Goal: Task Accomplishment & Management: Use online tool/utility

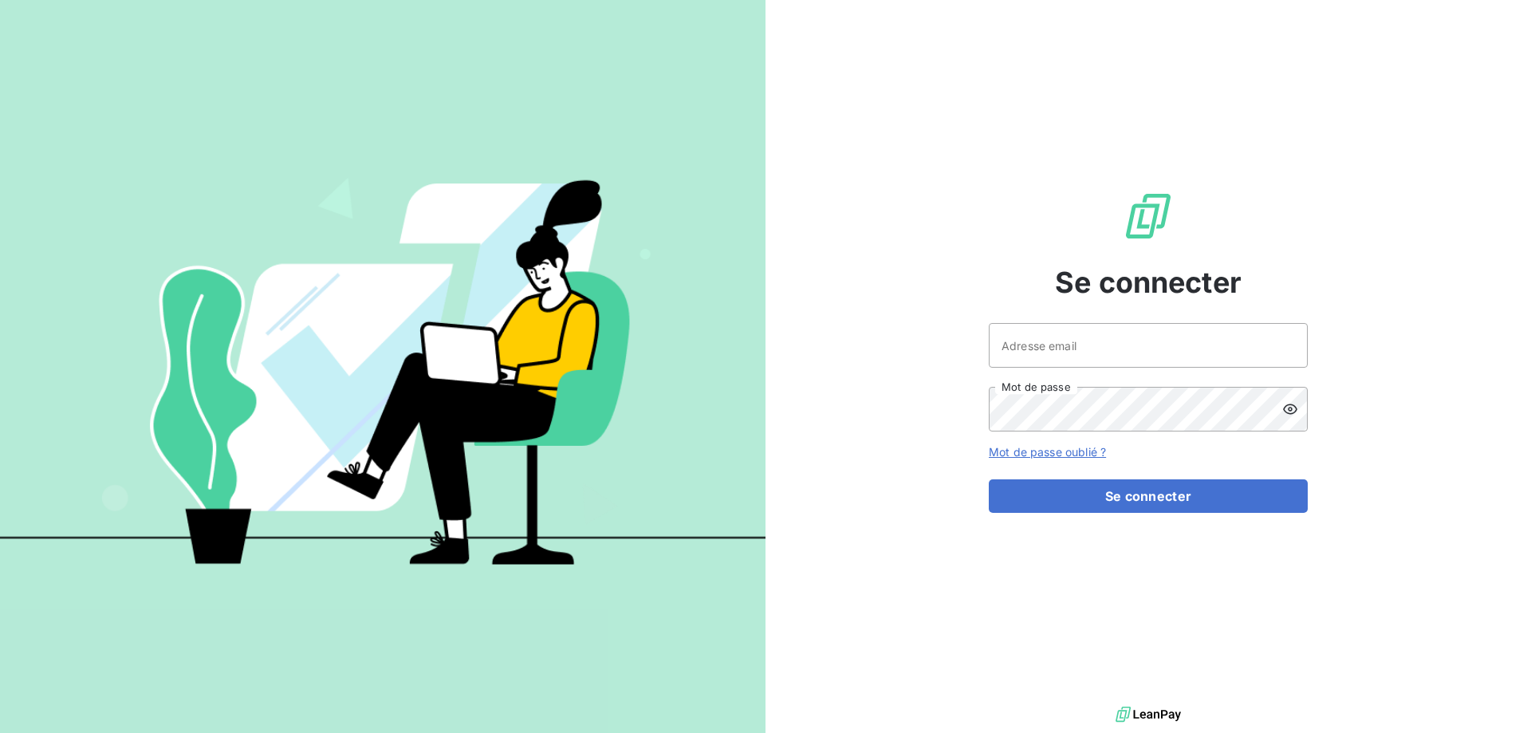
type input "[PERSON_NAME][EMAIL_ADDRESS][PERSON_NAME][DOMAIN_NAME]"
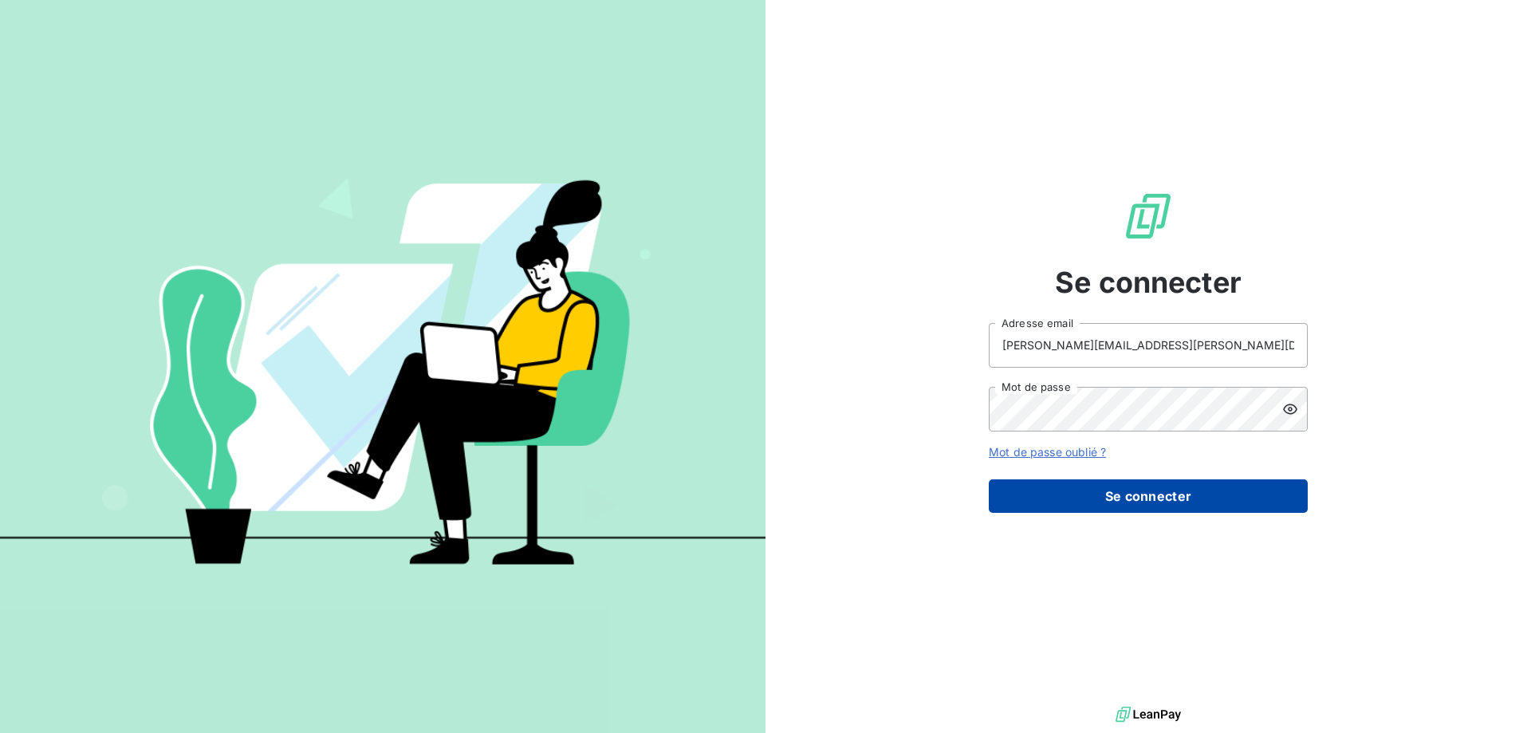
click at [1212, 498] on button "Se connecter" at bounding box center [1148, 496] width 319 height 34
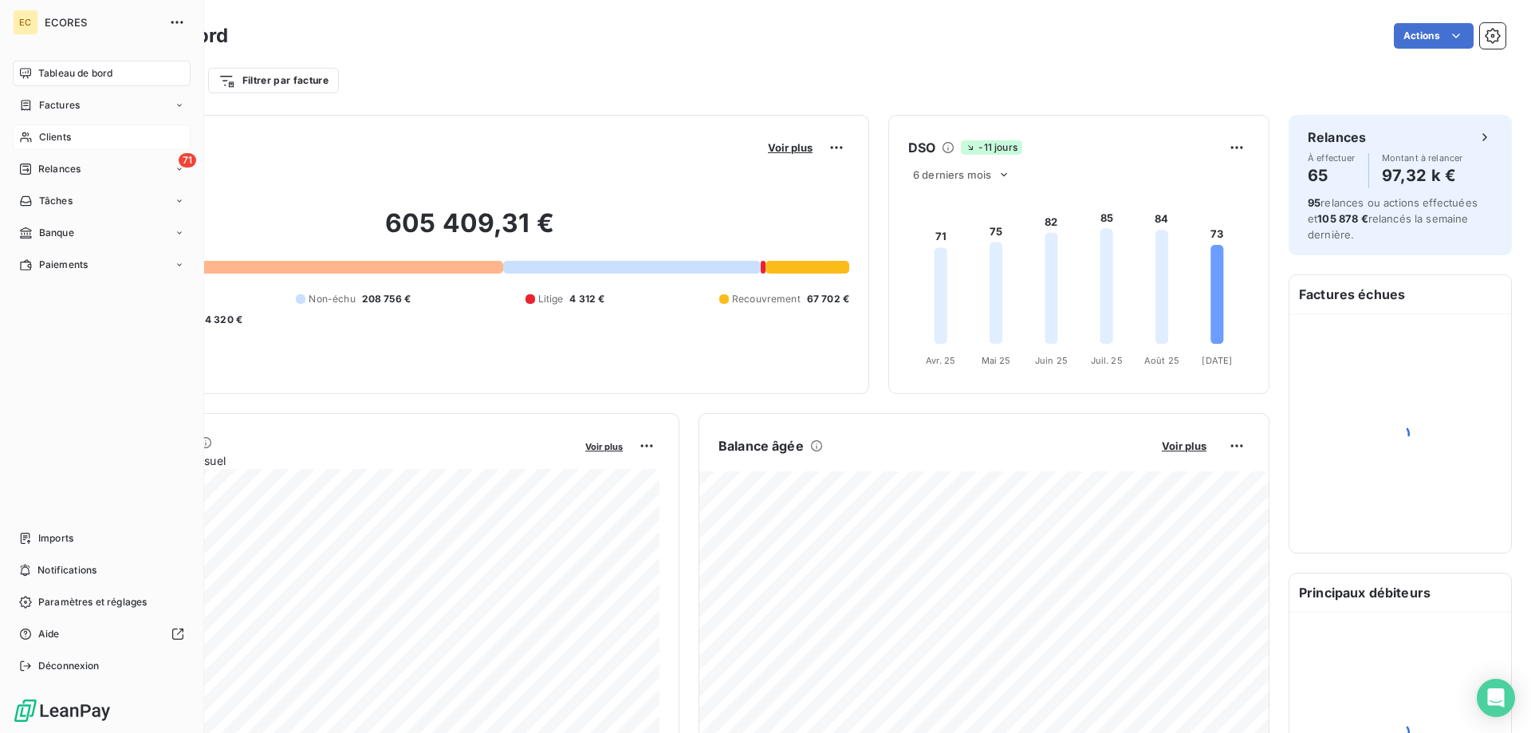
click at [50, 136] on span "Clients" at bounding box center [55, 137] width 32 height 14
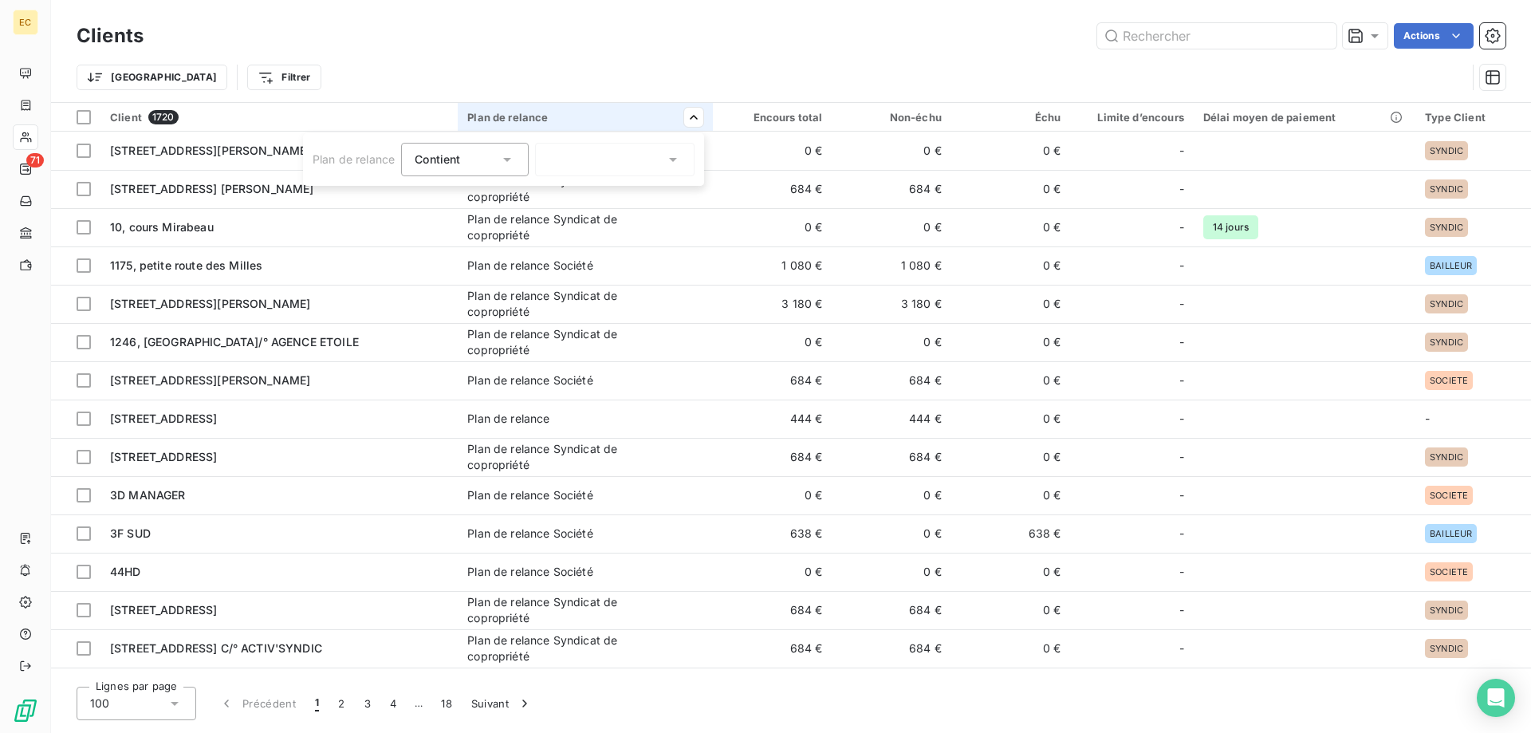
click at [690, 115] on html "EC 71 Clients Actions Trier Filtrer Client 1720 Plan de relance Encours total N…" at bounding box center [765, 366] width 1531 height 733
click at [609, 165] on div at bounding box center [615, 160] width 160 height 34
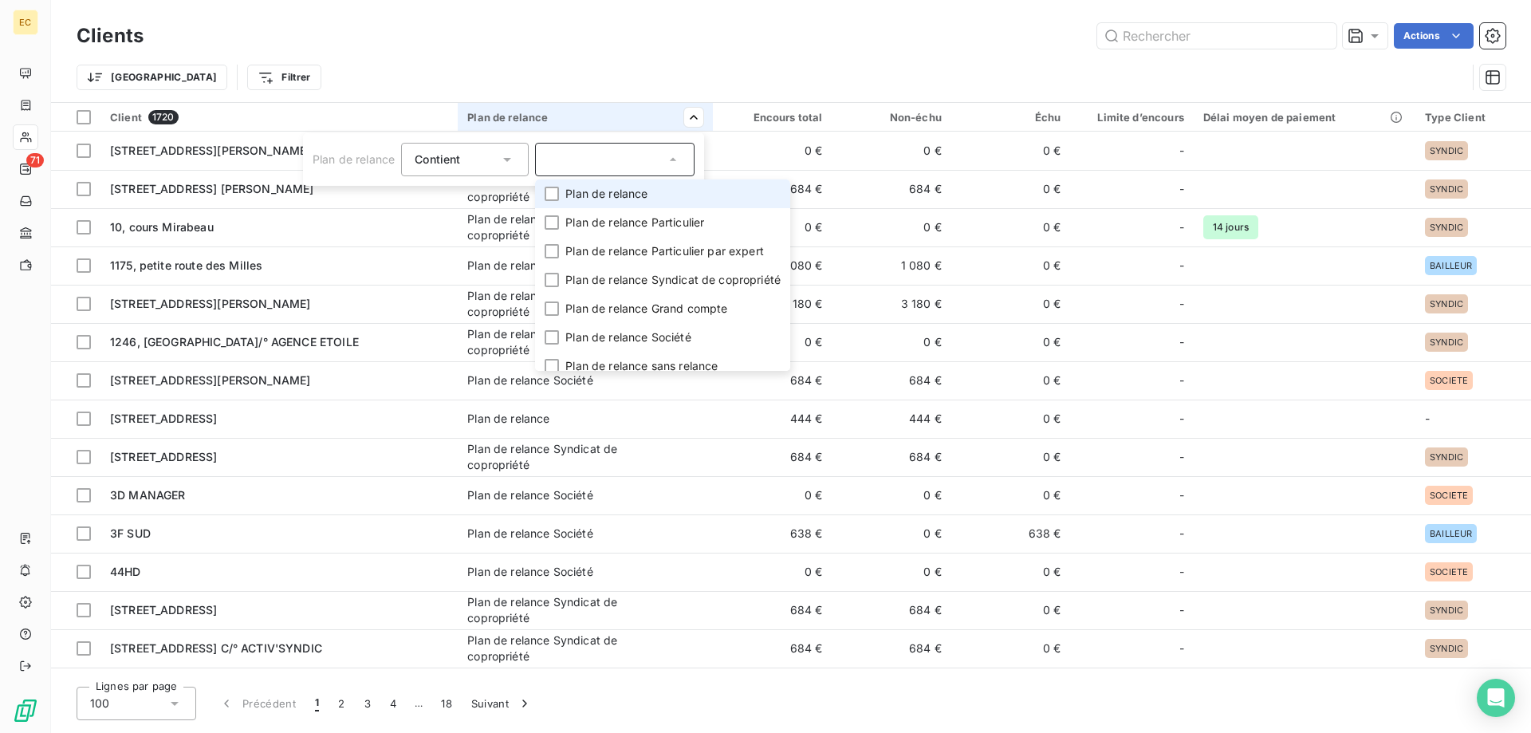
click at [601, 195] on span "Plan de relance" at bounding box center [607, 194] width 82 height 16
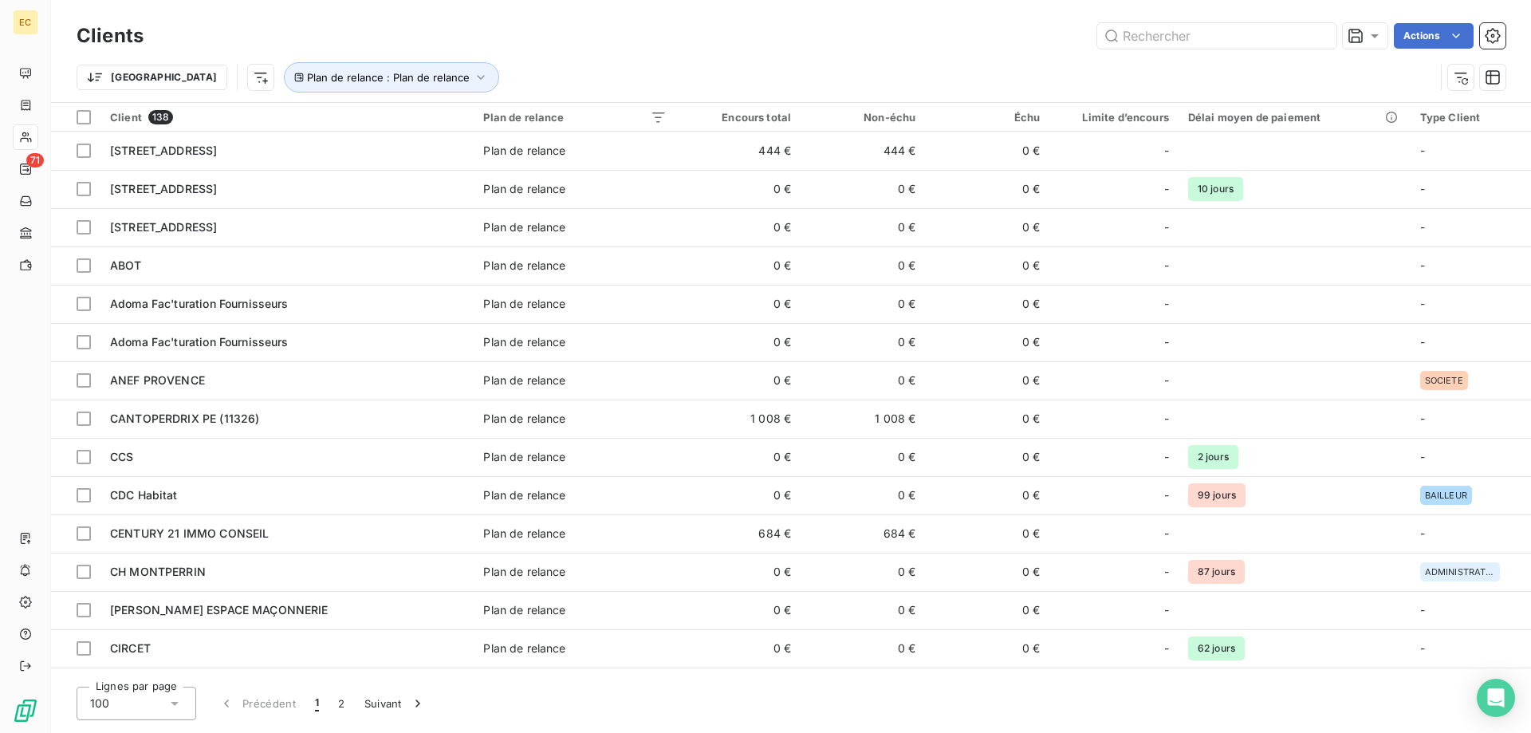
click at [1026, 119] on html "EC 71 Clients Actions Trier Plan de relance : Plan de relance Client 138 Plan d…" at bounding box center [765, 366] width 1531 height 733
click at [1032, 119] on html "EC 71 Clients Actions Trier Plan de relance : Plan de relance Client 138 Plan d…" at bounding box center [765, 366] width 1531 height 733
click at [992, 189] on span "Trier par ordre décroissant" at bounding box center [957, 186] width 142 height 16
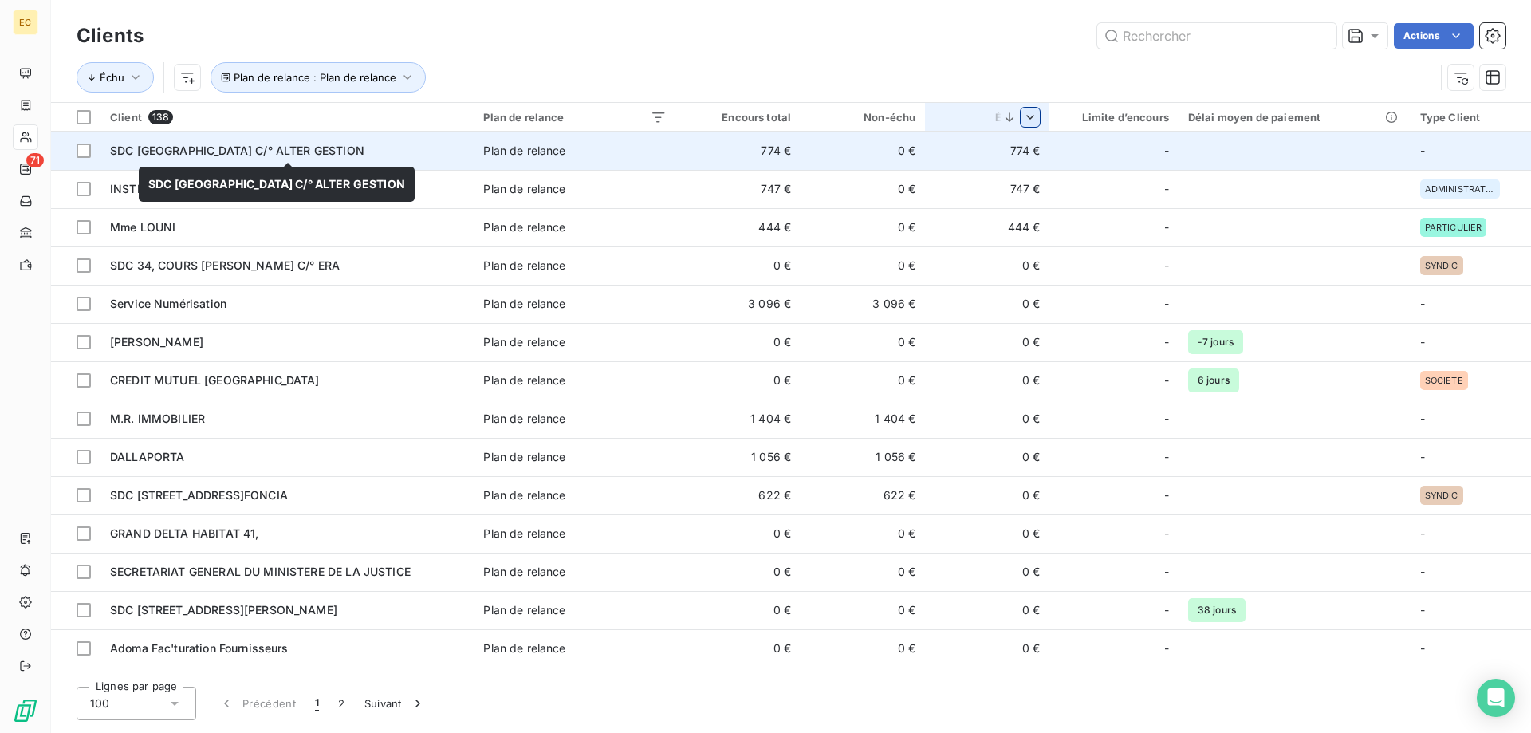
click at [205, 154] on span "SDC [GEOGRAPHIC_DATA] C/° ALTER GESTION" at bounding box center [237, 151] width 254 height 14
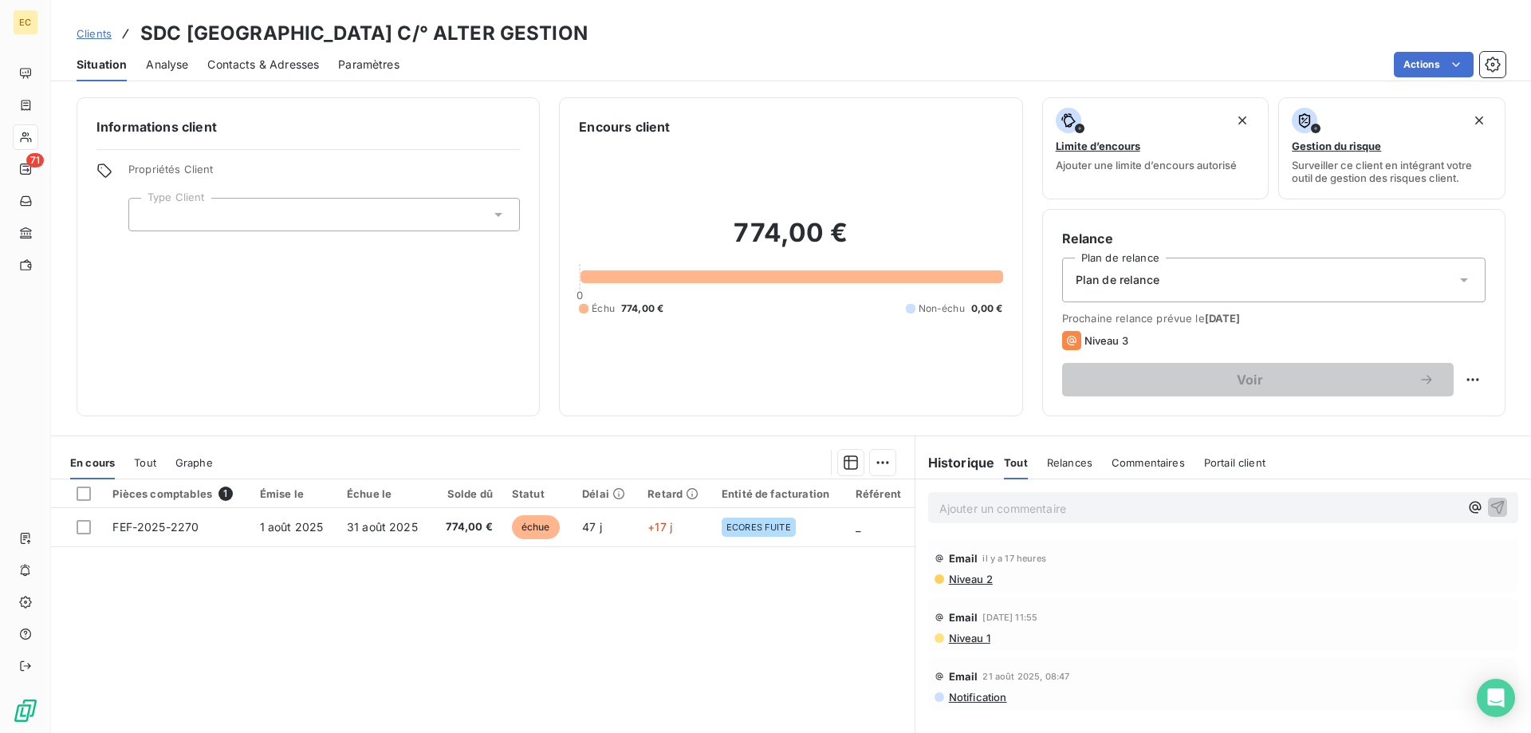
click at [246, 236] on div "Informations client Propriétés Client Type Client" at bounding box center [308, 256] width 463 height 319
click at [230, 218] on div at bounding box center [324, 215] width 392 height 34
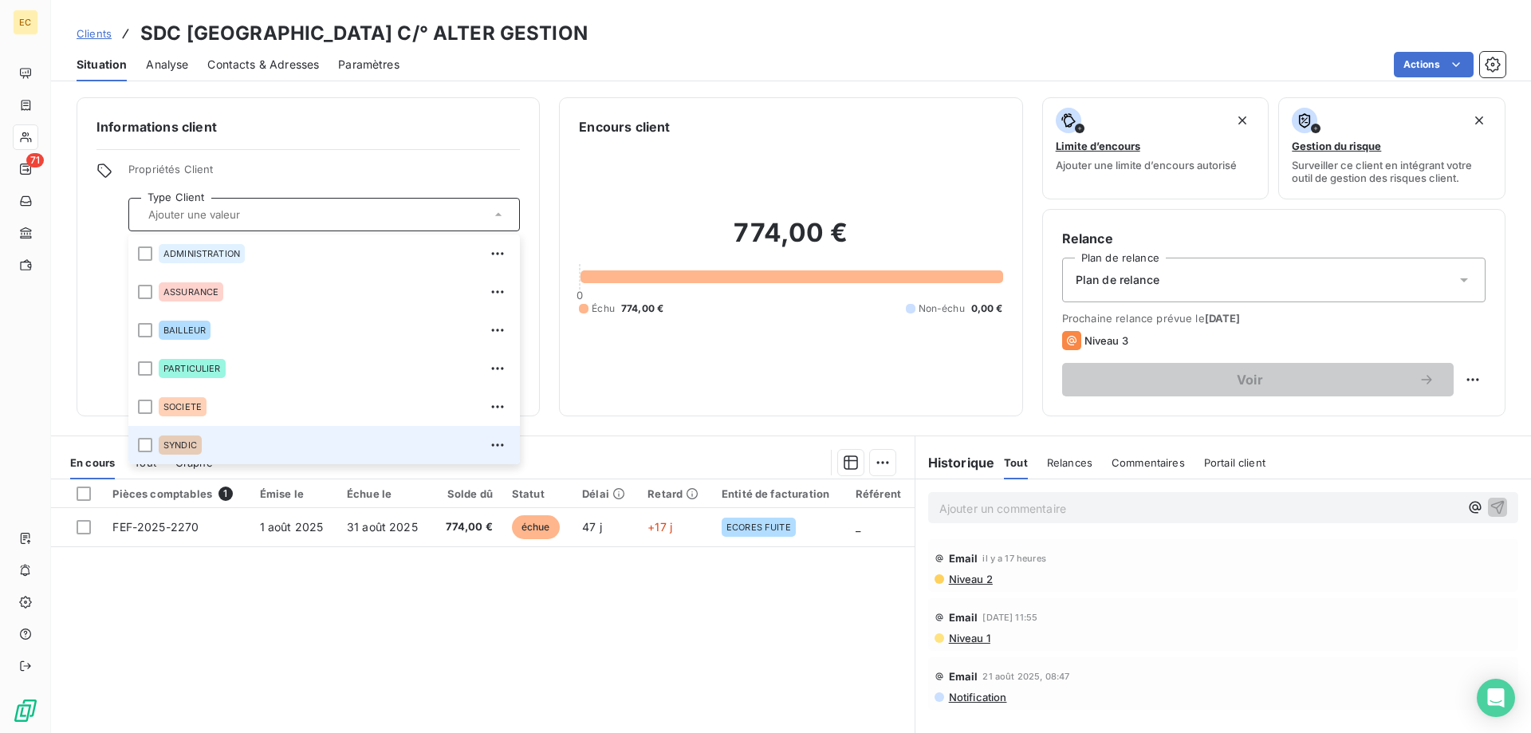
click at [176, 445] on span "SYNDIC" at bounding box center [181, 445] width 34 height 10
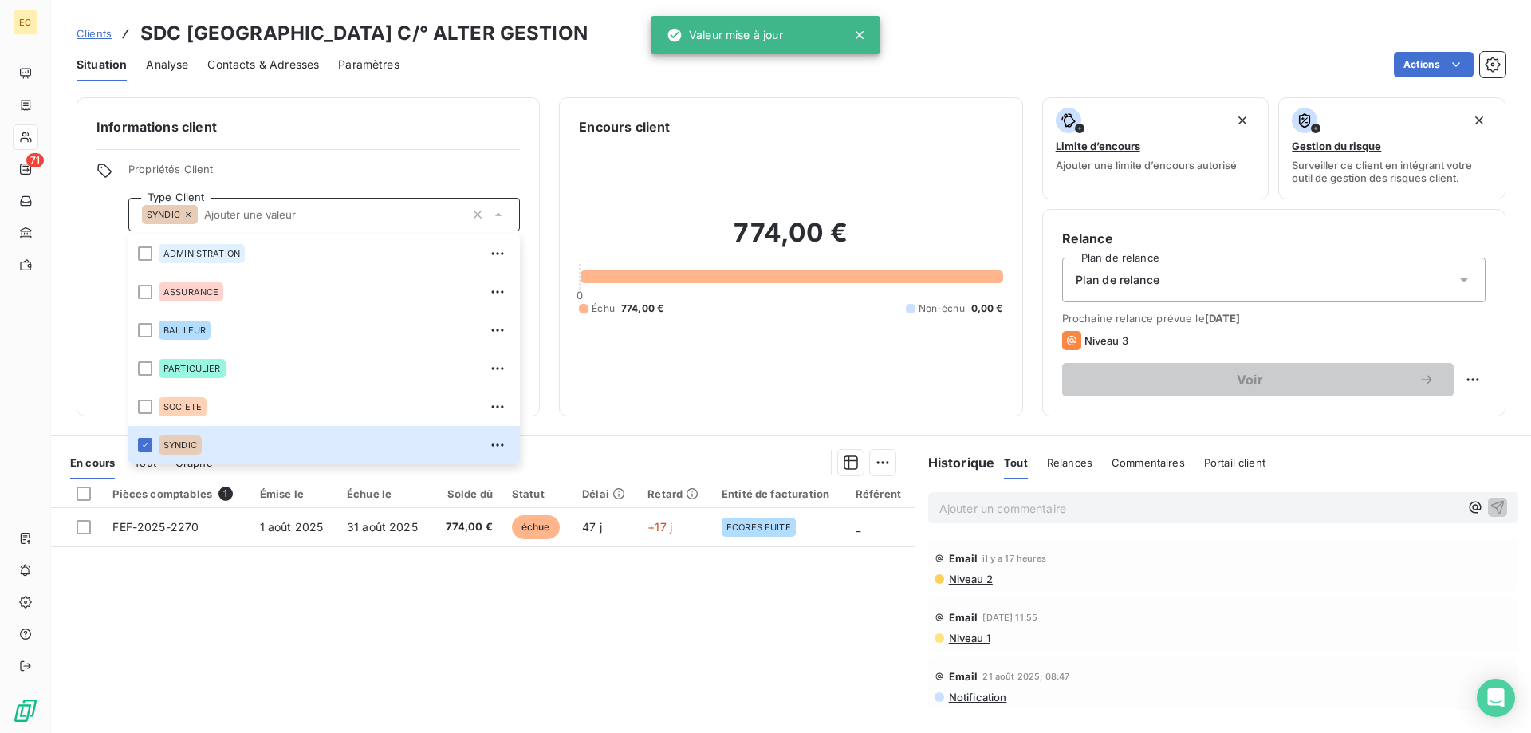
click at [426, 139] on div "Informations client Propriétés Client Type Client SYNDIC ADMINISTRATION ASSURAN…" at bounding box center [308, 256] width 463 height 319
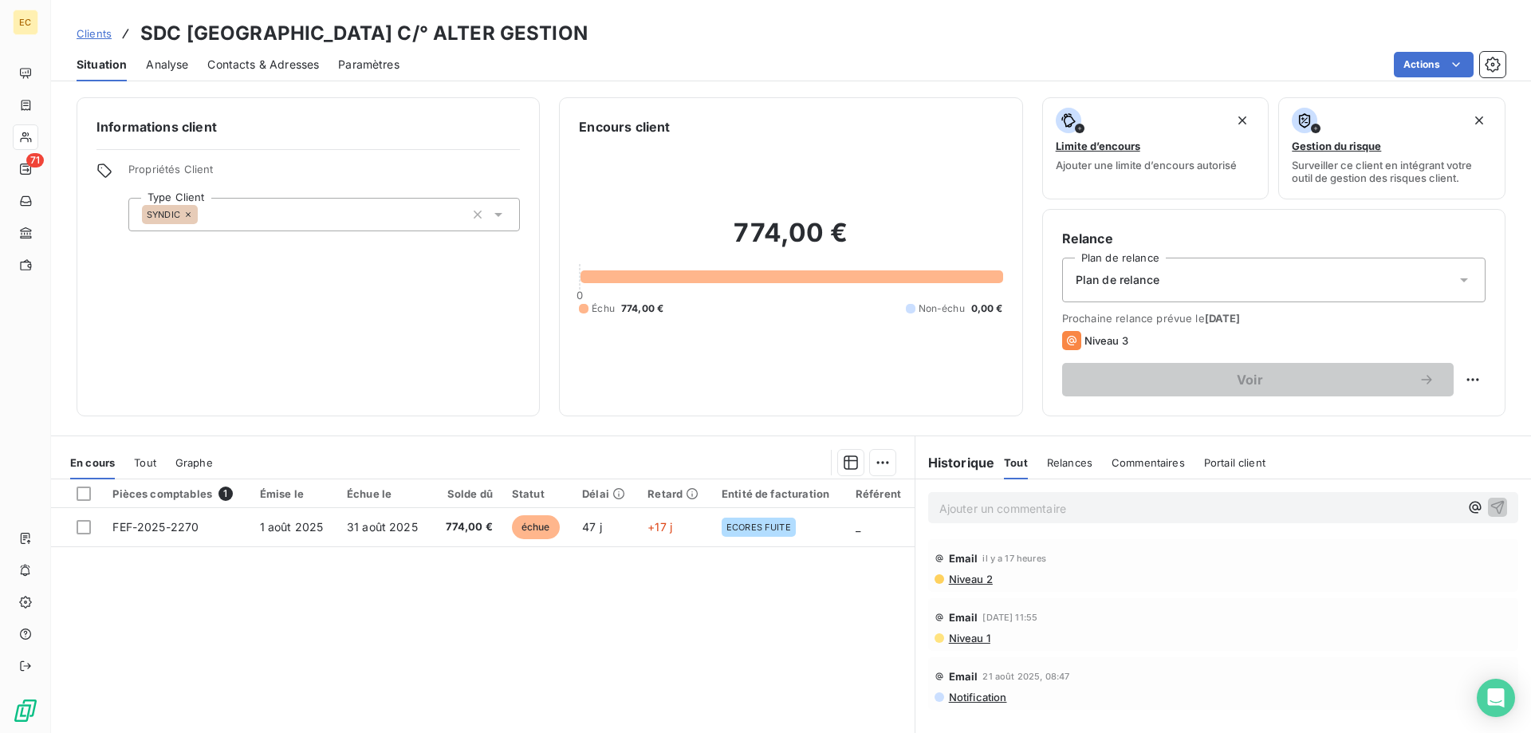
click at [1247, 284] on div "Plan de relance" at bounding box center [1274, 280] width 424 height 45
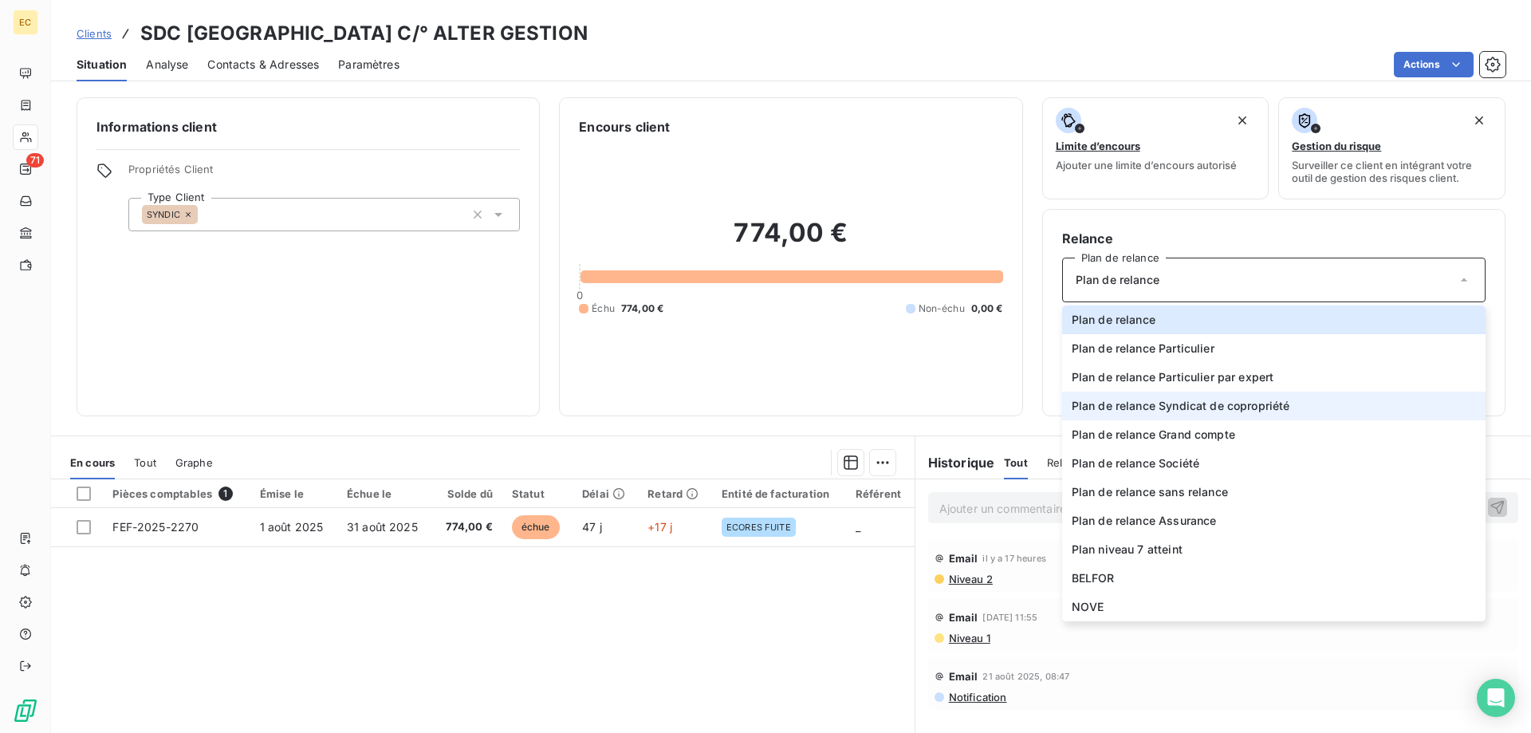
click at [1248, 400] on span "Plan de relance Syndicat de copropriété" at bounding box center [1181, 406] width 219 height 16
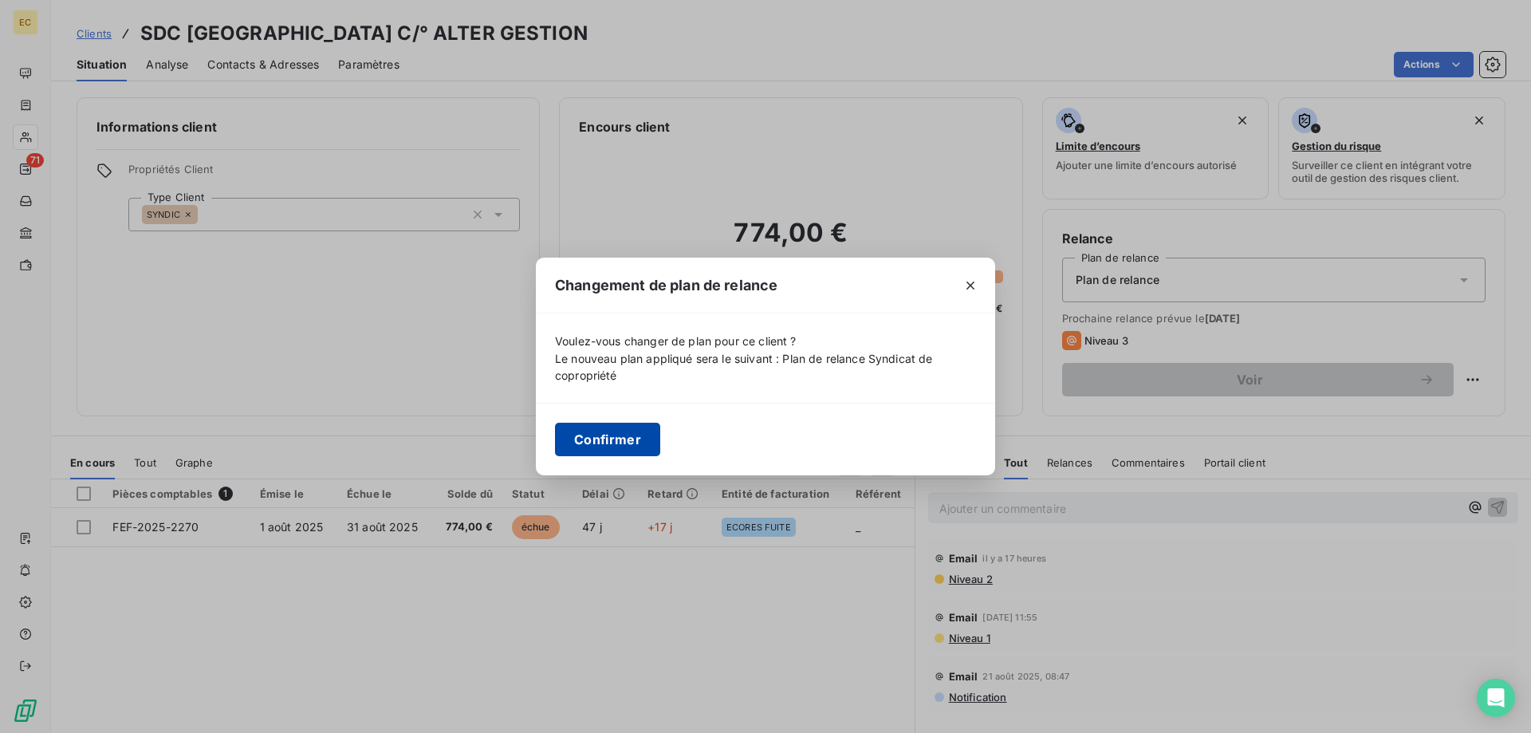
click at [593, 442] on button "Confirmer" at bounding box center [607, 440] width 105 height 34
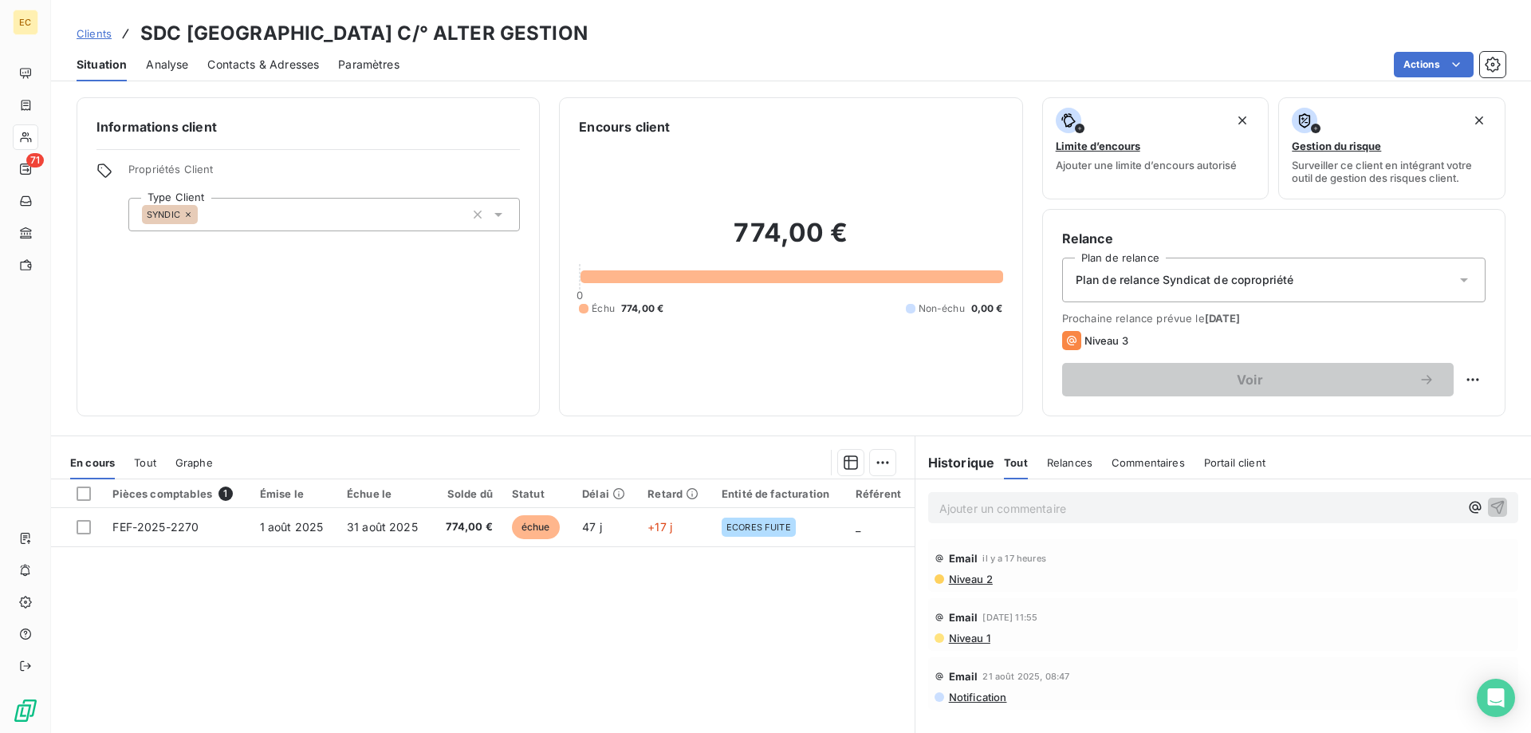
click at [100, 36] on span "Clients" at bounding box center [94, 33] width 35 height 13
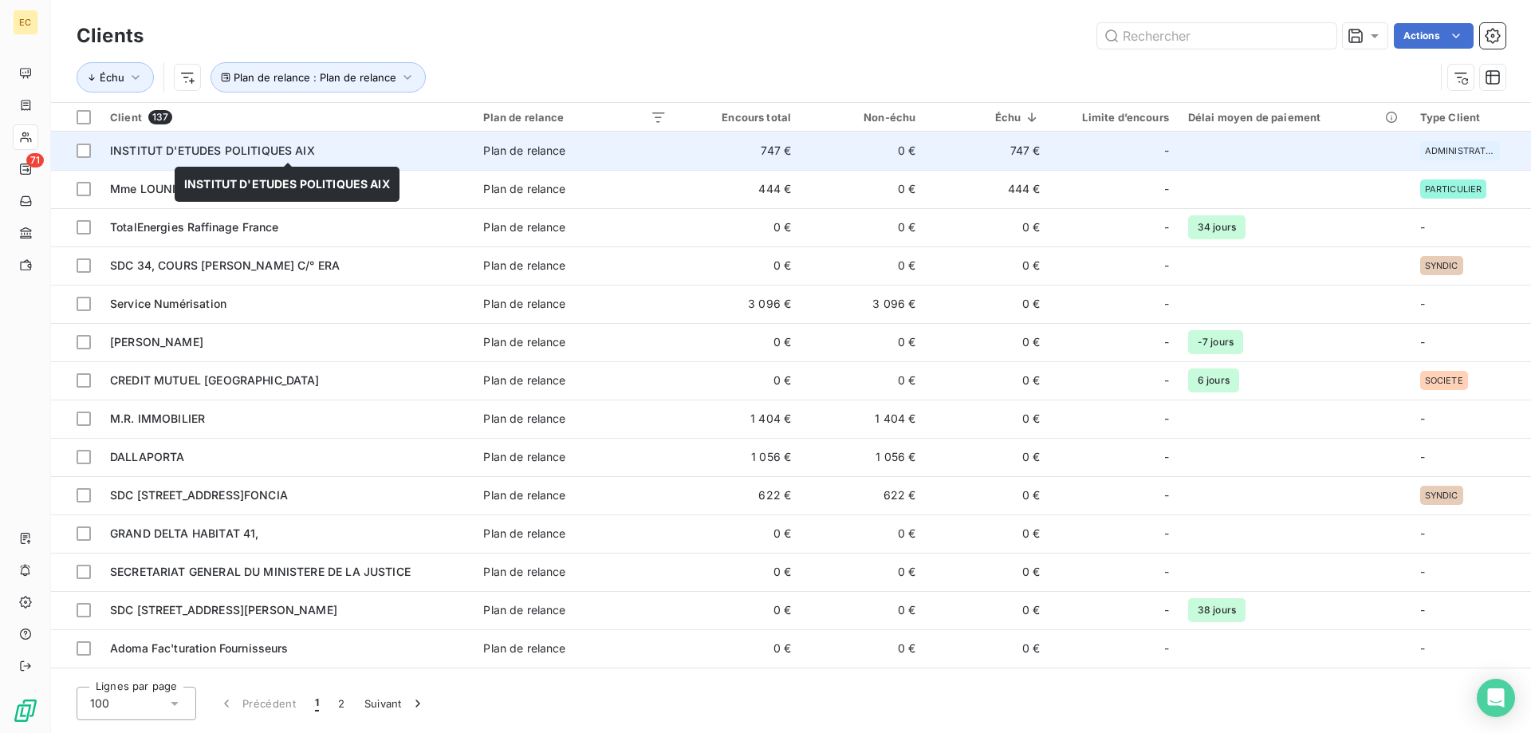
click at [183, 156] on span "INSTITUT D'ETUDES POLITIQUES AIX" at bounding box center [212, 151] width 205 height 14
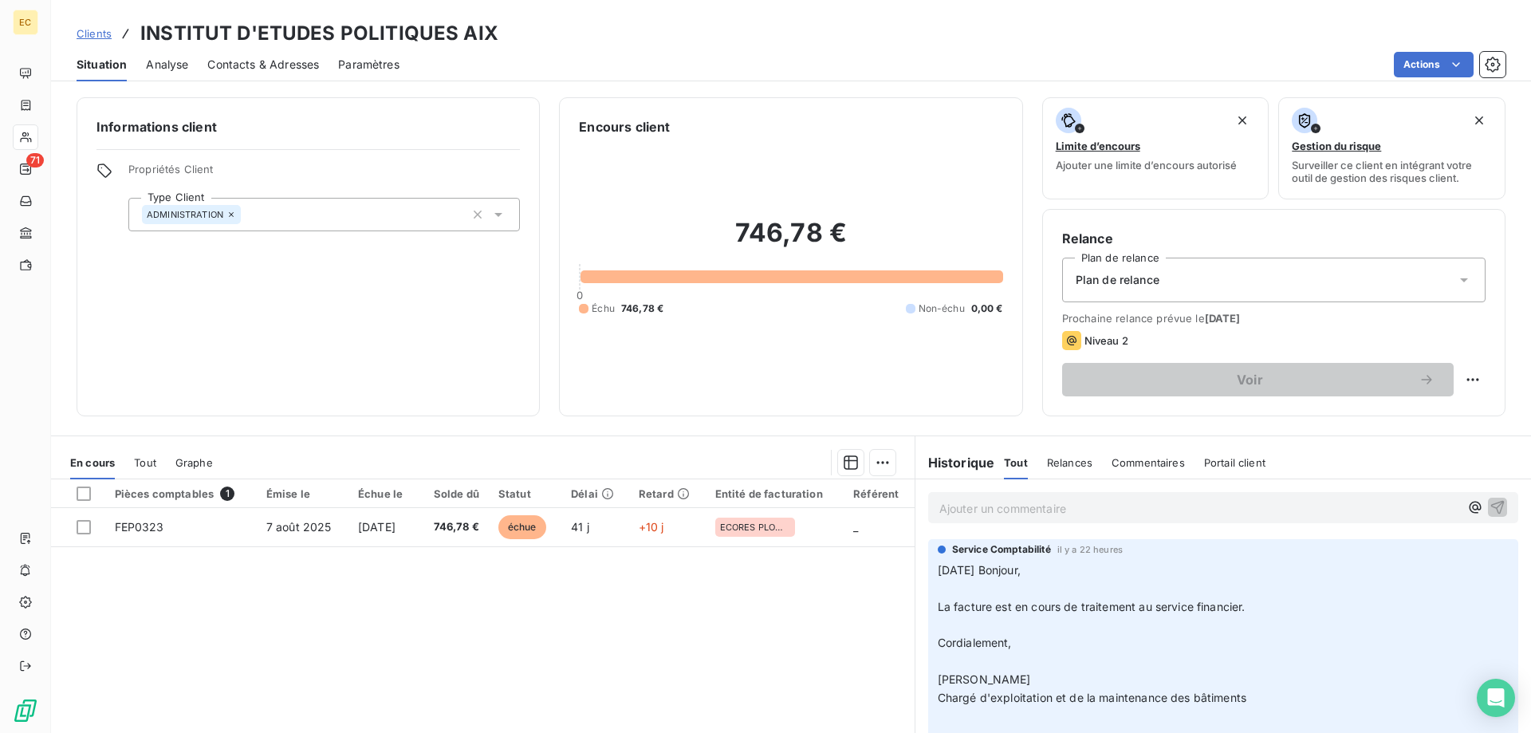
click at [1203, 279] on div "Plan de relance" at bounding box center [1274, 280] width 424 height 45
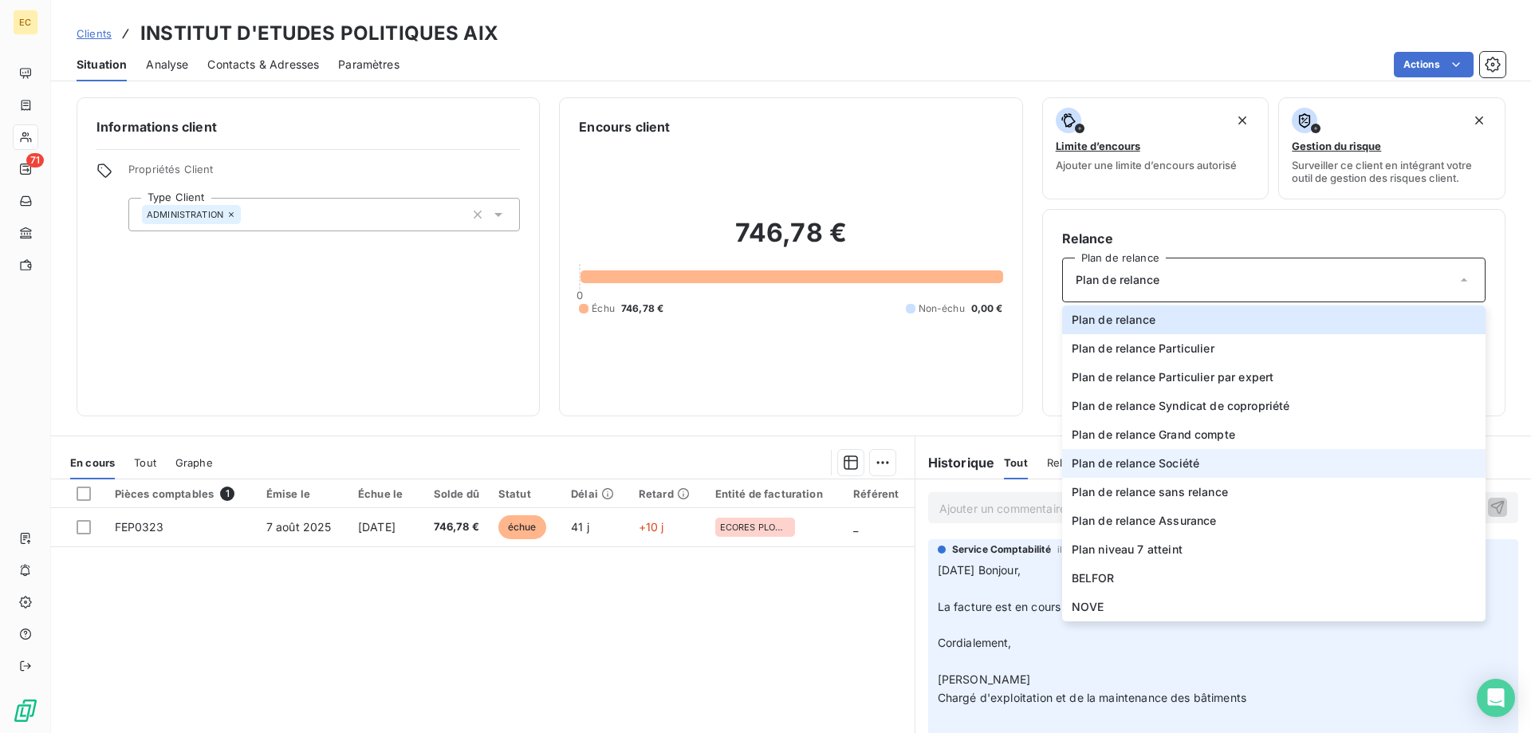
click at [1183, 469] on span "Plan de relance Société" at bounding box center [1136, 463] width 128 height 16
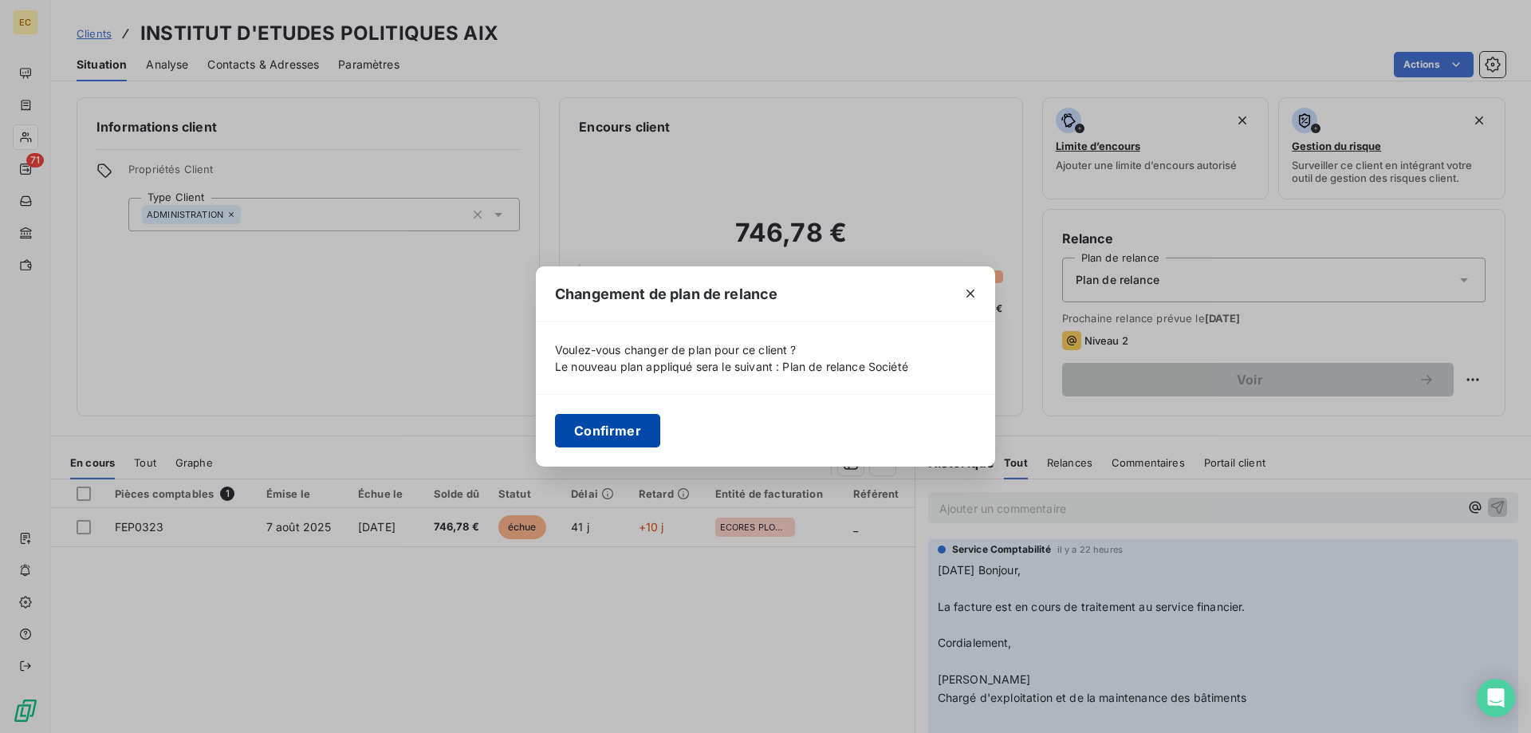
click at [618, 425] on button "Confirmer" at bounding box center [607, 431] width 105 height 34
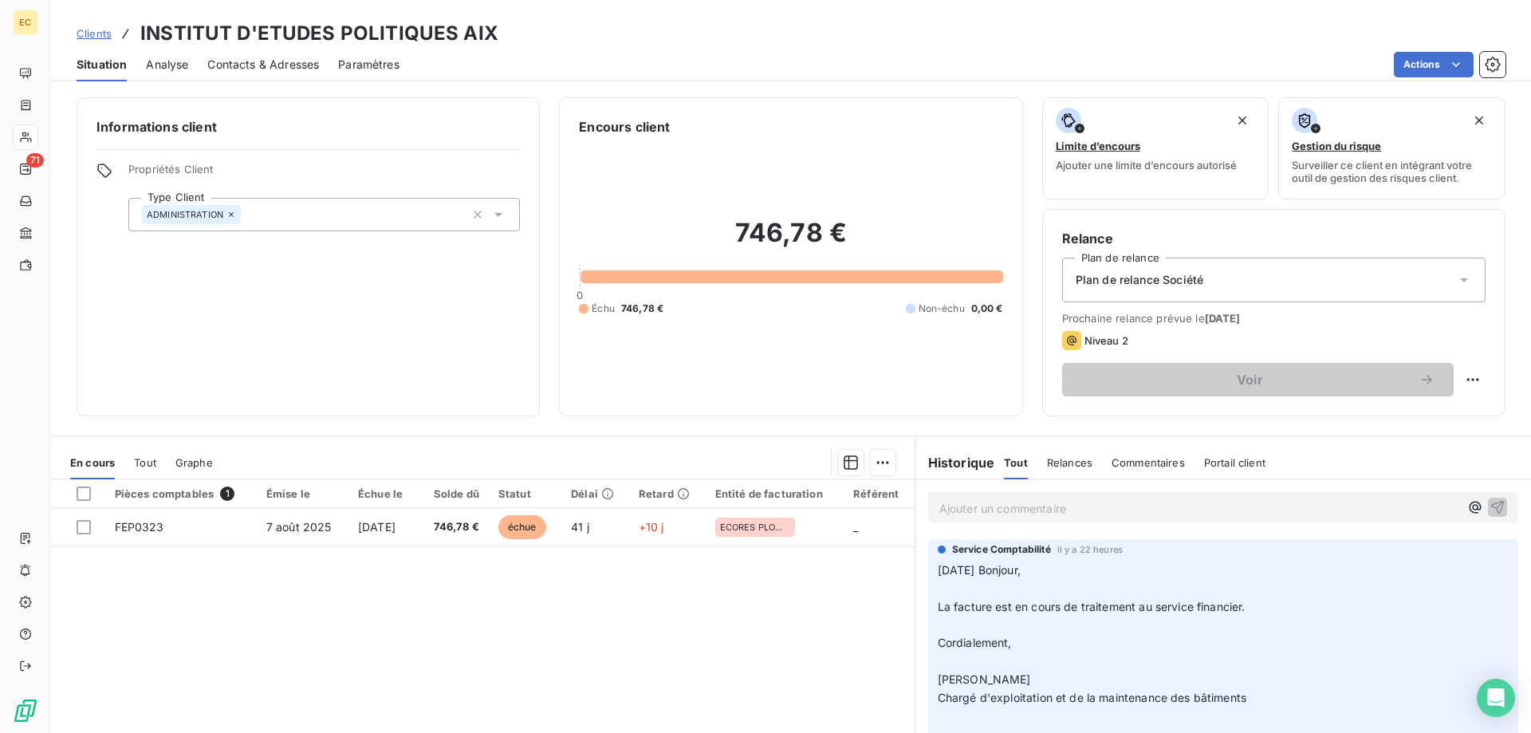
click at [97, 33] on span "Clients" at bounding box center [94, 33] width 35 height 13
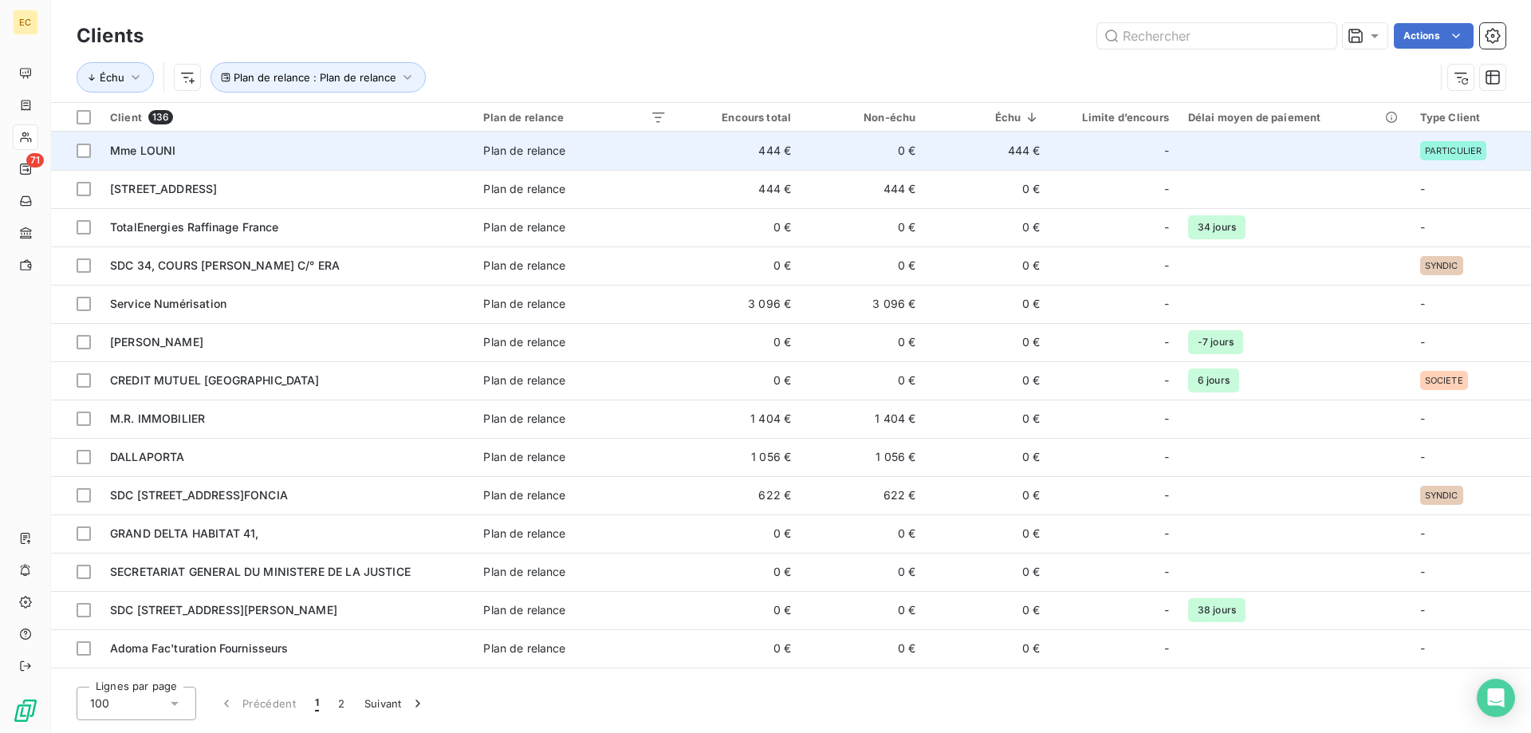
click at [156, 153] on span "Mme LOUNI" at bounding box center [142, 151] width 65 height 14
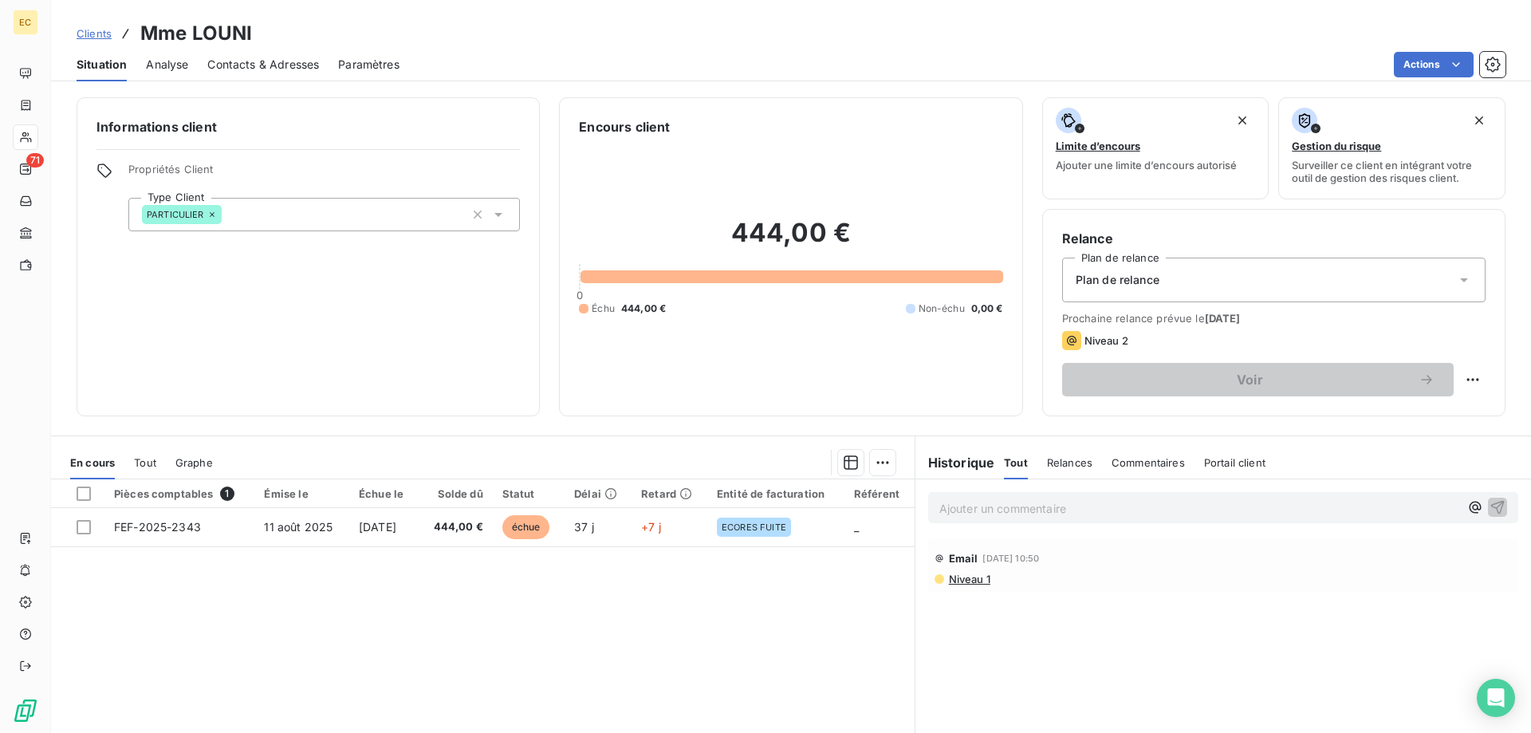
click at [1134, 280] on span "Plan de relance" at bounding box center [1118, 280] width 84 height 16
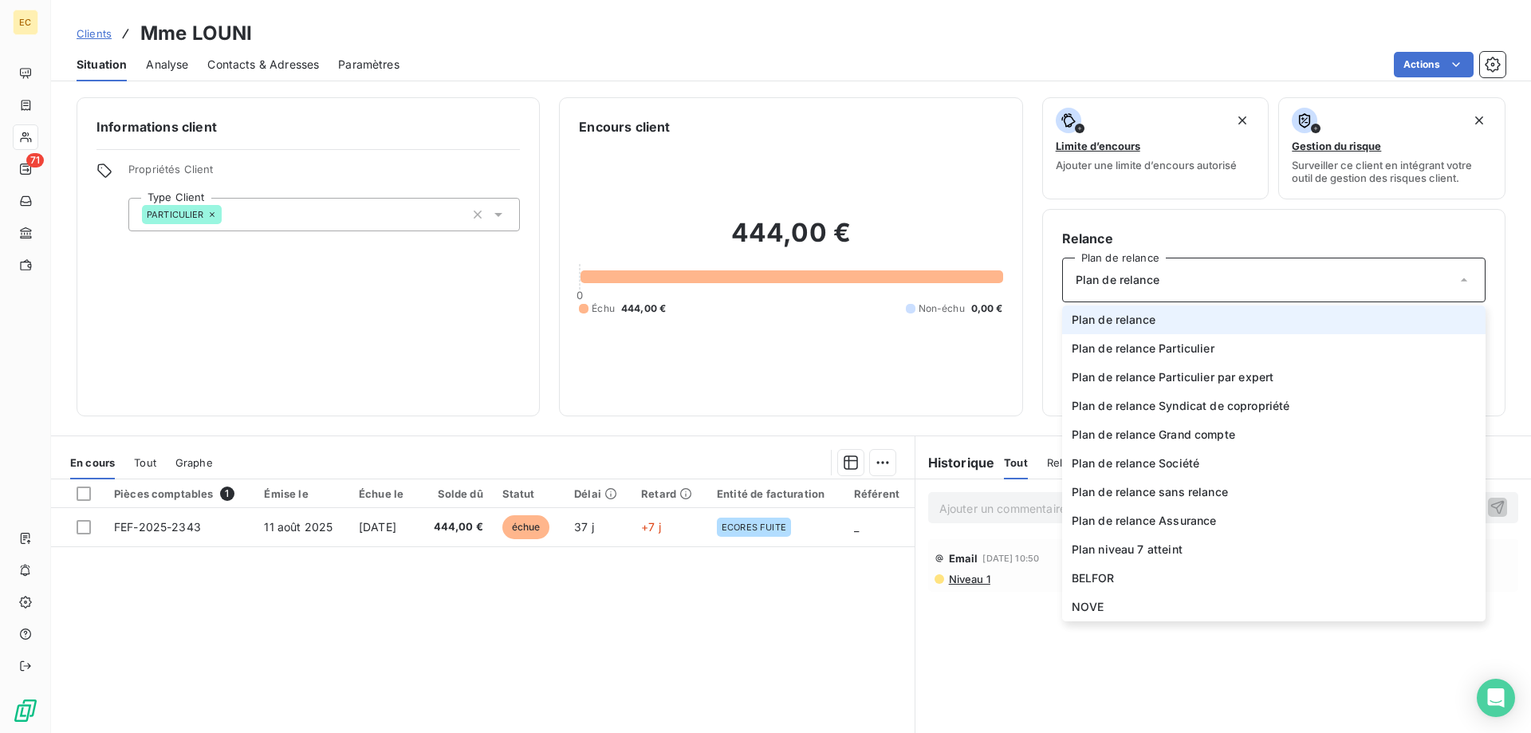
click at [394, 390] on div "Informations client Propriétés Client Type Client PARTICULIER" at bounding box center [308, 256] width 463 height 319
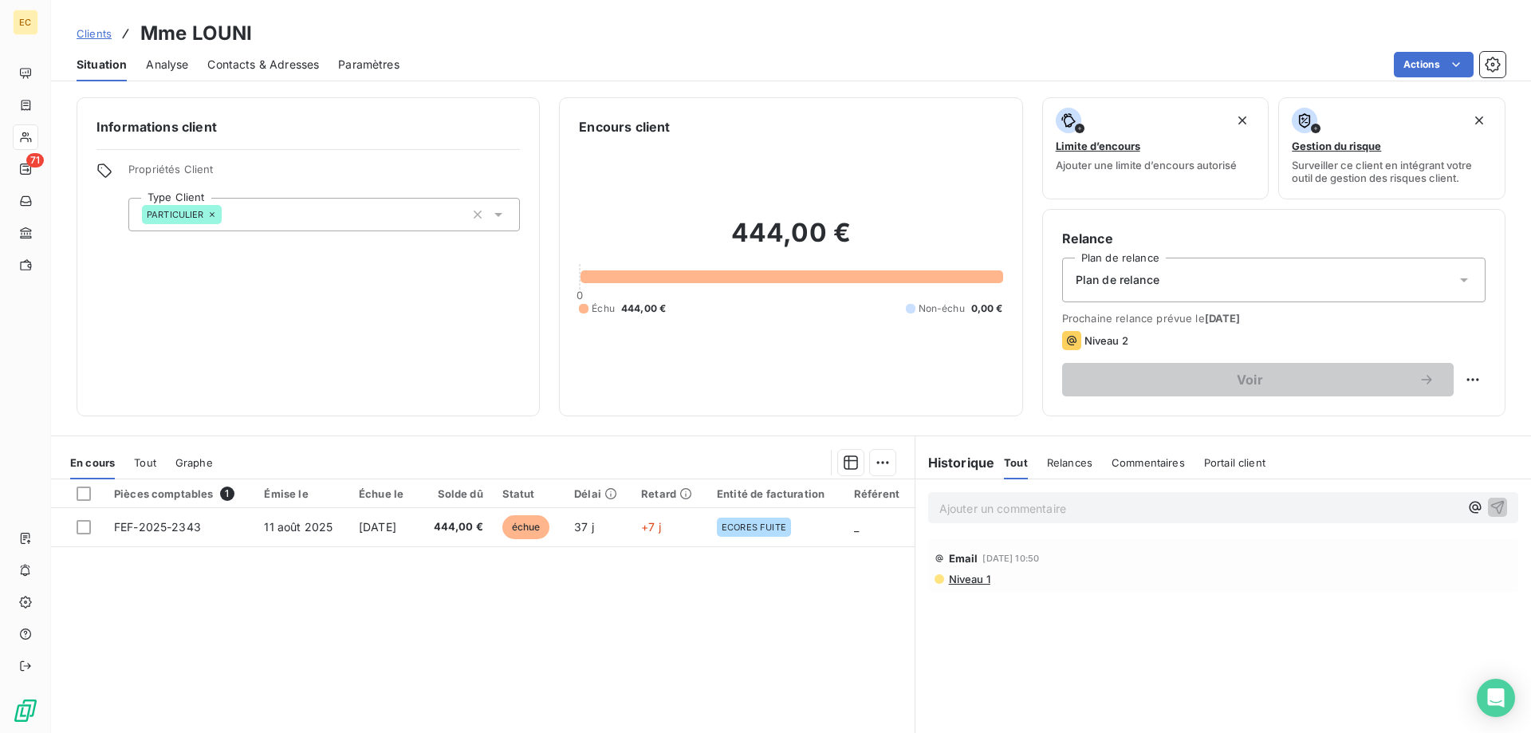
click at [1172, 277] on div "Plan de relance" at bounding box center [1274, 280] width 424 height 45
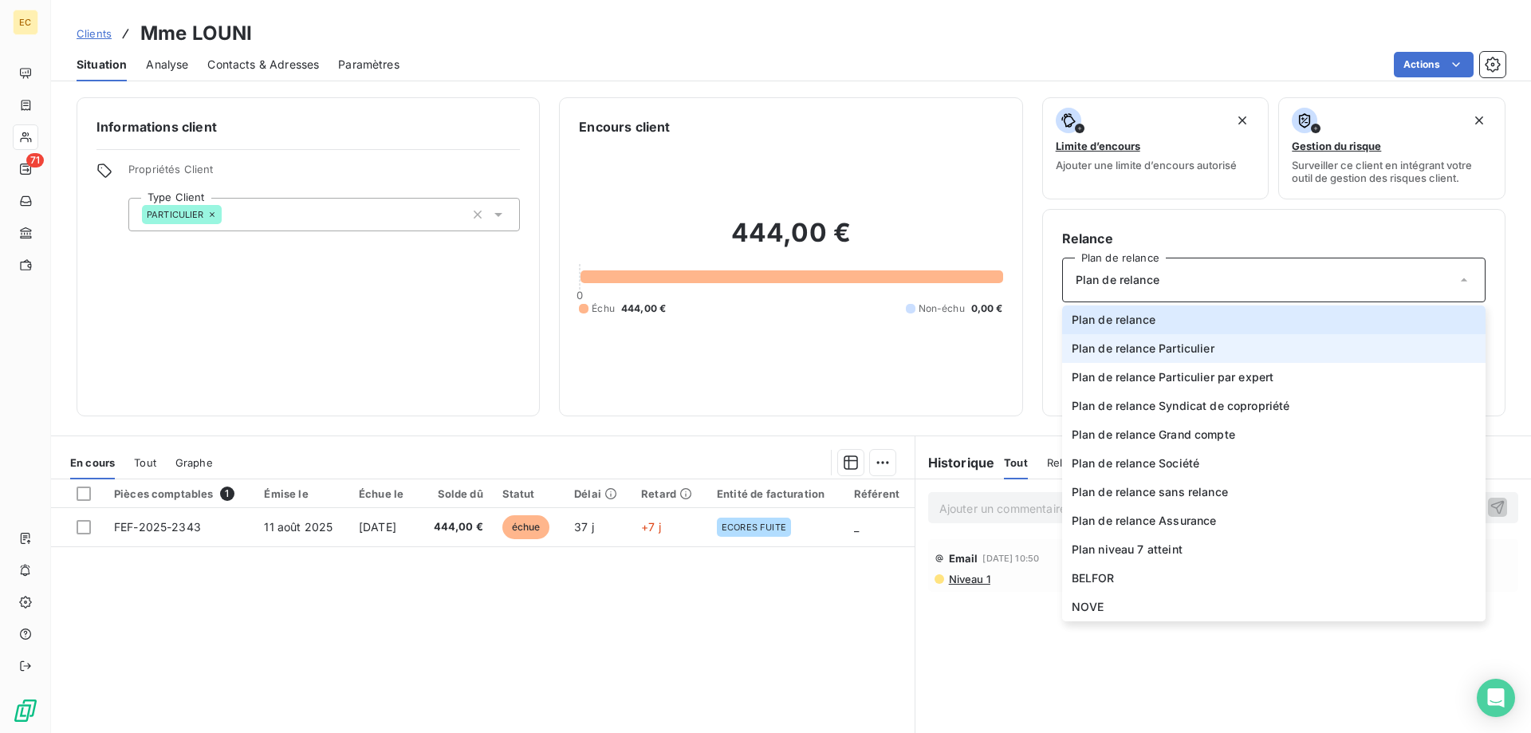
click at [1186, 349] on span "Plan de relance Particulier" at bounding box center [1143, 349] width 143 height 16
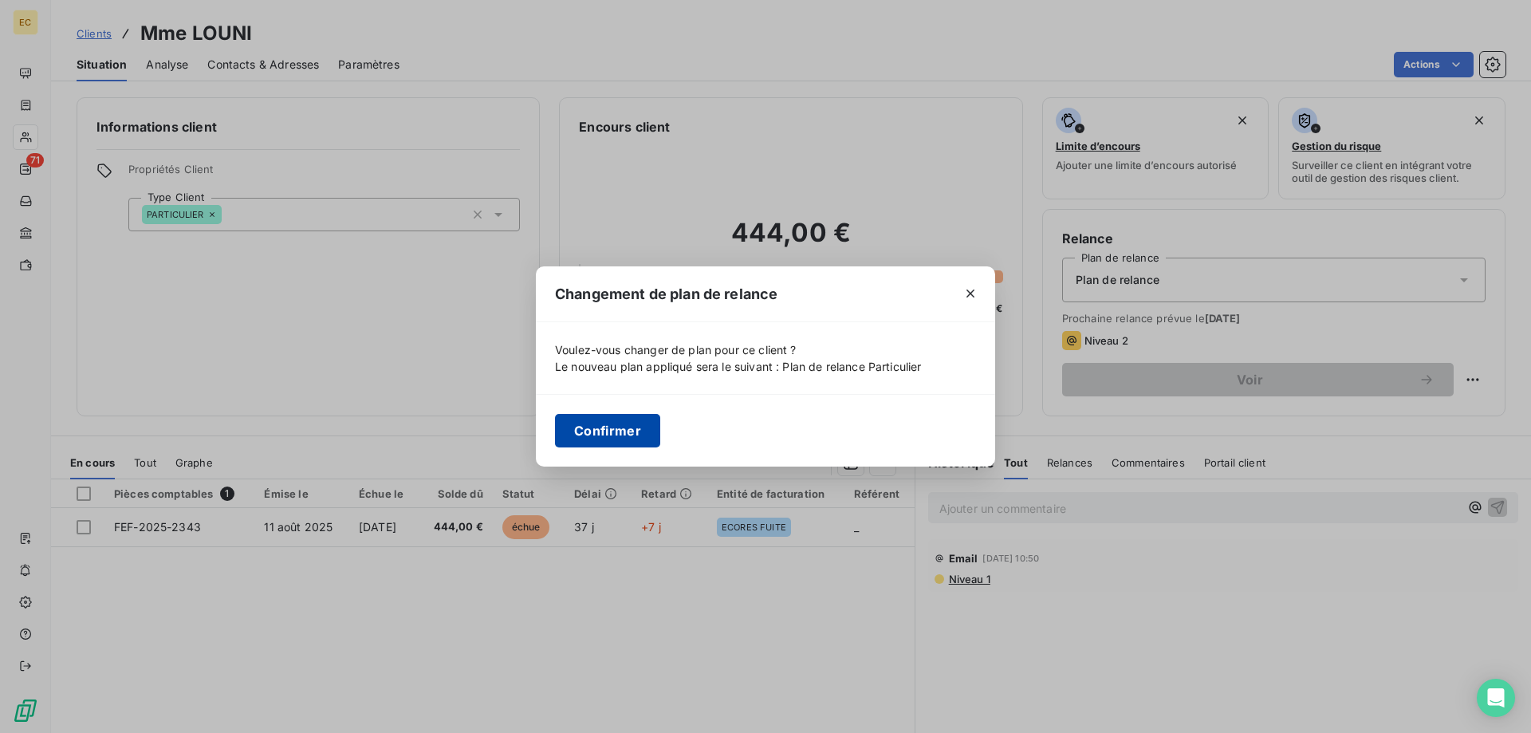
click at [610, 428] on button "Confirmer" at bounding box center [607, 431] width 105 height 34
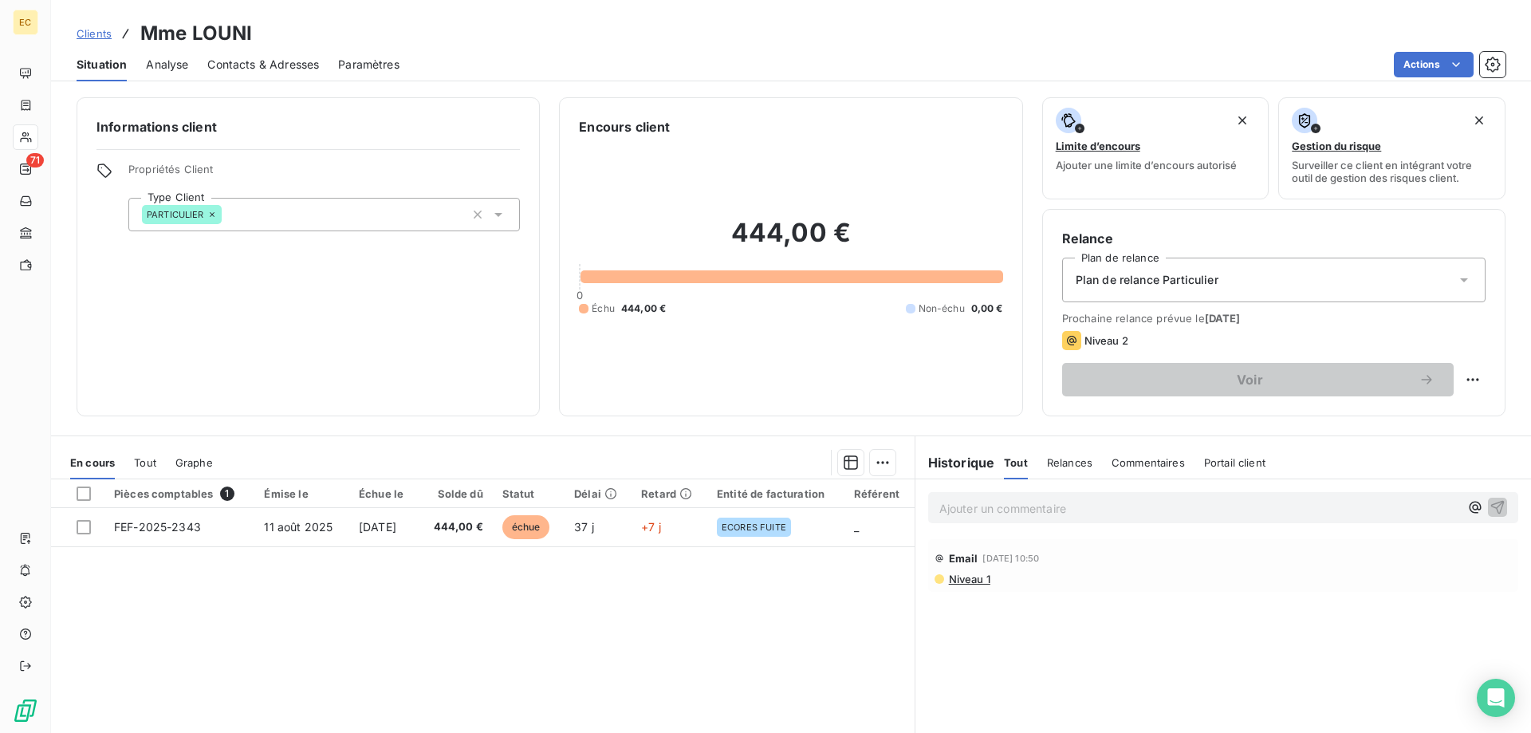
click at [91, 32] on span "Clients" at bounding box center [94, 33] width 35 height 13
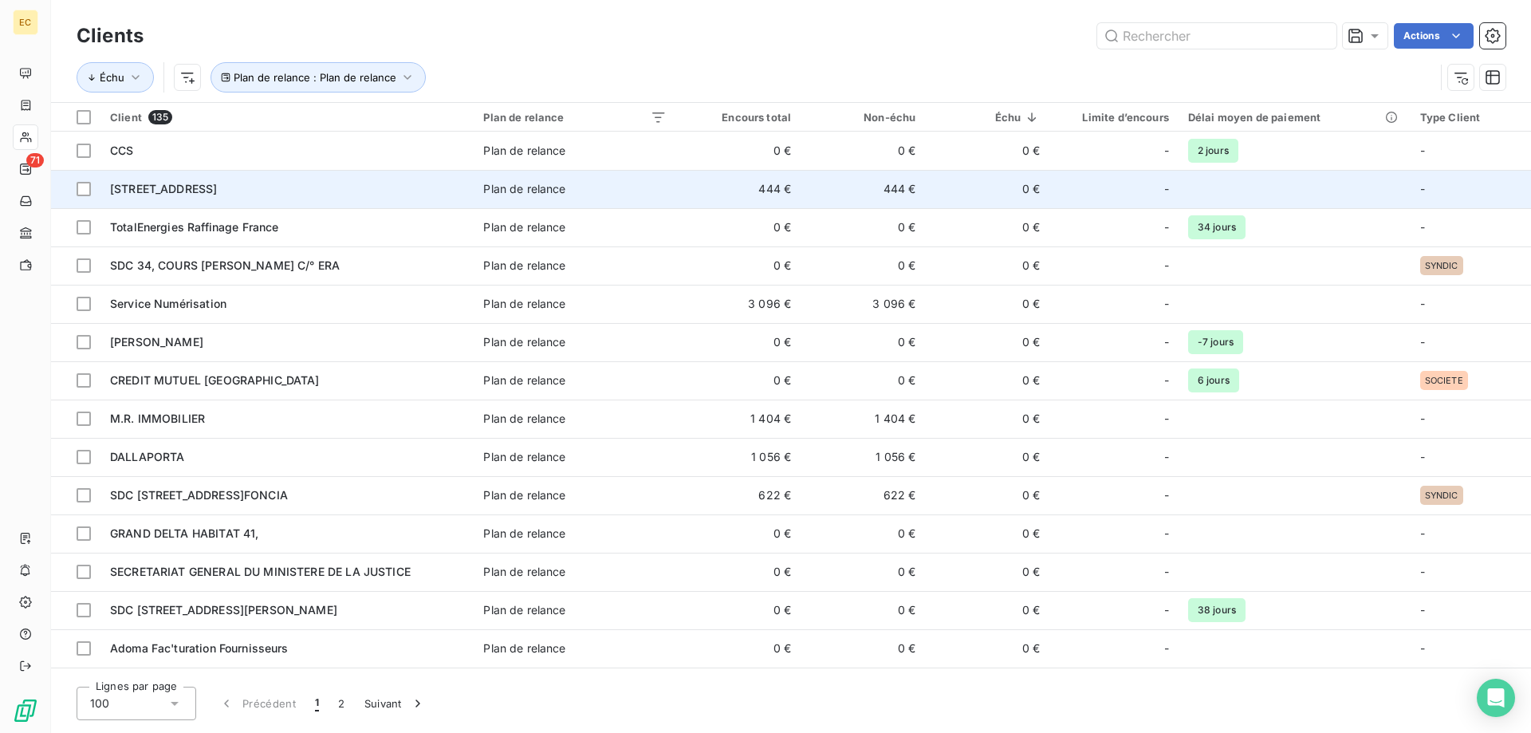
click at [266, 203] on td "[STREET_ADDRESS]" at bounding box center [287, 189] width 373 height 38
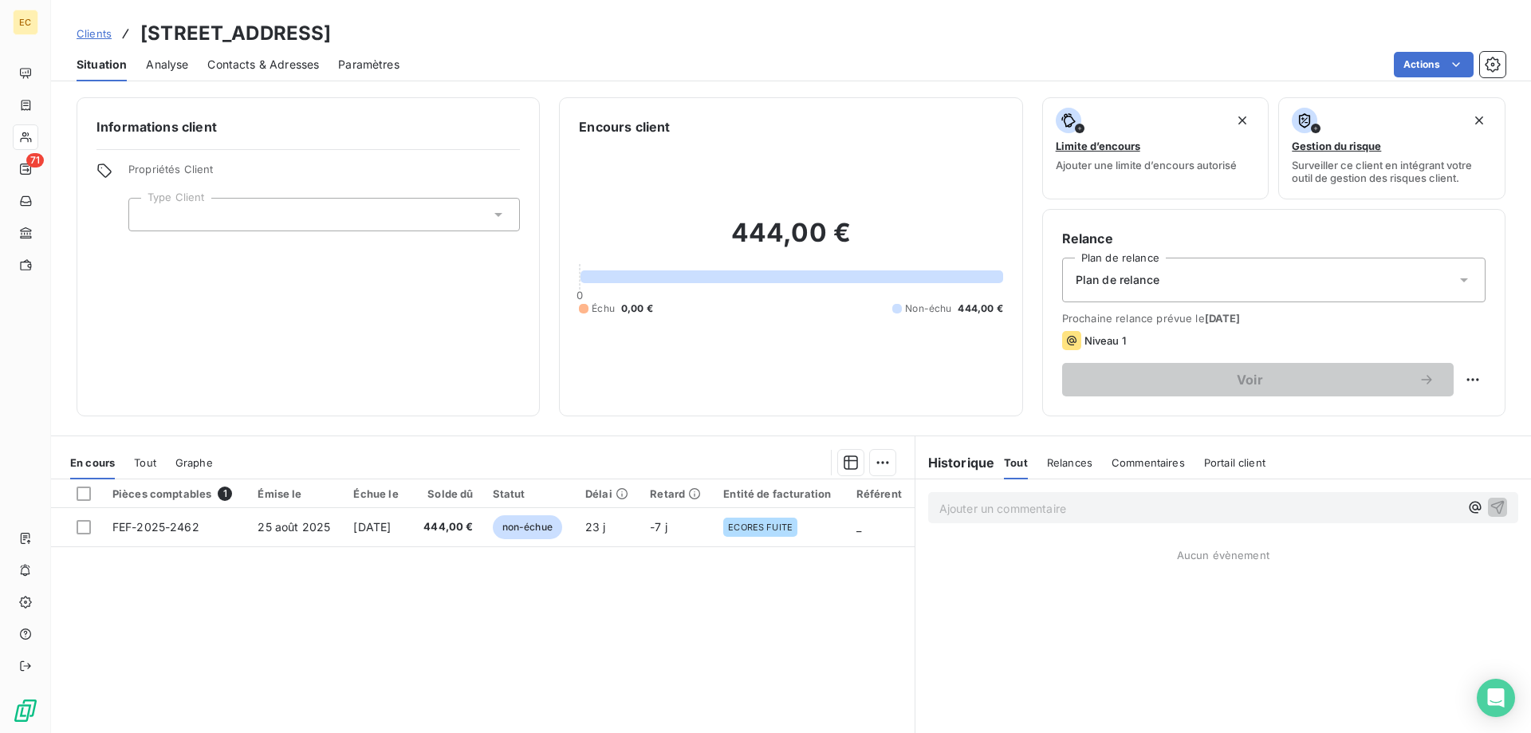
click at [94, 37] on span "Clients" at bounding box center [94, 33] width 35 height 13
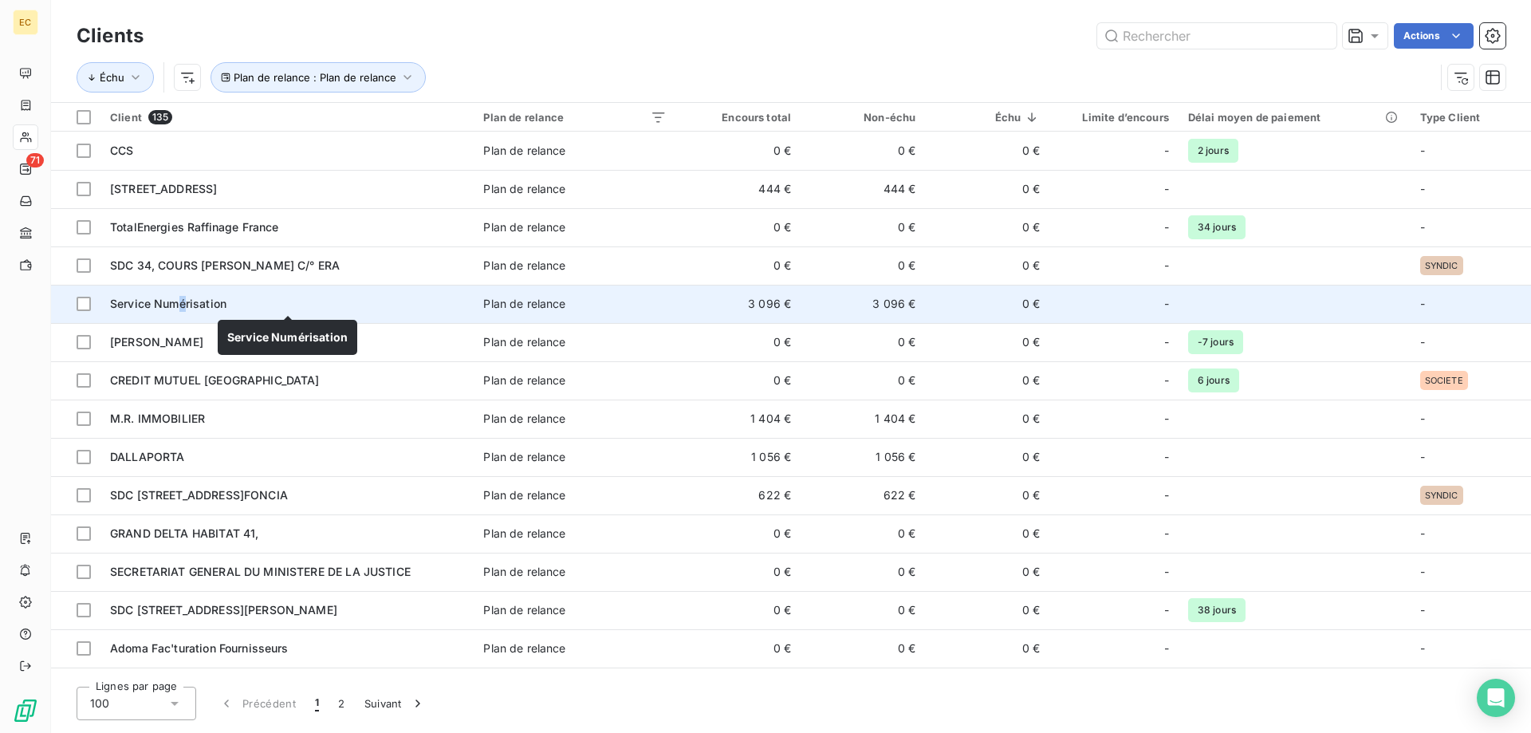
click at [184, 304] on span "Service Numérisation" at bounding box center [168, 304] width 116 height 14
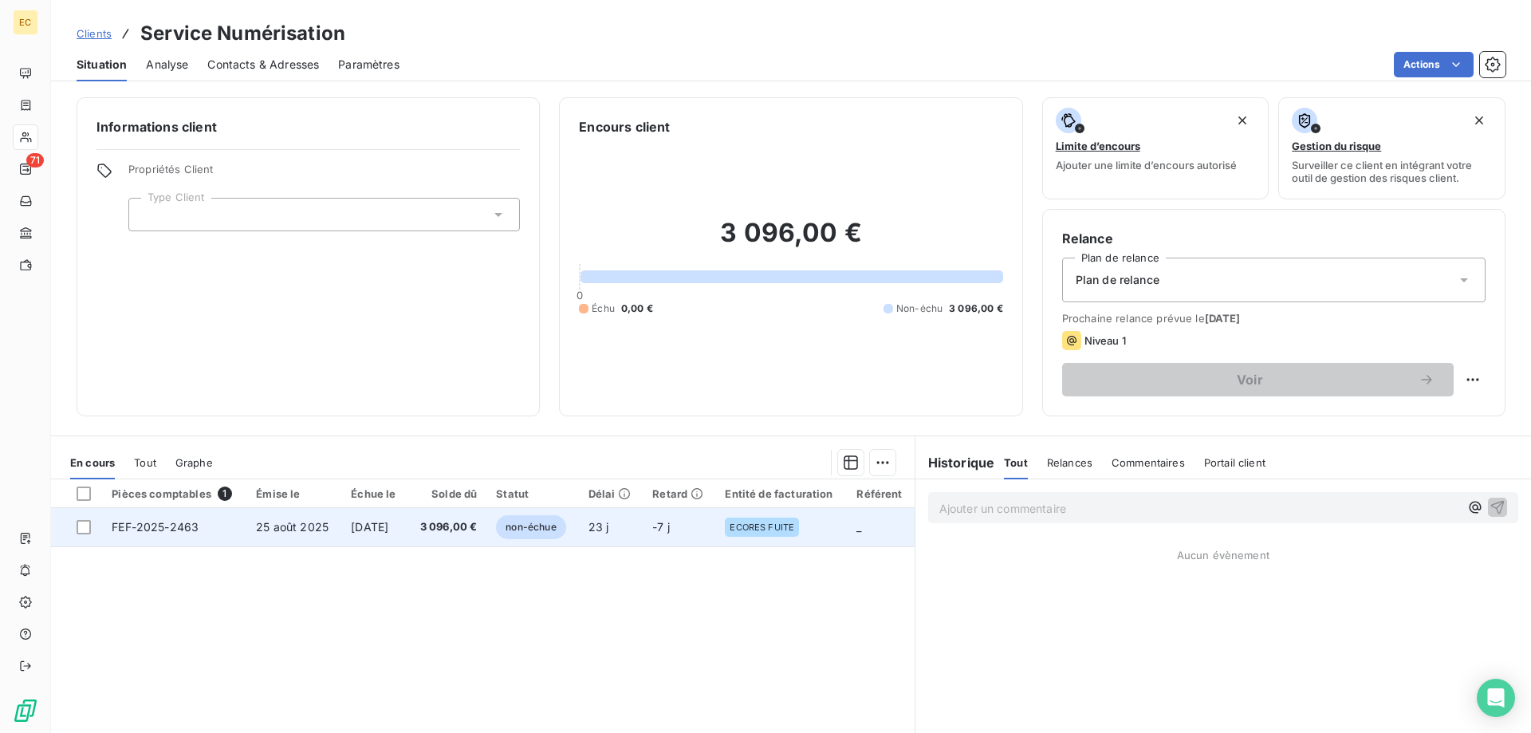
click at [246, 527] on td "25 août 2025" at bounding box center [293, 527] width 95 height 38
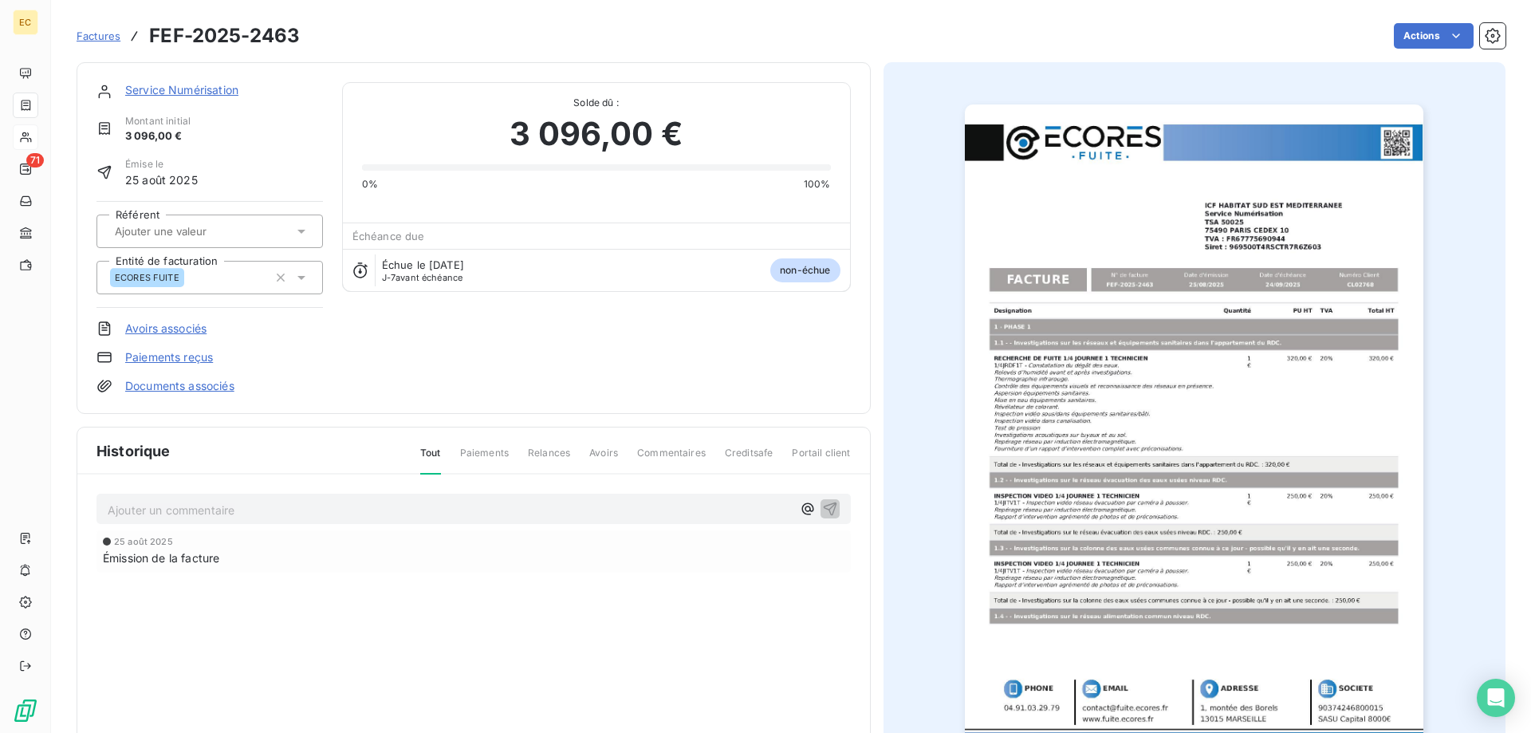
click at [205, 93] on link "Service Numérisation" at bounding box center [181, 90] width 113 height 14
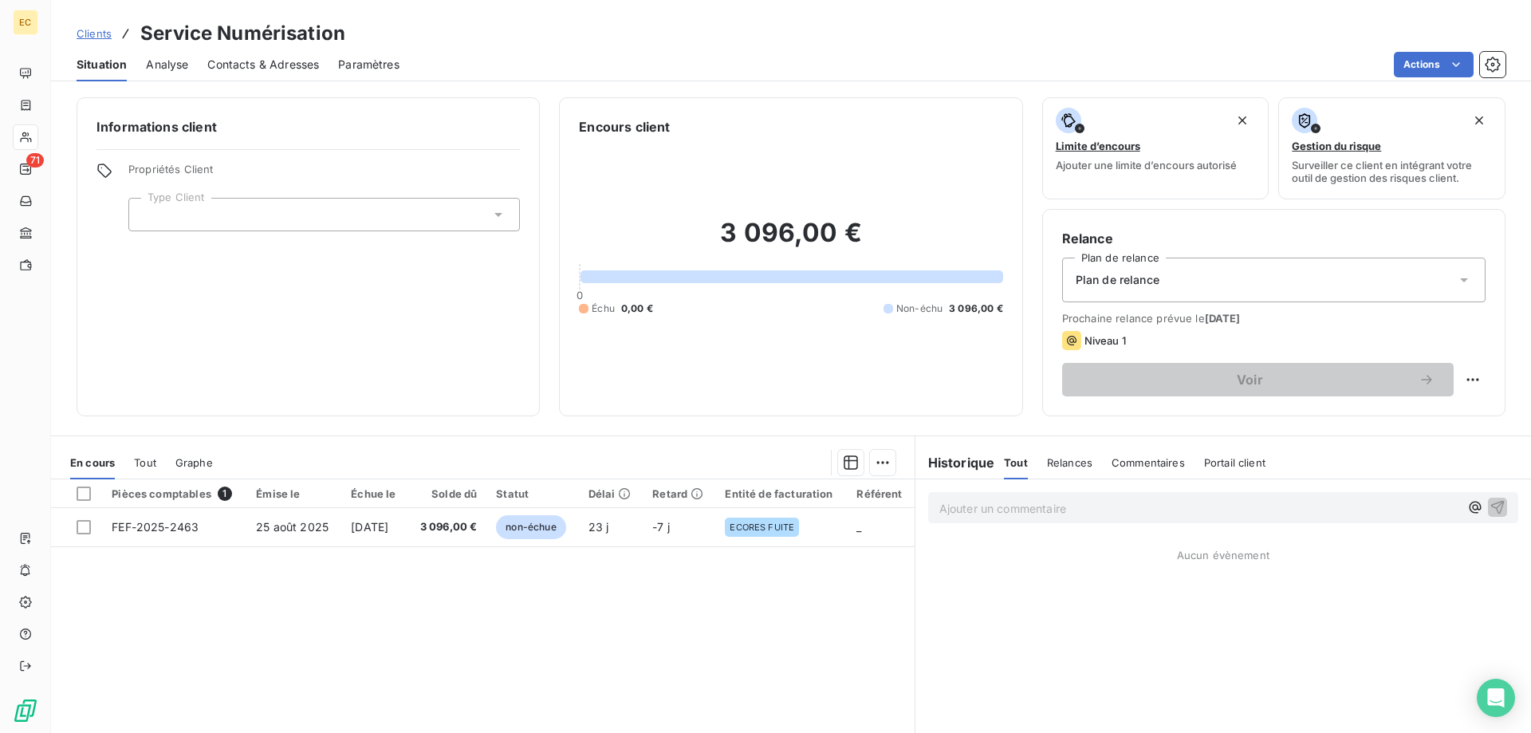
click at [207, 211] on div at bounding box center [324, 215] width 392 height 34
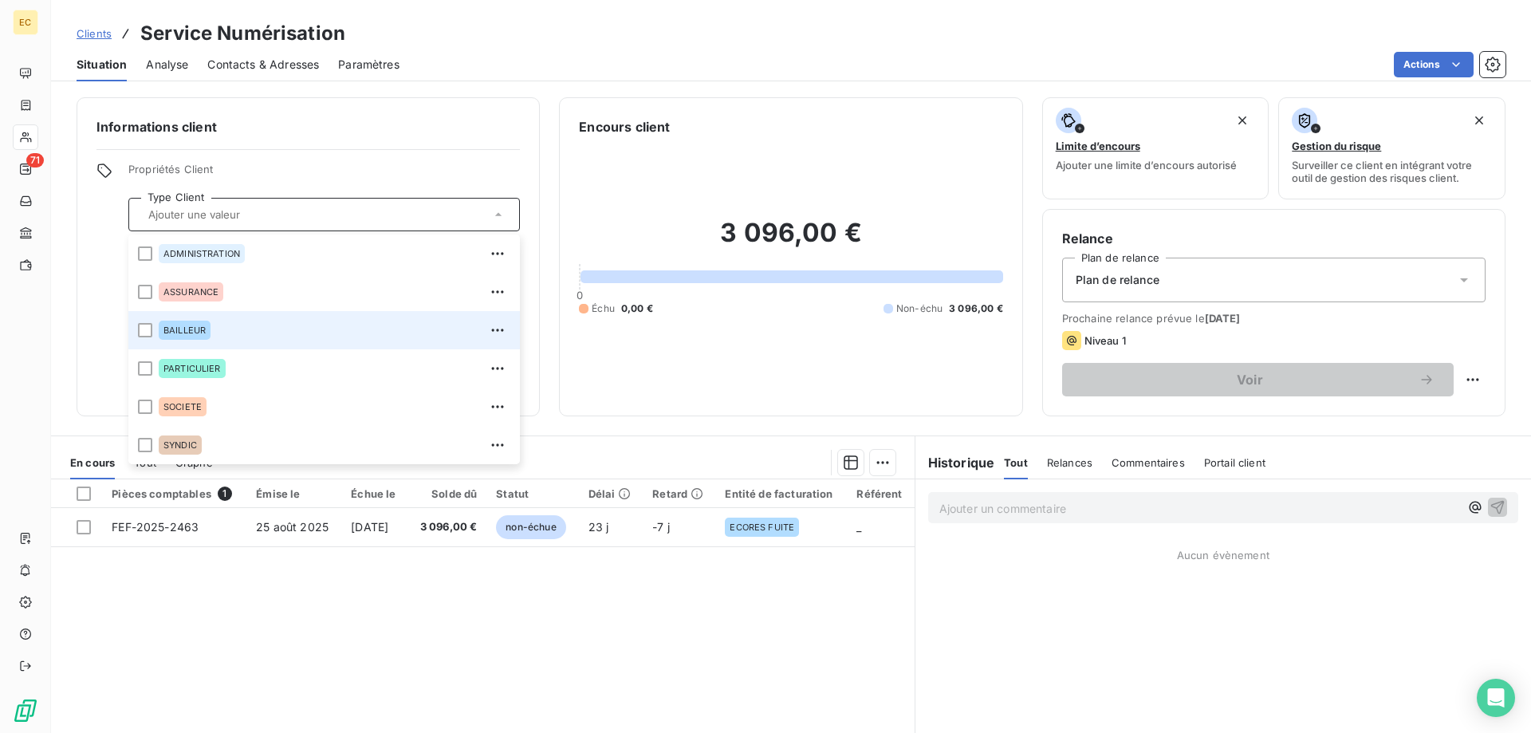
click at [214, 331] on div "BAILLEUR" at bounding box center [335, 330] width 352 height 26
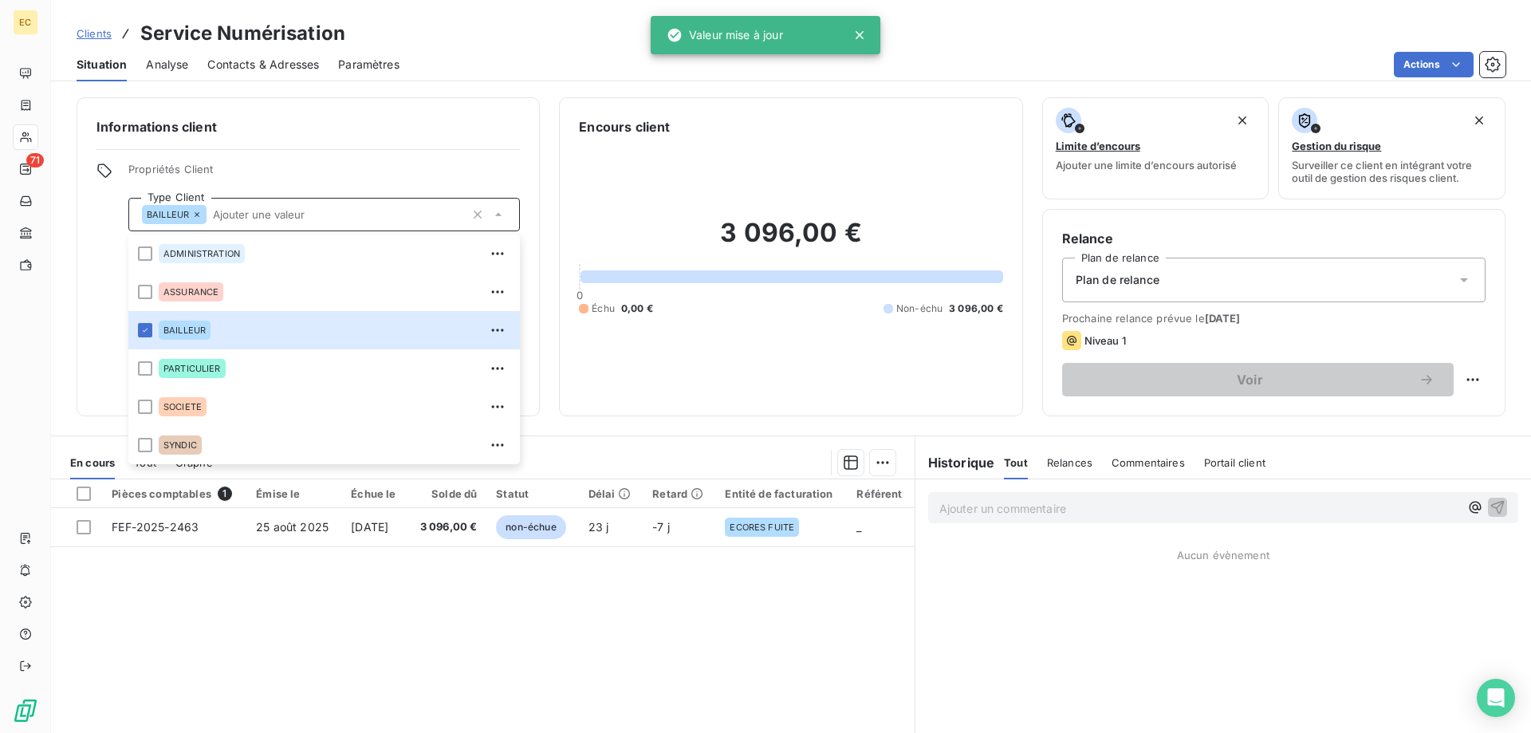
click at [1124, 274] on span "Plan de relance" at bounding box center [1118, 280] width 84 height 16
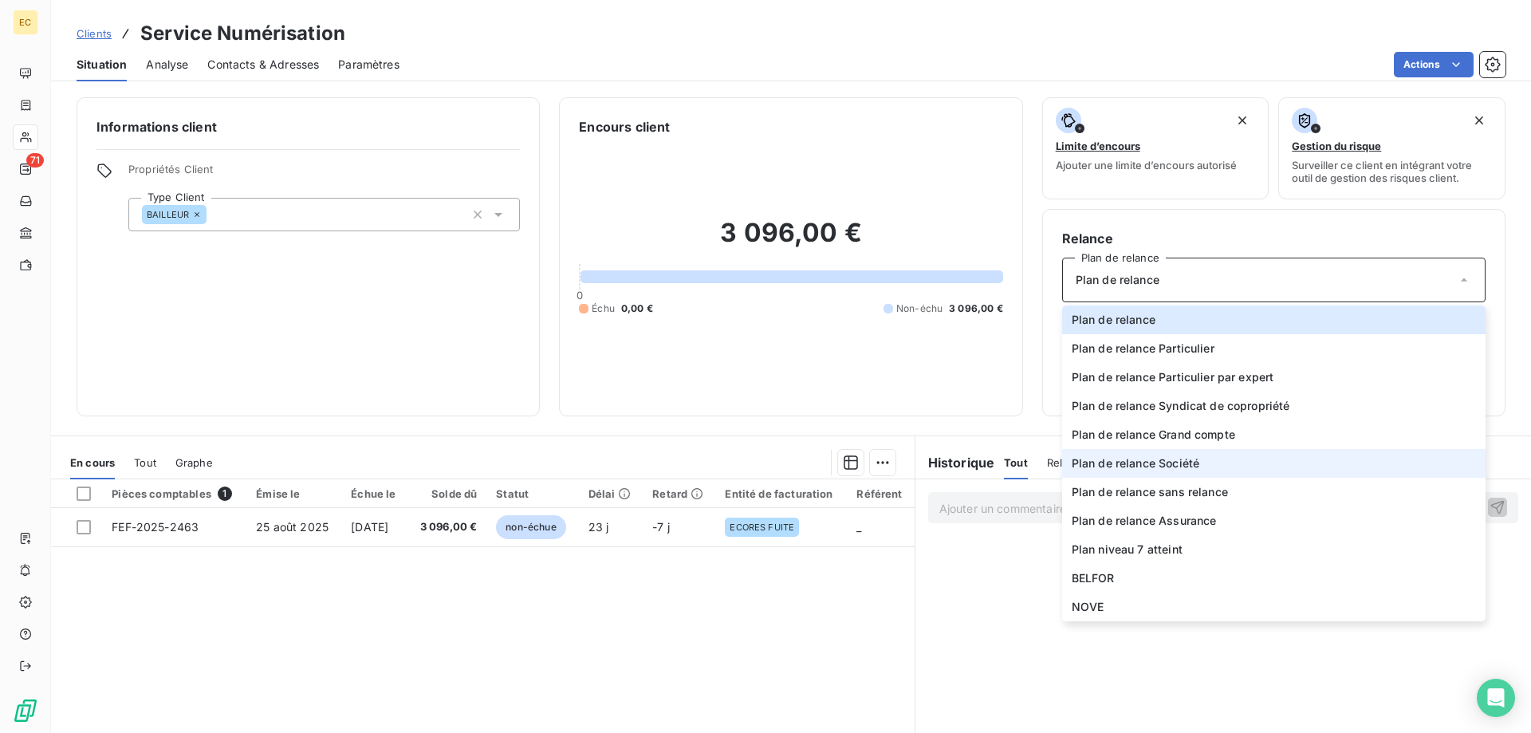
click at [1137, 461] on span "Plan de relance Société" at bounding box center [1136, 463] width 128 height 16
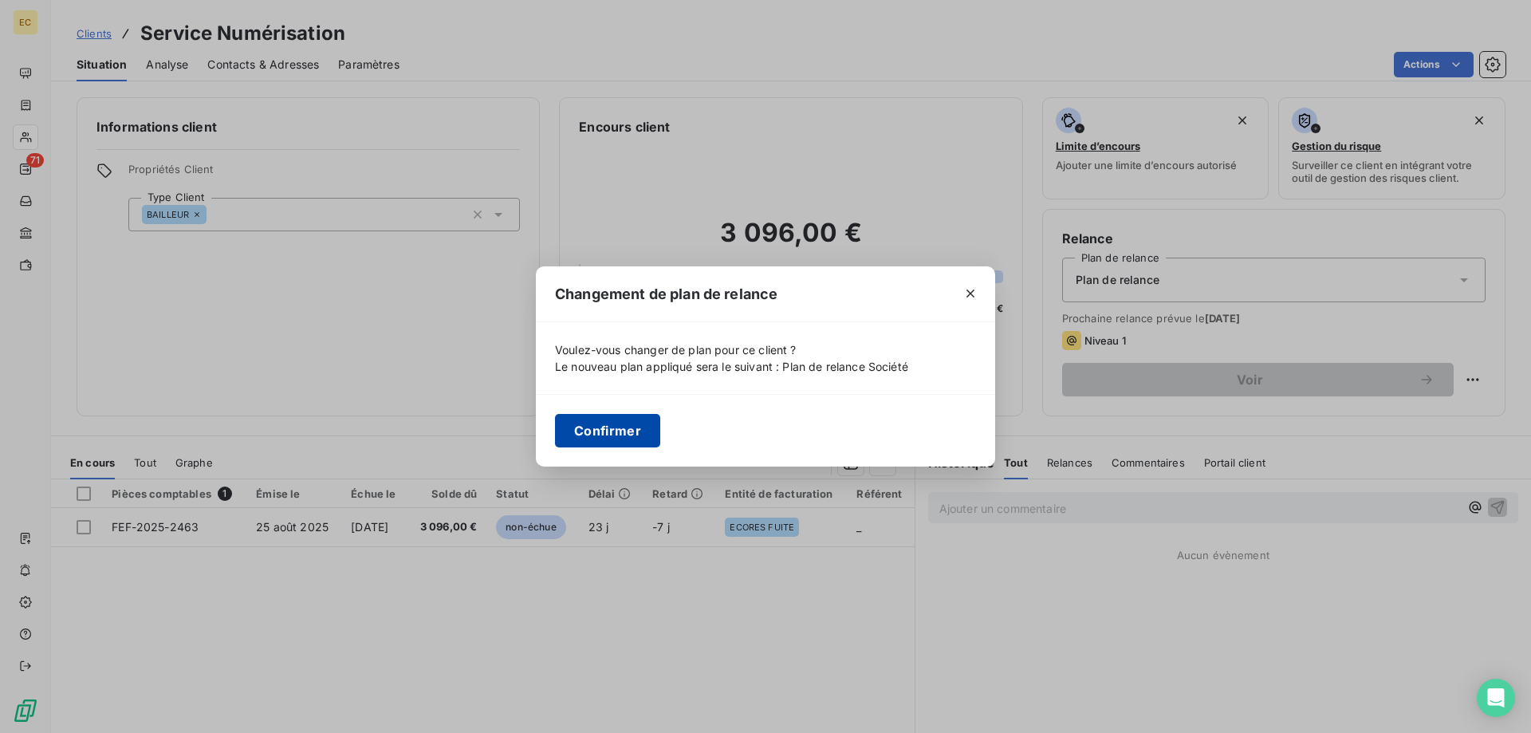
click at [606, 432] on button "Confirmer" at bounding box center [607, 431] width 105 height 34
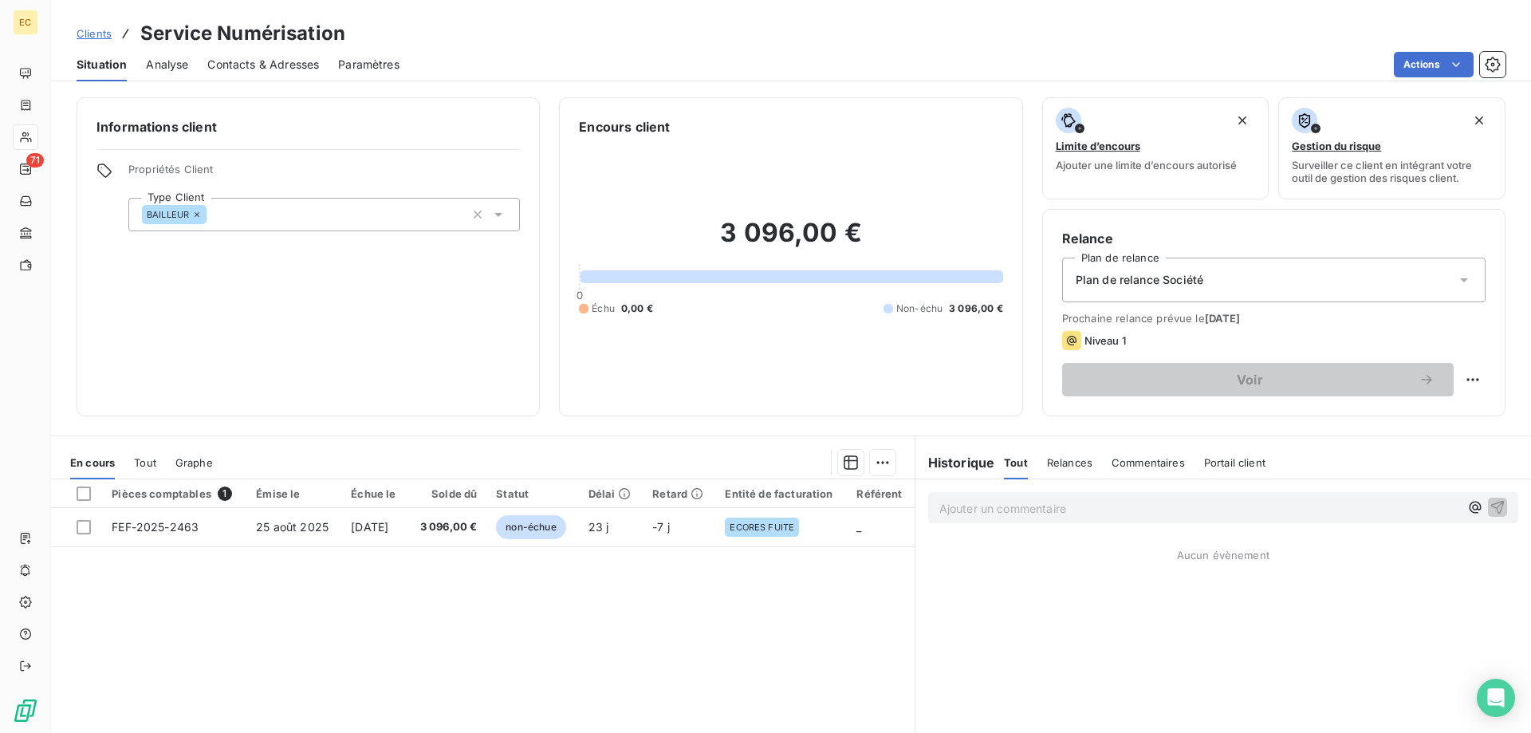
click at [282, 65] on span "Contacts & Adresses" at bounding box center [263, 65] width 112 height 16
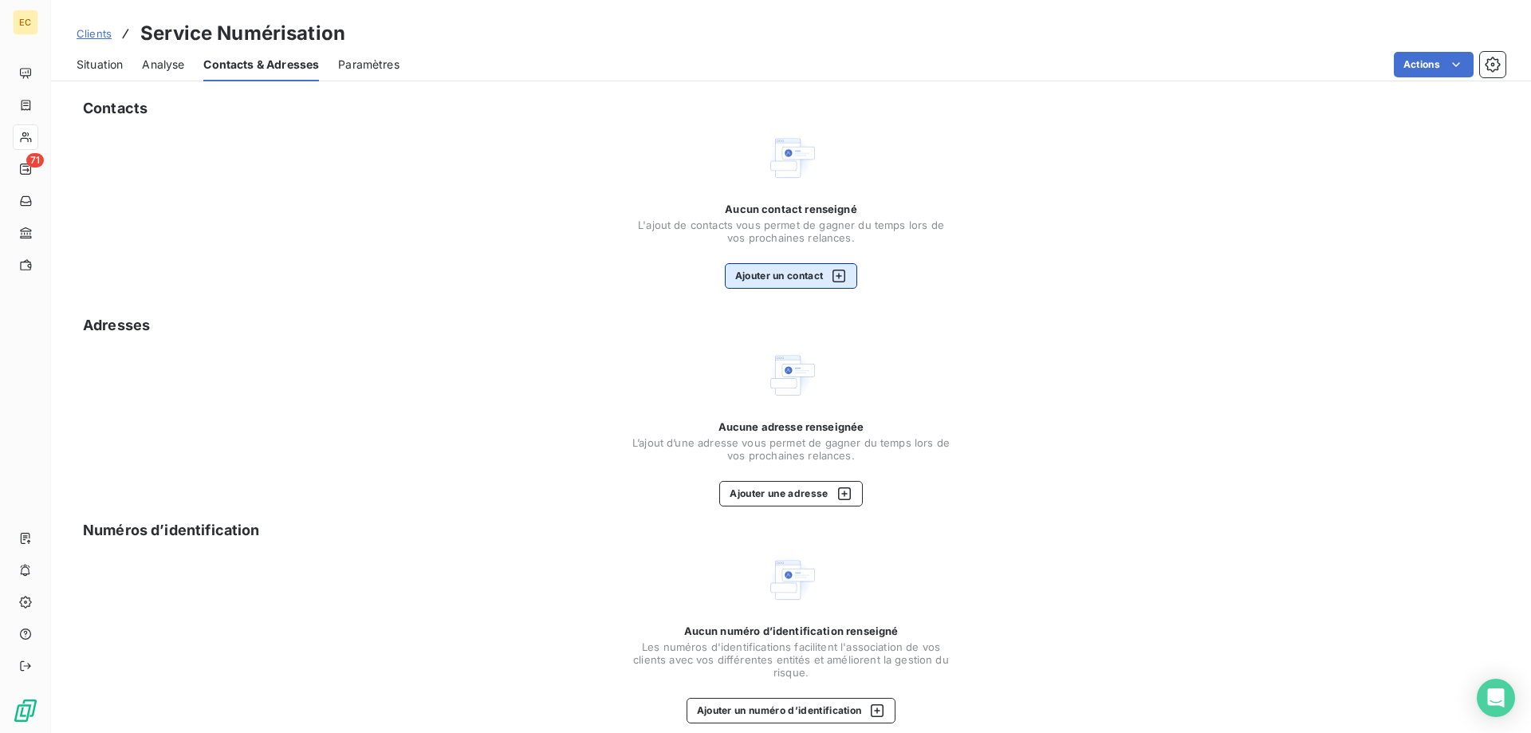
click at [802, 273] on button "Ajouter un contact" at bounding box center [791, 276] width 133 height 26
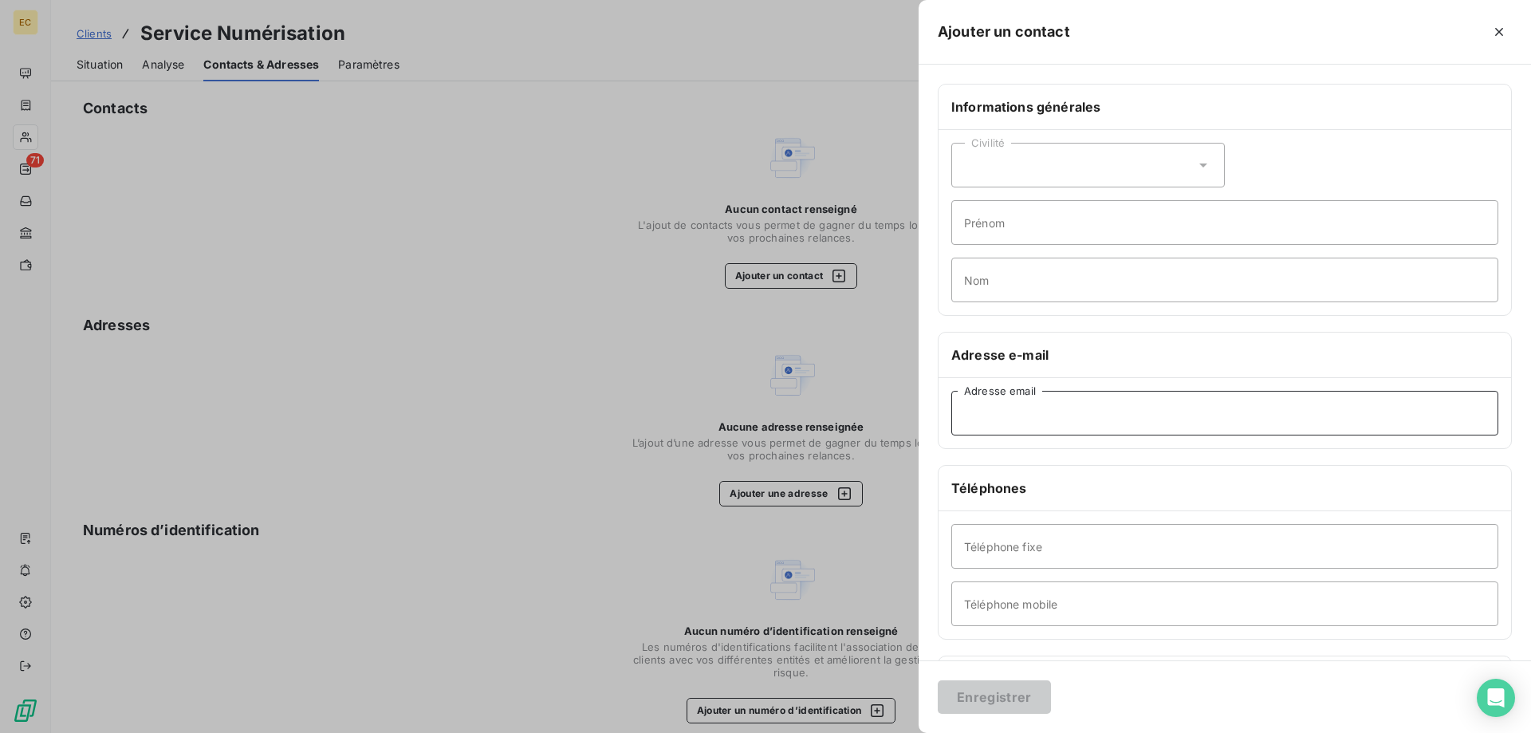
paste input "[PERSON_NAME][EMAIL_ADDRESS][DOMAIN_NAME]"
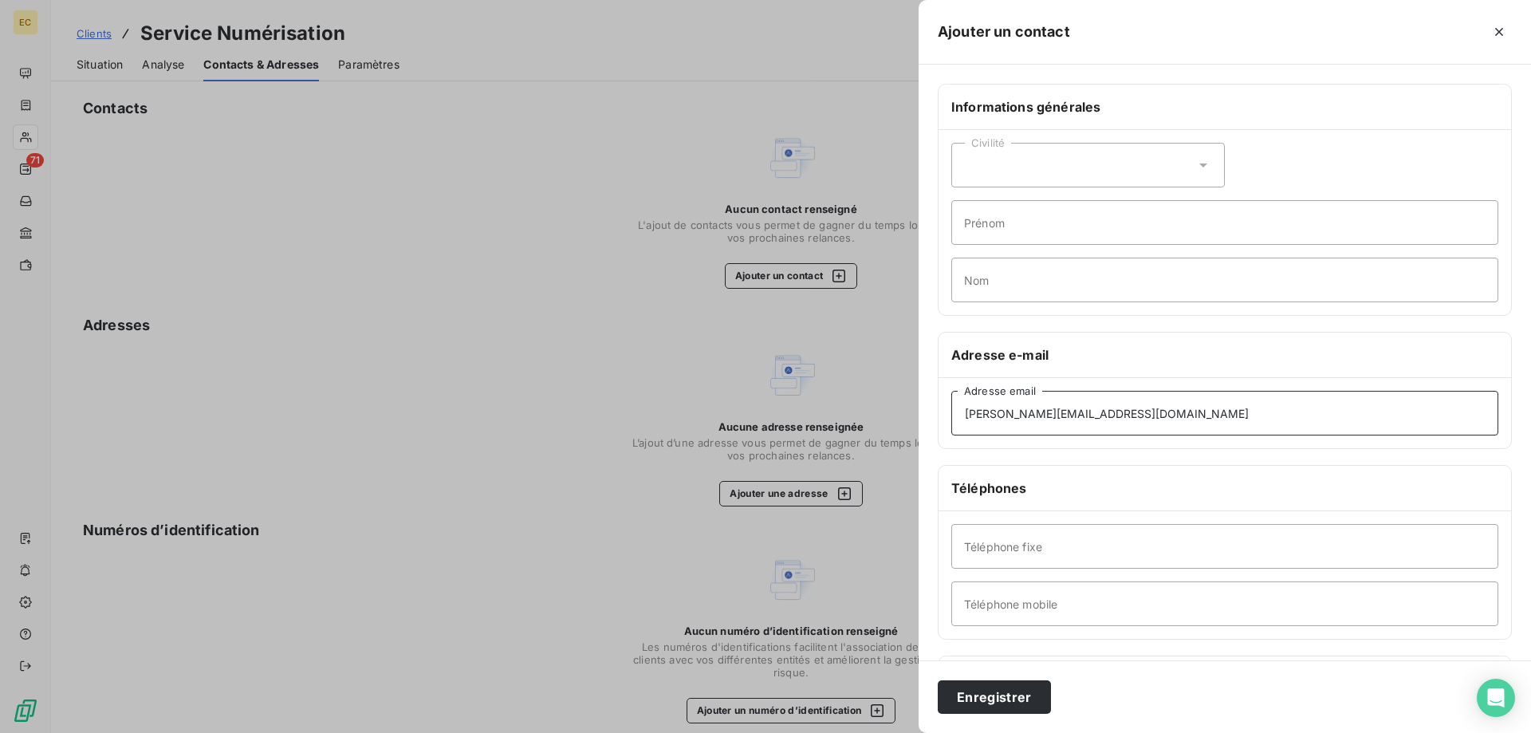
type input "[PERSON_NAME][EMAIL_ADDRESS][DOMAIN_NAME]"
click at [991, 226] on input "Prénom" at bounding box center [1225, 222] width 547 height 45
type input "ICF HABITAT"
click at [1011, 693] on button "Enregistrer" at bounding box center [994, 697] width 113 height 34
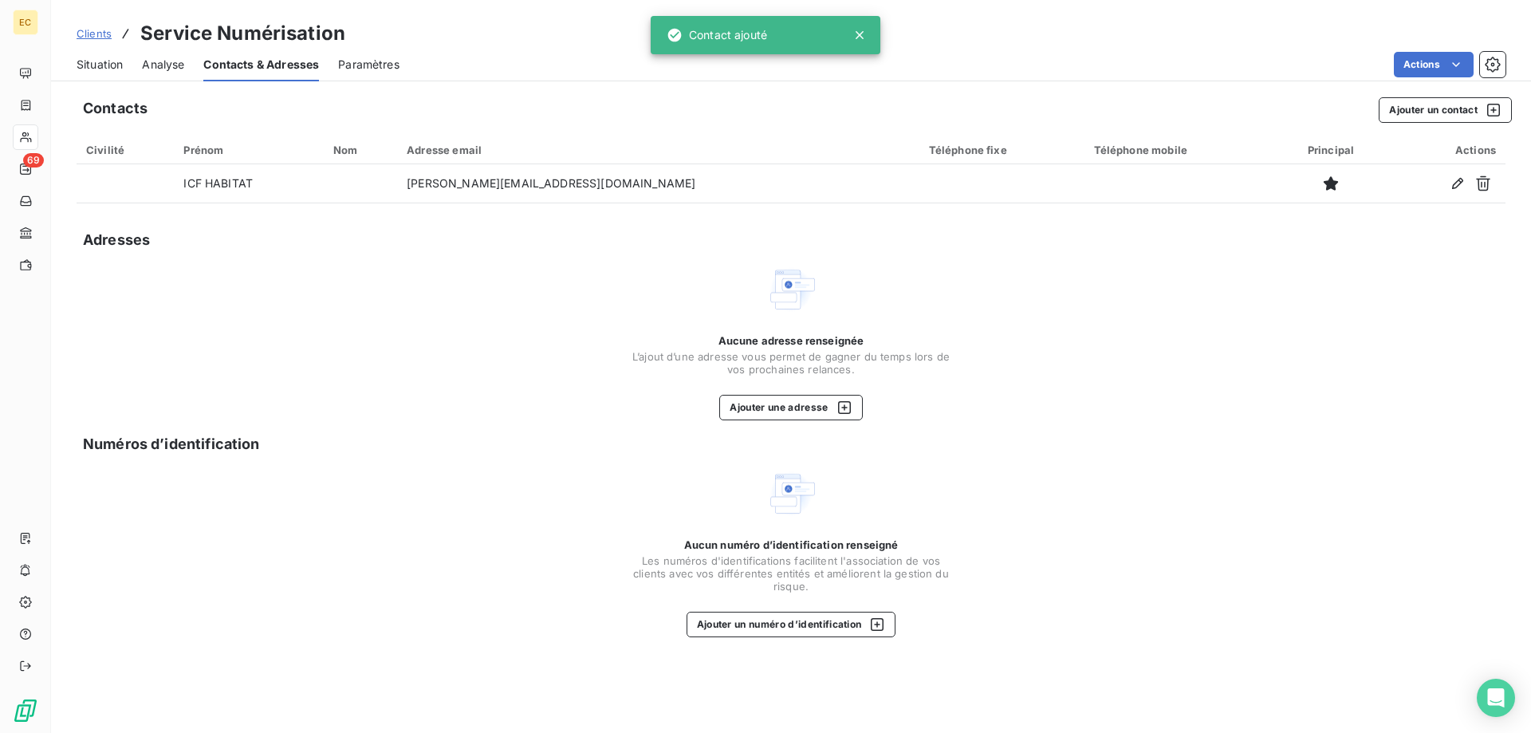
click at [91, 29] on span "Clients" at bounding box center [94, 33] width 35 height 13
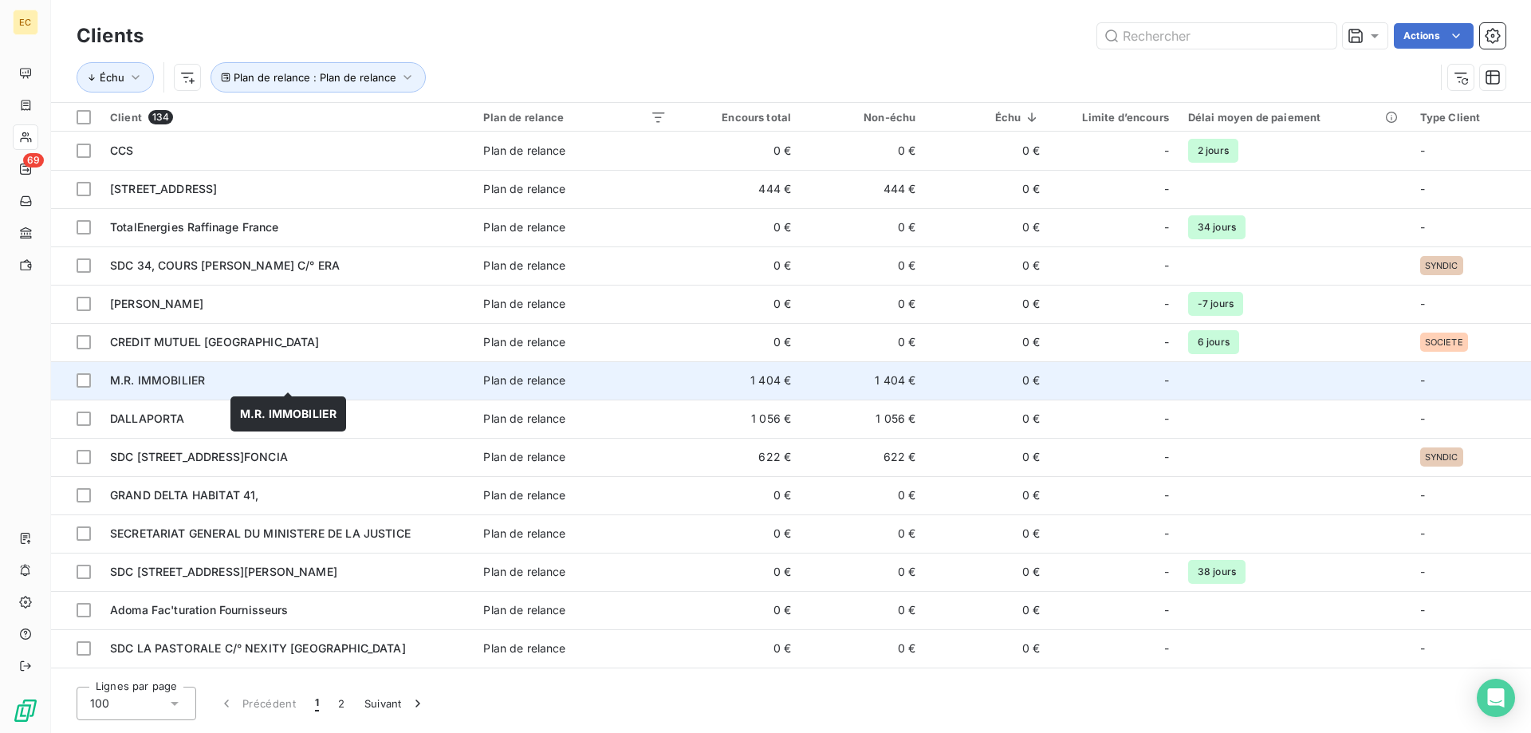
click at [195, 384] on span "M.R. IMMOBILIER" at bounding box center [157, 380] width 95 height 14
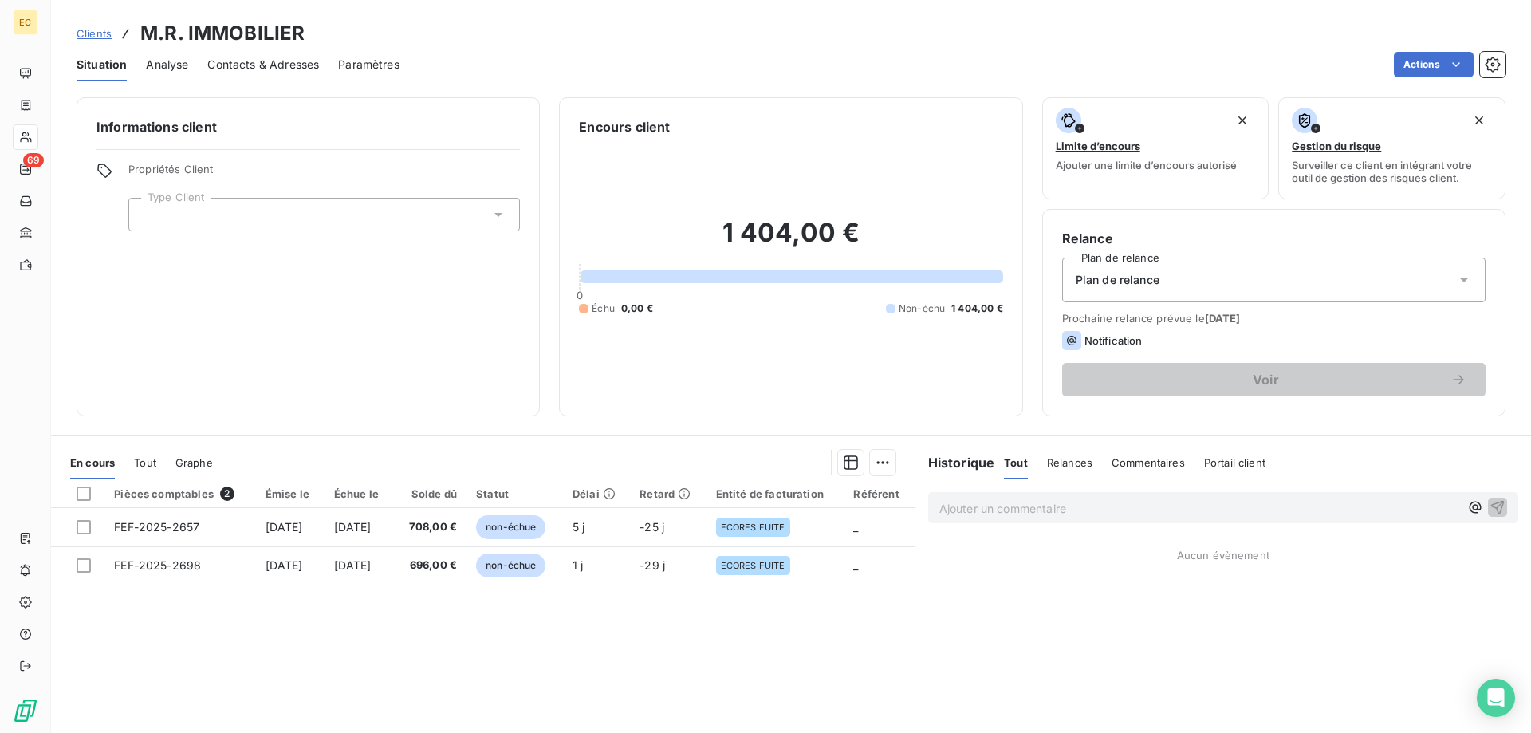
click at [273, 214] on div at bounding box center [324, 215] width 392 height 34
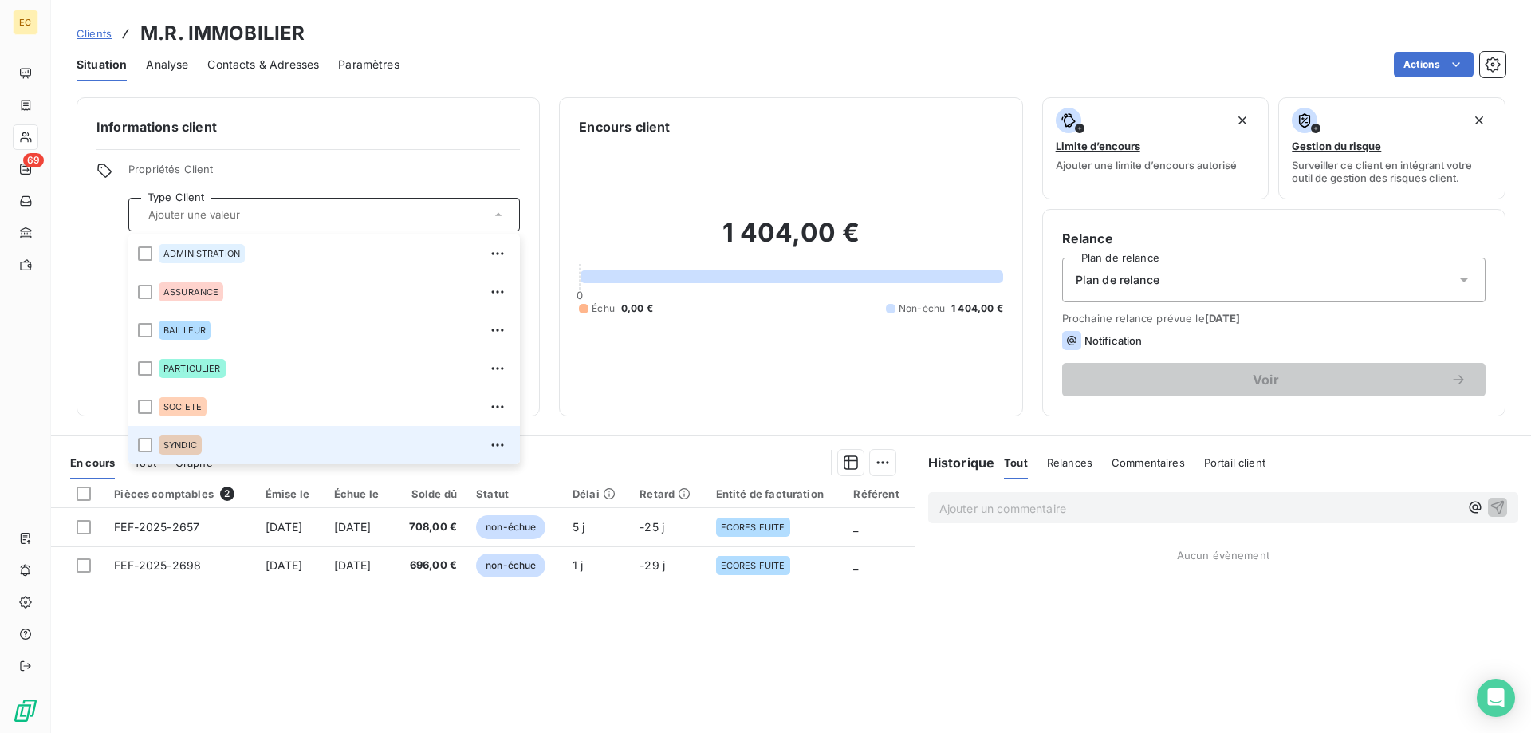
click at [191, 441] on span "SYNDIC" at bounding box center [181, 445] width 34 height 10
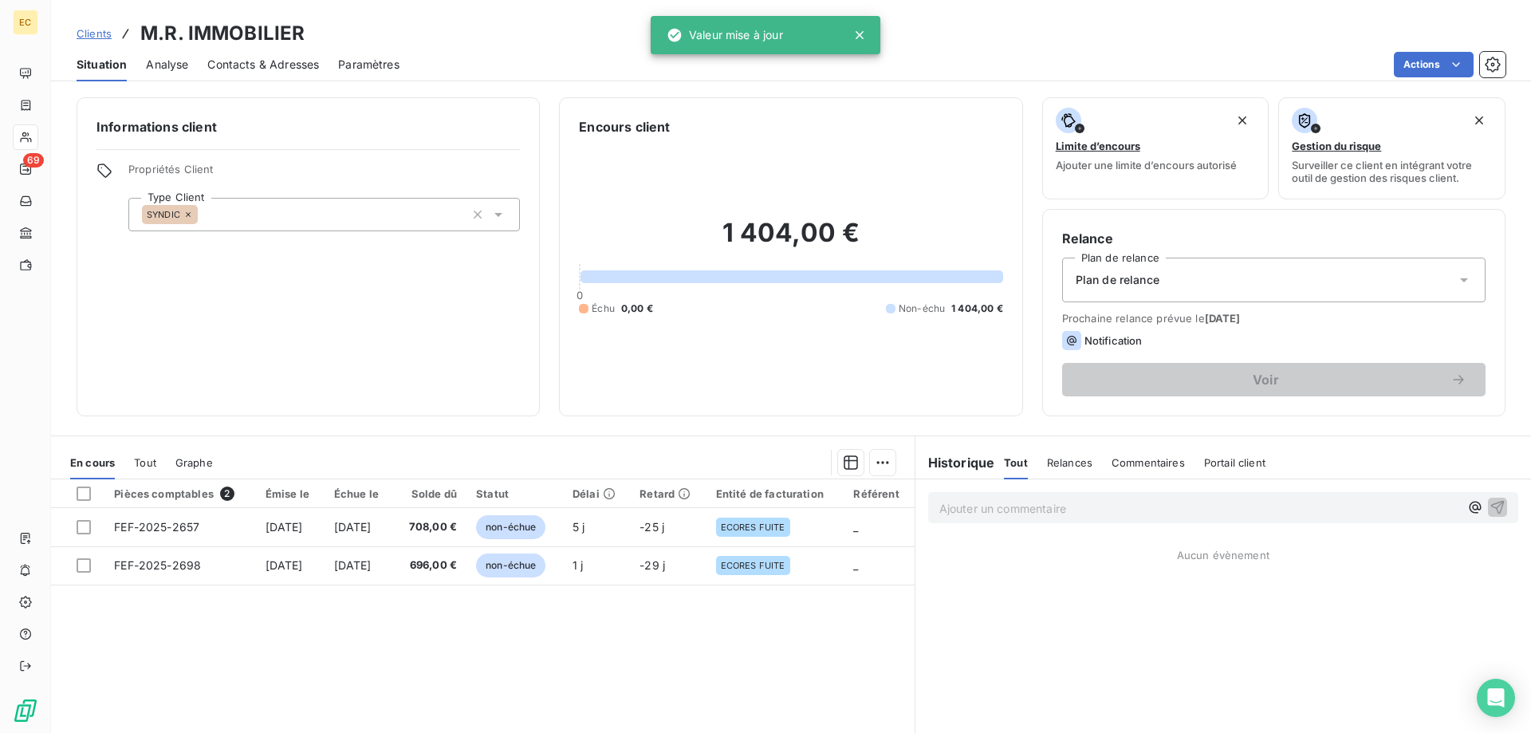
click at [1166, 288] on div "Plan de relance" at bounding box center [1274, 280] width 424 height 45
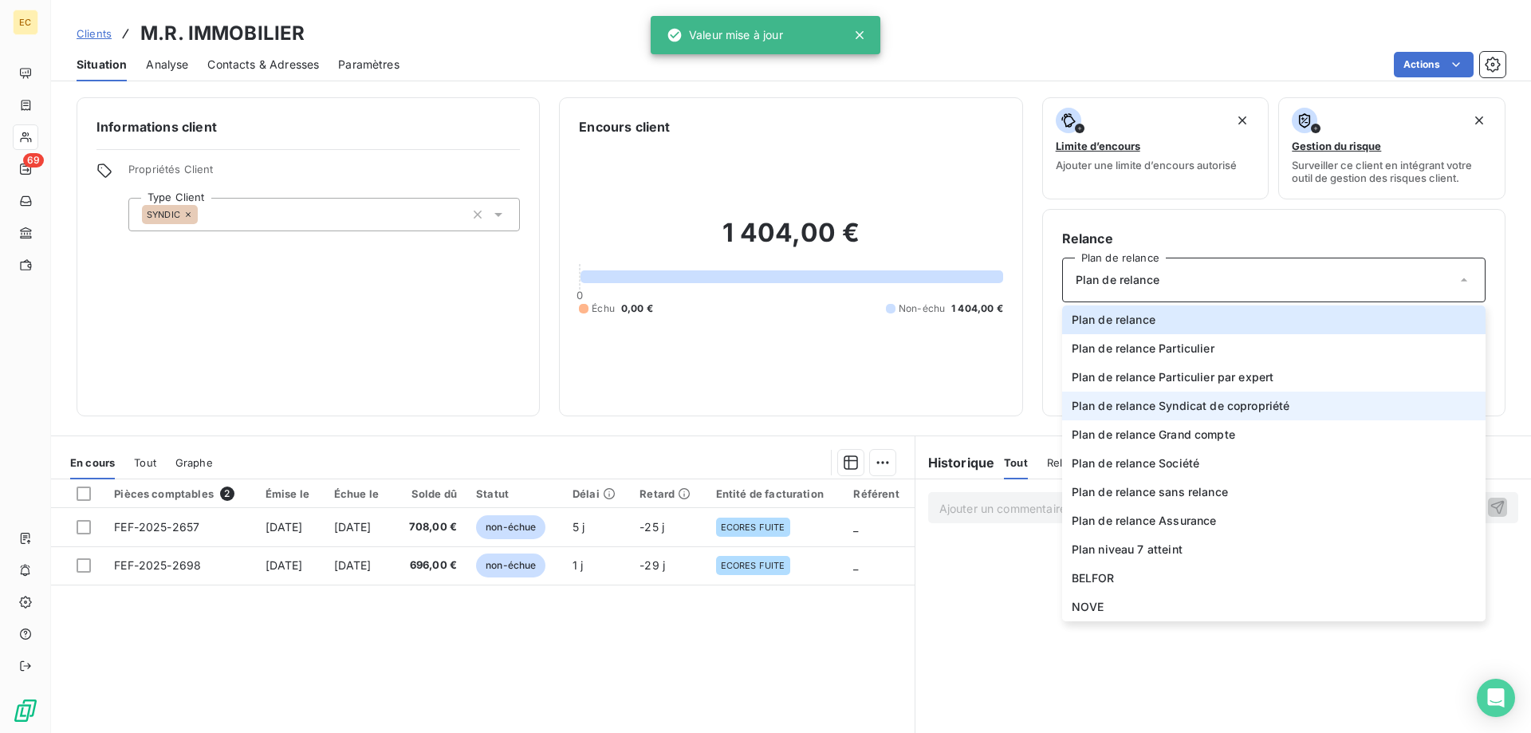
click at [1196, 419] on li "Plan de relance Syndicat de copropriété" at bounding box center [1274, 406] width 424 height 29
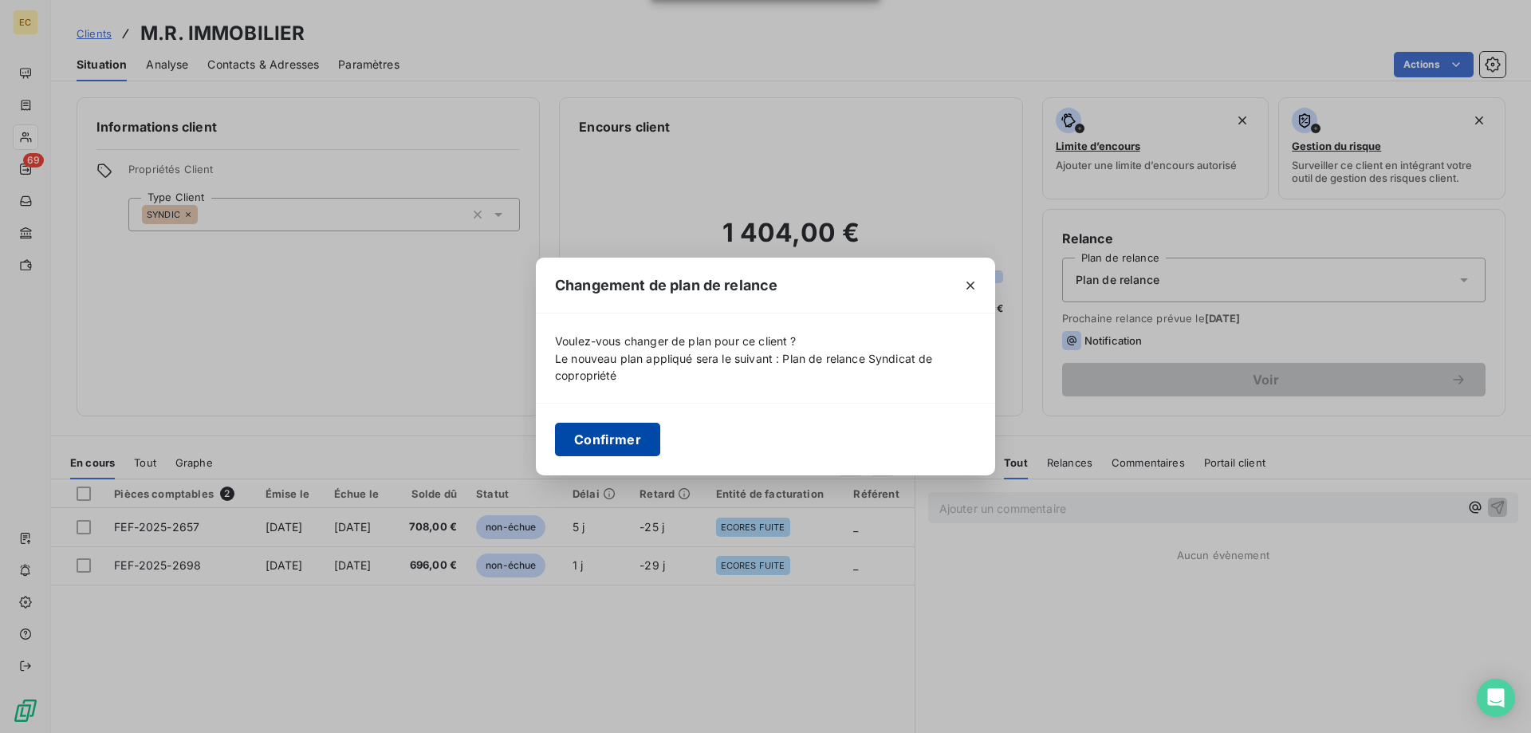
click at [615, 441] on button "Confirmer" at bounding box center [607, 440] width 105 height 34
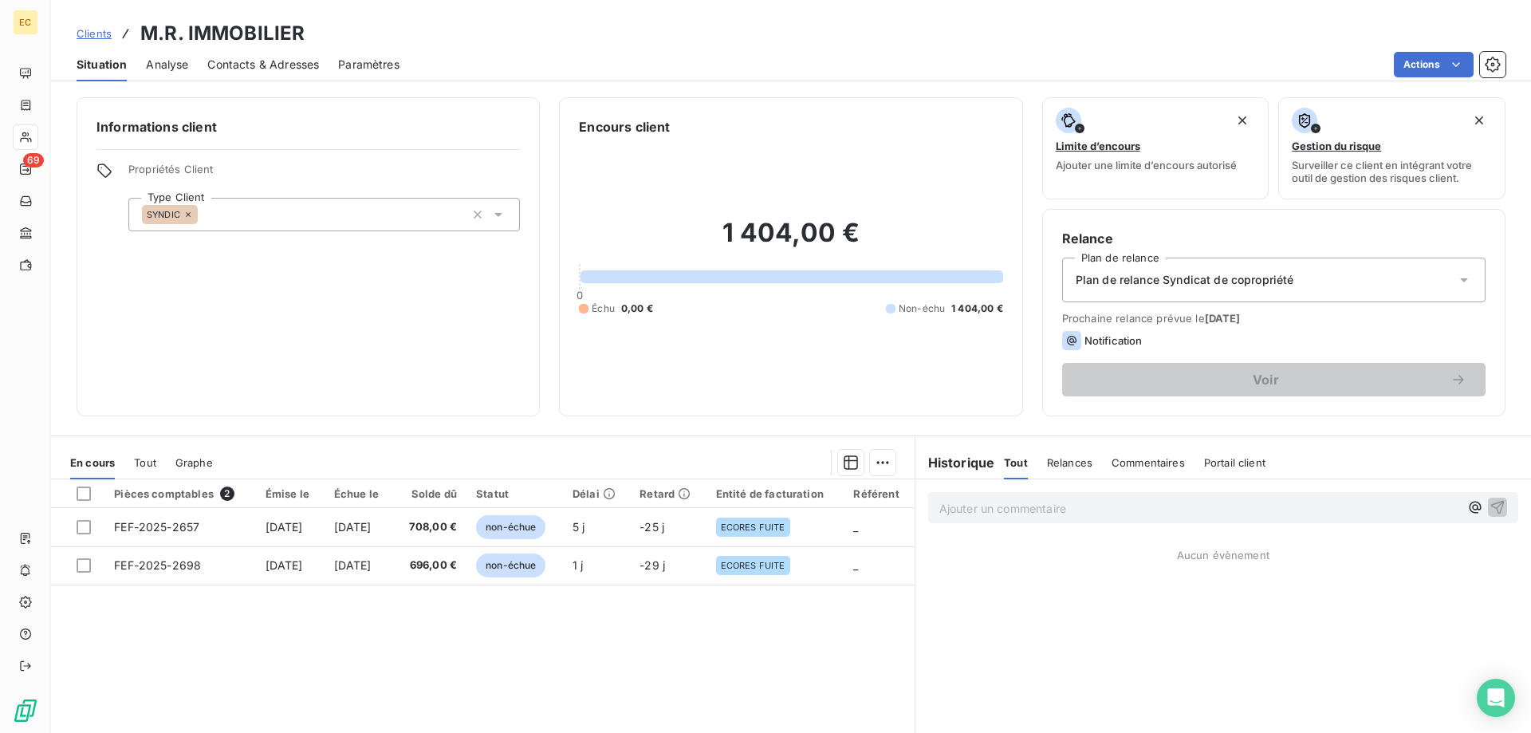
click at [89, 34] on span "Clients" at bounding box center [94, 33] width 35 height 13
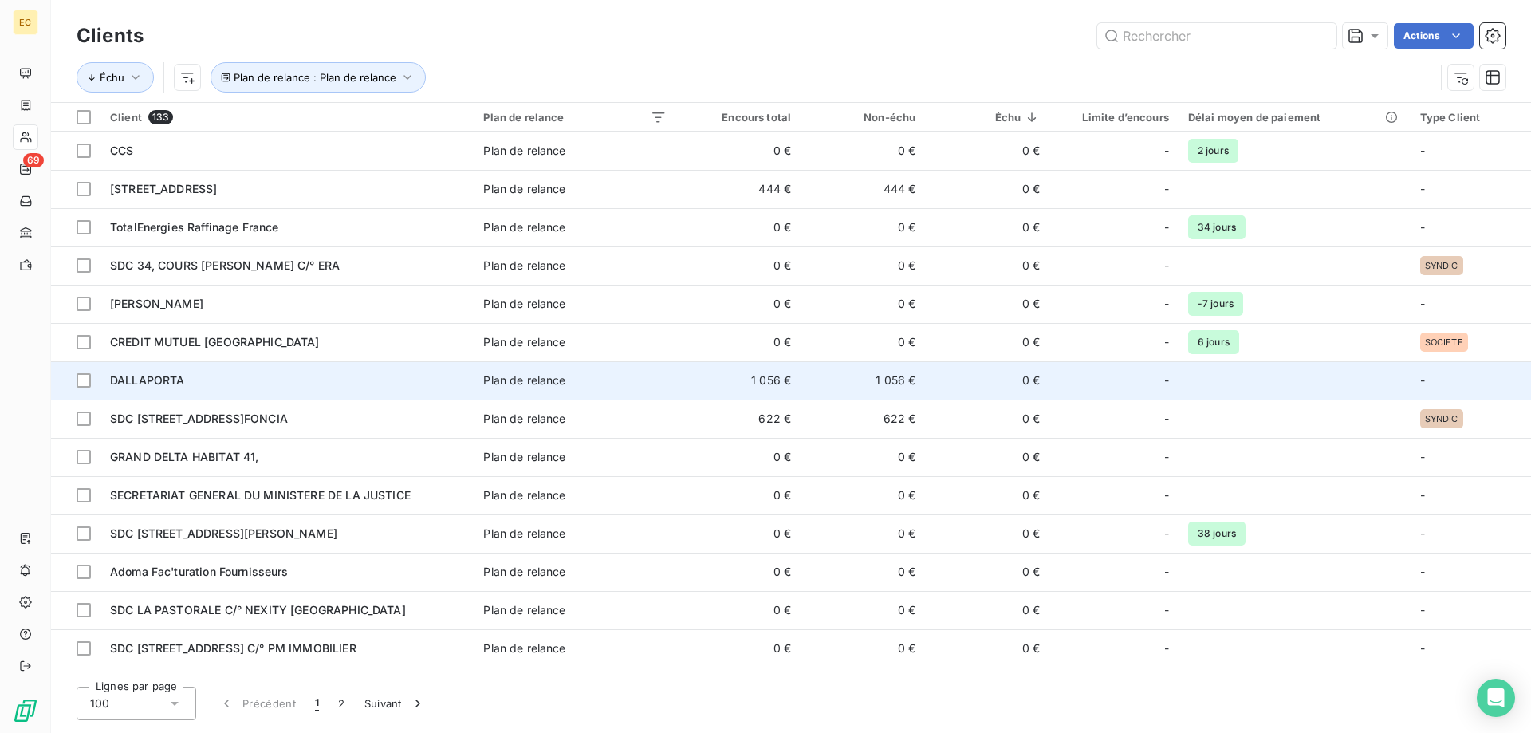
click at [154, 380] on span "DALLAPORTA" at bounding box center [147, 380] width 75 height 14
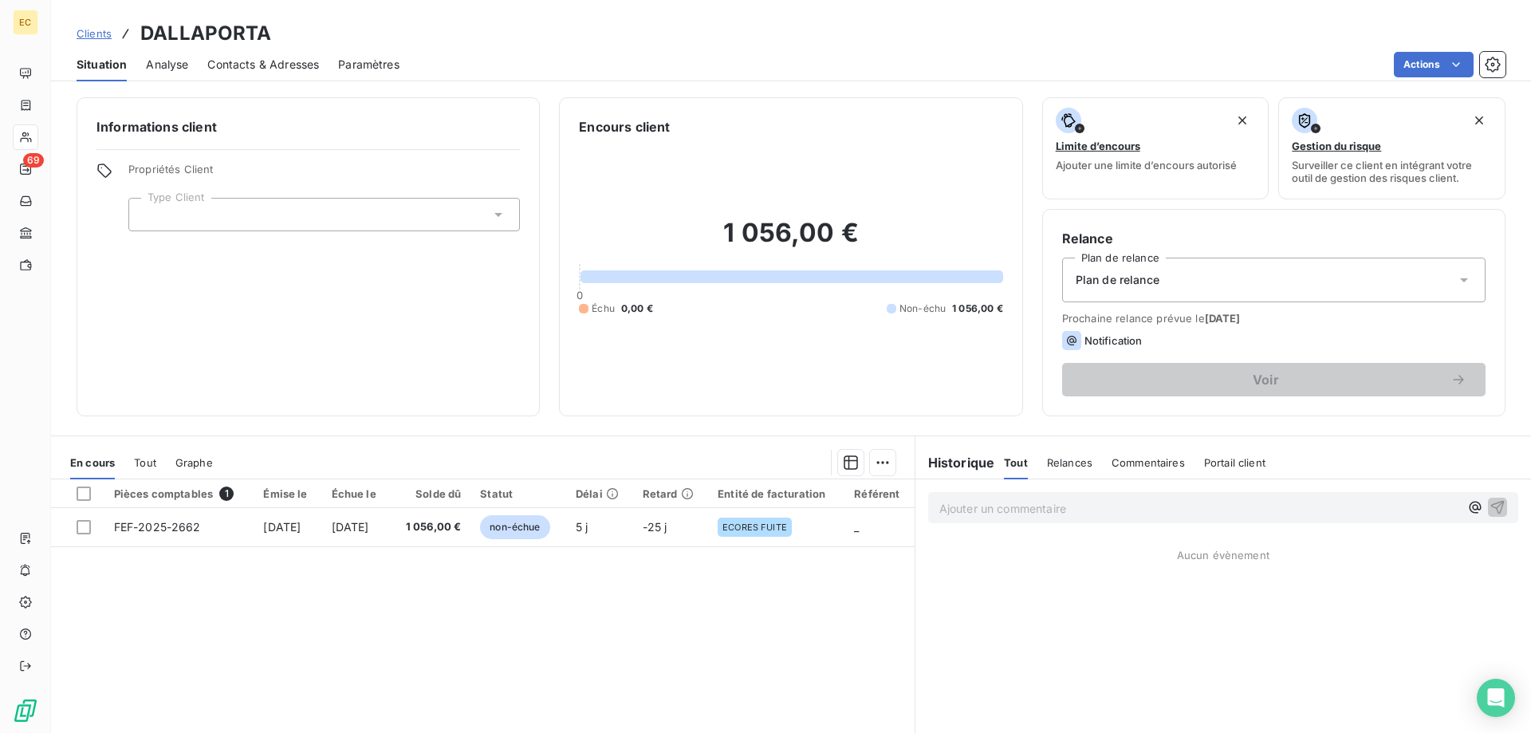
click at [199, 215] on div at bounding box center [324, 215] width 392 height 34
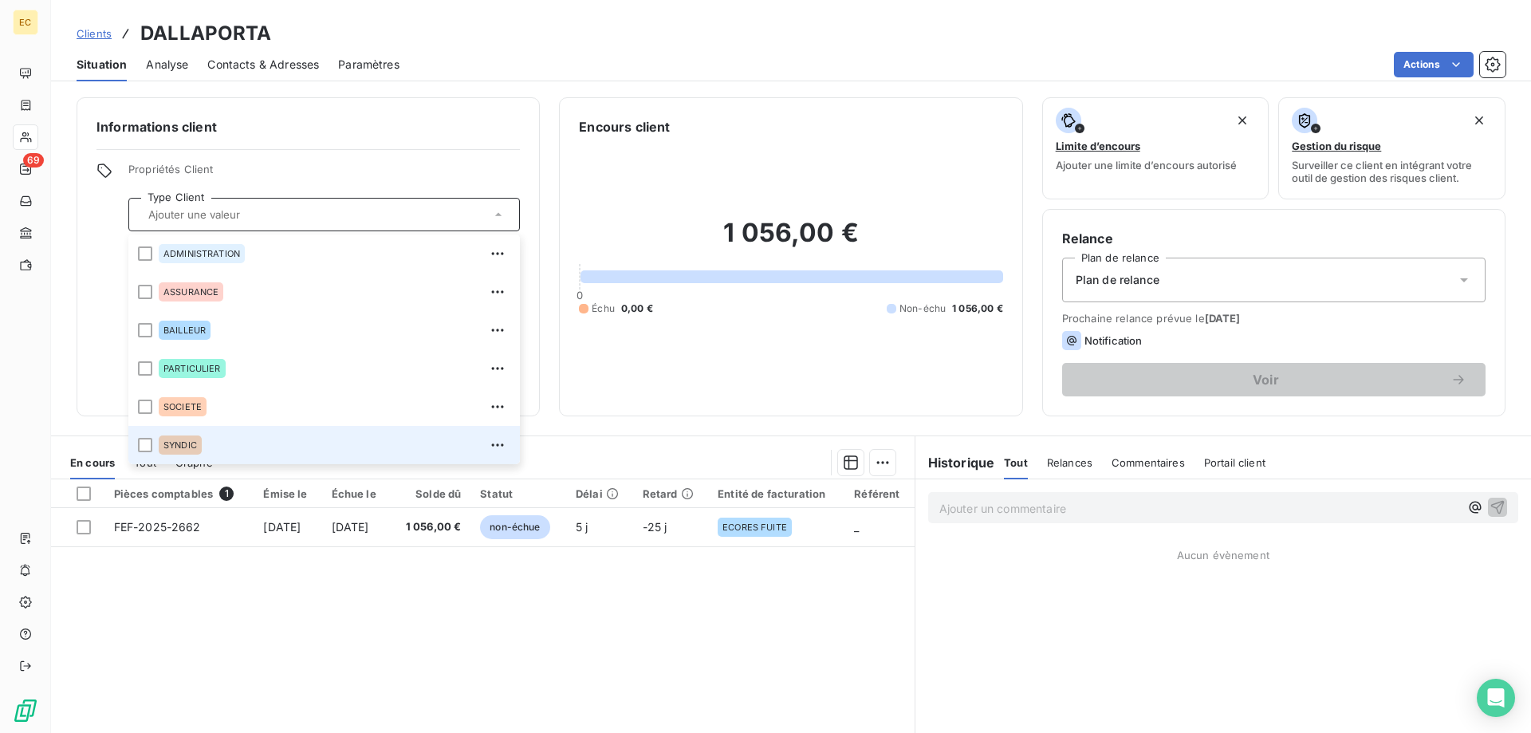
click at [168, 446] on span "SYNDIC" at bounding box center [181, 445] width 34 height 10
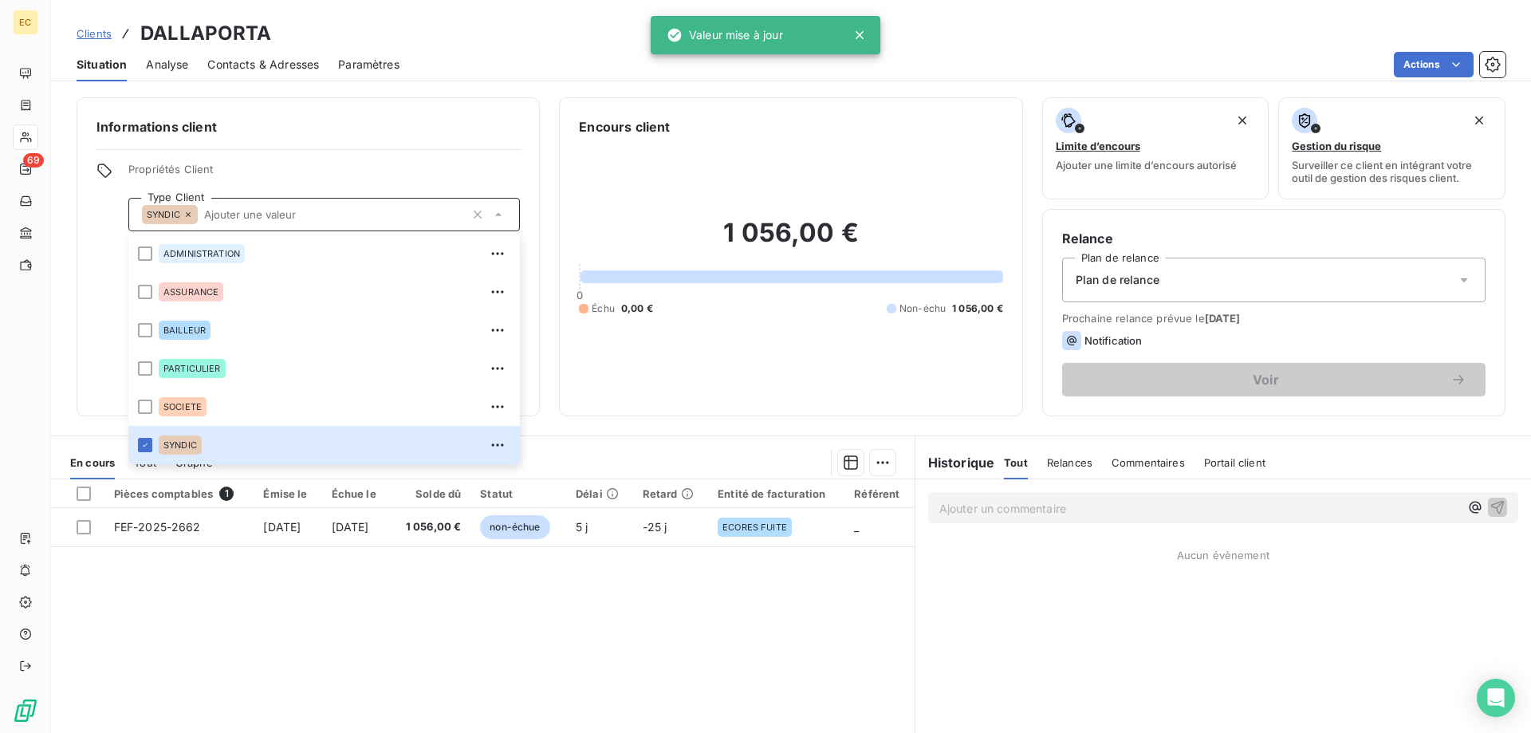
click at [1180, 281] on div "Plan de relance" at bounding box center [1274, 280] width 424 height 45
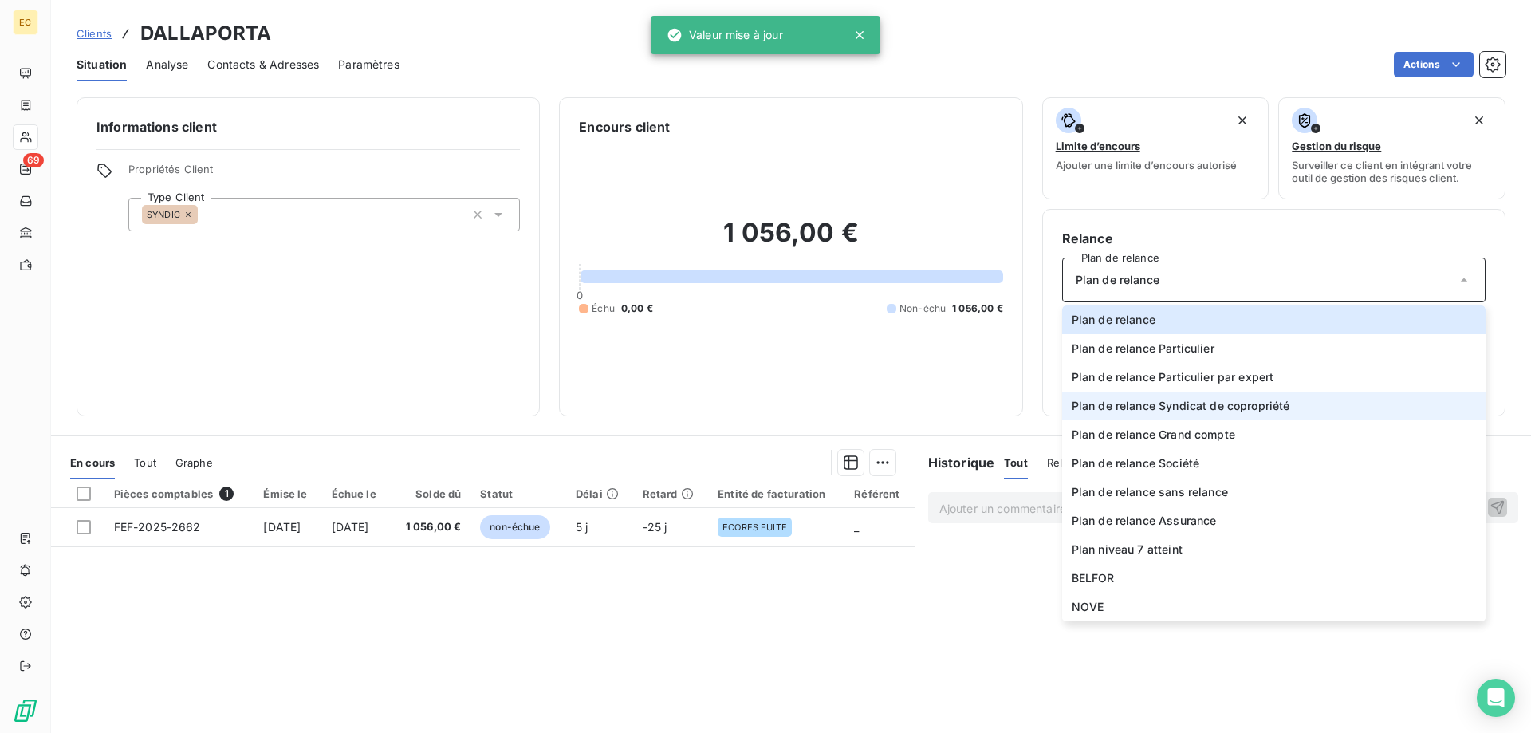
click at [1188, 408] on span "Plan de relance Syndicat de copropriété" at bounding box center [1181, 406] width 219 height 16
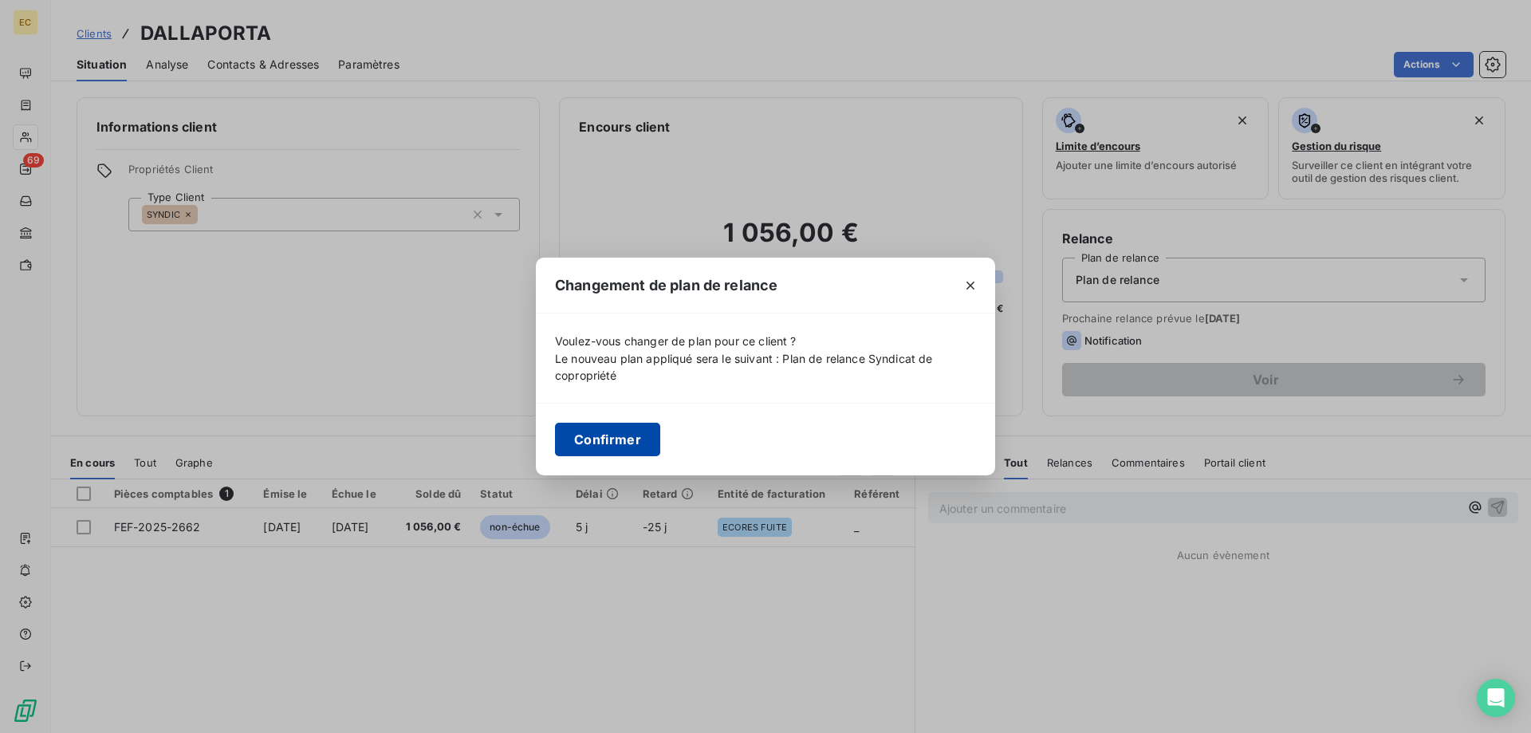
click at [605, 432] on button "Confirmer" at bounding box center [607, 440] width 105 height 34
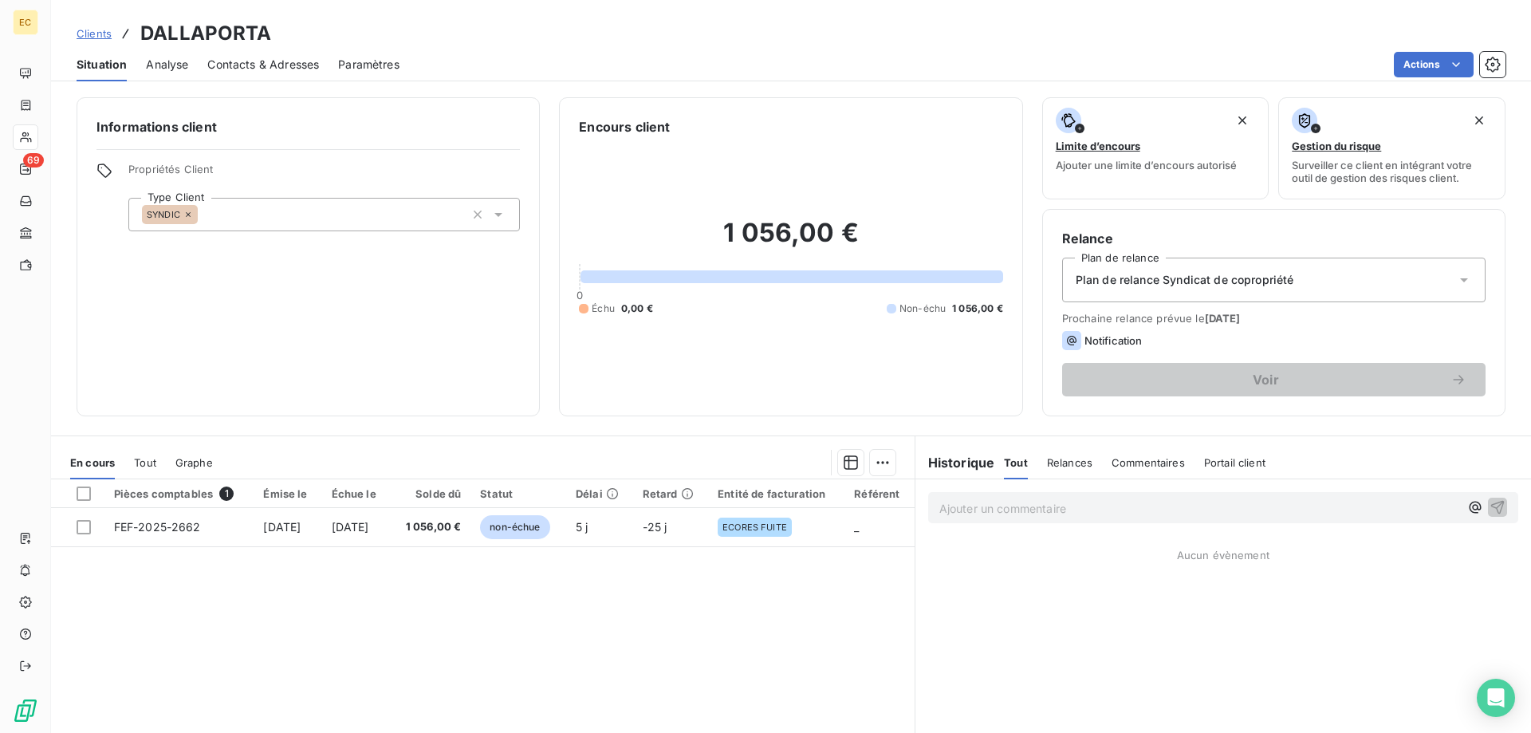
click at [94, 39] on span "Clients" at bounding box center [94, 33] width 35 height 13
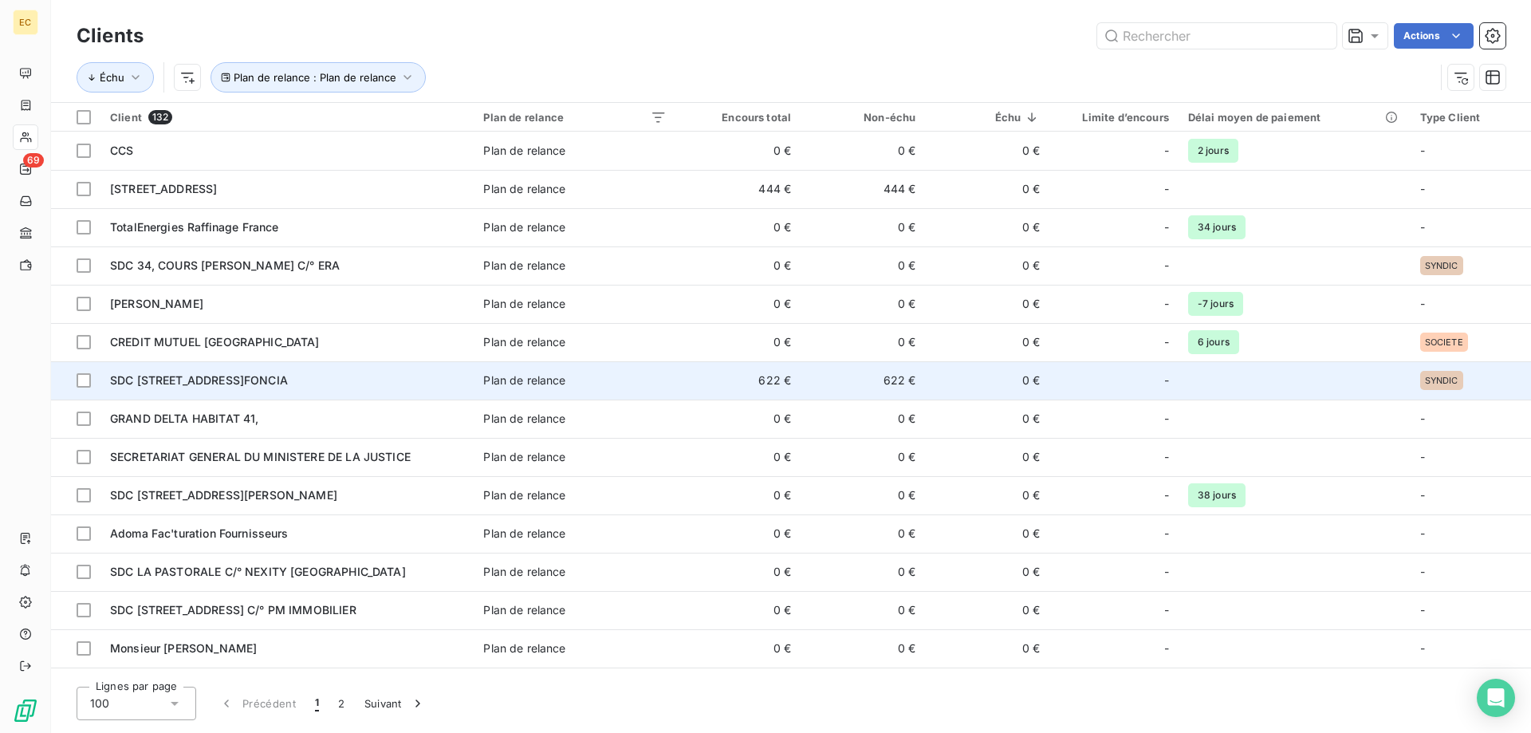
click at [174, 392] on td "SDC [STREET_ADDRESS]FONCIA" at bounding box center [287, 380] width 373 height 38
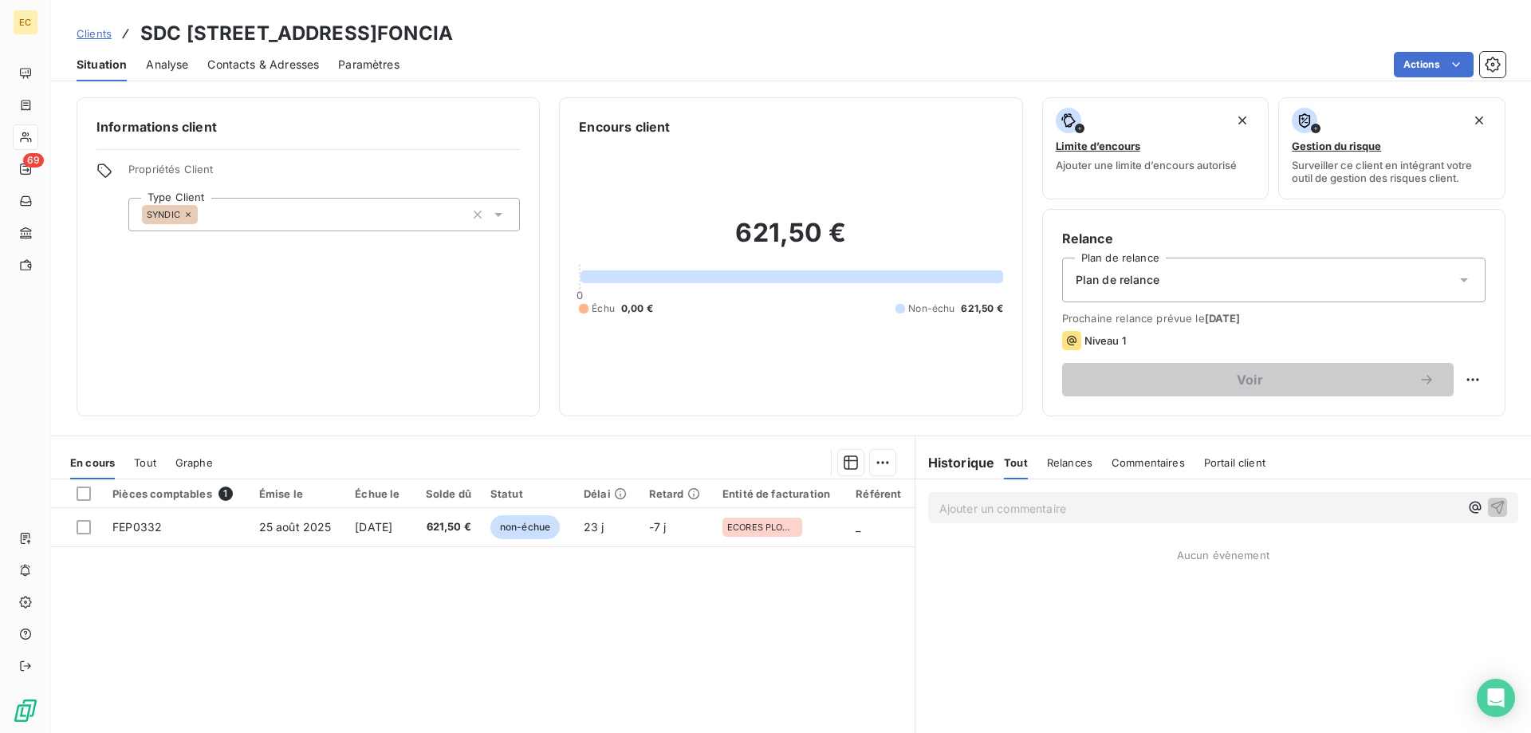
click at [1142, 274] on span "Plan de relance" at bounding box center [1118, 280] width 84 height 16
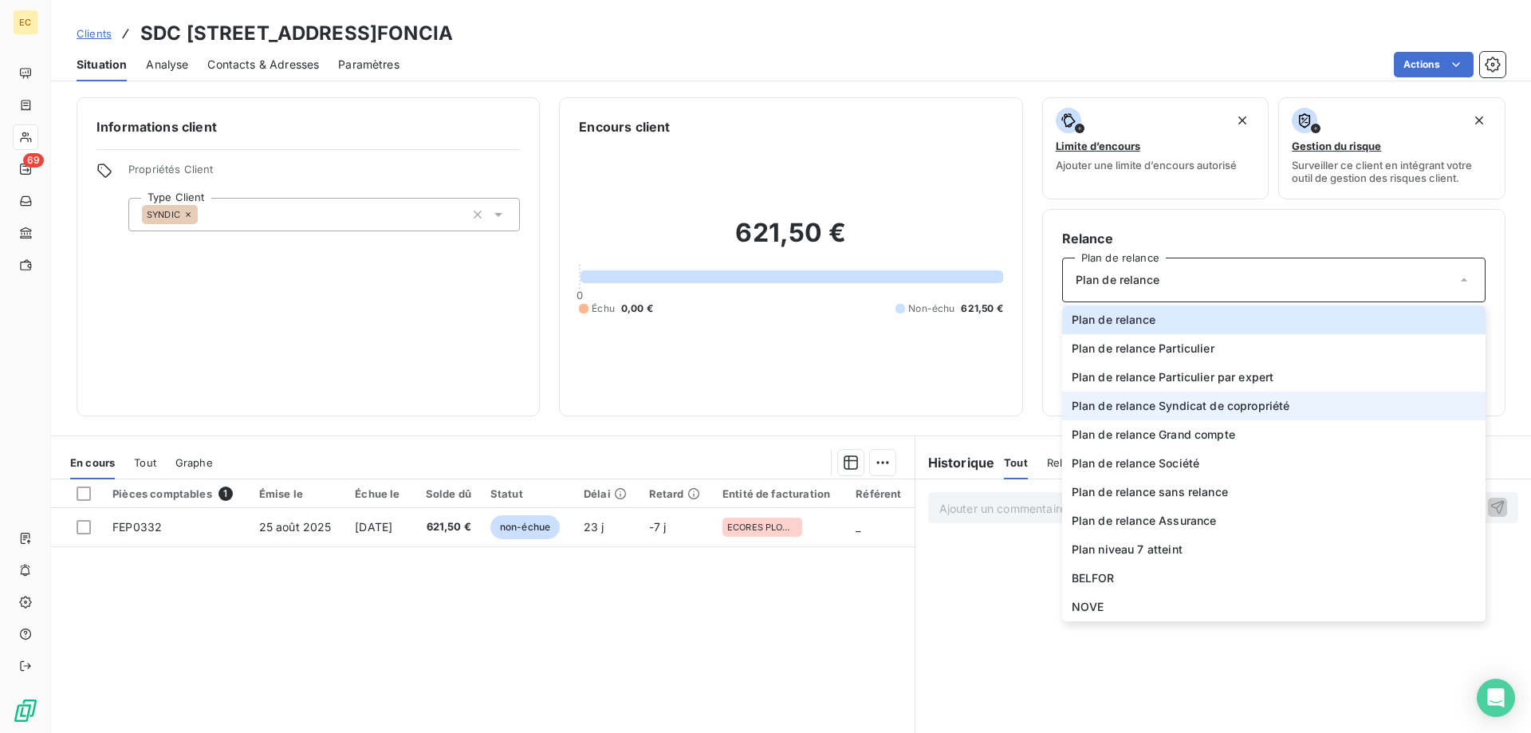
click at [1172, 398] on span "Plan de relance Syndicat de copropriété" at bounding box center [1181, 406] width 219 height 16
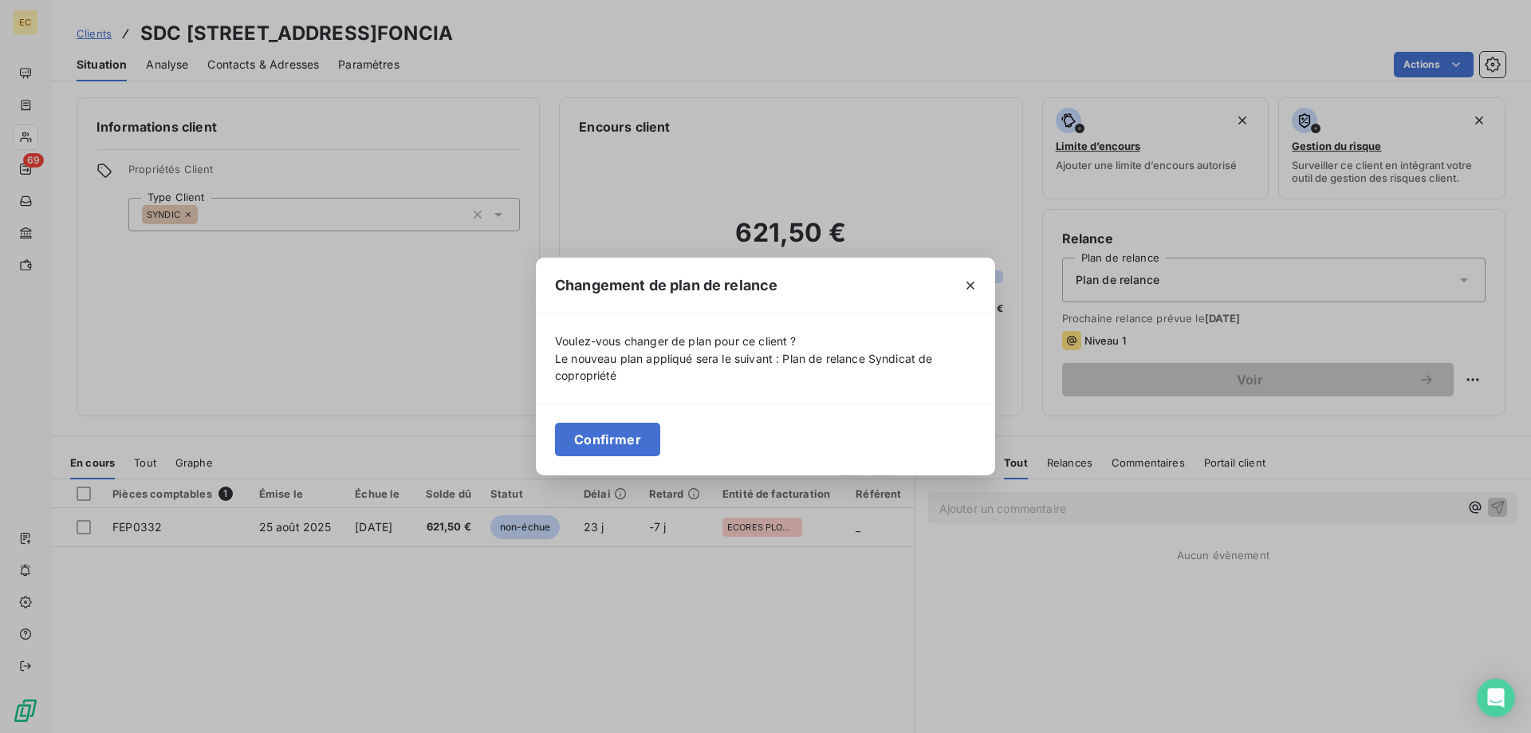
drag, startPoint x: 639, startPoint y: 441, endPoint x: 510, endPoint y: 391, distance: 137.9
click at [638, 441] on button "Confirmer" at bounding box center [607, 440] width 105 height 34
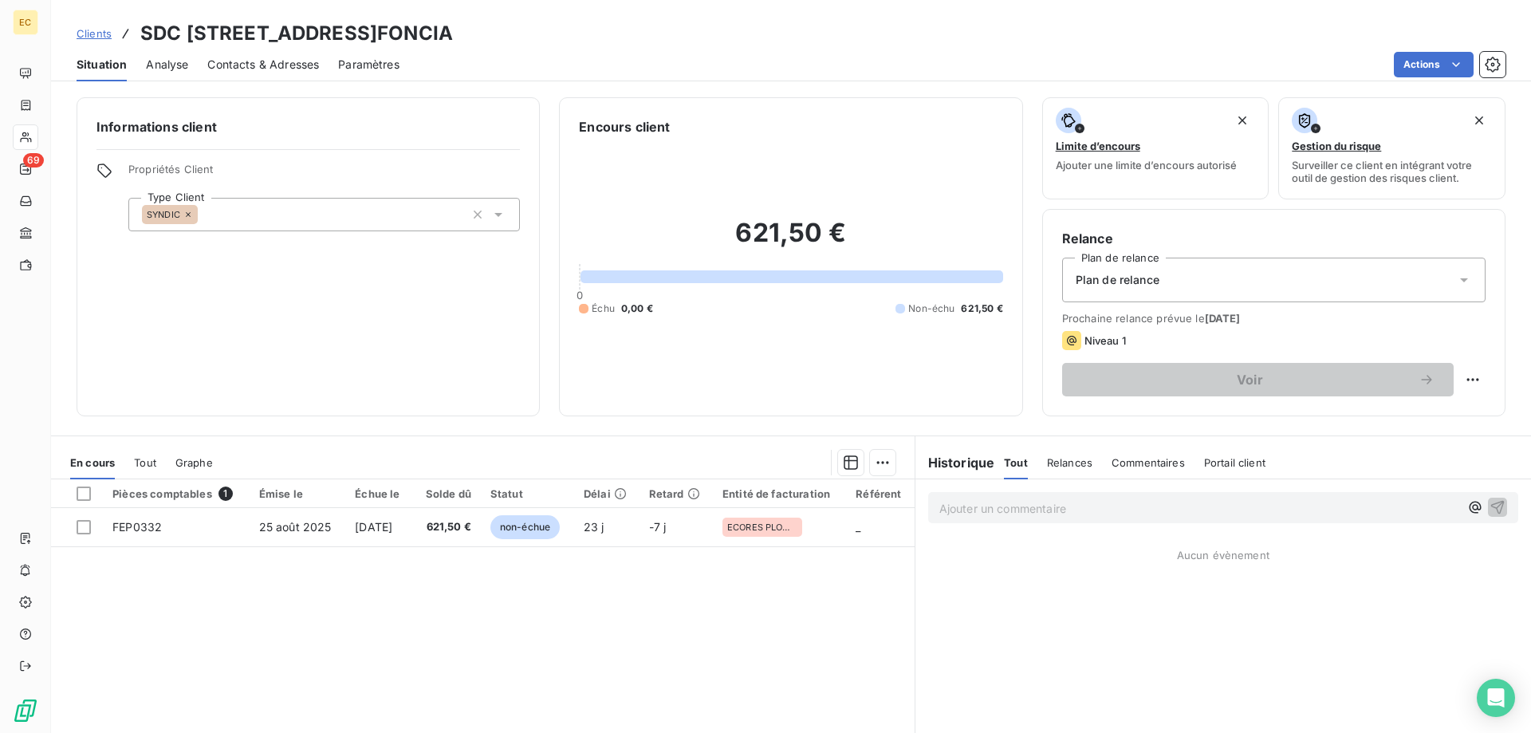
click at [96, 35] on span "Clients" at bounding box center [94, 33] width 35 height 13
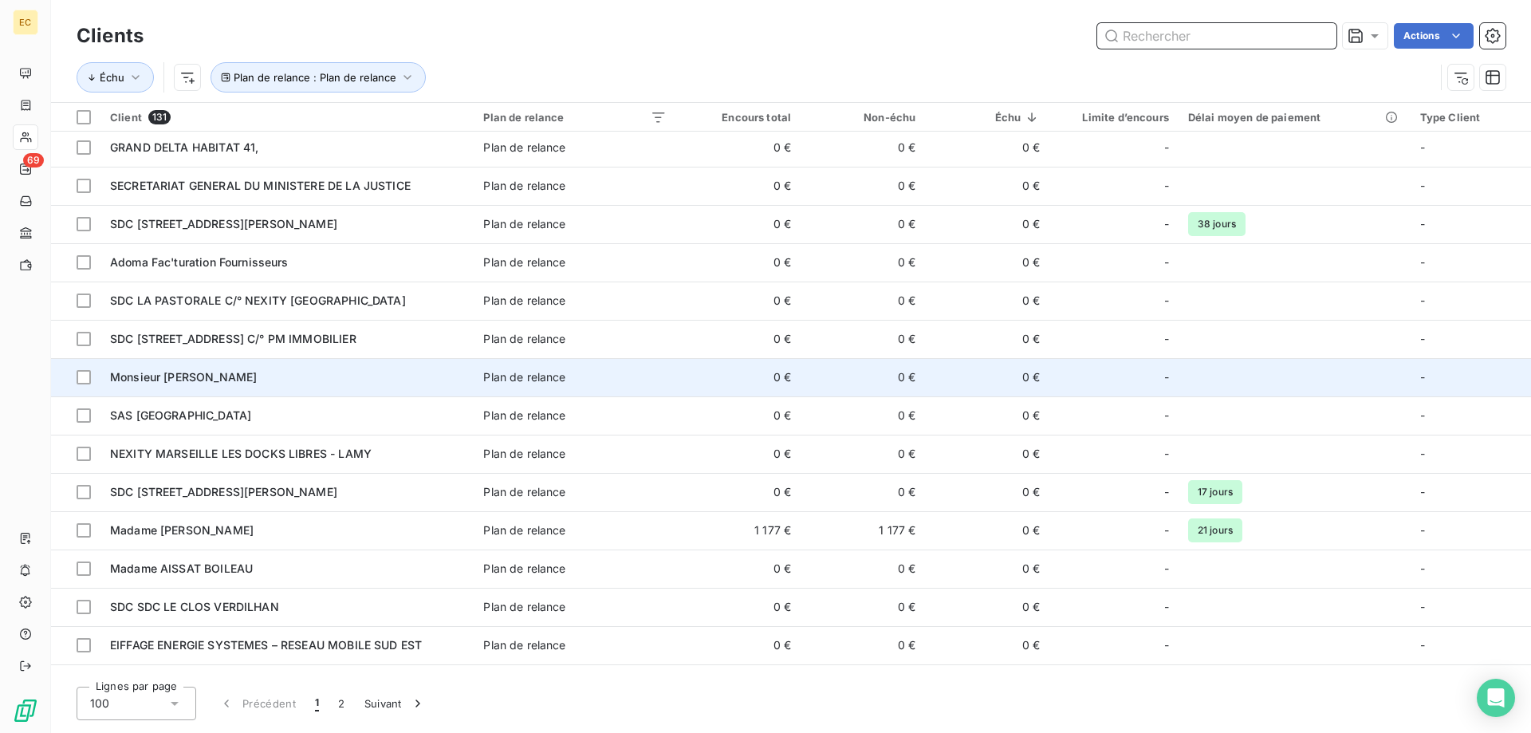
scroll to position [325, 0]
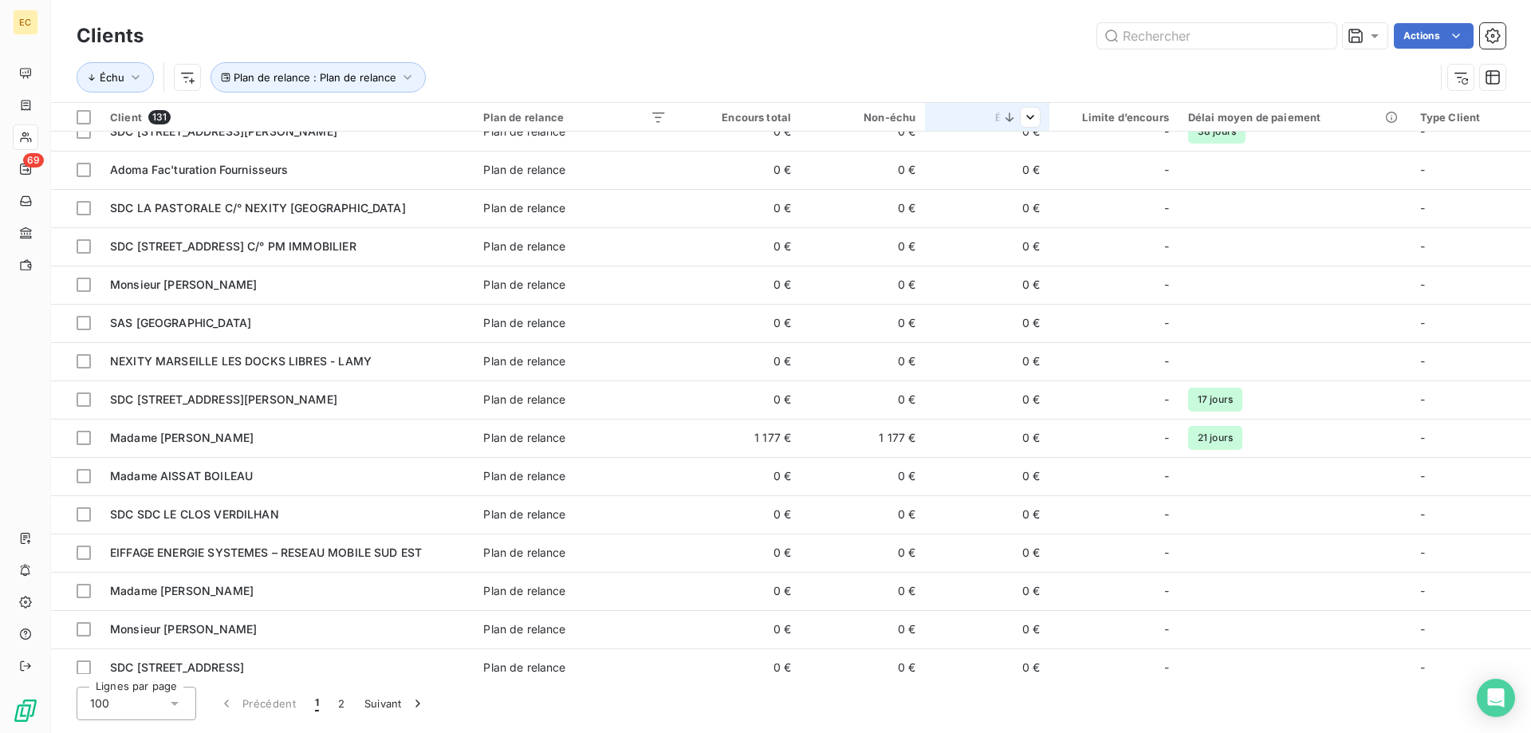
click at [1017, 120] on icon at bounding box center [1010, 117] width 16 height 16
click at [1031, 120] on html "EC 69 Clients Actions Échu Plan de relance : Plan de relance Client 131 Plan de…" at bounding box center [765, 366] width 1531 height 733
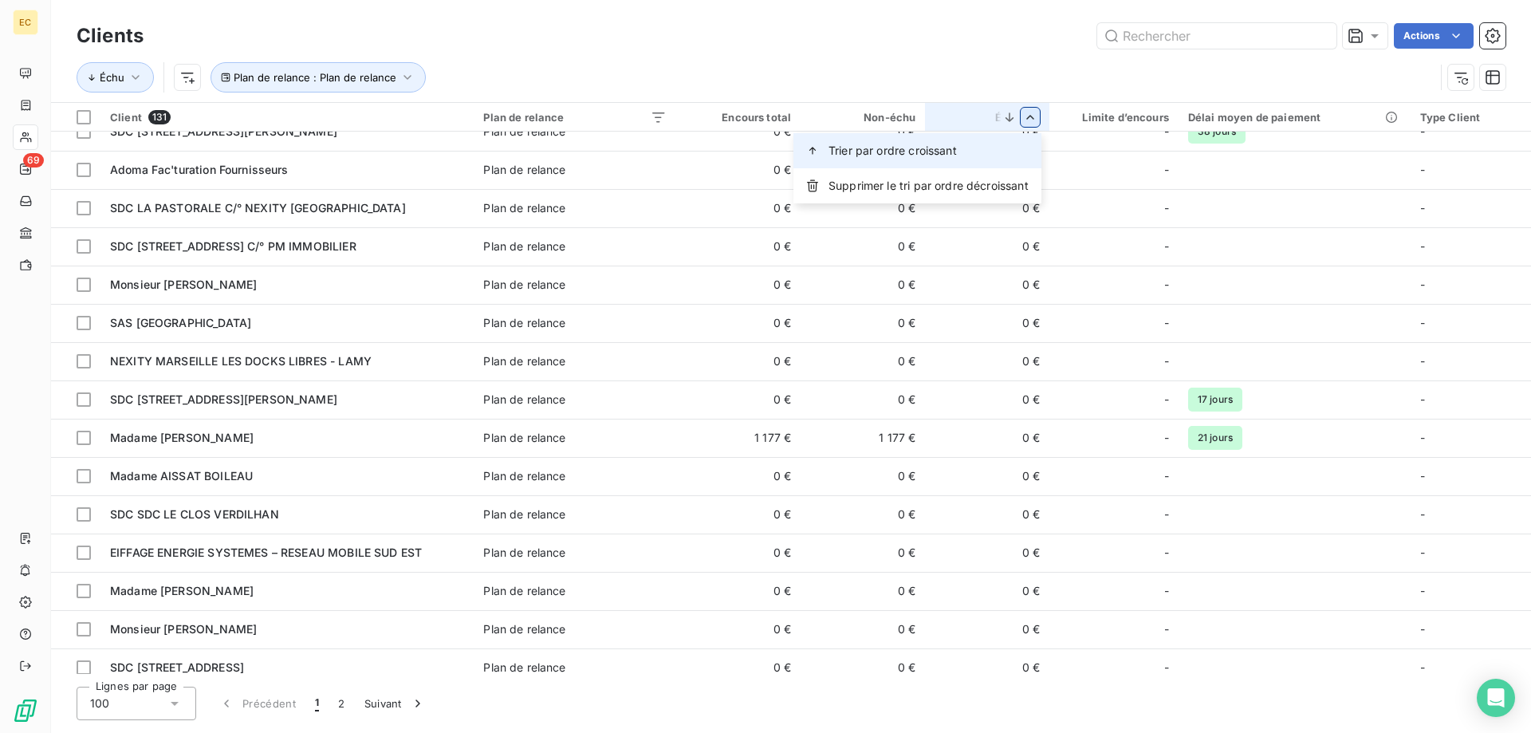
click at [829, 148] on span "Trier par ordre croissant" at bounding box center [893, 151] width 128 height 16
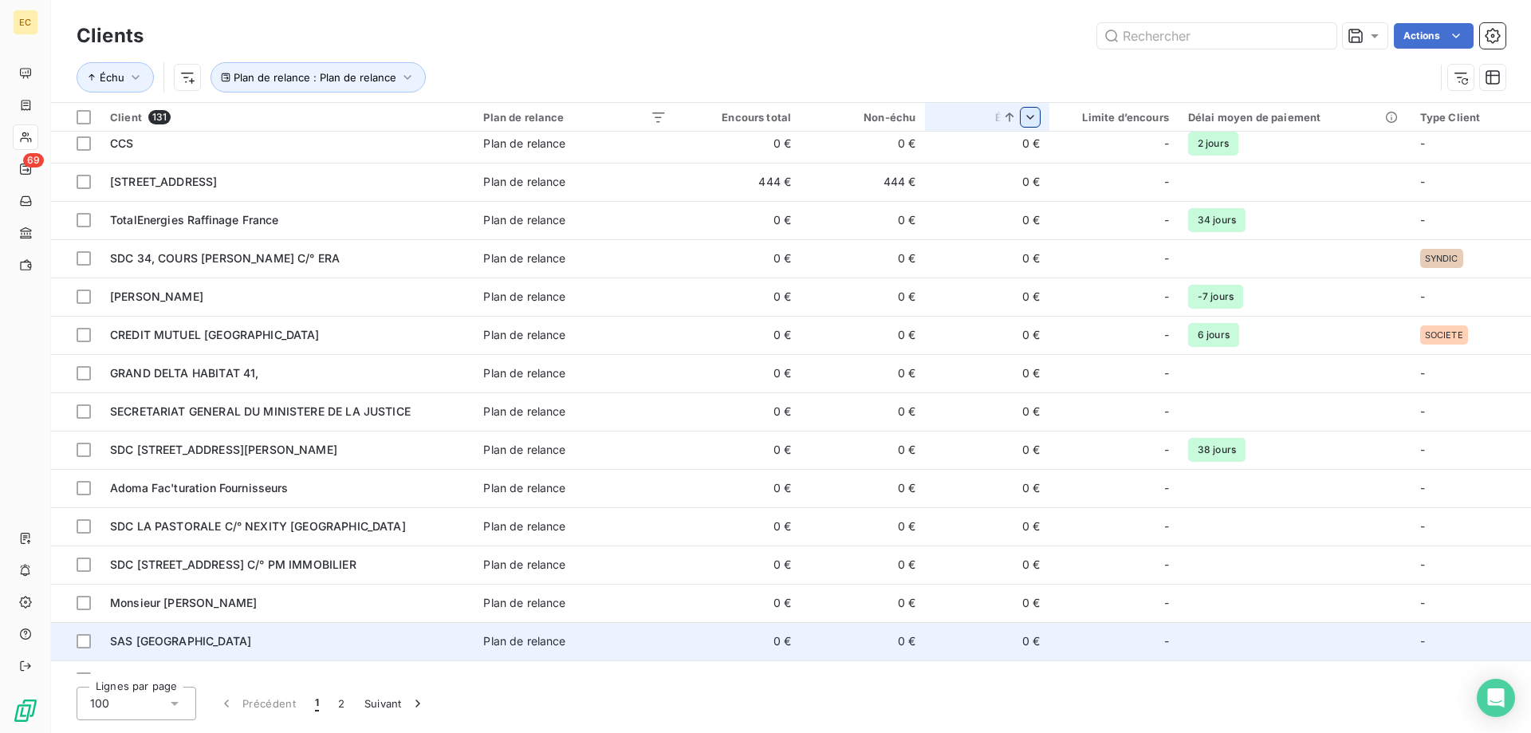
scroll to position [0, 0]
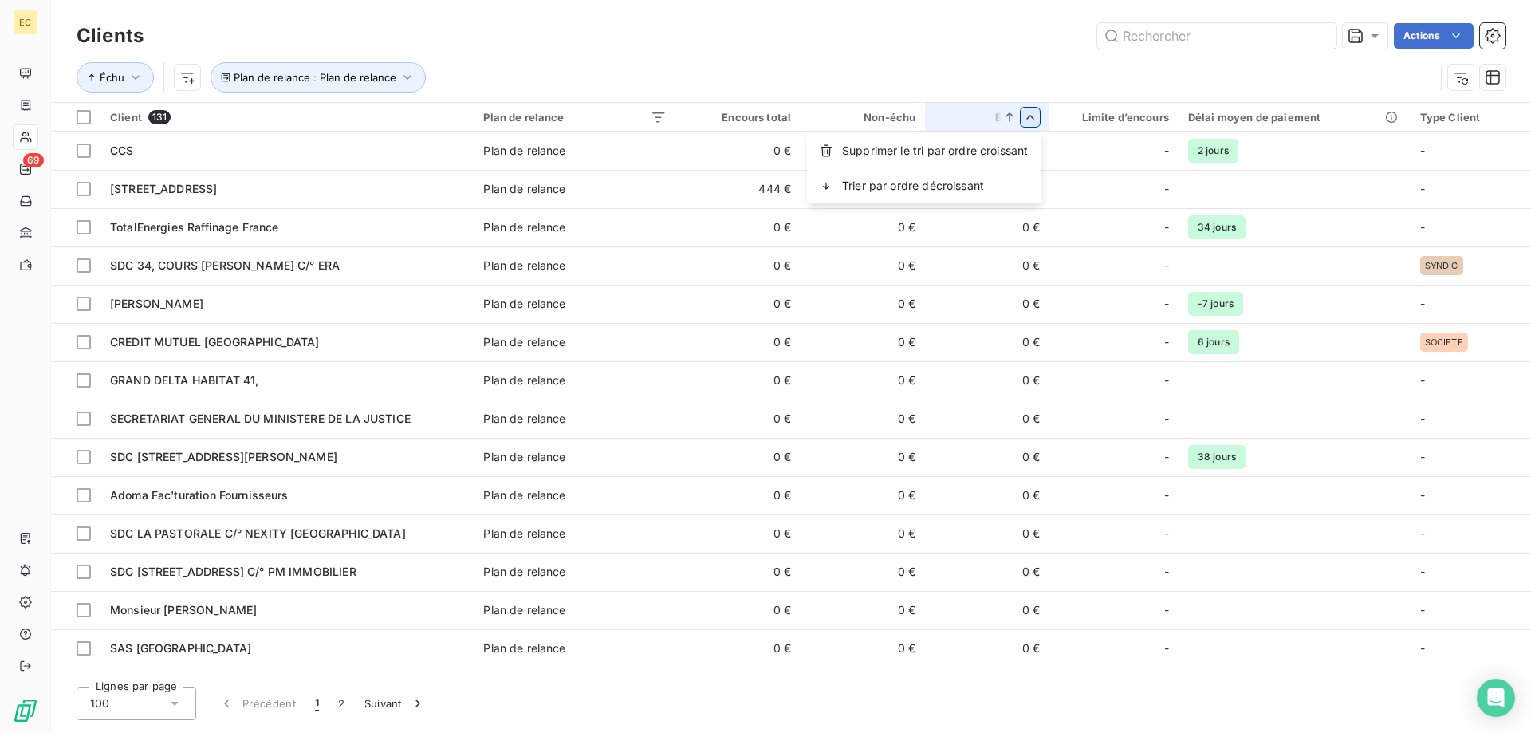
click at [1030, 117] on html "EC 69 Clients Actions Échu Plan de relance : Plan de relance Client 131 Plan de…" at bounding box center [765, 366] width 1531 height 733
click at [841, 190] on div "Trier par ordre décroissant" at bounding box center [924, 185] width 234 height 35
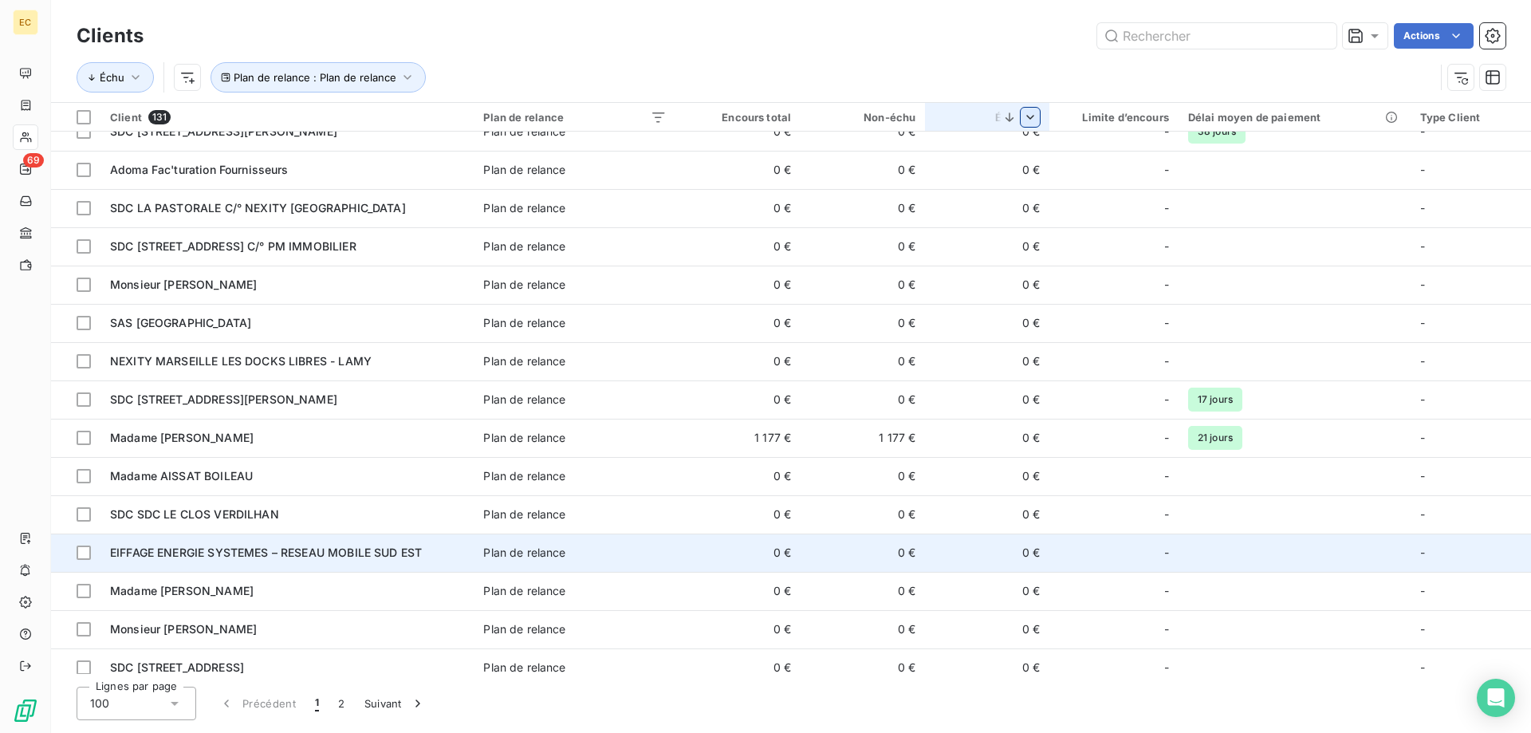
scroll to position [407, 0]
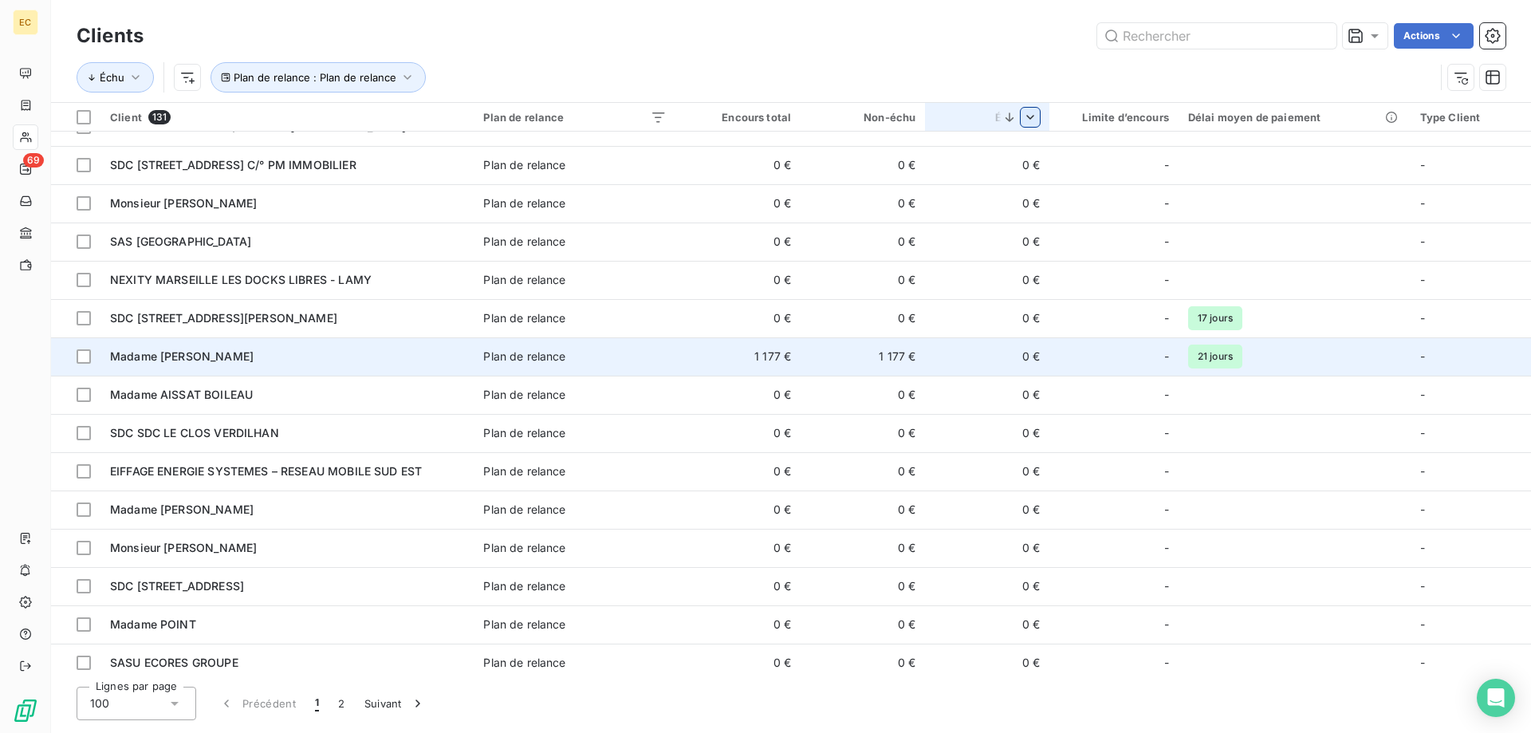
click at [221, 361] on div "Madame [PERSON_NAME]" at bounding box center [287, 357] width 354 height 16
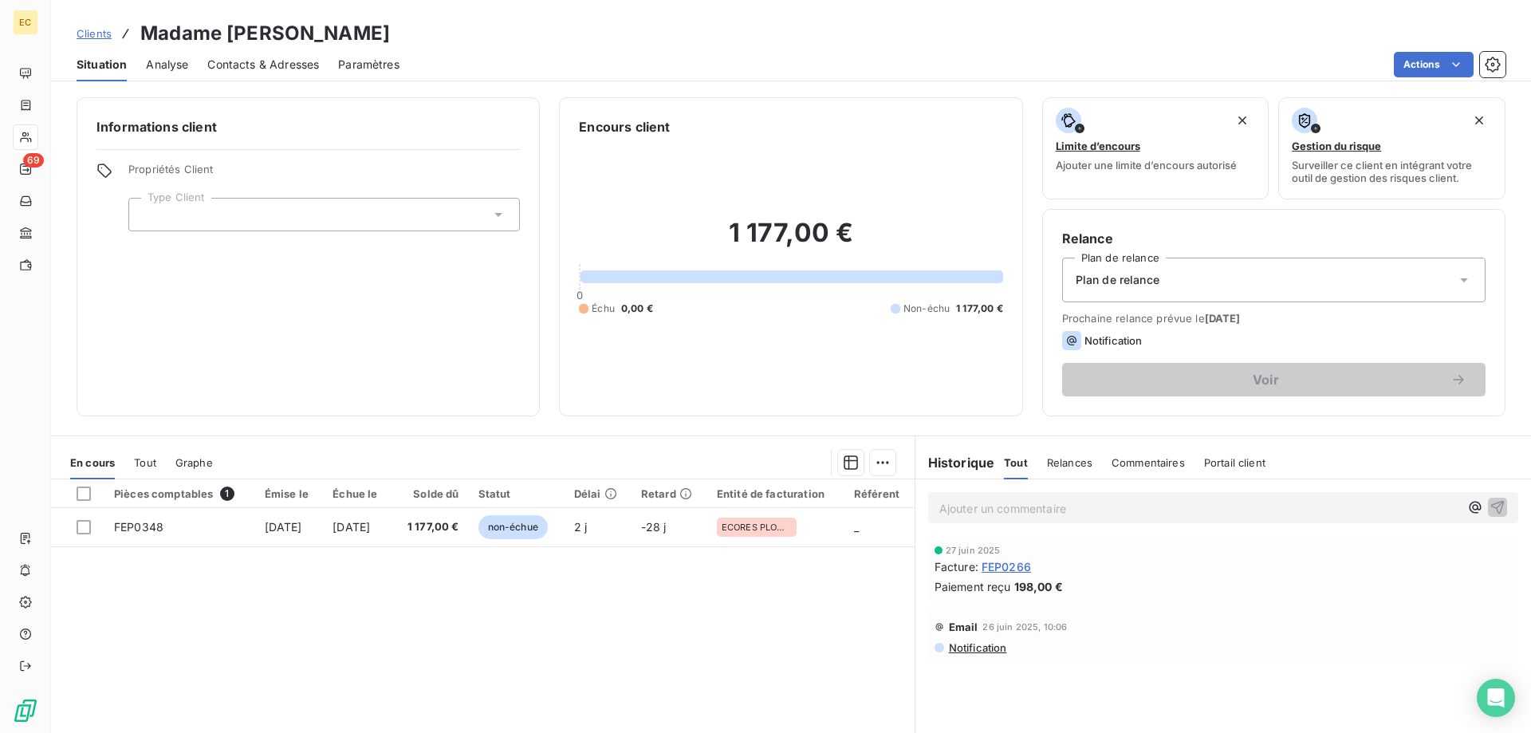
click at [199, 218] on div at bounding box center [324, 215] width 392 height 34
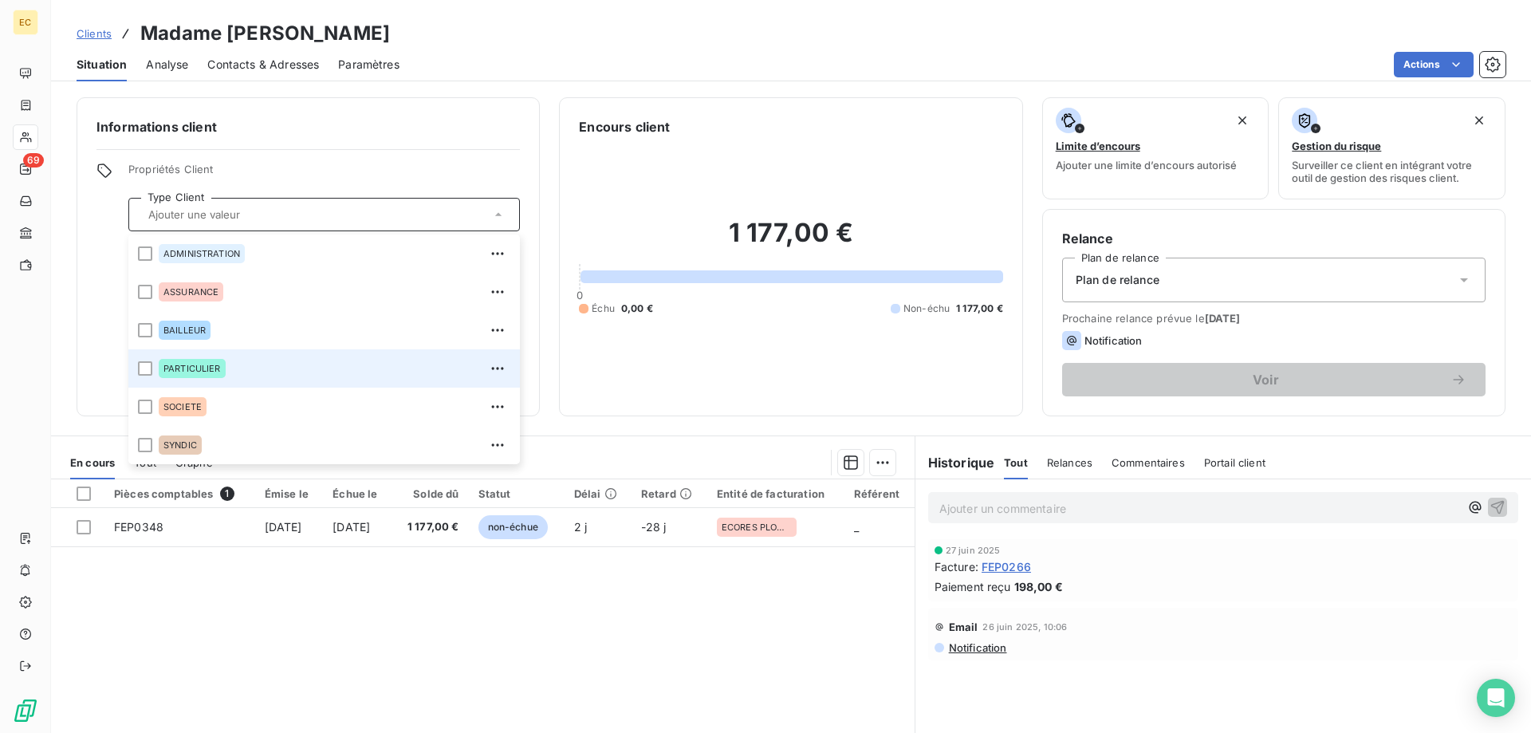
click at [186, 366] on span "PARTICULIER" at bounding box center [192, 369] width 57 height 10
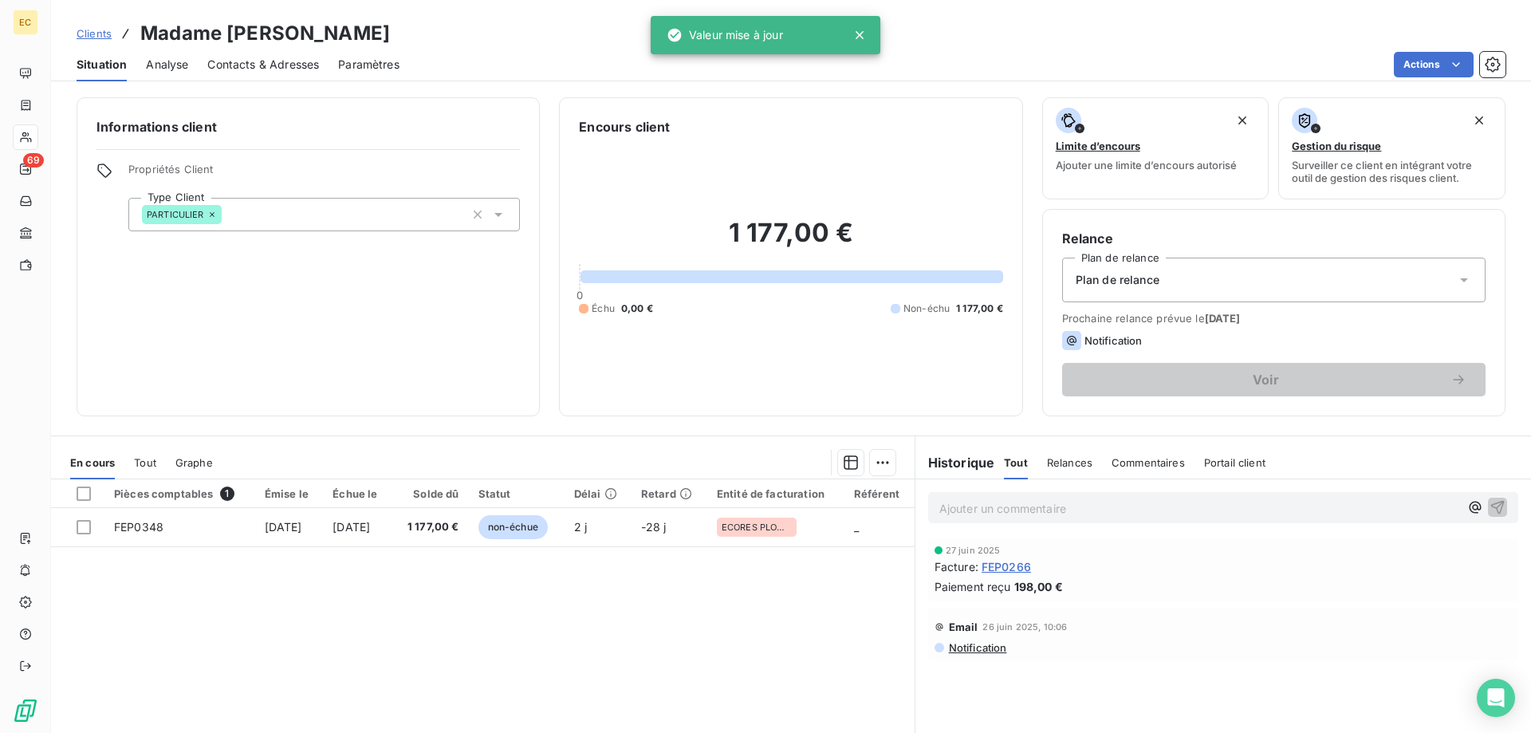
click at [317, 135] on h6 "Informations client" at bounding box center [309, 126] width 424 height 19
click at [1147, 266] on div "Plan de relance" at bounding box center [1274, 280] width 424 height 45
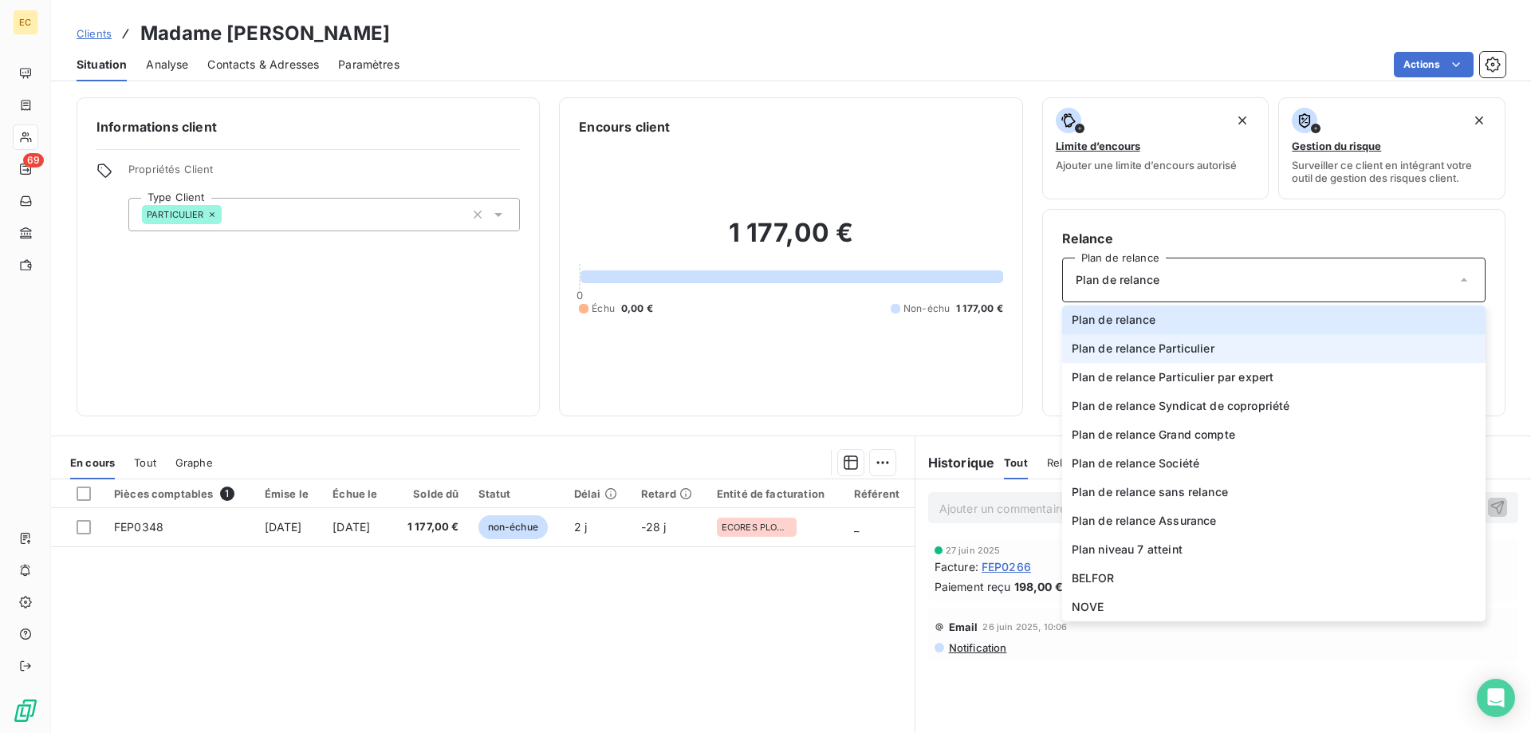
click at [1158, 357] on li "Plan de relance Particulier" at bounding box center [1274, 348] width 424 height 29
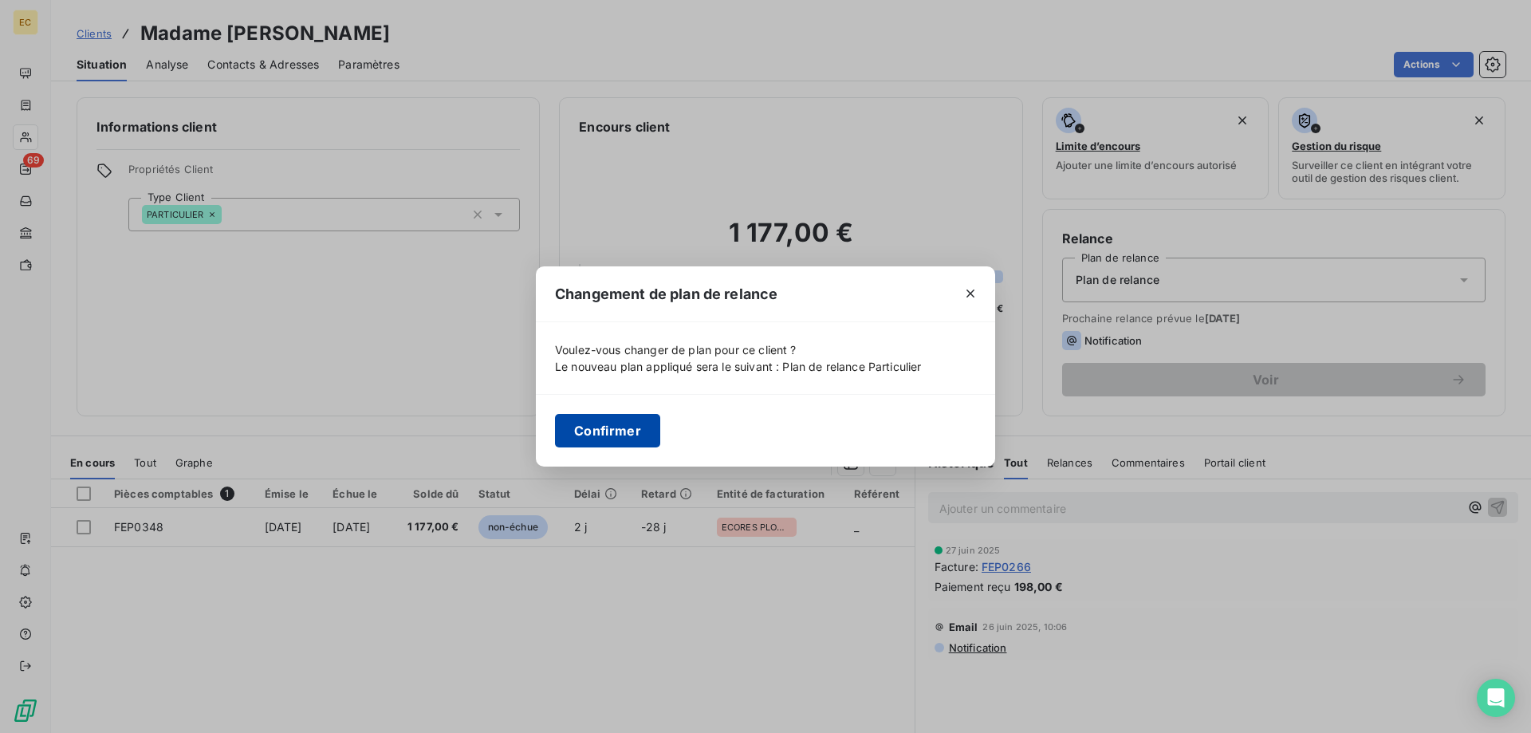
click at [631, 431] on button "Confirmer" at bounding box center [607, 431] width 105 height 34
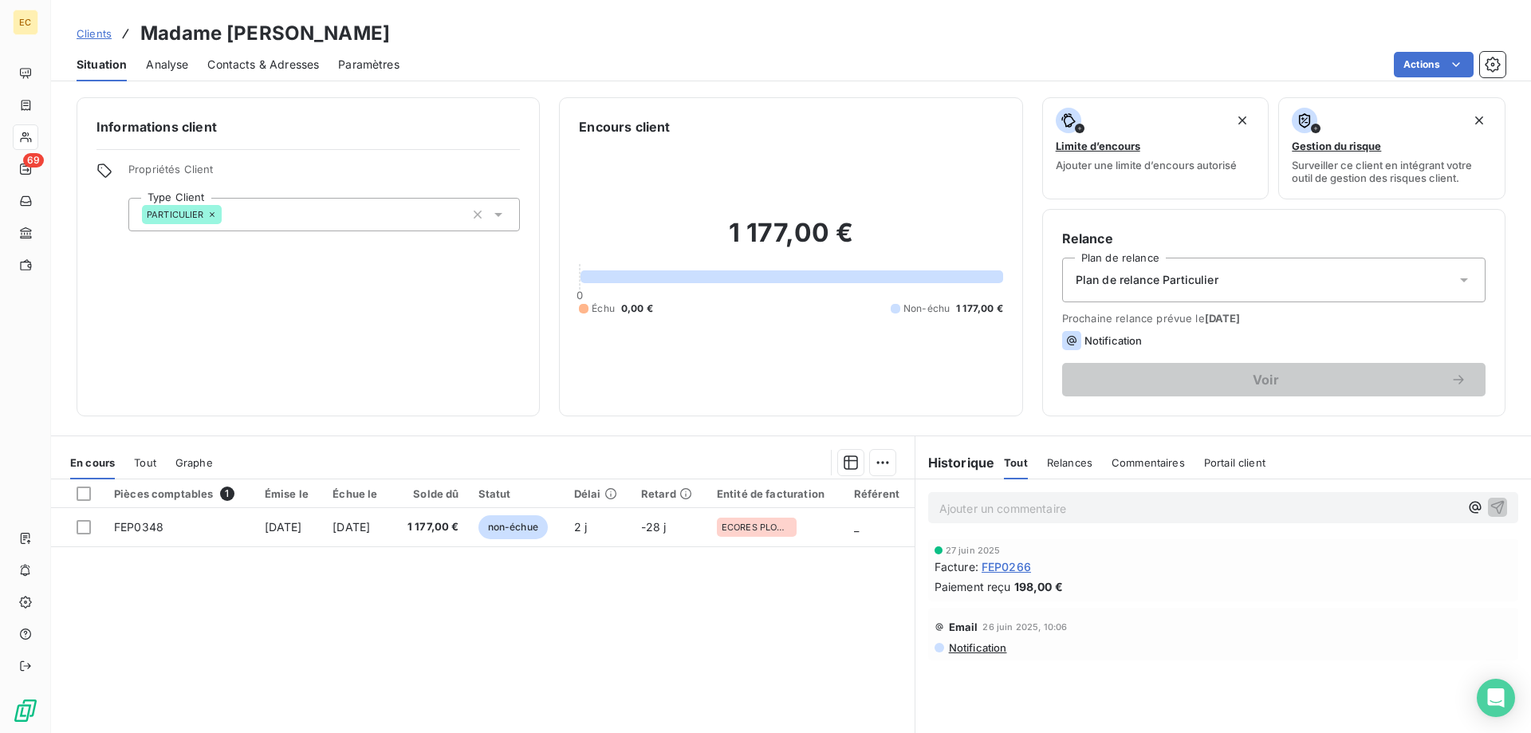
click at [84, 34] on span "Clients" at bounding box center [94, 33] width 35 height 13
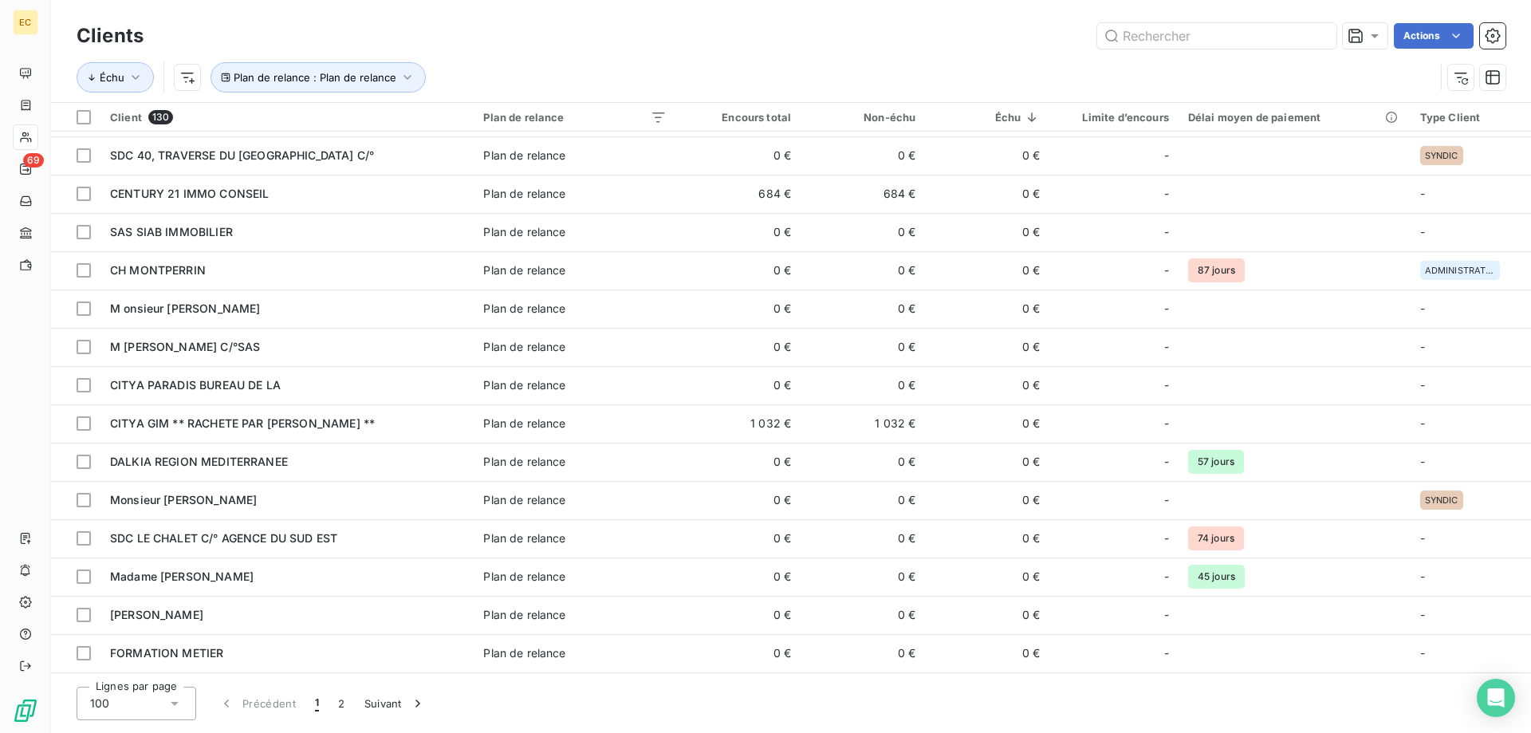
scroll to position [1627, 0]
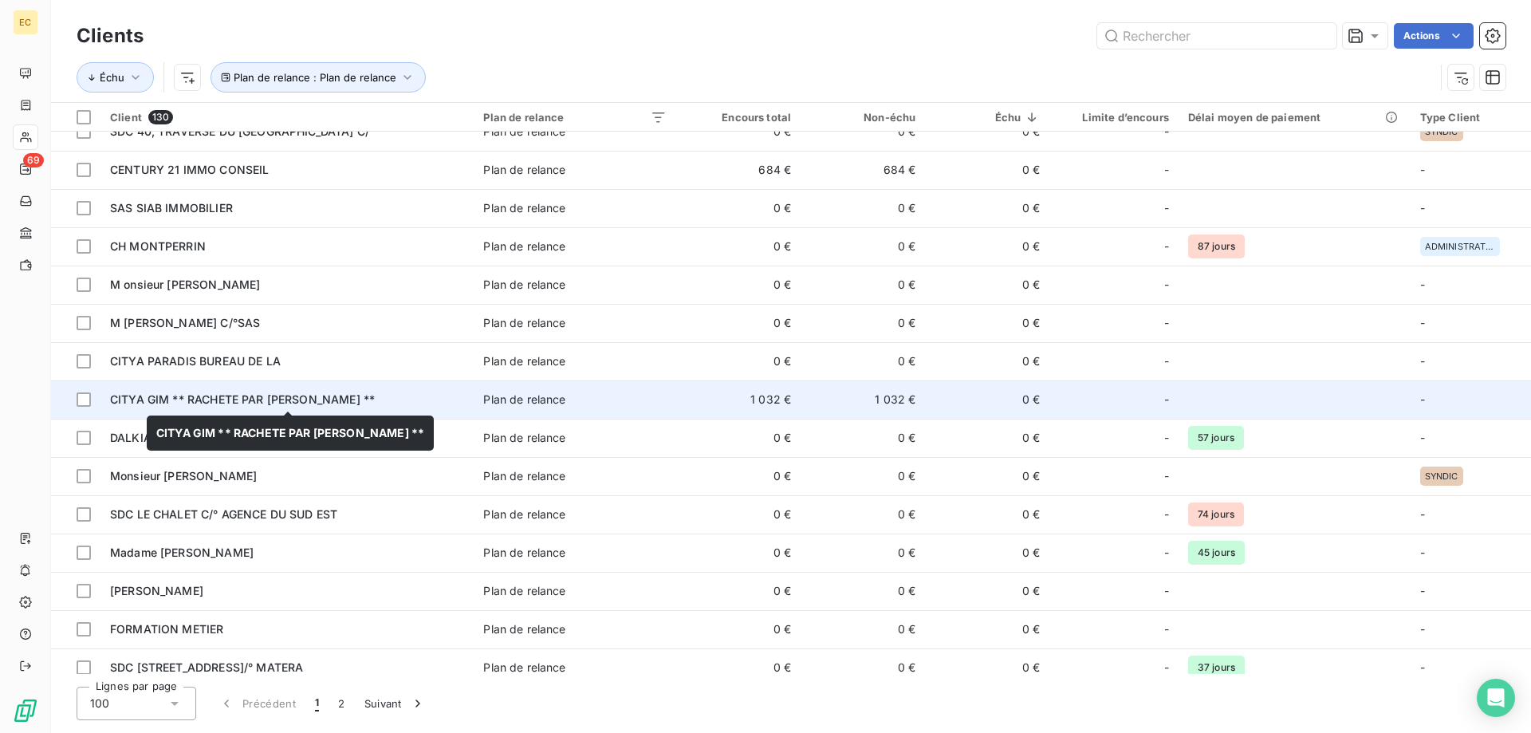
click at [187, 392] on div "CITYA GIM ** RACHETE PAR [PERSON_NAME] **" at bounding box center [287, 400] width 354 height 16
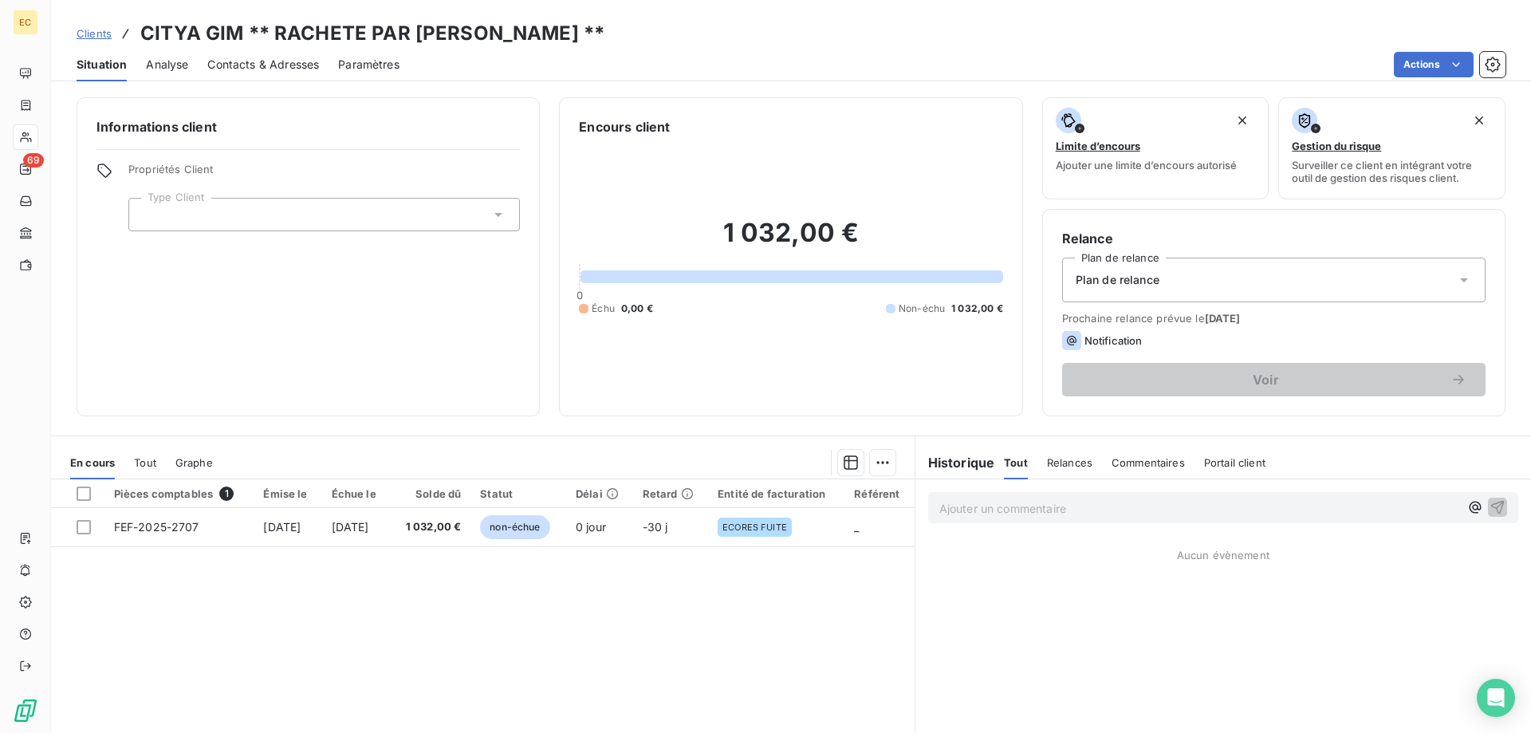
click at [187, 203] on div at bounding box center [324, 215] width 392 height 34
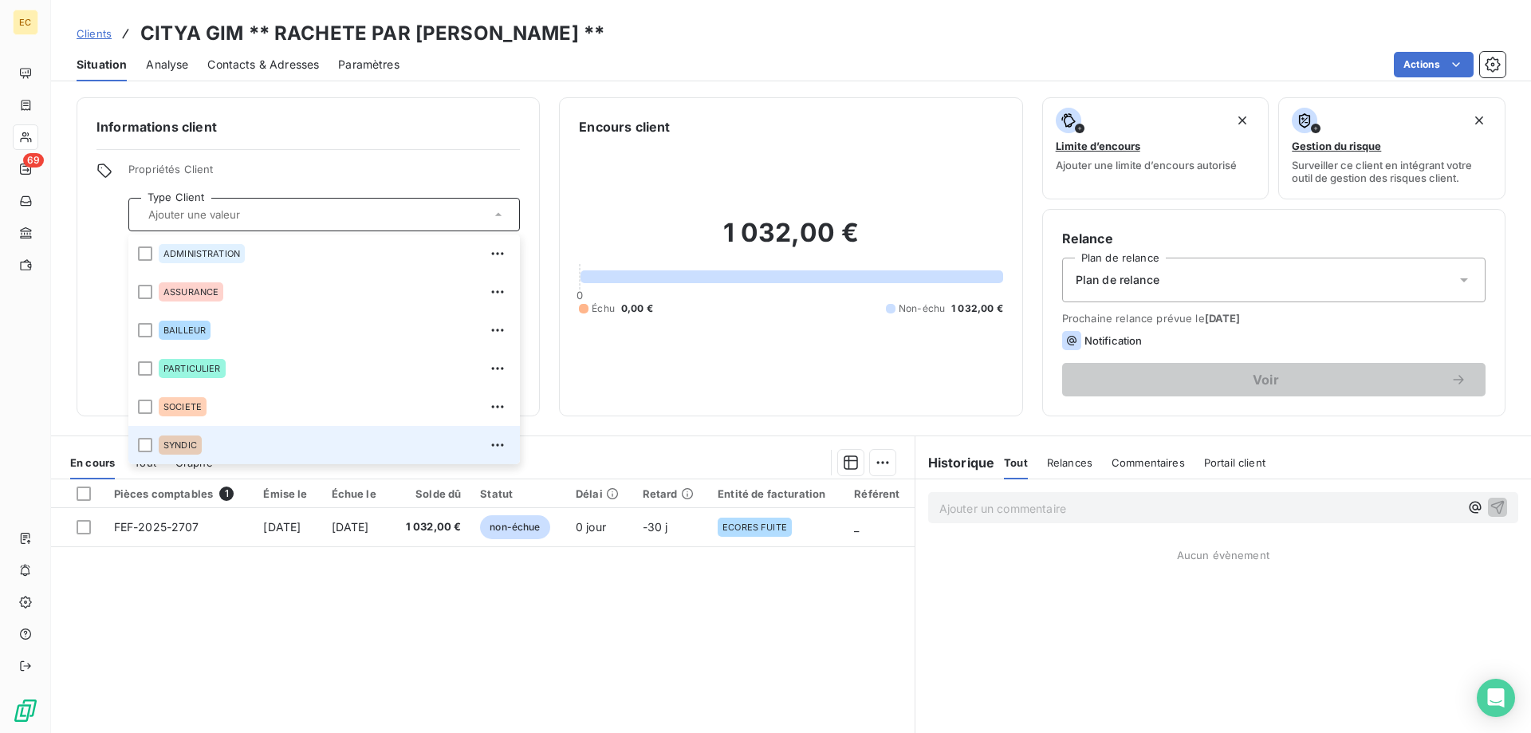
click at [182, 439] on div "SYNDIC" at bounding box center [180, 445] width 43 height 19
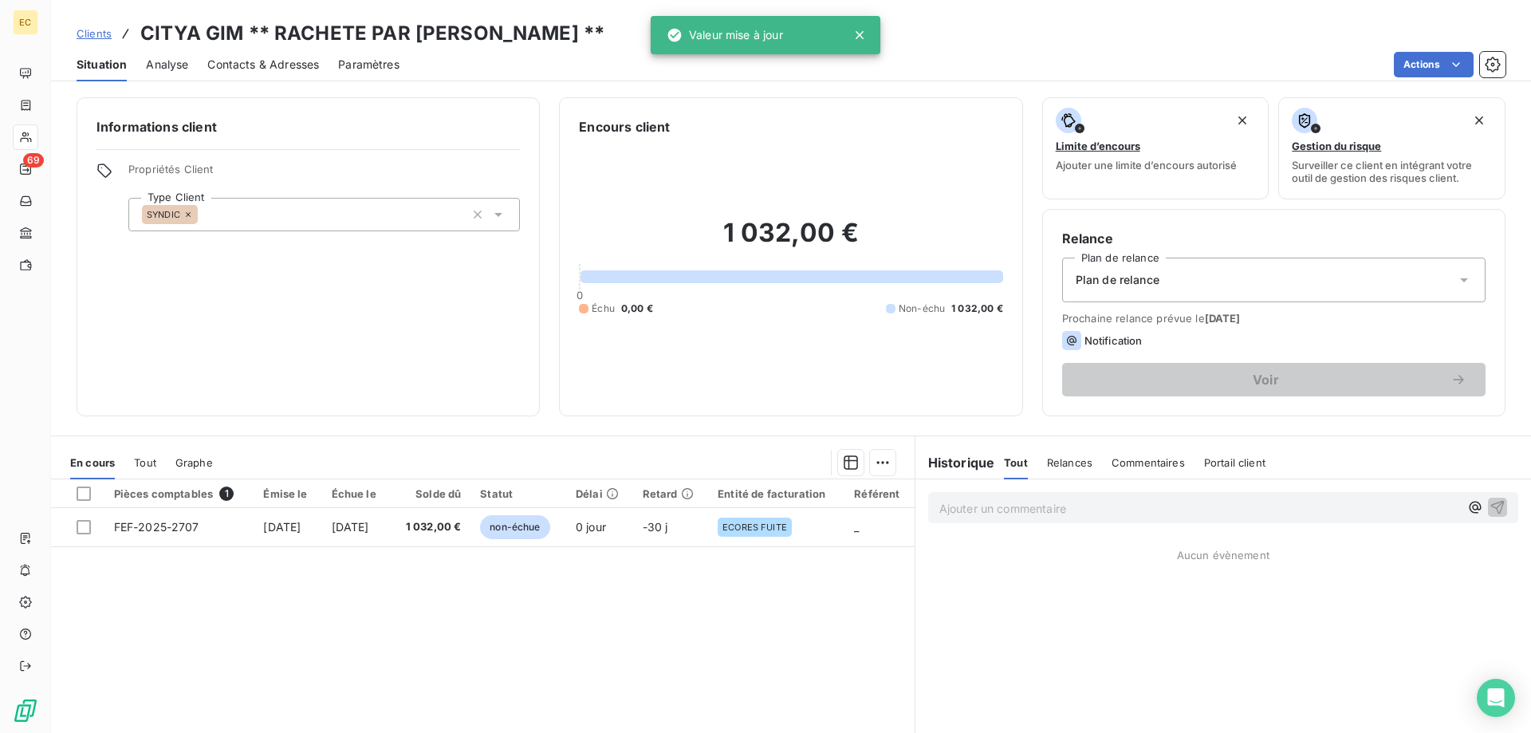
click at [1187, 284] on div "Plan de relance" at bounding box center [1274, 280] width 424 height 45
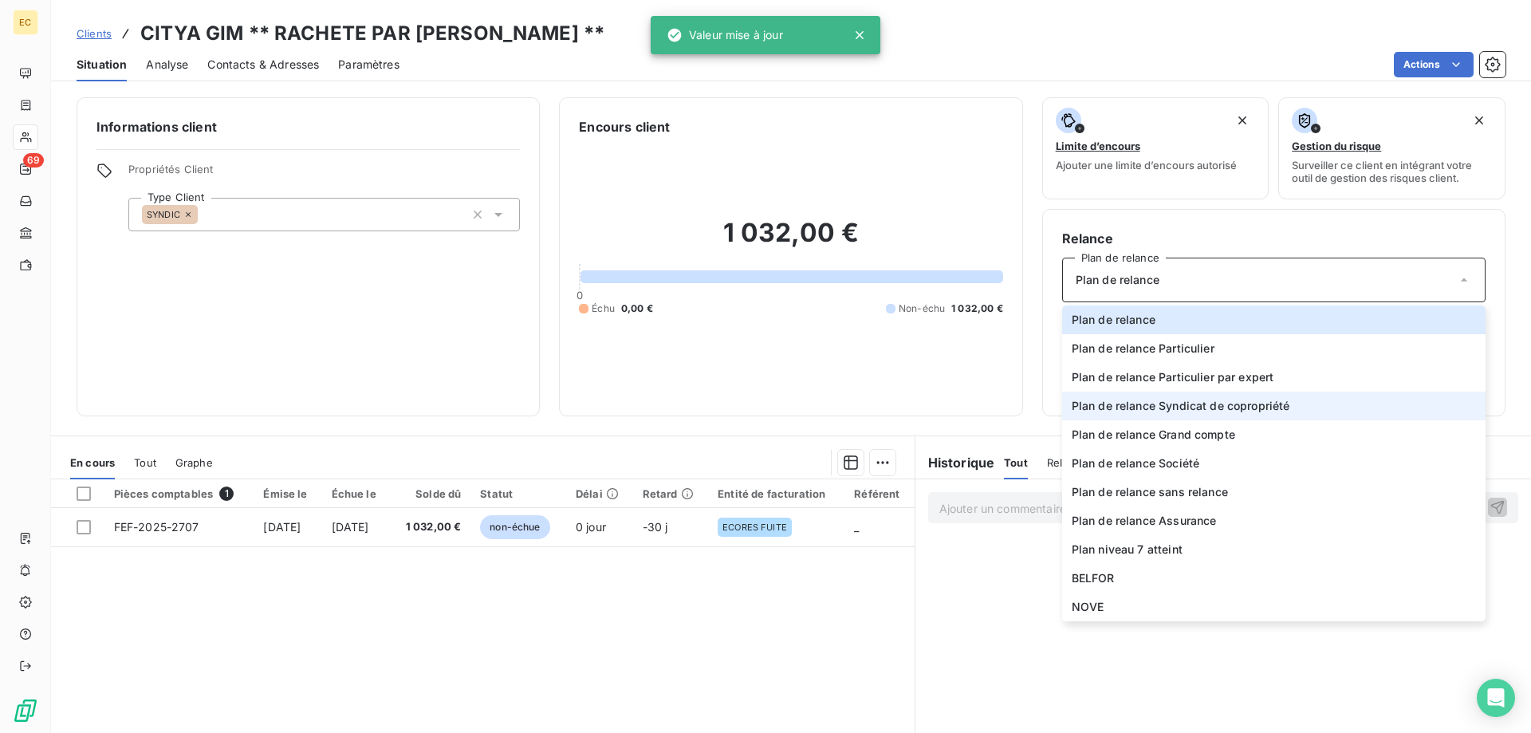
click at [1188, 405] on span "Plan de relance Syndicat de copropriété" at bounding box center [1181, 406] width 219 height 16
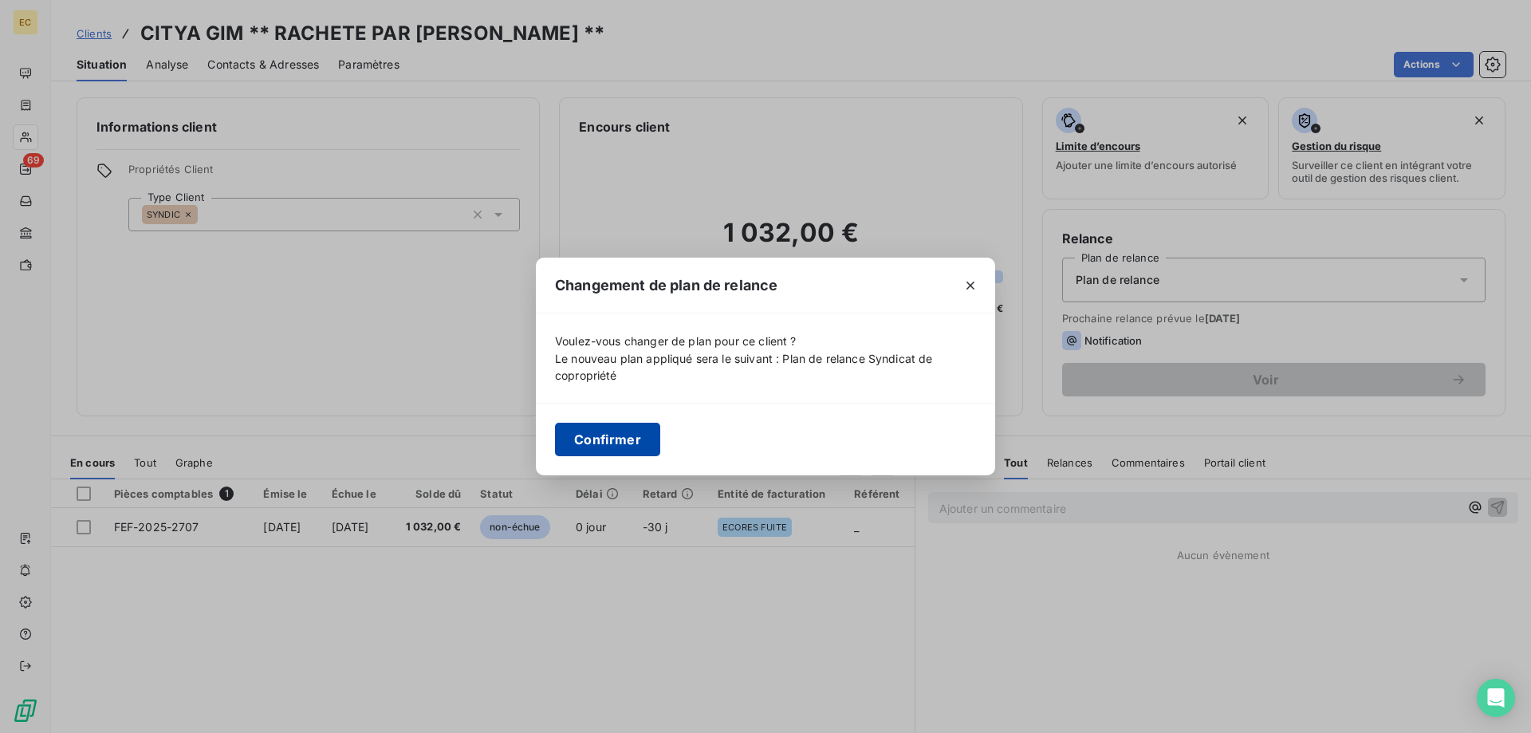
click at [605, 435] on button "Confirmer" at bounding box center [607, 440] width 105 height 34
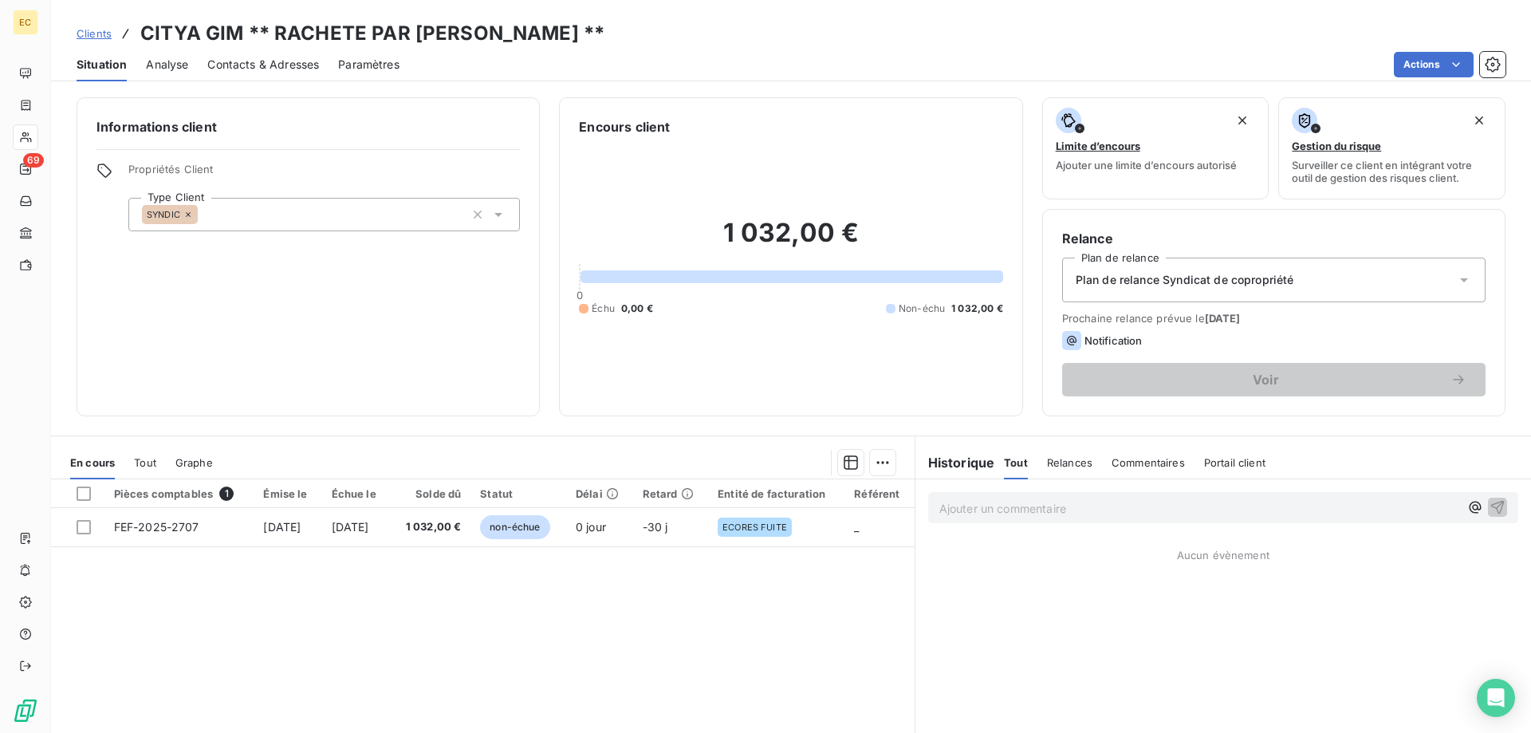
click at [97, 35] on span "Clients" at bounding box center [94, 33] width 35 height 13
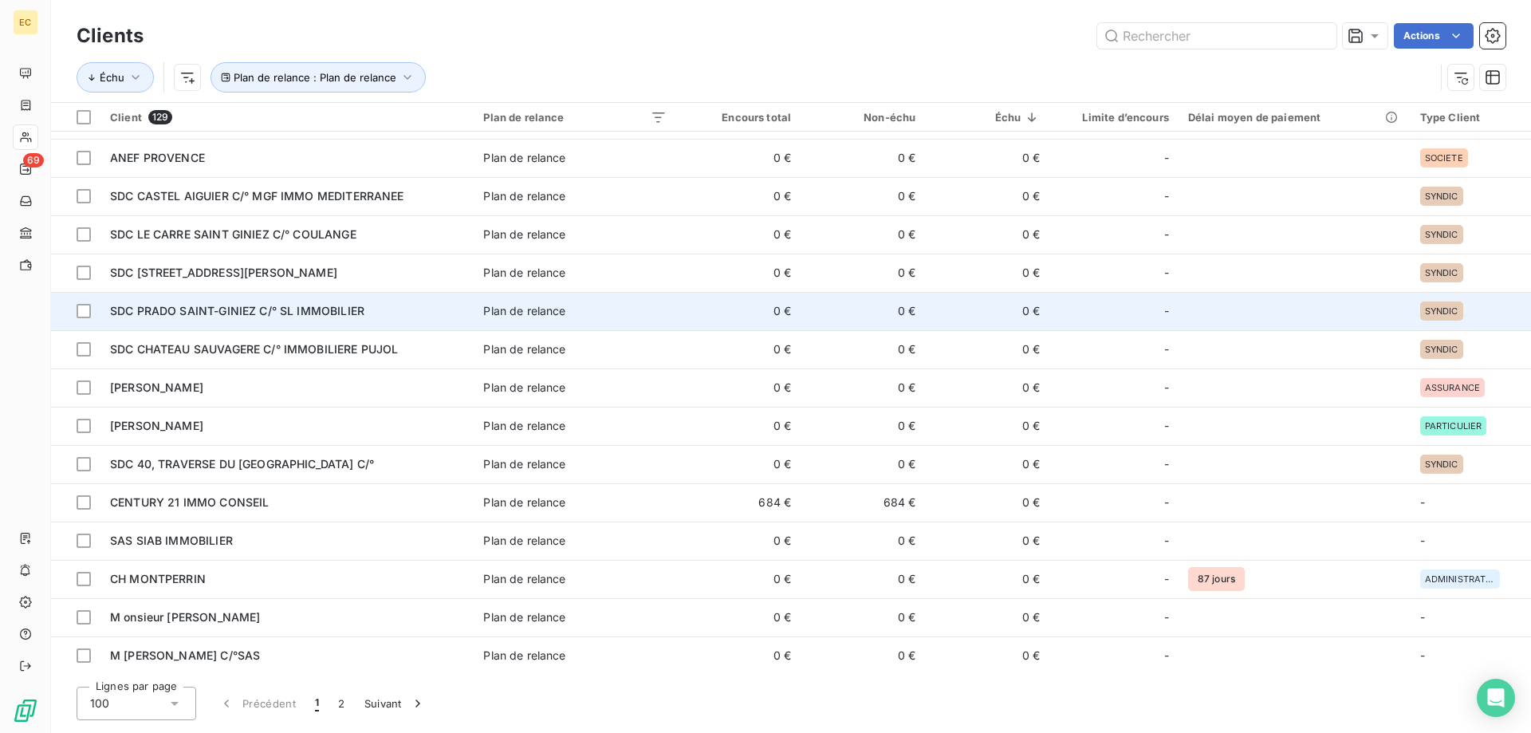
scroll to position [1464, 0]
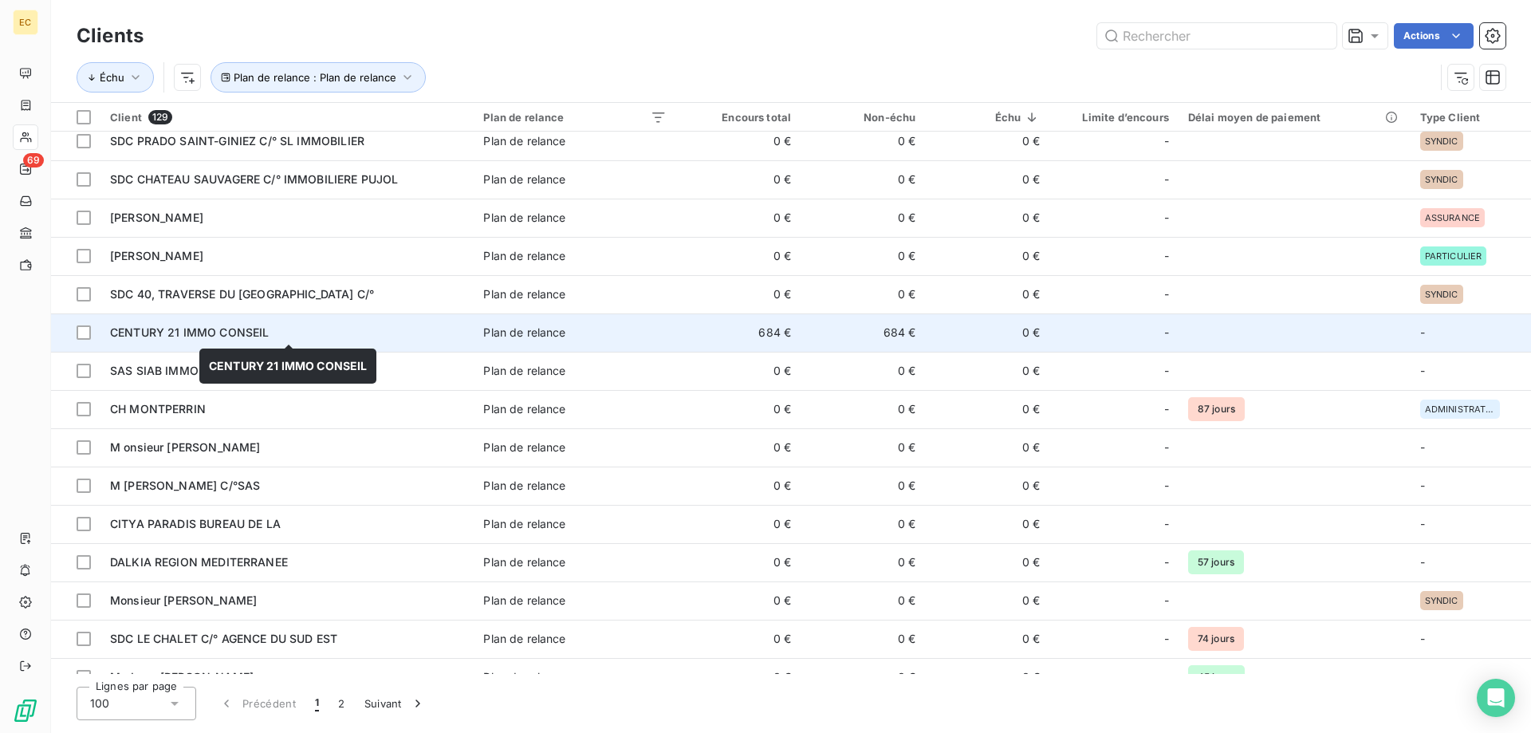
click at [245, 337] on span "CENTURY 21 IMMO CONSEIL" at bounding box center [189, 332] width 159 height 14
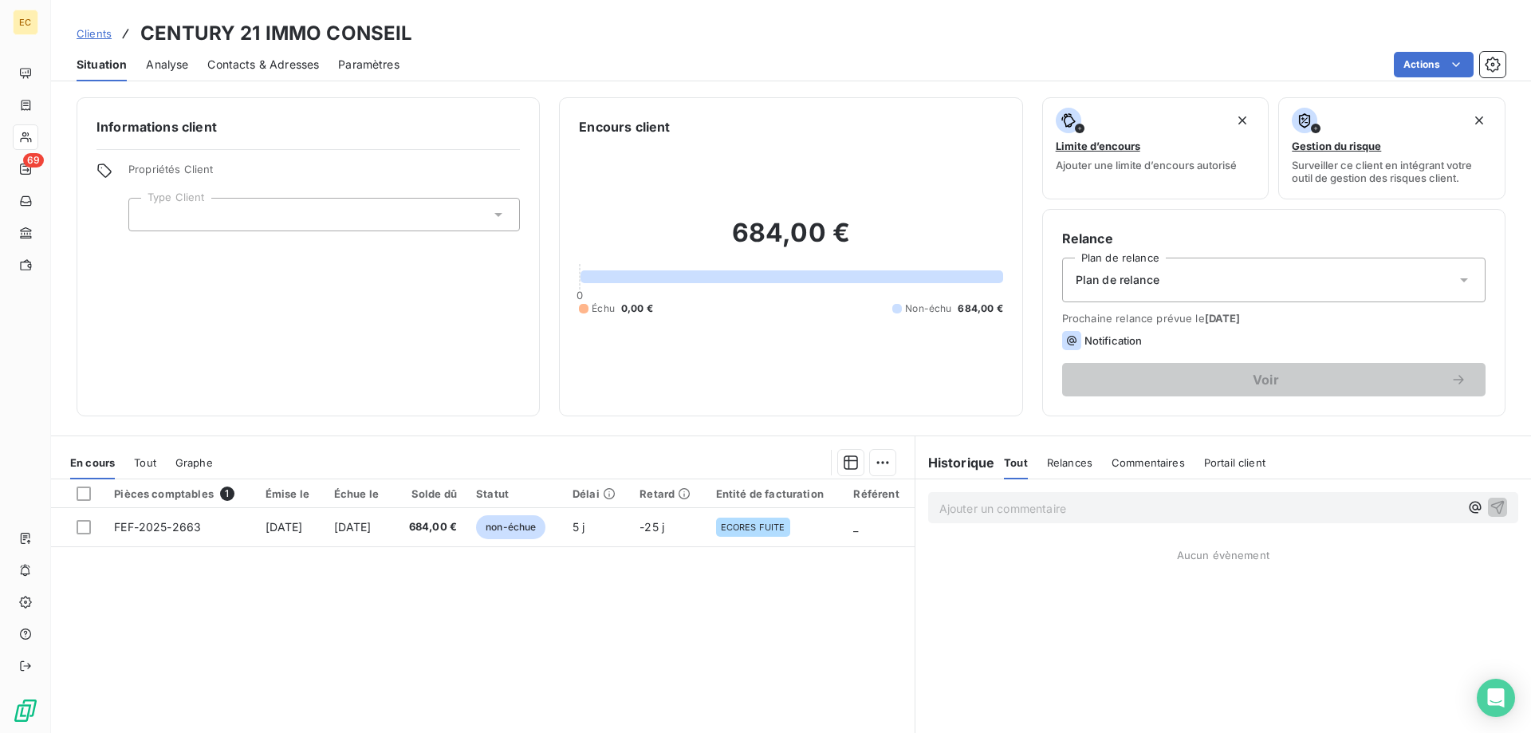
click at [238, 217] on div at bounding box center [324, 215] width 392 height 34
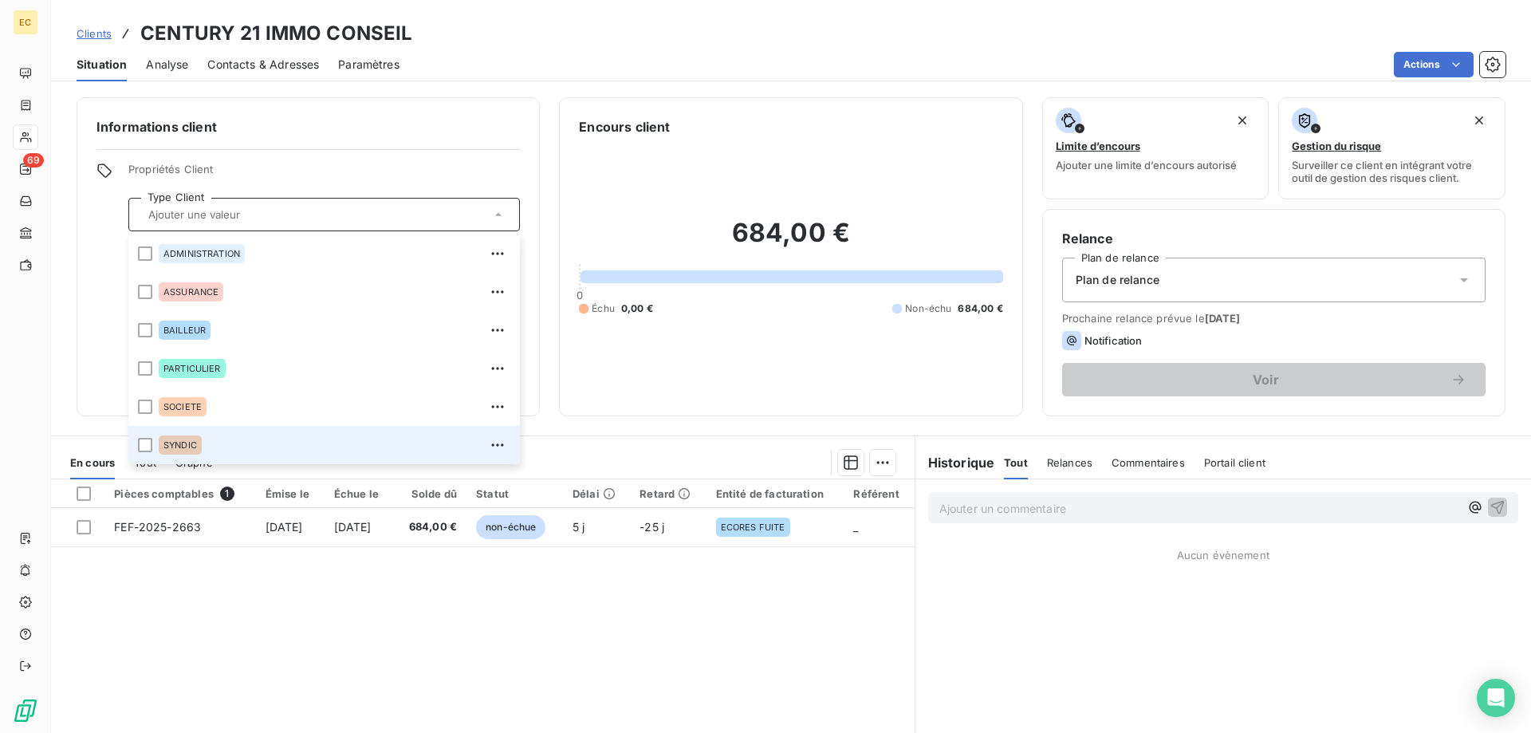
click at [188, 443] on span "SYNDIC" at bounding box center [181, 445] width 34 height 10
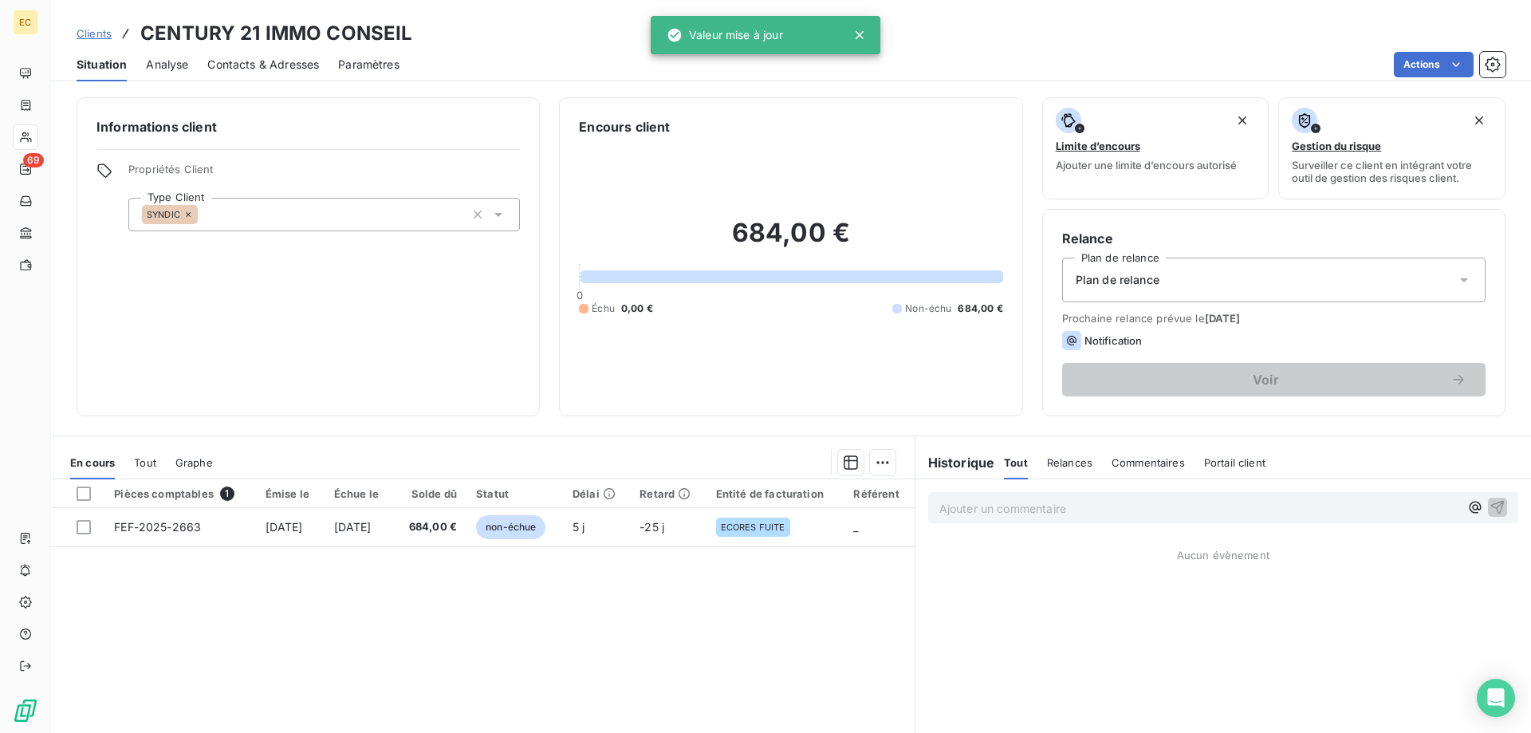
click at [1145, 282] on span "Plan de relance" at bounding box center [1118, 280] width 84 height 16
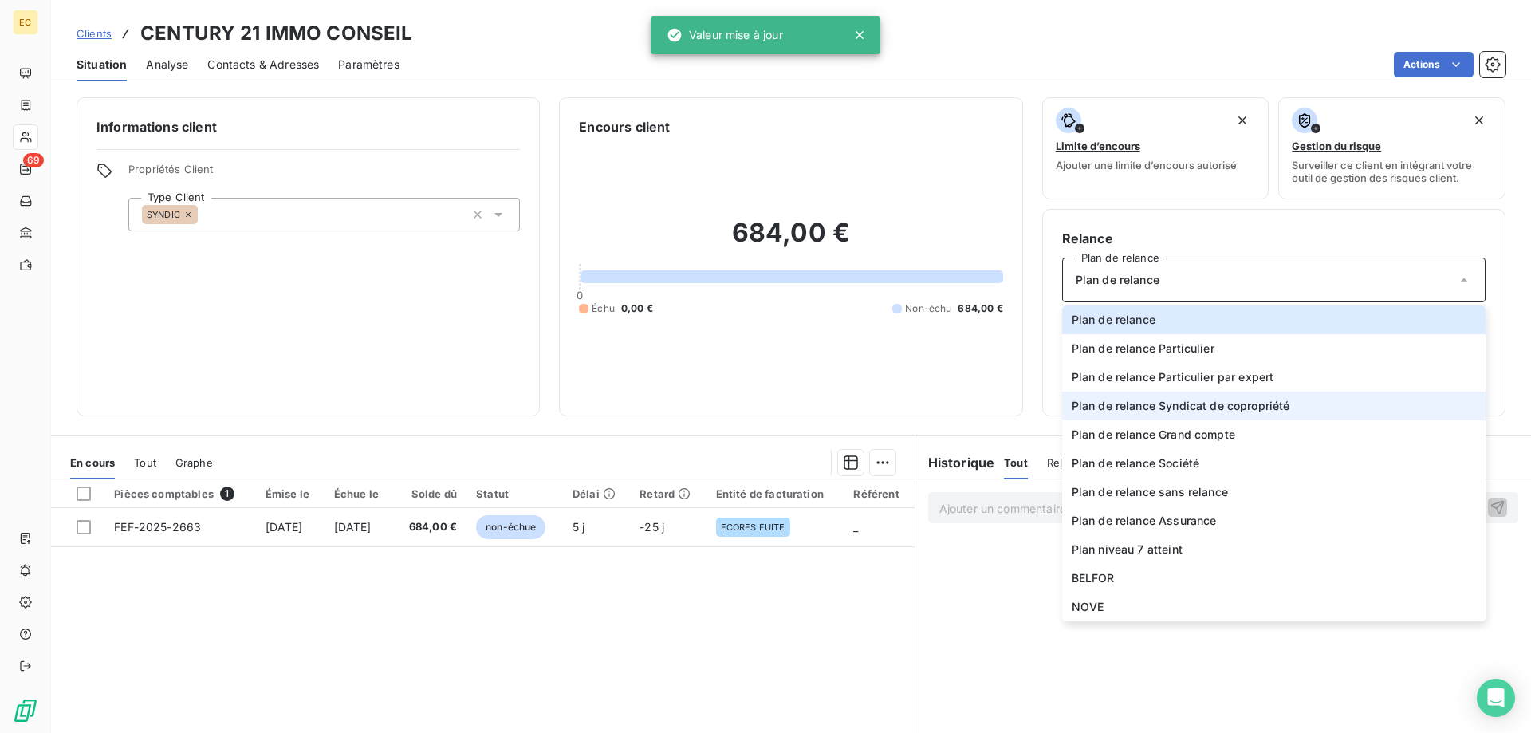
click at [1177, 404] on span "Plan de relance Syndicat de copropriété" at bounding box center [1181, 406] width 219 height 16
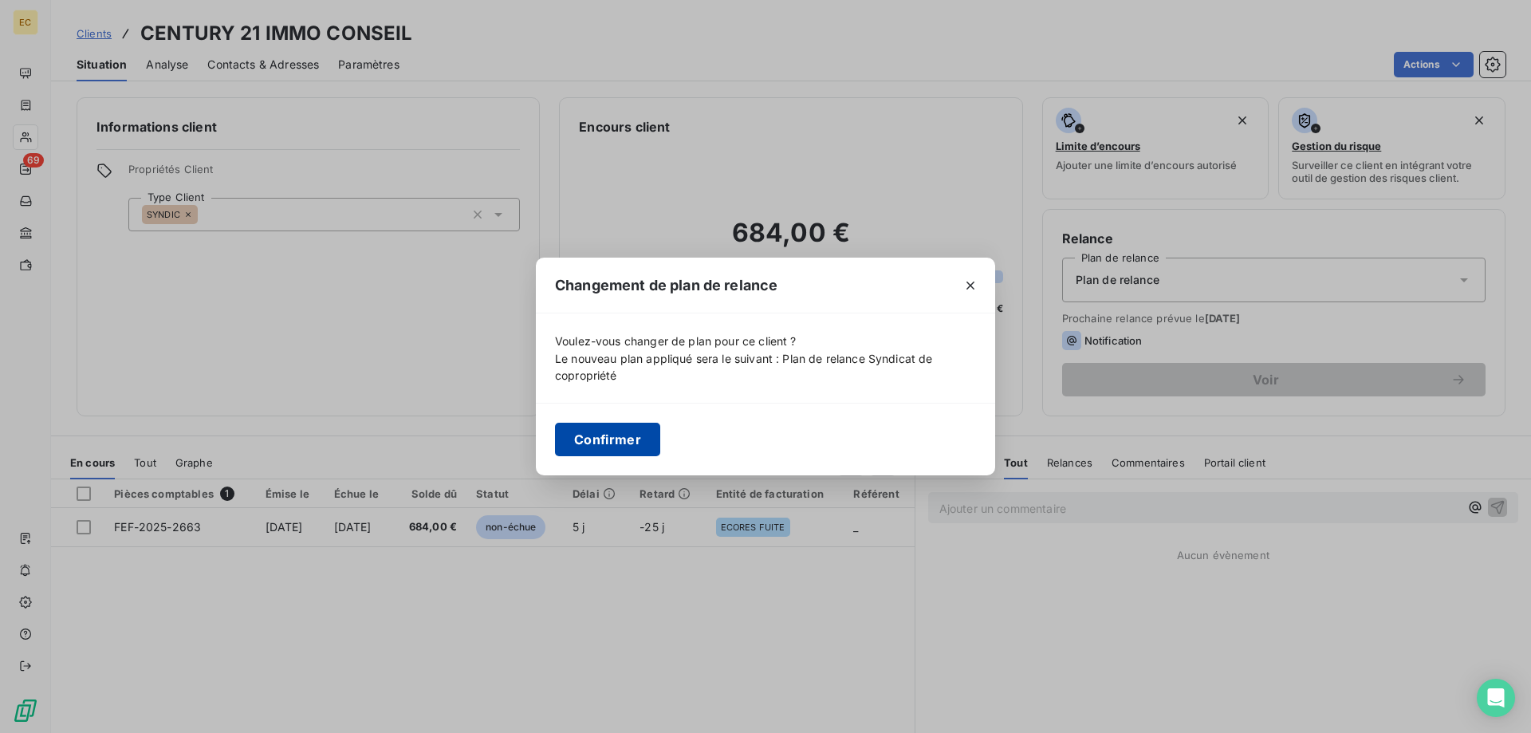
click at [622, 443] on button "Confirmer" at bounding box center [607, 440] width 105 height 34
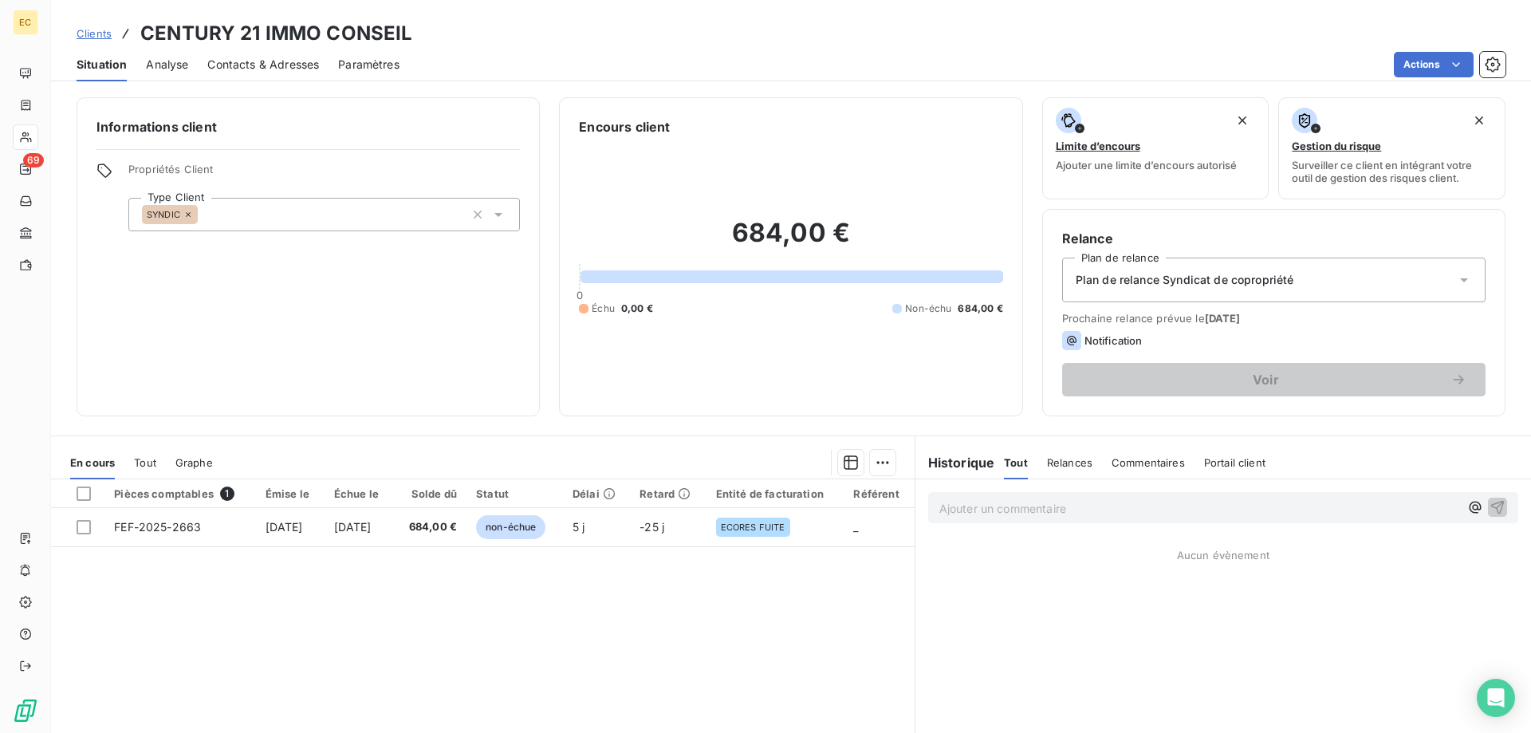
click at [93, 30] on span "Clients" at bounding box center [94, 33] width 35 height 13
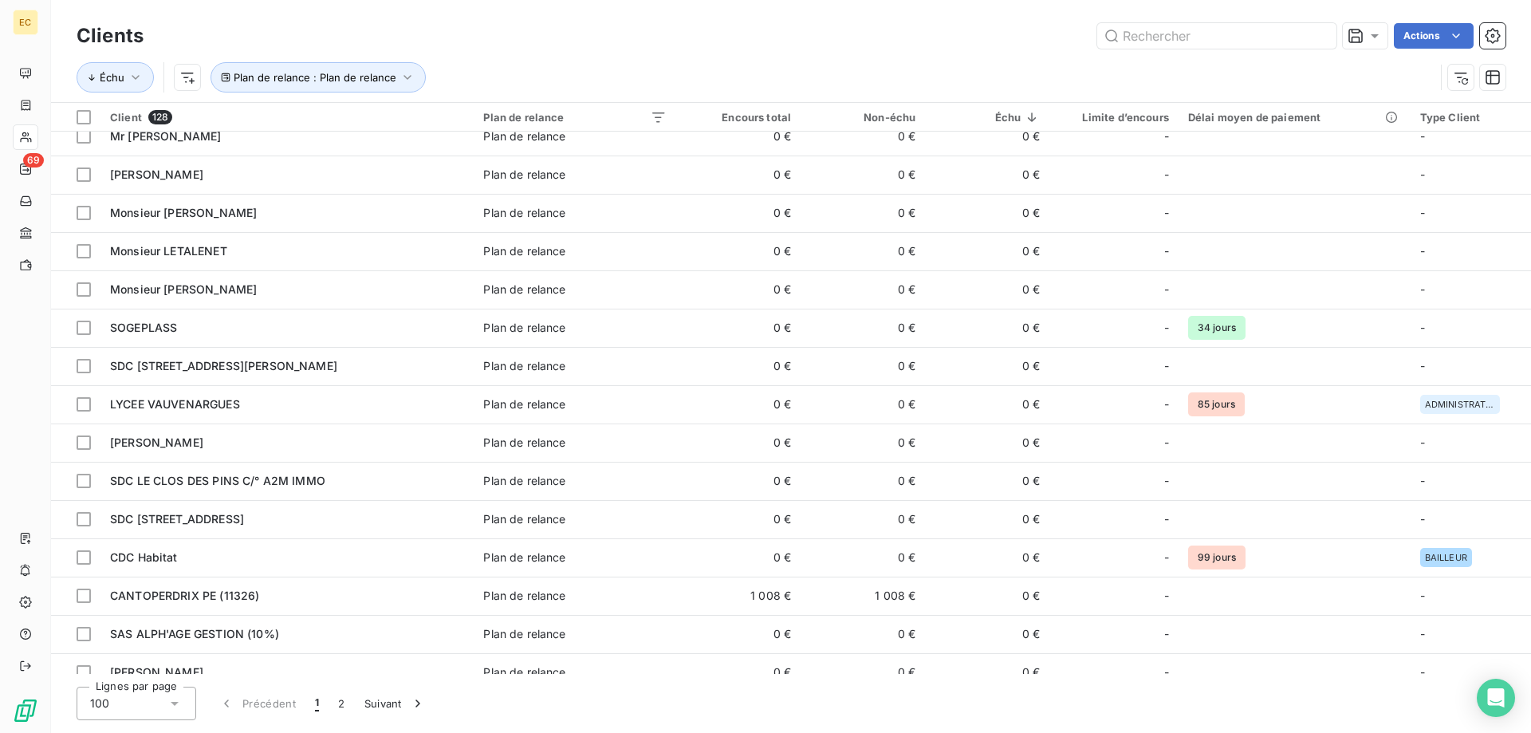
scroll to position [2441, 0]
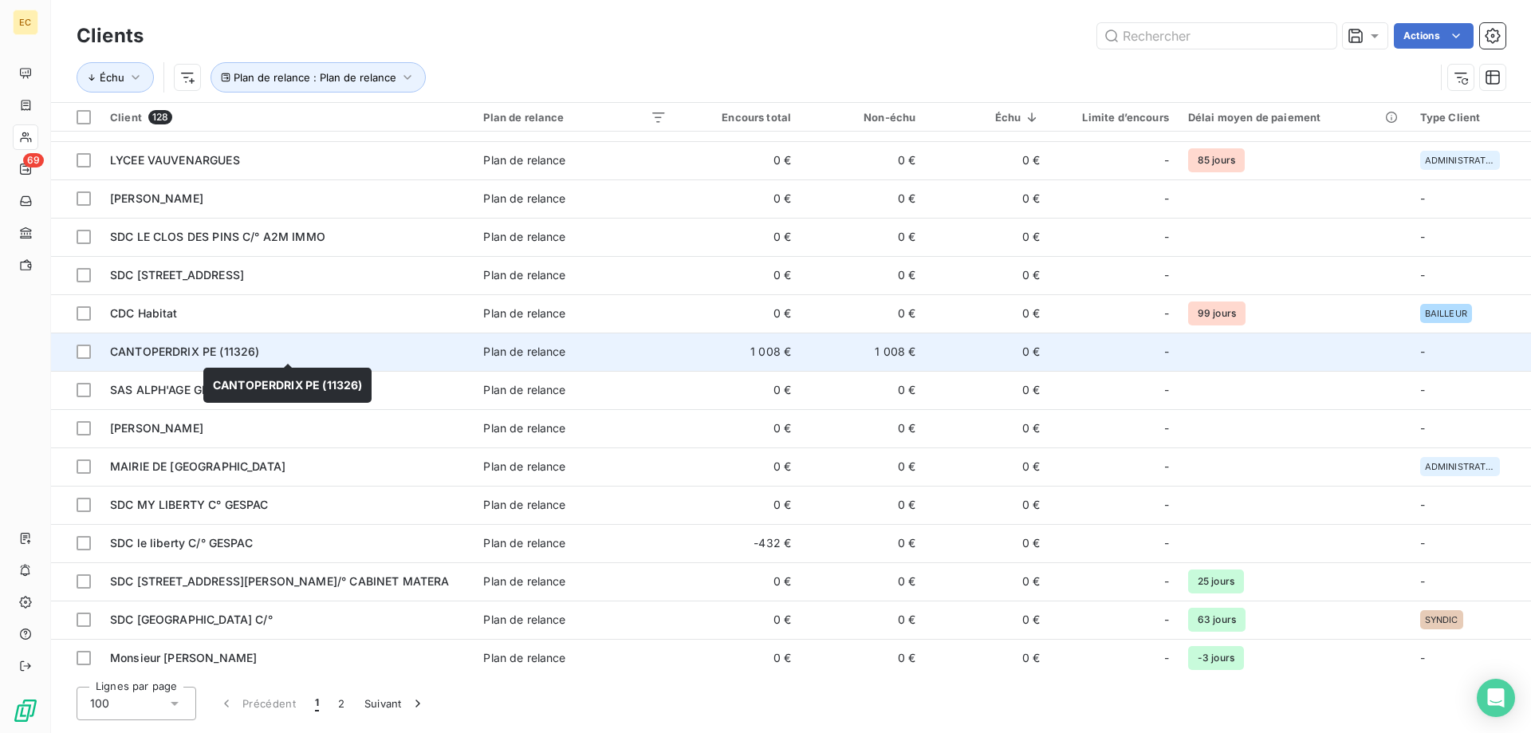
click at [171, 354] on span "CANTOPERDRIX PE (11326)" at bounding box center [184, 352] width 149 height 14
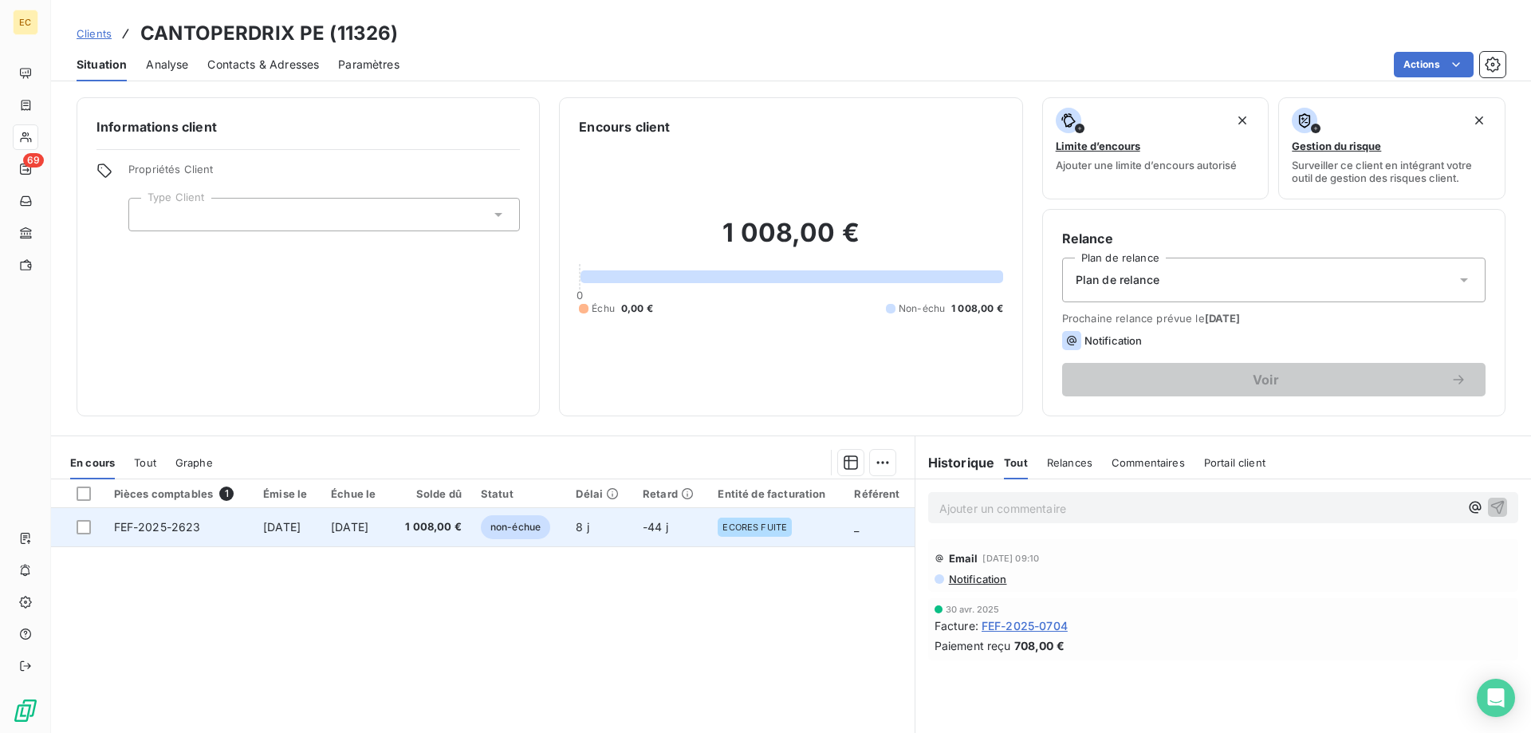
click at [203, 518] on td "FEF-2025-2623" at bounding box center [179, 527] width 150 height 38
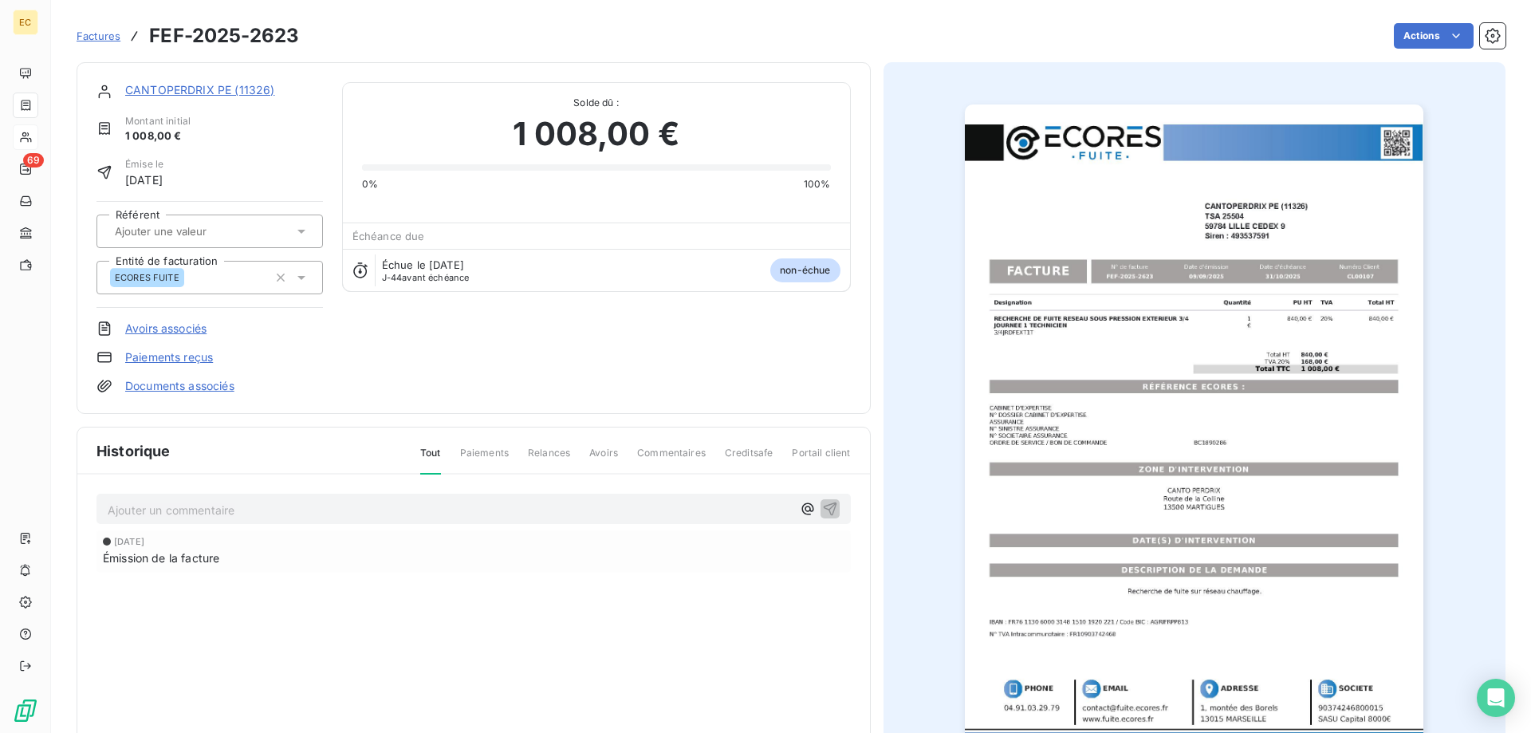
click at [1241, 380] on img "button" at bounding box center [1194, 428] width 459 height 649
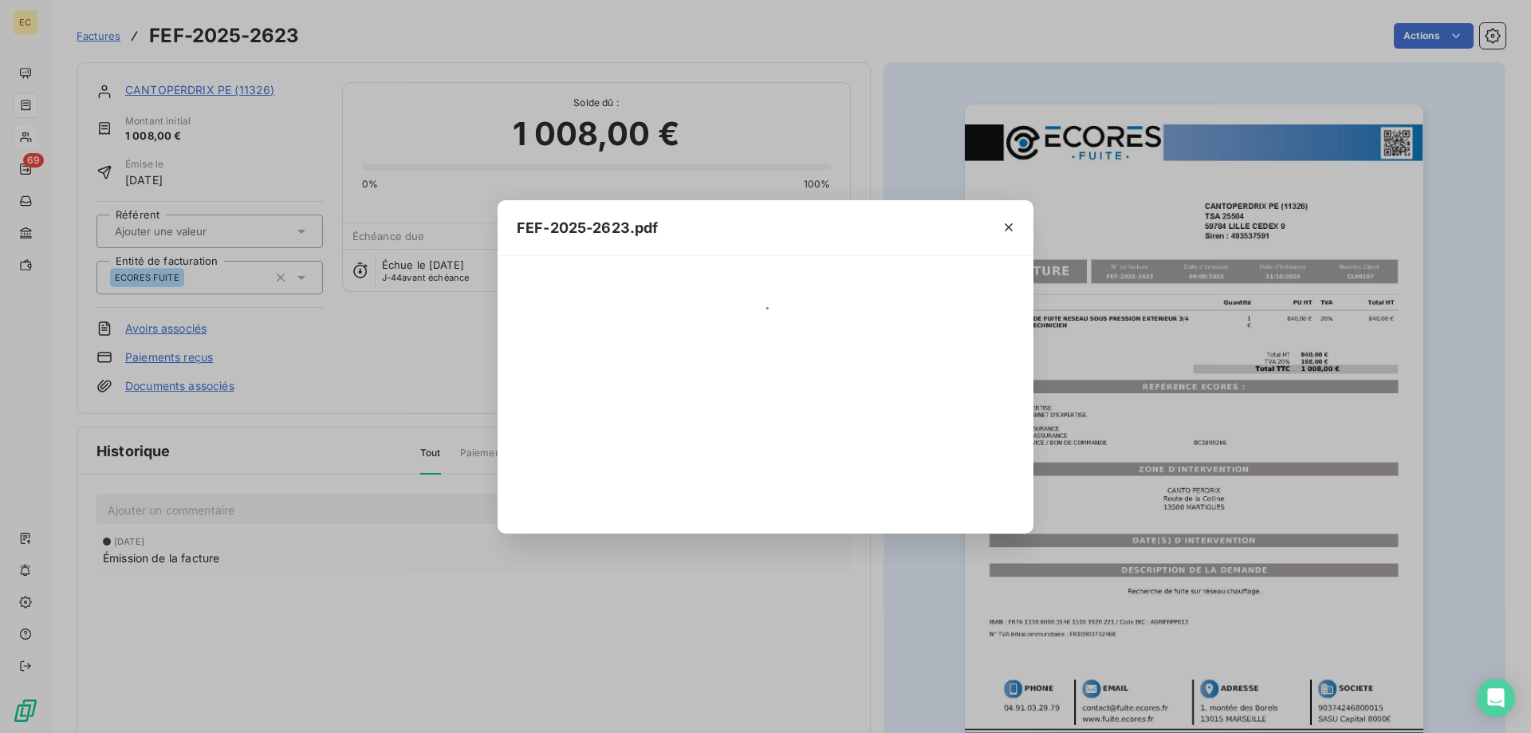
drag, startPoint x: 1241, startPoint y: 380, endPoint x: 1258, endPoint y: 359, distance: 26.7
click at [1244, 375] on div "FEF-2025-2623.pdf" at bounding box center [765, 366] width 1531 height 733
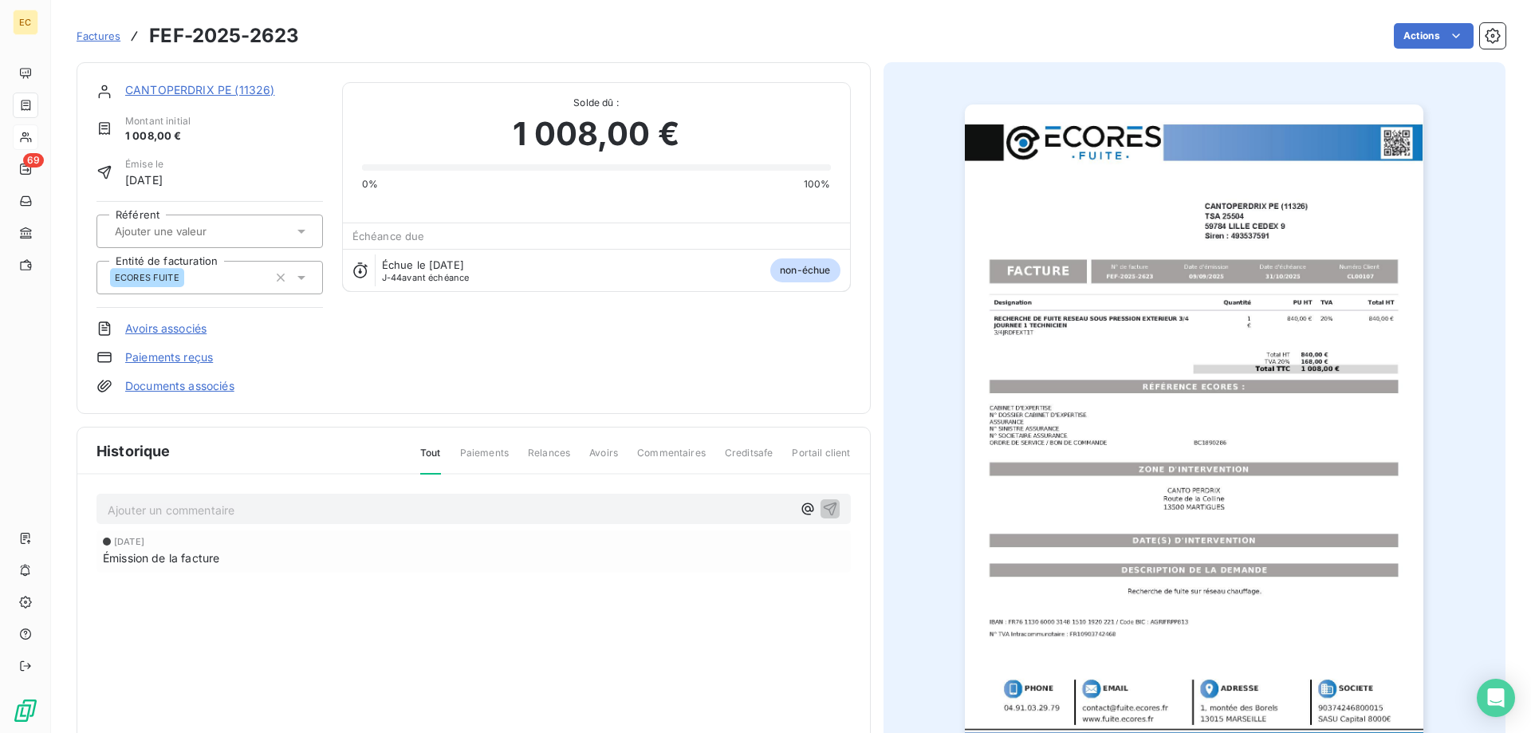
click at [1188, 476] on img "button" at bounding box center [1194, 428] width 459 height 649
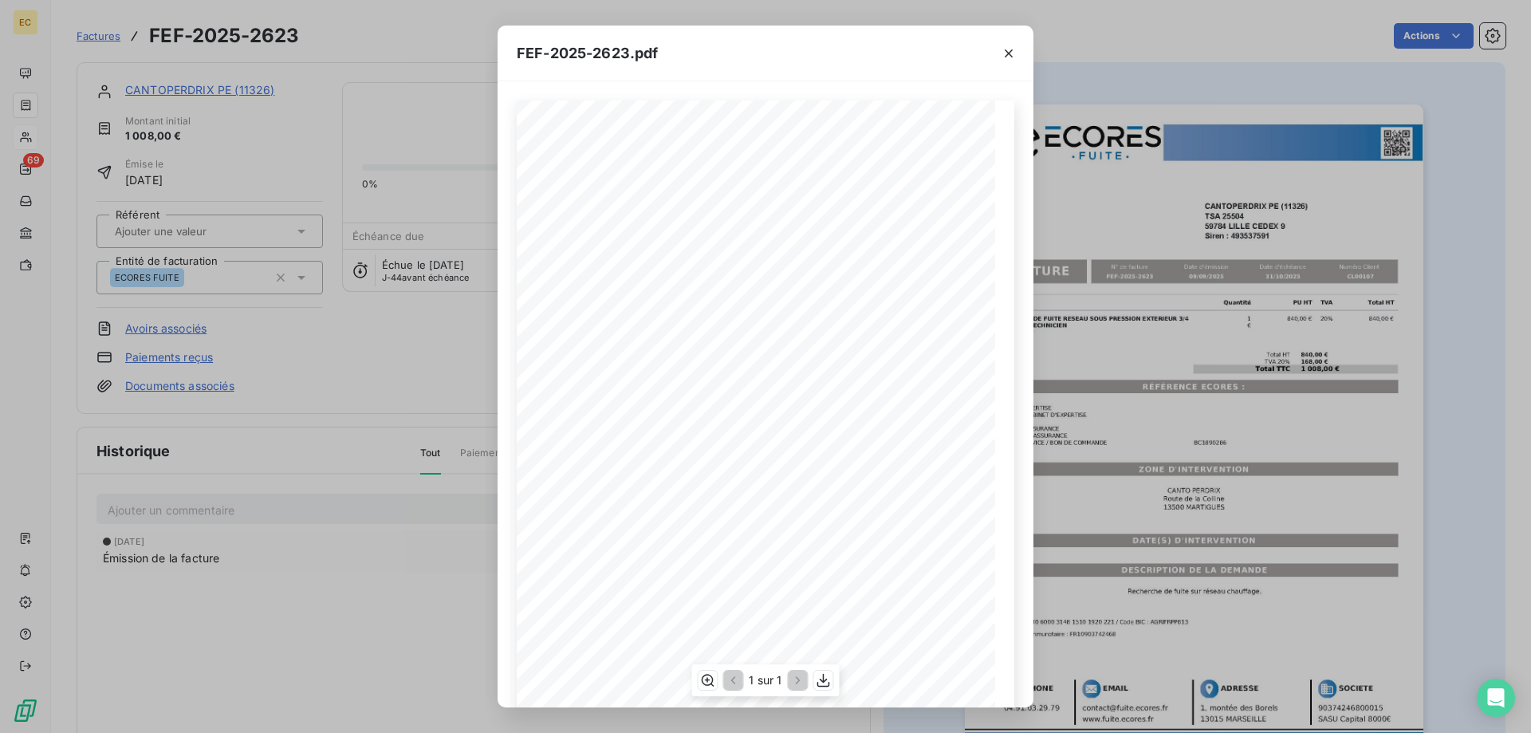
click at [773, 455] on span "BC1890286" at bounding box center [783, 453] width 34 height 6
copy span "BC1890286"
click at [1007, 53] on icon "button" at bounding box center [1009, 53] width 8 height 8
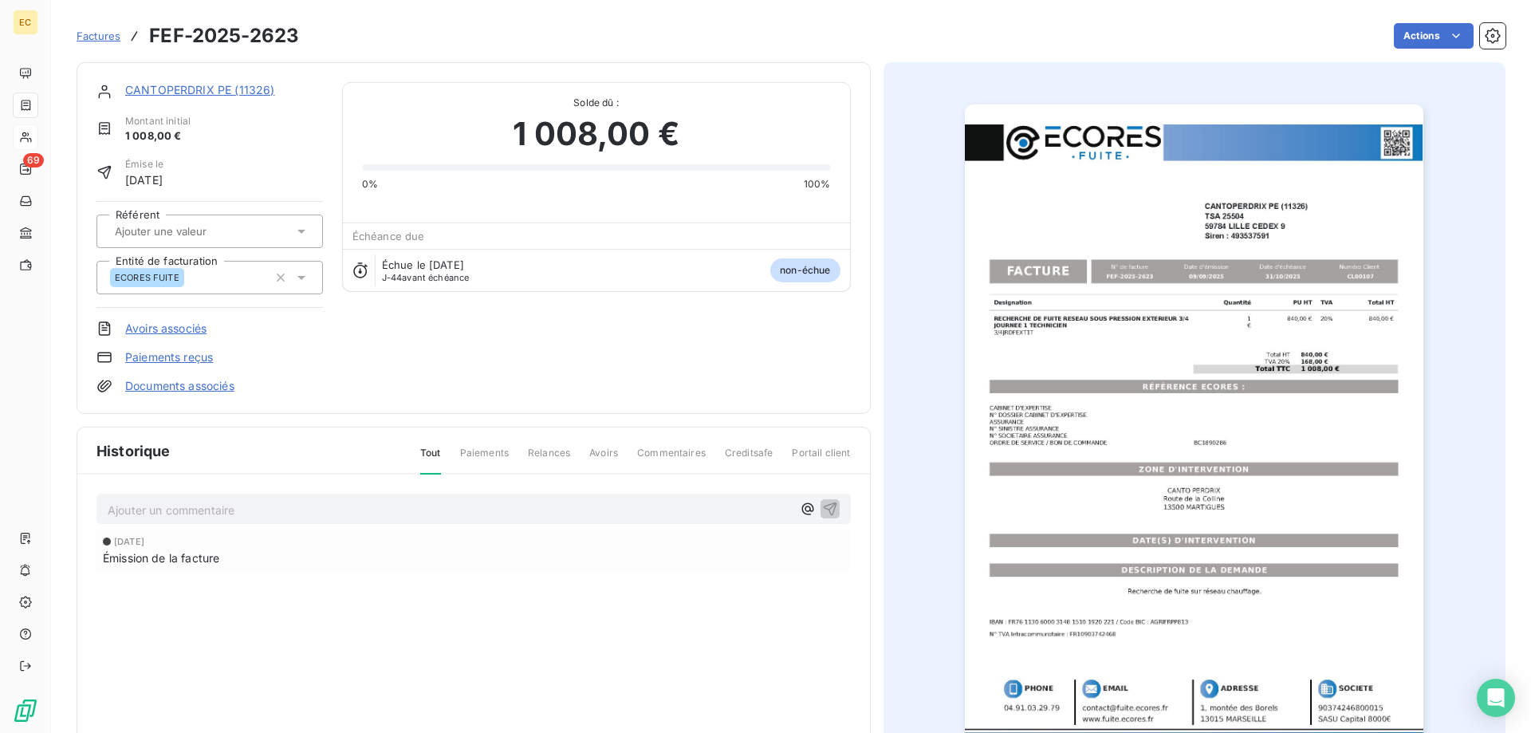
click at [180, 92] on link "CANTOPERDRIX PE (11326)" at bounding box center [199, 90] width 149 height 14
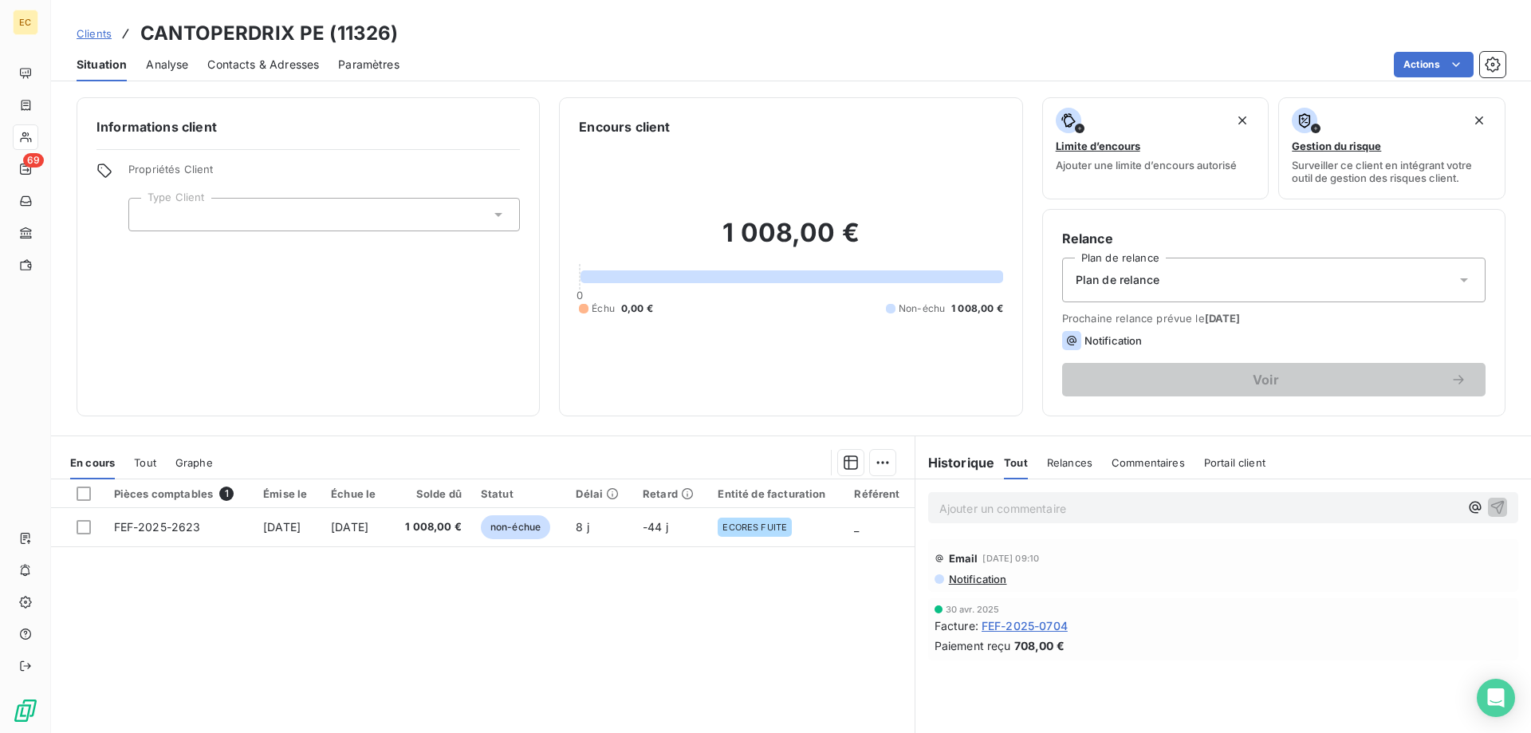
click at [235, 217] on div at bounding box center [324, 215] width 392 height 34
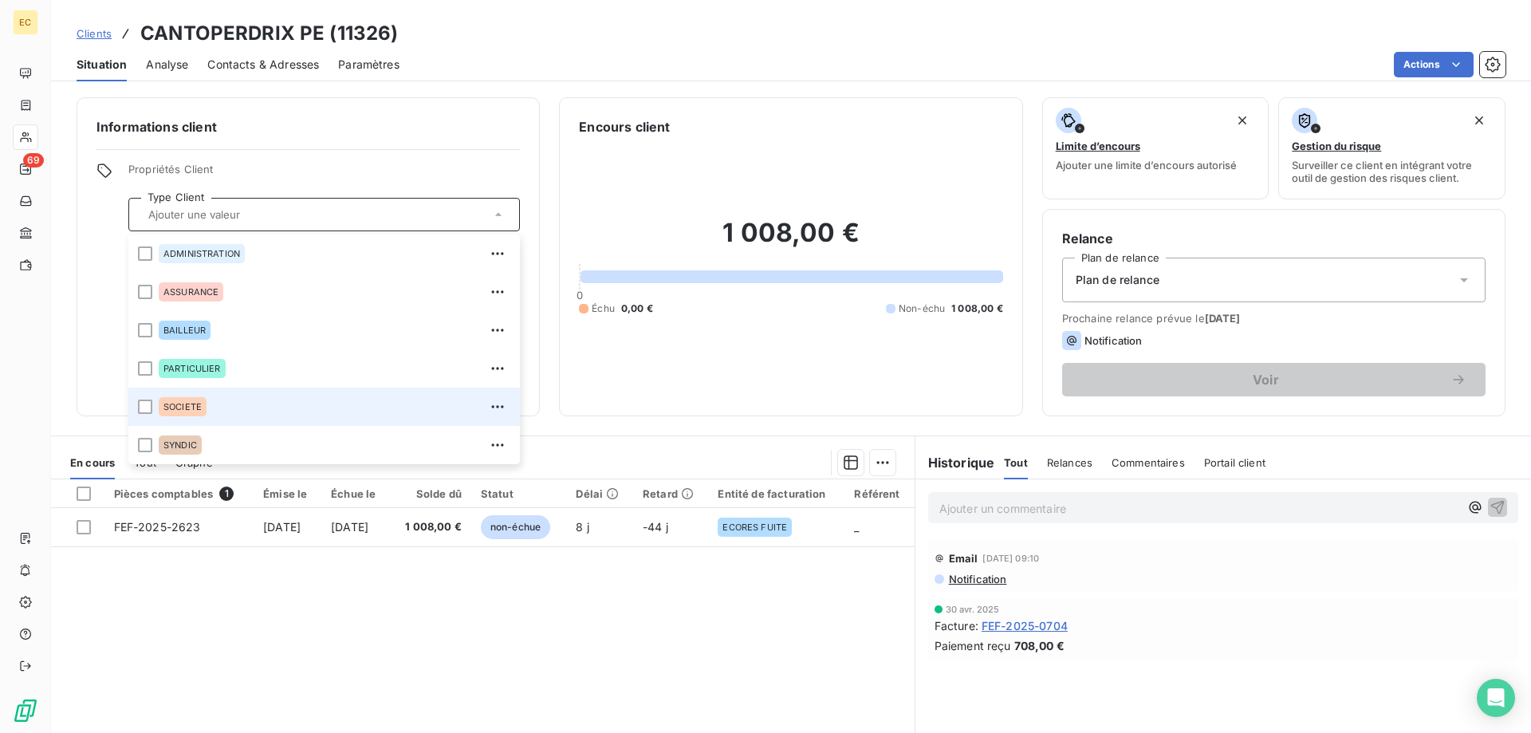
click at [195, 400] on div "SOCIETE" at bounding box center [183, 406] width 48 height 19
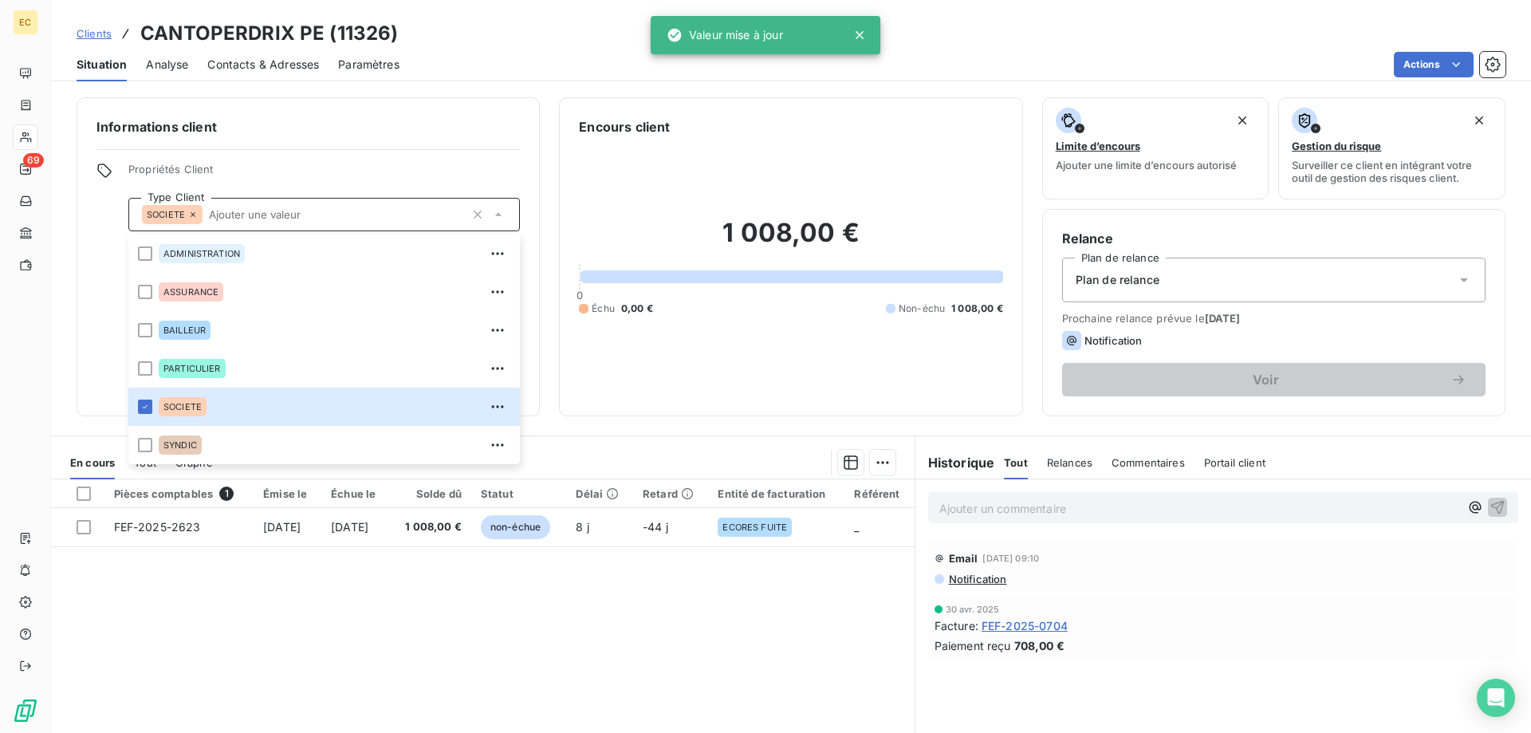
click at [236, 67] on span "Contacts & Adresses" at bounding box center [263, 65] width 112 height 16
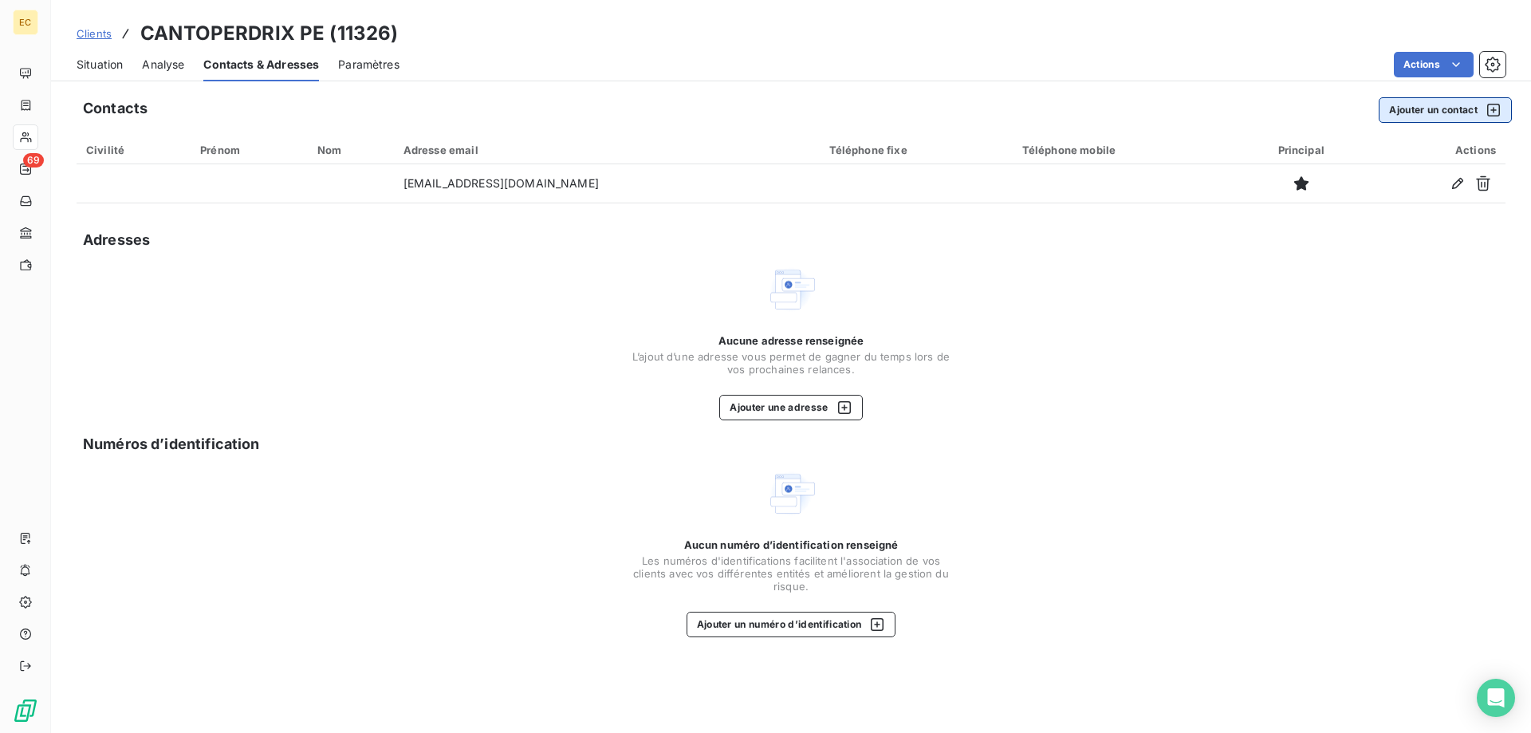
click at [1425, 116] on button "Ajouter un contact" at bounding box center [1445, 110] width 133 height 26
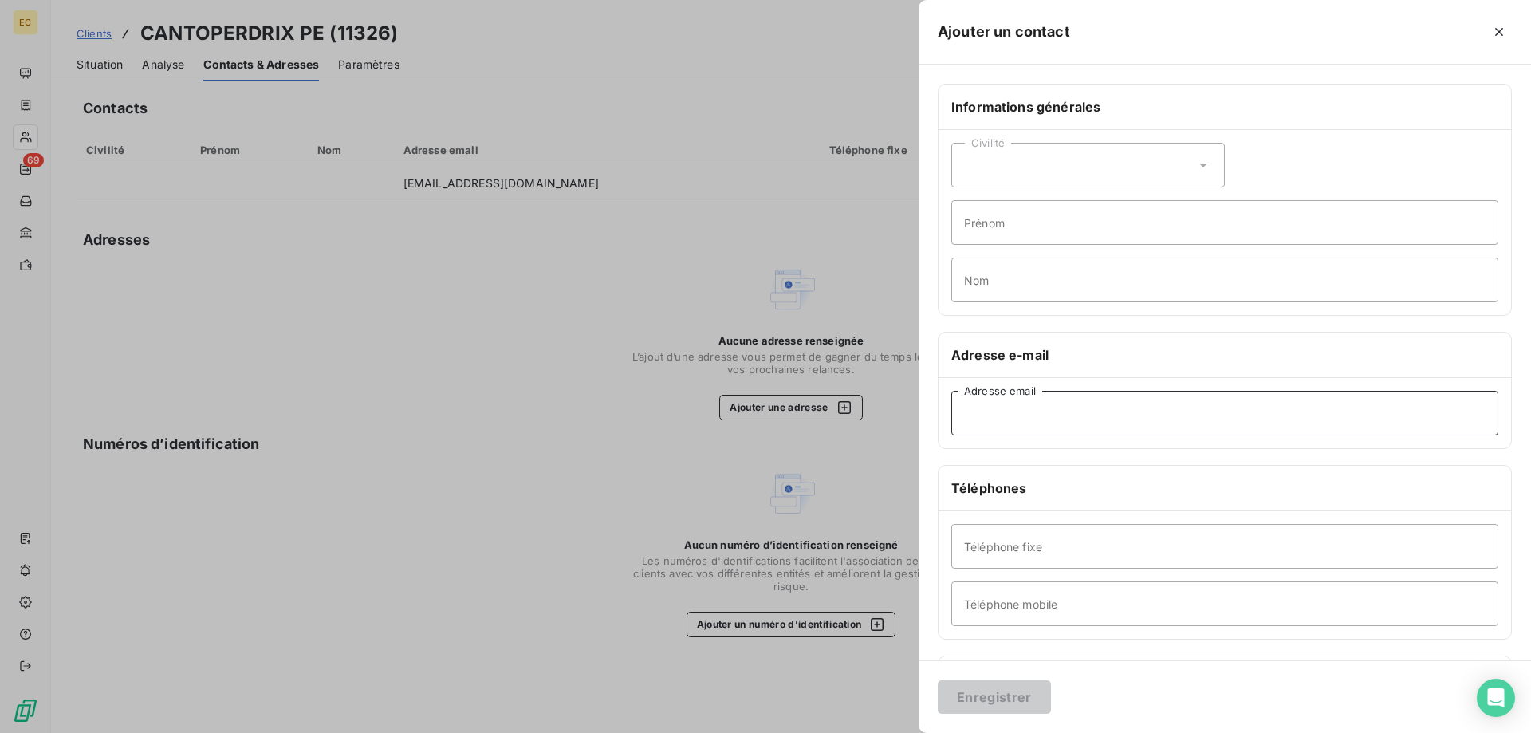
paste input "[EMAIL_ADDRESS][DOMAIN_NAME]"
type input "[EMAIL_ADDRESS][DOMAIN_NAME]"
click at [1013, 692] on button "Enregistrer" at bounding box center [994, 697] width 113 height 34
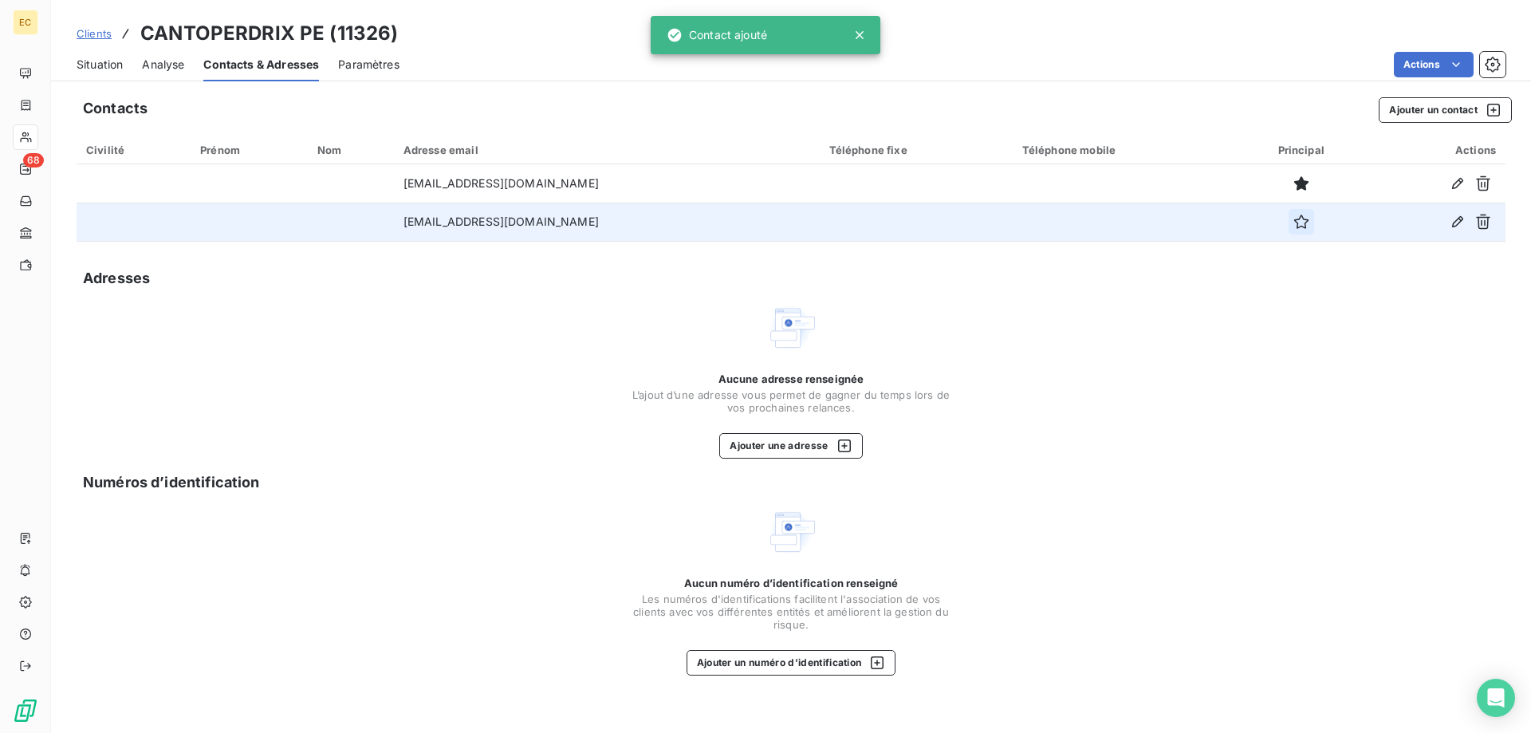
click at [1299, 224] on icon "button" at bounding box center [1302, 222] width 14 height 14
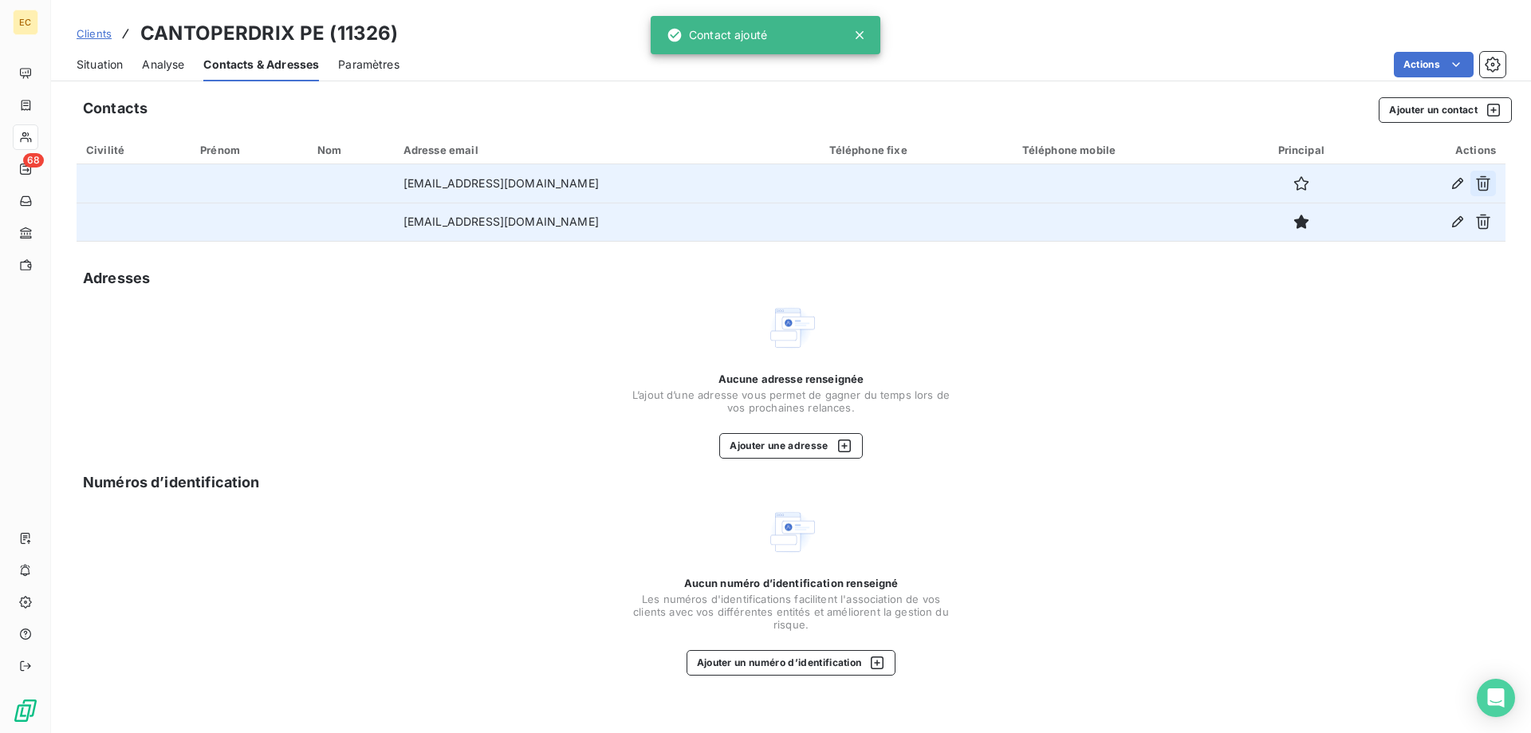
click at [1484, 184] on icon "button" at bounding box center [1484, 183] width 16 height 16
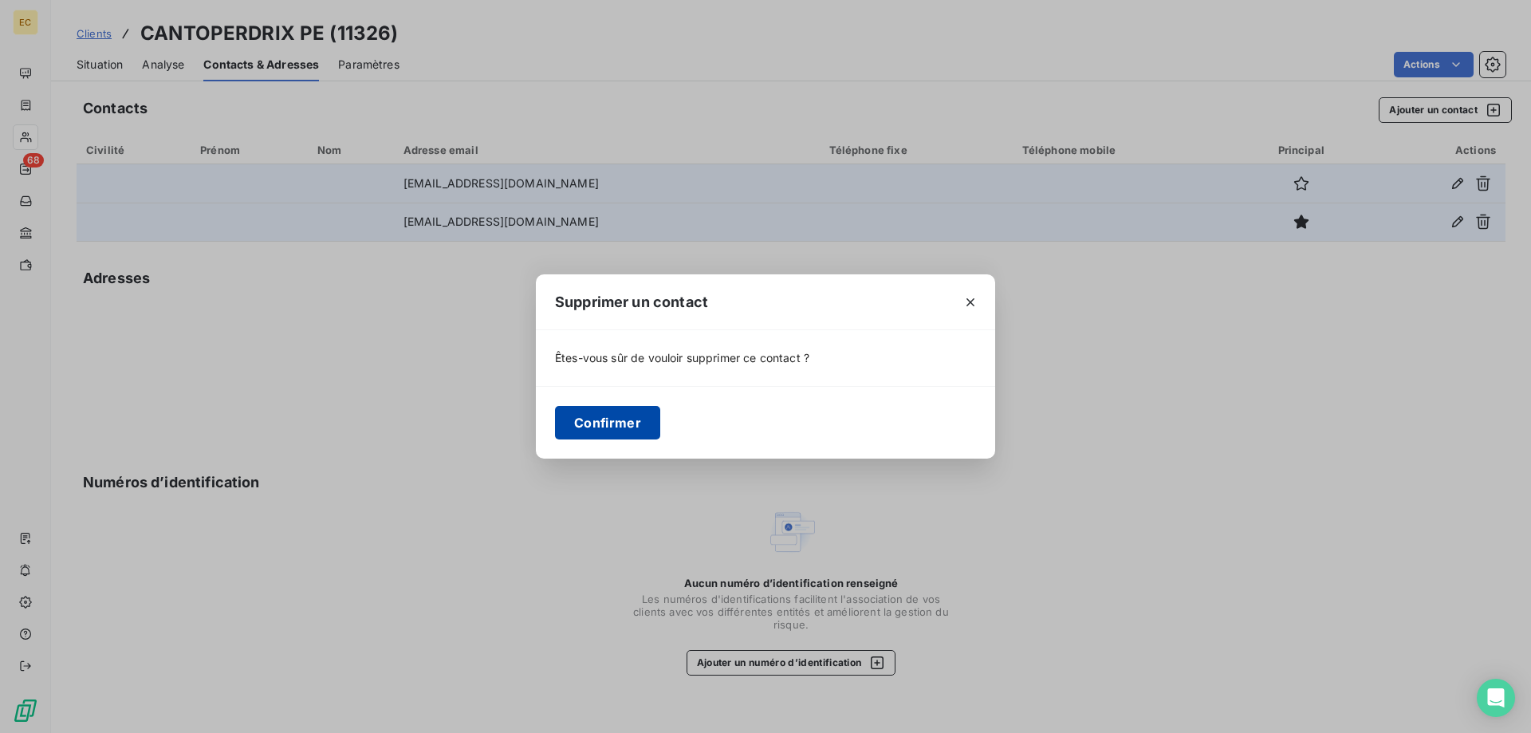
click at [589, 432] on button "Confirmer" at bounding box center [607, 423] width 105 height 34
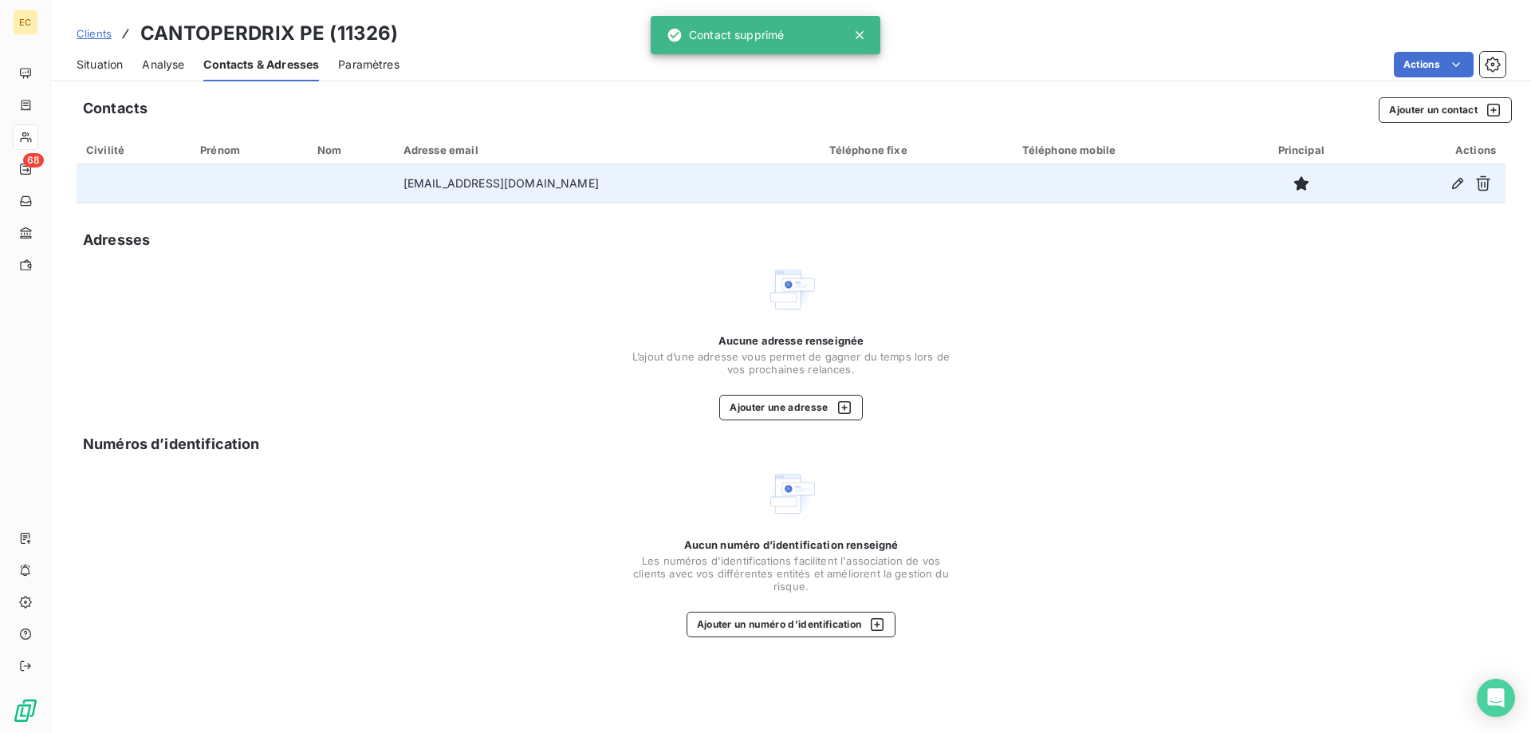
click at [94, 37] on span "Clients" at bounding box center [94, 33] width 35 height 13
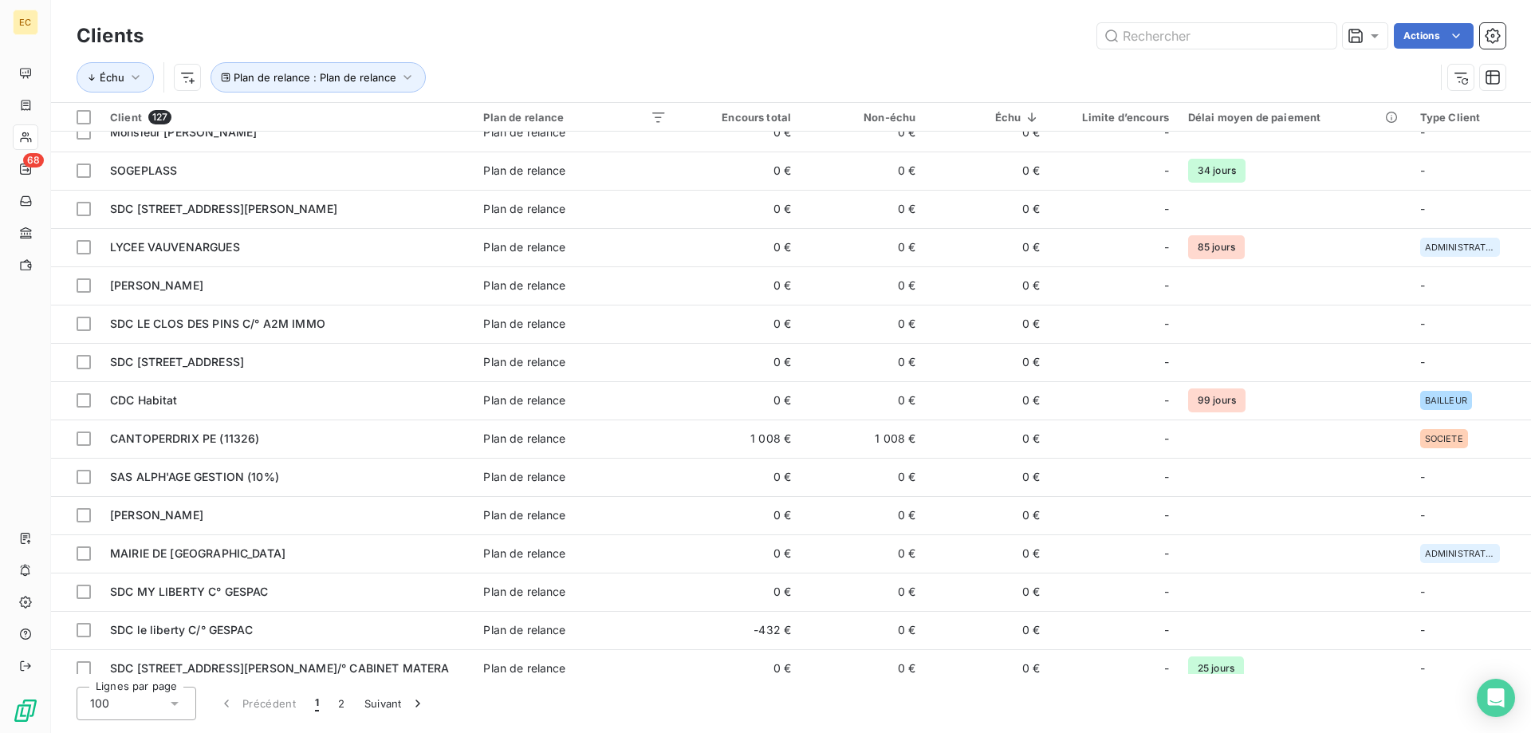
scroll to position [2359, 0]
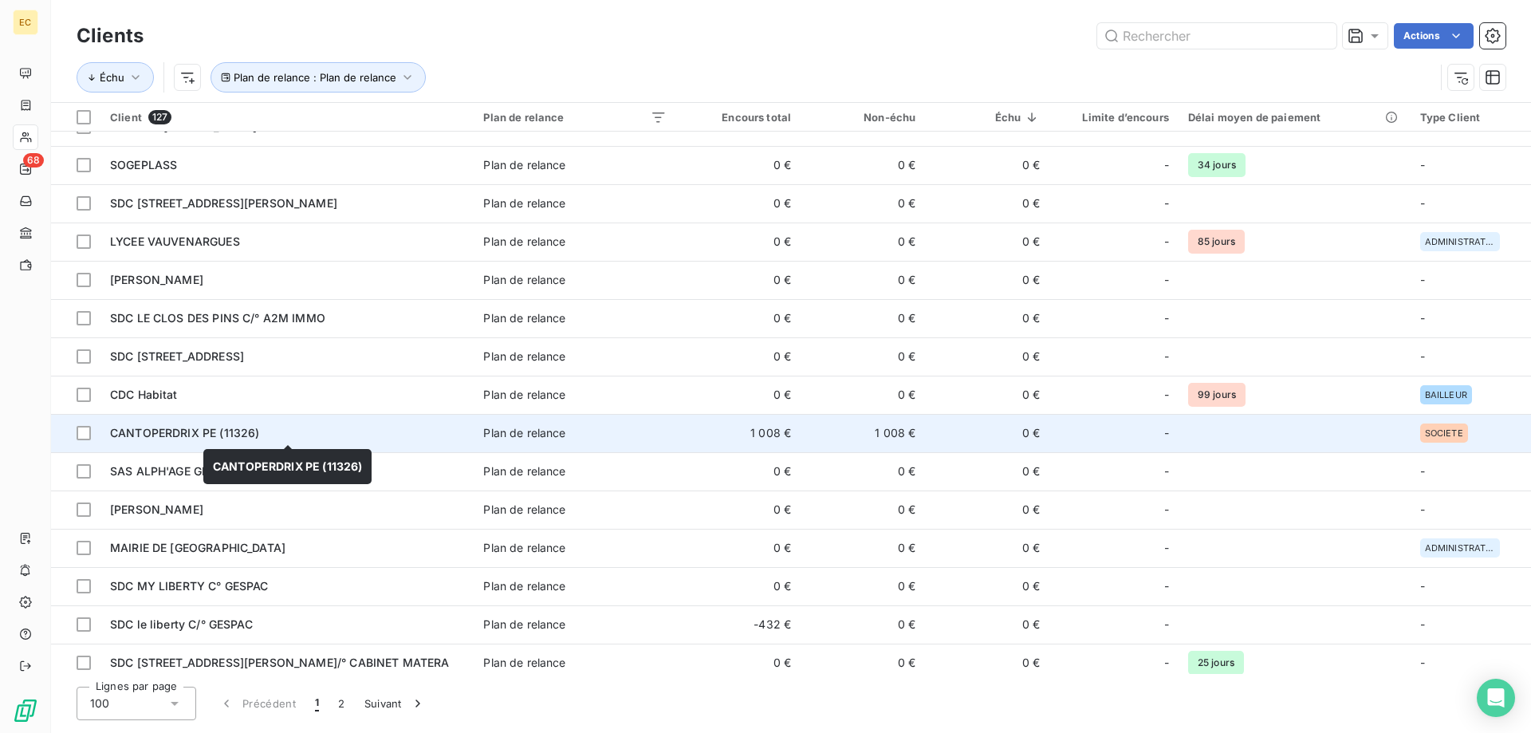
click at [401, 439] on div "CANTOPERDRIX PE (11326)" at bounding box center [287, 433] width 354 height 16
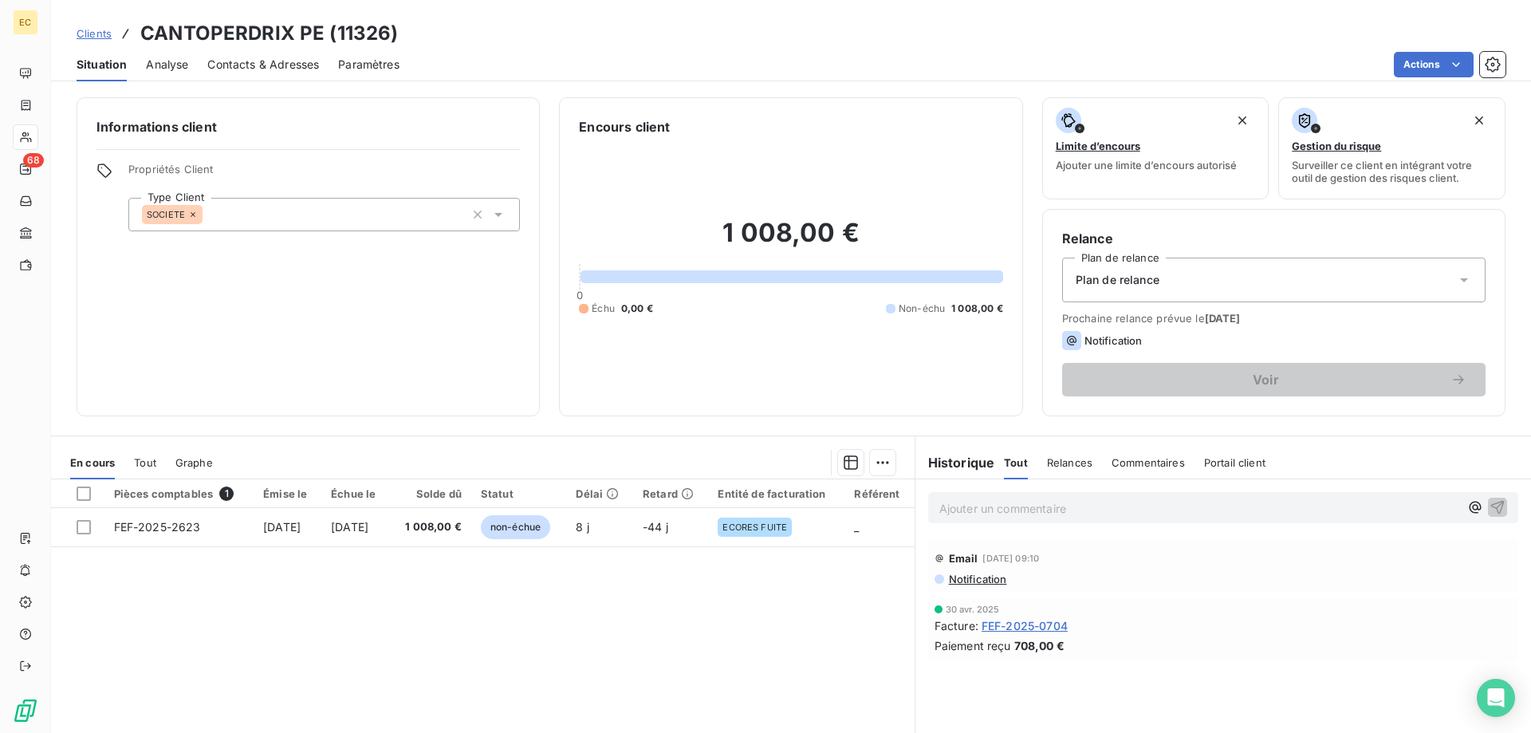
click at [1177, 282] on div "Plan de relance" at bounding box center [1274, 280] width 424 height 45
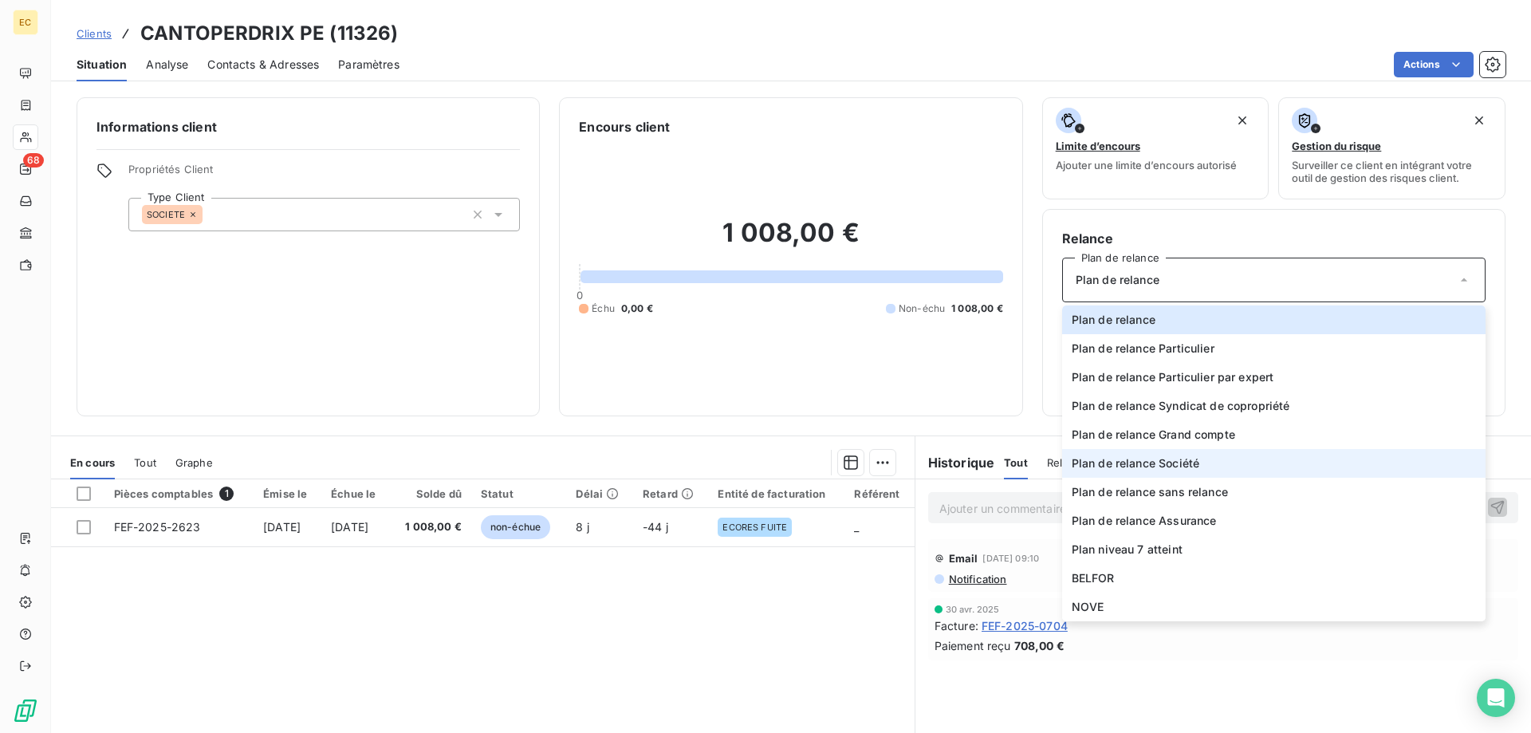
click at [1203, 459] on li "Plan de relance Société" at bounding box center [1274, 463] width 424 height 29
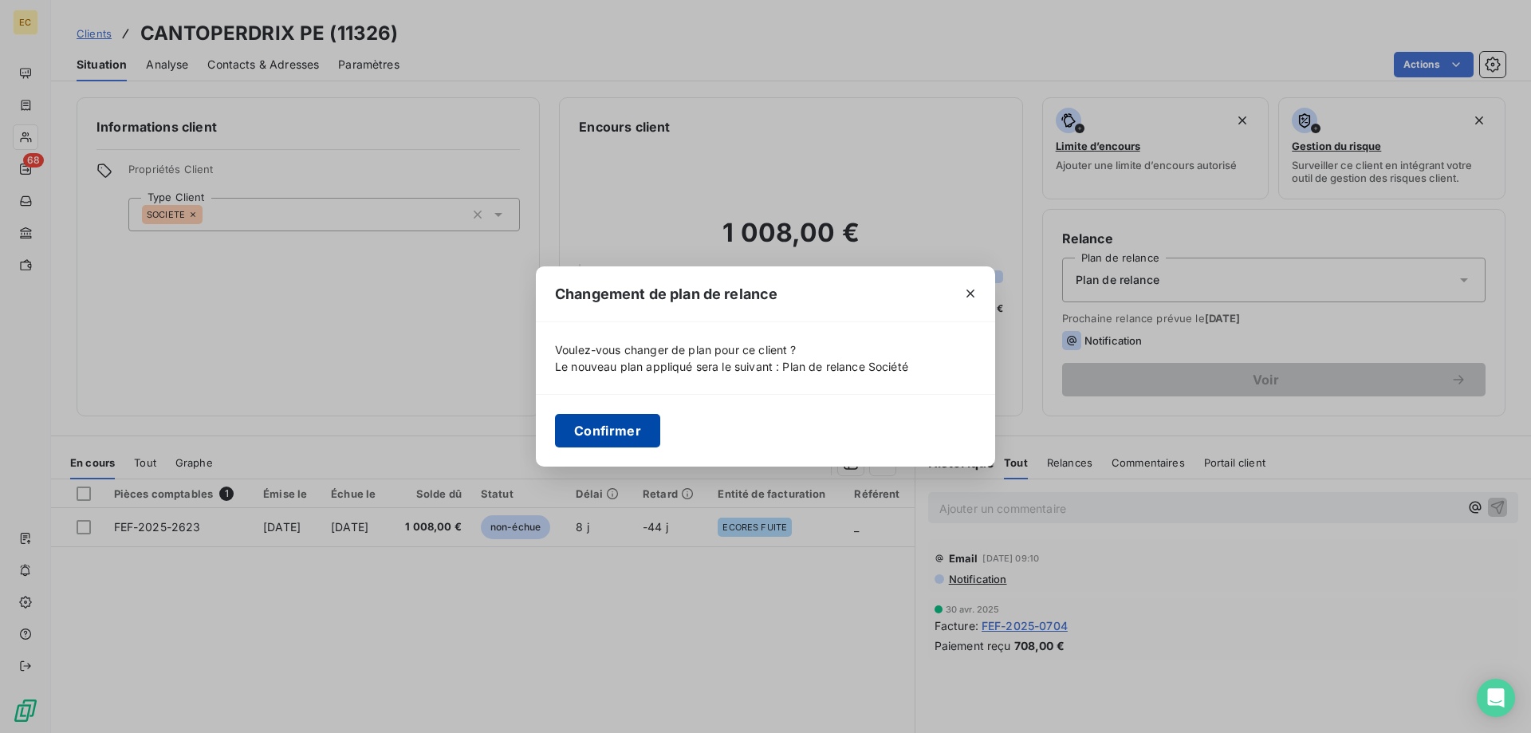
click at [603, 438] on button "Confirmer" at bounding box center [607, 431] width 105 height 34
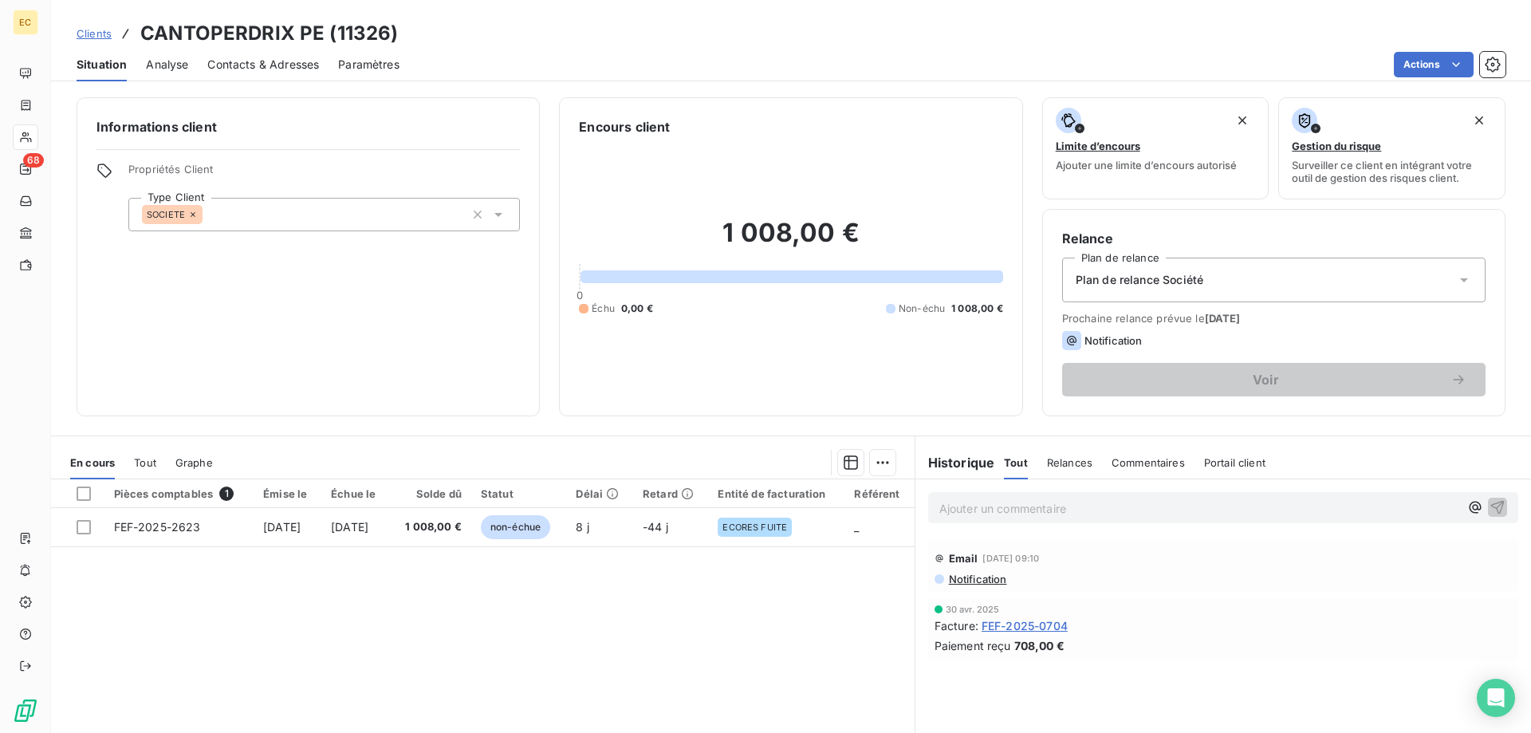
click at [86, 30] on span "Clients" at bounding box center [94, 33] width 35 height 13
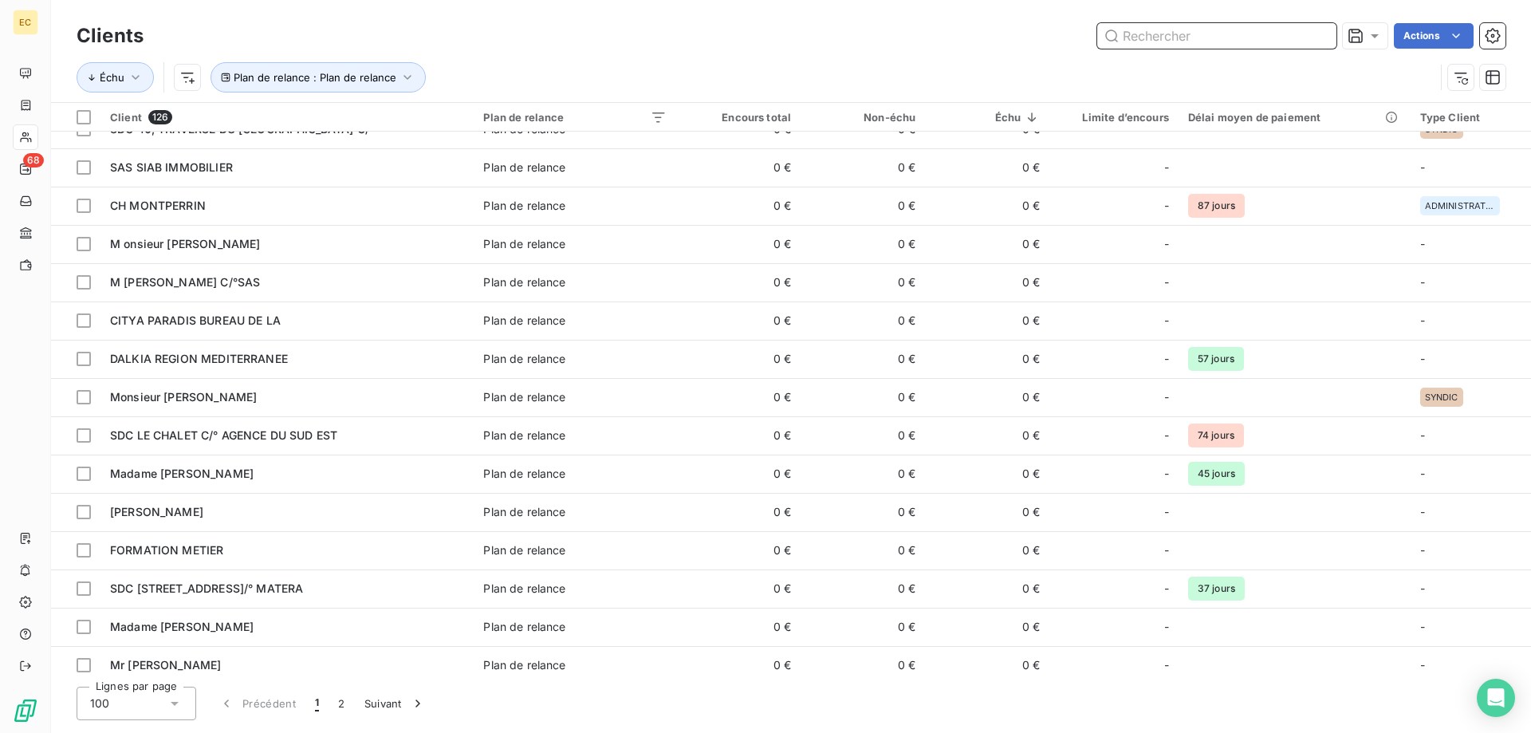
scroll to position [1709, 0]
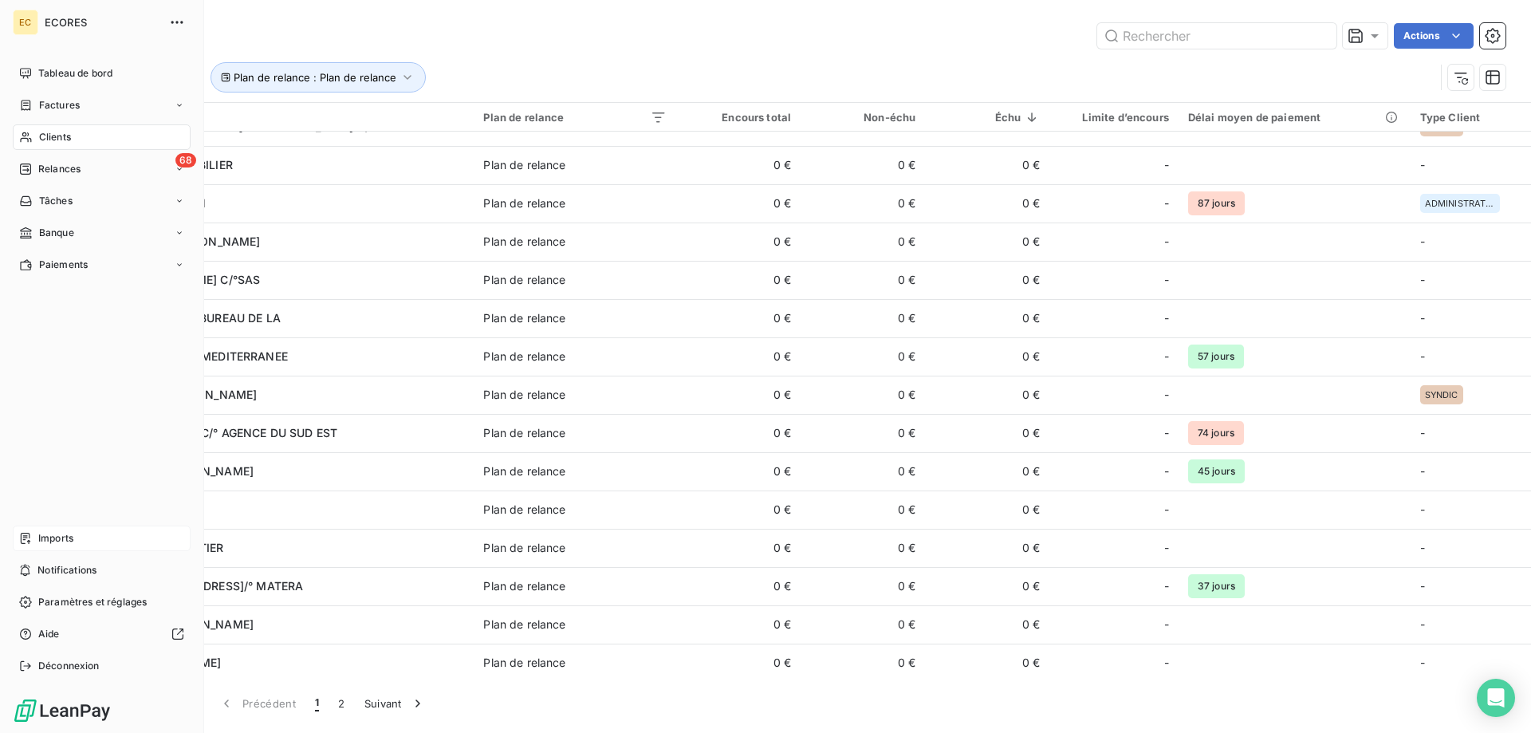
click at [70, 539] on span "Imports" at bounding box center [55, 538] width 35 height 14
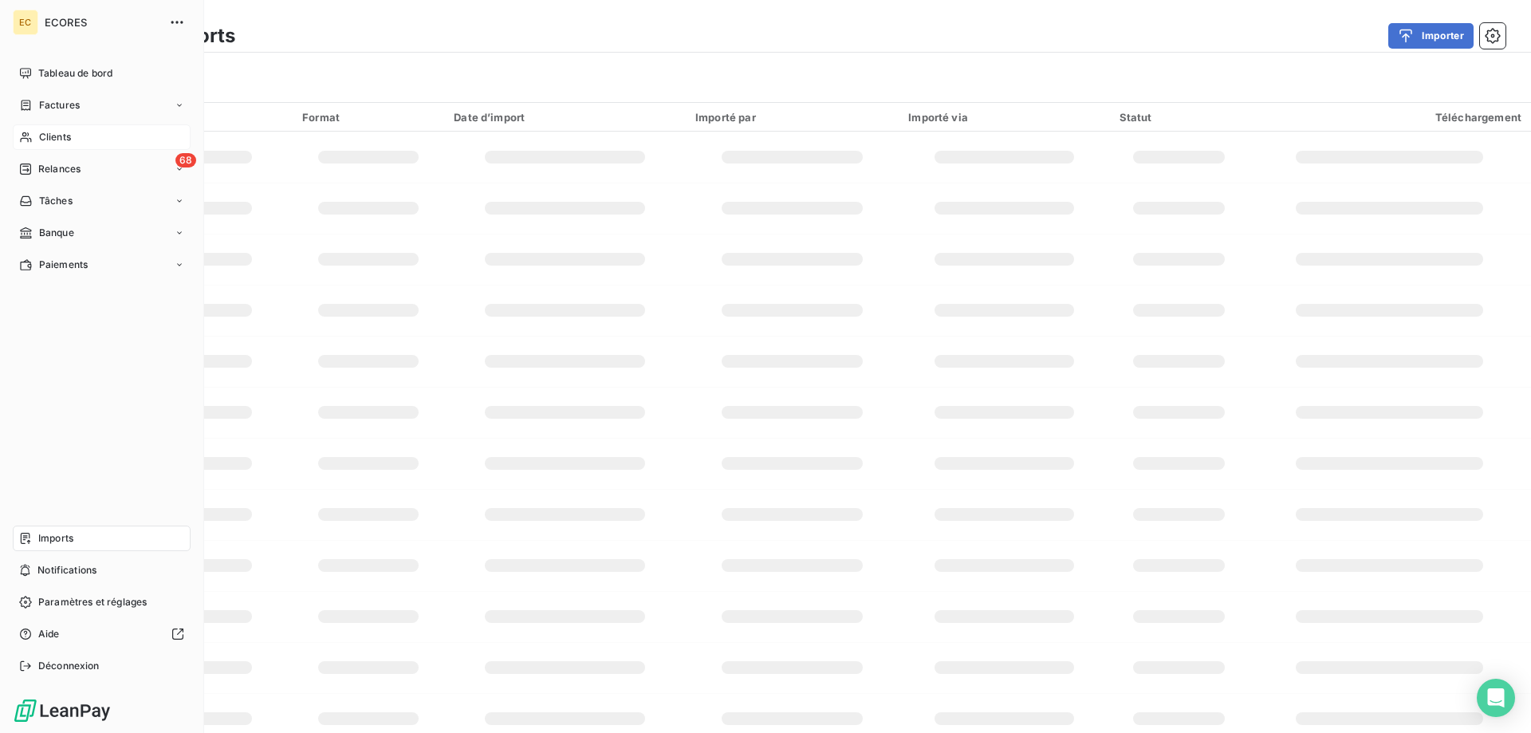
click at [70, 539] on span "Imports" at bounding box center [55, 538] width 35 height 14
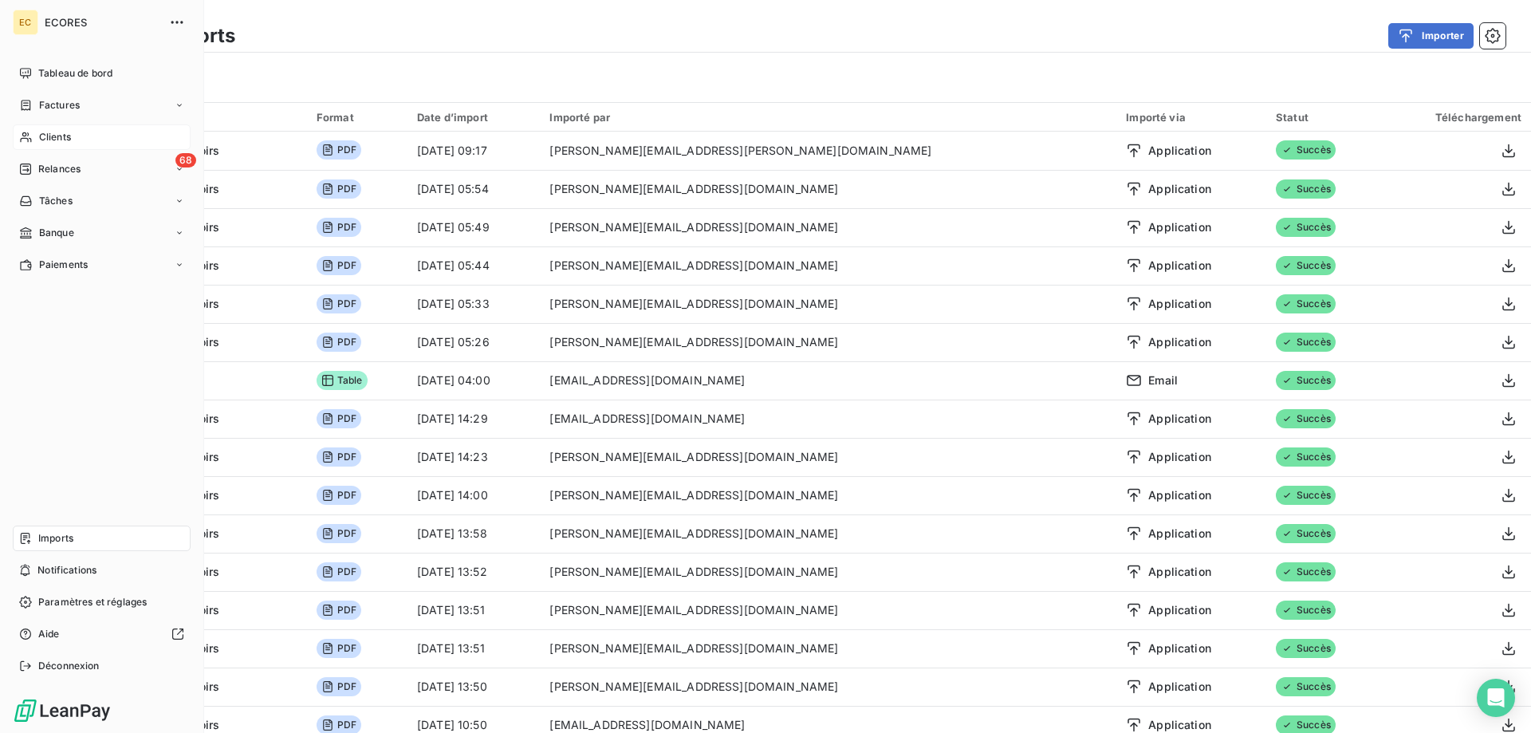
click at [57, 140] on span "Clients" at bounding box center [55, 137] width 32 height 14
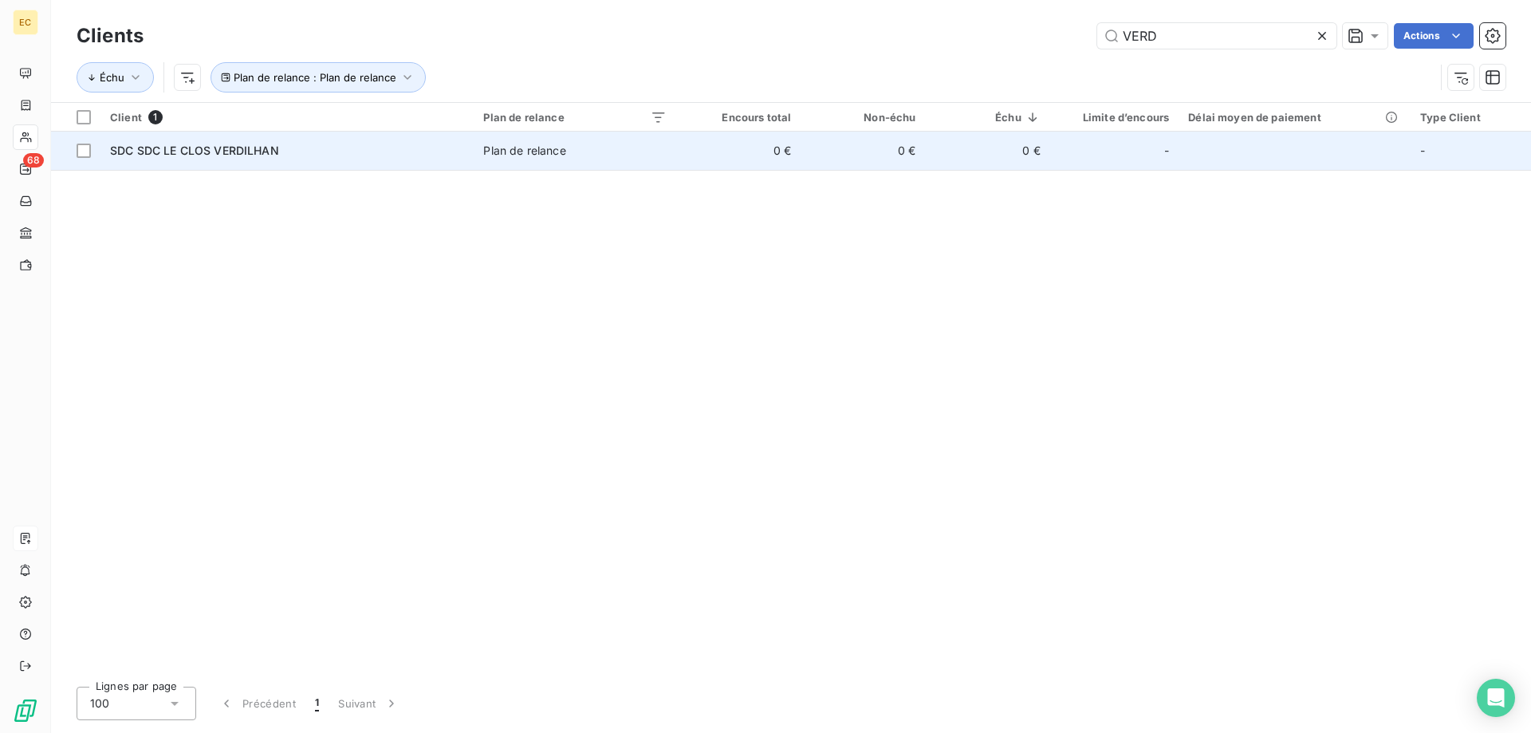
type input "VERD"
click at [268, 141] on td "SDC SDC LE CLOS VERDILHAN" at bounding box center [287, 151] width 373 height 38
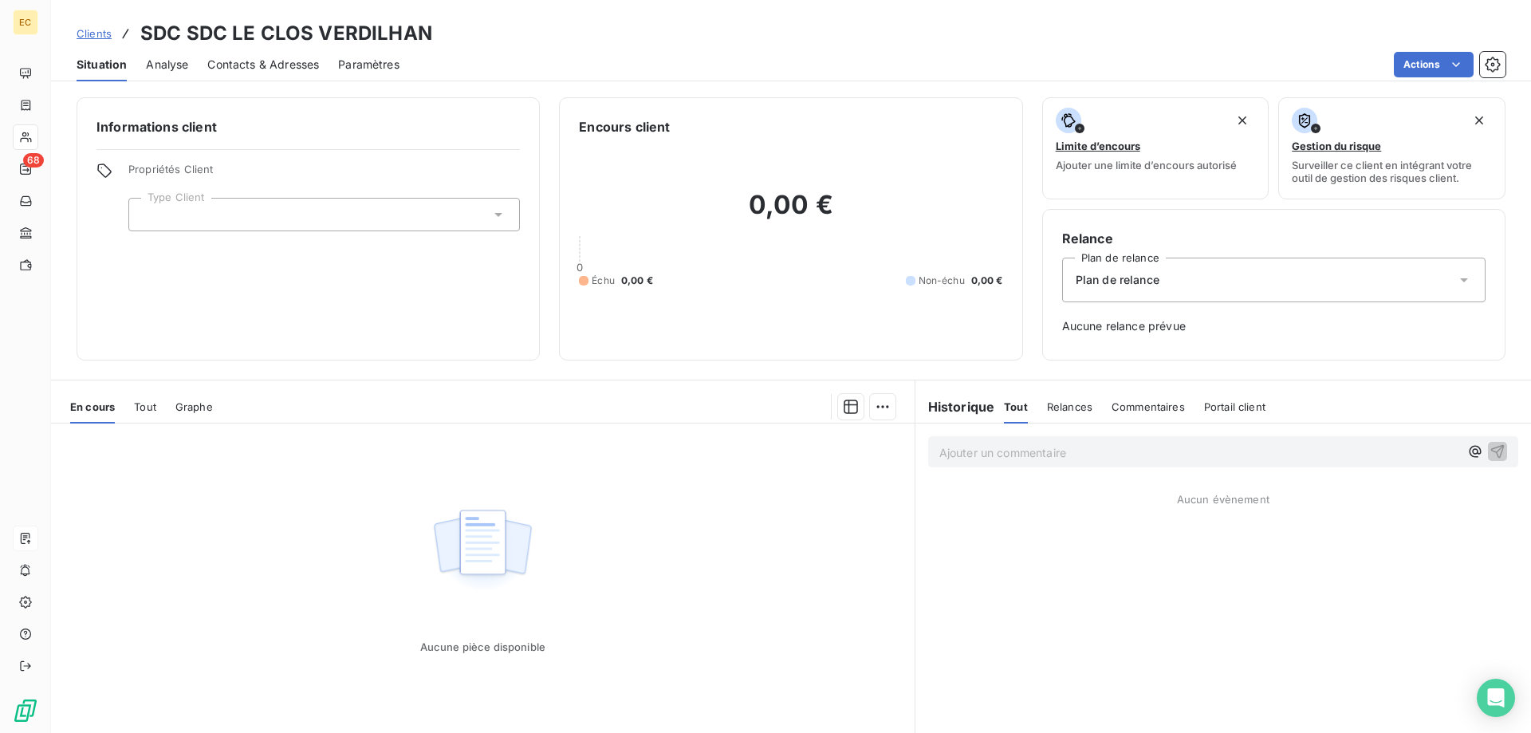
click at [88, 34] on span "Clients" at bounding box center [94, 33] width 35 height 13
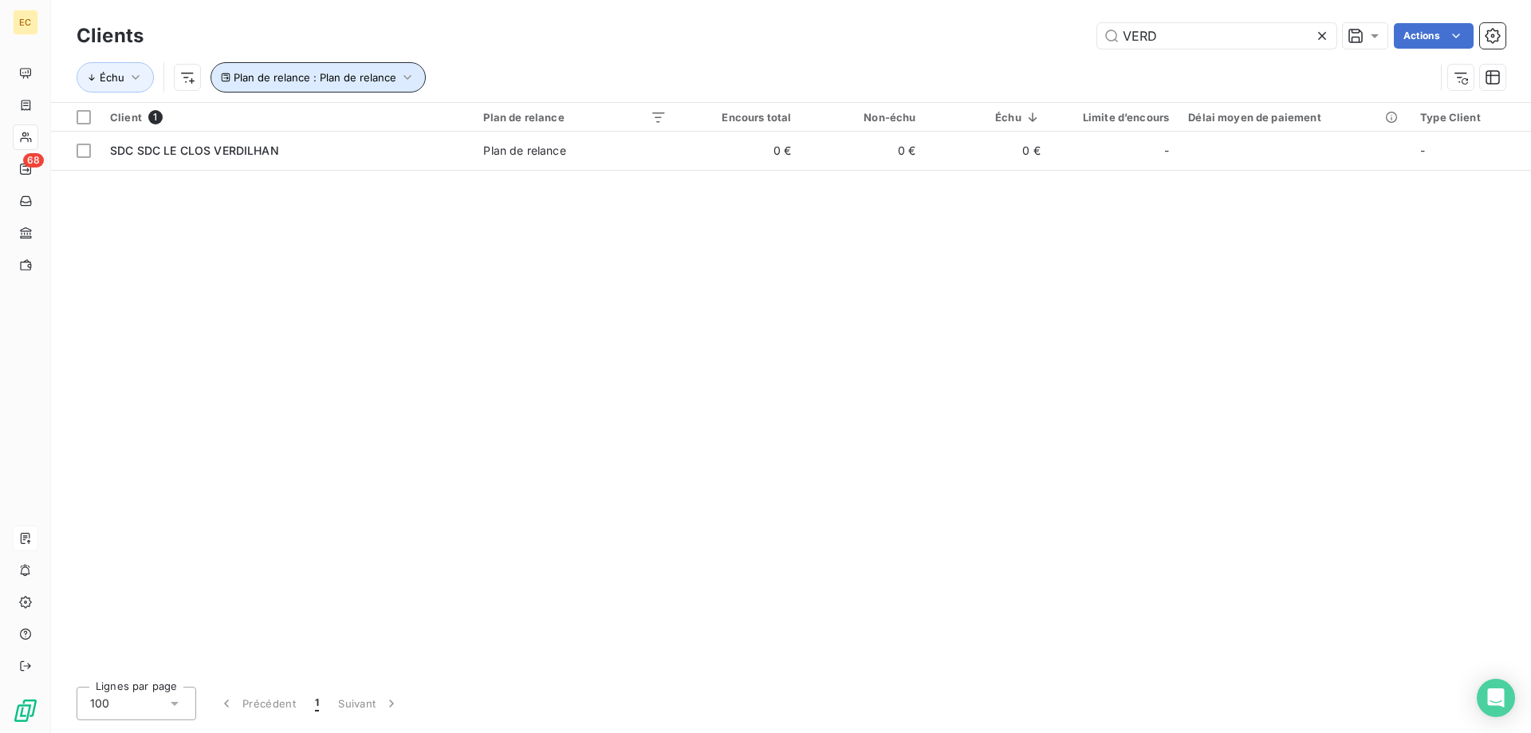
click at [400, 79] on icon "button" at bounding box center [408, 77] width 16 height 16
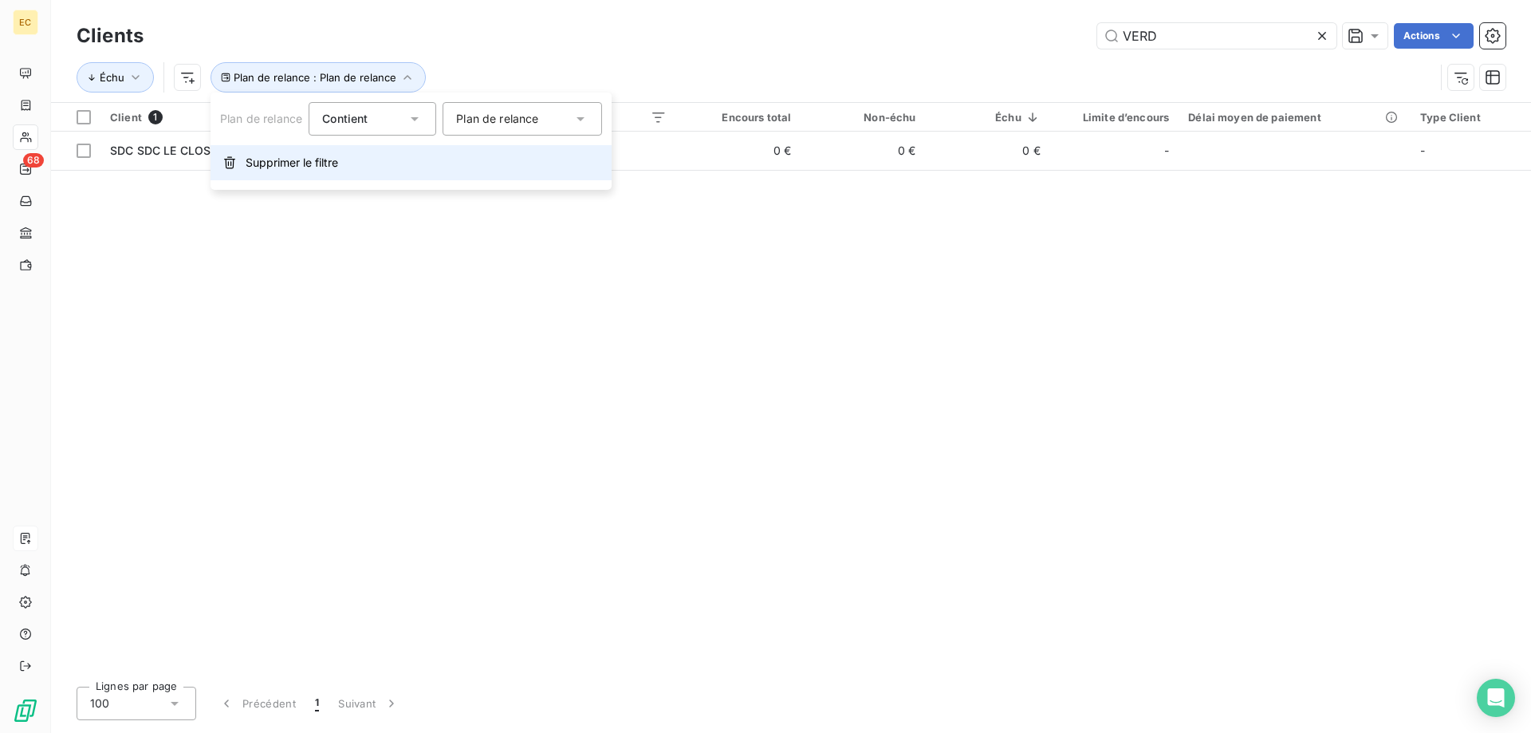
click at [282, 161] on span "Supprimer le filtre" at bounding box center [292, 163] width 93 height 16
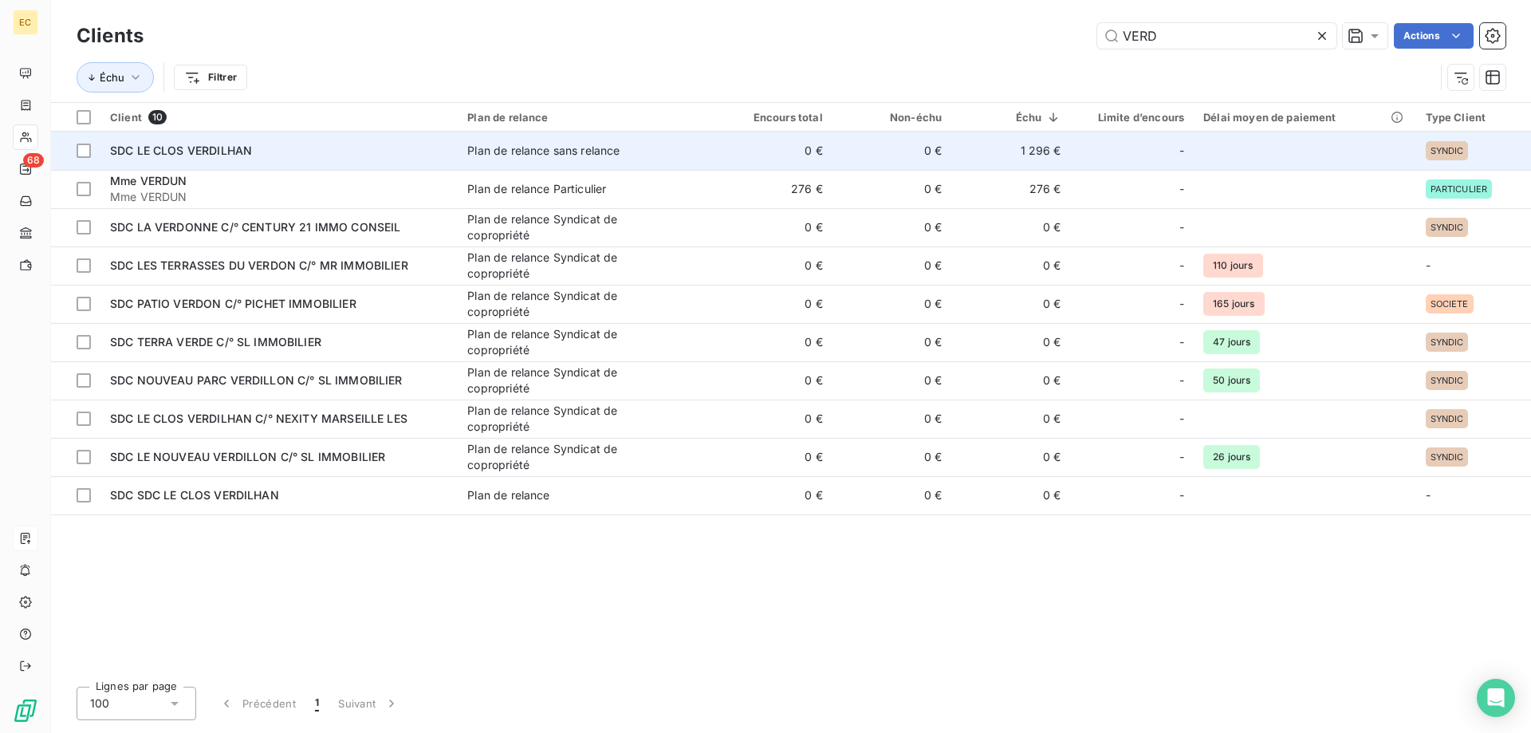
click at [263, 156] on div "SDC LE CLOS VERDILHAN" at bounding box center [279, 151] width 338 height 16
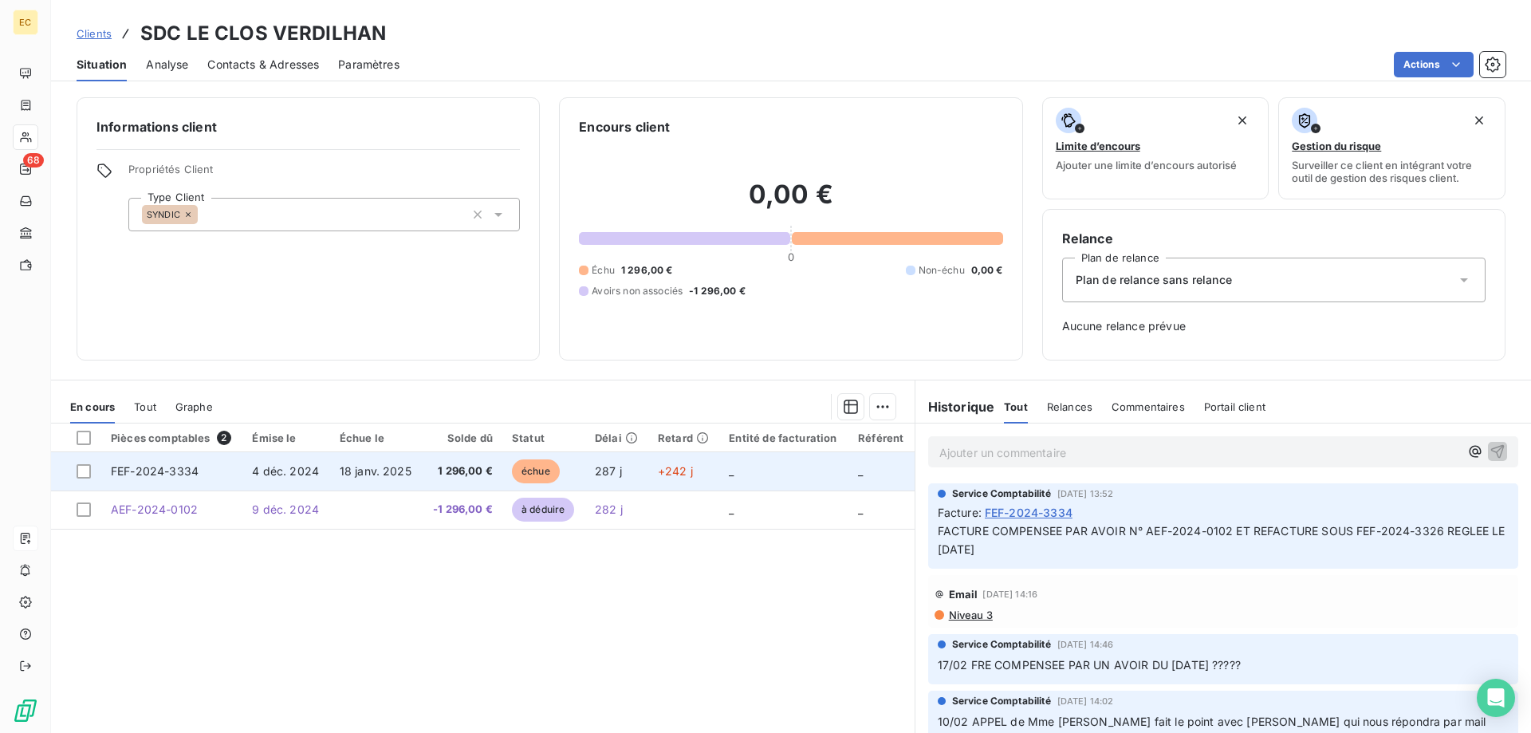
click at [271, 467] on span "4 déc. 2024" at bounding box center [285, 471] width 67 height 14
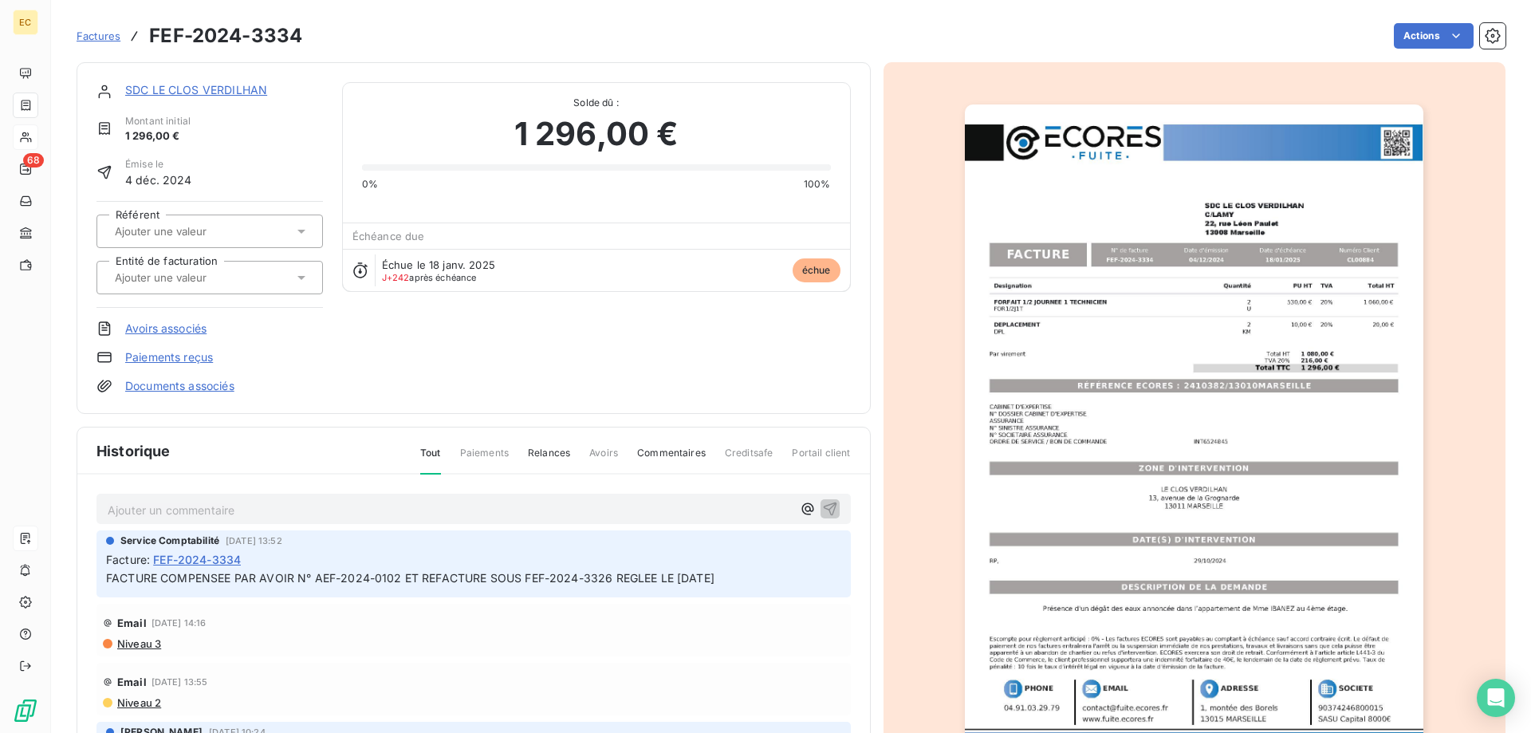
click at [180, 329] on link "Avoirs associés" at bounding box center [165, 329] width 81 height 16
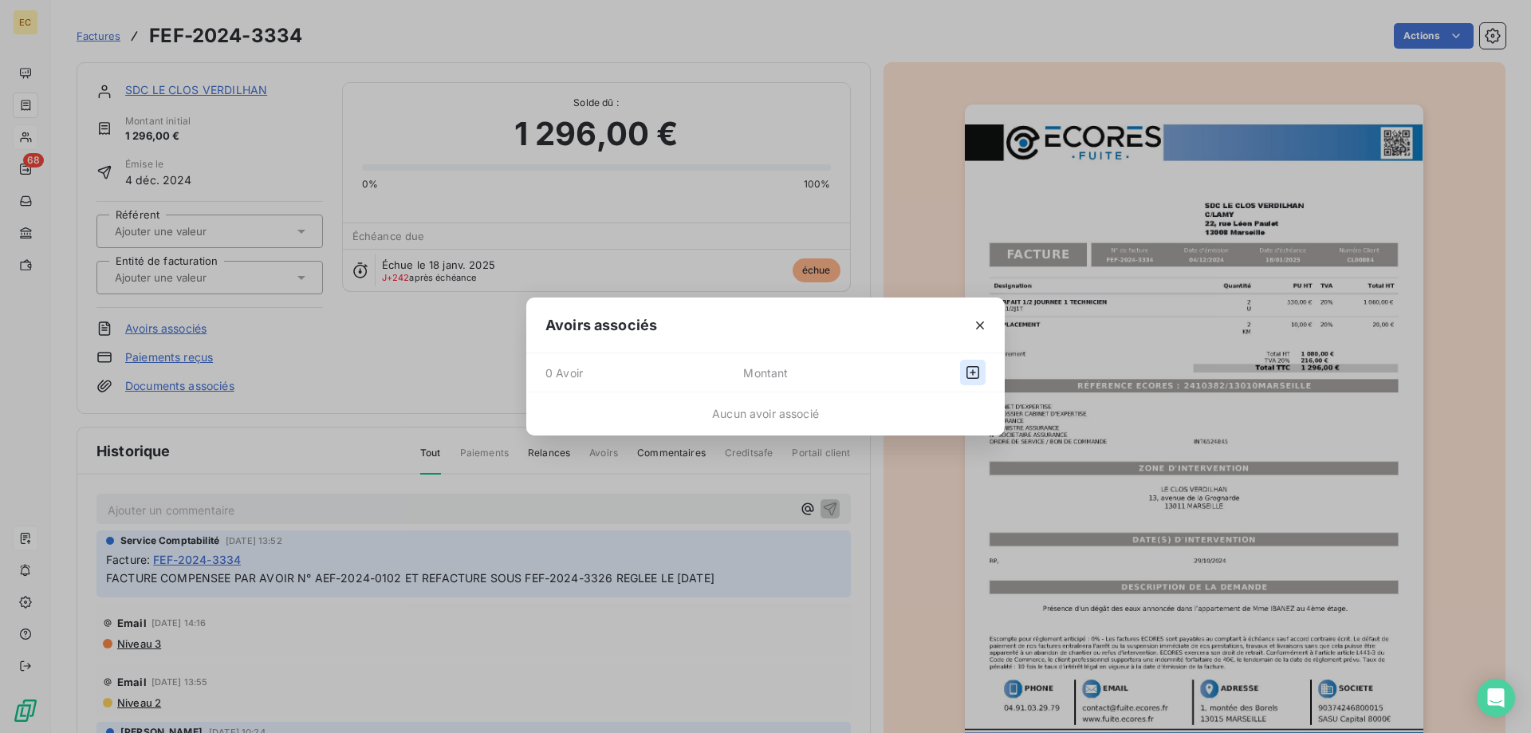
click at [972, 372] on icon "button" at bounding box center [973, 373] width 16 height 16
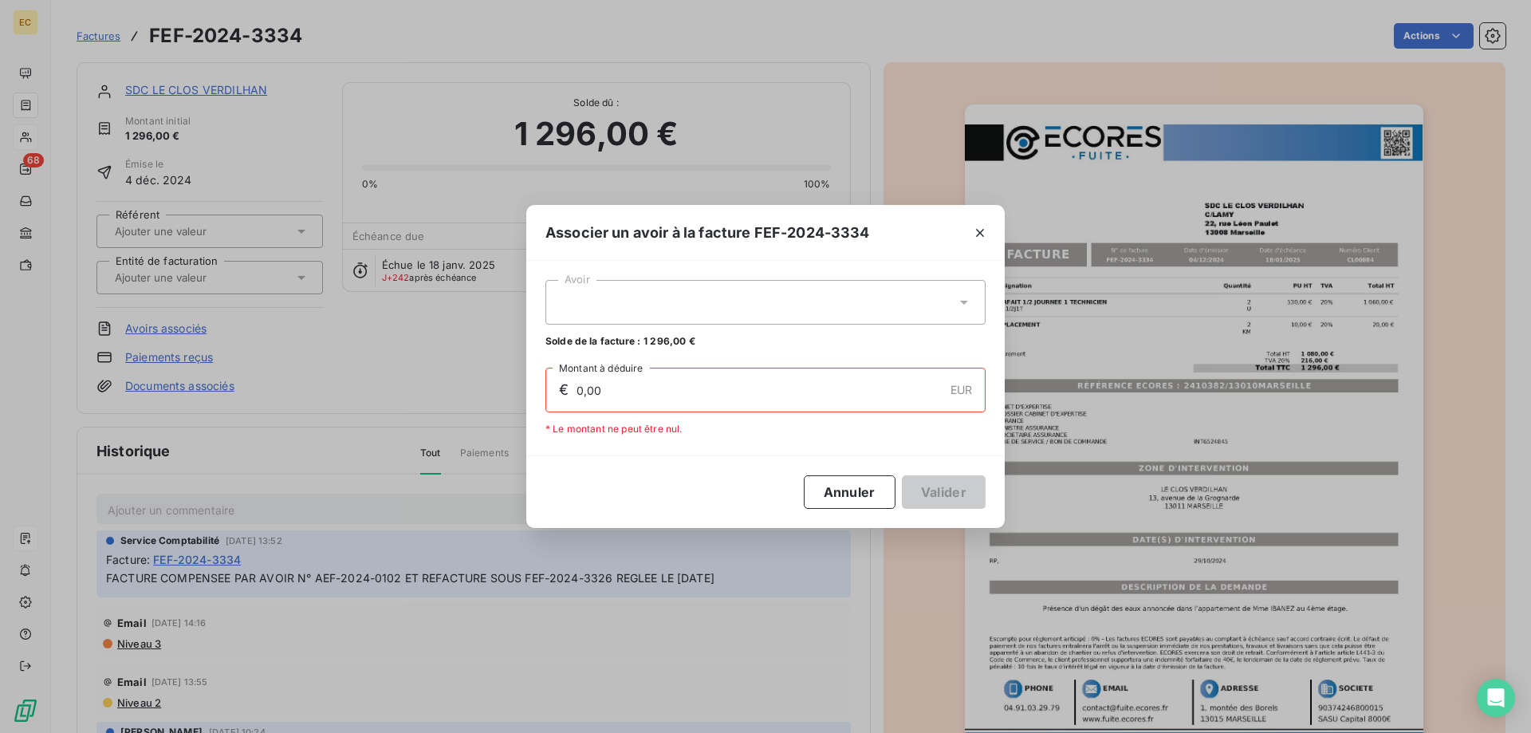
click at [963, 299] on icon at bounding box center [964, 302] width 16 height 16
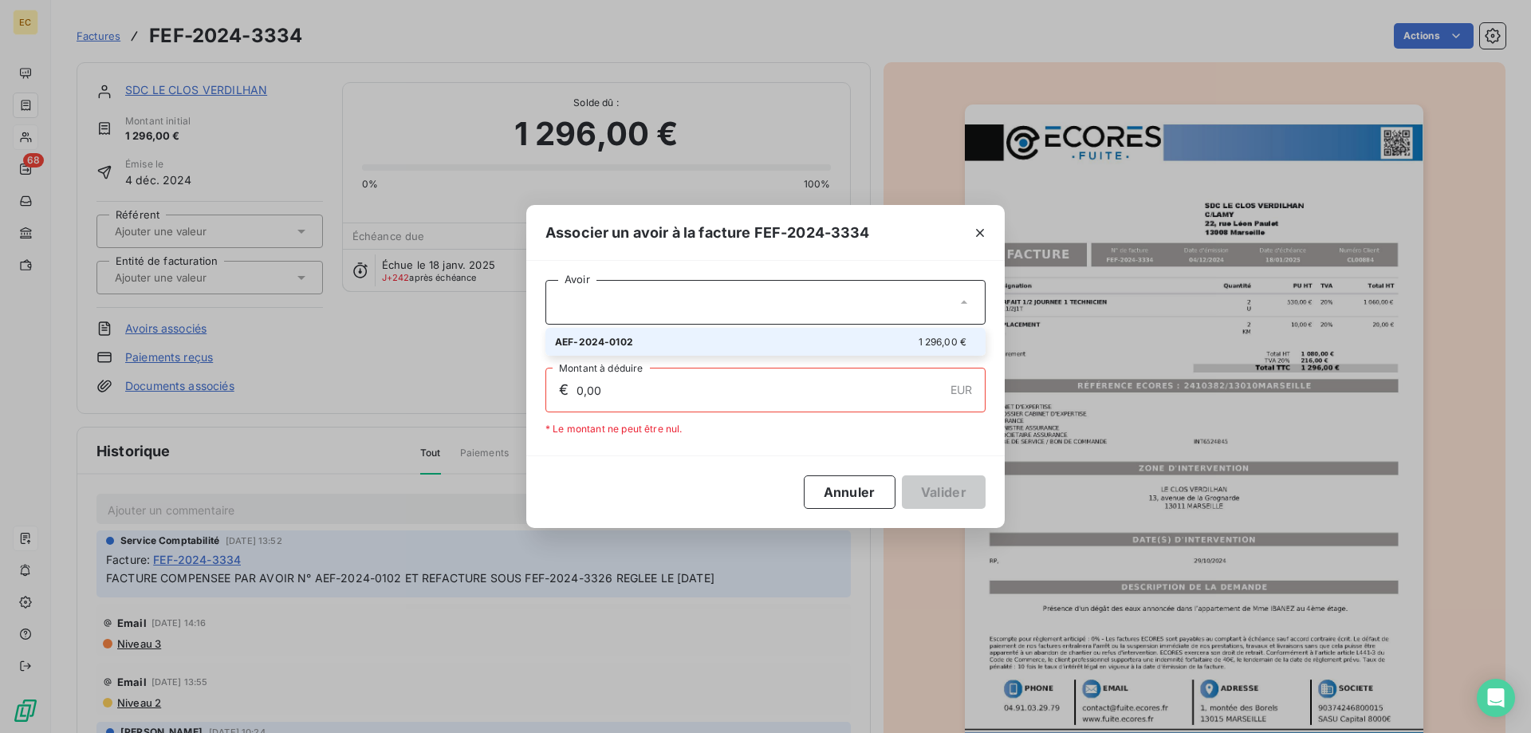
click at [665, 337] on div "AEF-2024-0102 1 296,00 €" at bounding box center [765, 341] width 421 height 15
type input "1 296,00"
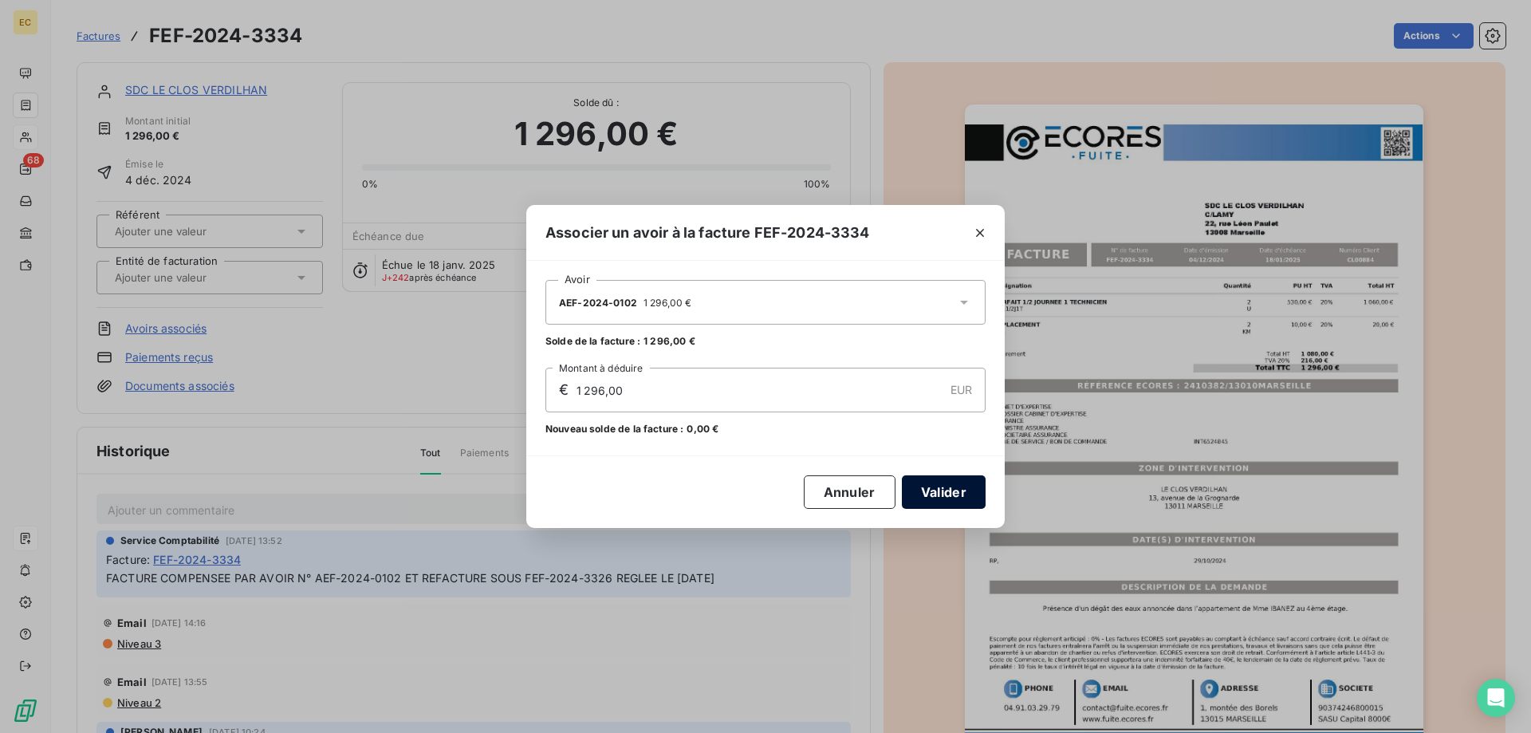
click at [935, 499] on button "Valider" at bounding box center [944, 492] width 84 height 34
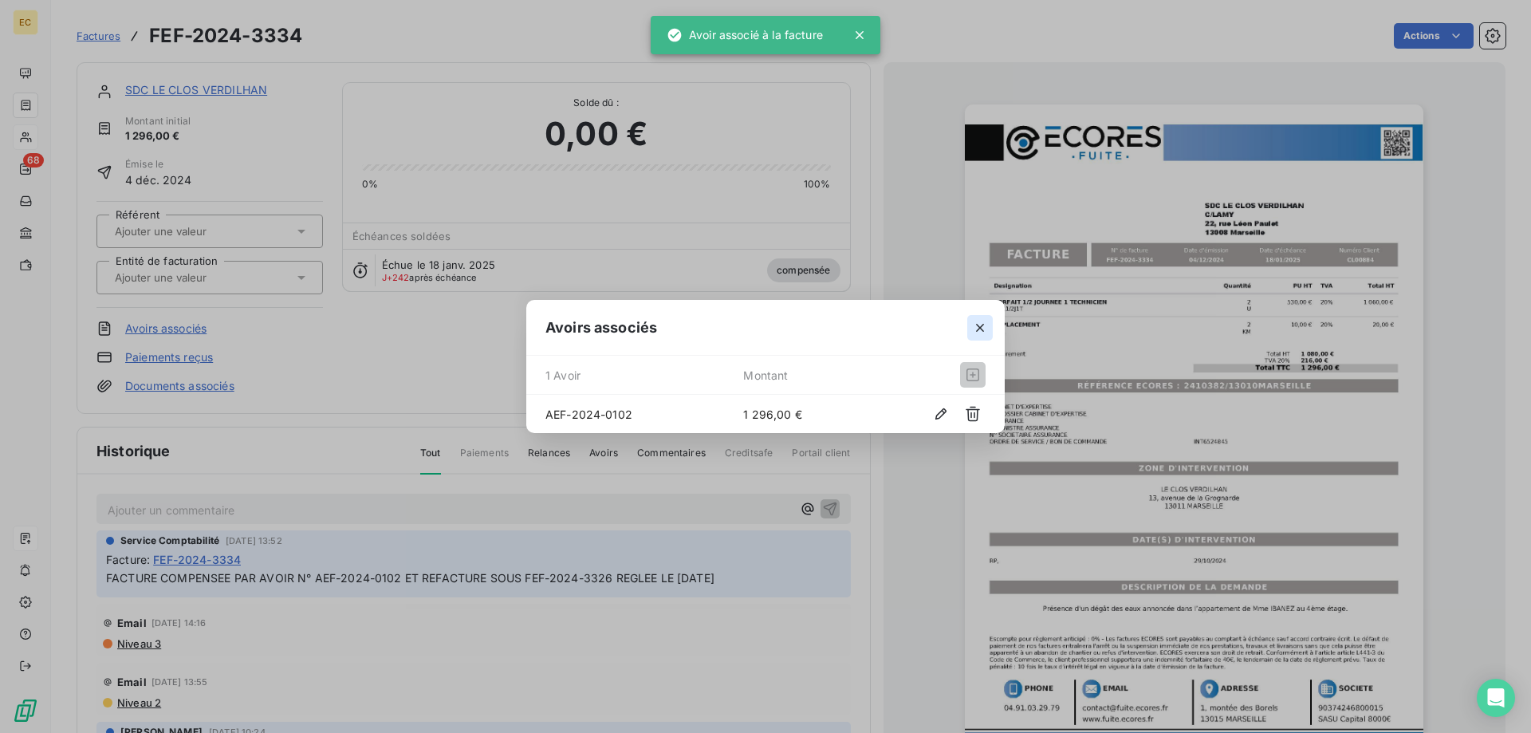
click at [976, 329] on icon "button" at bounding box center [980, 328] width 16 height 16
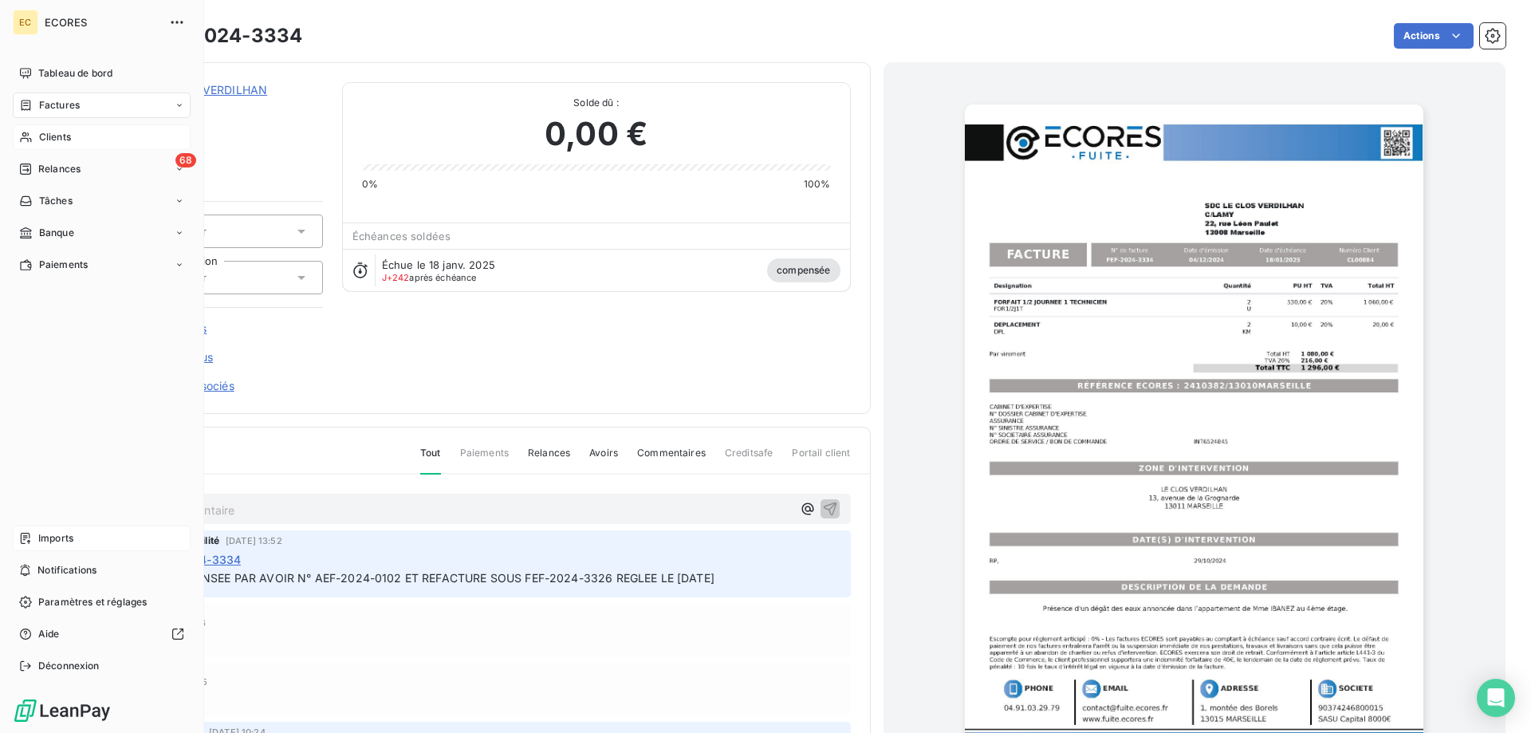
click at [52, 136] on span "Clients" at bounding box center [55, 137] width 32 height 14
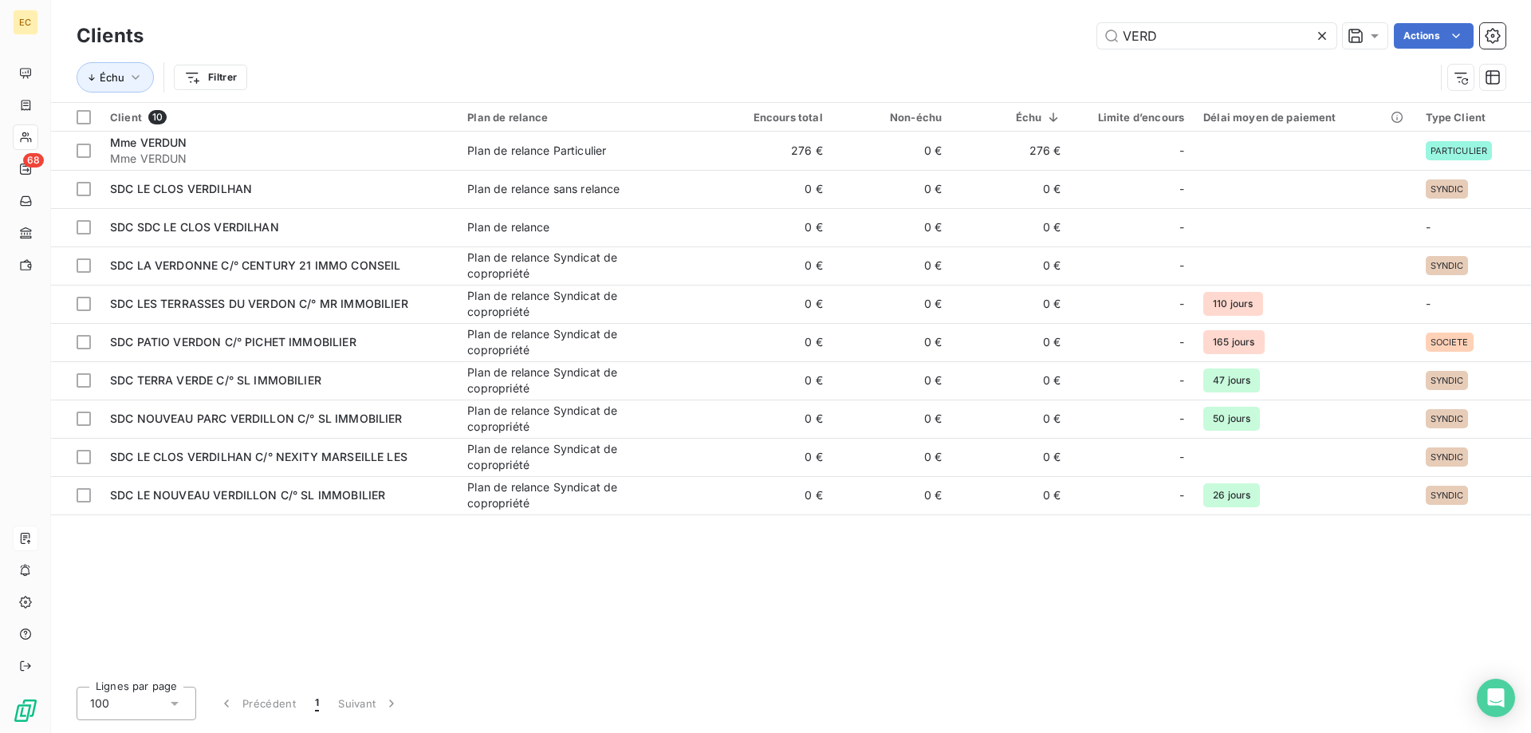
click at [1322, 34] on icon at bounding box center [1322, 36] width 8 height 8
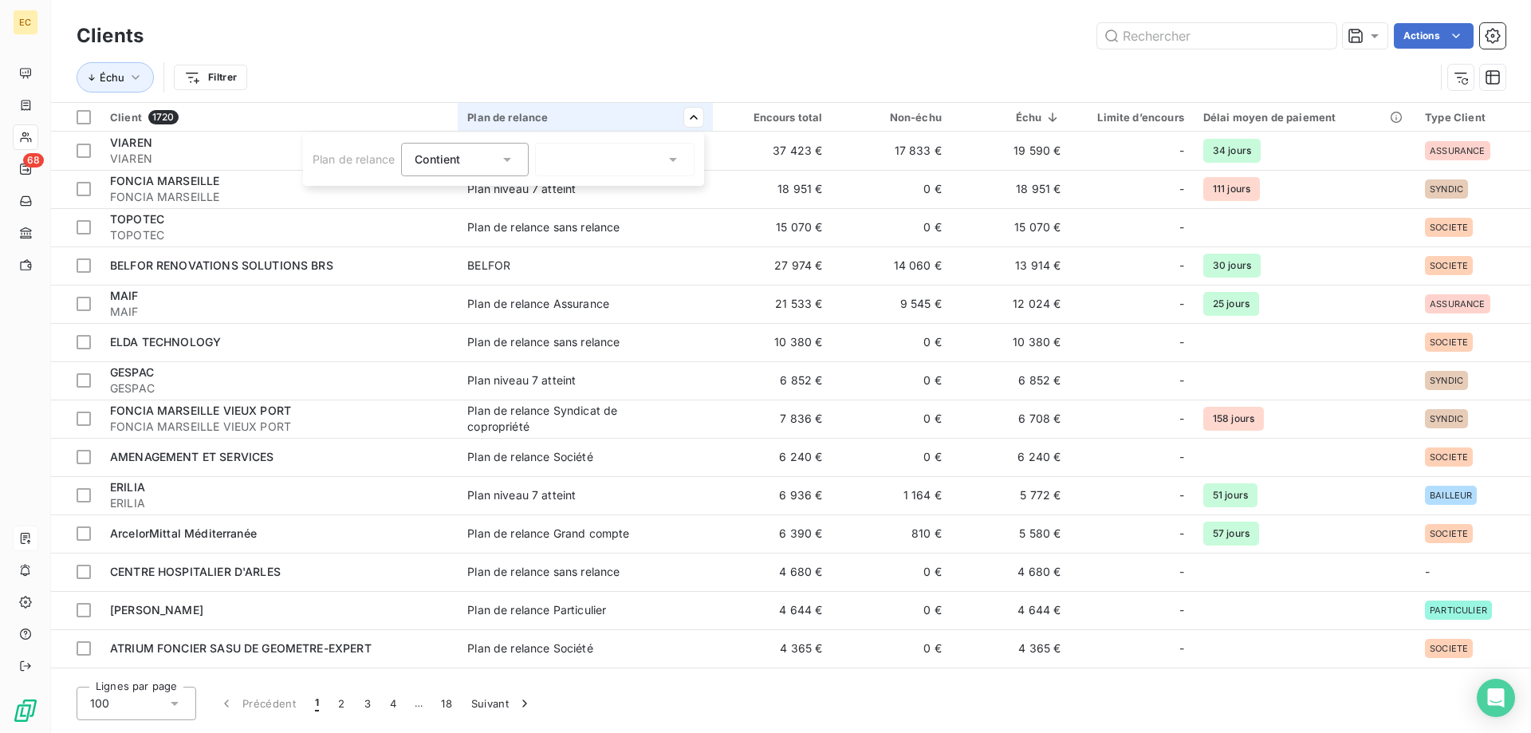
click at [696, 116] on html "EC 68 Clients Actions Échu Filtrer Client 1720 Plan de relance Encours total No…" at bounding box center [765, 366] width 1531 height 733
click at [583, 164] on div at bounding box center [615, 160] width 160 height 34
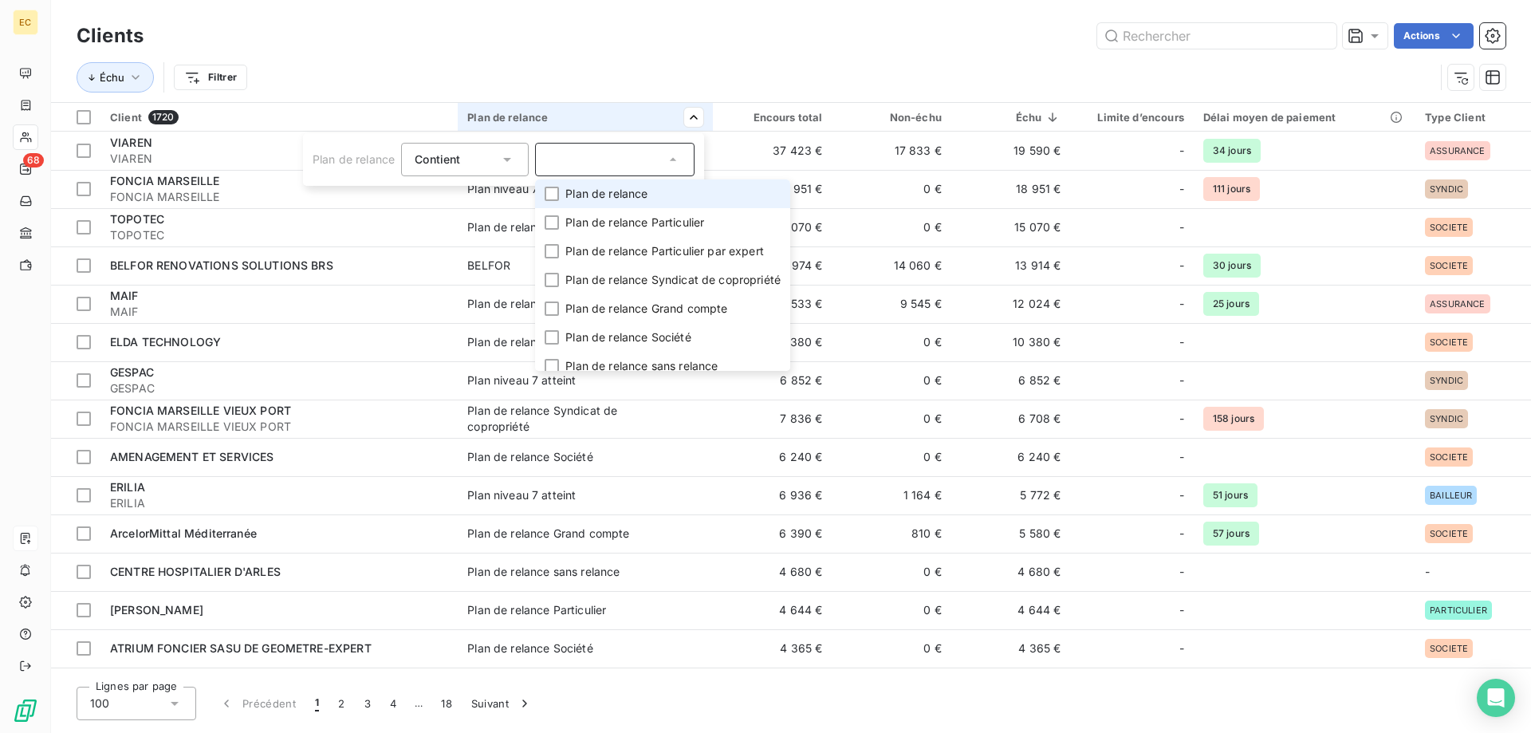
click at [588, 190] on span "Plan de relance" at bounding box center [607, 194] width 82 height 16
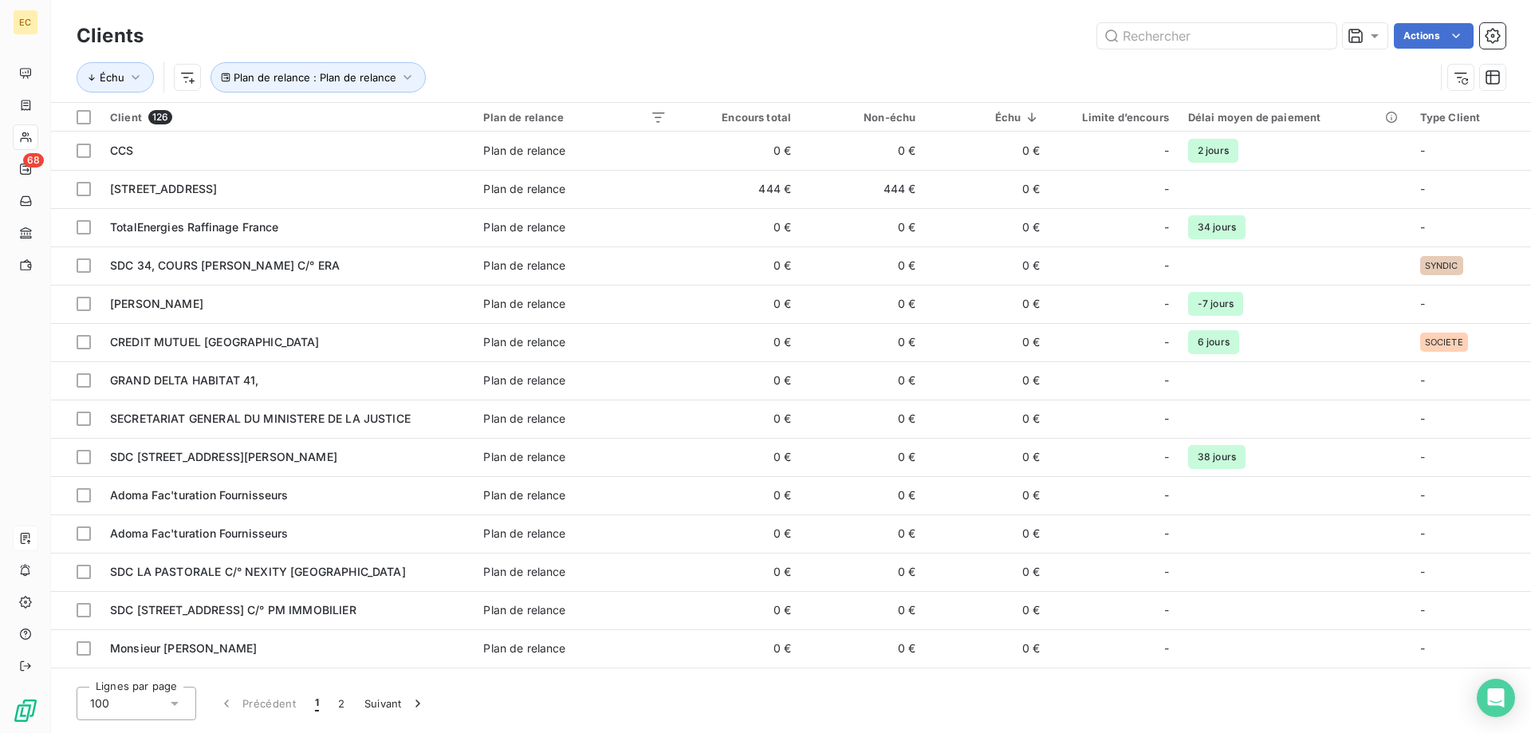
click at [1024, 112] on html "EC 68 Clients Actions Échu Plan de relance : Plan de relance Client 126 Plan de…" at bounding box center [765, 366] width 1531 height 733
click at [1029, 114] on html "EC 68 Clients Actions Échu Plan de relance : Plan de relance Client 126 Plan de…" at bounding box center [765, 366] width 1531 height 733
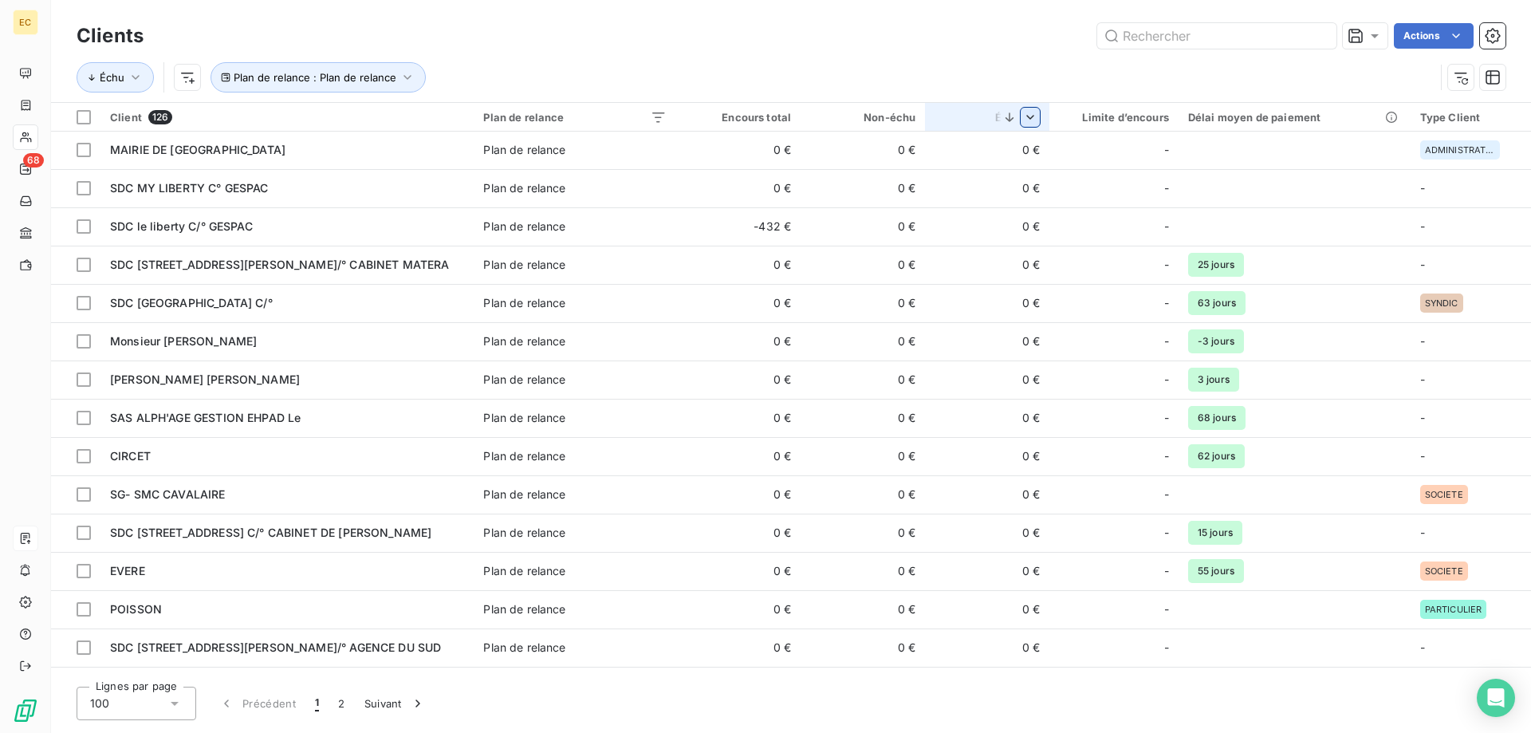
scroll to position [2766, 0]
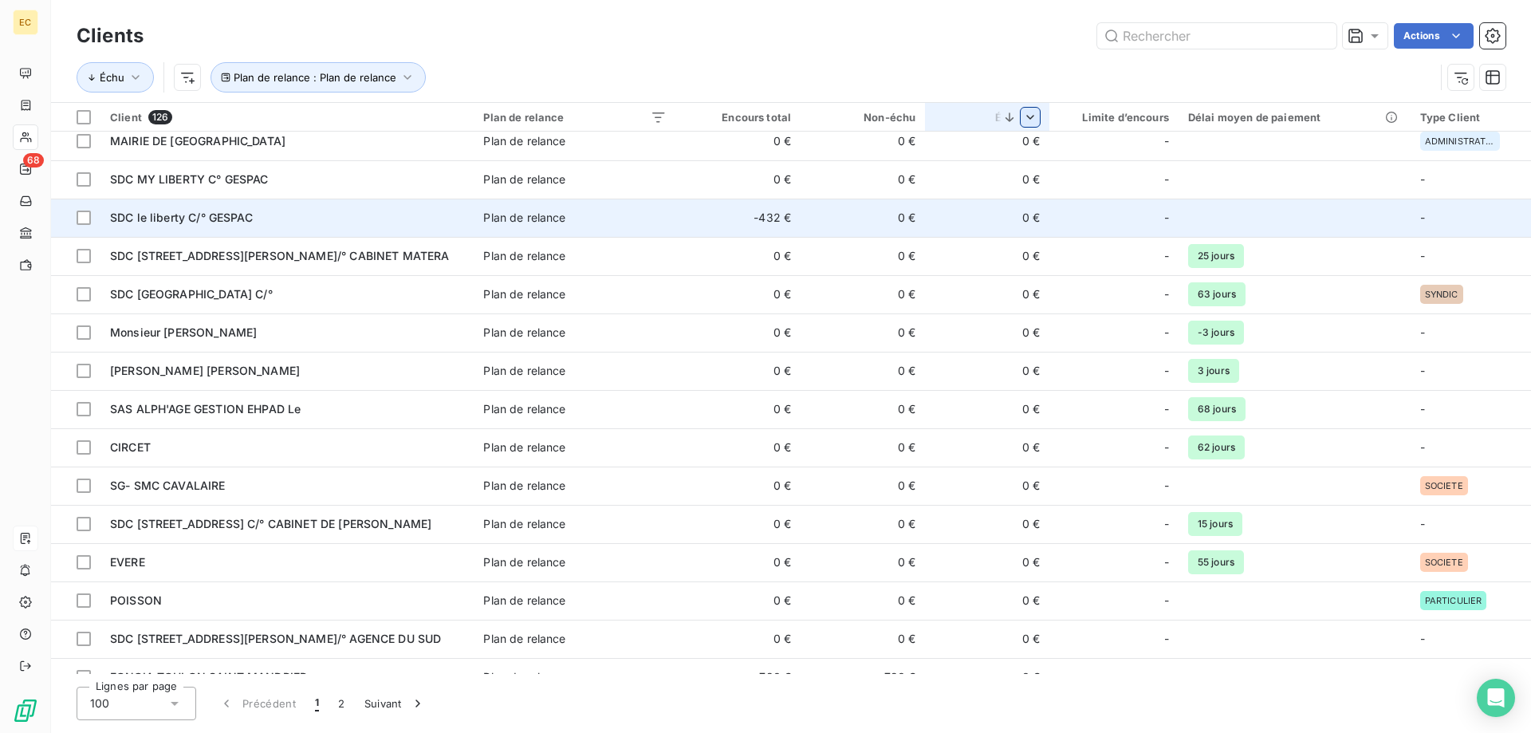
click at [296, 224] on div "SDC le liberty C/° GESPAC" at bounding box center [287, 218] width 354 height 16
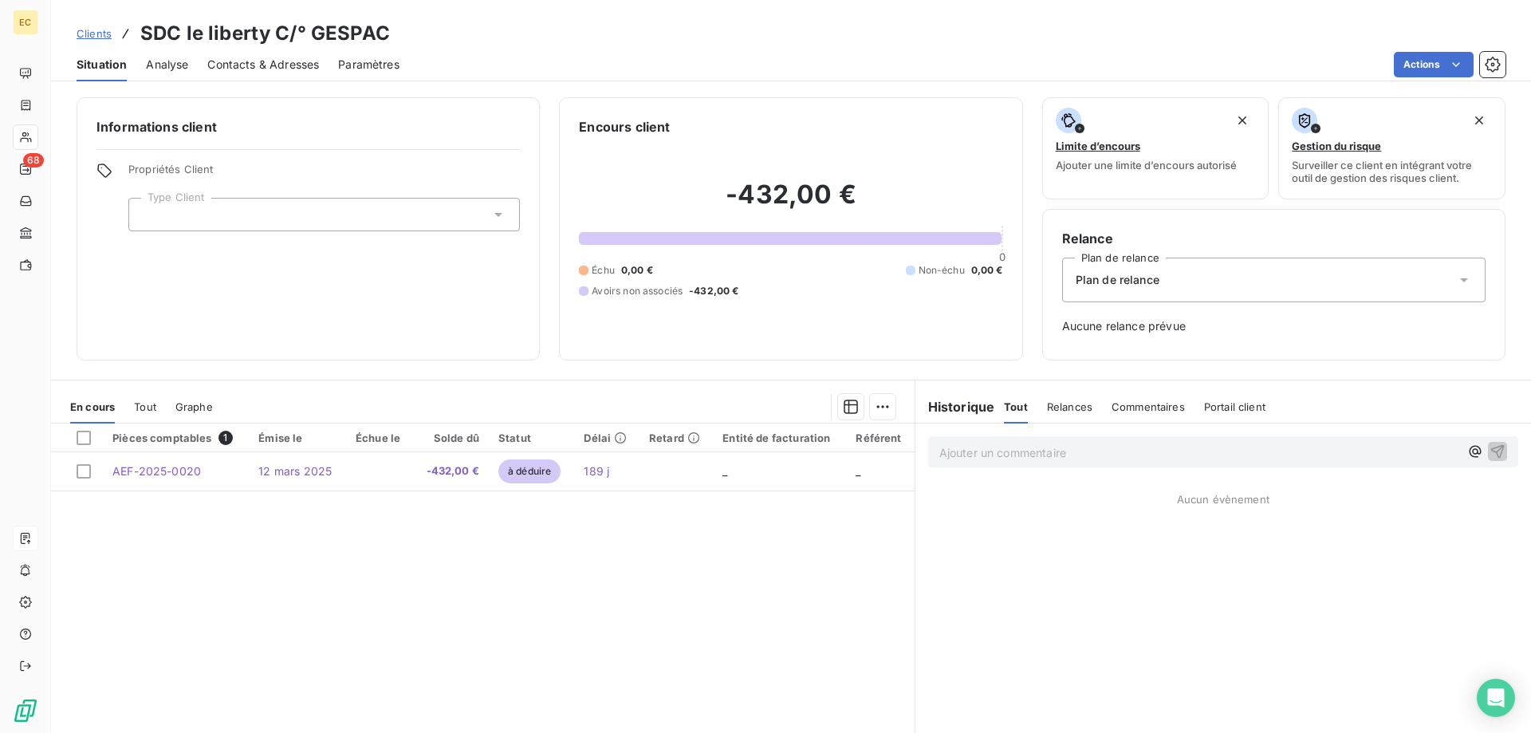
click at [293, 62] on span "Contacts & Adresses" at bounding box center [263, 65] width 112 height 16
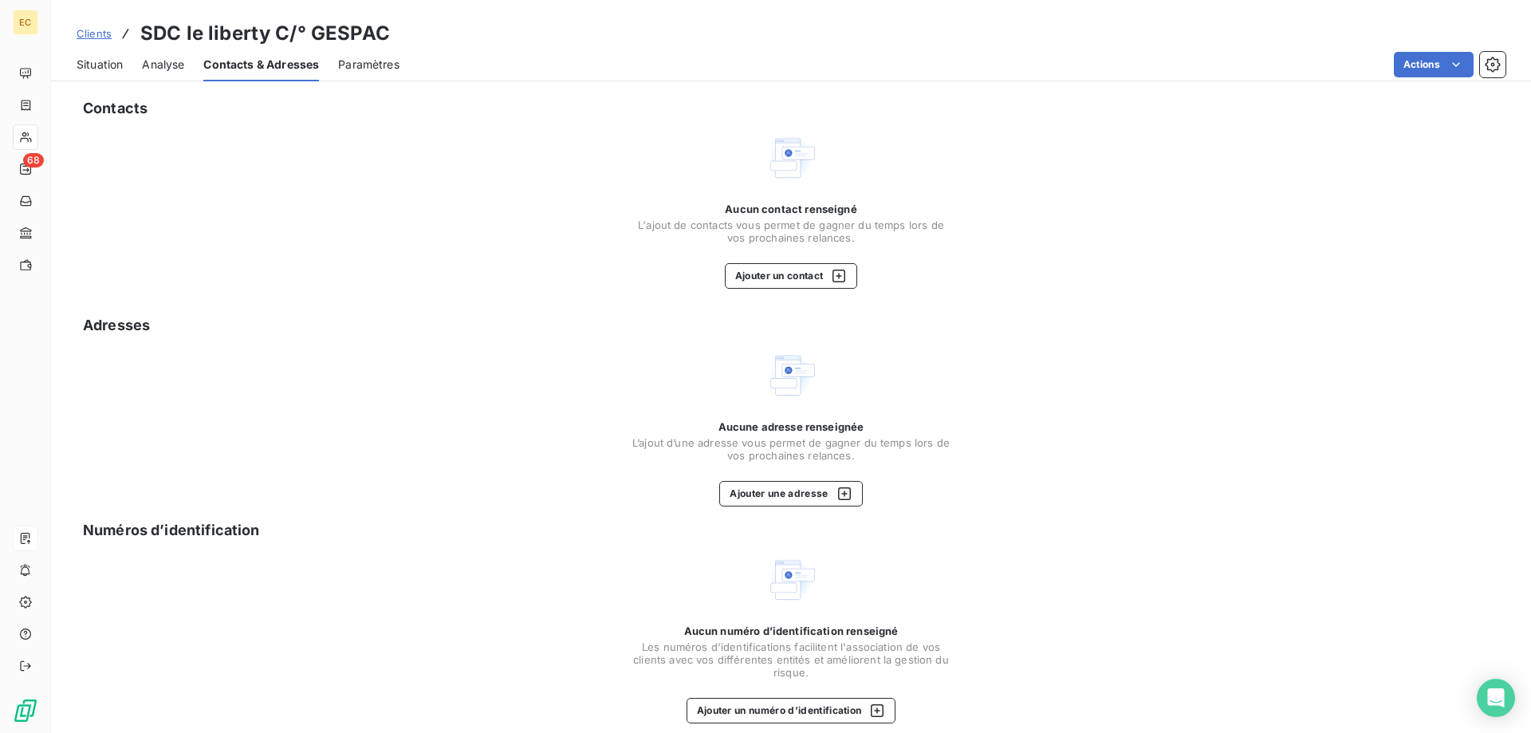
click at [111, 62] on span "Situation" at bounding box center [100, 65] width 46 height 16
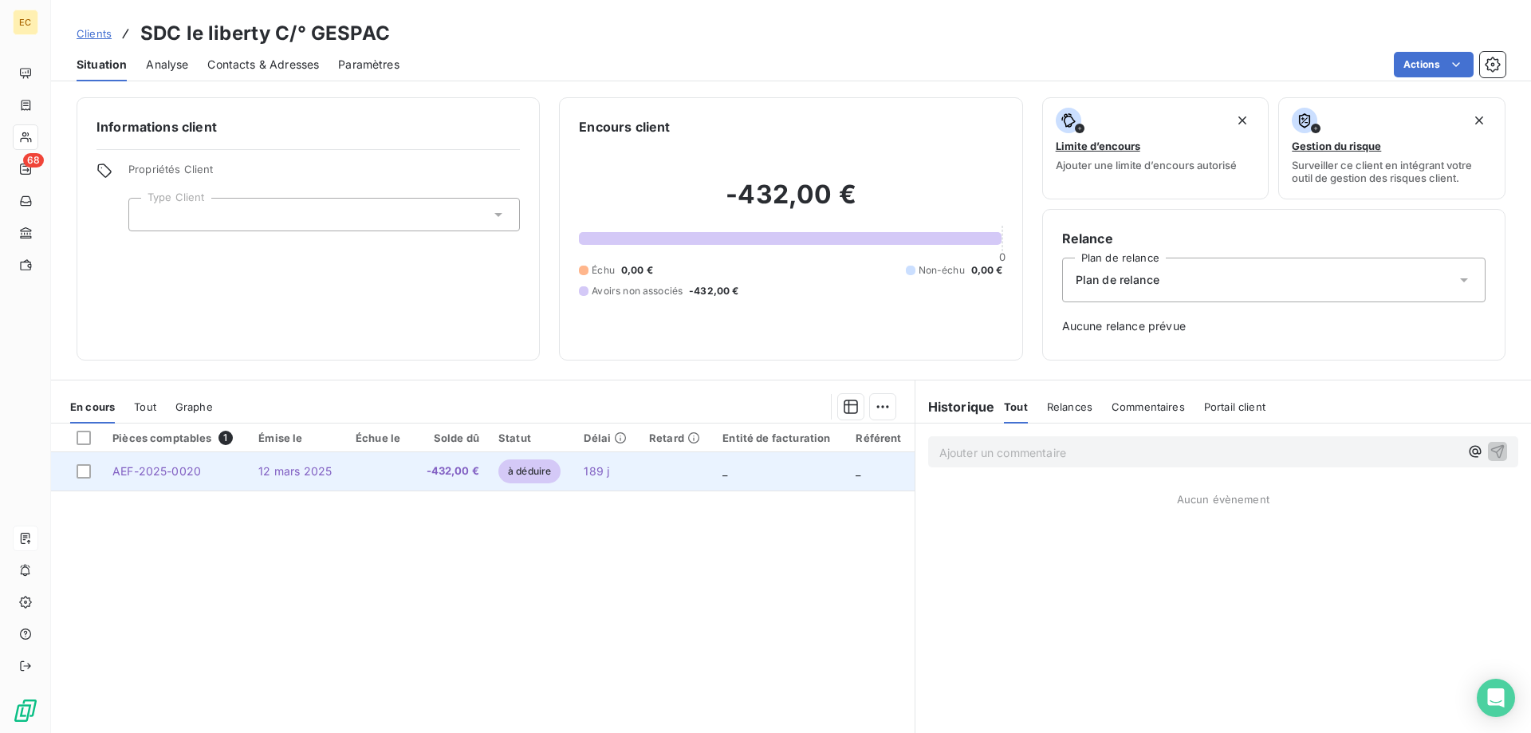
click at [311, 469] on span "12 mars 2025" at bounding box center [294, 471] width 73 height 14
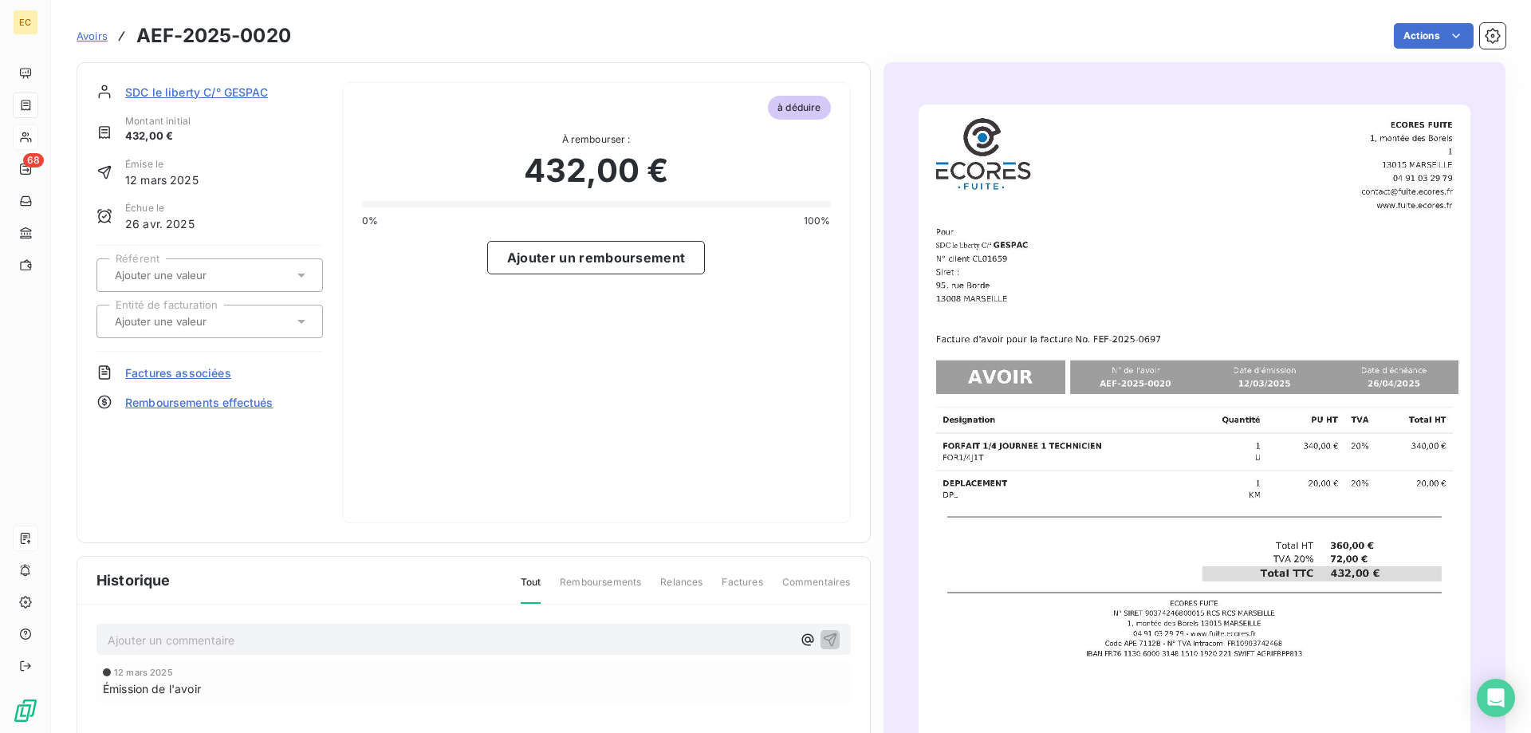
click at [189, 370] on span "Factures associées" at bounding box center [178, 373] width 106 height 17
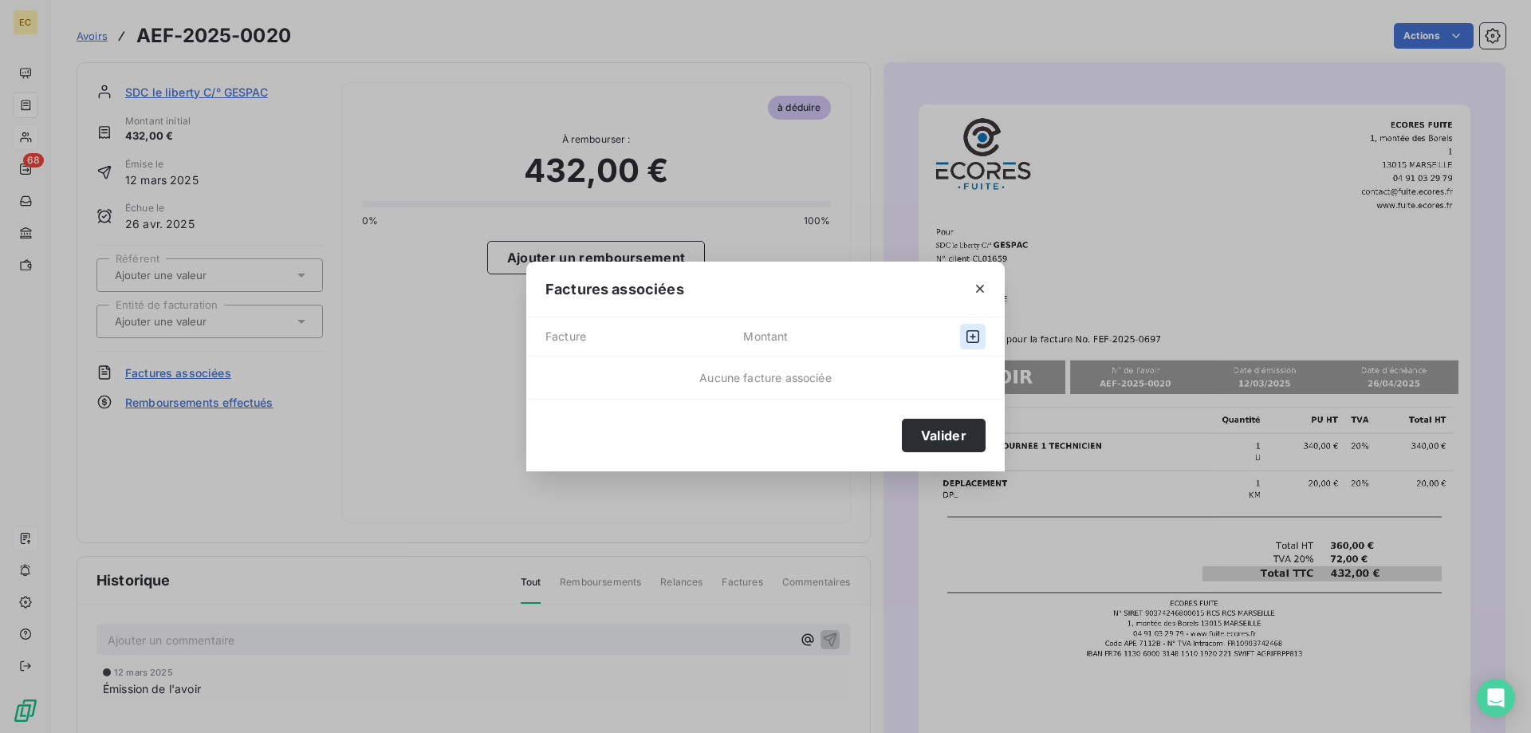
click at [968, 335] on icon "button" at bounding box center [973, 336] width 13 height 13
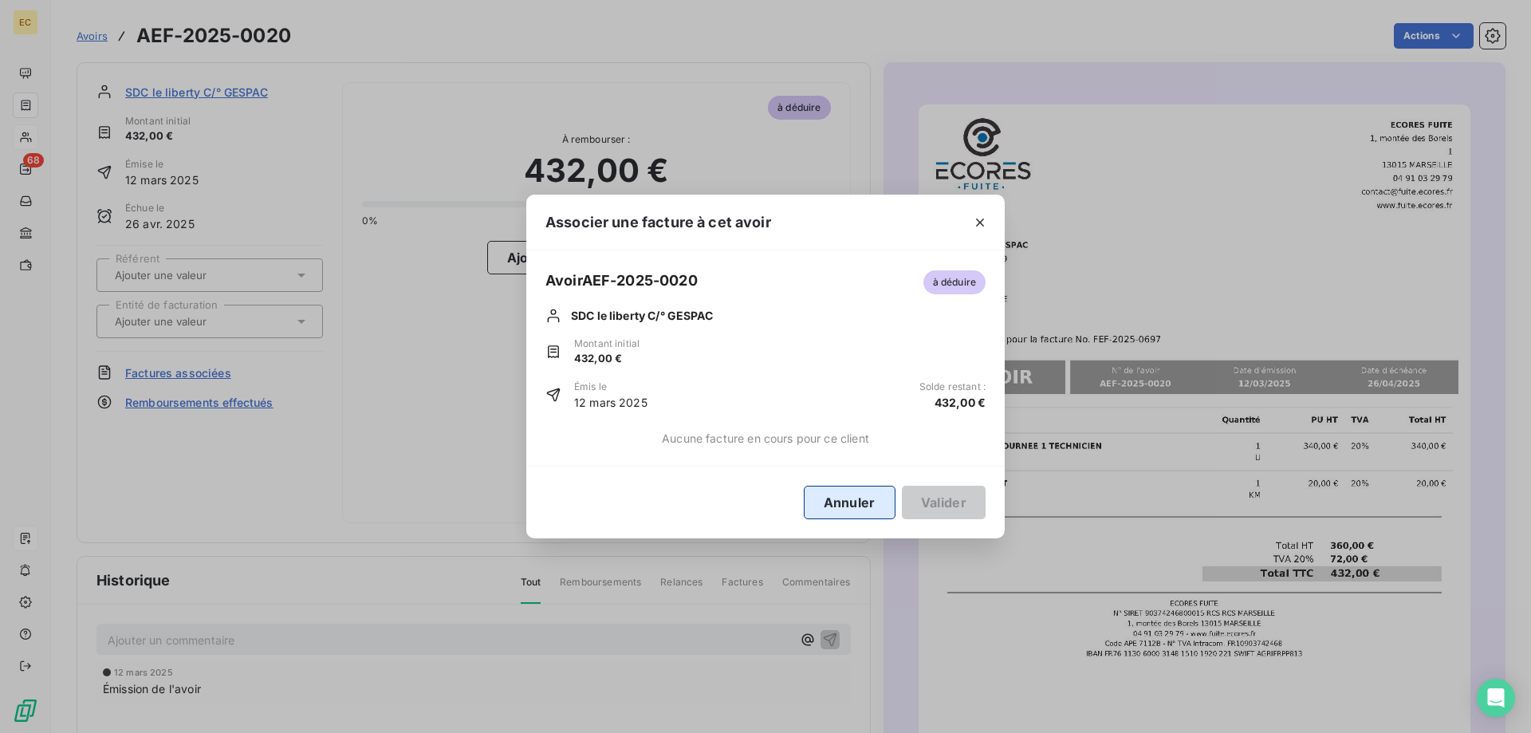
click at [830, 499] on button "Annuler" at bounding box center [850, 503] width 92 height 34
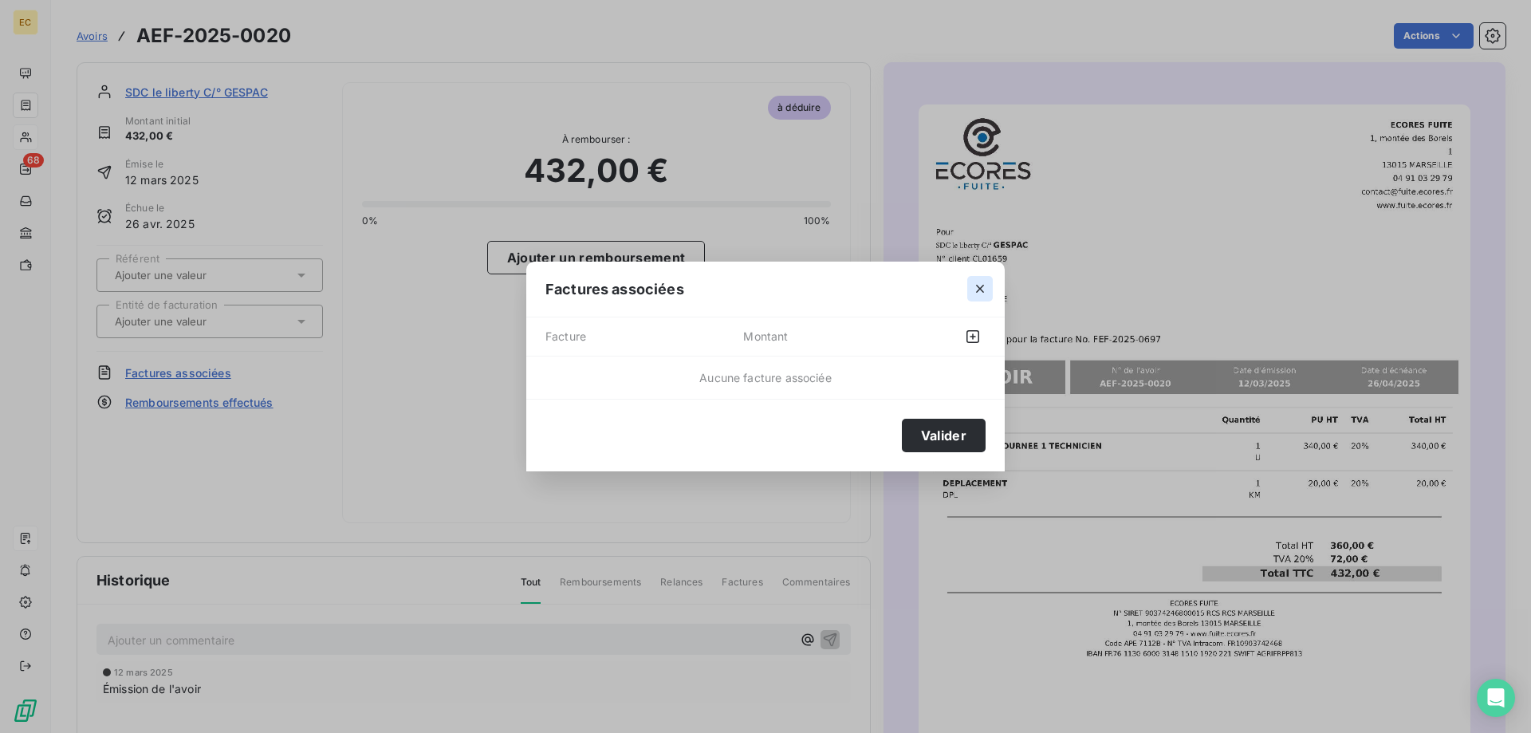
click at [979, 289] on icon "button" at bounding box center [980, 290] width 8 height 8
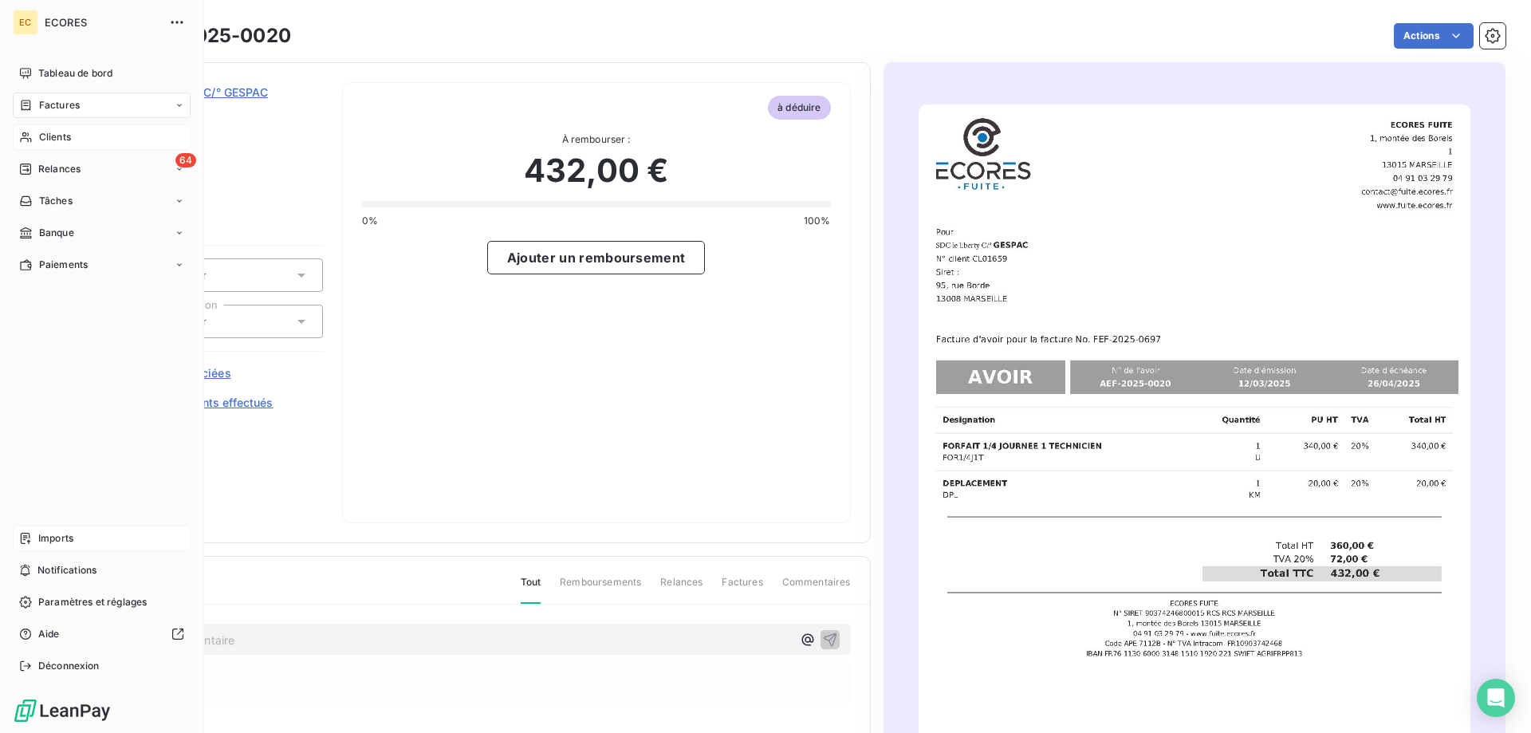
click at [84, 142] on div "Clients" at bounding box center [102, 137] width 178 height 26
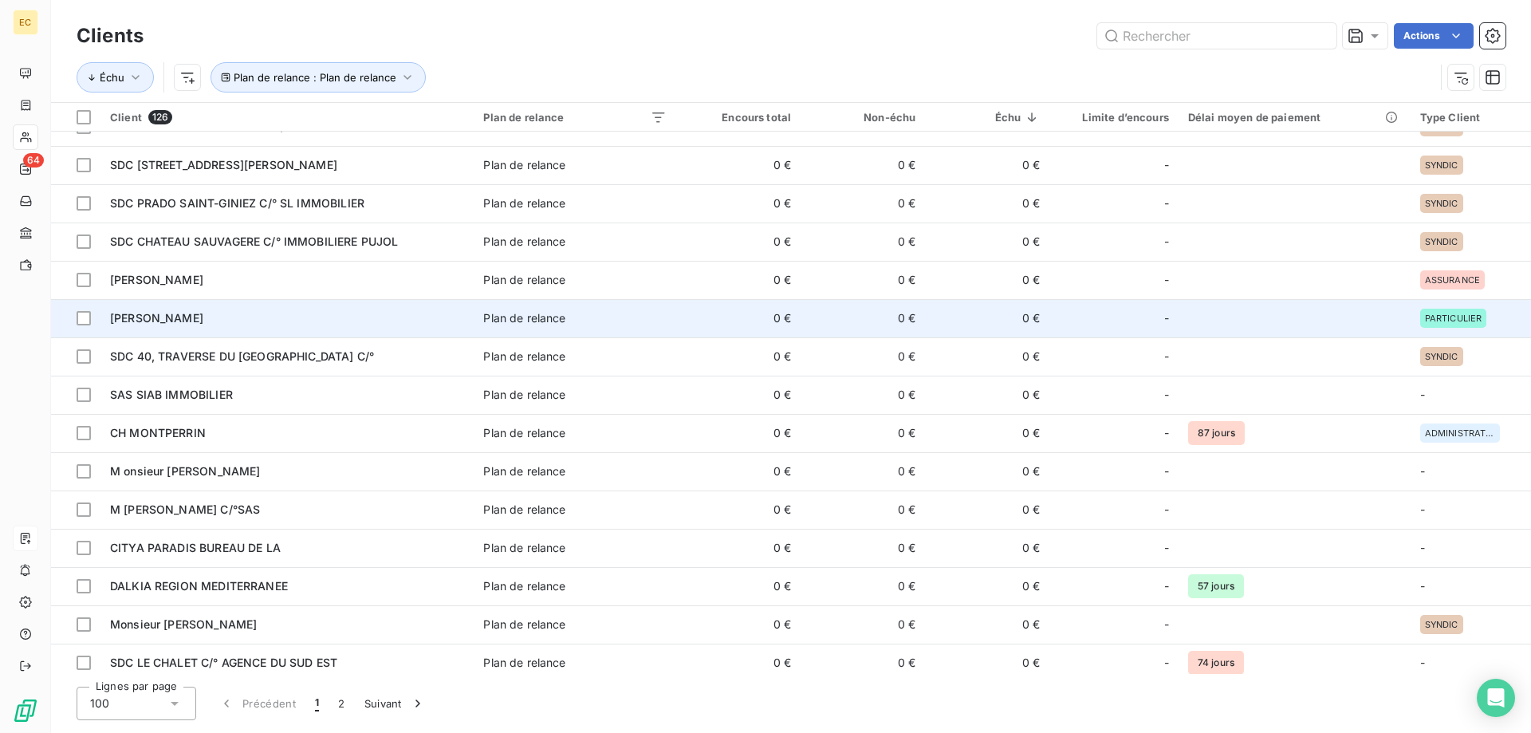
scroll to position [1546, 0]
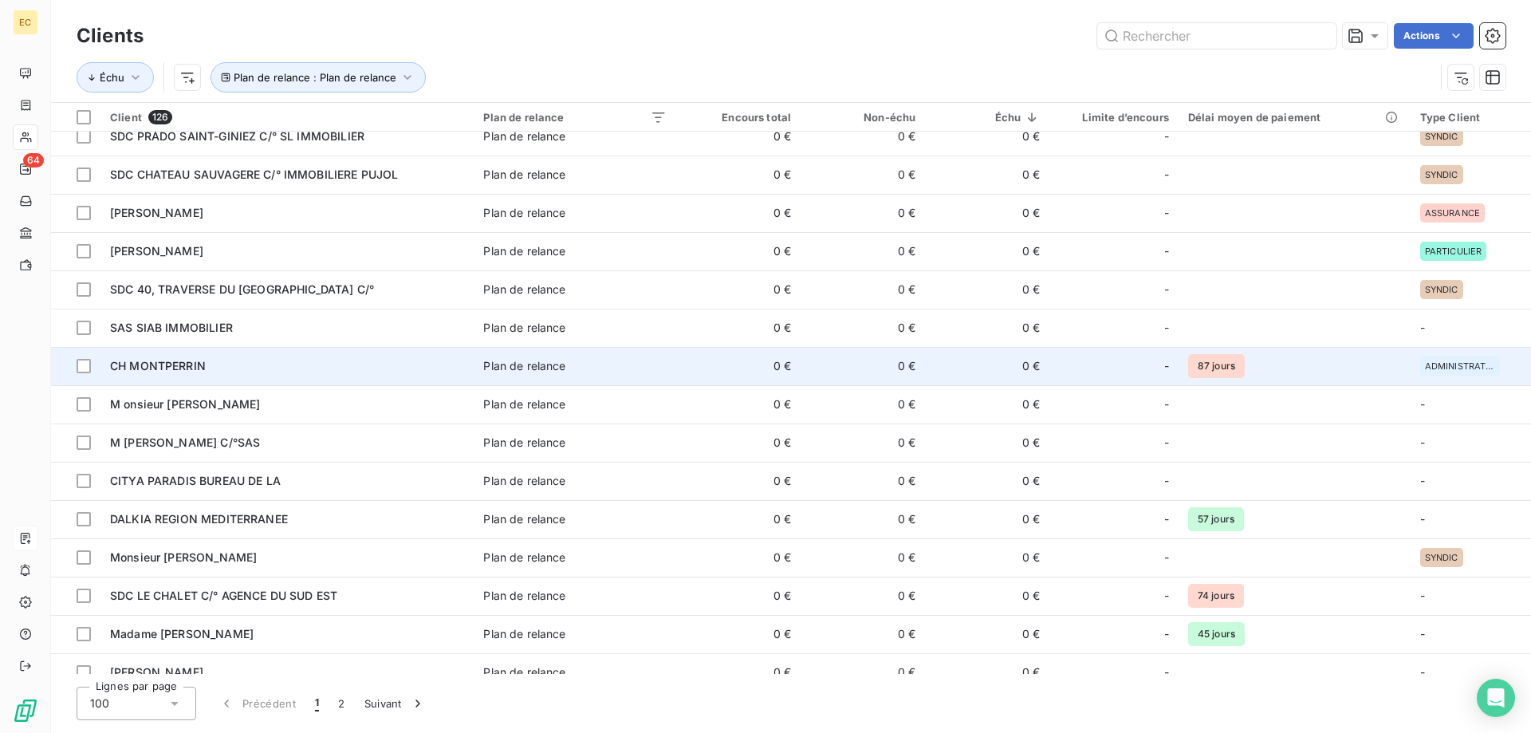
click at [691, 372] on td "0 €" at bounding box center [738, 366] width 124 height 38
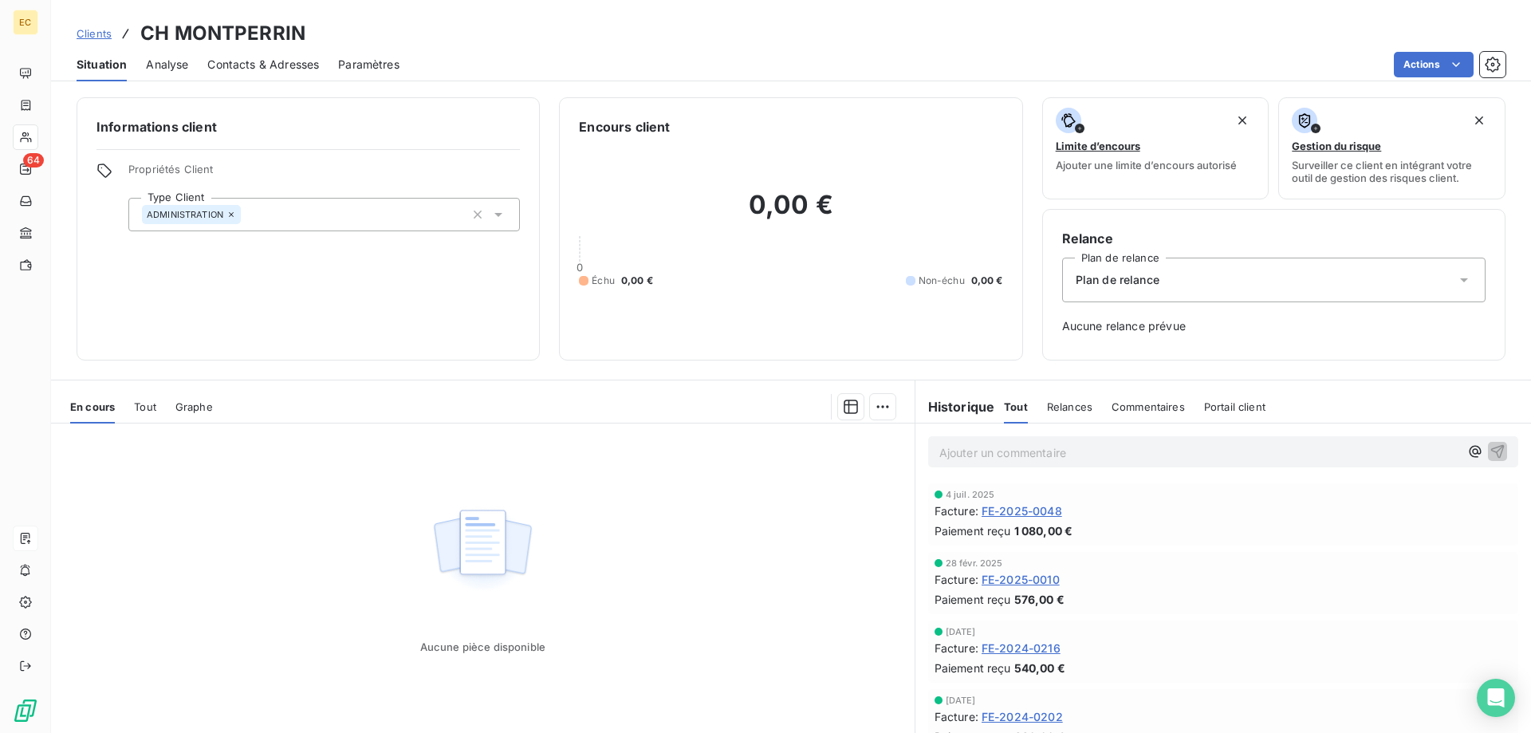
click at [93, 36] on span "Clients" at bounding box center [94, 33] width 35 height 13
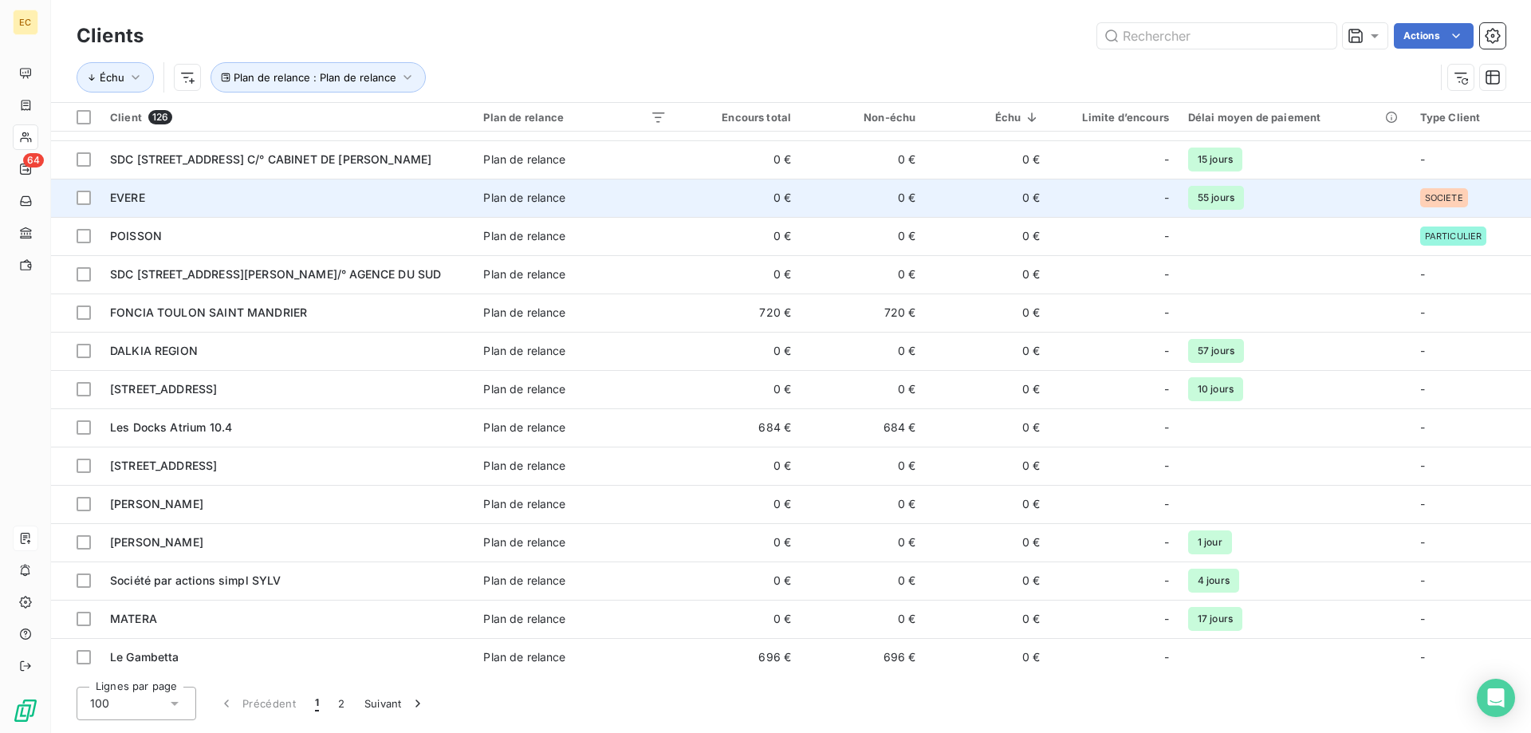
scroll to position [3173, 0]
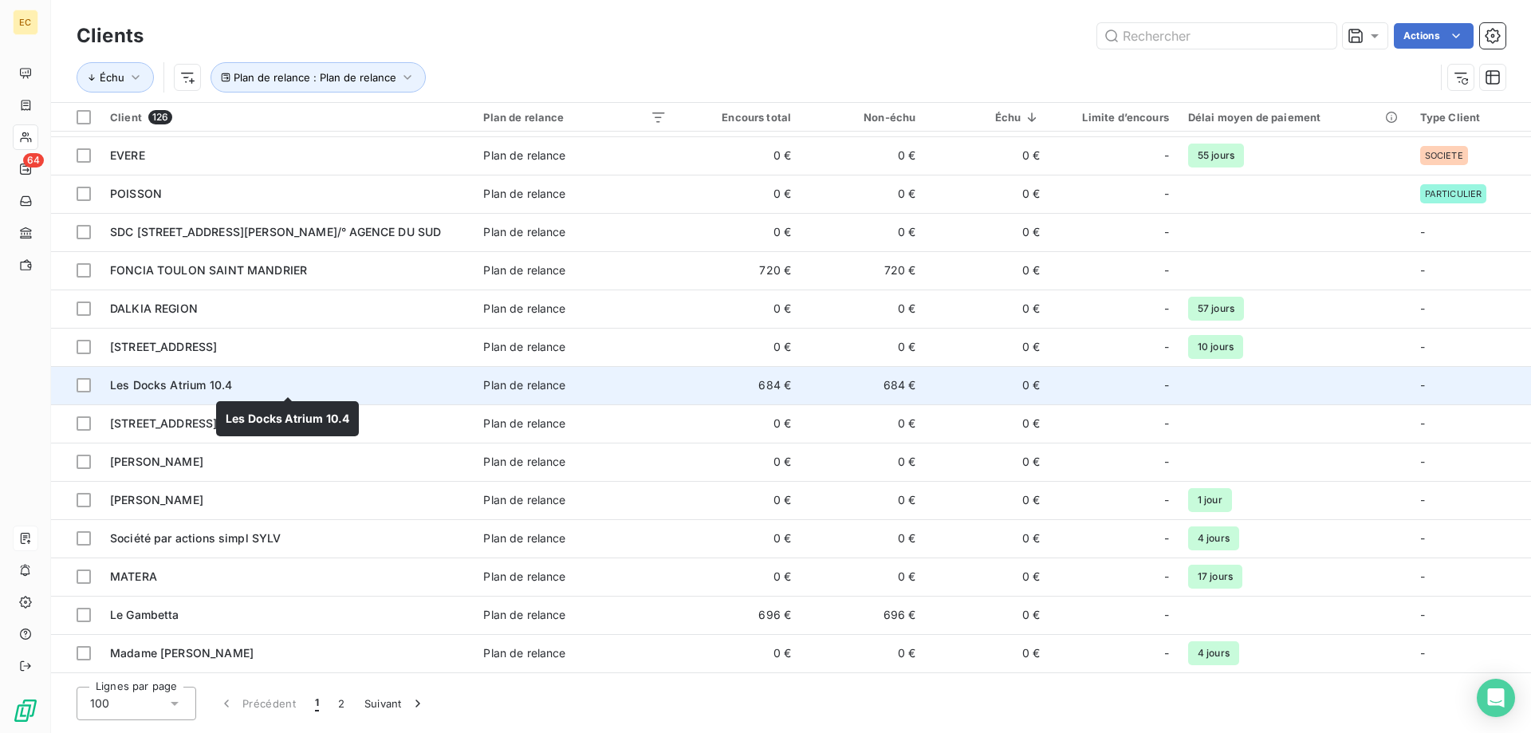
click at [214, 390] on span "Les Docks Atrium 10.4" at bounding box center [171, 385] width 122 height 14
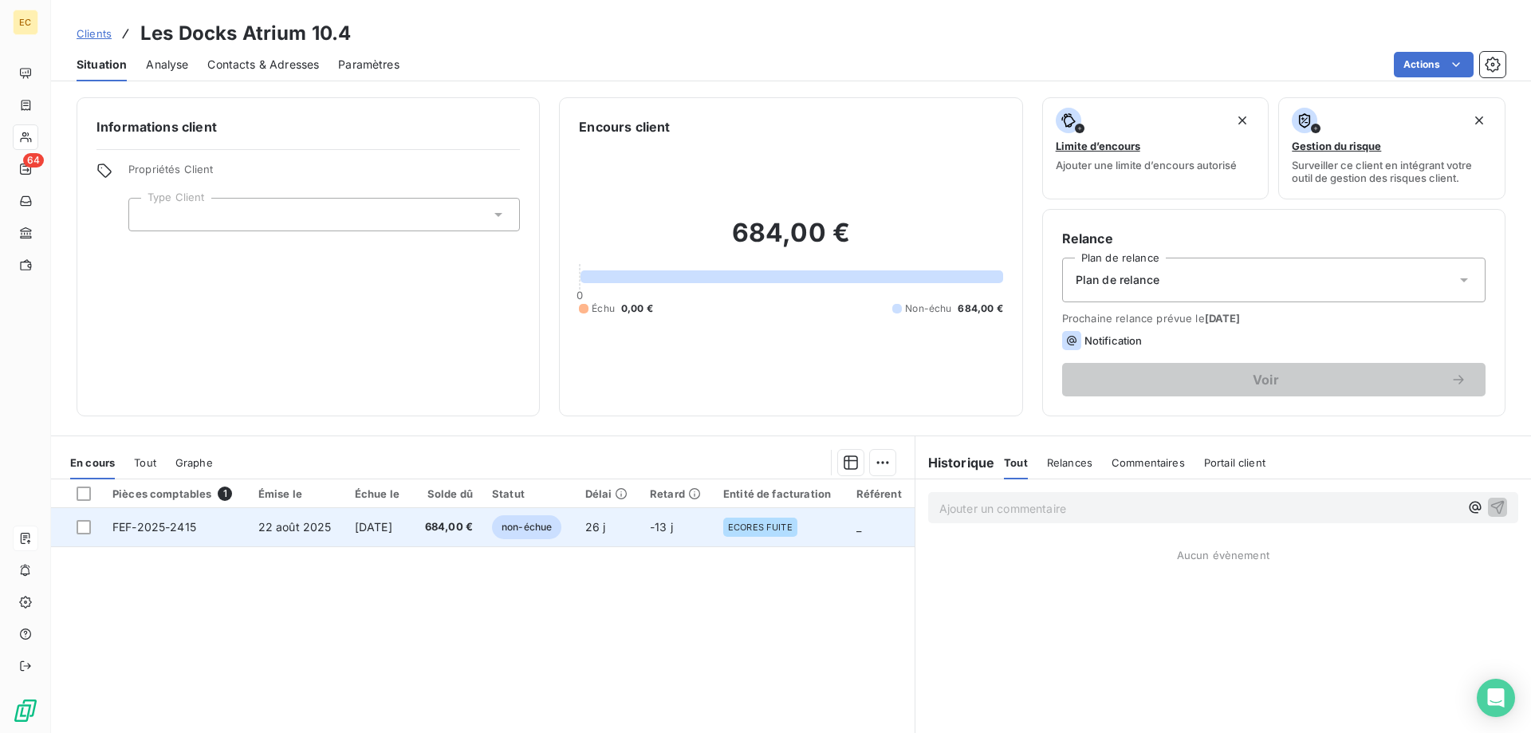
click at [345, 526] on td "[DATE]" at bounding box center [378, 527] width 67 height 38
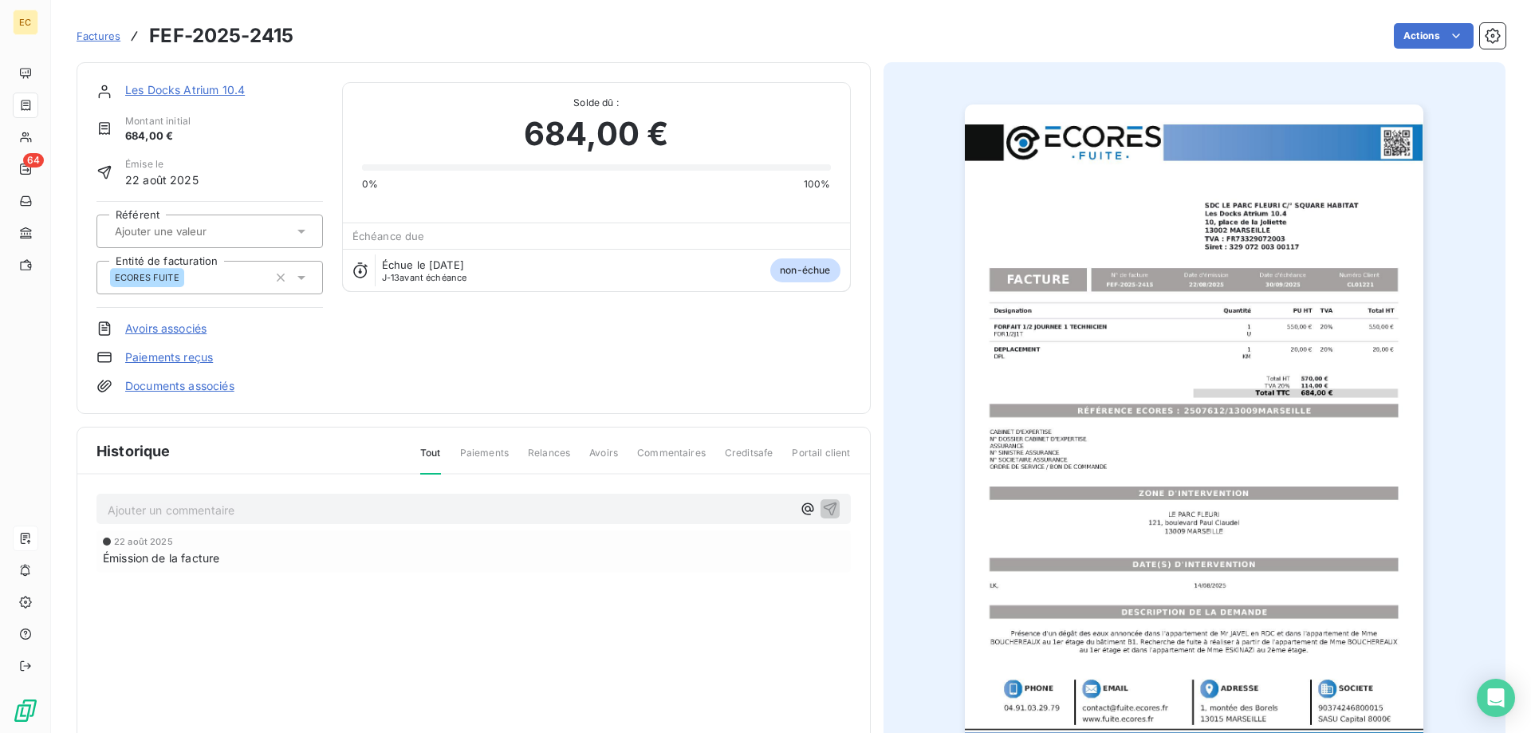
click at [184, 90] on link "Les Docks Atrium 10.4" at bounding box center [185, 90] width 120 height 14
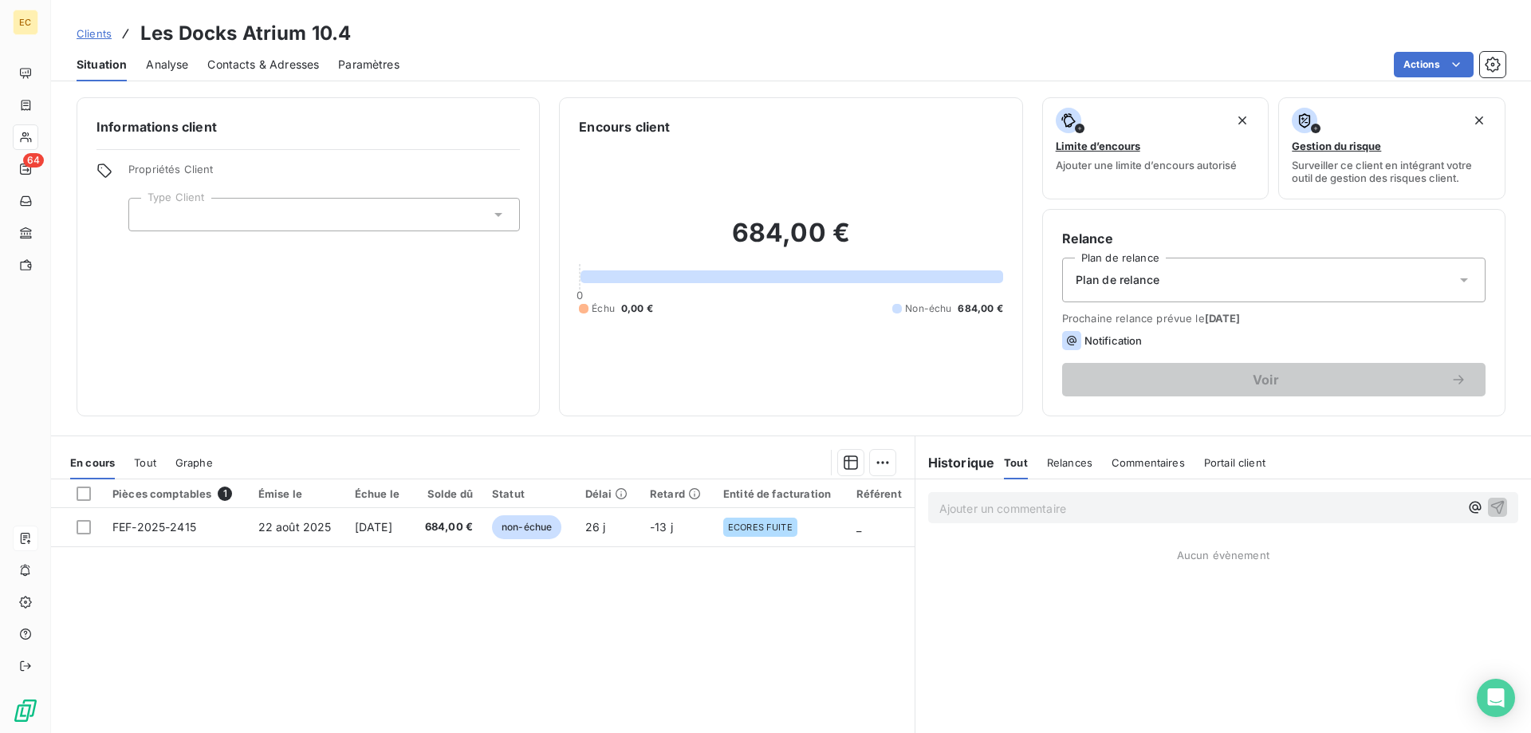
click at [242, 216] on div at bounding box center [324, 215] width 392 height 34
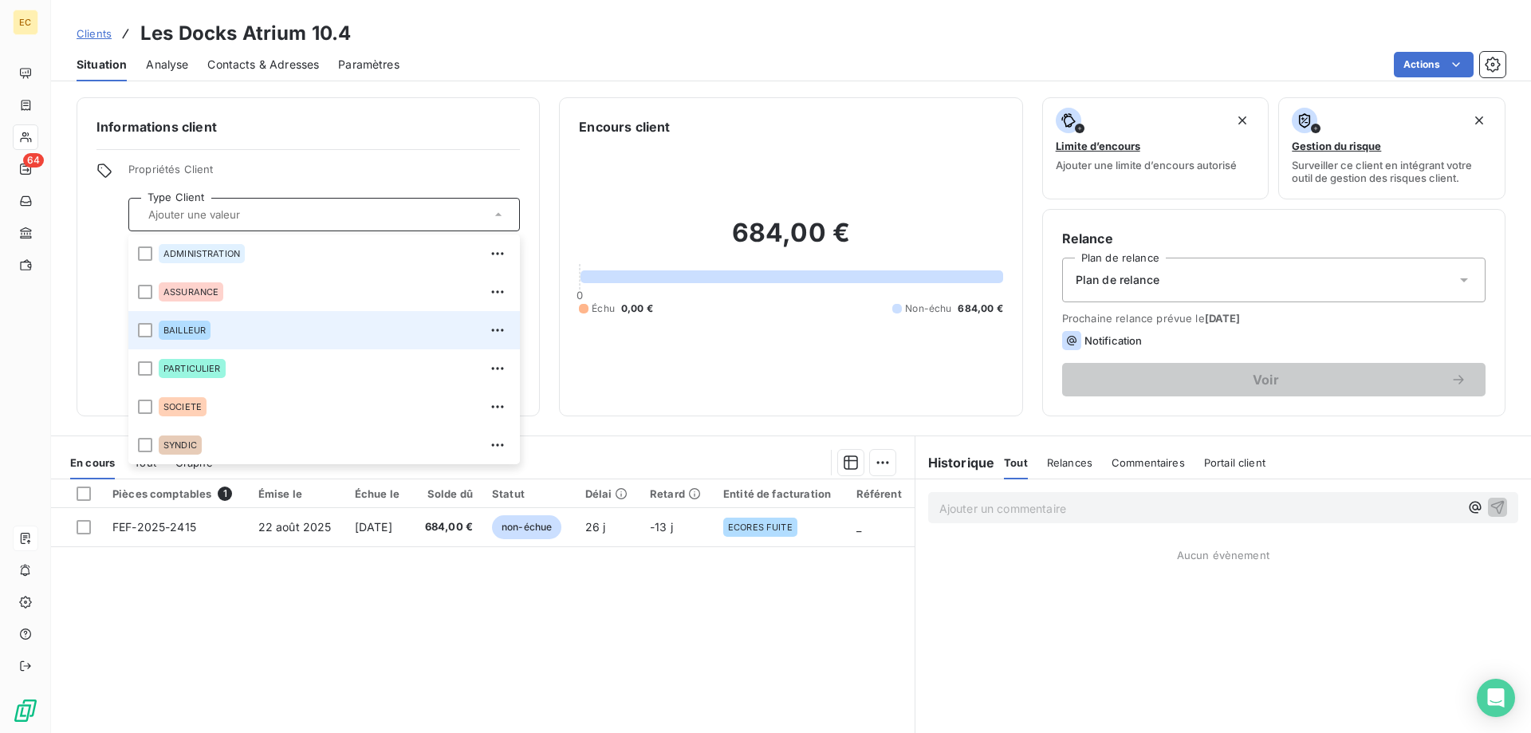
click at [181, 333] on span "BAILLEUR" at bounding box center [185, 330] width 42 height 10
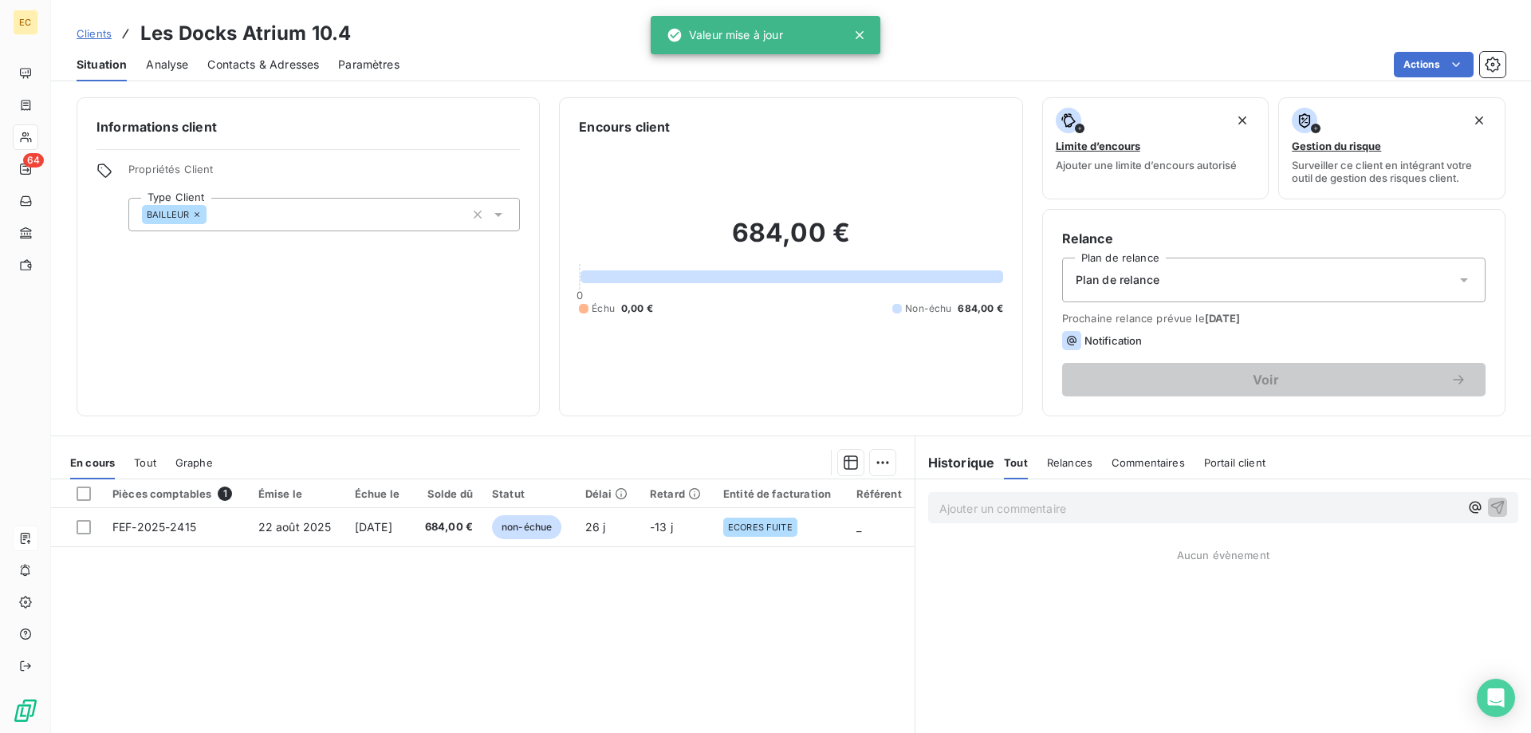
click at [1182, 277] on div "Plan de relance" at bounding box center [1274, 280] width 424 height 45
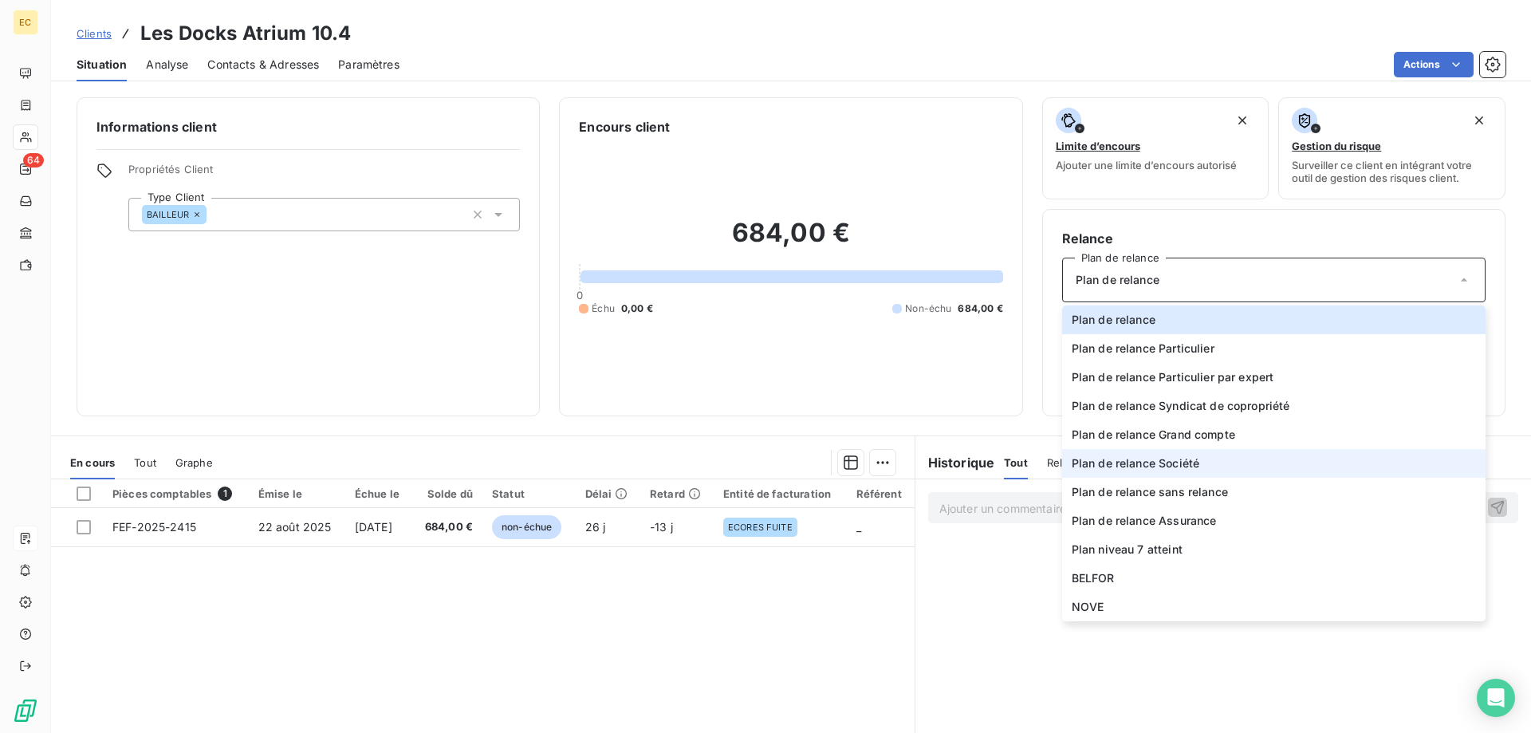
click at [1168, 467] on span "Plan de relance Société" at bounding box center [1136, 463] width 128 height 16
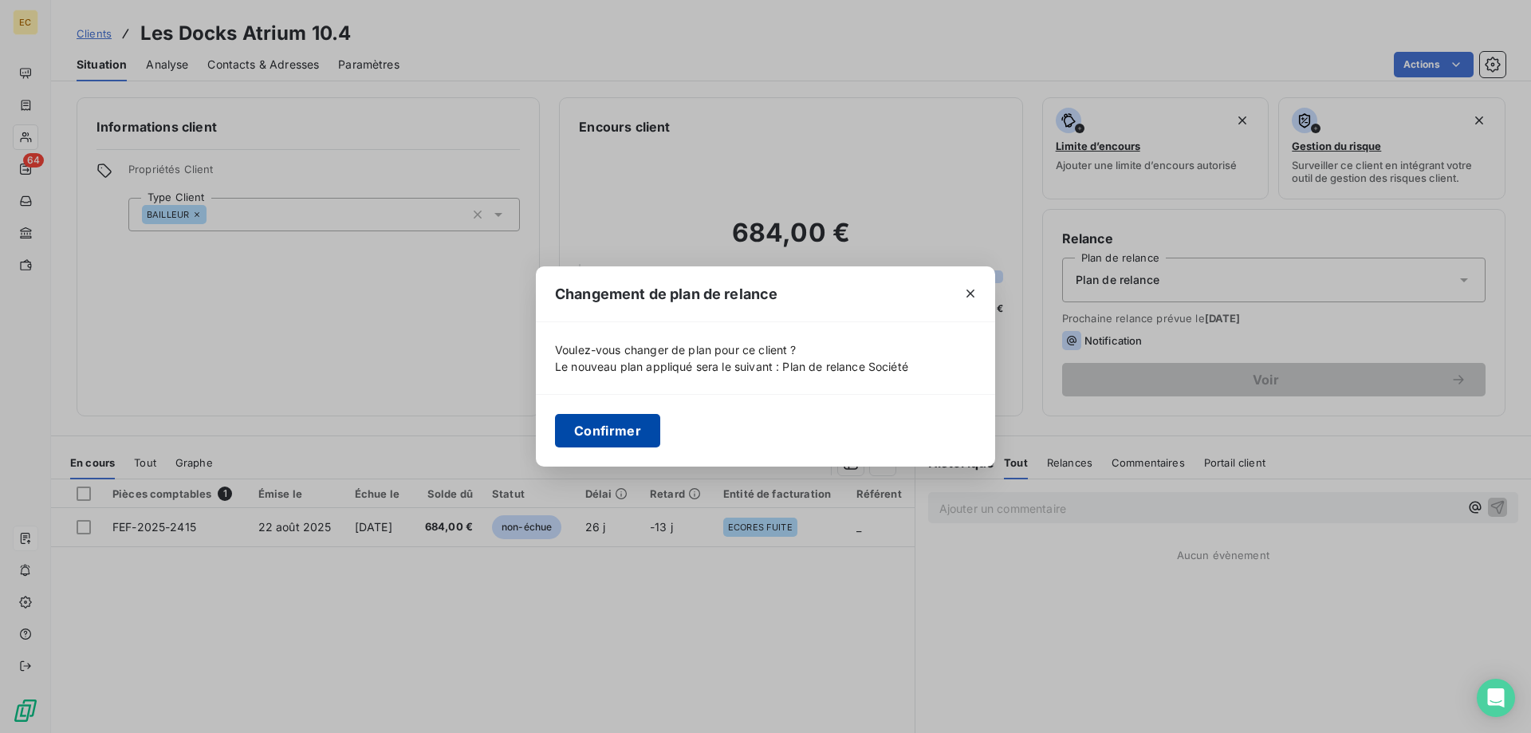
click at [616, 434] on button "Confirmer" at bounding box center [607, 431] width 105 height 34
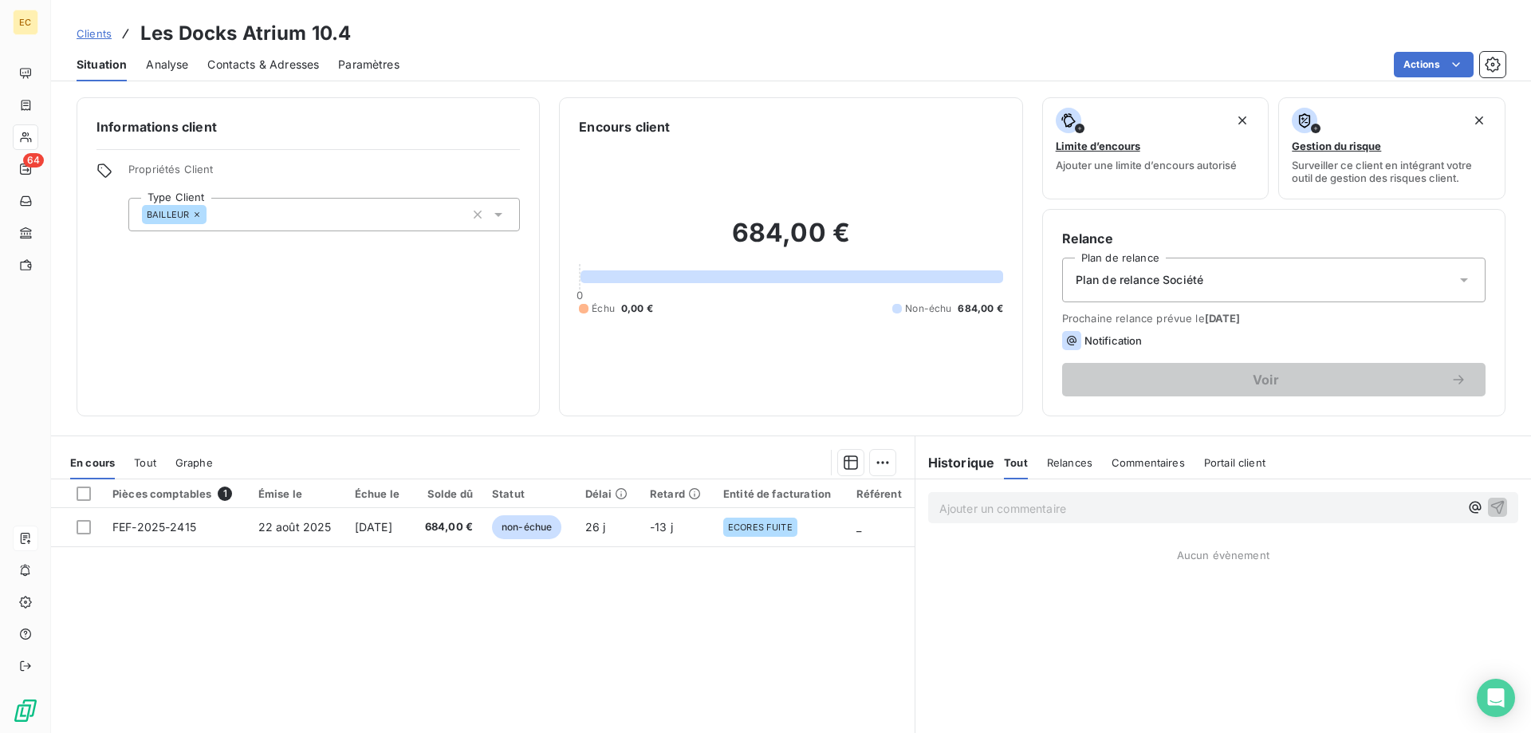
click at [248, 63] on span "Contacts & Adresses" at bounding box center [263, 65] width 112 height 16
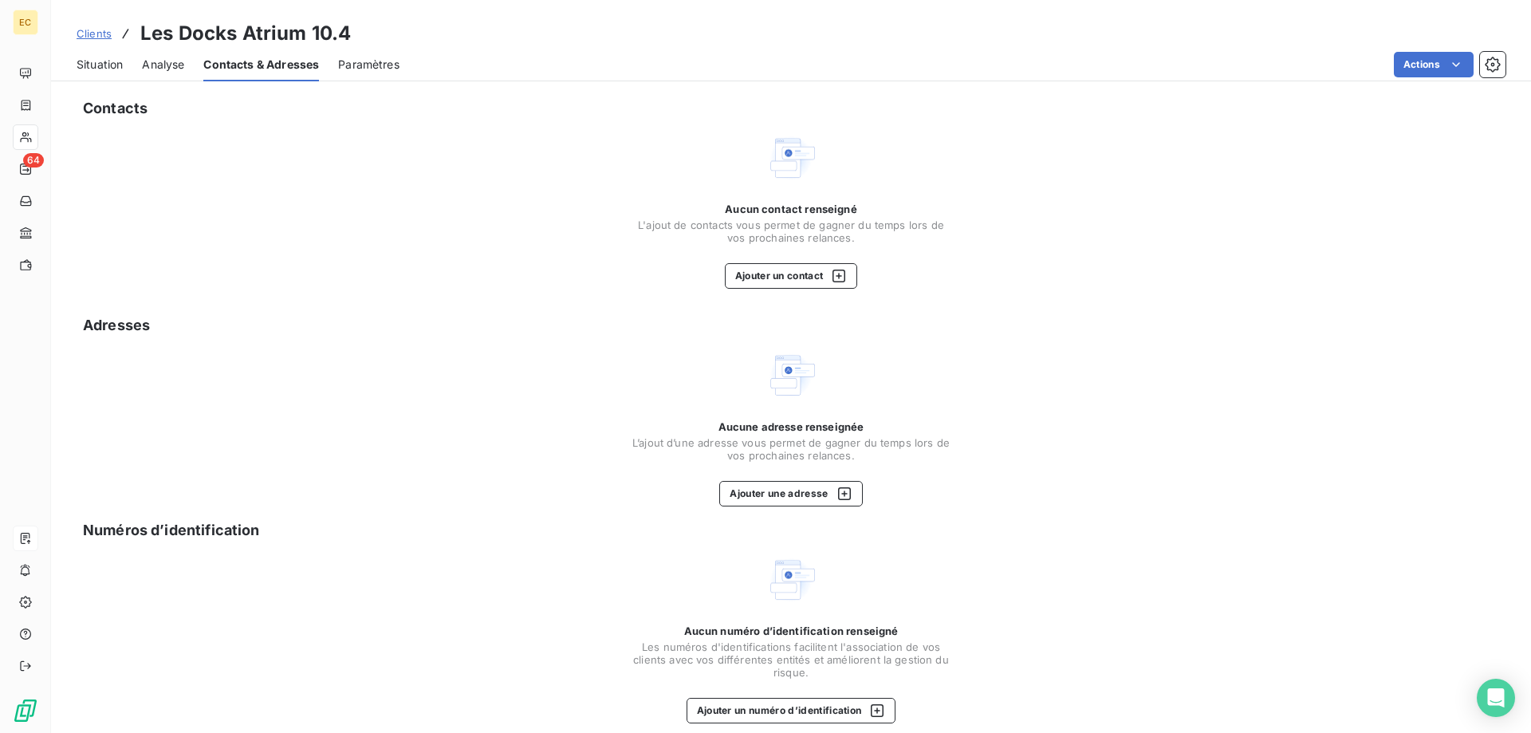
click at [107, 61] on span "Situation" at bounding box center [100, 65] width 46 height 16
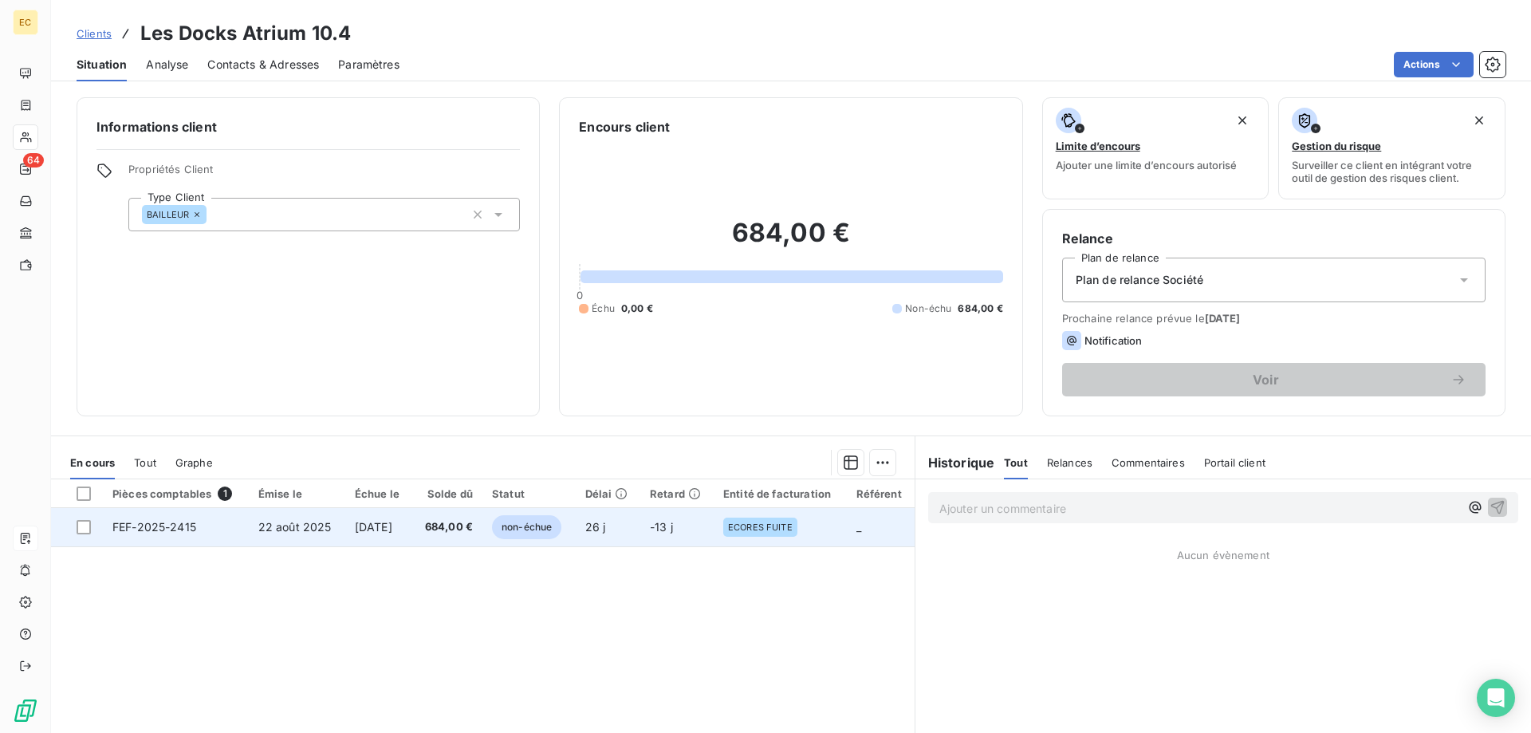
click at [284, 530] on span "22 août 2025" at bounding box center [294, 527] width 73 height 14
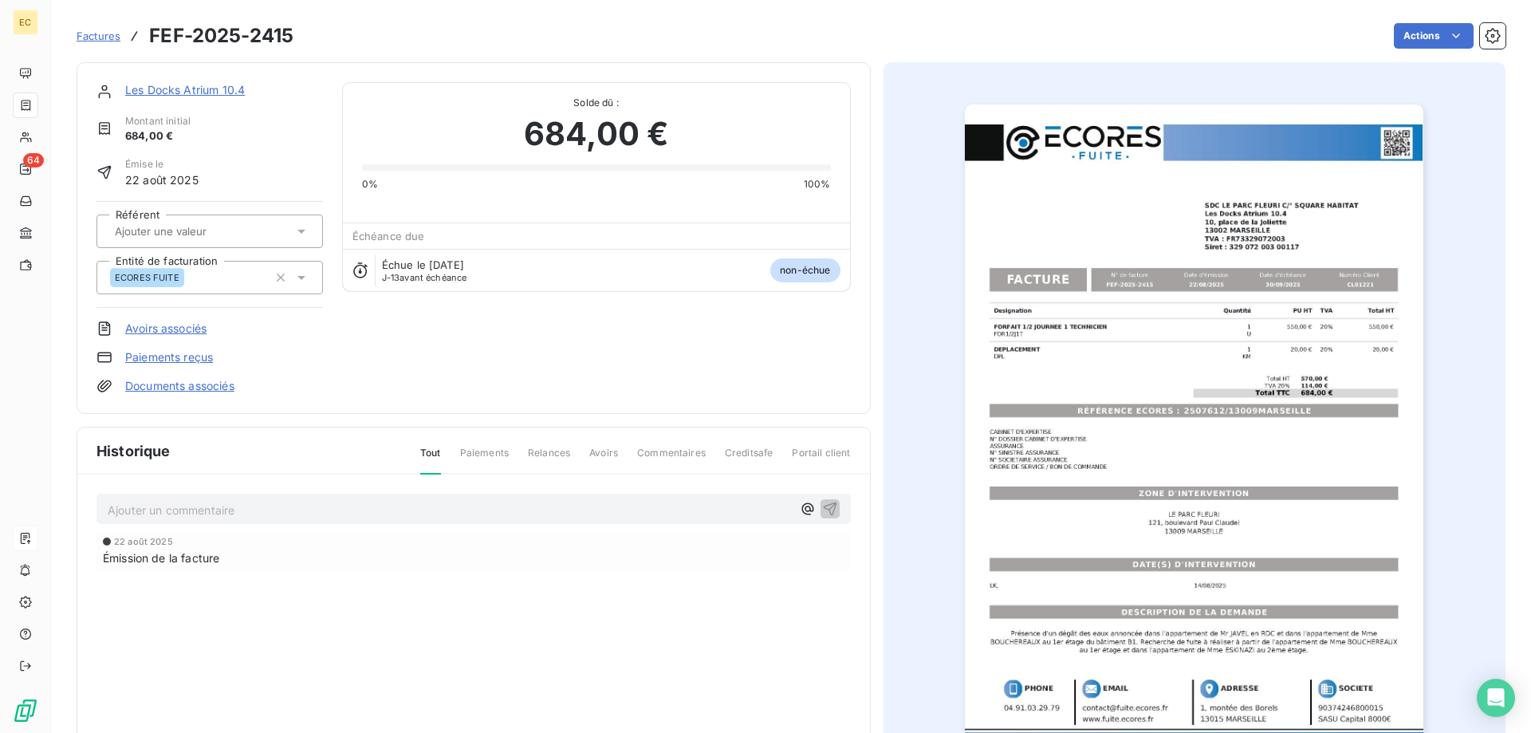
click at [195, 93] on link "Les Docks Atrium 10.4" at bounding box center [185, 90] width 120 height 14
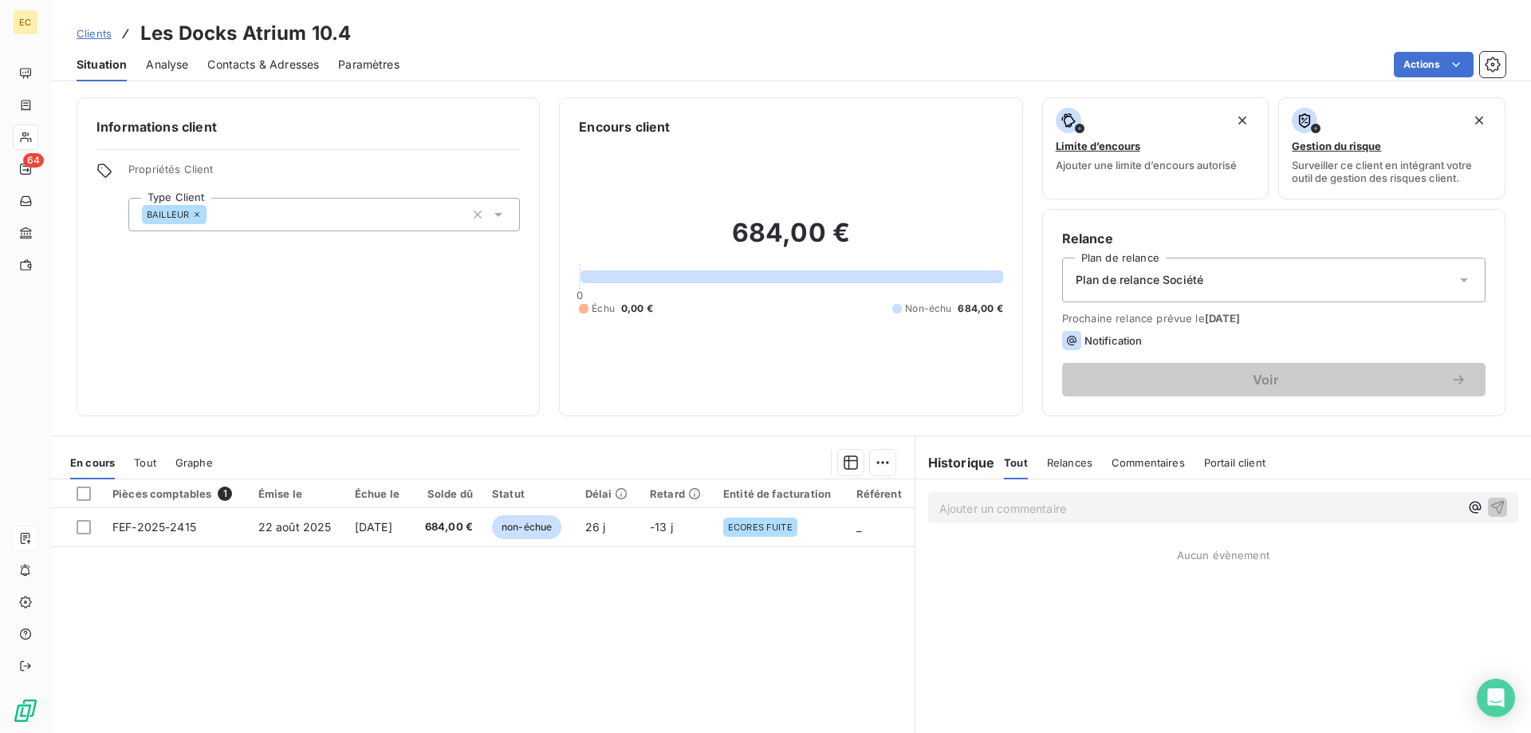
click at [266, 61] on span "Contacts & Adresses" at bounding box center [263, 65] width 112 height 16
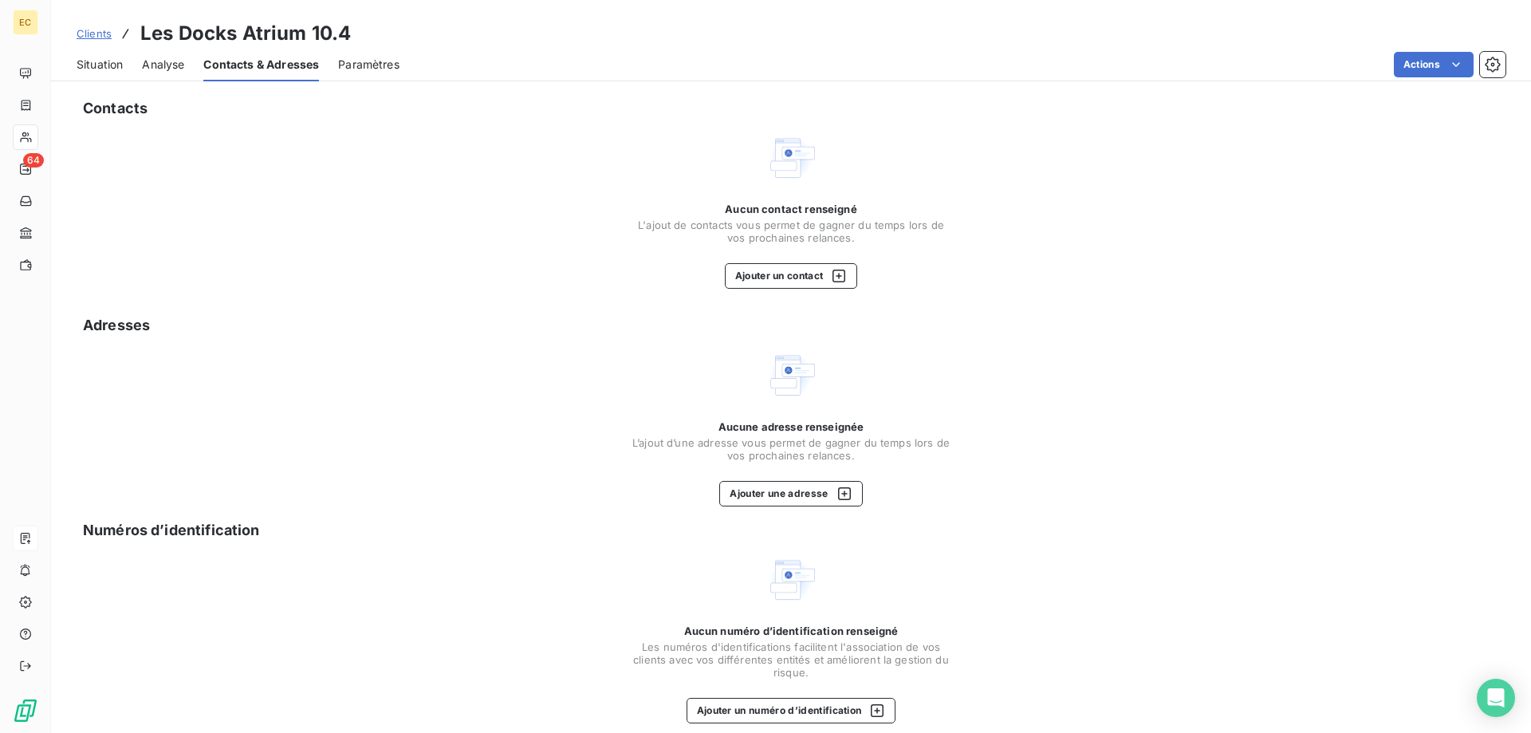
click at [785, 263] on div "Aucun contact renseigné L'ajout de contacts vous permet de gagner du temps lors…" at bounding box center [791, 246] width 319 height 86
click at [796, 265] on button "Ajouter un contact" at bounding box center [791, 276] width 133 height 26
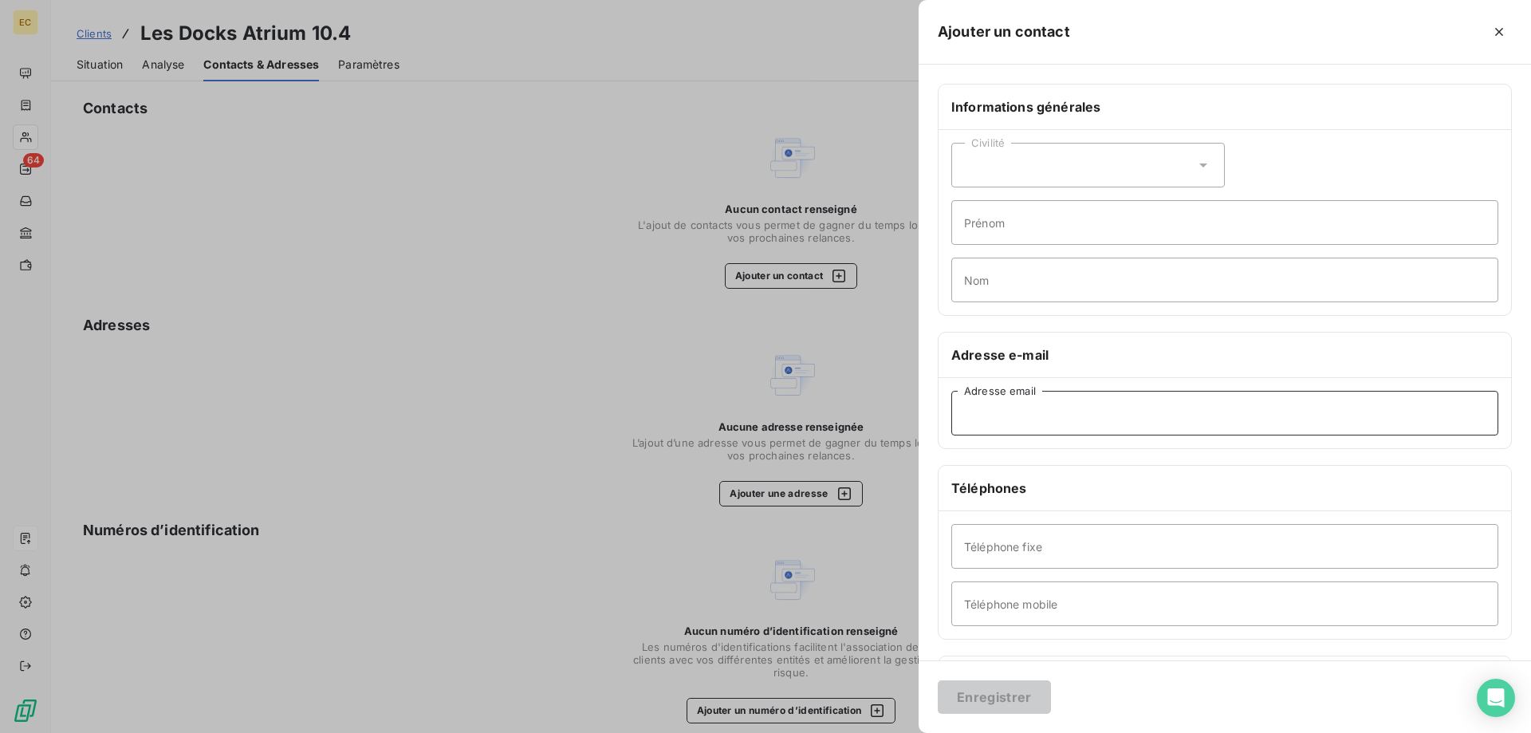
paste input "[EMAIL_ADDRESS][DOMAIN_NAME]"
type input "[EMAIL_ADDRESS][DOMAIN_NAME]"
click at [994, 699] on button "Enregistrer" at bounding box center [994, 697] width 113 height 34
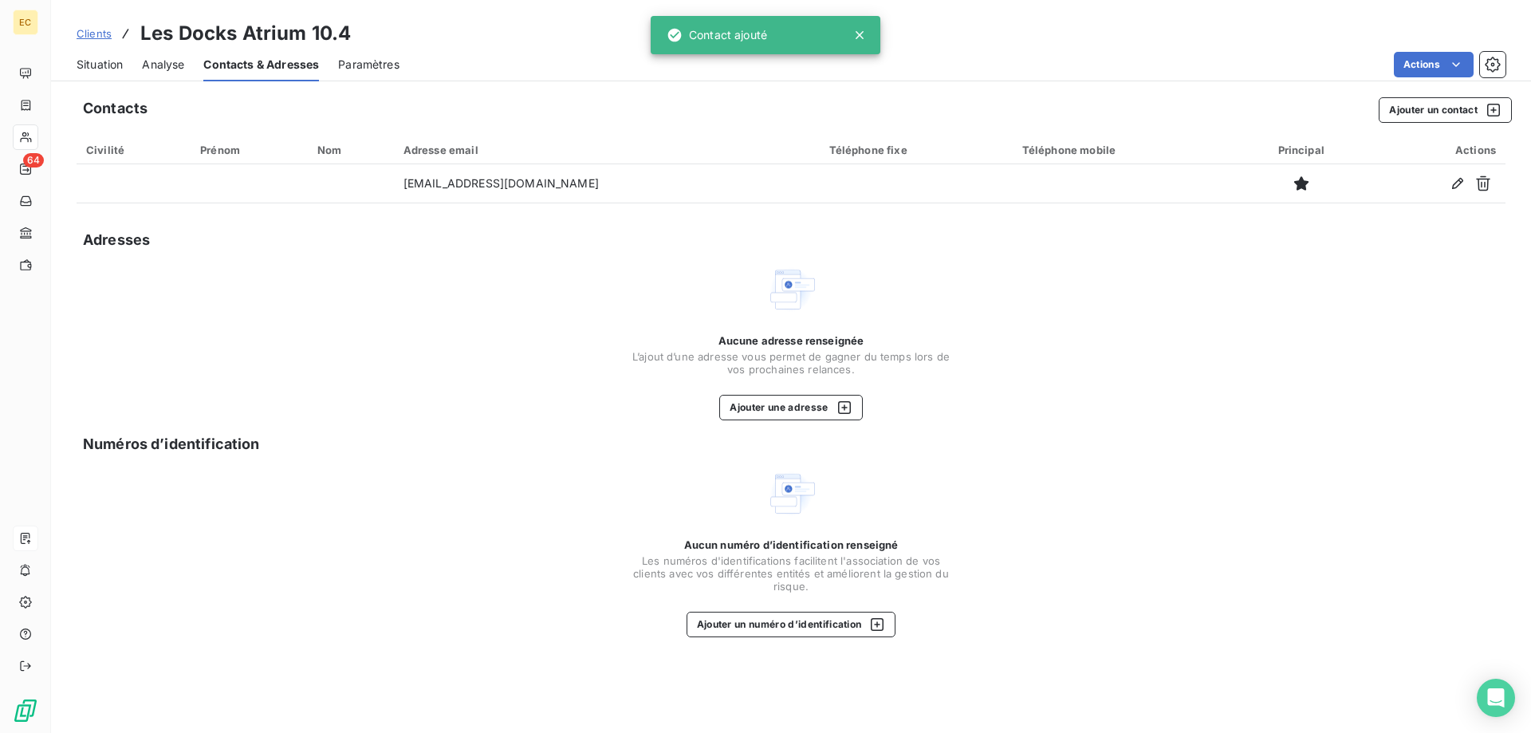
click at [112, 64] on span "Situation" at bounding box center [100, 65] width 46 height 16
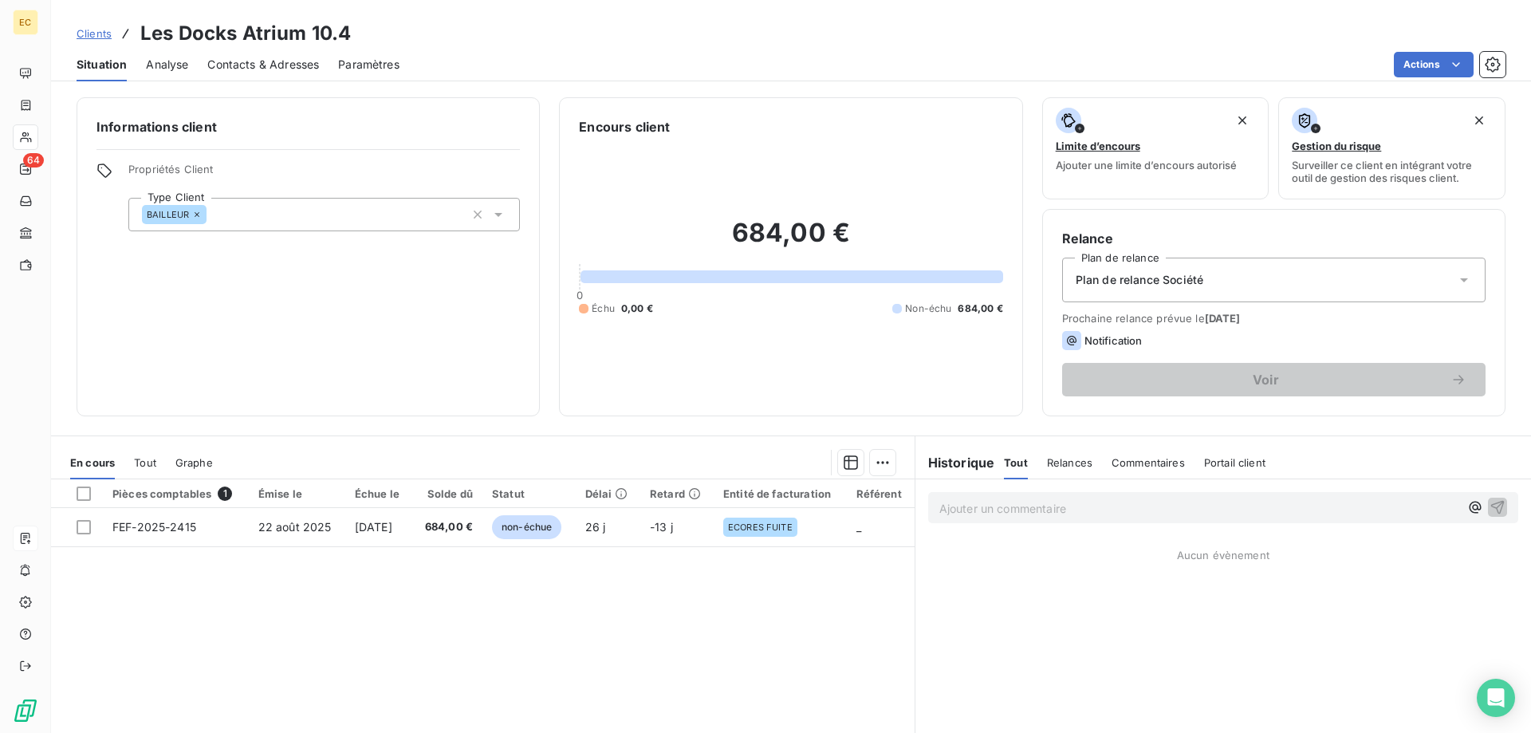
click at [1177, 278] on span "Plan de relance Société" at bounding box center [1140, 280] width 128 height 16
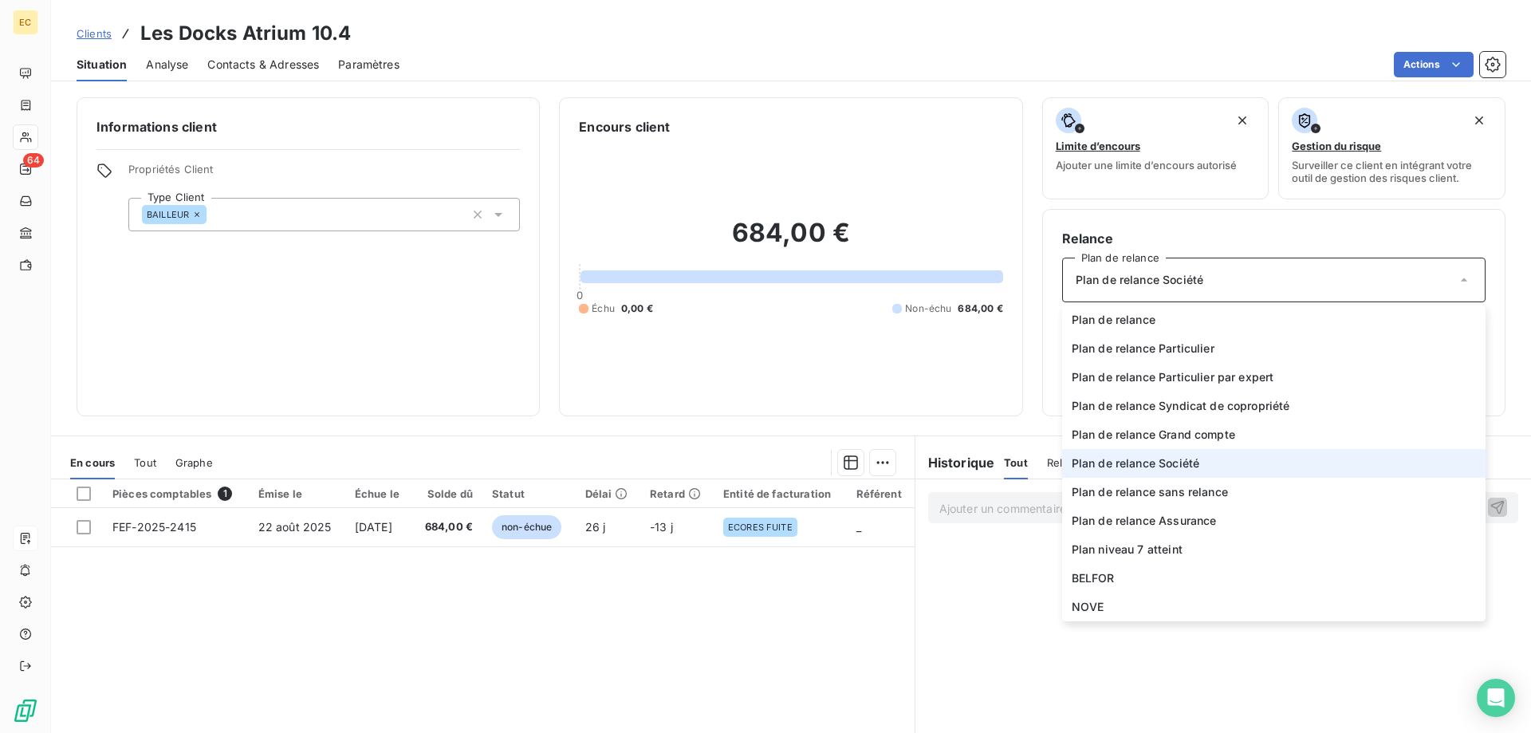
click at [1177, 278] on span "Plan de relance Société" at bounding box center [1140, 280] width 128 height 16
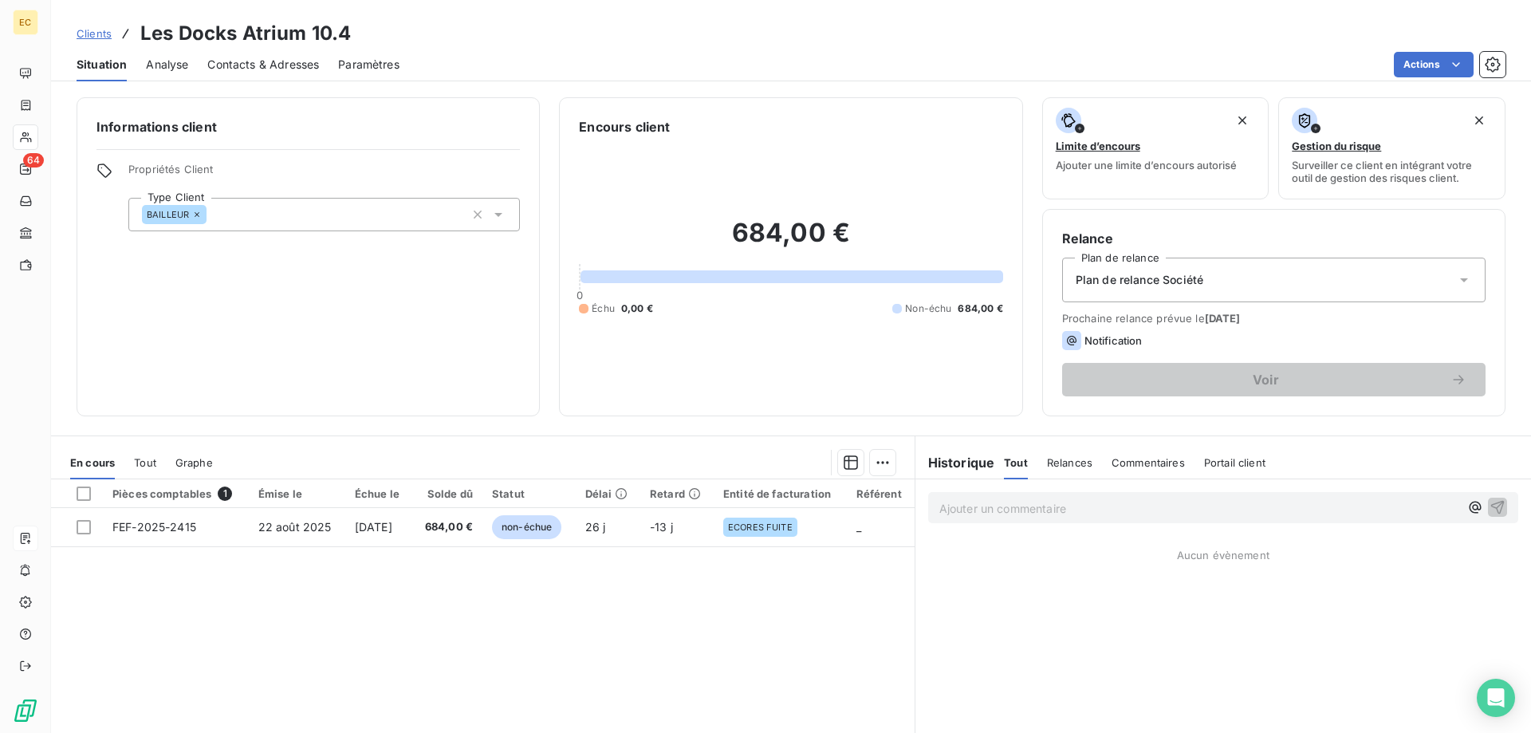
click at [93, 34] on span "Clients" at bounding box center [94, 33] width 35 height 13
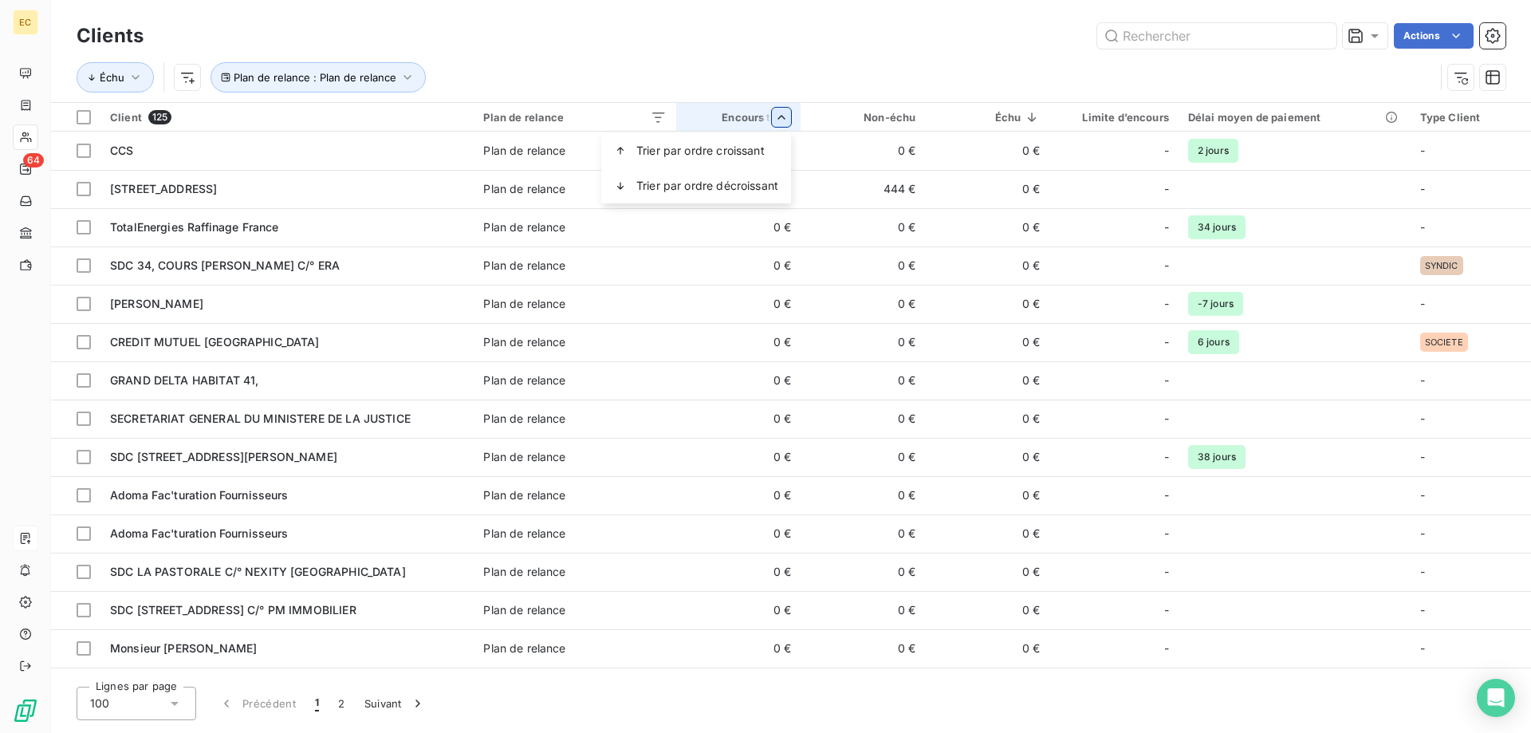
click at [781, 120] on html "EC 64 Clients Actions Échu Plan de relance : Plan de relance Client 125 Plan de…" at bounding box center [765, 366] width 1531 height 733
click at [701, 150] on span "Trier par ordre croissant" at bounding box center [701, 151] width 128 height 16
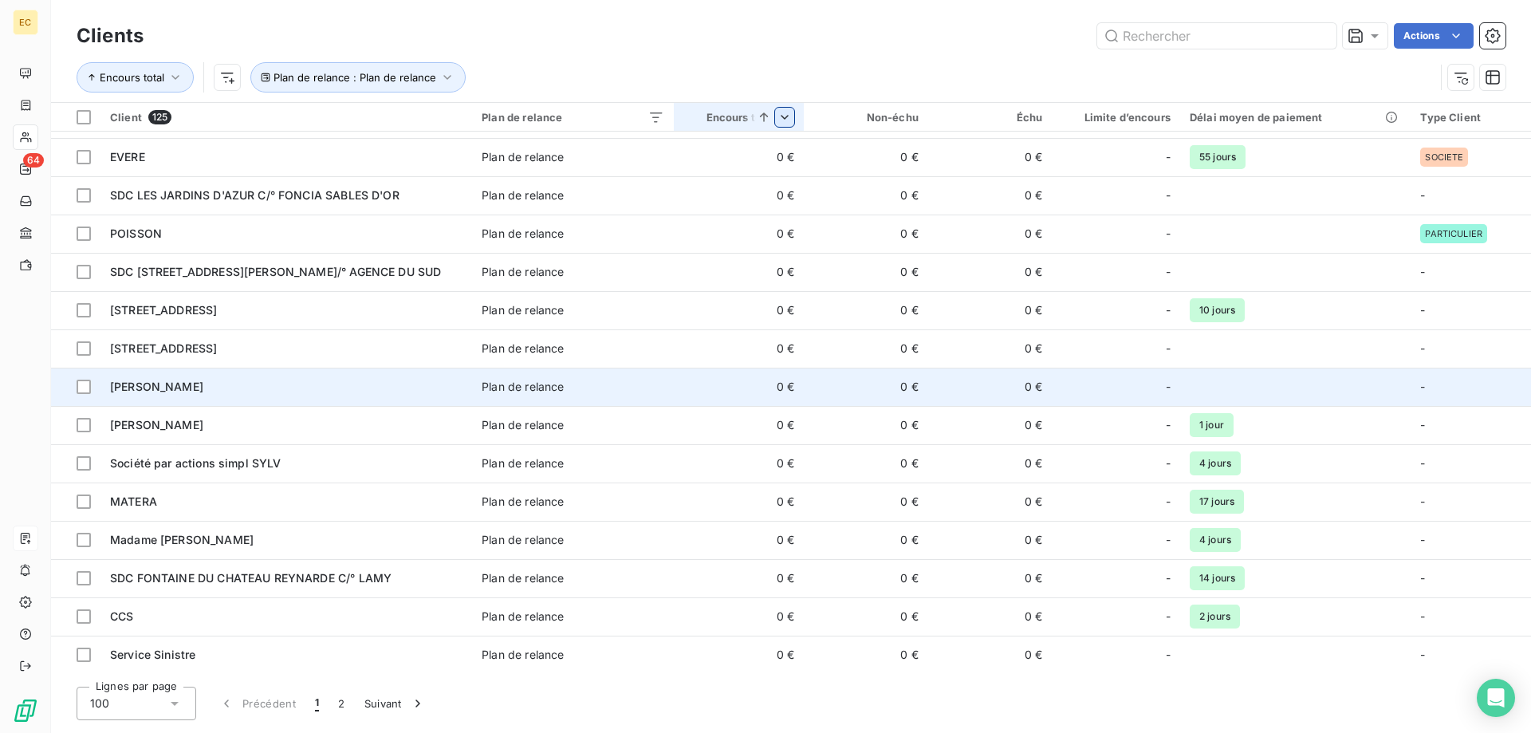
scroll to position [3287, 0]
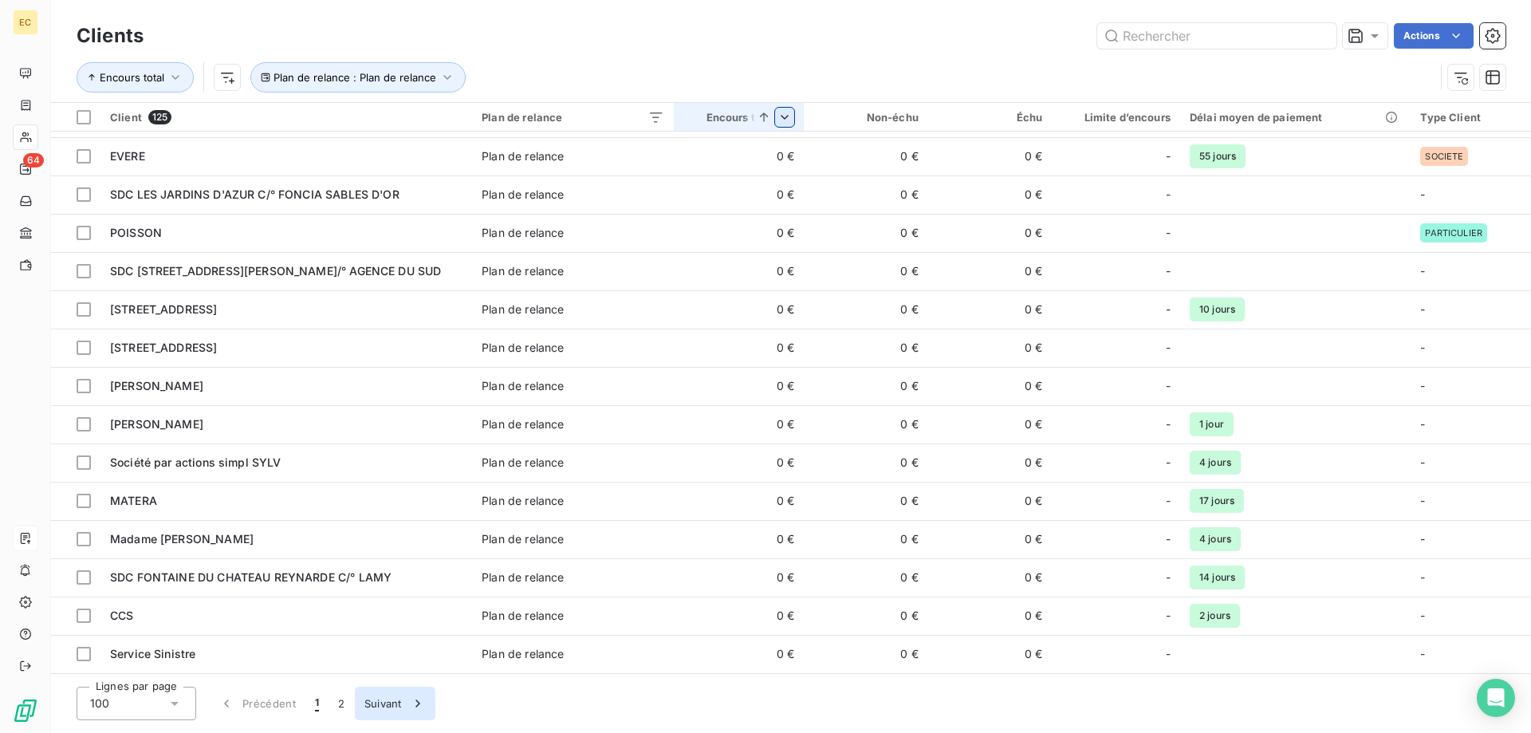
click at [382, 703] on button "Suivant" at bounding box center [395, 704] width 81 height 34
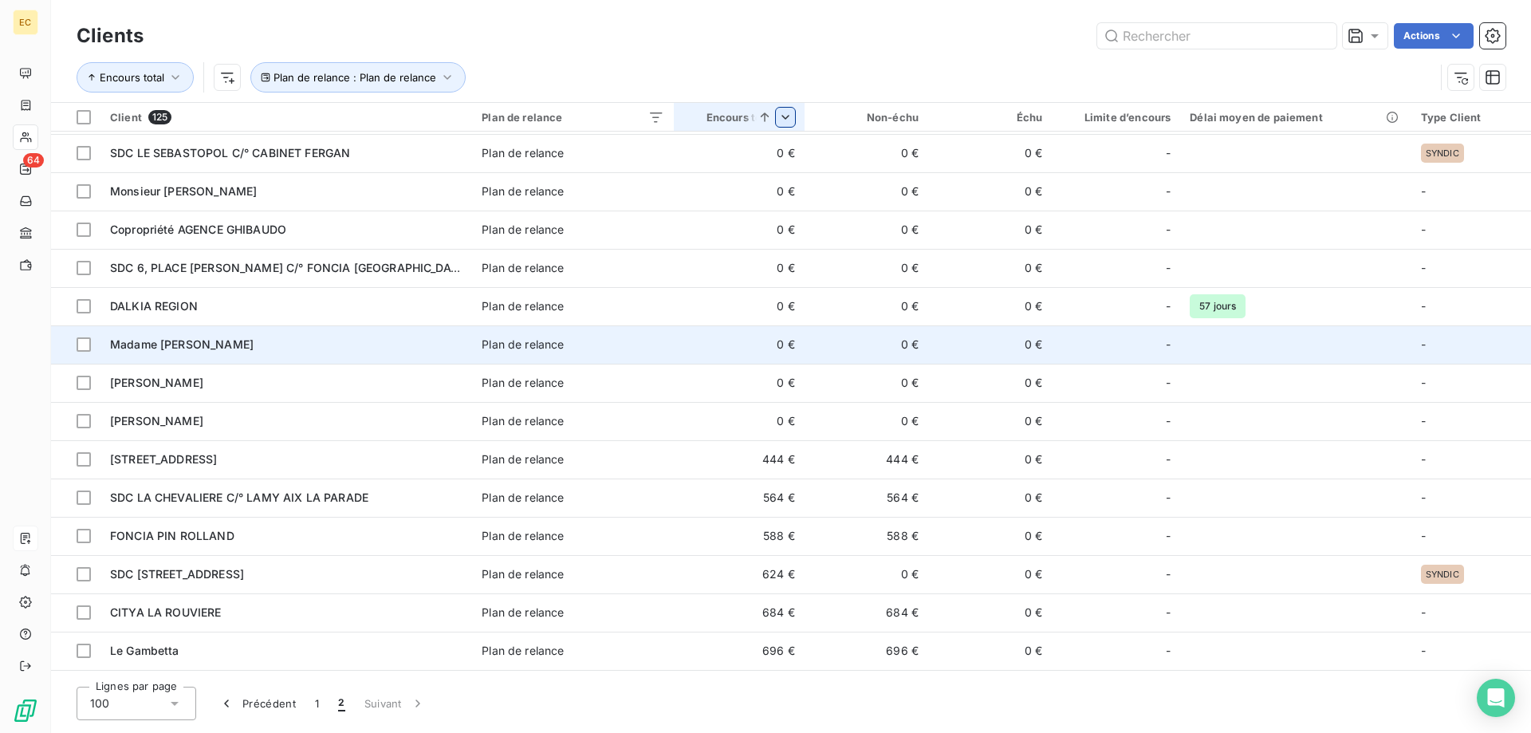
scroll to position [305, 0]
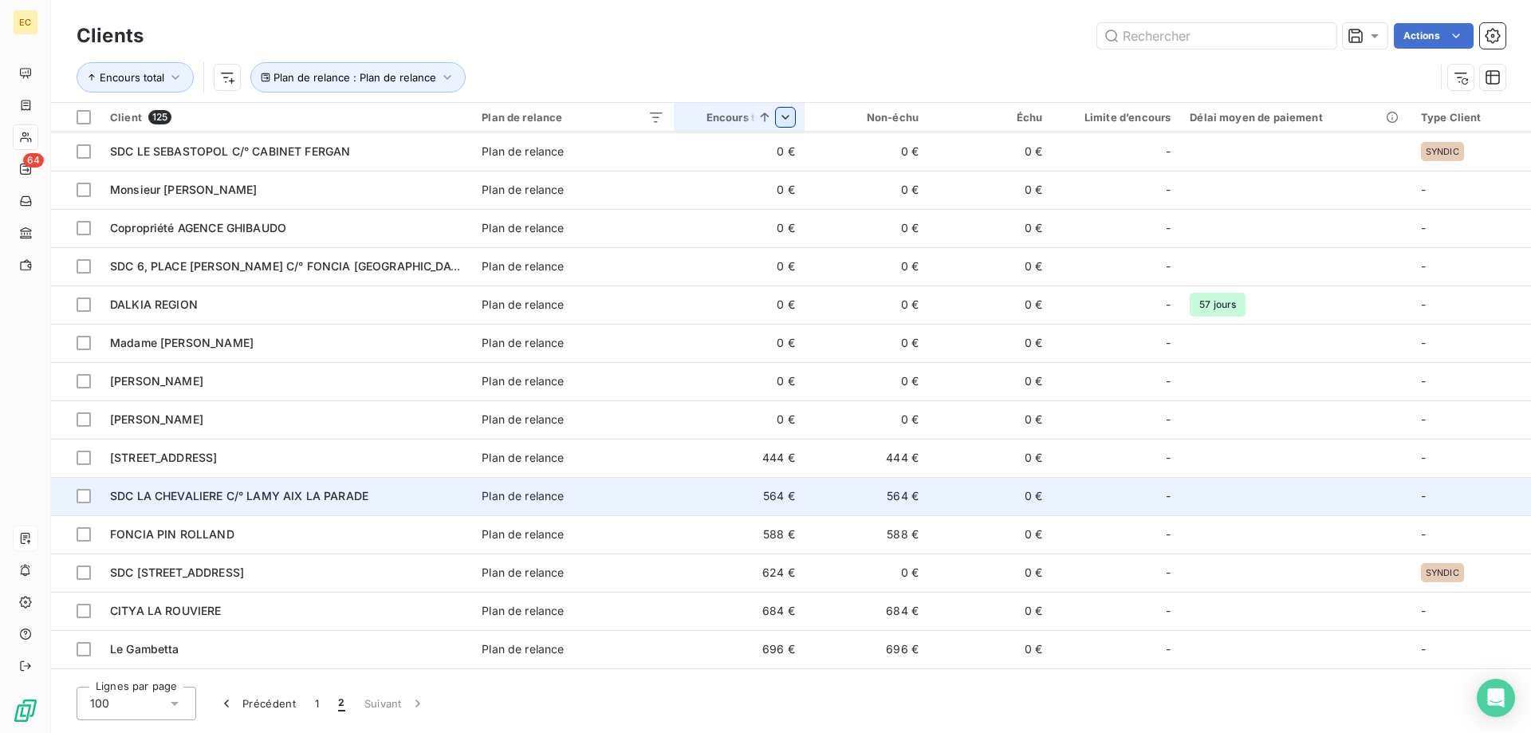
click at [685, 491] on td "564 €" at bounding box center [739, 496] width 131 height 38
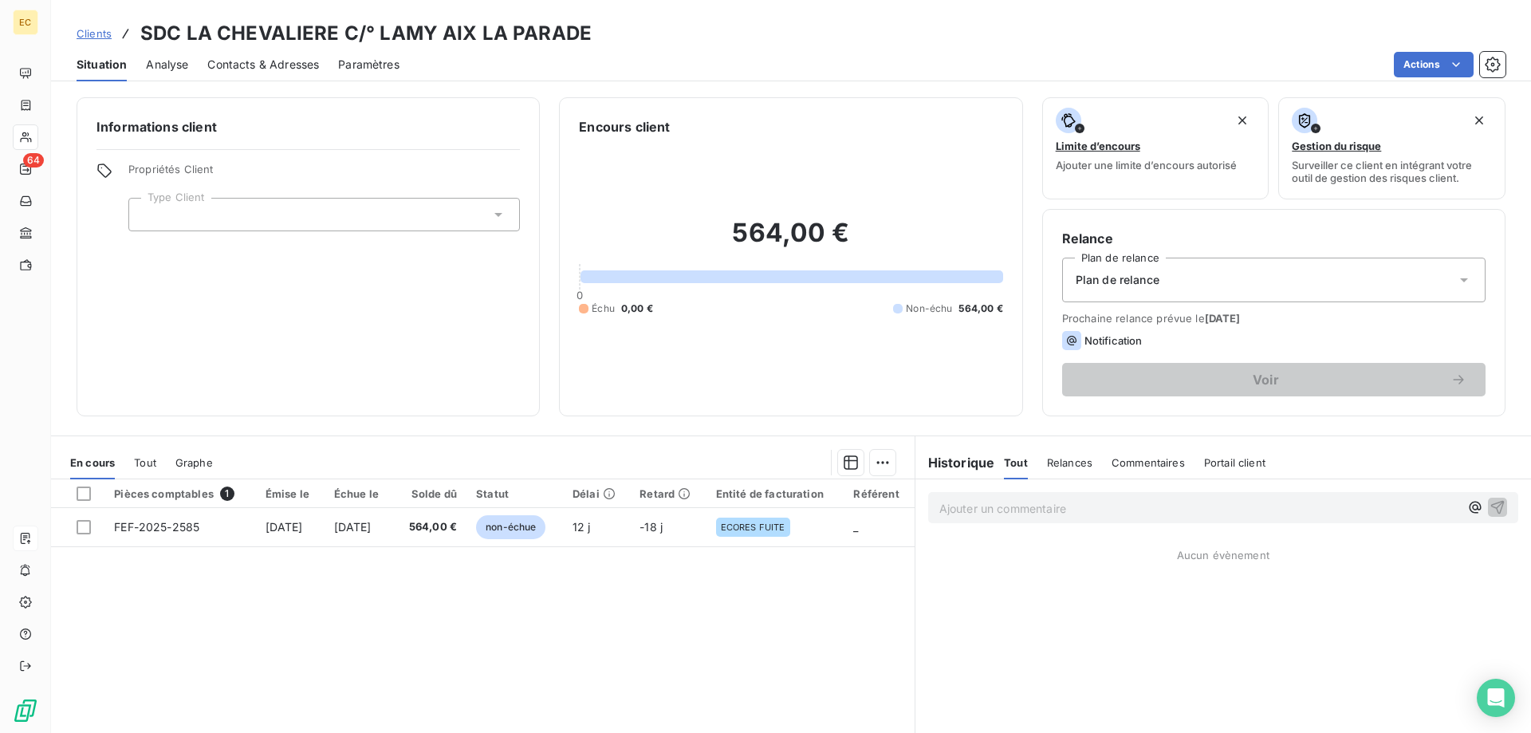
click at [269, 217] on div at bounding box center [324, 215] width 392 height 34
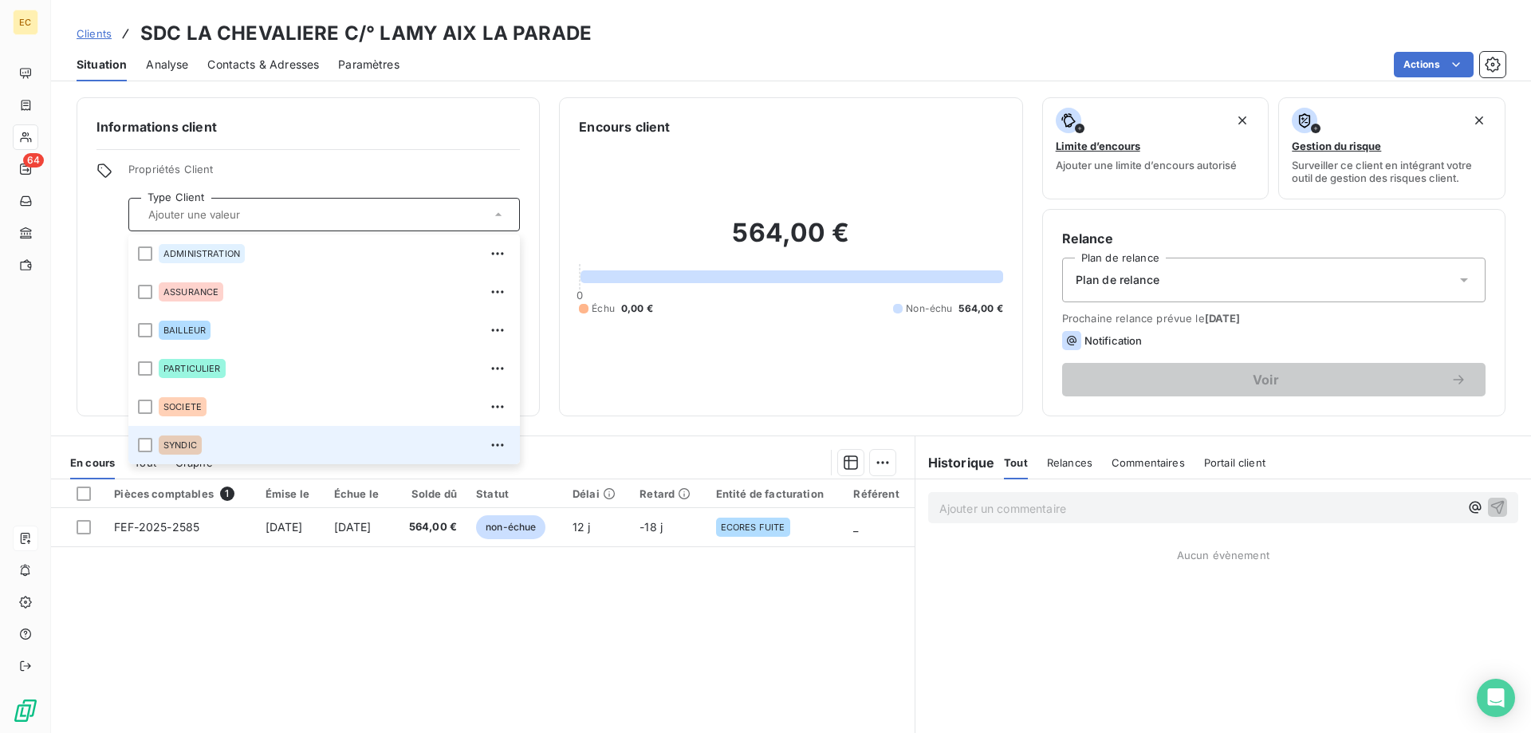
click at [181, 439] on div "SYNDIC" at bounding box center [180, 445] width 43 height 19
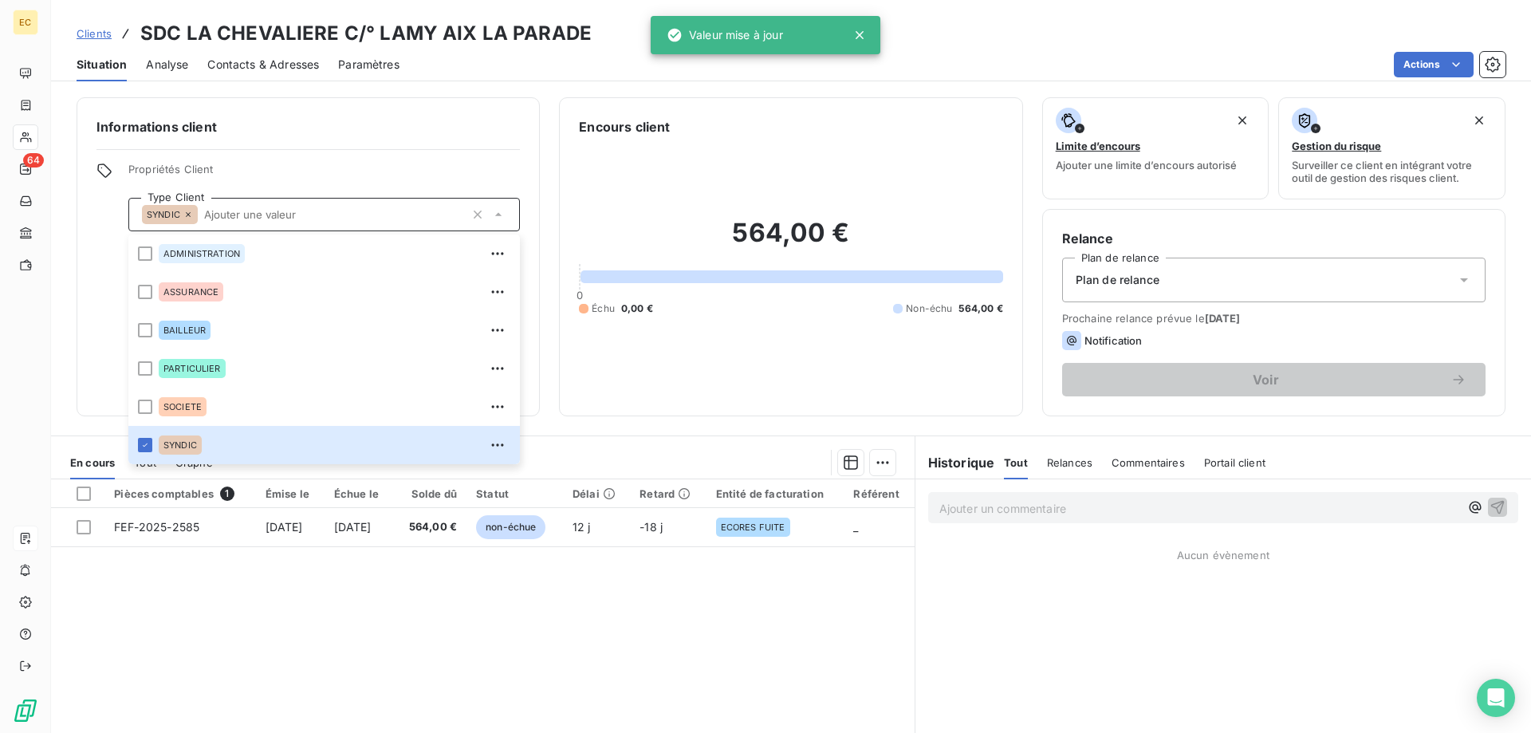
click at [1132, 286] on span "Plan de relance" at bounding box center [1118, 280] width 84 height 16
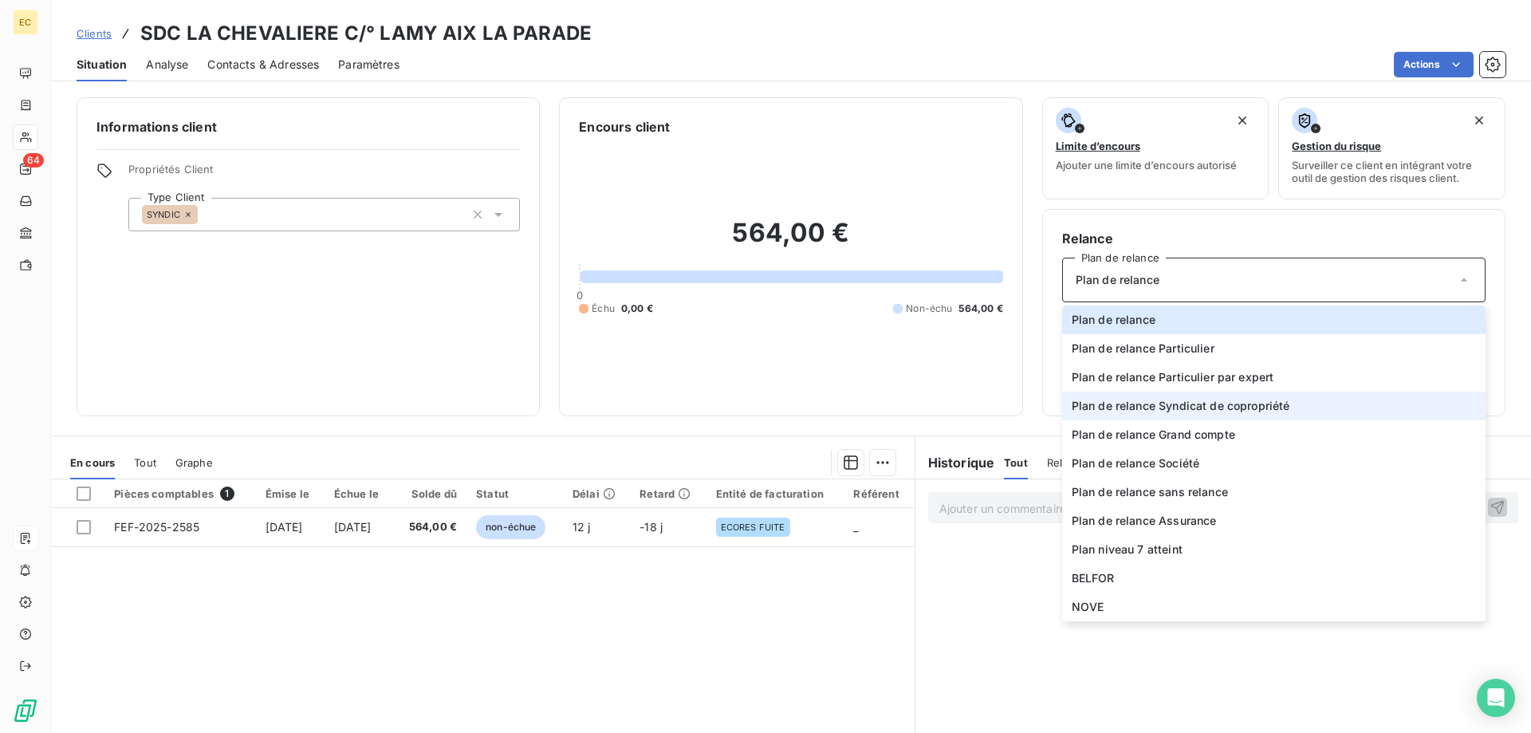
click at [1165, 401] on span "Plan de relance Syndicat de copropriété" at bounding box center [1181, 406] width 219 height 16
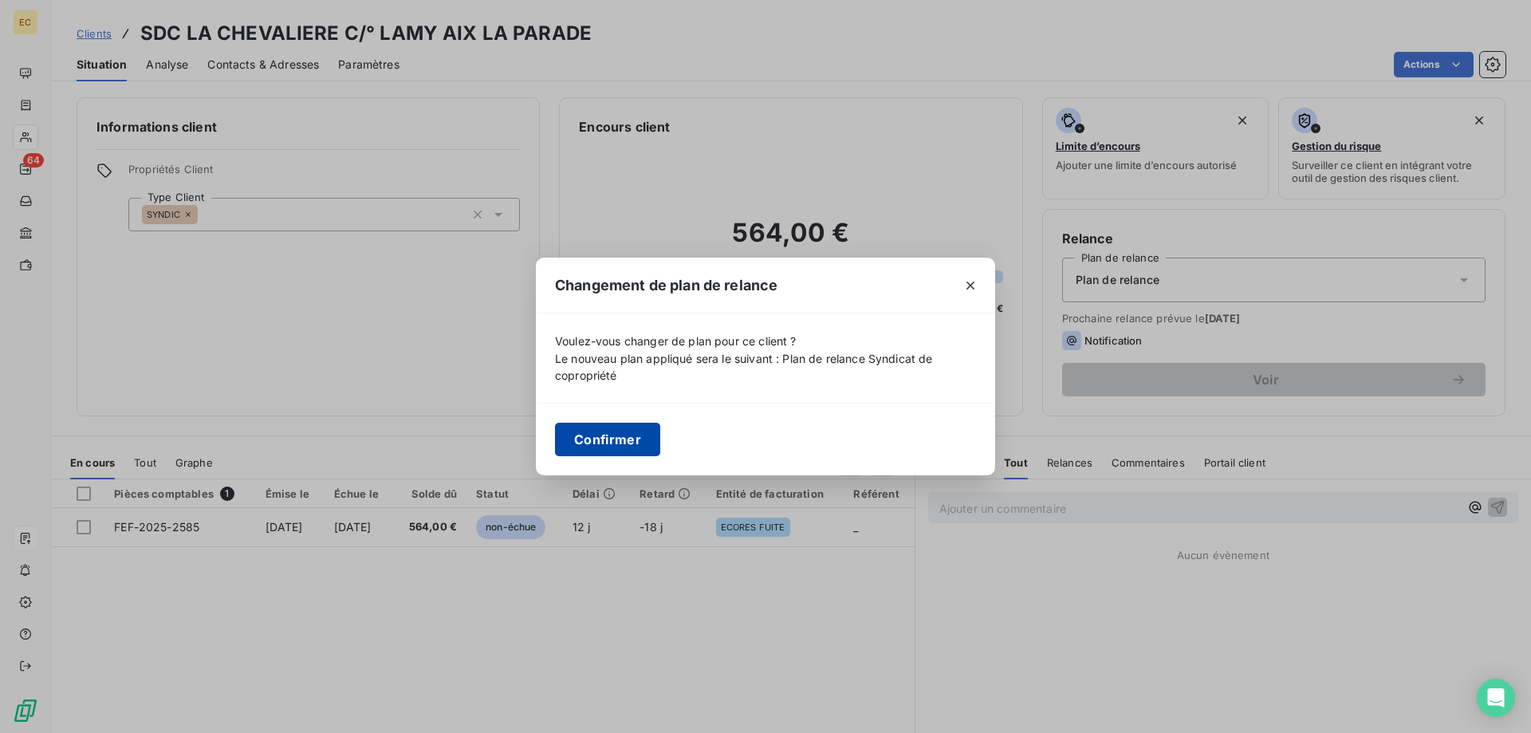
click at [638, 444] on button "Confirmer" at bounding box center [607, 440] width 105 height 34
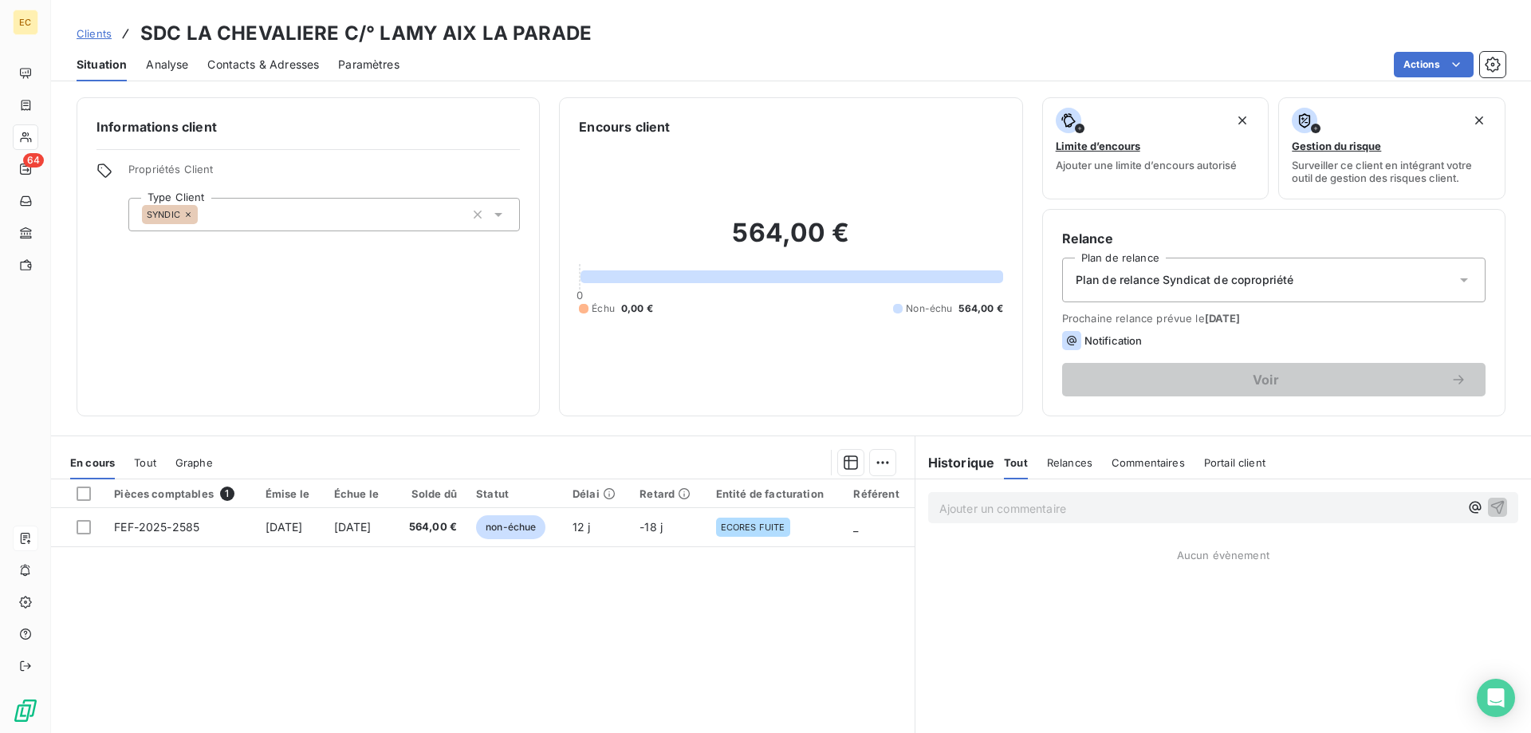
click at [101, 30] on span "Clients" at bounding box center [94, 33] width 35 height 13
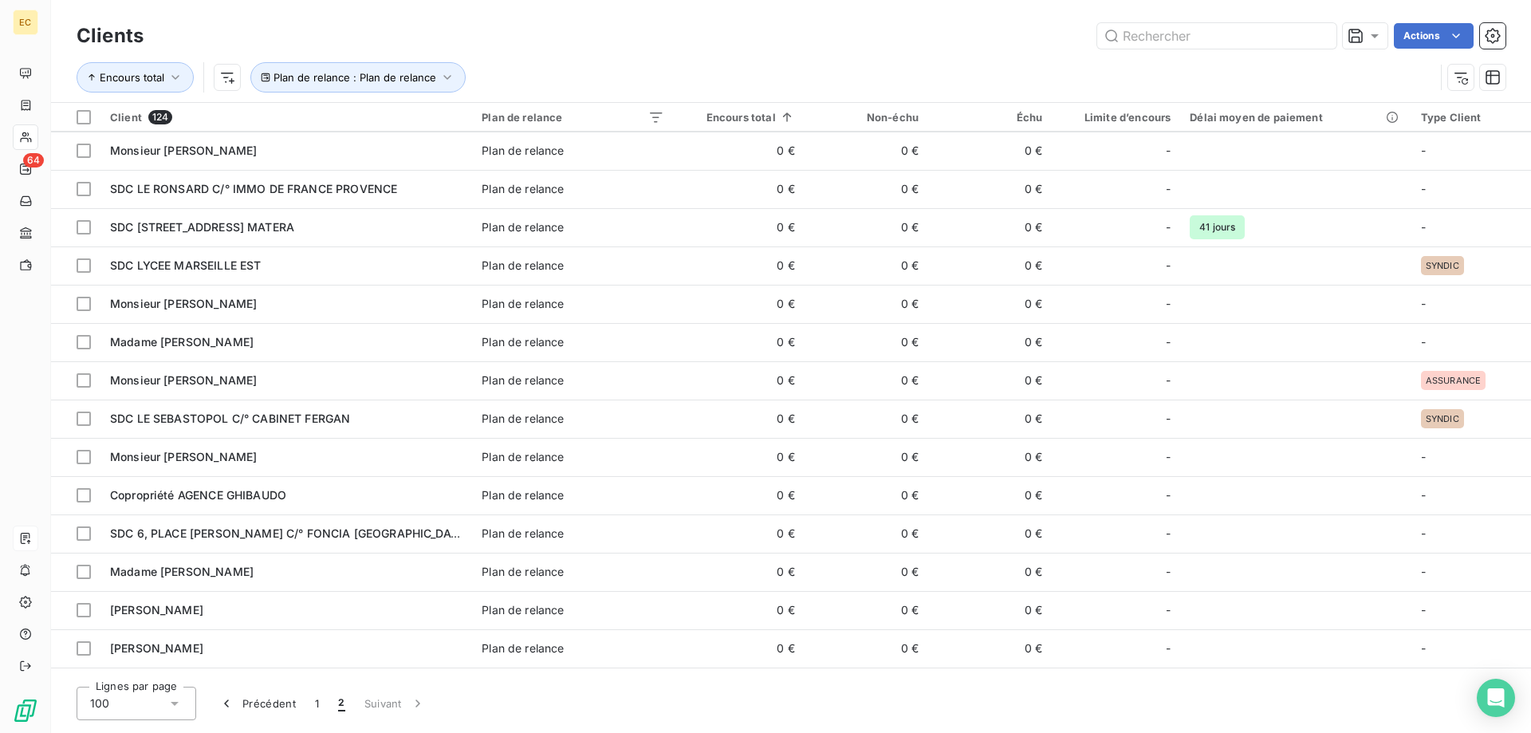
scroll to position [377, 0]
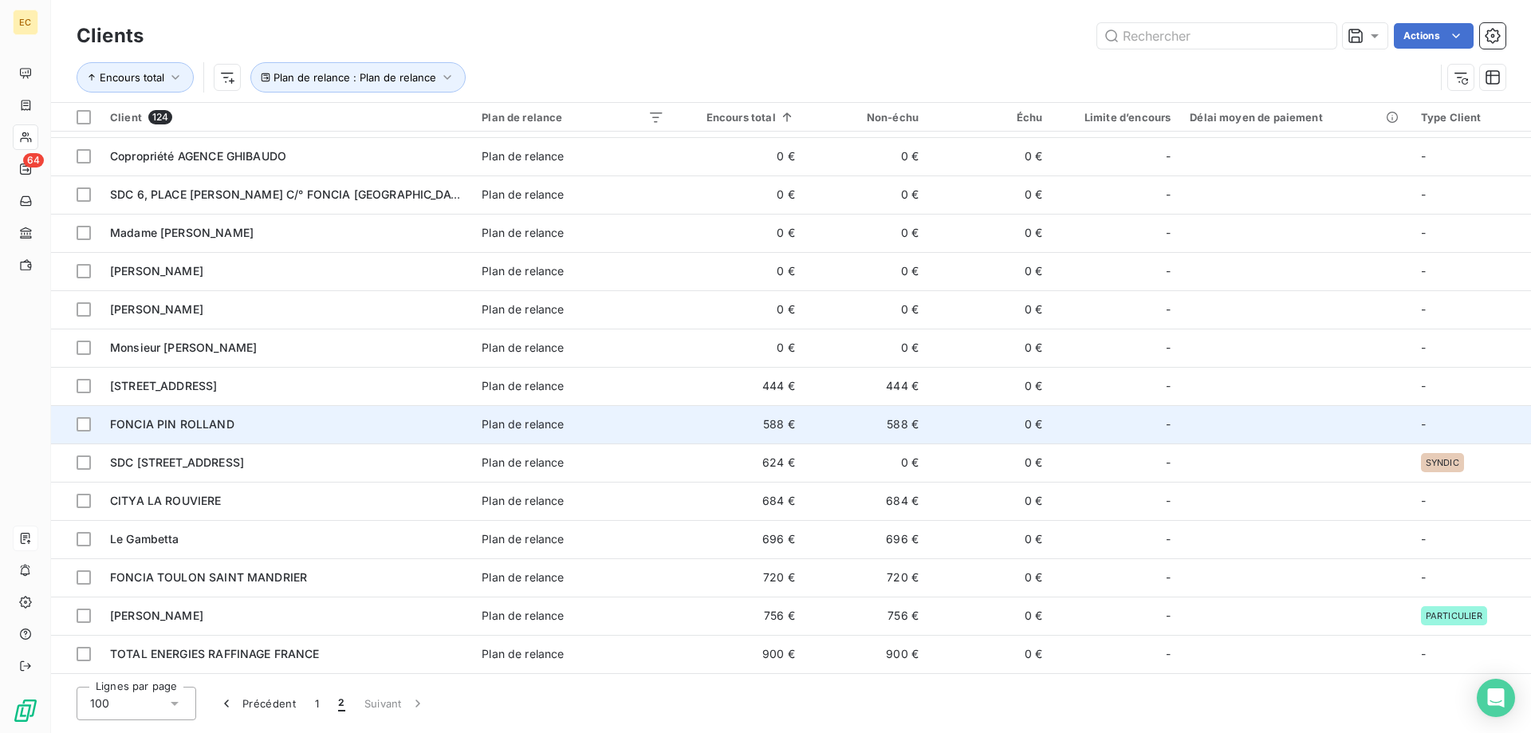
click at [204, 424] on span "FONCIA PIN ROLLAND" at bounding box center [172, 424] width 124 height 14
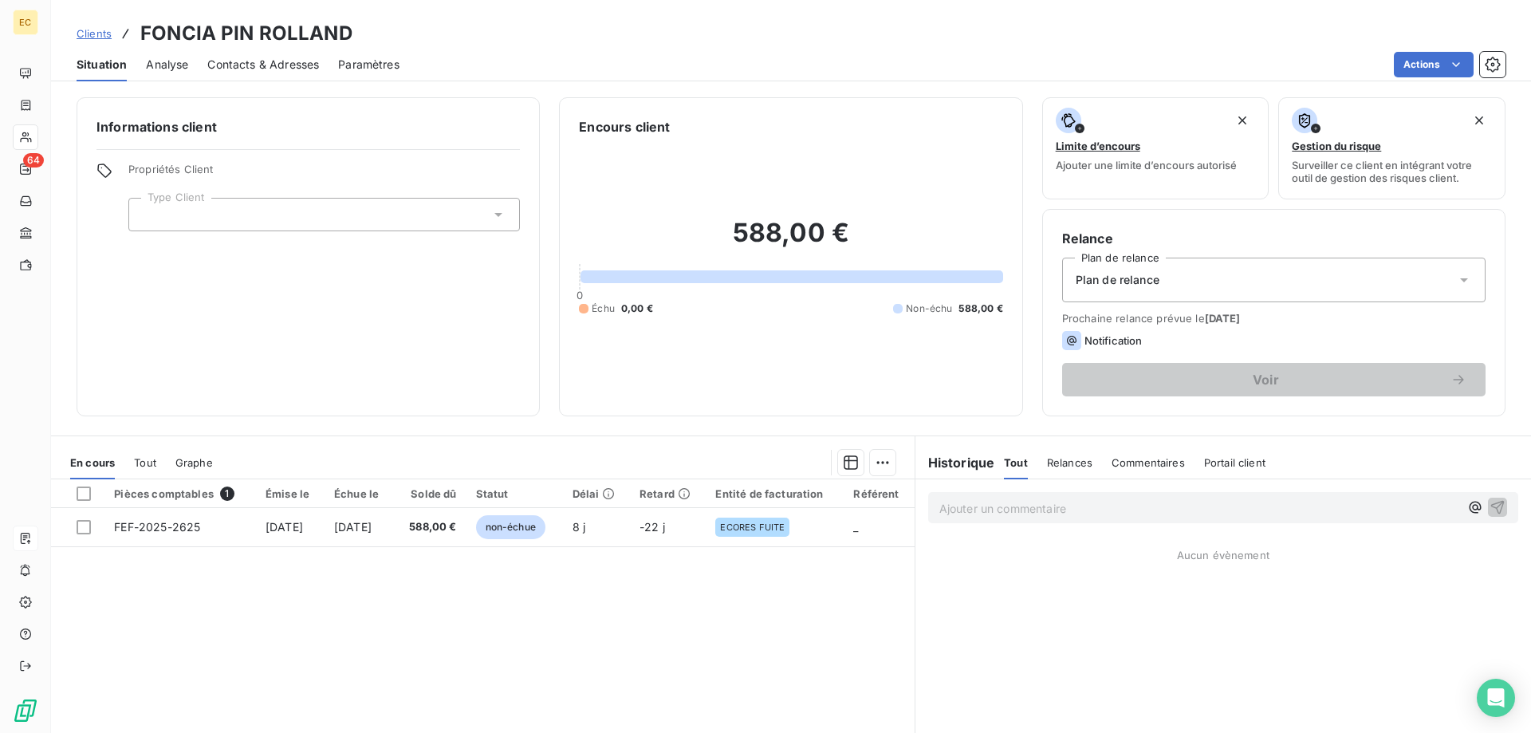
click at [261, 211] on div at bounding box center [324, 215] width 392 height 34
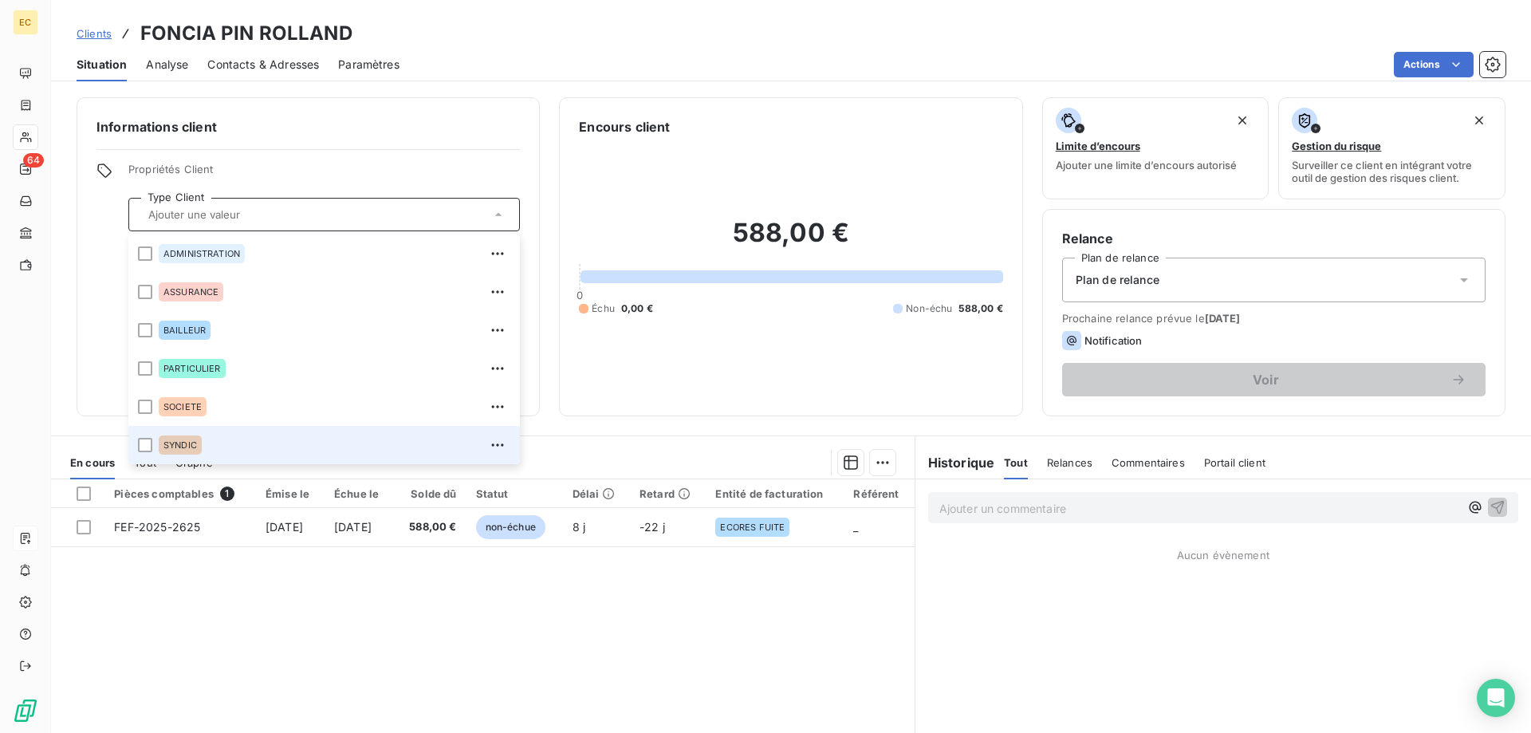
click at [179, 439] on div "SYNDIC" at bounding box center [180, 445] width 43 height 19
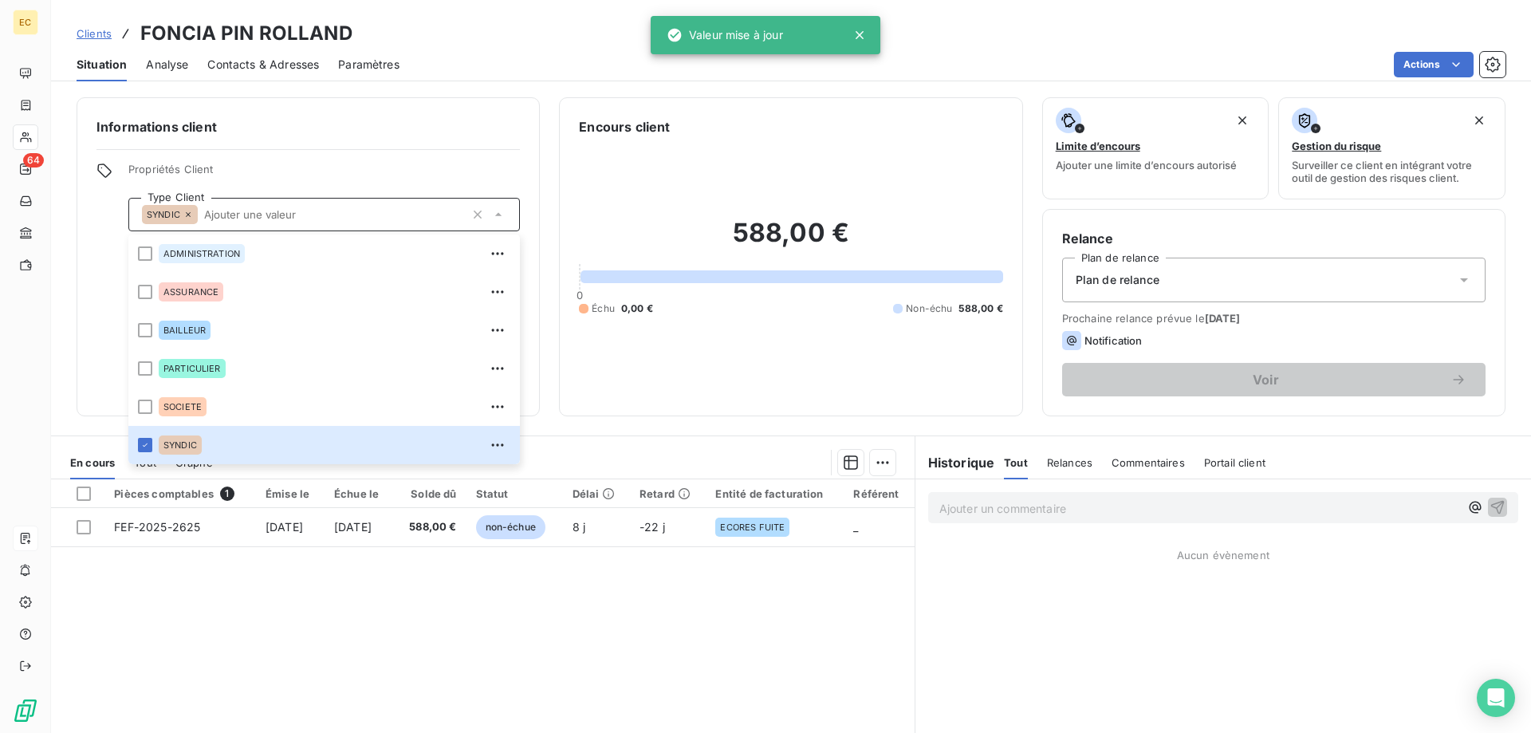
click at [1156, 281] on span "Plan de relance" at bounding box center [1118, 280] width 84 height 16
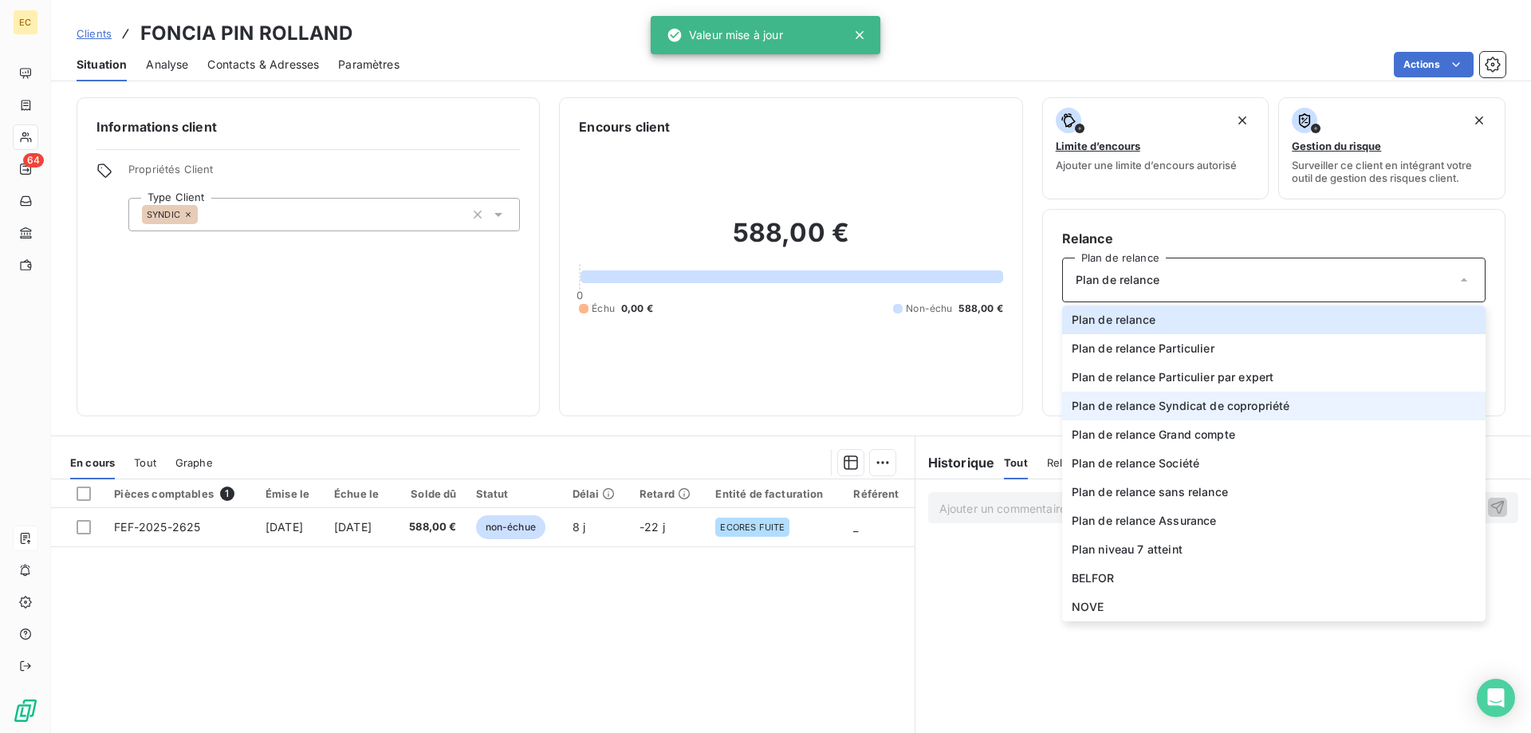
click at [1236, 405] on span "Plan de relance Syndicat de copropriété" at bounding box center [1181, 406] width 219 height 16
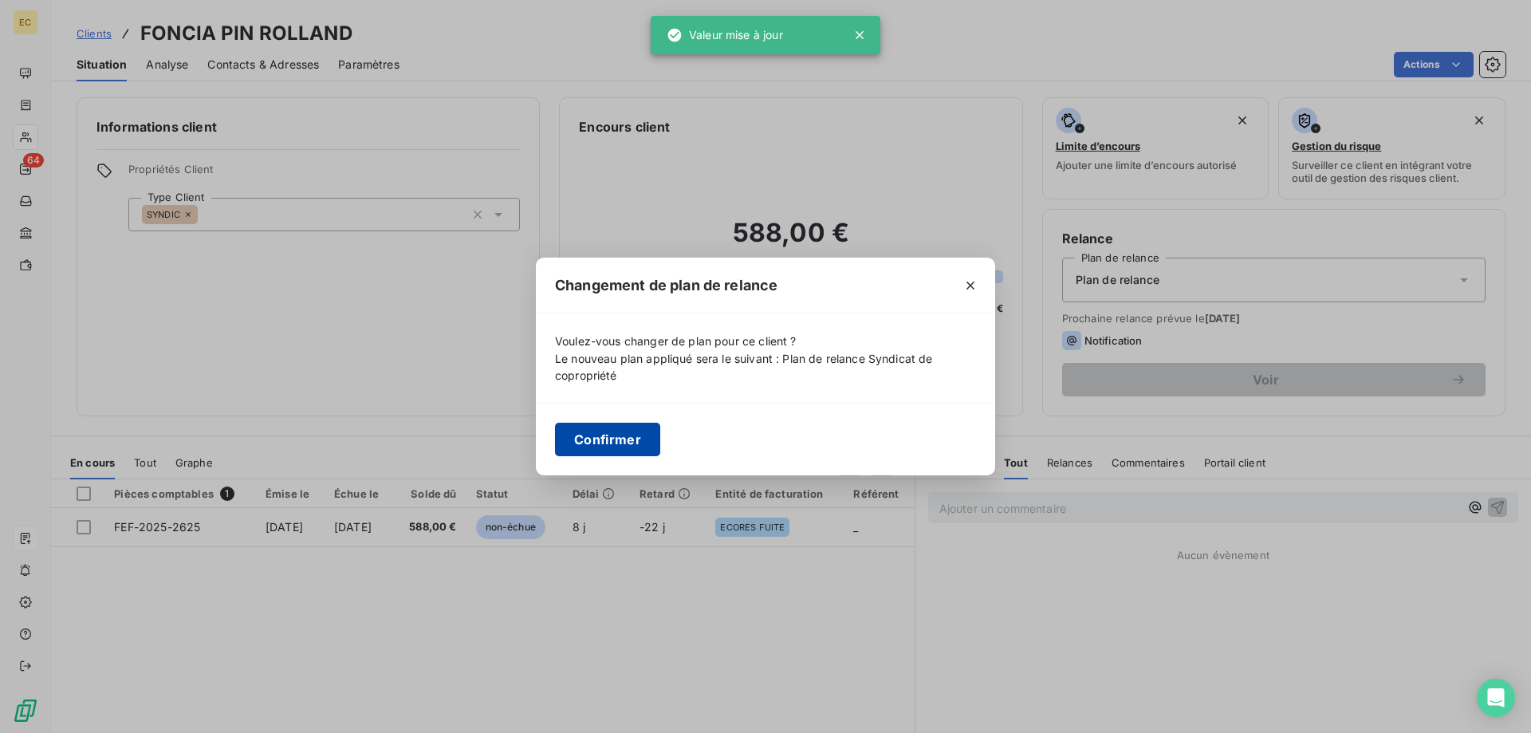
click at [605, 436] on button "Confirmer" at bounding box center [607, 440] width 105 height 34
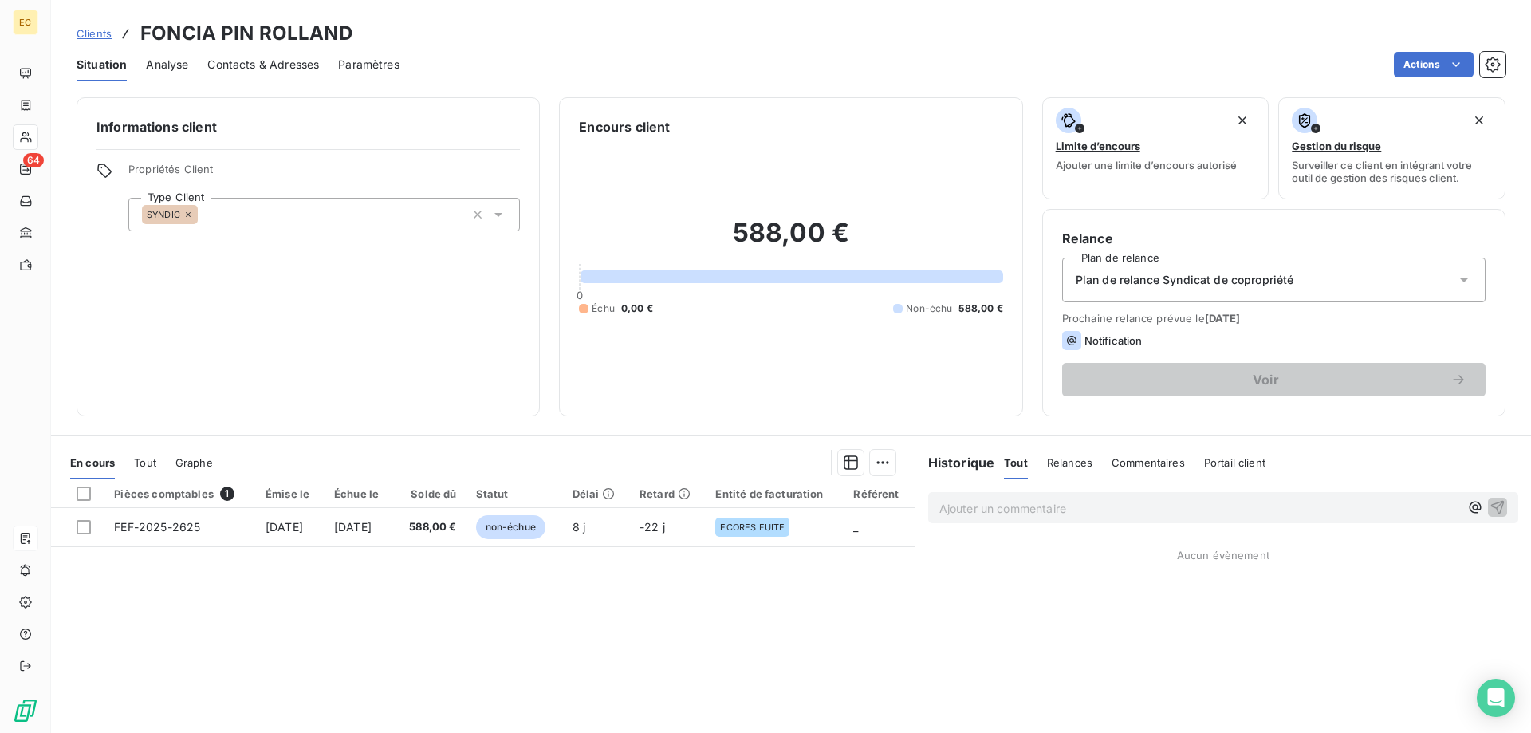
click at [101, 32] on span "Clients" at bounding box center [94, 33] width 35 height 13
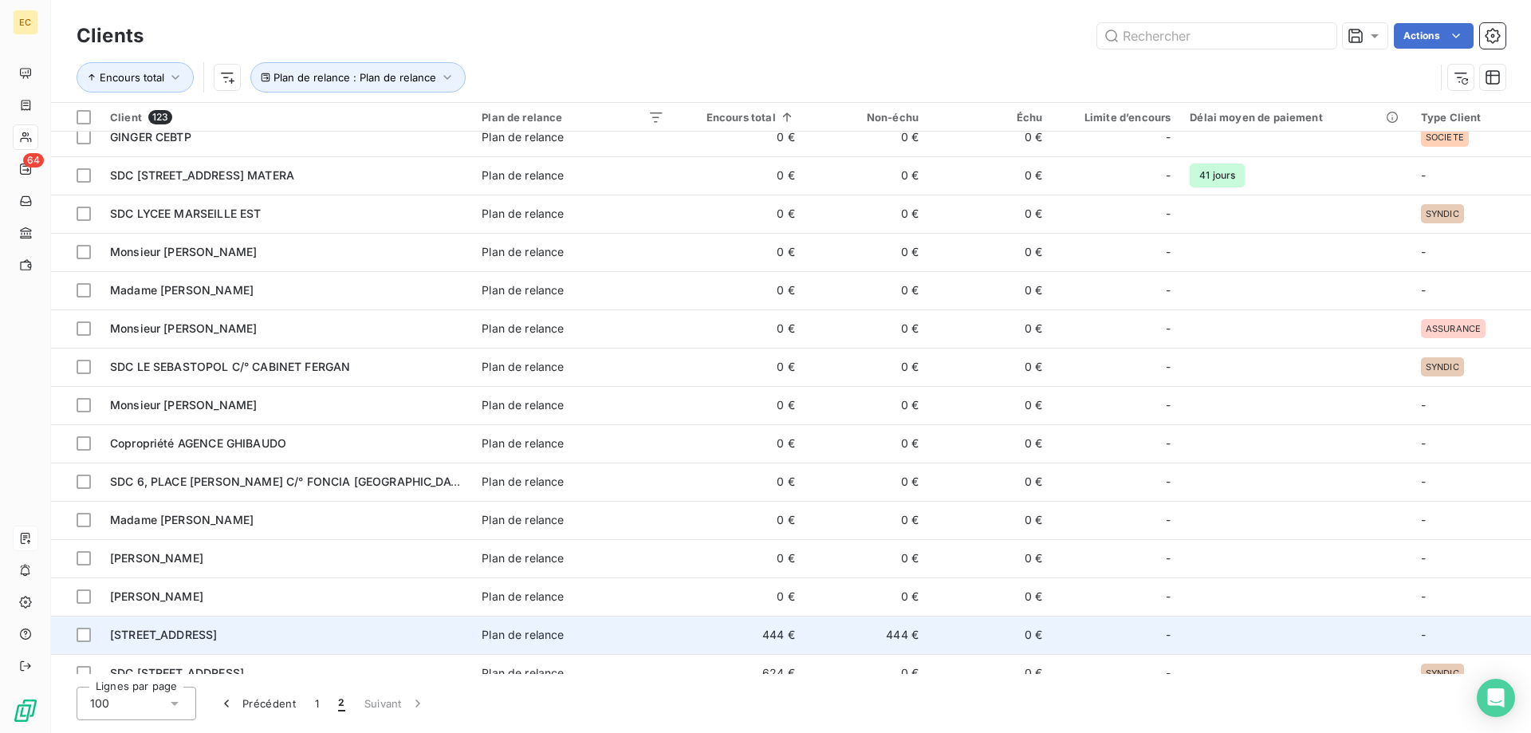
scroll to position [339, 0]
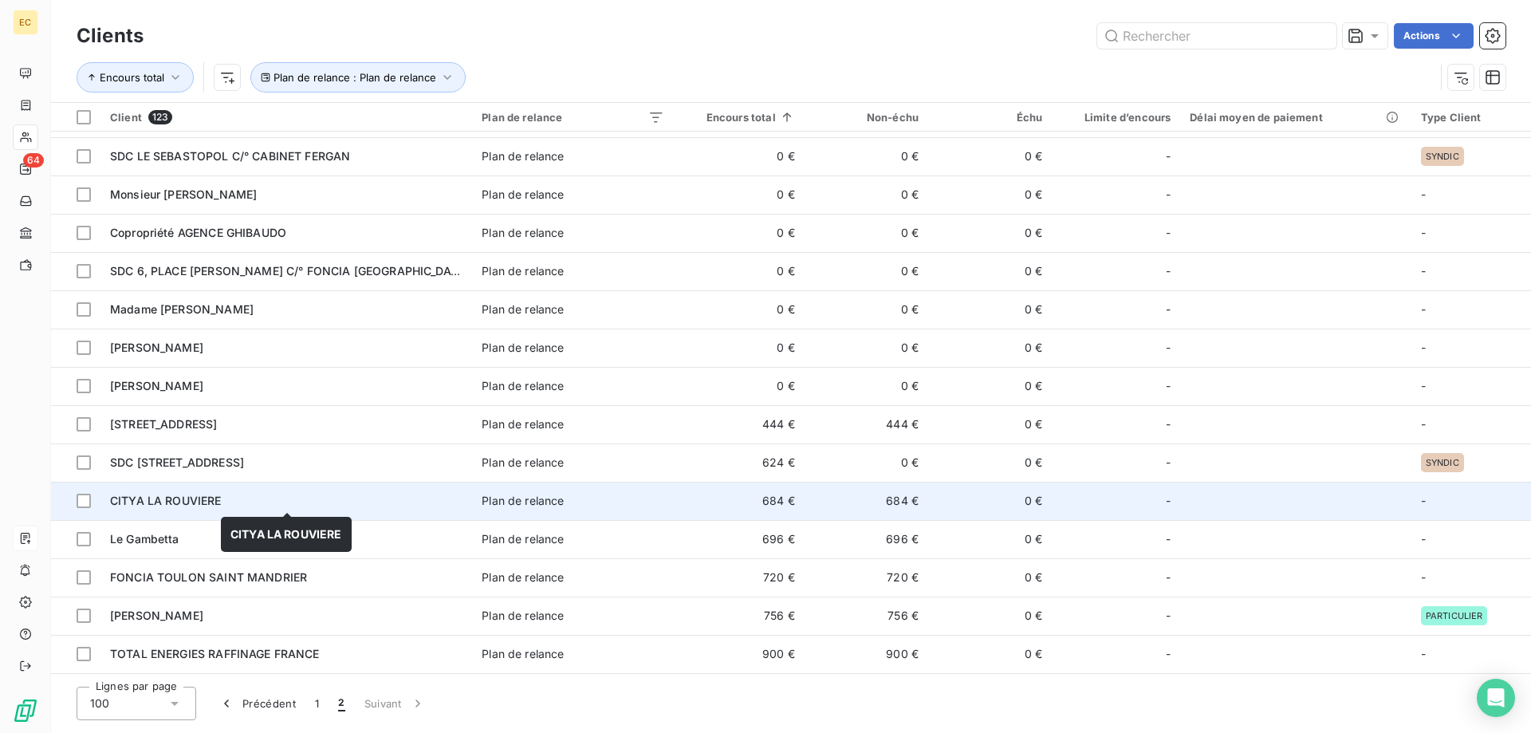
click at [294, 508] on div "CITYA LA ROUVIERE" at bounding box center [286, 501] width 353 height 16
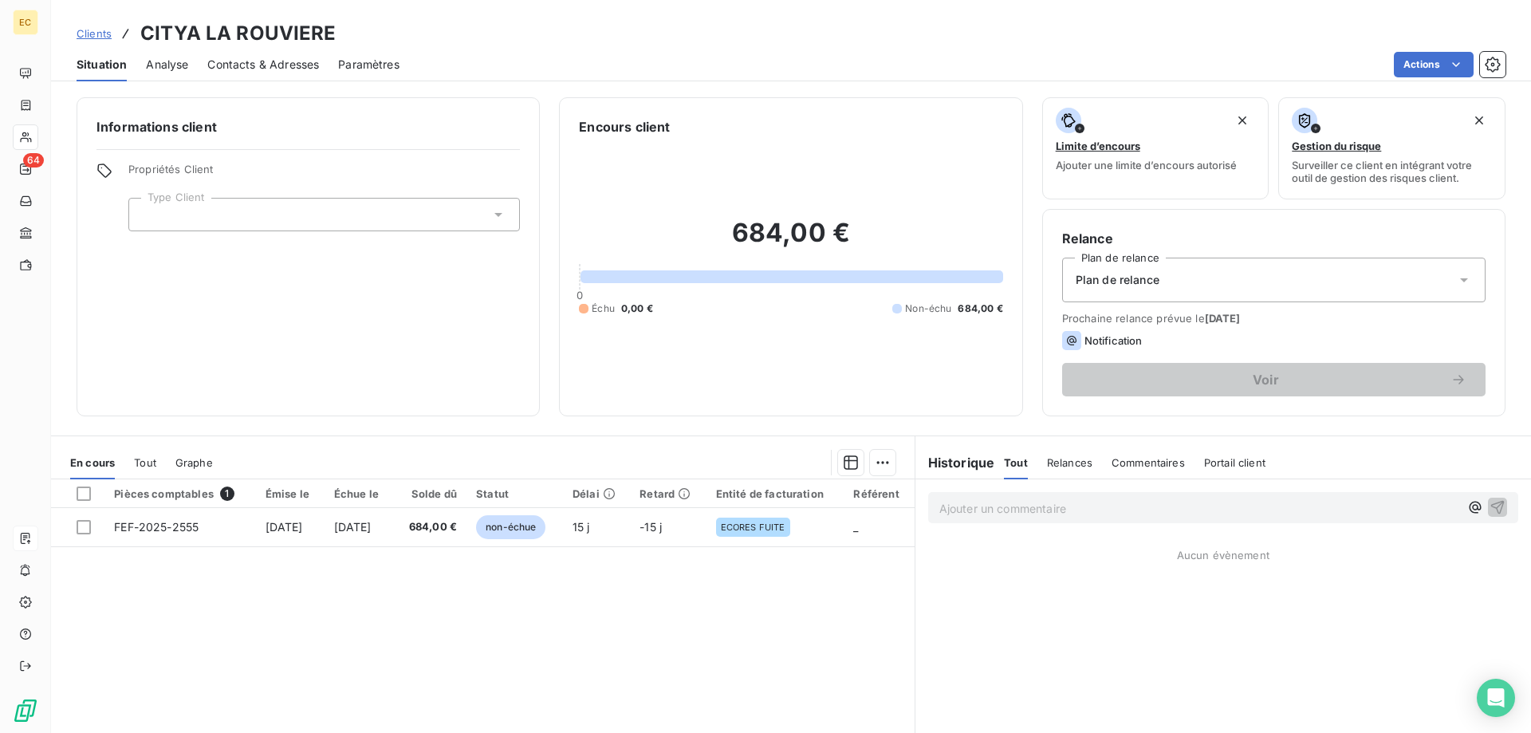
click at [207, 211] on div at bounding box center [324, 215] width 392 height 34
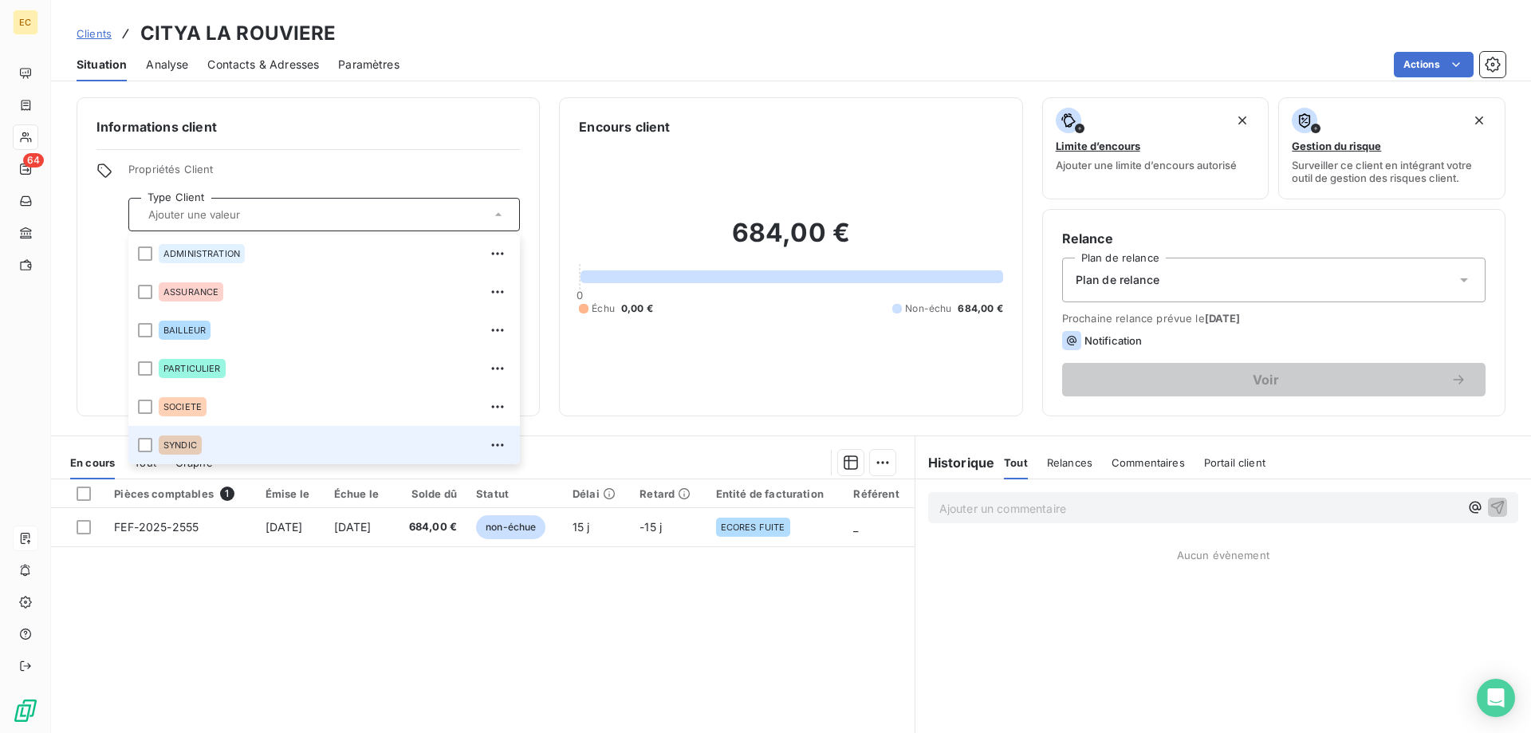
click at [187, 439] on div "SYNDIC" at bounding box center [180, 445] width 43 height 19
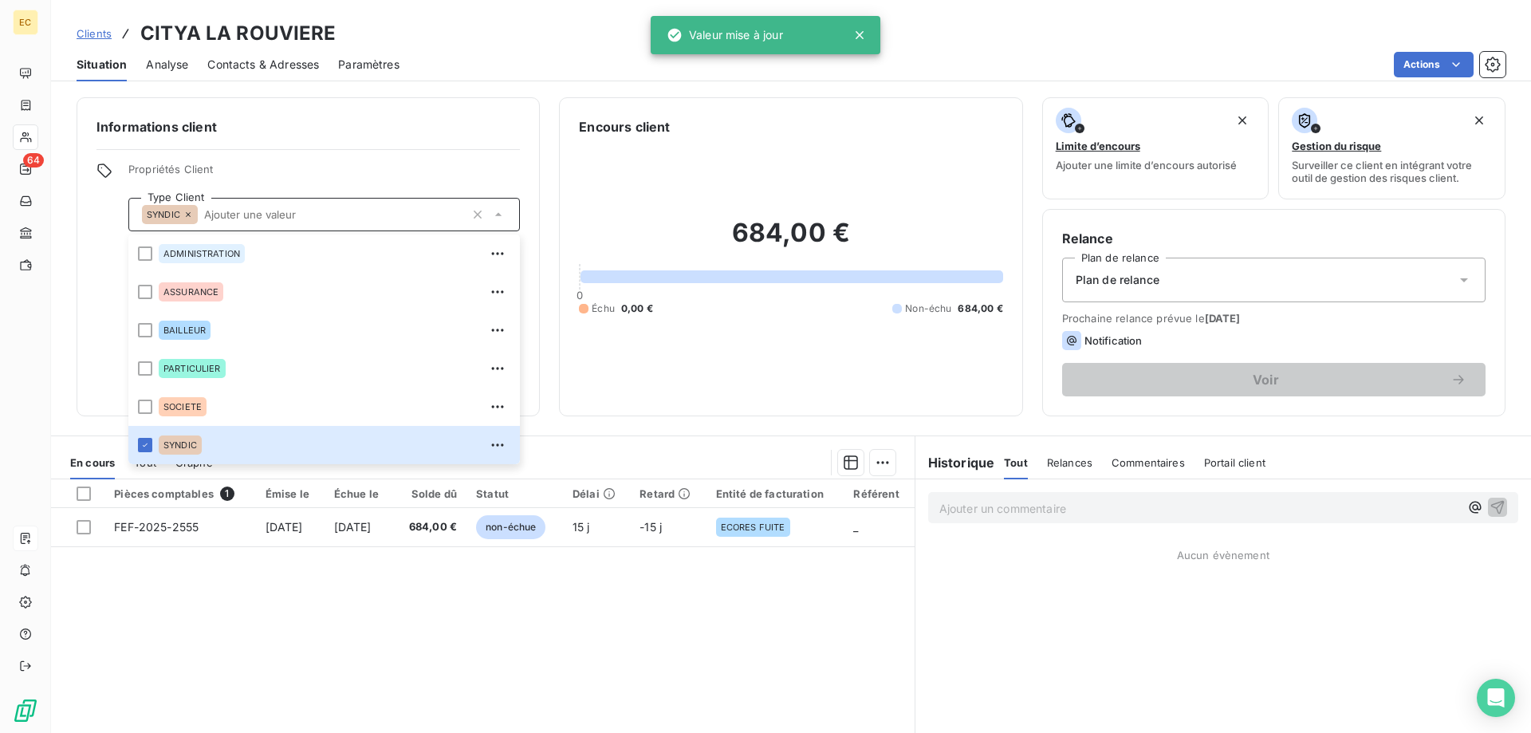
click at [1157, 280] on span "Plan de relance" at bounding box center [1118, 280] width 84 height 16
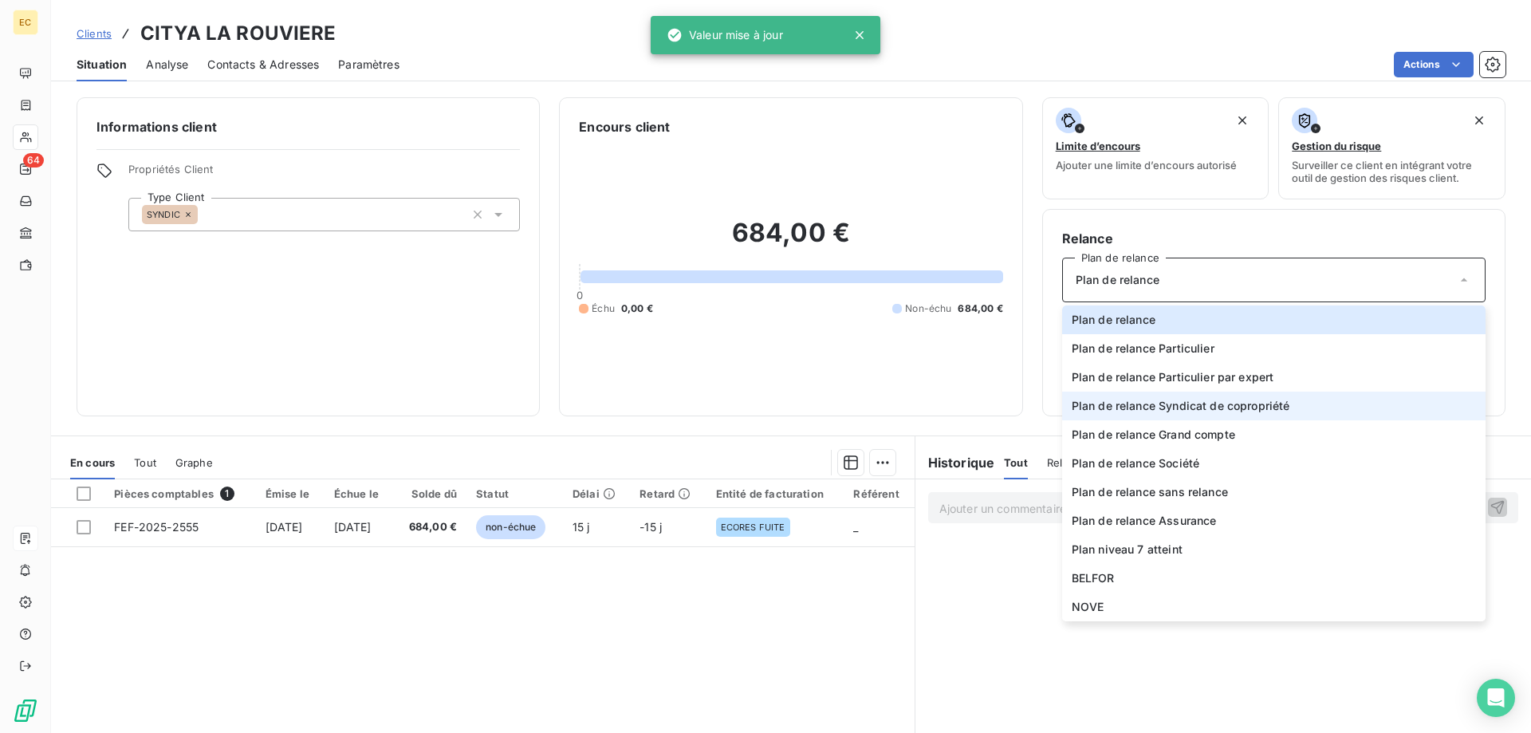
click at [1194, 400] on span "Plan de relance Syndicat de copropriété" at bounding box center [1181, 406] width 219 height 16
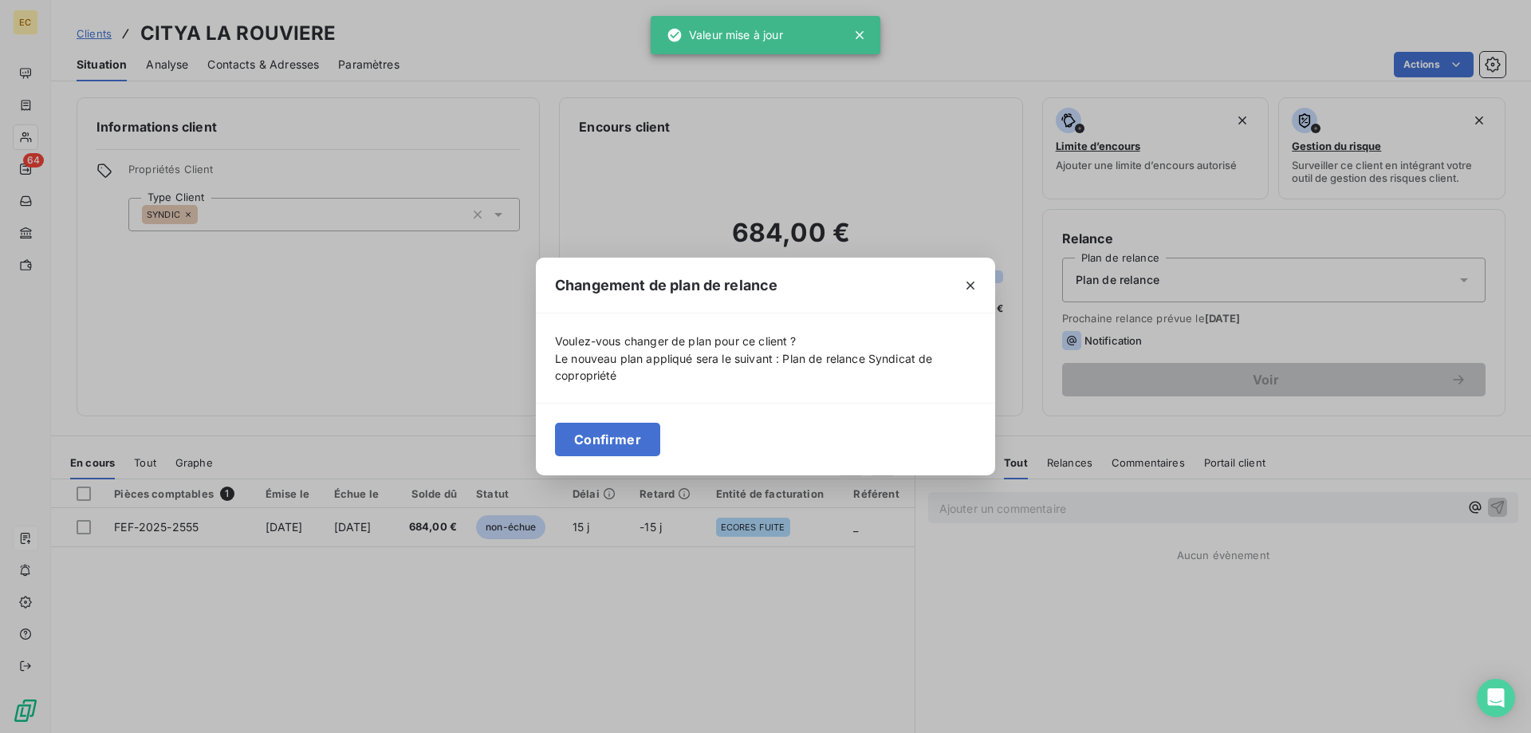
drag, startPoint x: 619, startPoint y: 440, endPoint x: 459, endPoint y: 327, distance: 195.6
click at [619, 439] on button "Confirmer" at bounding box center [607, 440] width 105 height 34
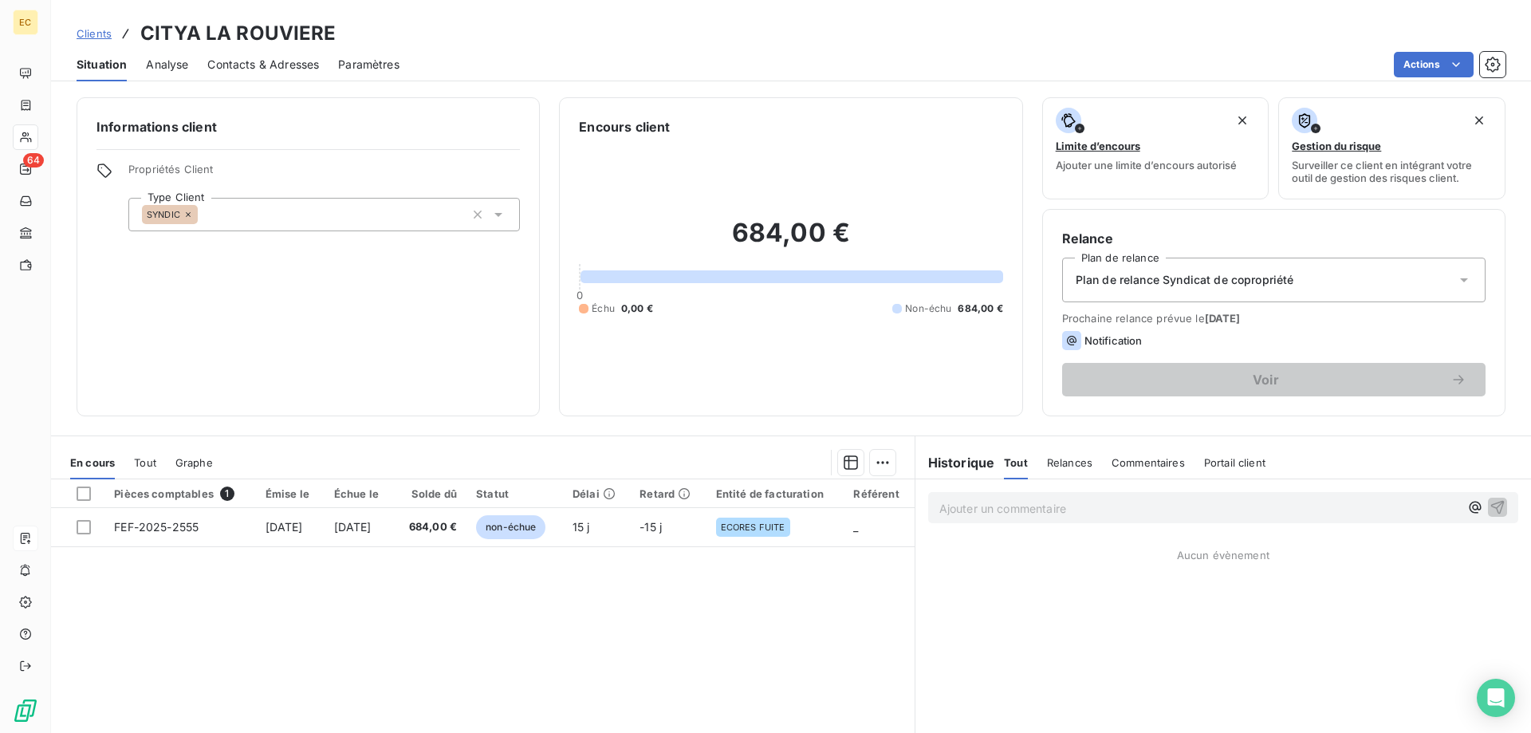
click at [93, 36] on span "Clients" at bounding box center [94, 33] width 35 height 13
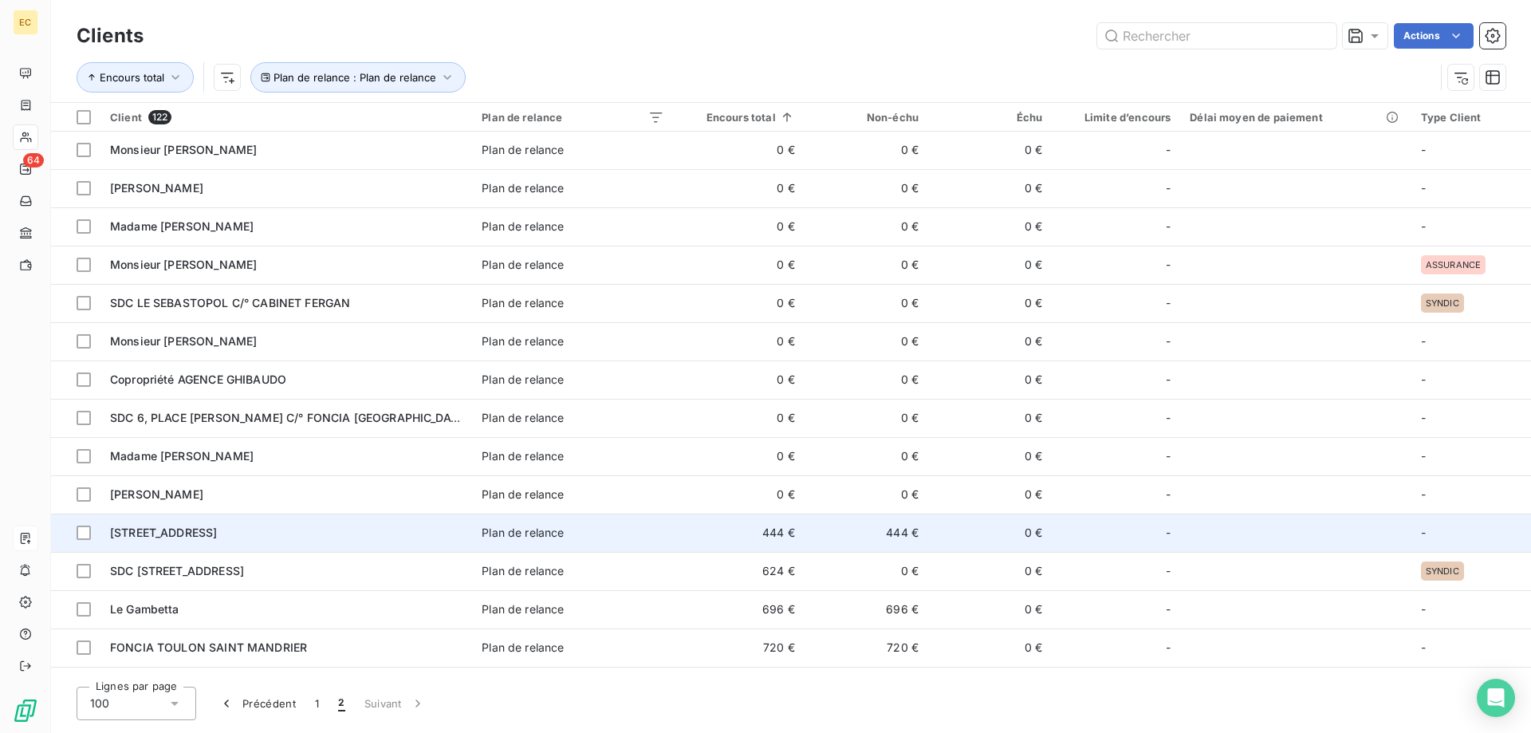
scroll to position [301, 0]
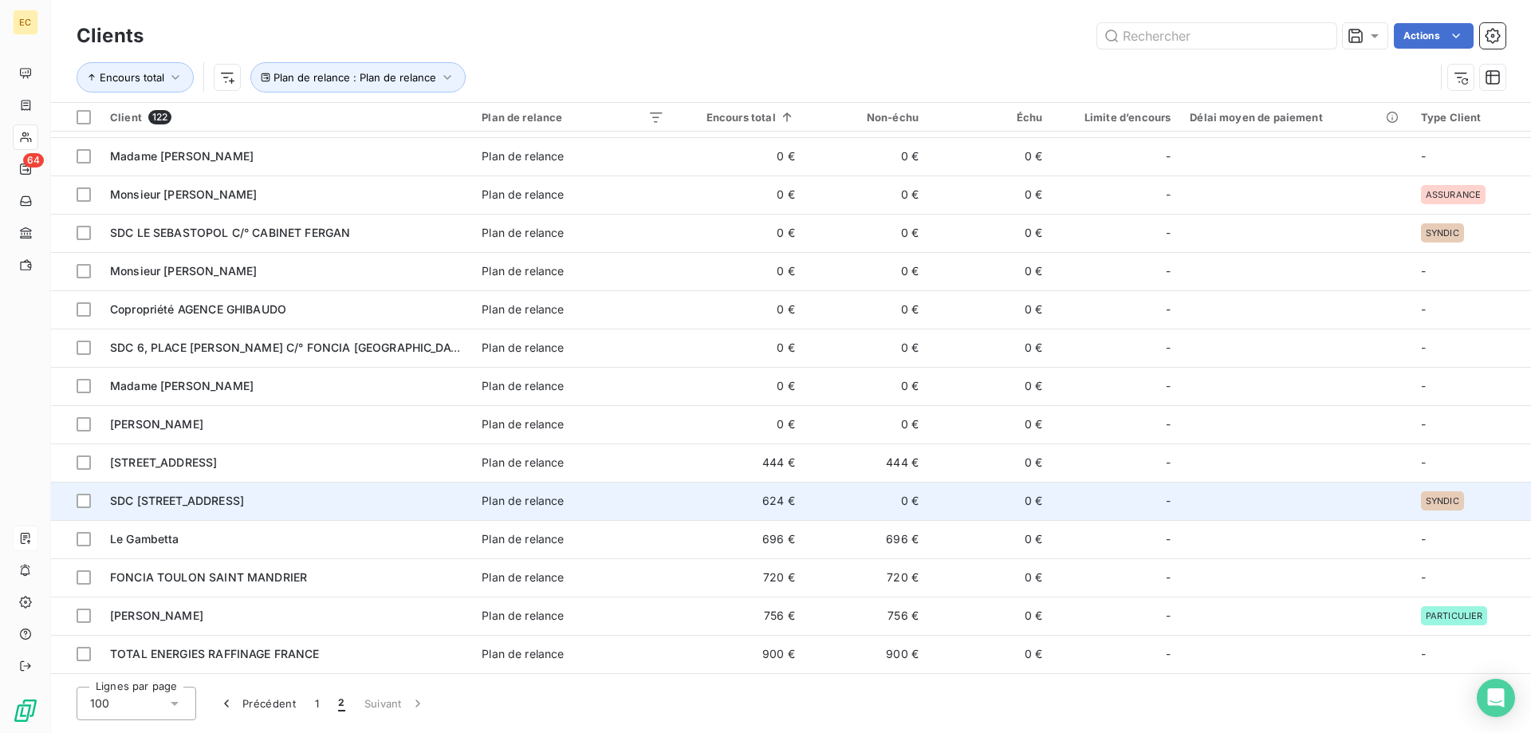
click at [244, 499] on span "SDC [STREET_ADDRESS]" at bounding box center [177, 501] width 134 height 14
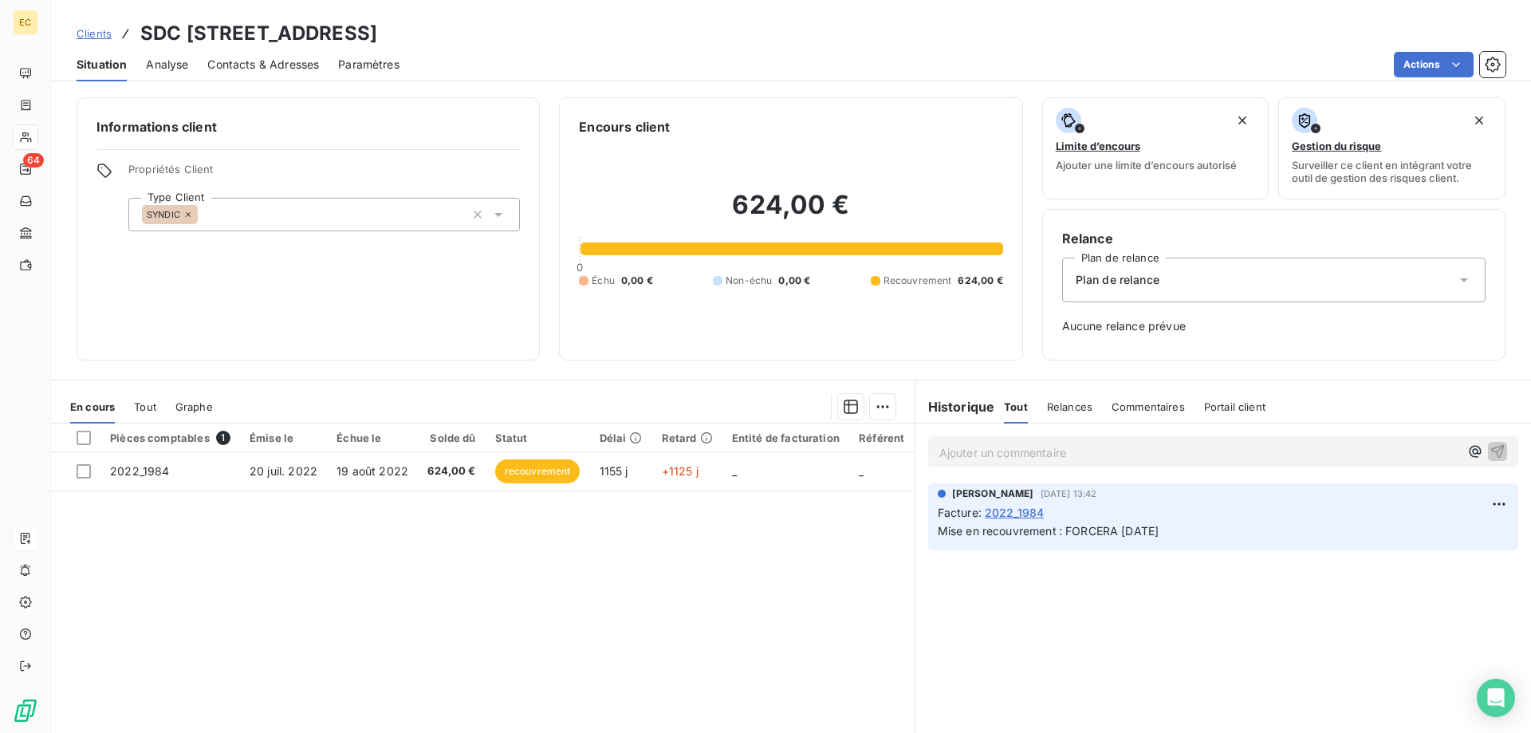
click at [1138, 286] on span "Plan de relance" at bounding box center [1118, 280] width 84 height 16
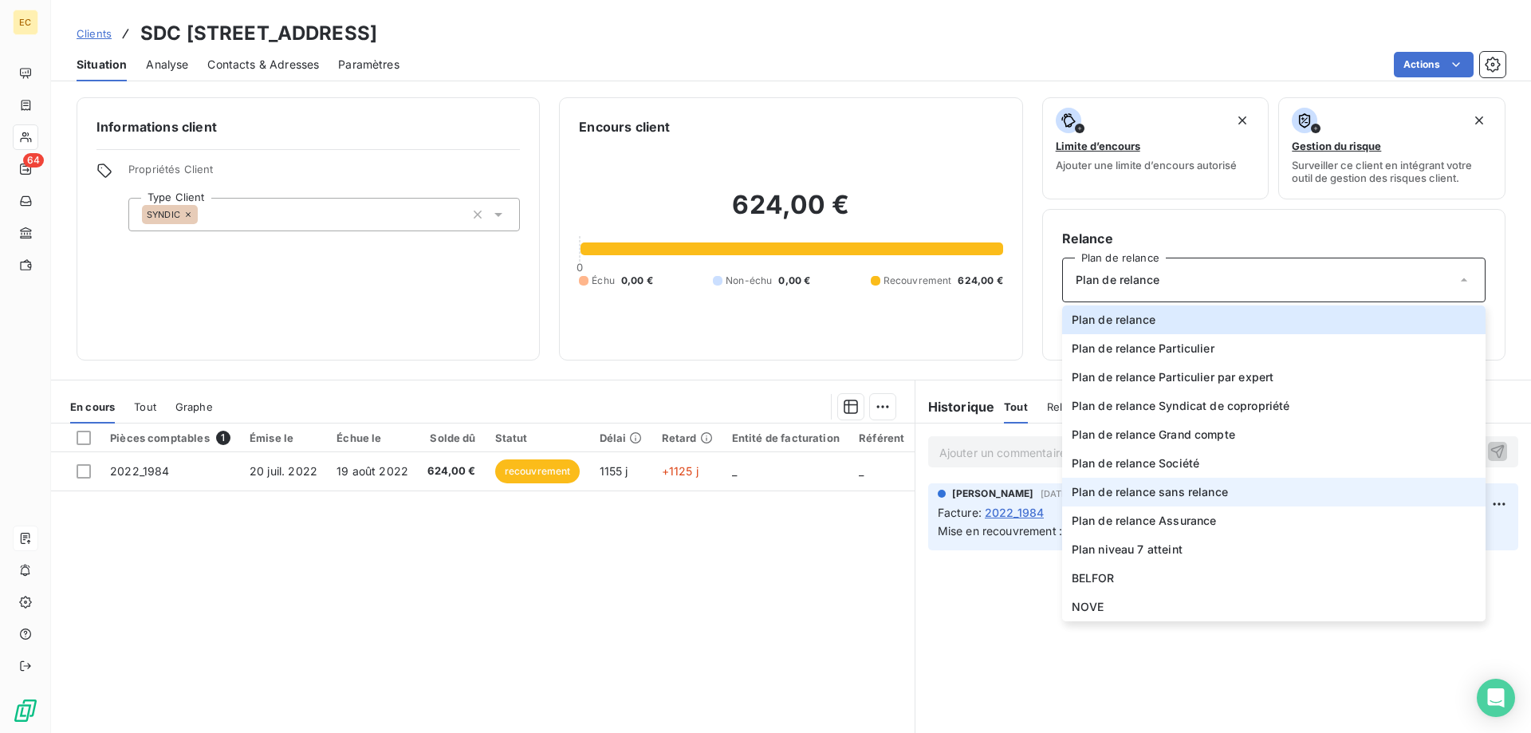
click at [1165, 492] on span "Plan de relance sans relance" at bounding box center [1150, 492] width 156 height 16
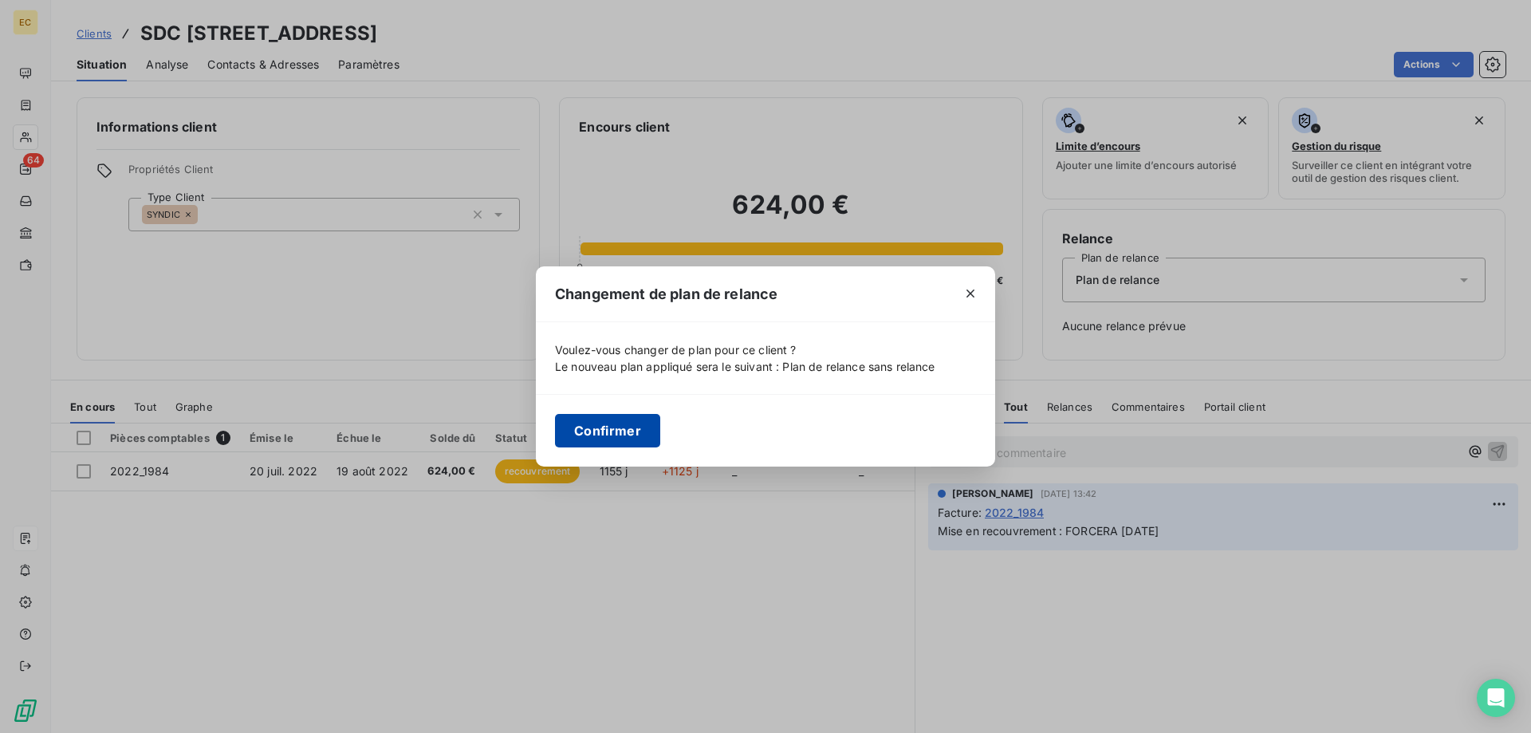
click at [636, 428] on button "Confirmer" at bounding box center [607, 431] width 105 height 34
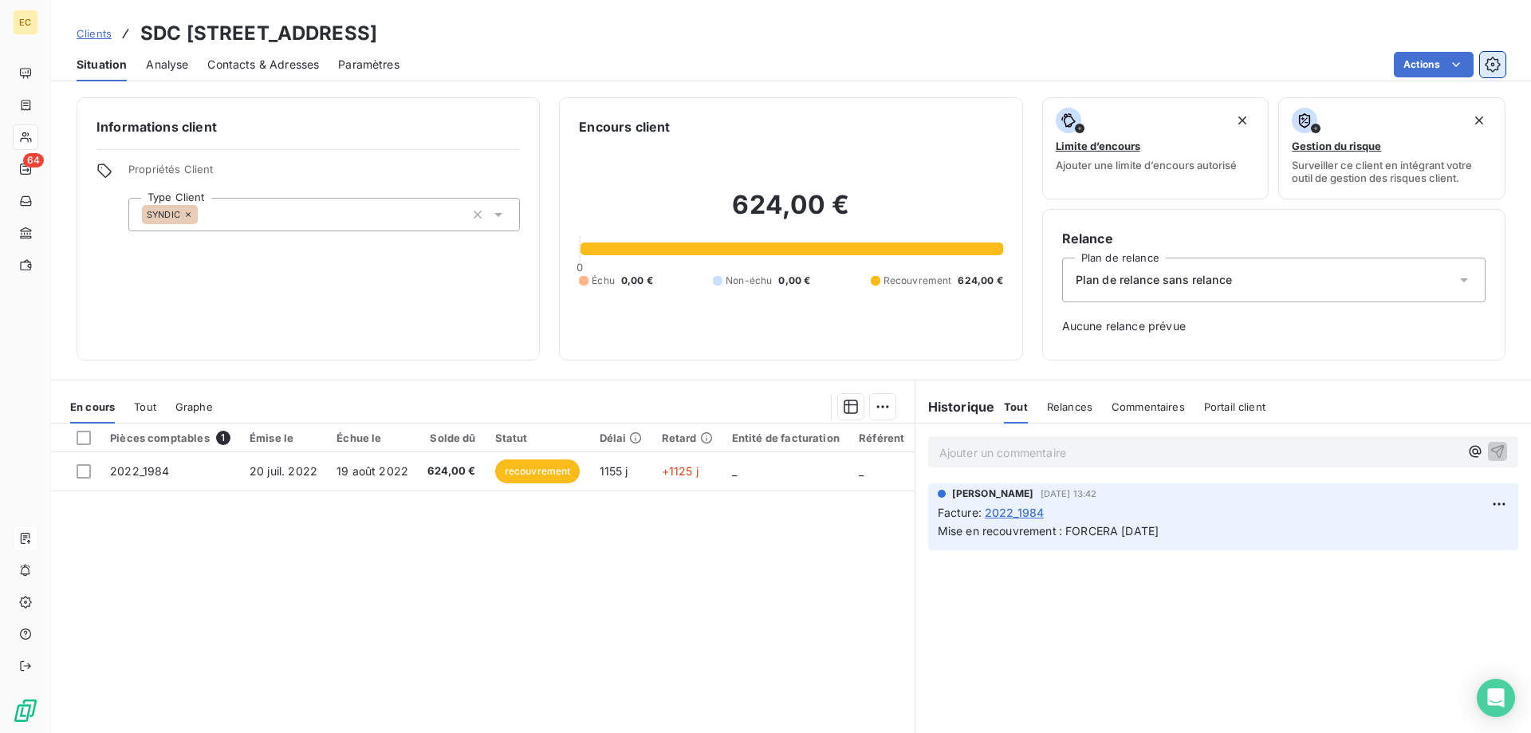
click at [1503, 65] on button "button" at bounding box center [1493, 65] width 26 height 26
click at [1495, 65] on icon "button" at bounding box center [1494, 64] width 4 height 4
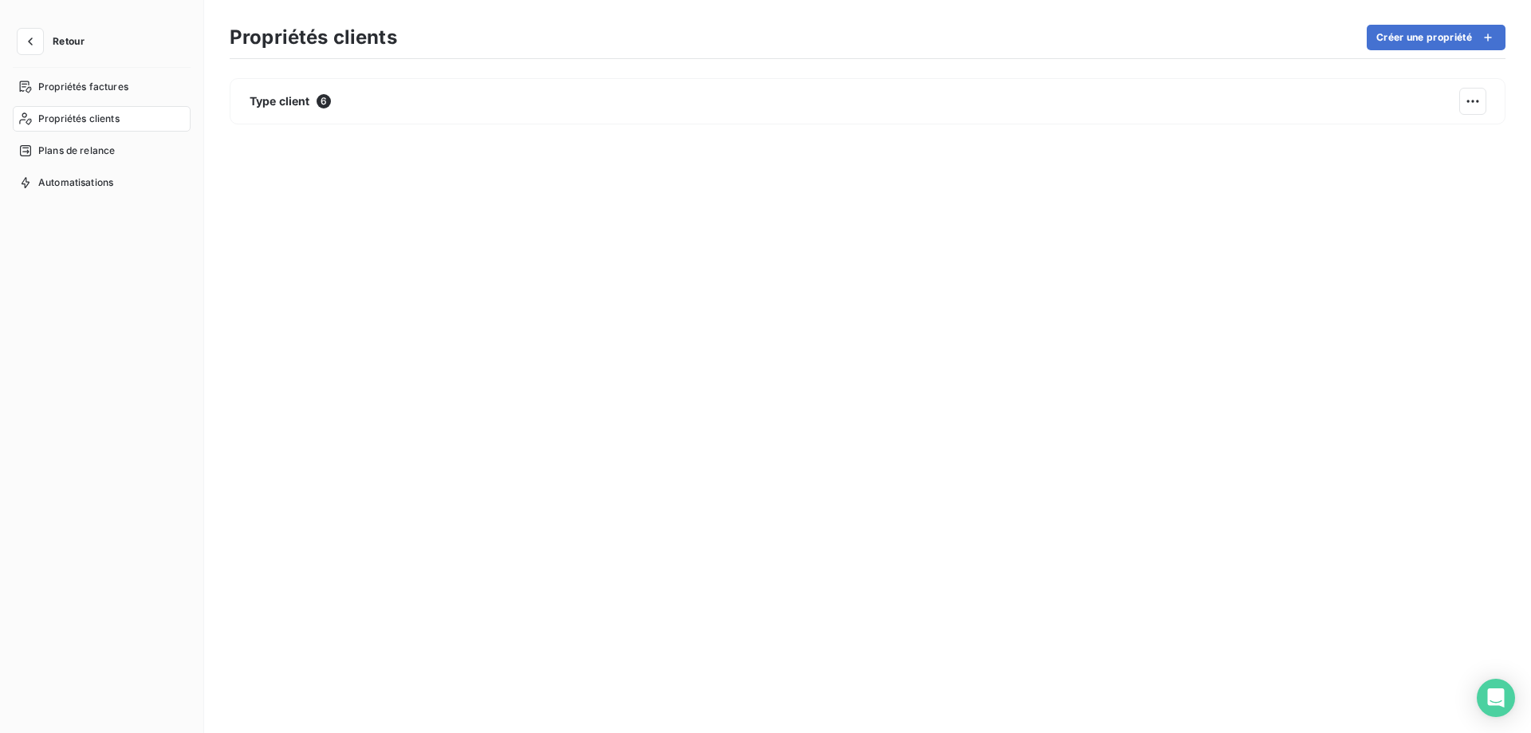
click at [73, 43] on span "Retour" at bounding box center [69, 42] width 32 height 10
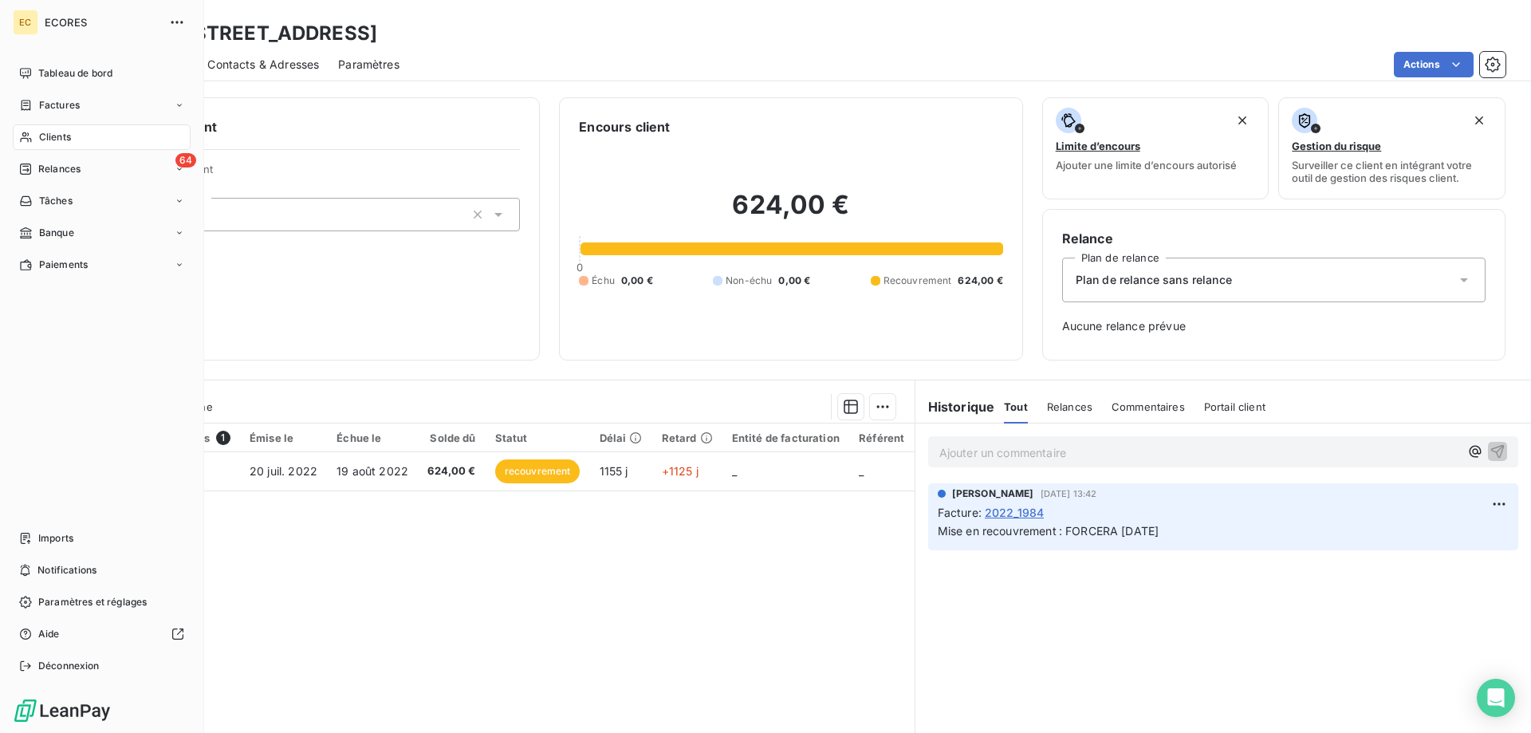
click at [56, 138] on span "Clients" at bounding box center [55, 137] width 32 height 14
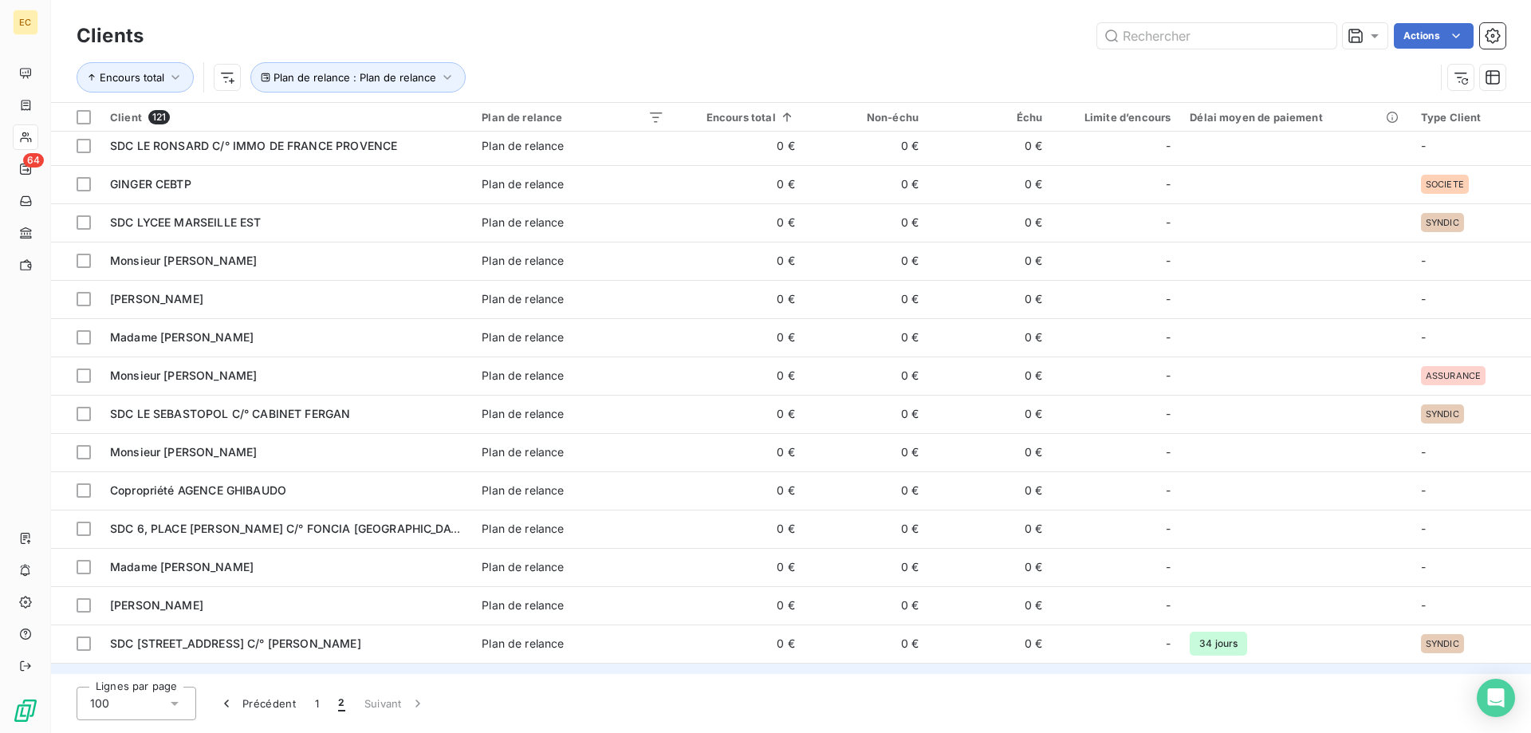
scroll to position [262, 0]
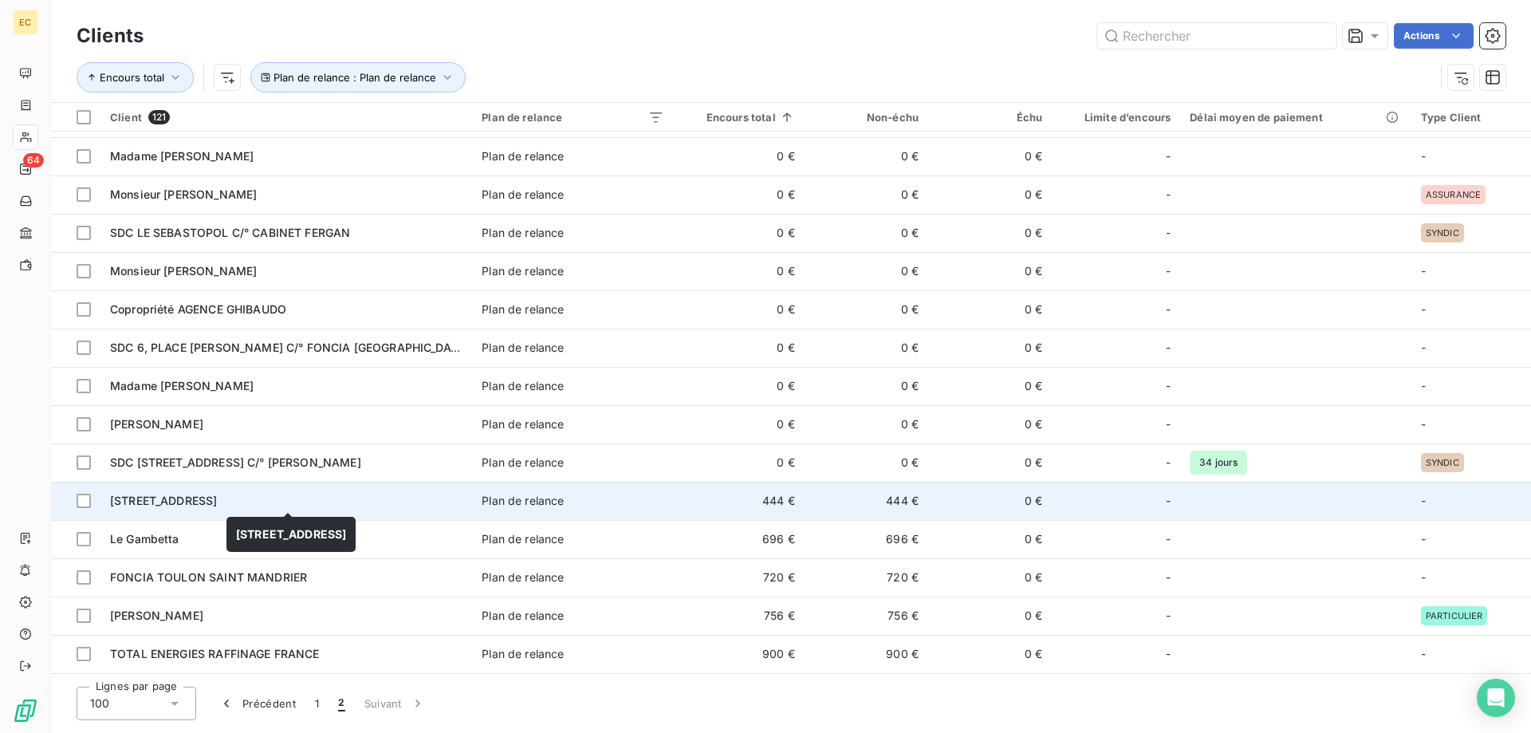
click at [238, 506] on div "[STREET_ADDRESS]" at bounding box center [286, 501] width 353 height 16
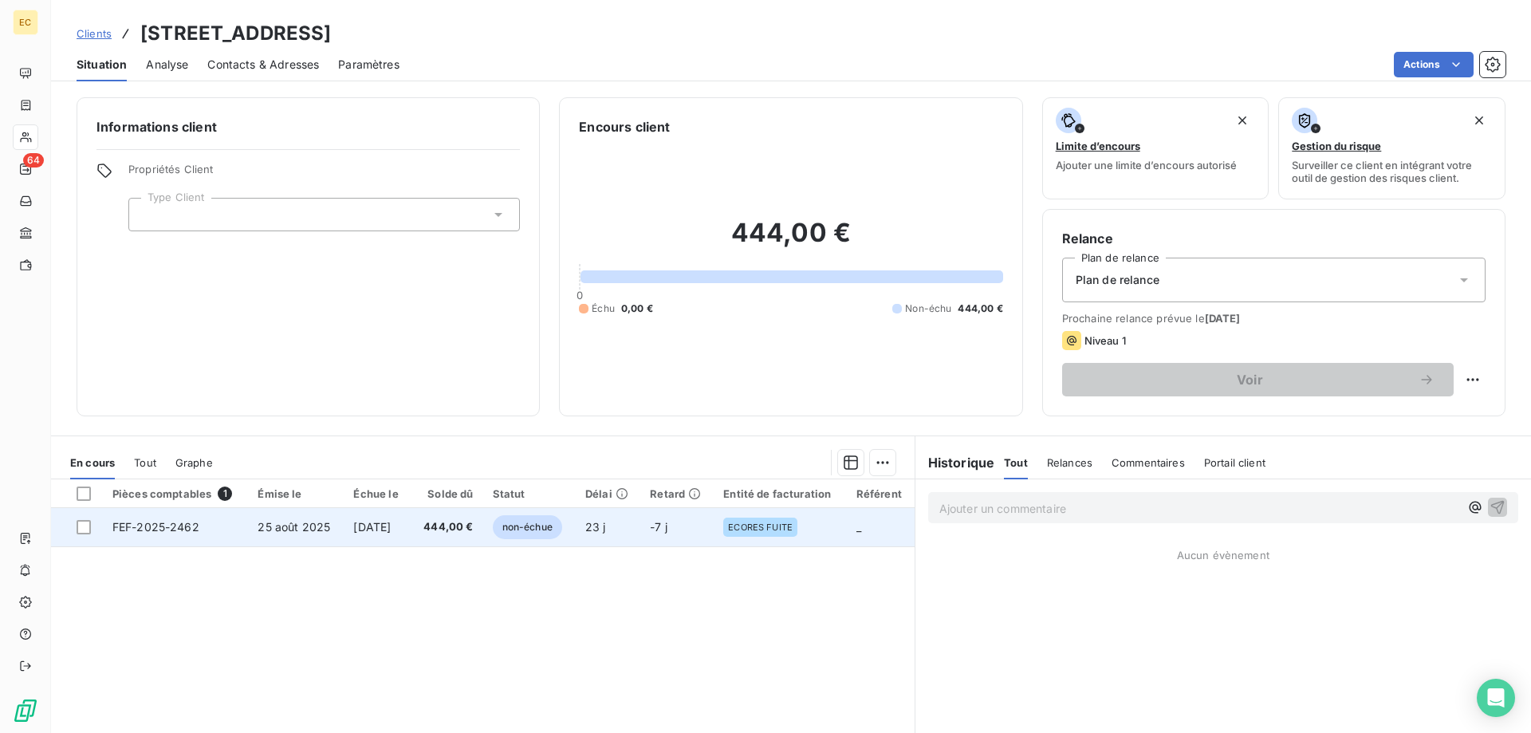
click at [366, 533] on span "[DATE]" at bounding box center [371, 527] width 37 height 14
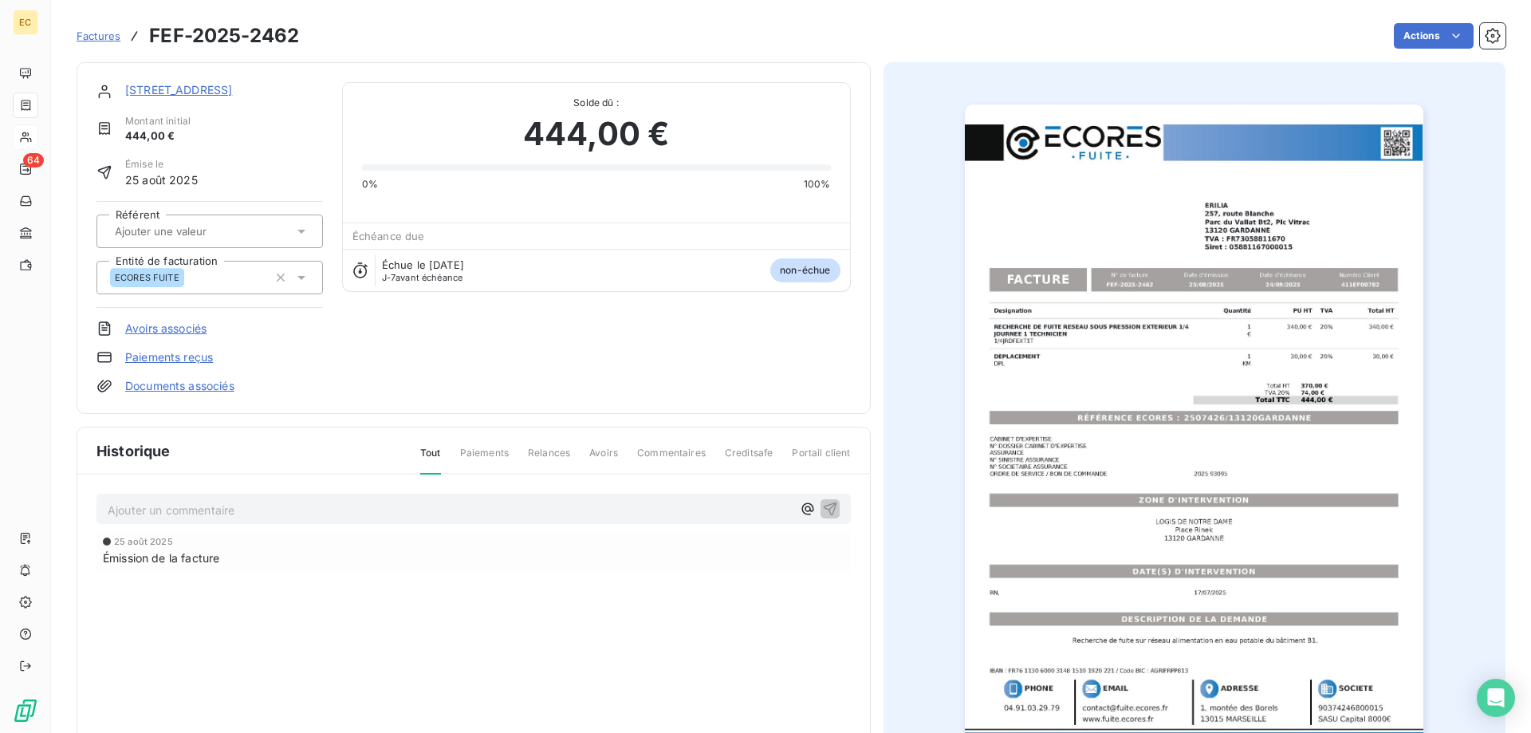
click at [147, 92] on link "[STREET_ADDRESS]" at bounding box center [178, 90] width 107 height 14
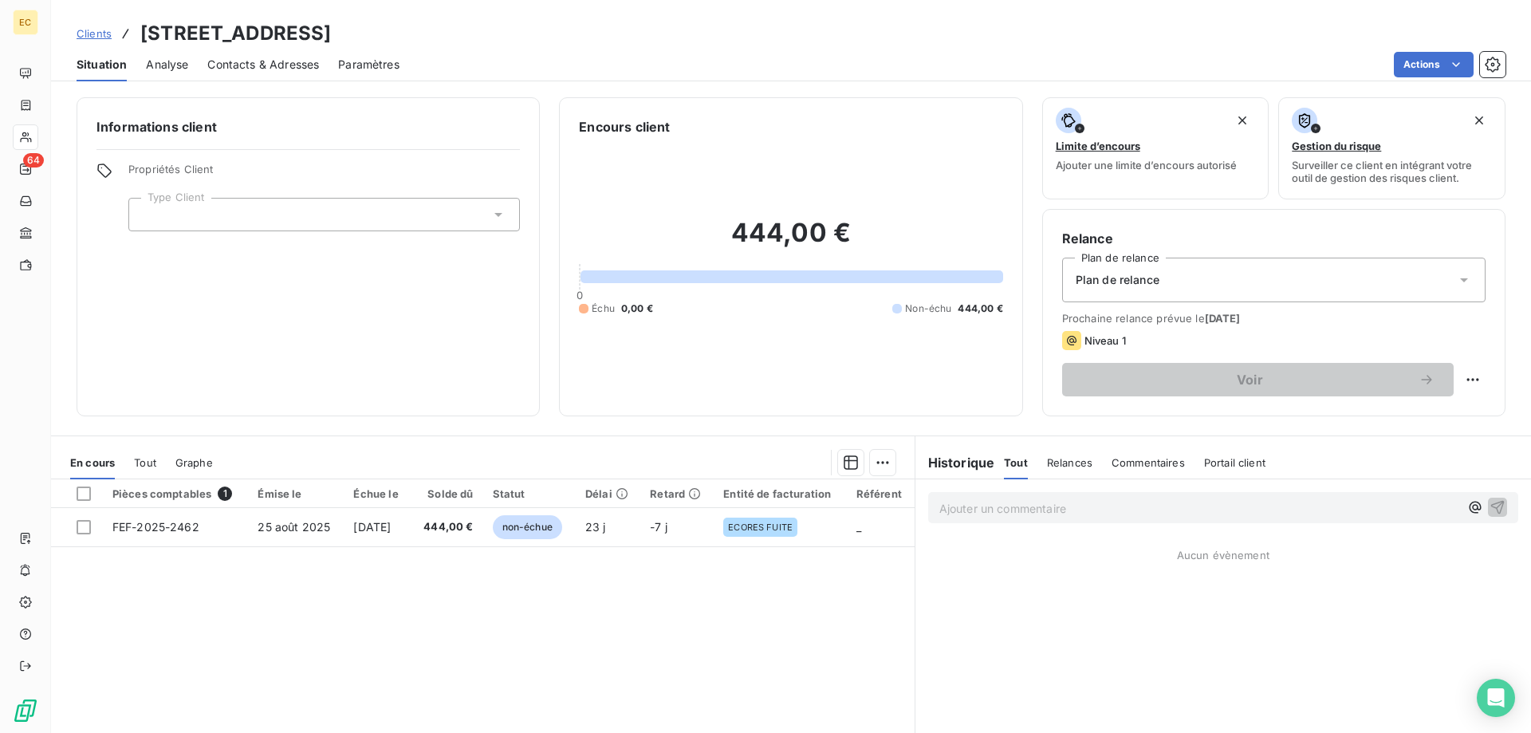
click at [200, 212] on div at bounding box center [324, 215] width 392 height 34
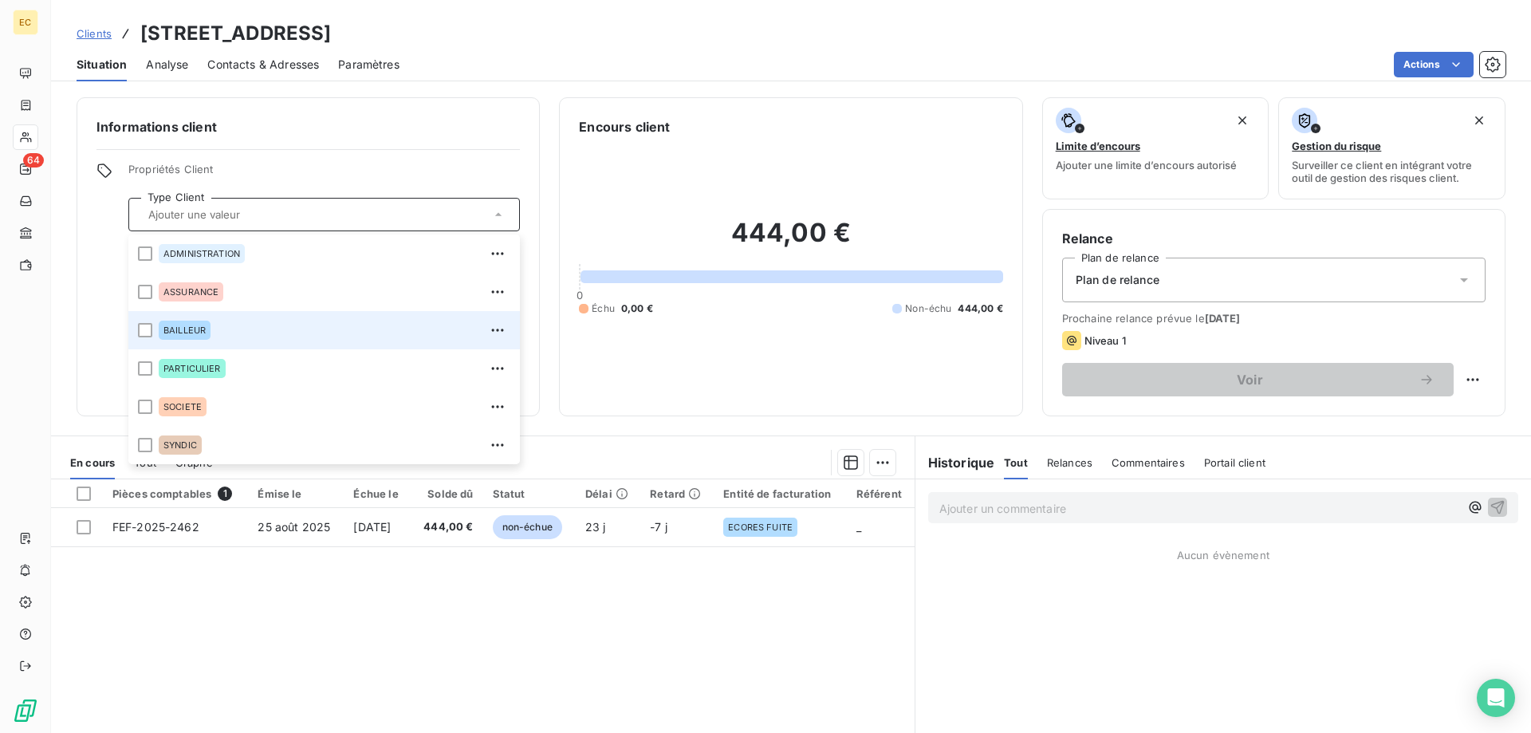
click at [199, 335] on div "BAILLEUR" at bounding box center [185, 330] width 52 height 19
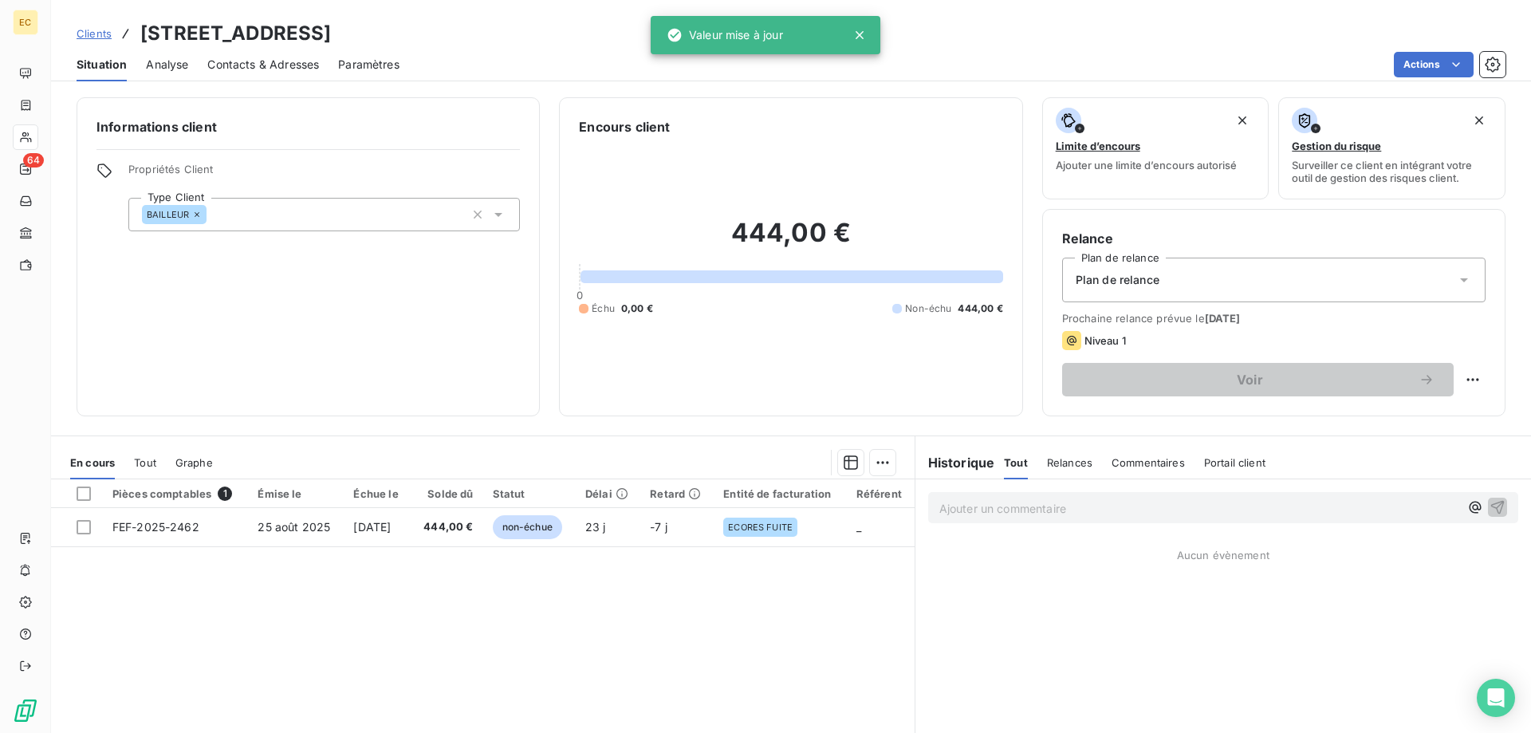
click at [1125, 290] on div "Plan de relance" at bounding box center [1274, 280] width 424 height 45
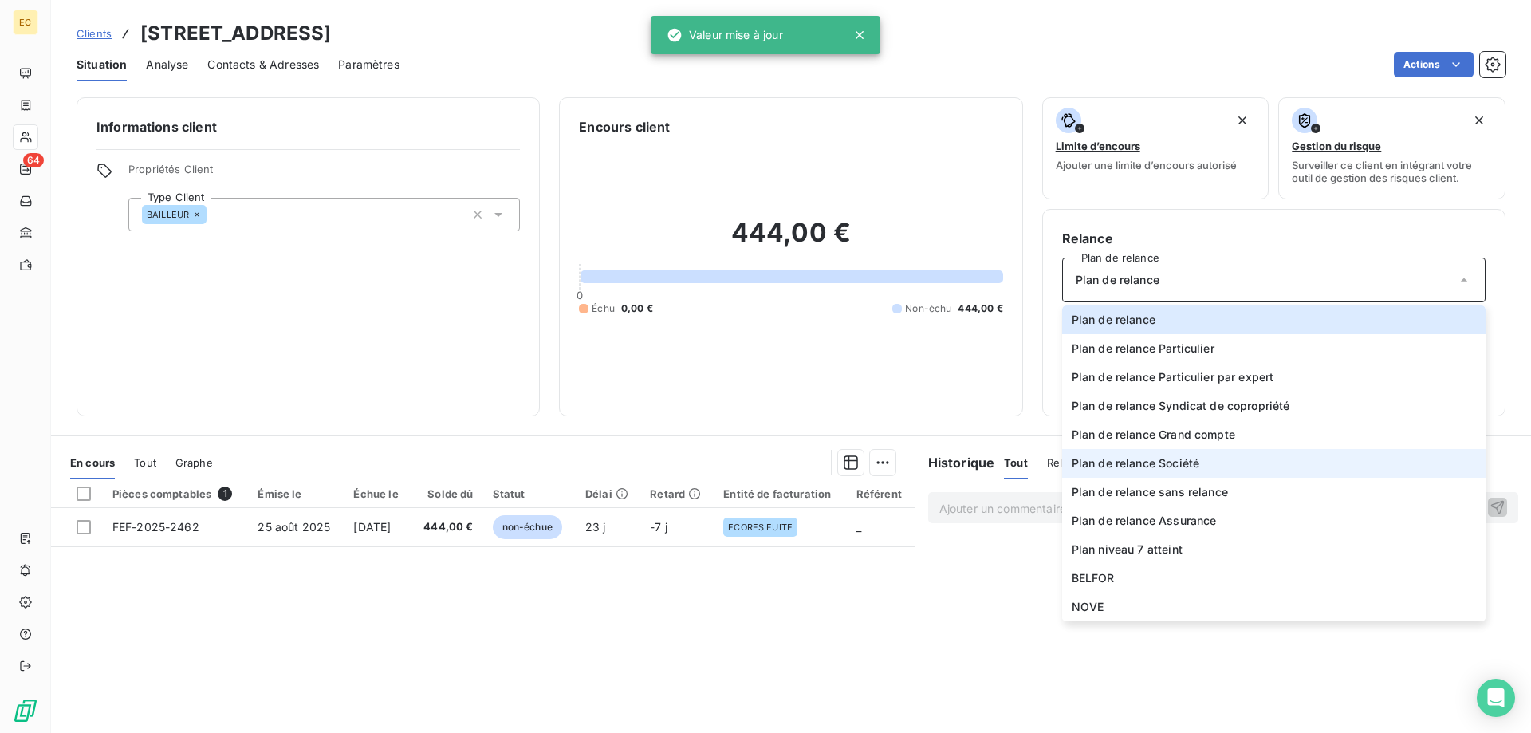
click at [1199, 465] on span "Plan de relance Société" at bounding box center [1136, 463] width 128 height 16
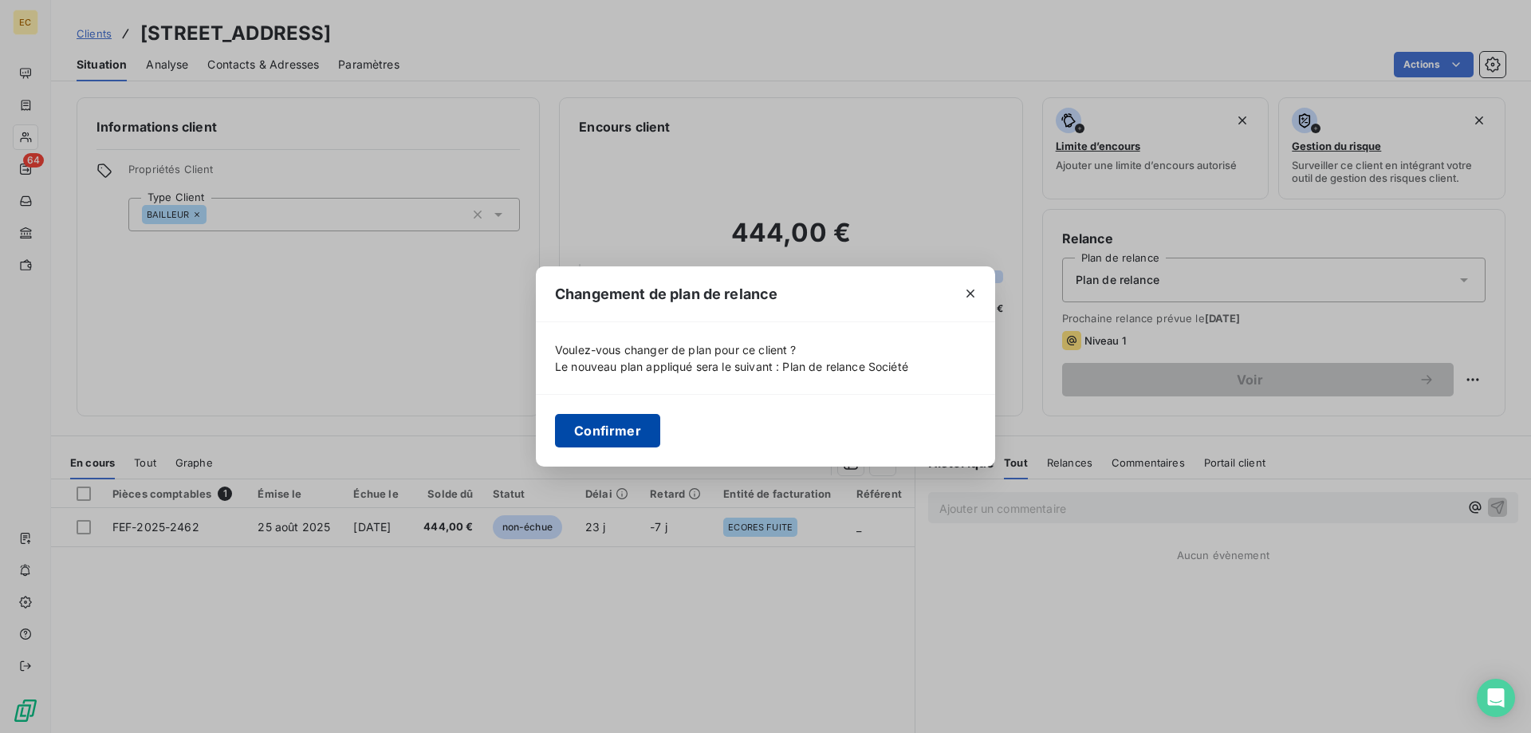
click at [613, 427] on button "Confirmer" at bounding box center [607, 431] width 105 height 34
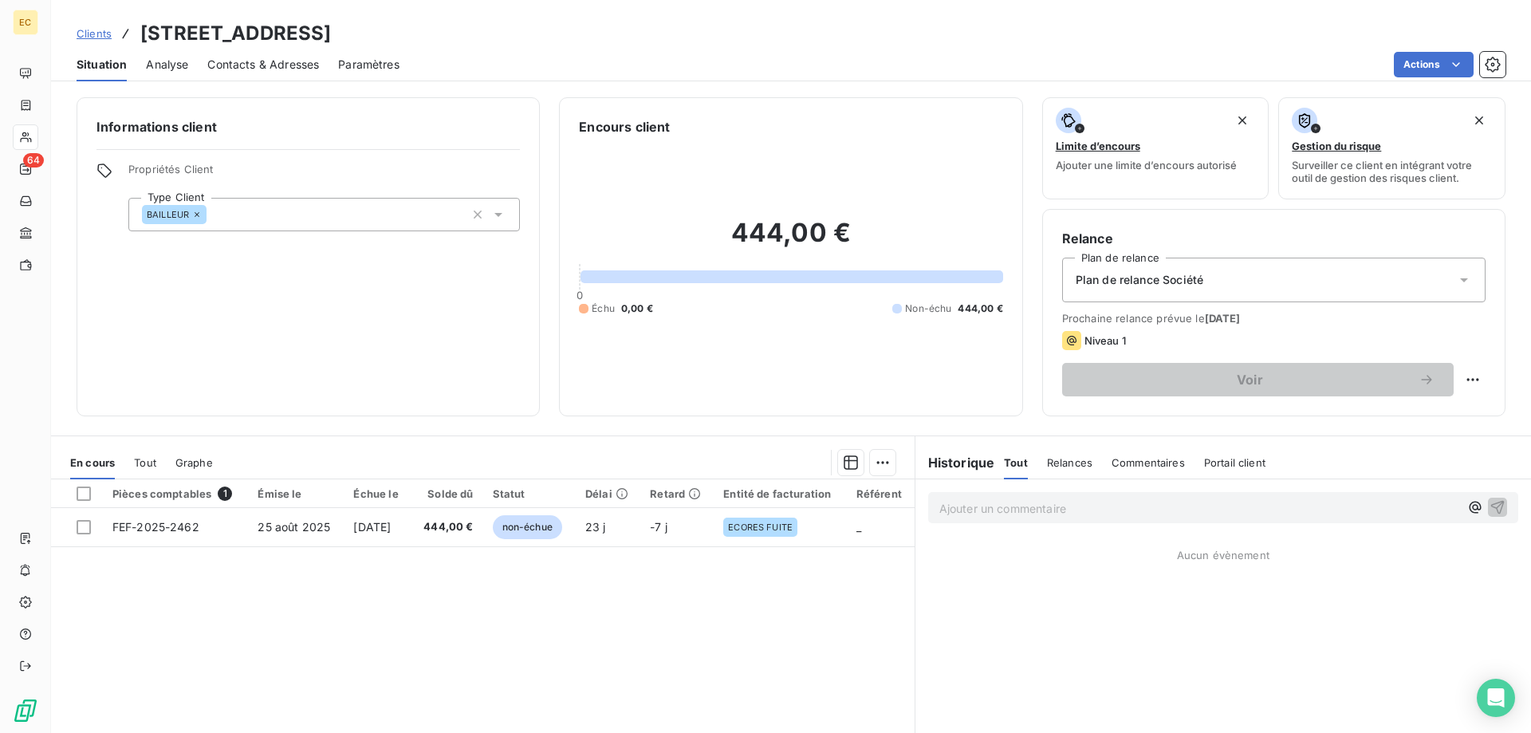
click at [266, 64] on span "Contacts & Adresses" at bounding box center [263, 65] width 112 height 16
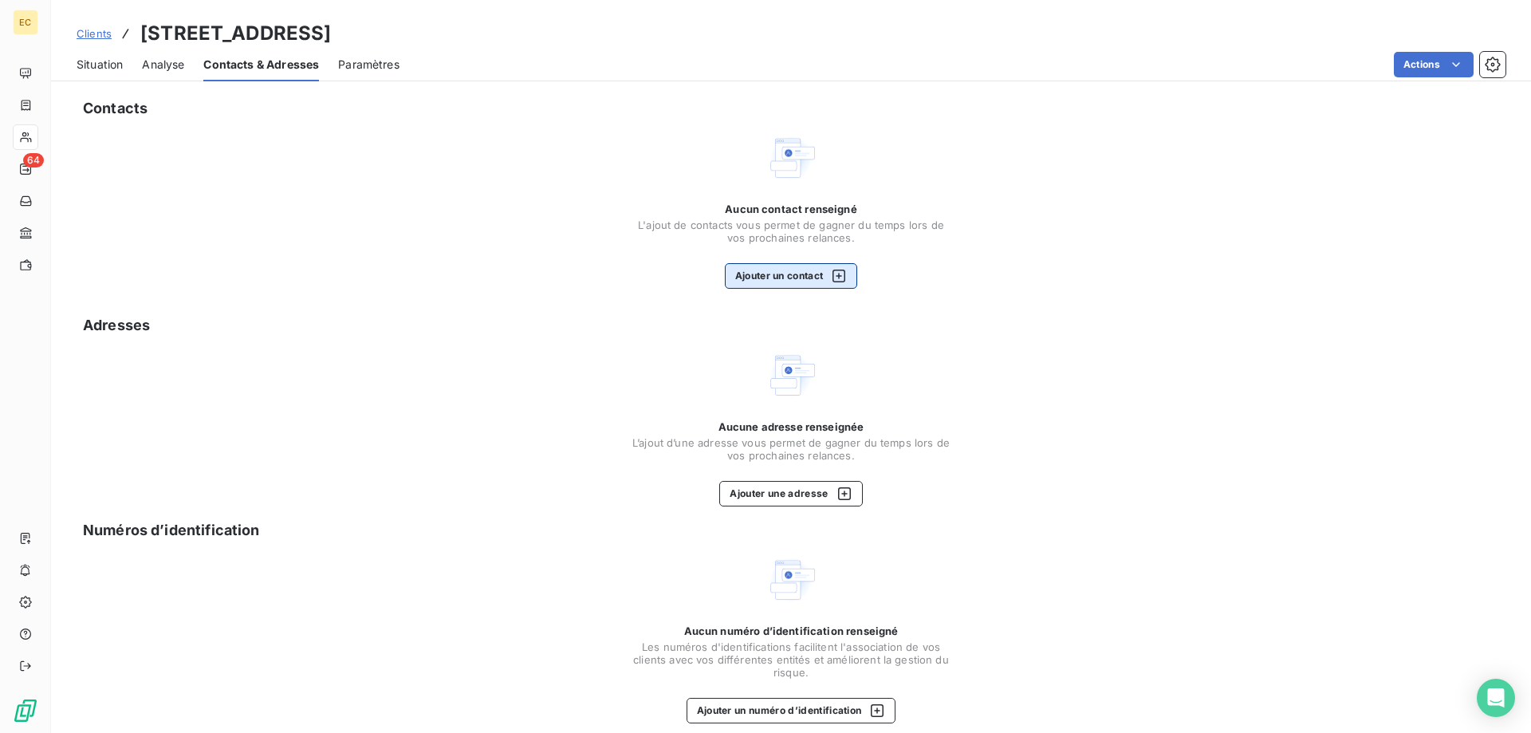
click at [798, 269] on button "Ajouter un contact" at bounding box center [791, 276] width 133 height 26
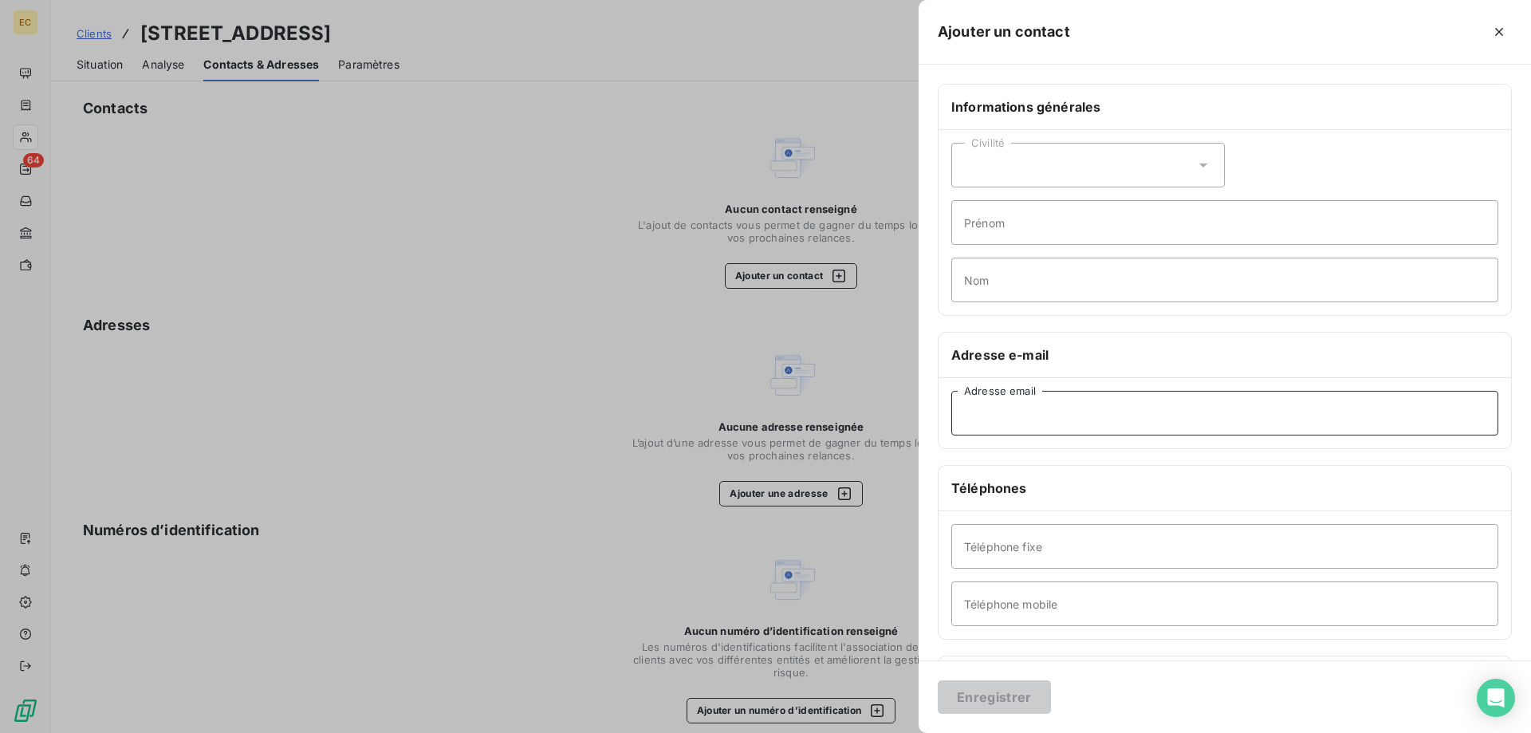
paste input "[EMAIL_ADDRESS][DOMAIN_NAME]"
type input "[EMAIL_ADDRESS][DOMAIN_NAME]"
click at [1007, 696] on button "Enregistrer" at bounding box center [994, 697] width 113 height 34
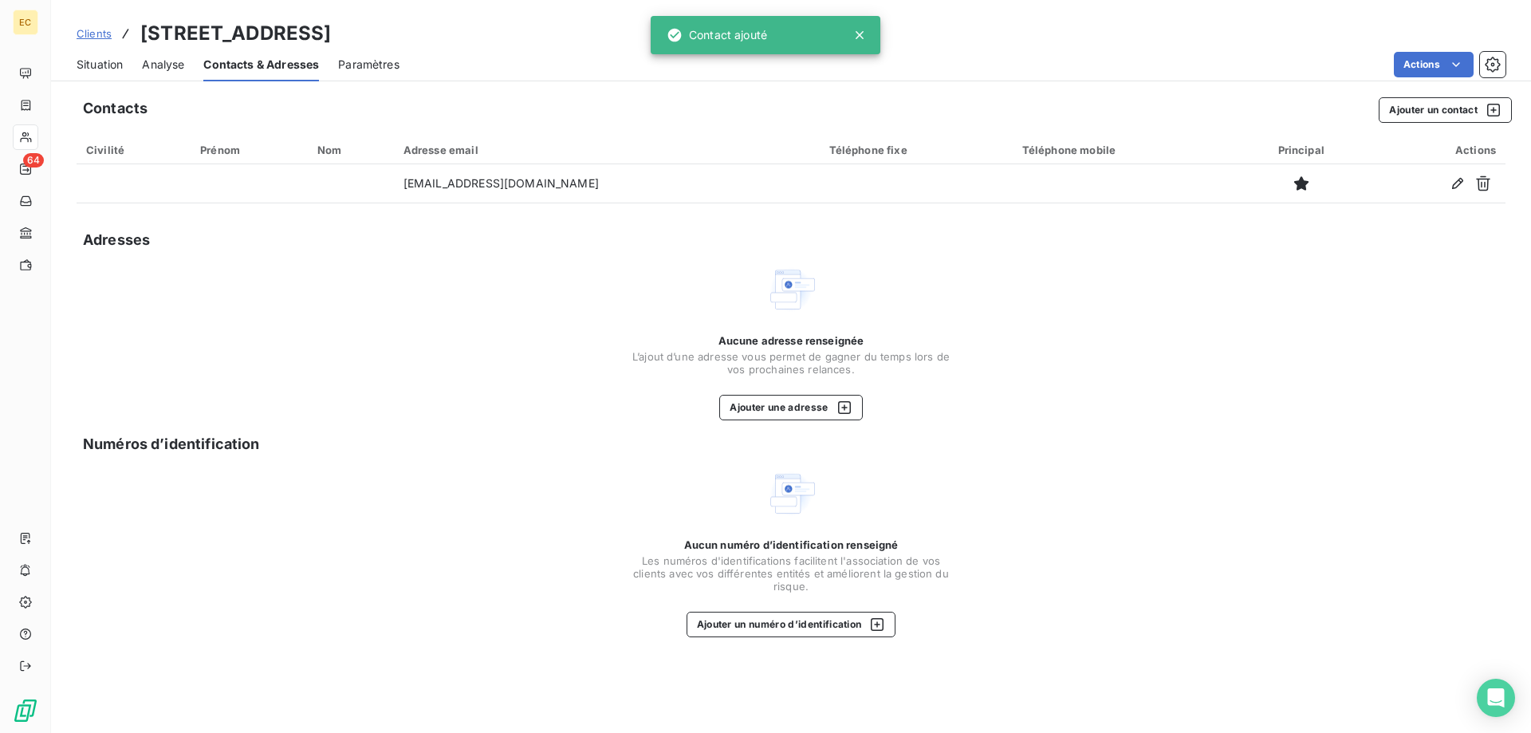
click at [93, 32] on span "Clients" at bounding box center [94, 33] width 35 height 13
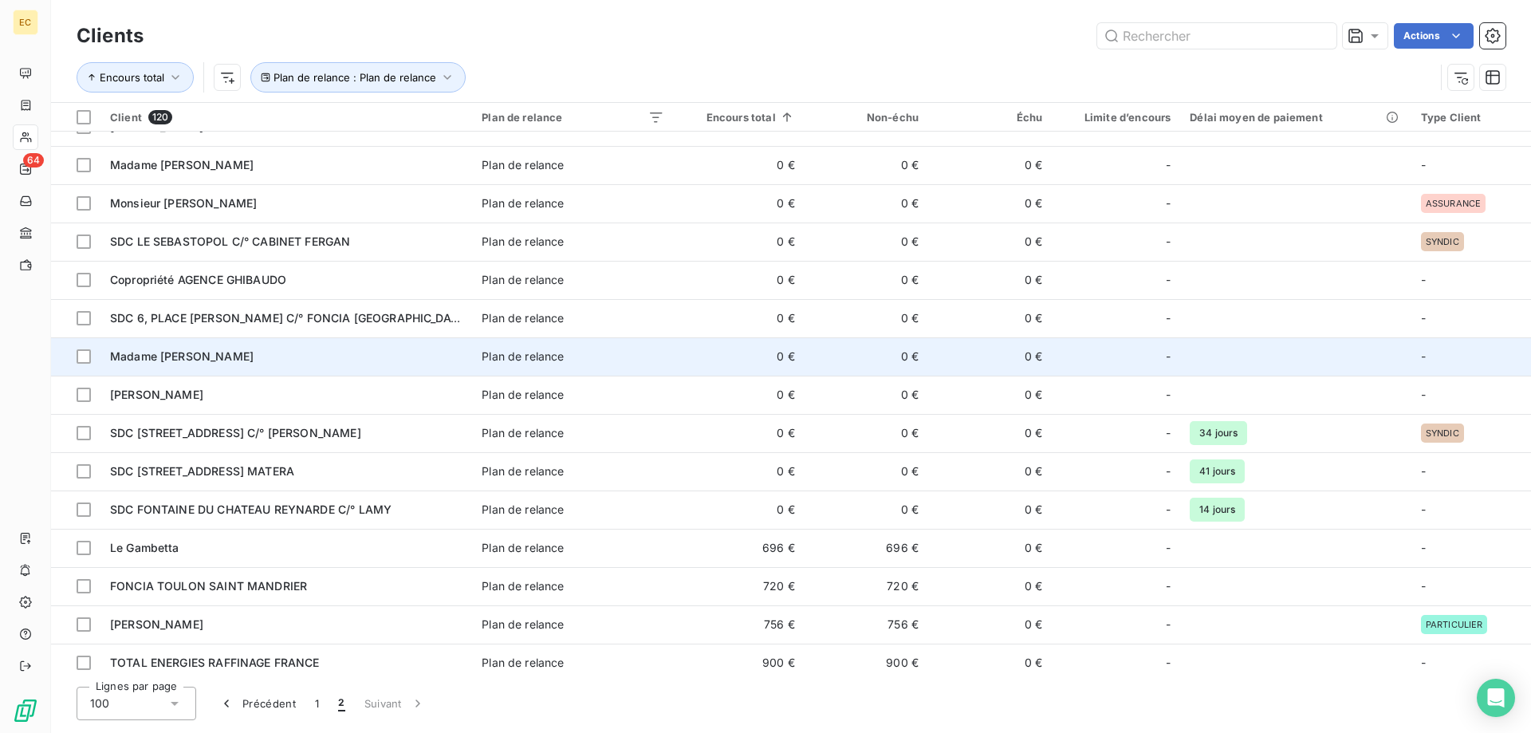
scroll to position [224, 0]
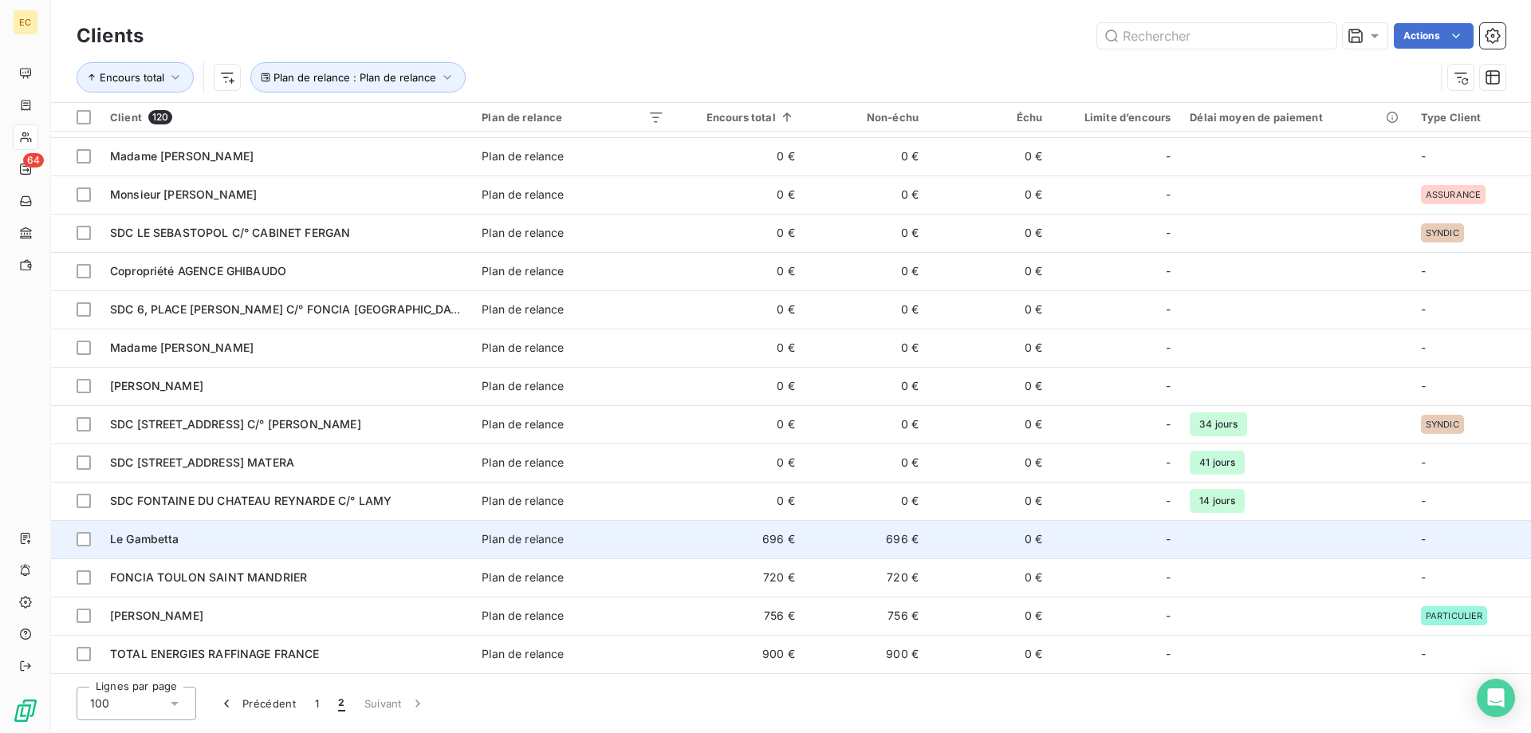
click at [256, 549] on td "Le Gambetta" at bounding box center [287, 539] width 372 height 38
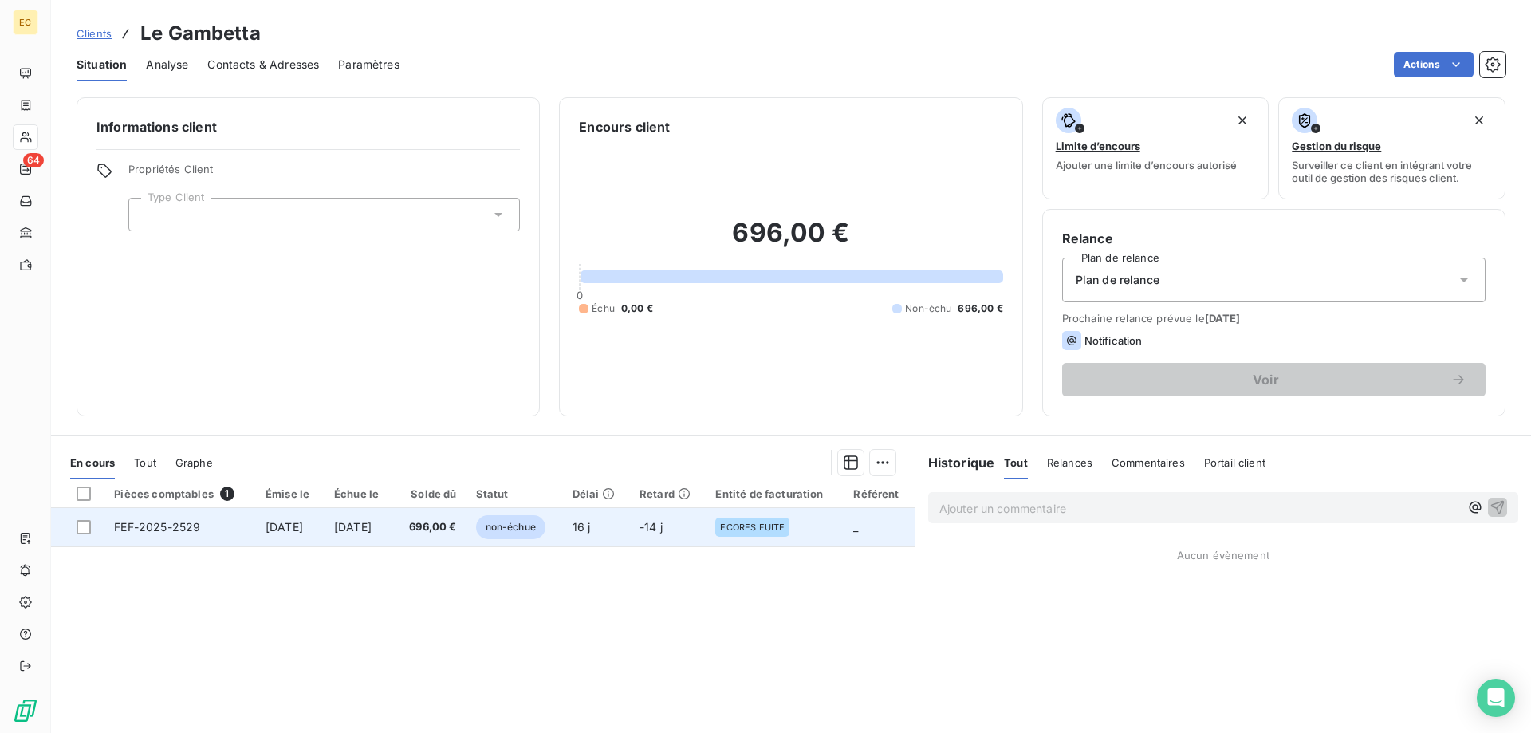
click at [275, 533] on span "[DATE]" at bounding box center [284, 527] width 37 height 14
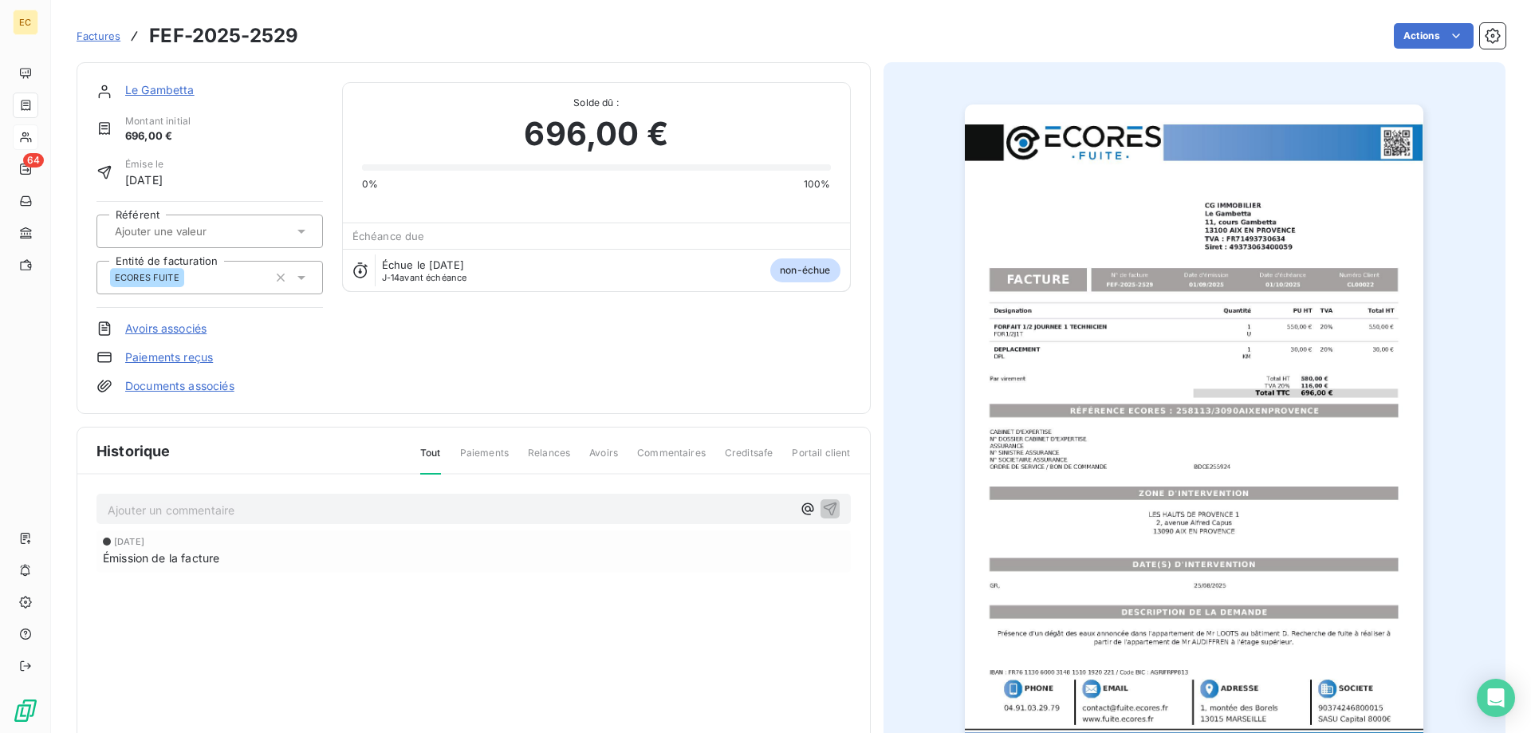
click at [158, 85] on link "Le Gambetta" at bounding box center [159, 90] width 69 height 14
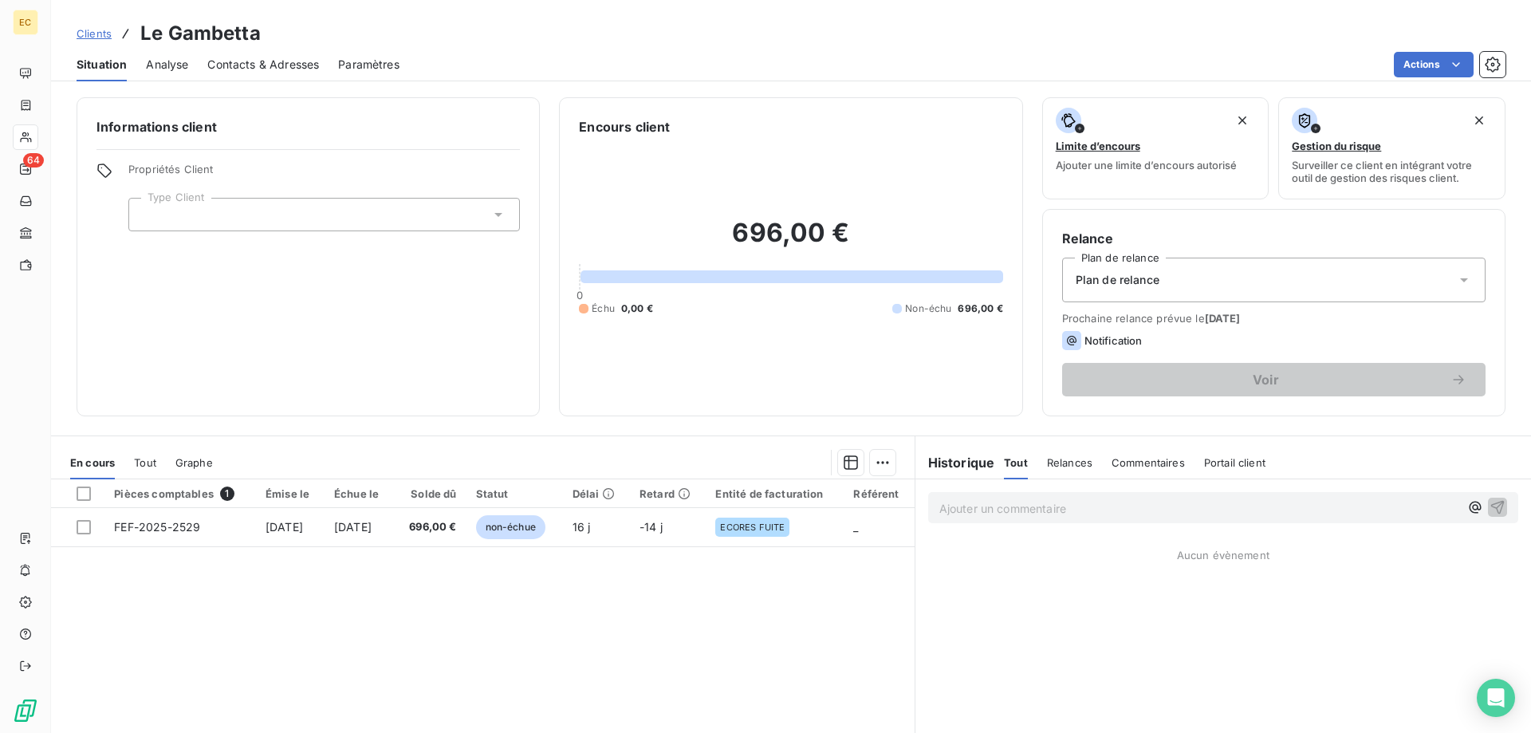
click at [274, 212] on div at bounding box center [324, 215] width 392 height 34
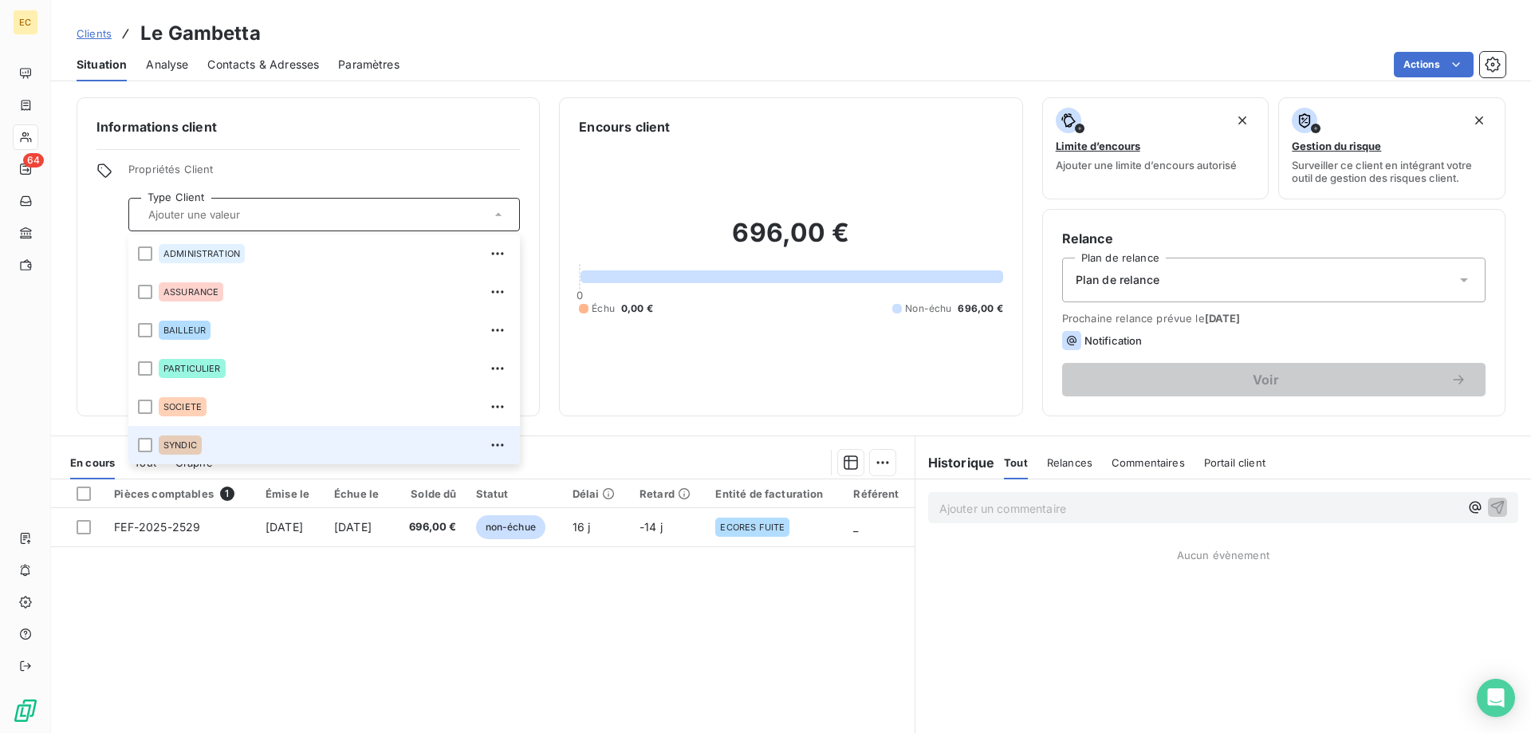
click at [190, 444] on span "SYNDIC" at bounding box center [181, 445] width 34 height 10
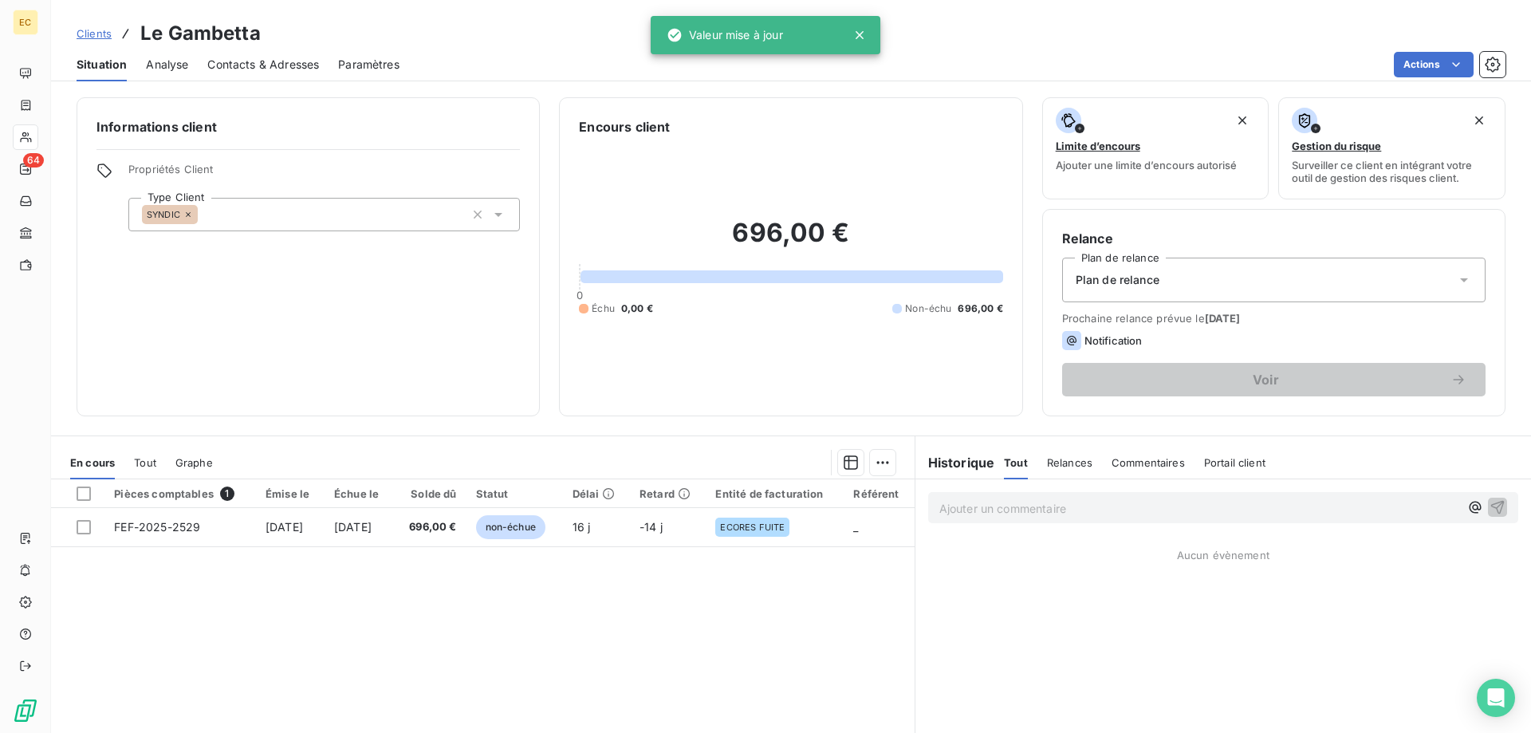
click at [1184, 278] on div "Plan de relance" at bounding box center [1274, 280] width 424 height 45
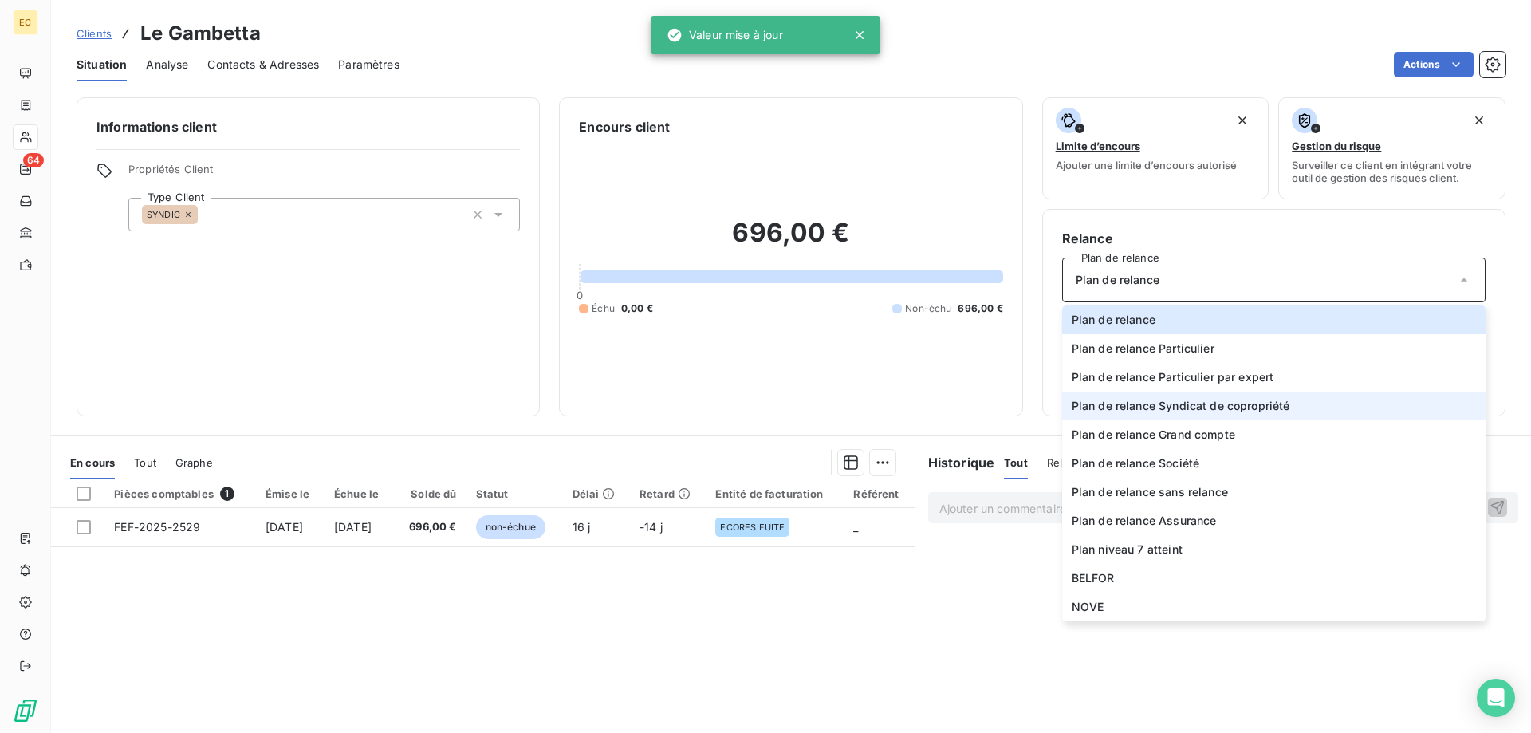
click at [1195, 412] on span "Plan de relance Syndicat de copropriété" at bounding box center [1181, 406] width 219 height 16
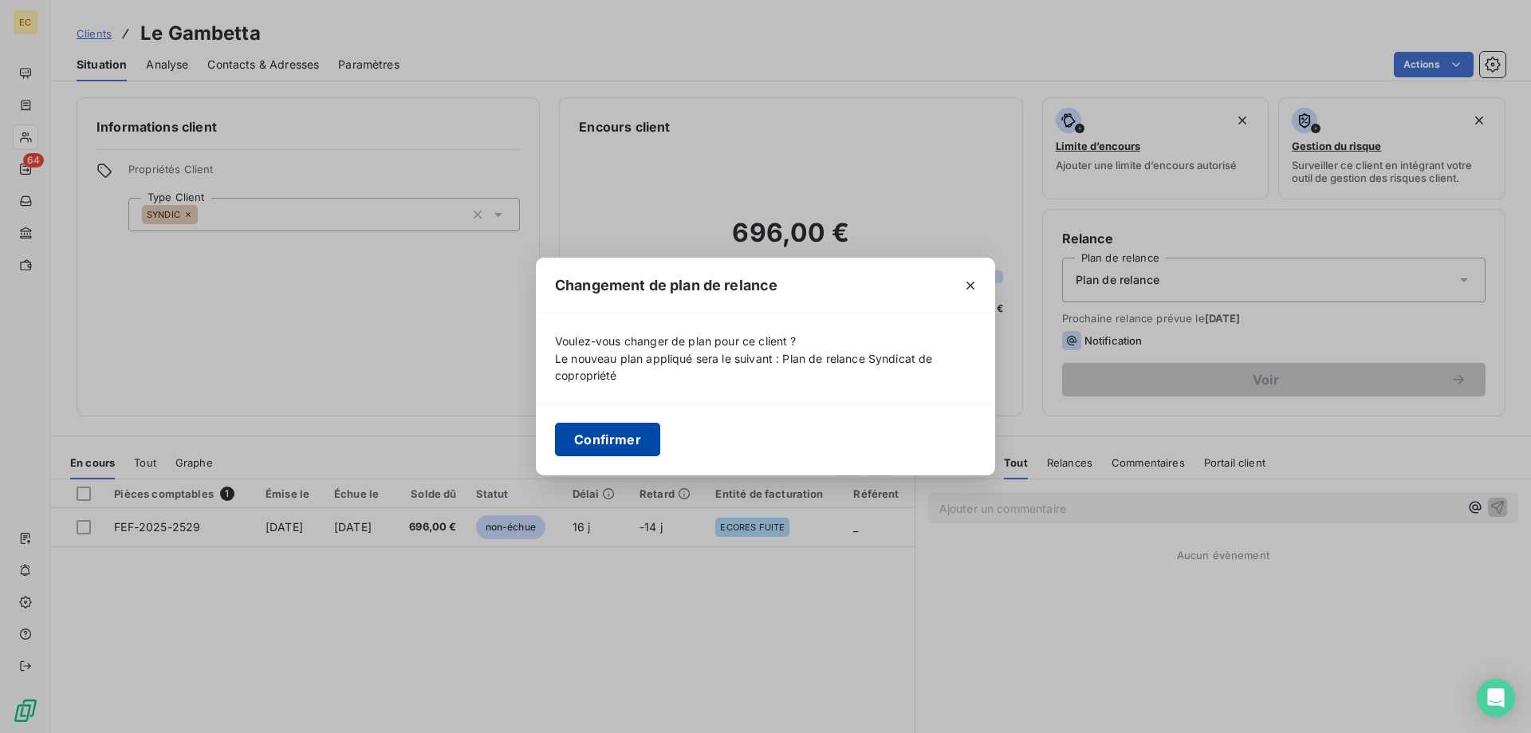
click at [619, 439] on button "Confirmer" at bounding box center [607, 440] width 105 height 34
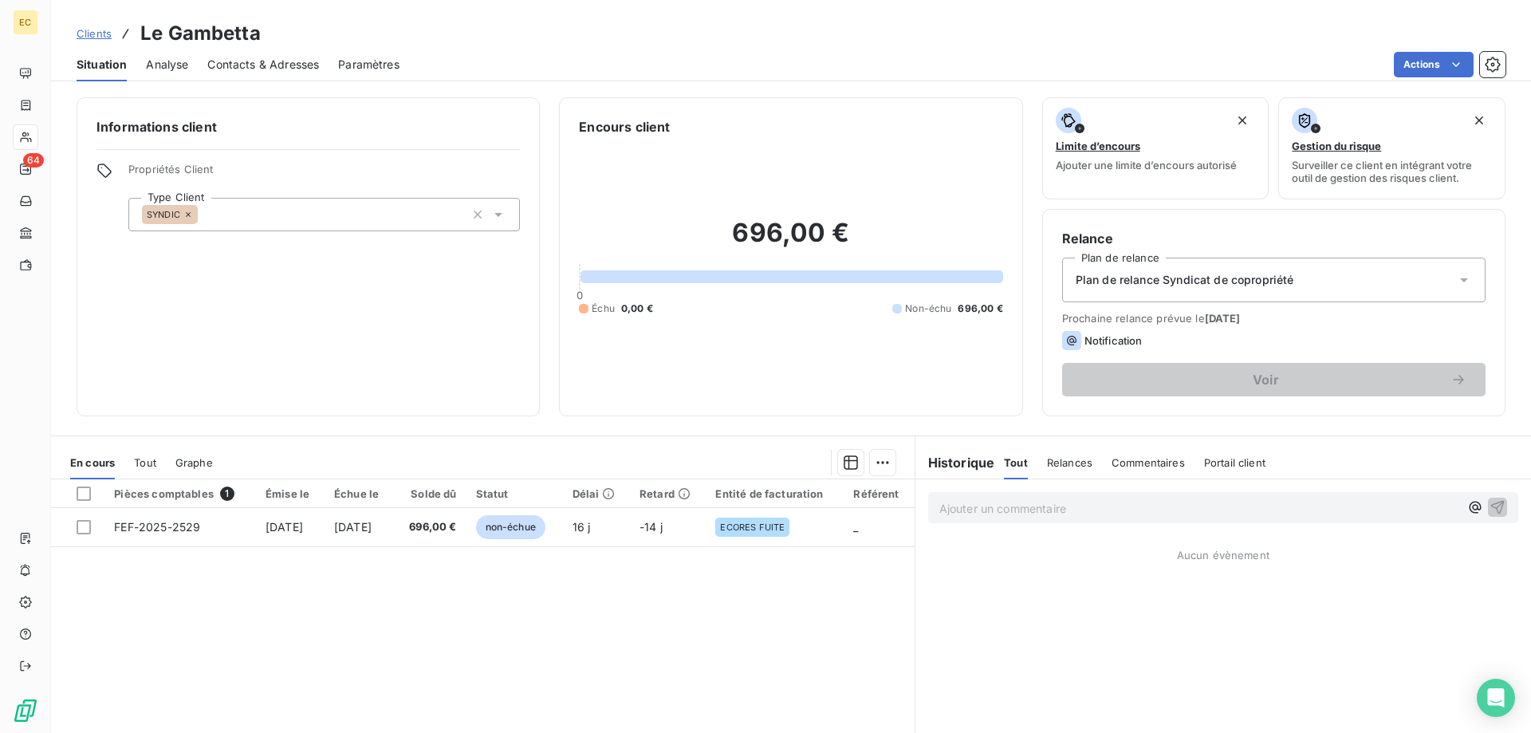
click at [259, 65] on span "Contacts & Adresses" at bounding box center [263, 65] width 112 height 16
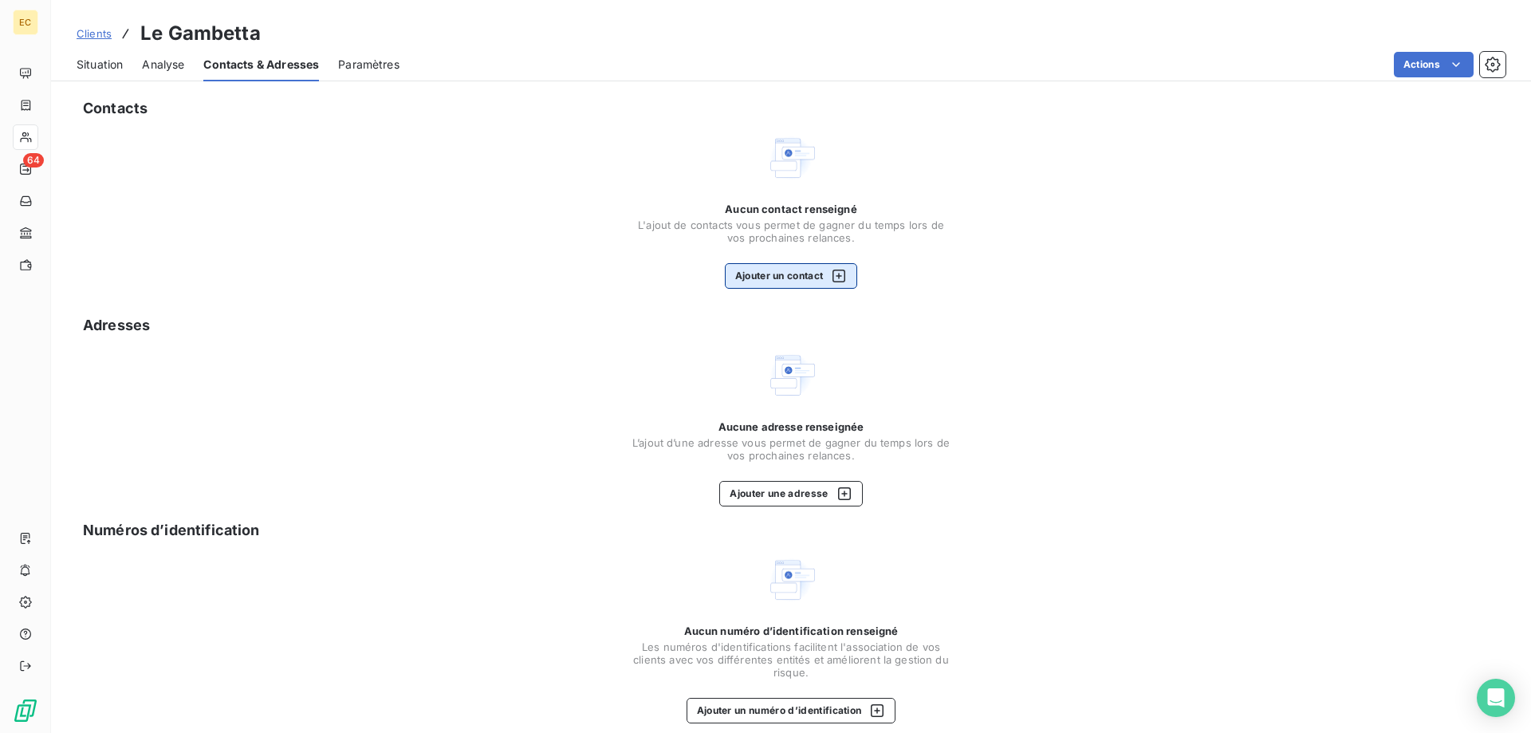
click at [778, 279] on button "Ajouter un contact" at bounding box center [791, 276] width 133 height 26
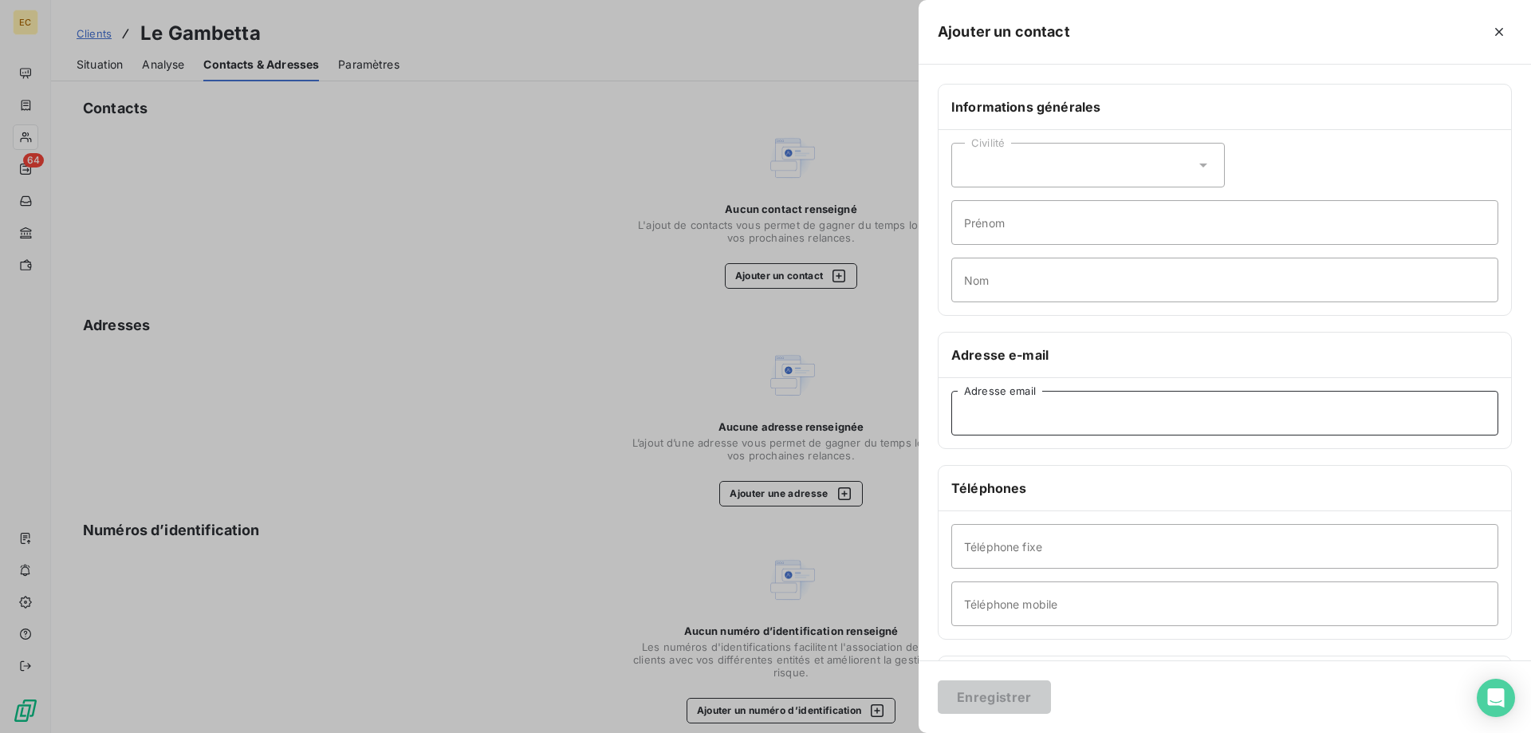
paste input "[EMAIL_ADDRESS][DOMAIN_NAME]"
type input "[EMAIL_ADDRESS][DOMAIN_NAME]"
click at [1006, 698] on button "Enregistrer" at bounding box center [994, 697] width 113 height 34
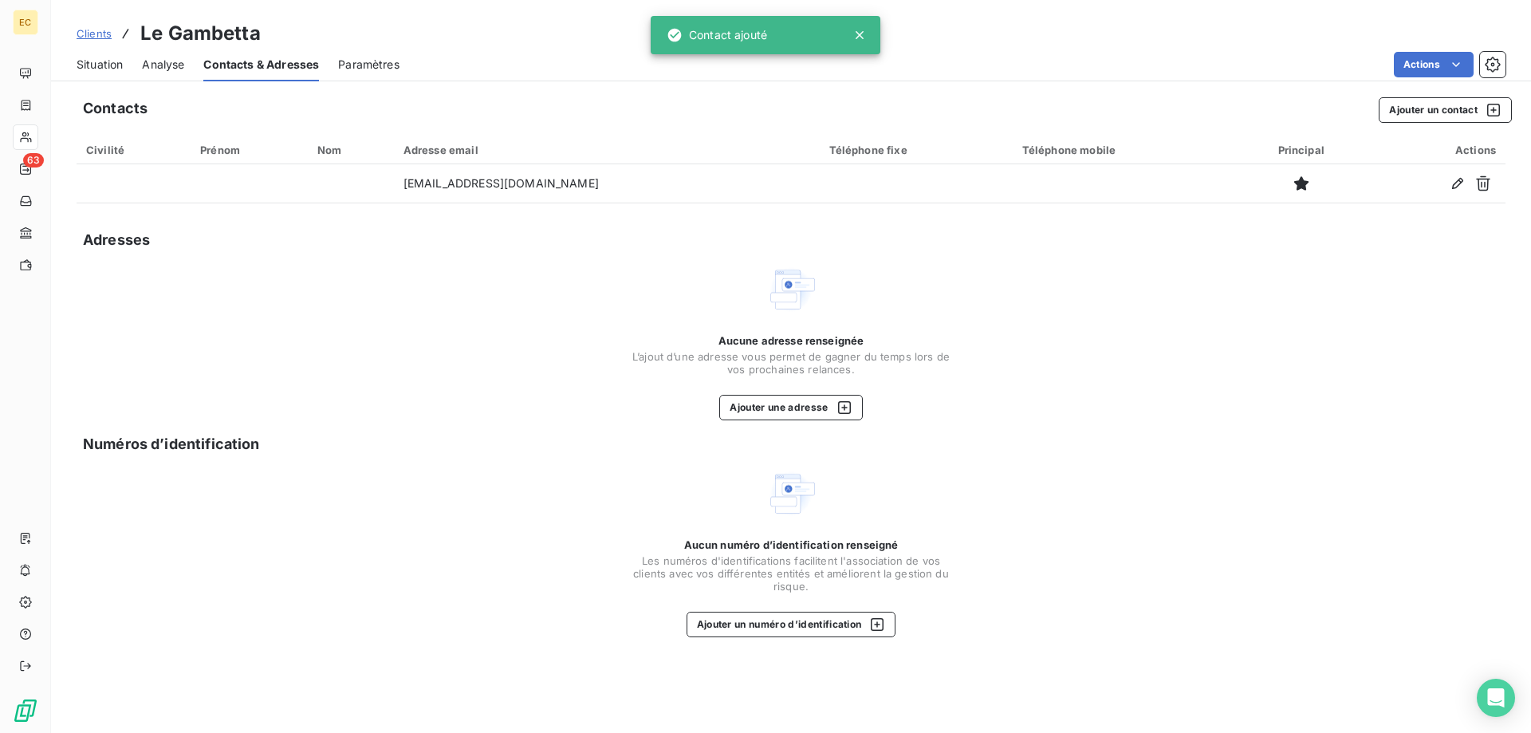
click at [87, 37] on span "Clients" at bounding box center [94, 33] width 35 height 13
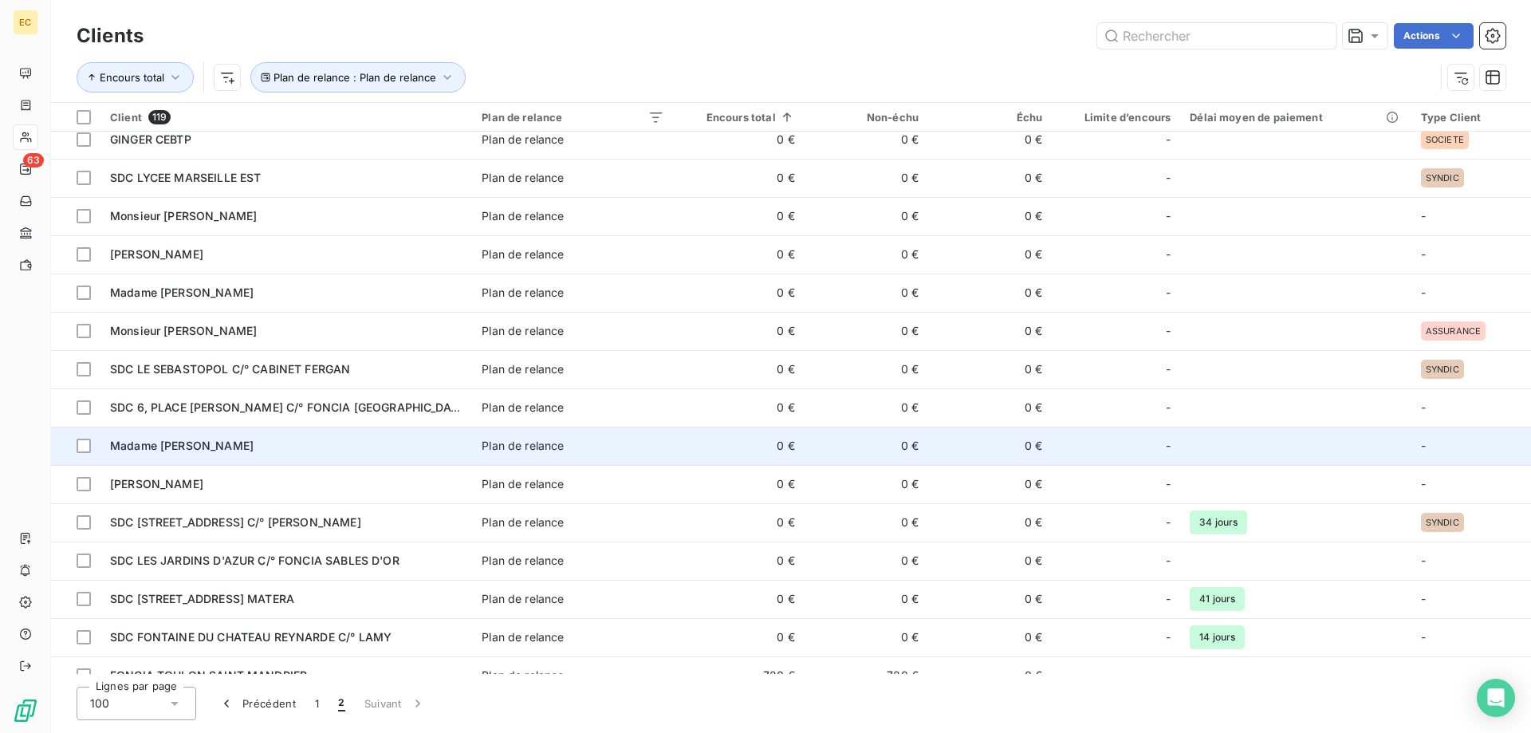
scroll to position [186, 0]
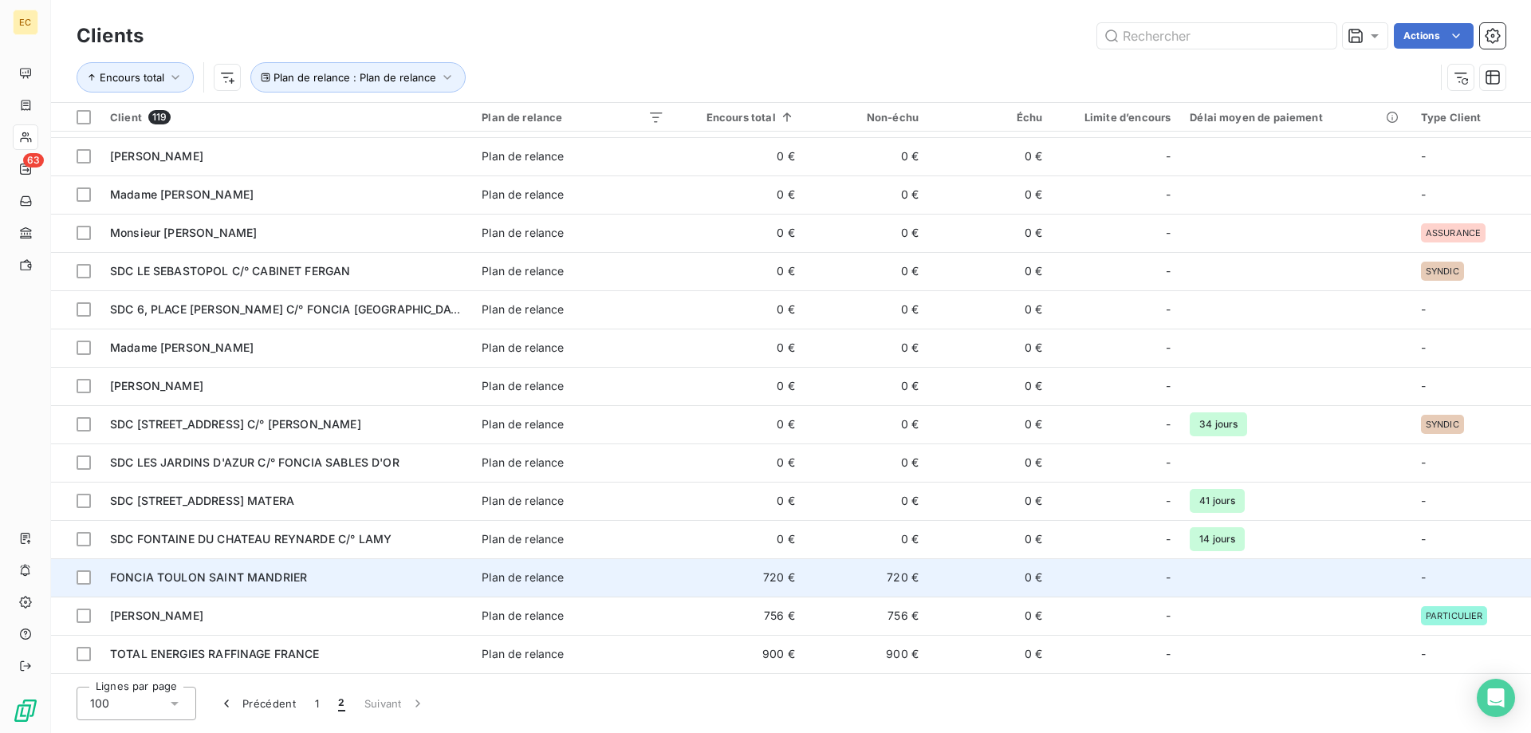
click at [251, 570] on div "FONCIA TOULON SAINT MANDRIER" at bounding box center [286, 578] width 353 height 16
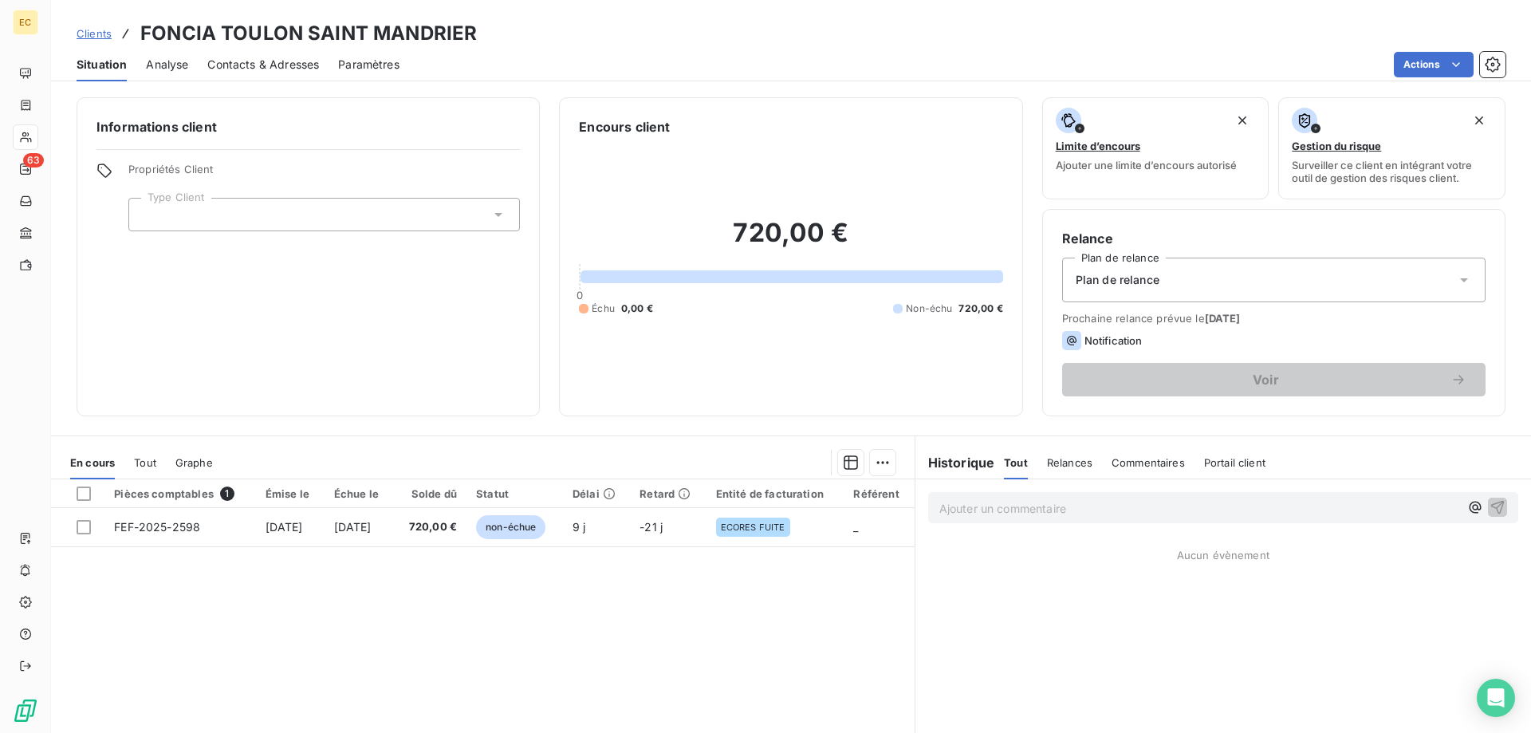
click at [253, 218] on div at bounding box center [324, 215] width 392 height 34
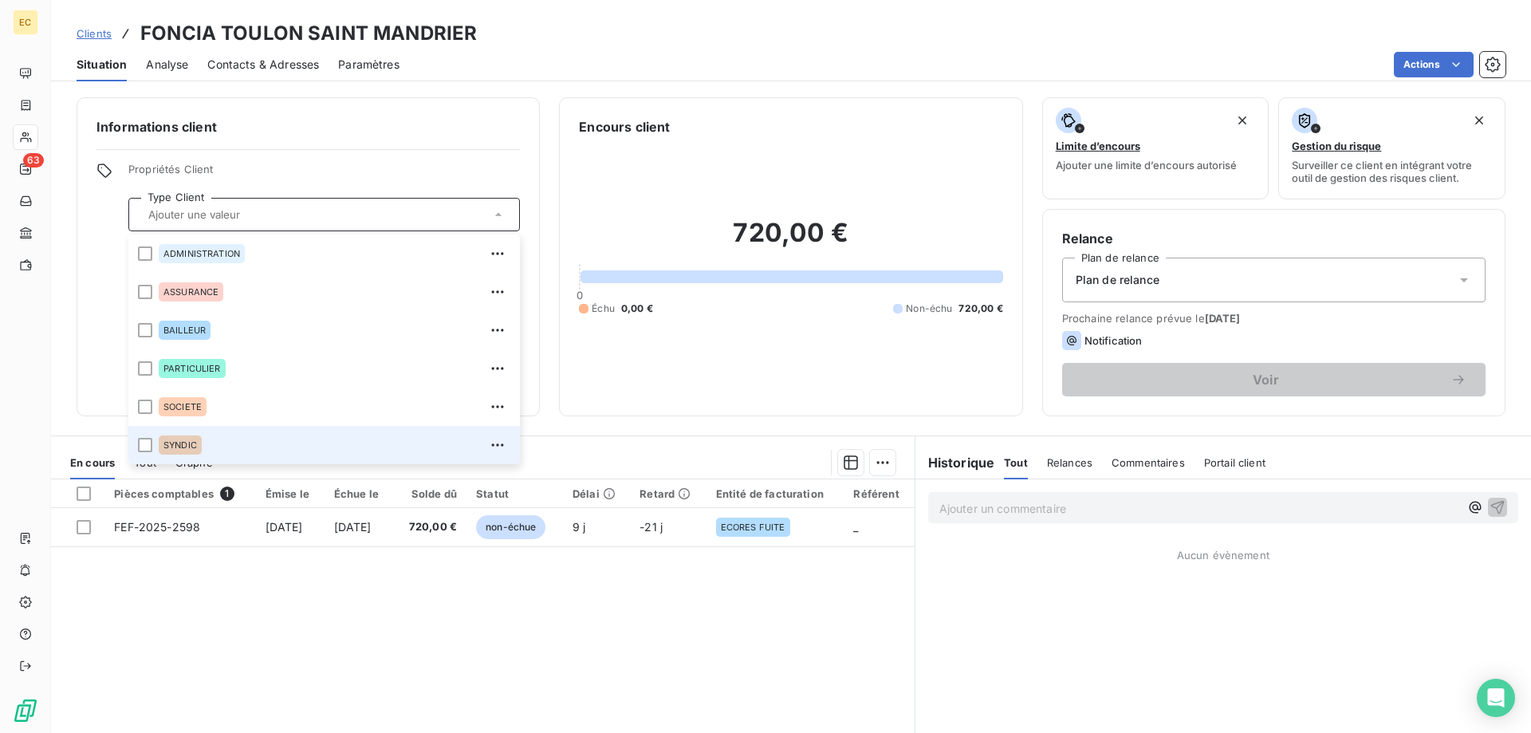
click at [187, 435] on div "SYNDIC" at bounding box center [335, 445] width 352 height 26
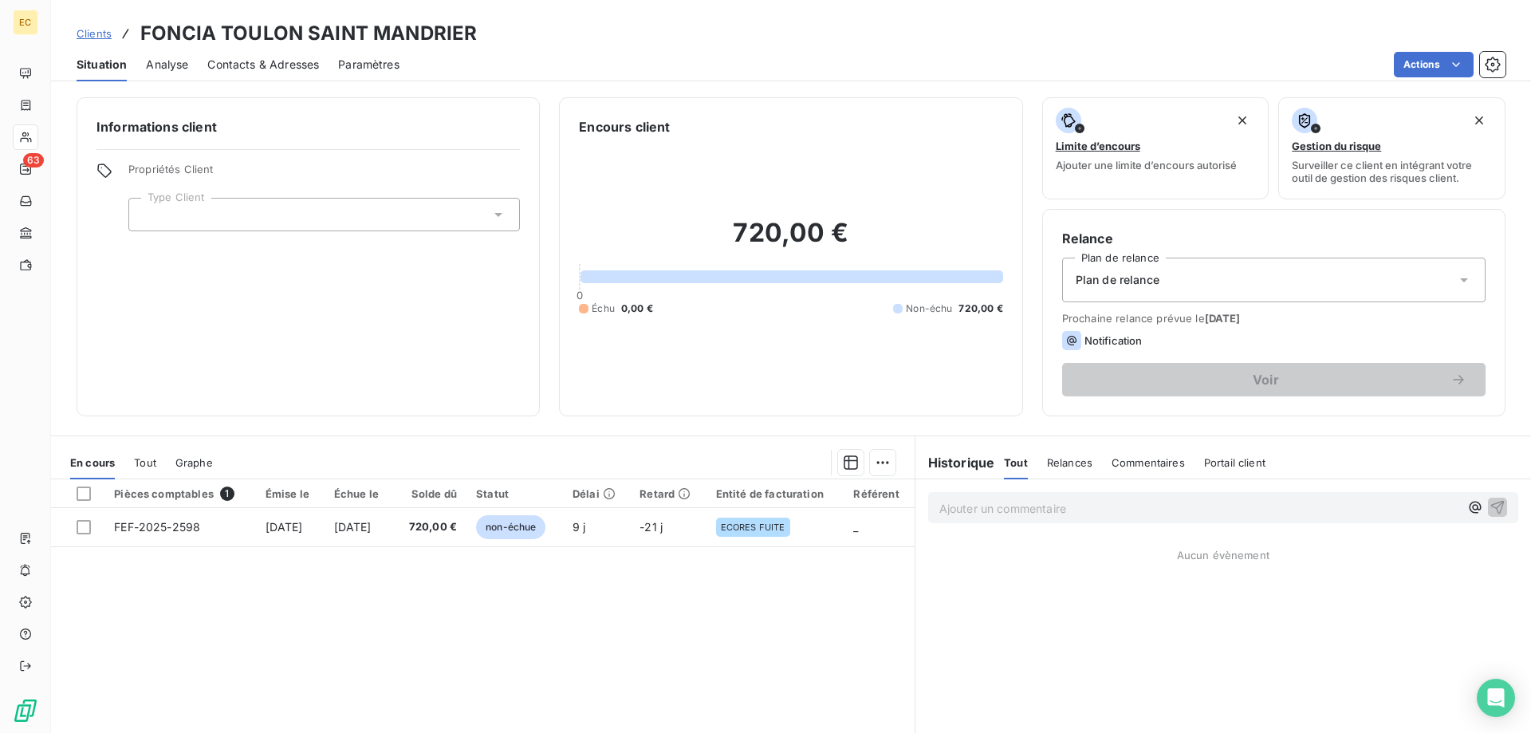
click at [1200, 282] on div "Plan de relance" at bounding box center [1274, 280] width 424 height 45
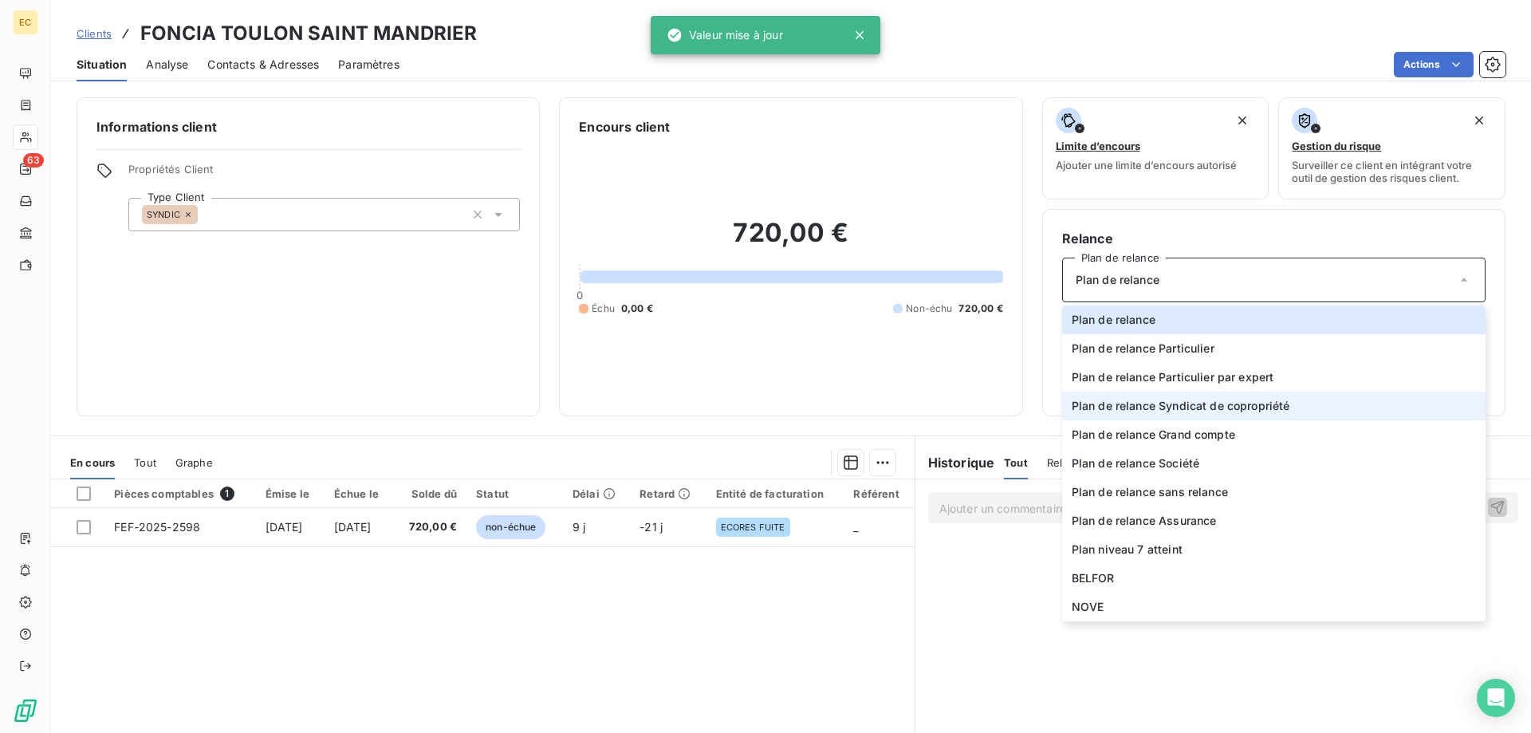
click at [1201, 408] on span "Plan de relance Syndicat de copropriété" at bounding box center [1181, 406] width 219 height 16
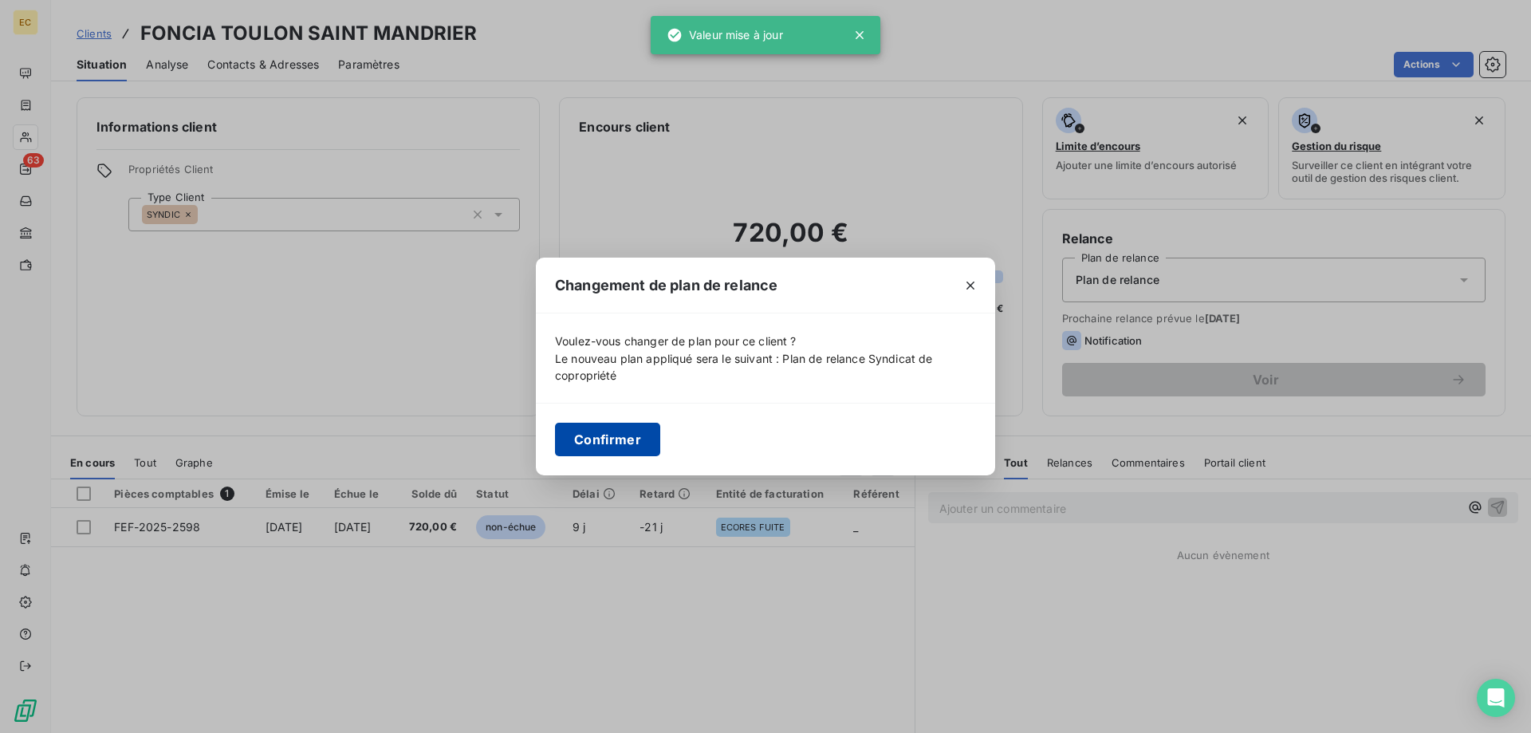
click at [613, 445] on button "Confirmer" at bounding box center [607, 440] width 105 height 34
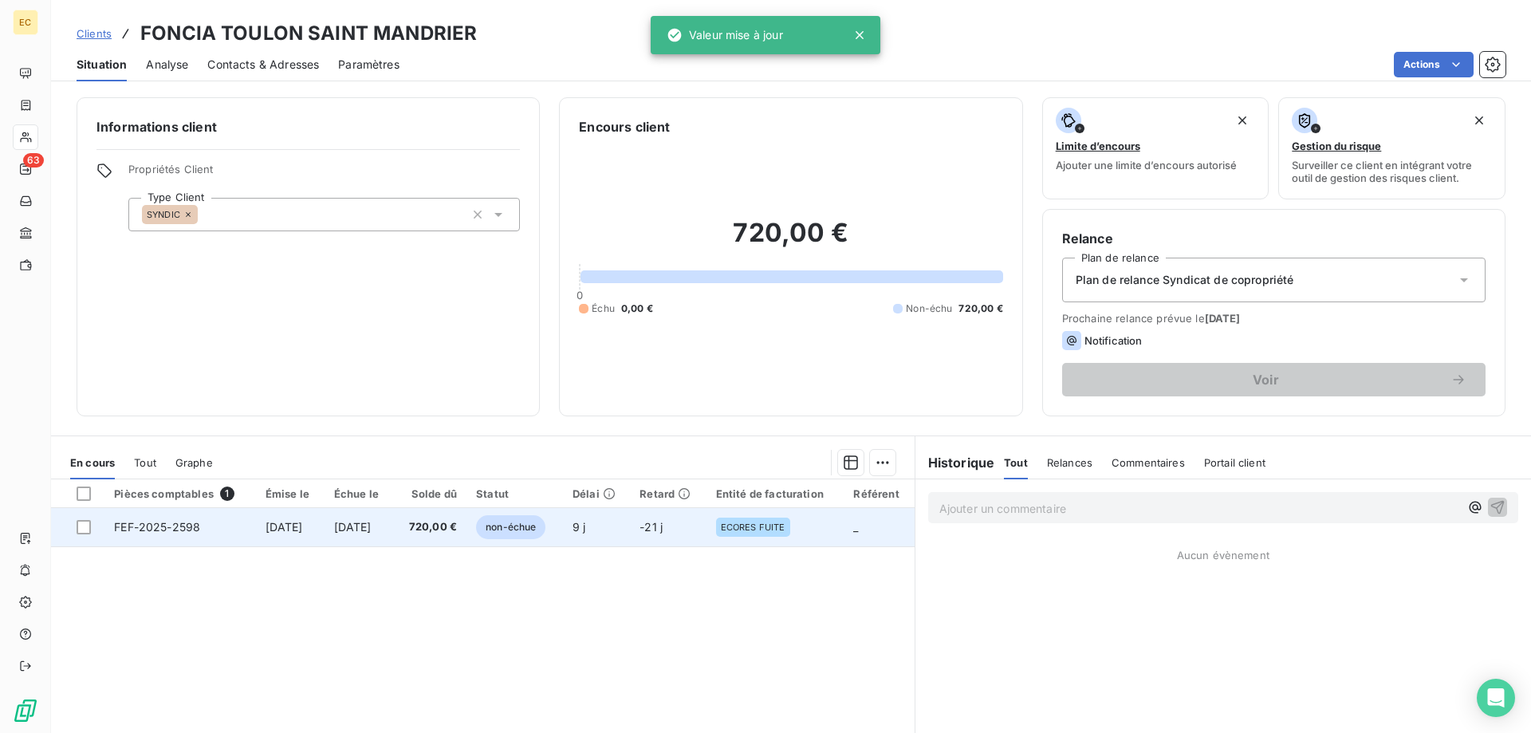
click at [285, 537] on td "[DATE]" at bounding box center [290, 527] width 69 height 38
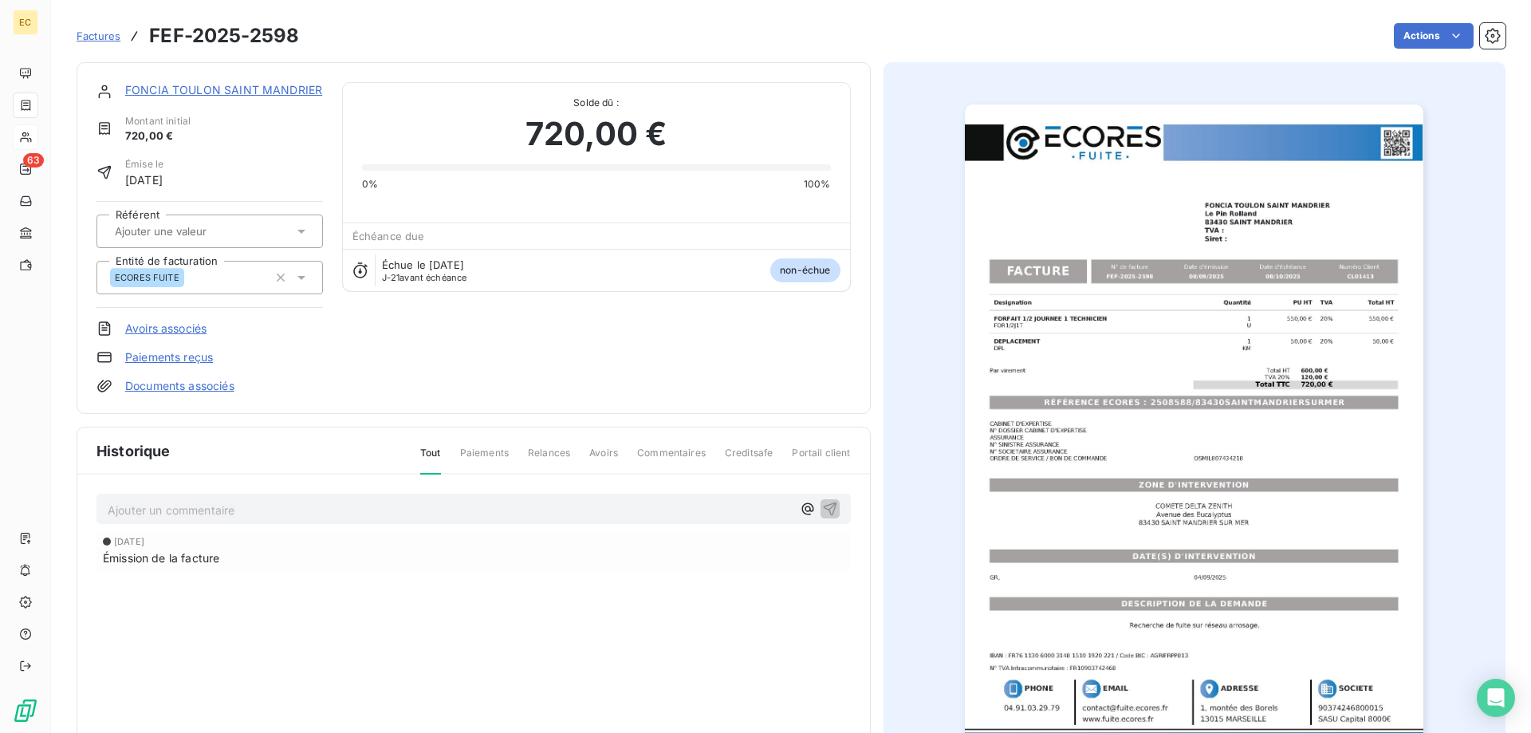
click at [214, 85] on link "FONCIA TOULON SAINT MANDRIER" at bounding box center [223, 90] width 197 height 14
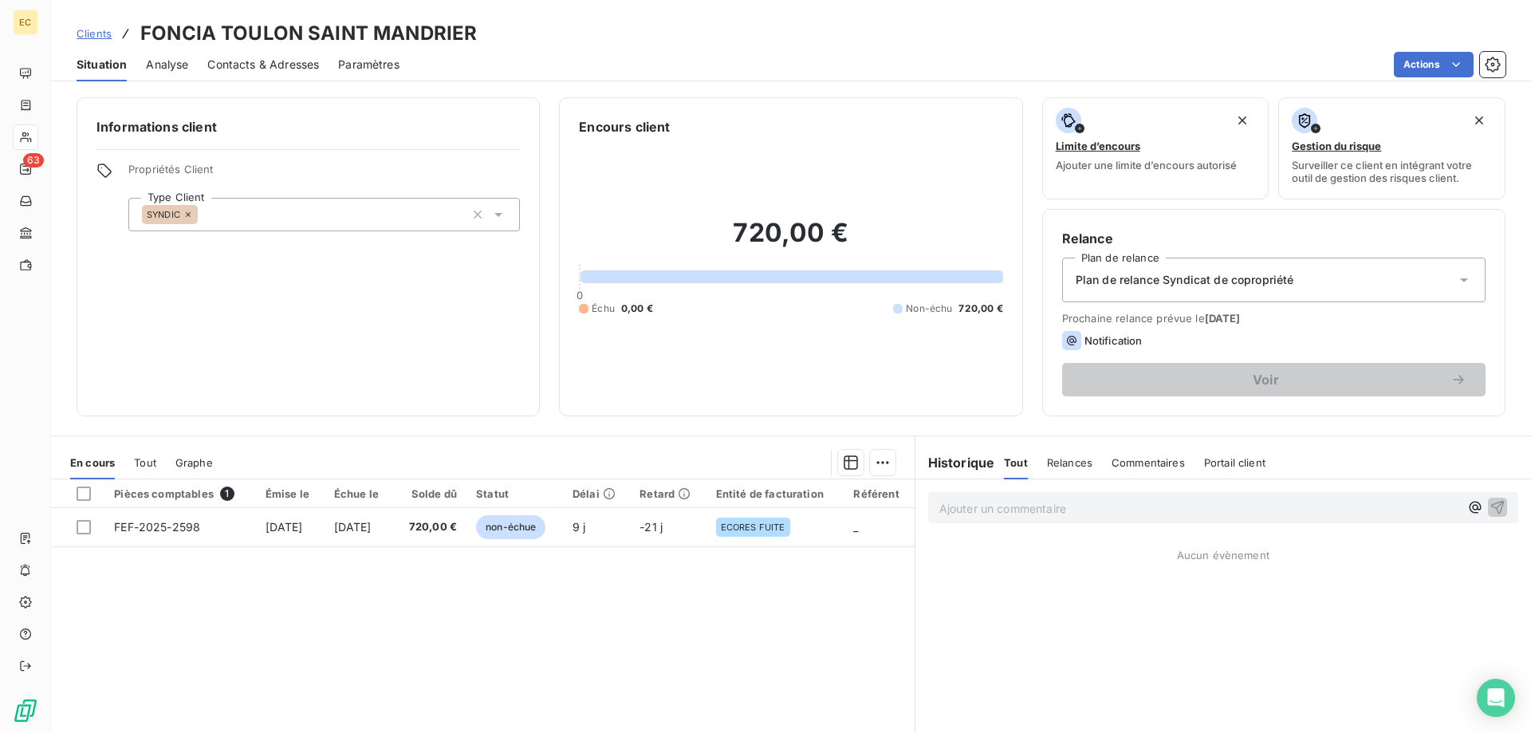
click at [294, 65] on span "Contacts & Adresses" at bounding box center [263, 65] width 112 height 16
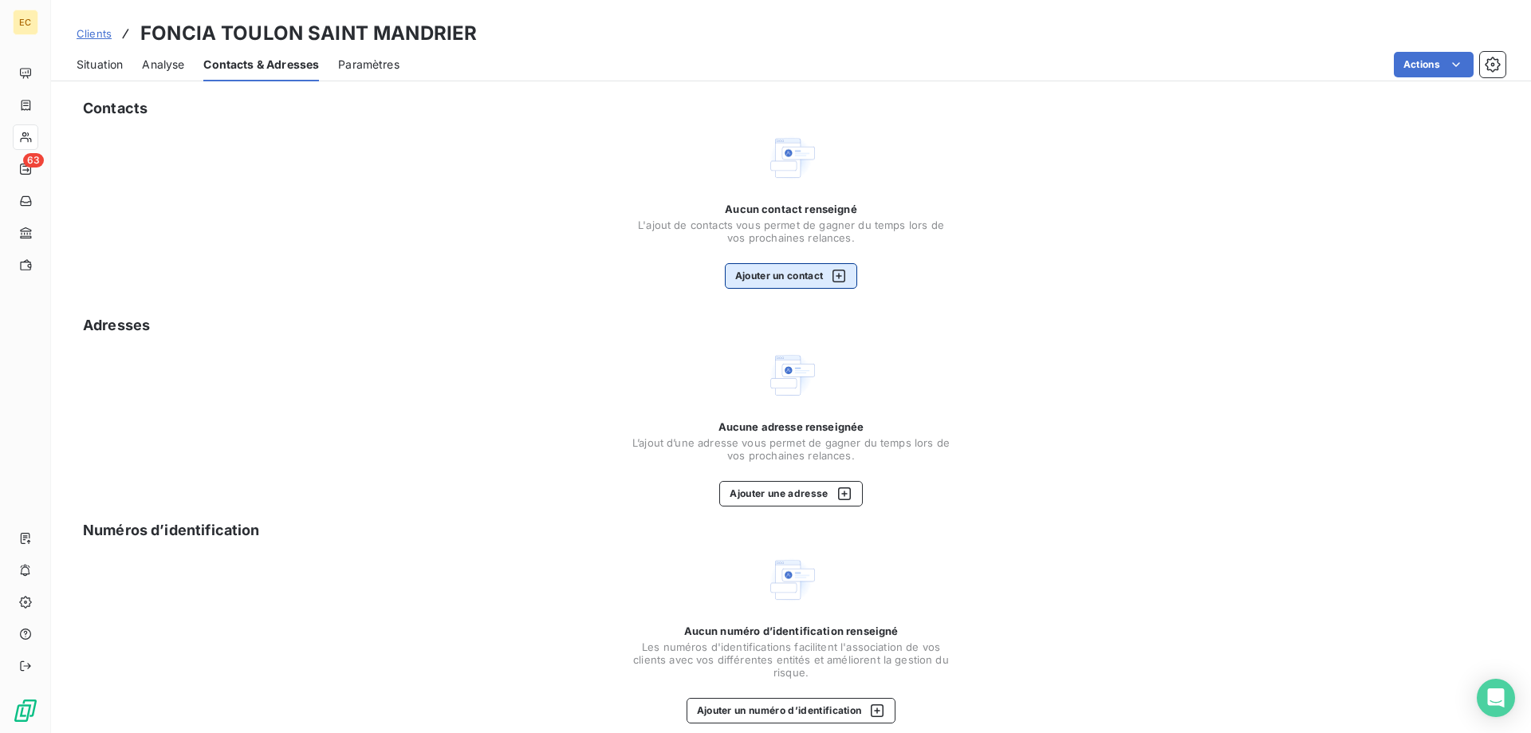
click at [766, 266] on button "Ajouter un contact" at bounding box center [791, 276] width 133 height 26
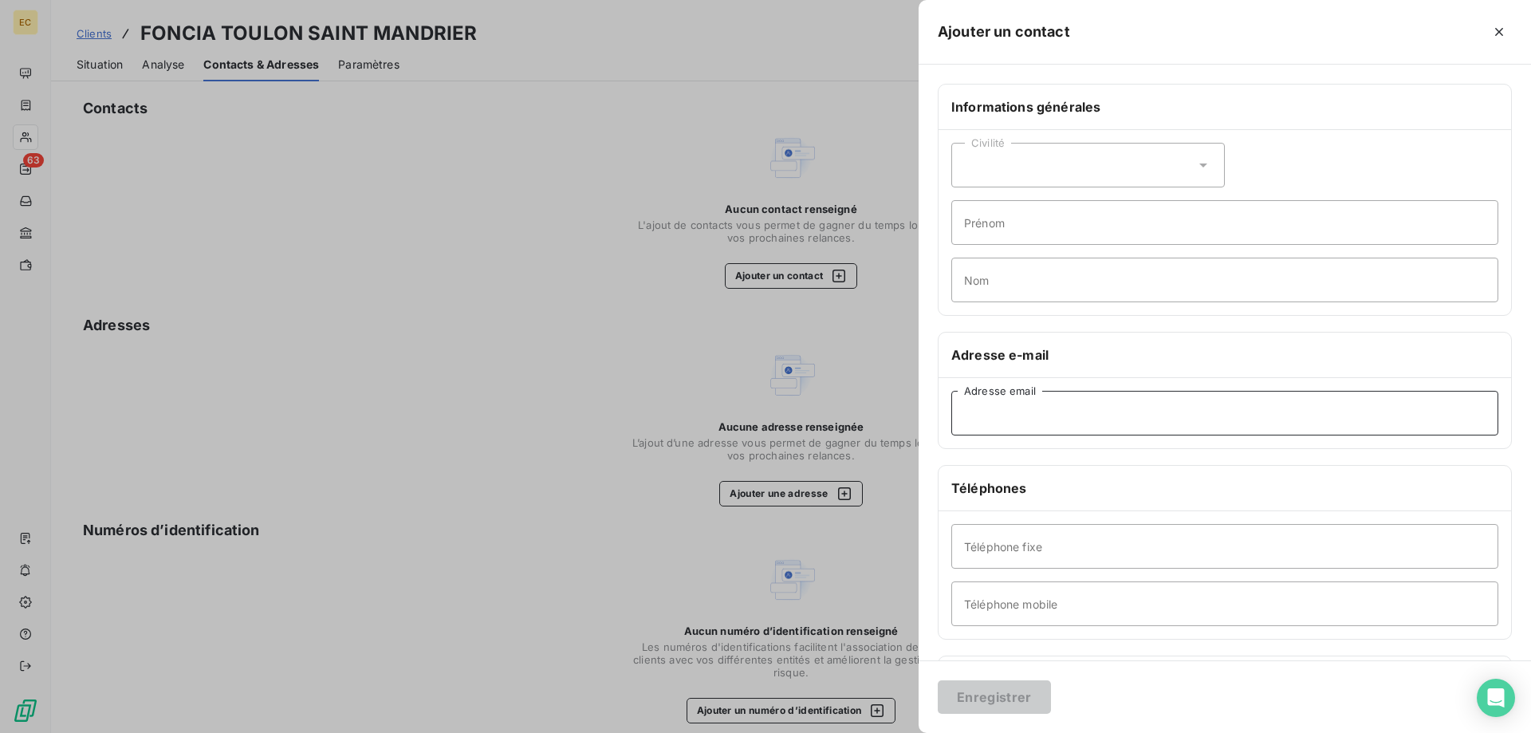
paste input "[PERSON_NAME][EMAIL_ADDRESS][PERSON_NAME][DOMAIN_NAME]"
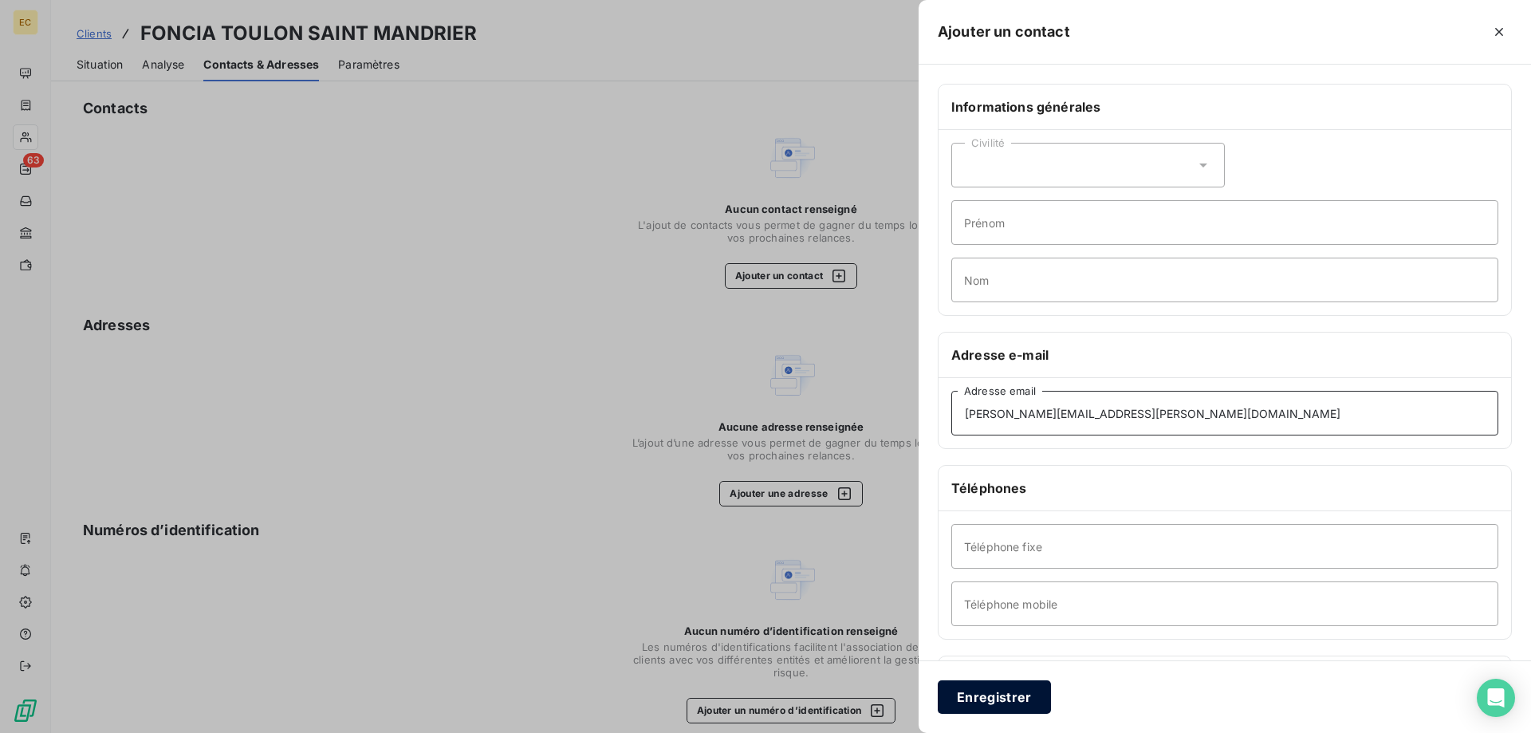
type input "[PERSON_NAME][EMAIL_ADDRESS][PERSON_NAME][DOMAIN_NAME]"
click at [978, 693] on button "Enregistrer" at bounding box center [994, 697] width 113 height 34
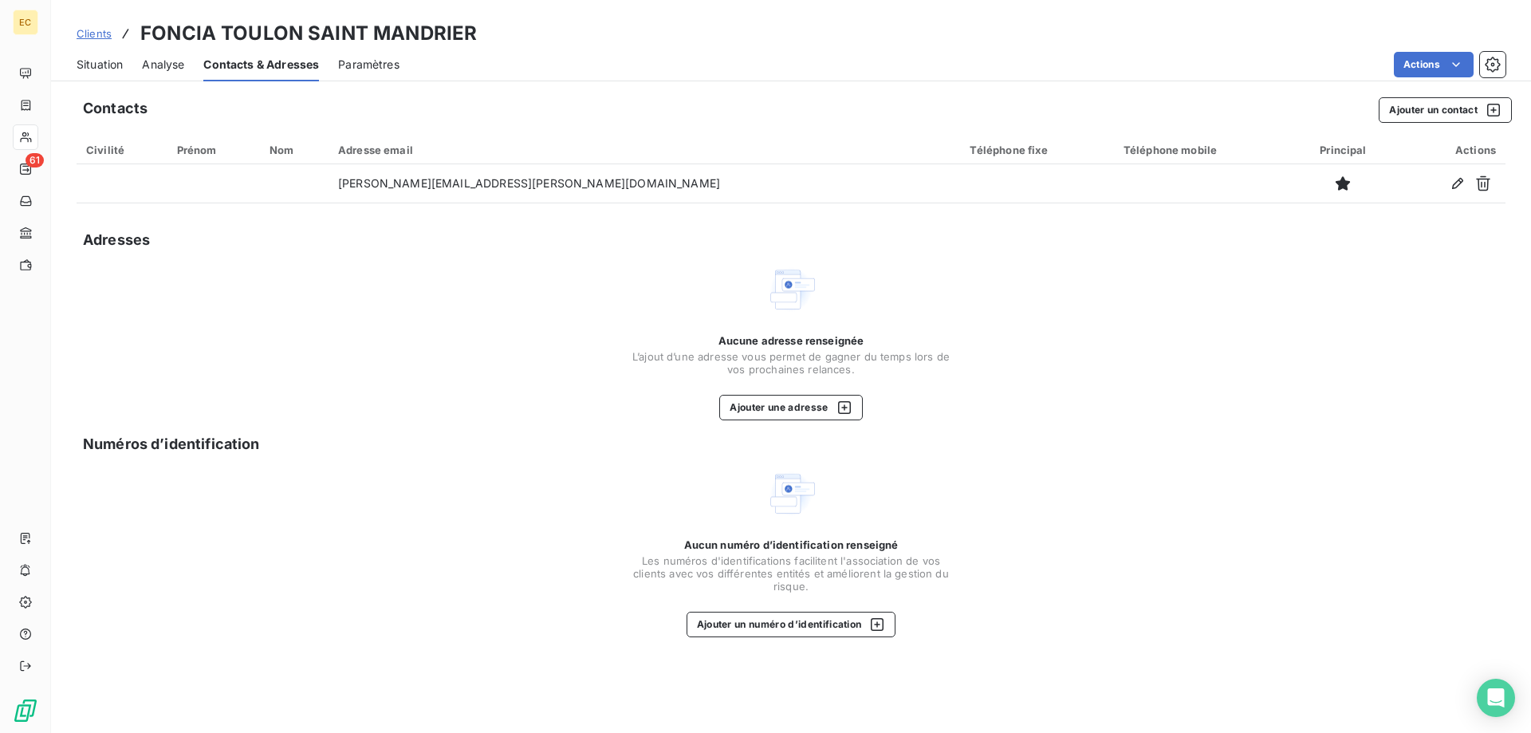
click at [89, 36] on span "Clients" at bounding box center [94, 33] width 35 height 13
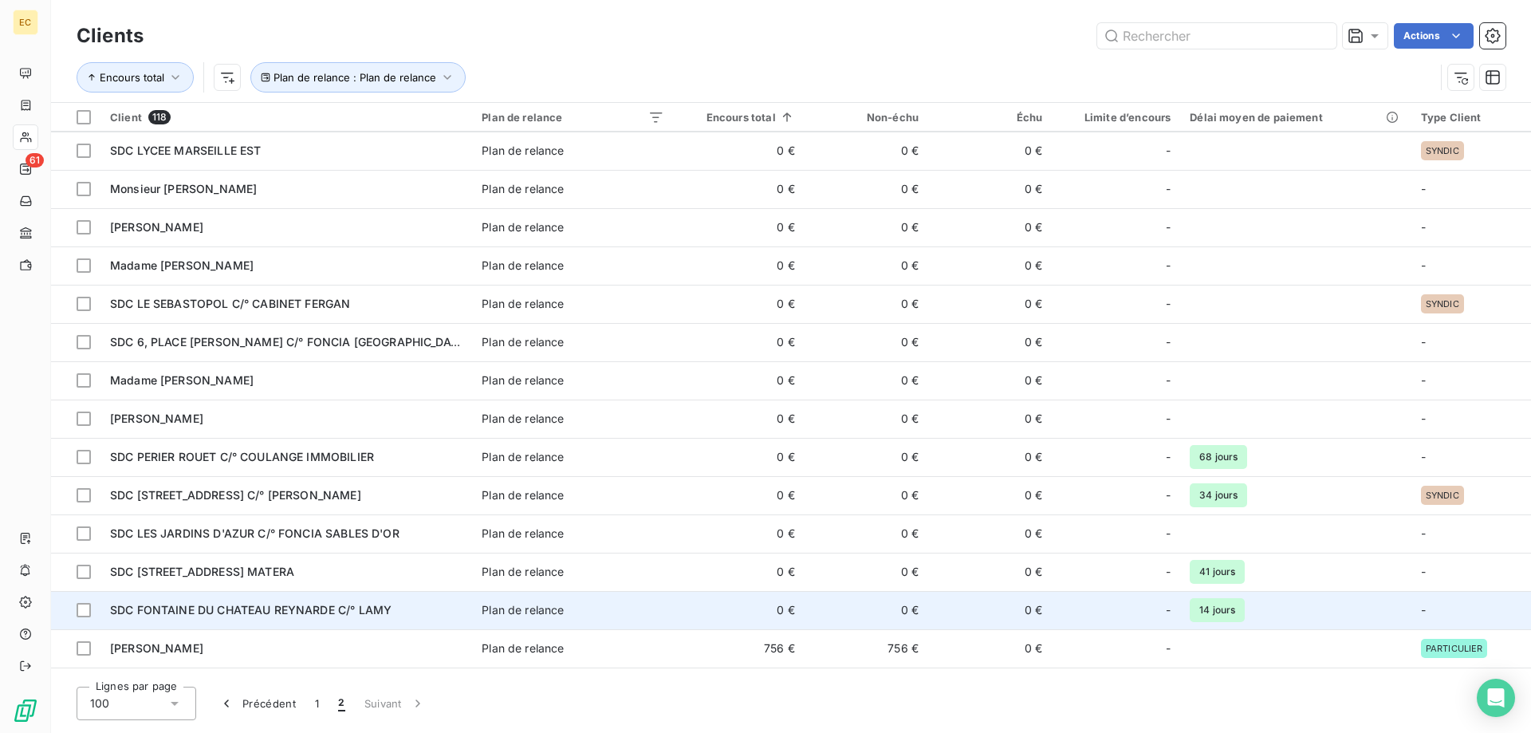
scroll to position [148, 0]
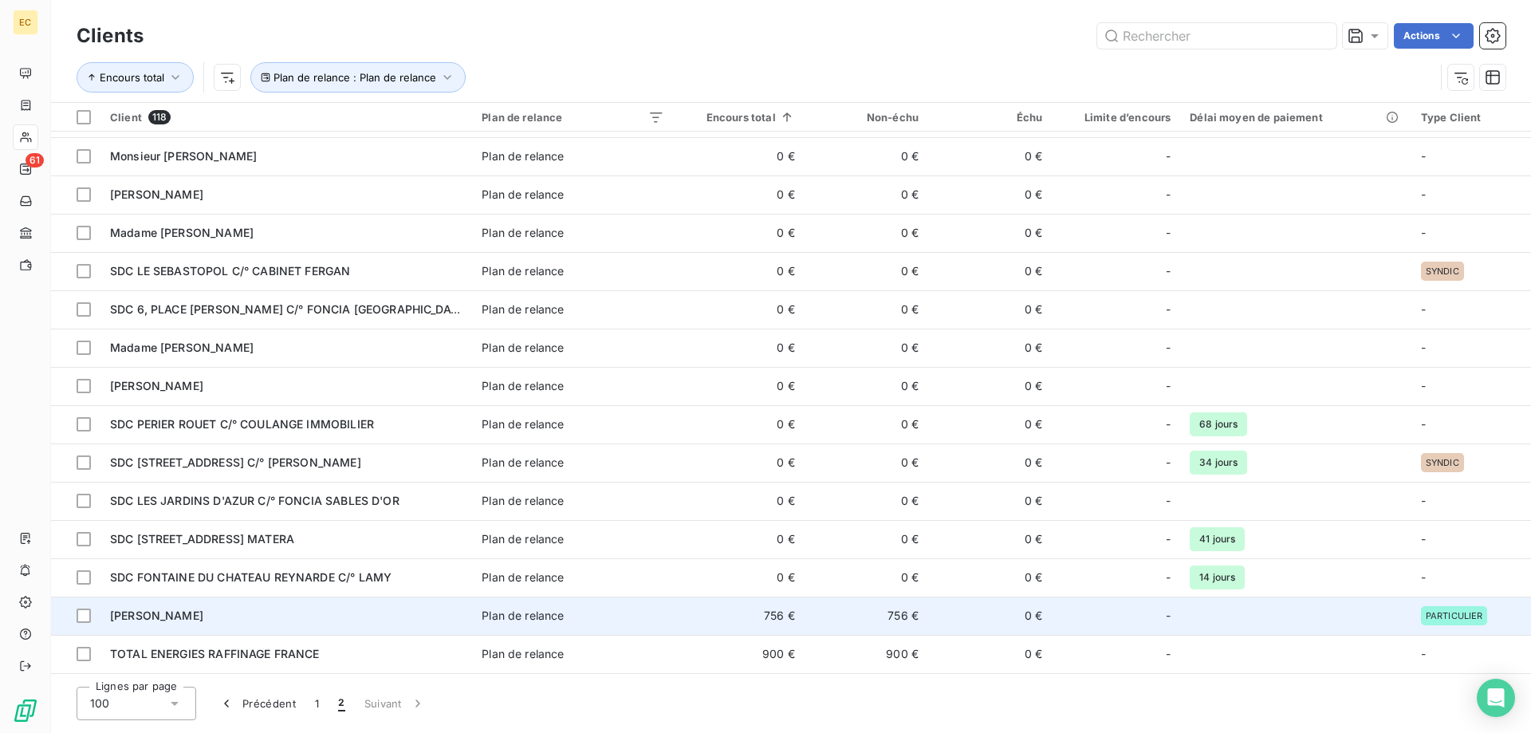
click at [593, 619] on span "Plan de relance" at bounding box center [573, 616] width 183 height 16
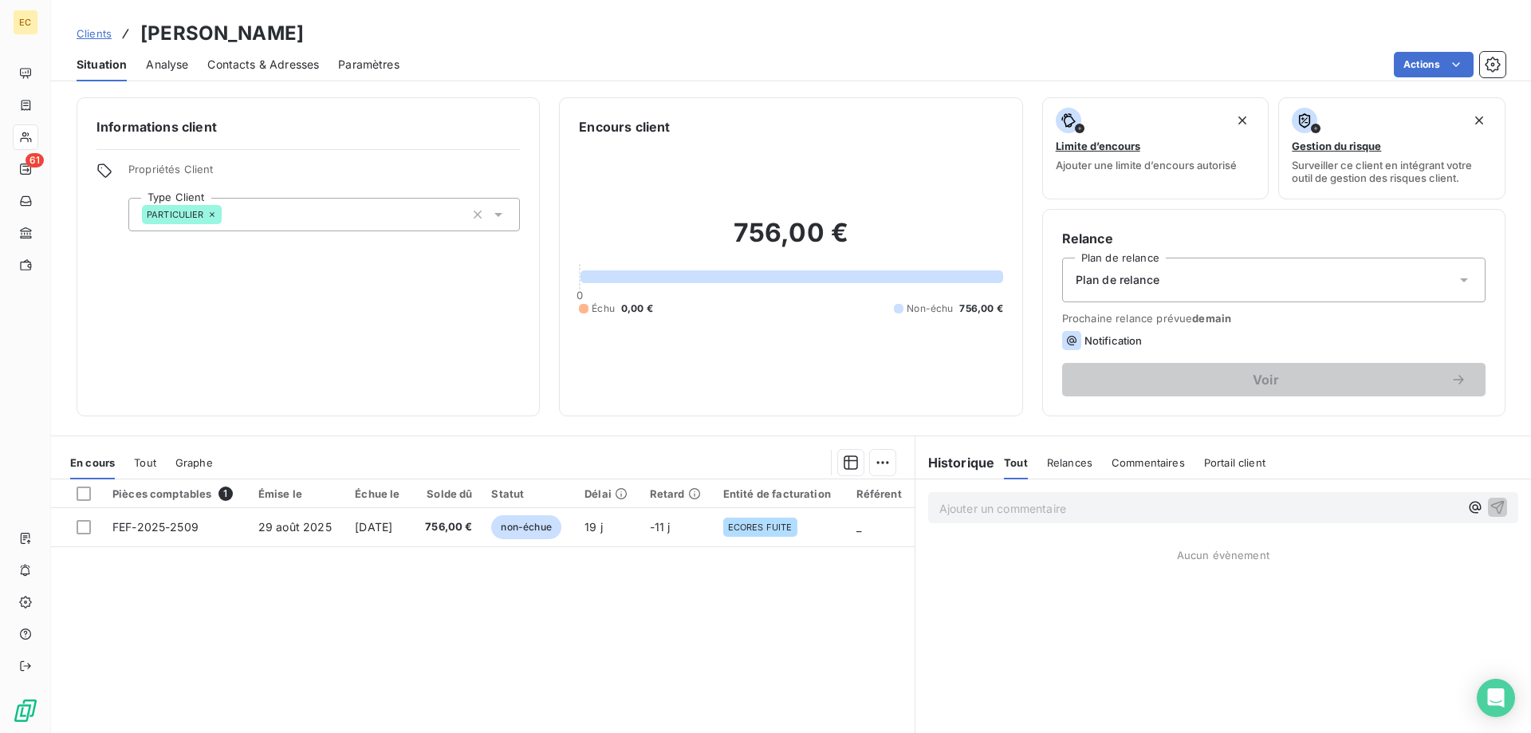
click at [1192, 285] on div "Plan de relance" at bounding box center [1274, 280] width 424 height 45
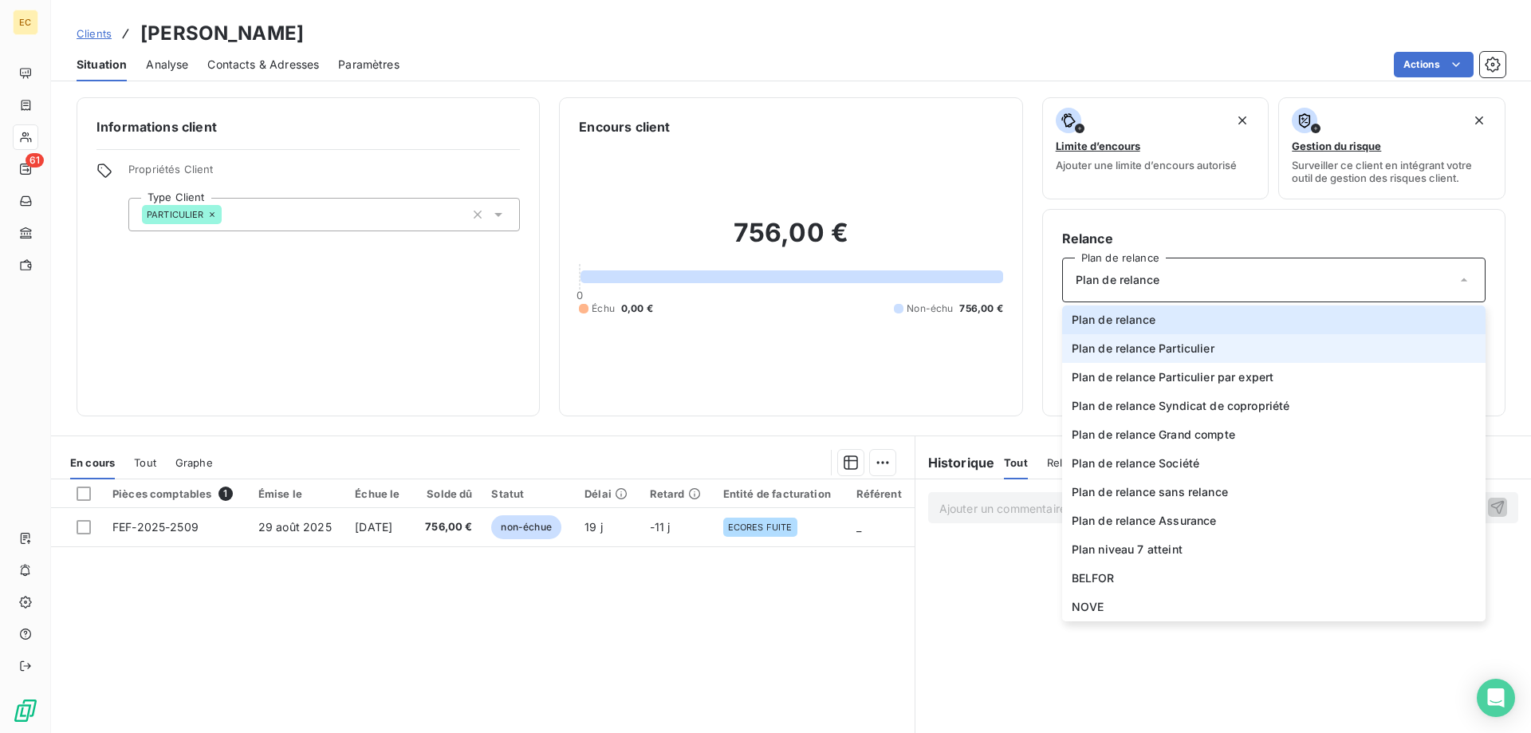
click at [1170, 349] on span "Plan de relance Particulier" at bounding box center [1143, 349] width 143 height 16
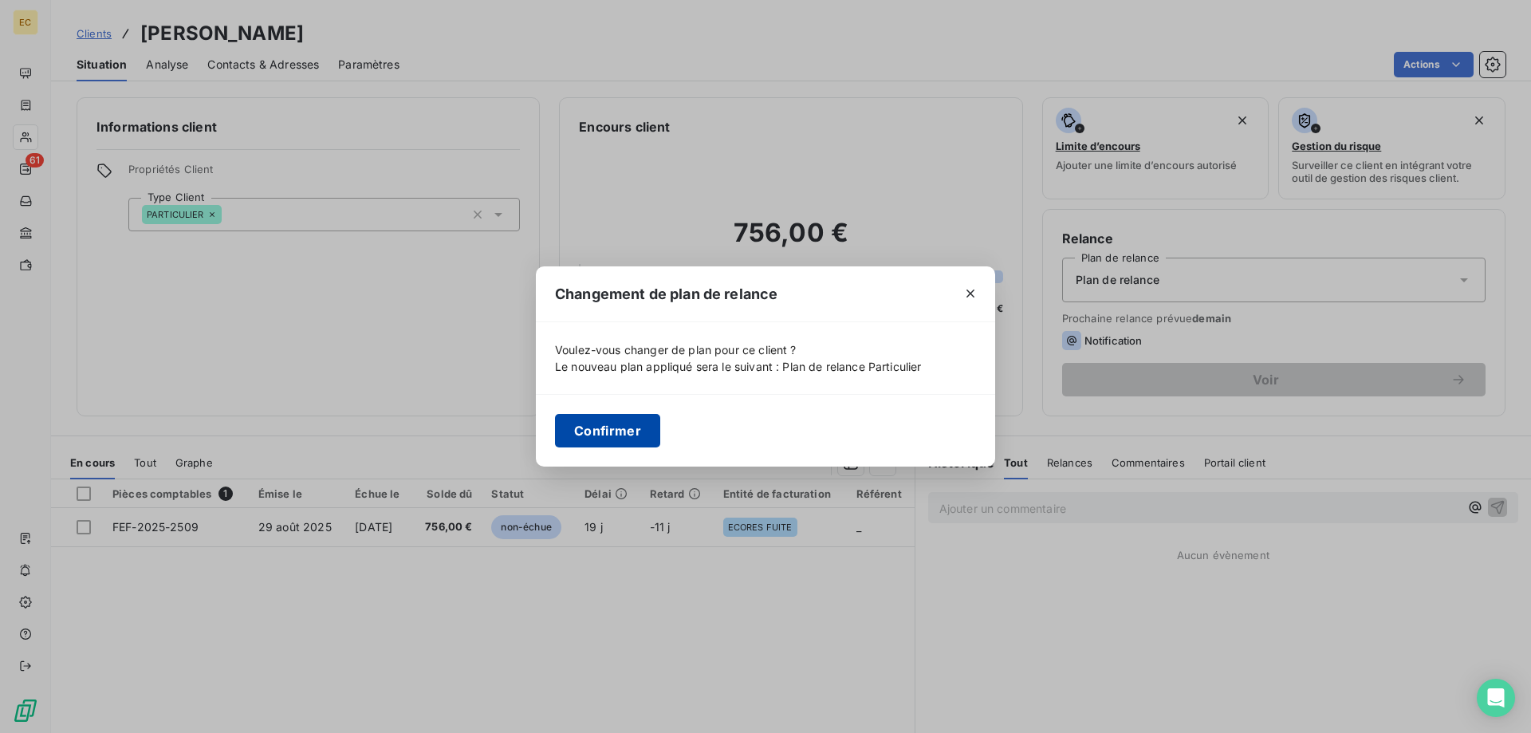
click at [600, 432] on button "Confirmer" at bounding box center [607, 431] width 105 height 34
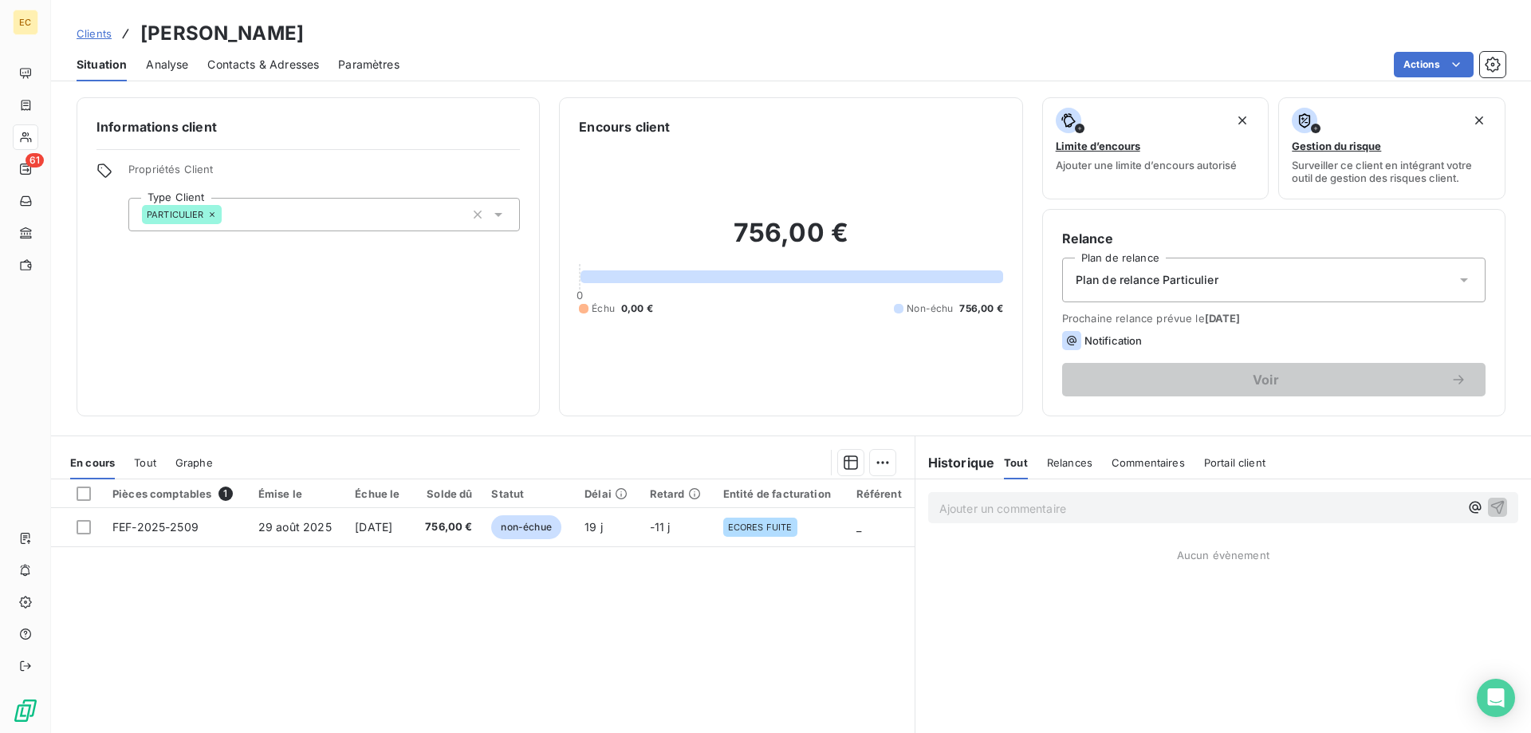
click at [1236, 295] on div "Plan de relance Particulier" at bounding box center [1274, 280] width 424 height 45
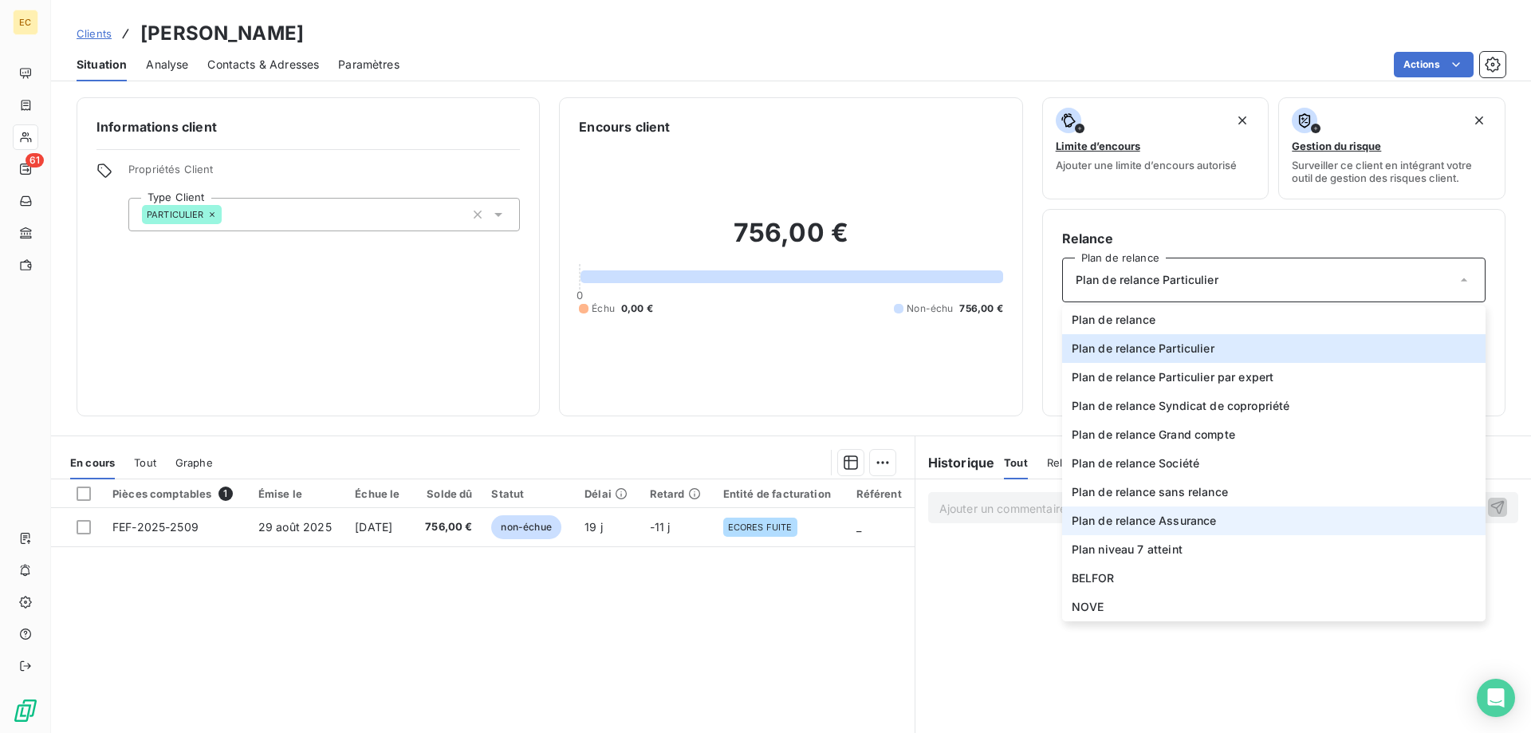
click at [1188, 522] on span "Plan de relance Assurance" at bounding box center [1144, 521] width 145 height 16
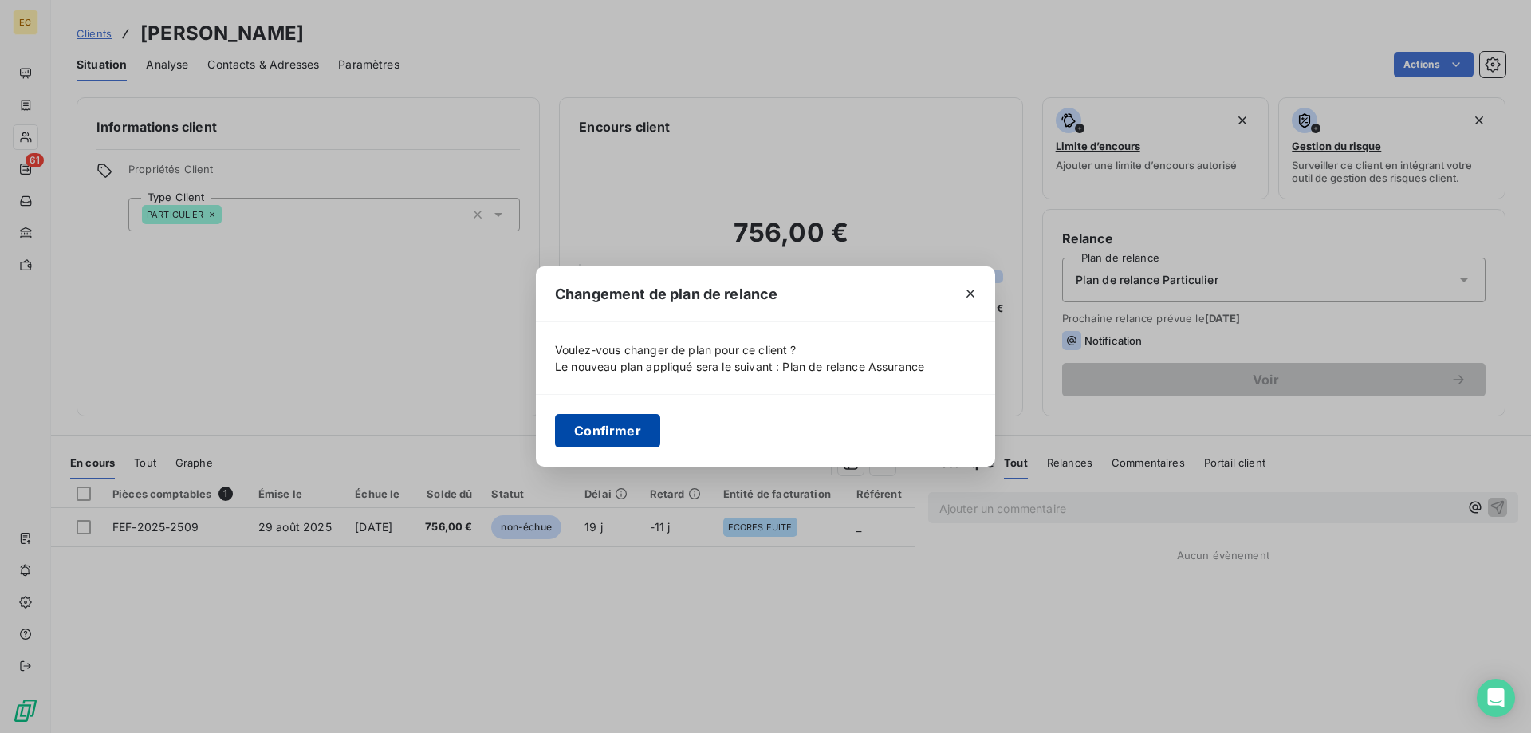
click at [605, 437] on button "Confirmer" at bounding box center [607, 431] width 105 height 34
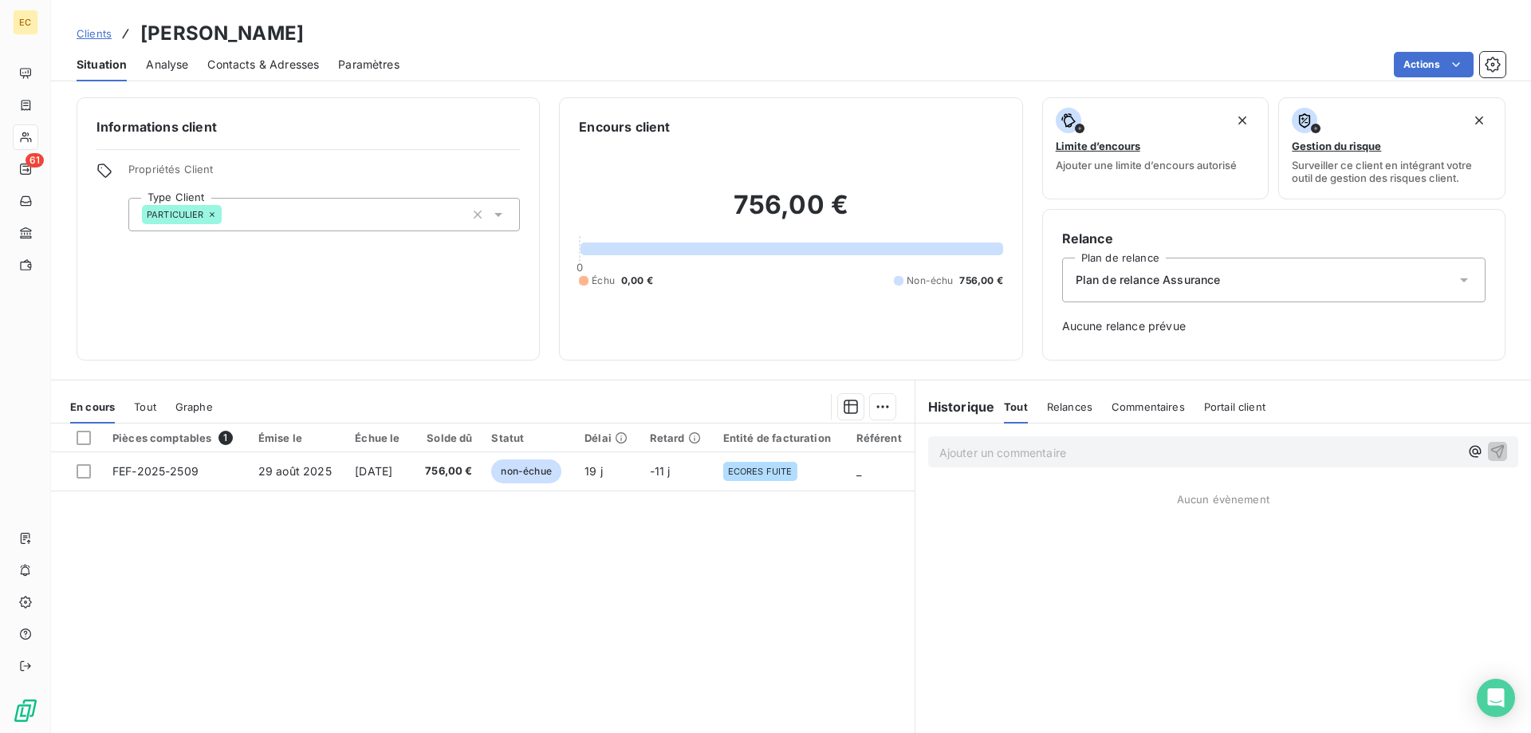
click at [1159, 274] on span "Plan de relance Assurance" at bounding box center [1148, 280] width 145 height 16
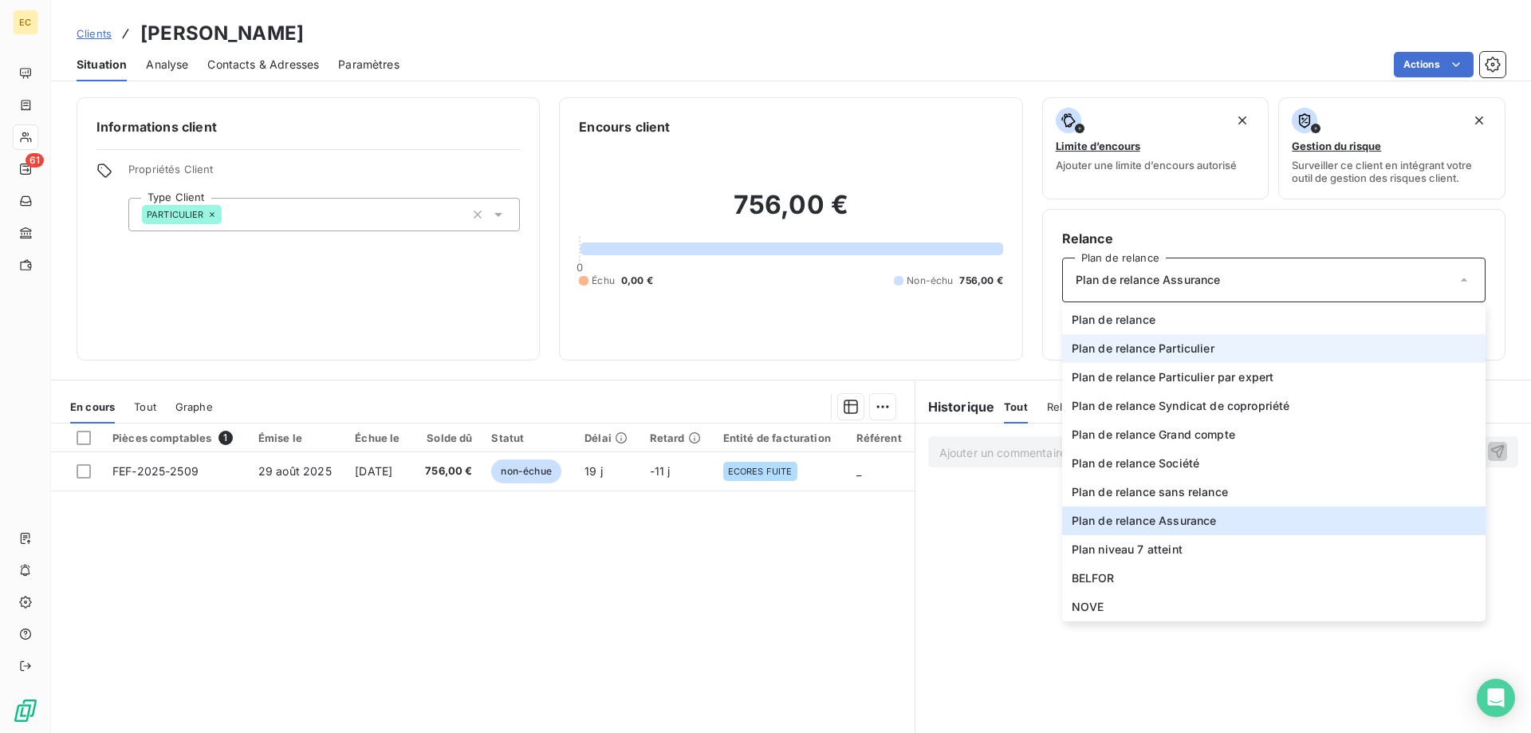
click at [1183, 349] on span "Plan de relance Particulier" at bounding box center [1143, 349] width 143 height 16
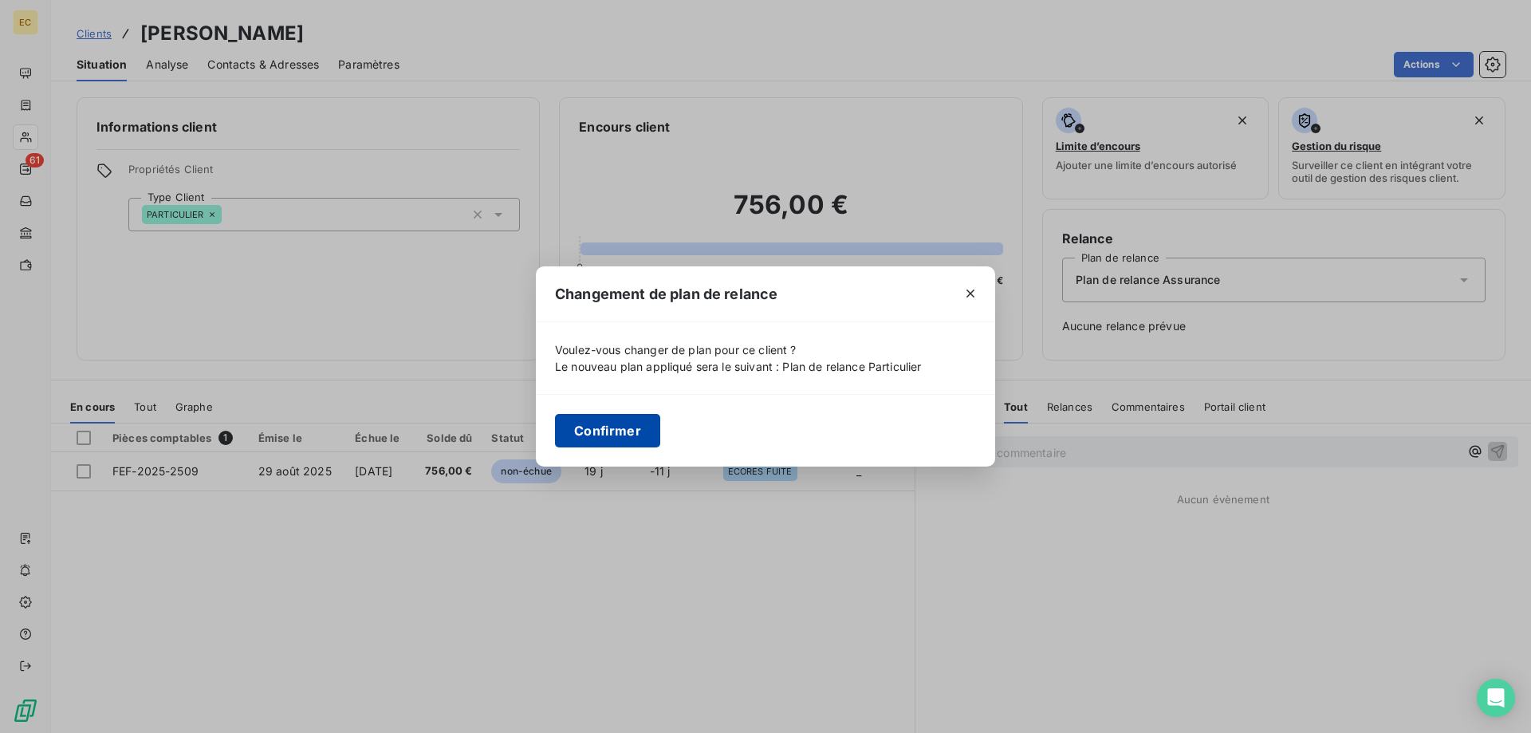
click at [613, 432] on button "Confirmer" at bounding box center [607, 431] width 105 height 34
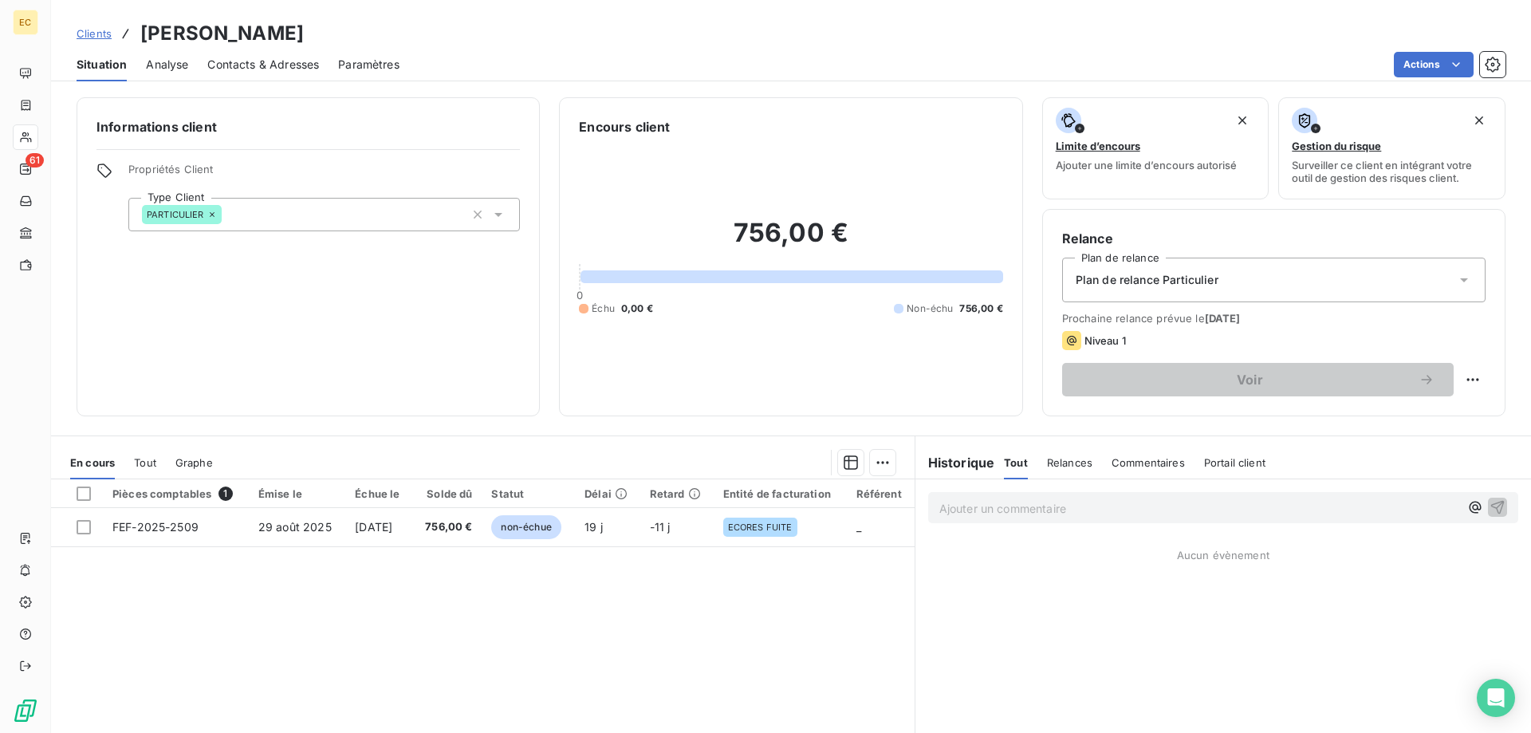
click at [97, 35] on span "Clients" at bounding box center [94, 33] width 35 height 13
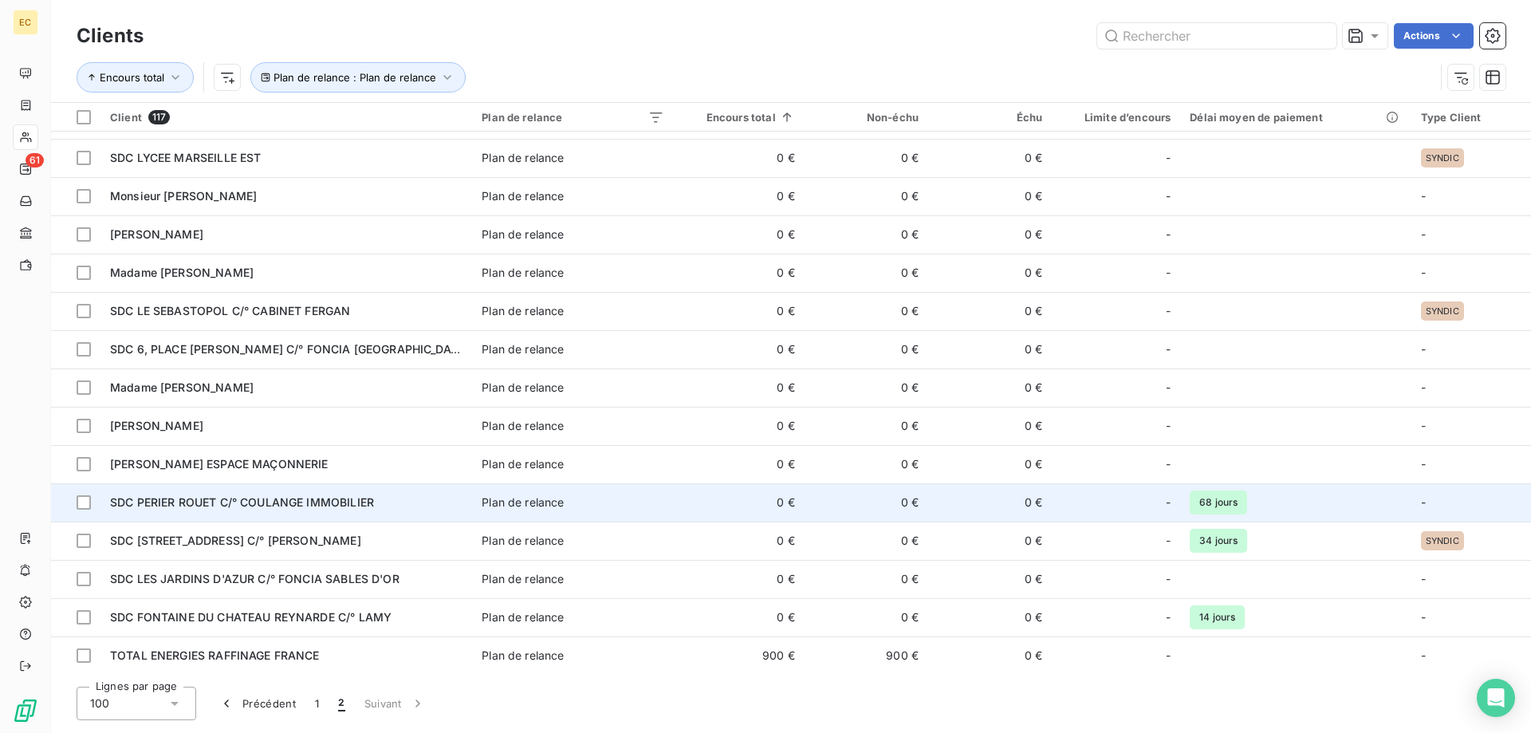
scroll to position [109, 0]
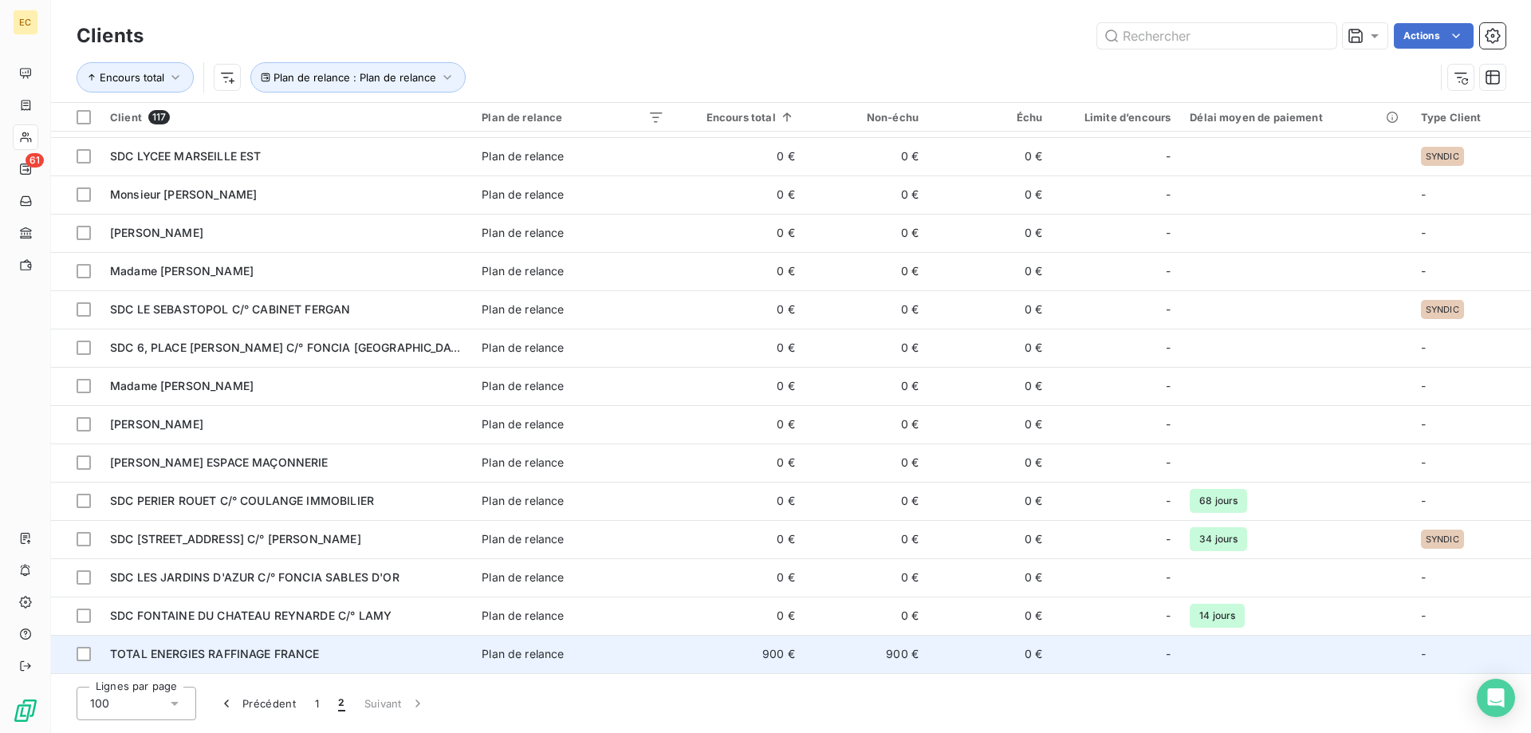
click at [262, 662] on td "TOTAL ENERGIES RAFFINAGE FRANCE" at bounding box center [287, 654] width 372 height 38
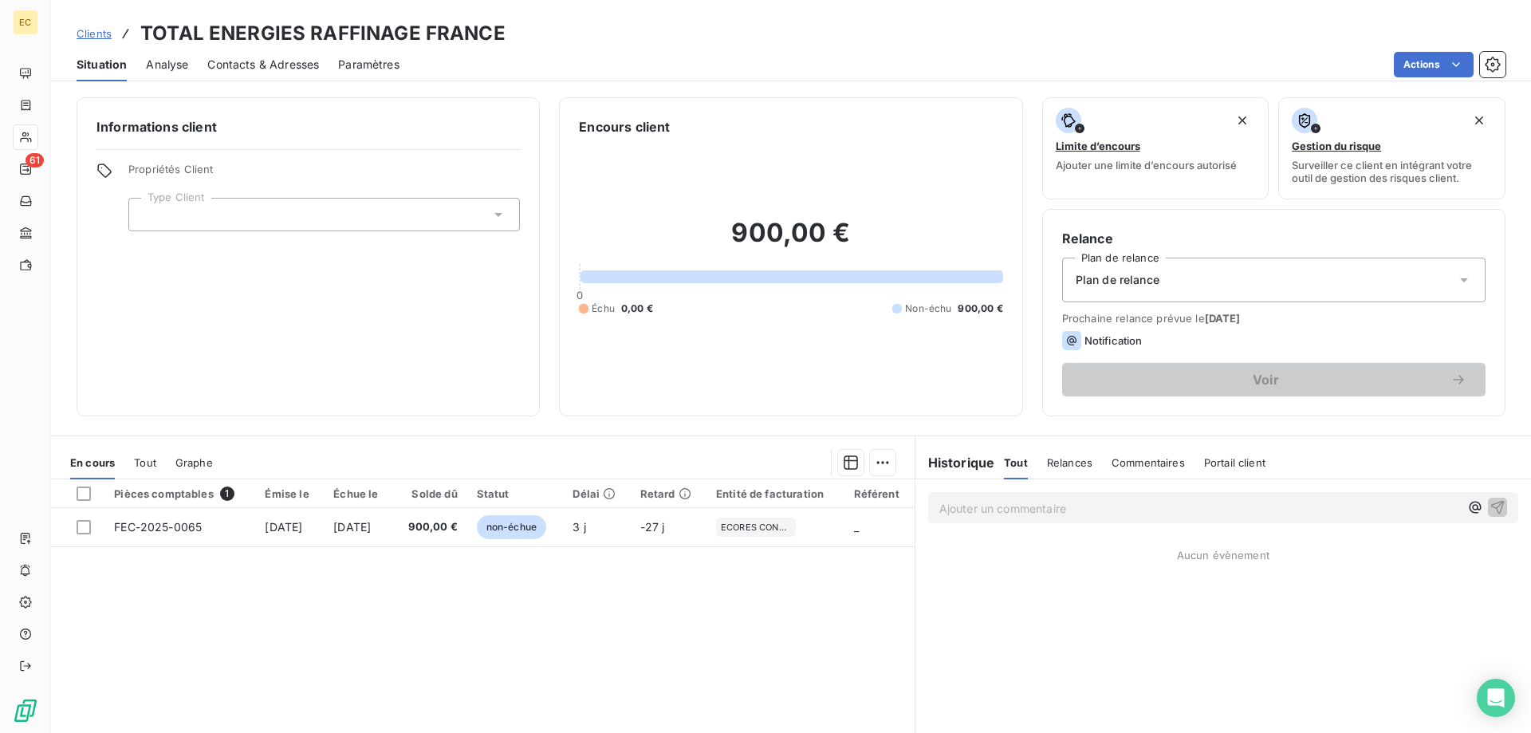
click at [194, 215] on div at bounding box center [324, 215] width 392 height 34
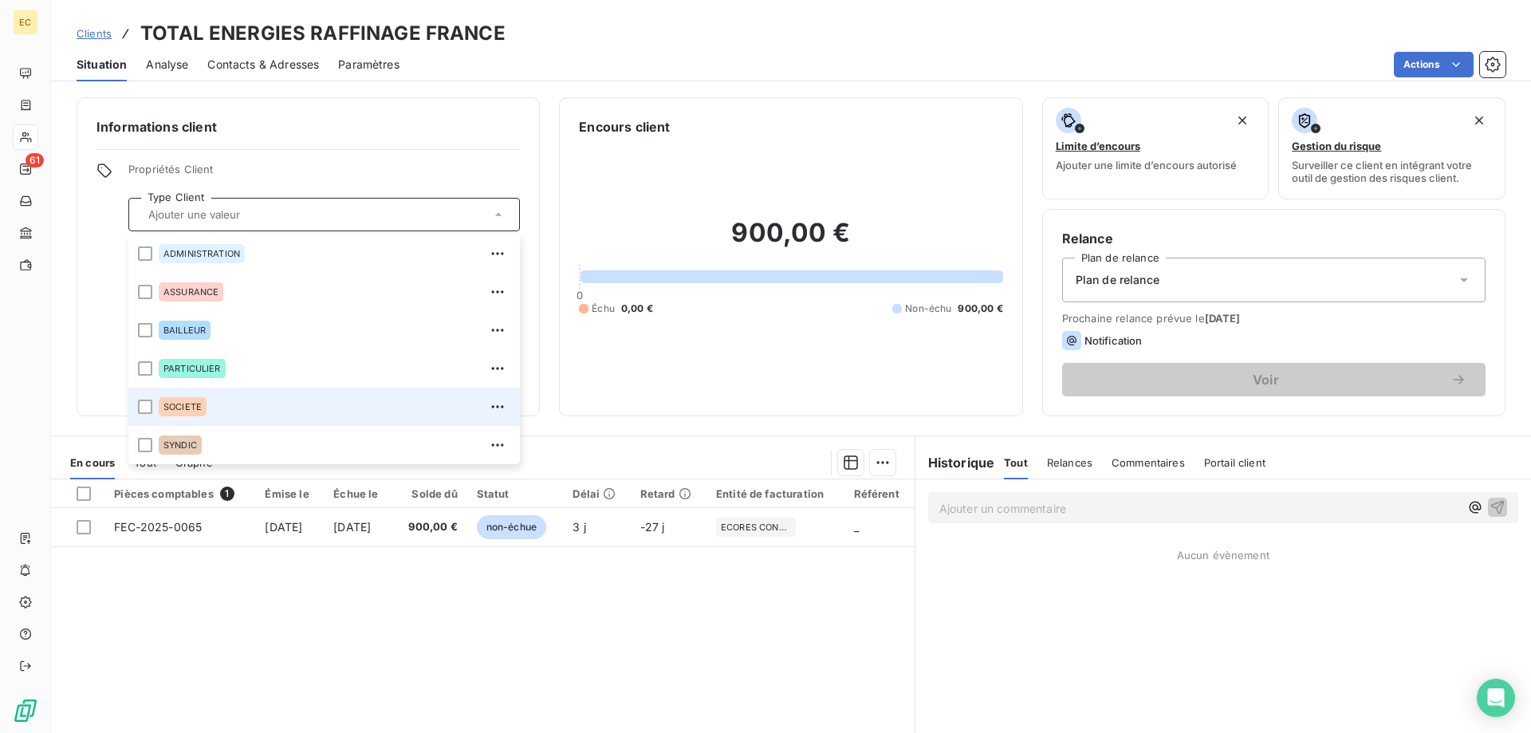
click at [185, 404] on span "SOCIETE" at bounding box center [183, 407] width 38 height 10
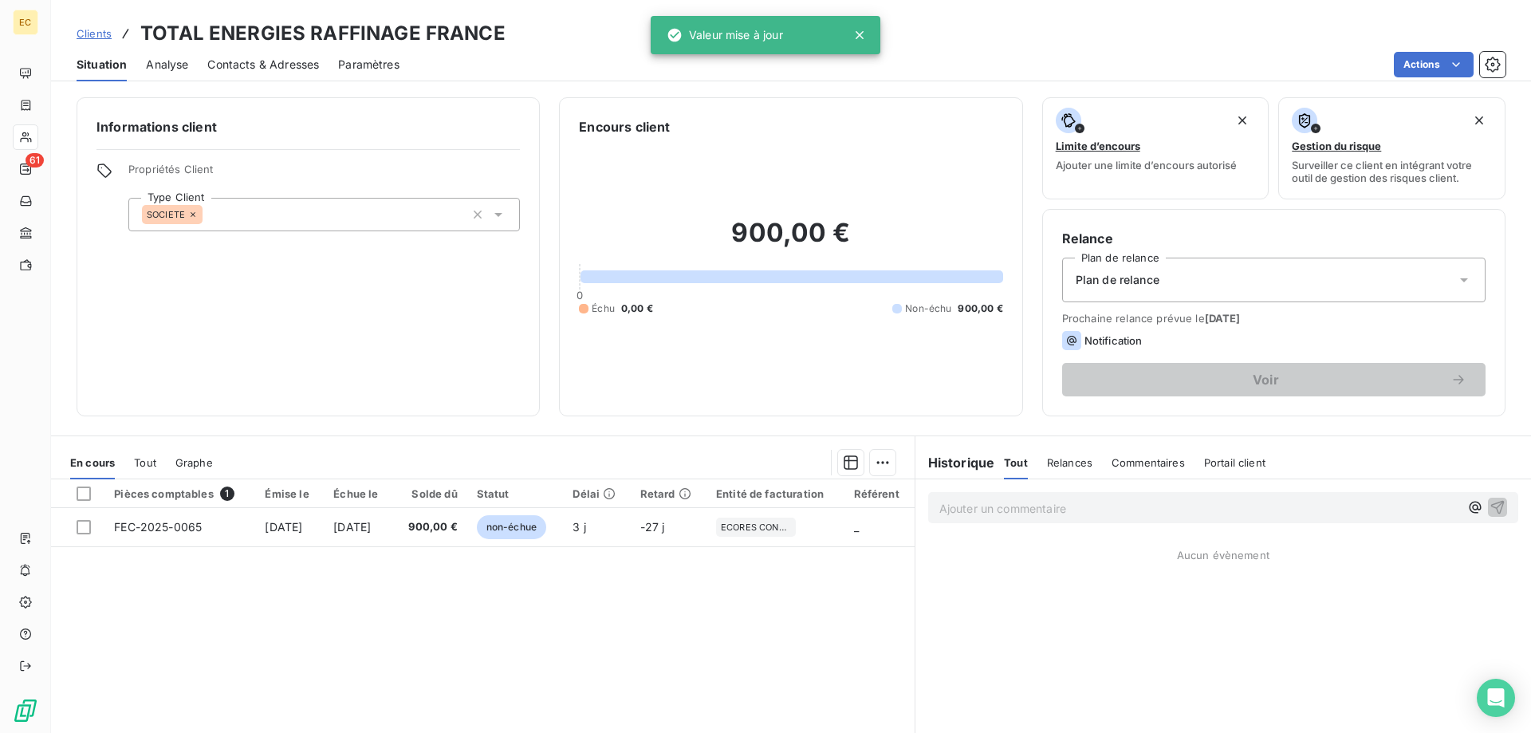
click at [1158, 279] on span "Plan de relance" at bounding box center [1118, 280] width 84 height 16
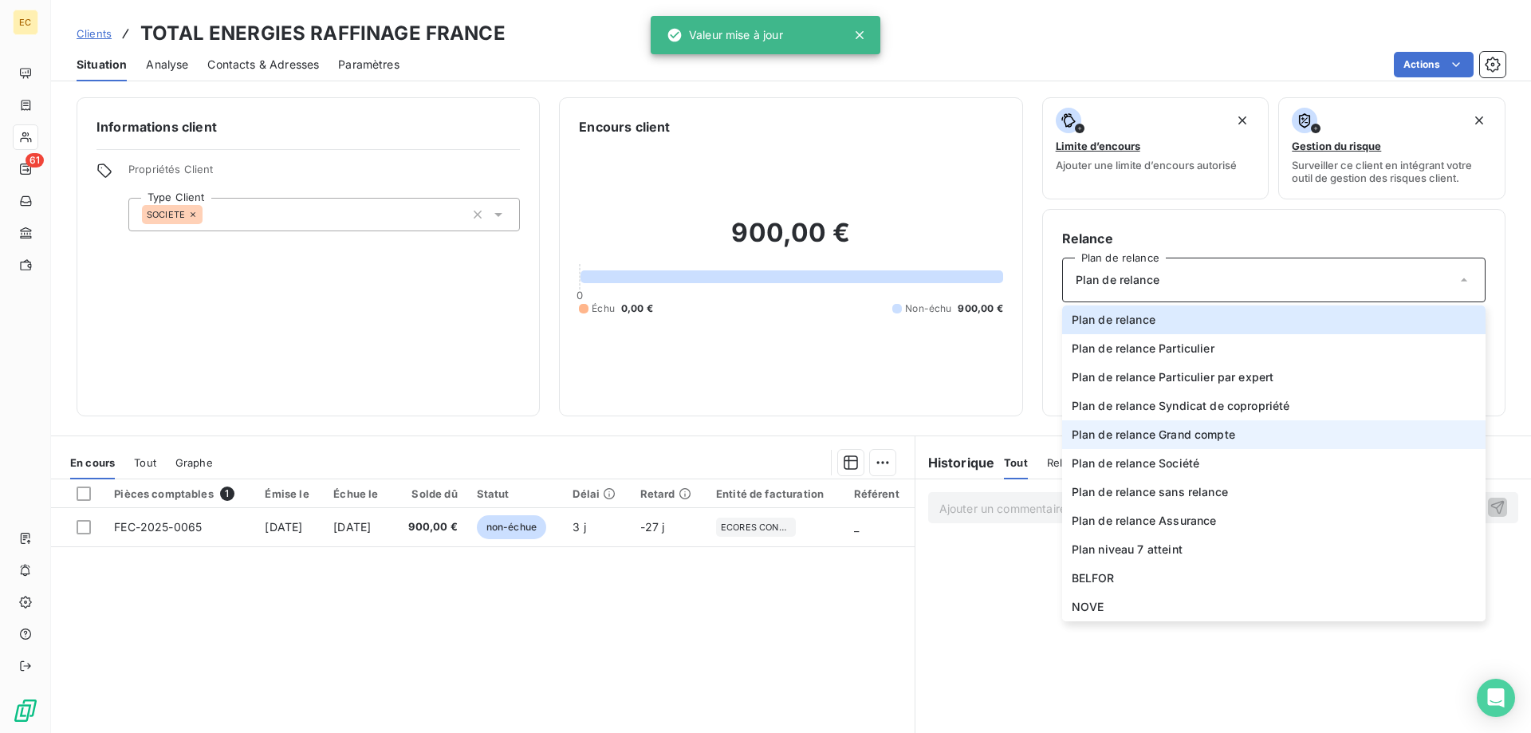
click at [1169, 432] on span "Plan de relance Grand compte" at bounding box center [1154, 435] width 164 height 16
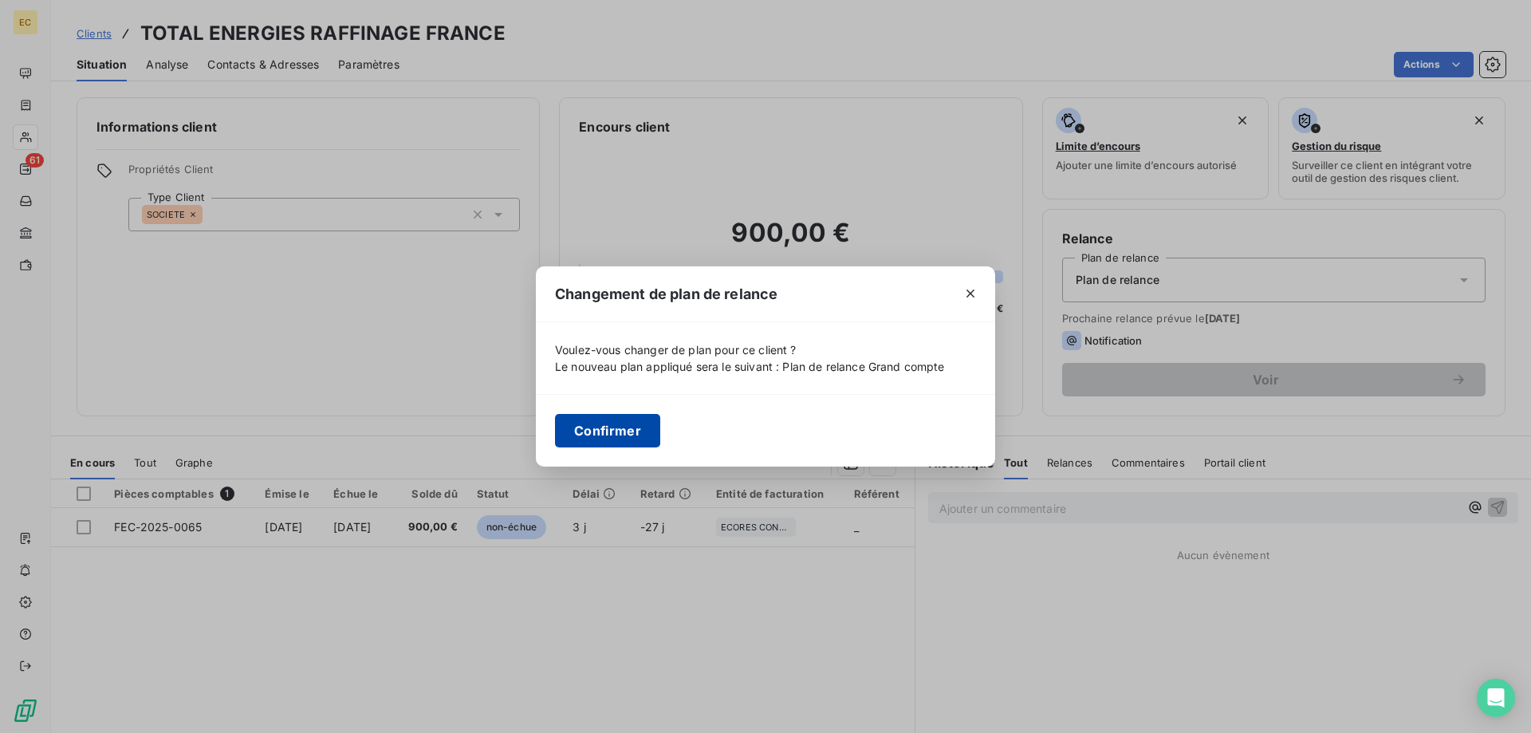
click at [597, 436] on button "Confirmer" at bounding box center [607, 431] width 105 height 34
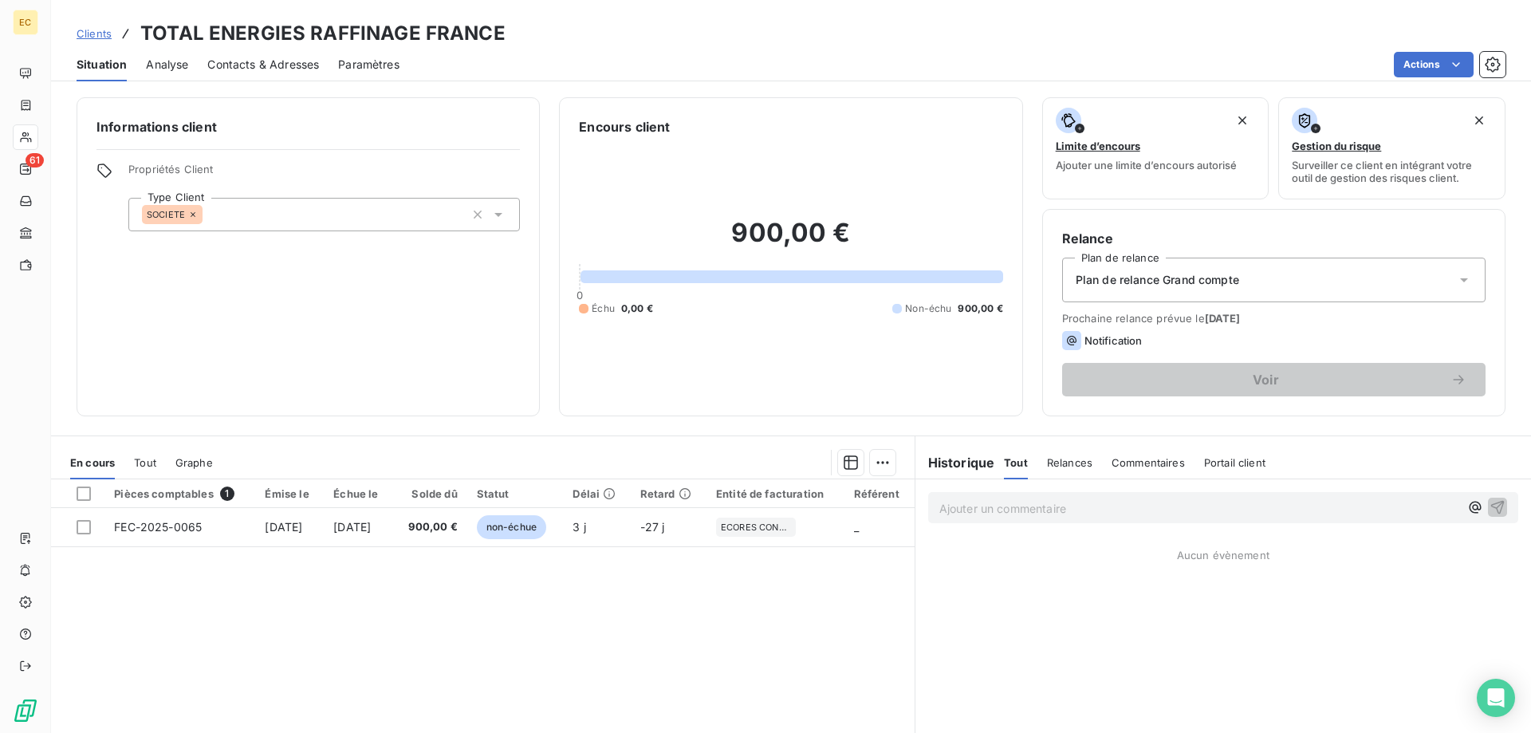
click at [270, 69] on span "Contacts & Adresses" at bounding box center [263, 65] width 112 height 16
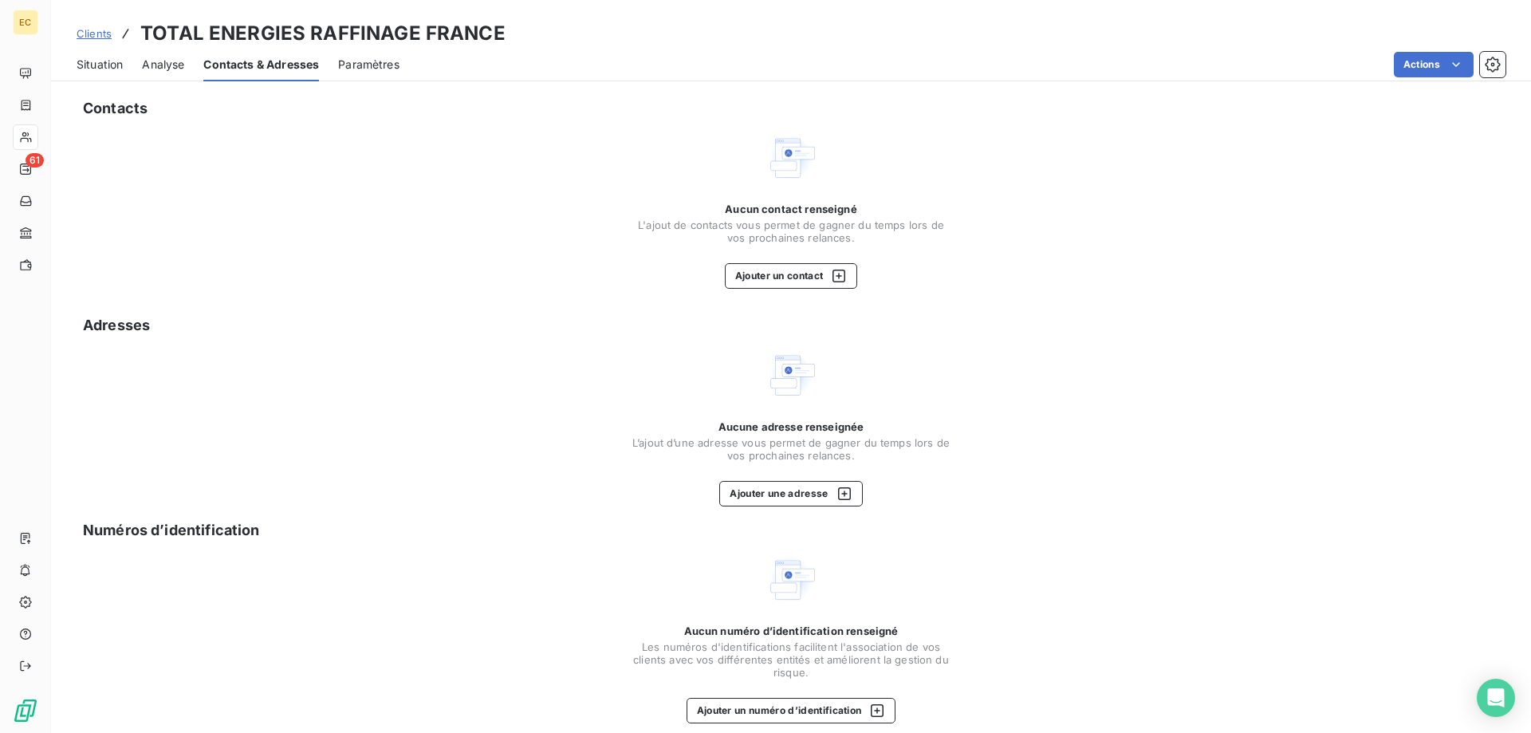
click at [106, 69] on span "Situation" at bounding box center [100, 65] width 46 height 16
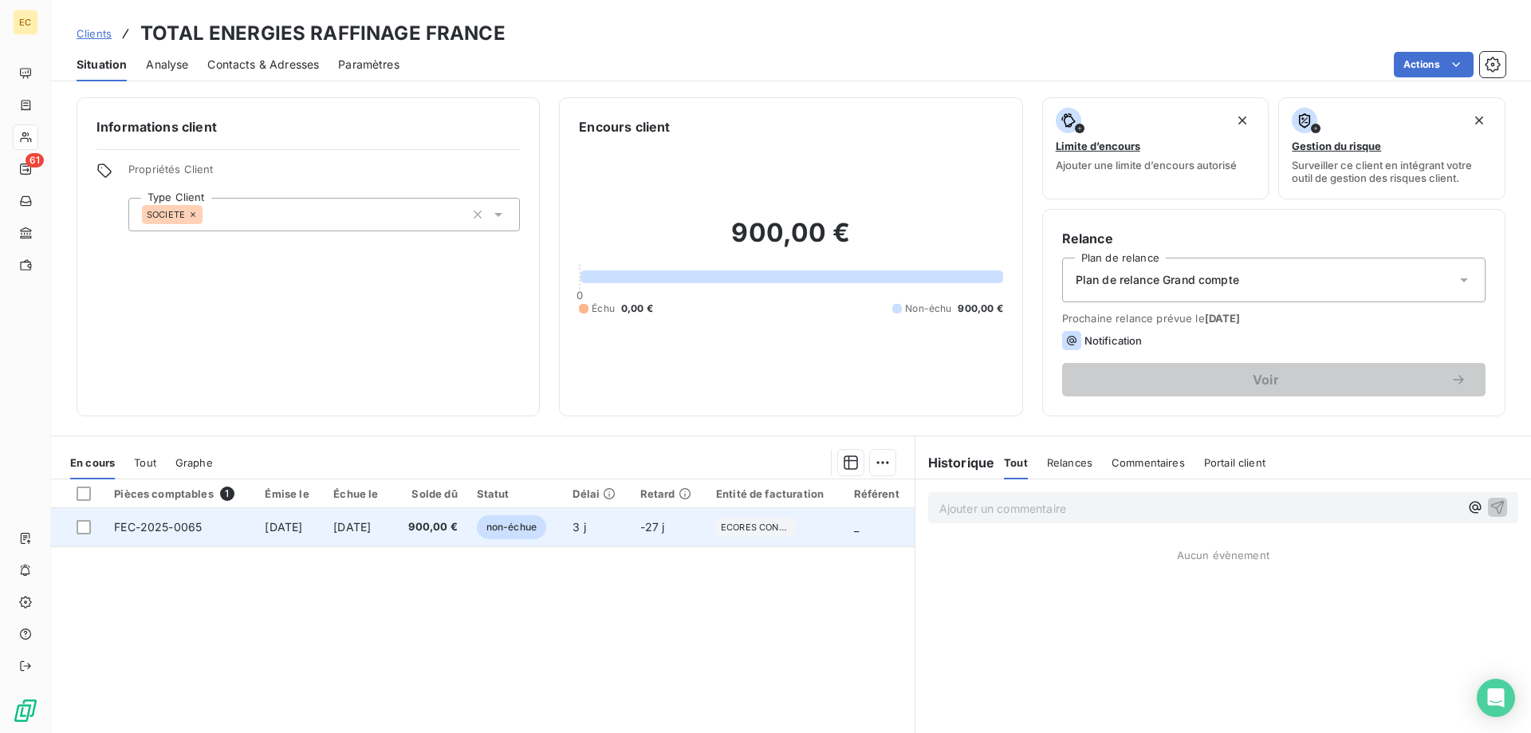
click at [255, 522] on td "[DATE]" at bounding box center [289, 527] width 69 height 38
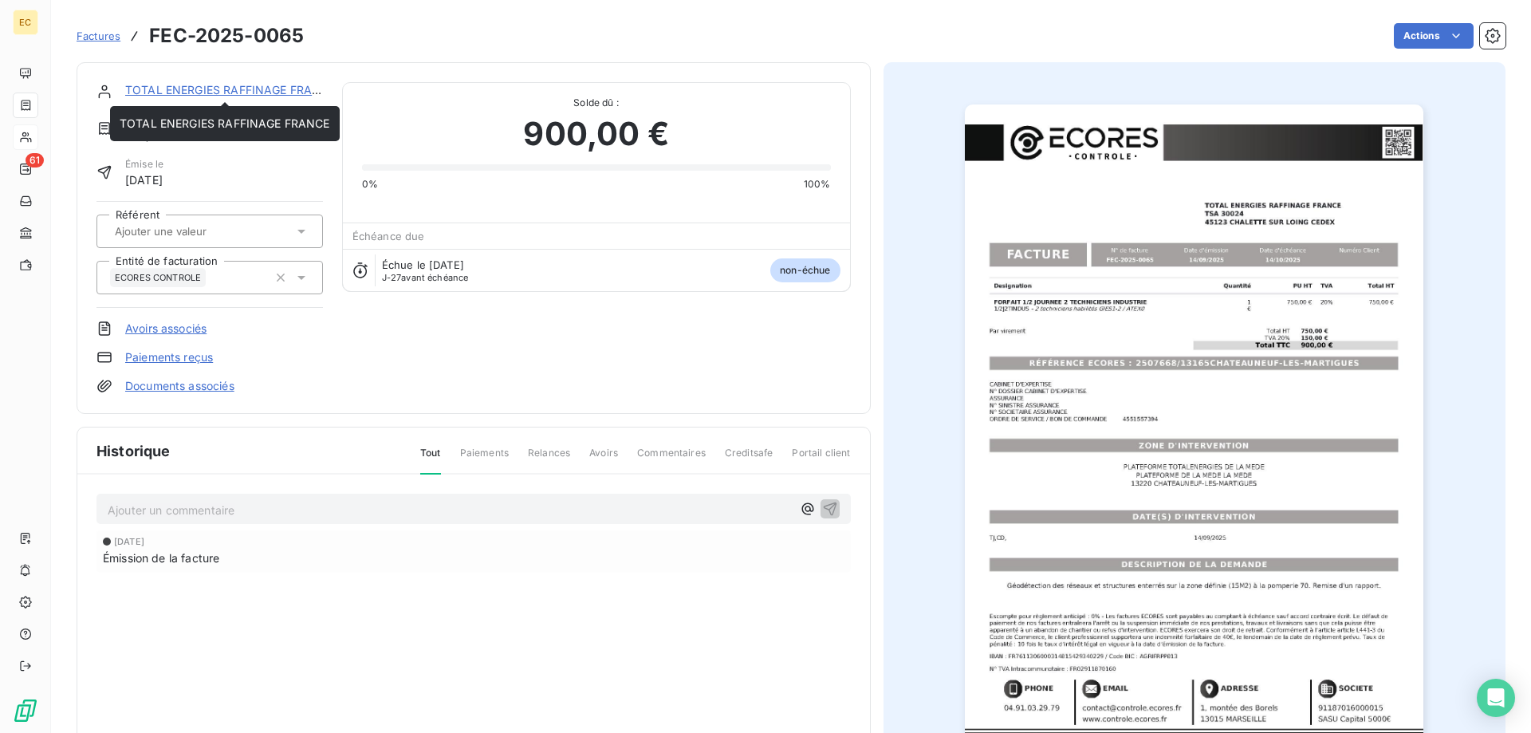
click at [254, 84] on div "TOTAL ENERGIES RAFFINAGE FRANCE" at bounding box center [224, 90] width 198 height 16
click at [246, 91] on link "TOTAL ENERGIES RAFFINAGE FRANCE" at bounding box center [230, 90] width 211 height 14
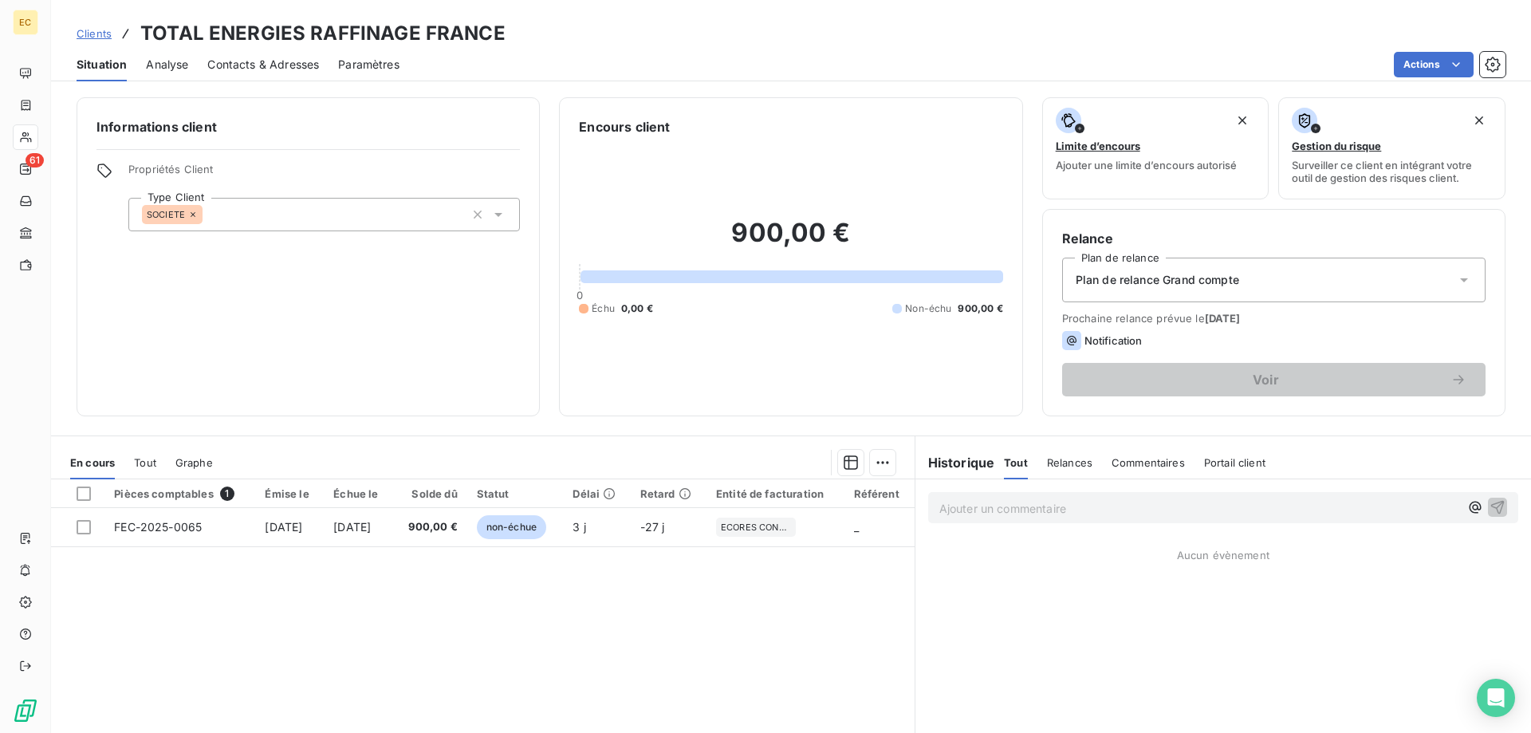
click at [274, 61] on span "Contacts & Adresses" at bounding box center [263, 65] width 112 height 16
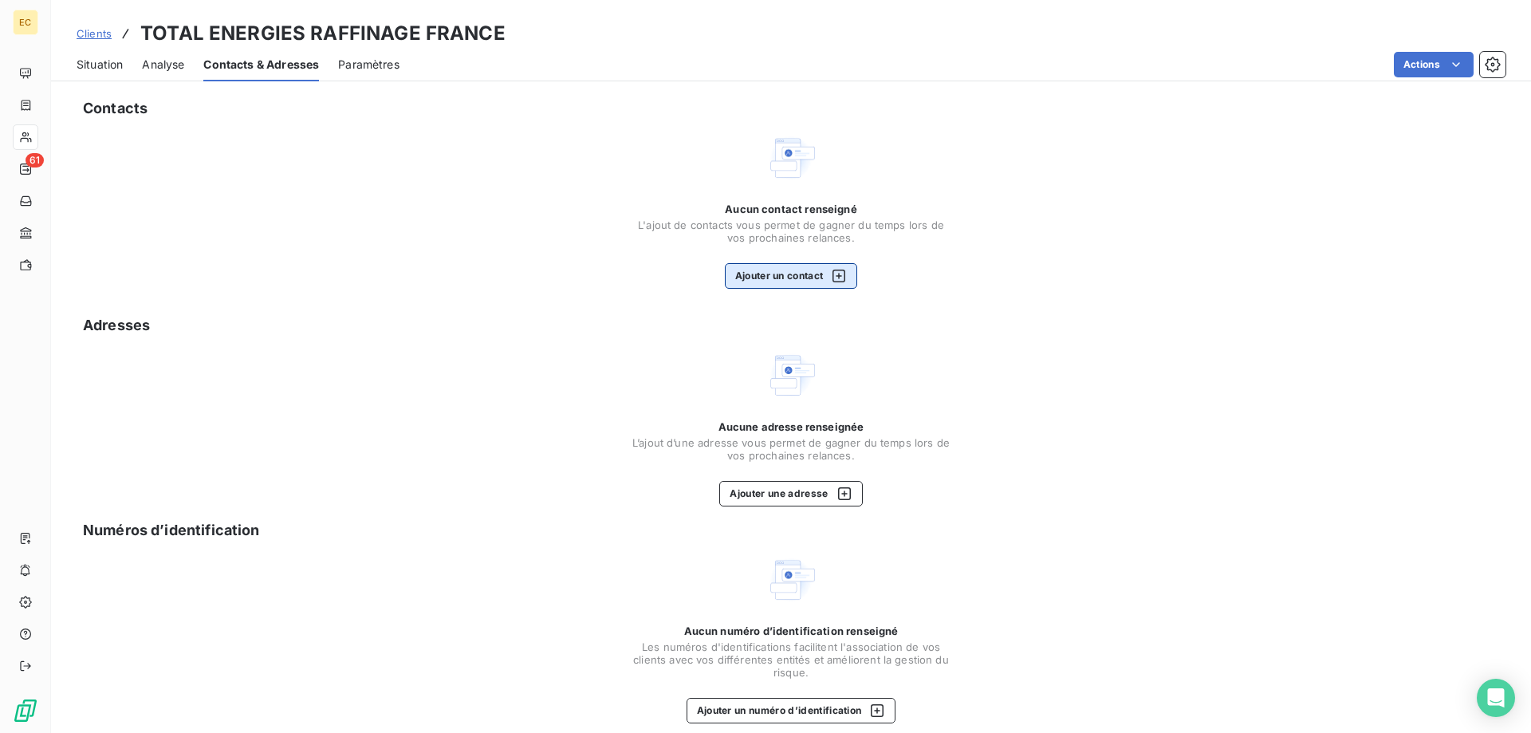
click at [812, 276] on button "Ajouter un contact" at bounding box center [791, 276] width 133 height 26
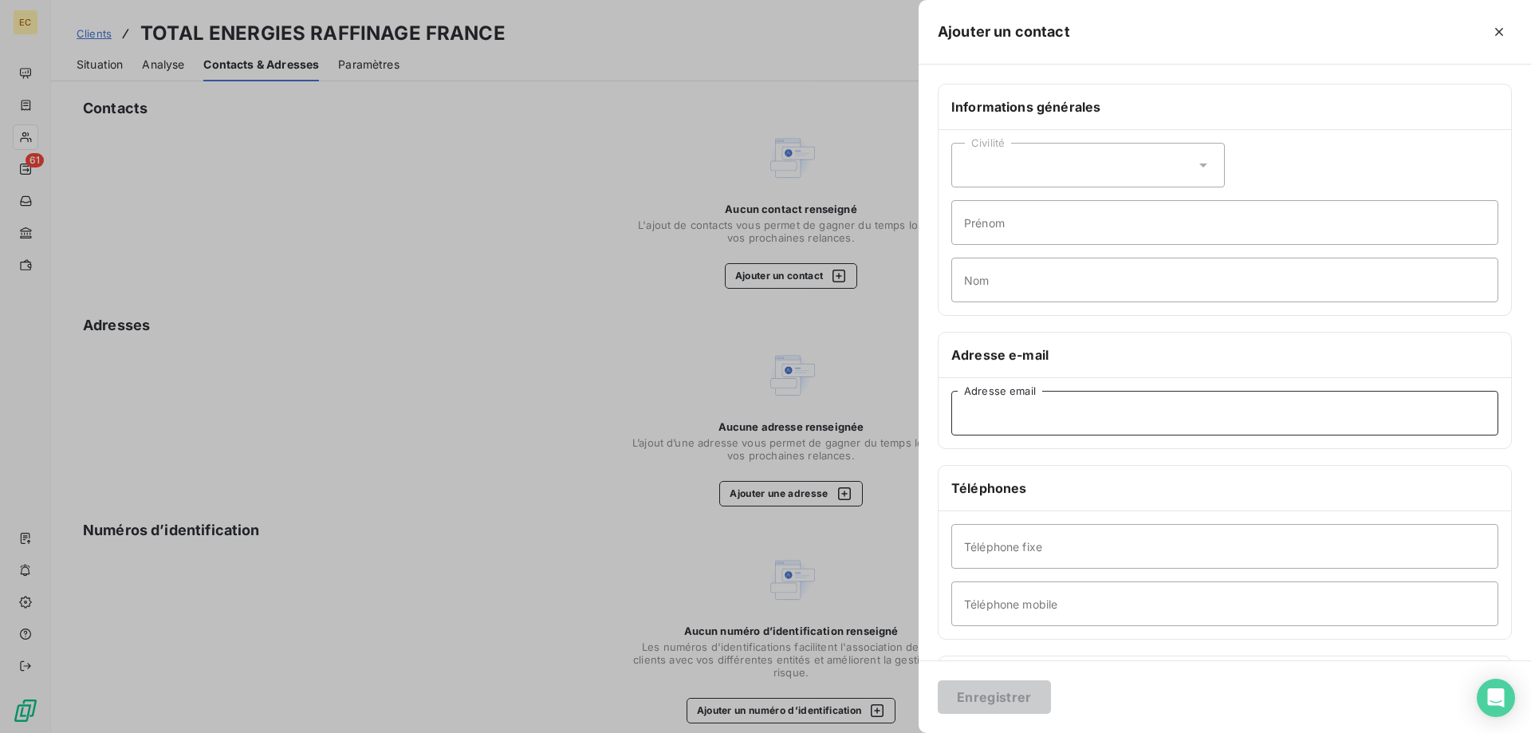
paste input "[EMAIL_ADDRESS][DOMAIN_NAME]"
type input "[EMAIL_ADDRESS][DOMAIN_NAME]"
click at [1029, 698] on button "Enregistrer" at bounding box center [994, 697] width 113 height 34
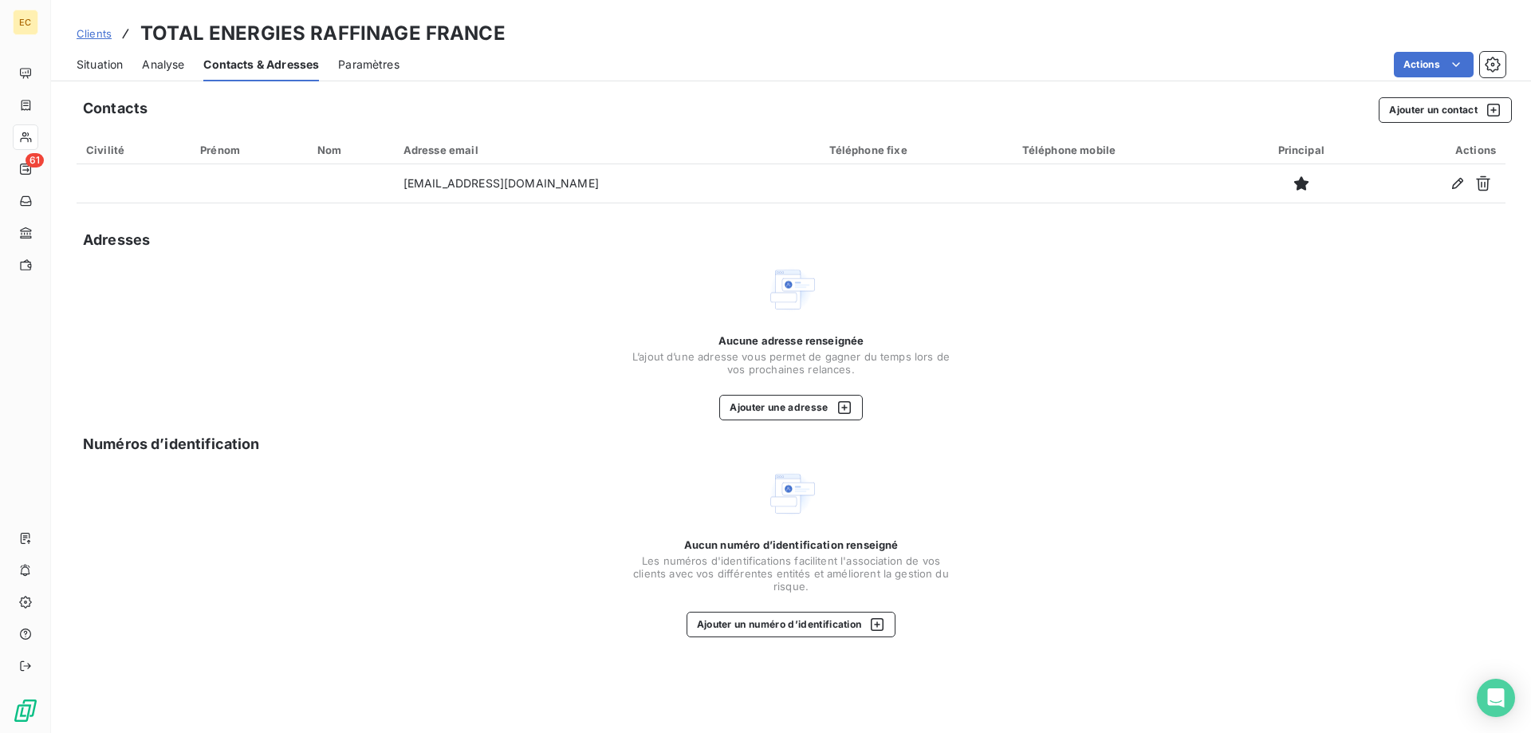
click at [82, 61] on span "Situation" at bounding box center [100, 65] width 46 height 16
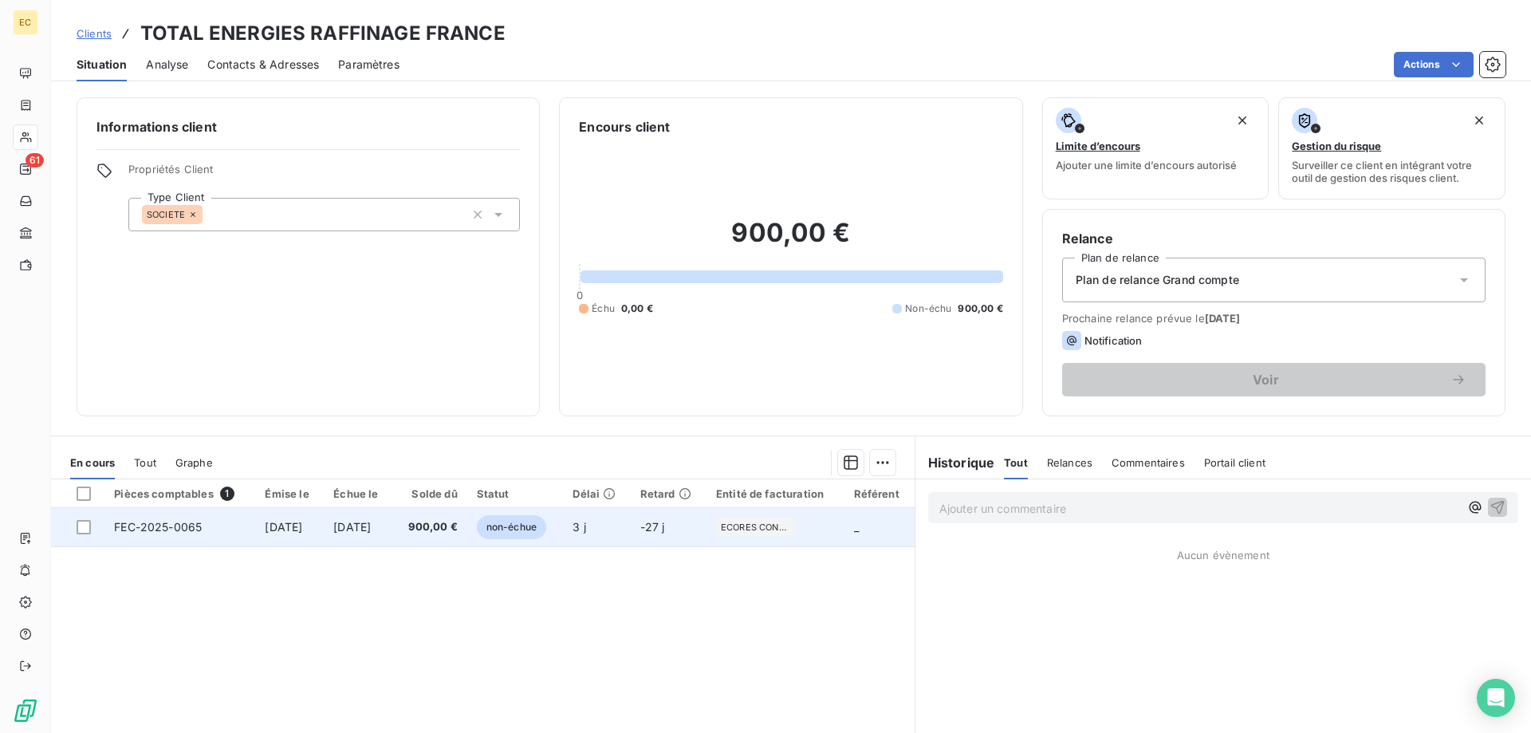
click at [291, 530] on span "[DATE]" at bounding box center [283, 527] width 37 height 14
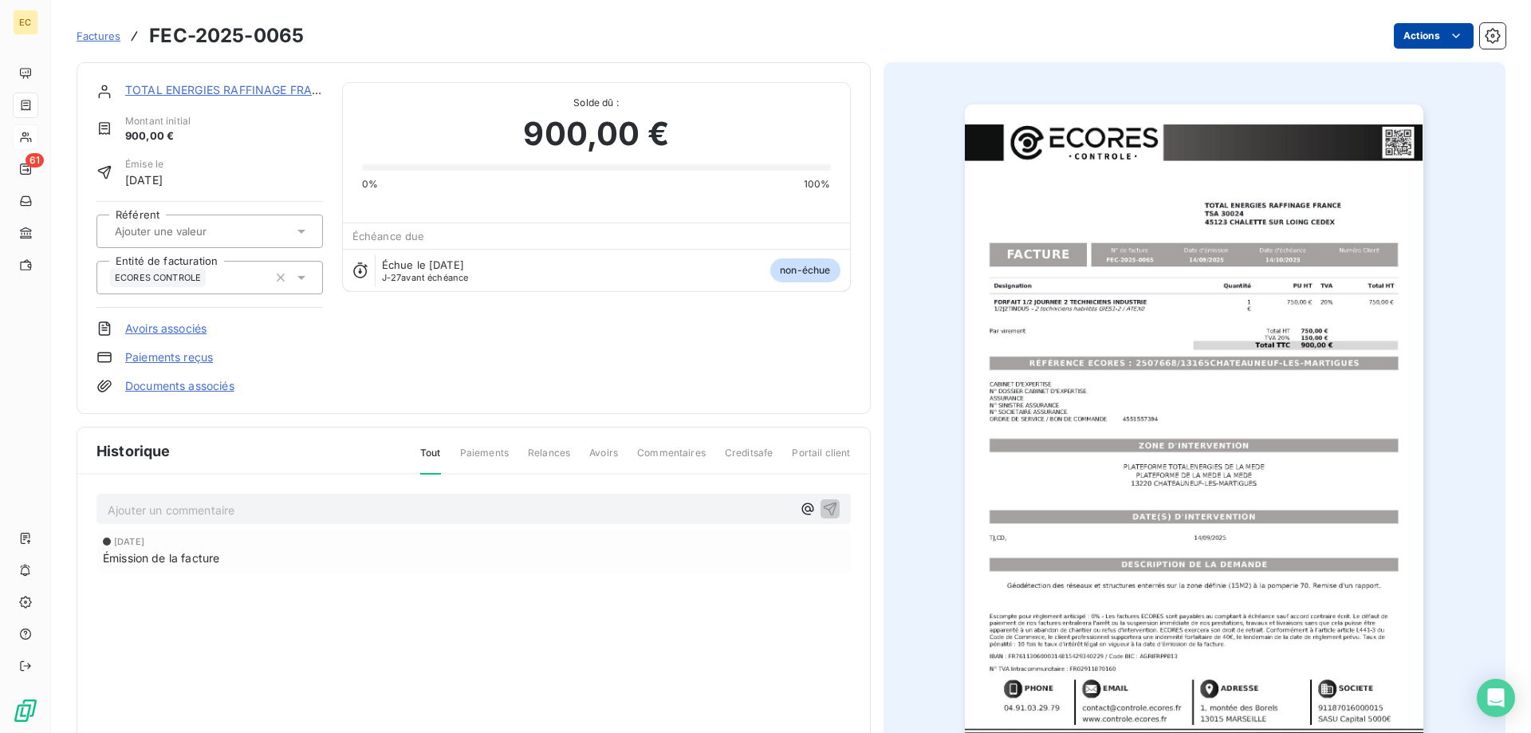
click at [1414, 37] on html "EC 61 Factures FEC-2025-0065 Actions TOTAL ENERGIES RAFFINAGE FRANCE Montant in…" at bounding box center [765, 366] width 1531 height 733
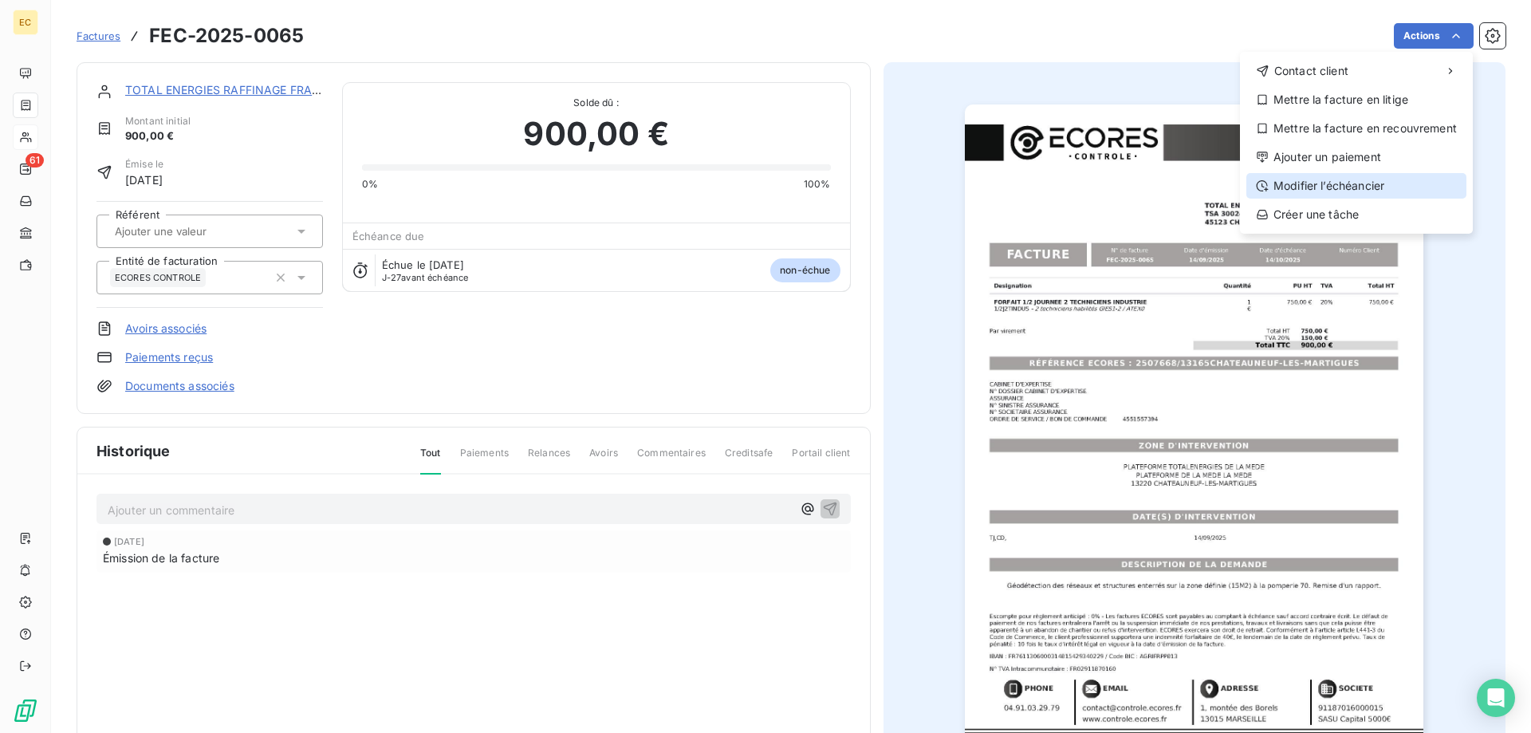
drag, startPoint x: 1378, startPoint y: 155, endPoint x: 1379, endPoint y: 175, distance: 20.8
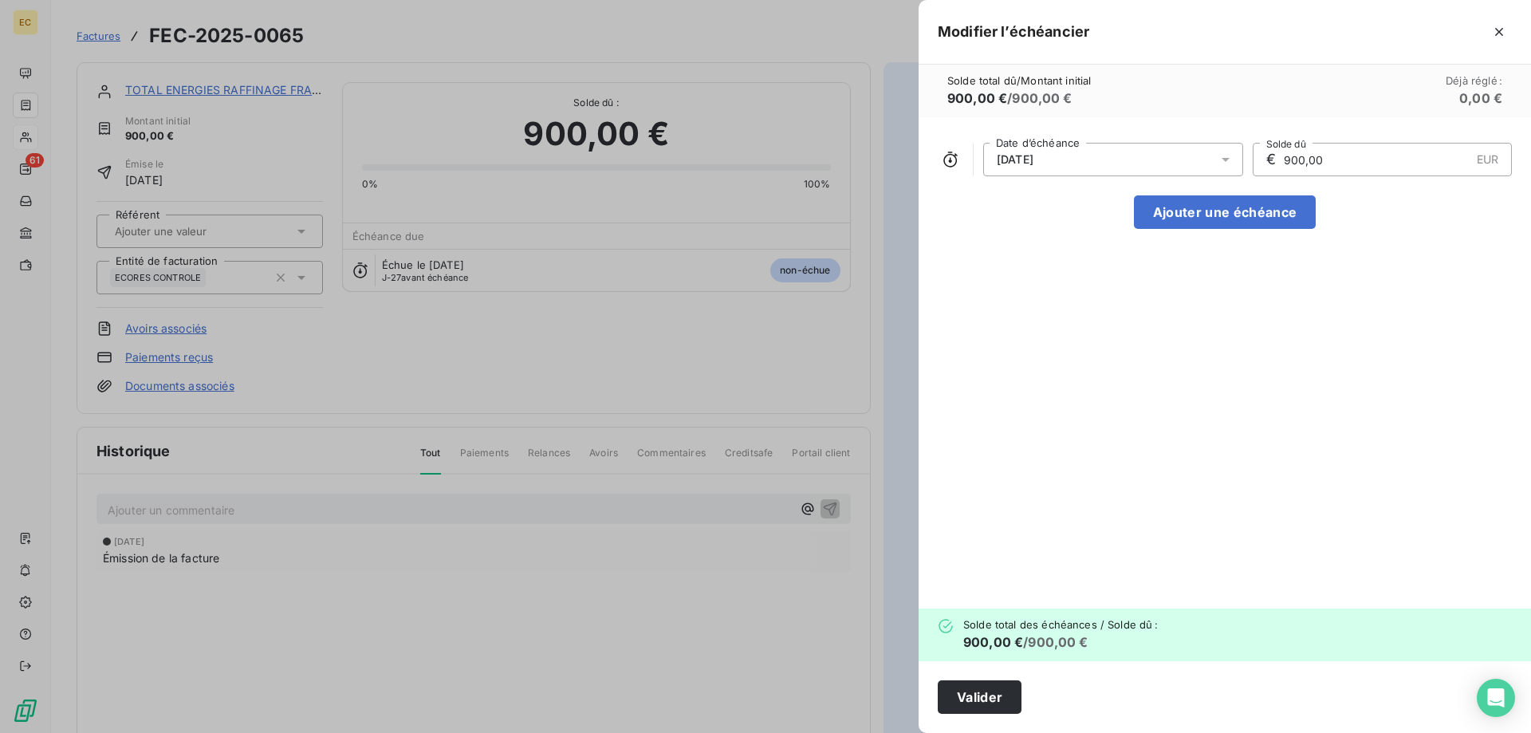
click at [1228, 152] on icon at bounding box center [1226, 160] width 16 height 16
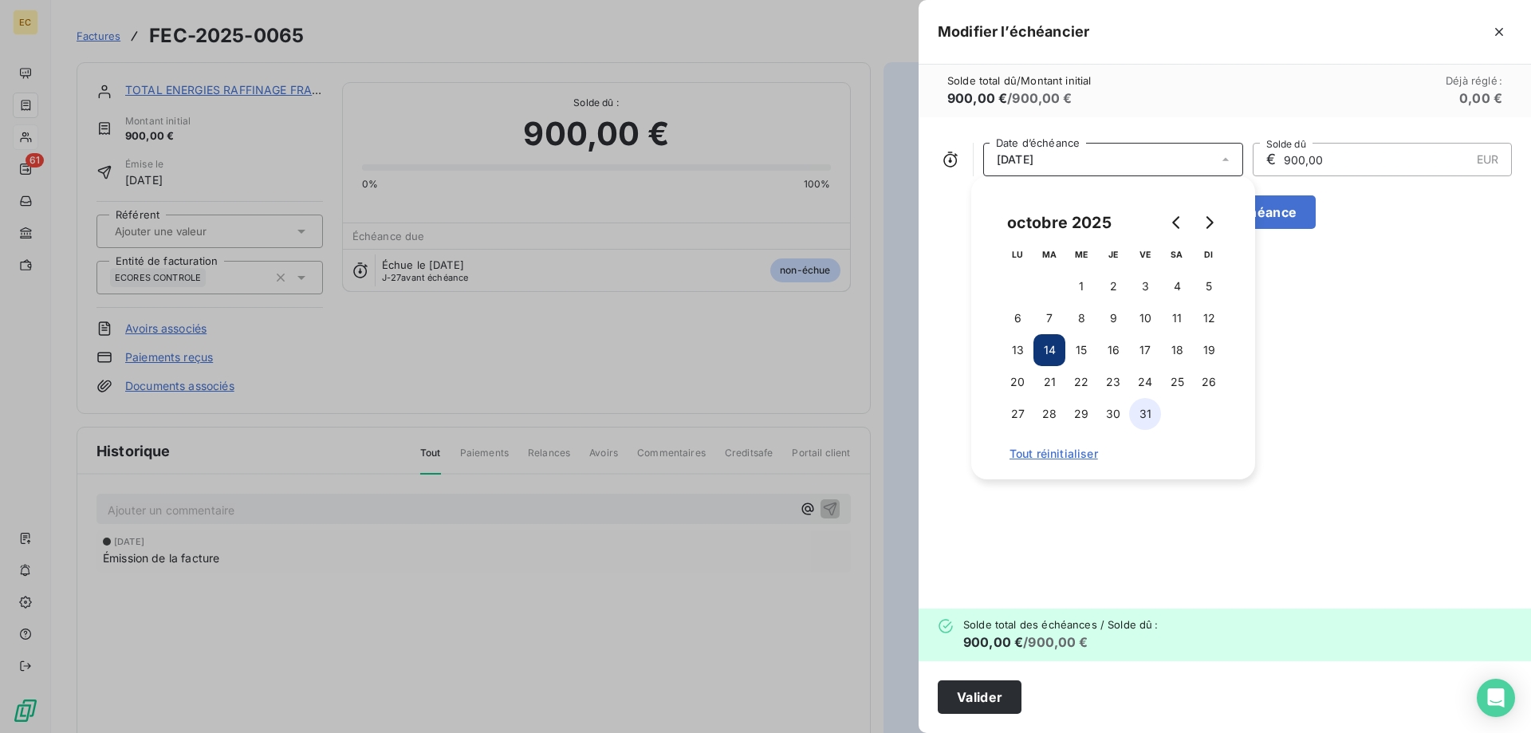
click at [1141, 412] on button "31" at bounding box center [1145, 414] width 32 height 32
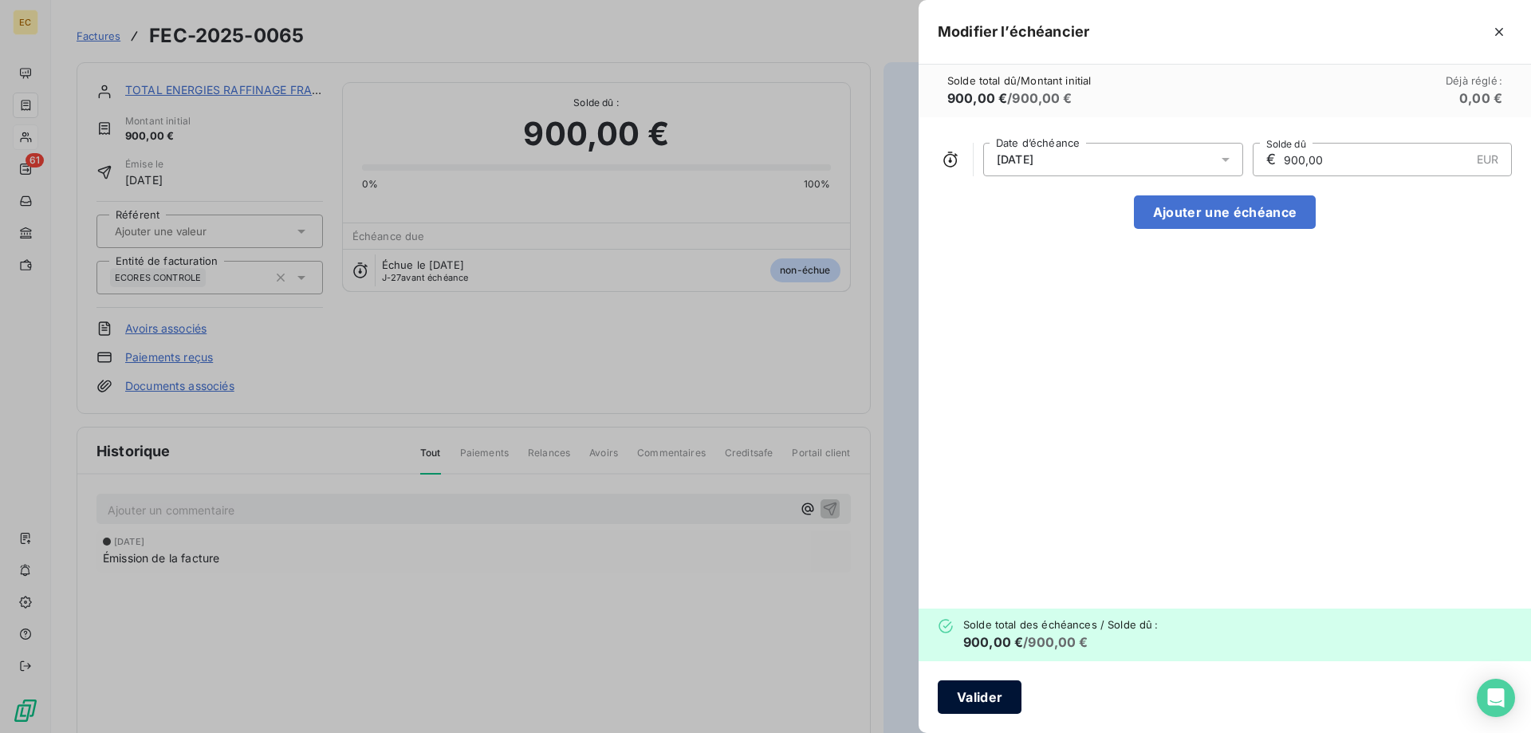
click at [994, 698] on button "Valider" at bounding box center [980, 697] width 84 height 34
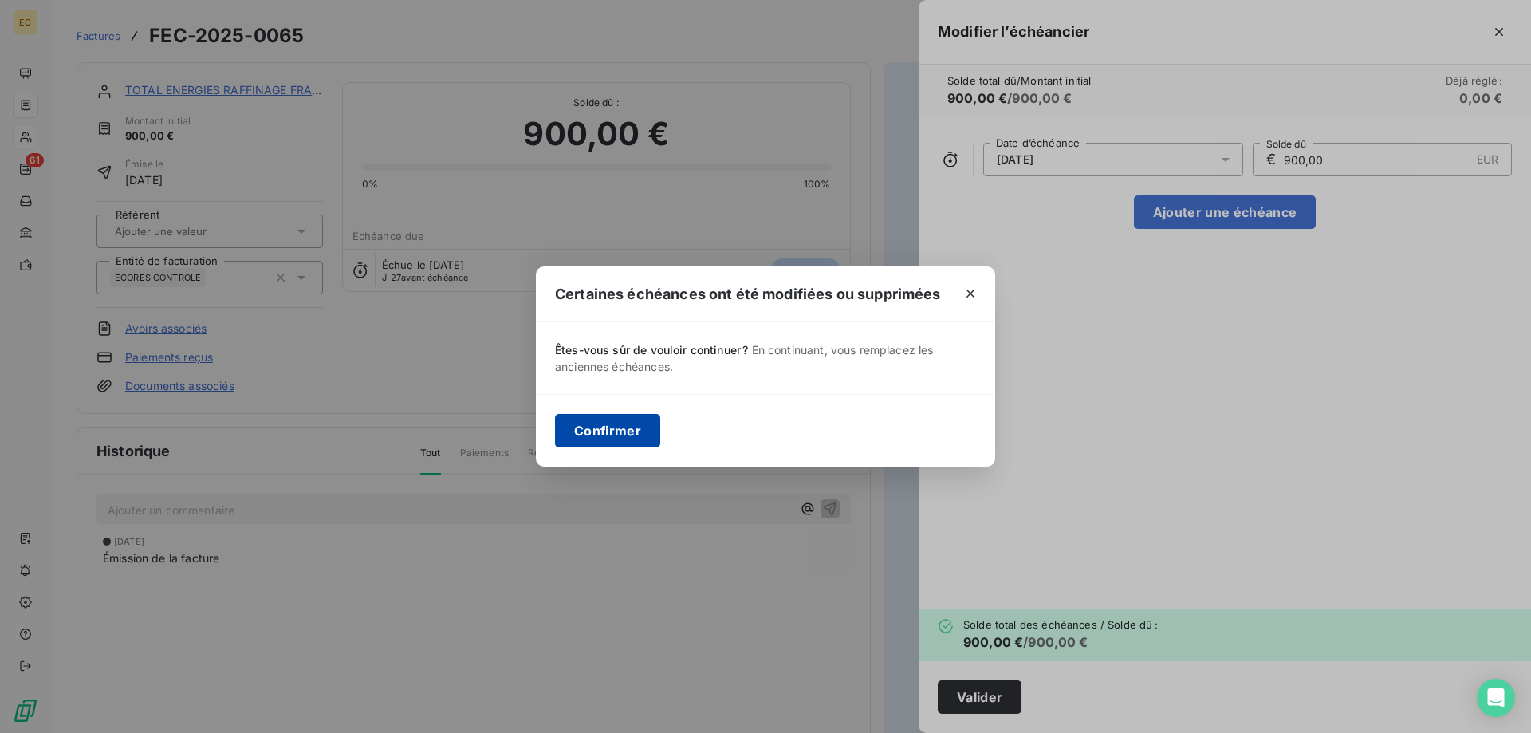
click at [599, 426] on button "Confirmer" at bounding box center [607, 431] width 105 height 34
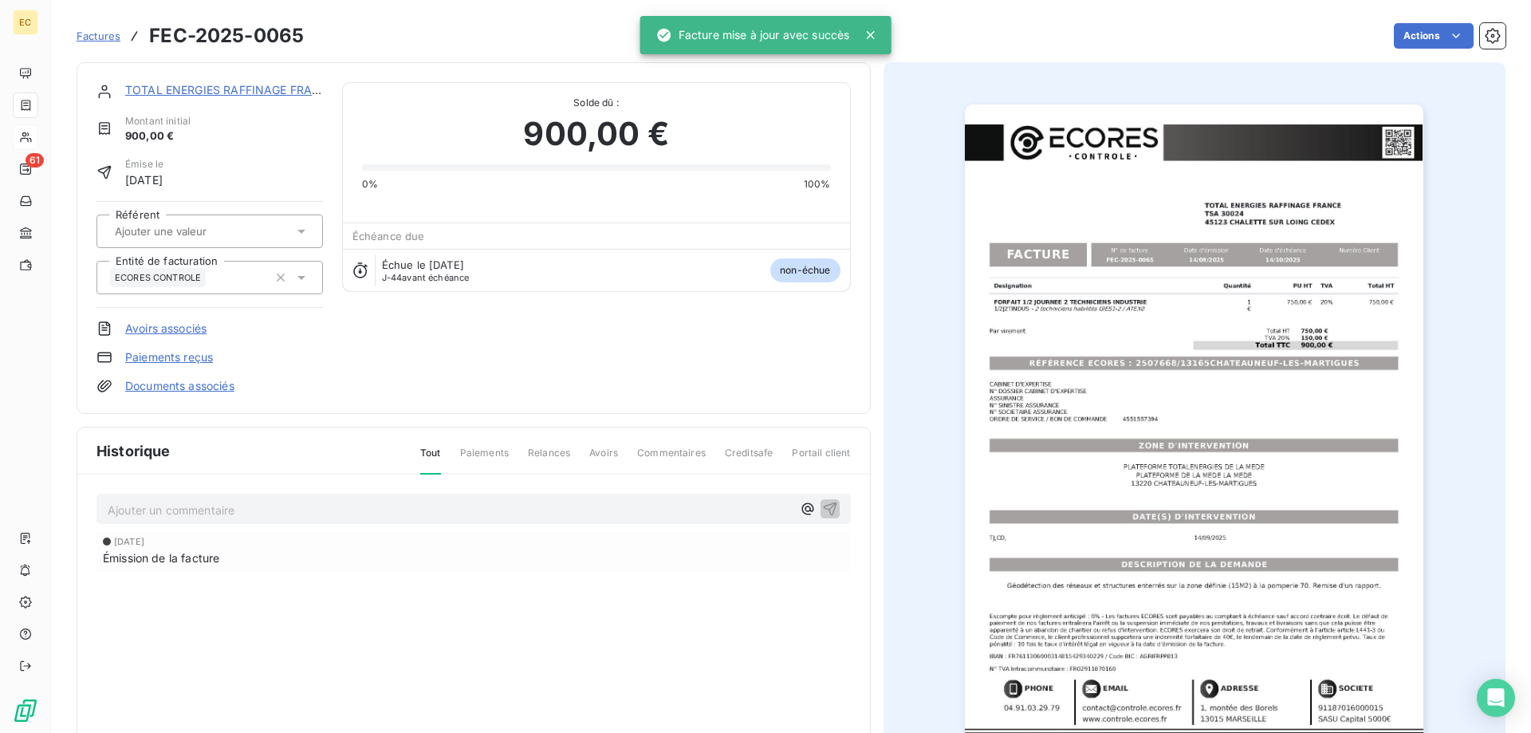
click at [195, 509] on p "Ajouter un commentaire ﻿" at bounding box center [450, 510] width 684 height 20
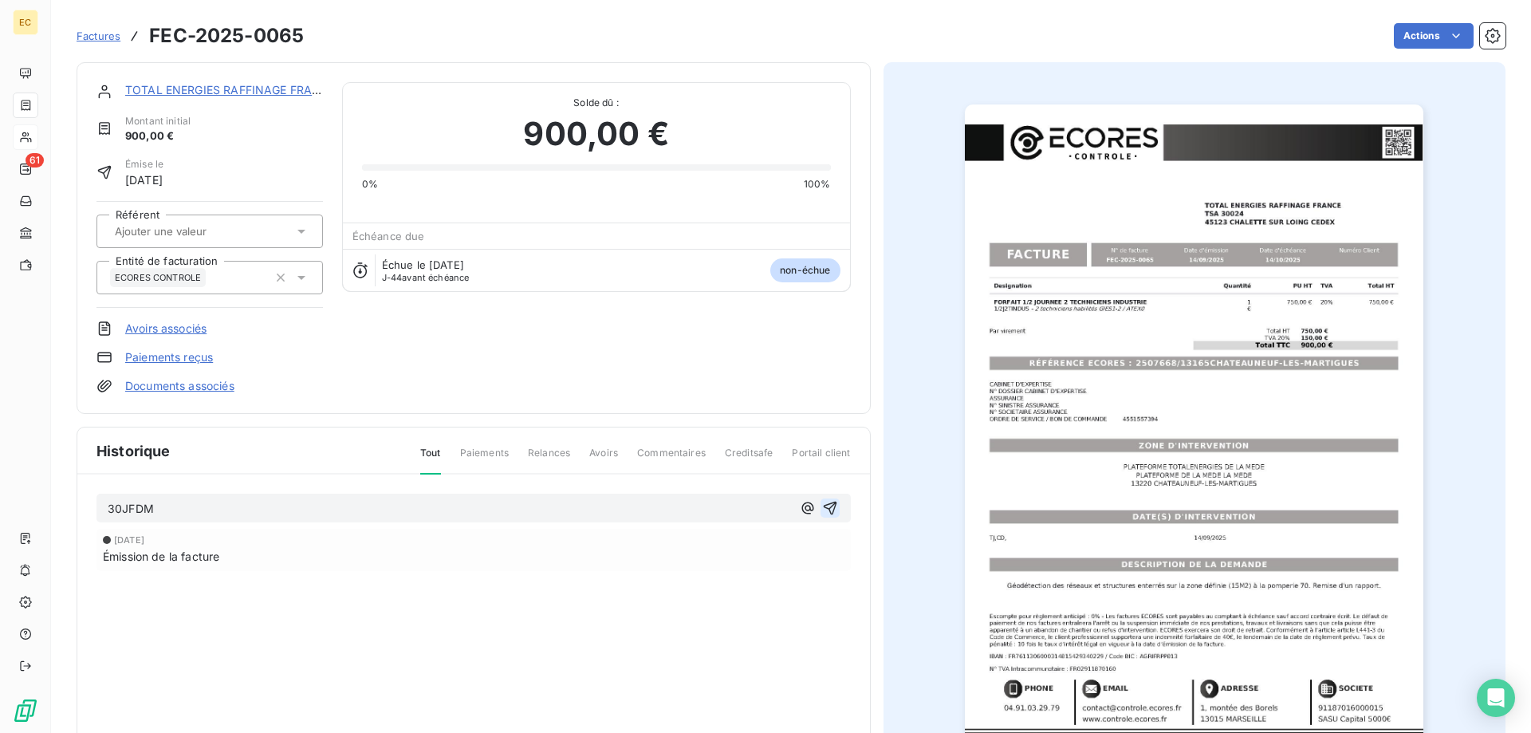
click at [836, 505] on icon "button" at bounding box center [830, 509] width 14 height 14
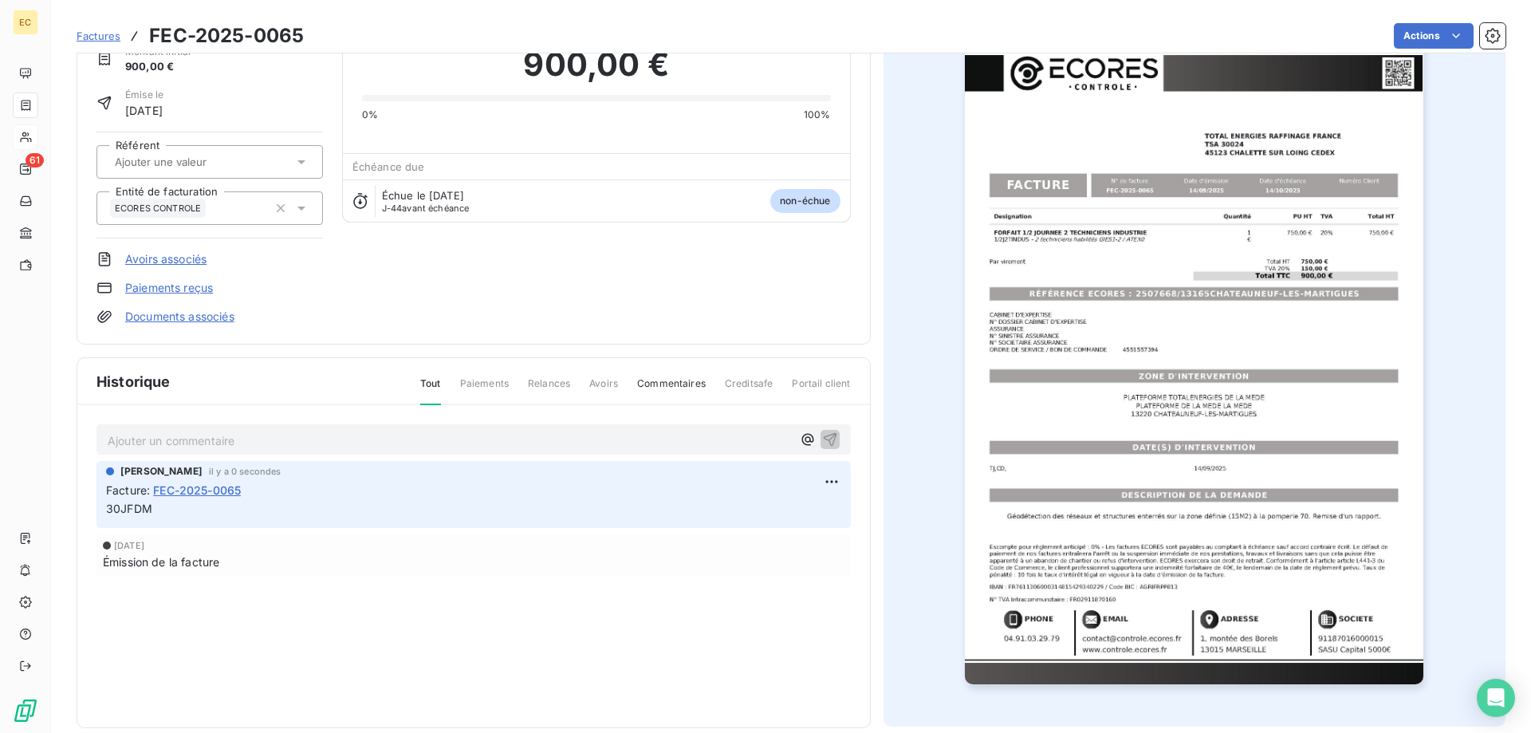
scroll to position [91, 0]
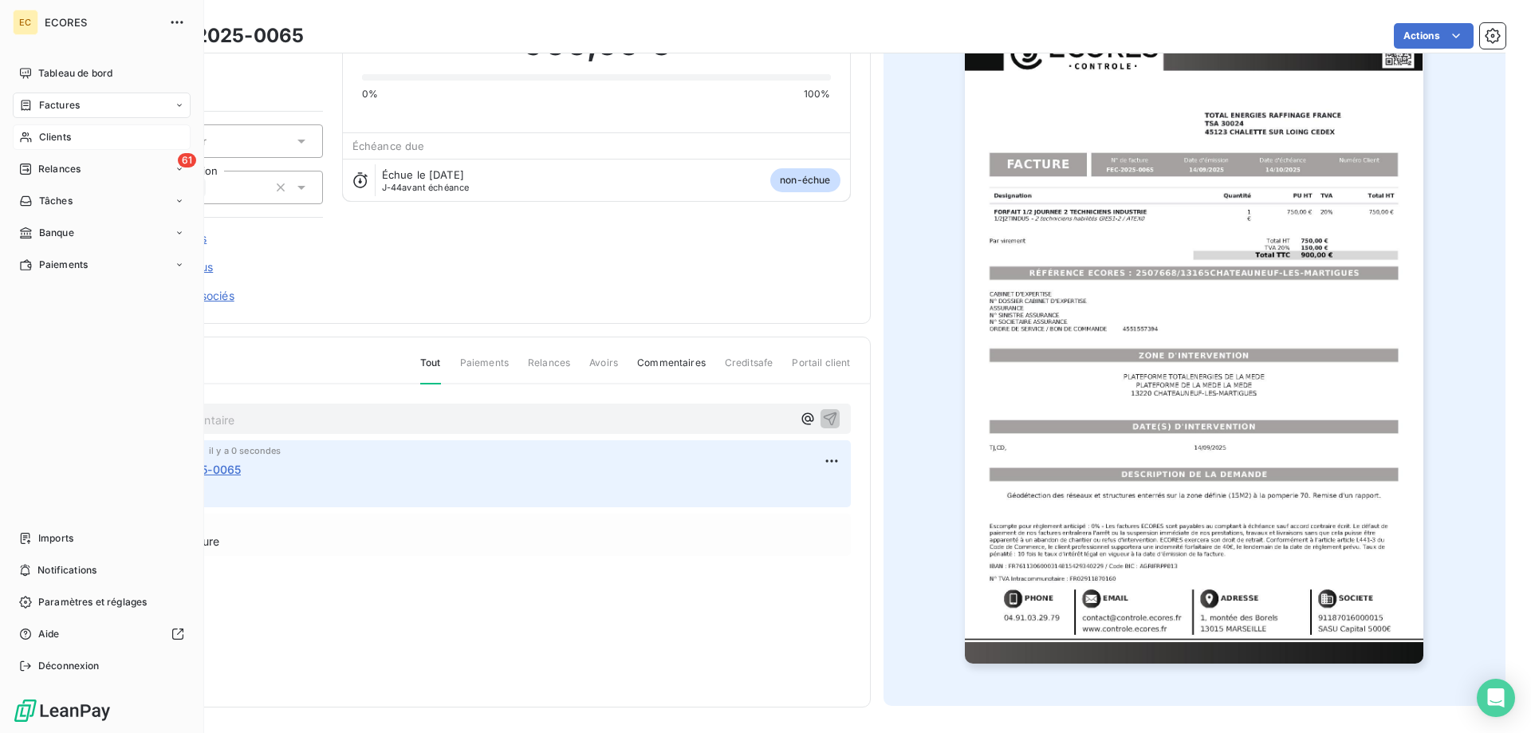
click at [66, 140] on span "Clients" at bounding box center [55, 137] width 32 height 14
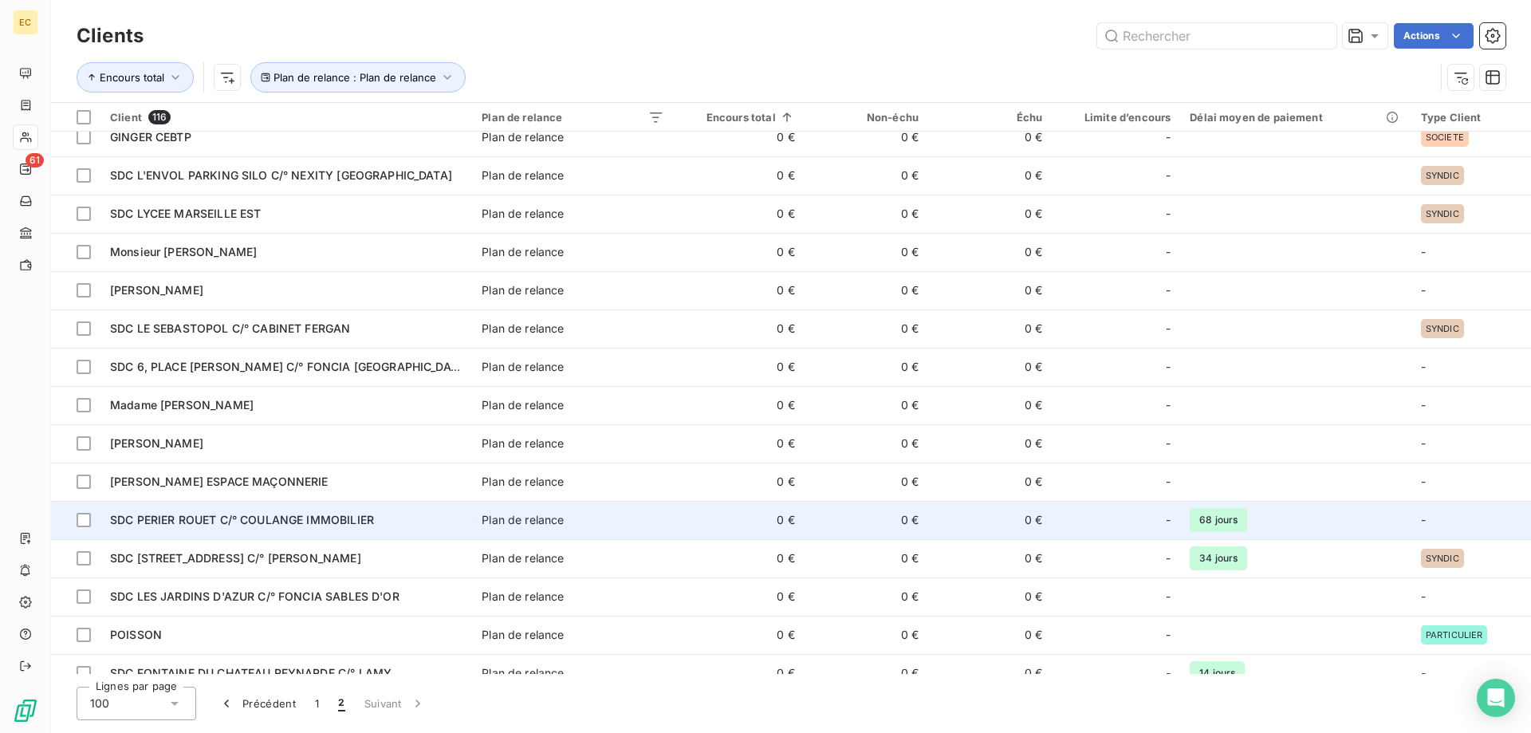
scroll to position [71, 0]
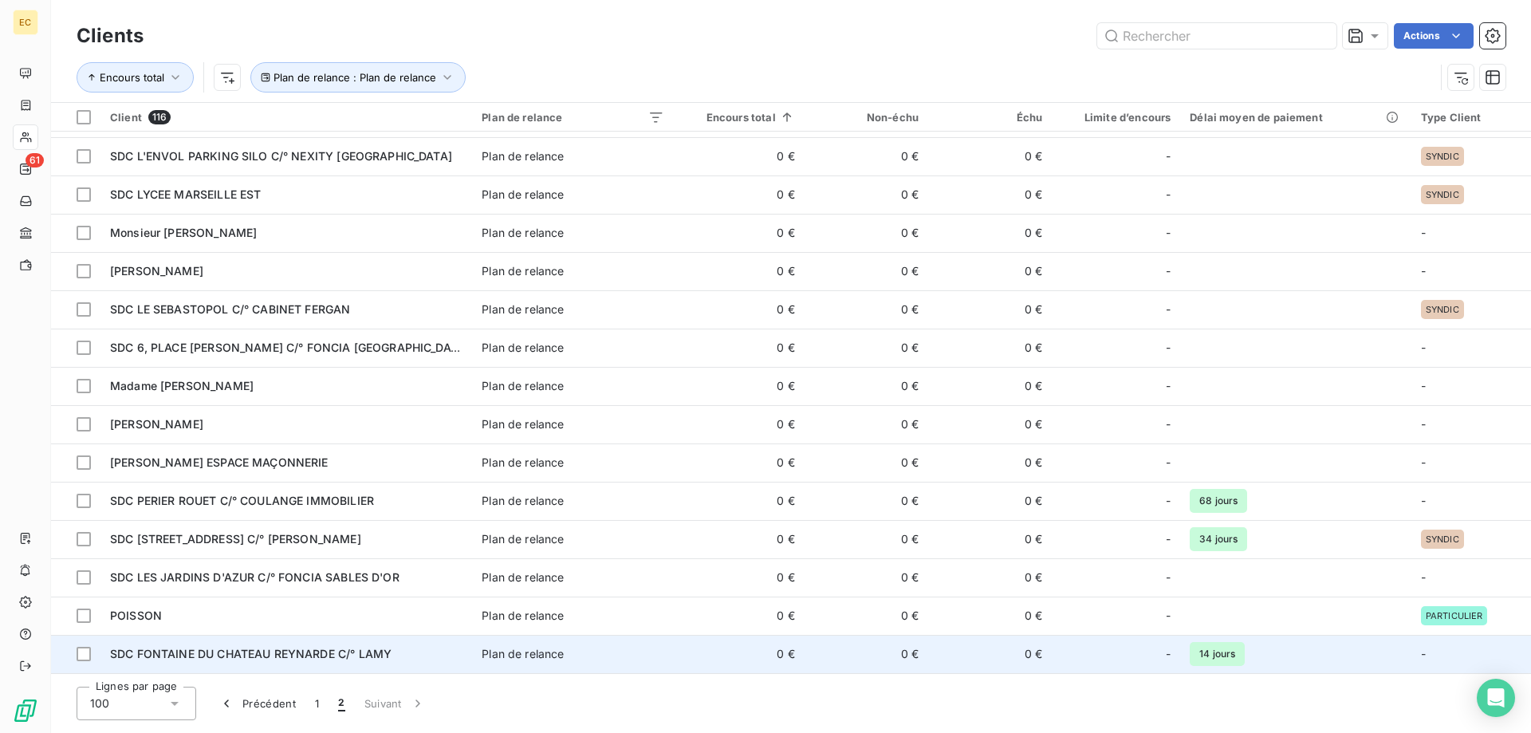
click at [237, 656] on span "SDC FONTAINE DU CHATEAU REYNARDE C/° LAMY" at bounding box center [251, 654] width 282 height 14
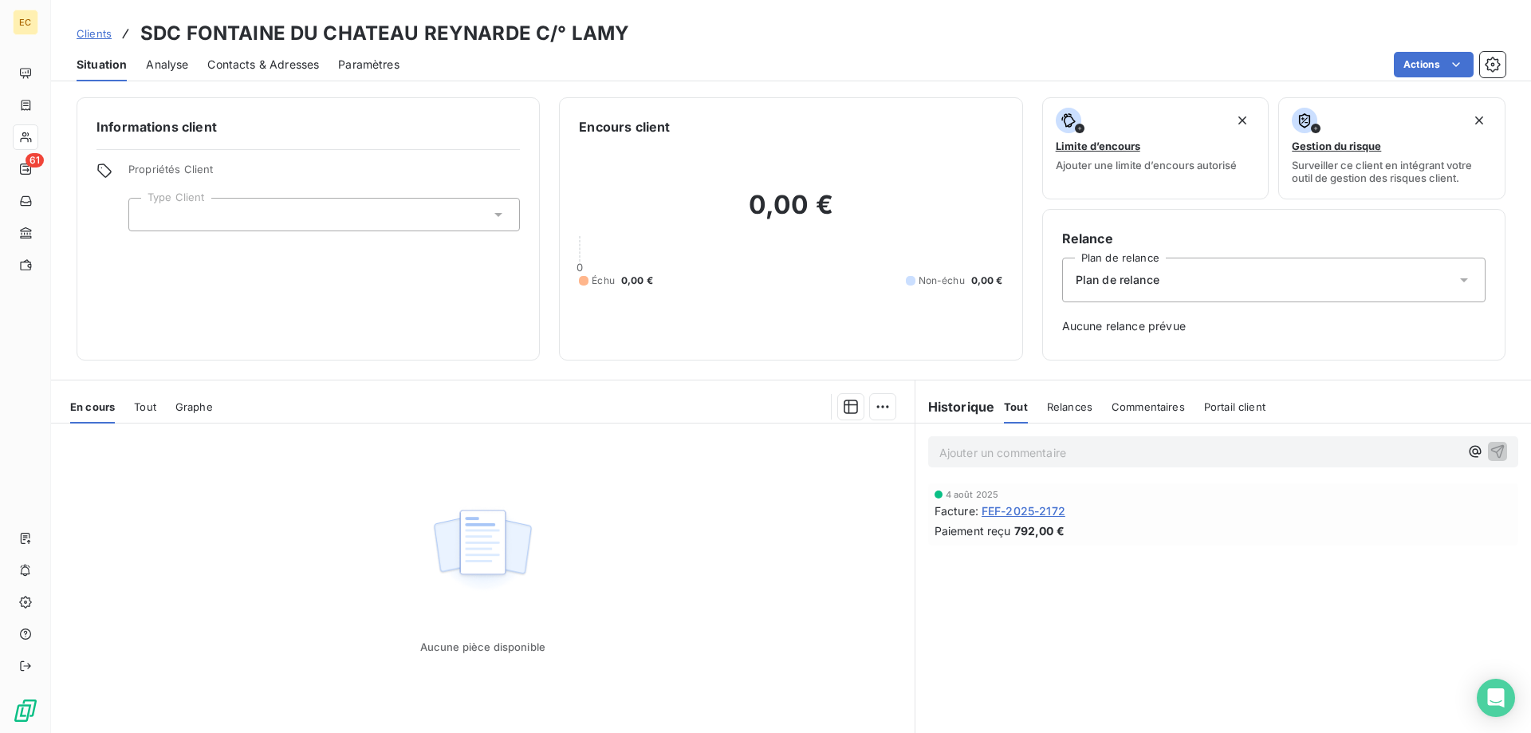
click at [97, 34] on span "Clients" at bounding box center [94, 33] width 35 height 13
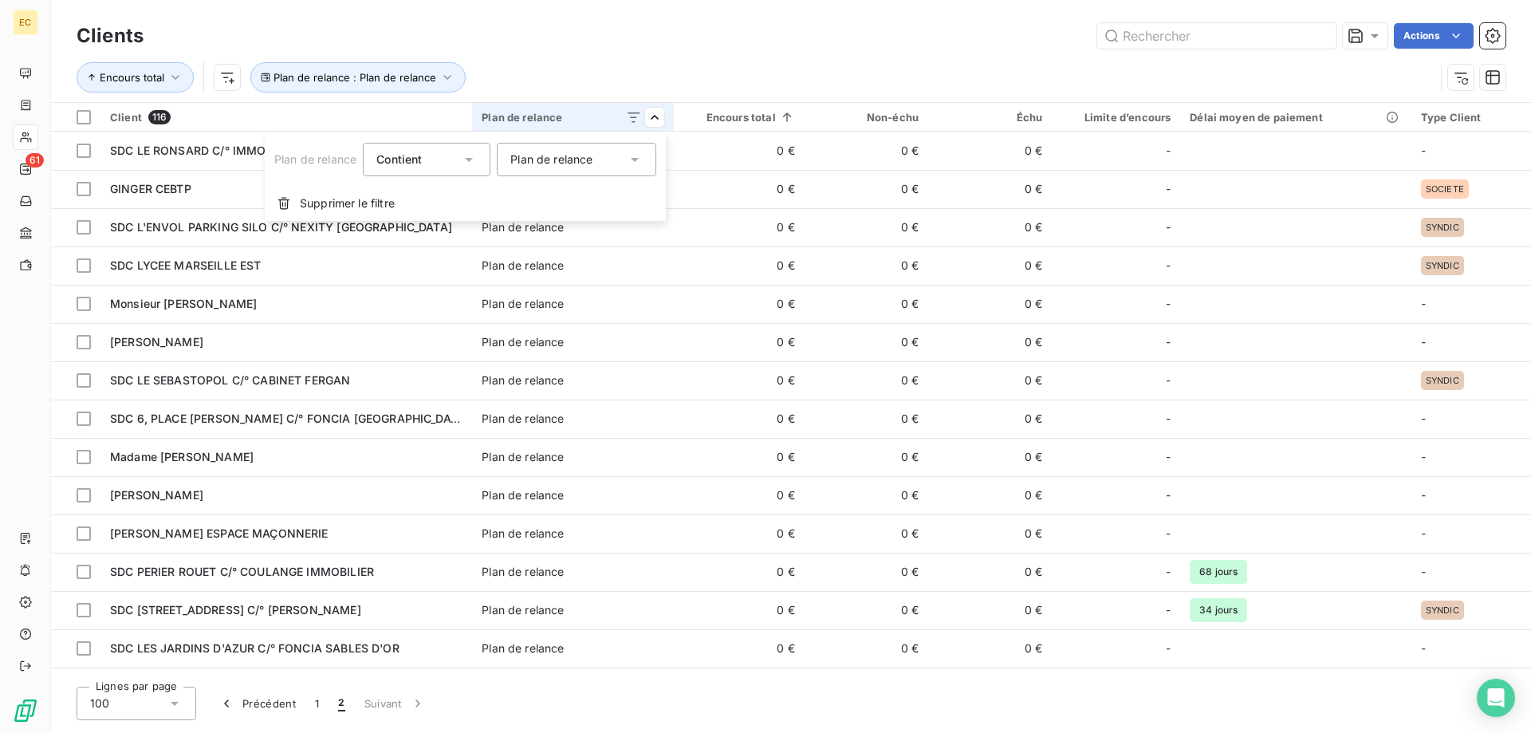
click at [654, 119] on html "EC 61 Clients Actions Encours total Plan de relance : Plan de relance Client 11…" at bounding box center [765, 366] width 1531 height 733
click at [638, 160] on icon at bounding box center [635, 160] width 16 height 16
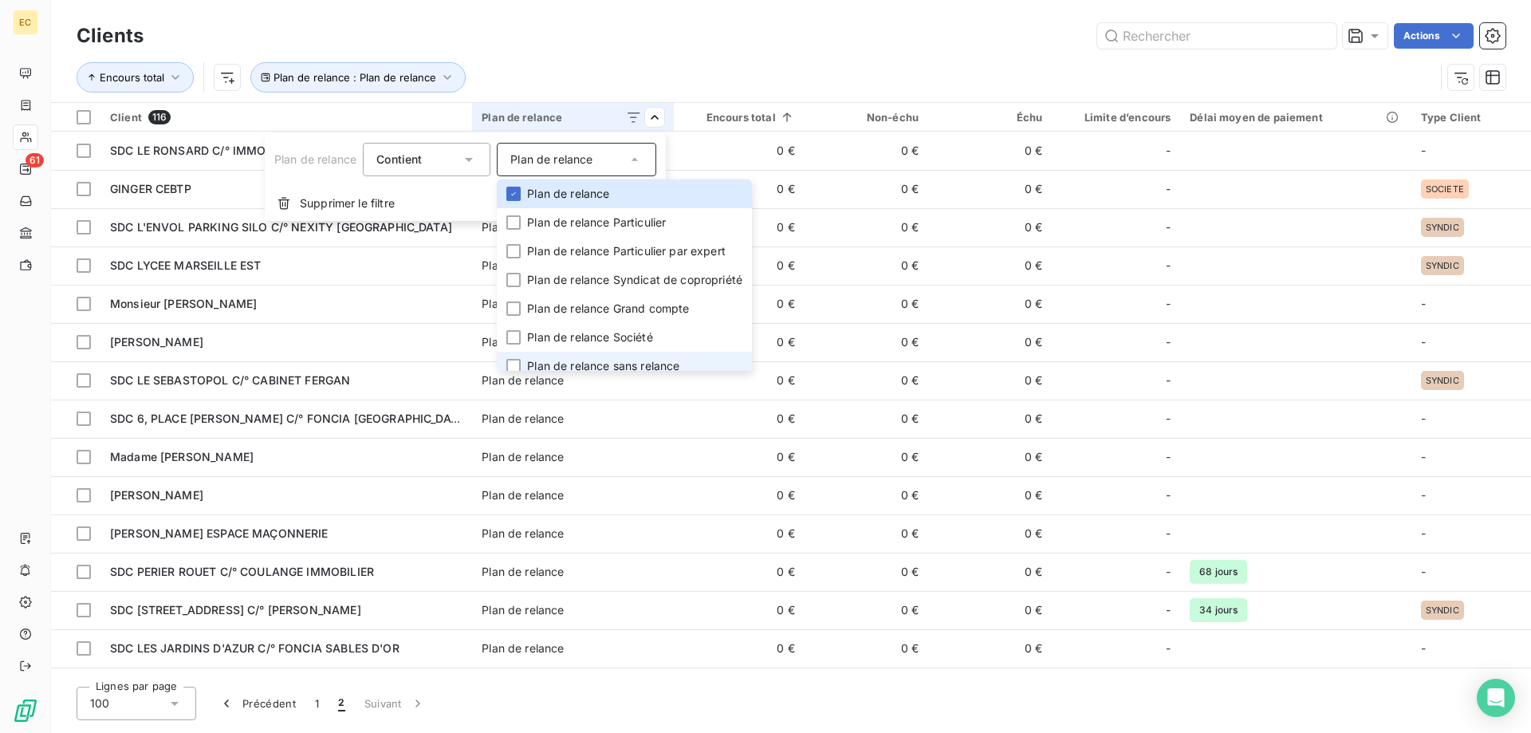
scroll to position [10, 0]
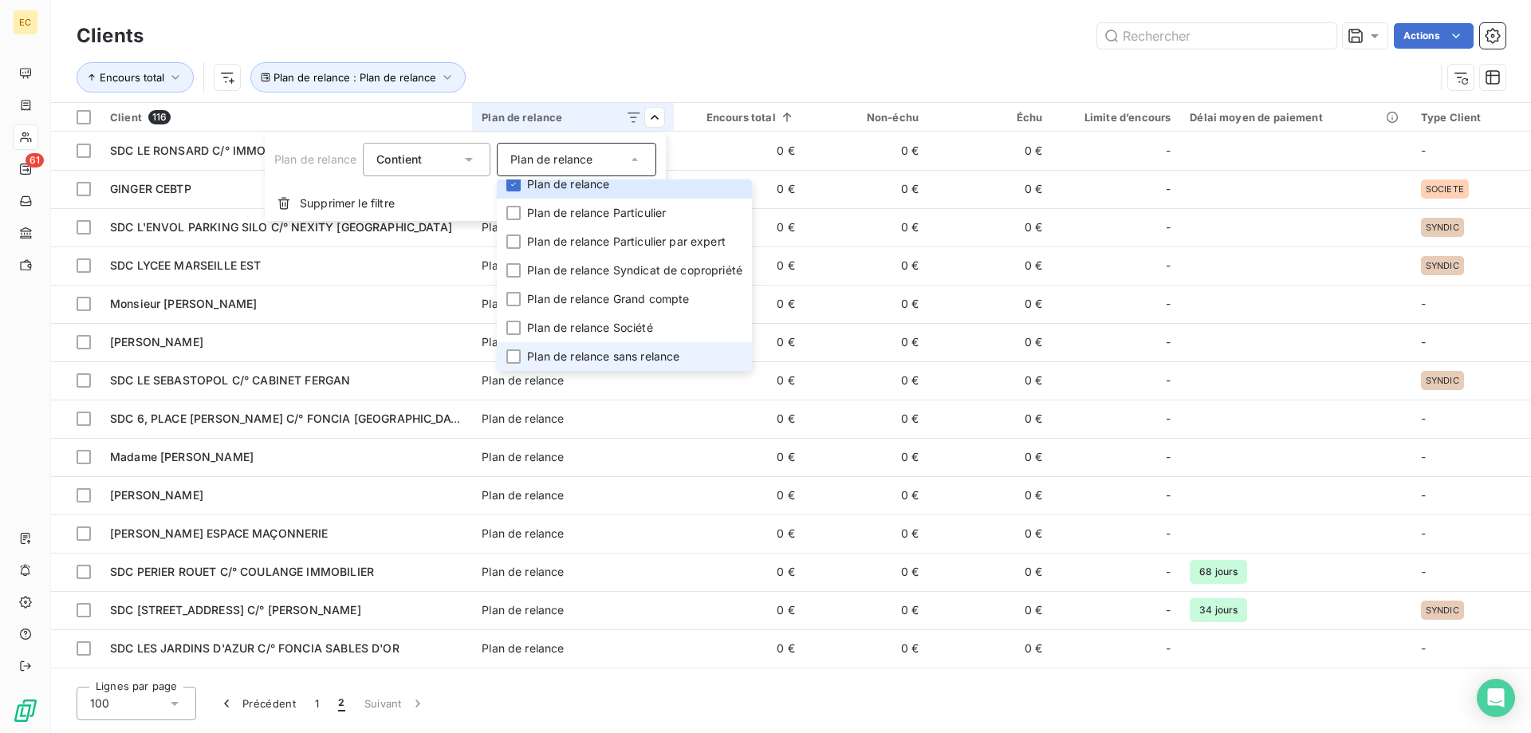
click at [615, 365] on li "Plan de relance sans relance" at bounding box center [624, 356] width 255 height 29
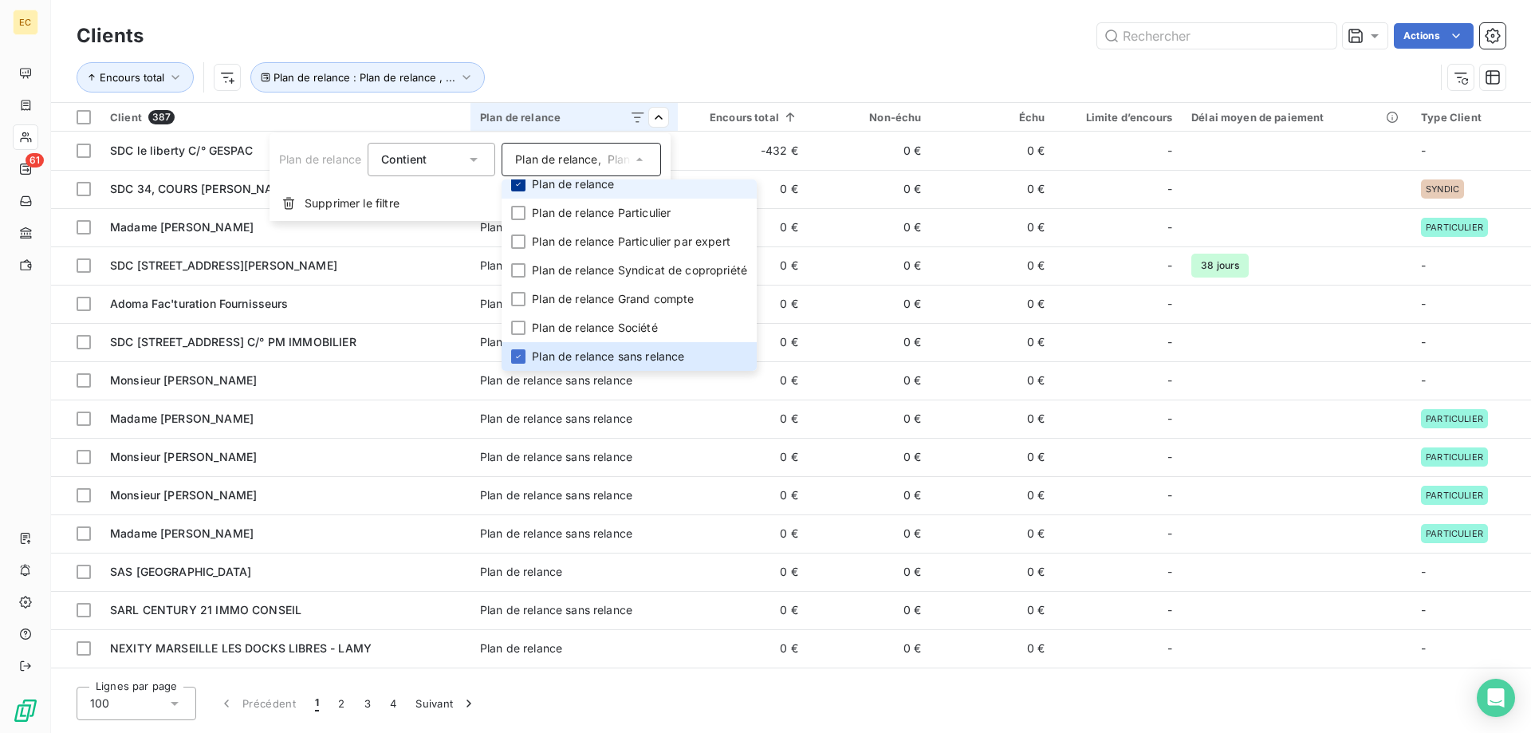
scroll to position [0, 0]
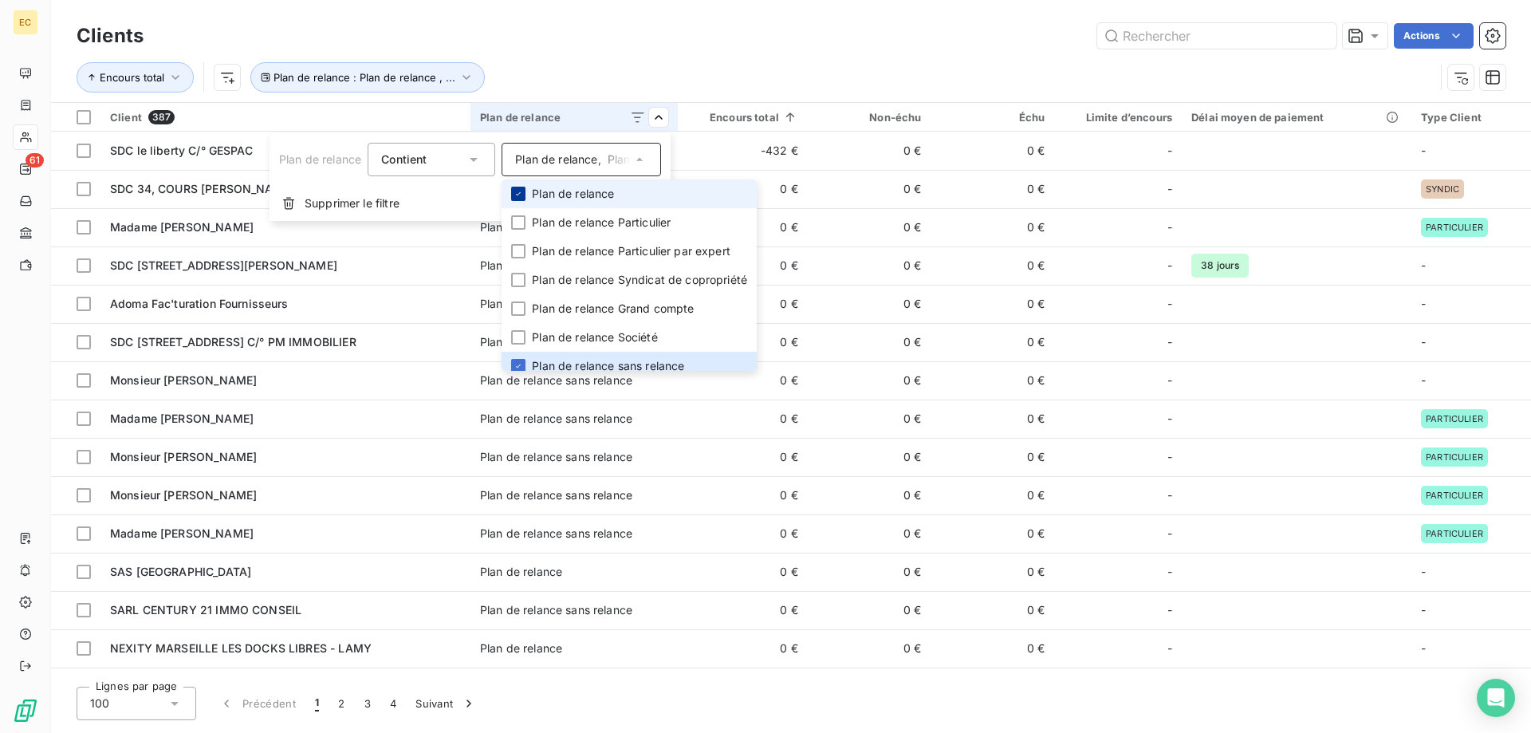
click at [514, 185] on li "Plan de relance" at bounding box center [629, 193] width 255 height 29
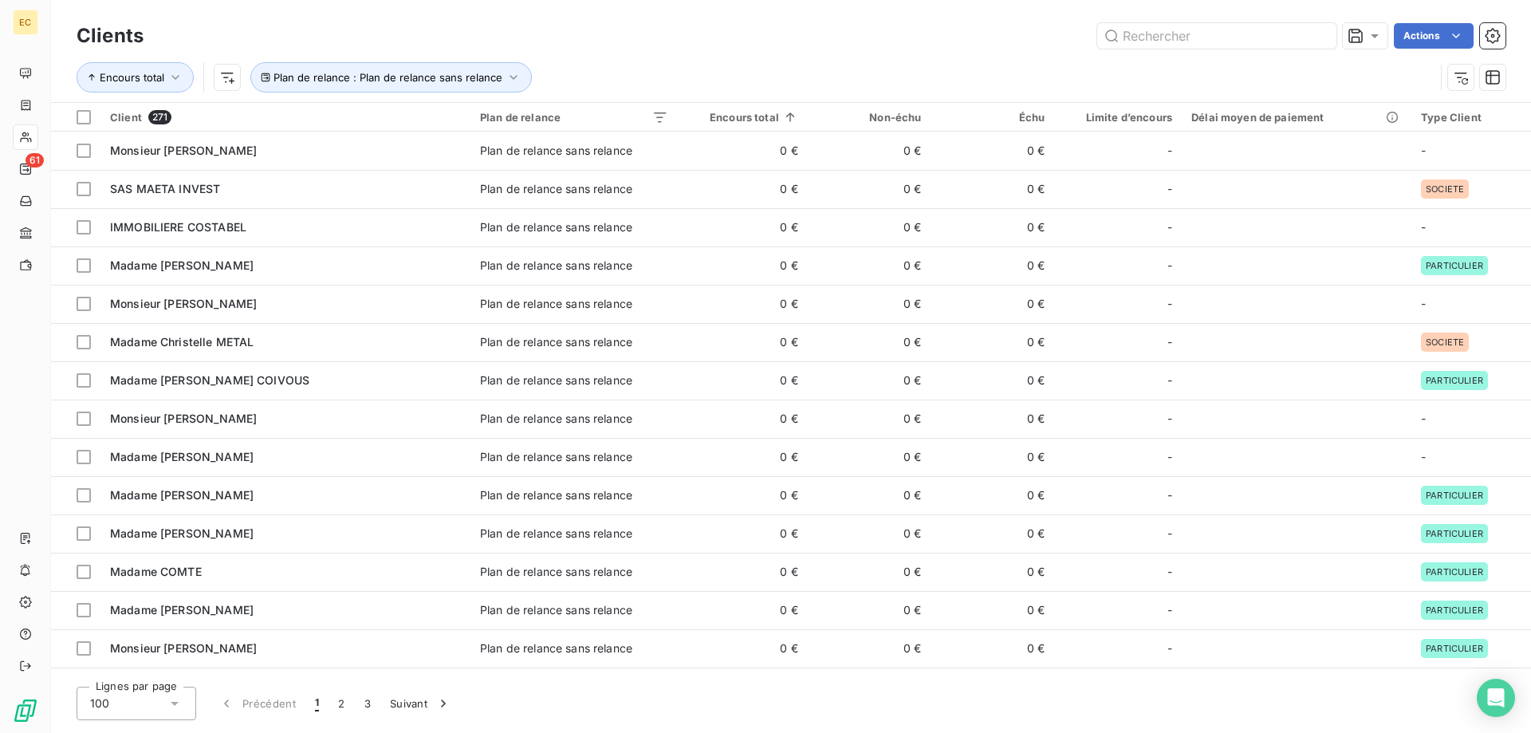
click at [660, 57] on html "EC 61 Clients Actions Encours total Plan de relance : Plan de relance sans rela…" at bounding box center [765, 366] width 1531 height 733
click at [1036, 115] on html "EC 61 Clients Actions Encours total Plan de relance : Plan de relance sans rela…" at bounding box center [765, 366] width 1531 height 733
click at [994, 183] on span "Trier par ordre décroissant" at bounding box center [963, 186] width 142 height 16
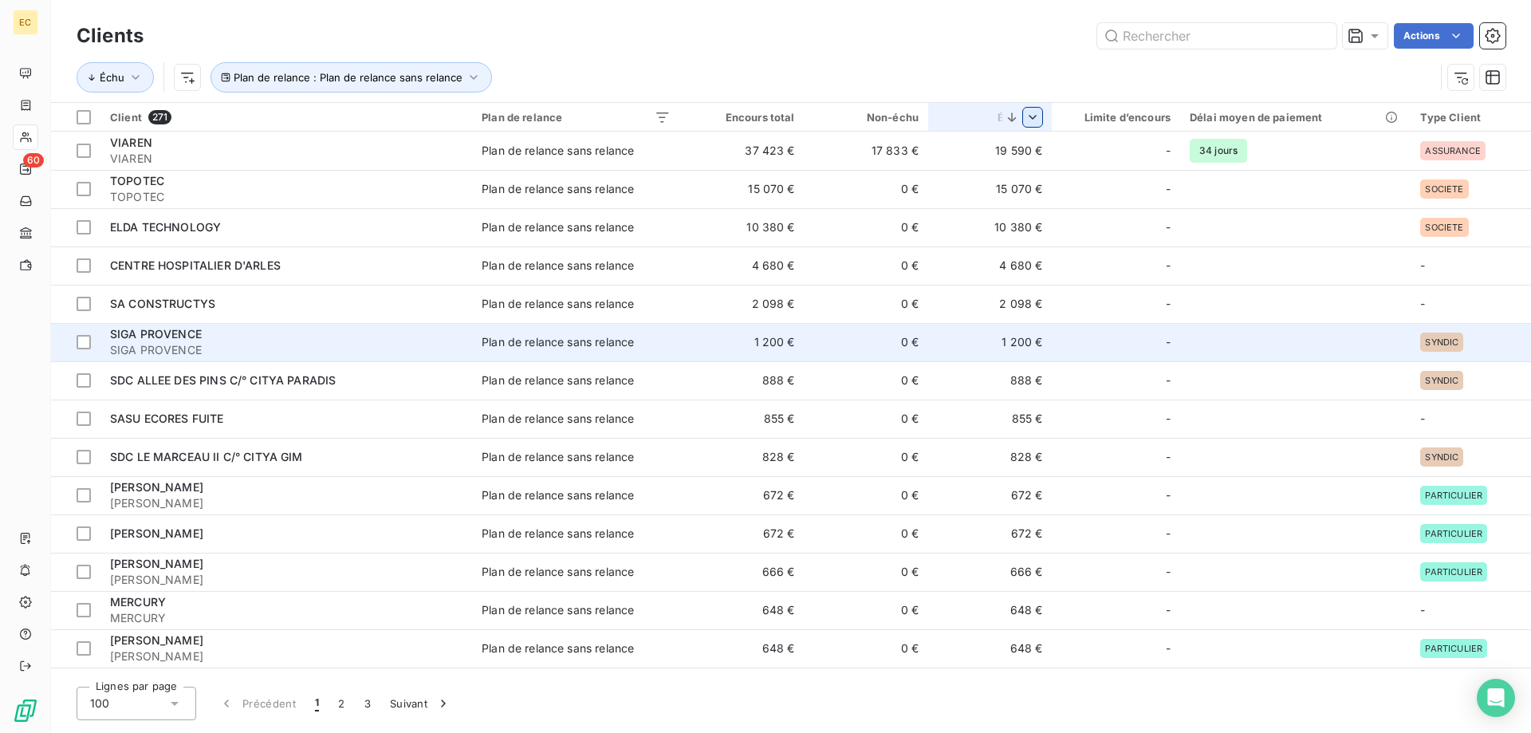
click at [224, 340] on div "SIGA PROVENCE" at bounding box center [286, 334] width 353 height 16
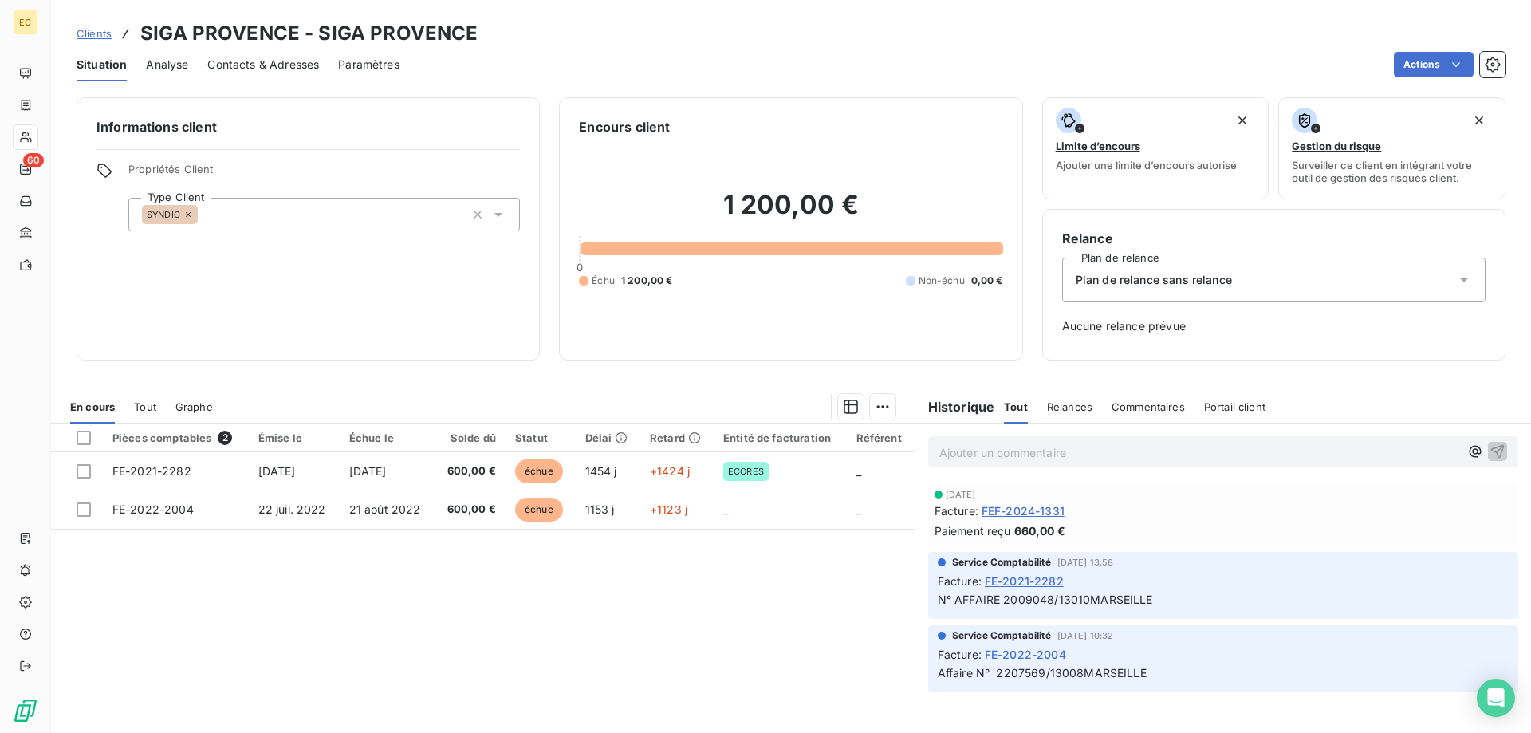
click at [1210, 279] on span "Plan de relance sans relance" at bounding box center [1154, 280] width 156 height 16
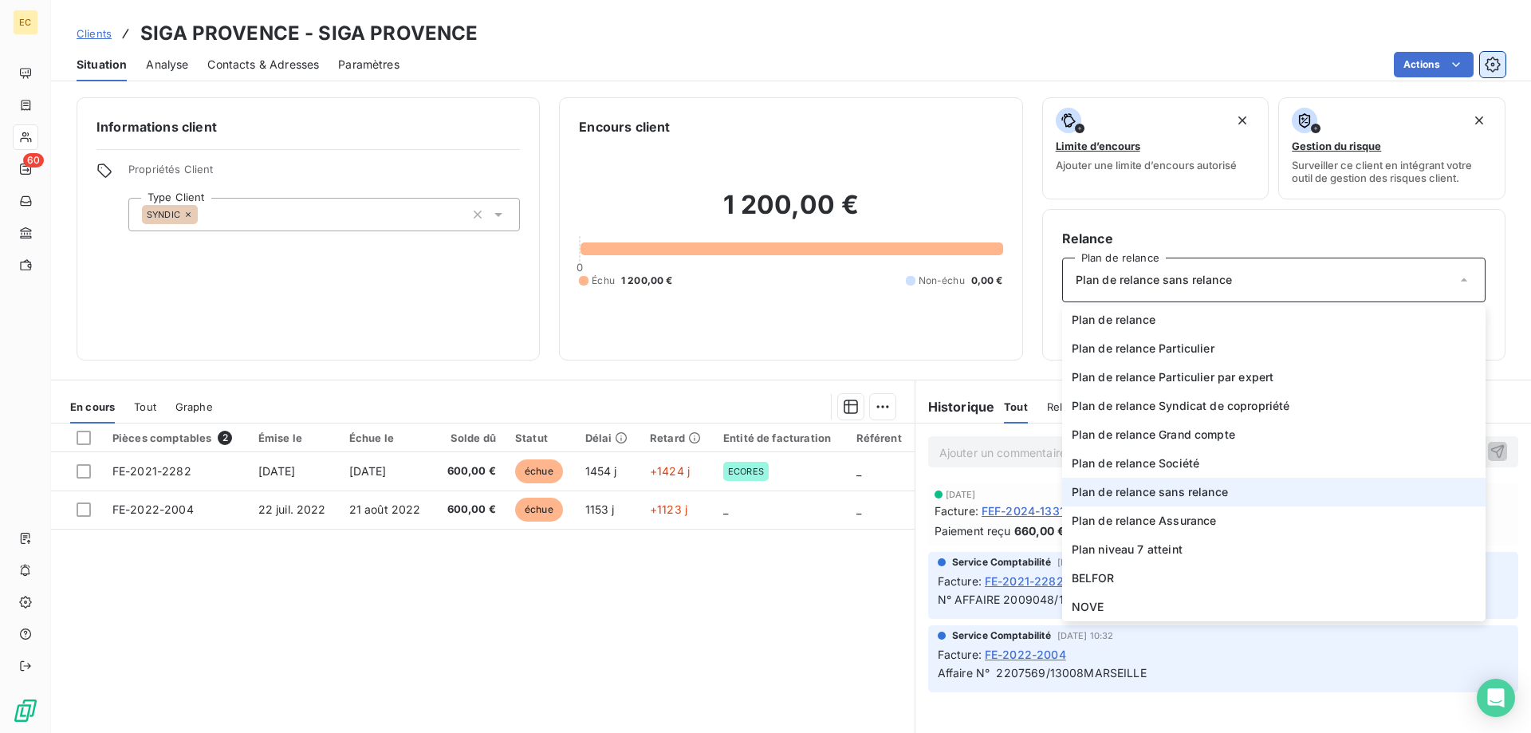
click at [1492, 64] on icon "button" at bounding box center [1494, 64] width 4 height 4
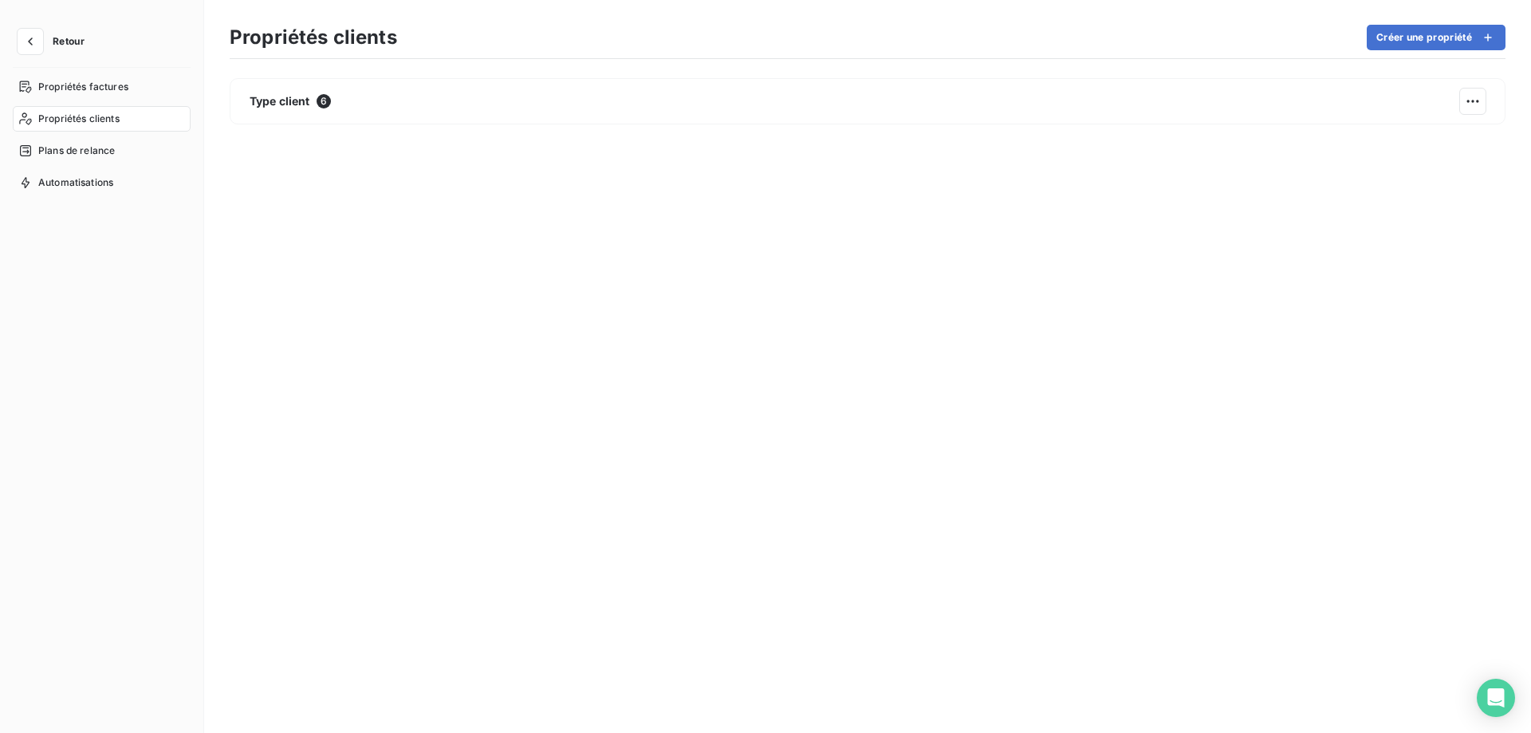
click at [61, 44] on span "Retour" at bounding box center [69, 42] width 32 height 10
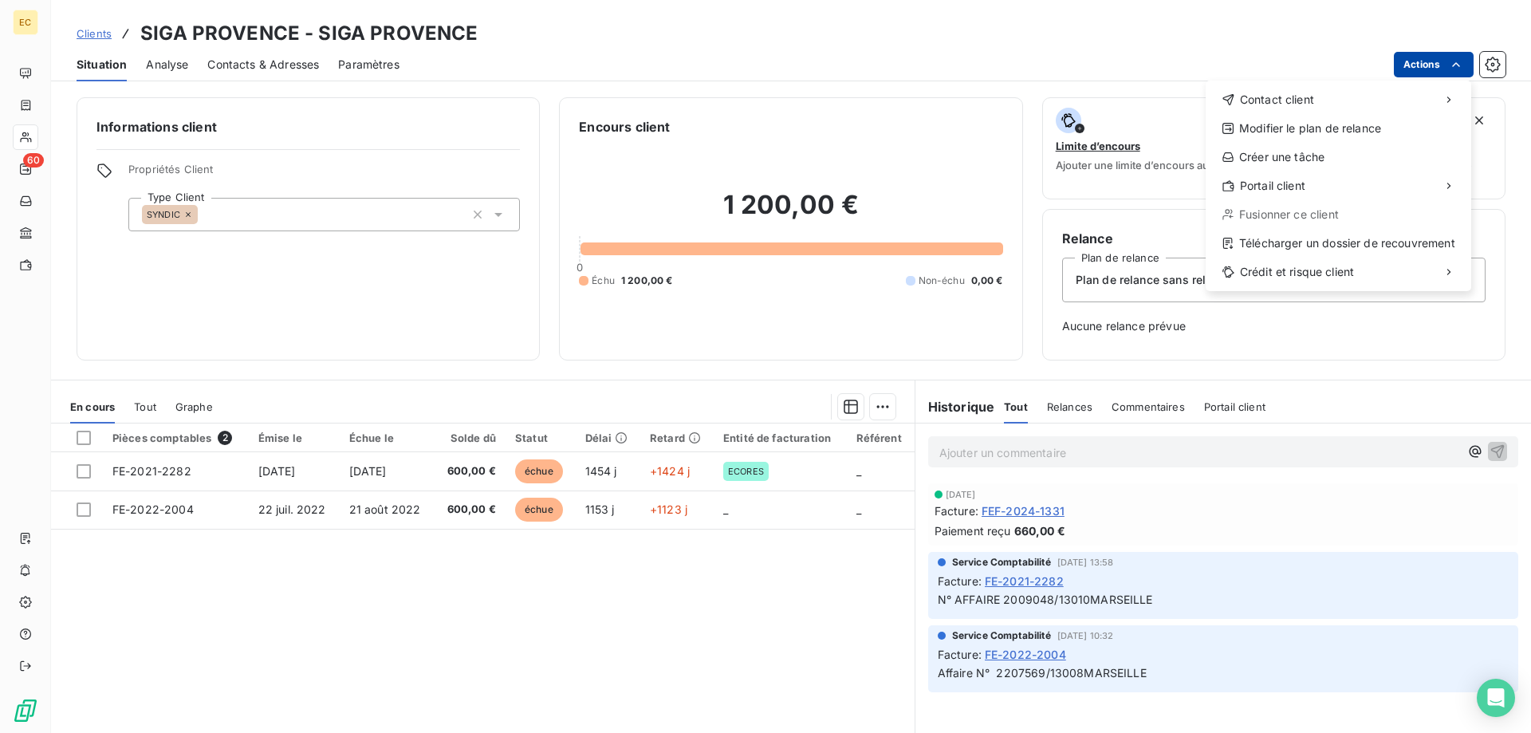
click at [1429, 65] on html "EC 60 Clients SIGA PROVENCE - SIGA PROVENCE Situation Analyse Contacts & Adress…" at bounding box center [765, 366] width 1531 height 733
click at [31, 135] on html "EC 60 Clients SIGA PROVENCE - SIGA PROVENCE Situation Analyse Contacts & Adress…" at bounding box center [765, 366] width 1531 height 733
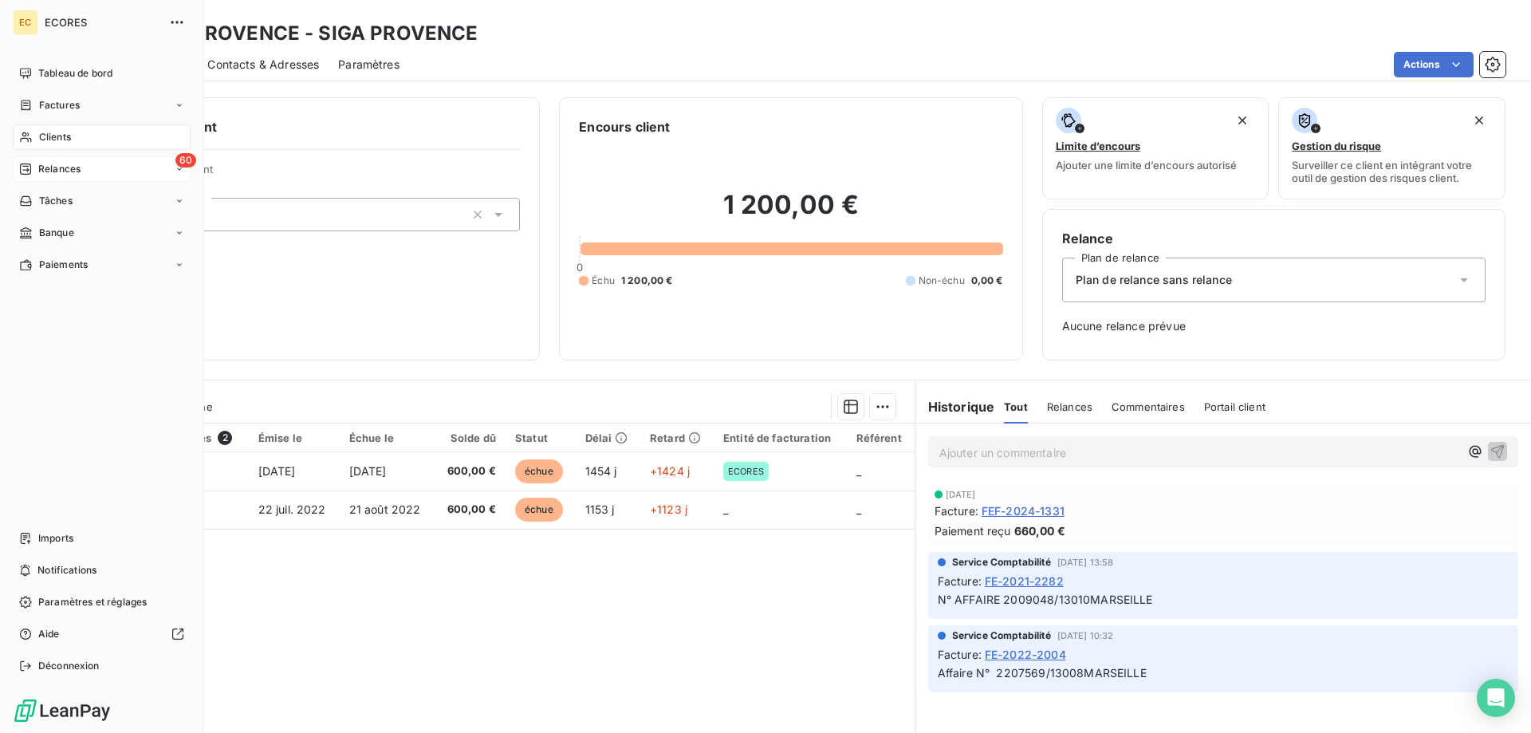
click at [57, 166] on span "Relances" at bounding box center [59, 169] width 42 height 14
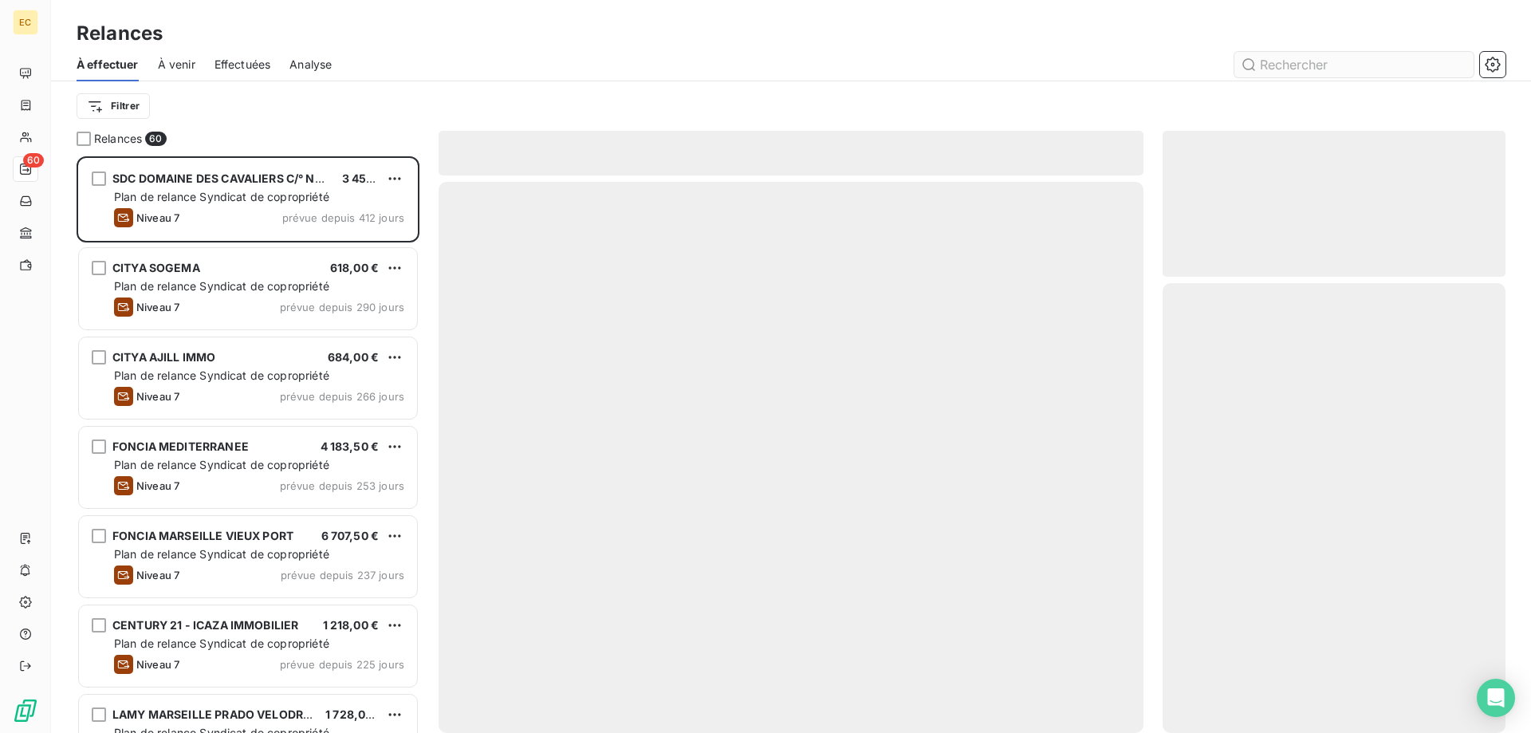
scroll to position [577, 343]
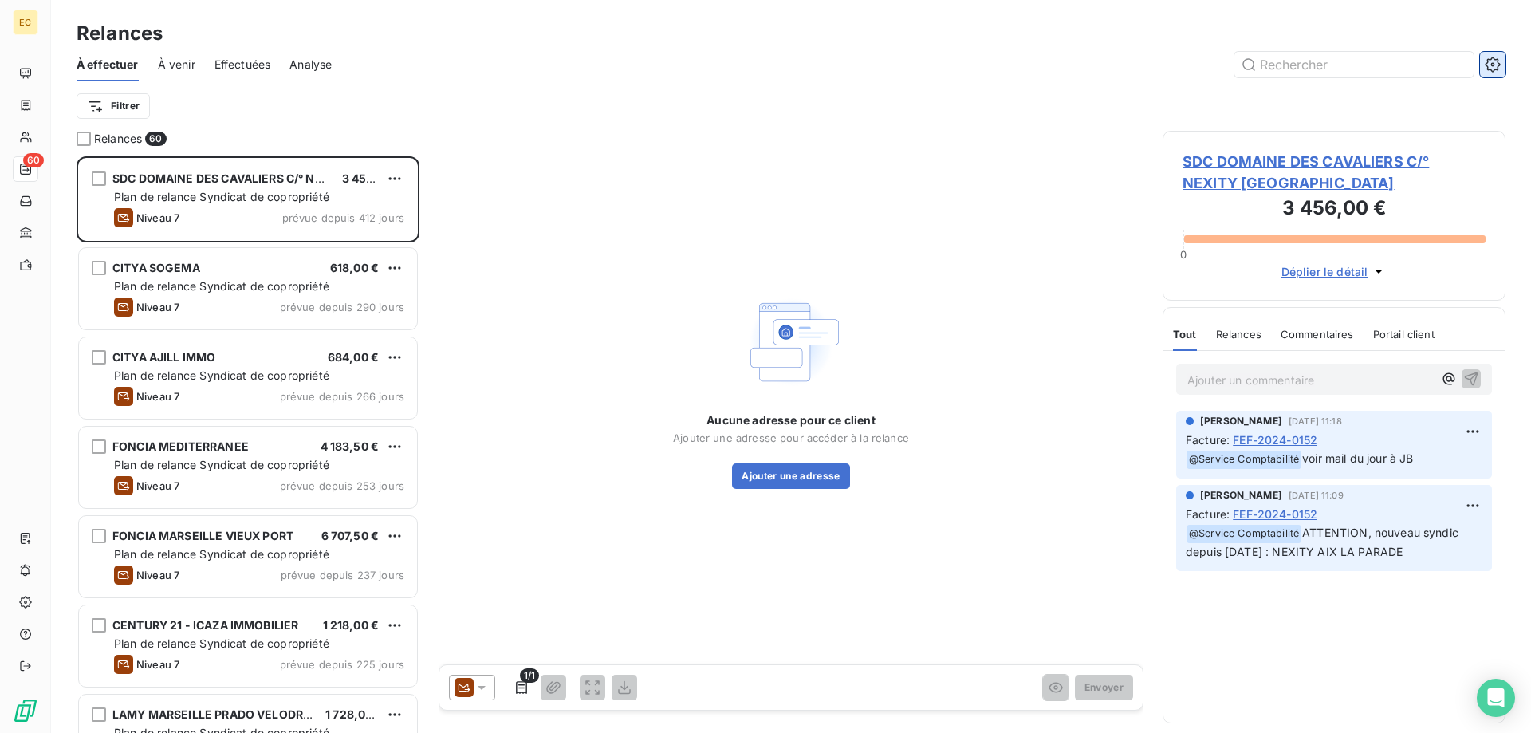
click at [1492, 69] on icon "button" at bounding box center [1493, 65] width 16 height 16
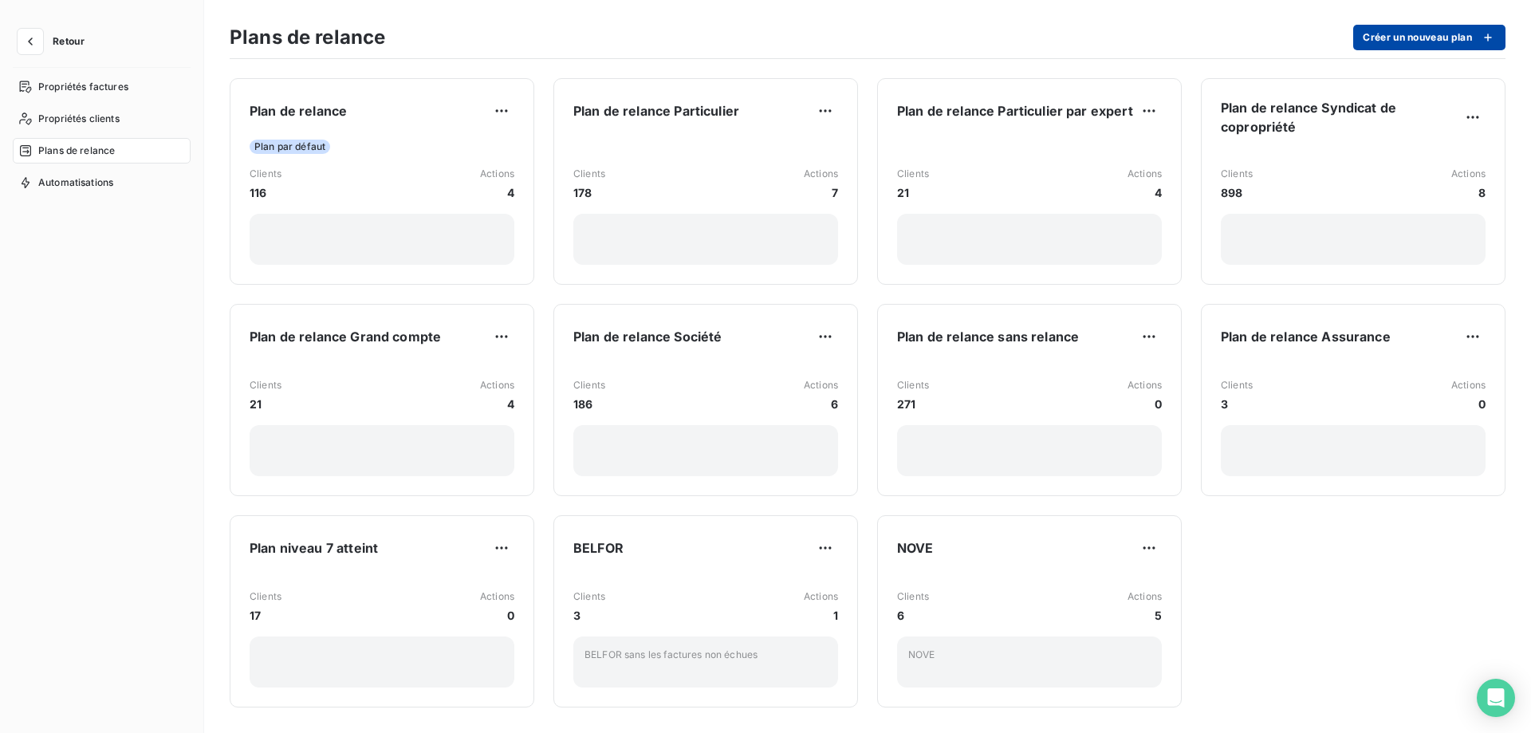
click at [1408, 36] on button "Créer un nouveau plan" at bounding box center [1430, 38] width 152 height 26
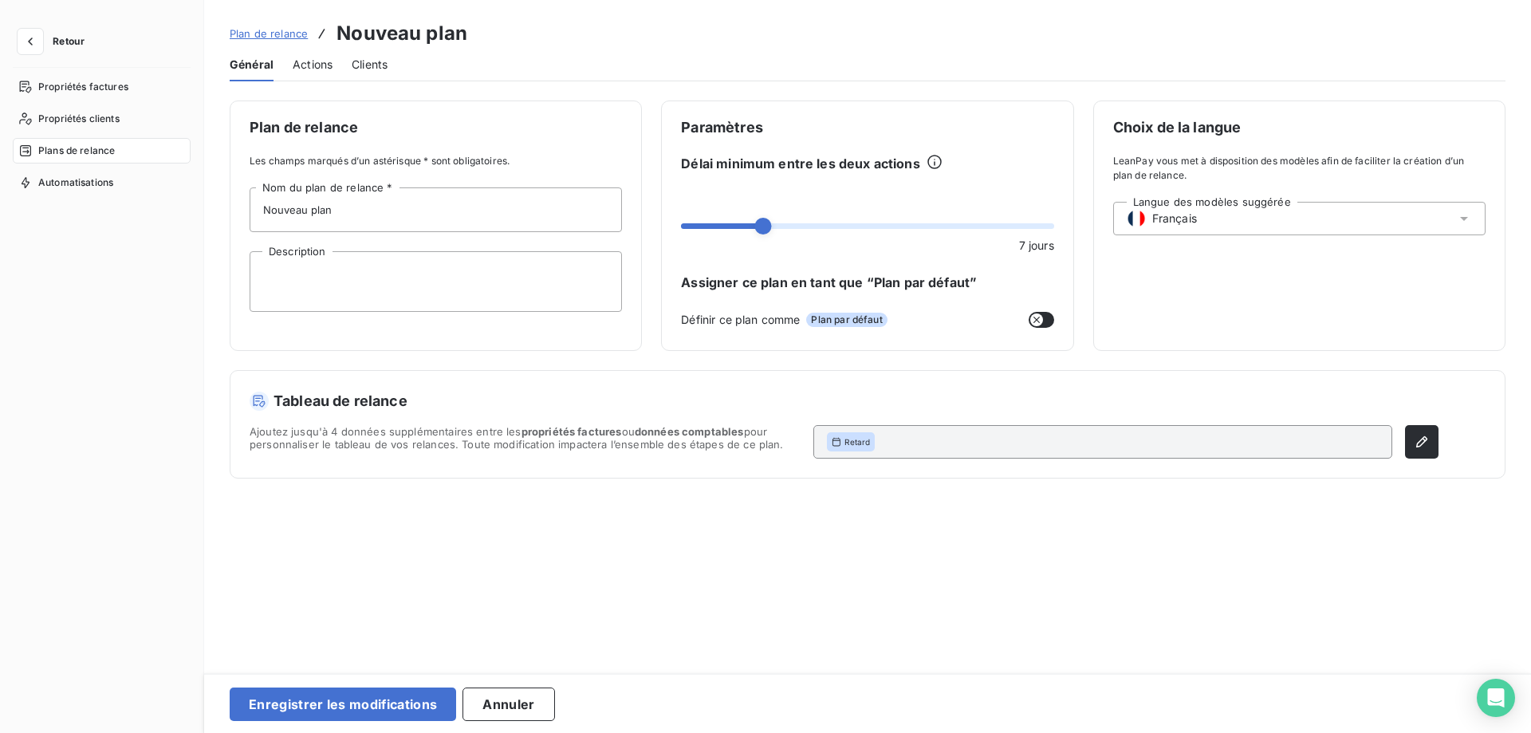
click at [303, 67] on span "Actions" at bounding box center [313, 65] width 40 height 16
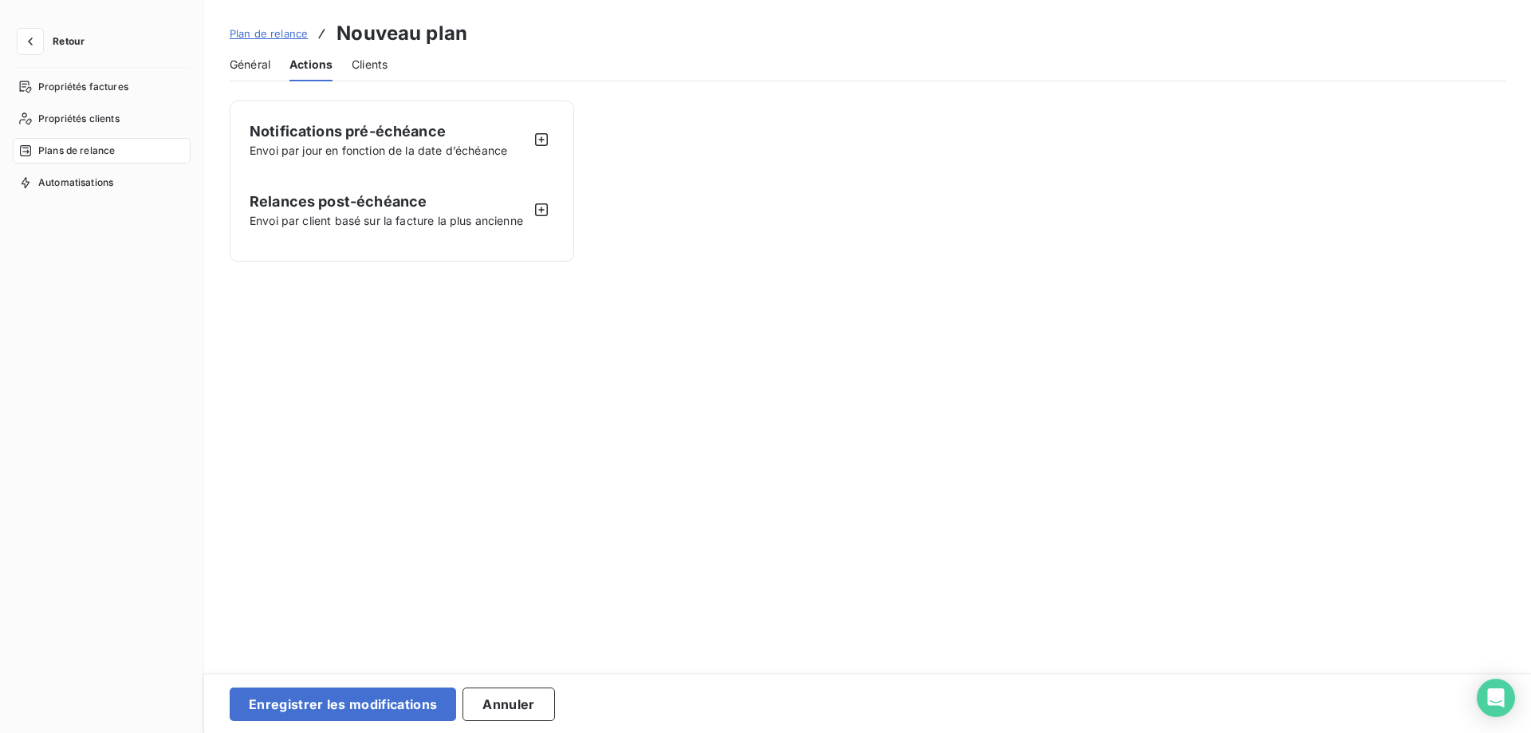
click at [272, 32] on span "Plan de relance" at bounding box center [269, 33] width 78 height 13
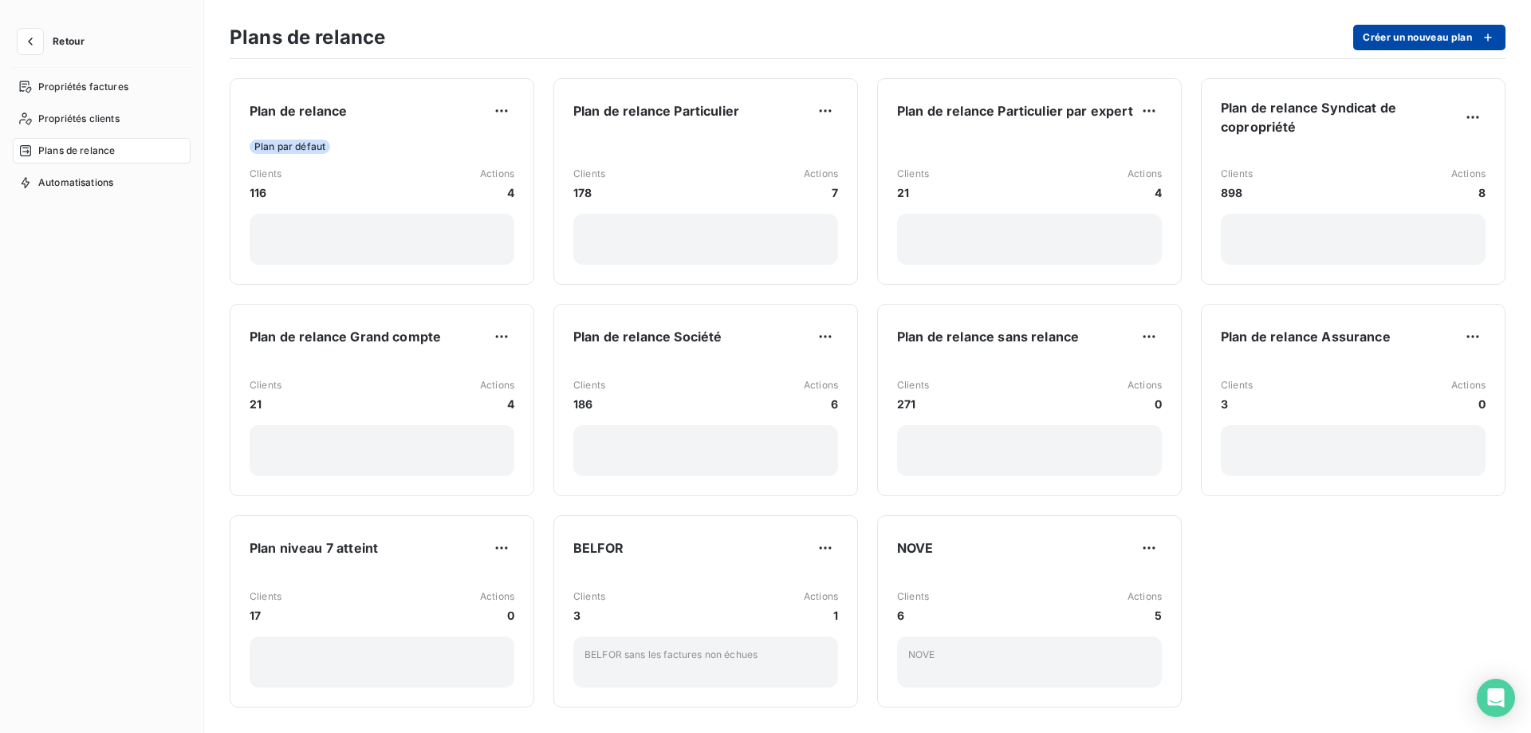
click at [1421, 44] on button "Créer un nouveau plan" at bounding box center [1430, 38] width 152 height 26
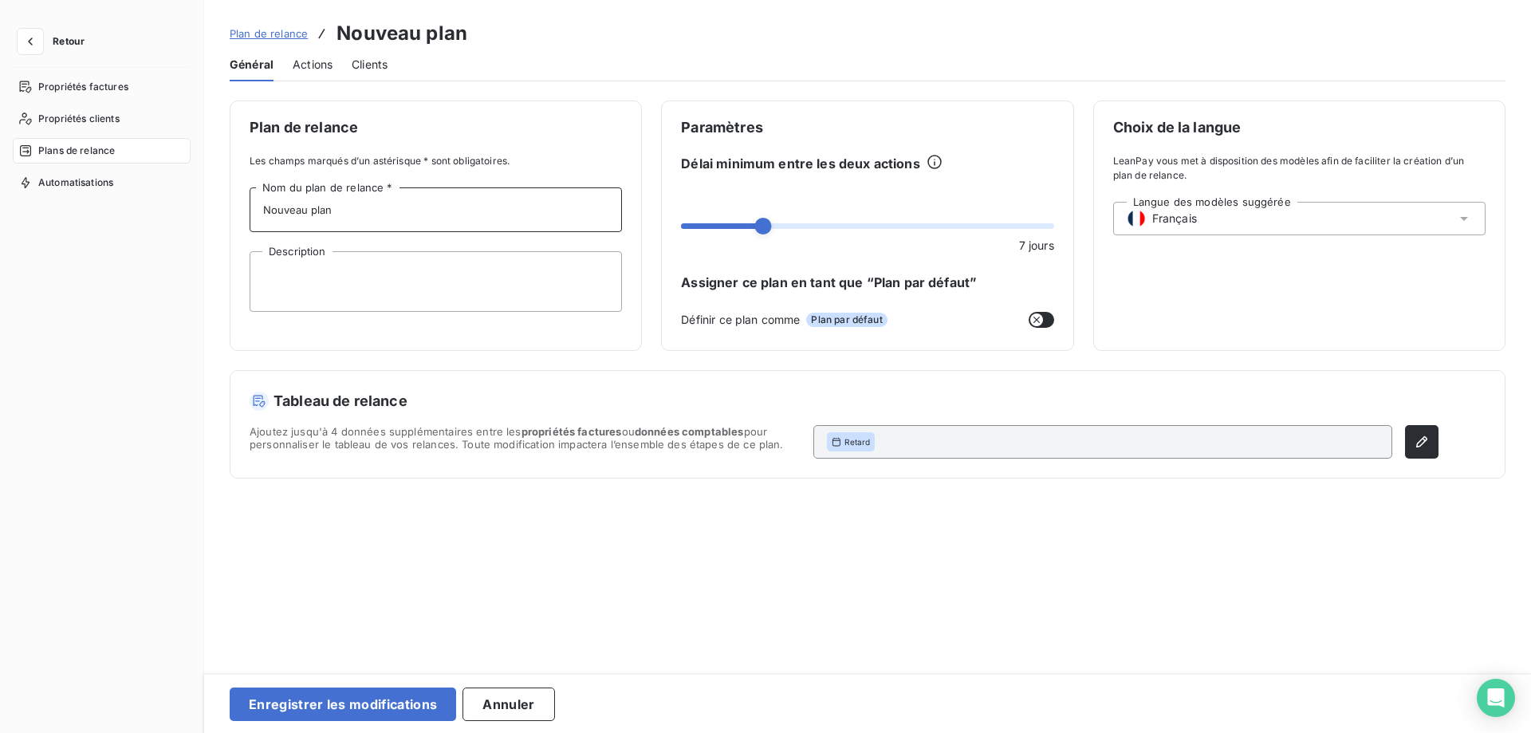
drag, startPoint x: 365, startPoint y: 213, endPoint x: 232, endPoint y: 215, distance: 133.2
click at [250, 215] on input "Nouveau plan" at bounding box center [436, 209] width 372 height 45
drag, startPoint x: 375, startPoint y: 215, endPoint x: 211, endPoint y: 189, distance: 165.6
click at [250, 189] on input "En recouvrement" at bounding box center [436, 209] width 372 height 45
type input "En recouvrement"
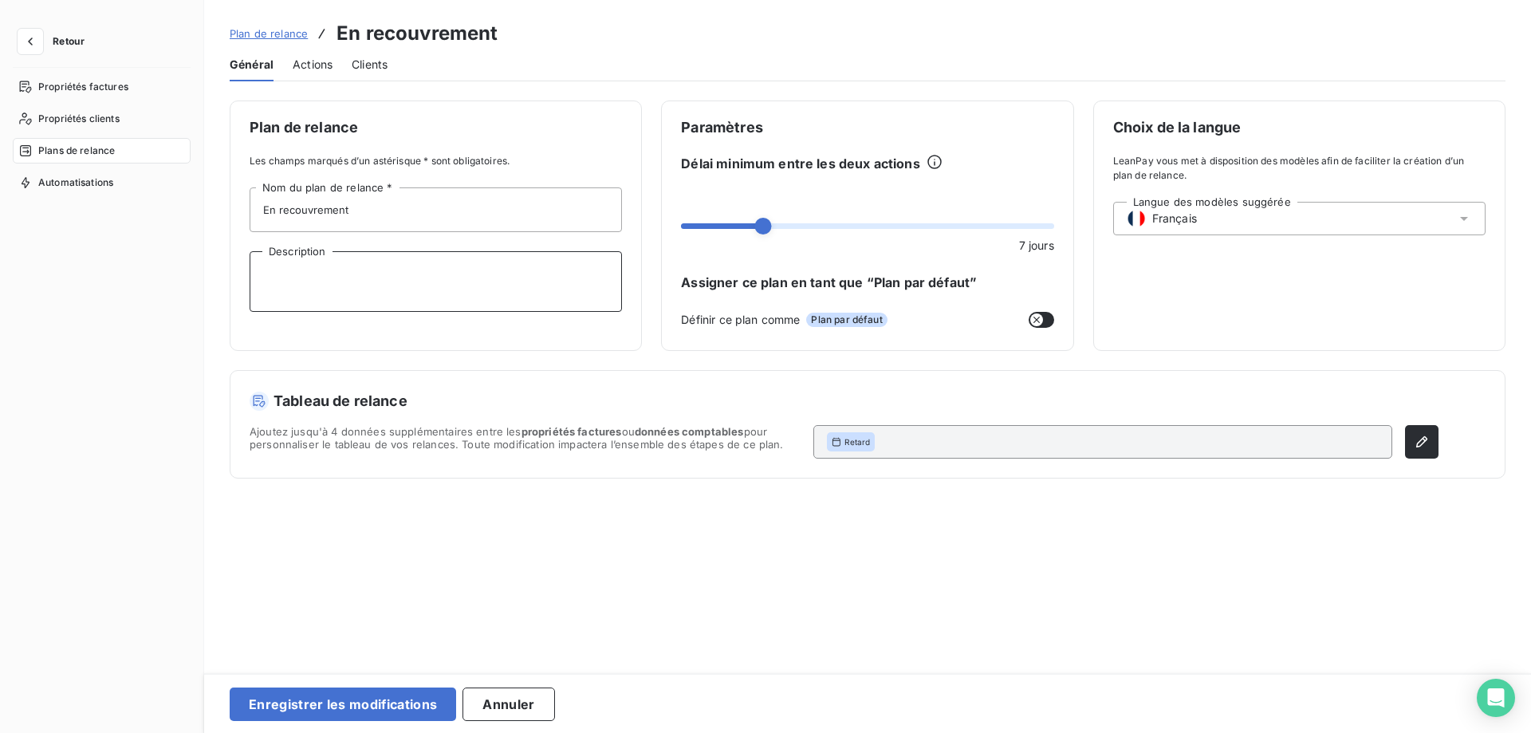
paste textarea "En recouvrement"
type textarea "En recouvrement"
click at [397, 700] on button "Enregistrer les modifications" at bounding box center [343, 705] width 227 height 34
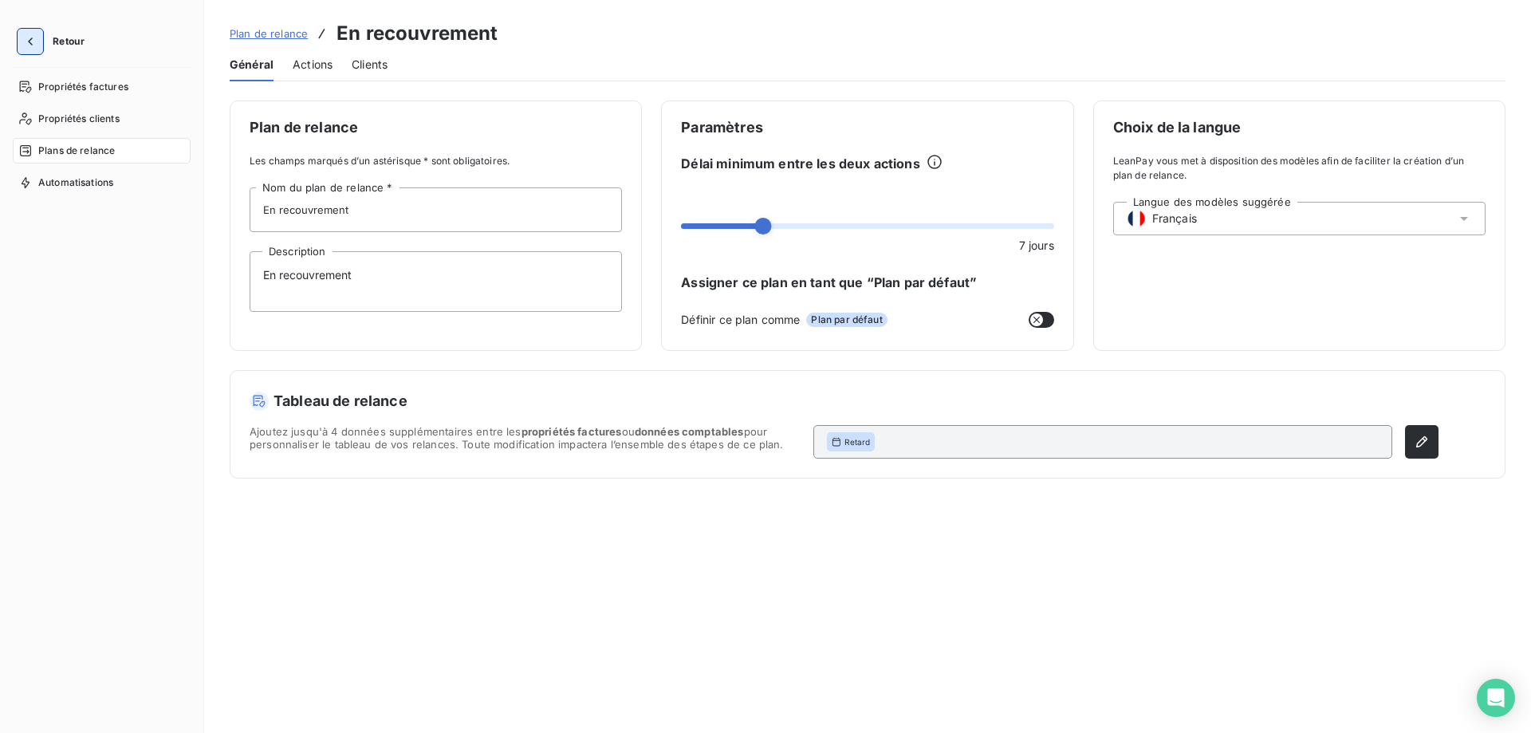
click at [25, 41] on icon "button" at bounding box center [30, 42] width 16 height 16
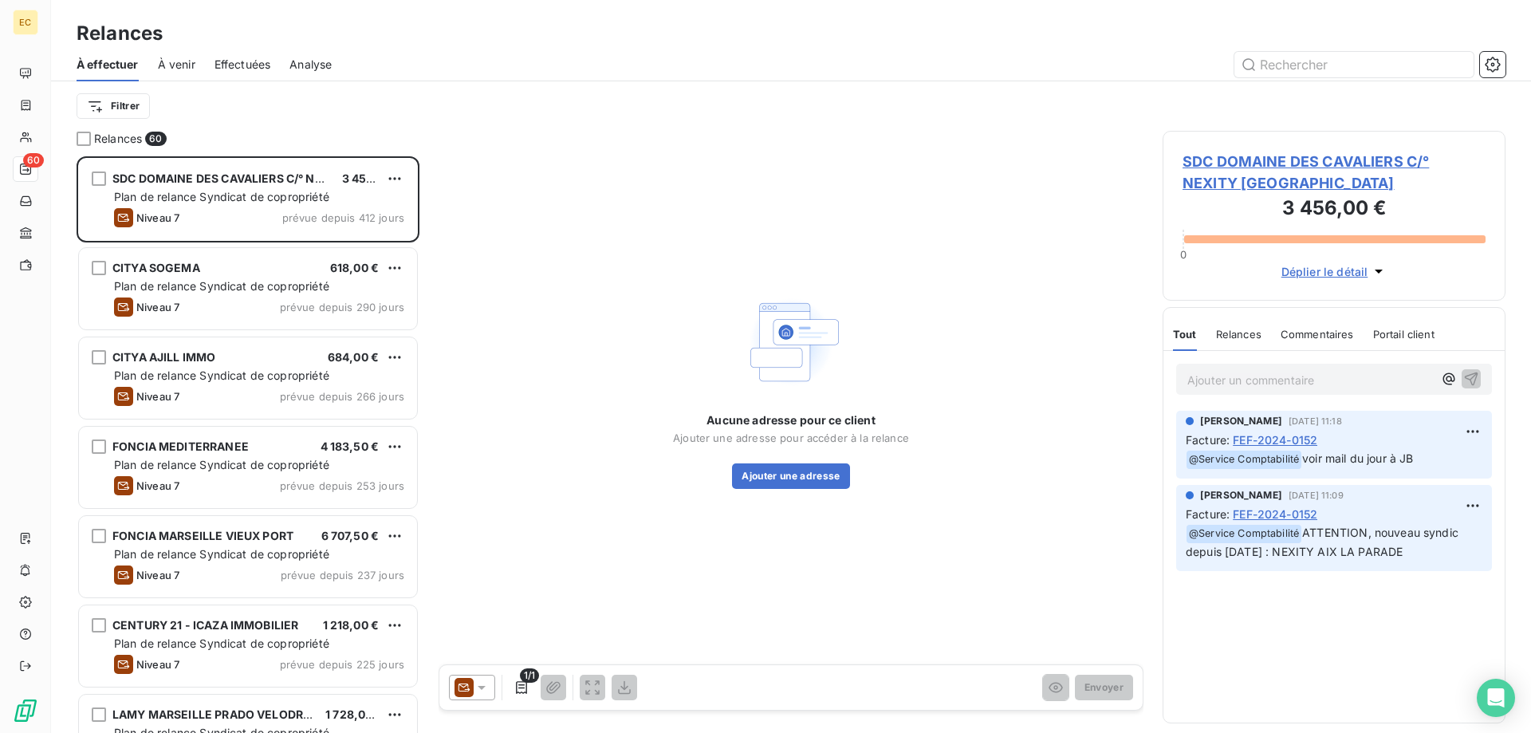
scroll to position [577, 343]
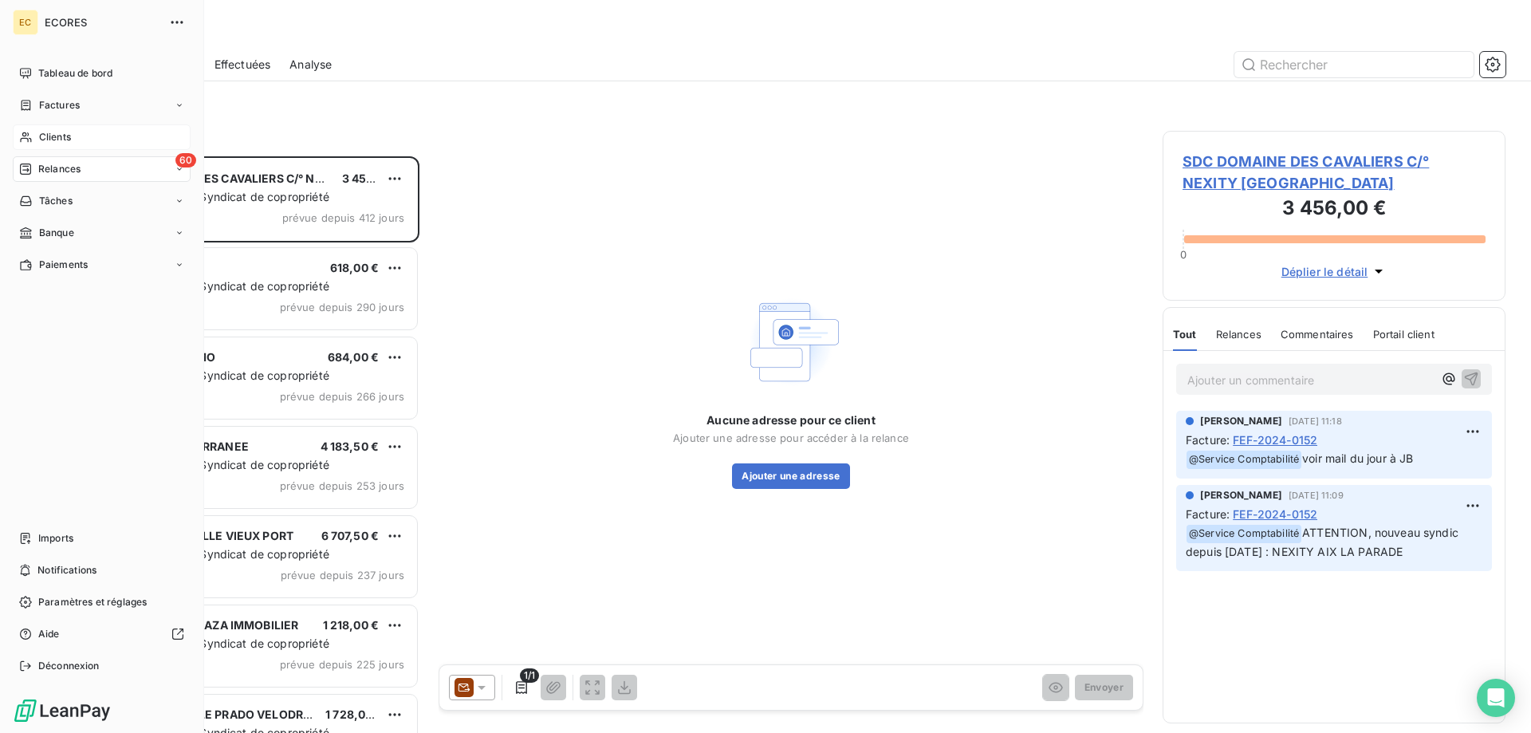
click at [58, 140] on span "Clients" at bounding box center [55, 137] width 32 height 14
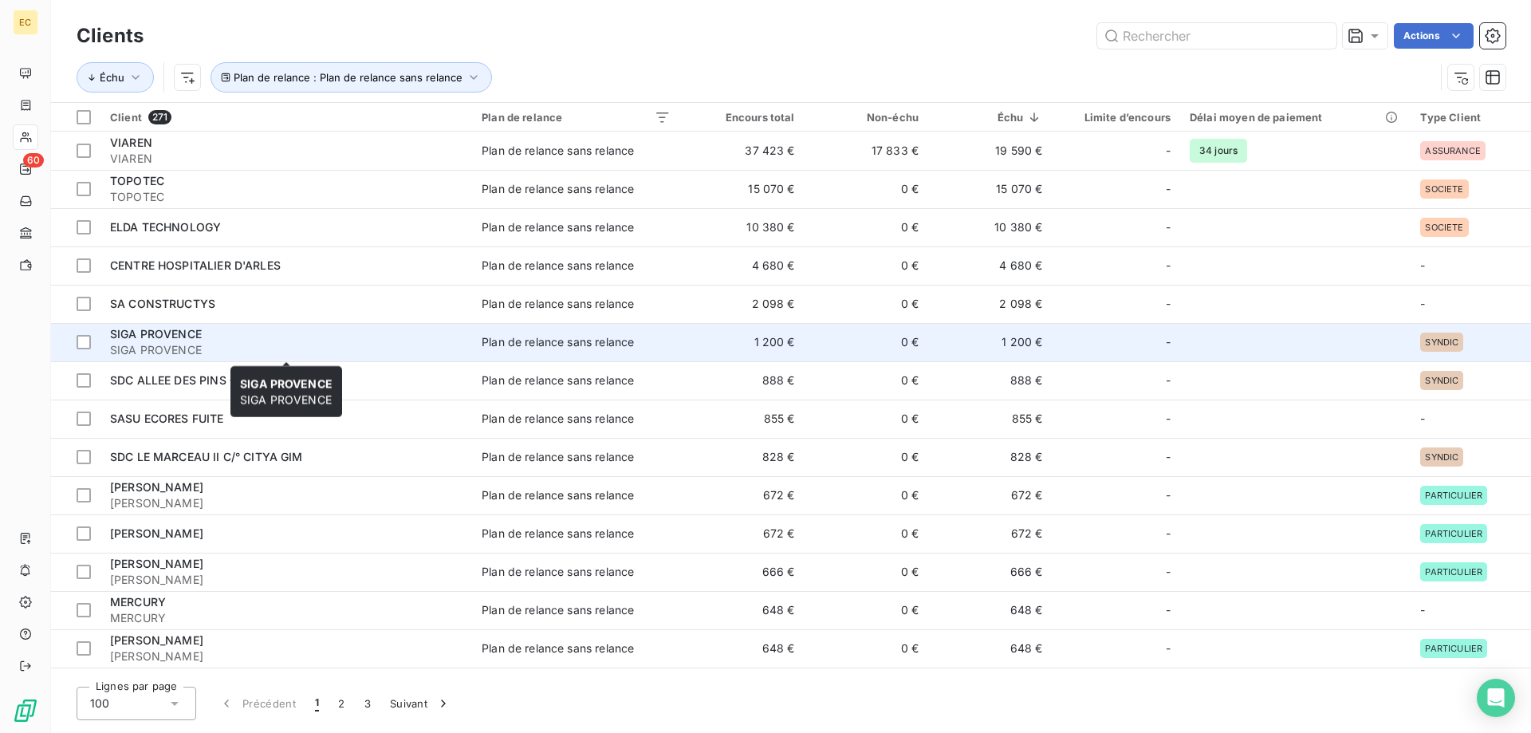
click at [234, 335] on div "SIGA PROVENCE" at bounding box center [286, 334] width 353 height 16
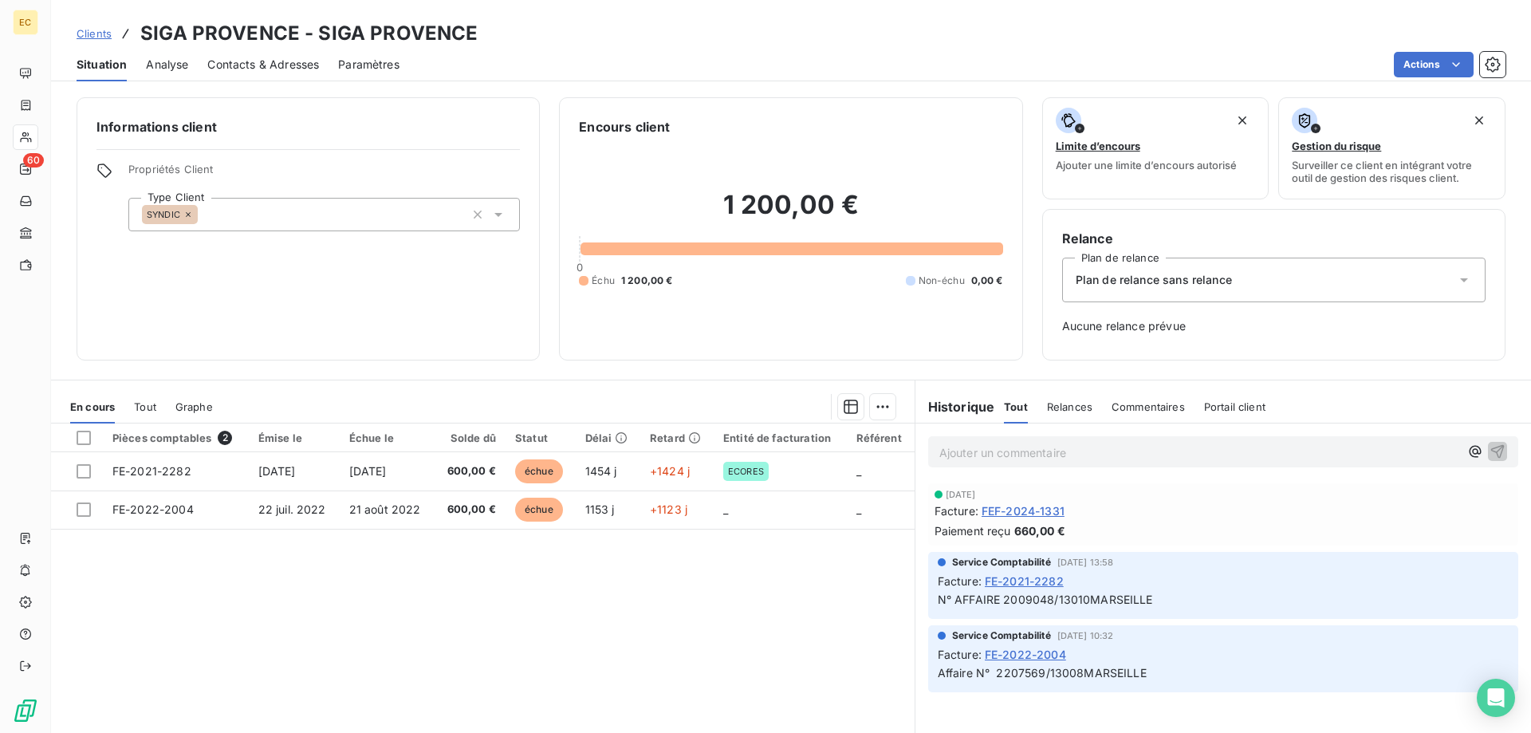
click at [1232, 285] on span "Plan de relance sans relance" at bounding box center [1154, 280] width 156 height 16
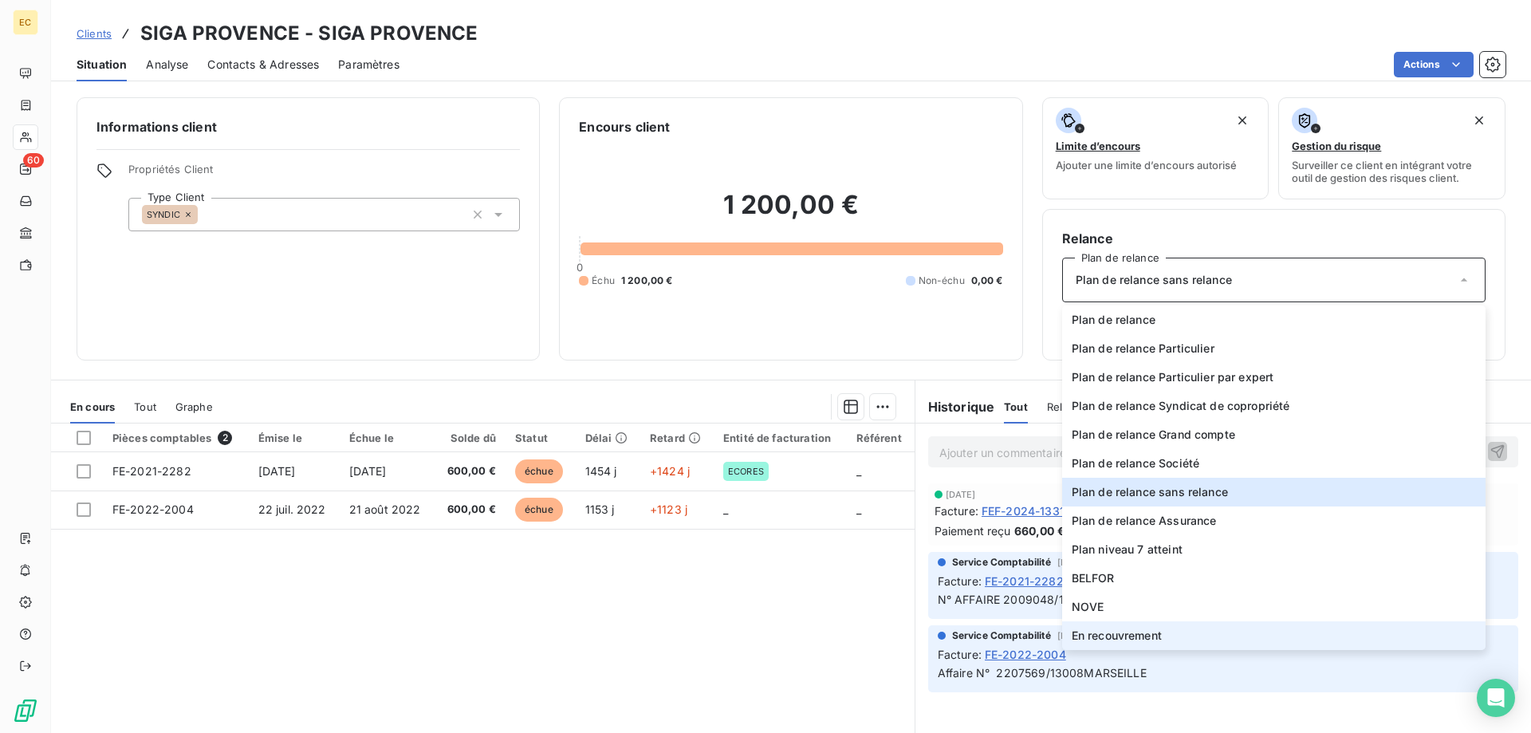
click at [1148, 638] on span "En recouvrement" at bounding box center [1117, 636] width 90 height 16
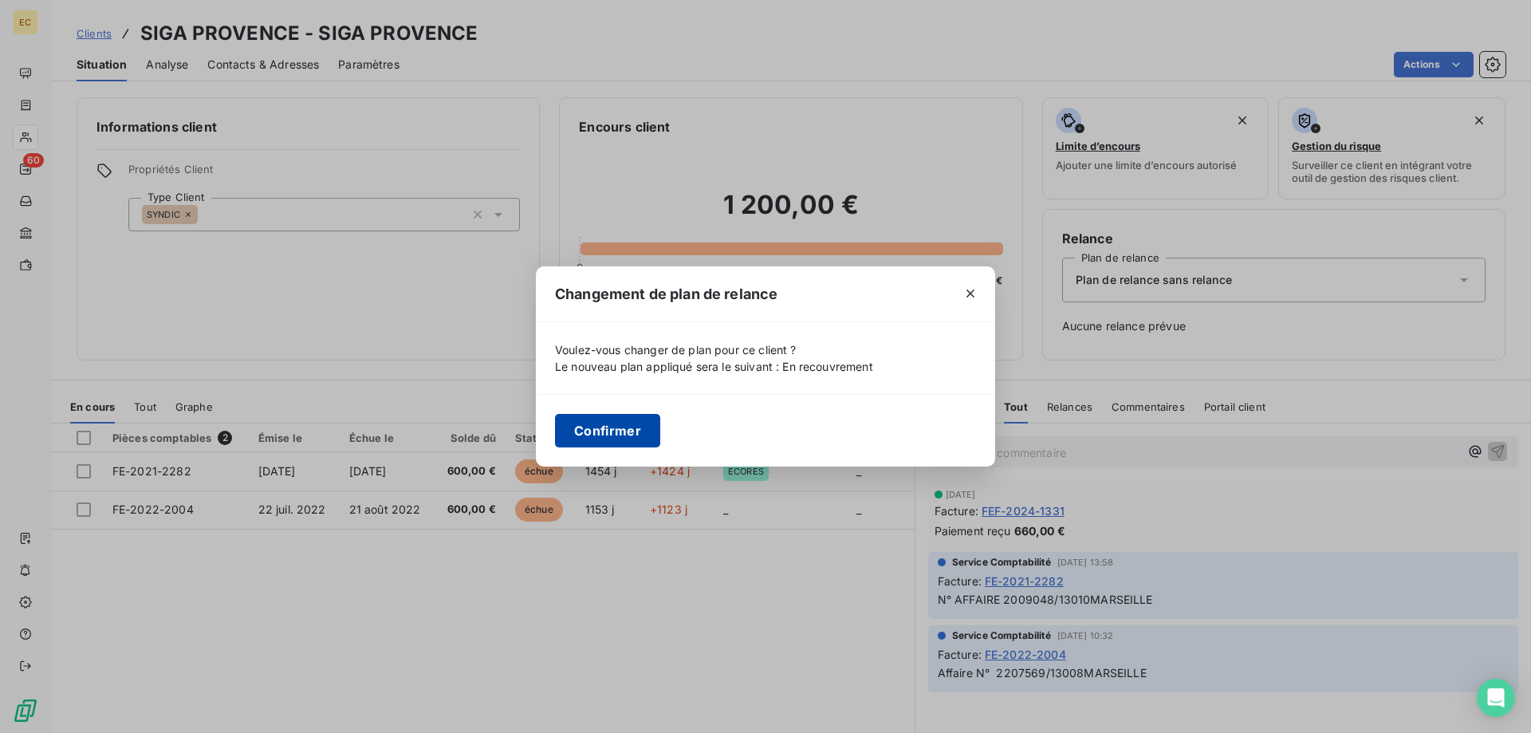
click at [594, 431] on button "Confirmer" at bounding box center [607, 431] width 105 height 34
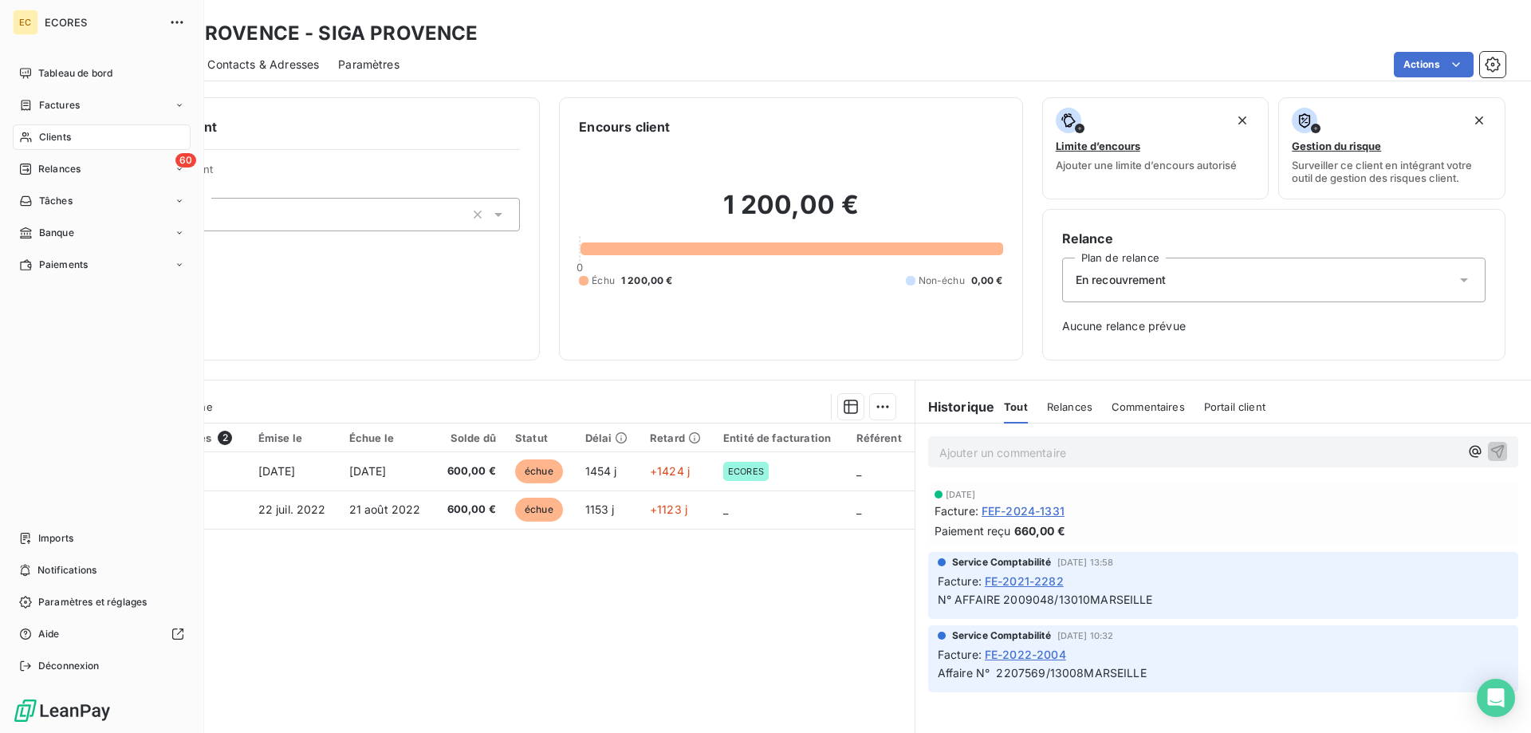
click at [53, 134] on span "Clients" at bounding box center [55, 137] width 32 height 14
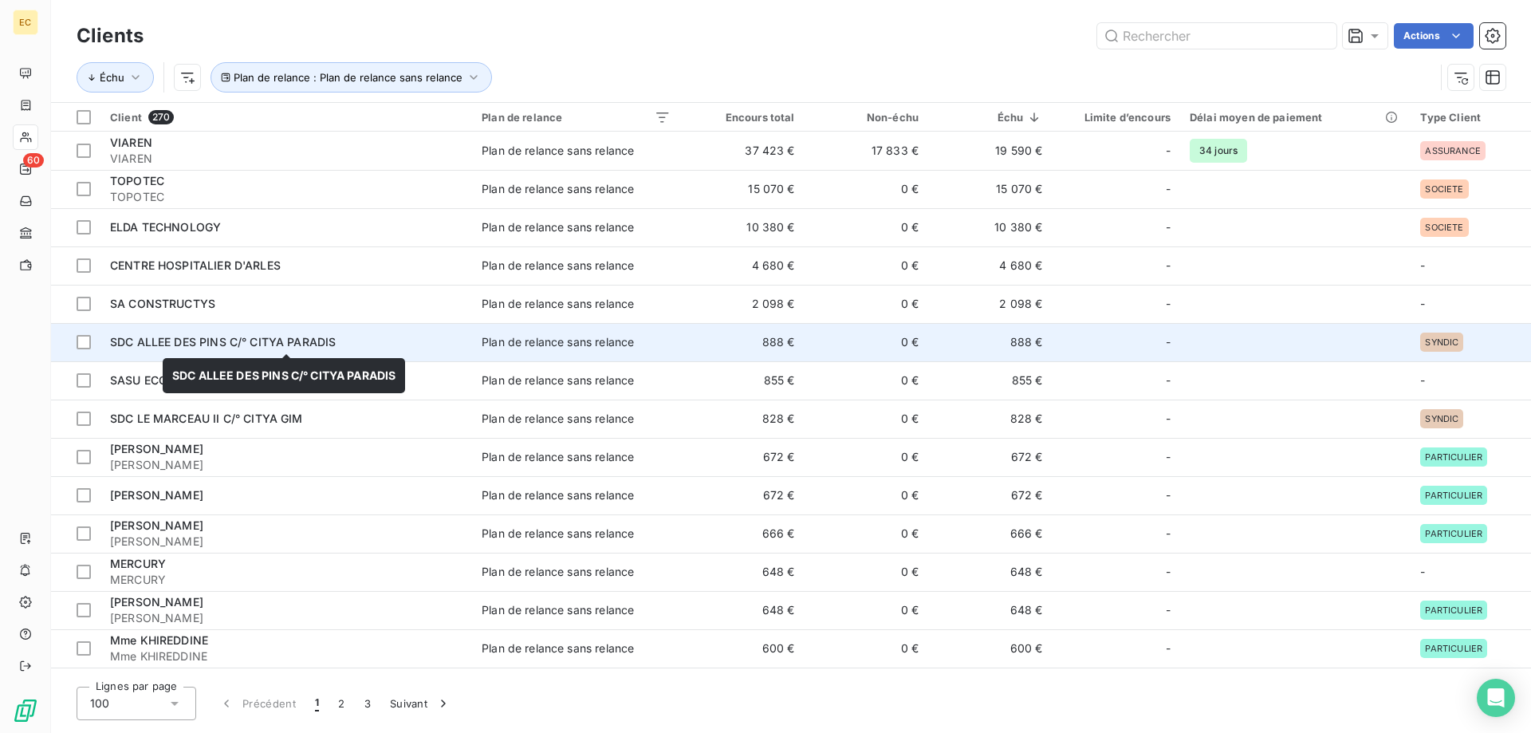
click at [199, 349] on span "SDC ALLEE DES PINS C/° CITYA PARADIS" at bounding box center [223, 342] width 226 height 14
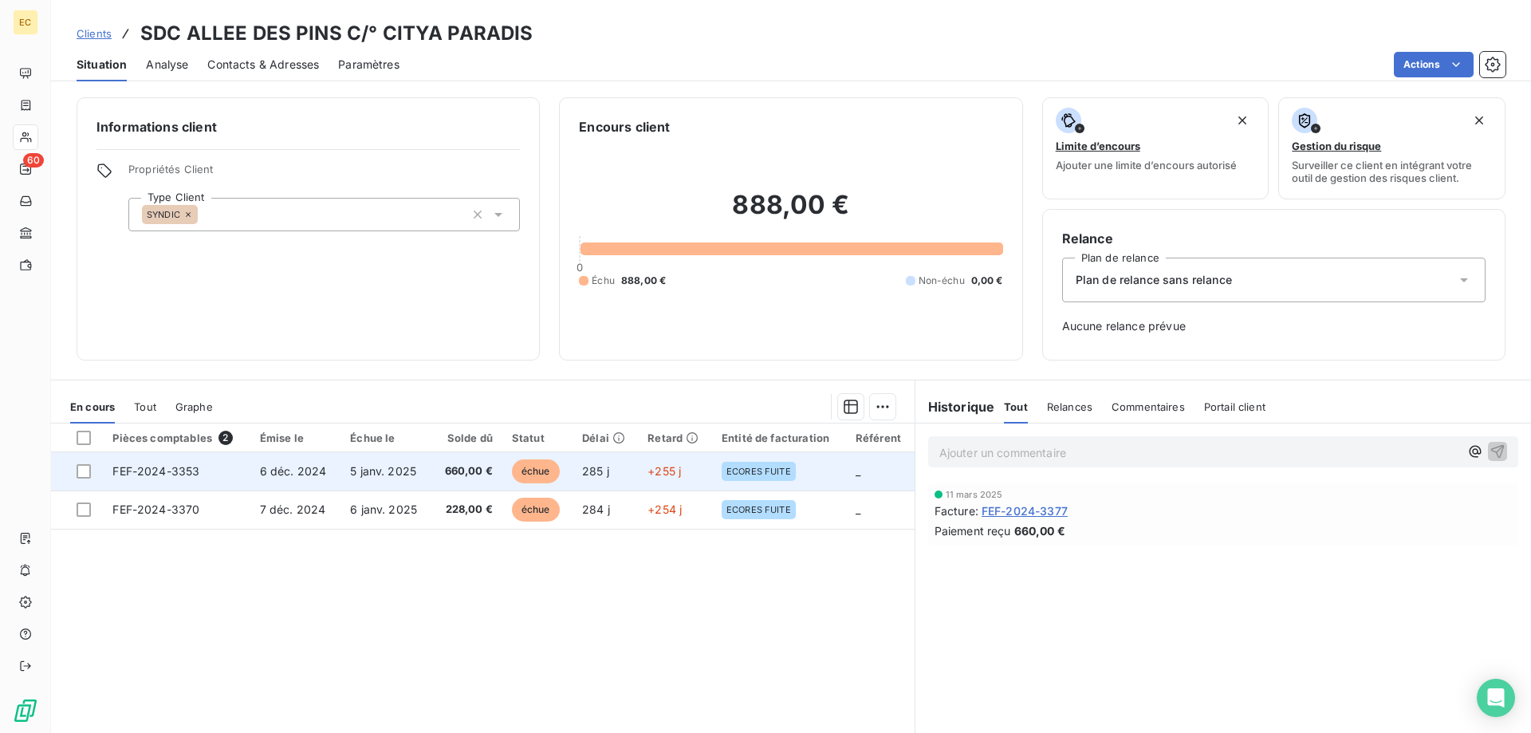
click at [297, 460] on td "6 déc. 2024" at bounding box center [295, 471] width 91 height 38
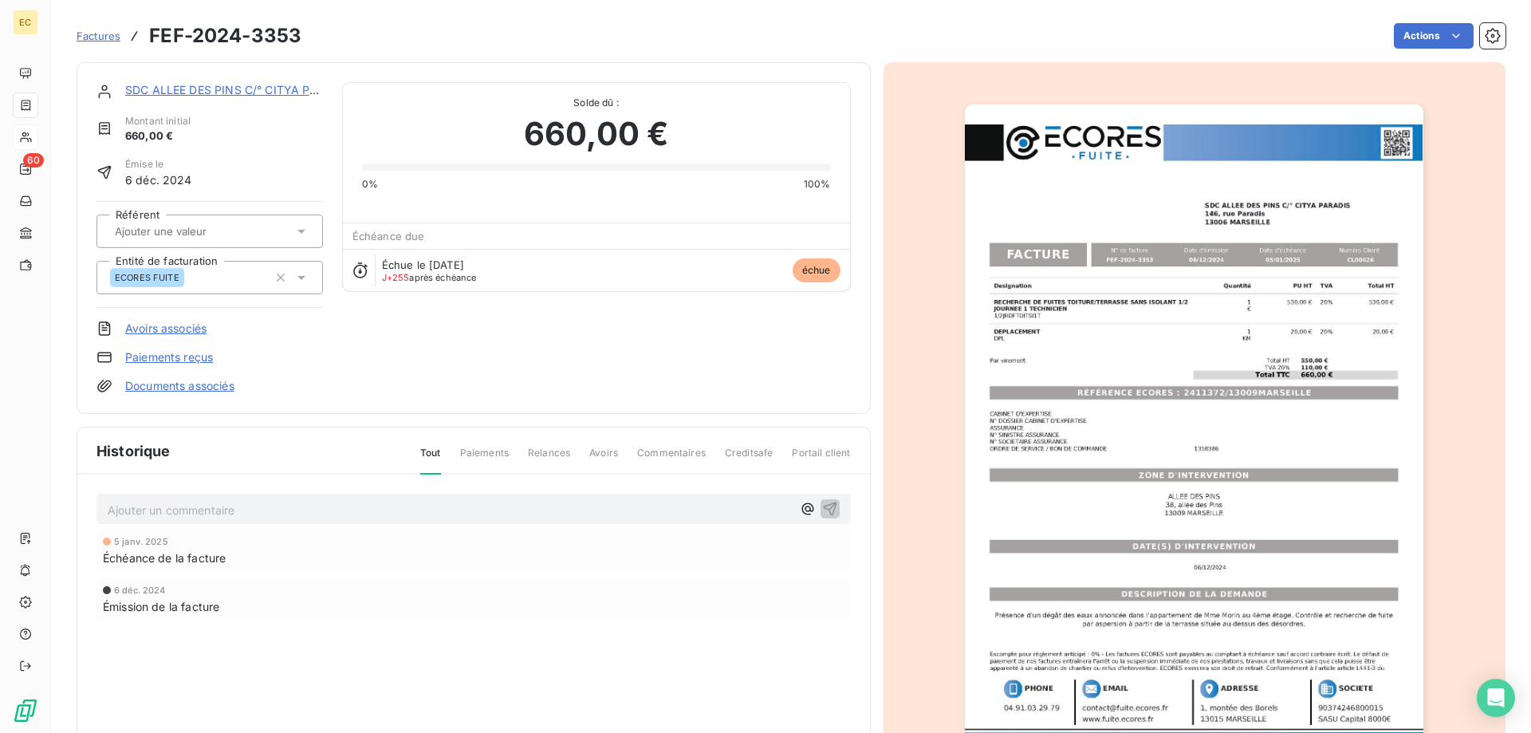
click at [162, 95] on link "SDC ALLEE DES PINS C/° CITYA PARADIS" at bounding box center [238, 90] width 226 height 14
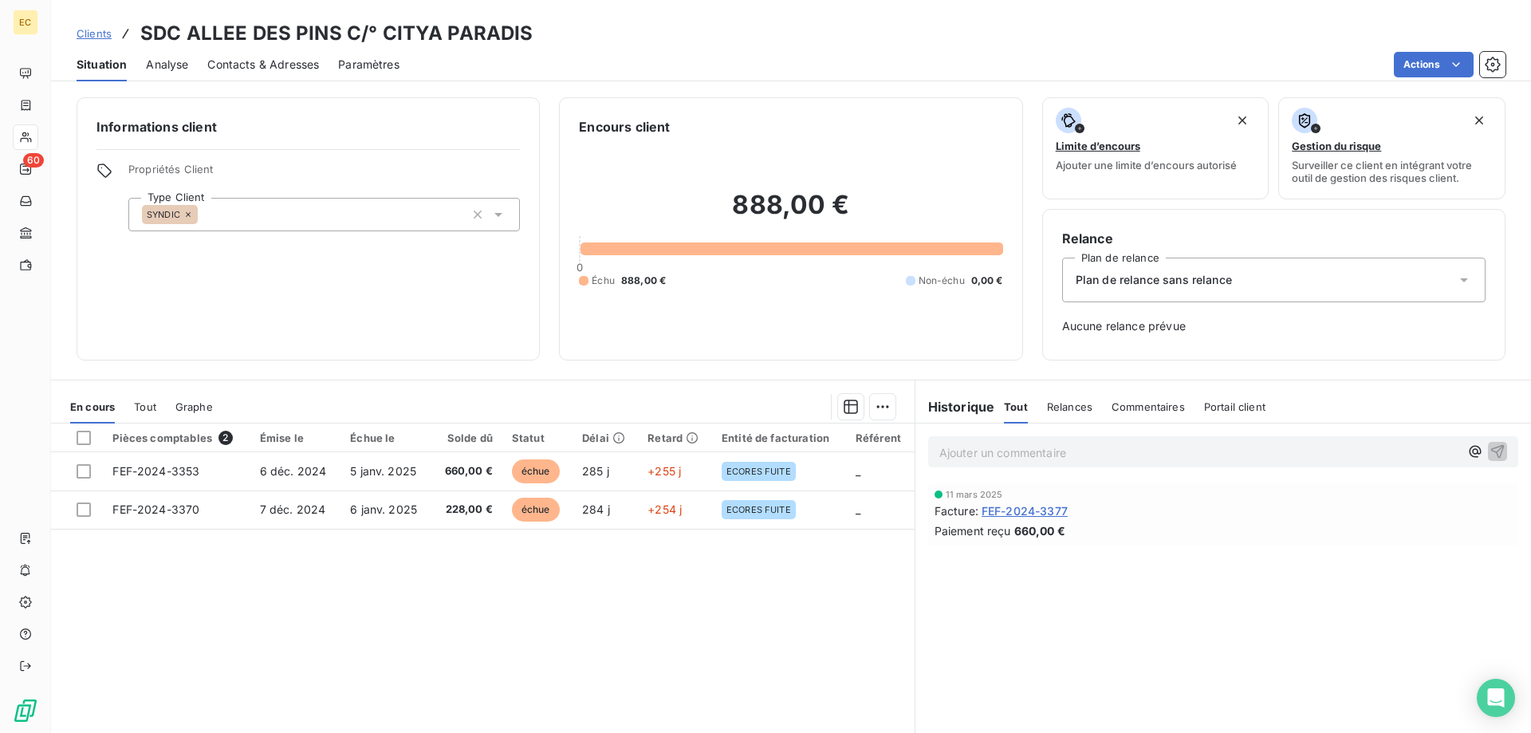
click at [242, 65] on span "Contacts & Adresses" at bounding box center [263, 65] width 112 height 16
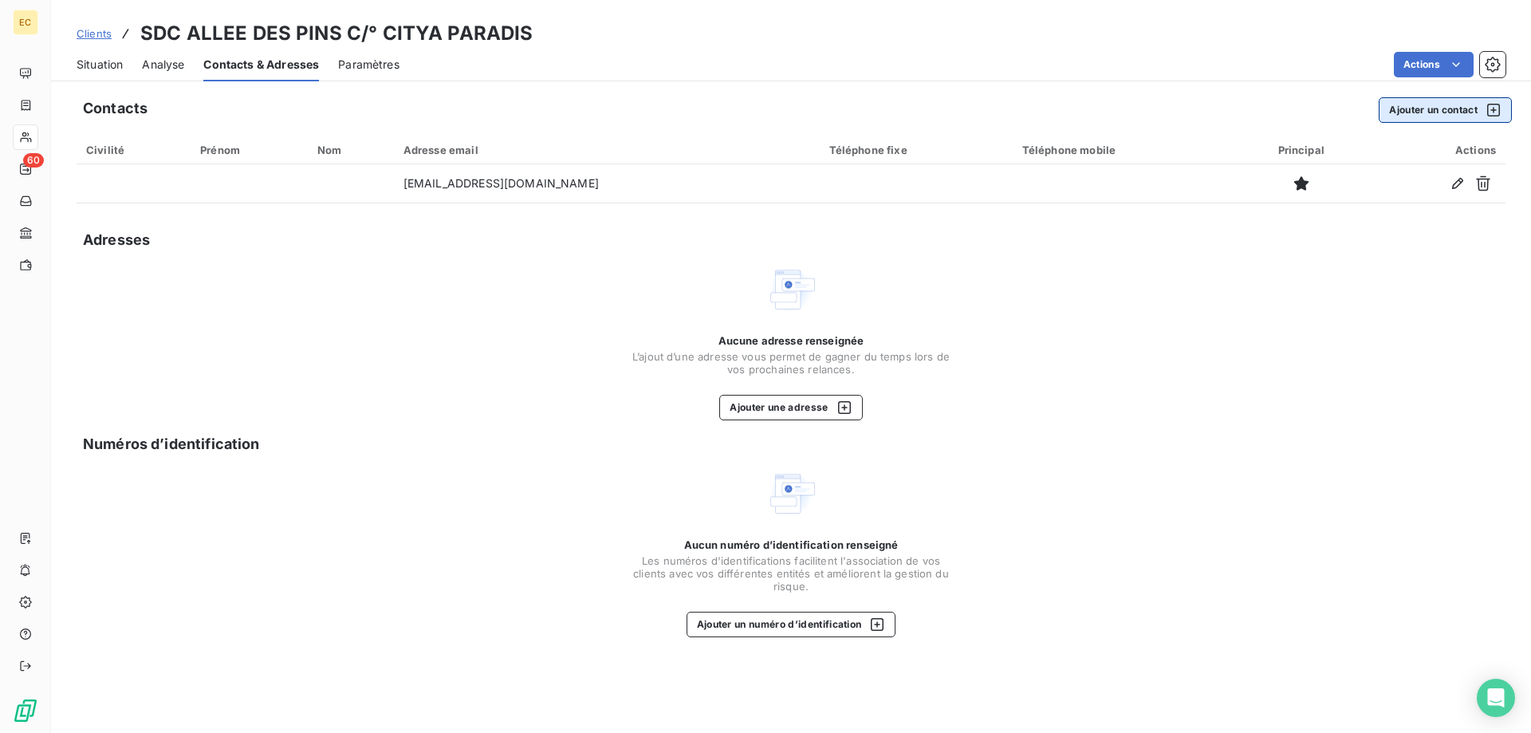
click at [1437, 112] on button "Ajouter un contact" at bounding box center [1445, 110] width 133 height 26
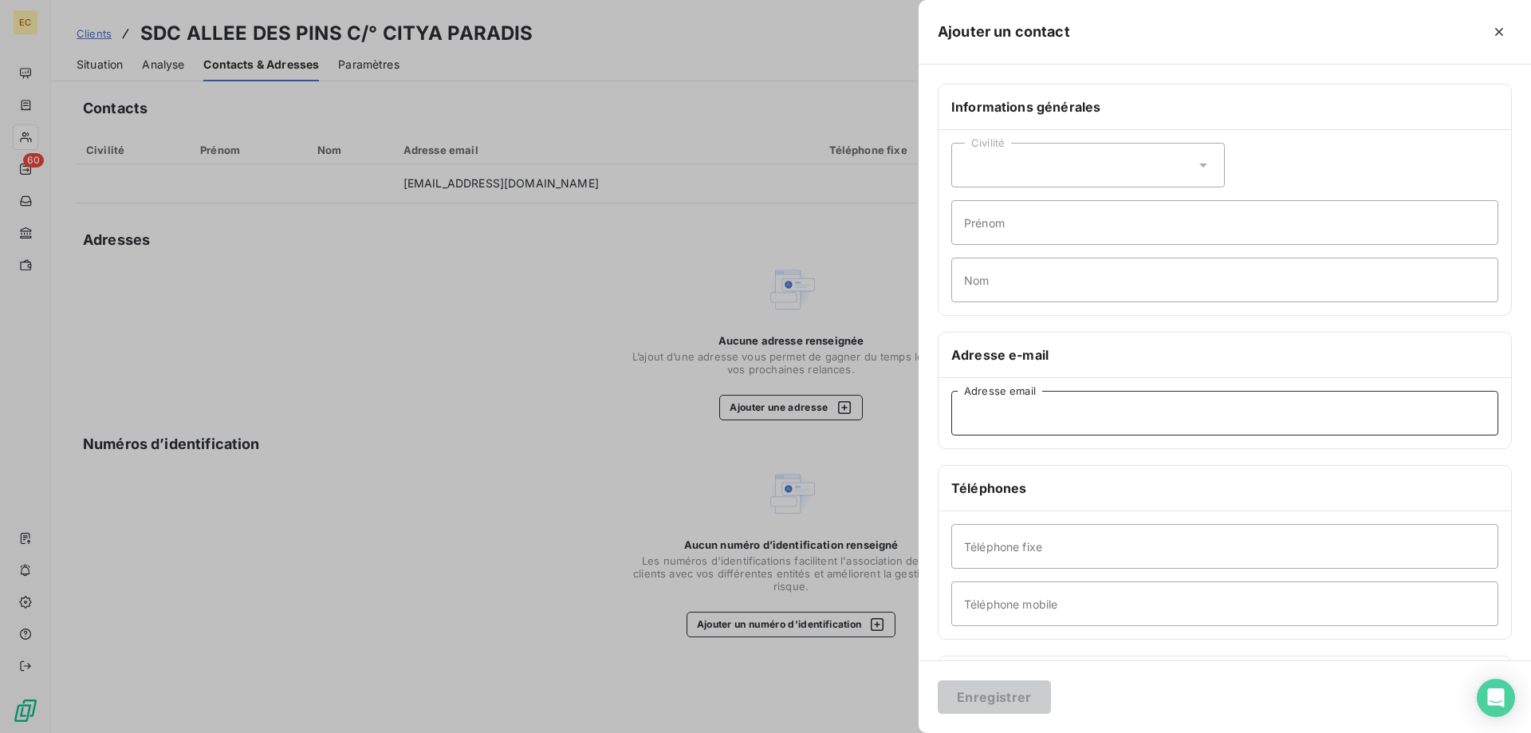
paste input "[EMAIL_ADDRESS][DOMAIN_NAME]"
type input "[EMAIL_ADDRESS][DOMAIN_NAME]"
click at [999, 704] on button "Enregistrer" at bounding box center [994, 697] width 113 height 34
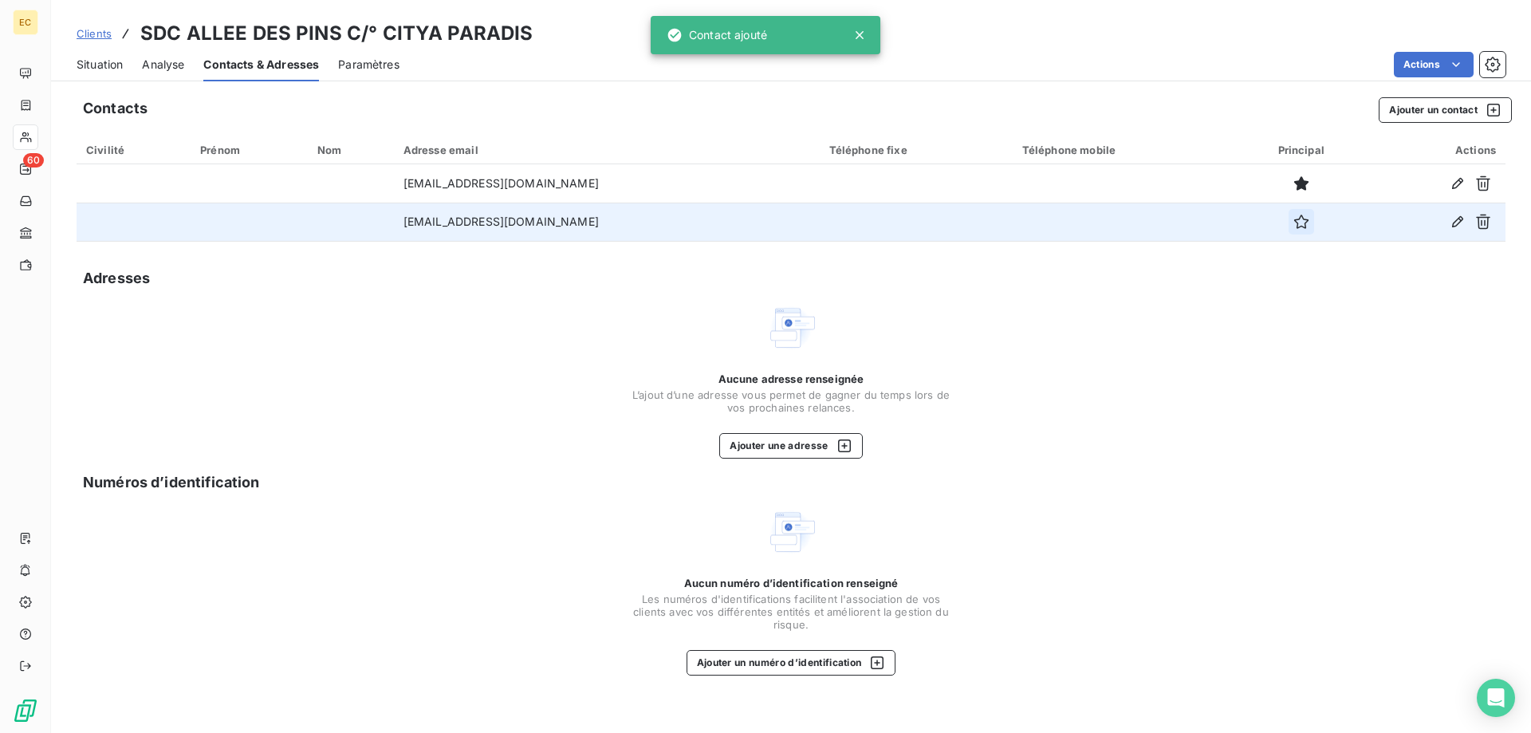
click at [1294, 223] on icon "button" at bounding box center [1302, 222] width 16 height 16
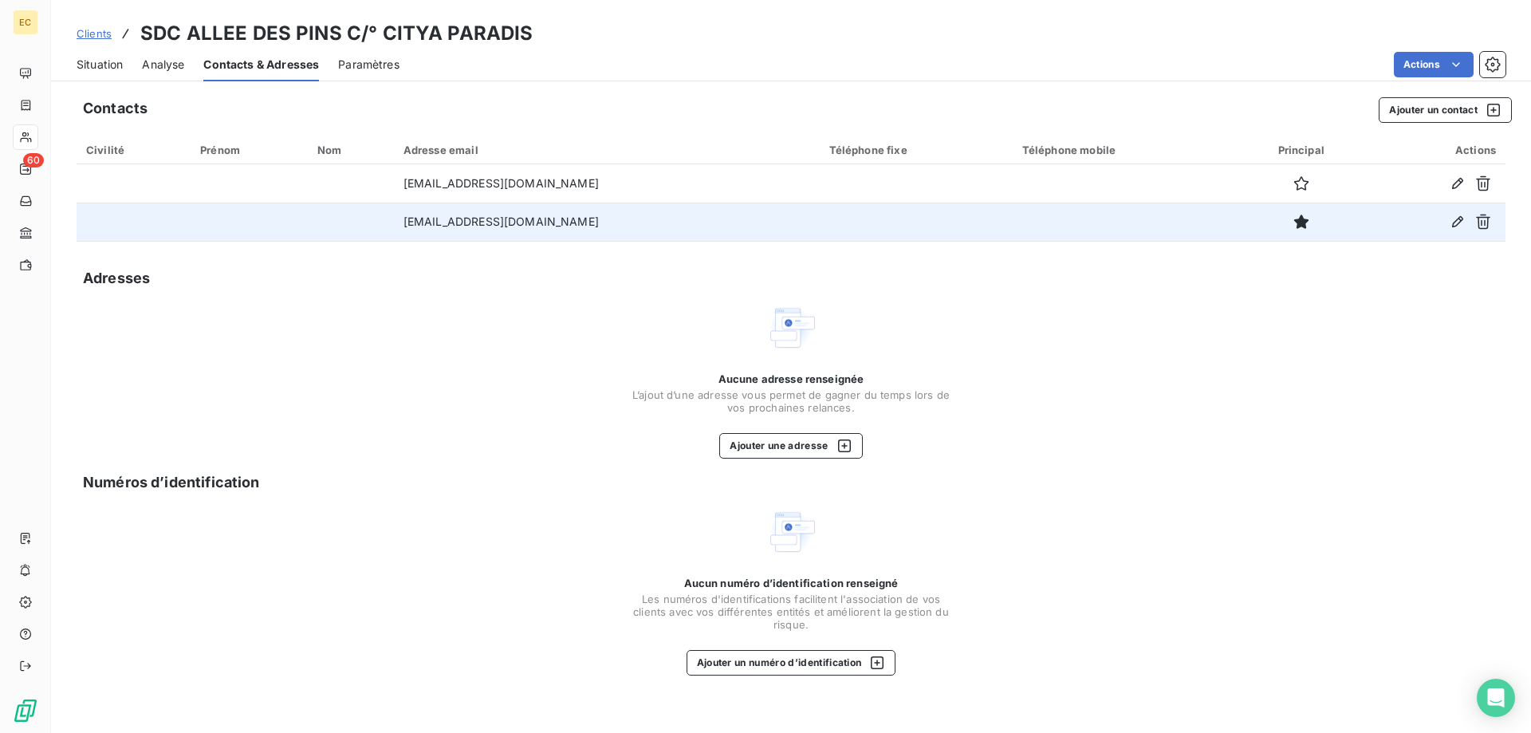
click at [89, 59] on span "Situation" at bounding box center [100, 65] width 46 height 16
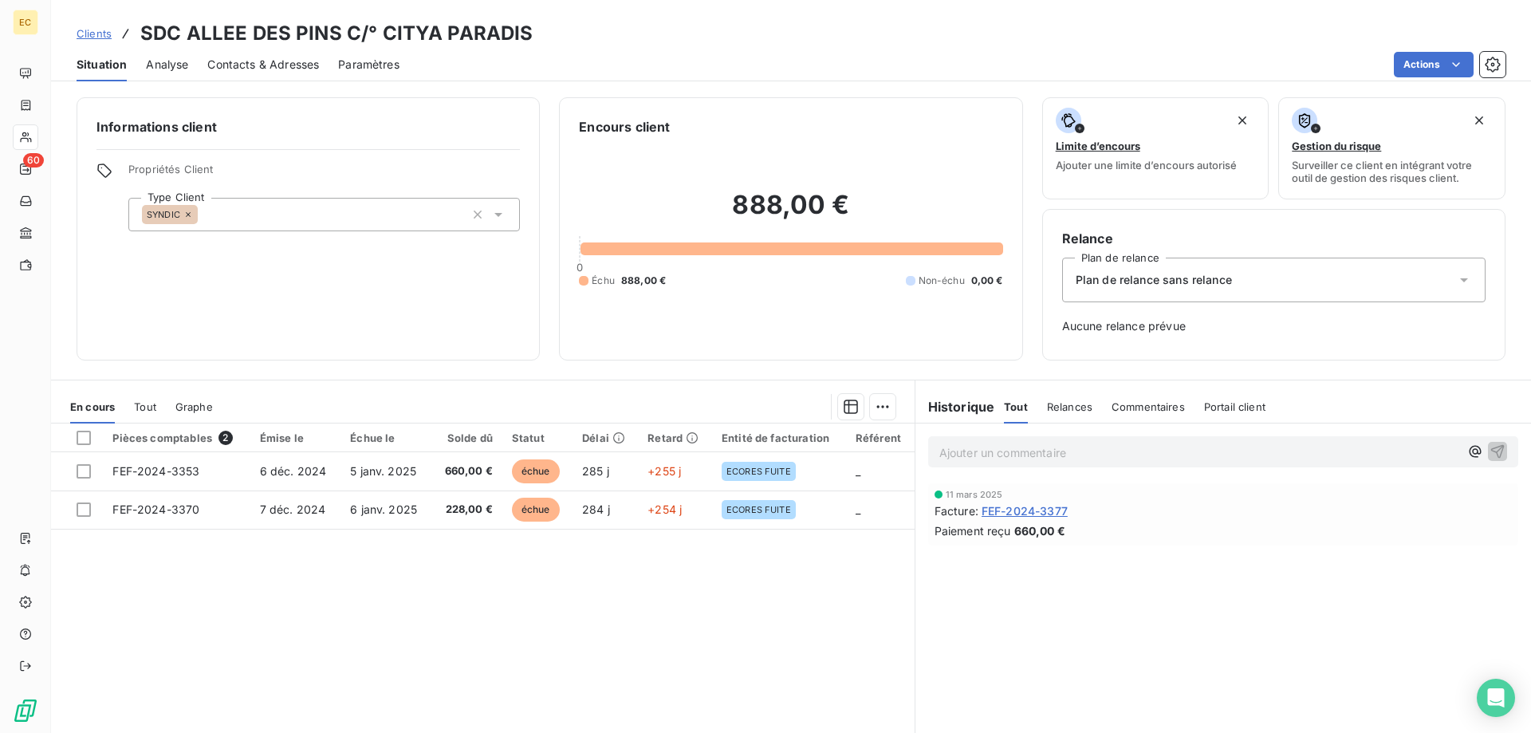
click at [1214, 287] on span "Plan de relance sans relance" at bounding box center [1154, 280] width 156 height 16
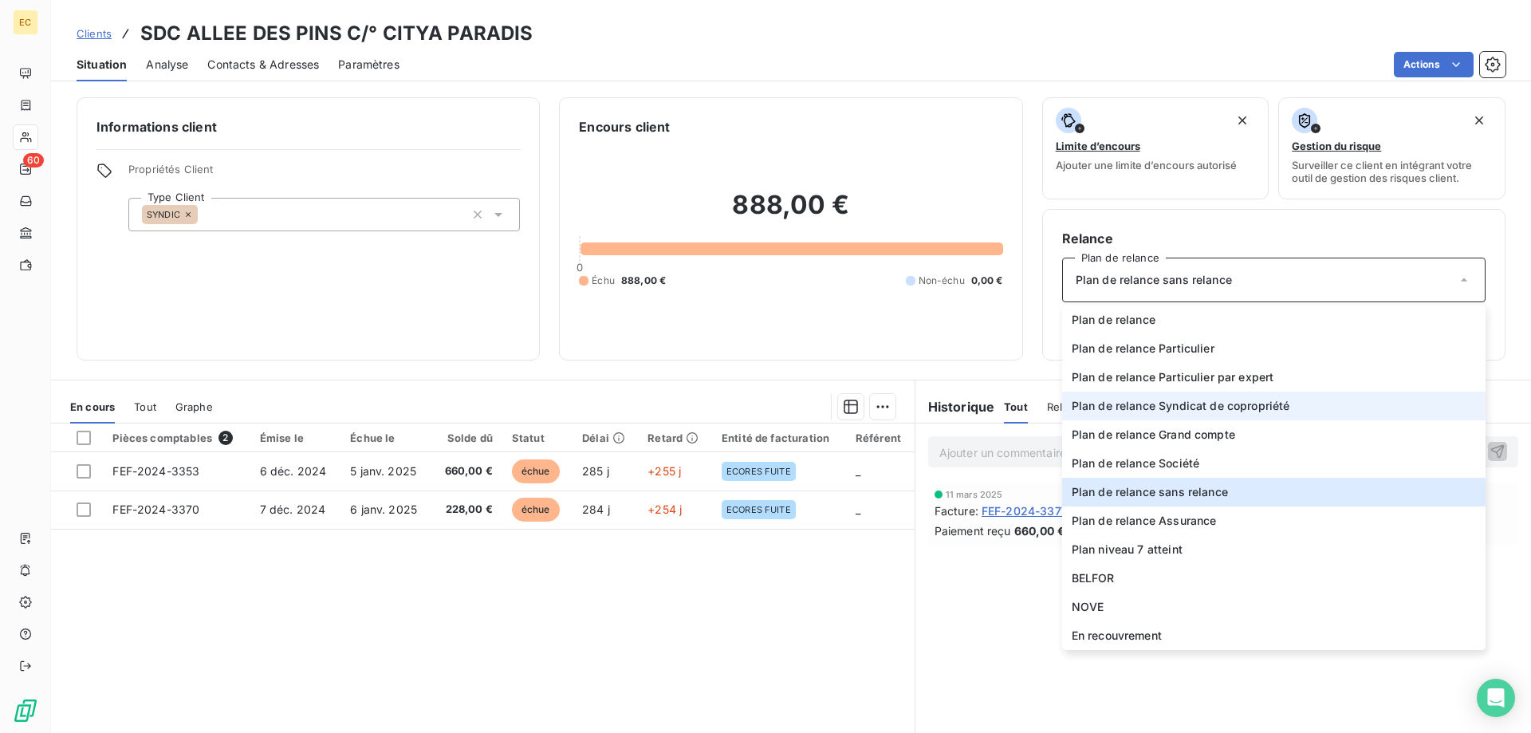
click at [1218, 405] on span "Plan de relance Syndicat de copropriété" at bounding box center [1181, 406] width 219 height 16
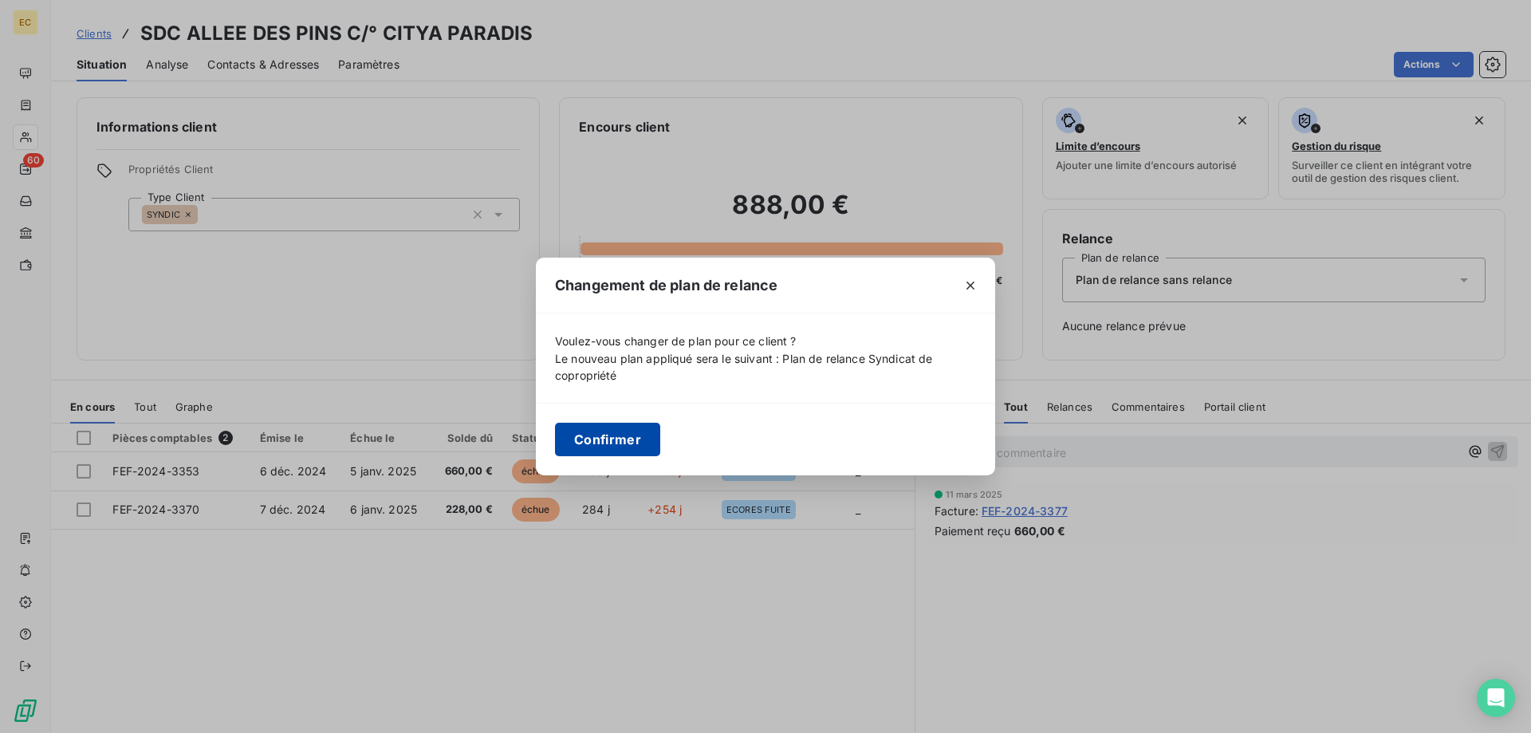
click at [602, 442] on button "Confirmer" at bounding box center [607, 440] width 105 height 34
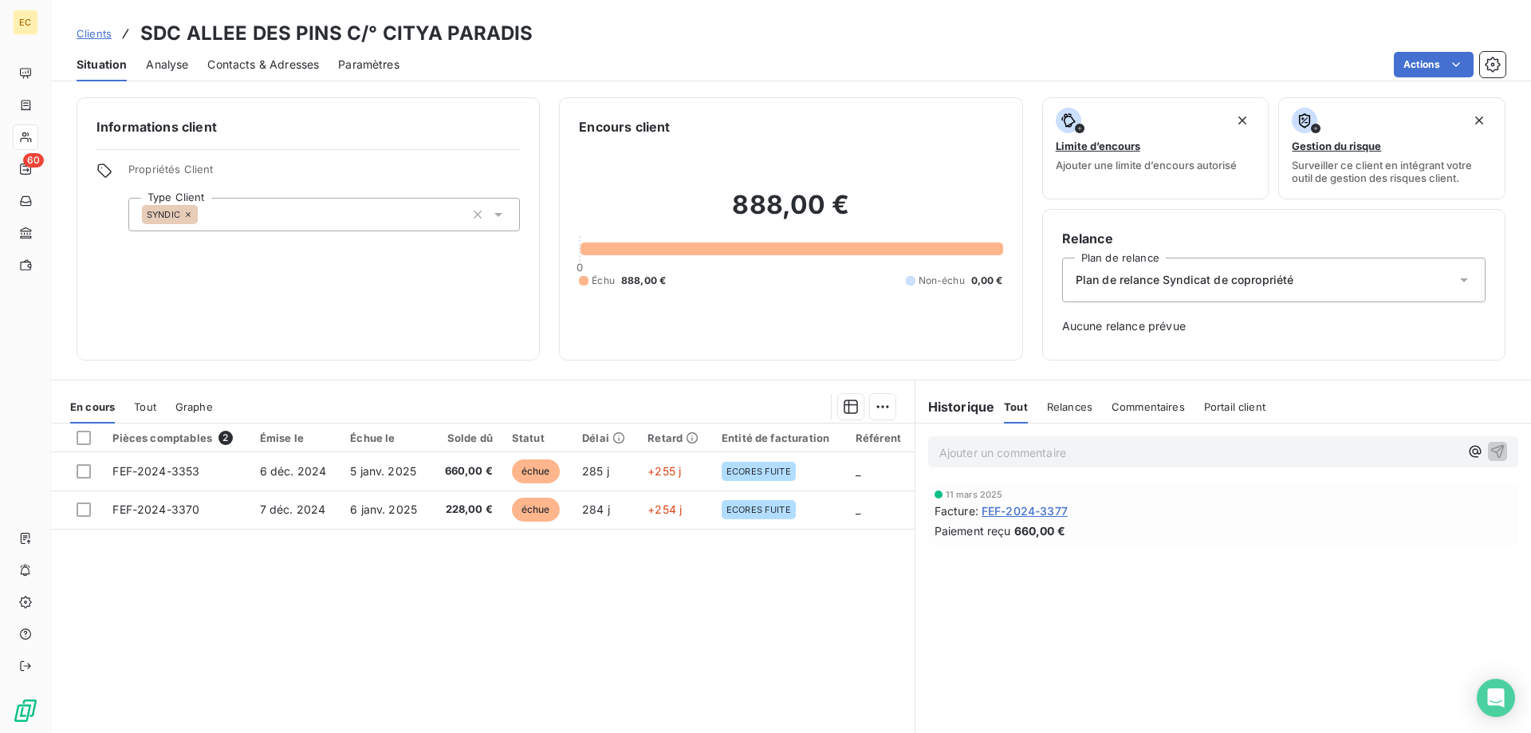
click at [88, 35] on span "Clients" at bounding box center [94, 33] width 35 height 13
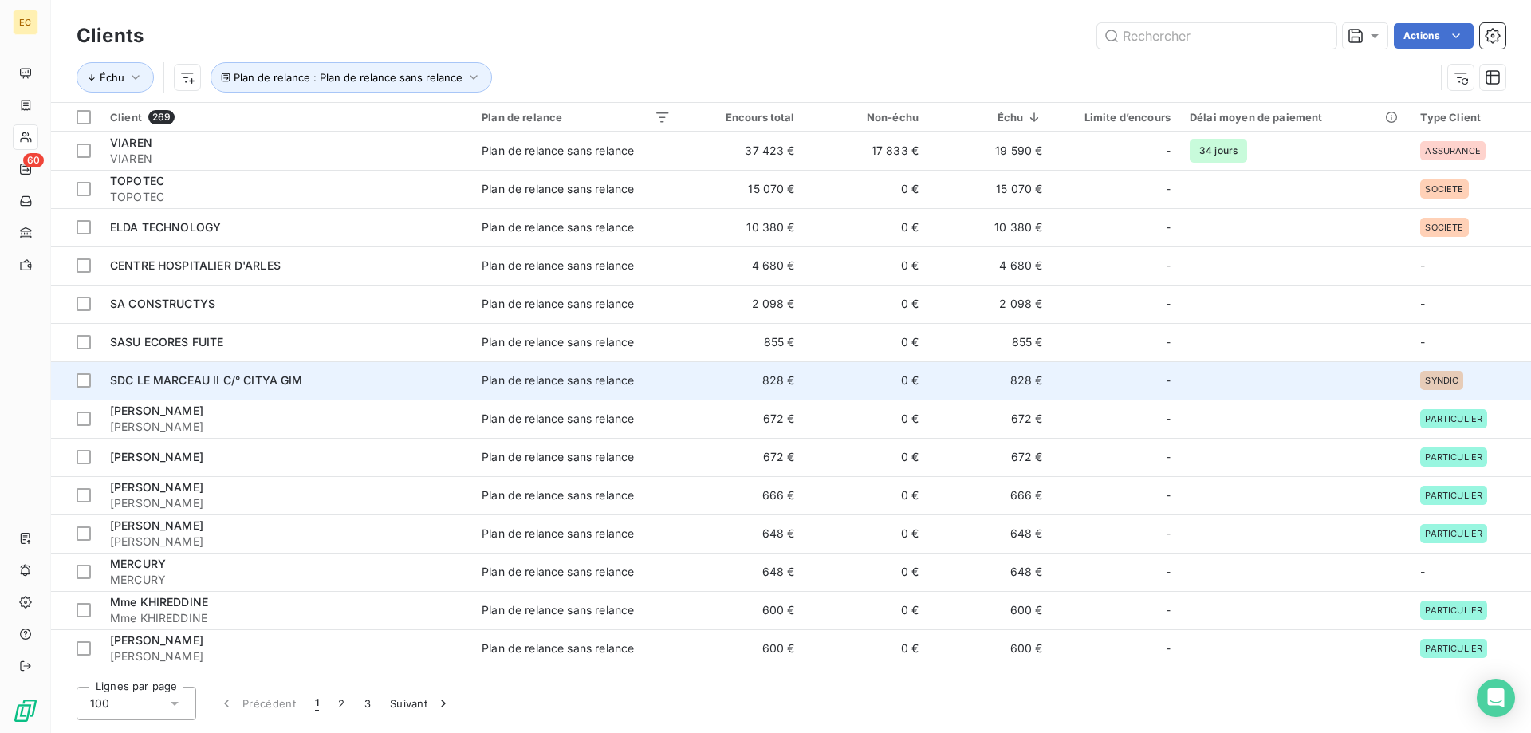
click at [320, 371] on td "SDC LE MARCEAU II C/° CITYA GIM" at bounding box center [287, 380] width 372 height 38
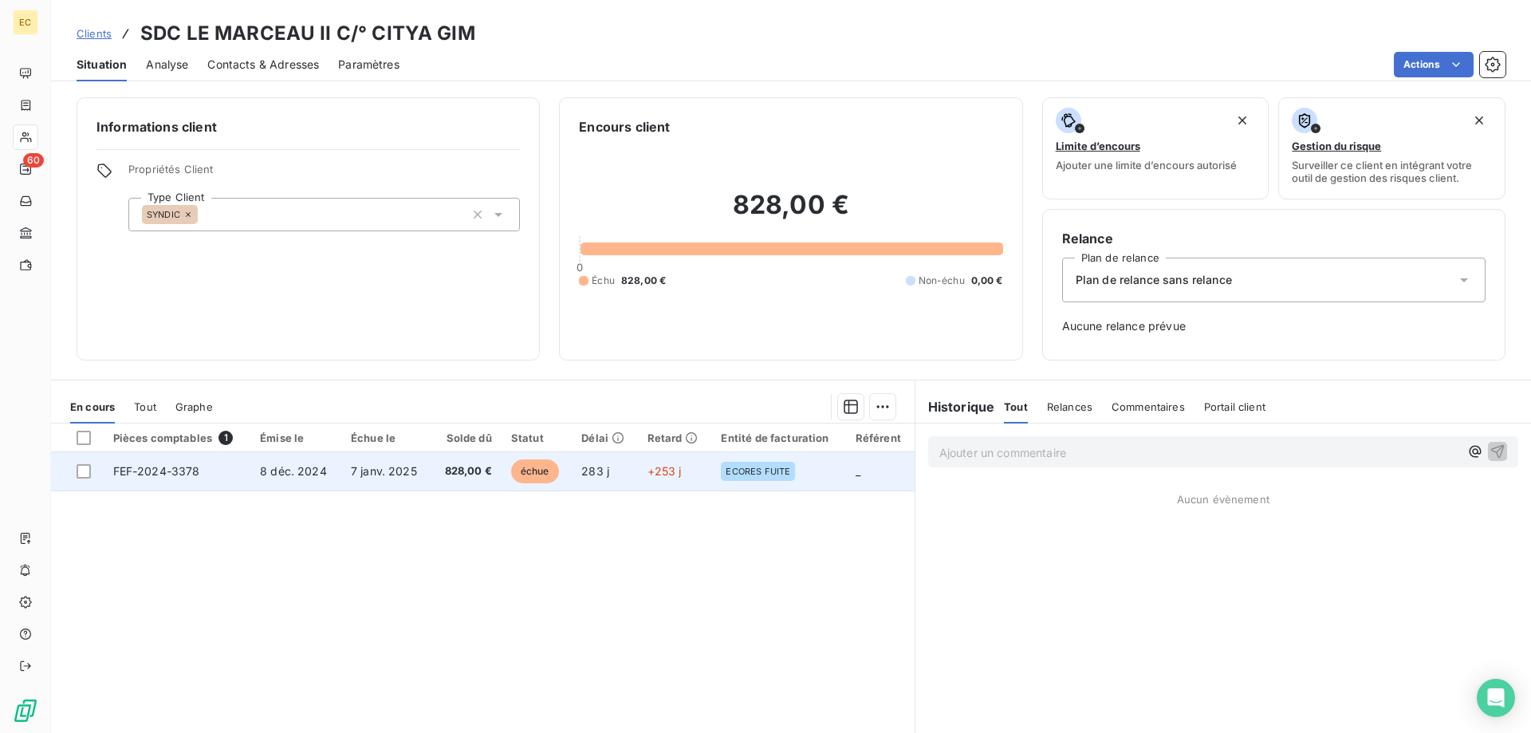
click at [427, 461] on td "7 janv. 2025" at bounding box center [386, 471] width 90 height 38
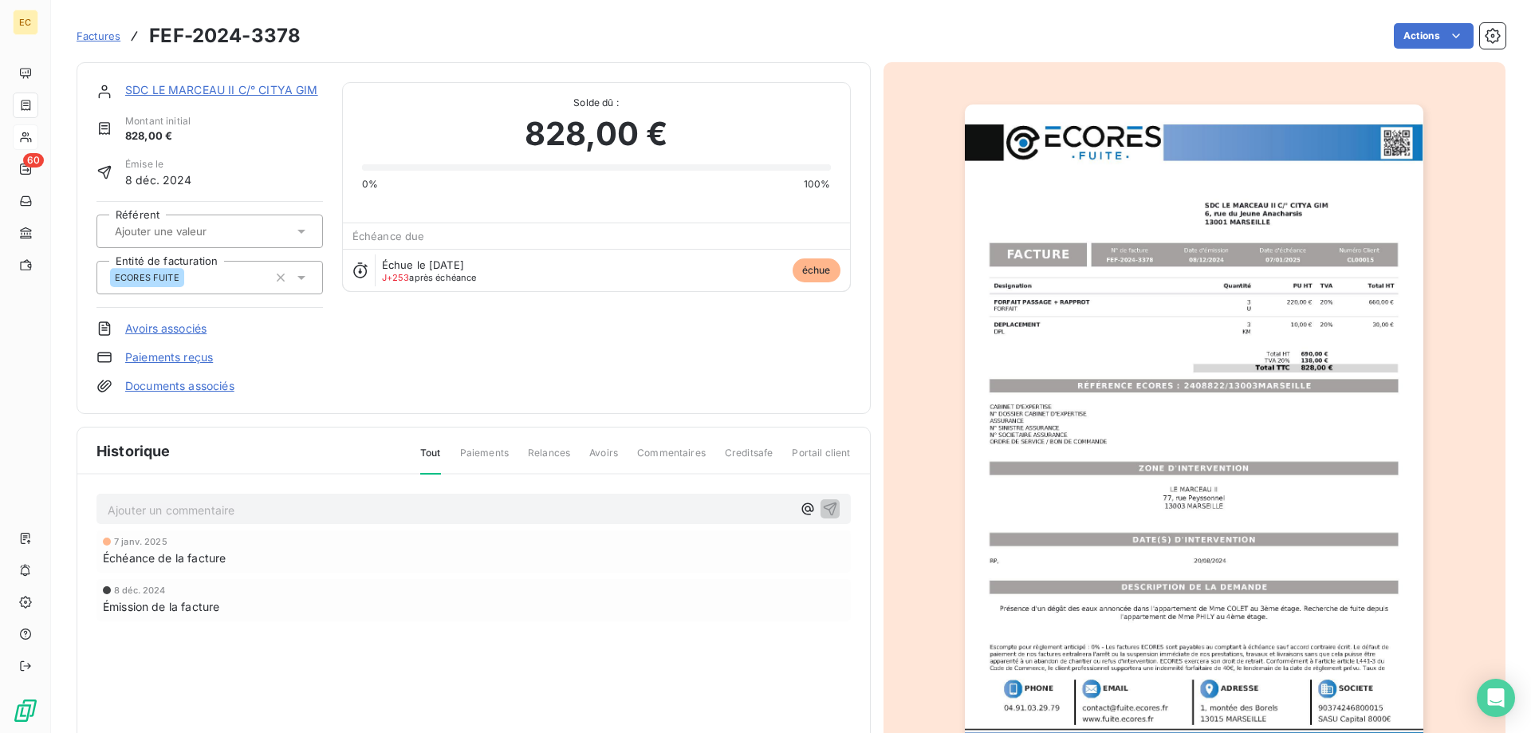
click at [238, 91] on link "SDC LE MARCEAU II C/° CITYA GIM" at bounding box center [221, 90] width 193 height 14
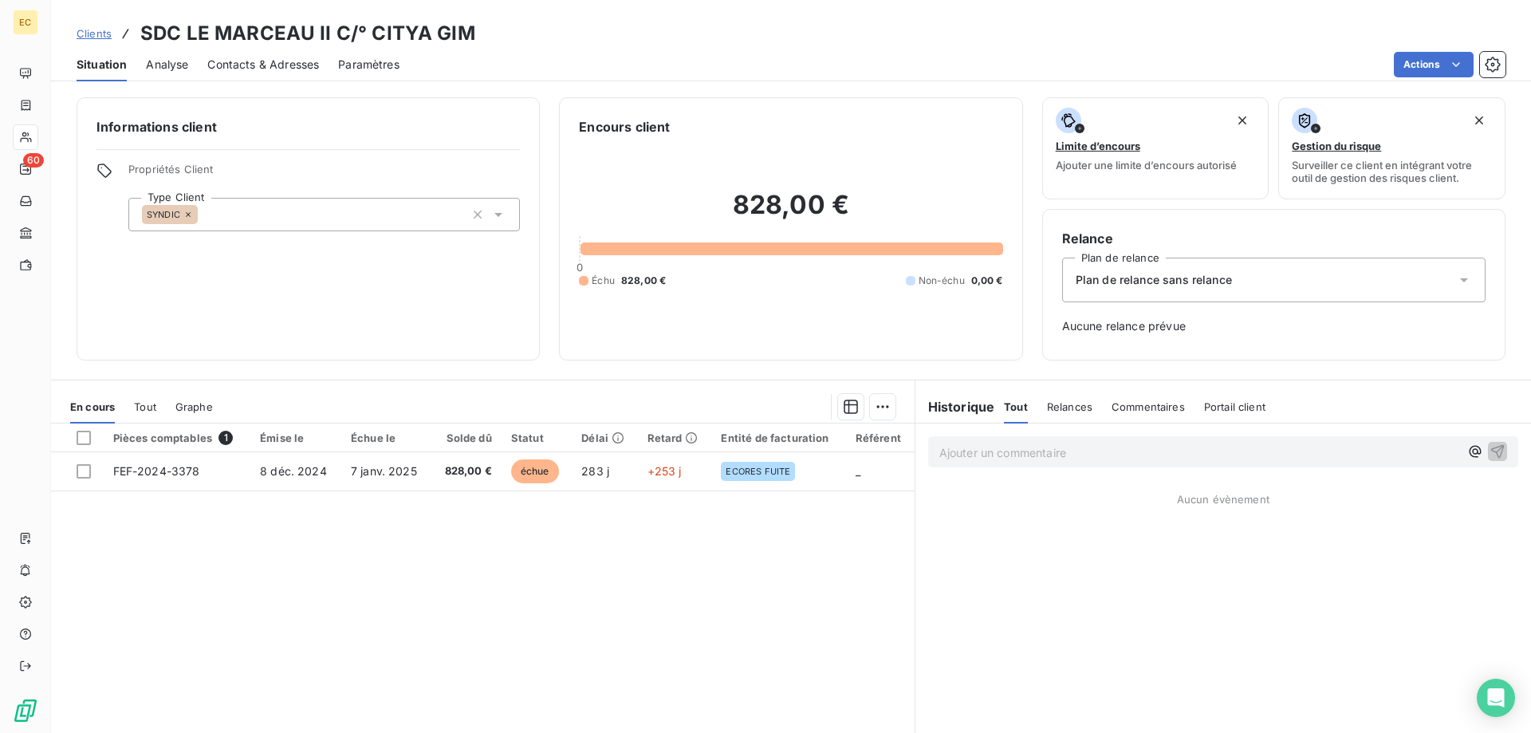
click at [270, 69] on span "Contacts & Adresses" at bounding box center [263, 65] width 112 height 16
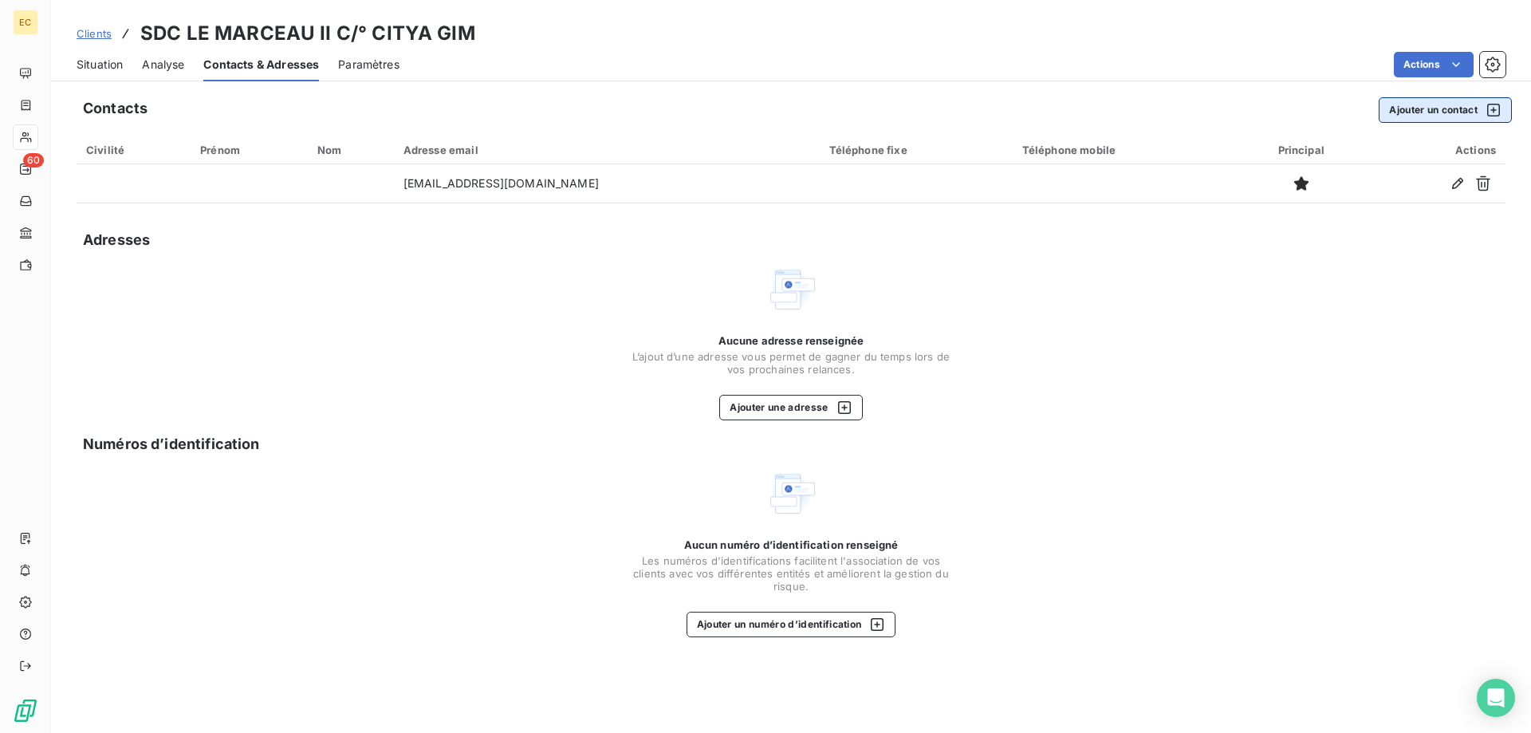
click at [1436, 112] on button "Ajouter un contact" at bounding box center [1445, 110] width 133 height 26
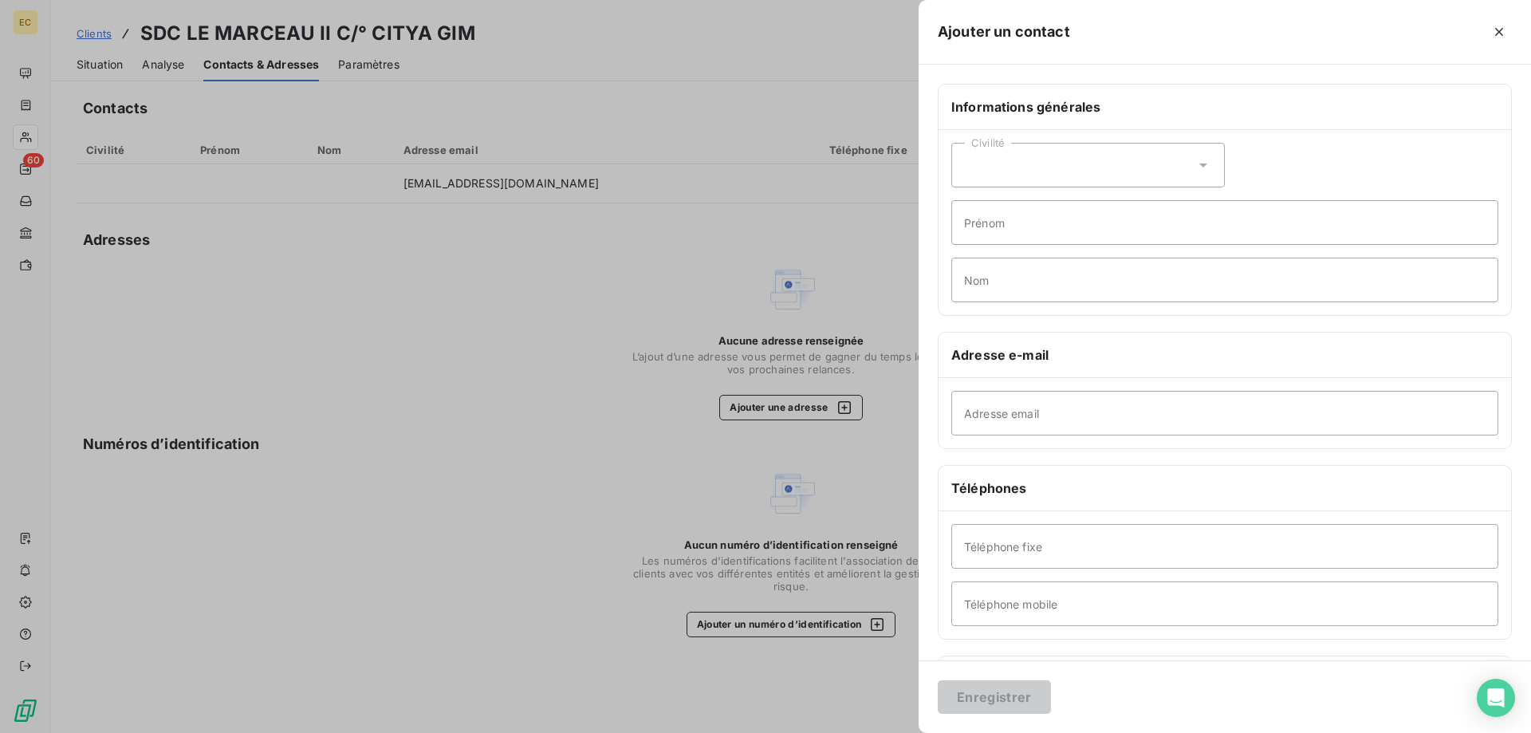
click at [983, 168] on div "Civilité" at bounding box center [1089, 165] width 274 height 45
click at [1000, 232] on span "Monsieur" at bounding box center [1007, 234] width 48 height 15
click at [1000, 230] on input "Prénom" at bounding box center [1225, 222] width 547 height 45
click at [1005, 175] on div "Civilité Monsieur" at bounding box center [1089, 165] width 274 height 45
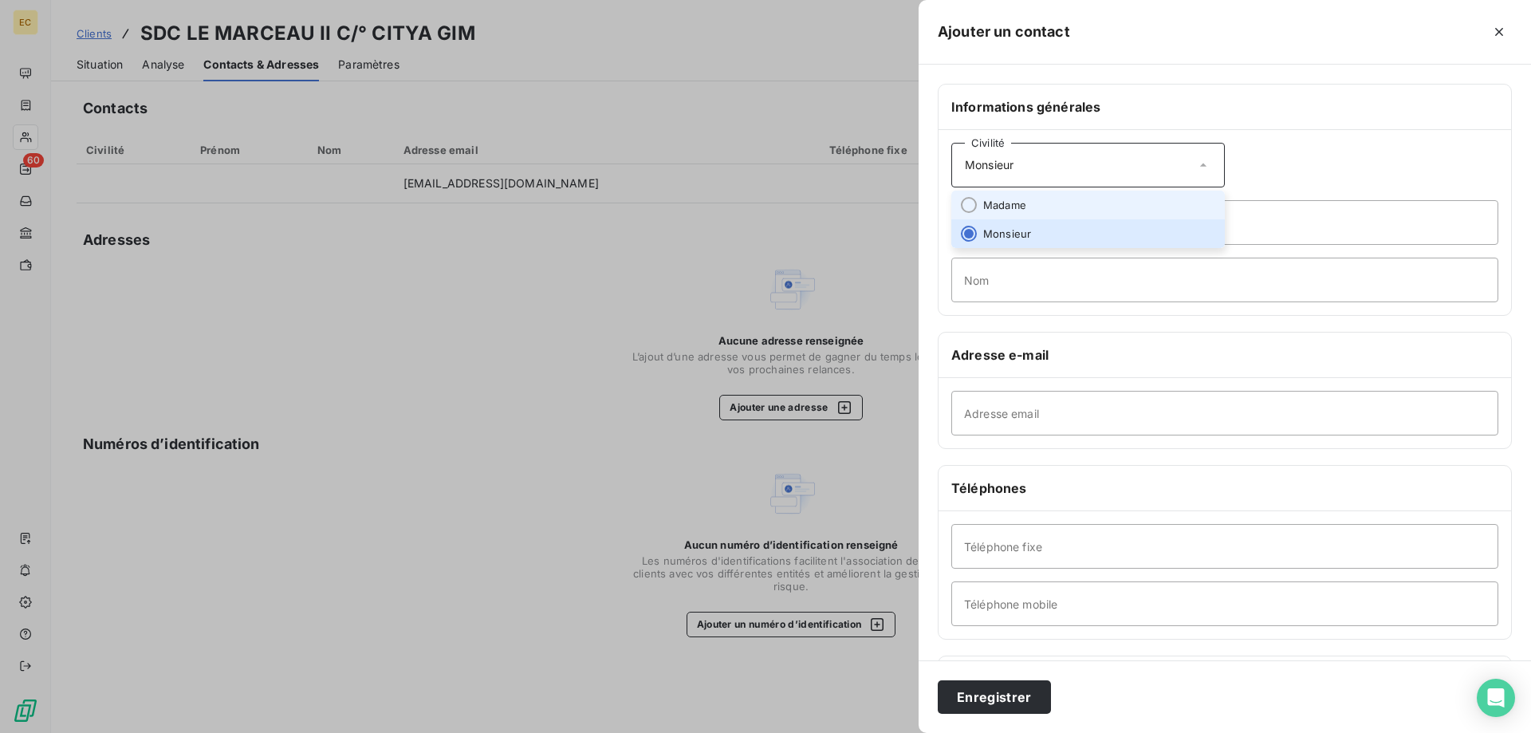
click at [1005, 207] on span "Madame" at bounding box center [1004, 205] width 43 height 15
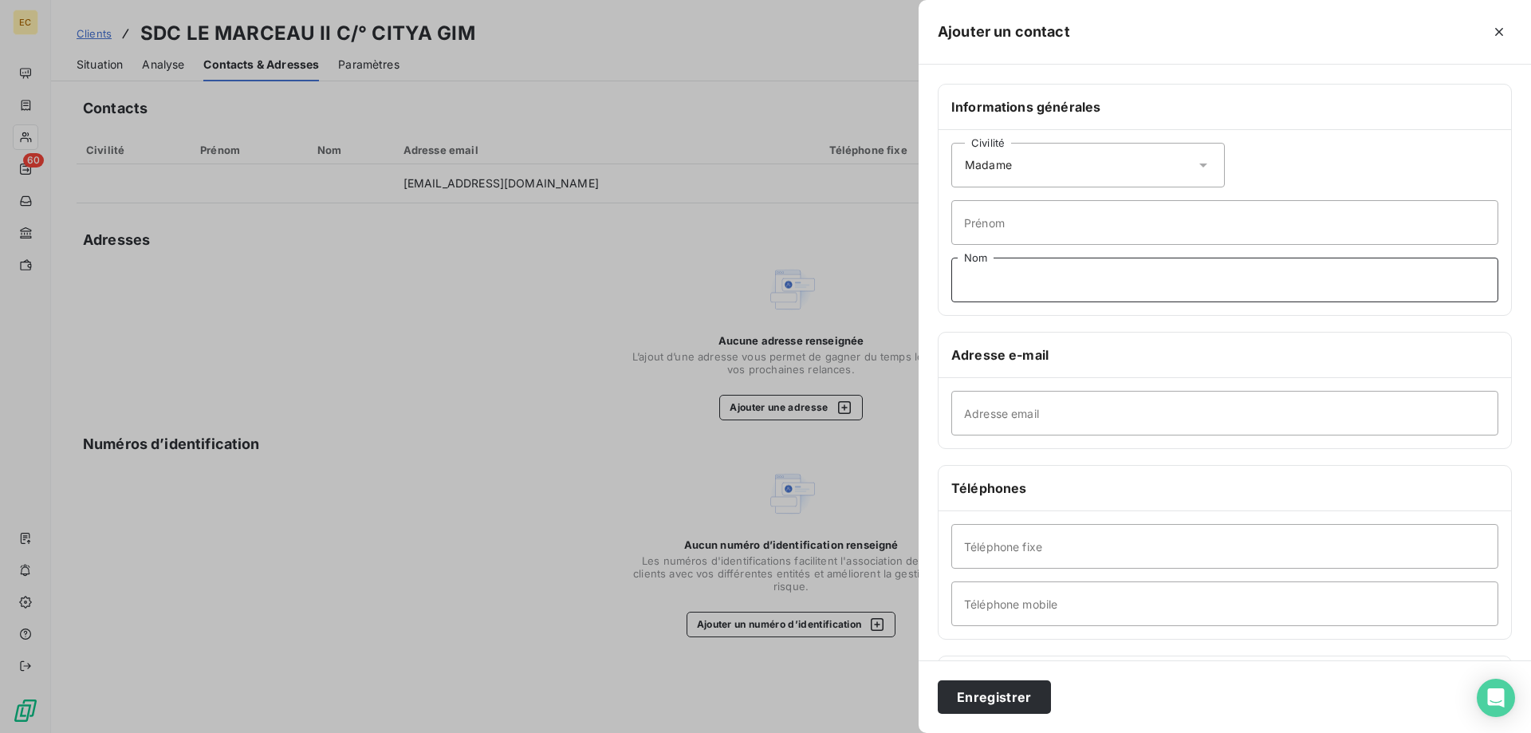
click at [1000, 290] on input "Nom" at bounding box center [1225, 280] width 547 height 45
type input "PUTERI"
click at [1009, 692] on button "Enregistrer" at bounding box center [994, 697] width 113 height 34
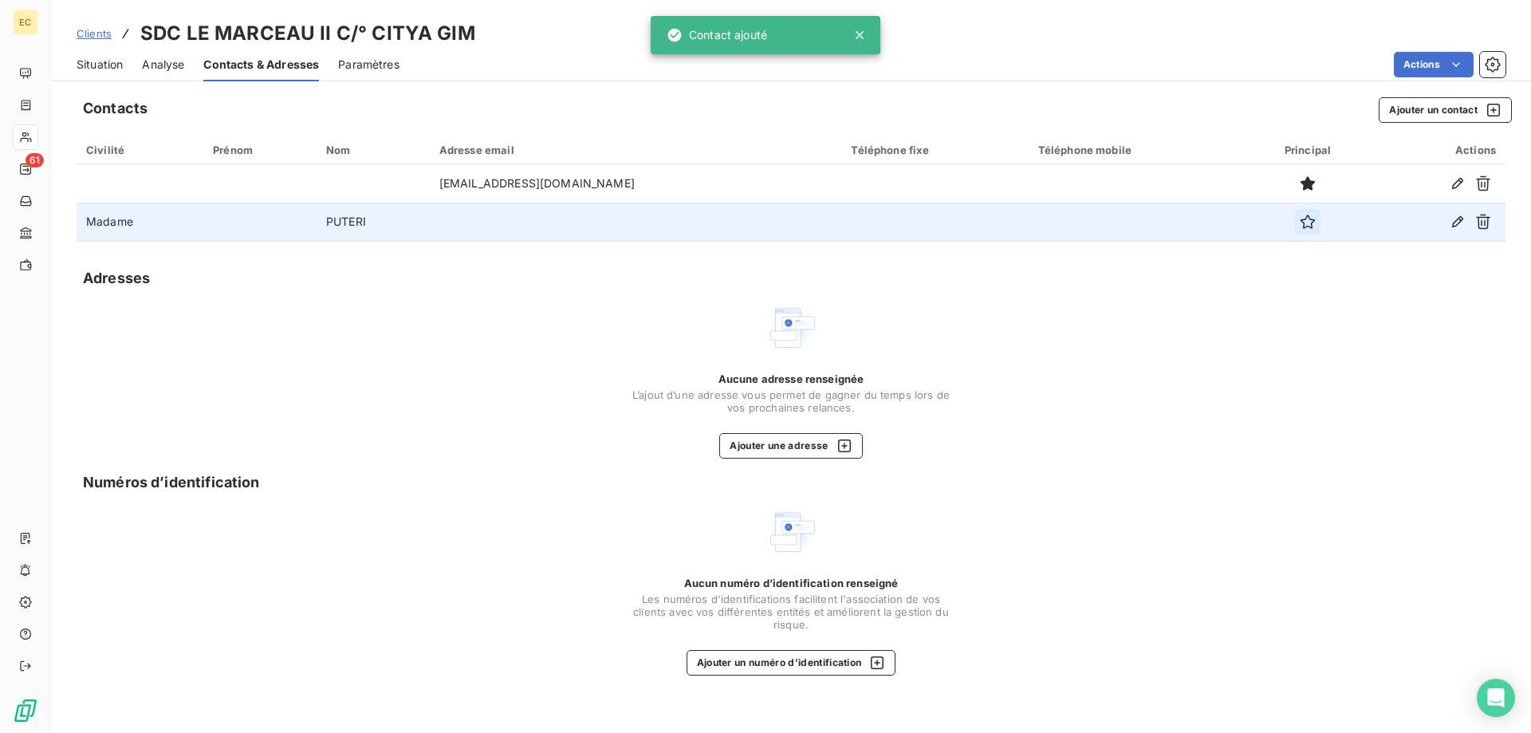
click at [1300, 221] on icon "button" at bounding box center [1308, 222] width 16 height 16
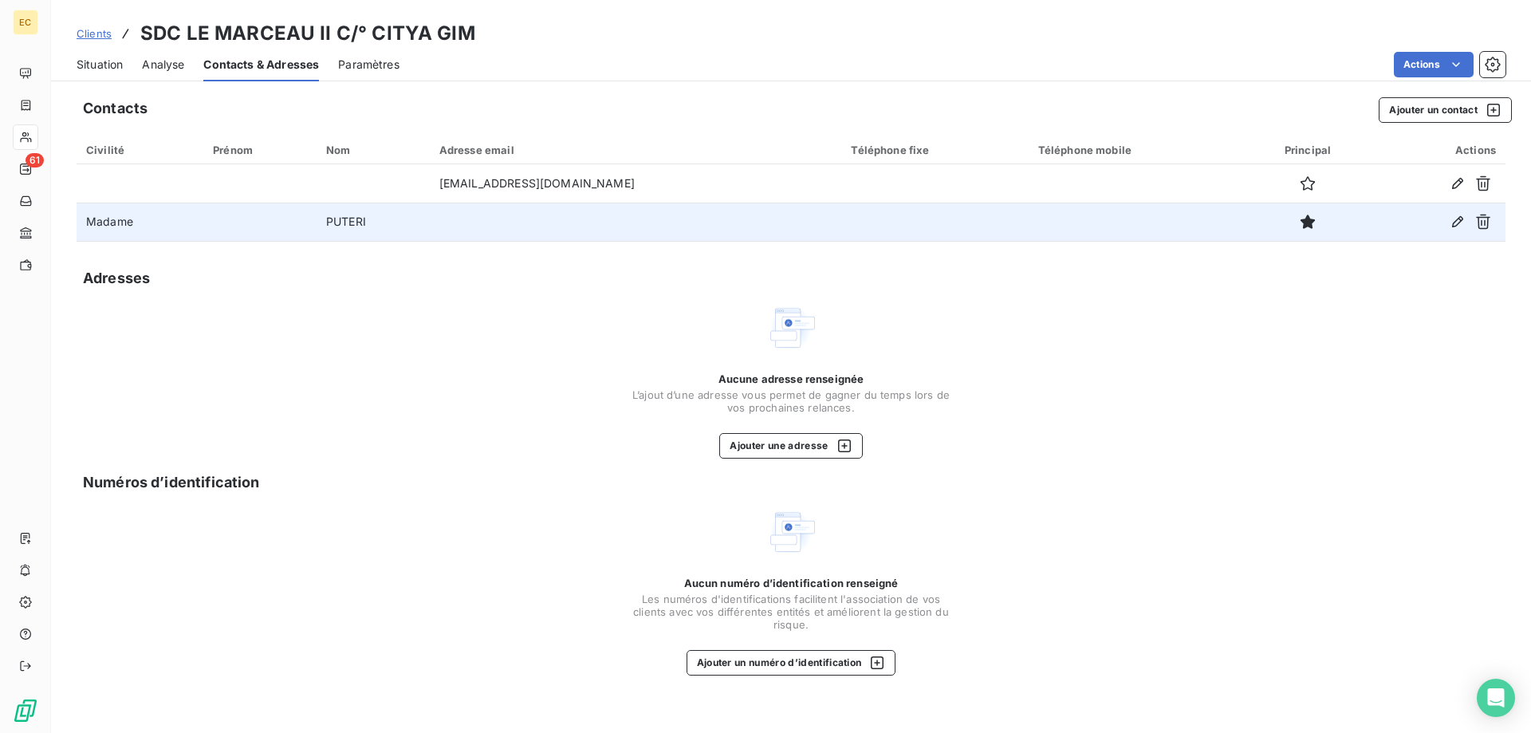
click at [97, 64] on span "Situation" at bounding box center [100, 65] width 46 height 16
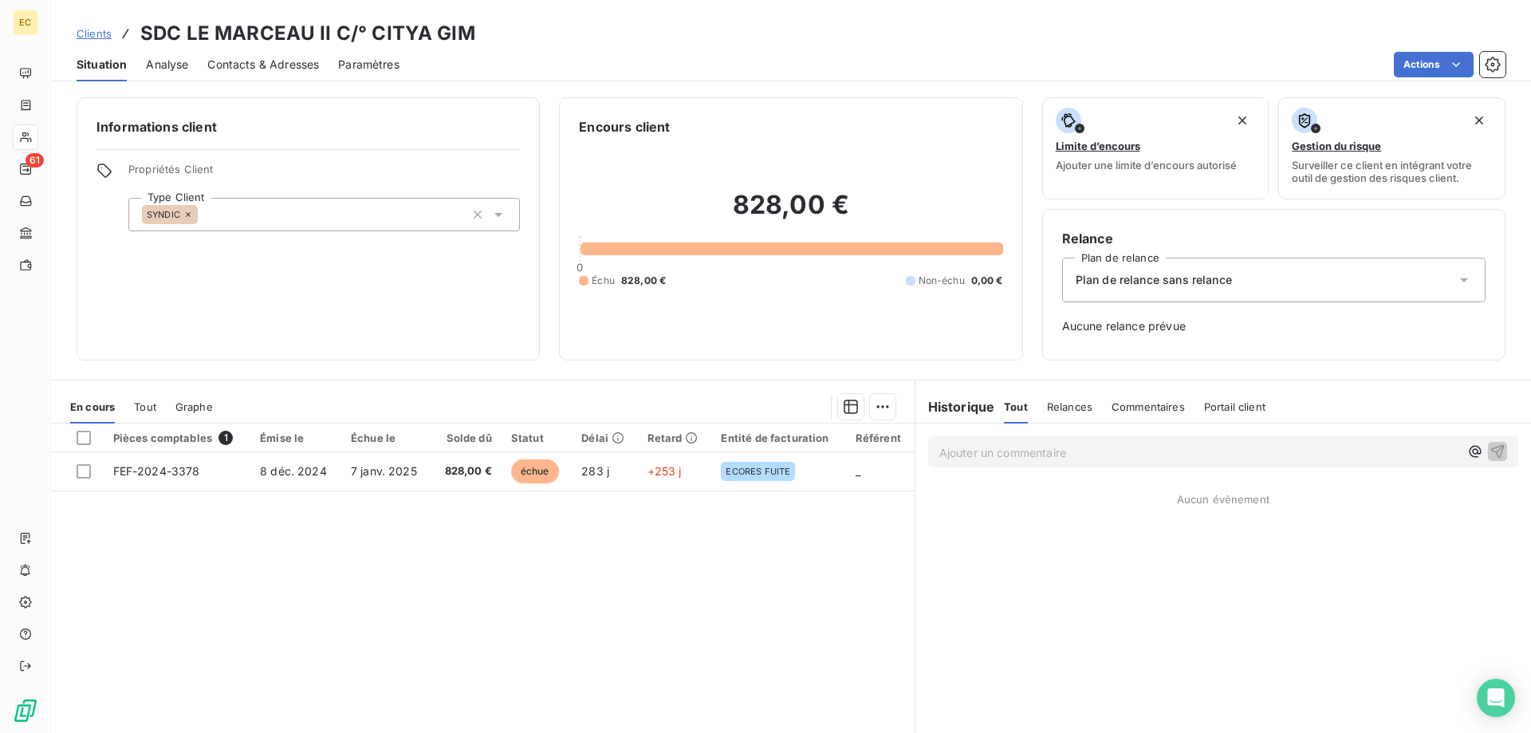
click at [1203, 275] on span "Plan de relance sans relance" at bounding box center [1154, 280] width 156 height 16
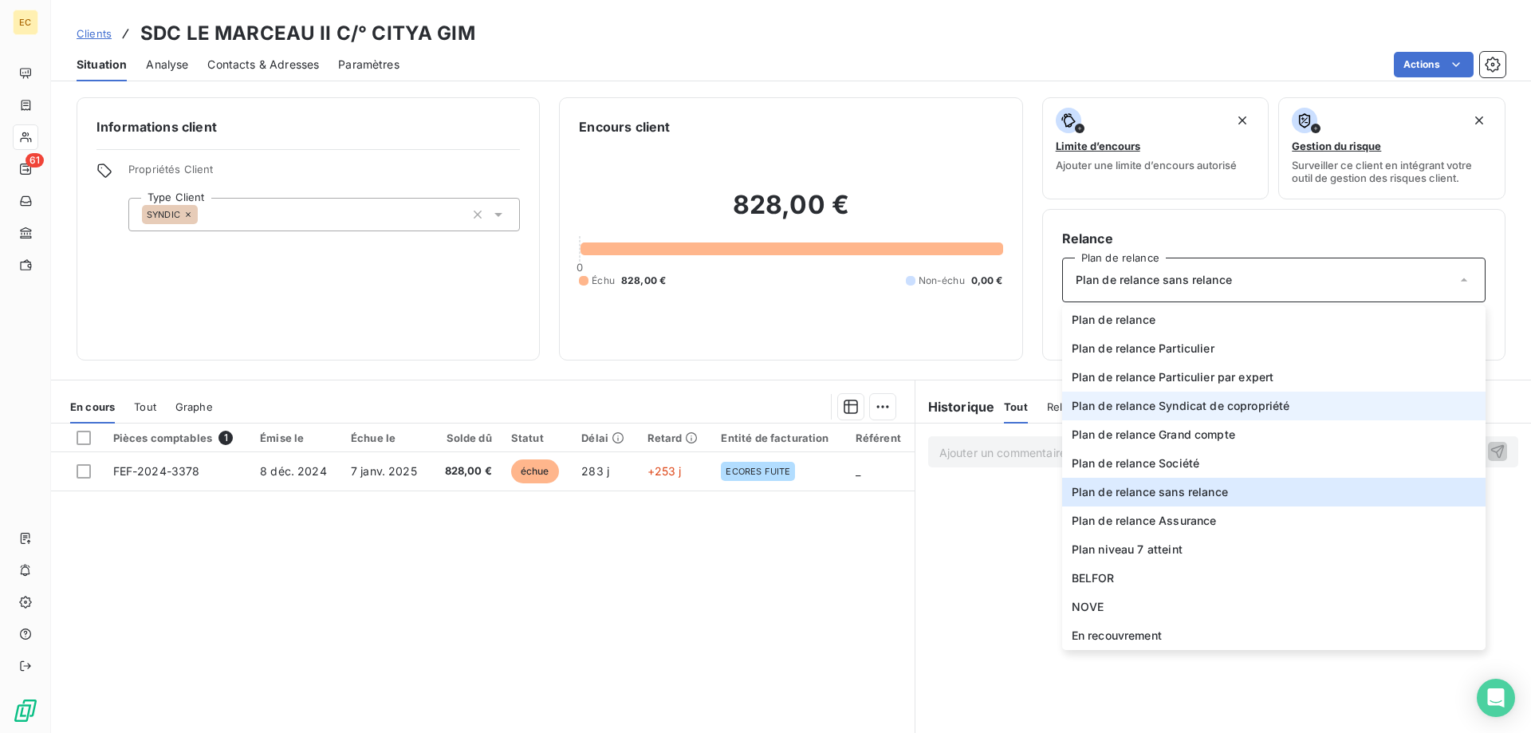
click at [1207, 408] on span "Plan de relance Syndicat de copropriété" at bounding box center [1181, 406] width 219 height 16
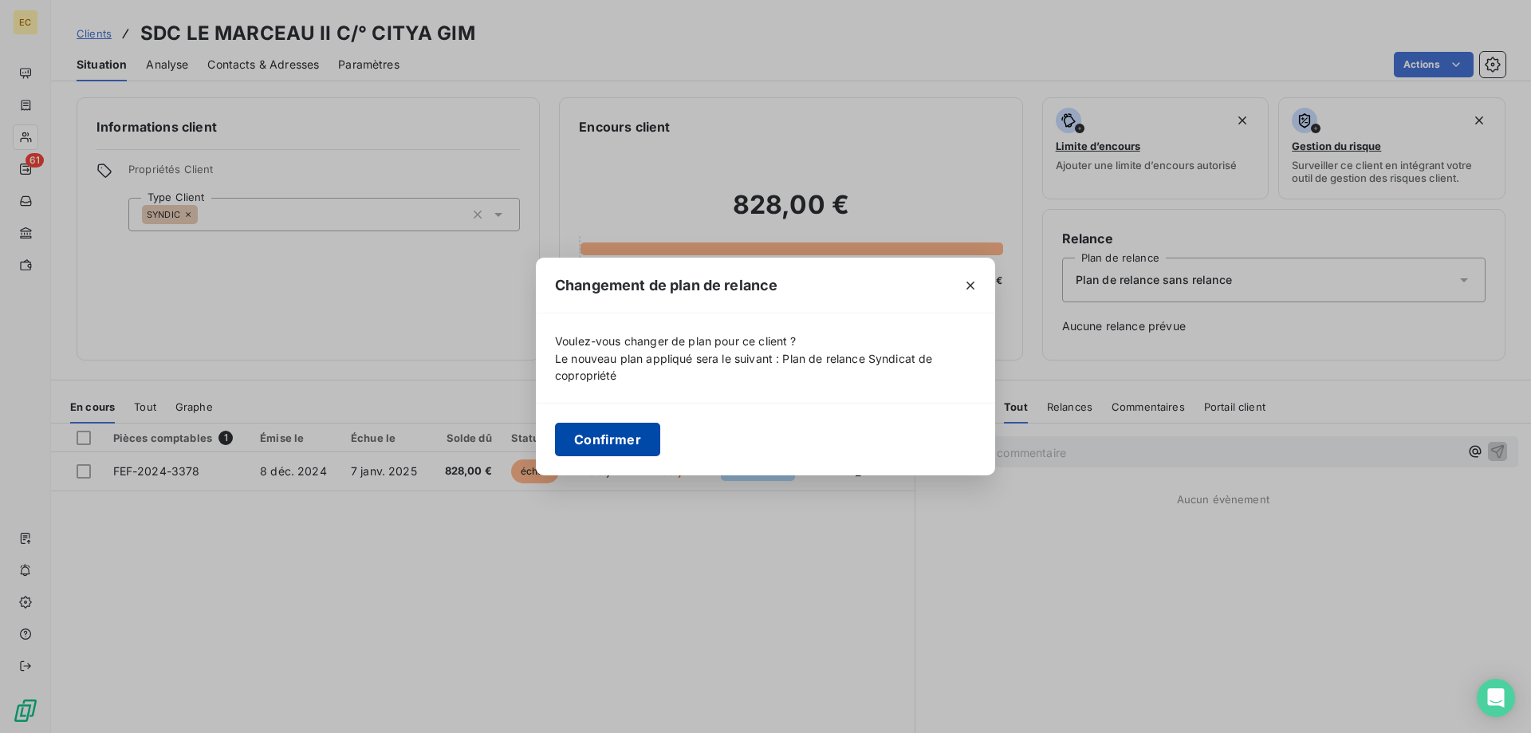
click at [642, 435] on button "Confirmer" at bounding box center [607, 440] width 105 height 34
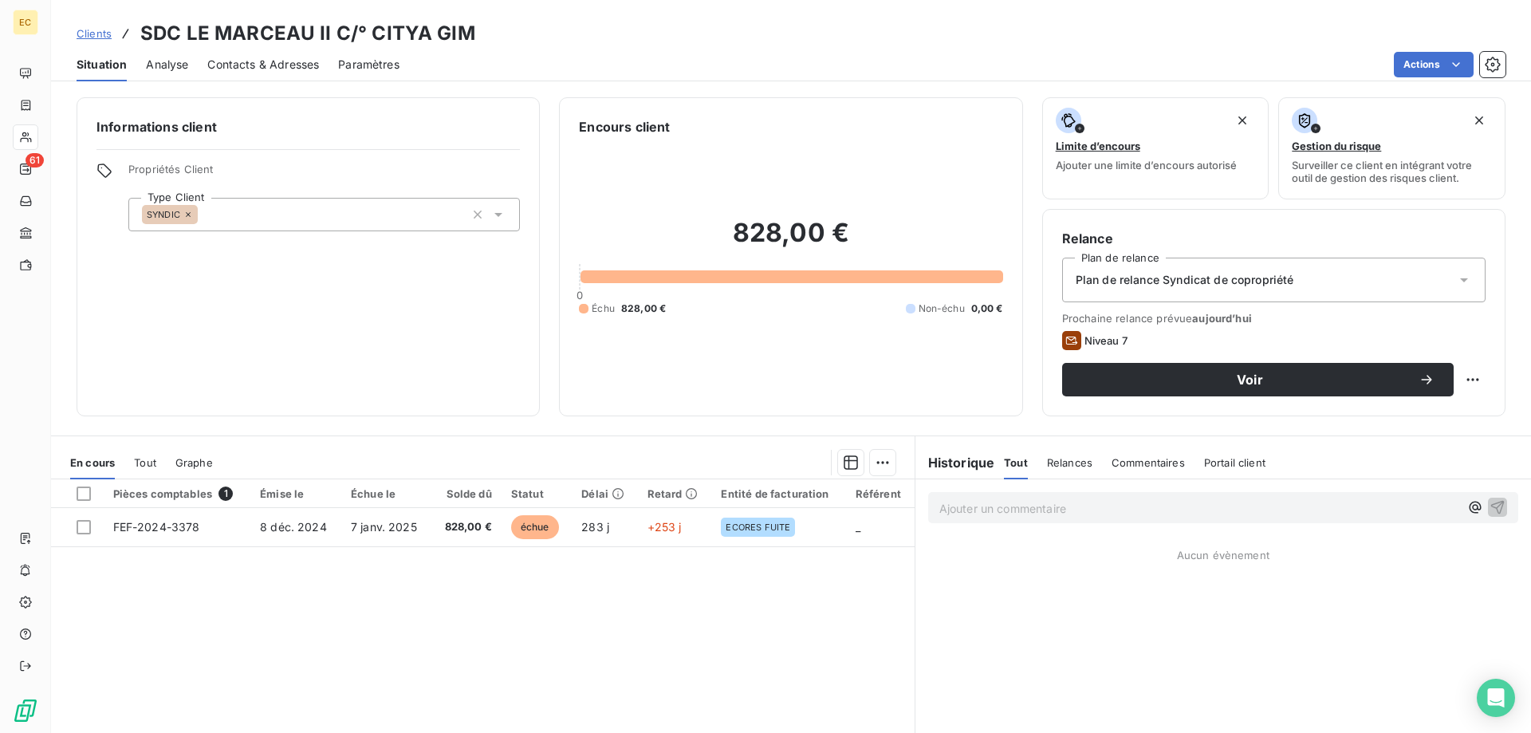
click at [98, 33] on span "Clients" at bounding box center [94, 33] width 35 height 13
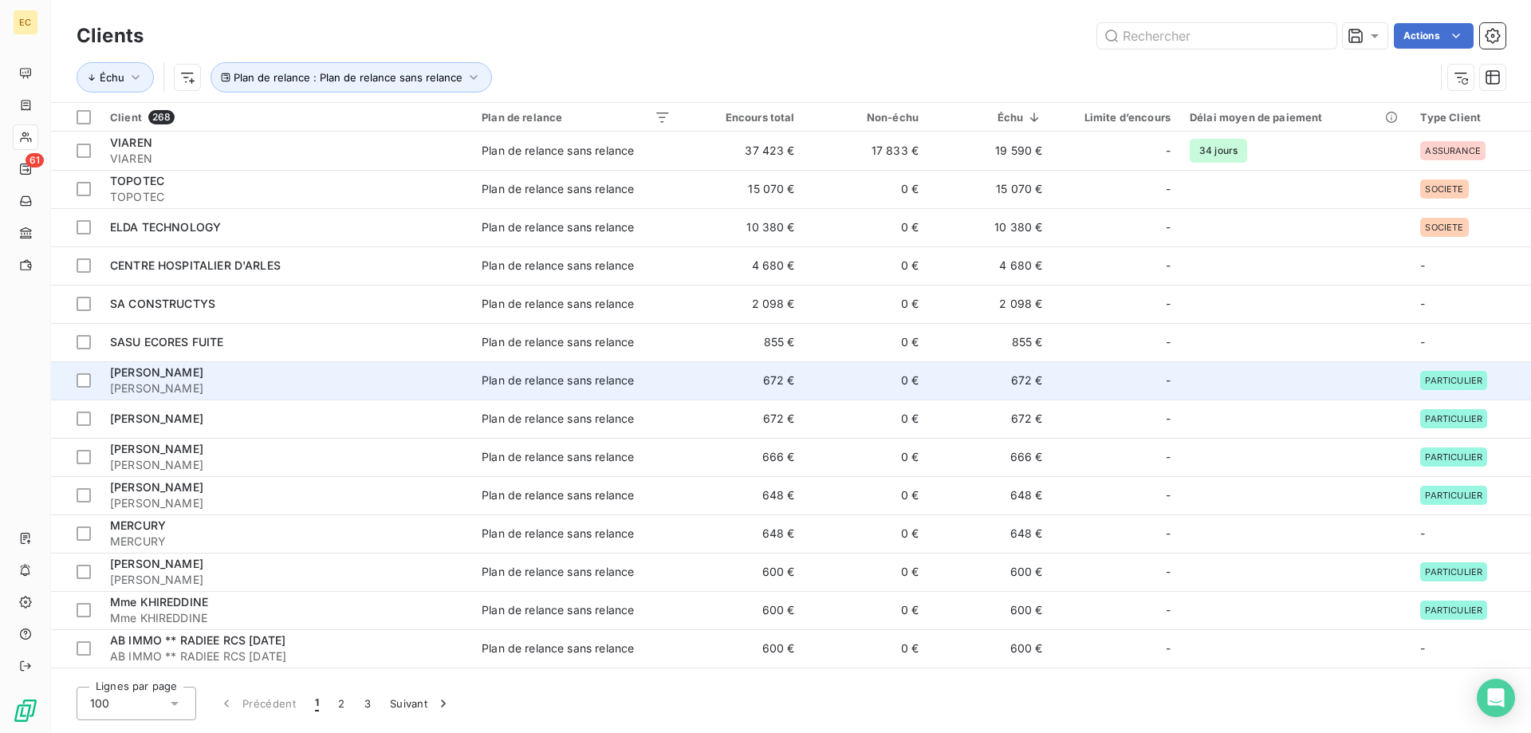
click at [281, 388] on span "[PERSON_NAME]" at bounding box center [286, 388] width 353 height 16
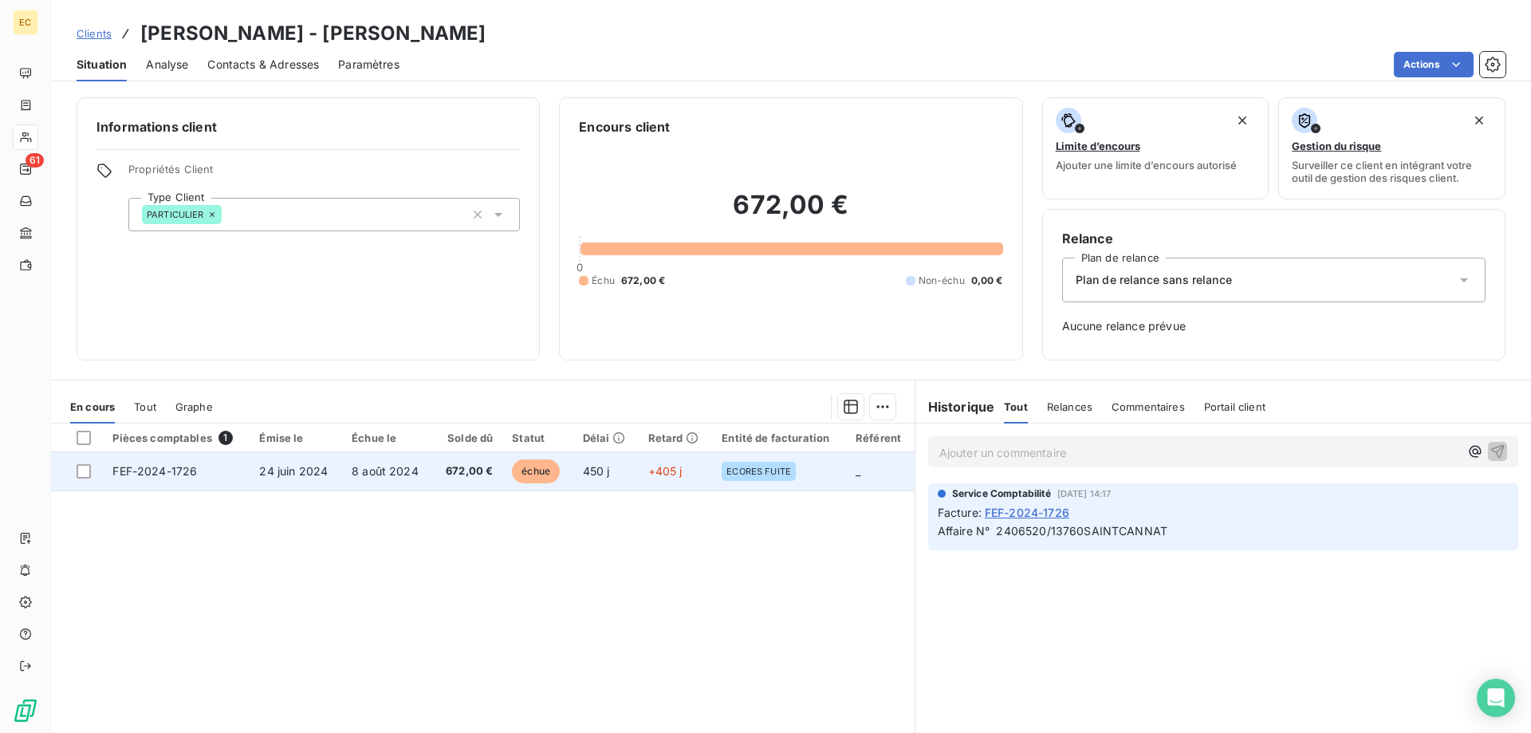
click at [375, 480] on td "8 août 2024" at bounding box center [387, 471] width 90 height 38
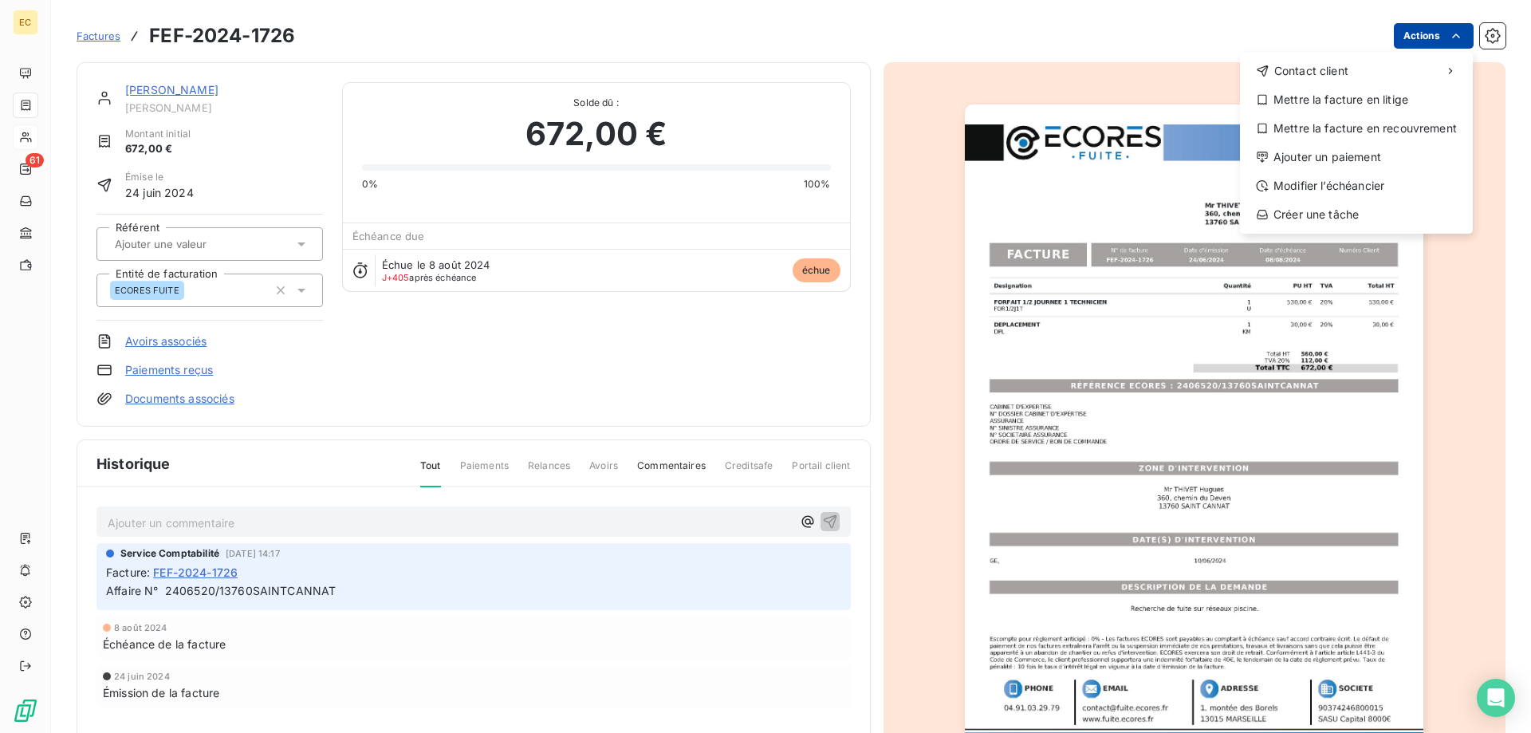
click at [1414, 40] on html "EC 61 Factures FEF-2024-1726 Actions Contact client Mettre la facture en litige…" at bounding box center [765, 366] width 1531 height 733
click at [1362, 154] on div "Ajouter un paiement" at bounding box center [1357, 157] width 220 height 26
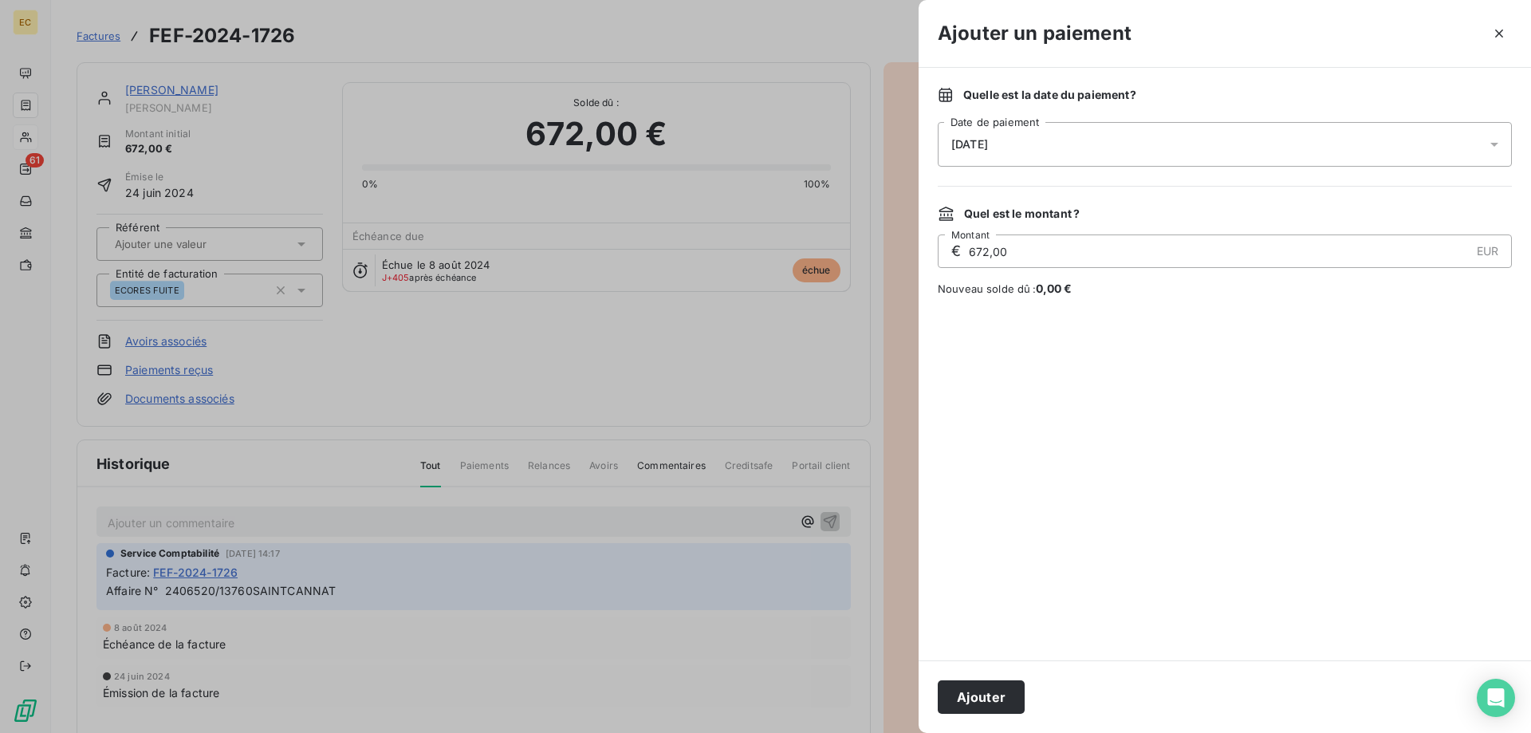
click at [1084, 140] on div "[DATE]" at bounding box center [1225, 144] width 574 height 45
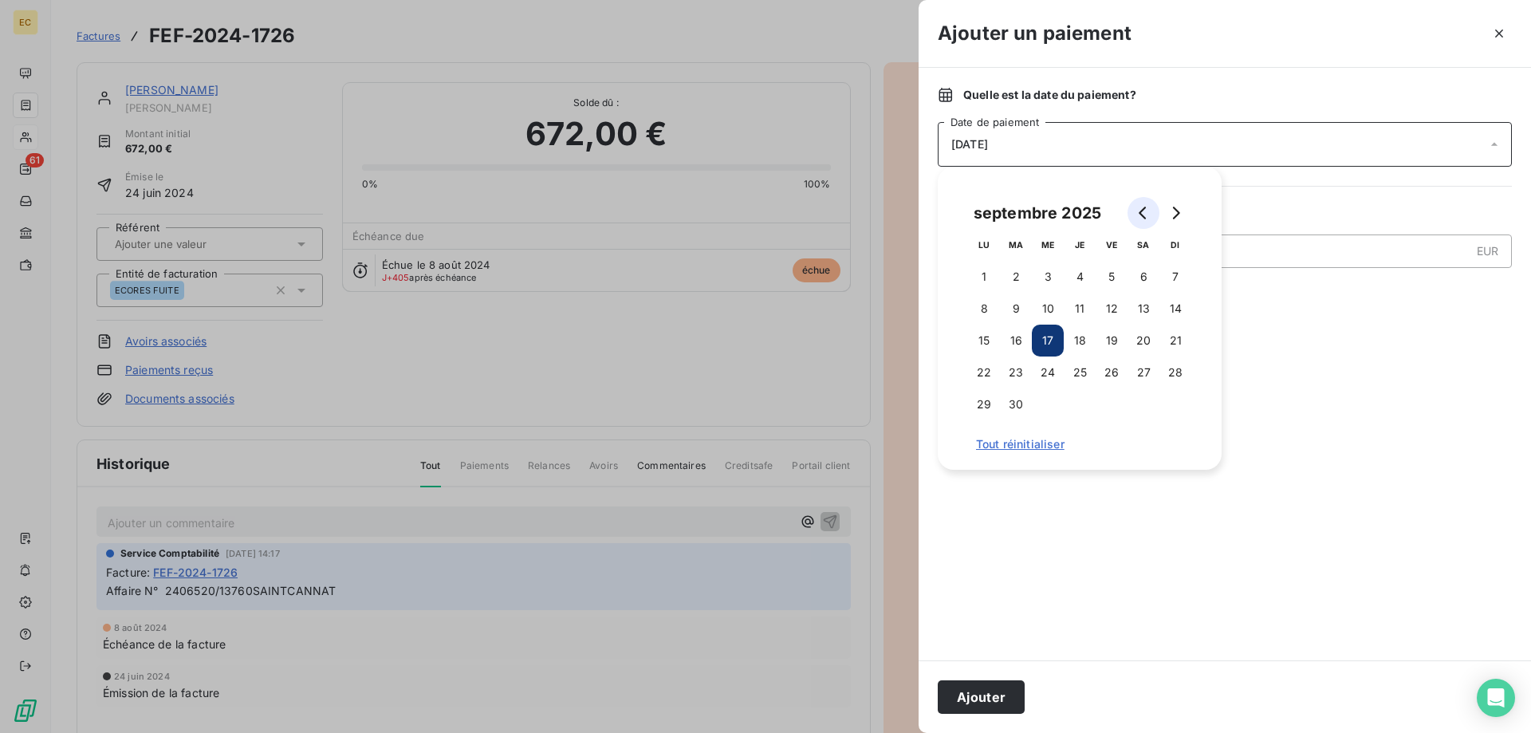
click at [1139, 209] on icon "Go to previous month" at bounding box center [1143, 213] width 13 height 13
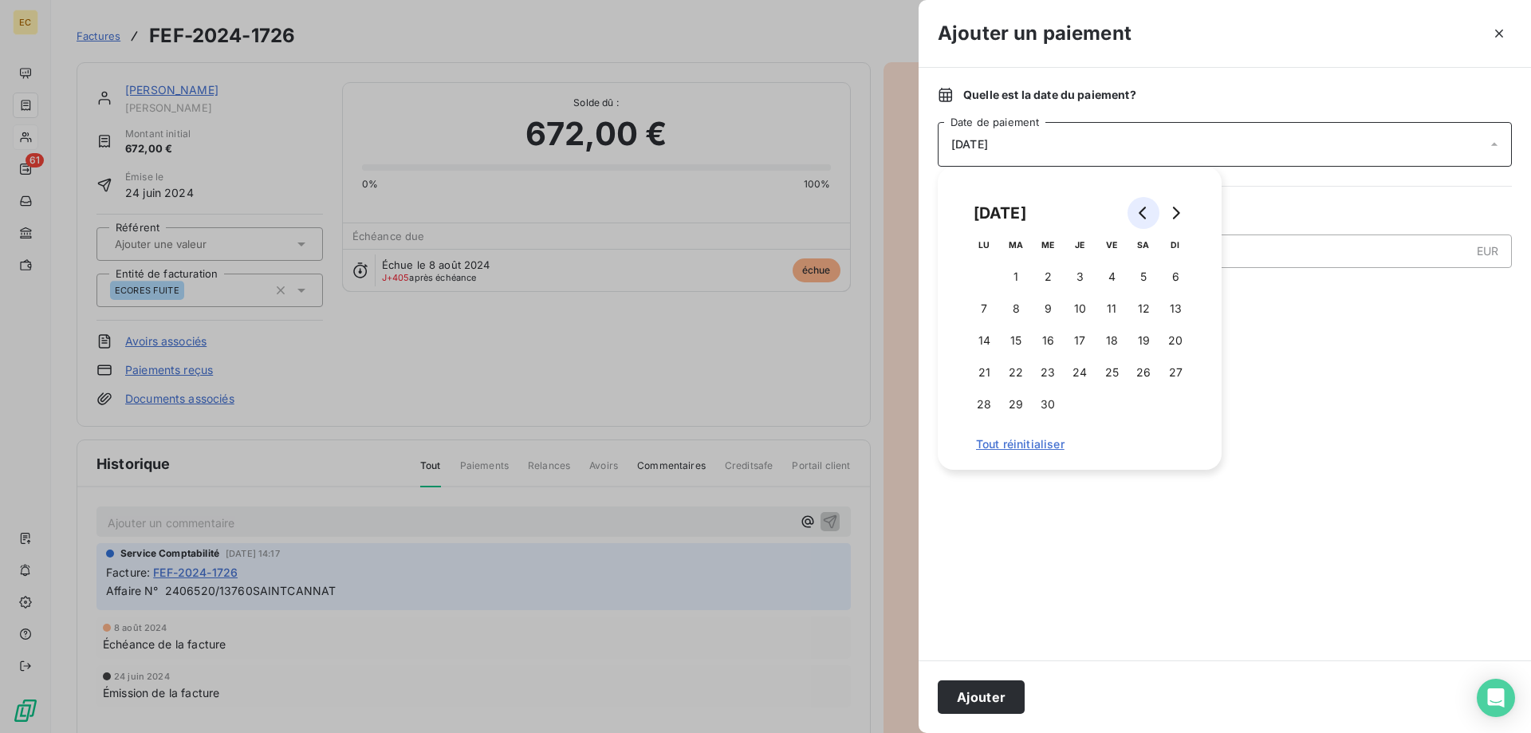
click at [1139, 209] on icon "Go to previous month" at bounding box center [1143, 213] width 13 height 13
click at [1138, 209] on icon "Go to previous month" at bounding box center [1143, 213] width 13 height 13
click at [1138, 210] on icon "Go to previous month" at bounding box center [1143, 213] width 13 height 13
click at [1110, 336] on button "13" at bounding box center [1112, 341] width 32 height 32
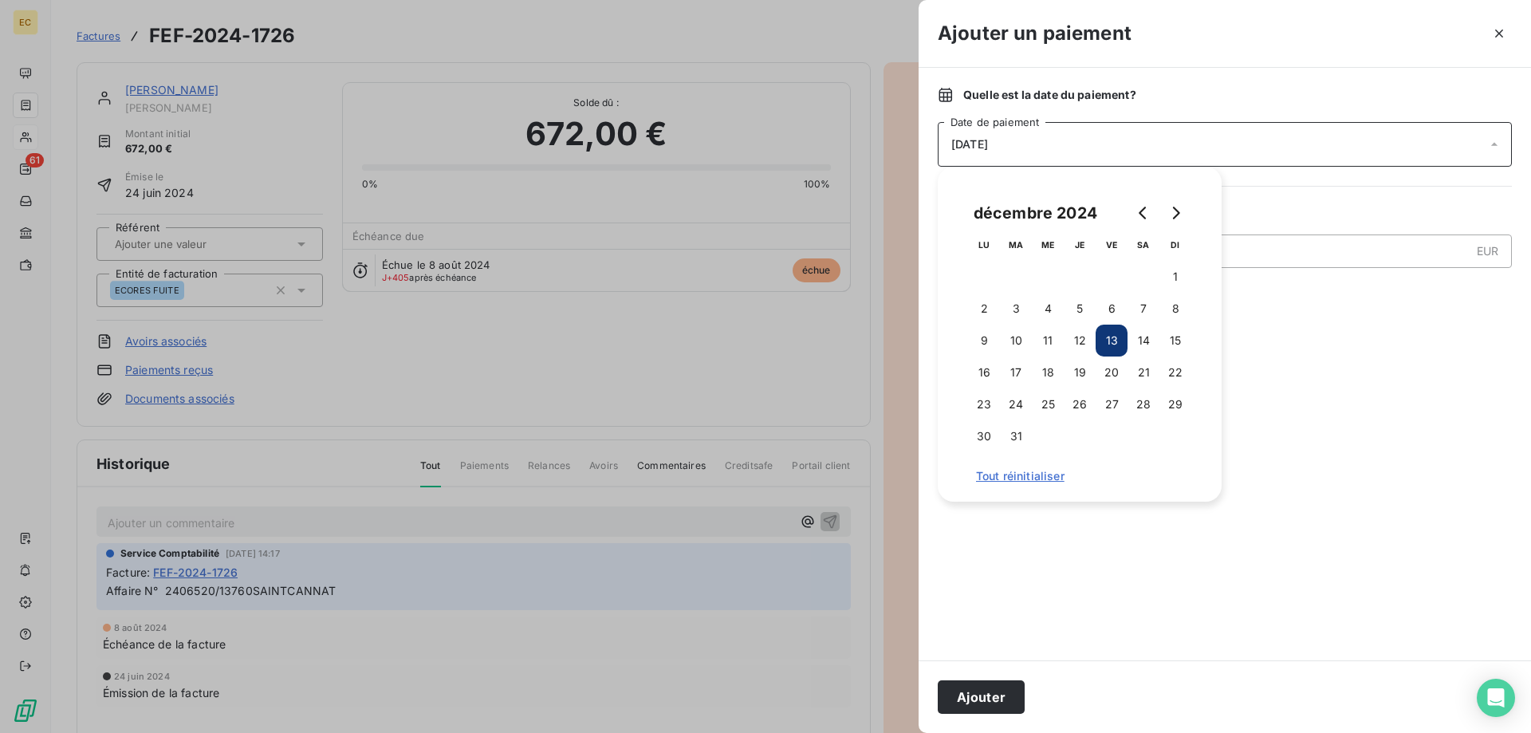
click at [980, 697] on button "Ajouter" at bounding box center [981, 697] width 87 height 34
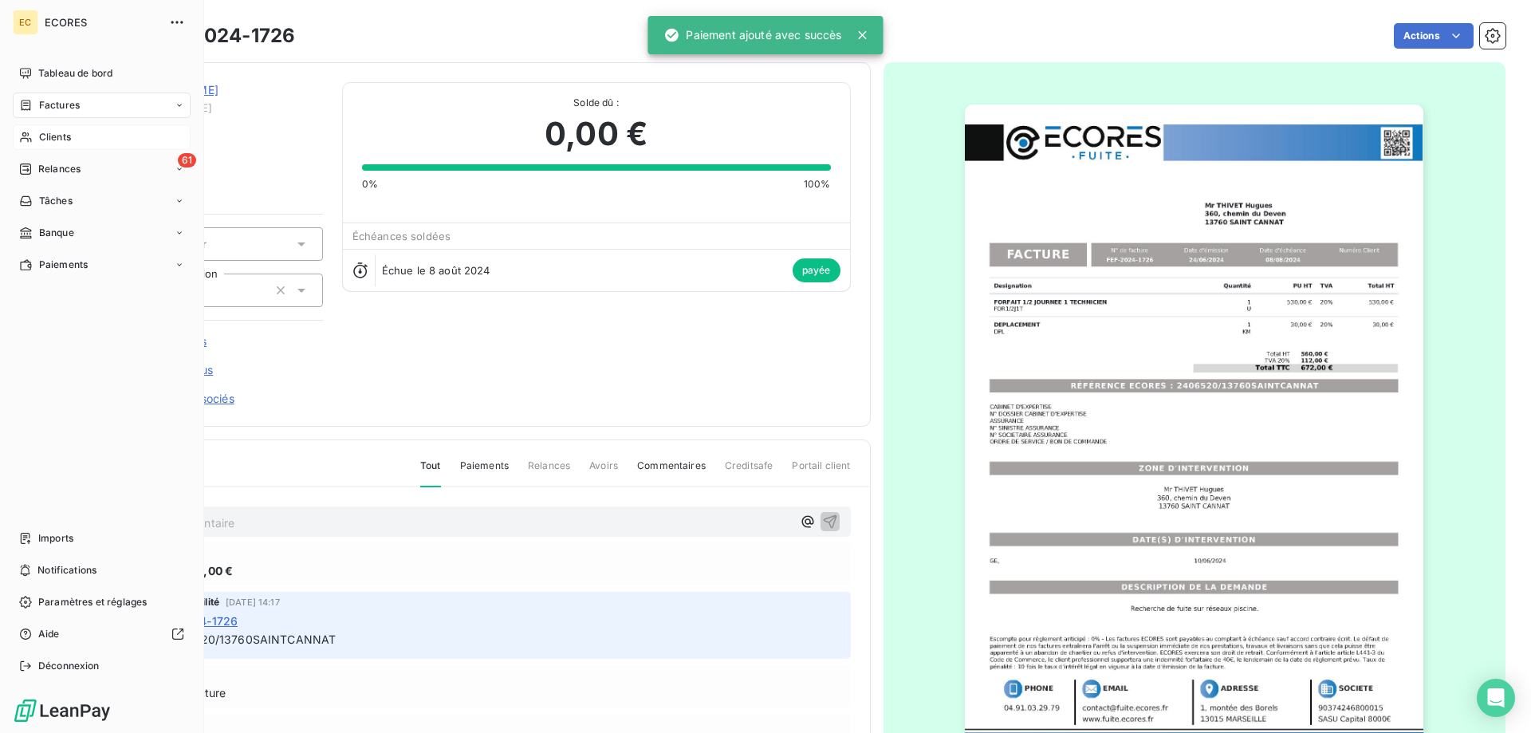
click at [62, 137] on span "Clients" at bounding box center [55, 137] width 32 height 14
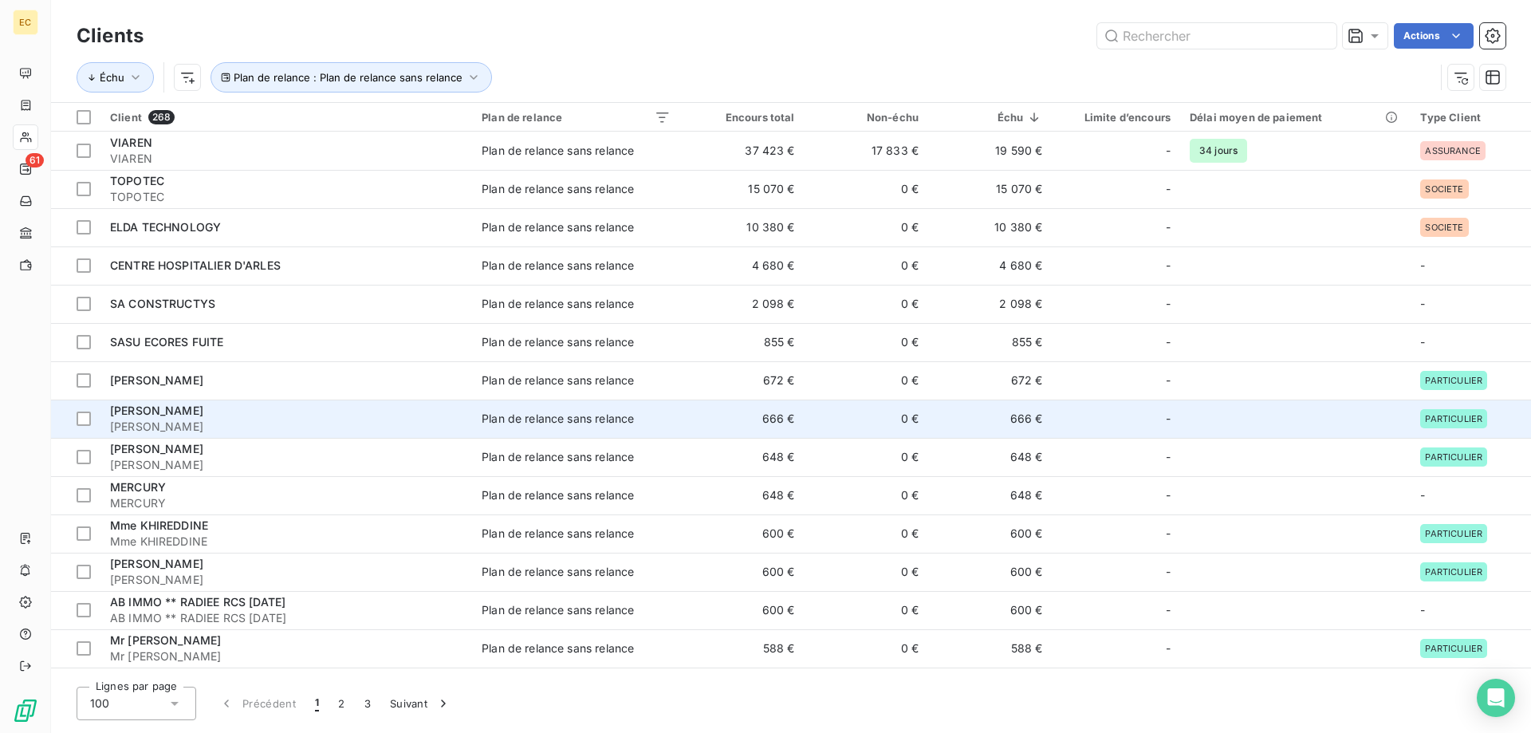
click at [252, 424] on span "[PERSON_NAME]" at bounding box center [286, 427] width 353 height 16
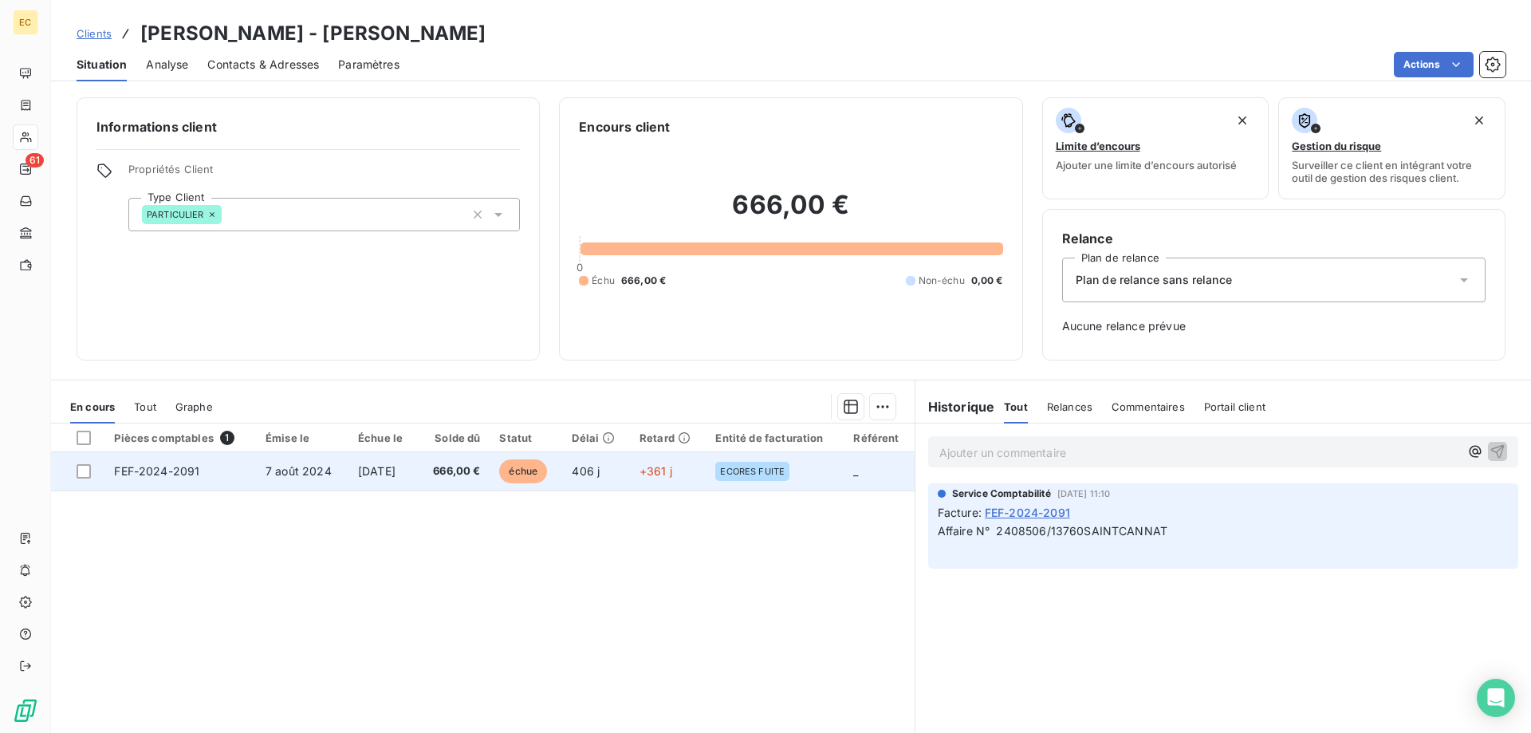
click at [518, 471] on span "échue" at bounding box center [523, 471] width 48 height 24
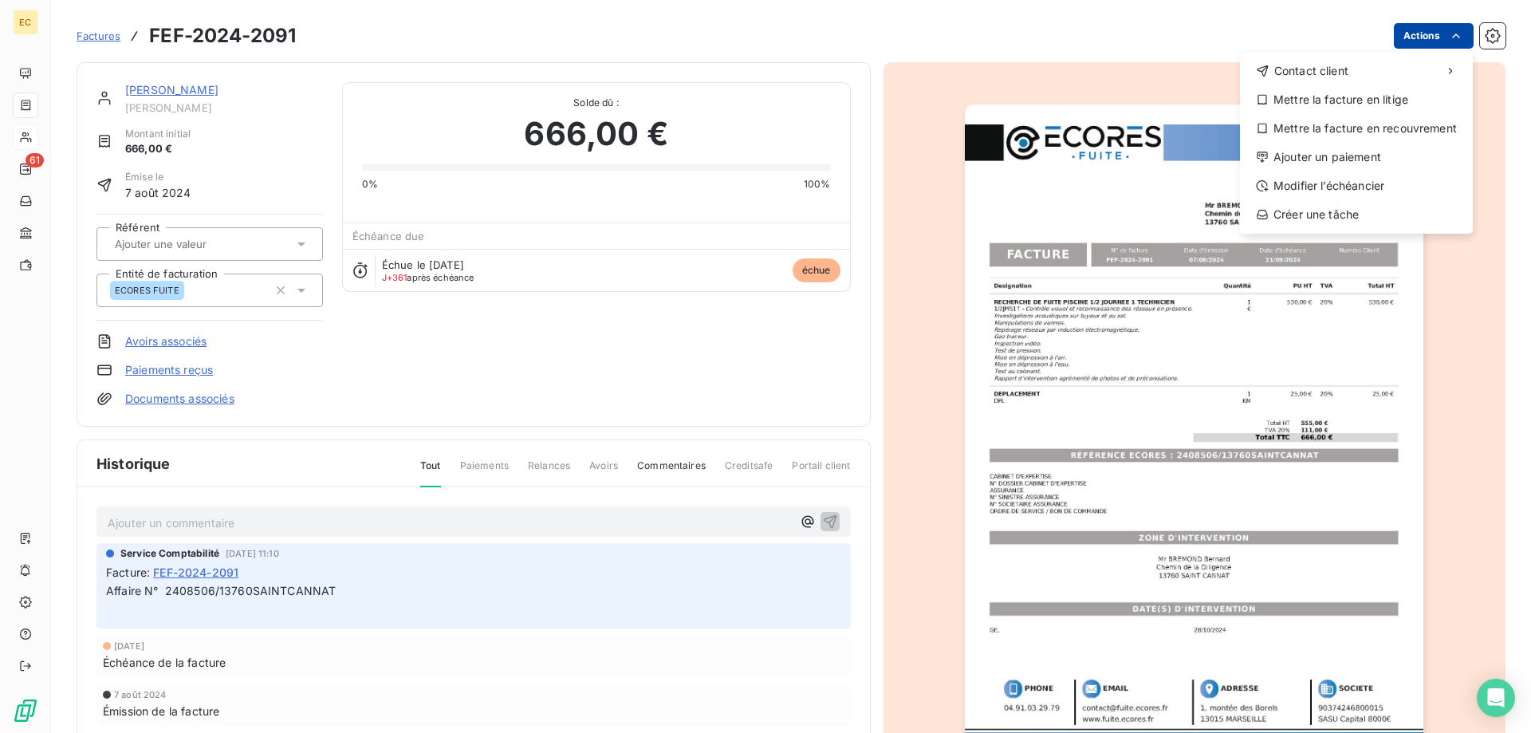
click at [1418, 37] on html "EC 61 Factures FEF-2024-2091 Actions Contact client Mettre la facture en litige…" at bounding box center [765, 366] width 1531 height 733
click at [1291, 168] on div "Ajouter un paiement" at bounding box center [1357, 157] width 220 height 26
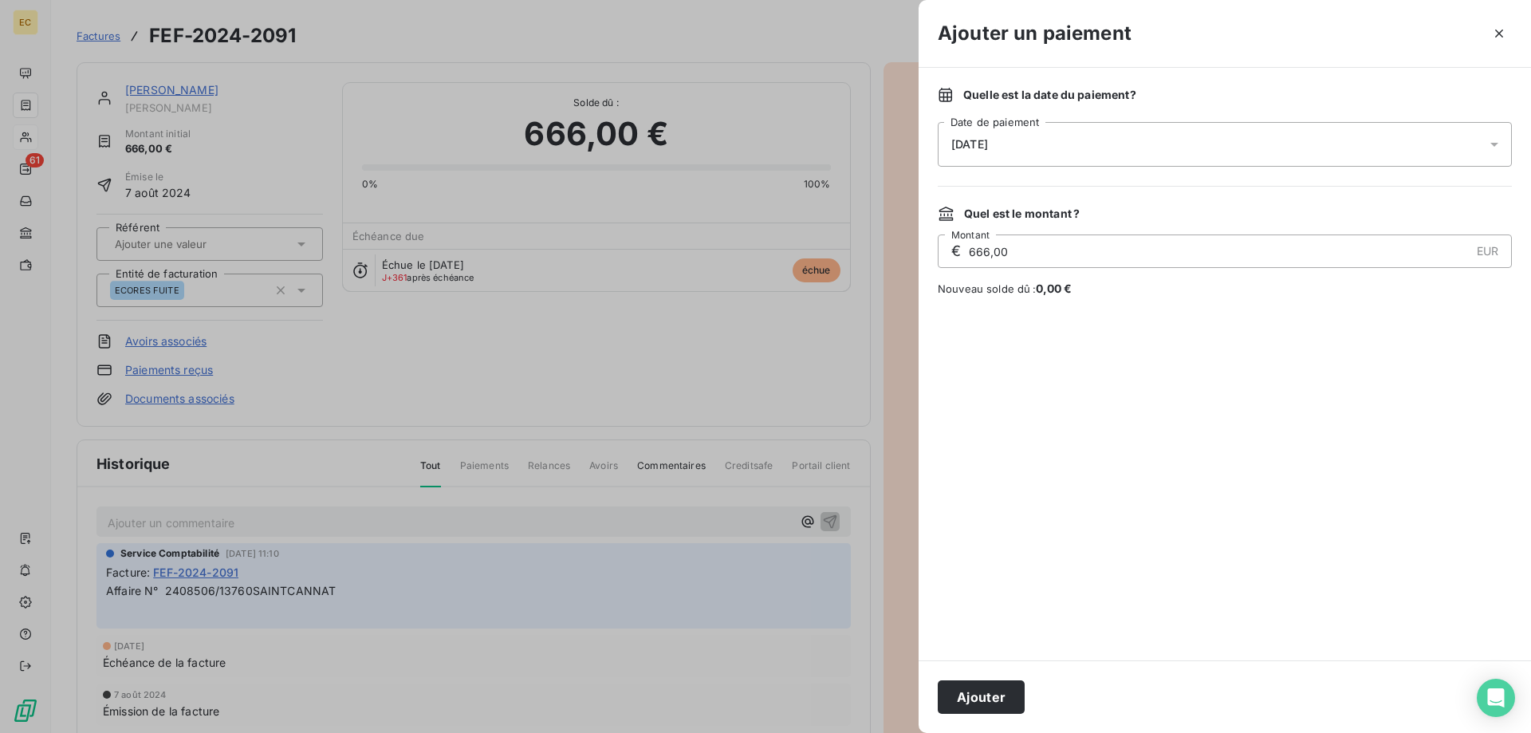
click at [1171, 140] on div "[DATE]" at bounding box center [1225, 144] width 574 height 45
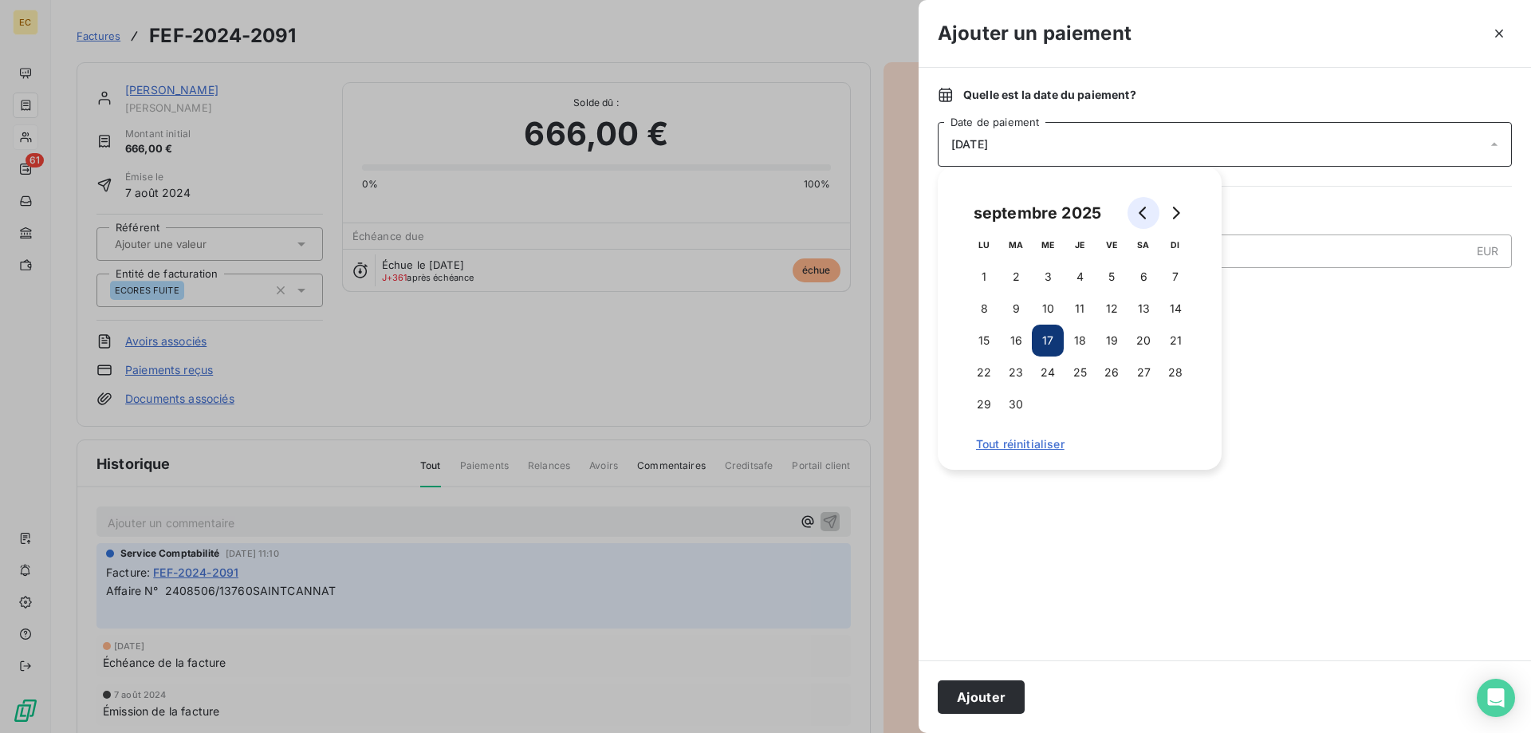
click at [1138, 215] on icon "Go to previous month" at bounding box center [1143, 213] width 13 height 13
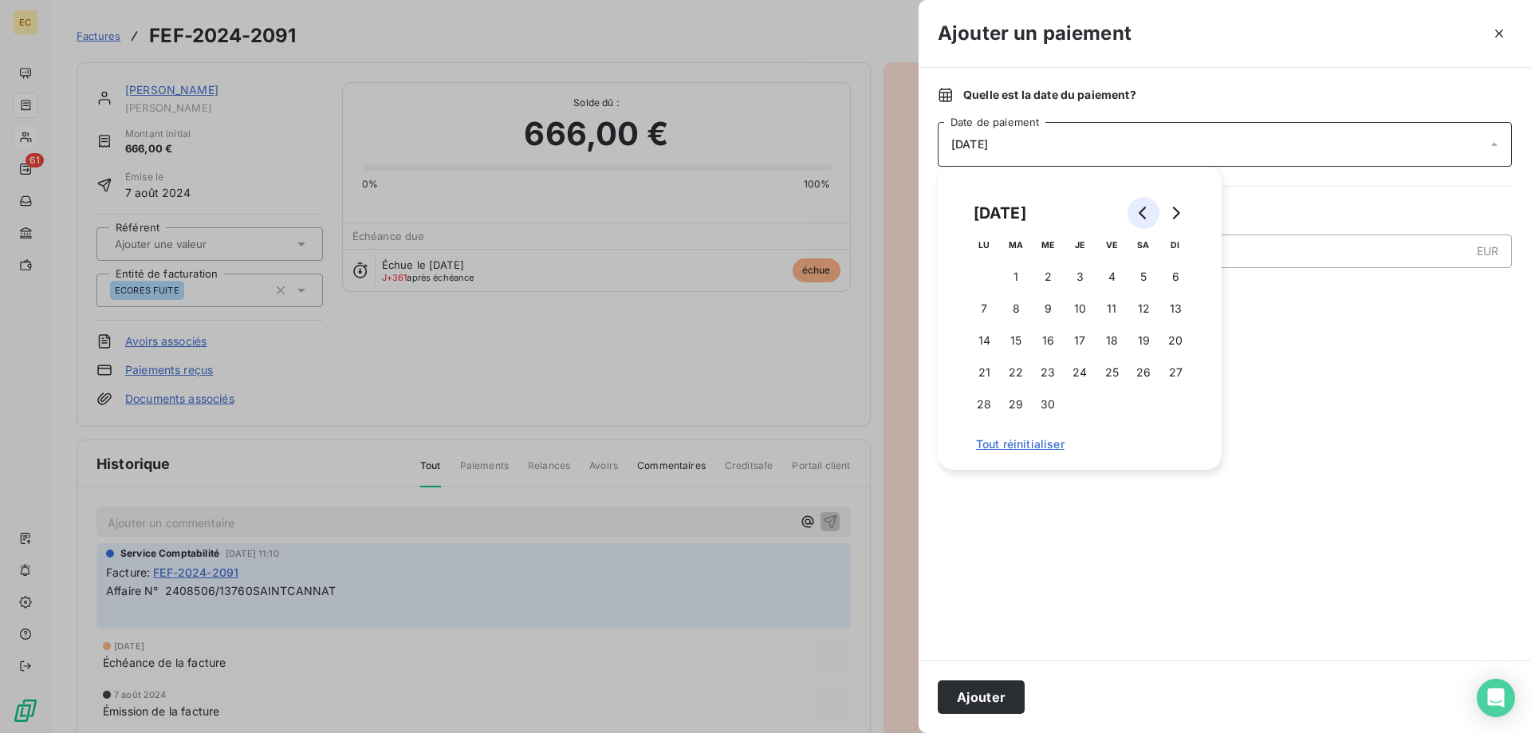
click at [1138, 215] on icon "Go to previous month" at bounding box center [1143, 213] width 13 height 13
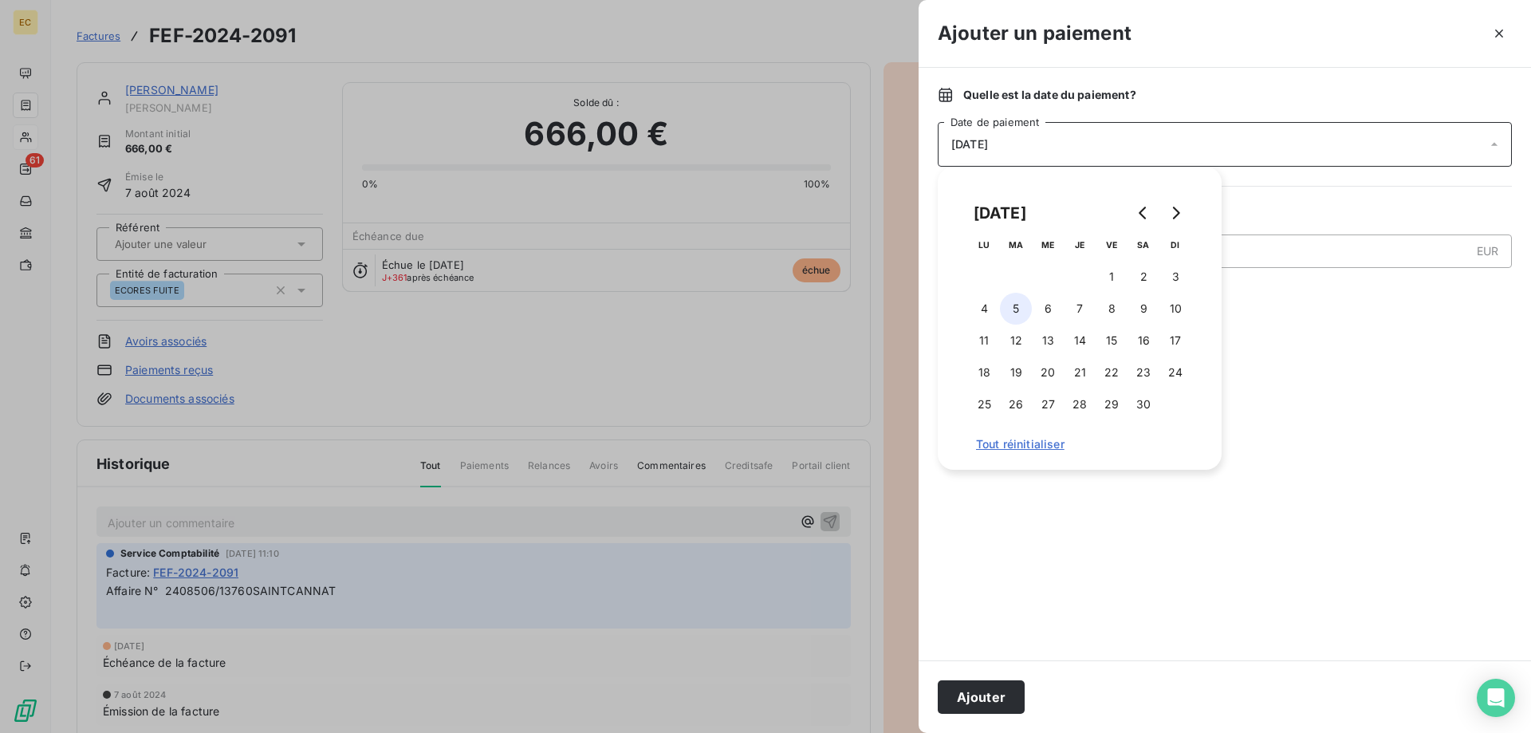
click at [1023, 309] on button "5" at bounding box center [1016, 309] width 32 height 32
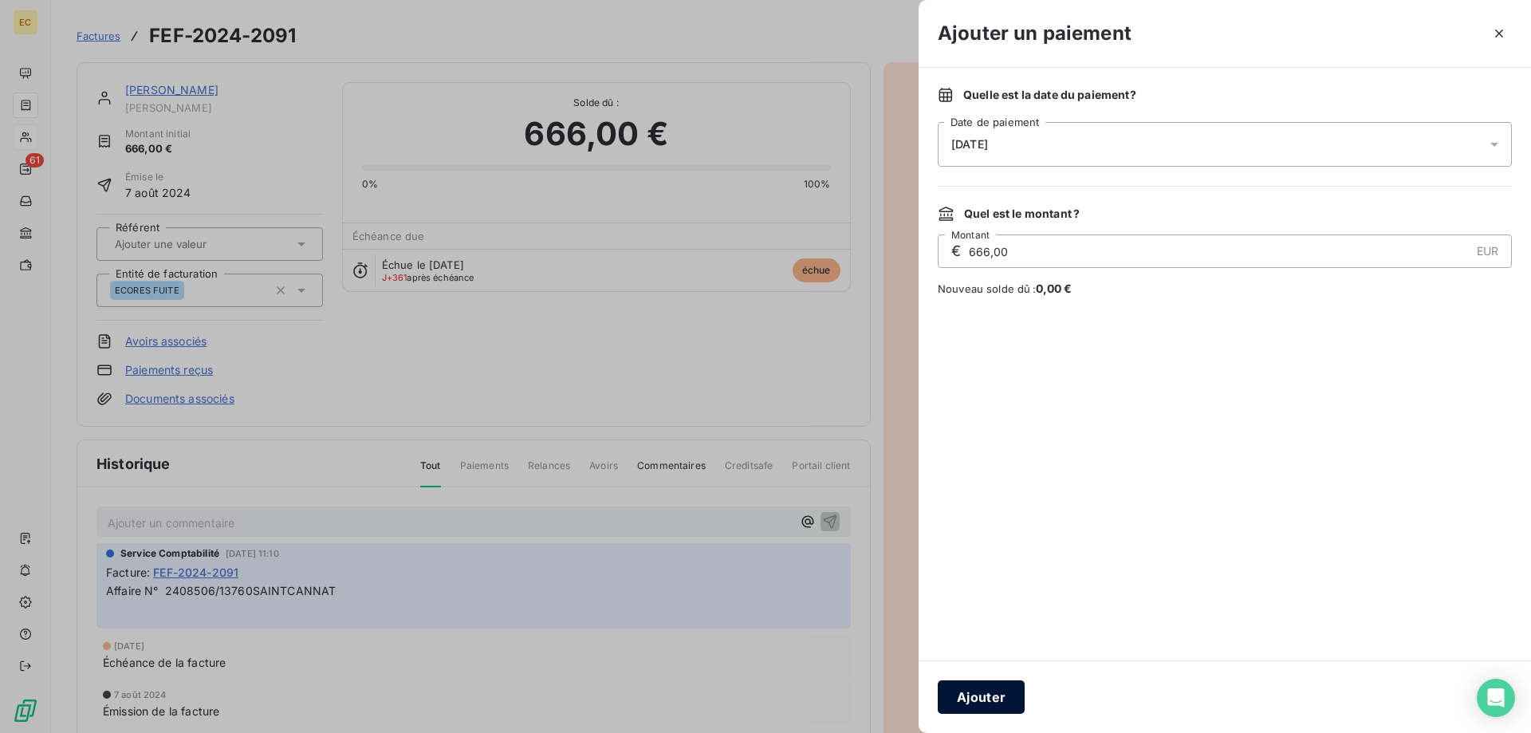
click at [983, 700] on button "Ajouter" at bounding box center [981, 697] width 87 height 34
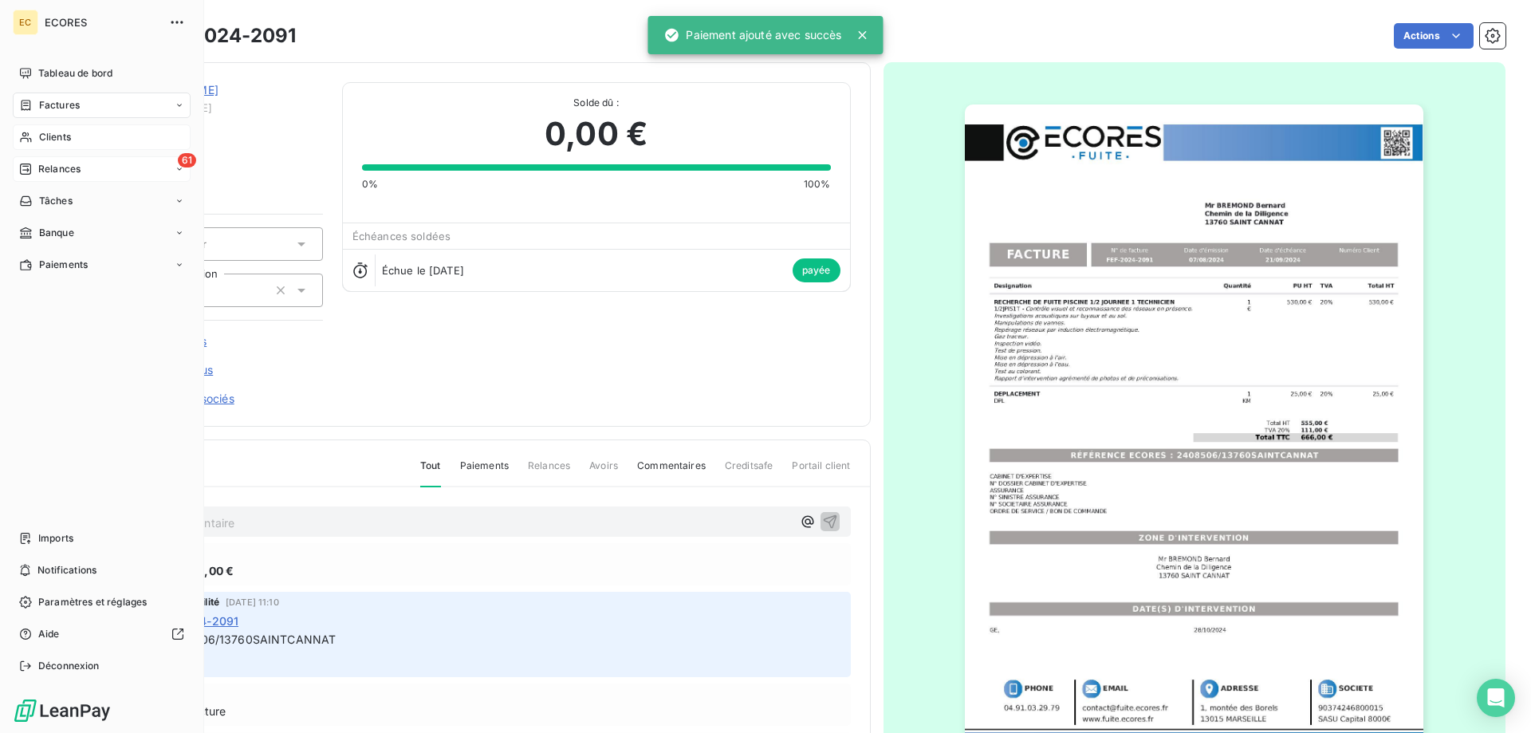
click at [53, 167] on span "Relances" at bounding box center [59, 169] width 42 height 14
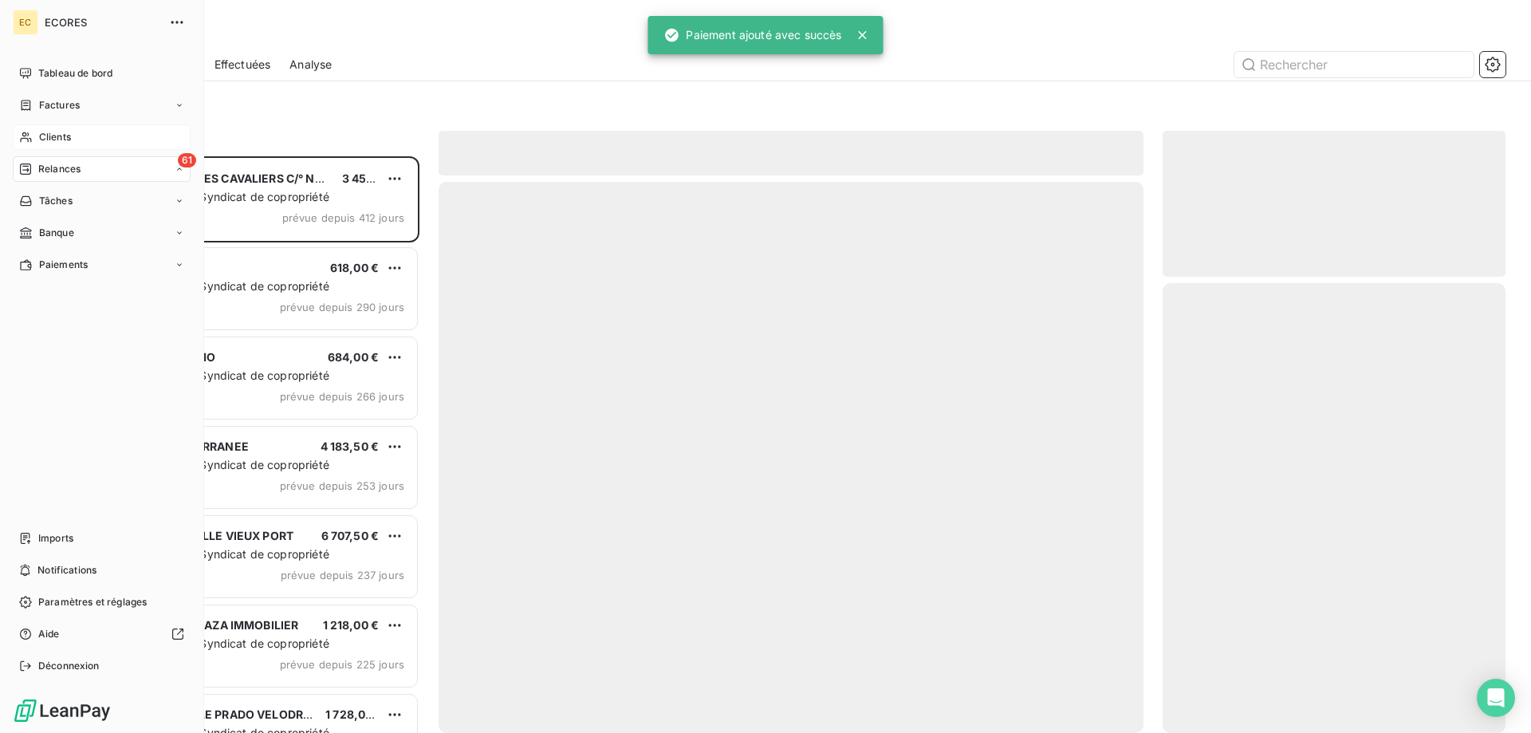
scroll to position [577, 343]
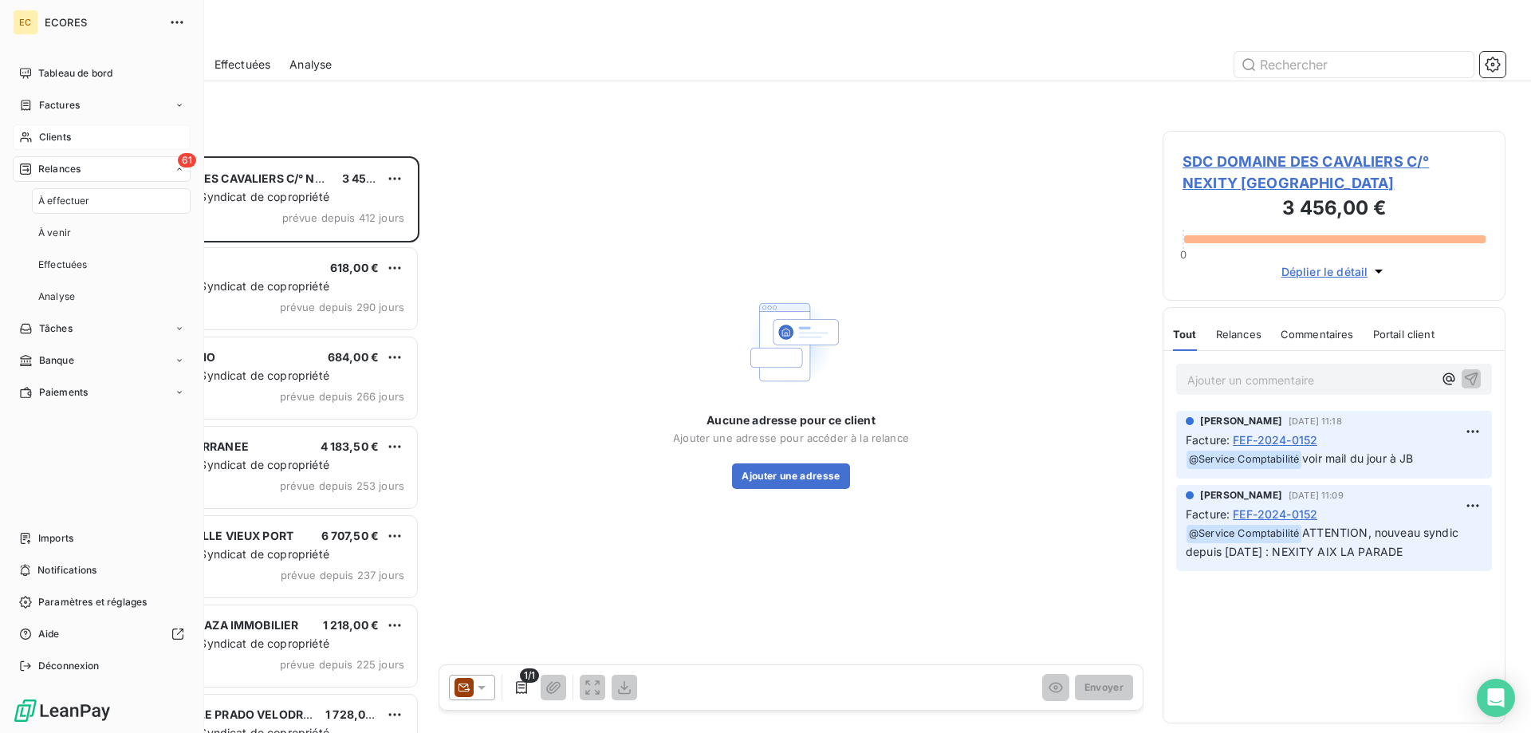
click at [79, 128] on div "Clients" at bounding box center [102, 137] width 178 height 26
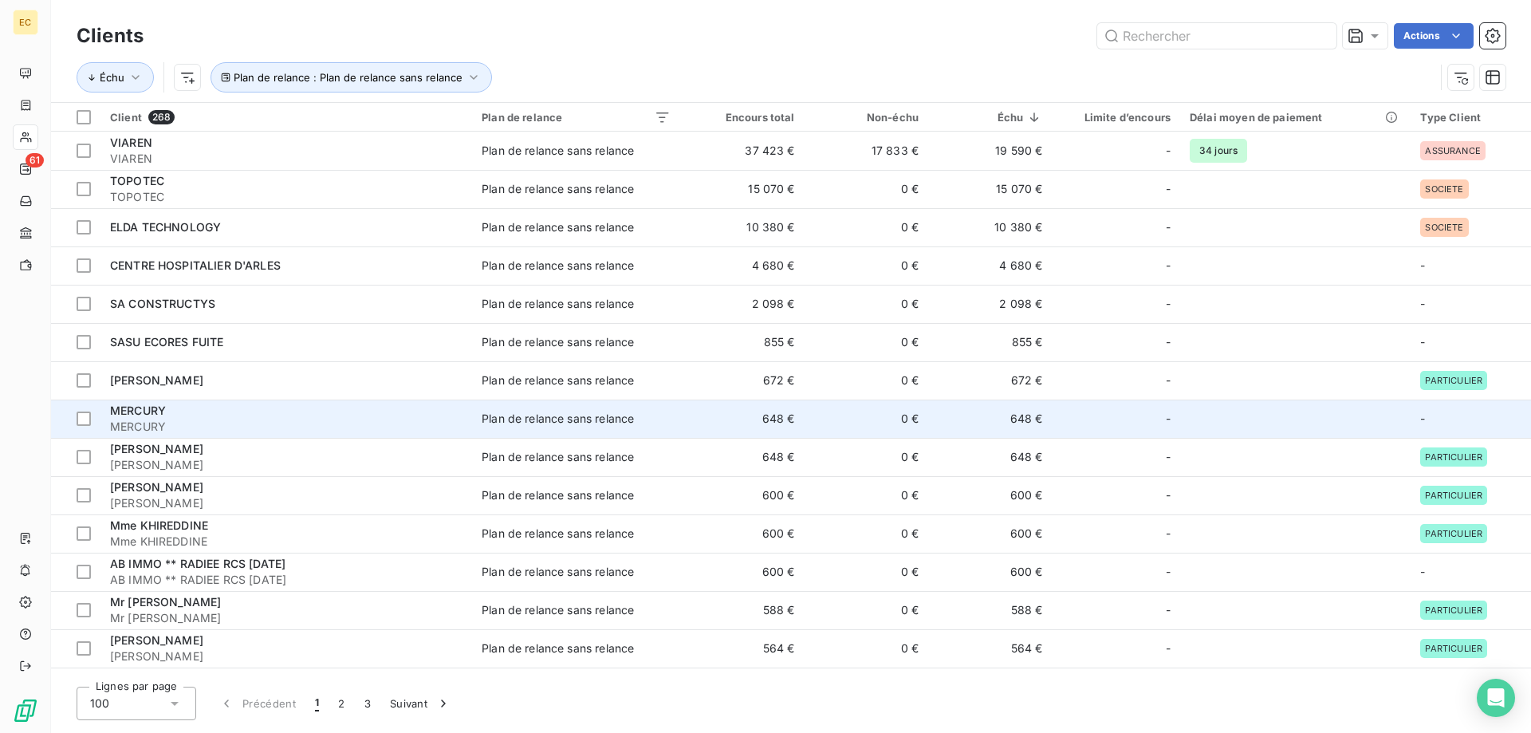
click at [239, 415] on div "MERCURY" at bounding box center [286, 411] width 353 height 16
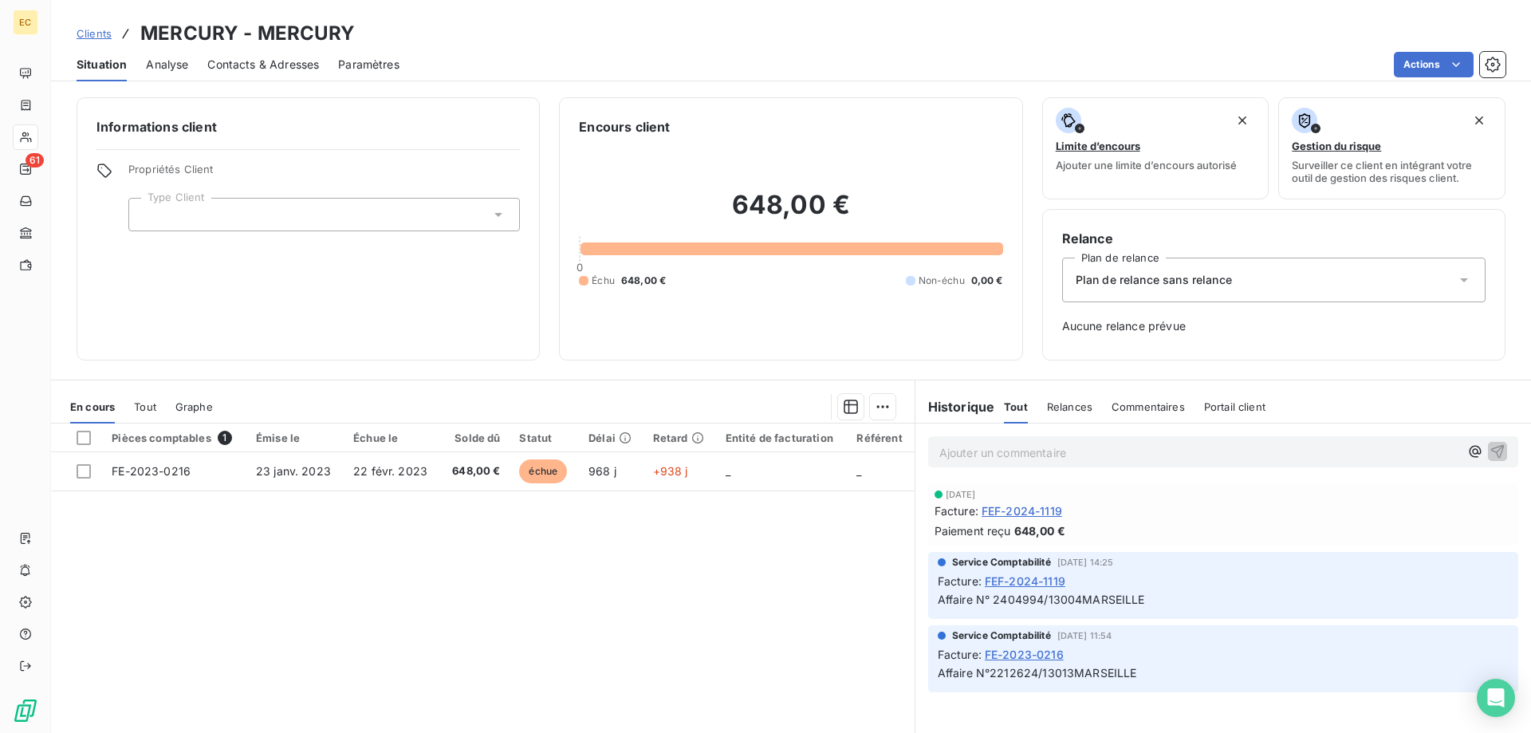
click at [96, 33] on span "Clients" at bounding box center [94, 33] width 35 height 13
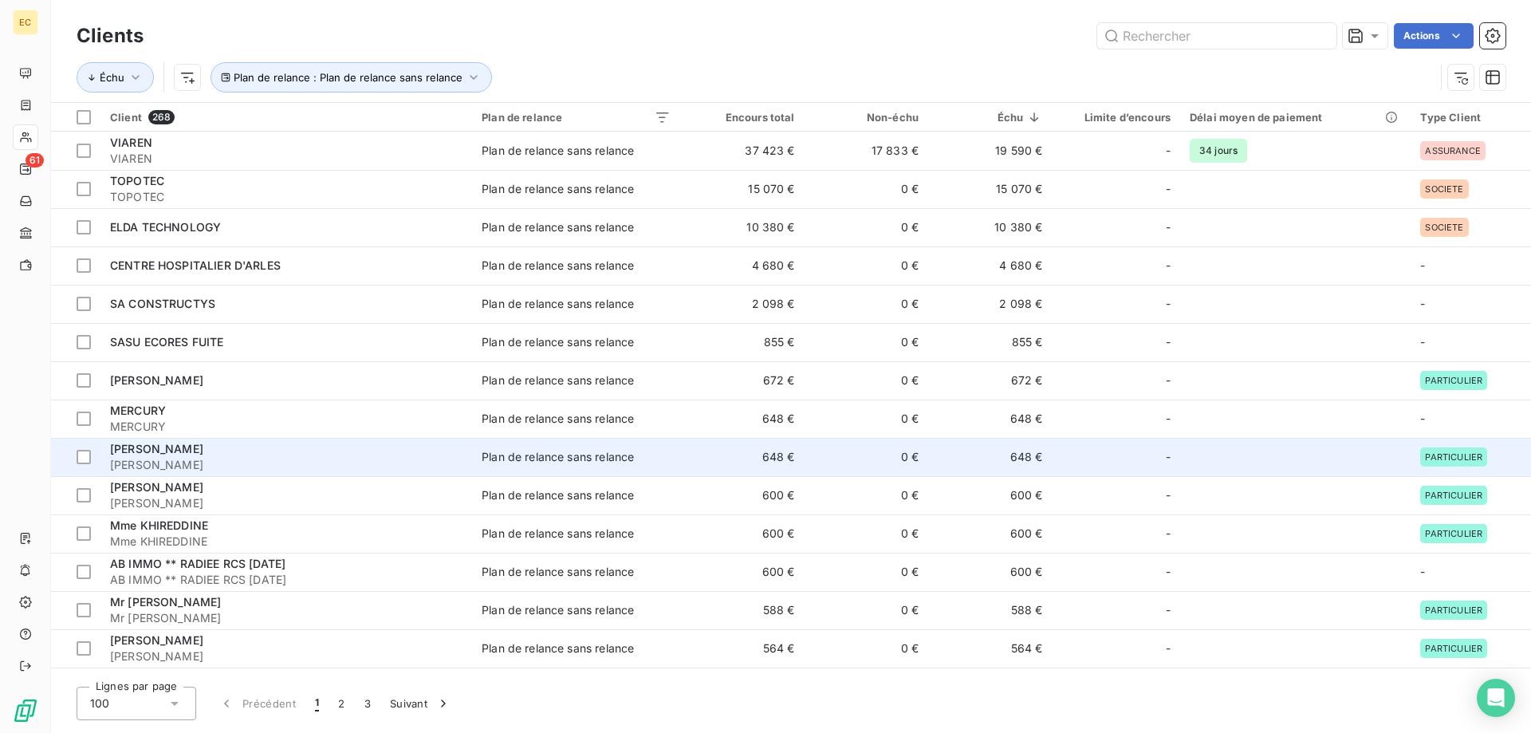
click at [236, 450] on div "[PERSON_NAME]" at bounding box center [286, 449] width 353 height 16
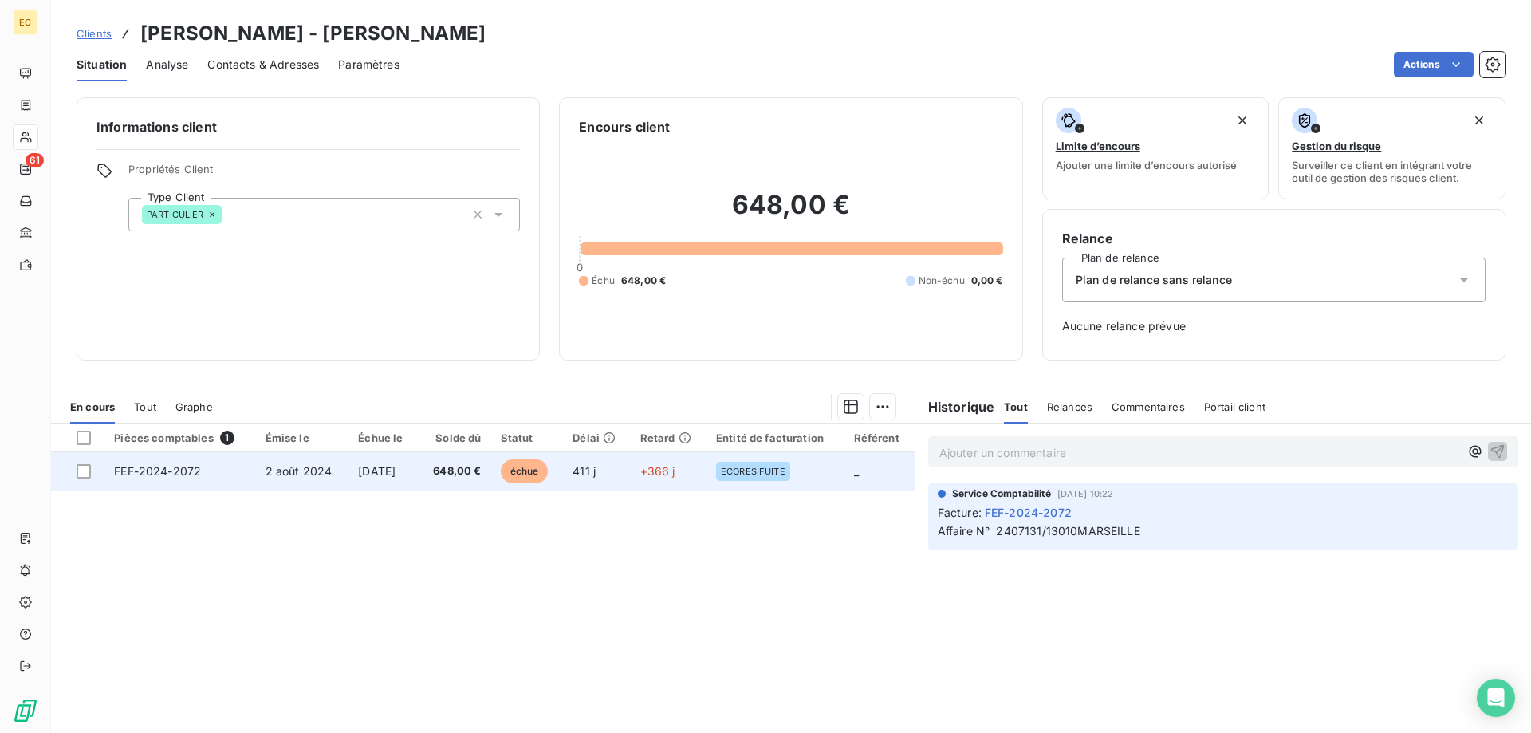
click at [376, 469] on span "[DATE]" at bounding box center [376, 471] width 37 height 14
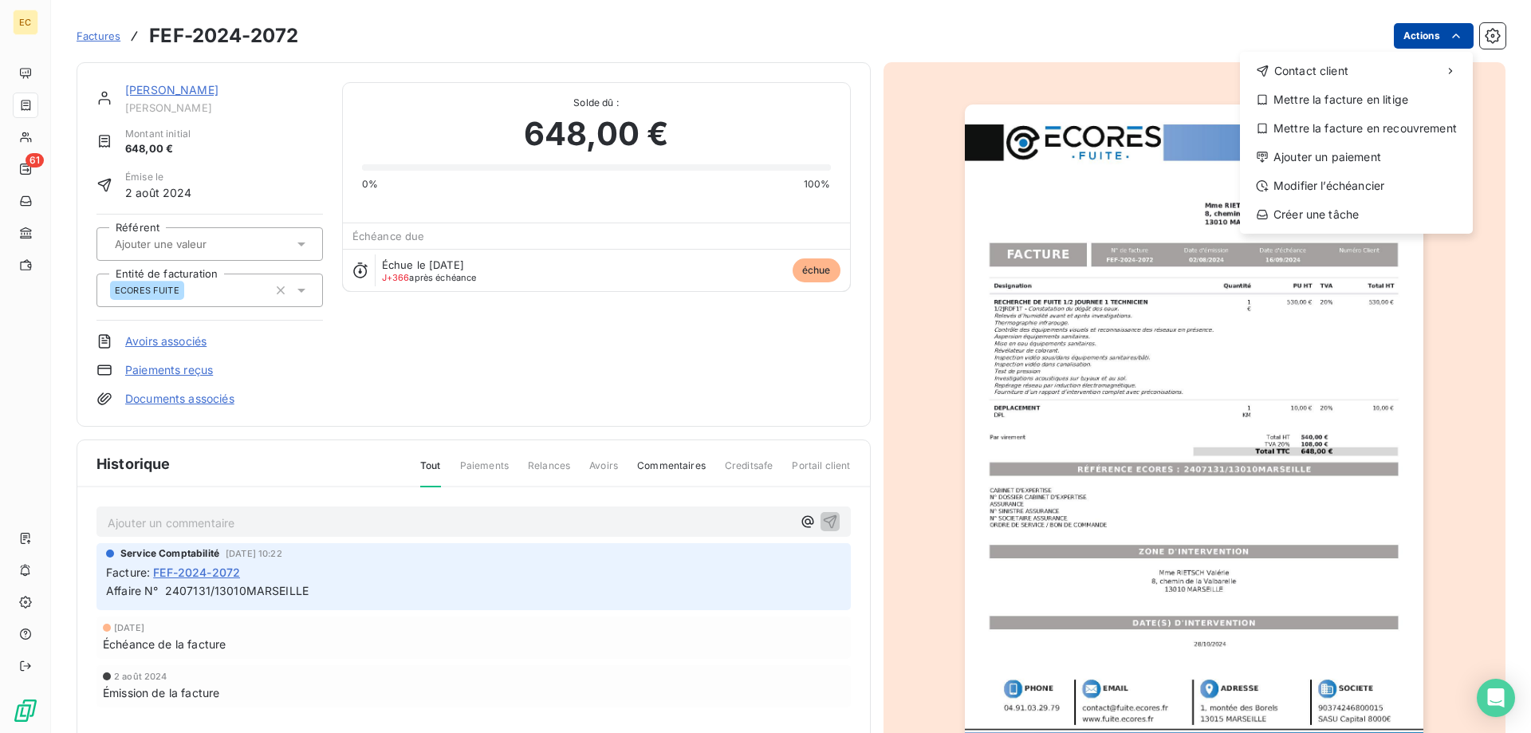
click at [1440, 42] on html "EC 61 Factures FEF-2024-2072 Actions Contact client Mettre la facture en litige…" at bounding box center [765, 366] width 1531 height 733
click at [1358, 157] on div "Ajouter un paiement" at bounding box center [1357, 157] width 220 height 26
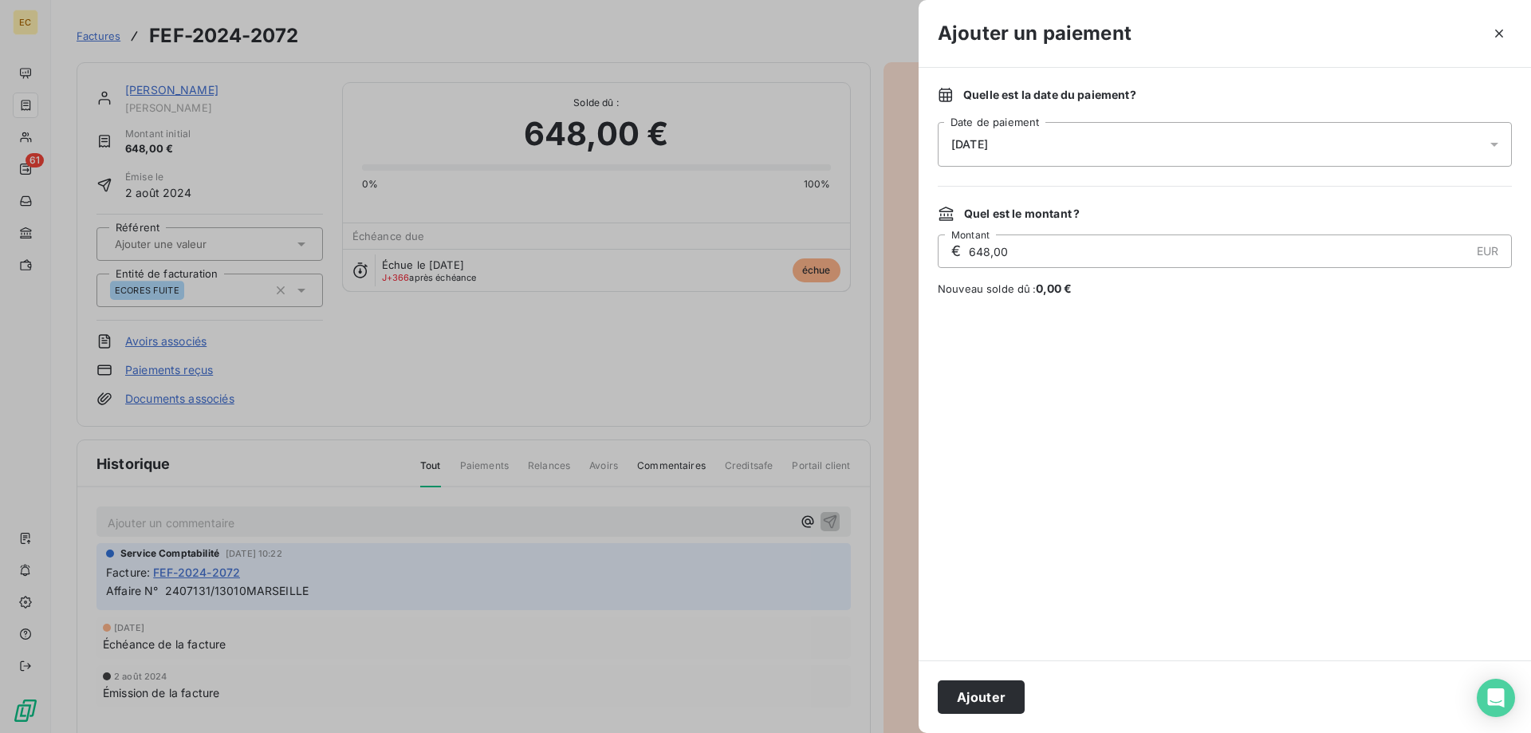
click at [1021, 140] on div "[DATE]" at bounding box center [1225, 144] width 574 height 45
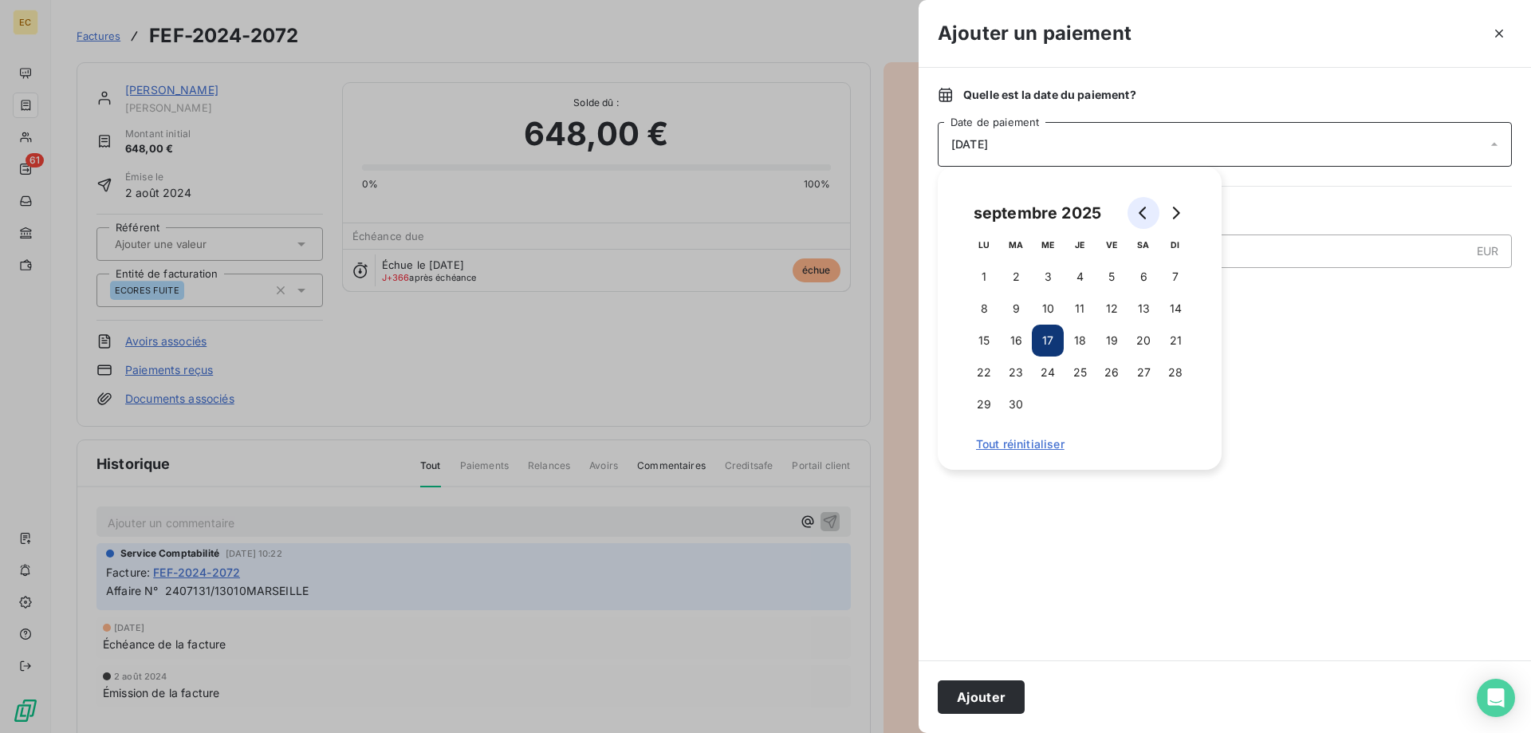
click at [1139, 212] on icon "Go to previous month" at bounding box center [1143, 213] width 13 height 13
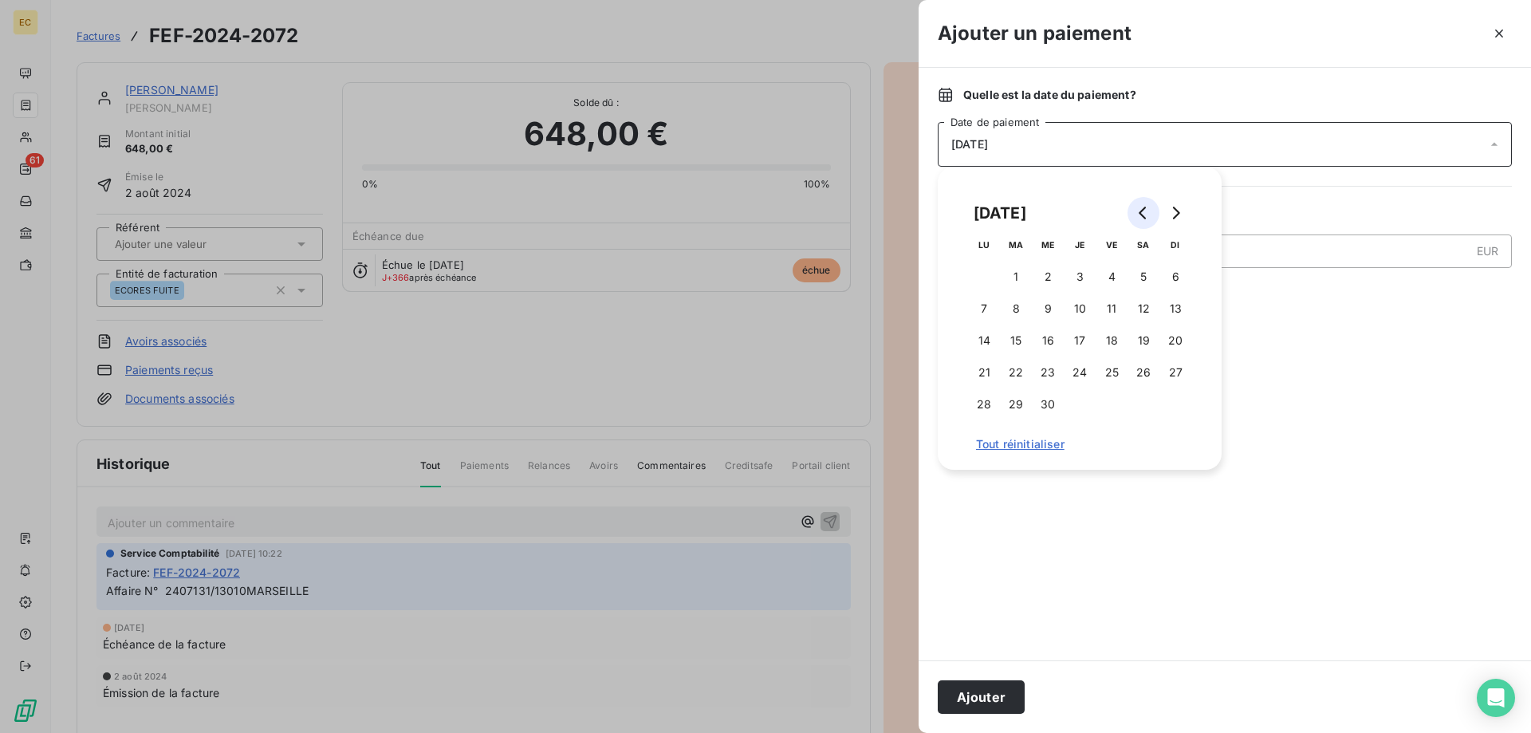
click at [1139, 212] on icon "Go to previous month" at bounding box center [1143, 213] width 13 height 13
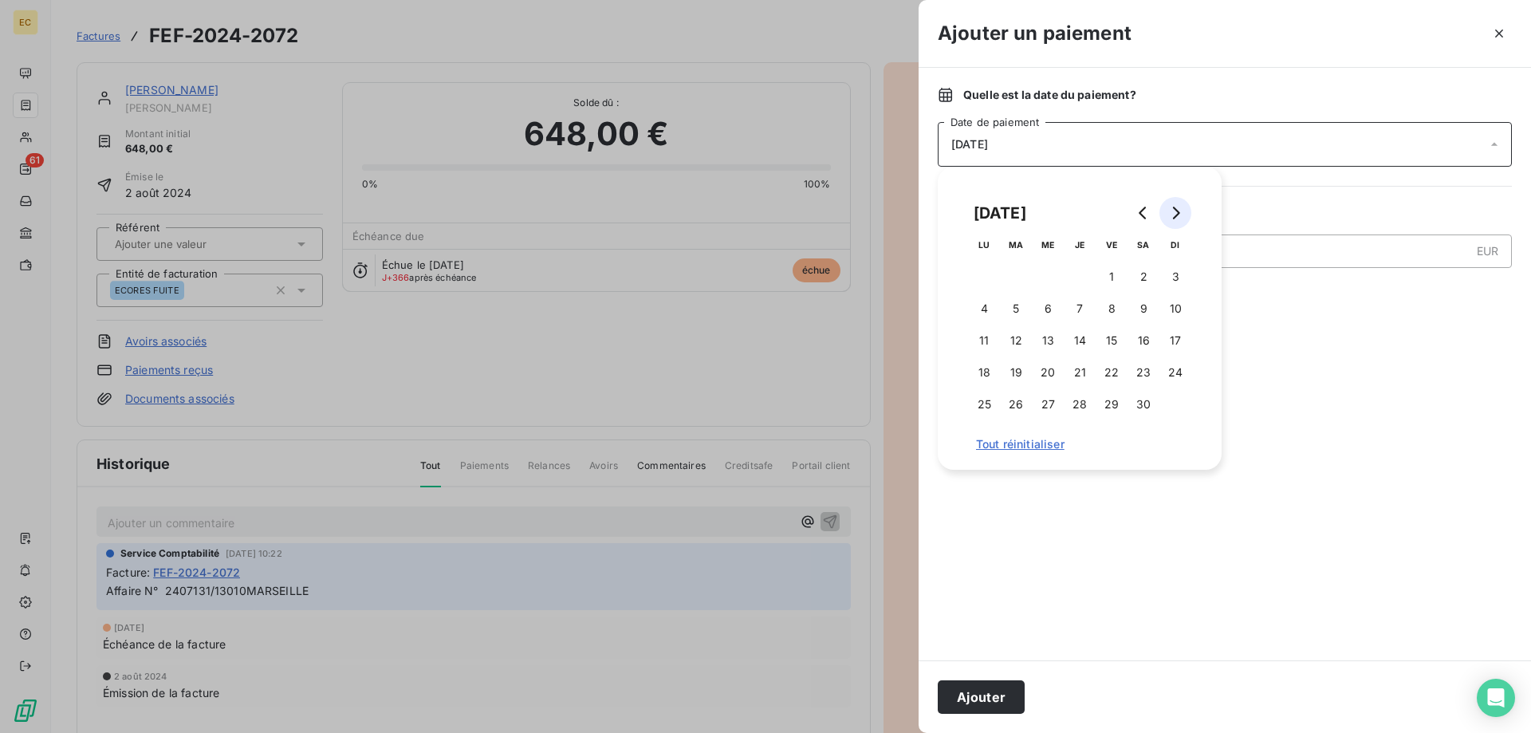
click at [1177, 214] on icon "Go to next month" at bounding box center [1175, 213] width 13 height 13
click at [1081, 340] on button "12" at bounding box center [1080, 341] width 32 height 32
click at [1003, 707] on button "Ajouter" at bounding box center [981, 697] width 87 height 34
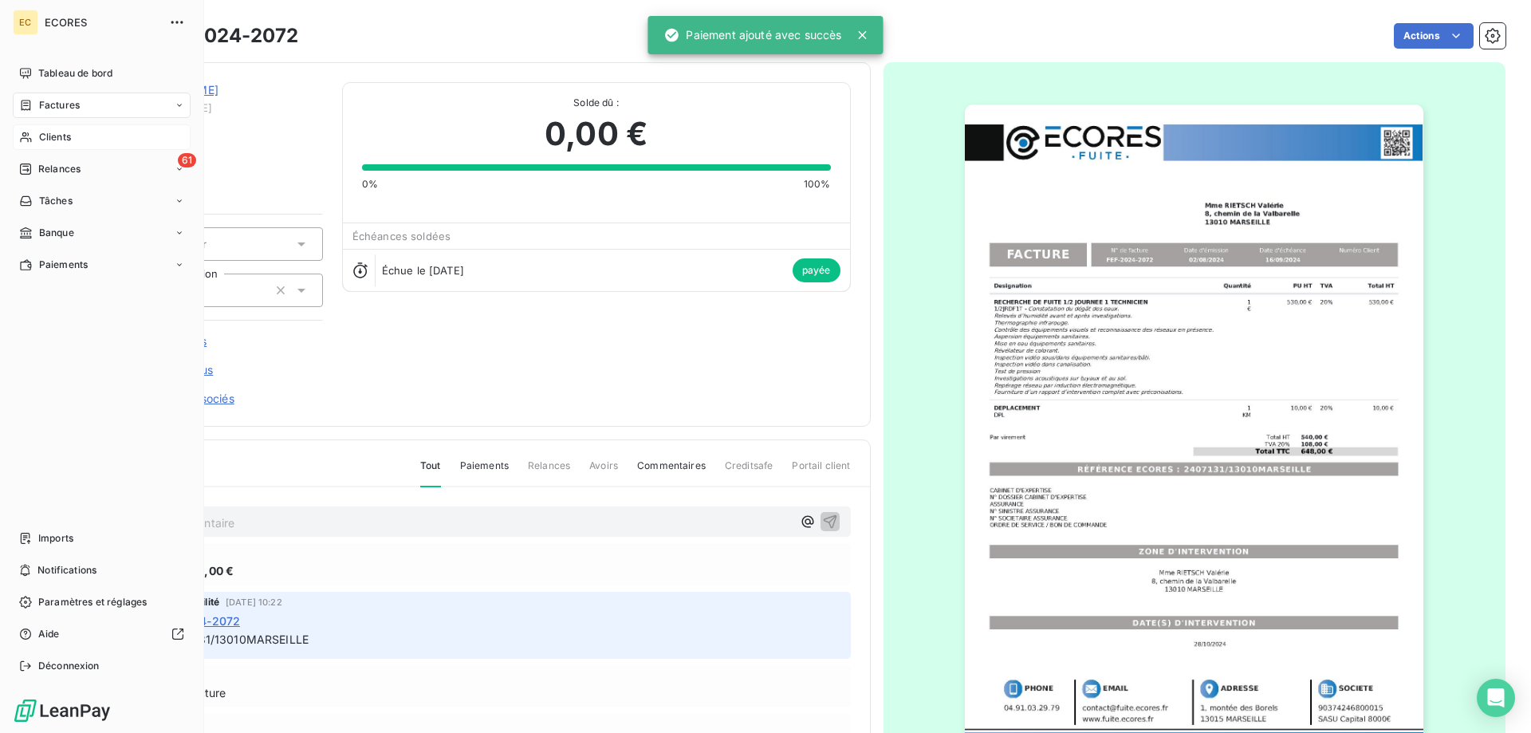
click at [80, 144] on div "Clients" at bounding box center [102, 137] width 178 height 26
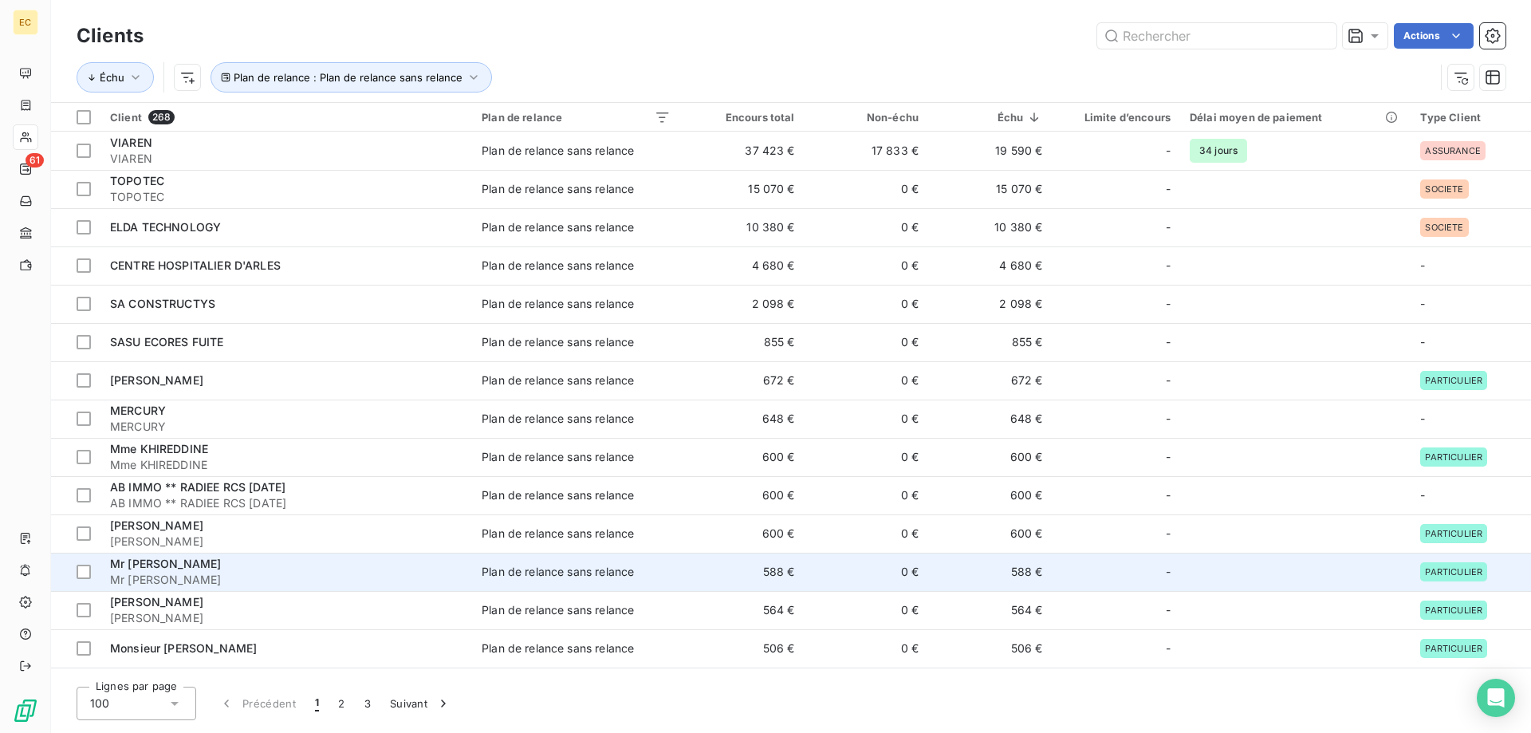
click at [229, 575] on span "Mr [PERSON_NAME]" at bounding box center [286, 580] width 353 height 16
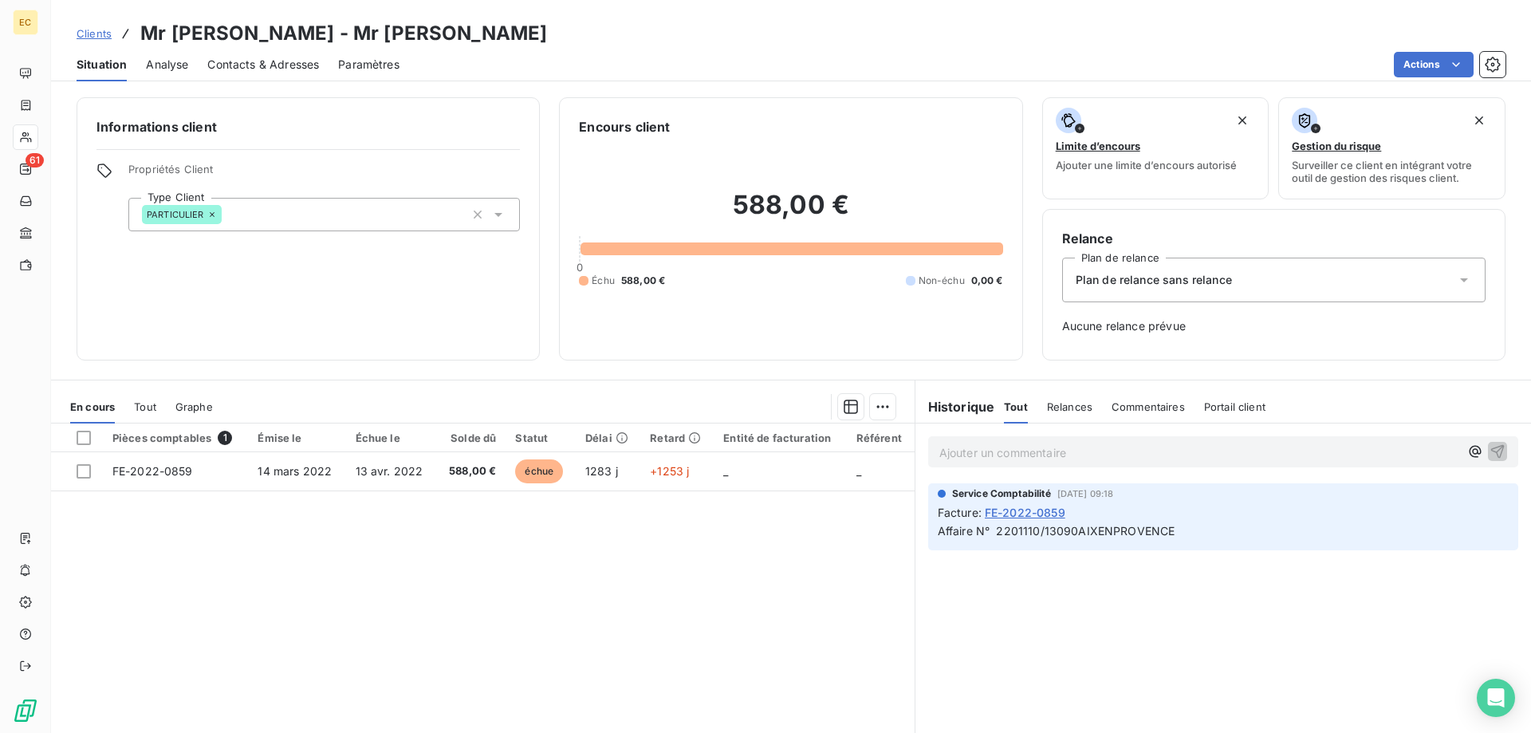
click at [93, 33] on span "Clients" at bounding box center [94, 33] width 35 height 13
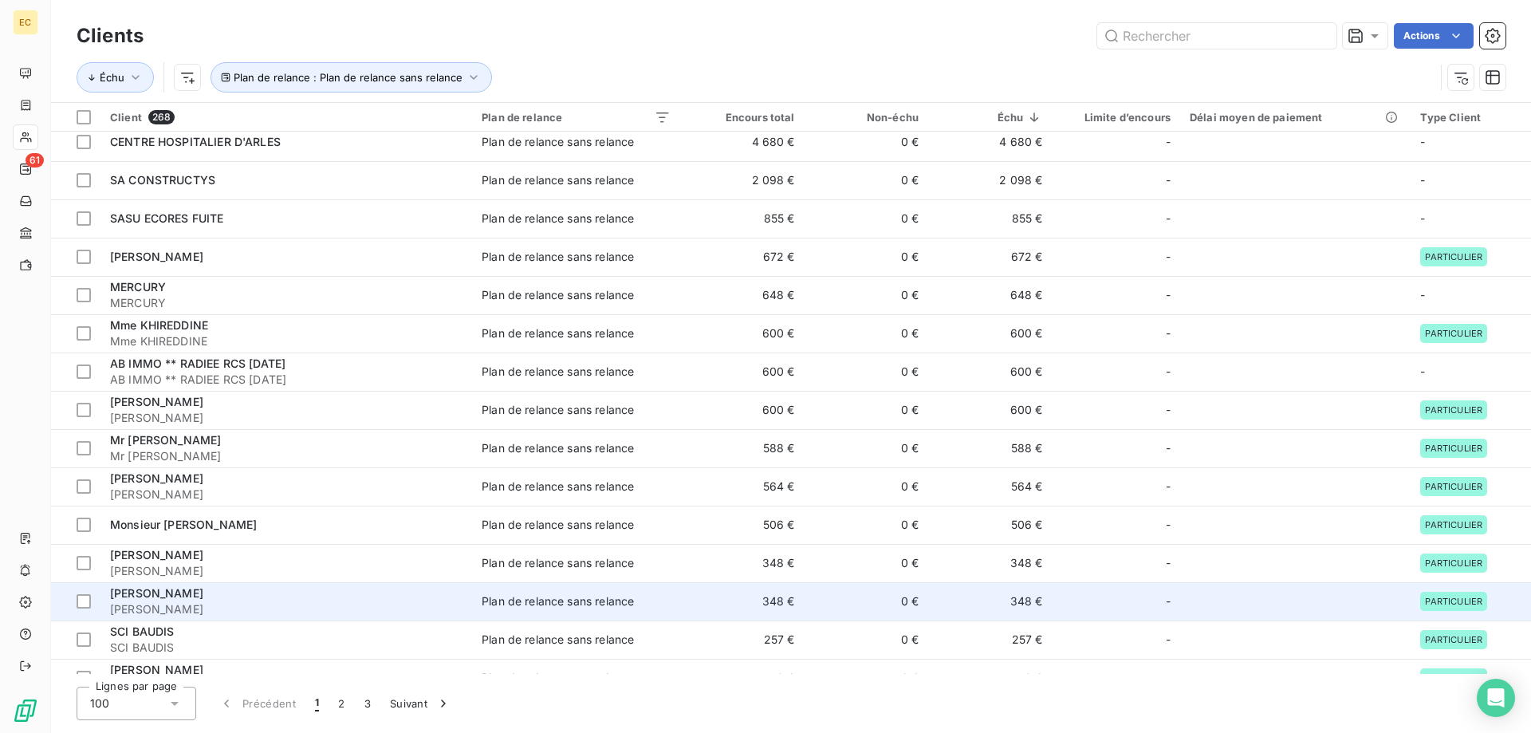
scroll to position [163, 0]
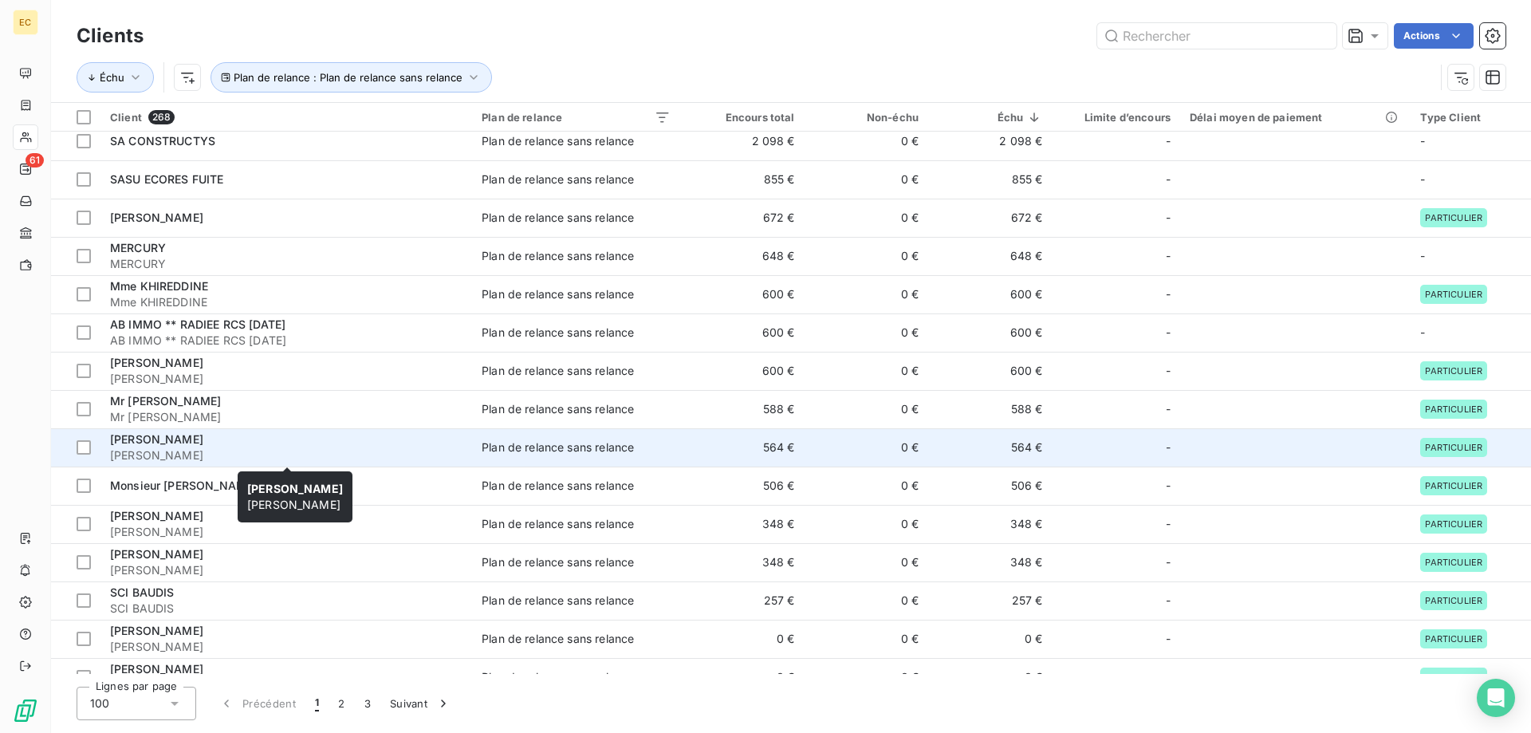
click at [235, 441] on div "[PERSON_NAME]" at bounding box center [286, 440] width 353 height 16
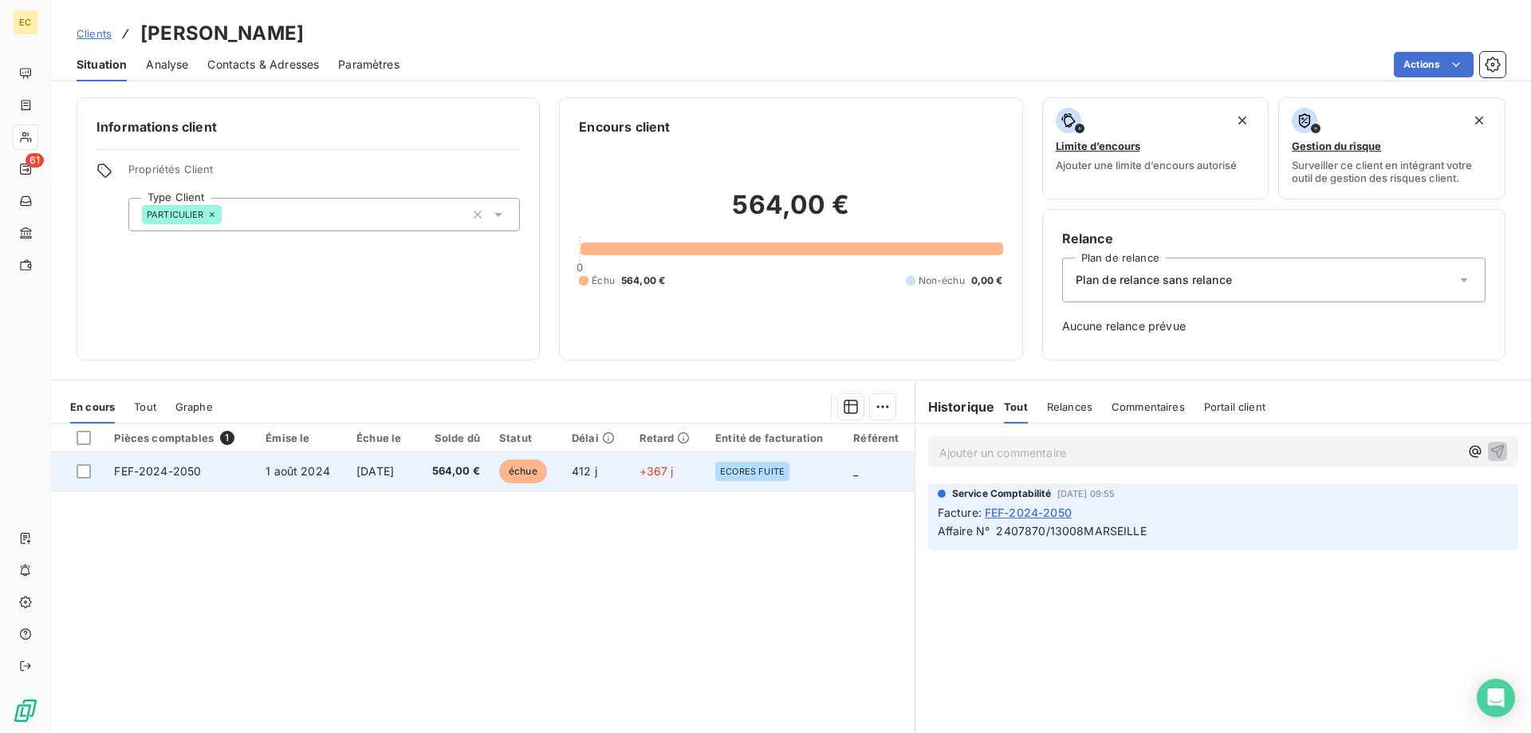
click at [324, 477] on td "1 août 2024" at bounding box center [301, 471] width 91 height 38
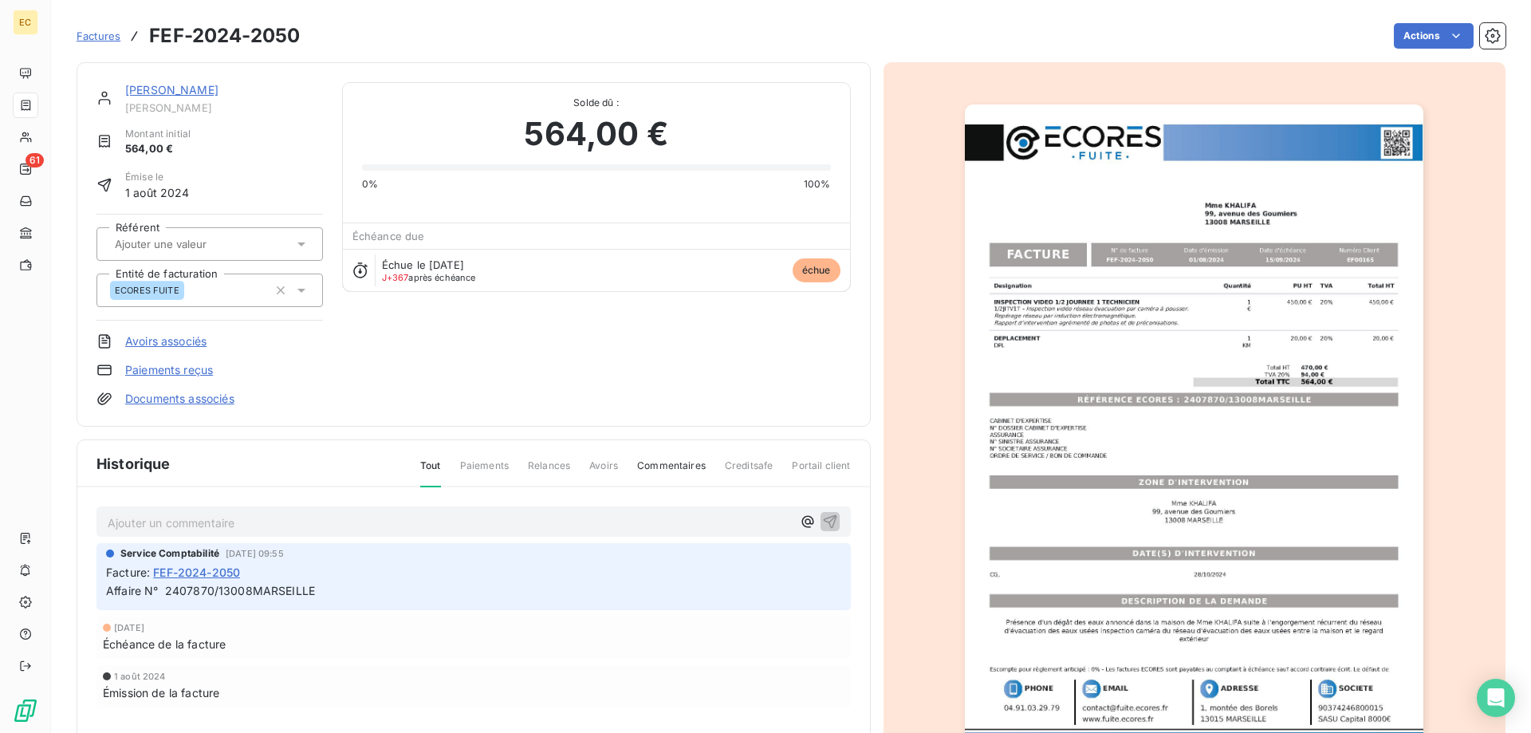
click at [175, 345] on link "Avoirs associés" at bounding box center [165, 341] width 81 height 16
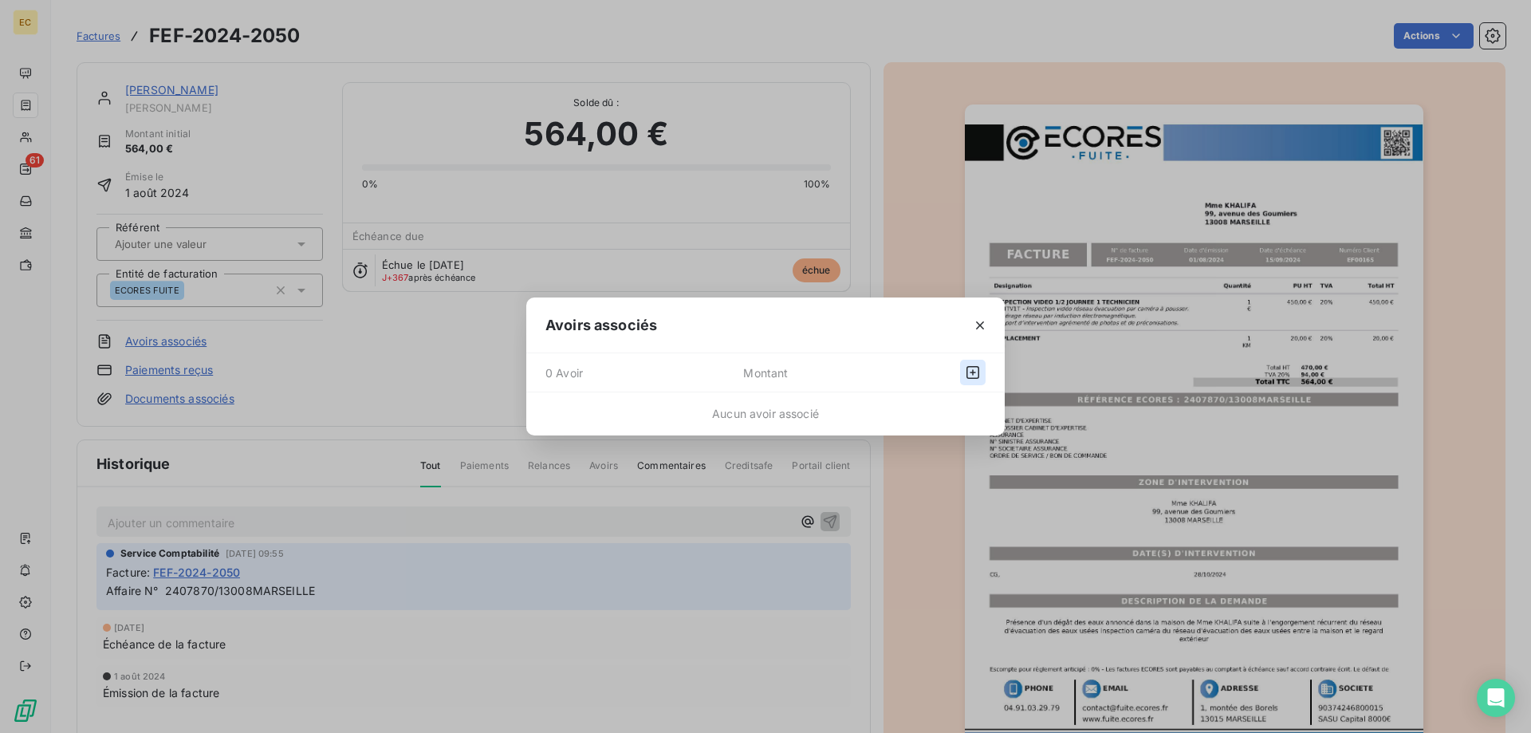
click at [972, 372] on icon "button" at bounding box center [973, 373] width 16 height 16
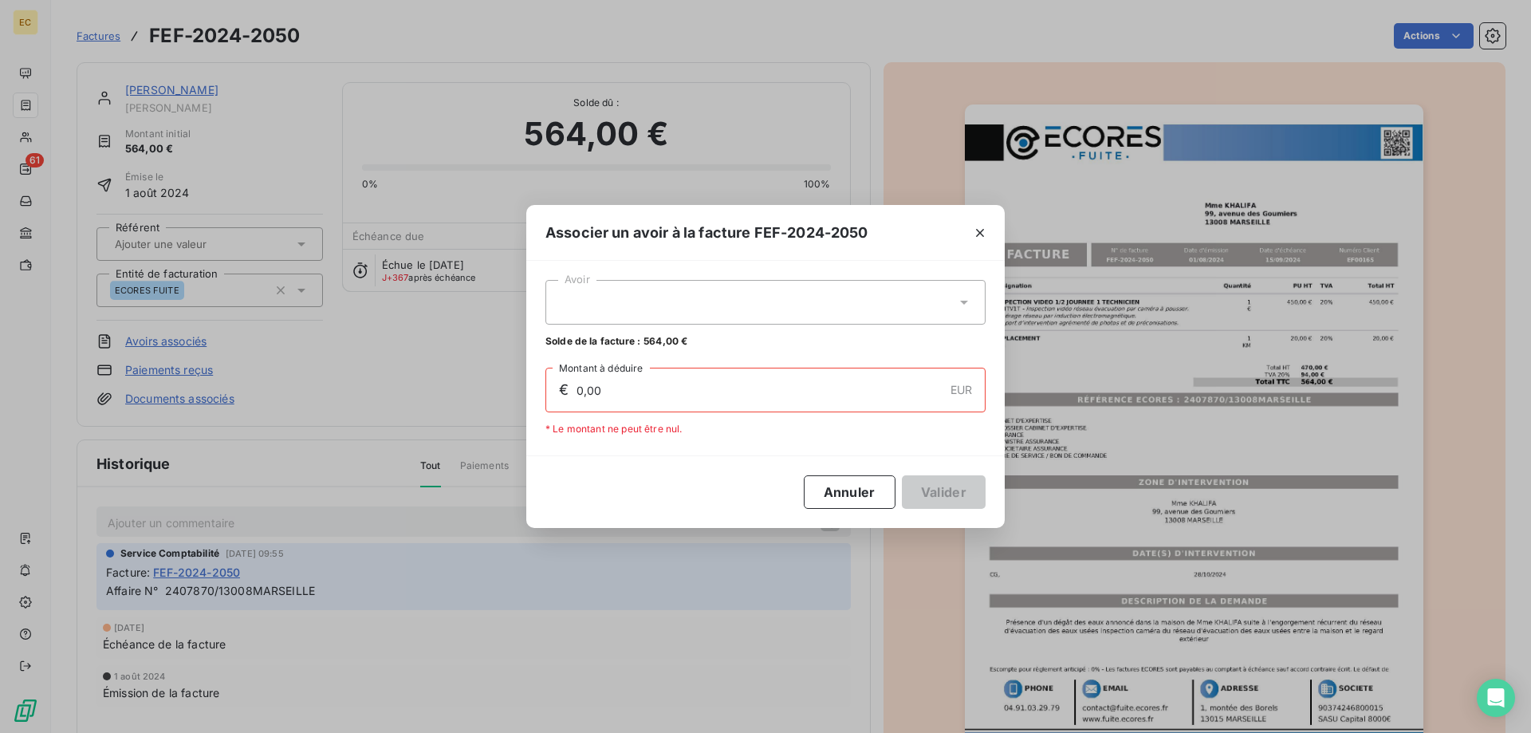
click at [680, 312] on div at bounding box center [766, 302] width 440 height 45
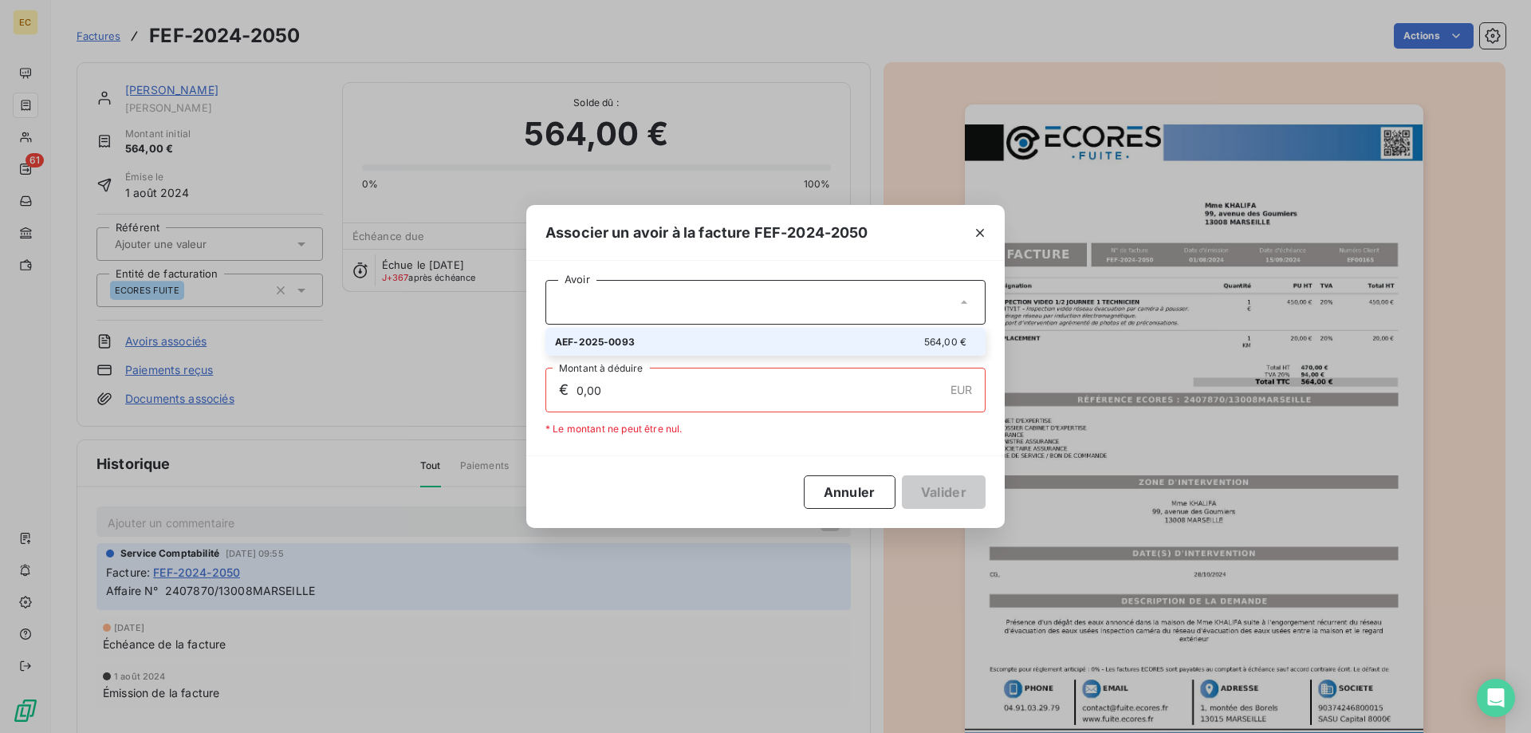
click at [648, 340] on div "AEF-2025-0093 564,00 €" at bounding box center [765, 341] width 421 height 15
type input "564,00"
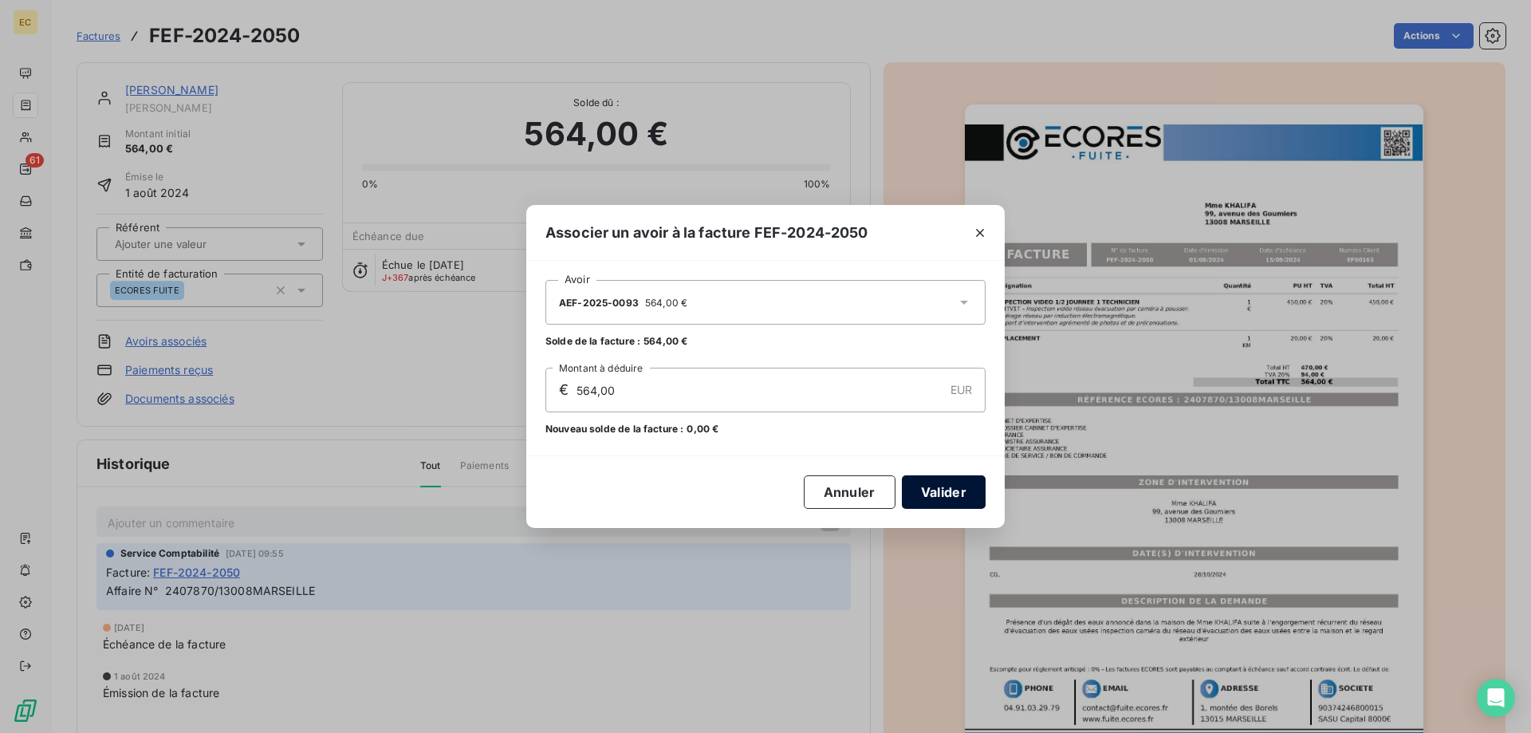
click at [952, 494] on button "Valider" at bounding box center [944, 492] width 84 height 34
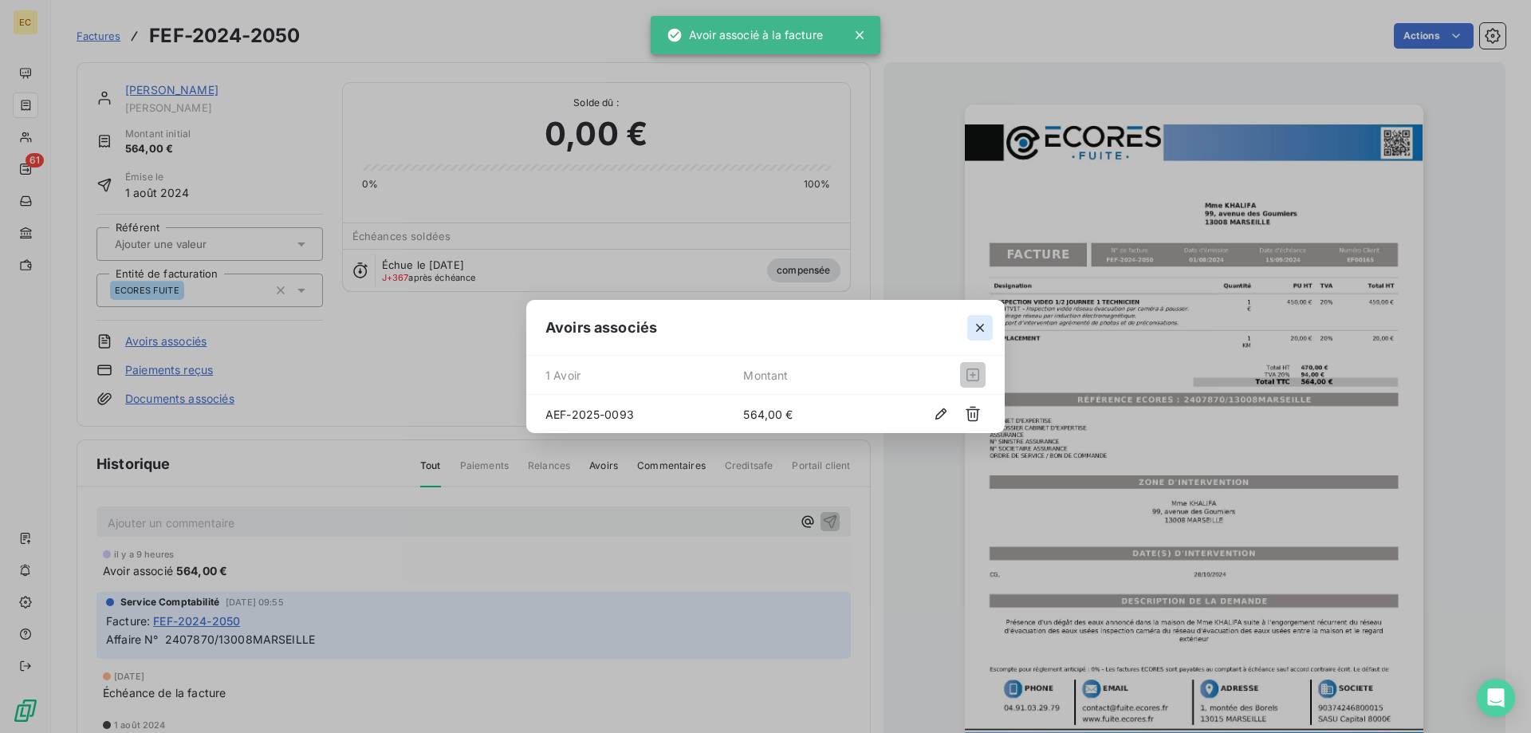
click at [976, 322] on icon "button" at bounding box center [980, 328] width 16 height 16
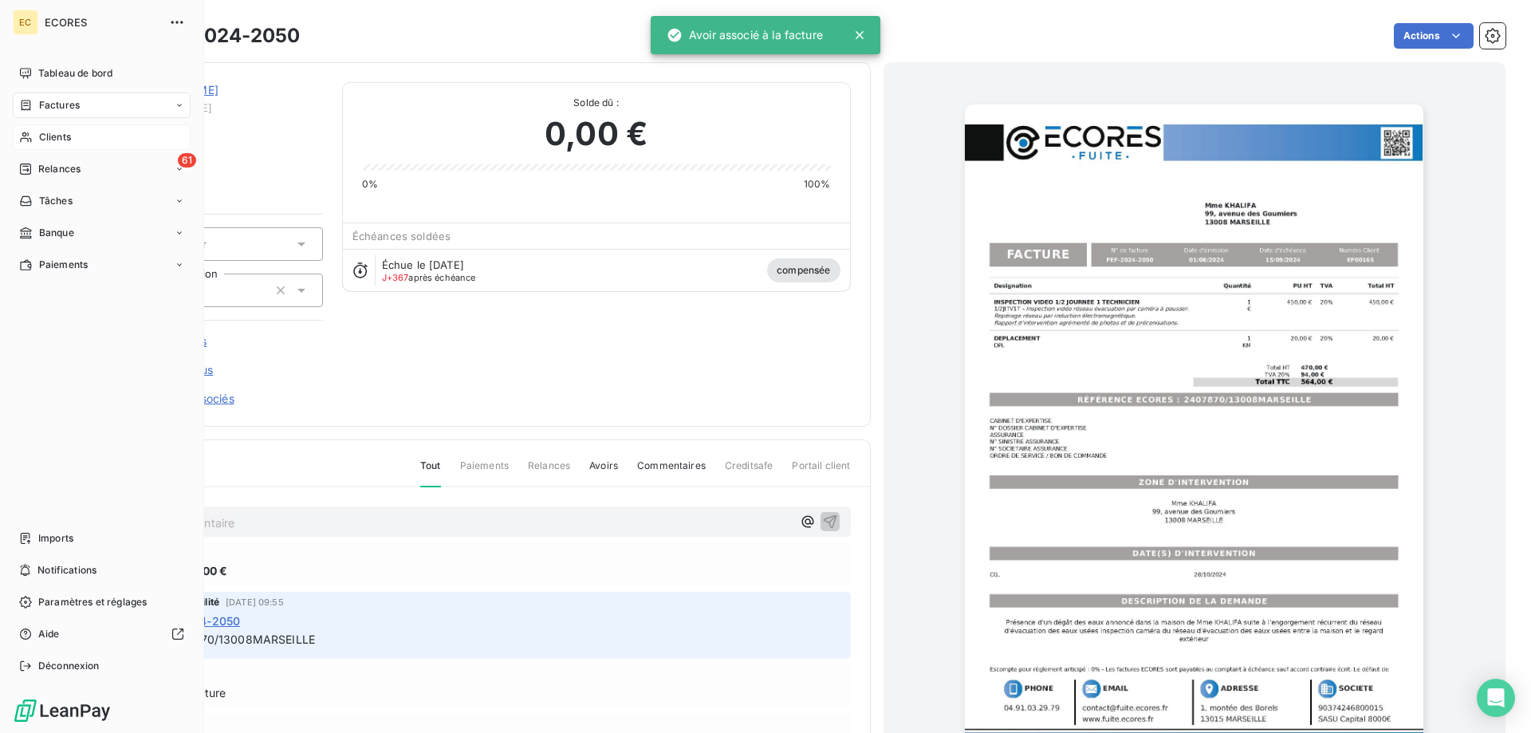
click at [71, 138] on span "Clients" at bounding box center [55, 137] width 32 height 14
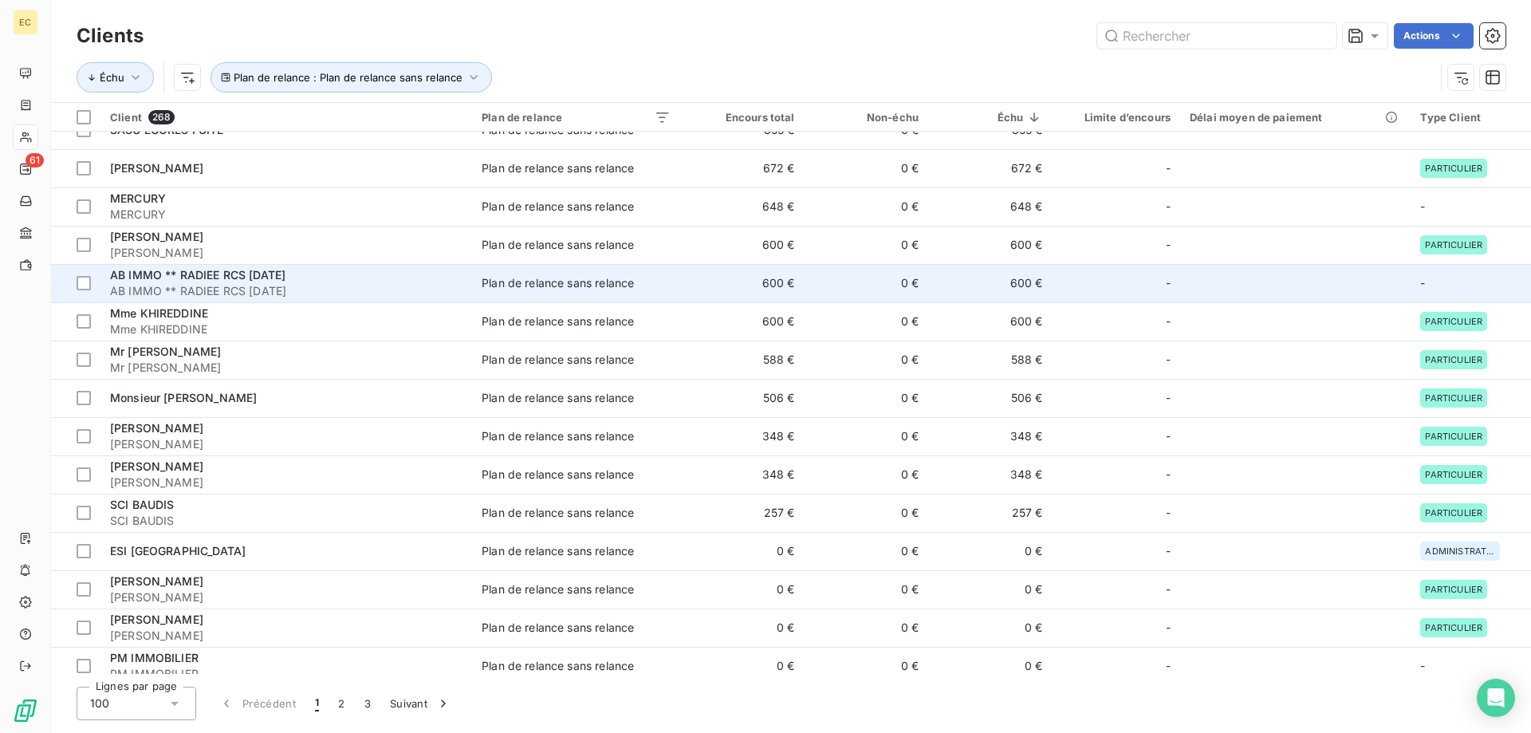
scroll to position [244, 0]
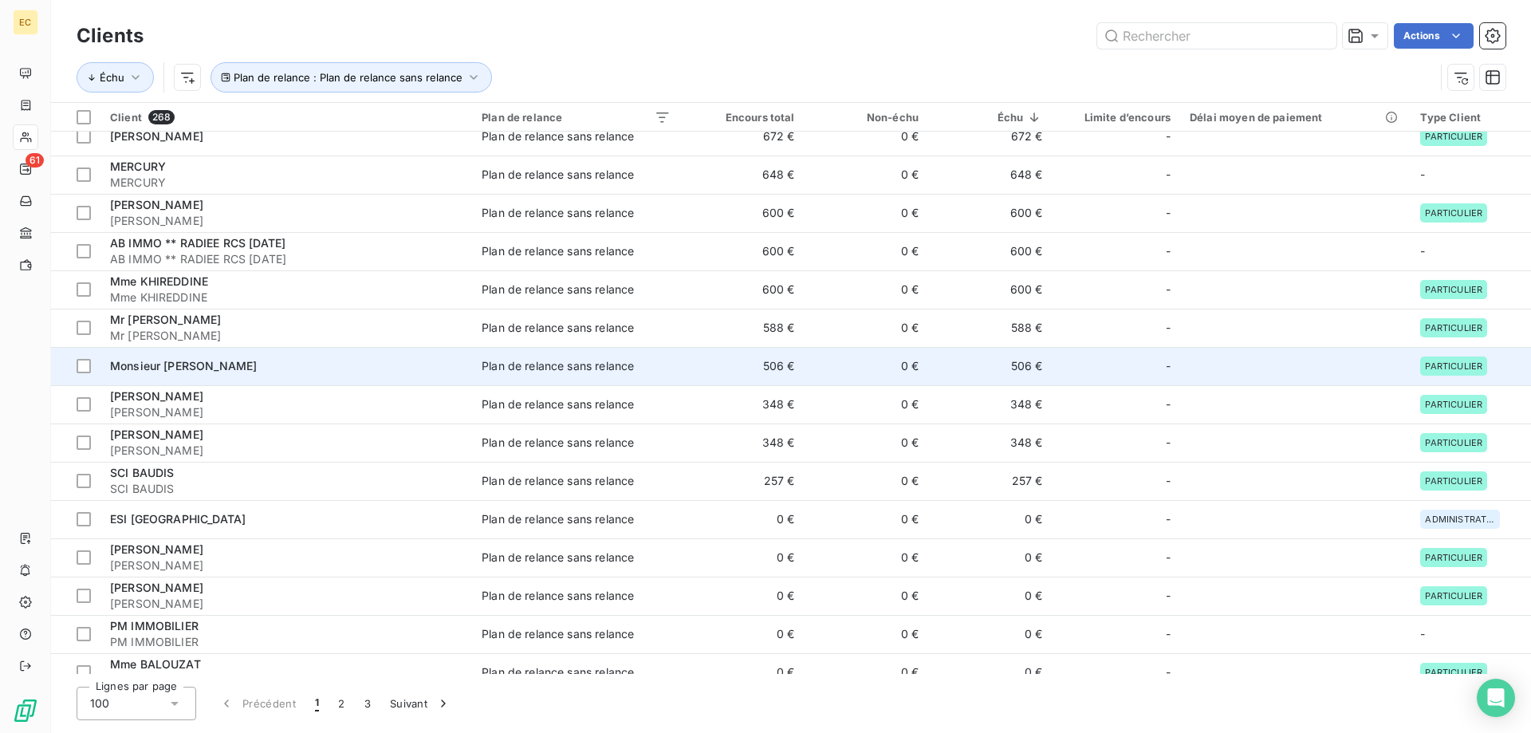
click at [207, 364] on span "Monsieur [PERSON_NAME]" at bounding box center [183, 366] width 147 height 14
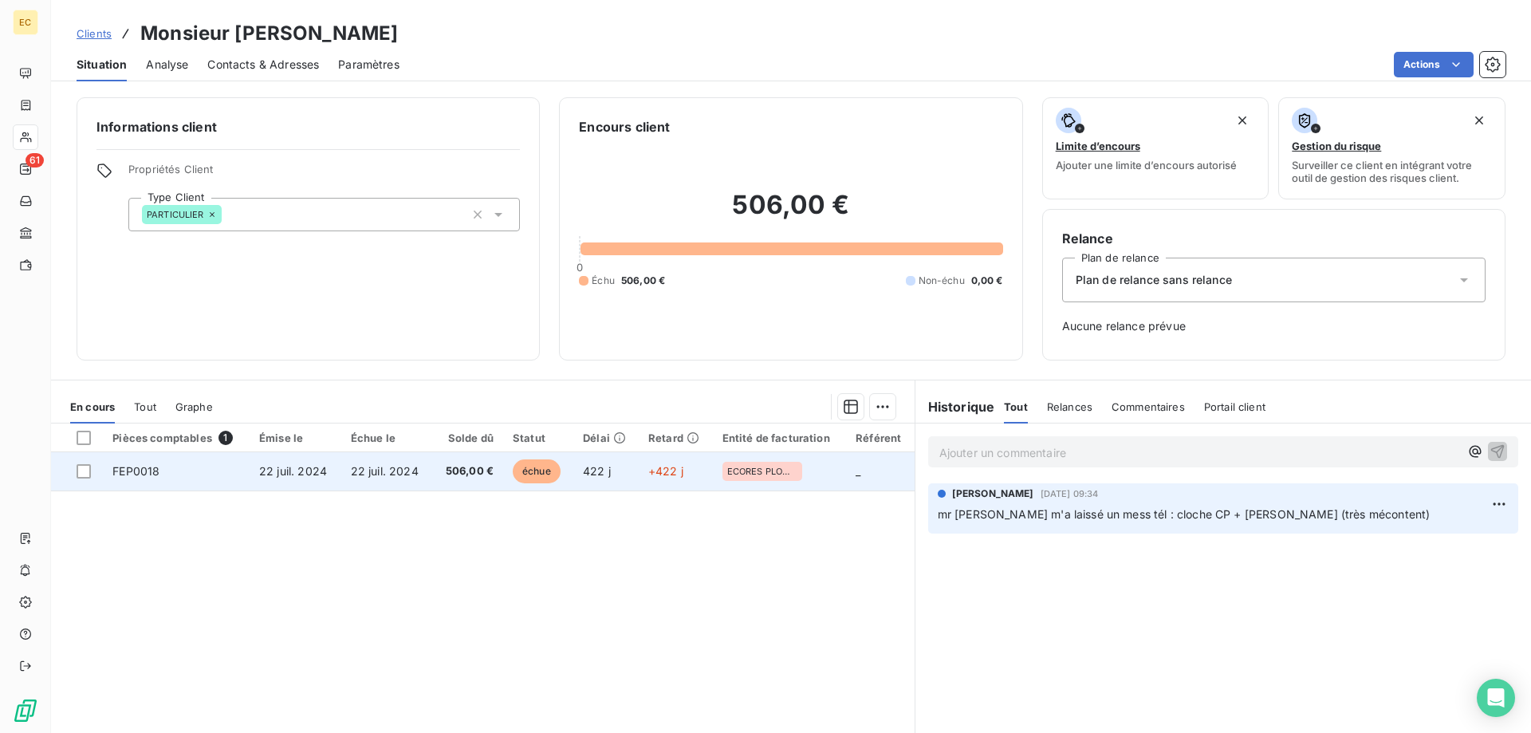
click at [397, 475] on span "22 juil. 2024" at bounding box center [385, 471] width 68 height 14
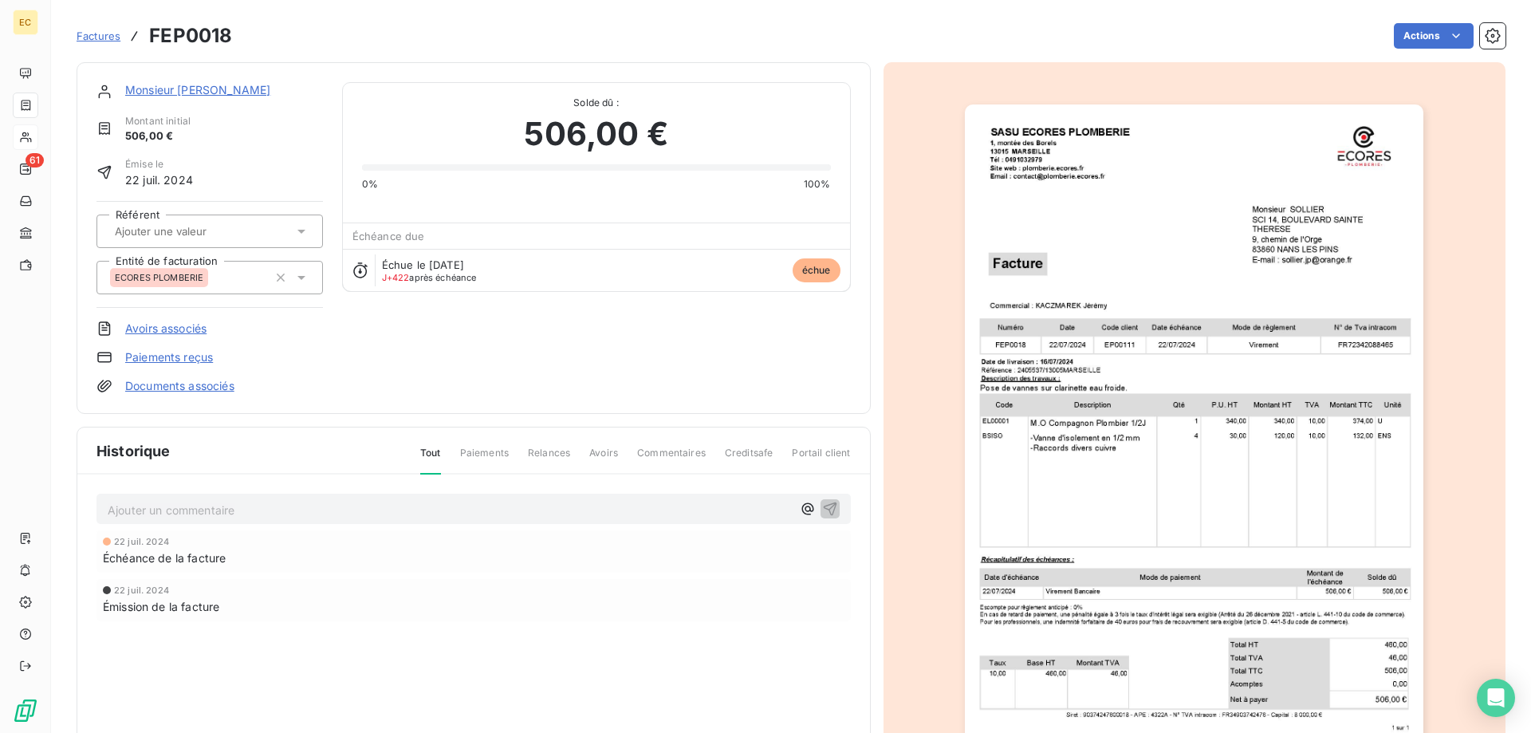
click at [203, 91] on link "Monsieur [PERSON_NAME]" at bounding box center [197, 90] width 145 height 14
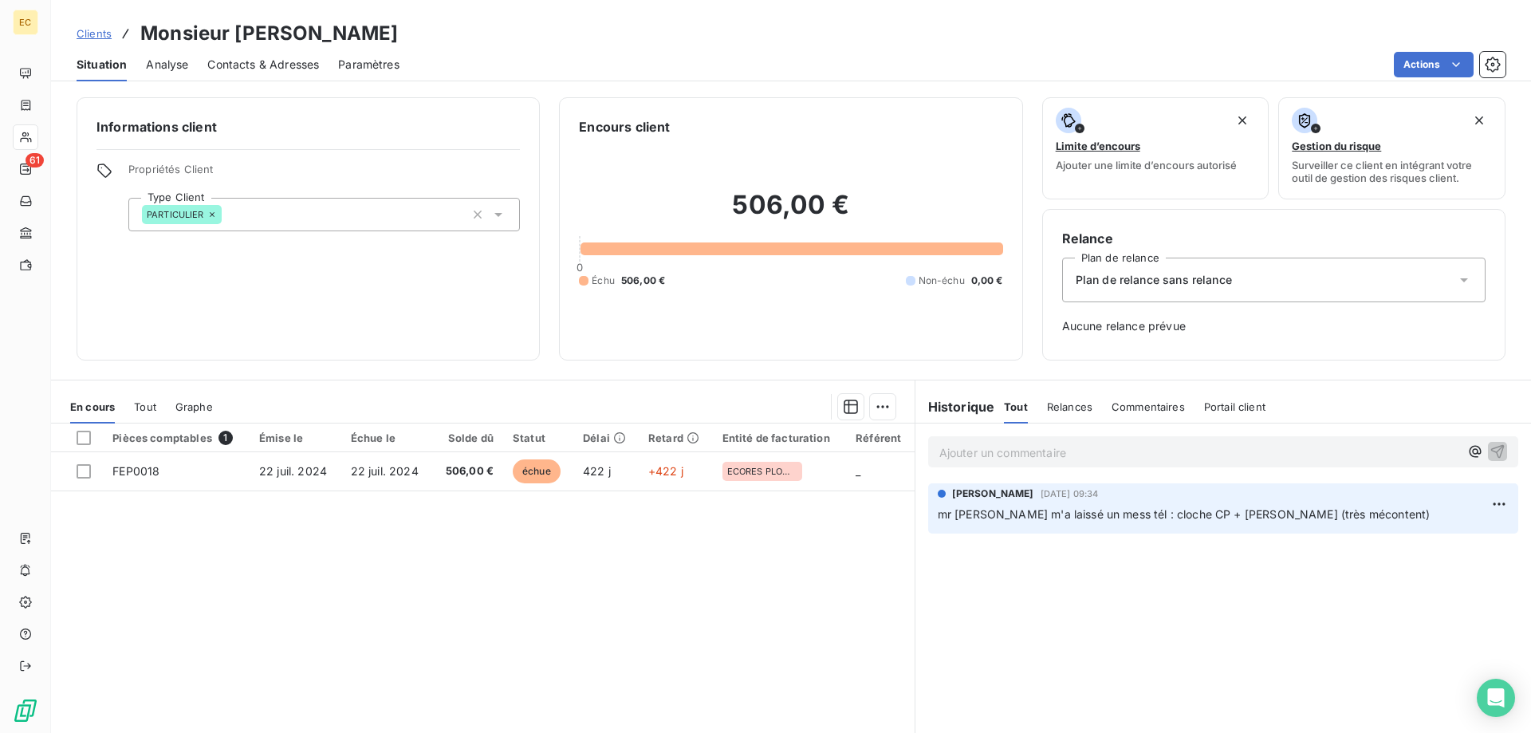
click at [267, 71] on span "Contacts & Adresses" at bounding box center [263, 65] width 112 height 16
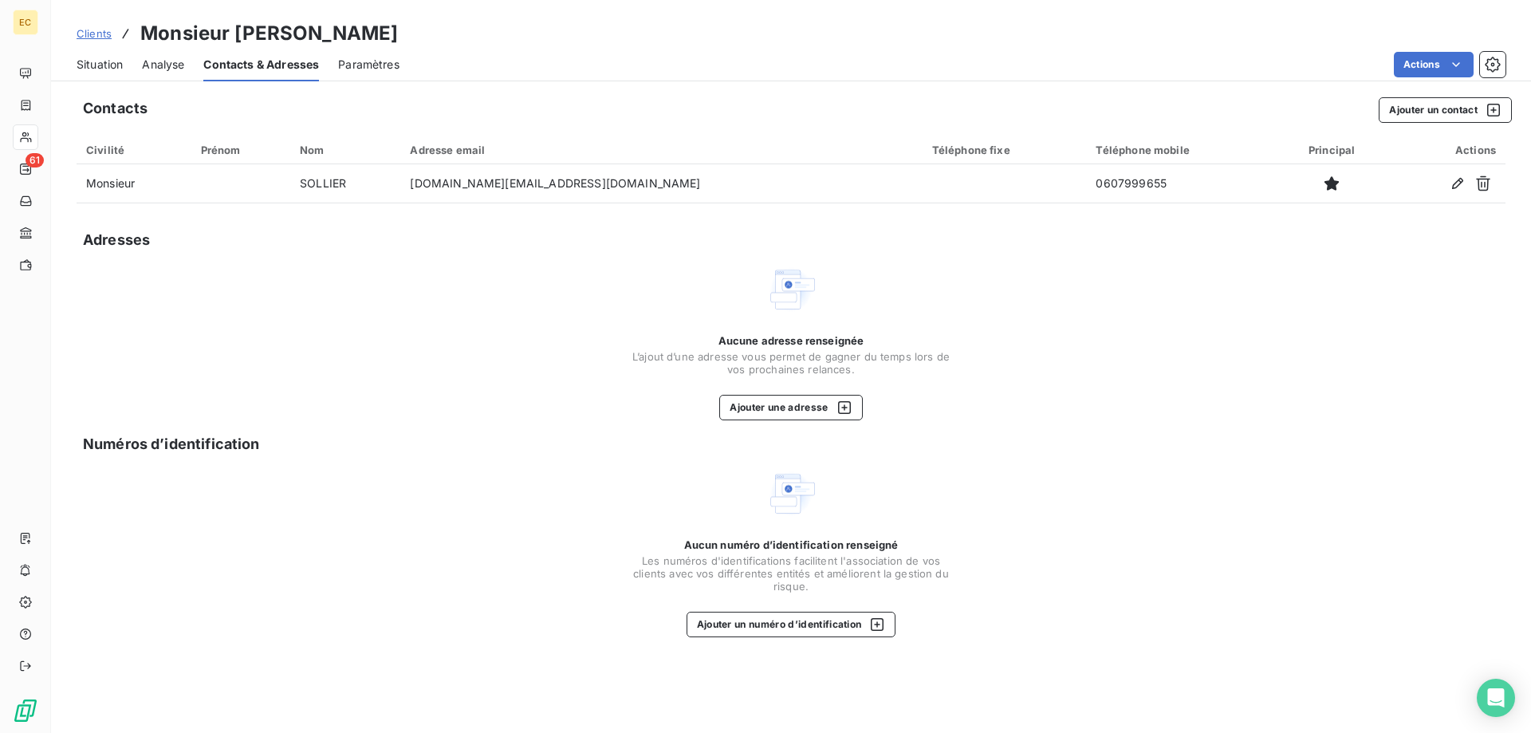
click at [113, 70] on span "Situation" at bounding box center [100, 65] width 46 height 16
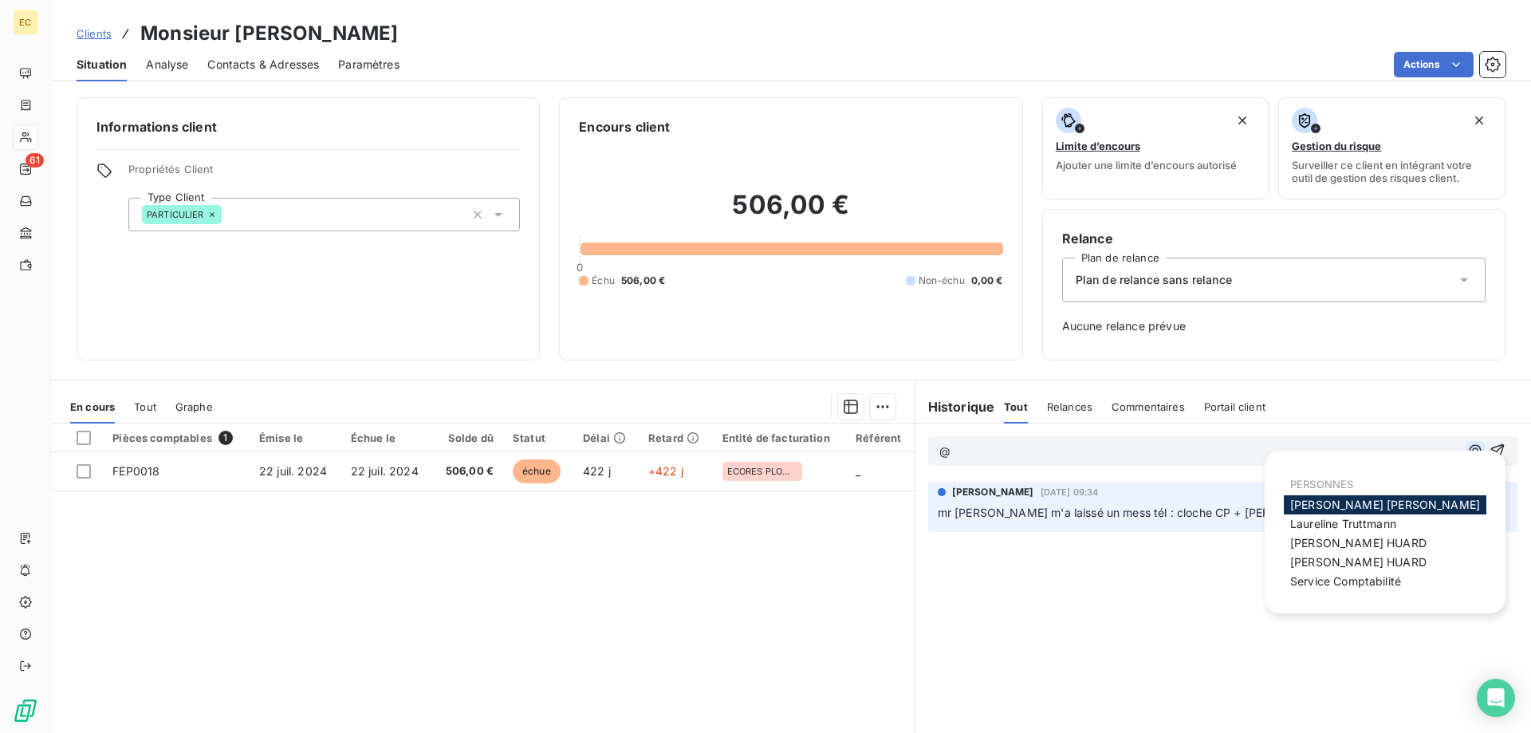
click at [1478, 449] on icon "button" at bounding box center [1476, 451] width 16 height 16
click at [1391, 583] on span "Service Comptabilité" at bounding box center [1346, 581] width 111 height 14
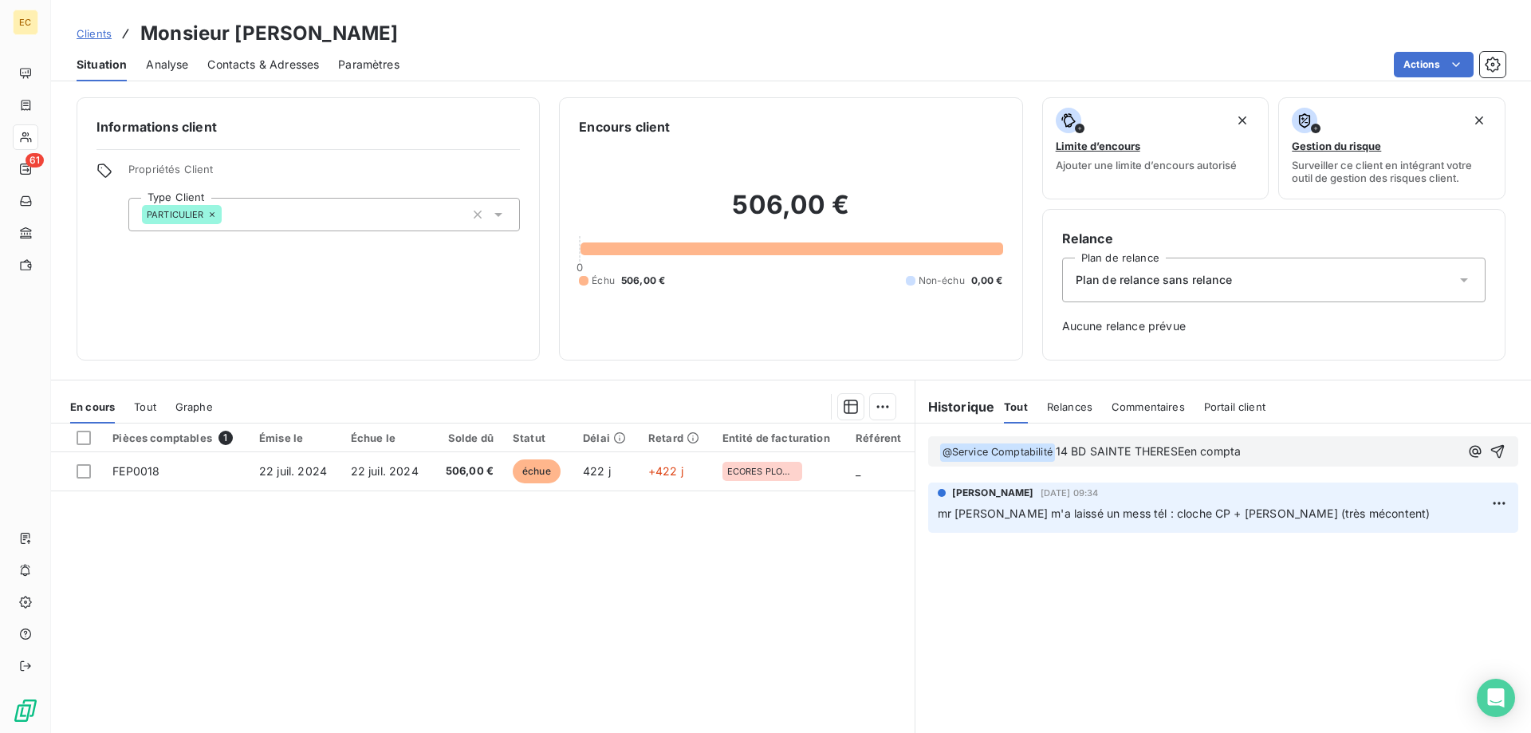
click at [1188, 453] on span "14 BD SAINTE THERESEen compta" at bounding box center [1148, 451] width 185 height 14
click at [1296, 448] on p "﻿ @ Service Comptabilité ﻿ 14 BD SAINTE [PERSON_NAME] en compta" at bounding box center [1200, 452] width 520 height 19
click at [1502, 451] on icon "button" at bounding box center [1499, 452] width 14 height 14
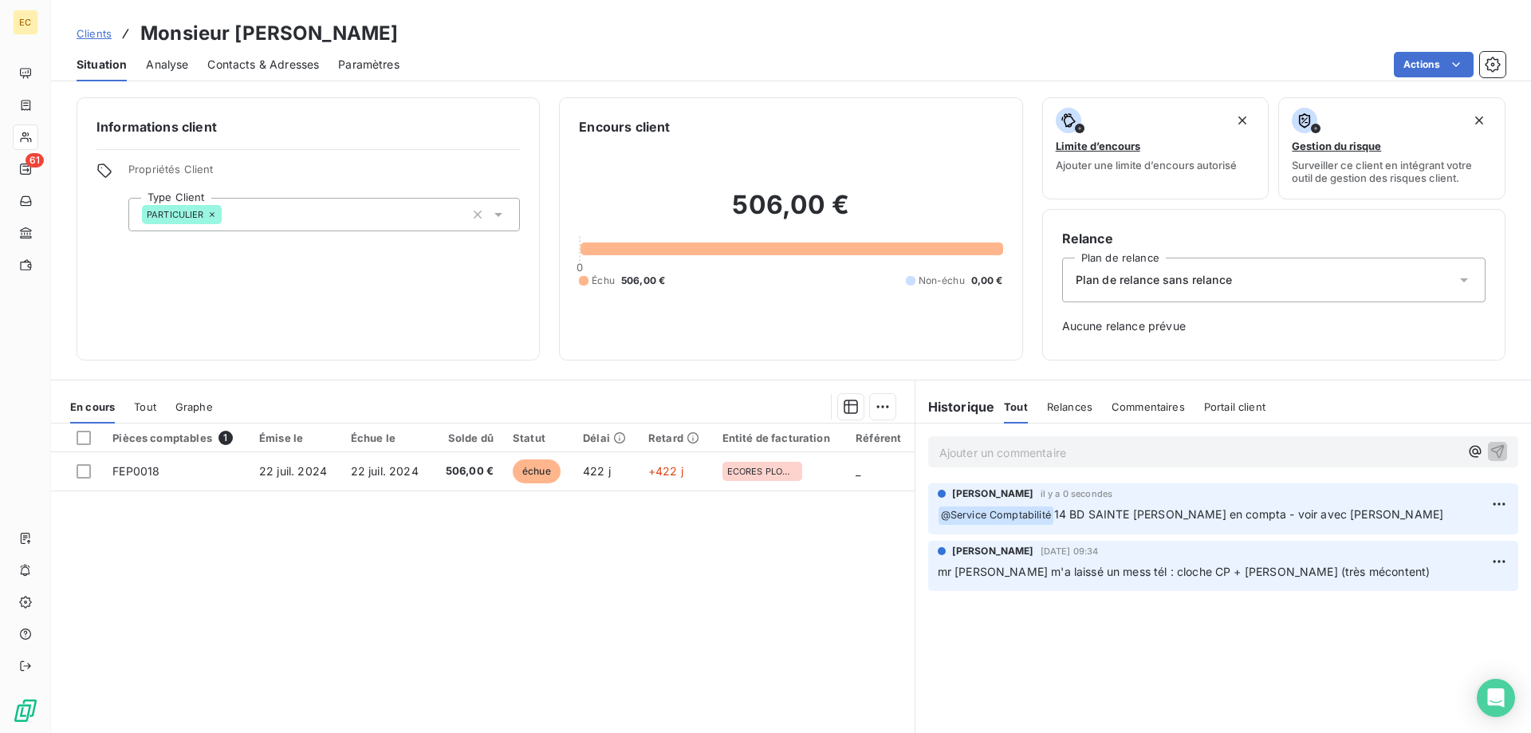
click at [93, 34] on span "Clients" at bounding box center [94, 33] width 35 height 13
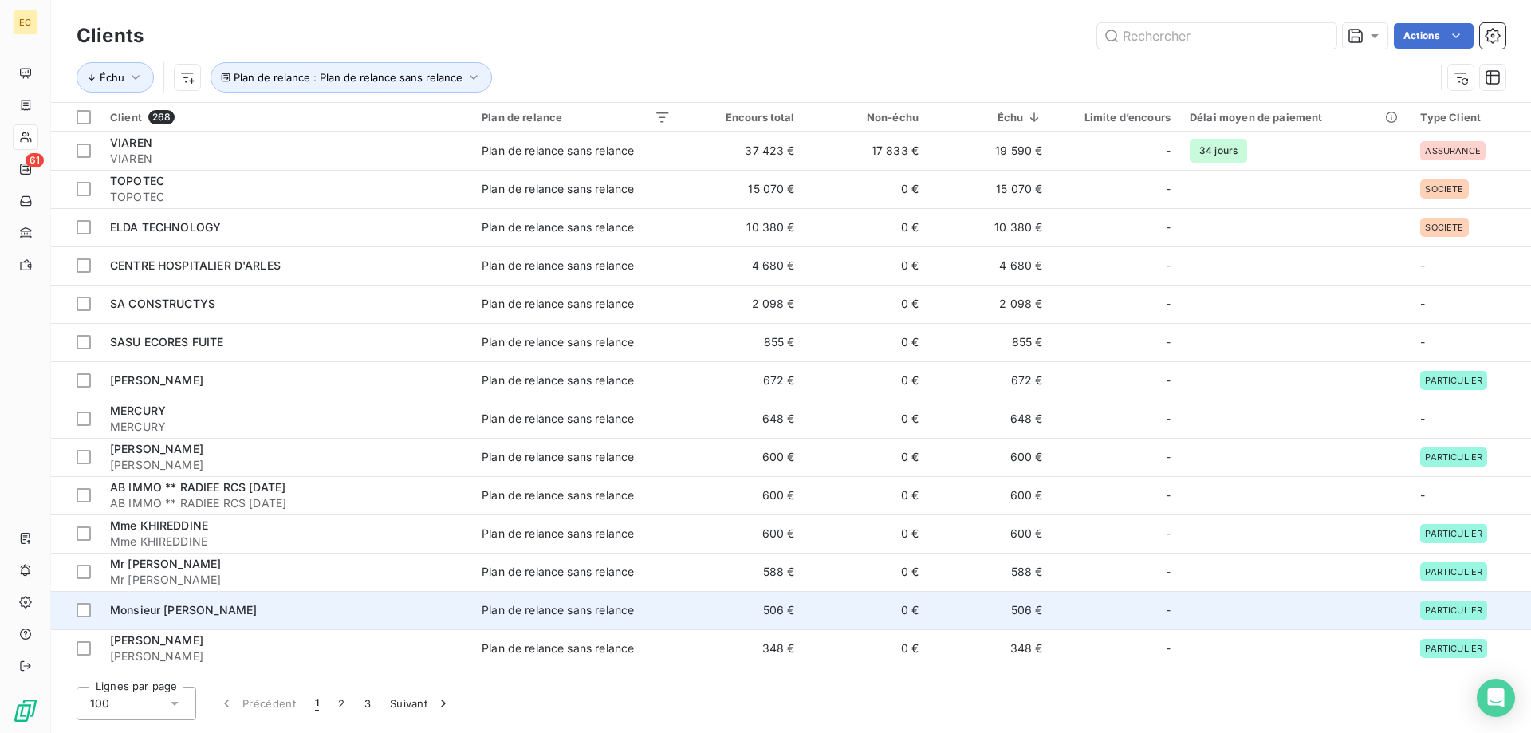
click at [239, 594] on td "Monsieur [PERSON_NAME]" at bounding box center [287, 610] width 372 height 38
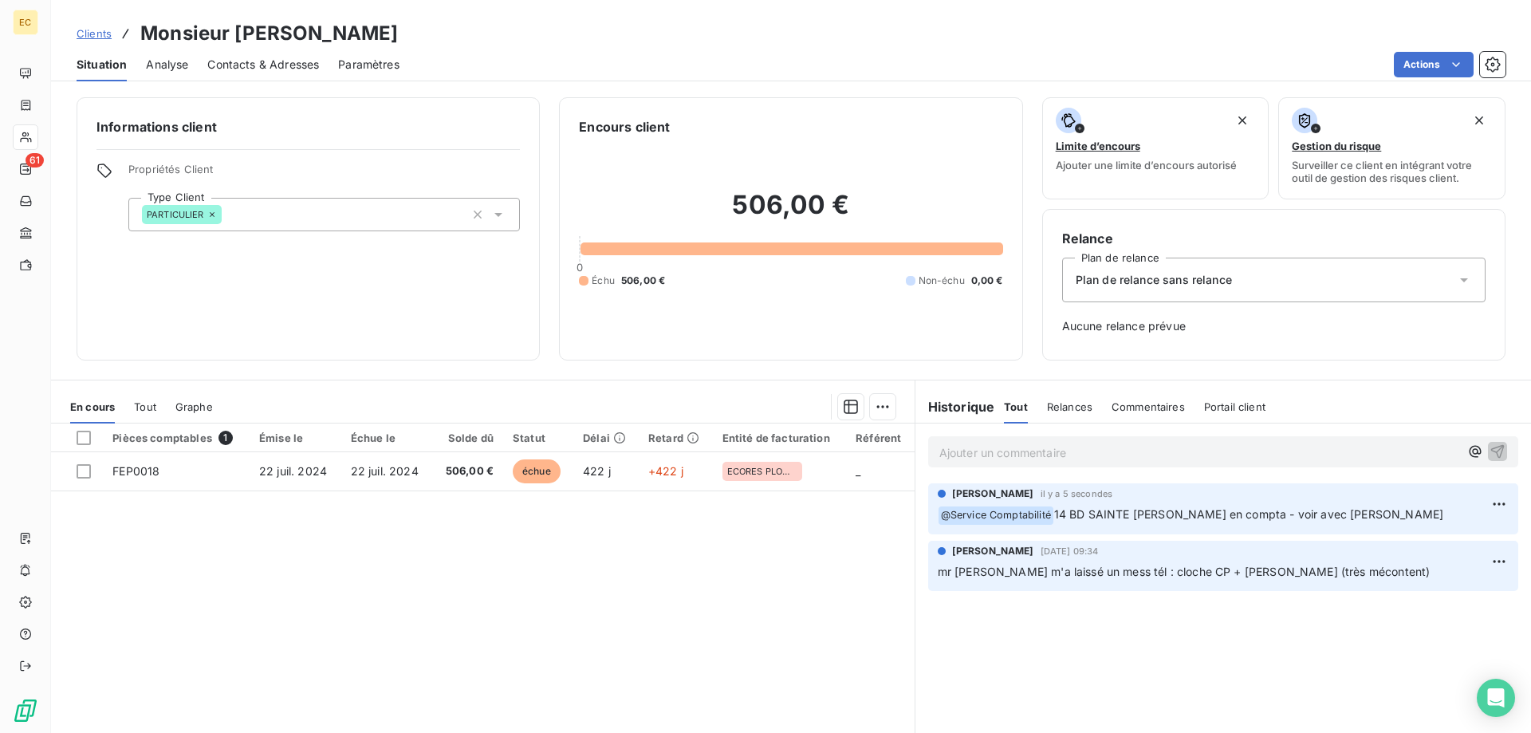
click at [1222, 275] on span "Plan de relance sans relance" at bounding box center [1154, 280] width 156 height 16
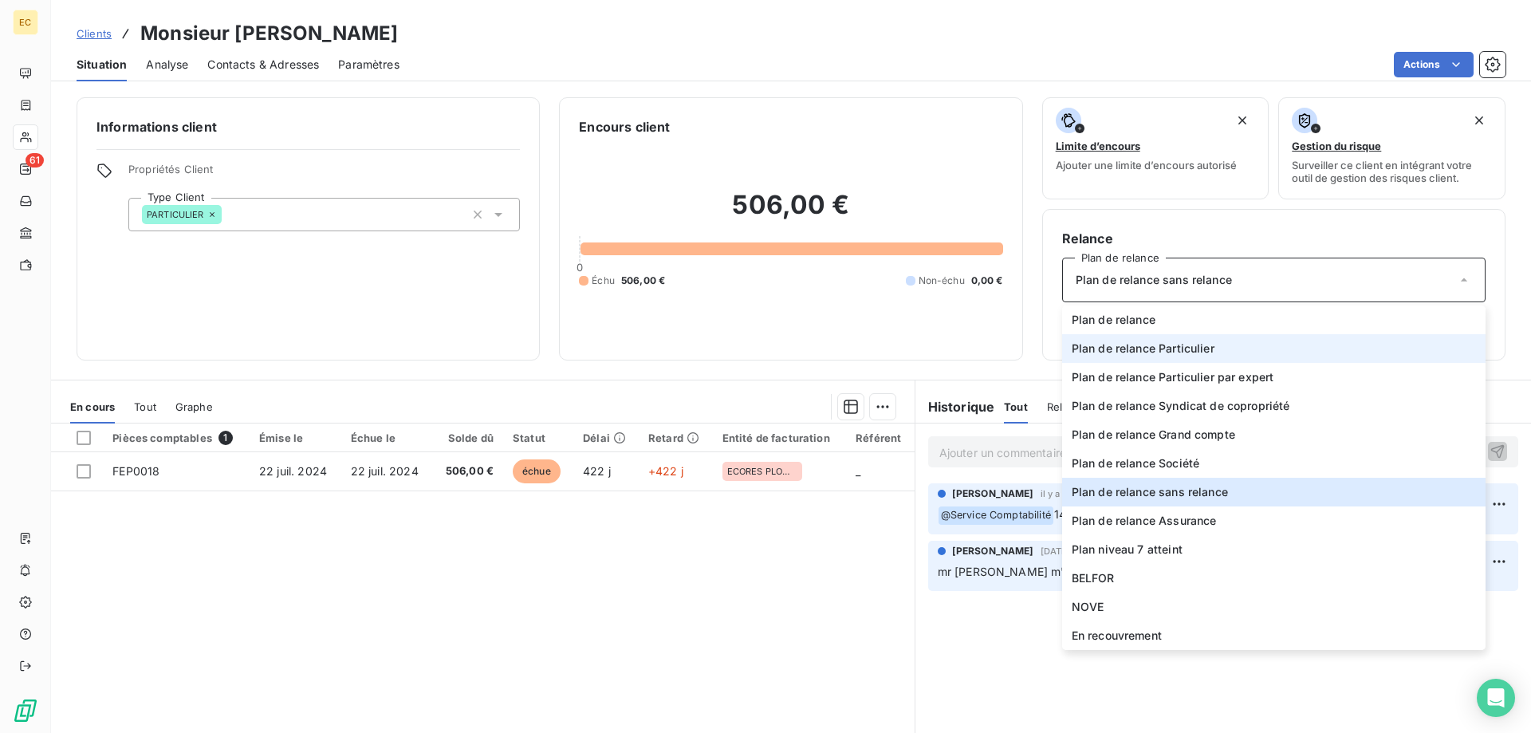
click at [1182, 342] on span "Plan de relance Particulier" at bounding box center [1143, 349] width 143 height 16
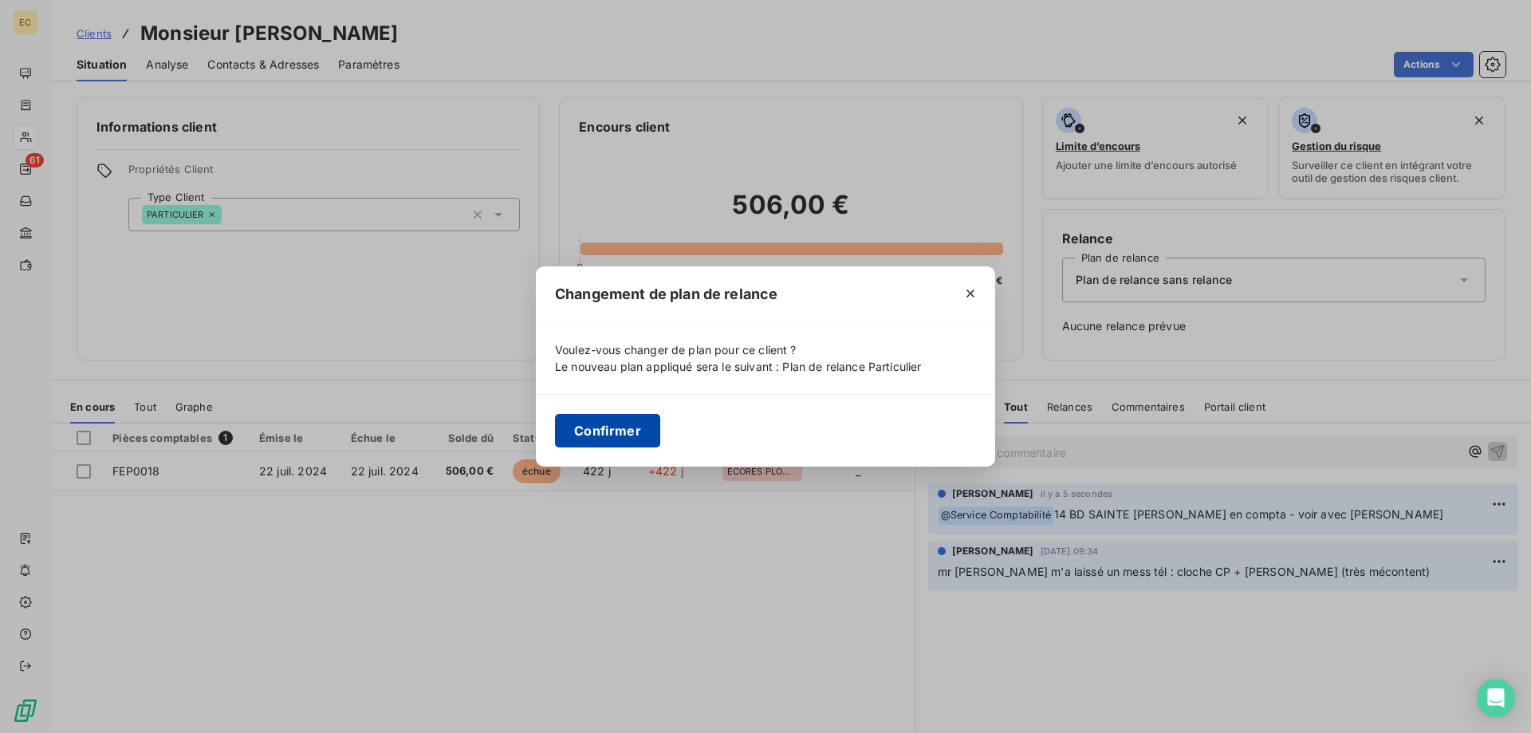
click at [644, 434] on button "Confirmer" at bounding box center [607, 431] width 105 height 34
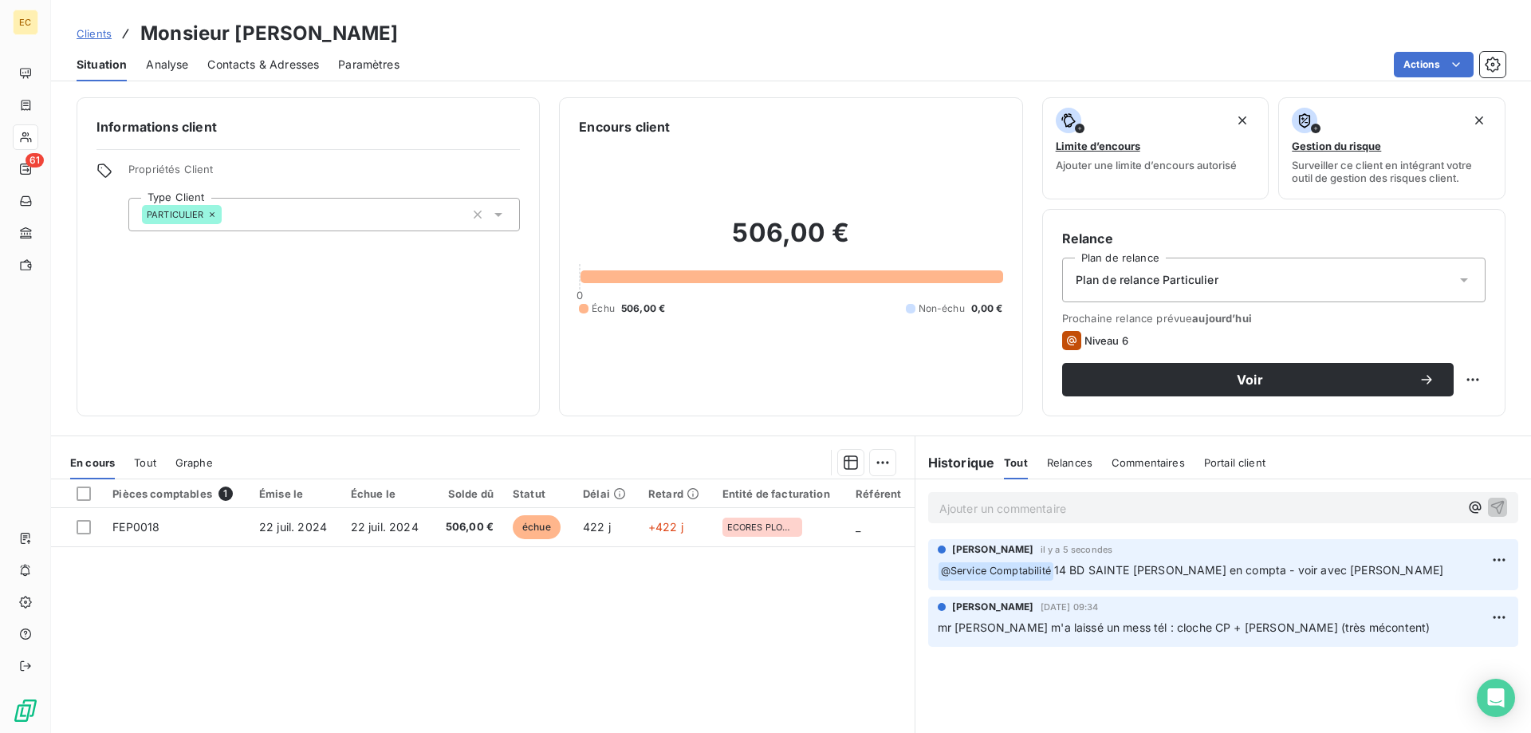
click at [96, 32] on span "Clients" at bounding box center [94, 33] width 35 height 13
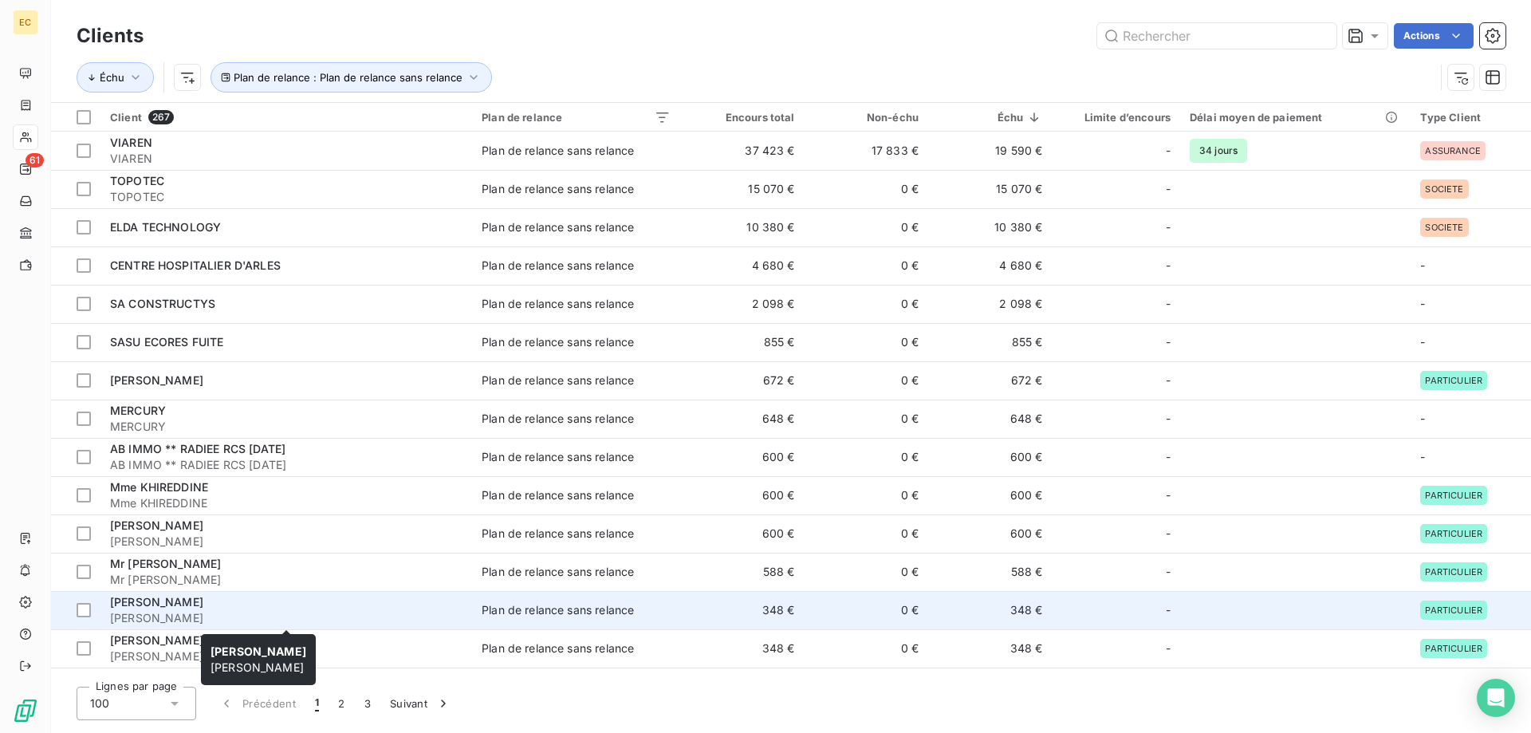
click at [327, 608] on div "[PERSON_NAME]" at bounding box center [286, 602] width 353 height 16
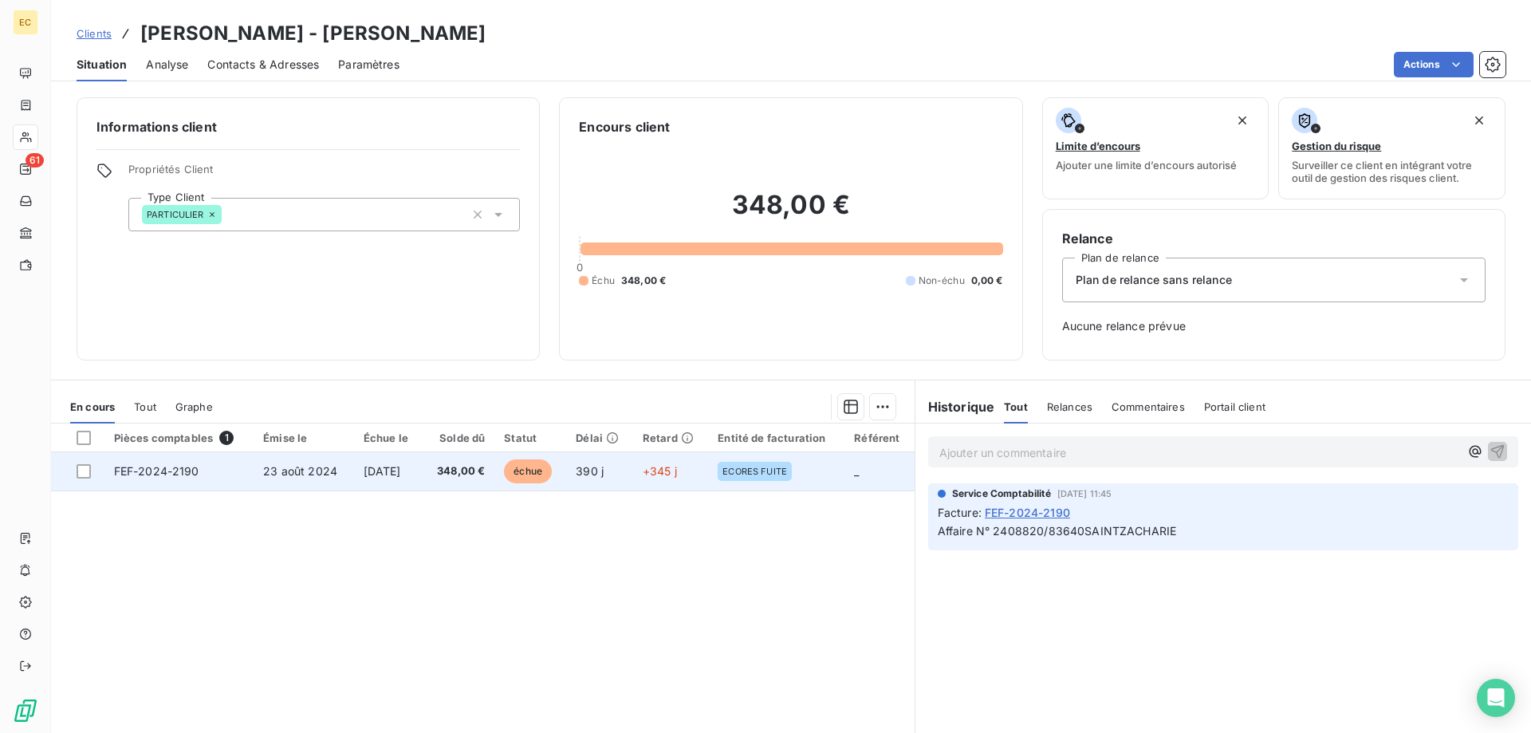
click at [423, 463] on td "[DATE]" at bounding box center [388, 471] width 69 height 38
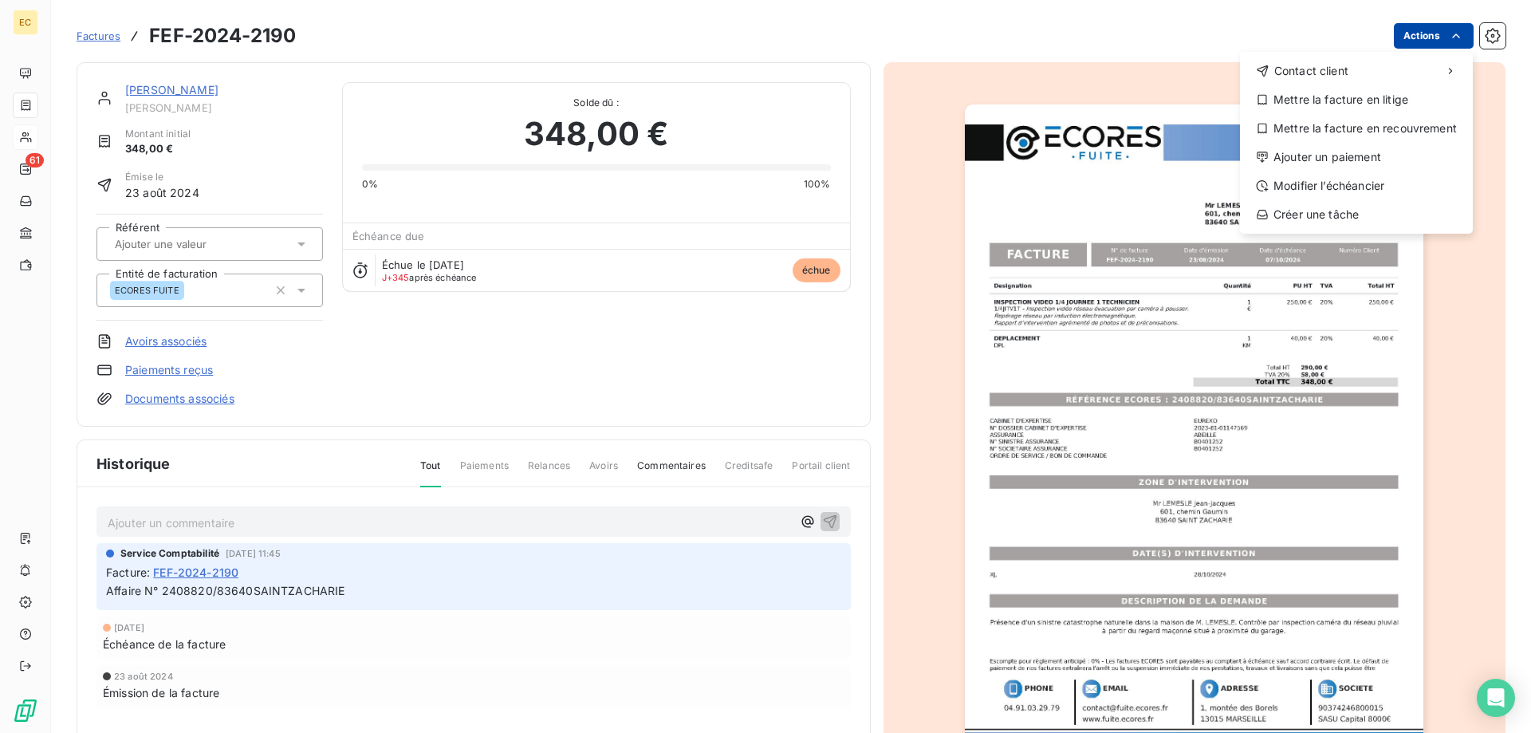
click at [1421, 41] on html "EC 61 Factures FEF-2024-2190 Actions Contact client Mettre la facture en litige…" at bounding box center [765, 366] width 1531 height 733
click at [1350, 158] on div "Ajouter un paiement" at bounding box center [1357, 157] width 220 height 26
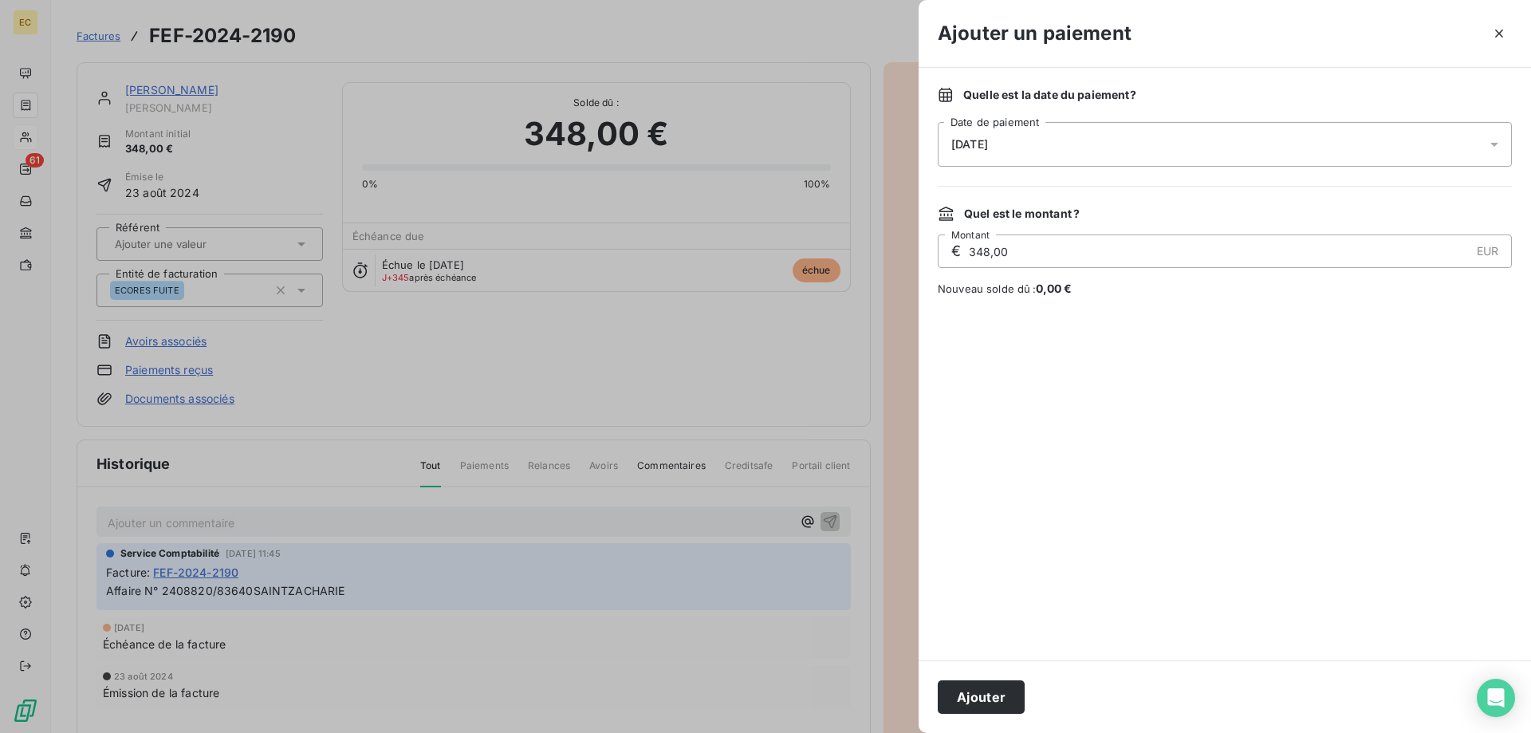
click at [1162, 135] on div "[DATE]" at bounding box center [1225, 144] width 574 height 45
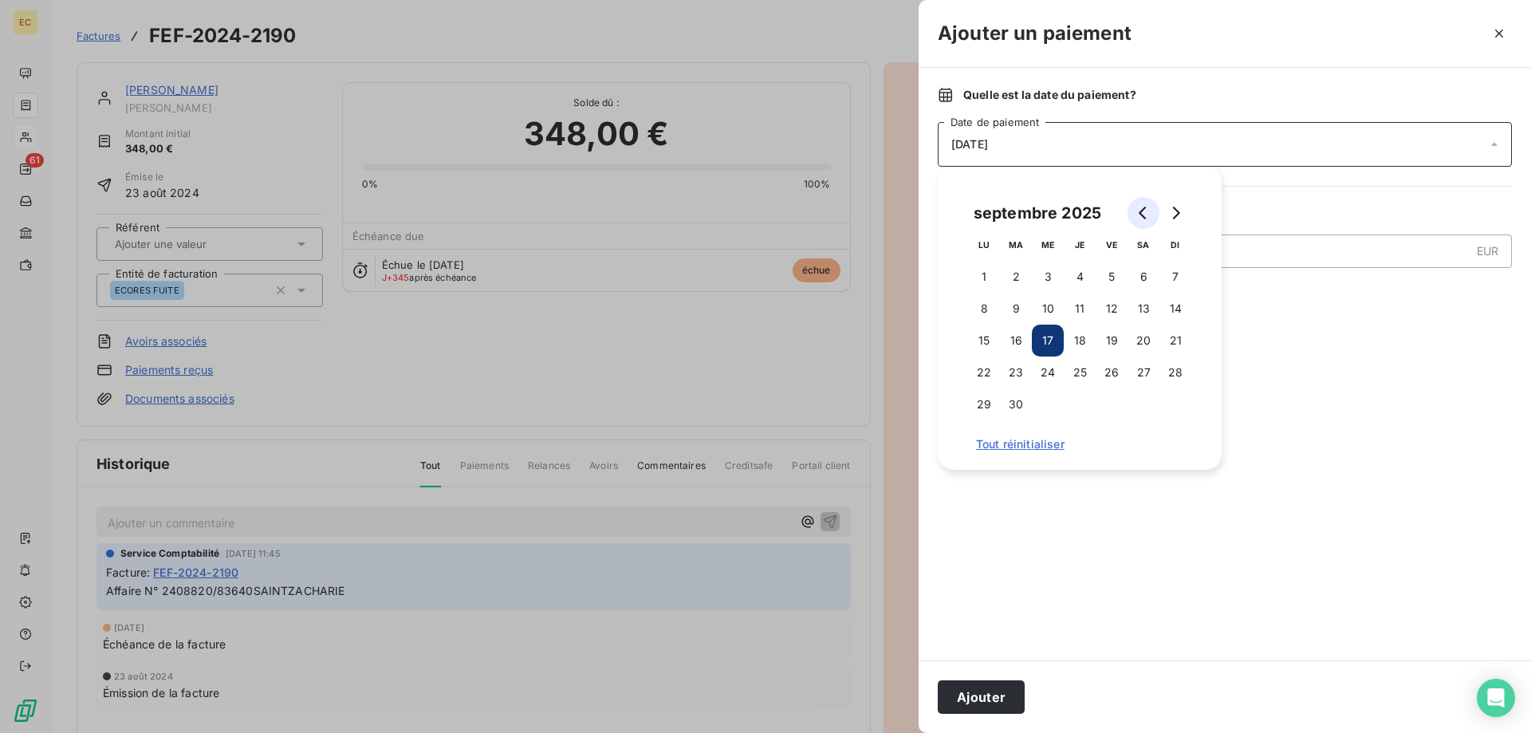
click at [1146, 210] on icon "Go to previous month" at bounding box center [1143, 213] width 13 height 13
click at [1145, 210] on icon "Go to previous month" at bounding box center [1143, 213] width 13 height 13
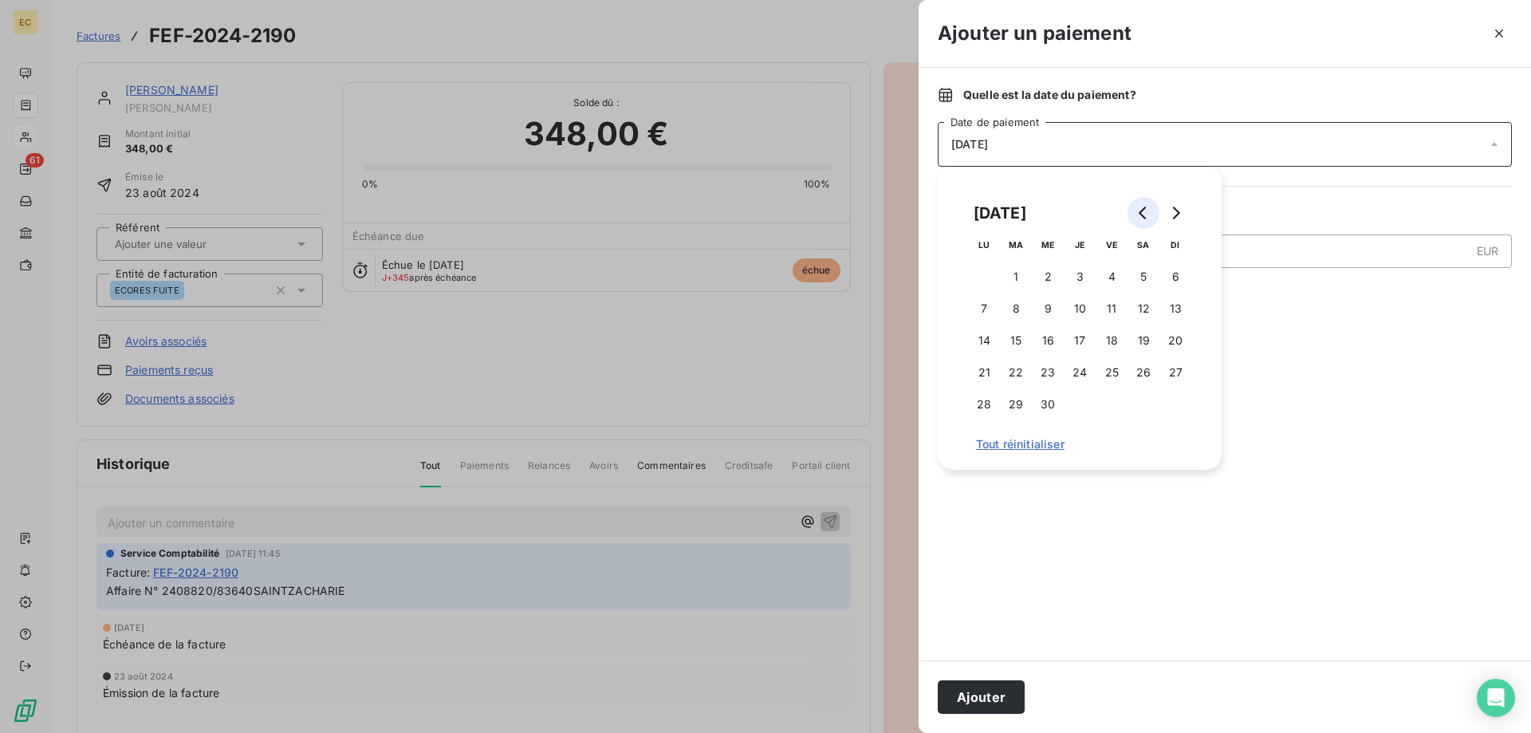
click at [1145, 210] on icon "Go to previous month" at bounding box center [1143, 213] width 13 height 13
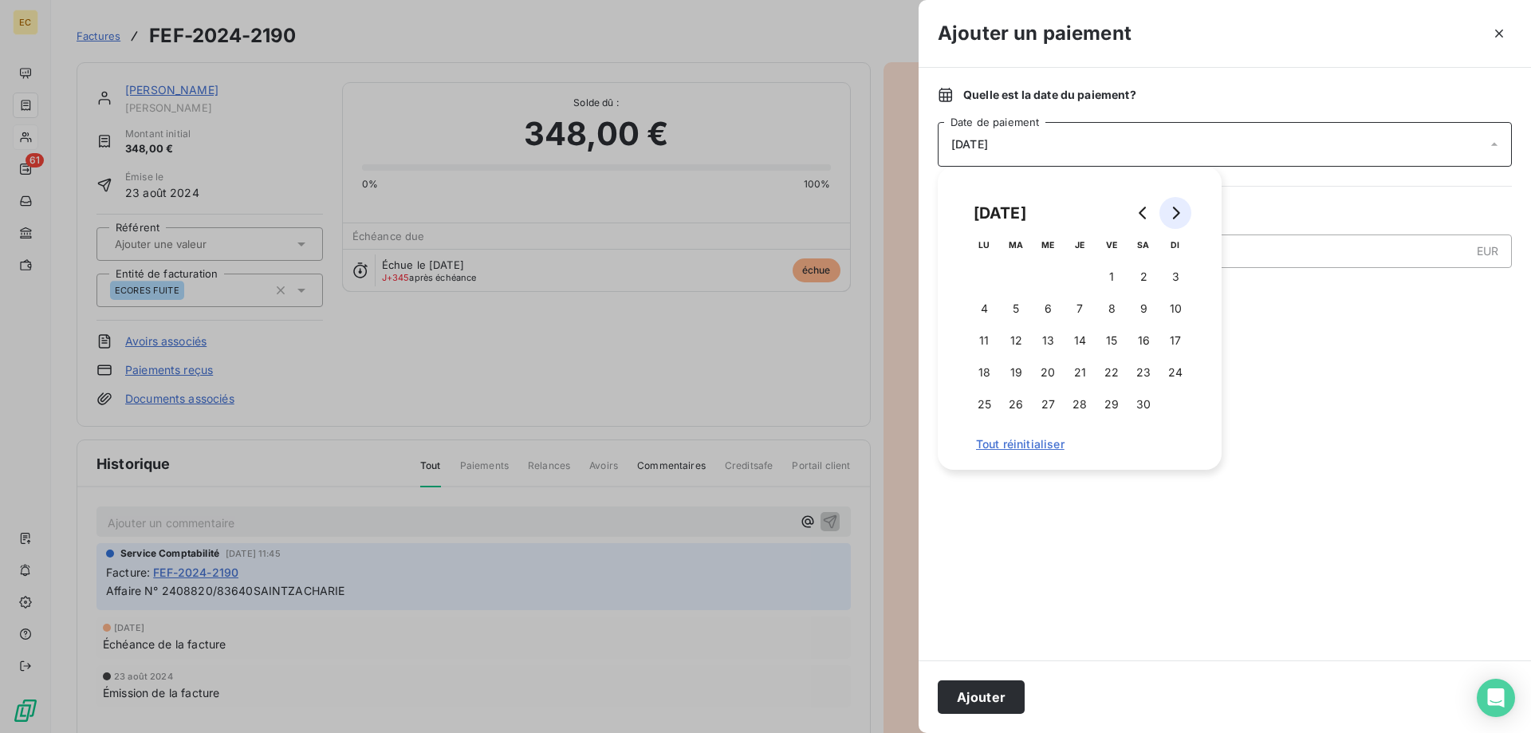
click at [1177, 214] on icon "Go to next month" at bounding box center [1175, 213] width 13 height 13
click at [1082, 308] on button "5" at bounding box center [1080, 309] width 32 height 32
click at [990, 697] on button "Ajouter" at bounding box center [981, 697] width 87 height 34
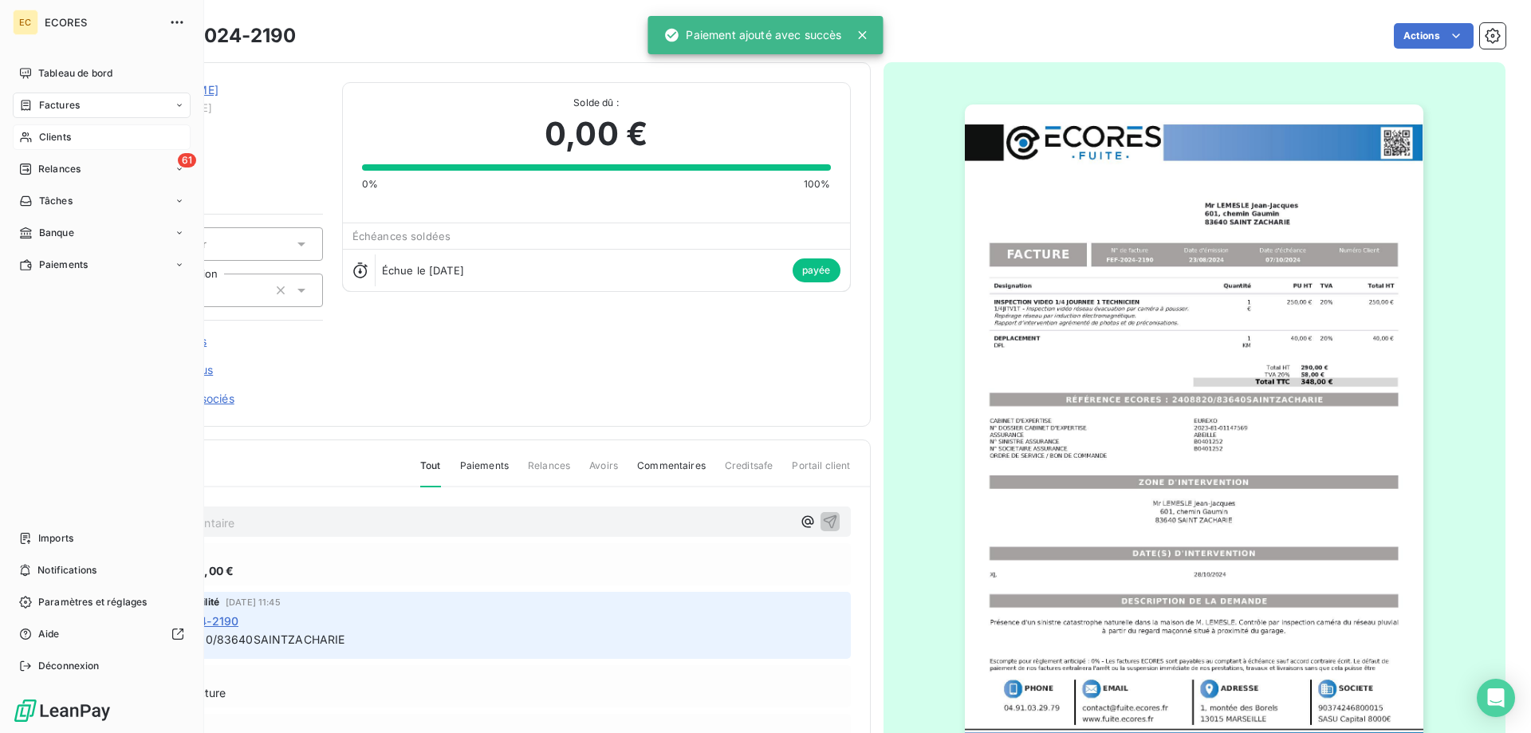
click at [49, 141] on span "Clients" at bounding box center [55, 137] width 32 height 14
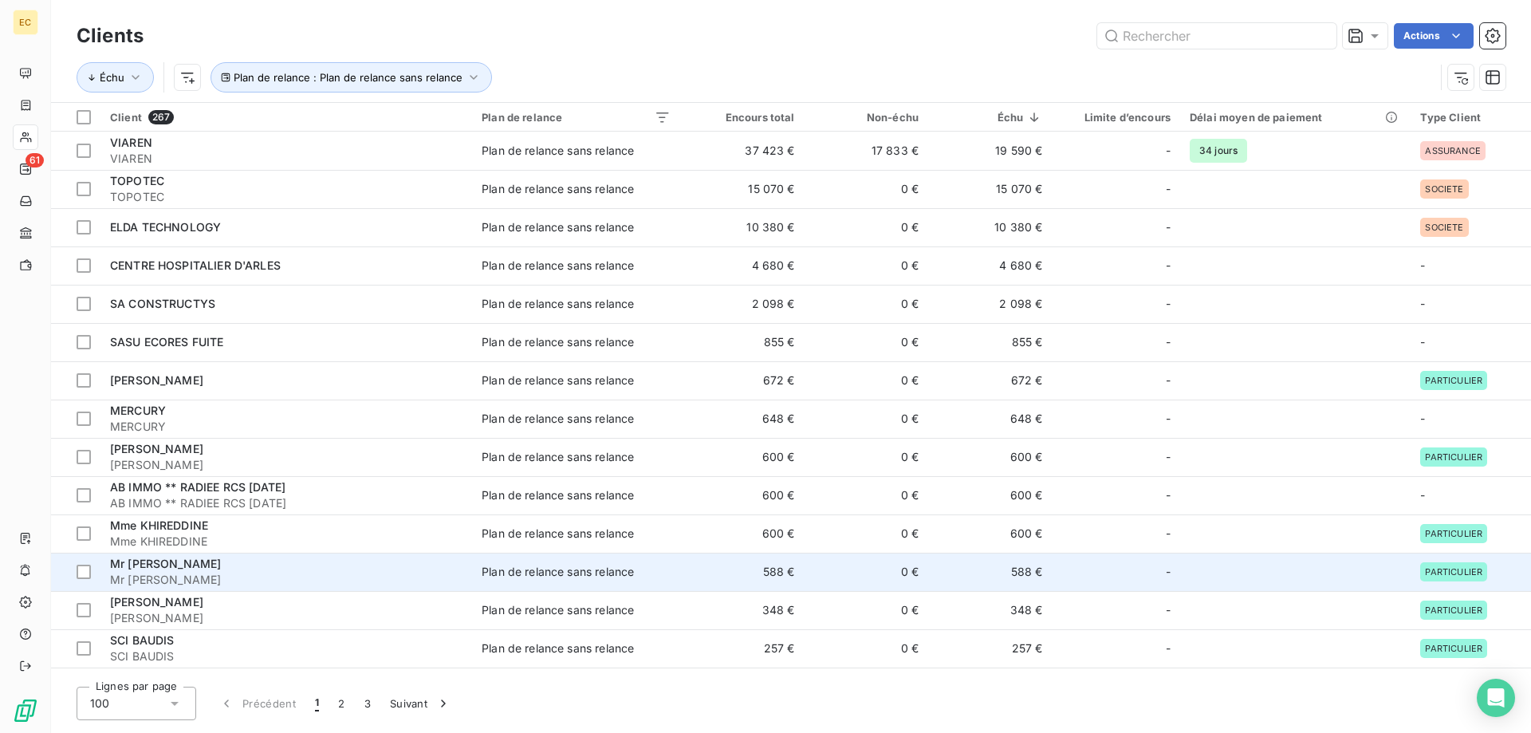
click at [223, 574] on span "Mr [PERSON_NAME]" at bounding box center [286, 580] width 353 height 16
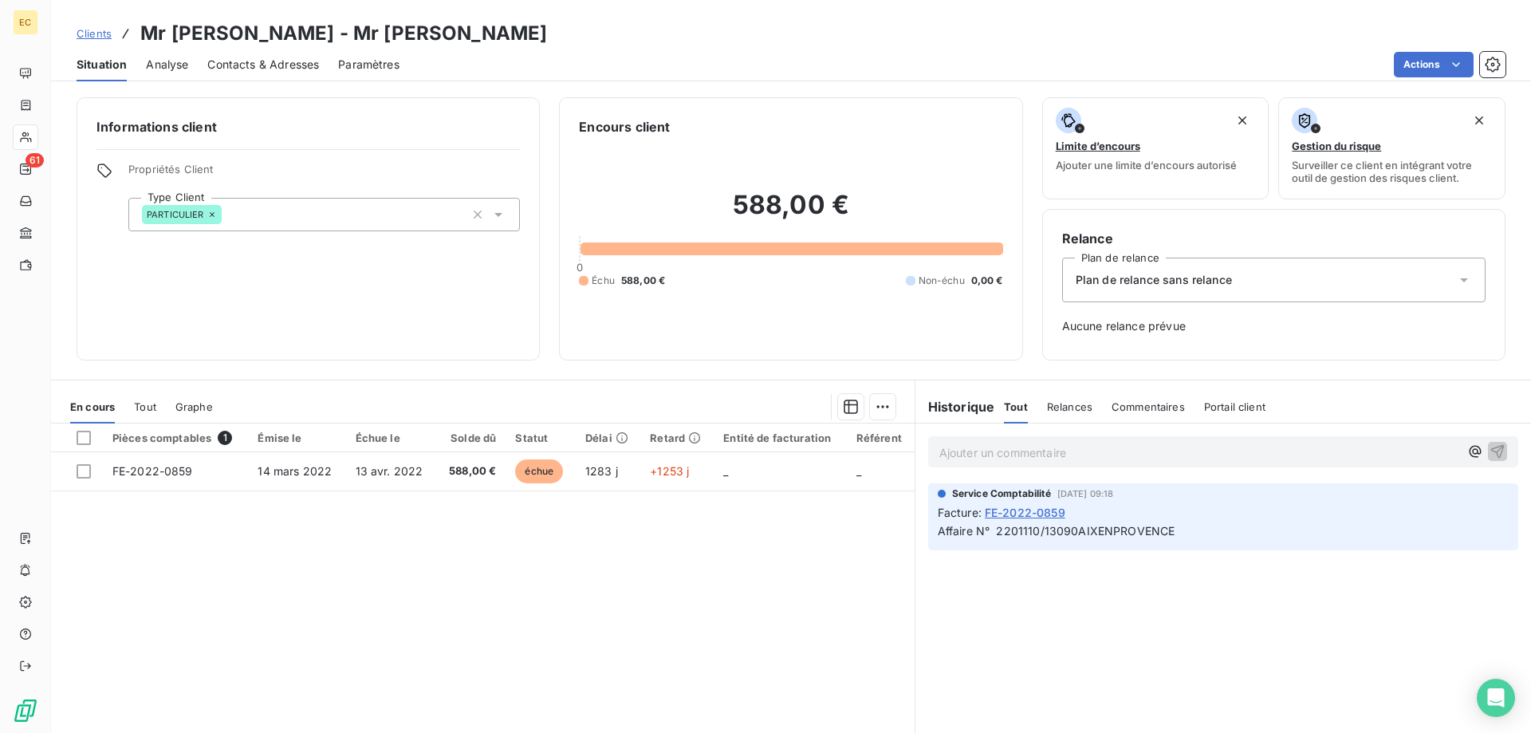
click at [88, 36] on span "Clients" at bounding box center [94, 33] width 35 height 13
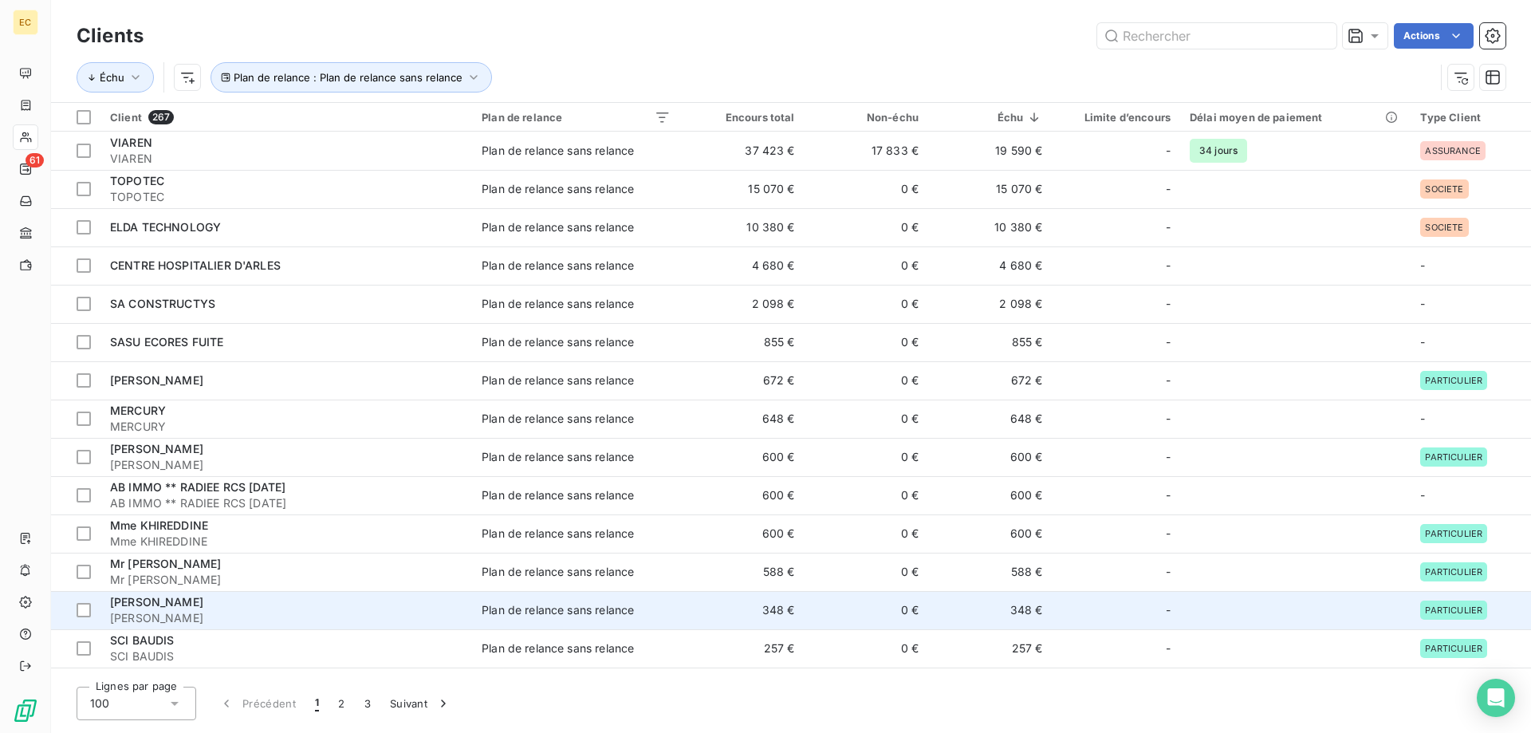
click at [203, 603] on span "[PERSON_NAME]" at bounding box center [156, 602] width 93 height 14
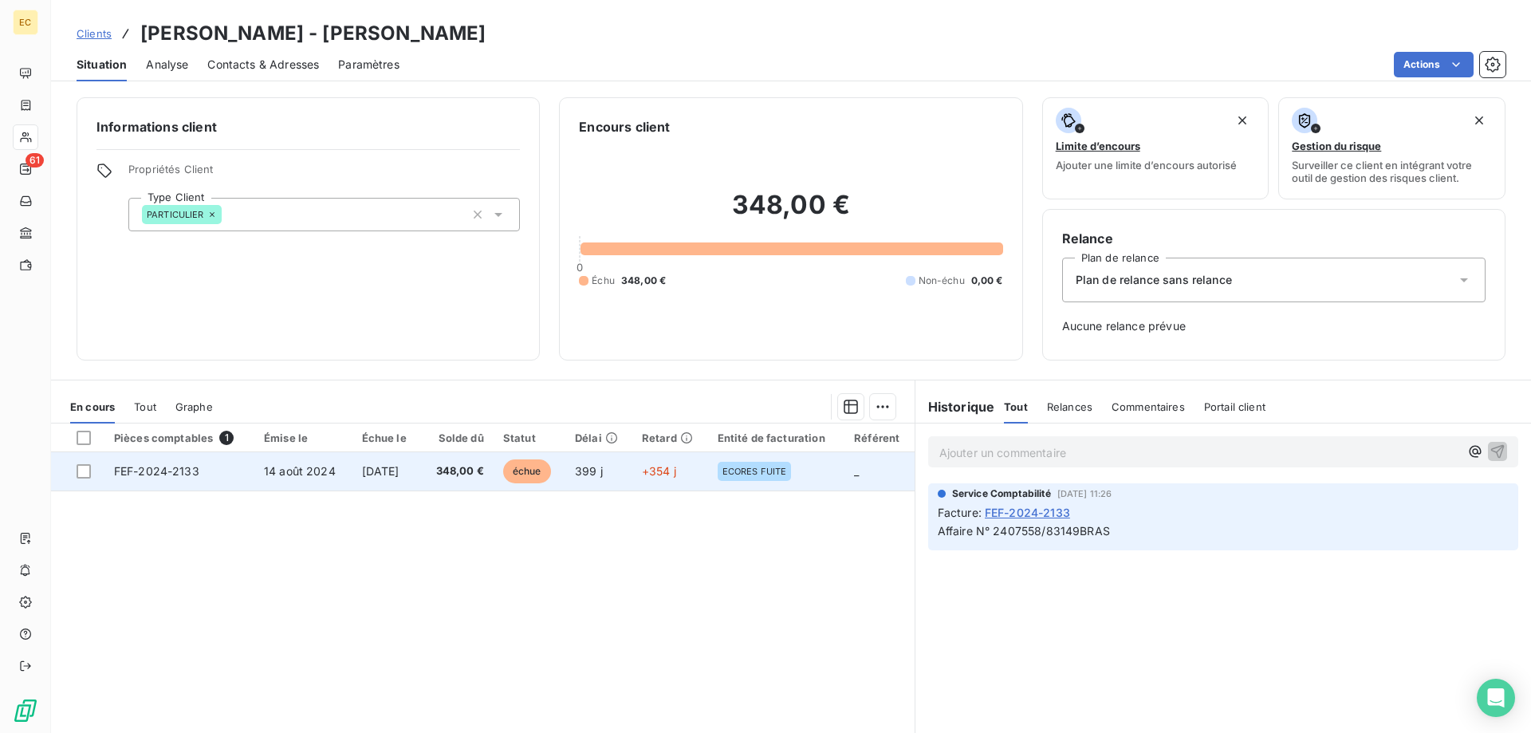
click at [708, 466] on td "+354 j" at bounding box center [671, 471] width 76 height 38
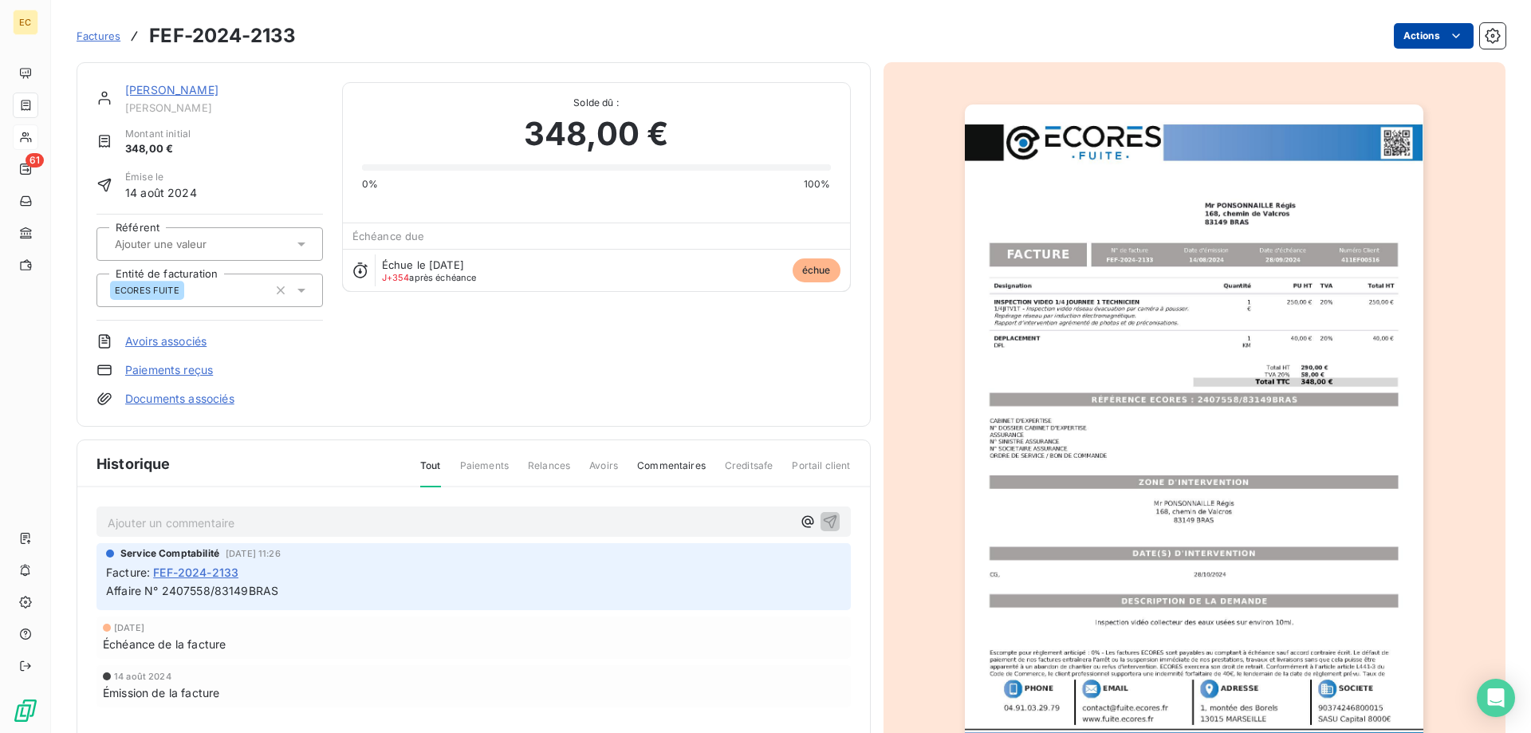
click at [1401, 42] on html "EC 61 Factures FEF-2024-2133 Actions [PERSON_NAME] [PERSON_NAME] initial 348,00…" at bounding box center [765, 366] width 1531 height 733
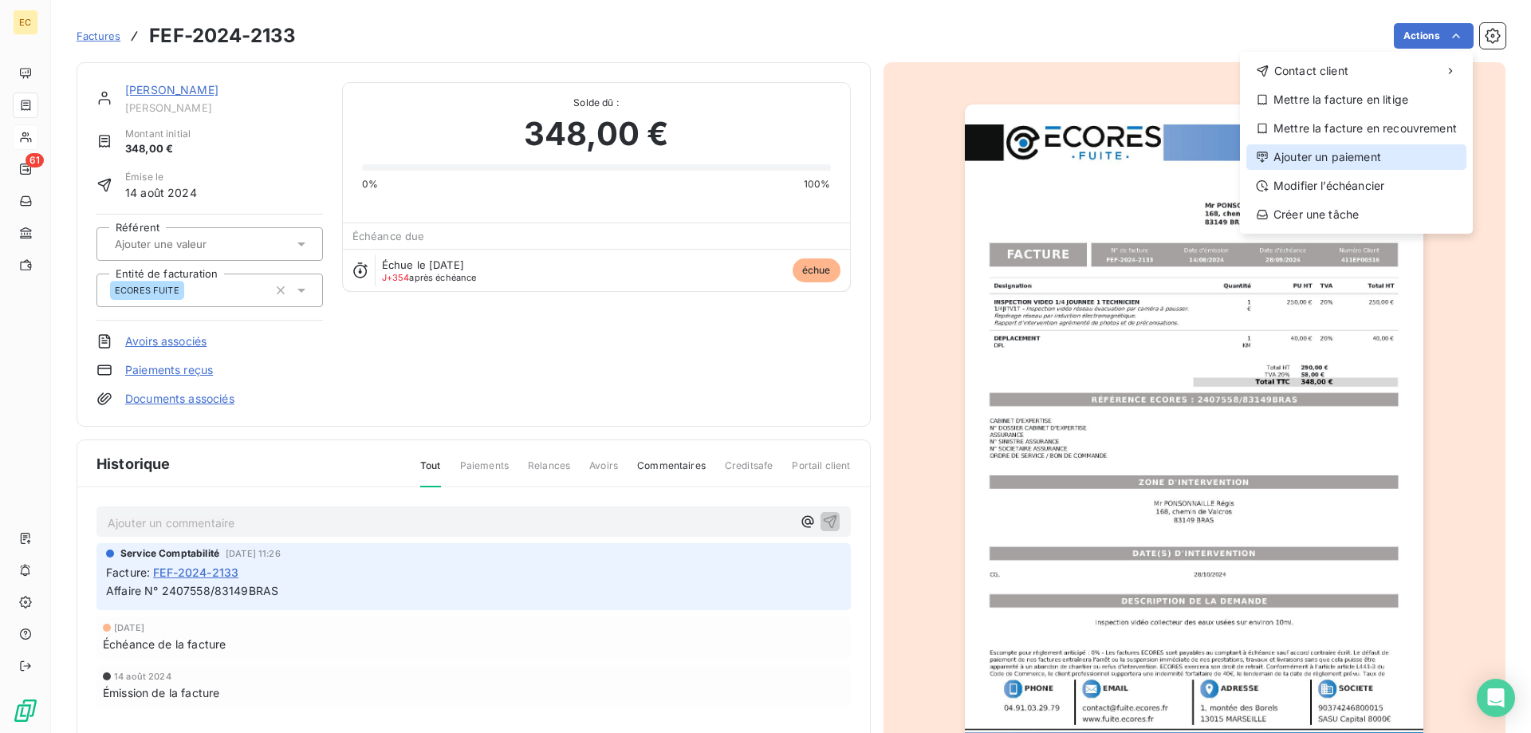
drag, startPoint x: 1334, startPoint y: 183, endPoint x: 1333, endPoint y: 163, distance: 20.0
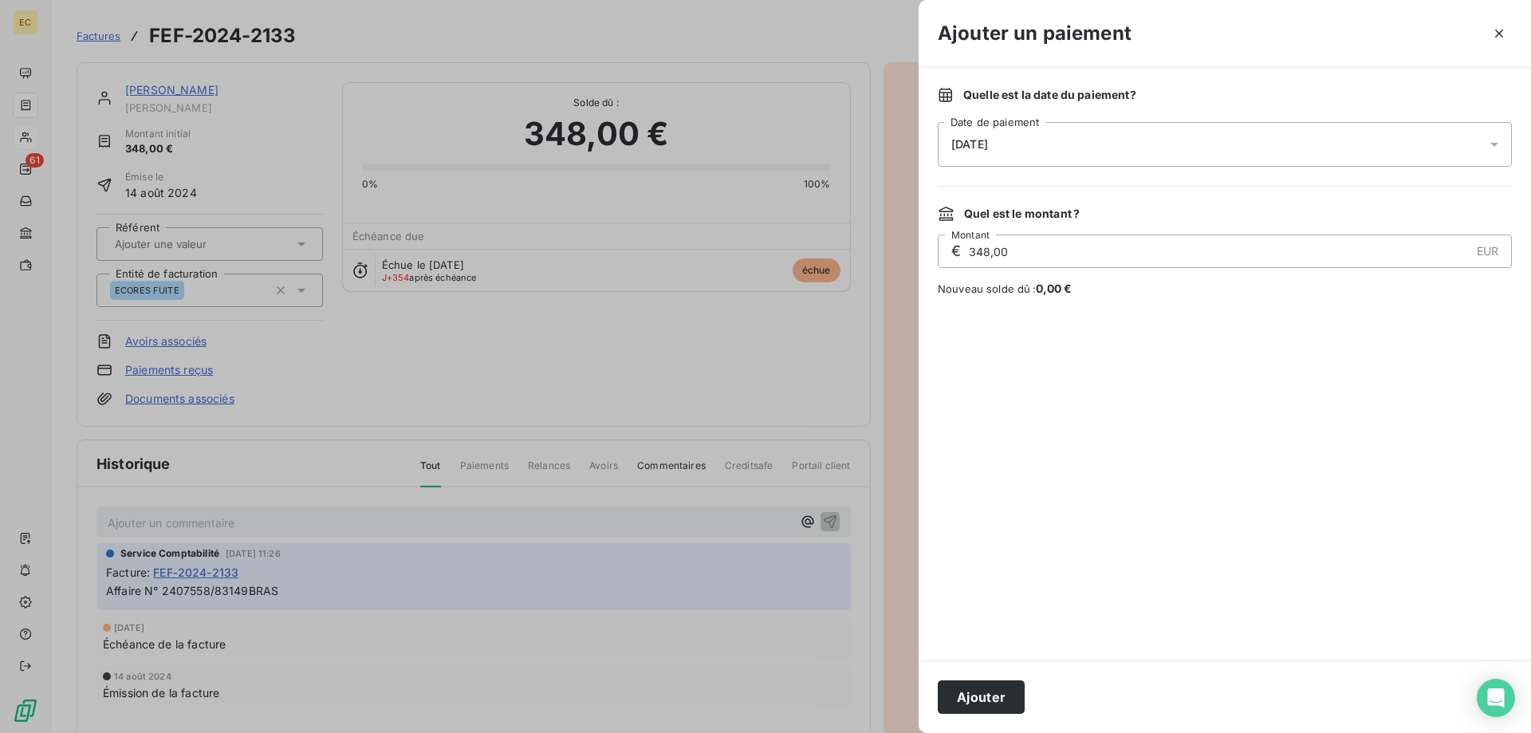
click at [1070, 138] on div "[DATE]" at bounding box center [1225, 144] width 574 height 45
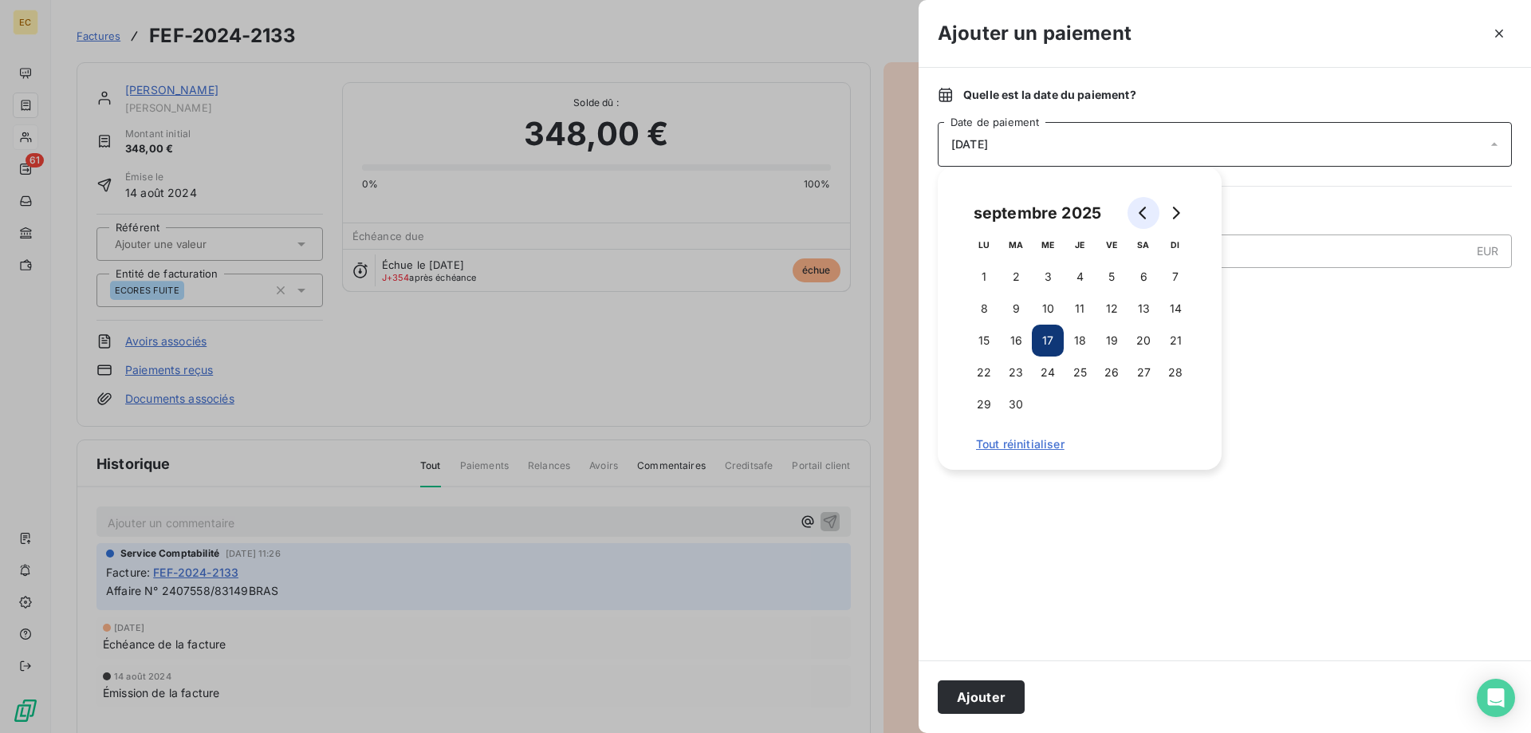
click at [1137, 206] on button "Go to previous month" at bounding box center [1144, 213] width 32 height 32
click at [1137, 207] on button "Go to previous month" at bounding box center [1144, 213] width 32 height 32
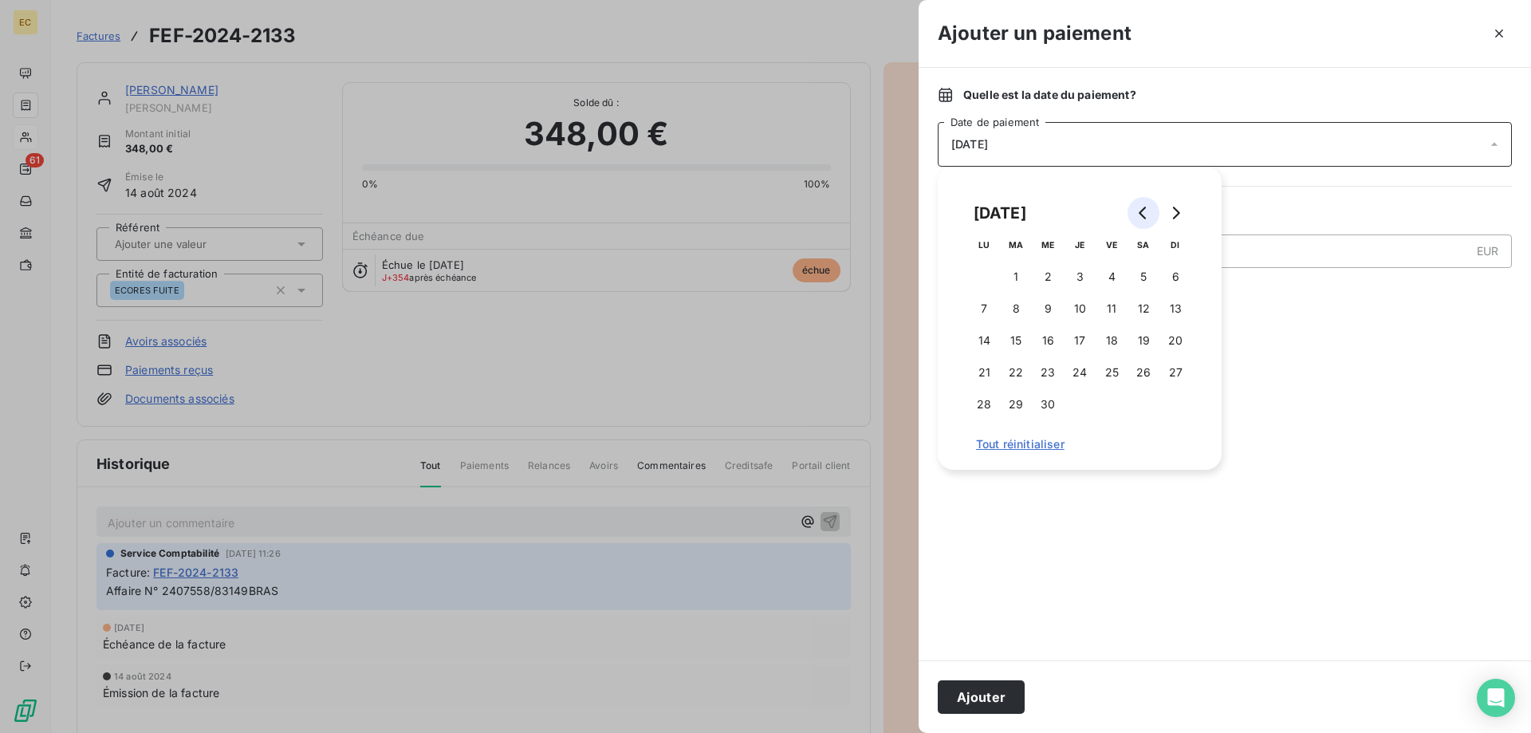
click at [1137, 207] on button "Go to previous month" at bounding box center [1144, 213] width 32 height 32
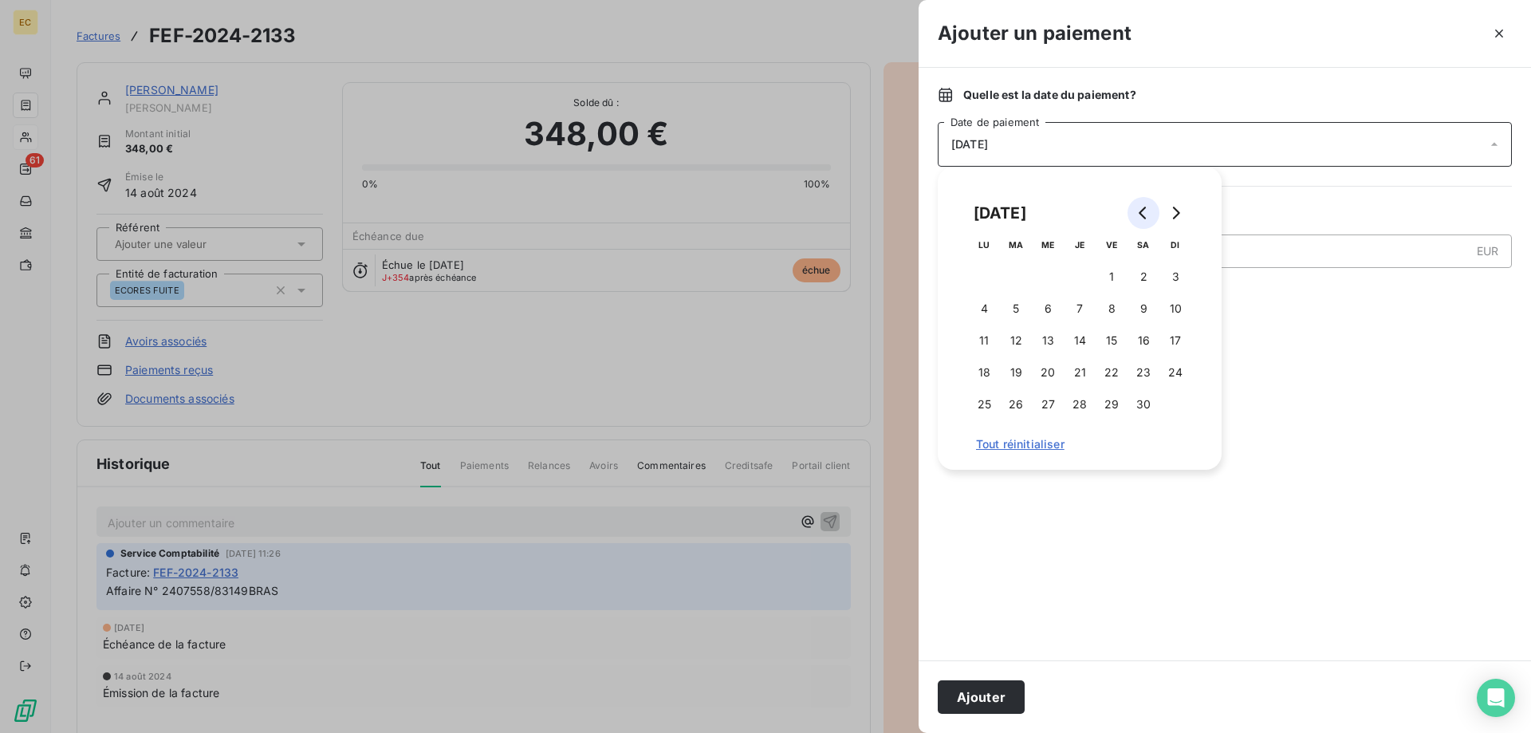
click at [1137, 207] on button "Go to previous month" at bounding box center [1144, 213] width 32 height 32
click at [1137, 208] on button "Go to previous month" at bounding box center [1144, 213] width 32 height 32
click at [1137, 211] on button "Go to previous month" at bounding box center [1144, 213] width 32 height 32
click at [1022, 396] on button "30" at bounding box center [1016, 404] width 32 height 32
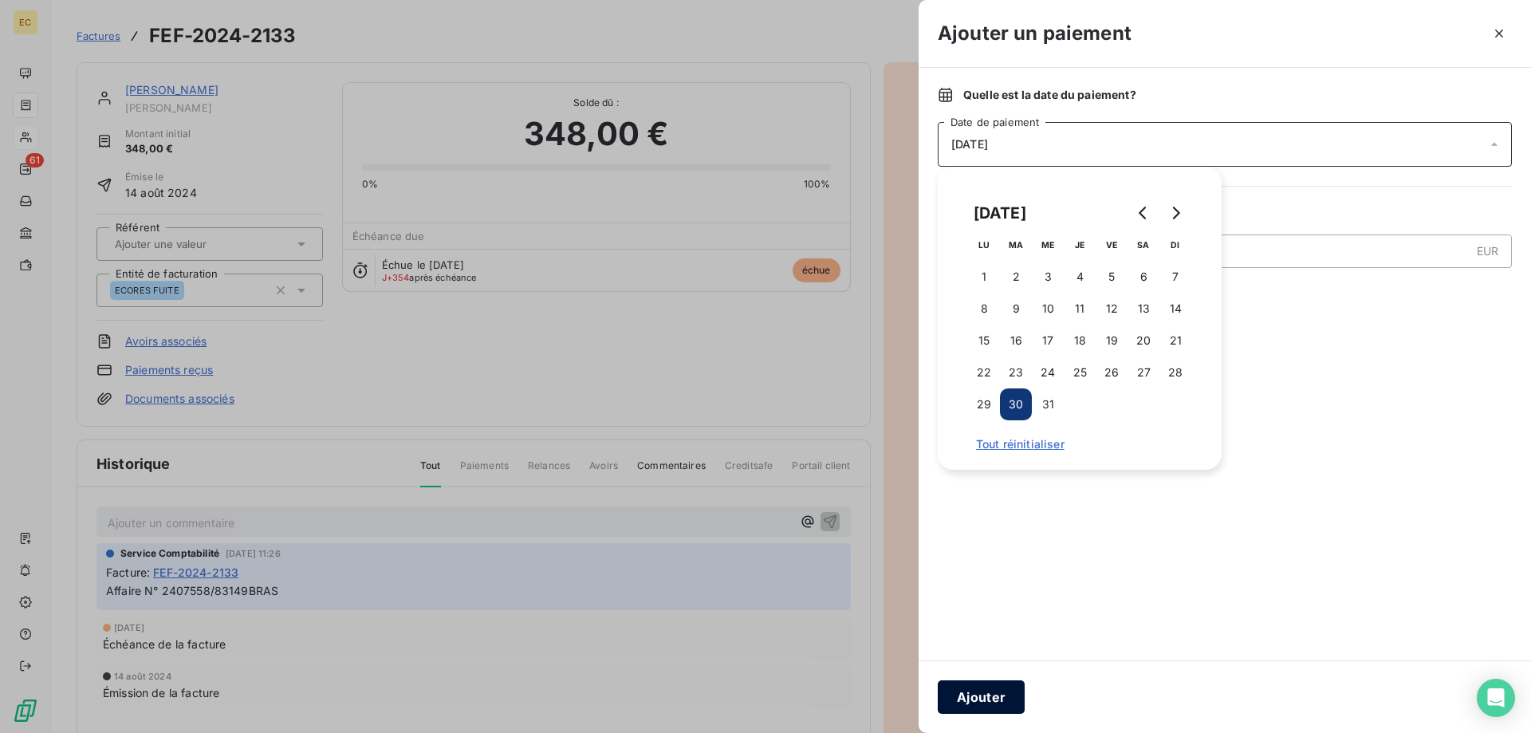
click at [1000, 700] on button "Ajouter" at bounding box center [981, 697] width 87 height 34
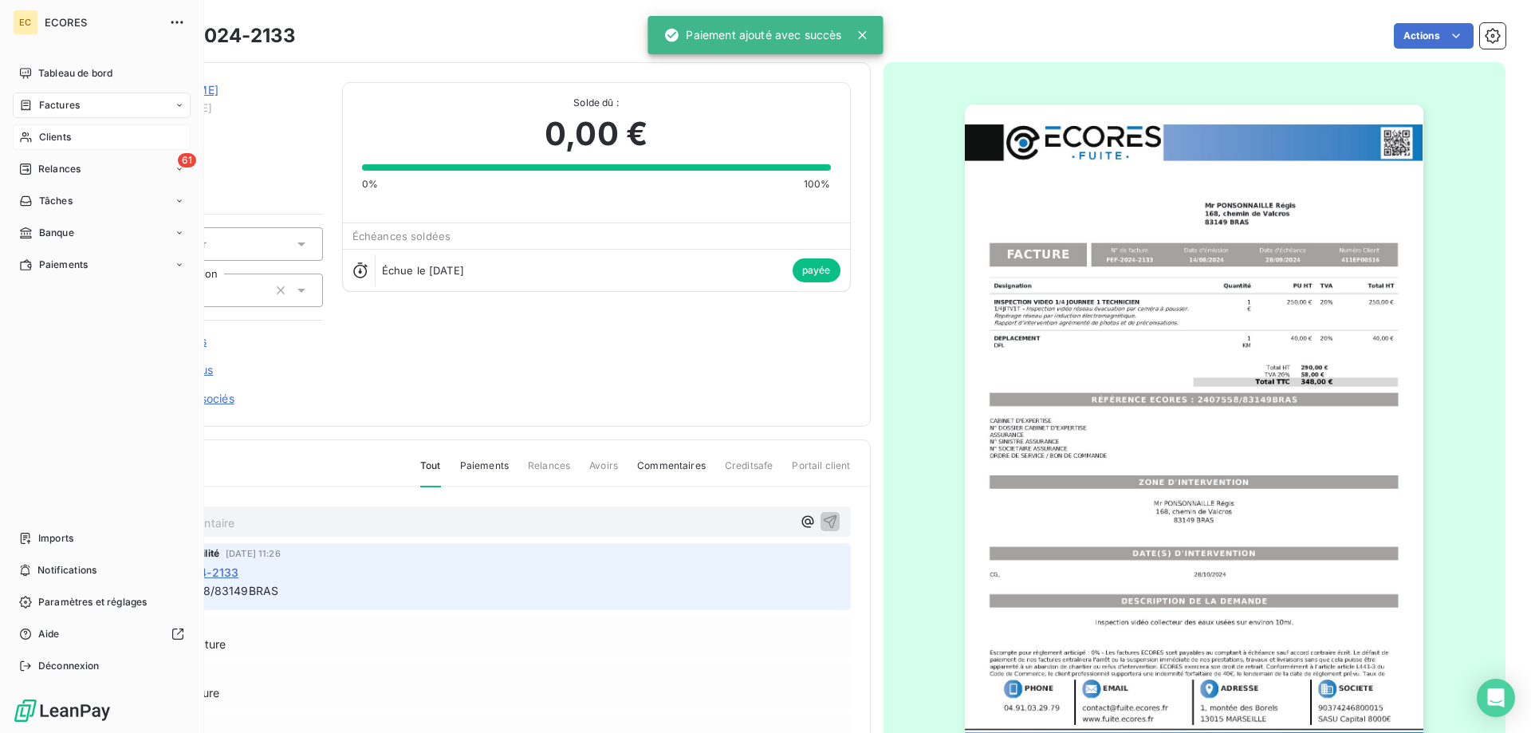
click at [60, 144] on span "Clients" at bounding box center [55, 137] width 32 height 14
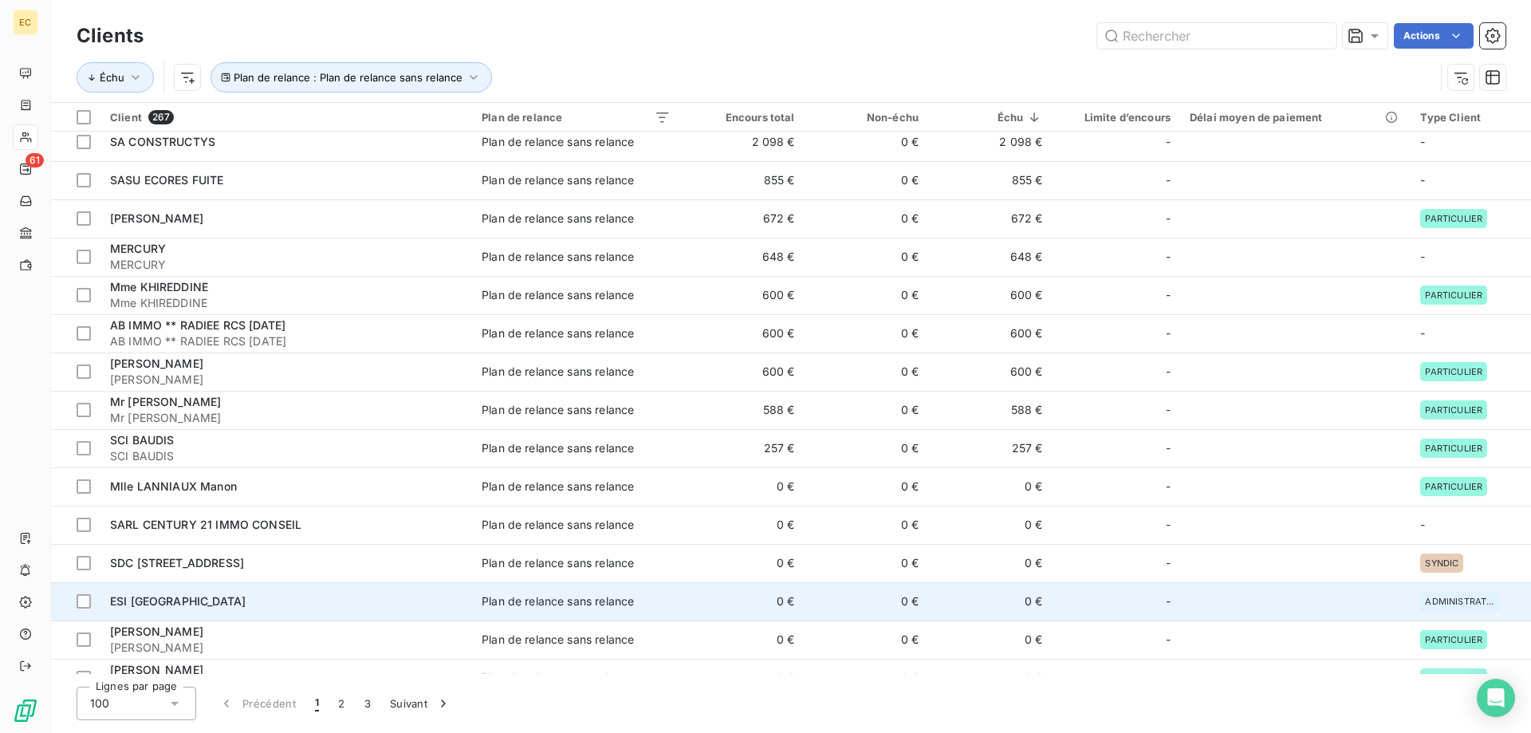
scroll to position [163, 0]
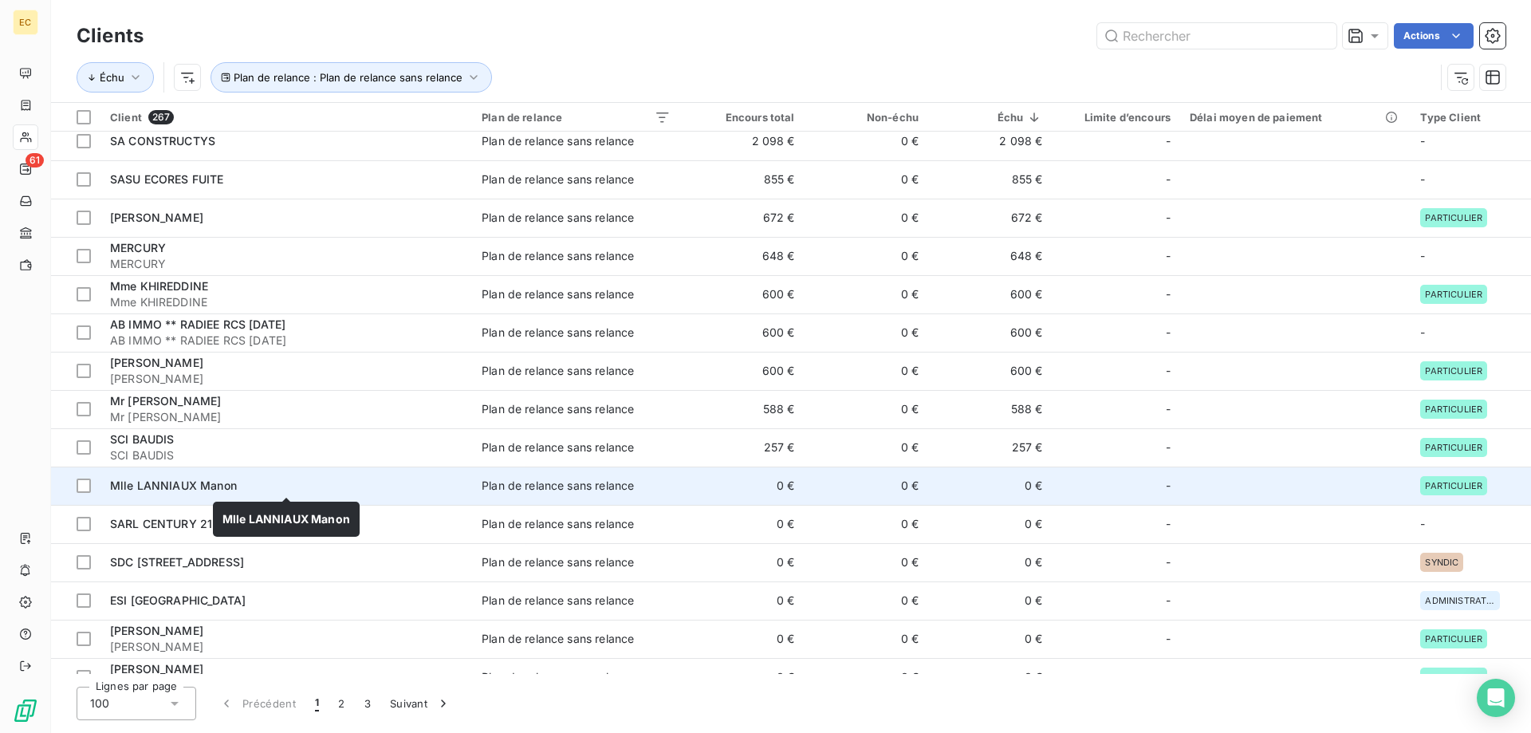
click at [198, 488] on span "Mlle LANNIAUX Manon" at bounding box center [173, 486] width 127 height 14
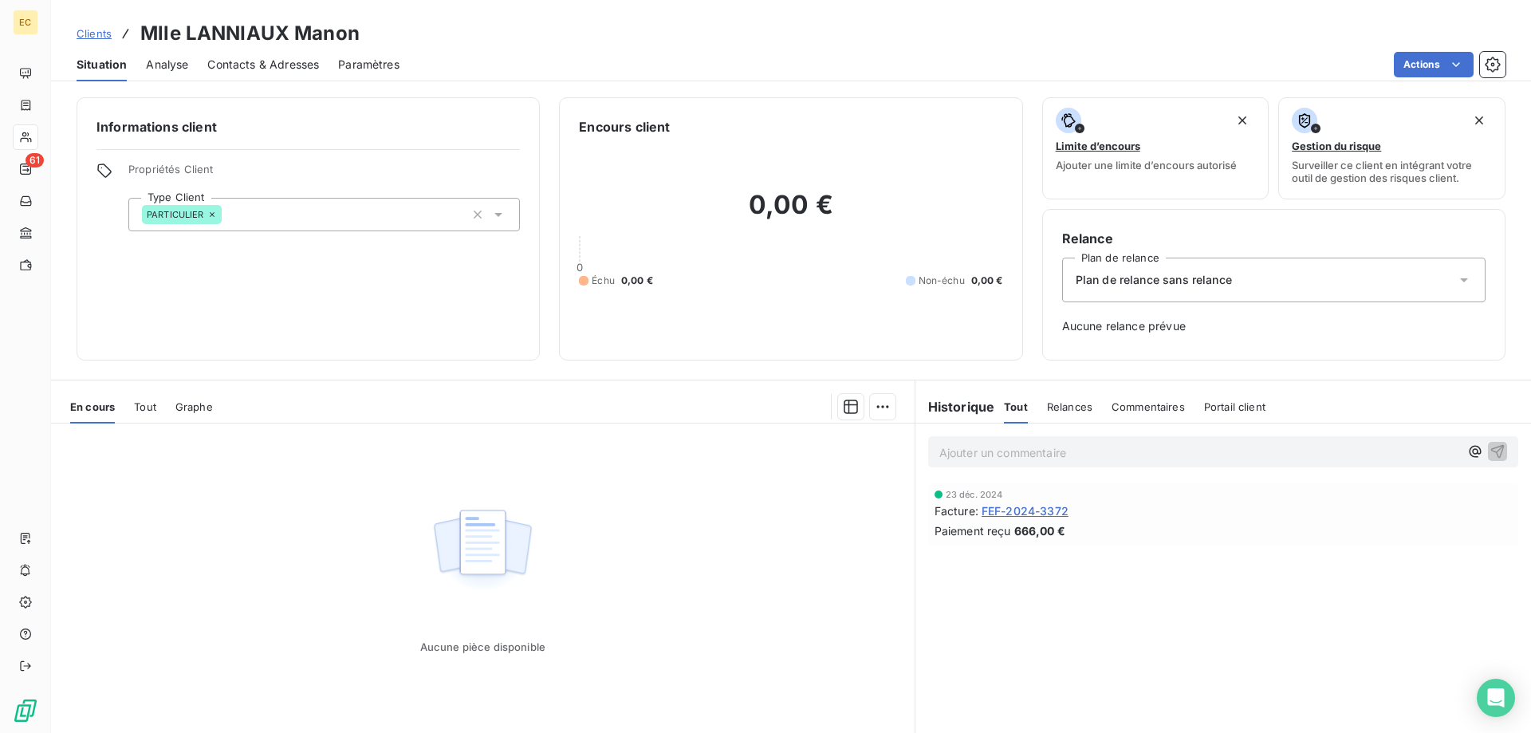
click at [93, 34] on span "Clients" at bounding box center [94, 33] width 35 height 13
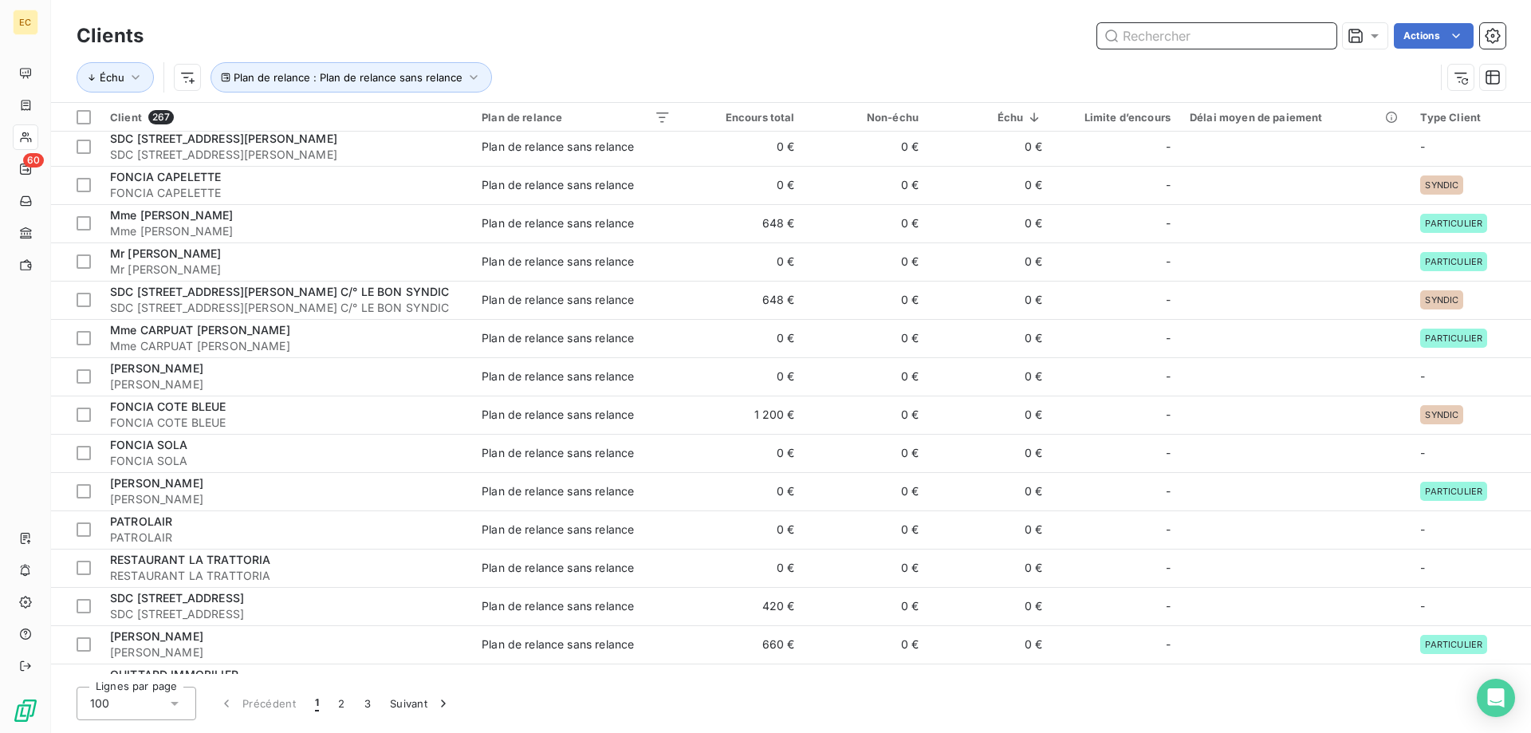
scroll to position [1139, 0]
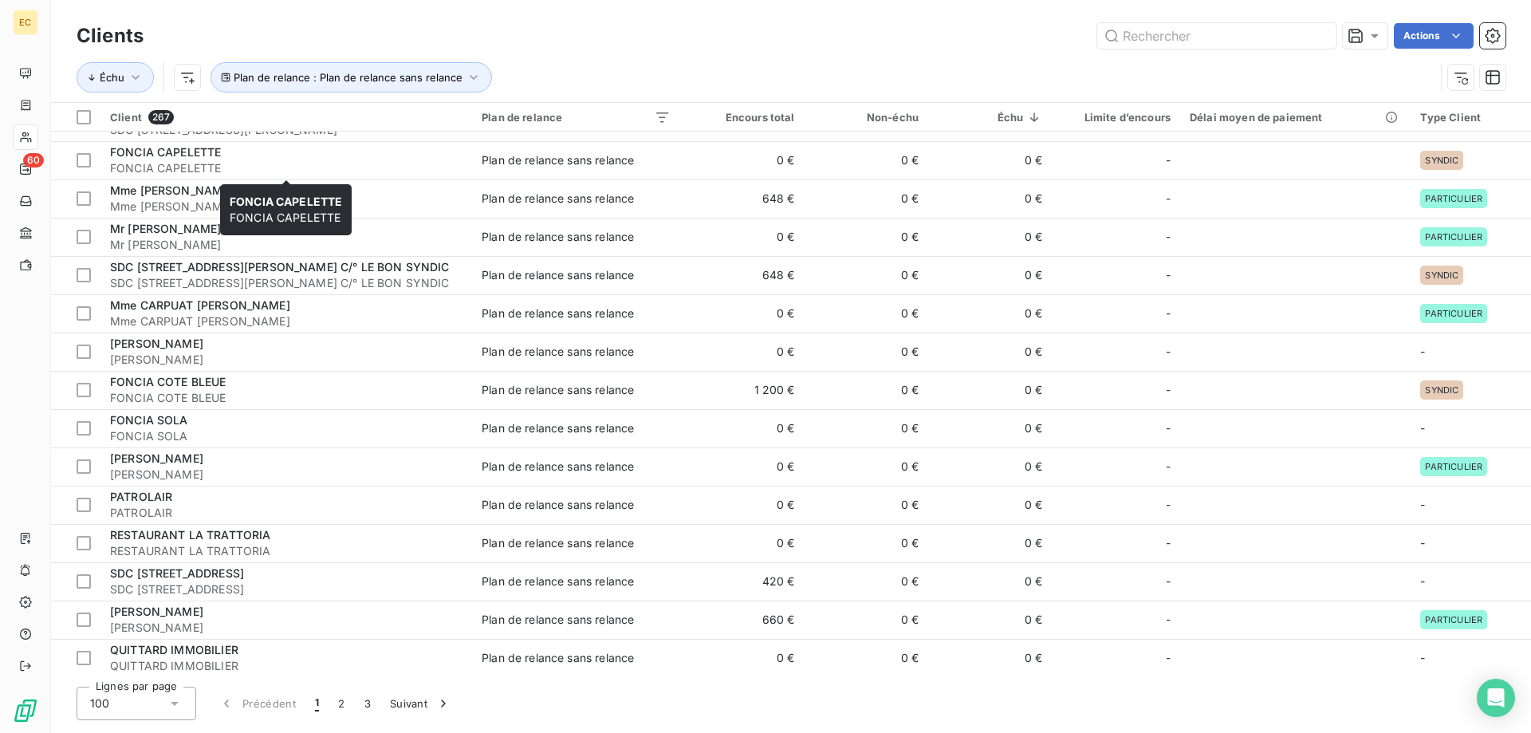
click at [226, 204] on div "FONCIA CAPELETTE FONCIA CAPELETTE FONCIA CAPELETTE FONCIA CAPELETTE" at bounding box center [286, 209] width 132 height 51
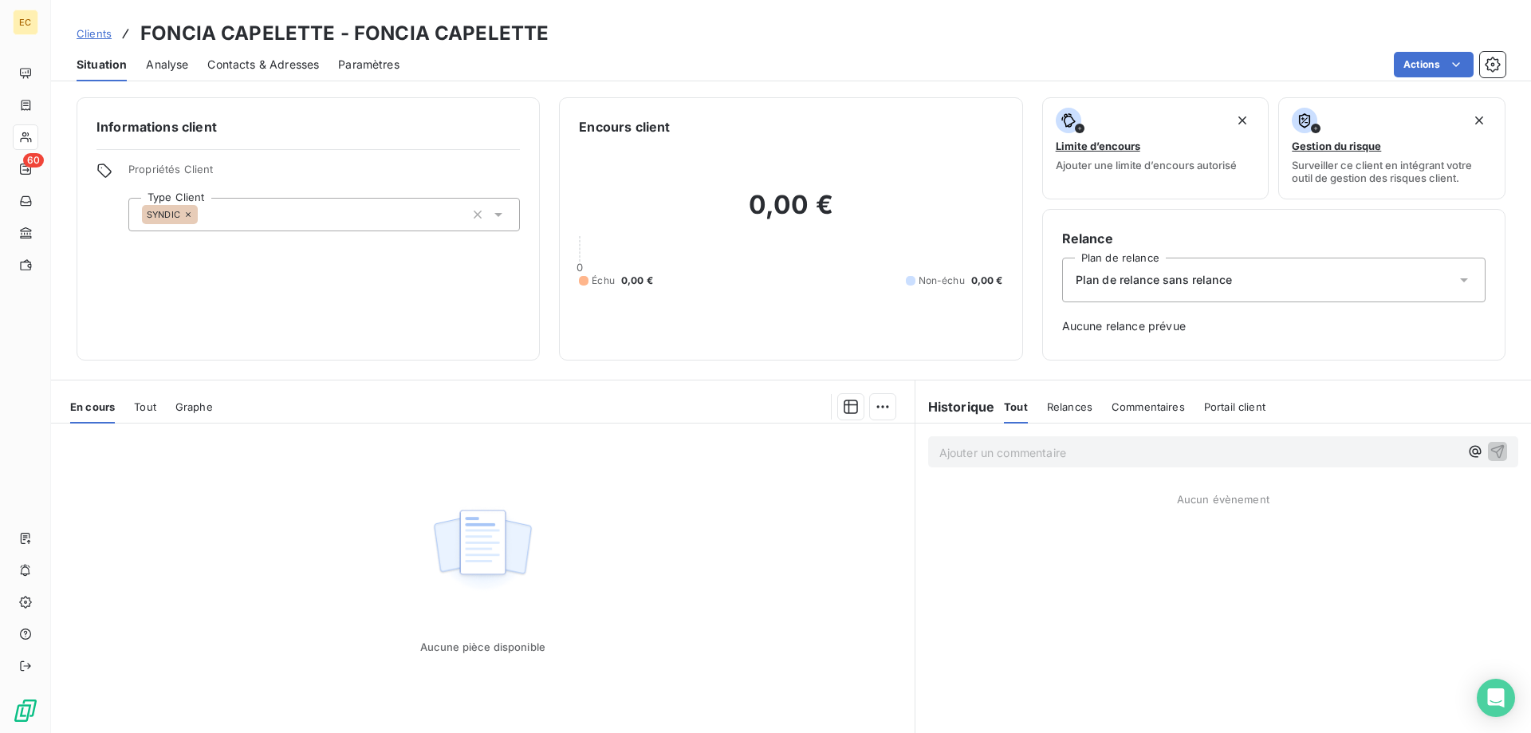
click at [97, 34] on span "Clients" at bounding box center [94, 33] width 35 height 13
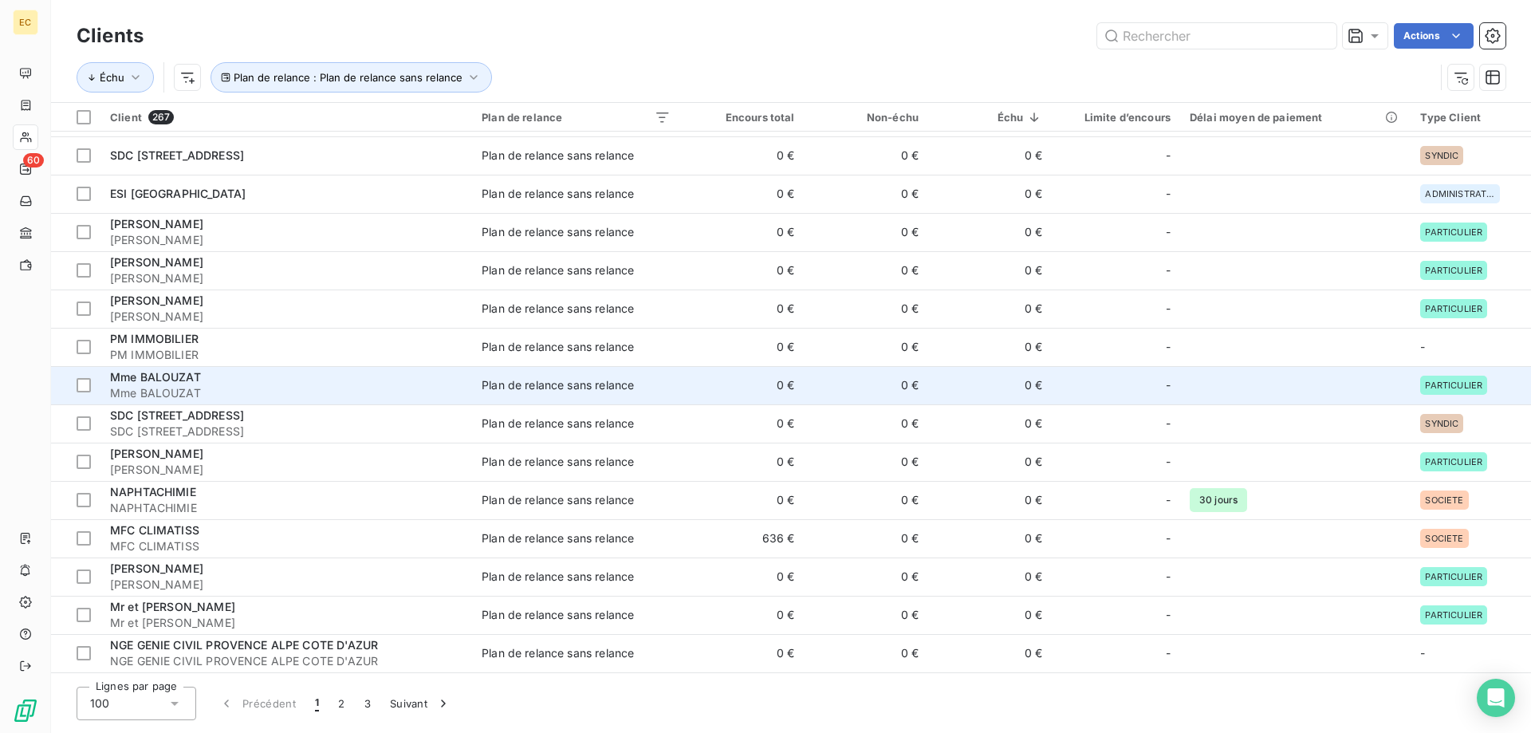
scroll to position [651, 0]
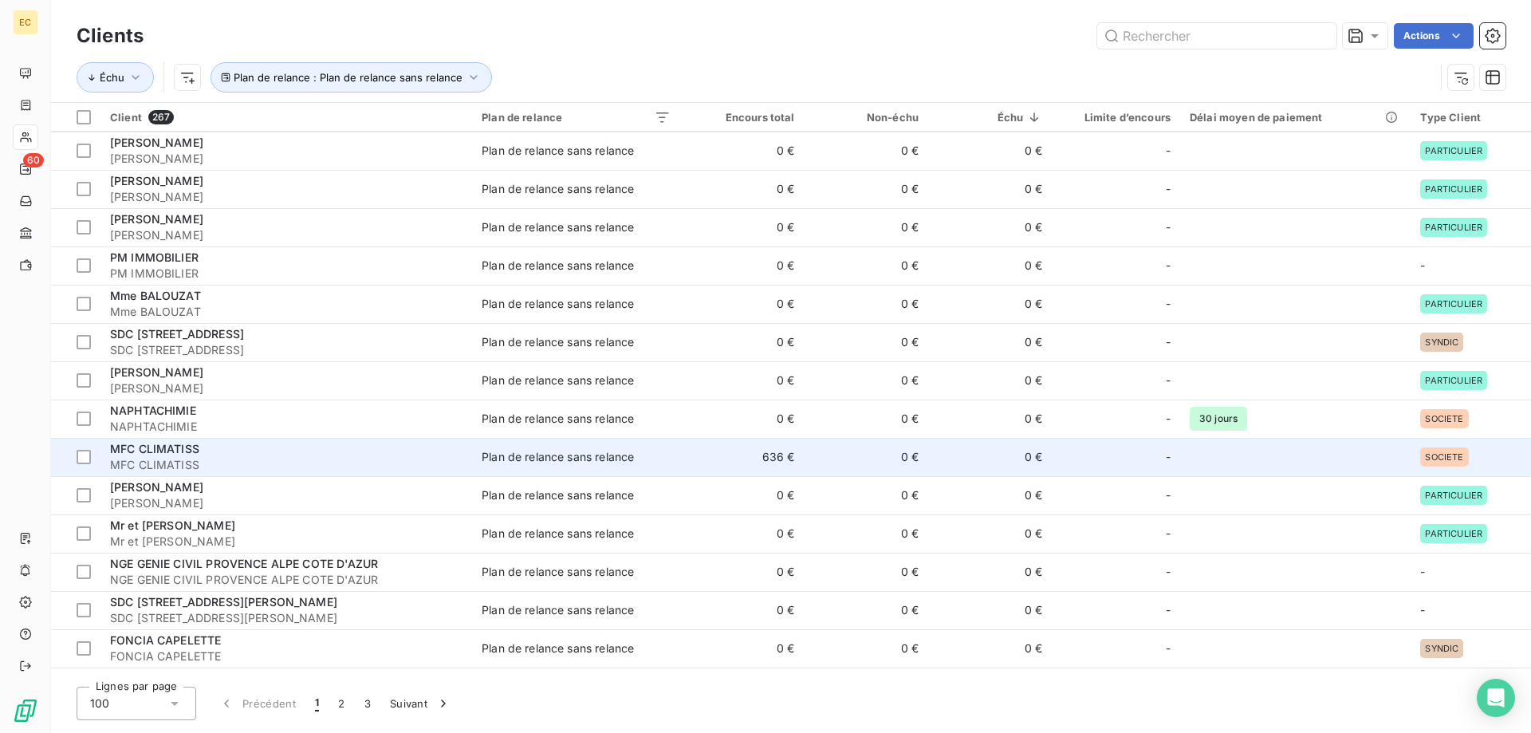
click at [274, 460] on span "MFC CLIMATISS" at bounding box center [286, 465] width 353 height 16
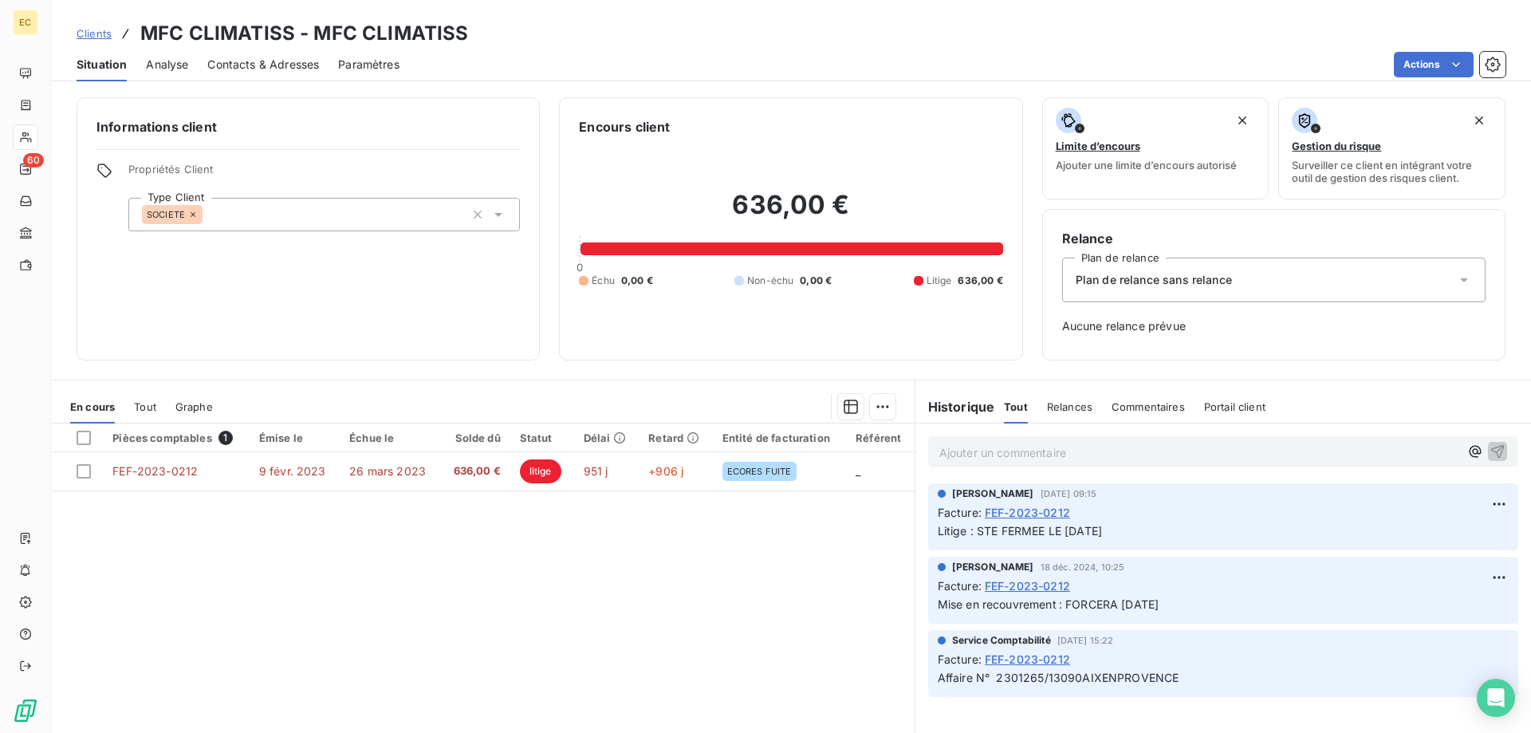
click at [1162, 291] on div "Plan de relance sans relance" at bounding box center [1274, 280] width 424 height 45
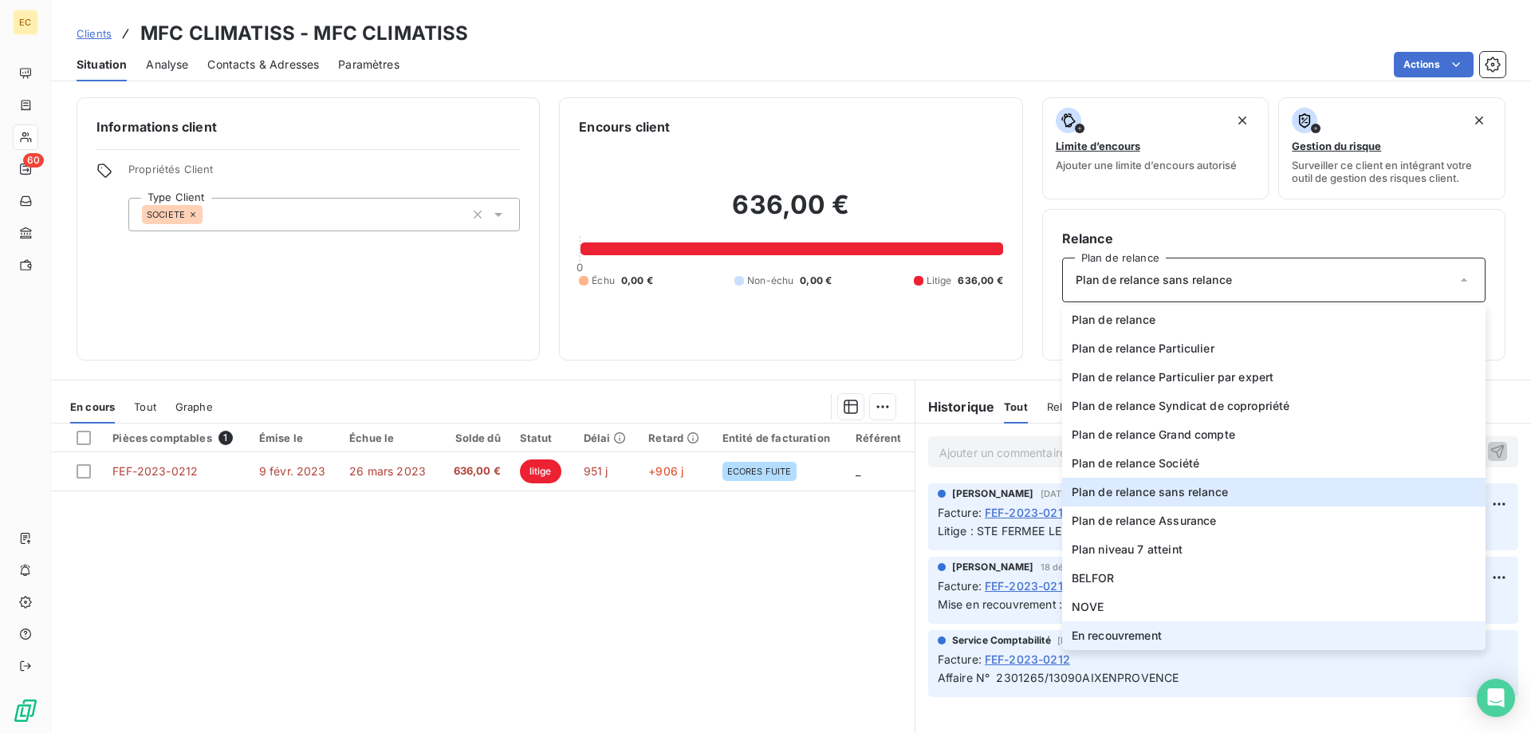
click at [1149, 632] on span "En recouvrement" at bounding box center [1117, 636] width 90 height 16
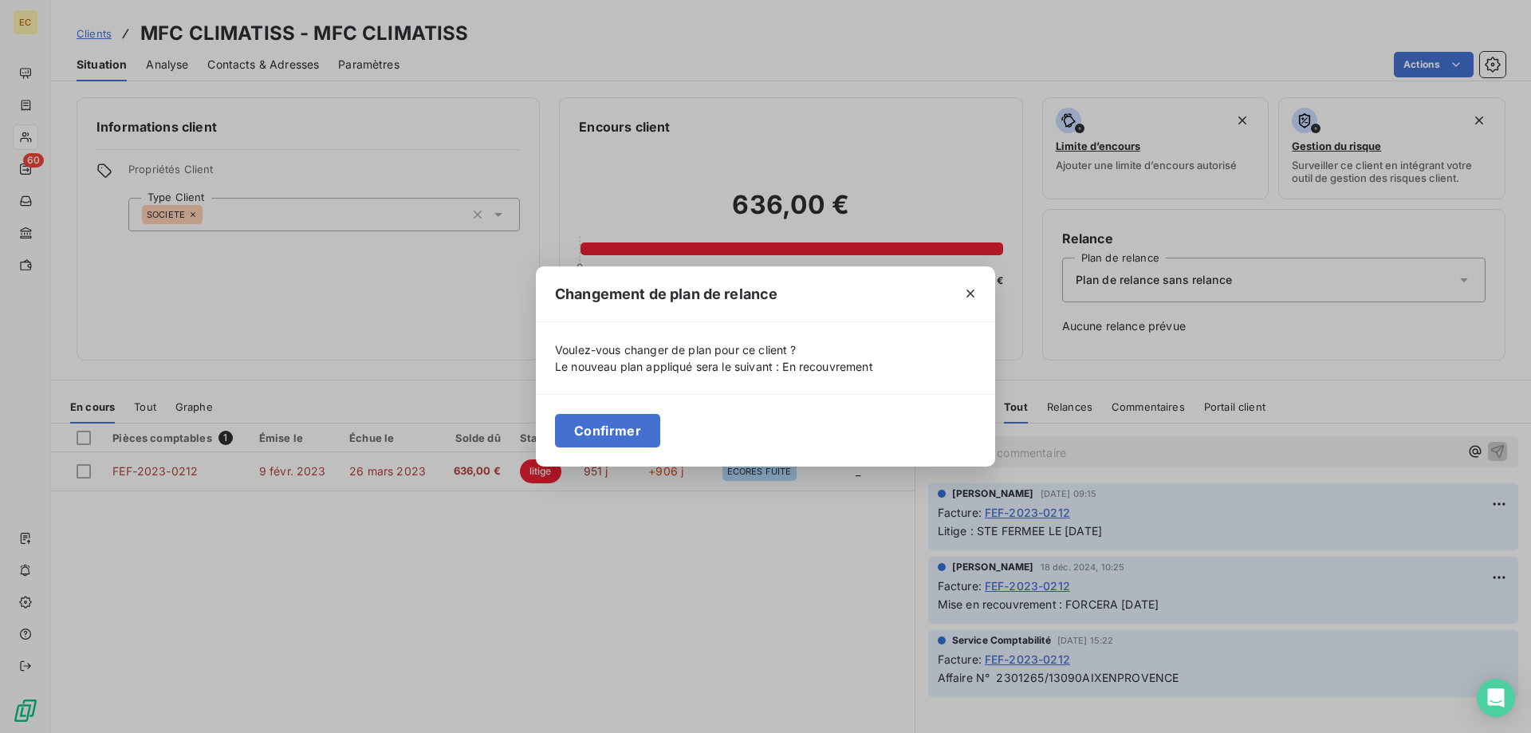
drag, startPoint x: 611, startPoint y: 433, endPoint x: 498, endPoint y: 374, distance: 127.7
click at [611, 434] on button "Confirmer" at bounding box center [607, 431] width 105 height 34
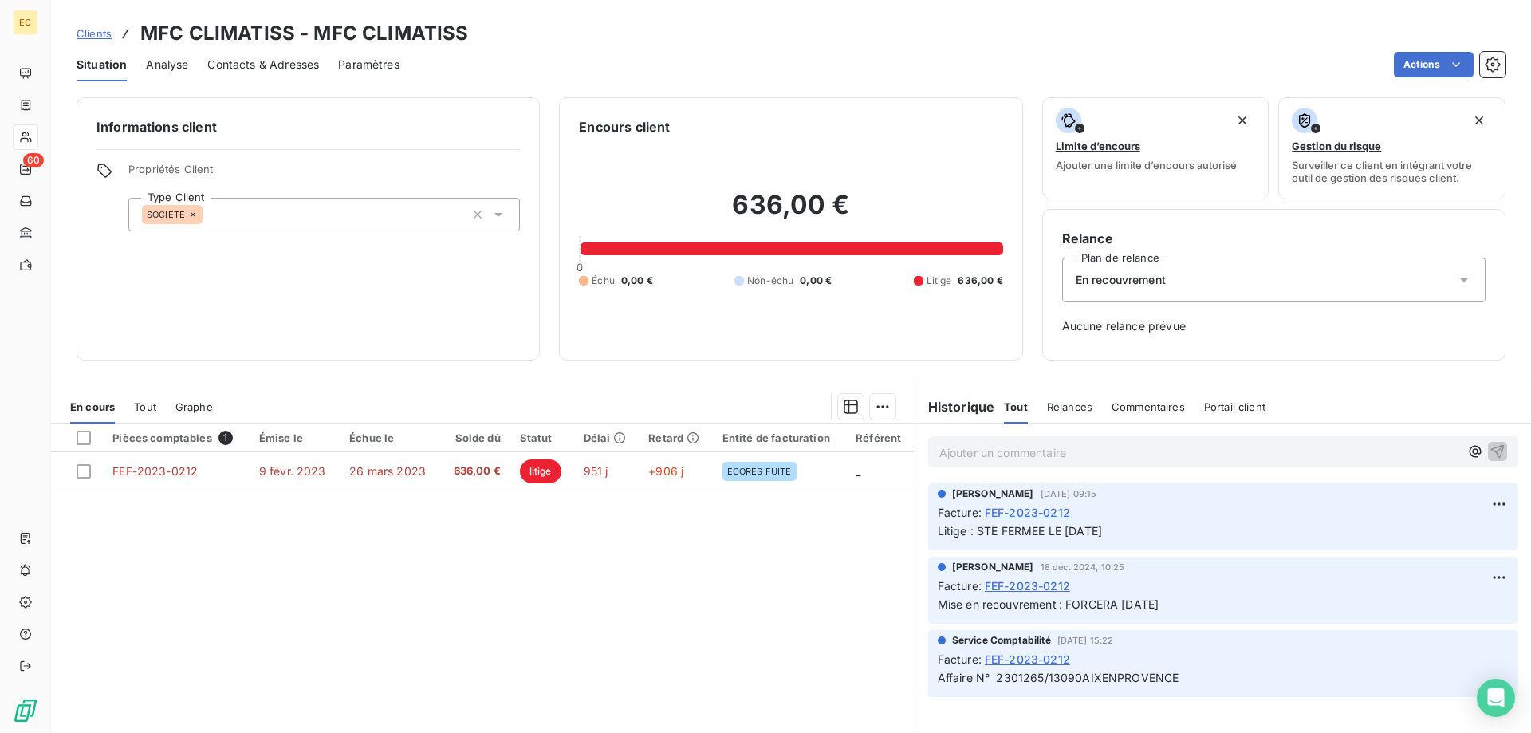
click at [89, 33] on span "Clients" at bounding box center [94, 33] width 35 height 13
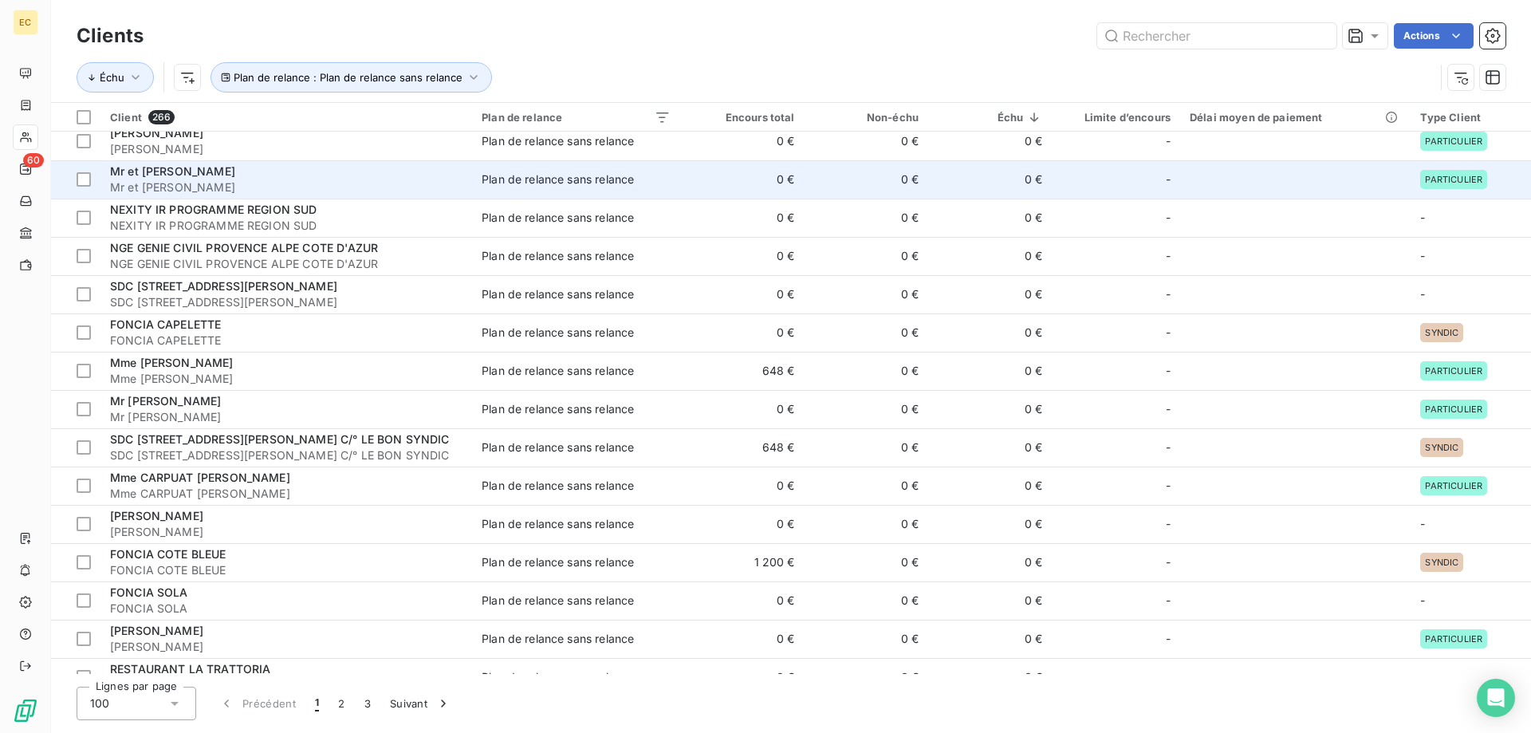
scroll to position [976, 0]
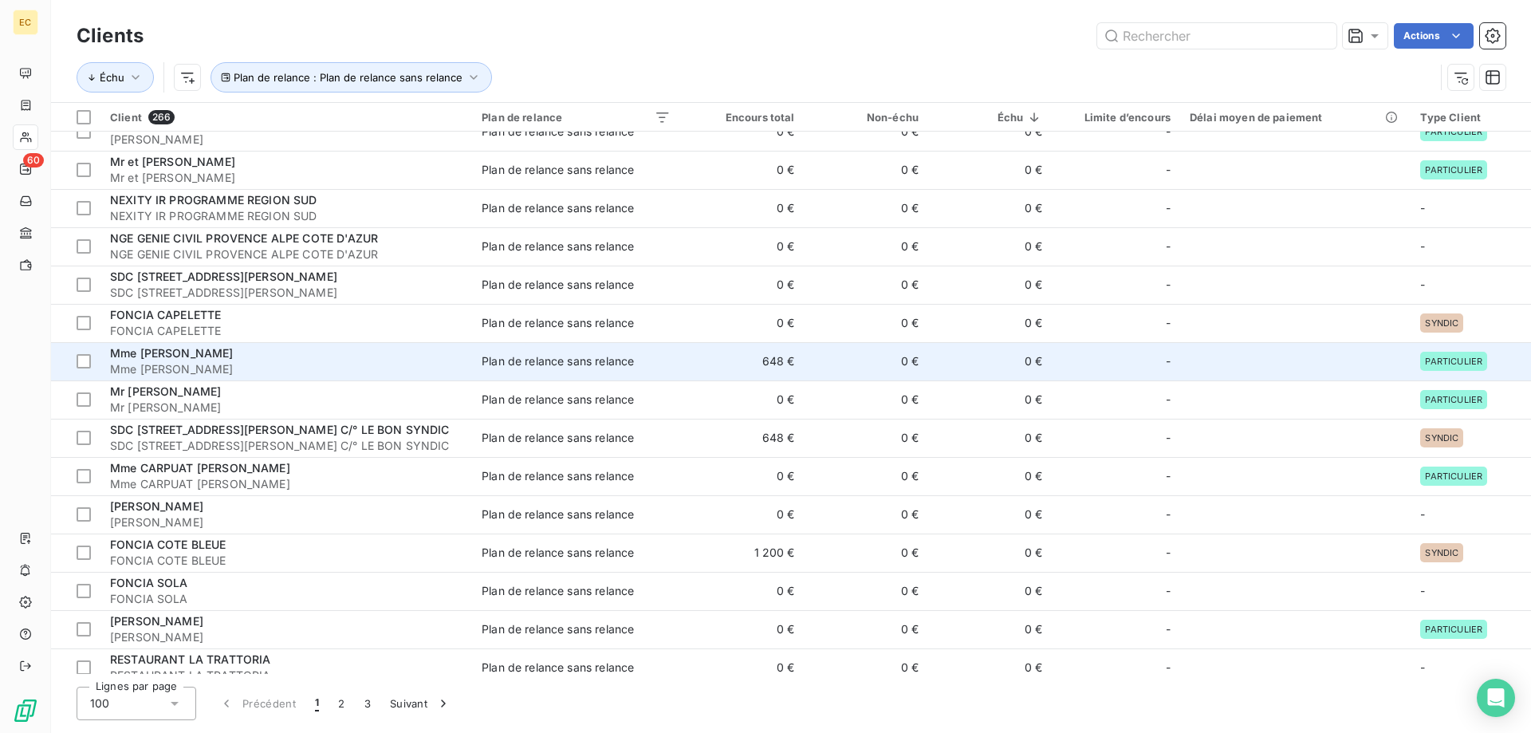
click at [246, 372] on span "Mme [PERSON_NAME]" at bounding box center [286, 369] width 353 height 16
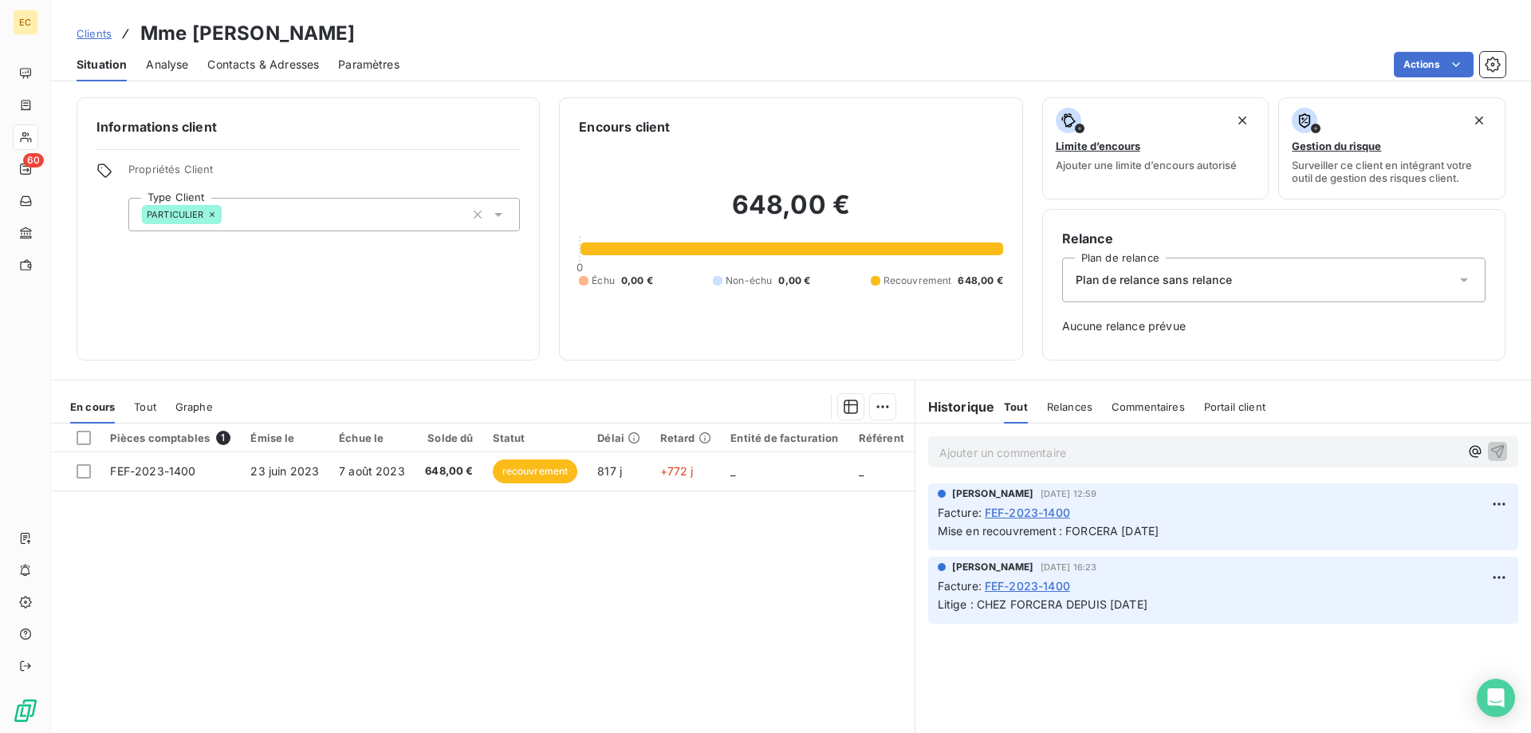
click at [1236, 269] on div "Plan de relance sans relance" at bounding box center [1274, 280] width 424 height 45
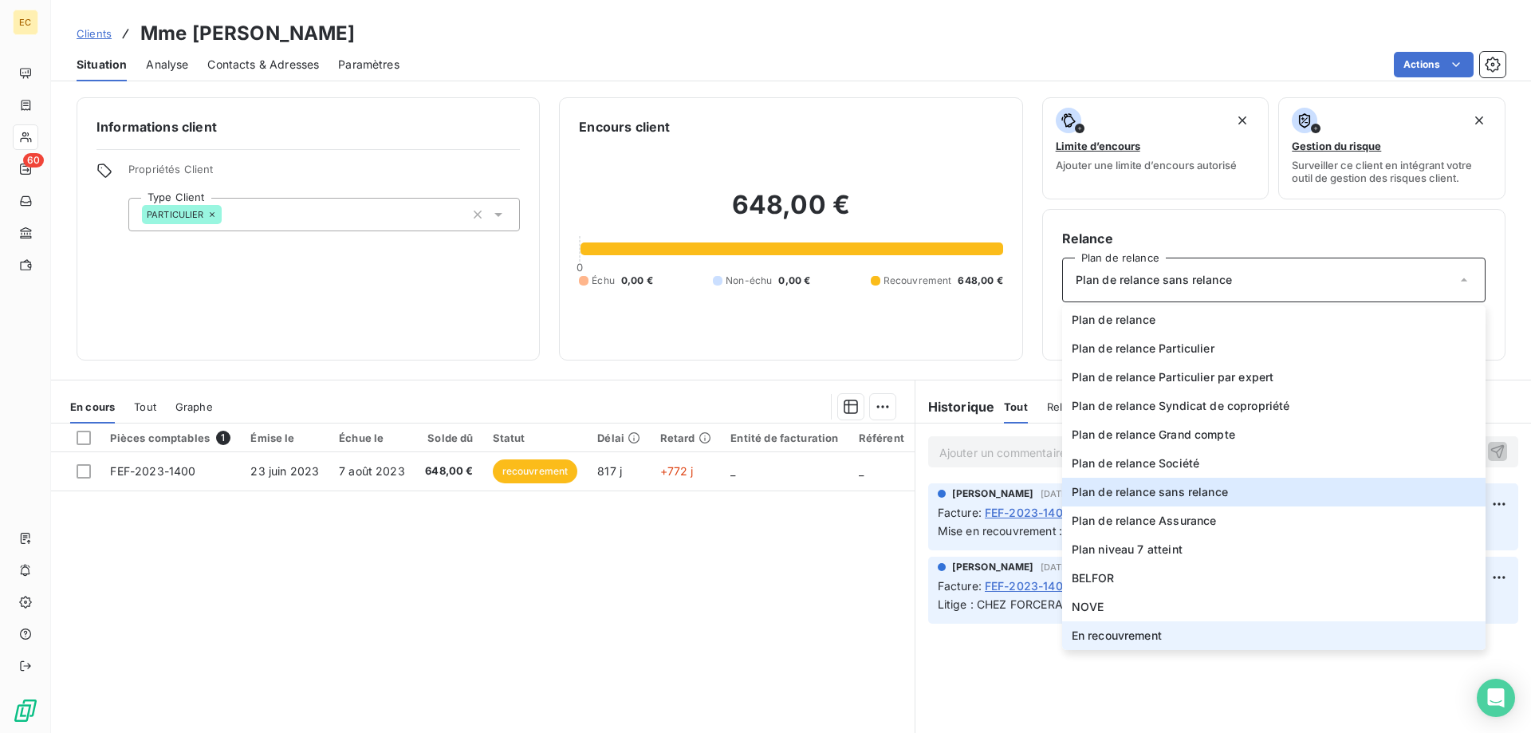
click at [1168, 634] on li "En recouvrement" at bounding box center [1274, 635] width 424 height 29
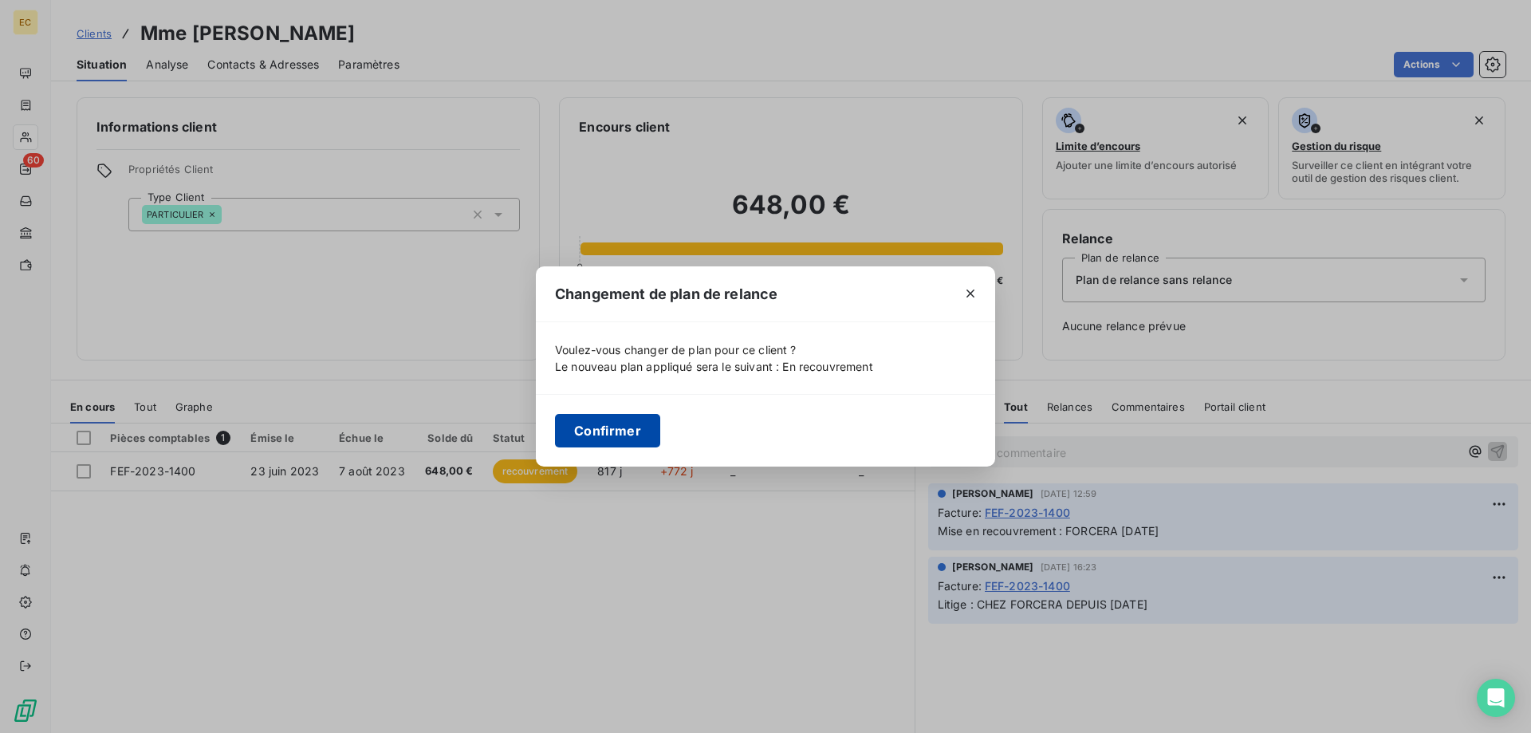
click at [617, 433] on button "Confirmer" at bounding box center [607, 431] width 105 height 34
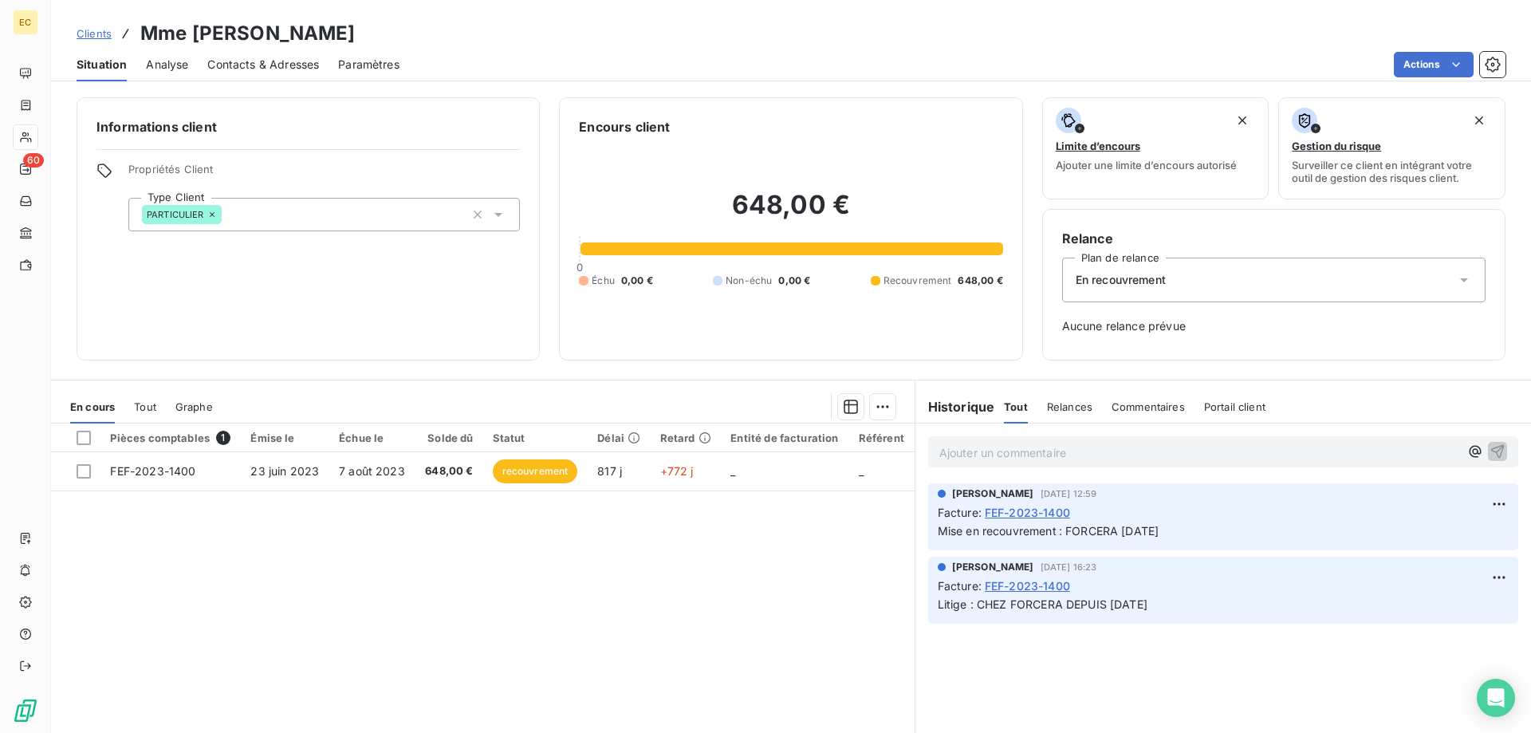
click at [89, 37] on span "Clients" at bounding box center [94, 33] width 35 height 13
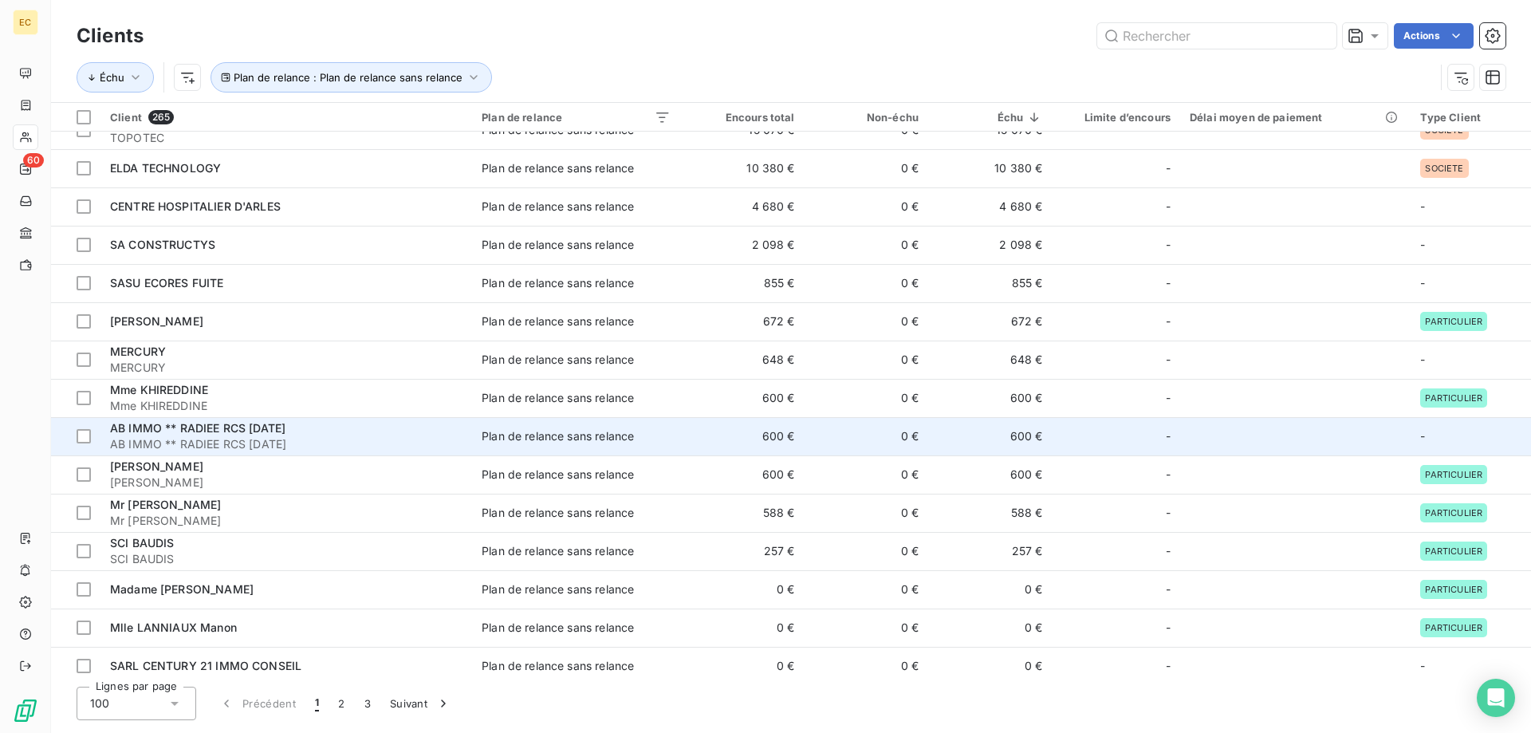
scroll to position [81, 0]
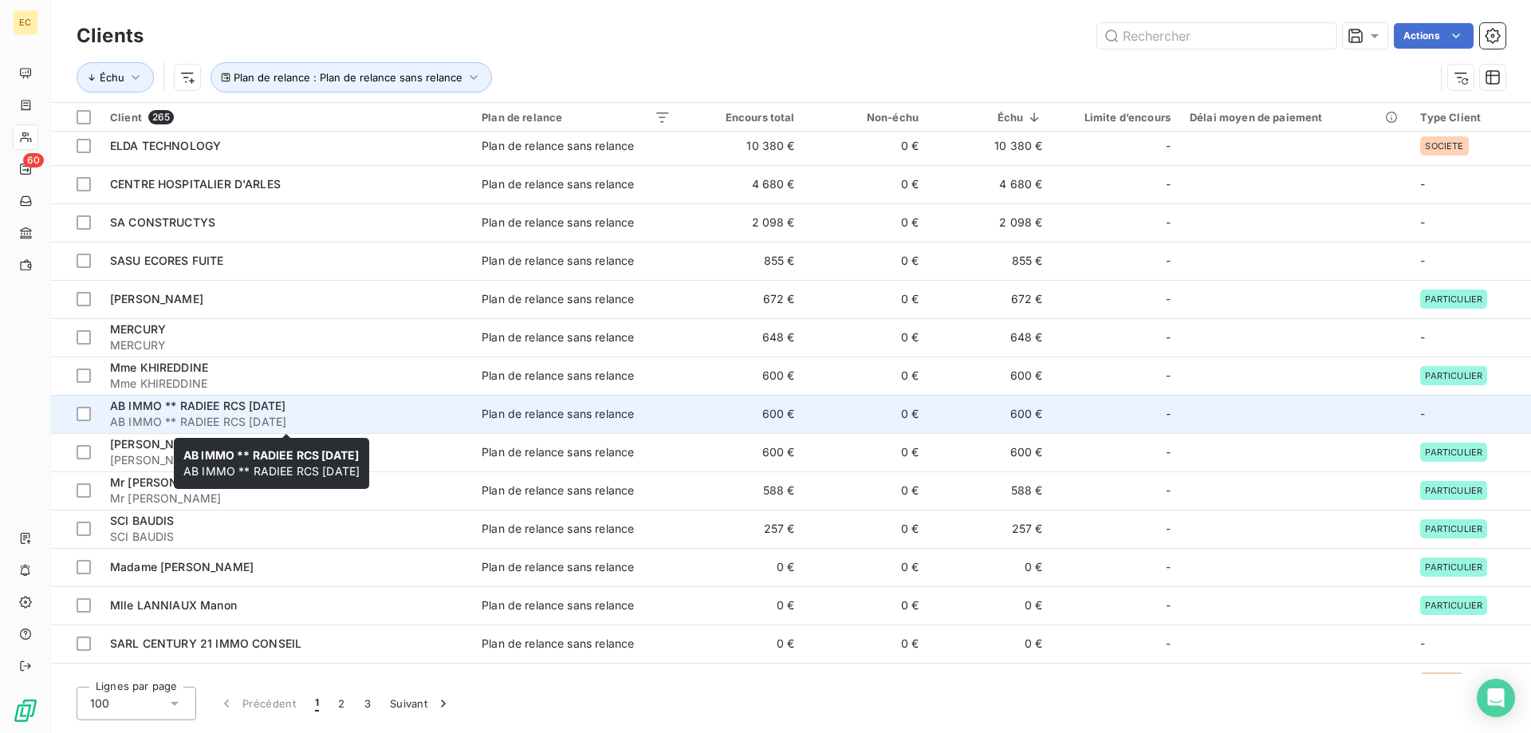
click at [159, 413] on div "AB IMMO ** RADIEE RCS [DATE]" at bounding box center [286, 406] width 353 height 16
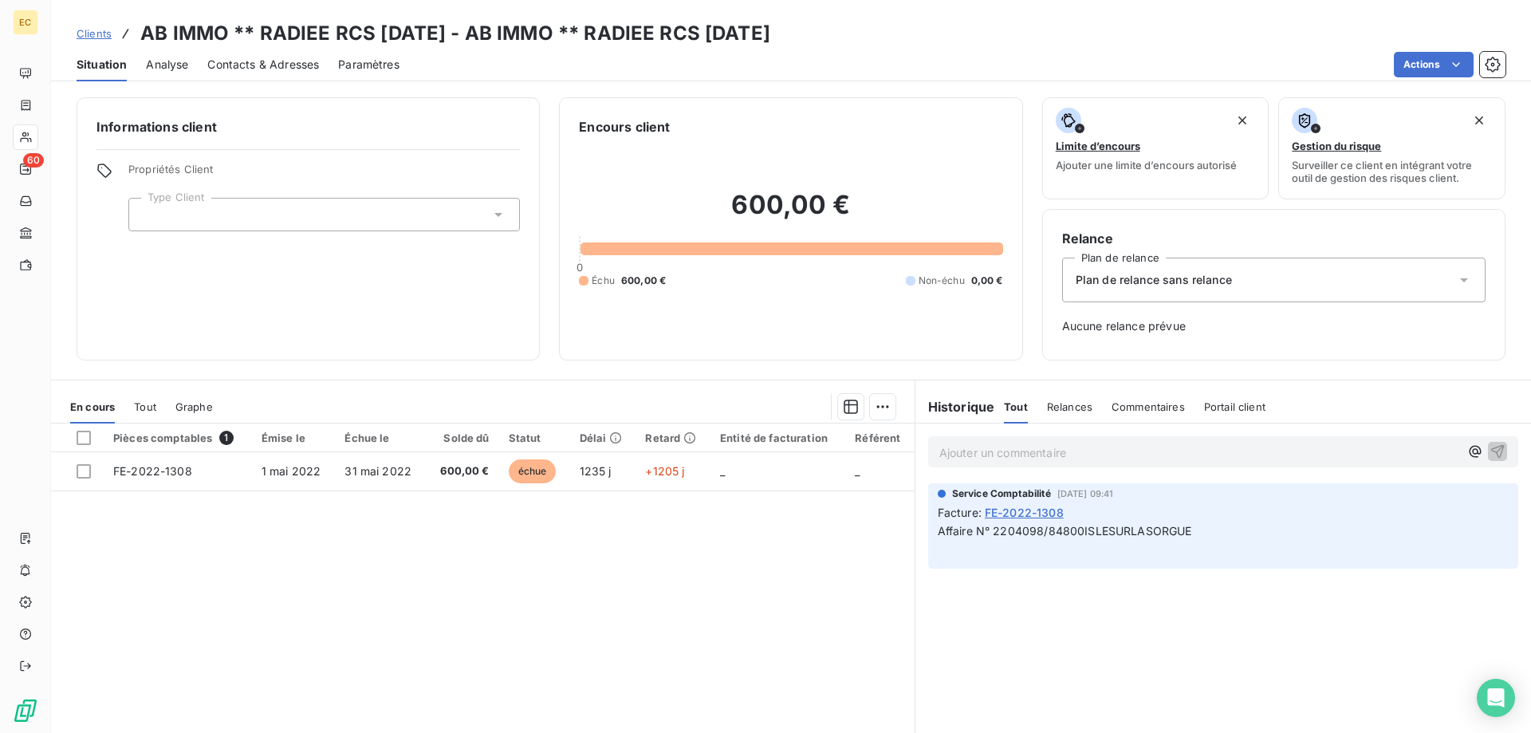
click at [1173, 288] on div "Plan de relance sans relance" at bounding box center [1274, 280] width 424 height 45
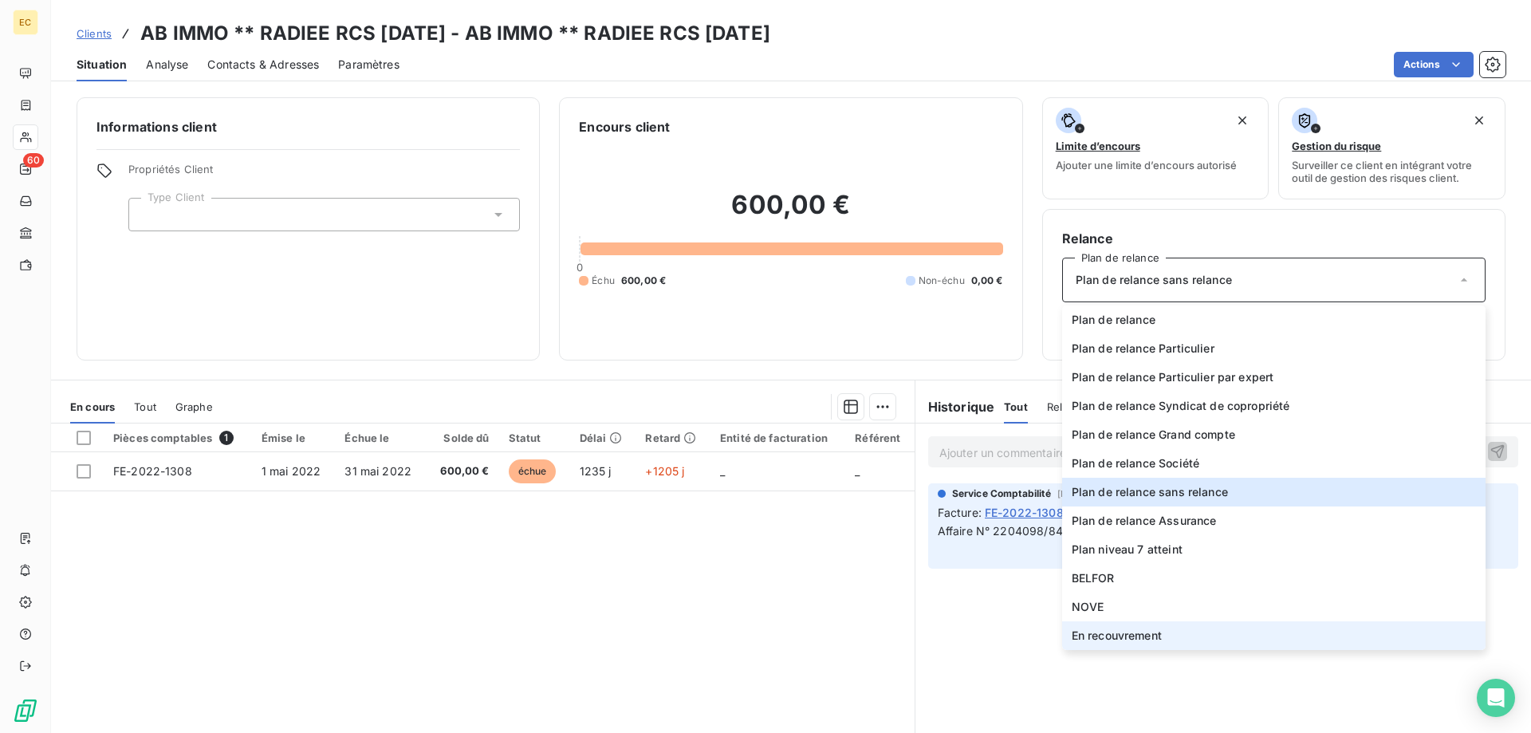
click at [1161, 634] on span "En recouvrement" at bounding box center [1117, 636] width 90 height 16
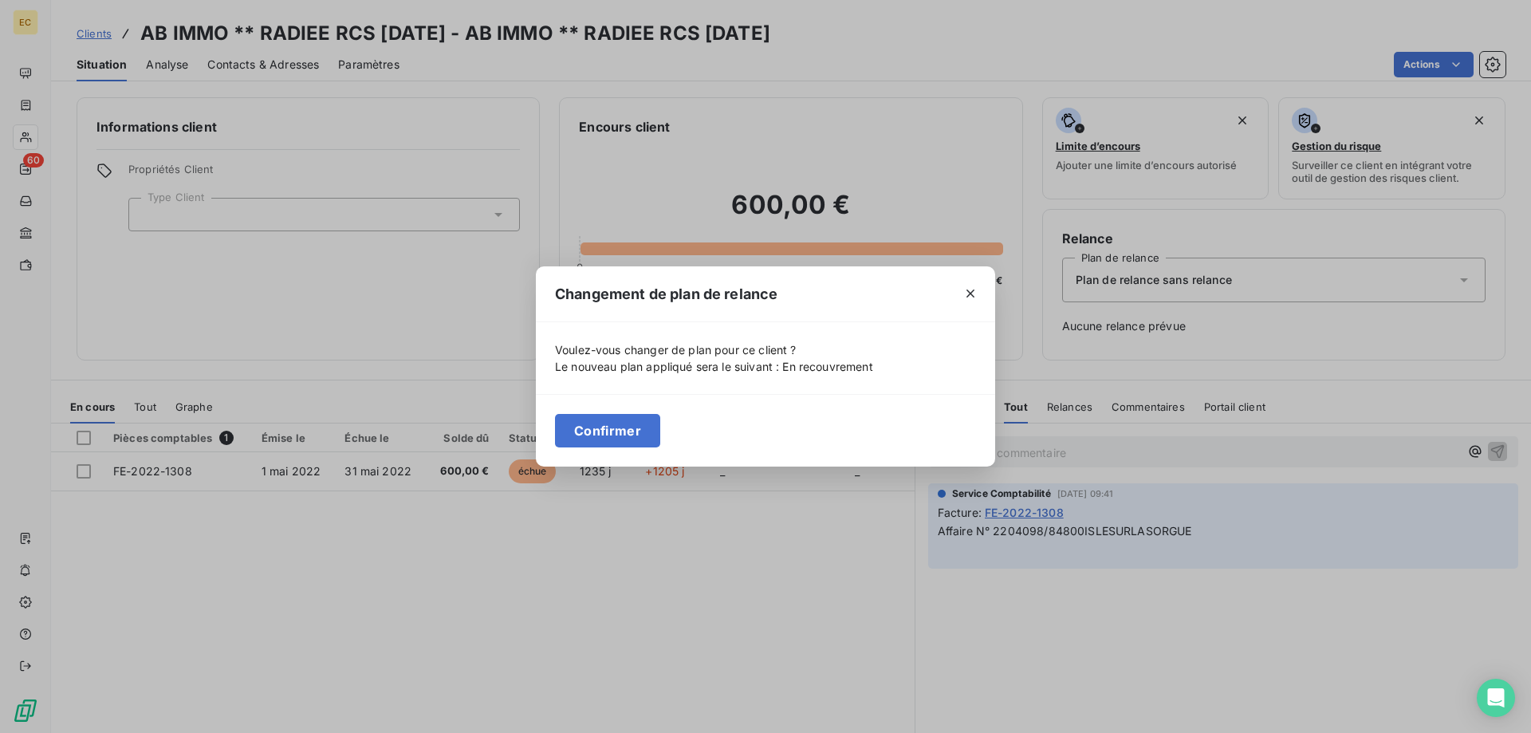
click at [609, 413] on div "Confirmer" at bounding box center [765, 430] width 459 height 73
click at [579, 432] on button "Confirmer" at bounding box center [607, 431] width 105 height 34
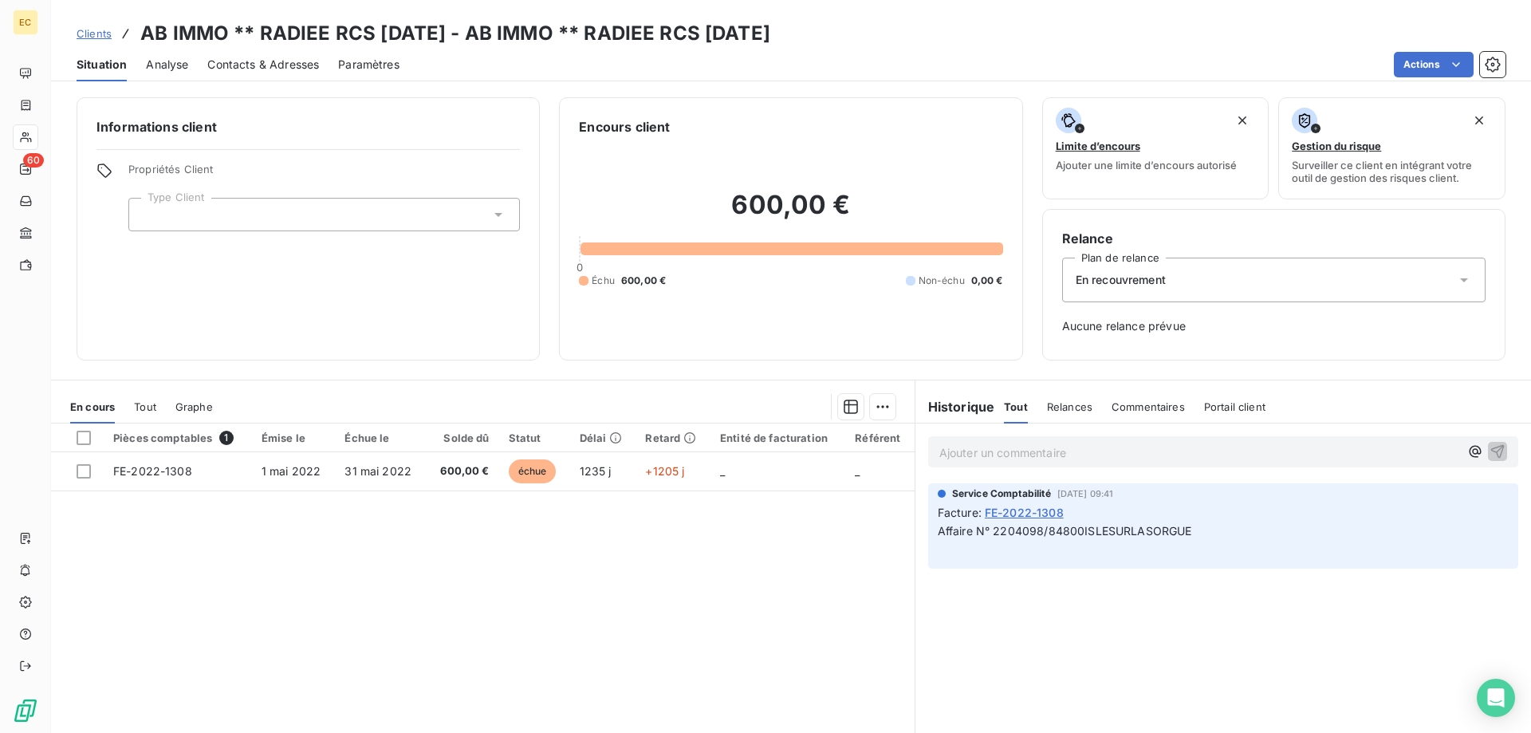
click at [93, 28] on span "Clients" at bounding box center [94, 33] width 35 height 13
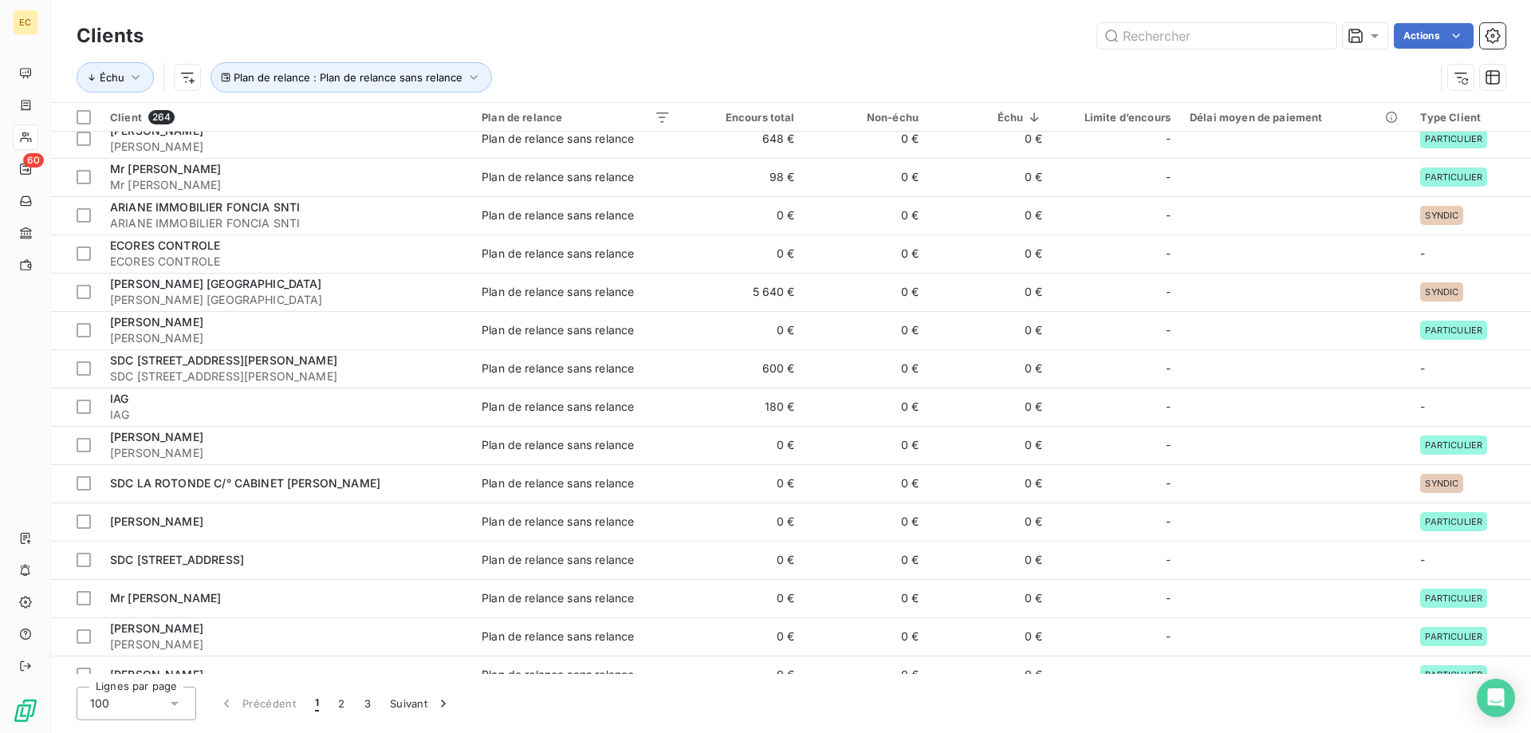
scroll to position [1871, 0]
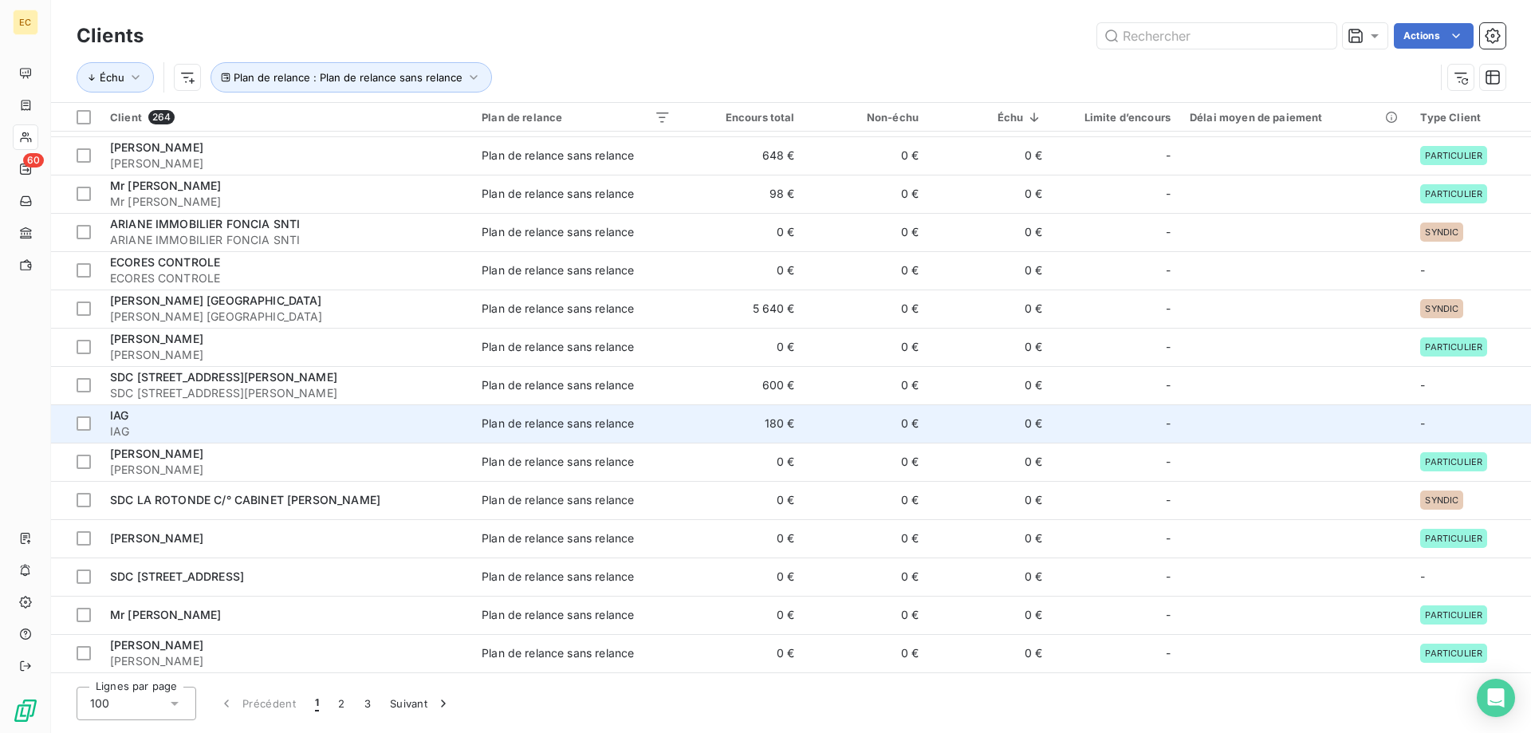
click at [195, 424] on span "IAG" at bounding box center [286, 432] width 353 height 16
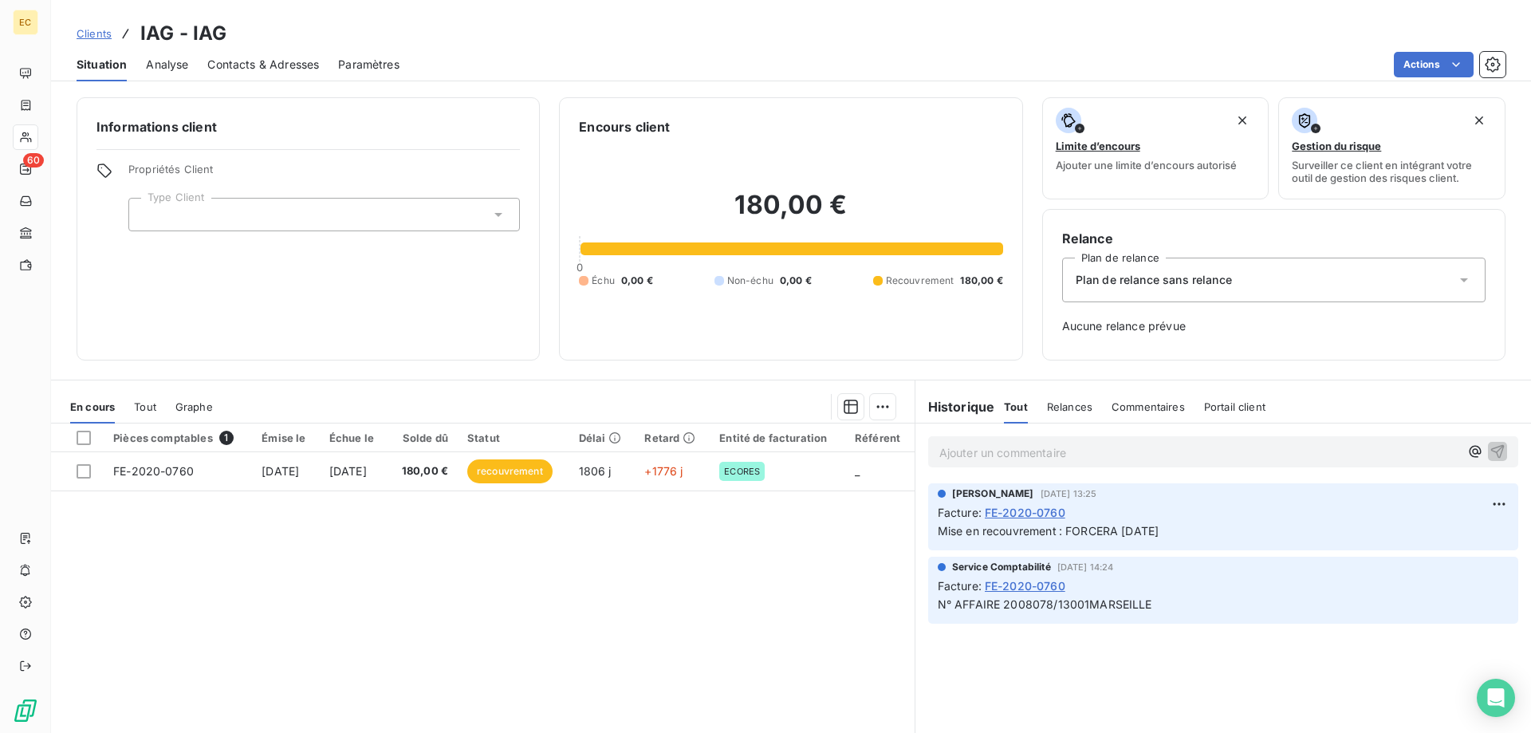
click at [1164, 293] on div "Plan de relance sans relance" at bounding box center [1274, 280] width 424 height 45
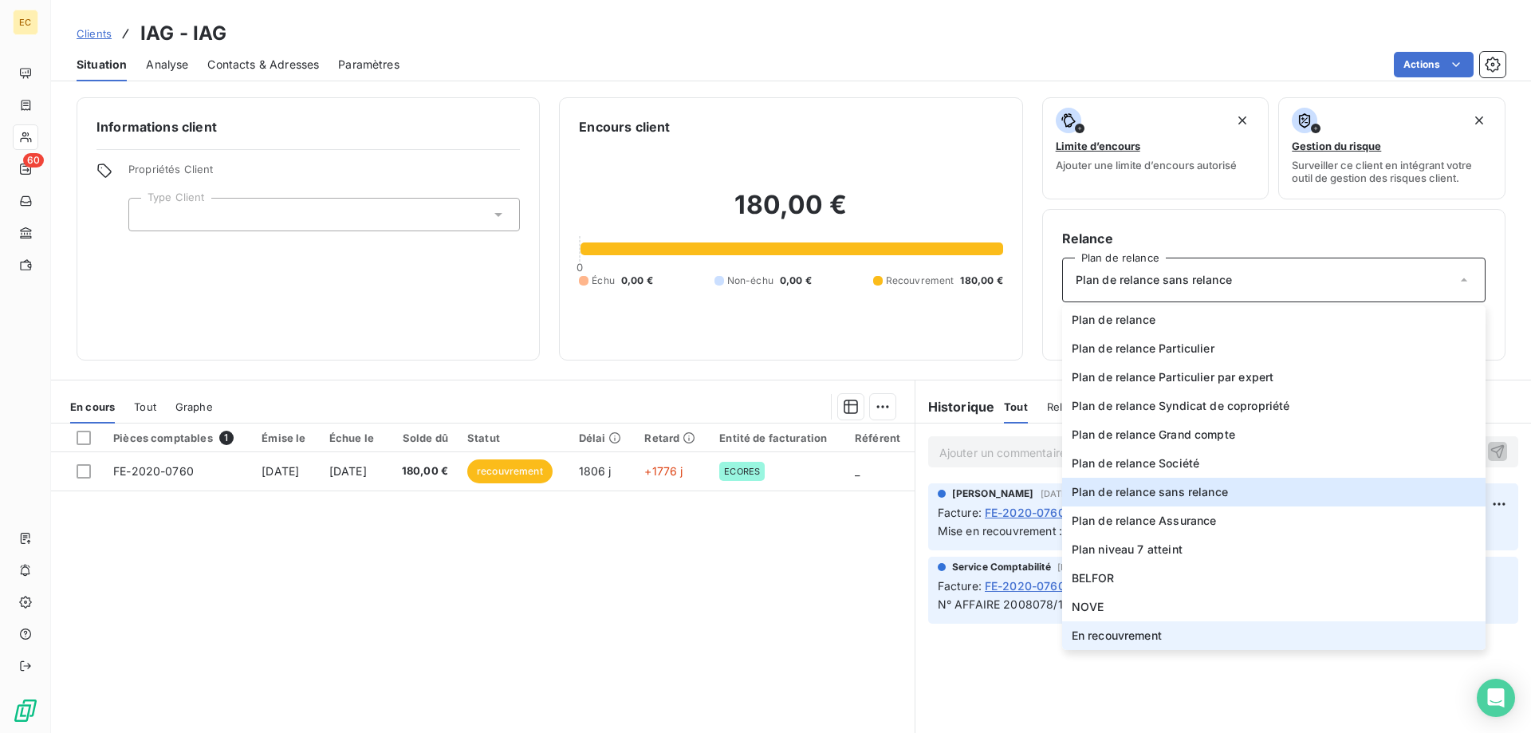
click at [1135, 642] on span "En recouvrement" at bounding box center [1117, 636] width 90 height 16
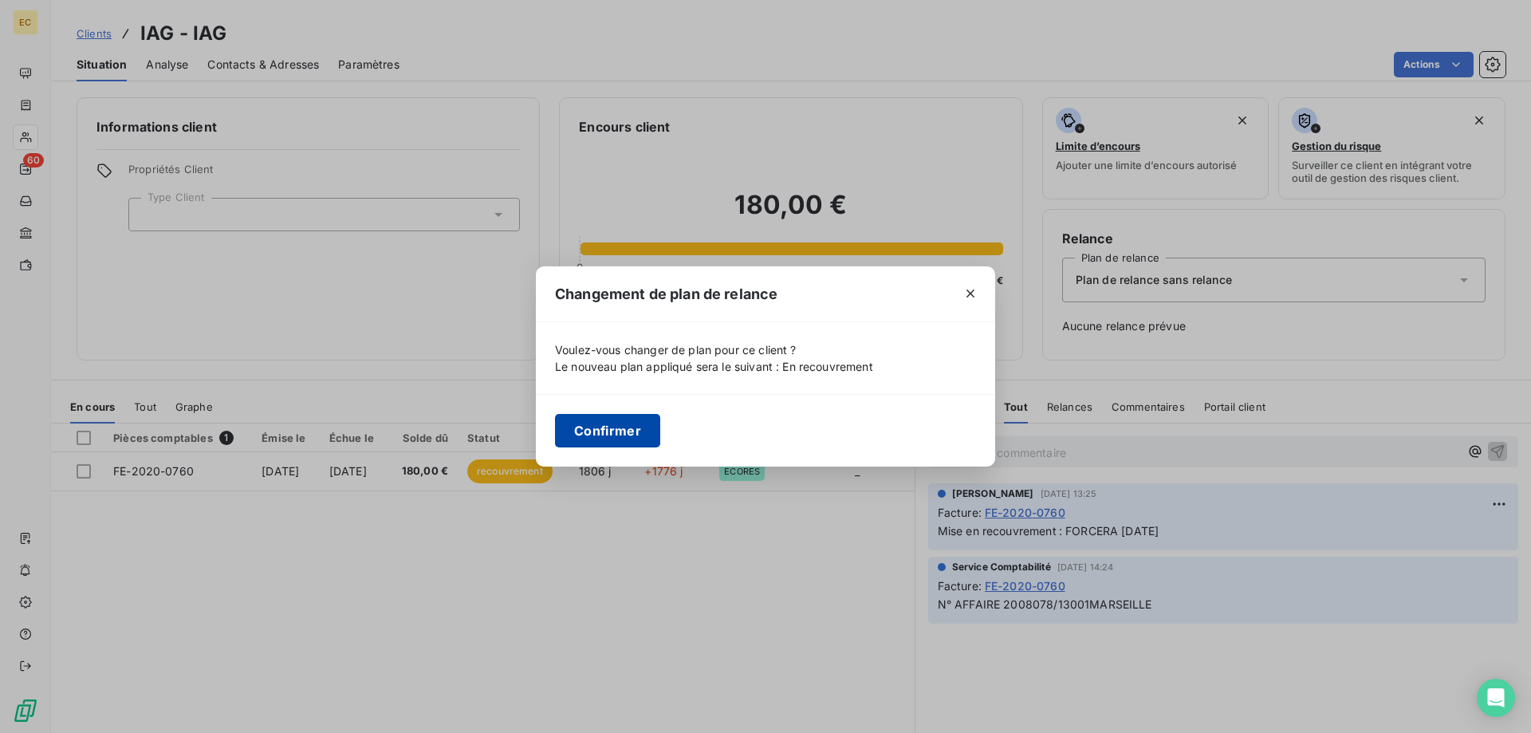
click at [625, 428] on button "Confirmer" at bounding box center [607, 431] width 105 height 34
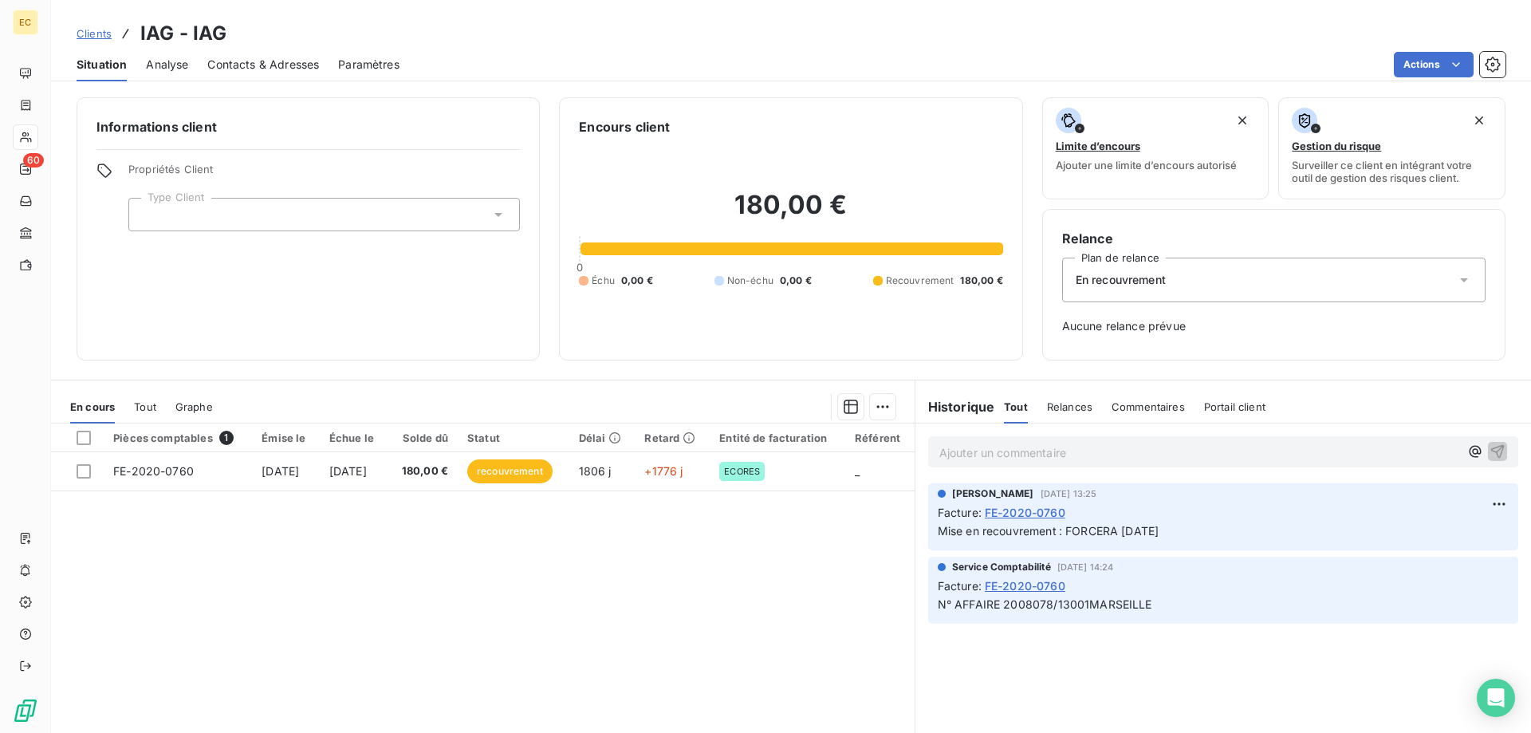
click at [205, 215] on div at bounding box center [324, 215] width 392 height 34
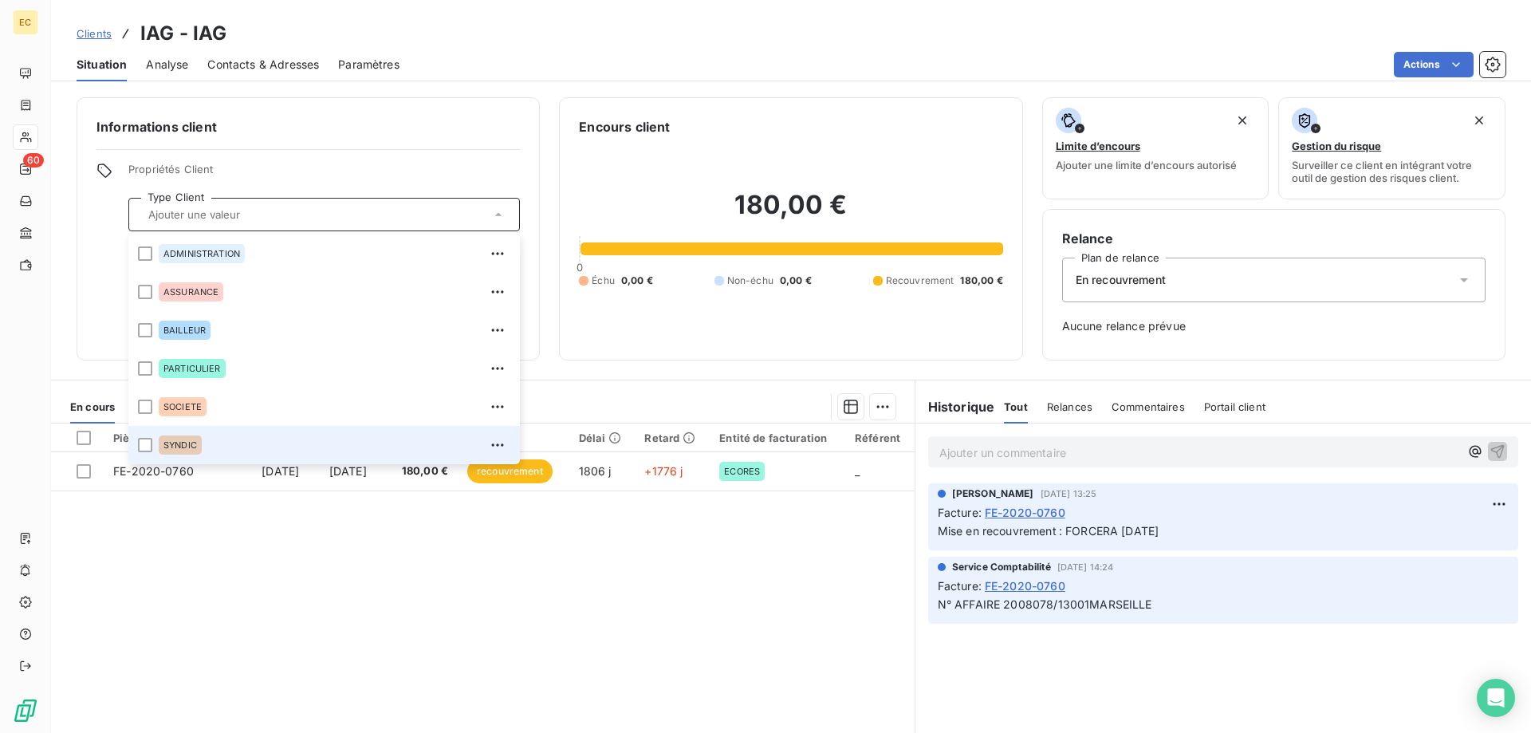
click at [184, 443] on span "SYNDIC" at bounding box center [181, 445] width 34 height 10
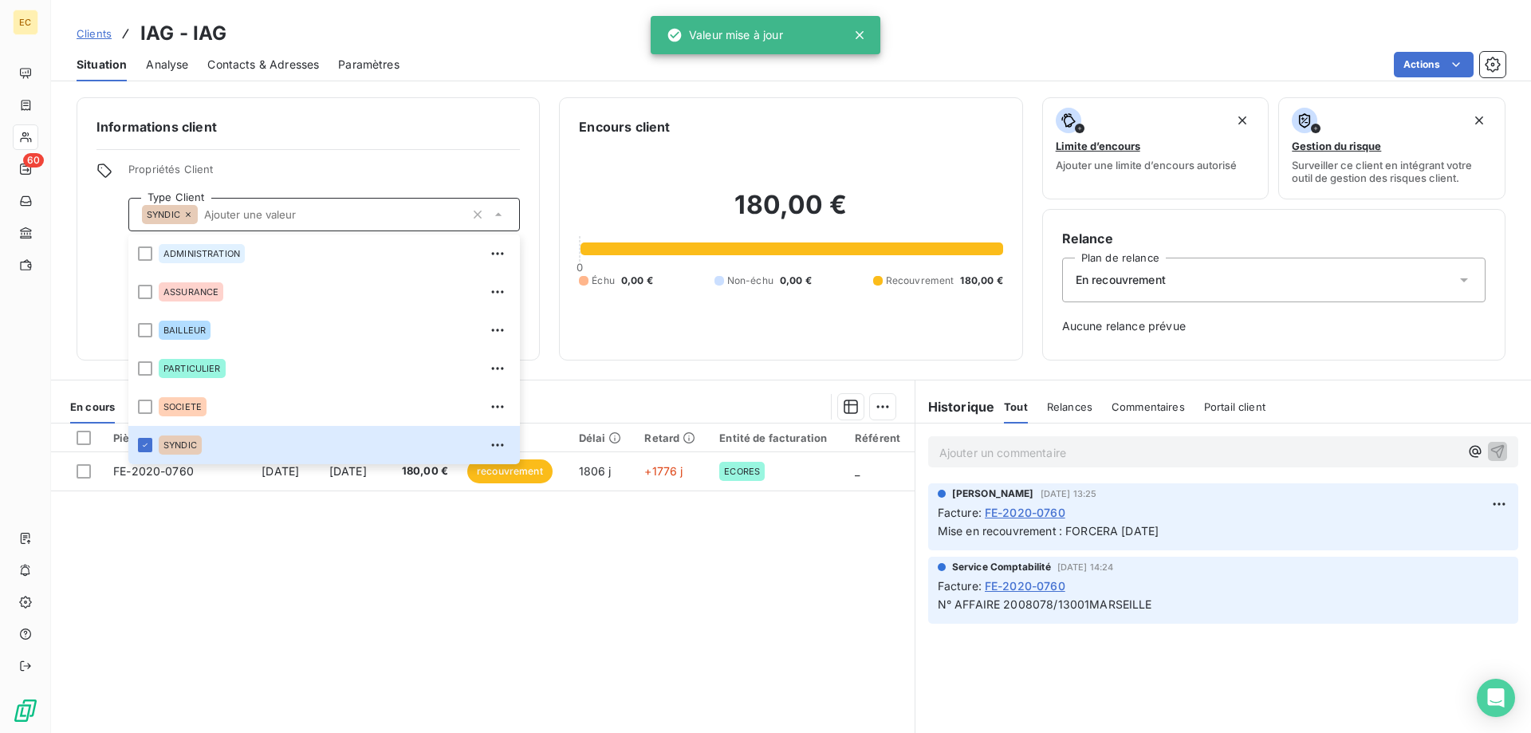
click at [470, 143] on div "Informations client Propriétés Client Type Client SYNDIC ADMINISTRATION ASSURAN…" at bounding box center [308, 228] width 463 height 263
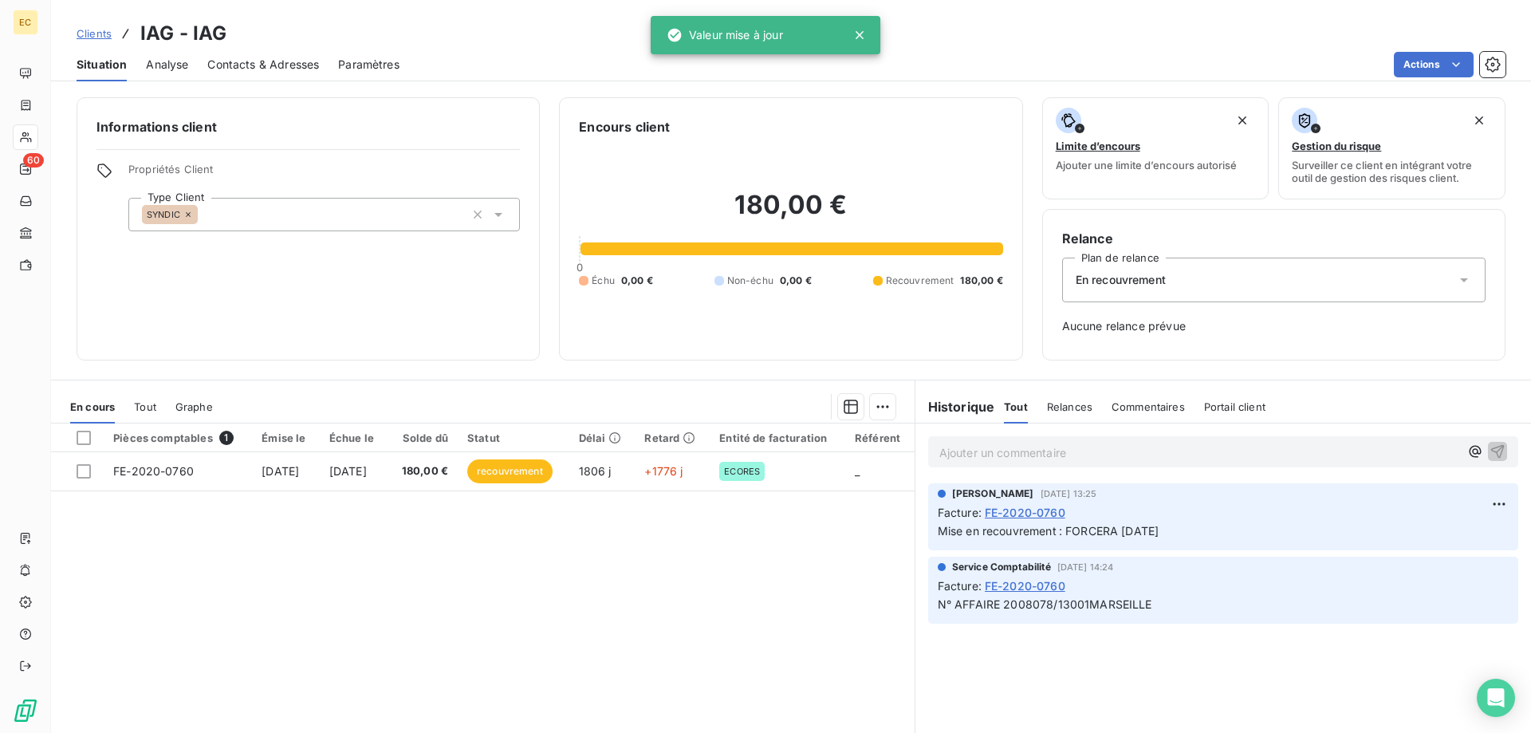
click at [82, 28] on span "Clients" at bounding box center [94, 33] width 35 height 13
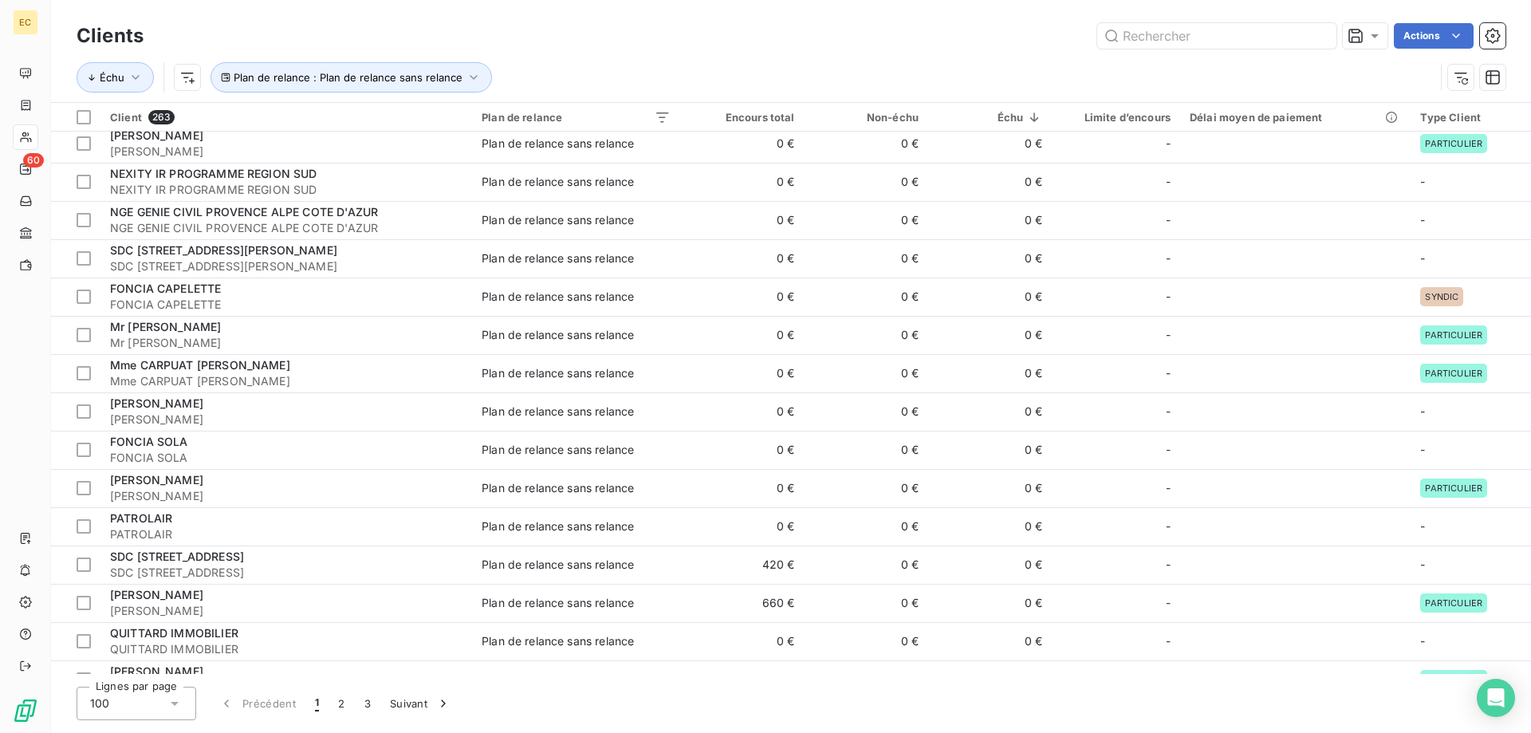
scroll to position [1139, 0]
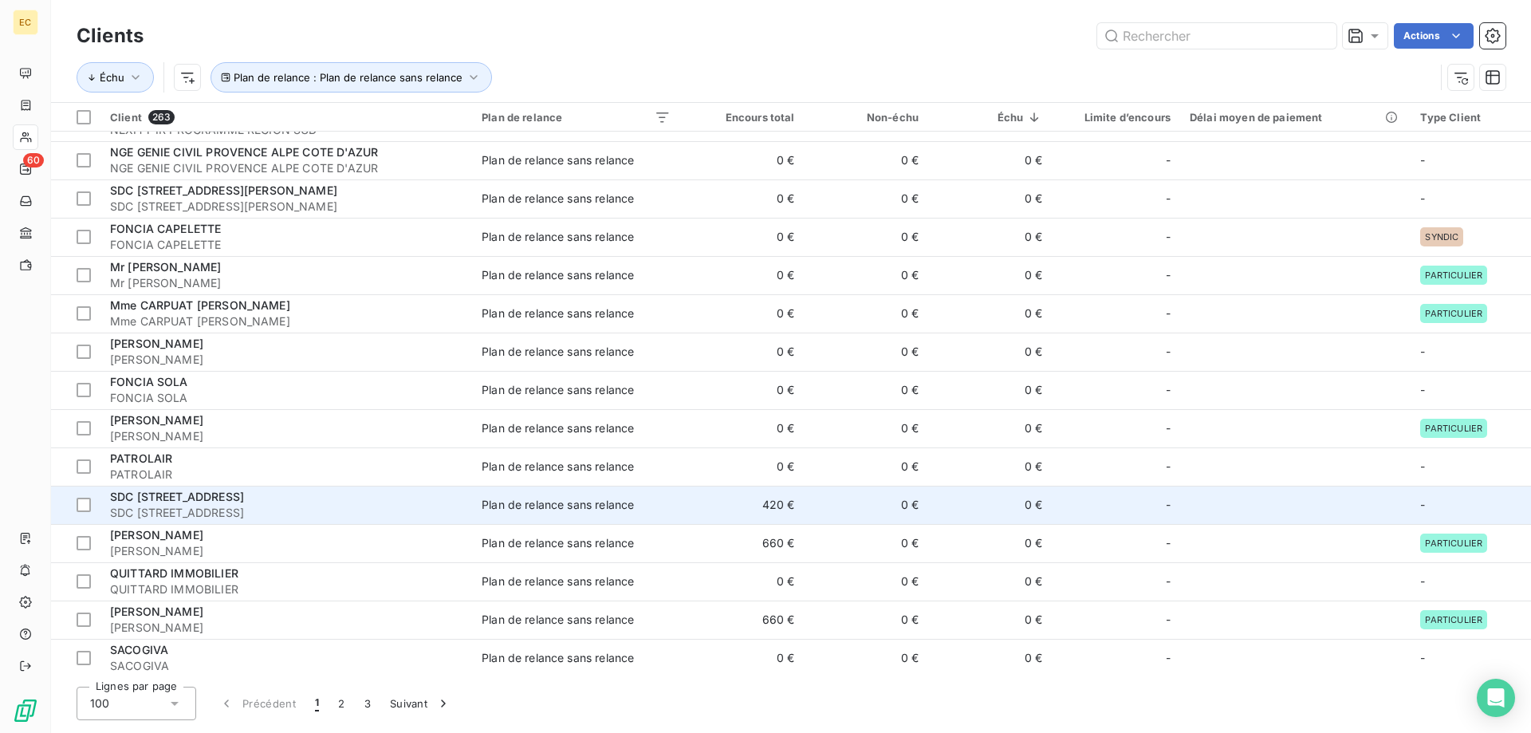
click at [201, 506] on span "SDC [STREET_ADDRESS]" at bounding box center [286, 513] width 353 height 16
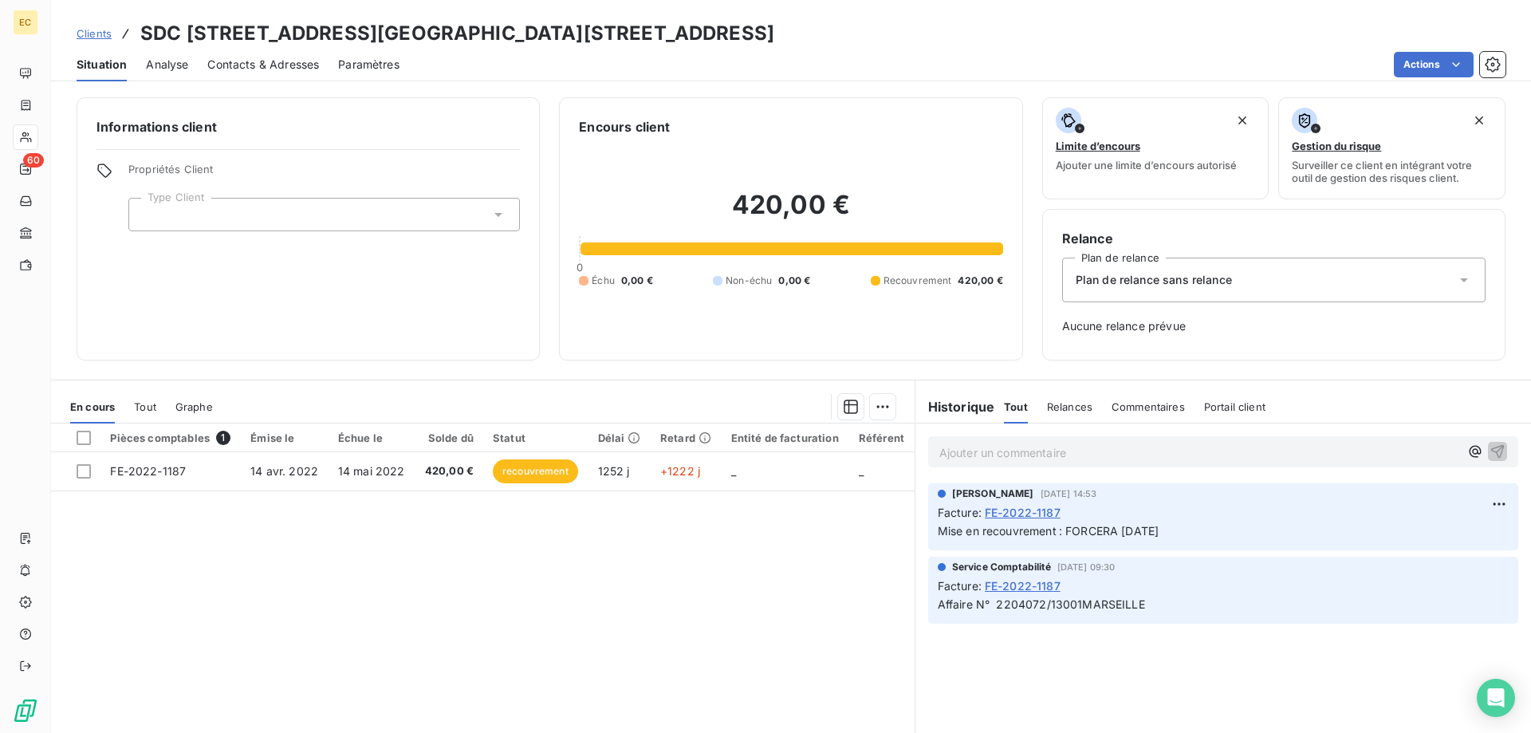
click at [1151, 285] on span "Plan de relance sans relance" at bounding box center [1154, 280] width 156 height 16
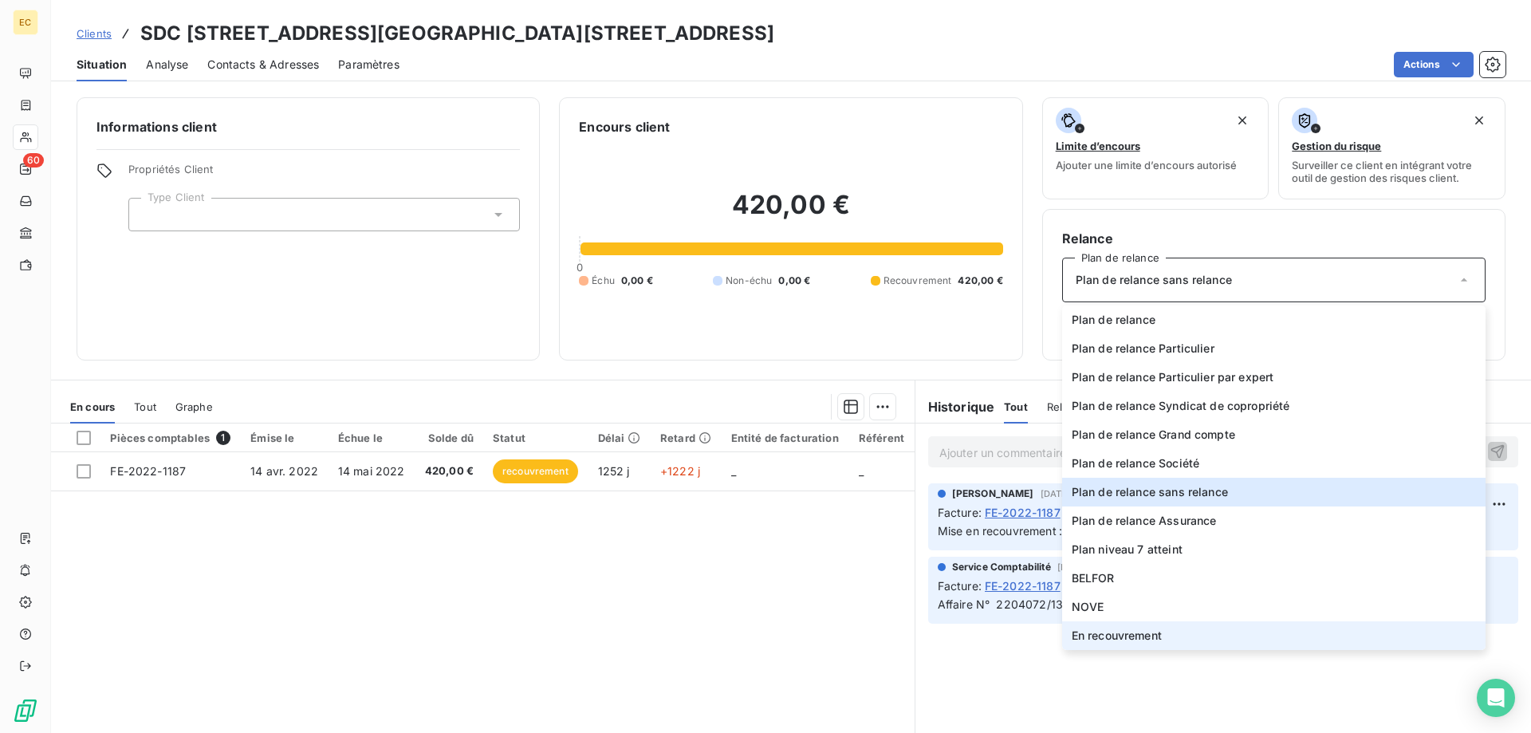
click at [1137, 630] on span "En recouvrement" at bounding box center [1117, 636] width 90 height 16
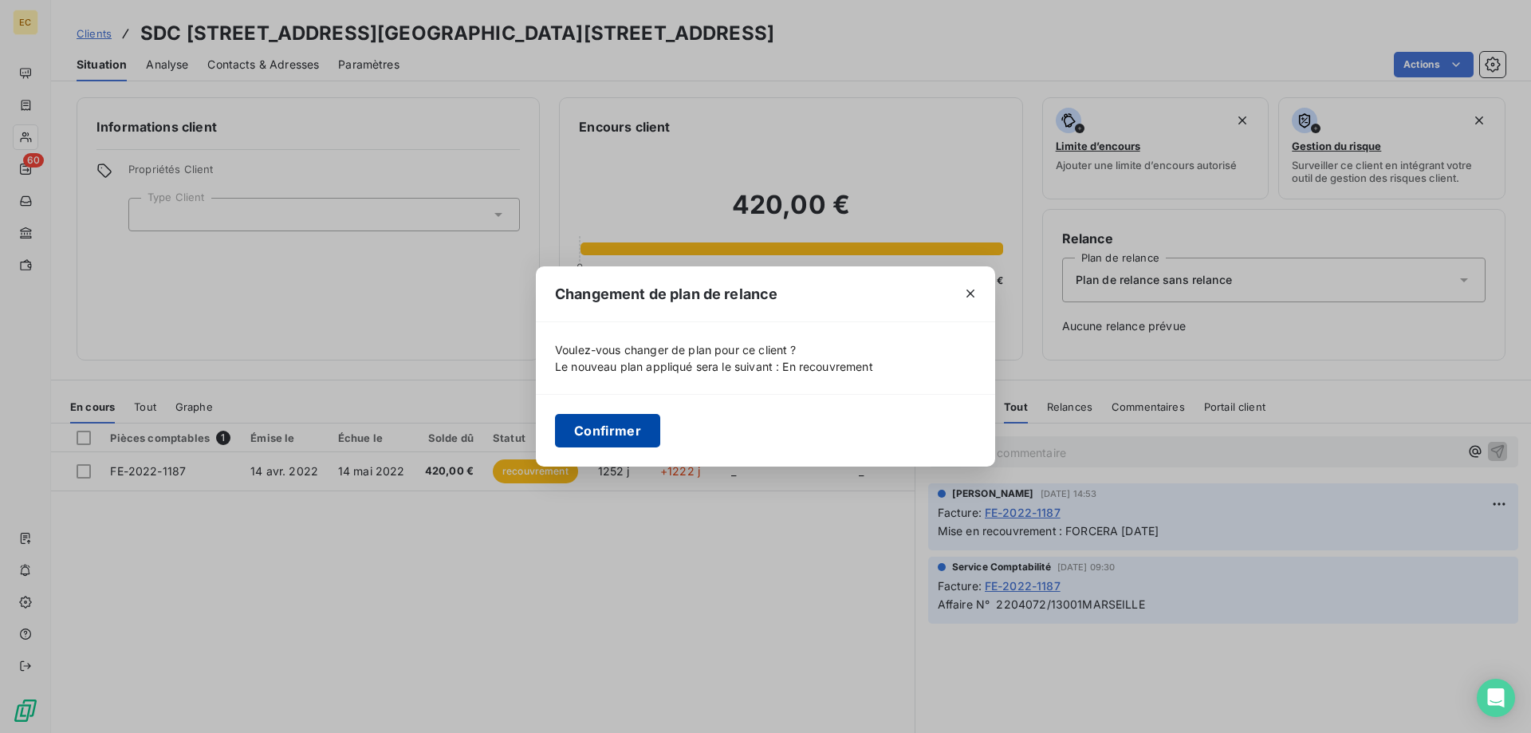
click at [587, 436] on button "Confirmer" at bounding box center [607, 431] width 105 height 34
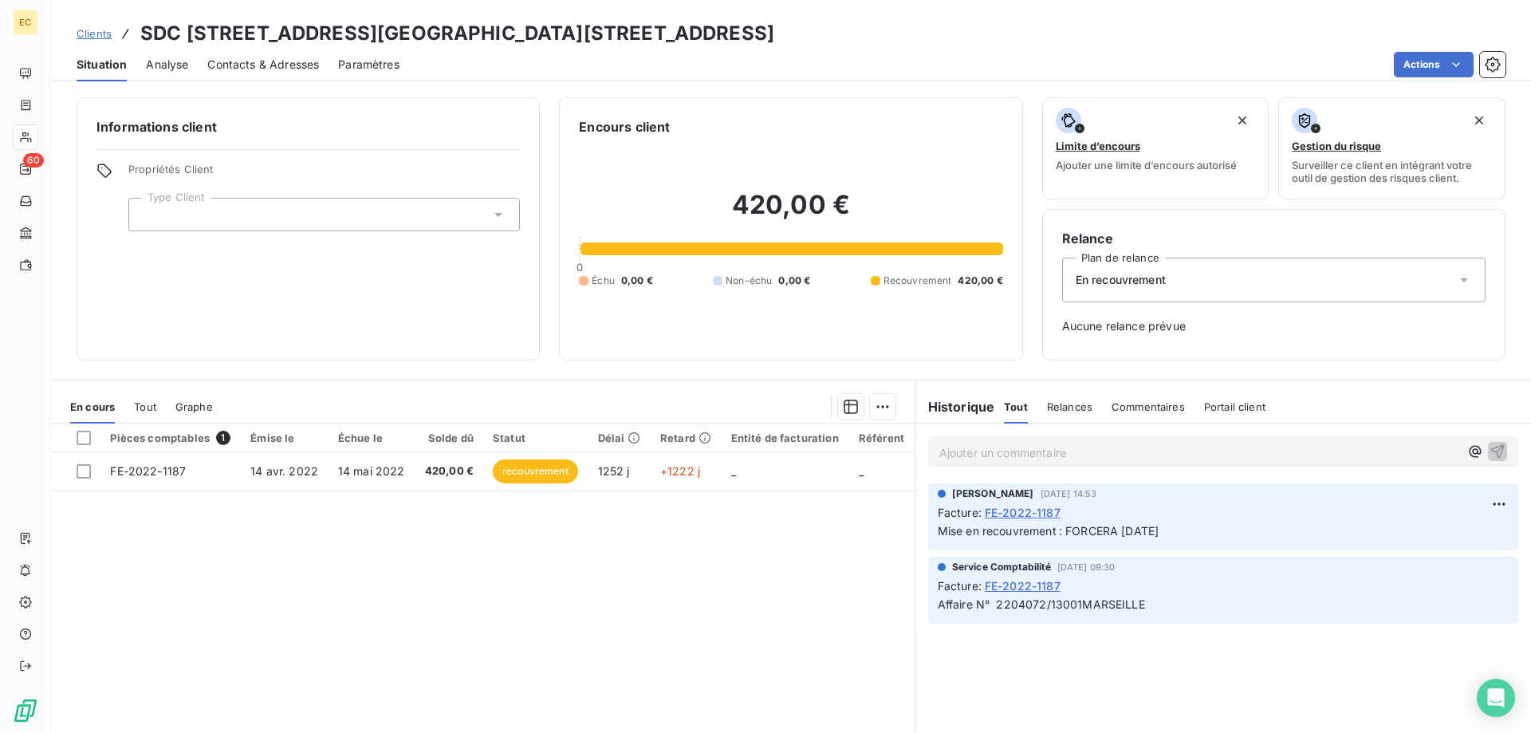
click at [199, 216] on div at bounding box center [324, 215] width 392 height 34
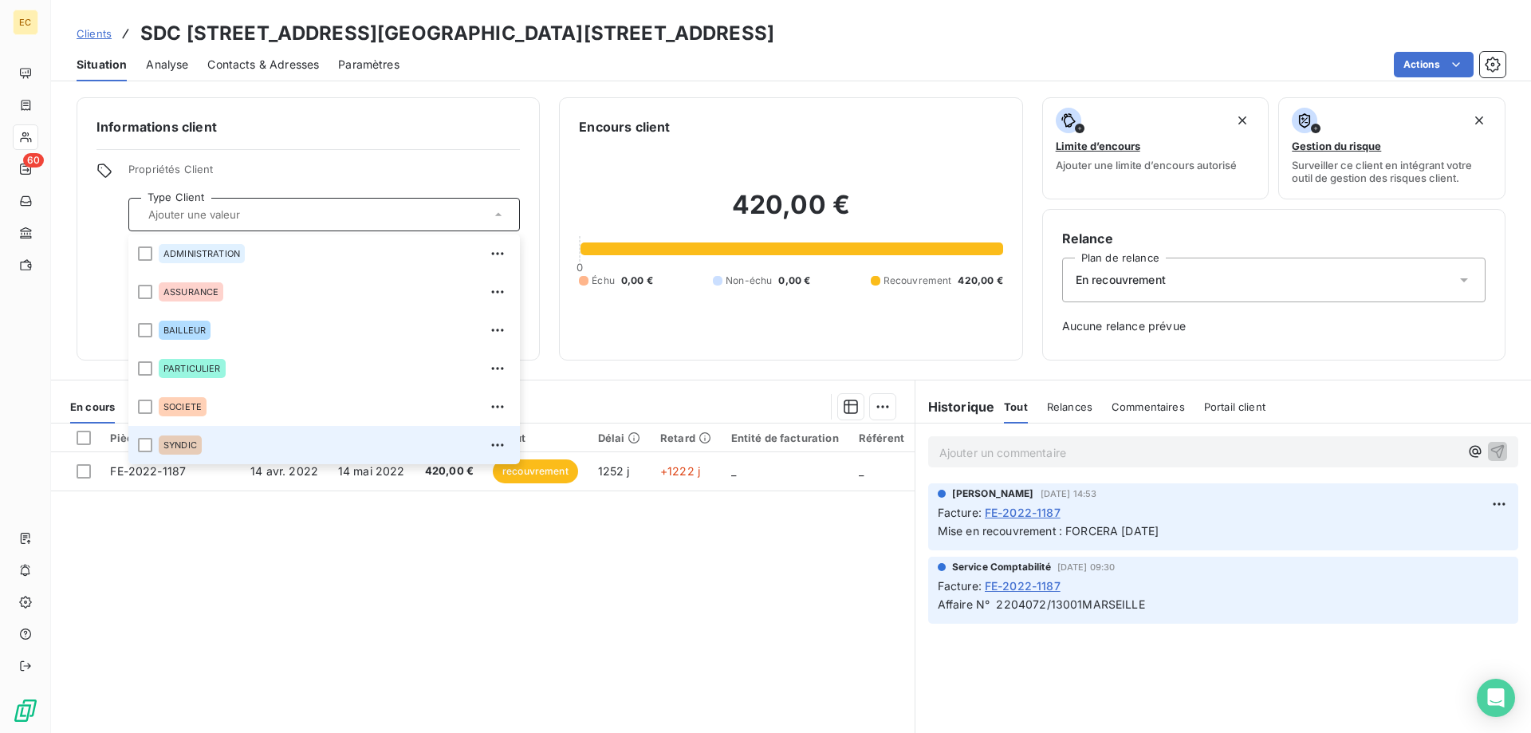
click at [182, 436] on div "SYNDIC" at bounding box center [180, 445] width 43 height 19
click at [1175, 295] on div "En recouvrement" at bounding box center [1274, 280] width 424 height 45
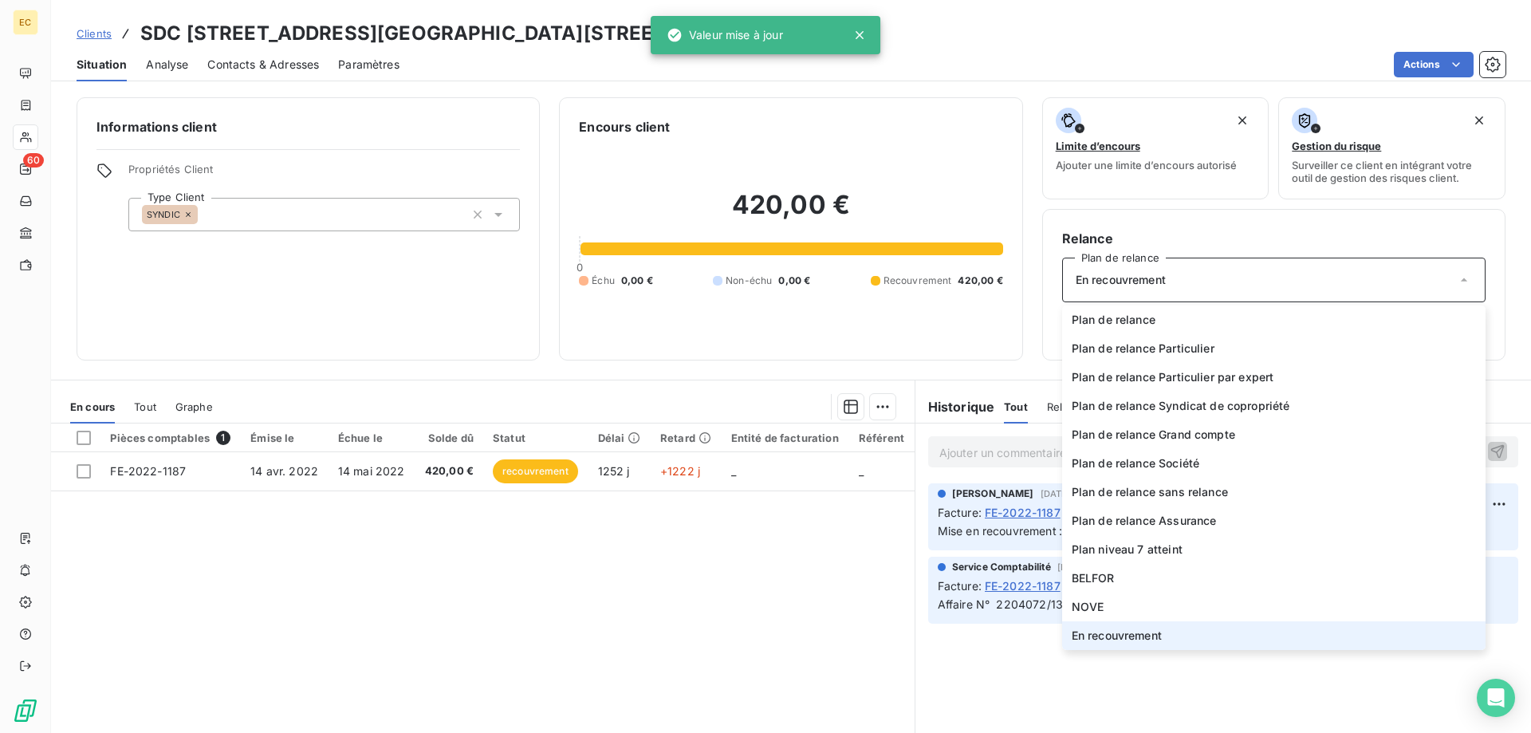
click at [1175, 295] on div "En recouvrement" at bounding box center [1274, 280] width 424 height 45
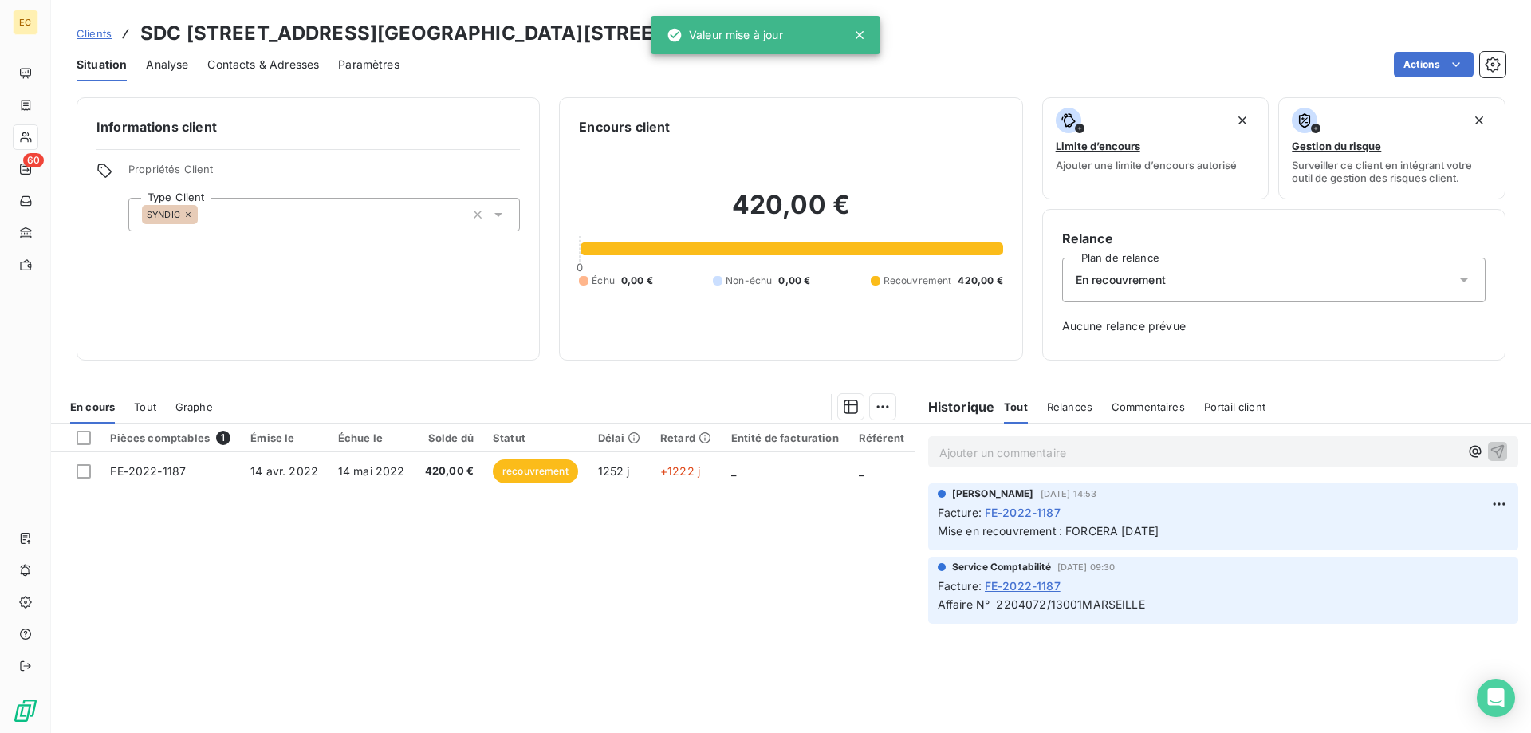
click at [84, 37] on span "Clients" at bounding box center [94, 33] width 35 height 13
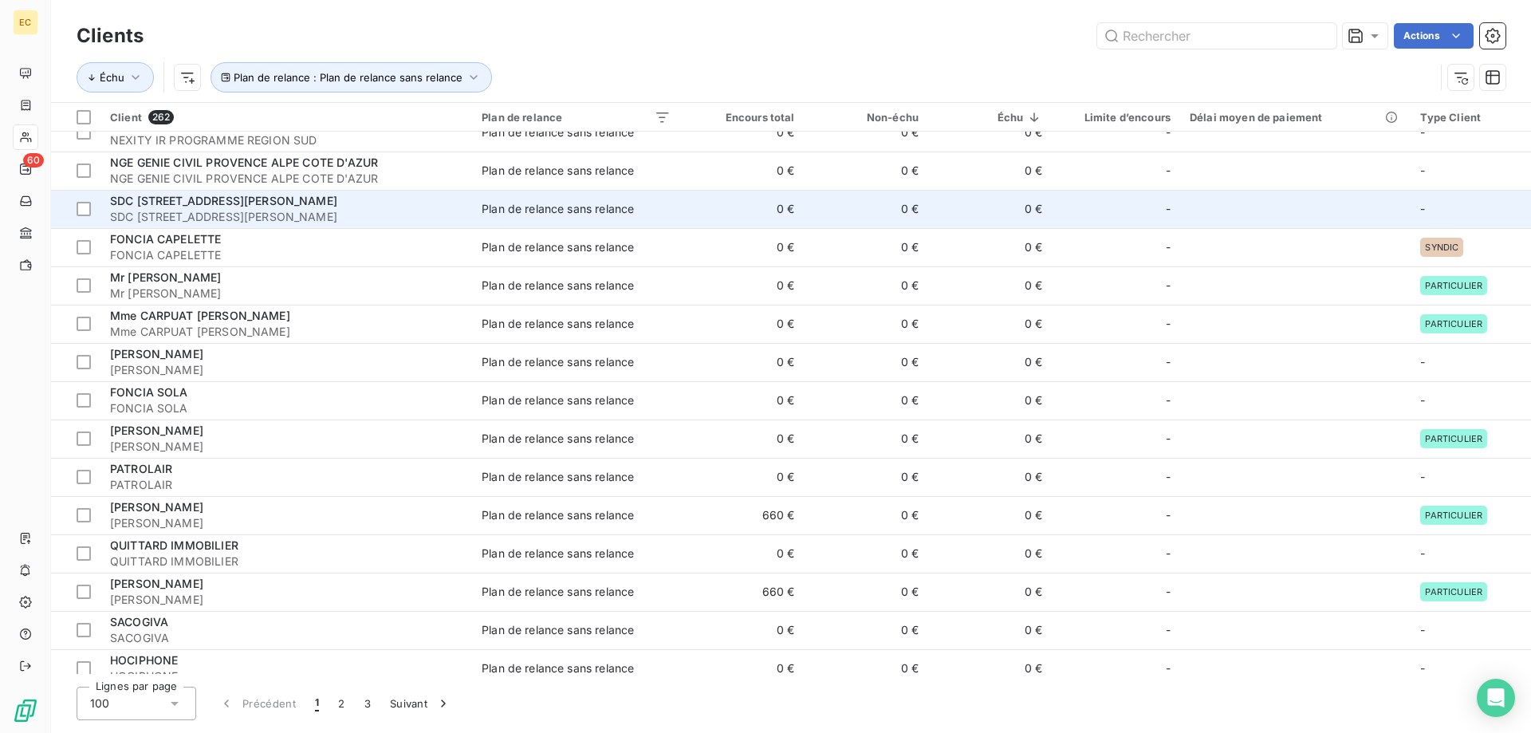
scroll to position [1220, 0]
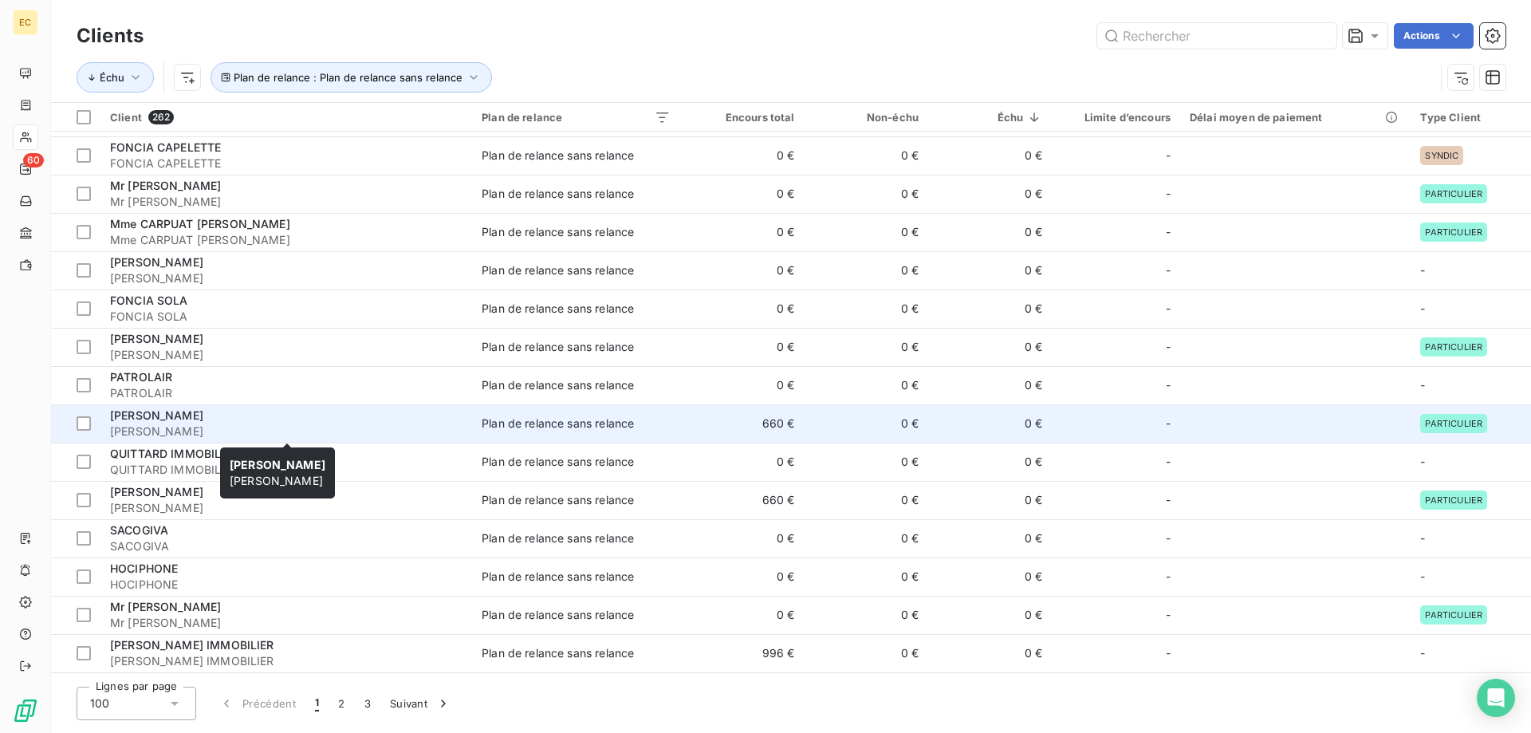
click at [265, 436] on span "[PERSON_NAME]" at bounding box center [286, 432] width 353 height 16
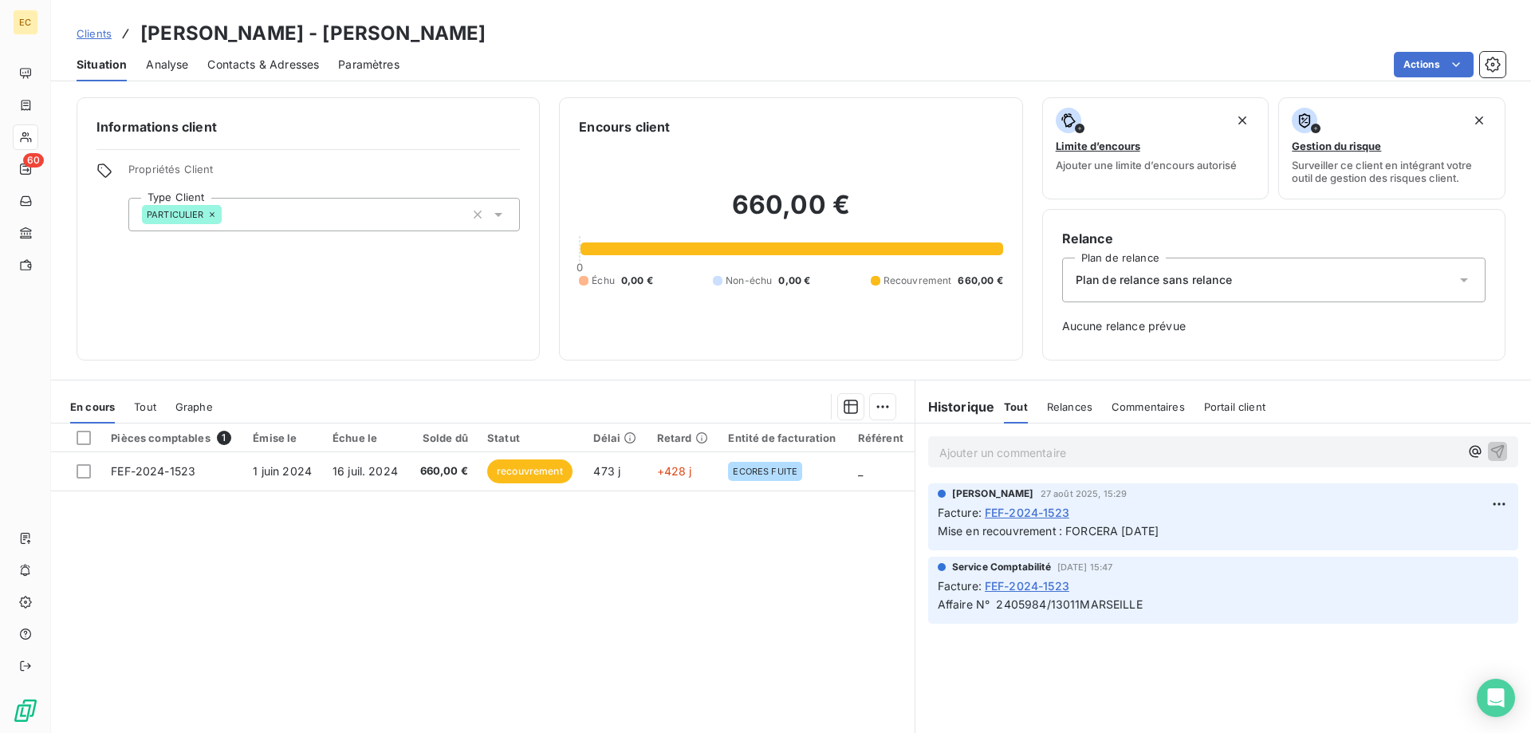
click at [1176, 265] on div "Plan de relance sans relance" at bounding box center [1274, 280] width 424 height 45
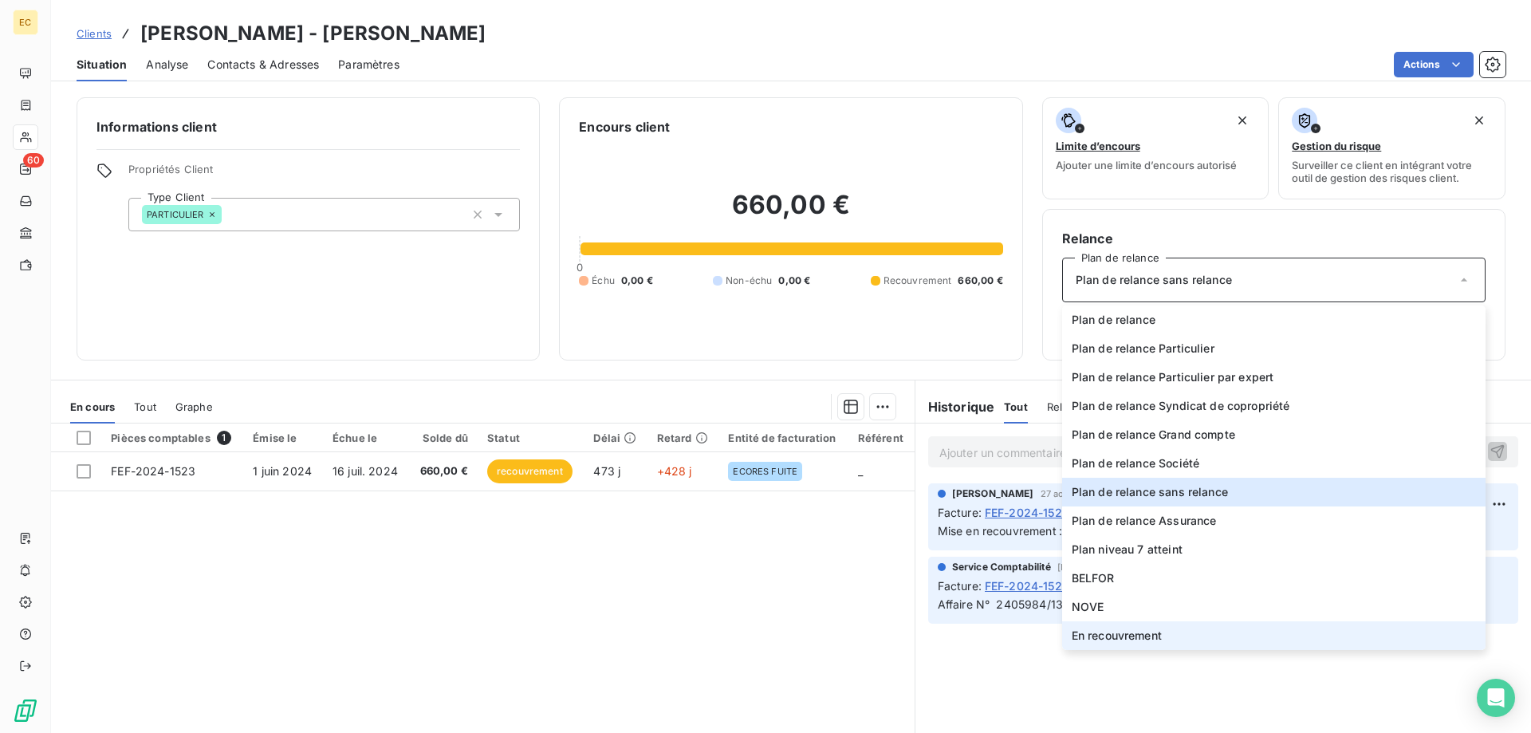
click at [1106, 631] on span "En recouvrement" at bounding box center [1117, 636] width 90 height 16
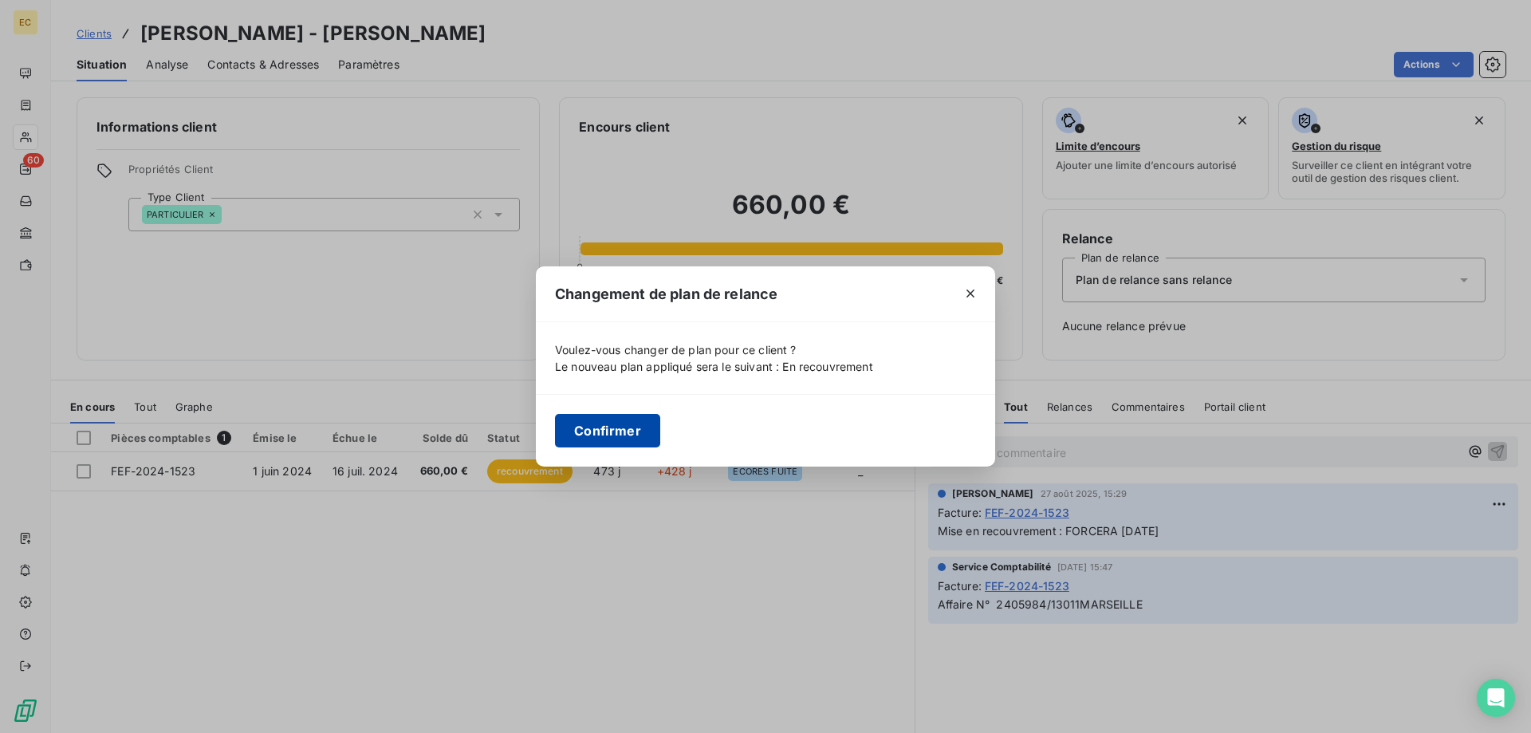
click at [609, 424] on button "Confirmer" at bounding box center [607, 431] width 105 height 34
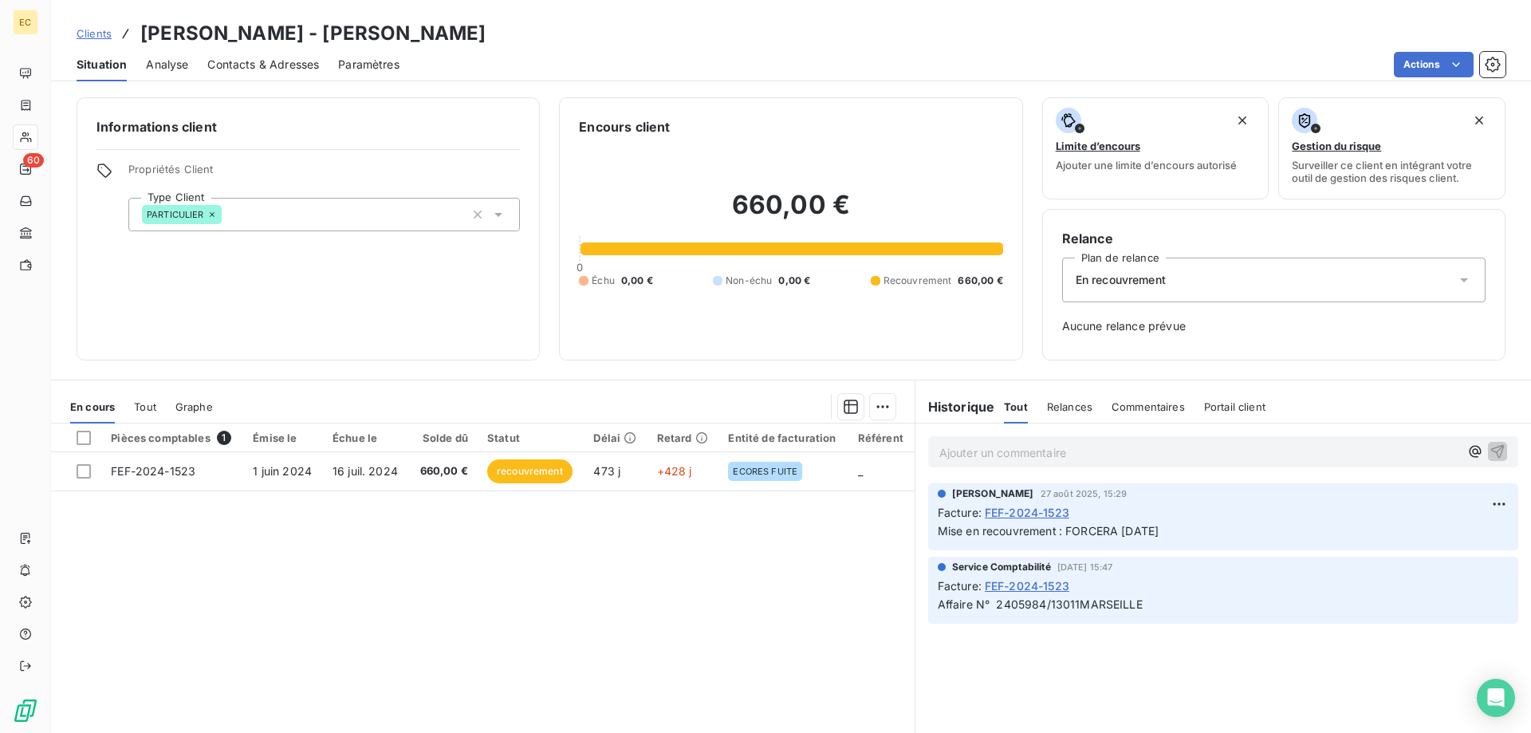
click at [89, 34] on span "Clients" at bounding box center [94, 33] width 35 height 13
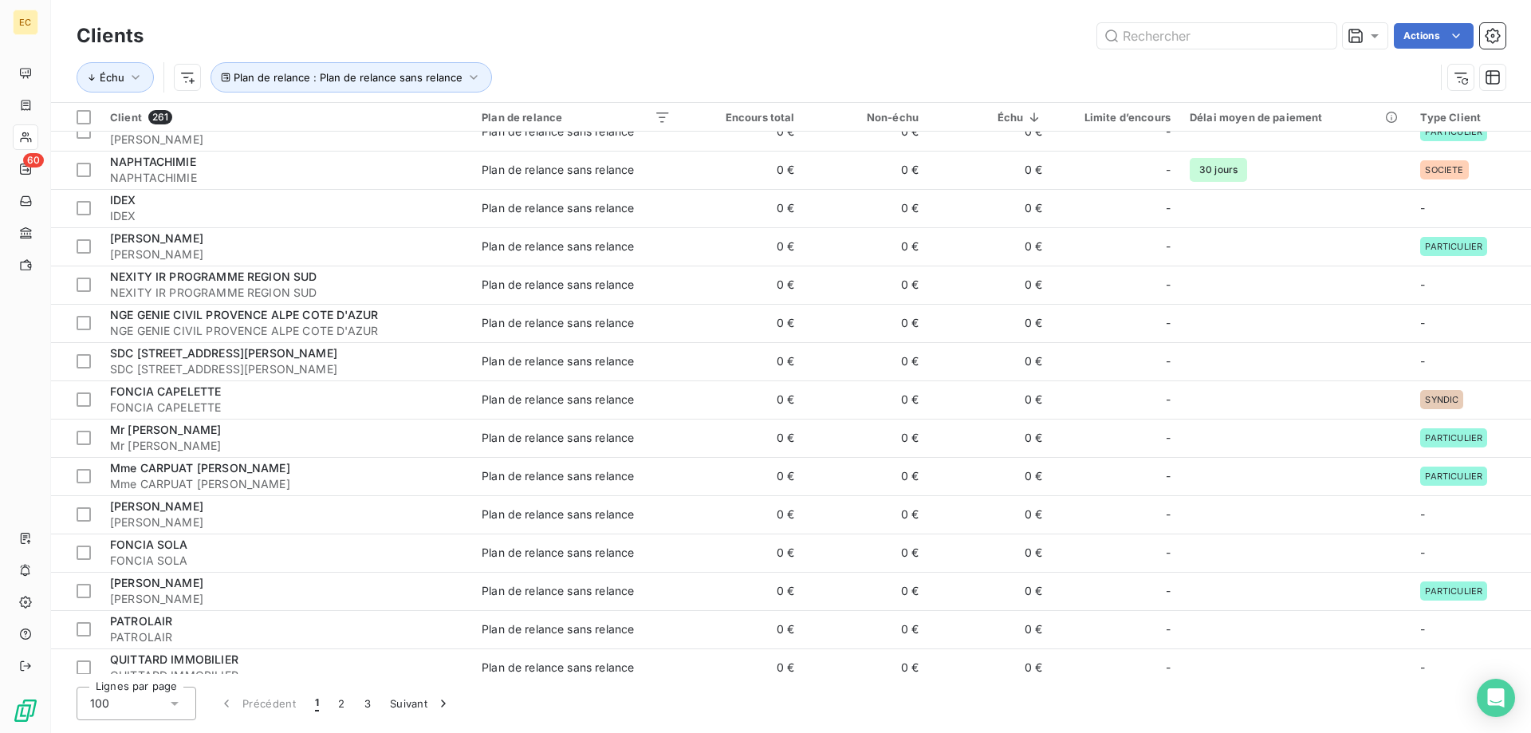
scroll to position [1220, 0]
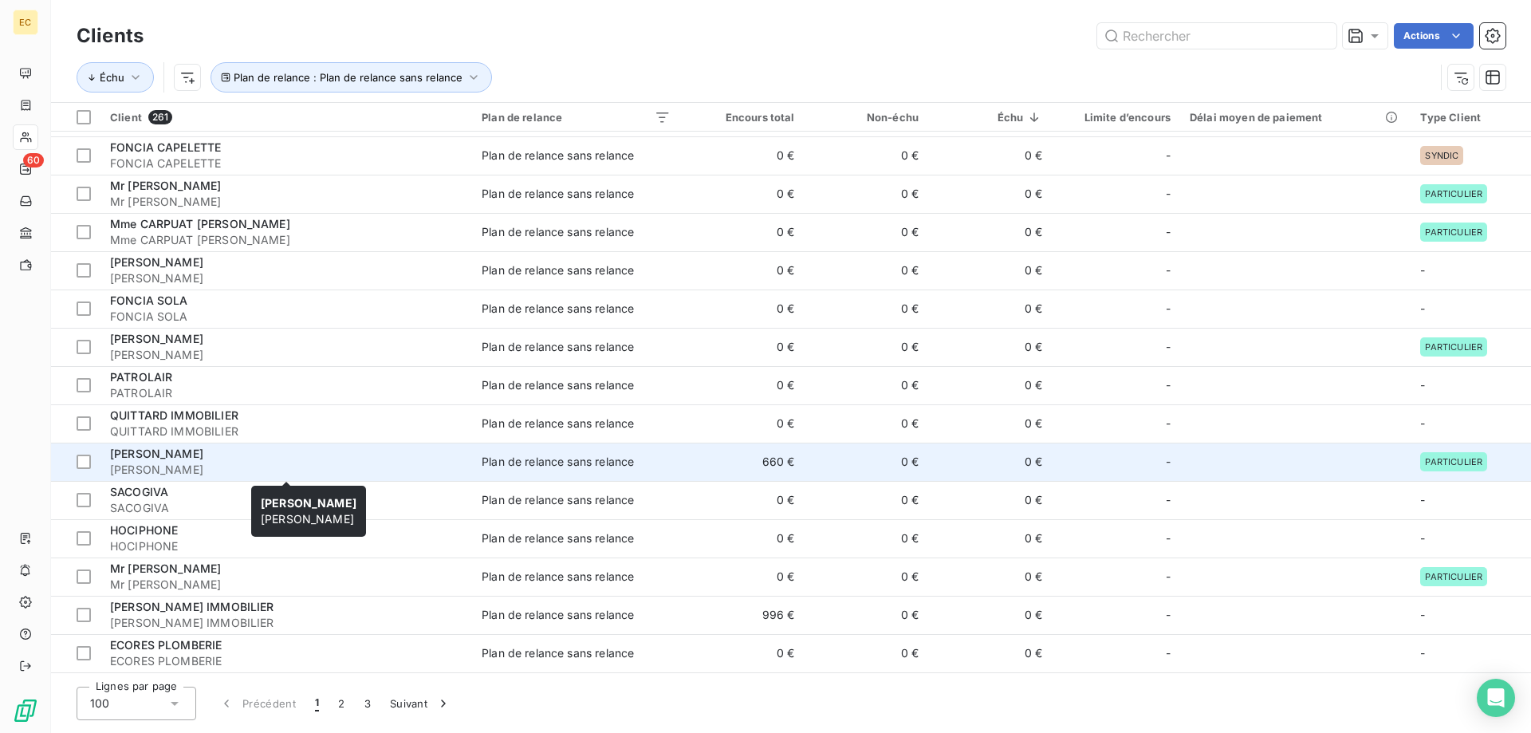
click at [205, 467] on span "[PERSON_NAME]" at bounding box center [286, 470] width 353 height 16
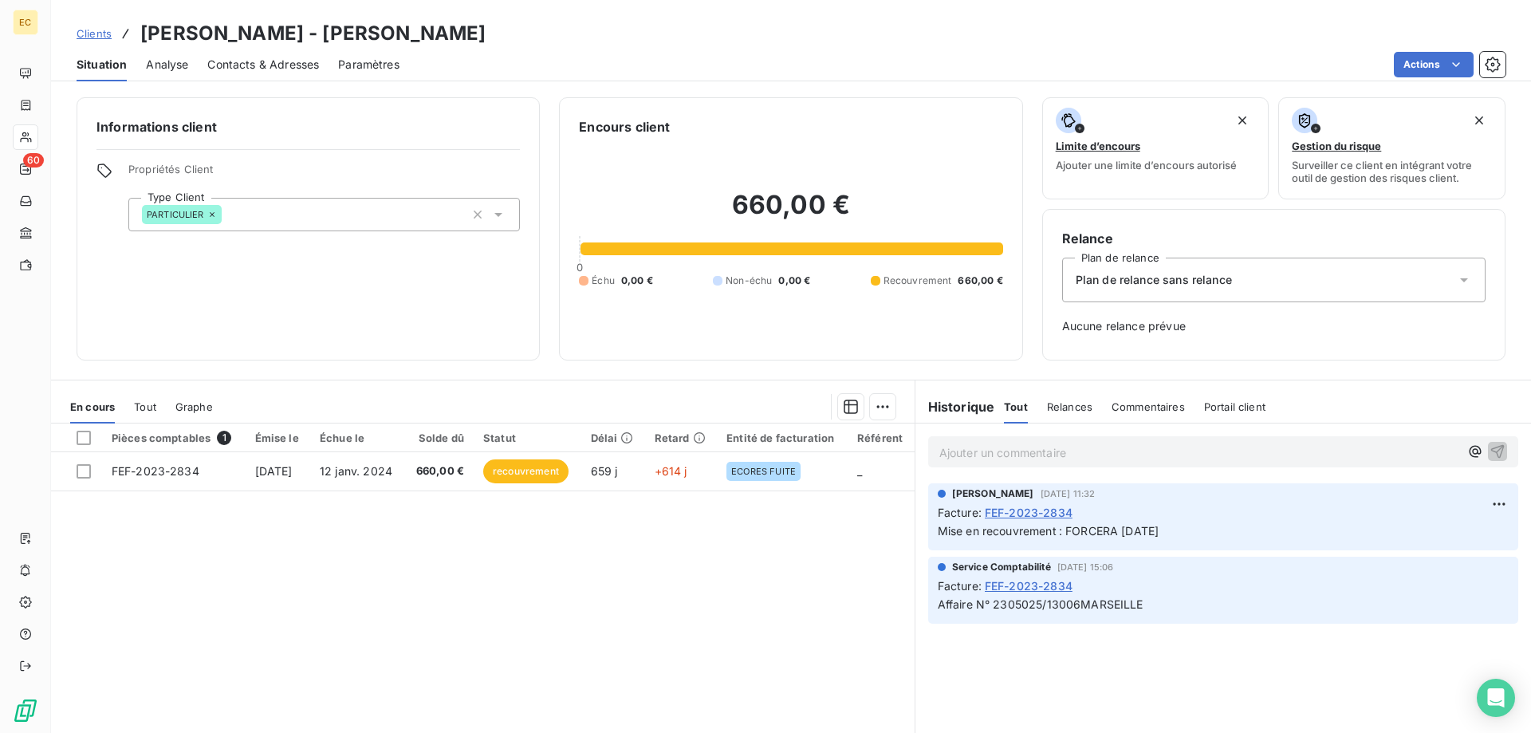
click at [1126, 288] on div "Plan de relance sans relance" at bounding box center [1274, 280] width 424 height 45
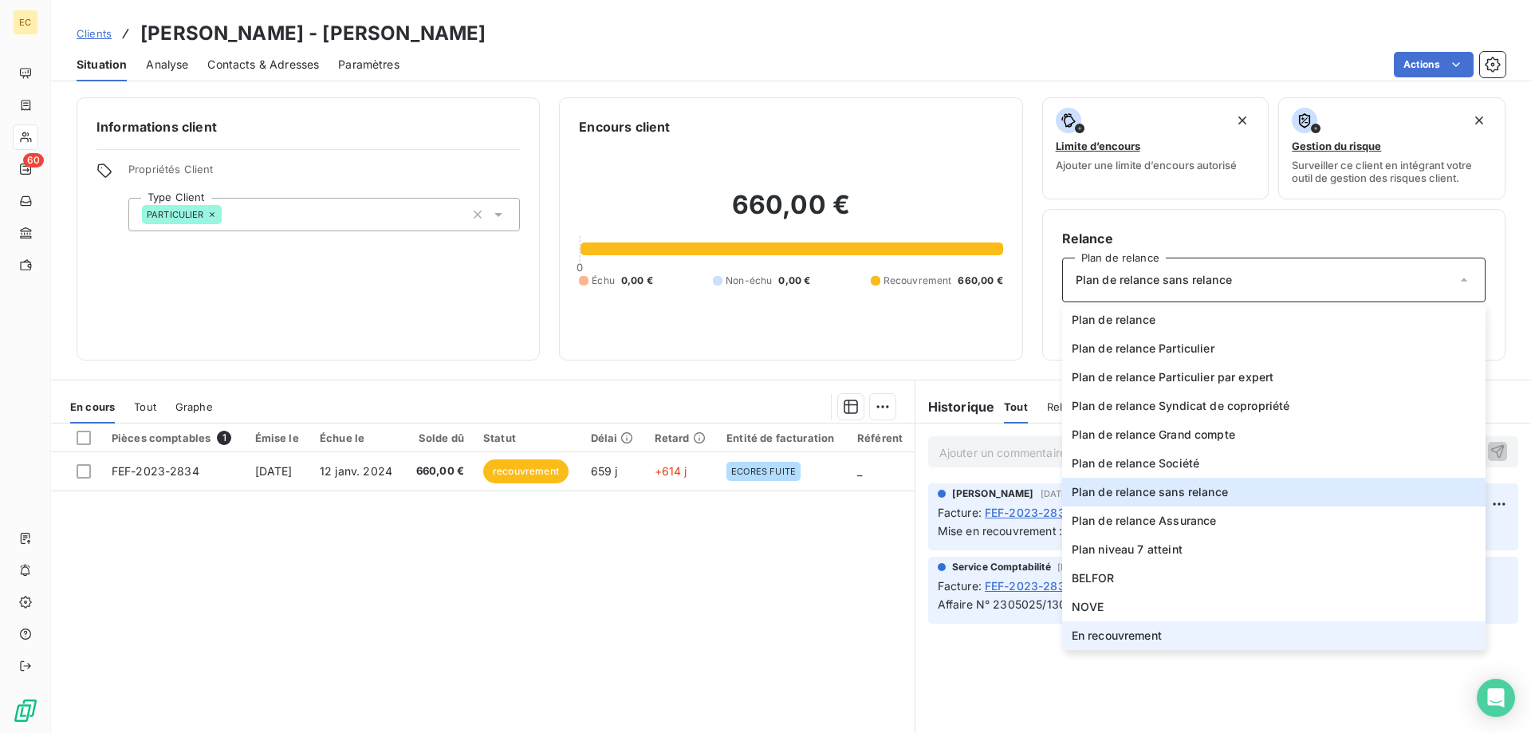
click at [1120, 642] on span "En recouvrement" at bounding box center [1117, 636] width 90 height 16
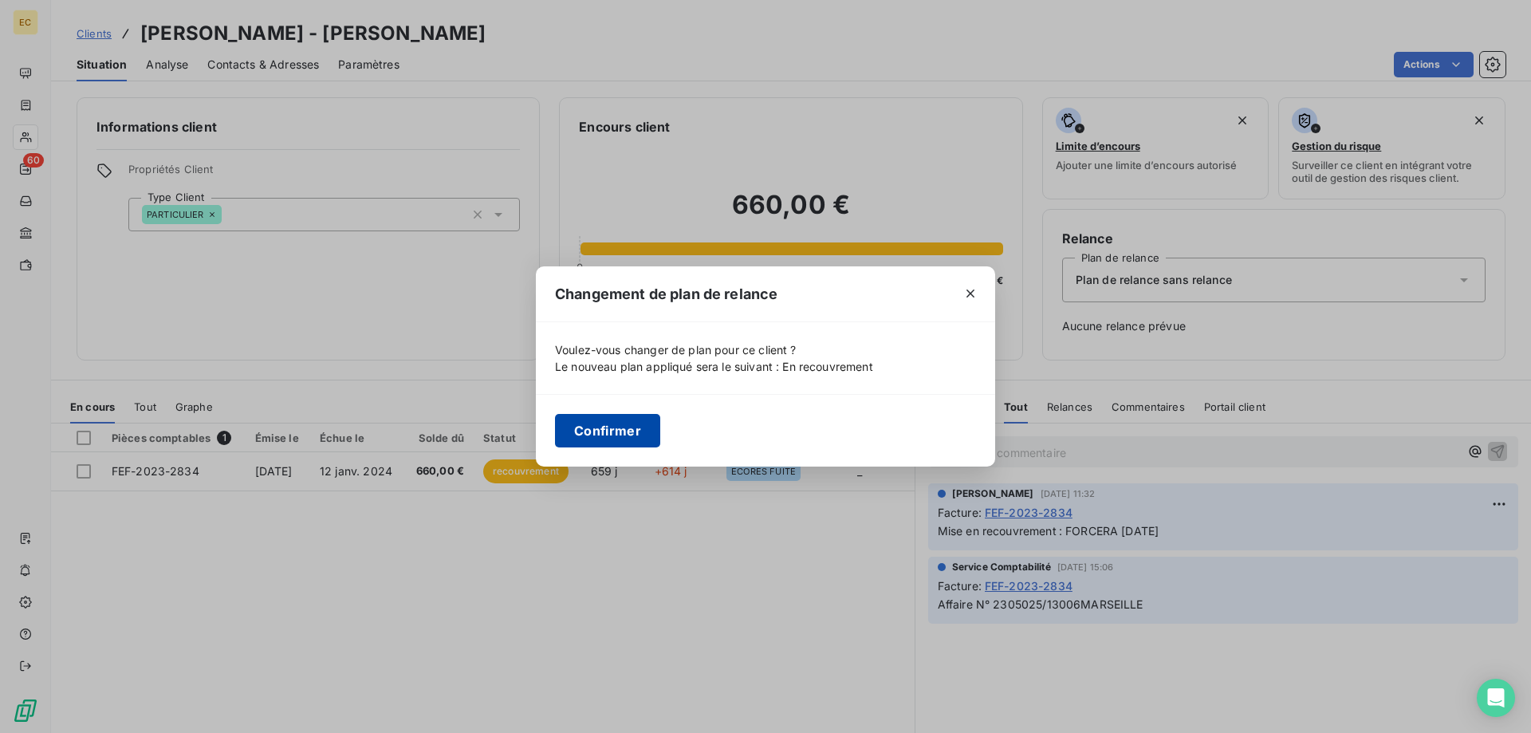
click at [634, 437] on button "Confirmer" at bounding box center [607, 431] width 105 height 34
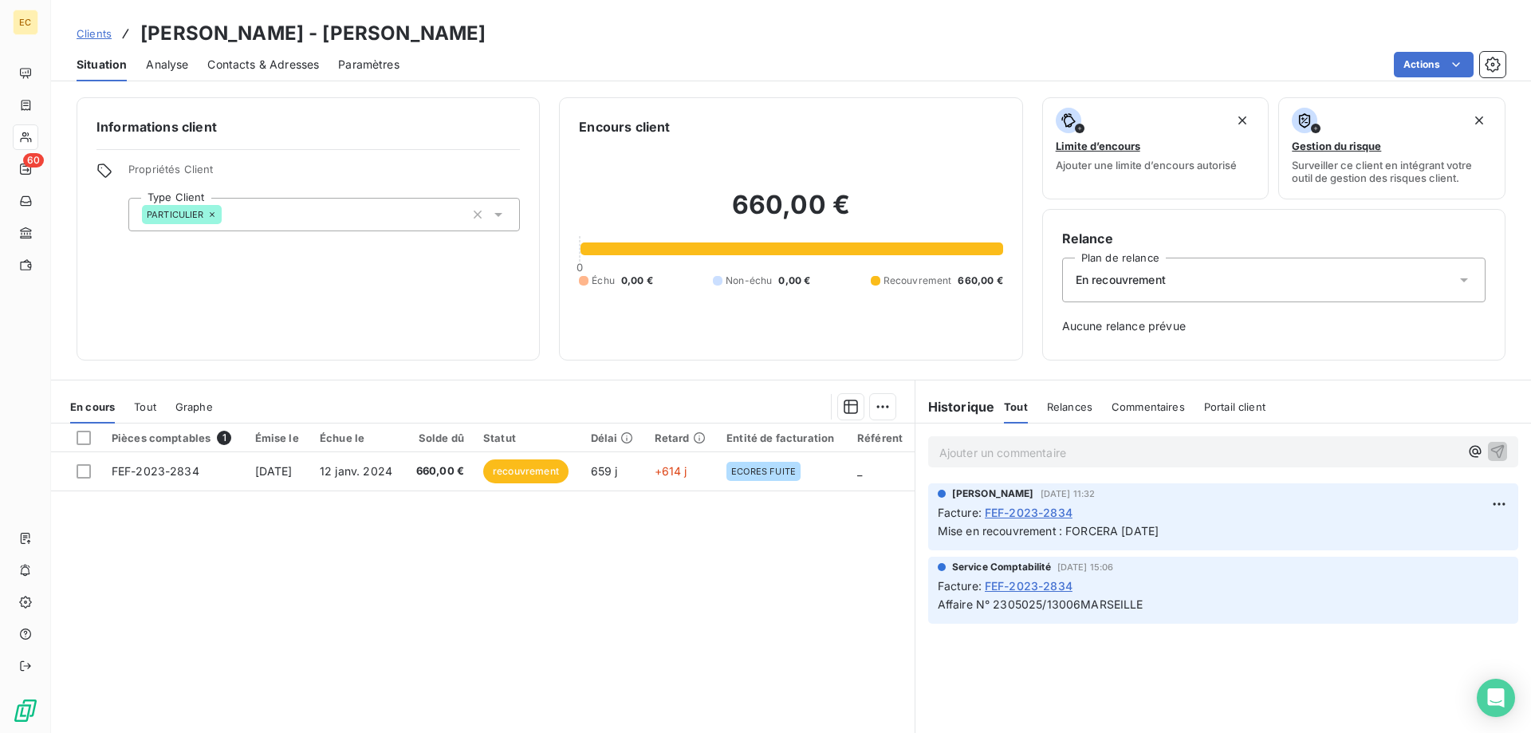
click at [87, 33] on span "Clients" at bounding box center [94, 33] width 35 height 13
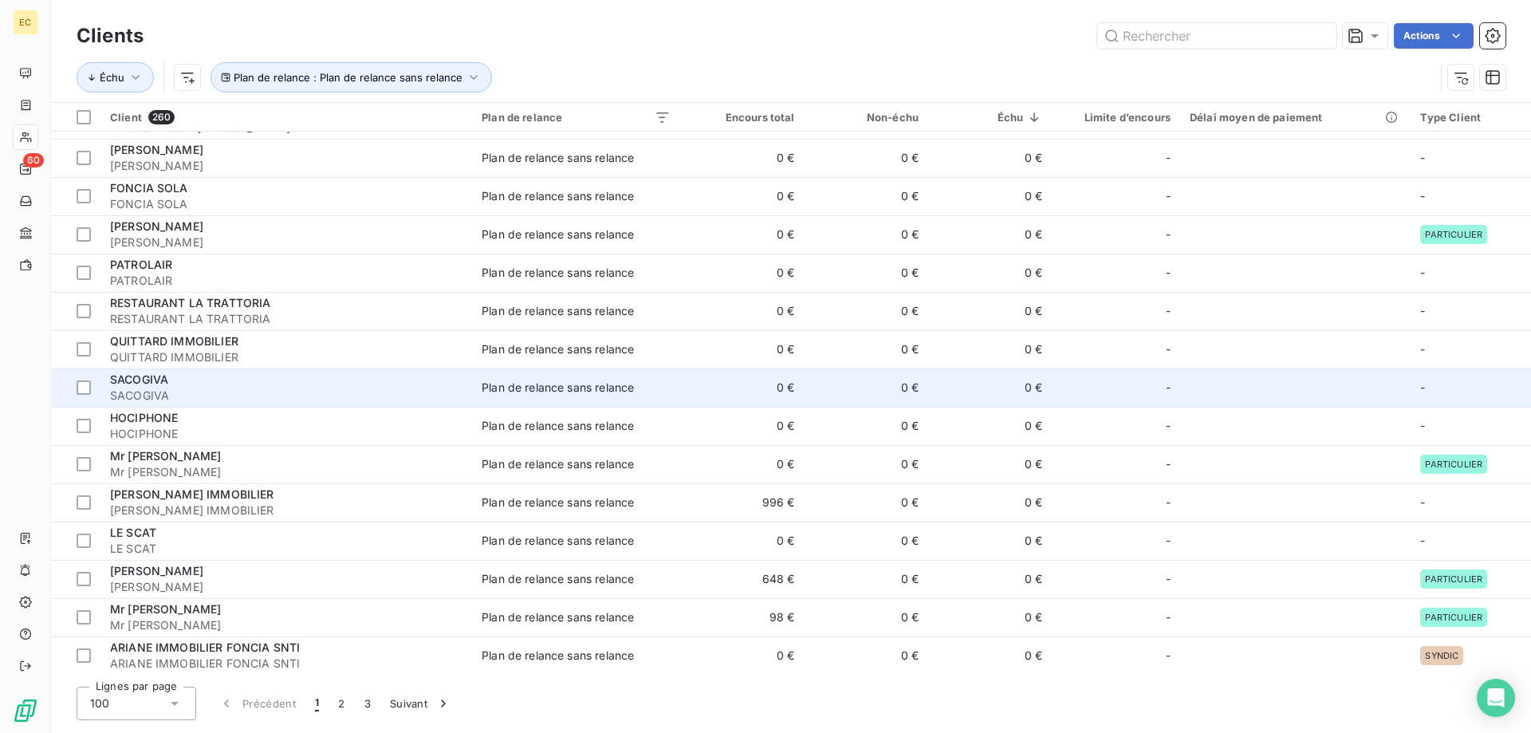
scroll to position [1464, 0]
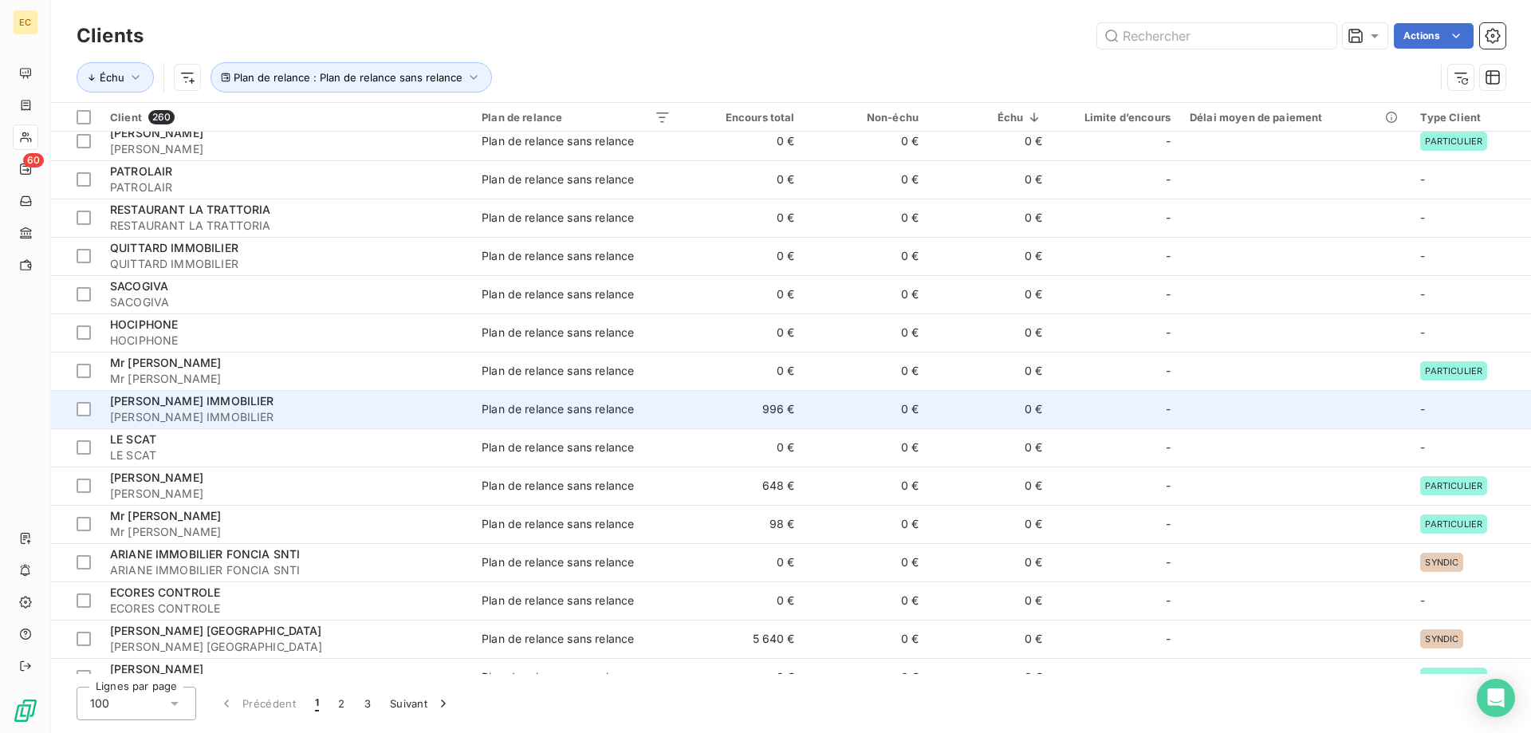
click at [197, 412] on span "[PERSON_NAME] IMMOBILIER" at bounding box center [286, 417] width 353 height 16
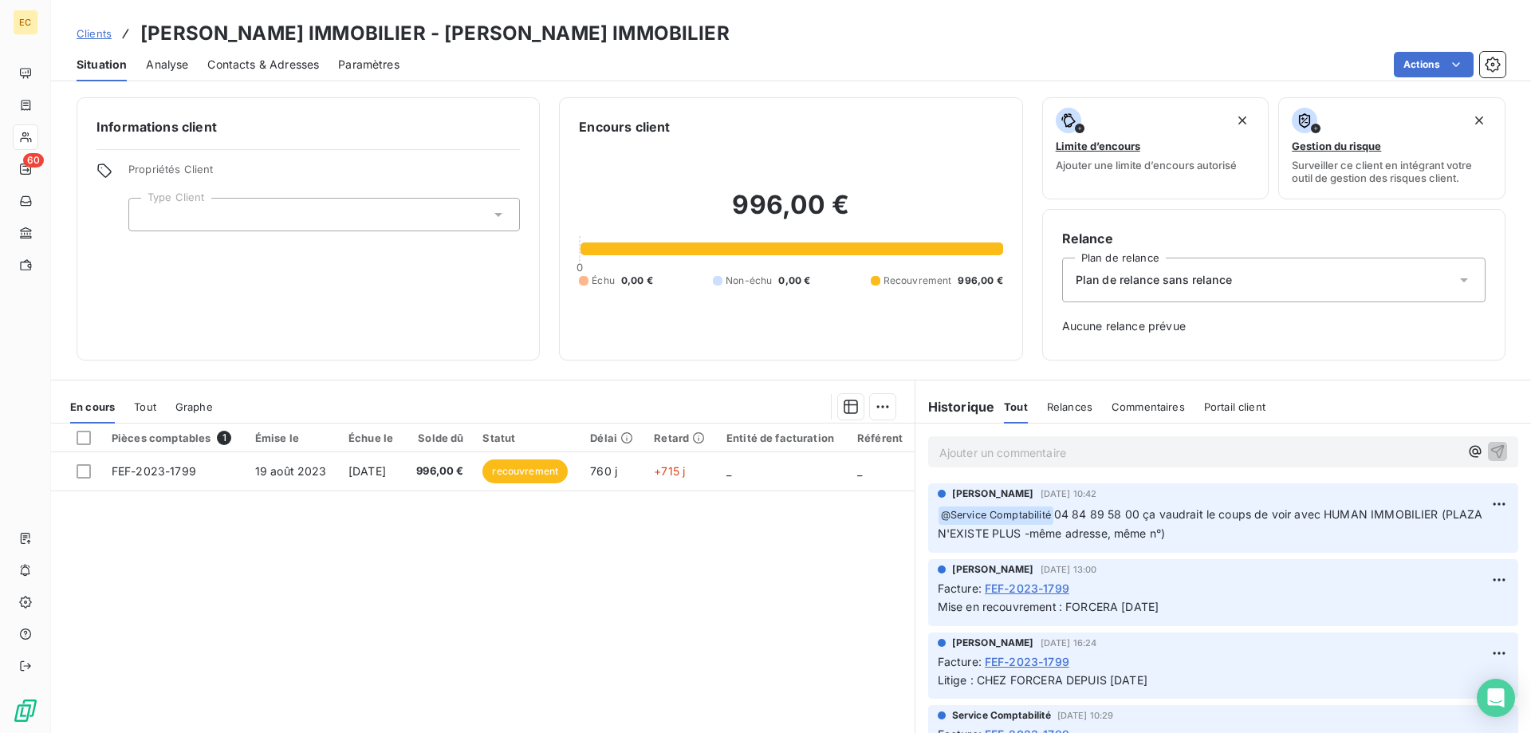
click at [295, 213] on div at bounding box center [324, 215] width 392 height 34
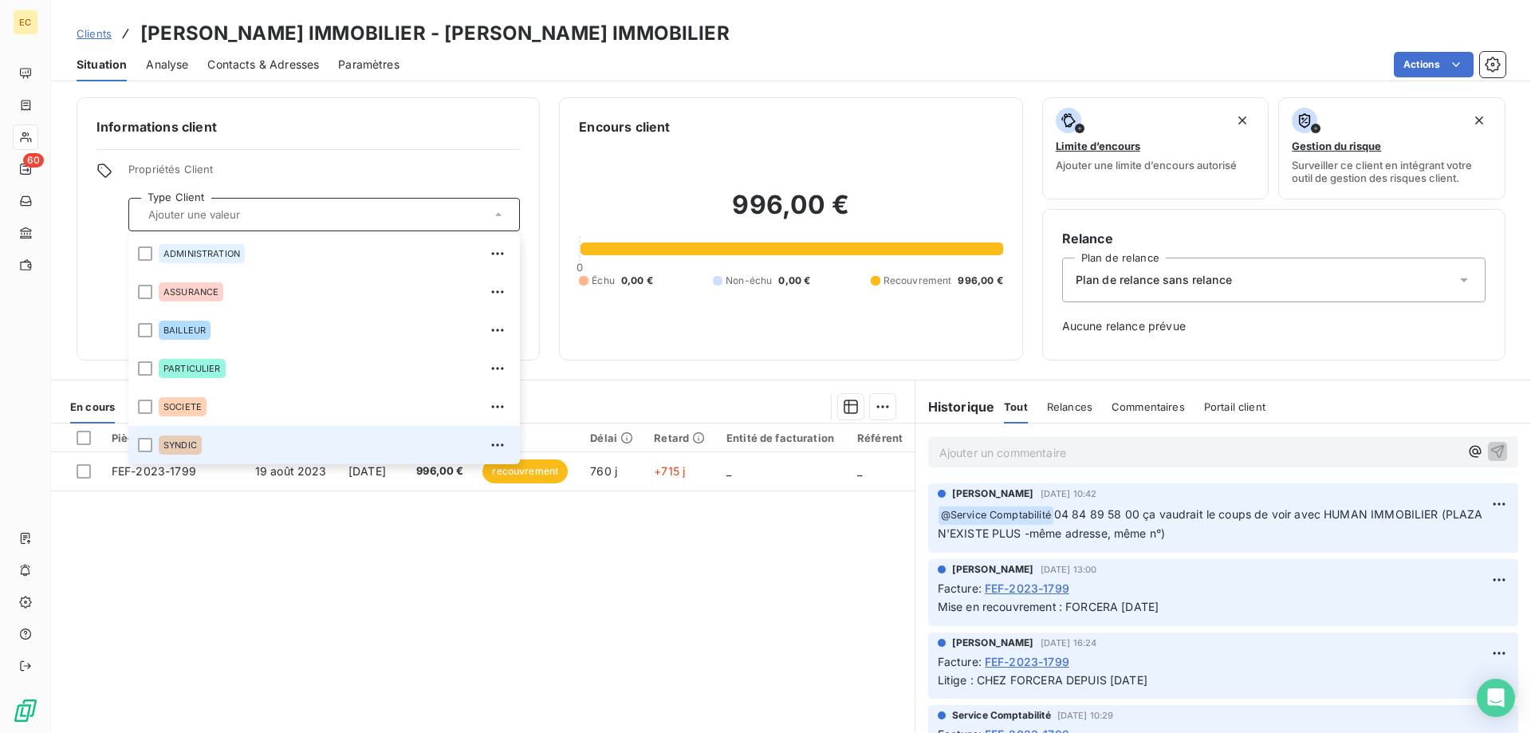
click at [179, 442] on span "SYNDIC" at bounding box center [181, 445] width 34 height 10
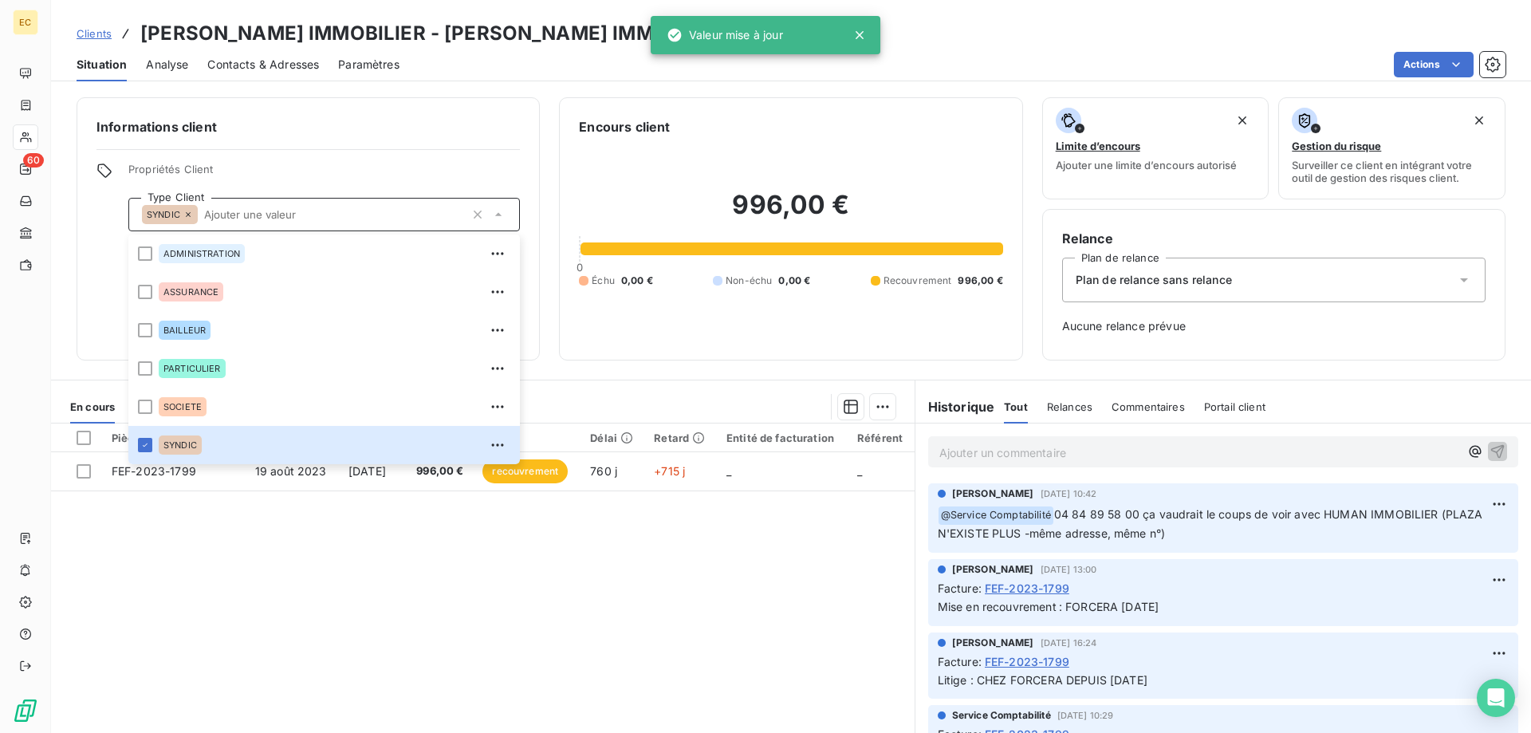
click at [1145, 290] on div "Plan de relance sans relance" at bounding box center [1274, 280] width 424 height 45
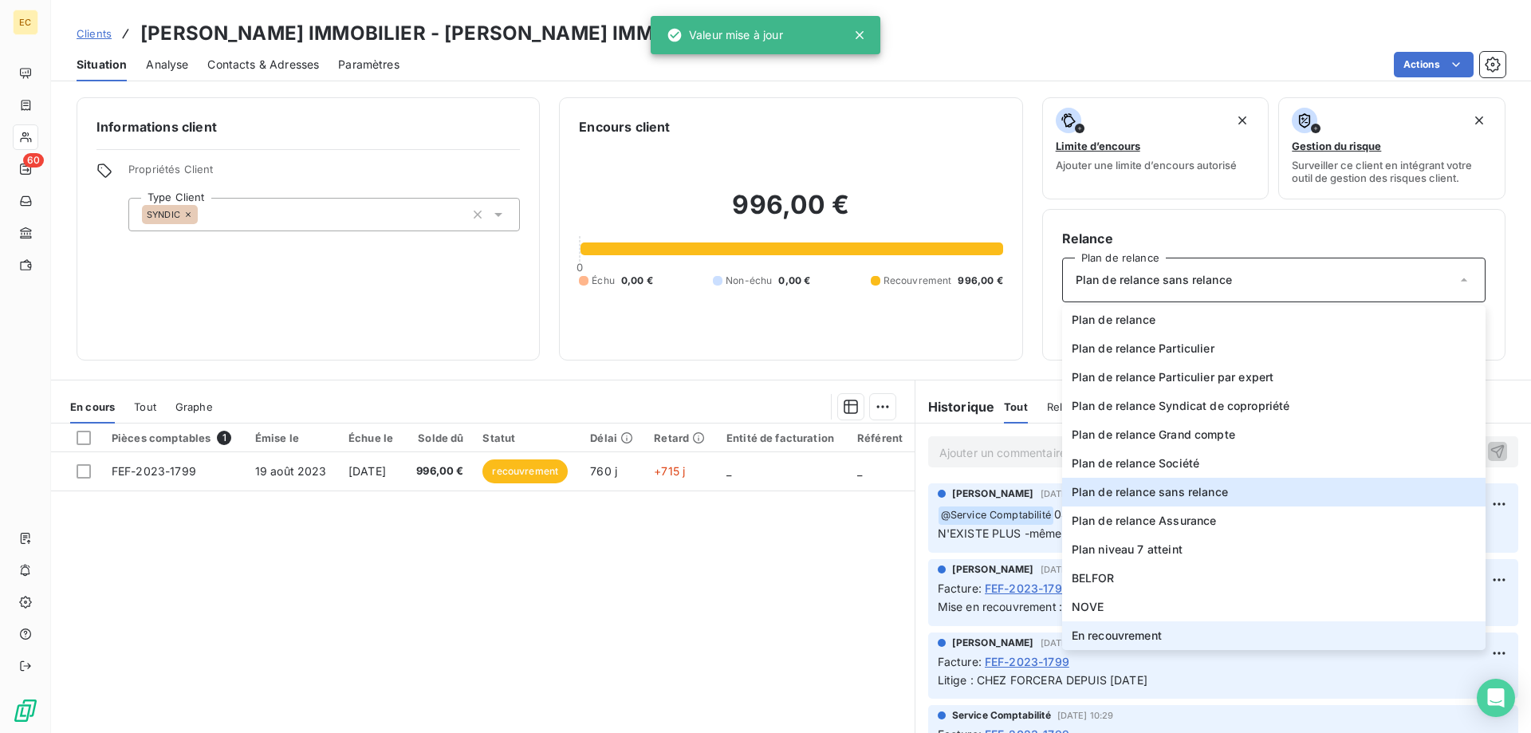
click at [1132, 634] on span "En recouvrement" at bounding box center [1117, 636] width 90 height 16
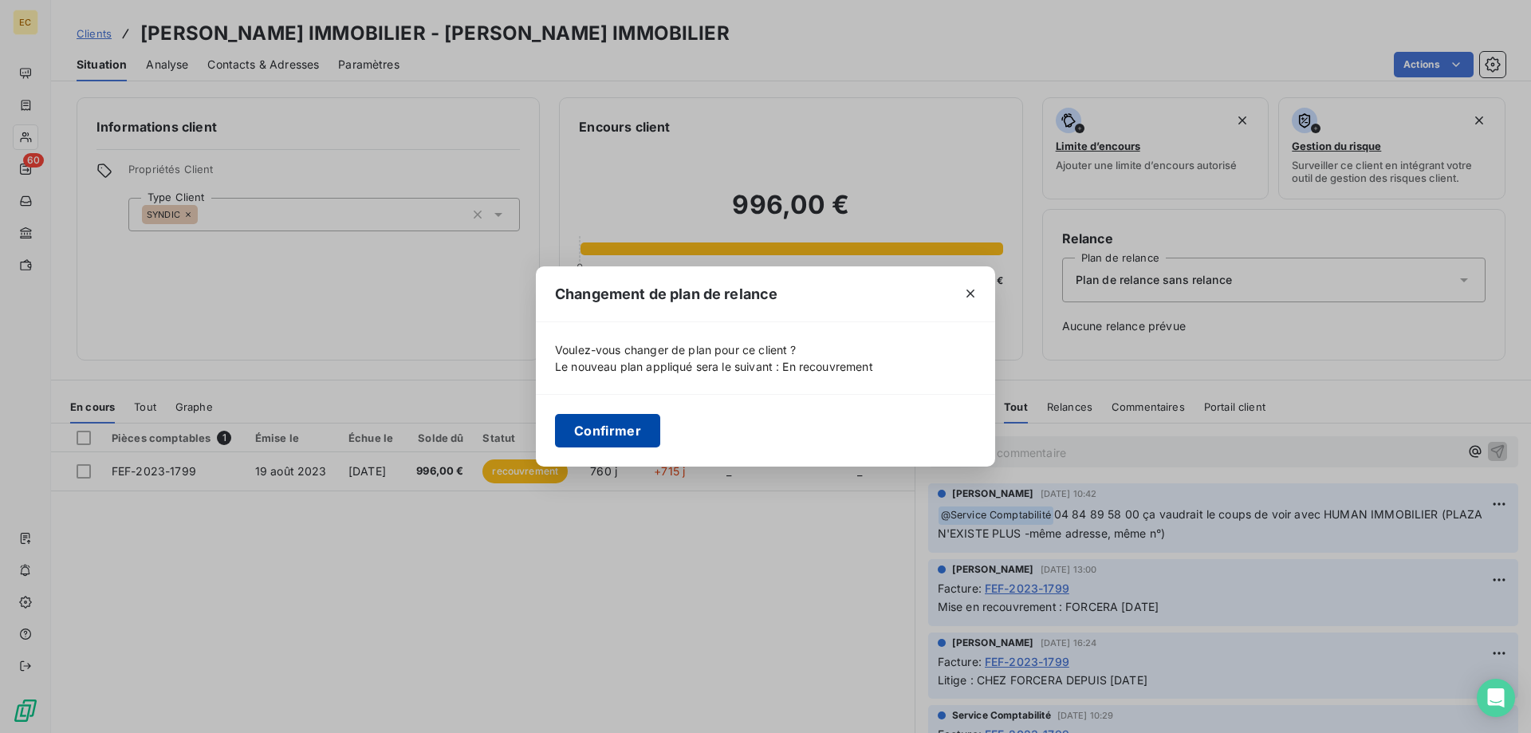
click at [633, 442] on button "Confirmer" at bounding box center [607, 431] width 105 height 34
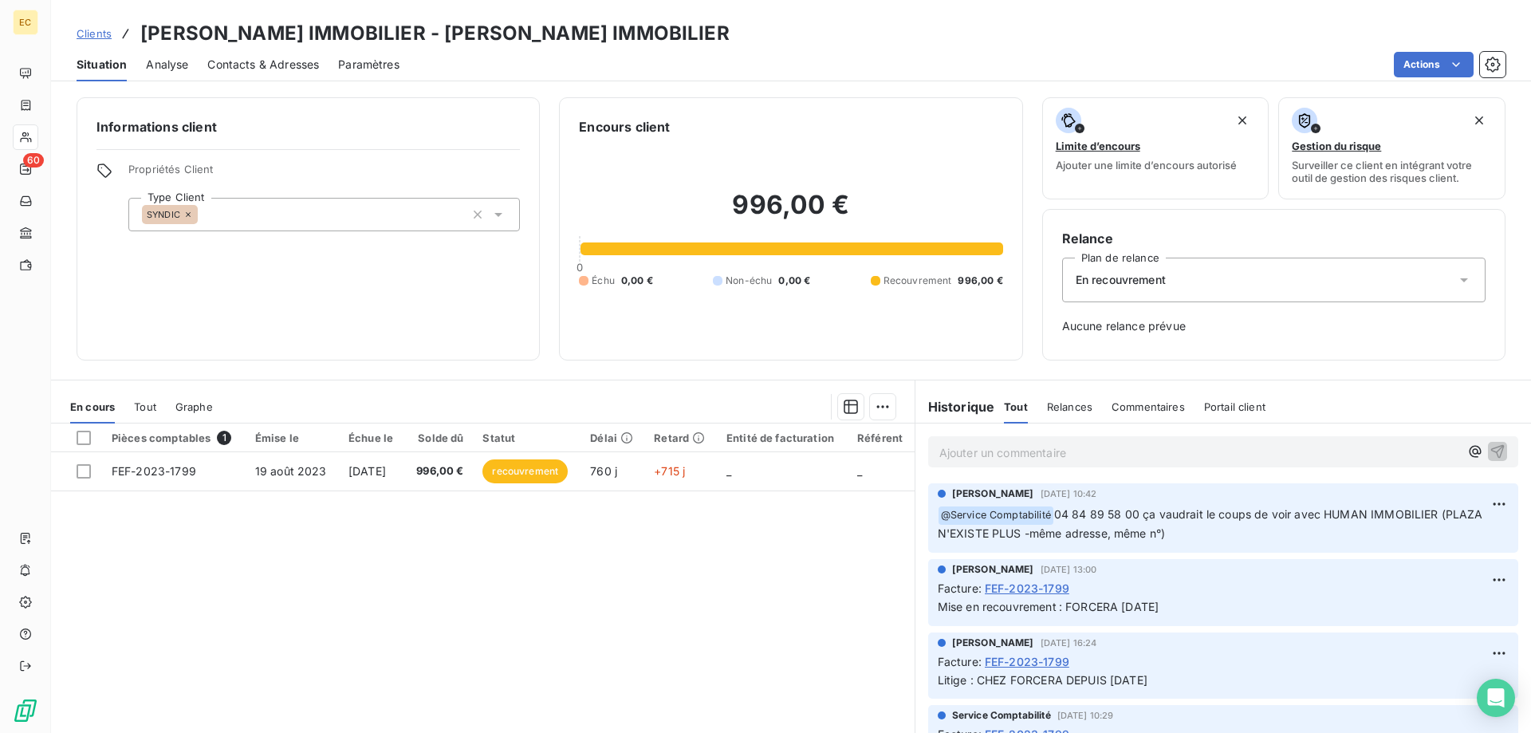
click at [88, 36] on span "Clients" at bounding box center [94, 33] width 35 height 13
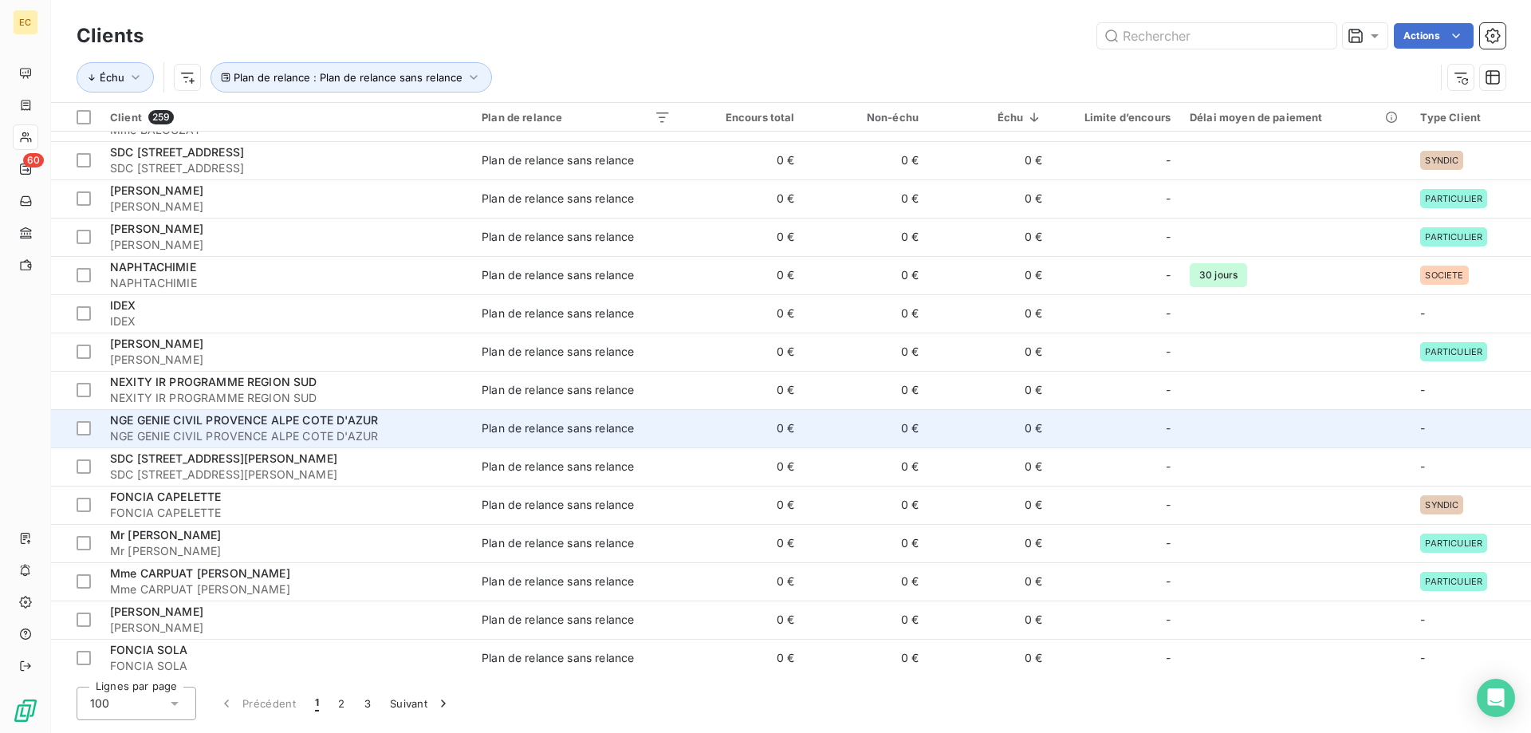
scroll to position [1139, 0]
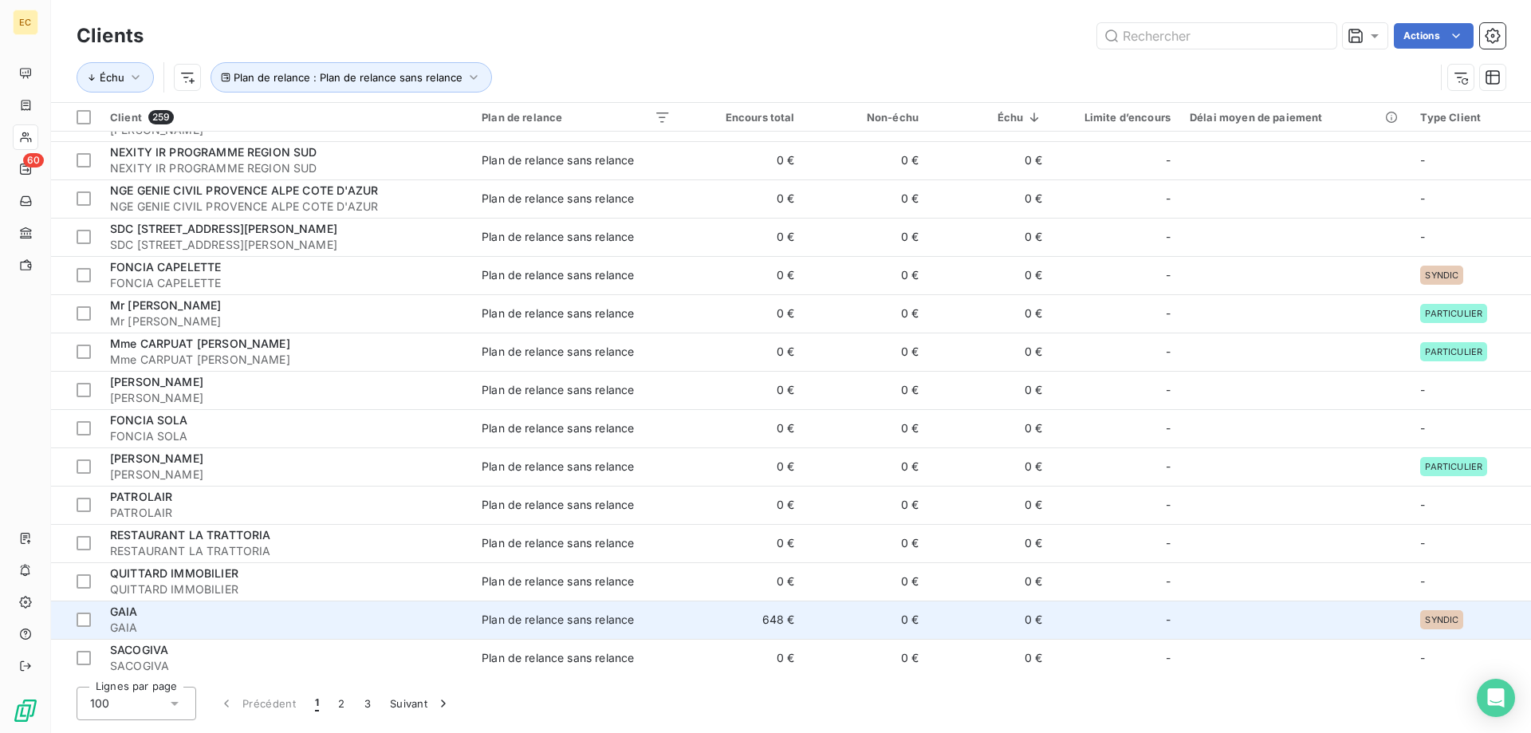
click at [220, 618] on div "GAIA" at bounding box center [286, 612] width 353 height 16
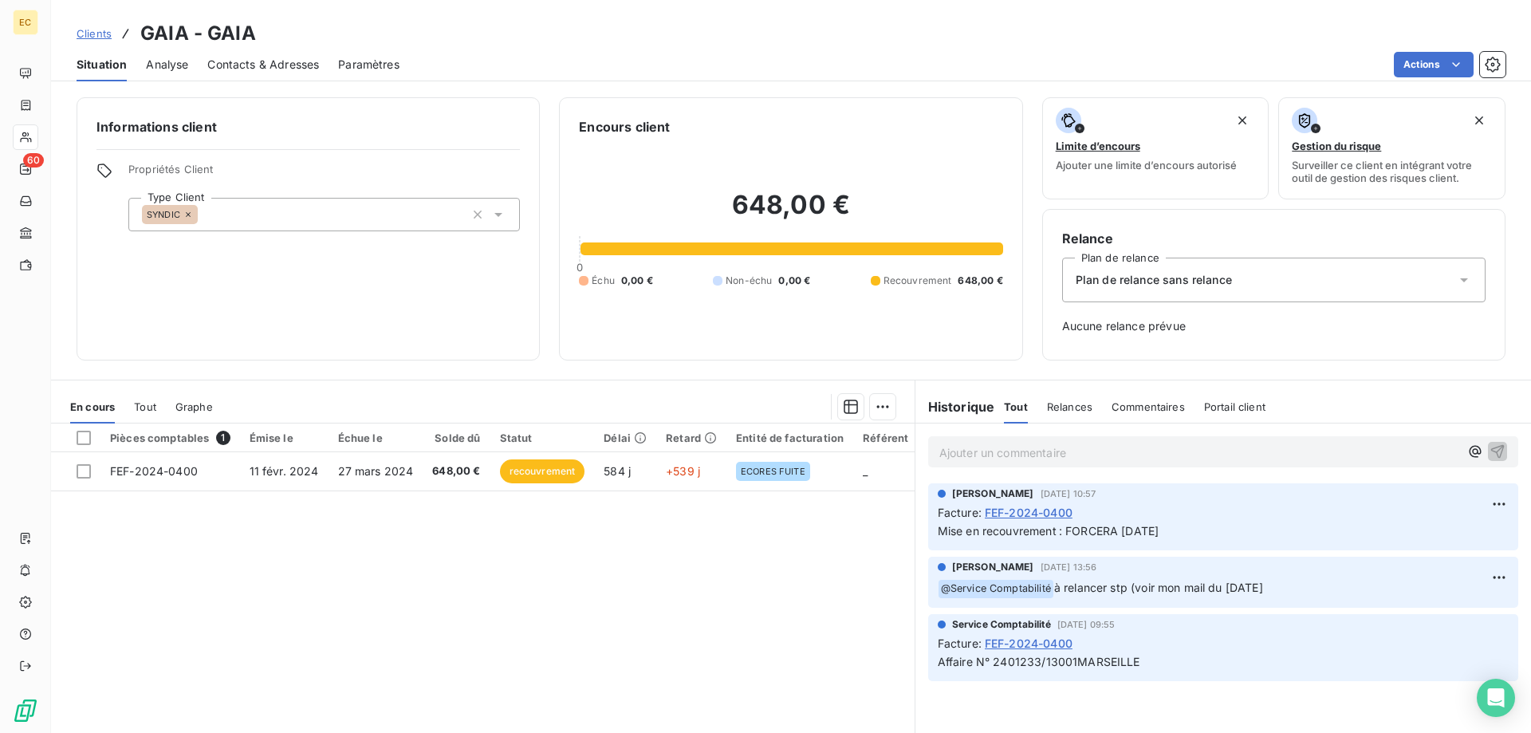
click at [1144, 274] on span "Plan de relance sans relance" at bounding box center [1154, 280] width 156 height 16
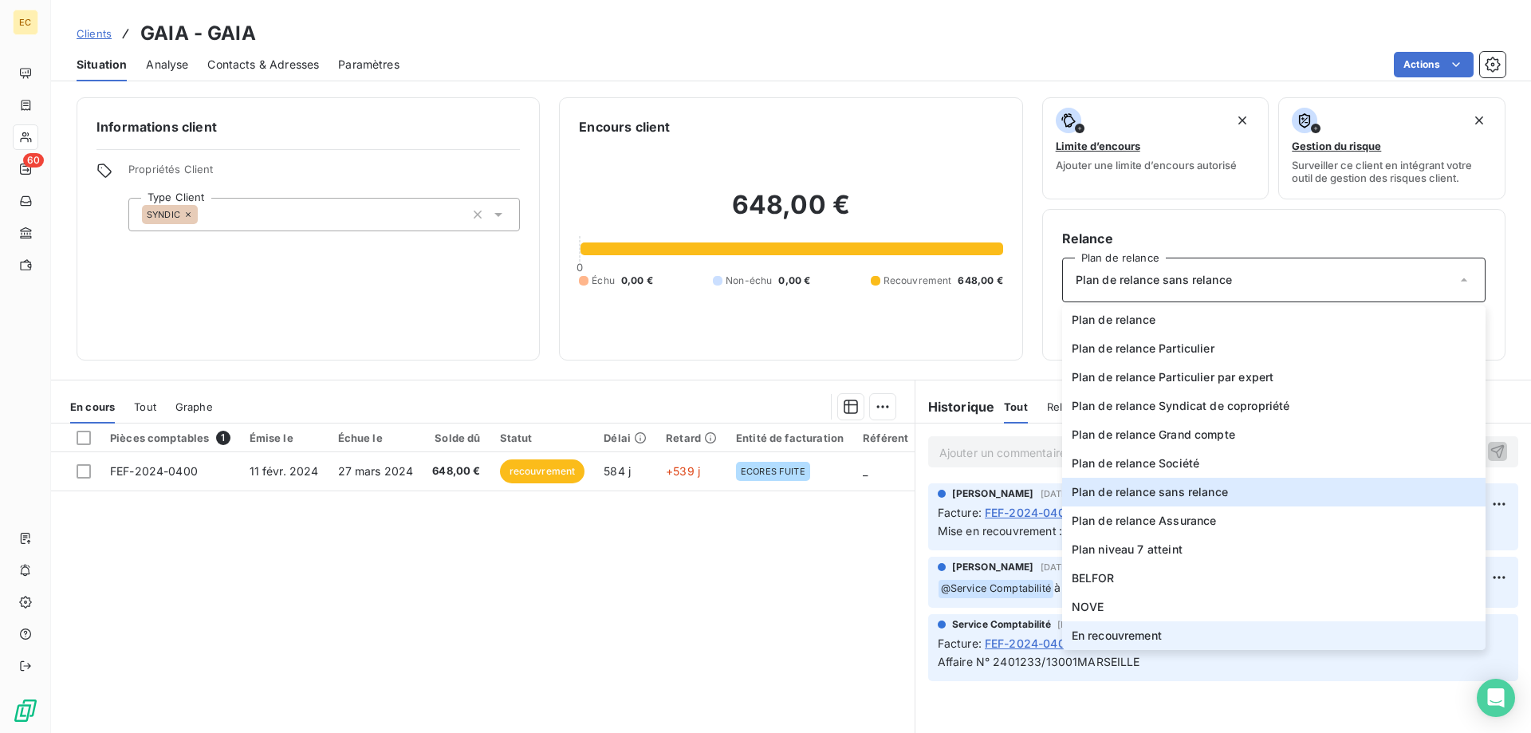
click at [1120, 631] on span "En recouvrement" at bounding box center [1117, 636] width 90 height 16
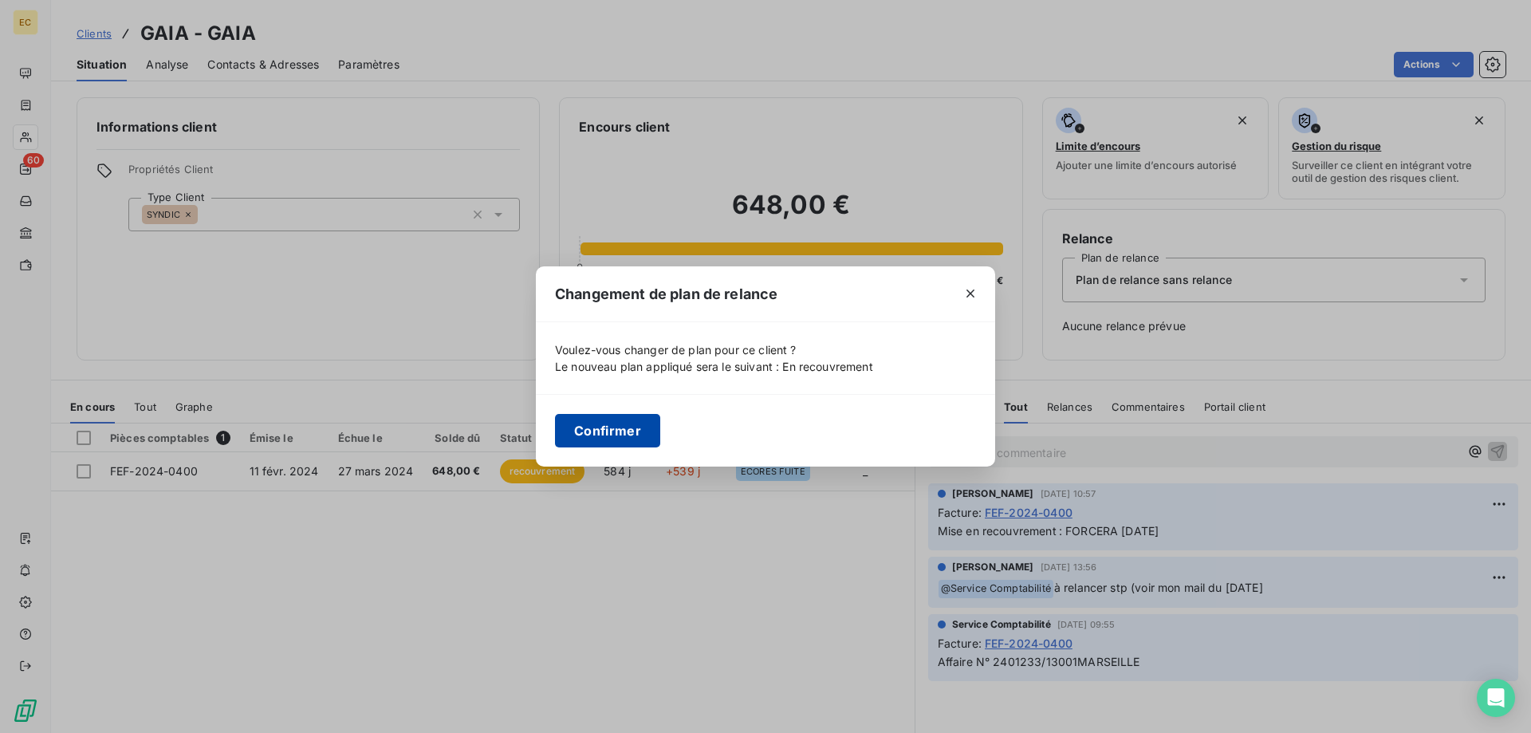
click at [609, 432] on button "Confirmer" at bounding box center [607, 431] width 105 height 34
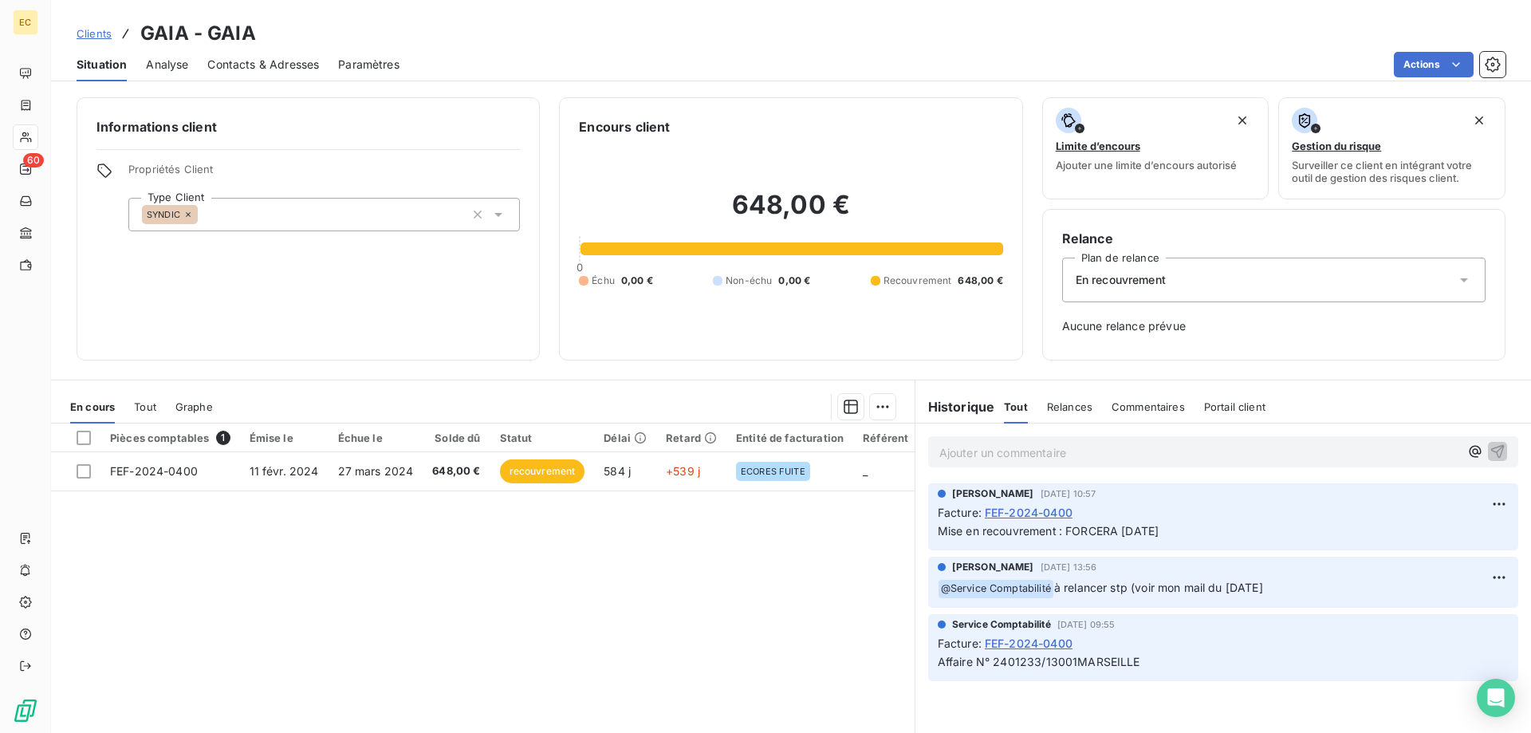
click at [85, 33] on span "Clients" at bounding box center [94, 33] width 35 height 13
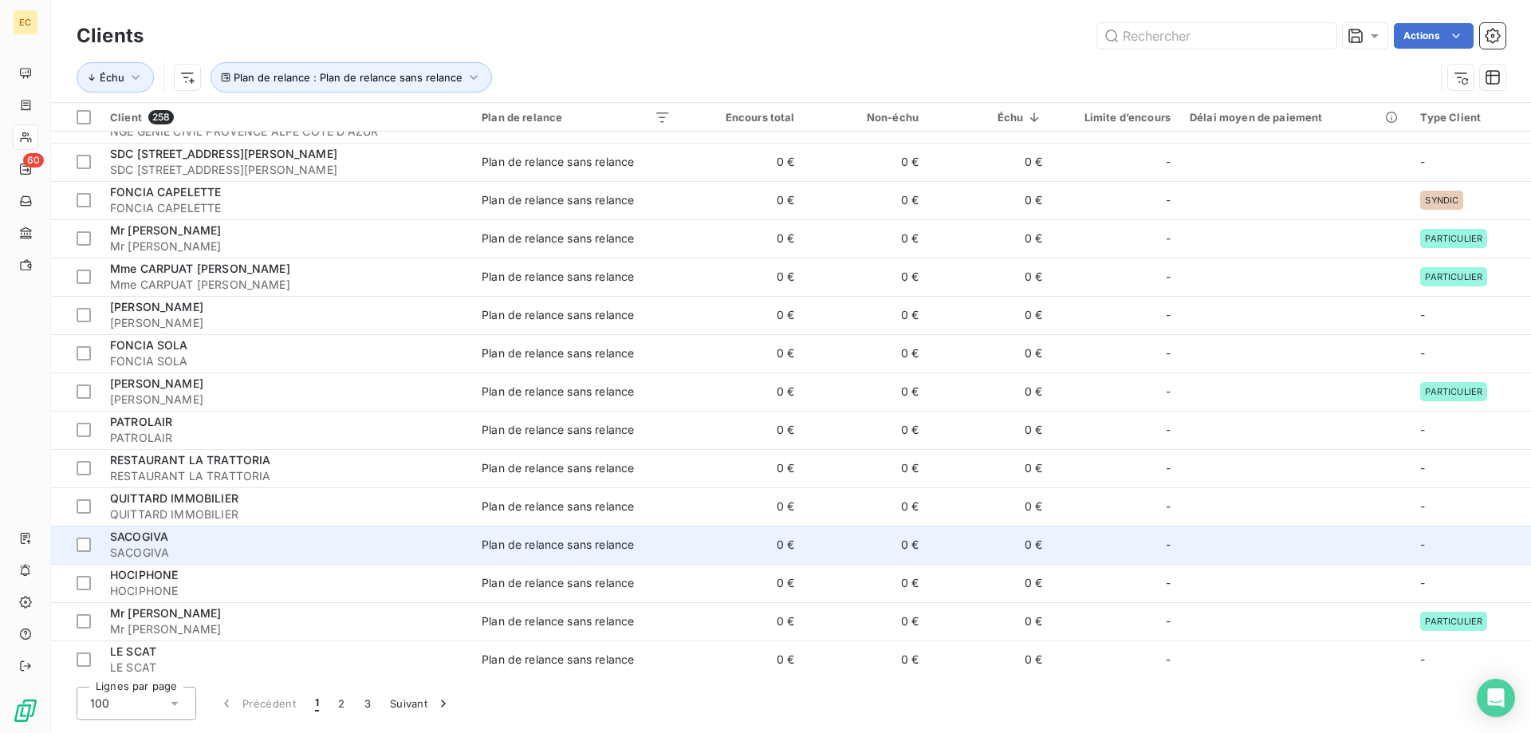
scroll to position [1464, 0]
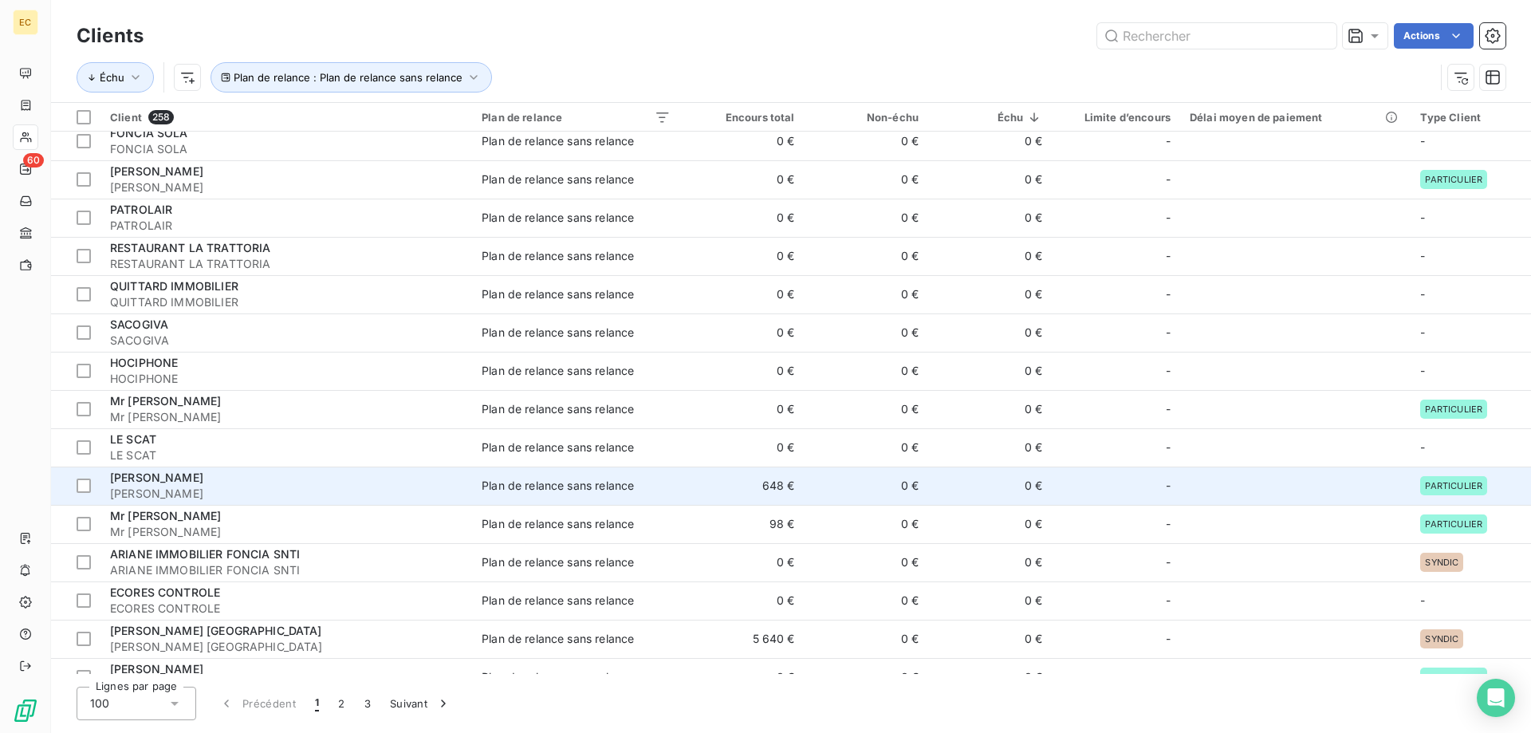
click at [210, 494] on span "[PERSON_NAME]" at bounding box center [286, 494] width 353 height 16
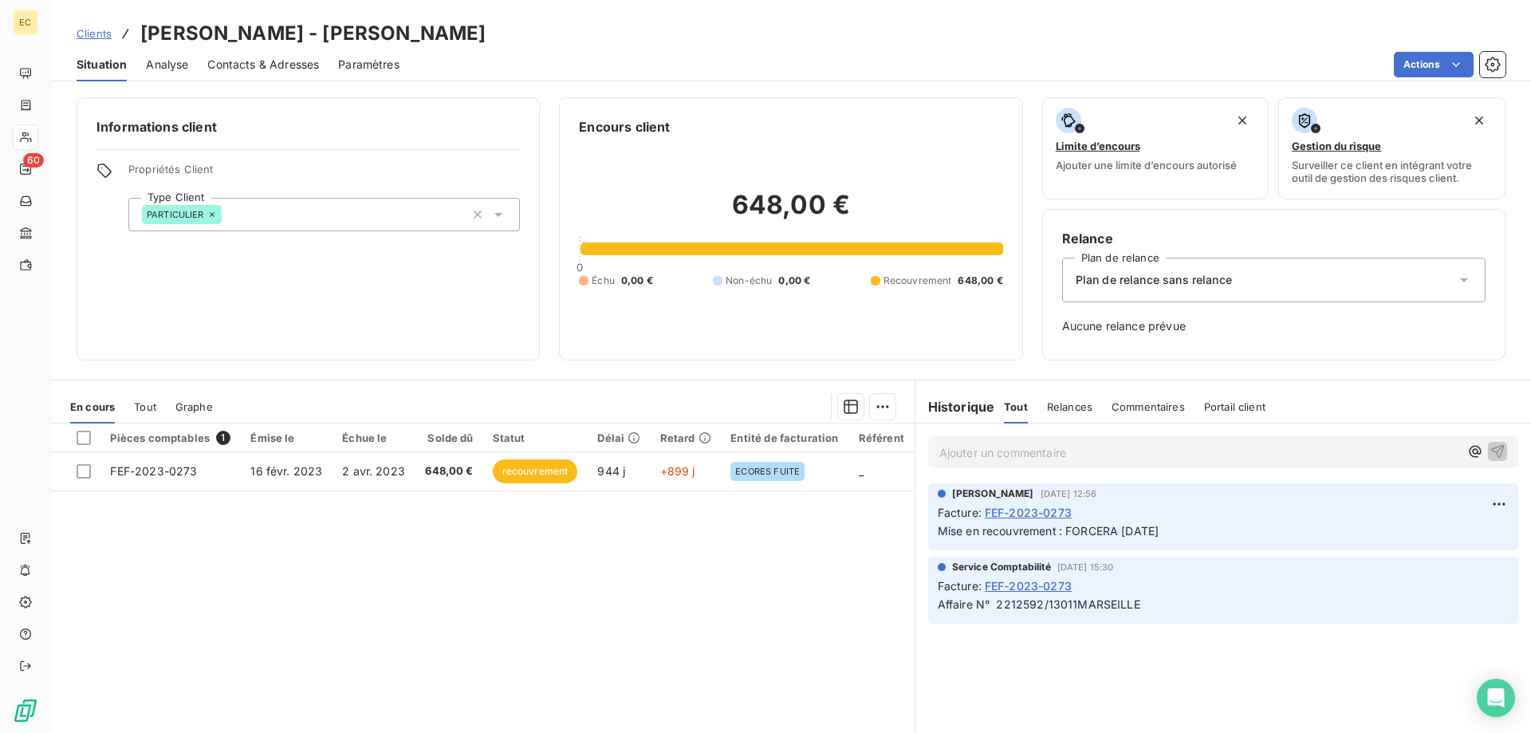
click at [1145, 286] on span "Plan de relance sans relance" at bounding box center [1154, 280] width 156 height 16
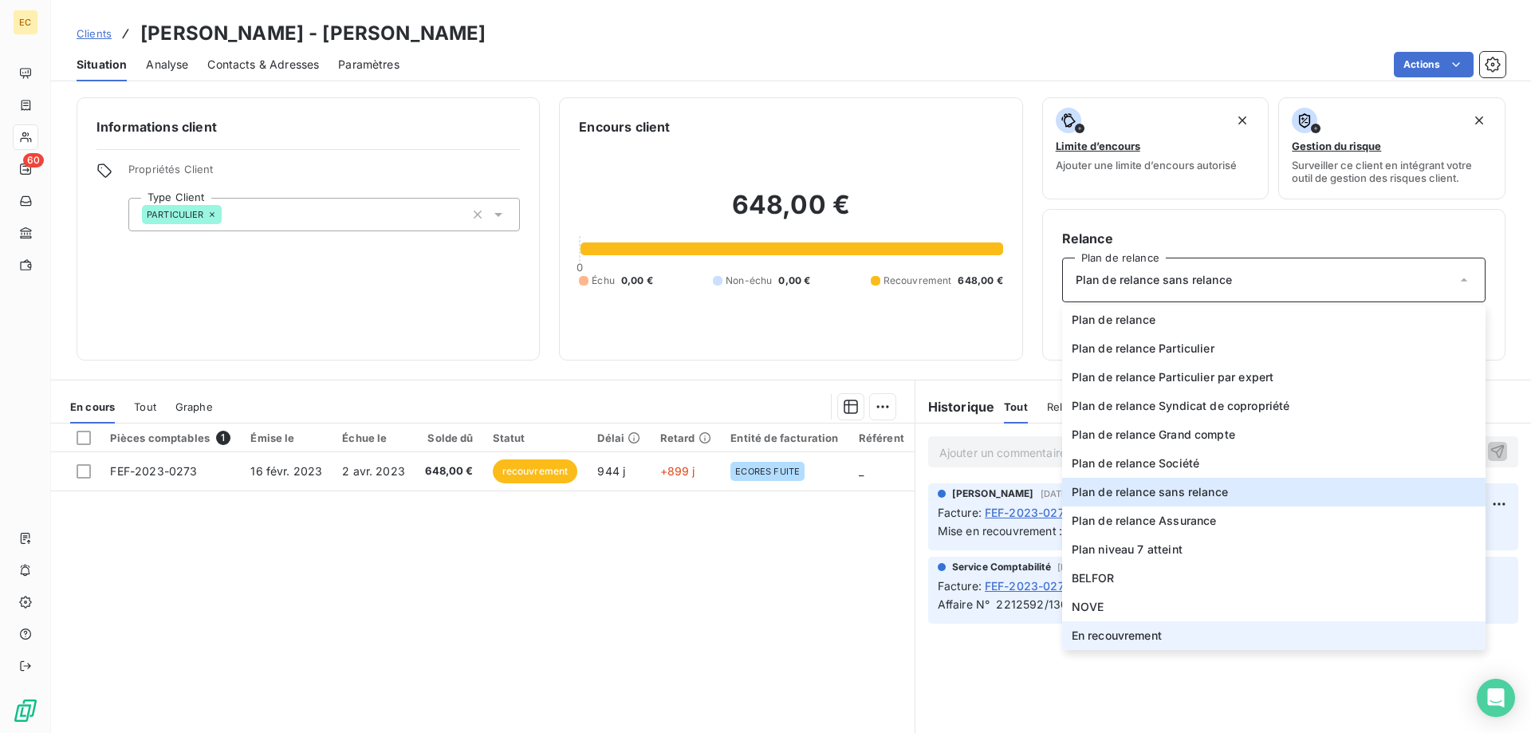
click at [1160, 637] on span "En recouvrement" at bounding box center [1117, 636] width 90 height 16
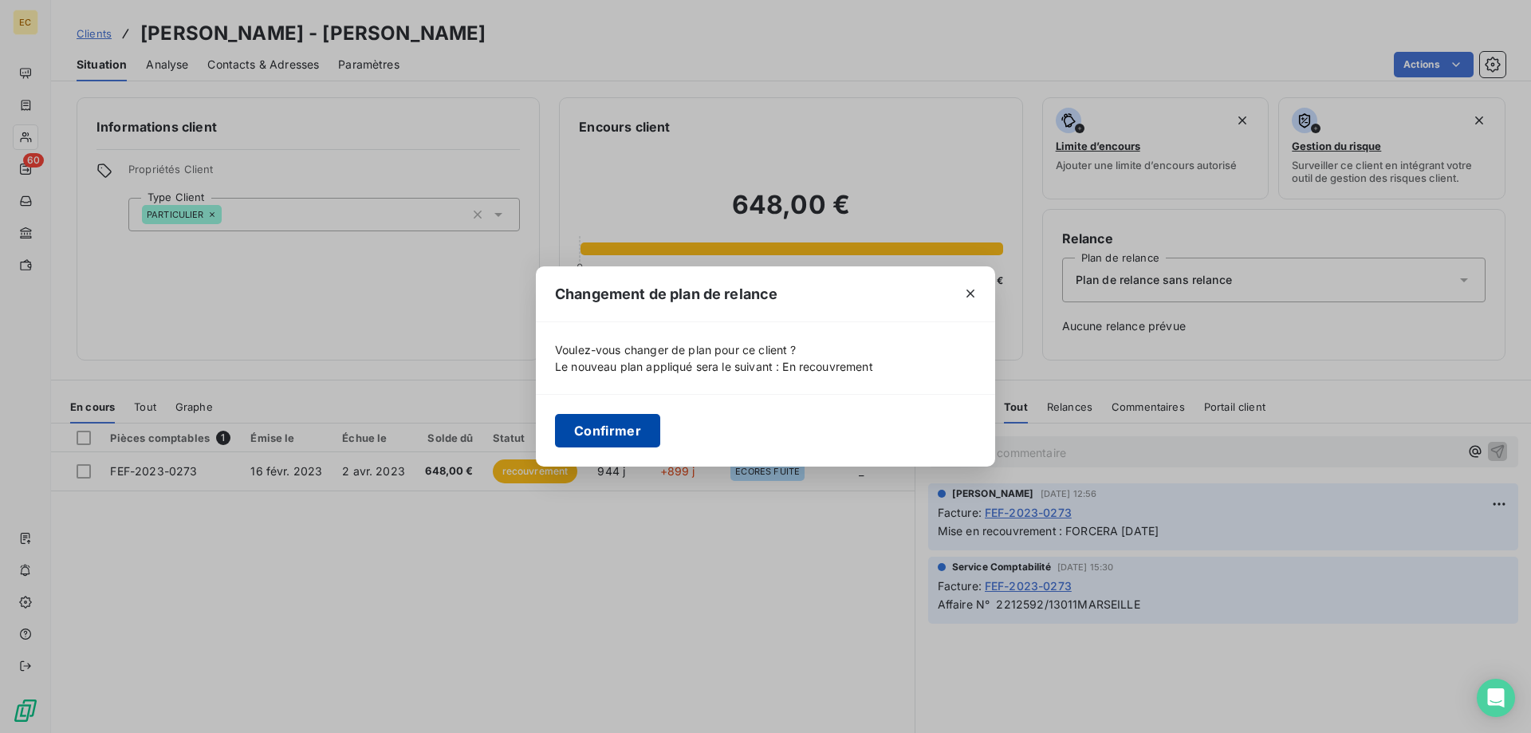
click at [643, 431] on button "Confirmer" at bounding box center [607, 431] width 105 height 34
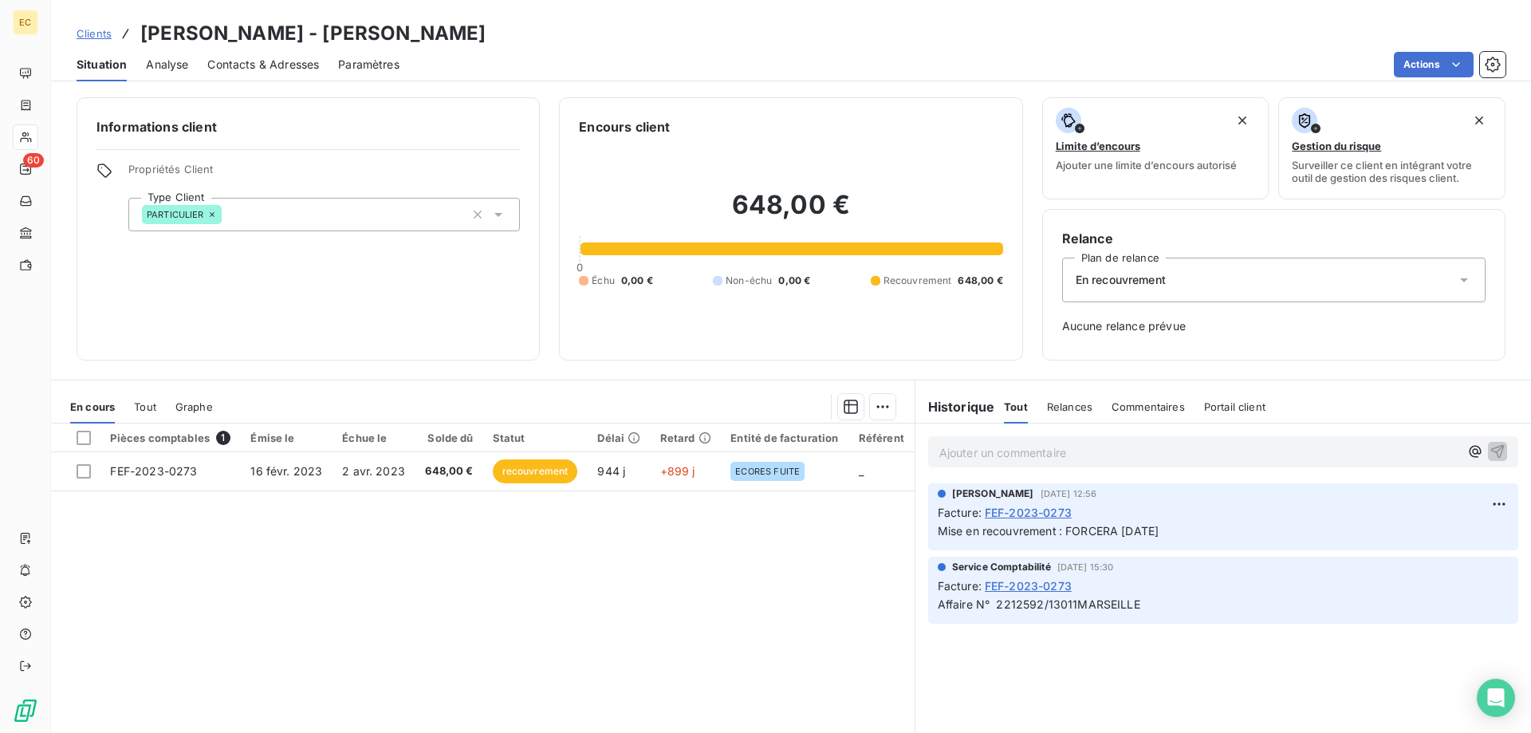
click at [100, 34] on span "Clients" at bounding box center [94, 33] width 35 height 13
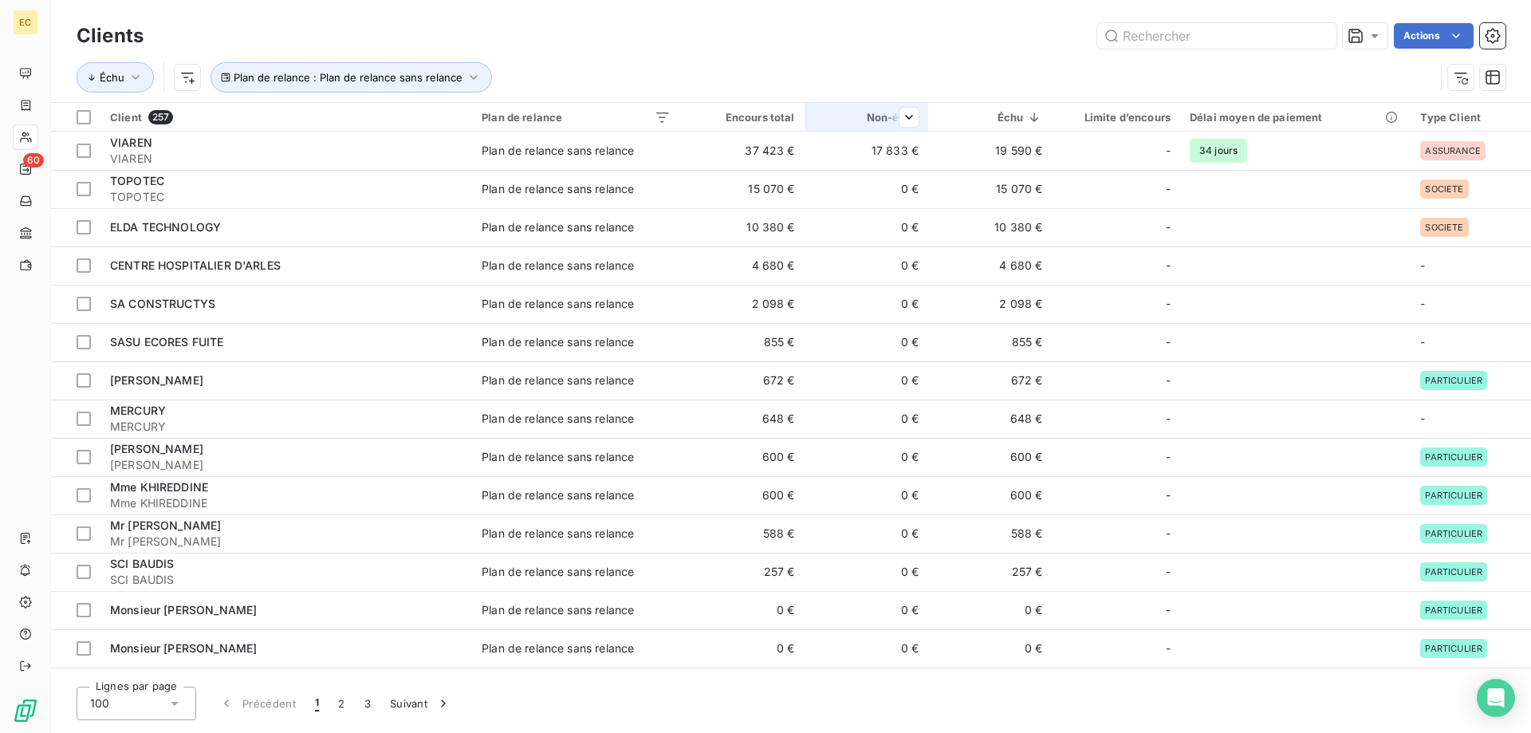
click at [814, 116] on th "Non-échu" at bounding box center [867, 117] width 124 height 29
click at [788, 112] on html "EC 60 Clients Actions Échu Plan de relance : Plan de relance sans relance Clien…" at bounding box center [765, 366] width 1531 height 733
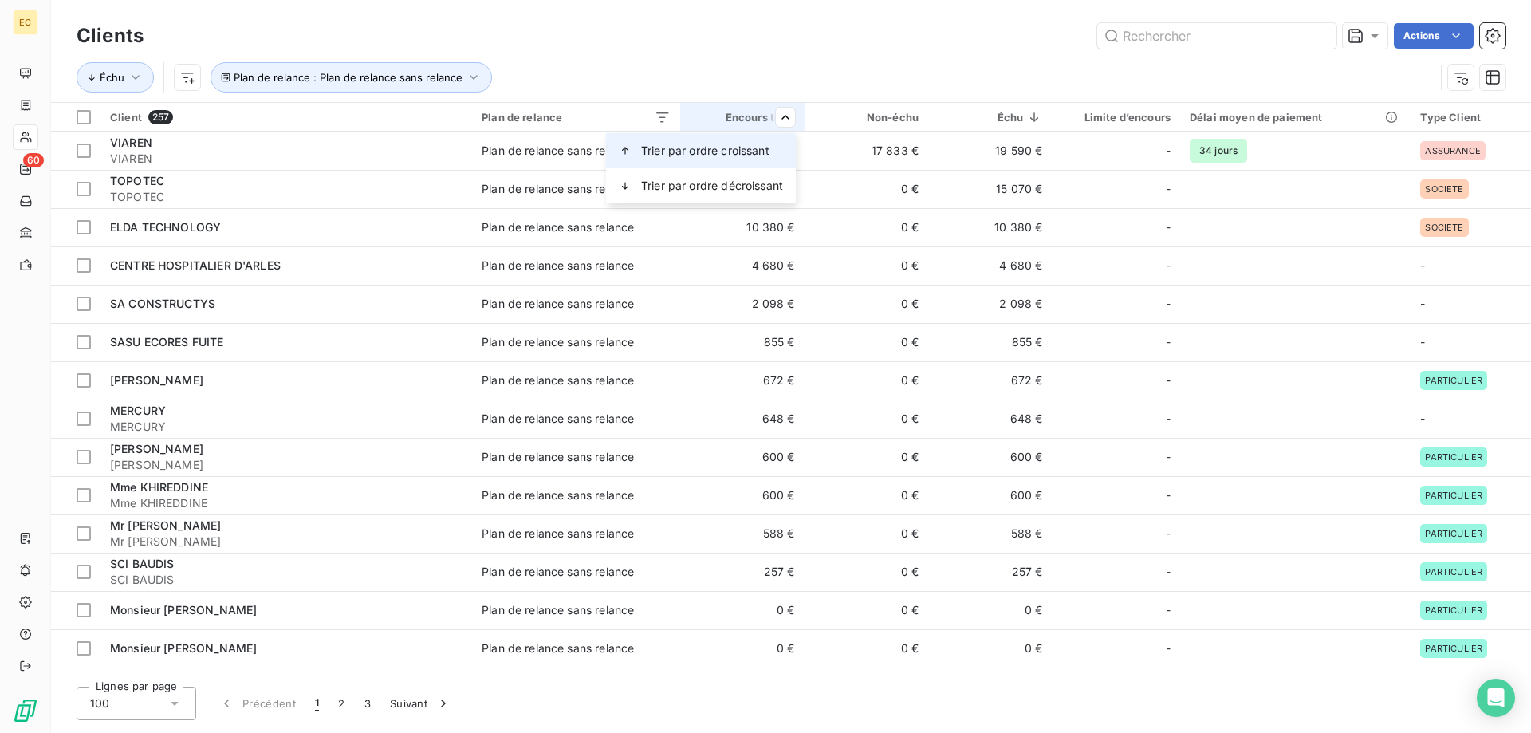
click at [763, 147] on span "Trier par ordre croissant" at bounding box center [705, 151] width 128 height 16
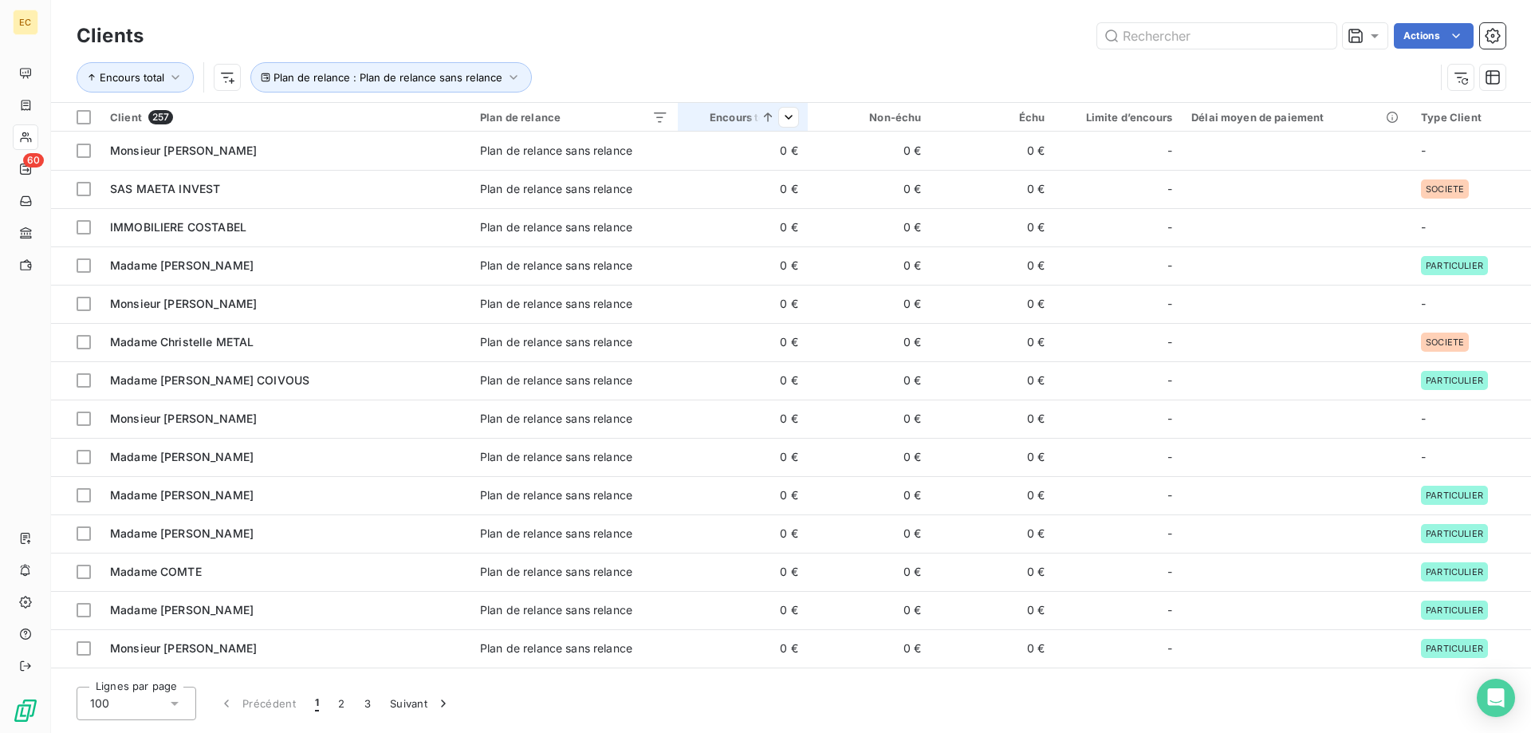
click at [764, 115] on icon at bounding box center [768, 117] width 16 height 16
click at [797, 120] on html "EC 60 Clients Actions Encours total Plan de relance : Plan de relance sans rela…" at bounding box center [765, 366] width 1531 height 733
click at [687, 186] on span "Trier par ordre décroissant" at bounding box center [671, 186] width 142 height 16
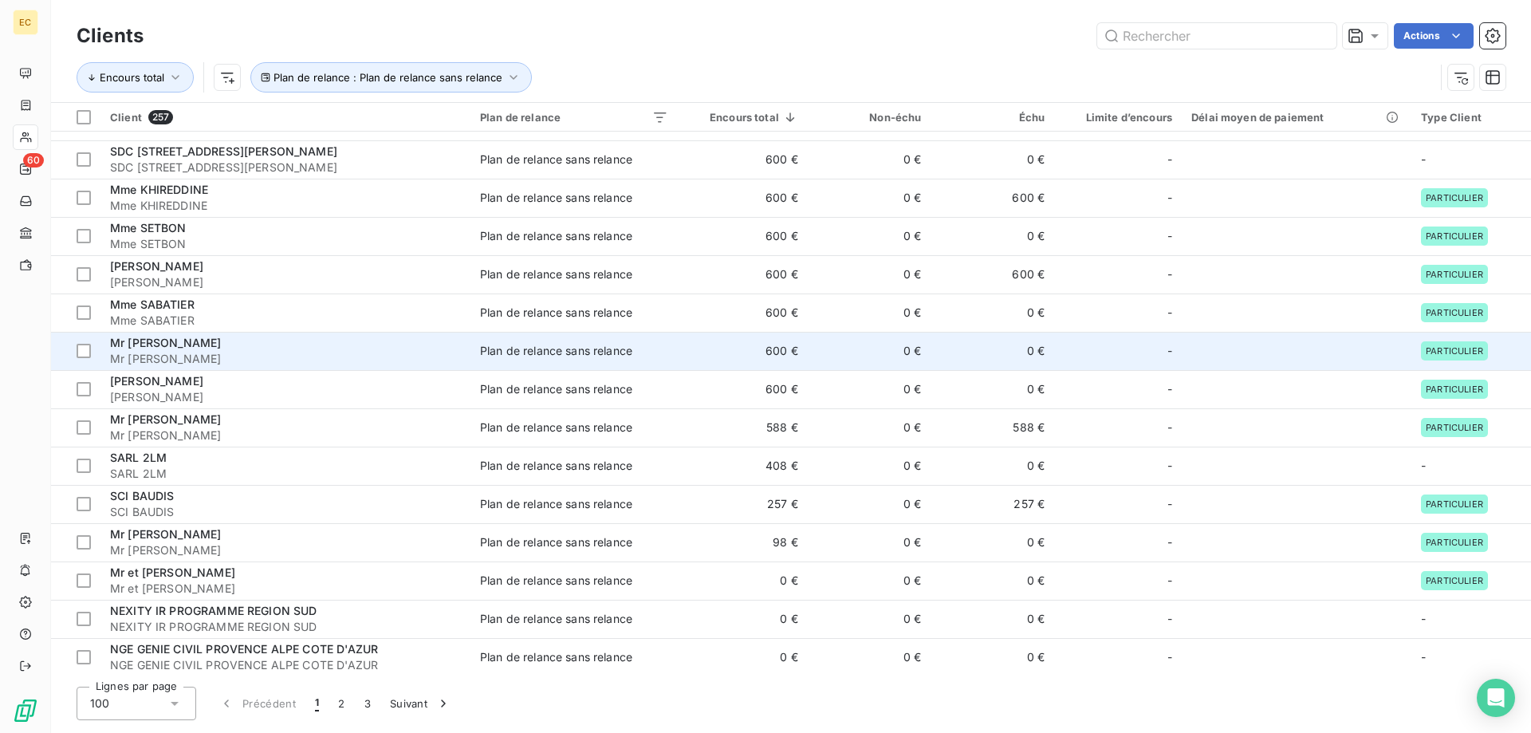
scroll to position [732, 0]
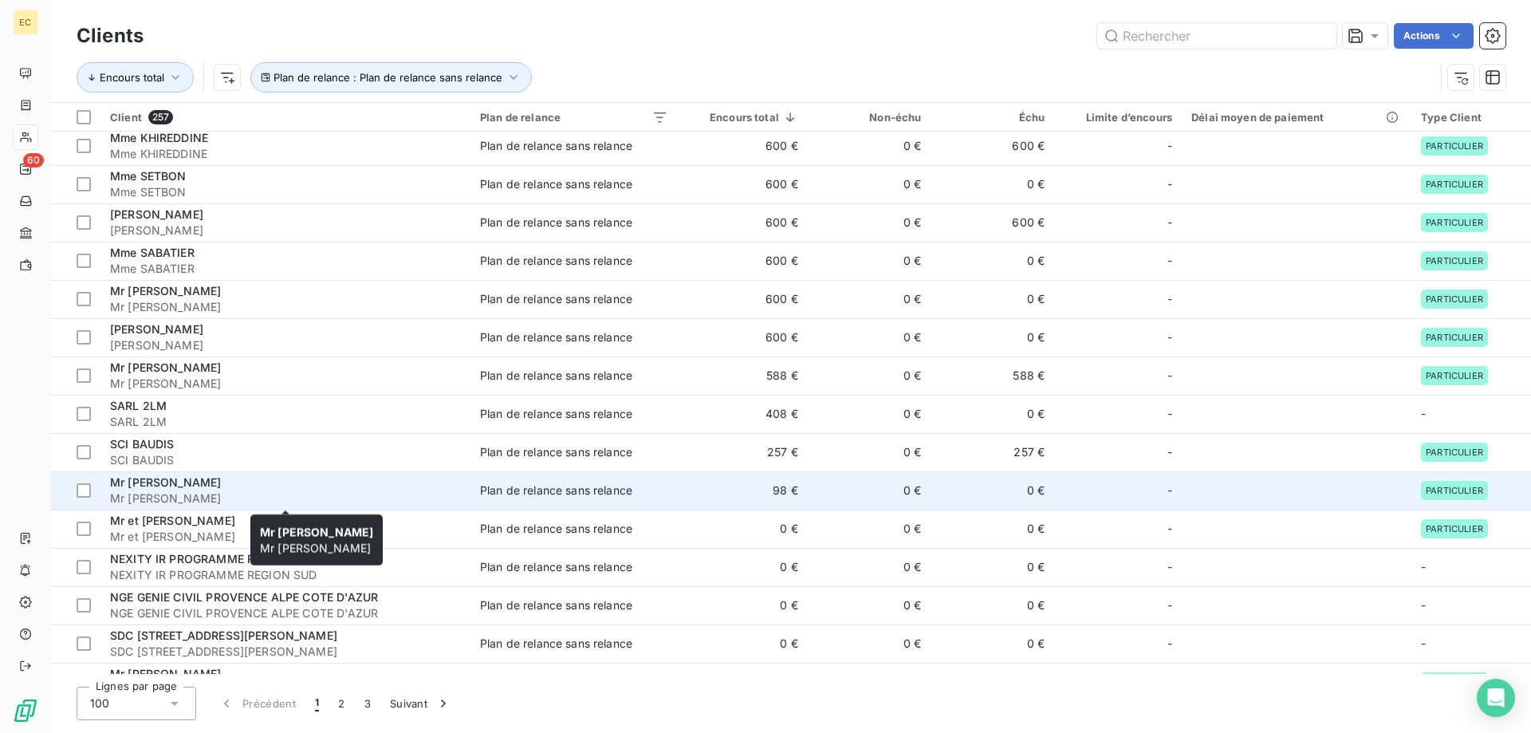
click at [227, 493] on span "Mr [PERSON_NAME]" at bounding box center [285, 499] width 351 height 16
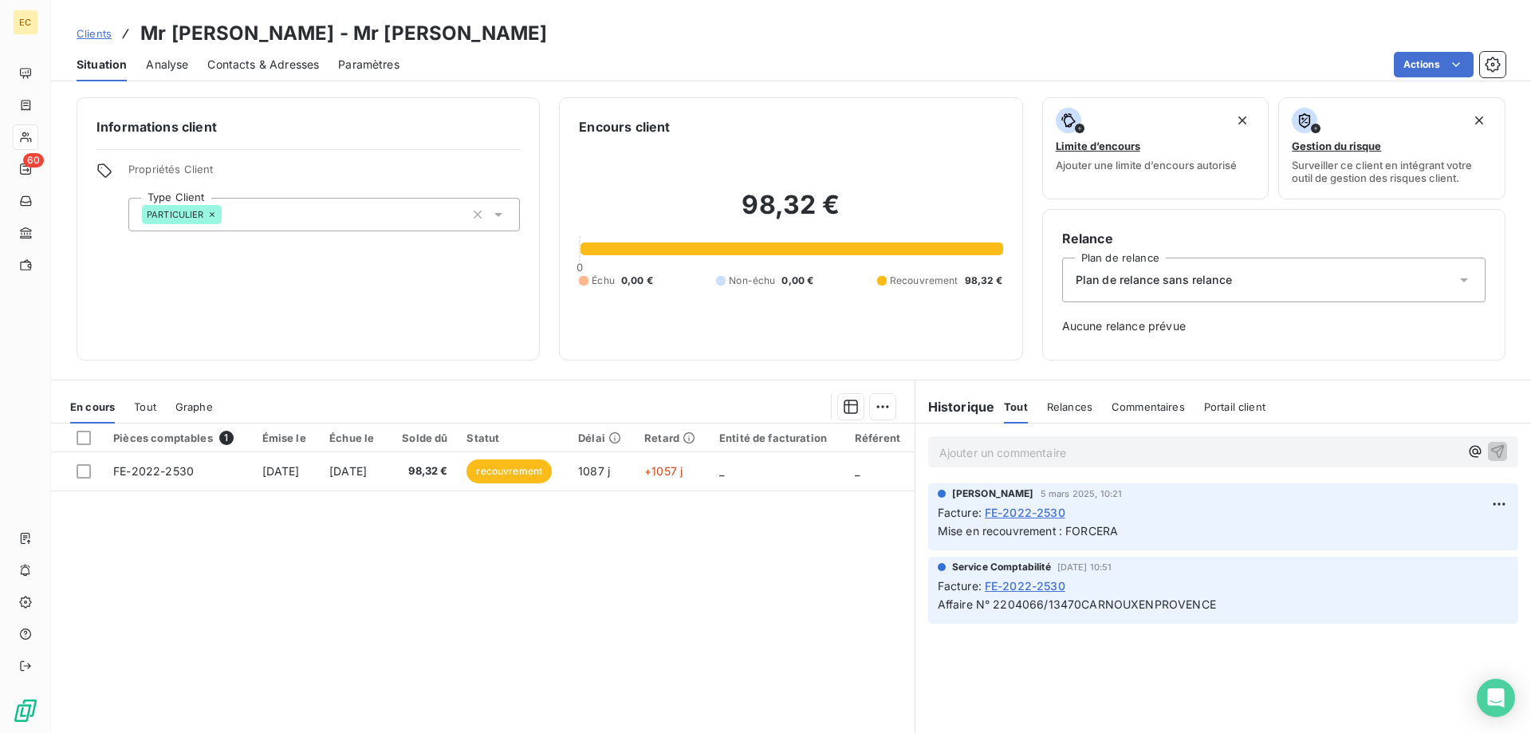
click at [1125, 290] on div "Plan de relance sans relance" at bounding box center [1274, 280] width 424 height 45
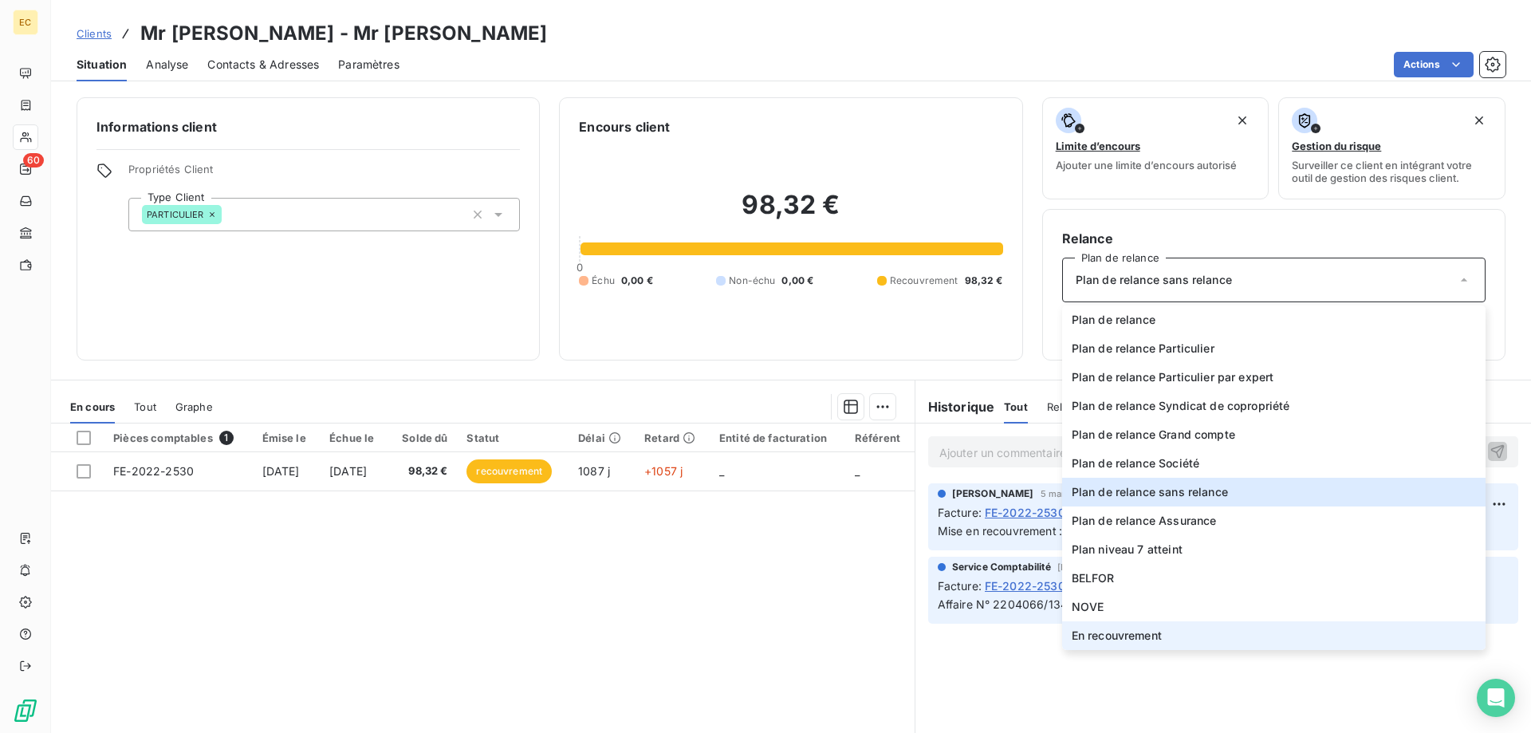
click at [1141, 638] on span "En recouvrement" at bounding box center [1117, 636] width 90 height 16
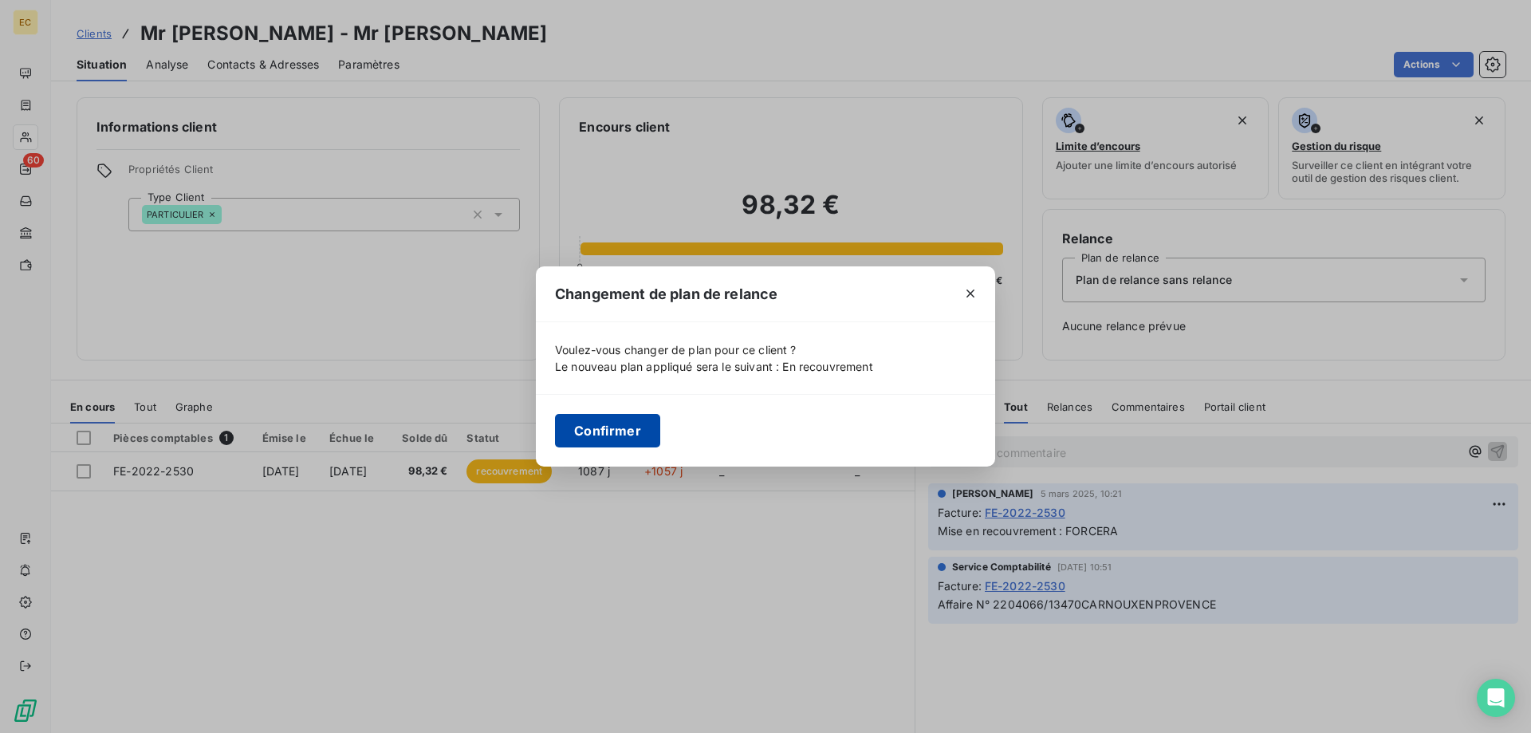
click at [640, 432] on button "Confirmer" at bounding box center [607, 431] width 105 height 34
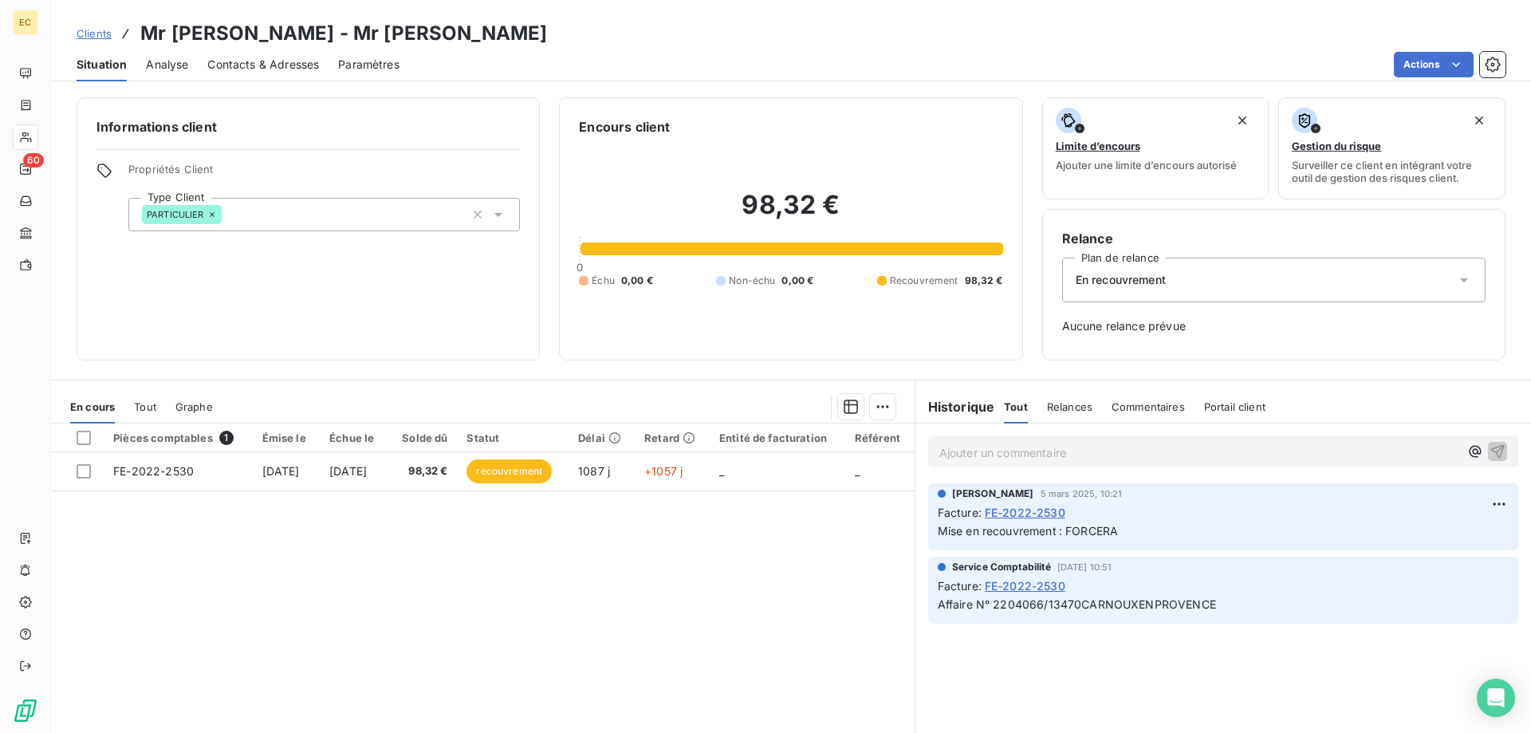
click at [93, 36] on span "Clients" at bounding box center [94, 33] width 35 height 13
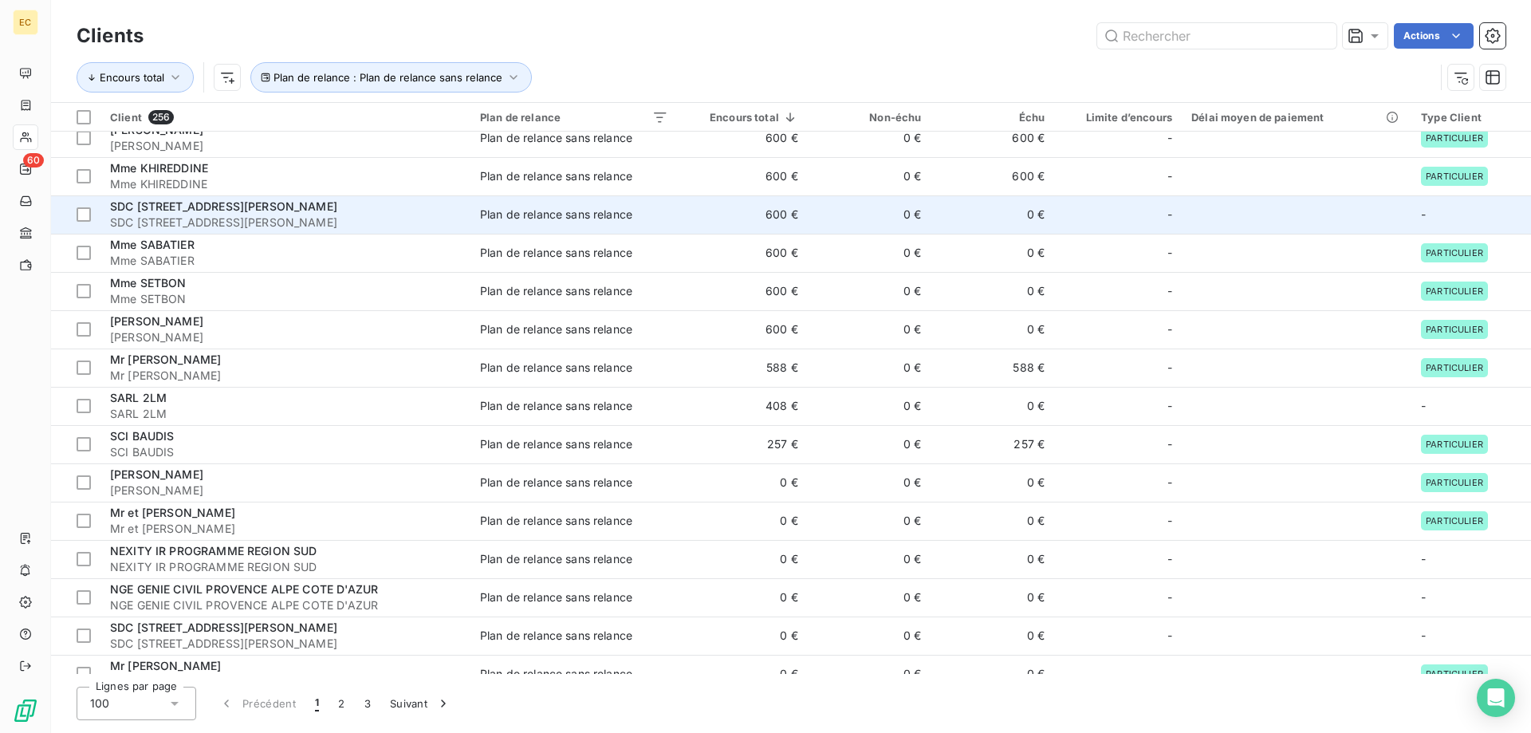
scroll to position [814, 0]
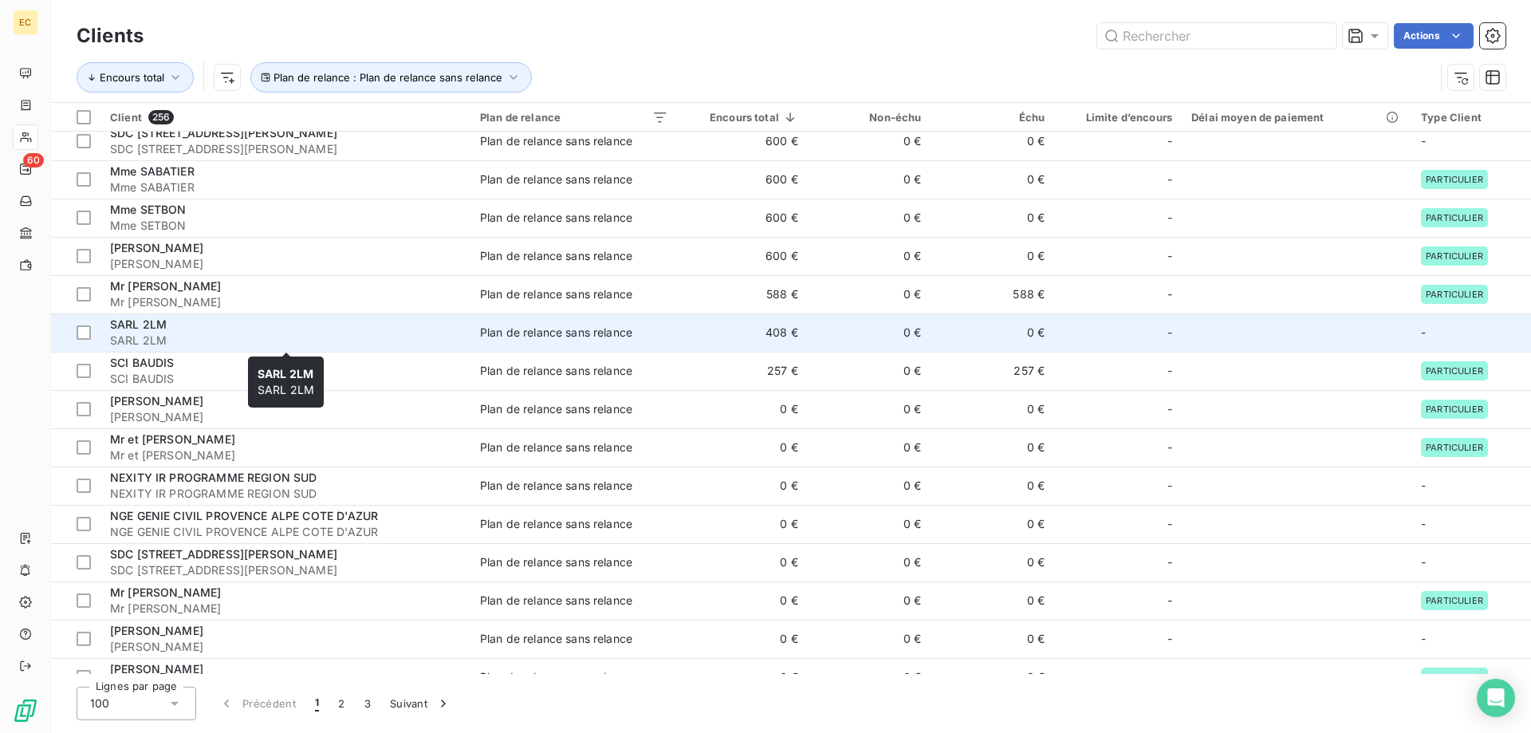
click at [169, 333] on span "SARL 2LM" at bounding box center [285, 341] width 351 height 16
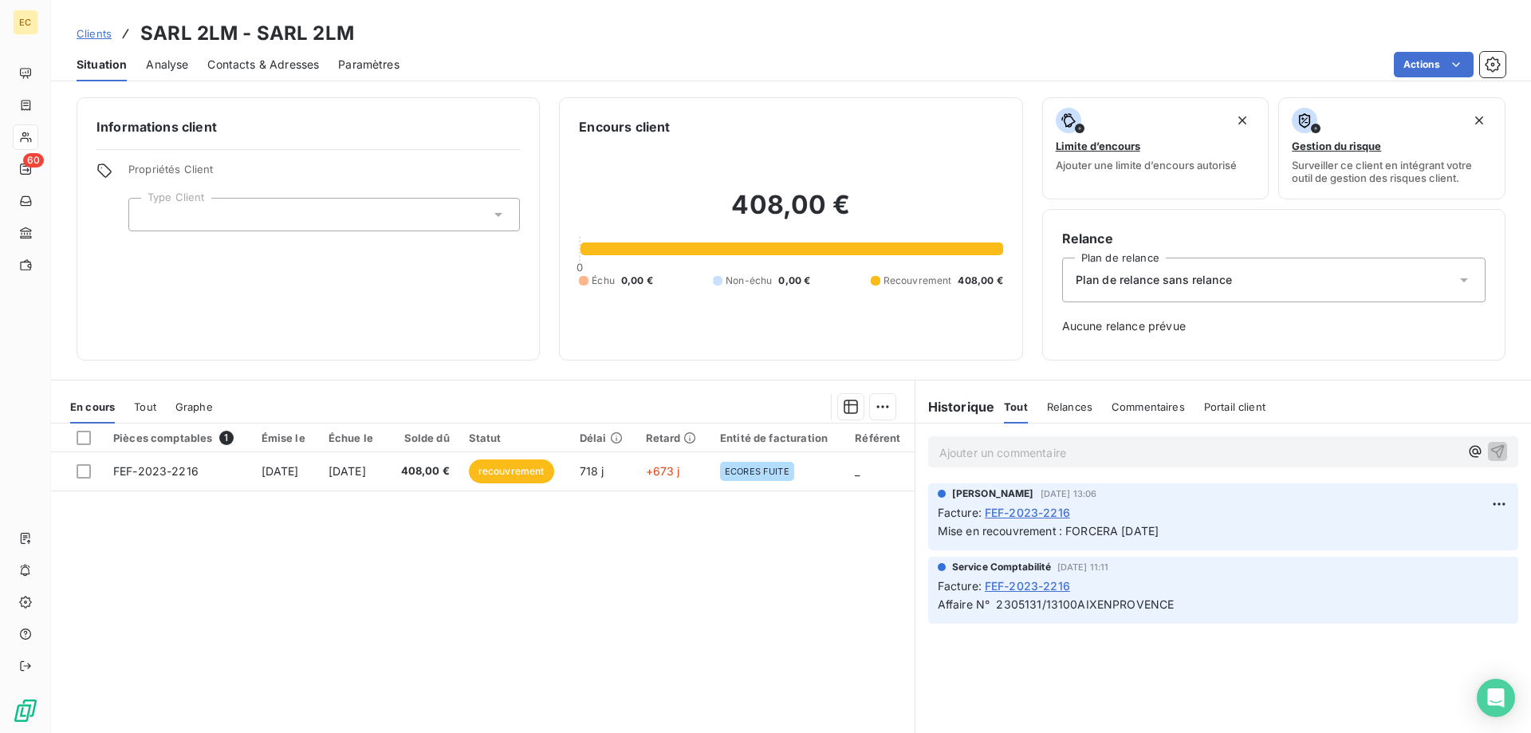
click at [1149, 284] on span "Plan de relance sans relance" at bounding box center [1154, 280] width 156 height 16
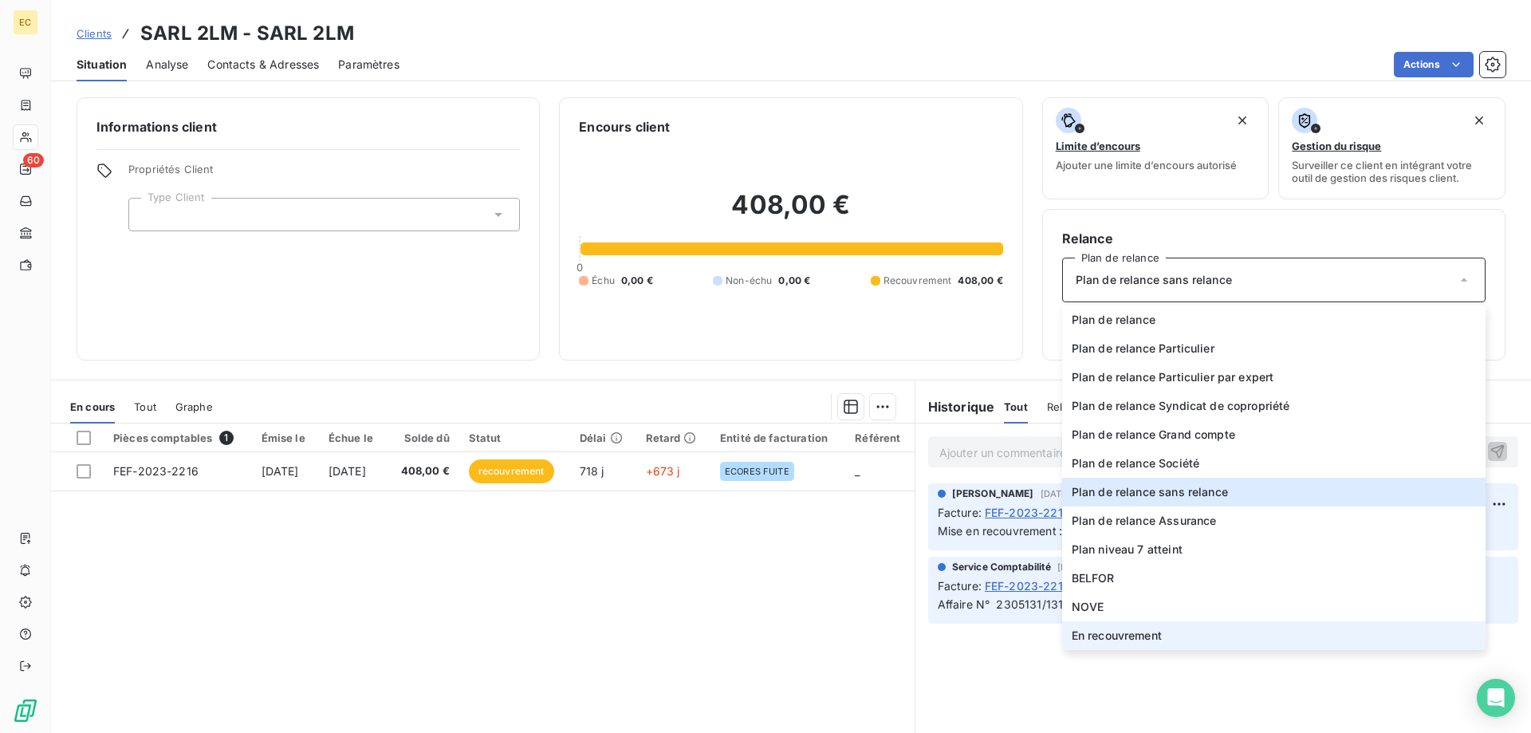
click at [1146, 640] on span "En recouvrement" at bounding box center [1117, 636] width 90 height 16
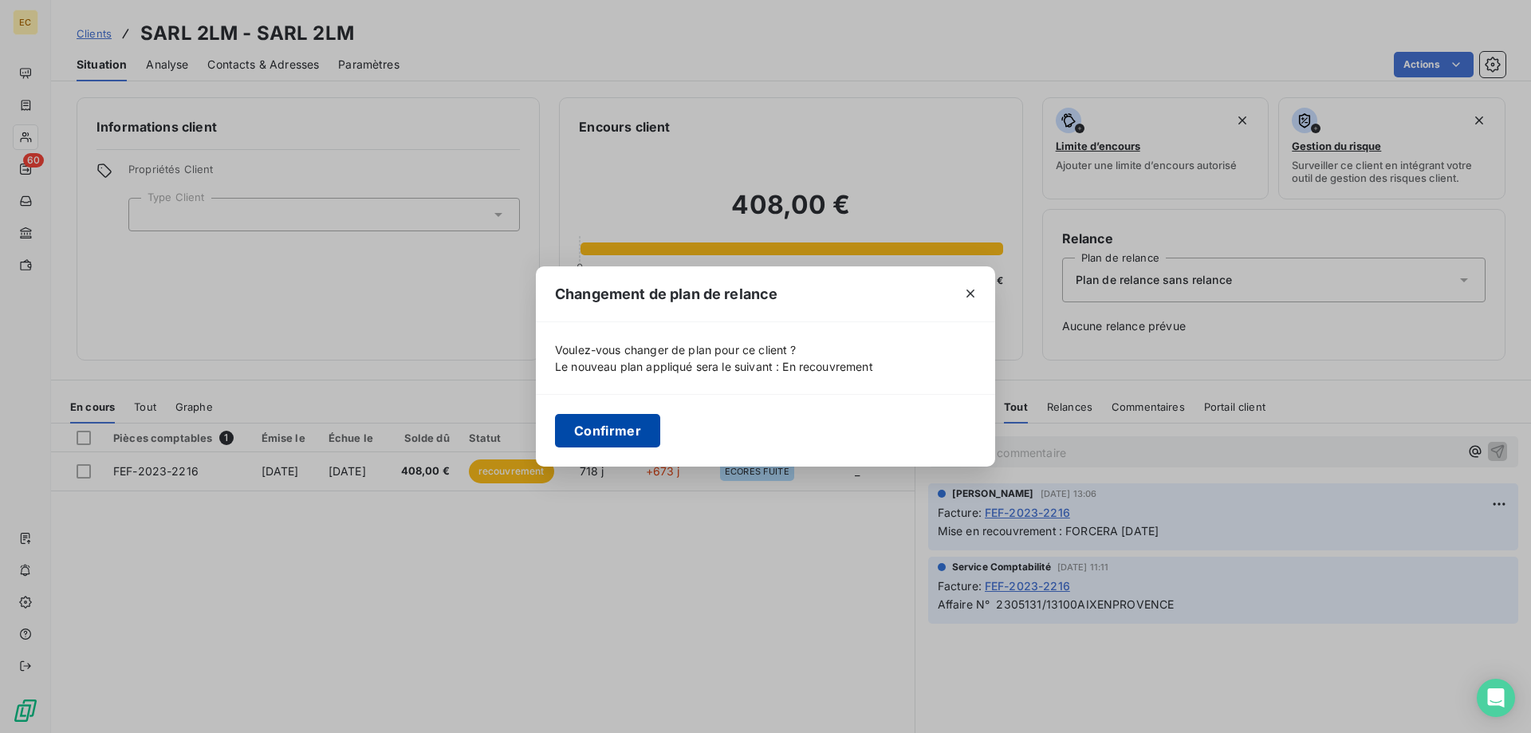
click at [611, 421] on button "Confirmer" at bounding box center [607, 431] width 105 height 34
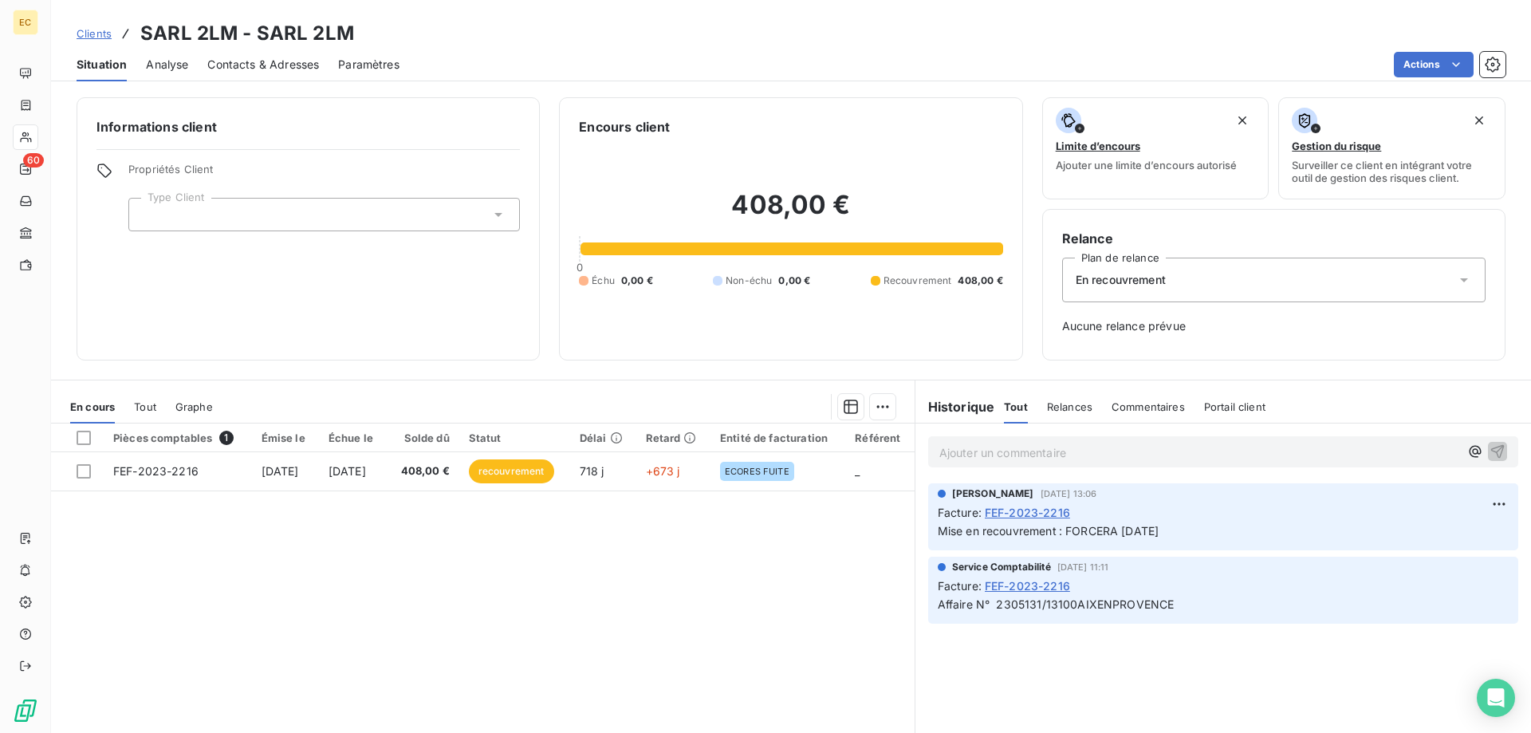
click at [94, 27] on link "Clients" at bounding box center [94, 34] width 35 height 16
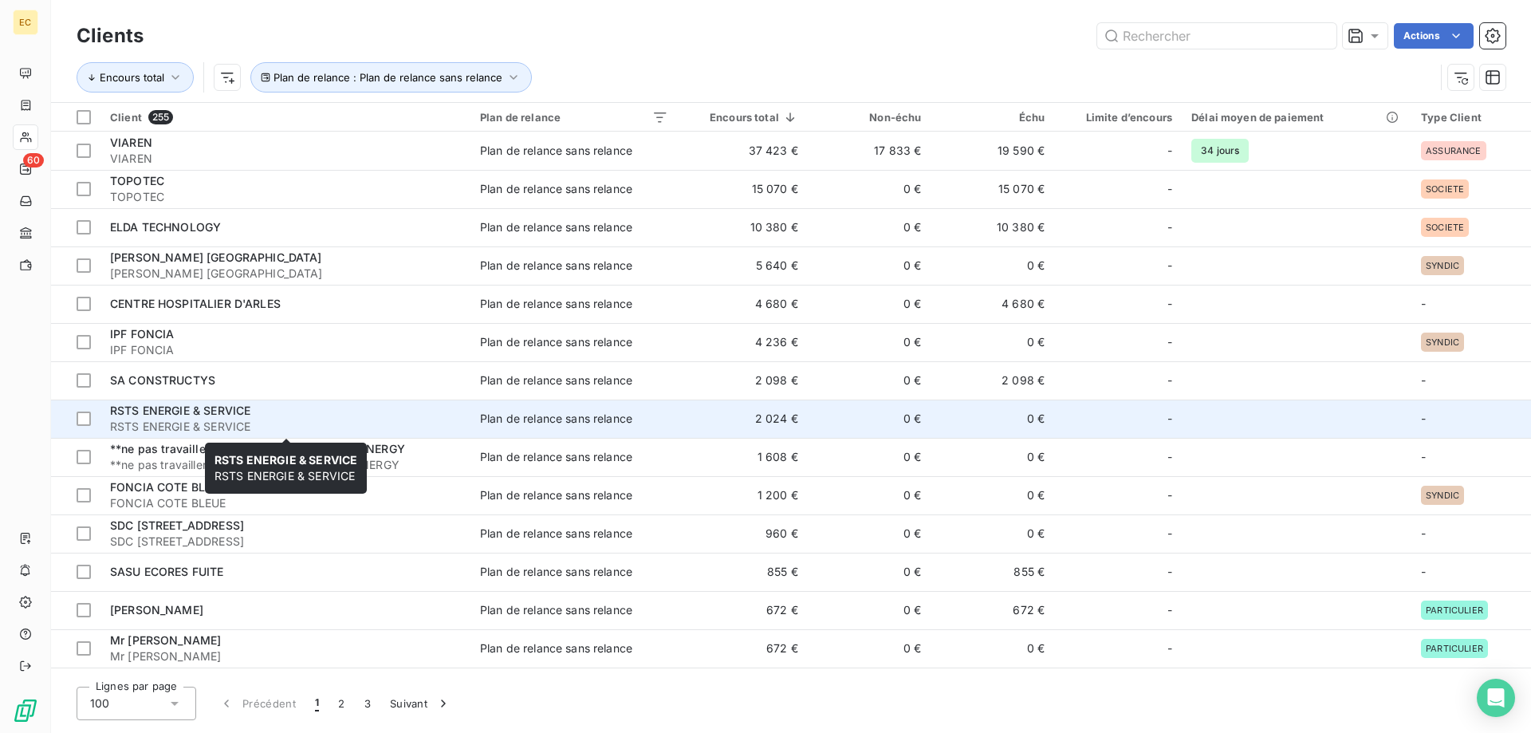
click at [124, 424] on span "RSTS ENERGIE & SERVICE" at bounding box center [285, 427] width 351 height 16
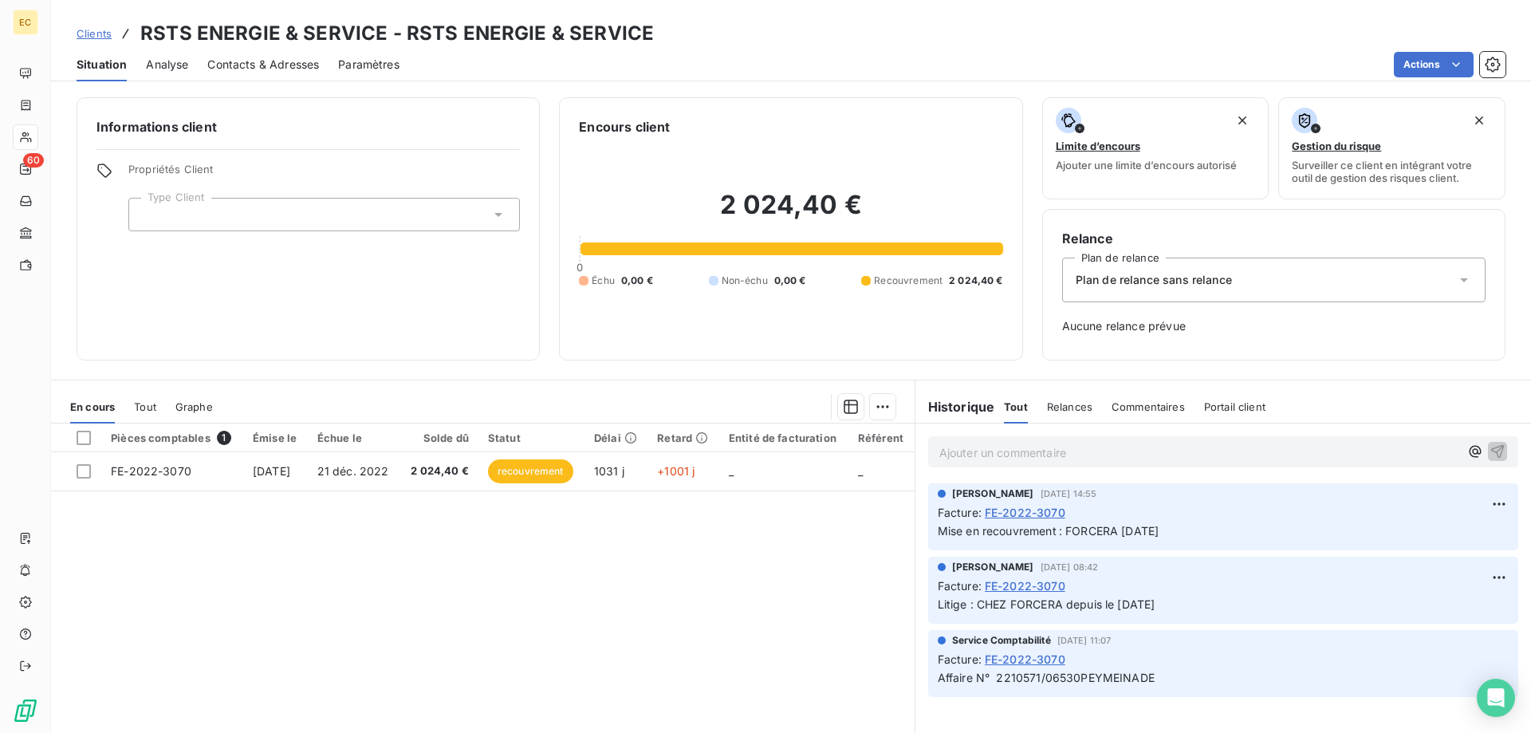
click at [1125, 290] on div "Plan de relance sans relance" at bounding box center [1274, 280] width 424 height 45
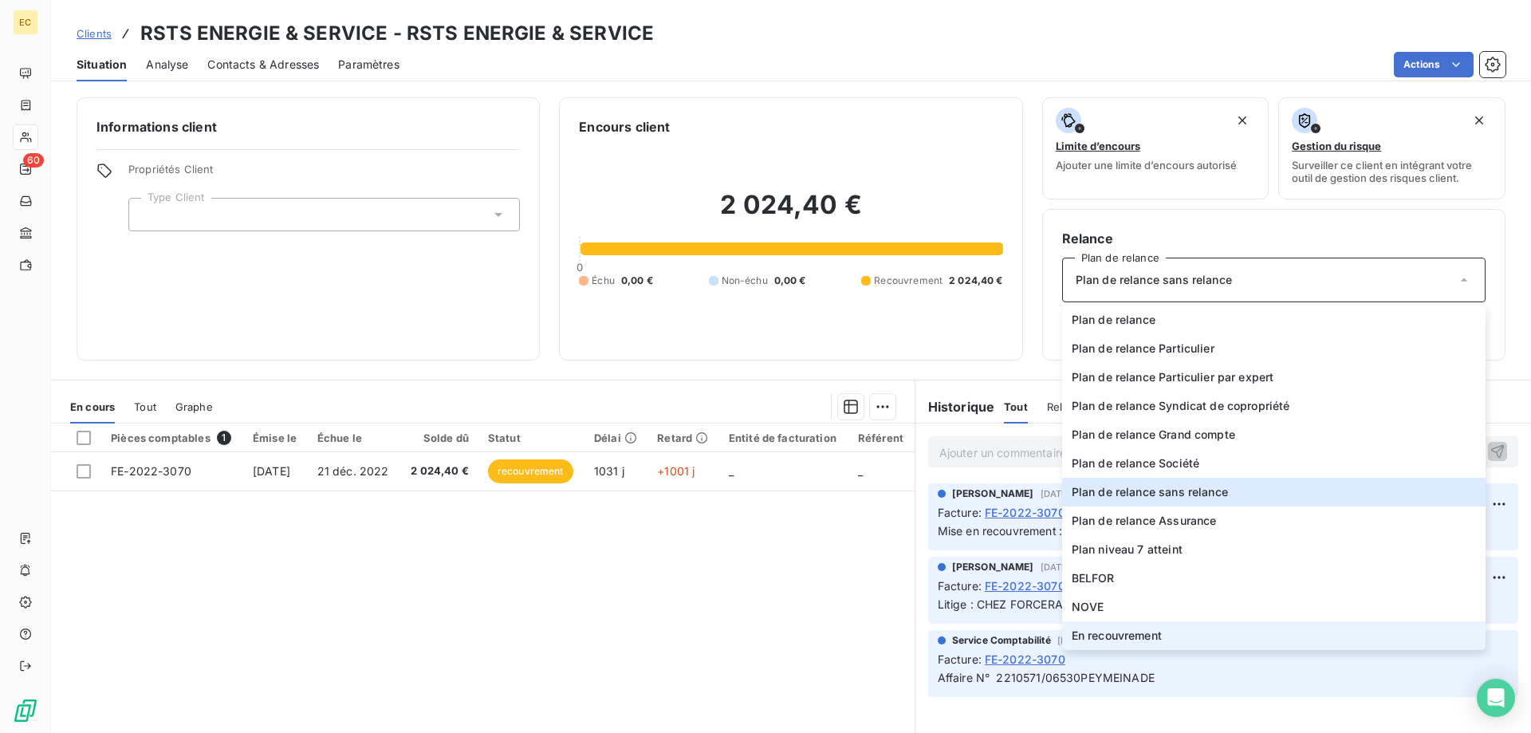
click at [1136, 631] on span "En recouvrement" at bounding box center [1117, 636] width 90 height 16
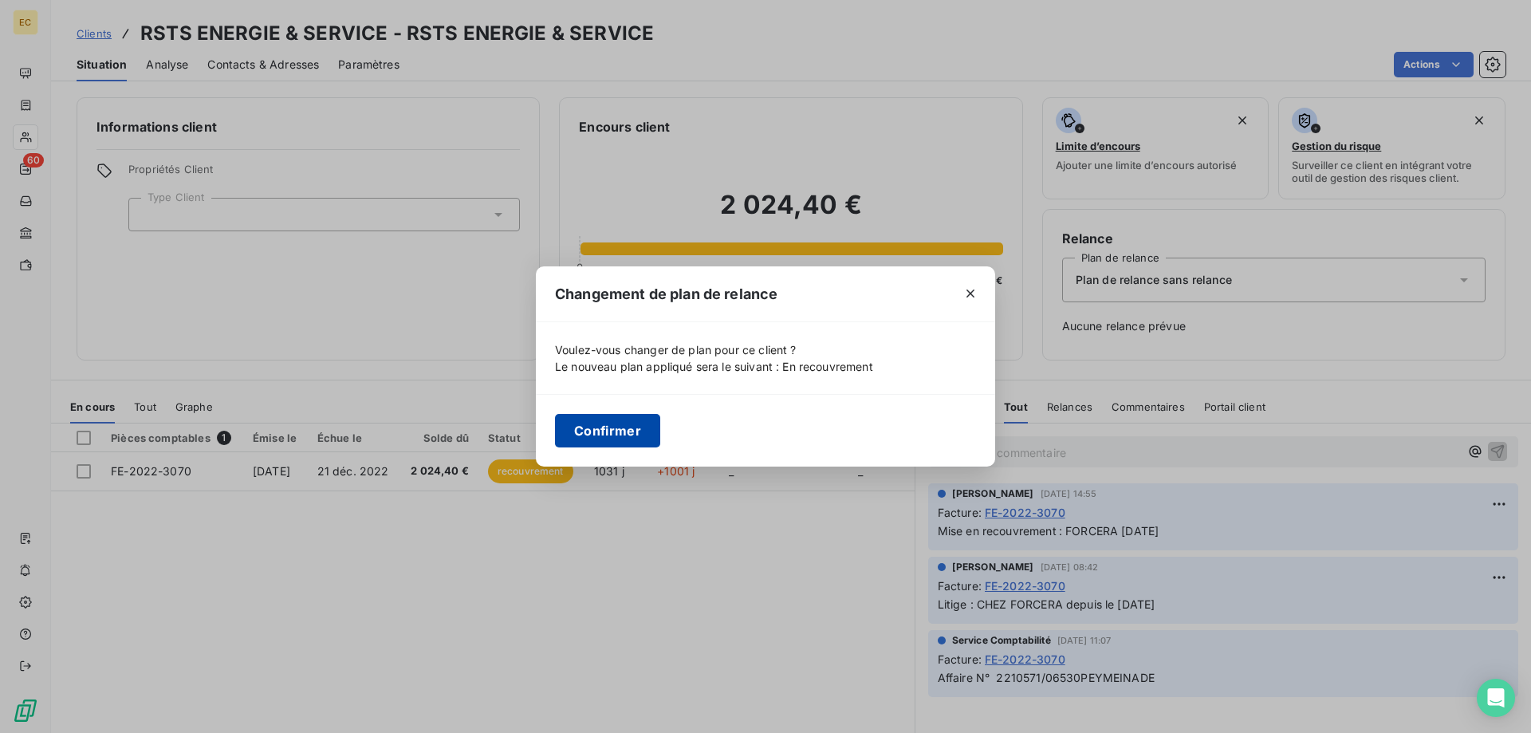
click at [631, 419] on button "Confirmer" at bounding box center [607, 431] width 105 height 34
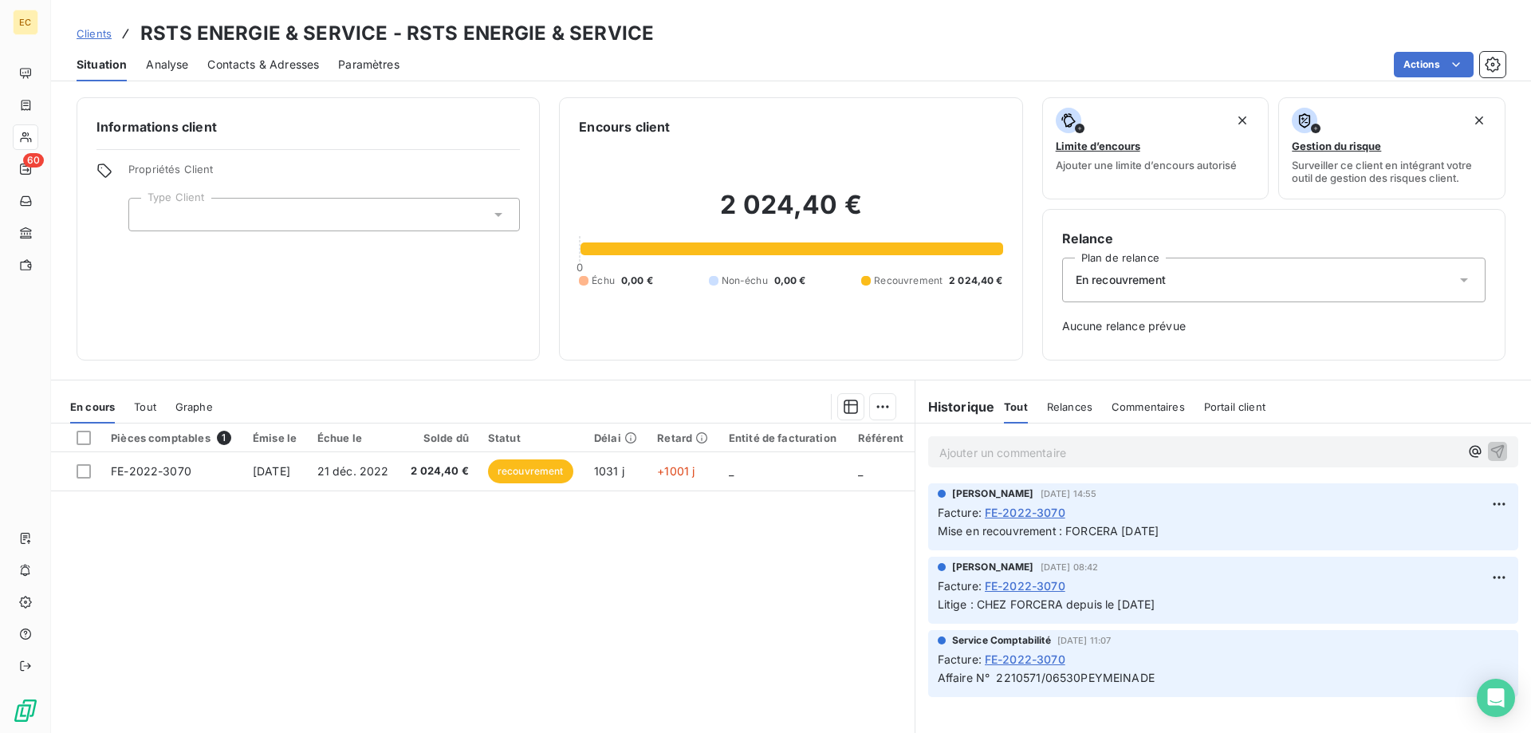
click at [80, 33] on span "Clients" at bounding box center [94, 33] width 35 height 13
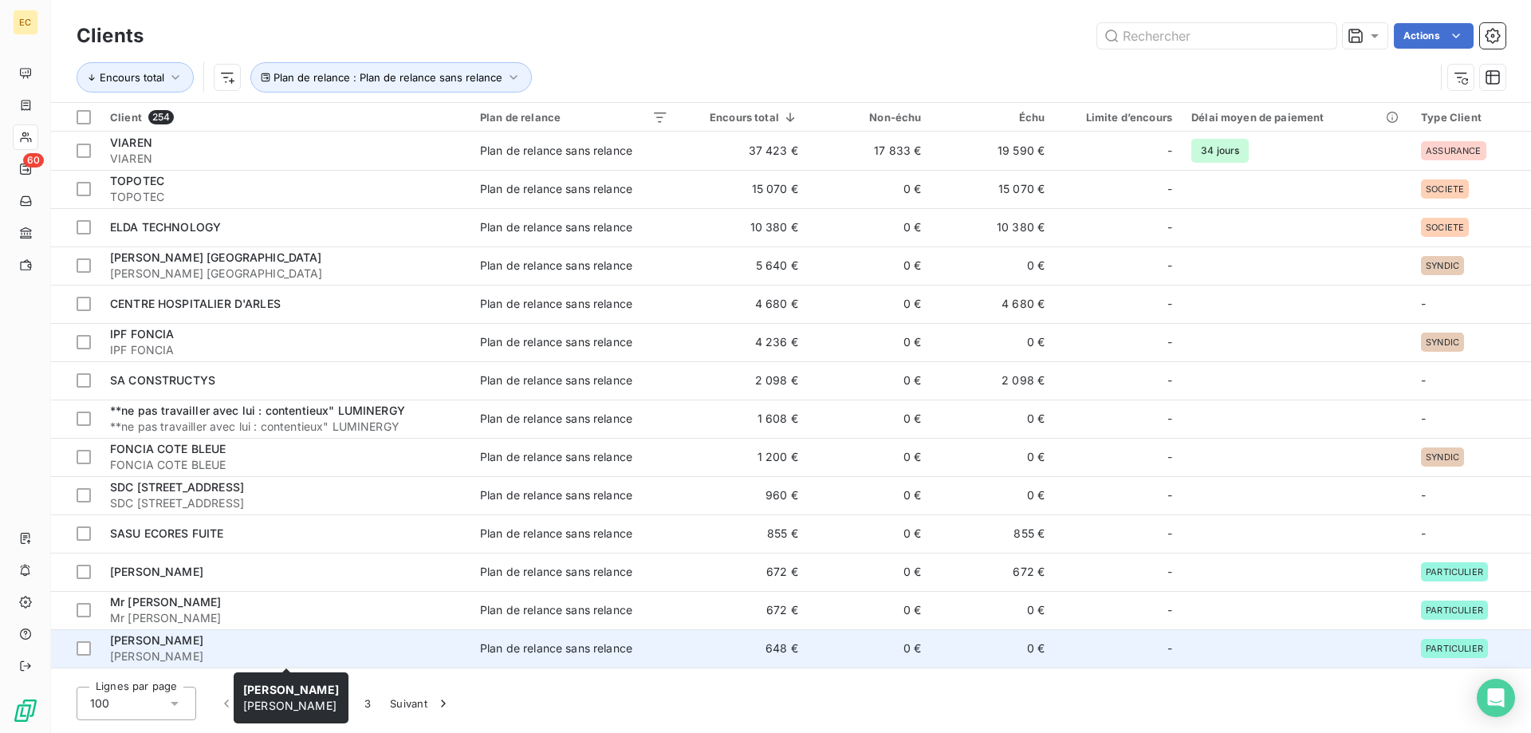
click at [263, 641] on div "[PERSON_NAME]" at bounding box center [285, 641] width 351 height 16
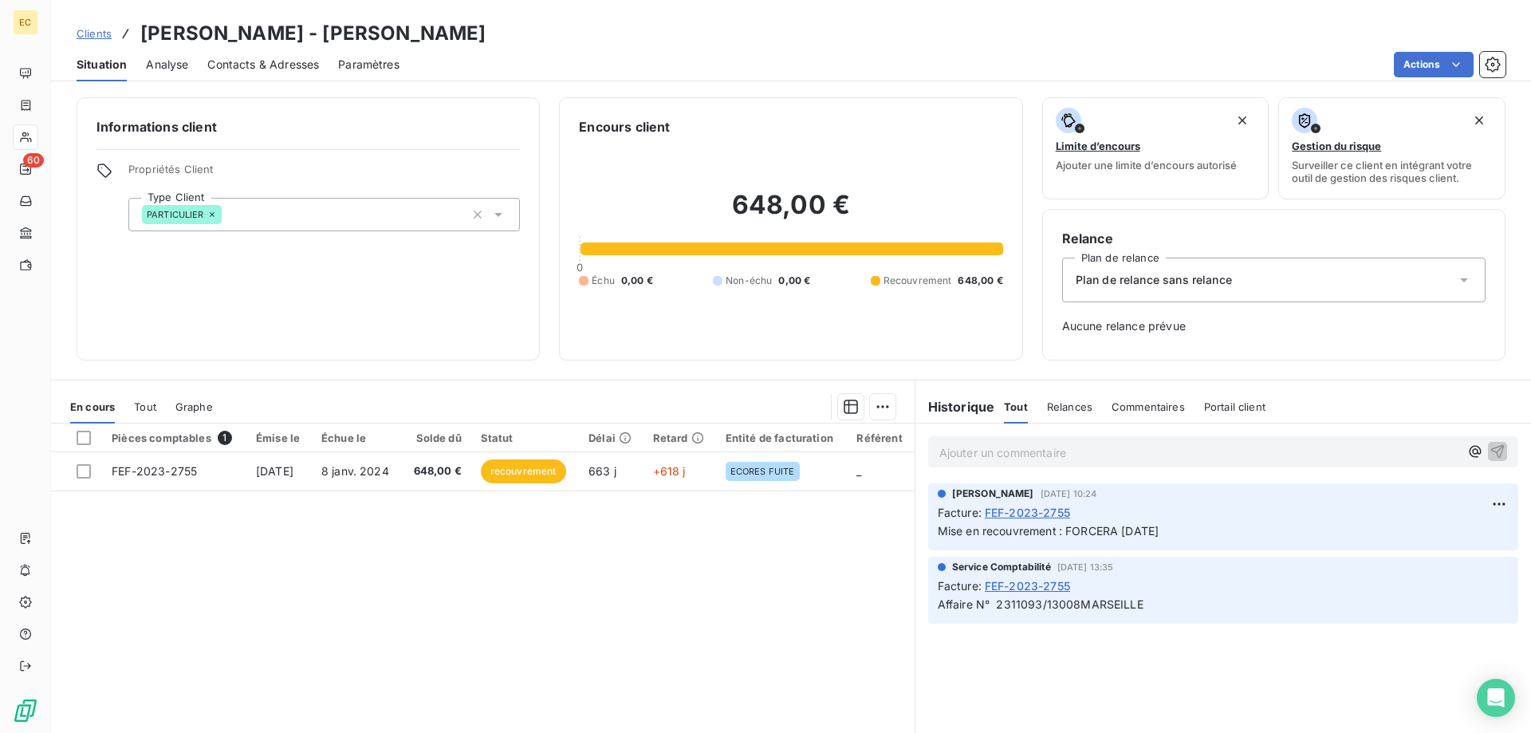
click at [1157, 283] on span "Plan de relance sans relance" at bounding box center [1154, 280] width 156 height 16
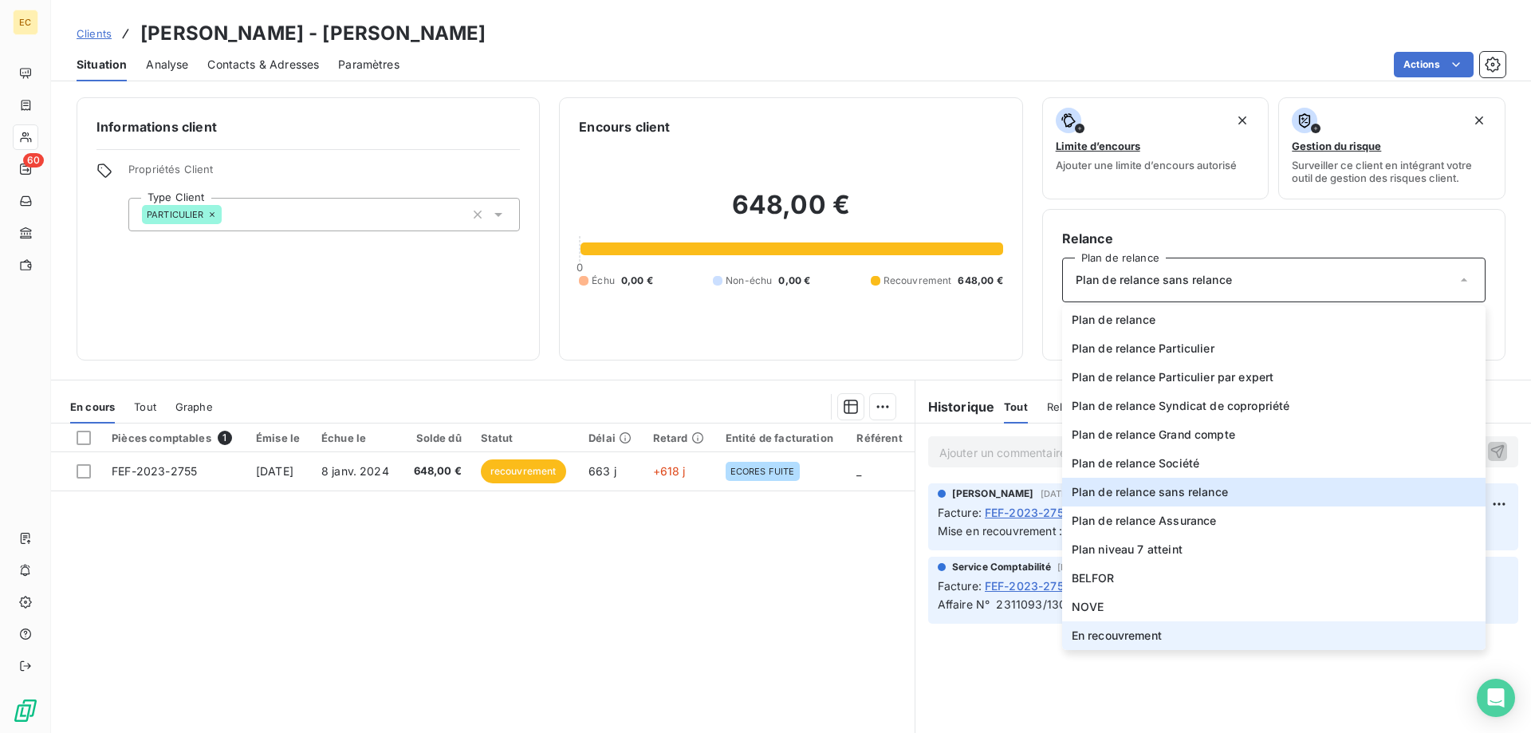
click at [1125, 634] on span "En recouvrement" at bounding box center [1117, 636] width 90 height 16
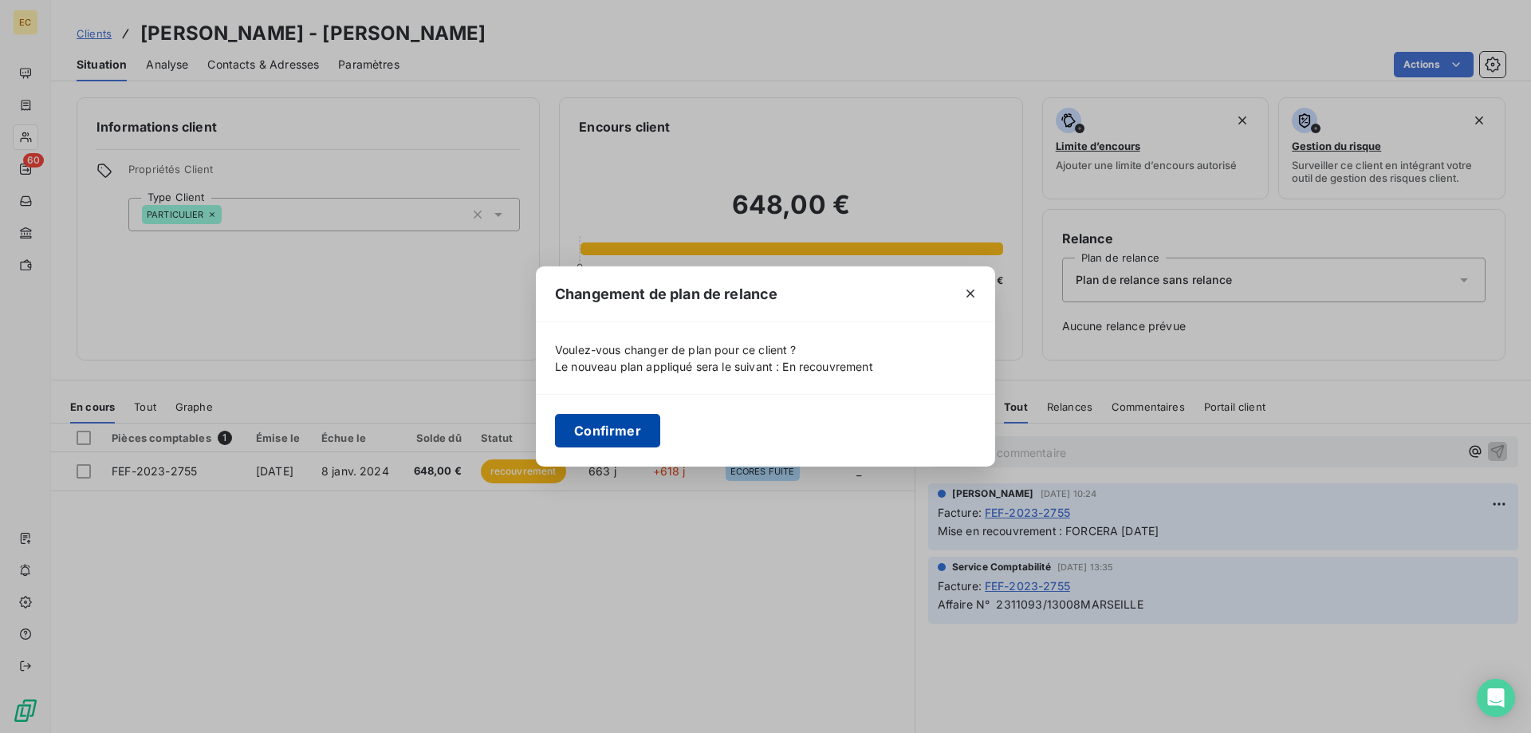
click at [638, 430] on button "Confirmer" at bounding box center [607, 431] width 105 height 34
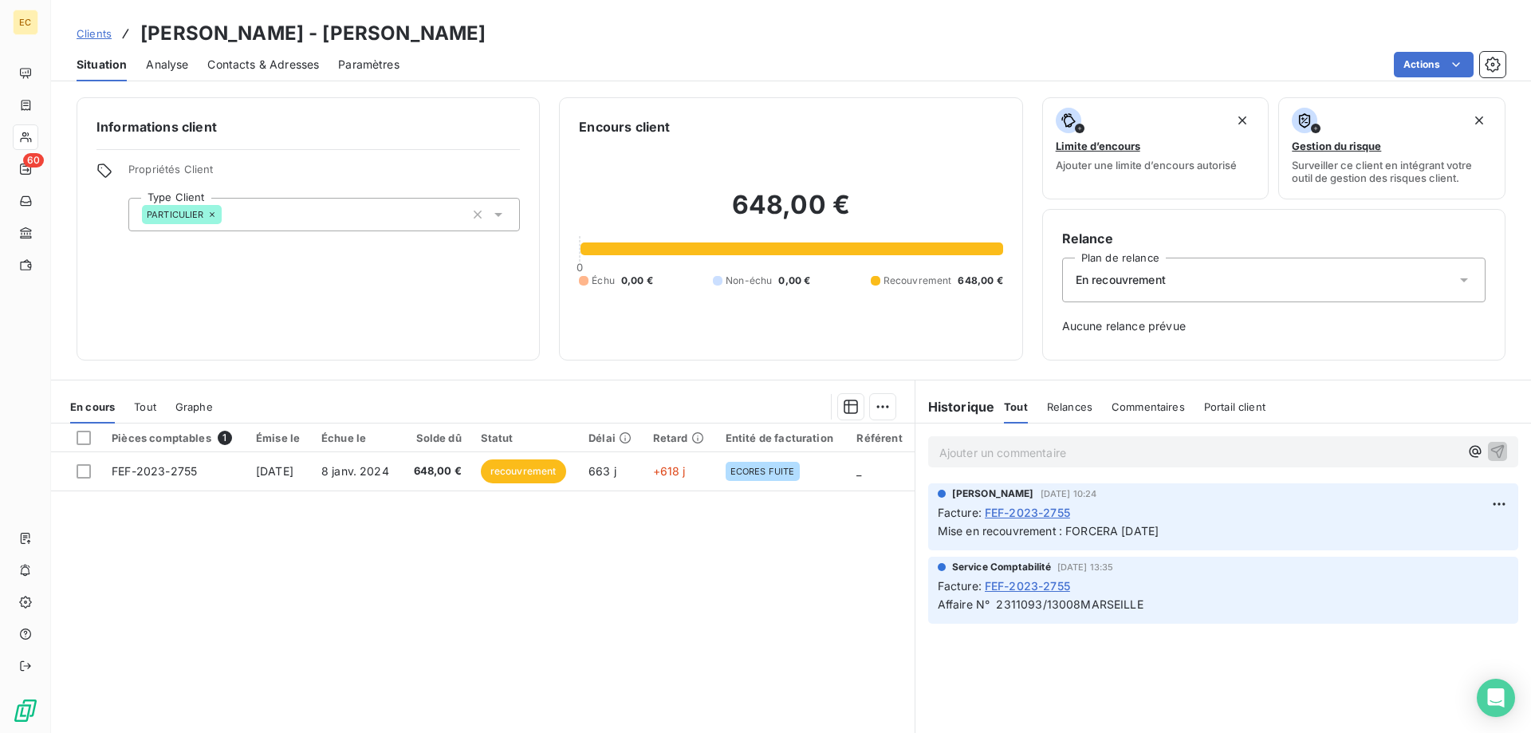
click at [101, 30] on span "Clients" at bounding box center [94, 33] width 35 height 13
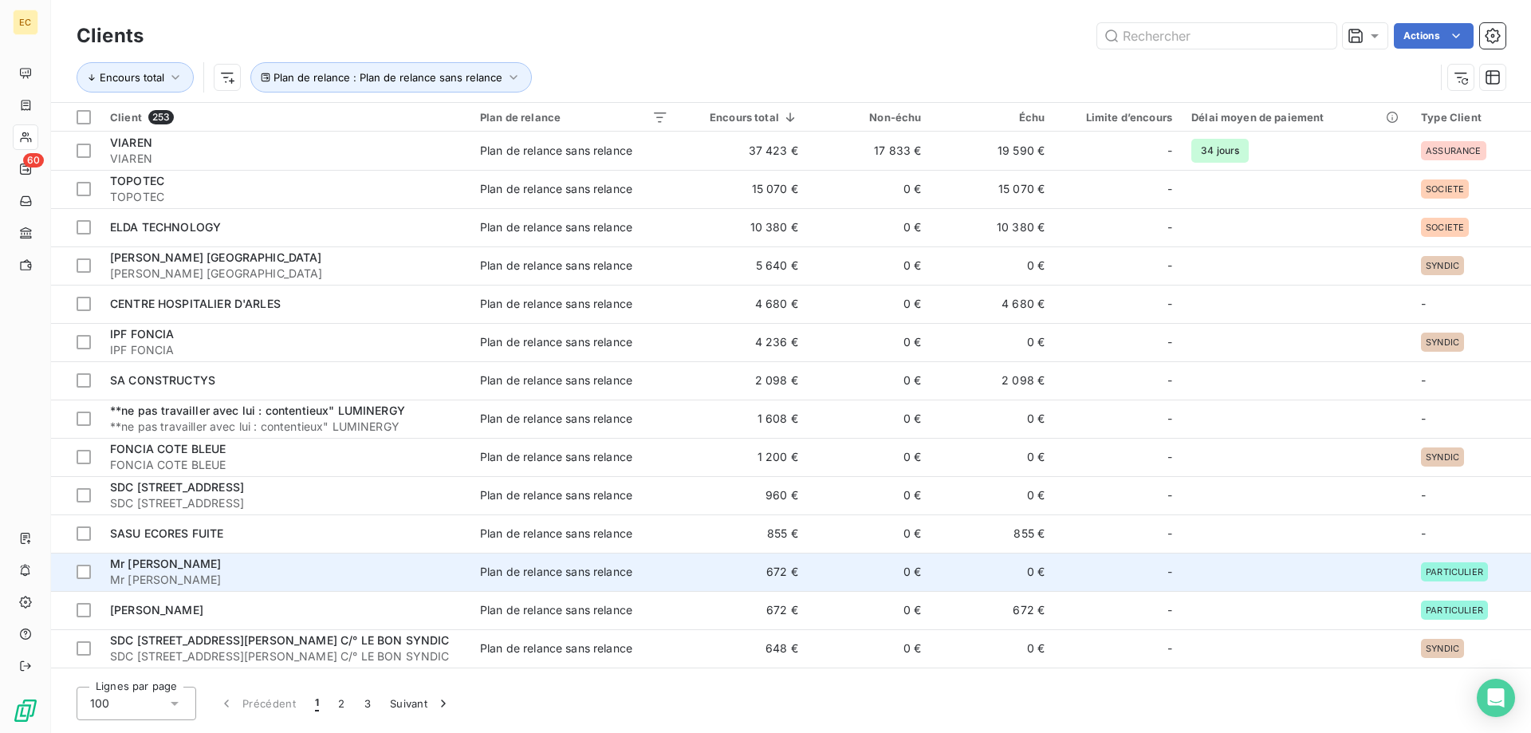
click at [164, 568] on span "Mr [PERSON_NAME]" at bounding box center [165, 564] width 111 height 14
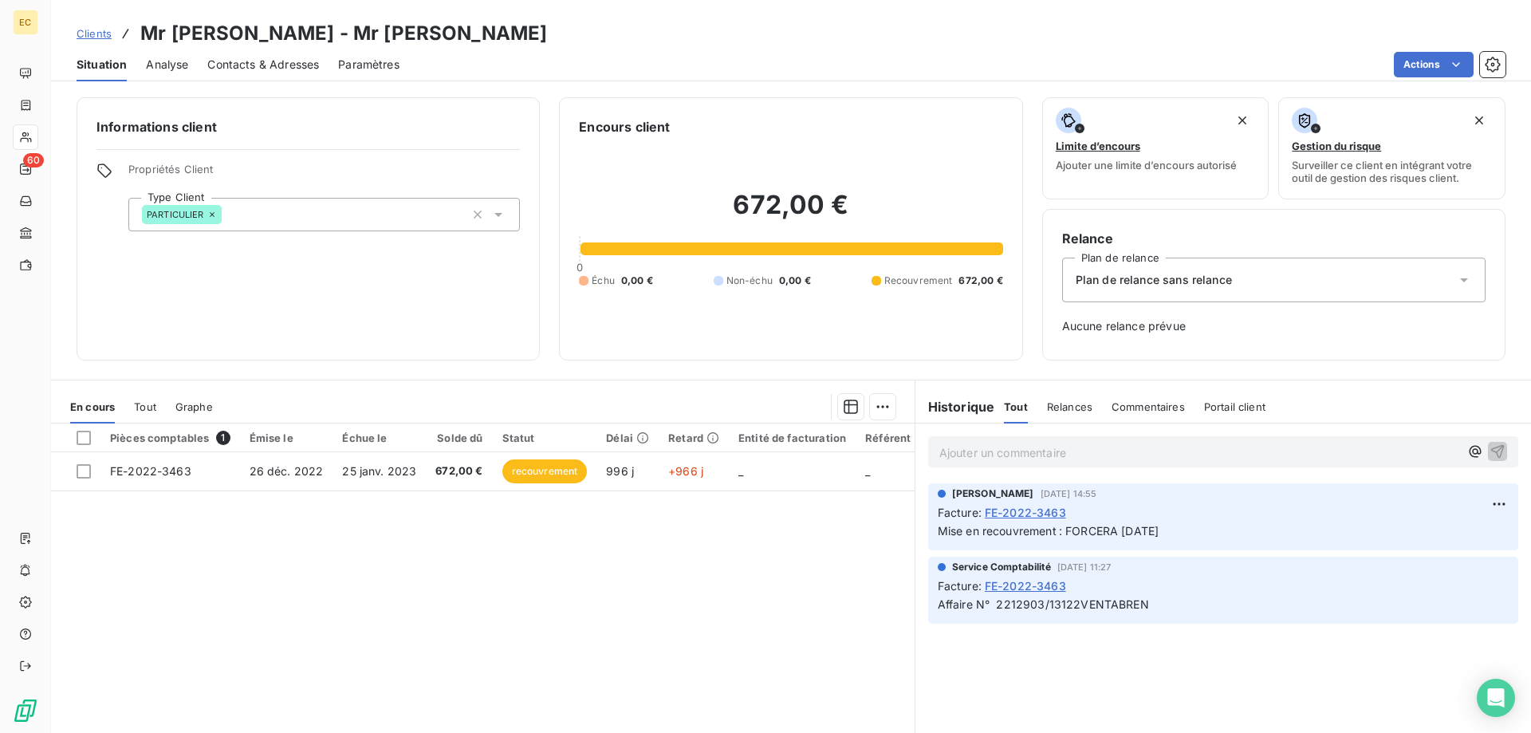
click at [1141, 269] on div "Plan de relance sans relance" at bounding box center [1274, 280] width 424 height 45
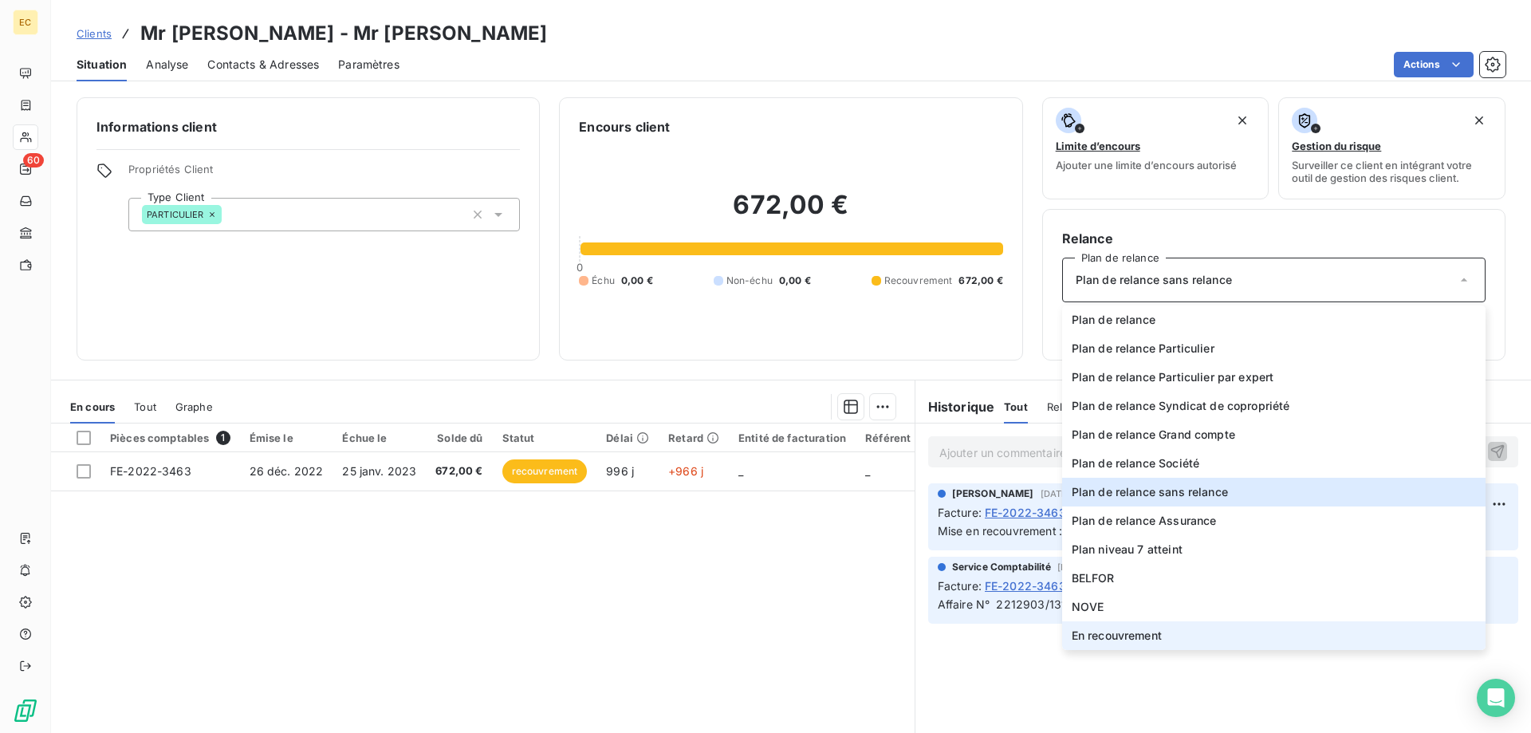
click at [1127, 637] on span "En recouvrement" at bounding box center [1117, 636] width 90 height 16
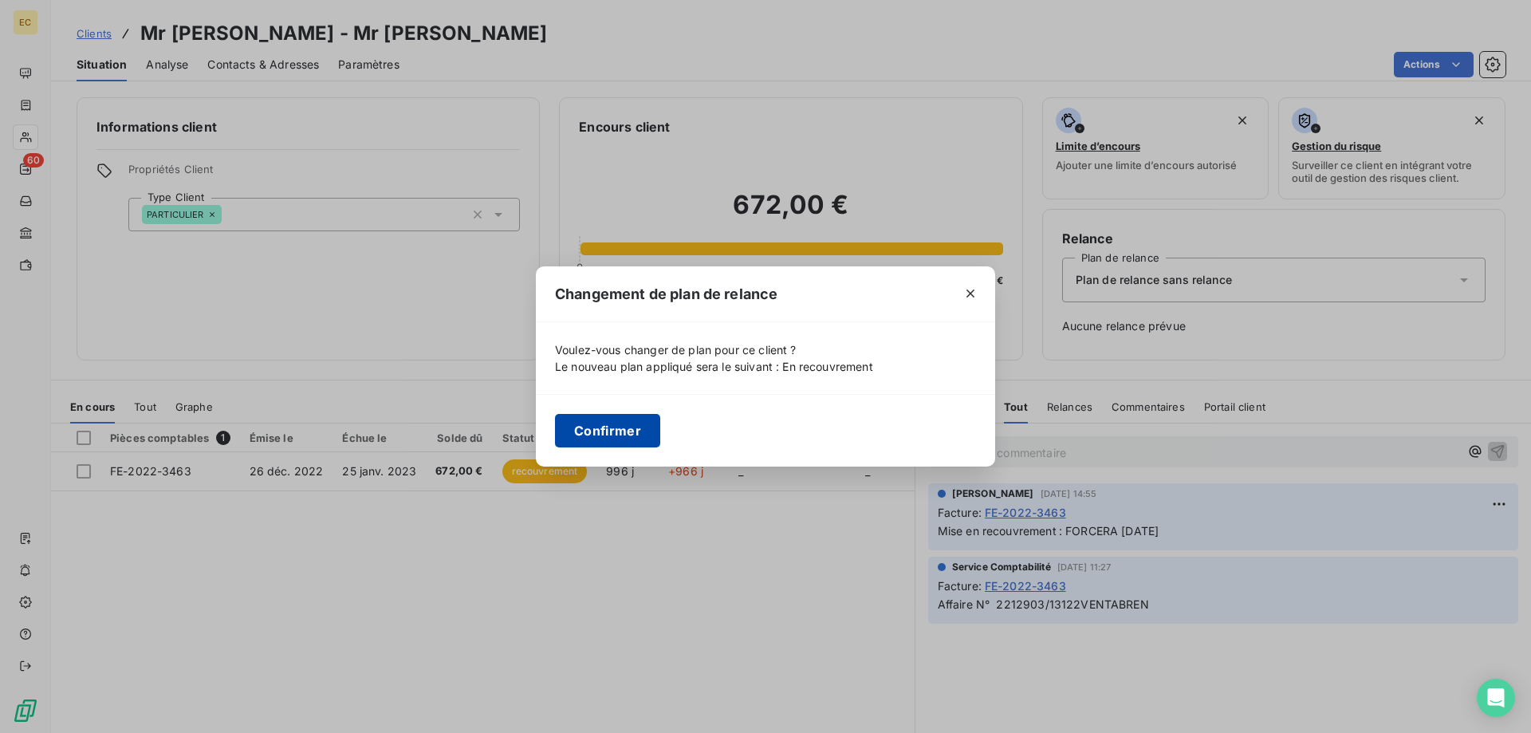
click at [589, 432] on button "Confirmer" at bounding box center [607, 431] width 105 height 34
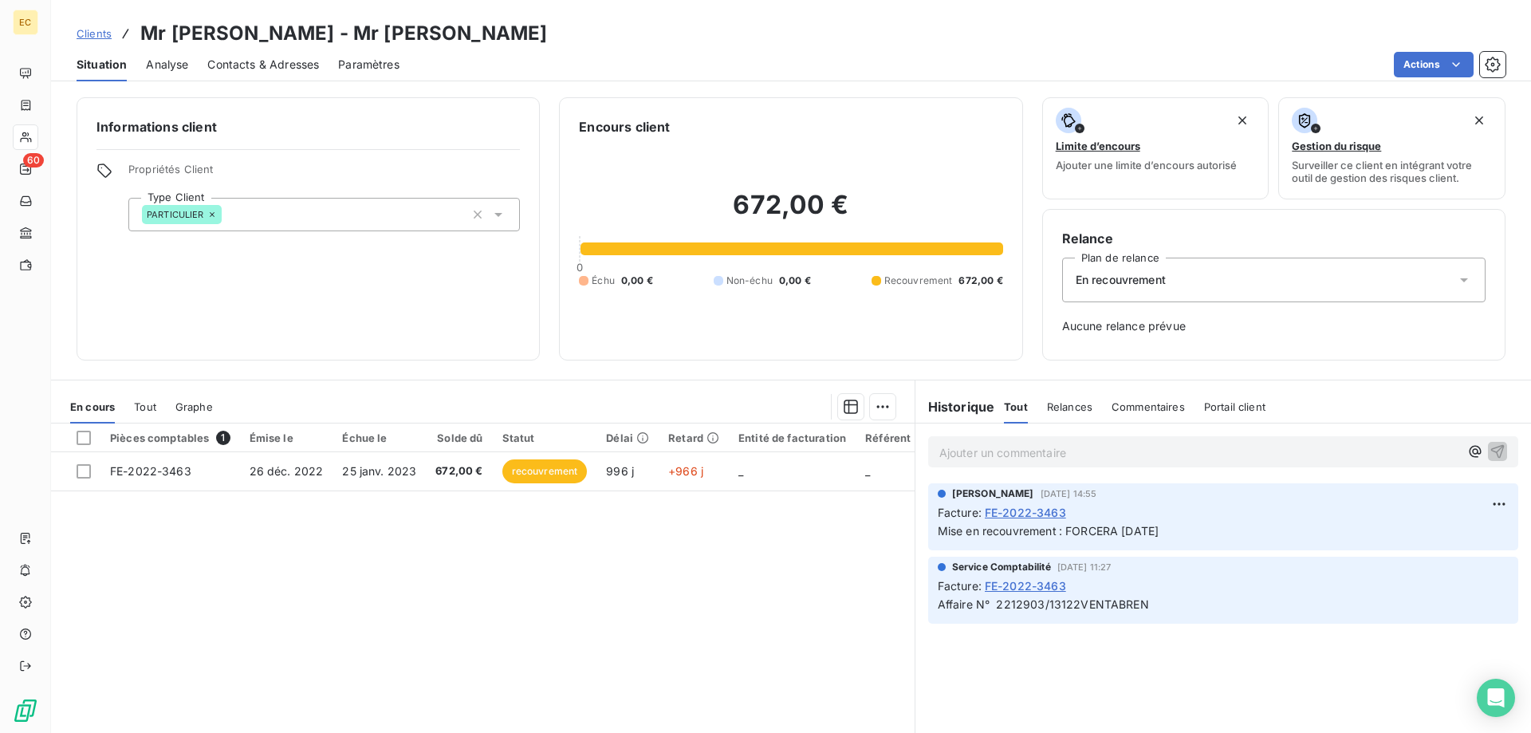
click at [83, 27] on link "Clients" at bounding box center [94, 34] width 35 height 16
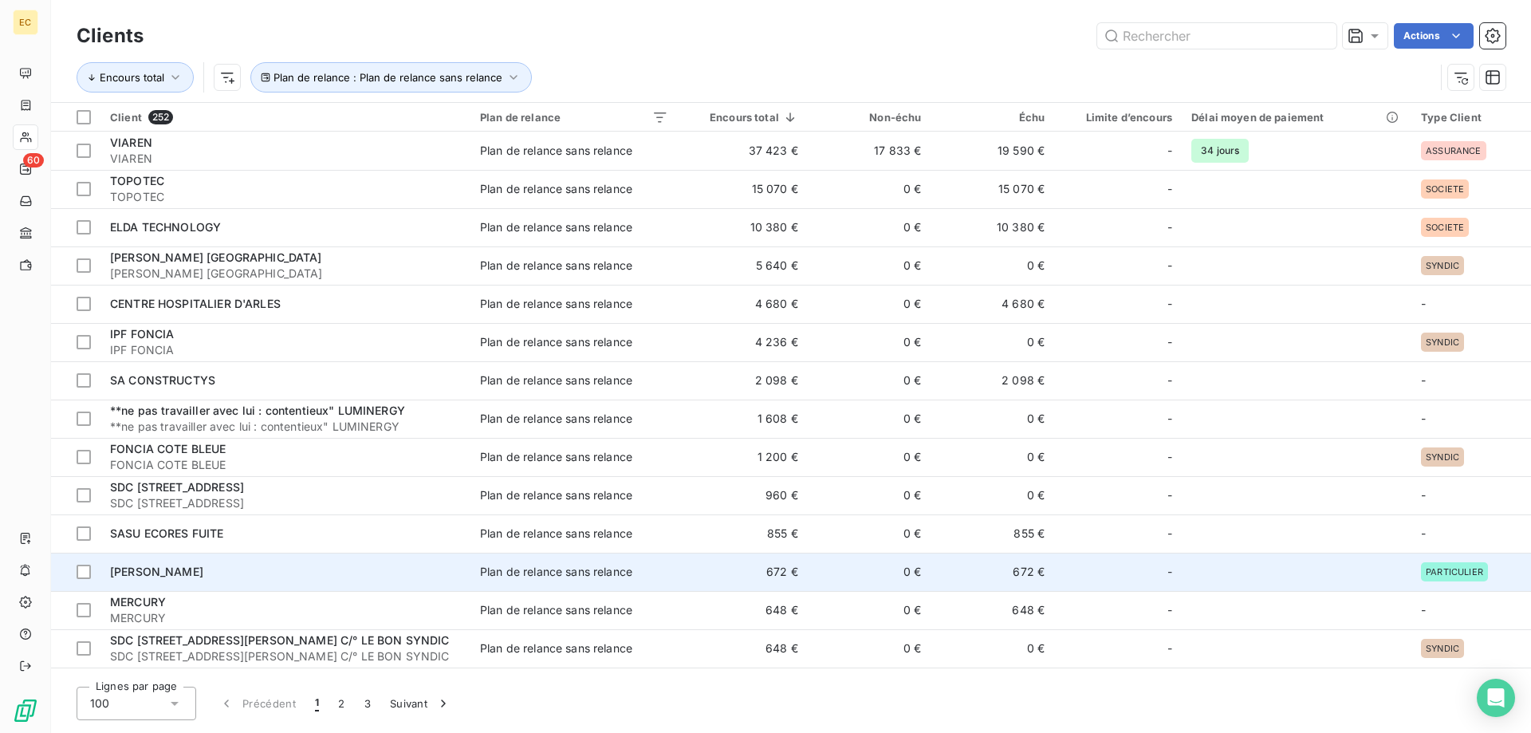
click at [215, 558] on td "[PERSON_NAME]" at bounding box center [286, 572] width 370 height 38
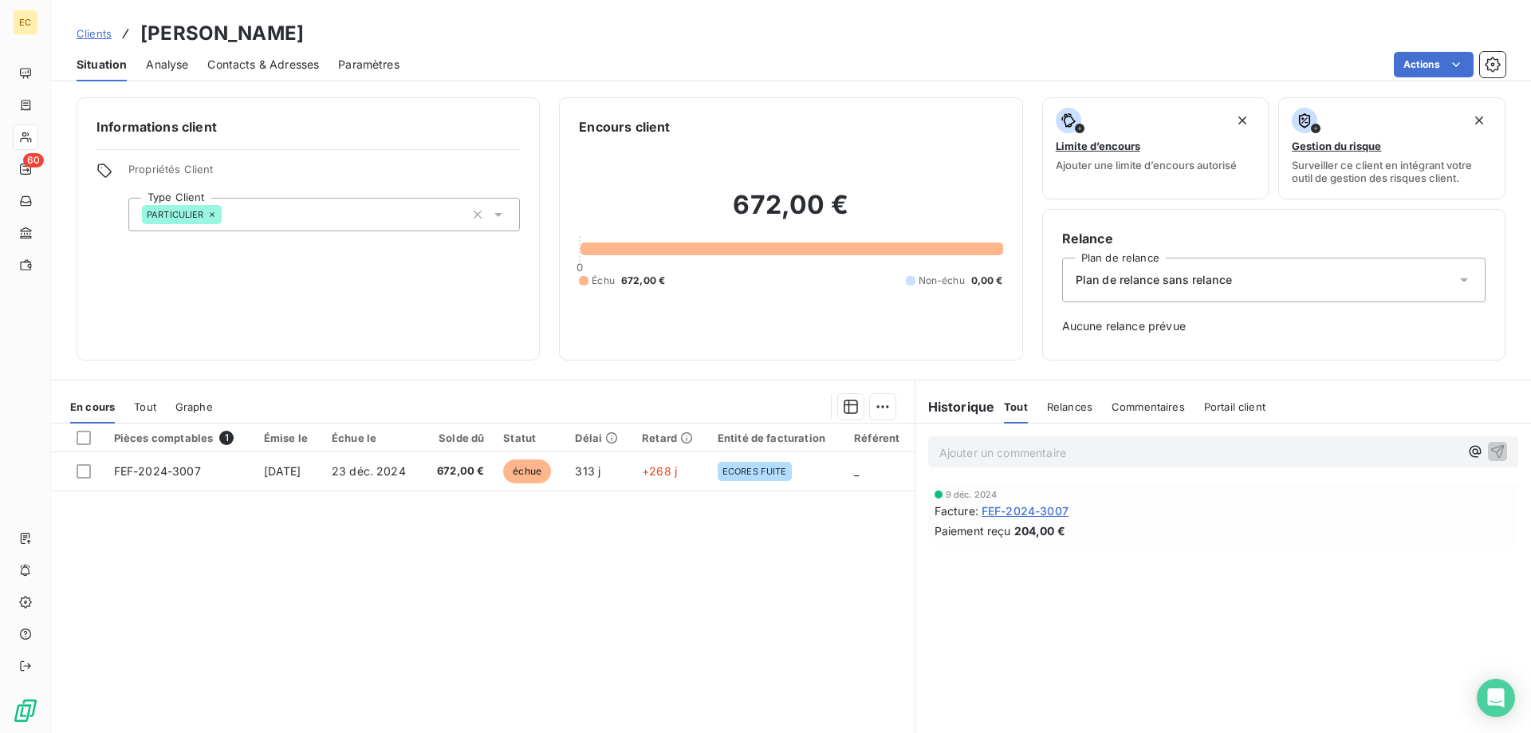
click at [258, 58] on span "Contacts & Adresses" at bounding box center [263, 65] width 112 height 16
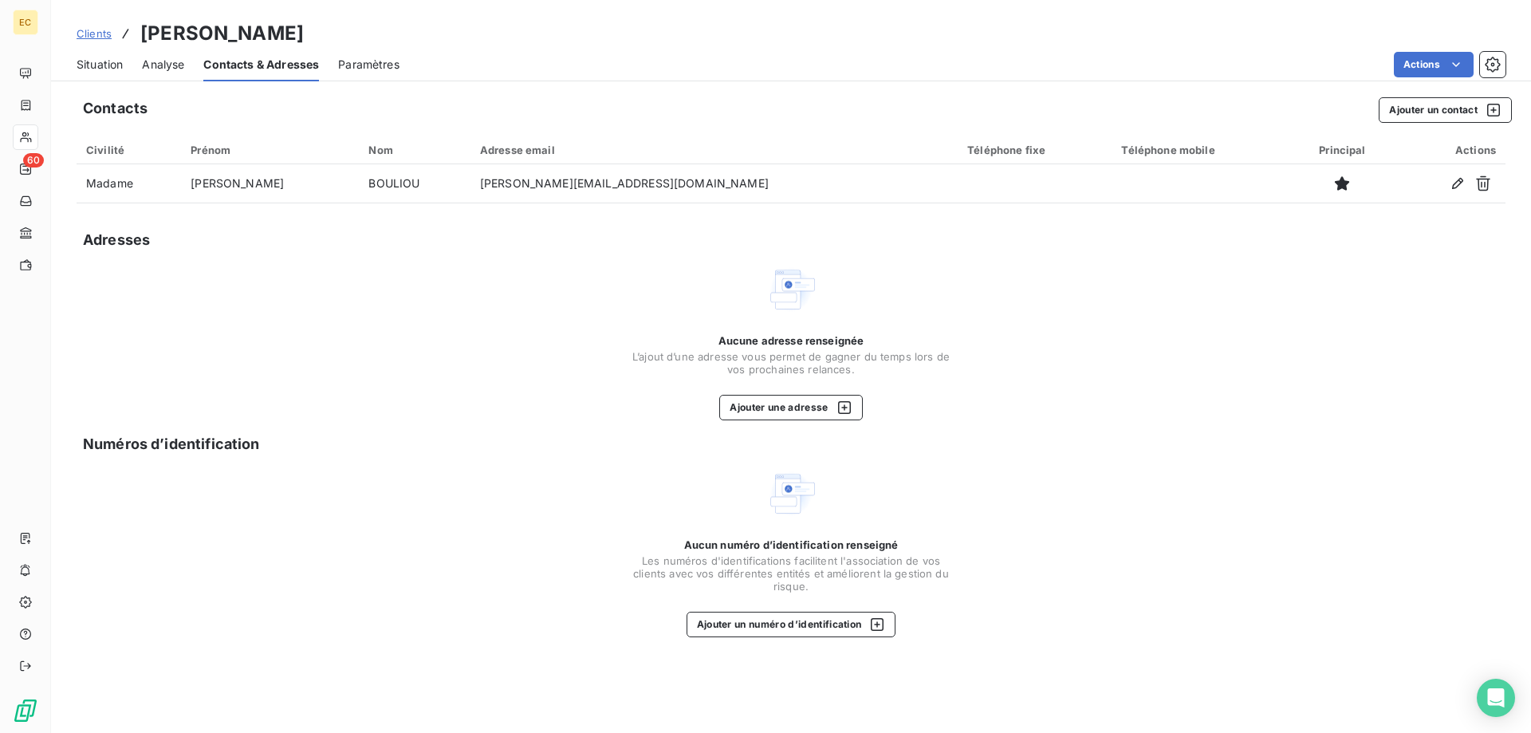
click at [103, 61] on span "Situation" at bounding box center [100, 65] width 46 height 16
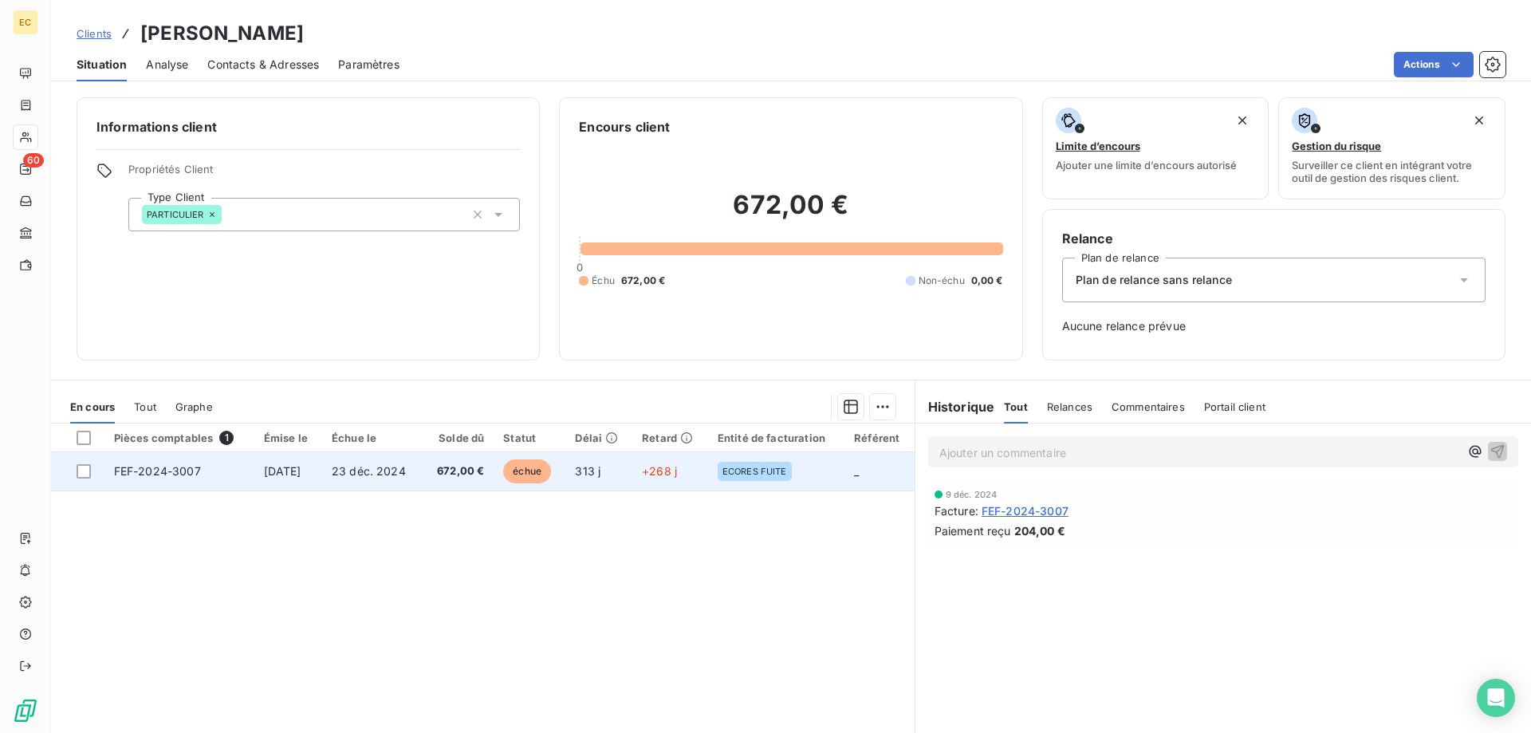
click at [459, 467] on span "672,00 €" at bounding box center [458, 471] width 53 height 16
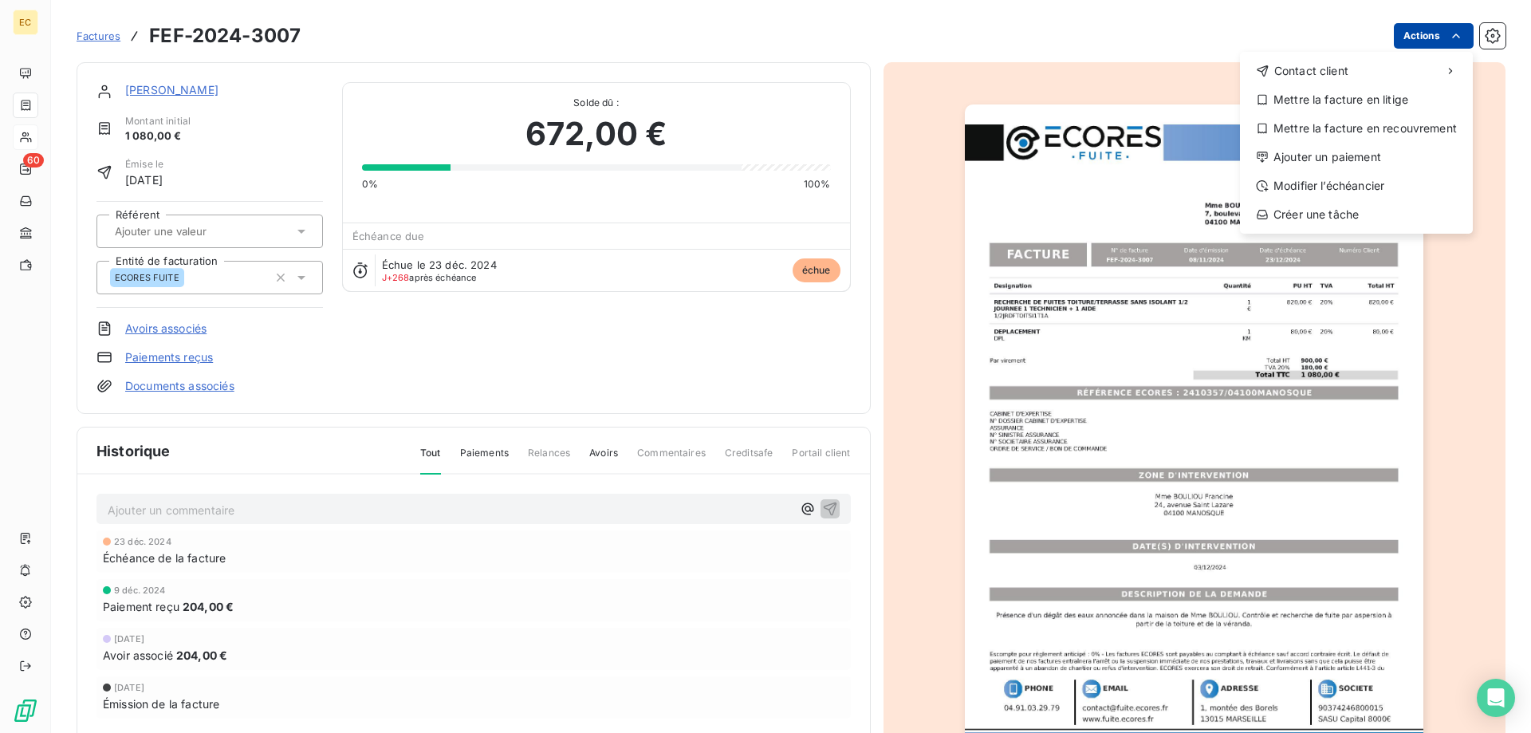
click at [1439, 26] on html "EC 60 Factures FEF-2024-3007 Actions Contact client Mettre la facture en litige…" at bounding box center [765, 366] width 1531 height 733
click at [1323, 154] on div "Ajouter un paiement" at bounding box center [1357, 157] width 220 height 26
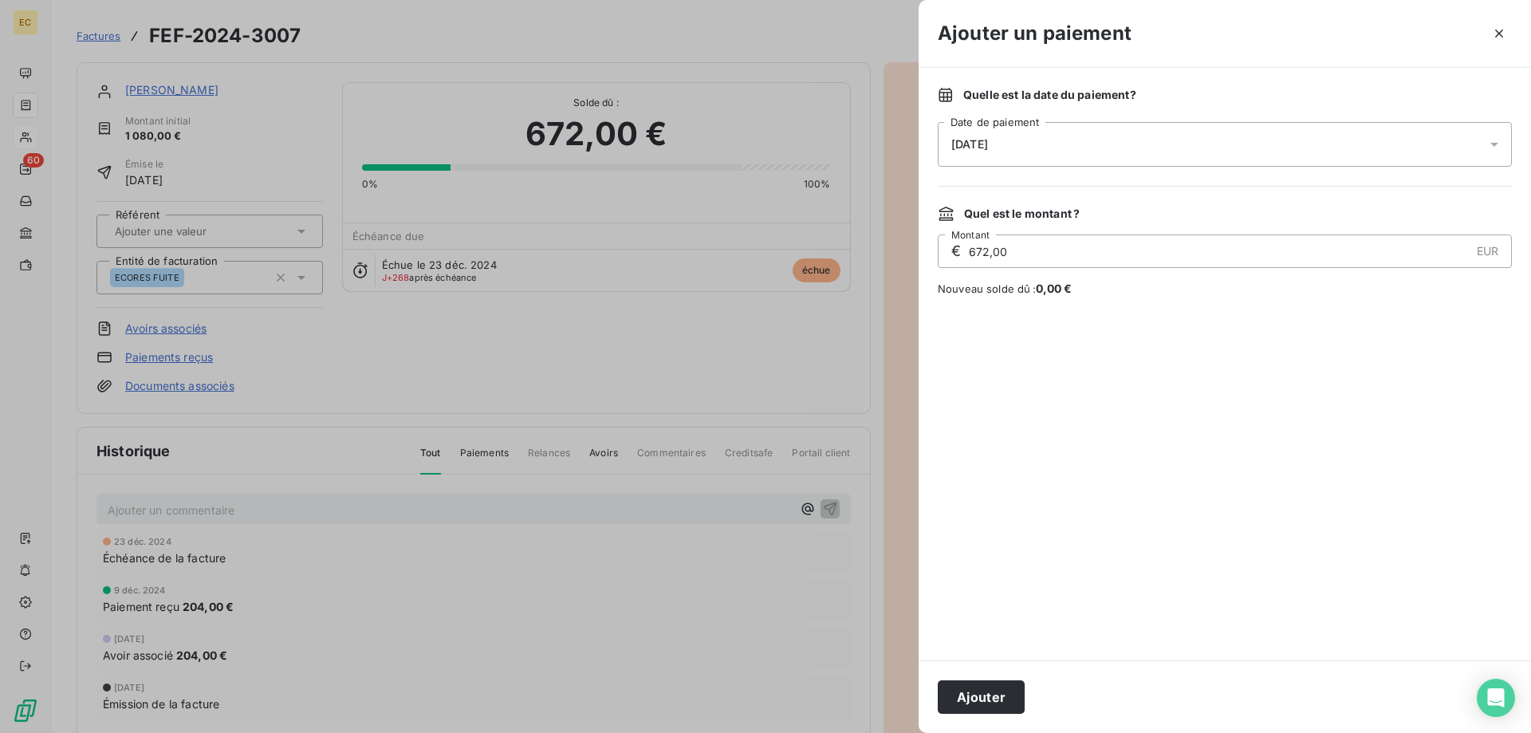
click at [1046, 148] on div "[DATE]" at bounding box center [1225, 144] width 574 height 45
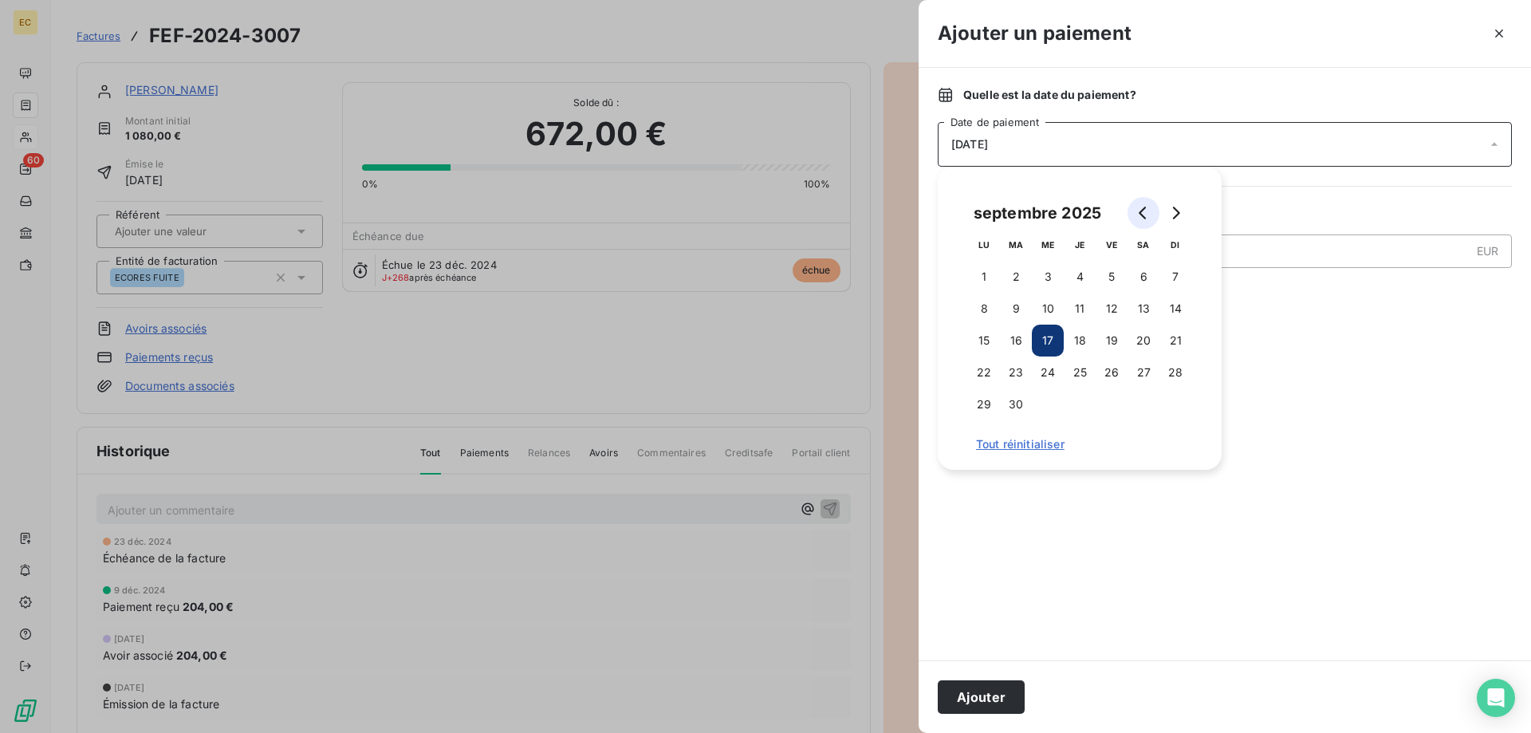
click at [1143, 214] on icon "Go to previous month" at bounding box center [1143, 213] width 13 height 13
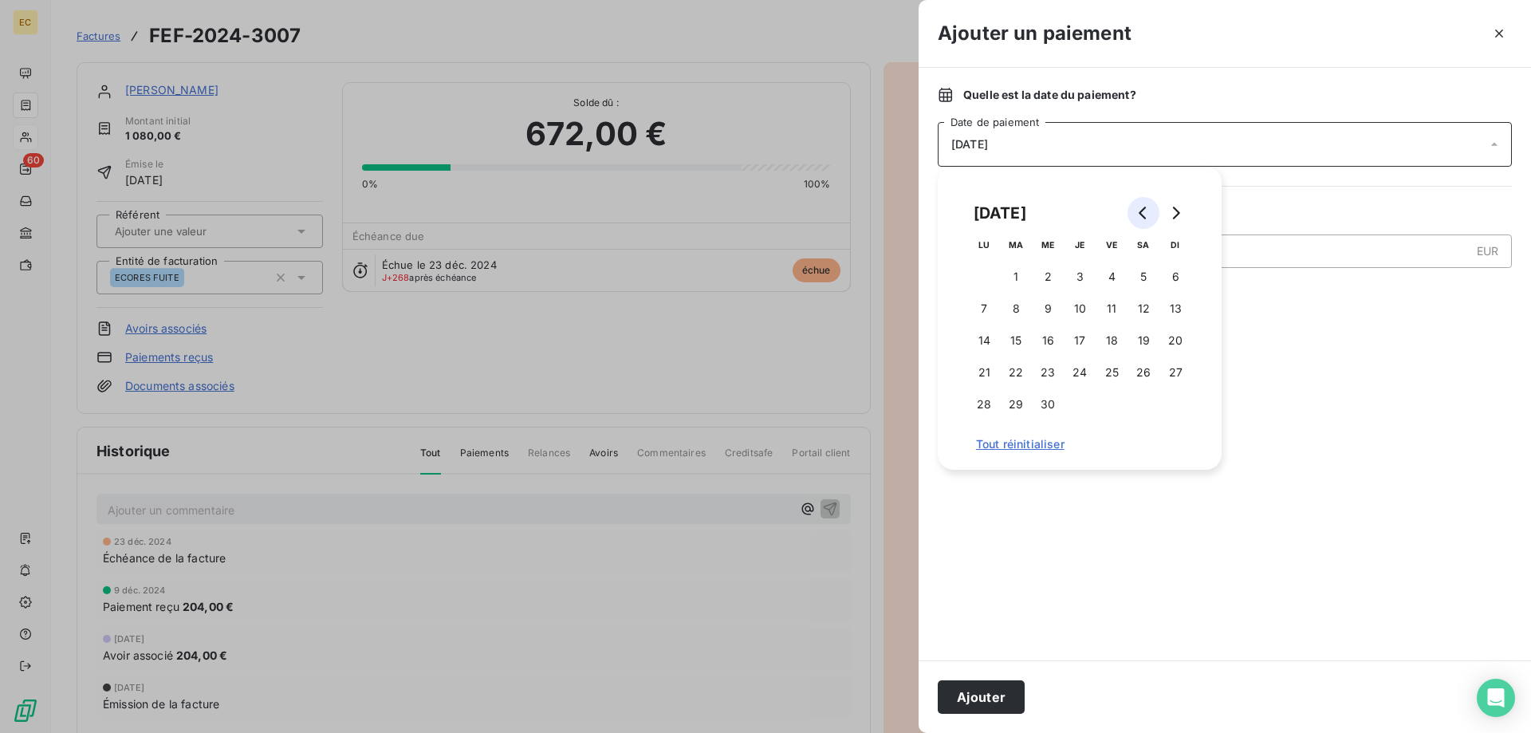
click at [1143, 214] on icon "Go to previous month" at bounding box center [1143, 213] width 13 height 13
click at [1019, 338] on button "10" at bounding box center [1016, 341] width 32 height 32
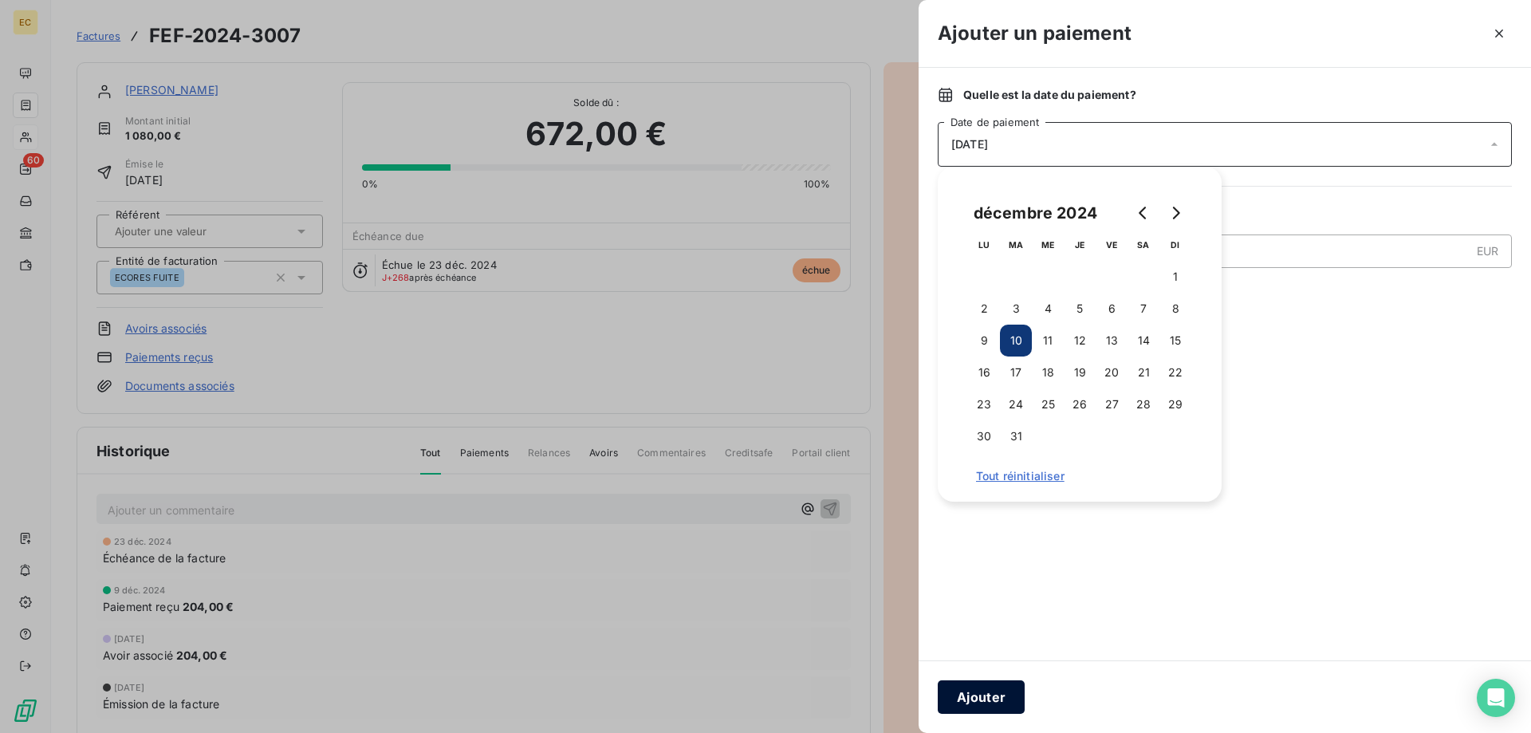
click at [993, 700] on button "Ajouter" at bounding box center [981, 697] width 87 height 34
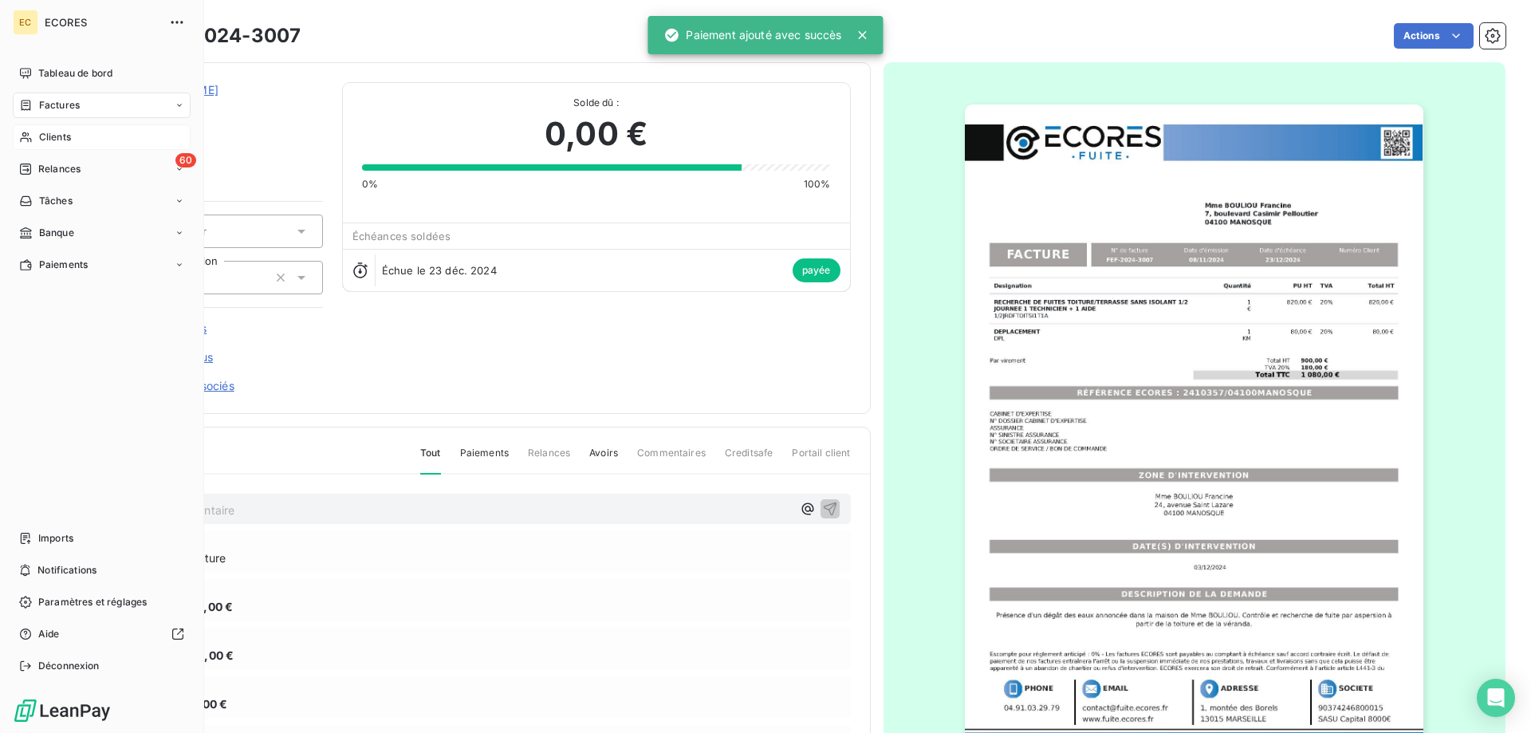
click at [64, 136] on span "Clients" at bounding box center [55, 137] width 32 height 14
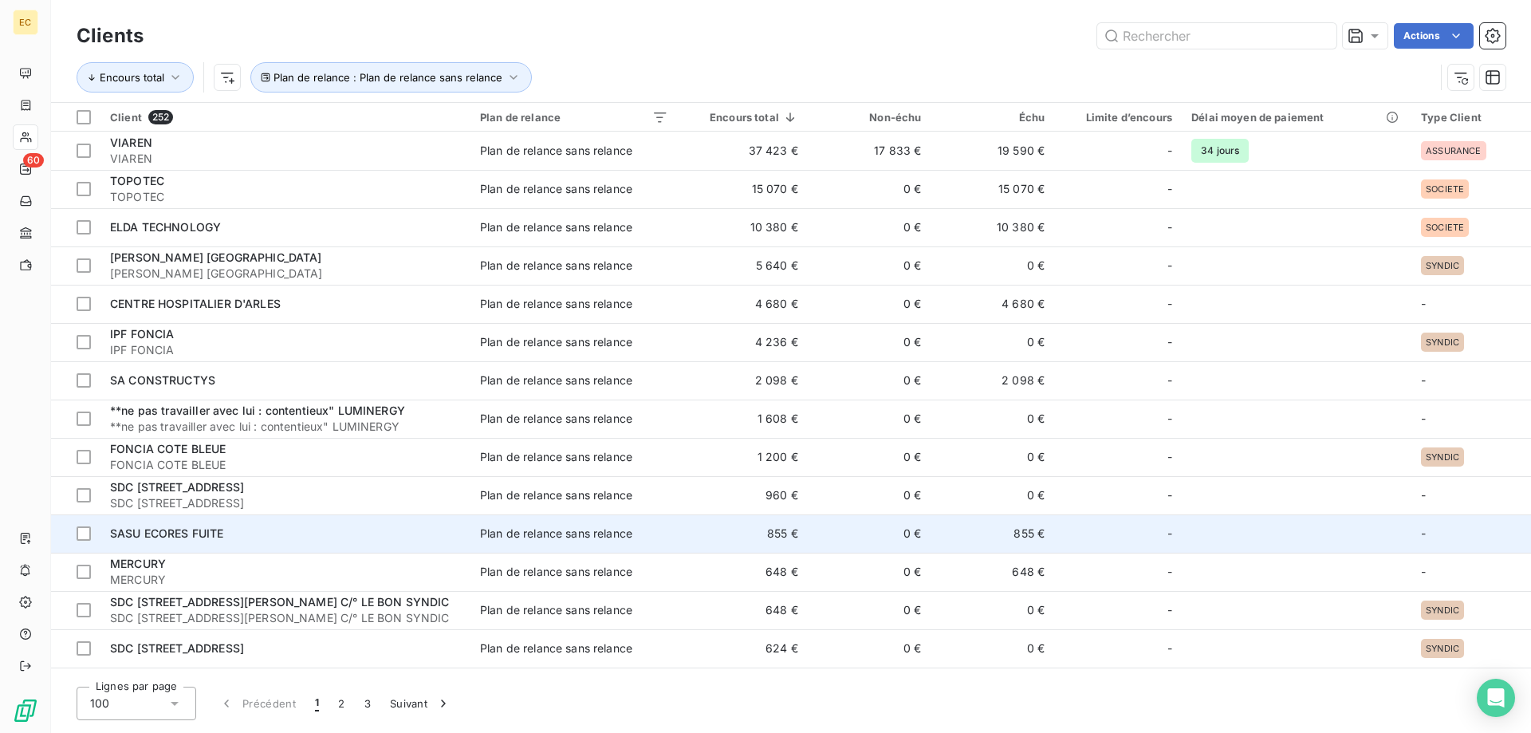
click at [302, 543] on td "SASU ECORES FUITE" at bounding box center [286, 533] width 370 height 38
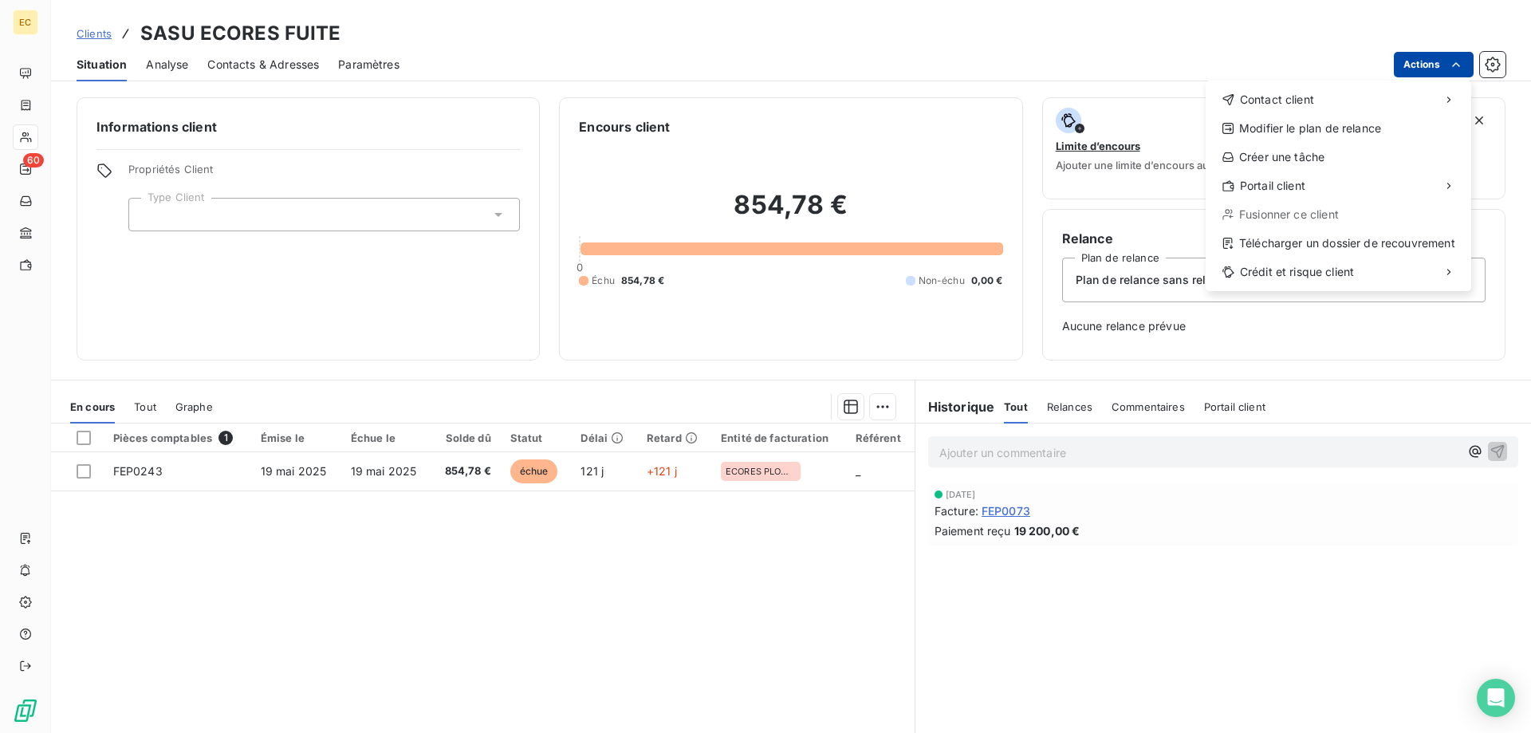
click at [1464, 65] on html "EC 60 Clients SASU ECORES FUITE Situation Analyse Contacts & Adresses Paramètre…" at bounding box center [765, 366] width 1531 height 733
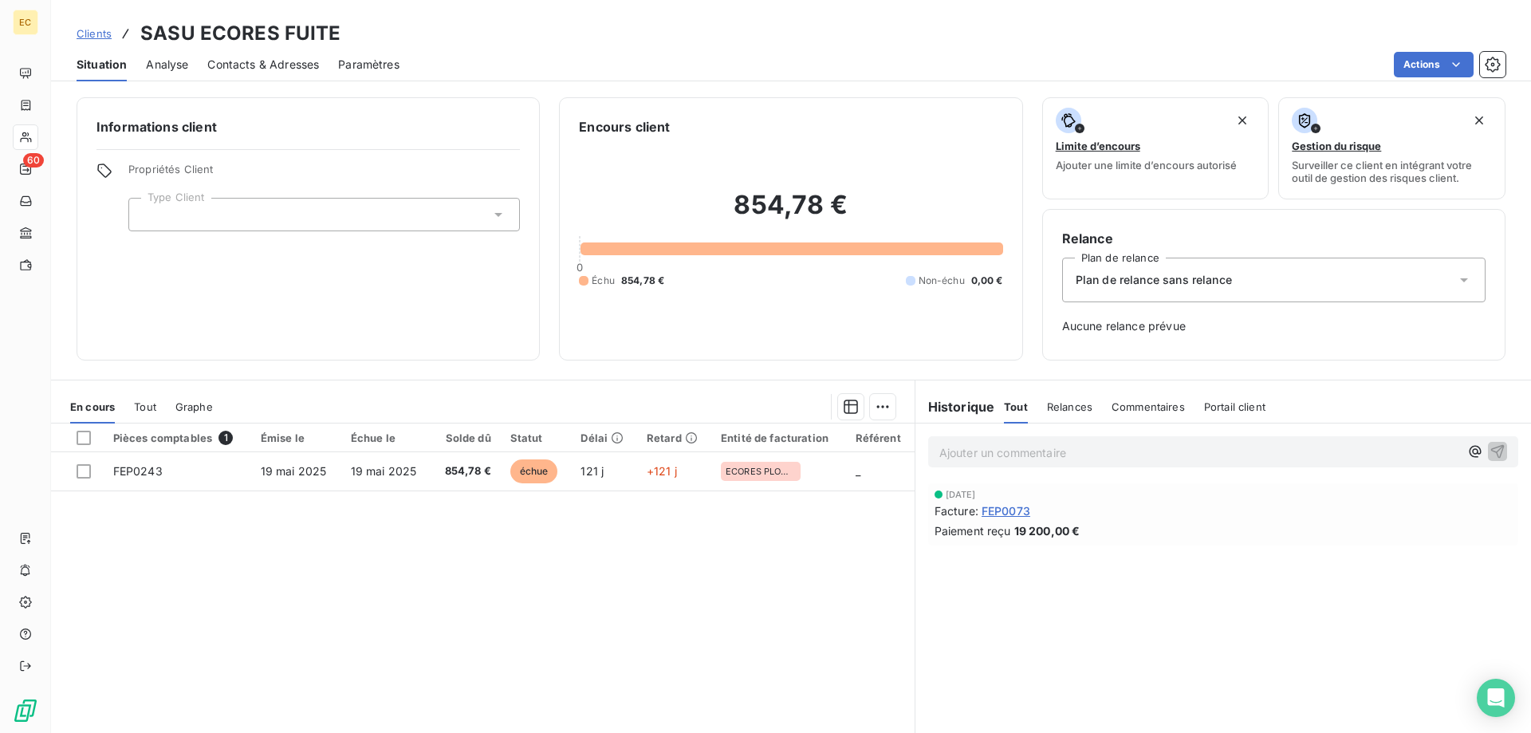
click at [638, 476] on html "EC 60 Clients SASU ECORES FUITE Situation Analyse Contacts & Adresses Paramètre…" at bounding box center [765, 366] width 1531 height 733
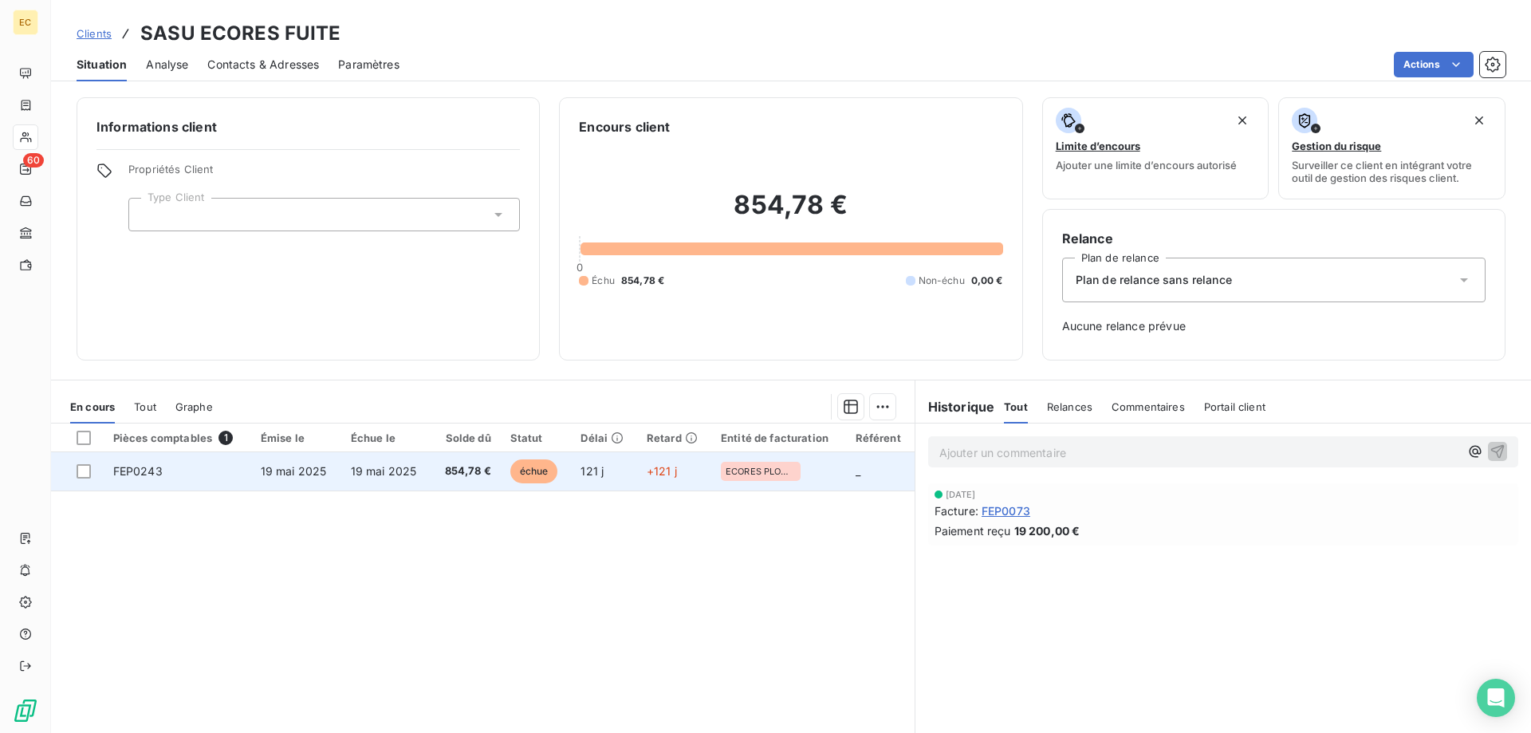
click at [532, 473] on span "échue" at bounding box center [534, 471] width 48 height 24
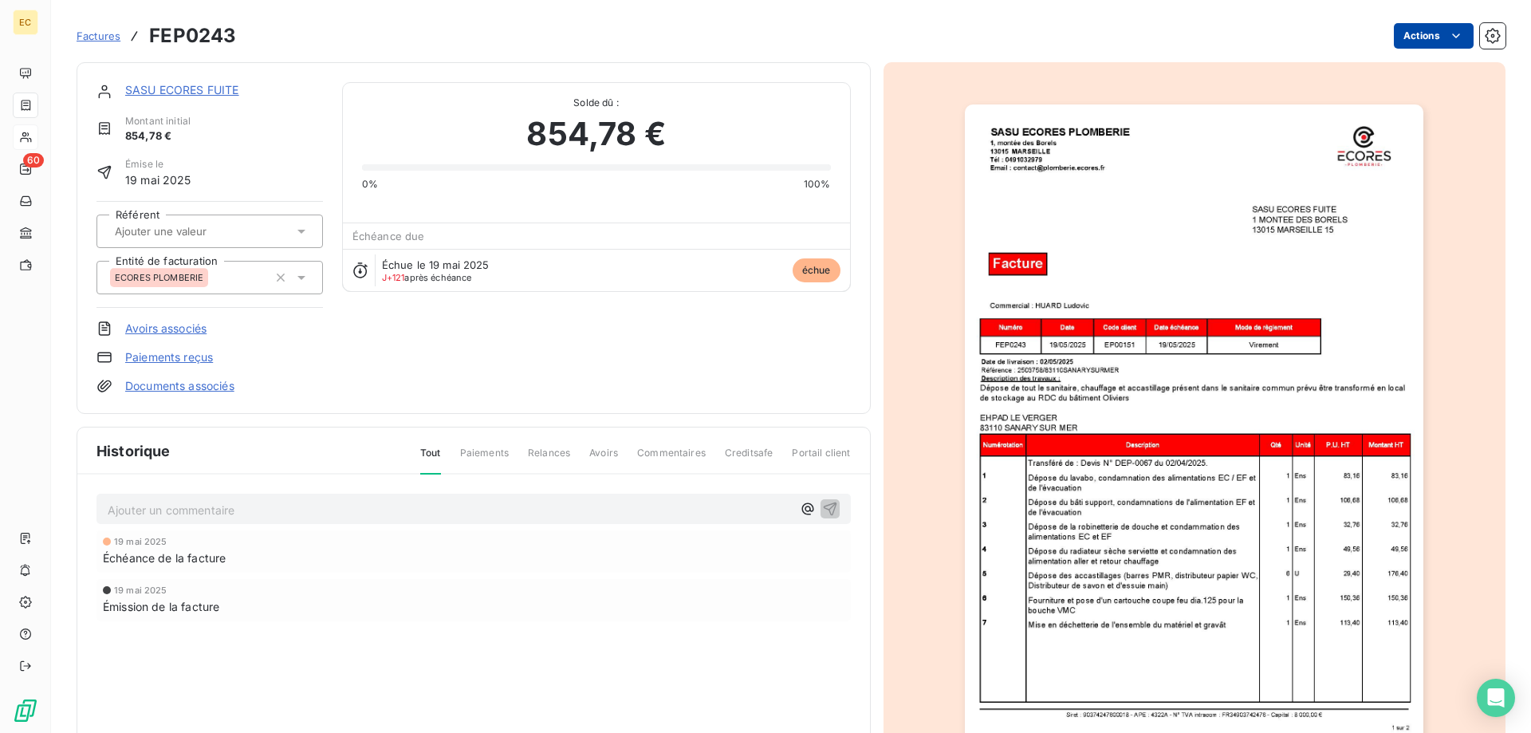
click at [1441, 36] on html "EC 60 Factures FEP0243 Actions SASU ECORES FUITE Montant initial 854,78 € Émise…" at bounding box center [765, 366] width 1531 height 733
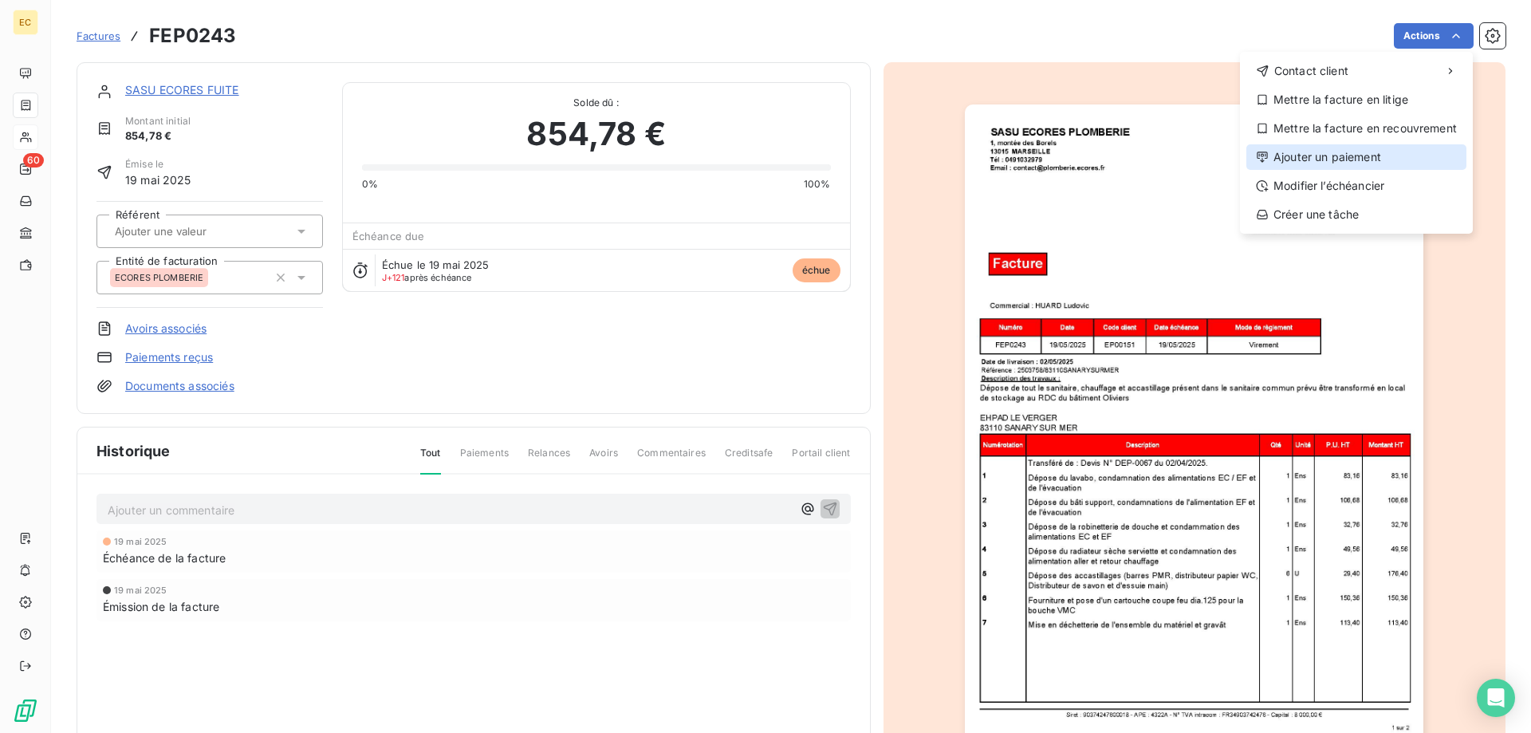
click at [1349, 159] on div "Ajouter un paiement" at bounding box center [1357, 157] width 220 height 26
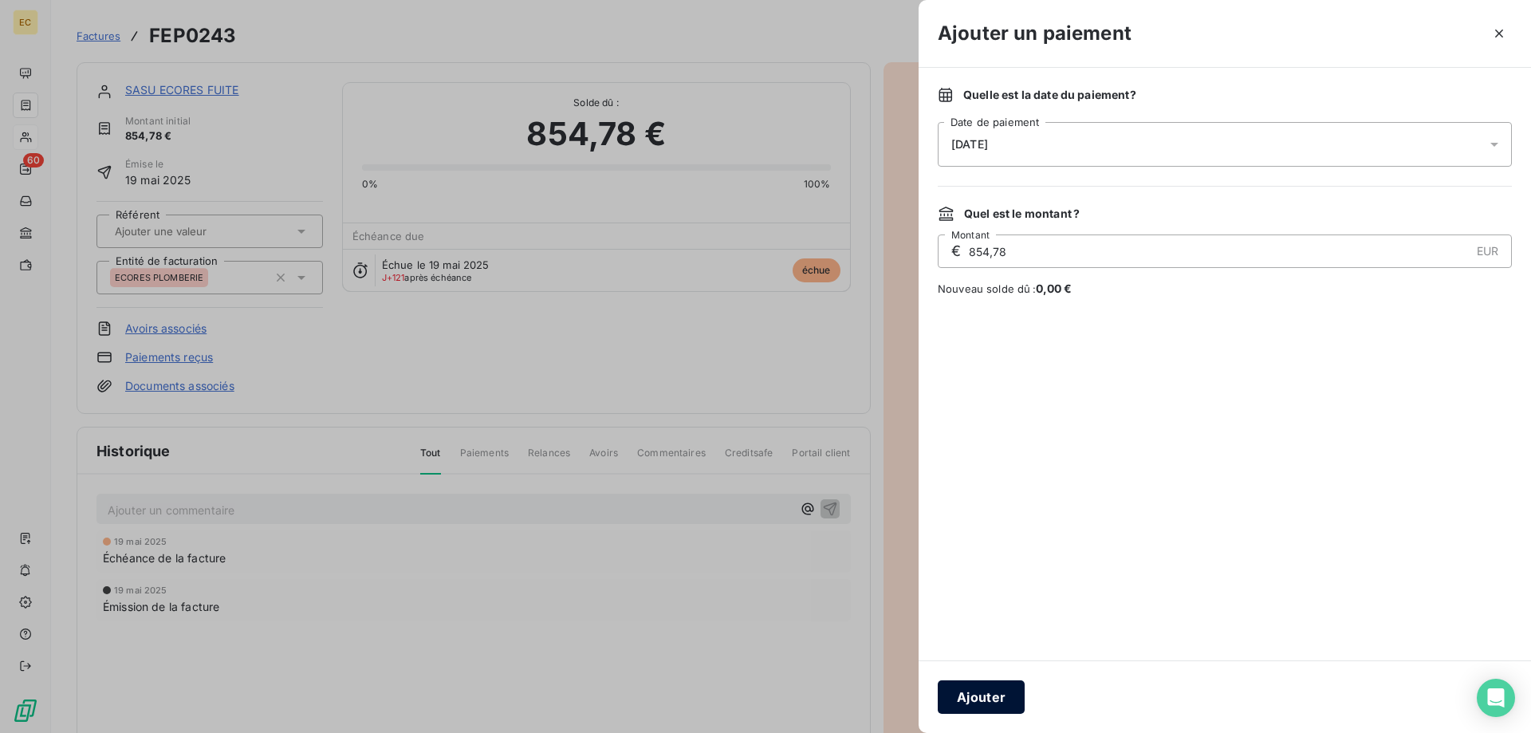
click at [983, 689] on button "Ajouter" at bounding box center [981, 697] width 87 height 34
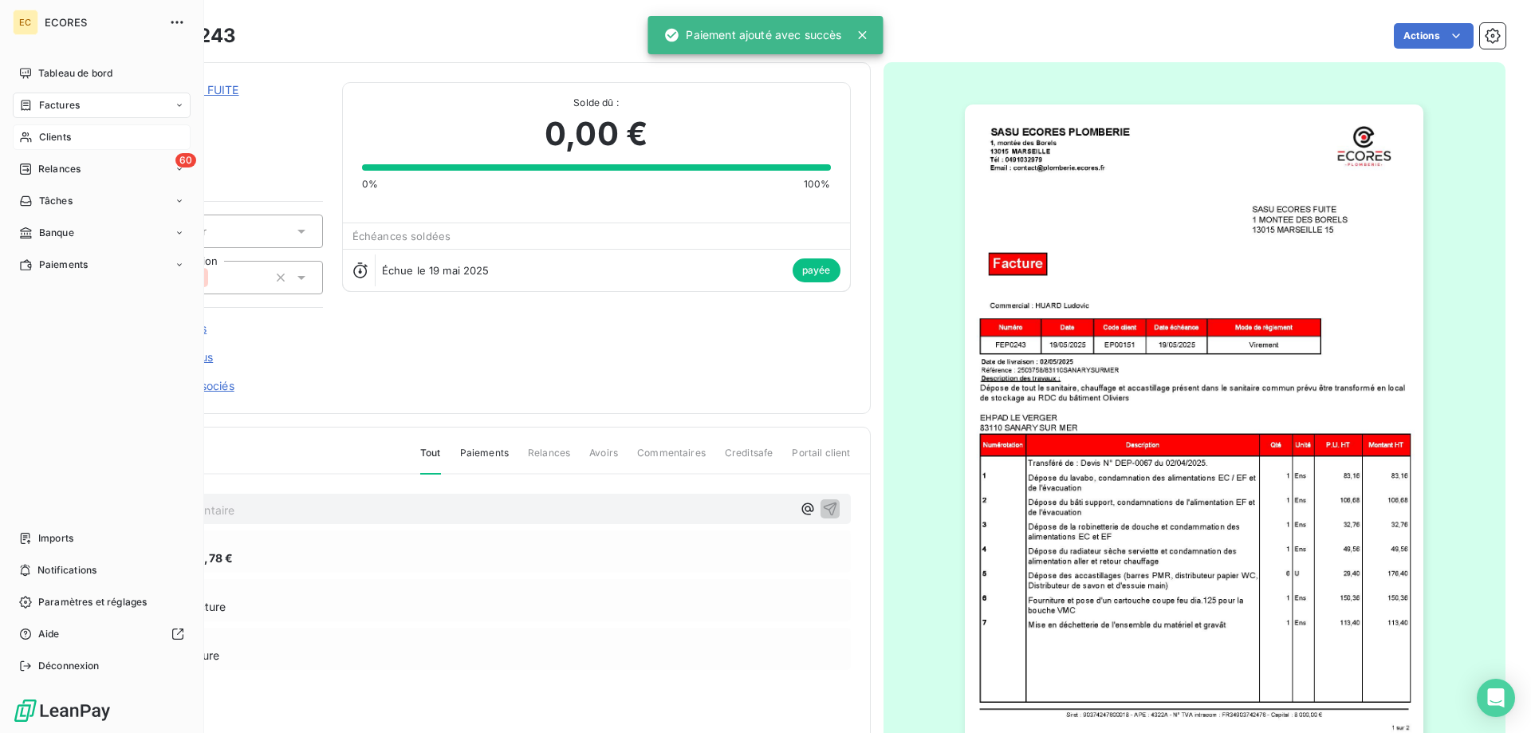
click at [67, 135] on span "Clients" at bounding box center [55, 137] width 32 height 14
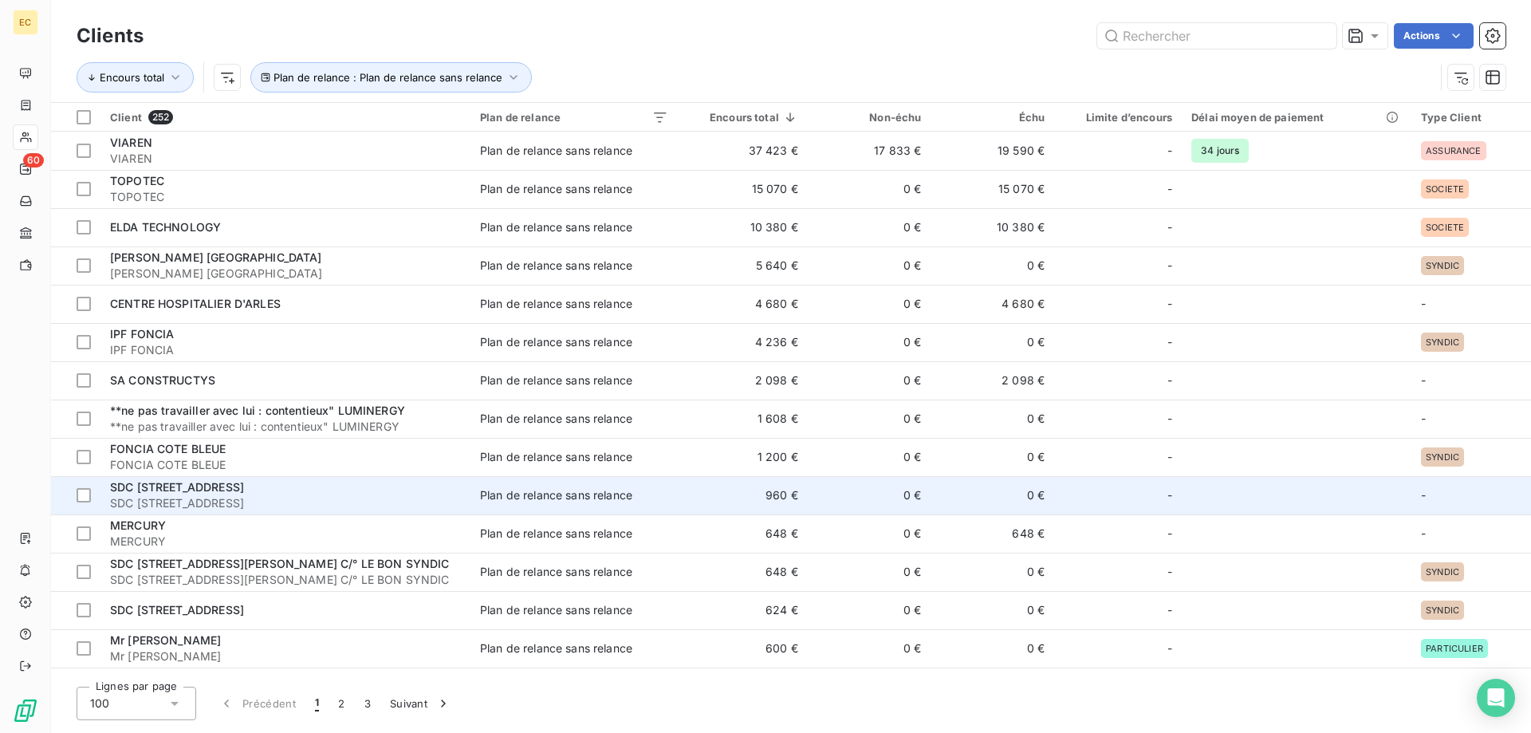
click at [185, 486] on span "SDC [STREET_ADDRESS]" at bounding box center [177, 487] width 134 height 14
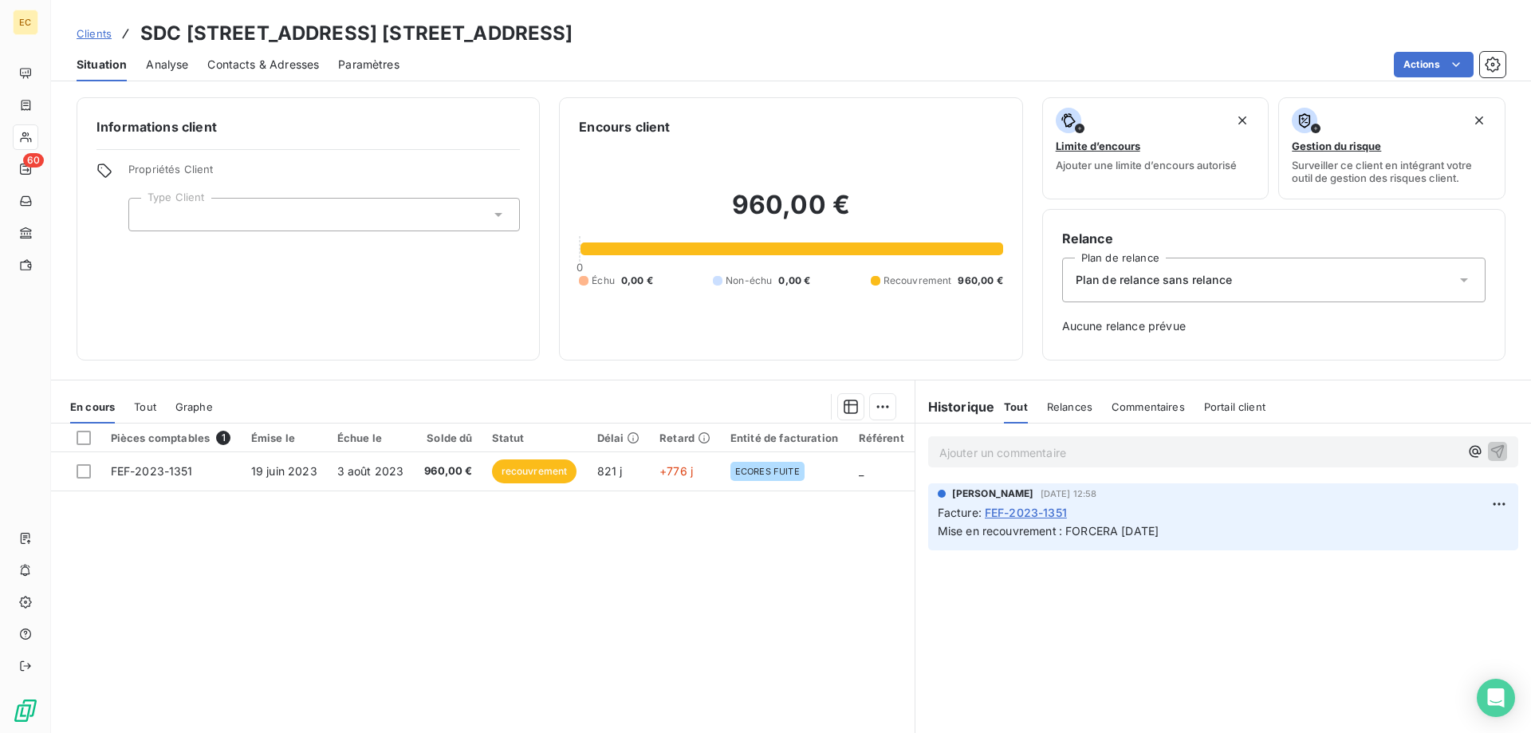
click at [1213, 286] on span "Plan de relance sans relance" at bounding box center [1154, 280] width 156 height 16
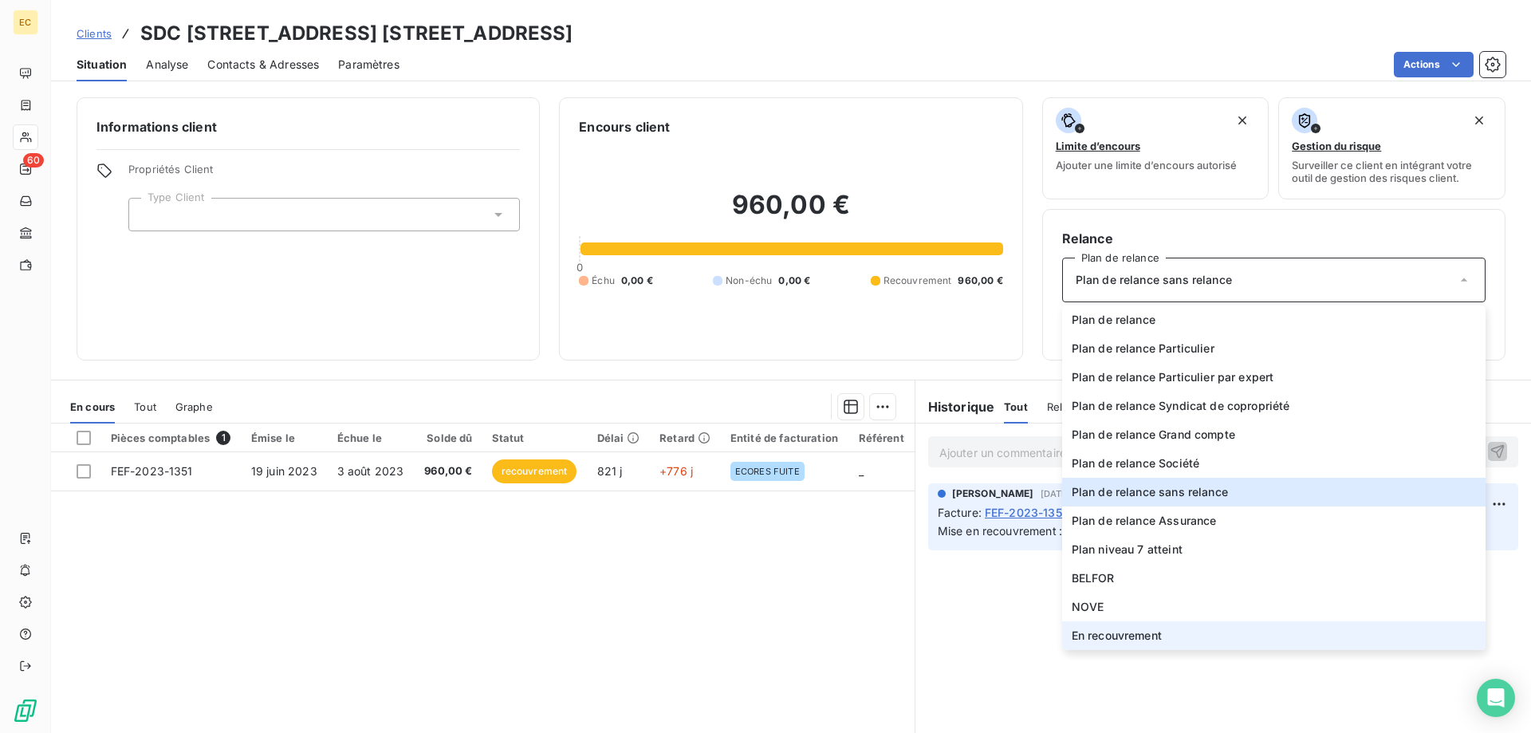
click at [1162, 635] on span "En recouvrement" at bounding box center [1117, 636] width 90 height 16
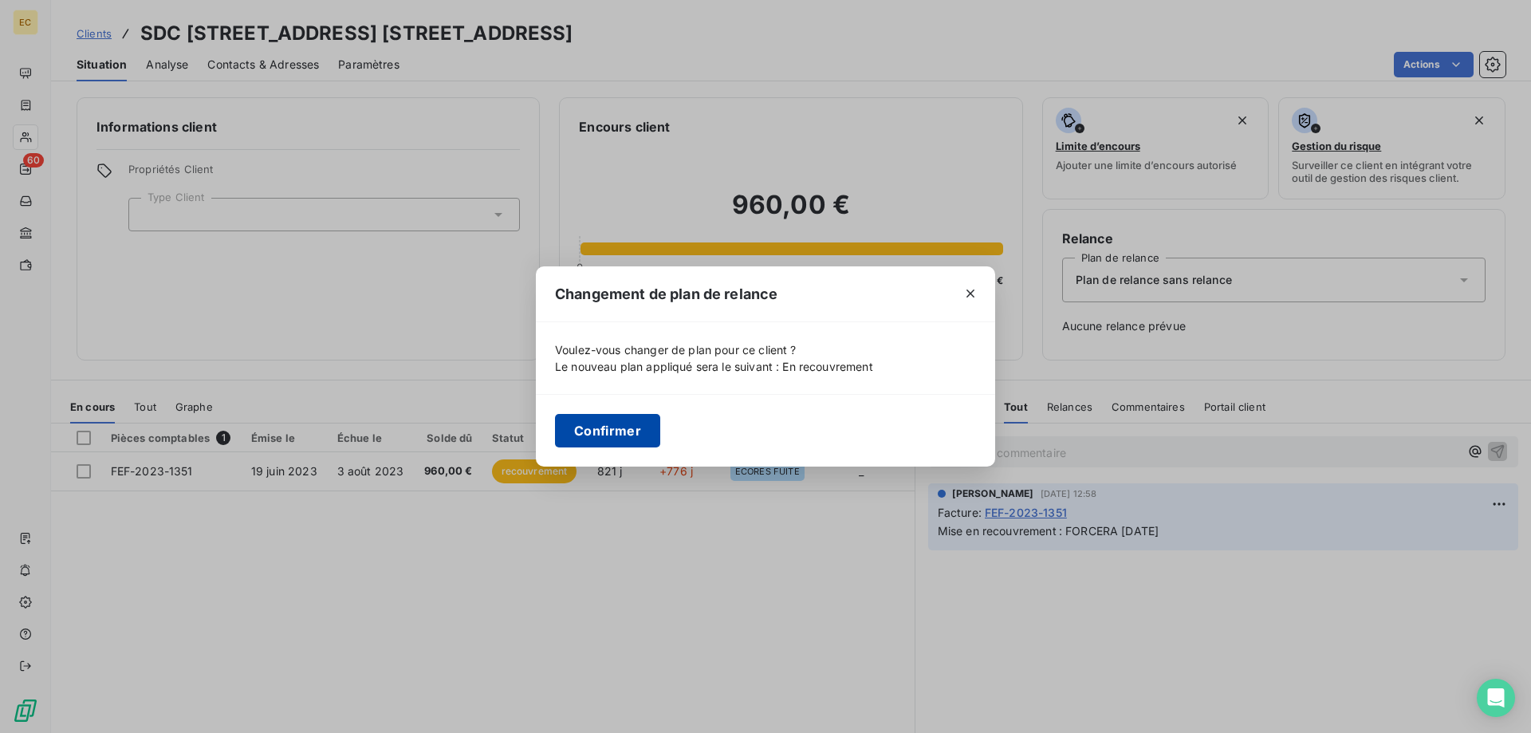
click at [626, 428] on button "Confirmer" at bounding box center [607, 431] width 105 height 34
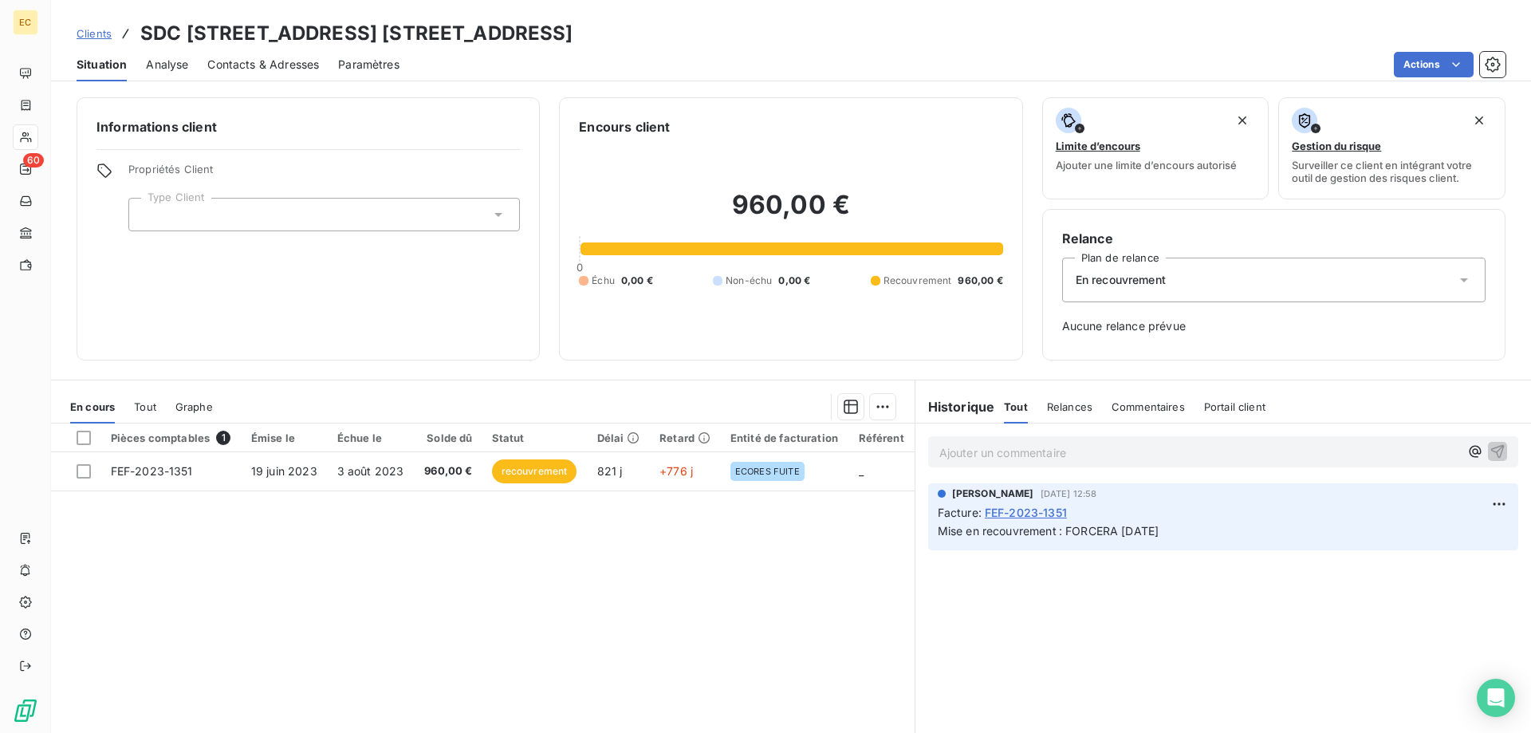
click at [81, 31] on span "Clients" at bounding box center [94, 33] width 35 height 13
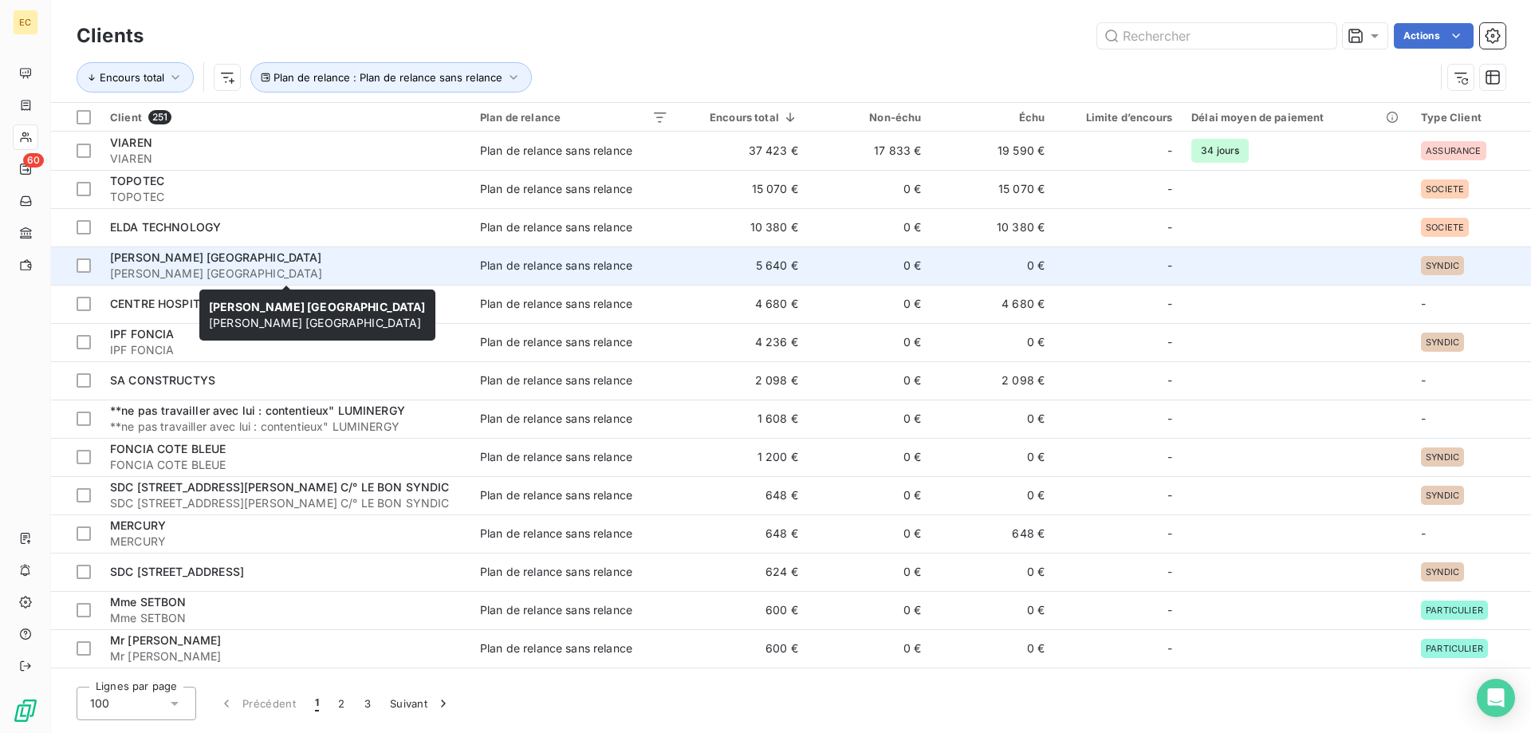
click at [132, 262] on span "[PERSON_NAME] [GEOGRAPHIC_DATA]" at bounding box center [216, 257] width 212 height 14
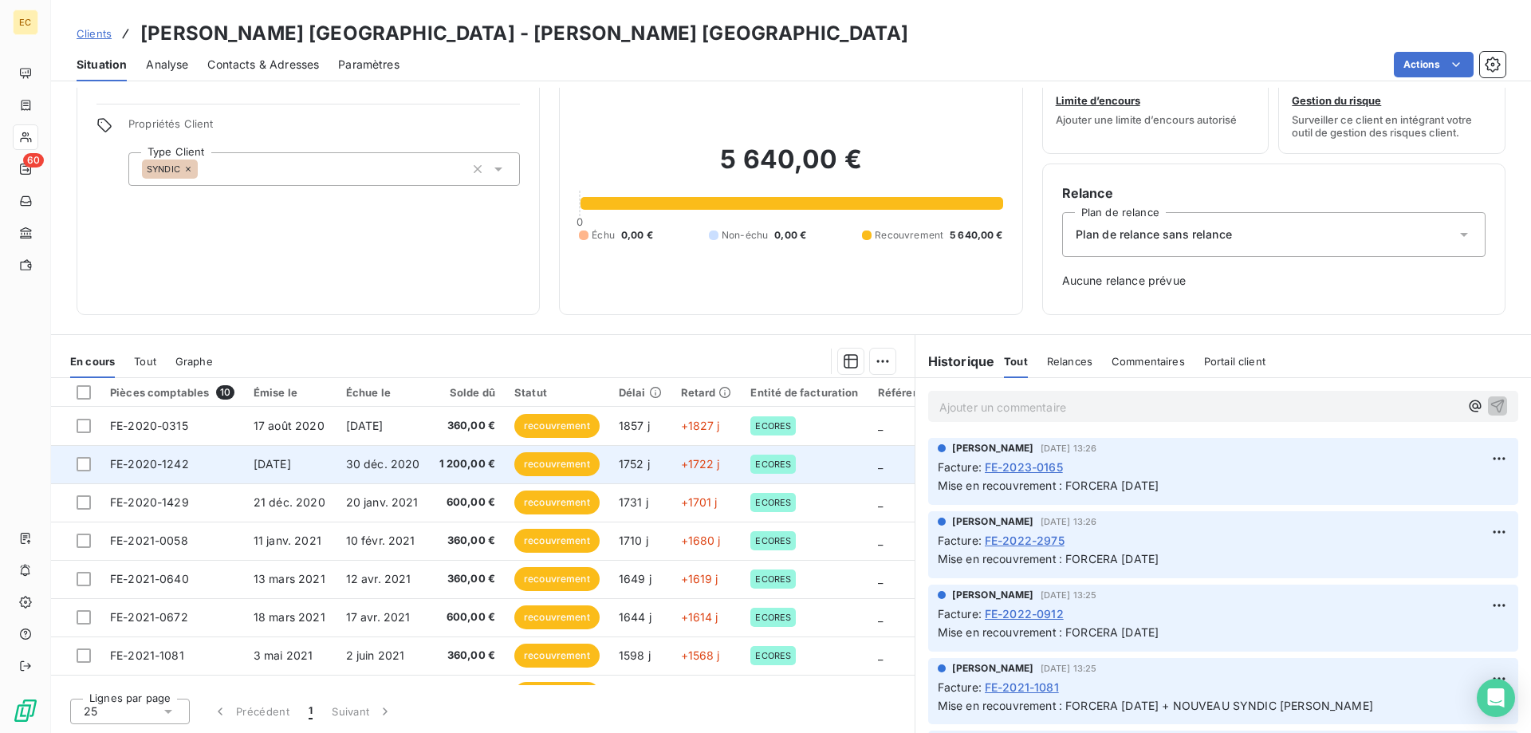
scroll to position [105, 0]
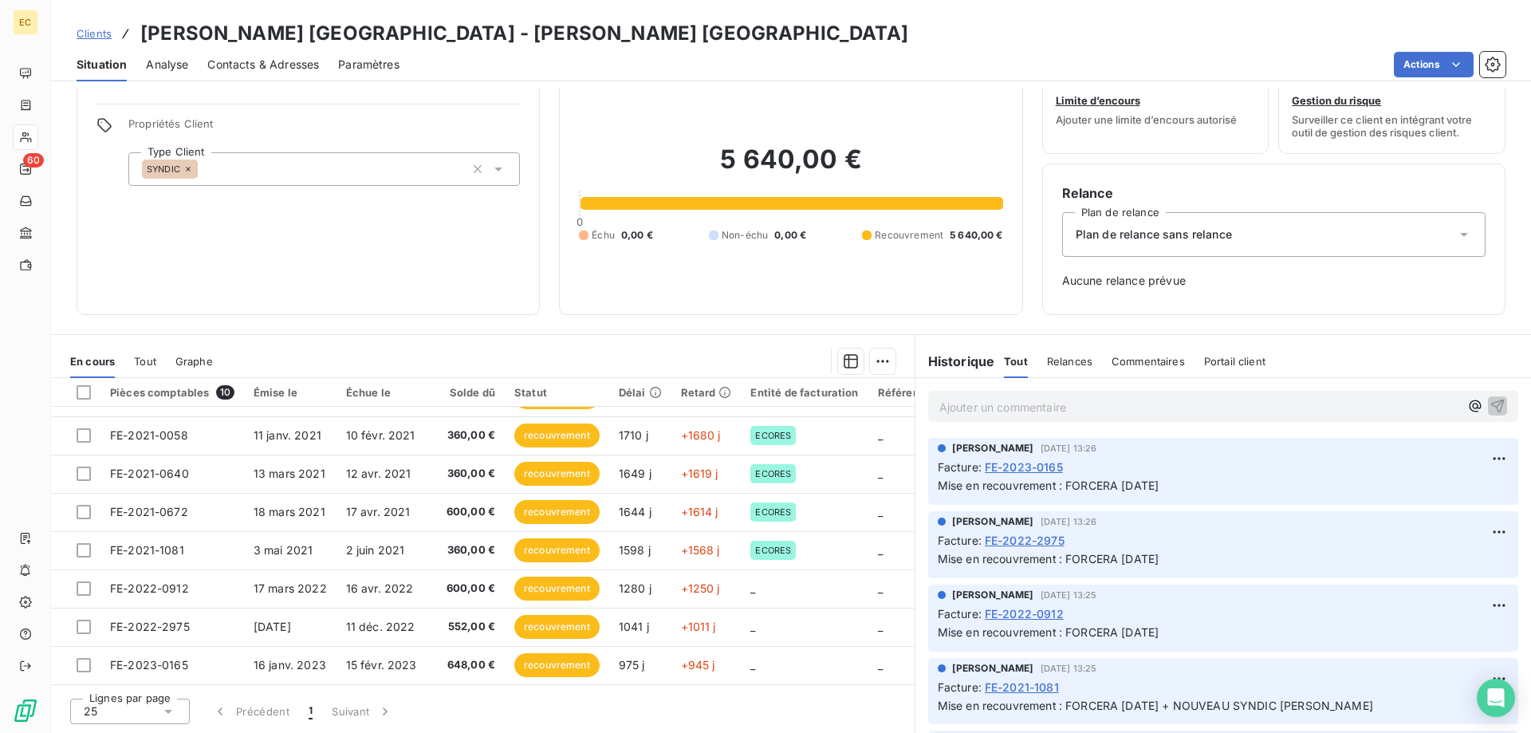
drag, startPoint x: 1220, startPoint y: 235, endPoint x: 1212, endPoint y: 244, distance: 13.0
click at [1219, 236] on span "Plan de relance sans relance" at bounding box center [1154, 235] width 156 height 16
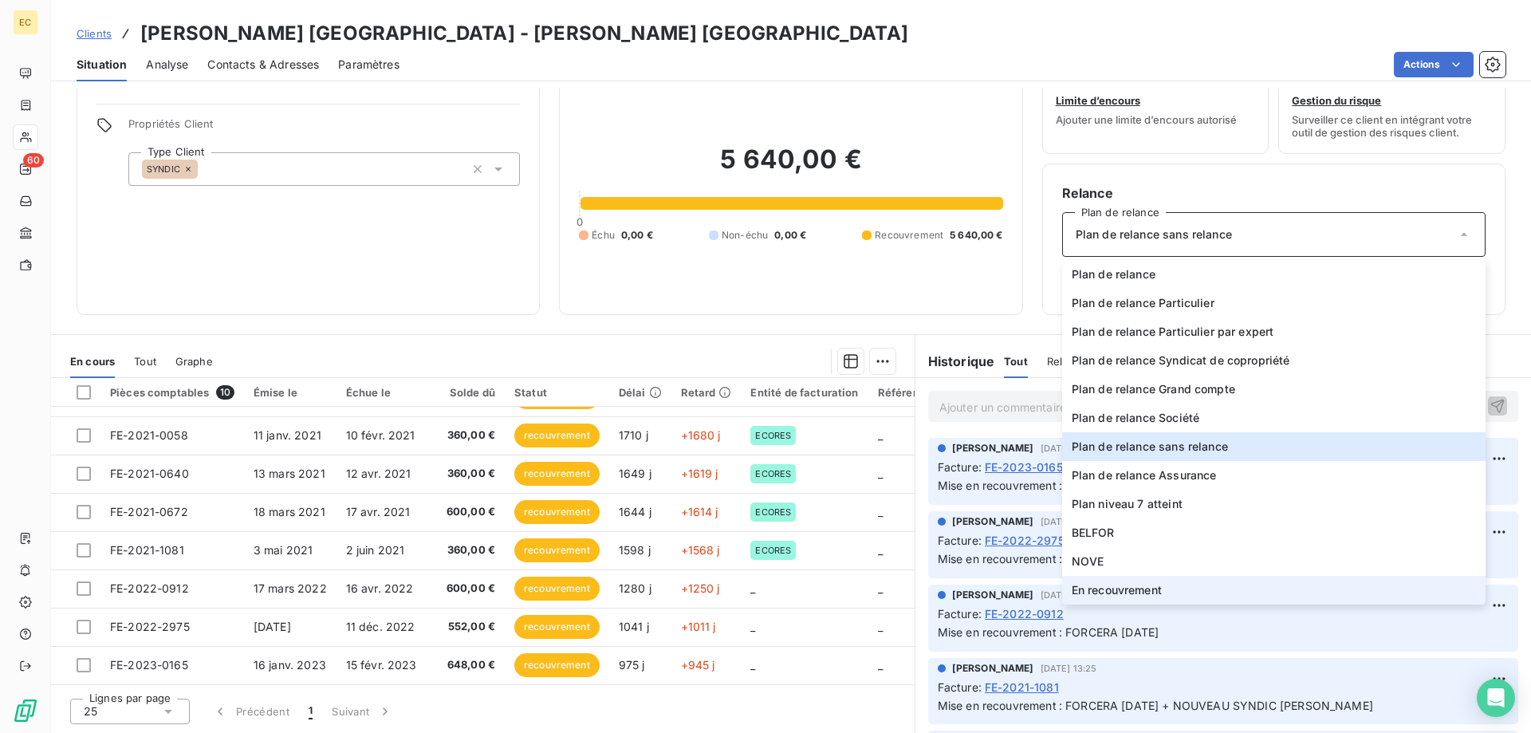
click at [1141, 603] on li "En recouvrement" at bounding box center [1274, 590] width 424 height 29
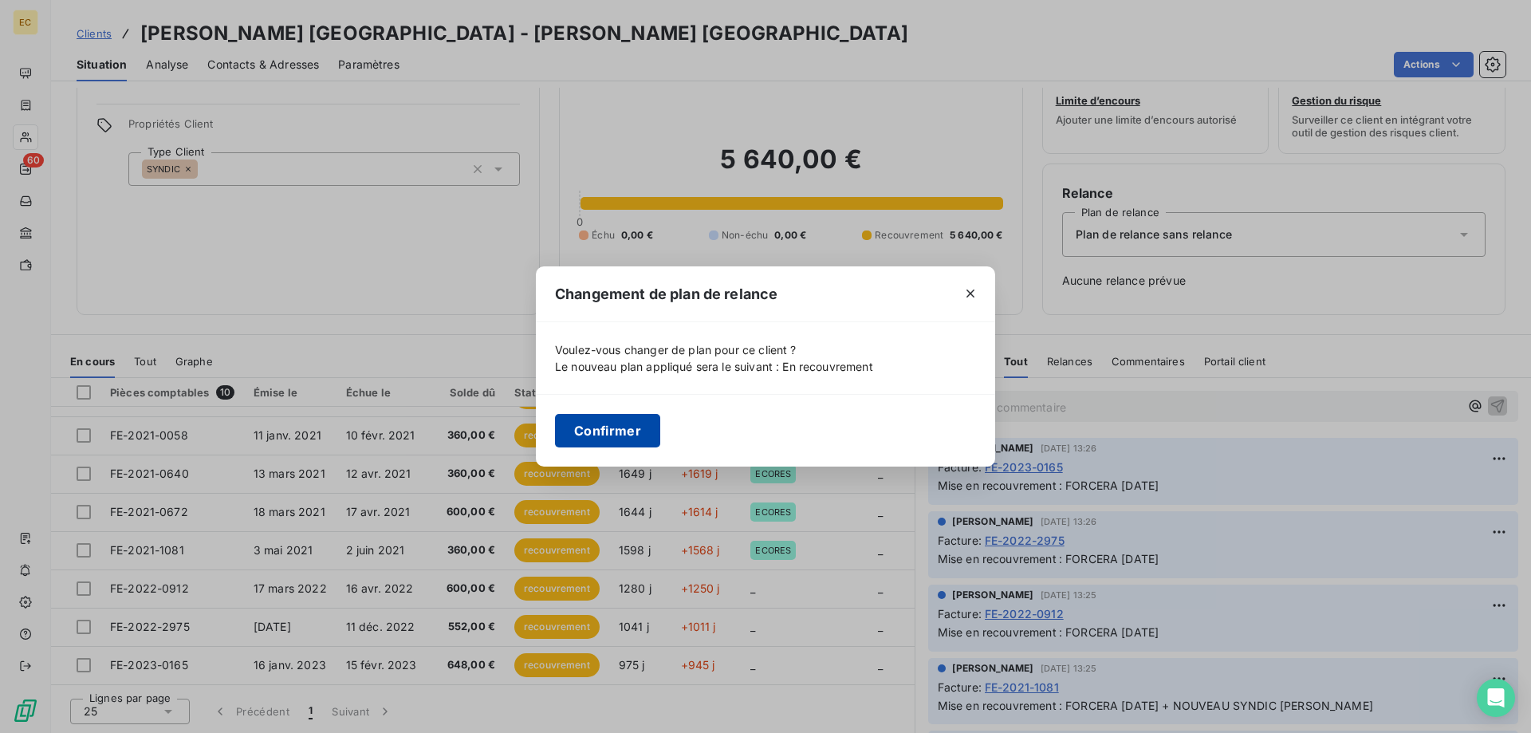
click at [621, 420] on button "Confirmer" at bounding box center [607, 431] width 105 height 34
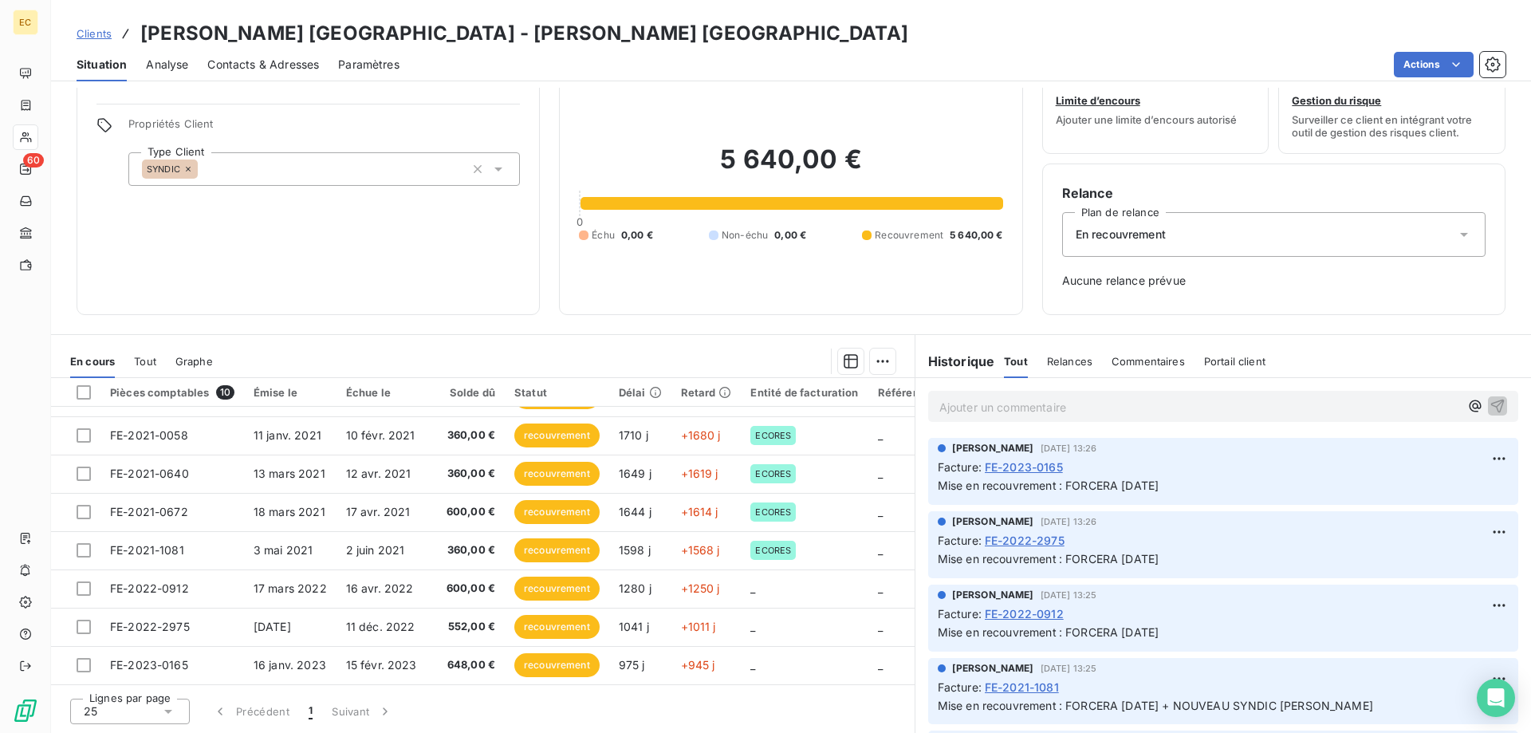
click at [89, 33] on span "Clients" at bounding box center [94, 33] width 35 height 13
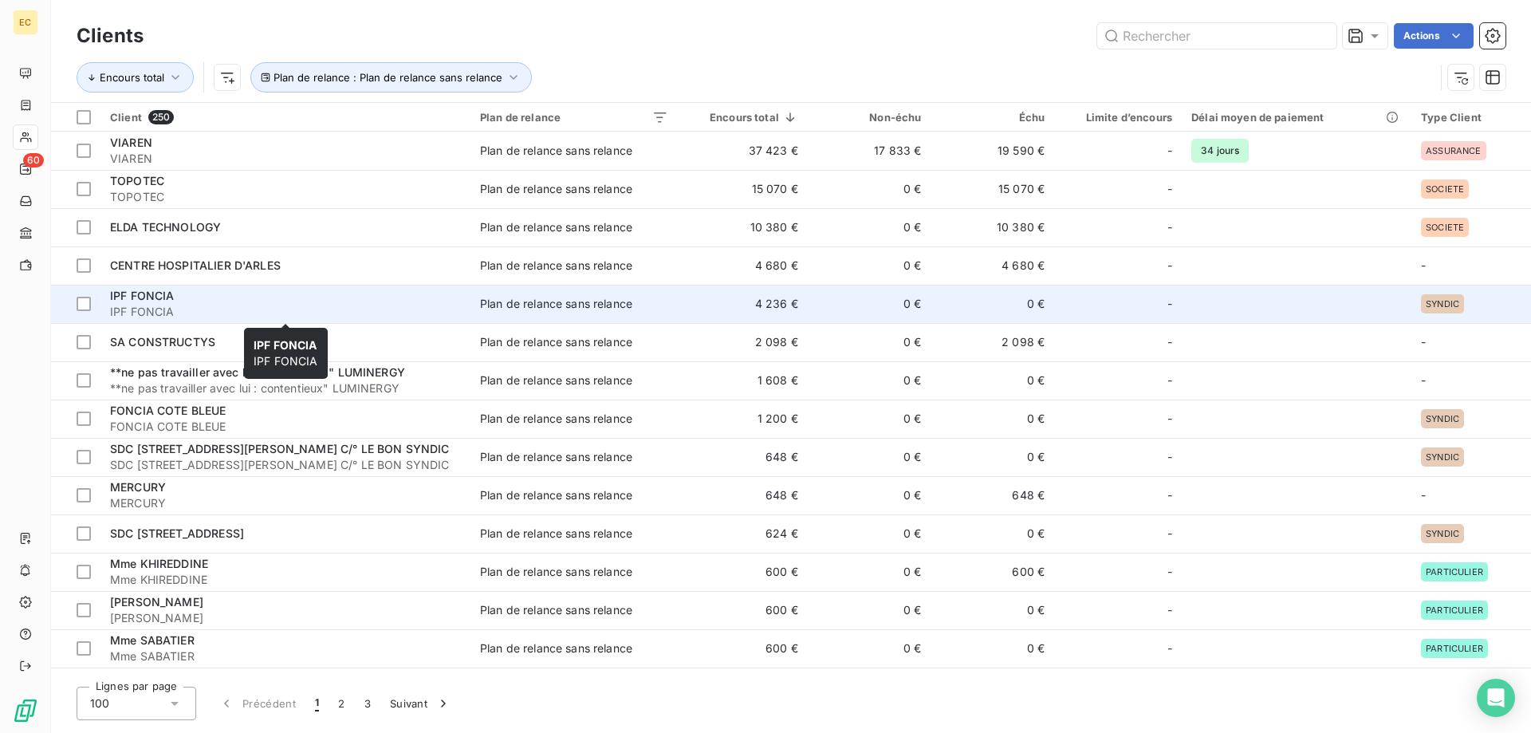
click at [169, 309] on span "IPF FONCIA" at bounding box center [285, 312] width 351 height 16
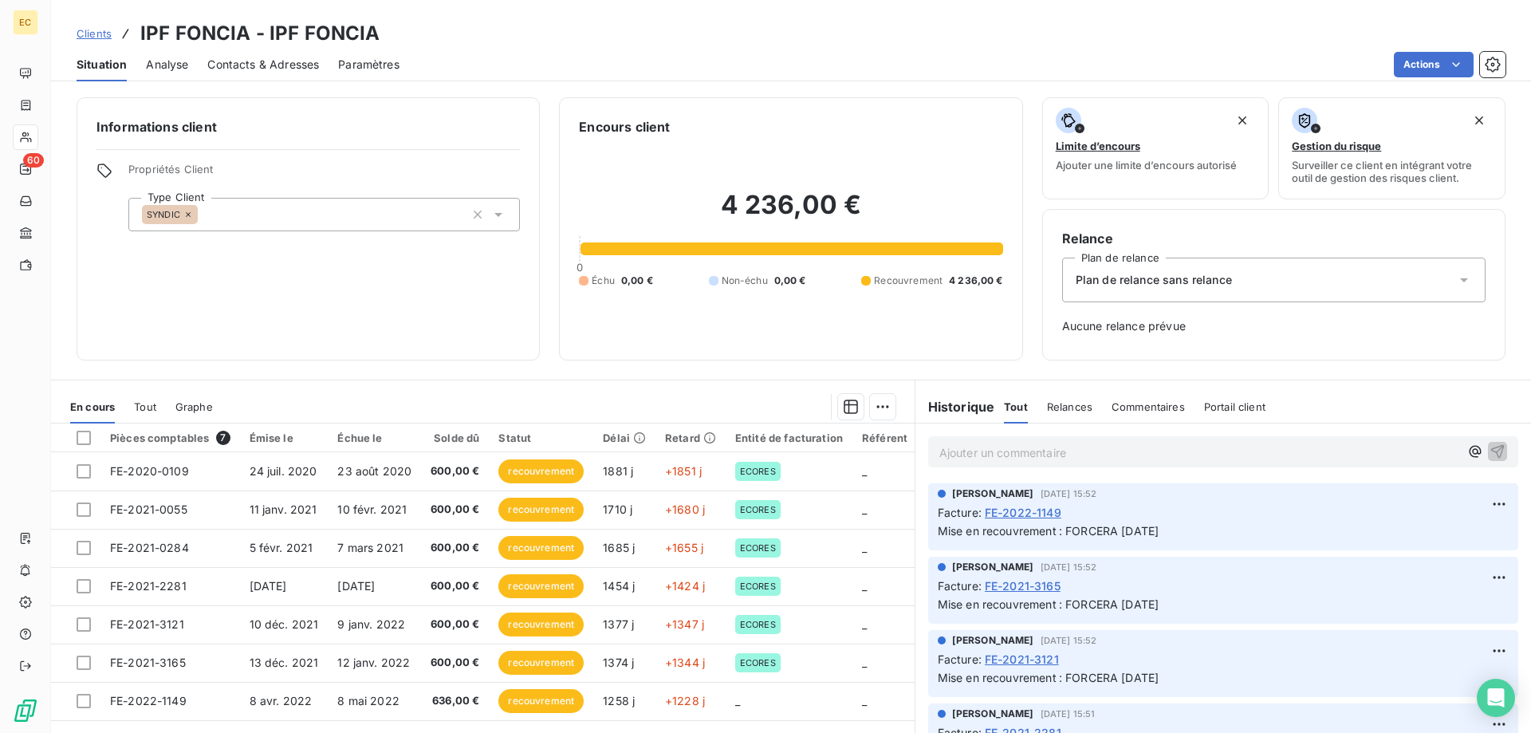
scroll to position [45, 0]
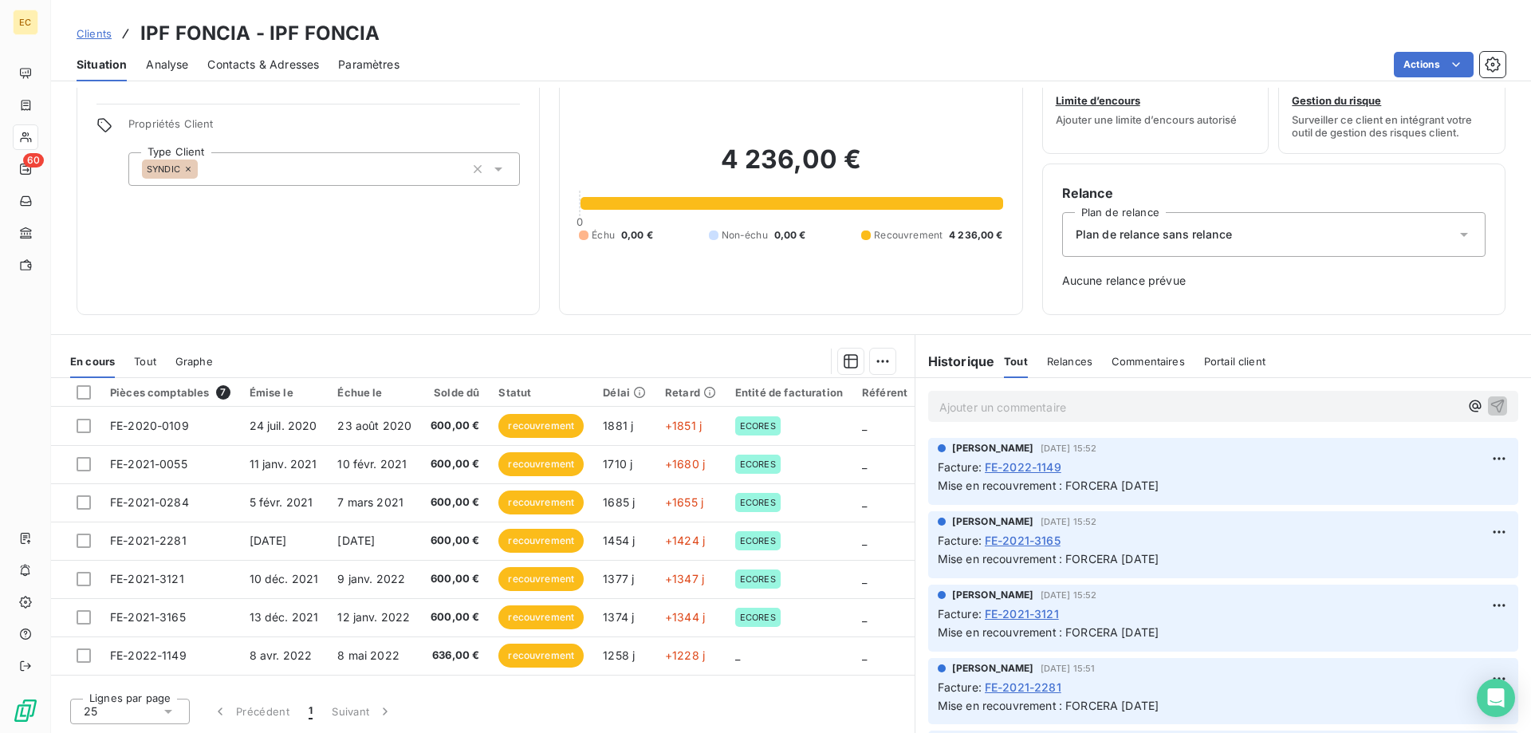
click at [1165, 218] on div "Plan de relance sans relance" at bounding box center [1274, 234] width 424 height 45
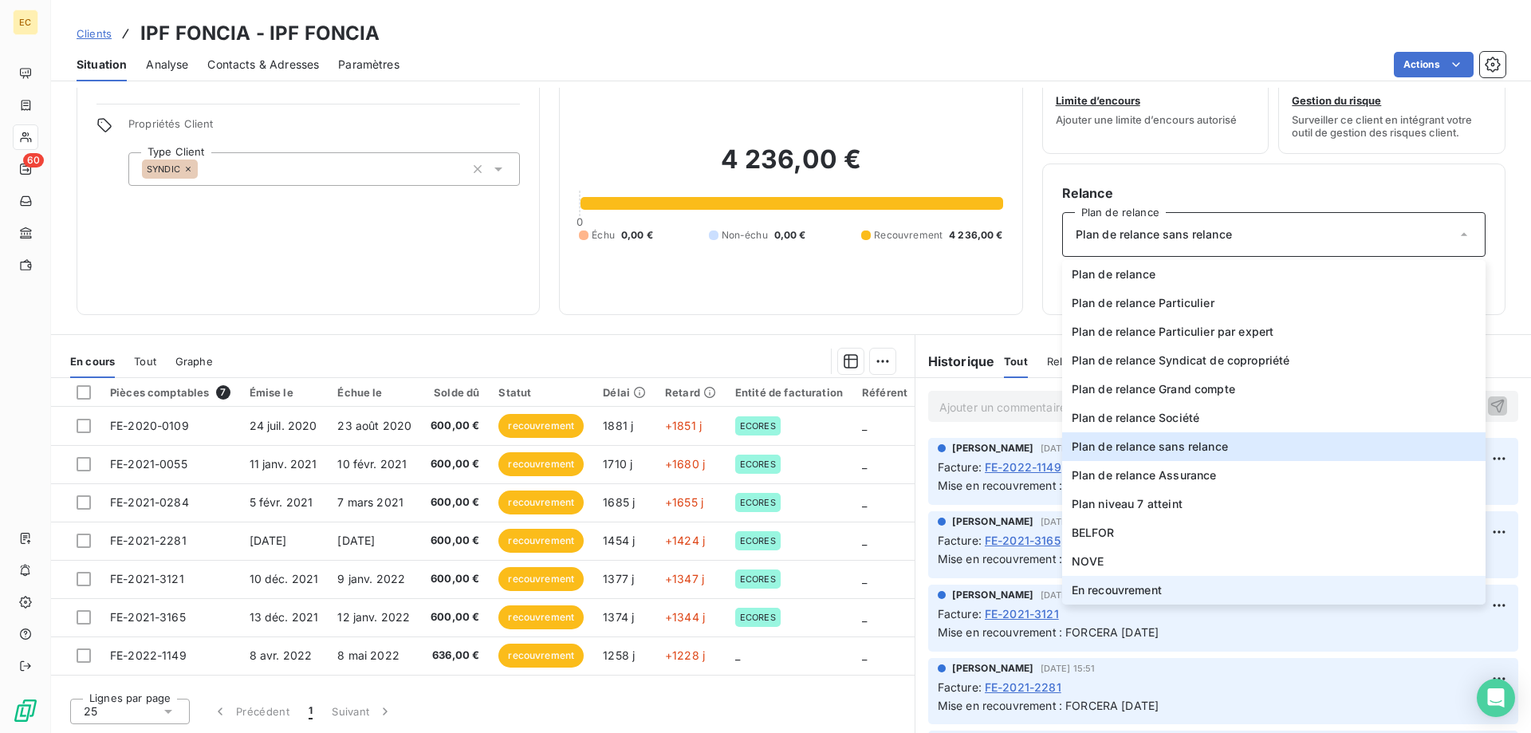
click at [1121, 587] on span "En recouvrement" at bounding box center [1117, 590] width 90 height 16
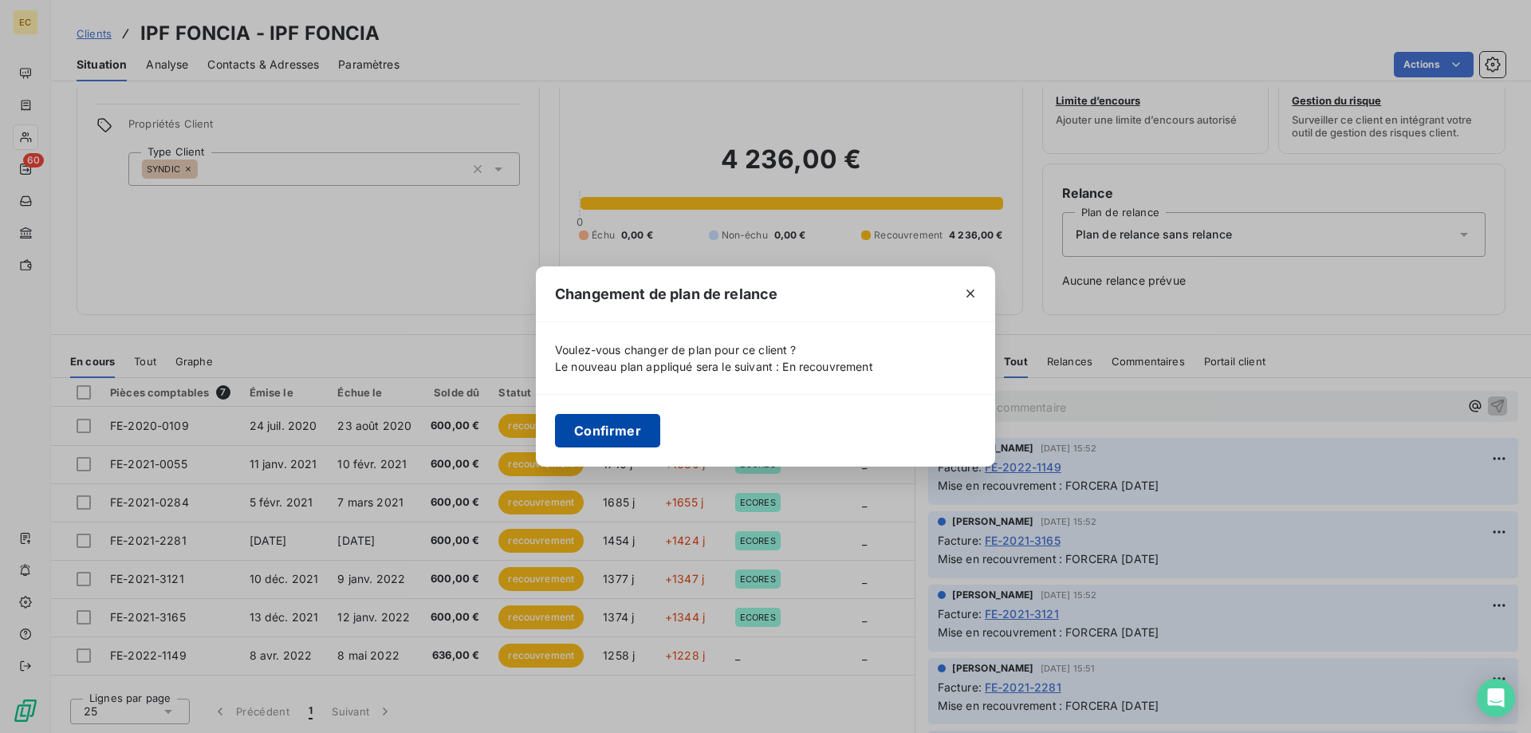
click at [623, 438] on button "Confirmer" at bounding box center [607, 431] width 105 height 34
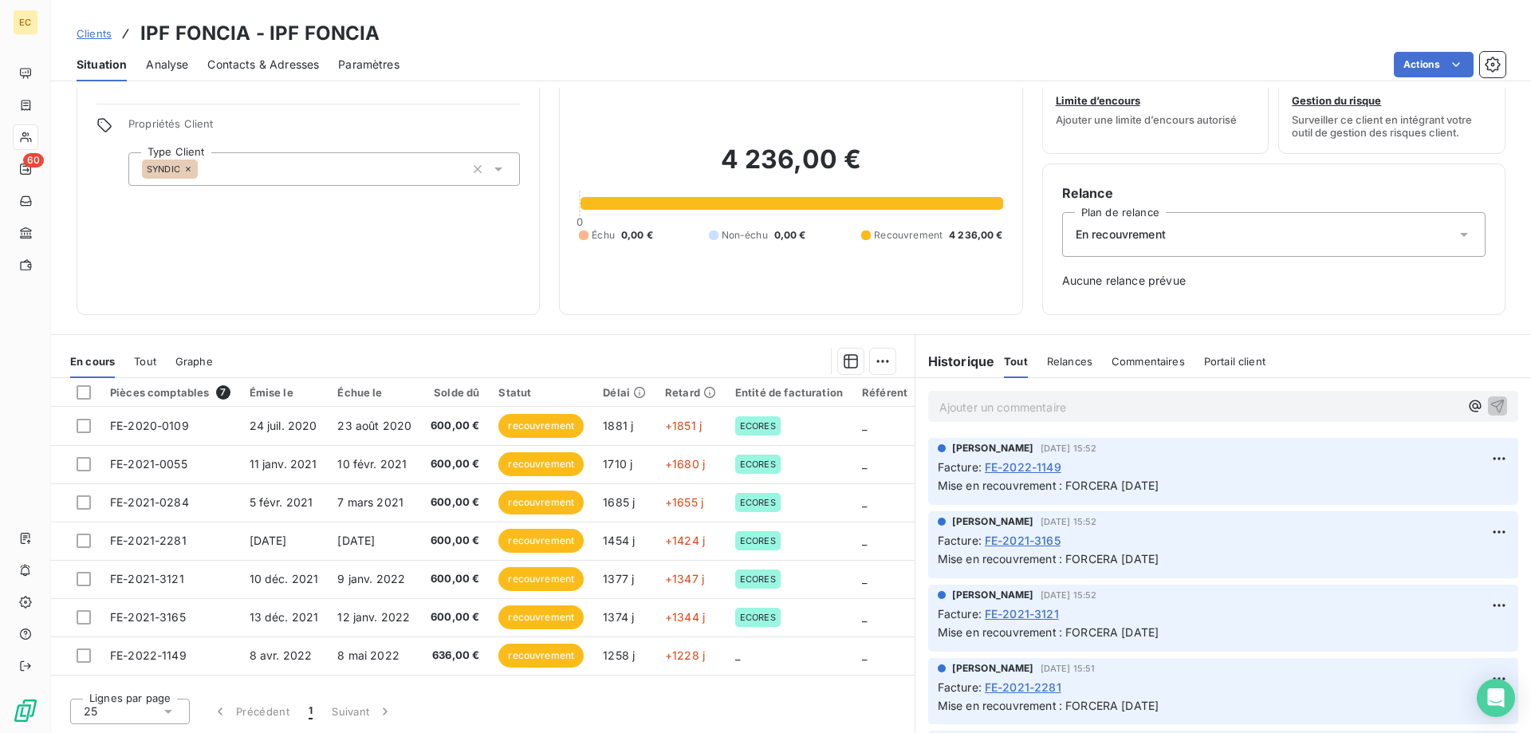
click at [89, 34] on span "Clients" at bounding box center [94, 33] width 35 height 13
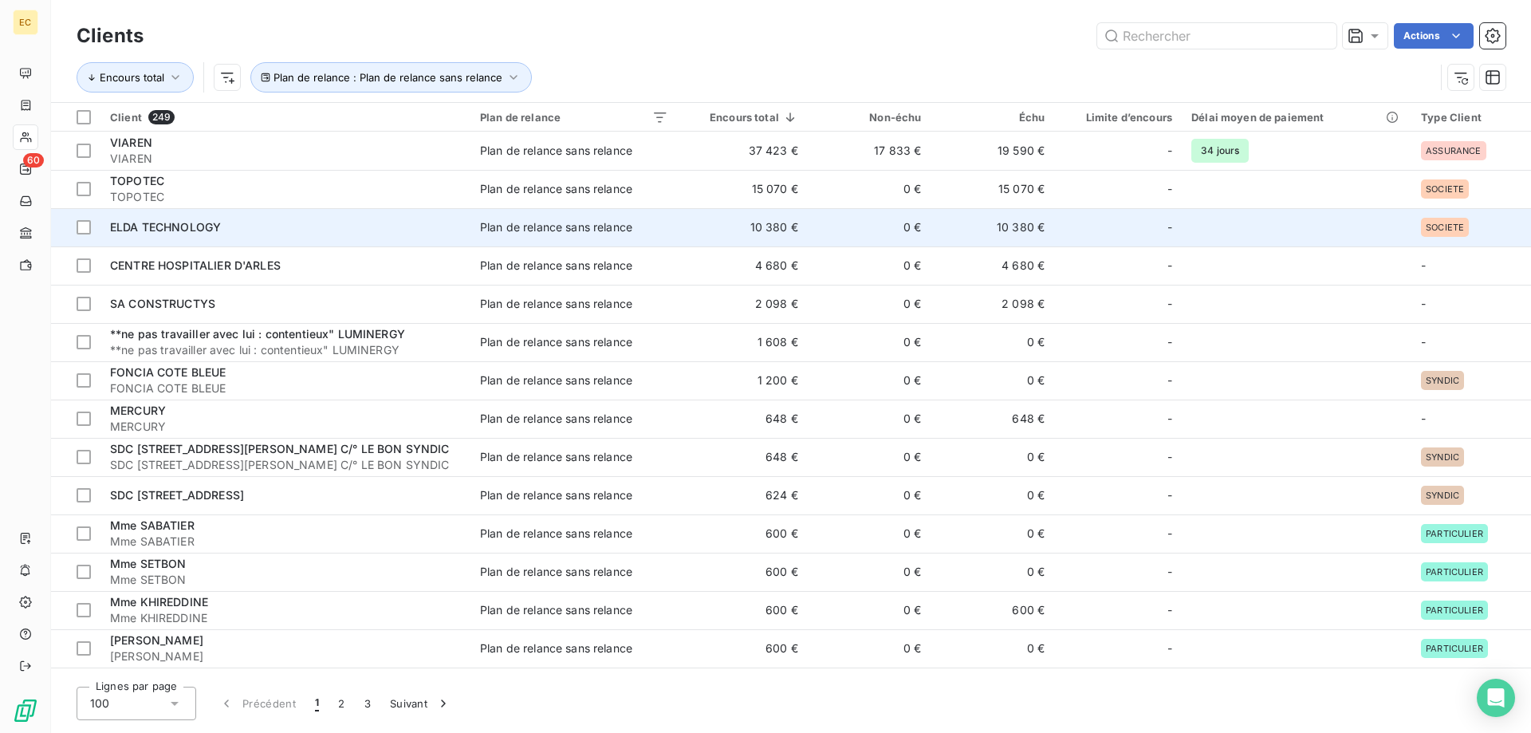
click at [132, 228] on span "ELDA TECHNOLOGY" at bounding box center [165, 227] width 111 height 14
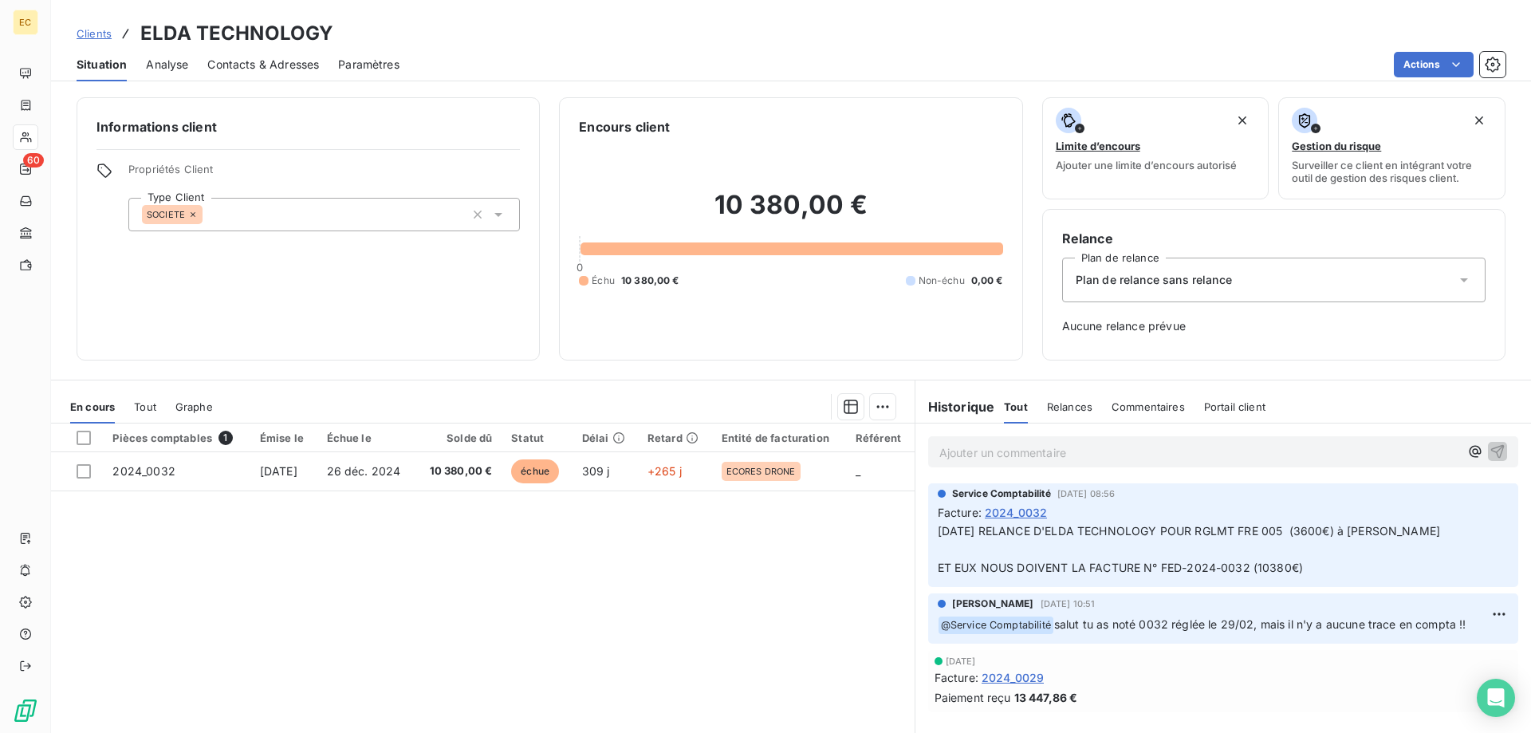
click at [91, 35] on span "Clients" at bounding box center [94, 33] width 35 height 13
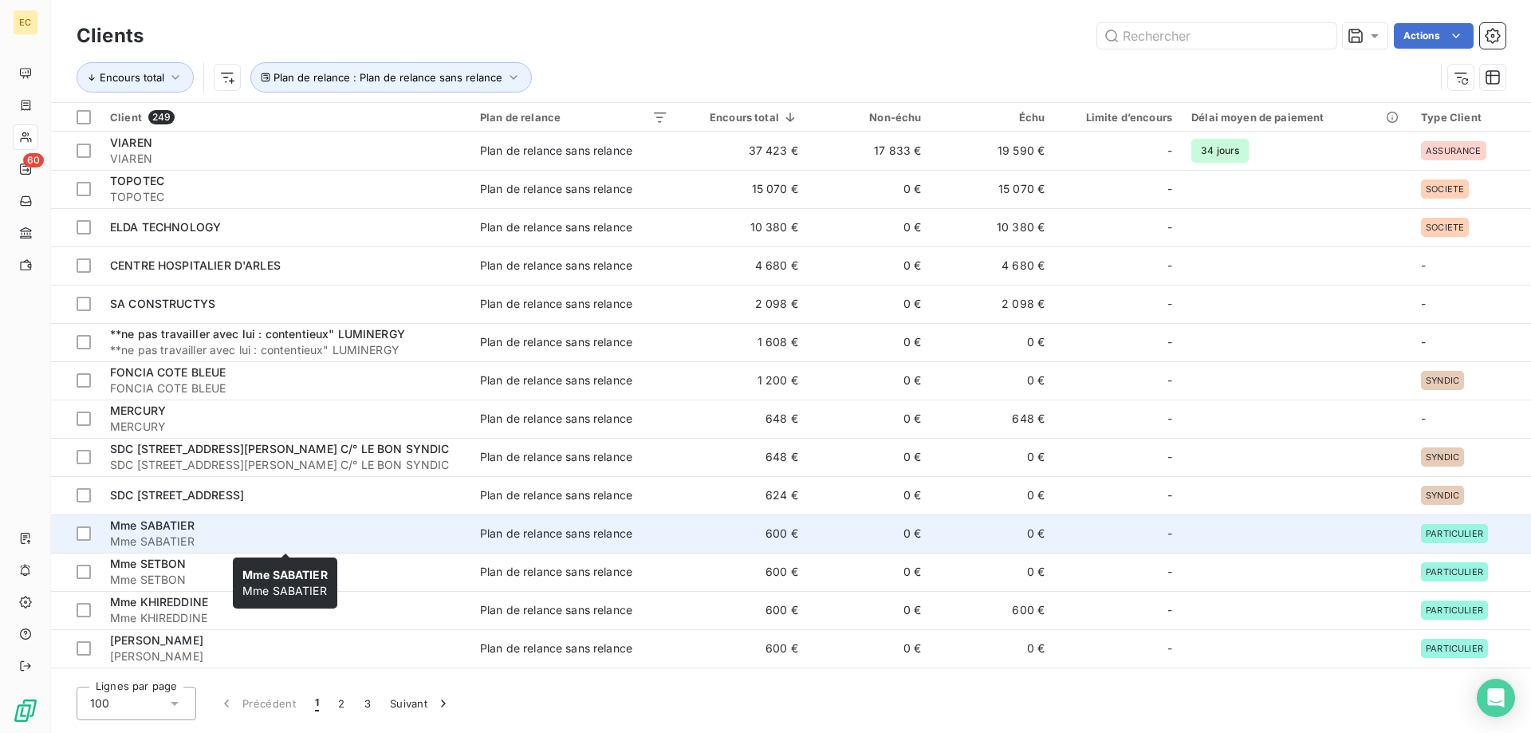
click at [154, 532] on span "Mme SABATIER" at bounding box center [152, 525] width 85 height 14
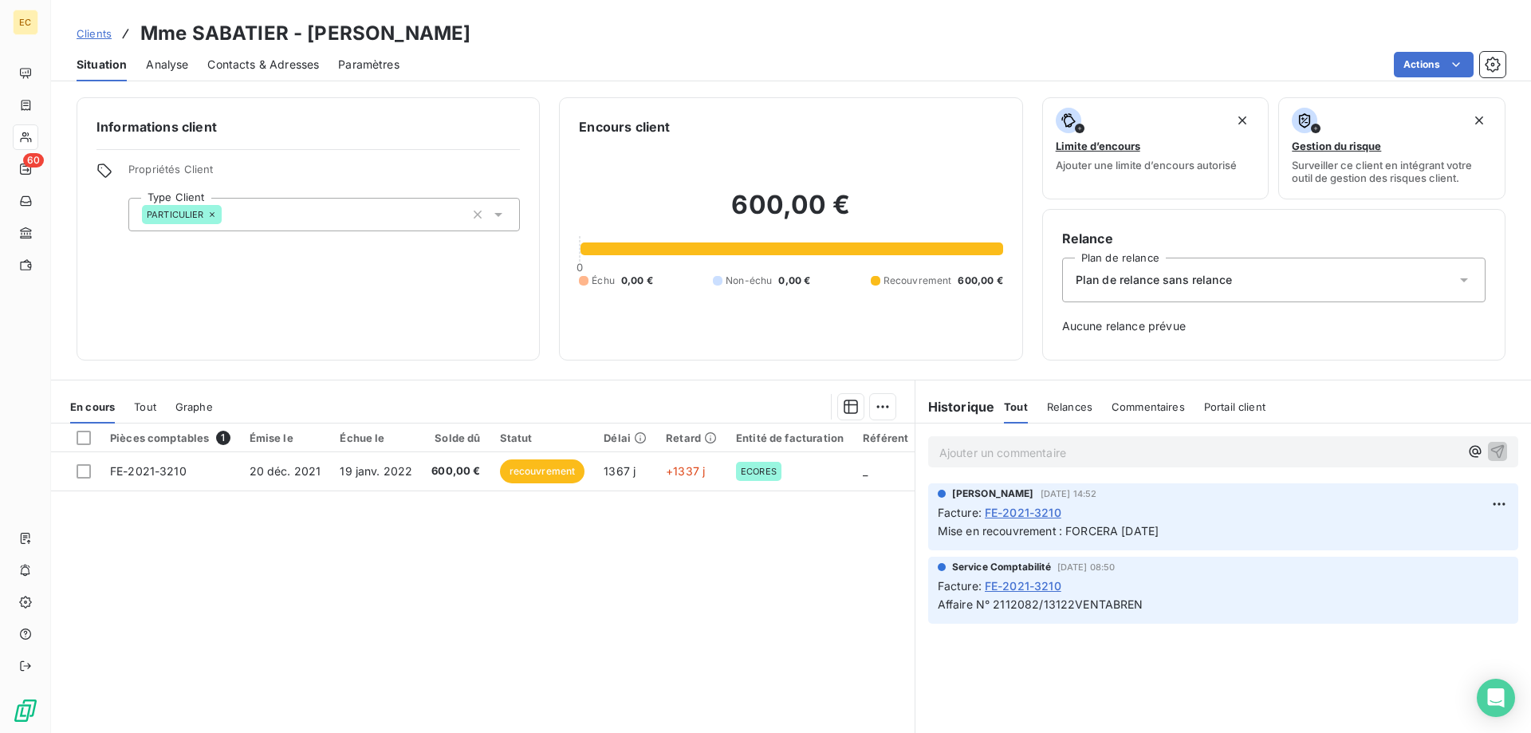
click at [1138, 274] on span "Plan de relance sans relance" at bounding box center [1154, 280] width 156 height 16
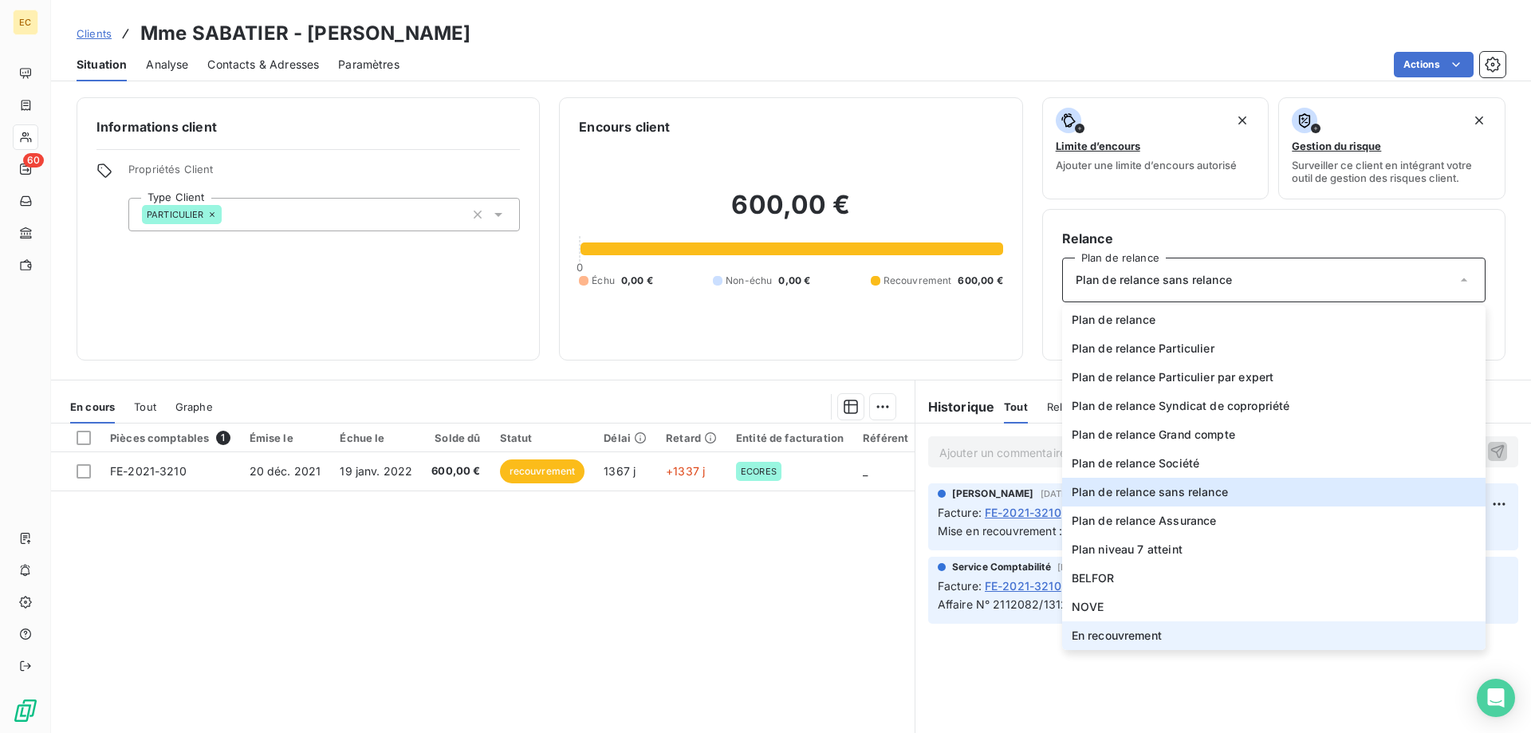
click at [1138, 637] on span "En recouvrement" at bounding box center [1117, 636] width 90 height 16
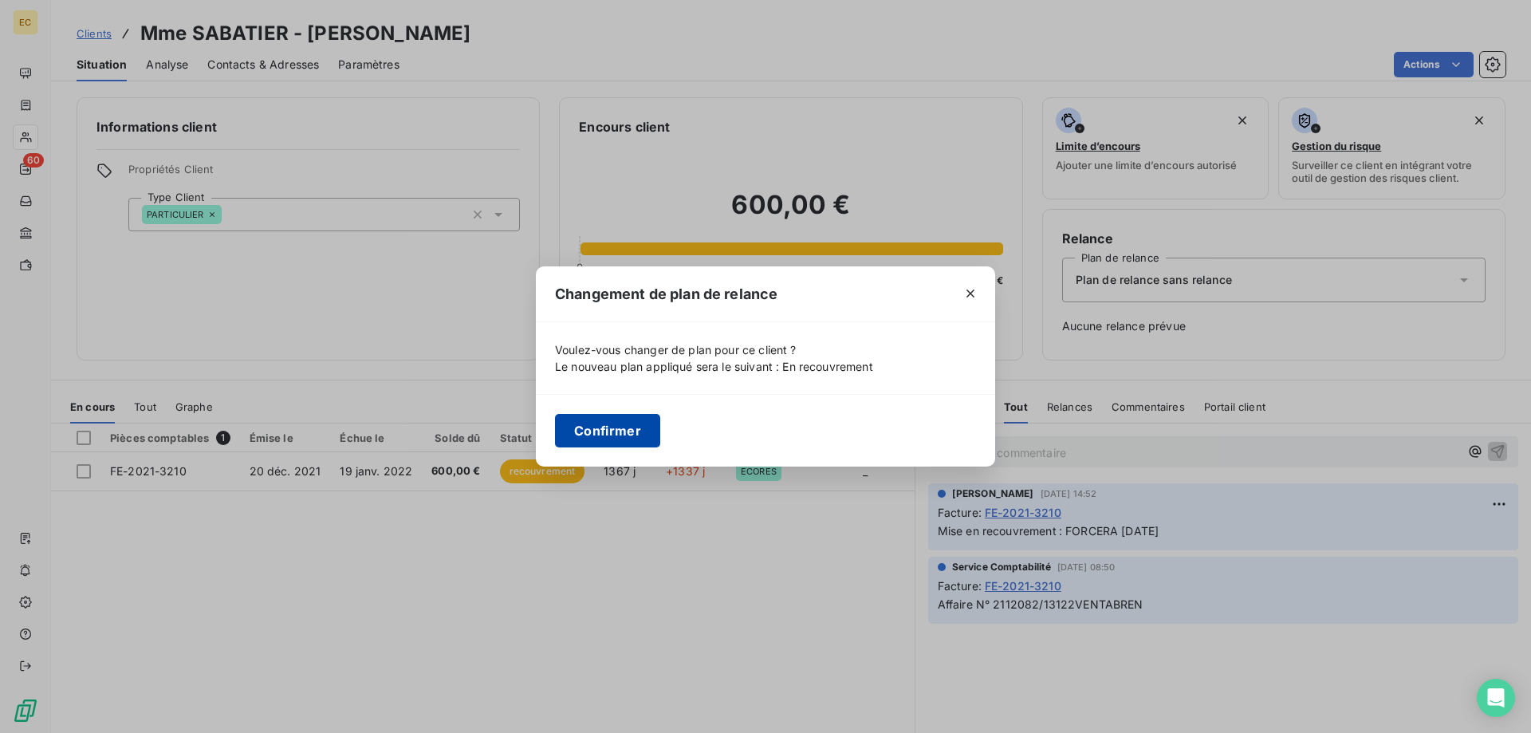
click at [617, 429] on button "Confirmer" at bounding box center [607, 431] width 105 height 34
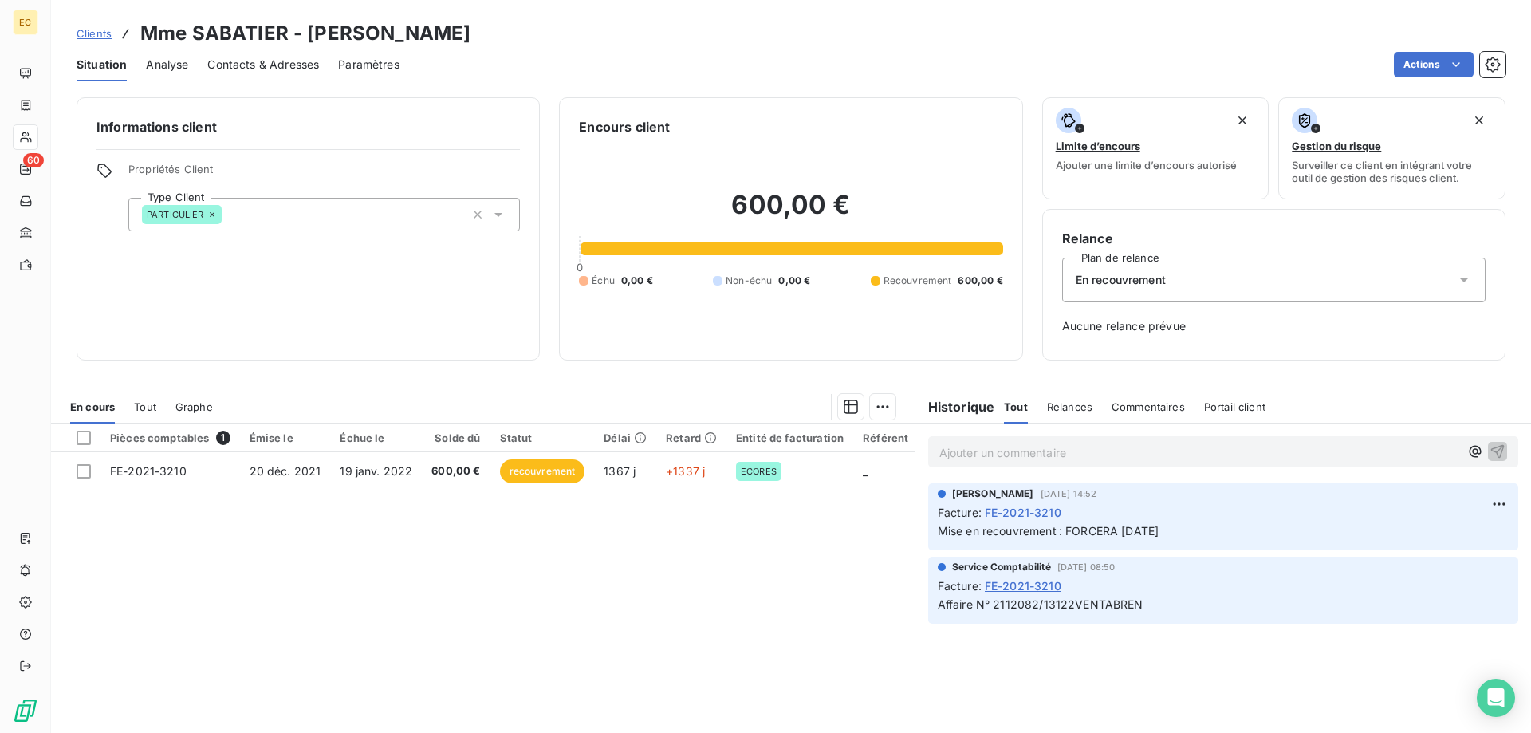
click at [93, 30] on span "Clients" at bounding box center [94, 33] width 35 height 13
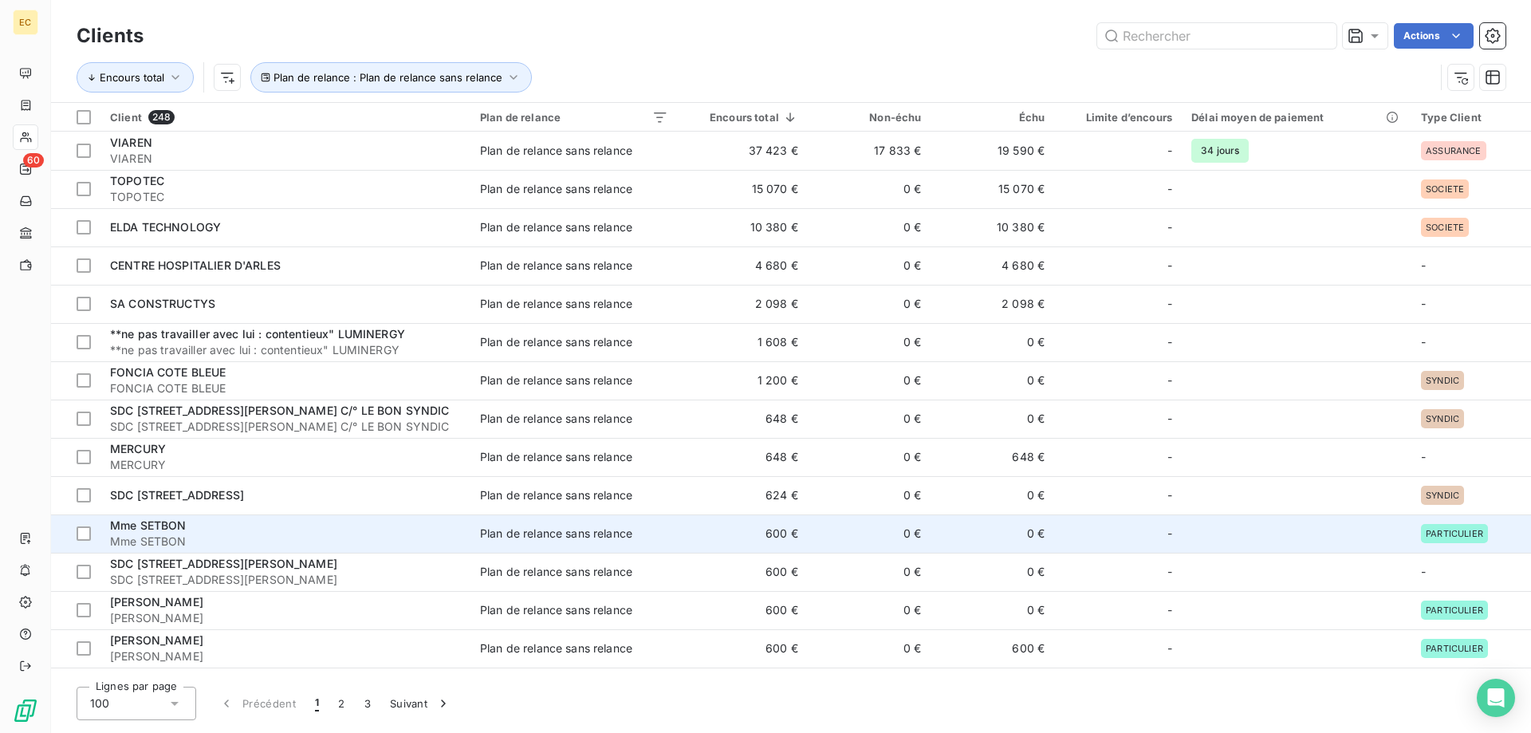
click at [168, 522] on span "Mme SETBON" at bounding box center [148, 525] width 77 height 14
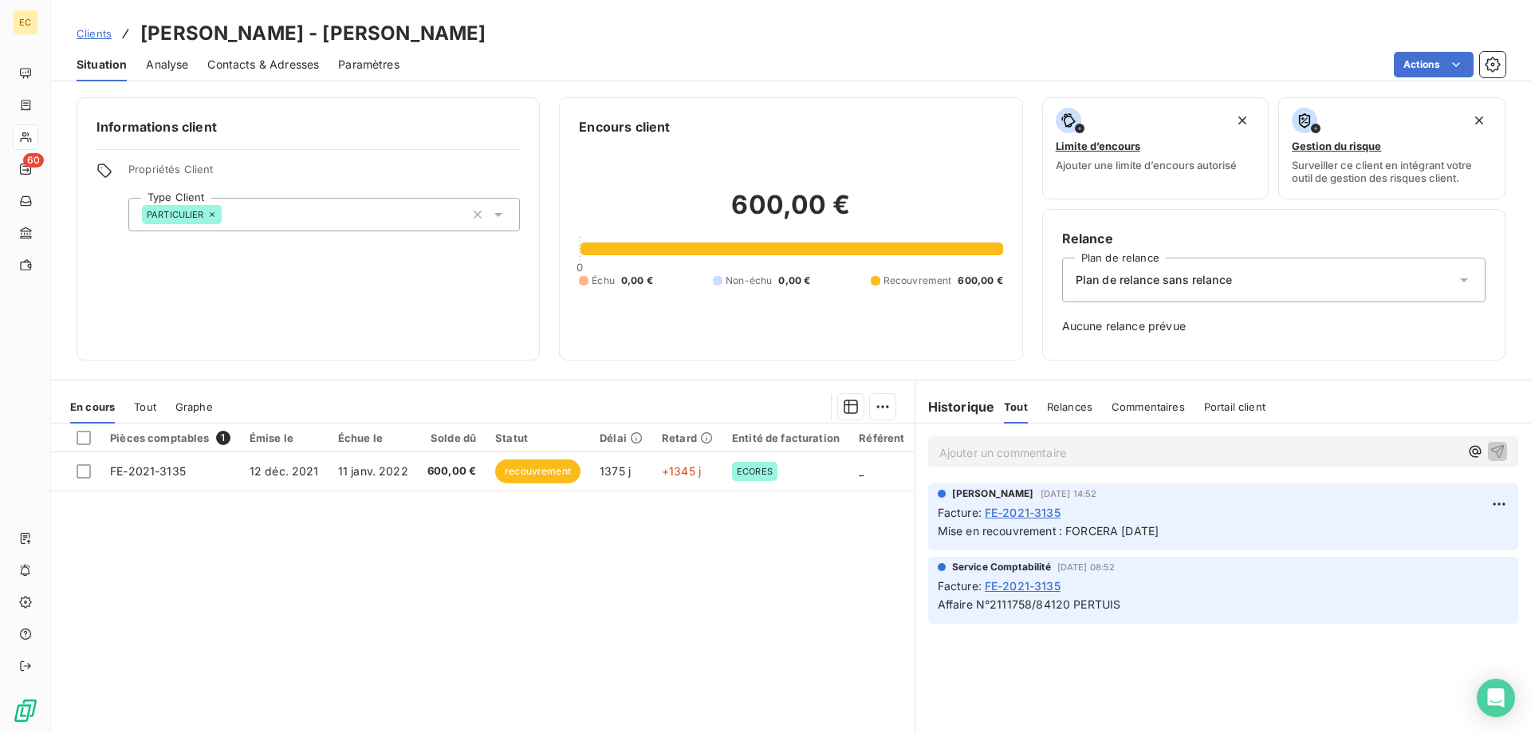
click at [1144, 282] on span "Plan de relance sans relance" at bounding box center [1154, 280] width 156 height 16
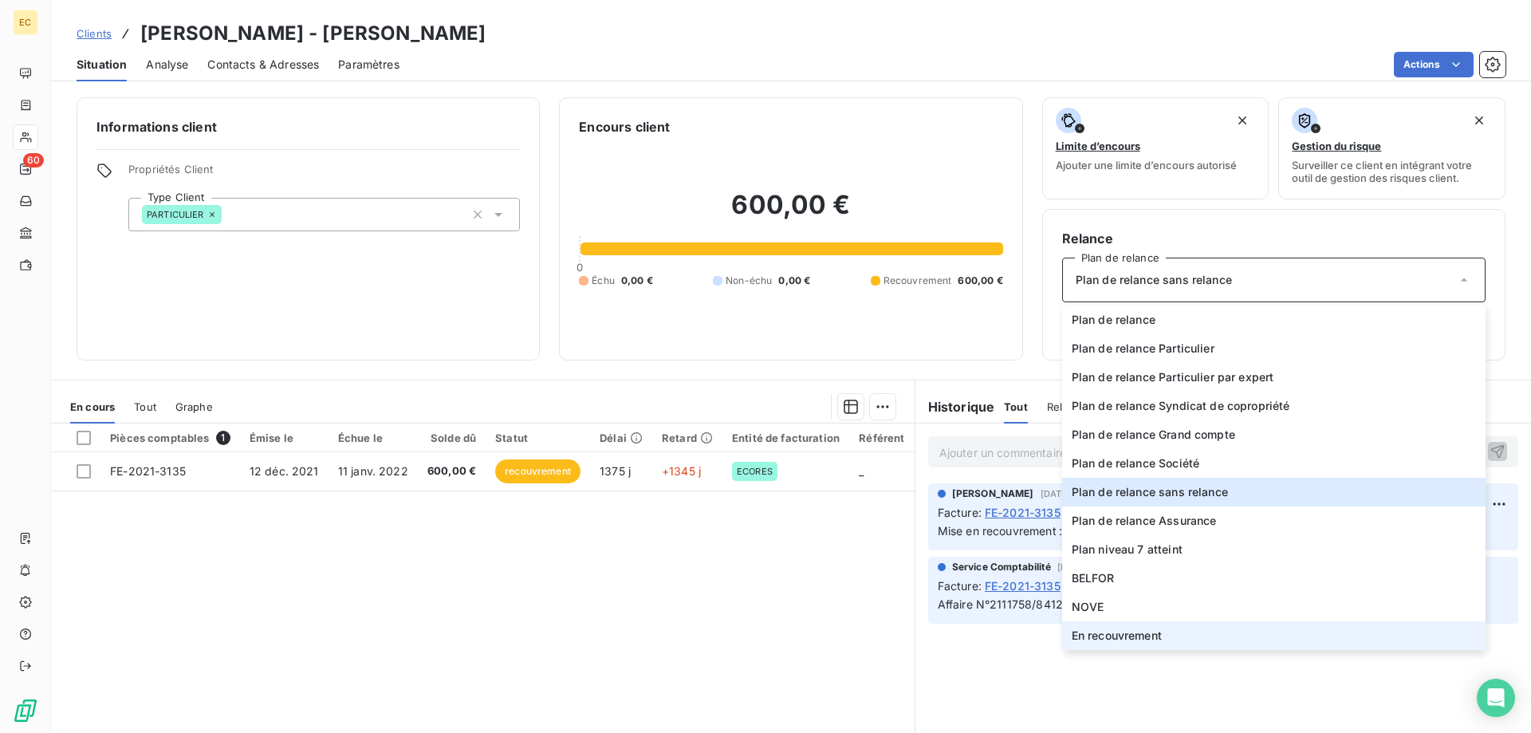
click at [1106, 627] on li "En recouvrement" at bounding box center [1274, 635] width 424 height 29
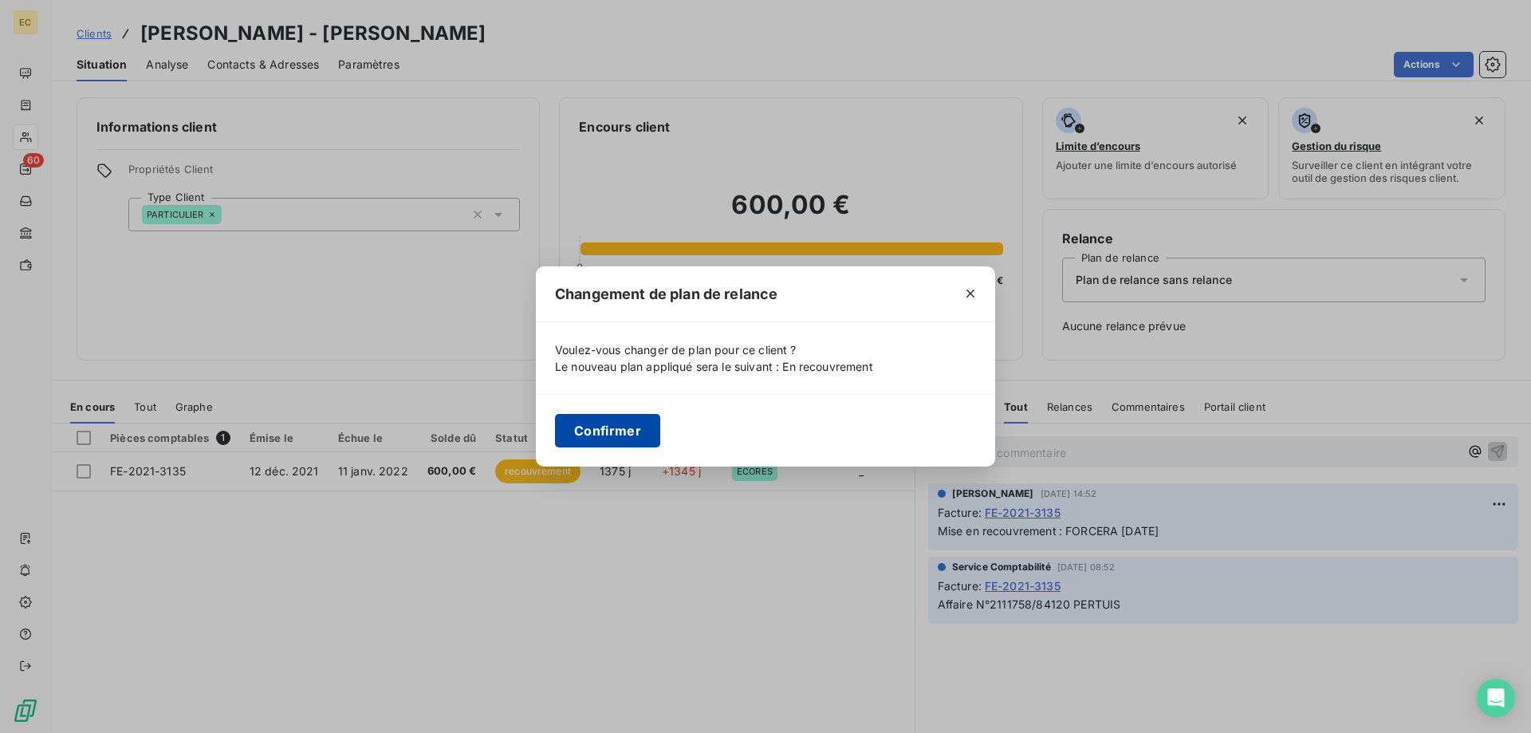
click at [598, 435] on button "Confirmer" at bounding box center [607, 431] width 105 height 34
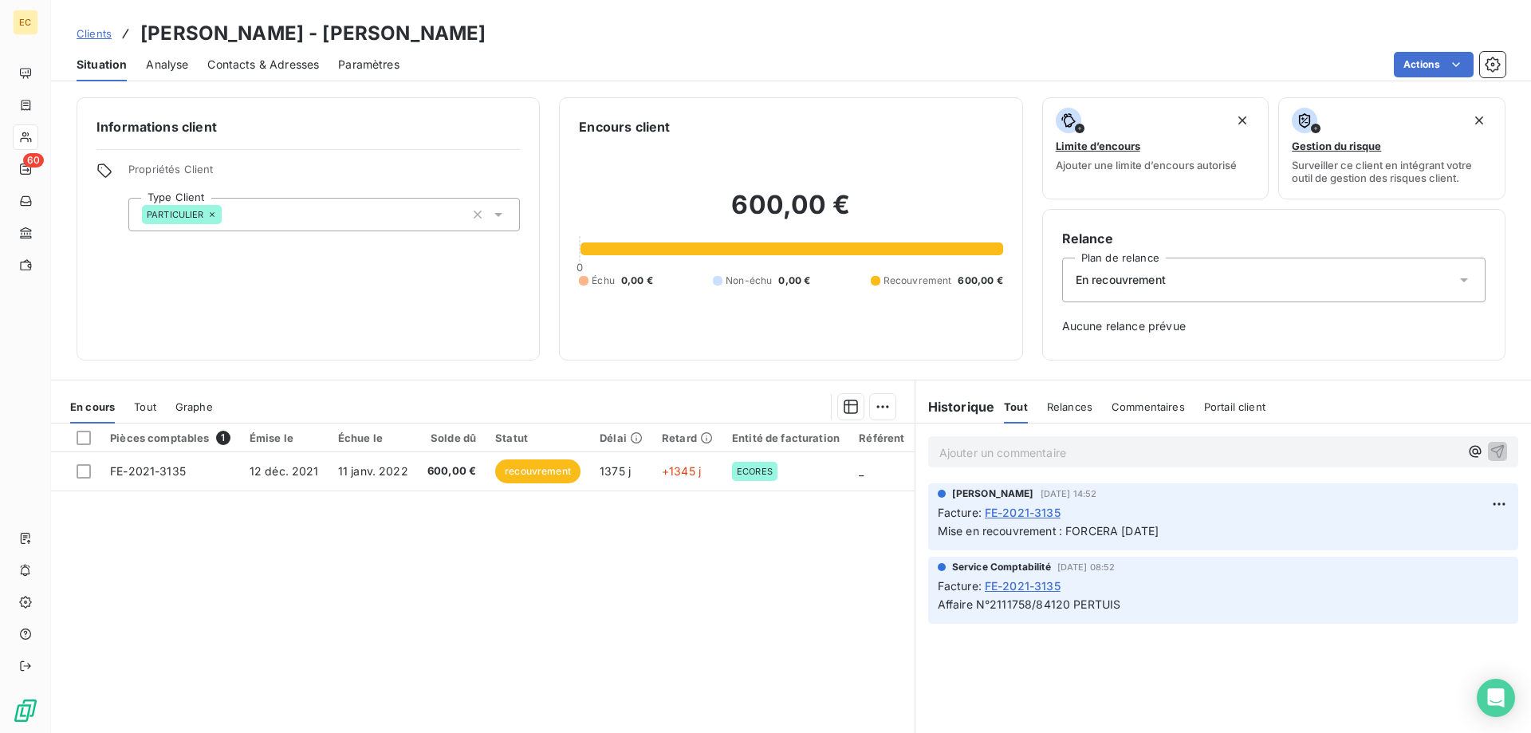
click at [105, 33] on span "Clients" at bounding box center [94, 33] width 35 height 13
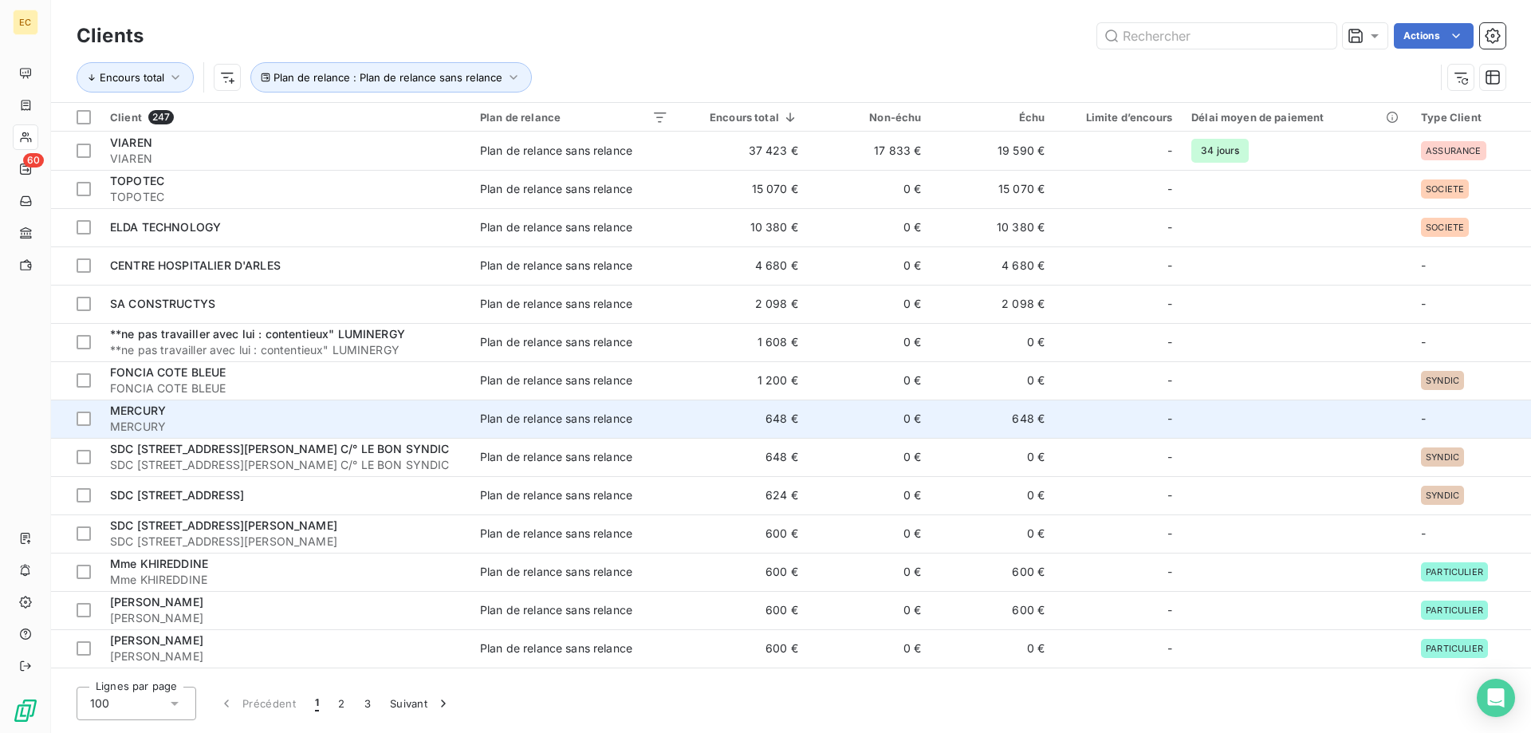
click at [175, 421] on span "MERCURY" at bounding box center [285, 427] width 351 height 16
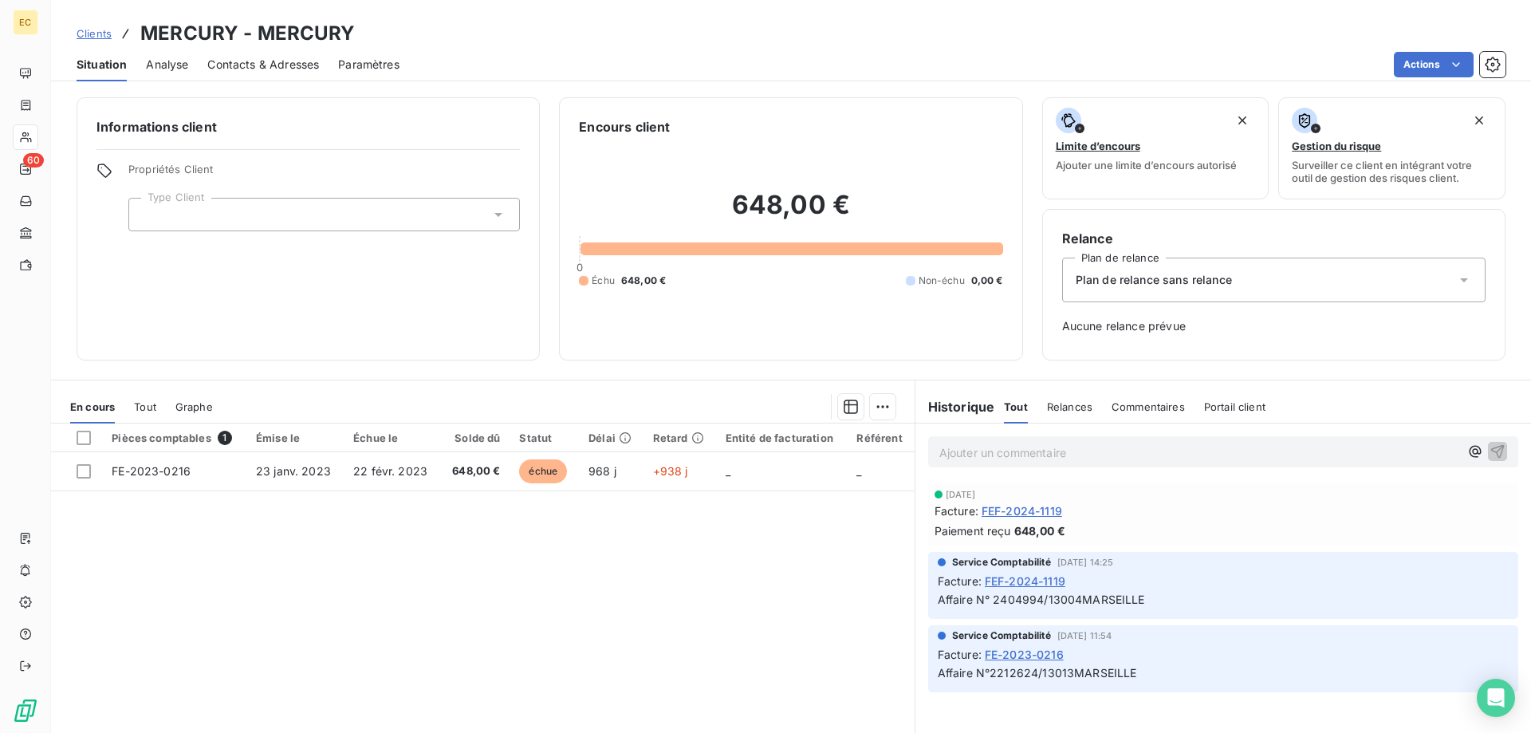
click at [98, 30] on span "Clients" at bounding box center [94, 33] width 35 height 13
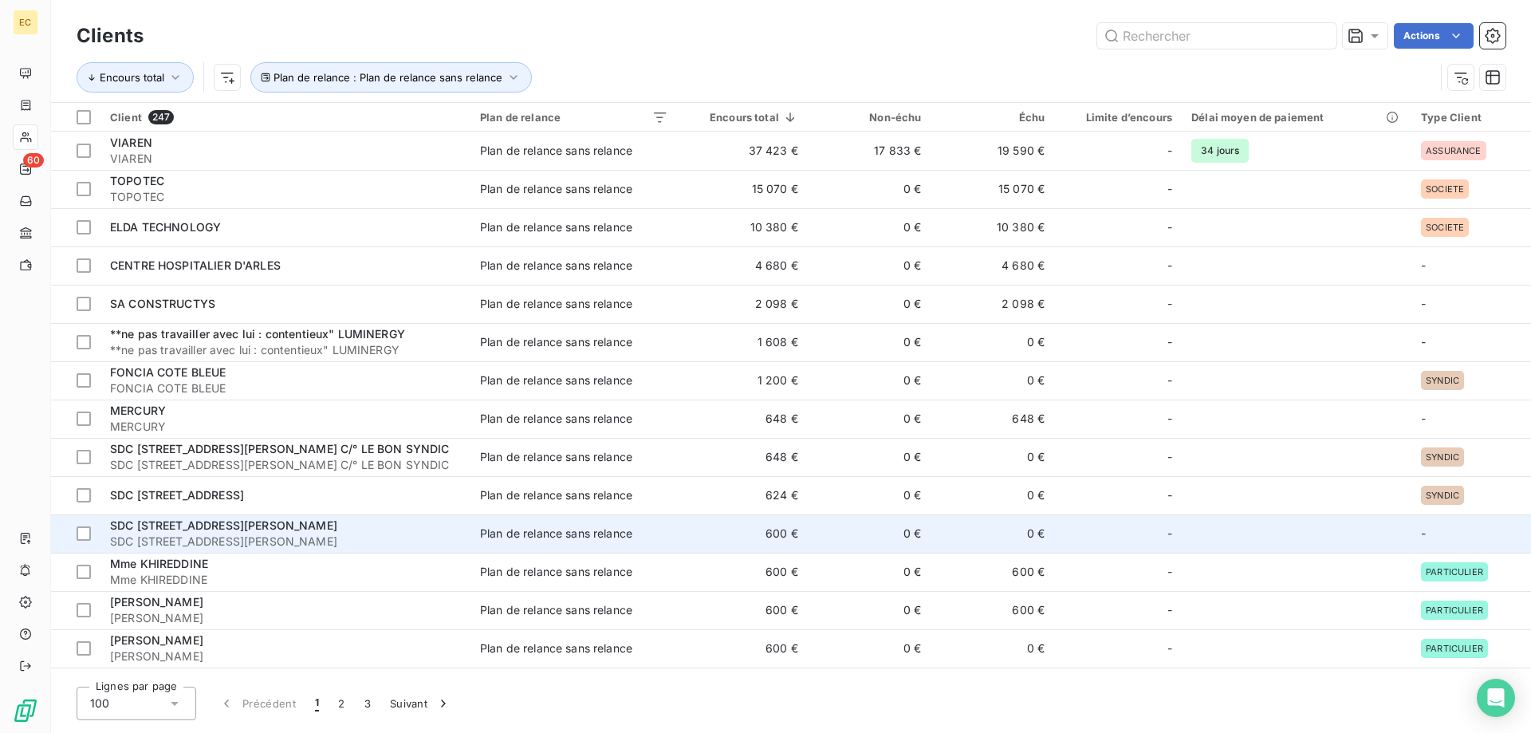
click at [222, 522] on span "SDC [STREET_ADDRESS][PERSON_NAME]" at bounding box center [223, 525] width 227 height 14
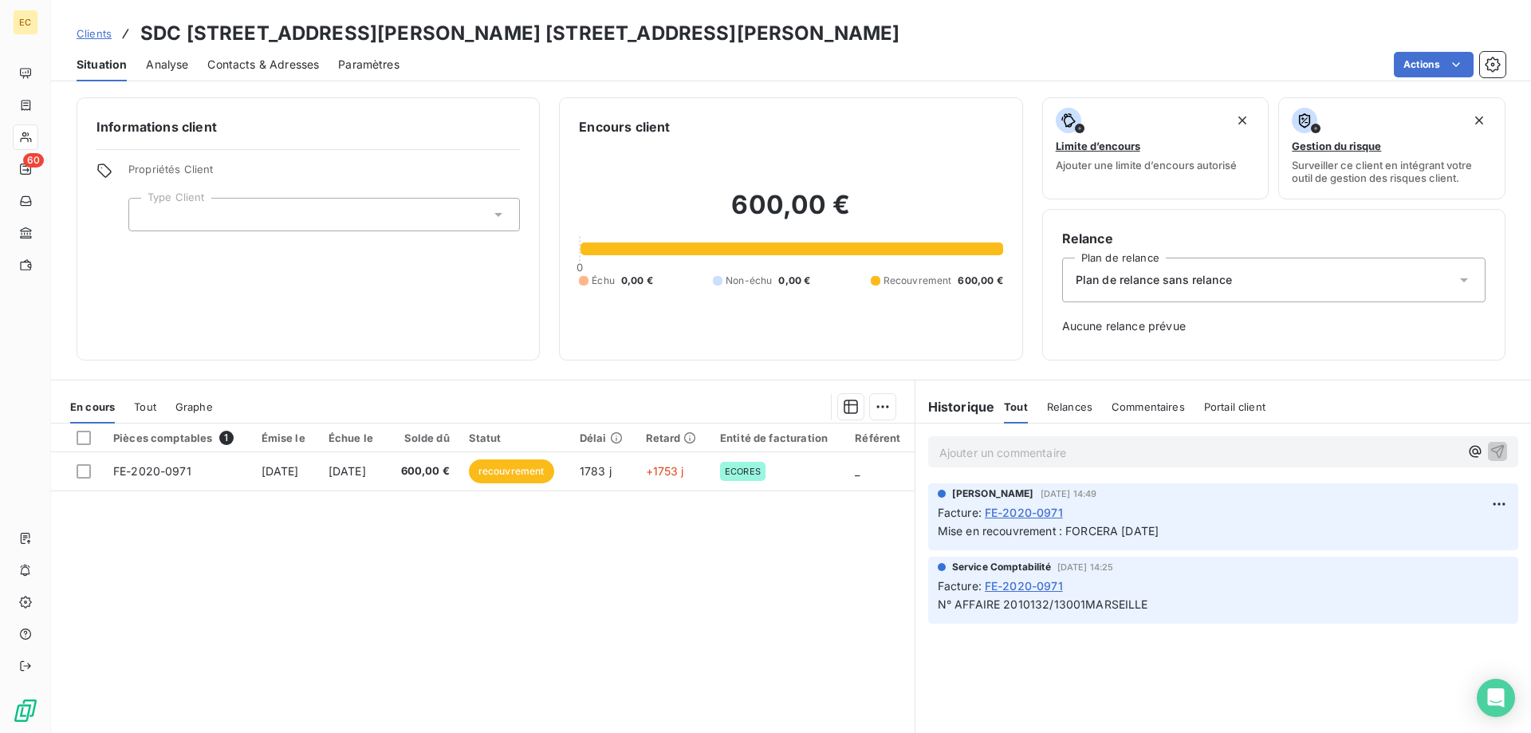
click at [1126, 290] on div "Plan de relance sans relance" at bounding box center [1274, 280] width 424 height 45
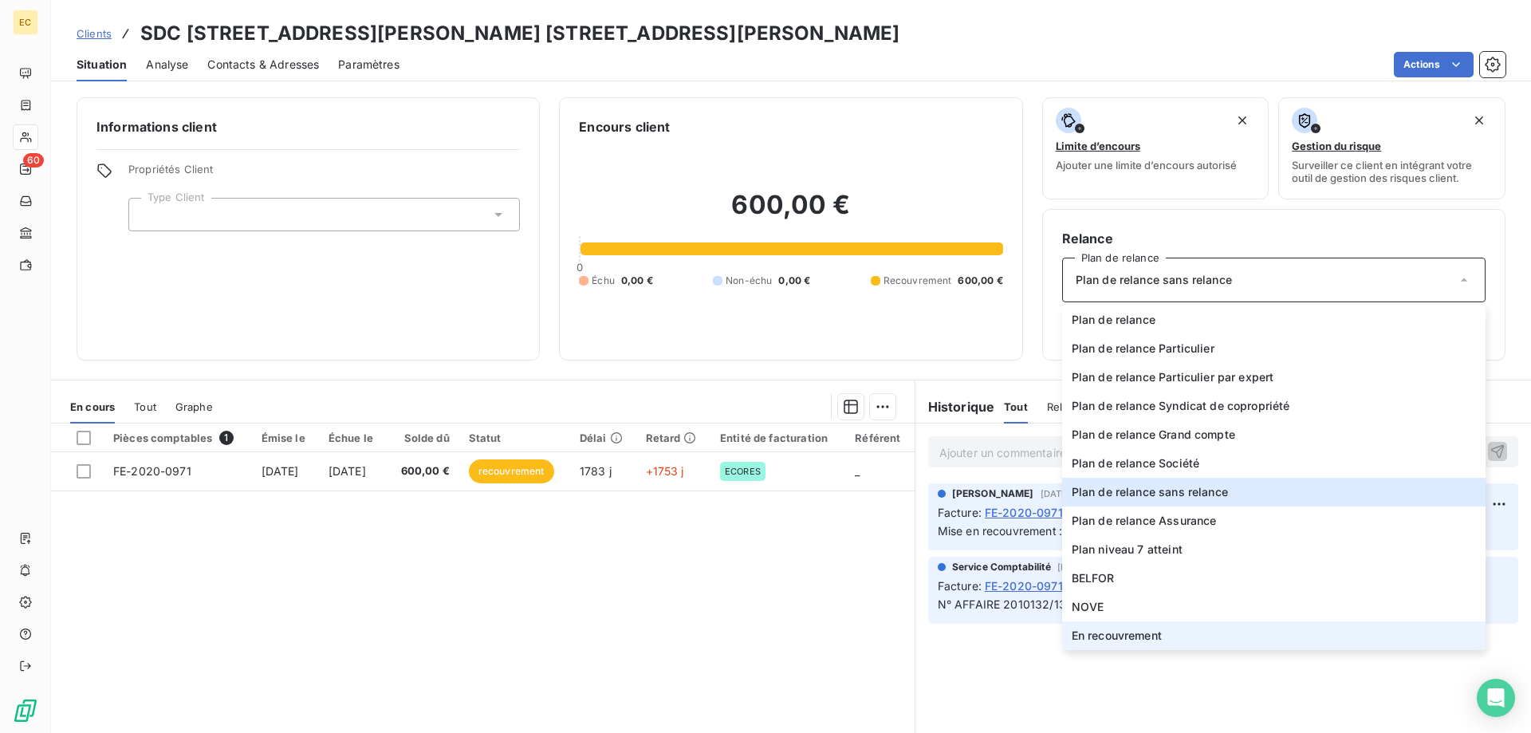
click at [1129, 643] on span "En recouvrement" at bounding box center [1117, 636] width 90 height 16
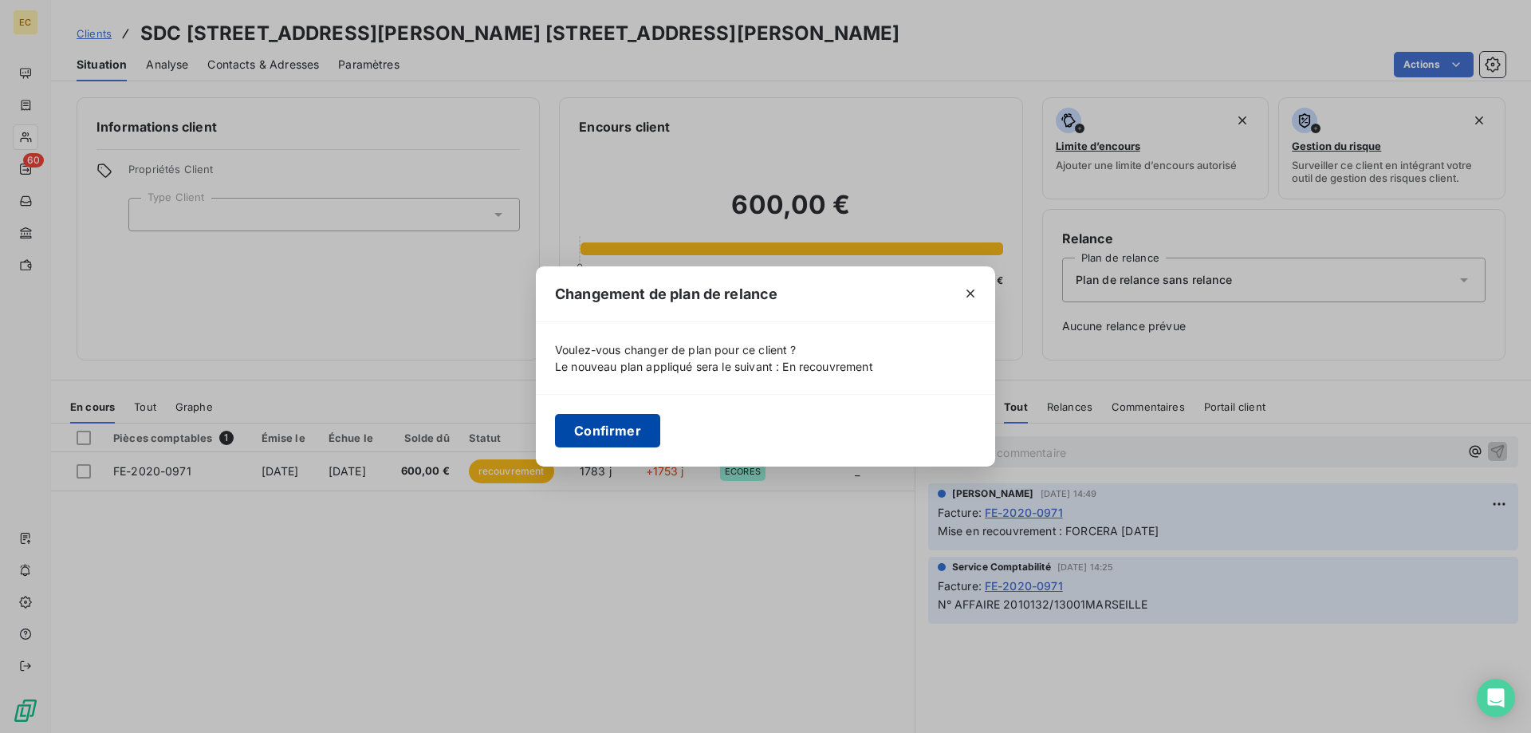
click at [623, 431] on button "Confirmer" at bounding box center [607, 431] width 105 height 34
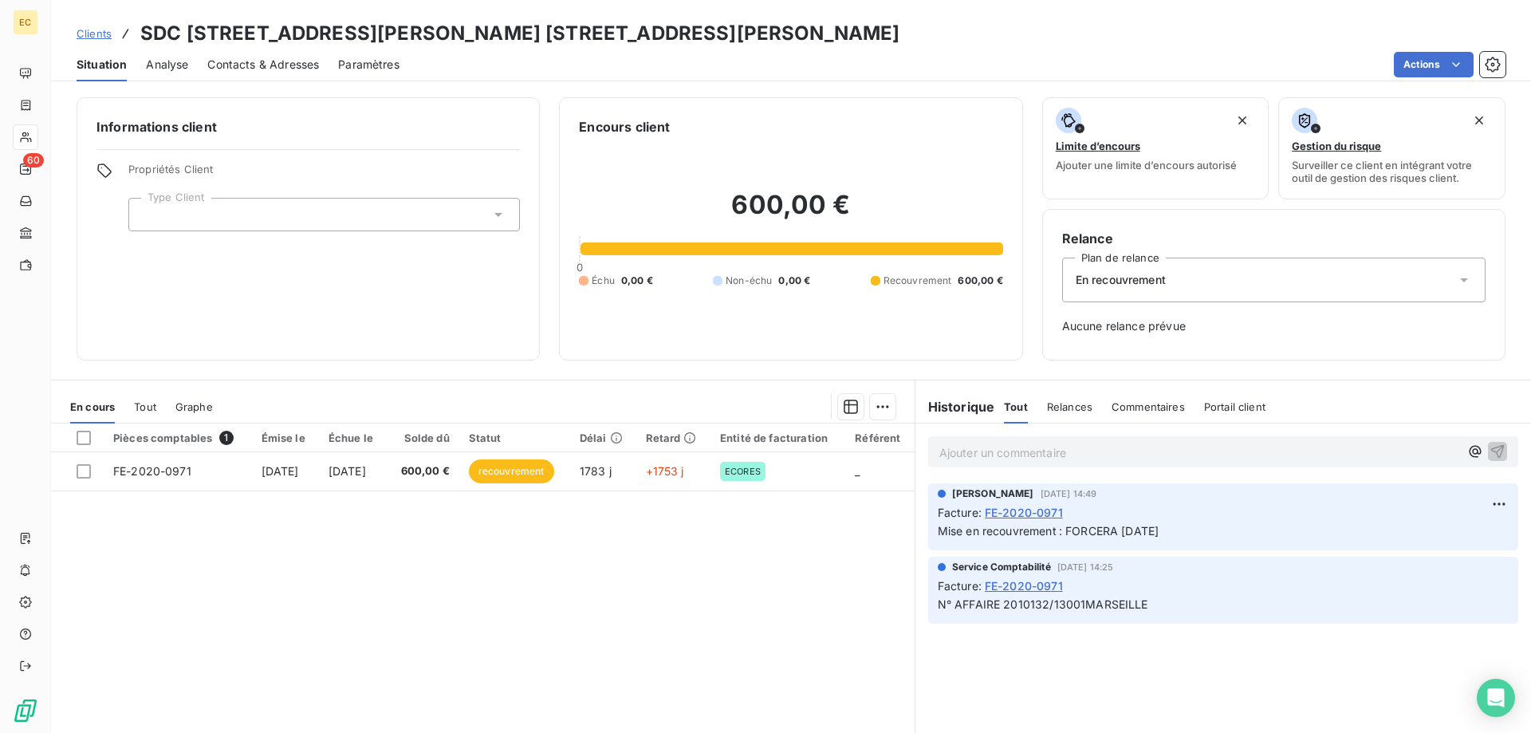
click at [175, 221] on div at bounding box center [324, 215] width 392 height 34
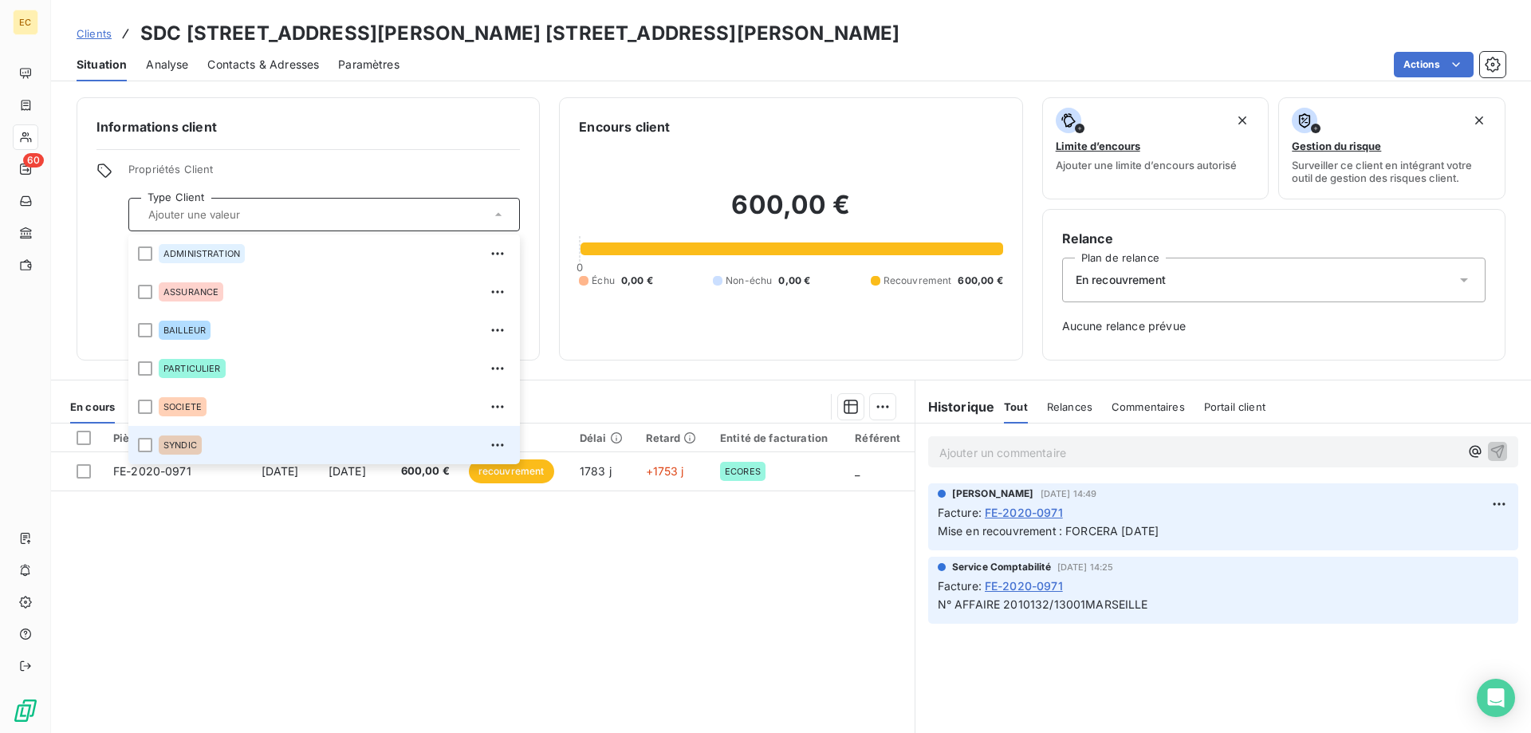
click at [181, 444] on span "SYNDIC" at bounding box center [181, 445] width 34 height 10
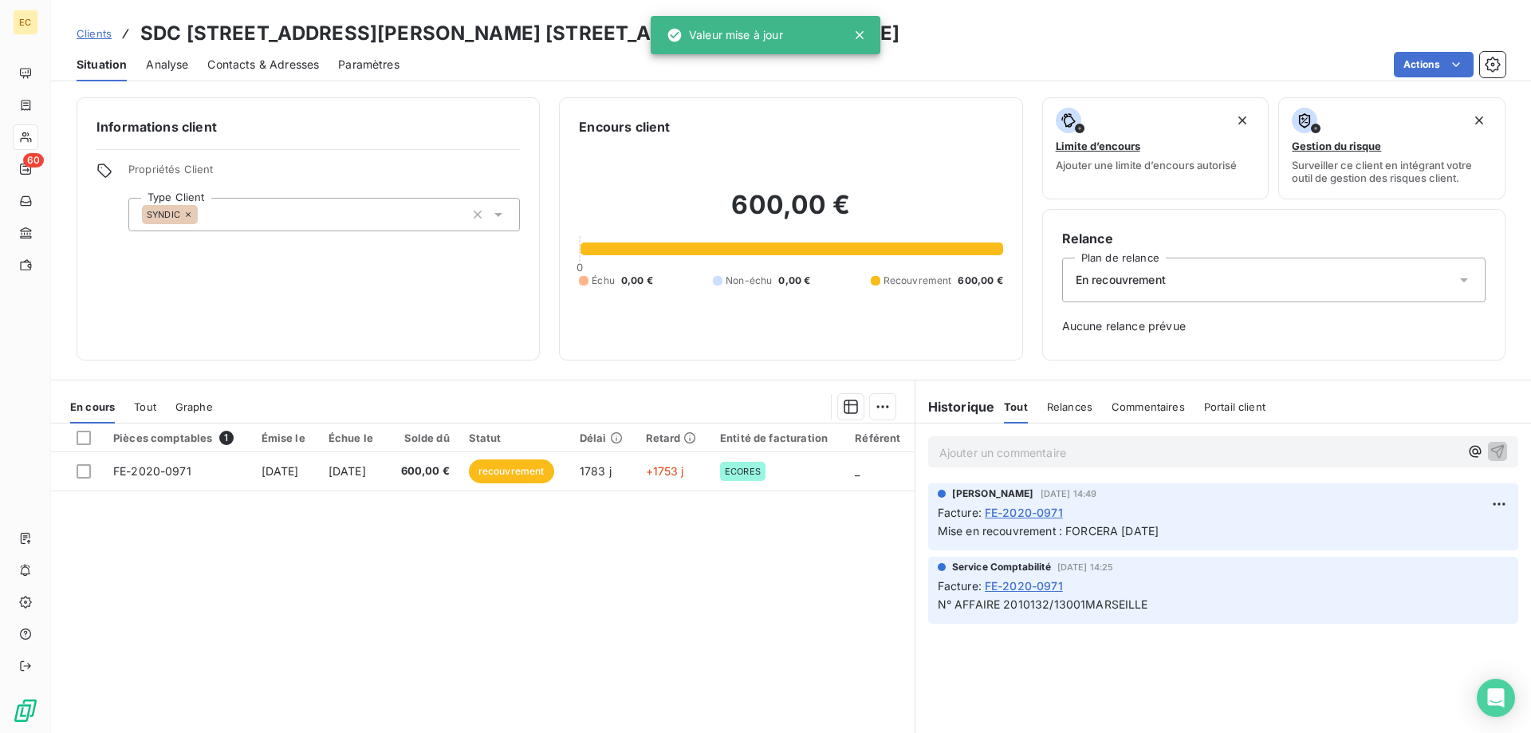
click at [103, 34] on span "Clients" at bounding box center [94, 33] width 35 height 13
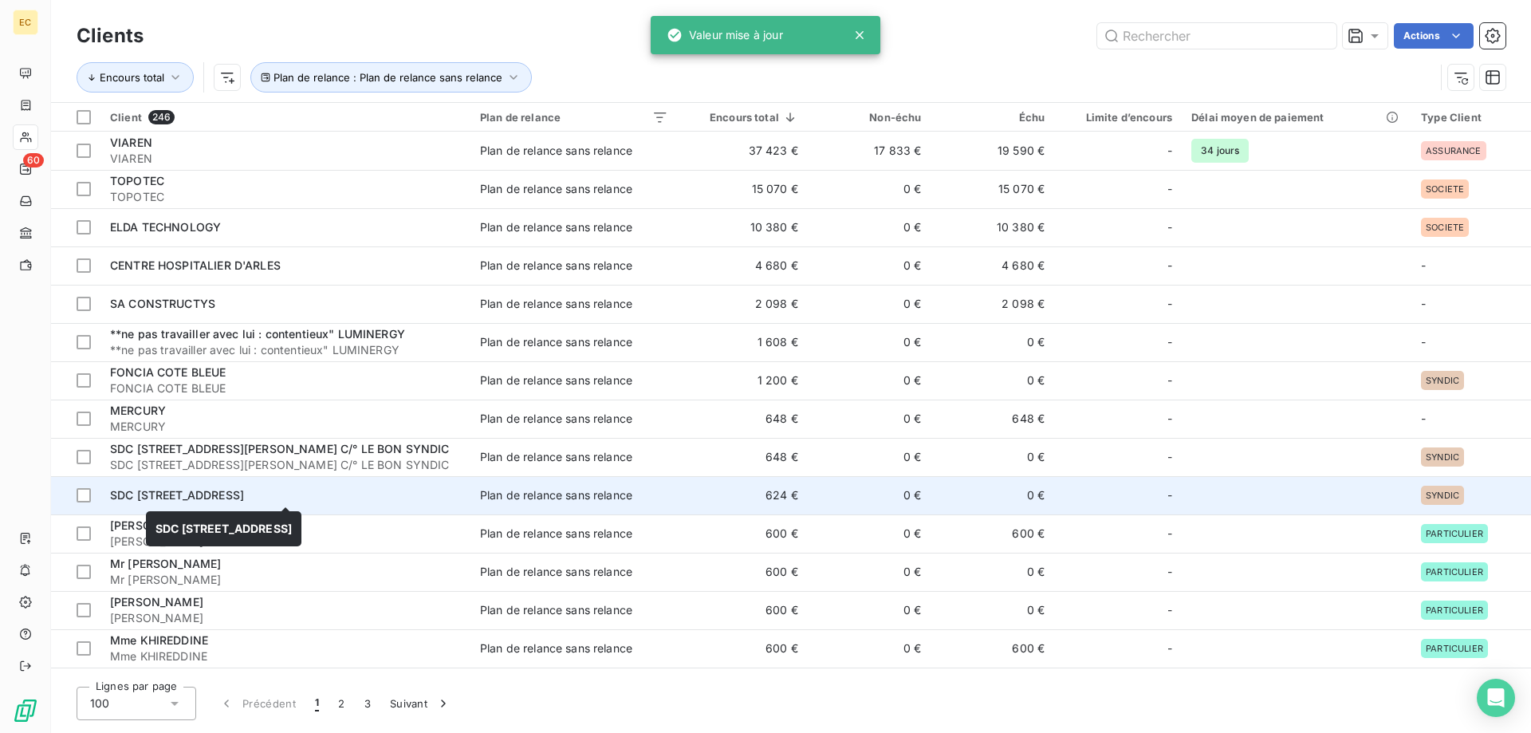
click at [215, 501] on span "SDC [STREET_ADDRESS]" at bounding box center [177, 495] width 134 height 14
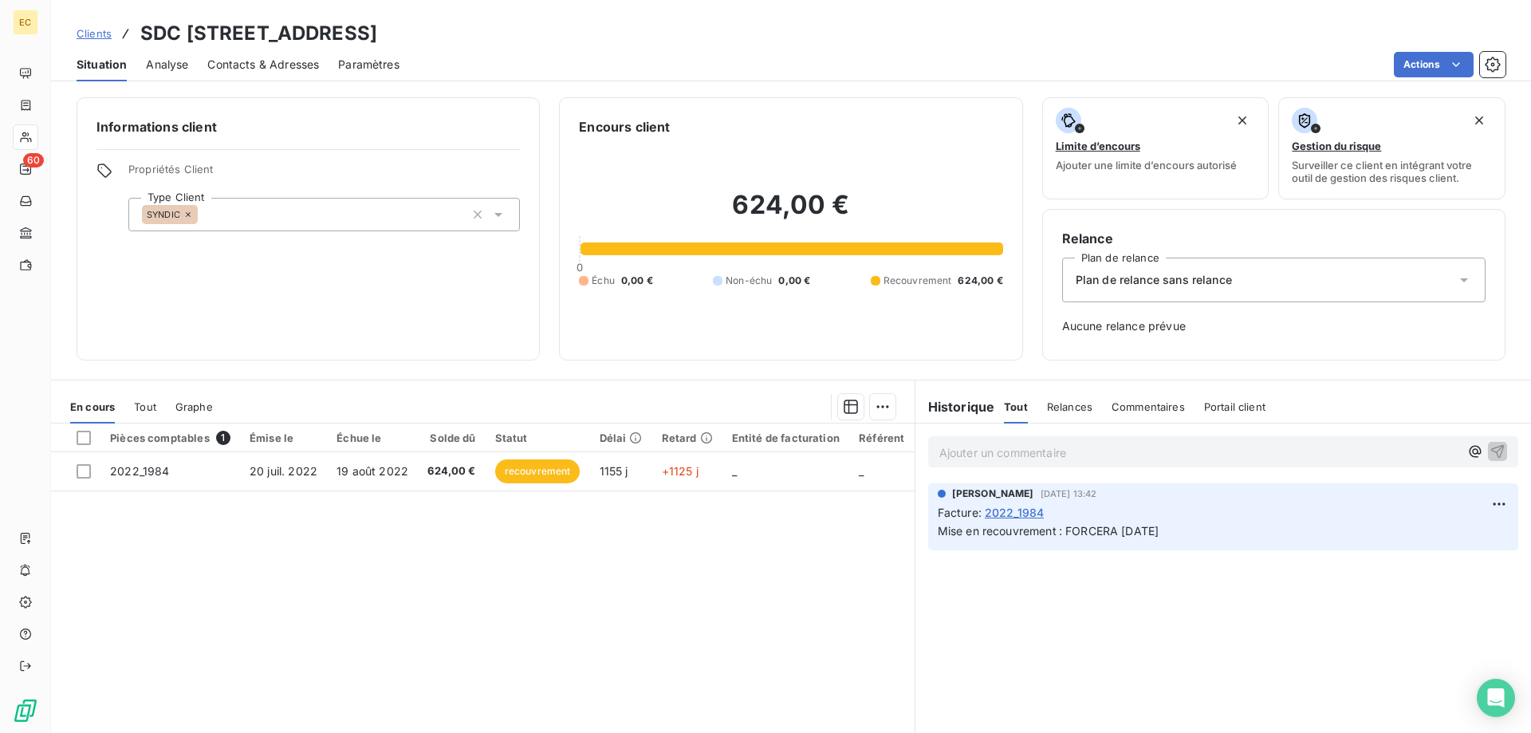
click at [1229, 288] on div "Plan de relance sans relance" at bounding box center [1274, 280] width 424 height 45
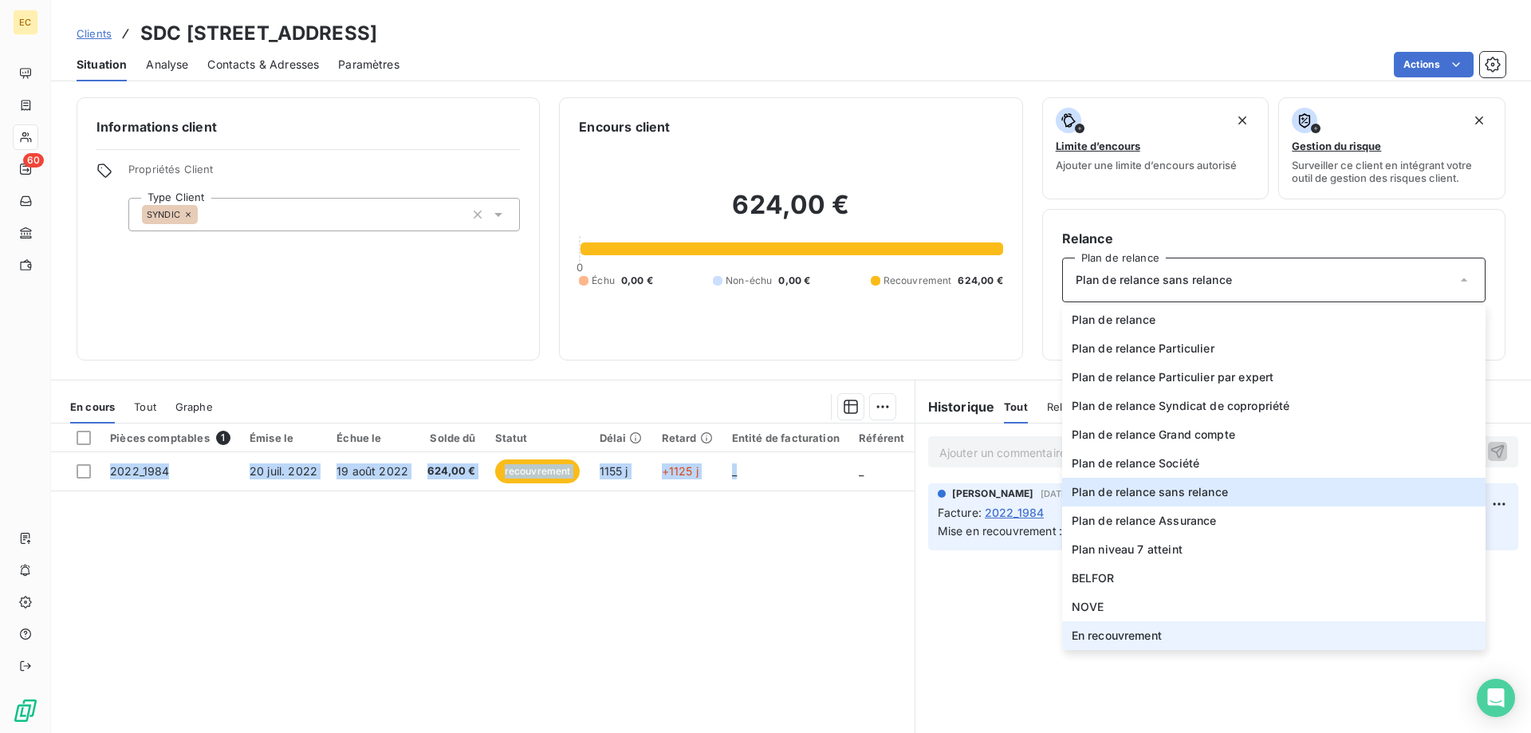
drag, startPoint x: 1160, startPoint y: 640, endPoint x: 608, endPoint y: 659, distance: 552.3
click at [1062, 650] on ul "Plan de relance Plan de relance Particulier Plan de relance Particulier par exp…" at bounding box center [1274, 477] width 424 height 345
click at [586, 643] on div "Pièces comptables 1 Émise le Échue le Solde dû Statut Délai Retard Entité de fa…" at bounding box center [483, 577] width 864 height 307
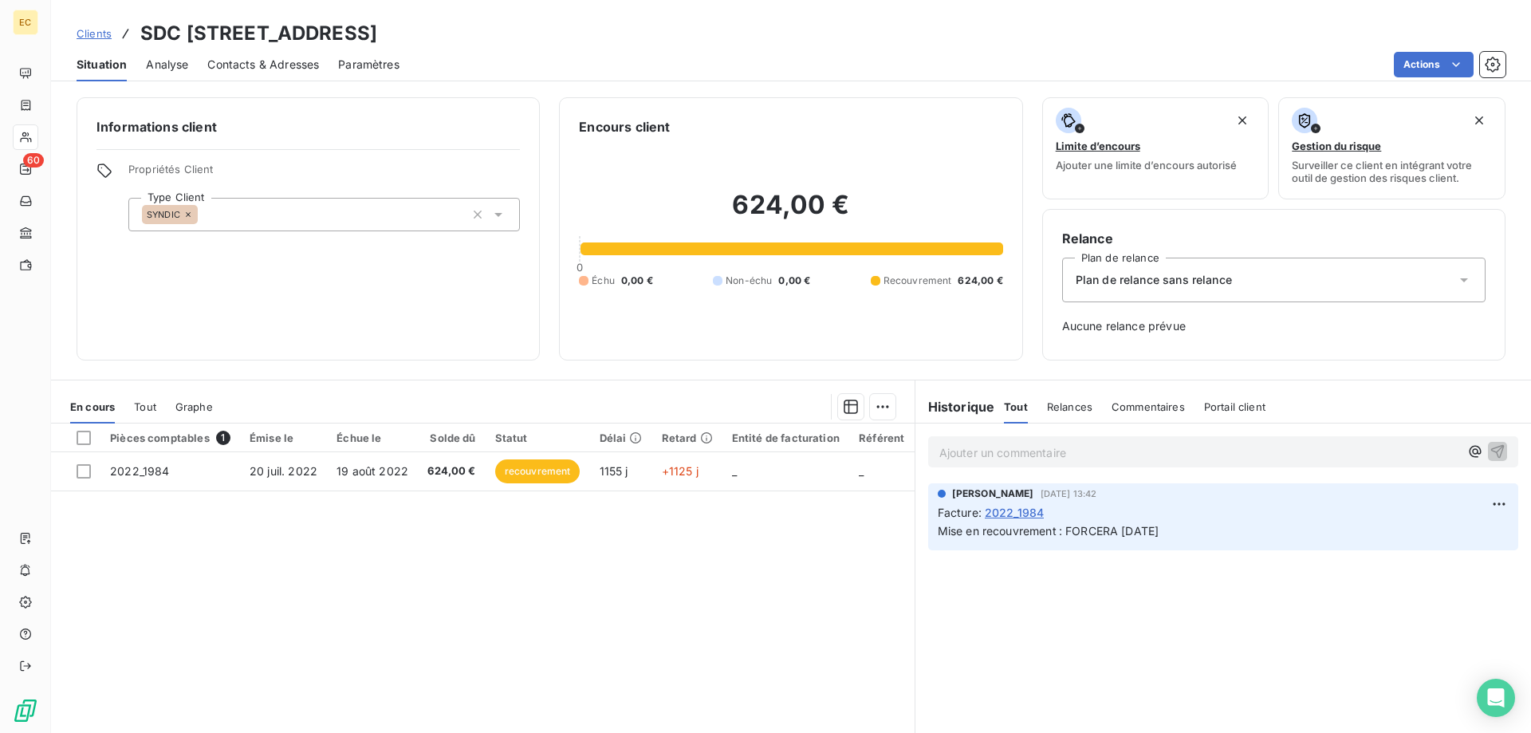
click at [1183, 266] on div "Plan de relance sans relance" at bounding box center [1274, 280] width 424 height 45
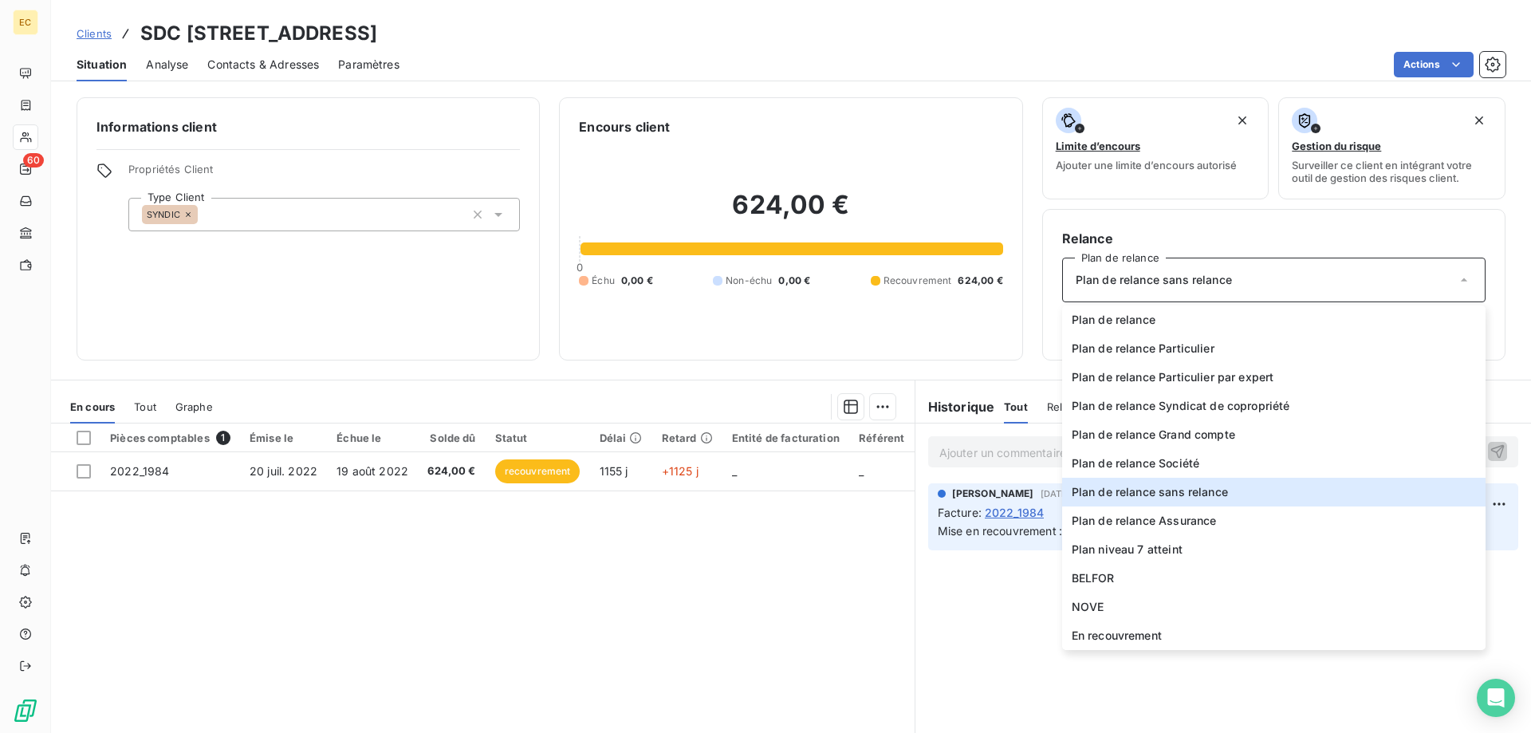
click at [696, 574] on div "Pièces comptables 1 Émise le Échue le Solde dû Statut Délai Retard Entité de fa…" at bounding box center [483, 577] width 864 height 307
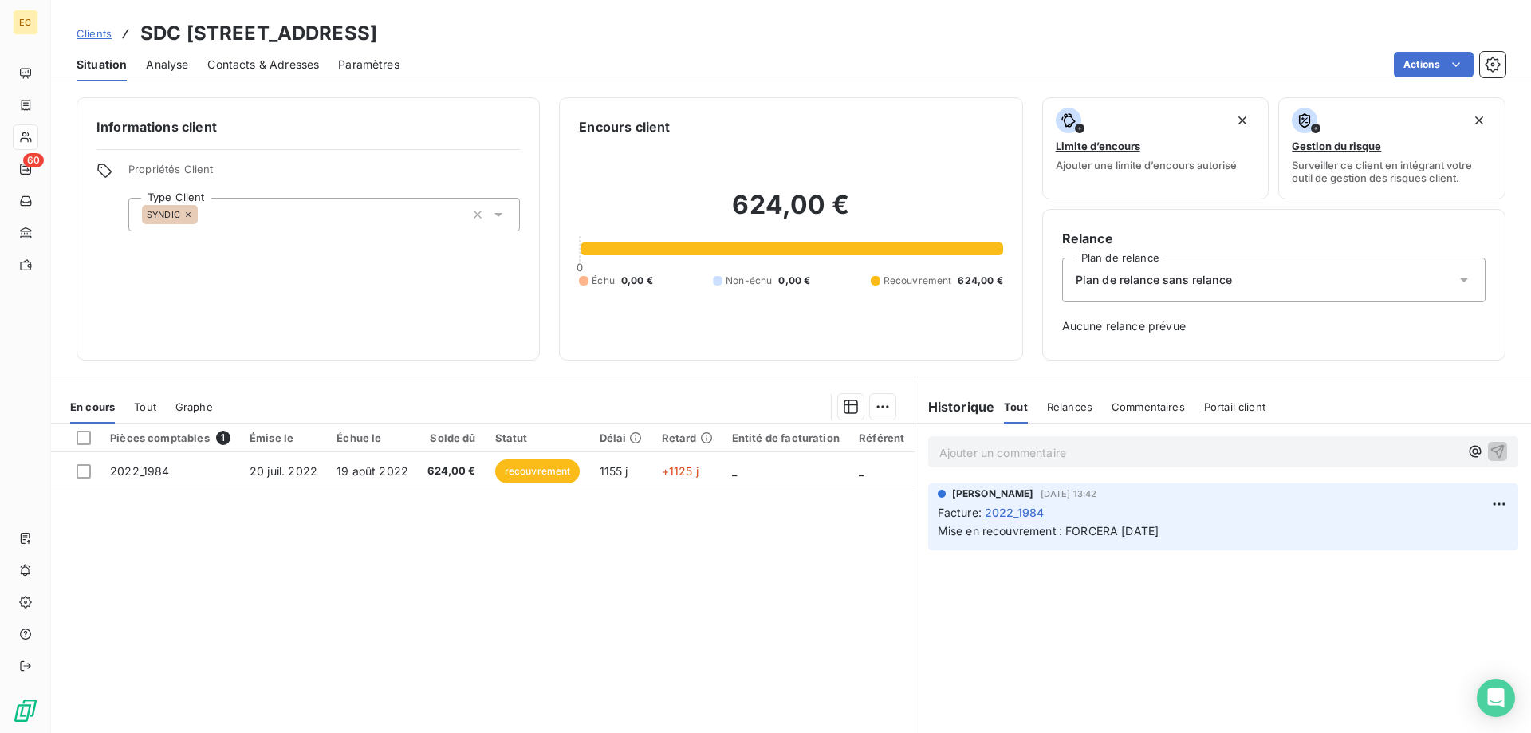
click at [292, 62] on span "Contacts & Adresses" at bounding box center [263, 65] width 112 height 16
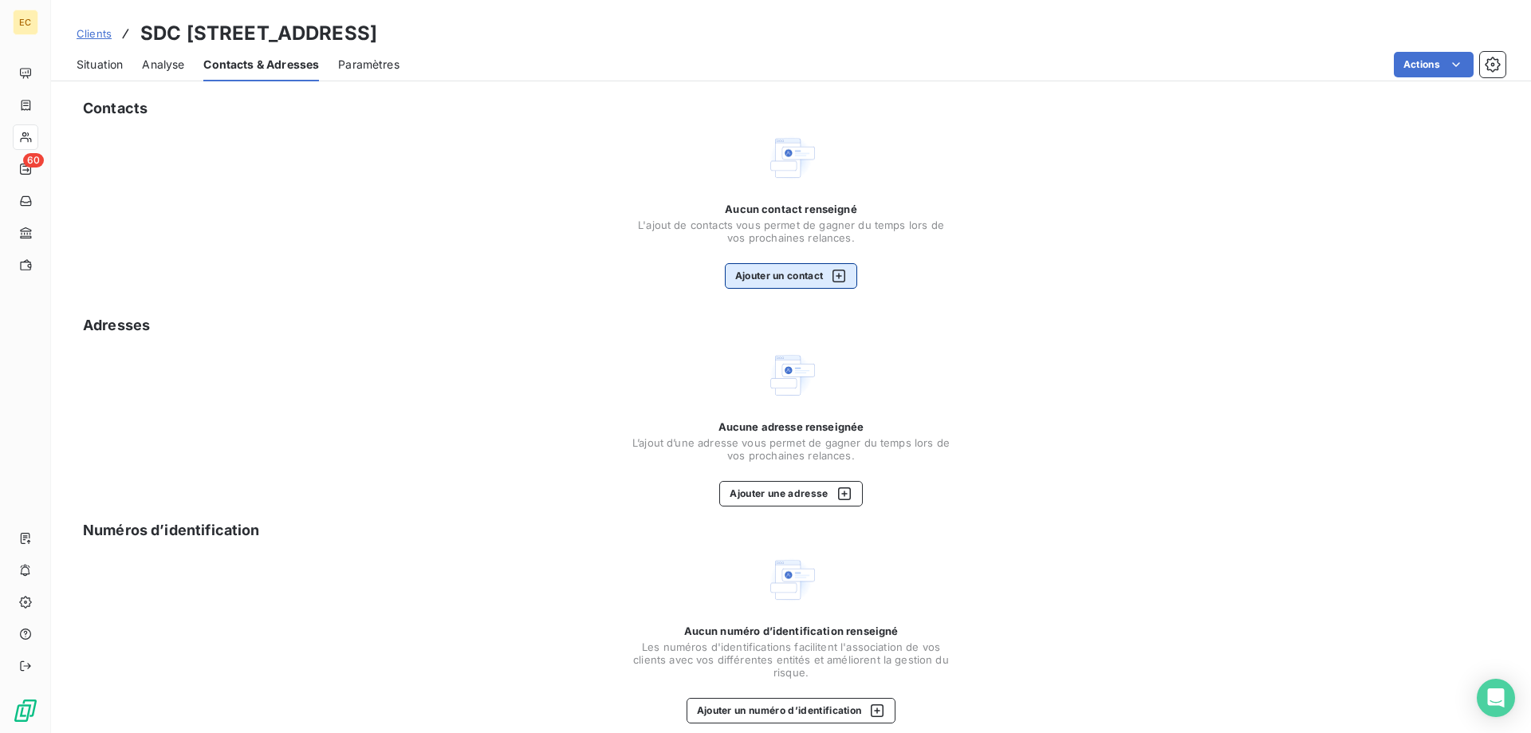
click at [789, 282] on button "Ajouter un contact" at bounding box center [791, 276] width 133 height 26
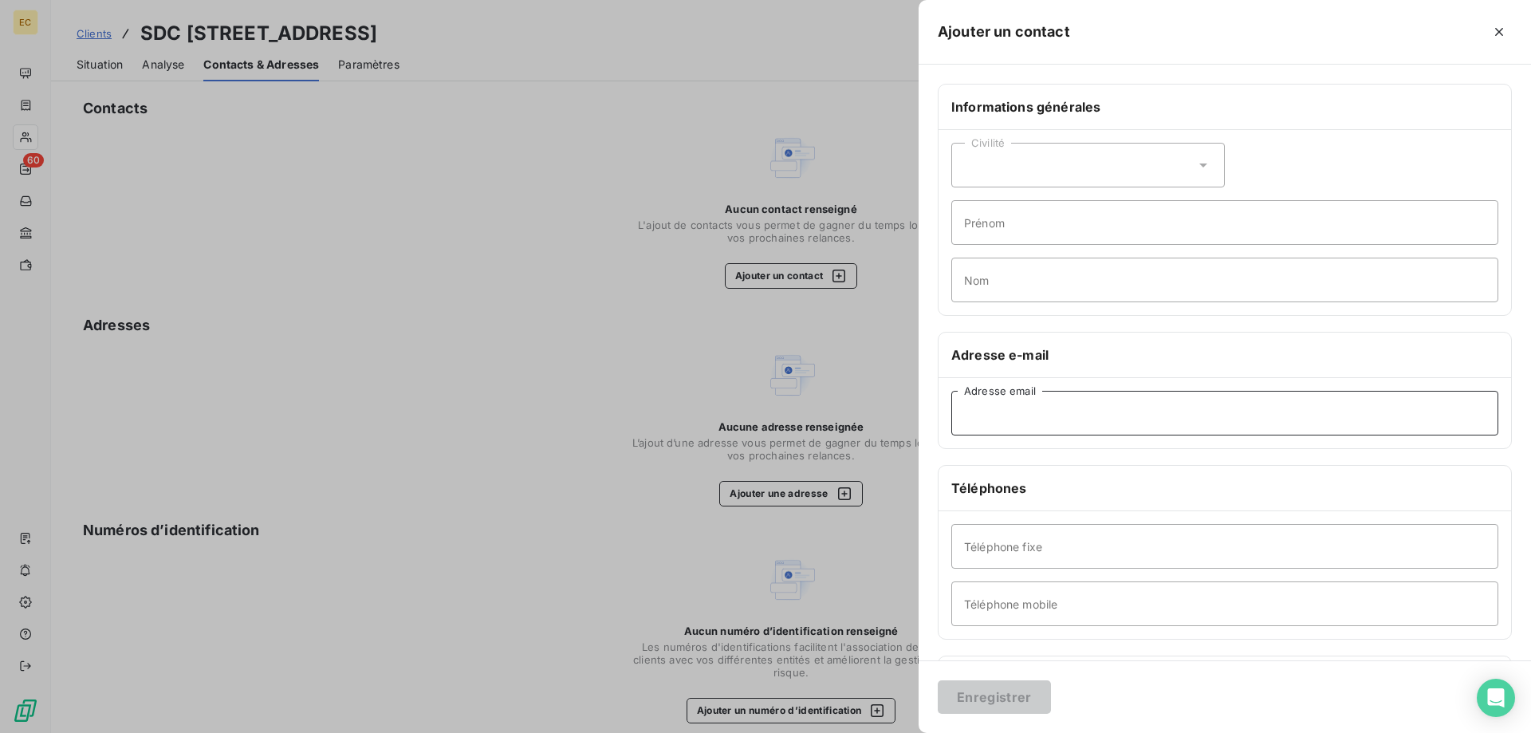
paste input "[EMAIL_ADDRESS][DOMAIN_NAME]"
type input "[EMAIL_ADDRESS][DOMAIN_NAME]"
click at [1003, 700] on button "Enregistrer" at bounding box center [994, 697] width 113 height 34
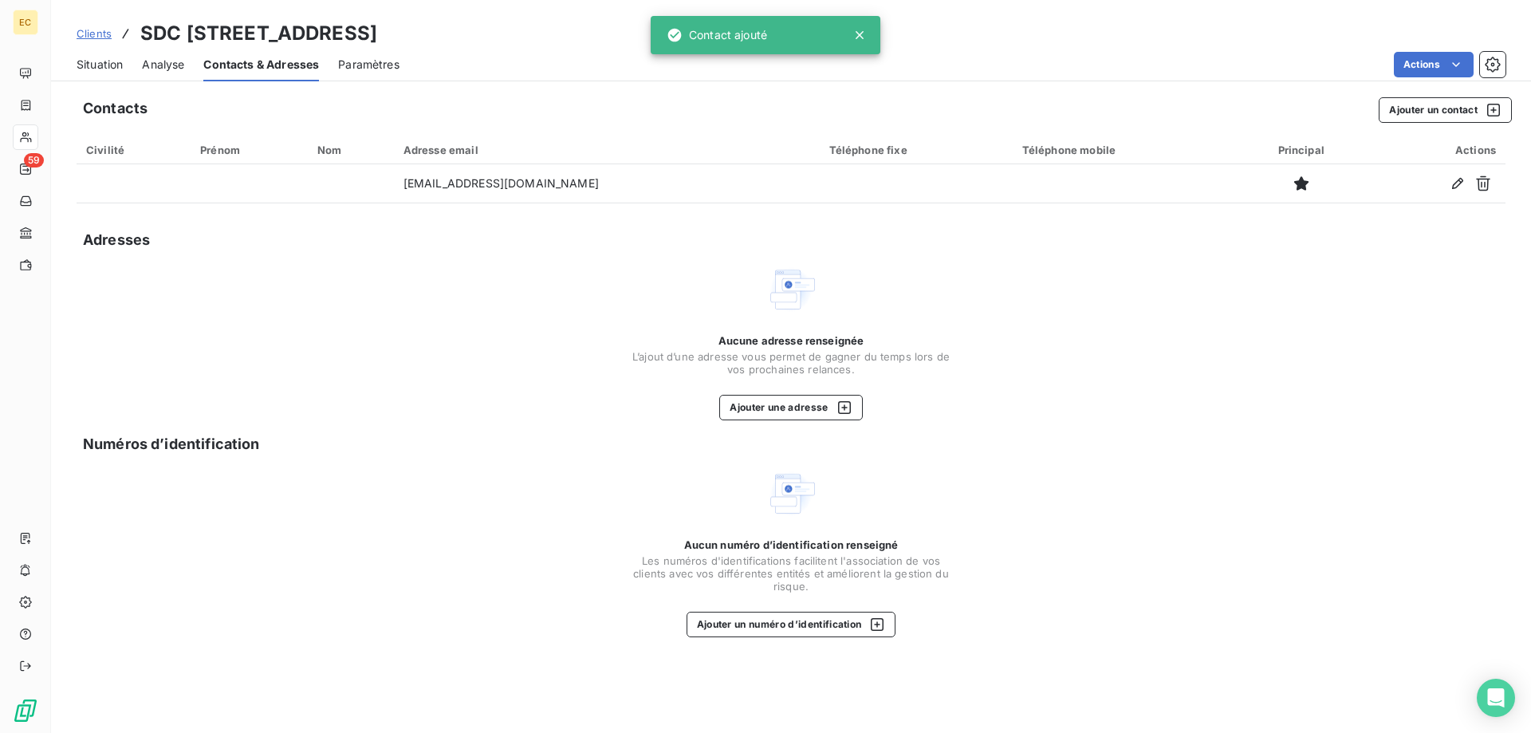
click at [108, 69] on span "Situation" at bounding box center [100, 65] width 46 height 16
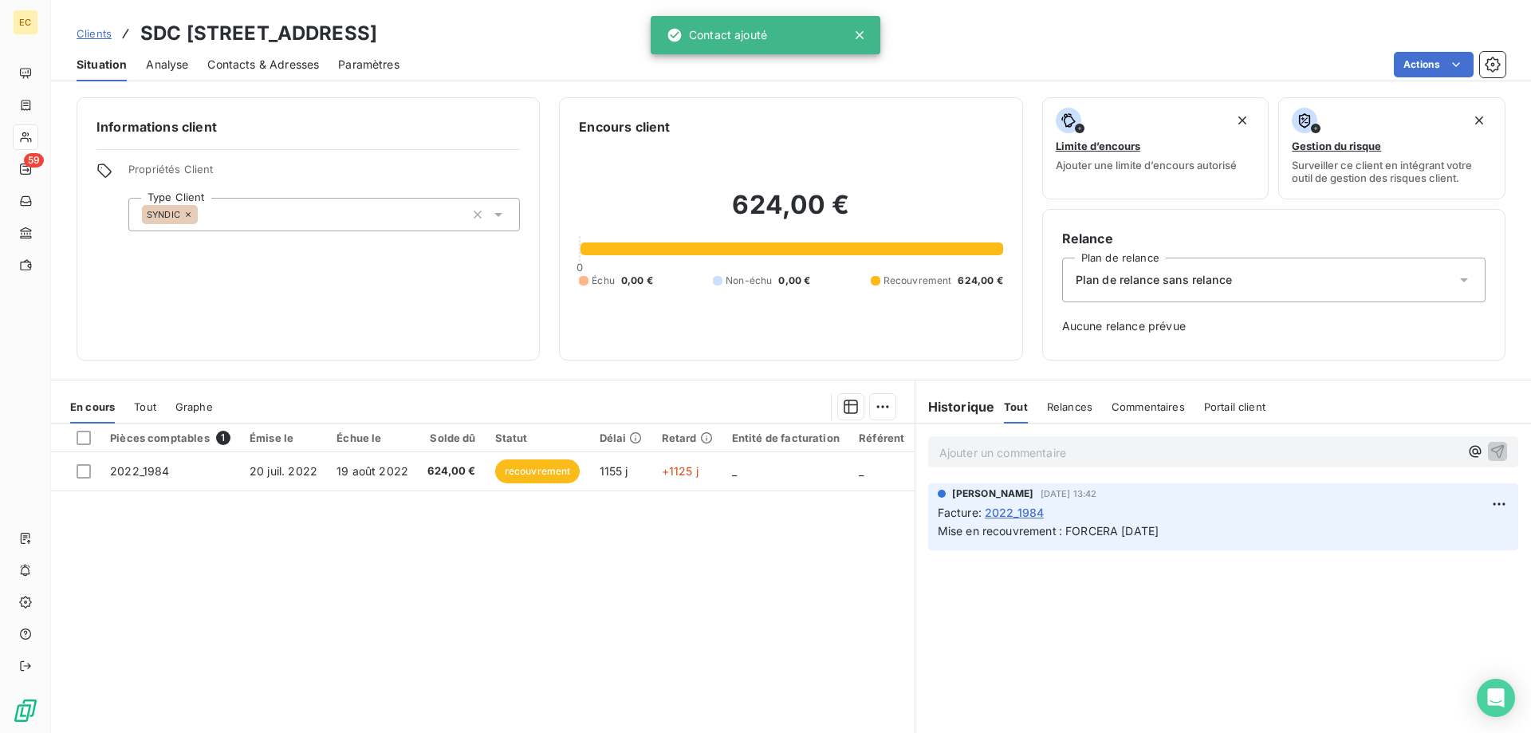
click at [1165, 282] on span "Plan de relance sans relance" at bounding box center [1154, 280] width 156 height 16
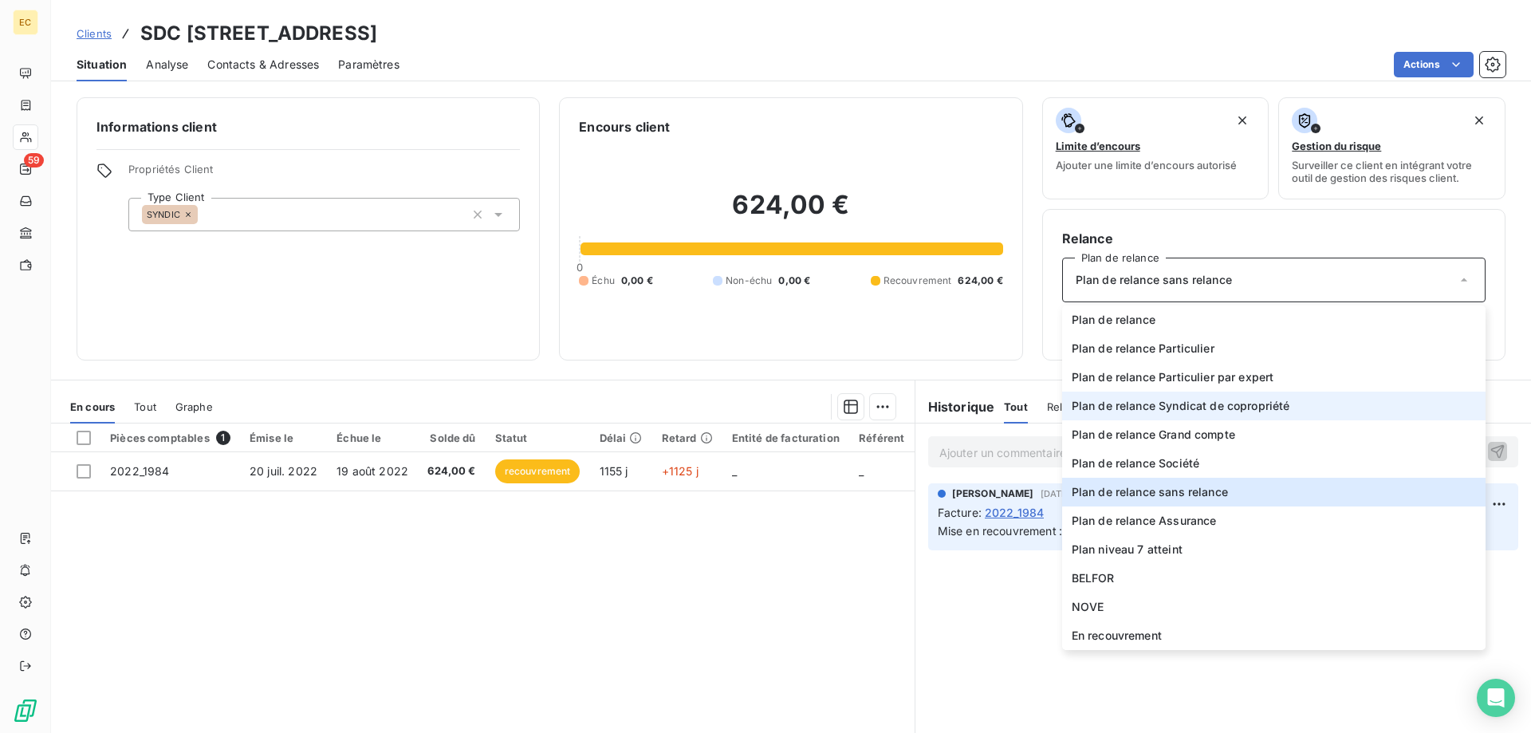
click at [1192, 408] on span "Plan de relance Syndicat de copropriété" at bounding box center [1181, 406] width 219 height 16
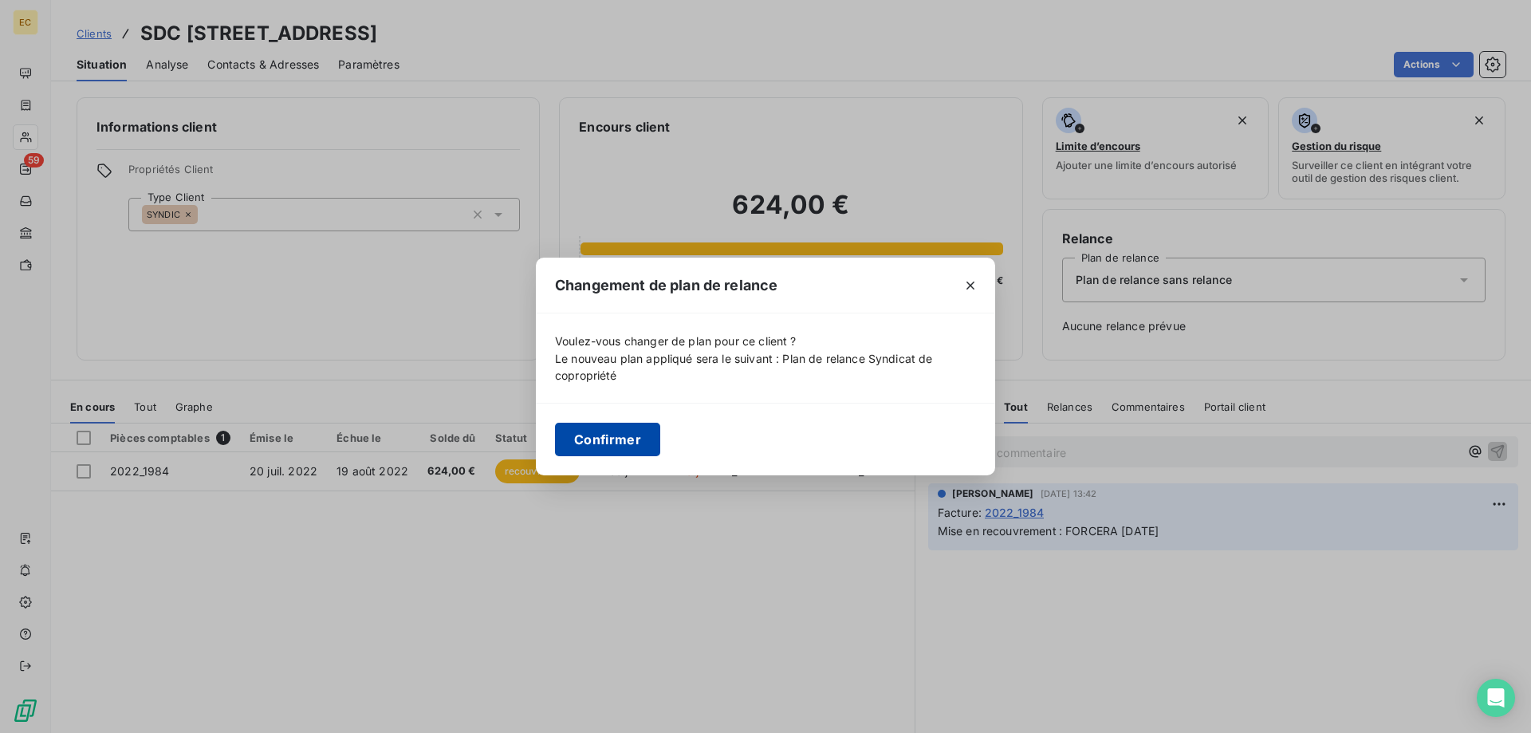
click at [617, 441] on button "Confirmer" at bounding box center [607, 440] width 105 height 34
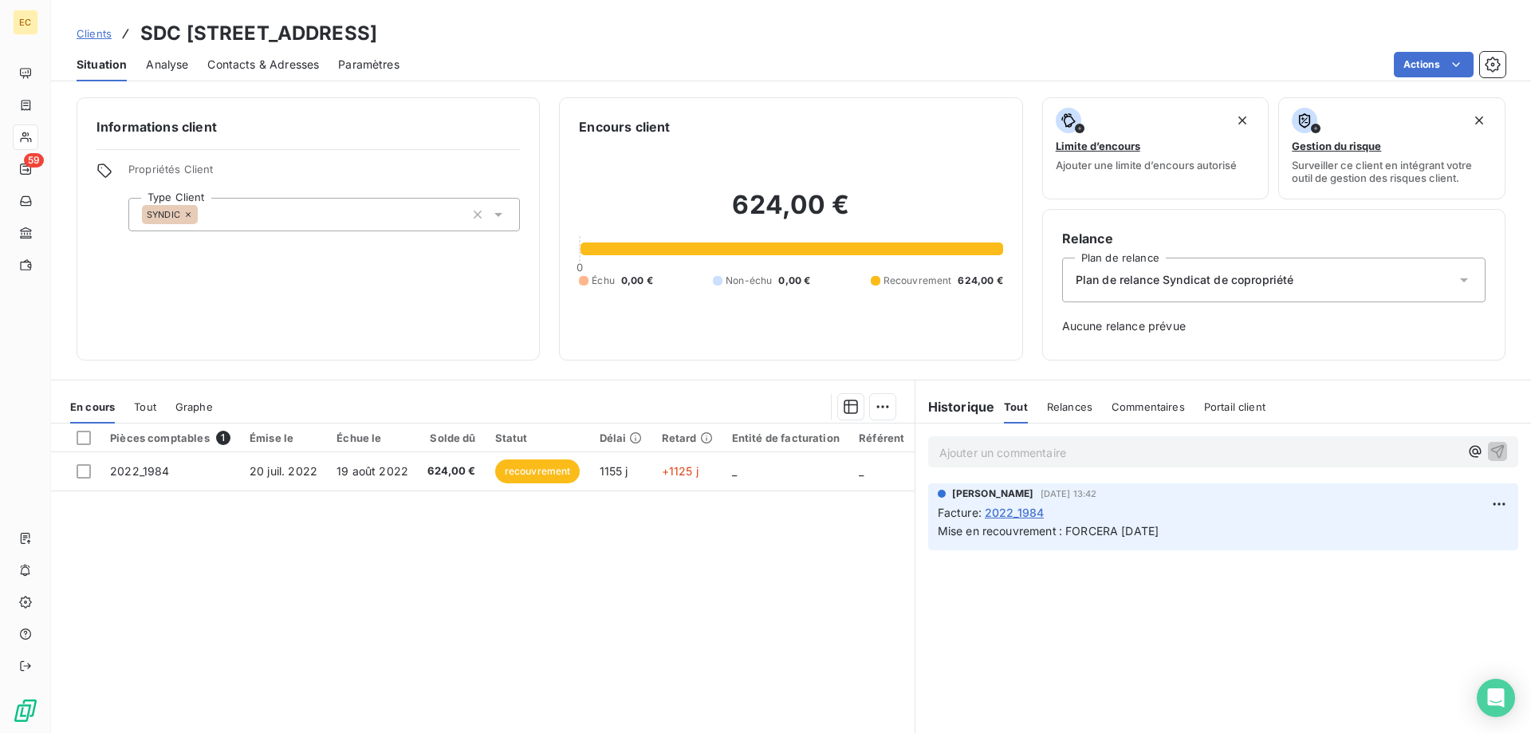
click at [98, 32] on span "Clients" at bounding box center [94, 33] width 35 height 13
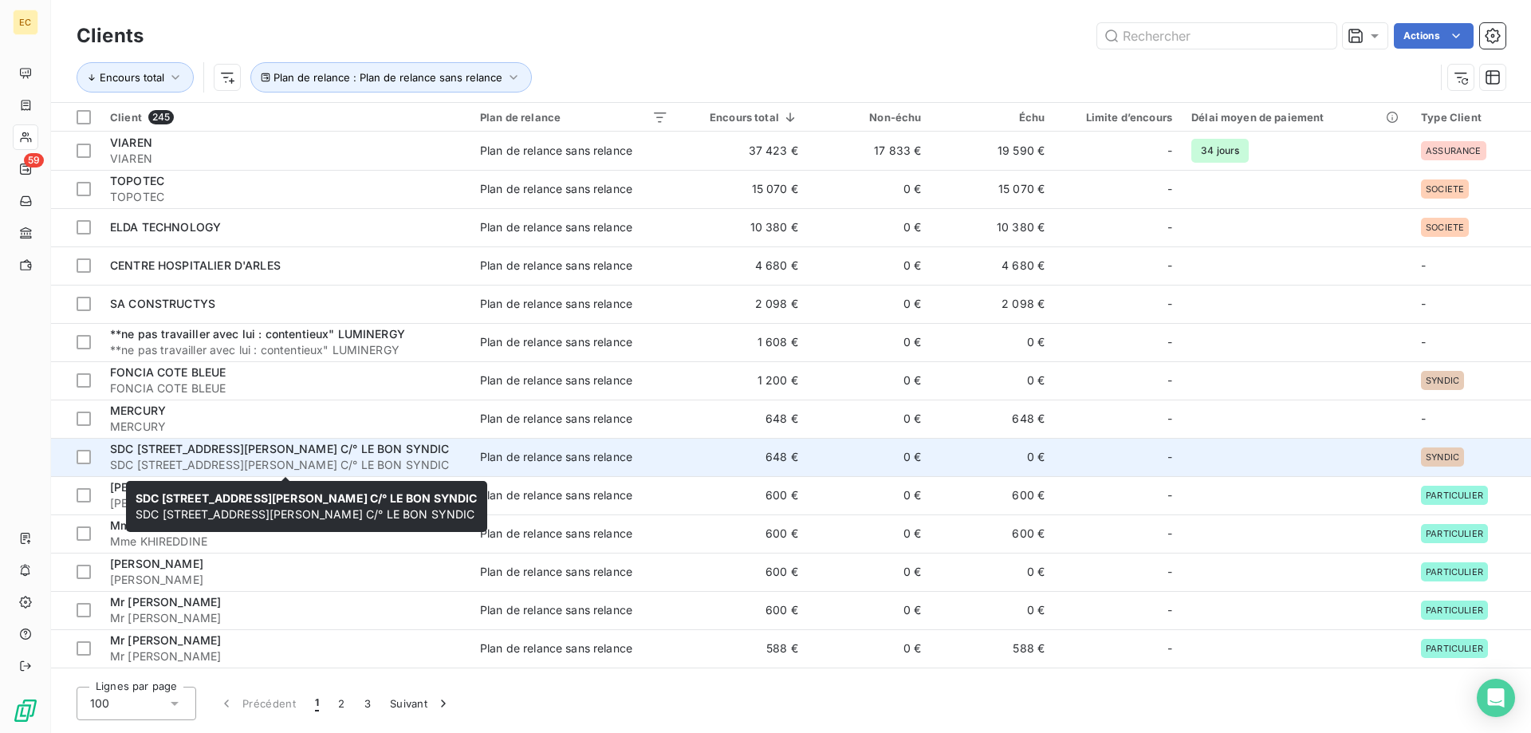
click at [133, 460] on span "SDC [STREET_ADDRESS][PERSON_NAME] C/° LE BON SYNDIC" at bounding box center [285, 465] width 351 height 16
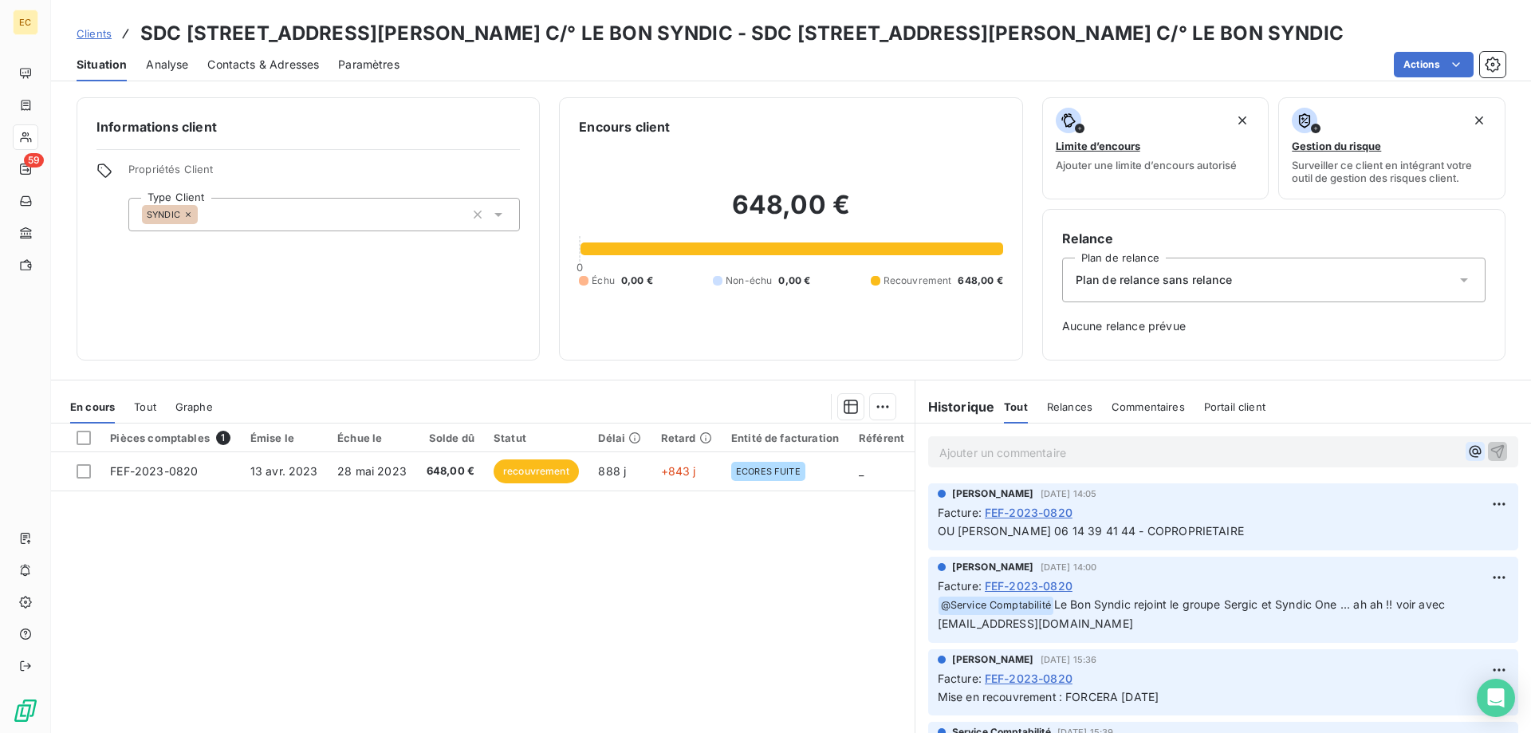
click at [1475, 451] on icon "button" at bounding box center [1476, 451] width 16 height 16
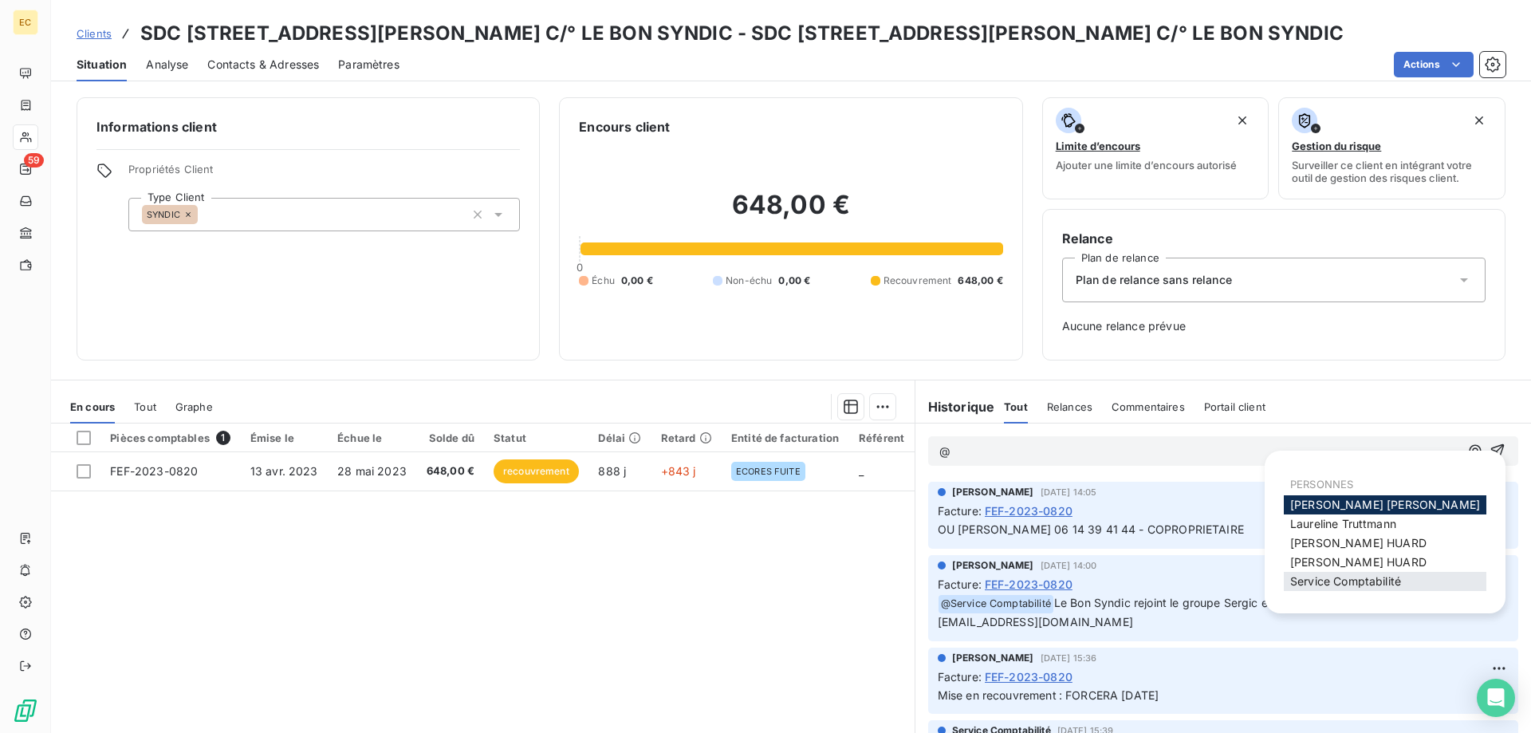
click at [1372, 585] on span "Service Comptabilité" at bounding box center [1346, 581] width 111 height 14
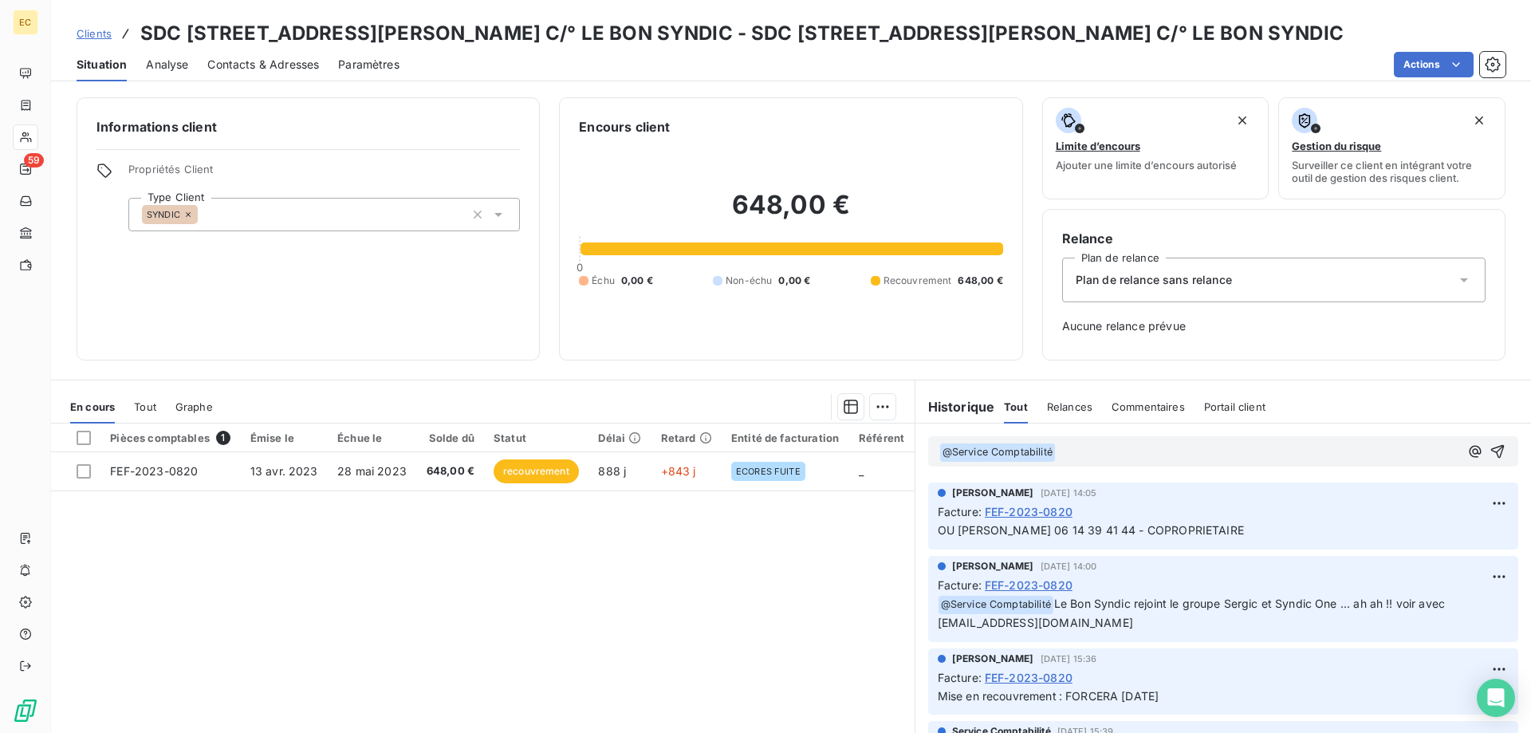
click at [1101, 452] on p "﻿ @ Service Comptabilité ﻿ ﻿" at bounding box center [1200, 452] width 520 height 19
click at [1500, 447] on icon "button" at bounding box center [1498, 451] width 16 height 16
click at [93, 33] on span "Clients" at bounding box center [94, 33] width 35 height 13
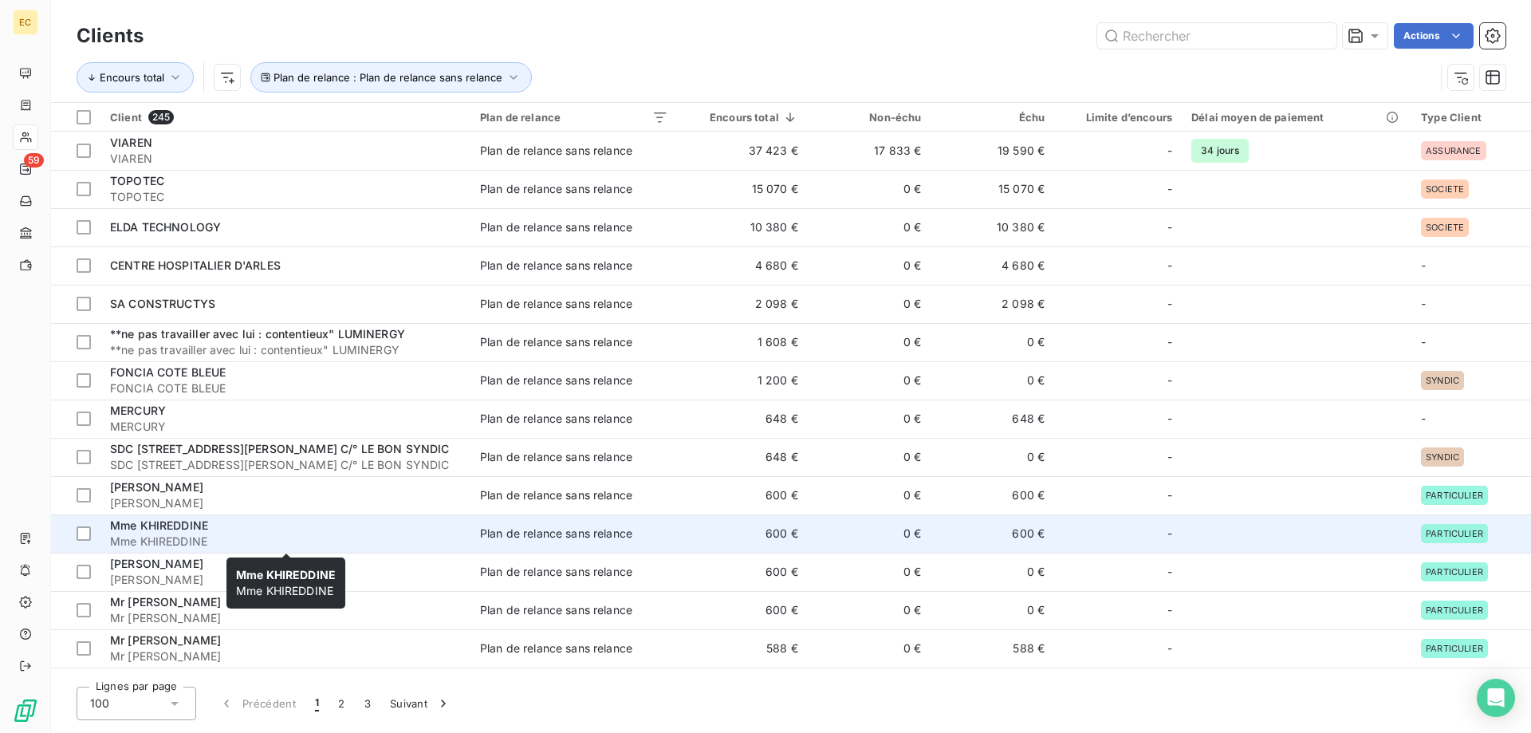
click at [160, 539] on span "Mme KHIREDDINE" at bounding box center [285, 542] width 351 height 16
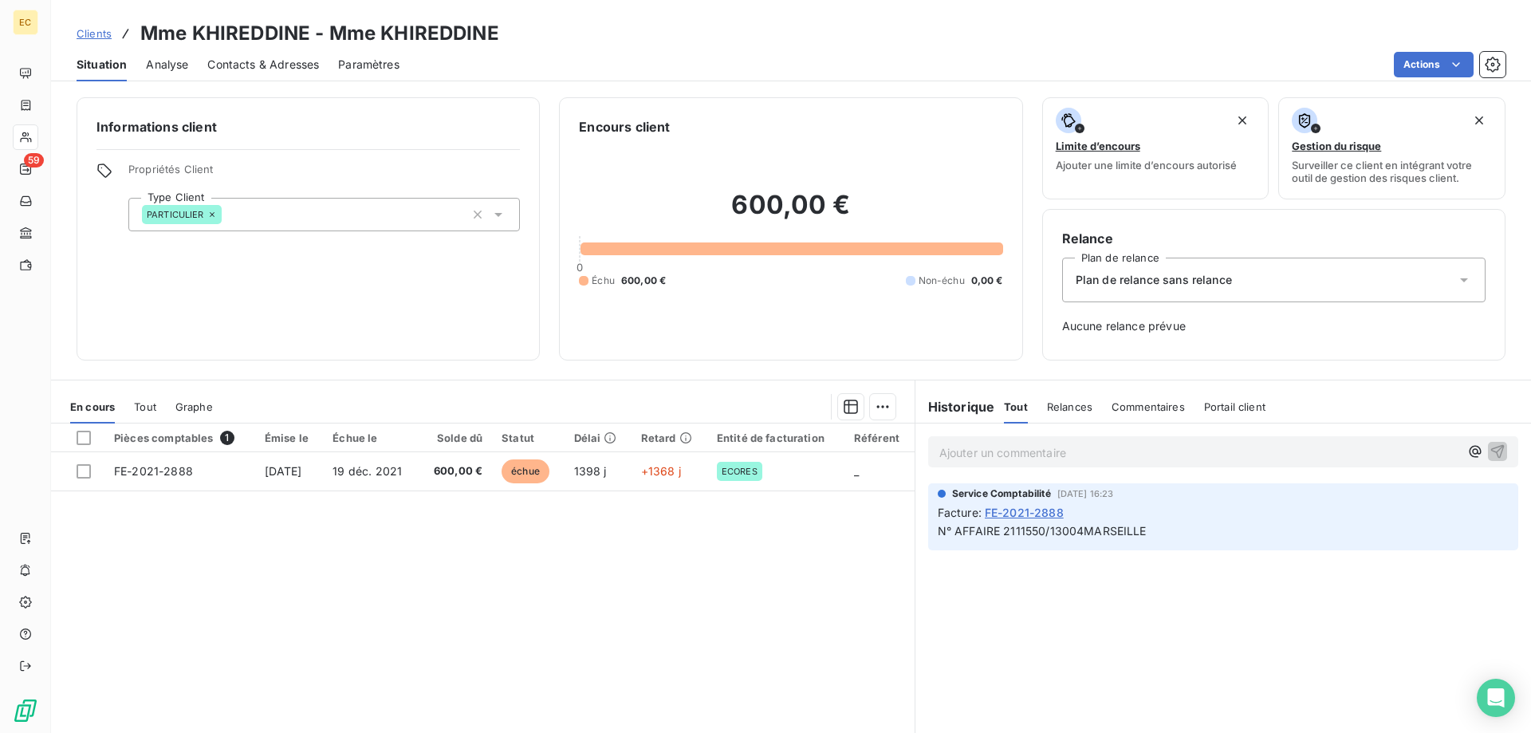
click at [1152, 281] on span "Plan de relance sans relance" at bounding box center [1154, 280] width 156 height 16
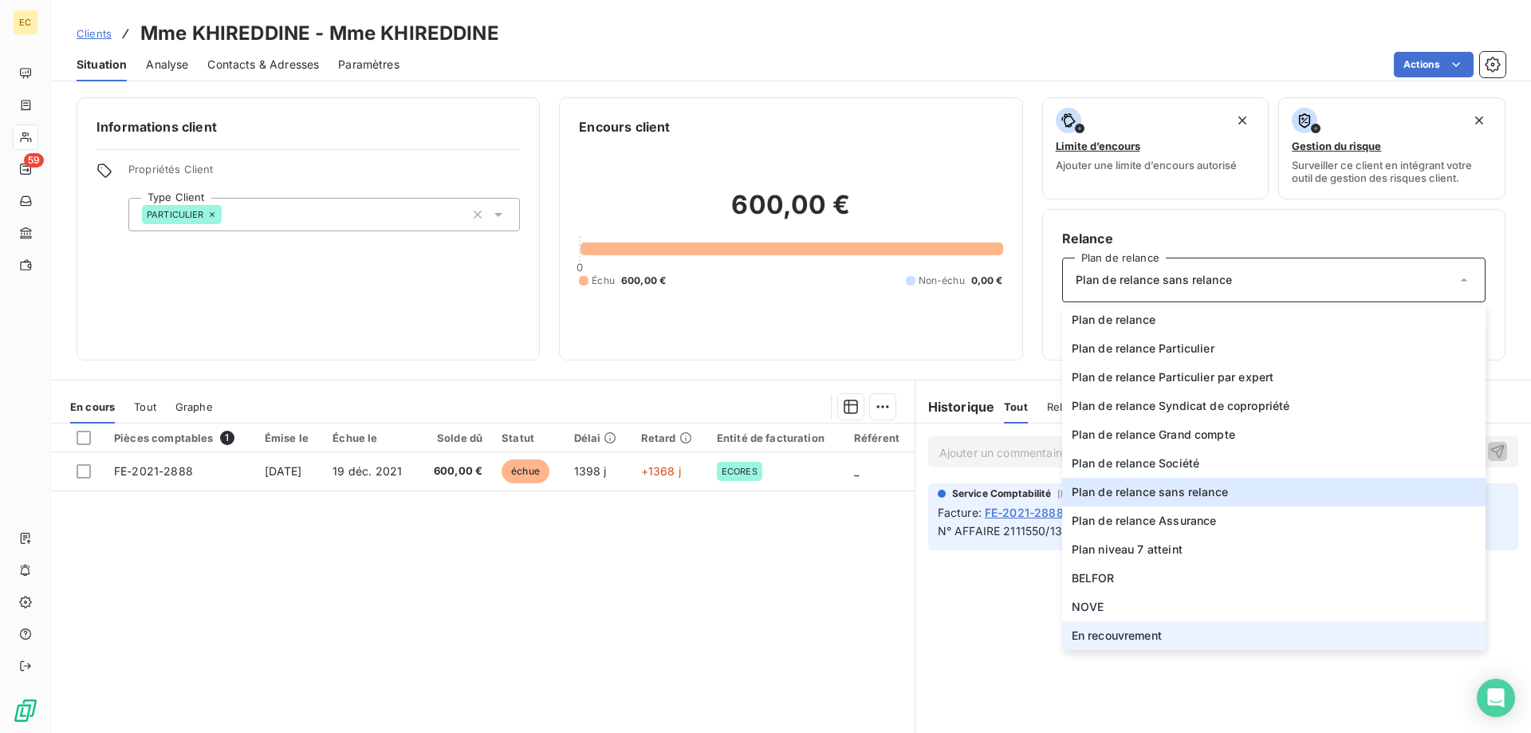
click at [1106, 637] on span "En recouvrement" at bounding box center [1117, 636] width 90 height 16
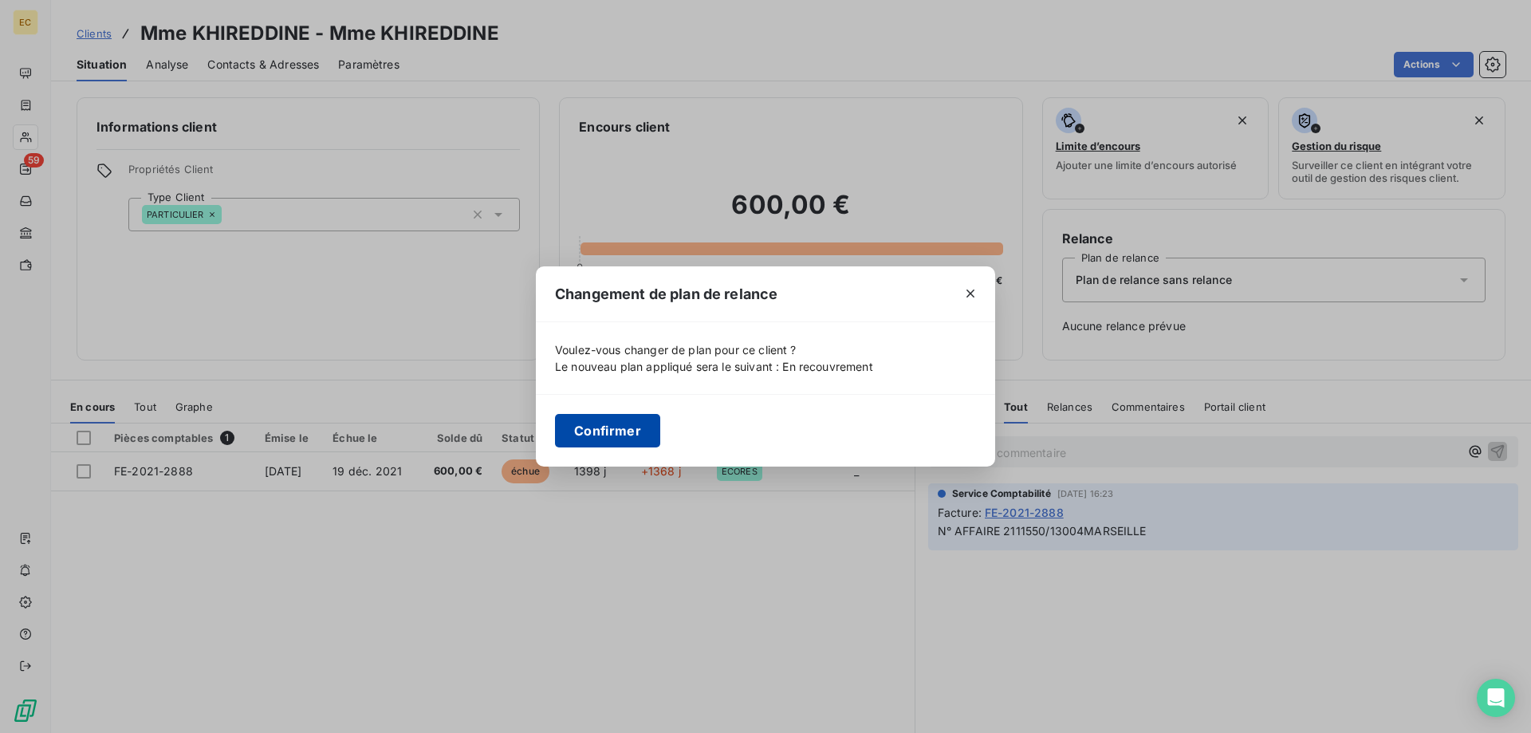
click at [603, 428] on button "Confirmer" at bounding box center [607, 431] width 105 height 34
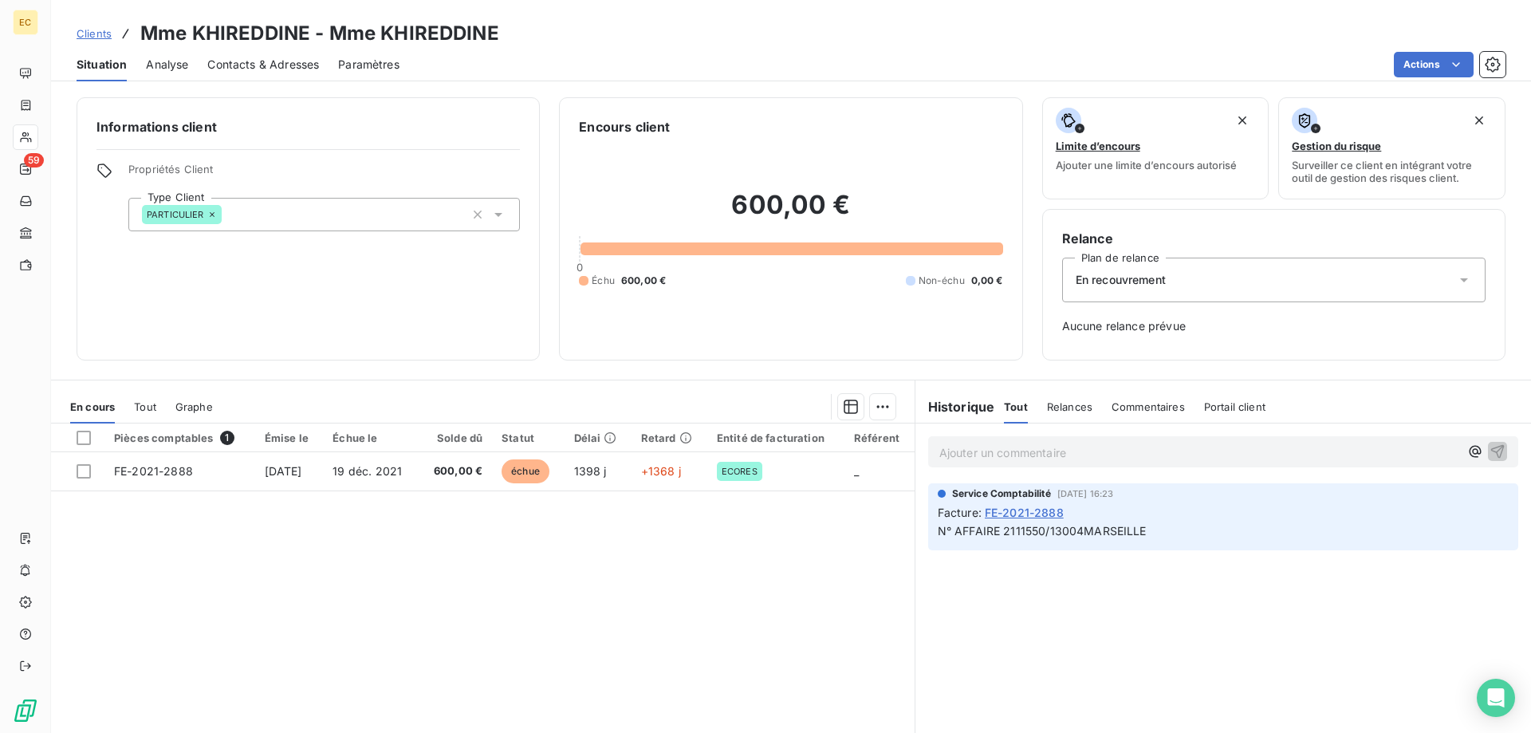
click at [93, 35] on span "Clients" at bounding box center [94, 33] width 35 height 13
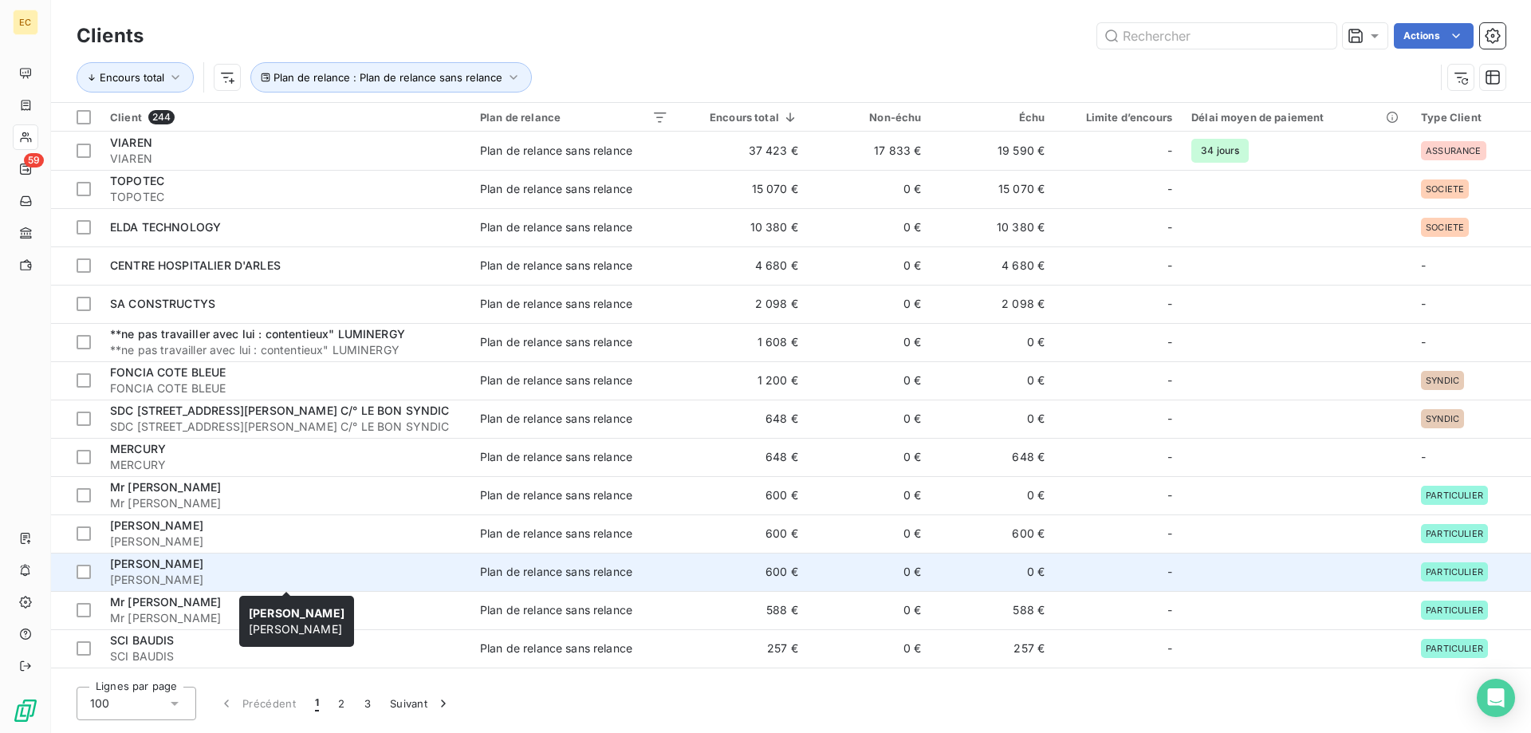
click at [191, 575] on span "[PERSON_NAME]" at bounding box center [285, 580] width 351 height 16
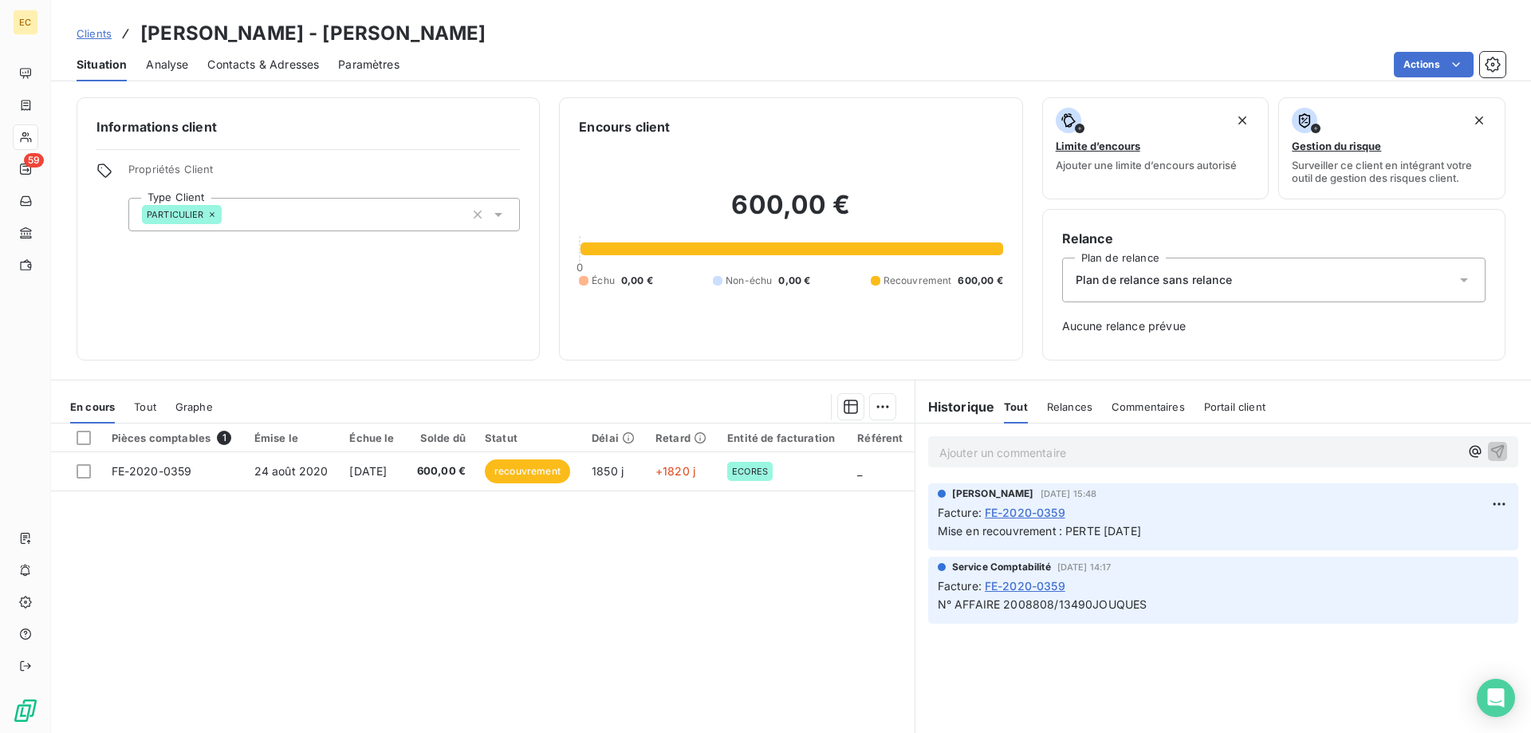
click at [1161, 282] on span "Plan de relance sans relance" at bounding box center [1154, 280] width 156 height 16
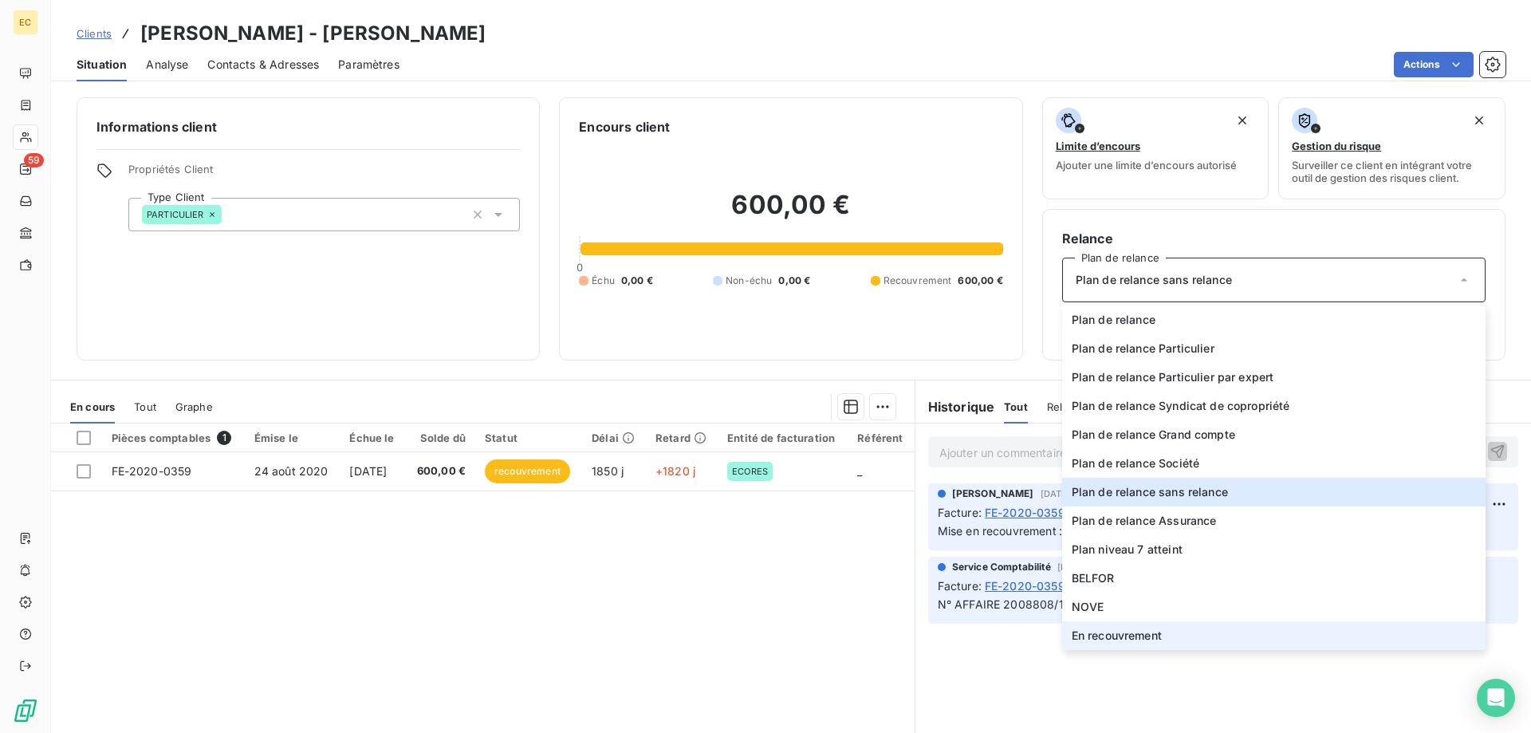
click at [1143, 639] on span "En recouvrement" at bounding box center [1117, 636] width 90 height 16
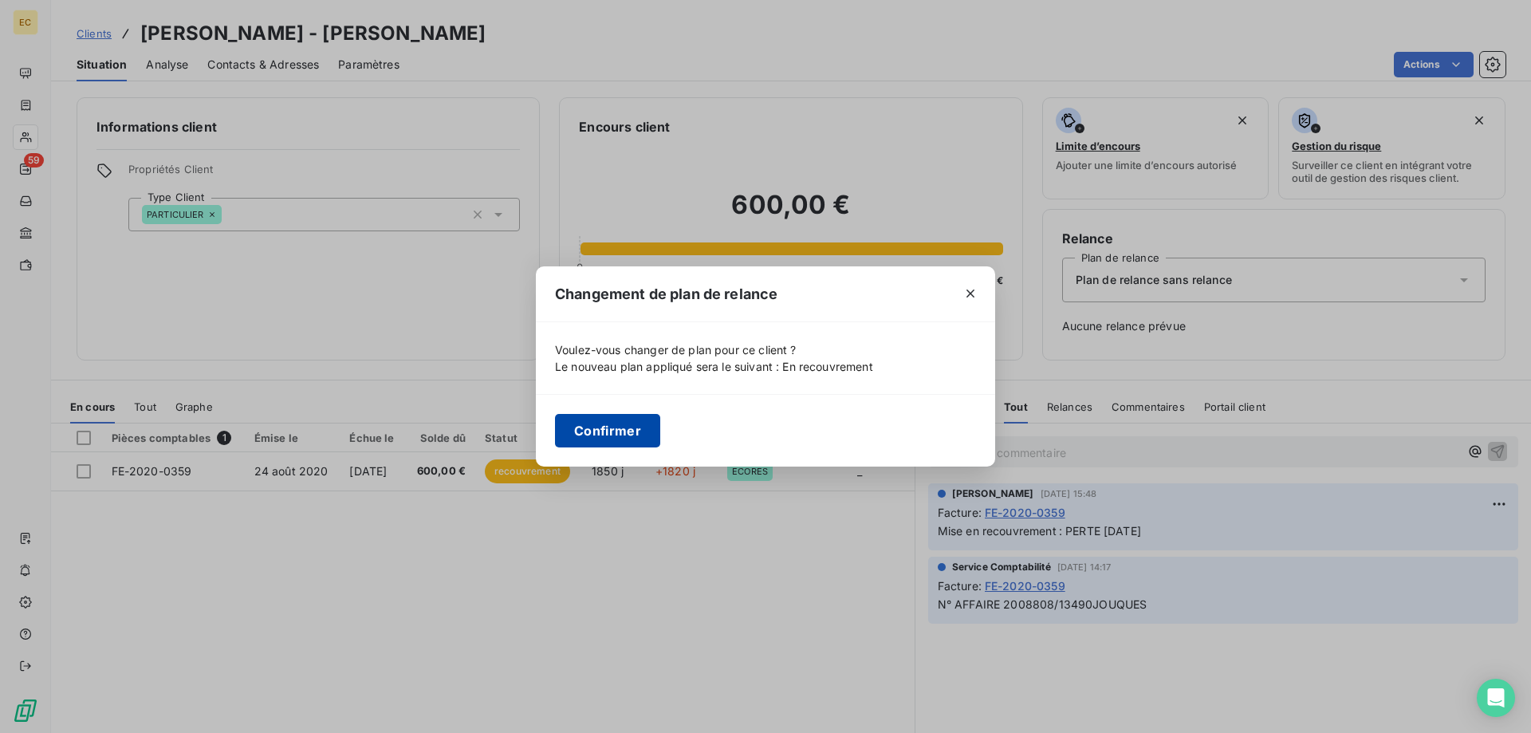
click at [621, 427] on button "Confirmer" at bounding box center [607, 431] width 105 height 34
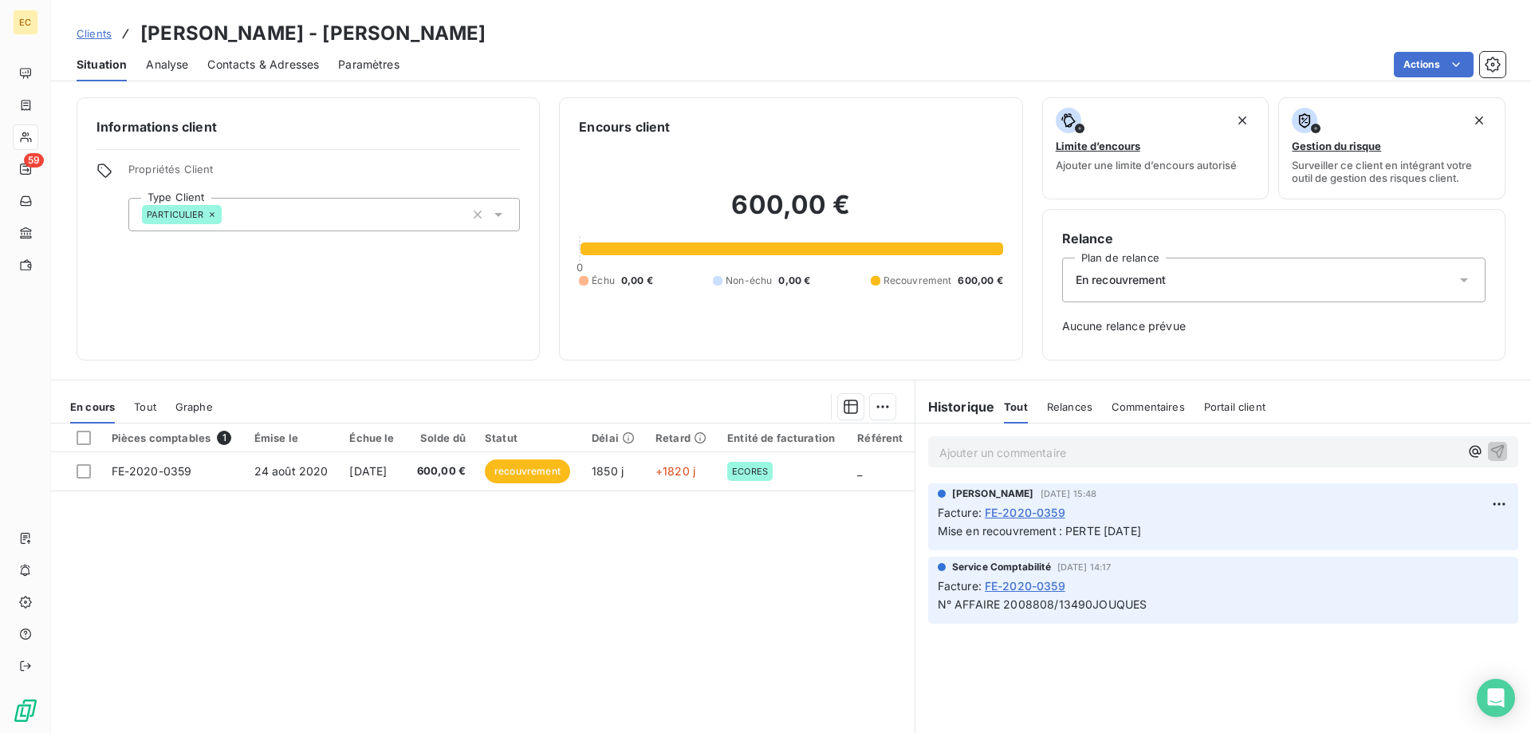
click at [94, 32] on span "Clients" at bounding box center [94, 33] width 35 height 13
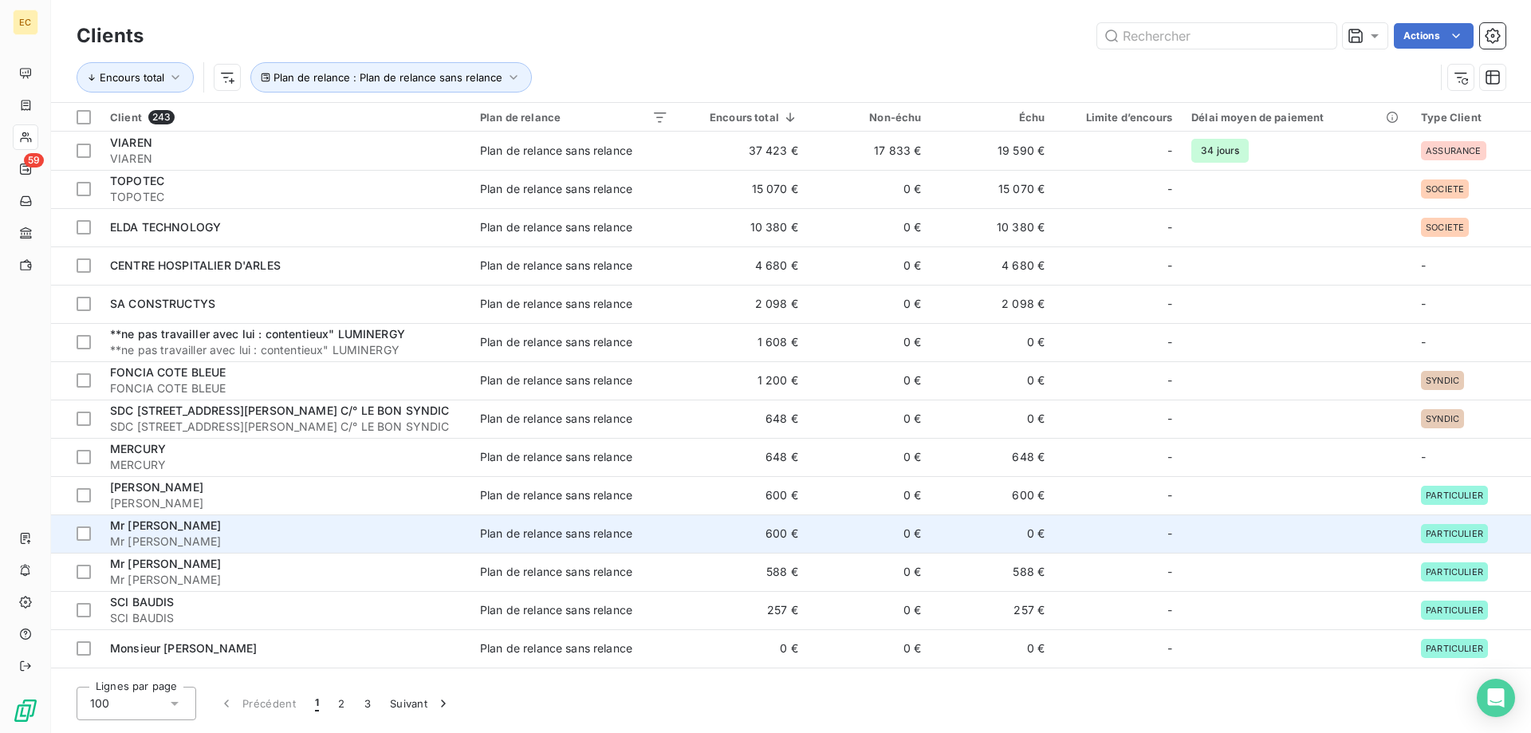
click at [140, 531] on span "Mr [PERSON_NAME]" at bounding box center [165, 525] width 111 height 14
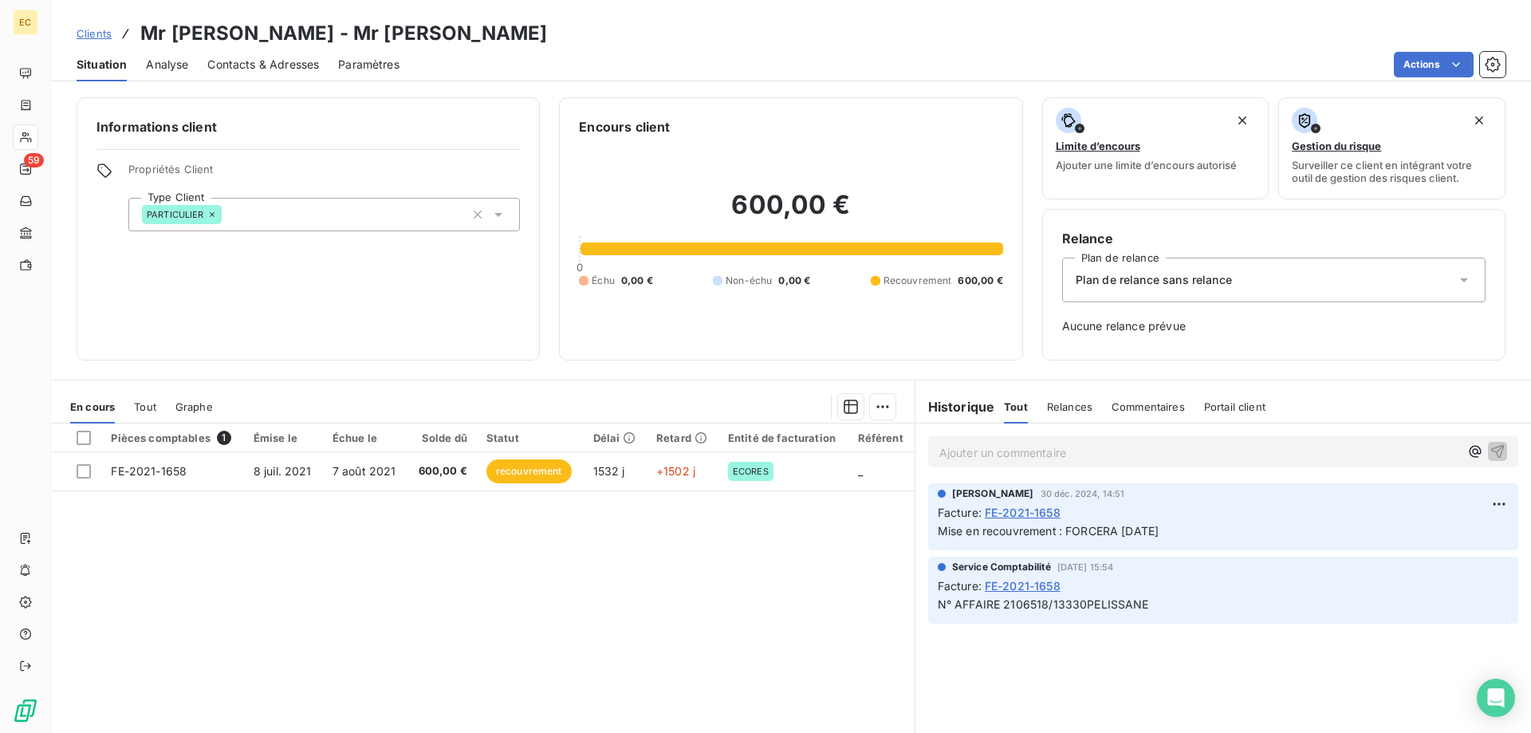
click at [1238, 282] on div "Plan de relance sans relance" at bounding box center [1274, 280] width 424 height 45
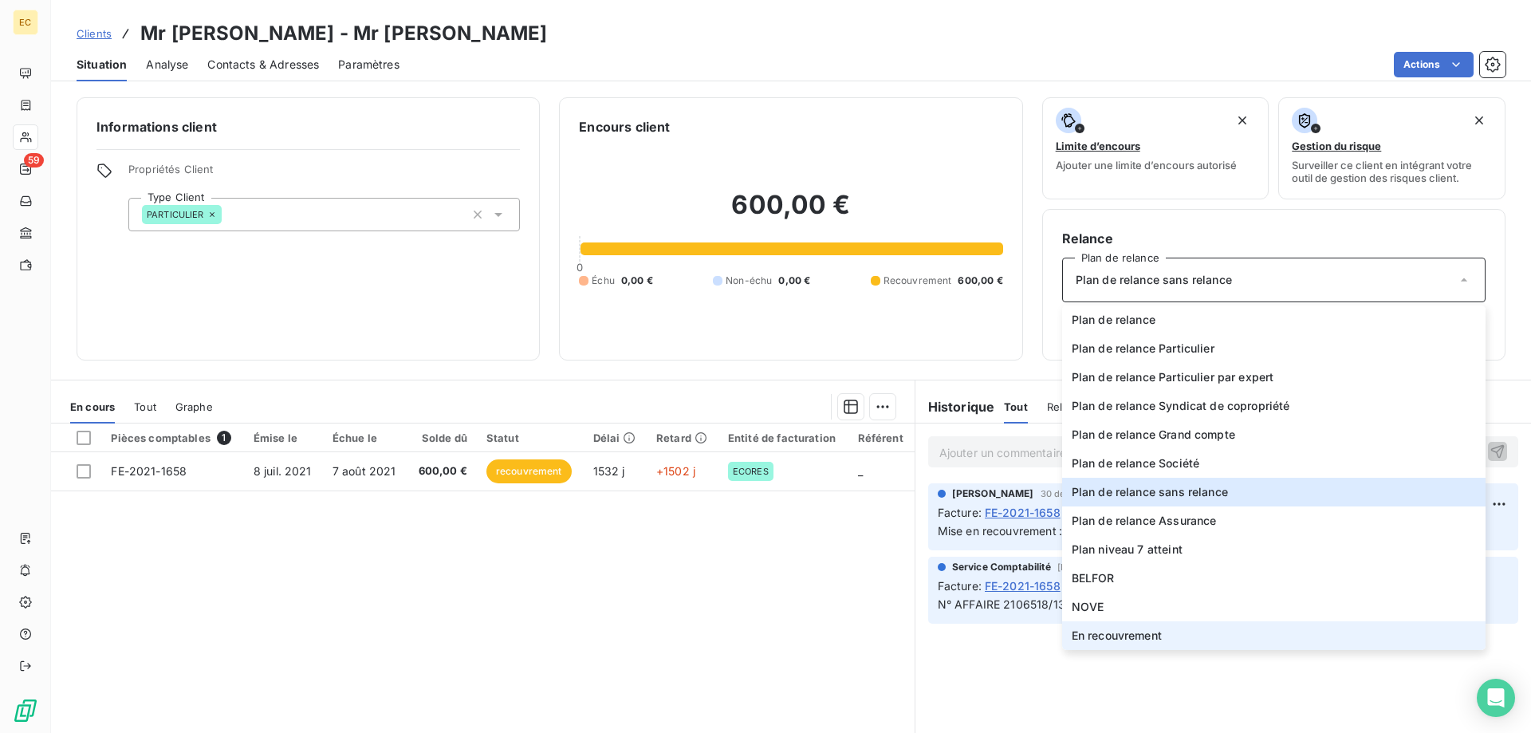
click at [1153, 635] on span "En recouvrement" at bounding box center [1117, 636] width 90 height 16
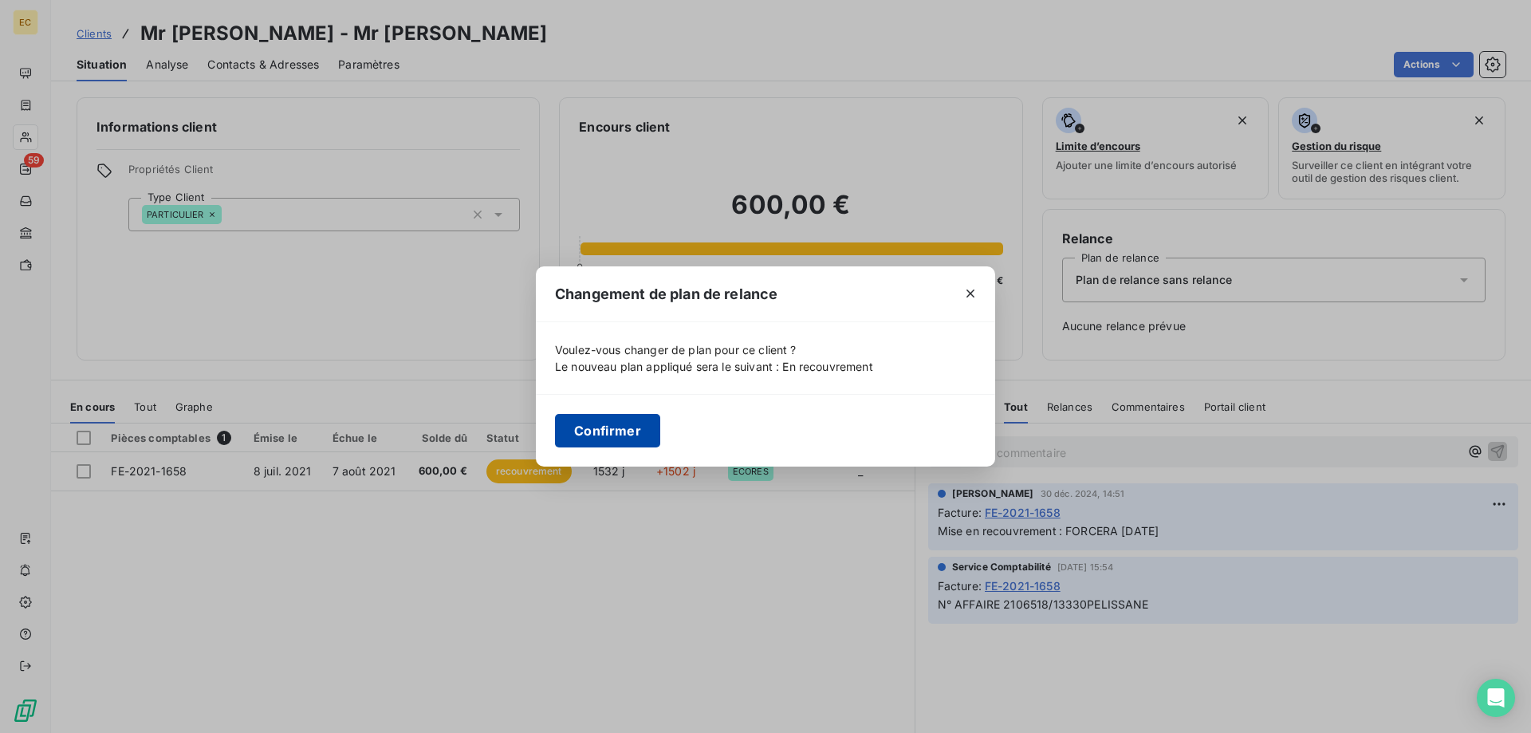
click at [601, 424] on button "Confirmer" at bounding box center [607, 431] width 105 height 34
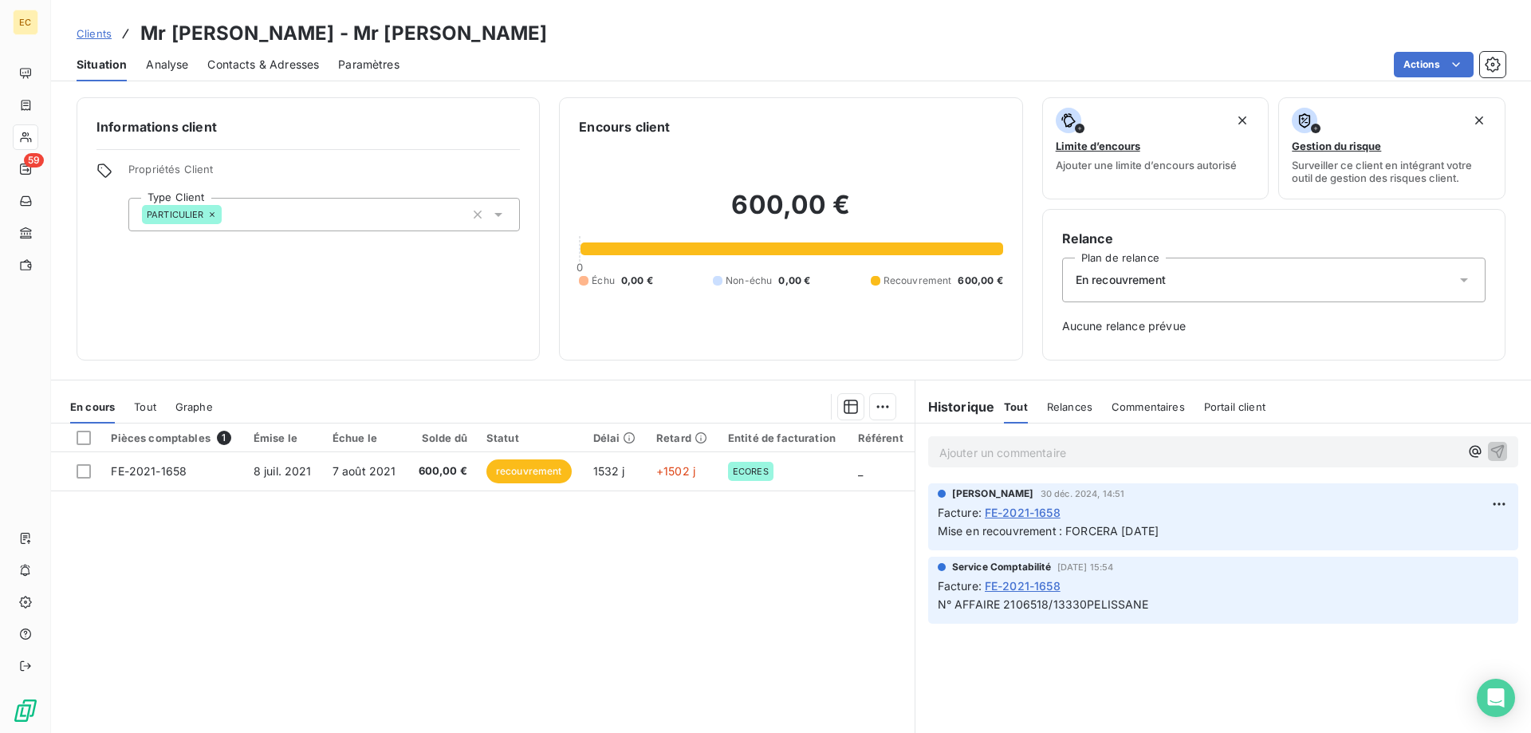
click at [91, 33] on span "Clients" at bounding box center [94, 33] width 35 height 13
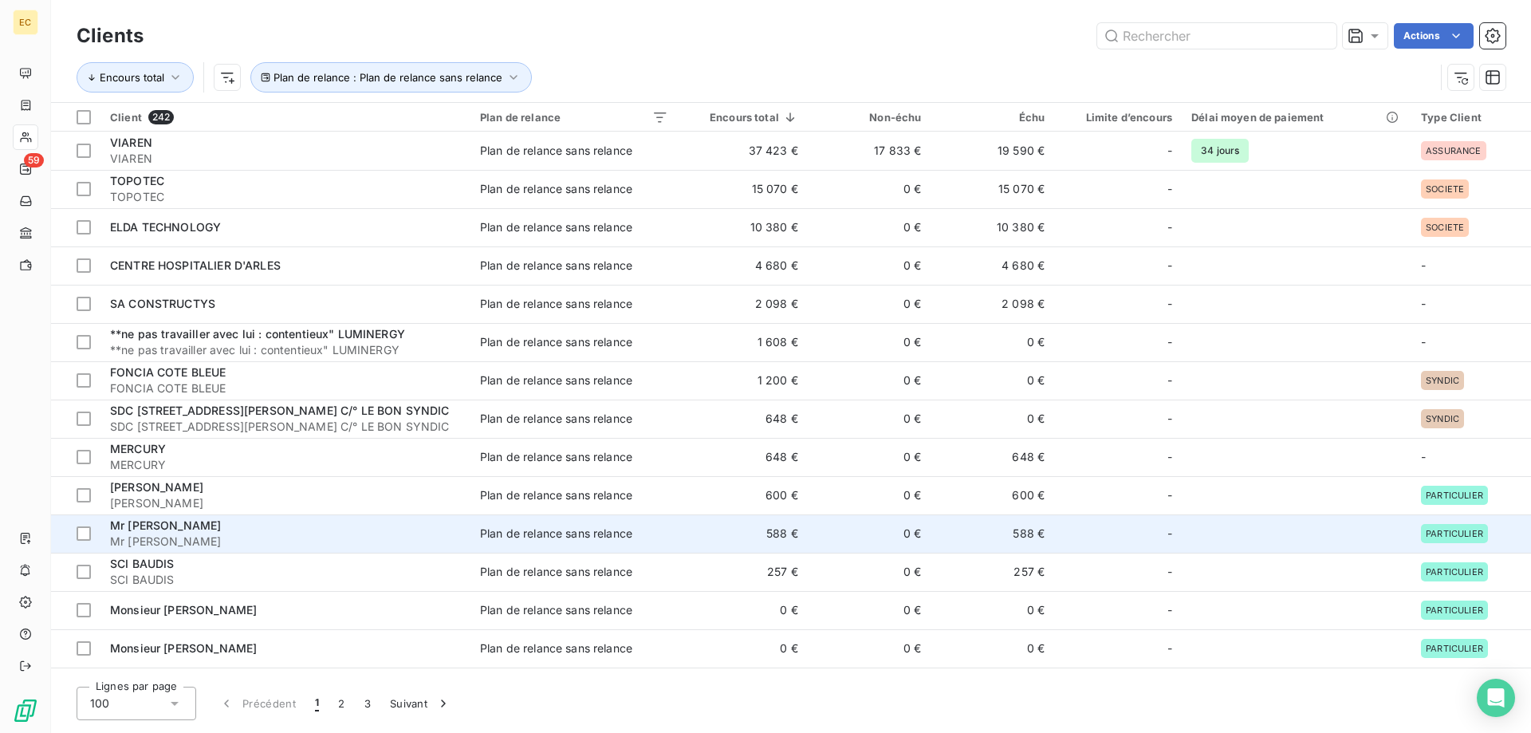
click at [165, 542] on span "Mr [PERSON_NAME]" at bounding box center [285, 542] width 351 height 16
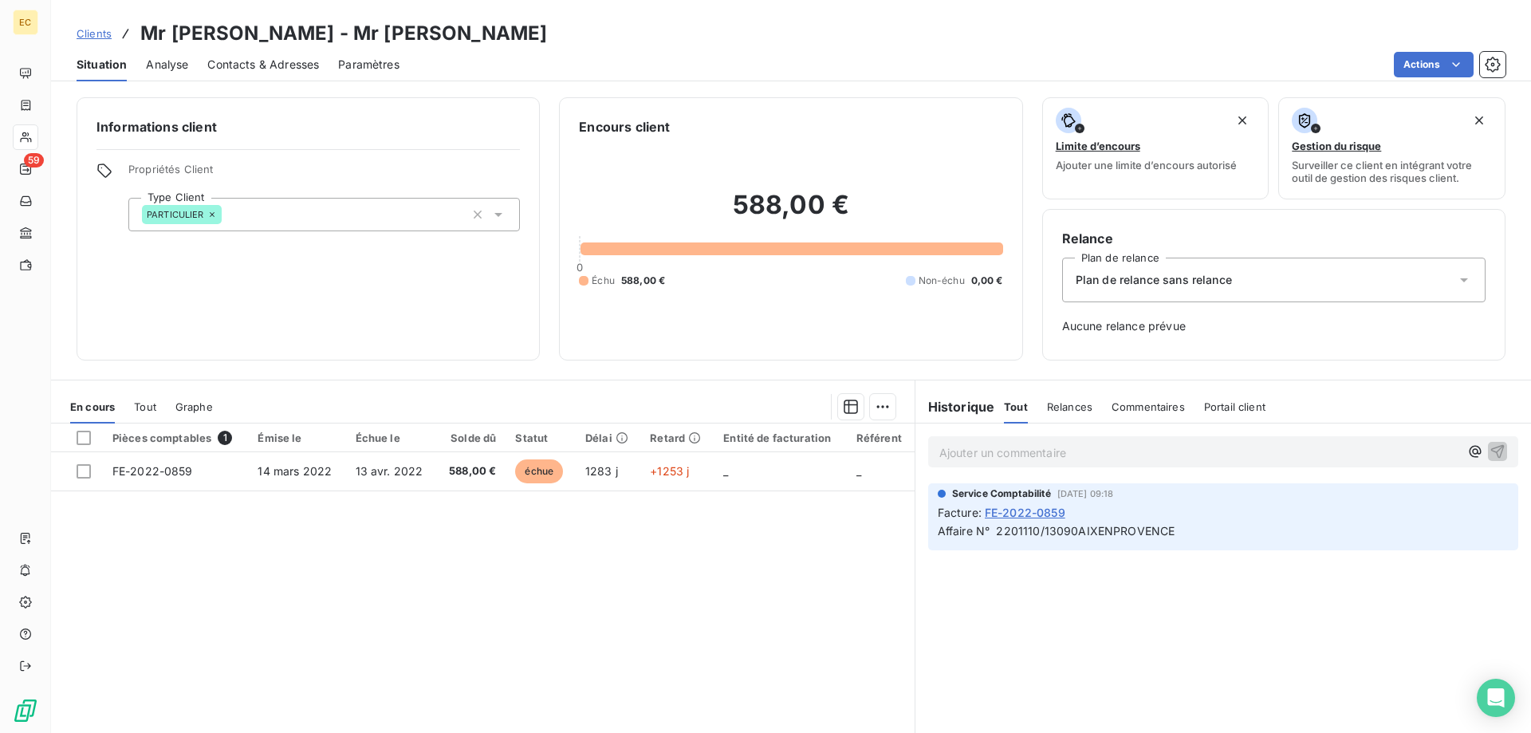
click at [93, 33] on span "Clients" at bounding box center [94, 33] width 35 height 13
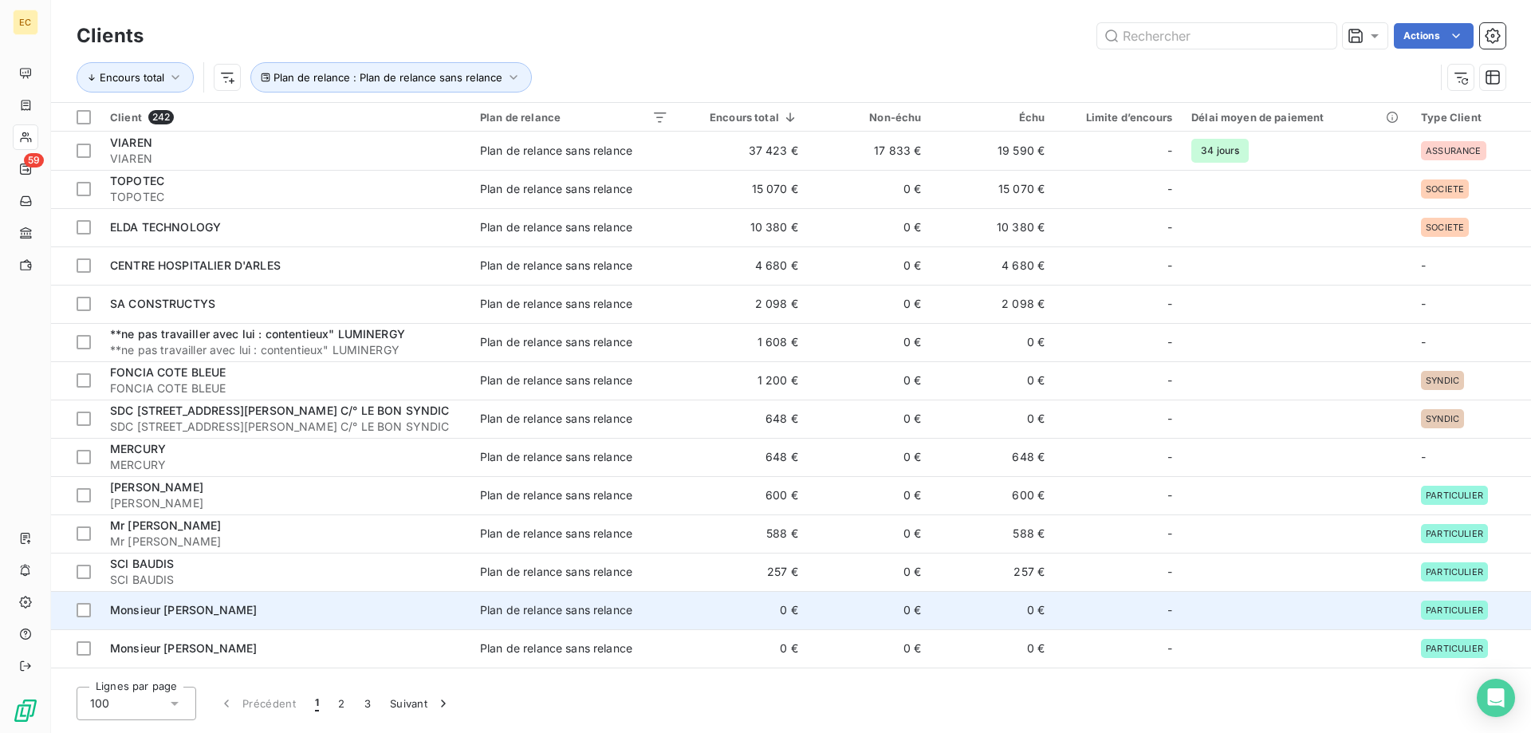
click at [148, 611] on span "Monsieur [PERSON_NAME]" at bounding box center [183, 610] width 147 height 14
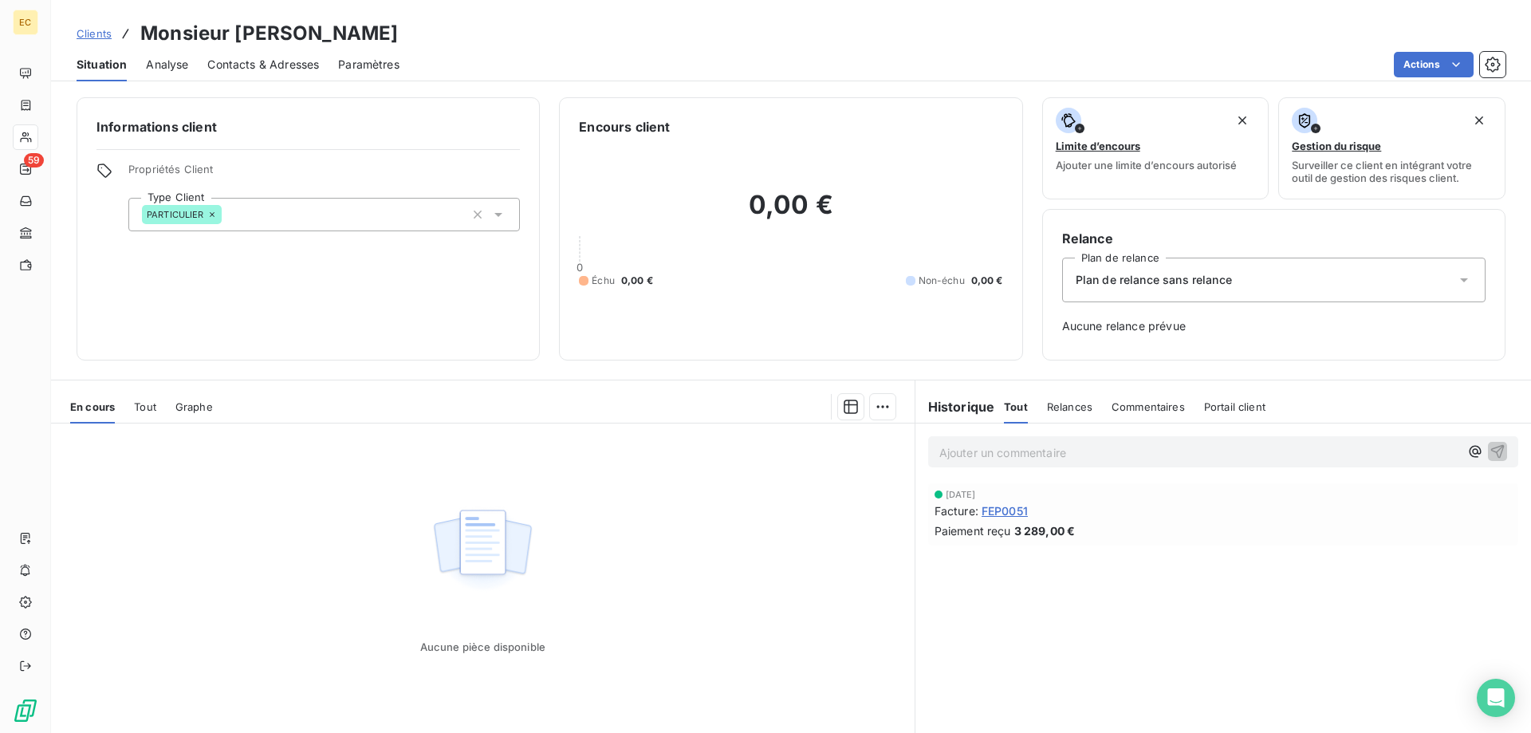
click at [95, 33] on span "Clients" at bounding box center [94, 33] width 35 height 13
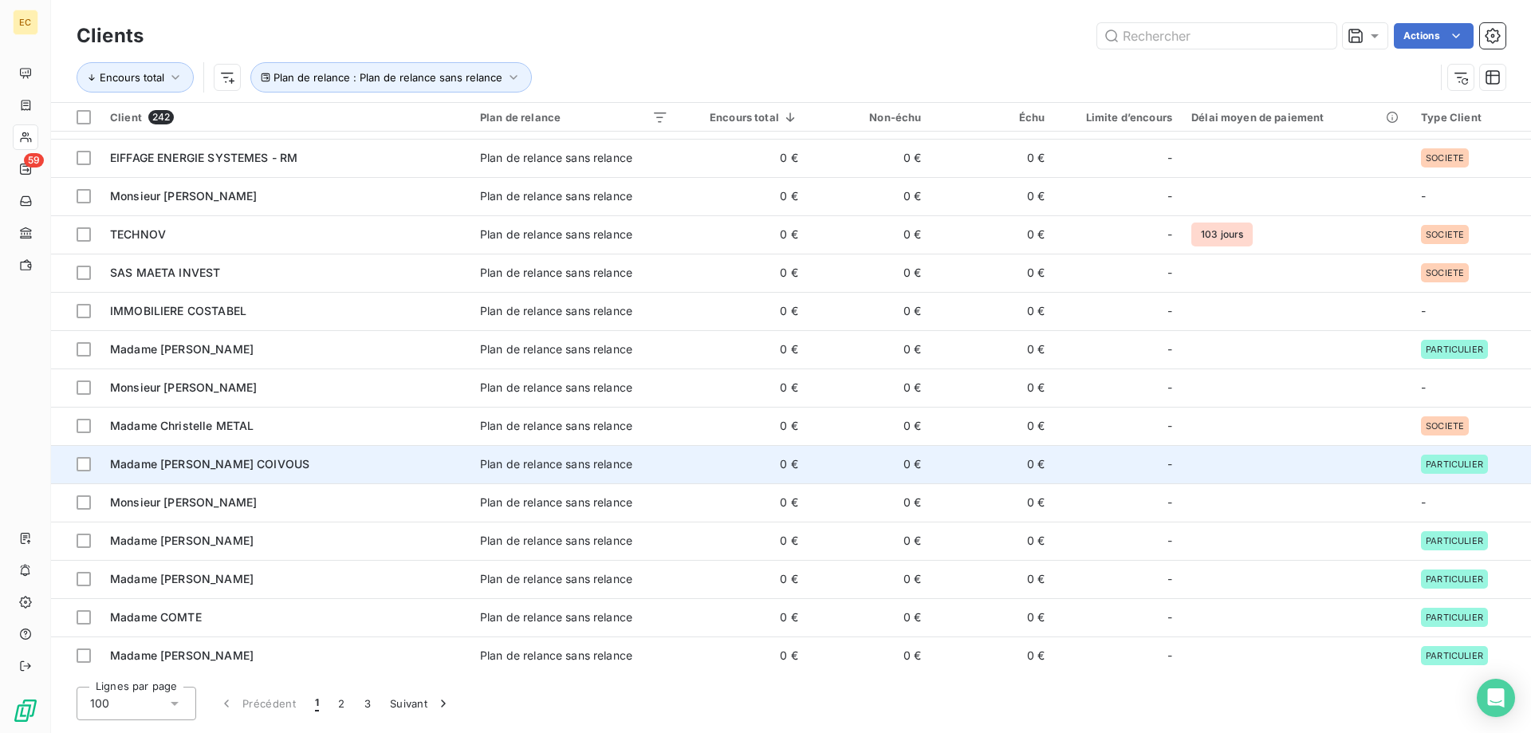
scroll to position [3287, 0]
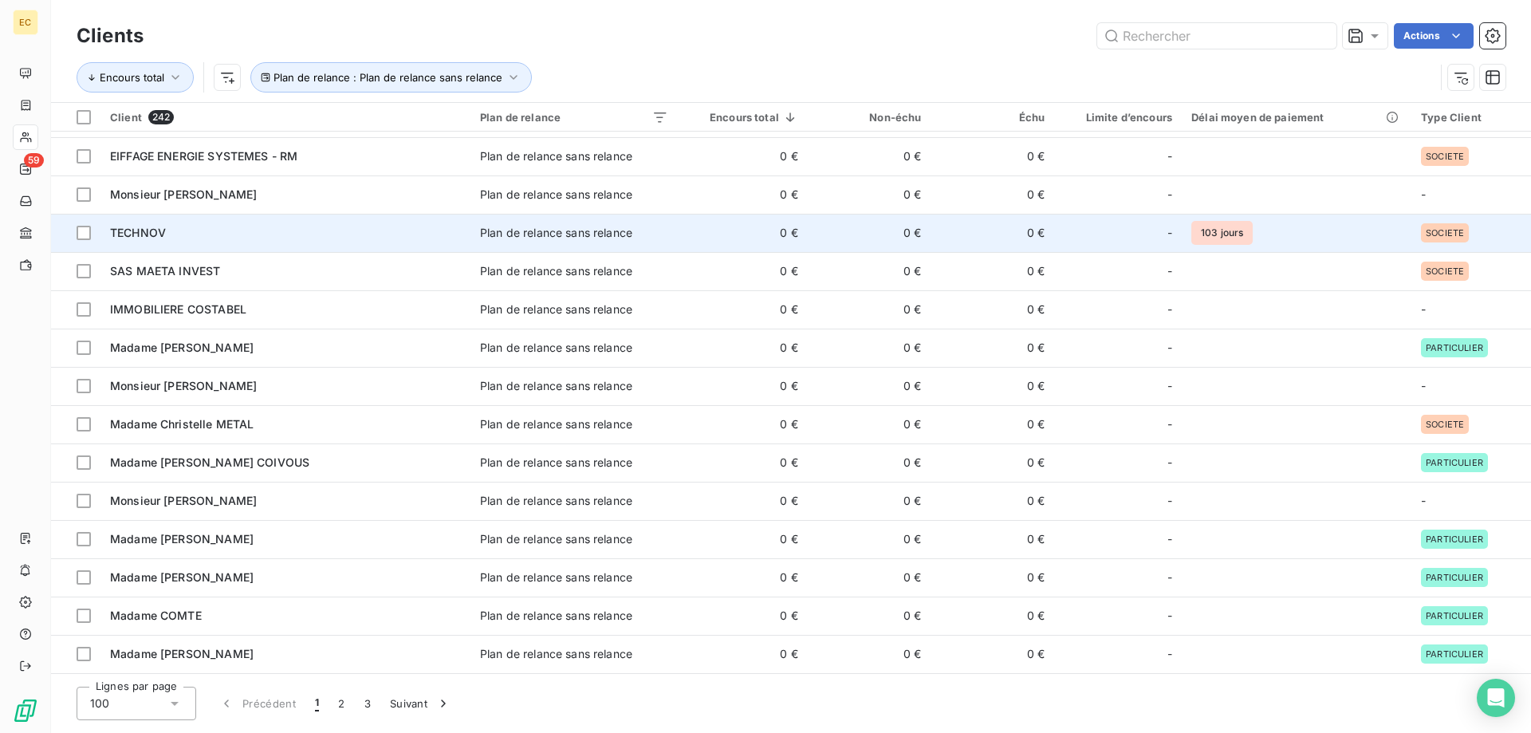
click at [207, 238] on div "TECHNOV" at bounding box center [285, 233] width 351 height 16
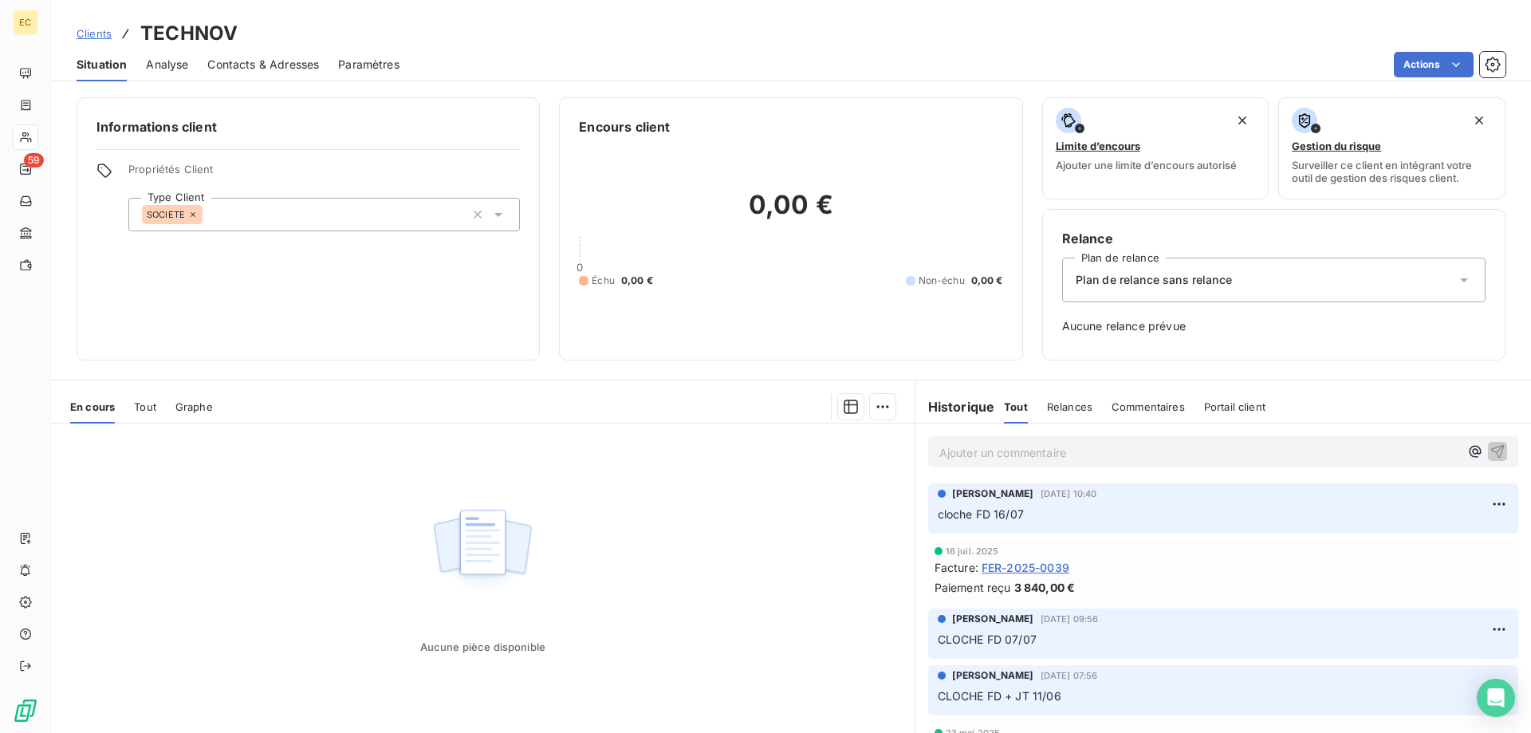
click at [1141, 278] on span "Plan de relance sans relance" at bounding box center [1154, 280] width 156 height 16
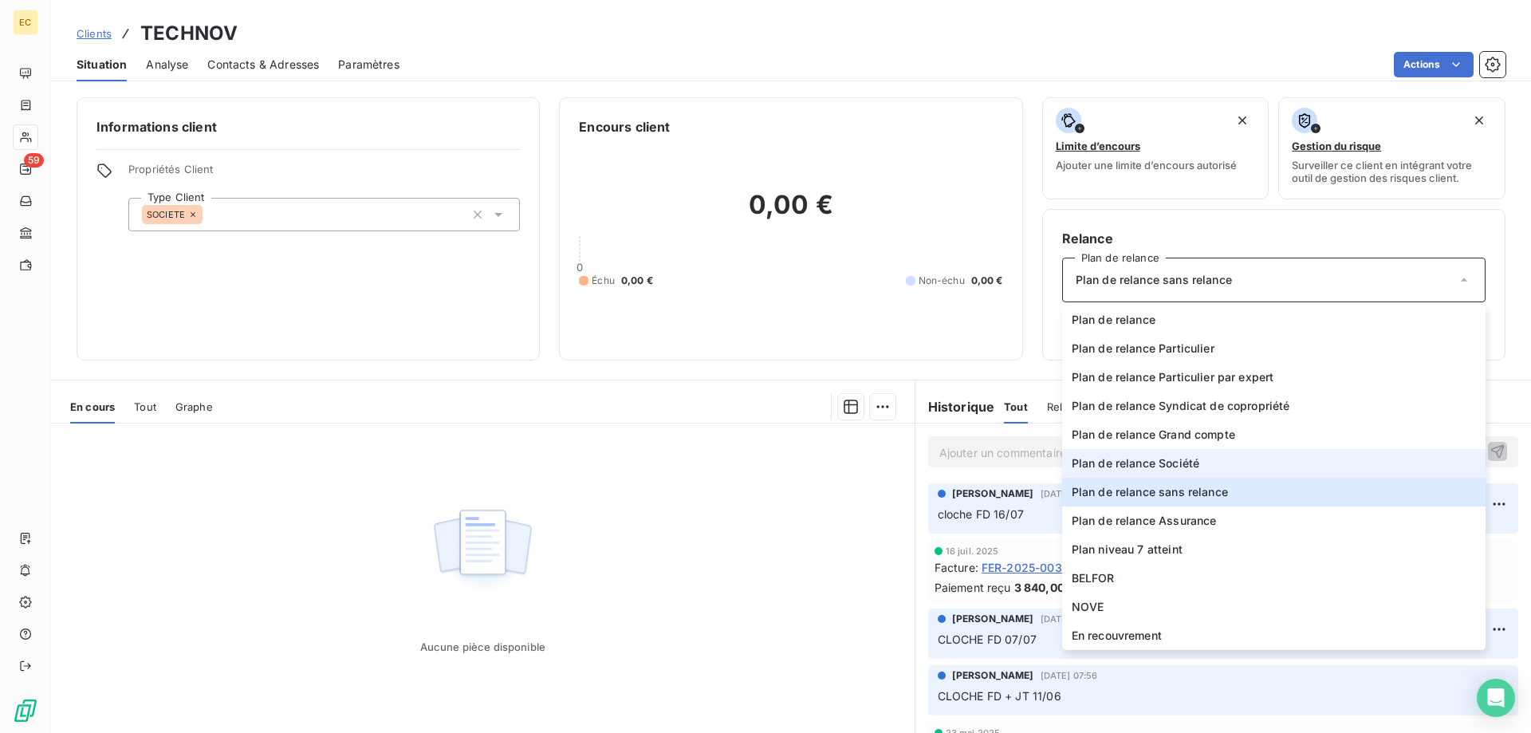
click at [1149, 466] on span "Plan de relance Société" at bounding box center [1136, 463] width 128 height 16
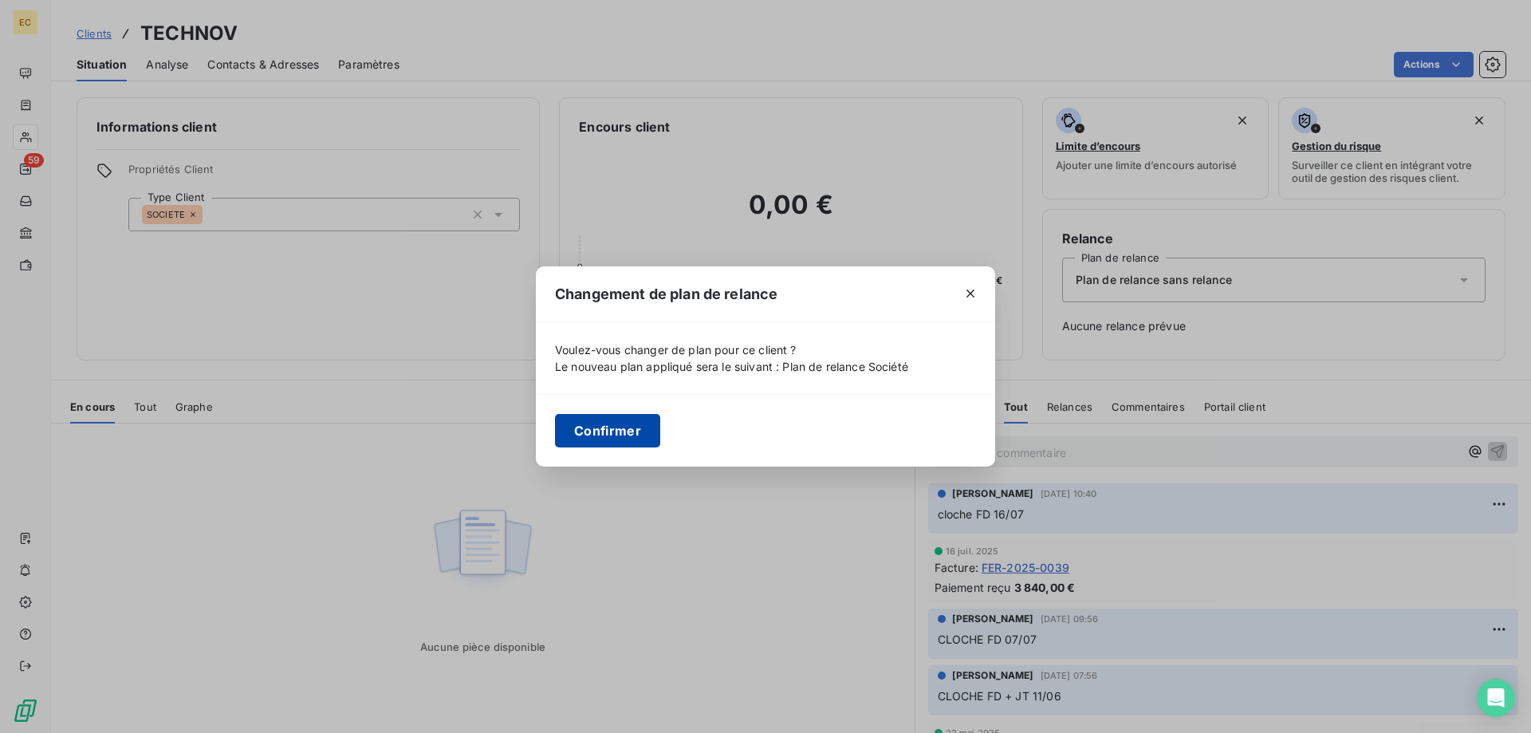
click at [602, 429] on button "Confirmer" at bounding box center [607, 431] width 105 height 34
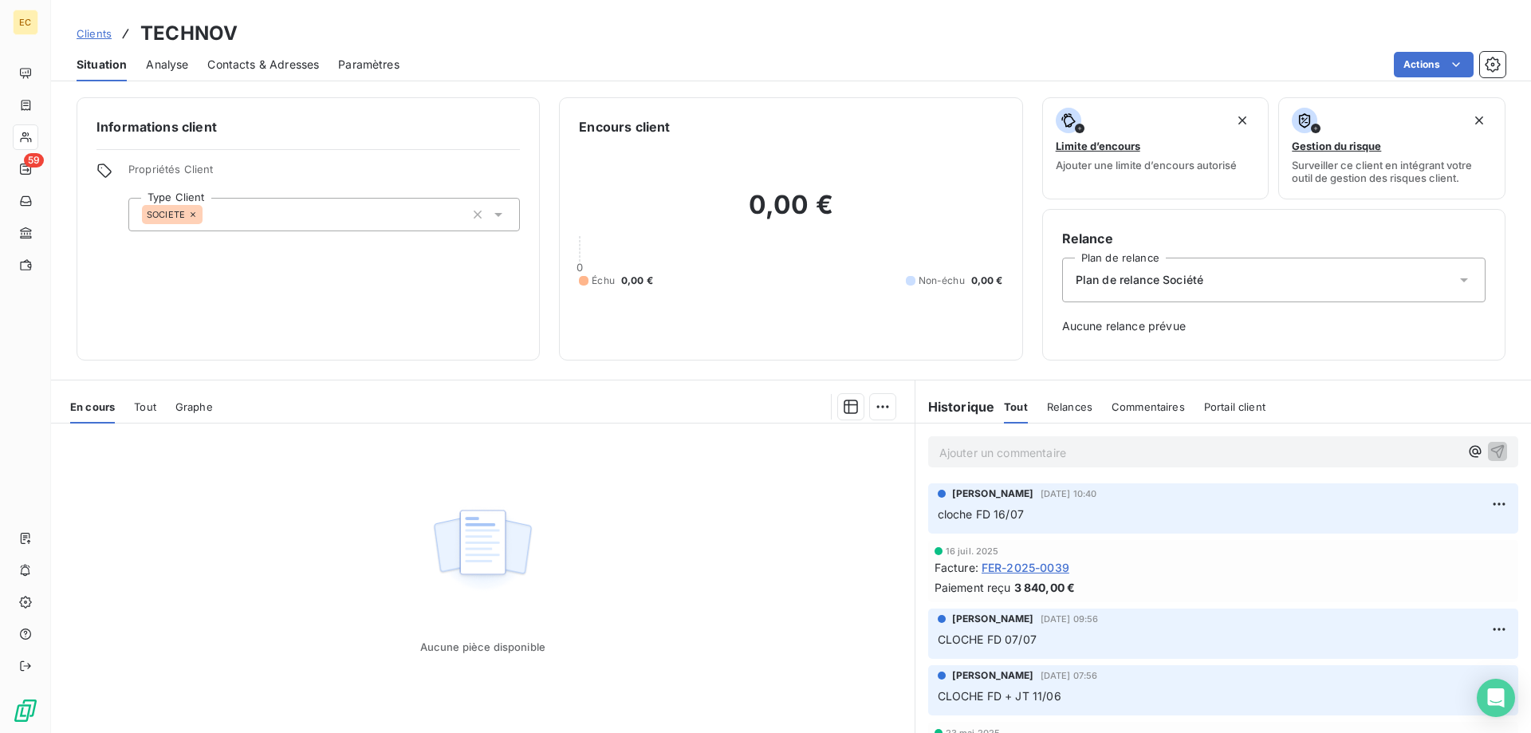
click at [93, 37] on span "Clients" at bounding box center [94, 33] width 35 height 13
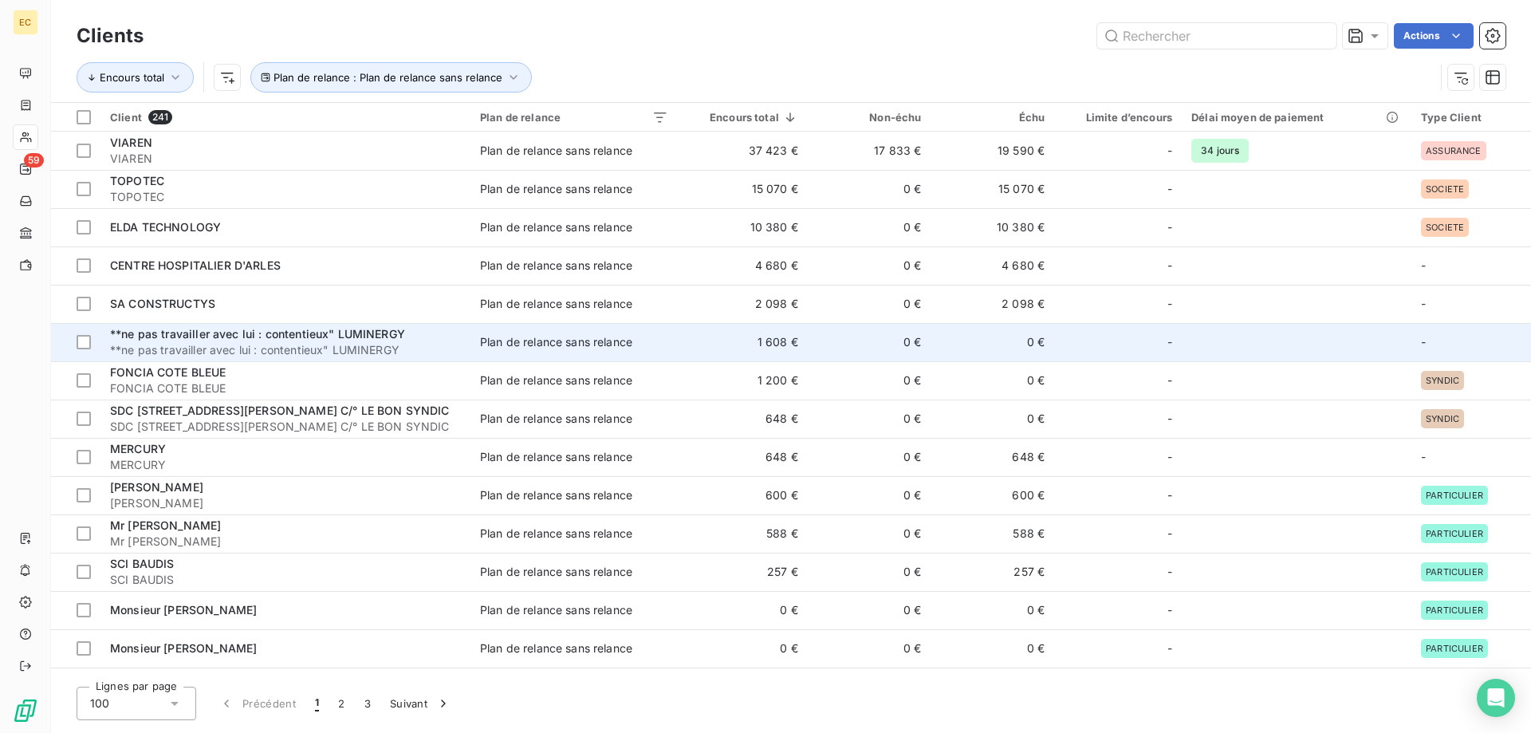
click at [137, 341] on div "**ne pas travailler avec lui : contentieux" LUMINERGY" at bounding box center [285, 334] width 351 height 16
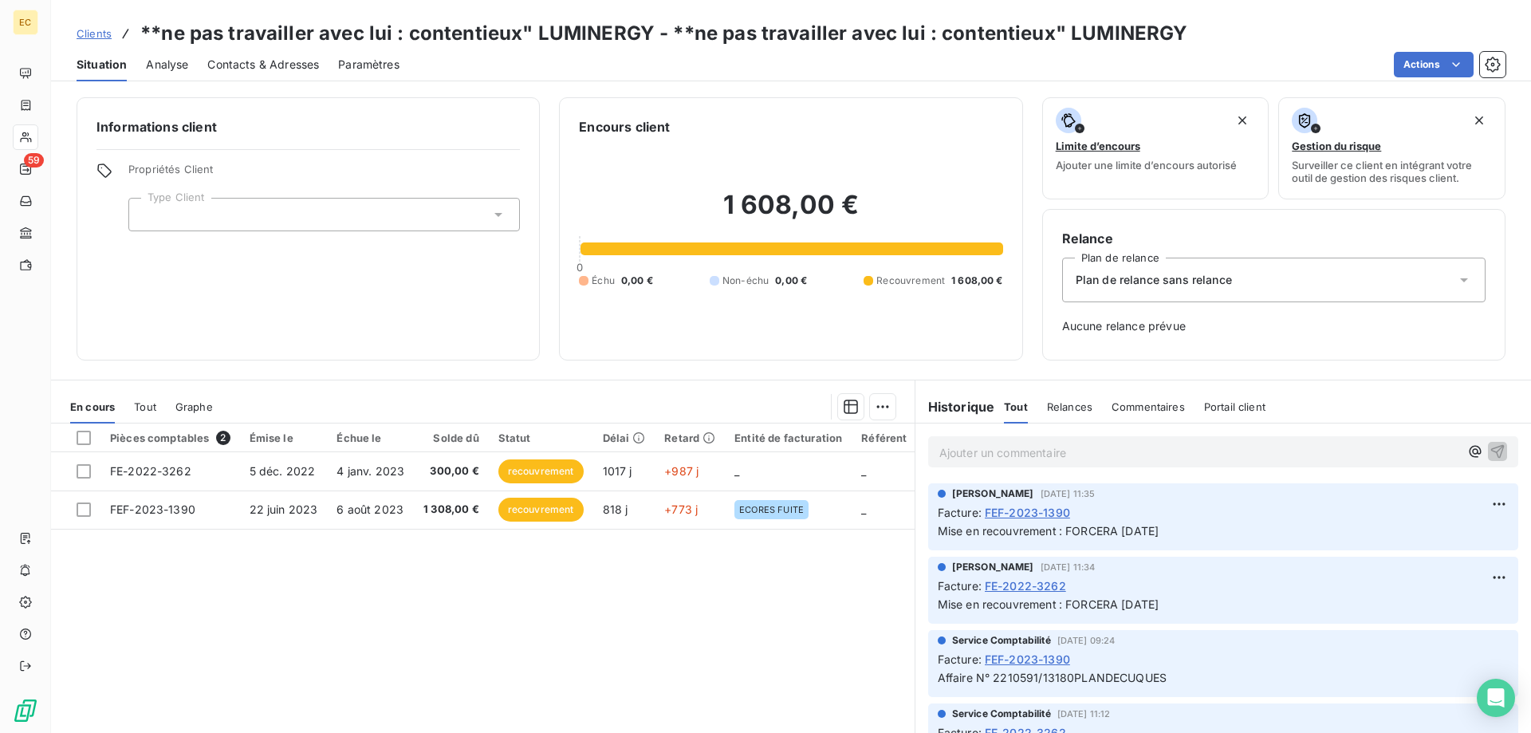
click at [1160, 290] on div "Plan de relance sans relance" at bounding box center [1274, 280] width 424 height 45
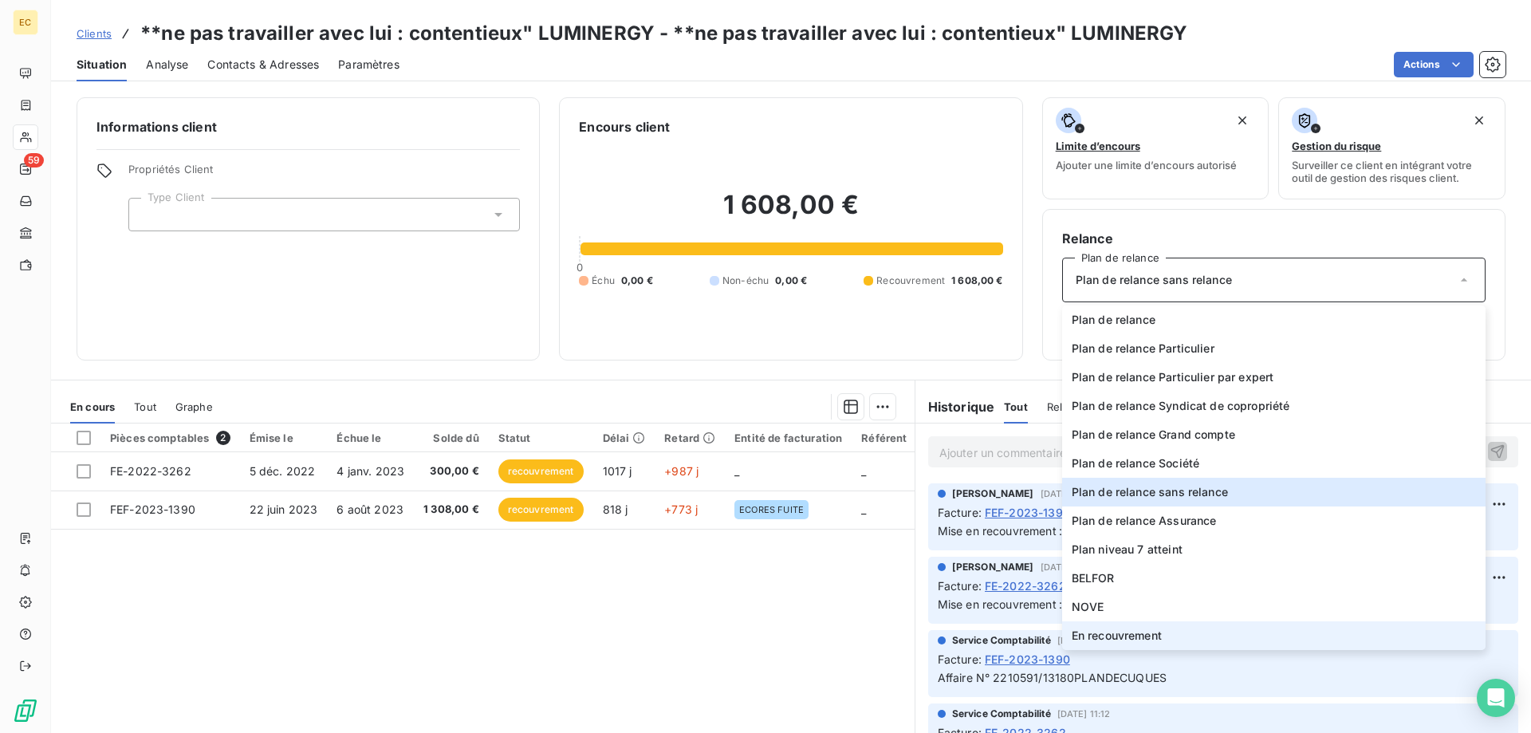
click at [1162, 641] on span "En recouvrement" at bounding box center [1117, 636] width 90 height 16
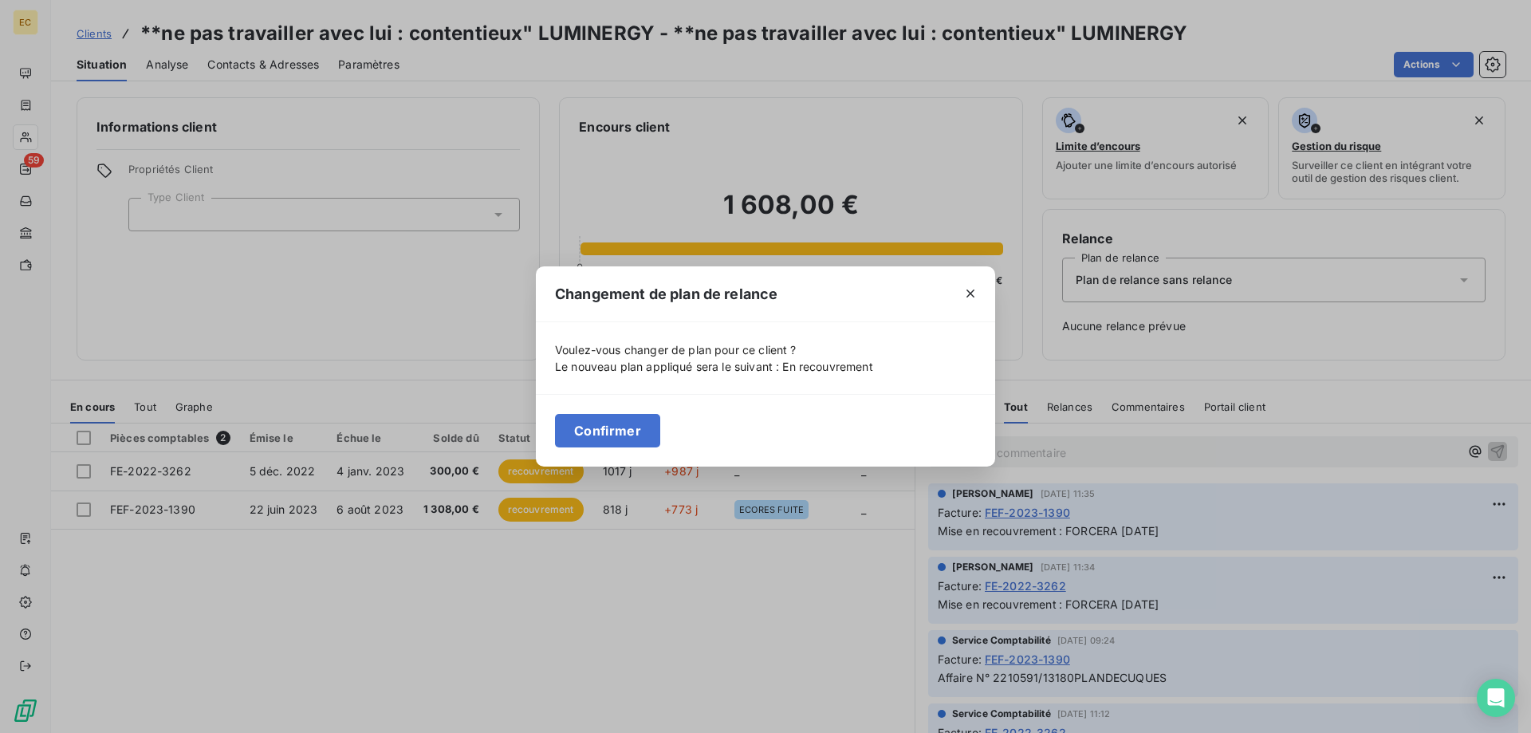
click at [609, 428] on button "Confirmer" at bounding box center [607, 431] width 105 height 34
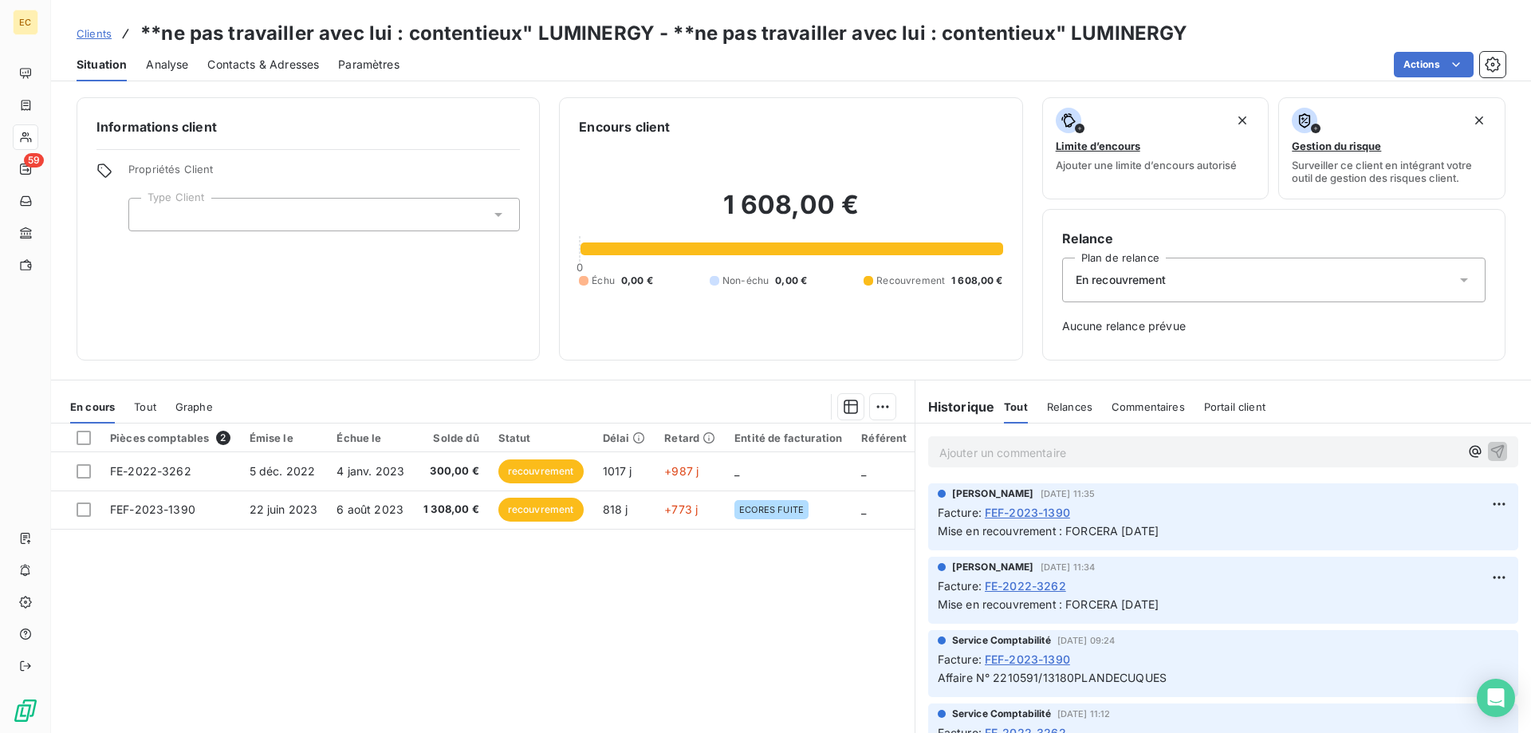
click at [94, 37] on span "Clients" at bounding box center [94, 33] width 35 height 13
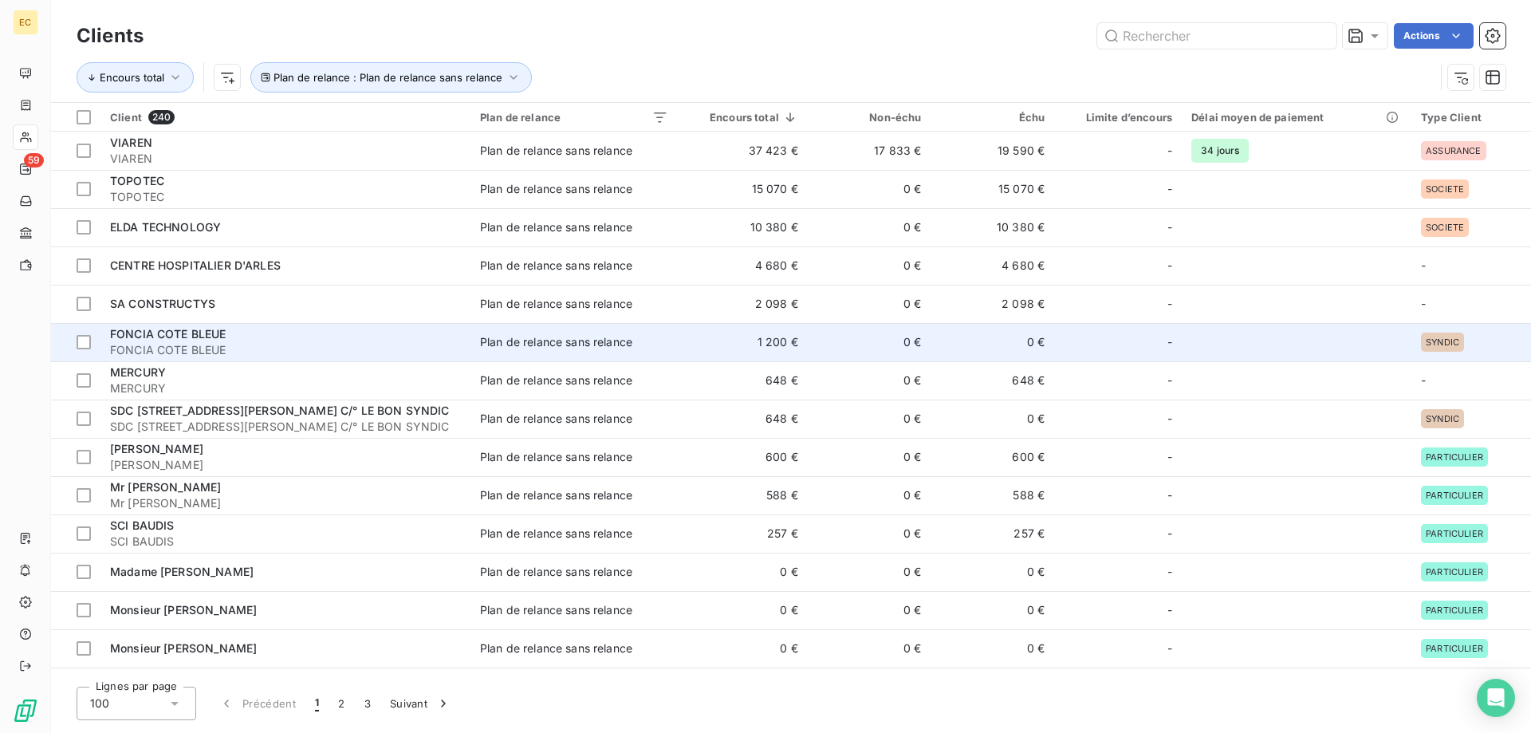
click at [152, 330] on span "FONCIA COTE BLEUE" at bounding box center [168, 334] width 116 height 14
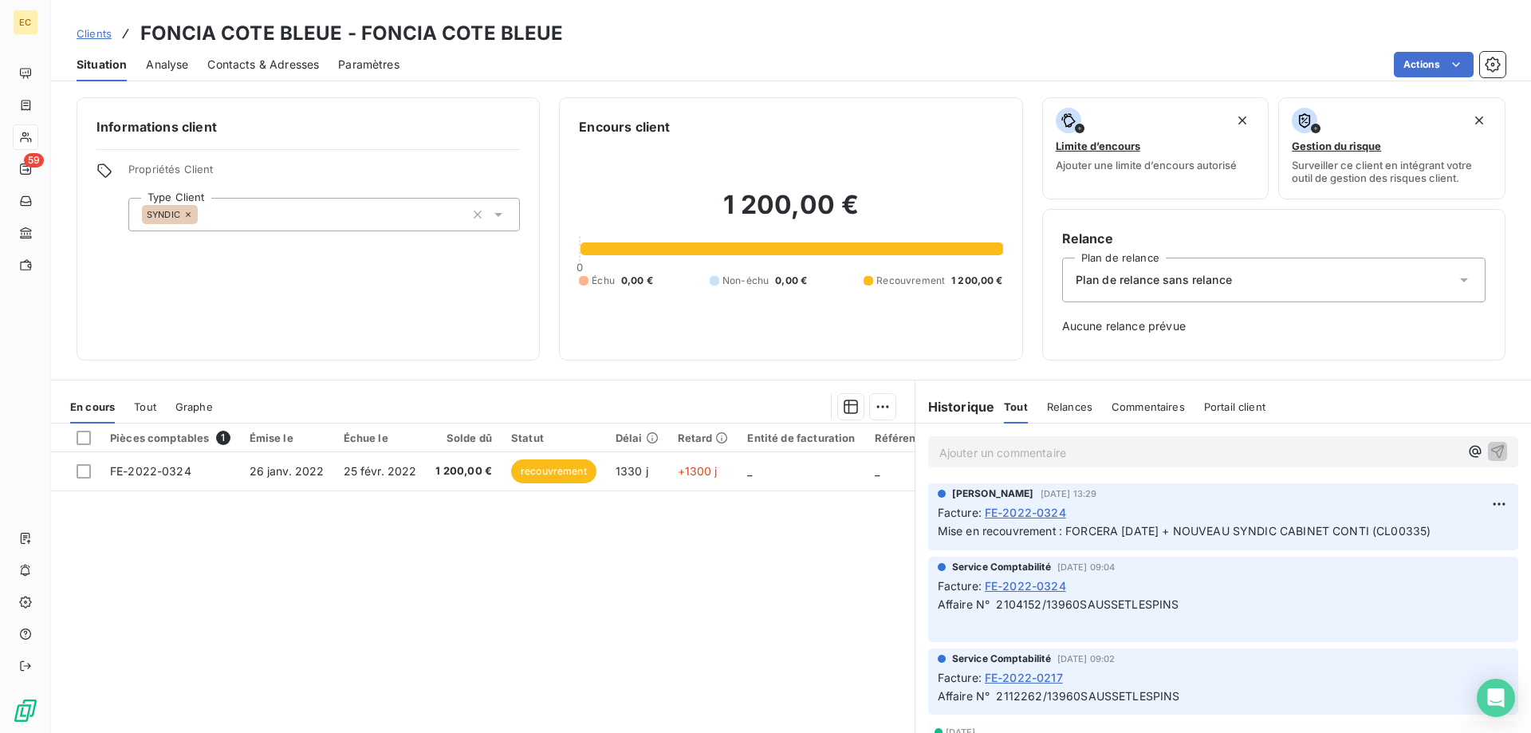
click at [1167, 287] on span "Plan de relance sans relance" at bounding box center [1154, 280] width 156 height 16
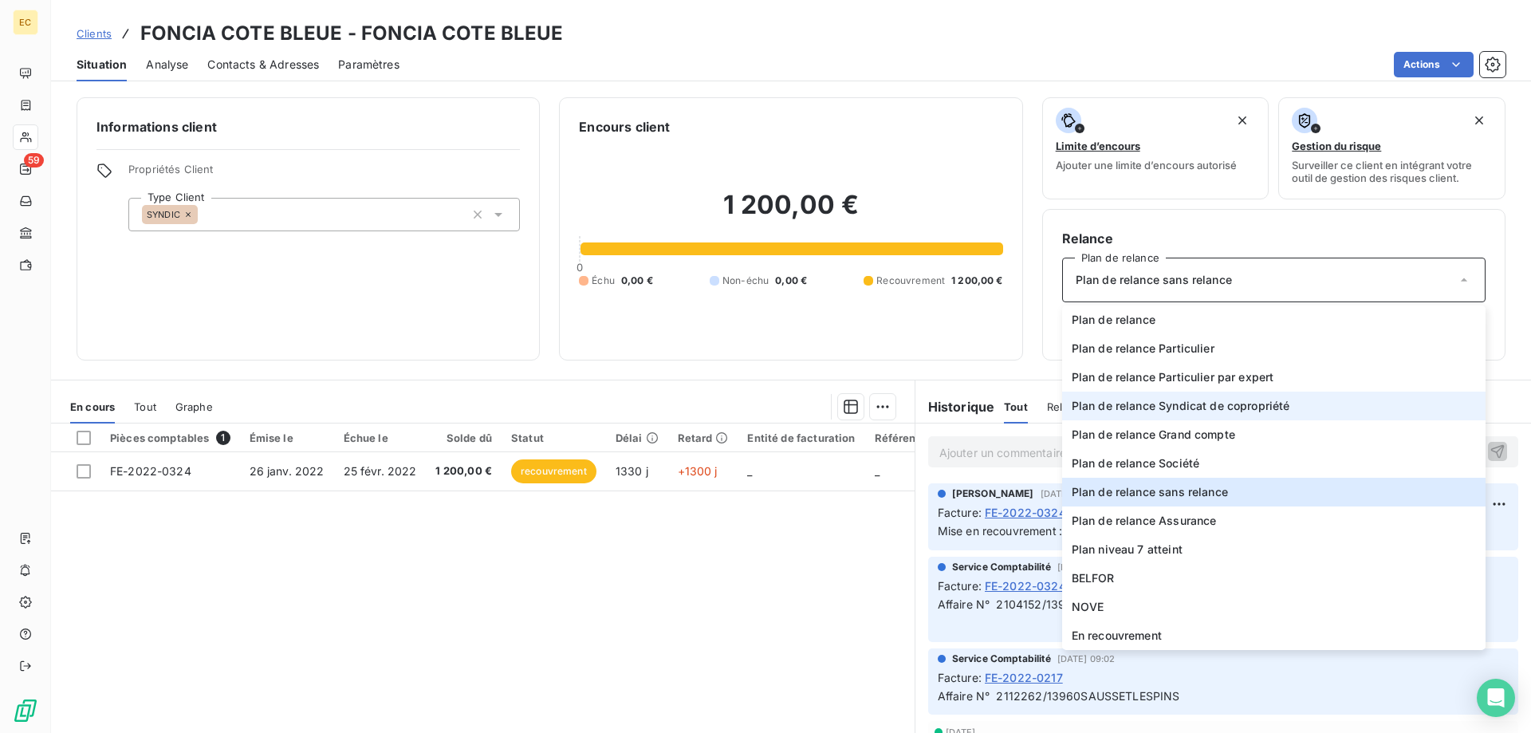
click at [1177, 401] on span "Plan de relance Syndicat de copropriété" at bounding box center [1181, 406] width 219 height 16
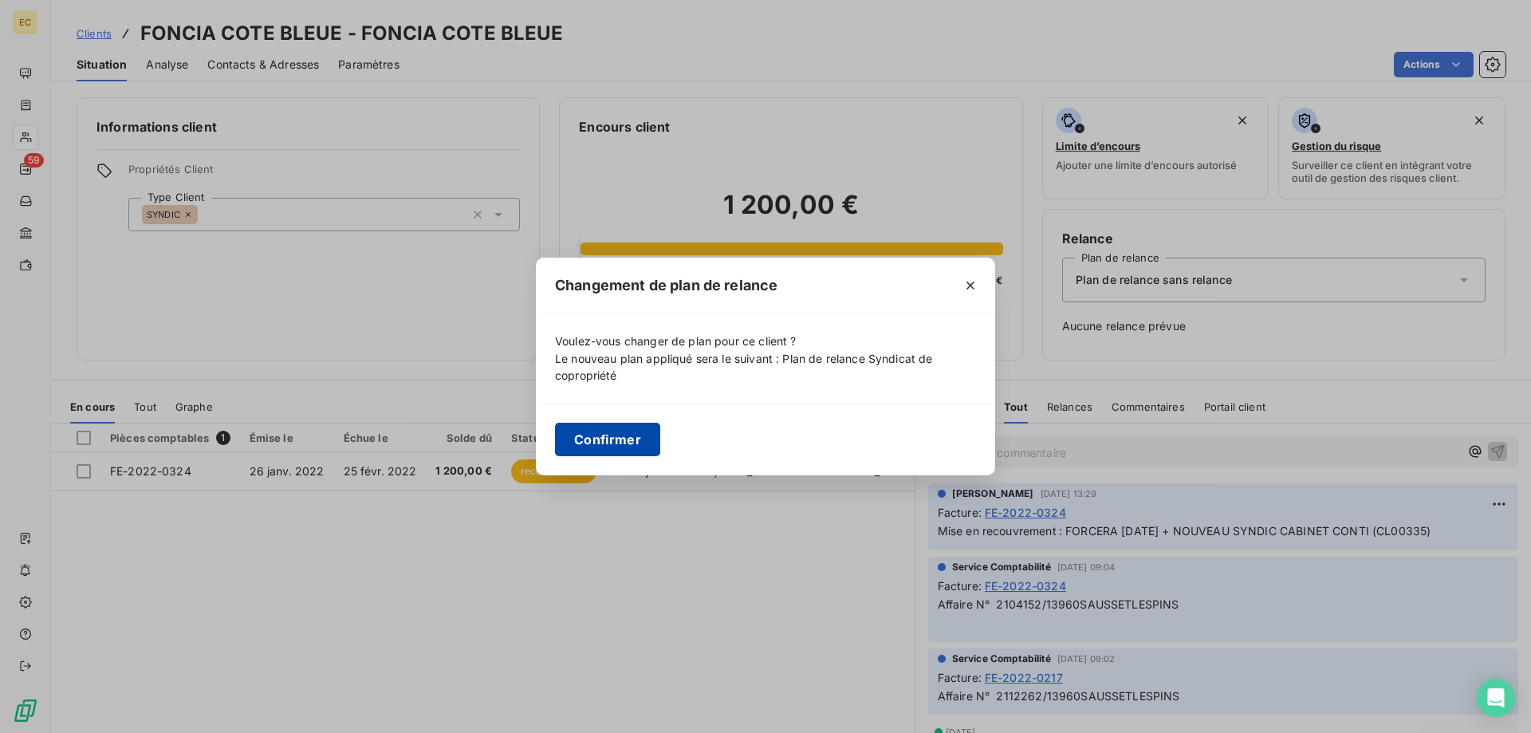
click at [625, 439] on button "Confirmer" at bounding box center [607, 440] width 105 height 34
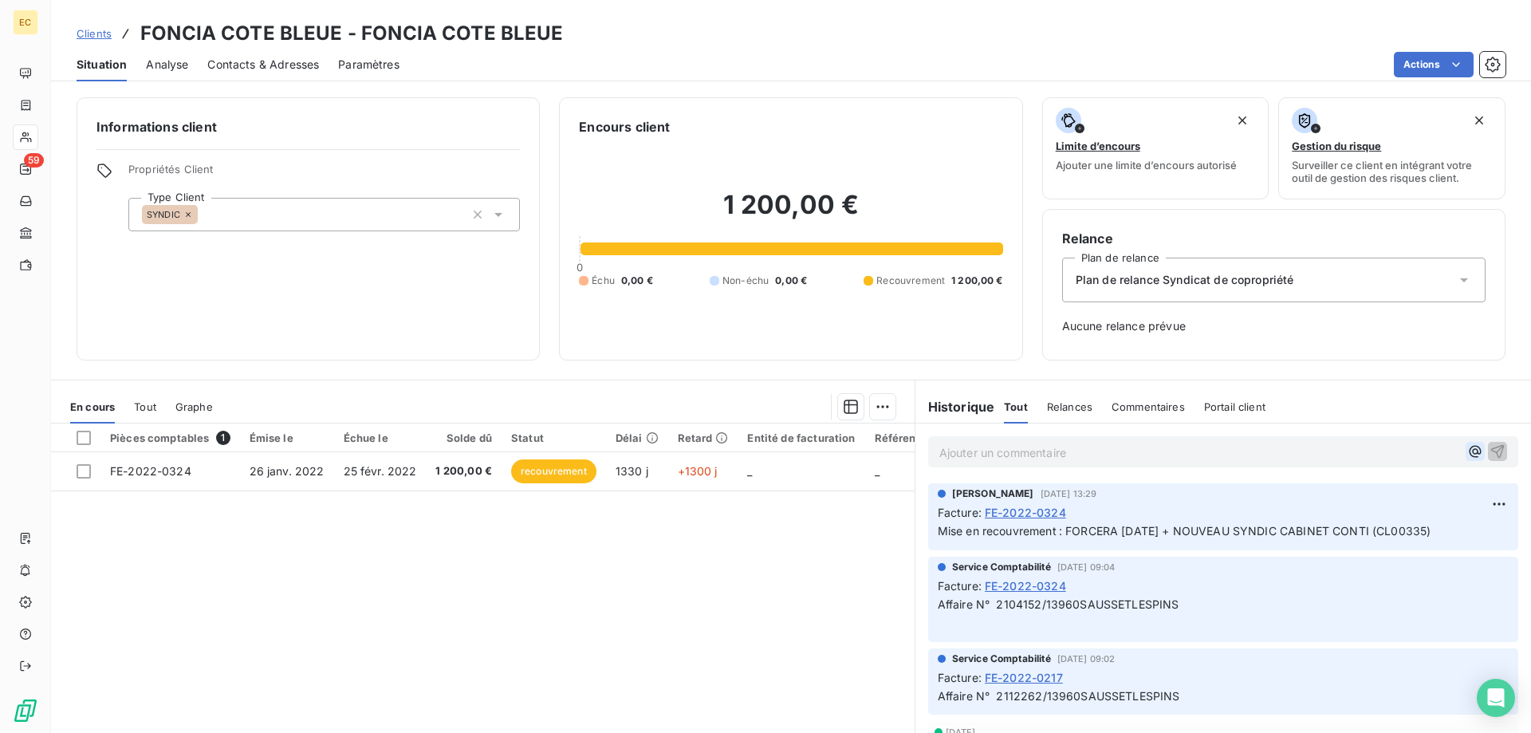
click at [1478, 451] on icon "button" at bounding box center [1475, 452] width 12 height 12
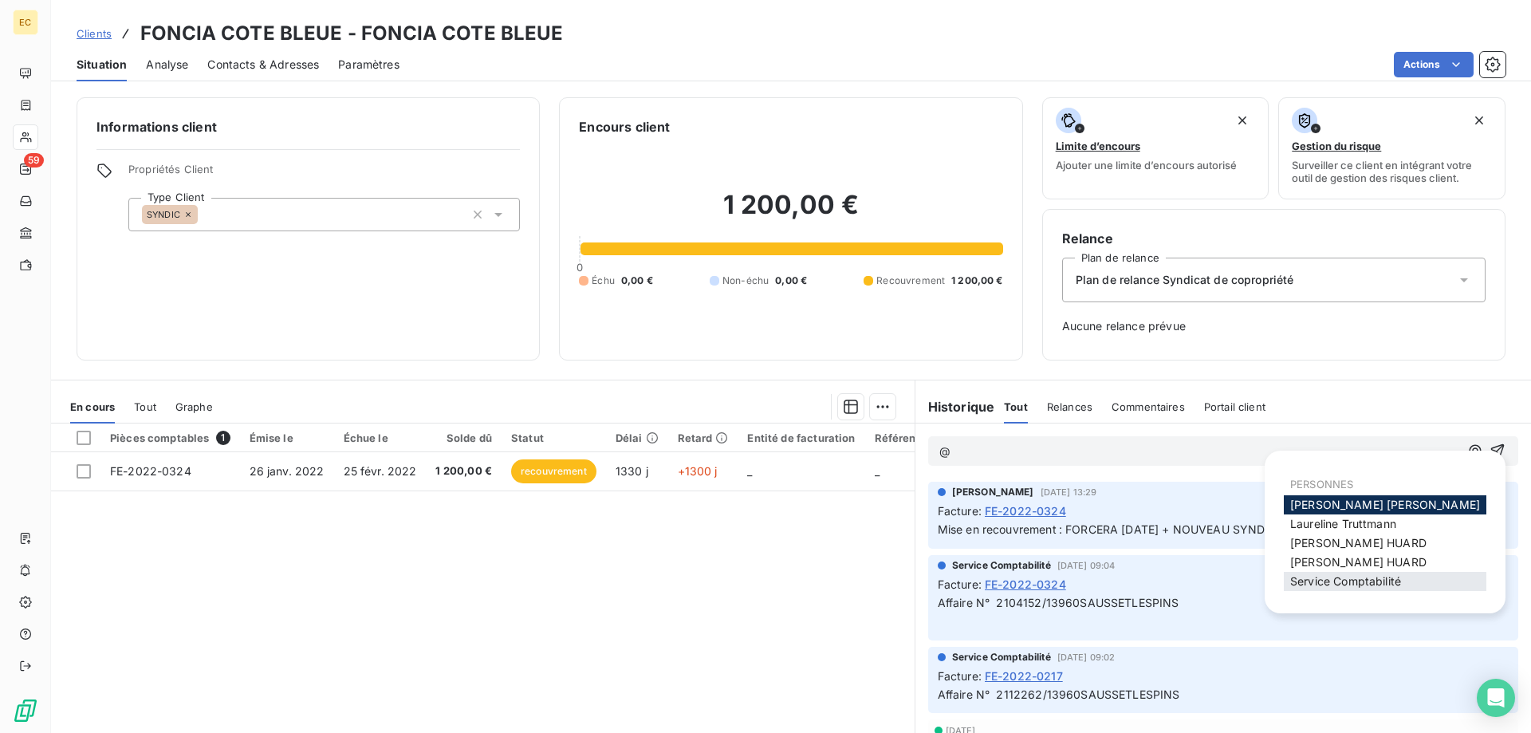
click at [1342, 585] on span "Service Comptabilité" at bounding box center [1346, 581] width 111 height 14
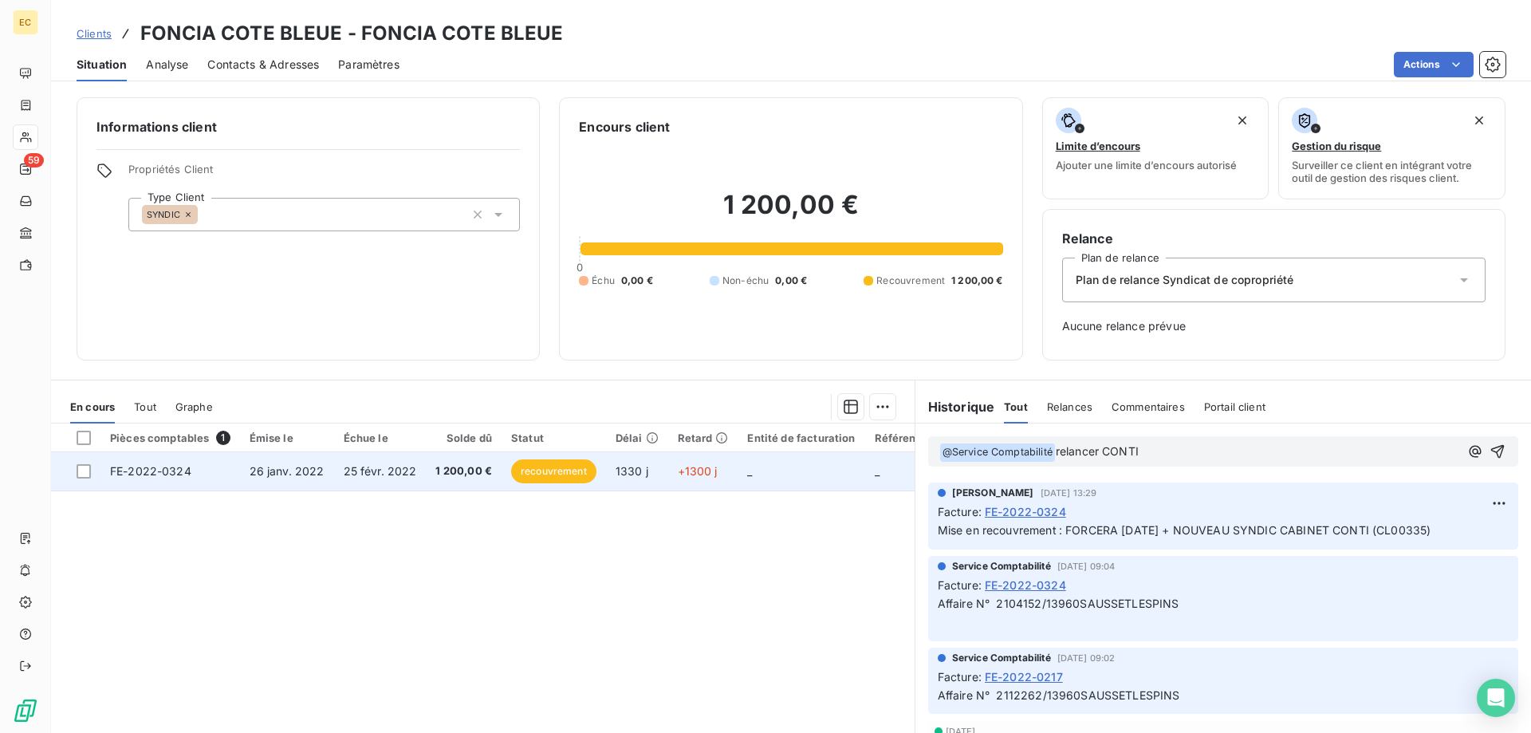
click at [287, 478] on span "26 janv. 2022" at bounding box center [287, 471] width 75 height 14
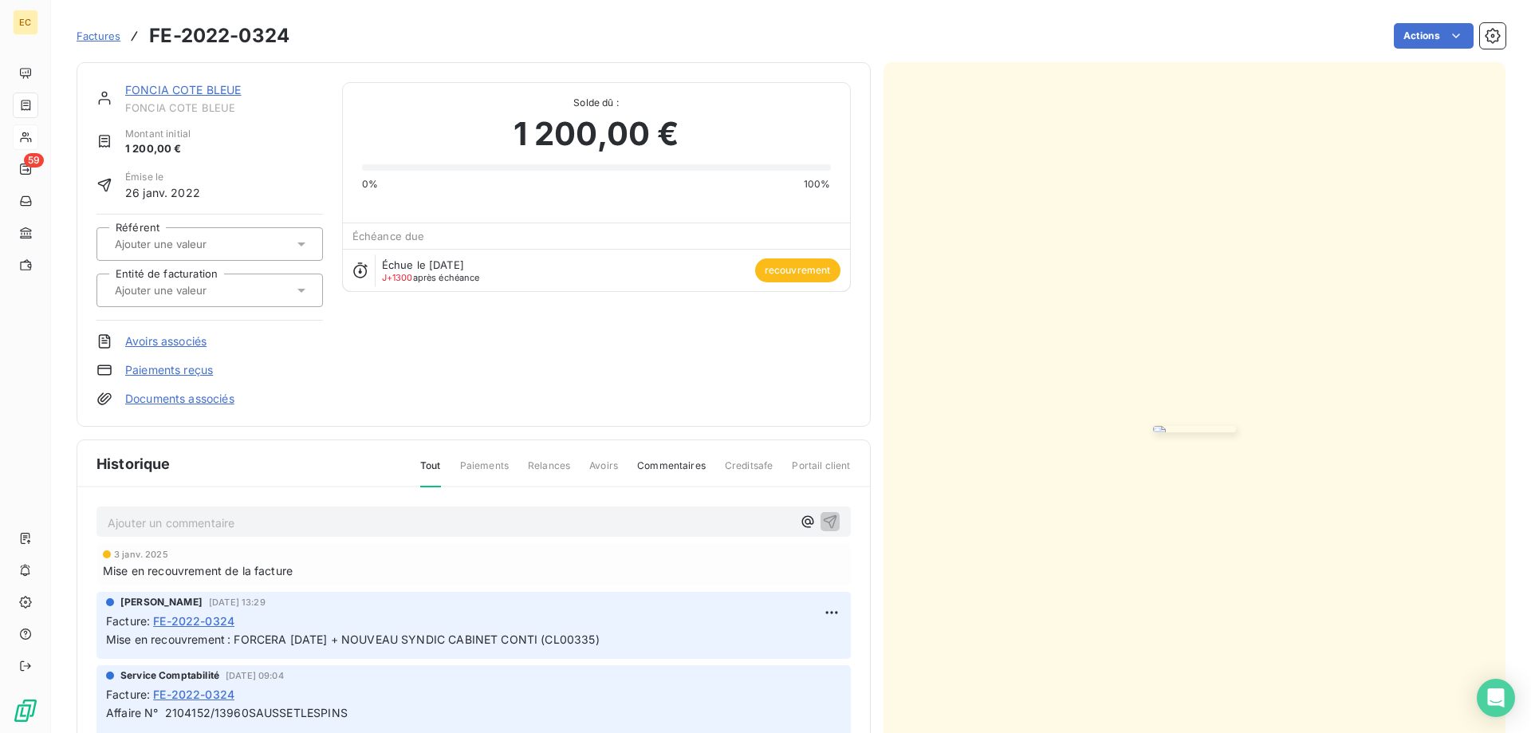
scroll to position [57, 0]
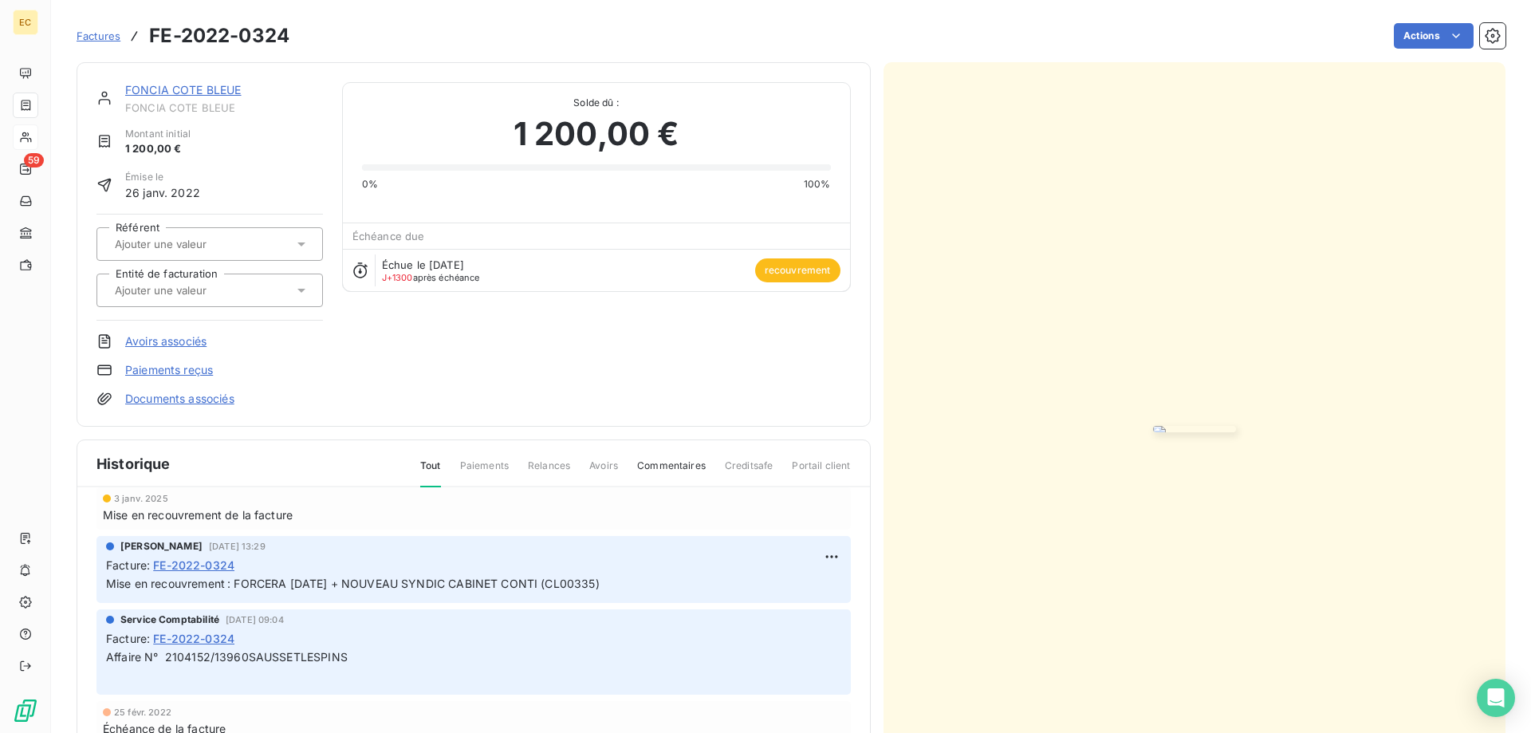
click at [101, 36] on span "Factures" at bounding box center [99, 36] width 44 height 13
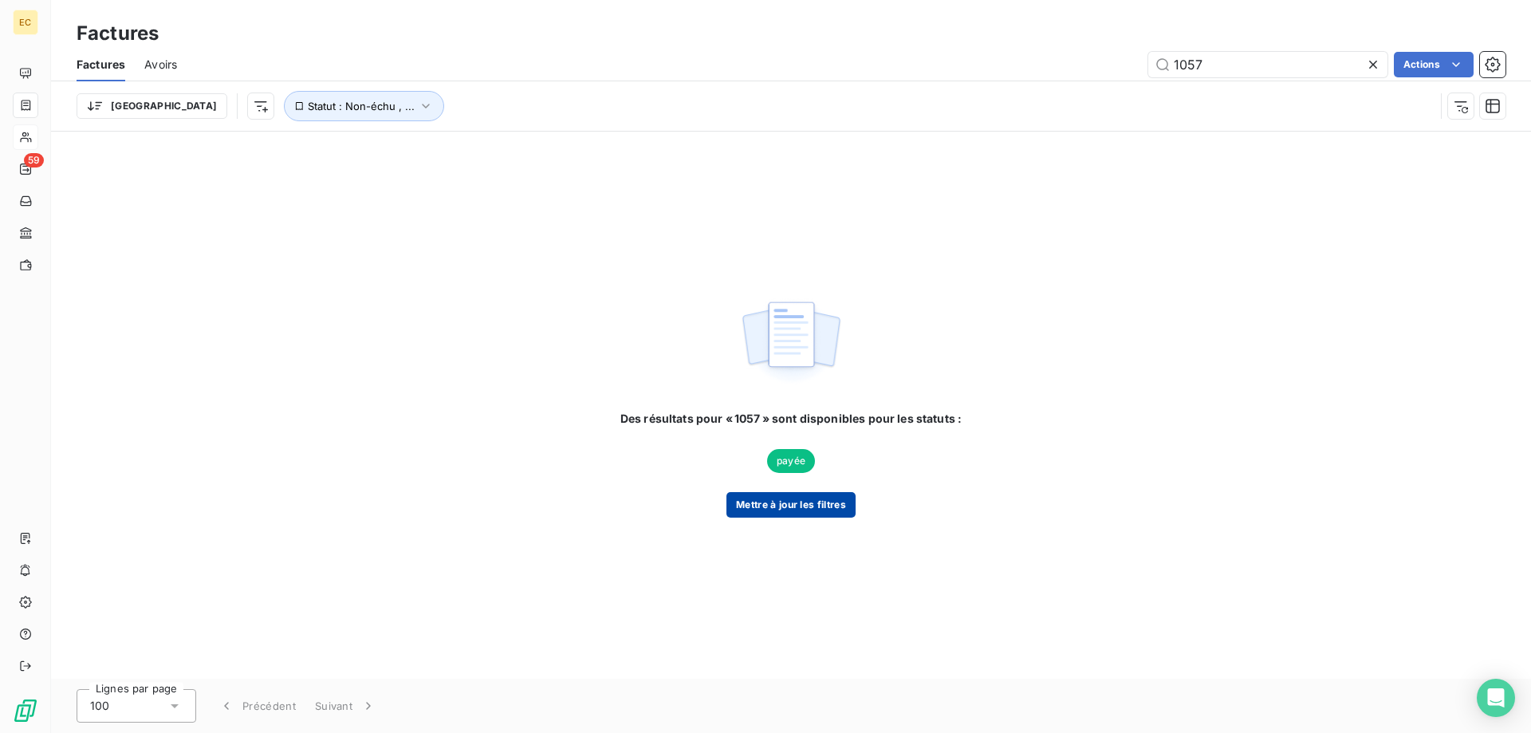
type input "1057"
click at [790, 500] on button "Mettre à jour les filtres" at bounding box center [791, 505] width 129 height 26
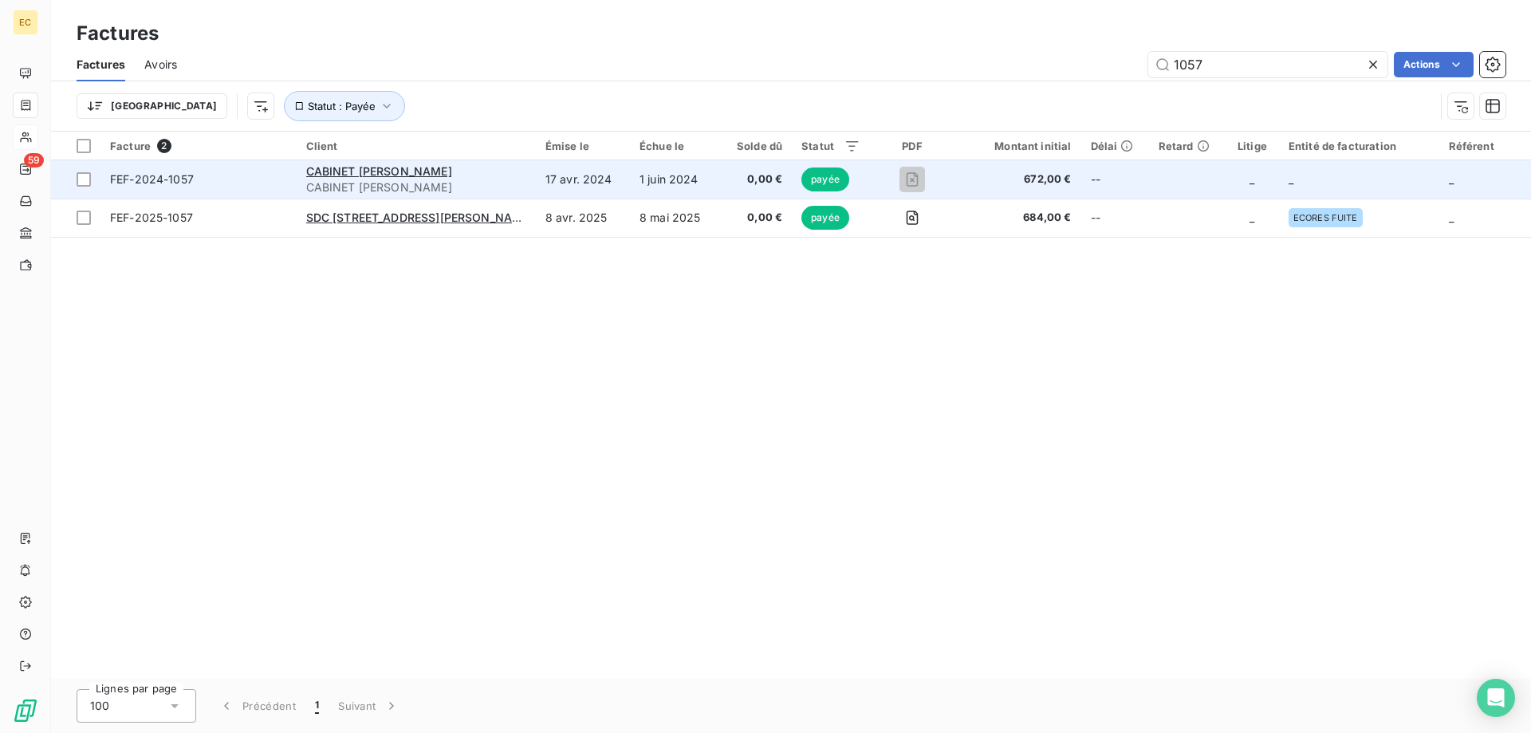
click at [229, 179] on span "FEF-2024-1057" at bounding box center [198, 179] width 177 height 16
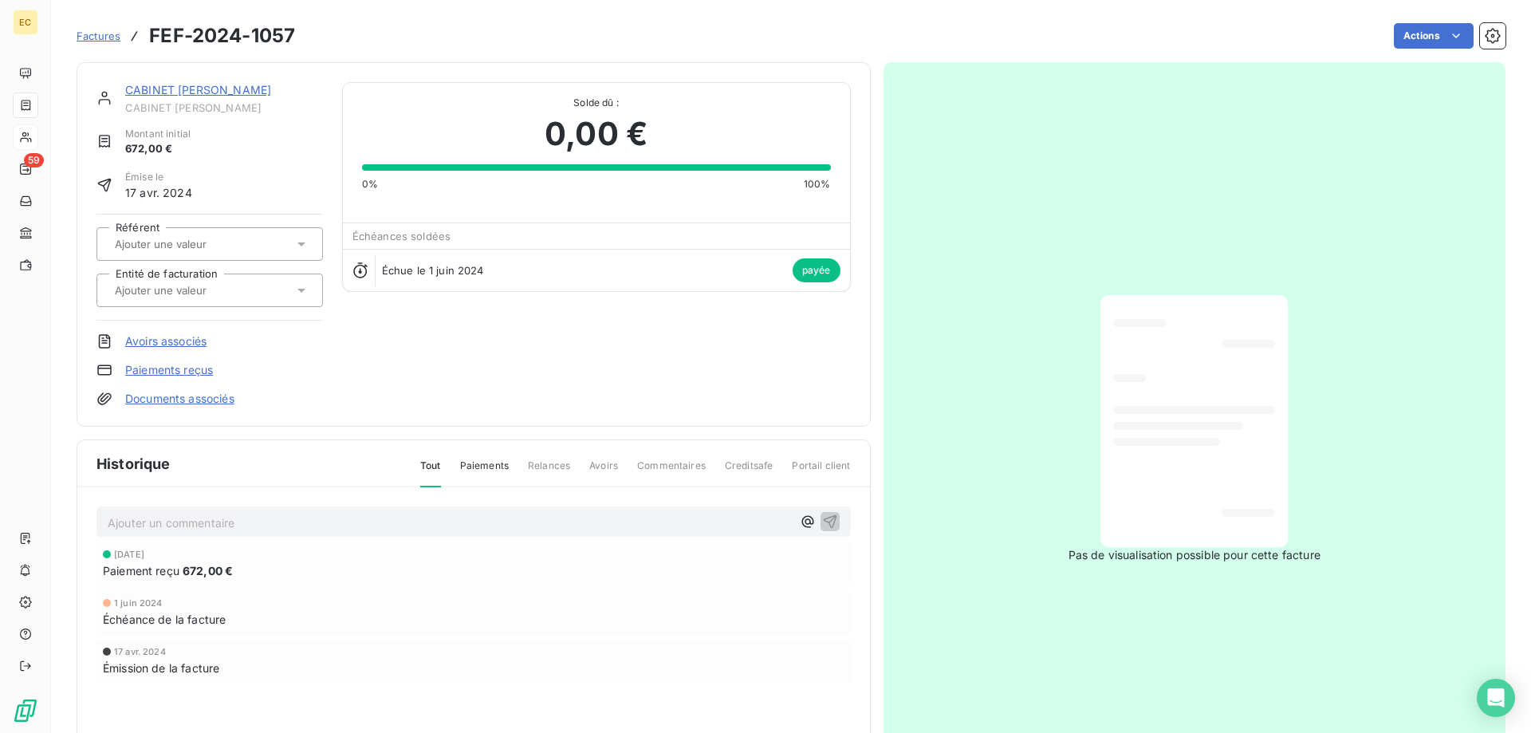
click at [217, 88] on link "CABINET [PERSON_NAME]" at bounding box center [198, 90] width 146 height 14
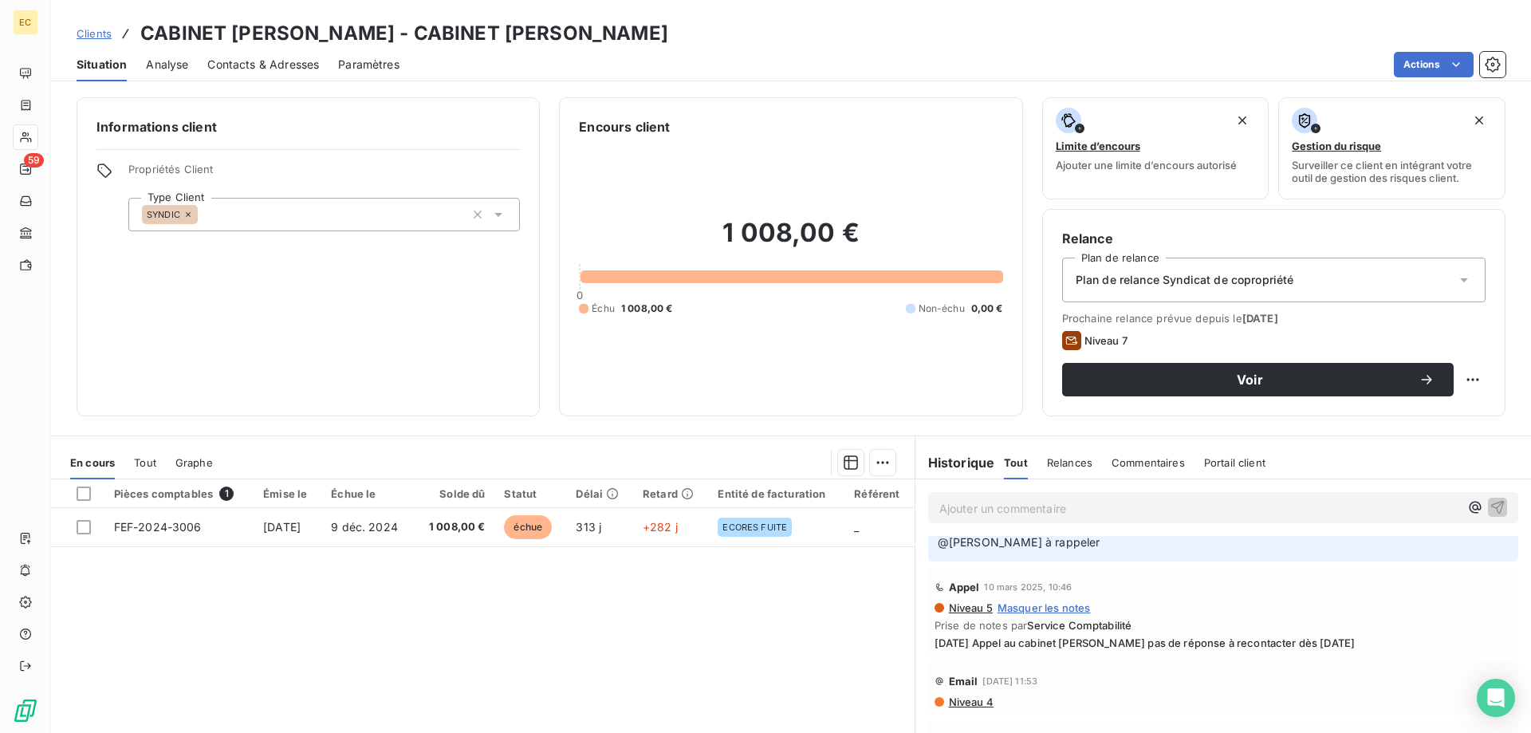
scroll to position [81, 0]
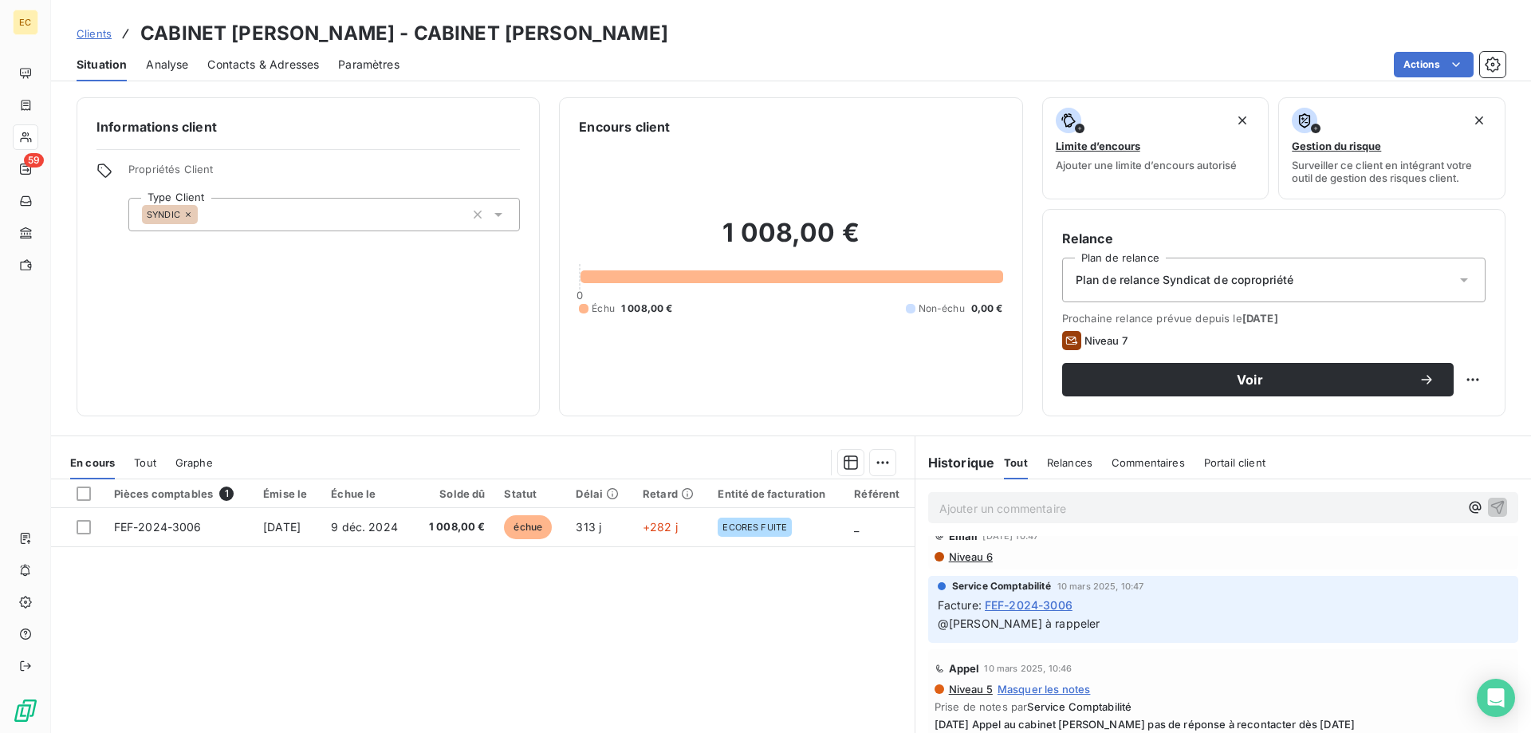
click at [93, 36] on span "Clients" at bounding box center [94, 33] width 35 height 13
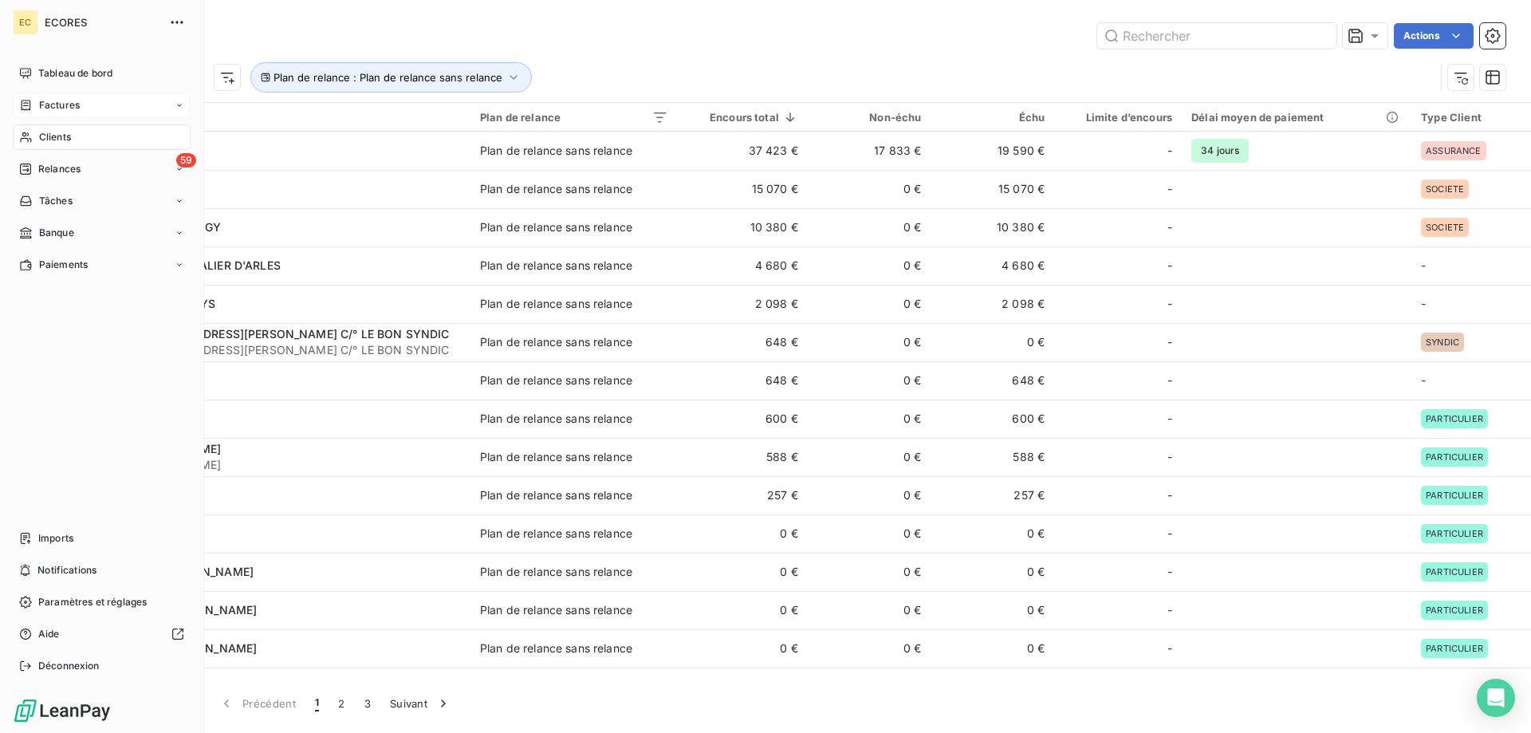
click at [78, 112] on span "Factures" at bounding box center [59, 105] width 41 height 14
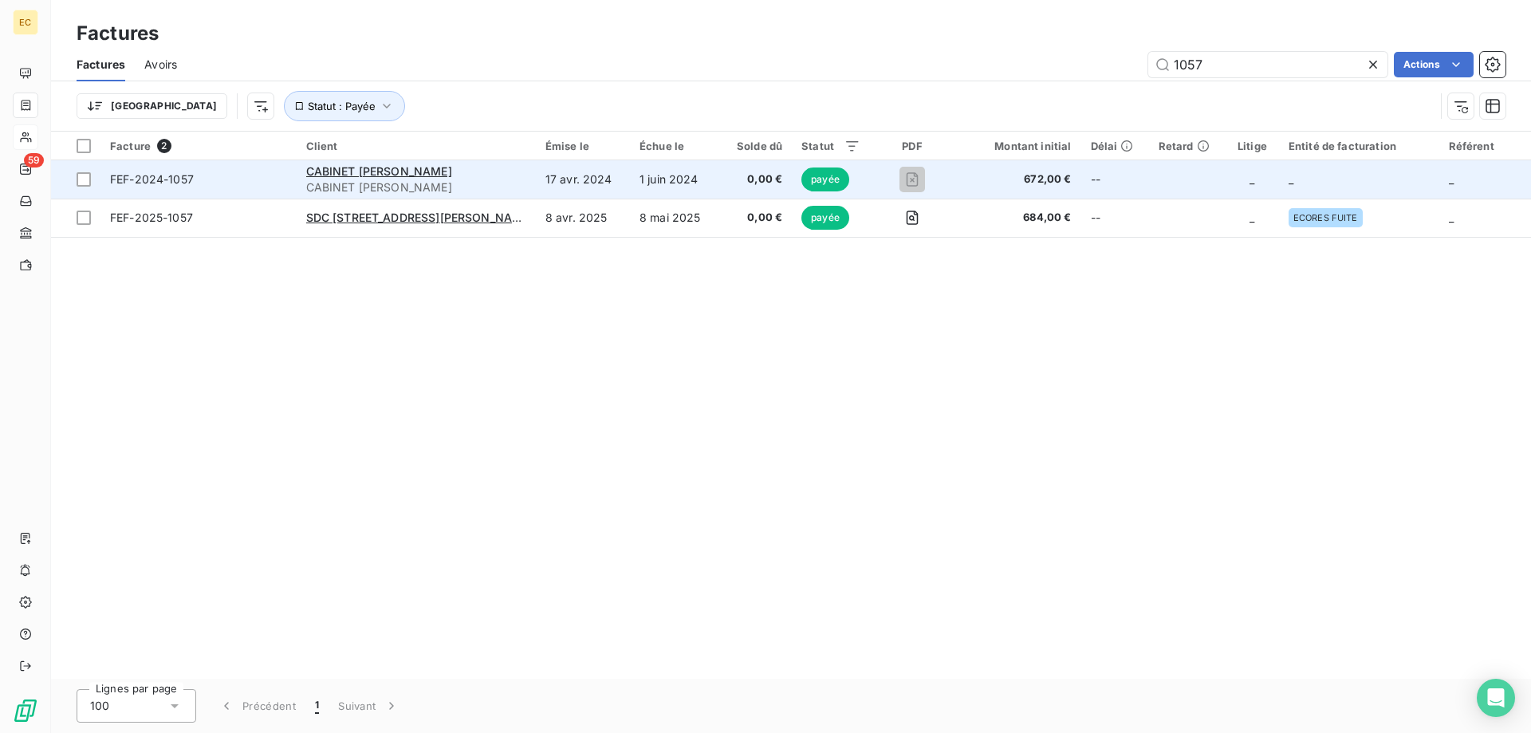
click at [337, 182] on span "CABINET [PERSON_NAME]" at bounding box center [416, 187] width 220 height 16
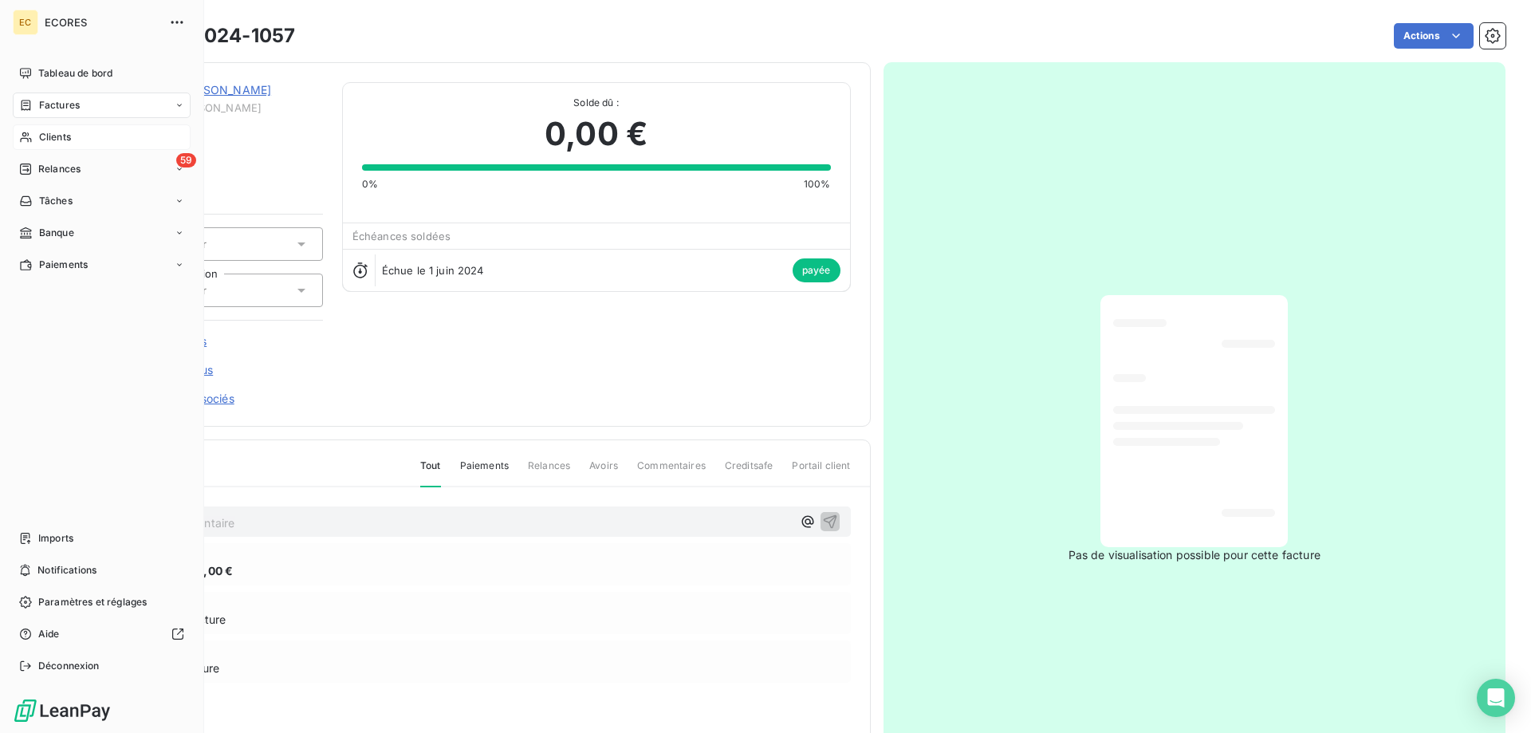
click at [58, 141] on span "Clients" at bounding box center [55, 137] width 32 height 14
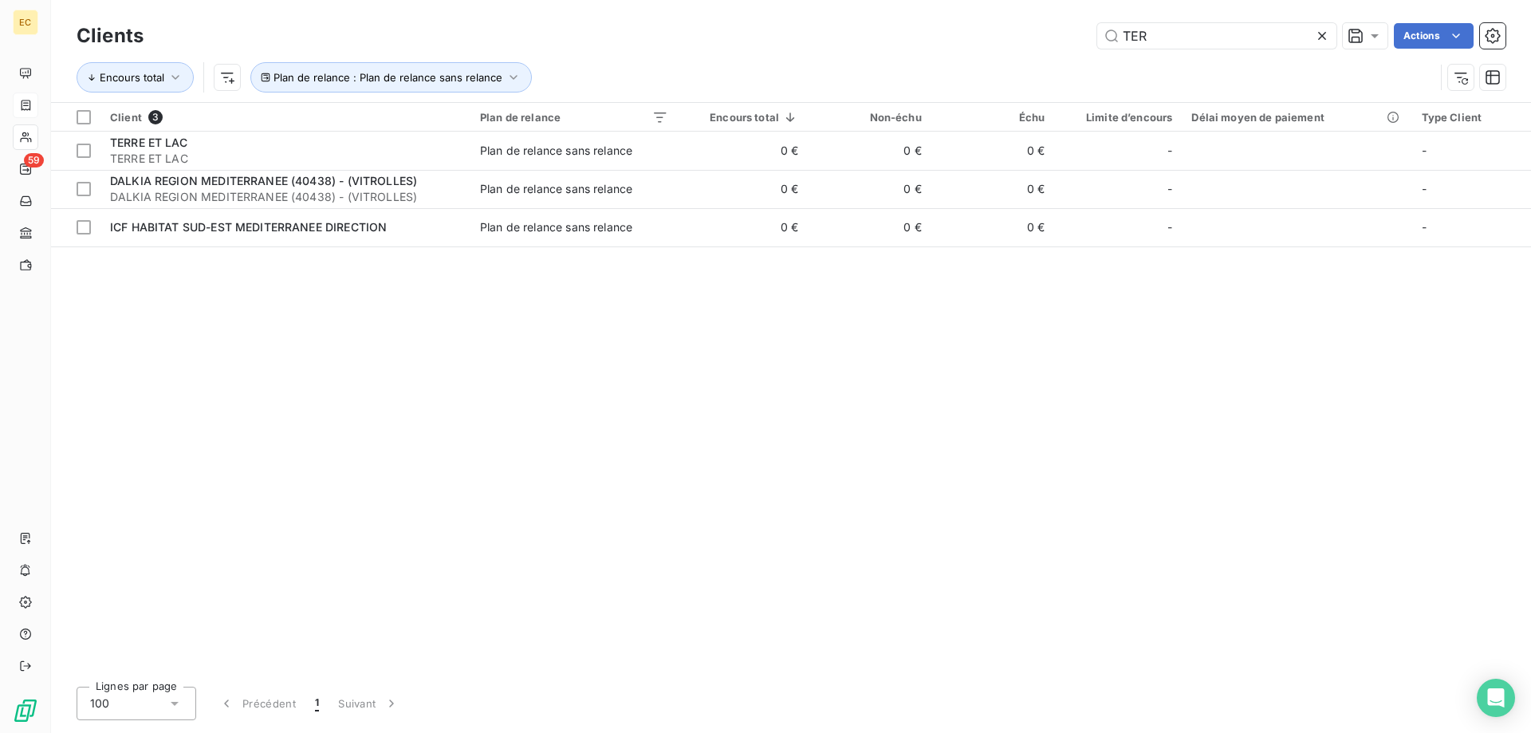
type input "TER"
click at [1322, 33] on icon at bounding box center [1322, 36] width 16 height 16
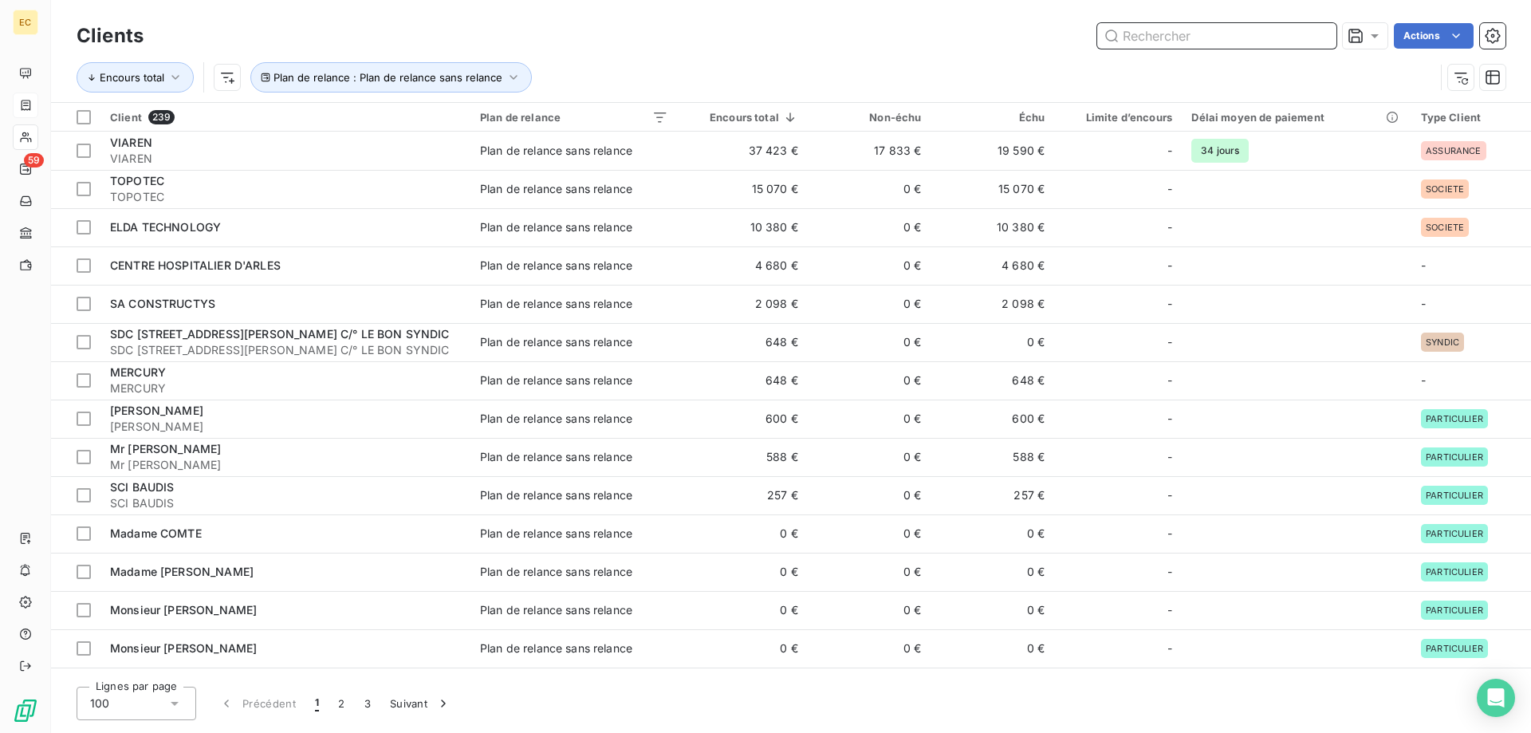
click at [1165, 34] on input "text" at bounding box center [1217, 36] width 239 height 26
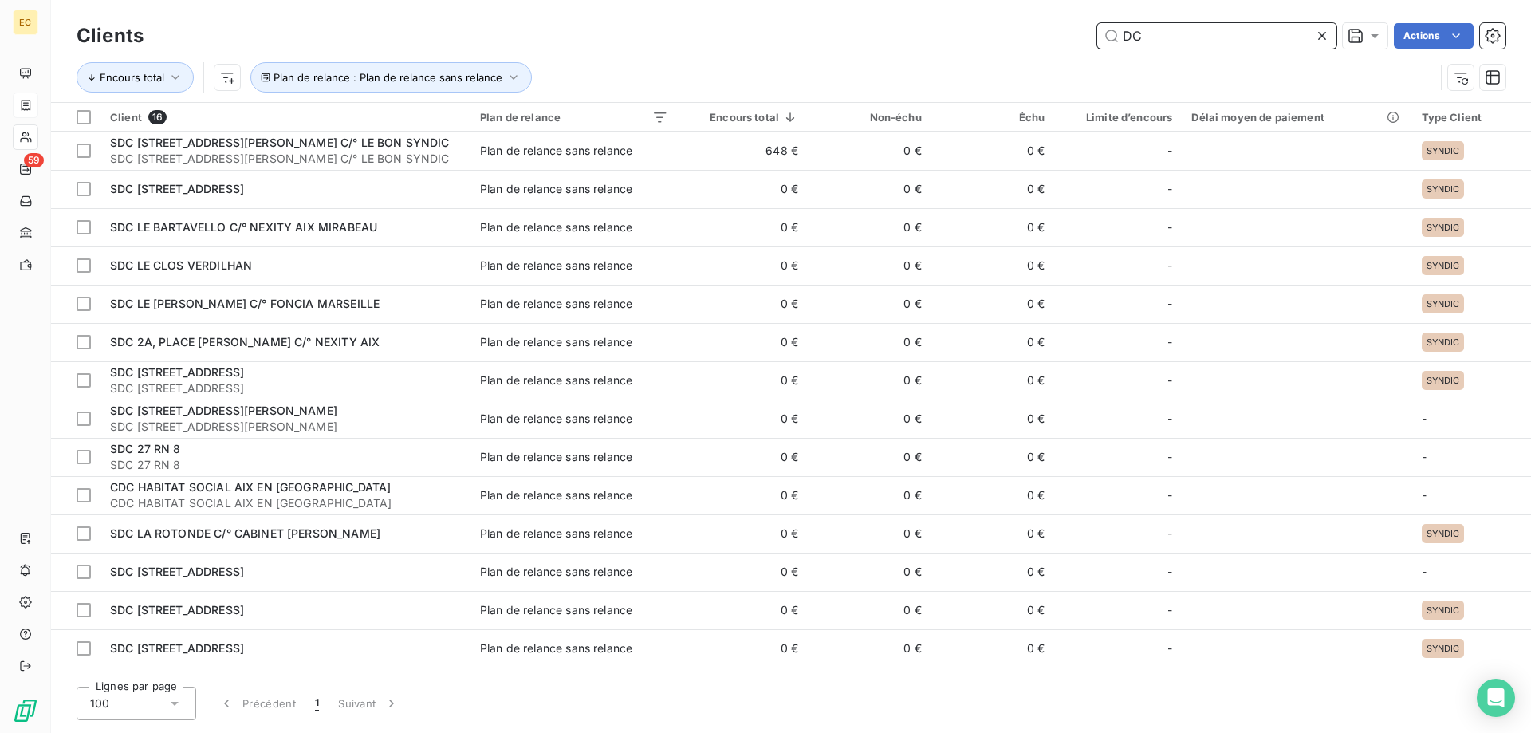
type input "D"
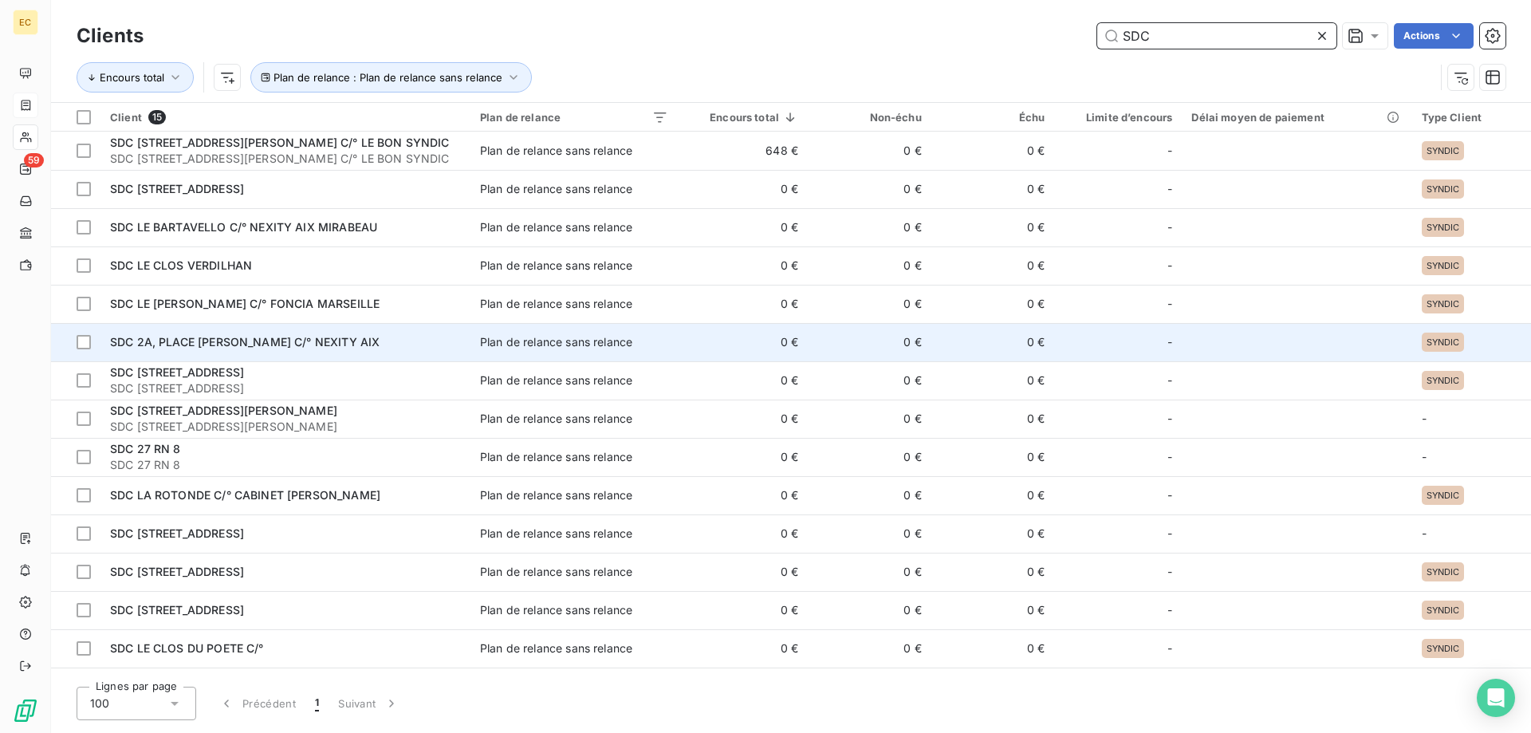
scroll to position [33, 0]
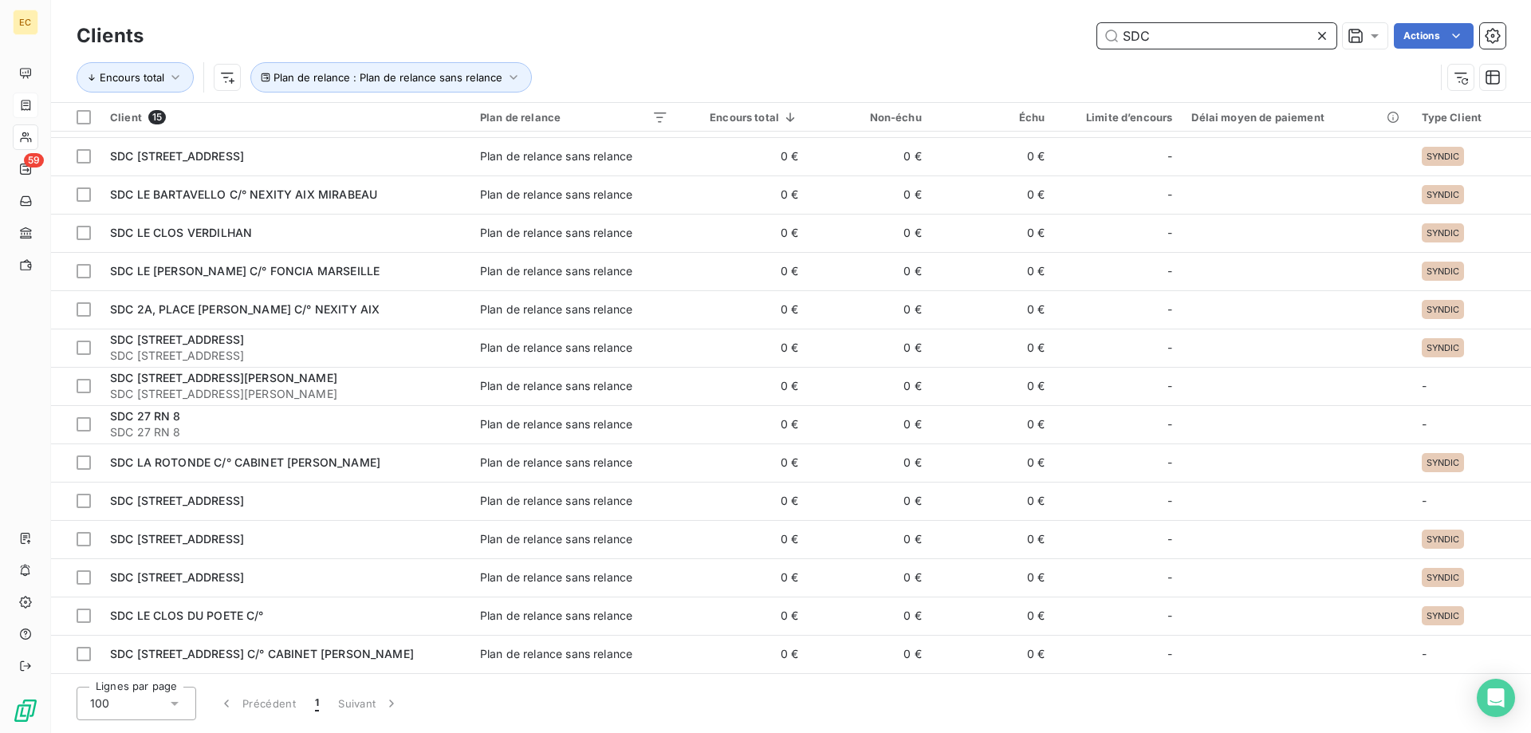
type input "SDC"
click at [1320, 34] on icon at bounding box center [1322, 36] width 8 height 8
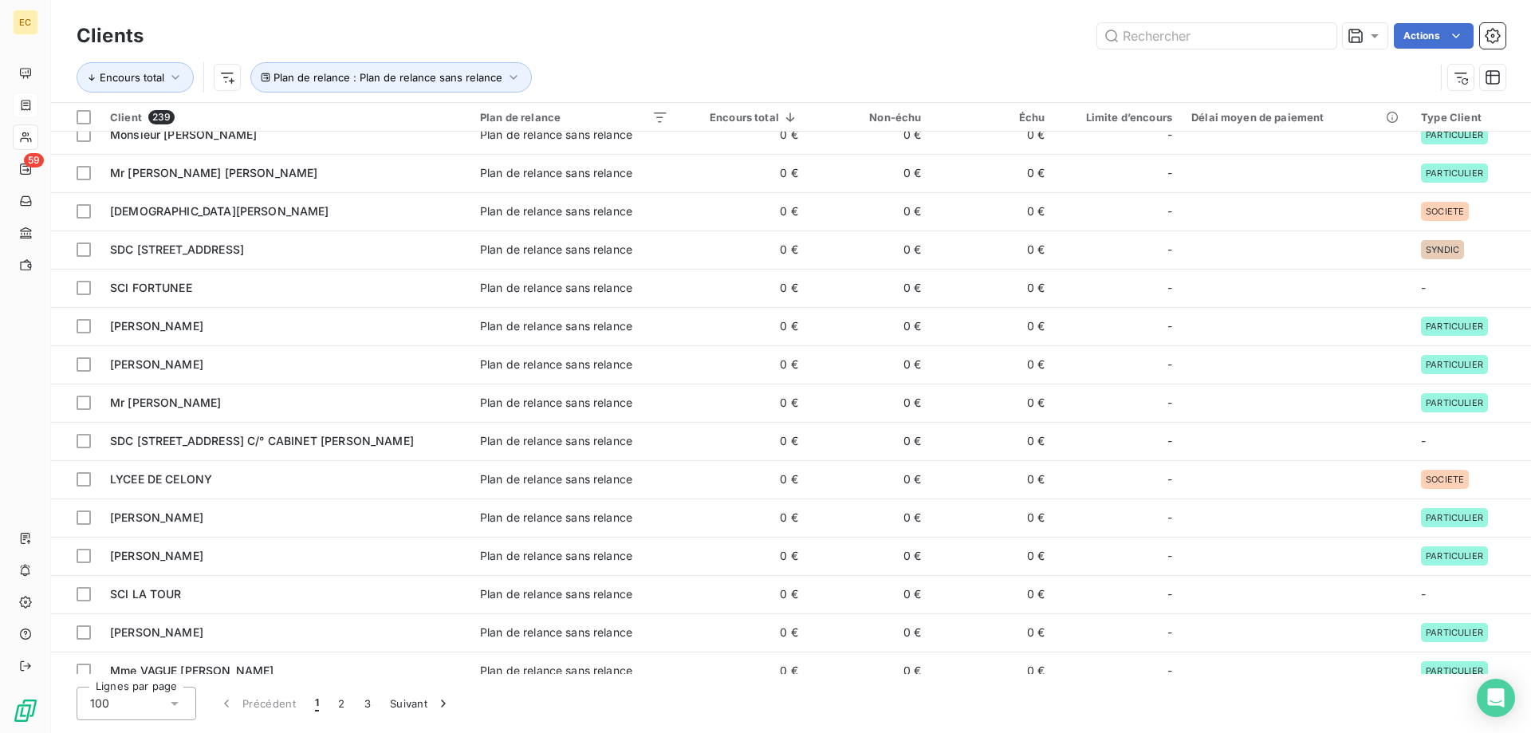
scroll to position [2718, 0]
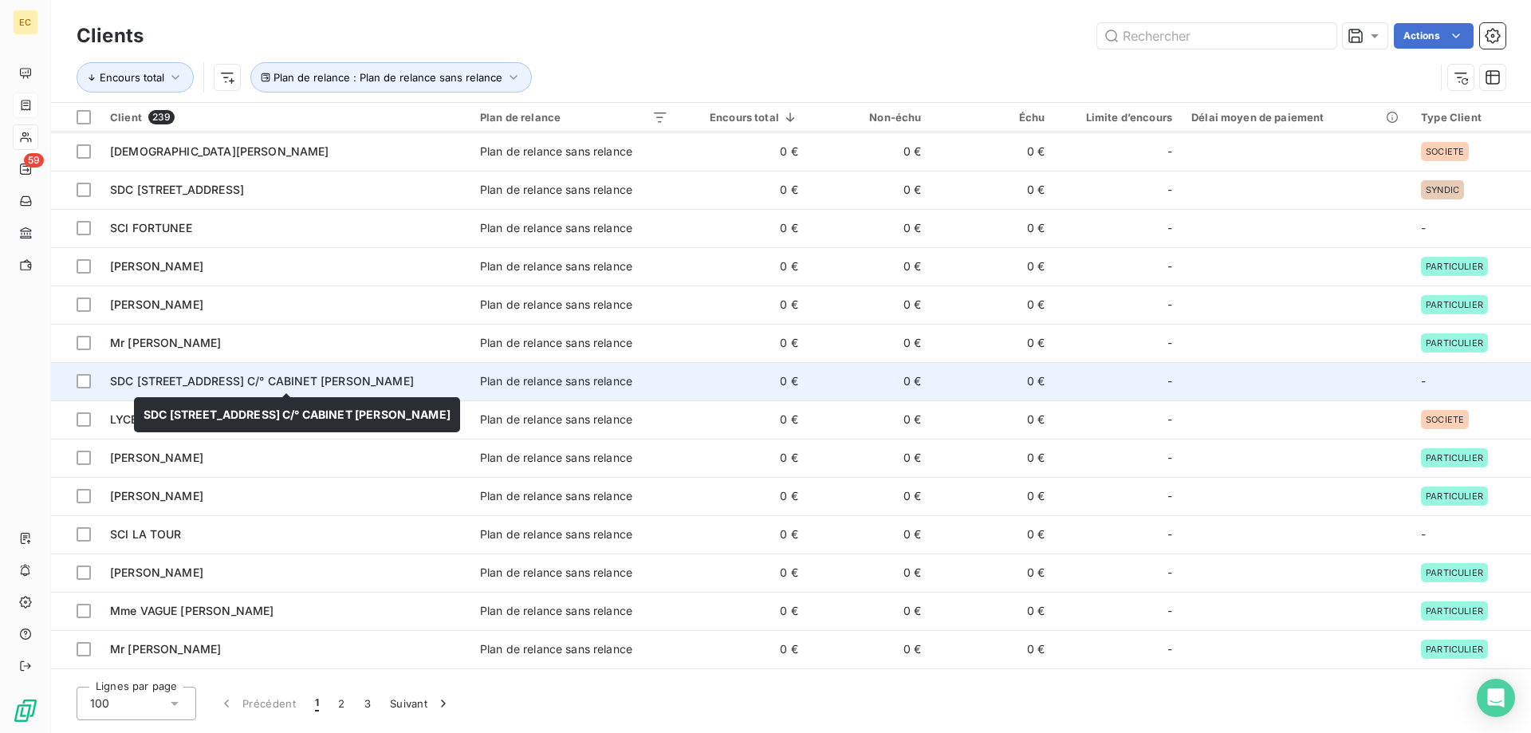
click at [301, 379] on span "SDC [STREET_ADDRESS] C/° CABINET [PERSON_NAME]" at bounding box center [262, 381] width 304 height 14
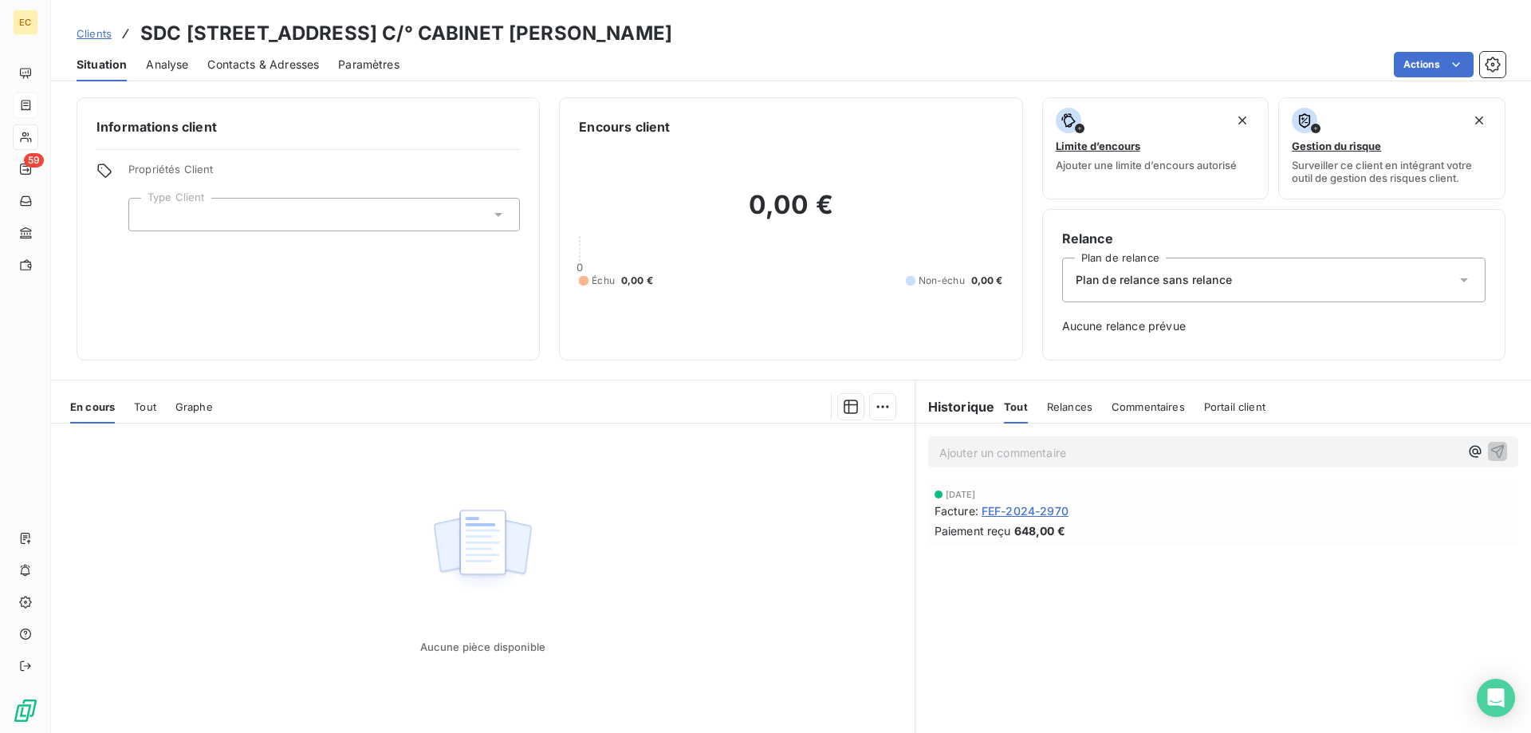
click at [200, 220] on div at bounding box center [324, 215] width 392 height 34
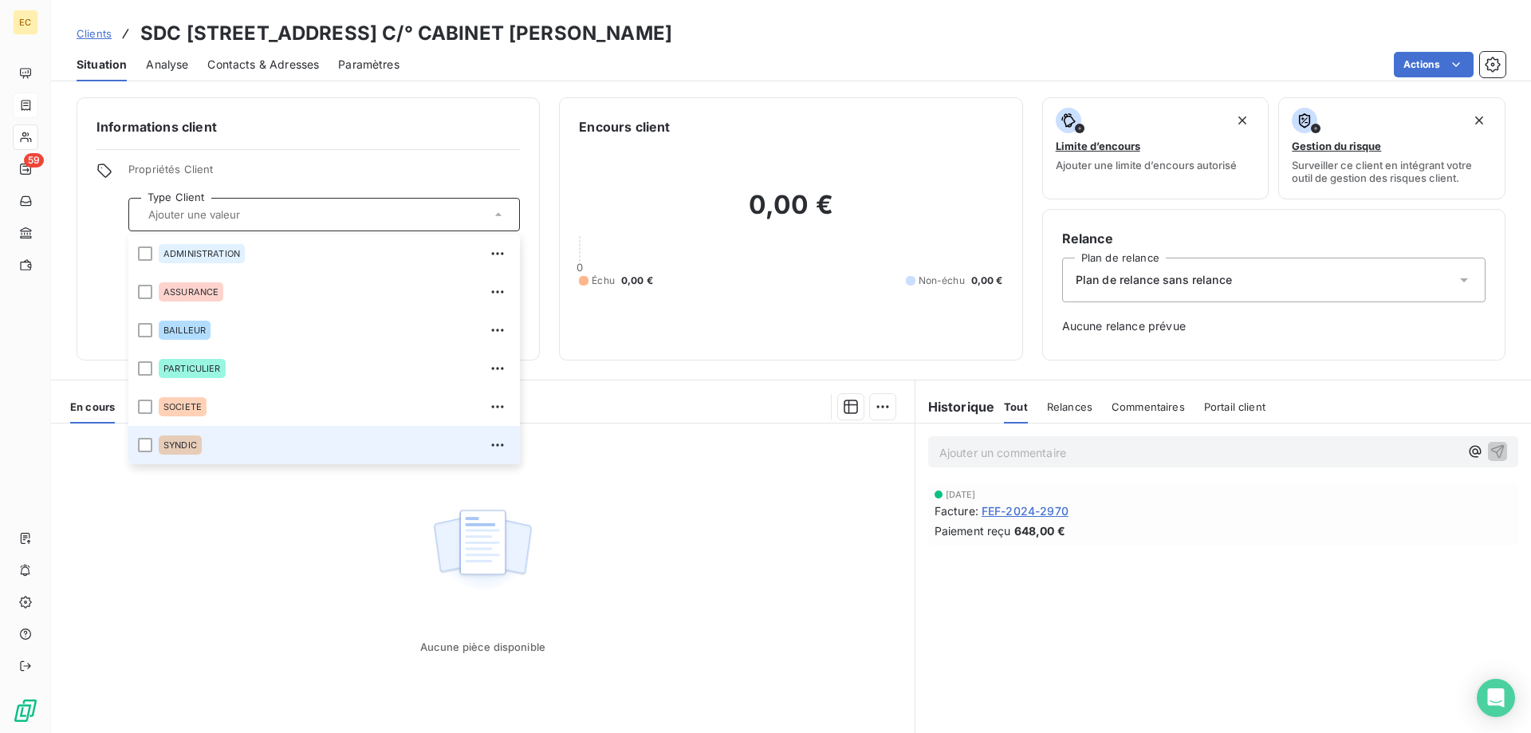
click at [179, 443] on span "SYNDIC" at bounding box center [181, 445] width 34 height 10
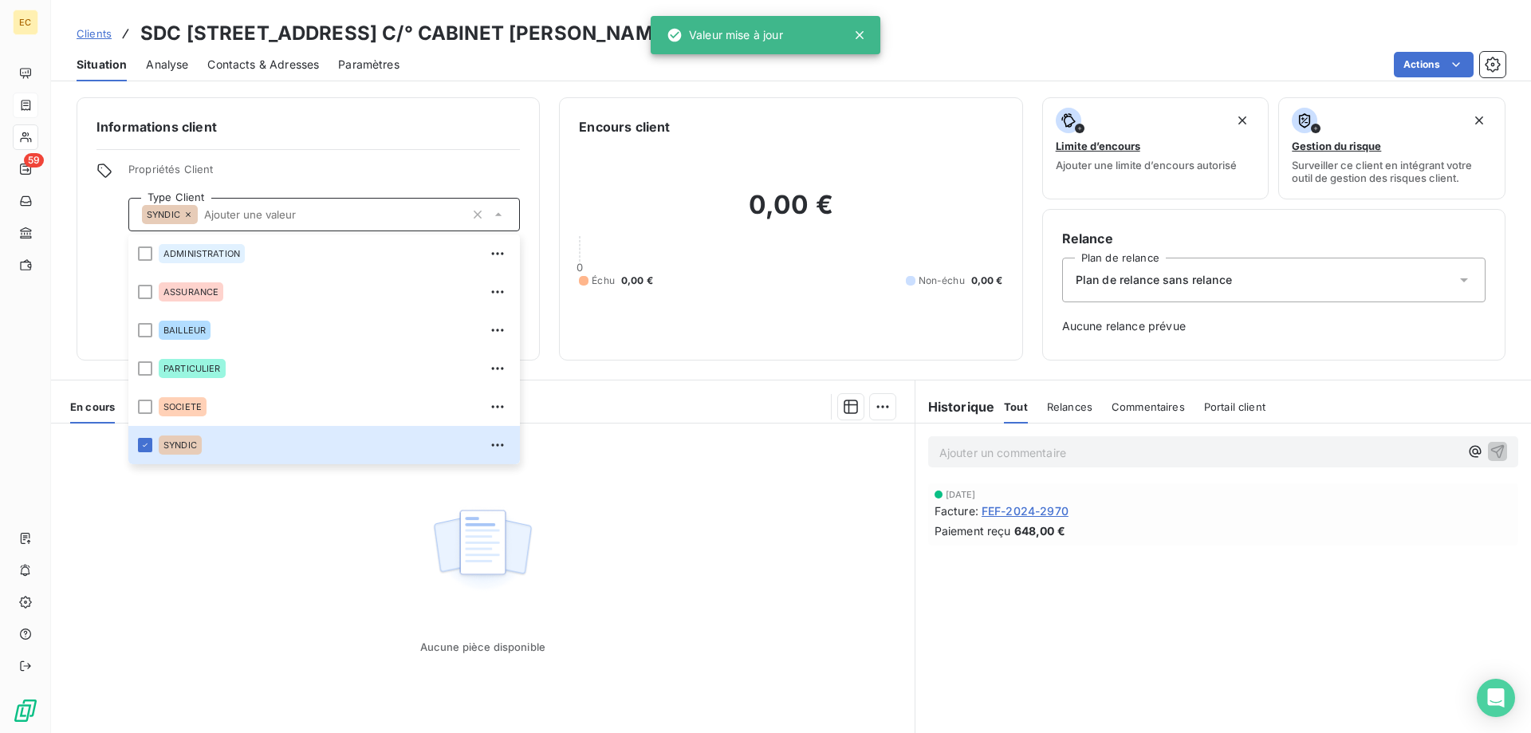
click at [1204, 291] on div "Plan de relance sans relance" at bounding box center [1274, 280] width 424 height 45
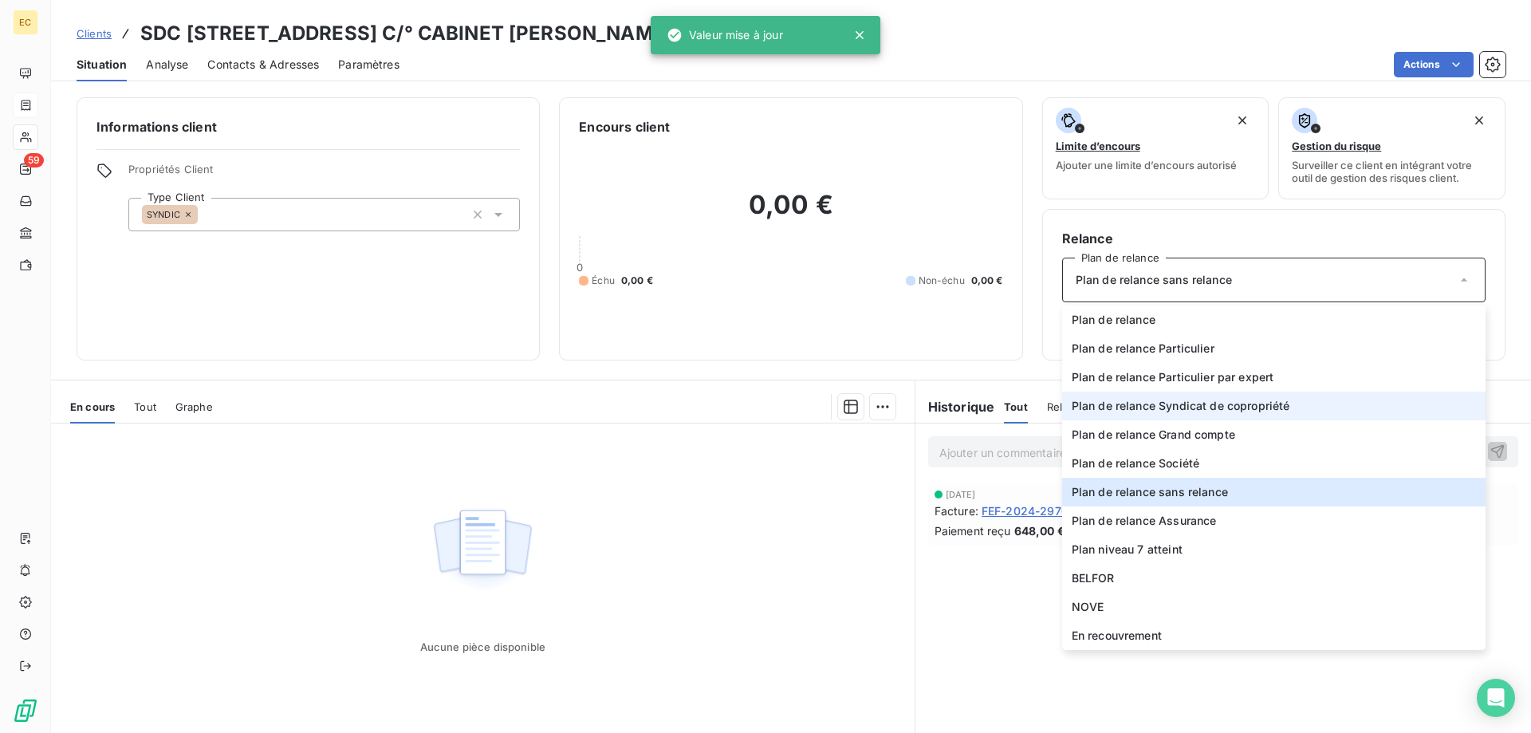
click at [1175, 412] on span "Plan de relance Syndicat de copropriété" at bounding box center [1181, 406] width 219 height 16
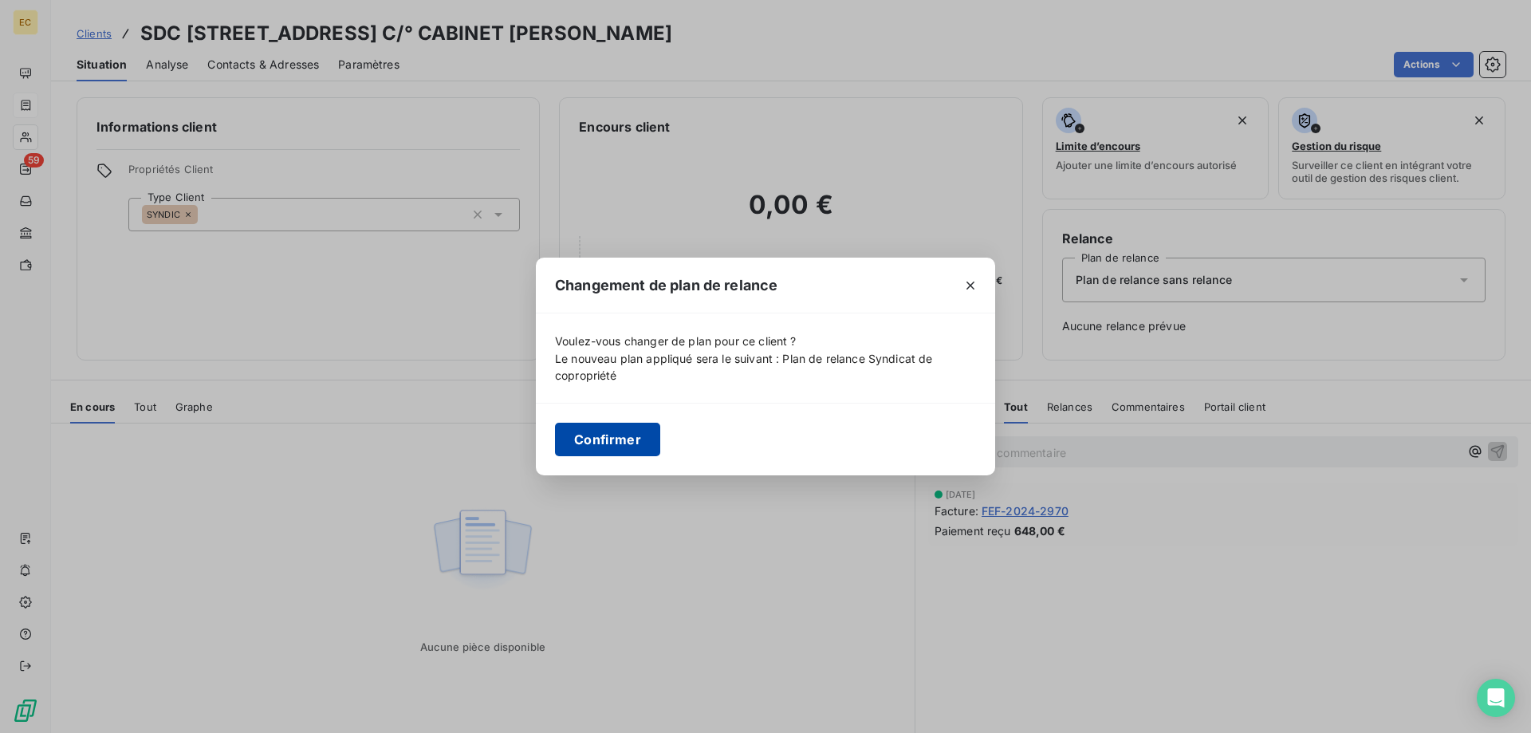
click at [601, 450] on button "Confirmer" at bounding box center [607, 440] width 105 height 34
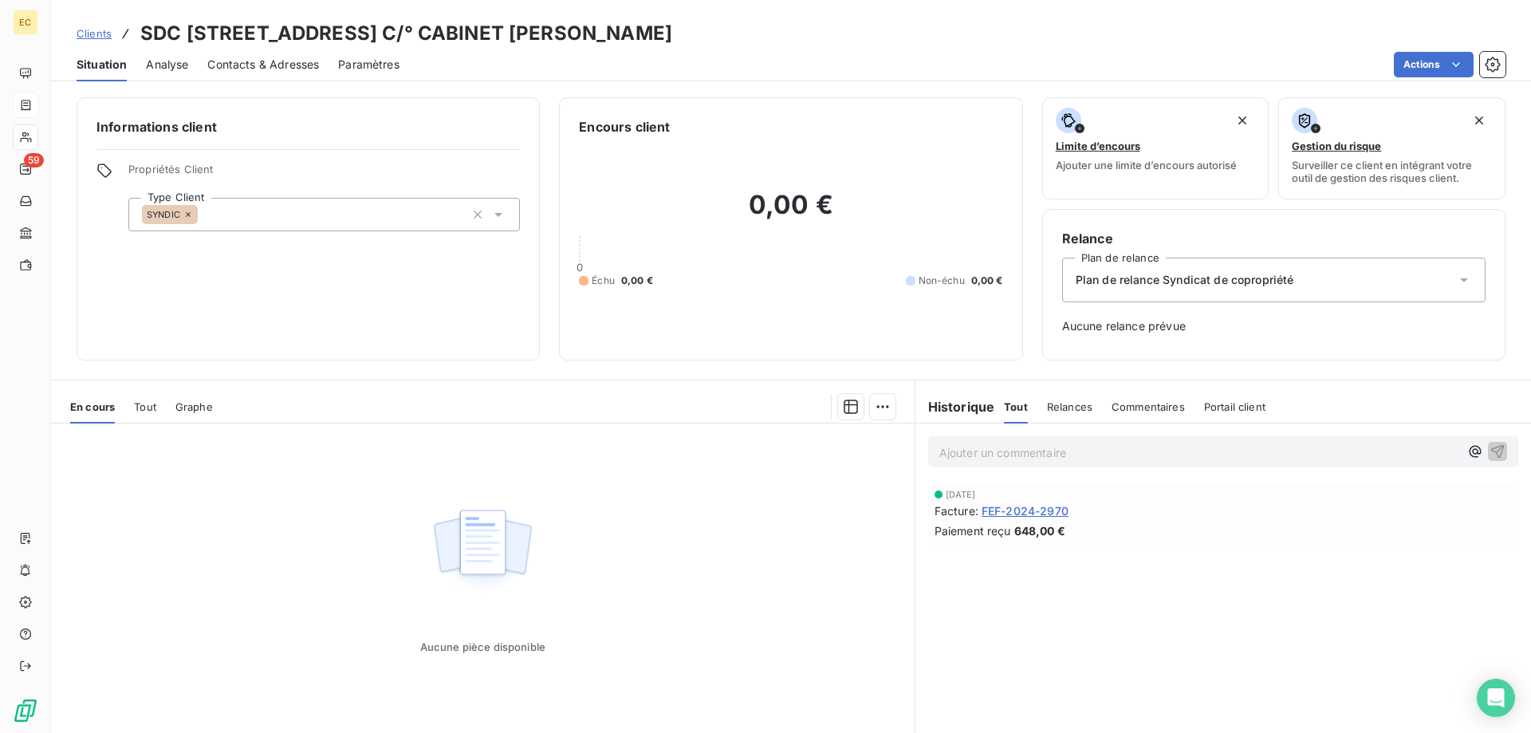
click at [89, 34] on span "Clients" at bounding box center [94, 33] width 35 height 13
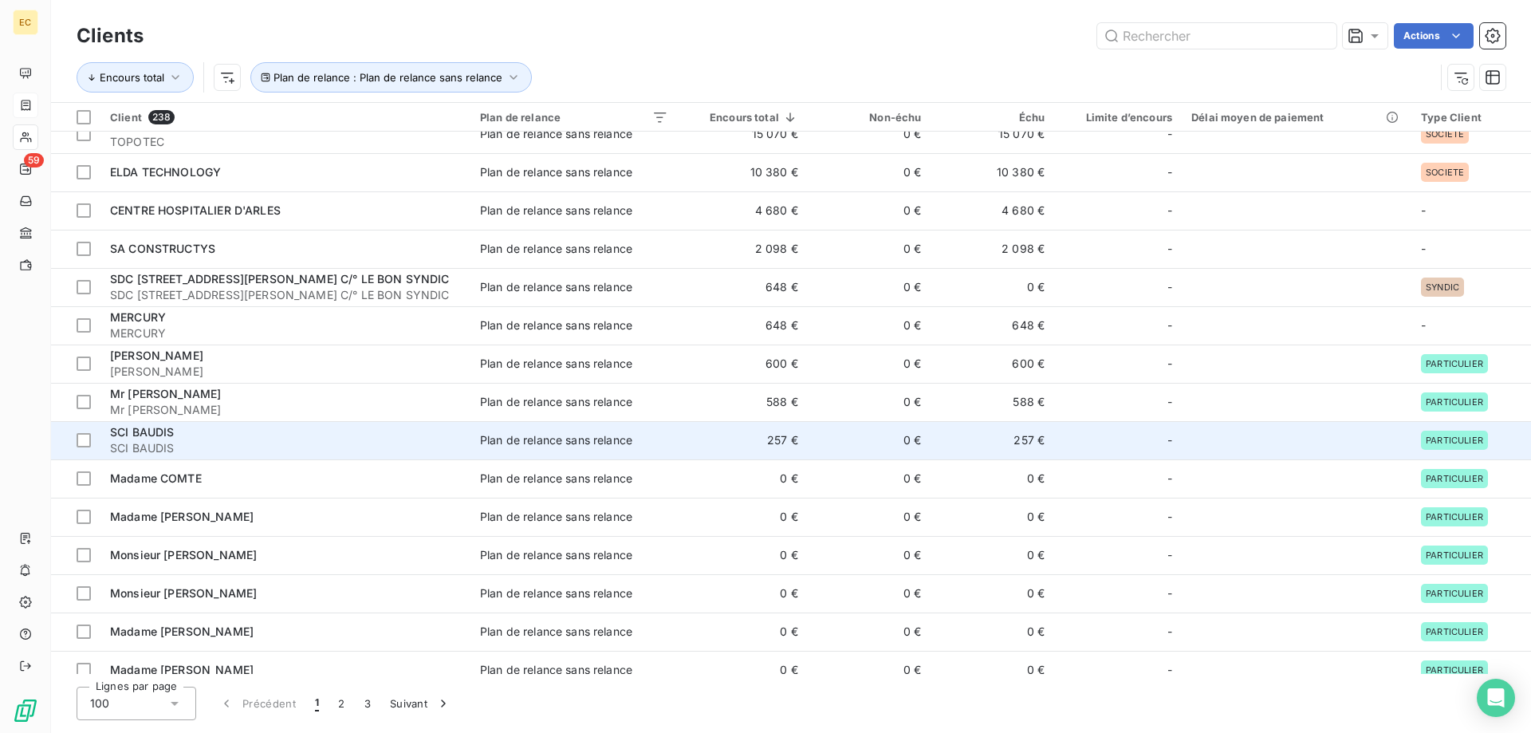
scroll to position [81, 0]
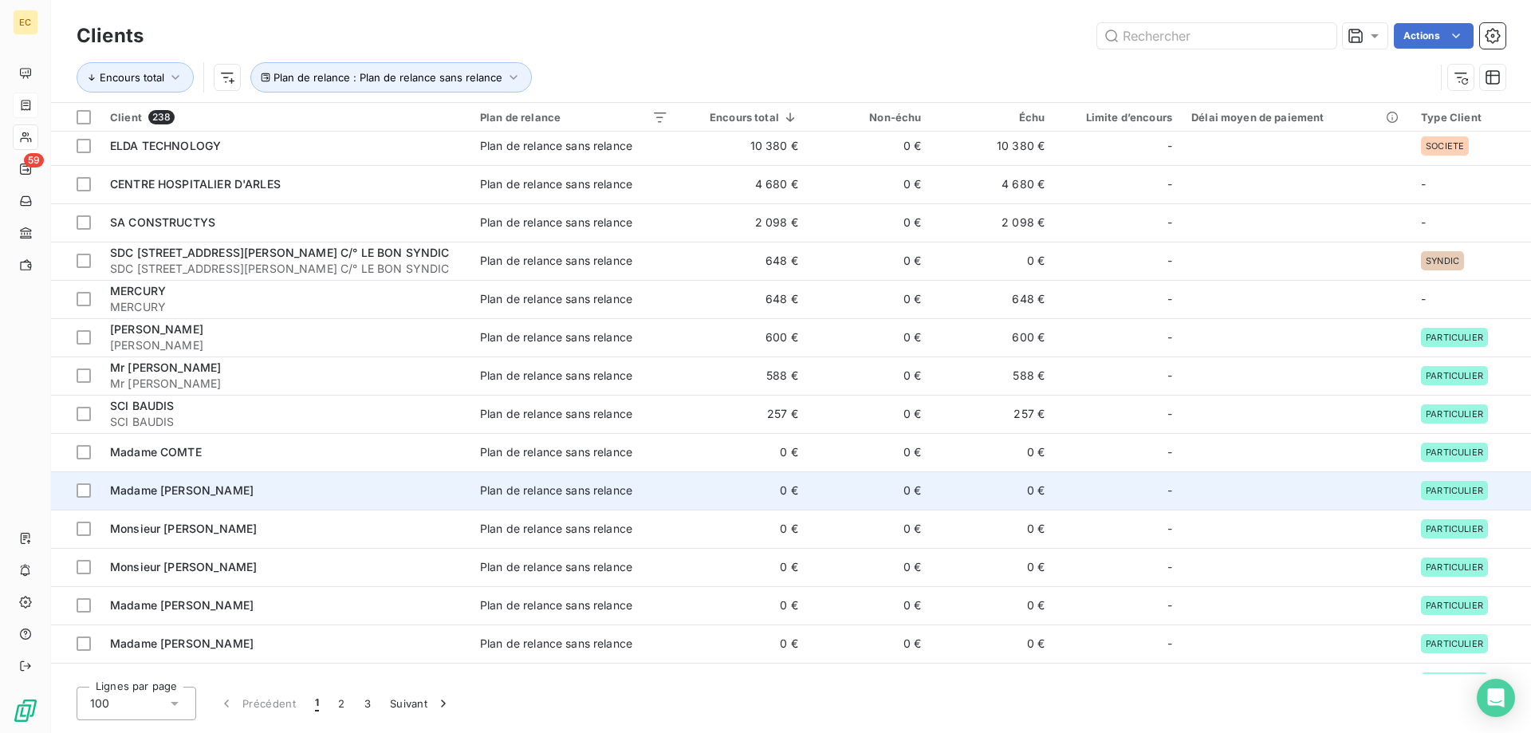
click at [187, 482] on td "Madame [PERSON_NAME]" at bounding box center [286, 490] width 370 height 38
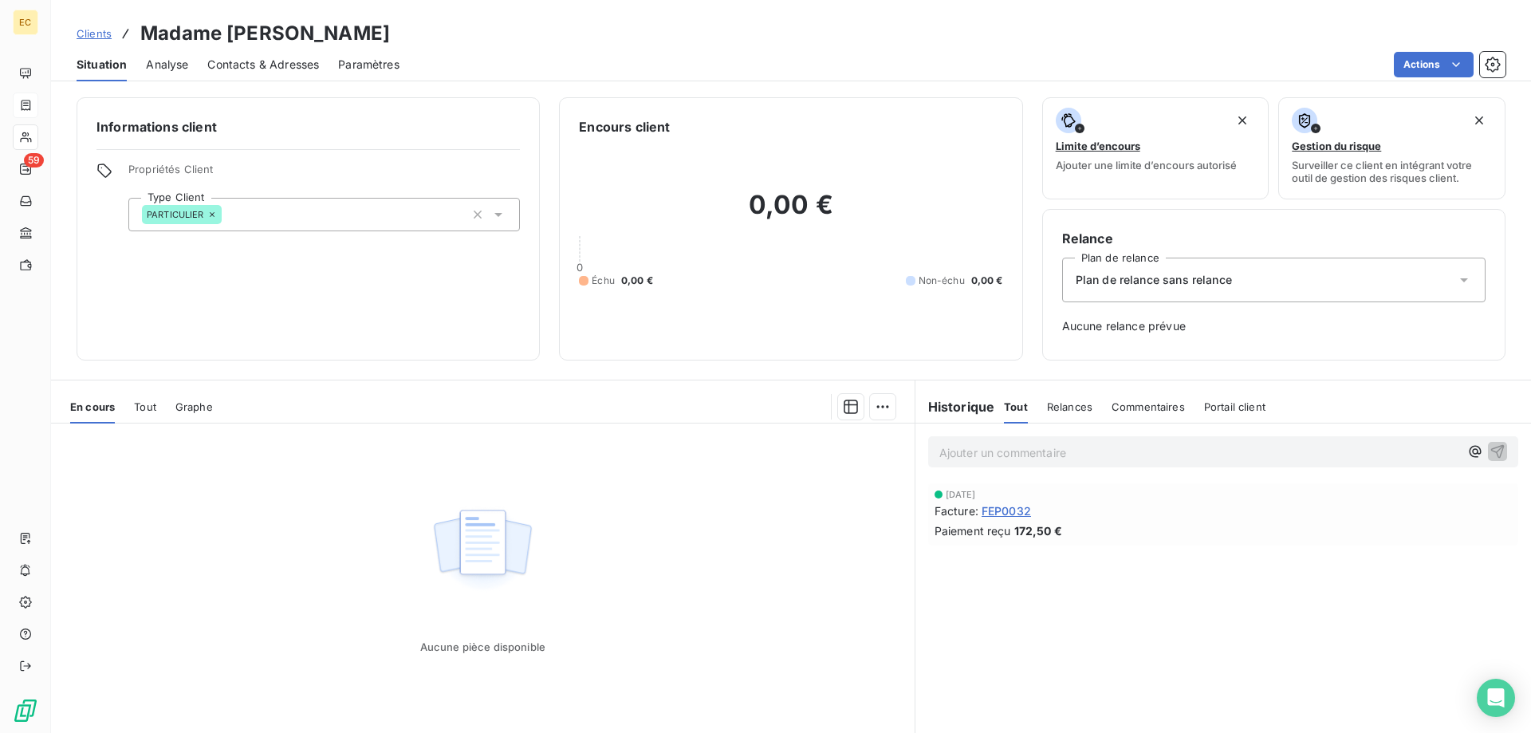
click at [101, 35] on span "Clients" at bounding box center [94, 33] width 35 height 13
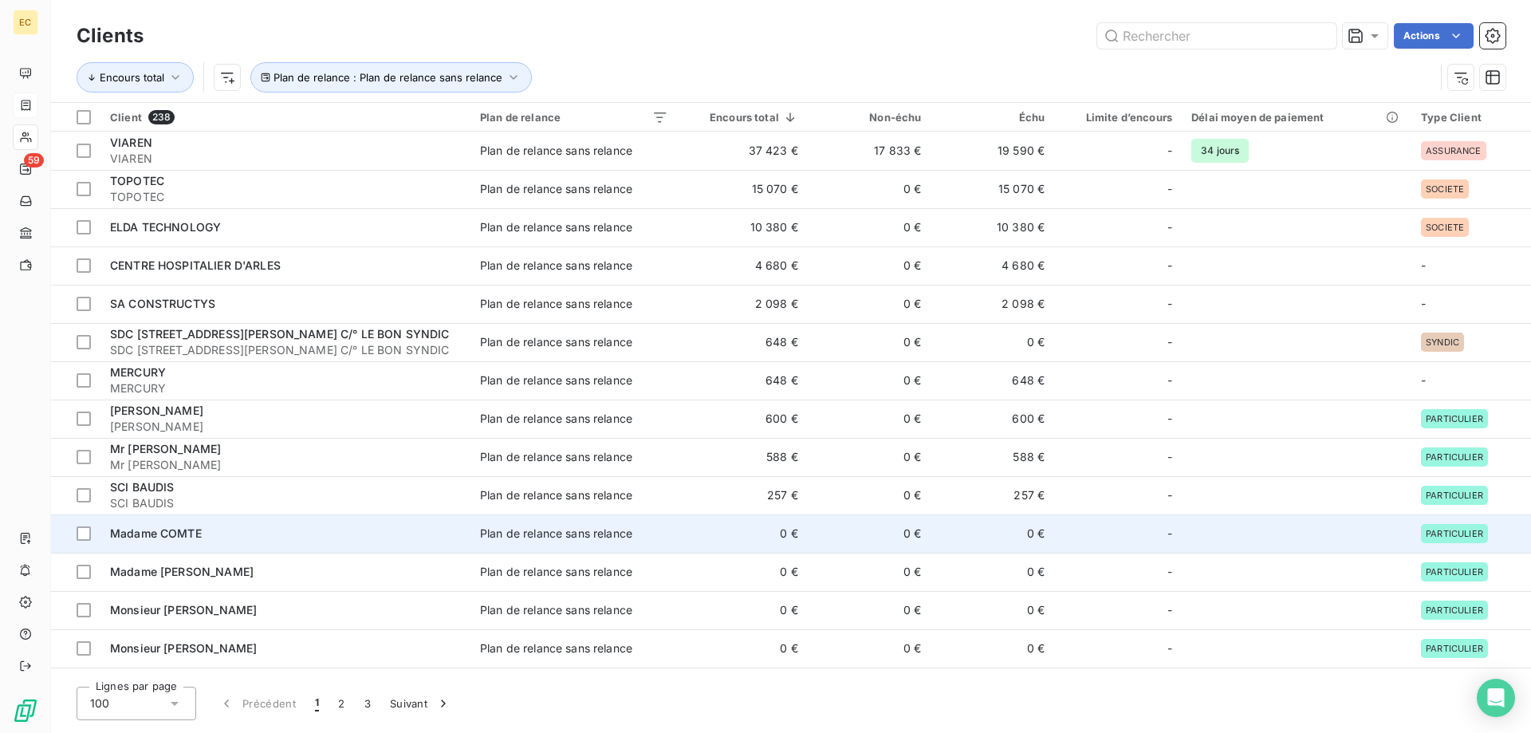
click at [189, 526] on div "Madame COMTE" at bounding box center [285, 534] width 351 height 16
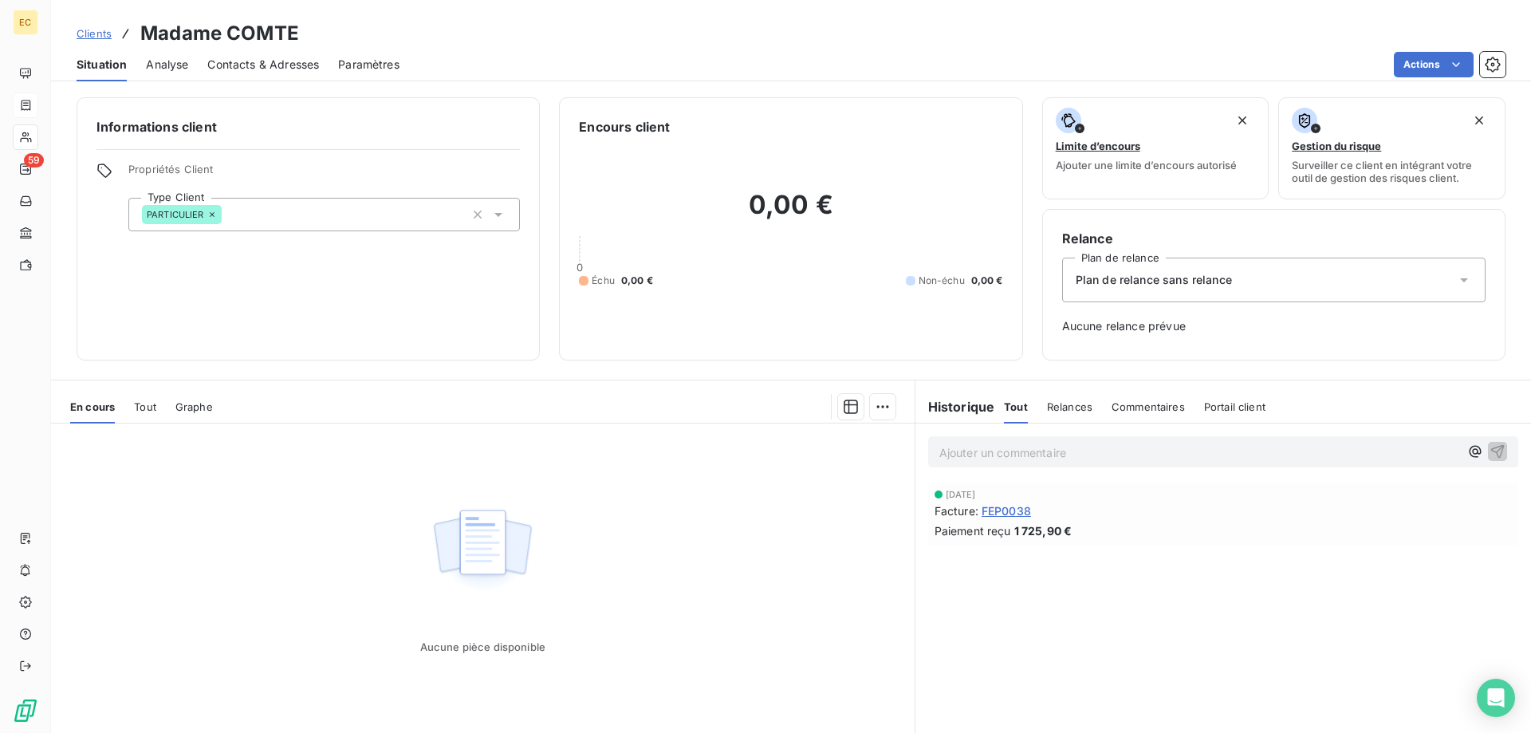
click at [1125, 285] on span "Plan de relance sans relance" at bounding box center [1154, 280] width 156 height 16
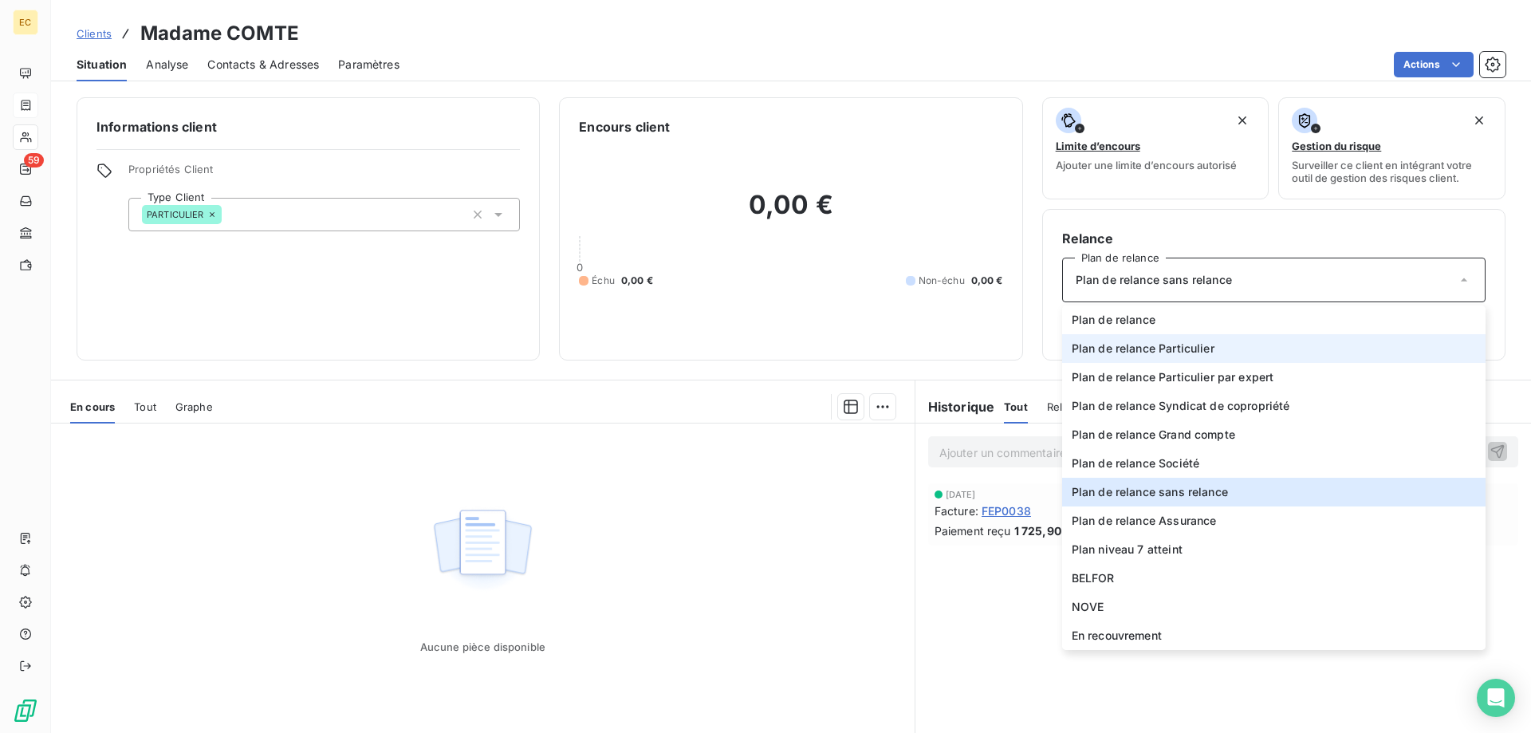
click at [1133, 353] on span "Plan de relance Particulier" at bounding box center [1143, 349] width 143 height 16
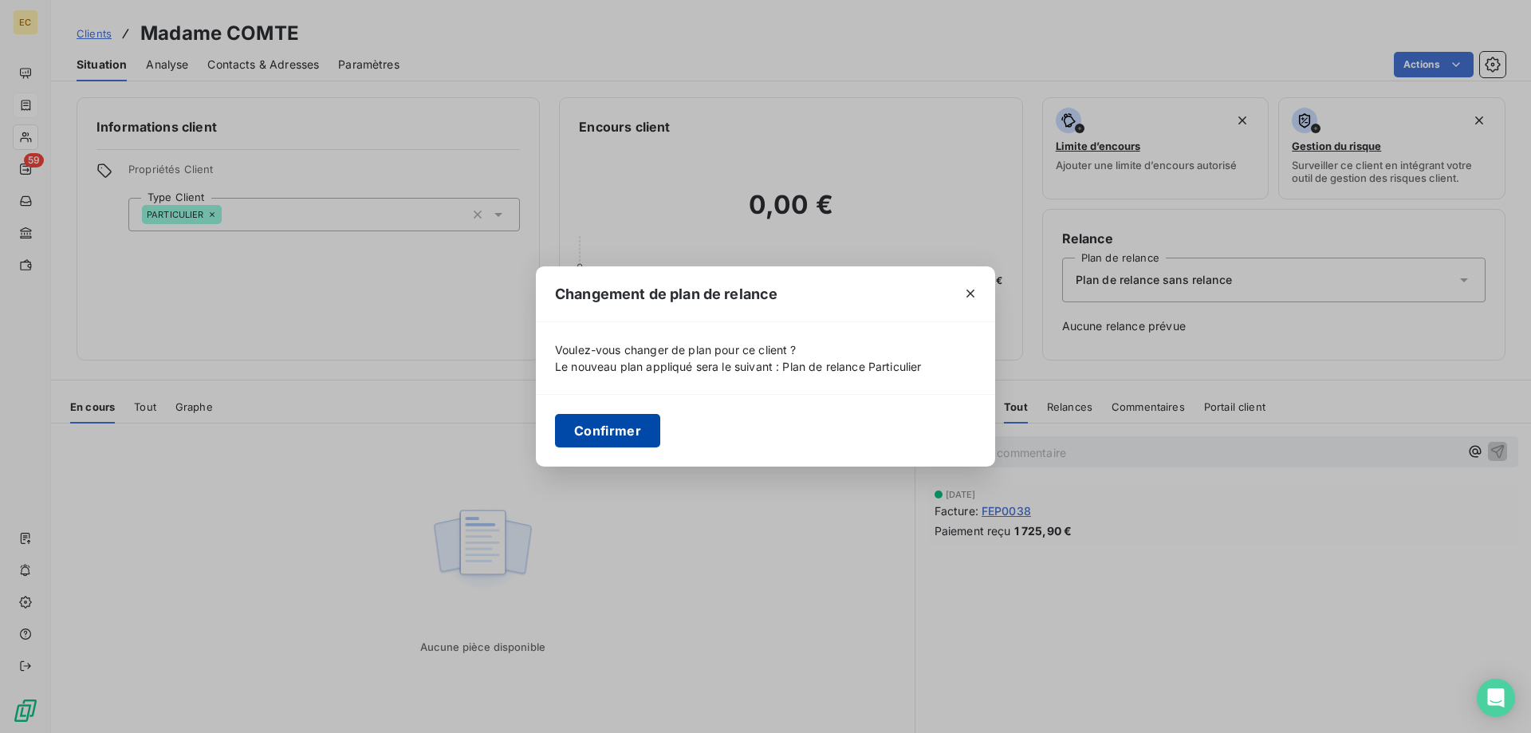
click at [622, 427] on button "Confirmer" at bounding box center [607, 431] width 105 height 34
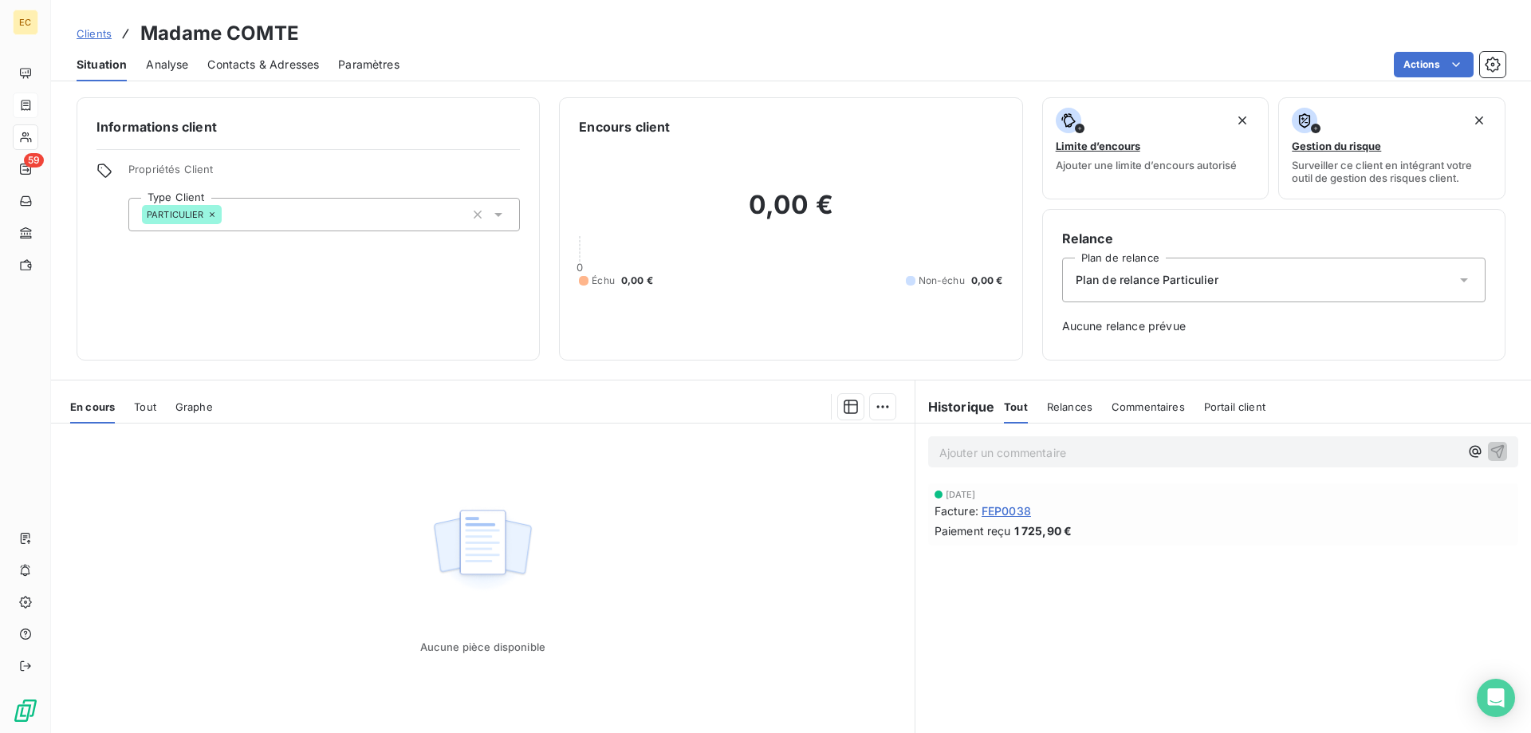
click at [87, 36] on span "Clients" at bounding box center [94, 33] width 35 height 13
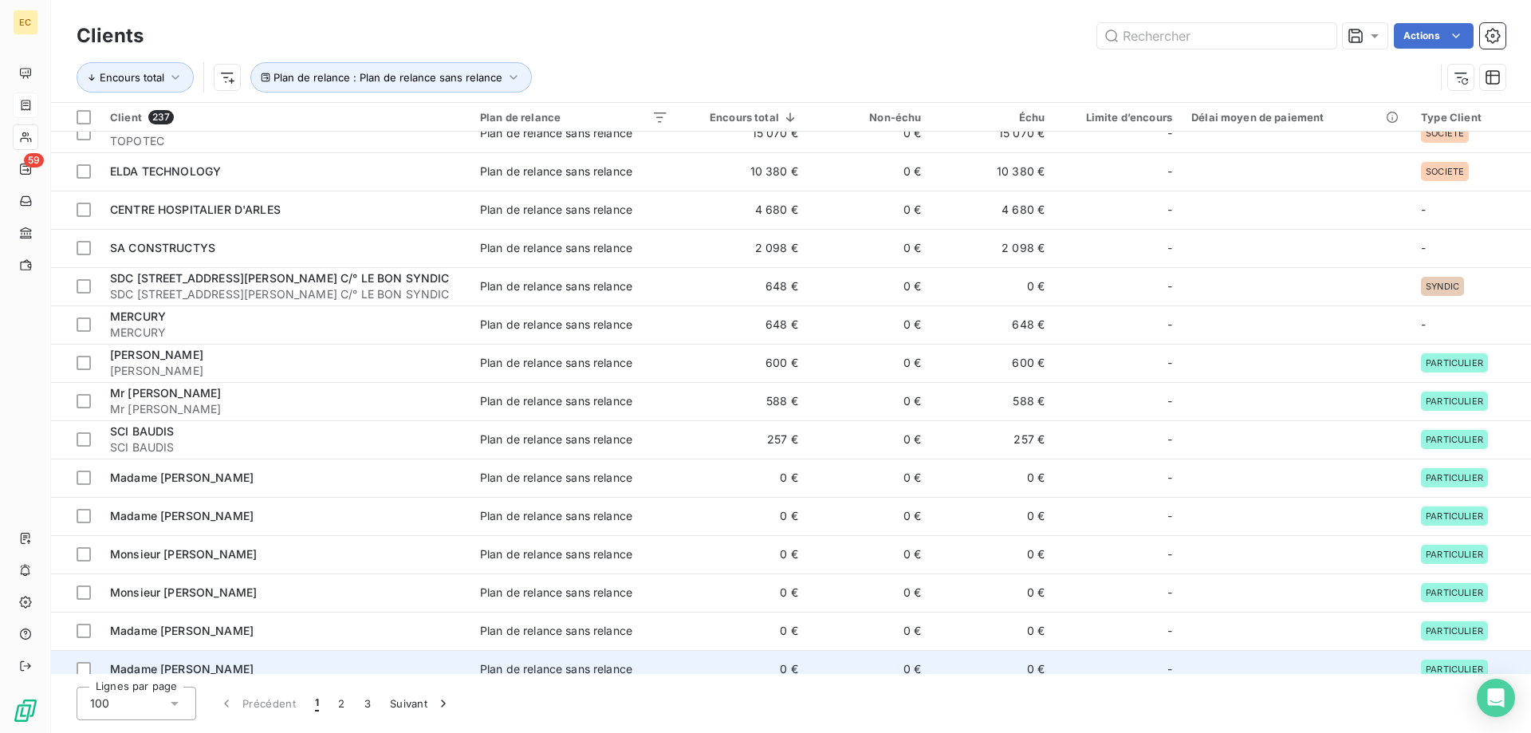
scroll to position [81, 0]
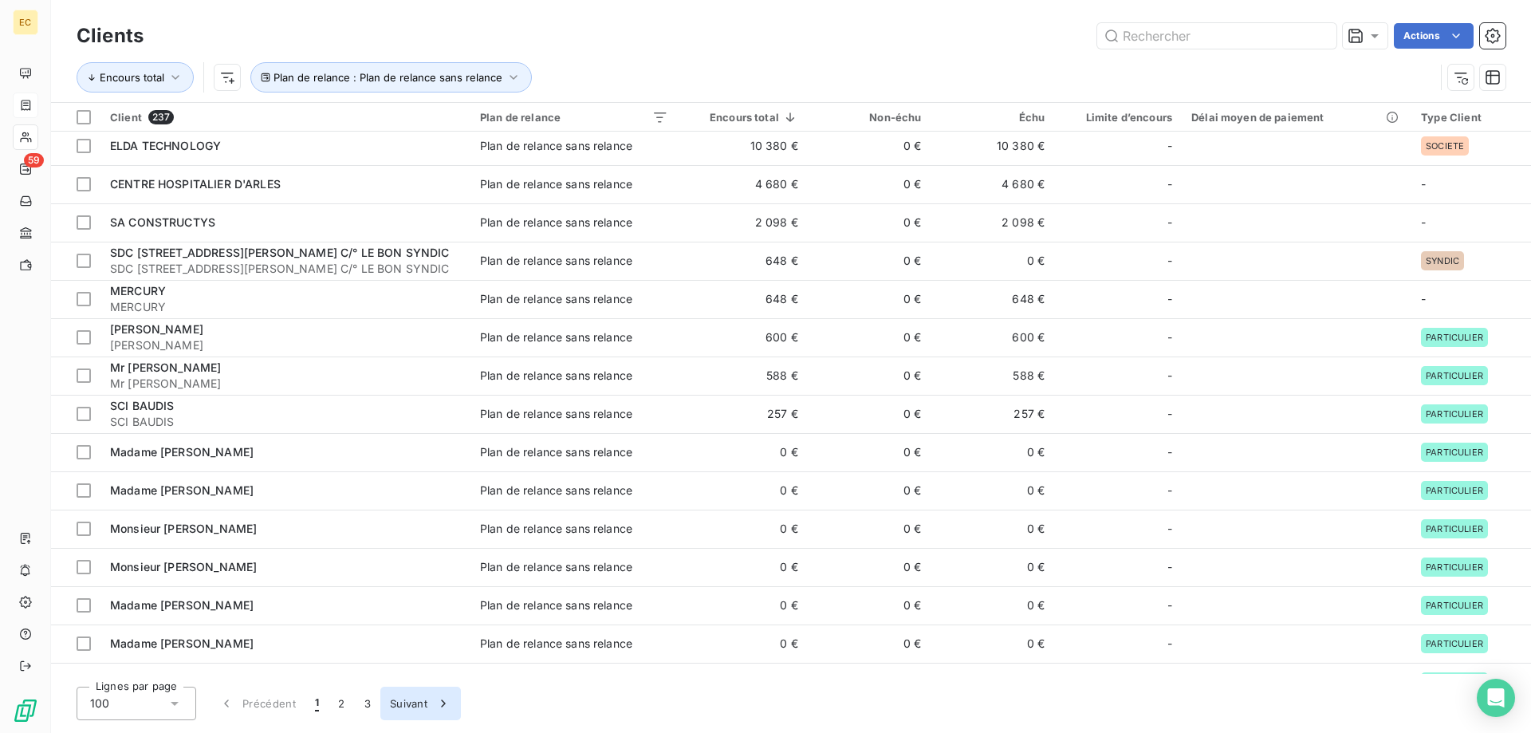
click at [410, 707] on button "Suivant" at bounding box center [420, 704] width 81 height 34
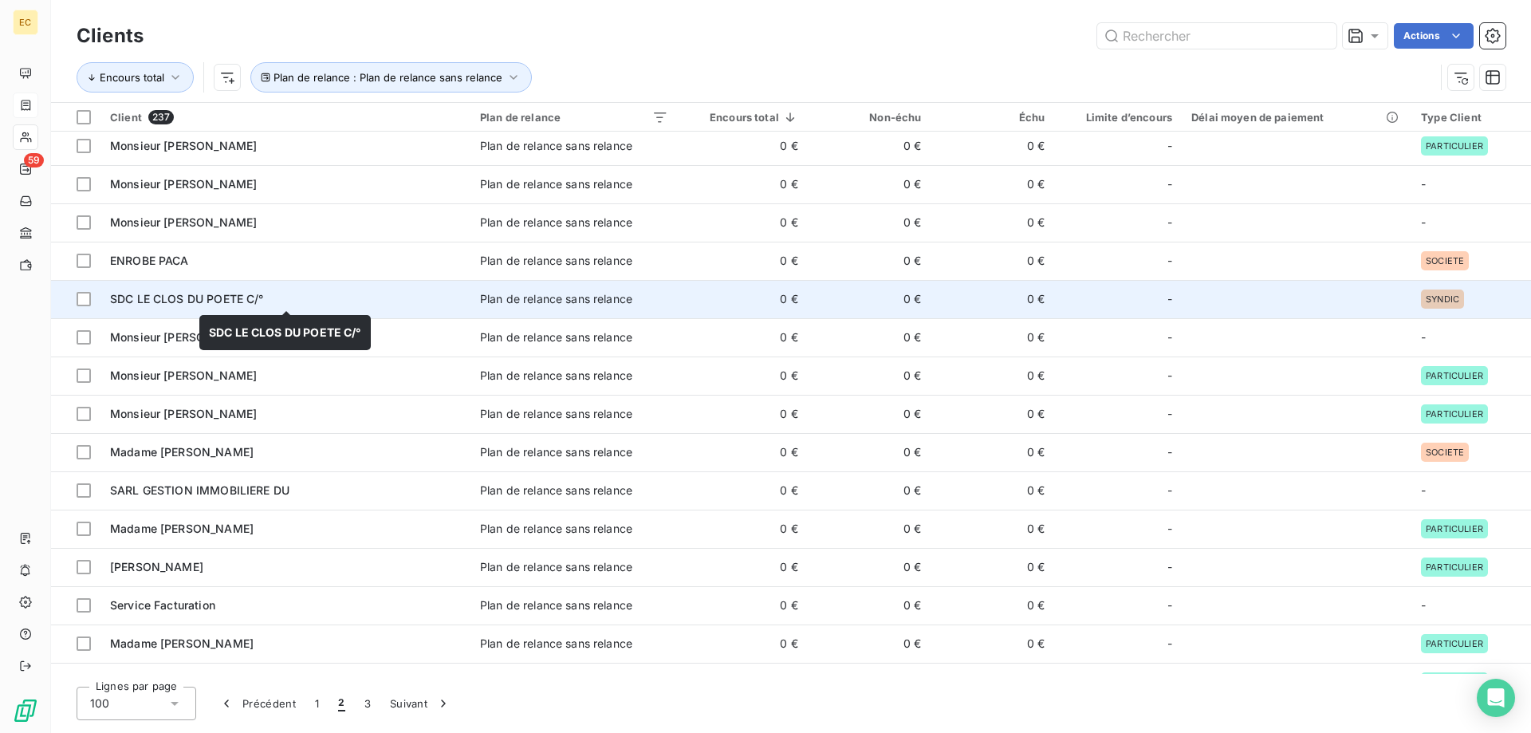
click at [289, 302] on div "SDC LE CLOS DU POETE C/°" at bounding box center [285, 299] width 351 height 16
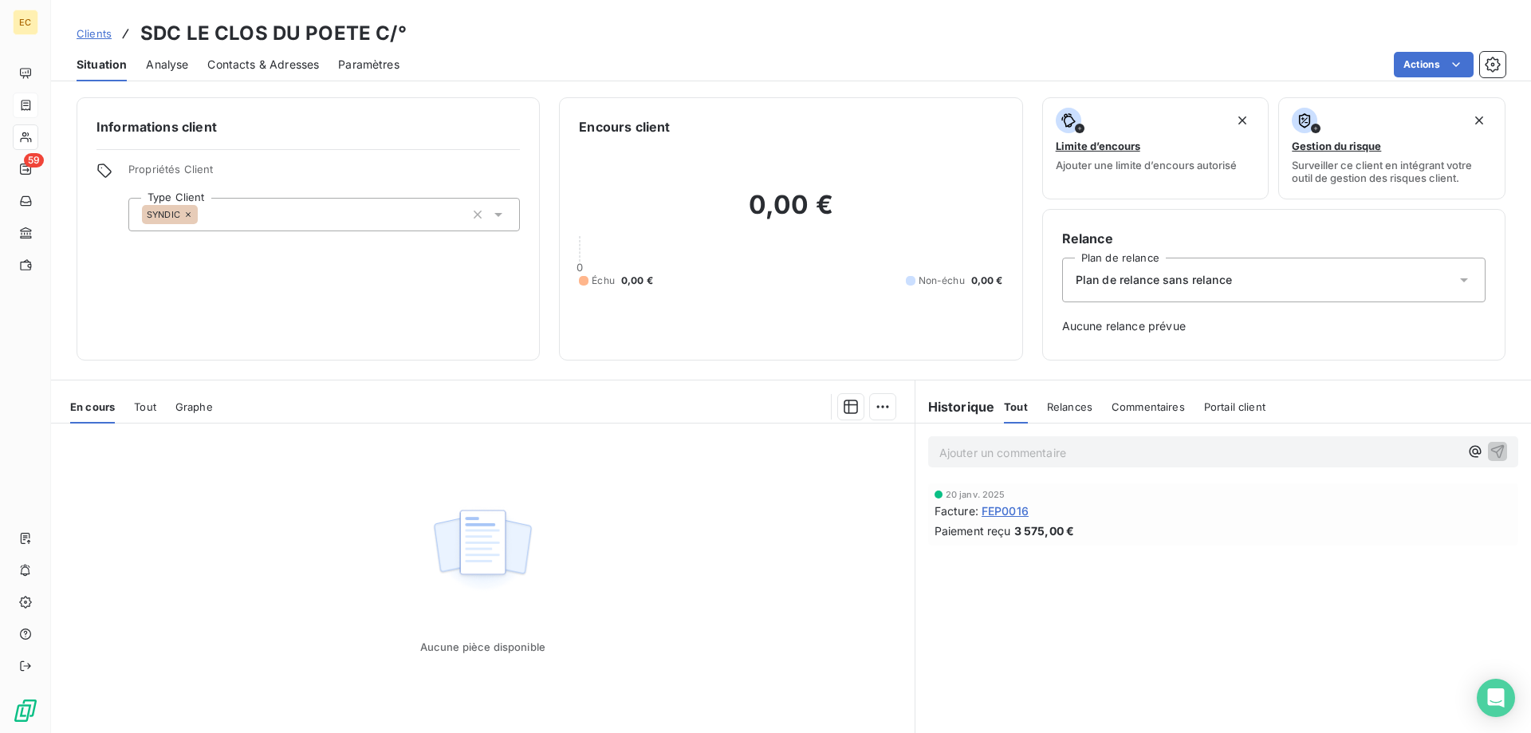
click at [1019, 510] on span "FEP0016" at bounding box center [1005, 511] width 47 height 17
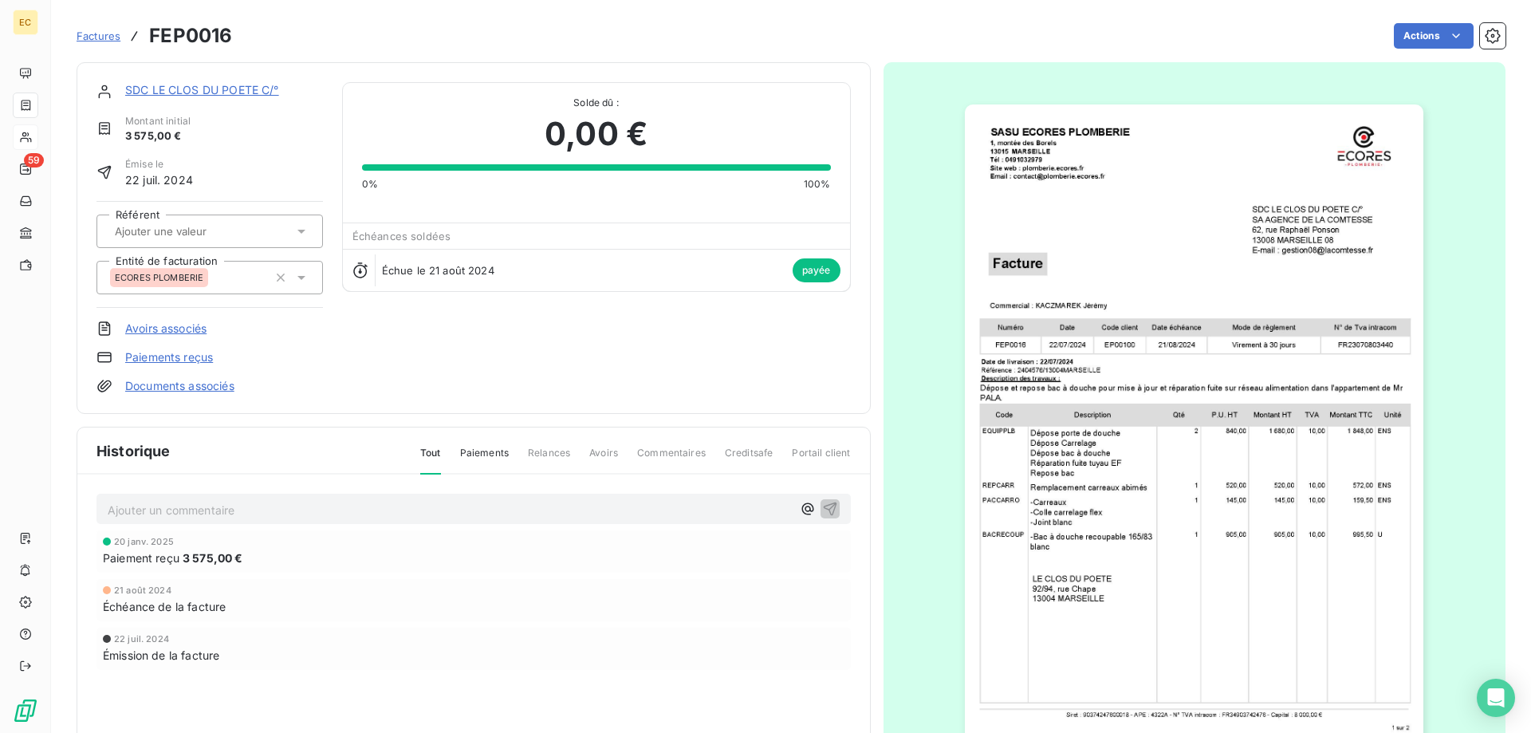
click at [187, 90] on link "SDC LE CLOS DU POETE C/°" at bounding box center [202, 90] width 154 height 14
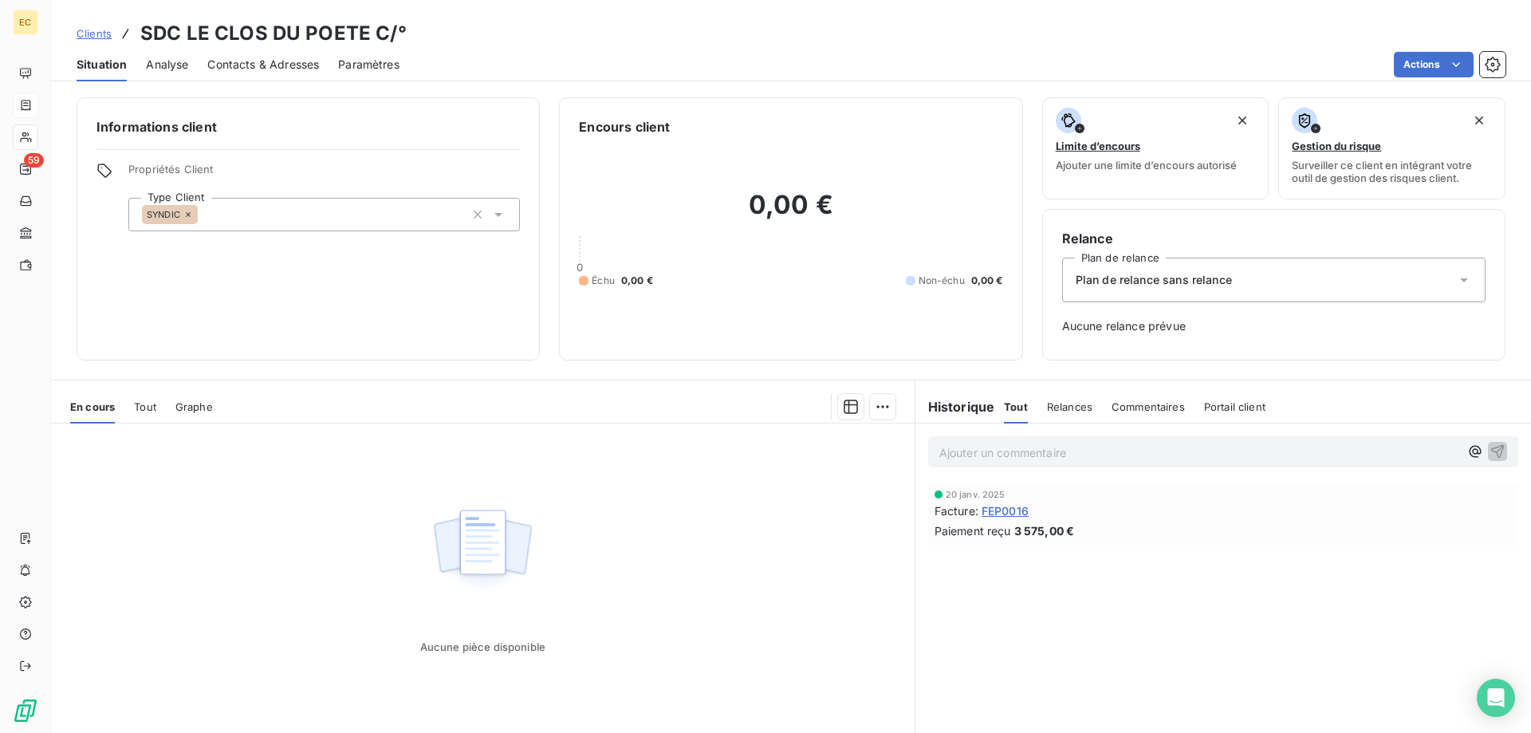
click at [1158, 278] on span "Plan de relance sans relance" at bounding box center [1154, 280] width 156 height 16
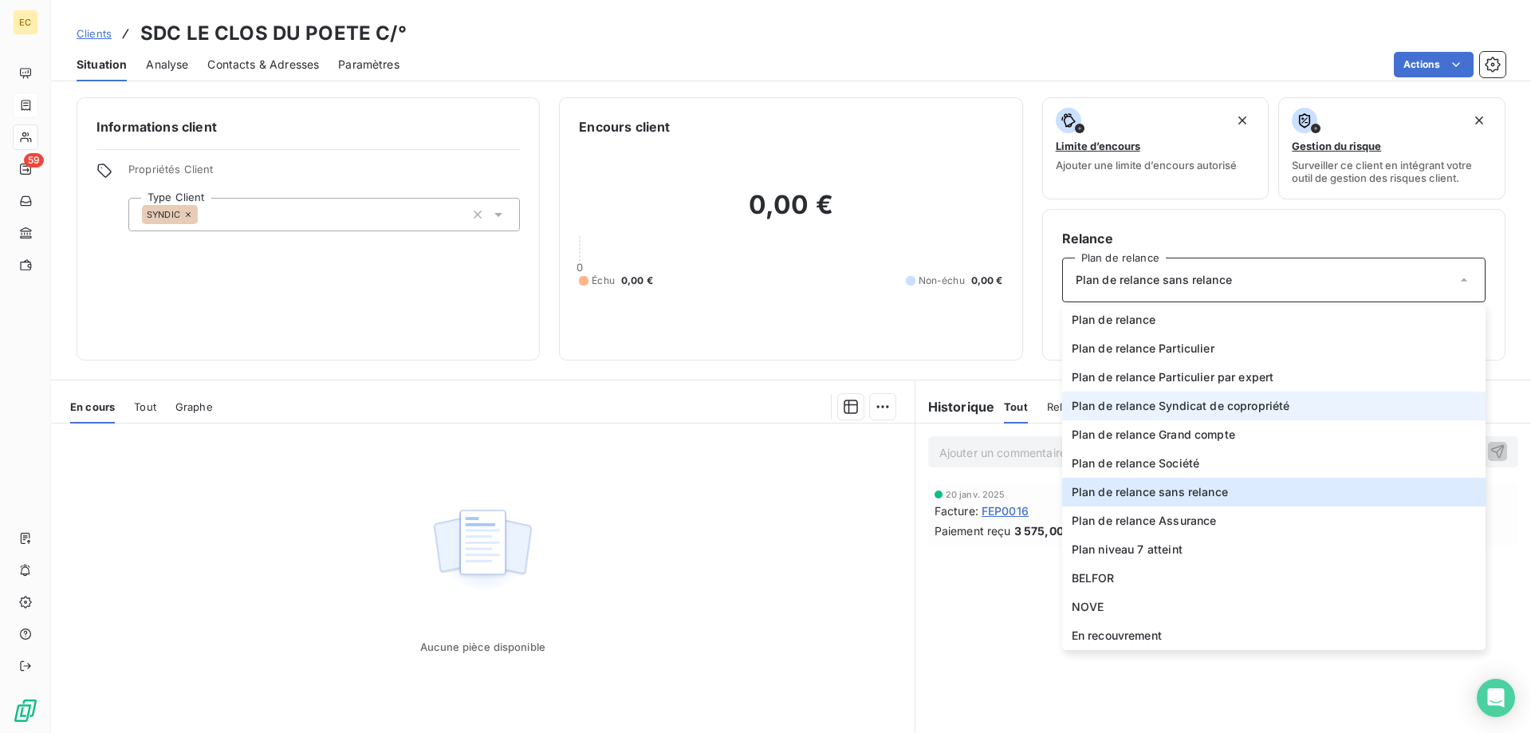
click at [1151, 407] on span "Plan de relance Syndicat de copropriété" at bounding box center [1181, 406] width 219 height 16
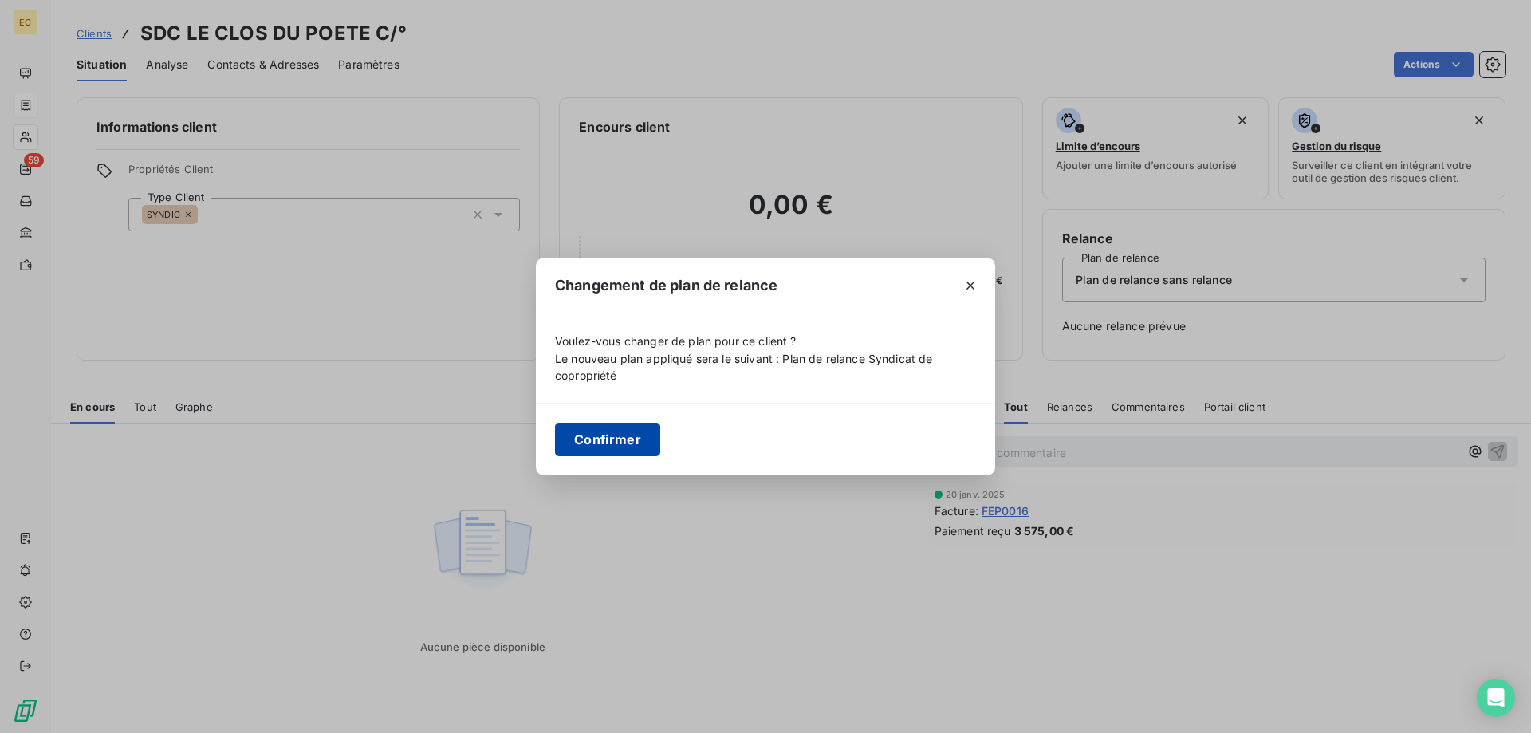
click at [609, 443] on button "Confirmer" at bounding box center [607, 440] width 105 height 34
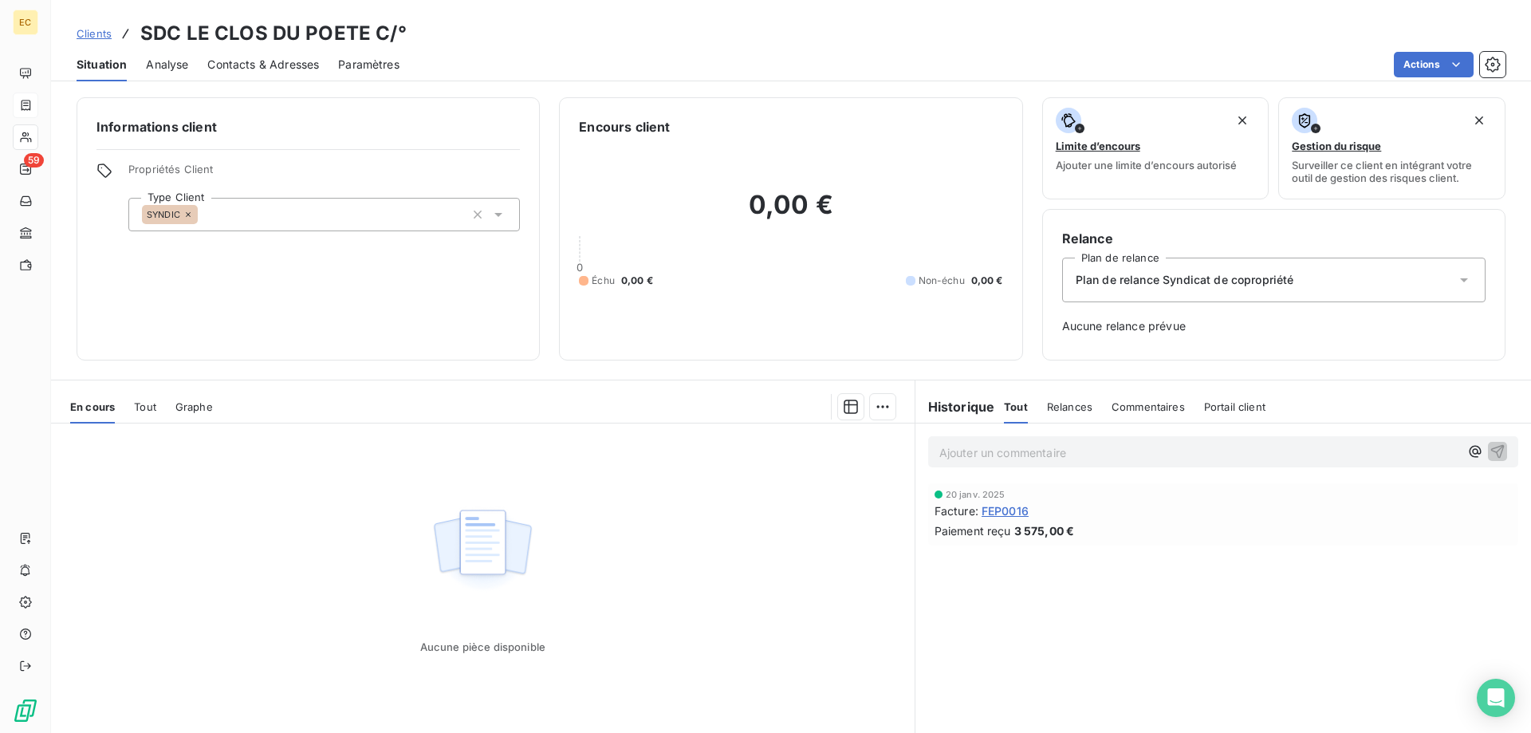
click at [86, 34] on span "Clients" at bounding box center [94, 33] width 35 height 13
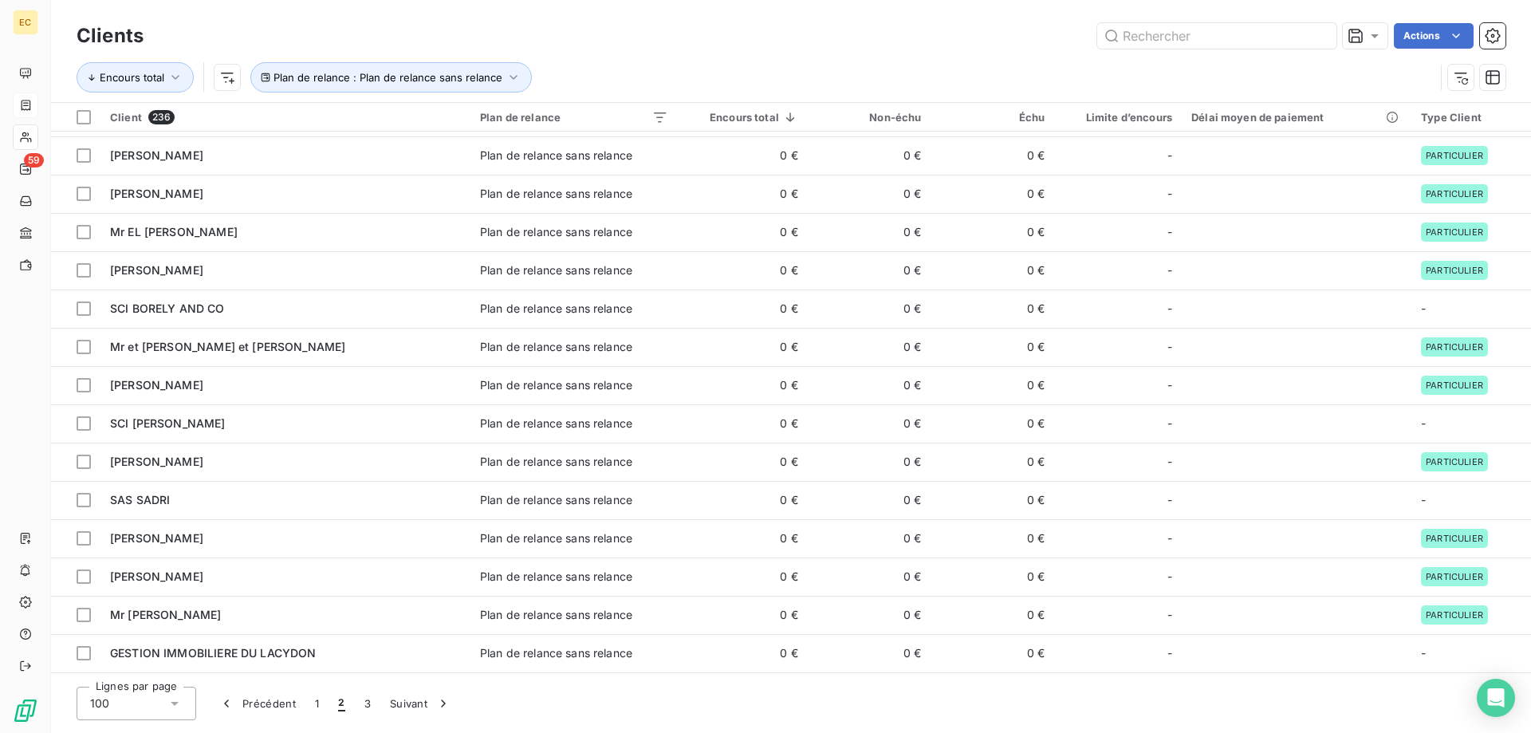
scroll to position [3287, 0]
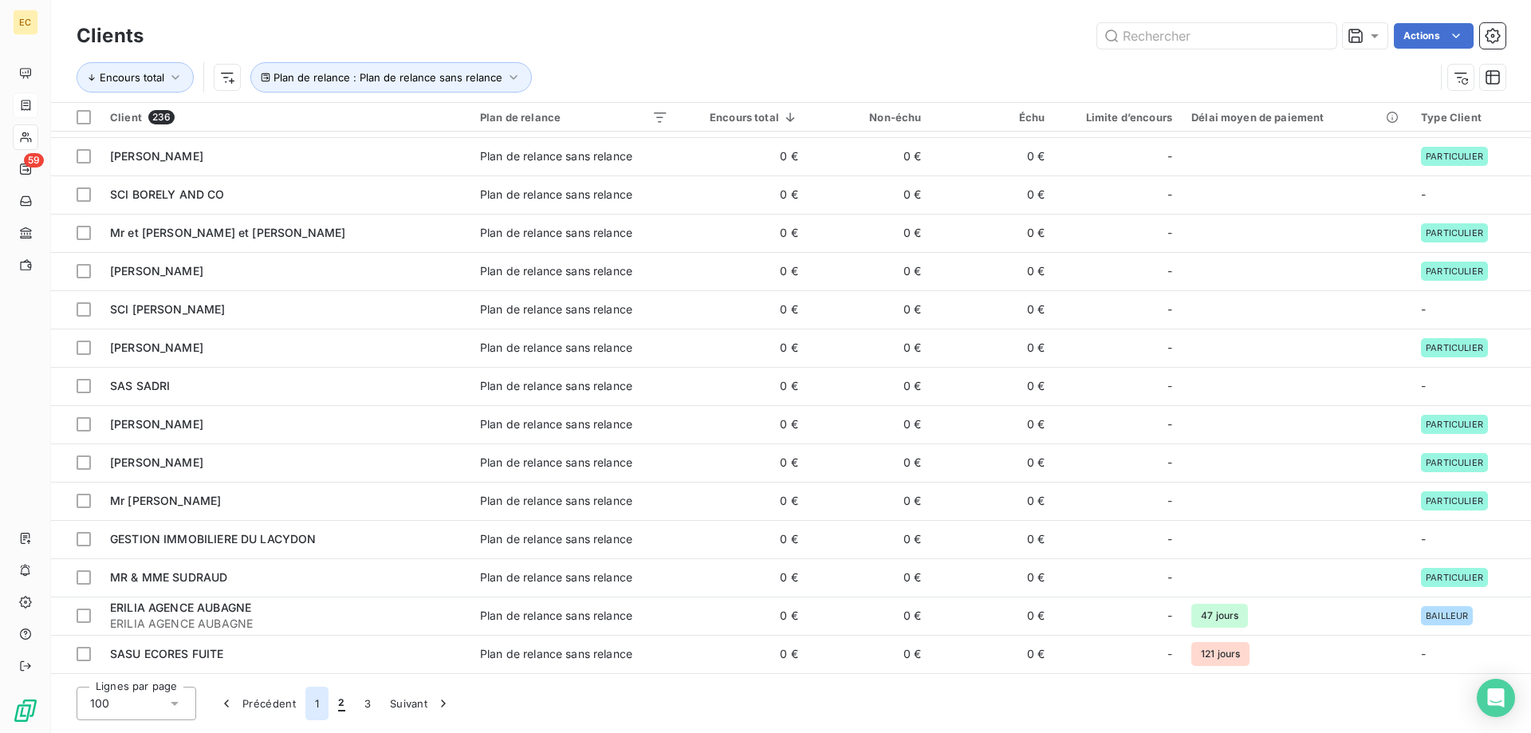
click at [319, 703] on button "1" at bounding box center [316, 704] width 23 height 34
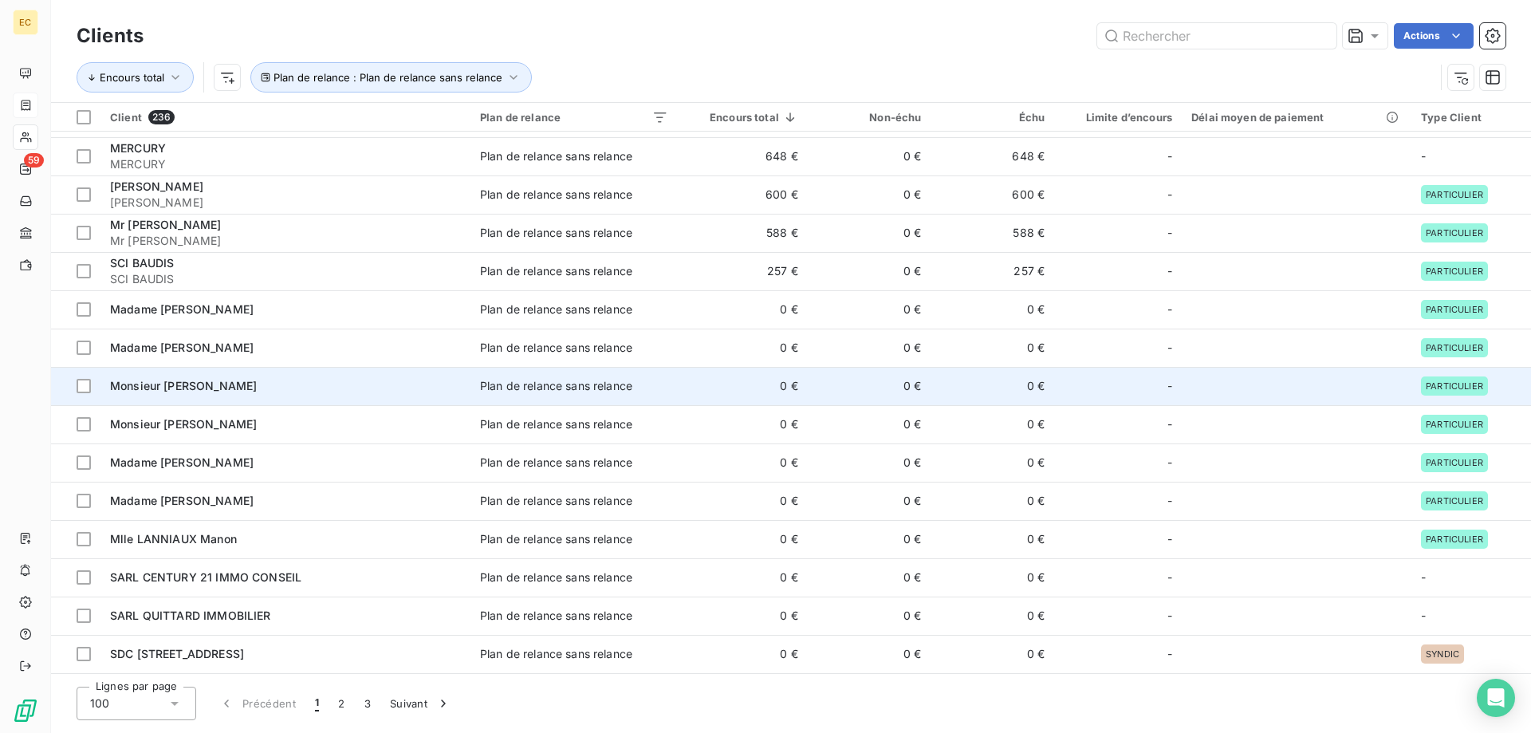
click at [152, 389] on span "Monsieur [PERSON_NAME]" at bounding box center [183, 386] width 147 height 14
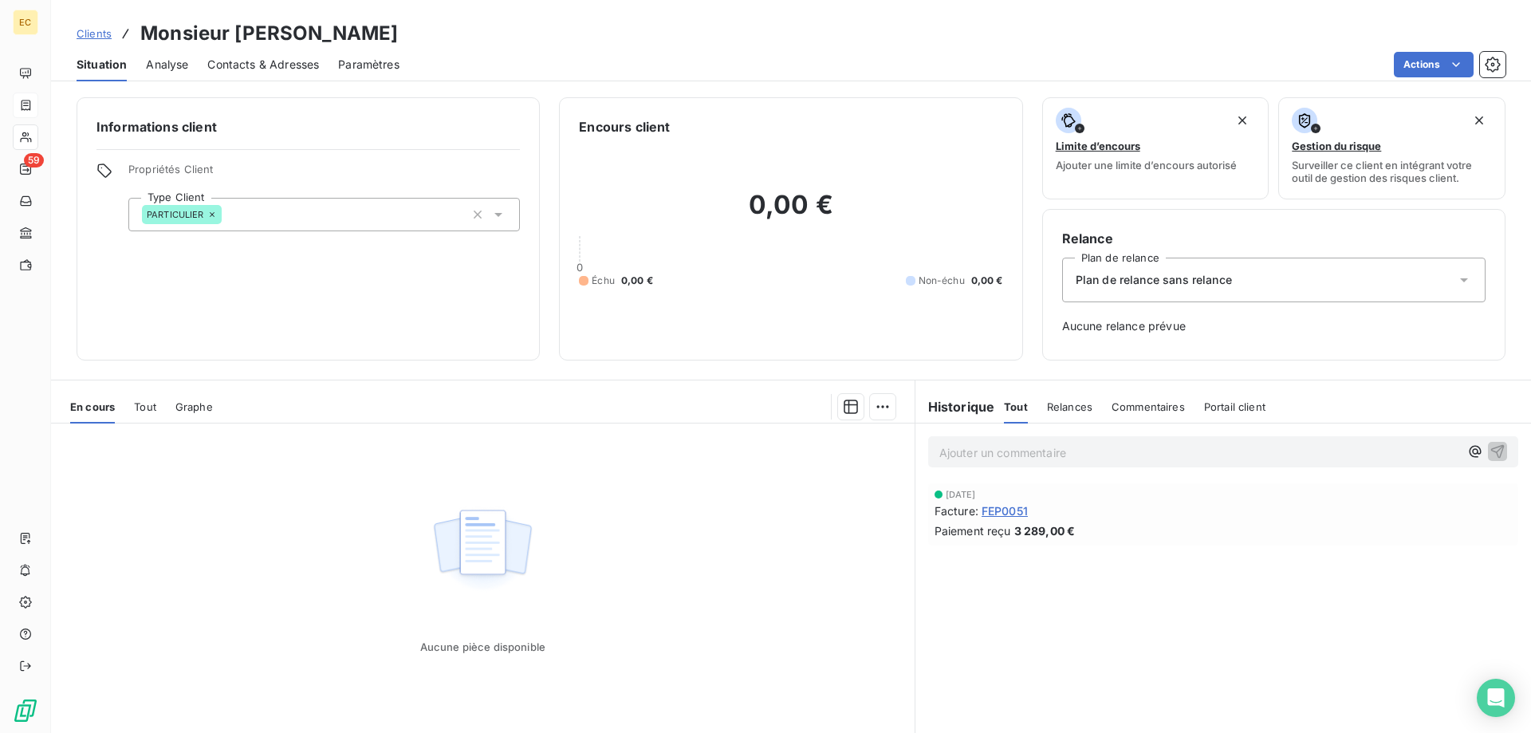
click at [1193, 282] on span "Plan de relance sans relance" at bounding box center [1154, 280] width 156 height 16
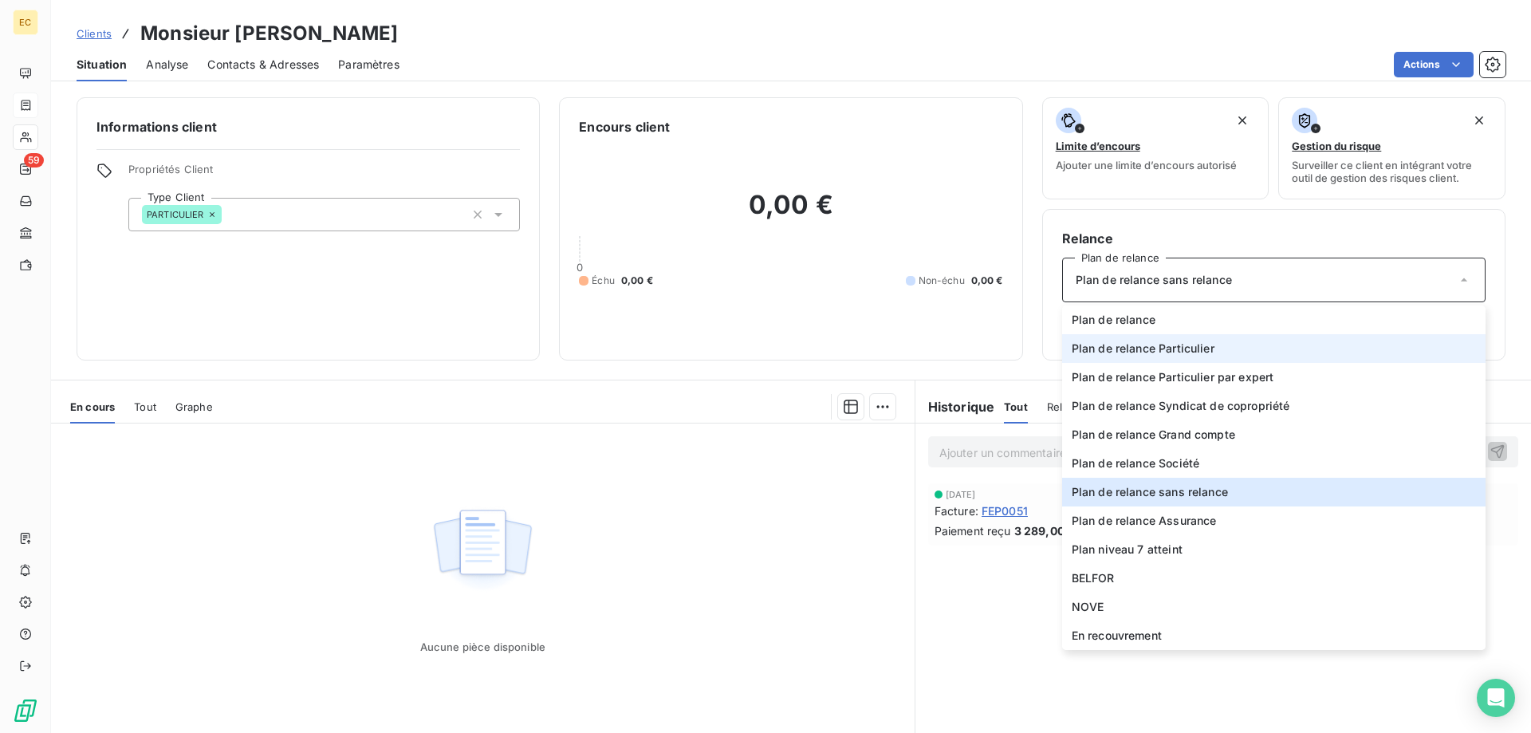
click at [1183, 342] on span "Plan de relance Particulier" at bounding box center [1143, 349] width 143 height 16
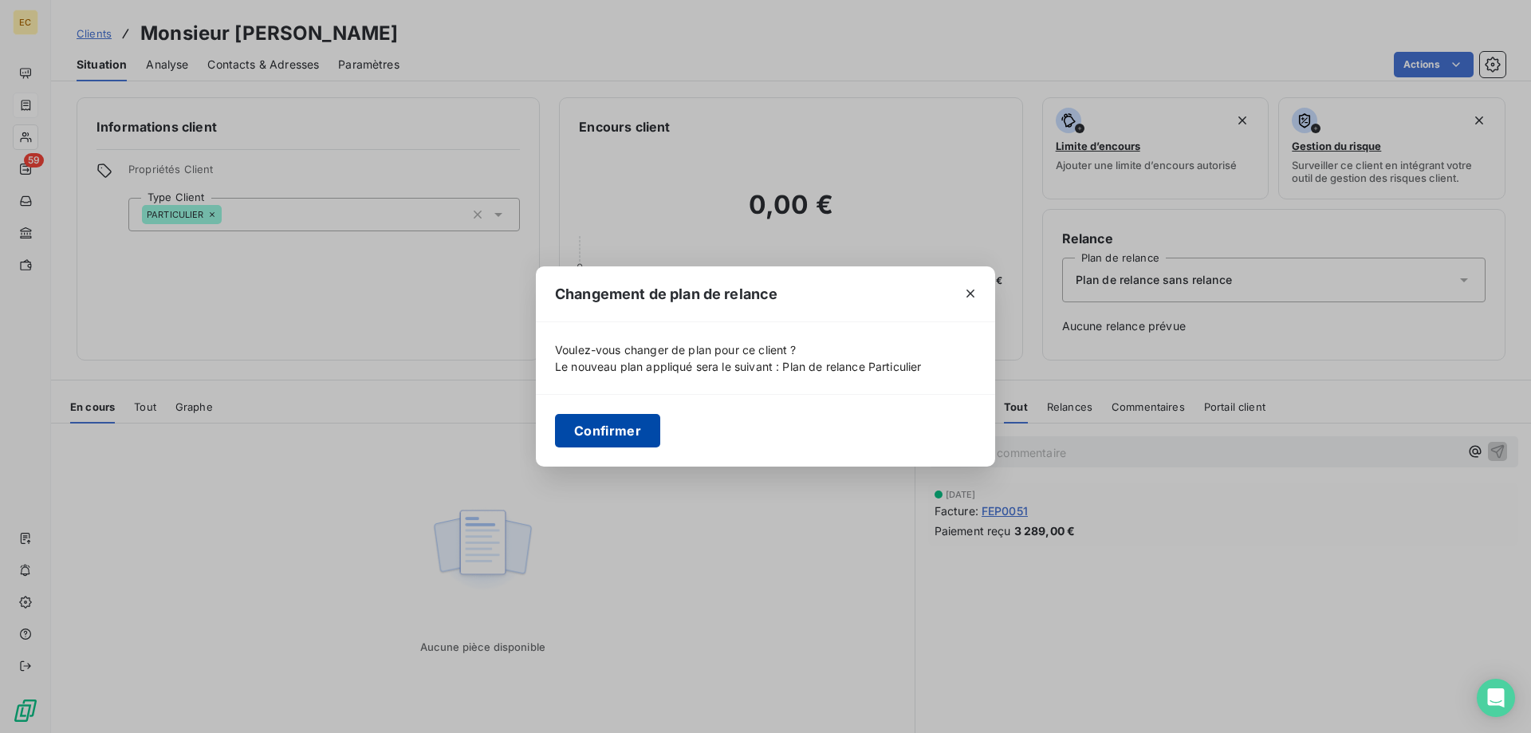
click at [626, 427] on button "Confirmer" at bounding box center [607, 431] width 105 height 34
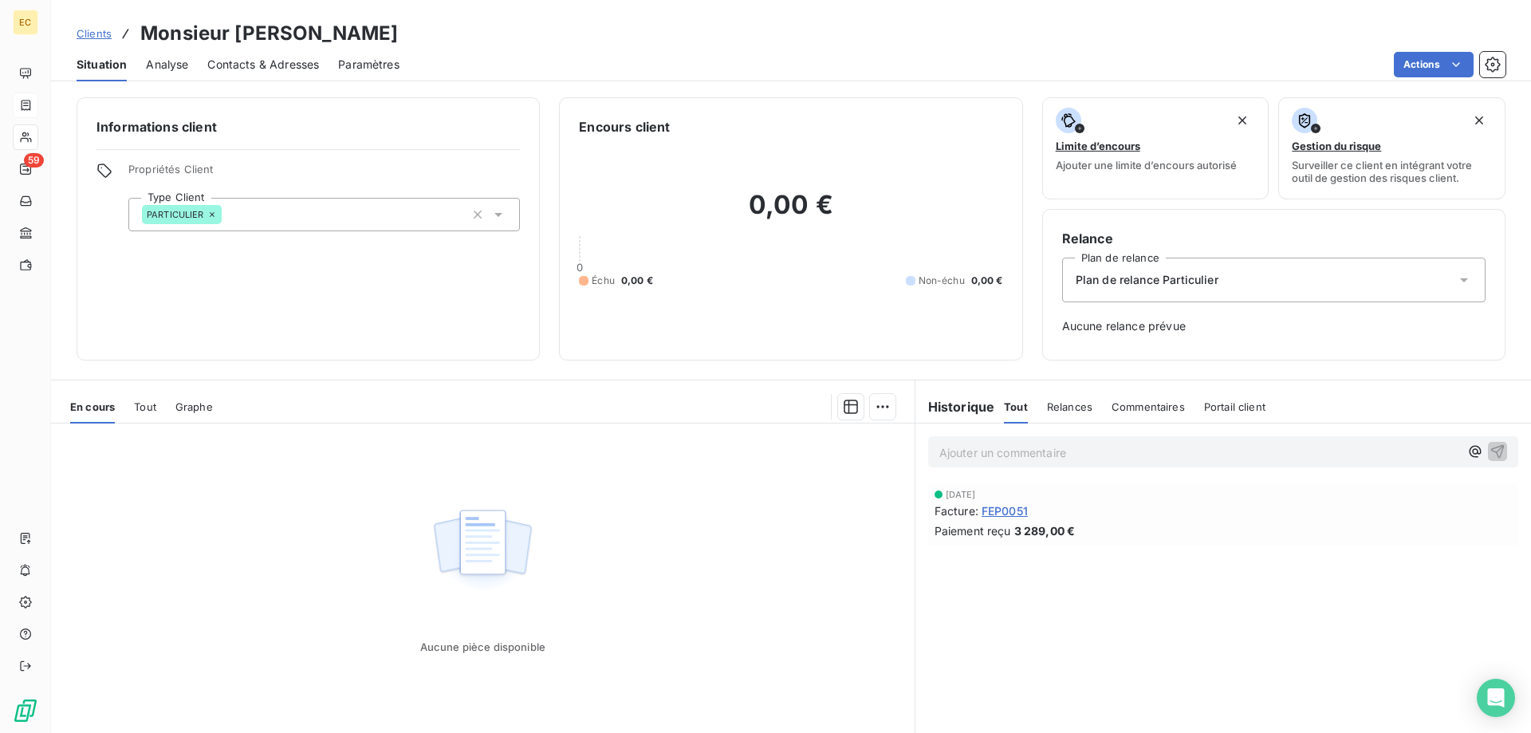
click at [87, 37] on span "Clients" at bounding box center [94, 33] width 35 height 13
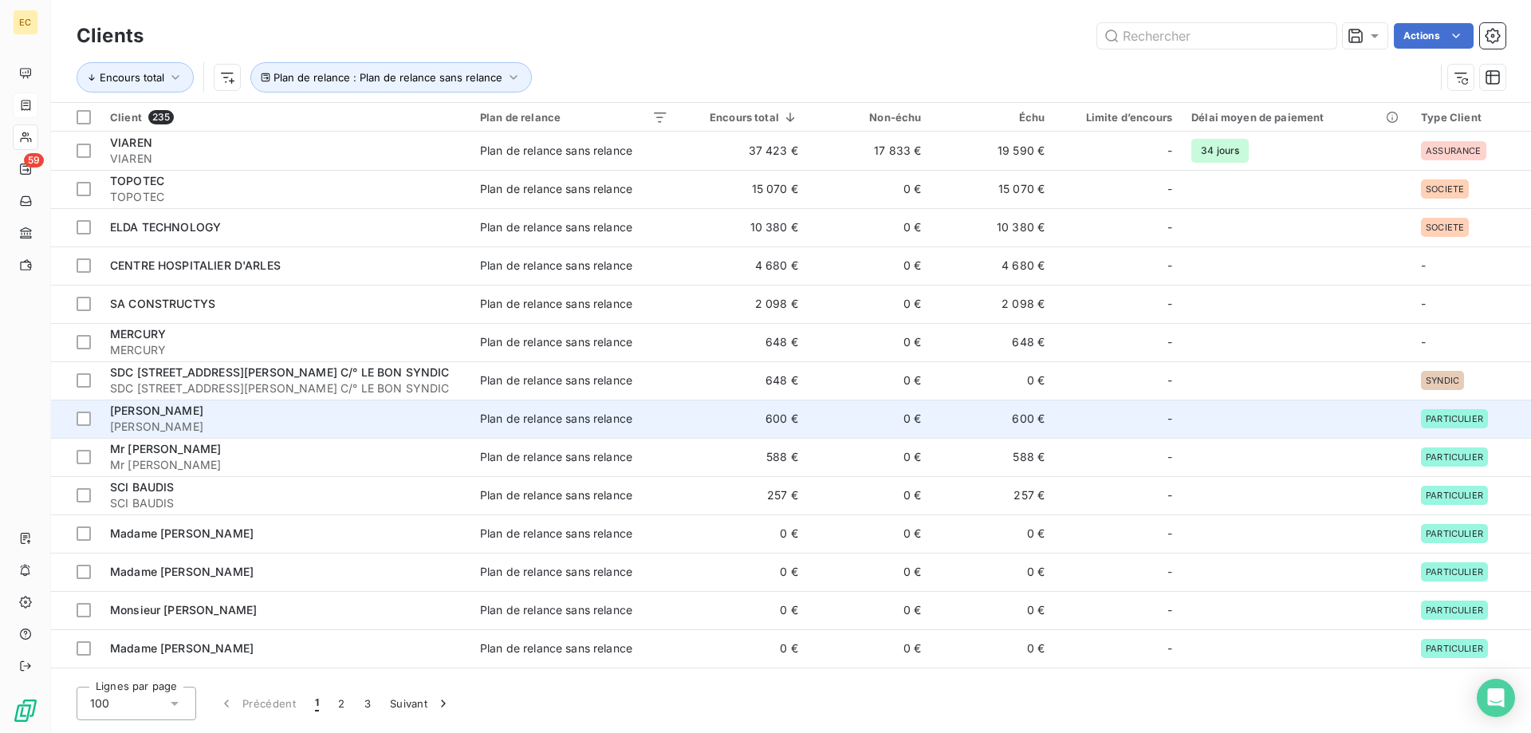
click at [321, 413] on div "[PERSON_NAME]" at bounding box center [285, 411] width 351 height 16
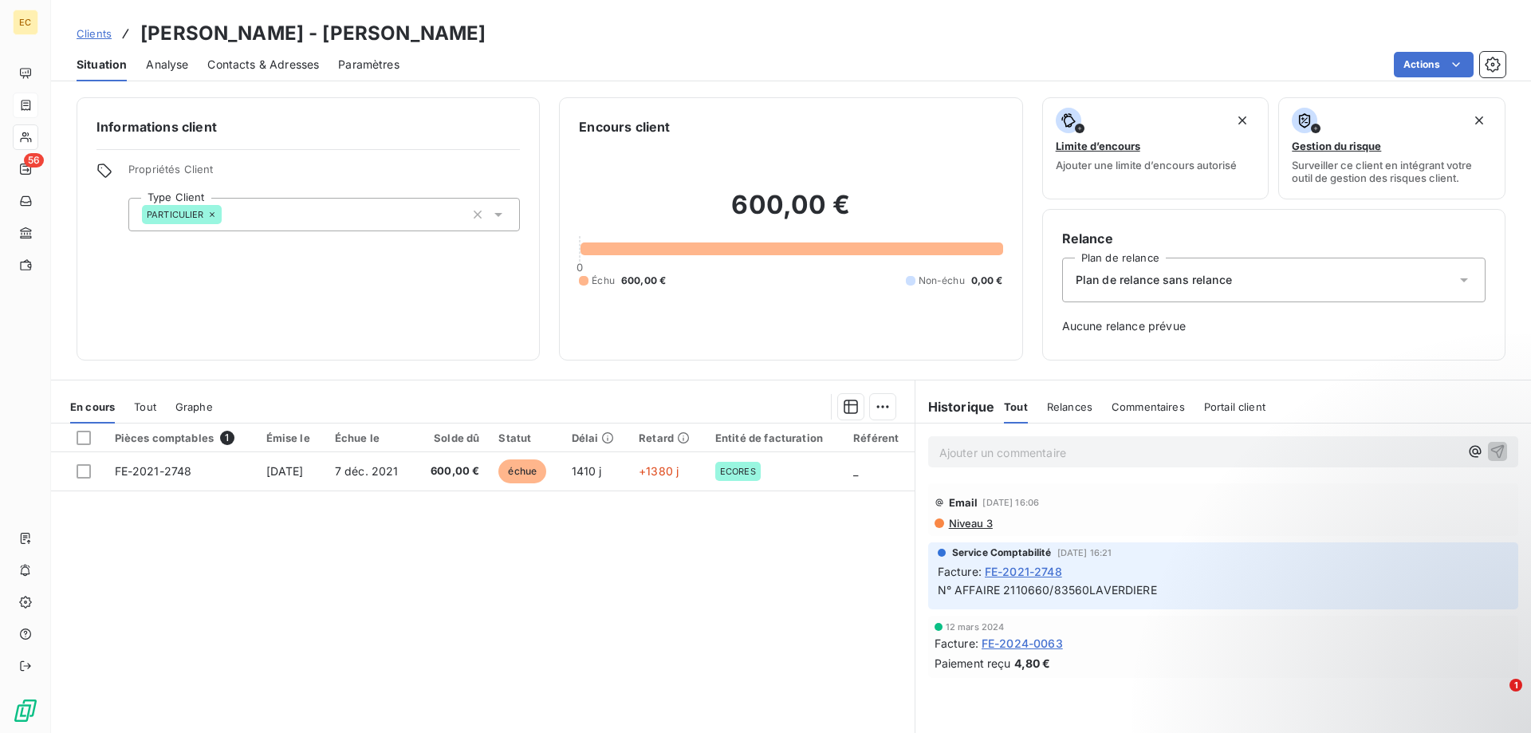
click at [262, 73] on div "Contacts & Adresses" at bounding box center [263, 65] width 112 height 34
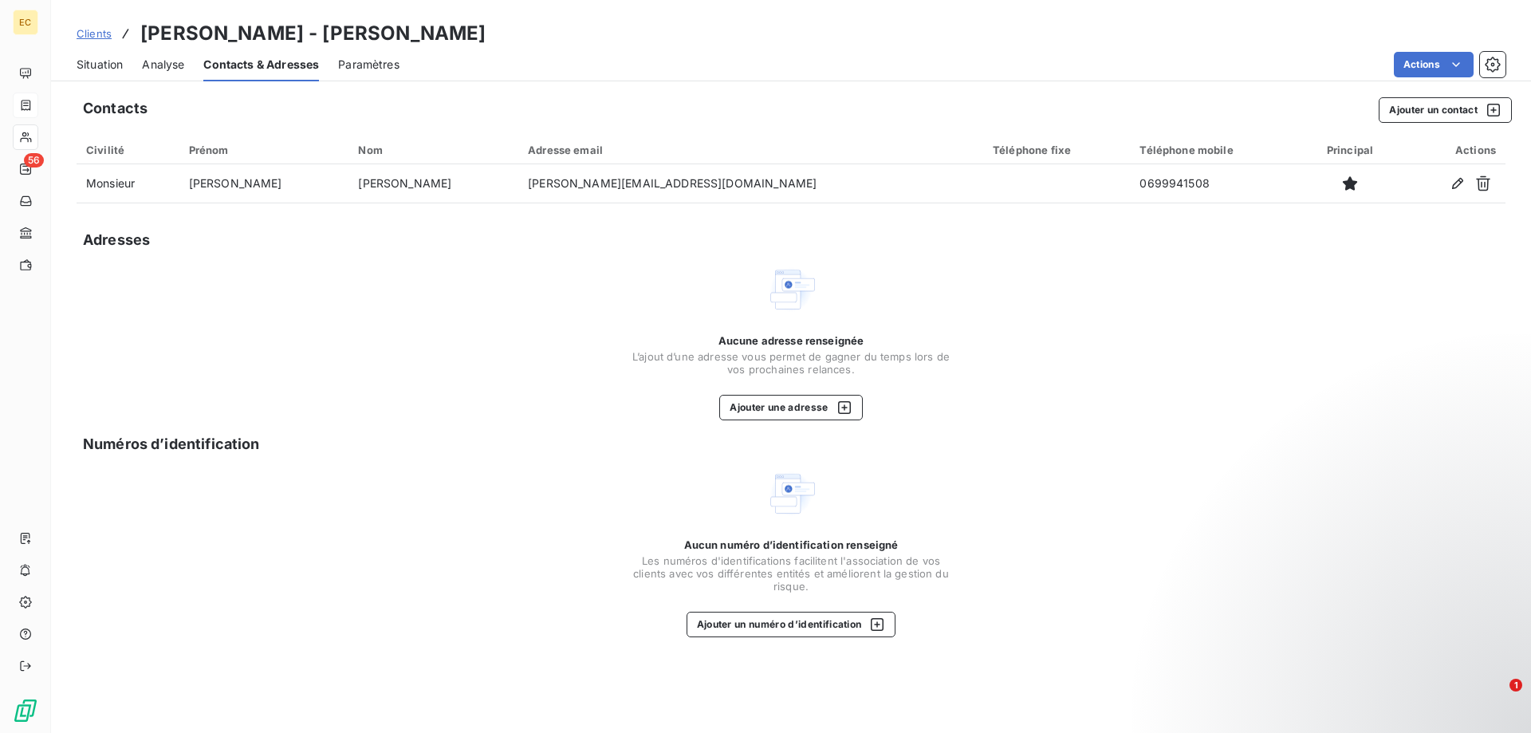
click at [104, 68] on span "Situation" at bounding box center [100, 65] width 46 height 16
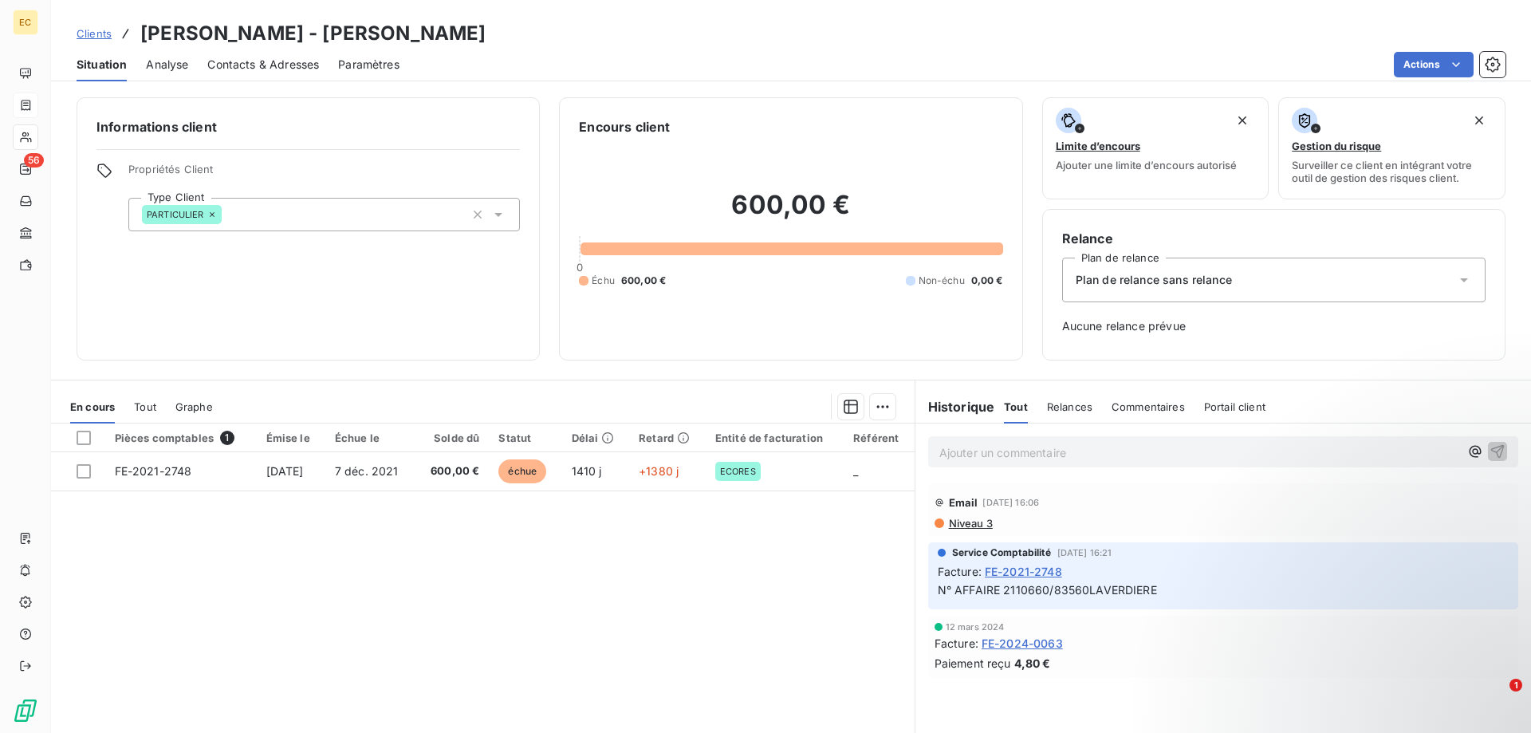
click at [1141, 290] on div "Plan de relance sans relance" at bounding box center [1274, 280] width 424 height 45
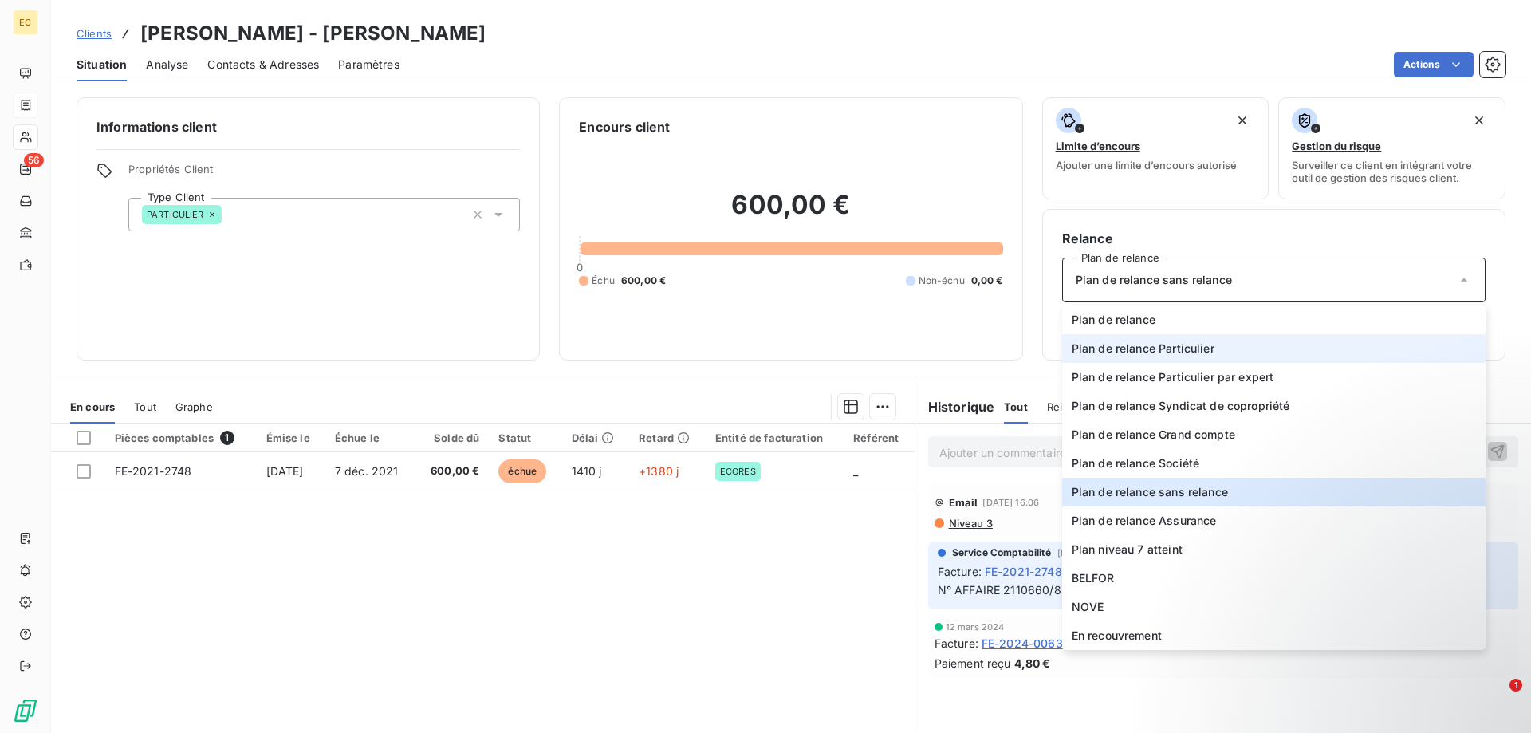
click at [1147, 347] on span "Plan de relance Particulier" at bounding box center [1143, 349] width 143 height 16
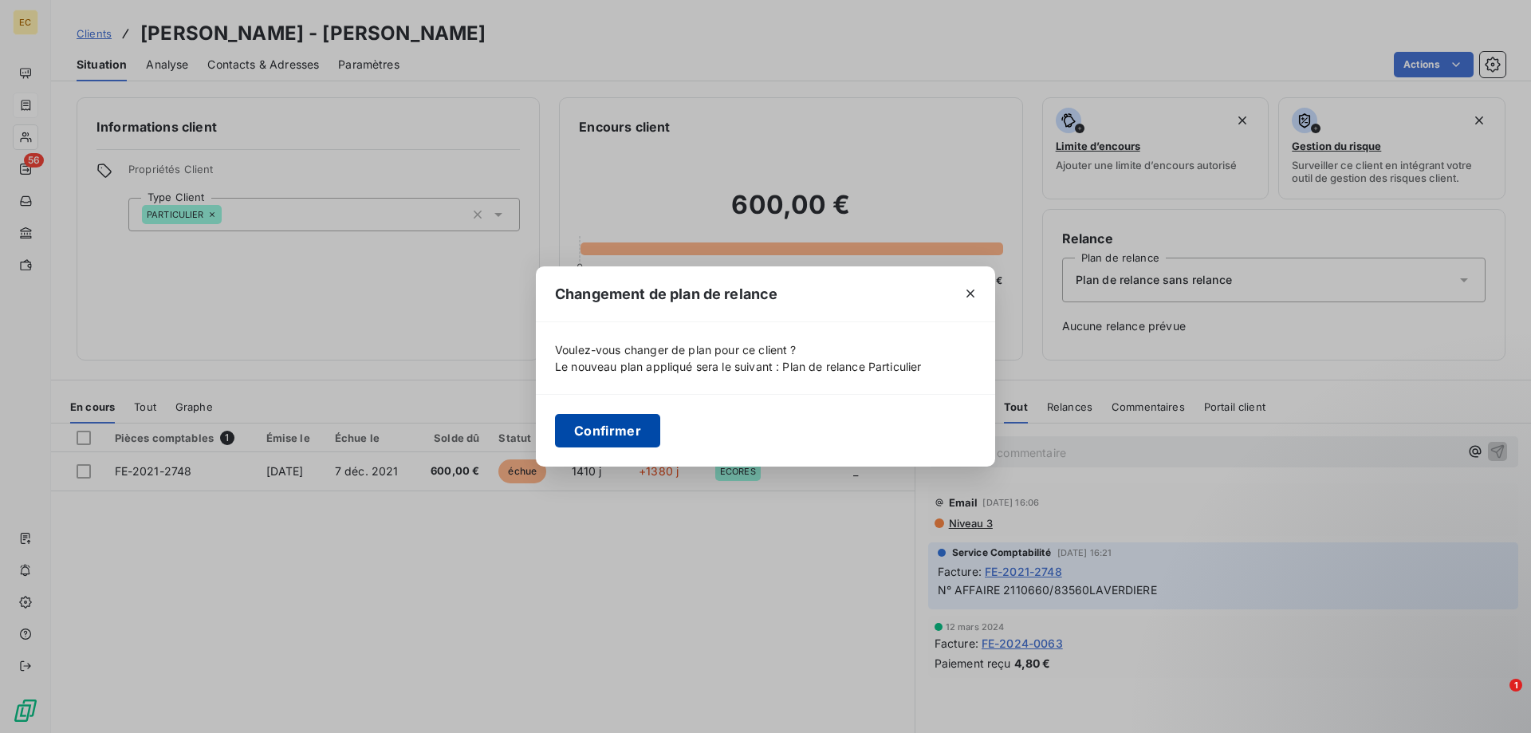
click at [630, 433] on button "Confirmer" at bounding box center [607, 431] width 105 height 34
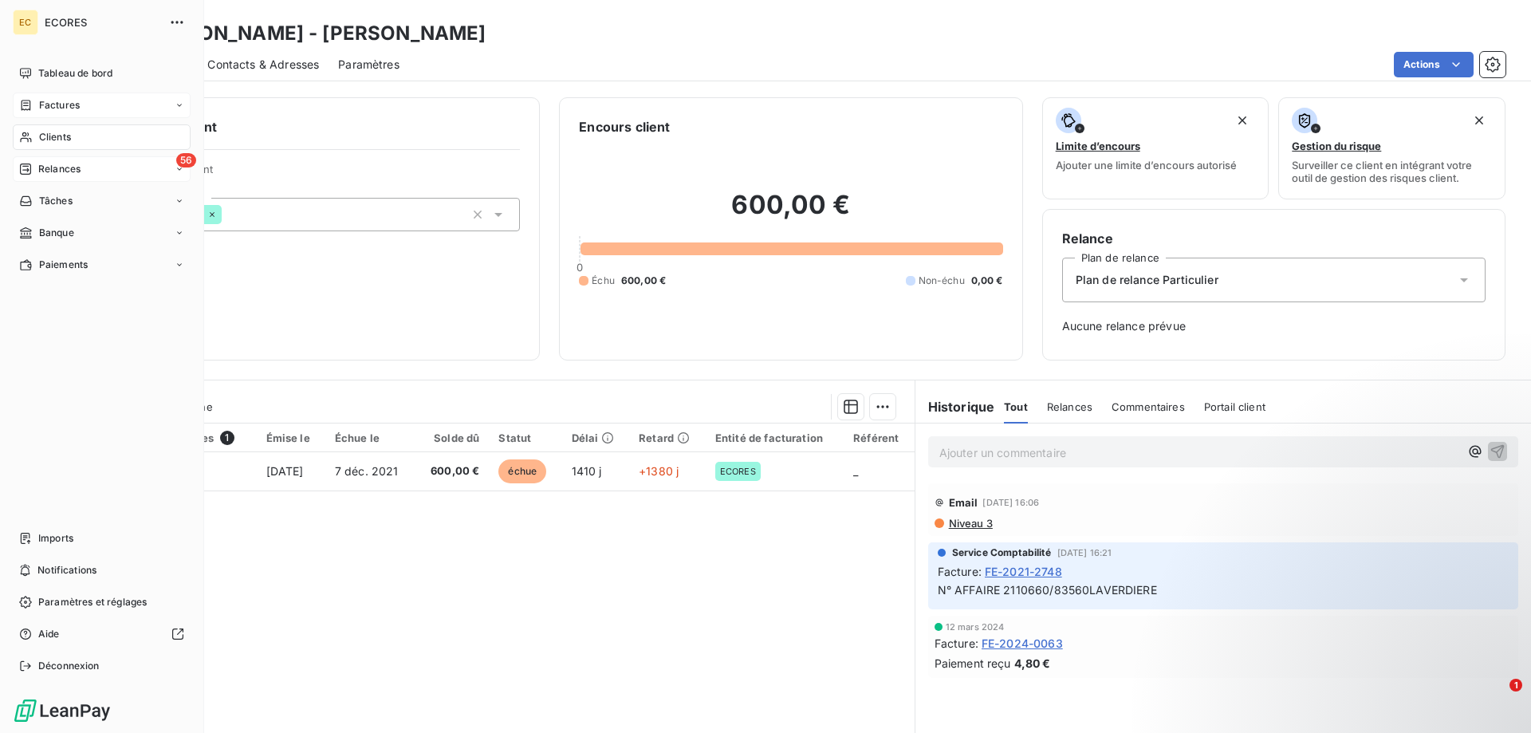
click at [62, 169] on span "Relances" at bounding box center [59, 169] width 42 height 14
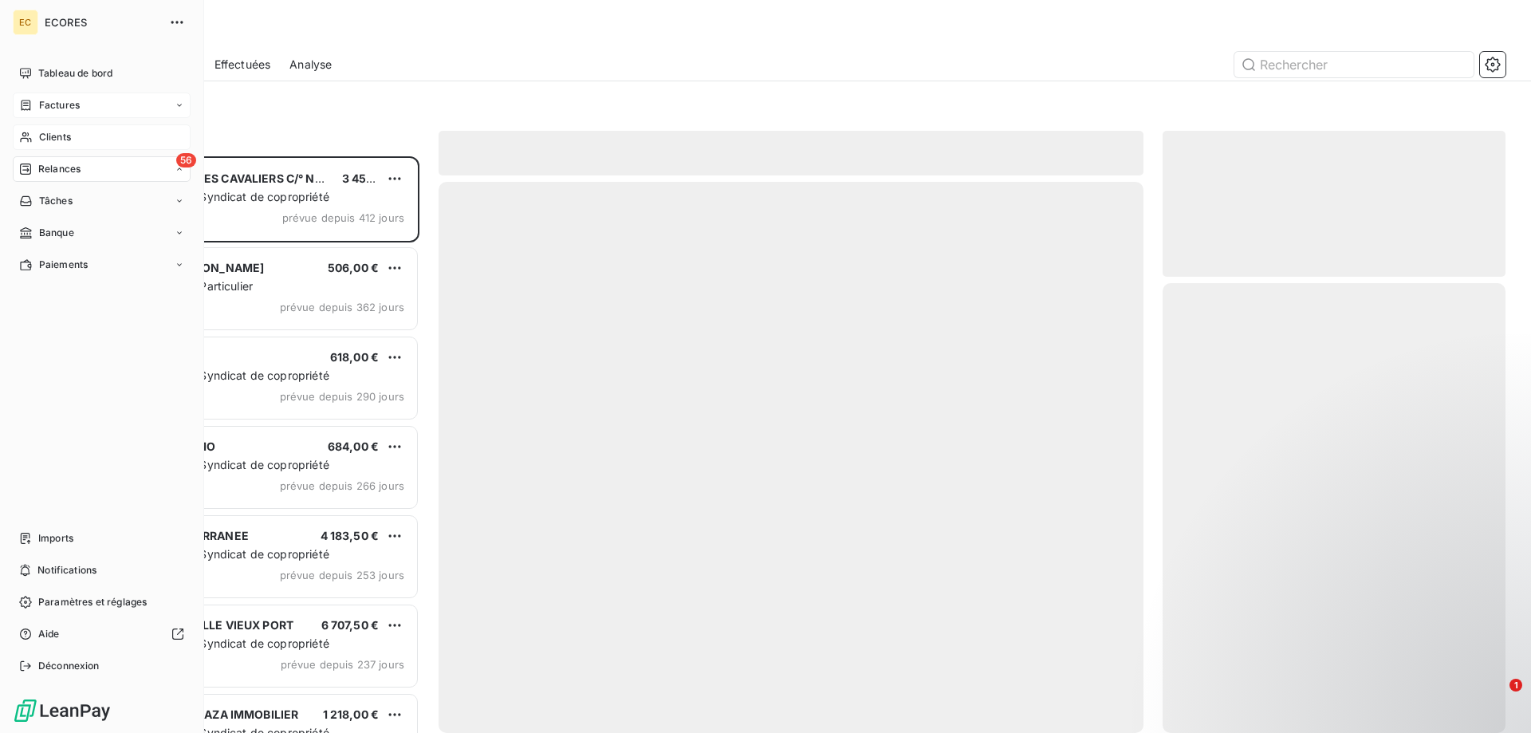
scroll to position [577, 343]
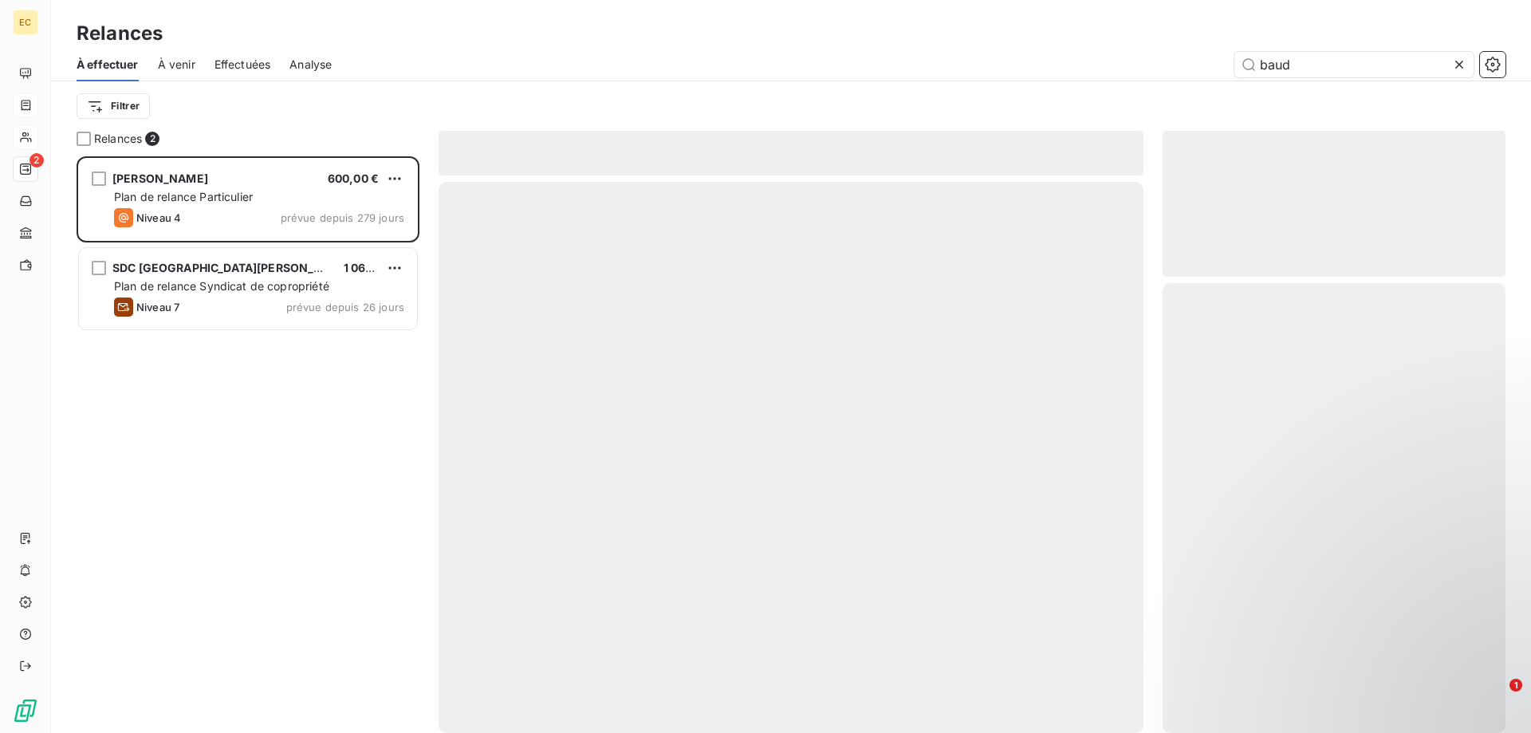
scroll to position [577, 343]
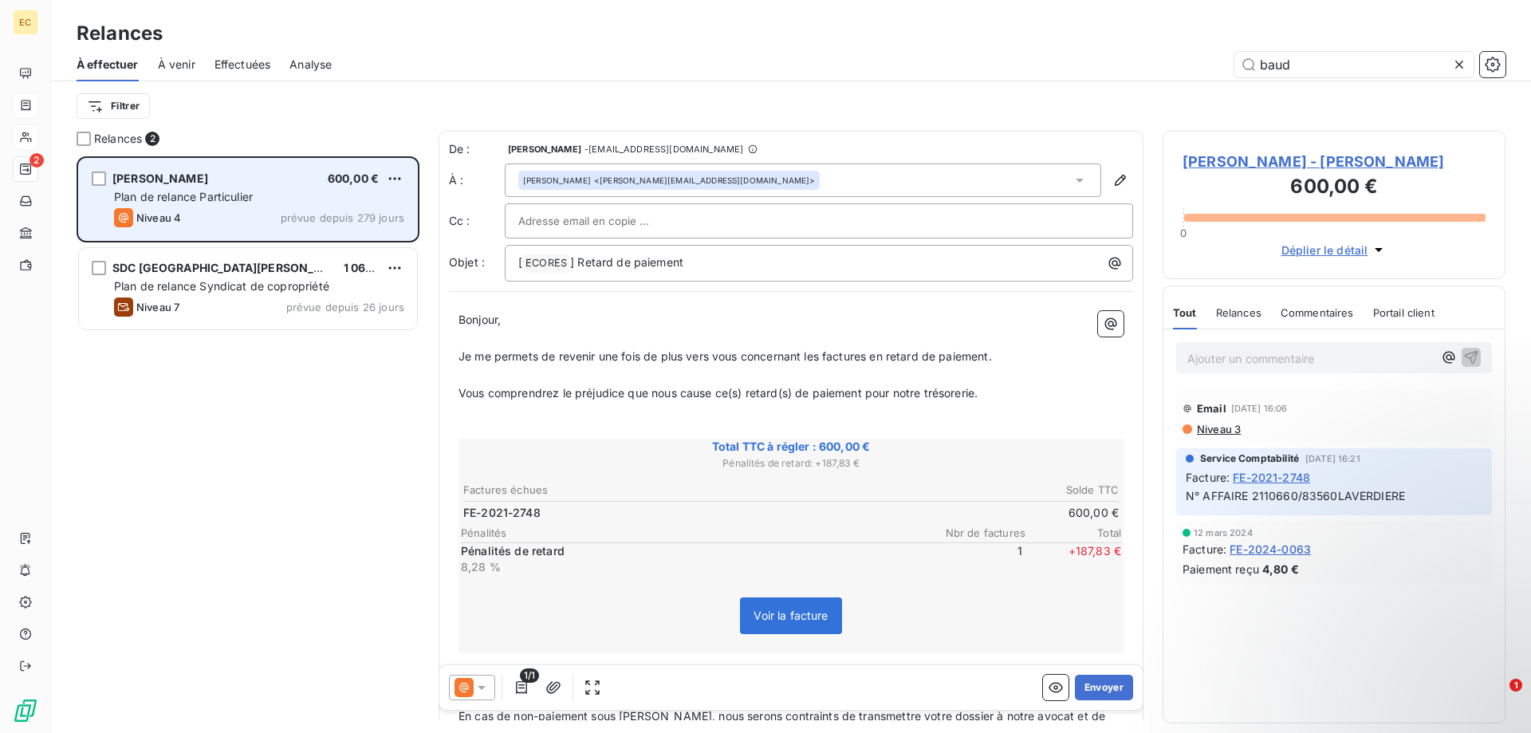
type input "baud"
click at [199, 199] on span "Plan de relance Particulier" at bounding box center [183, 197] width 139 height 14
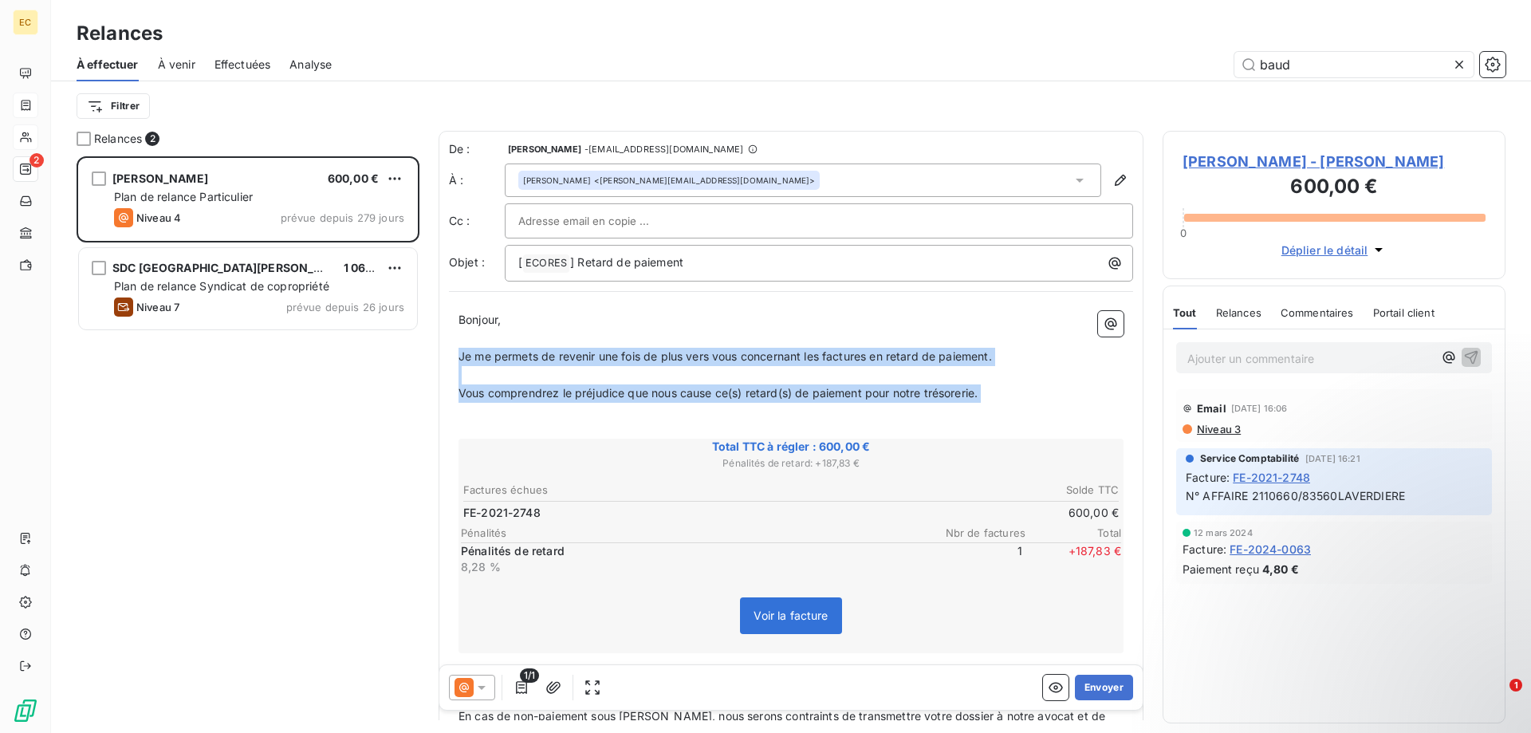
drag, startPoint x: 459, startPoint y: 353, endPoint x: 1032, endPoint y: 409, distance: 576.2
click at [1032, 409] on div "Bonjour, ﻿ Je me permets de revenir une fois de plus vers vous concernant les f…" at bounding box center [791, 608] width 665 height 595
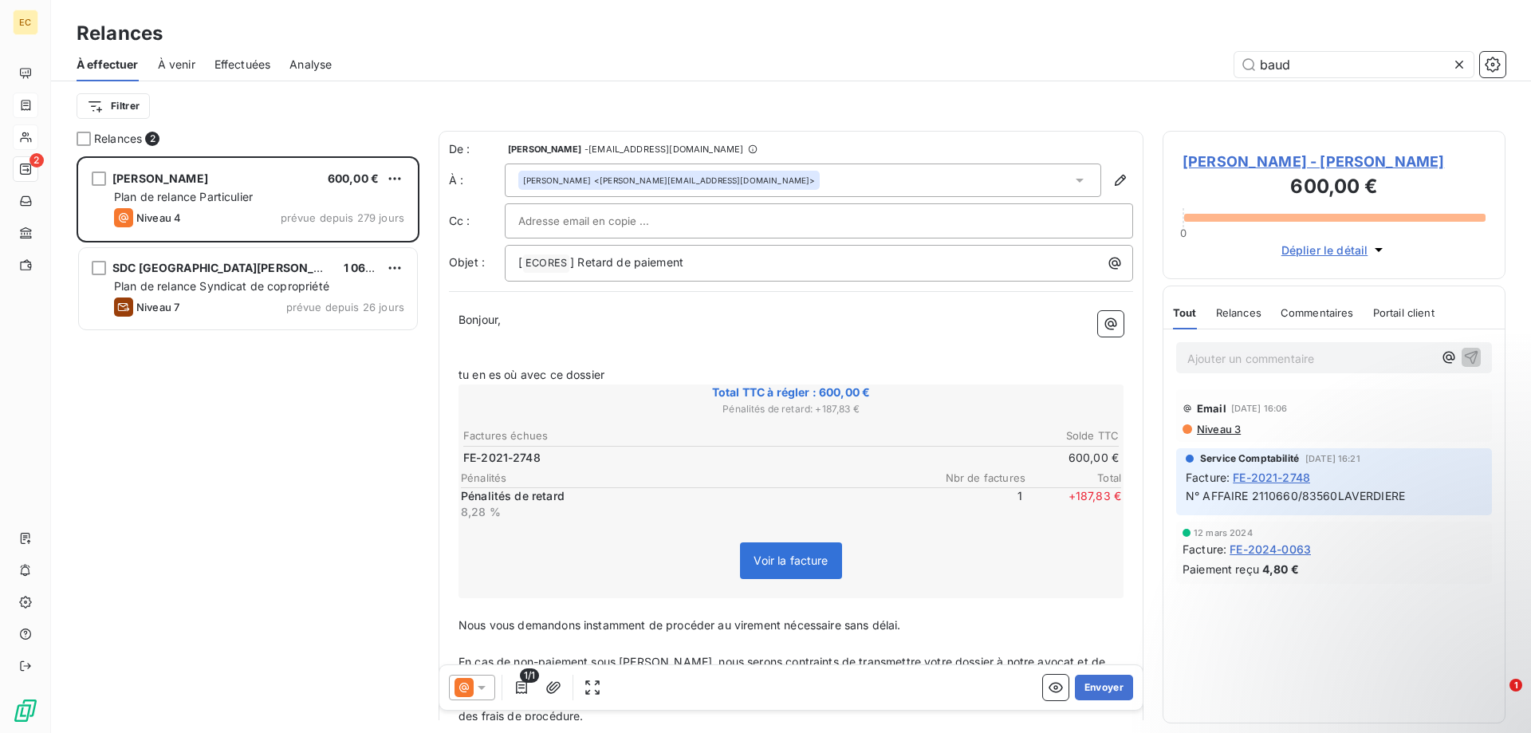
click at [1291, 159] on span "[PERSON_NAME] - [PERSON_NAME]" at bounding box center [1334, 162] width 303 height 22
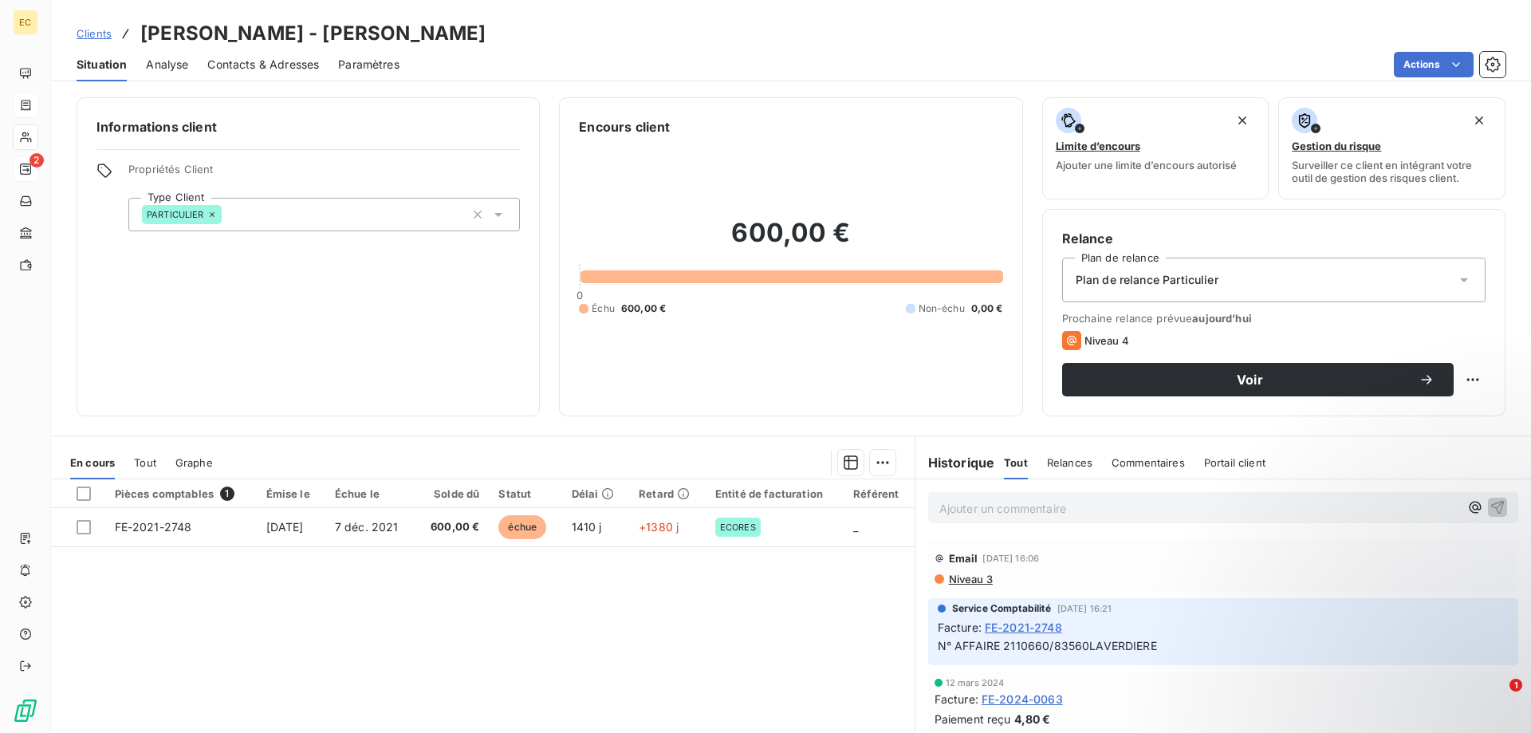
click at [1191, 295] on div "Plan de relance Particulier" at bounding box center [1274, 280] width 424 height 45
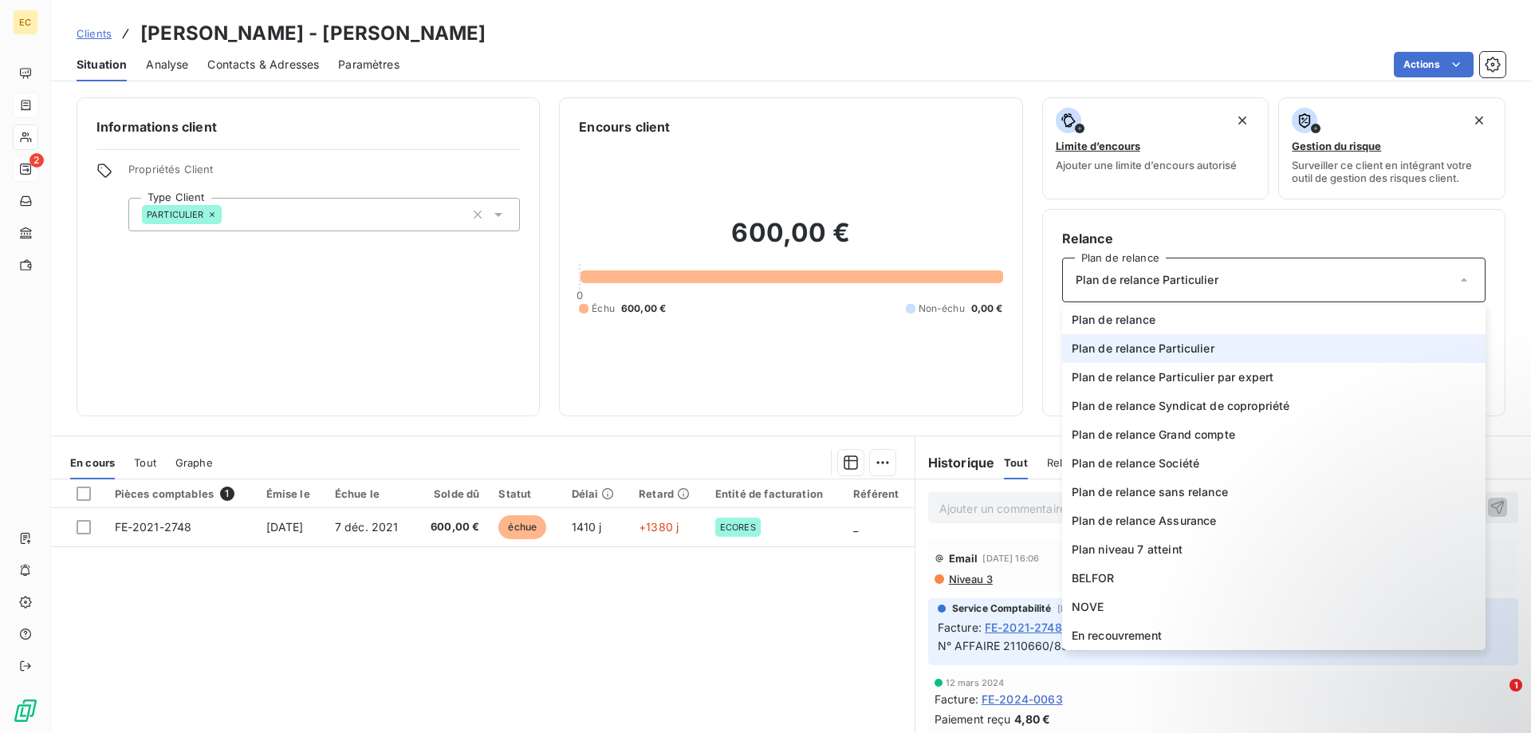
click at [1195, 289] on div "Plan de relance Particulier" at bounding box center [1274, 280] width 424 height 45
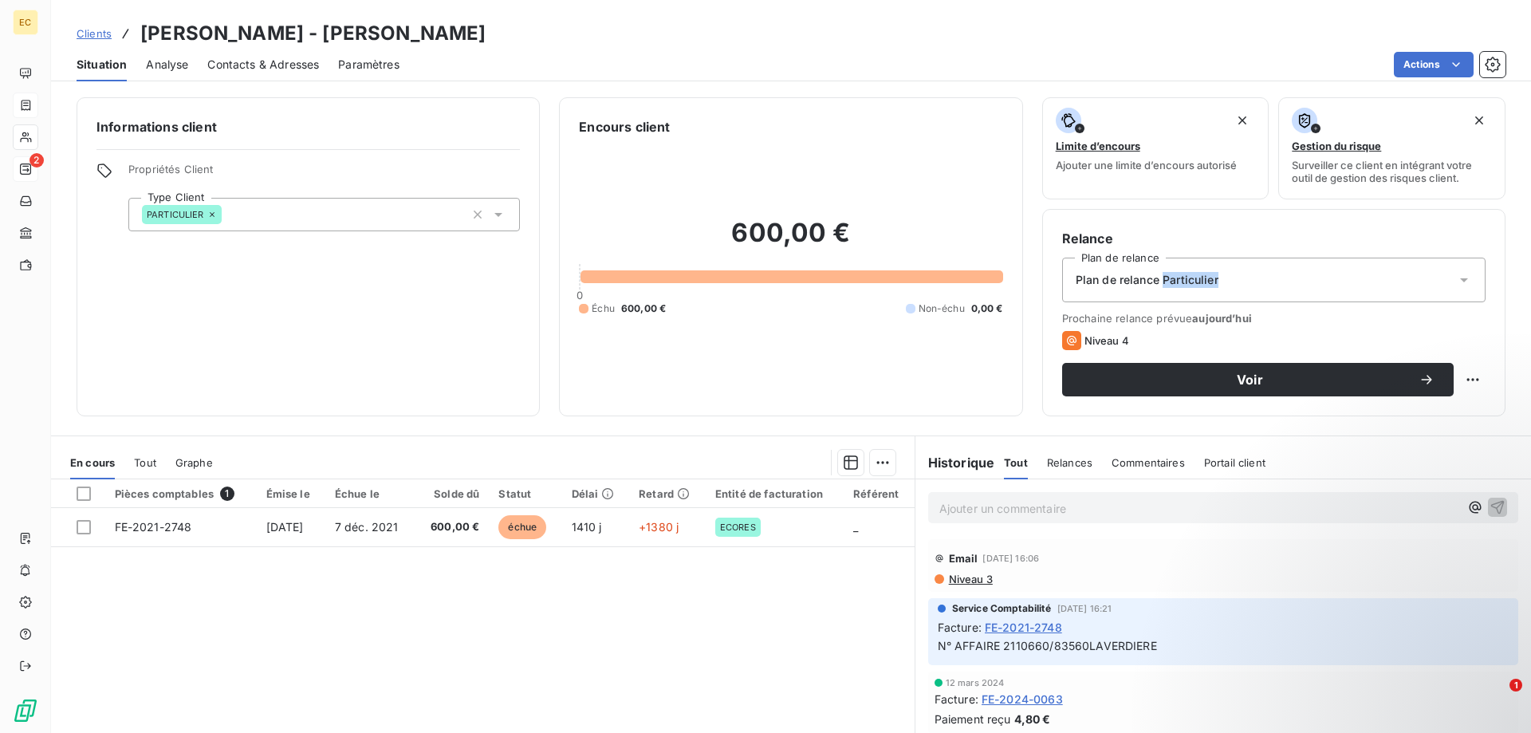
click at [1195, 290] on div "Plan de relance Particulier" at bounding box center [1274, 280] width 424 height 45
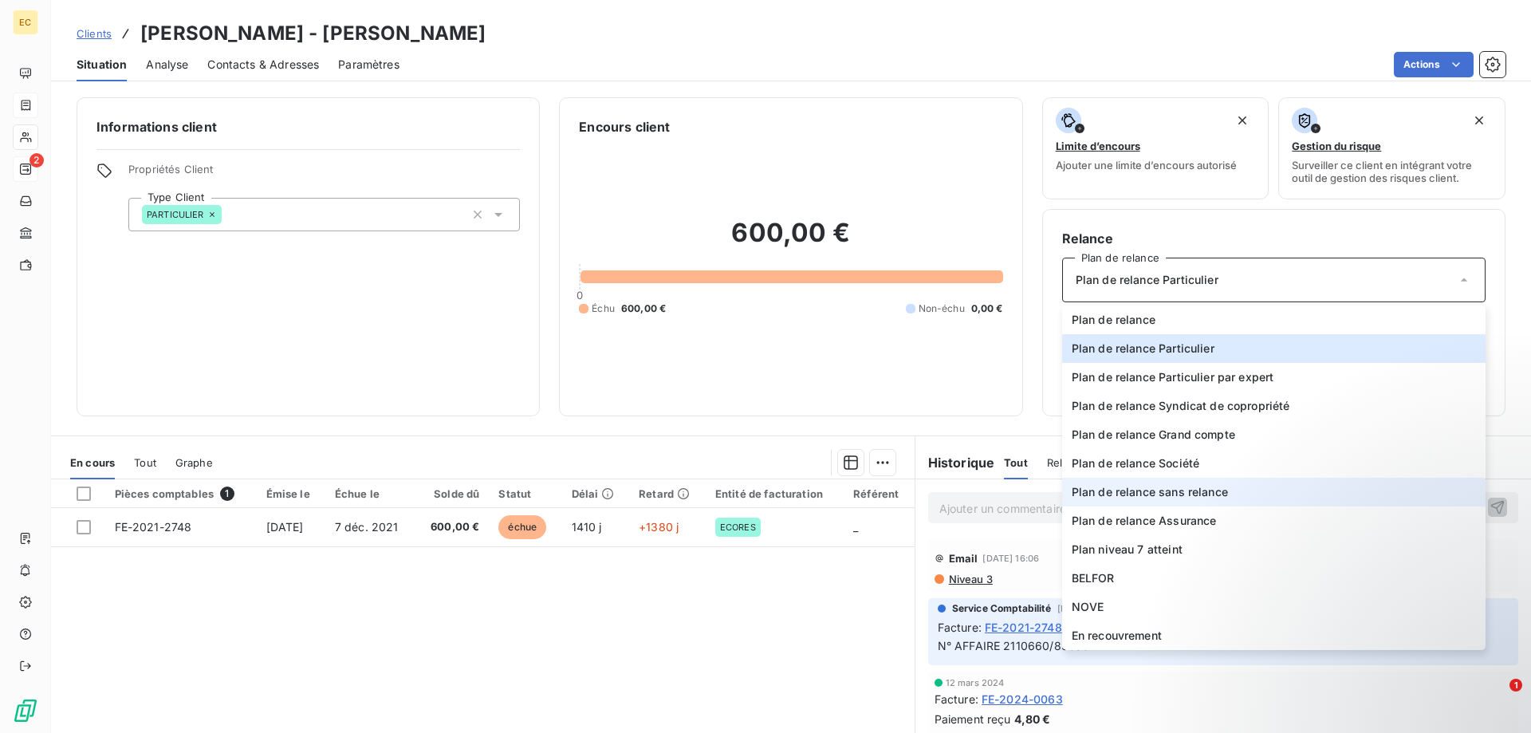
click at [1182, 487] on span "Plan de relance sans relance" at bounding box center [1150, 492] width 156 height 16
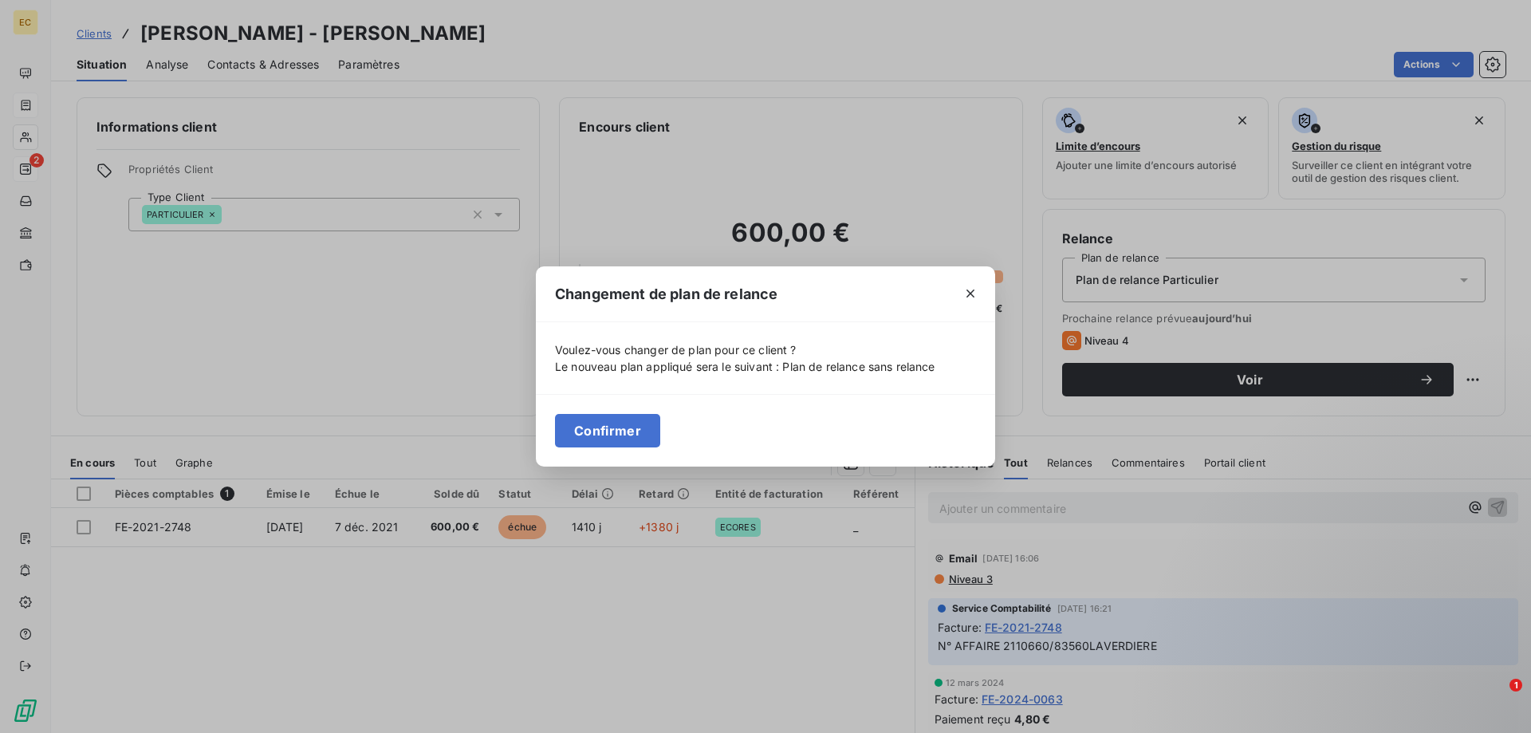
click at [625, 436] on button "Confirmer" at bounding box center [607, 431] width 105 height 34
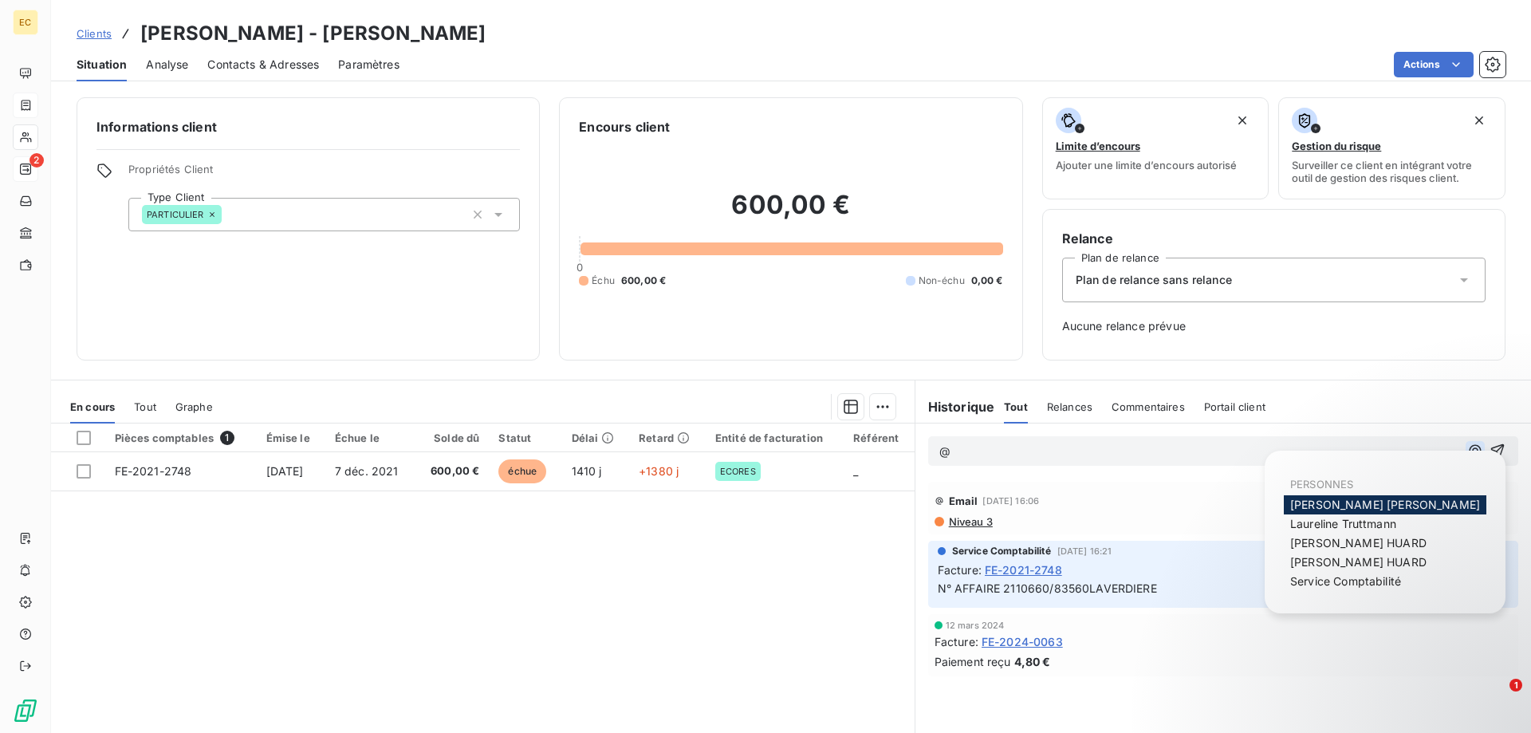
click at [1474, 451] on icon "button" at bounding box center [1476, 451] width 16 height 16
drag, startPoint x: 1362, startPoint y: 503, endPoint x: 1339, endPoint y: 503, distance: 23.1
click at [1361, 503] on span "[PERSON_NAME]" at bounding box center [1386, 505] width 190 height 14
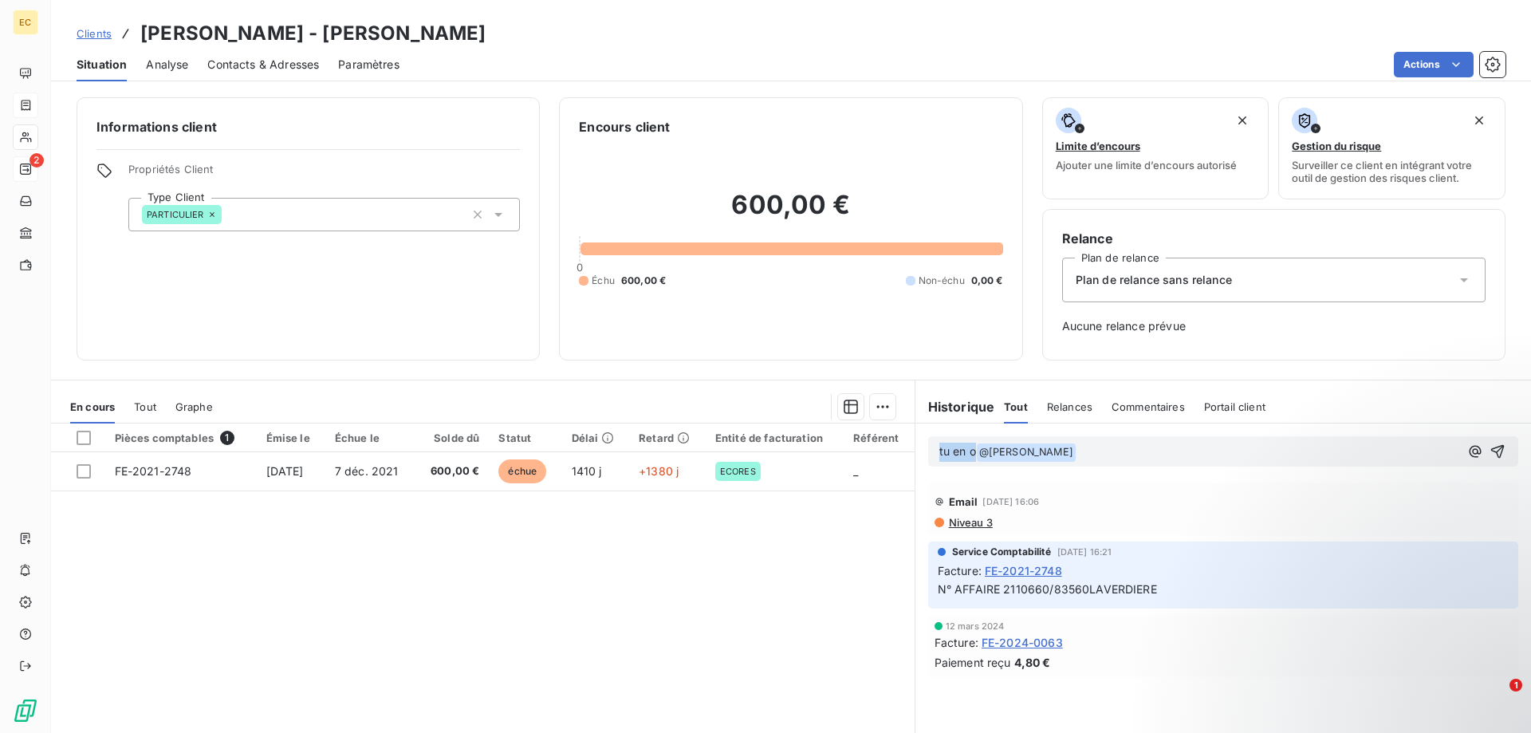
drag, startPoint x: 976, startPoint y: 448, endPoint x: 929, endPoint y: 448, distance: 47.1
click at [929, 448] on div "tu en o @ [PERSON_NAME] ﻿ ﻿" at bounding box center [1223, 451] width 590 height 30
click at [1054, 448] on p "﻿ @ [PERSON_NAME] ﻿ ﻿" at bounding box center [1200, 452] width 520 height 19
click at [1499, 450] on icon "button" at bounding box center [1499, 452] width 14 height 14
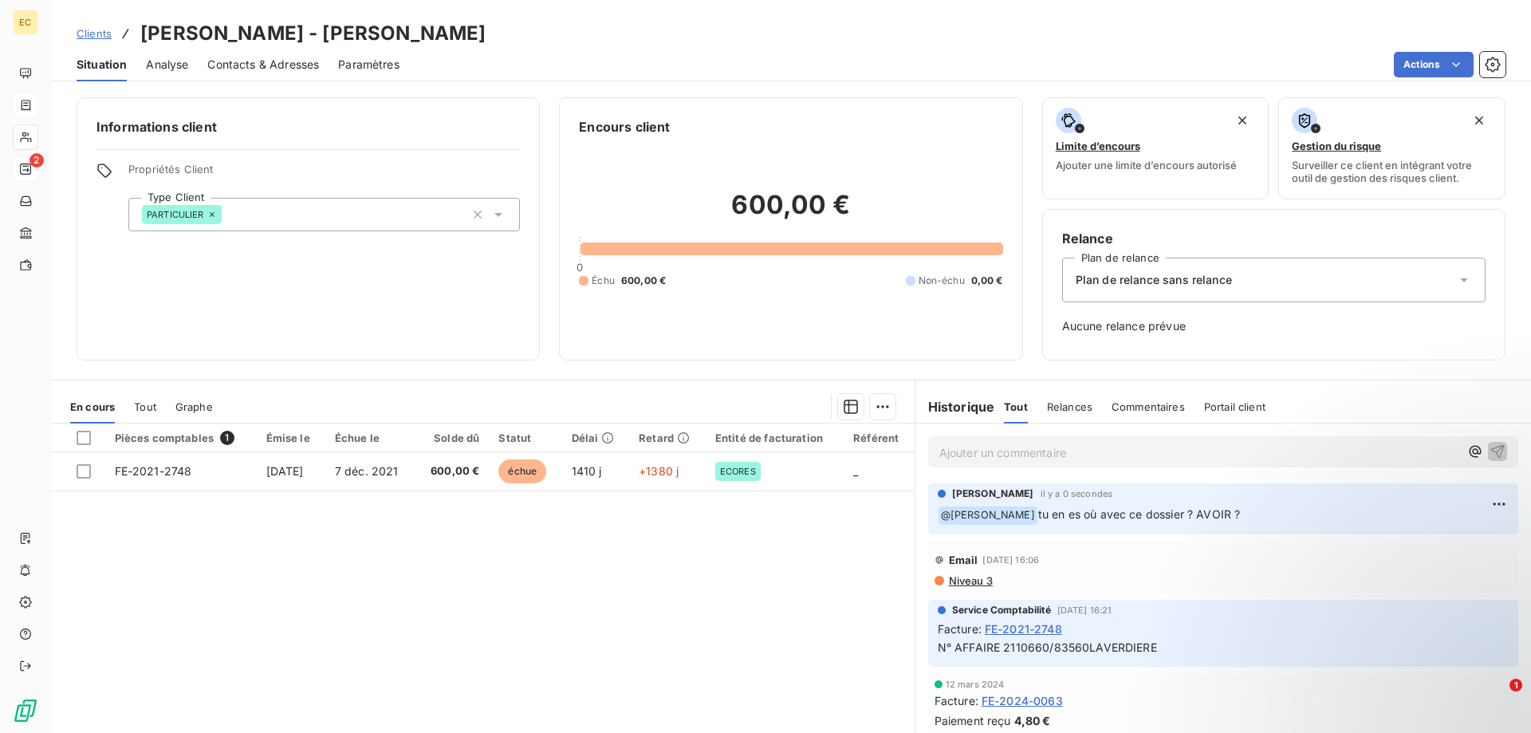
click at [88, 37] on span "Clients" at bounding box center [94, 33] width 35 height 13
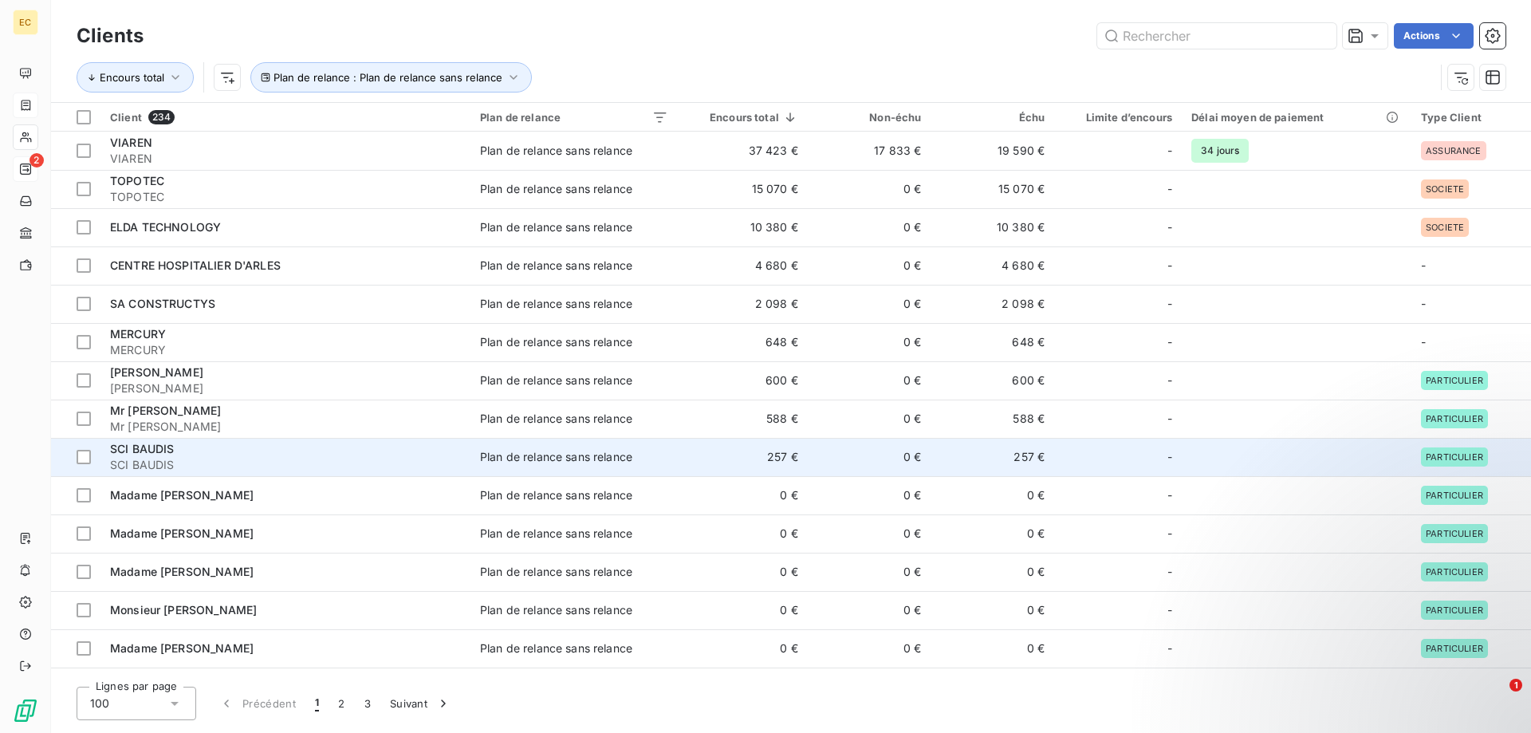
click at [189, 454] on div "SCI BAUDIS" at bounding box center [285, 449] width 351 height 16
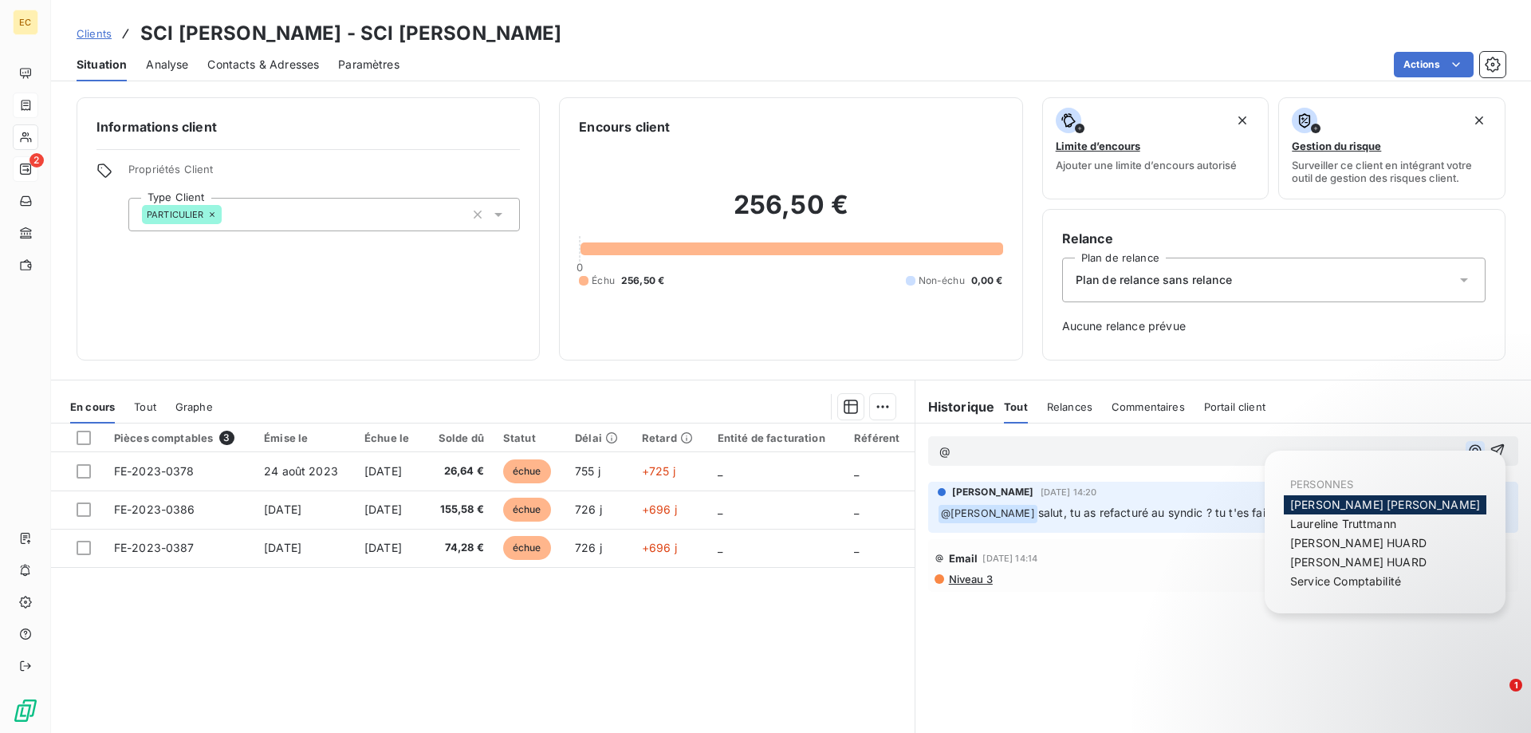
click at [1472, 452] on icon "button" at bounding box center [1476, 451] width 16 height 16
click at [1362, 501] on span "[PERSON_NAME]" at bounding box center [1386, 505] width 190 height 14
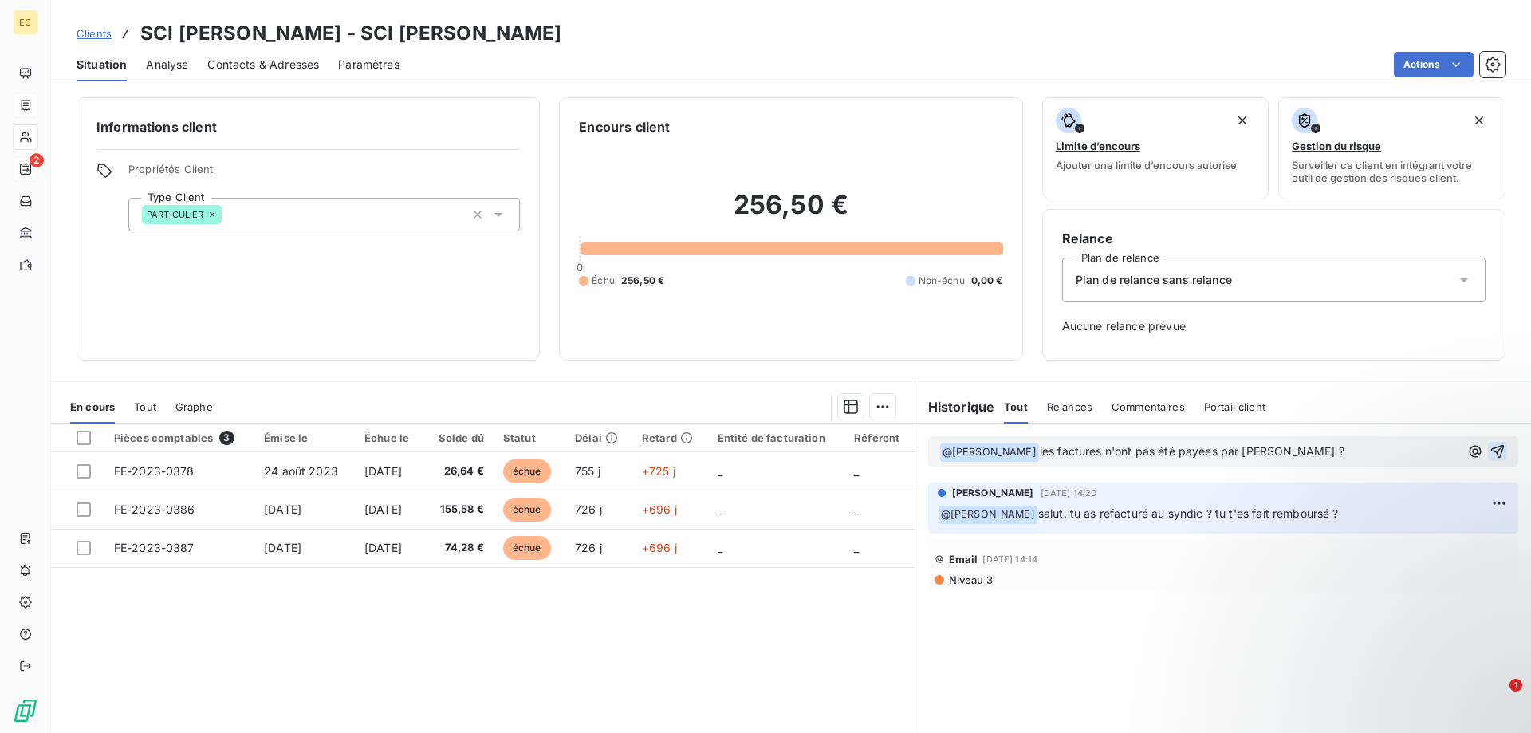
click at [1500, 451] on icon "button" at bounding box center [1498, 451] width 16 height 16
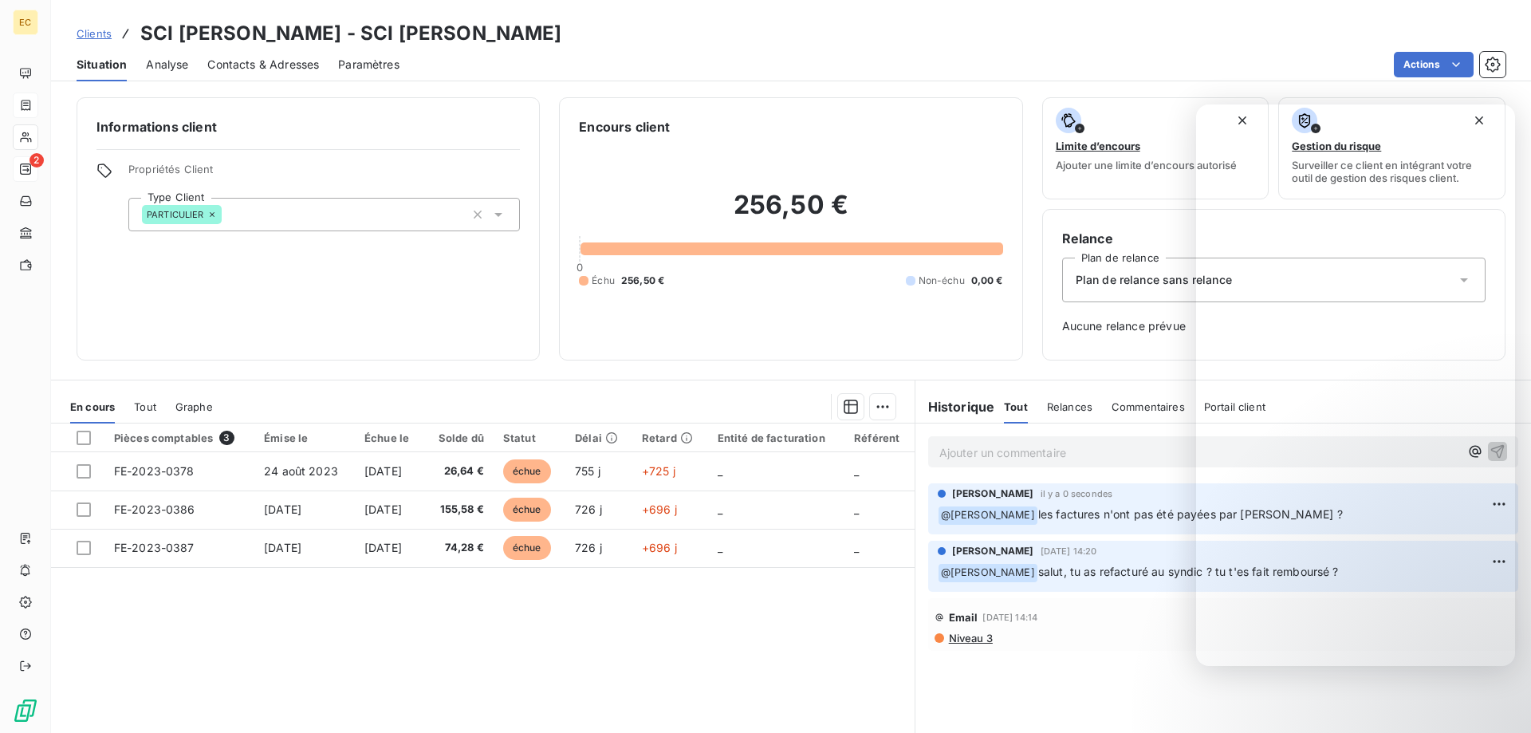
click at [99, 34] on span "Clients" at bounding box center [94, 33] width 35 height 13
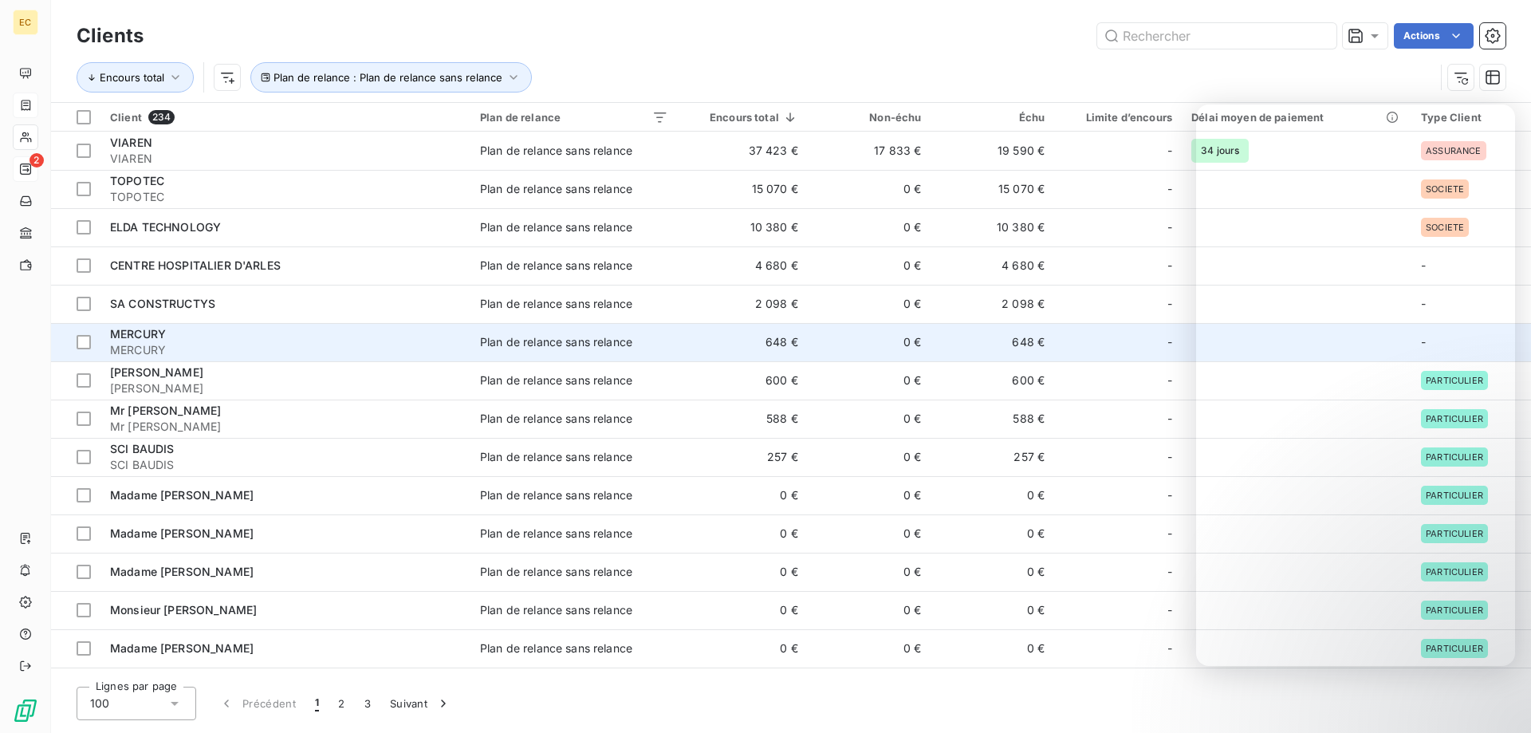
click at [191, 341] on div "MERCURY" at bounding box center [285, 334] width 351 height 16
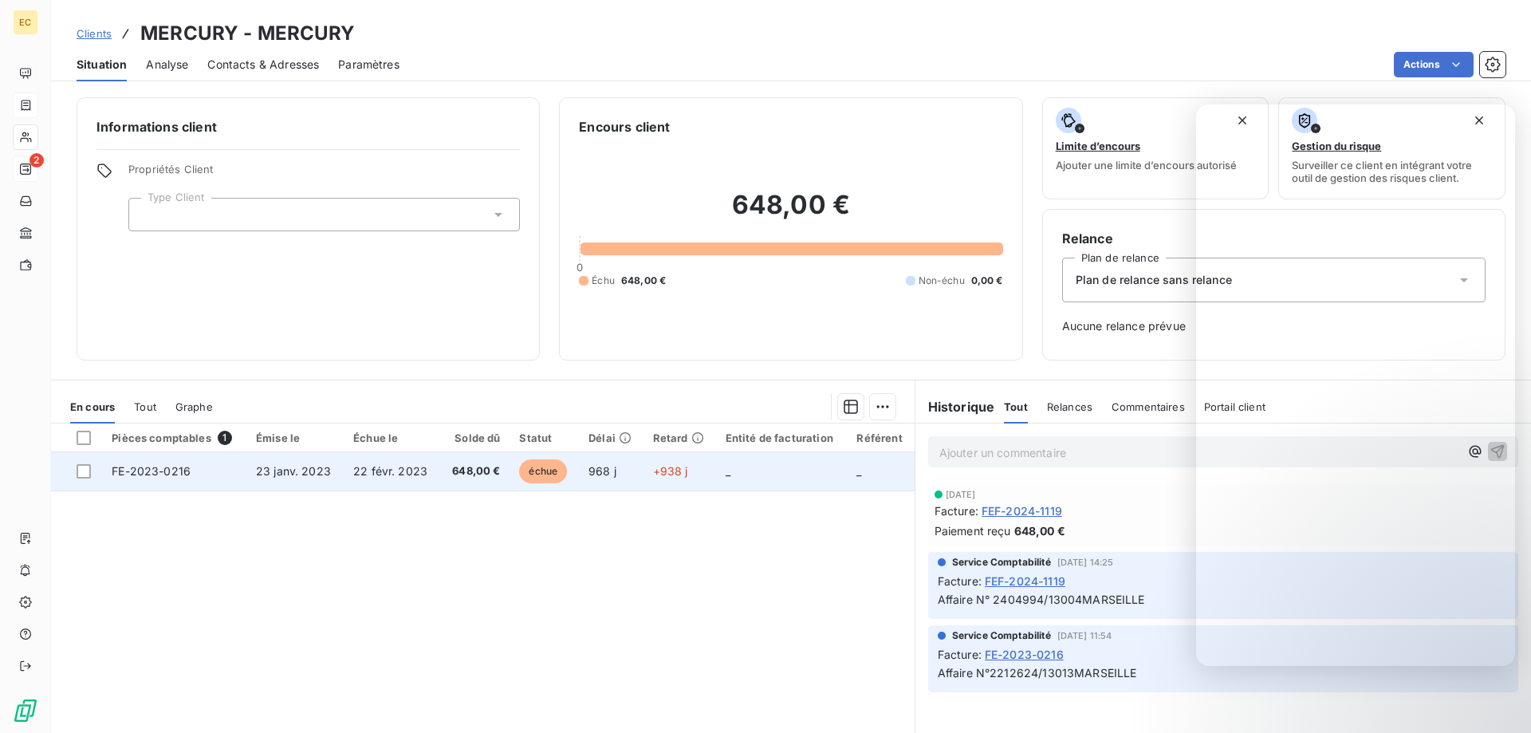
click at [397, 470] on span "22 févr. 2023" at bounding box center [390, 471] width 74 height 14
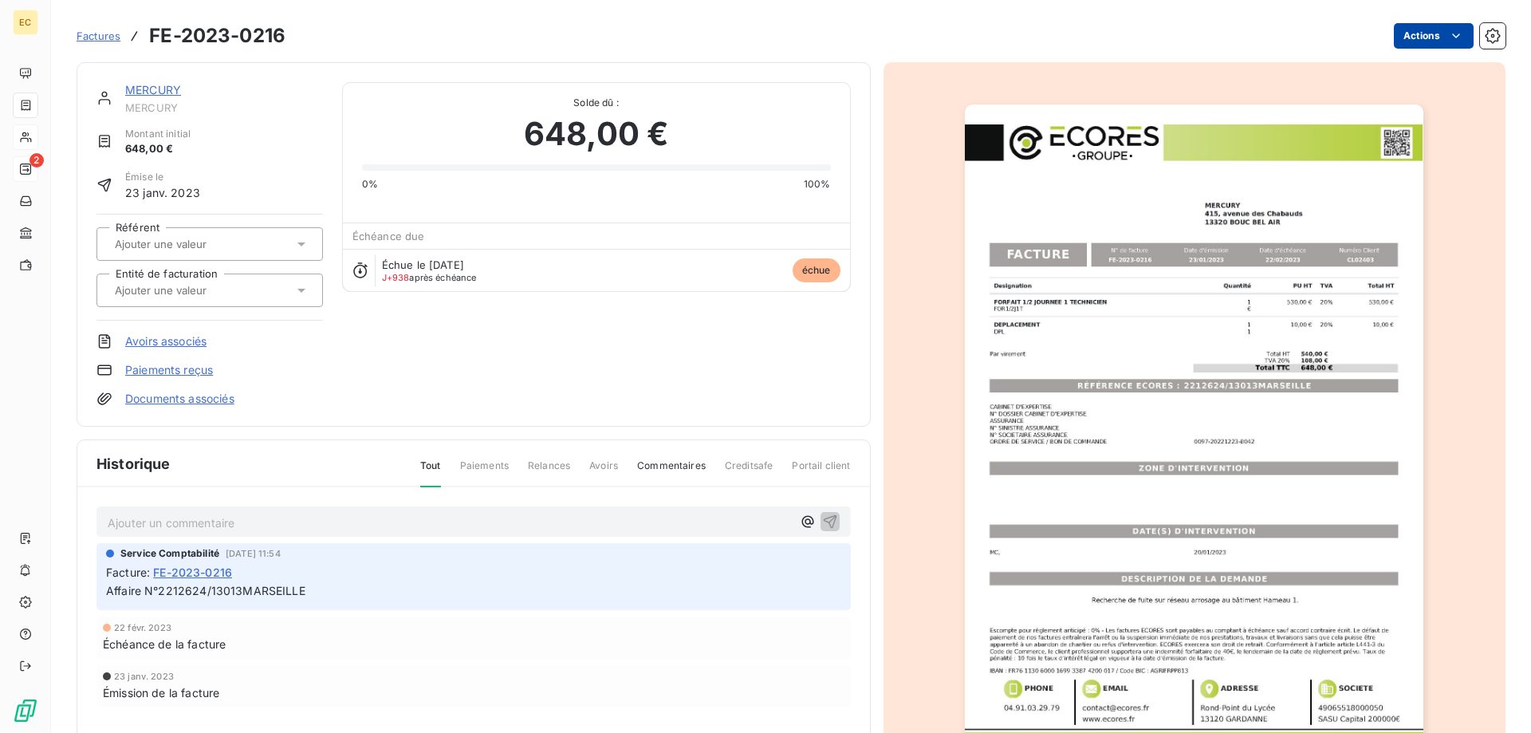
click at [1433, 41] on html "EC 2 Factures FE-2023-0216 Actions MERCURY MERCURY Montant initial 648,00 € Émi…" at bounding box center [765, 366] width 1531 height 733
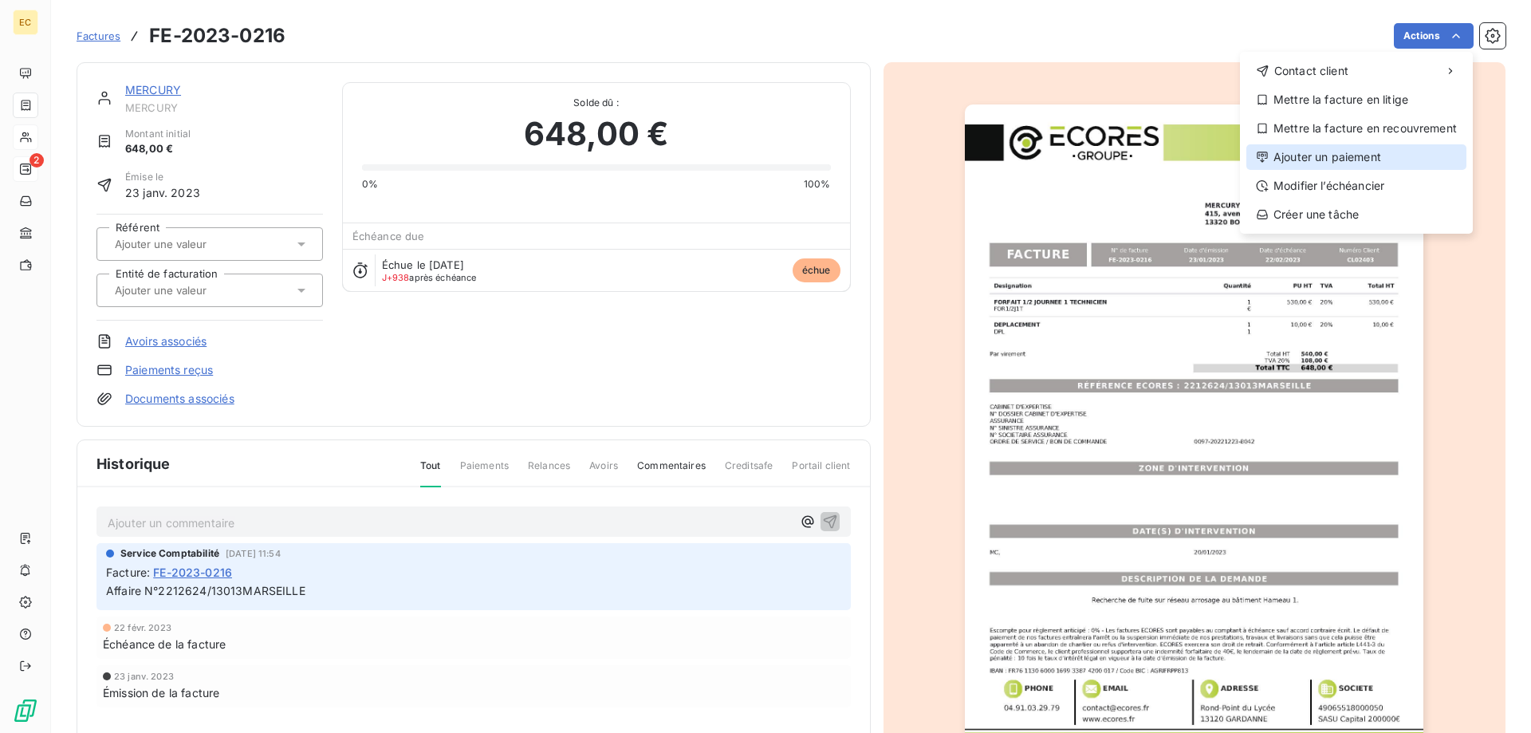
click at [1342, 151] on div "Ajouter un paiement" at bounding box center [1357, 157] width 220 height 26
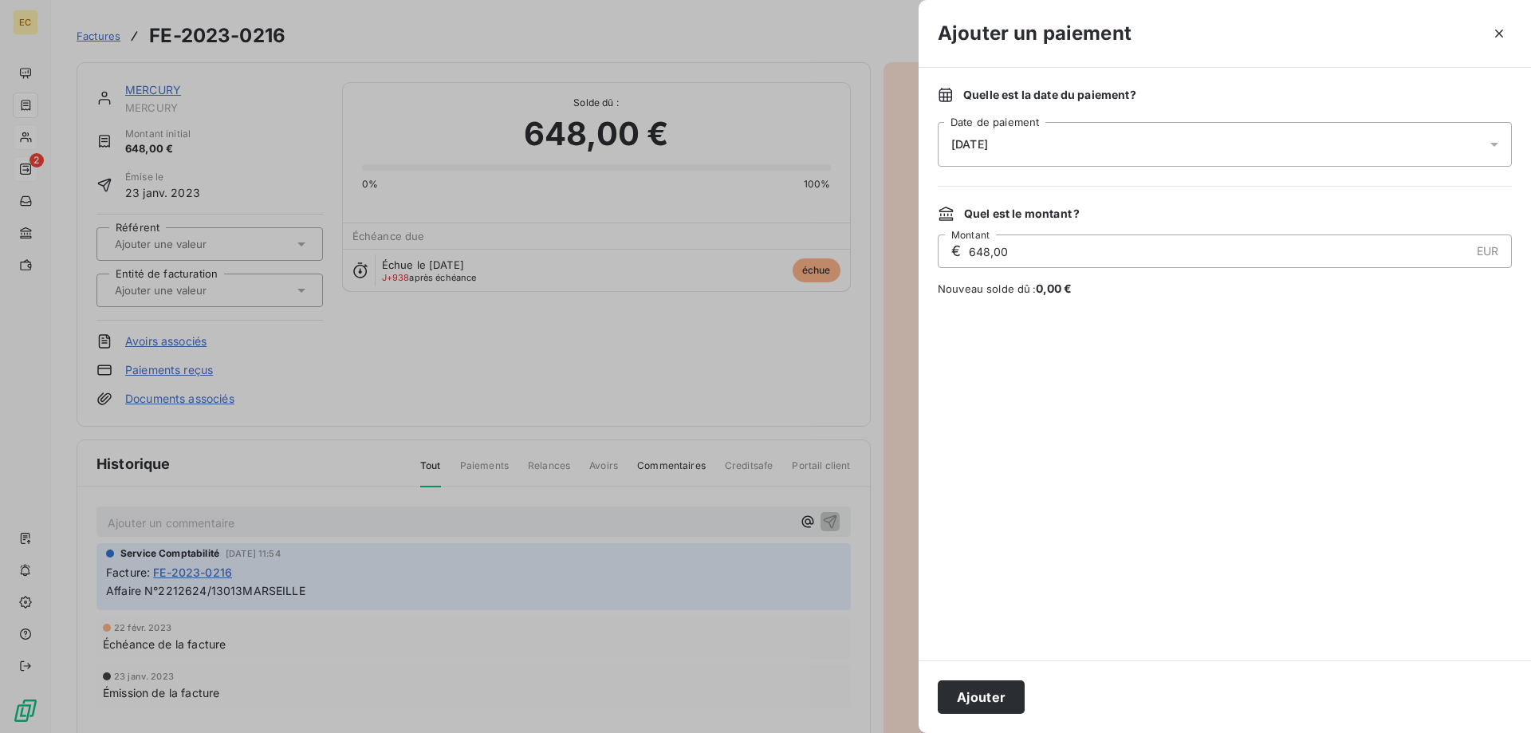
click at [1060, 136] on div "[DATE]" at bounding box center [1225, 144] width 574 height 45
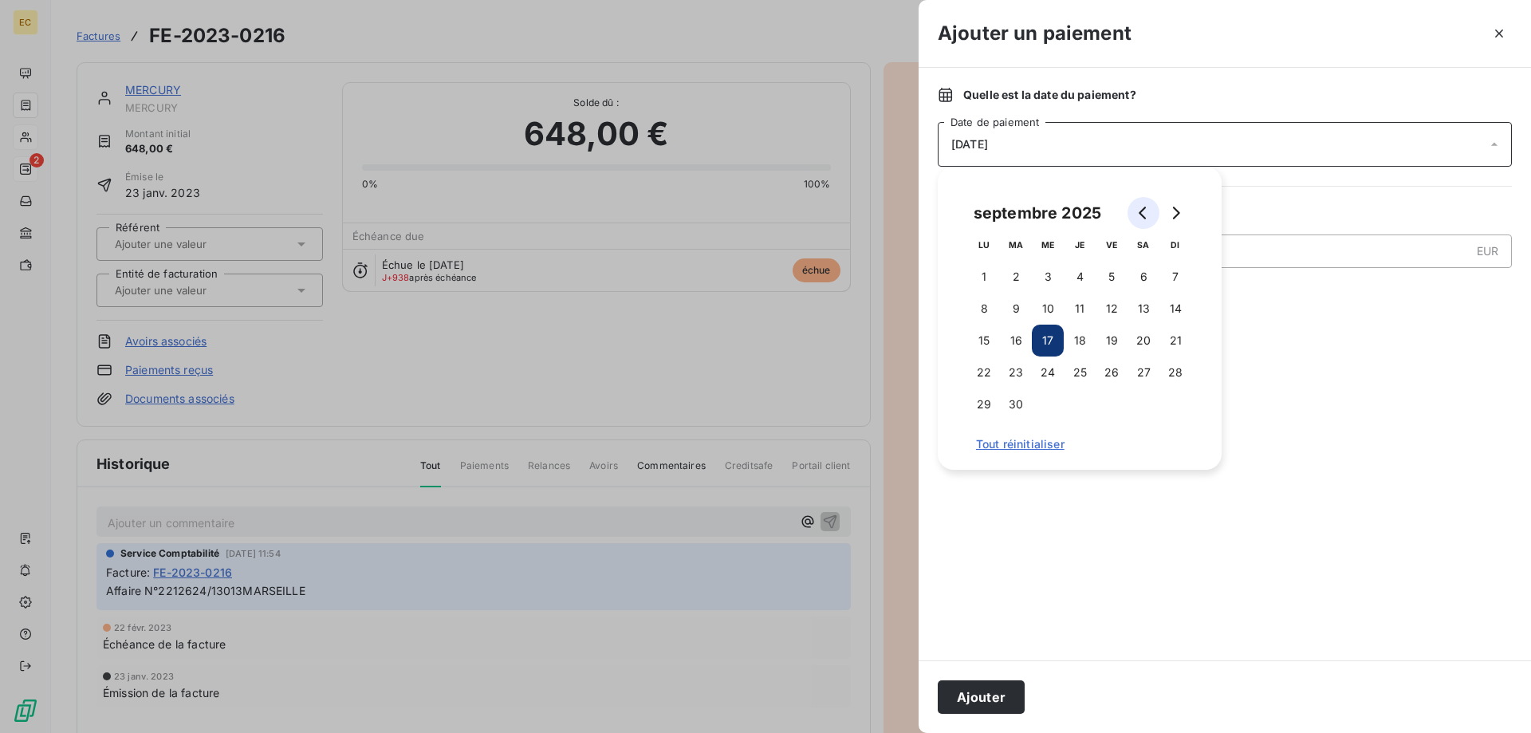
click at [1139, 213] on icon "Go to previous month" at bounding box center [1143, 213] width 13 height 13
click at [1139, 212] on icon "Go to previous month" at bounding box center [1143, 213] width 13 height 13
click at [1139, 211] on icon "Go to previous month" at bounding box center [1143, 213] width 13 height 13
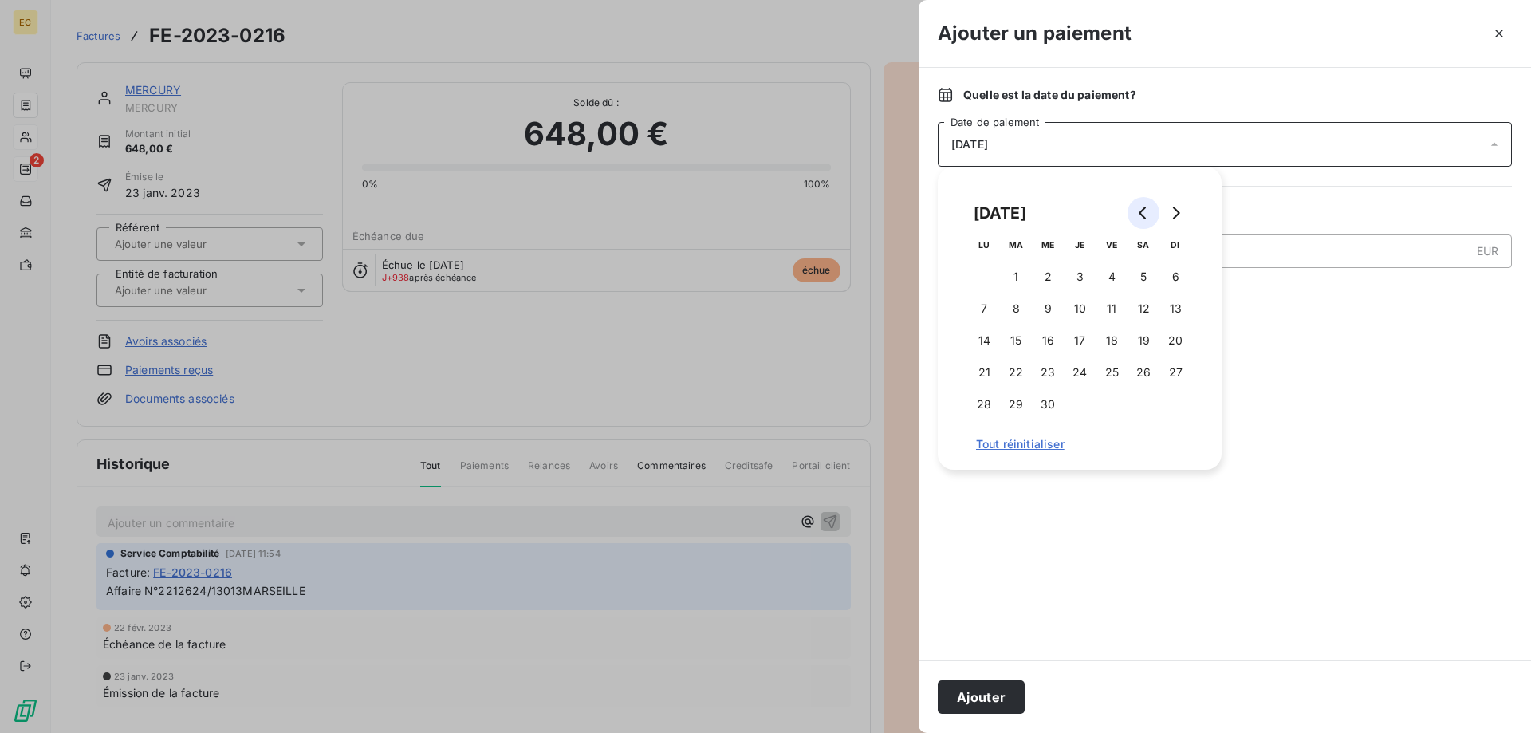
click at [1139, 211] on icon "Go to previous month" at bounding box center [1143, 213] width 13 height 13
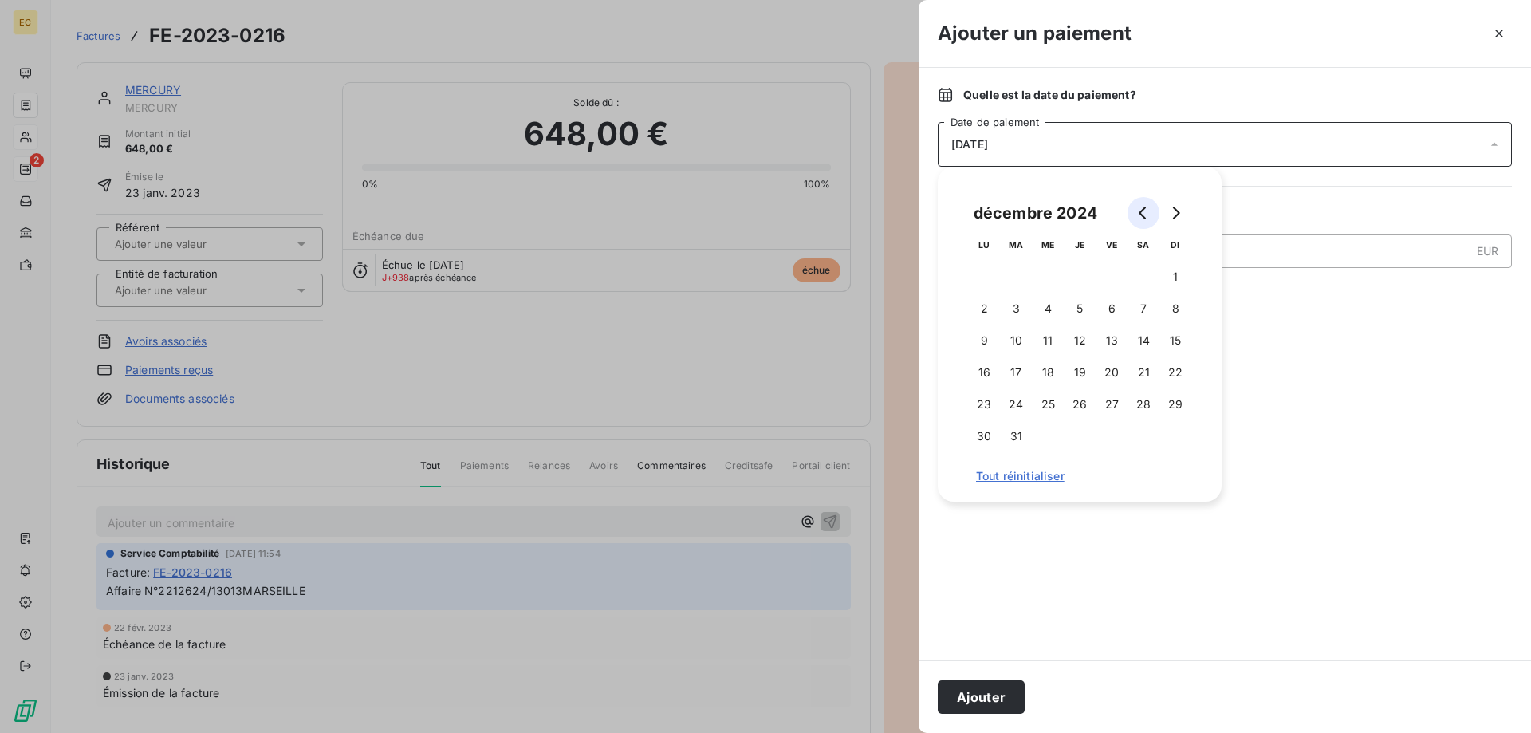
click at [1139, 211] on icon "Go to previous month" at bounding box center [1143, 213] width 13 height 13
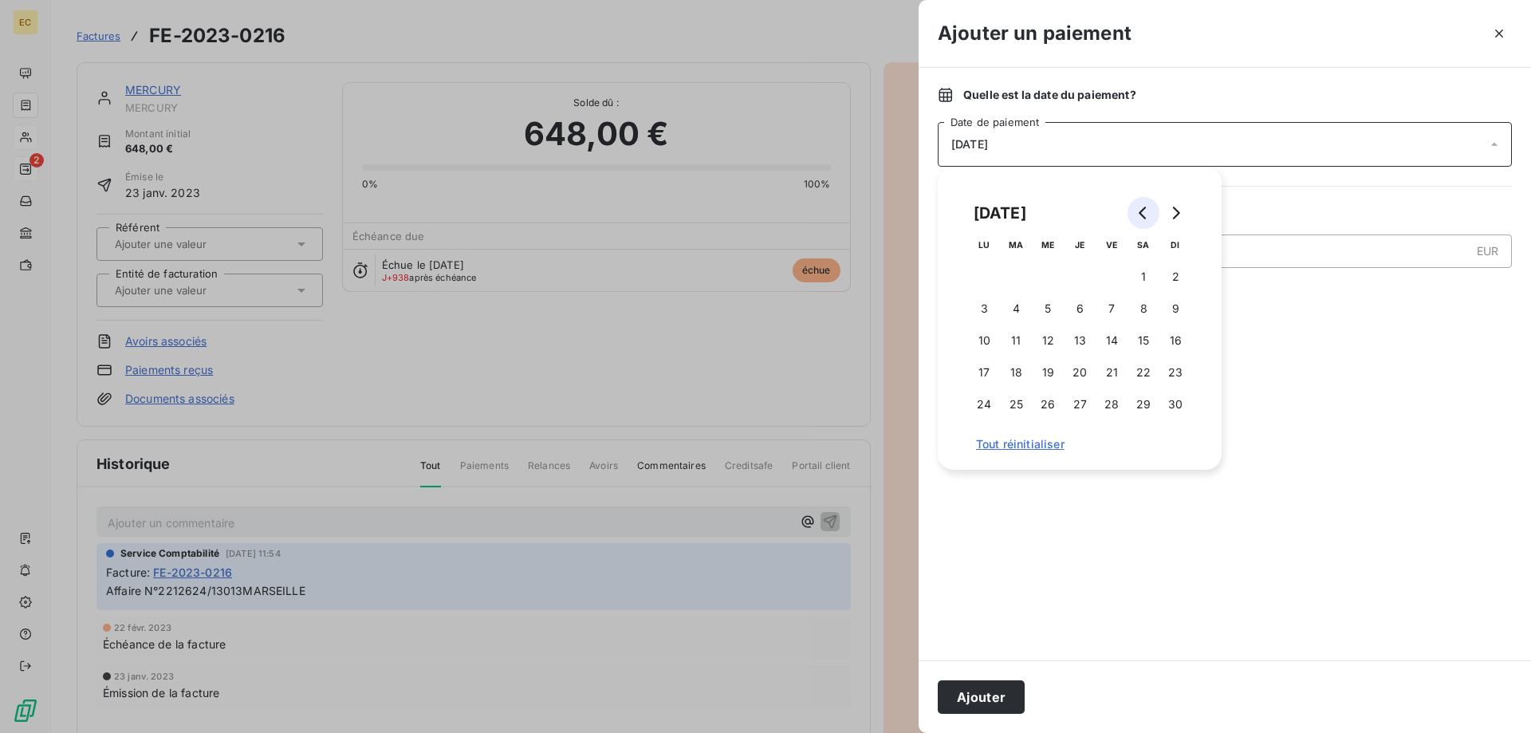
click at [1139, 211] on icon "Go to previous month" at bounding box center [1143, 213] width 13 height 13
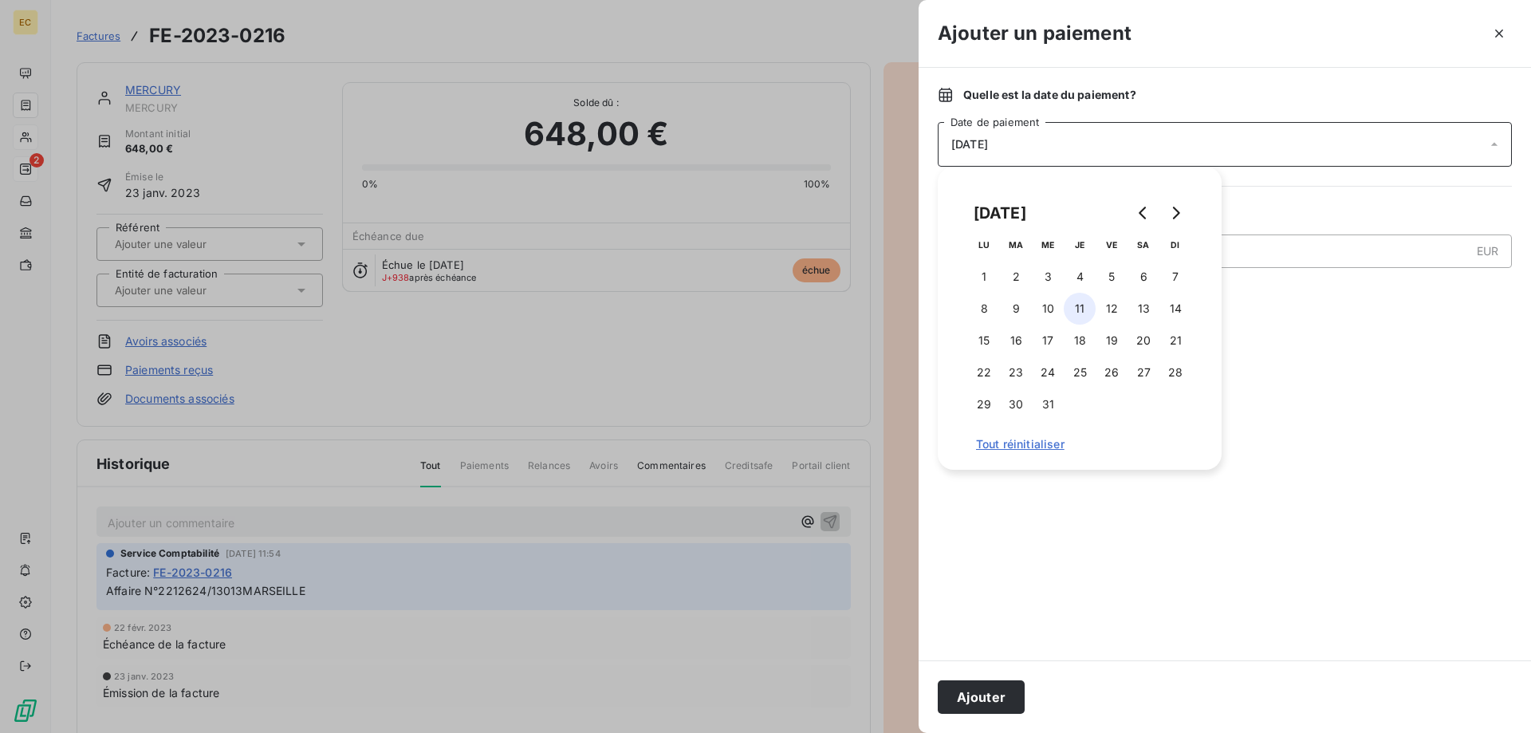
click at [1079, 313] on button "11" at bounding box center [1080, 309] width 32 height 32
click at [987, 701] on button "Ajouter" at bounding box center [981, 697] width 87 height 34
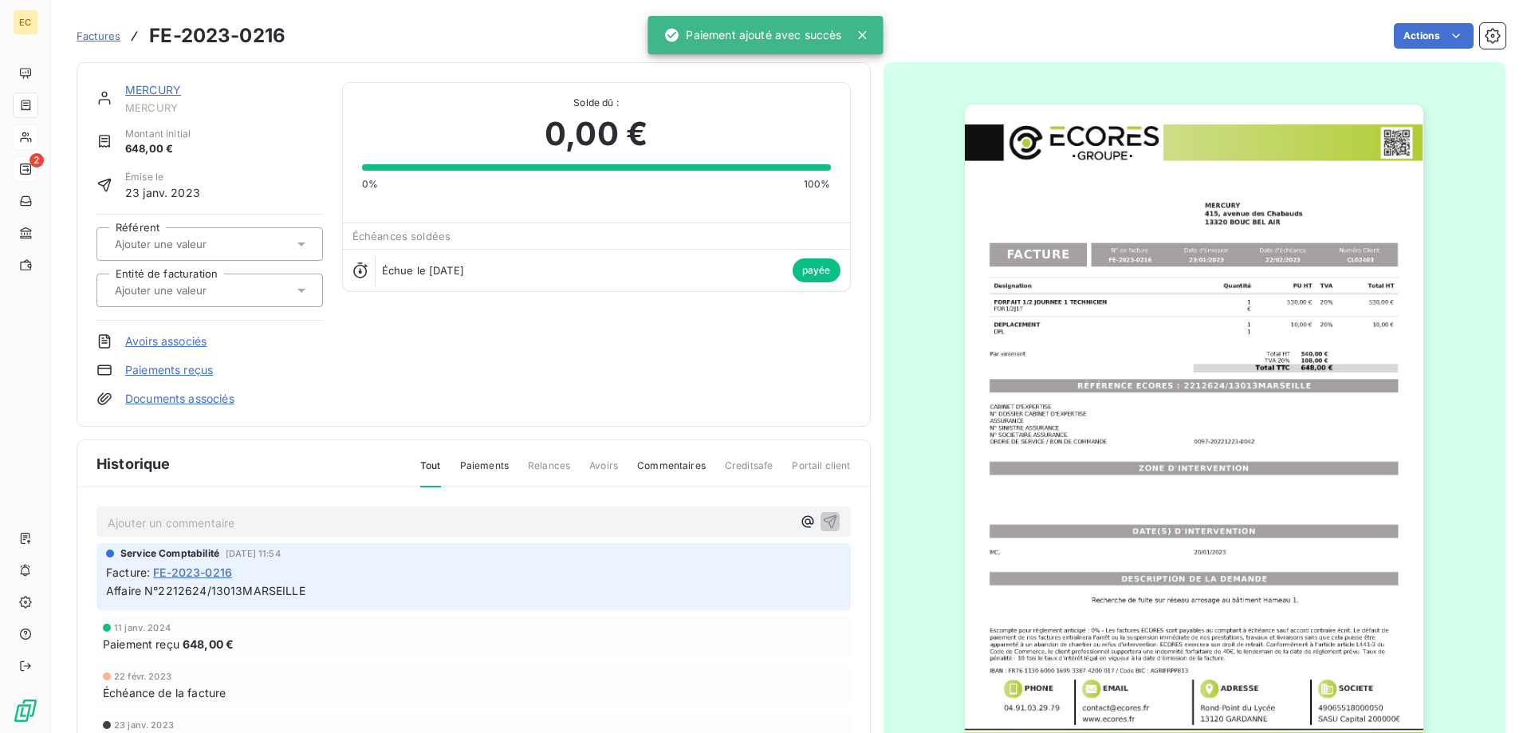
click at [181, 518] on p "Ajouter un commentaire ﻿" at bounding box center [450, 523] width 684 height 20
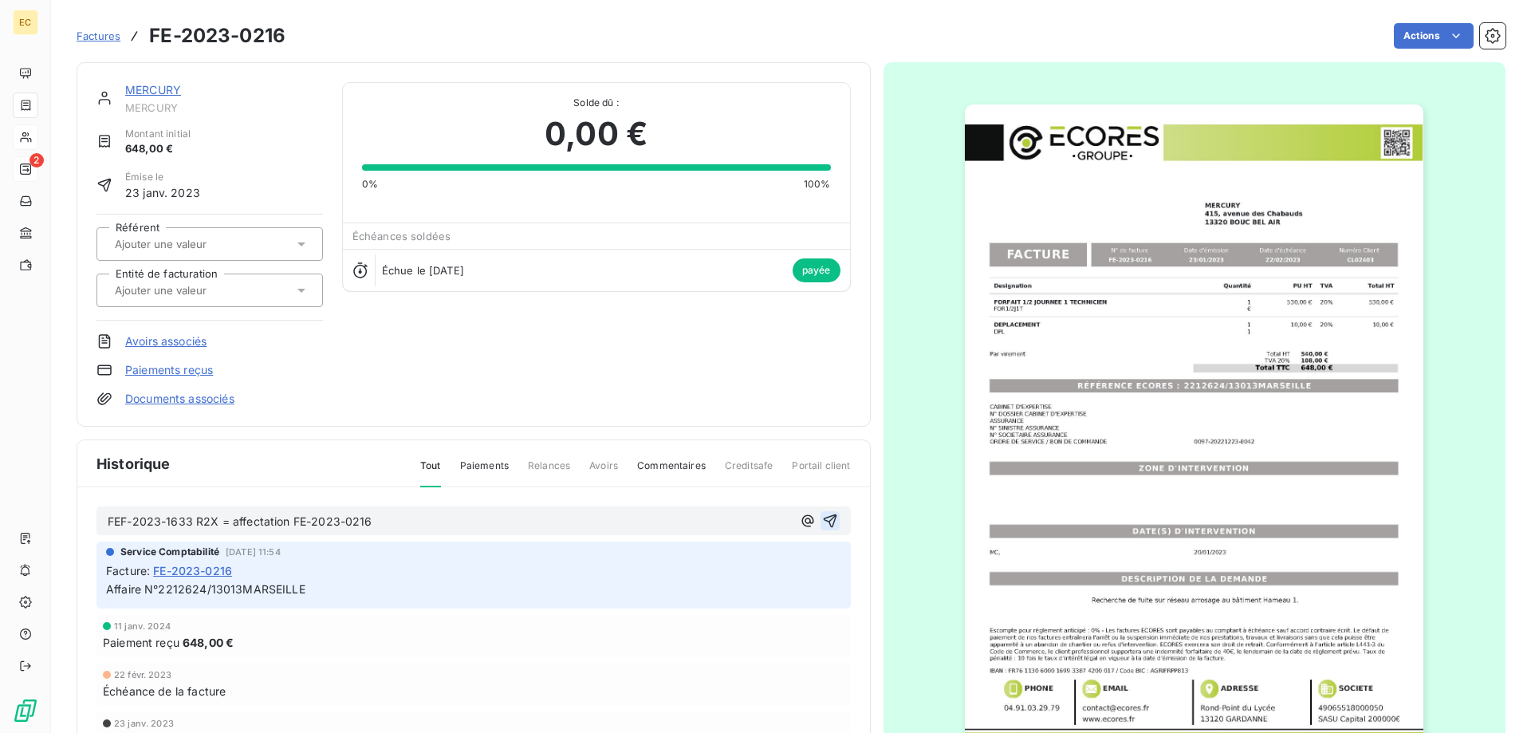
click at [833, 522] on icon "button" at bounding box center [830, 521] width 16 height 16
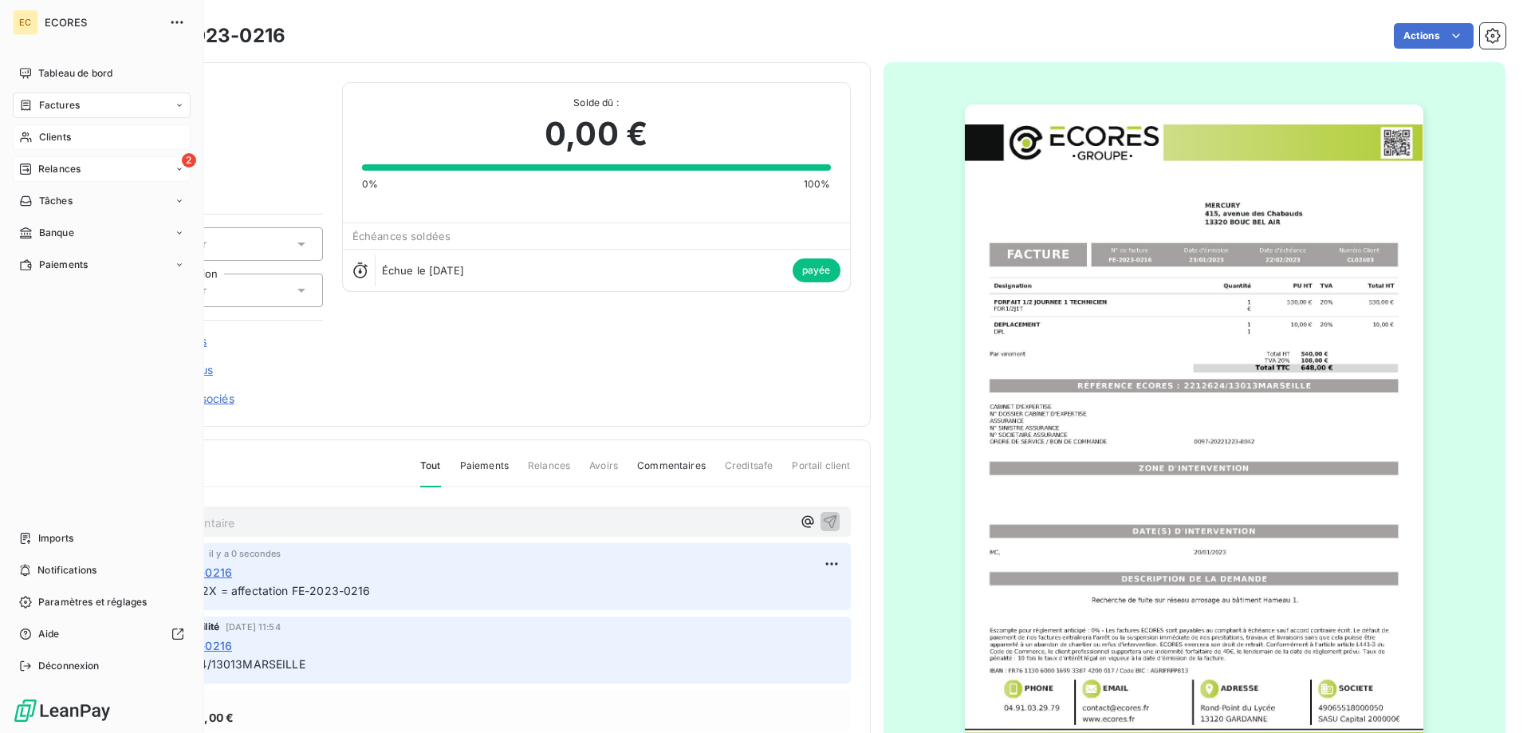
click at [56, 136] on span "Clients" at bounding box center [55, 137] width 32 height 14
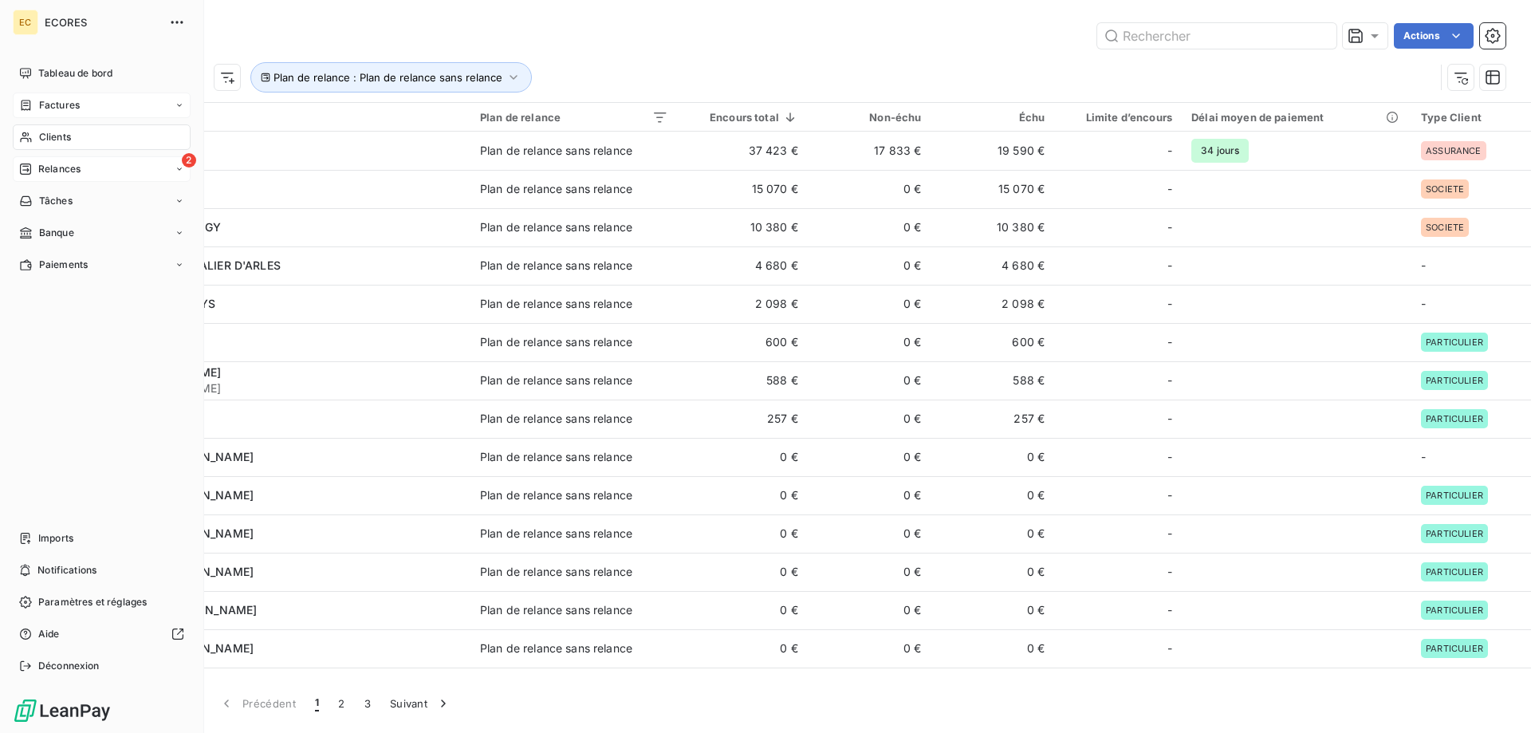
click at [46, 166] on span "Relances" at bounding box center [59, 169] width 42 height 14
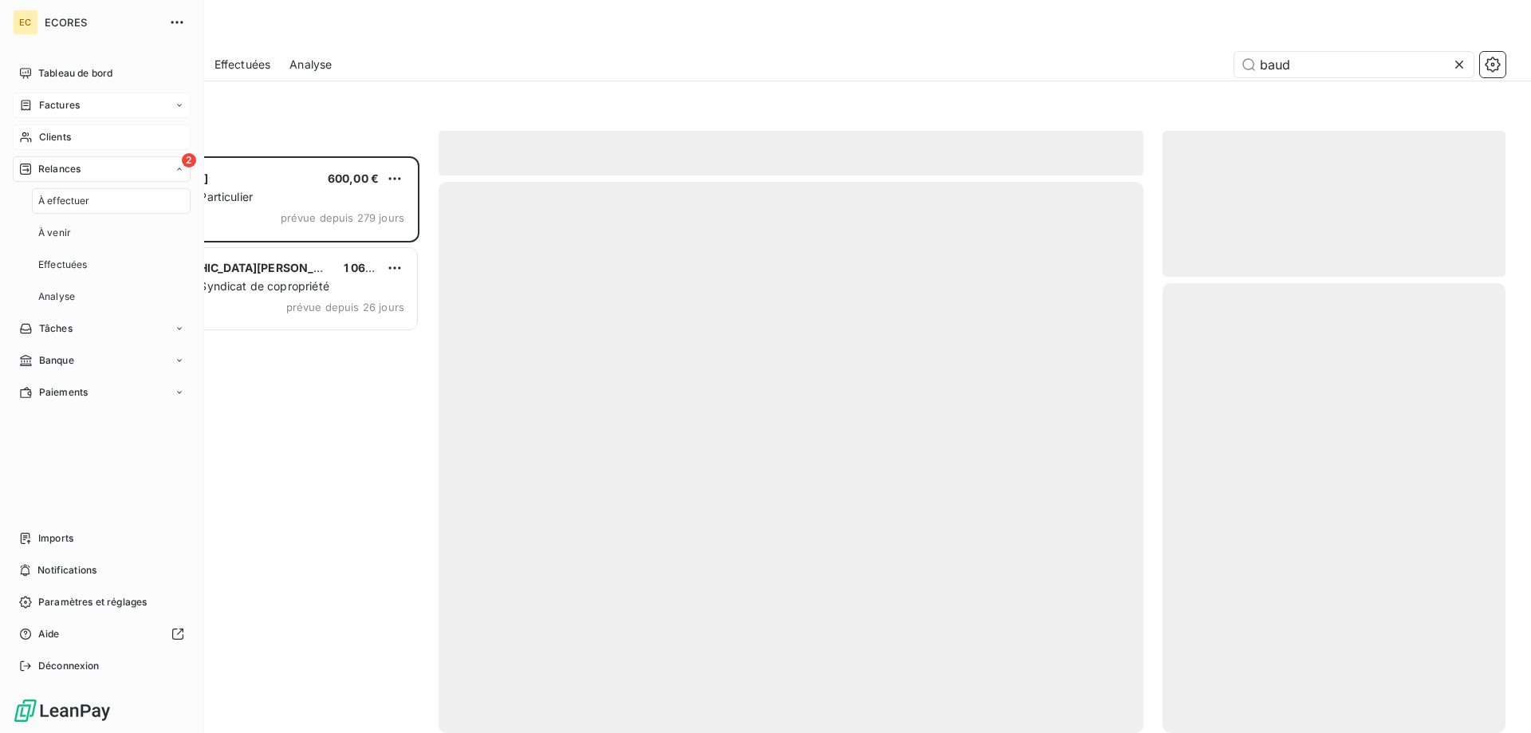
scroll to position [577, 343]
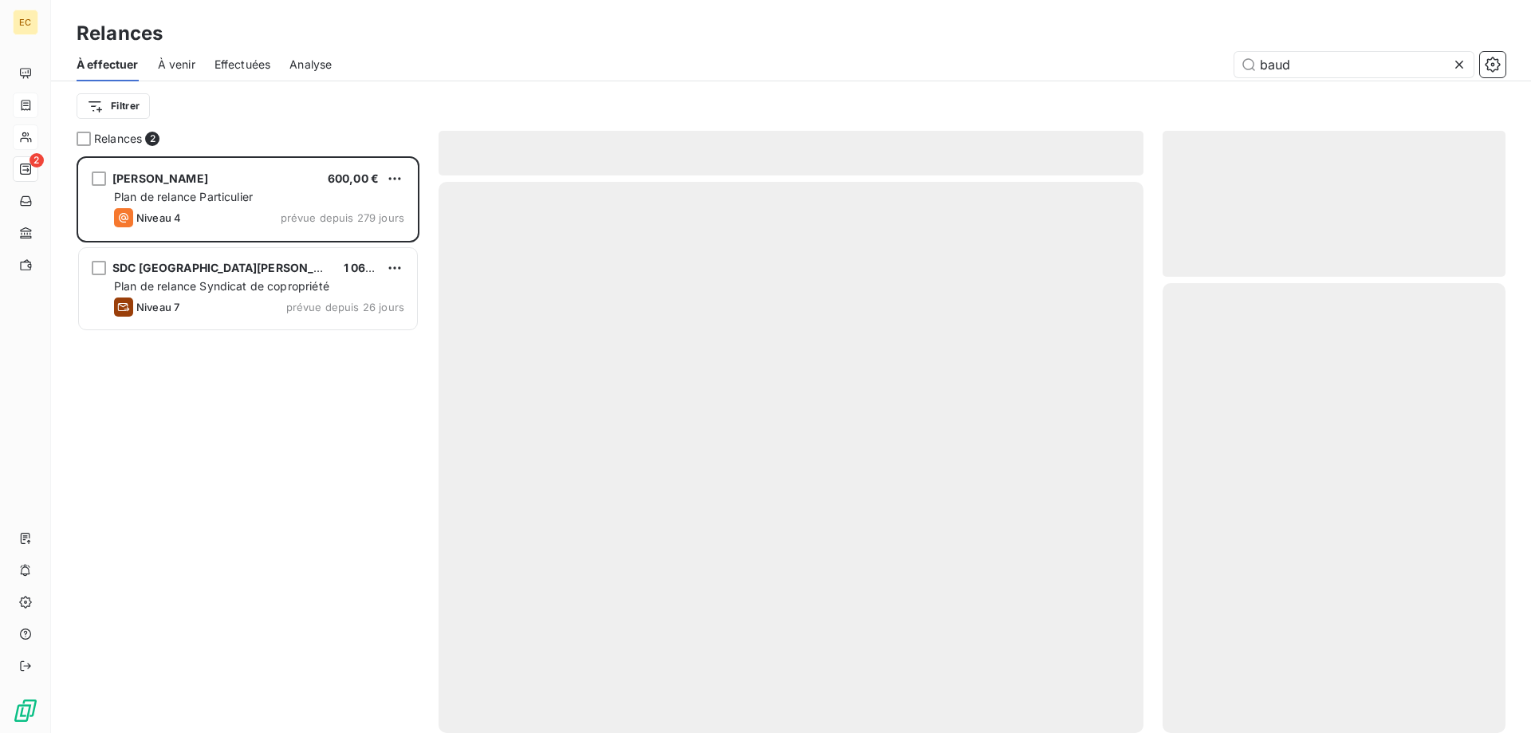
click at [1458, 59] on icon at bounding box center [1460, 65] width 16 height 16
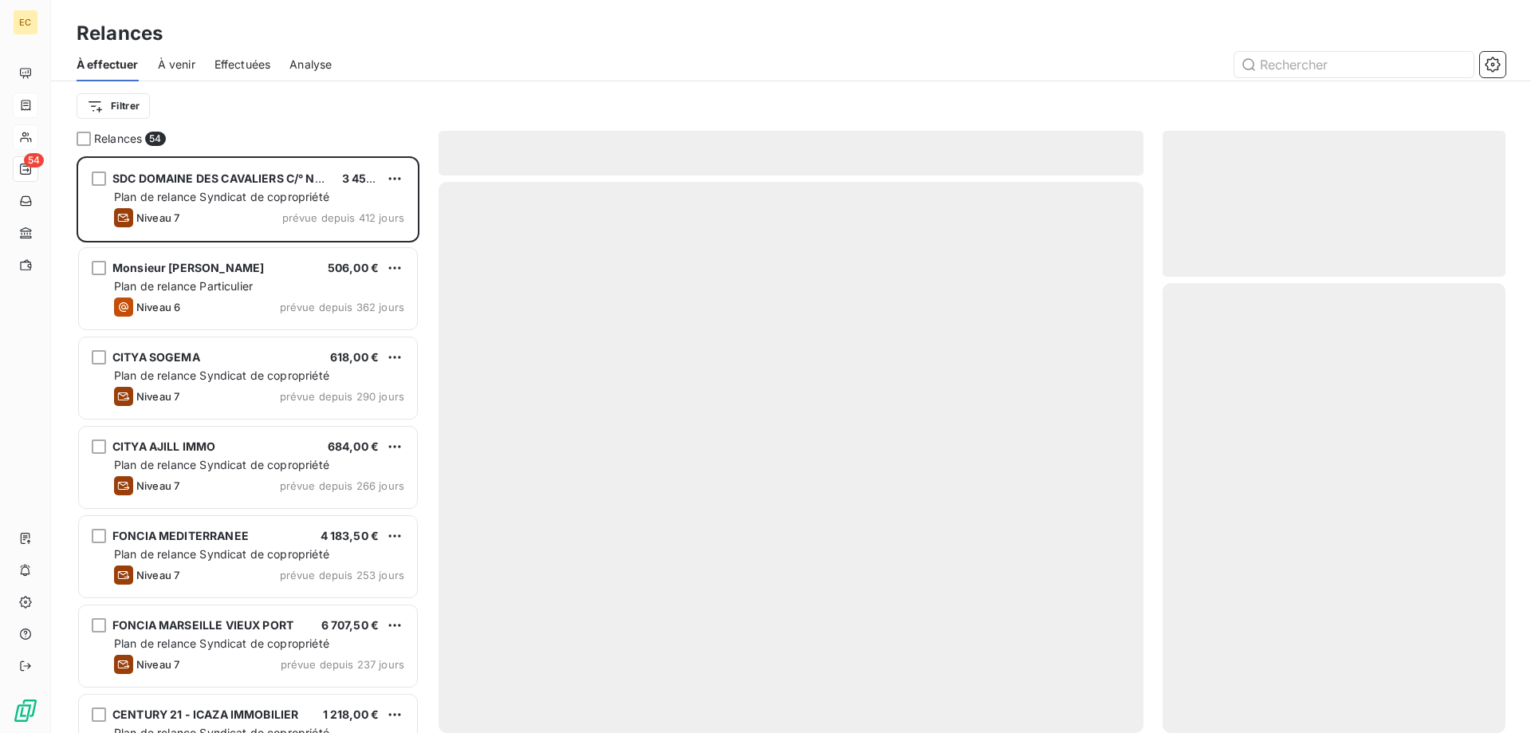
scroll to position [577, 343]
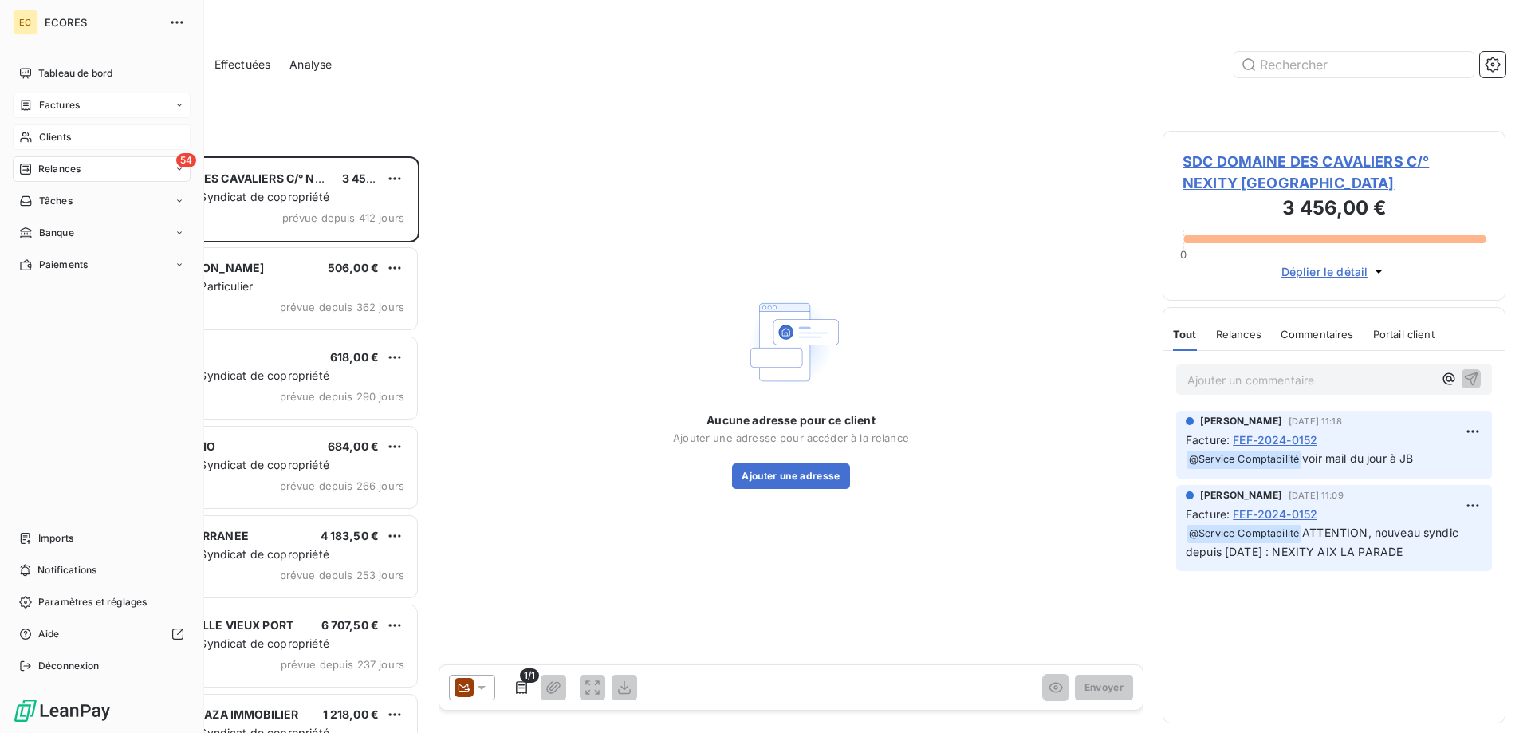
click at [51, 129] on div "Clients" at bounding box center [102, 137] width 178 height 26
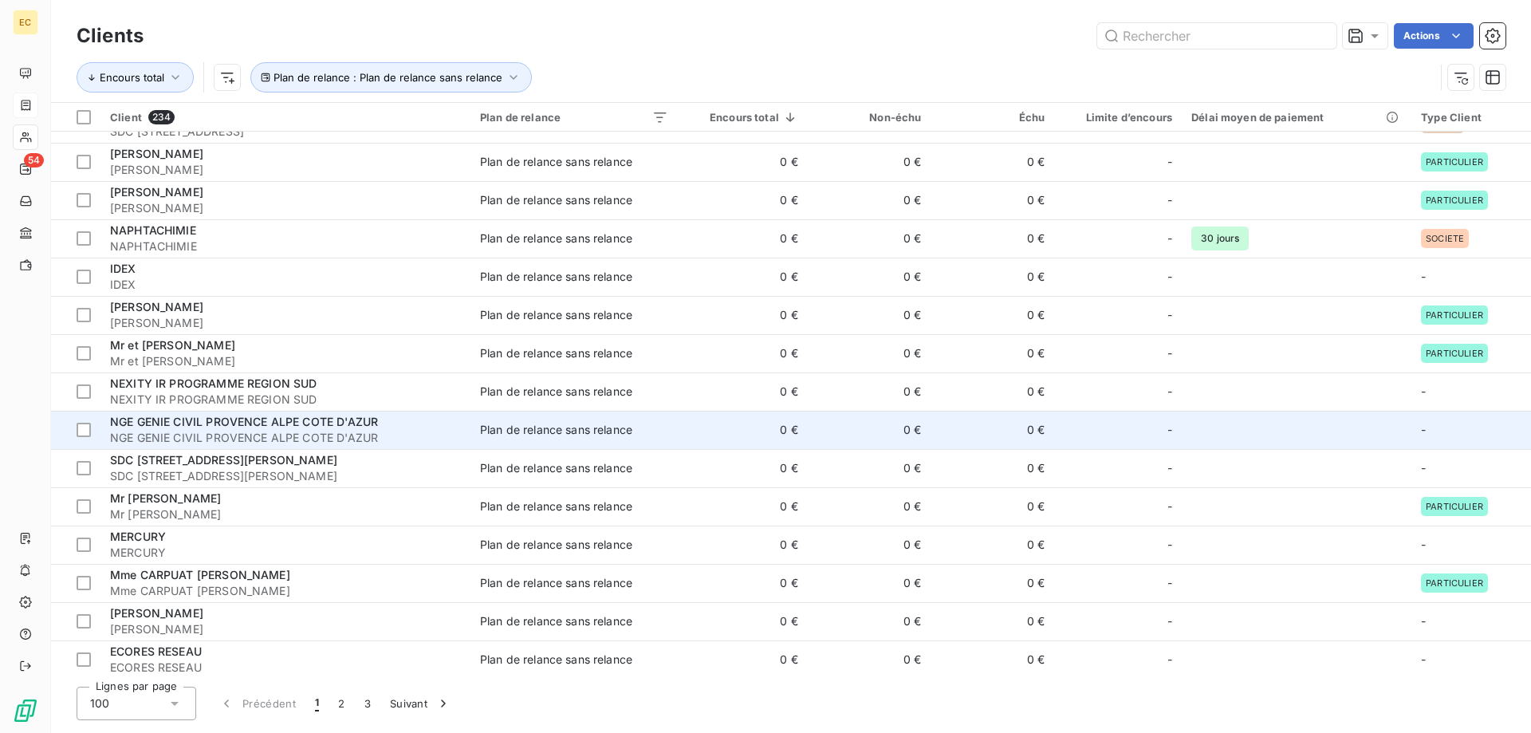
scroll to position [1058, 0]
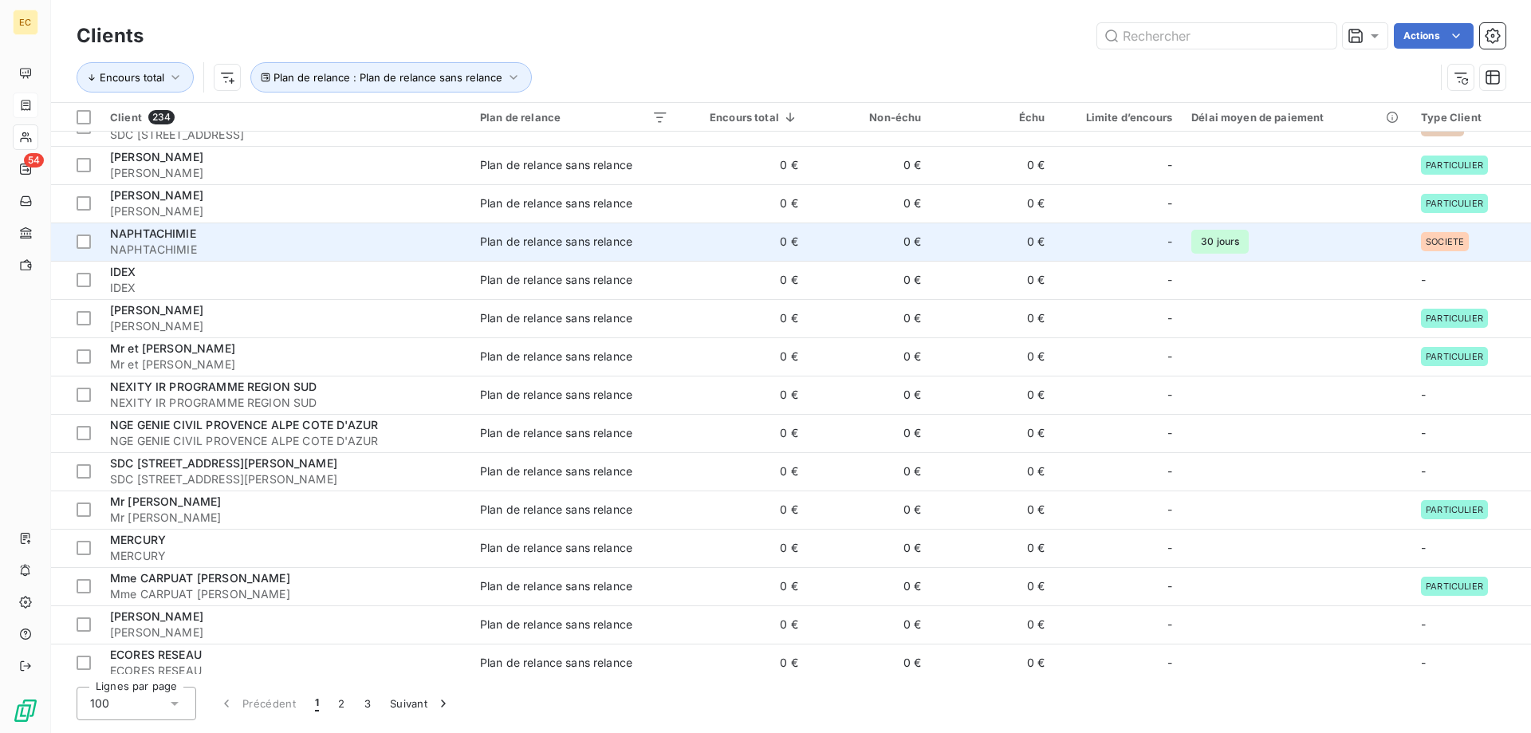
click at [386, 250] on span "NAPHTACHIMIE" at bounding box center [285, 250] width 351 height 16
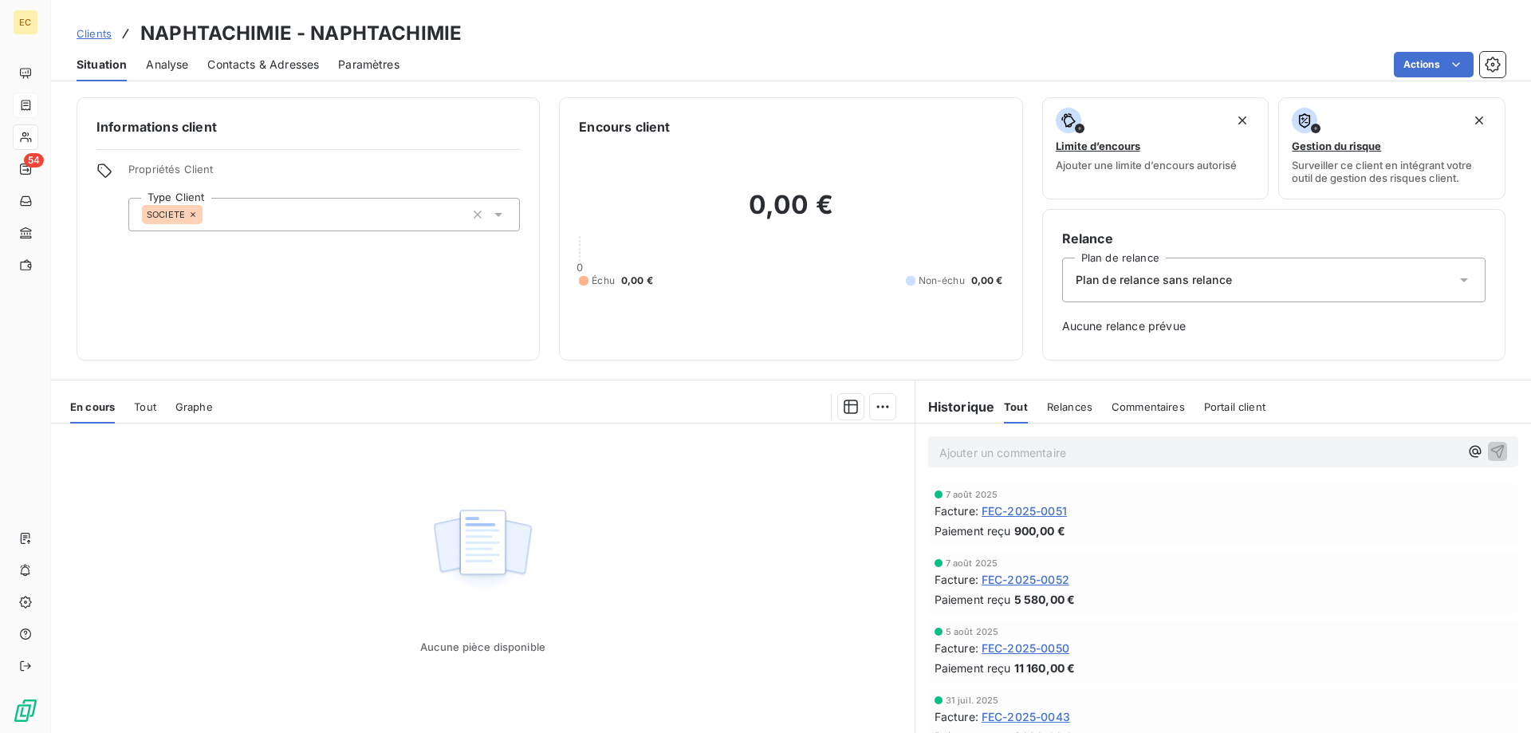
click at [1175, 277] on span "Plan de relance sans relance" at bounding box center [1154, 280] width 156 height 16
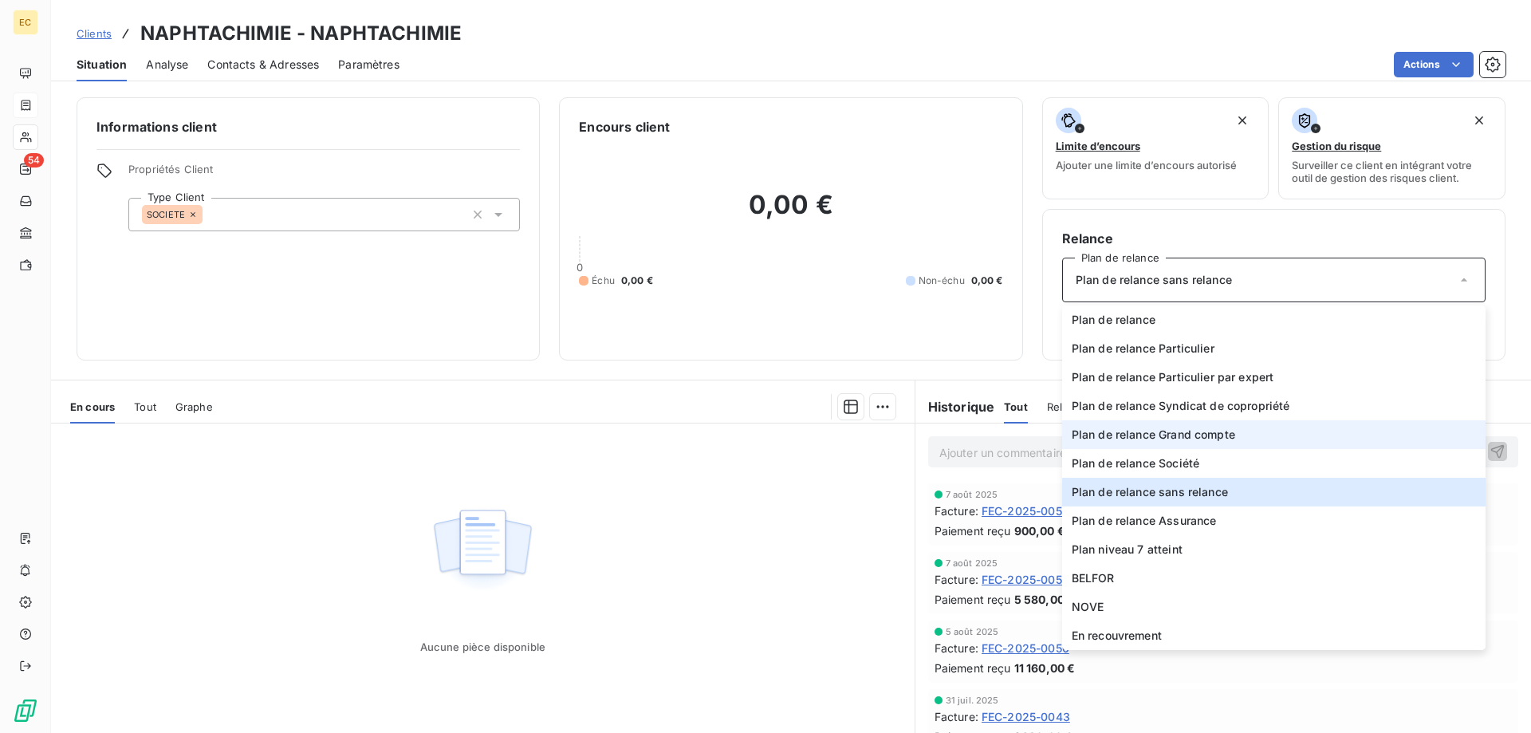
click at [1183, 440] on span "Plan de relance Grand compte" at bounding box center [1154, 435] width 164 height 16
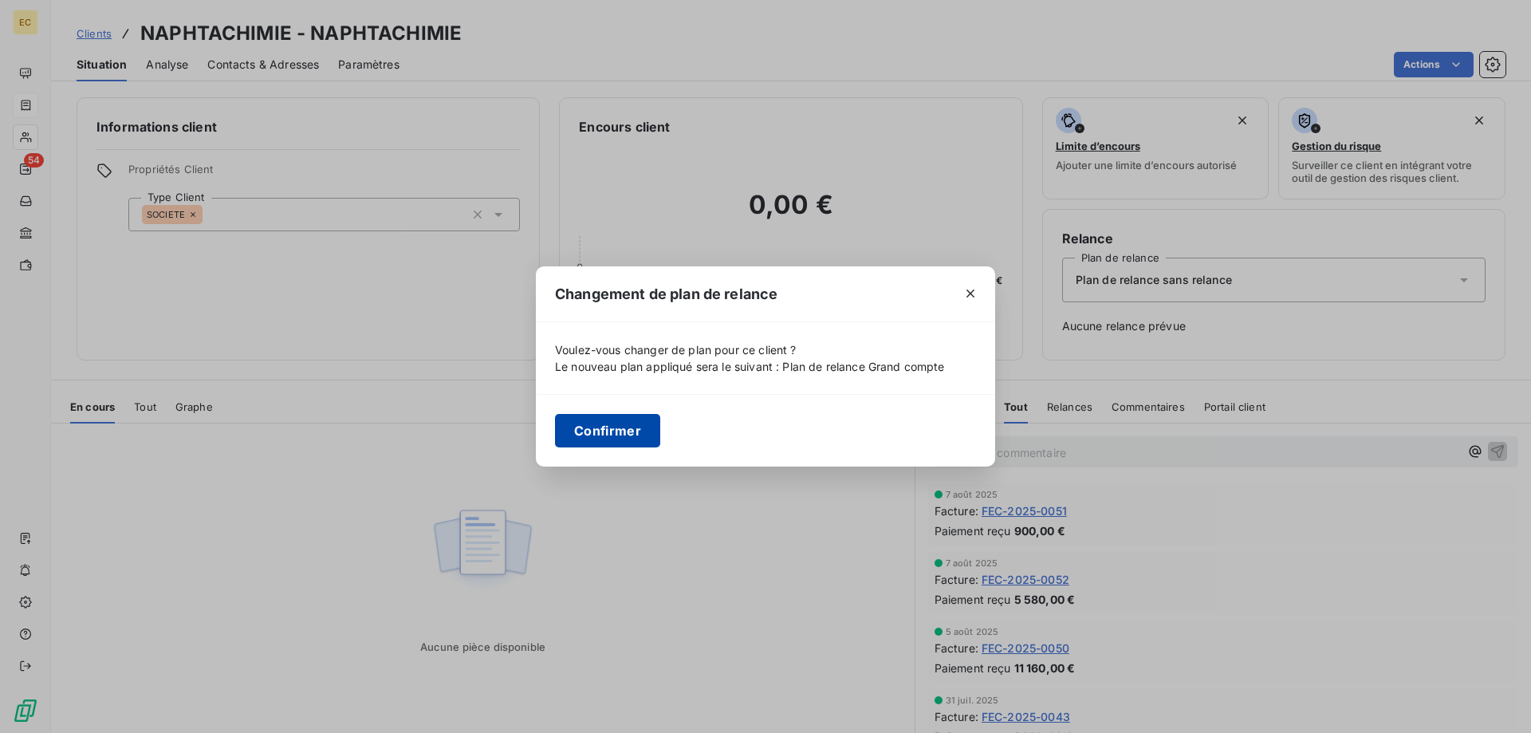
click at [629, 442] on button "Confirmer" at bounding box center [607, 431] width 105 height 34
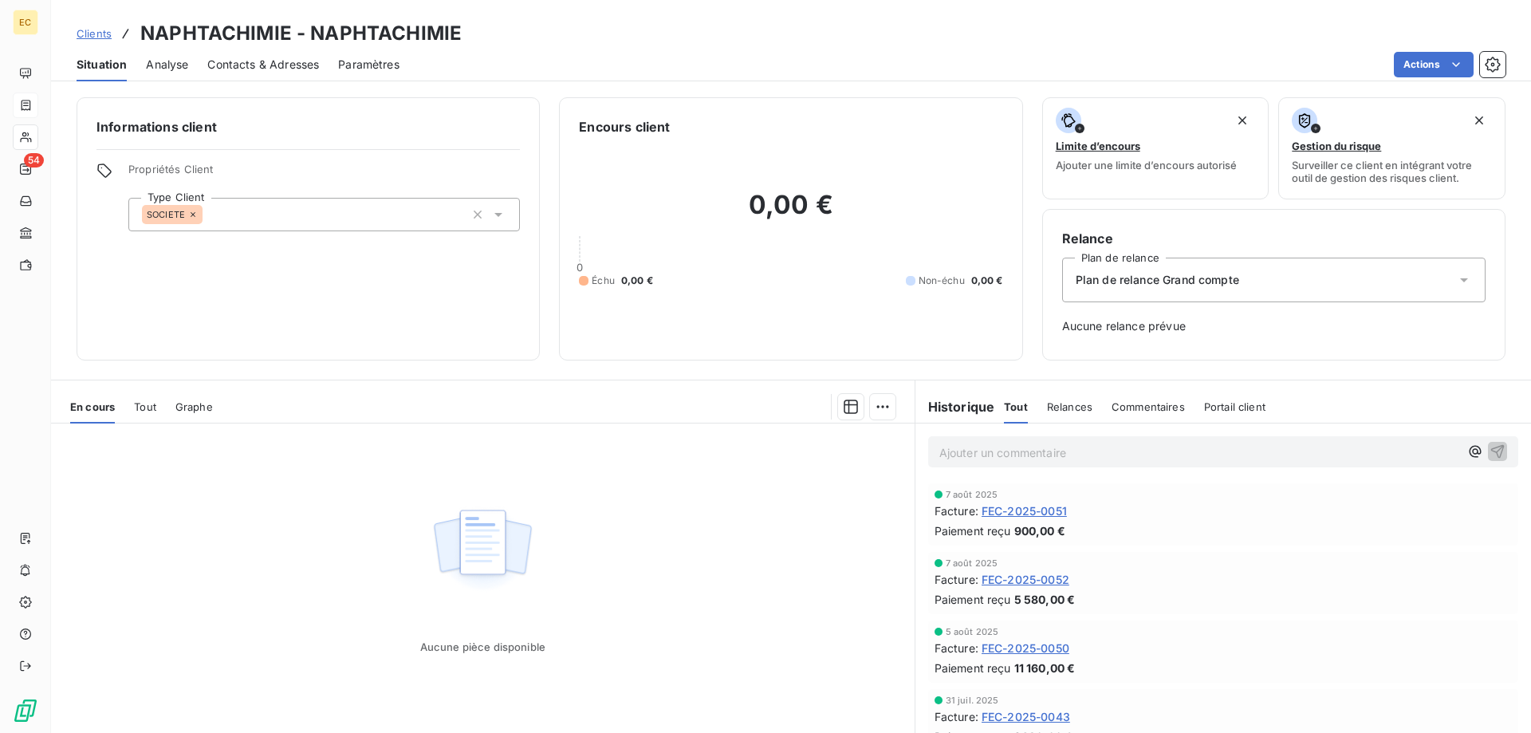
click at [95, 30] on span "Clients" at bounding box center [94, 33] width 35 height 13
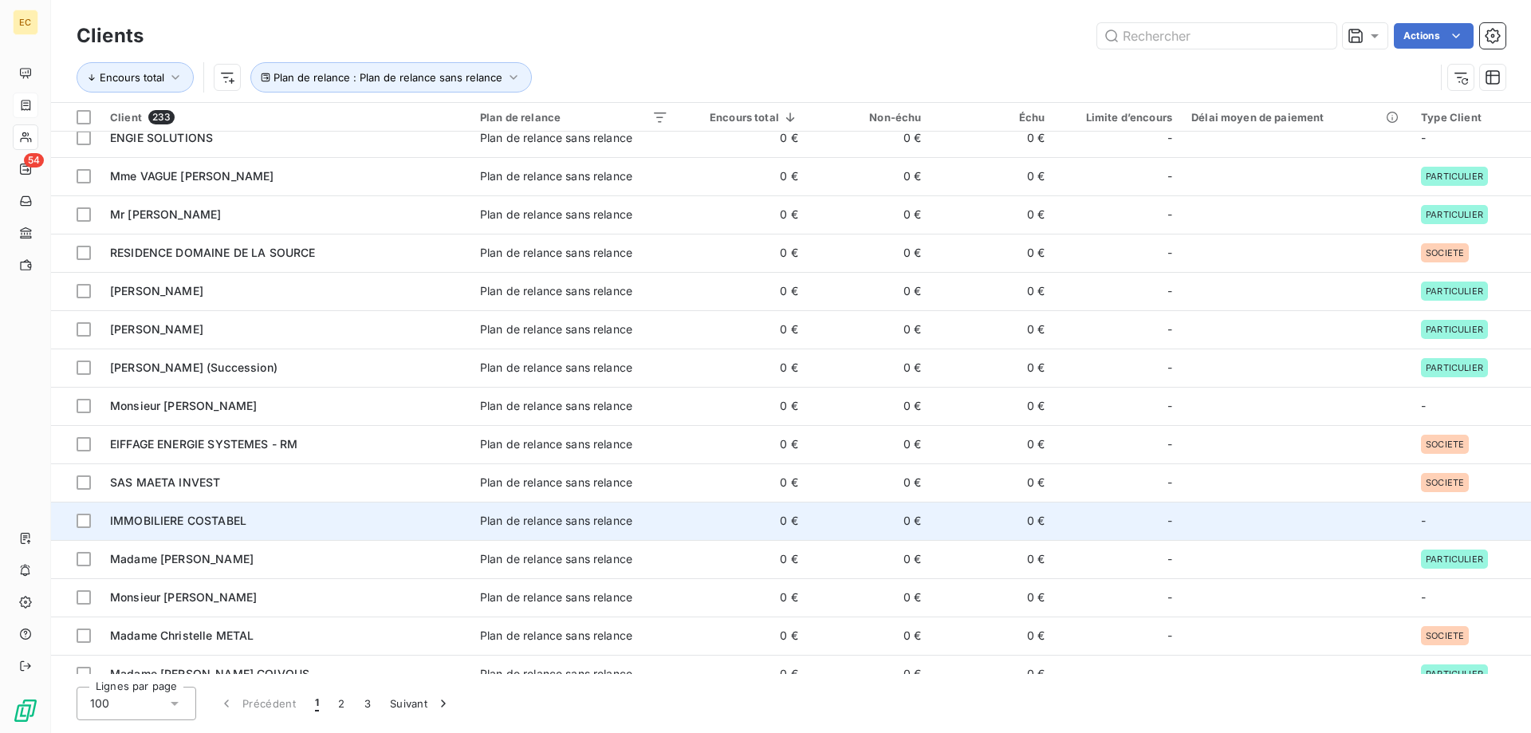
scroll to position [3287, 0]
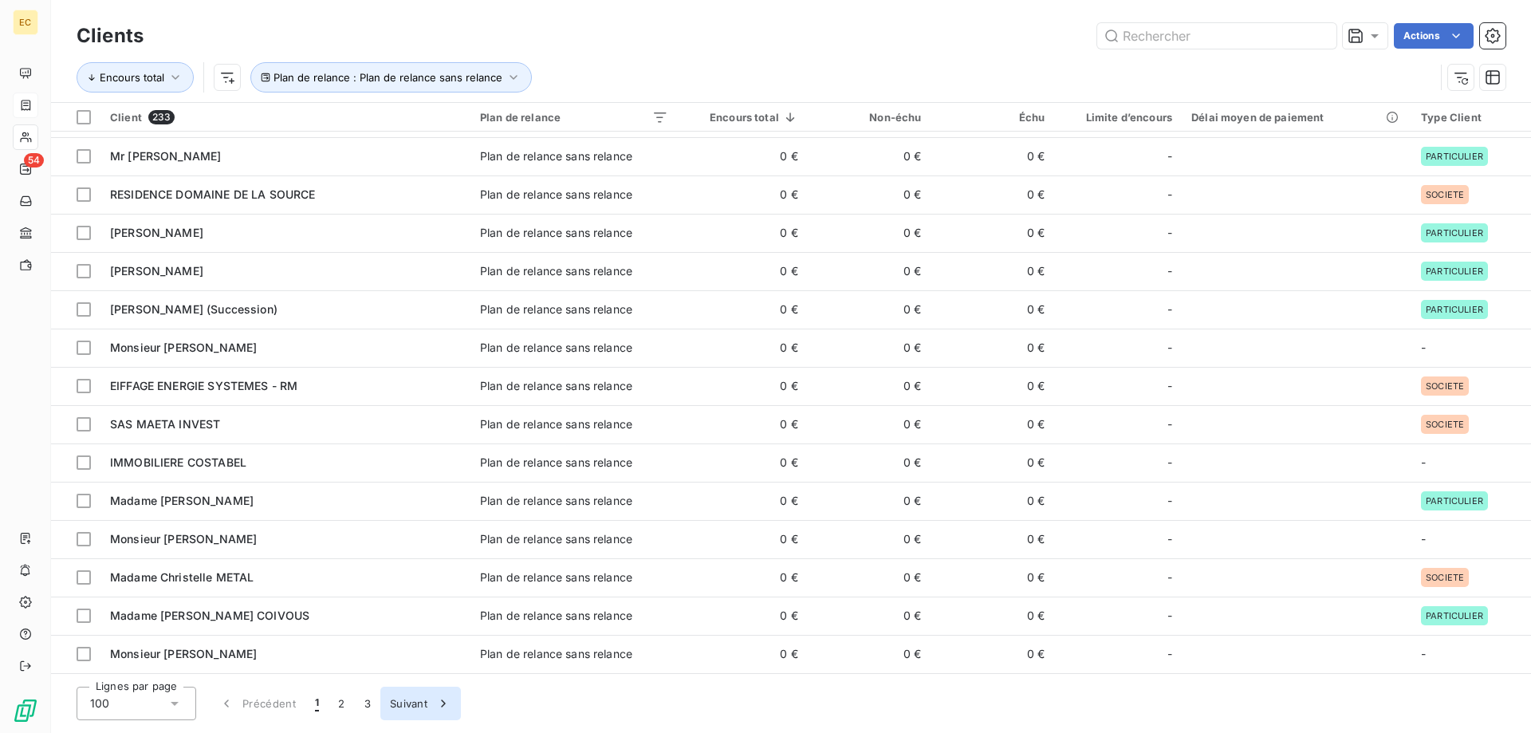
click at [402, 707] on button "Suivant" at bounding box center [420, 704] width 81 height 34
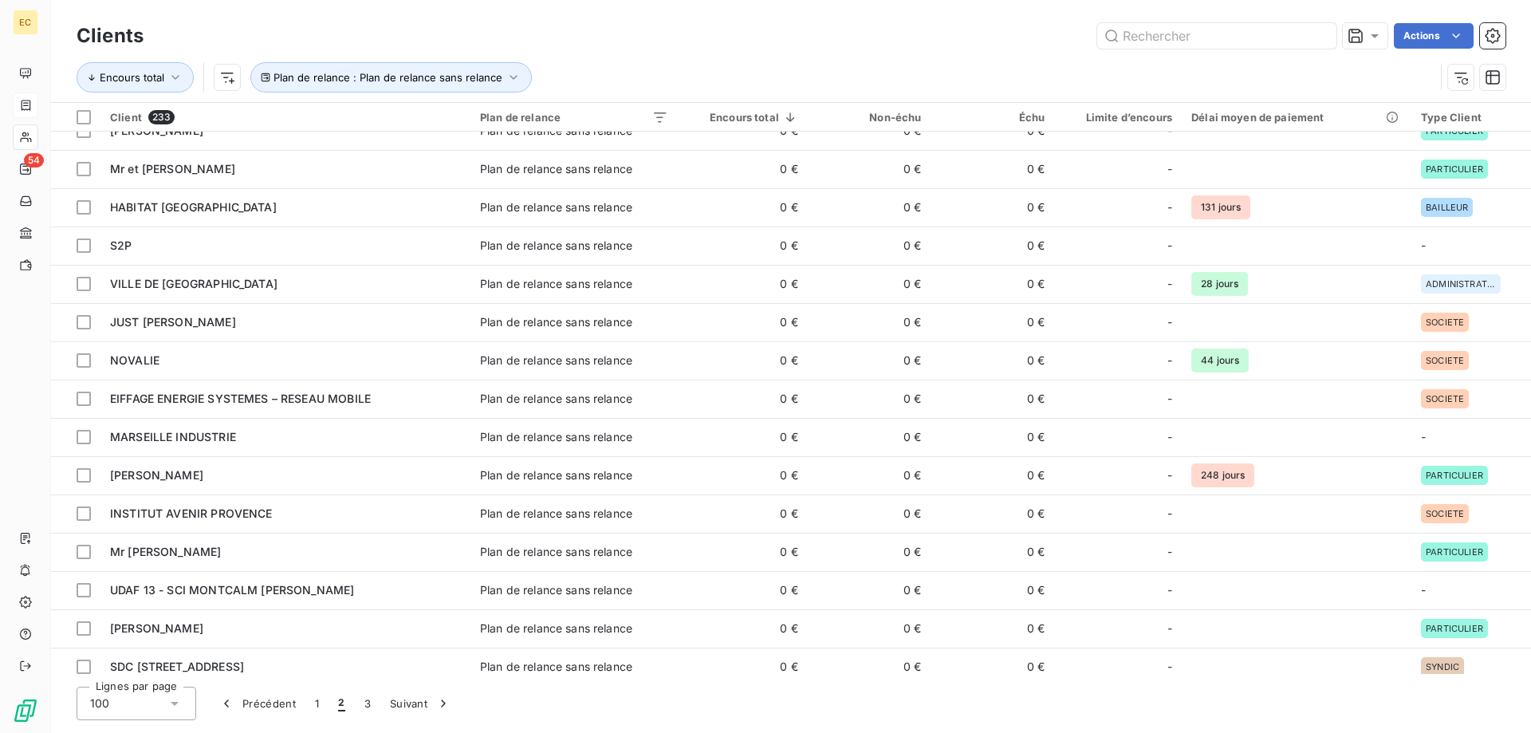
scroll to position [2584, 0]
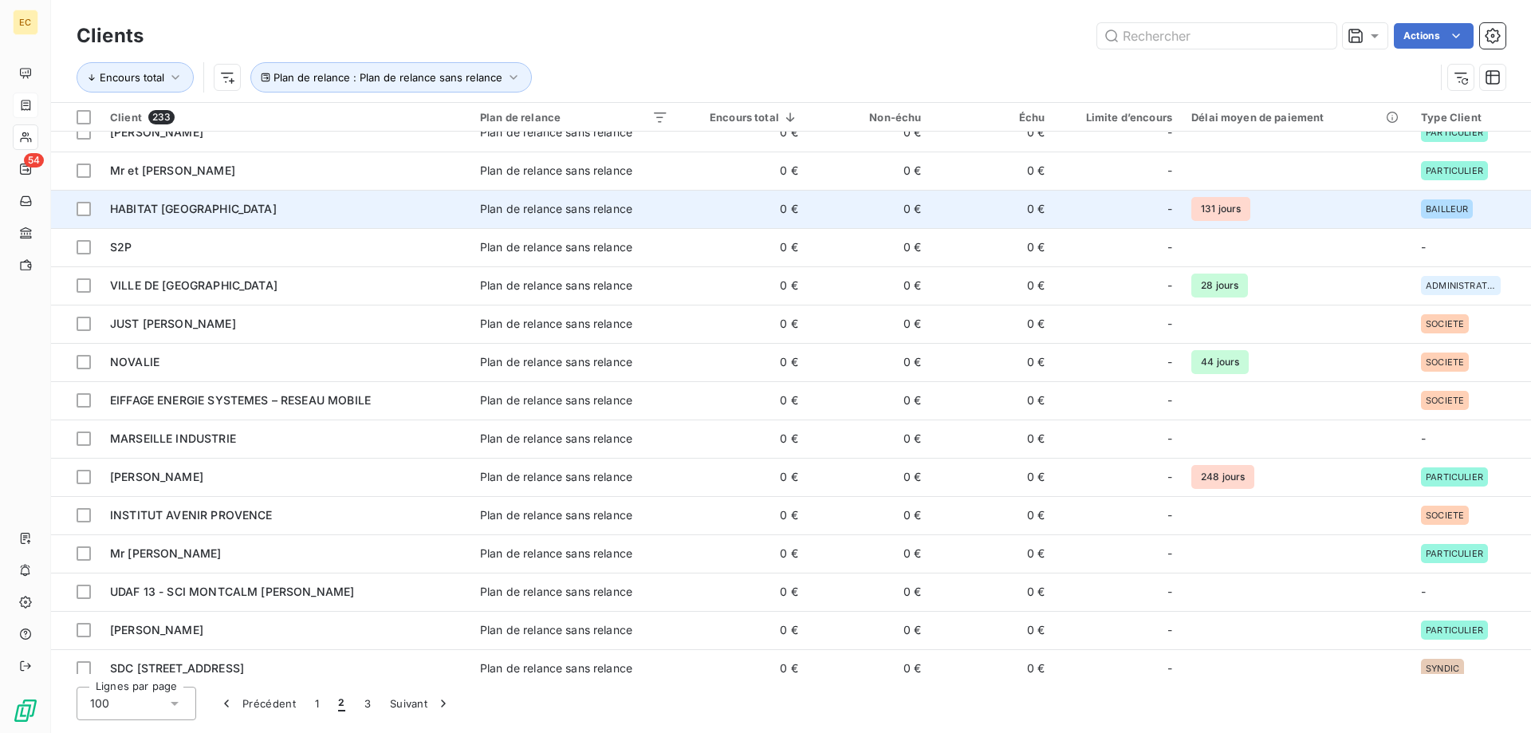
click at [275, 213] on span "HABITAT [GEOGRAPHIC_DATA]" at bounding box center [193, 209] width 167 height 14
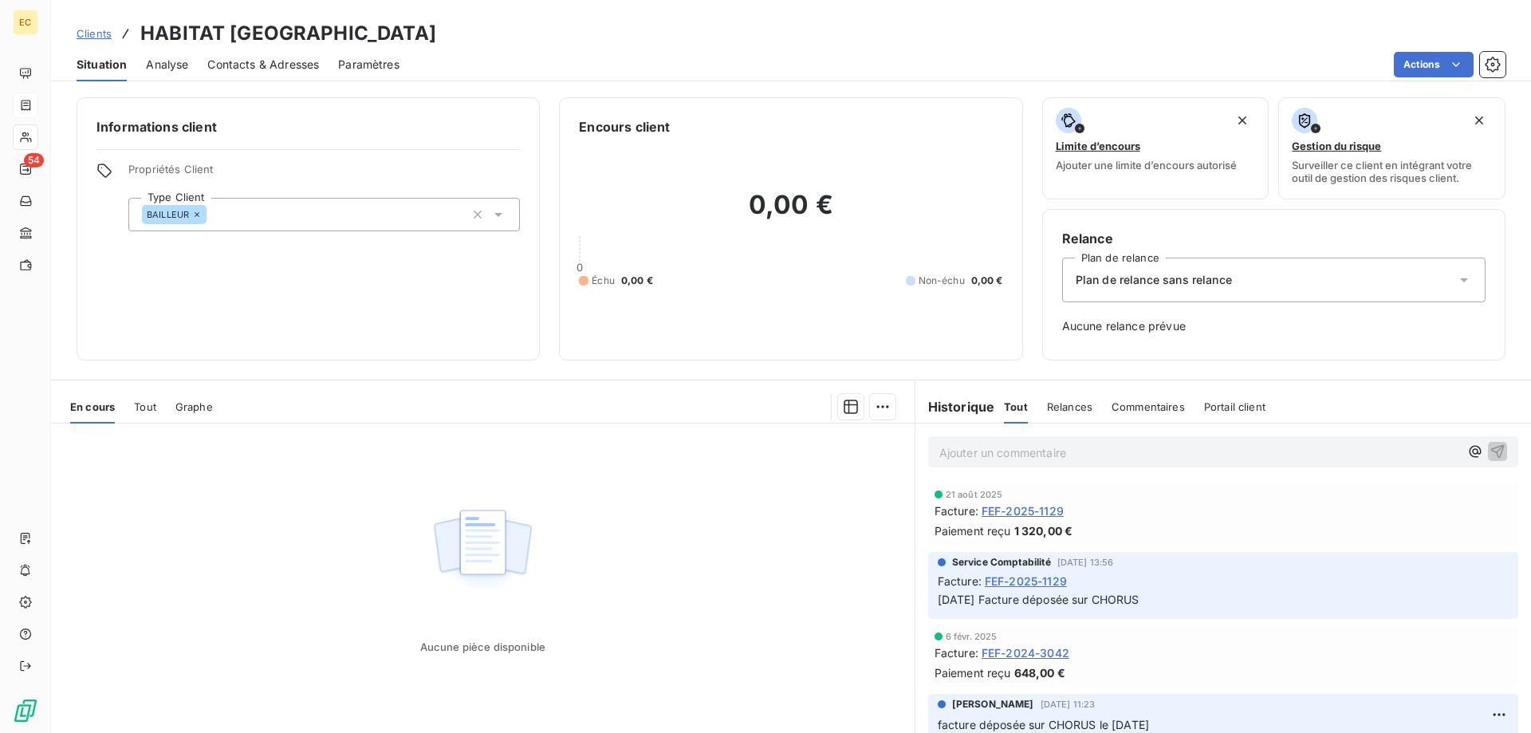
click at [1193, 289] on div "Plan de relance sans relance" at bounding box center [1274, 280] width 424 height 45
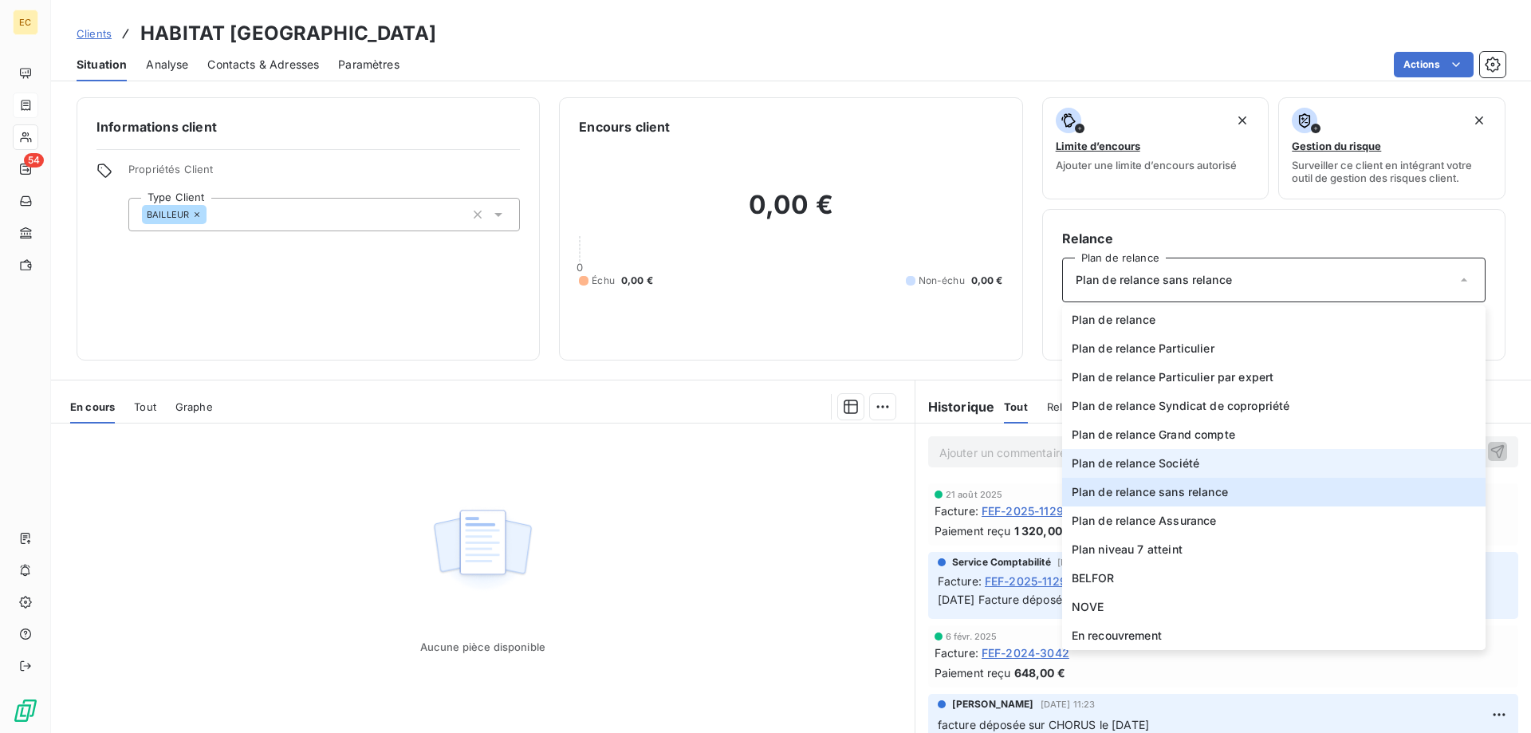
click at [1184, 455] on span "Plan de relance Société" at bounding box center [1136, 463] width 128 height 16
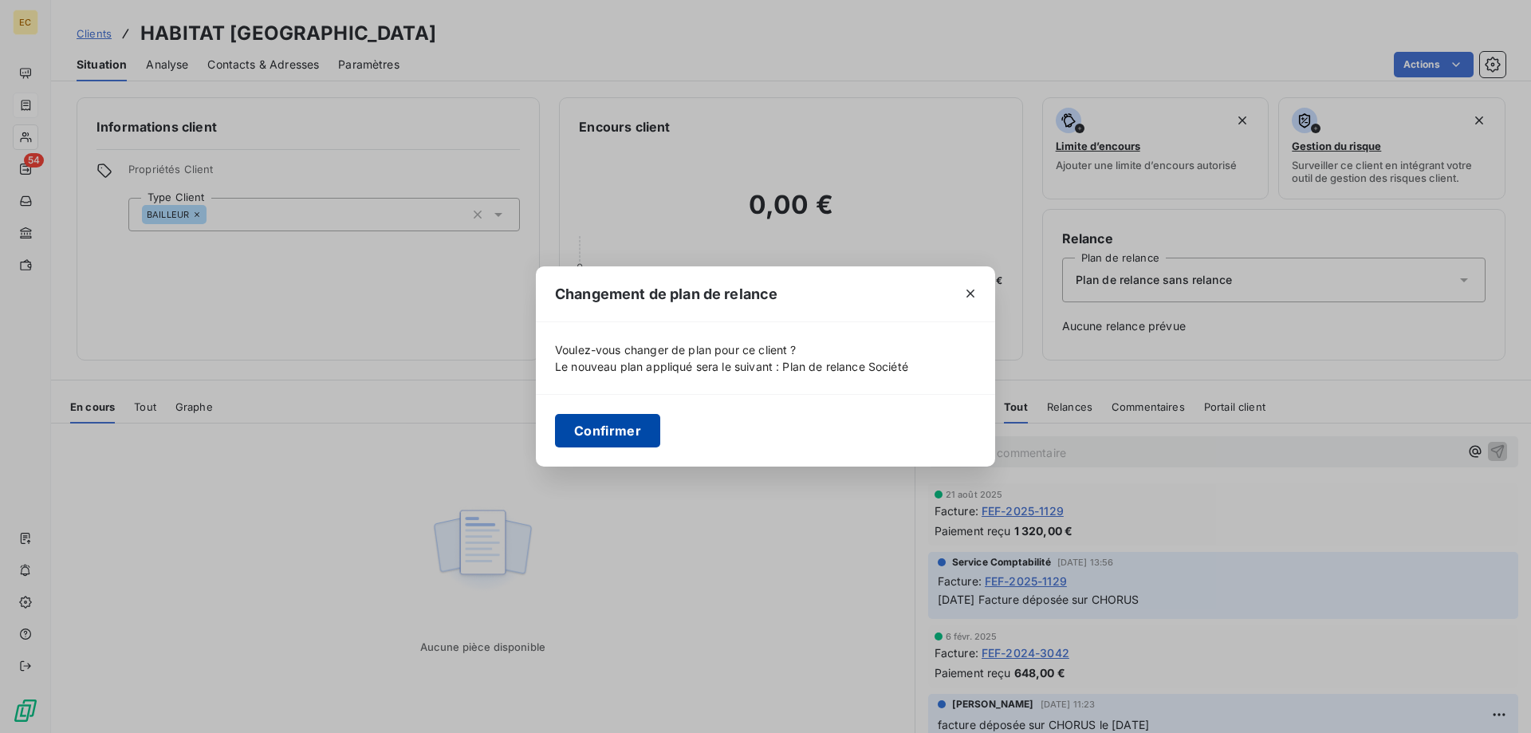
click at [606, 427] on button "Confirmer" at bounding box center [607, 431] width 105 height 34
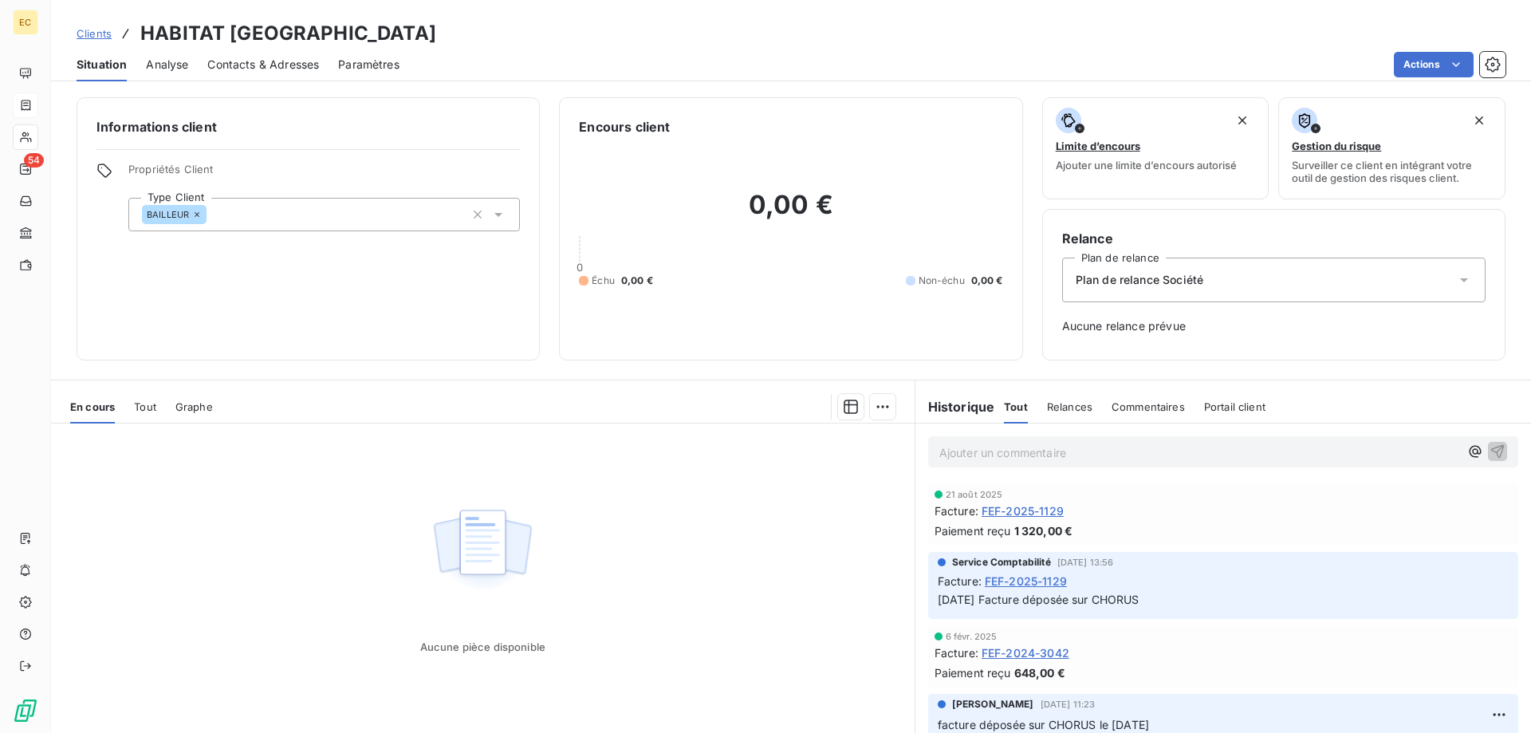
click at [86, 35] on span "Clients" at bounding box center [94, 33] width 35 height 13
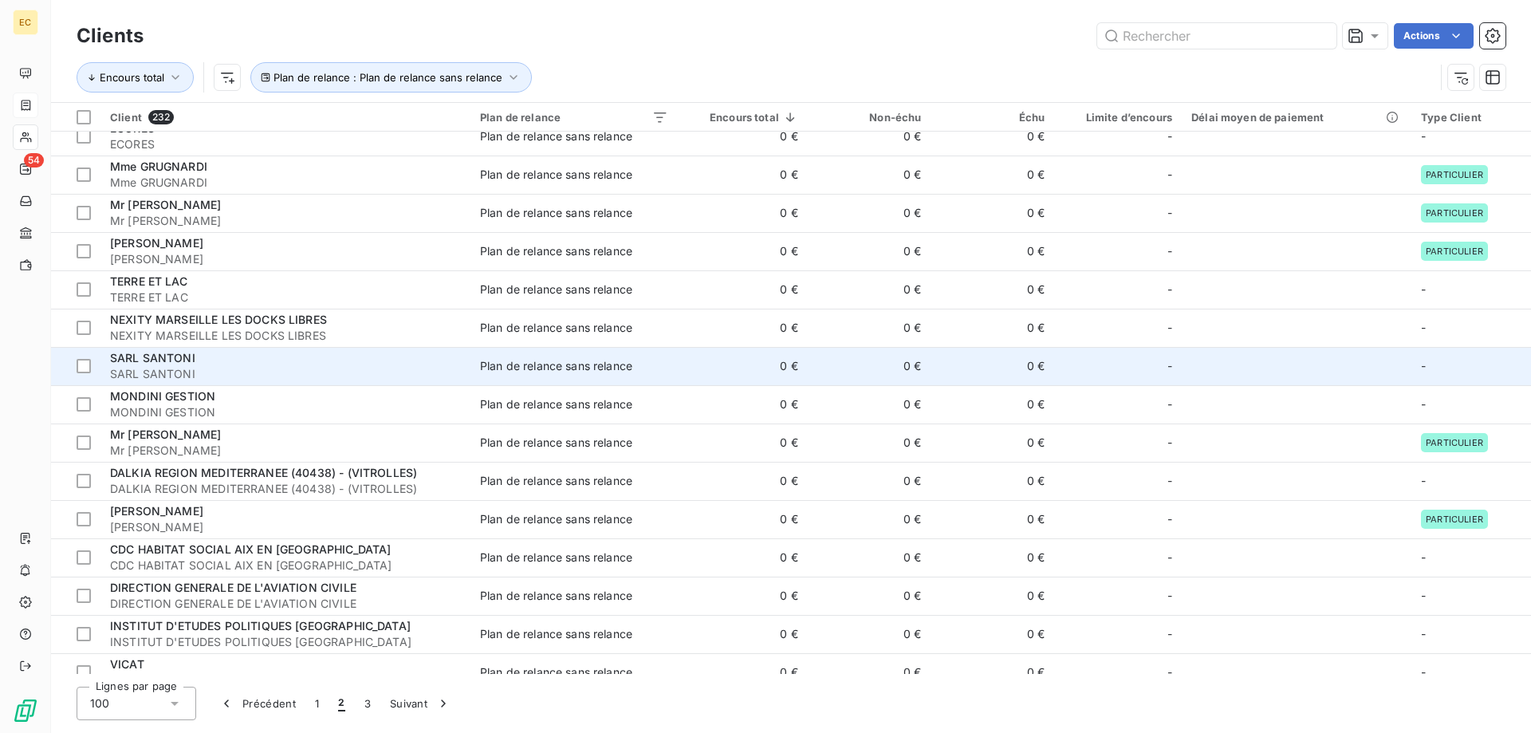
scroll to position [2034, 0]
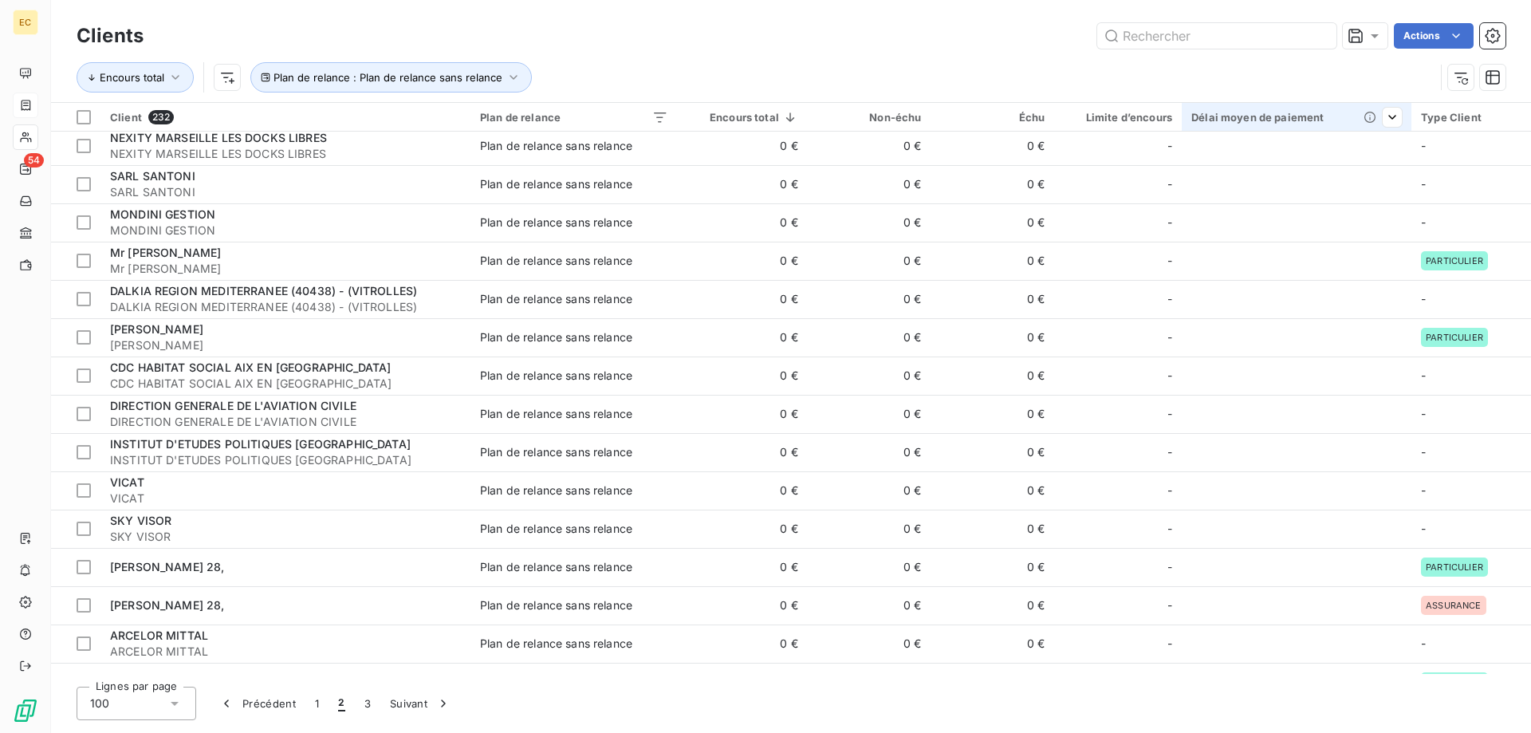
click at [1243, 114] on div "Délai moyen de paiement" at bounding box center [1297, 117] width 211 height 13
click at [1389, 109] on html "EC 54 Clients Actions Encours total Plan de relance : Plan de relance sans rela…" at bounding box center [765, 366] width 1531 height 733
click at [1335, 146] on span "Trier par ordre croissant" at bounding box center [1310, 151] width 128 height 16
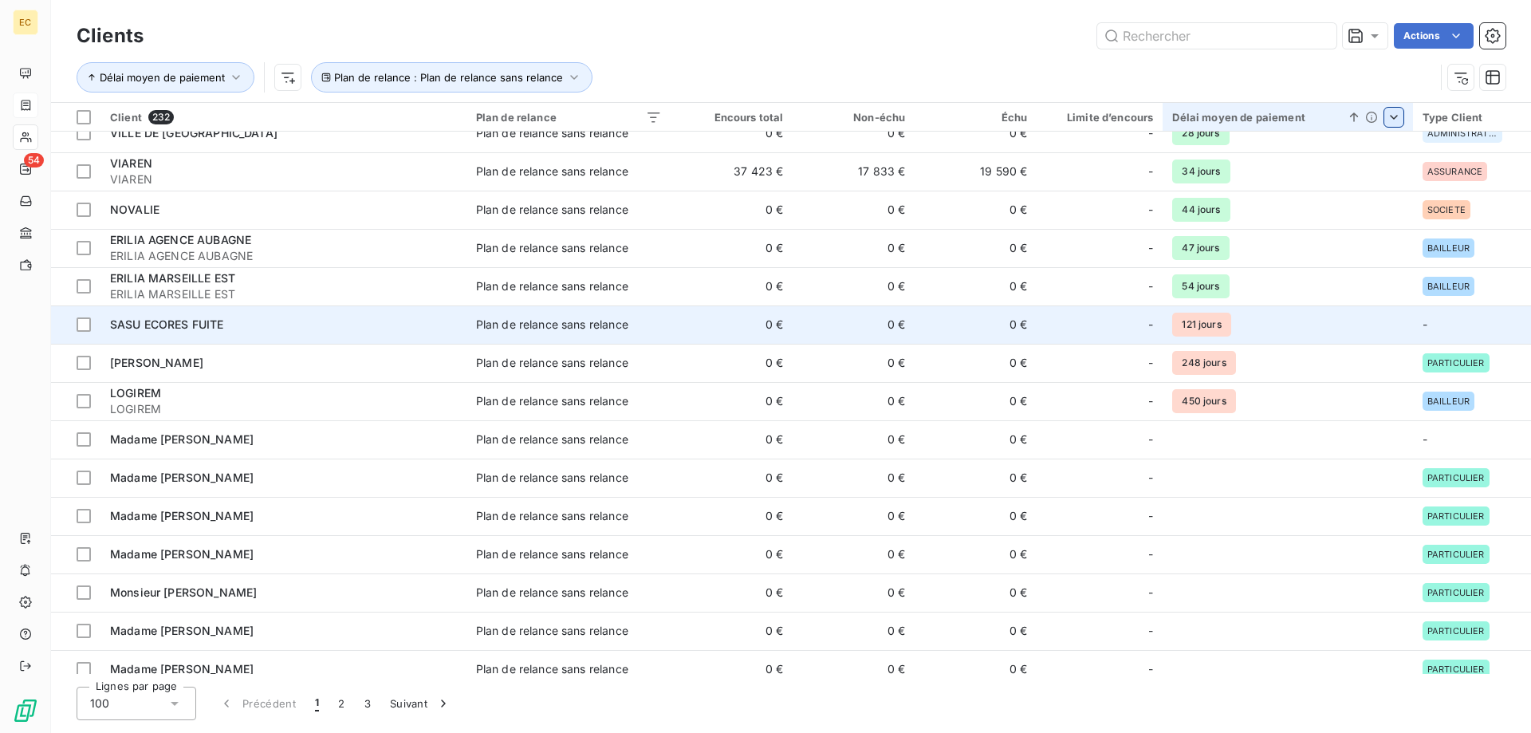
scroll to position [0, 0]
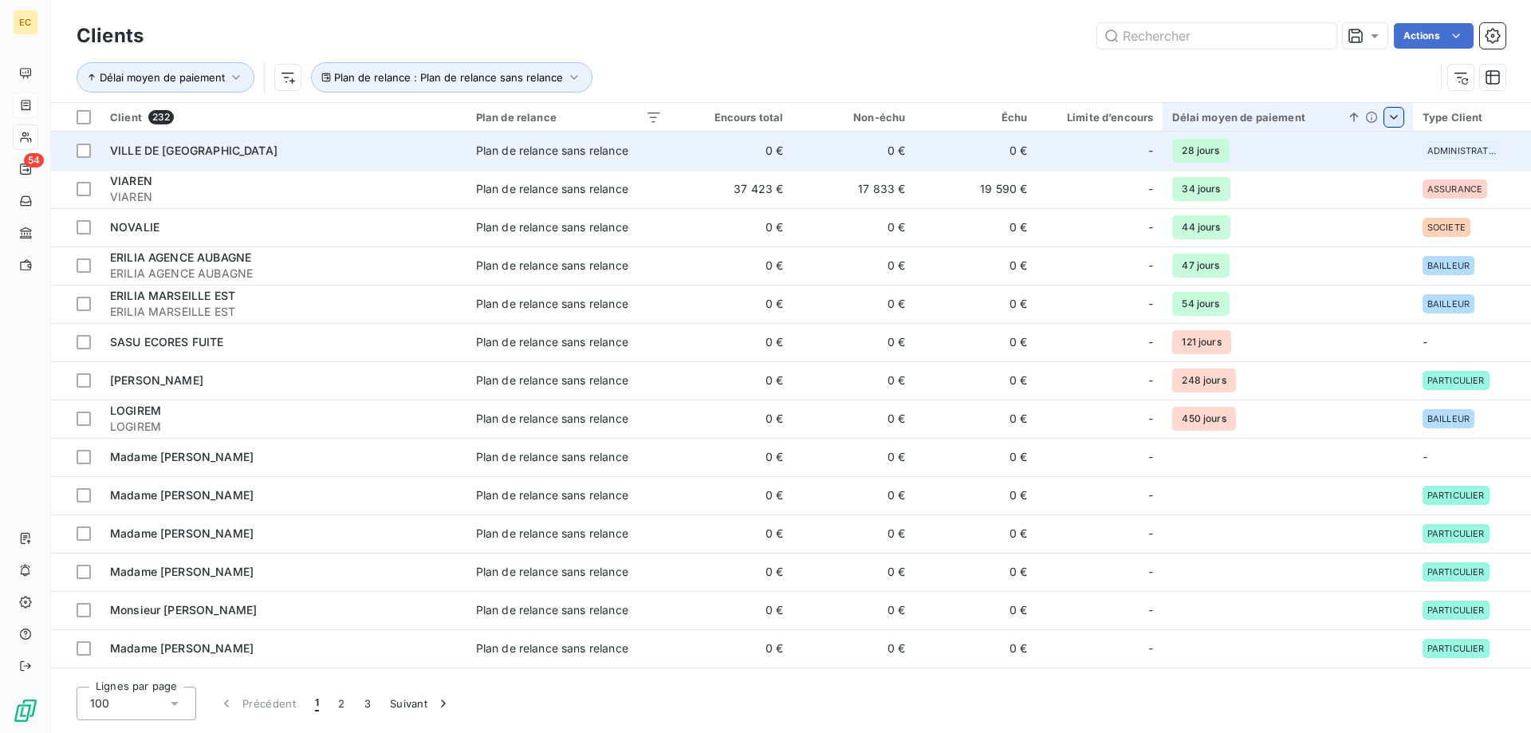
click at [255, 156] on div "VILLE DE [GEOGRAPHIC_DATA]" at bounding box center [283, 151] width 347 height 16
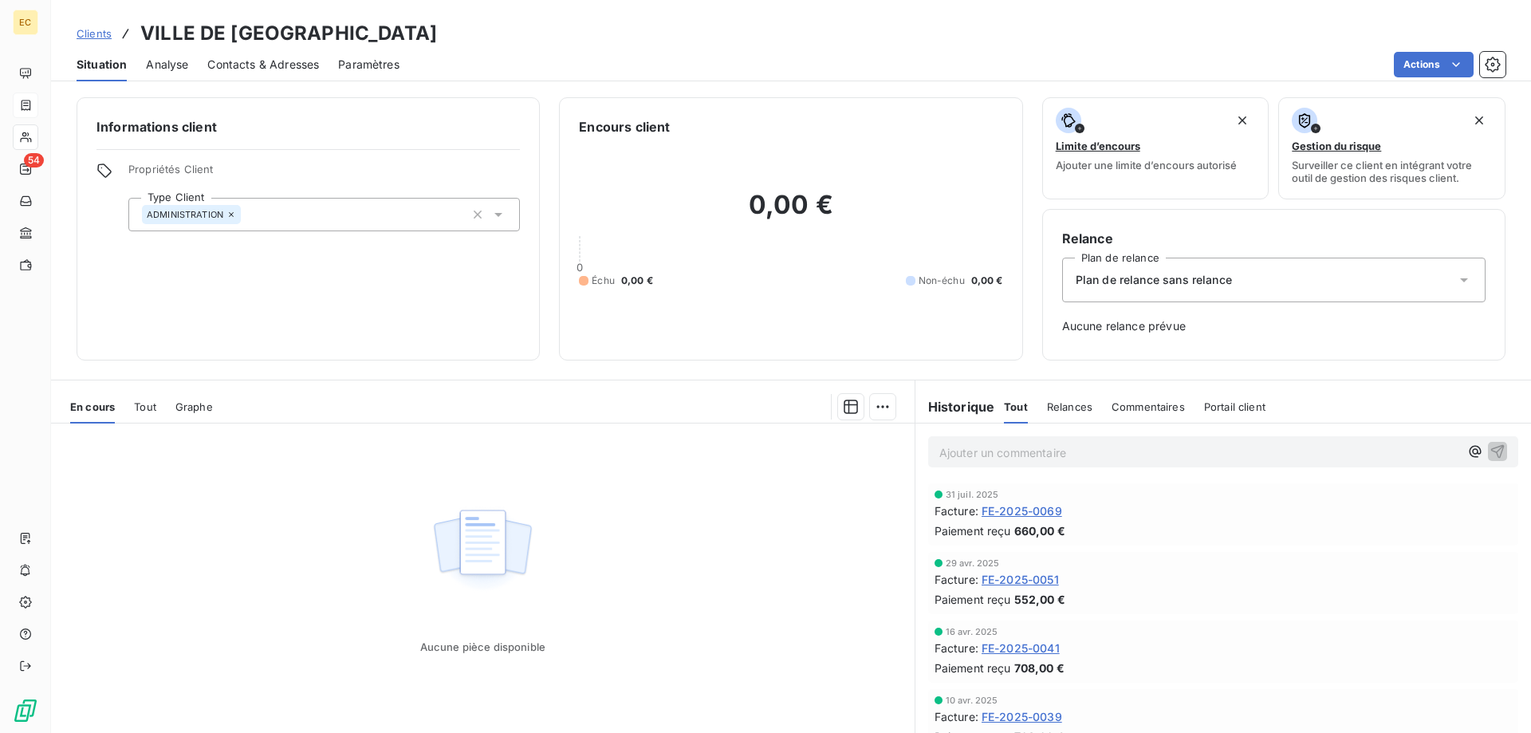
click at [1117, 282] on span "Plan de relance sans relance" at bounding box center [1154, 280] width 156 height 16
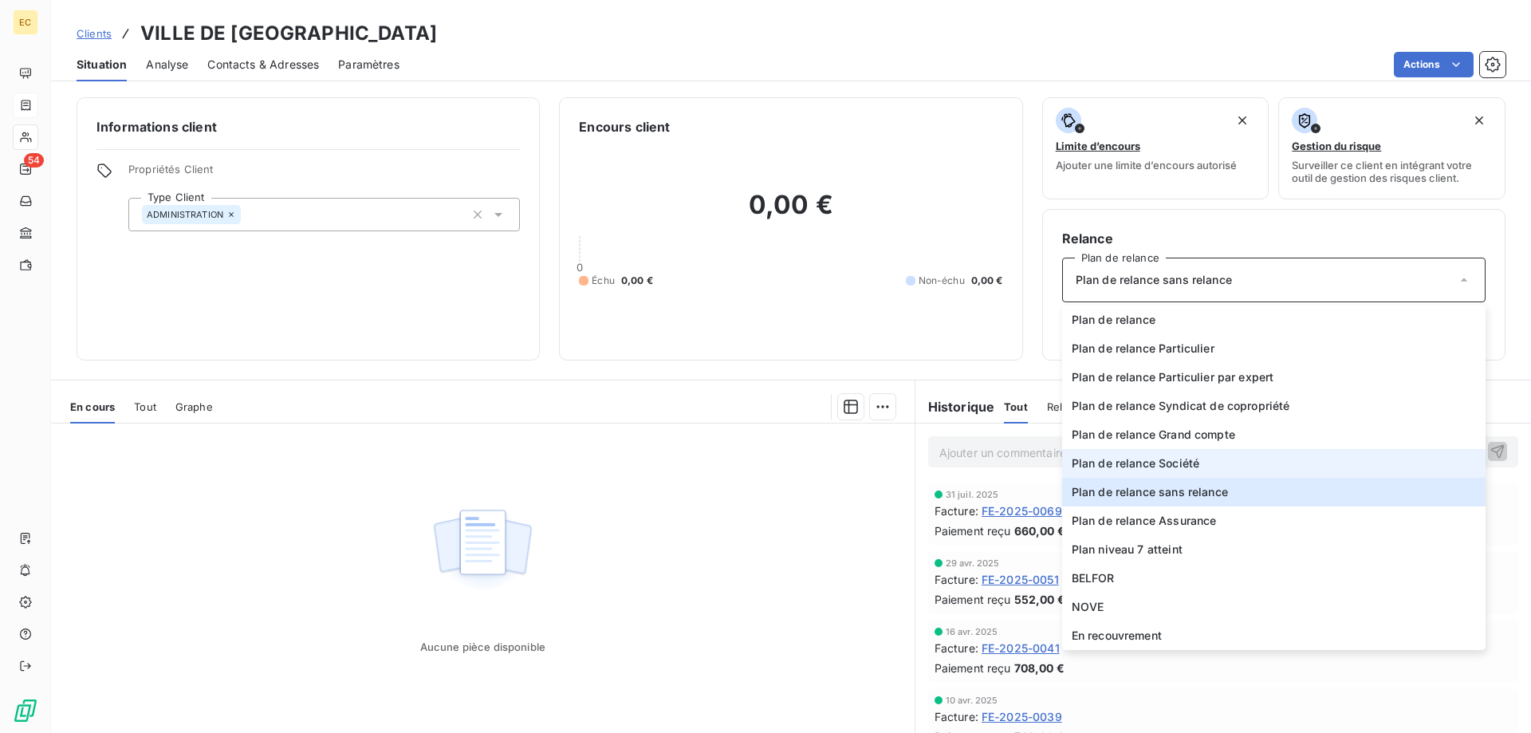
click at [1154, 459] on span "Plan de relance Société" at bounding box center [1136, 463] width 128 height 16
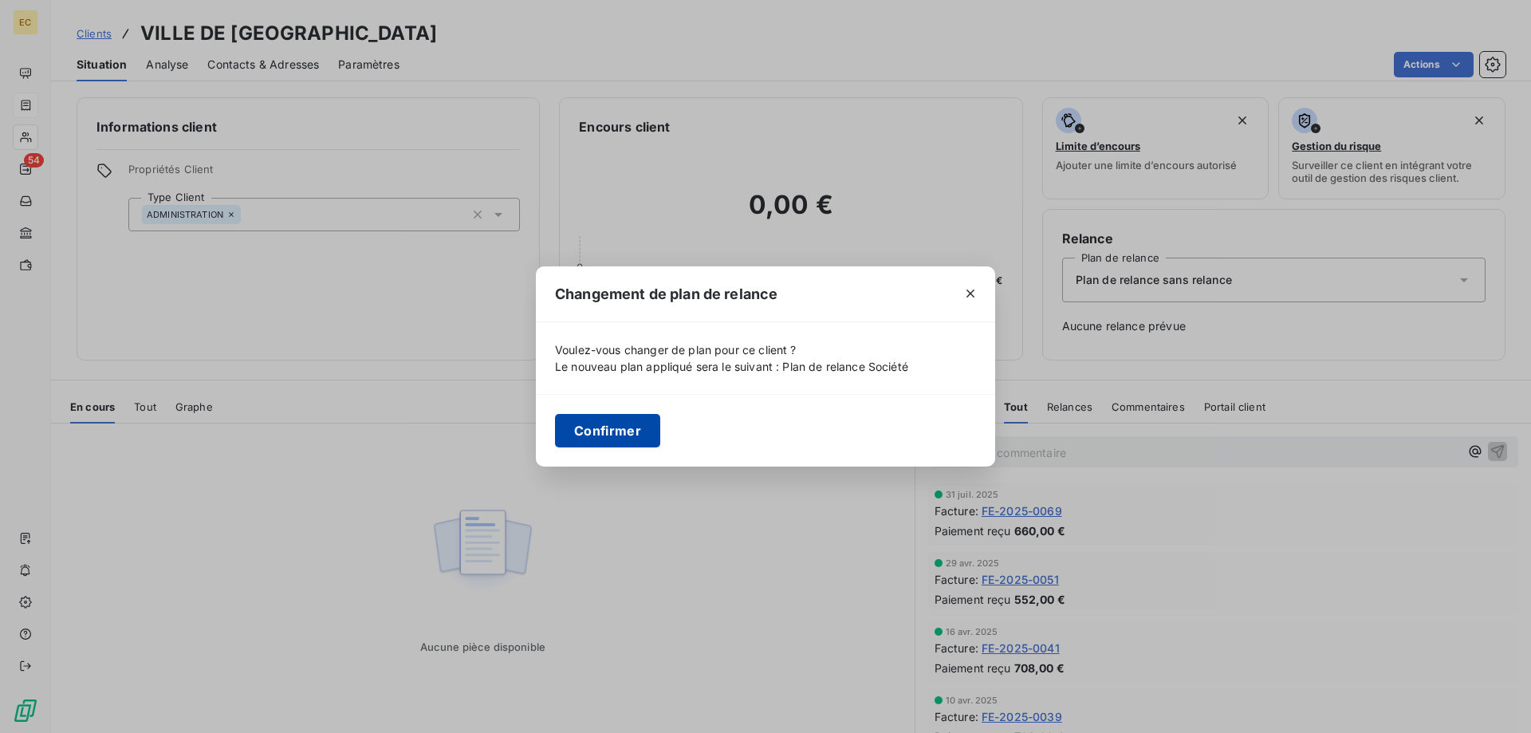
click at [610, 436] on button "Confirmer" at bounding box center [607, 431] width 105 height 34
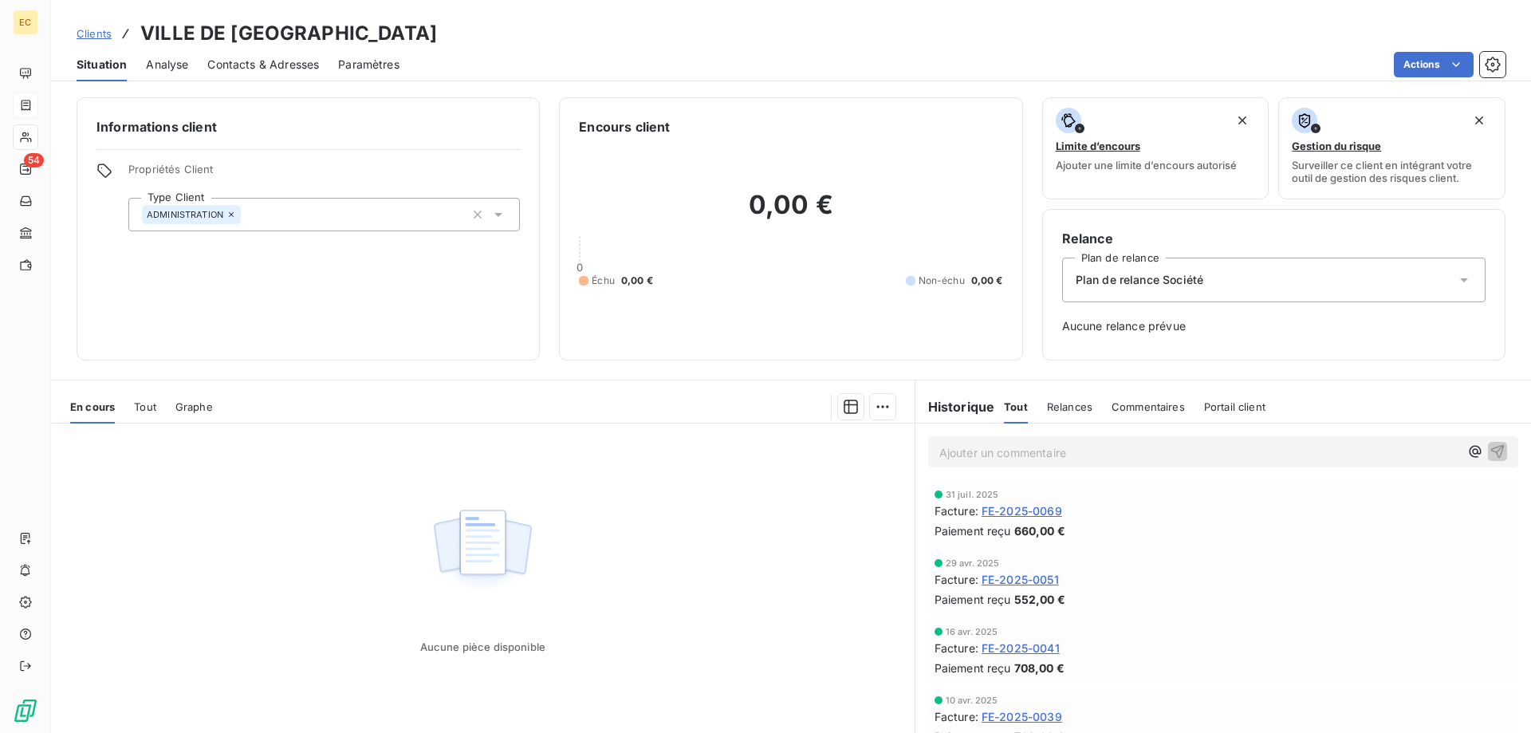
click at [81, 30] on span "Clients" at bounding box center [94, 33] width 35 height 13
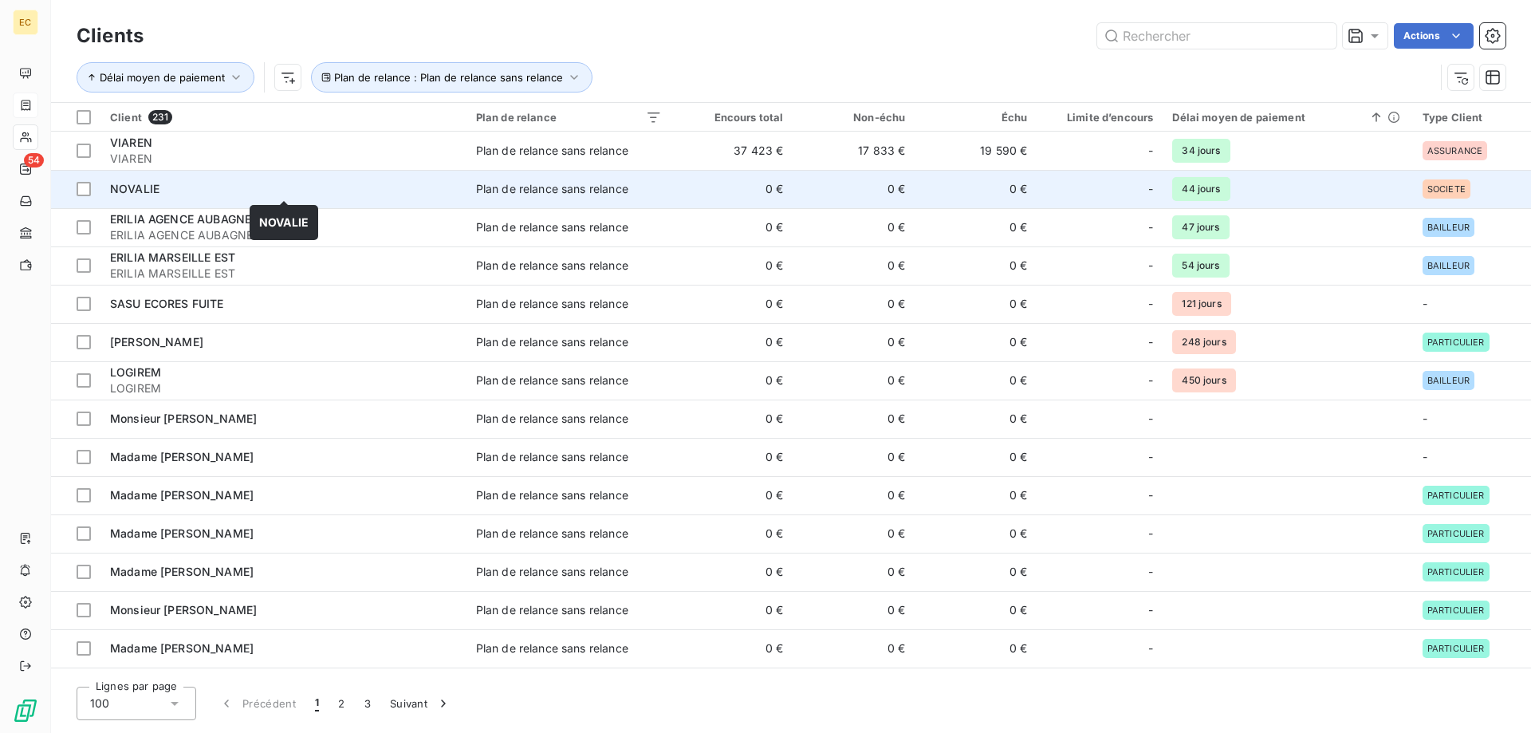
click at [194, 194] on div "NOVALIE" at bounding box center [283, 189] width 347 height 16
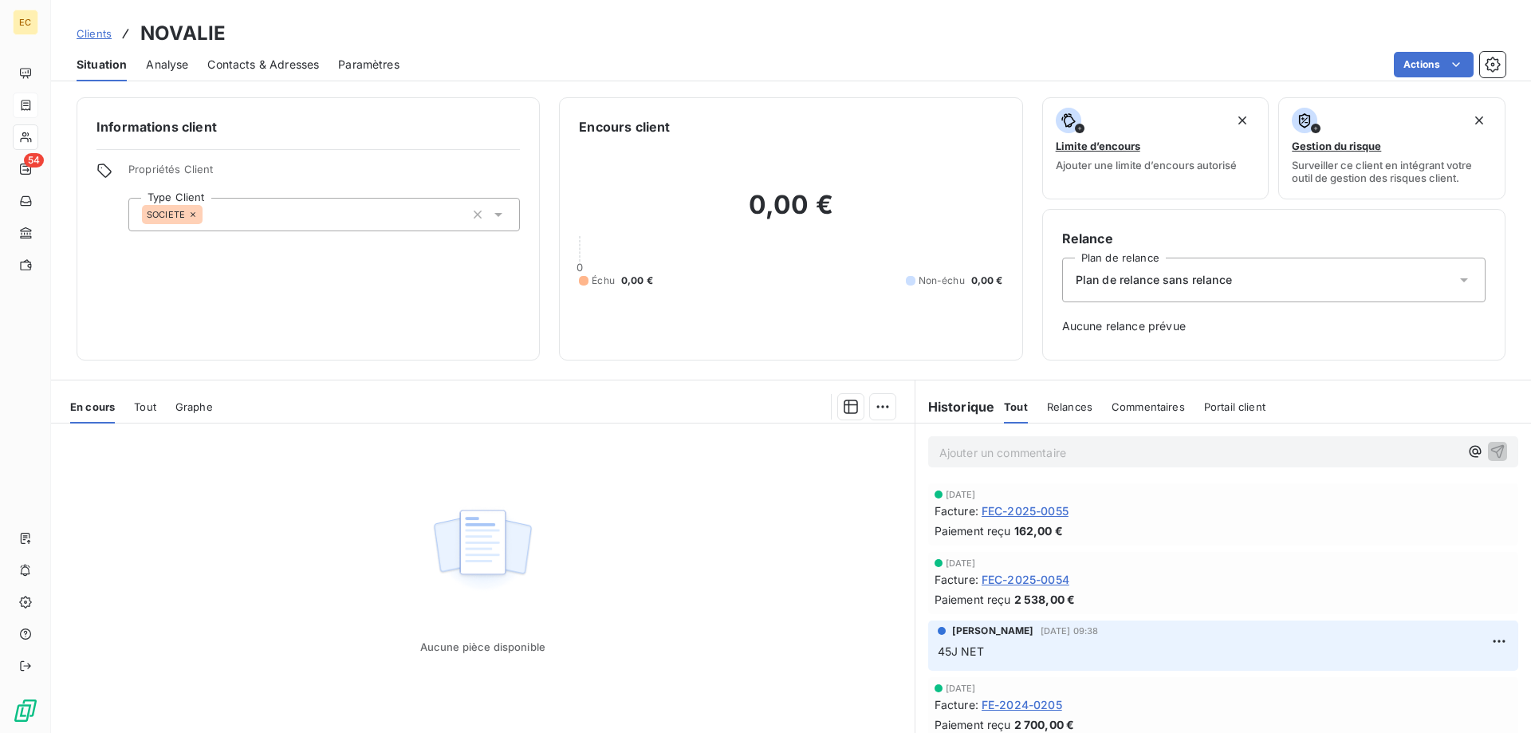
click at [1175, 278] on span "Plan de relance sans relance" at bounding box center [1154, 280] width 156 height 16
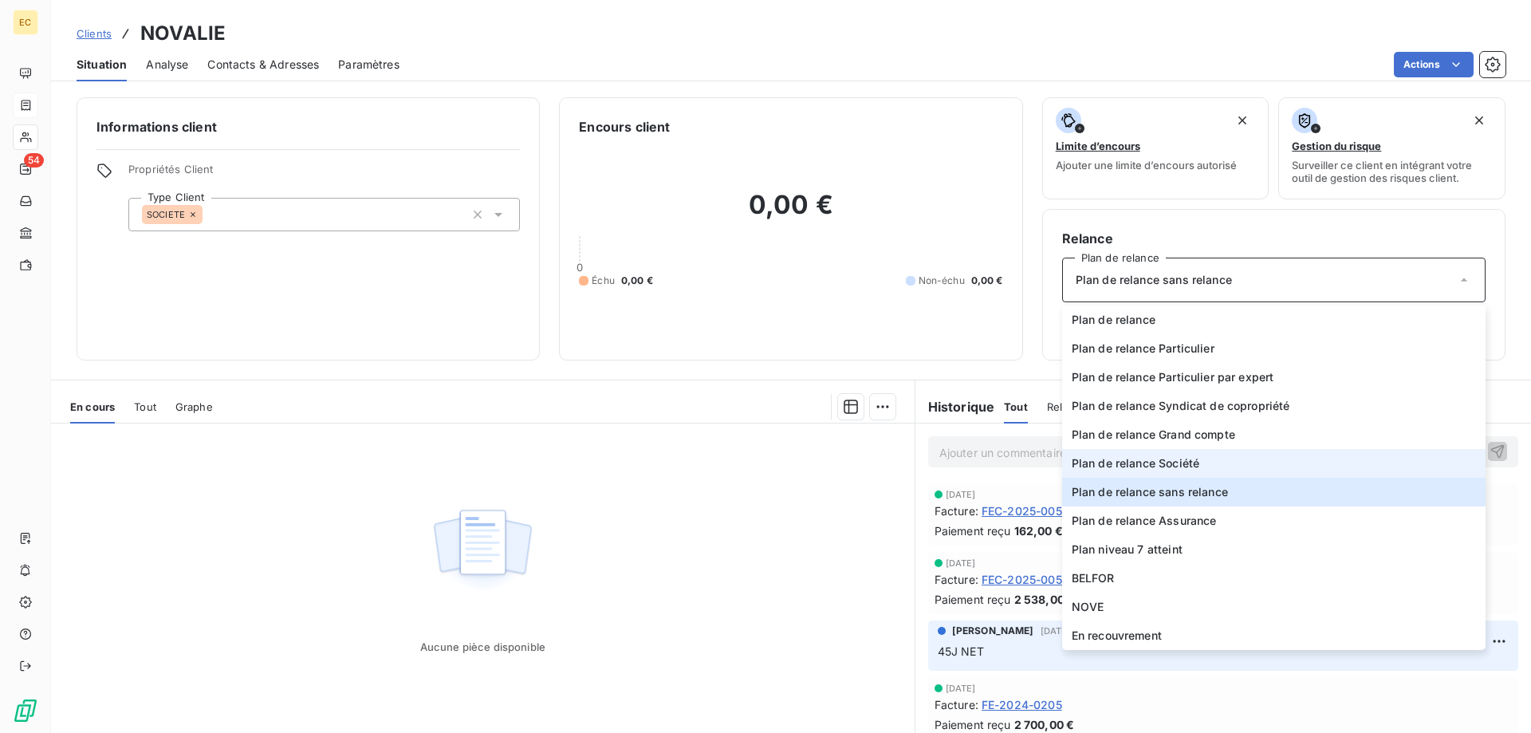
click at [1175, 459] on span "Plan de relance Société" at bounding box center [1136, 463] width 128 height 16
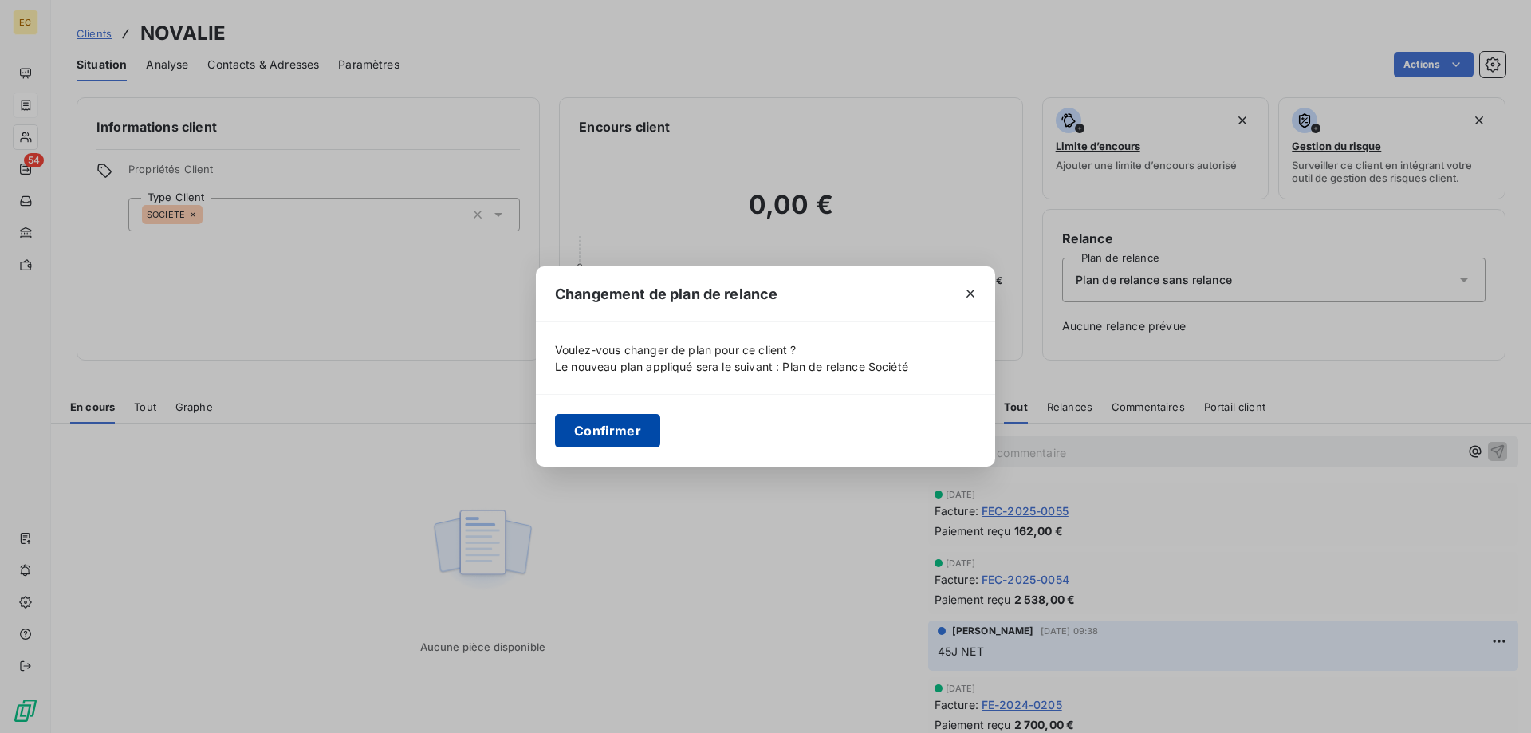
click at [609, 422] on button "Confirmer" at bounding box center [607, 431] width 105 height 34
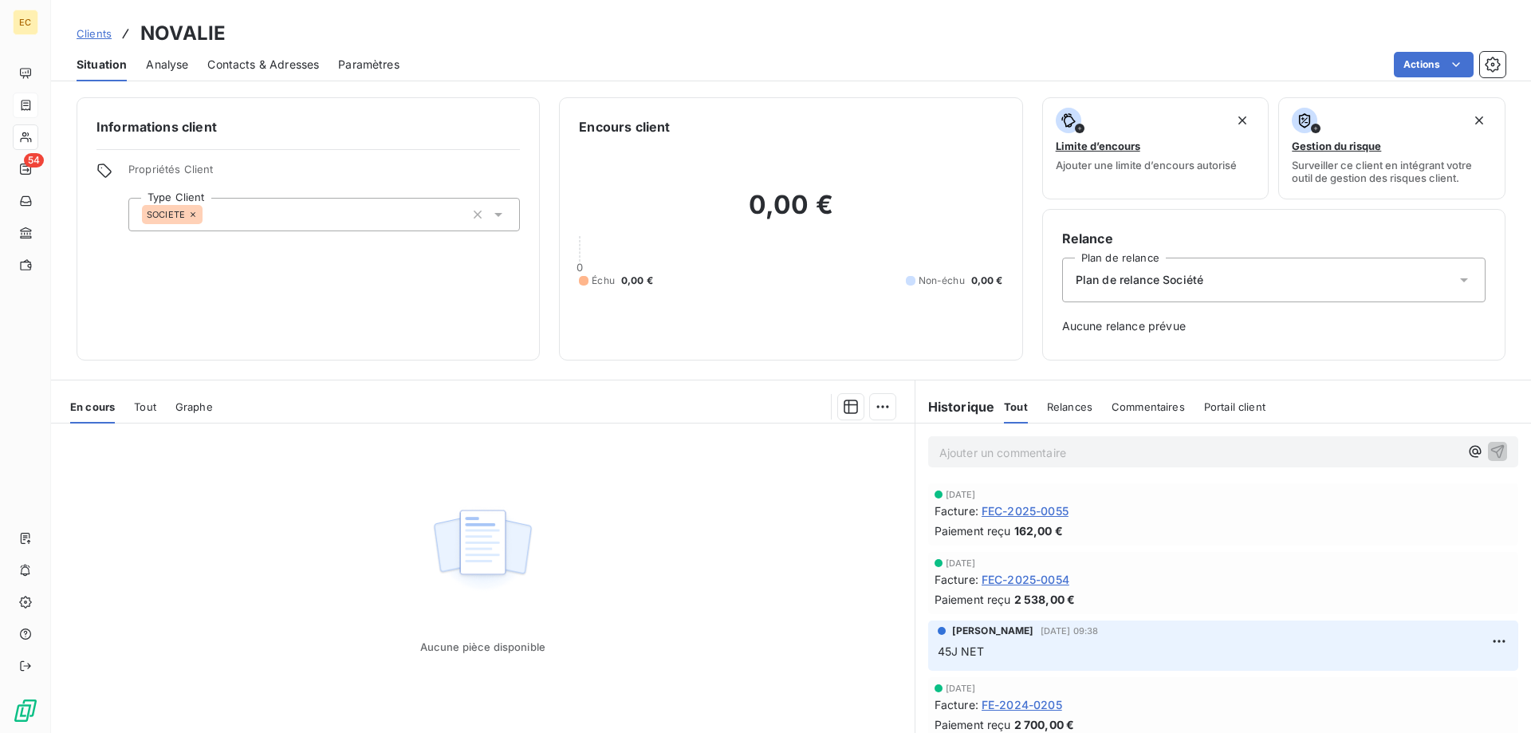
click at [98, 35] on span "Clients" at bounding box center [94, 33] width 35 height 13
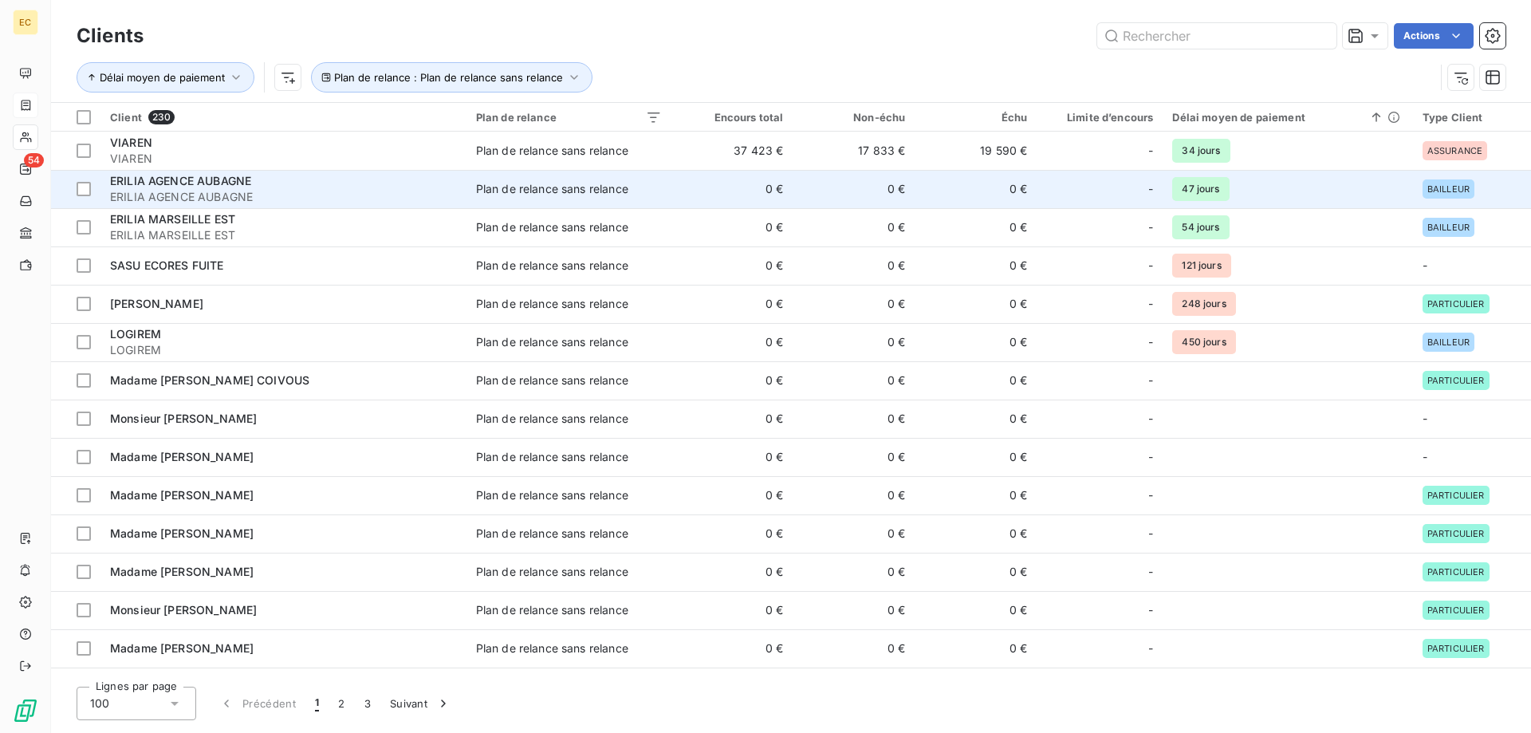
click at [246, 176] on span "ERILIA AGENCE AUBAGNE" at bounding box center [180, 181] width 141 height 14
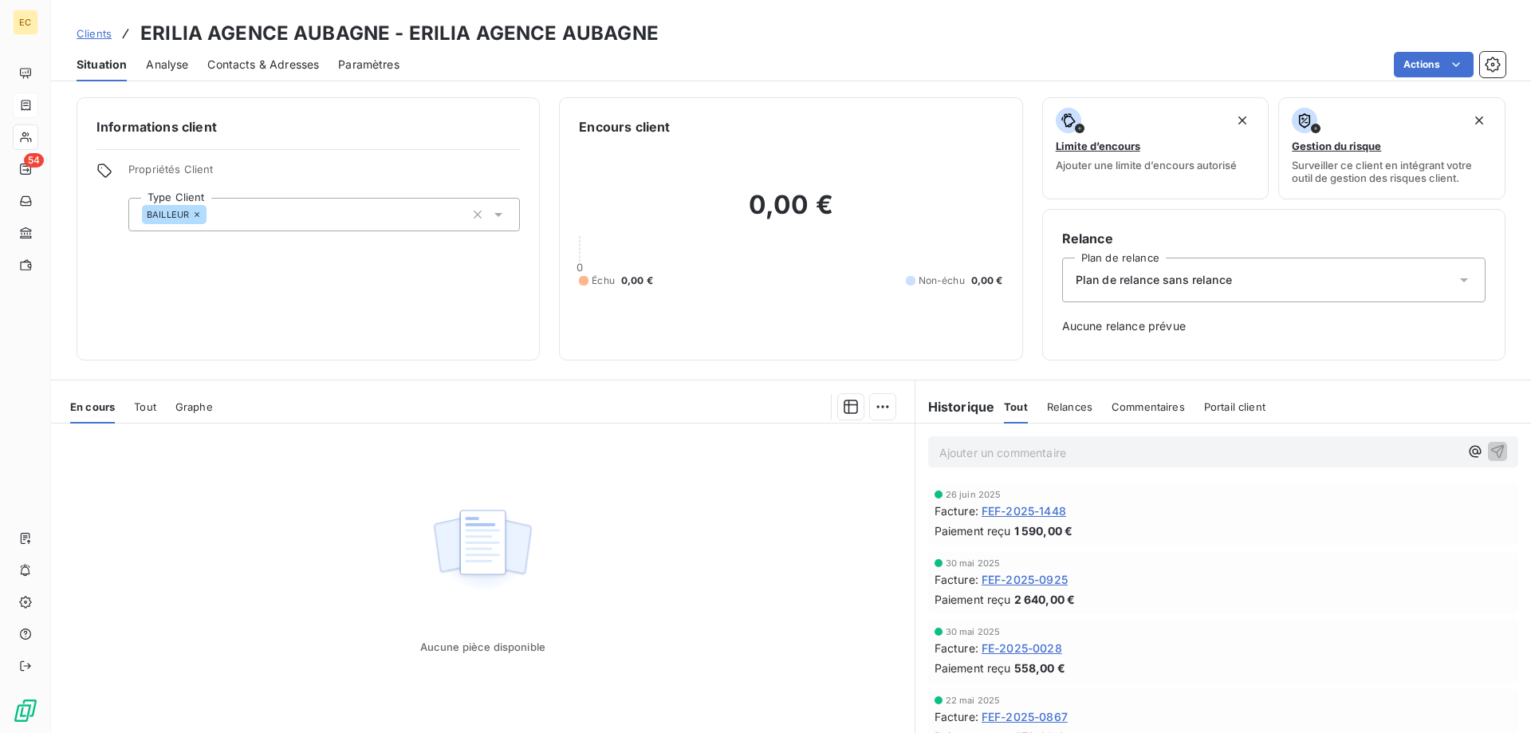
click at [1217, 277] on span "Plan de relance sans relance" at bounding box center [1154, 280] width 156 height 16
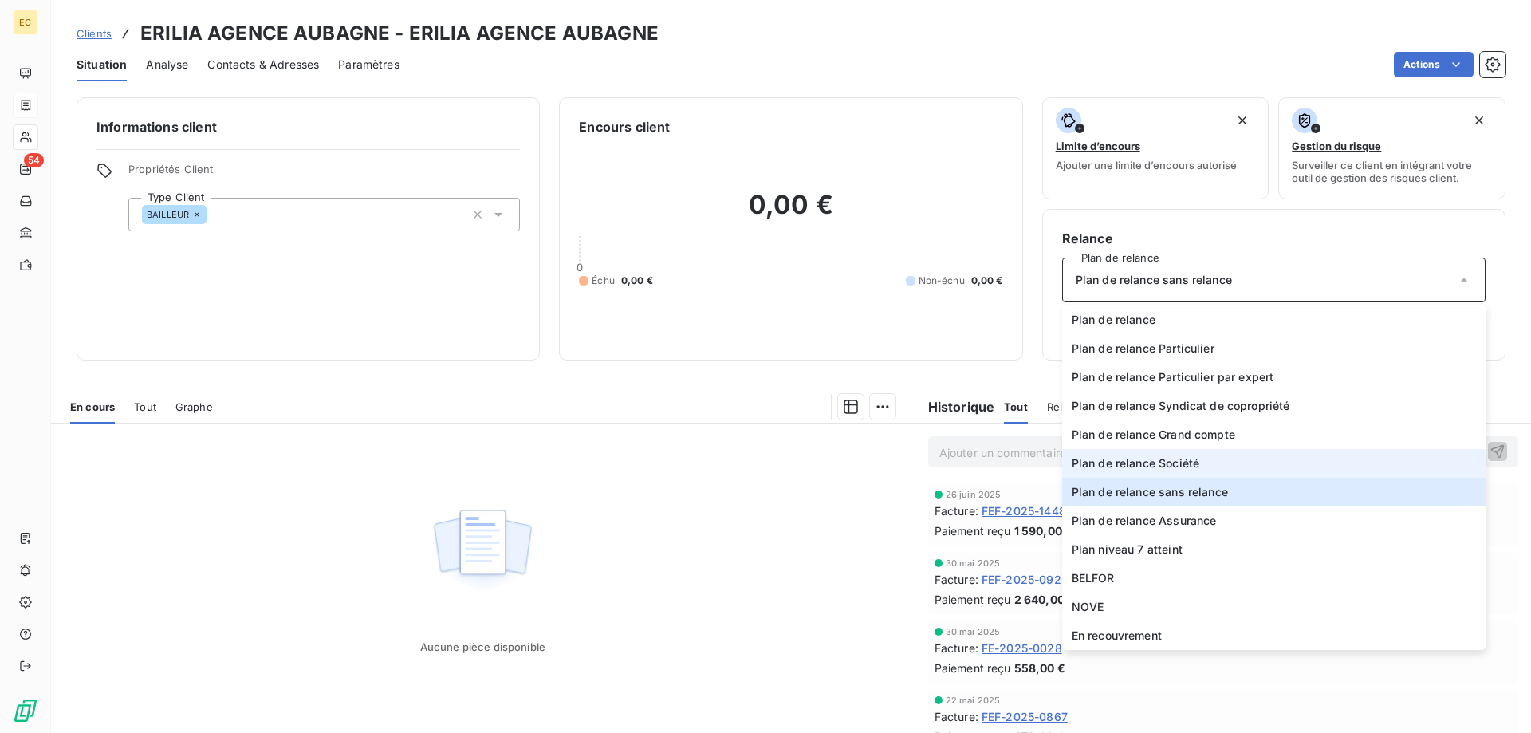
click at [1180, 467] on span "Plan de relance Société" at bounding box center [1136, 463] width 128 height 16
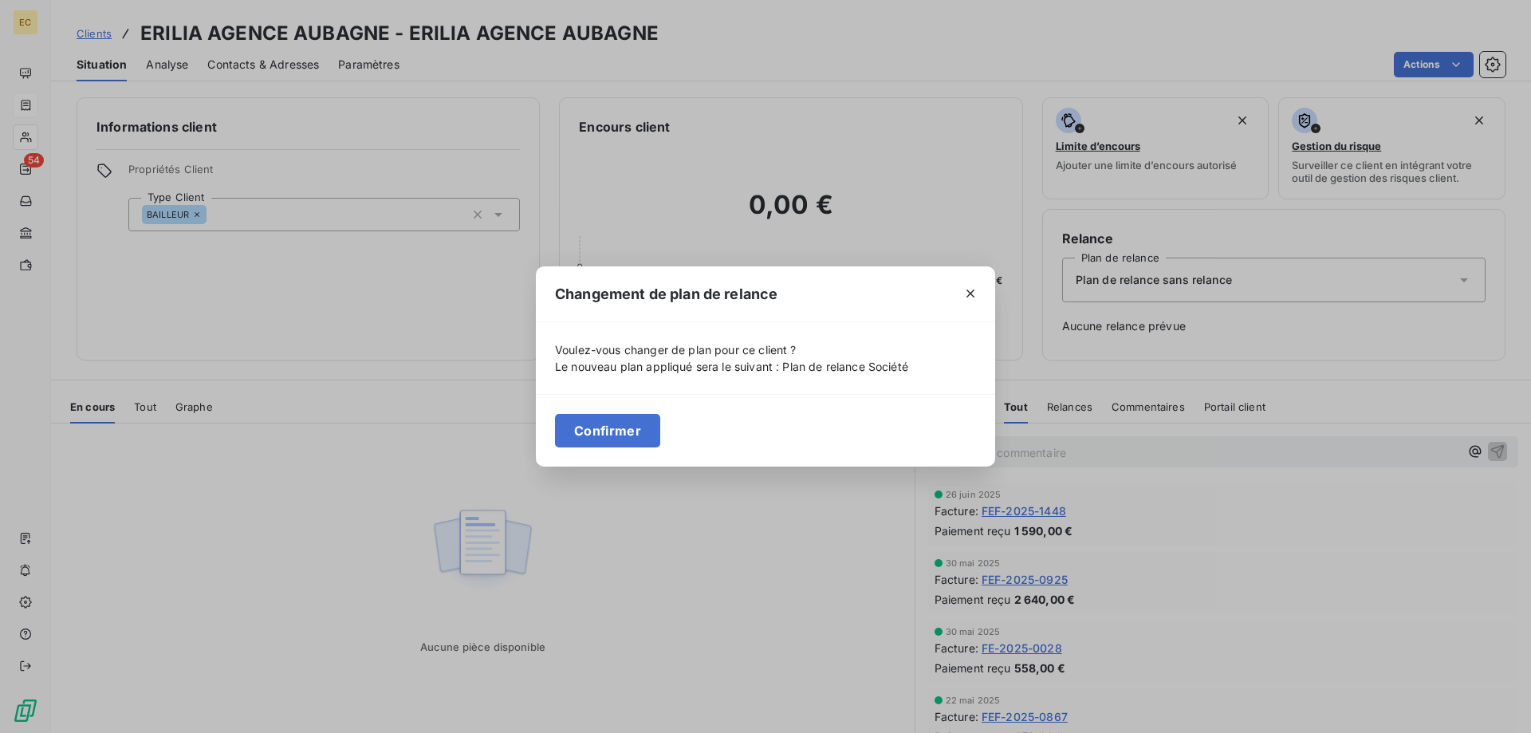
click at [669, 444] on div "Confirmer" at bounding box center [765, 430] width 459 height 73
click at [618, 424] on button "Confirmer" at bounding box center [607, 431] width 105 height 34
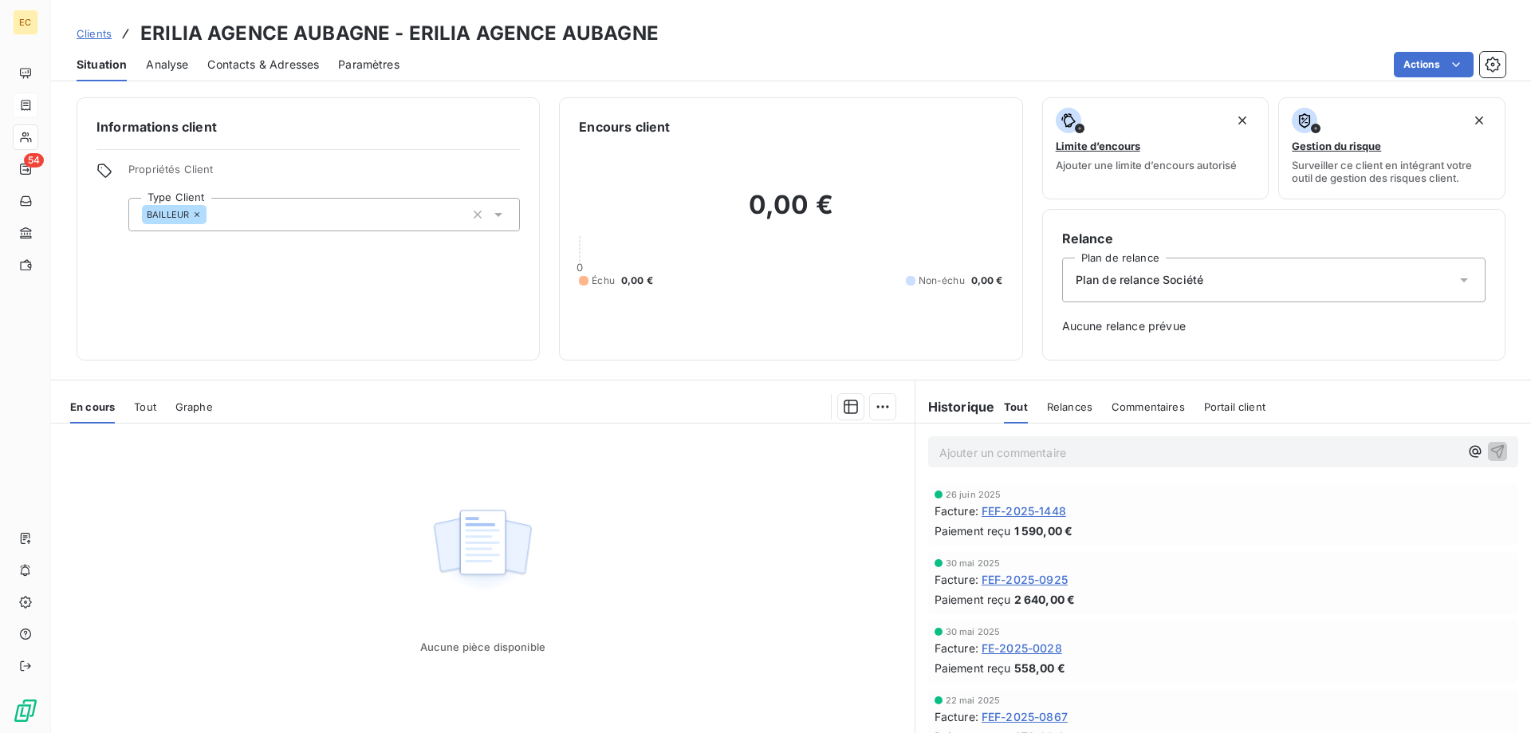
click at [93, 32] on span "Clients" at bounding box center [94, 33] width 35 height 13
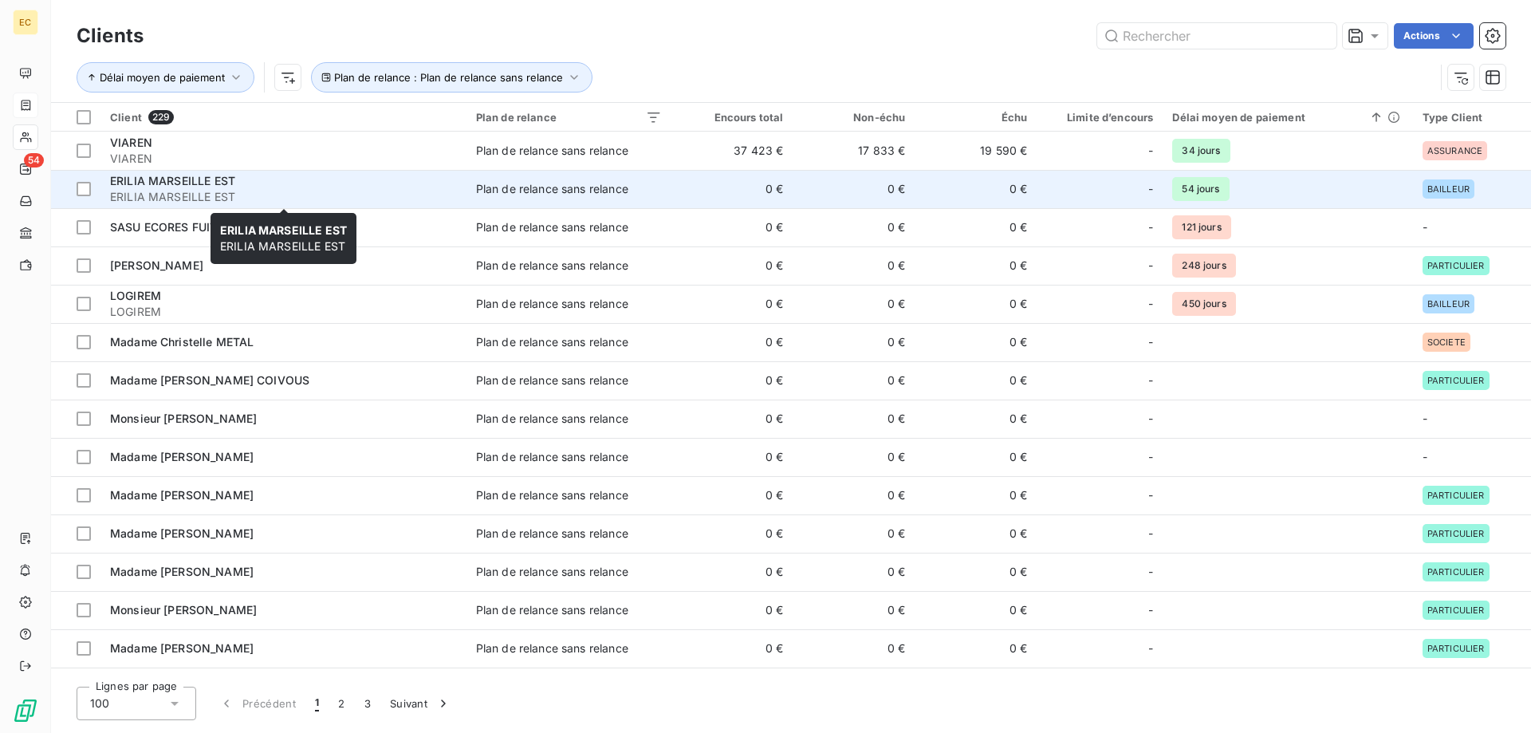
click at [228, 195] on span "ERILIA MARSEILLE EST" at bounding box center [283, 197] width 347 height 16
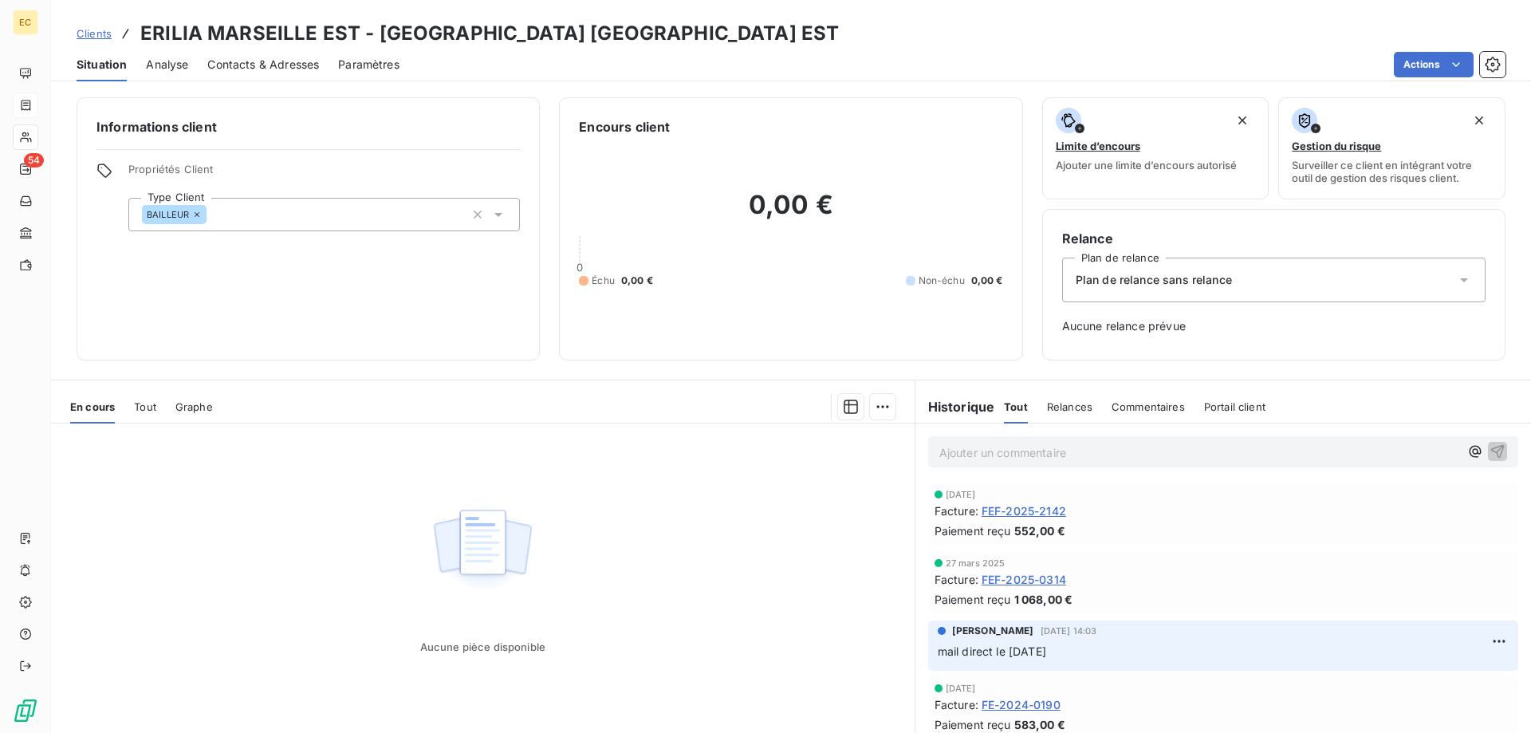
click at [1137, 271] on div "Plan de relance sans relance" at bounding box center [1274, 280] width 424 height 45
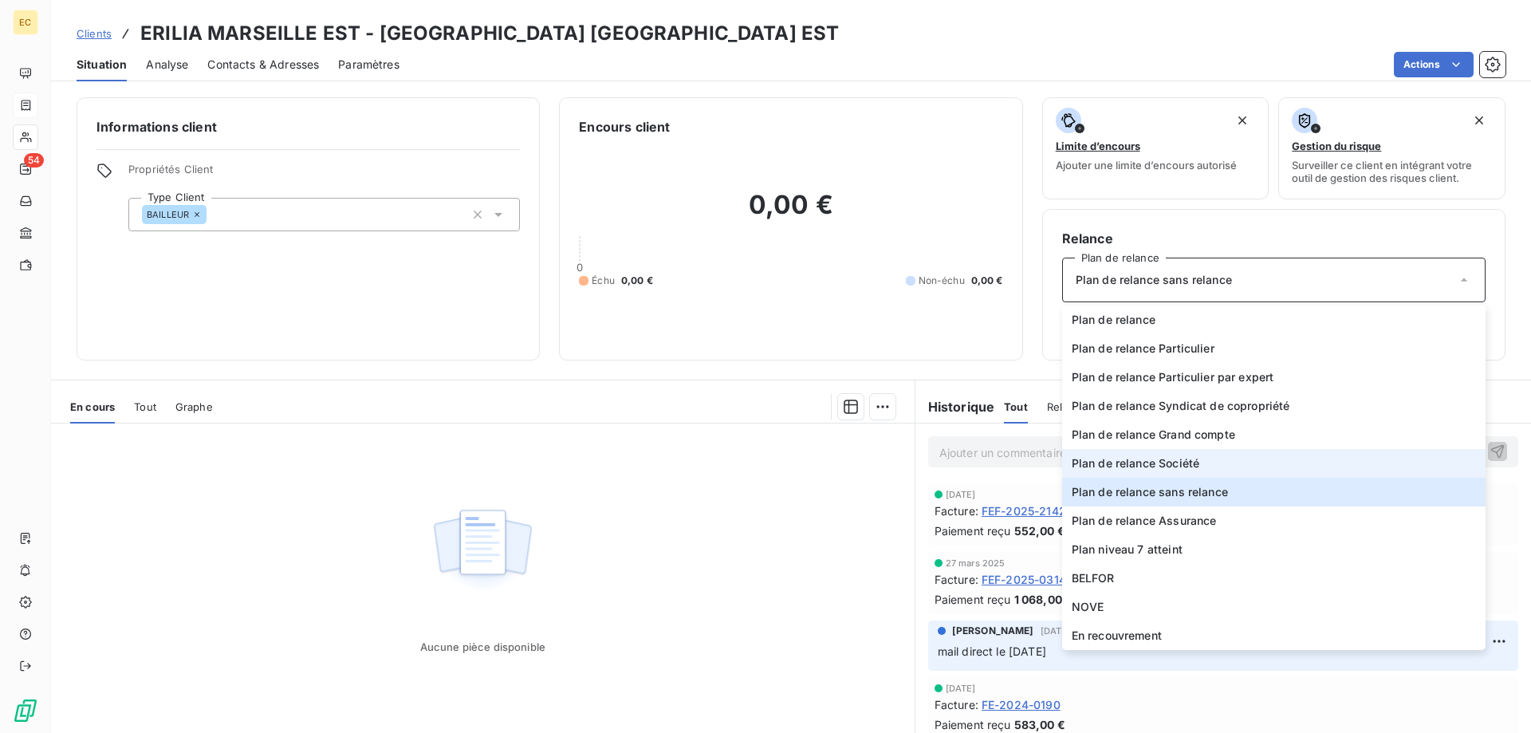
click at [1156, 466] on span "Plan de relance Société" at bounding box center [1136, 463] width 128 height 16
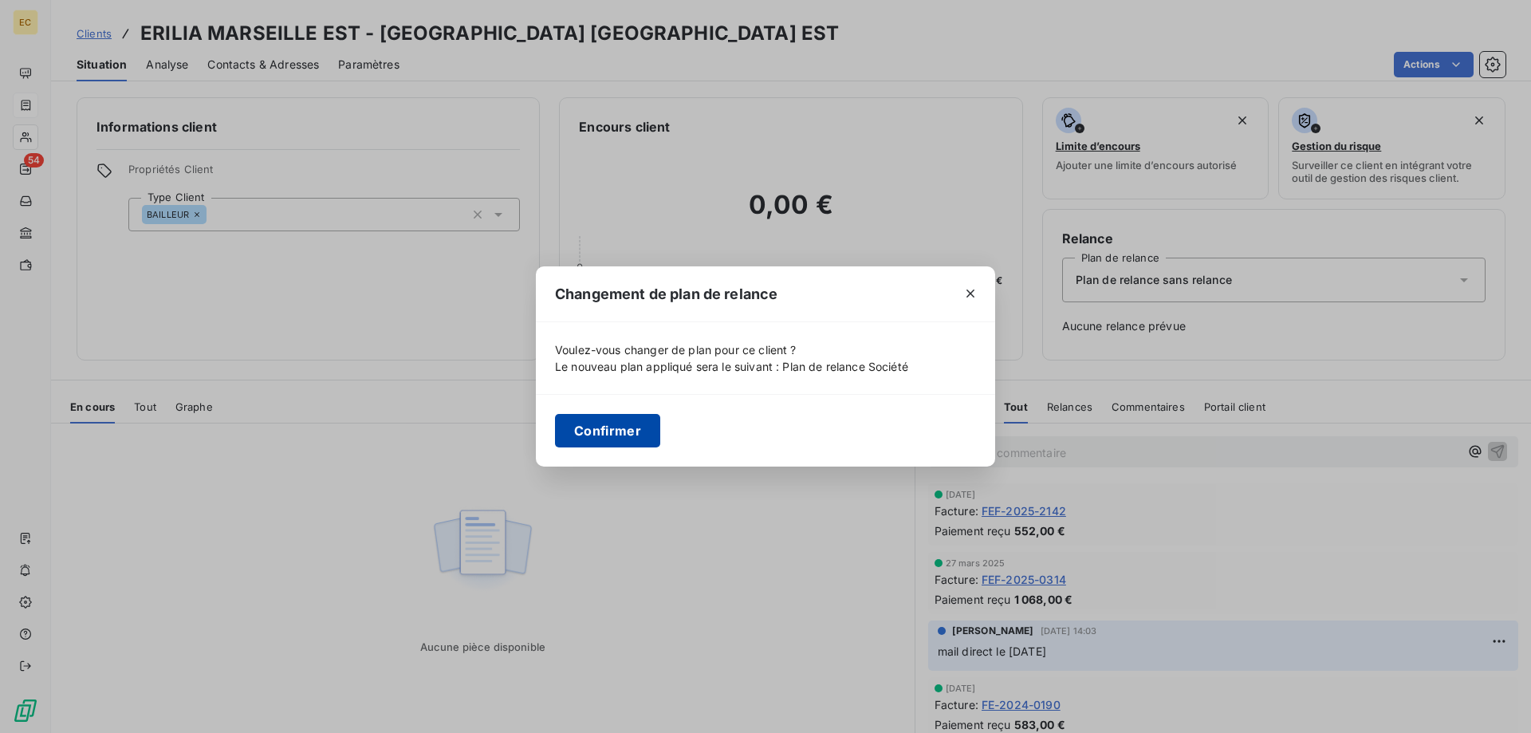
click at [627, 432] on button "Confirmer" at bounding box center [607, 431] width 105 height 34
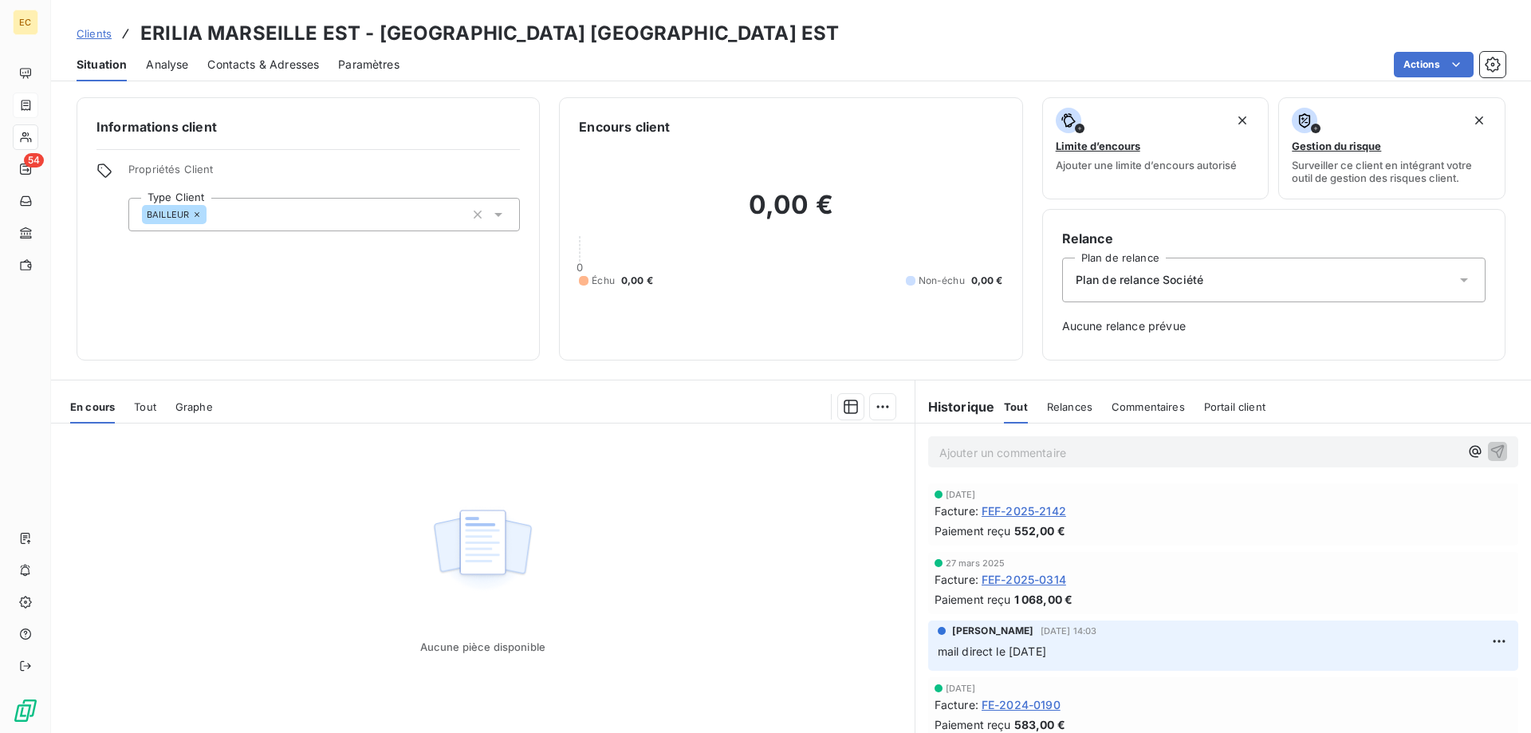
click at [97, 34] on span "Clients" at bounding box center [94, 33] width 35 height 13
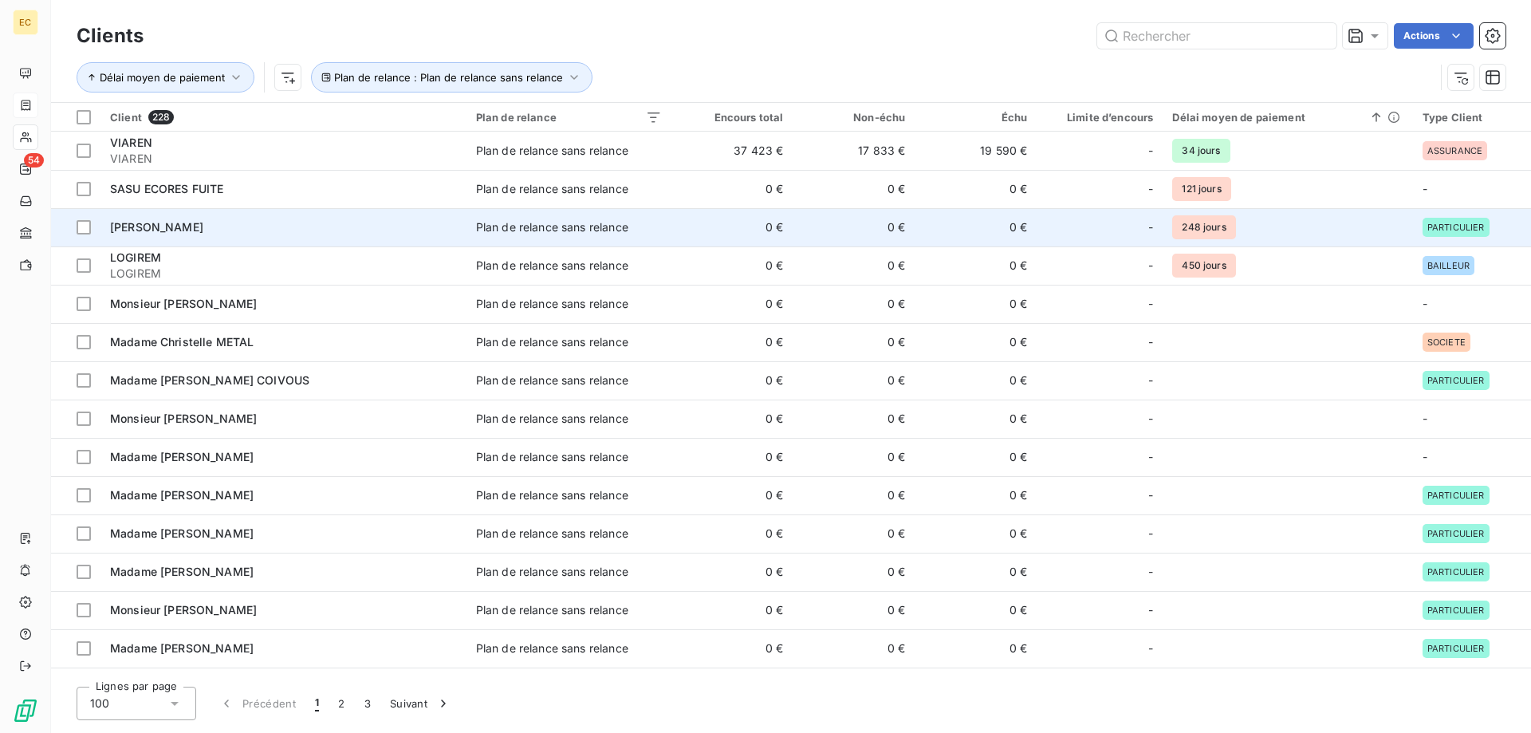
click at [183, 232] on div "[PERSON_NAME]" at bounding box center [283, 227] width 347 height 16
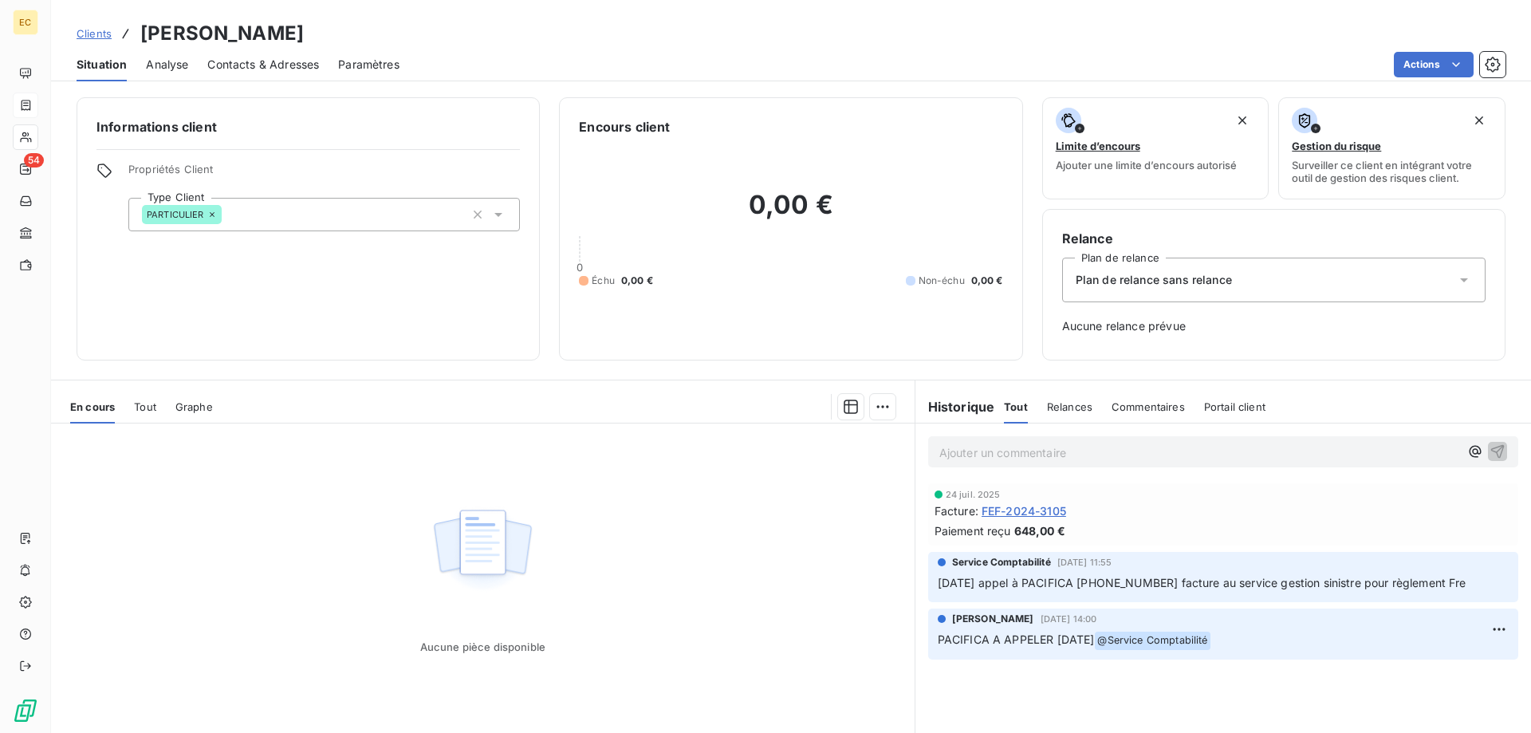
click at [1180, 269] on div "Plan de relance sans relance" at bounding box center [1274, 280] width 424 height 45
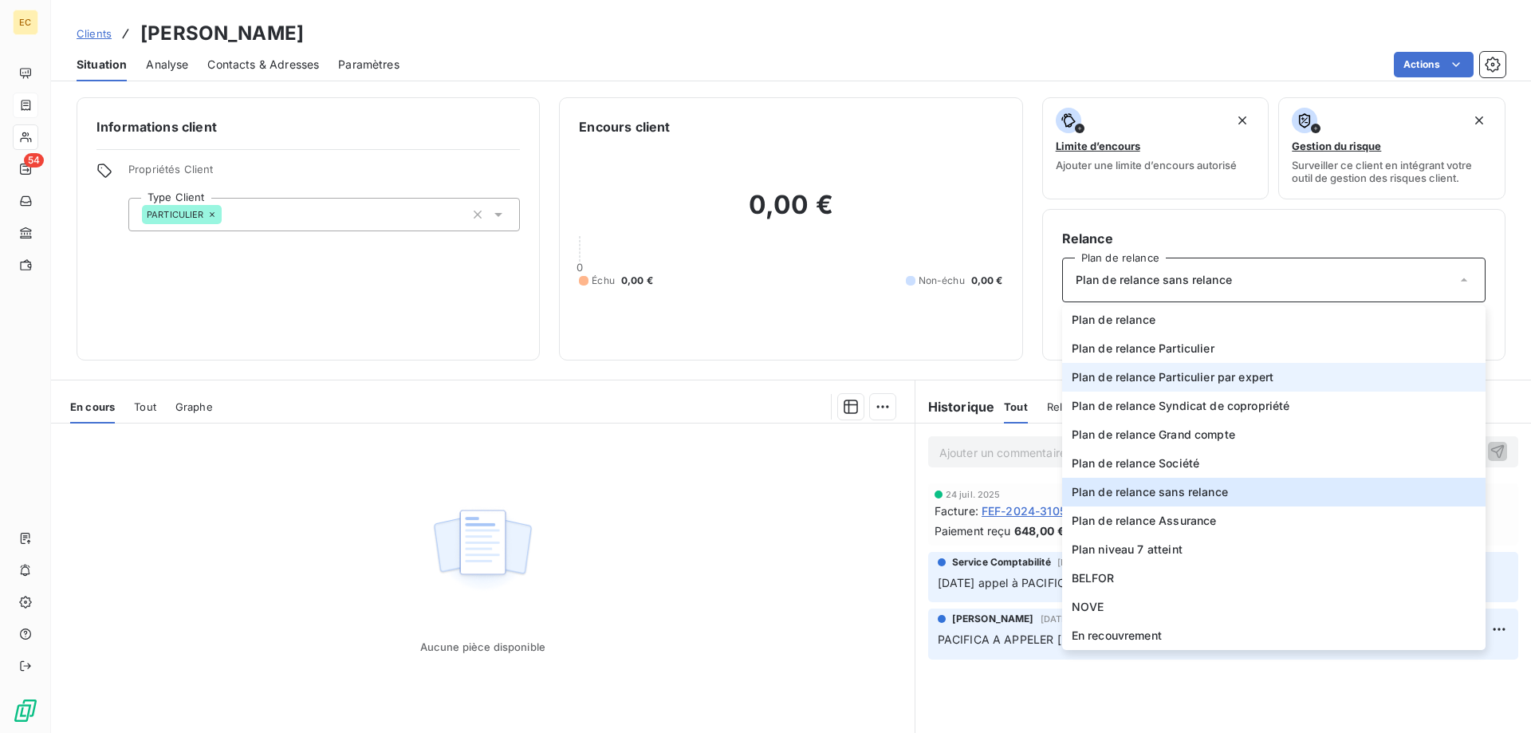
click at [1195, 372] on span "Plan de relance Particulier par expert" at bounding box center [1173, 377] width 203 height 16
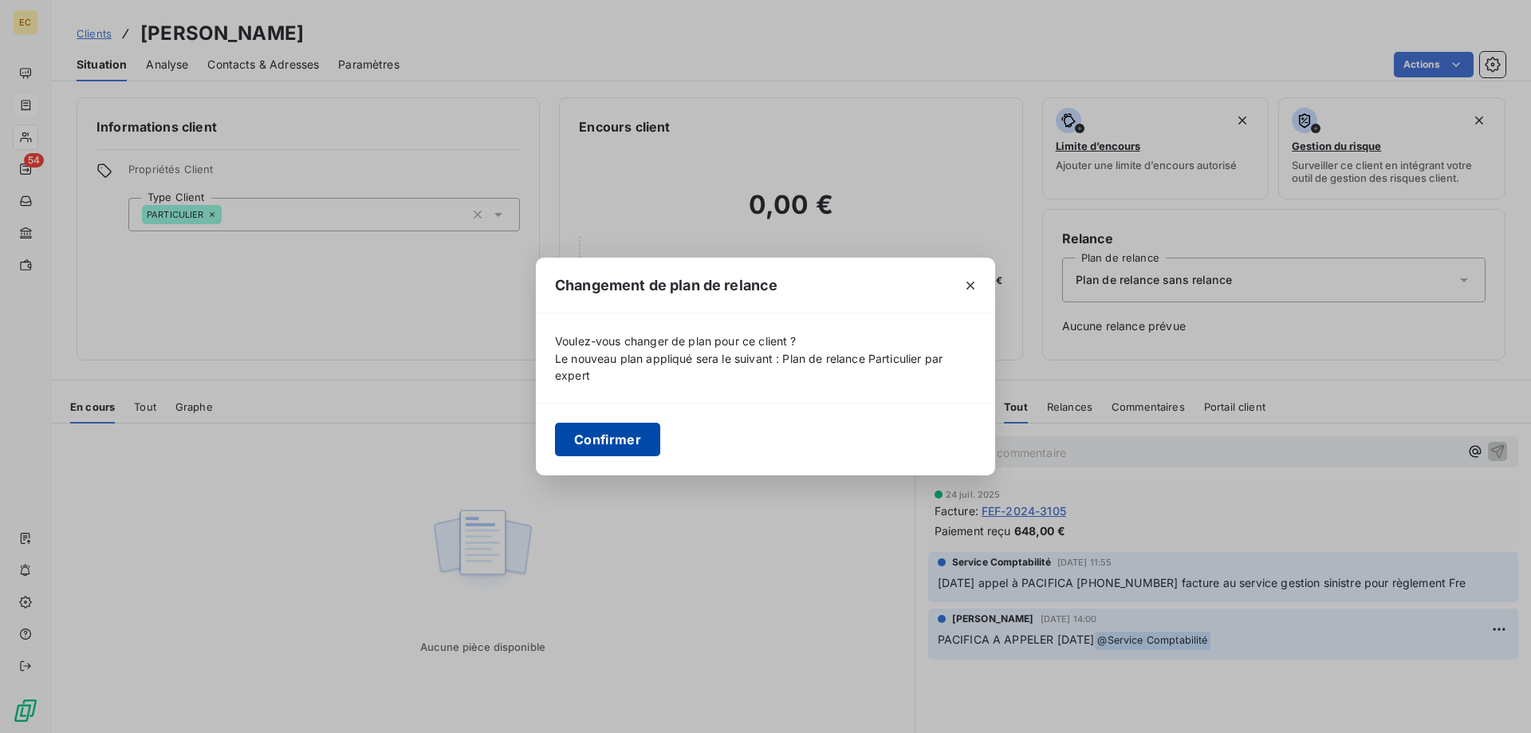
click at [637, 432] on button "Confirmer" at bounding box center [607, 440] width 105 height 34
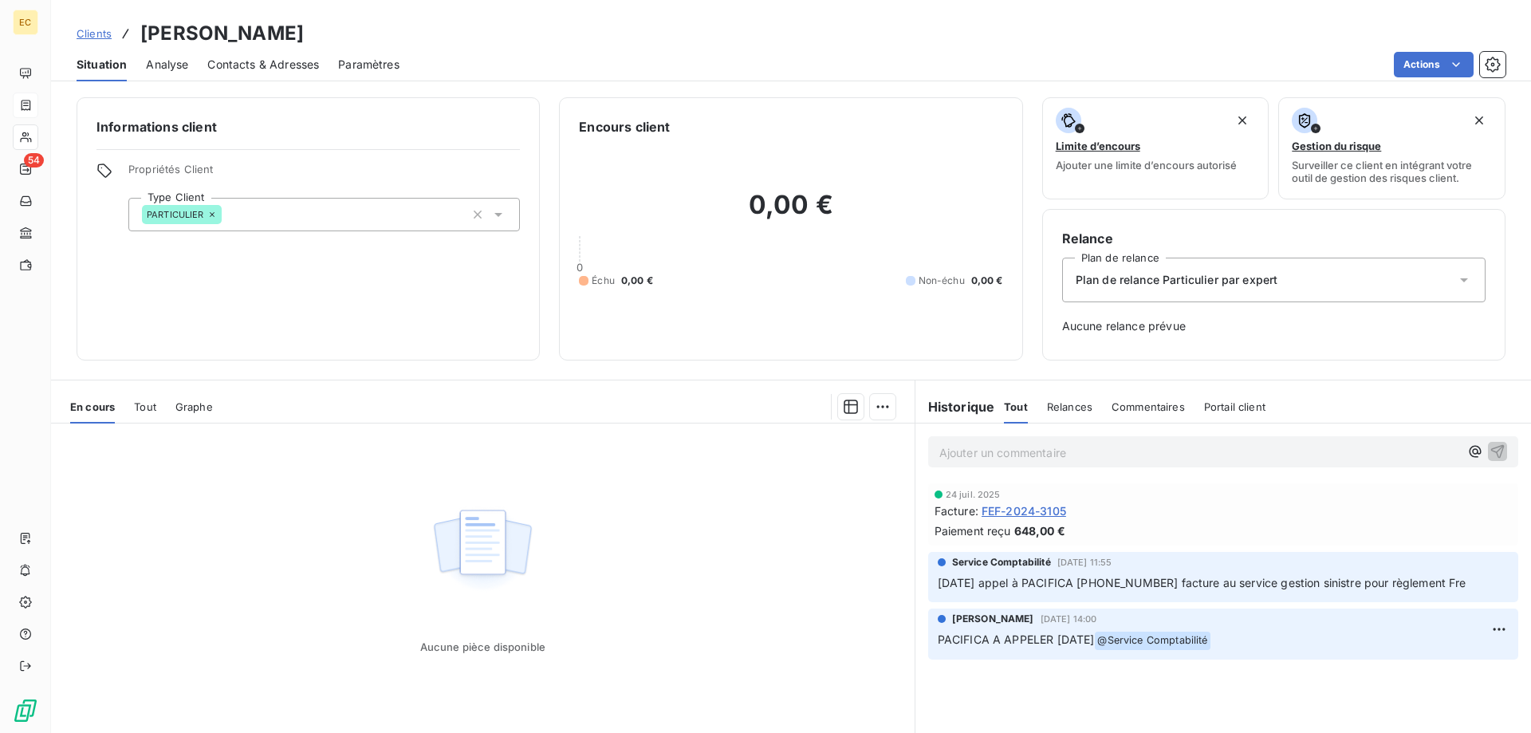
click at [99, 36] on span "Clients" at bounding box center [94, 33] width 35 height 13
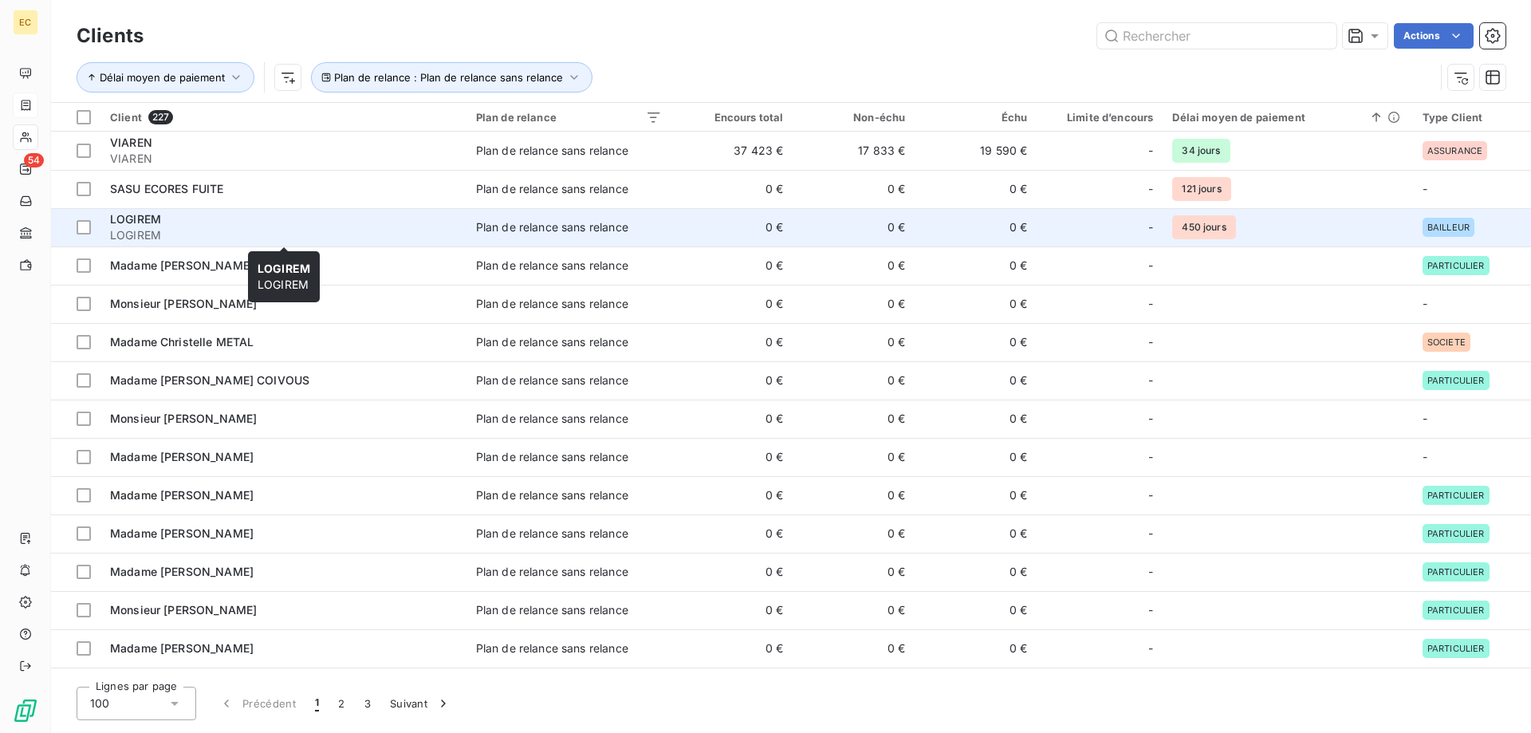
click at [195, 224] on div "LOGIREM" at bounding box center [283, 219] width 347 height 16
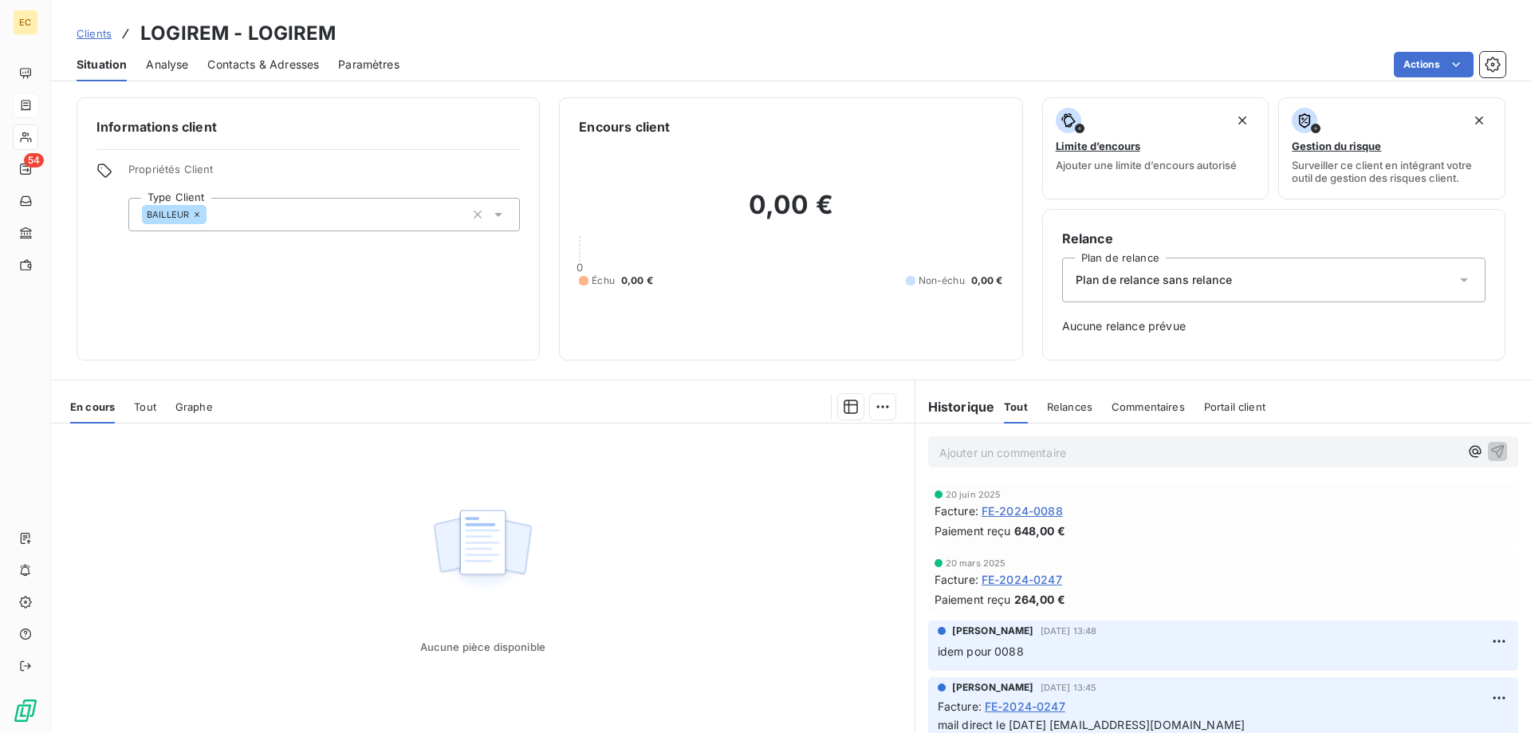
click at [1154, 283] on span "Plan de relance sans relance" at bounding box center [1154, 280] width 156 height 16
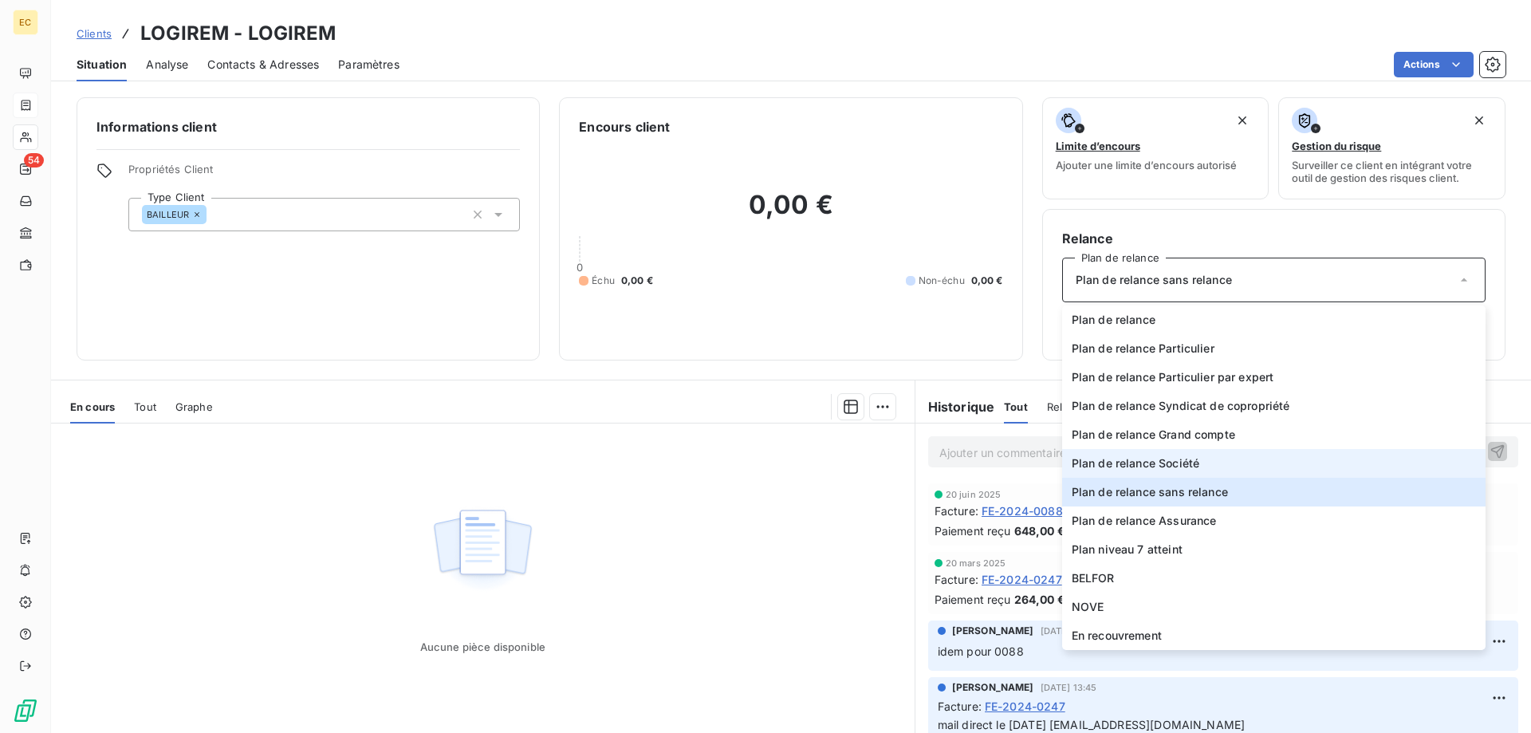
click at [1150, 458] on span "Plan de relance Société" at bounding box center [1136, 463] width 128 height 16
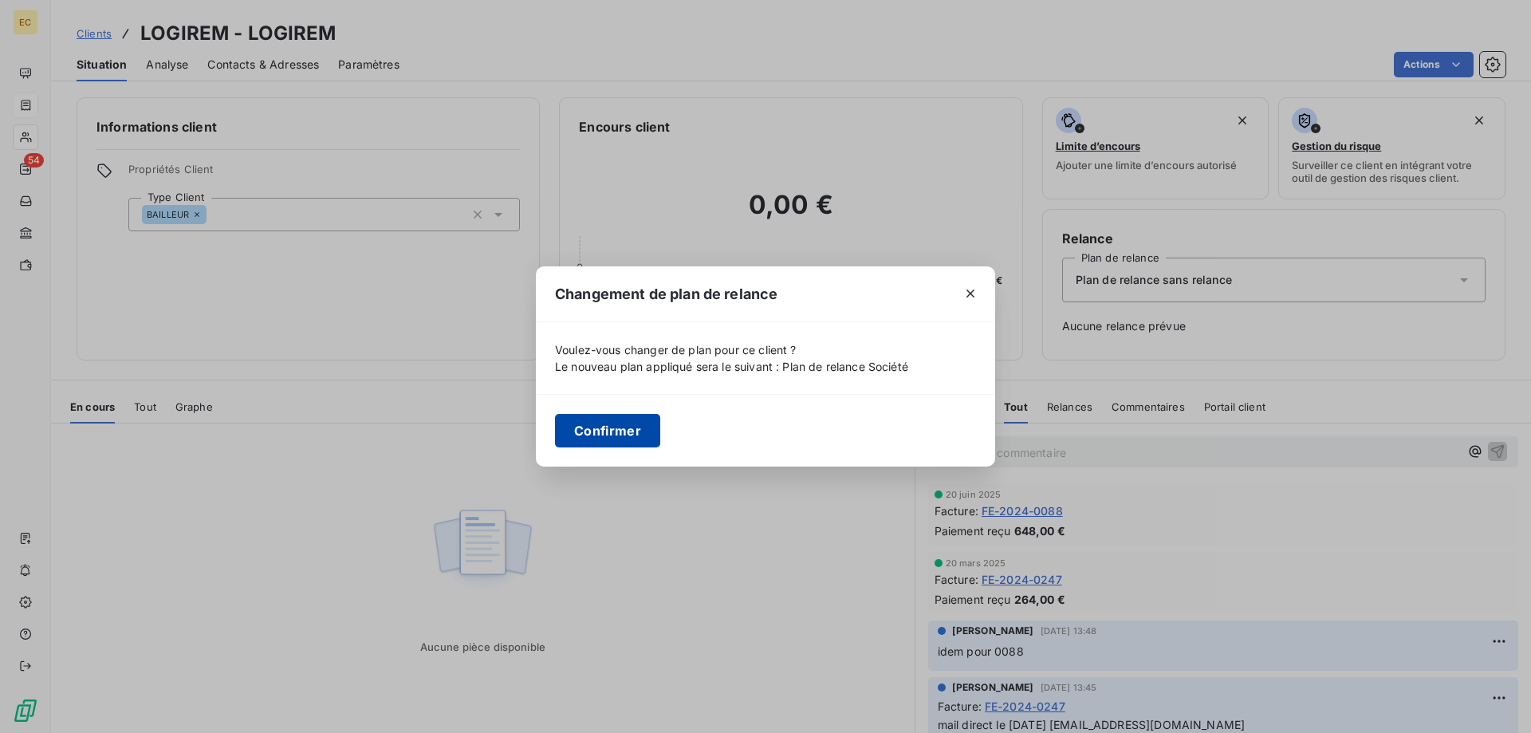
click at [568, 428] on button "Confirmer" at bounding box center [607, 431] width 105 height 34
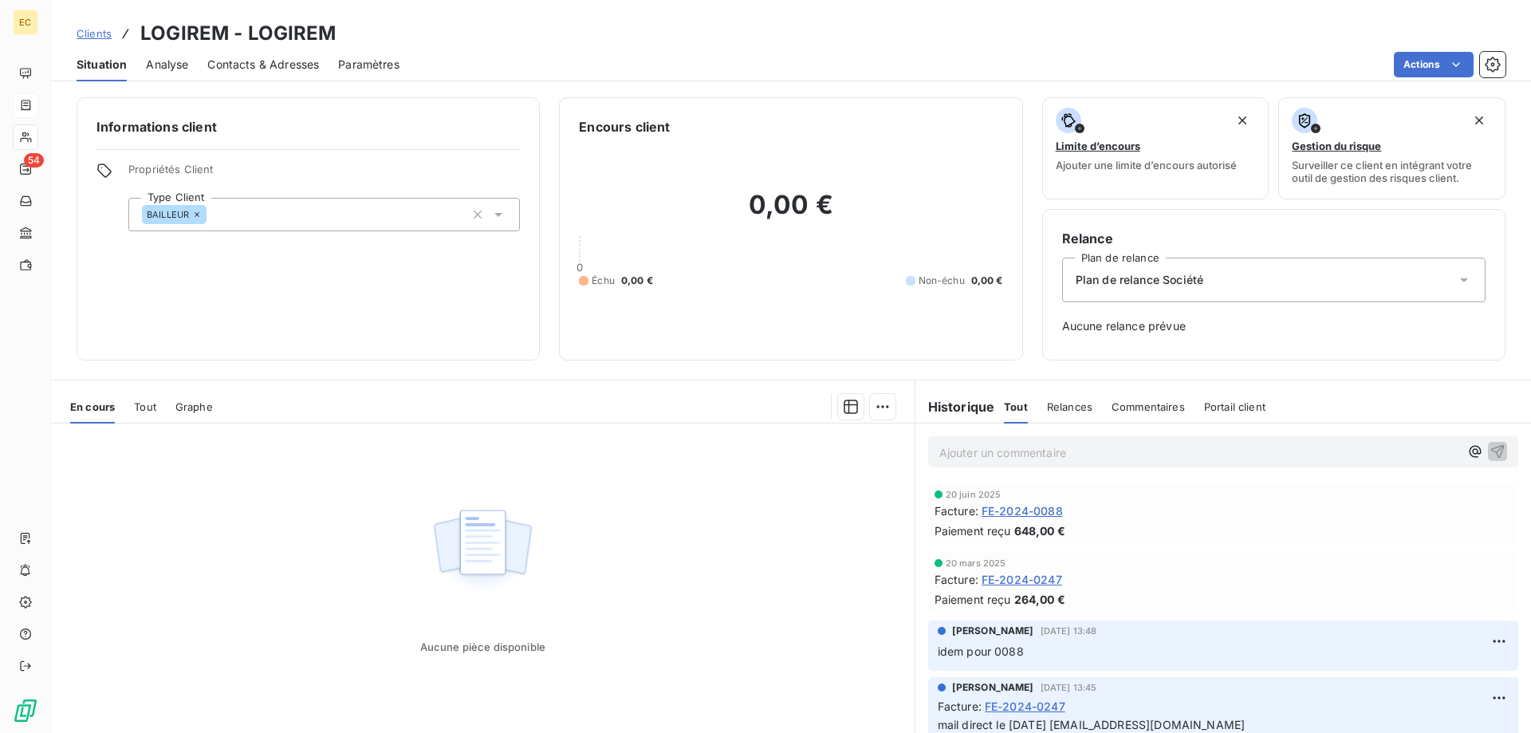
click at [93, 35] on span "Clients" at bounding box center [94, 33] width 35 height 13
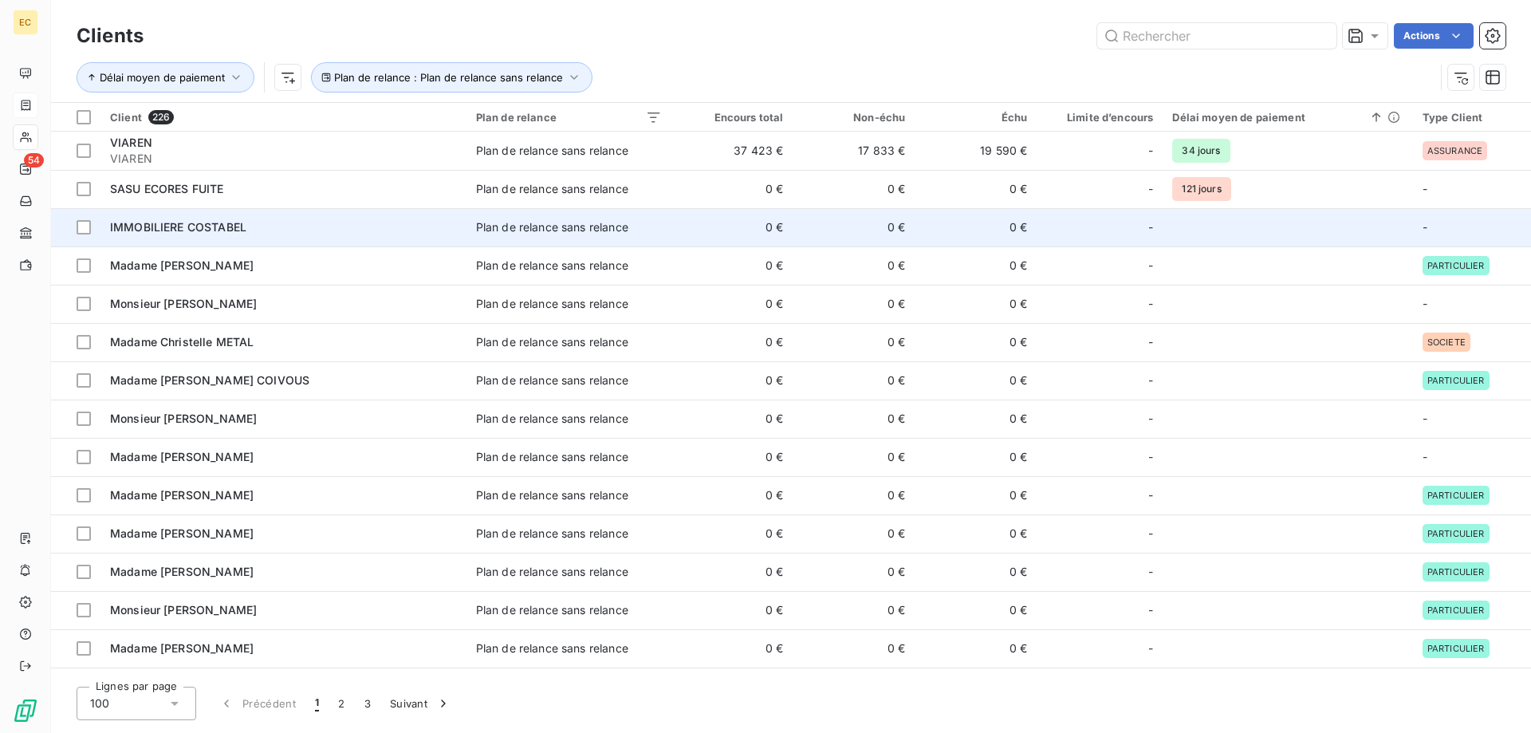
click at [227, 231] on span "IMMOBILIERE COSTABEL" at bounding box center [178, 227] width 136 height 14
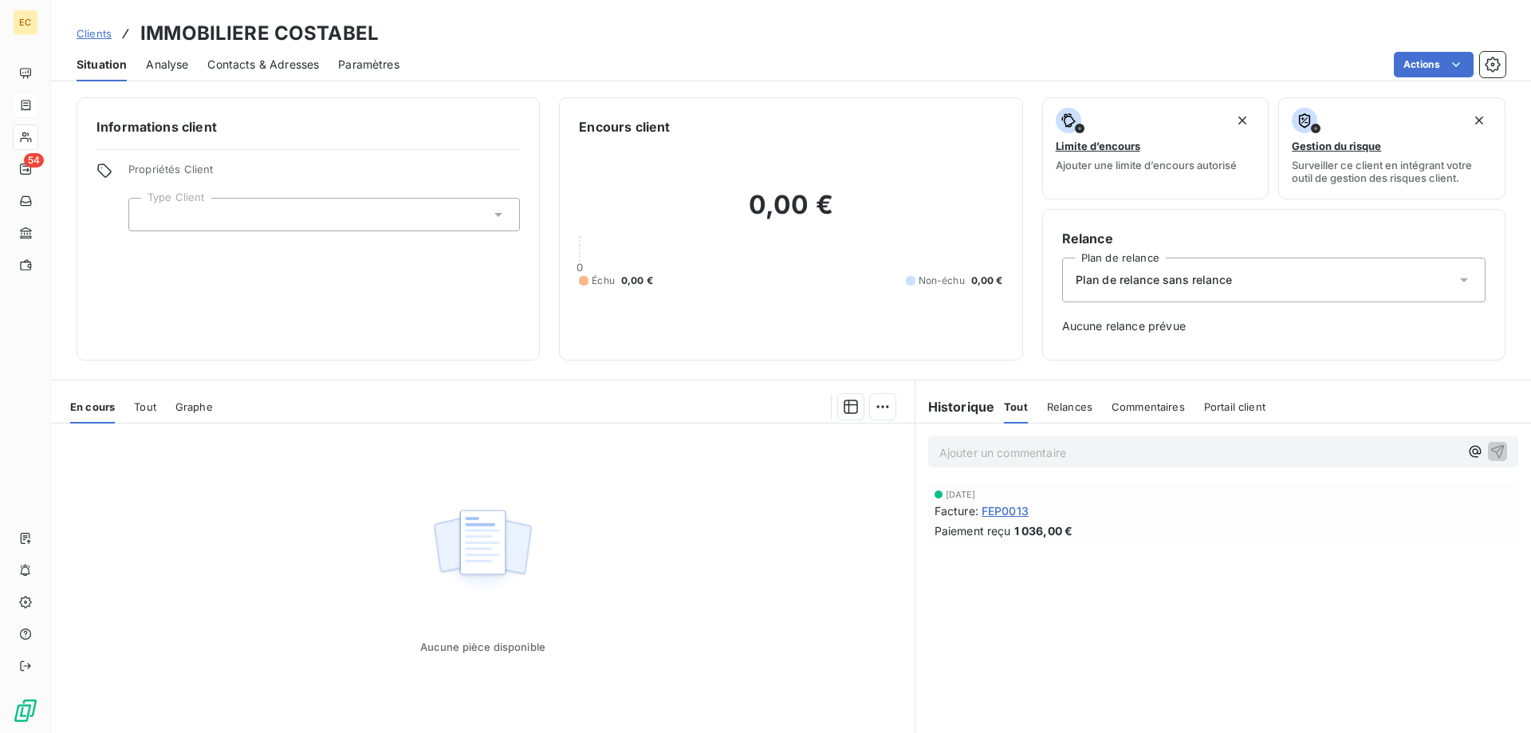
click at [1176, 274] on span "Plan de relance sans relance" at bounding box center [1154, 280] width 156 height 16
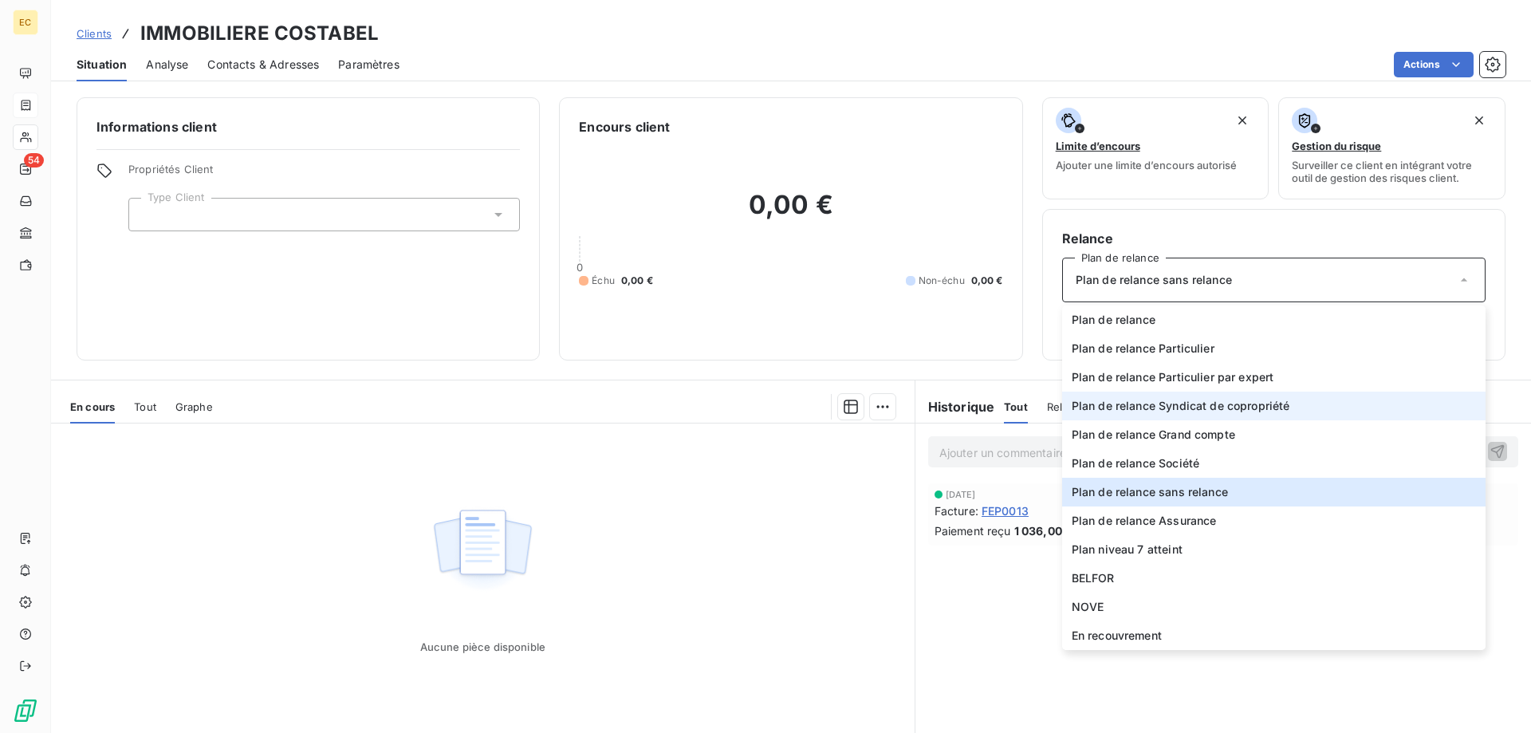
click at [1204, 401] on span "Plan de relance Syndicat de copropriété" at bounding box center [1181, 406] width 219 height 16
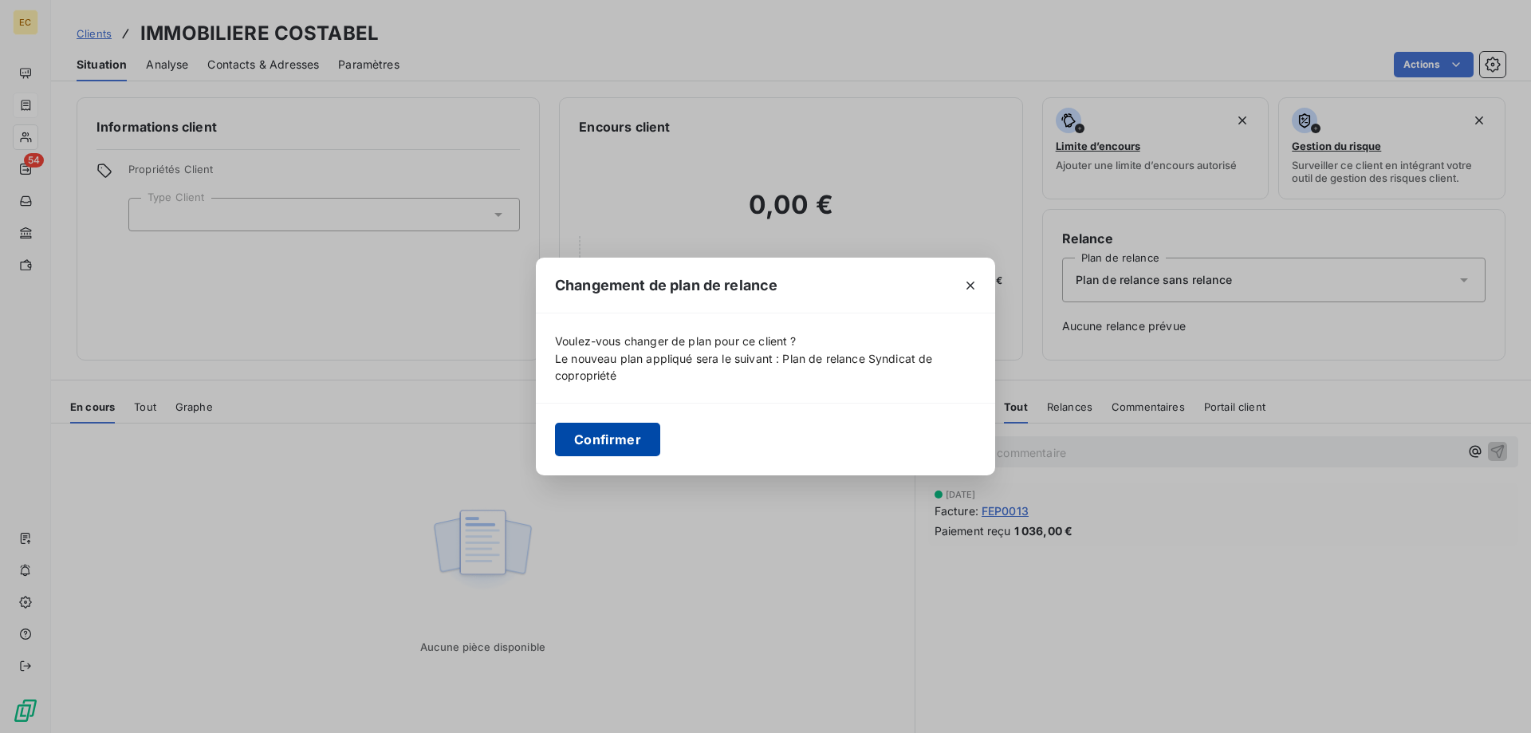
click at [603, 434] on button "Confirmer" at bounding box center [607, 440] width 105 height 34
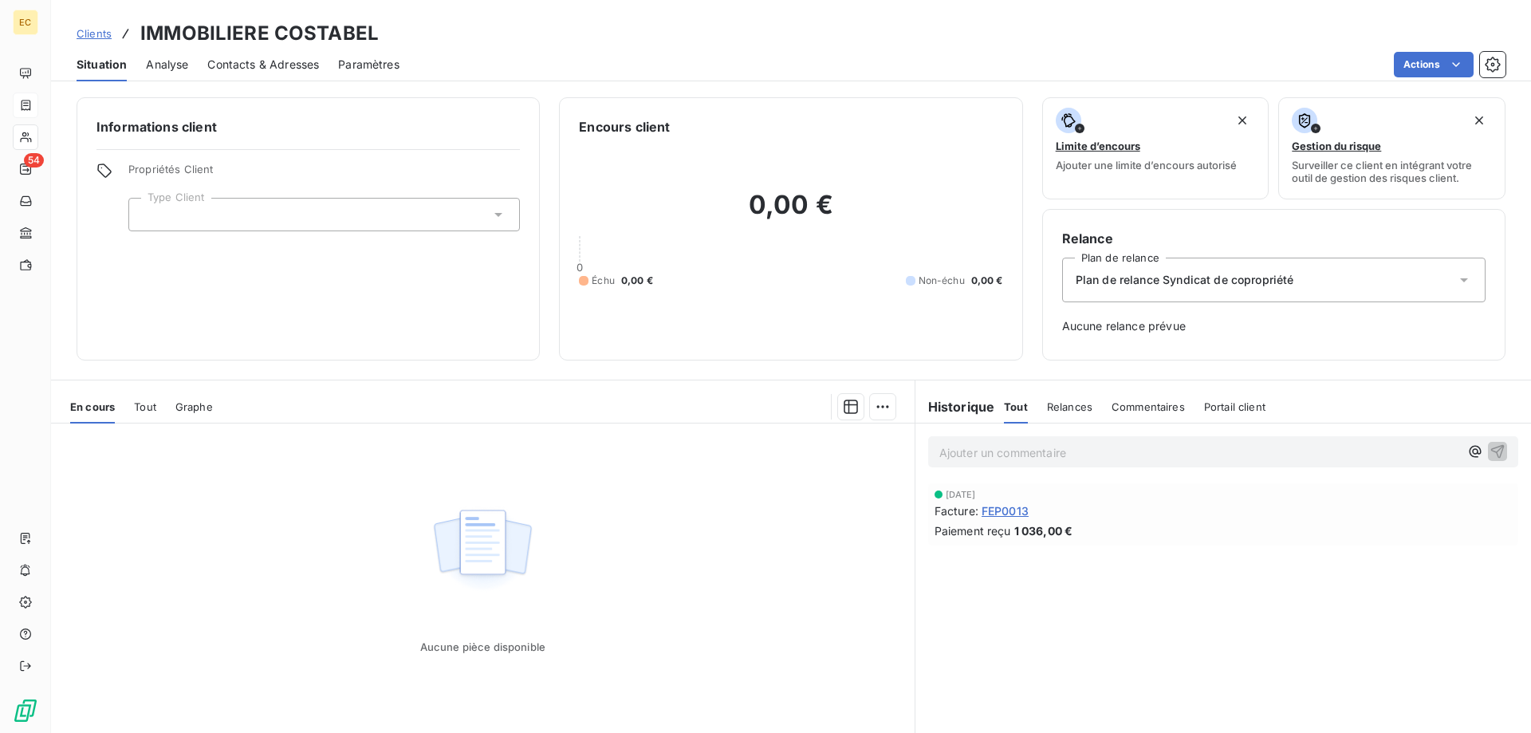
click at [241, 212] on div at bounding box center [324, 215] width 392 height 34
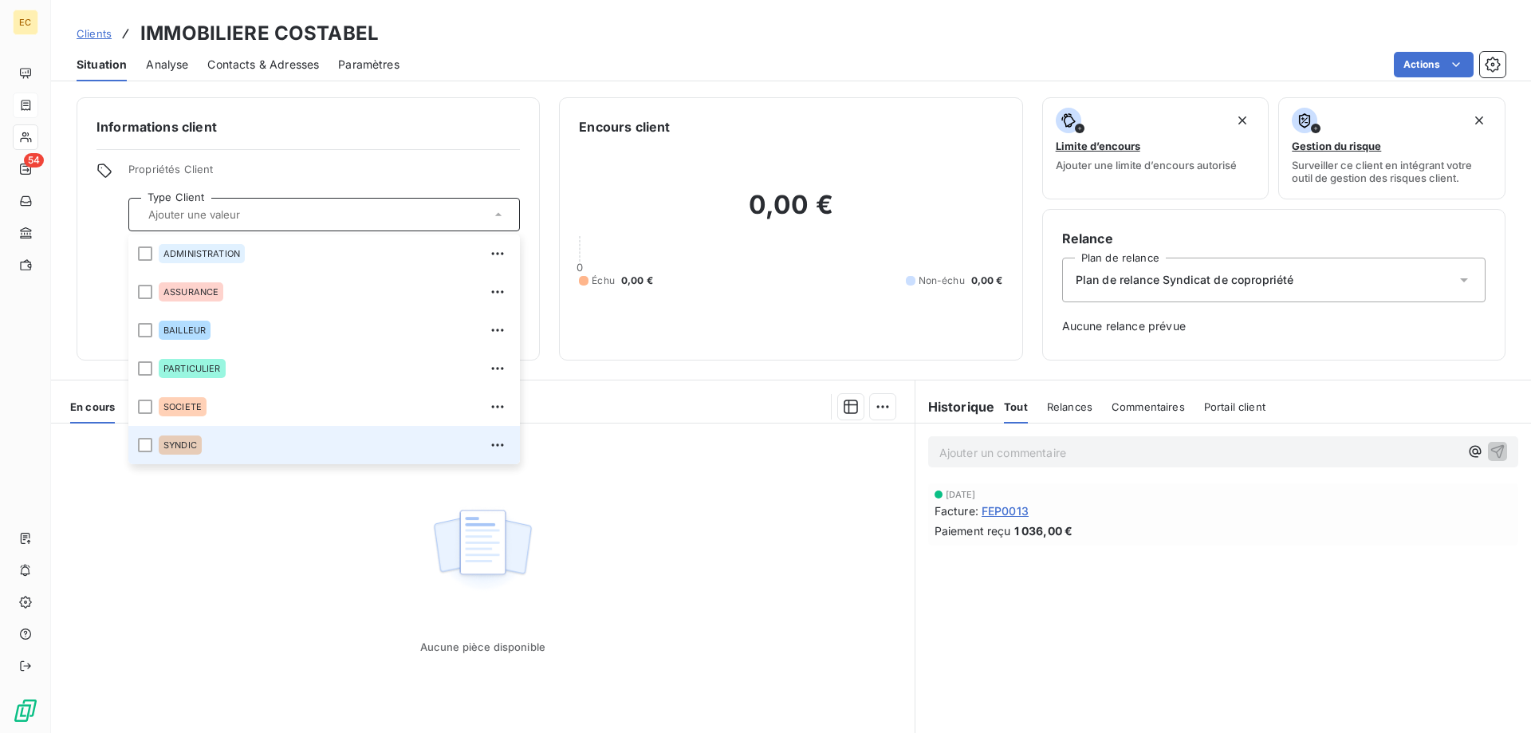
click at [167, 444] on span "SYNDIC" at bounding box center [181, 445] width 34 height 10
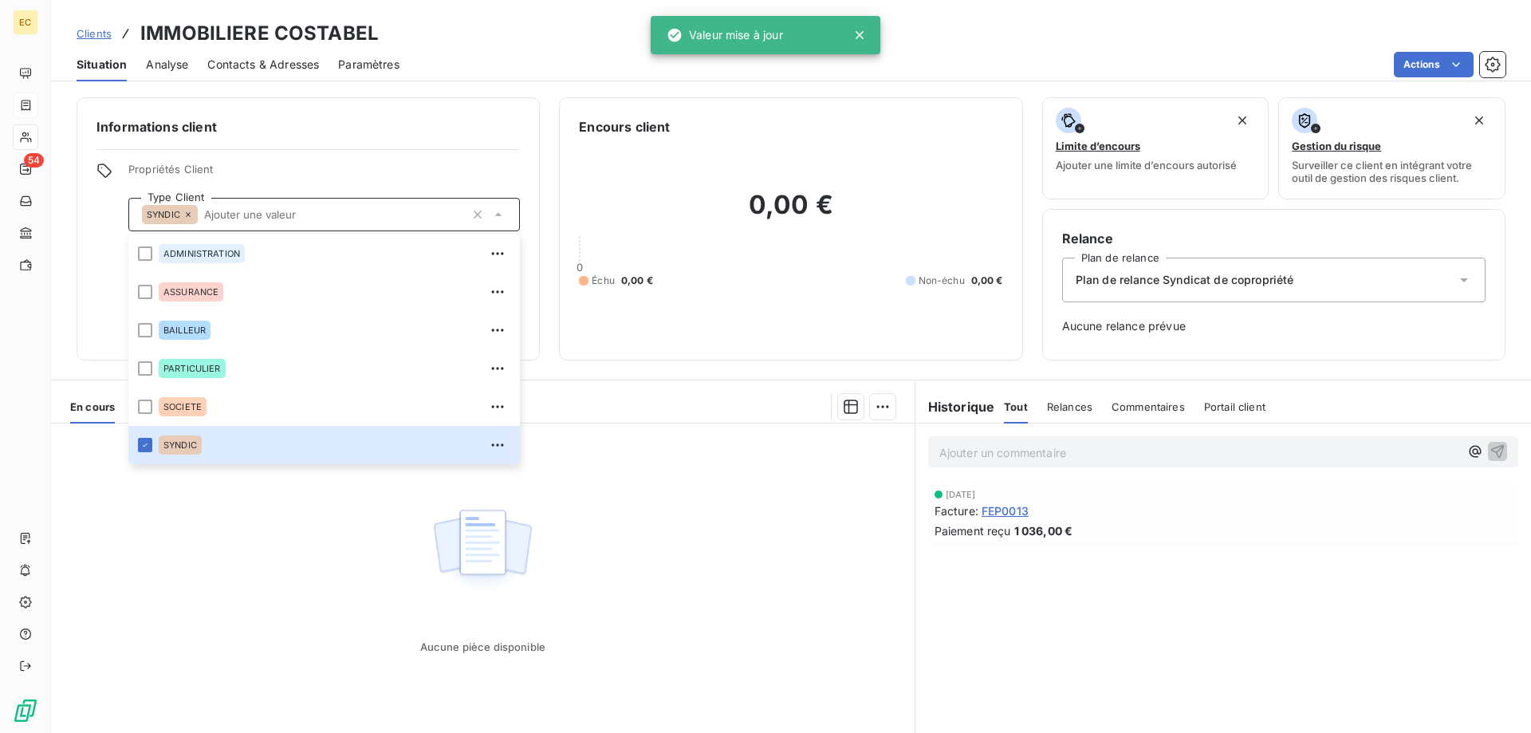
click at [97, 32] on span "Clients" at bounding box center [94, 33] width 35 height 13
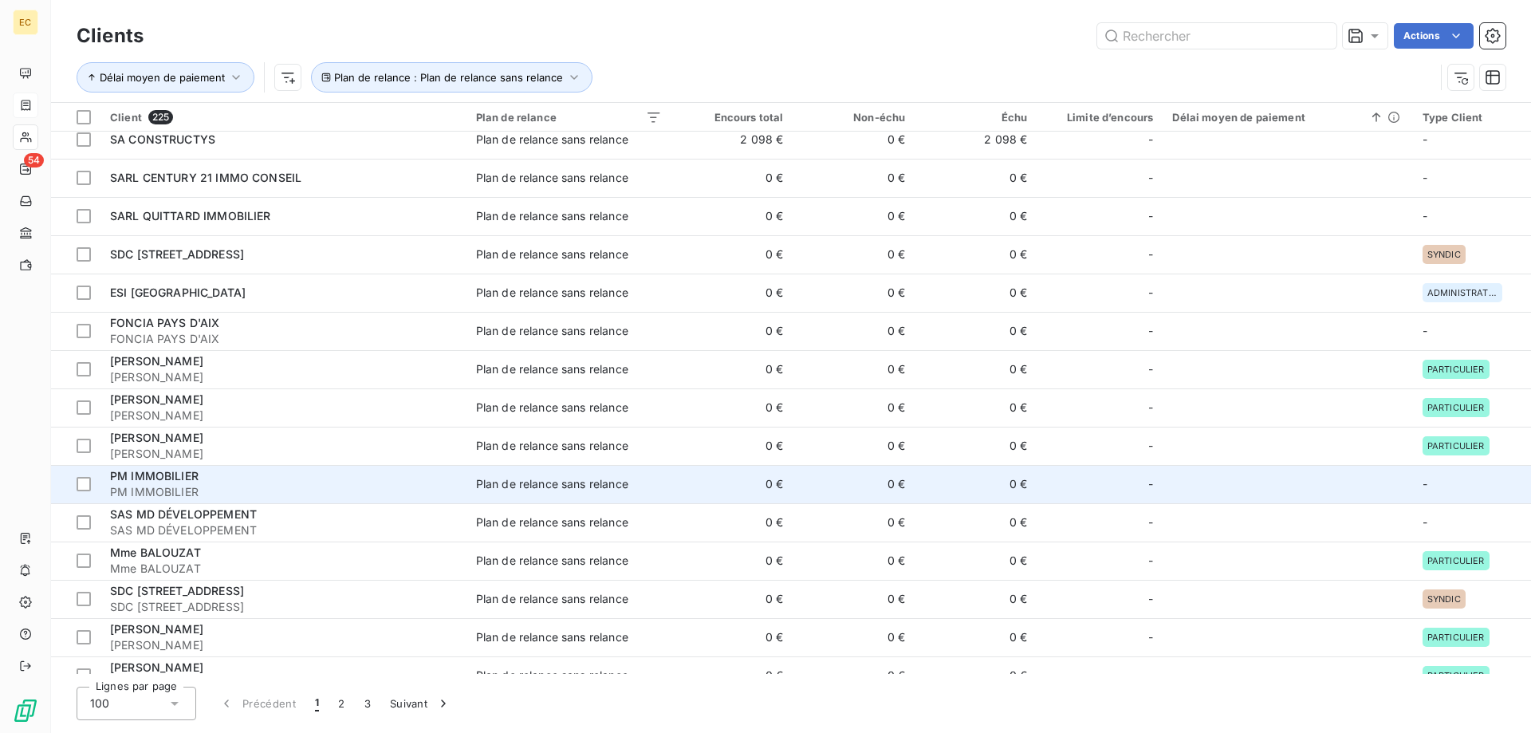
scroll to position [732, 0]
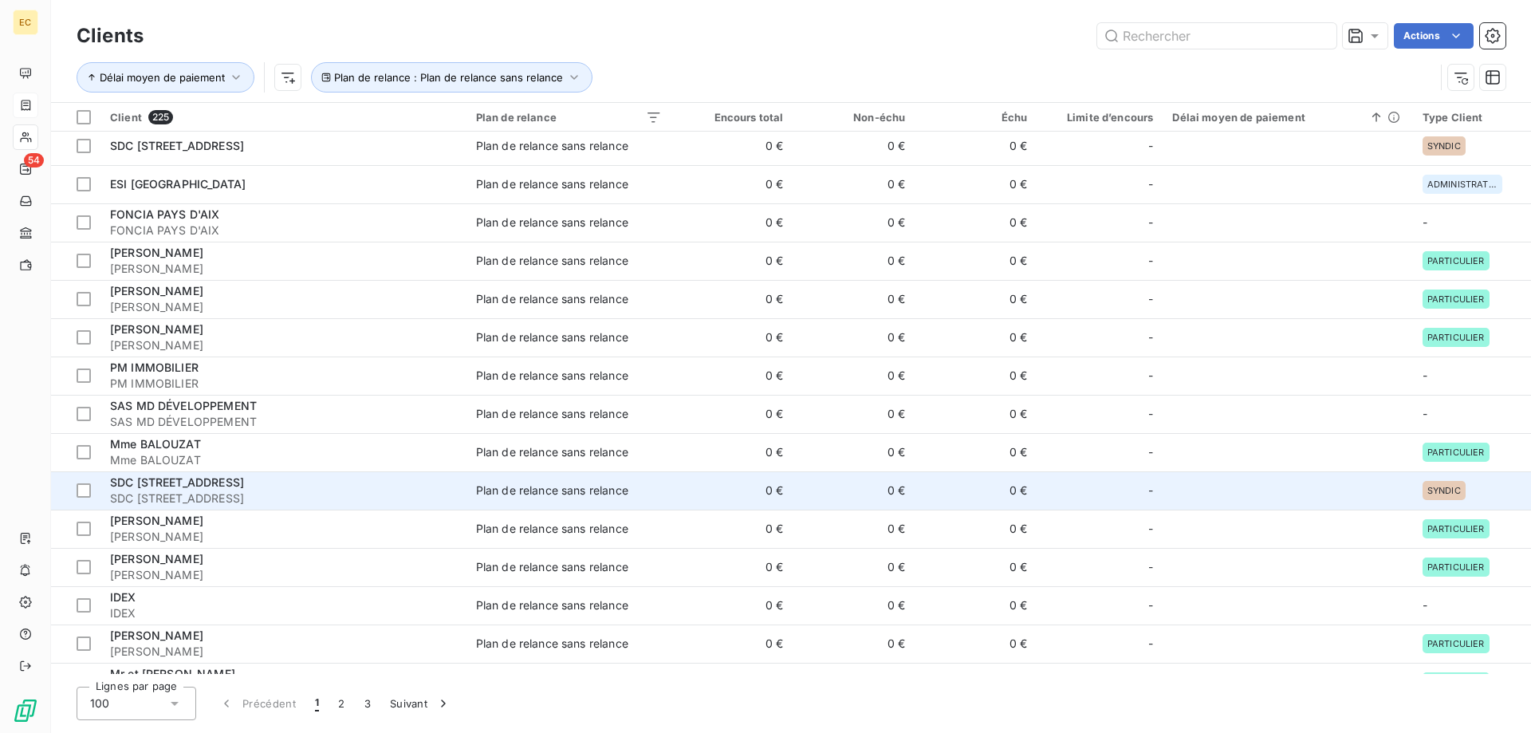
click at [244, 483] on span "SDC [STREET_ADDRESS]" at bounding box center [177, 482] width 134 height 14
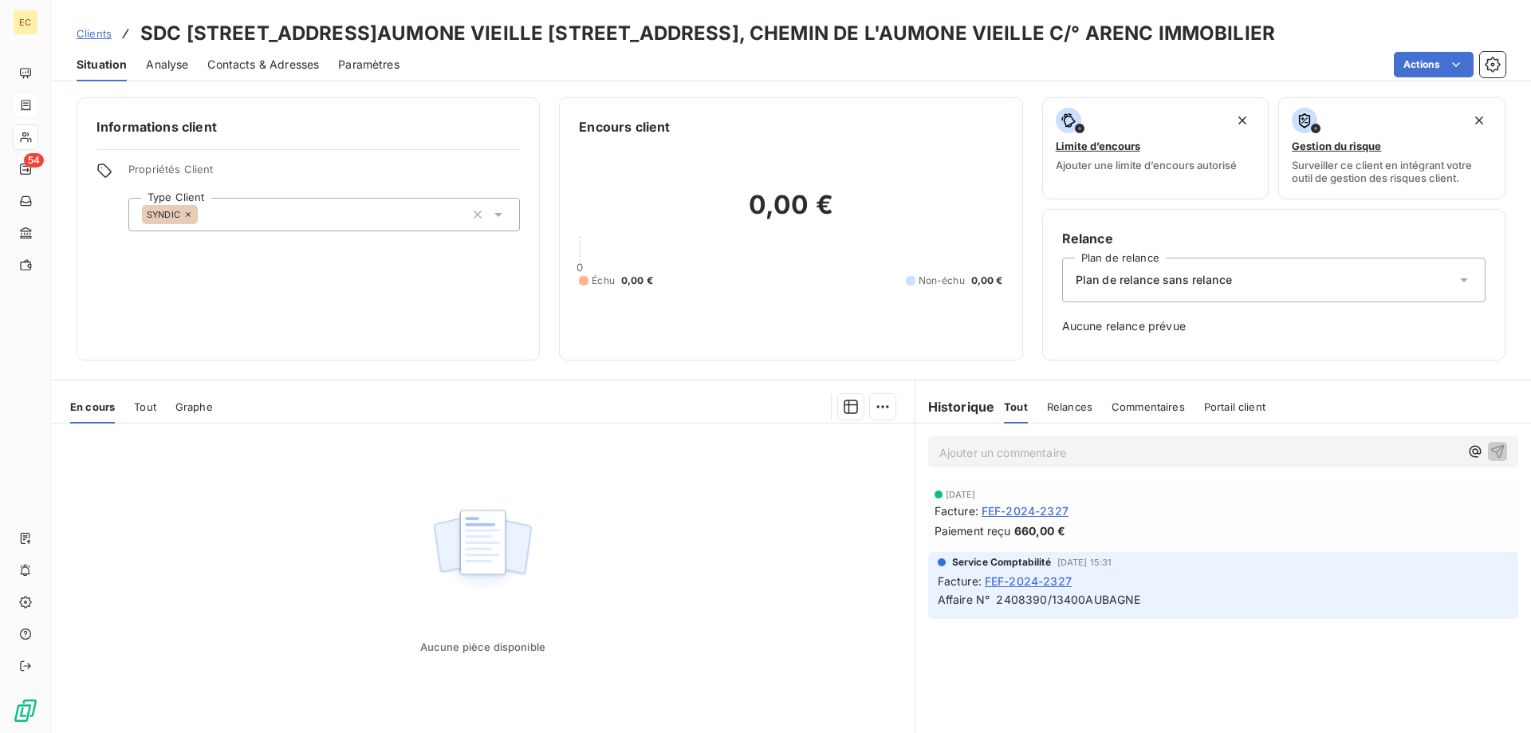
click at [1172, 285] on span "Plan de relance sans relance" at bounding box center [1154, 280] width 156 height 16
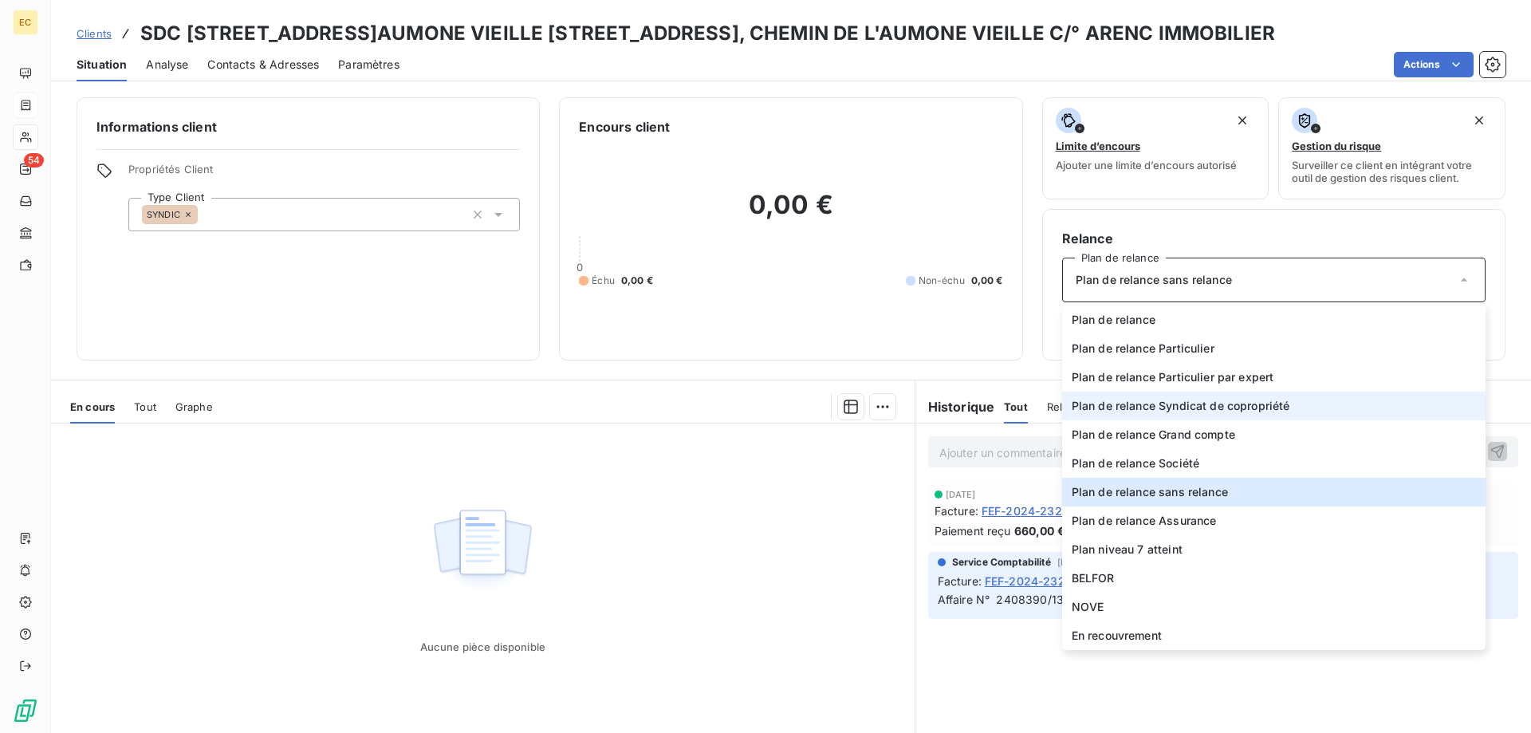
click at [1169, 408] on span "Plan de relance Syndicat de copropriété" at bounding box center [1181, 406] width 219 height 16
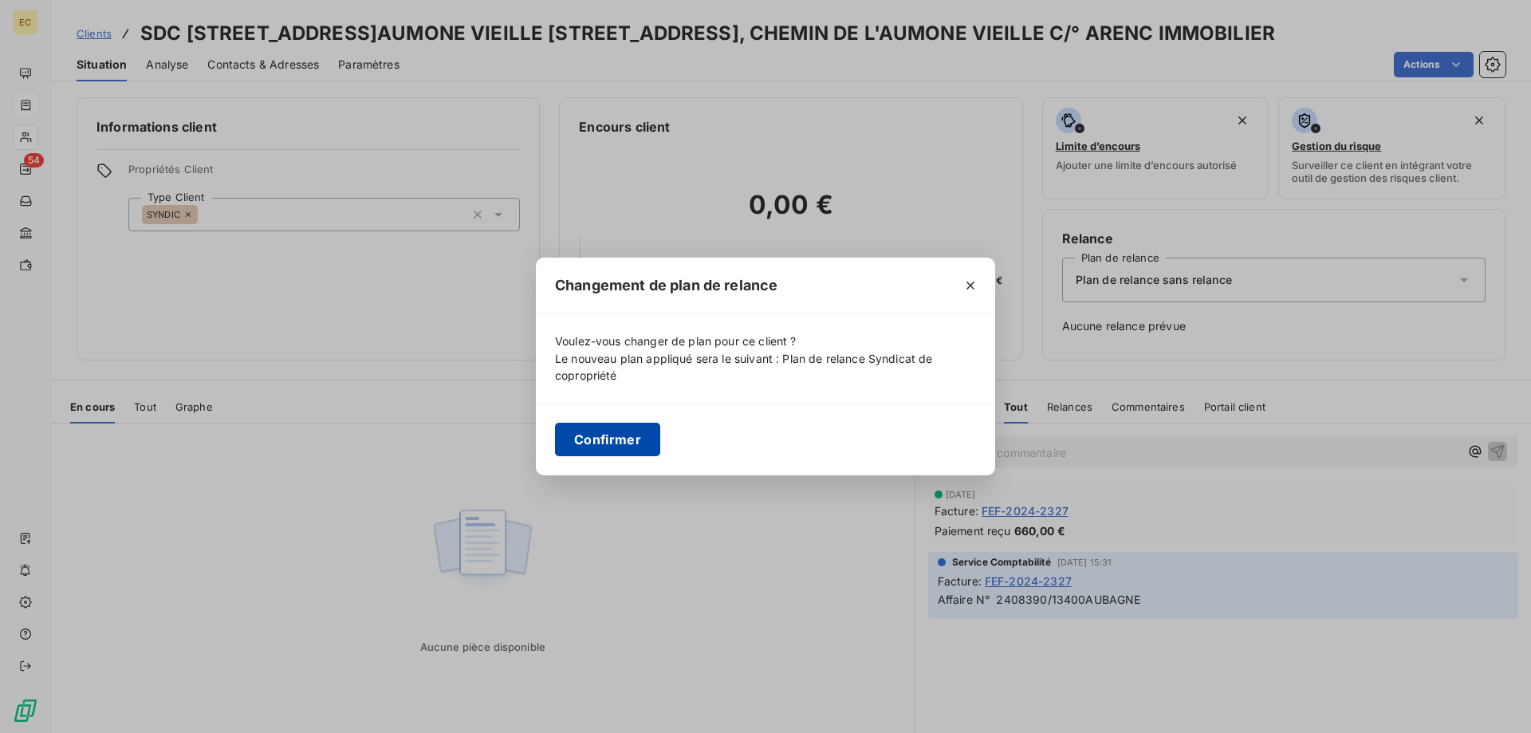
click at [637, 451] on button "Confirmer" at bounding box center [607, 440] width 105 height 34
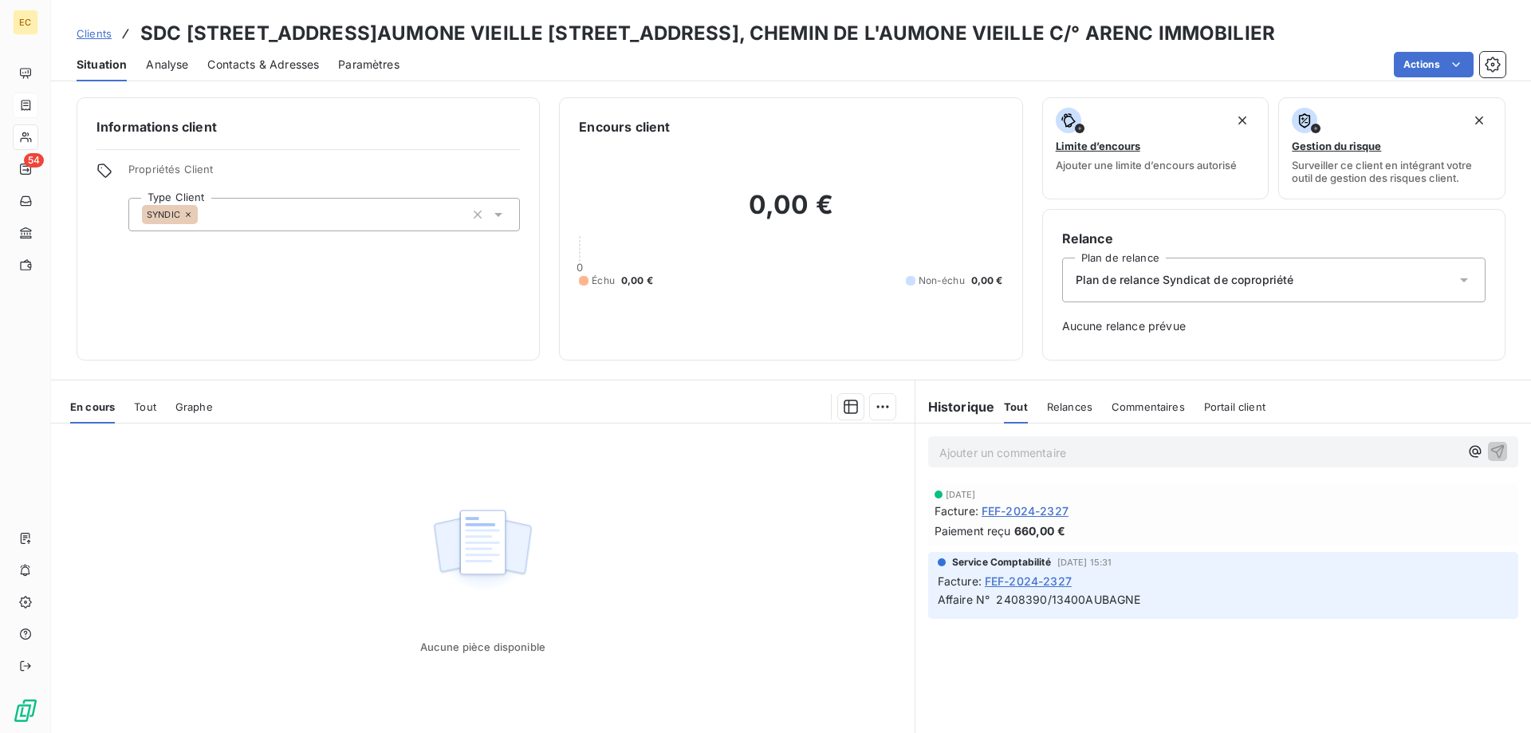
click at [95, 34] on span "Clients" at bounding box center [94, 33] width 35 height 13
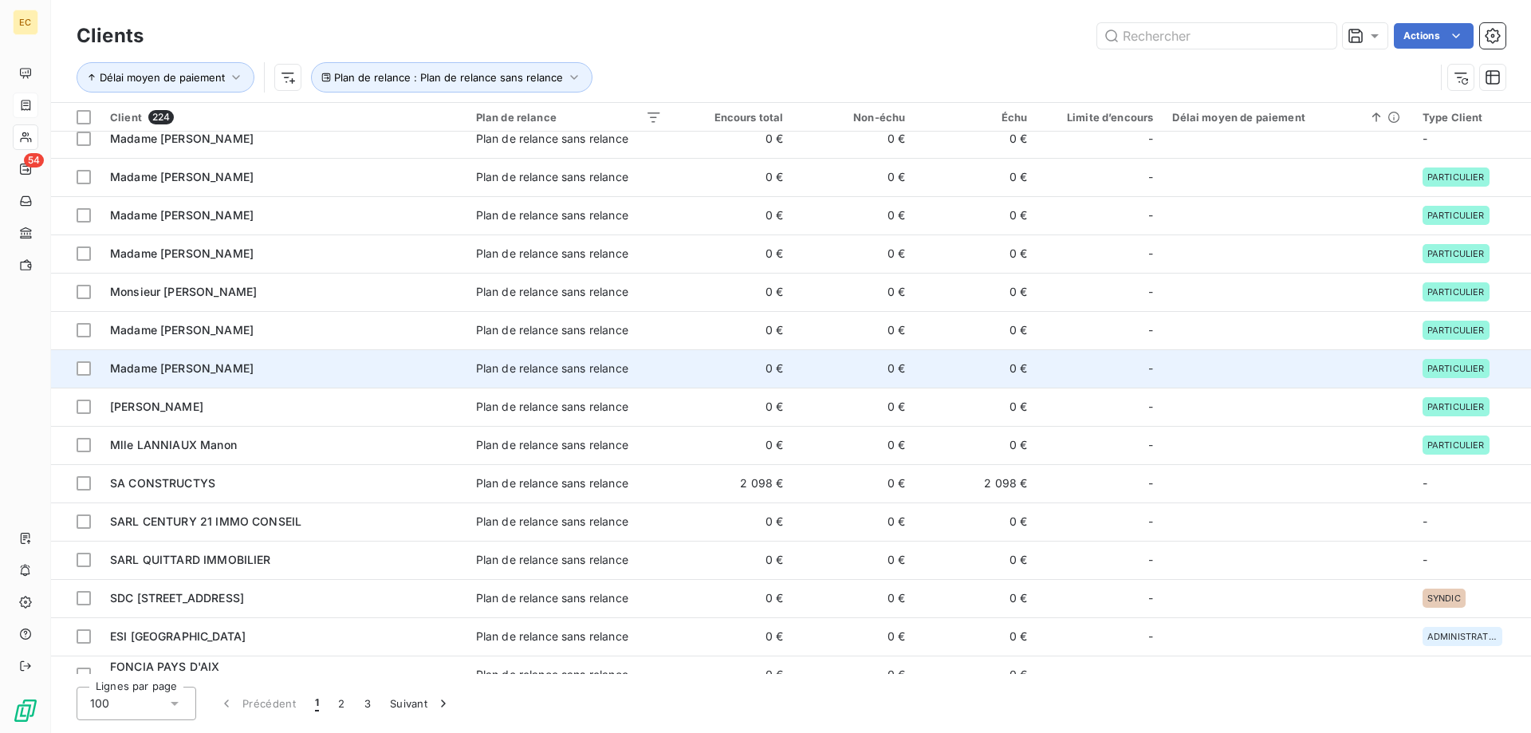
scroll to position [325, 0]
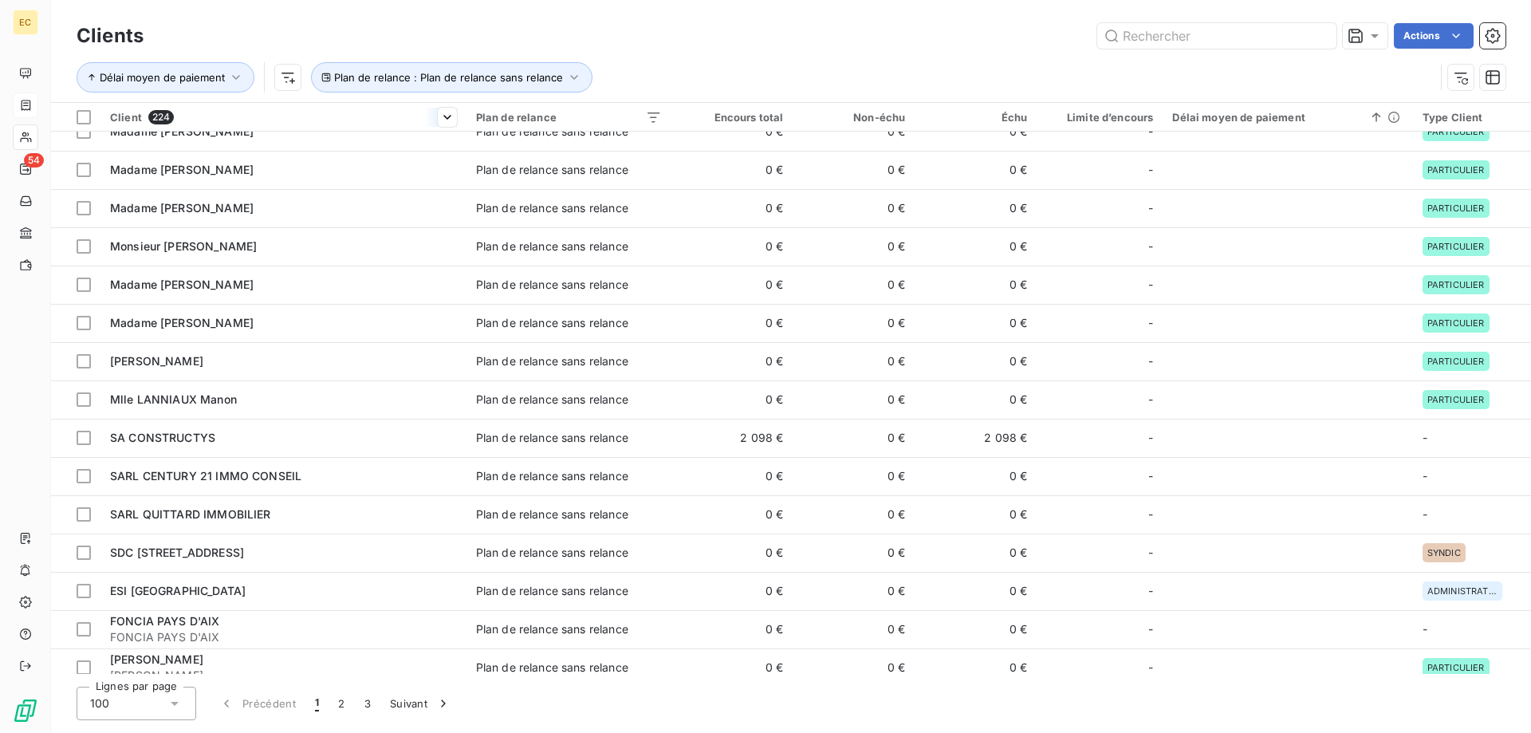
click at [232, 116] on div "Client 224" at bounding box center [283, 117] width 347 height 14
click at [448, 112] on html "EC 54 Clients Actions Délai moyen de paiement Plan de relance : Plan de relance…" at bounding box center [765, 366] width 1531 height 733
click at [376, 151] on span "Trier par ordre croissant" at bounding box center [365, 151] width 128 height 16
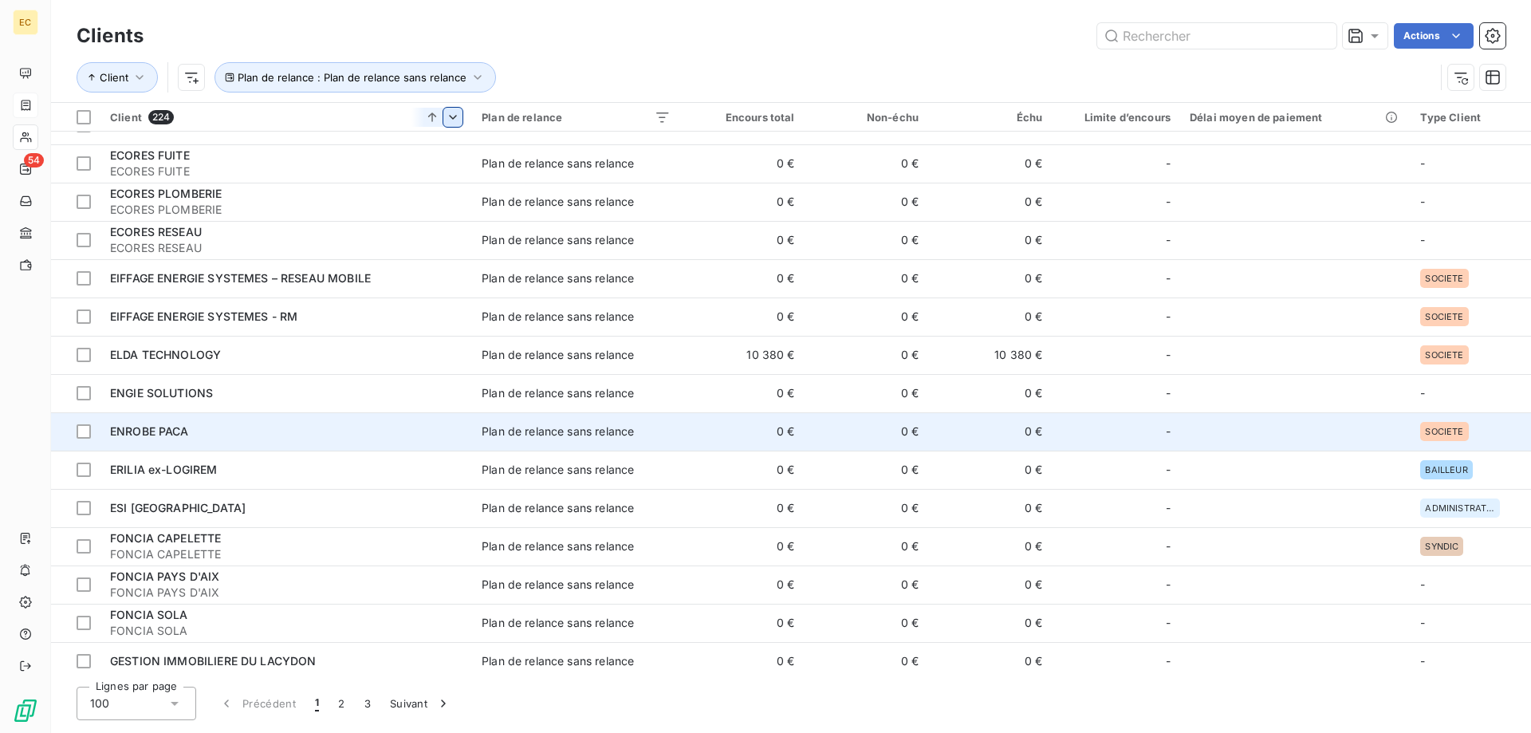
scroll to position [550, 0]
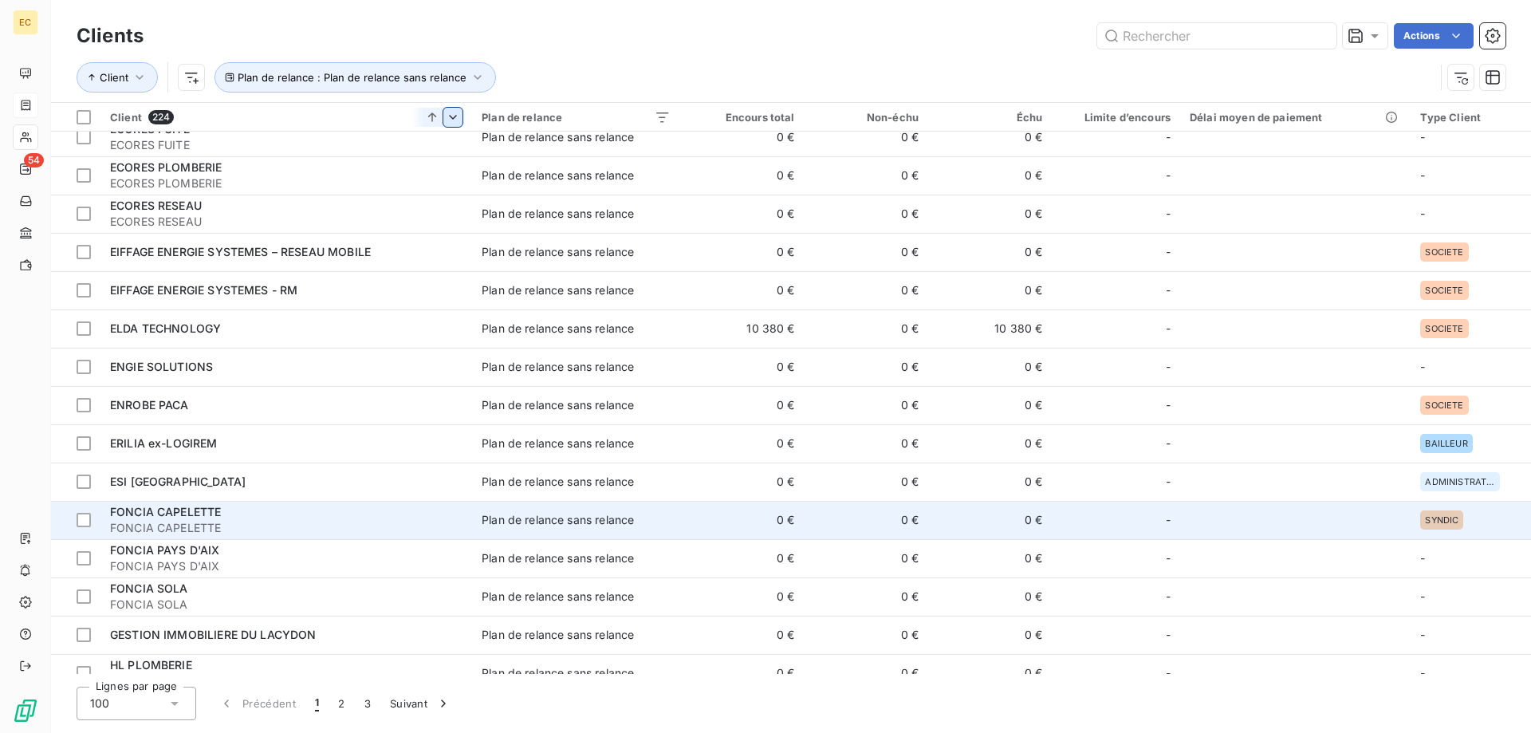
click at [218, 516] on span "FONCIA CAPELETTE" at bounding box center [165, 512] width 111 height 14
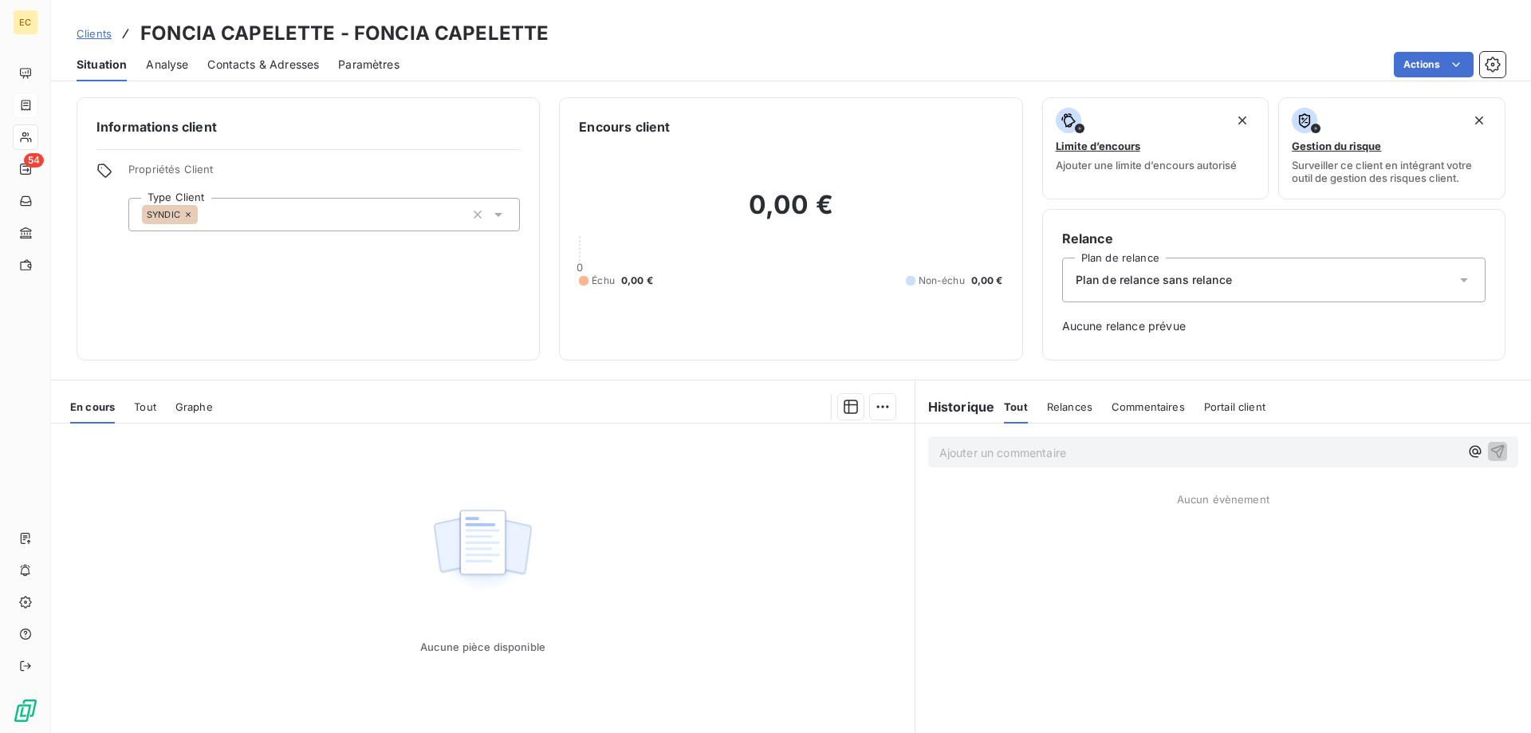
click at [1171, 268] on div "Plan de relance sans relance" at bounding box center [1274, 280] width 424 height 45
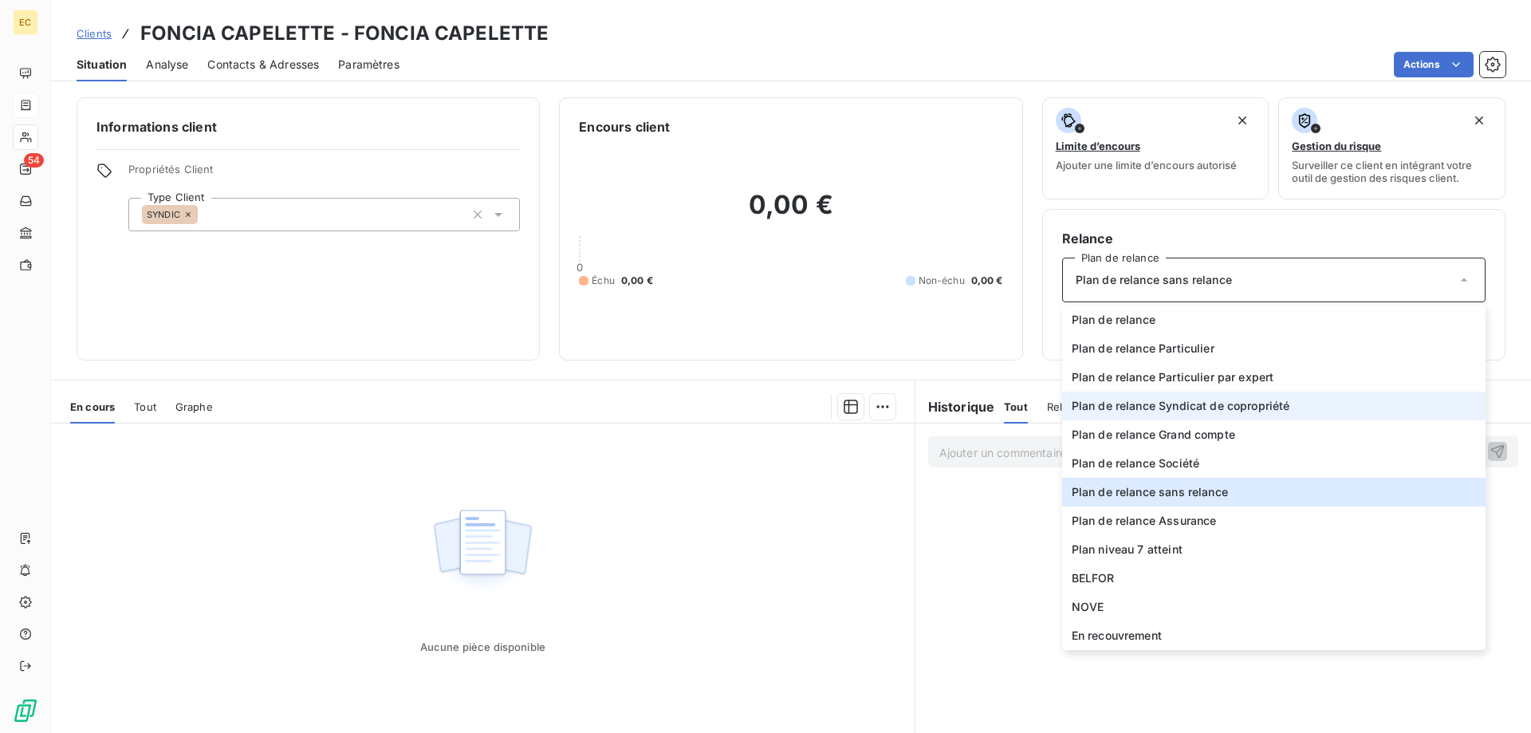
click at [1186, 408] on span "Plan de relance Syndicat de copropriété" at bounding box center [1181, 406] width 219 height 16
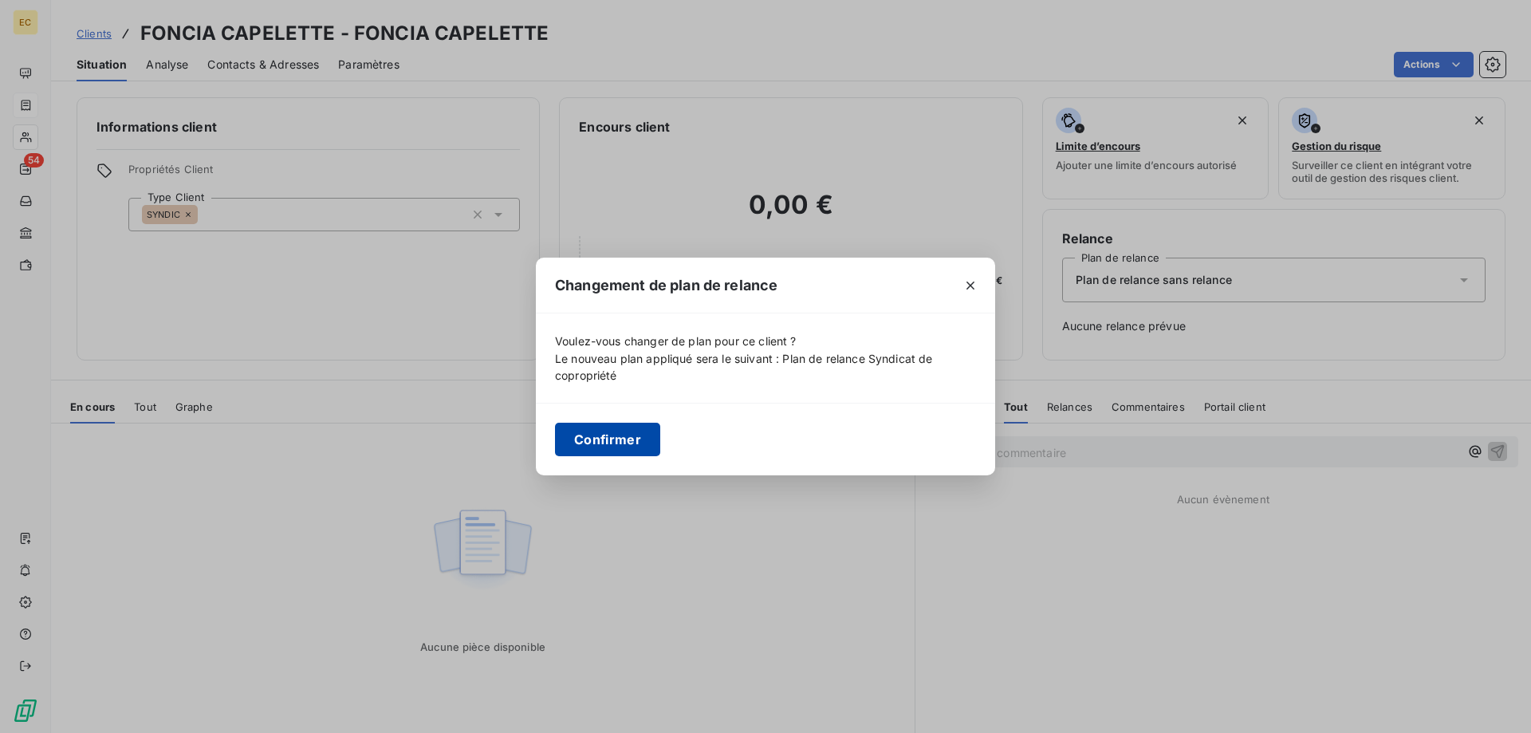
click at [625, 447] on button "Confirmer" at bounding box center [607, 440] width 105 height 34
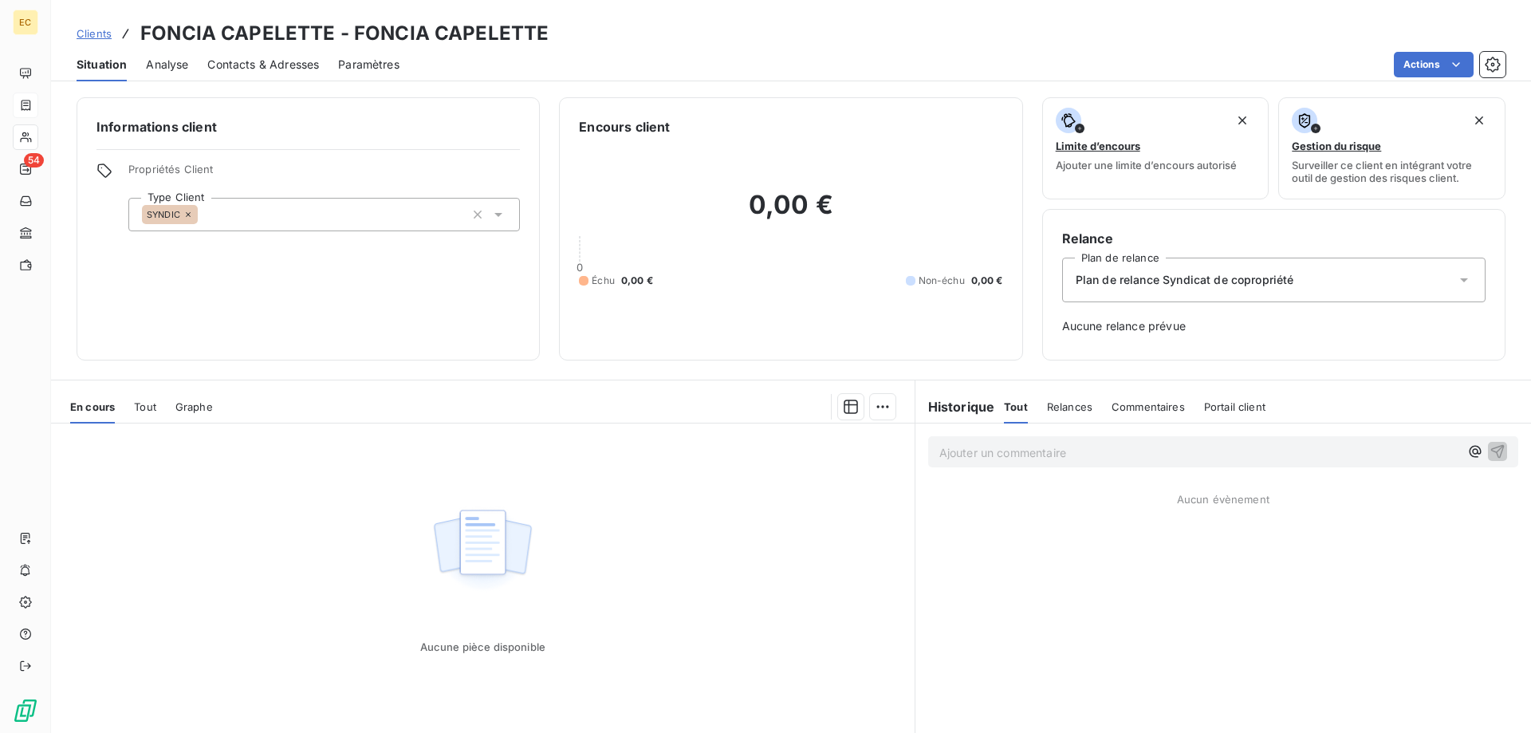
click at [93, 34] on span "Clients" at bounding box center [94, 33] width 35 height 13
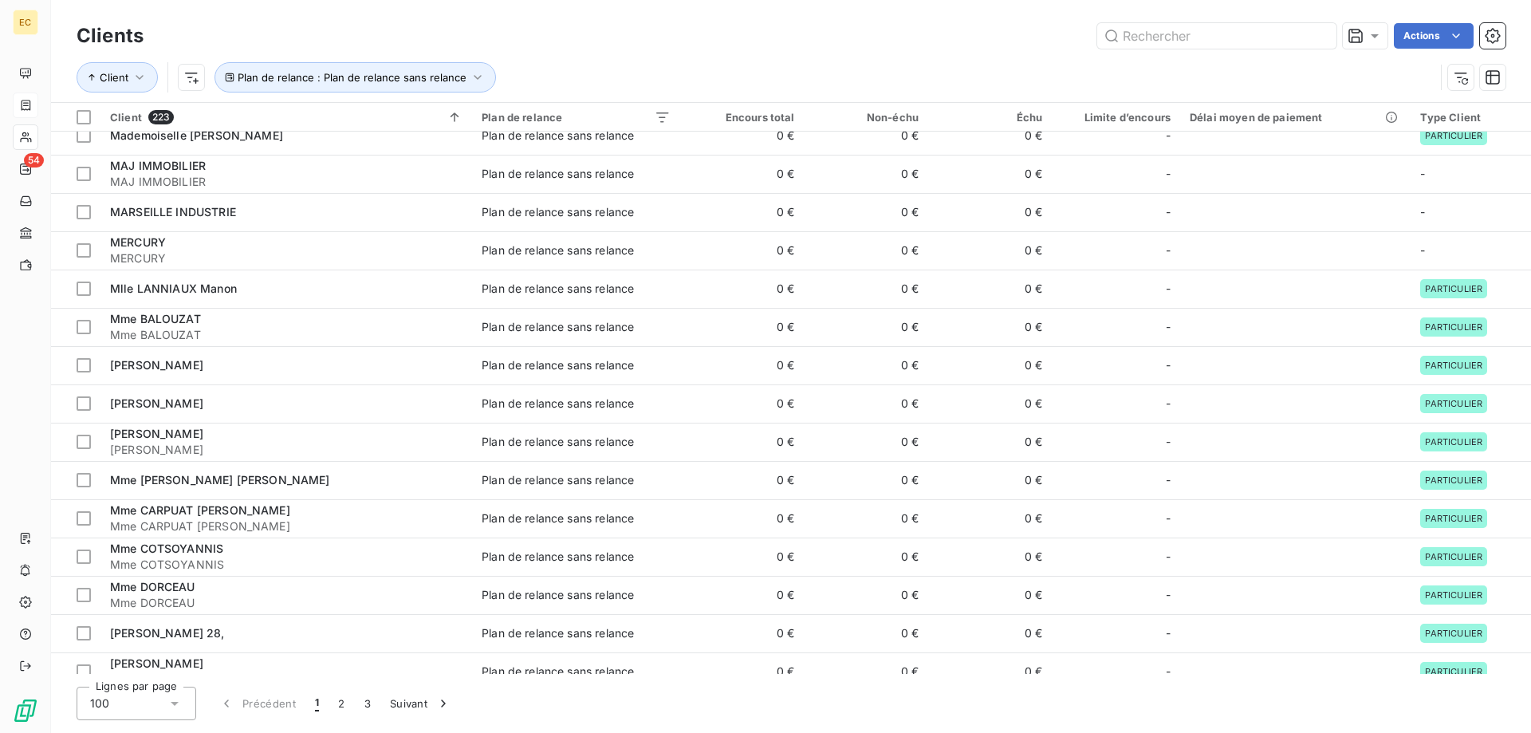
scroll to position [2441, 0]
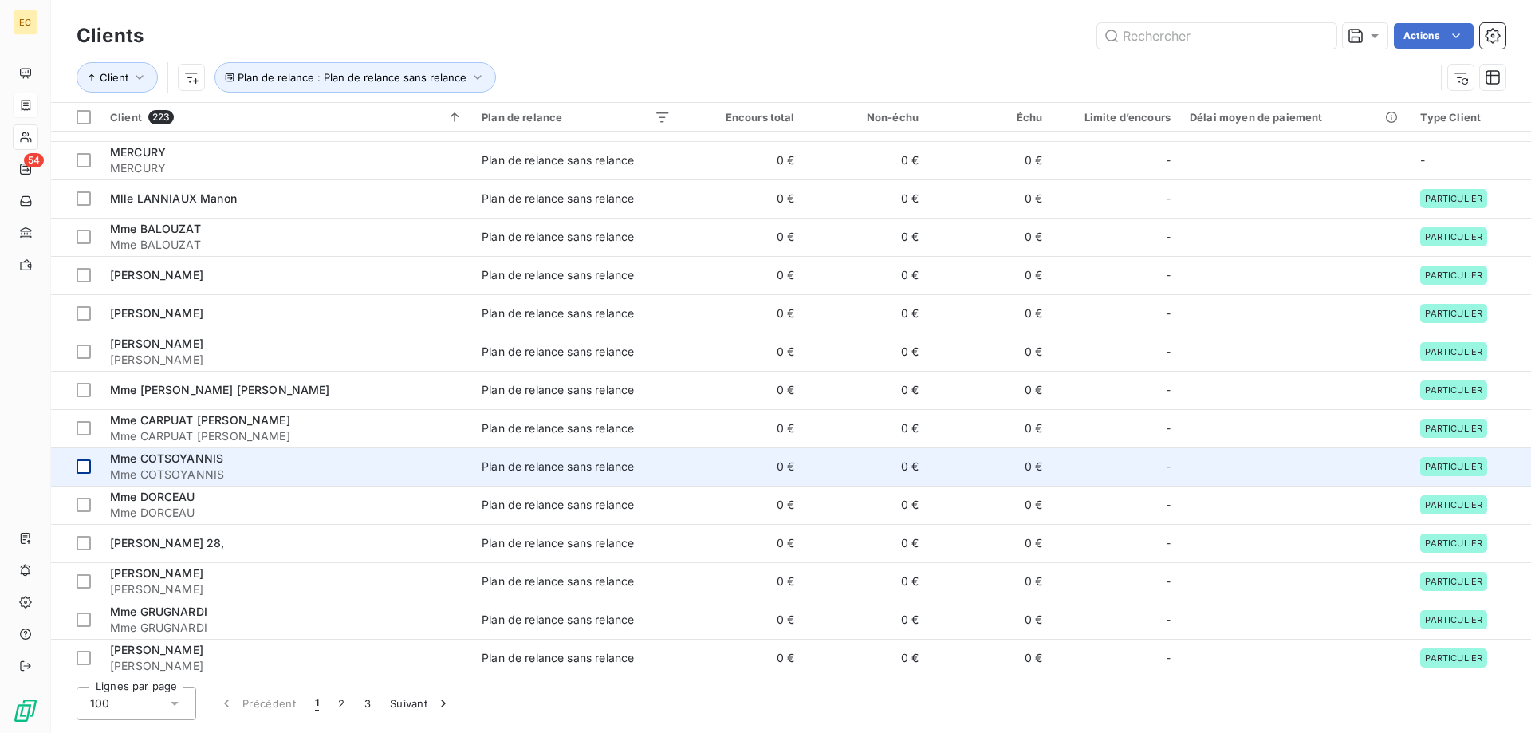
click at [81, 466] on div at bounding box center [84, 466] width 14 height 14
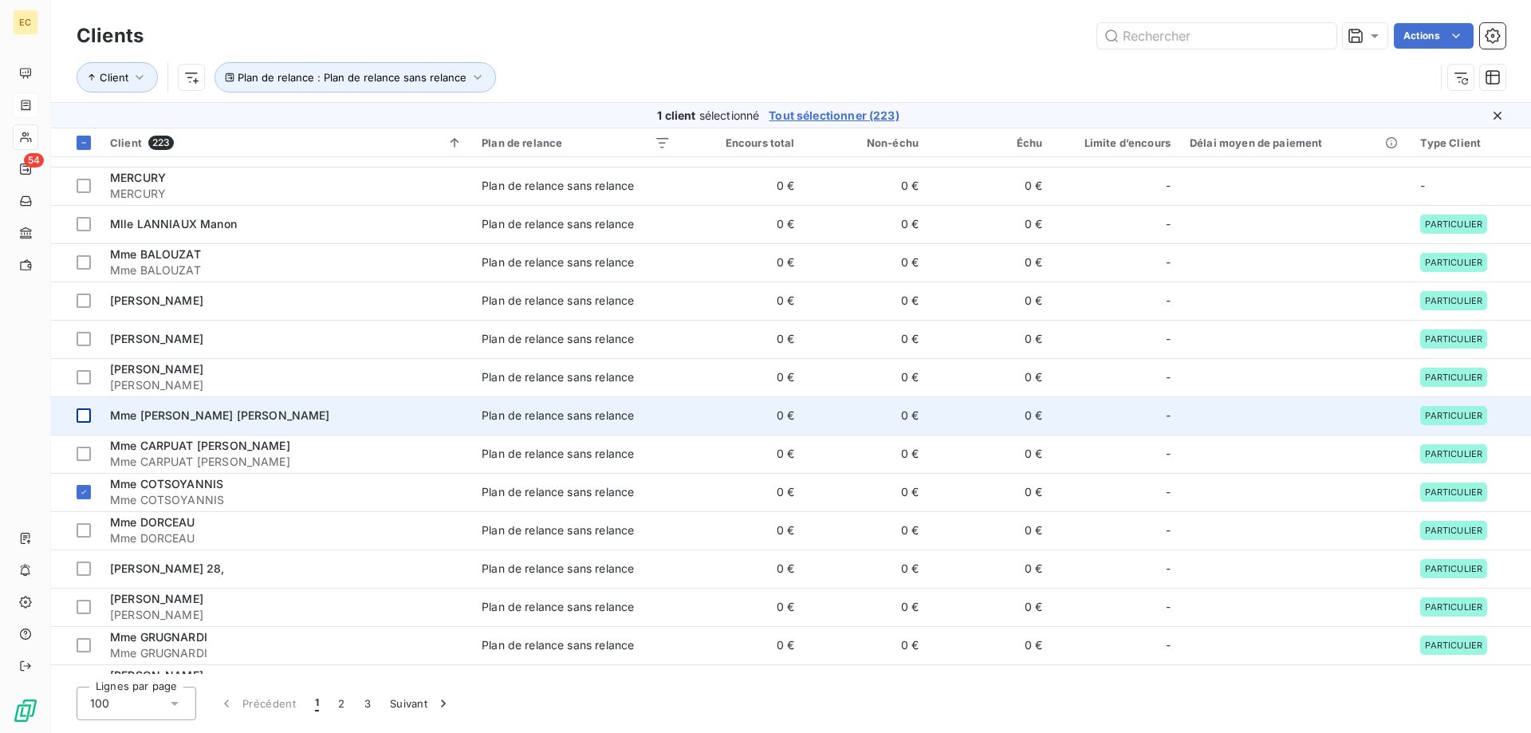
click at [85, 421] on div at bounding box center [84, 415] width 14 height 14
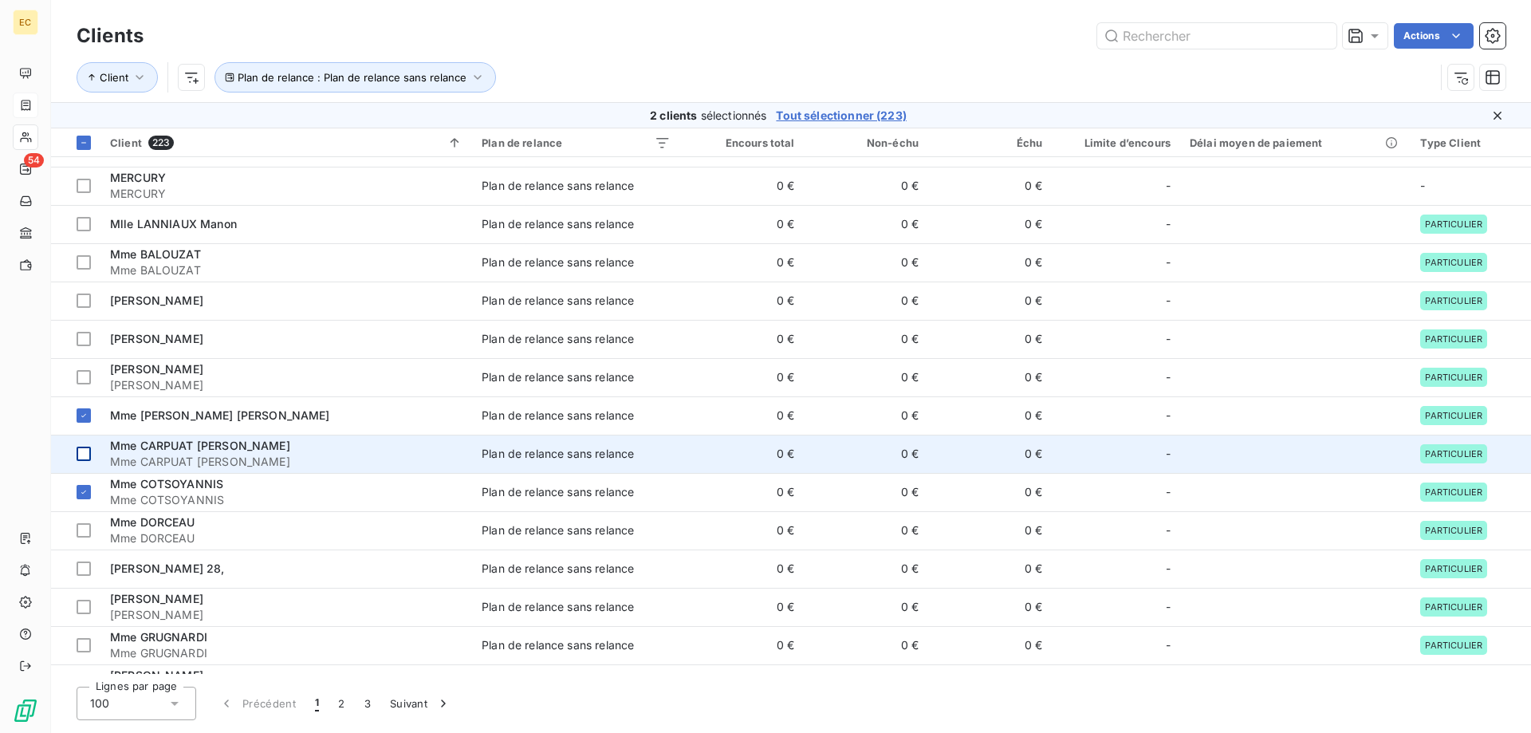
click at [85, 455] on div at bounding box center [84, 454] width 14 height 14
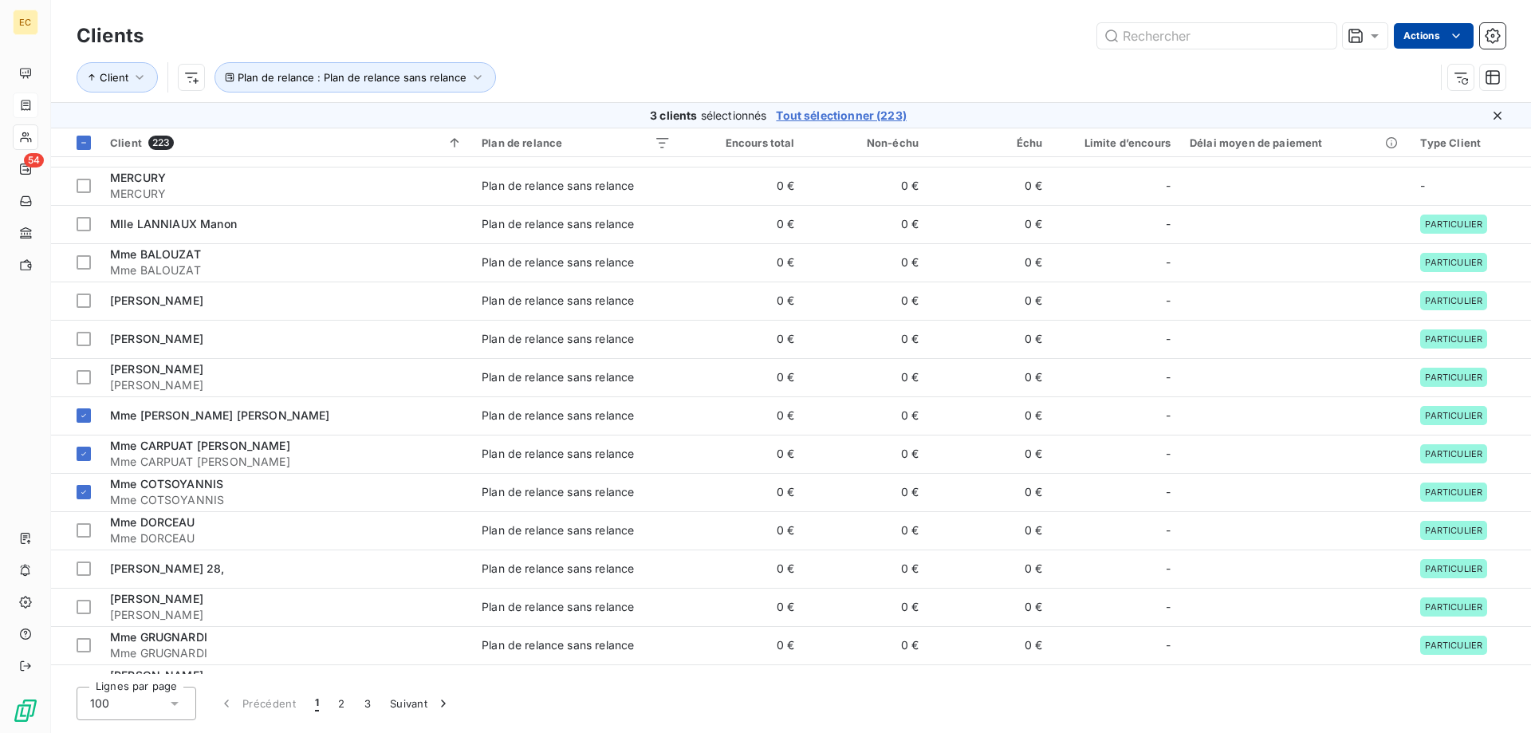
click at [1441, 38] on html "EC 54 Clients Actions Client Plan de relance : Plan de relance sans relance 3 c…" at bounding box center [765, 366] width 1531 height 733
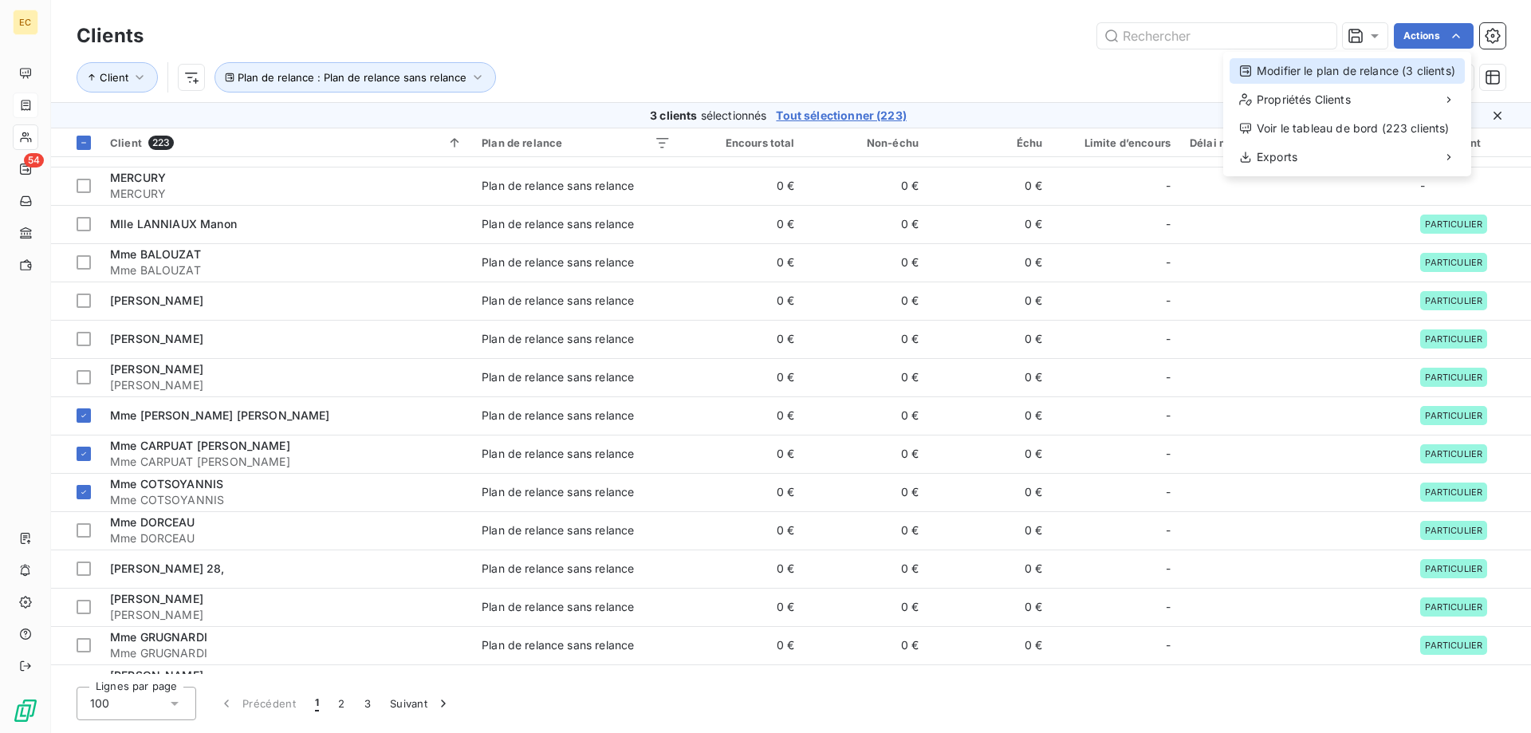
click at [1381, 61] on div "Modifier le plan de relance (3 clients)" at bounding box center [1347, 71] width 235 height 26
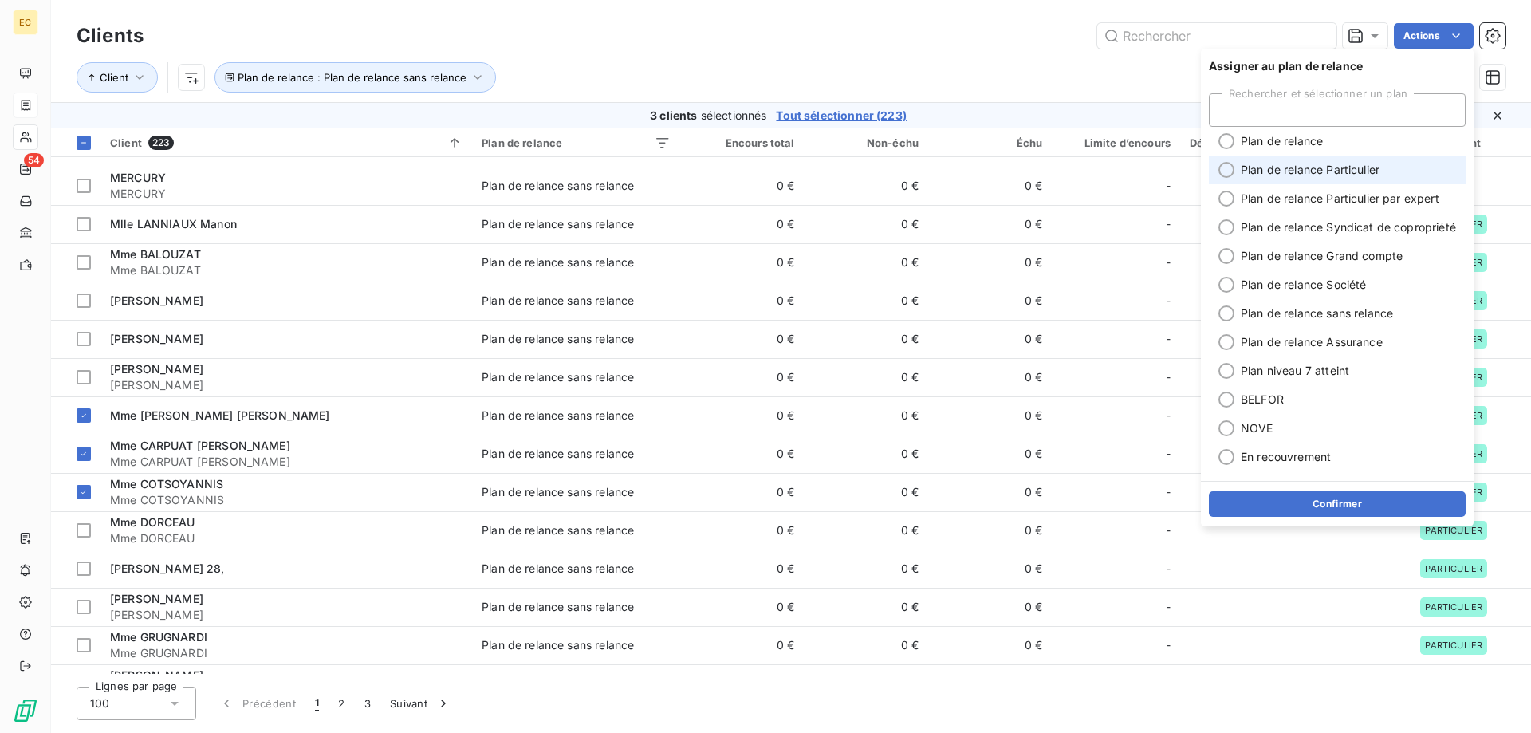
click at [1352, 166] on span "Plan de relance Particulier" at bounding box center [1310, 170] width 139 height 16
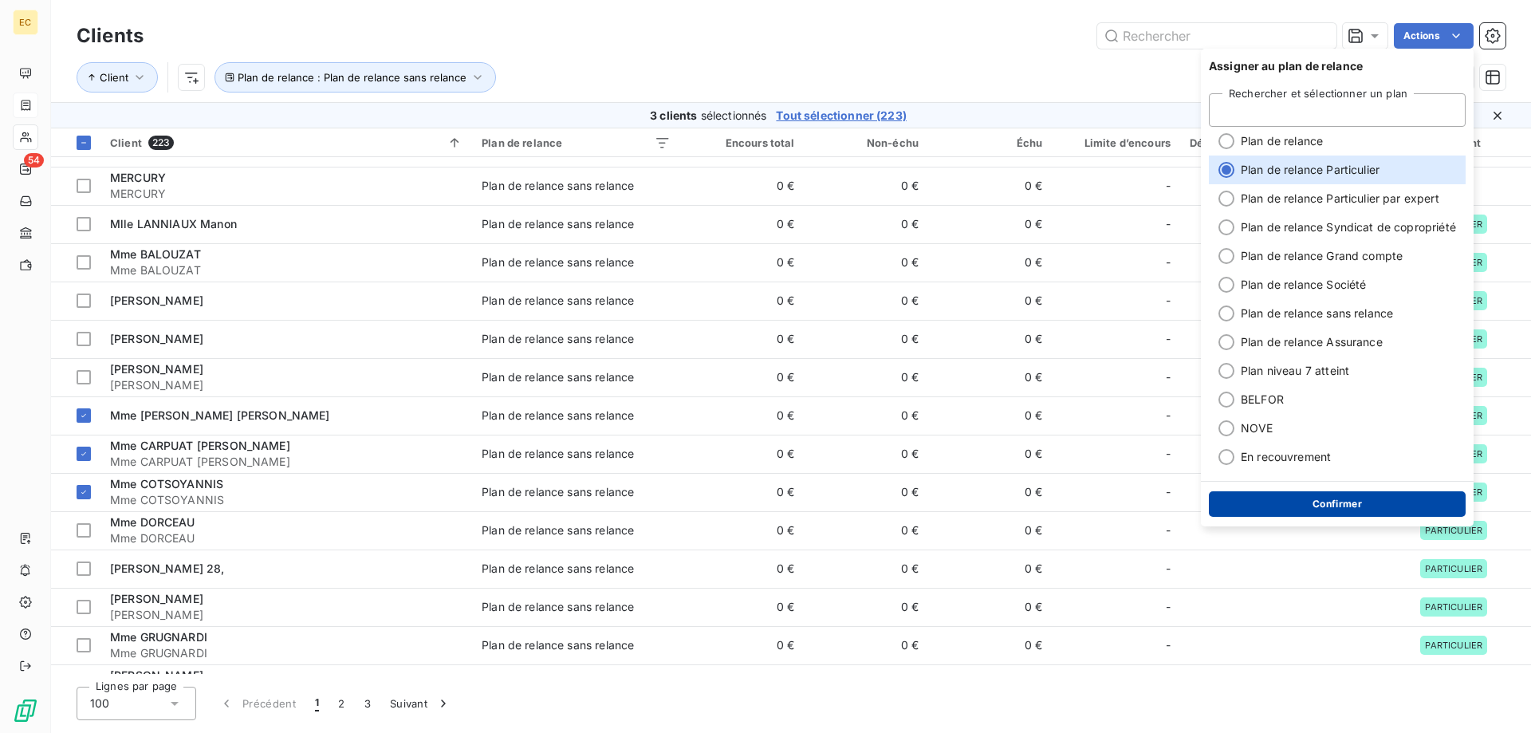
click at [1342, 503] on button "Confirmer" at bounding box center [1337, 504] width 257 height 26
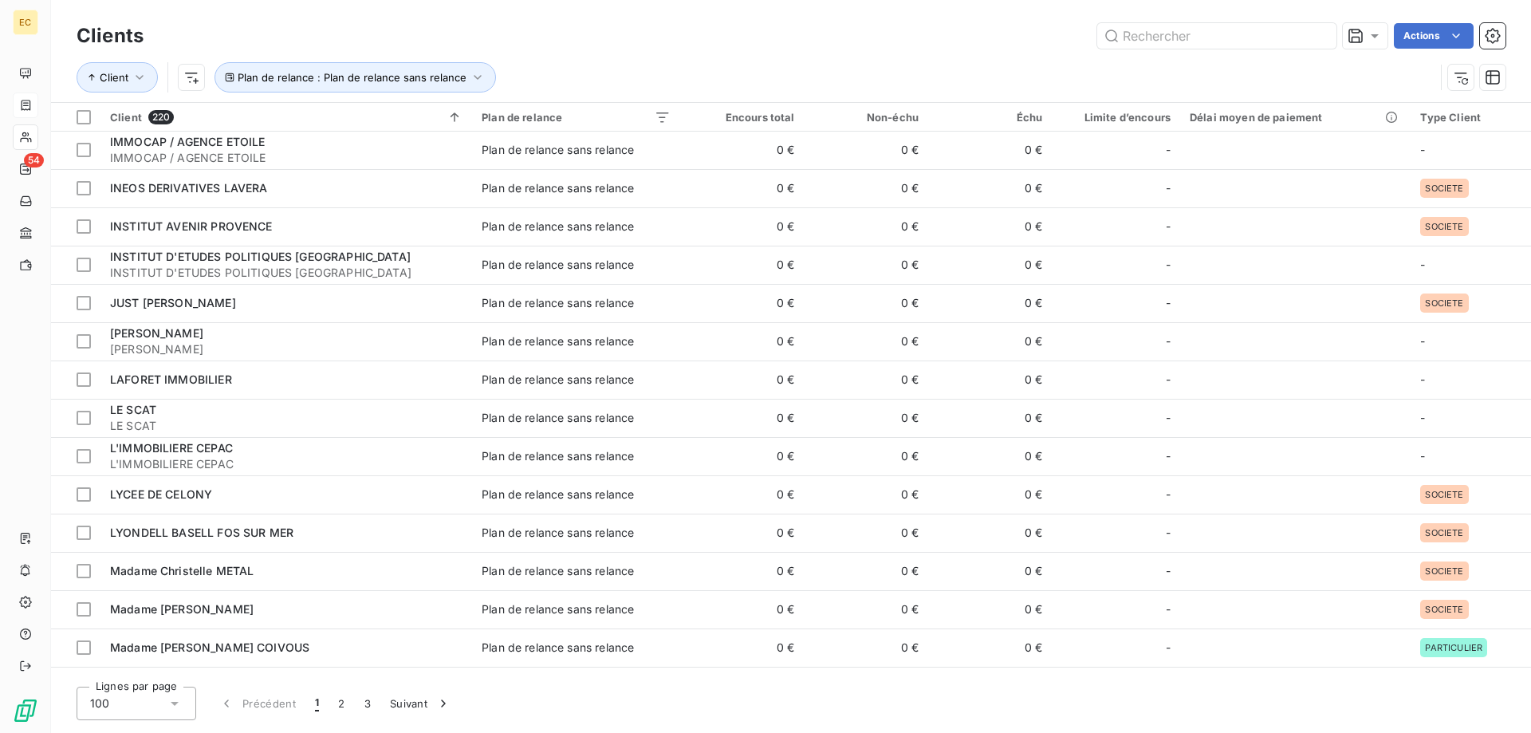
scroll to position [1470, 0]
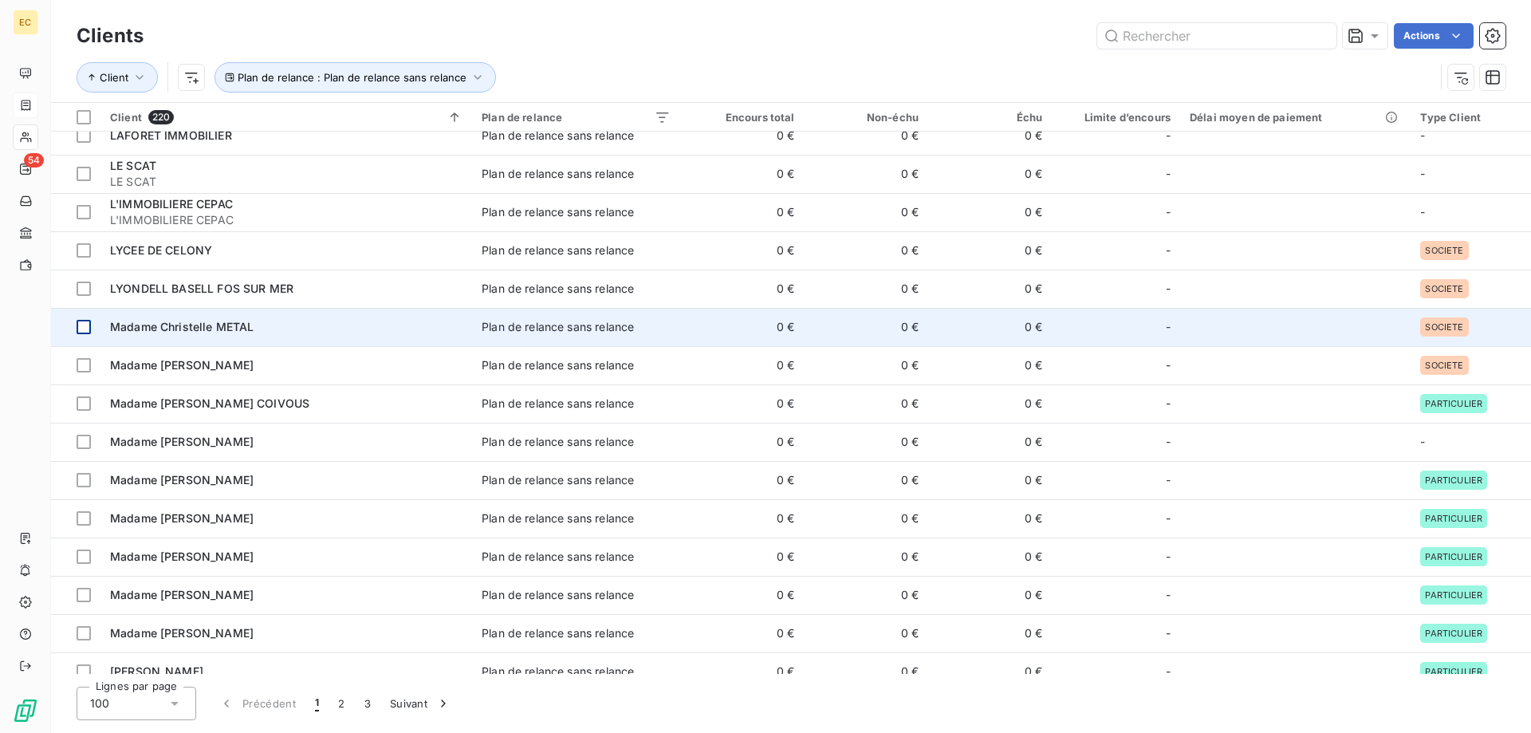
click at [83, 321] on div at bounding box center [84, 327] width 14 height 14
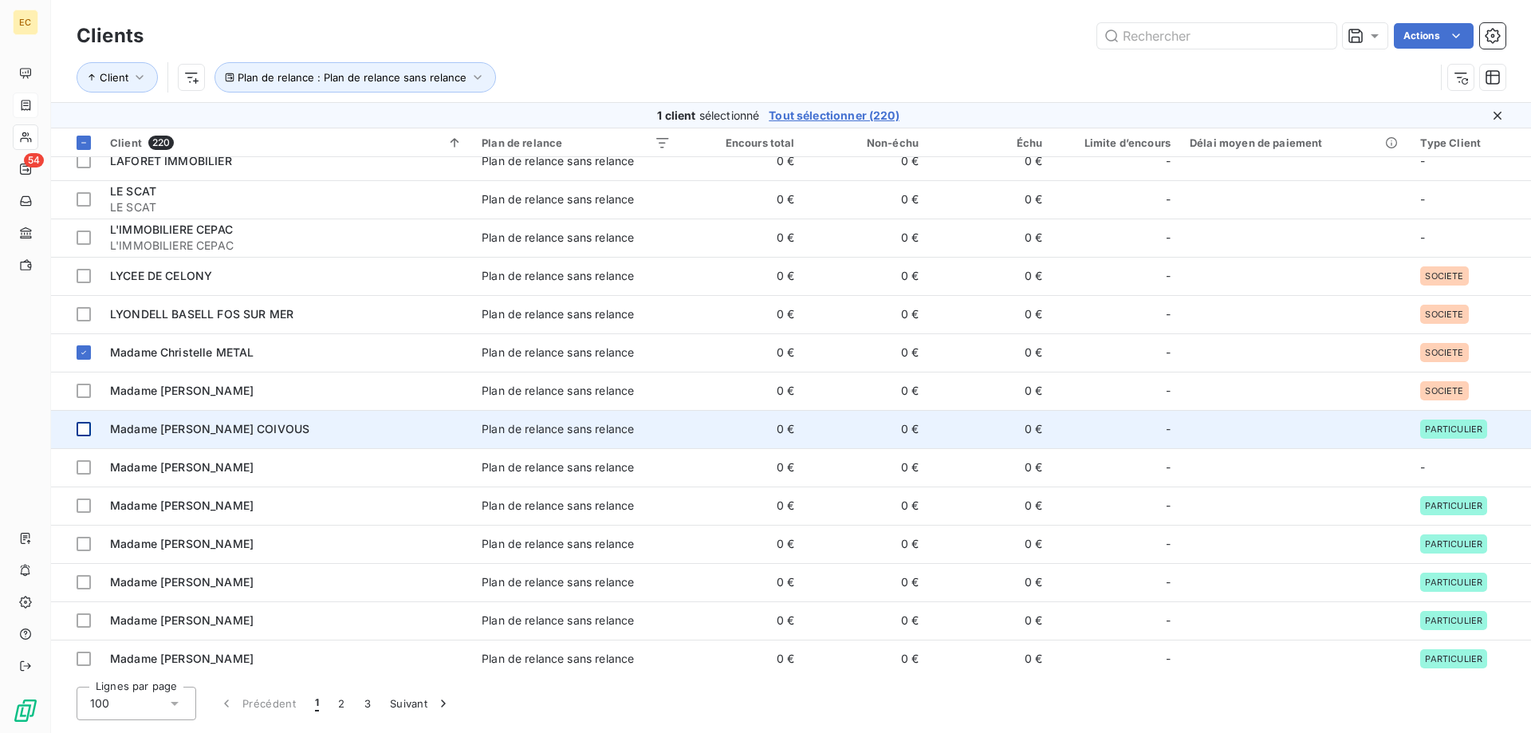
drag, startPoint x: 83, startPoint y: 383, endPoint x: 91, endPoint y: 437, distance: 54.8
click at [83, 384] on td at bounding box center [75, 391] width 49 height 38
click at [80, 429] on div at bounding box center [84, 429] width 14 height 14
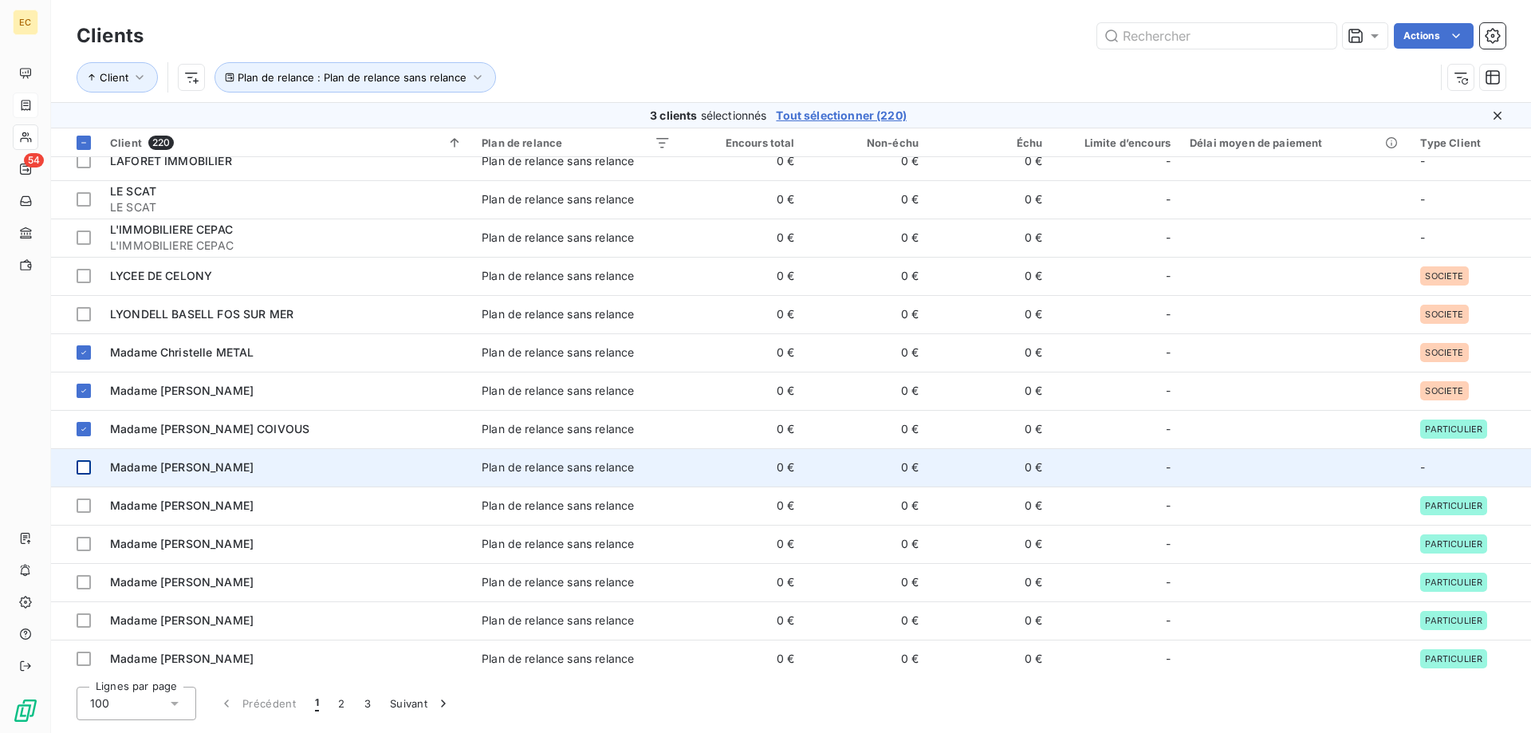
click at [82, 470] on div at bounding box center [84, 467] width 14 height 14
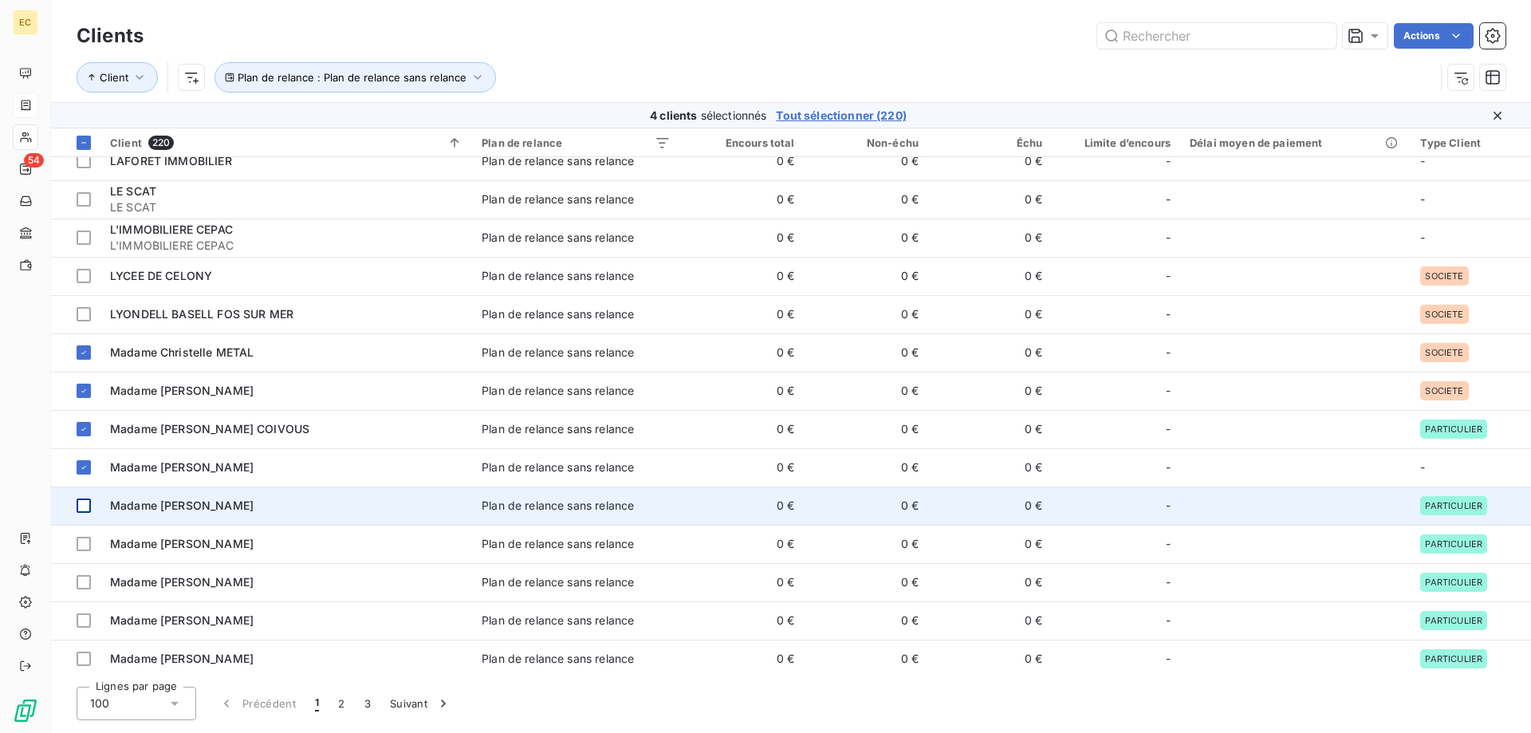
click at [86, 506] on div at bounding box center [84, 506] width 14 height 14
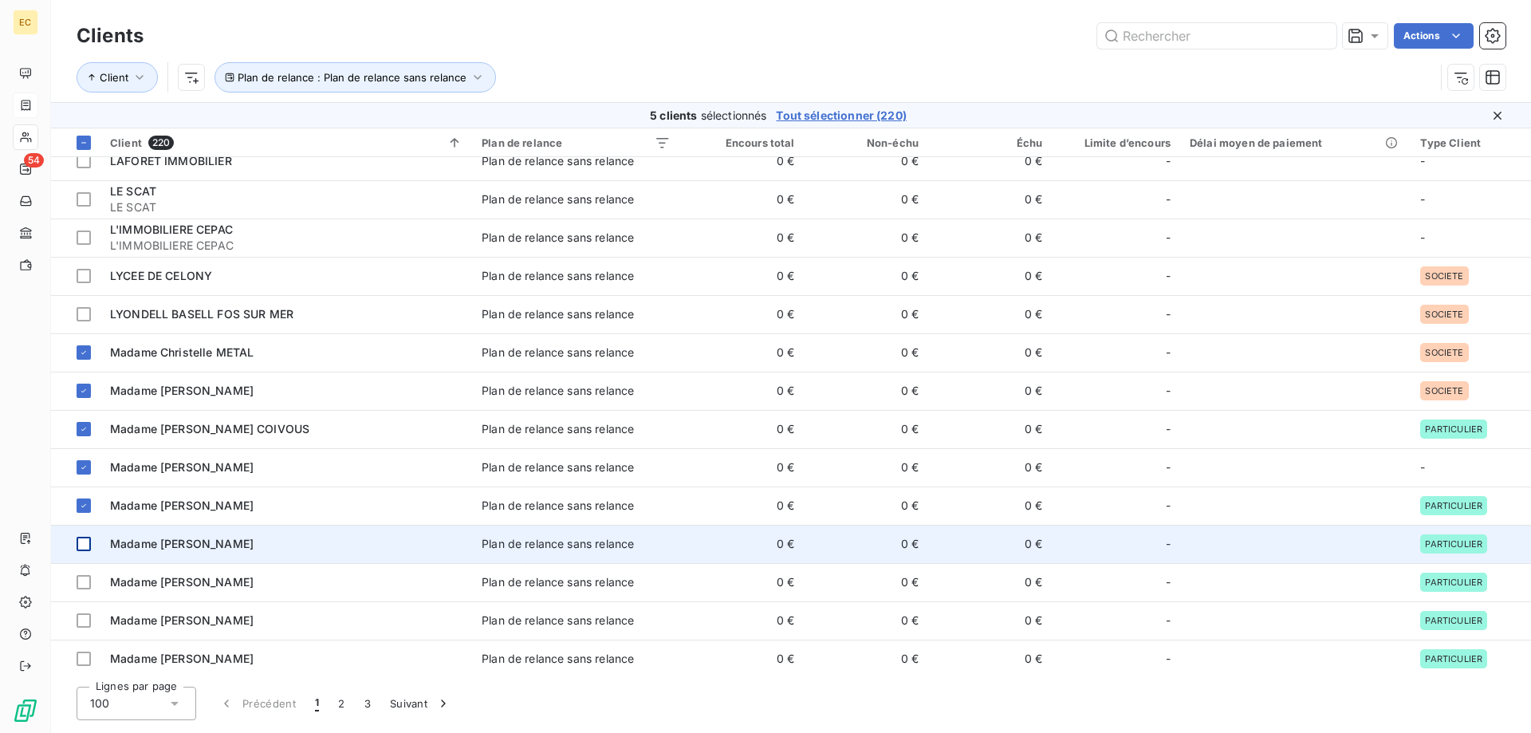
click at [81, 546] on div at bounding box center [84, 544] width 14 height 14
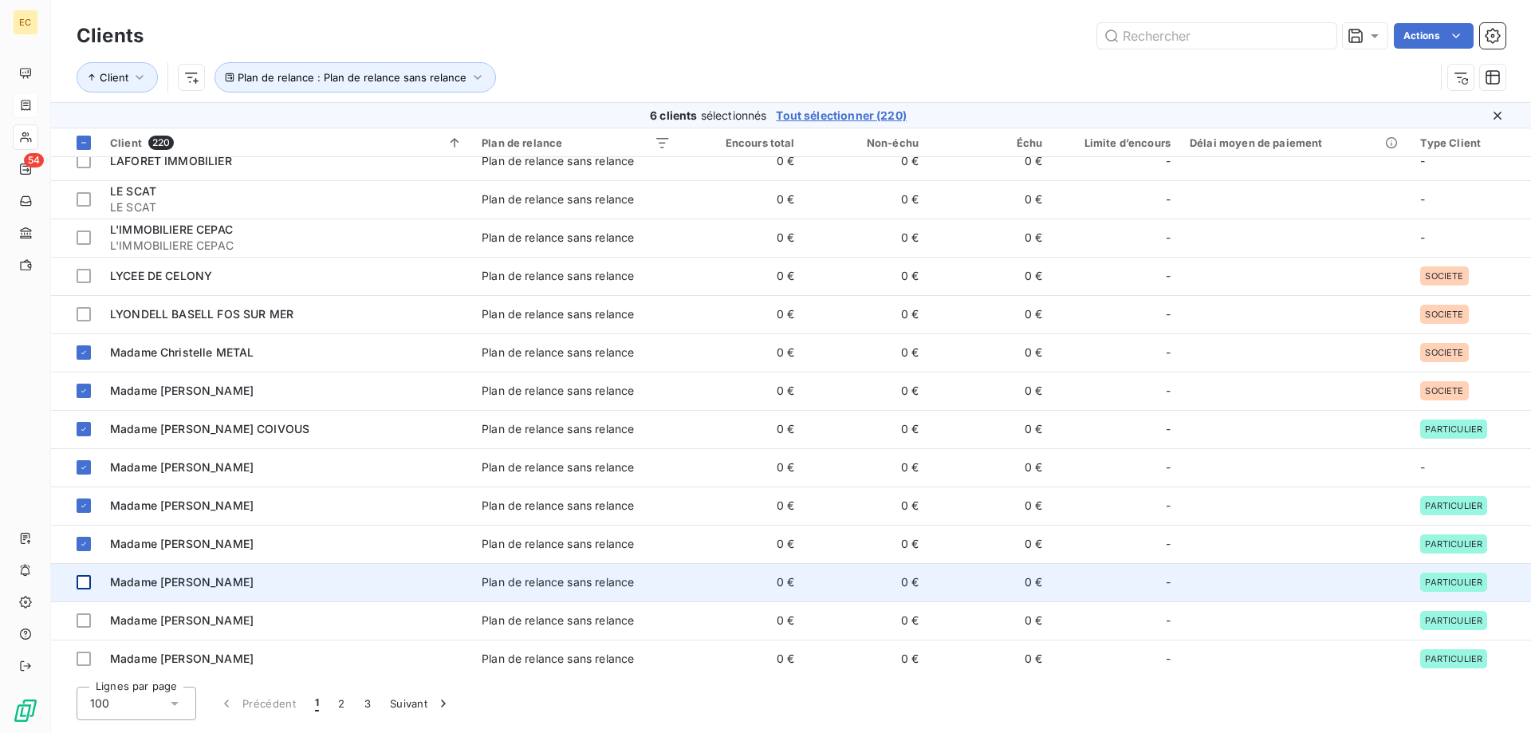
click at [84, 591] on td at bounding box center [75, 582] width 49 height 38
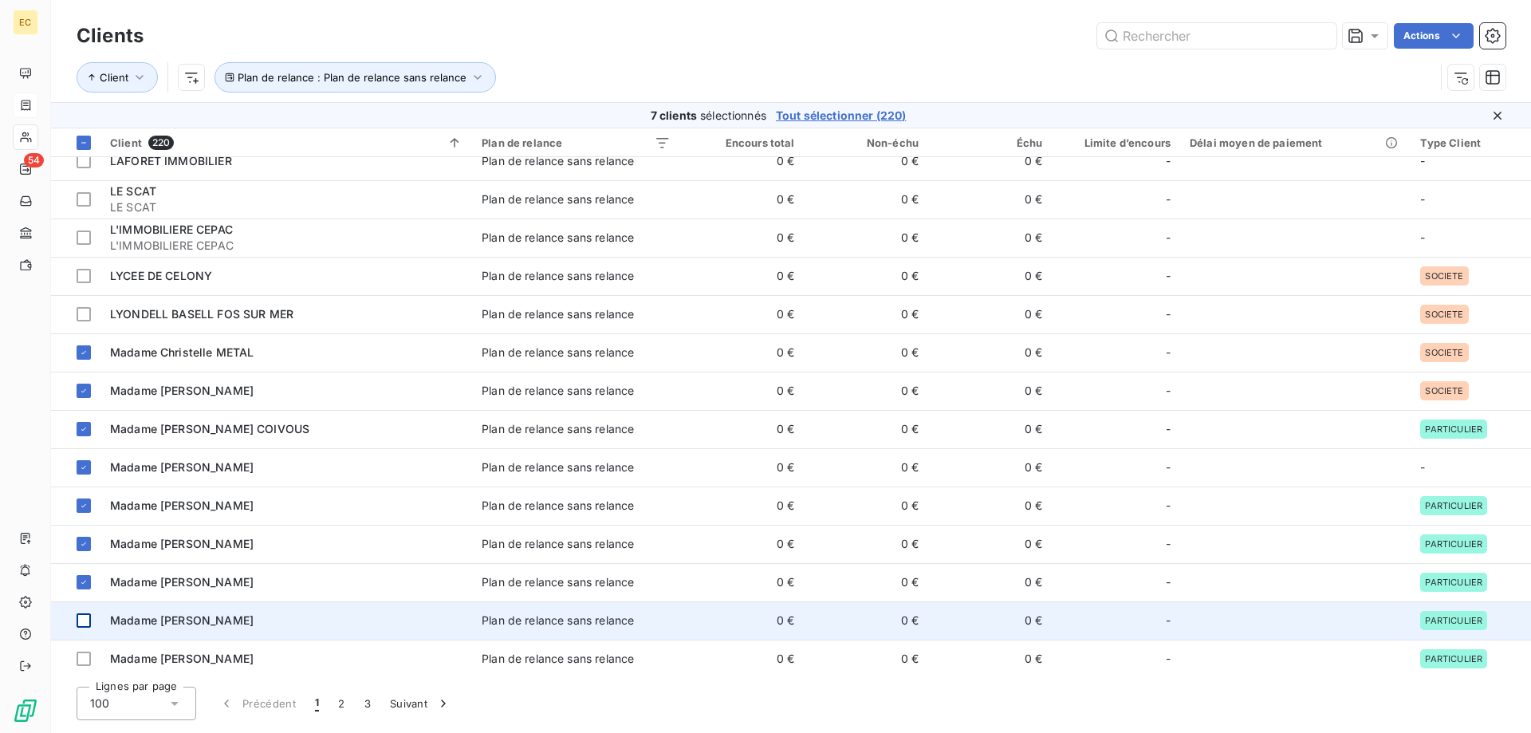
click at [84, 616] on div at bounding box center [84, 620] width 14 height 14
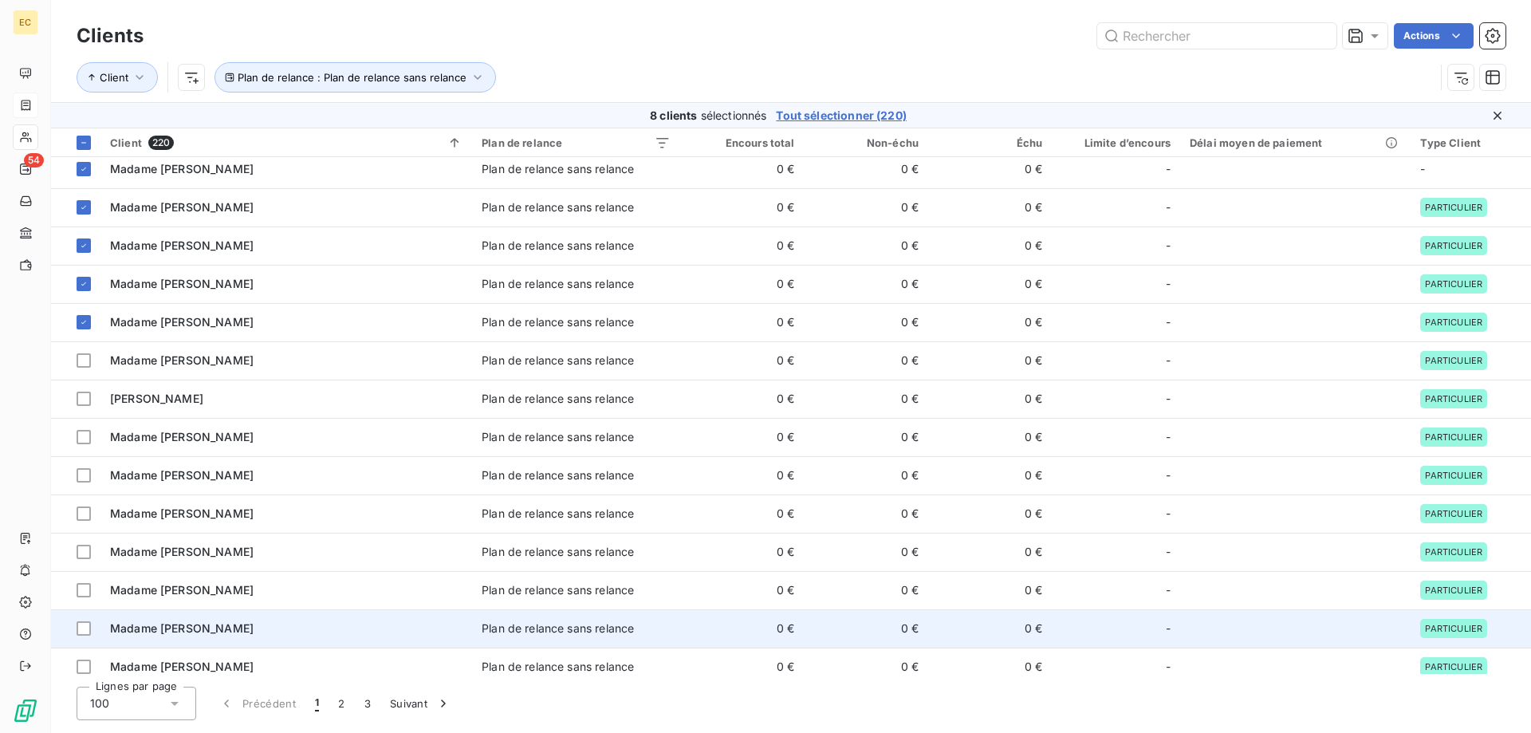
scroll to position [1795, 0]
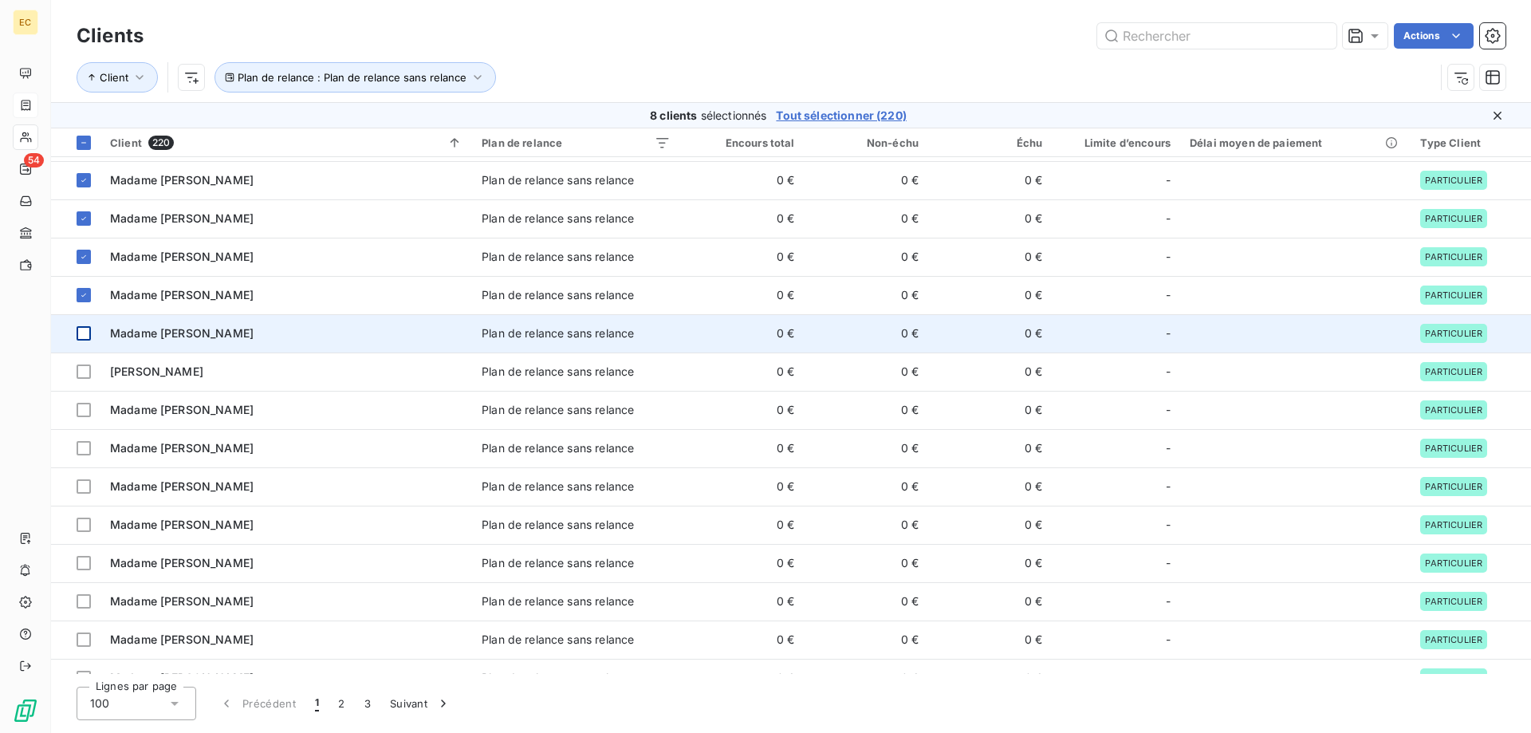
click at [82, 336] on div at bounding box center [84, 333] width 14 height 14
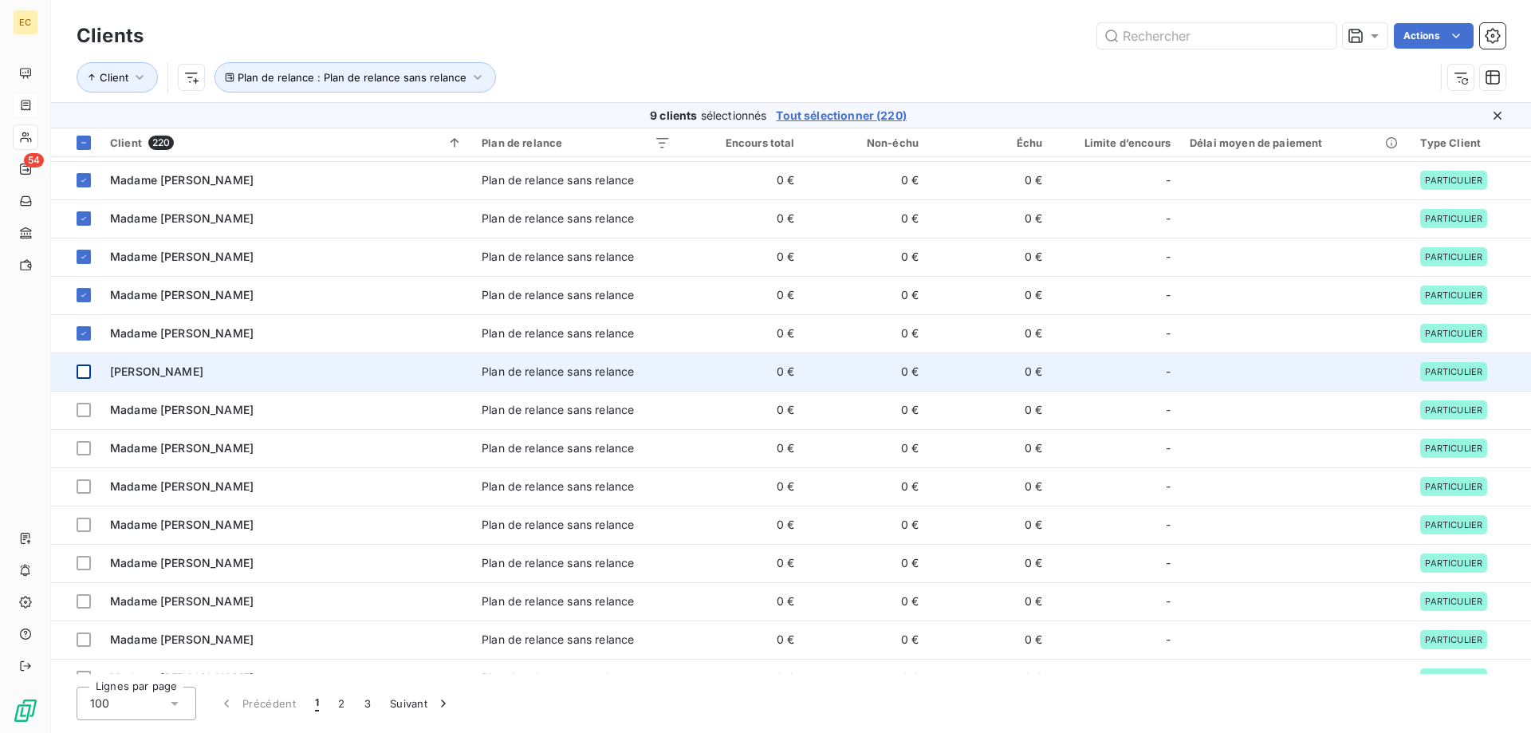
click at [86, 372] on div at bounding box center [84, 372] width 14 height 14
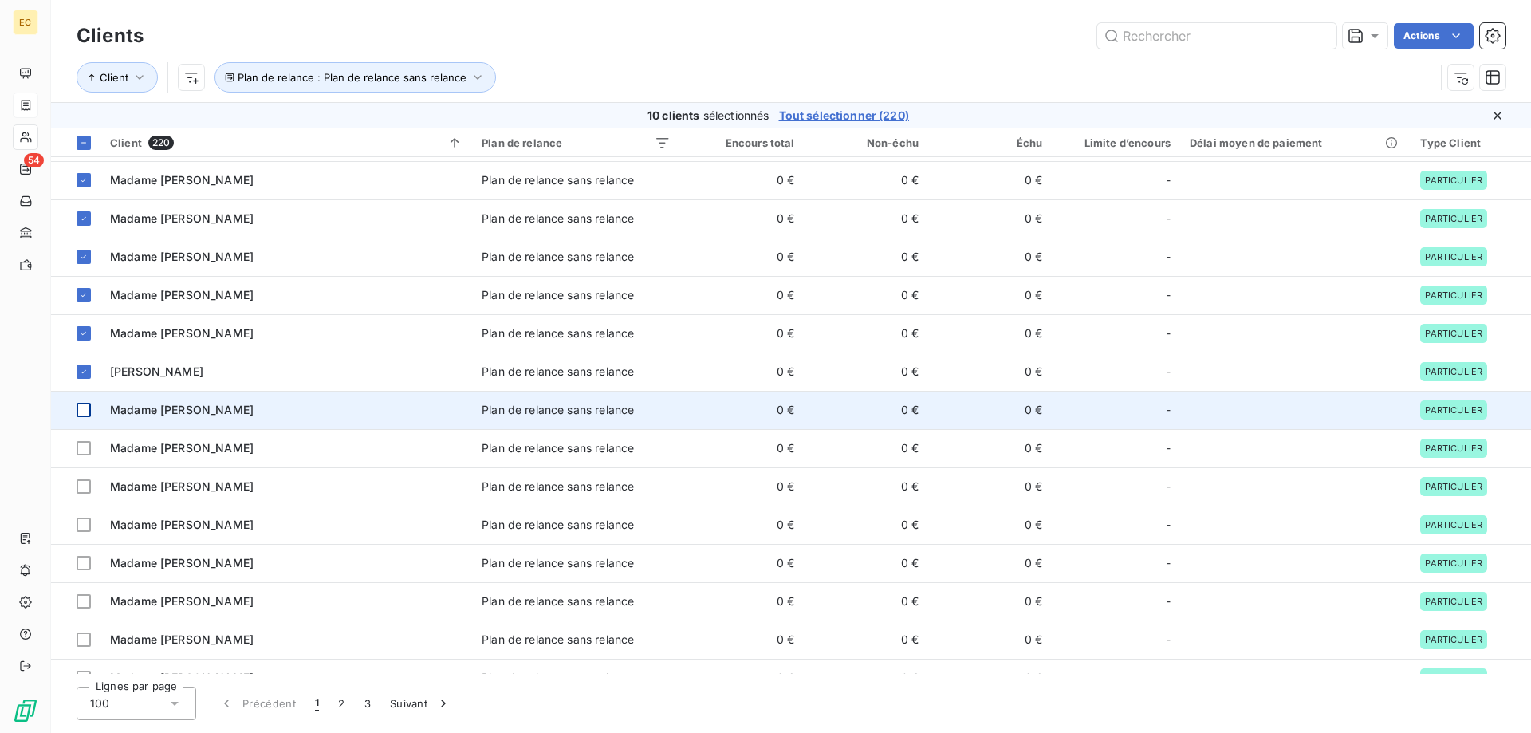
click at [87, 405] on div at bounding box center [84, 410] width 14 height 14
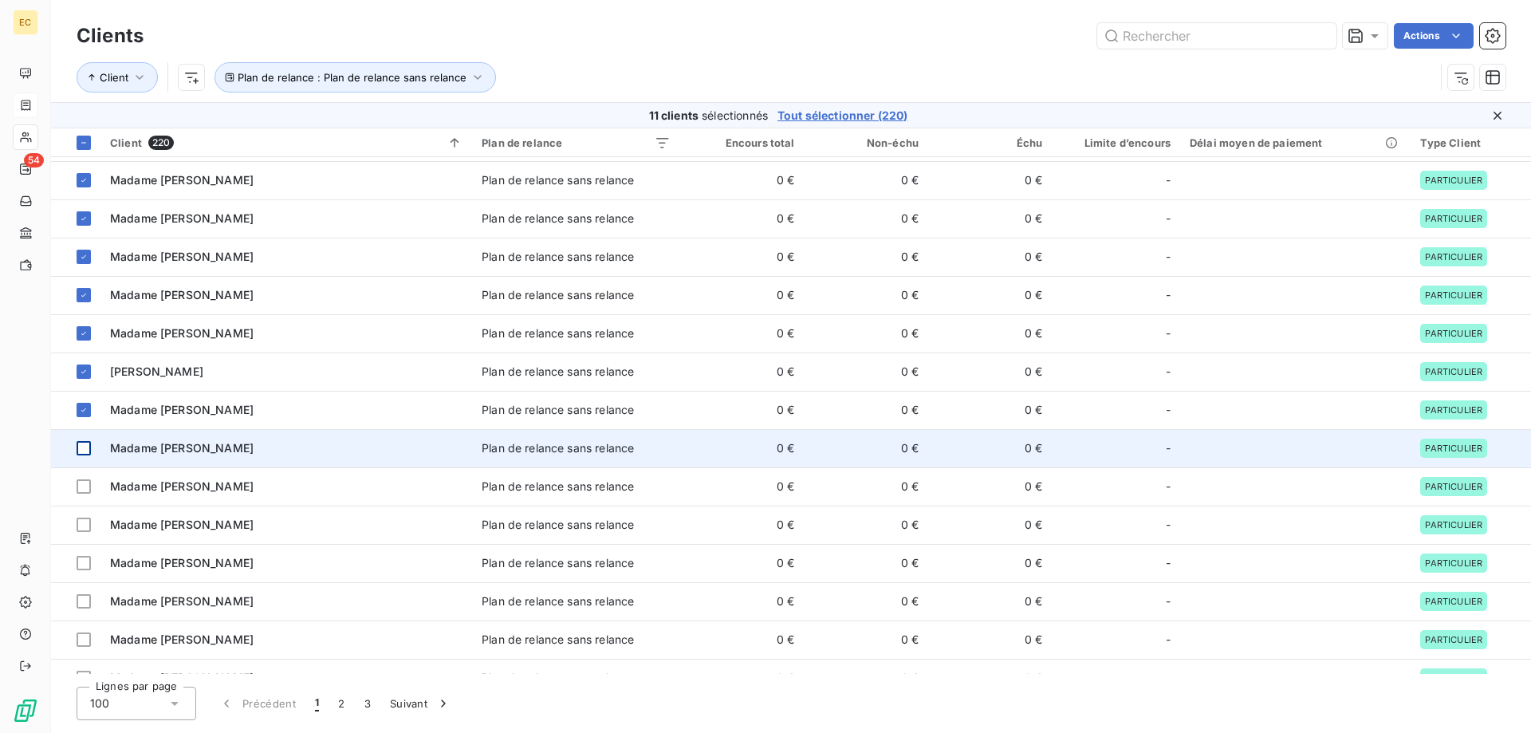
click at [82, 455] on div at bounding box center [84, 448] width 14 height 14
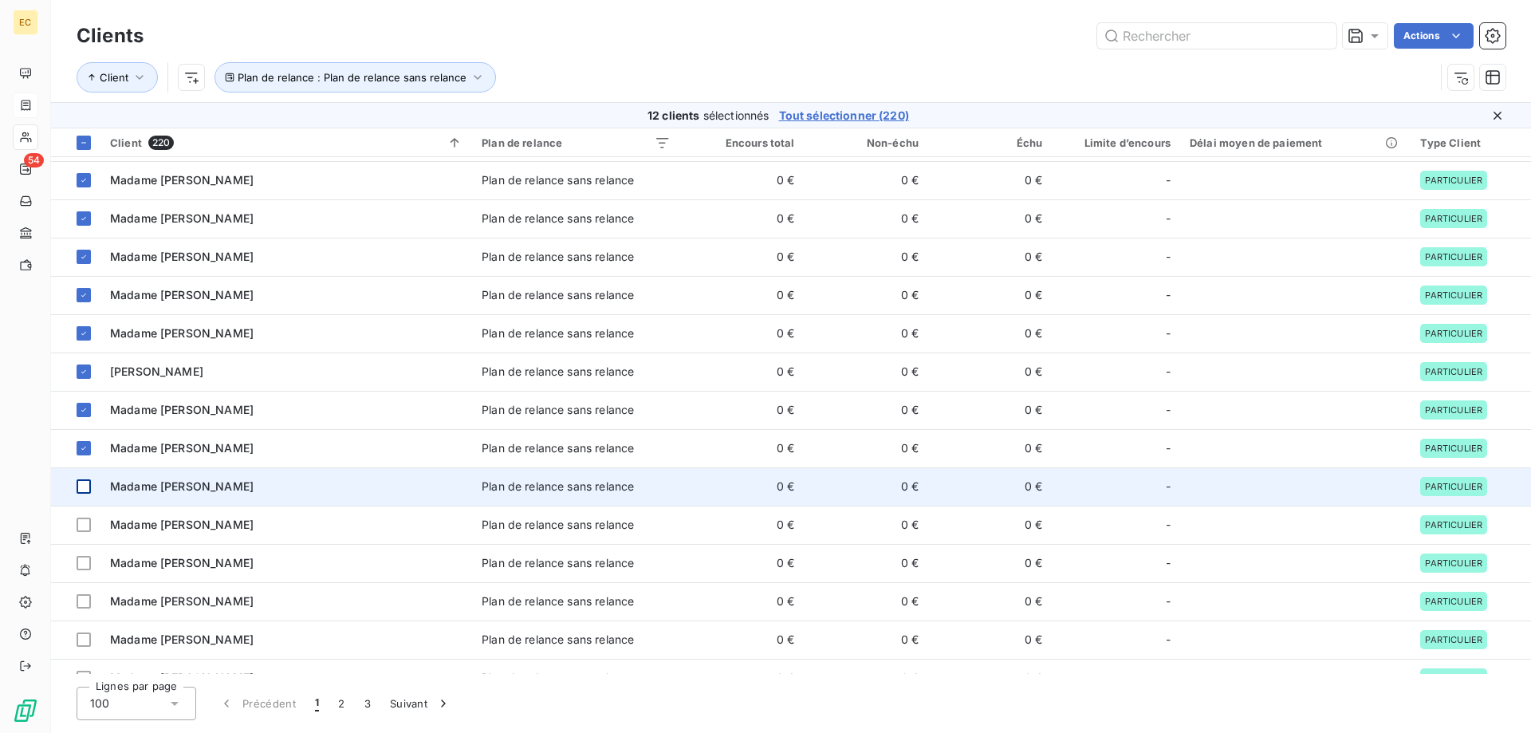
click at [82, 489] on div at bounding box center [84, 486] width 14 height 14
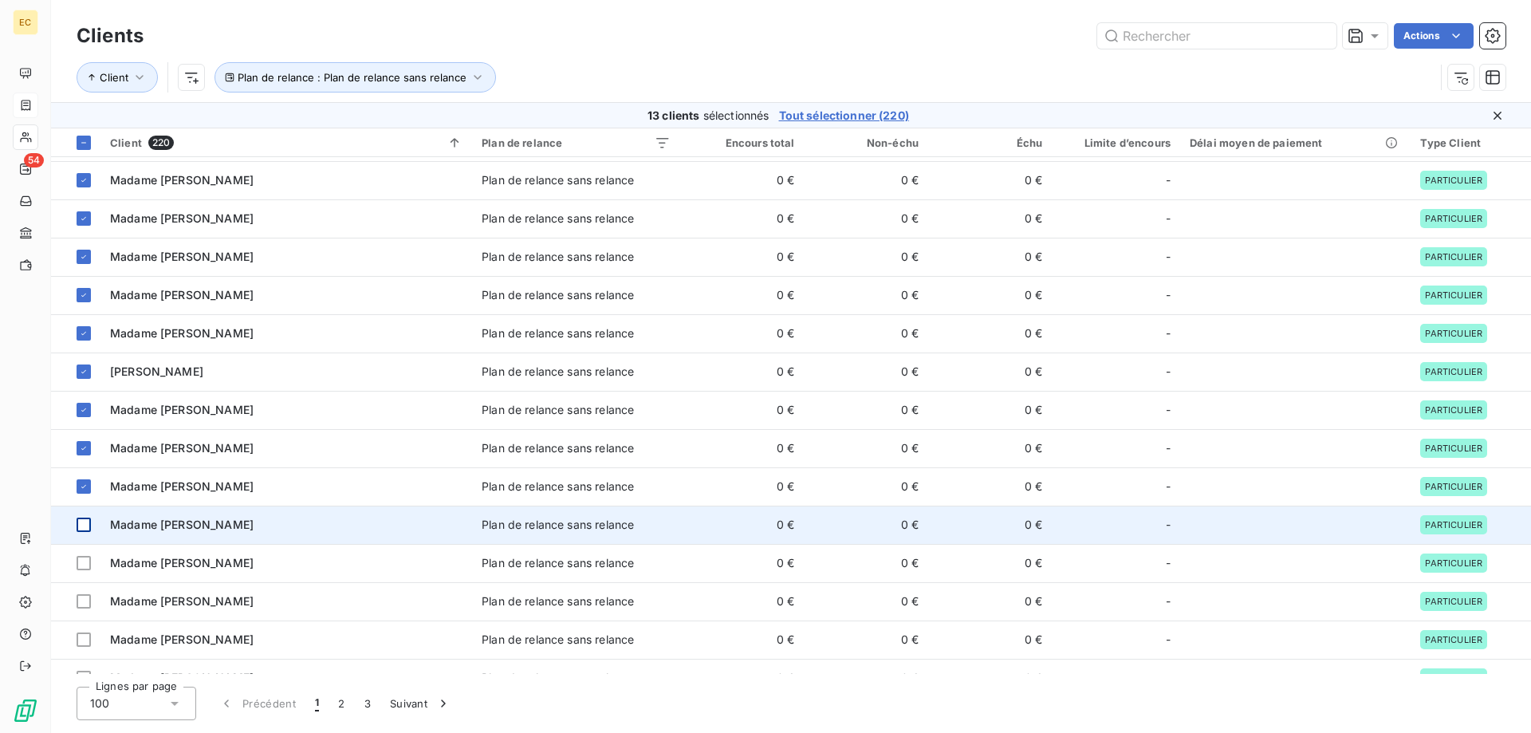
click at [84, 531] on div at bounding box center [84, 525] width 14 height 14
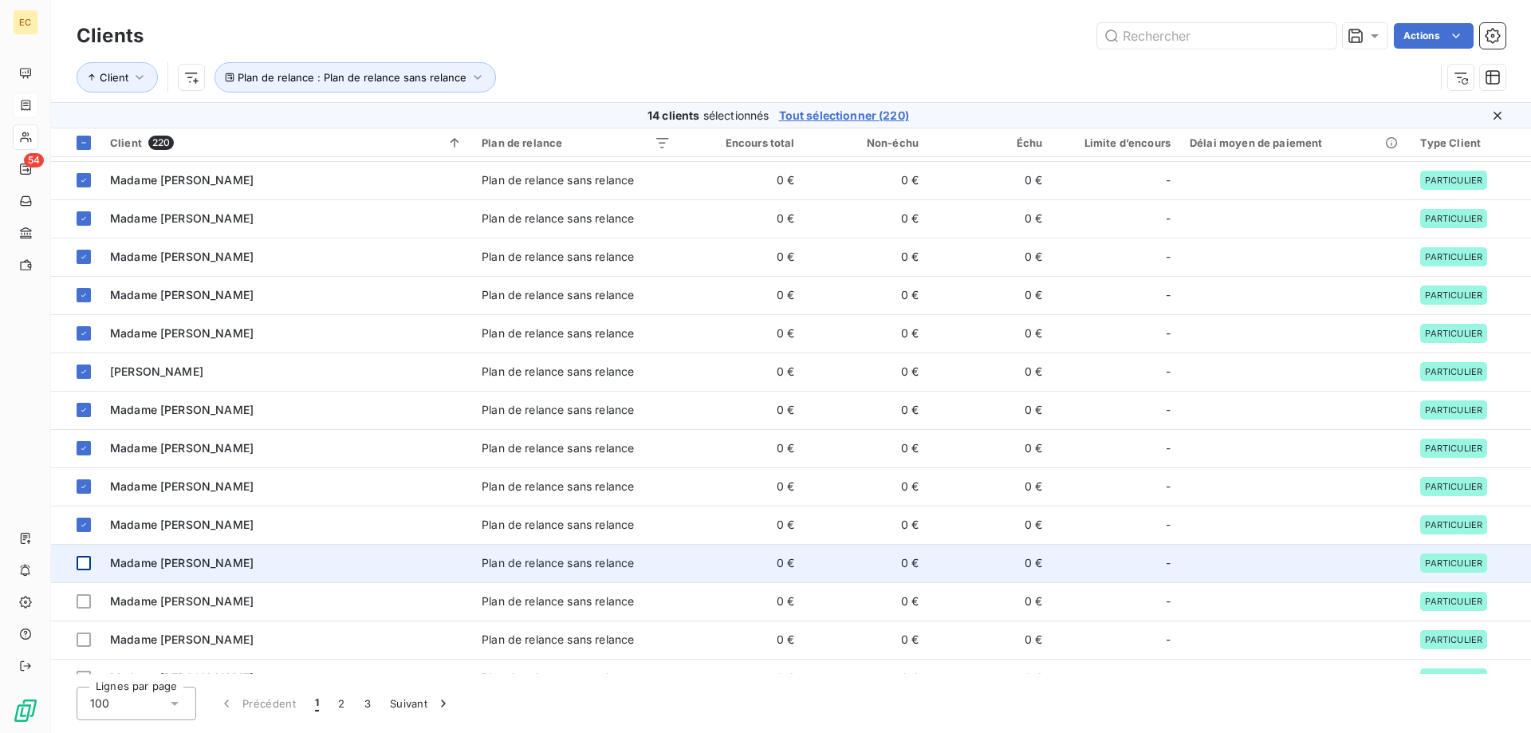
click at [87, 565] on div at bounding box center [84, 563] width 14 height 14
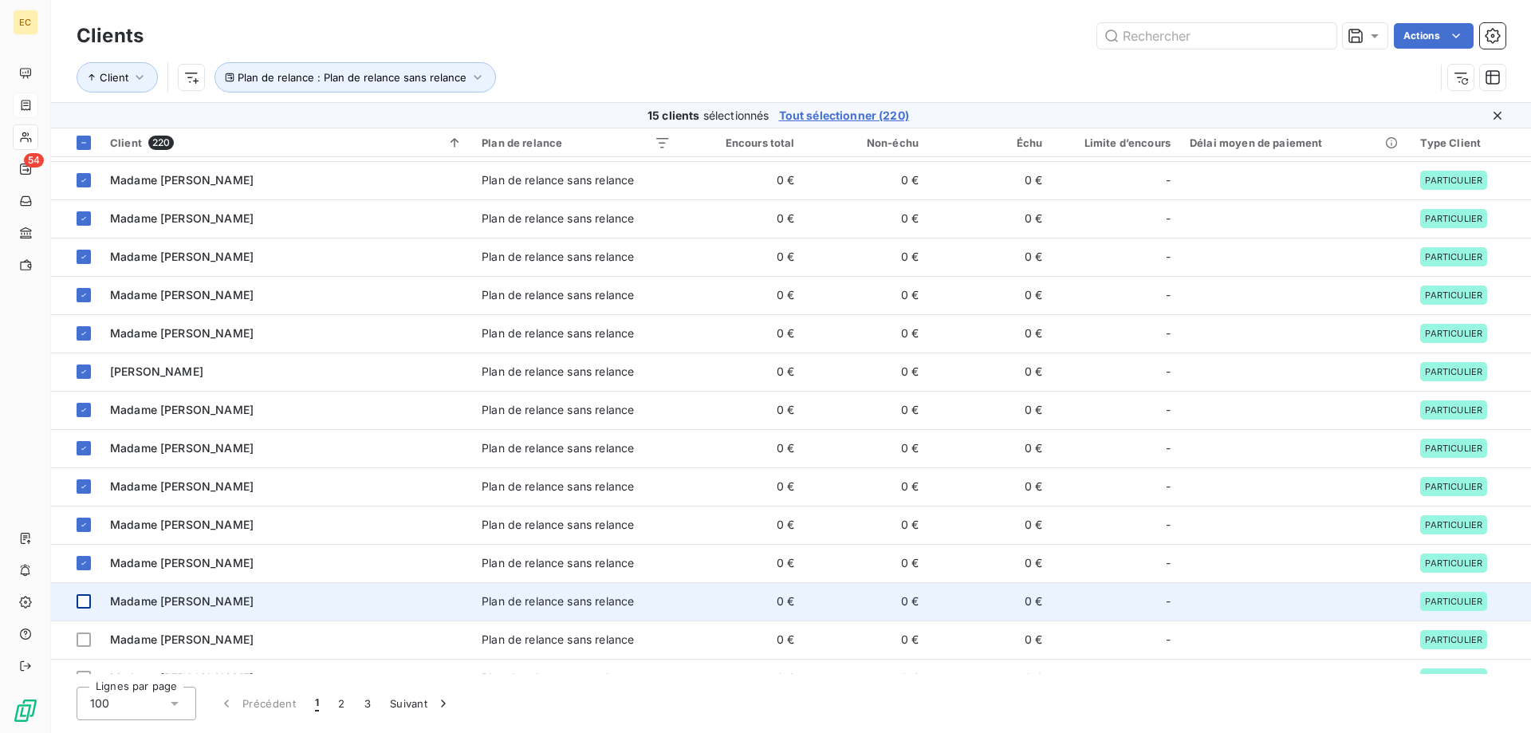
click at [85, 601] on div at bounding box center [84, 601] width 14 height 14
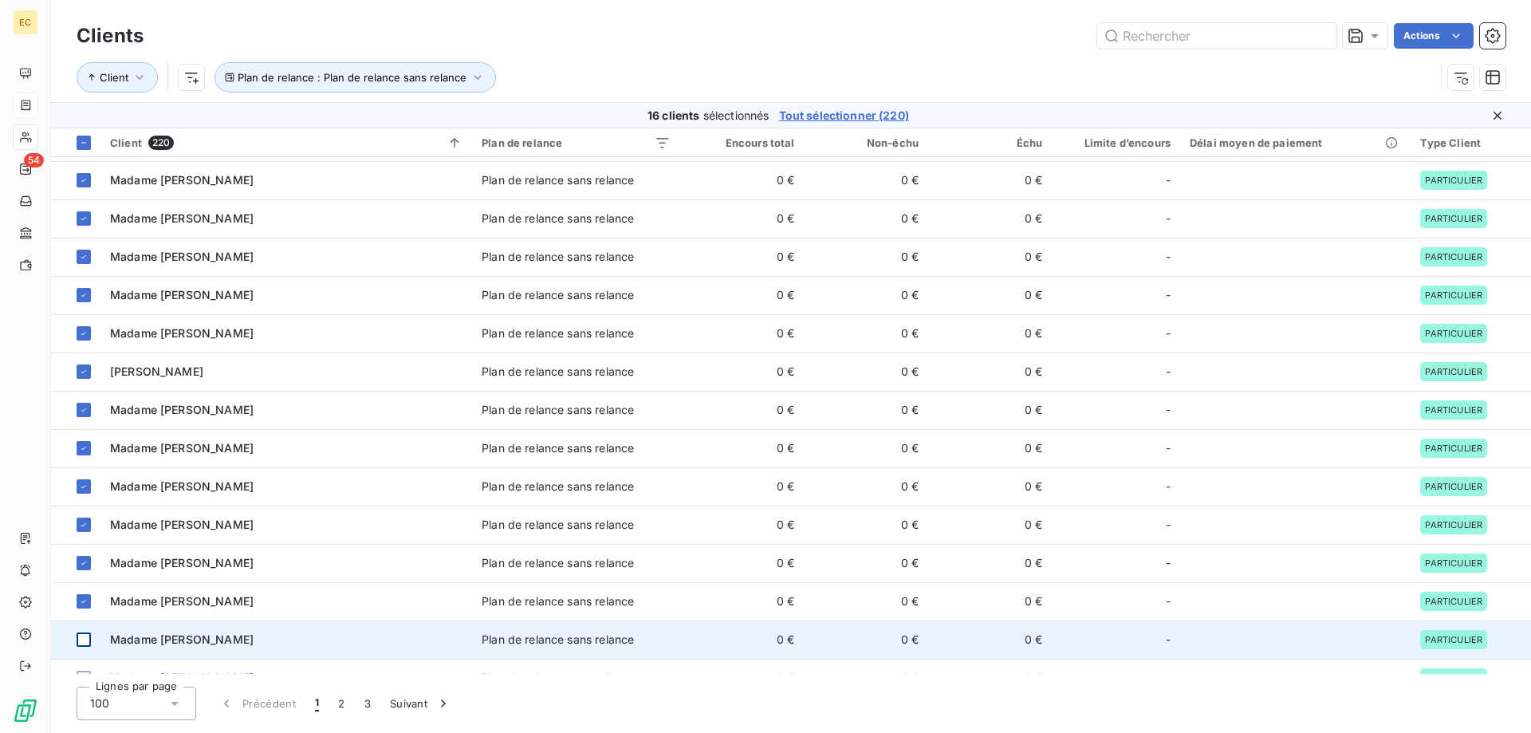
click at [82, 641] on div at bounding box center [84, 640] width 14 height 14
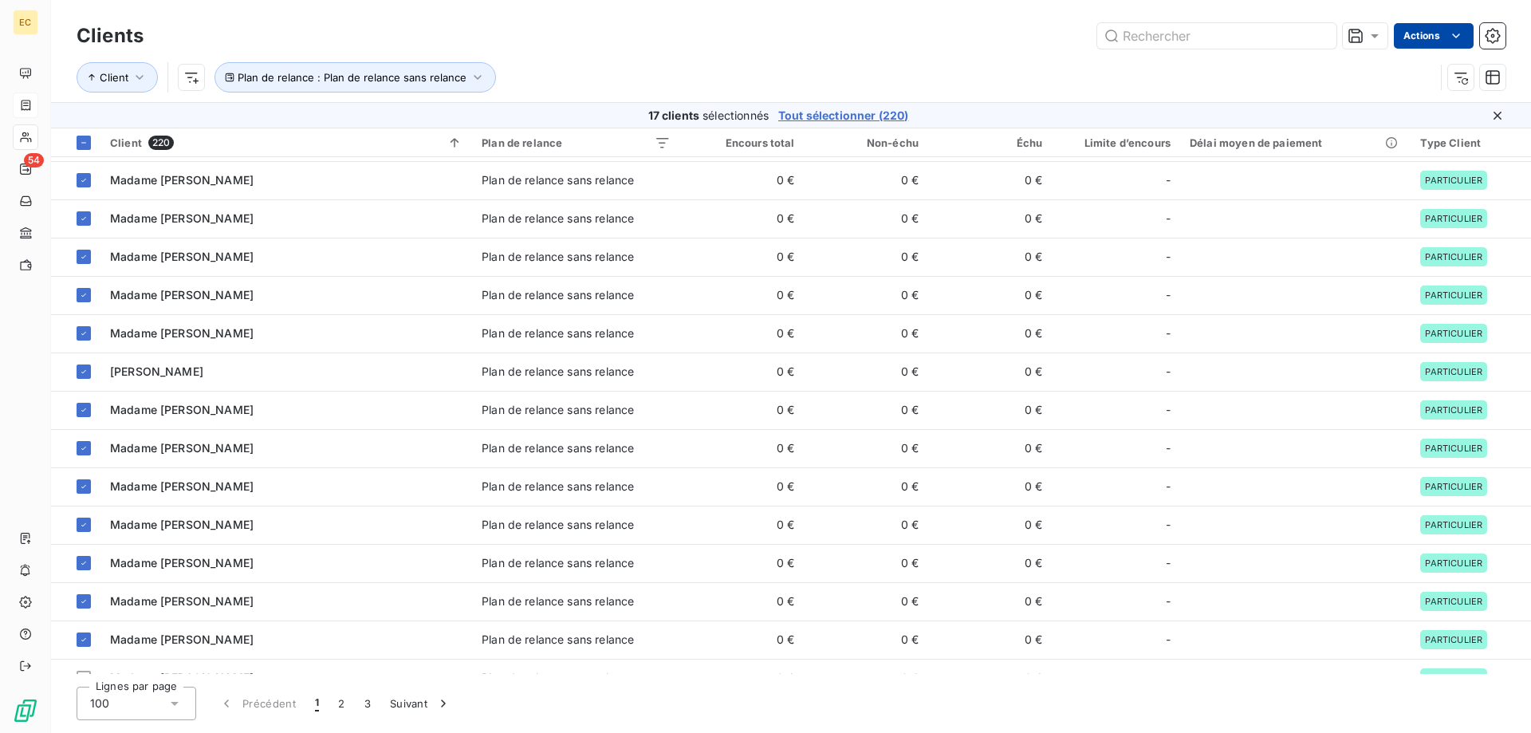
click at [1435, 44] on html "EC 54 Clients Actions Client Plan de relance : Plan de relance sans relance 17 …" at bounding box center [765, 366] width 1531 height 733
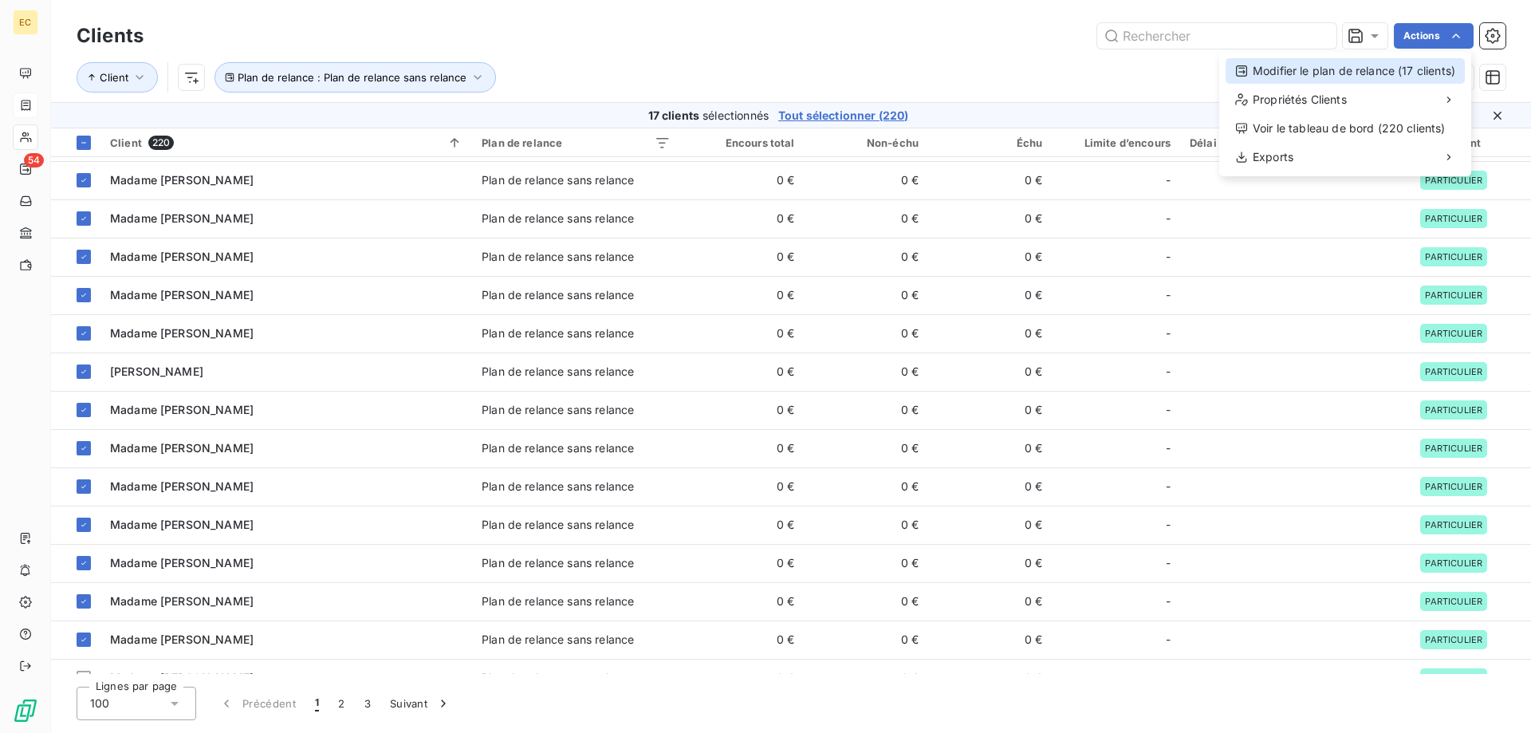
click at [1425, 63] on div "Modifier le plan de relance (17 clients)" at bounding box center [1345, 71] width 239 height 26
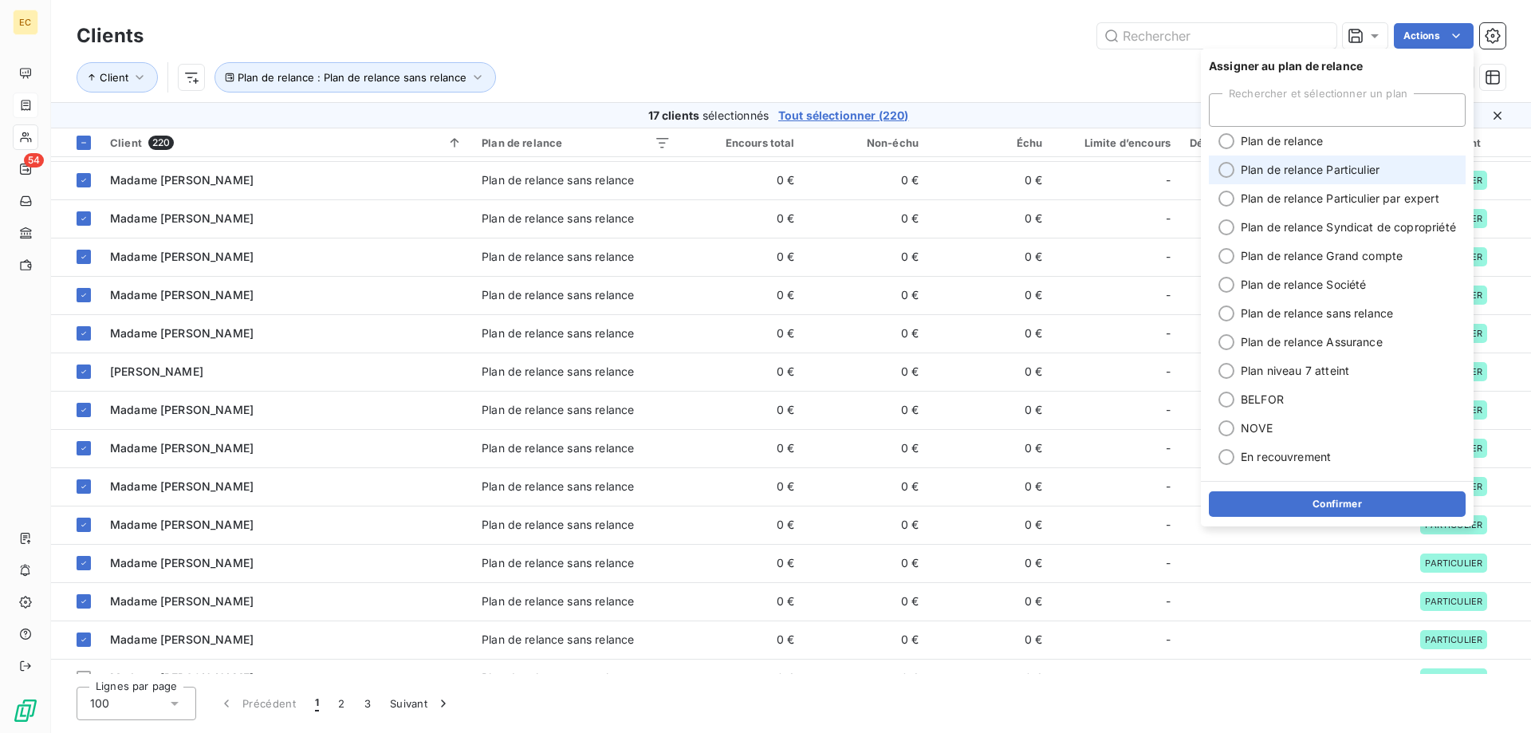
click at [1322, 167] on span "Plan de relance Particulier" at bounding box center [1310, 170] width 139 height 16
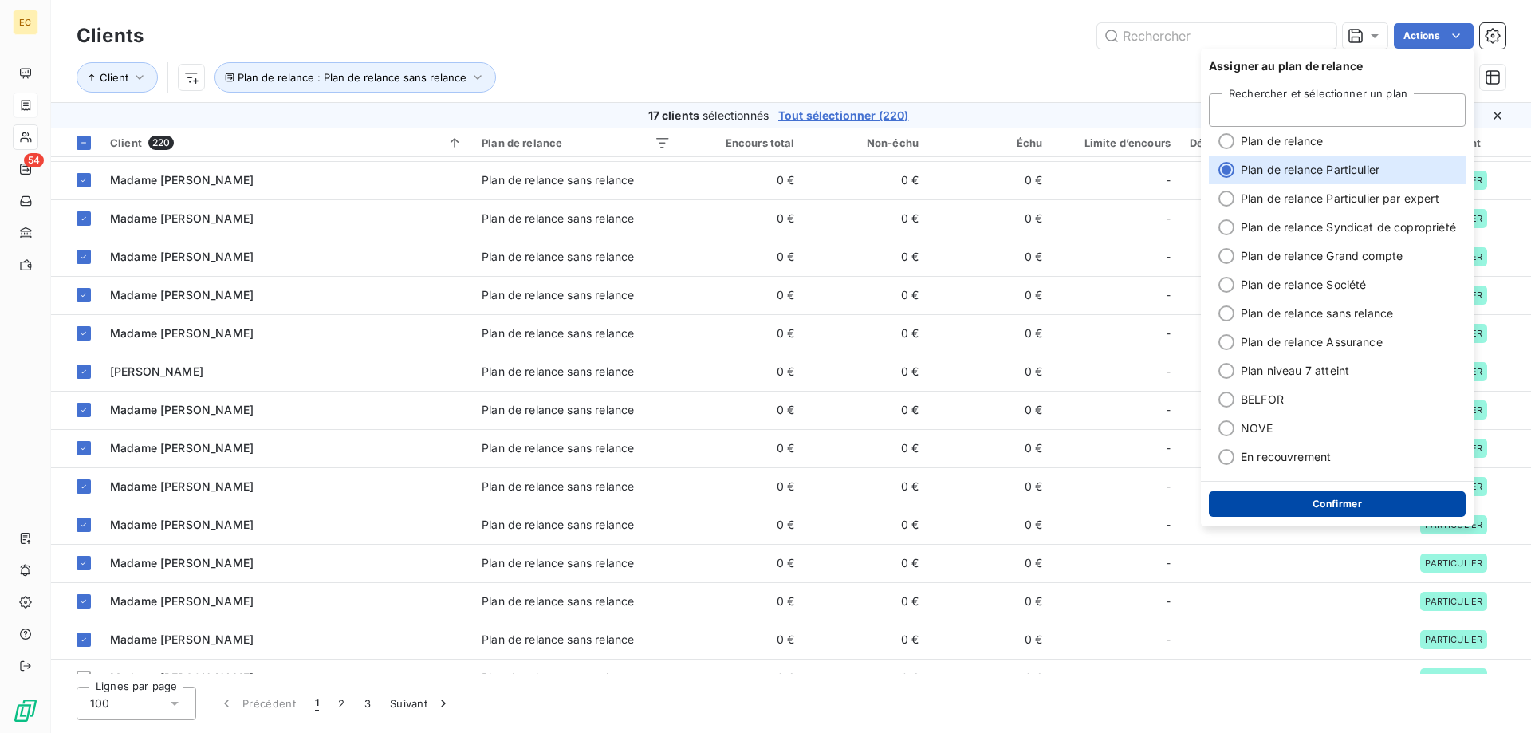
click at [1365, 503] on button "Confirmer" at bounding box center [1337, 504] width 257 height 26
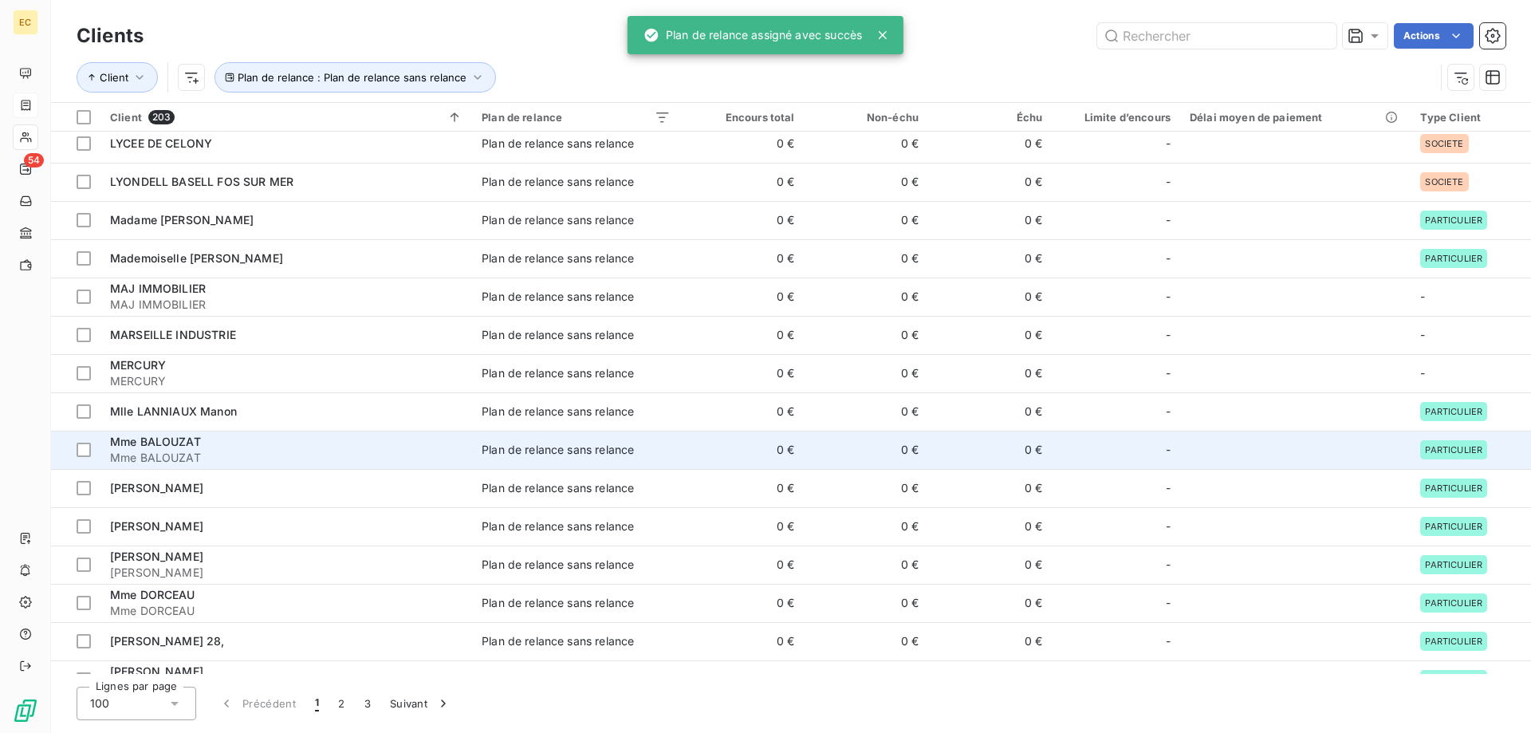
scroll to position [1633, 0]
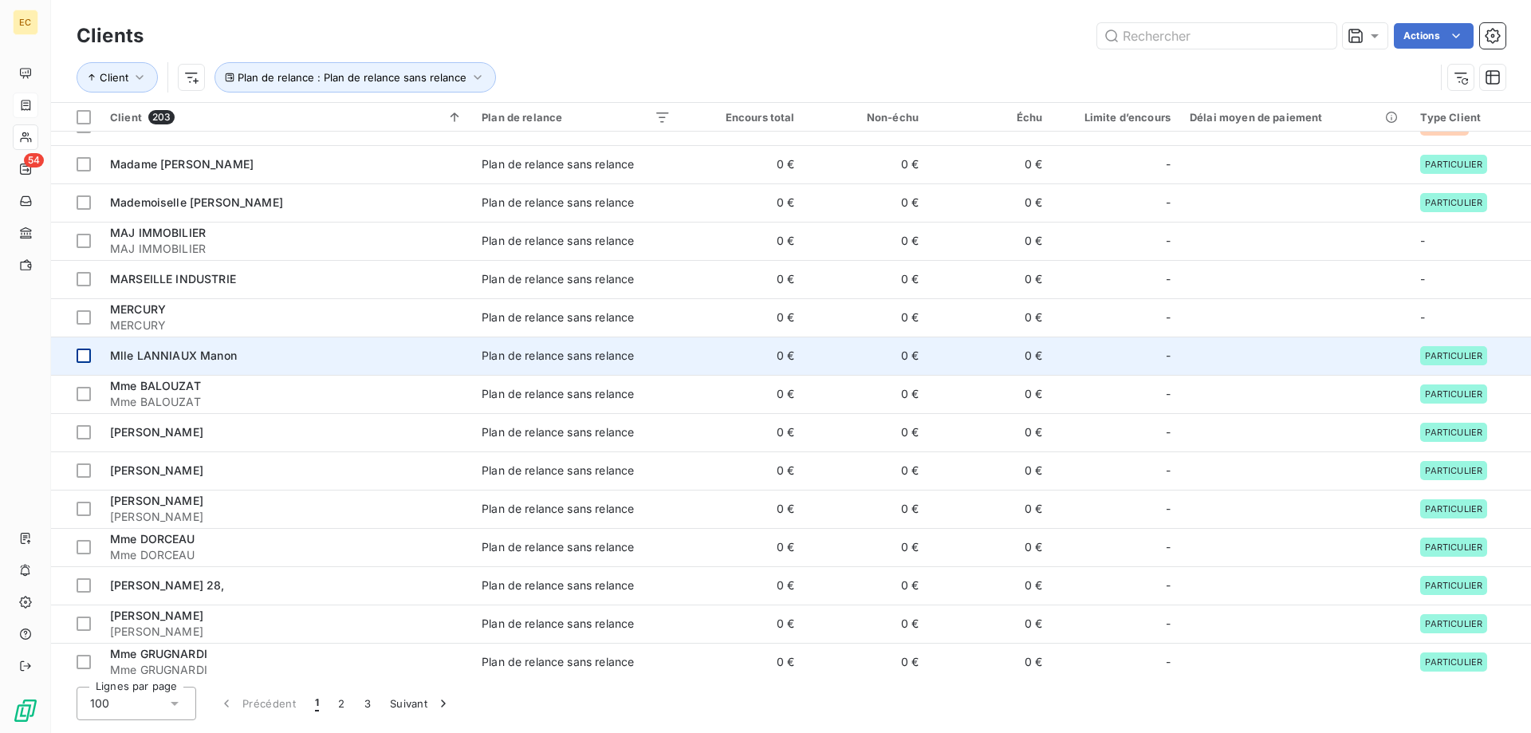
click at [85, 357] on div at bounding box center [84, 356] width 14 height 14
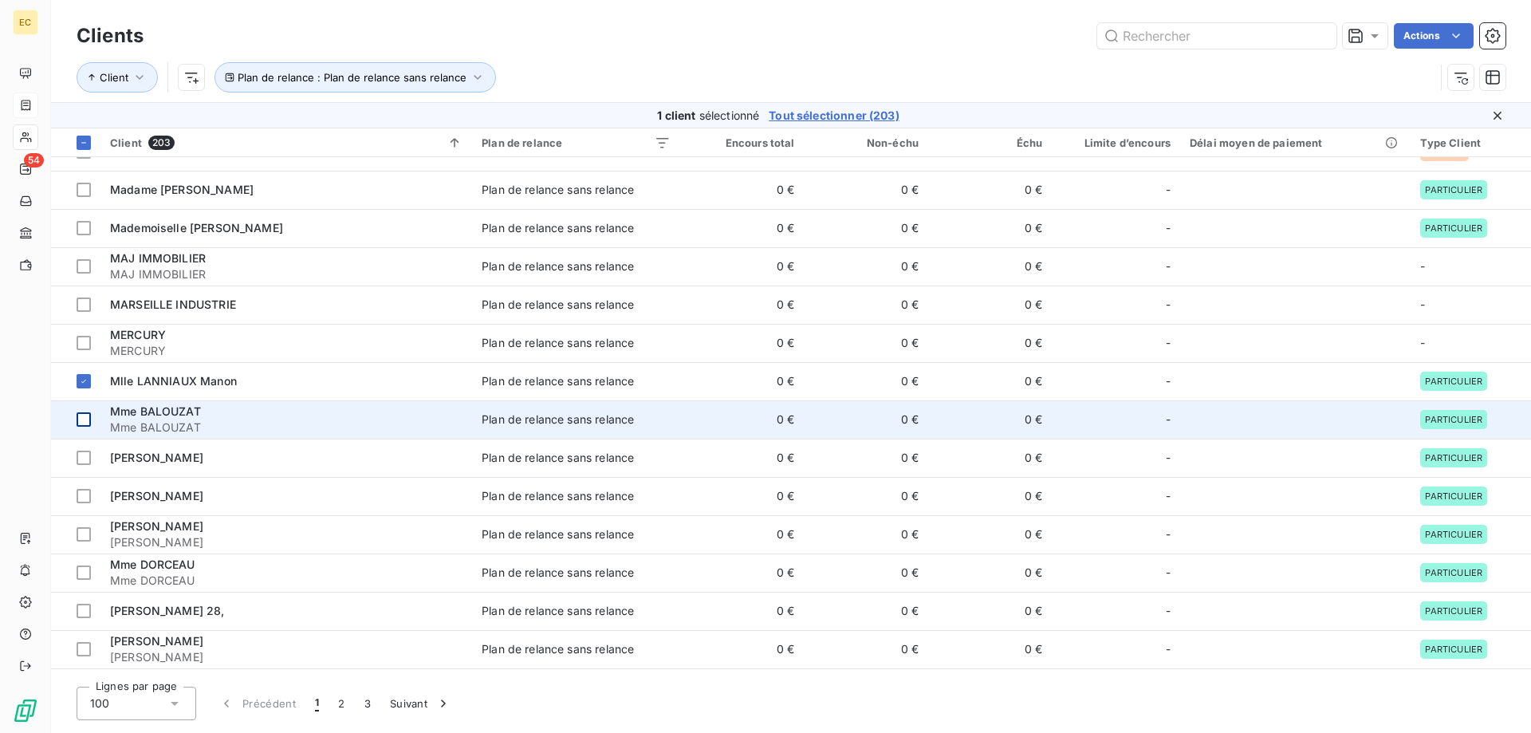
click at [84, 417] on div at bounding box center [84, 419] width 14 height 14
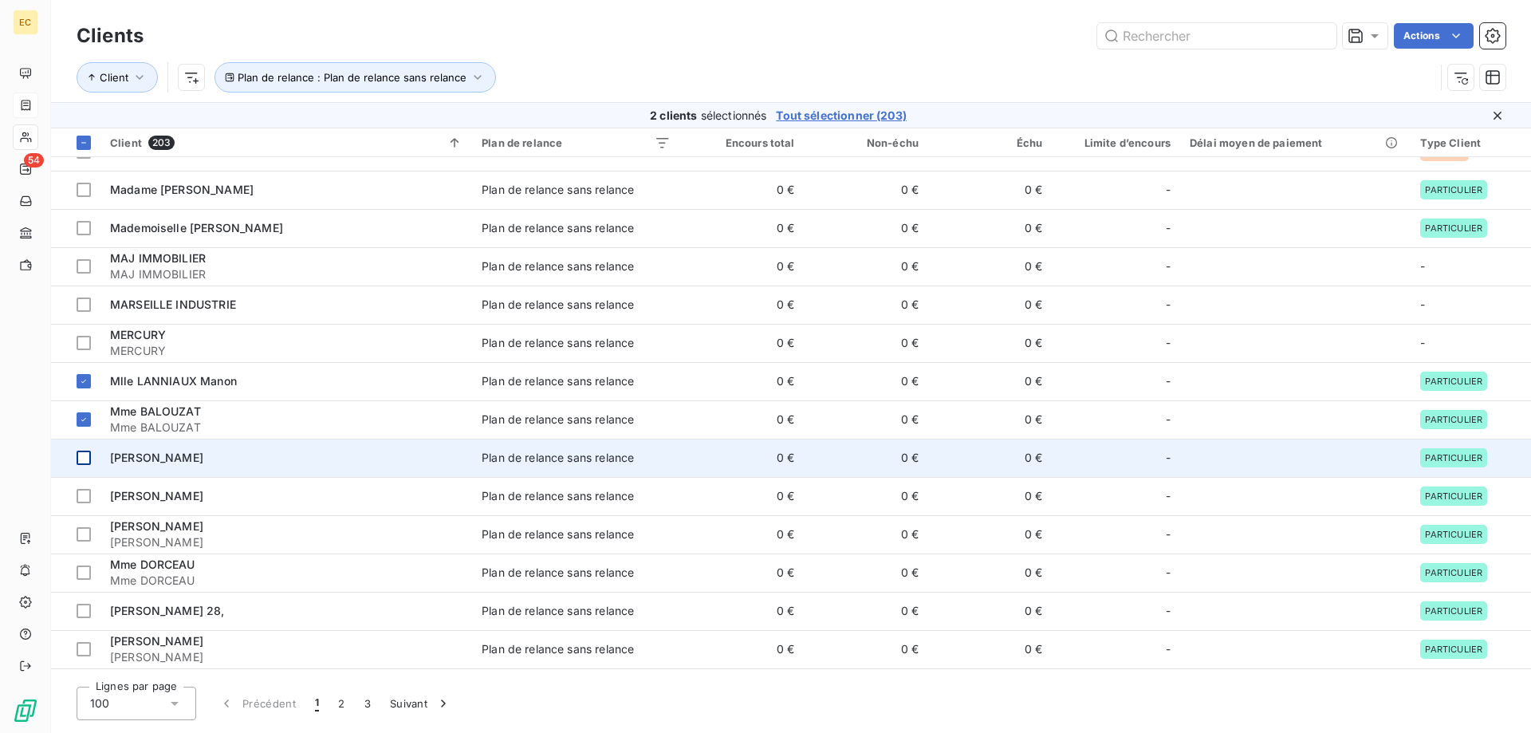
drag, startPoint x: 81, startPoint y: 453, endPoint x: 81, endPoint y: 467, distance: 13.6
click at [81, 455] on div at bounding box center [84, 458] width 14 height 14
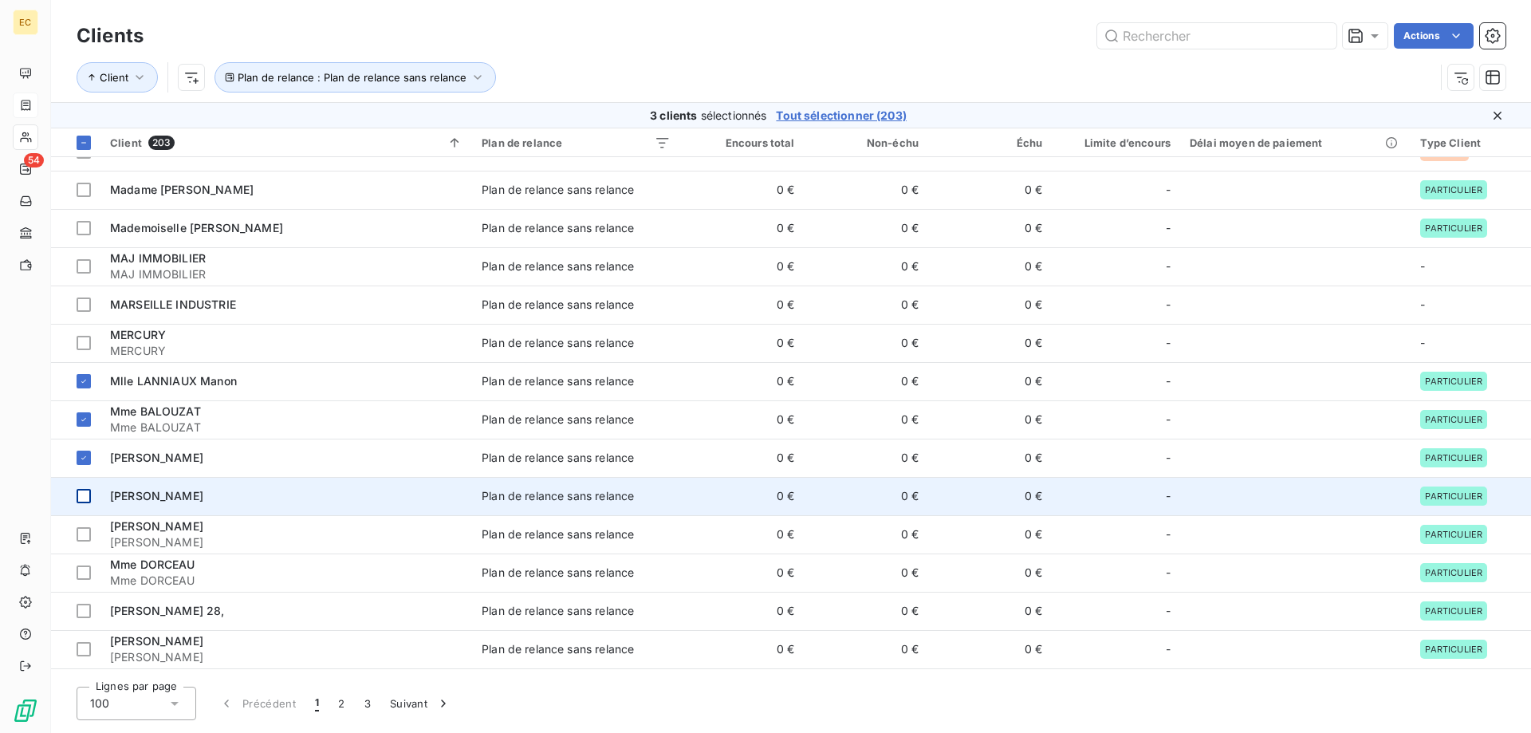
click at [81, 499] on div at bounding box center [84, 496] width 14 height 14
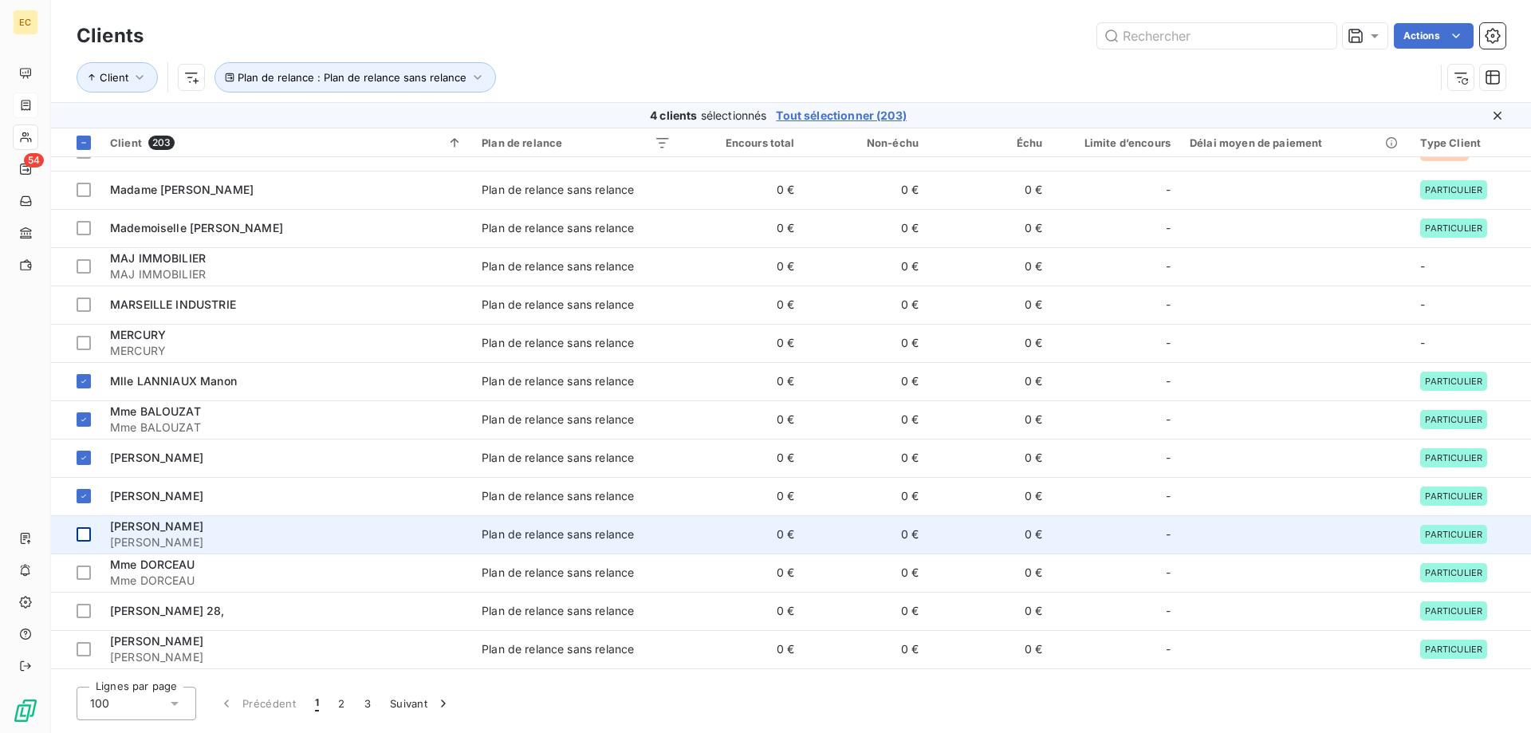
click at [85, 535] on div at bounding box center [84, 534] width 14 height 14
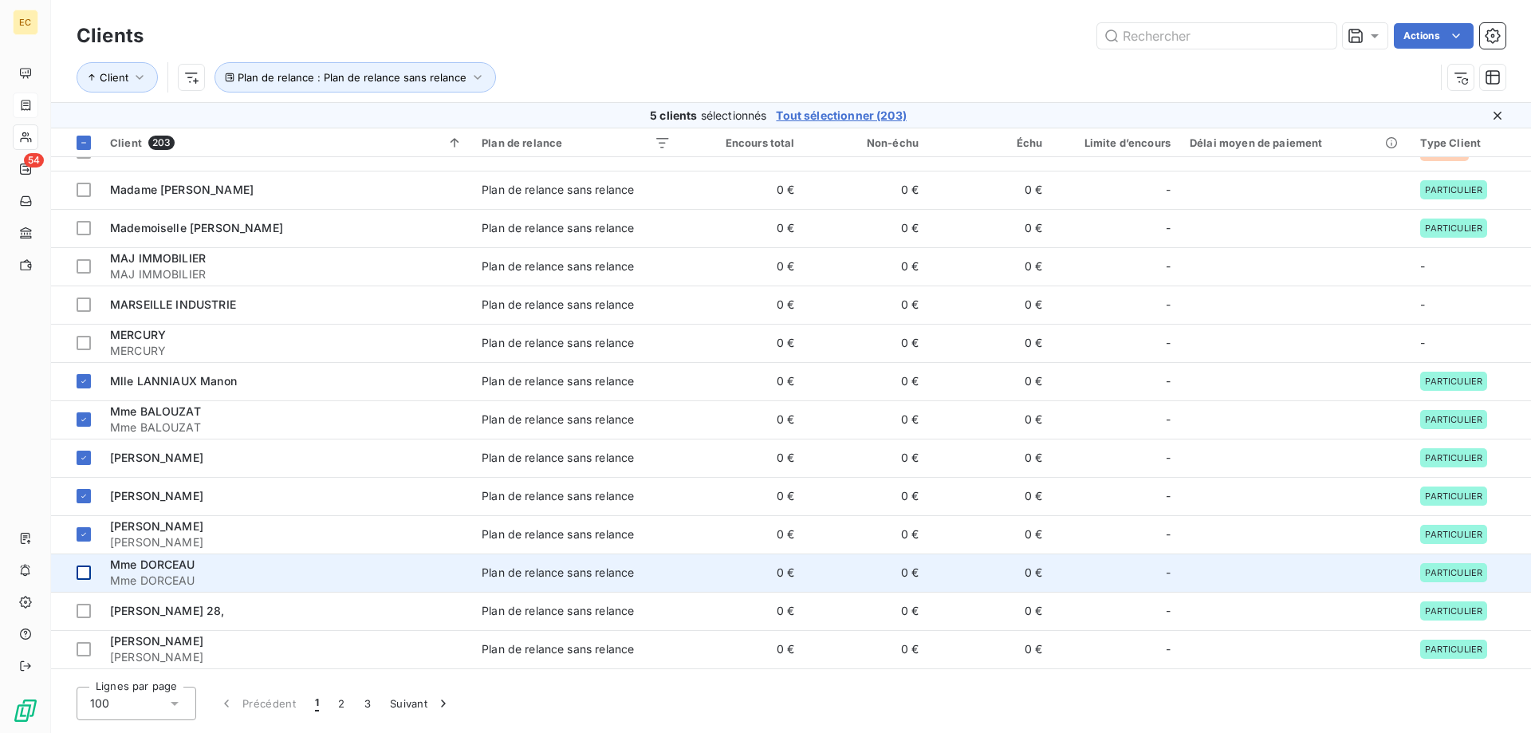
click at [84, 573] on div at bounding box center [84, 573] width 14 height 14
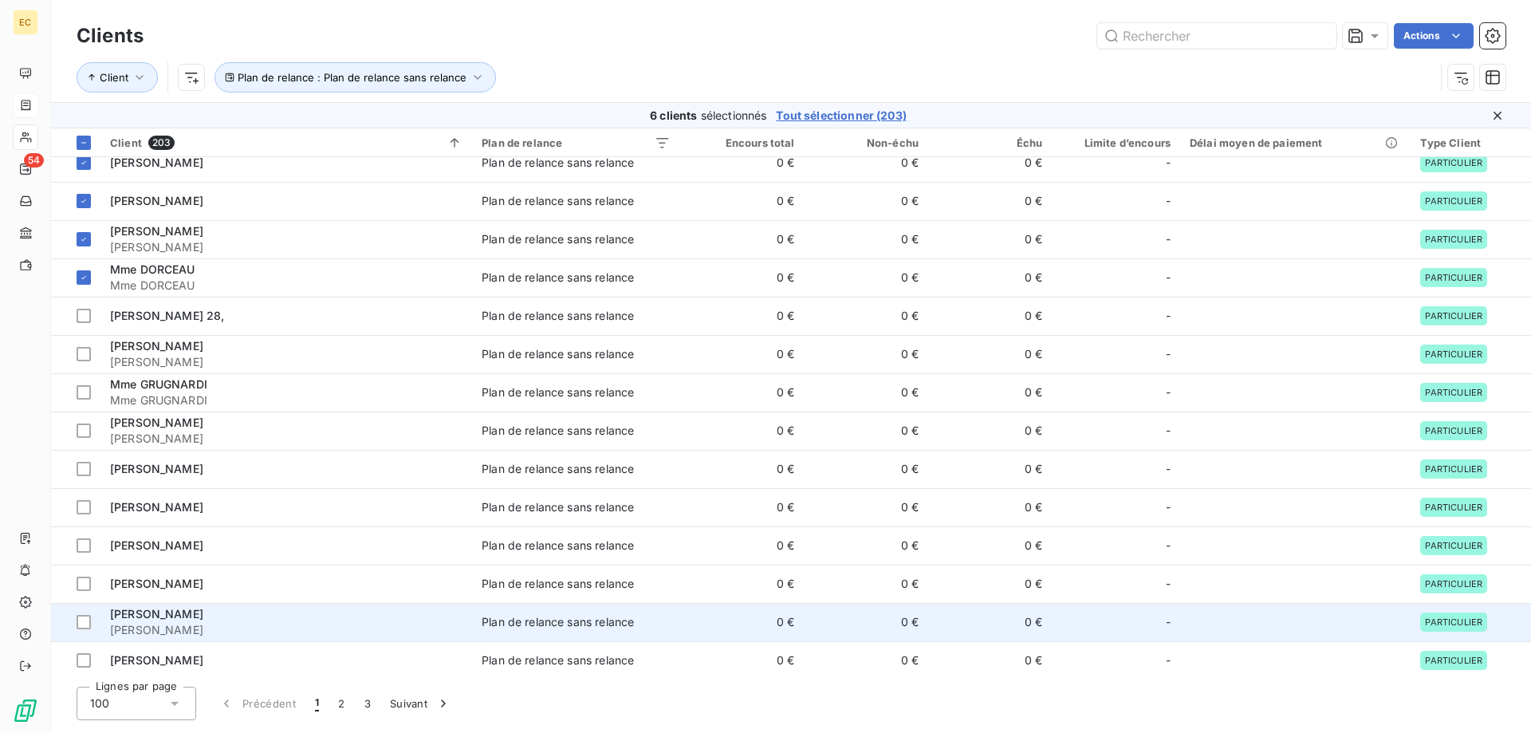
scroll to position [2040, 0]
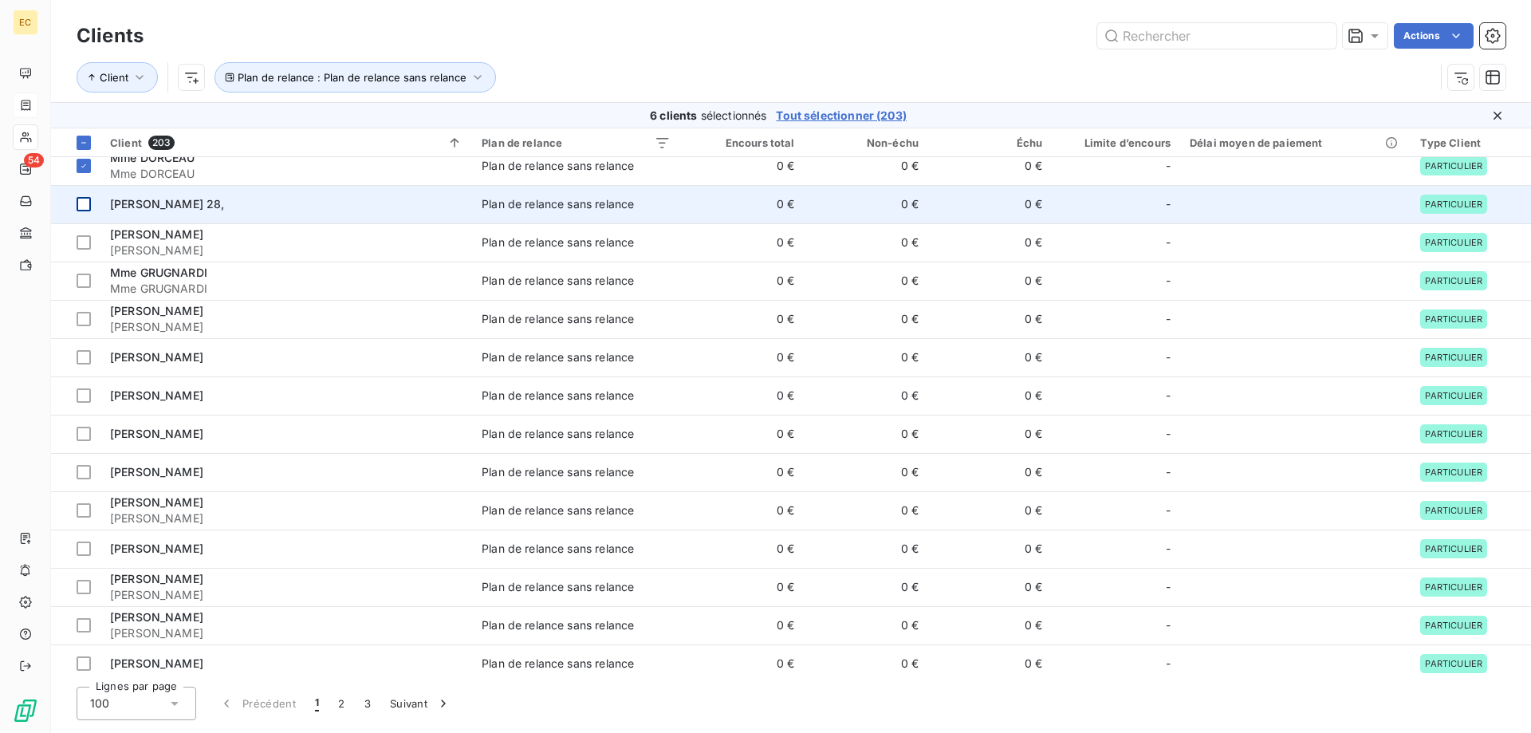
click at [82, 204] on div at bounding box center [84, 204] width 14 height 14
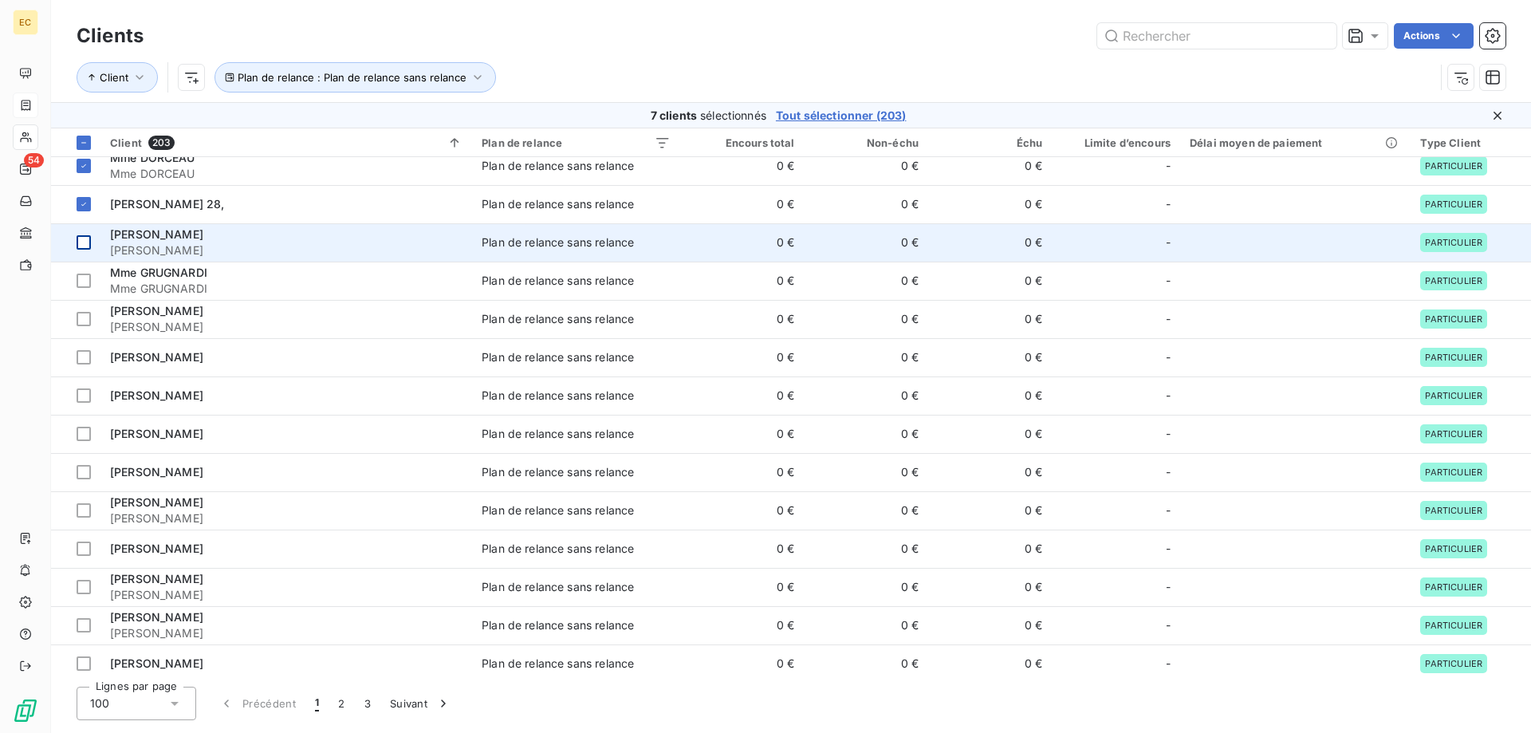
click at [85, 241] on div at bounding box center [84, 242] width 14 height 14
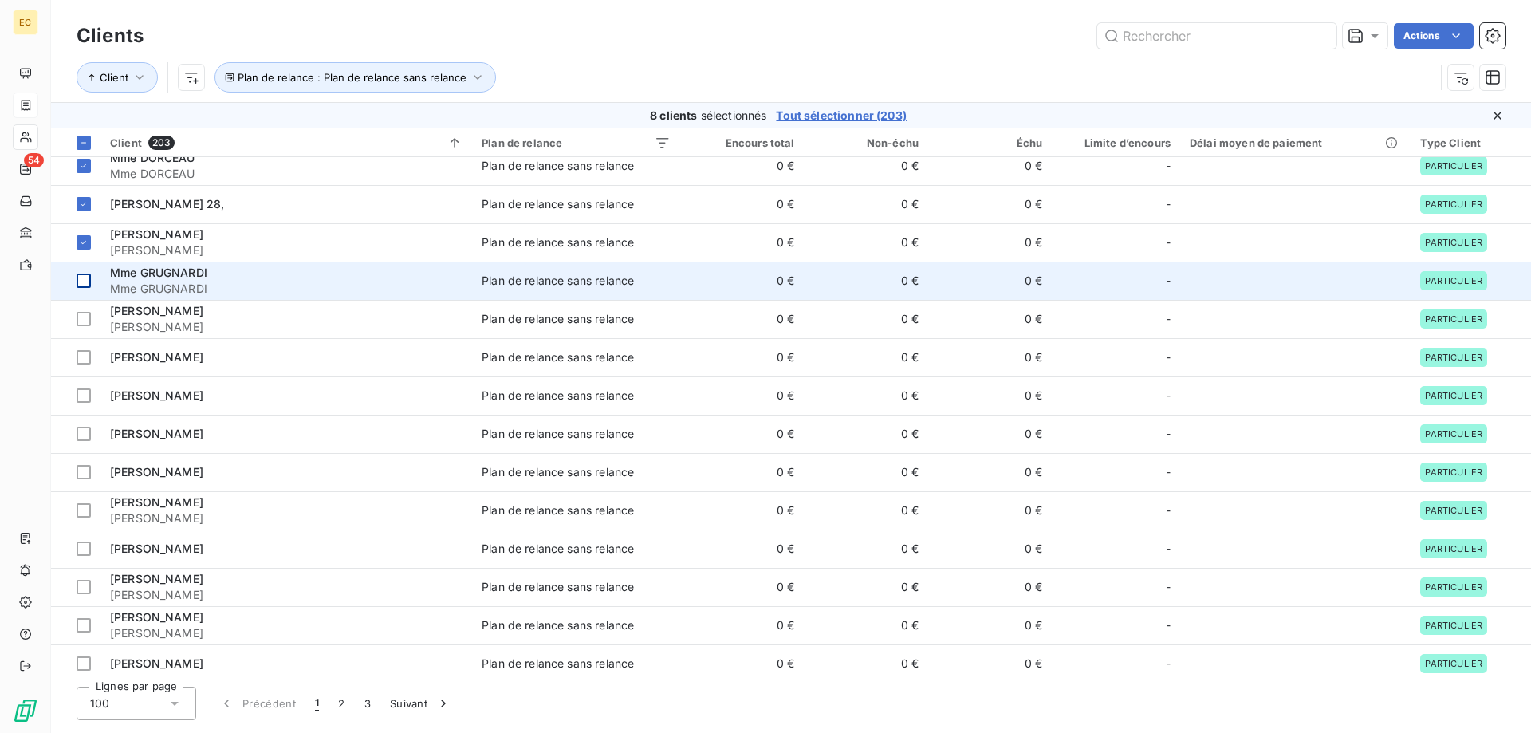
click at [85, 274] on div at bounding box center [84, 281] width 14 height 14
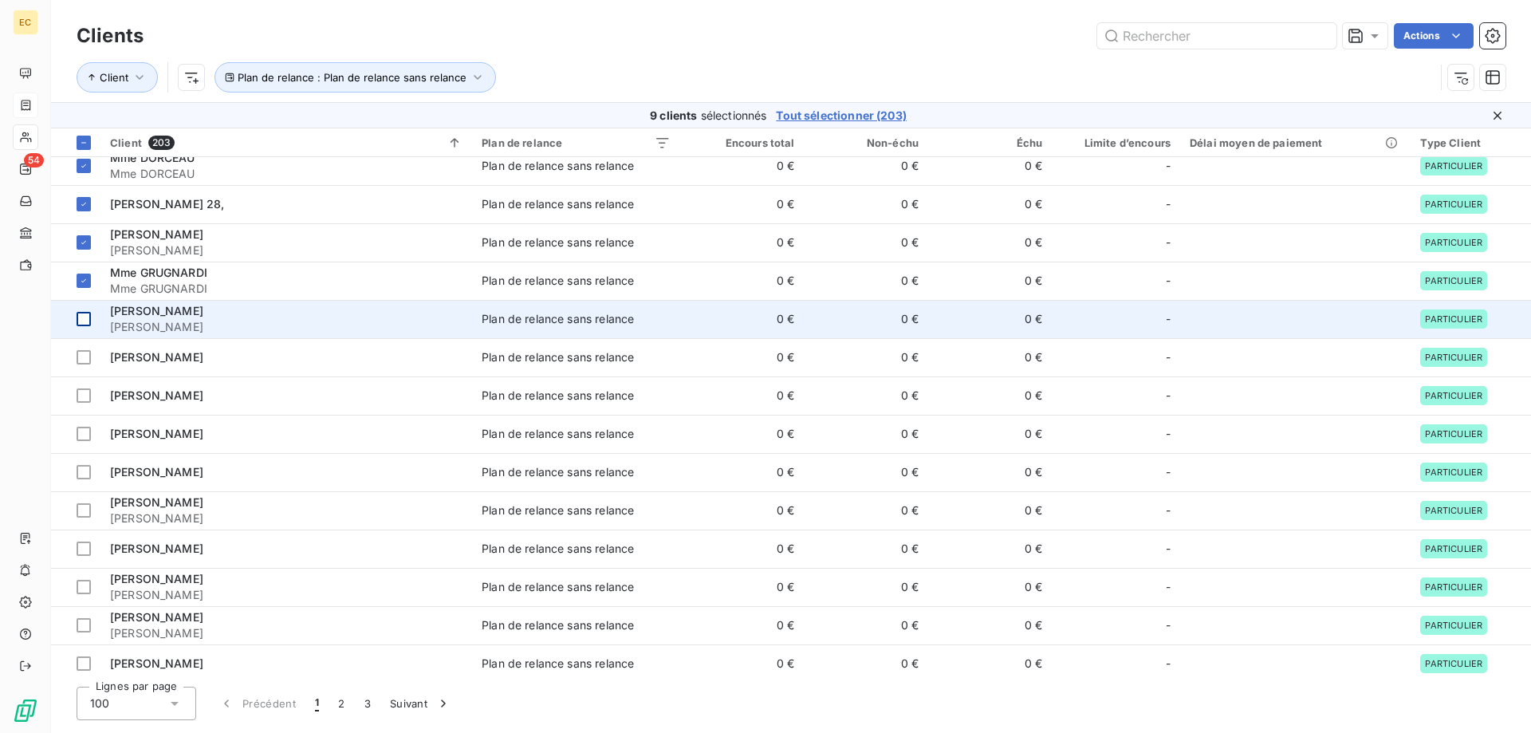
click at [81, 318] on div at bounding box center [84, 319] width 14 height 14
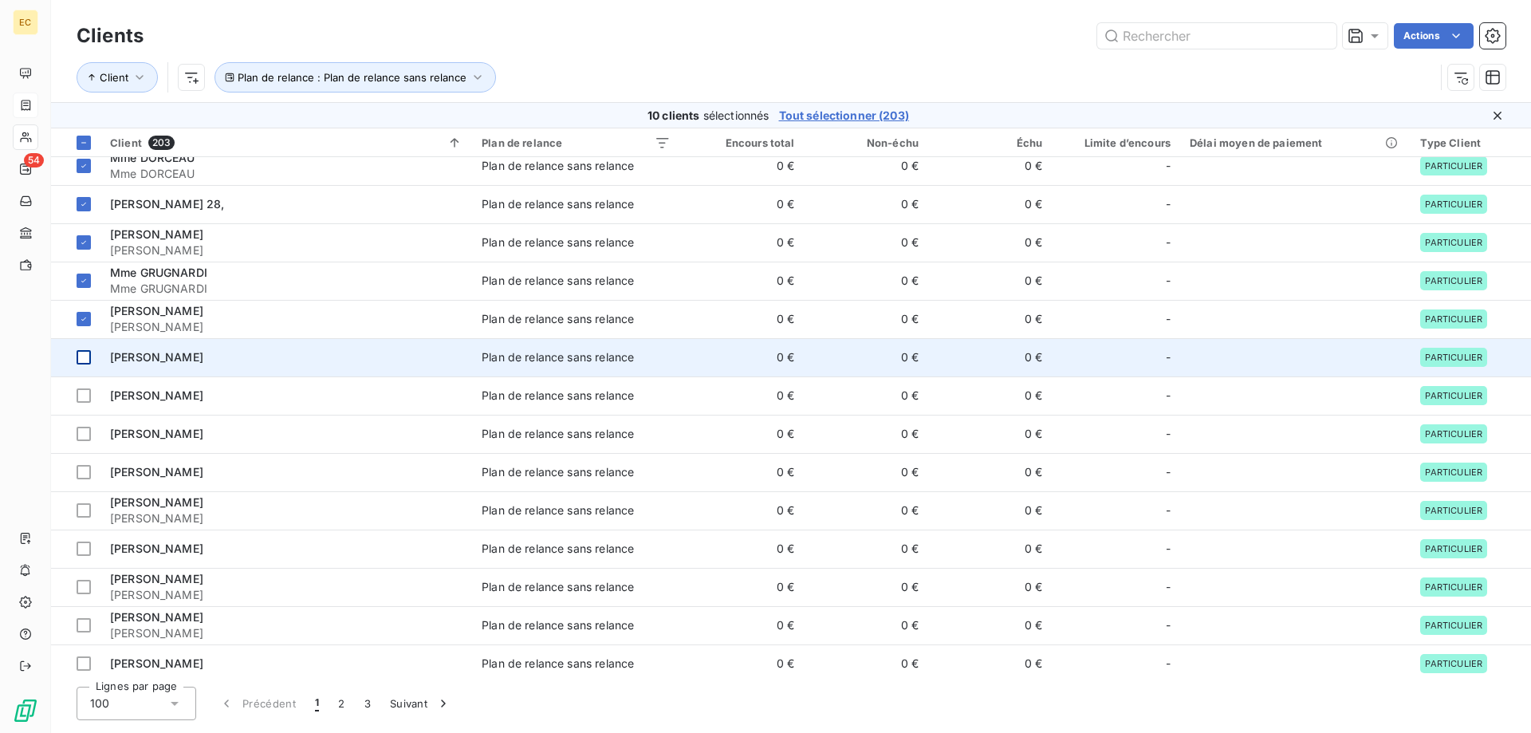
click at [81, 357] on div at bounding box center [84, 357] width 14 height 14
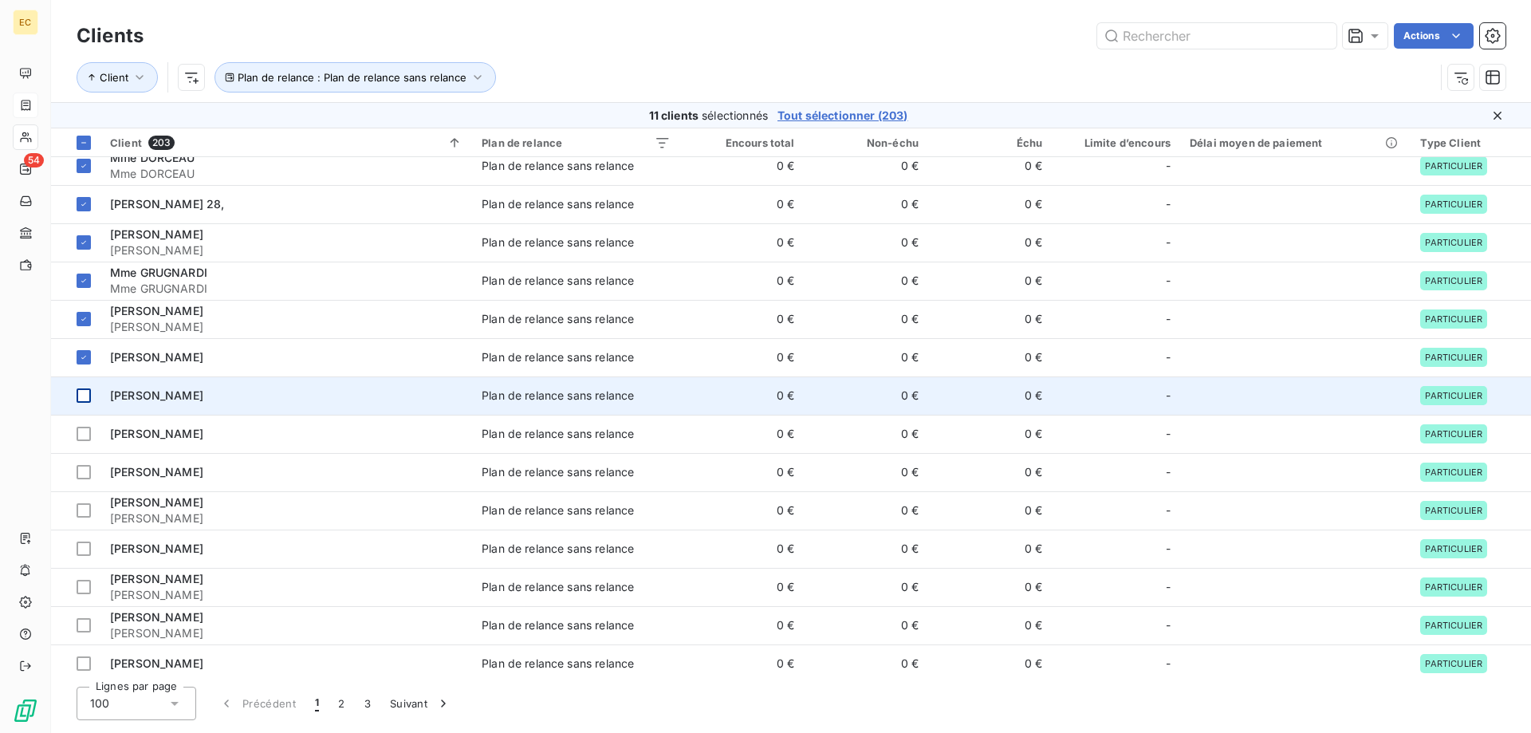
click at [85, 393] on div at bounding box center [84, 395] width 14 height 14
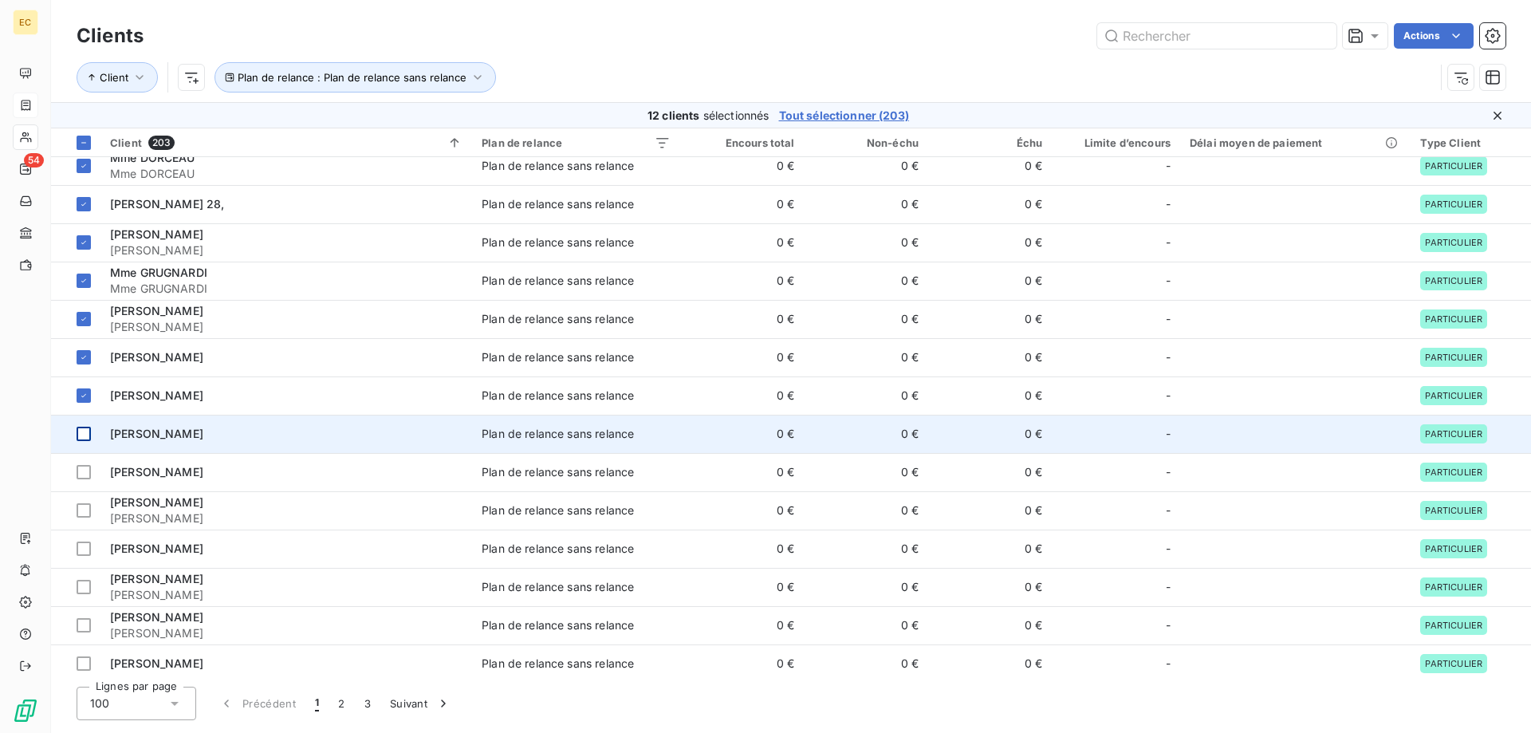
click at [87, 432] on div at bounding box center [84, 434] width 14 height 14
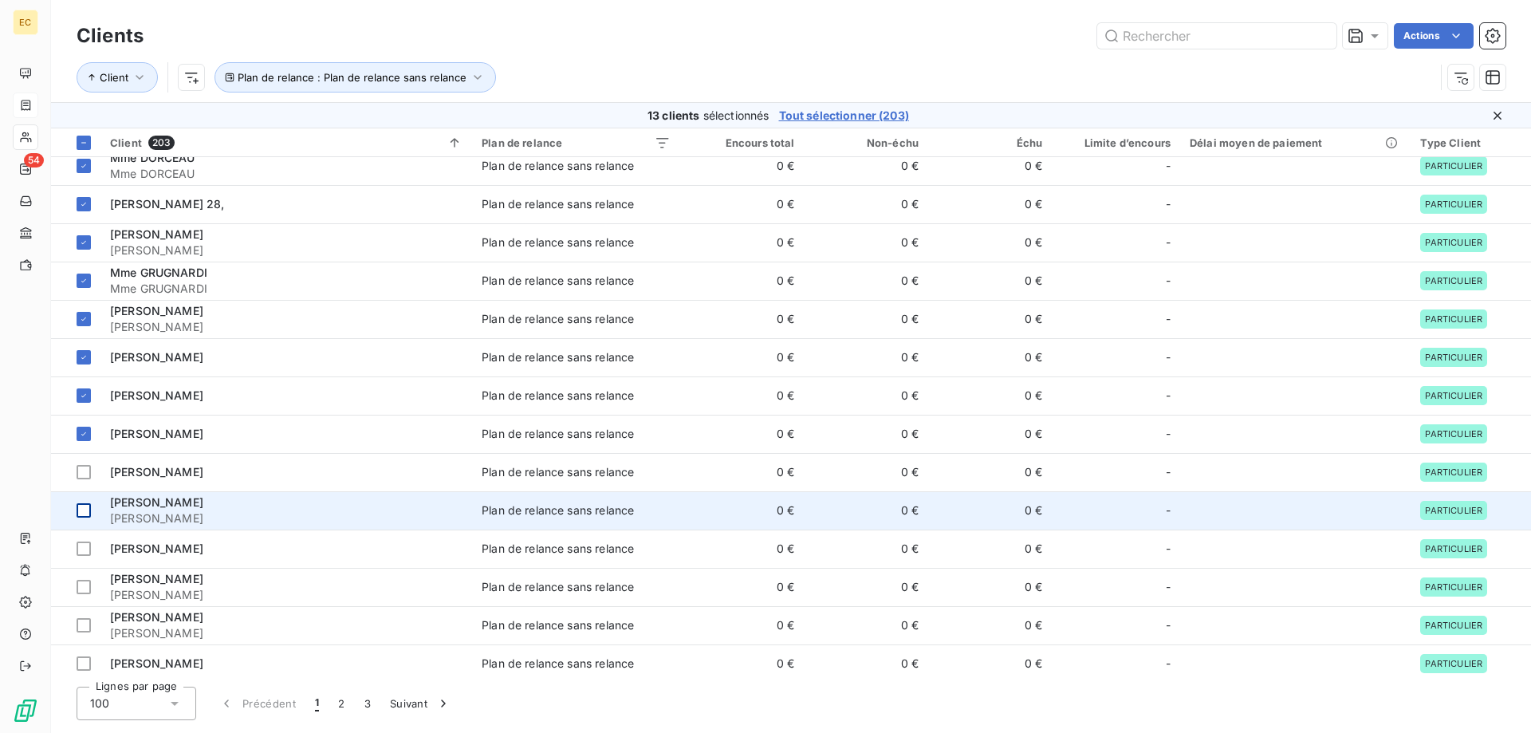
click at [84, 514] on div at bounding box center [84, 510] width 14 height 14
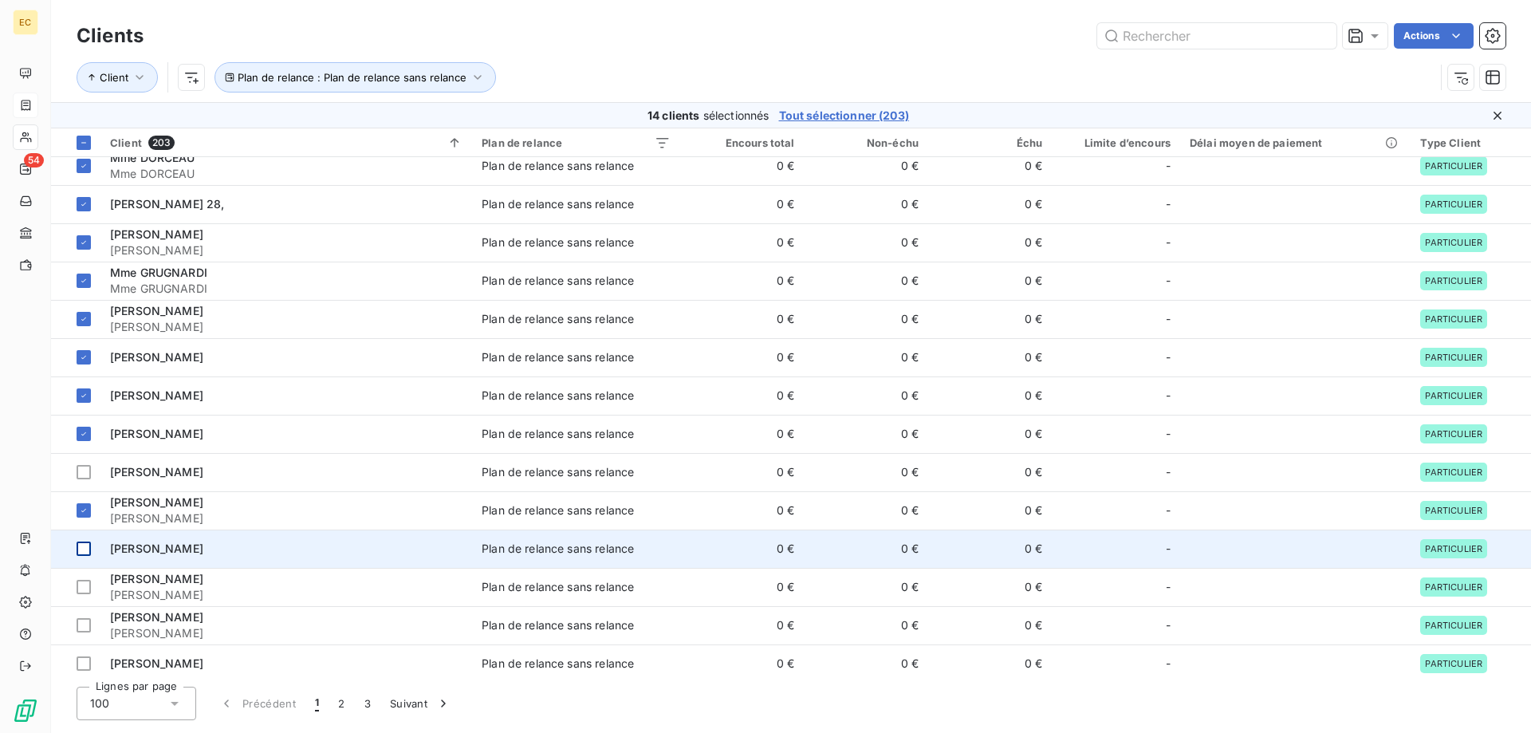
click at [85, 552] on div at bounding box center [84, 549] width 14 height 14
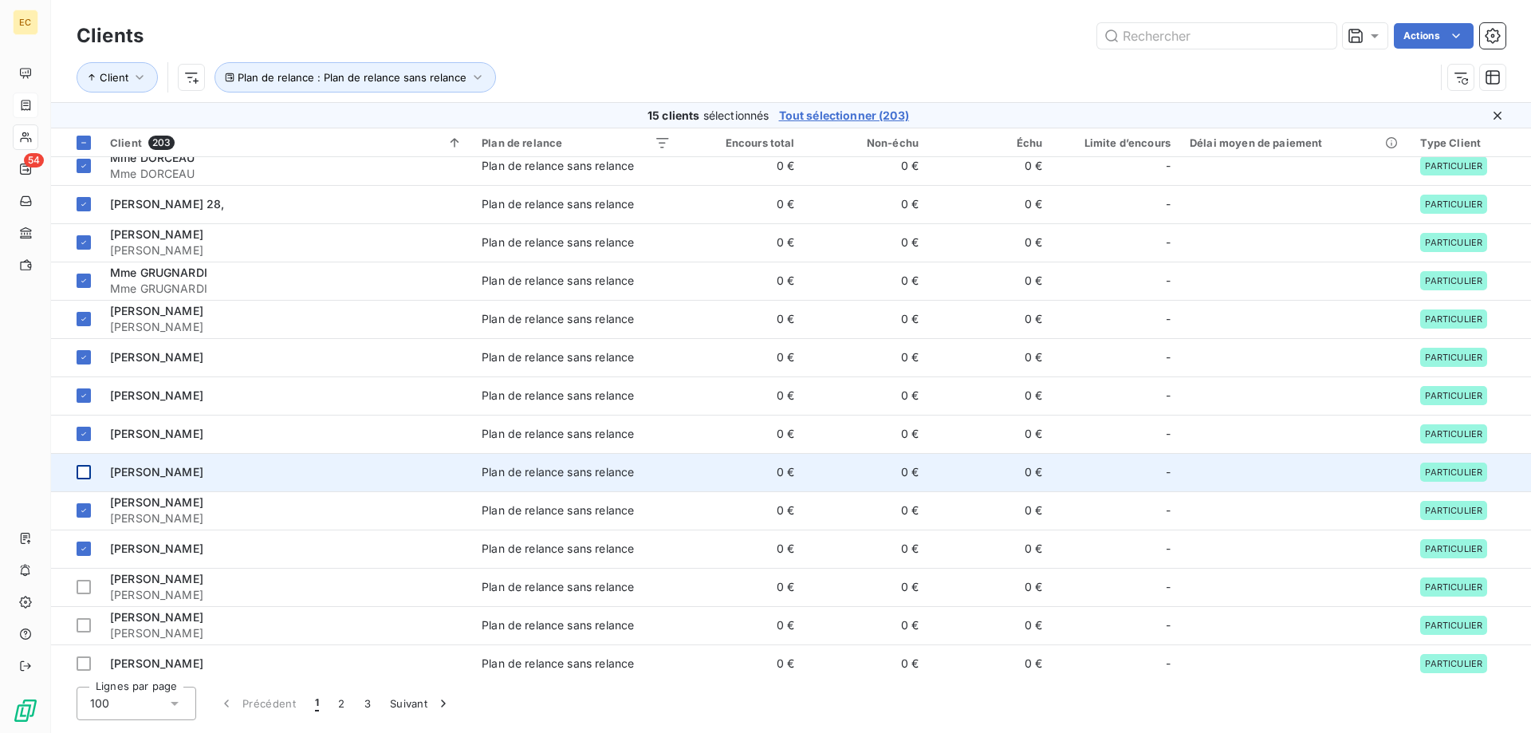
click at [84, 471] on div at bounding box center [84, 472] width 14 height 14
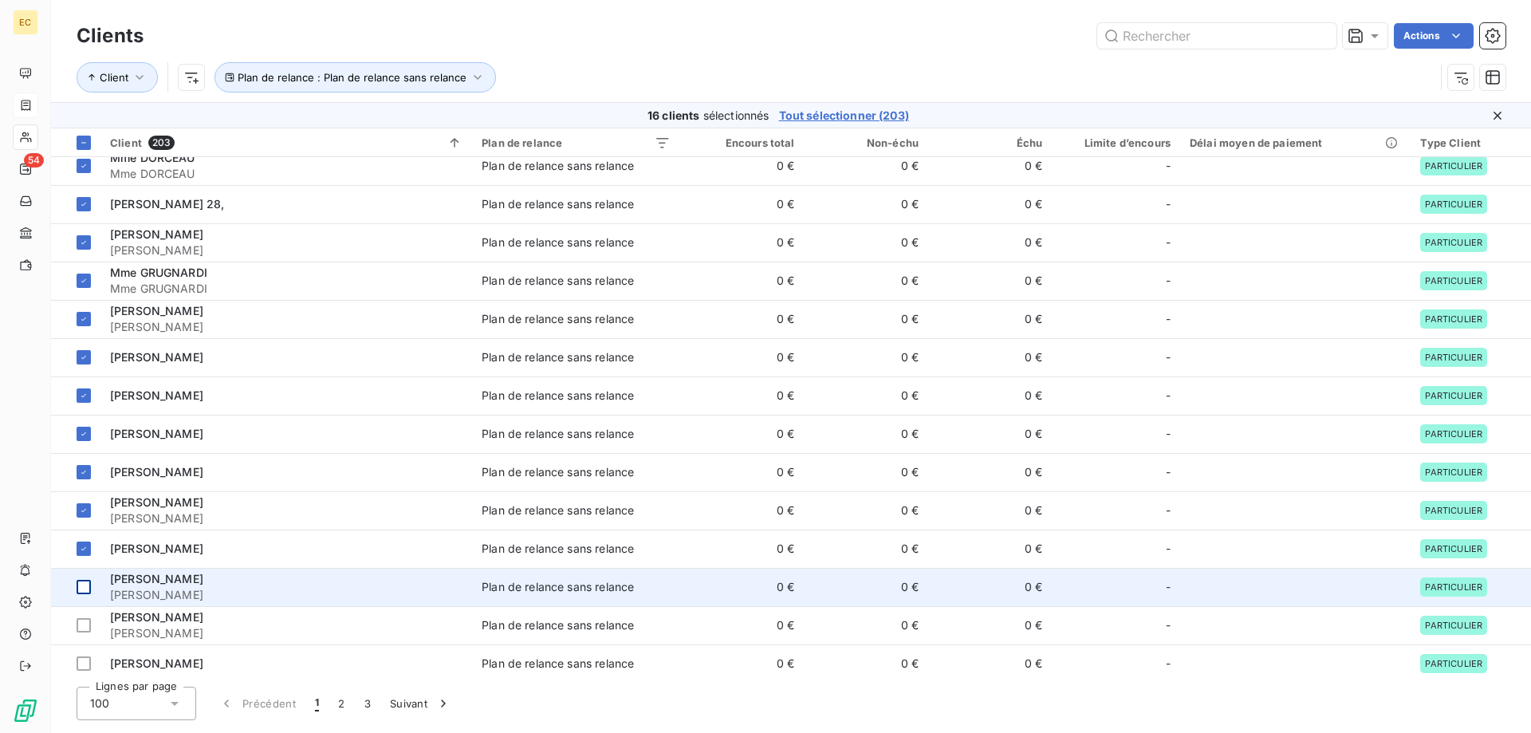
click at [83, 584] on div at bounding box center [84, 587] width 14 height 14
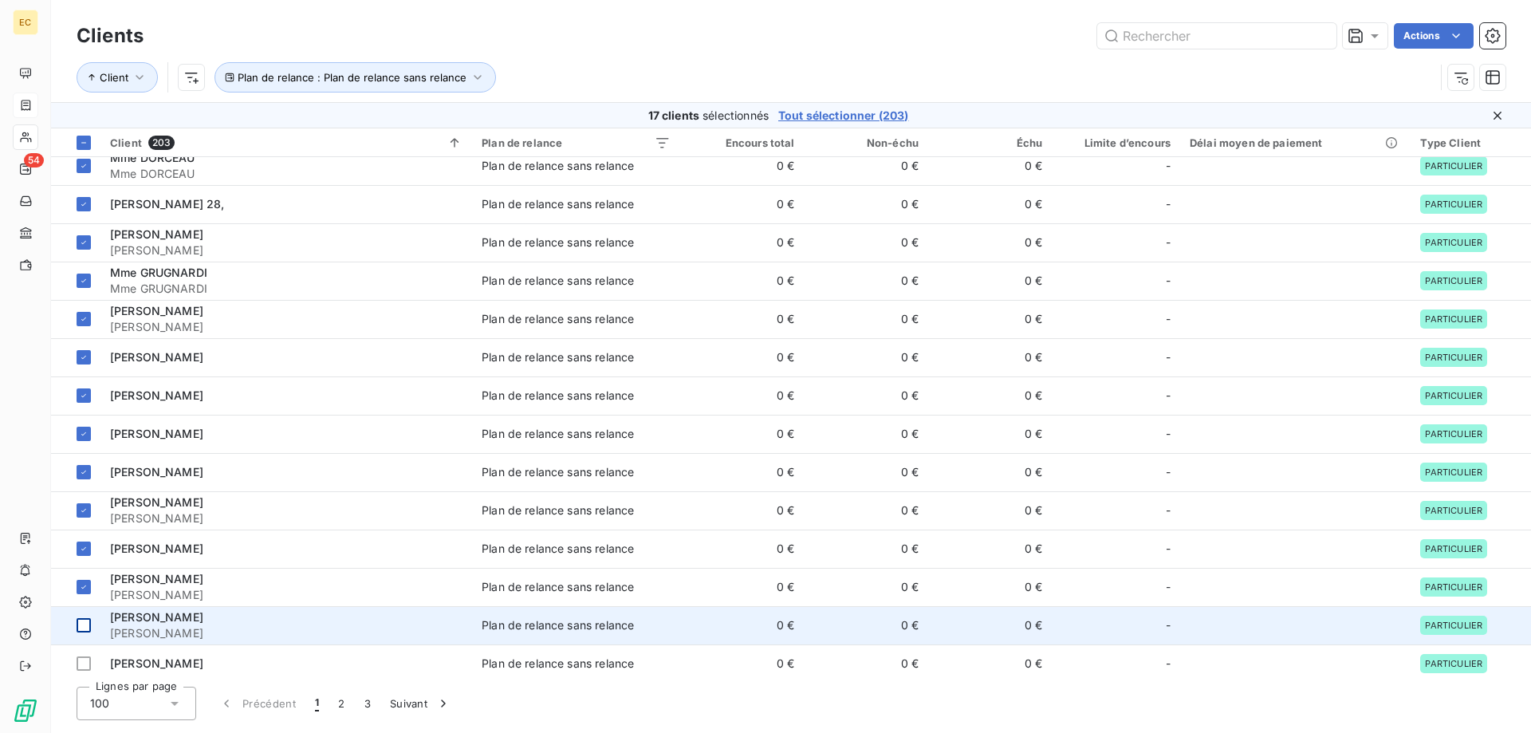
click at [82, 628] on div at bounding box center [84, 625] width 14 height 14
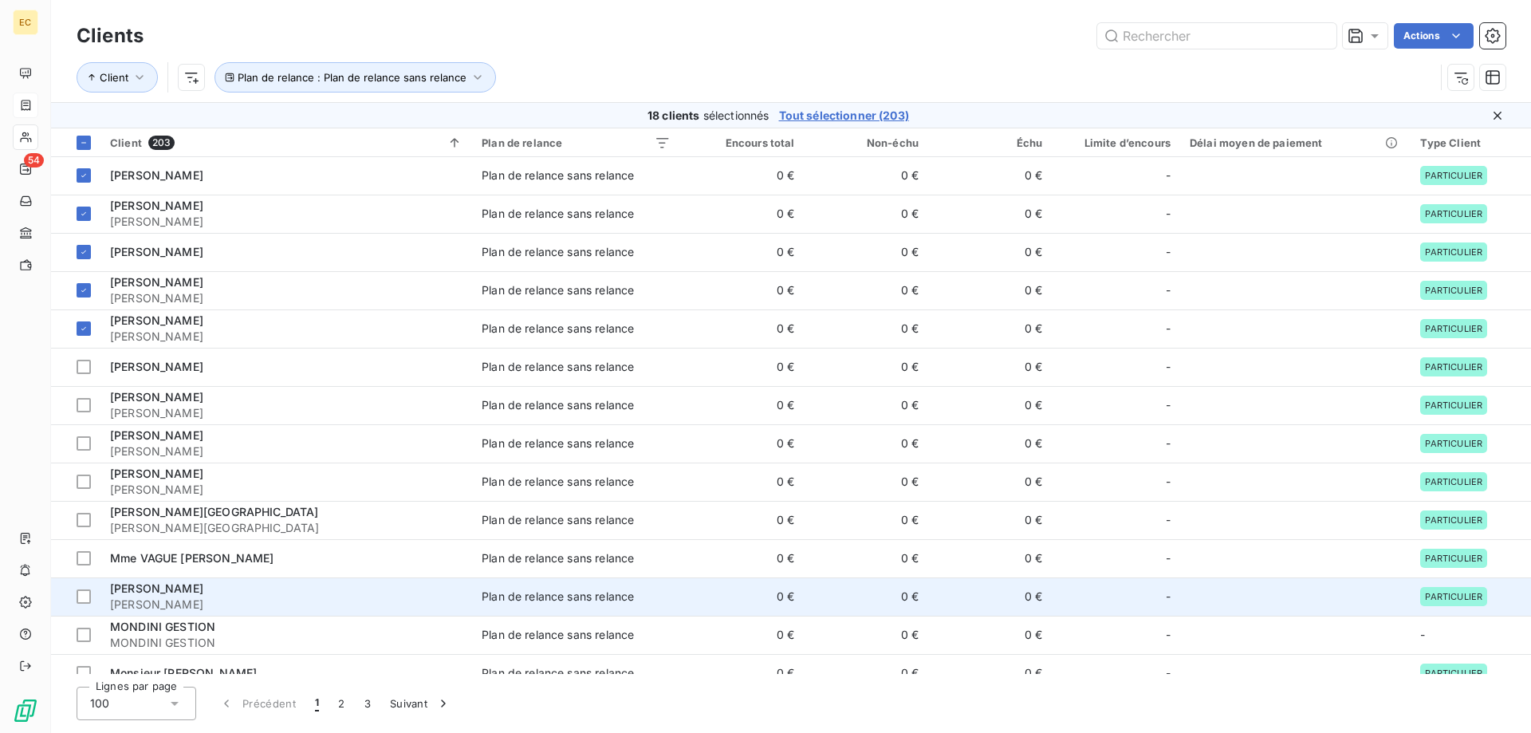
scroll to position [2446, 0]
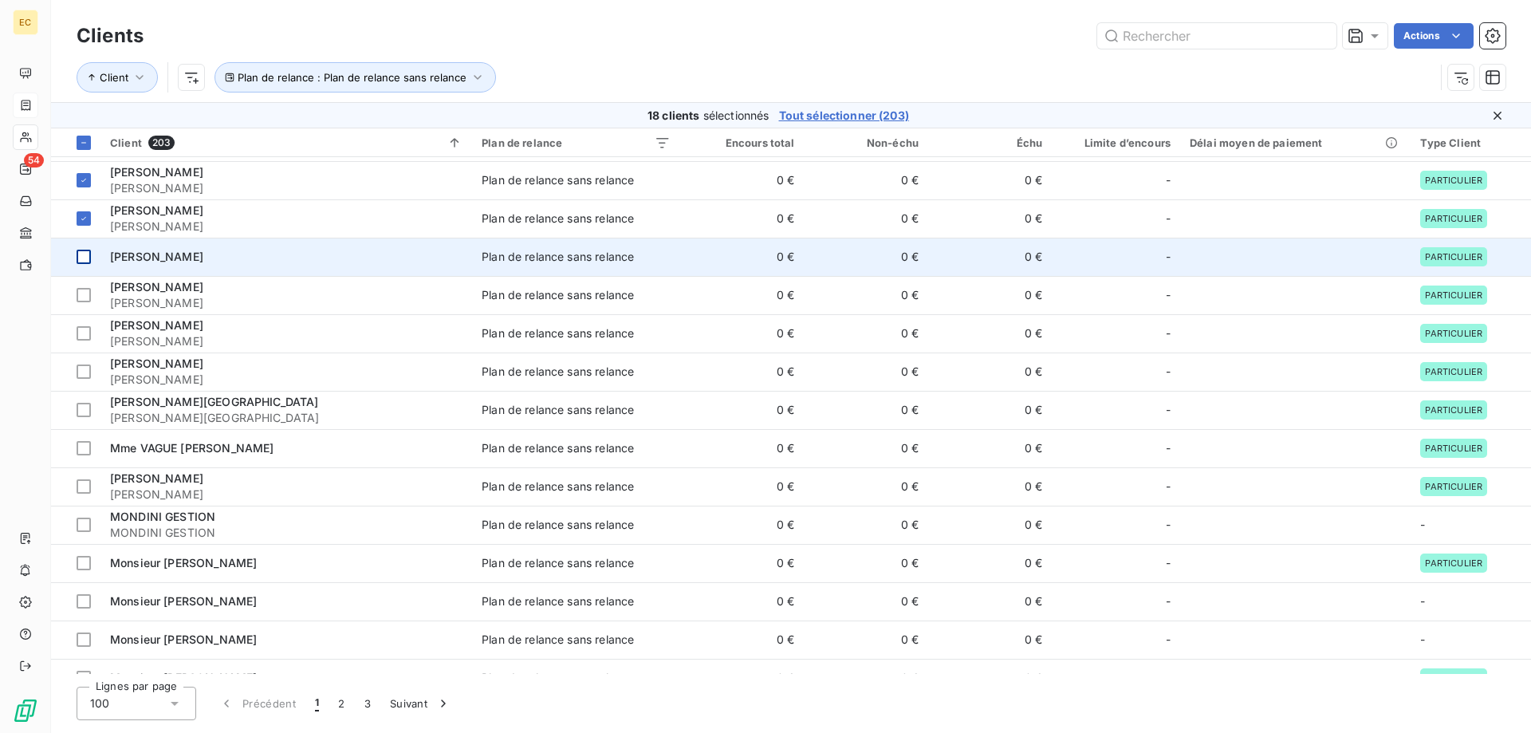
click at [83, 256] on div at bounding box center [84, 257] width 14 height 14
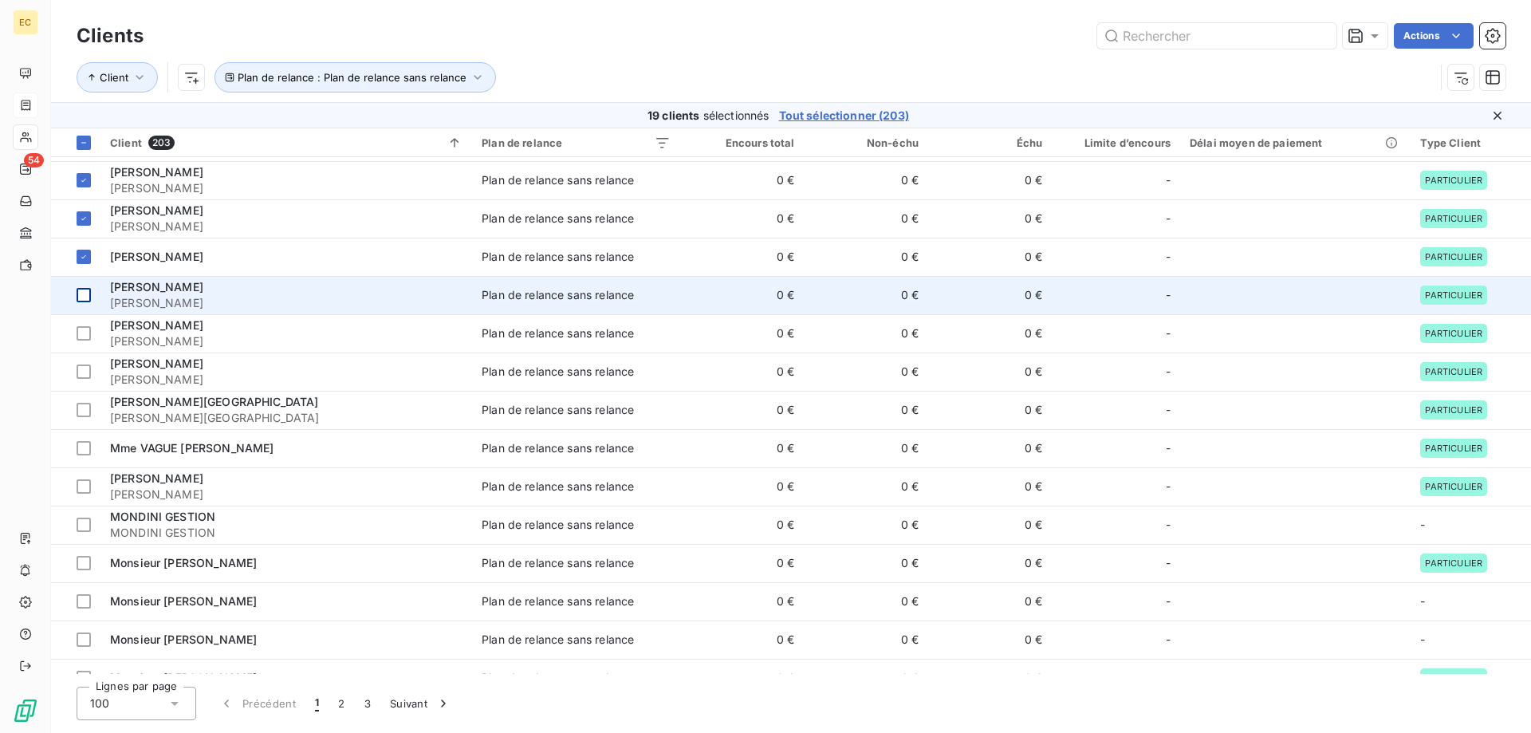
click at [85, 297] on div at bounding box center [84, 295] width 14 height 14
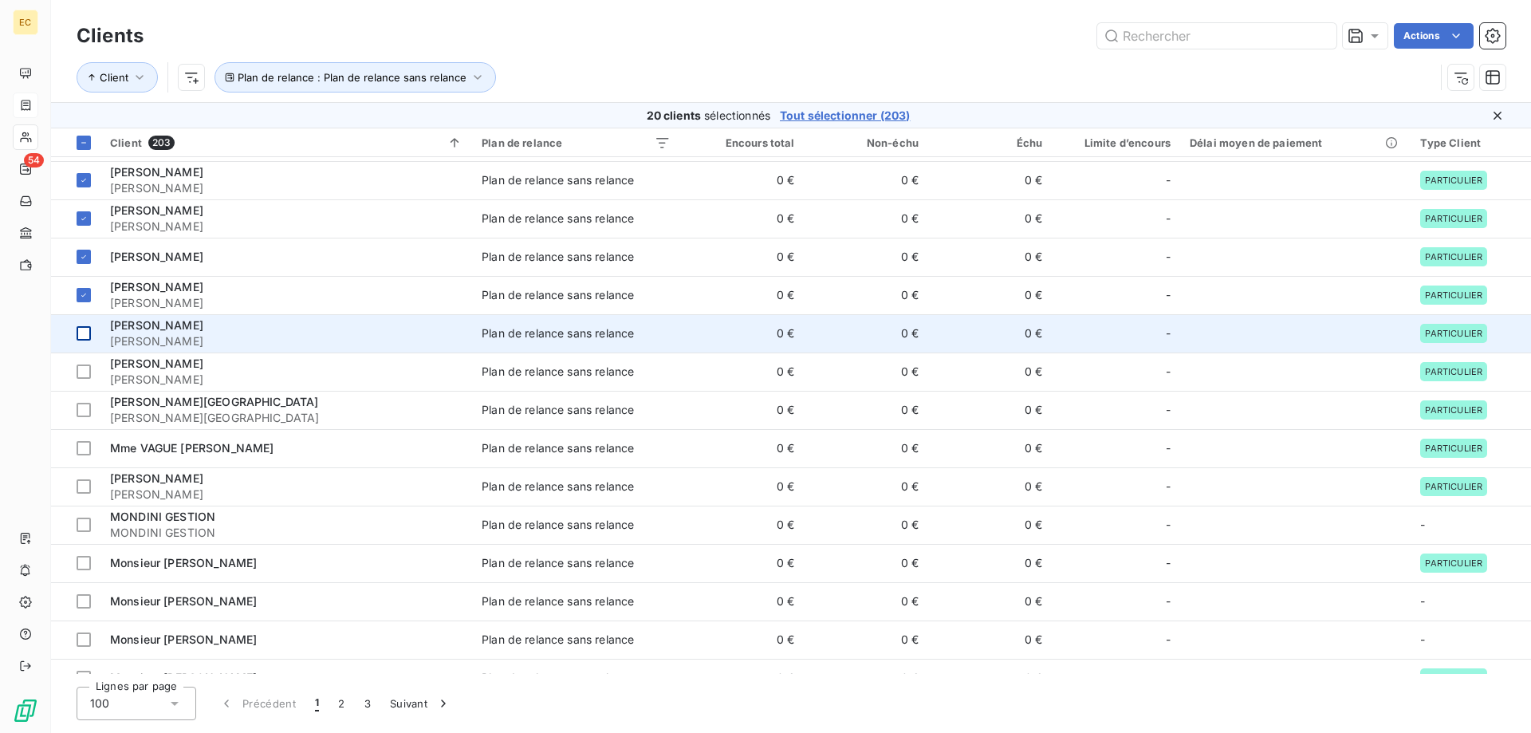
click at [85, 333] on div at bounding box center [84, 333] width 14 height 14
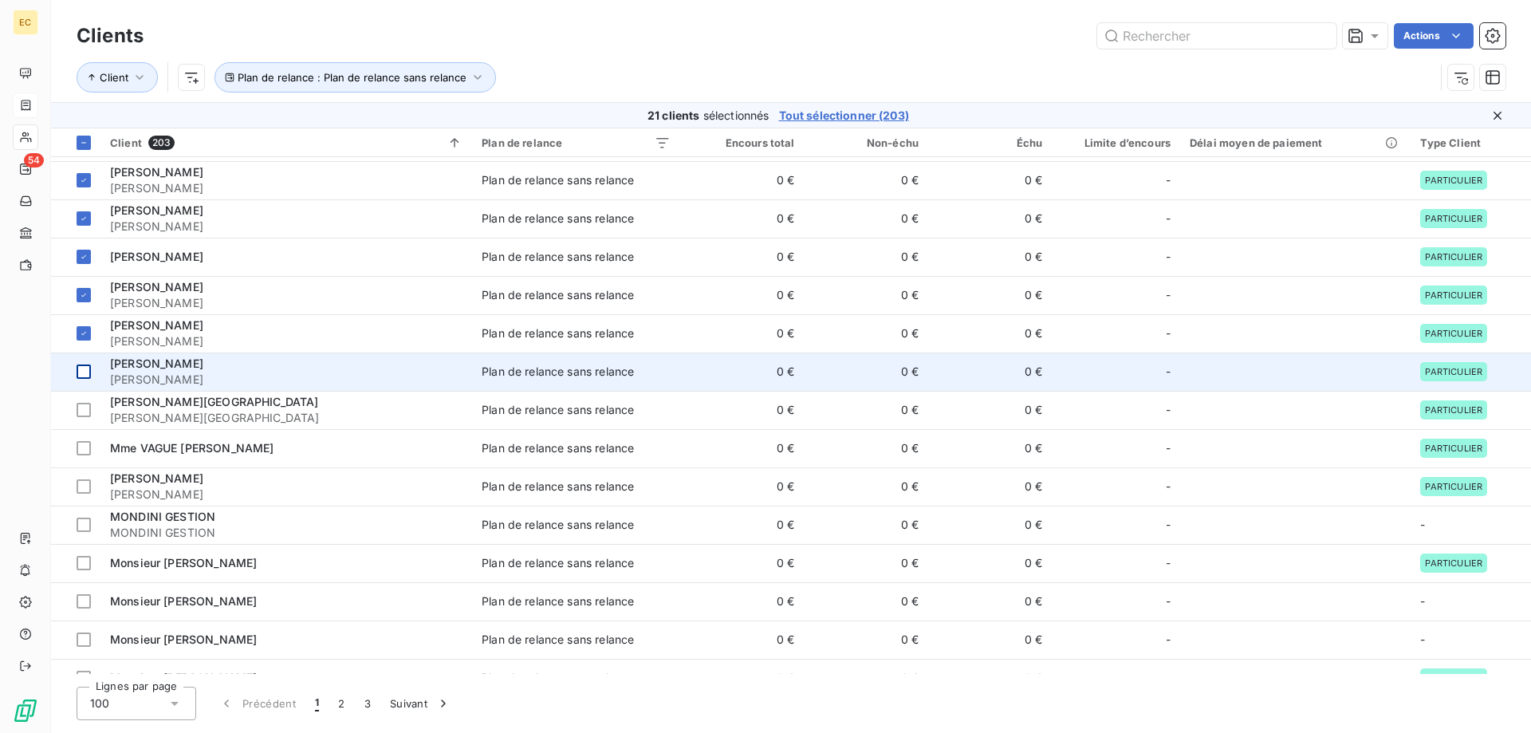
click at [81, 369] on div at bounding box center [84, 372] width 14 height 14
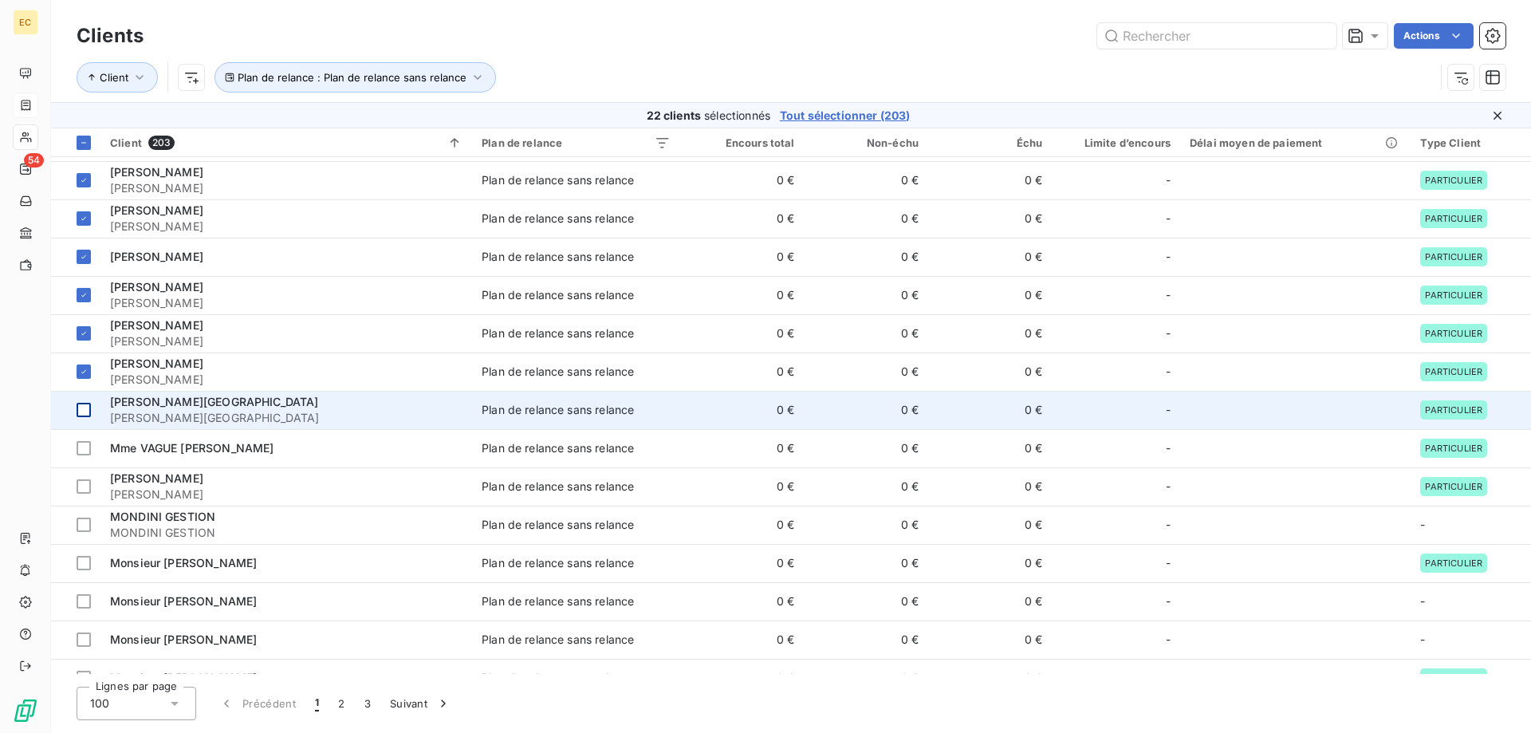
click at [88, 407] on div at bounding box center [84, 410] width 14 height 14
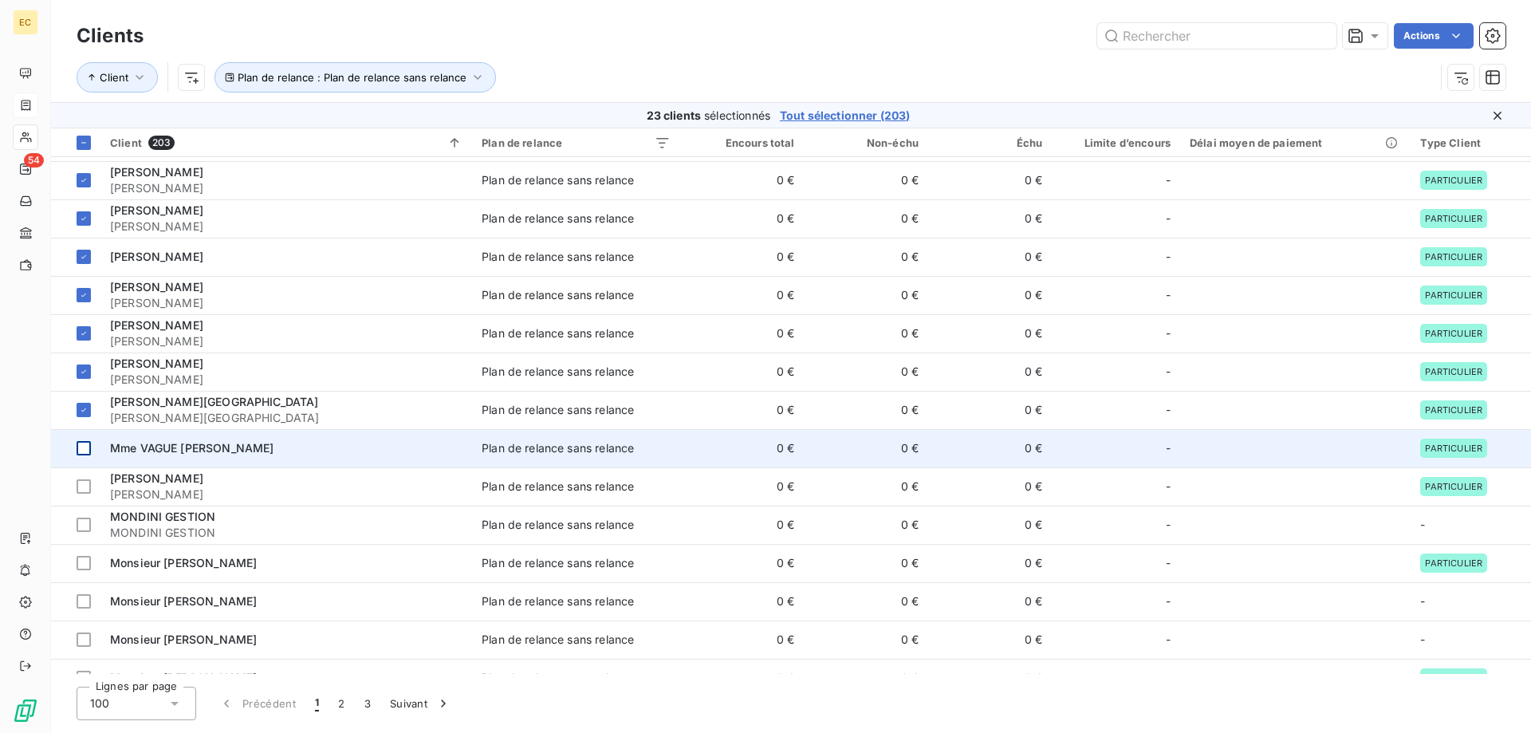
click at [86, 447] on div at bounding box center [84, 448] width 14 height 14
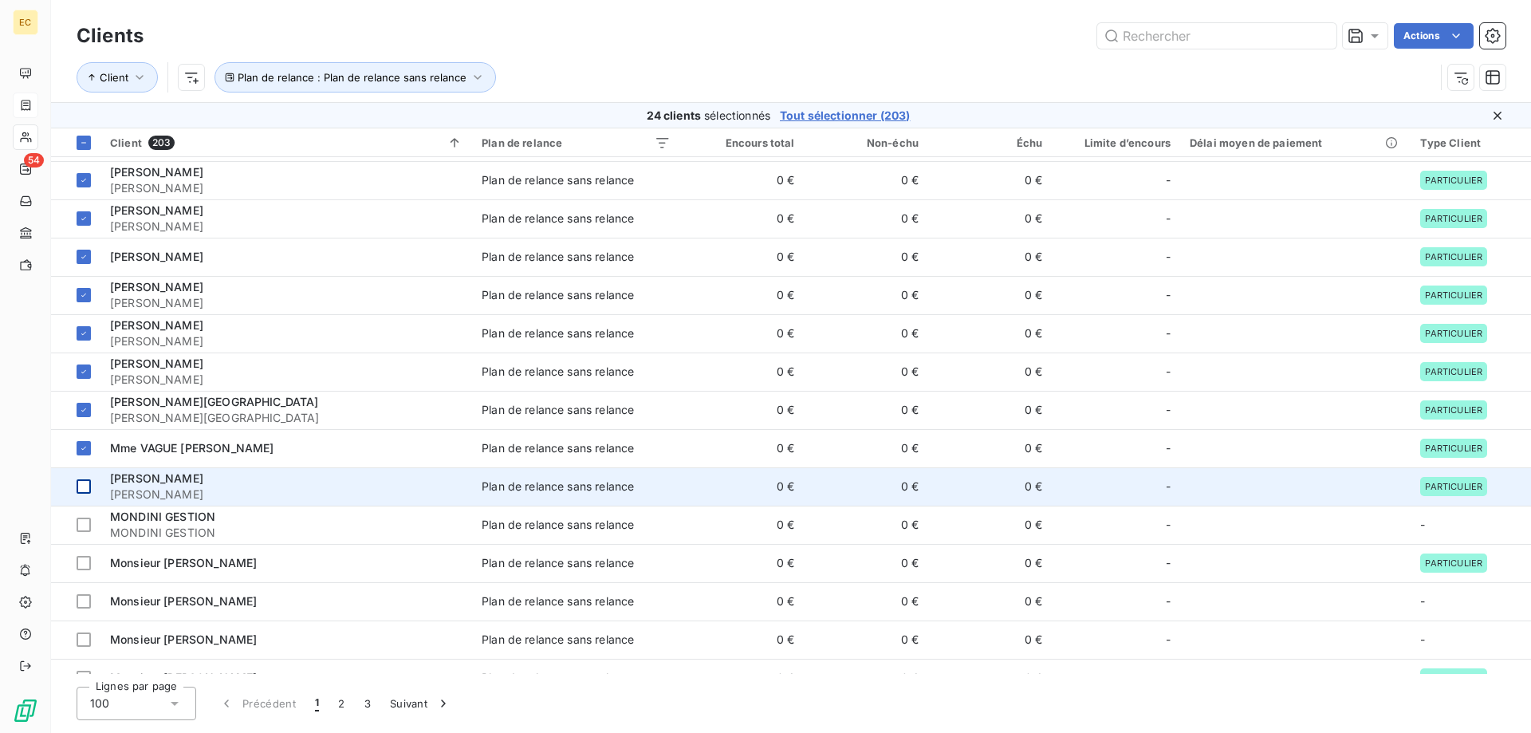
click at [82, 488] on div at bounding box center [84, 486] width 14 height 14
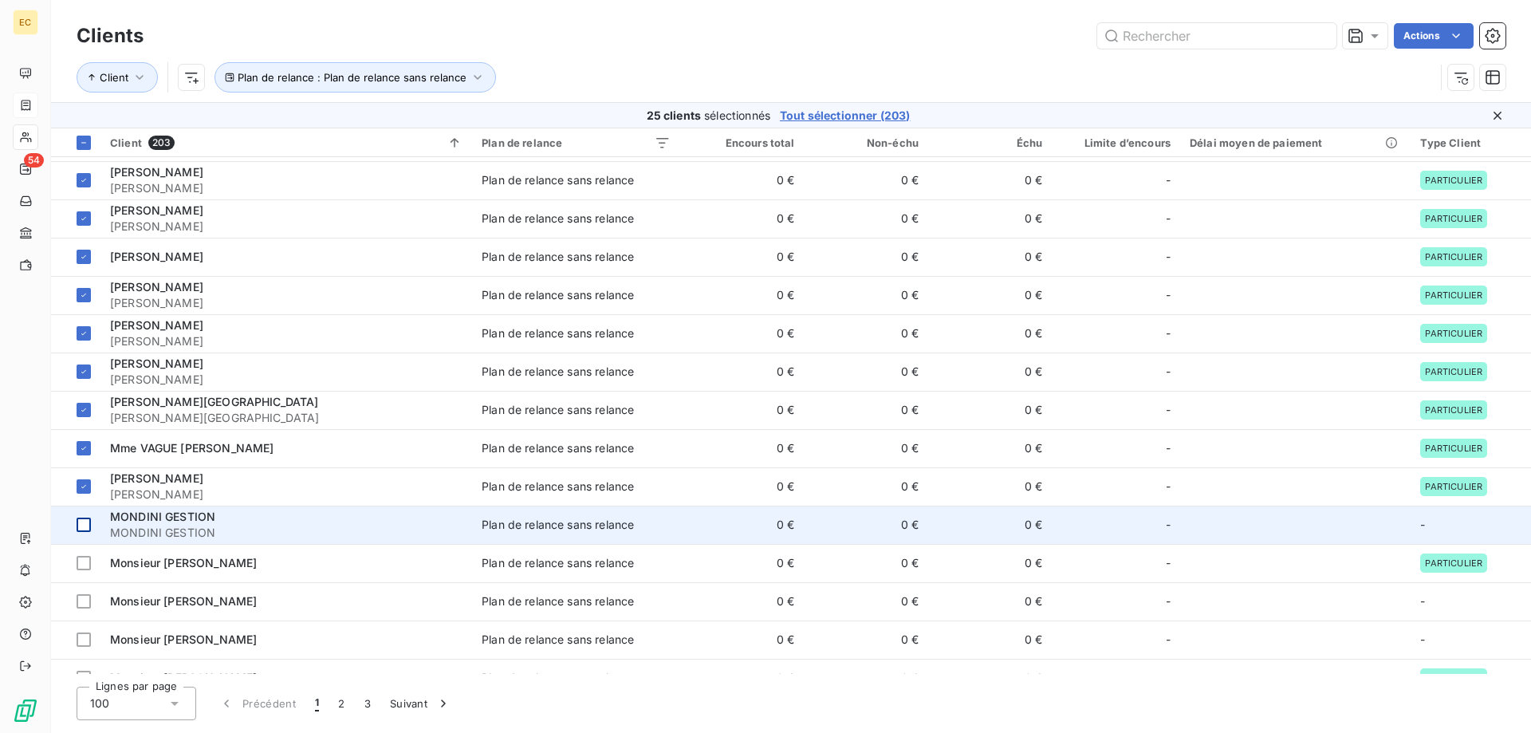
click at [84, 533] on td at bounding box center [75, 525] width 49 height 38
click at [86, 529] on icon at bounding box center [84, 525] width 10 height 10
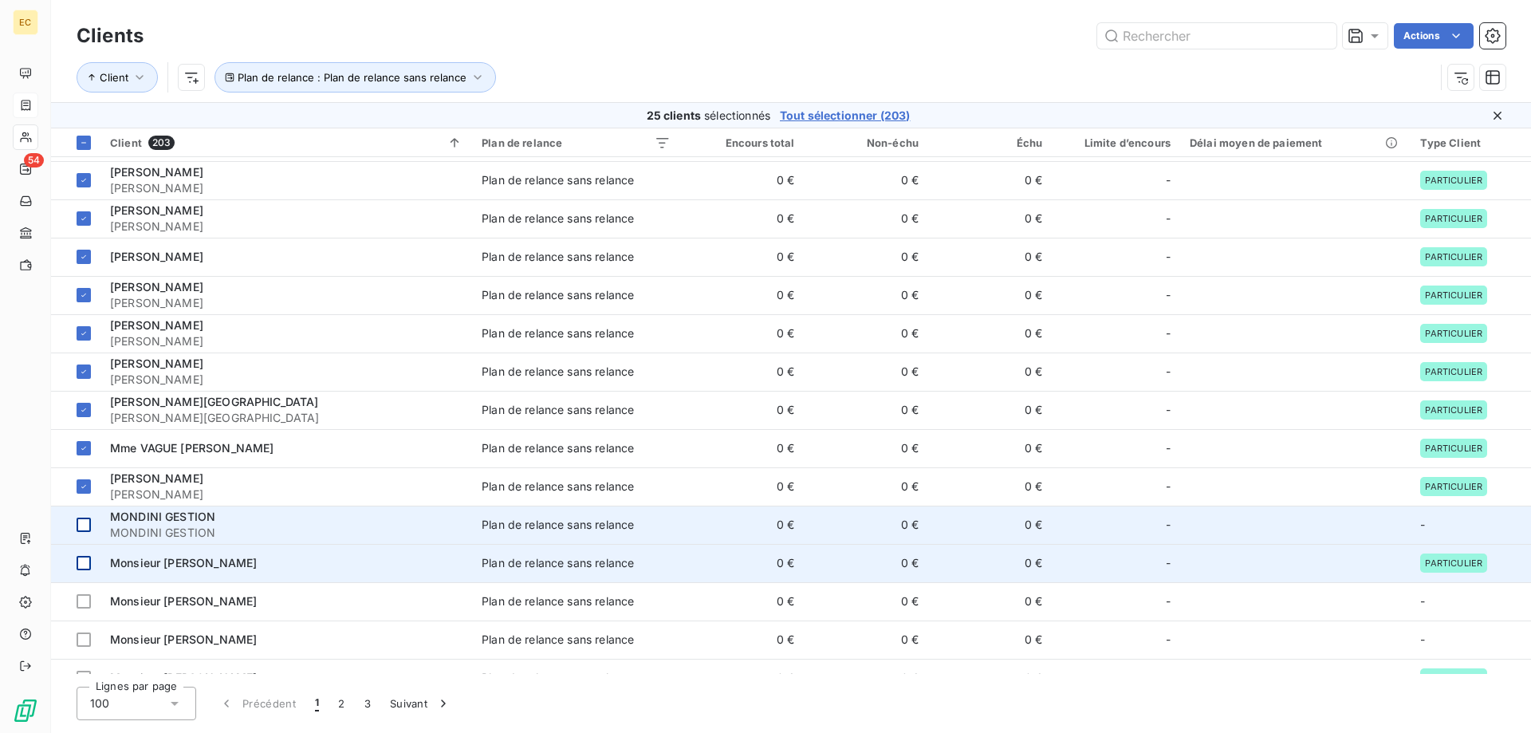
click at [86, 561] on div at bounding box center [84, 563] width 14 height 14
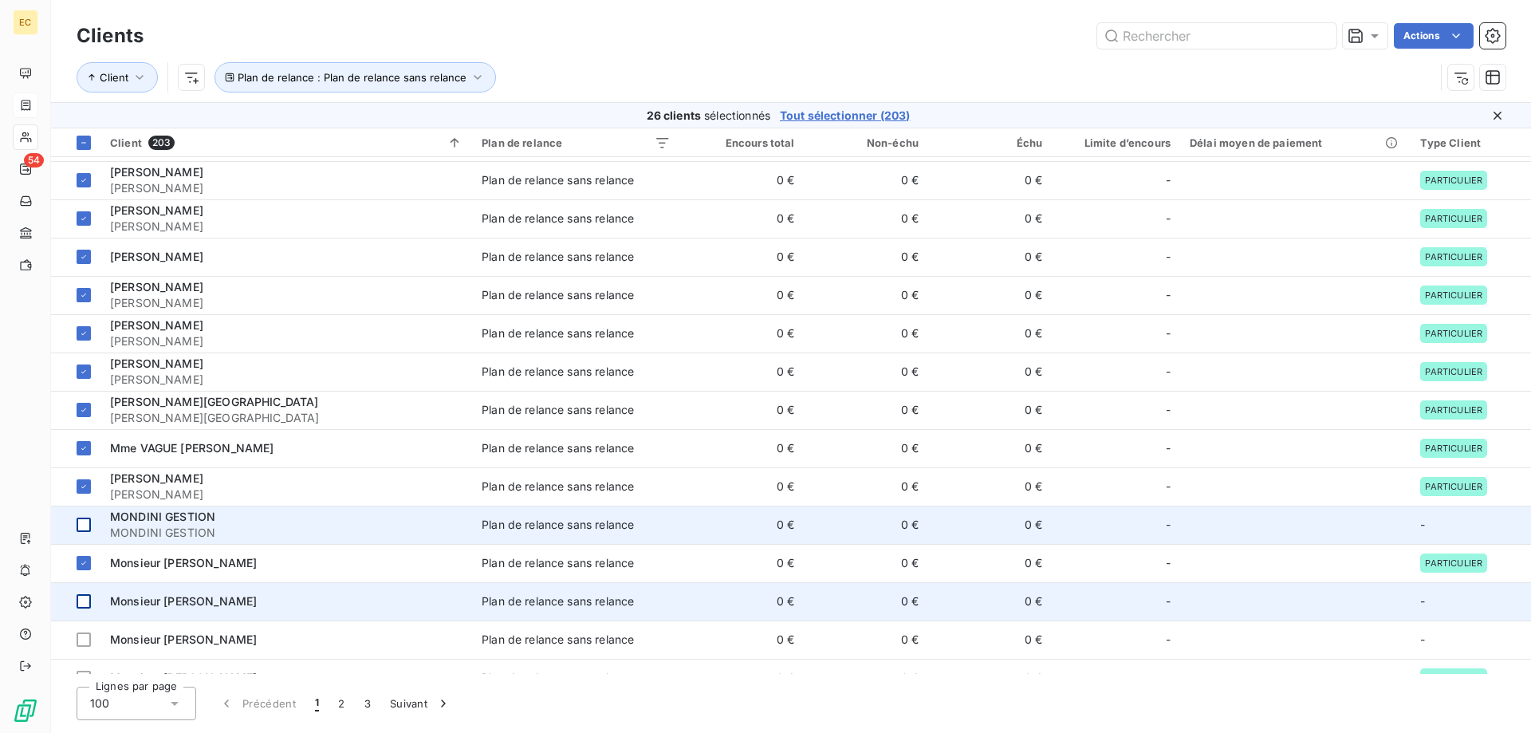
click at [84, 595] on div at bounding box center [84, 601] width 14 height 14
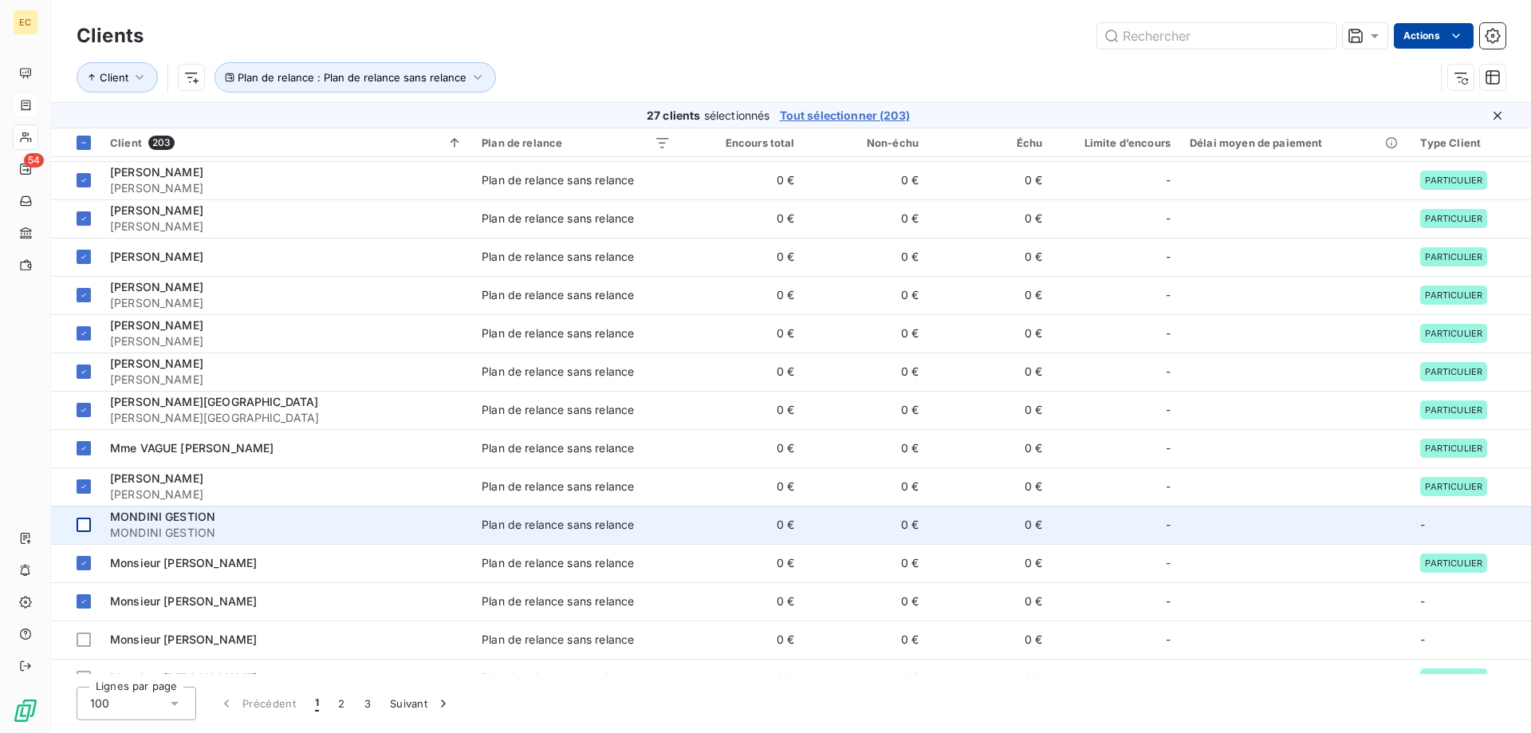
click at [1426, 40] on html "EC 54 Clients Actions Client Plan de relance : Plan de relance sans relance 27 …" at bounding box center [765, 366] width 1531 height 733
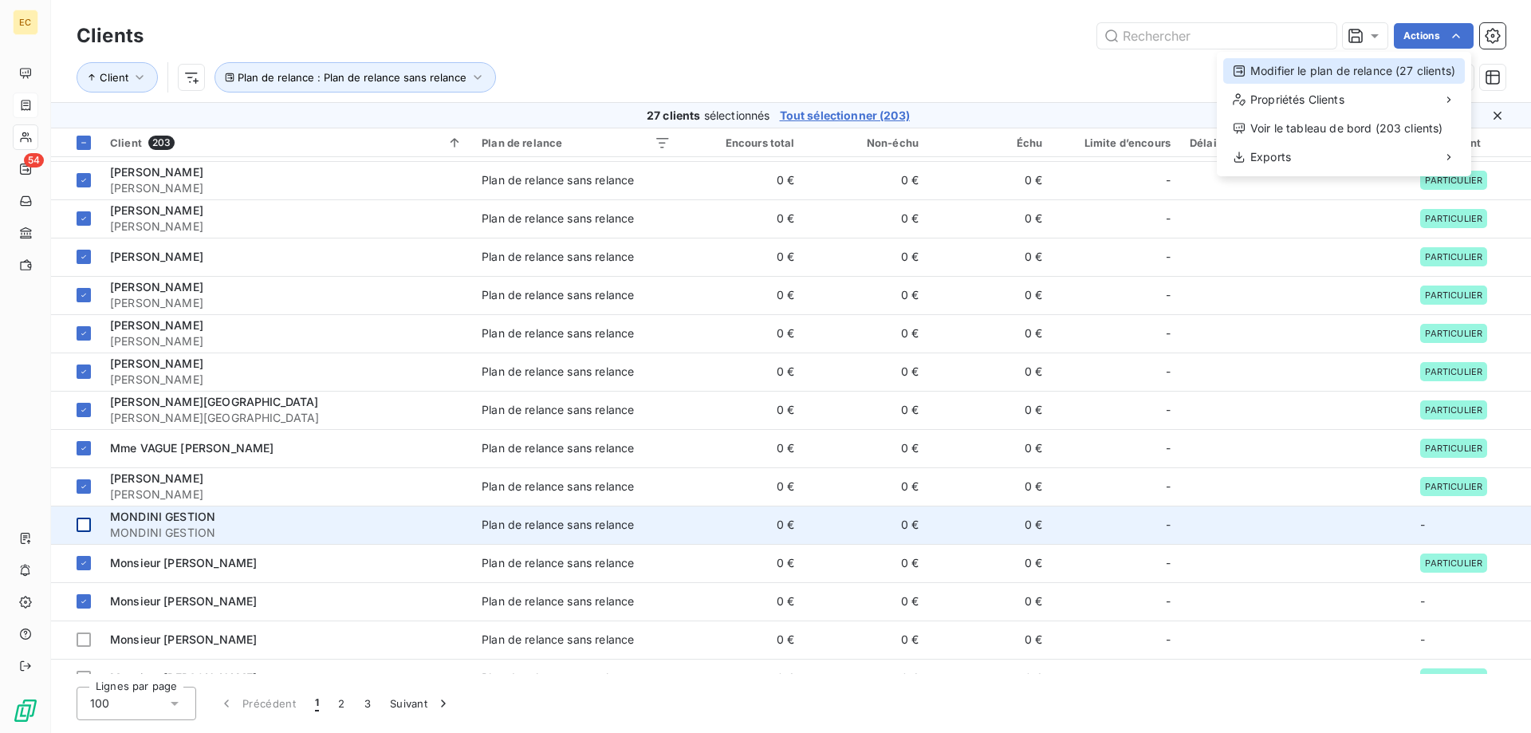
click at [1370, 77] on div "Modifier le plan de relance (27 clients)" at bounding box center [1345, 71] width 242 height 26
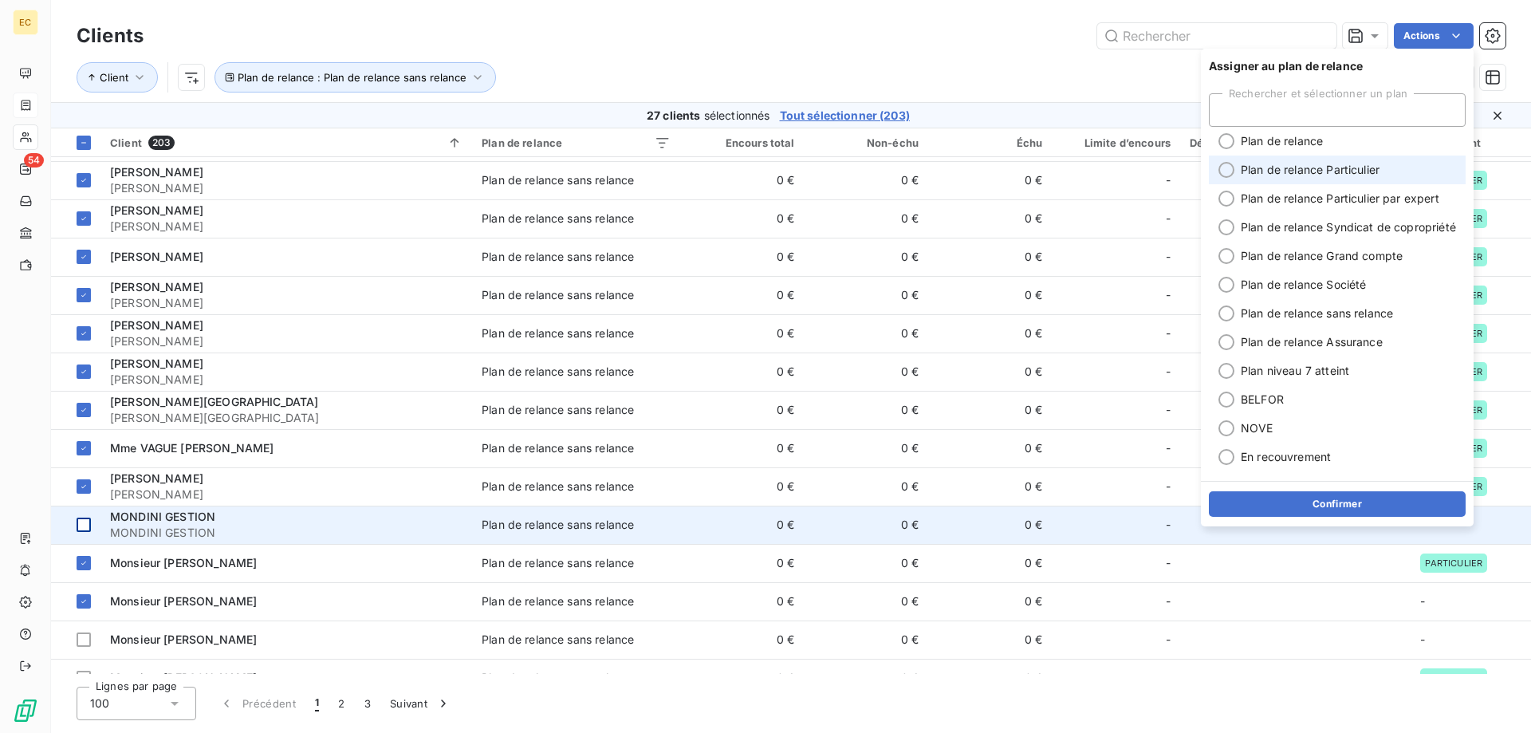
click at [1346, 175] on span "Plan de relance Particulier" at bounding box center [1310, 170] width 139 height 16
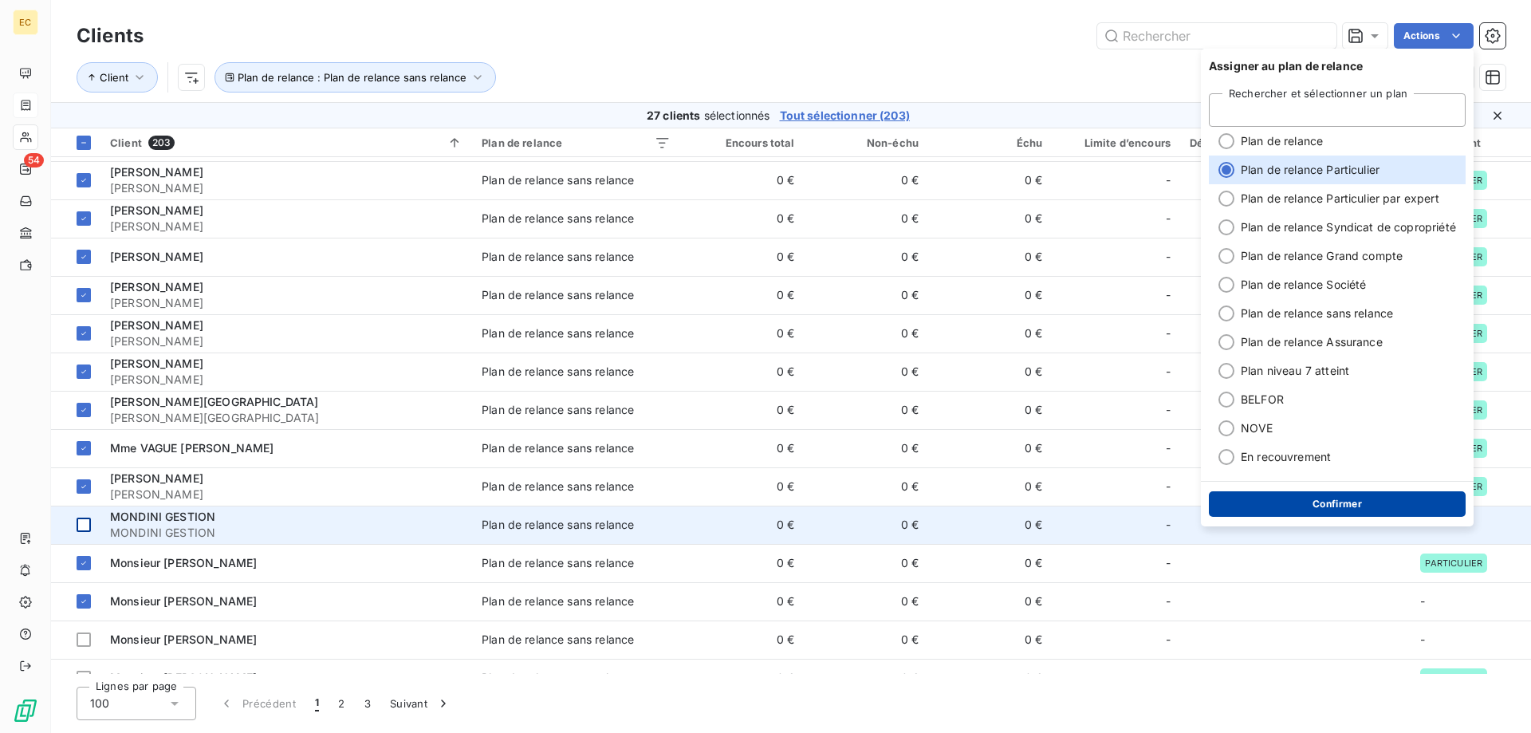
click at [1333, 509] on button "Confirmer" at bounding box center [1337, 504] width 257 height 26
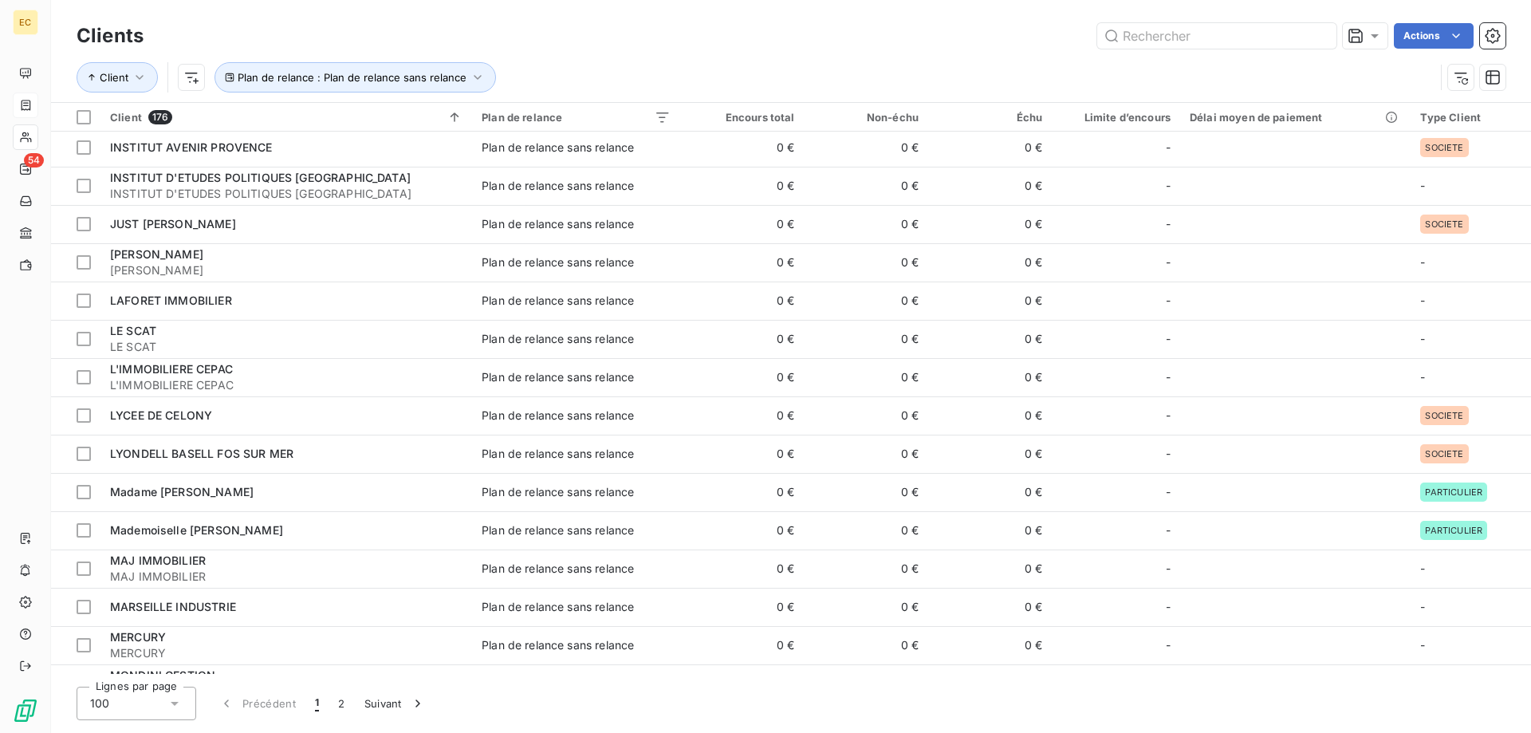
scroll to position [1307, 0]
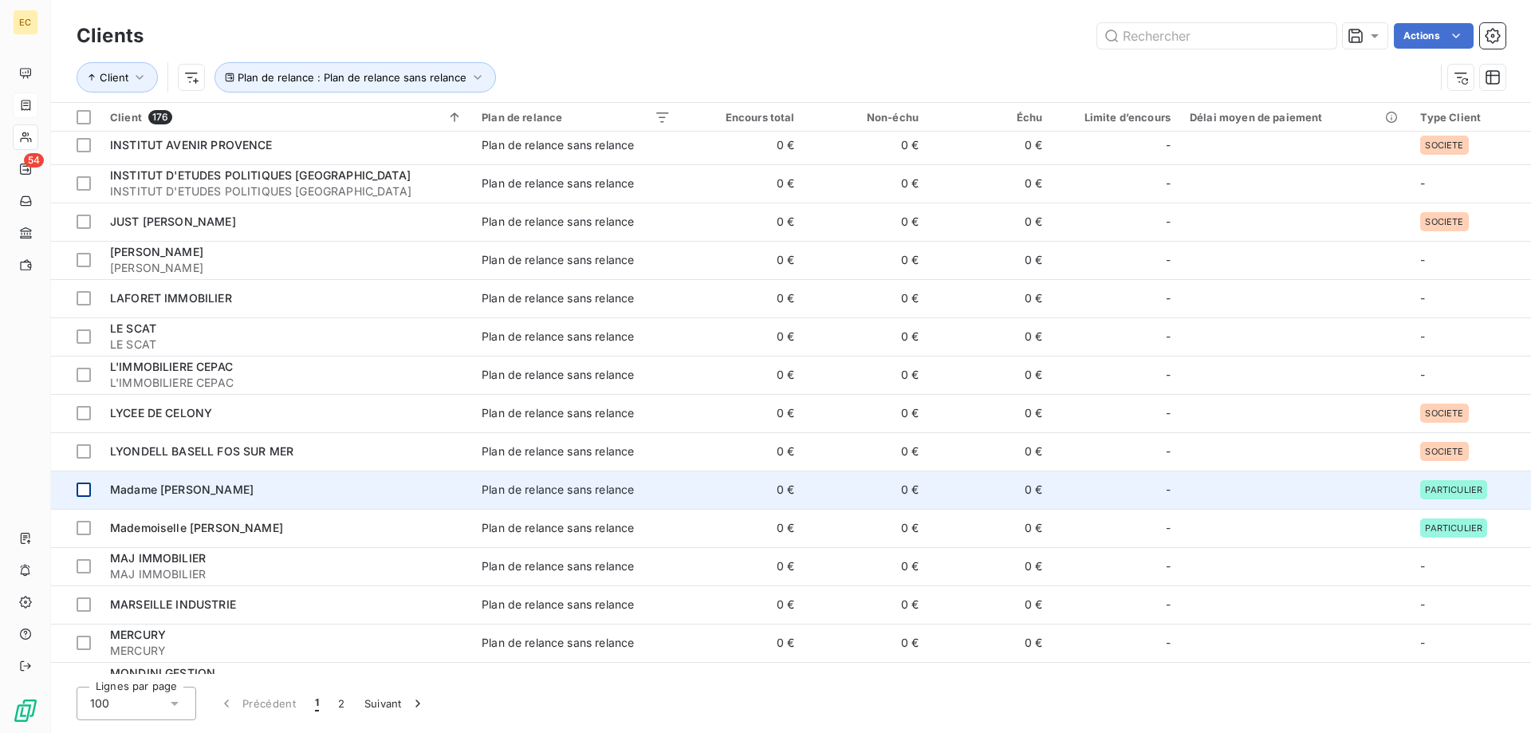
click at [82, 489] on div at bounding box center [84, 490] width 14 height 14
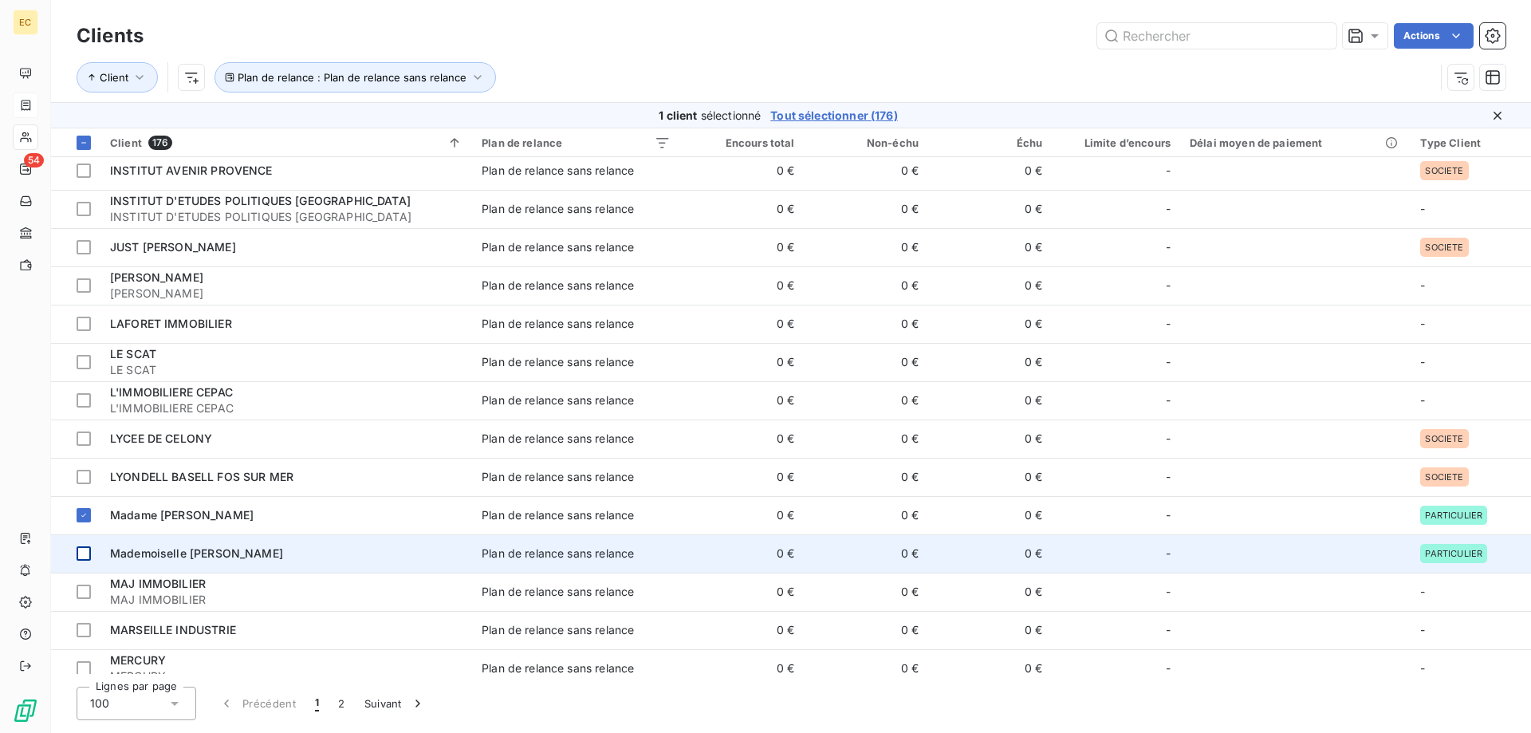
click at [80, 555] on div at bounding box center [84, 553] width 14 height 14
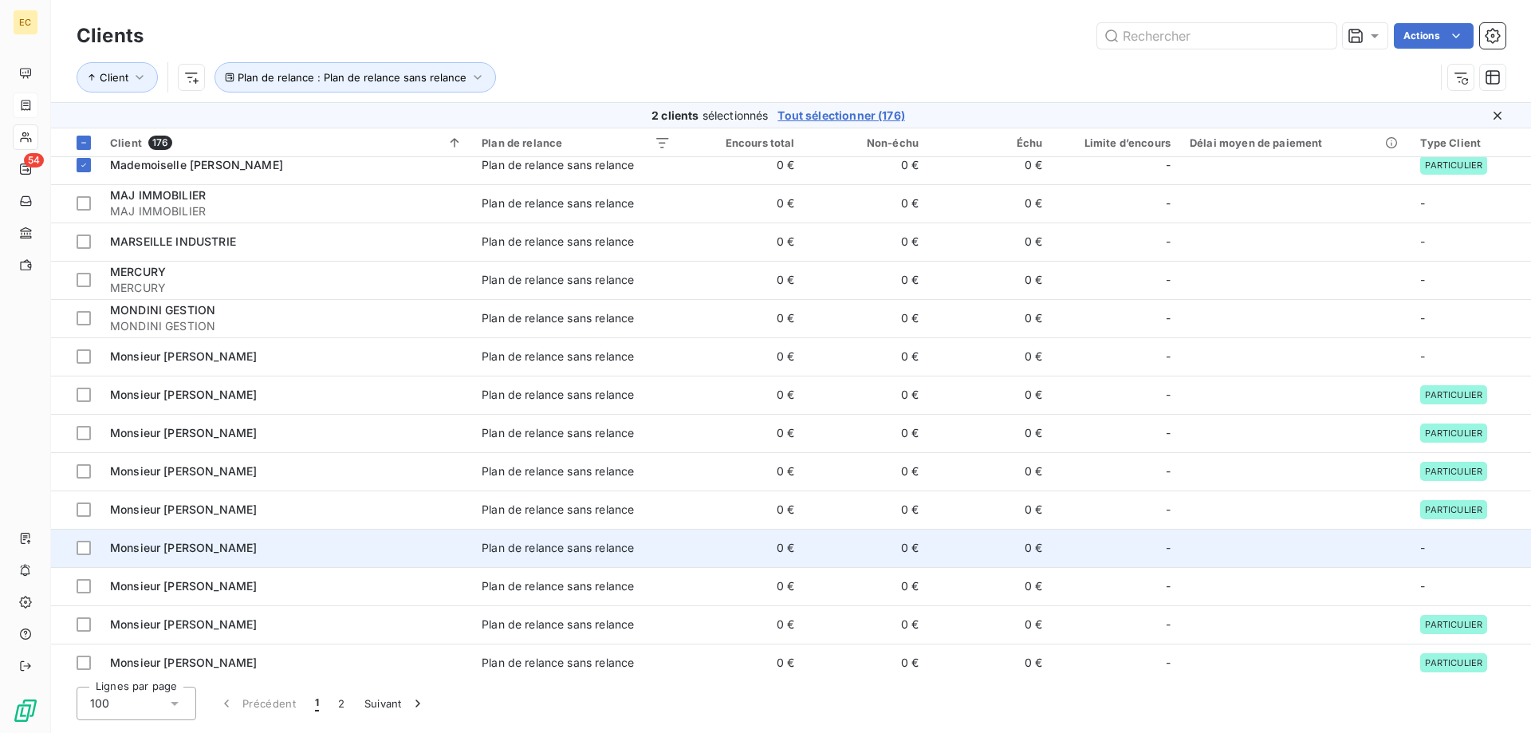
scroll to position [1714, 0]
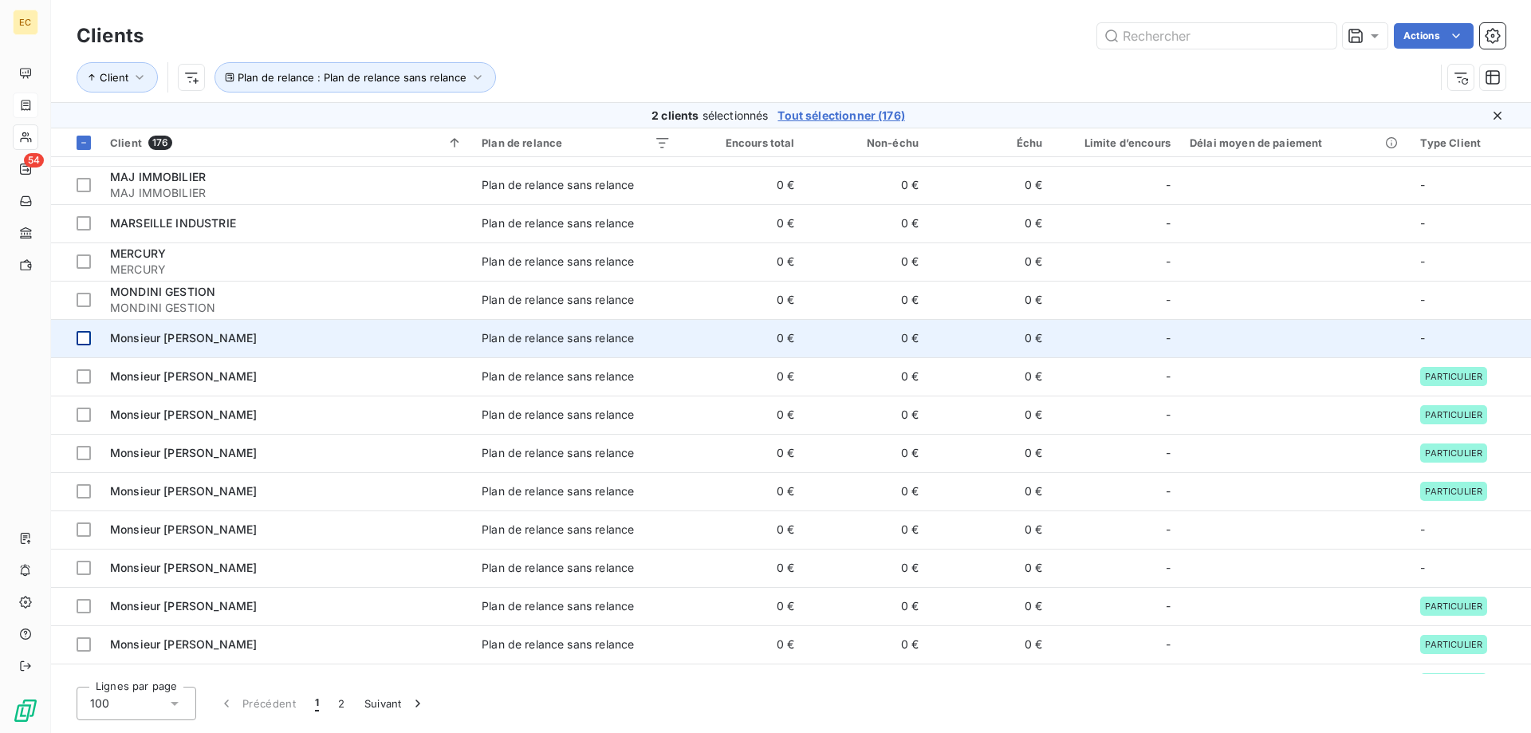
click at [82, 337] on div at bounding box center [84, 338] width 14 height 14
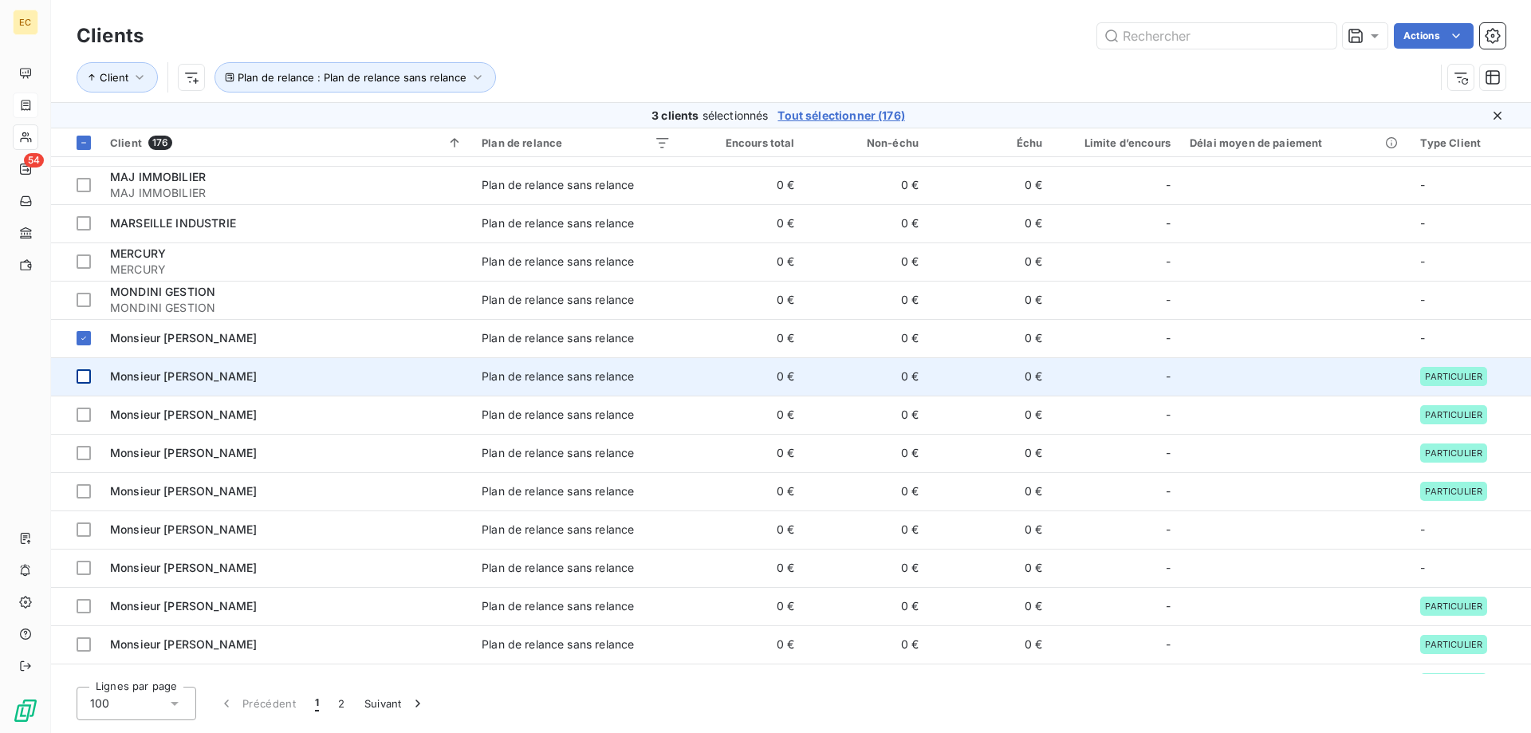
click at [81, 379] on div at bounding box center [84, 376] width 14 height 14
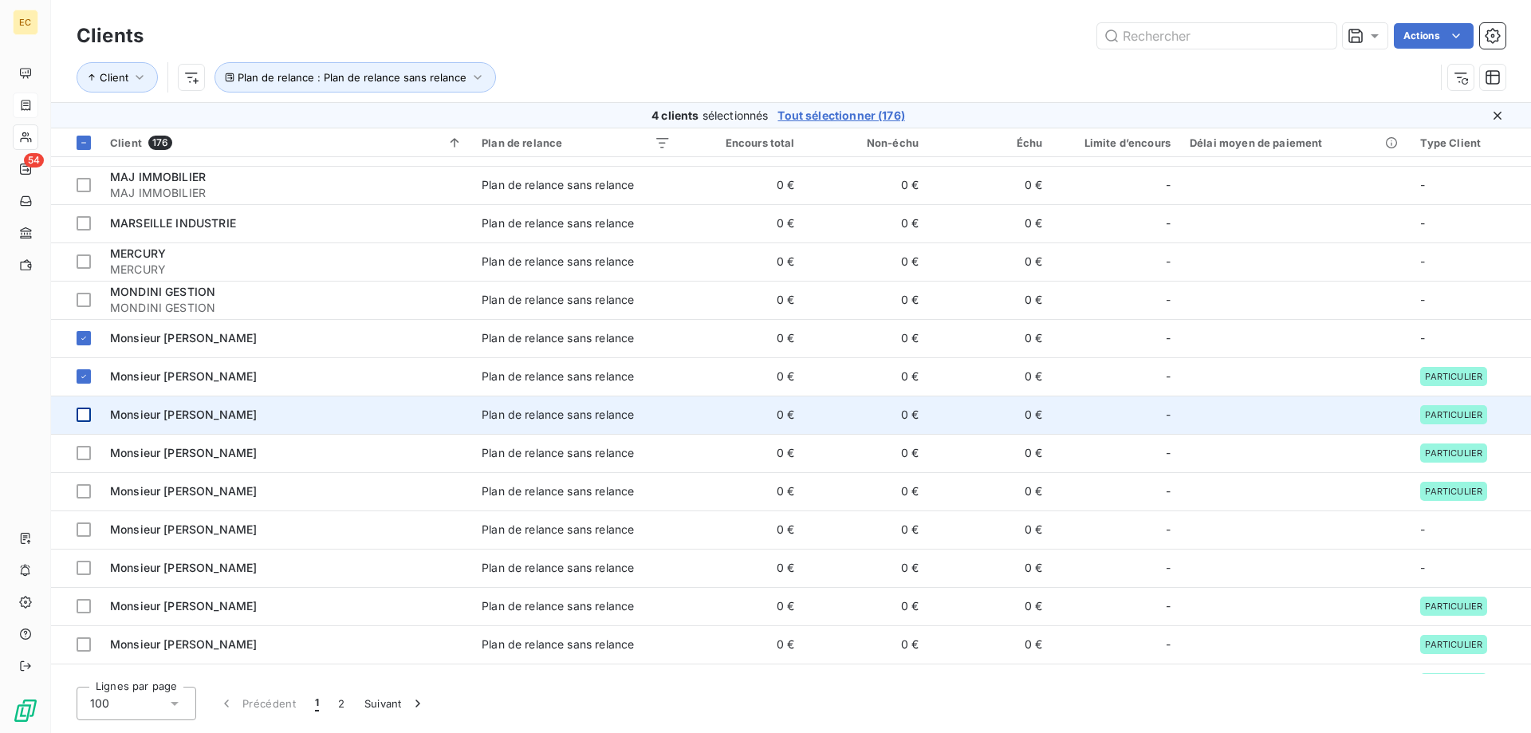
click at [81, 413] on div at bounding box center [84, 415] width 14 height 14
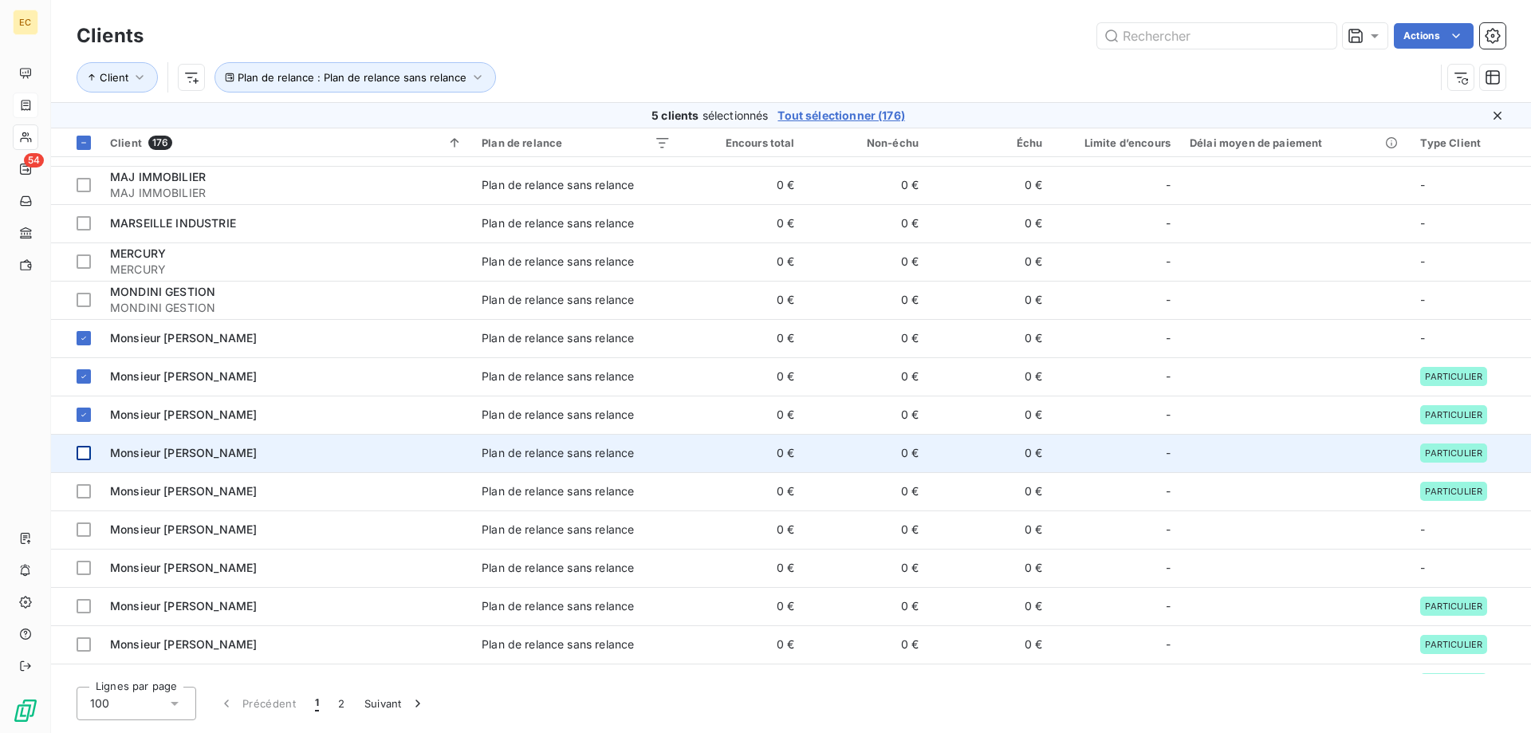
click at [81, 454] on div at bounding box center [84, 453] width 14 height 14
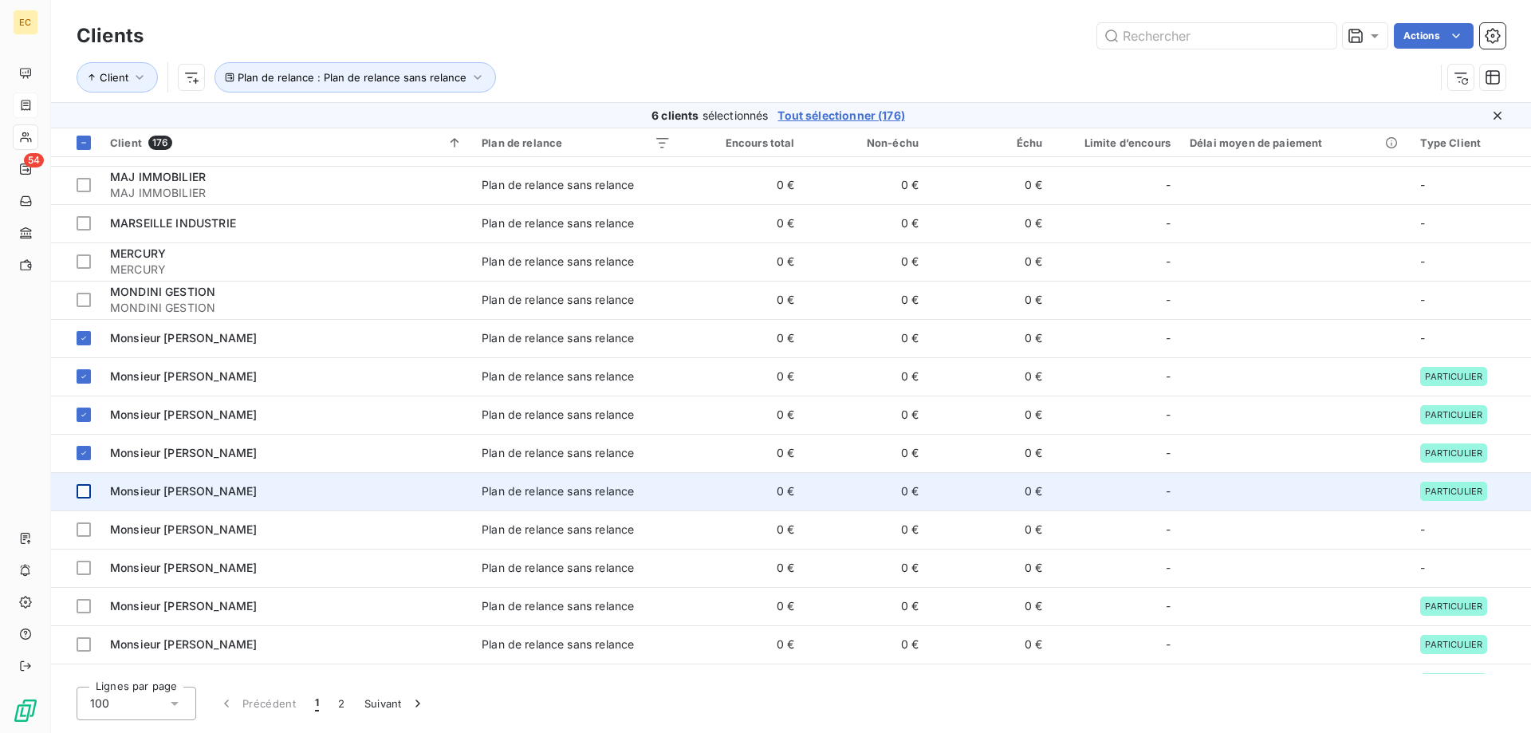
click at [81, 490] on div at bounding box center [84, 491] width 14 height 14
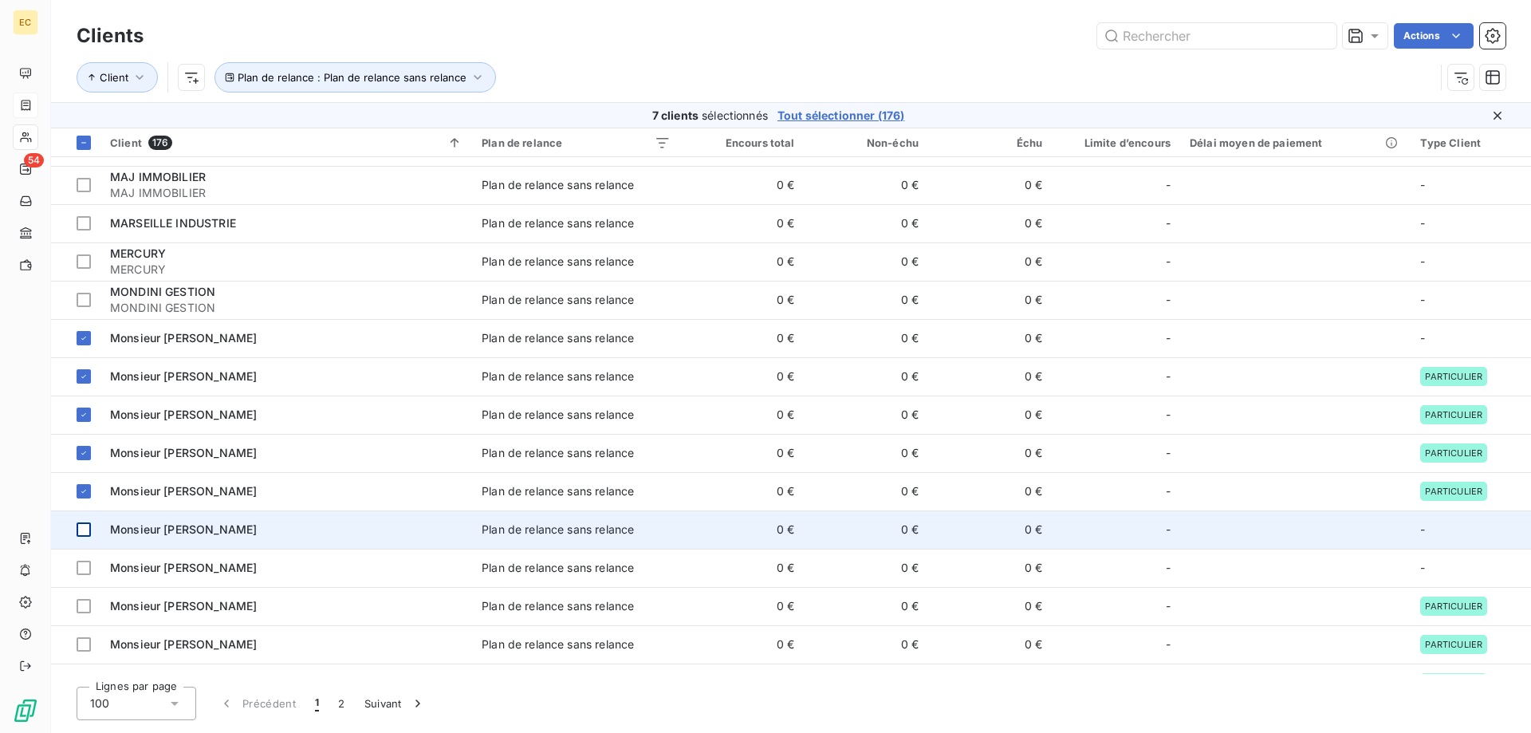
click at [83, 528] on div at bounding box center [84, 529] width 14 height 14
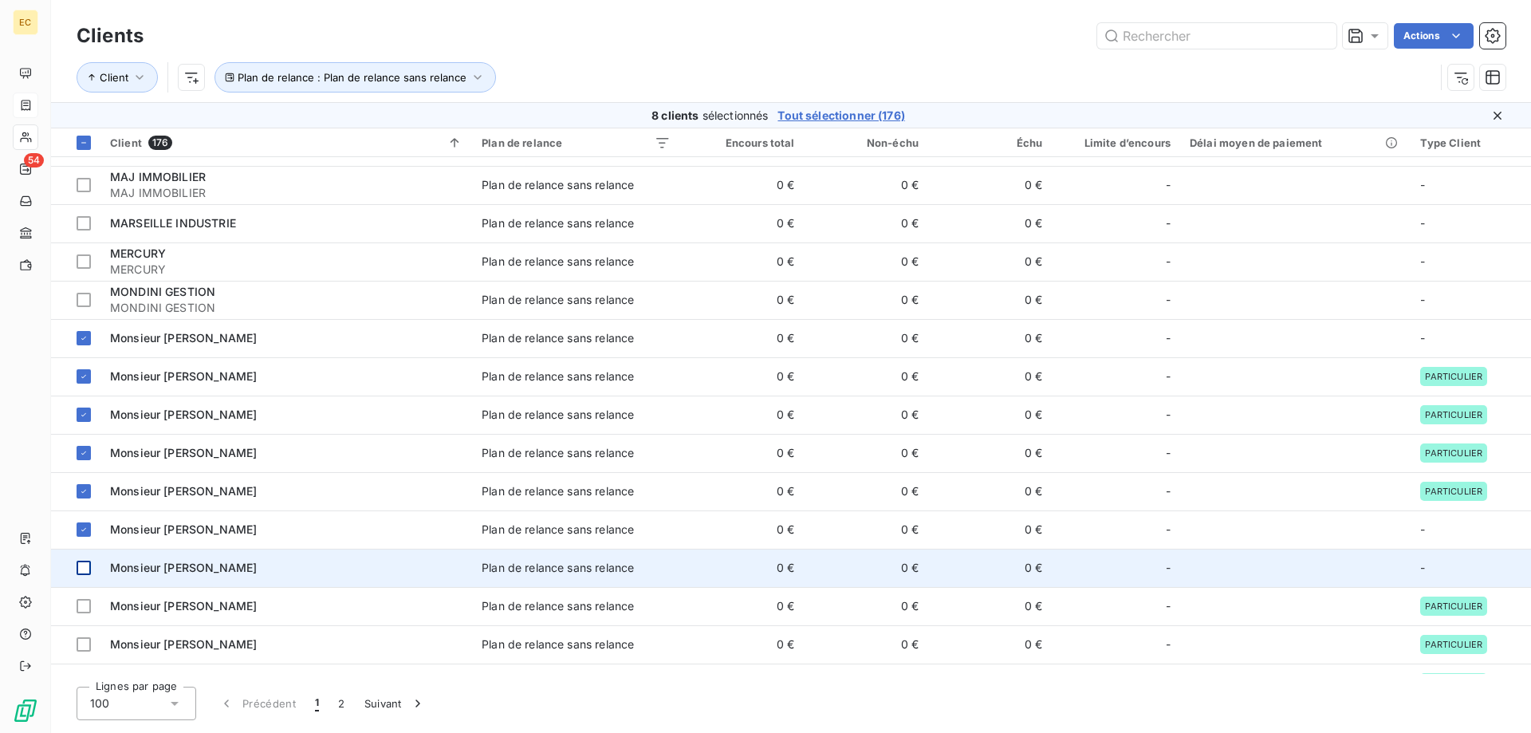
click at [84, 573] on div at bounding box center [84, 568] width 14 height 14
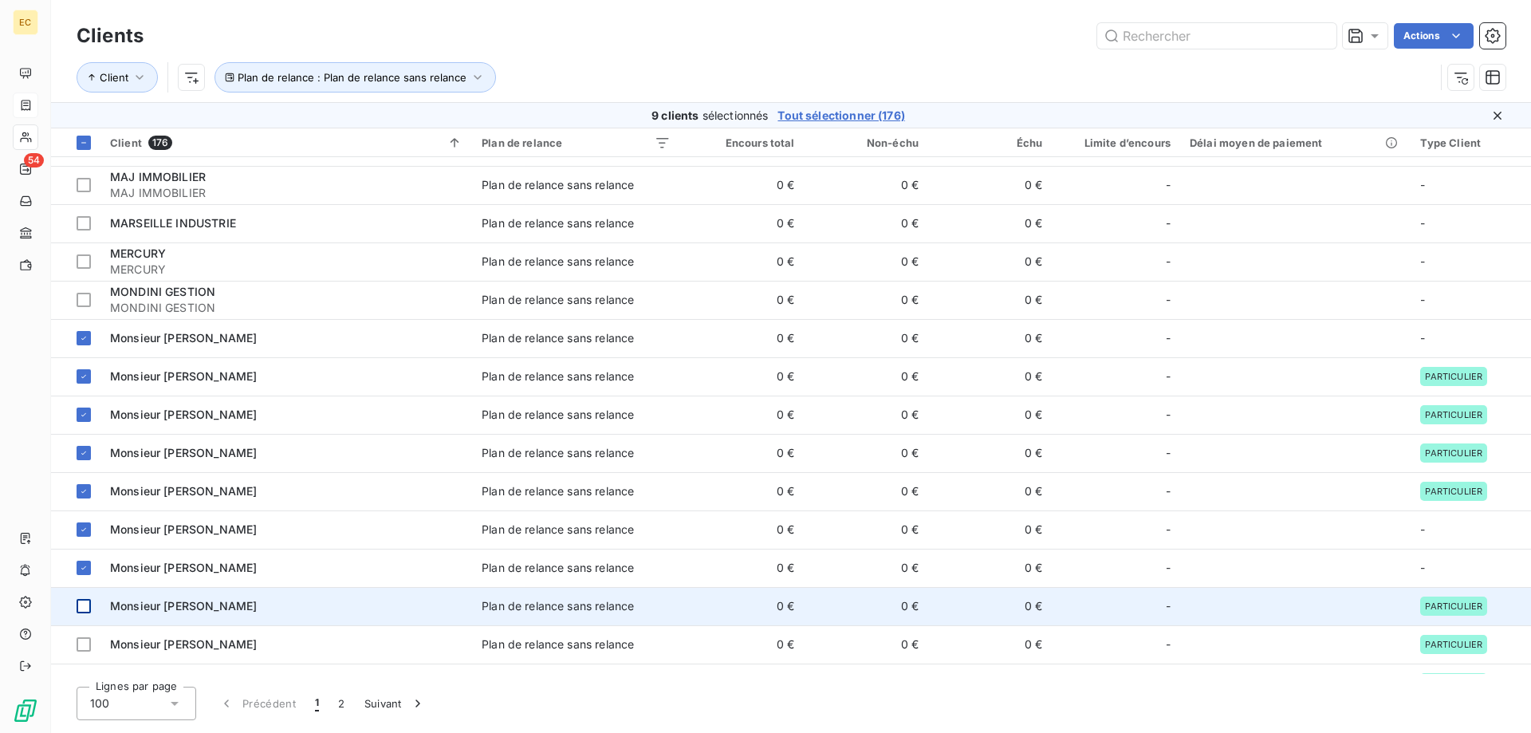
click at [87, 605] on div at bounding box center [84, 606] width 14 height 14
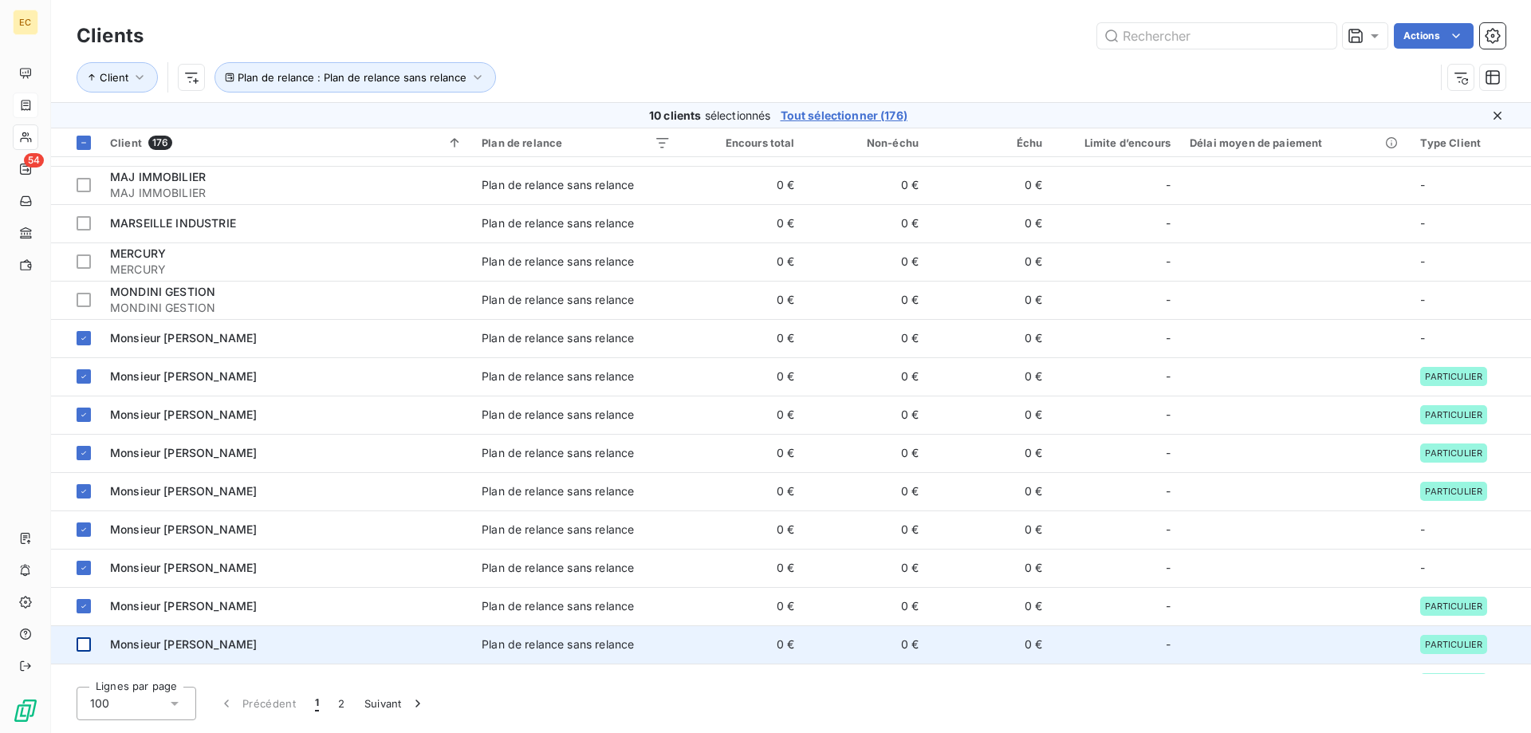
click at [87, 644] on div at bounding box center [84, 644] width 14 height 14
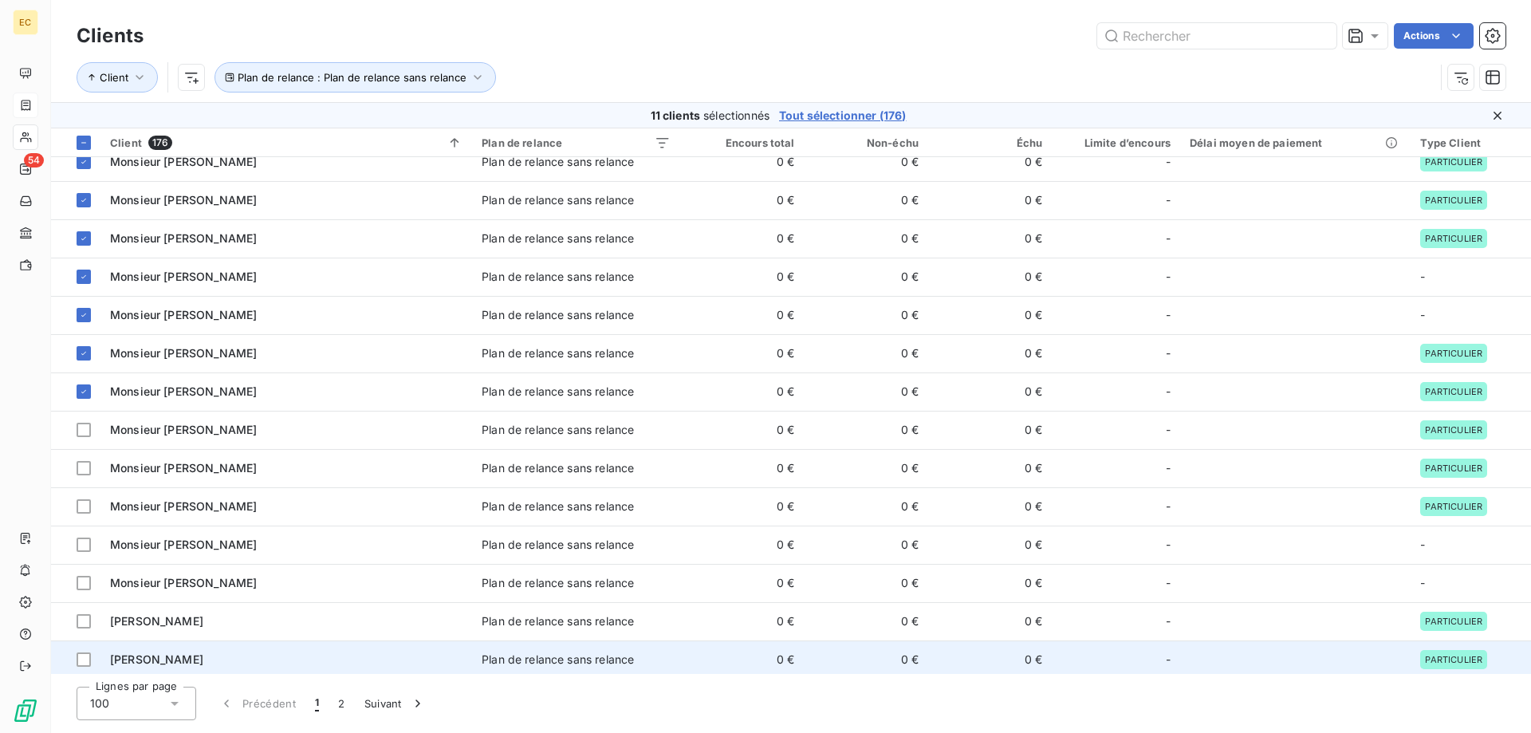
scroll to position [2121, 0]
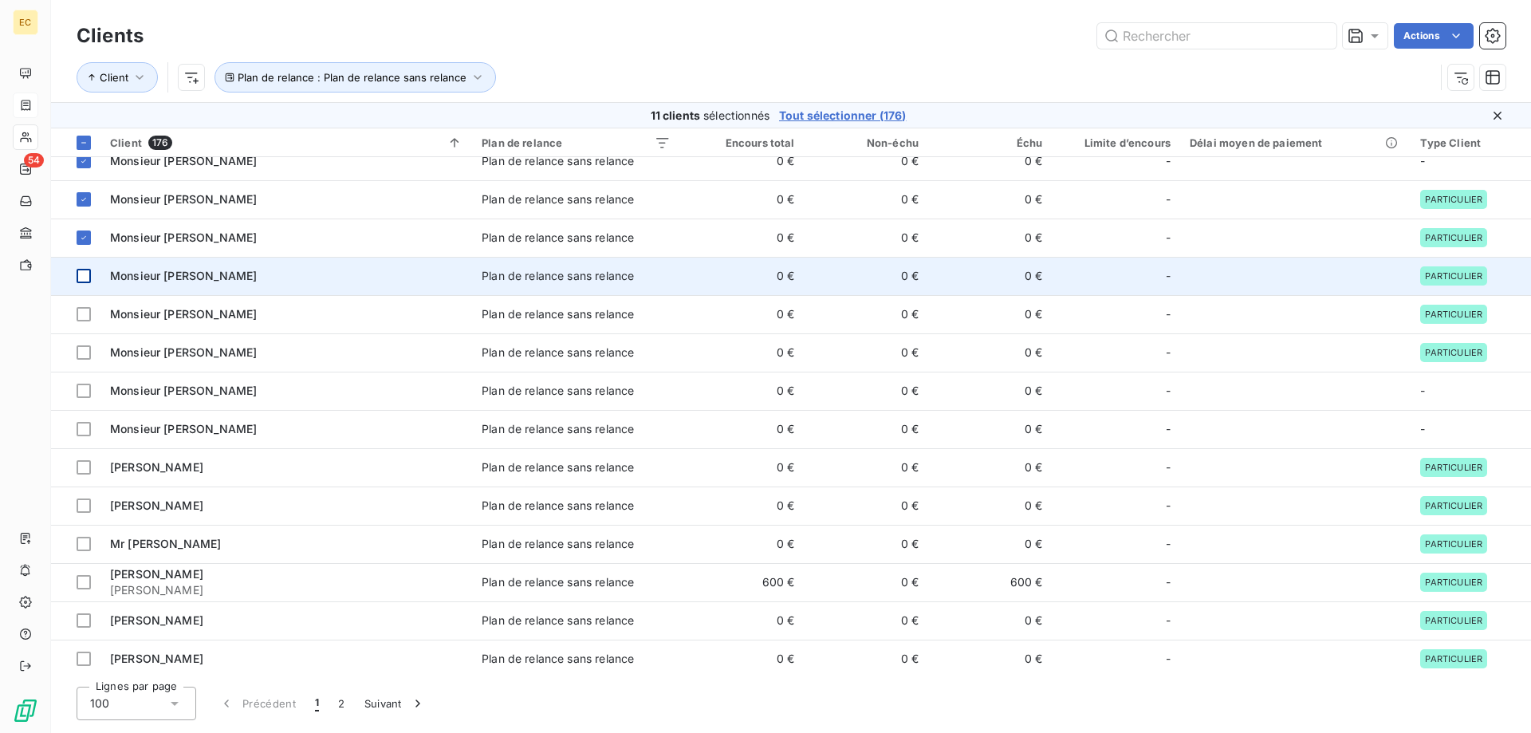
click at [83, 278] on div at bounding box center [84, 276] width 14 height 14
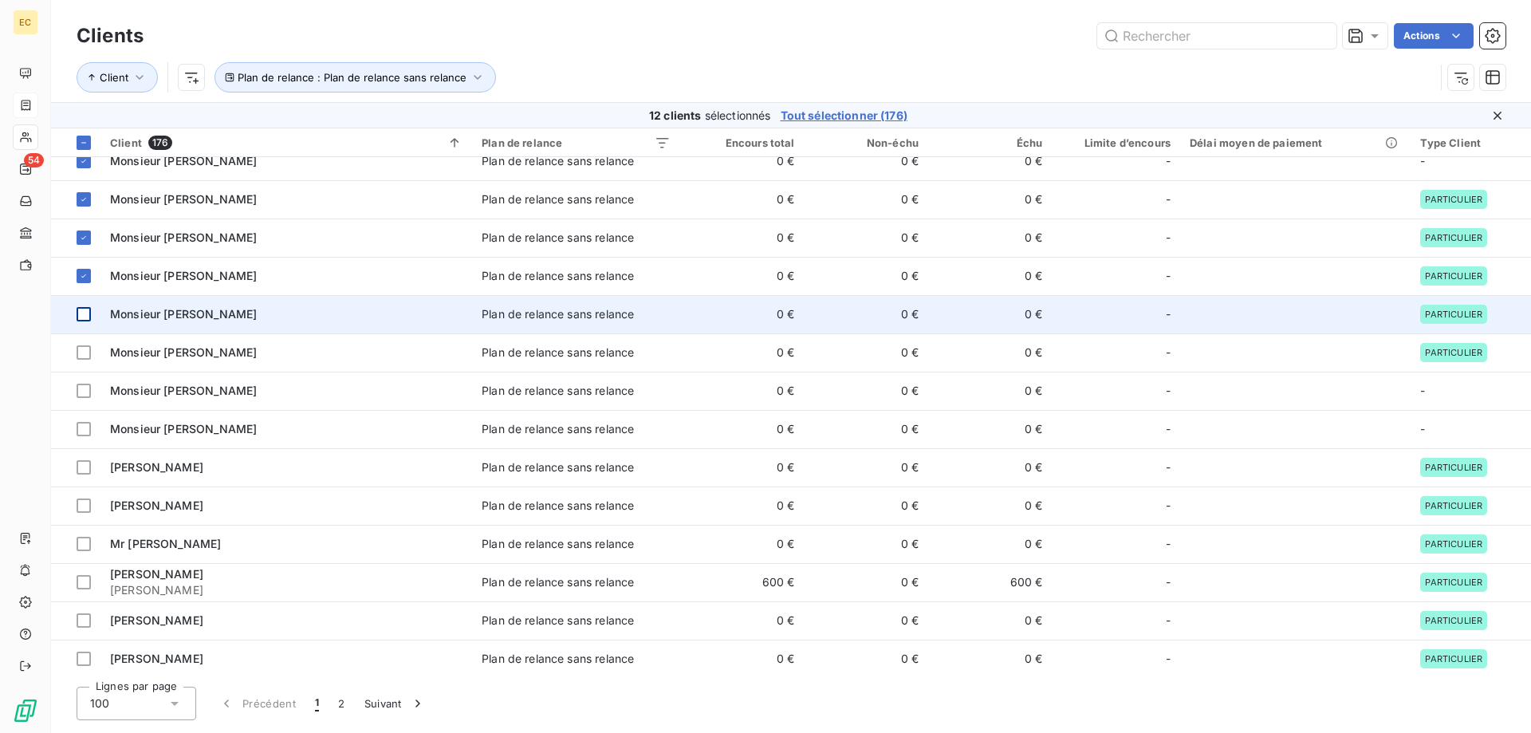
click at [81, 318] on div at bounding box center [84, 314] width 14 height 14
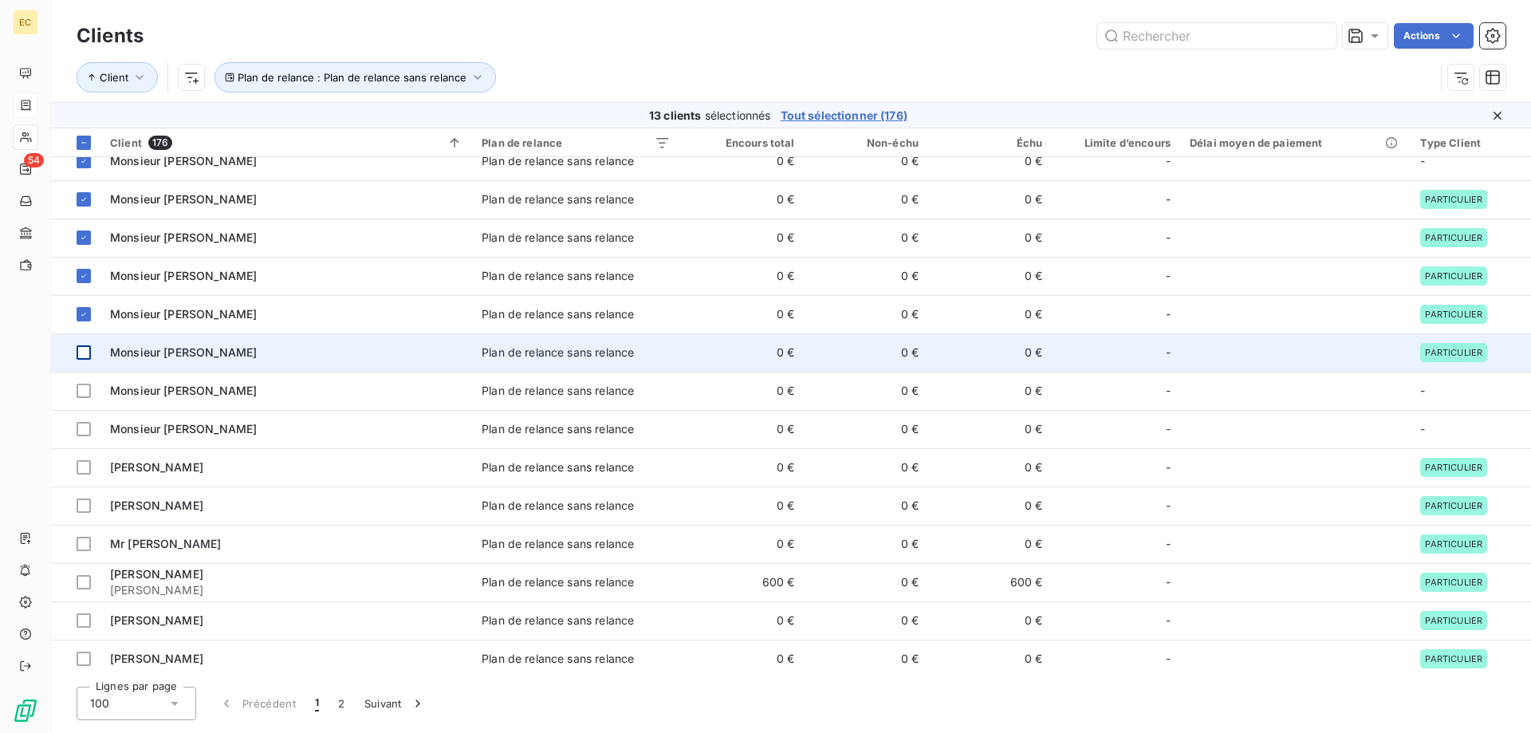
click at [81, 353] on div at bounding box center [84, 352] width 14 height 14
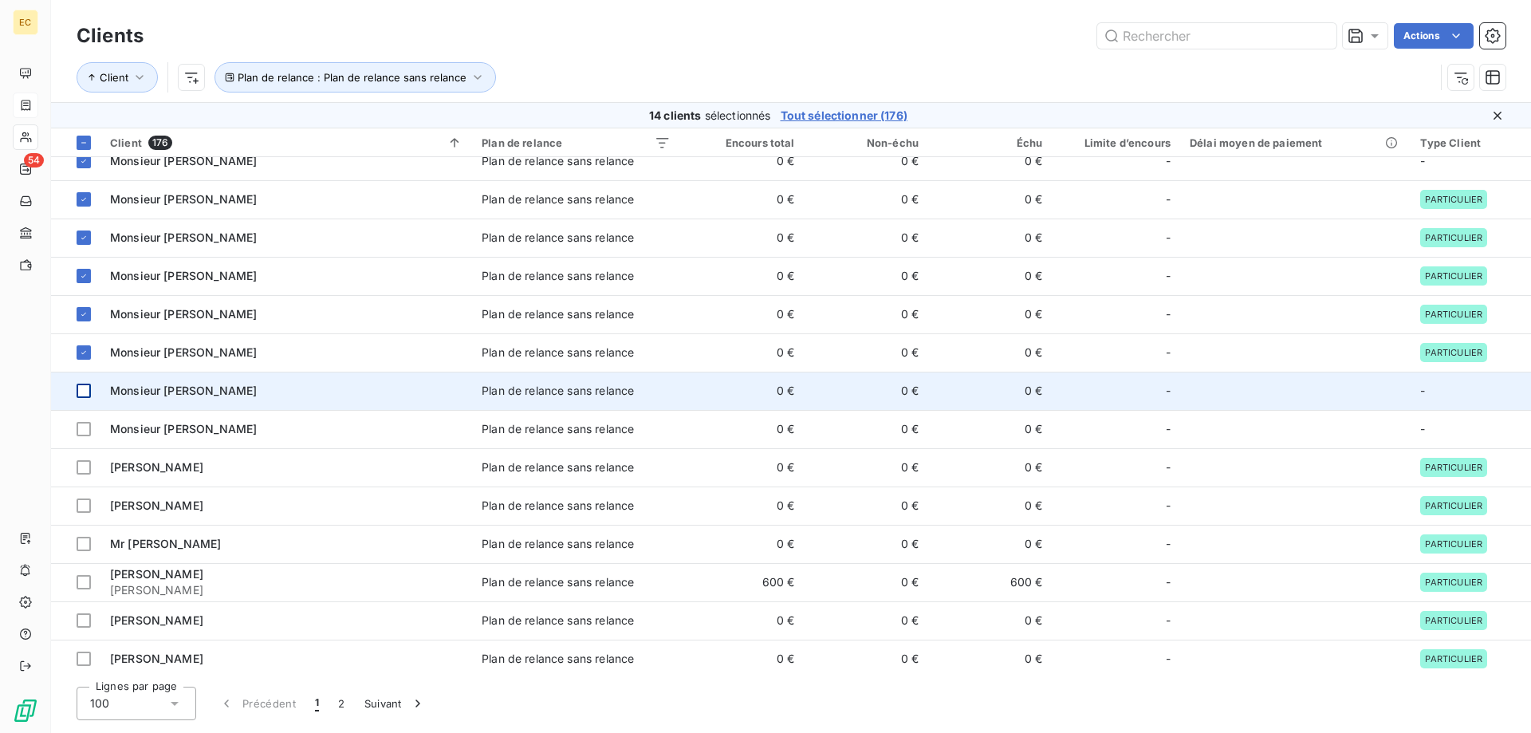
click at [81, 389] on div at bounding box center [84, 391] width 14 height 14
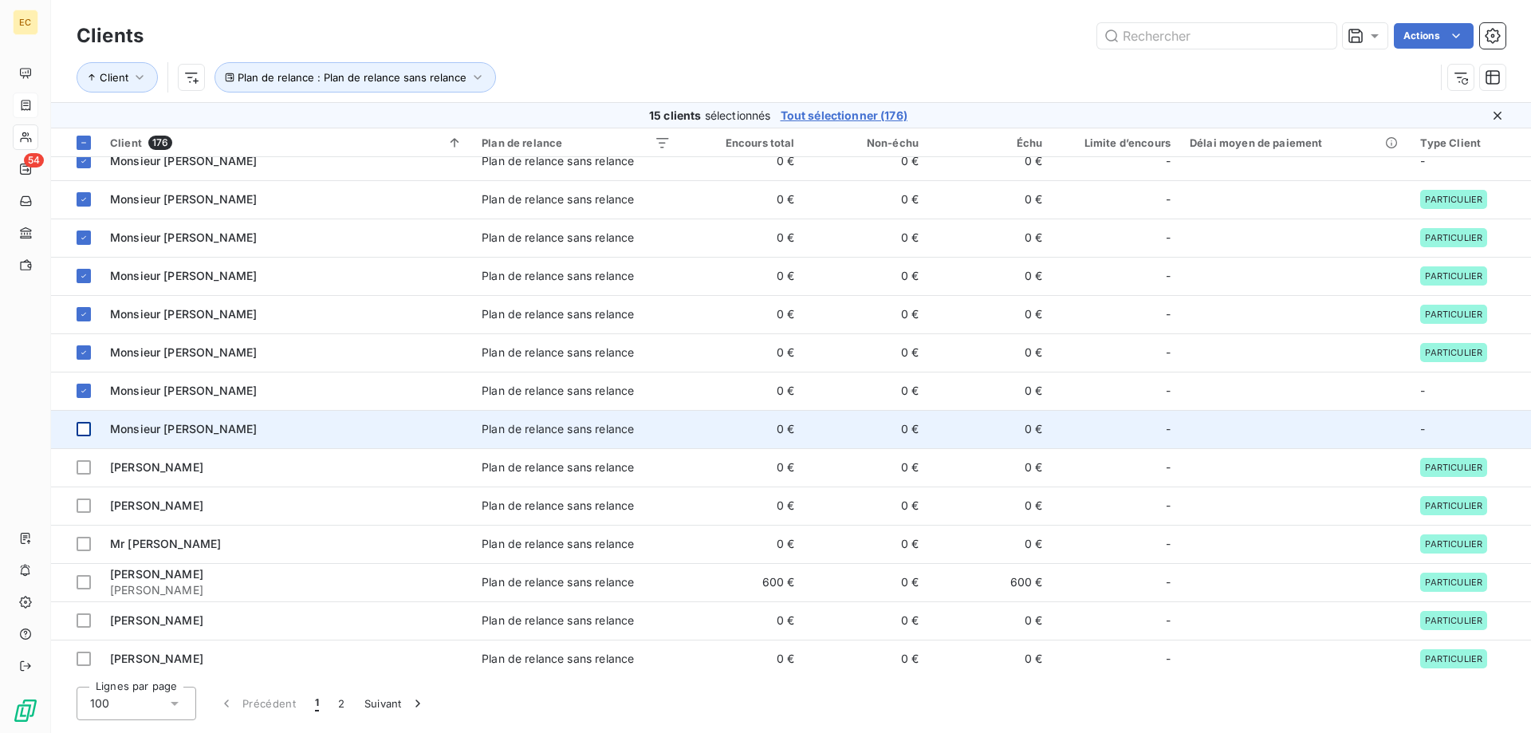
click at [81, 428] on div at bounding box center [84, 429] width 14 height 14
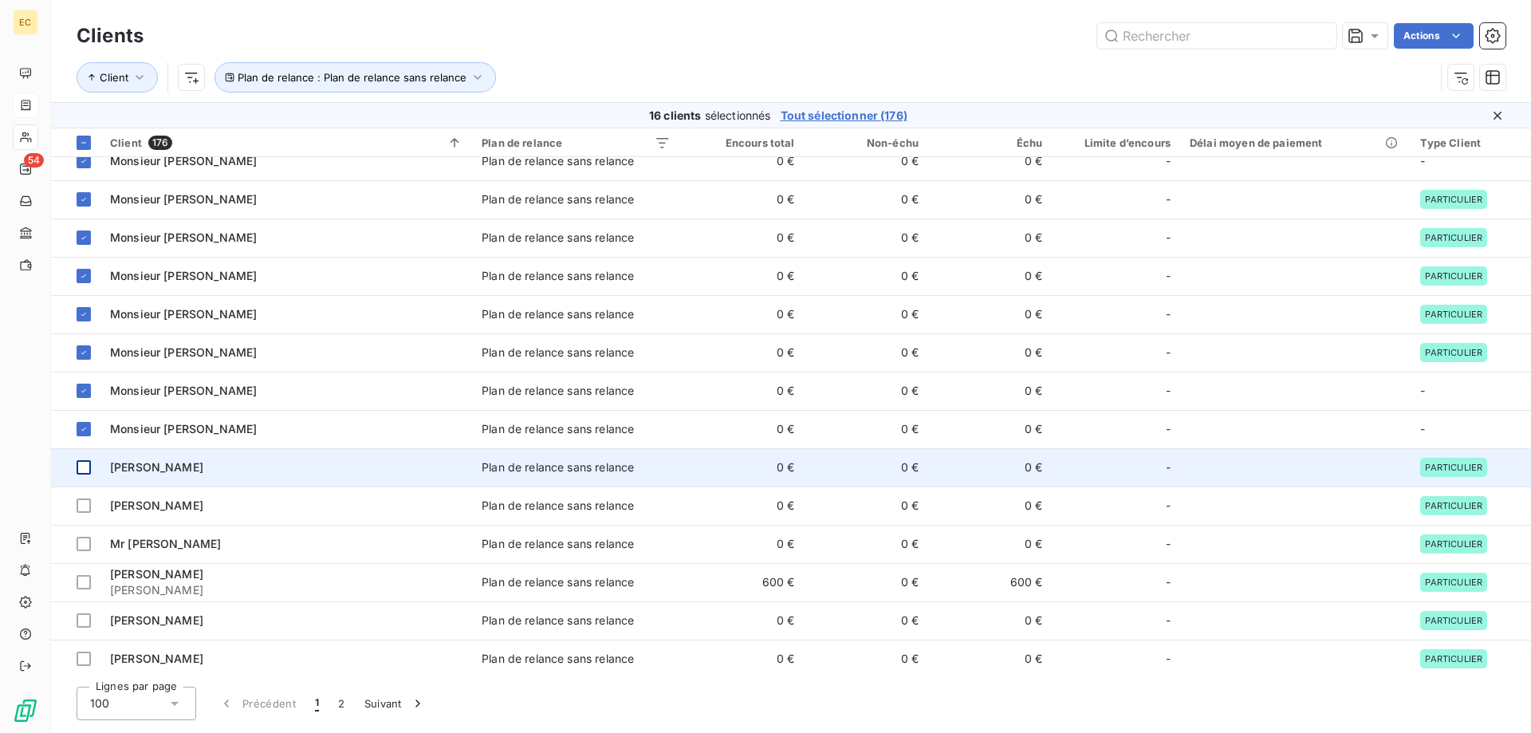
click at [81, 467] on div at bounding box center [84, 467] width 14 height 14
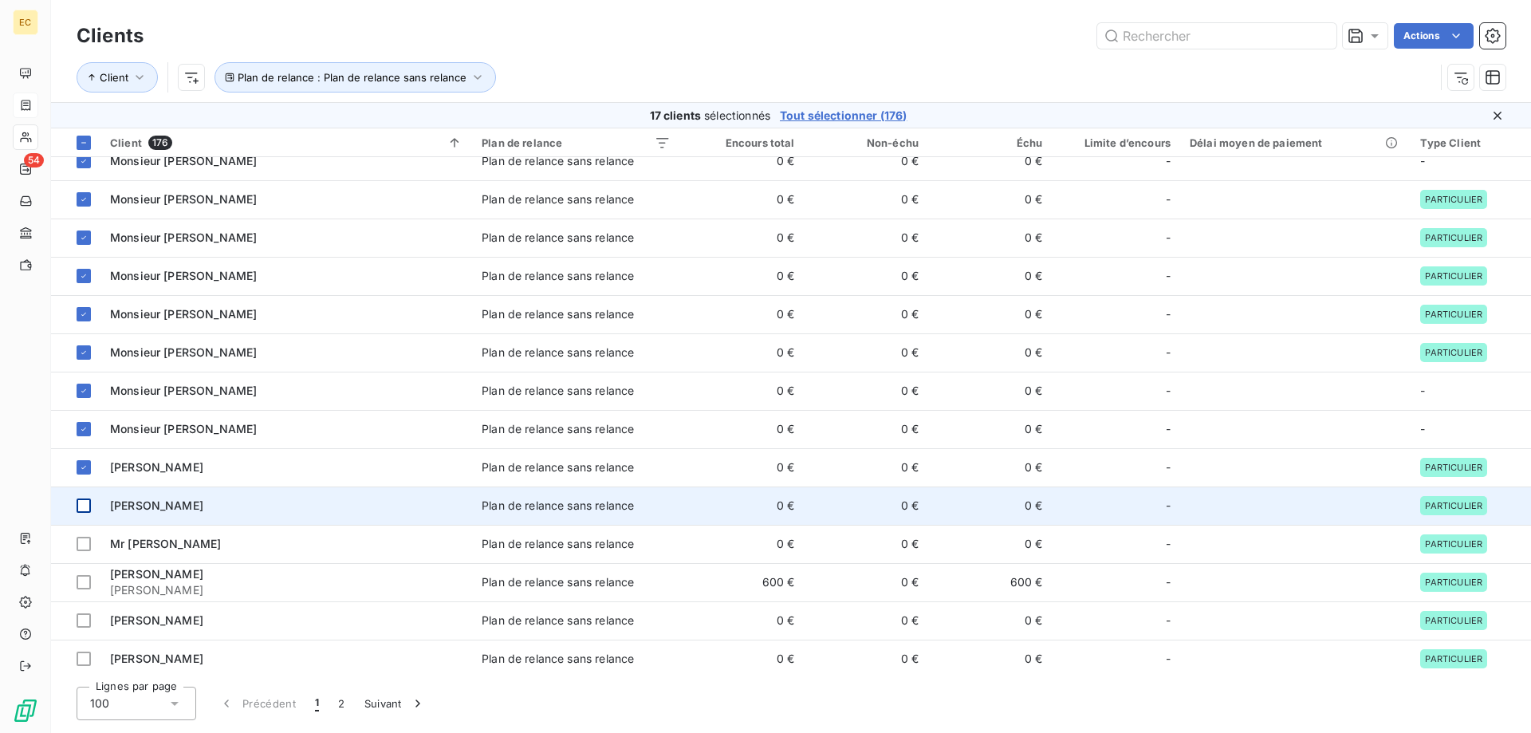
click at [79, 507] on div at bounding box center [84, 506] width 14 height 14
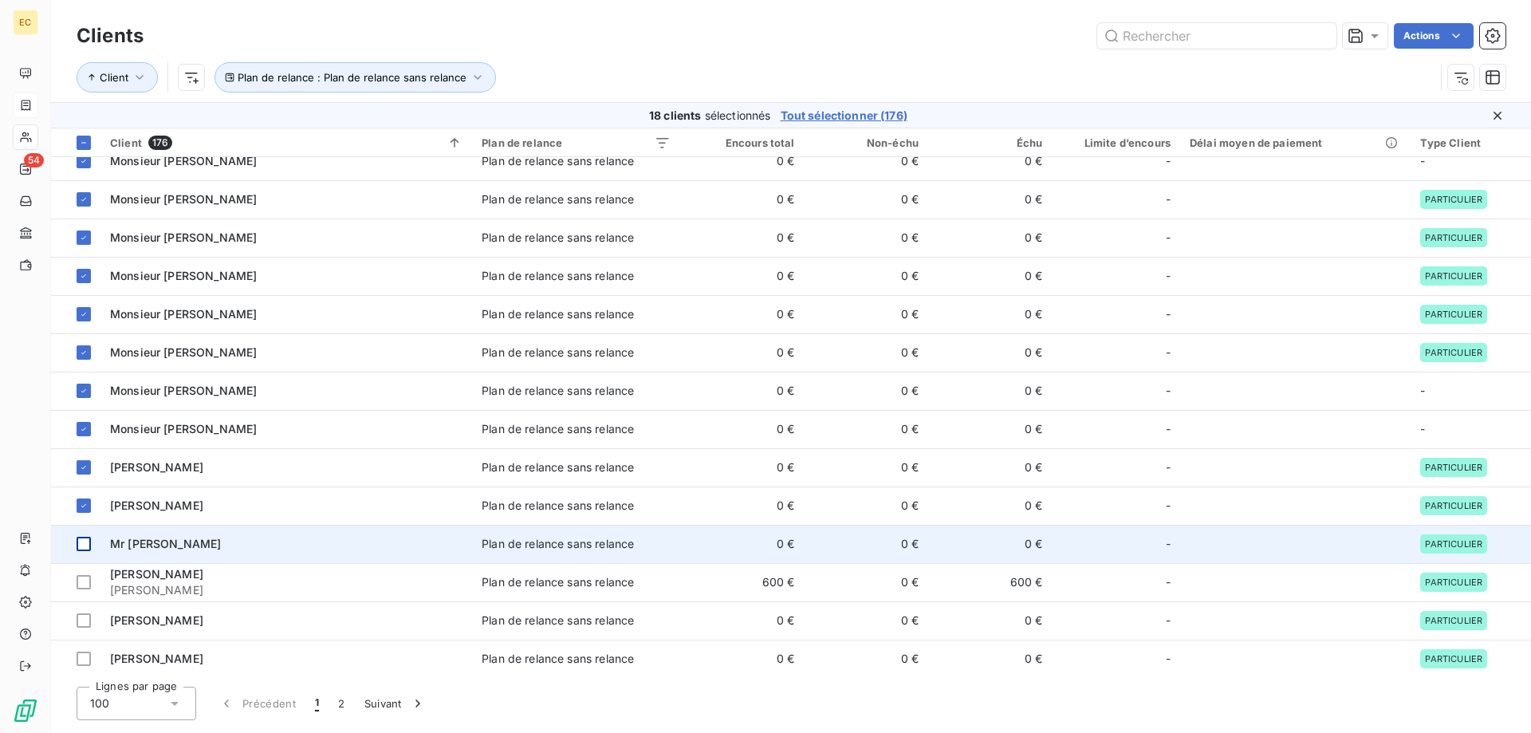
click at [83, 539] on div at bounding box center [84, 544] width 14 height 14
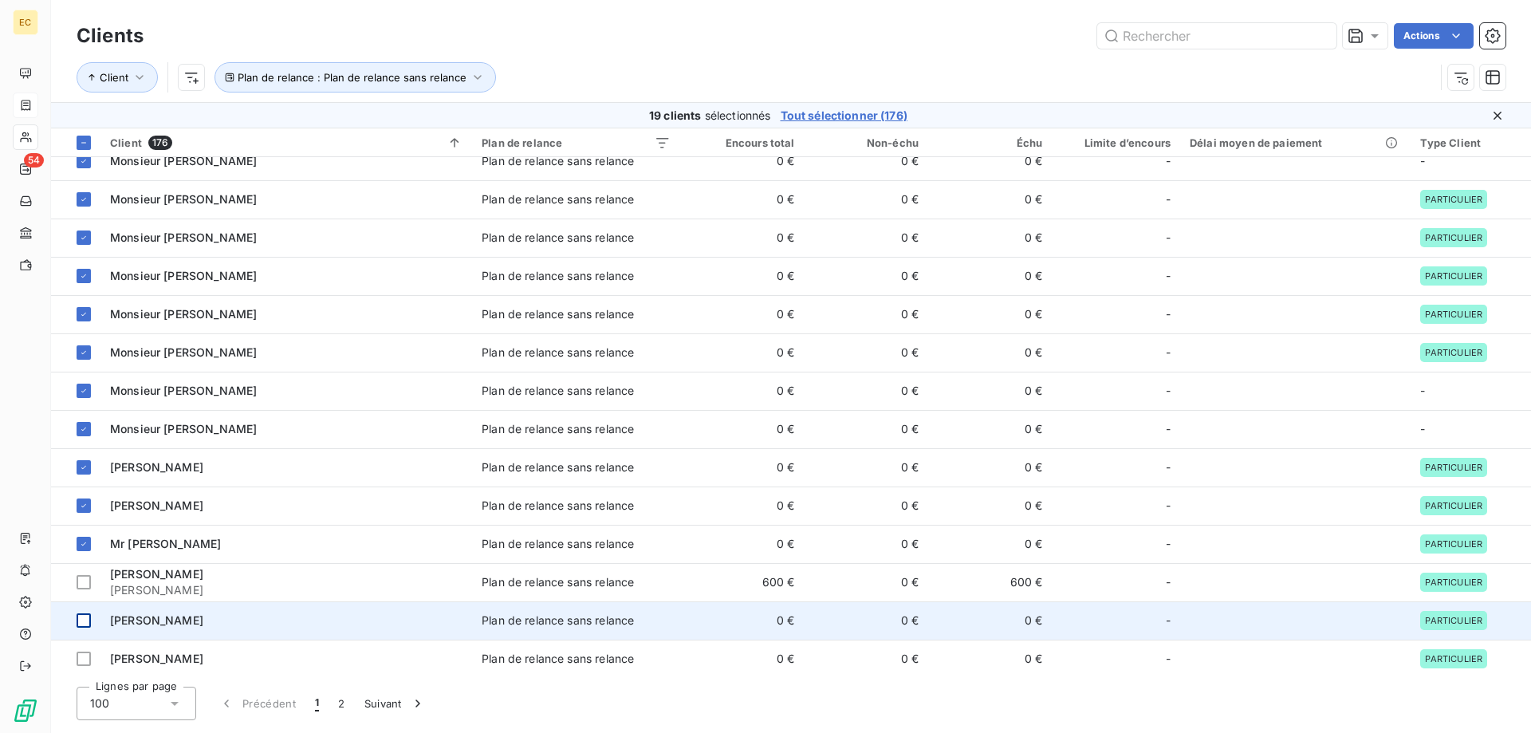
click at [83, 622] on div at bounding box center [84, 620] width 14 height 14
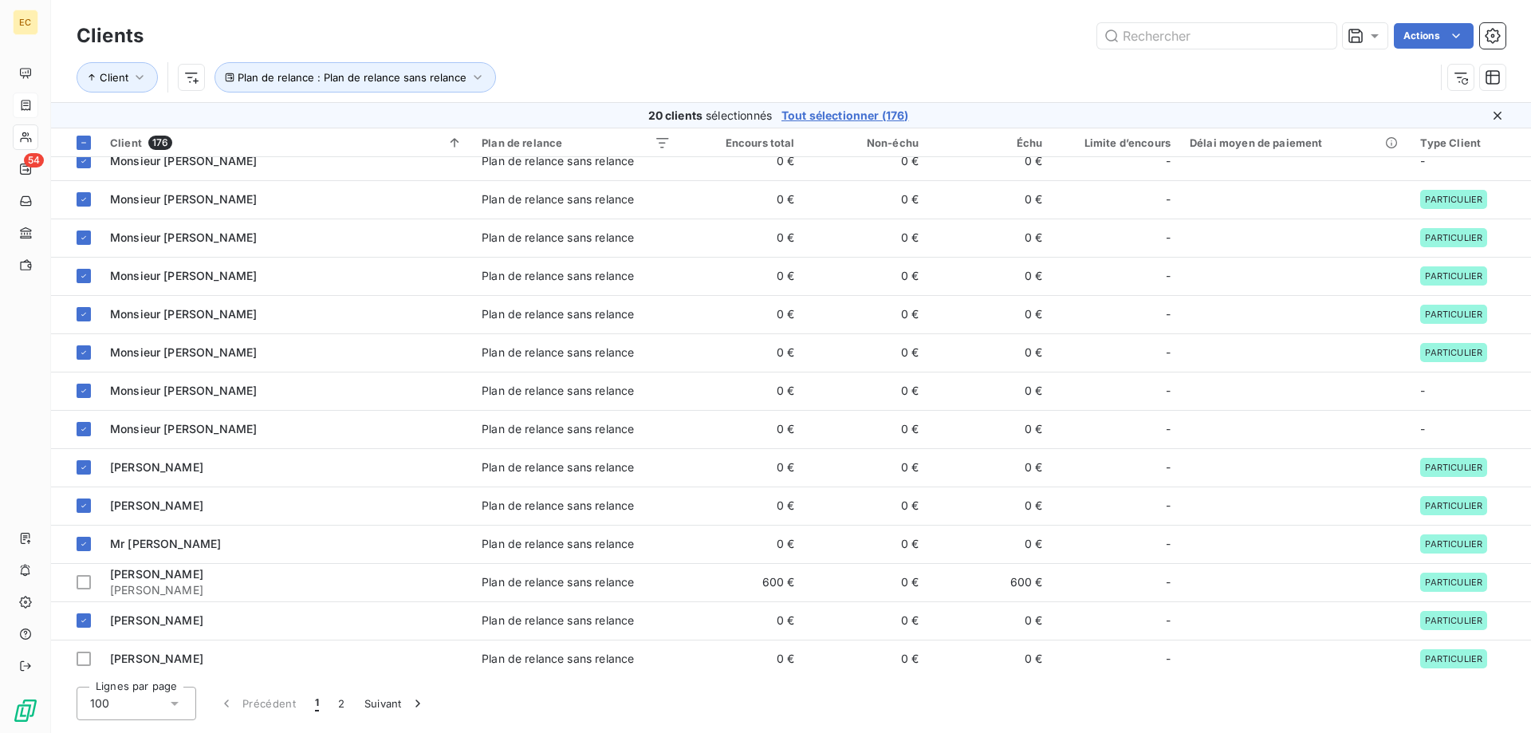
scroll to position [2772, 0]
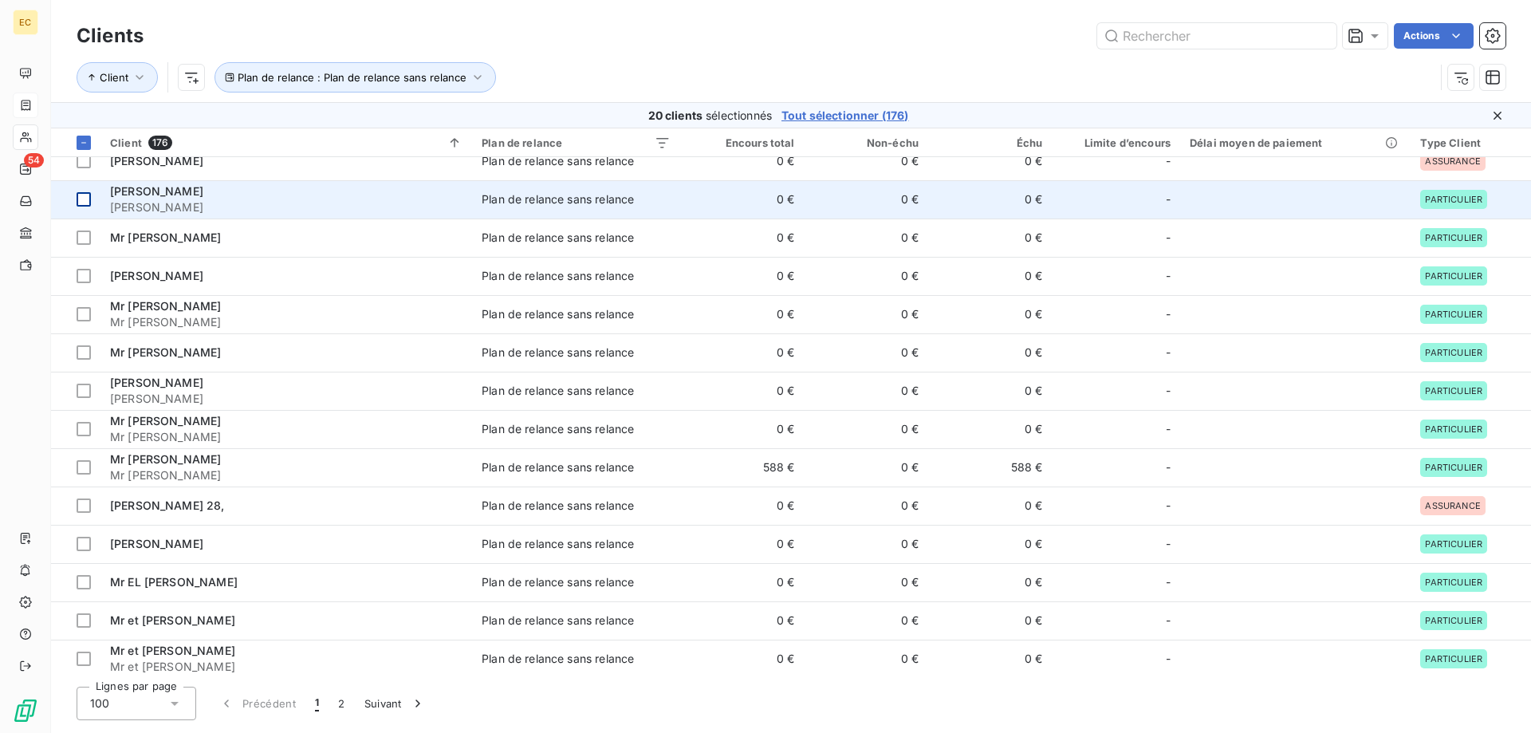
click at [81, 203] on div at bounding box center [84, 199] width 14 height 14
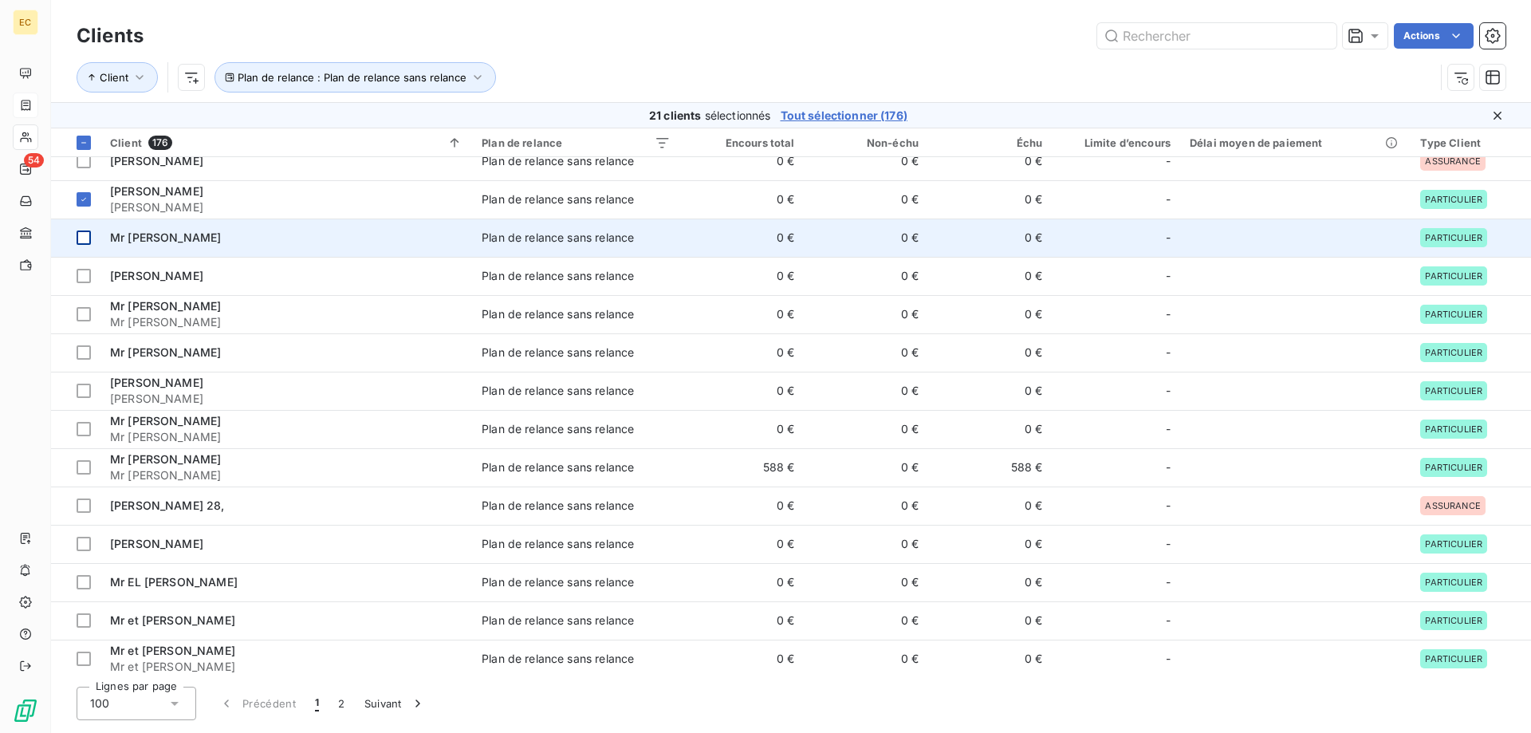
click at [88, 242] on div at bounding box center [84, 238] width 14 height 14
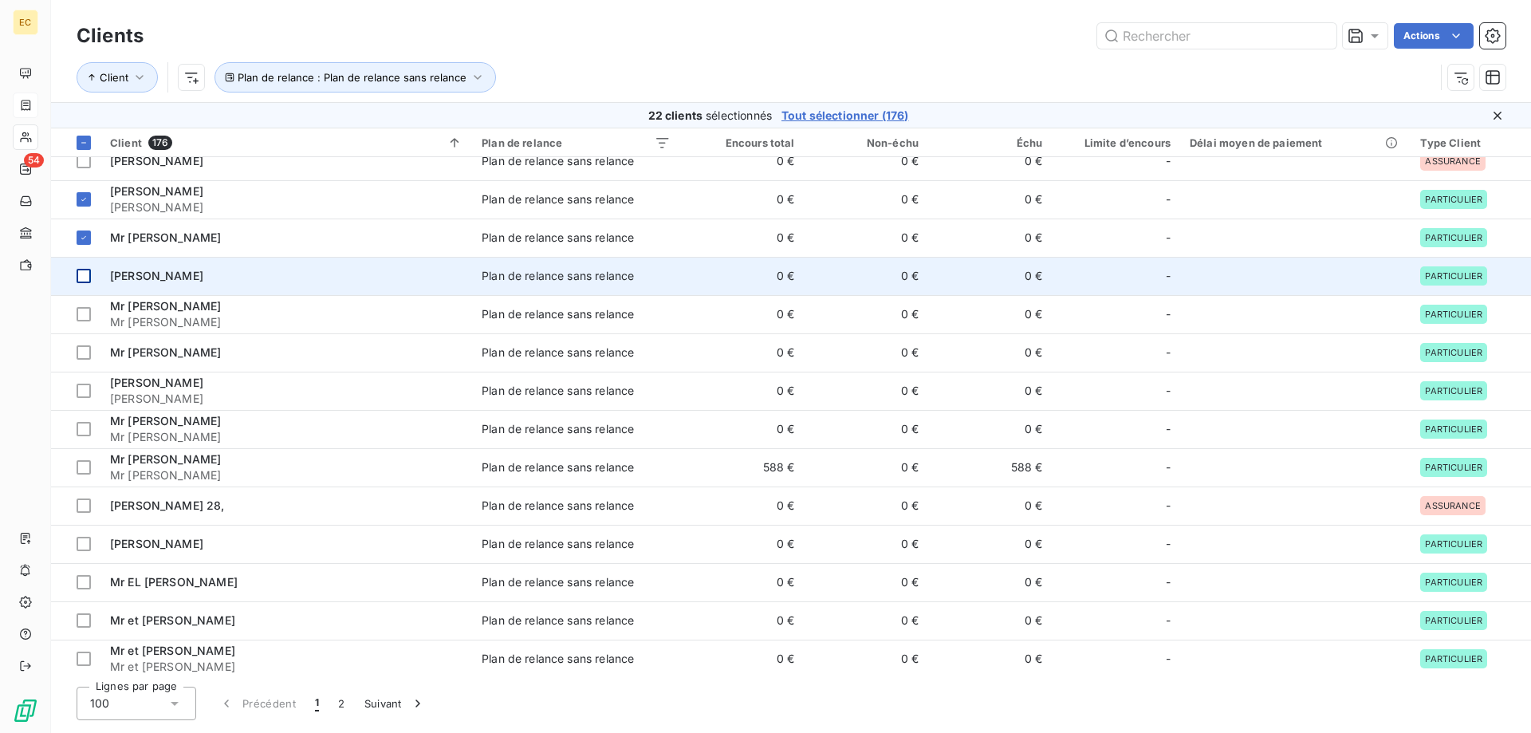
drag, startPoint x: 83, startPoint y: 273, endPoint x: 84, endPoint y: 288, distance: 15.2
click at [83, 274] on div at bounding box center [84, 276] width 14 height 14
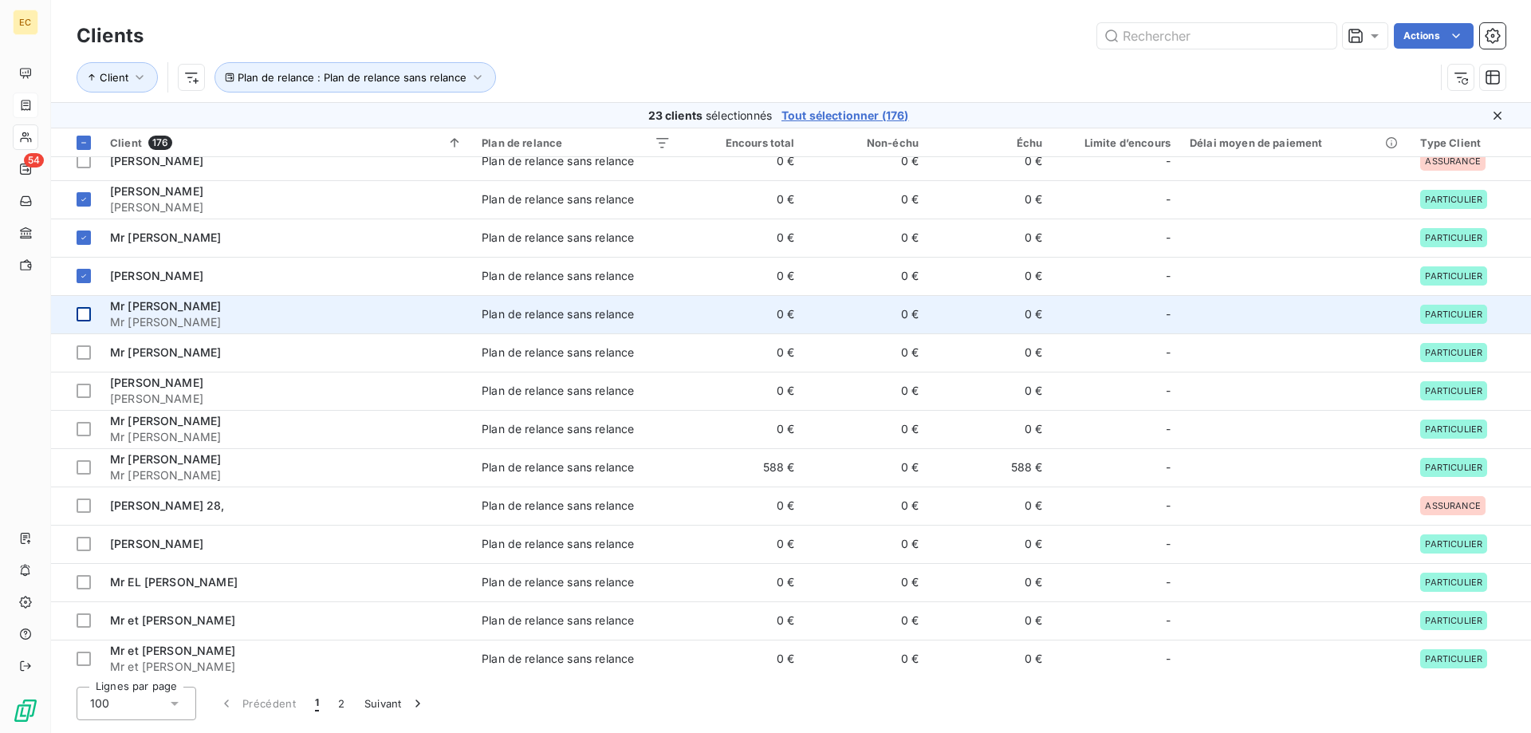
click at [84, 310] on div at bounding box center [84, 314] width 14 height 14
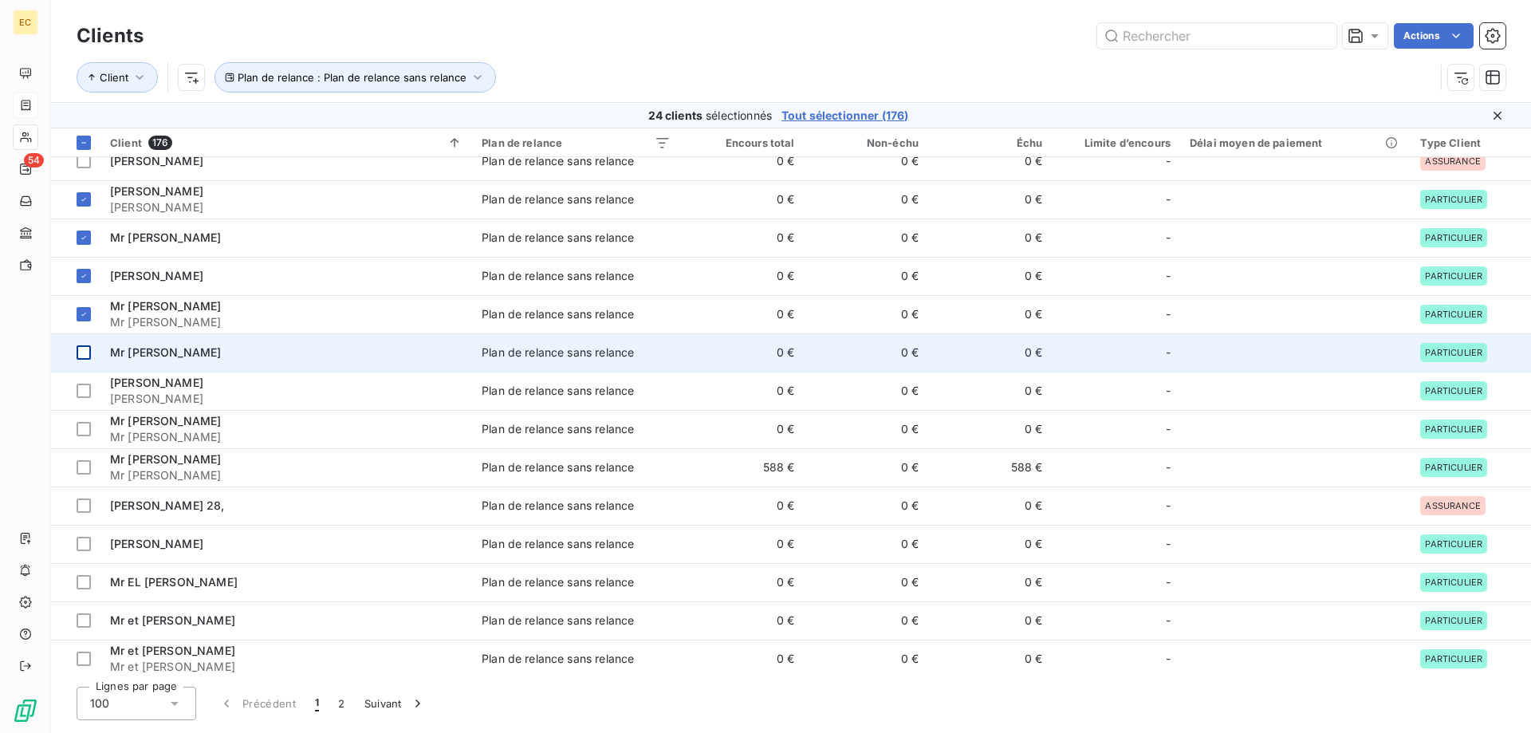
click at [84, 356] on div at bounding box center [84, 352] width 14 height 14
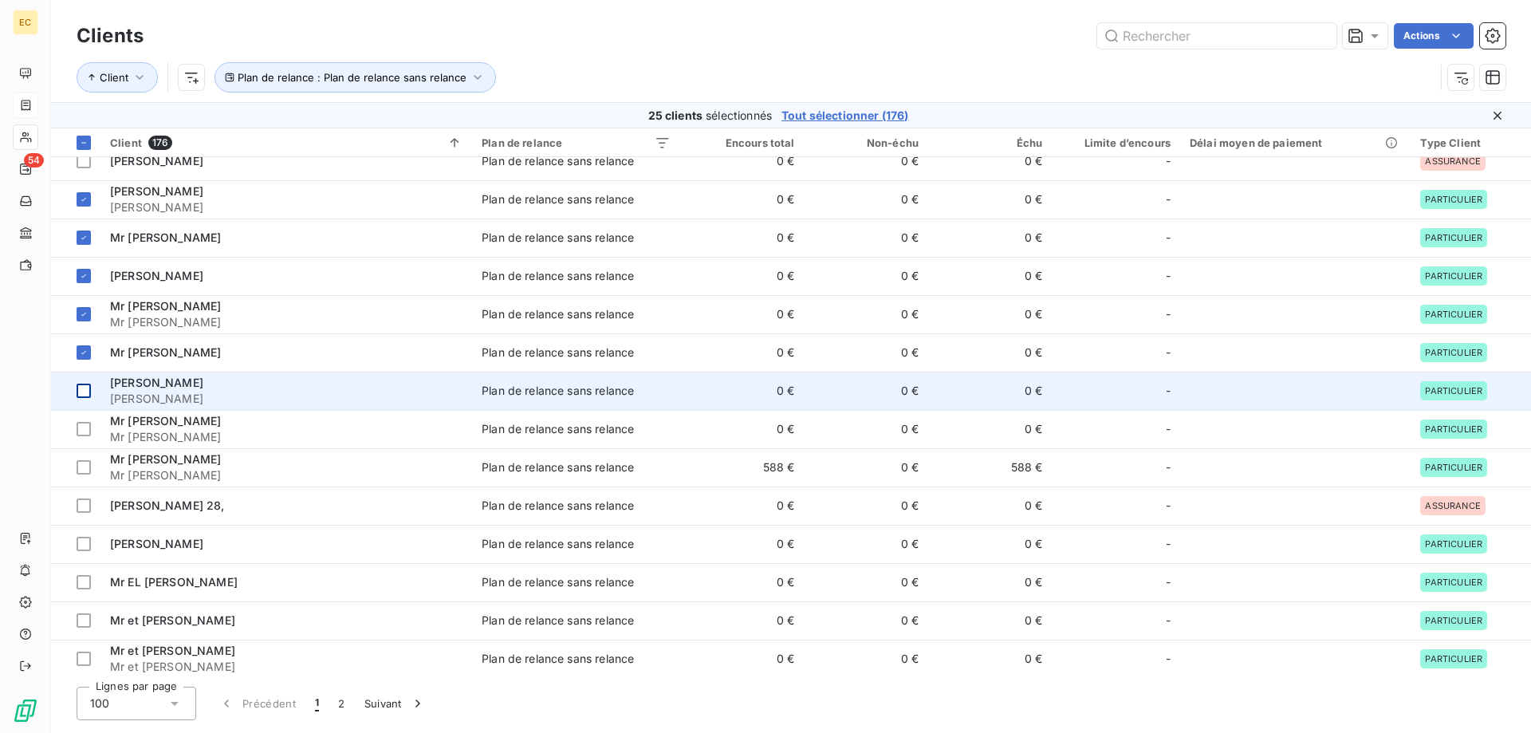
click at [83, 388] on div at bounding box center [84, 391] width 14 height 14
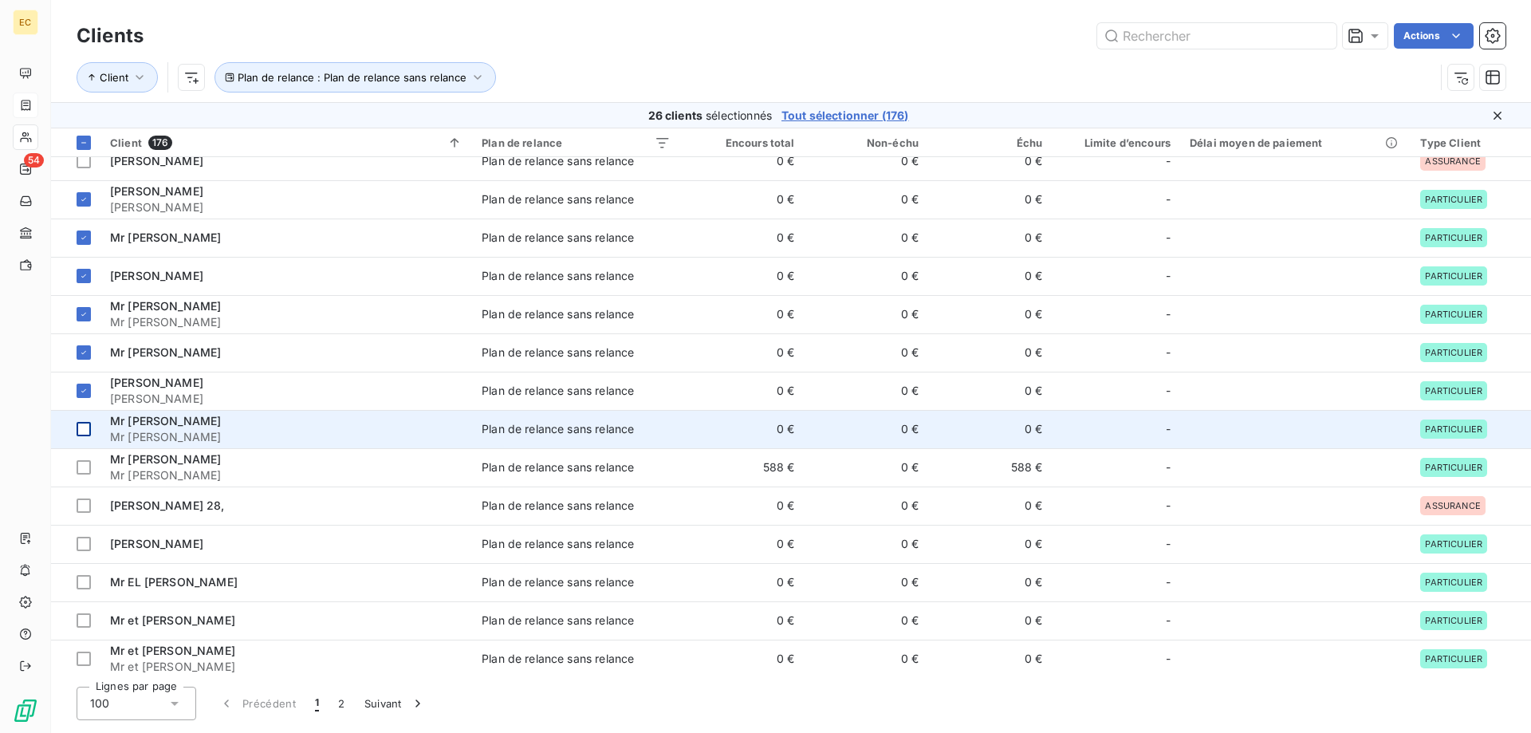
click at [81, 428] on div at bounding box center [84, 429] width 14 height 14
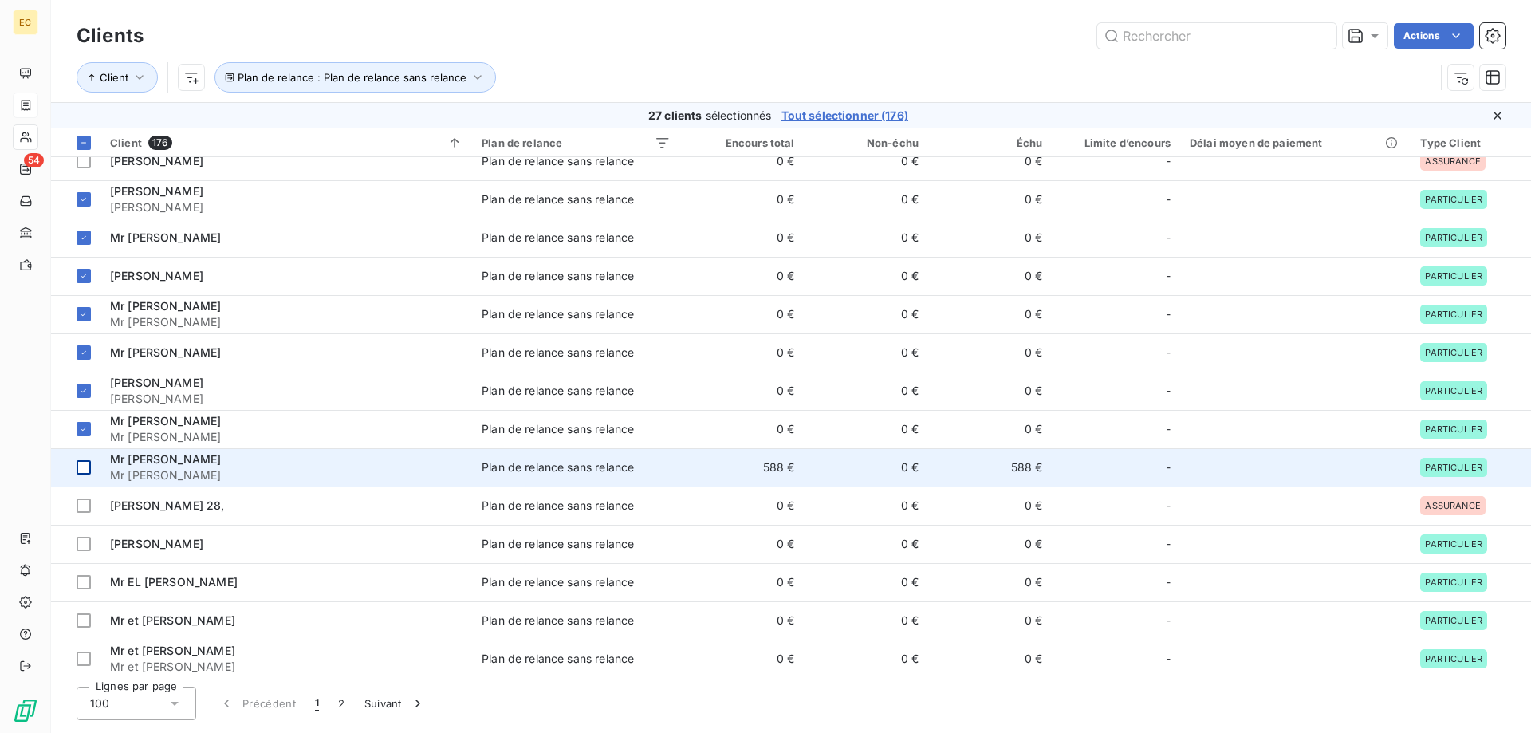
click at [82, 468] on div at bounding box center [84, 467] width 14 height 14
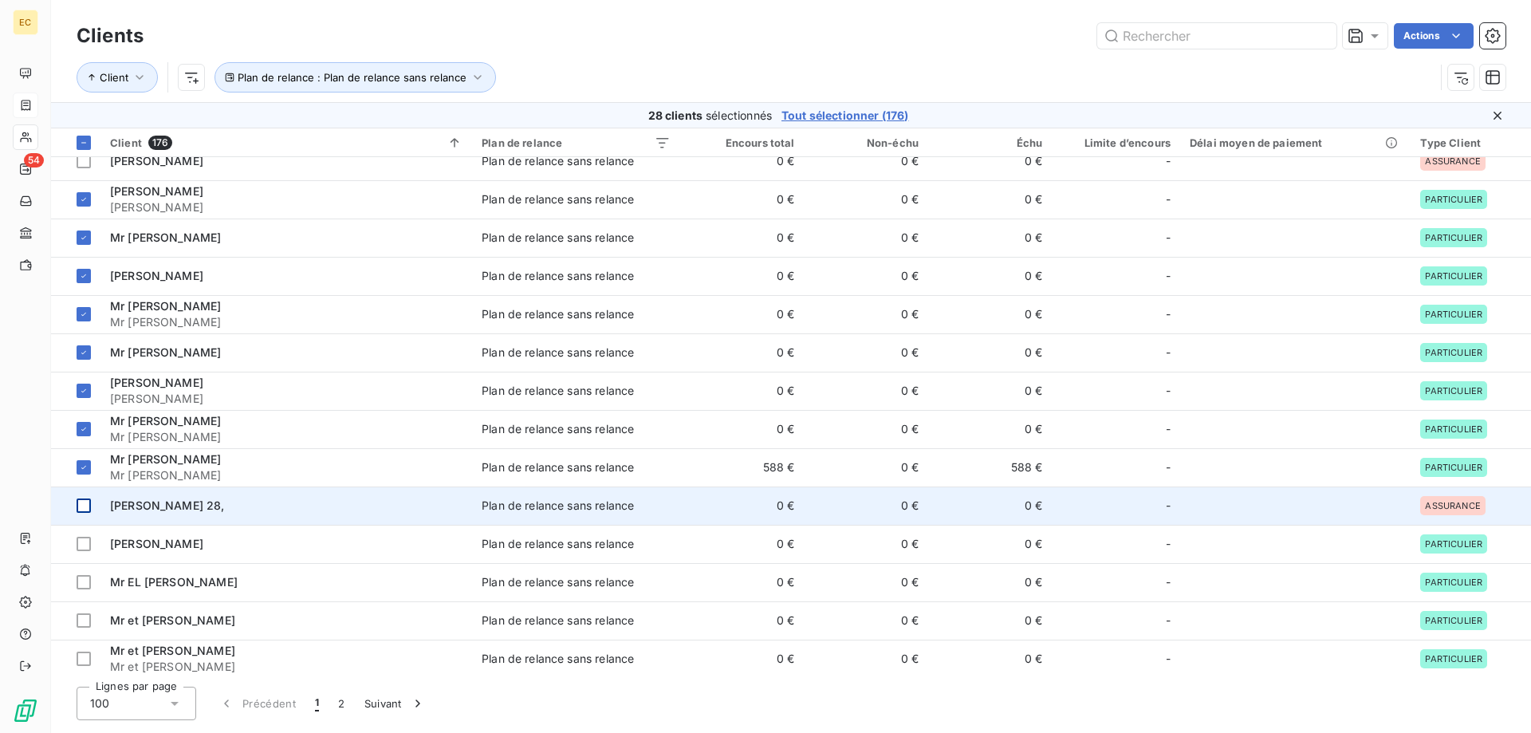
click at [85, 508] on div at bounding box center [84, 506] width 14 height 14
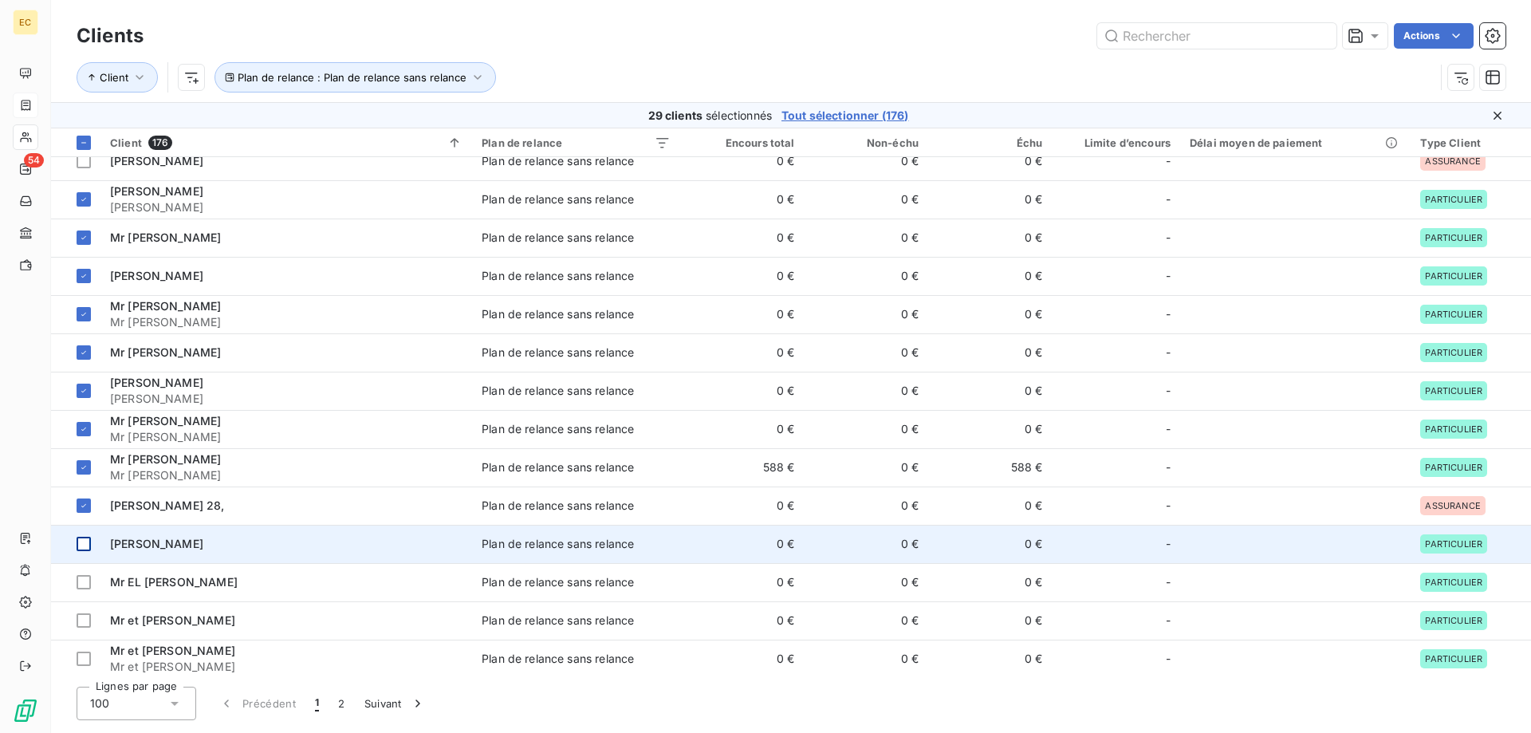
click at [83, 542] on div at bounding box center [84, 544] width 14 height 14
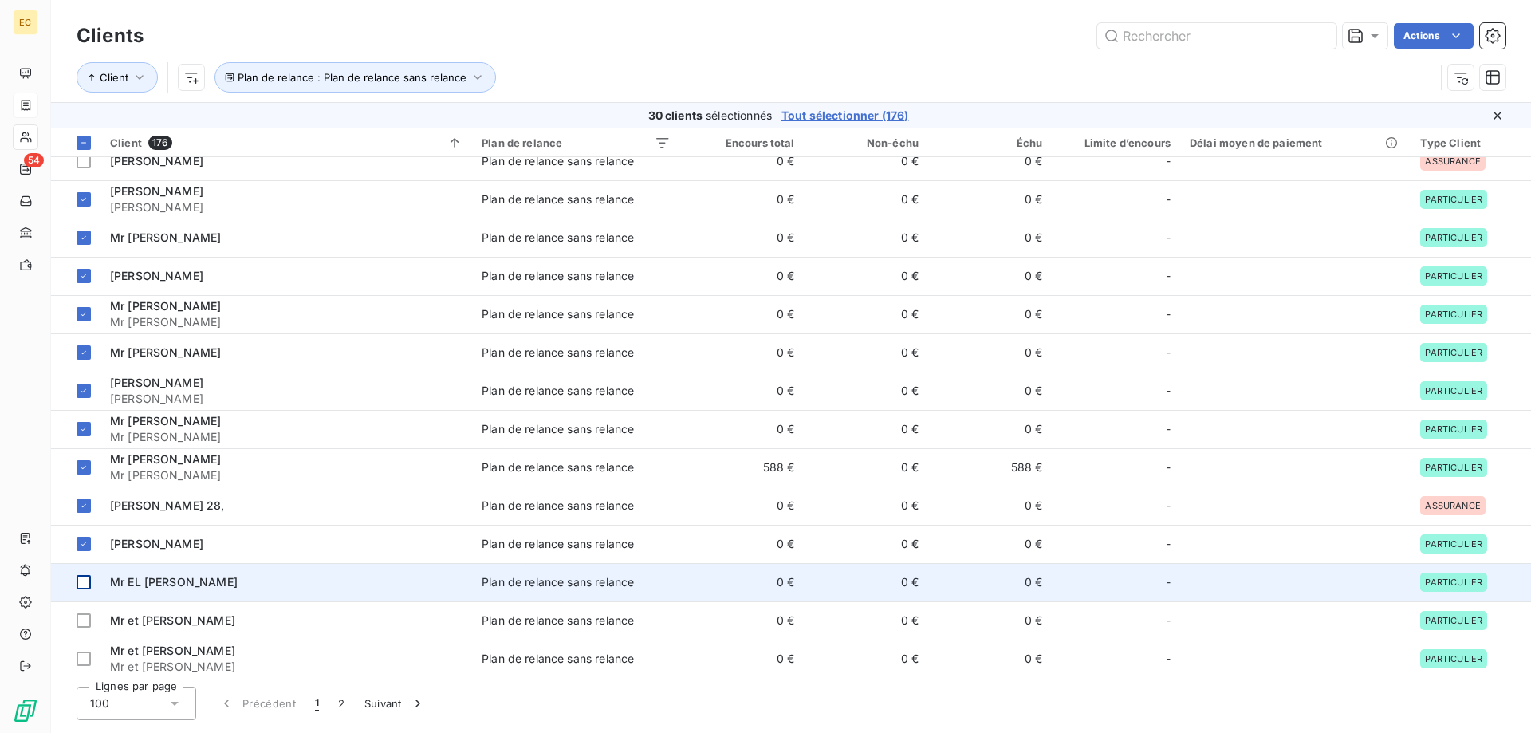
click at [85, 585] on div at bounding box center [84, 582] width 14 height 14
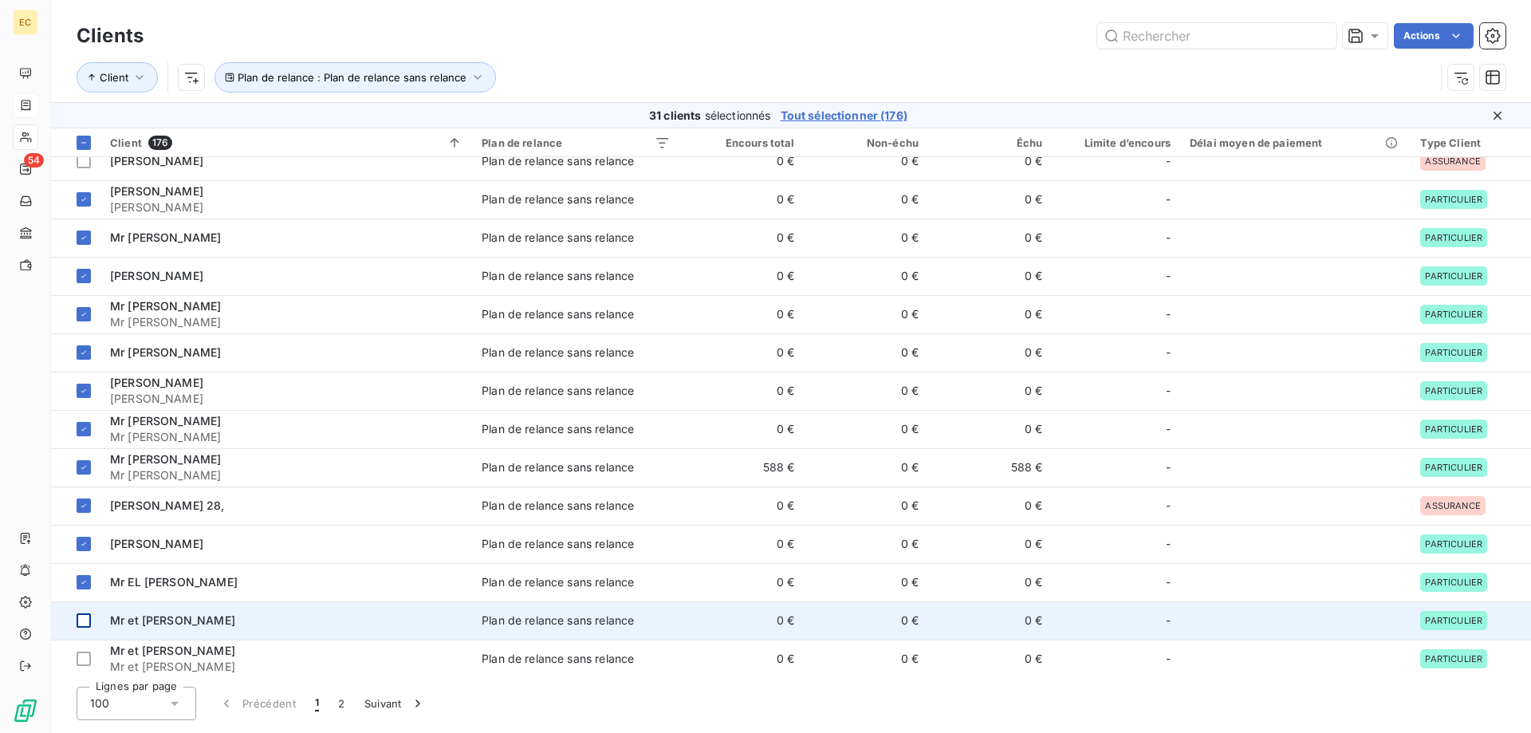
click at [83, 623] on div at bounding box center [84, 620] width 14 height 14
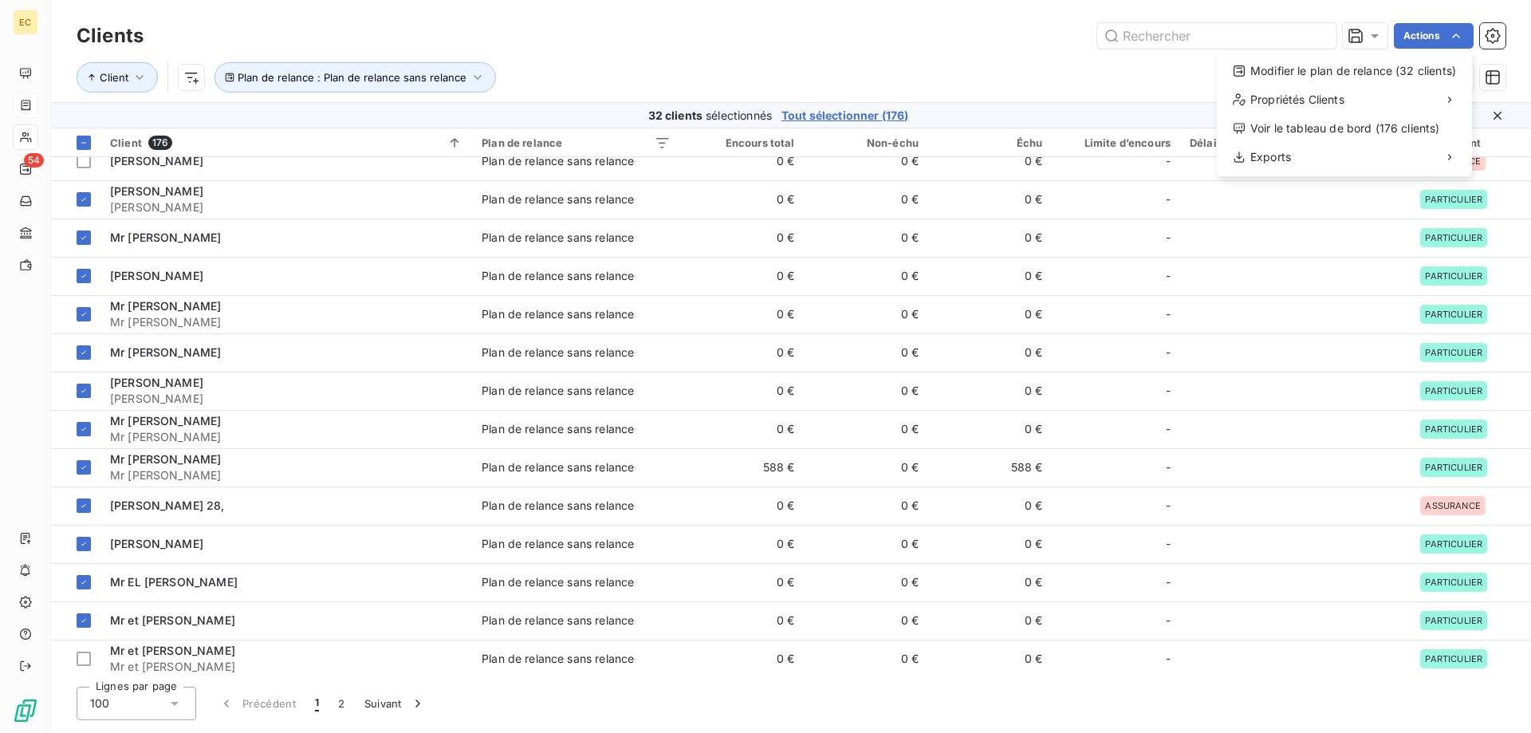
click at [1463, 41] on html "EC 54 Clients Actions Modifier le plan de relance (32 clients) Propriétés Clien…" at bounding box center [765, 366] width 1531 height 733
click at [1390, 70] on div "Modifier le plan de relance (32 clients)" at bounding box center [1345, 71] width 242 height 26
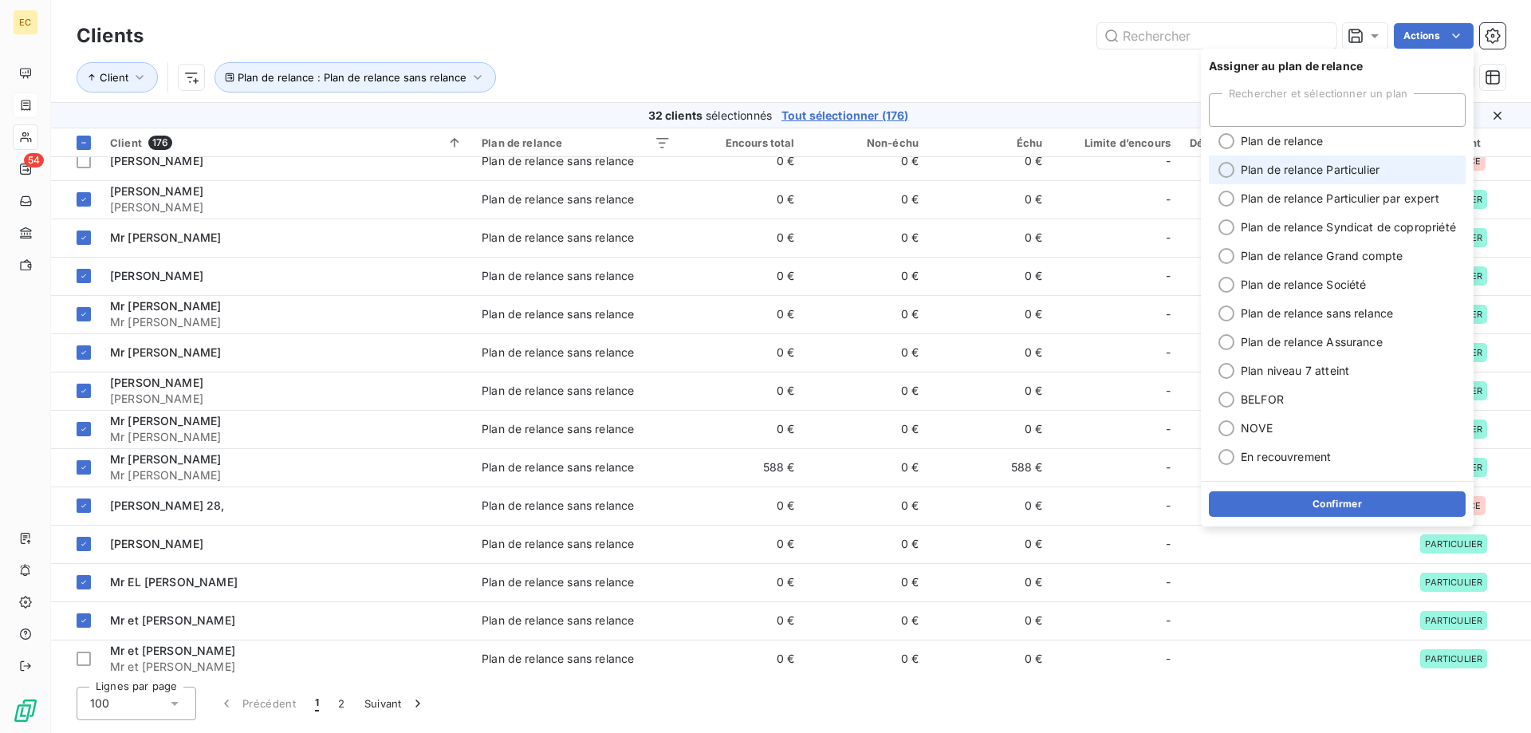
click at [1332, 171] on span "Plan de relance Particulier" at bounding box center [1310, 170] width 139 height 16
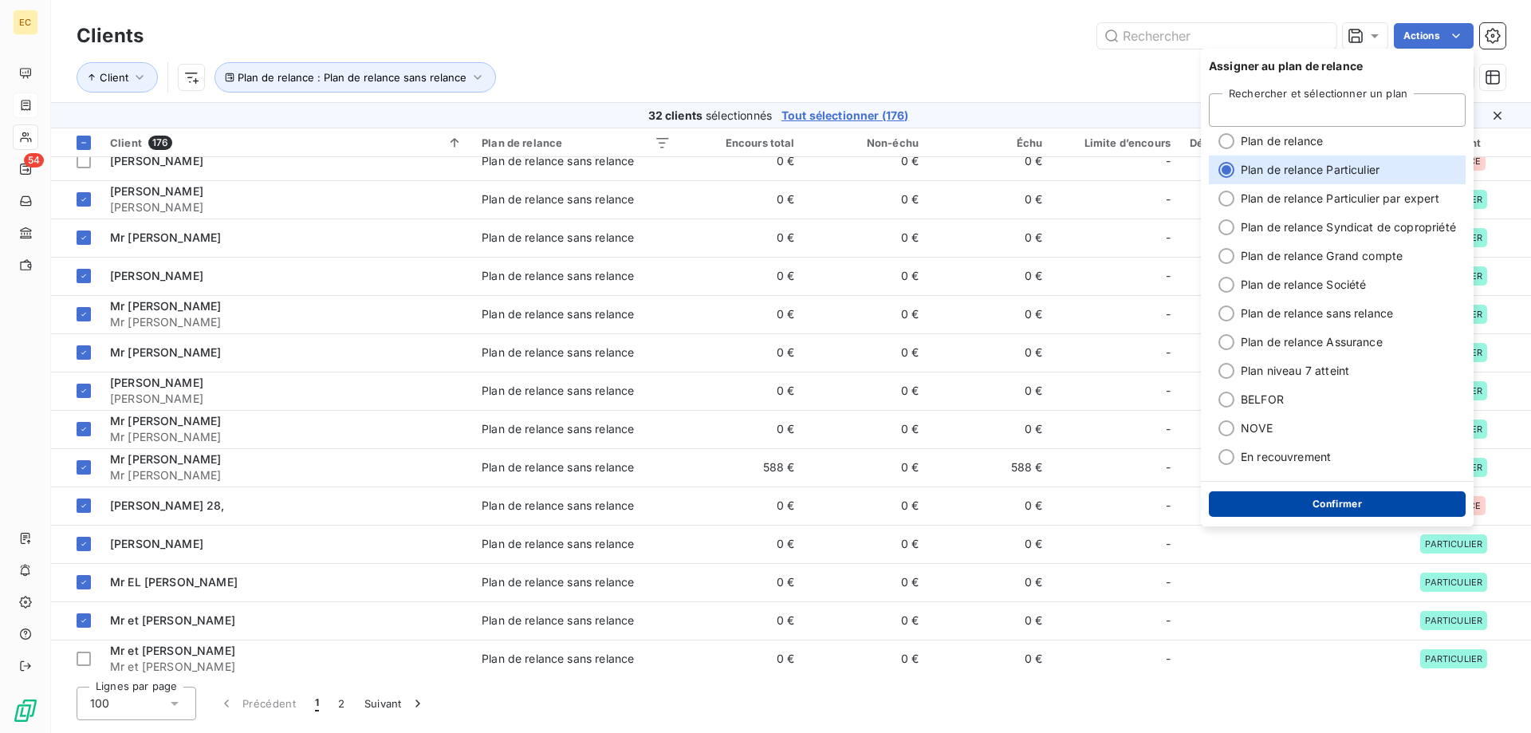
click at [1355, 502] on button "Confirmer" at bounding box center [1337, 504] width 257 height 26
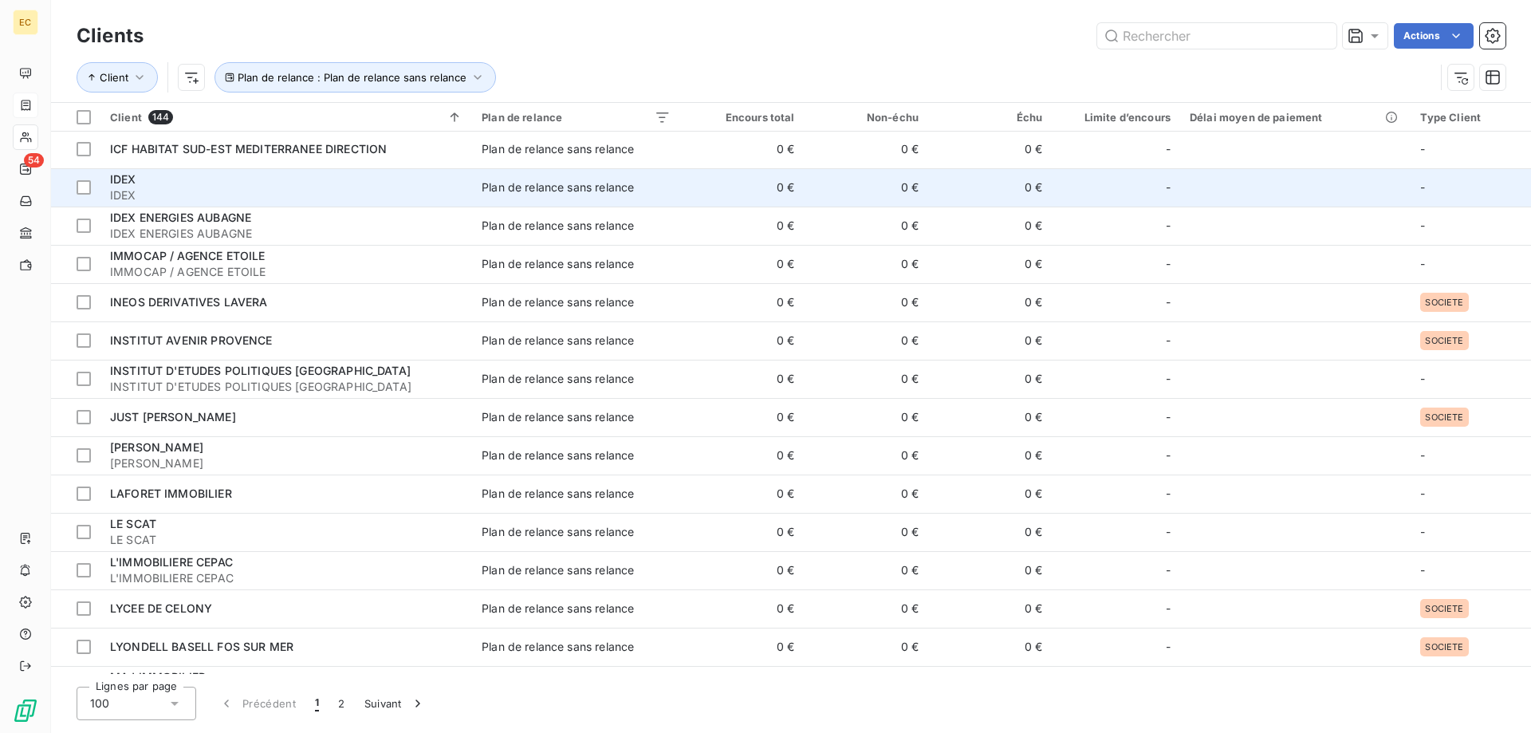
scroll to position [1470, 0]
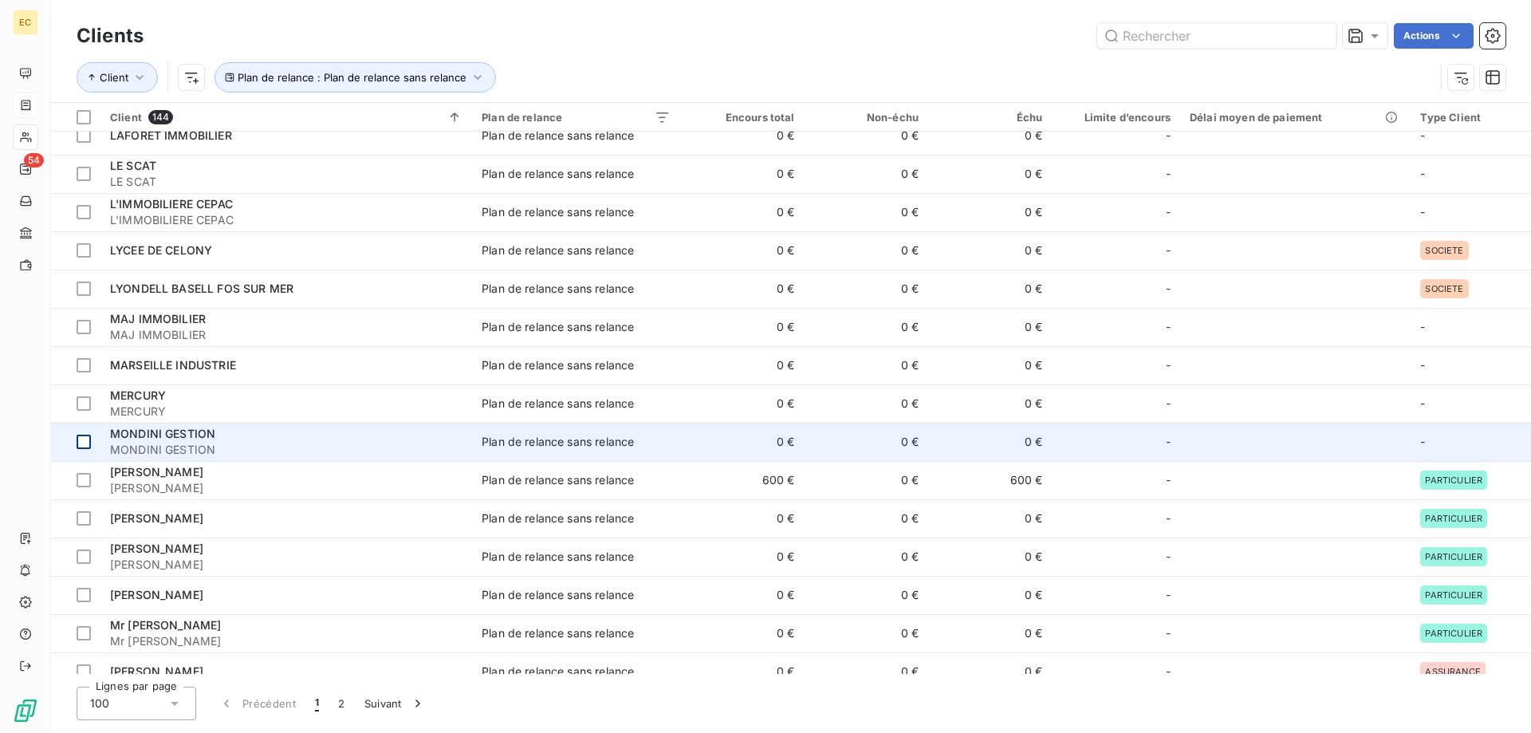
click at [81, 440] on div at bounding box center [84, 442] width 14 height 14
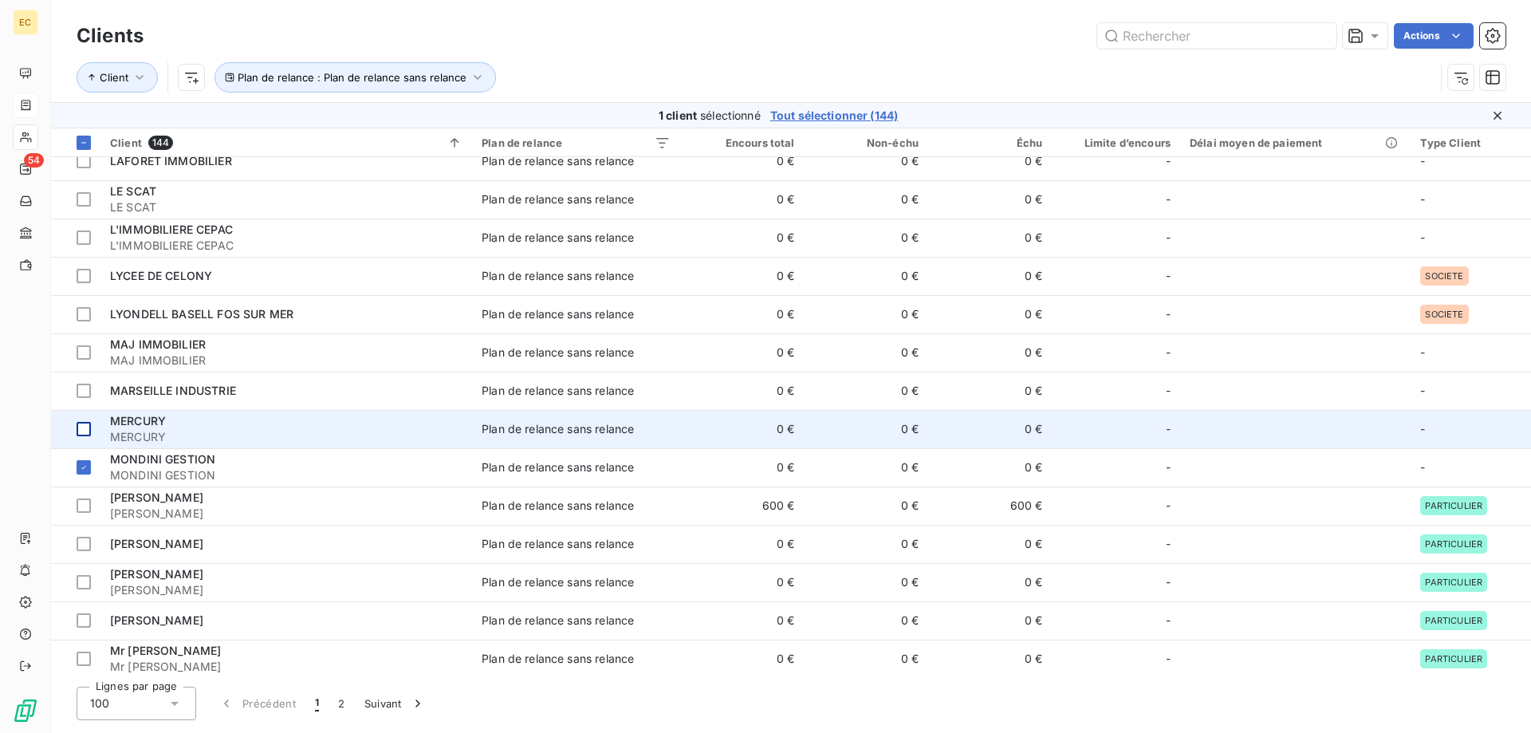
click at [81, 422] on div at bounding box center [84, 429] width 14 height 14
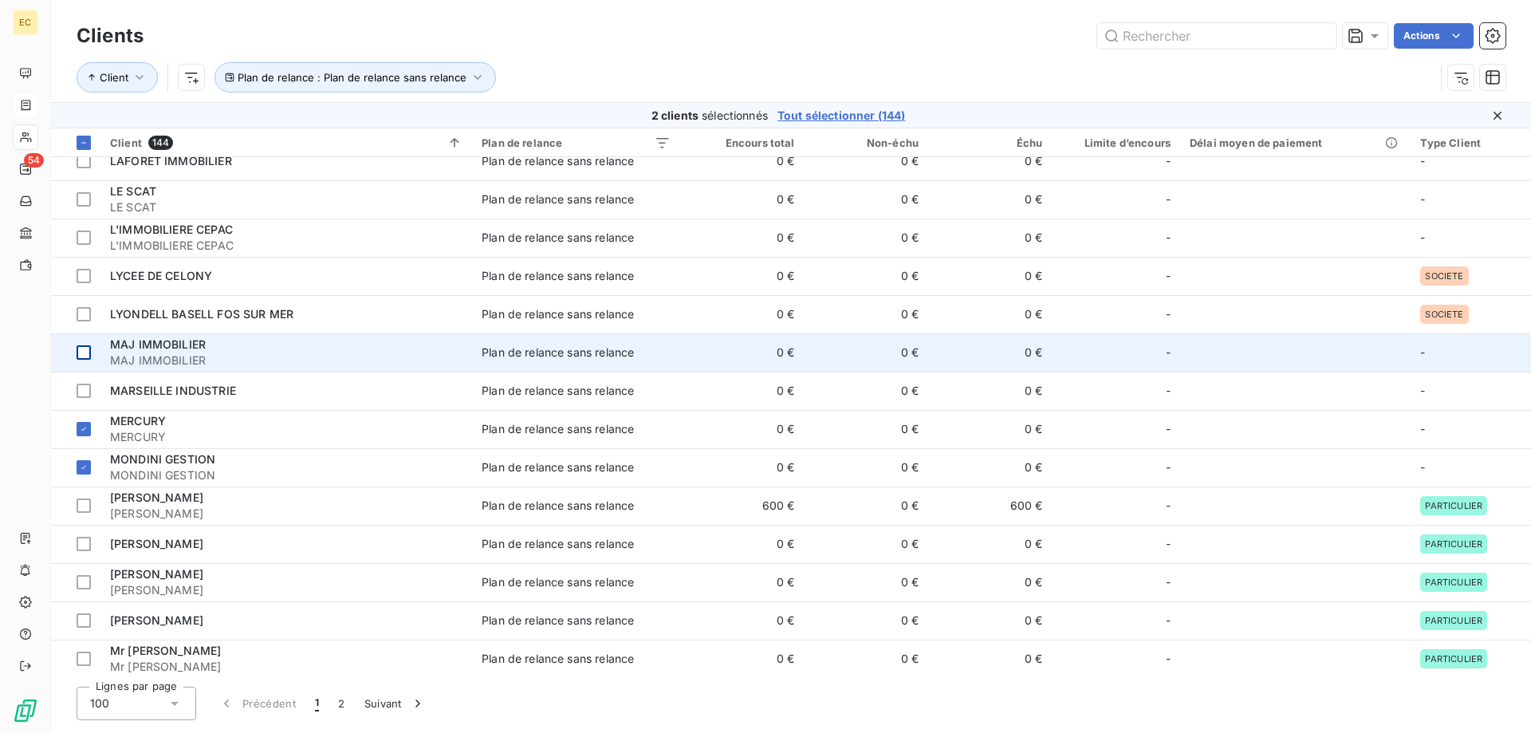
click at [78, 352] on div at bounding box center [84, 352] width 14 height 14
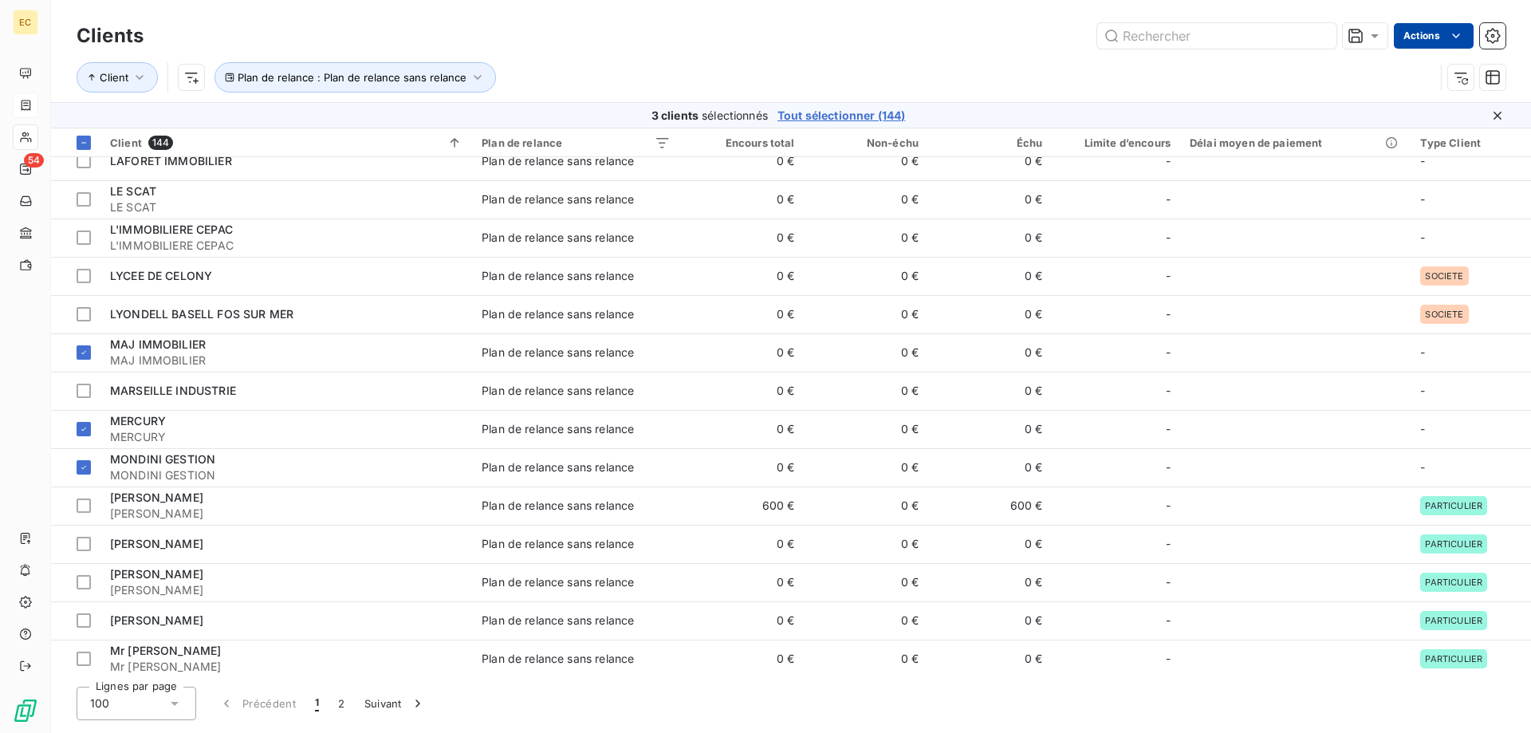
click at [1436, 32] on html "EC 54 Clients Actions Client Plan de relance : Plan de relance sans relance 3 c…" at bounding box center [765, 366] width 1531 height 733
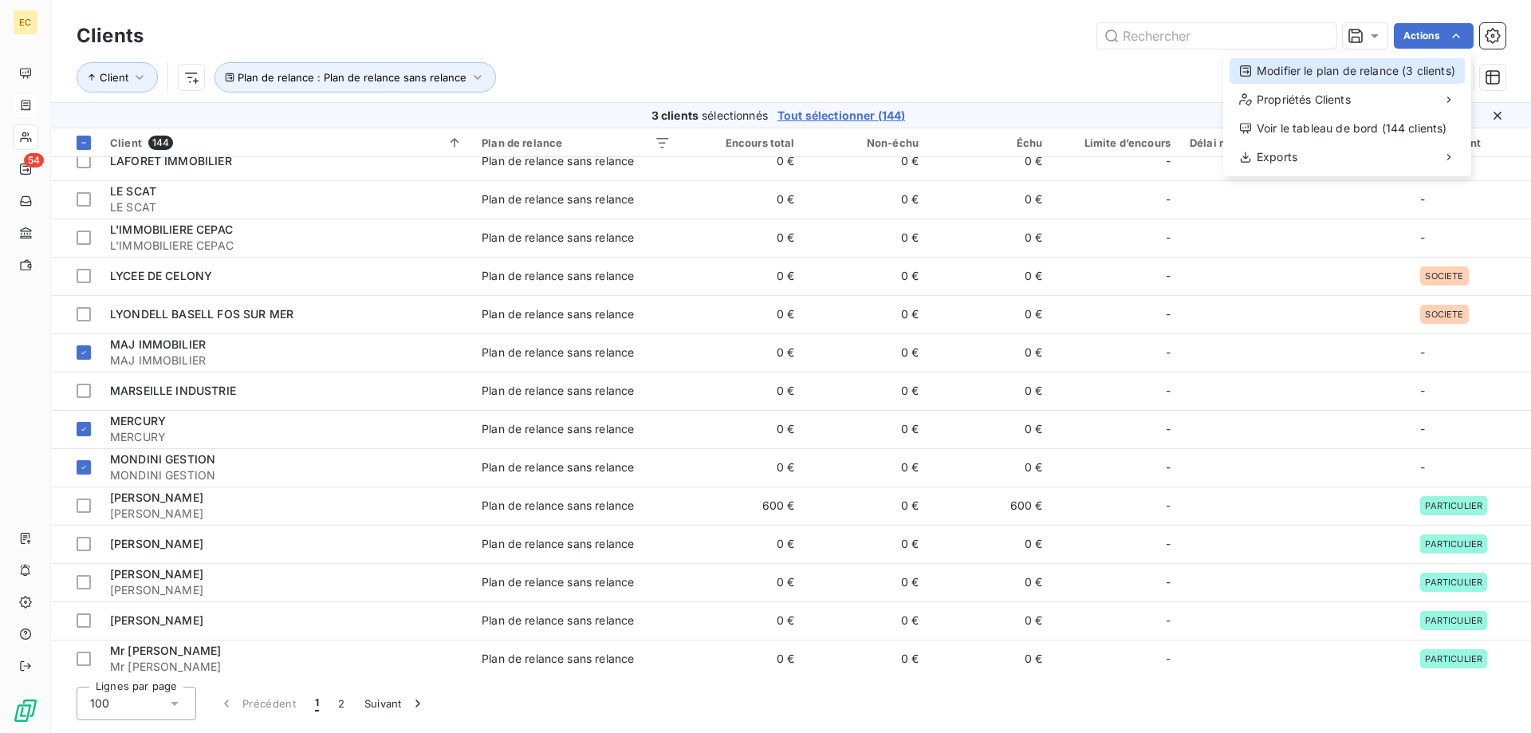
click at [1383, 69] on div "Modifier le plan de relance (3 clients)" at bounding box center [1347, 71] width 235 height 26
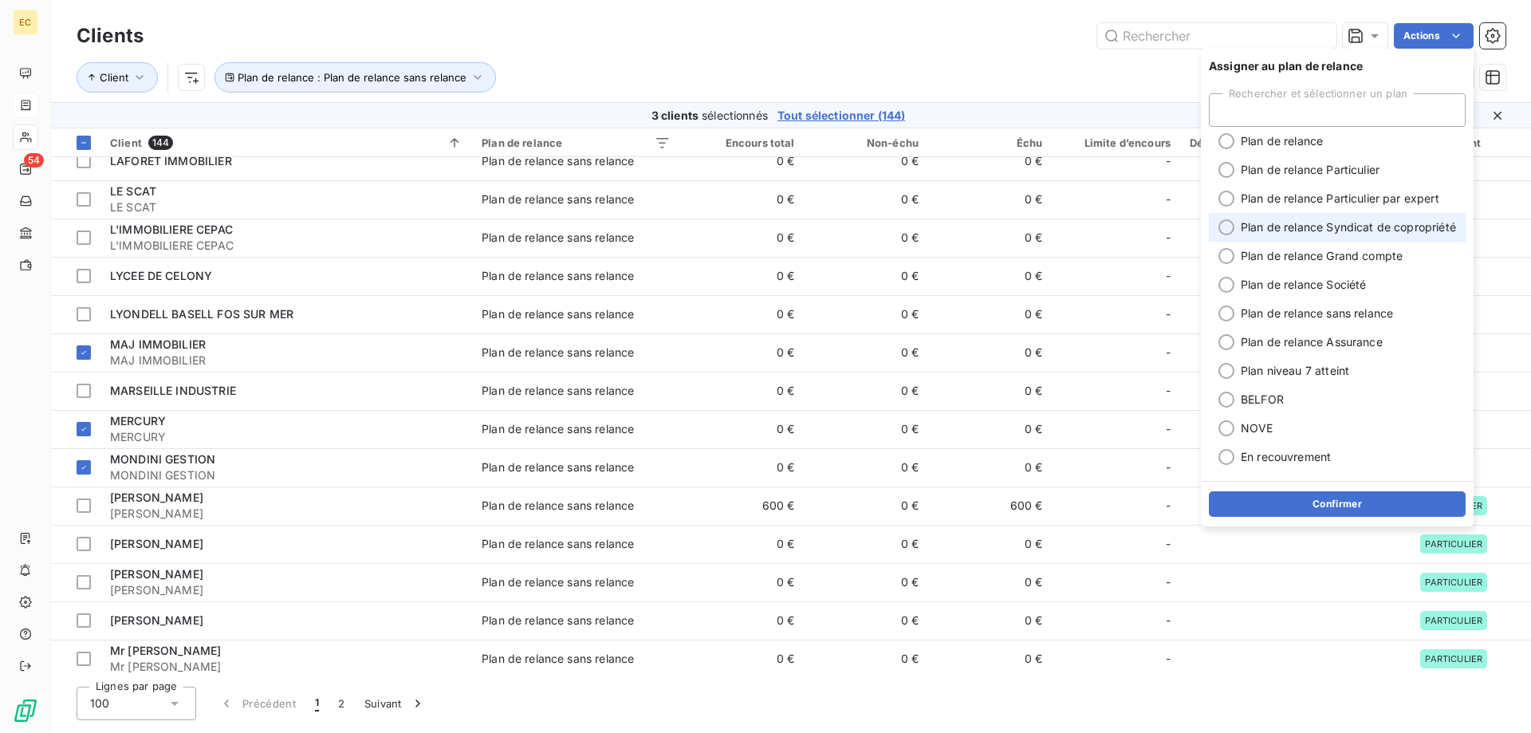
click at [1367, 220] on span "Plan de relance Syndicat de copropriété" at bounding box center [1348, 227] width 215 height 16
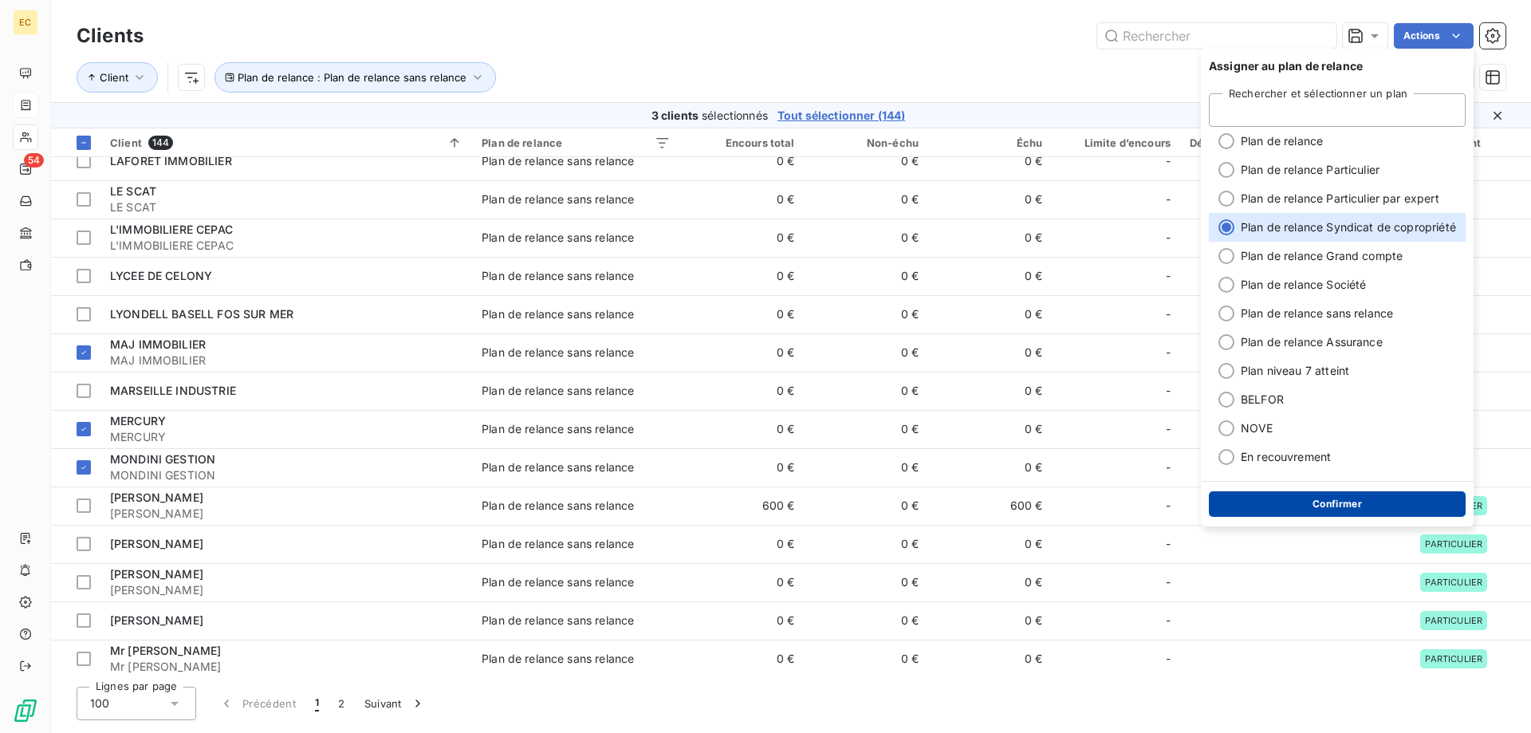
click at [1381, 503] on button "Confirmer" at bounding box center [1337, 504] width 257 height 26
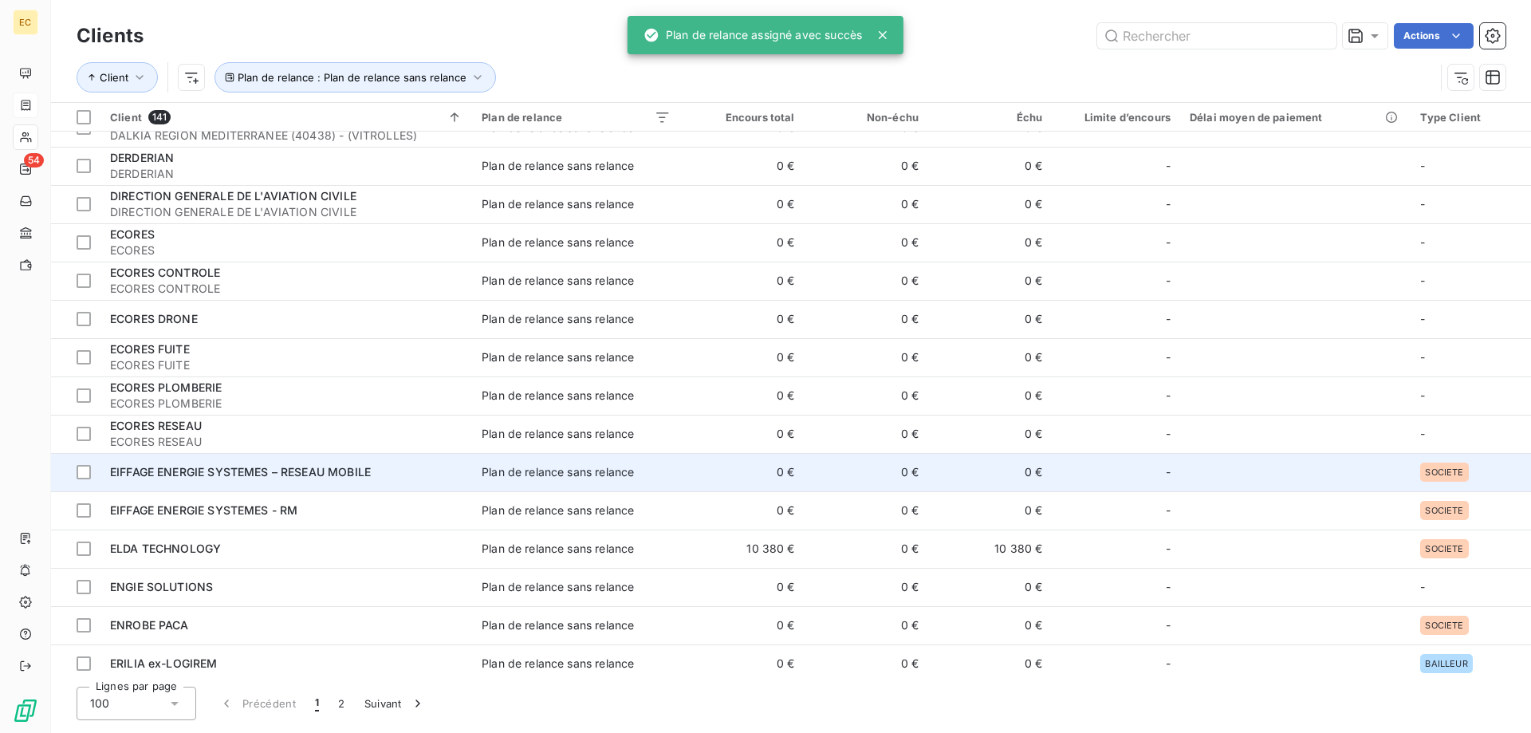
scroll to position [575, 0]
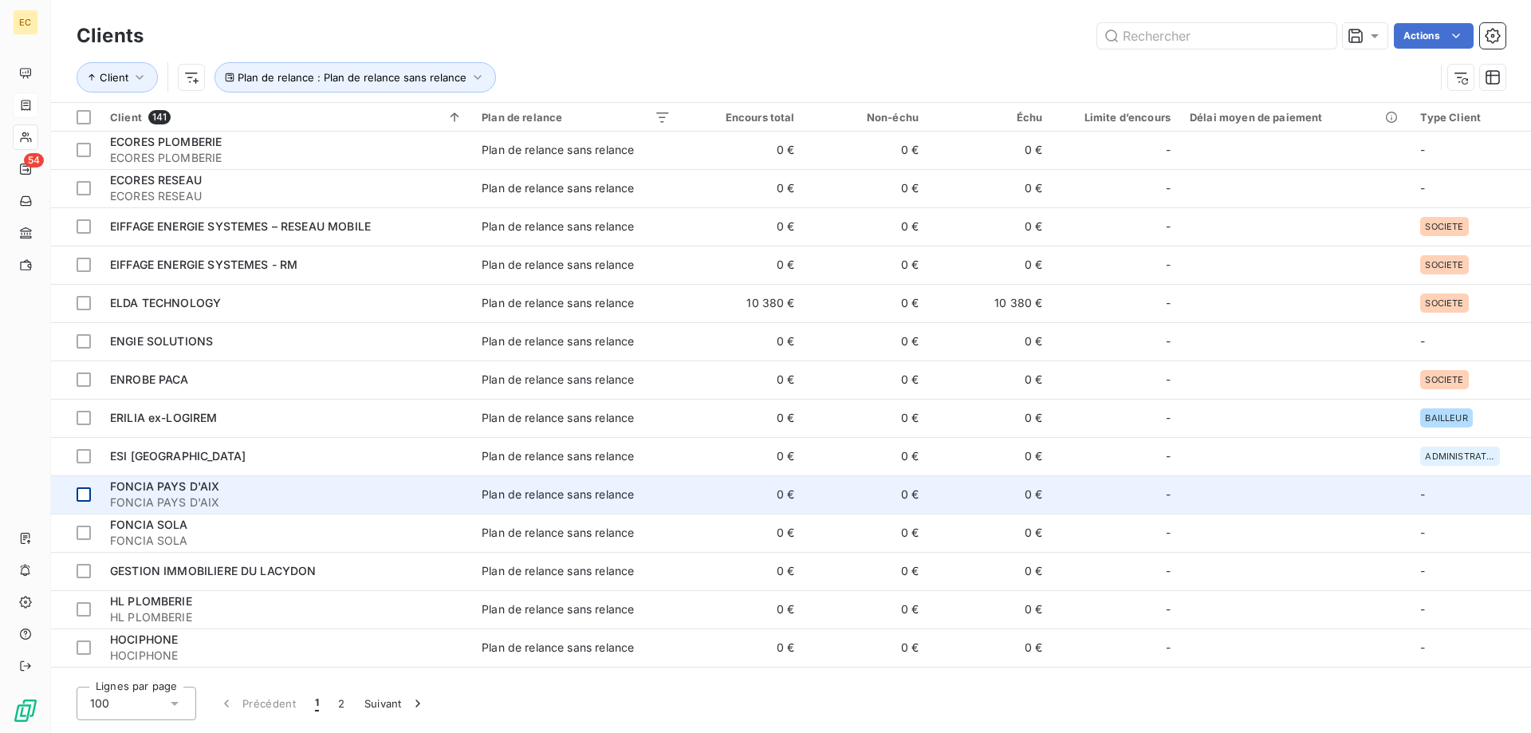
click at [81, 491] on div at bounding box center [84, 494] width 14 height 14
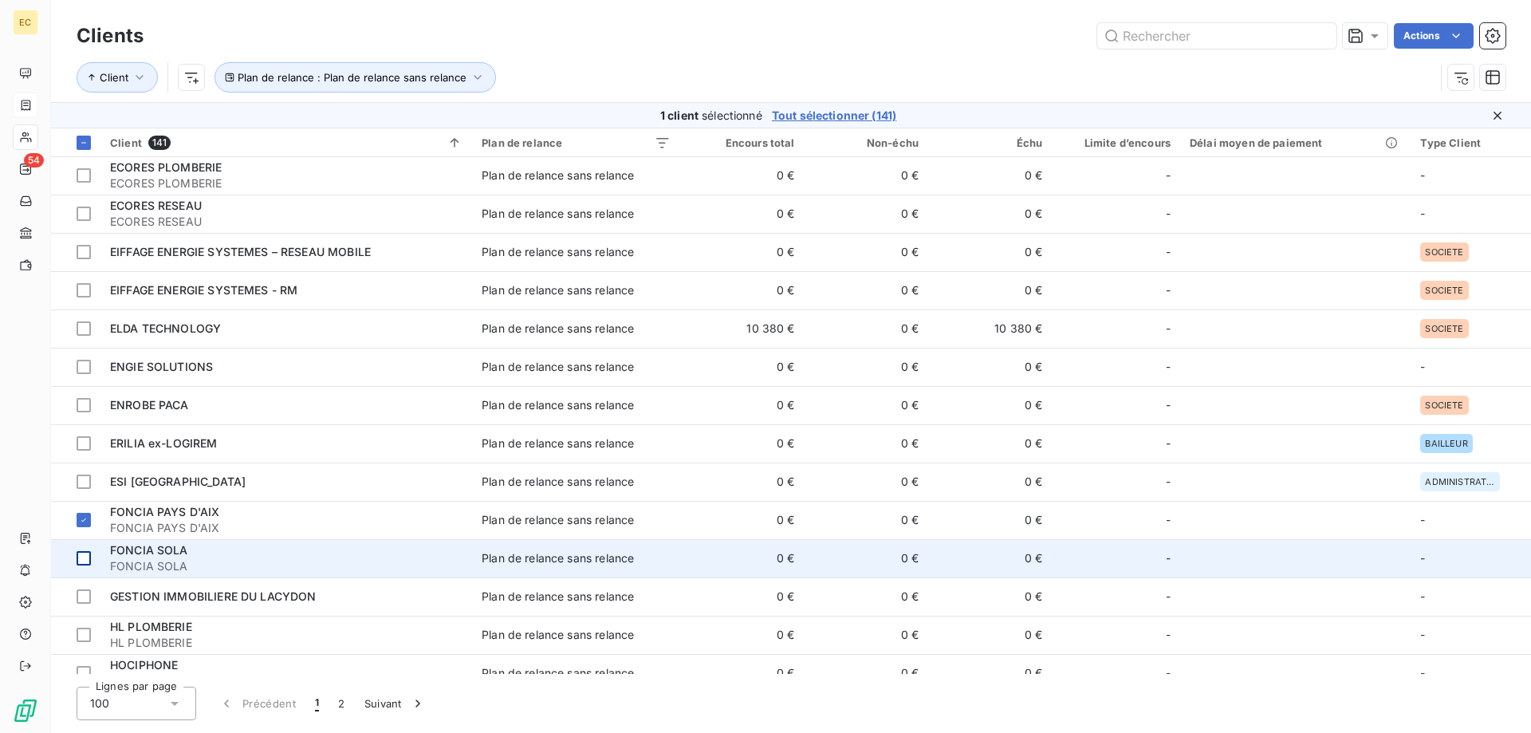
click at [78, 554] on div at bounding box center [84, 558] width 14 height 14
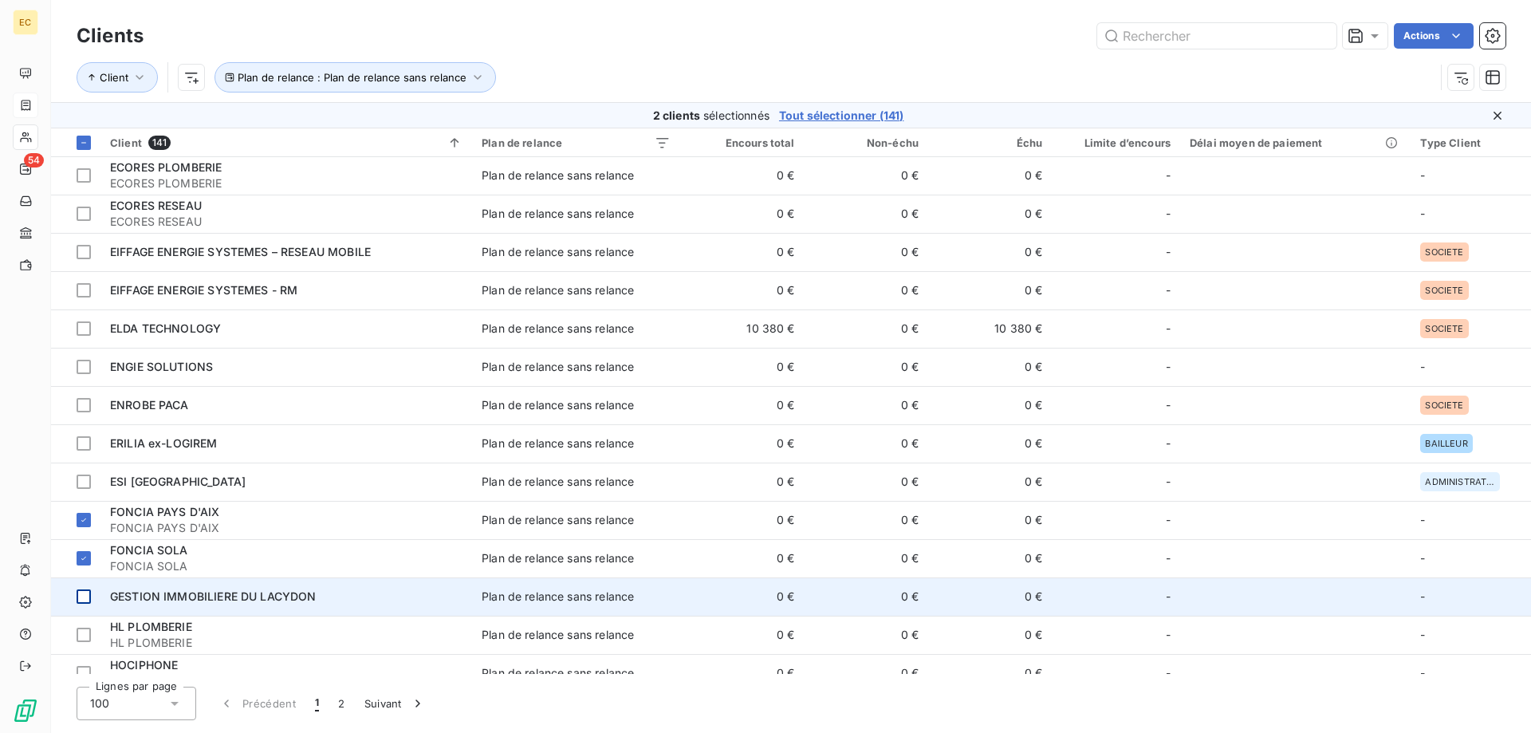
click at [83, 596] on div at bounding box center [84, 596] width 14 height 14
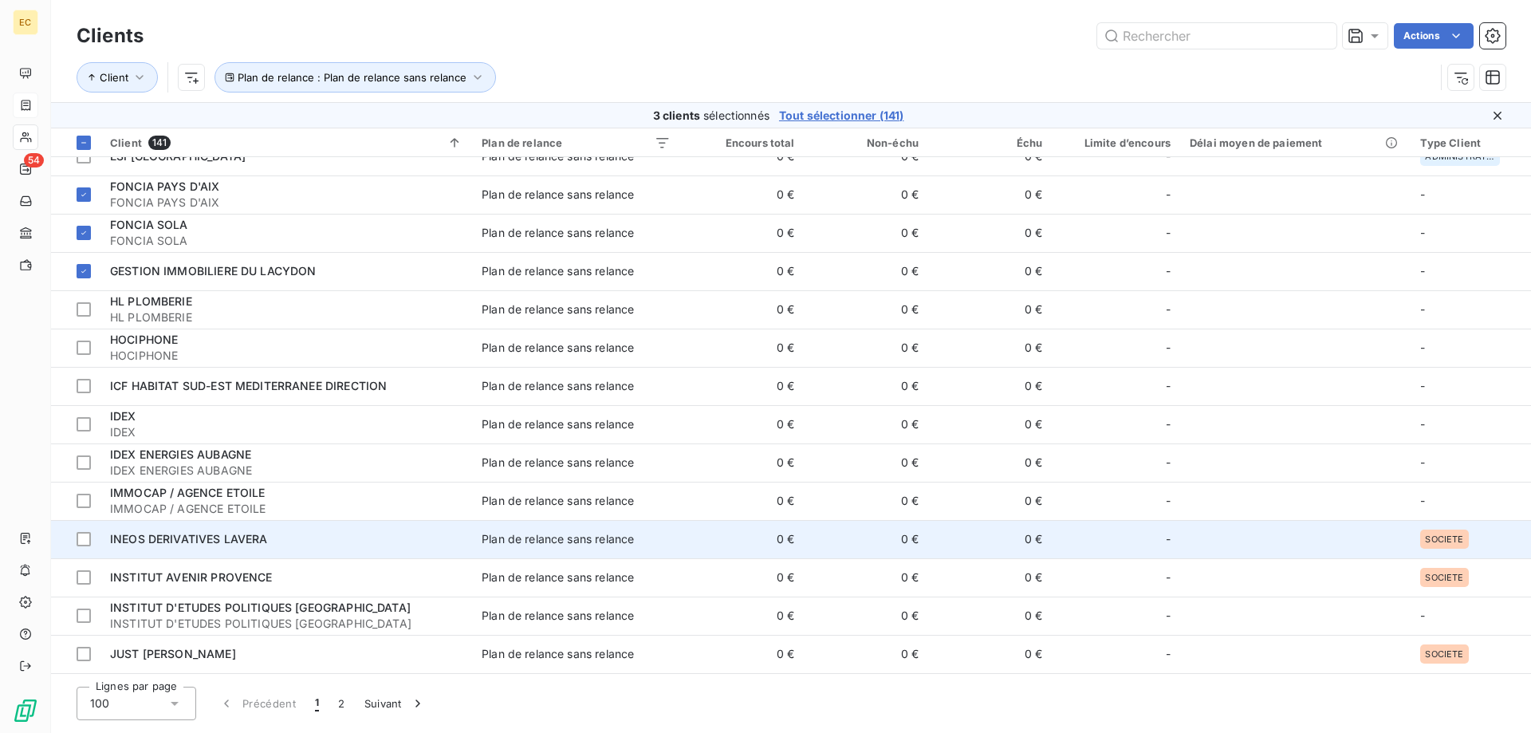
scroll to position [1063, 0]
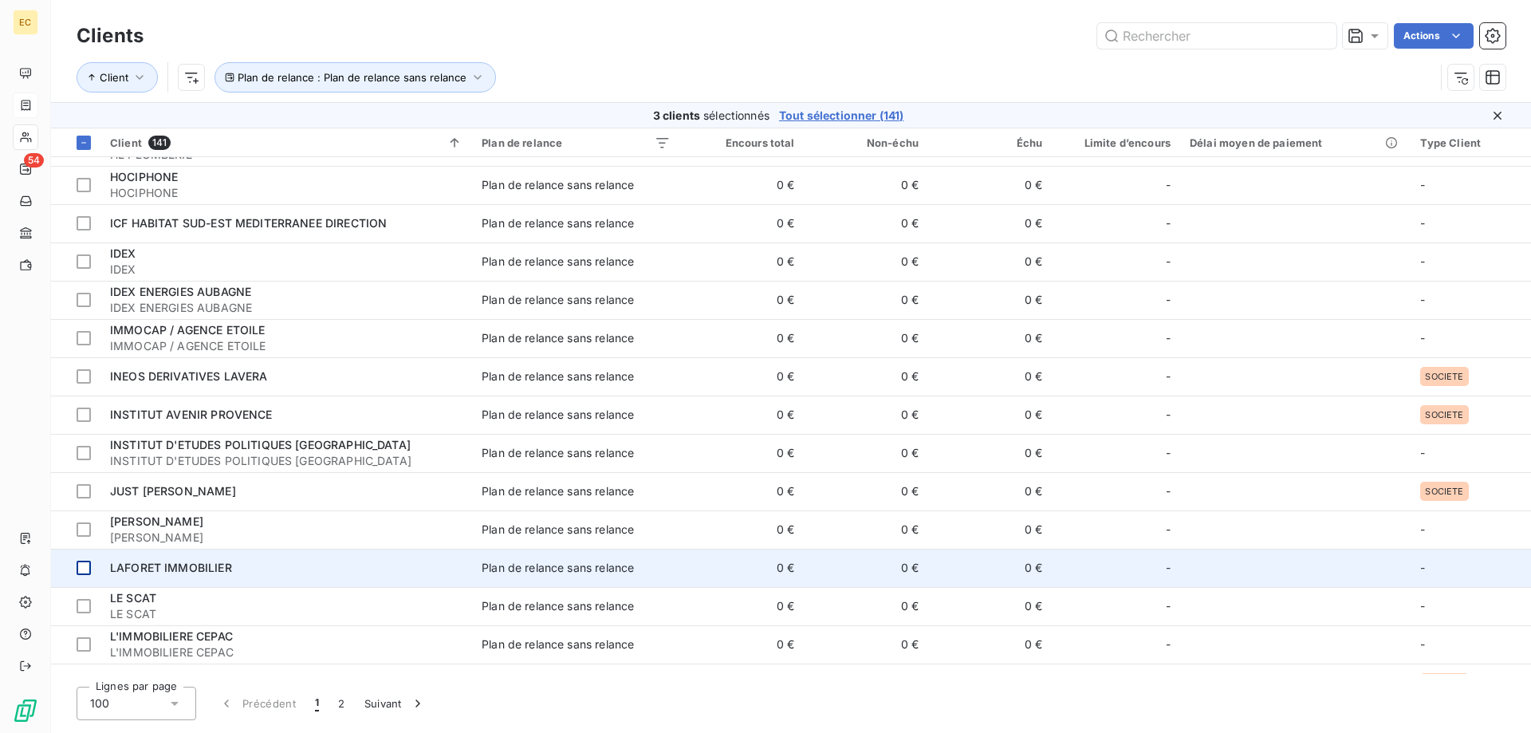
click at [86, 570] on div at bounding box center [84, 568] width 14 height 14
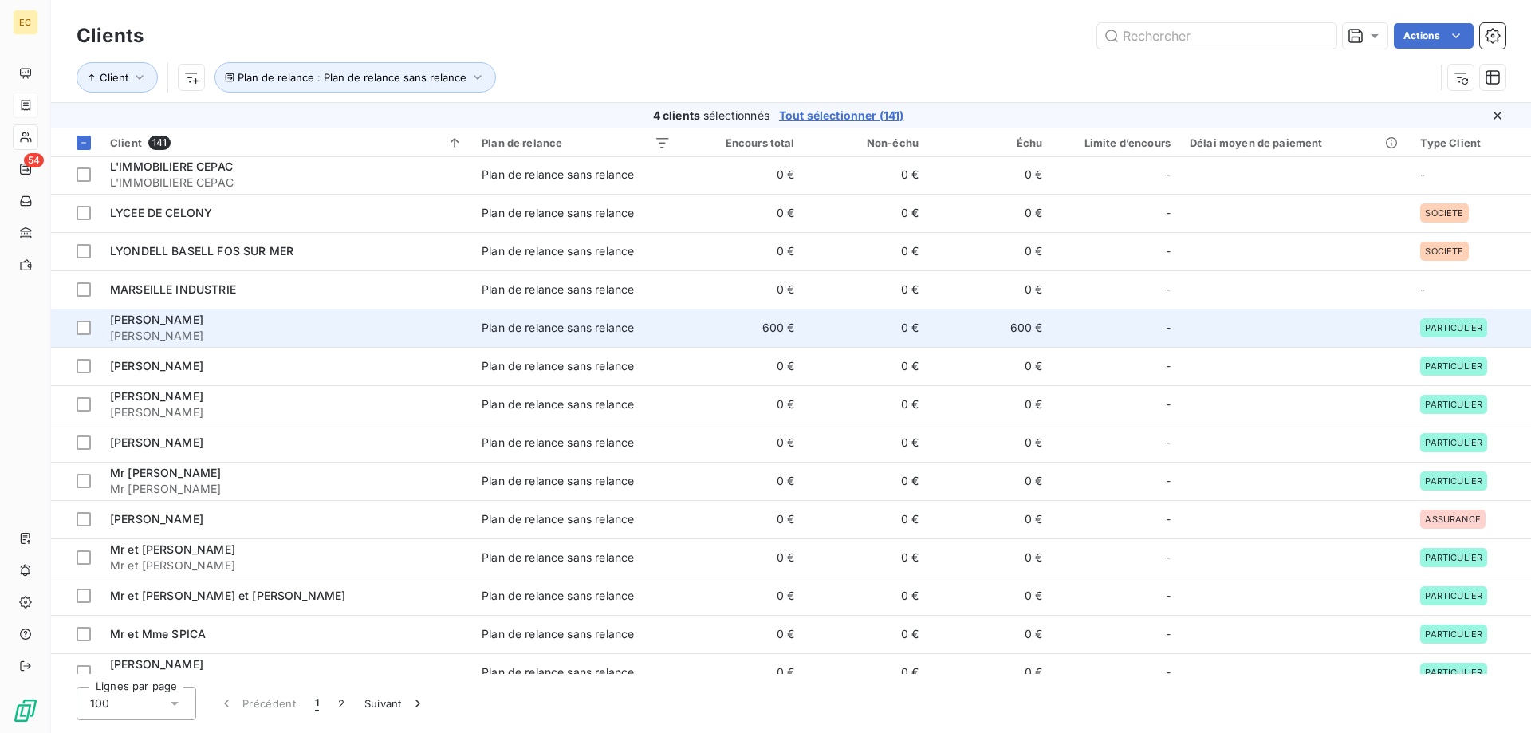
scroll to position [1551, 0]
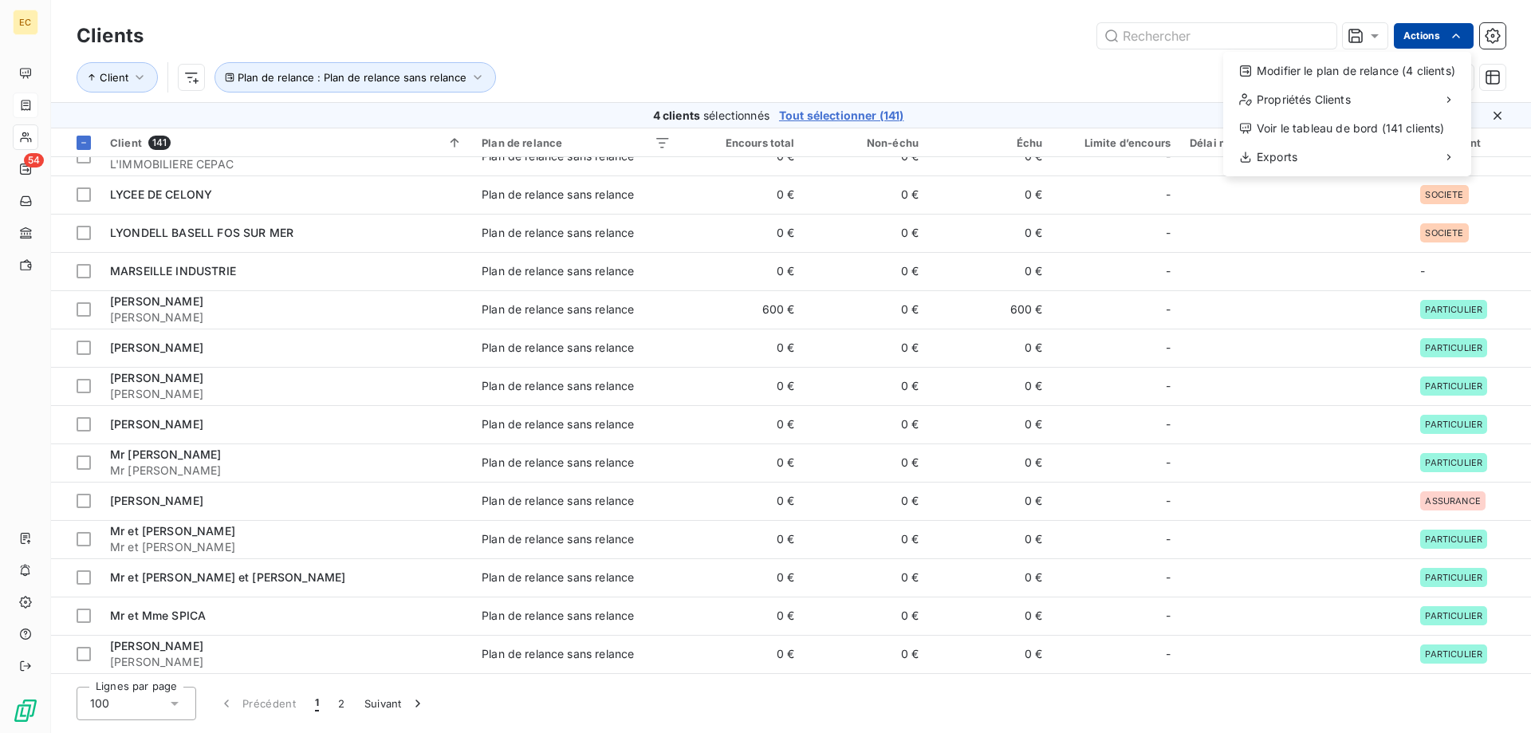
click at [1447, 36] on html "EC 54 Clients Actions Modifier le plan de relance (4 clients) Propriétés Client…" at bounding box center [765, 366] width 1531 height 733
click at [1397, 66] on div "Modifier le plan de relance (4 clients)" at bounding box center [1347, 71] width 235 height 26
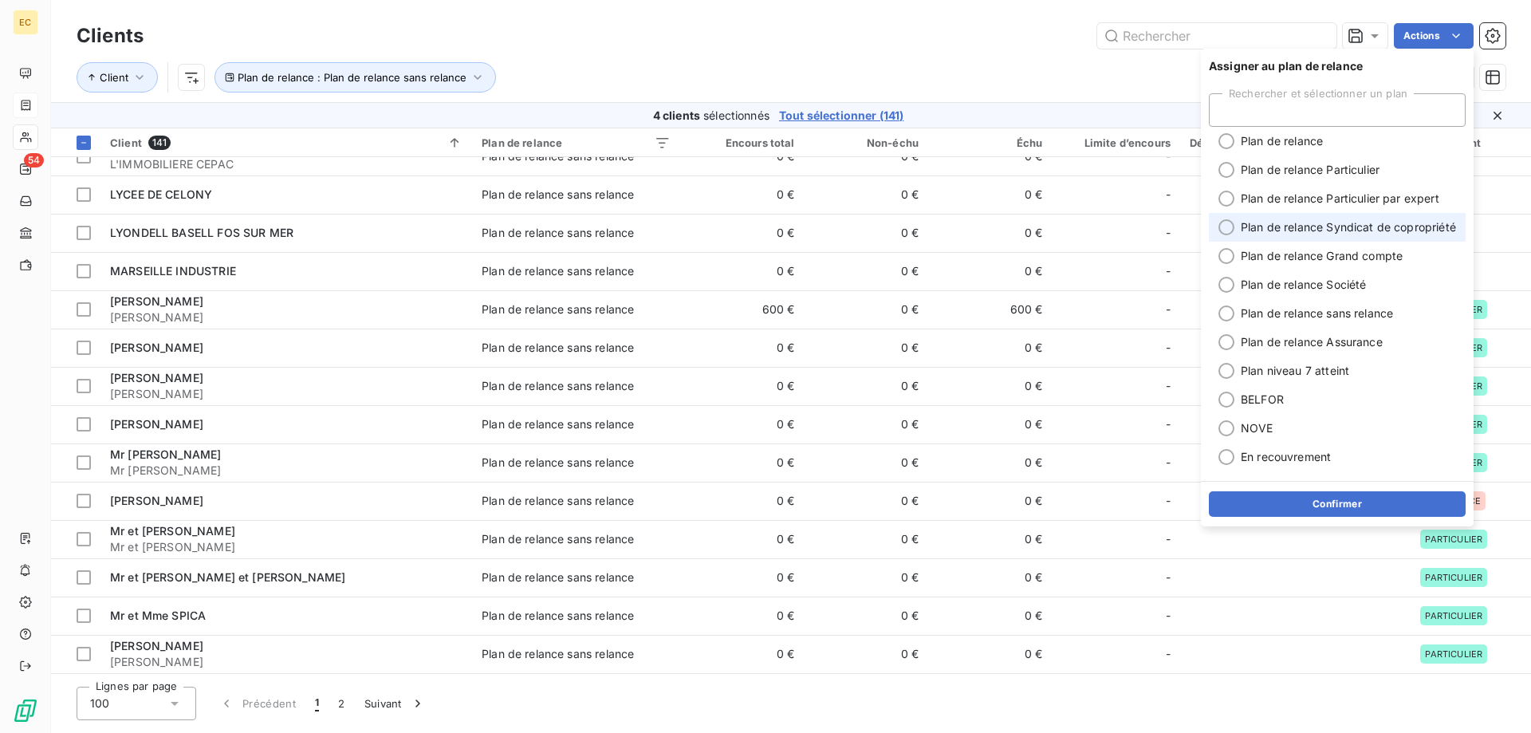
click at [1360, 229] on span "Plan de relance Syndicat de copropriété" at bounding box center [1348, 227] width 215 height 16
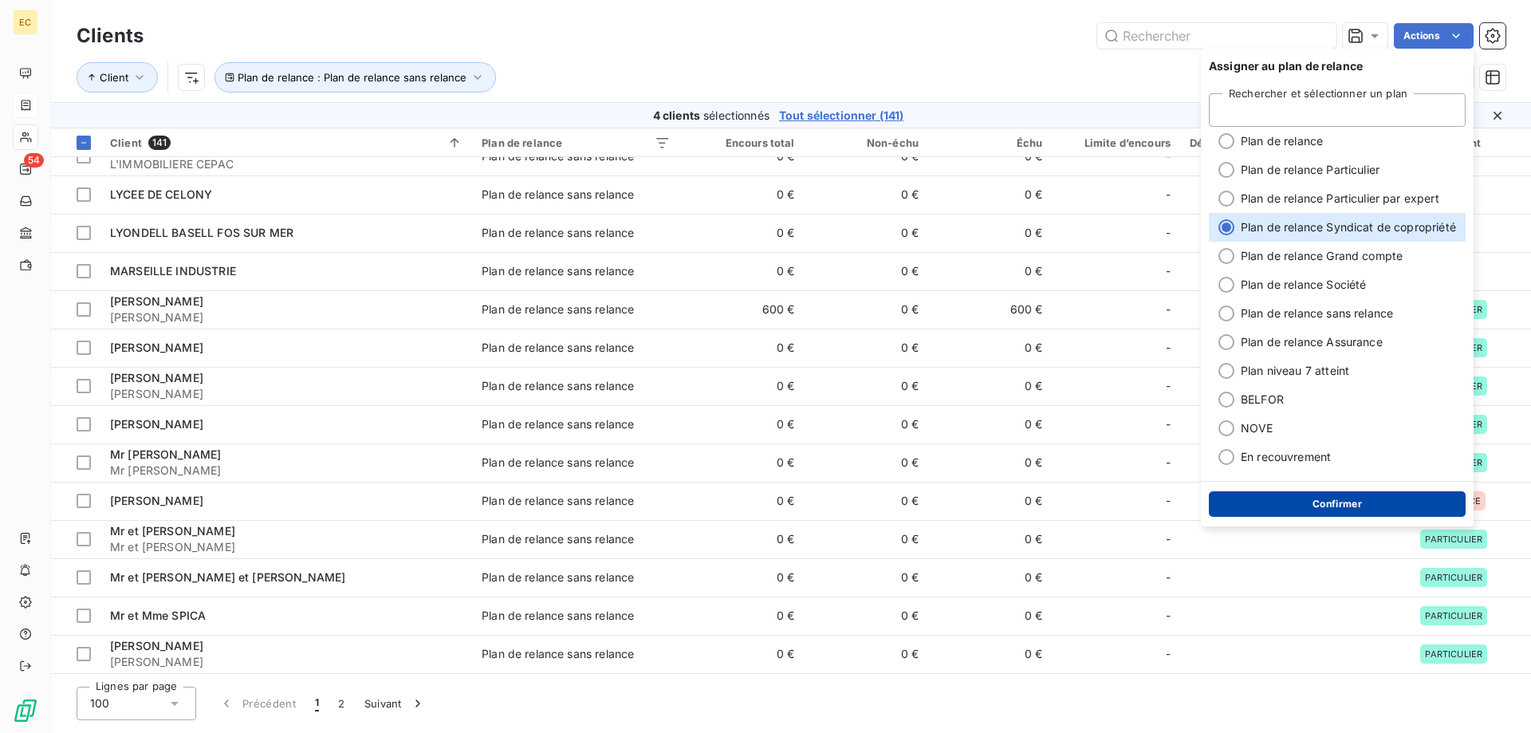
click at [1350, 503] on button "Confirmer" at bounding box center [1337, 504] width 257 height 26
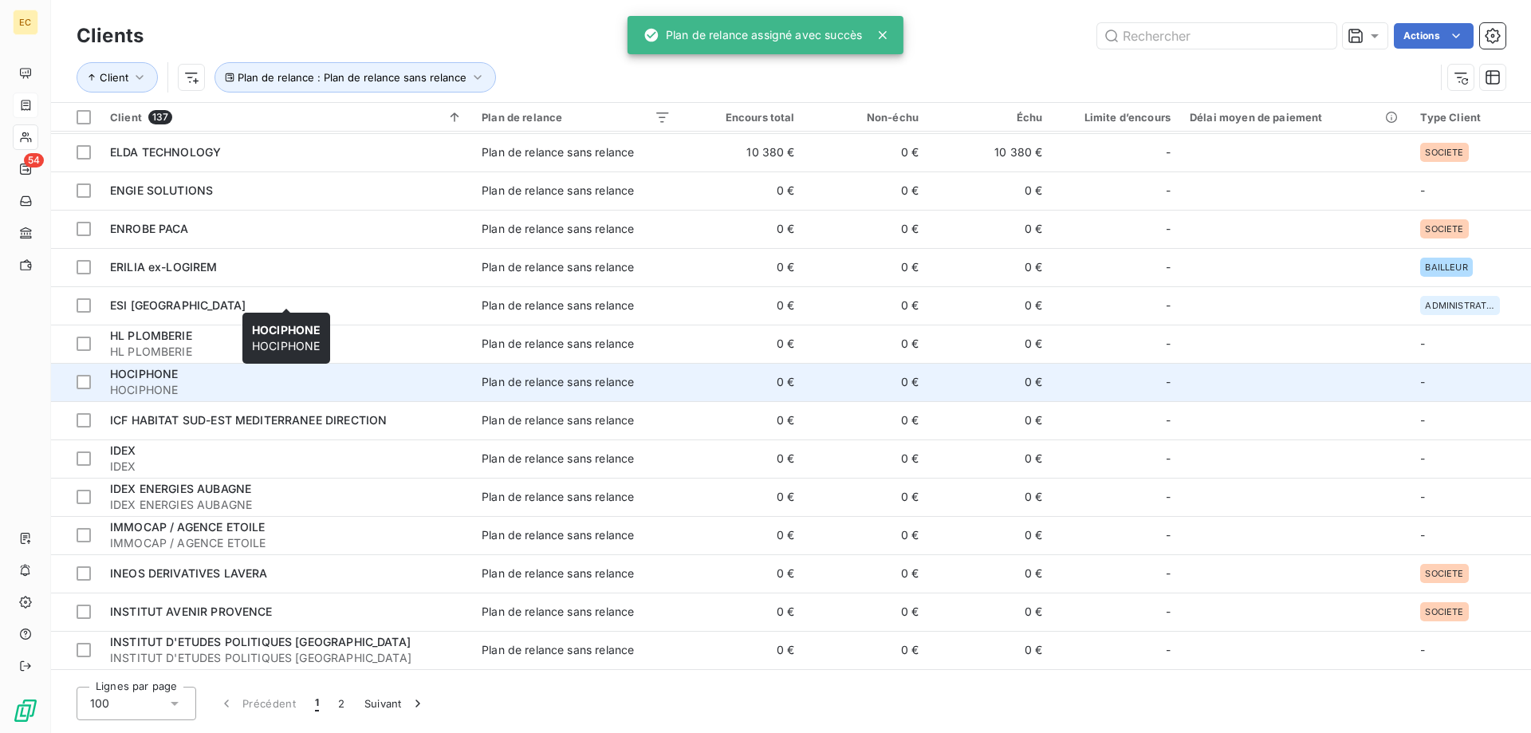
scroll to position [819, 0]
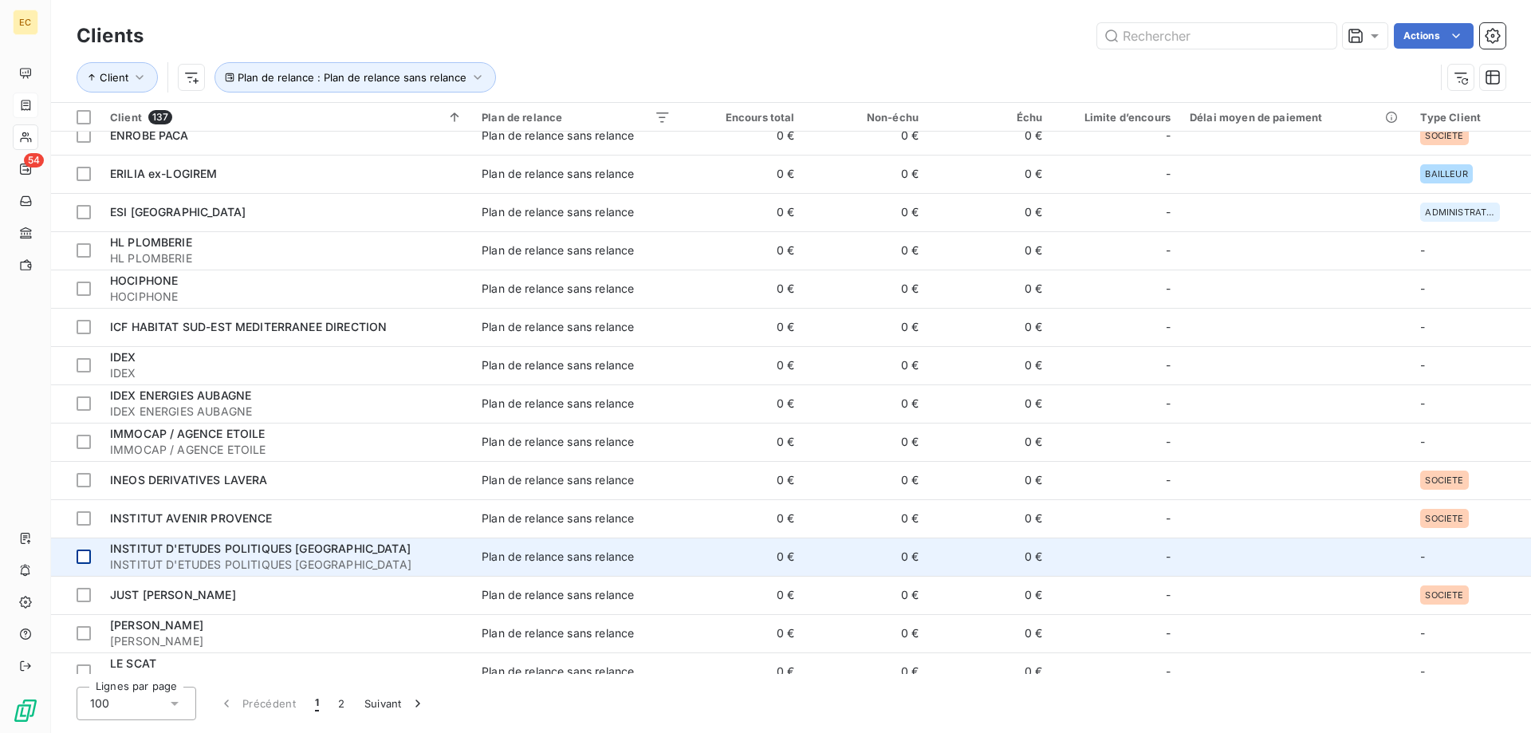
click at [81, 556] on div at bounding box center [84, 557] width 14 height 14
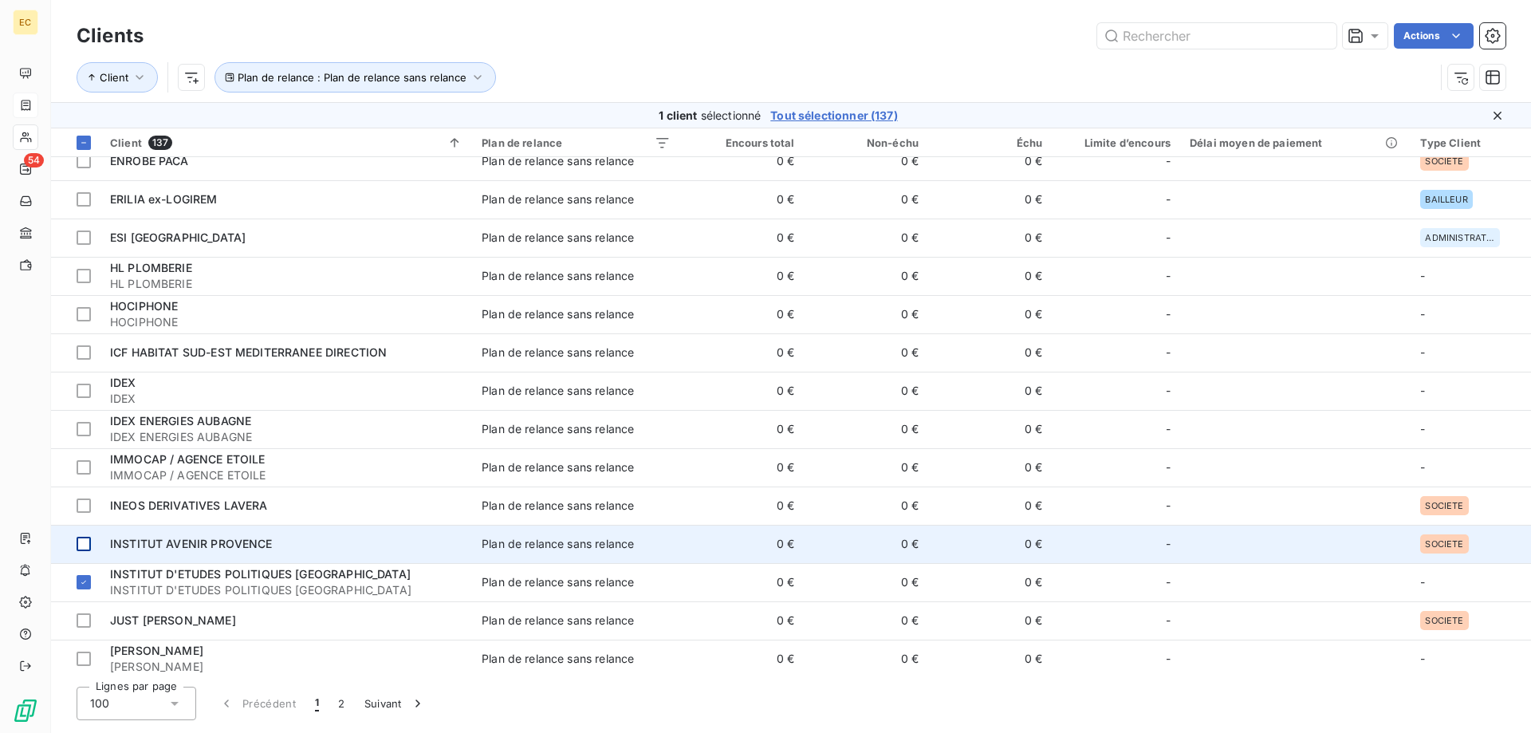
click at [83, 541] on div at bounding box center [84, 544] width 14 height 14
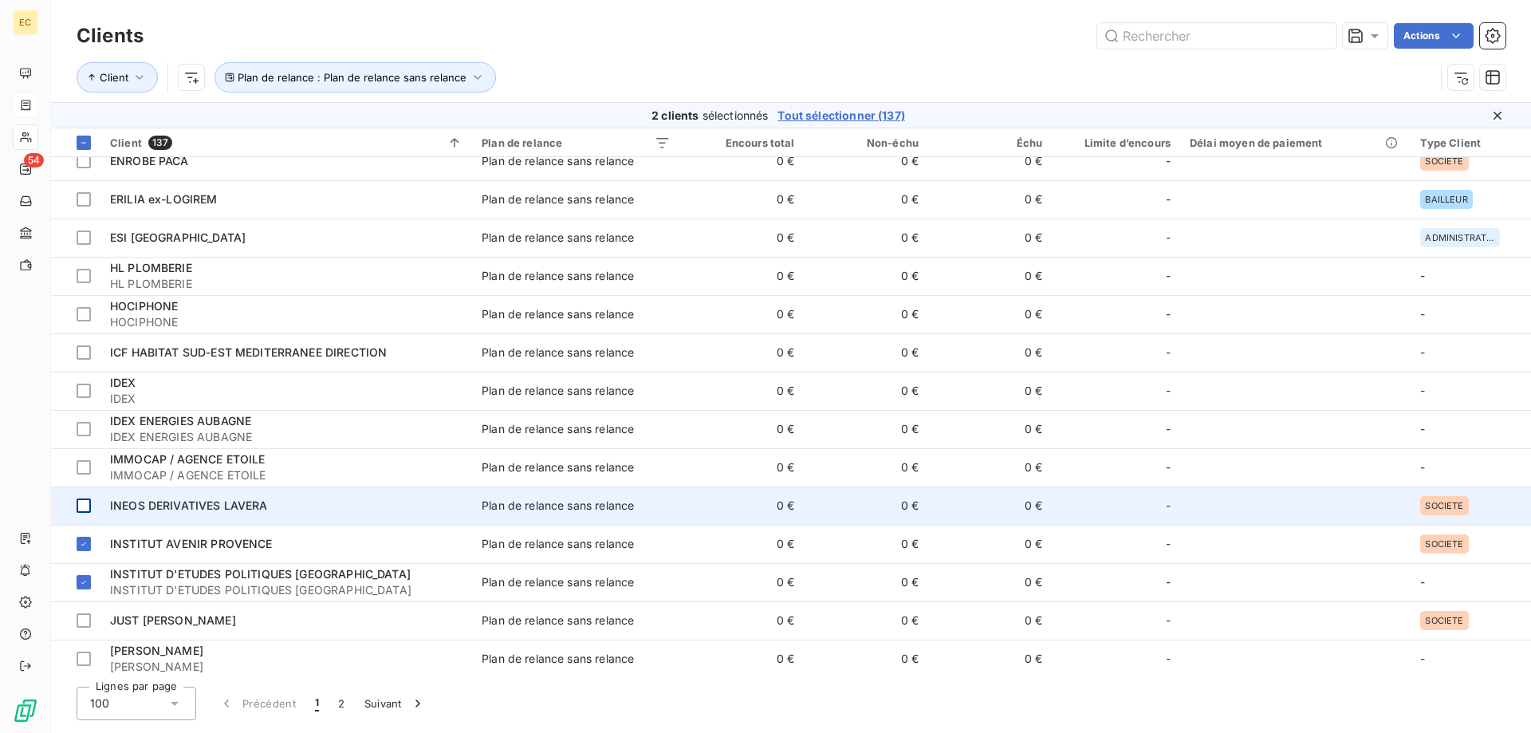
click at [83, 505] on div at bounding box center [84, 506] width 14 height 14
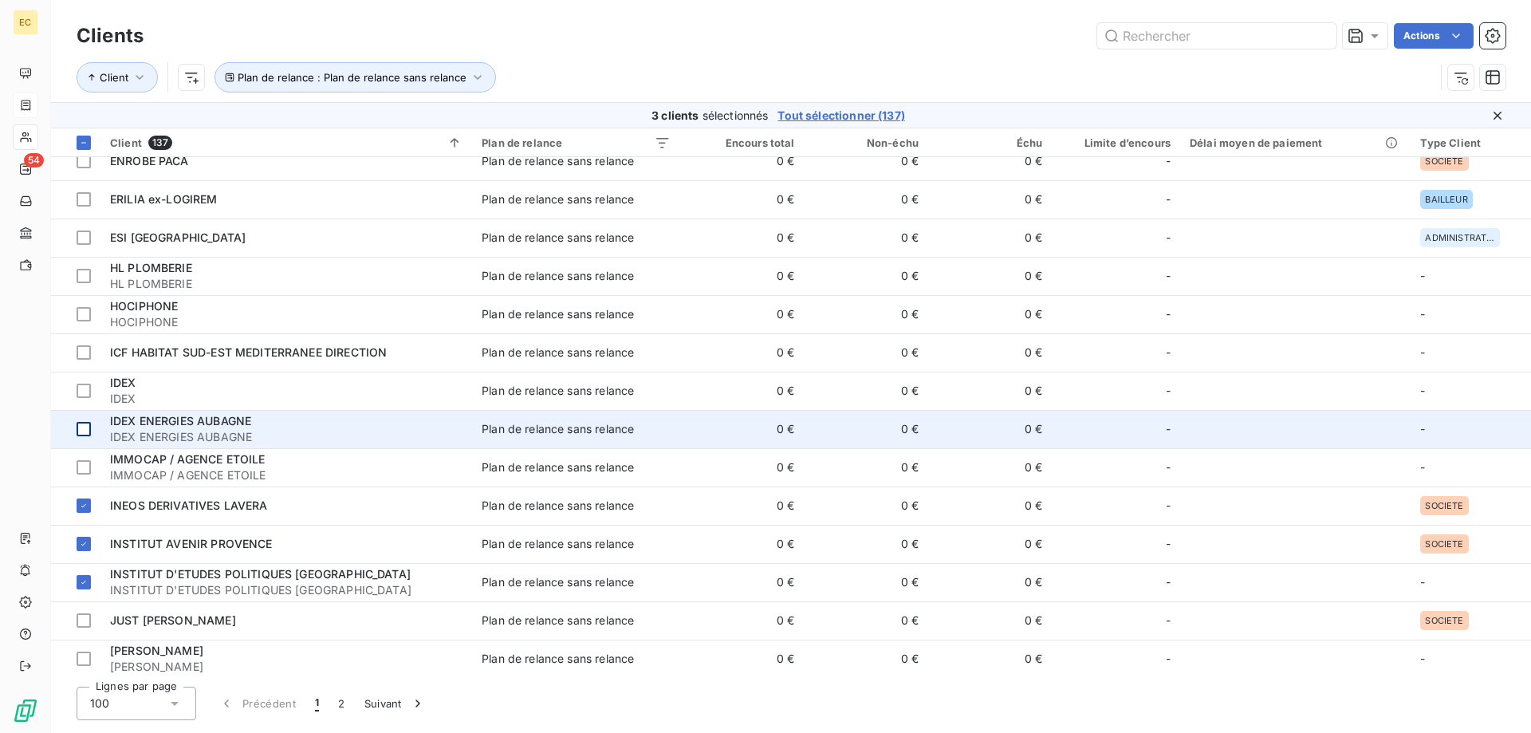
click at [85, 428] on div at bounding box center [84, 429] width 14 height 14
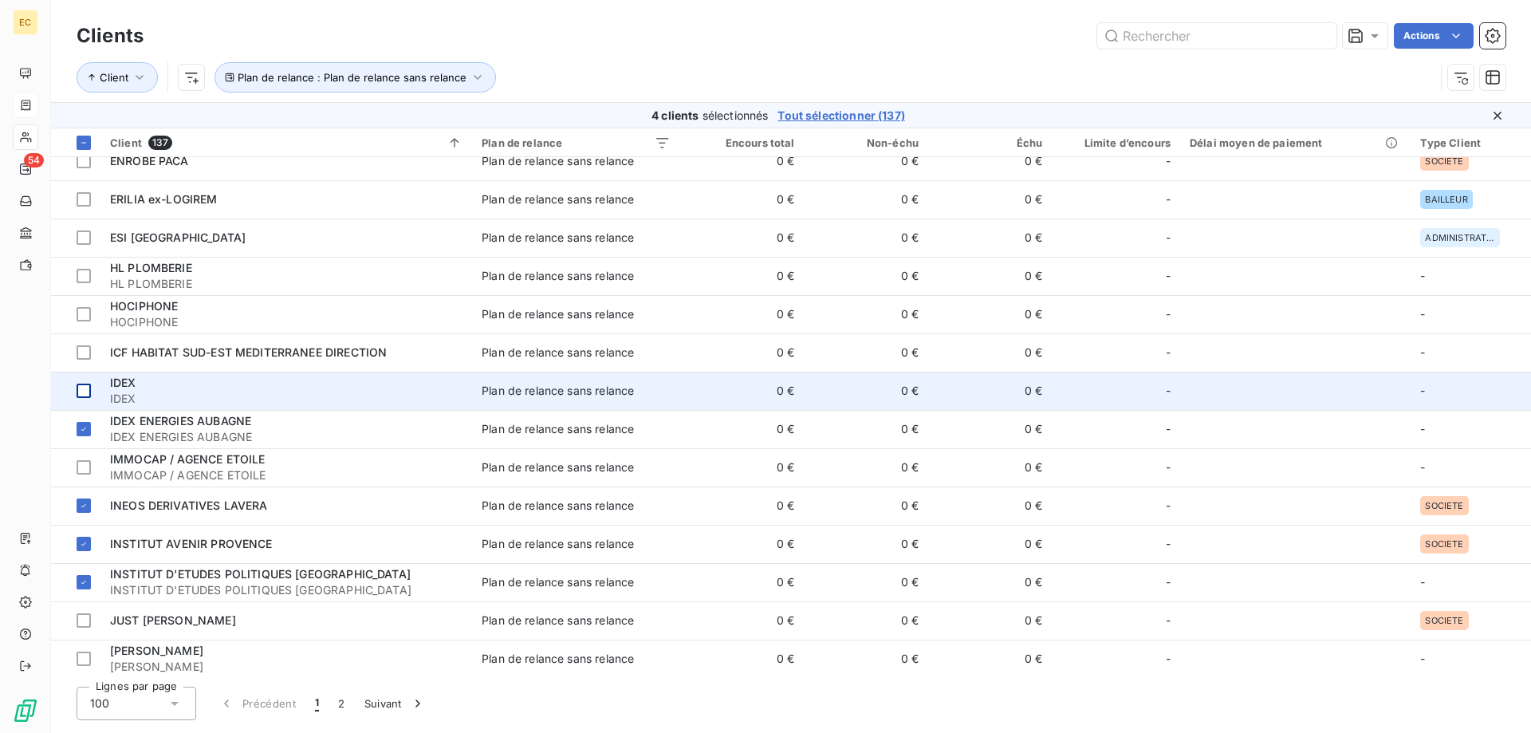
click at [85, 390] on div at bounding box center [84, 391] width 14 height 14
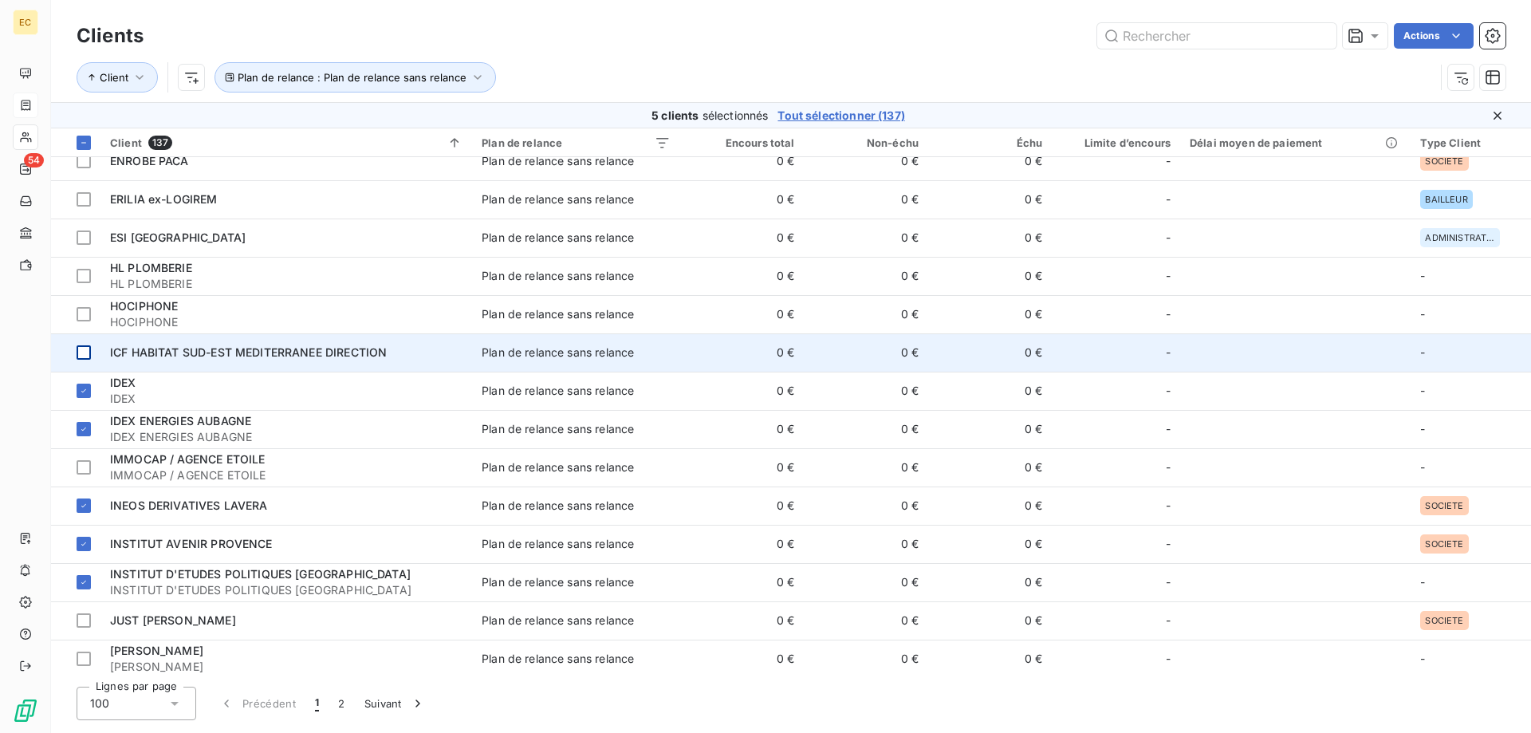
click at [82, 350] on div at bounding box center [84, 352] width 14 height 14
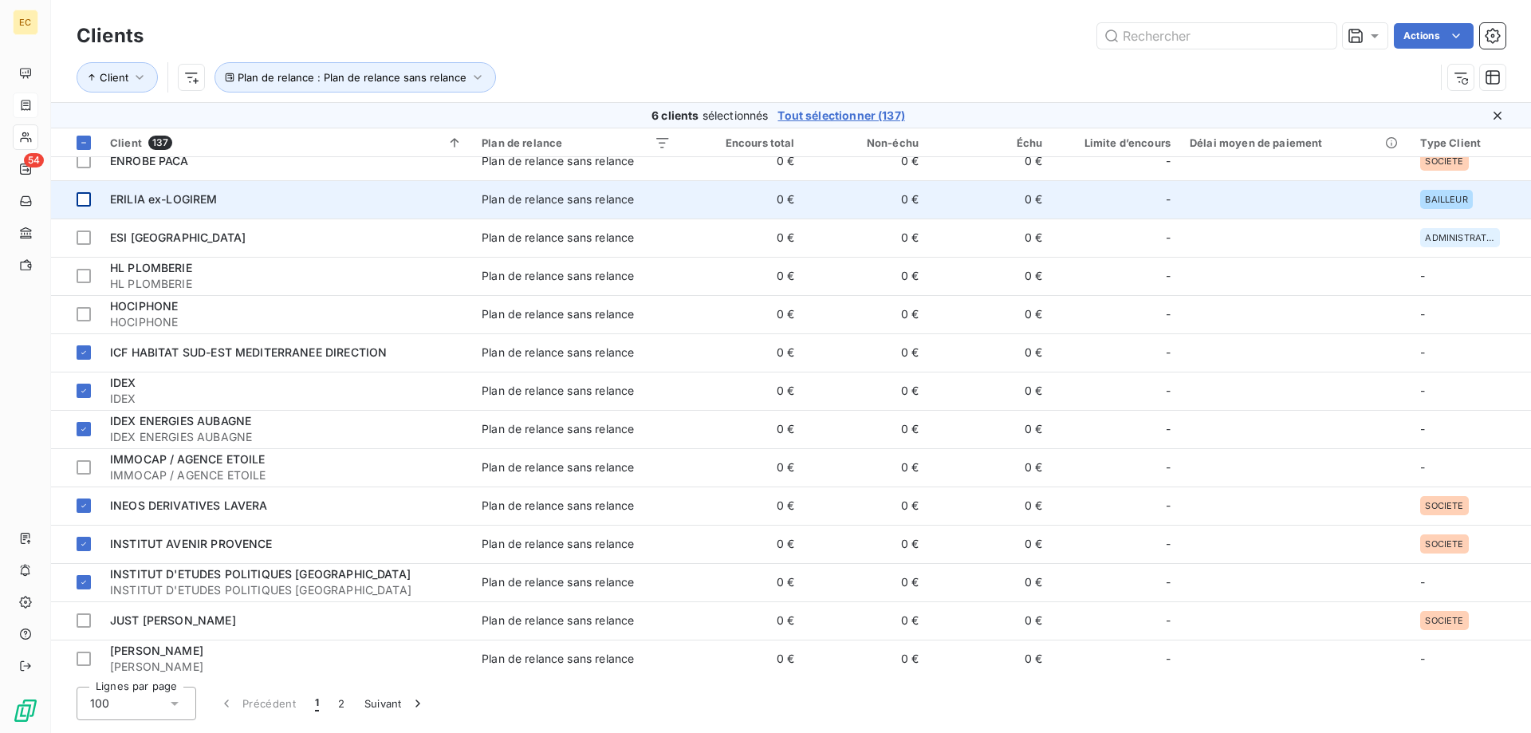
click at [81, 198] on div at bounding box center [84, 199] width 14 height 14
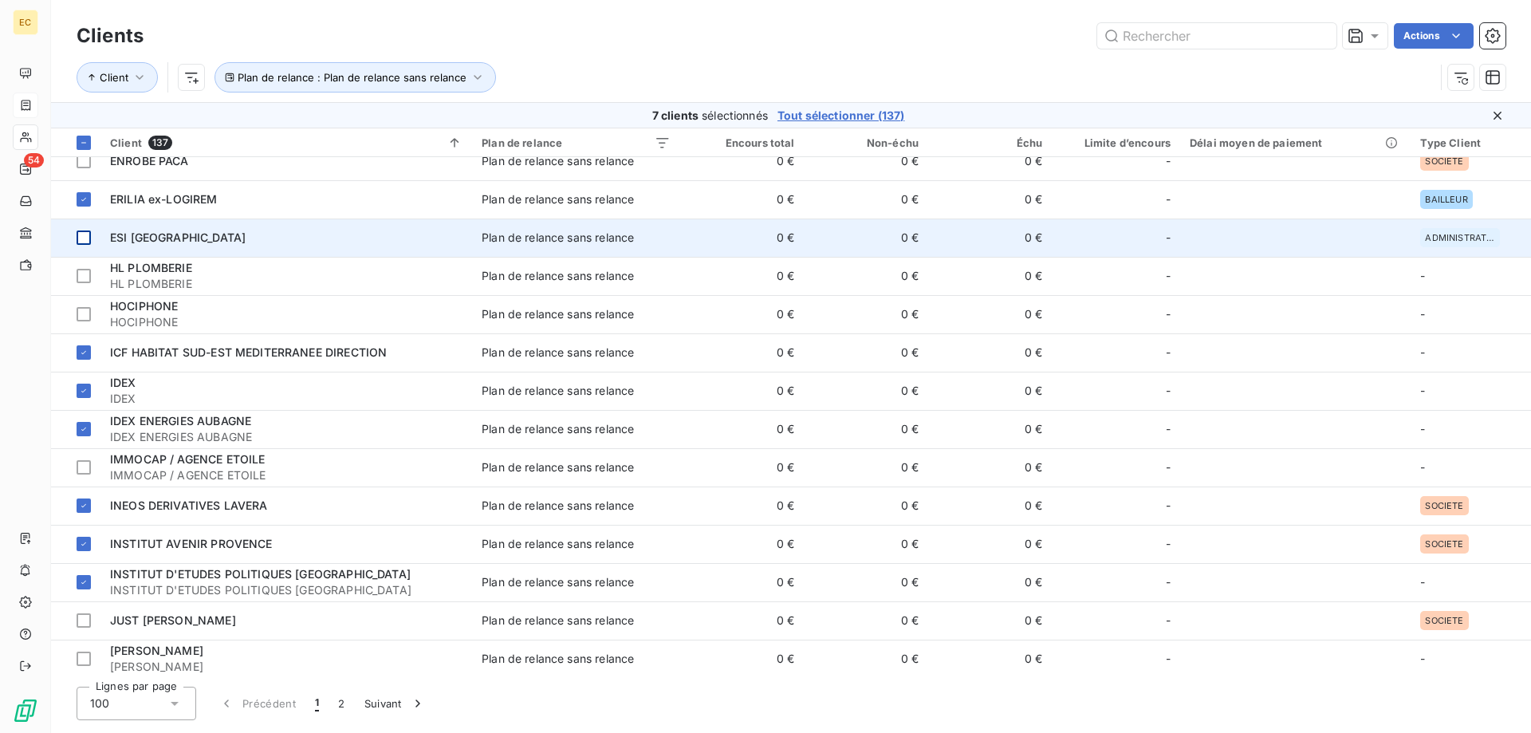
click at [81, 237] on div at bounding box center [84, 238] width 14 height 14
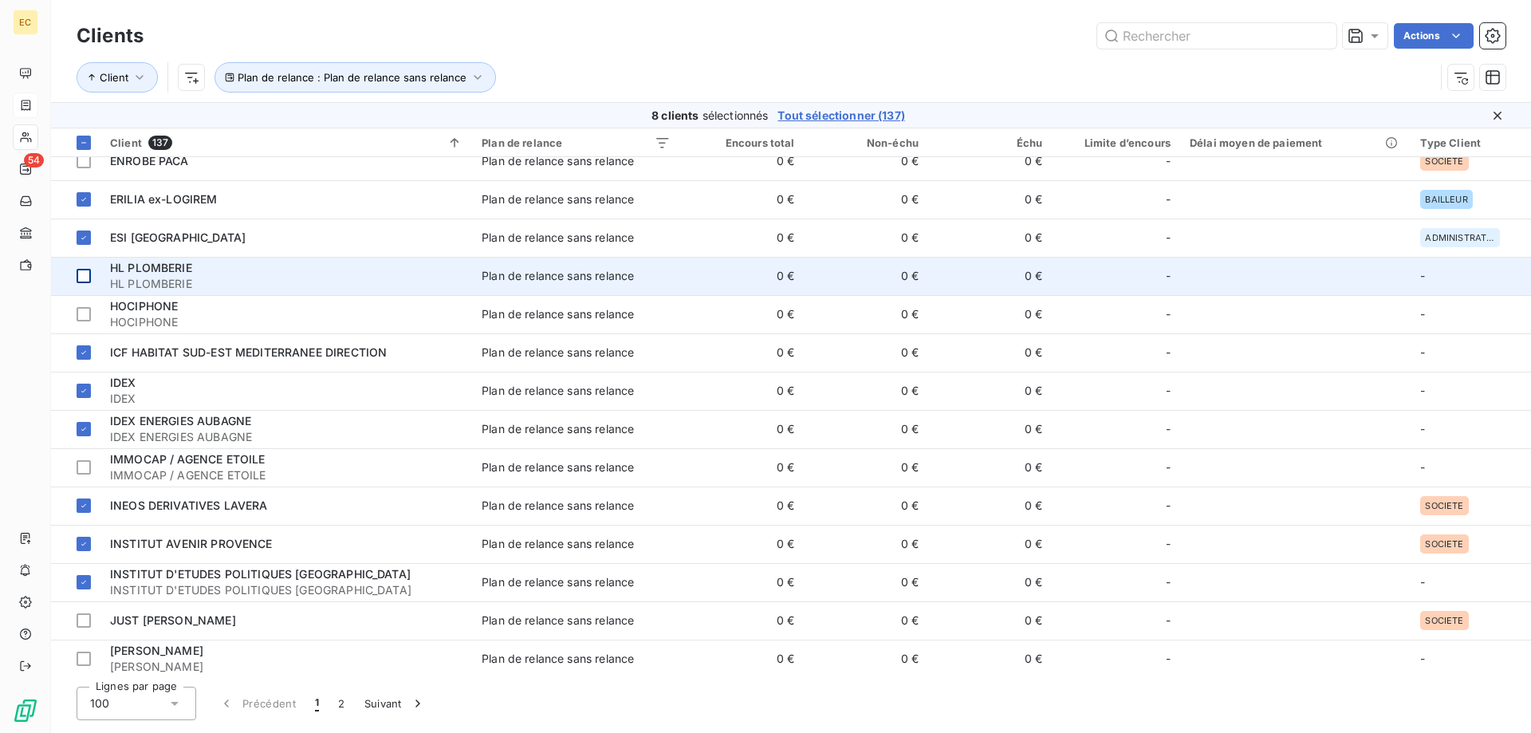
click at [85, 274] on div at bounding box center [84, 276] width 14 height 14
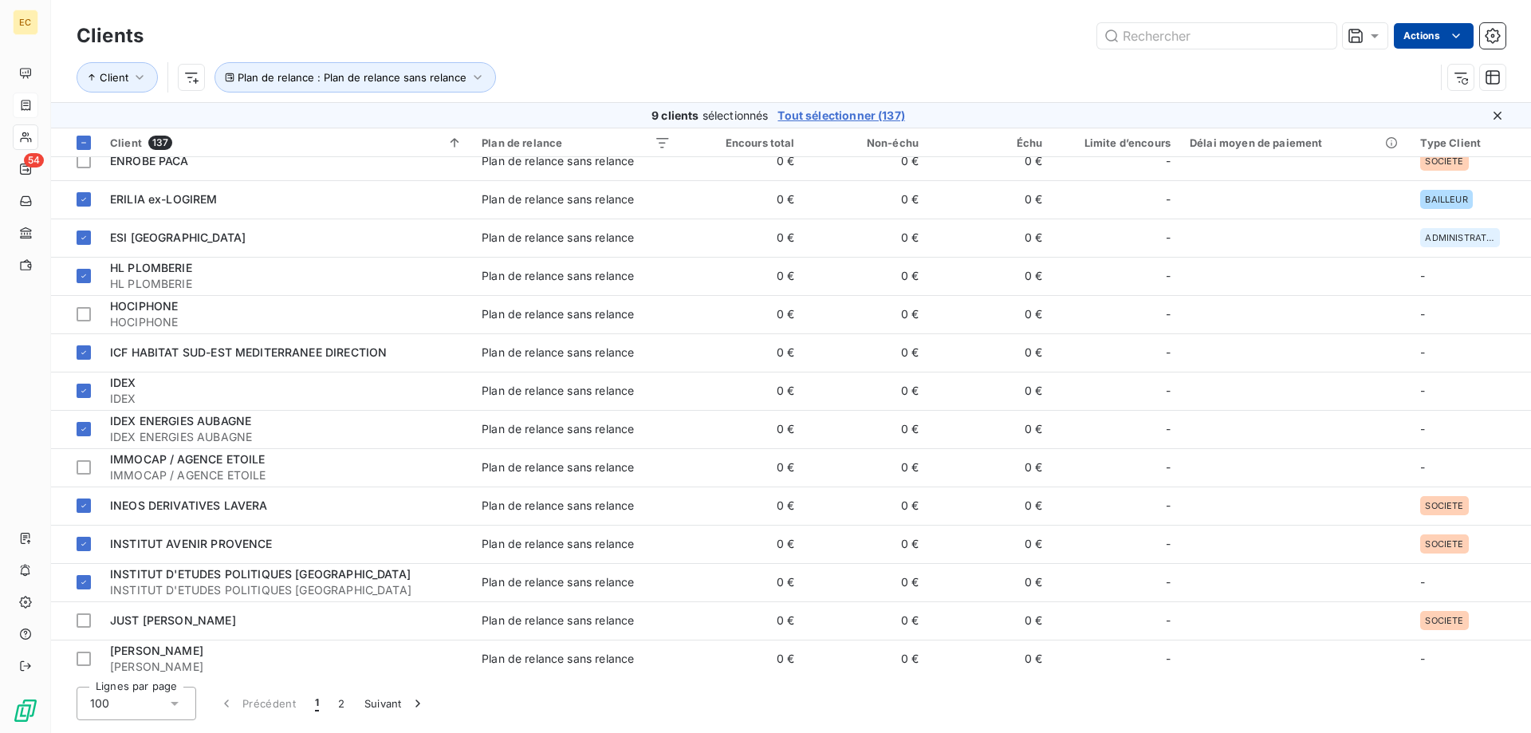
click at [1442, 43] on html "EC 54 Clients Actions Client Plan de relance : Plan de relance sans relance 9 c…" at bounding box center [765, 366] width 1531 height 733
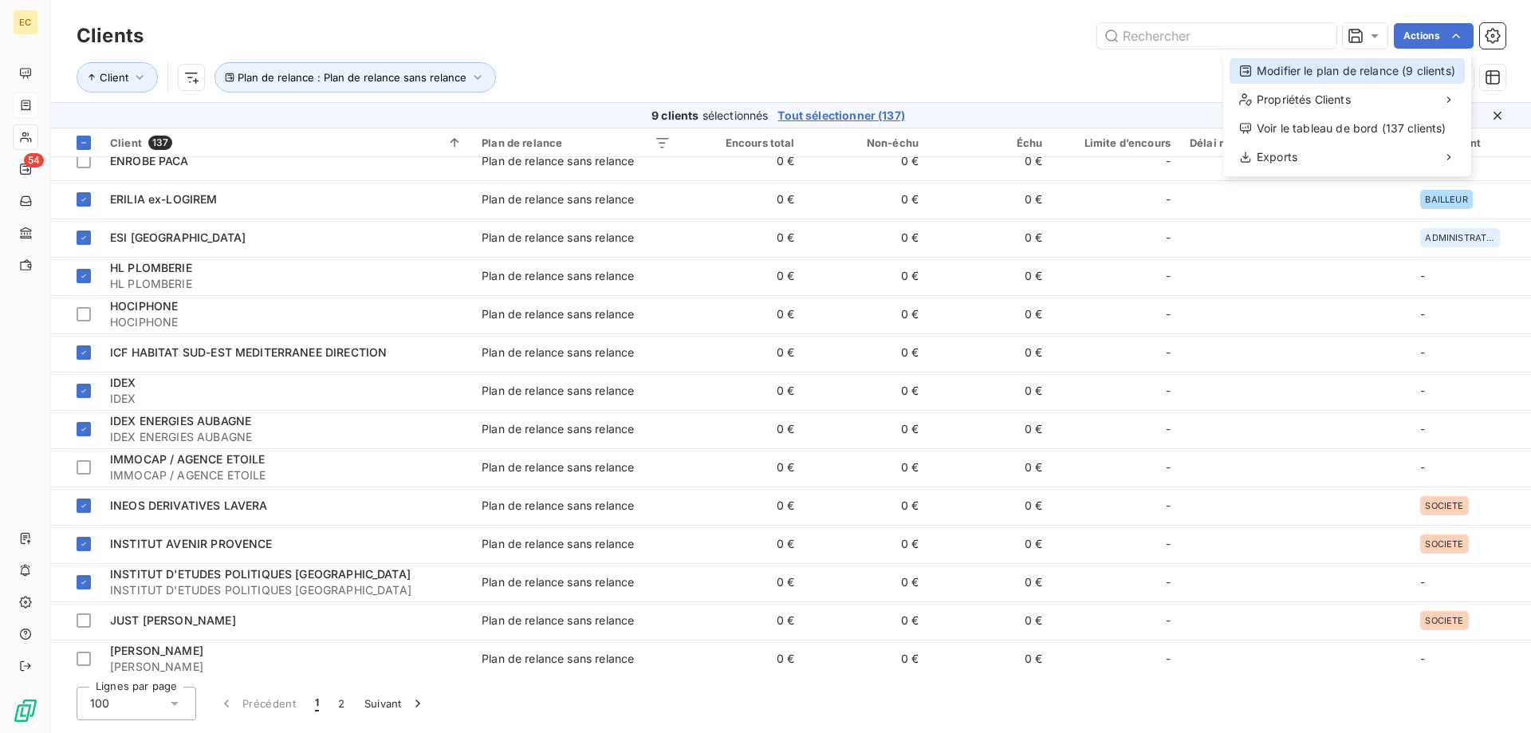
click at [1365, 73] on div "Modifier le plan de relance (9 clients)" at bounding box center [1347, 71] width 235 height 26
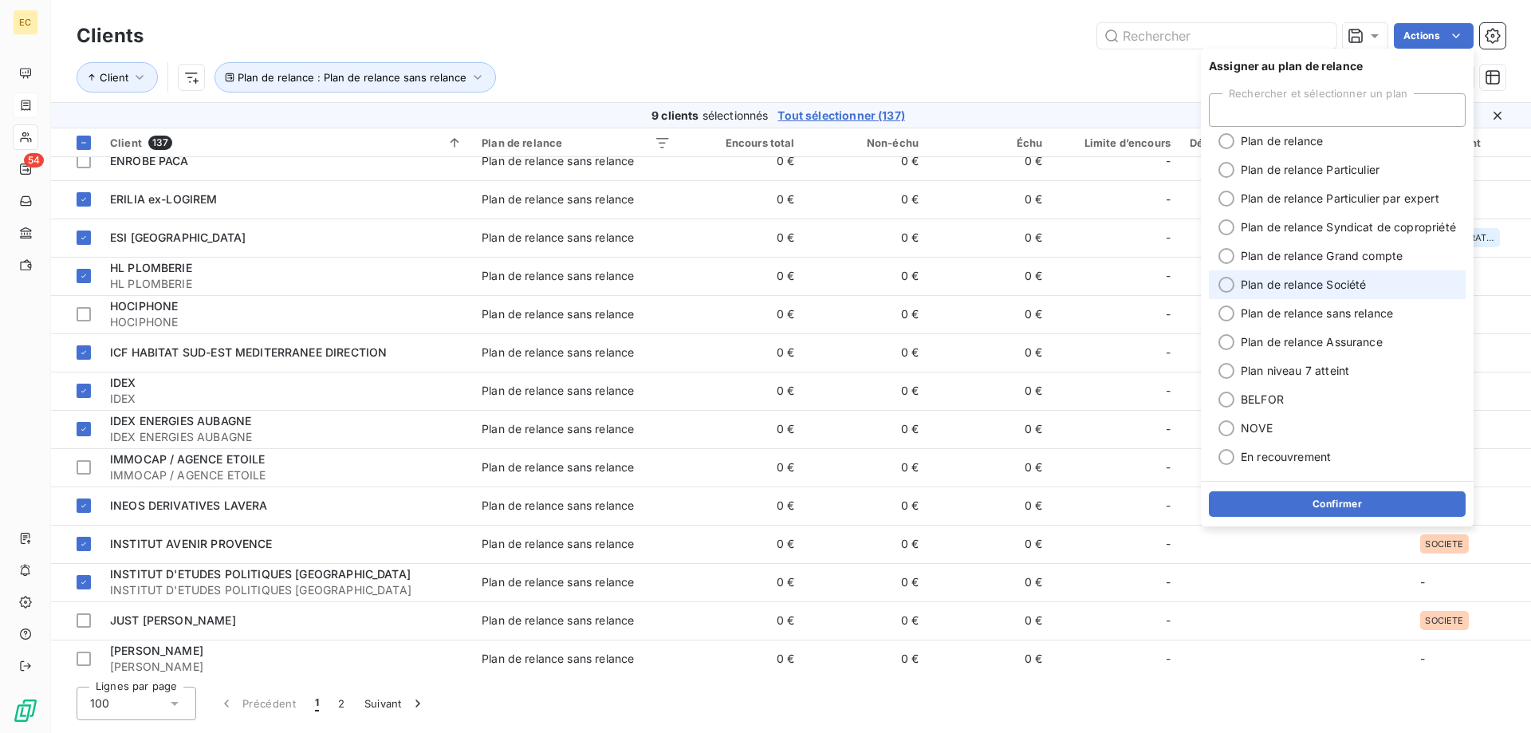
click at [1301, 279] on span "Plan de relance Société" at bounding box center [1303, 285] width 125 height 16
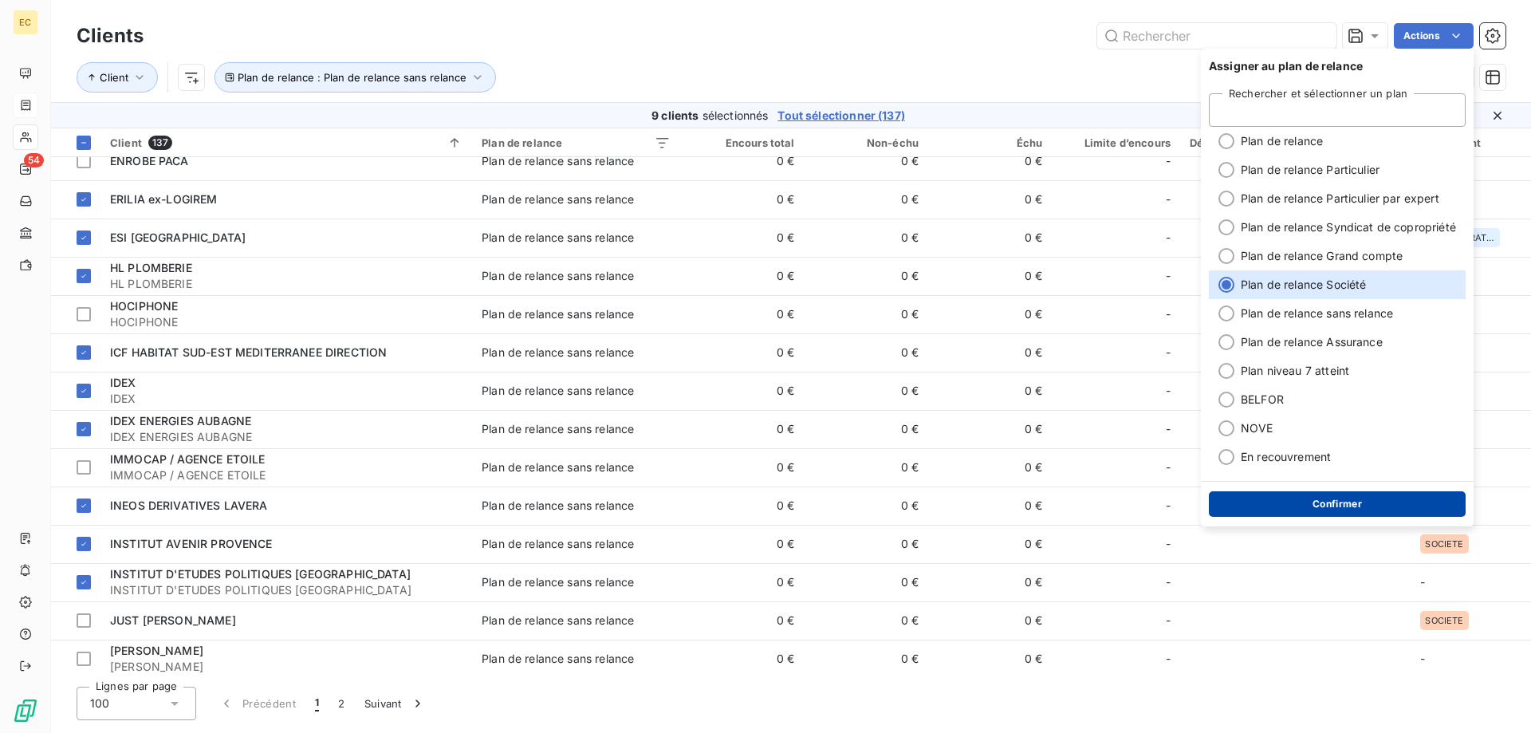
click at [1355, 510] on button "Confirmer" at bounding box center [1337, 504] width 257 height 26
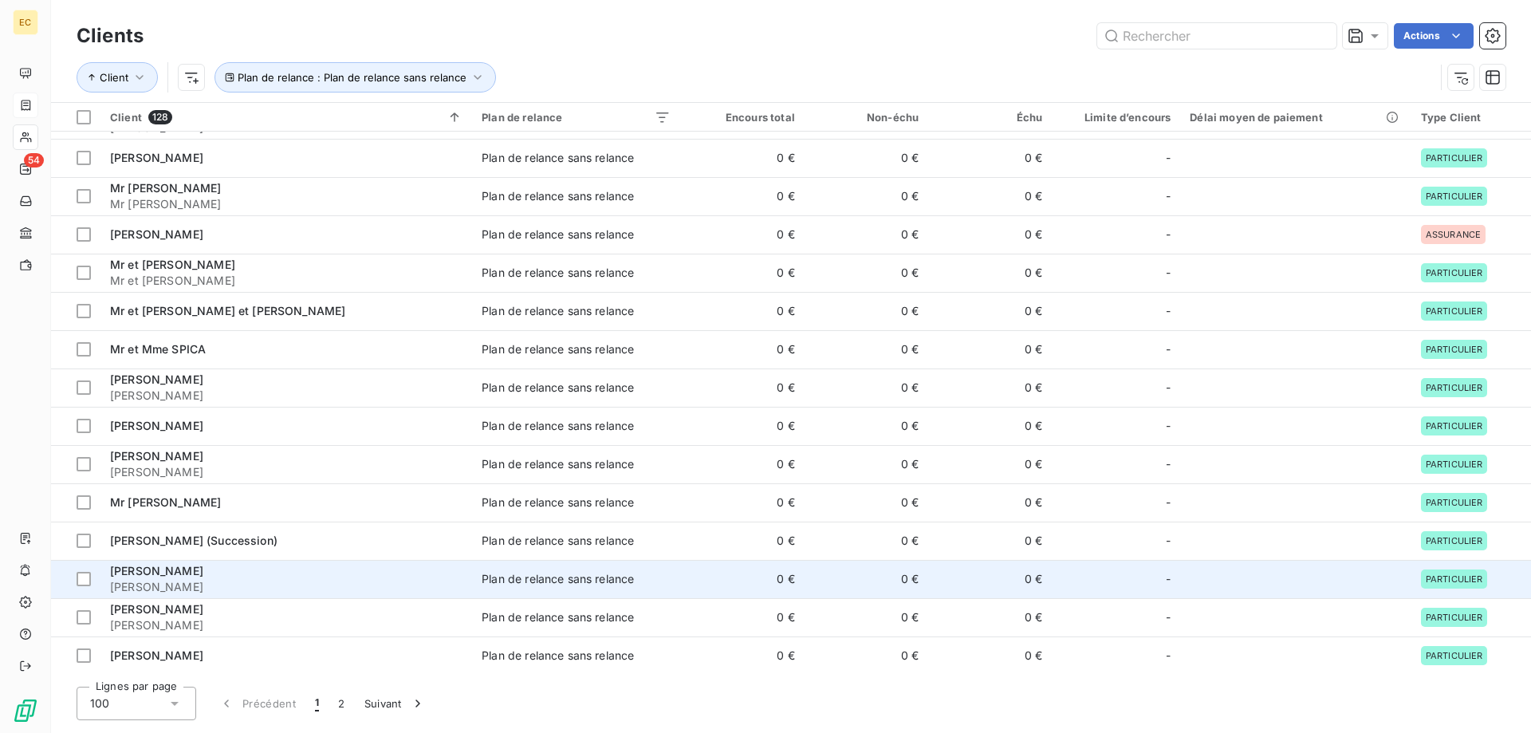
scroll to position [1307, 0]
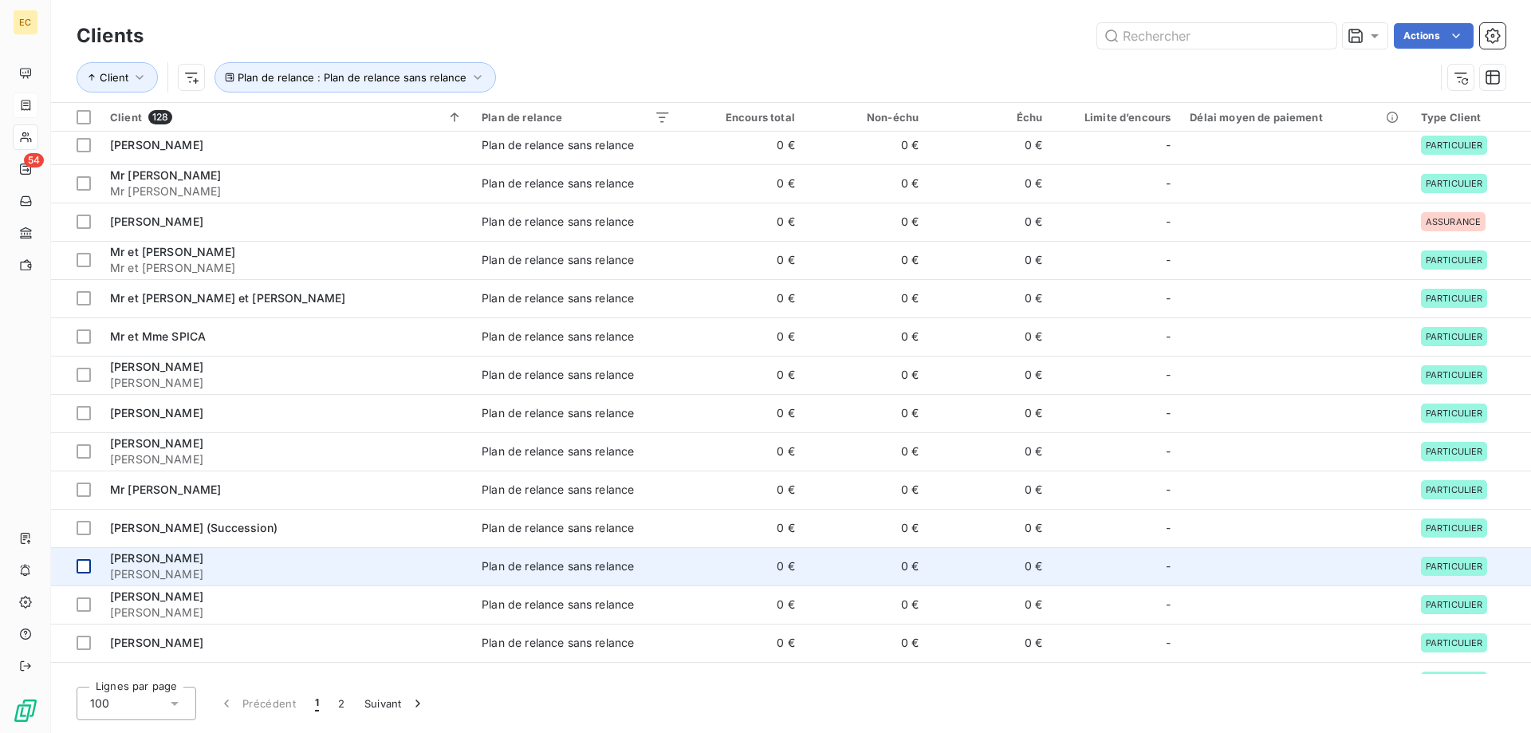
click at [82, 563] on div at bounding box center [84, 566] width 14 height 14
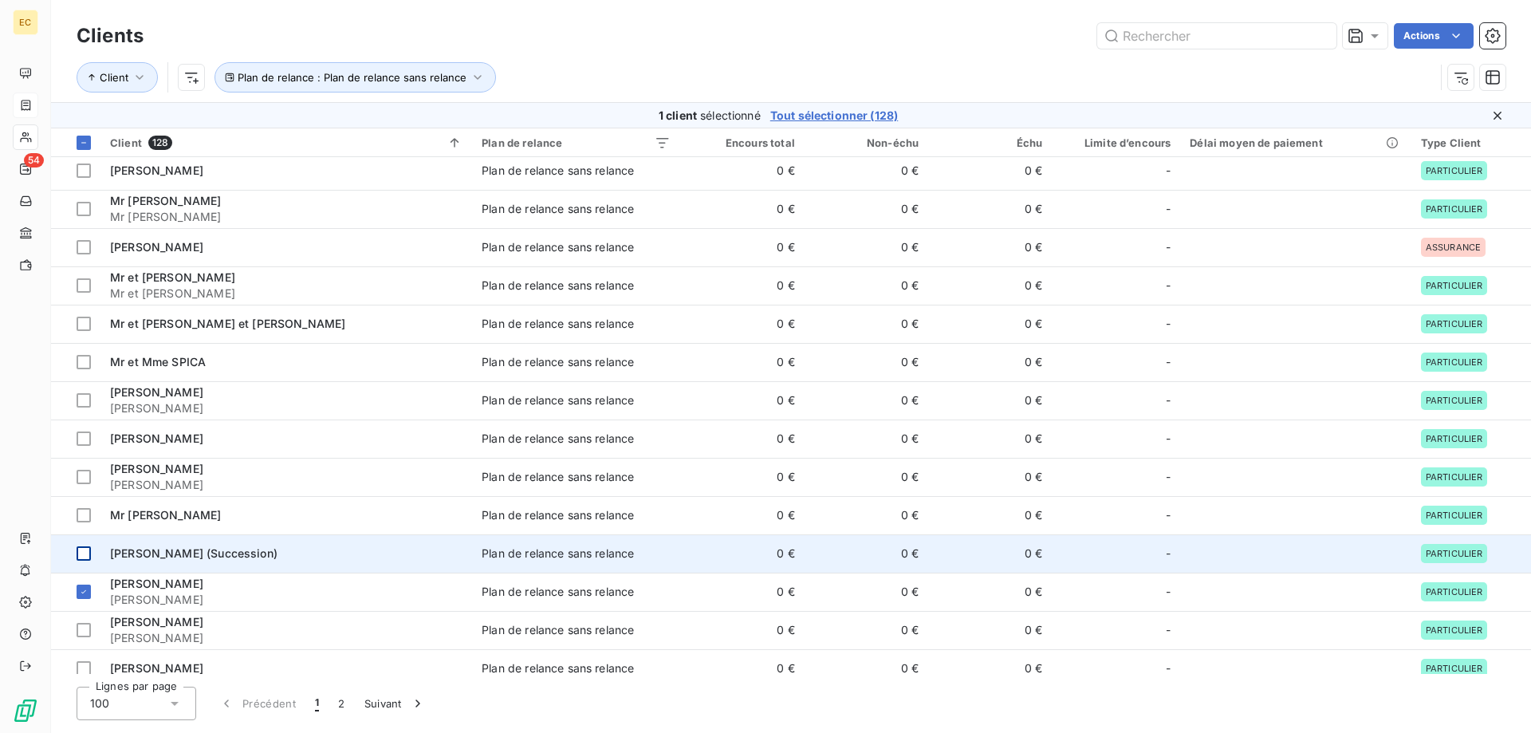
click at [83, 550] on div at bounding box center [84, 553] width 14 height 14
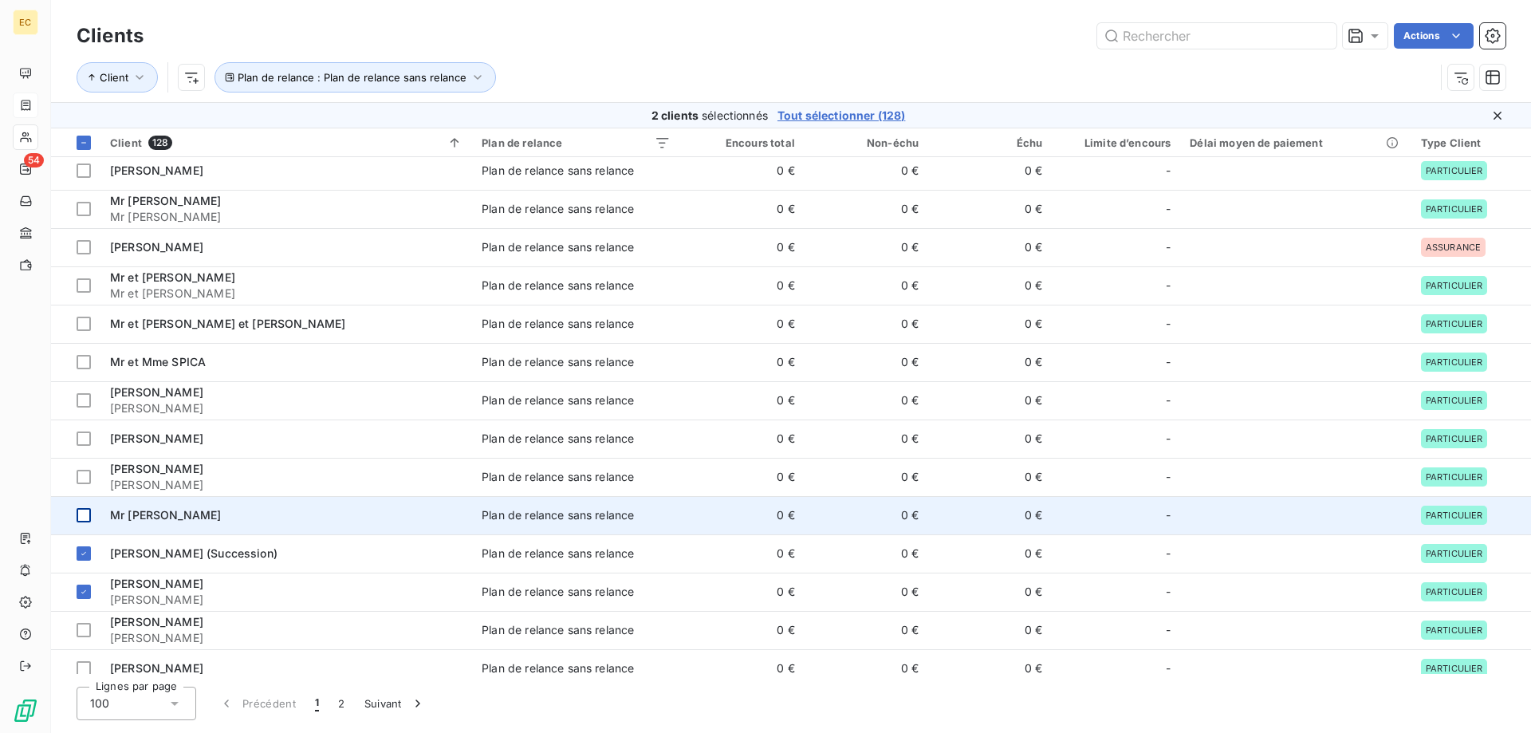
click at [84, 517] on div at bounding box center [84, 515] width 14 height 14
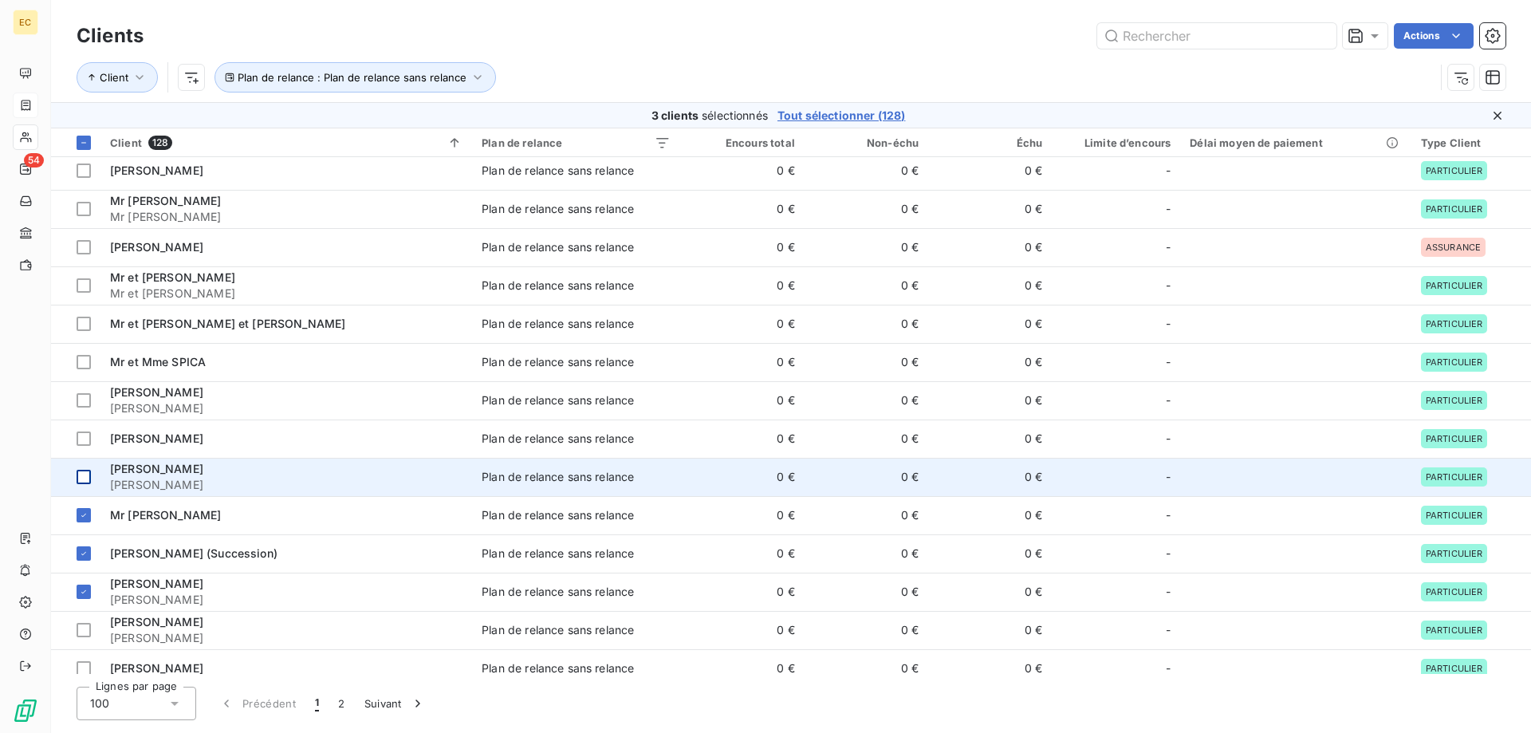
click at [84, 477] on div at bounding box center [84, 477] width 14 height 14
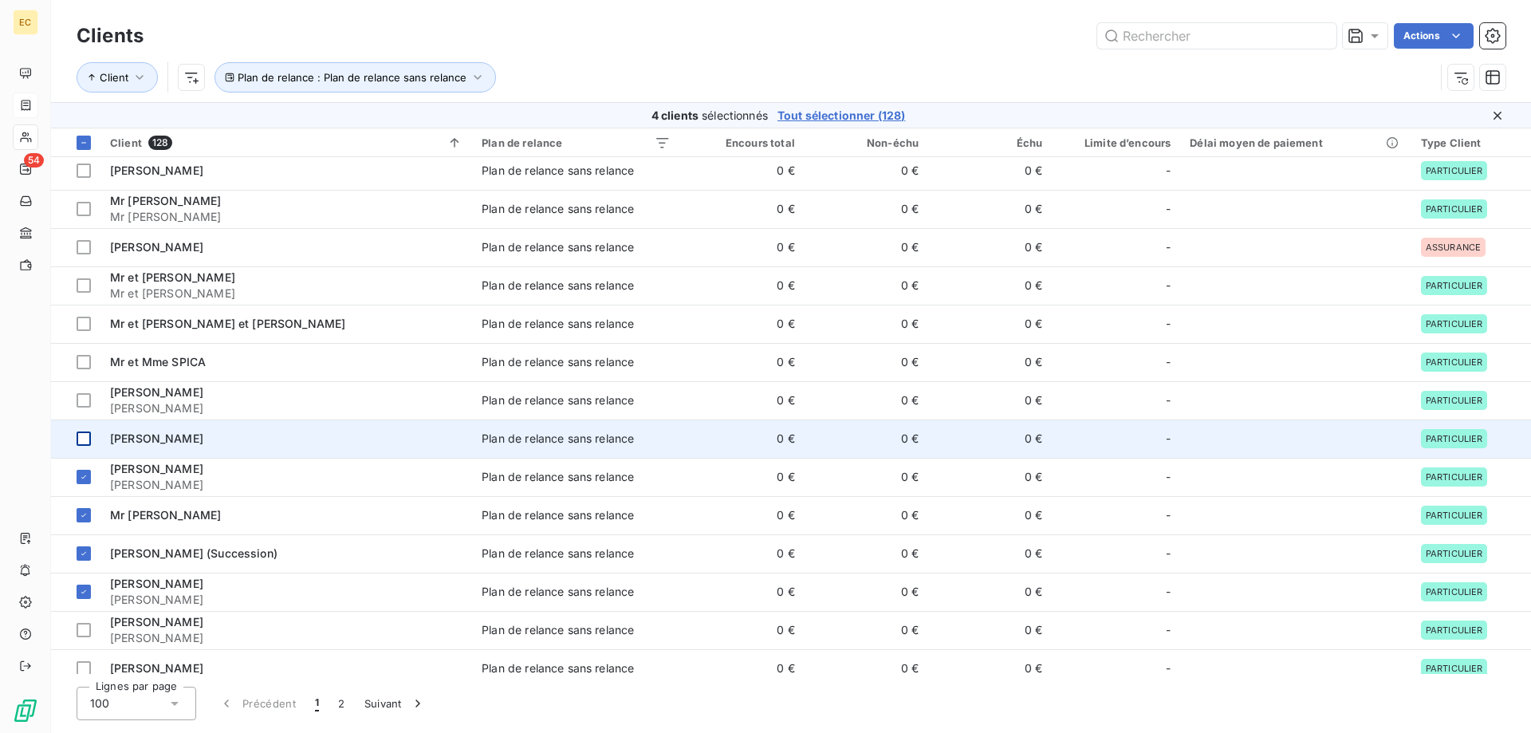
click at [83, 439] on div at bounding box center [84, 439] width 14 height 14
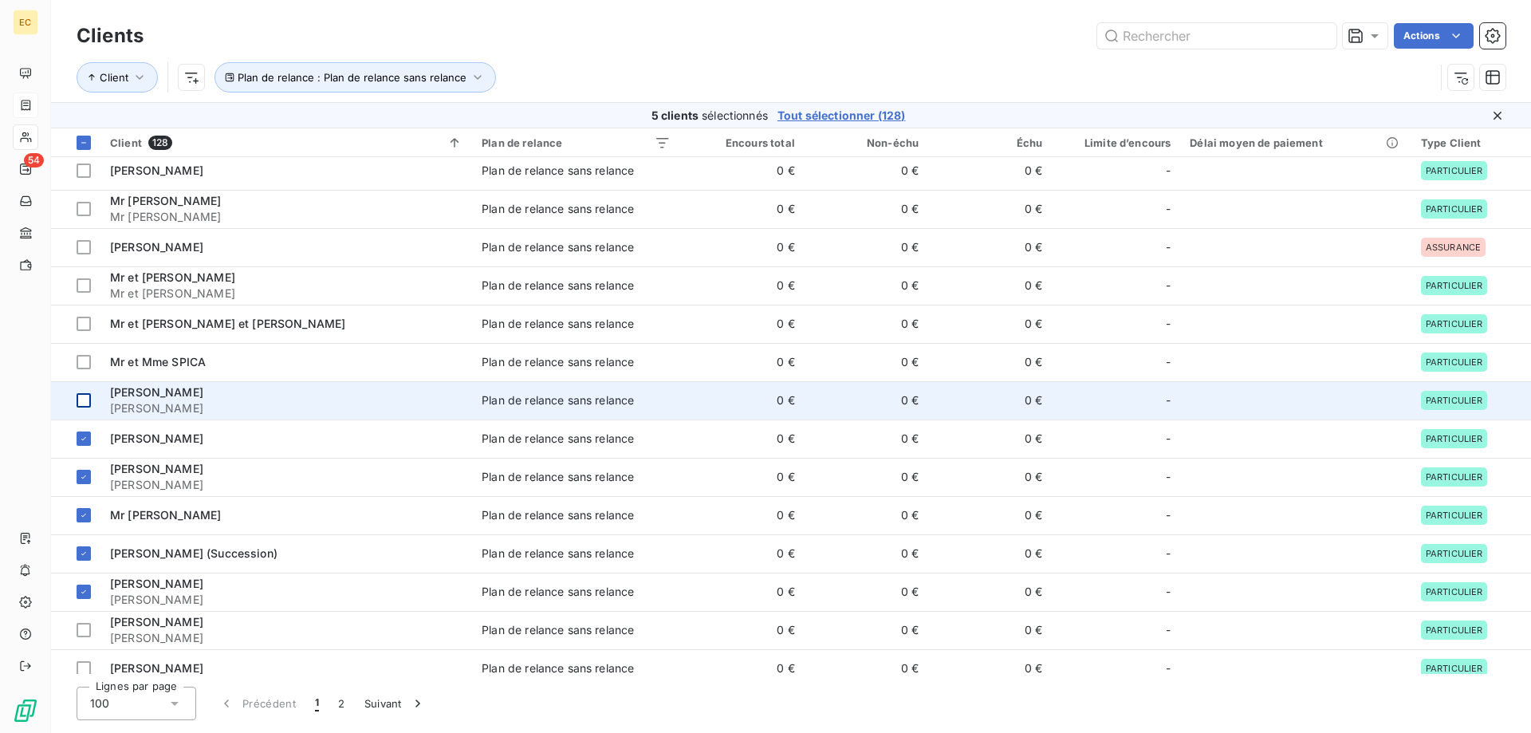
click at [85, 401] on div at bounding box center [84, 400] width 14 height 14
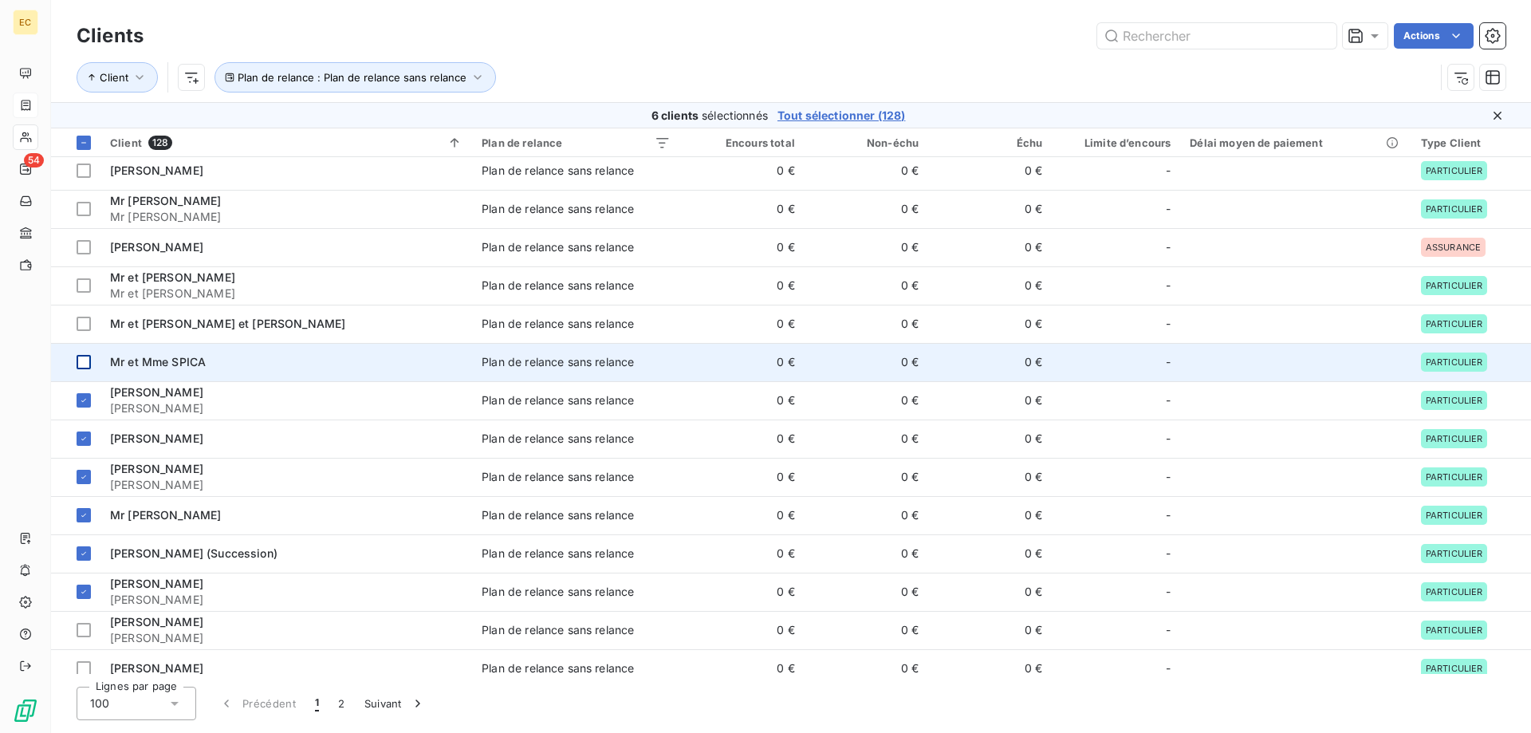
click at [85, 364] on div at bounding box center [84, 362] width 14 height 14
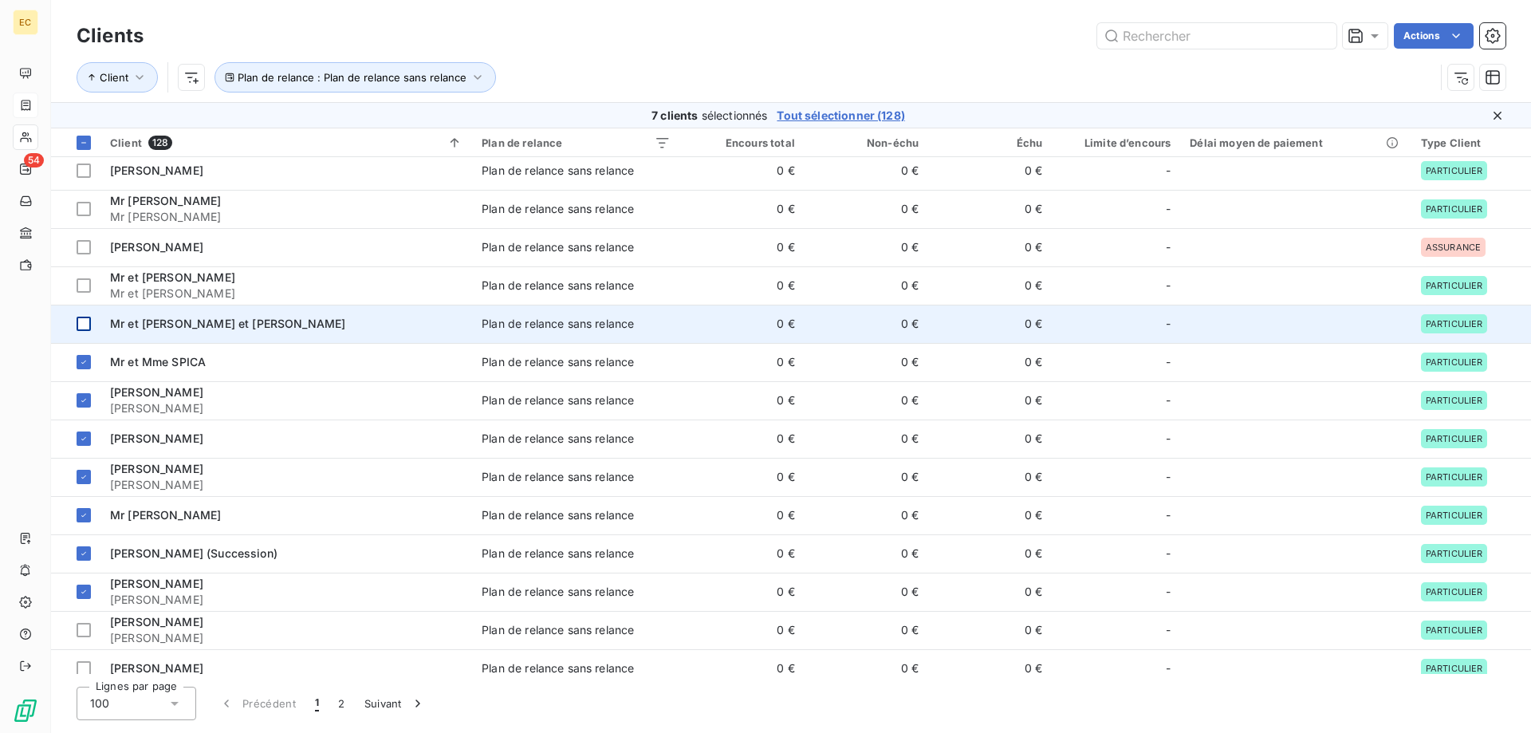
click at [85, 325] on div at bounding box center [84, 324] width 14 height 14
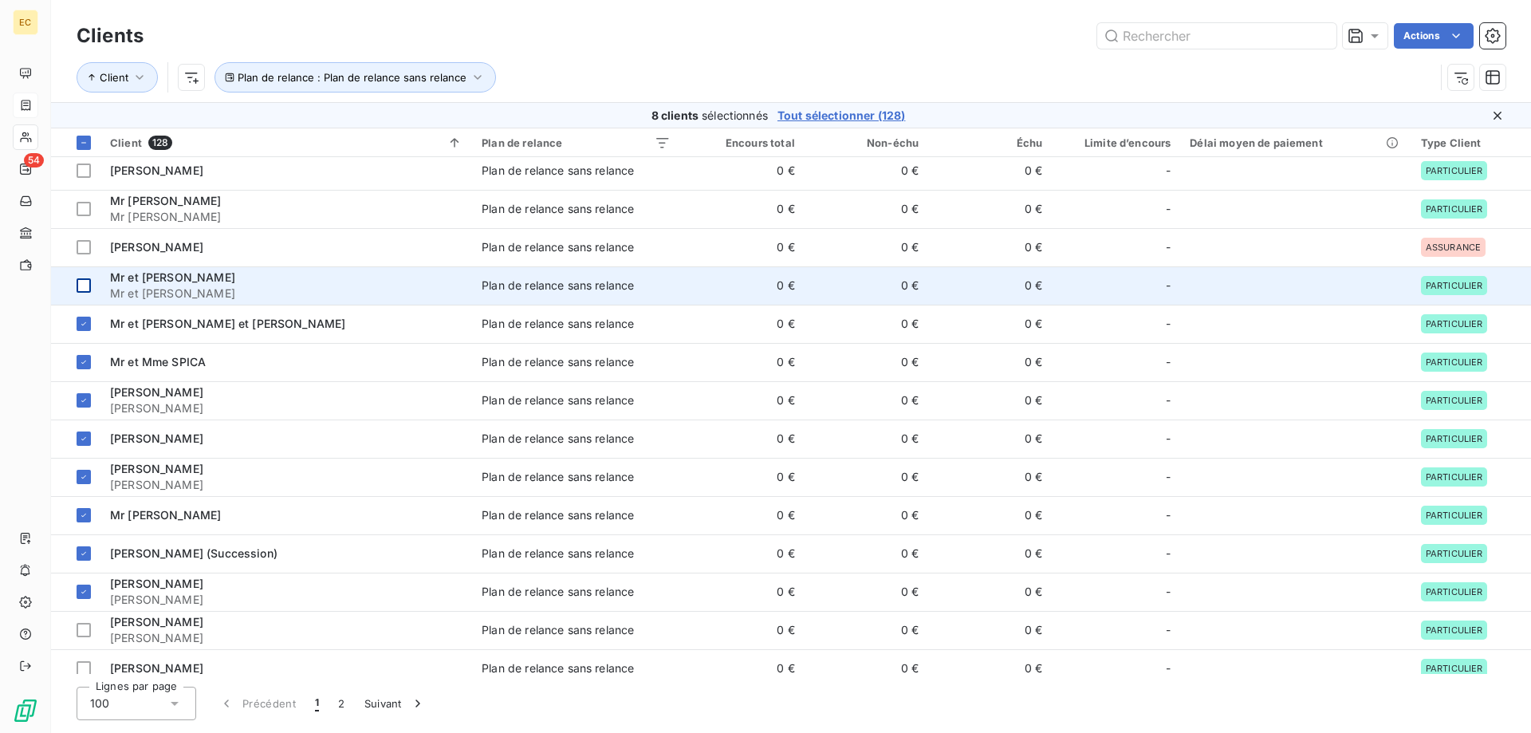
click at [84, 290] on div at bounding box center [84, 285] width 14 height 14
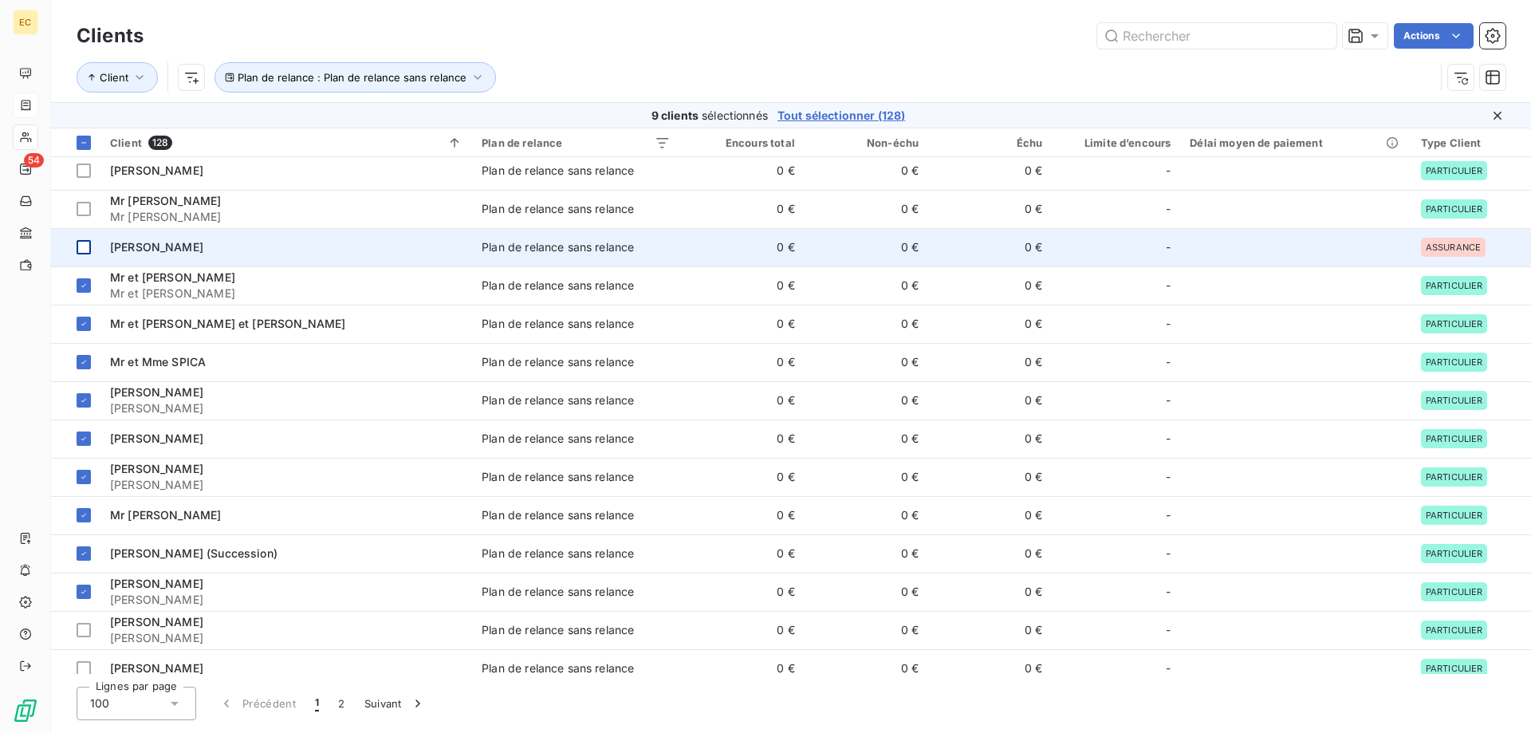
click at [85, 249] on div at bounding box center [84, 247] width 14 height 14
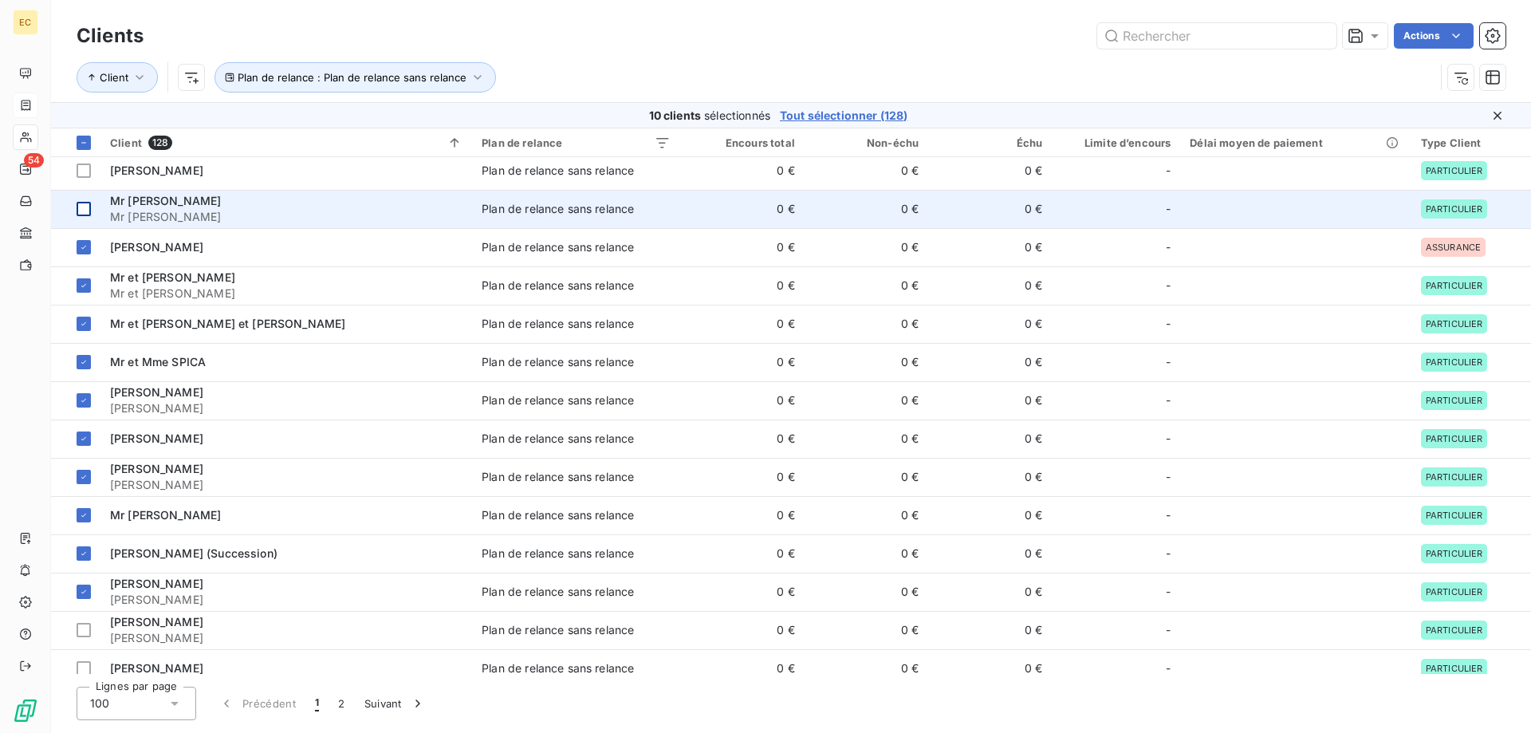
click at [85, 211] on div at bounding box center [84, 209] width 14 height 14
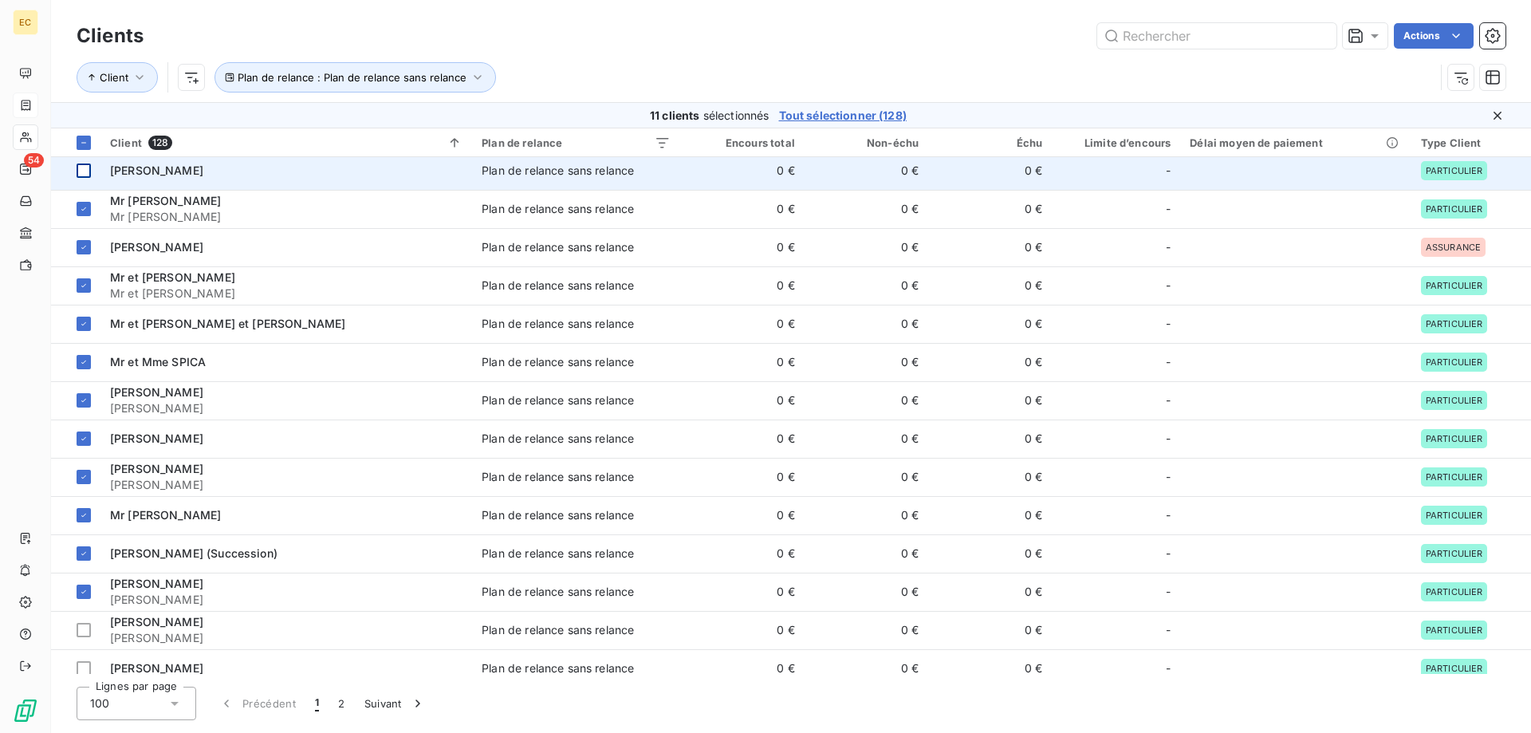
click at [85, 171] on div at bounding box center [84, 171] width 14 height 14
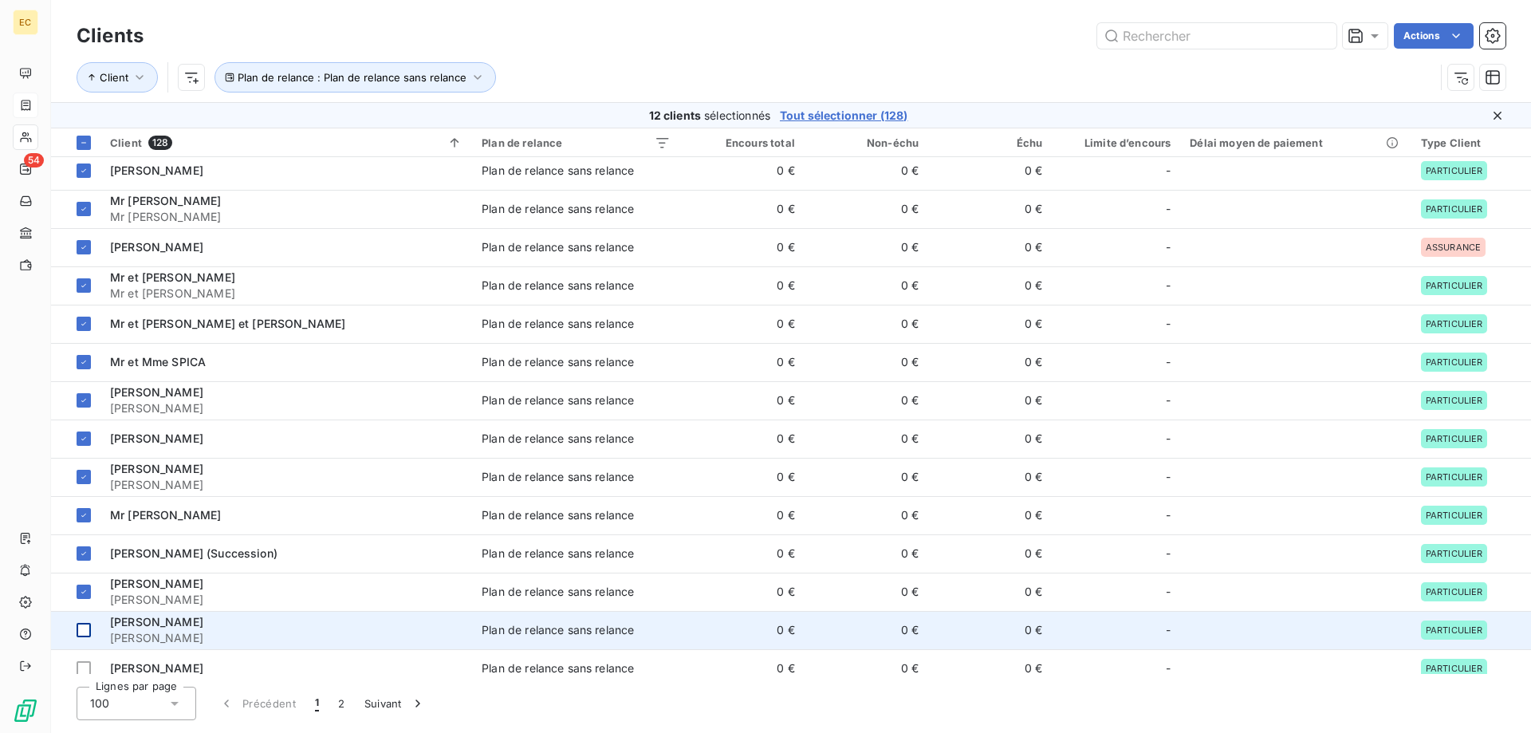
click at [85, 628] on div at bounding box center [84, 630] width 14 height 14
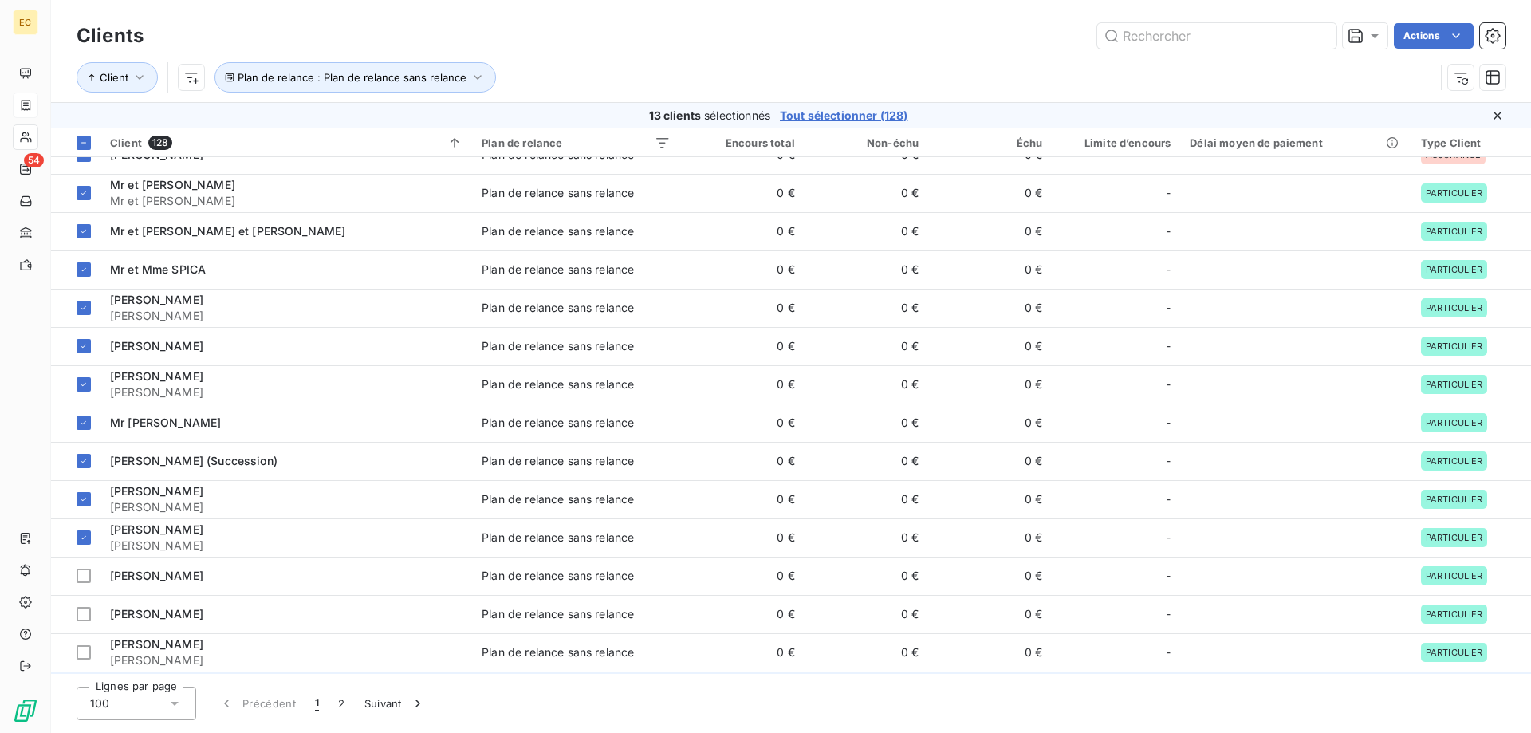
scroll to position [1551, 0]
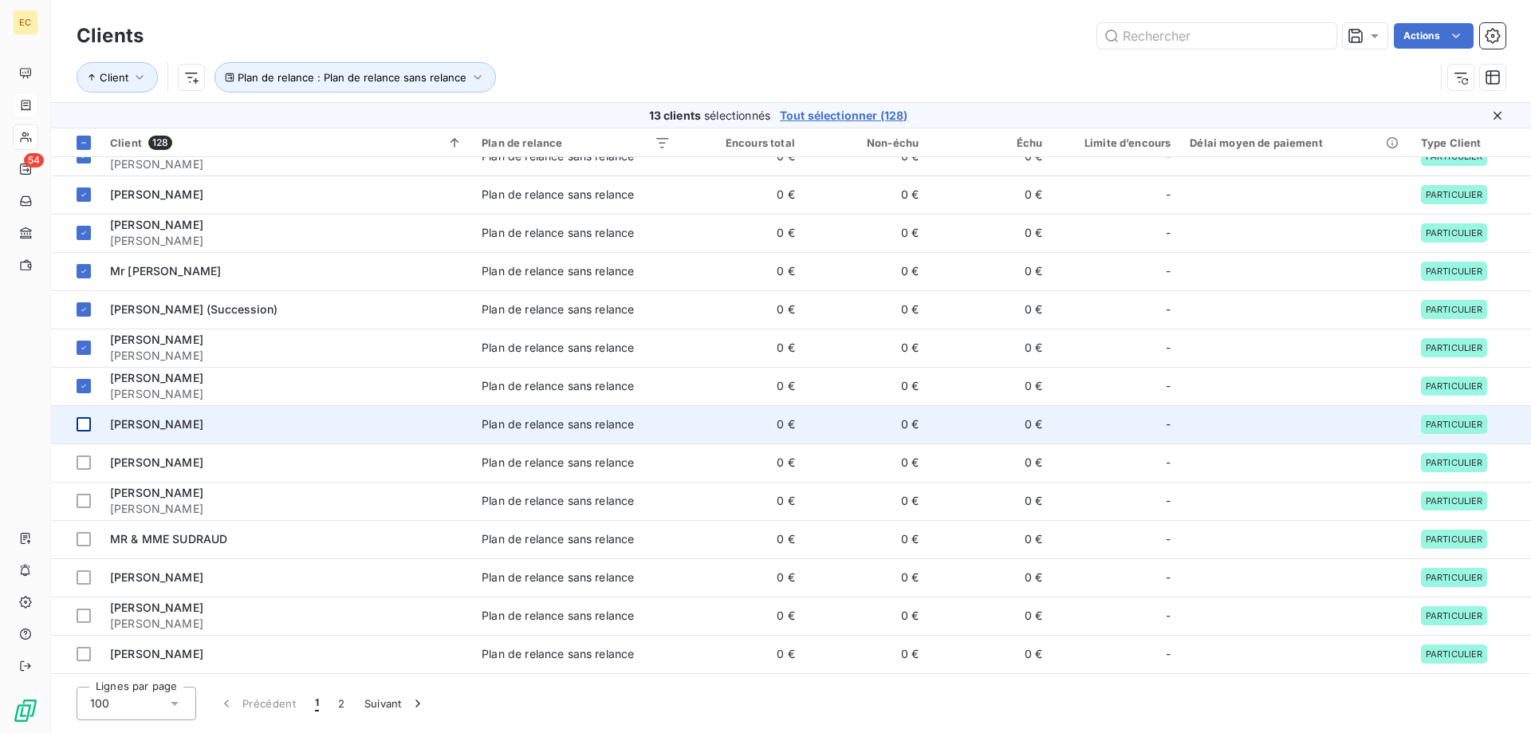
click at [86, 420] on div at bounding box center [84, 424] width 14 height 14
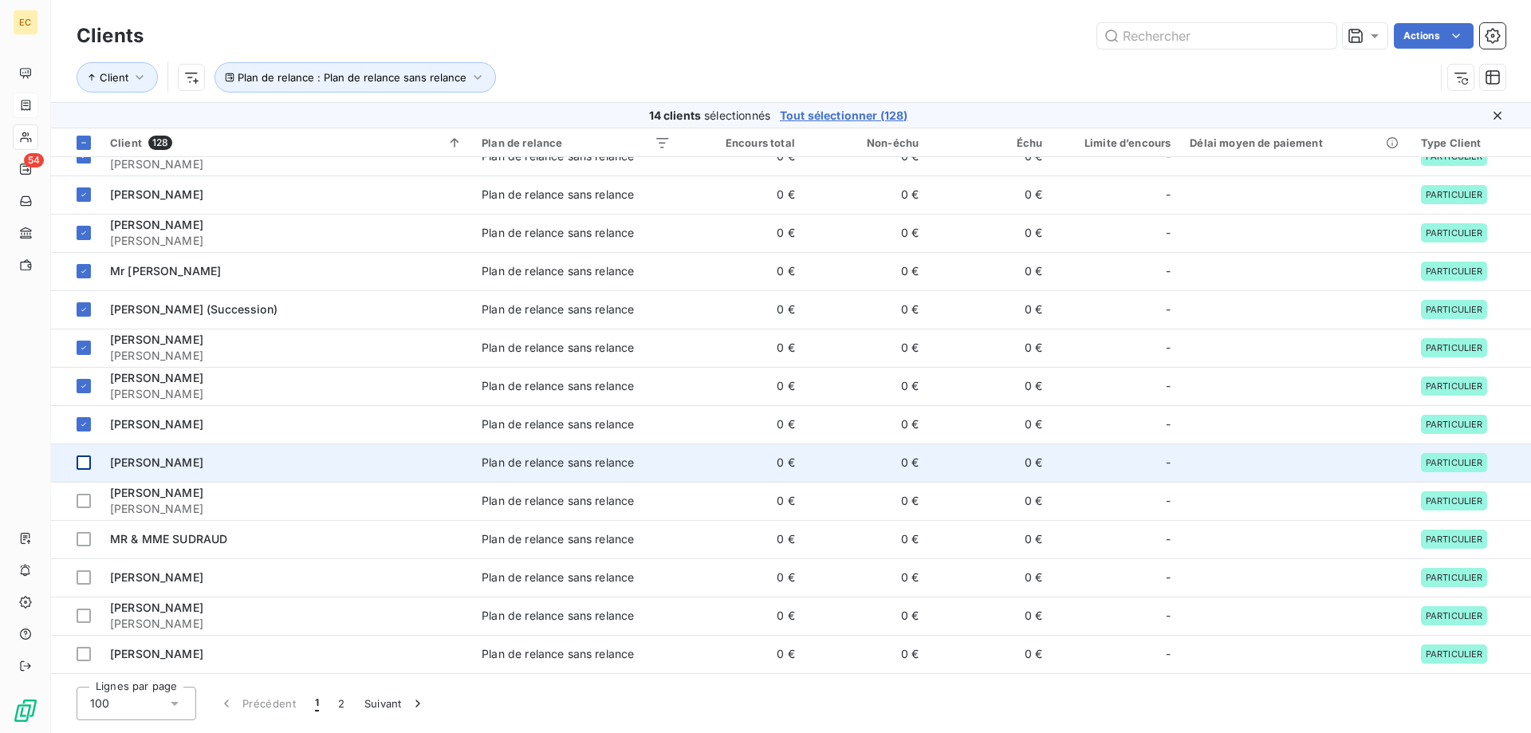
click at [86, 459] on div at bounding box center [84, 462] width 14 height 14
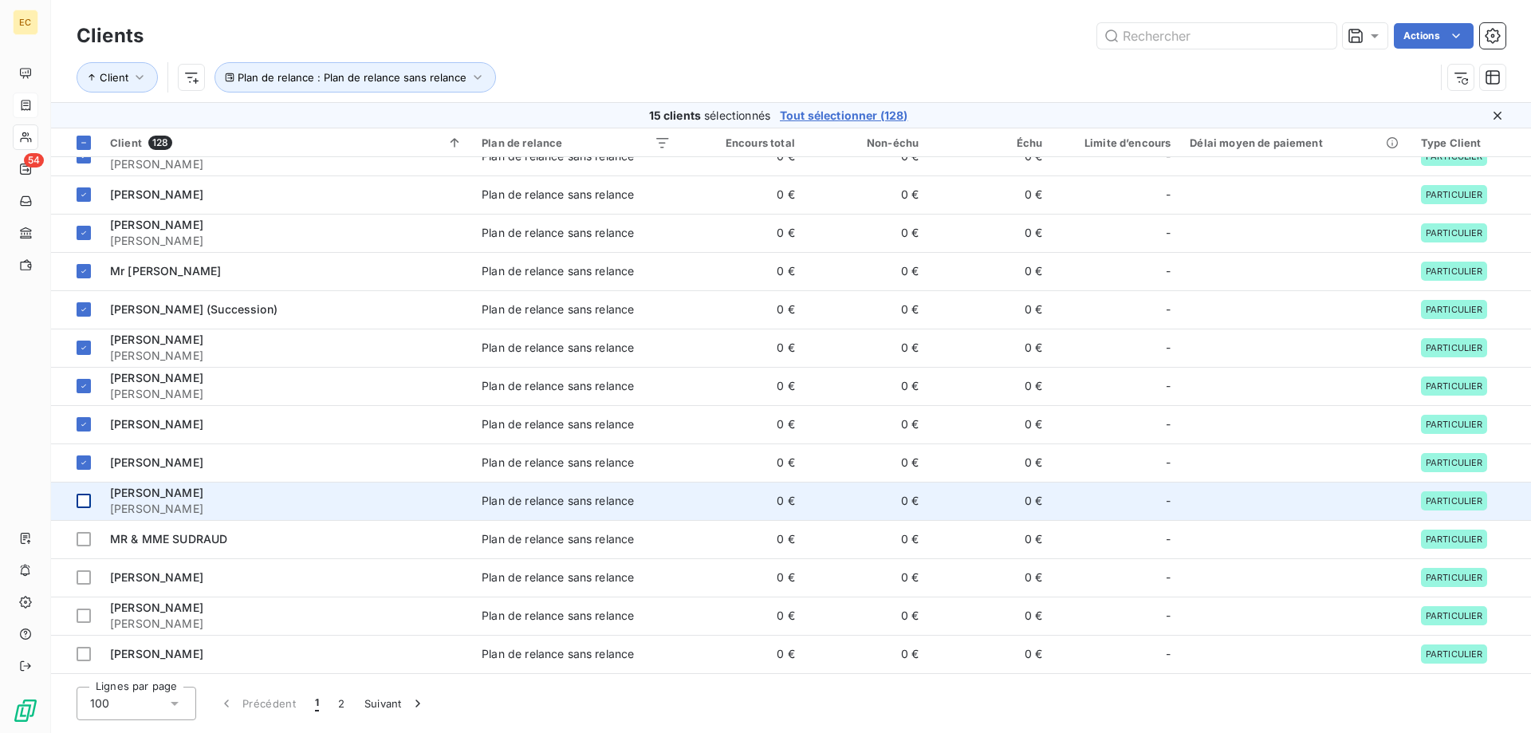
click at [82, 496] on div at bounding box center [84, 501] width 14 height 14
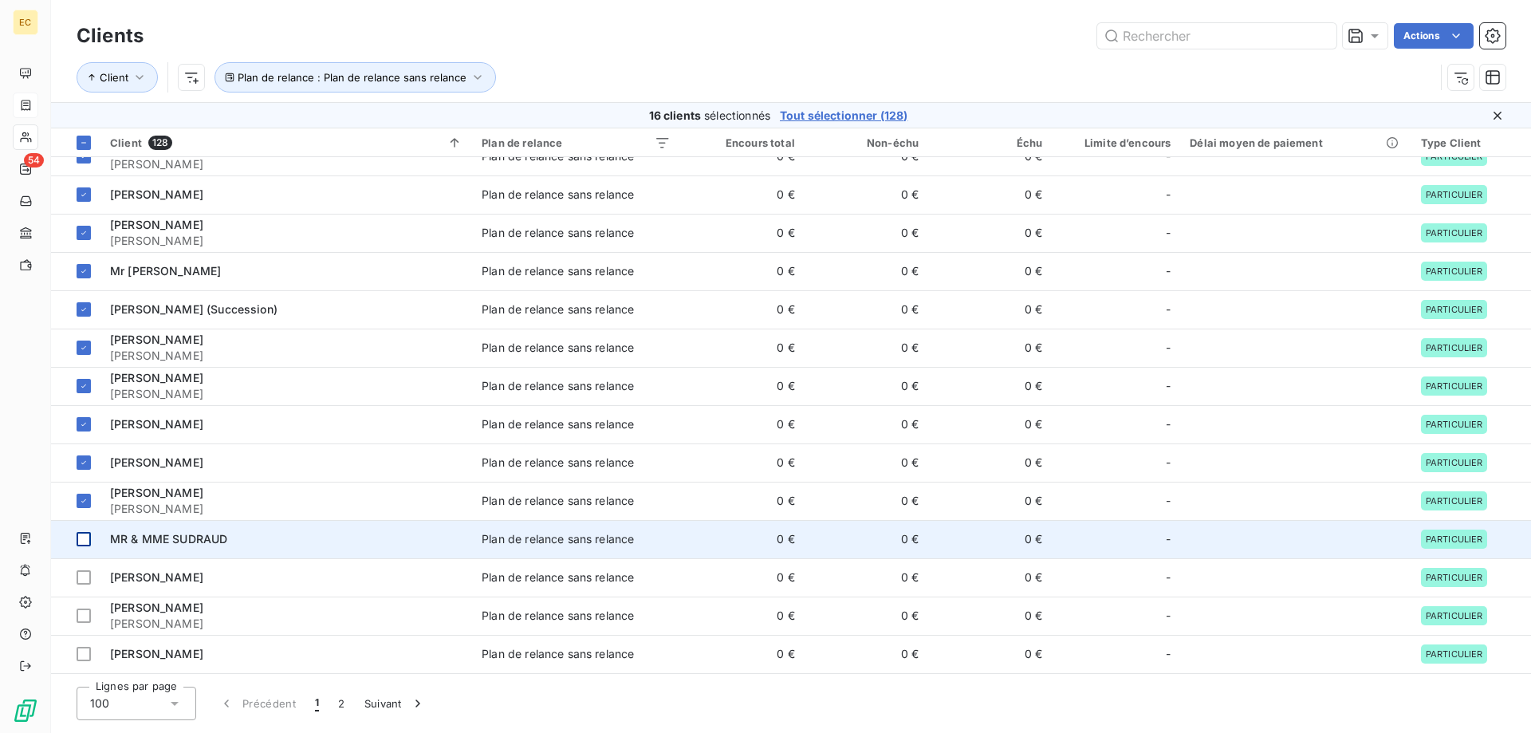
click at [83, 536] on div at bounding box center [84, 539] width 14 height 14
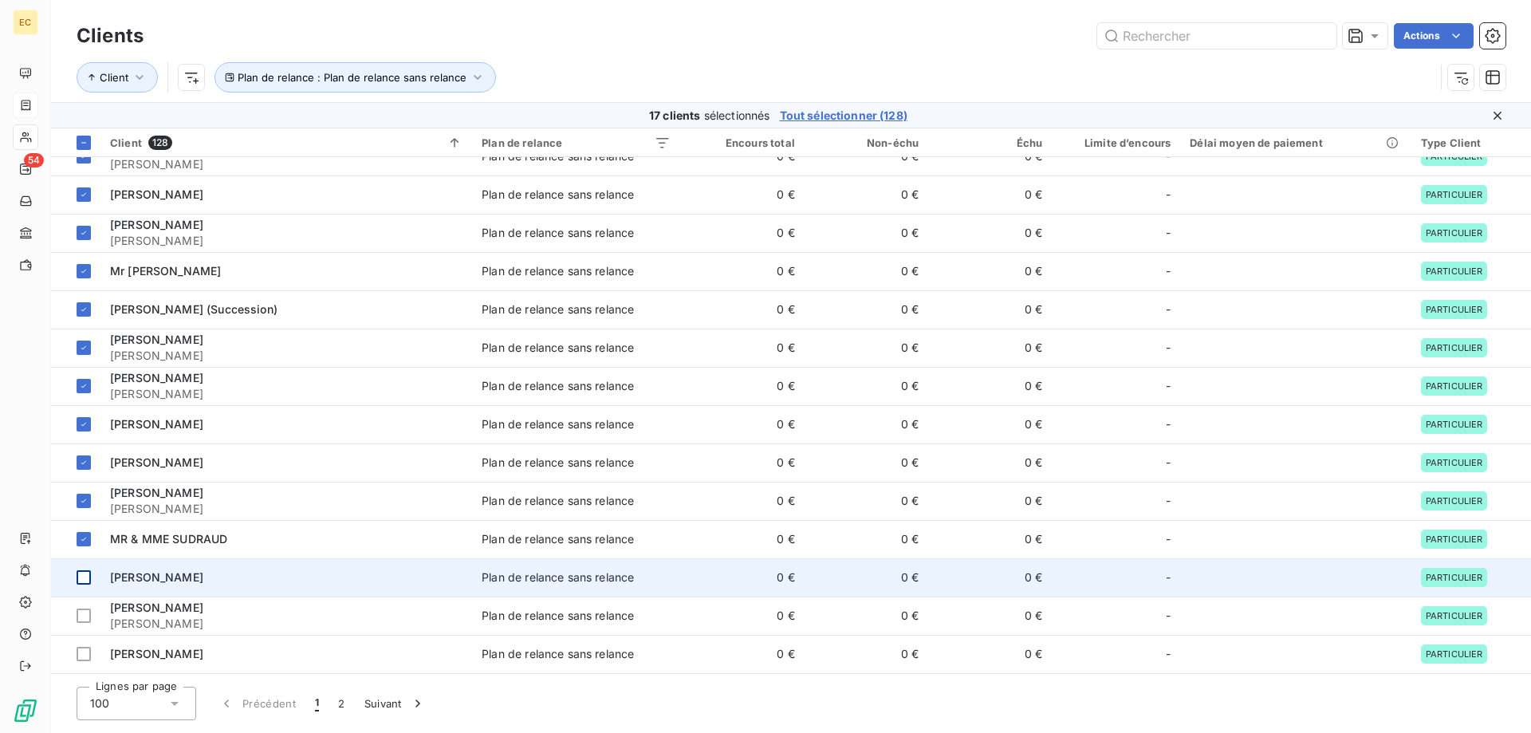
click at [86, 582] on div at bounding box center [84, 577] width 14 height 14
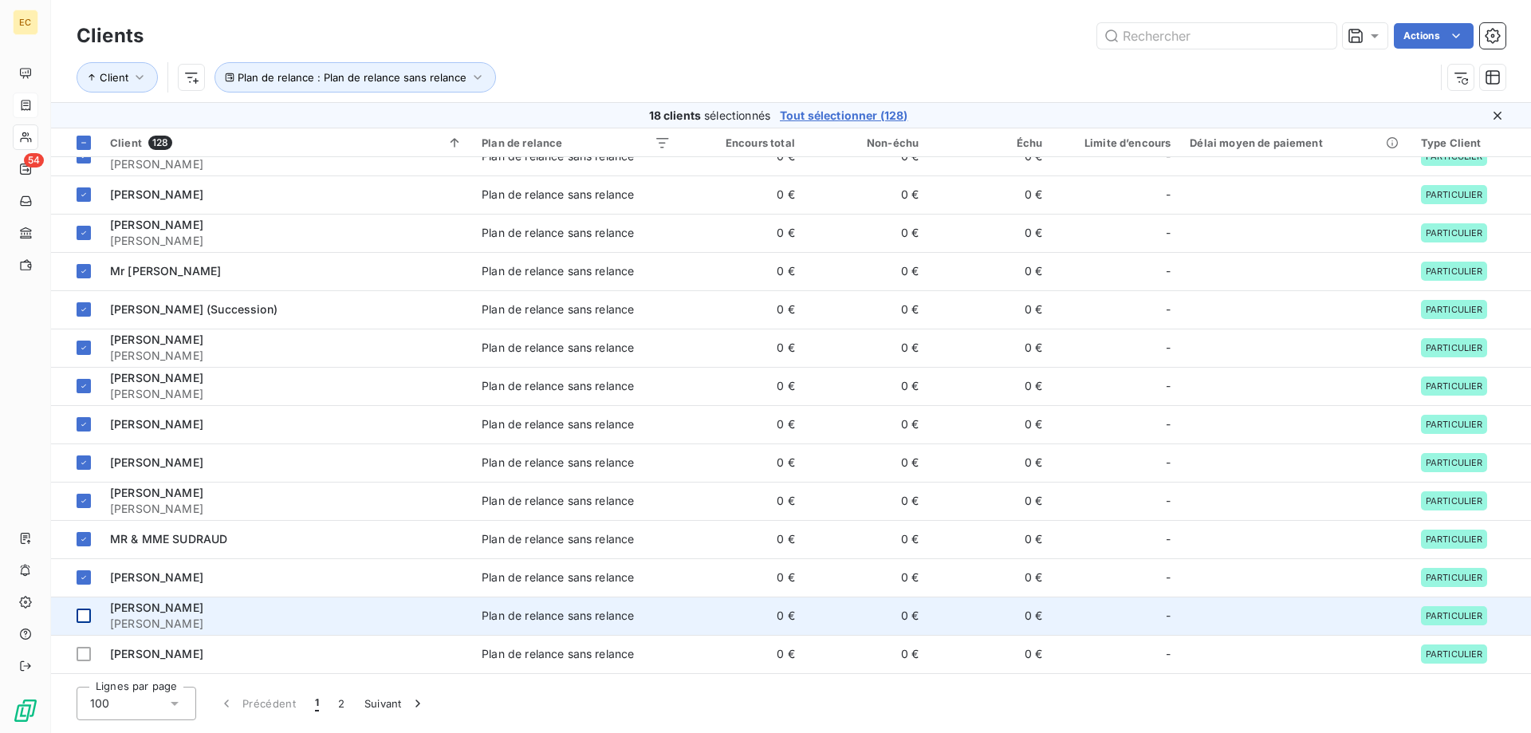
click at [81, 621] on div at bounding box center [84, 616] width 14 height 14
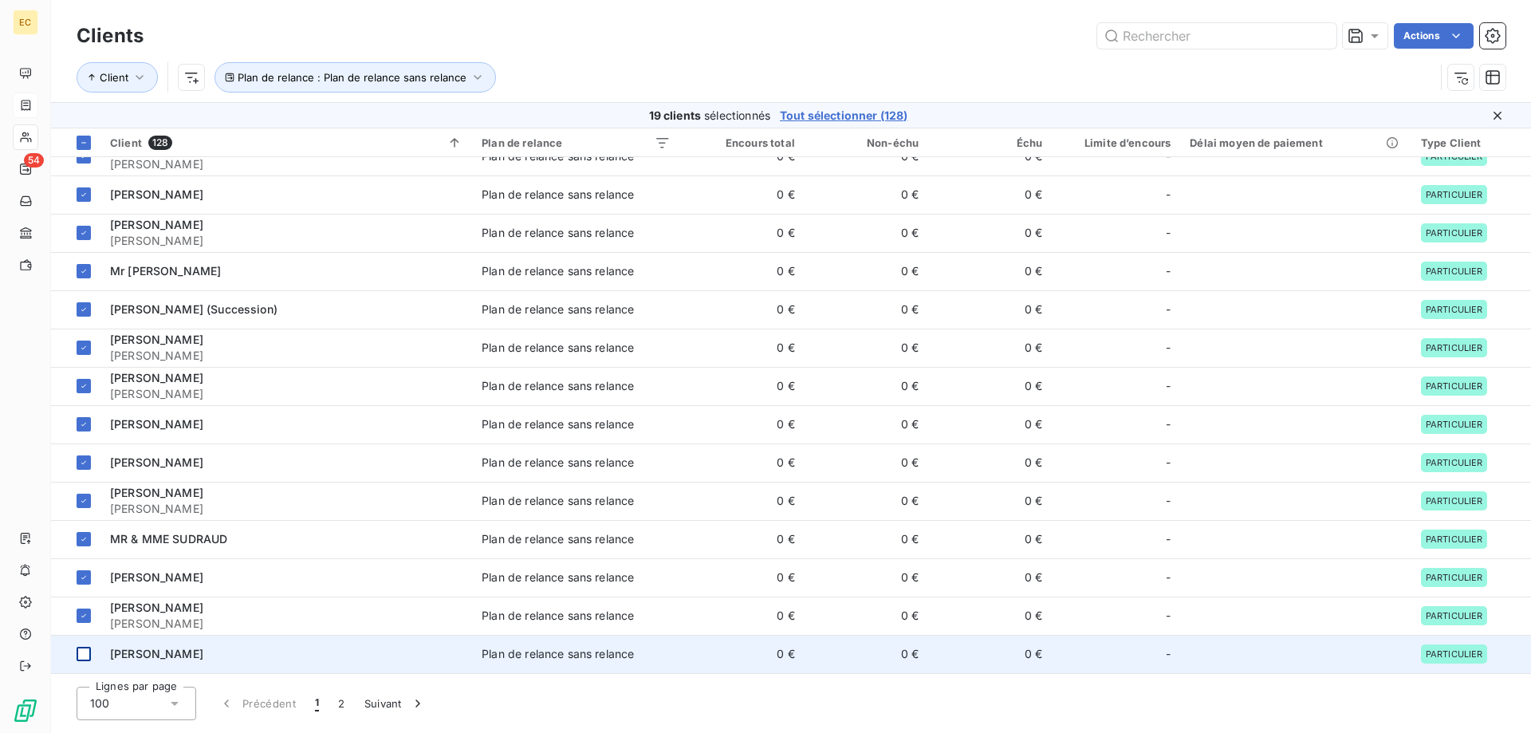
click at [81, 651] on div at bounding box center [84, 654] width 14 height 14
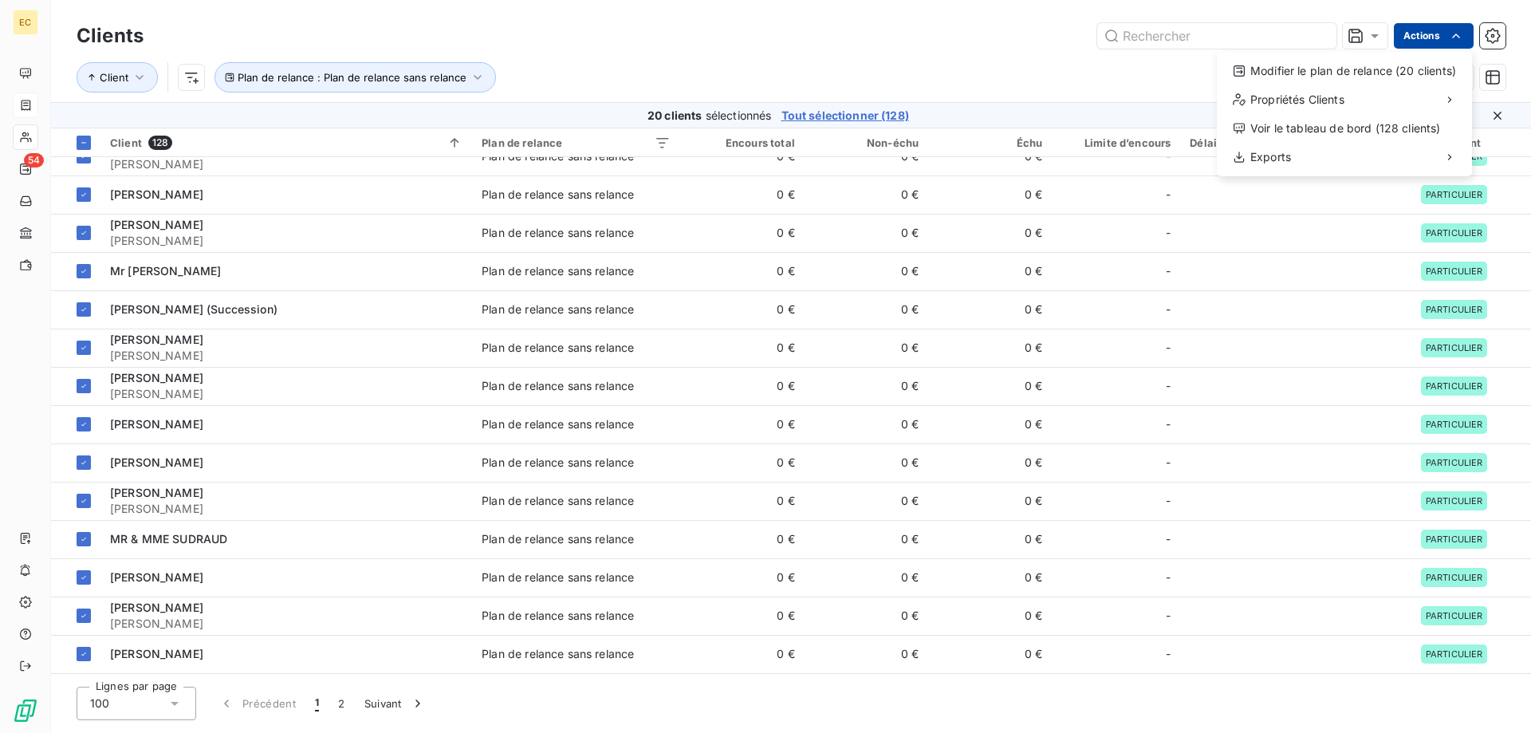
click at [1433, 34] on html "EC 54 Clients Actions Modifier le plan de relance (20 clients) Propriétés Clien…" at bounding box center [765, 366] width 1531 height 733
click at [1396, 64] on div "Modifier le plan de relance (20 clients)" at bounding box center [1345, 71] width 242 height 26
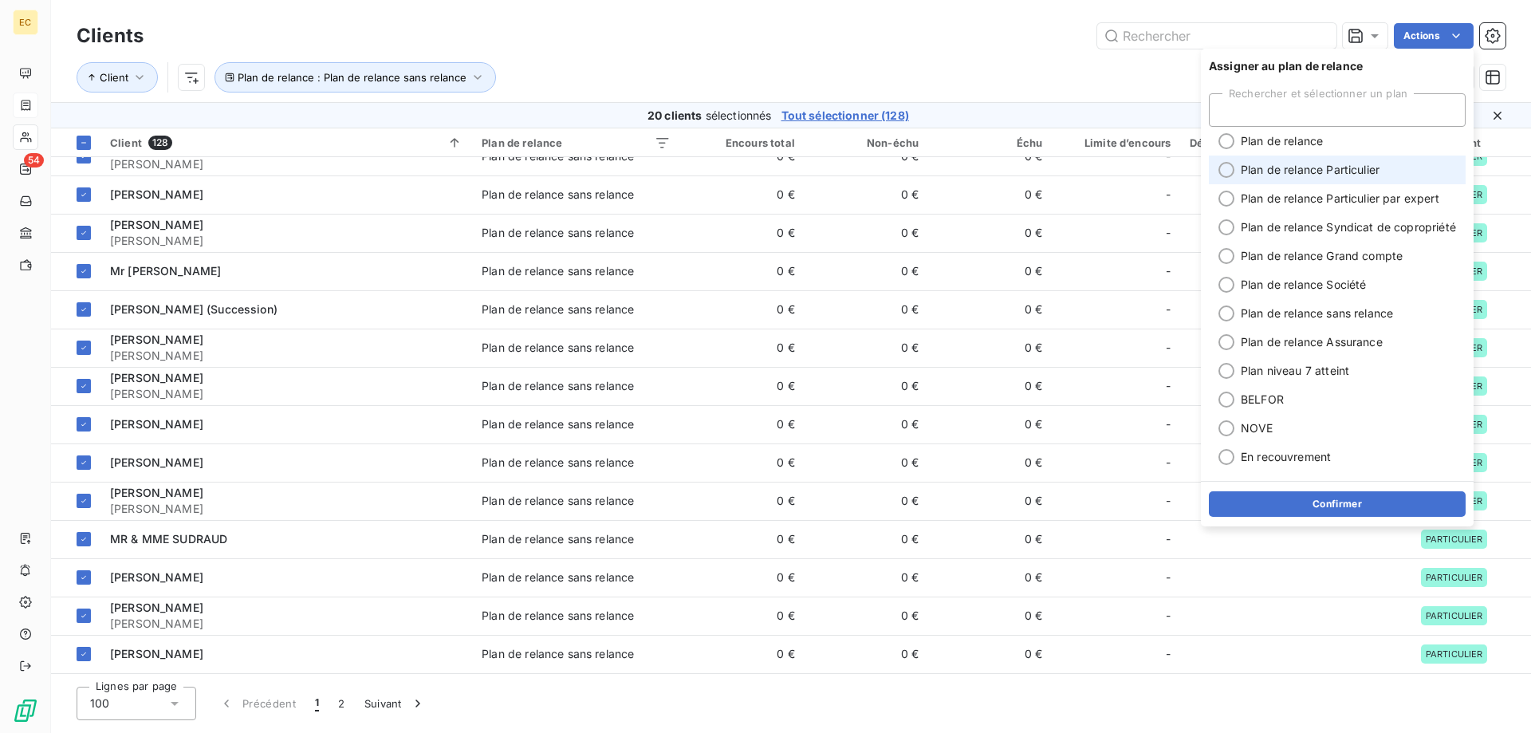
click at [1326, 175] on span "Plan de relance Particulier" at bounding box center [1310, 170] width 139 height 16
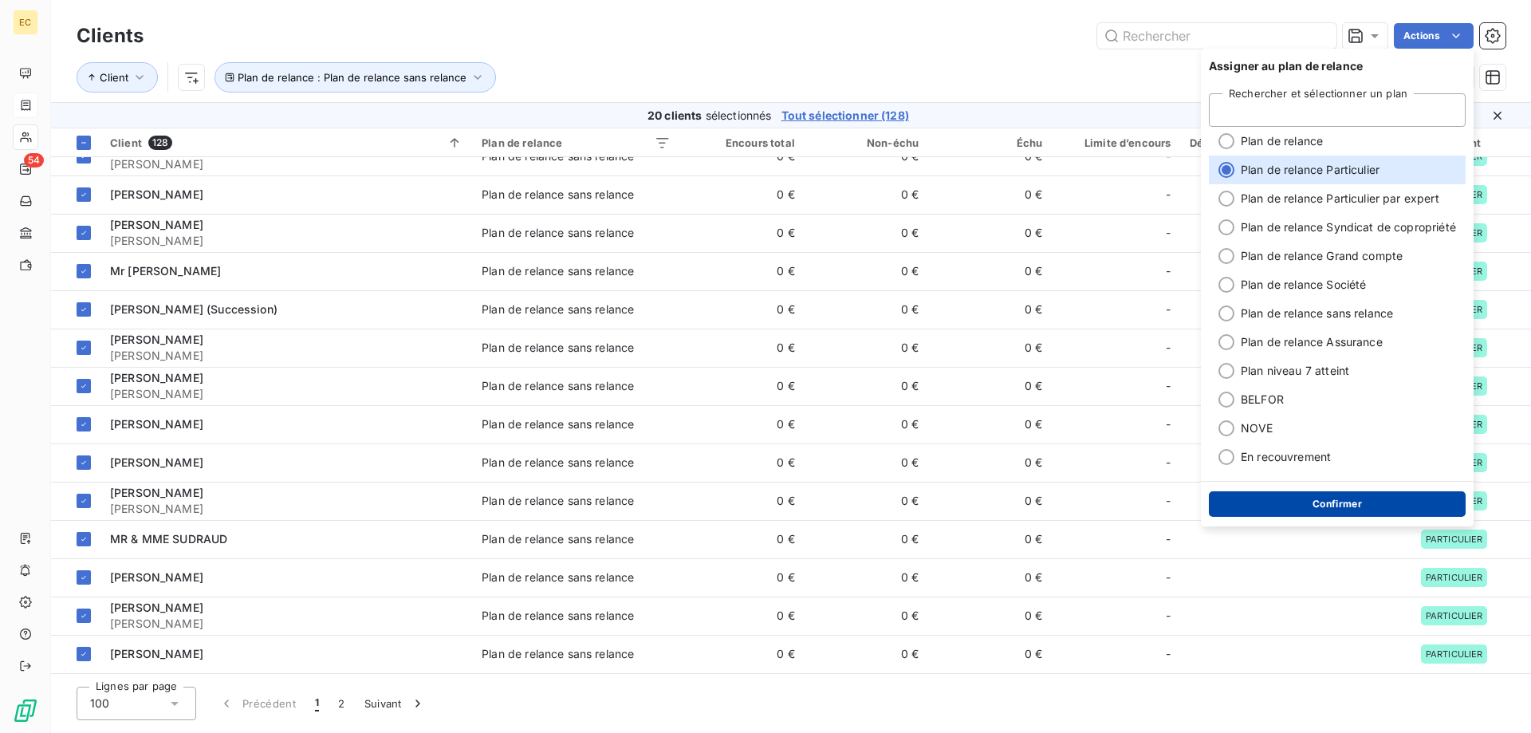
click at [1348, 511] on button "Confirmer" at bounding box center [1337, 504] width 257 height 26
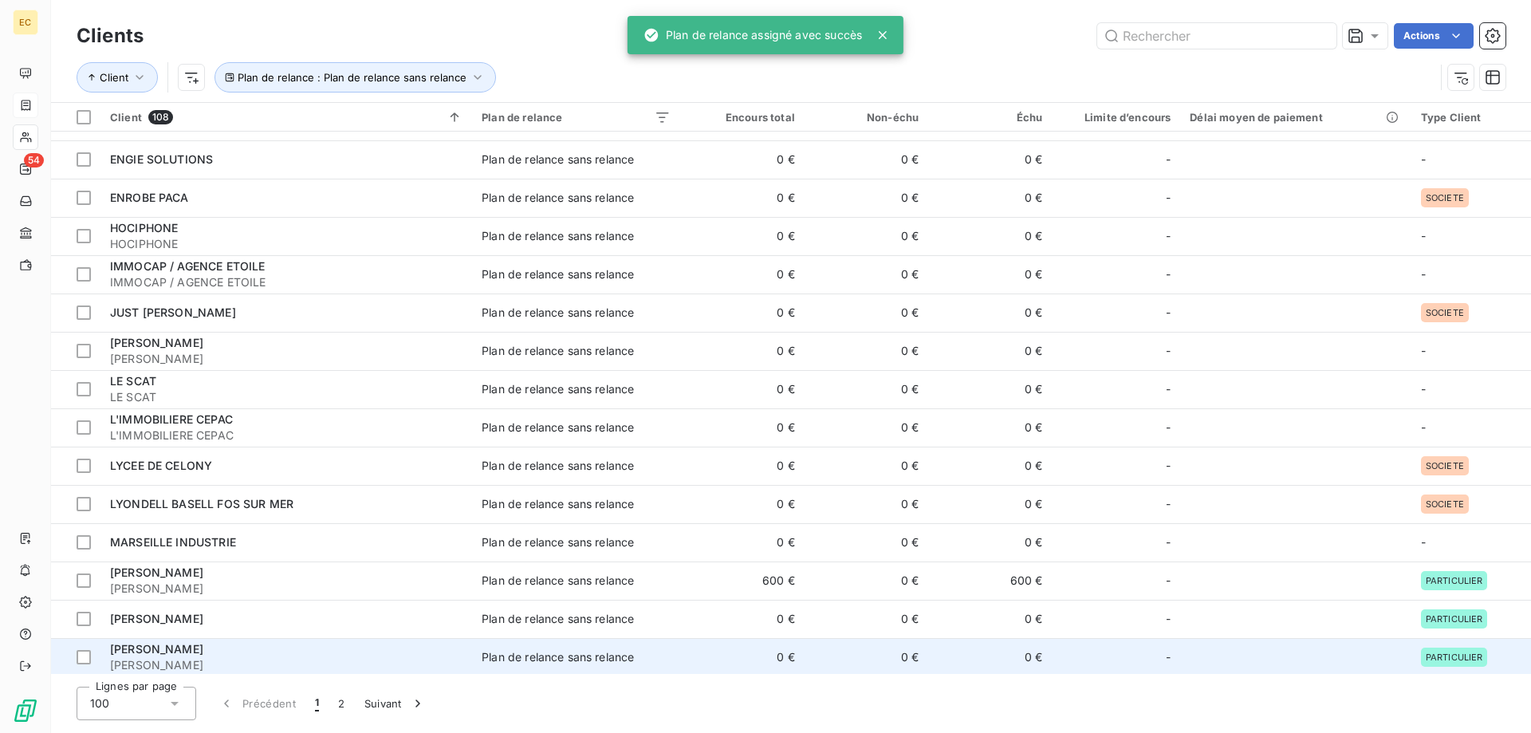
scroll to position [982, 0]
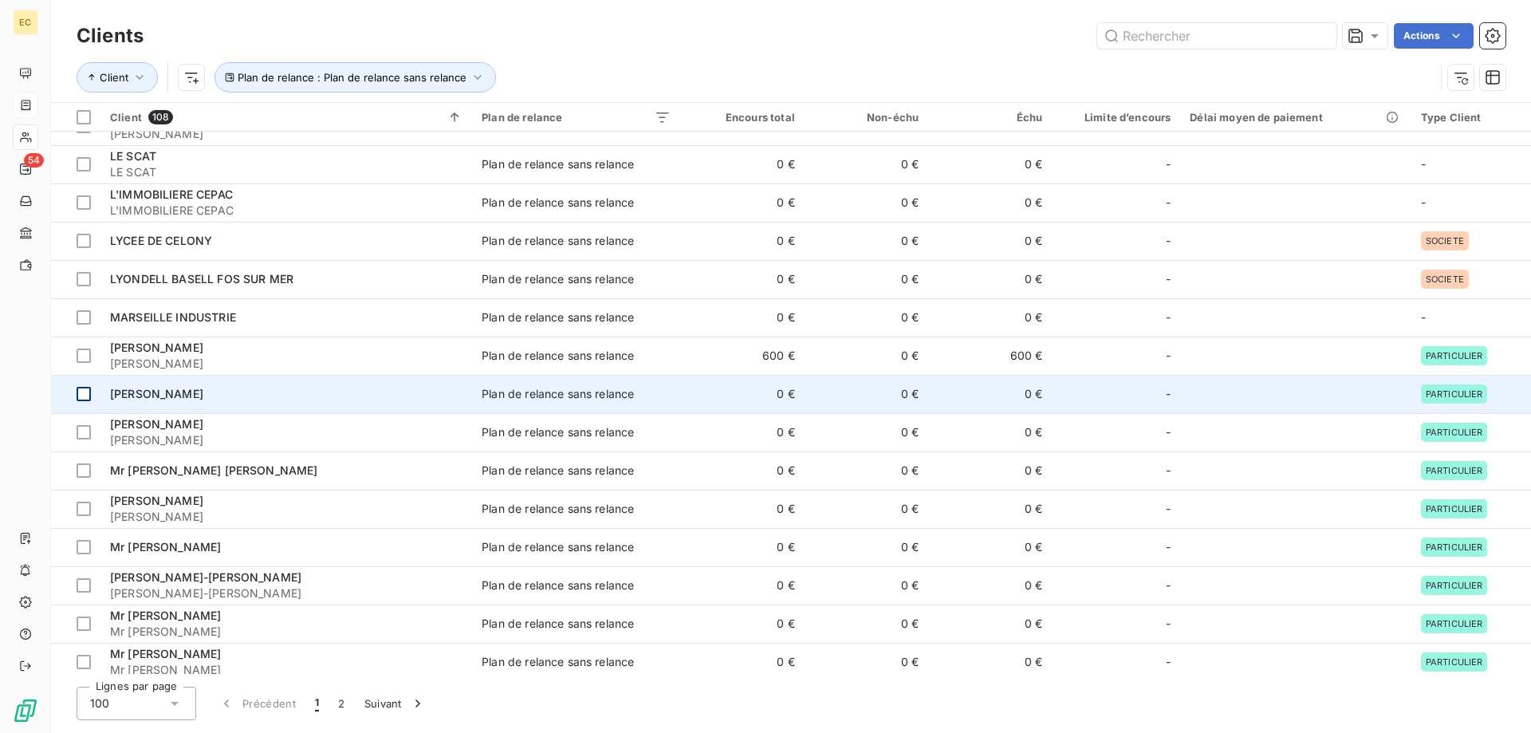
click at [85, 394] on div at bounding box center [84, 394] width 14 height 14
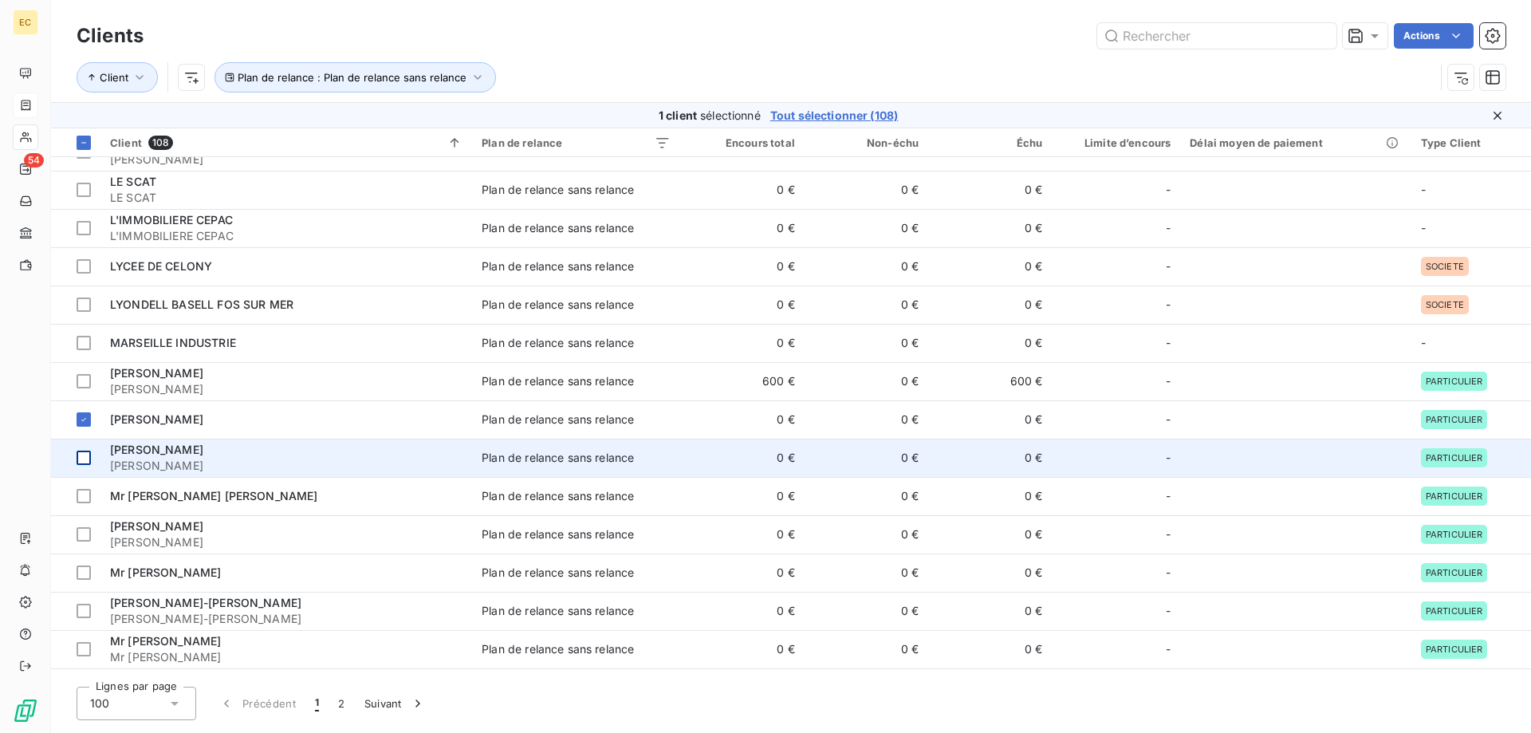
click at [81, 455] on div at bounding box center [84, 458] width 14 height 14
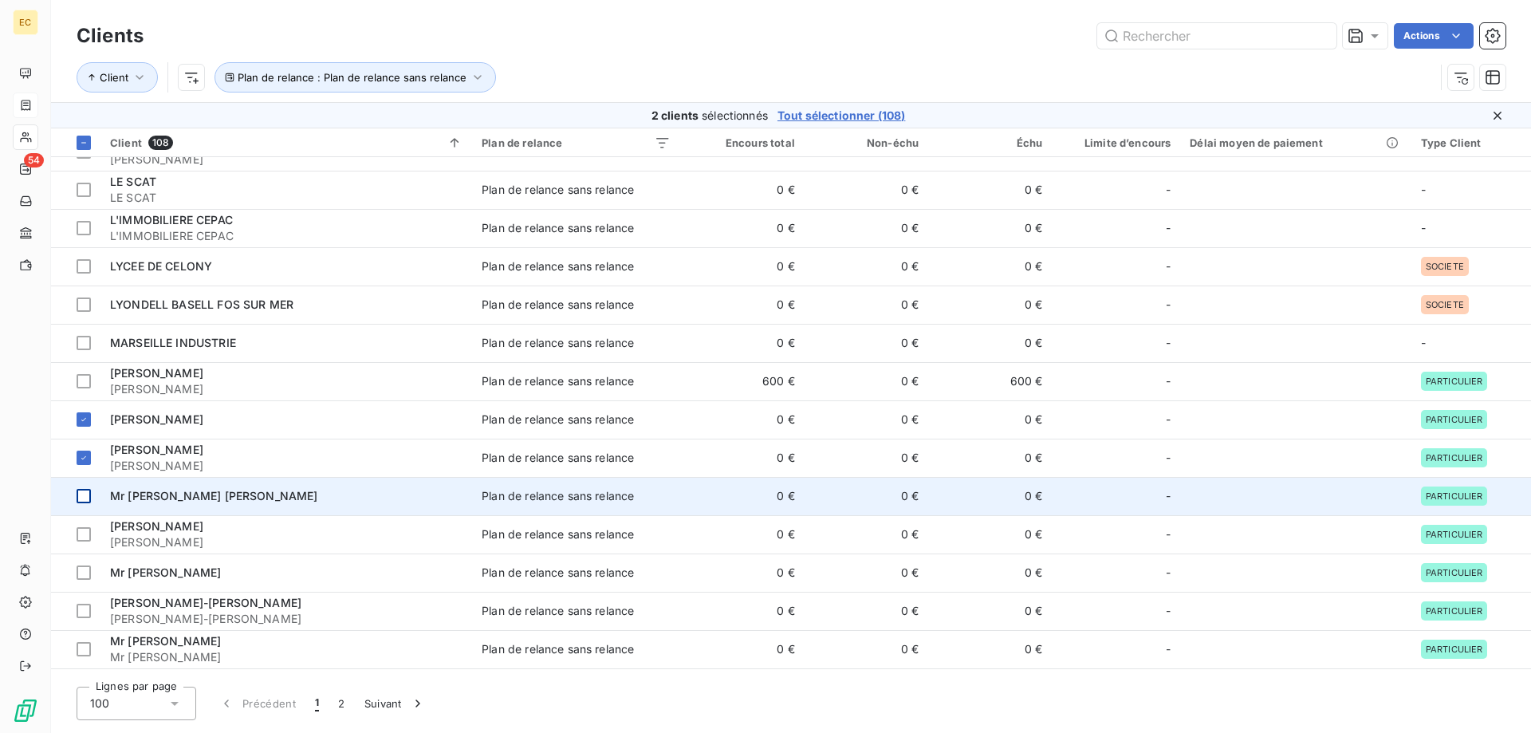
click at [85, 492] on div at bounding box center [84, 496] width 14 height 14
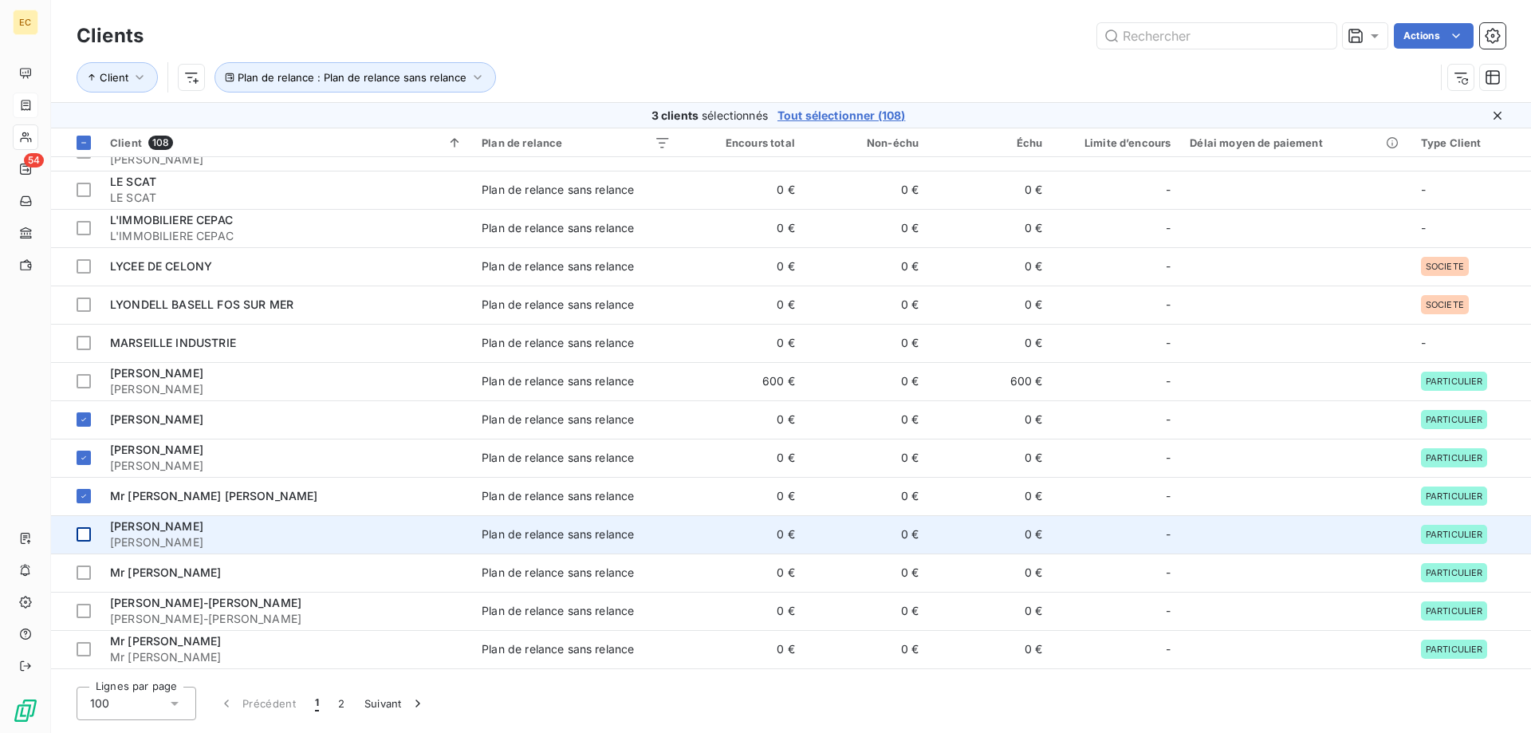
click at [83, 537] on div at bounding box center [84, 534] width 14 height 14
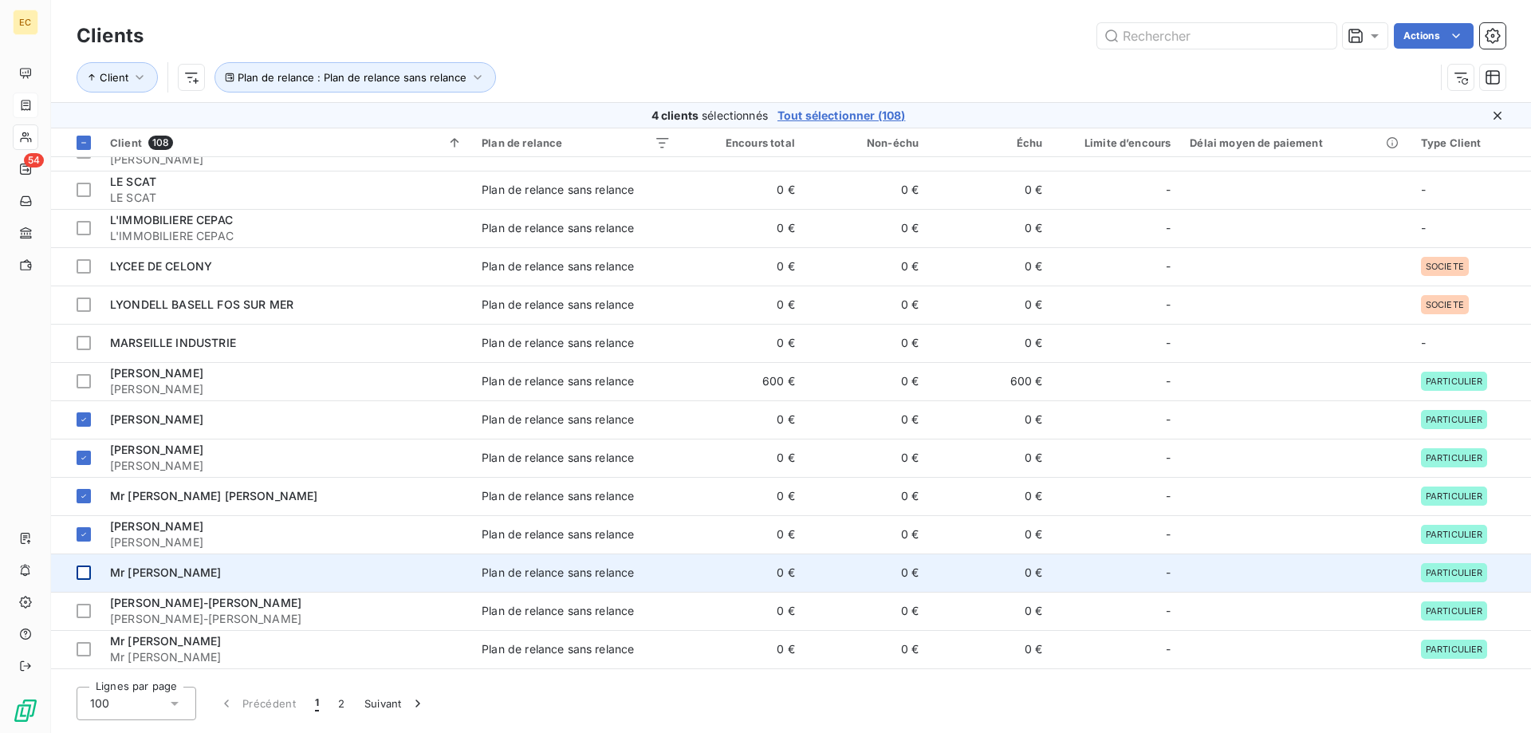
click at [83, 569] on div at bounding box center [84, 573] width 14 height 14
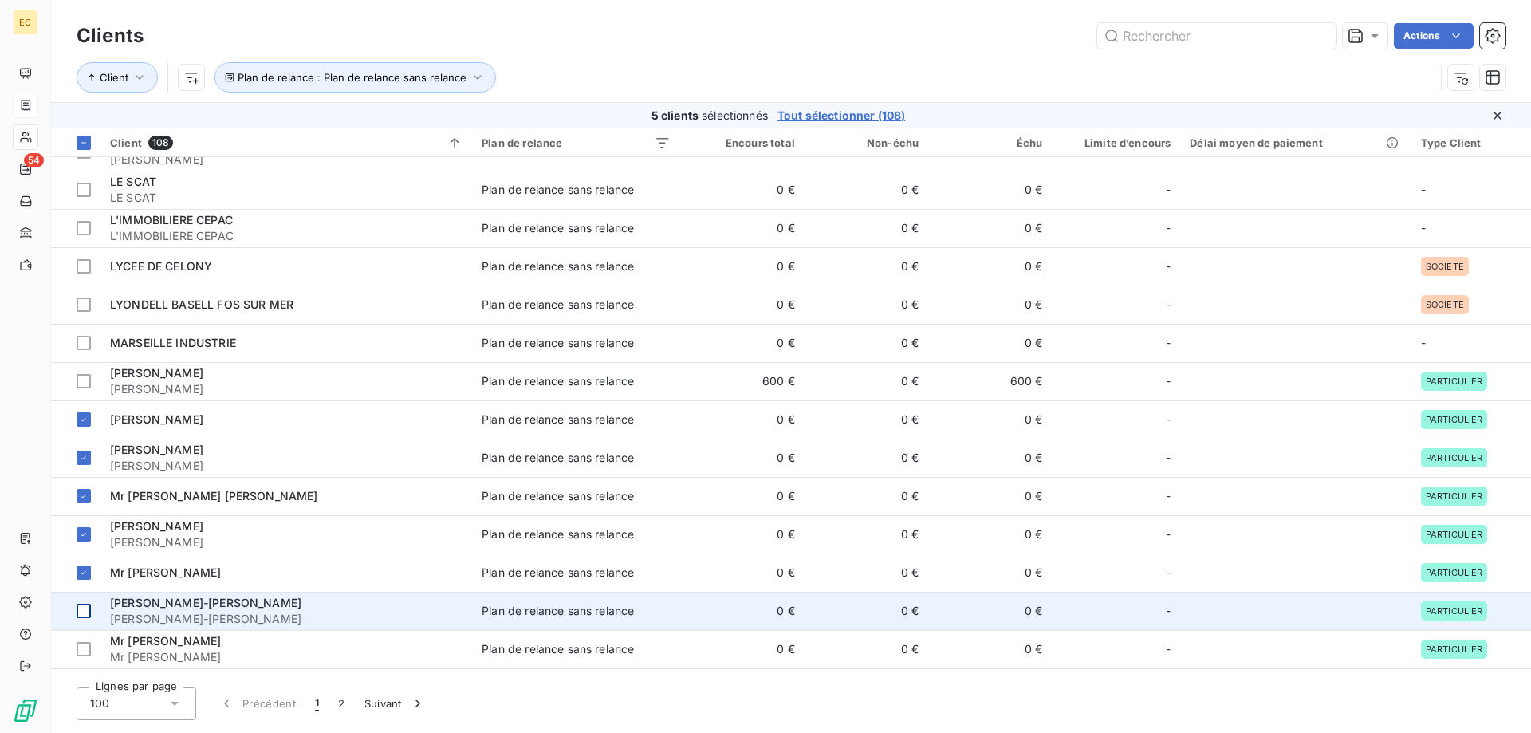
click at [83, 608] on div at bounding box center [84, 611] width 14 height 14
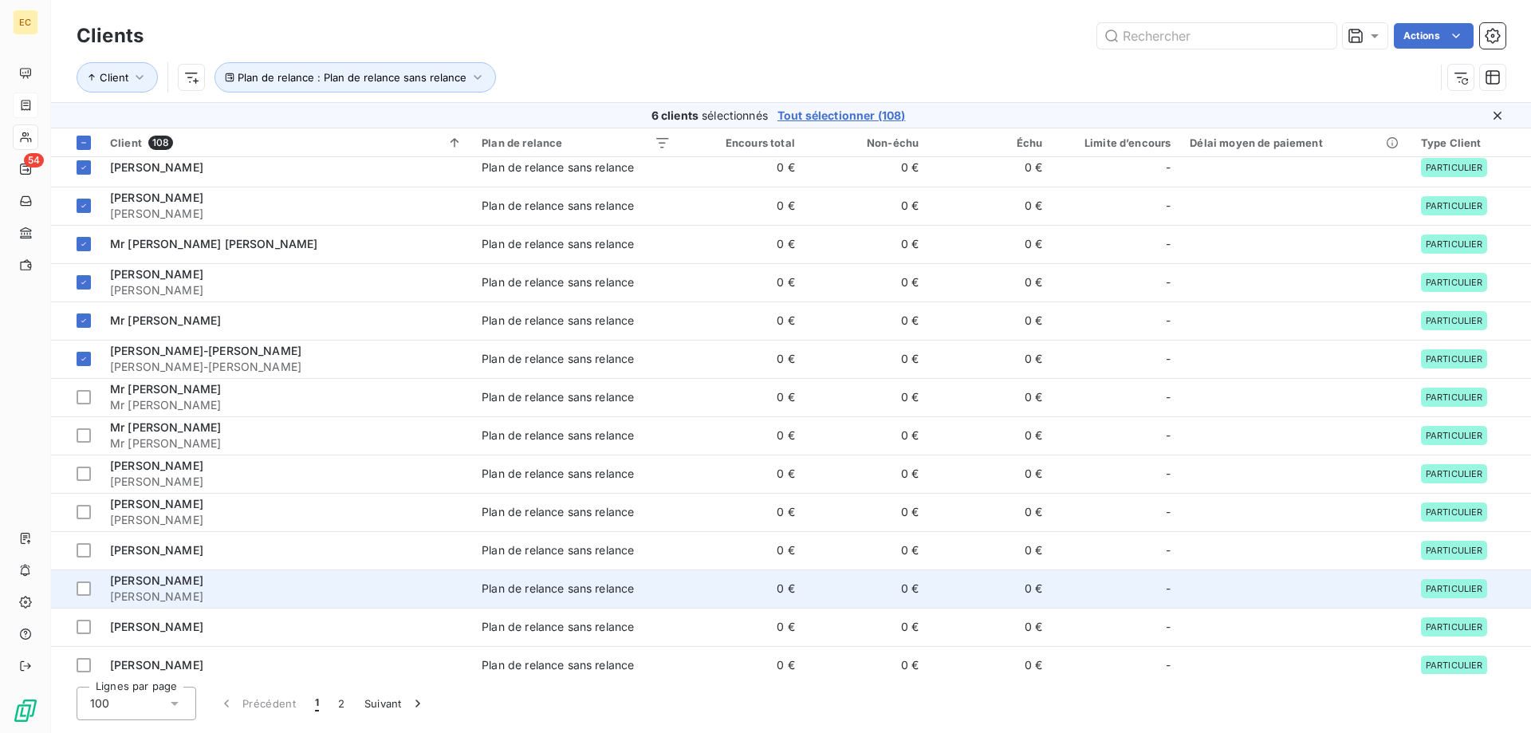
scroll to position [1307, 0]
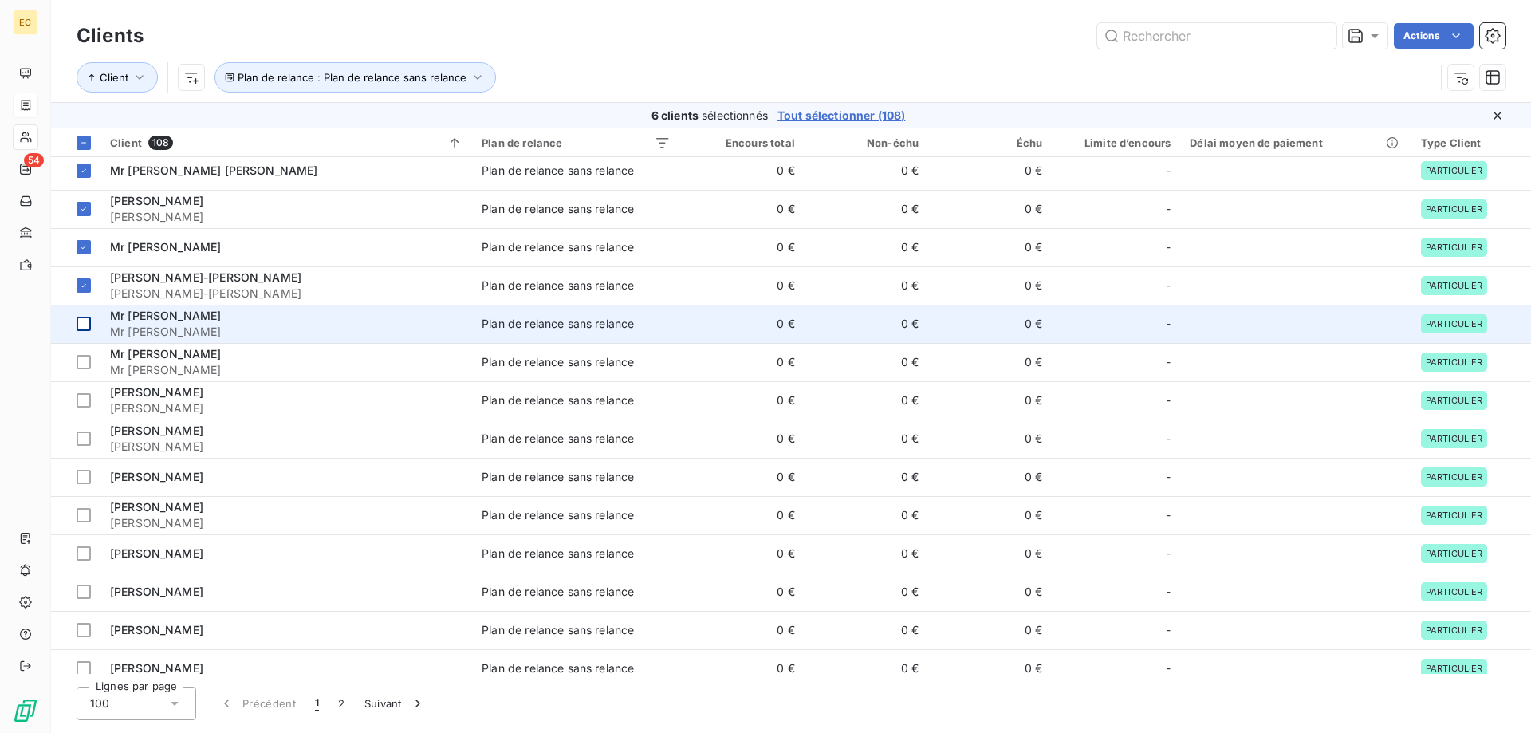
click at [87, 325] on div at bounding box center [84, 324] width 14 height 14
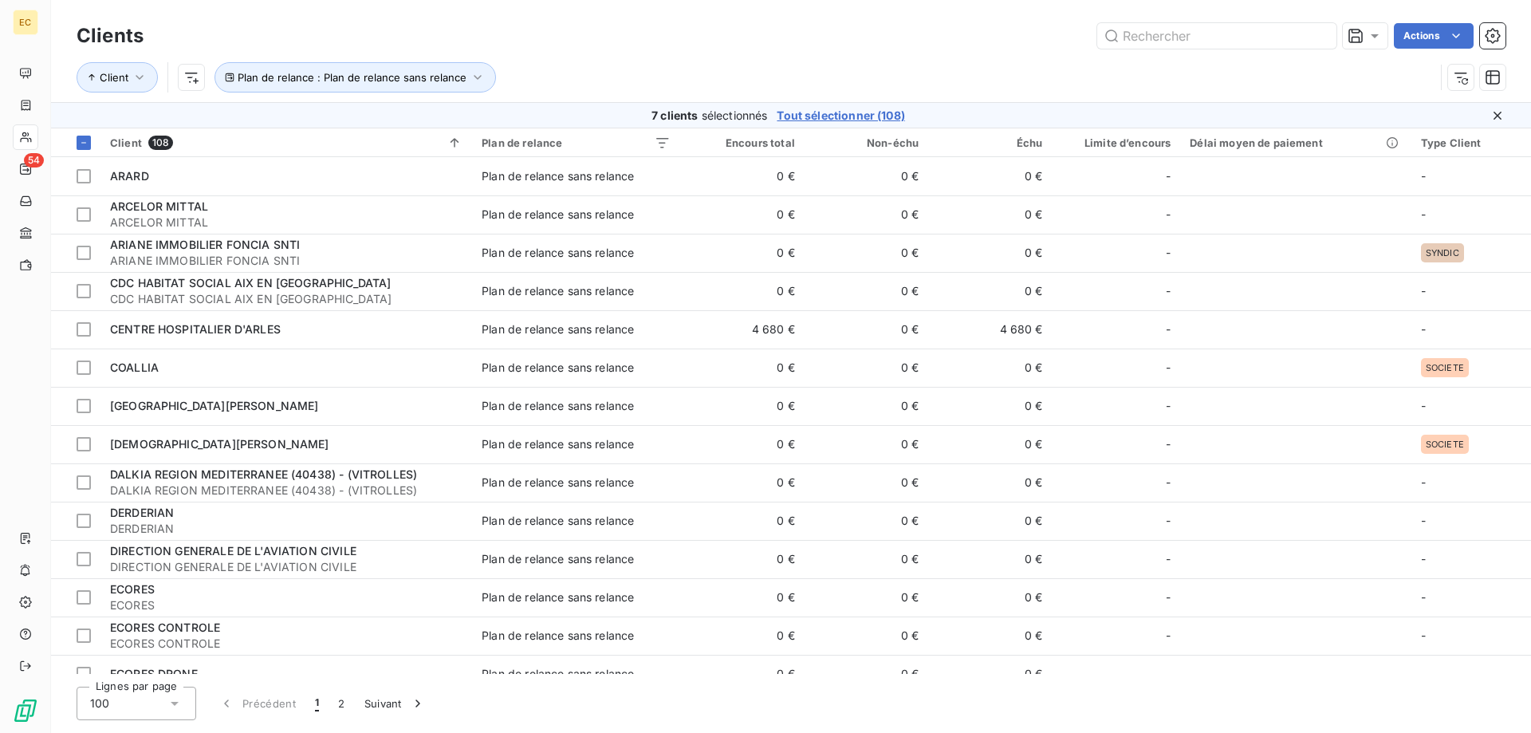
scroll to position [1307, 0]
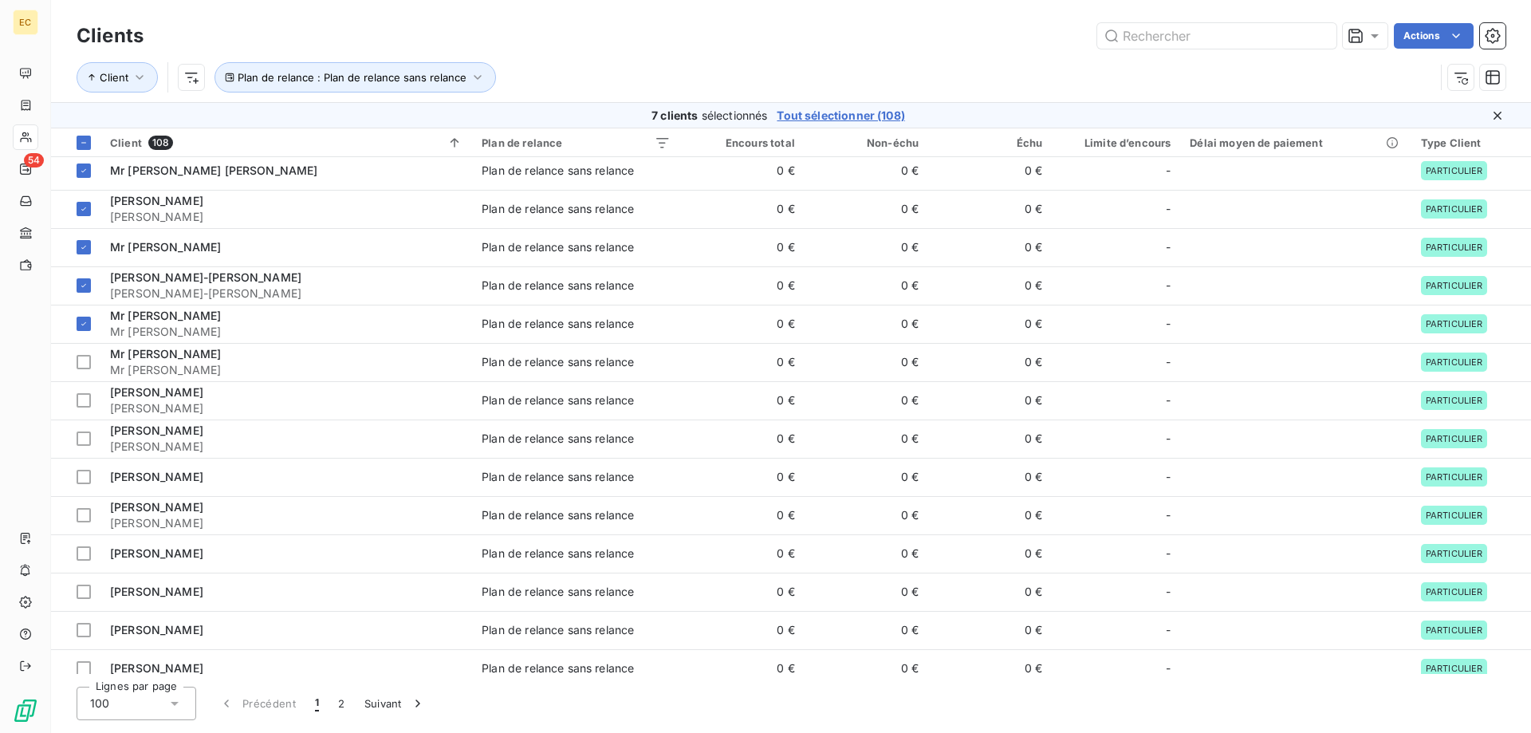
click at [86, 364] on div at bounding box center [84, 362] width 14 height 14
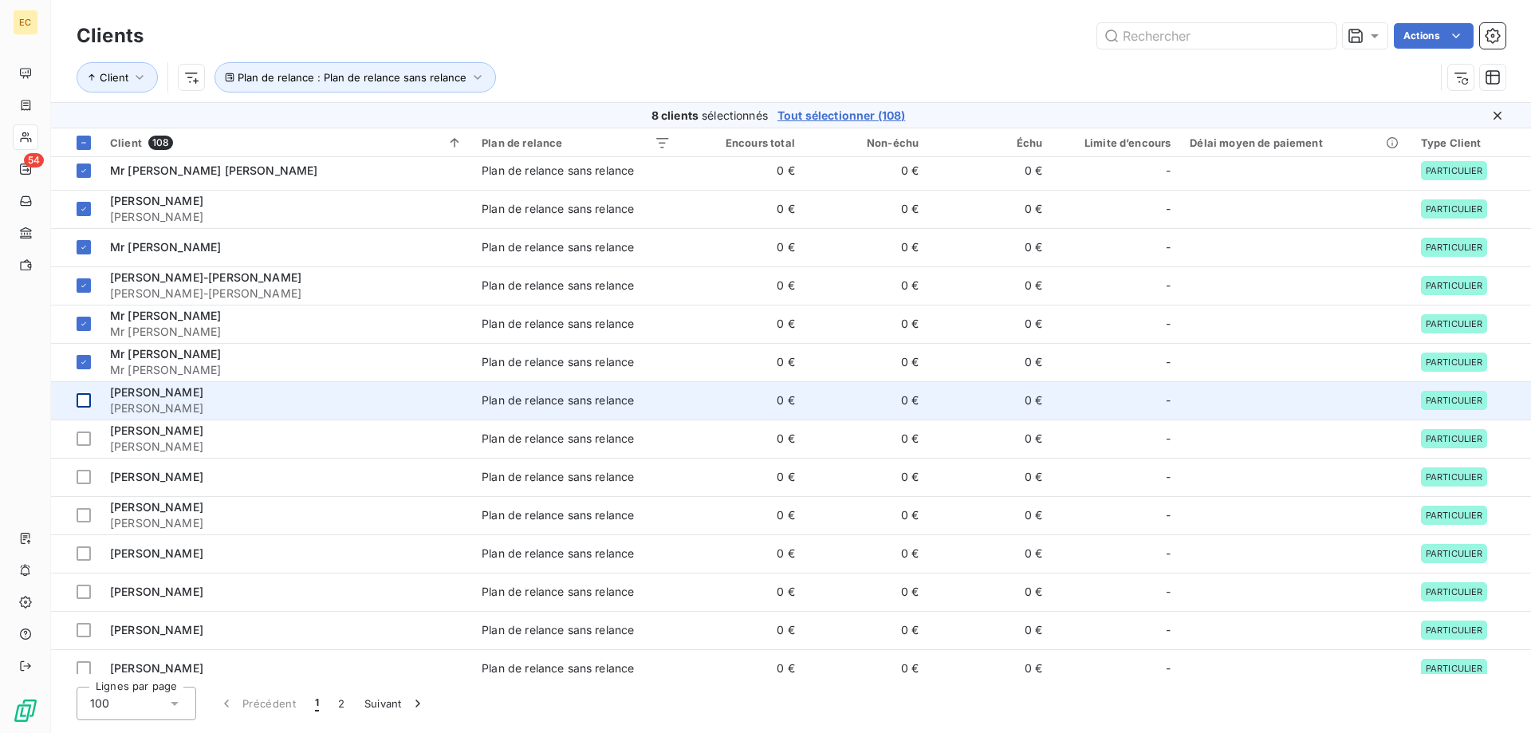
click at [82, 400] on div at bounding box center [84, 400] width 14 height 14
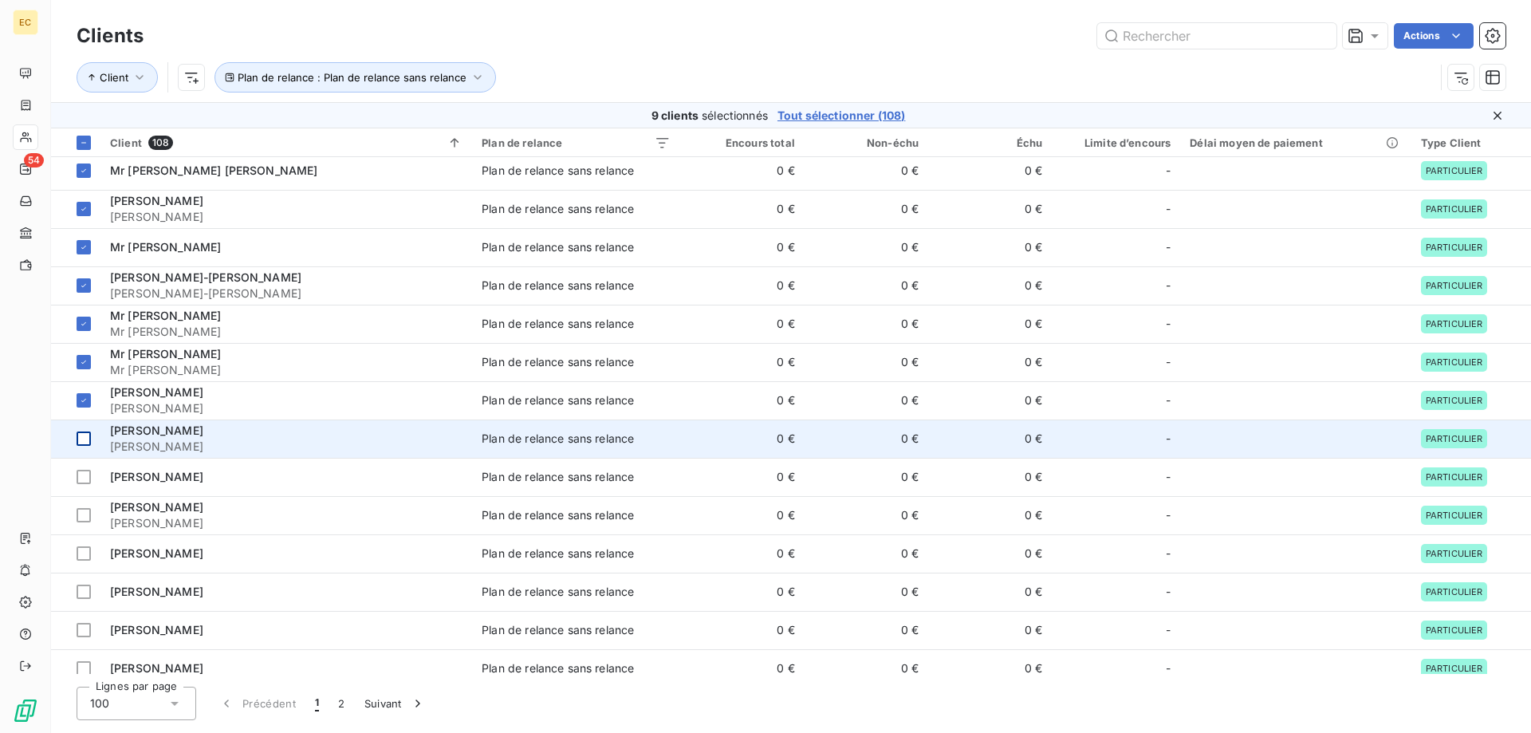
click at [83, 437] on div at bounding box center [84, 439] width 14 height 14
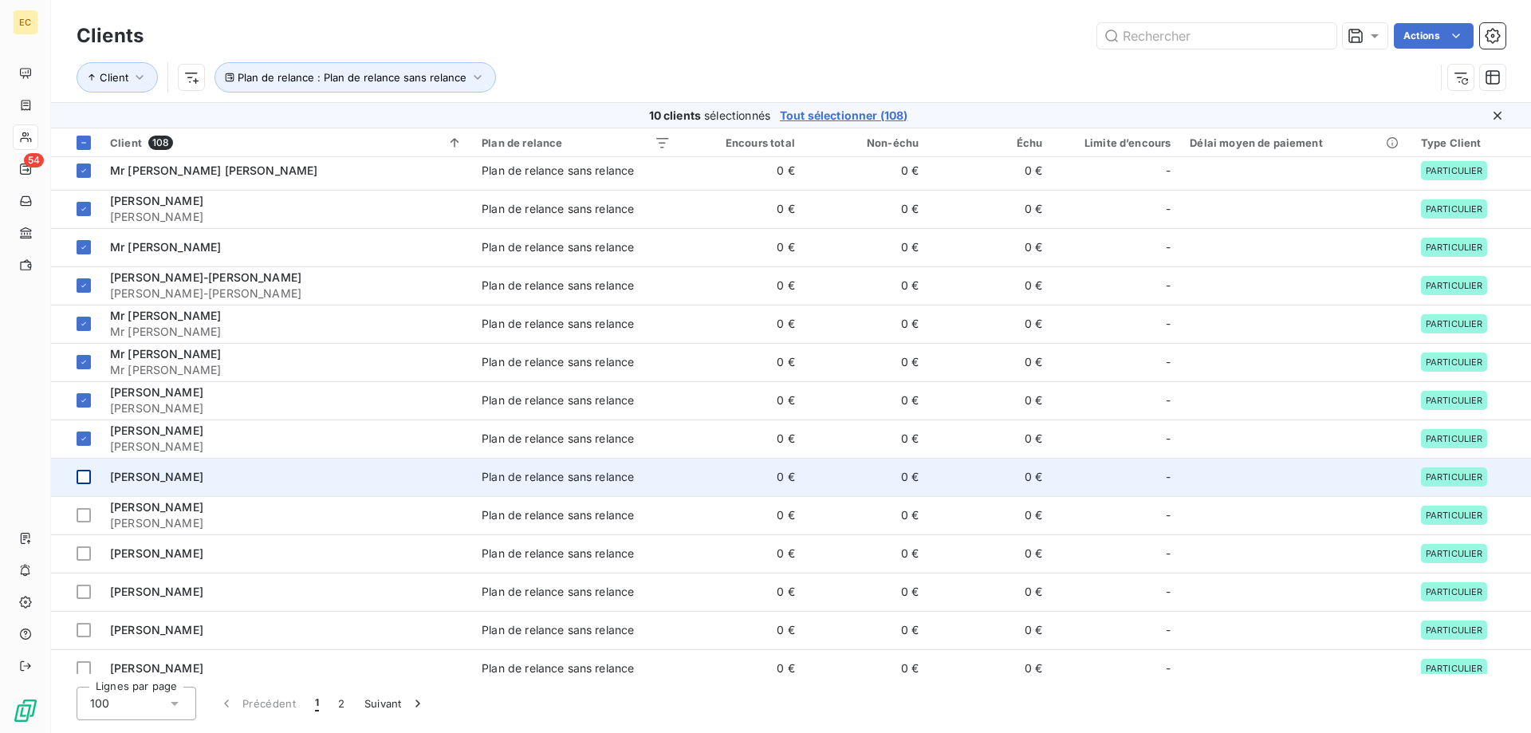
click at [81, 476] on div at bounding box center [84, 477] width 14 height 14
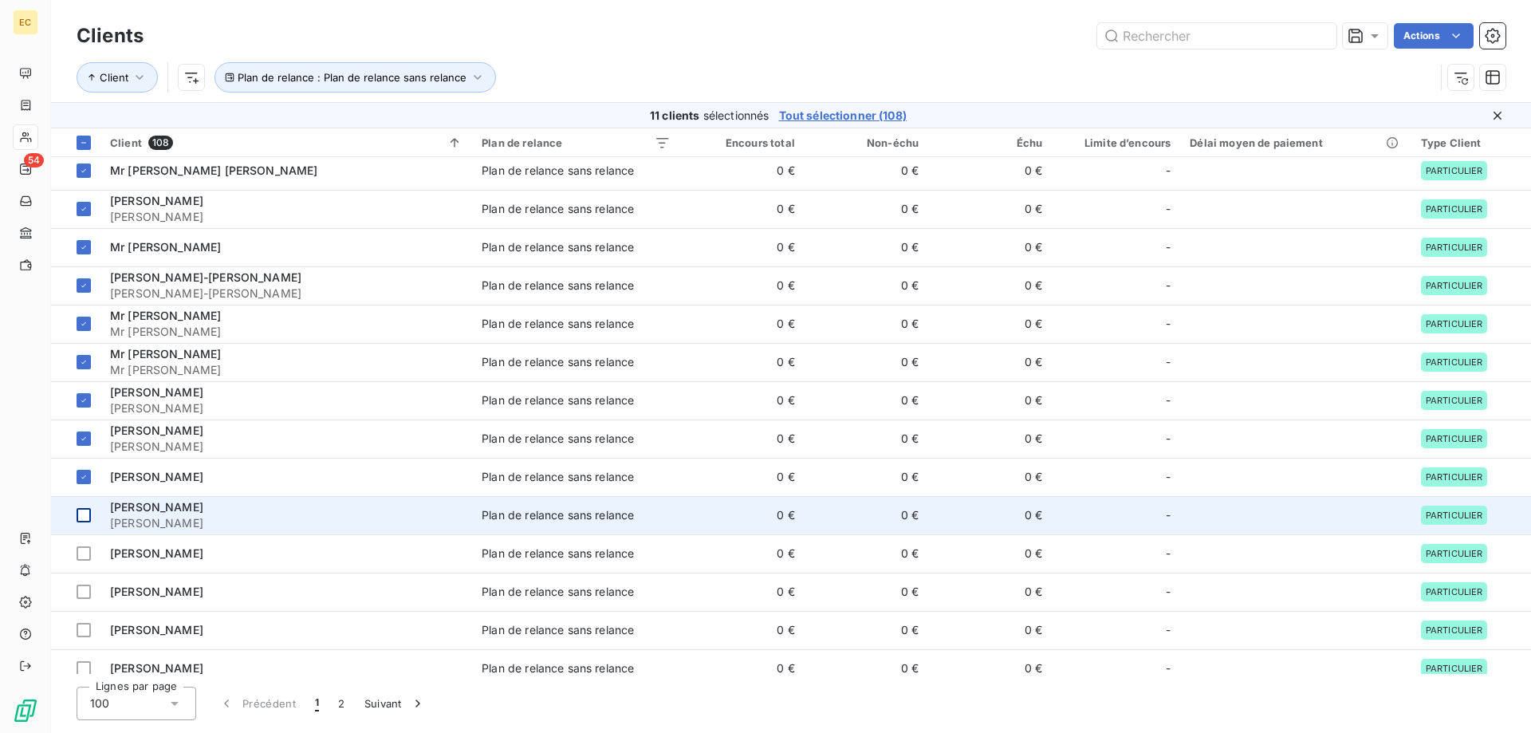
click at [80, 514] on div at bounding box center [84, 515] width 14 height 14
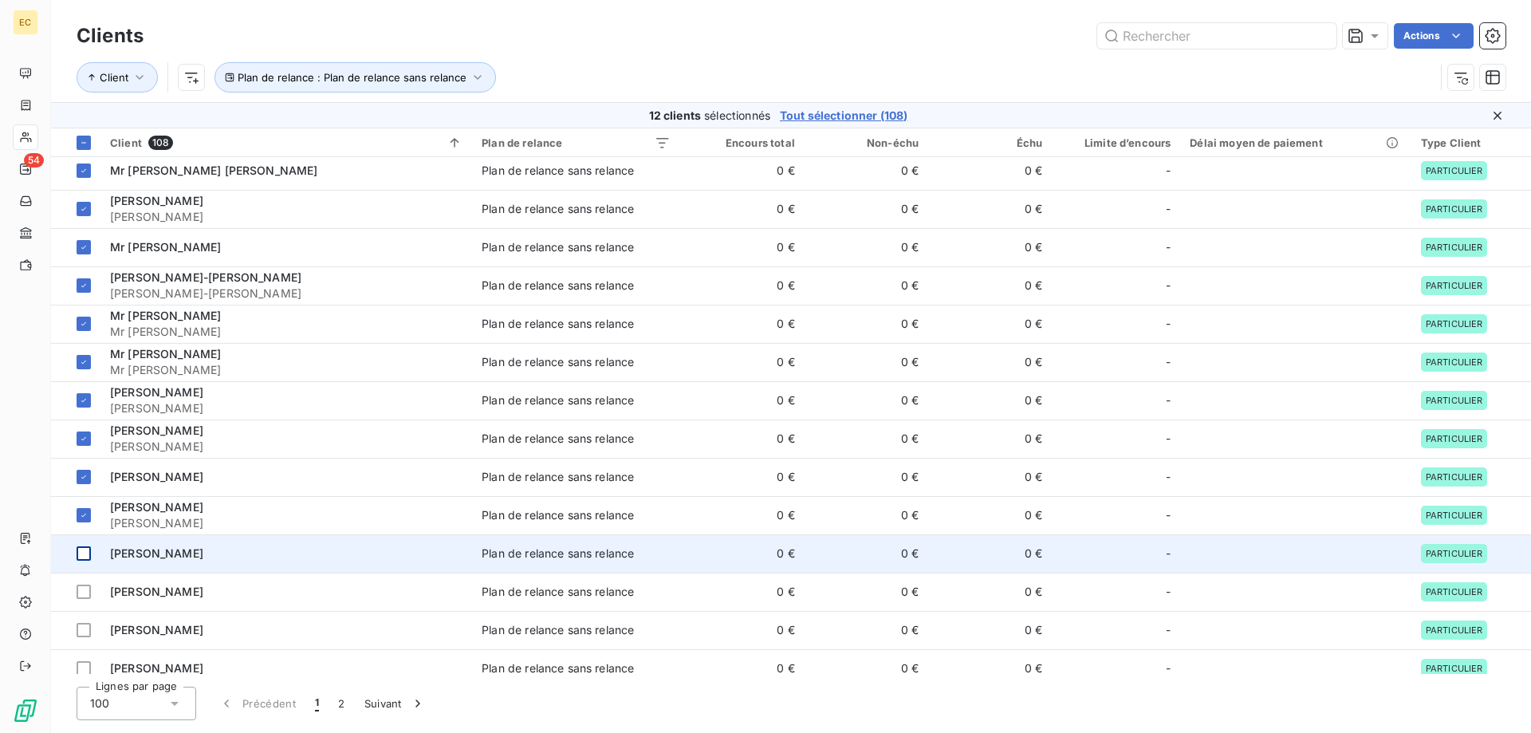
click at [85, 559] on div at bounding box center [84, 553] width 14 height 14
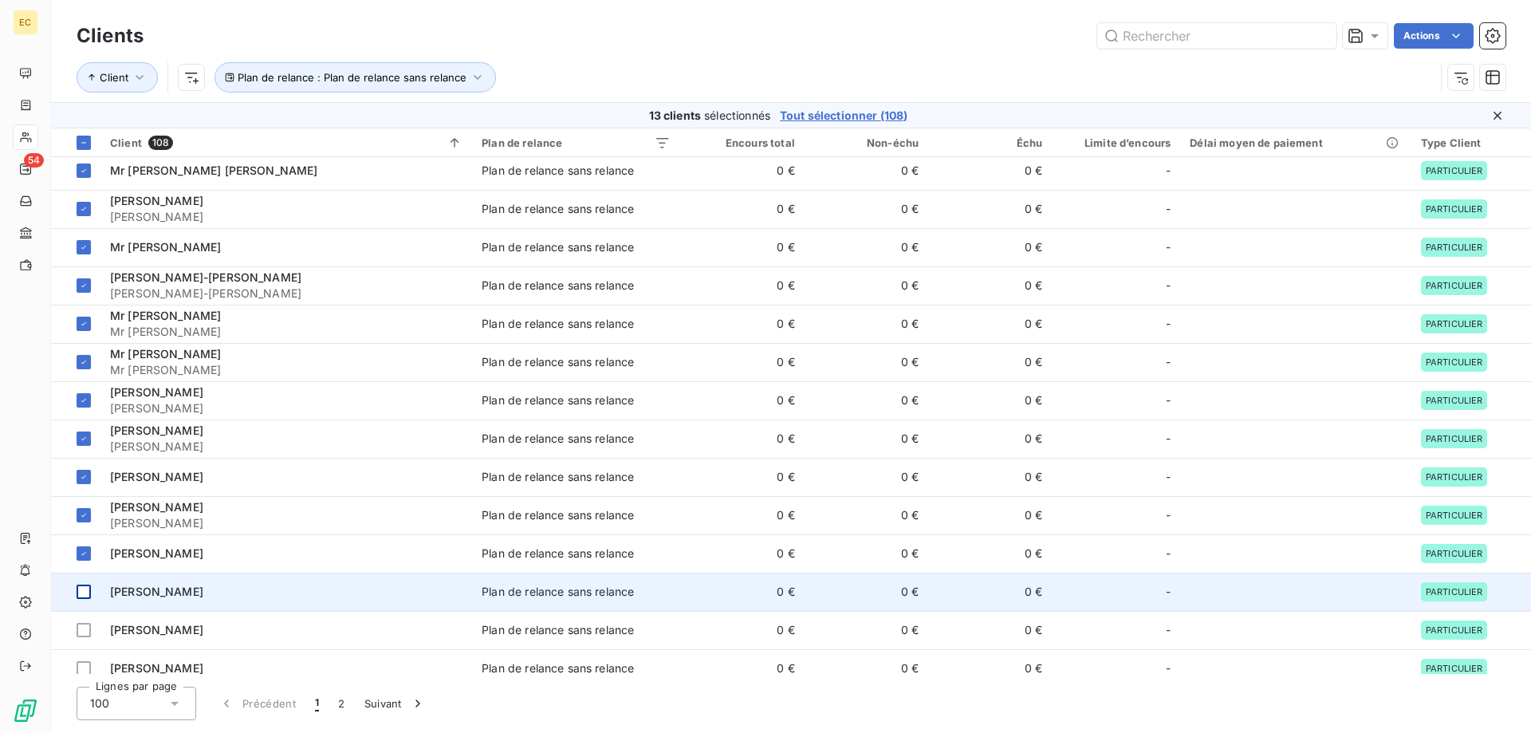
click at [85, 587] on div at bounding box center [84, 592] width 14 height 14
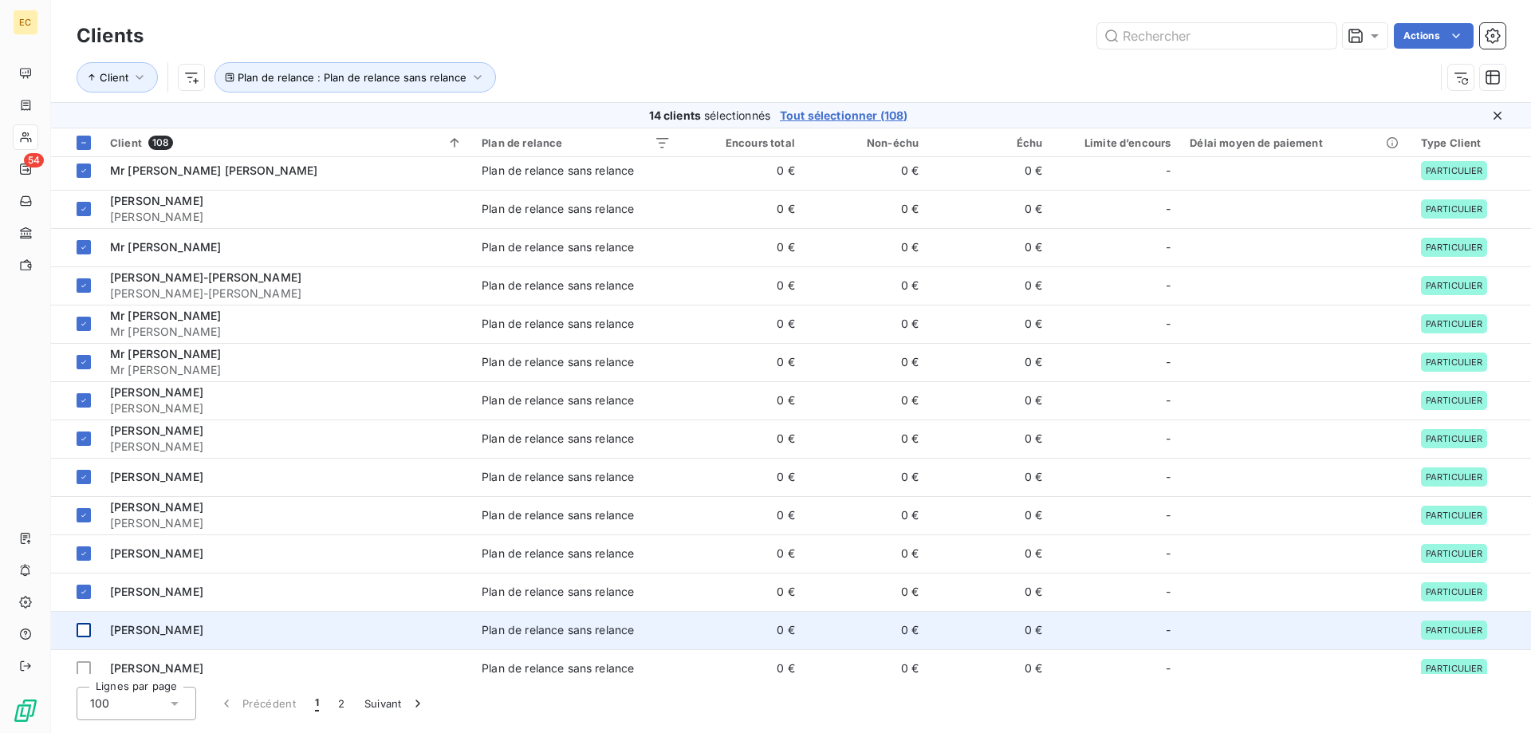
click at [86, 628] on div at bounding box center [84, 630] width 14 height 14
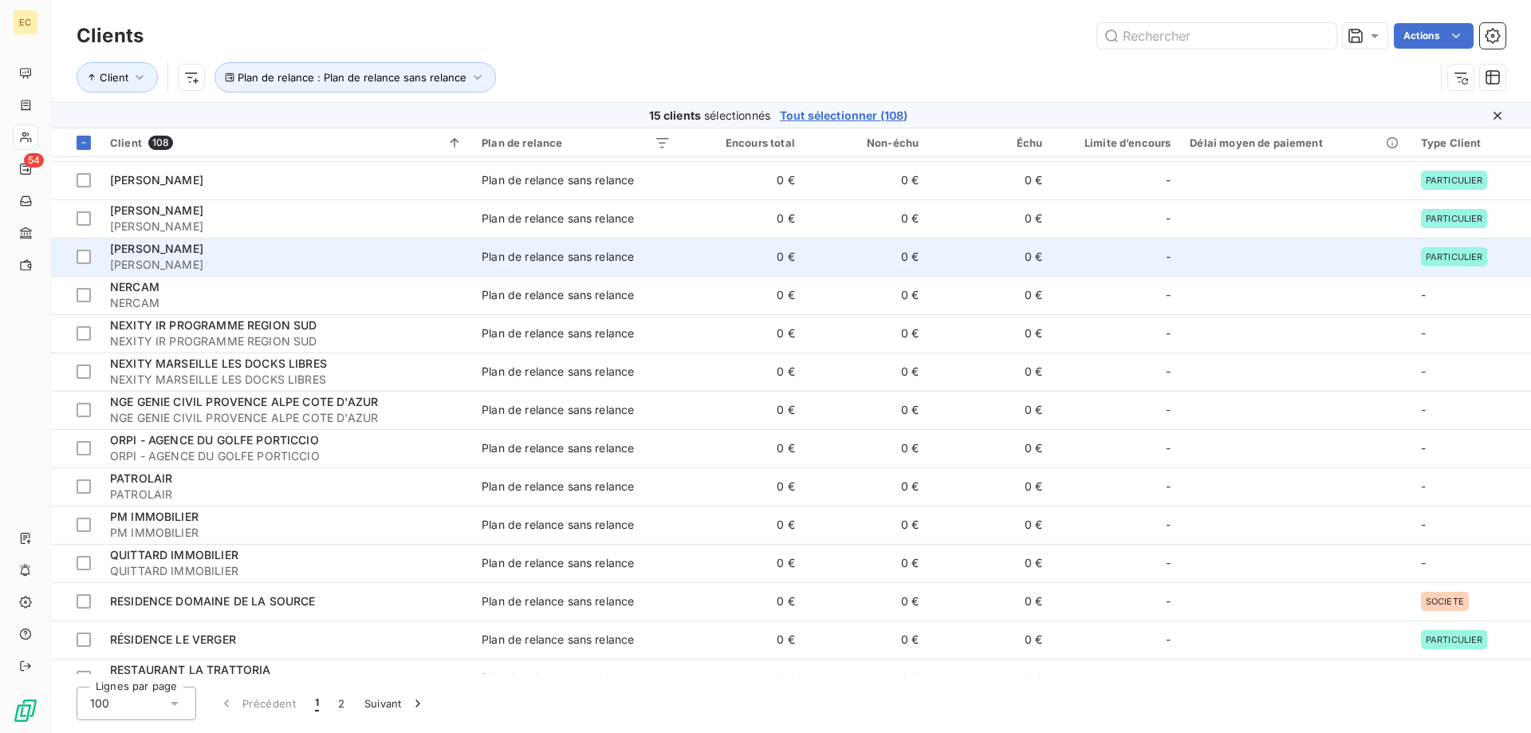
scroll to position [1714, 0]
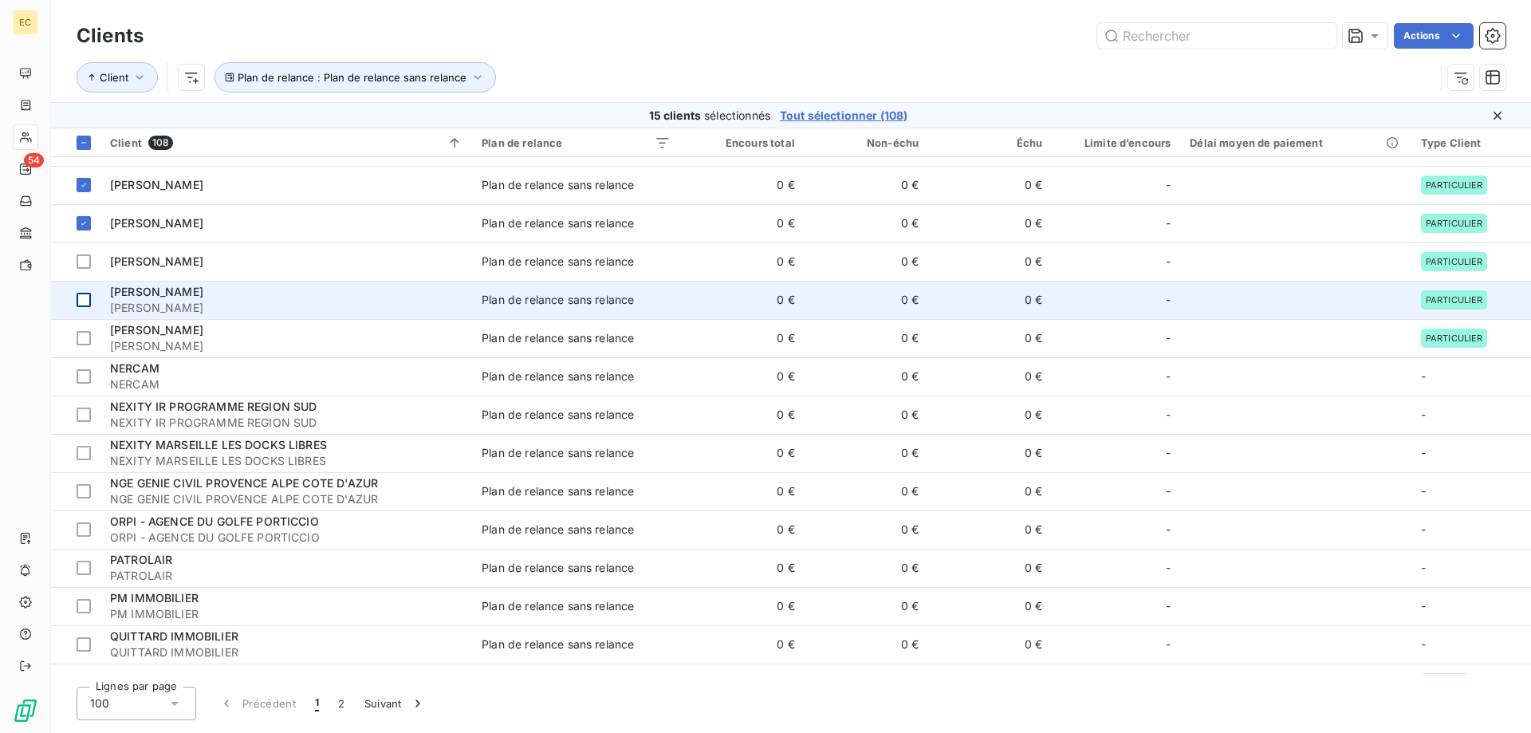
drag, startPoint x: 81, startPoint y: 261, endPoint x: 85, endPoint y: 295, distance: 34.4
click at [81, 262] on div at bounding box center [84, 261] width 14 height 14
click at [85, 296] on div at bounding box center [84, 300] width 14 height 14
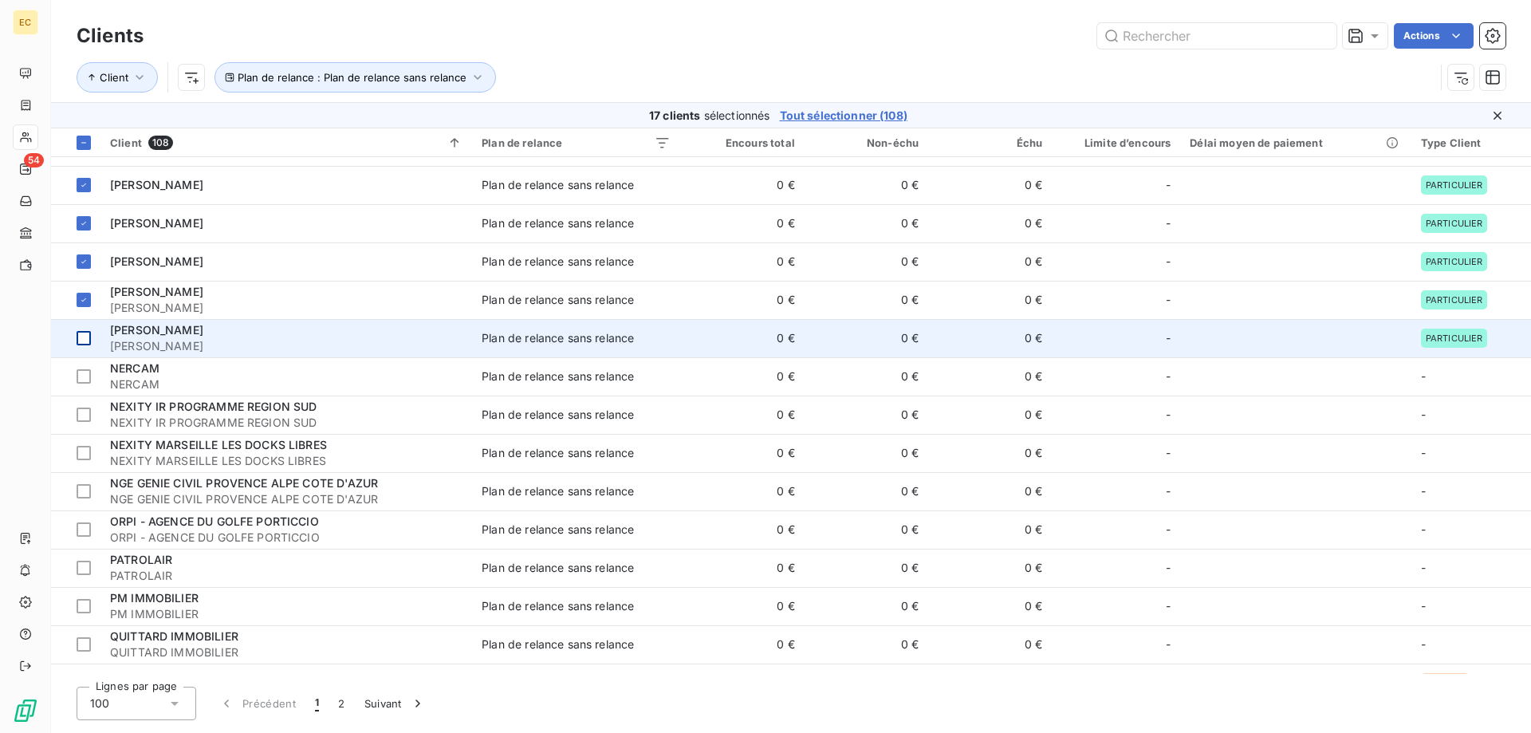
click at [84, 339] on div at bounding box center [84, 338] width 14 height 14
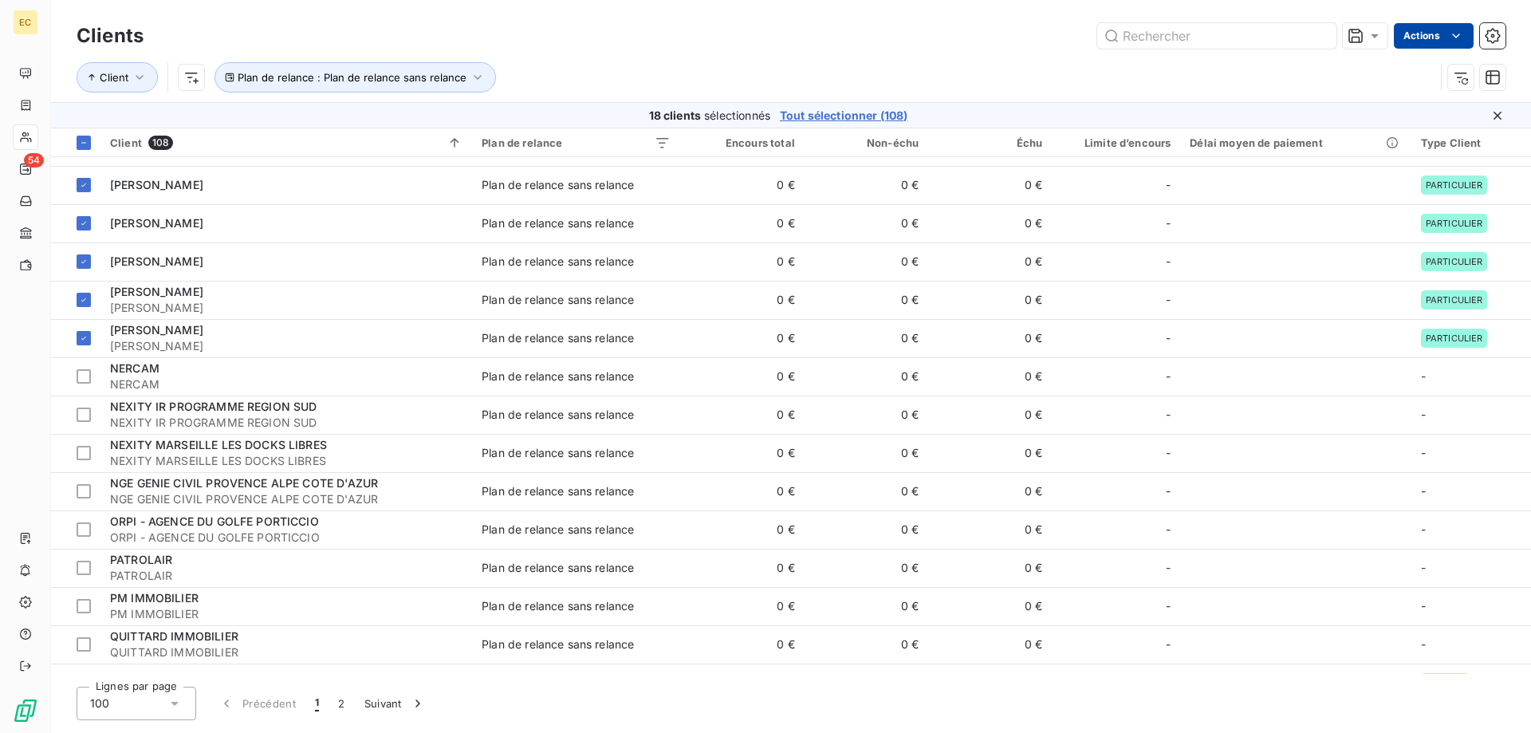
click at [1448, 28] on html "EC 54 Clients Actions Client Plan de relance : Plan de relance sans relance 18 …" at bounding box center [765, 366] width 1531 height 733
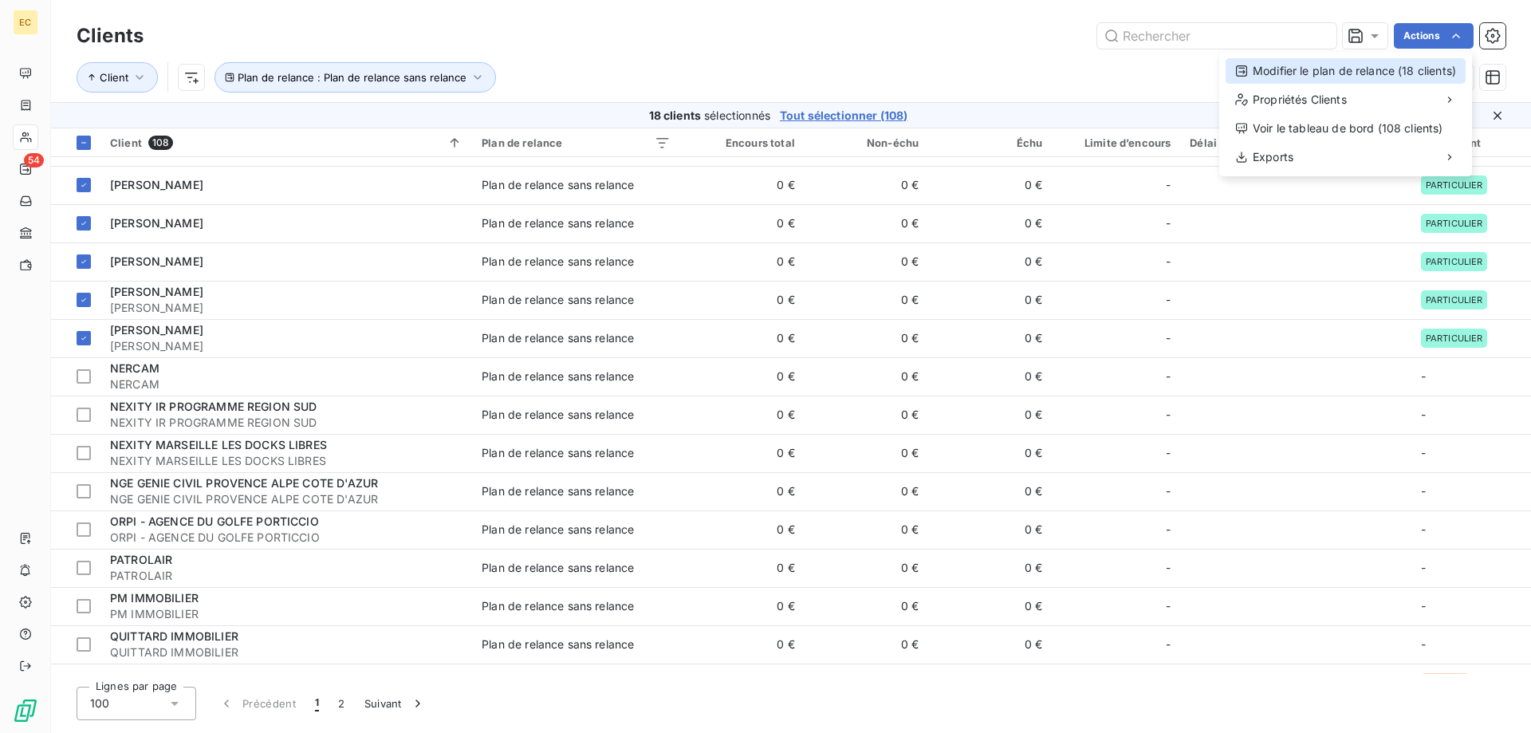
click at [1441, 64] on div "Modifier le plan de relance (18 clients)" at bounding box center [1346, 71] width 240 height 26
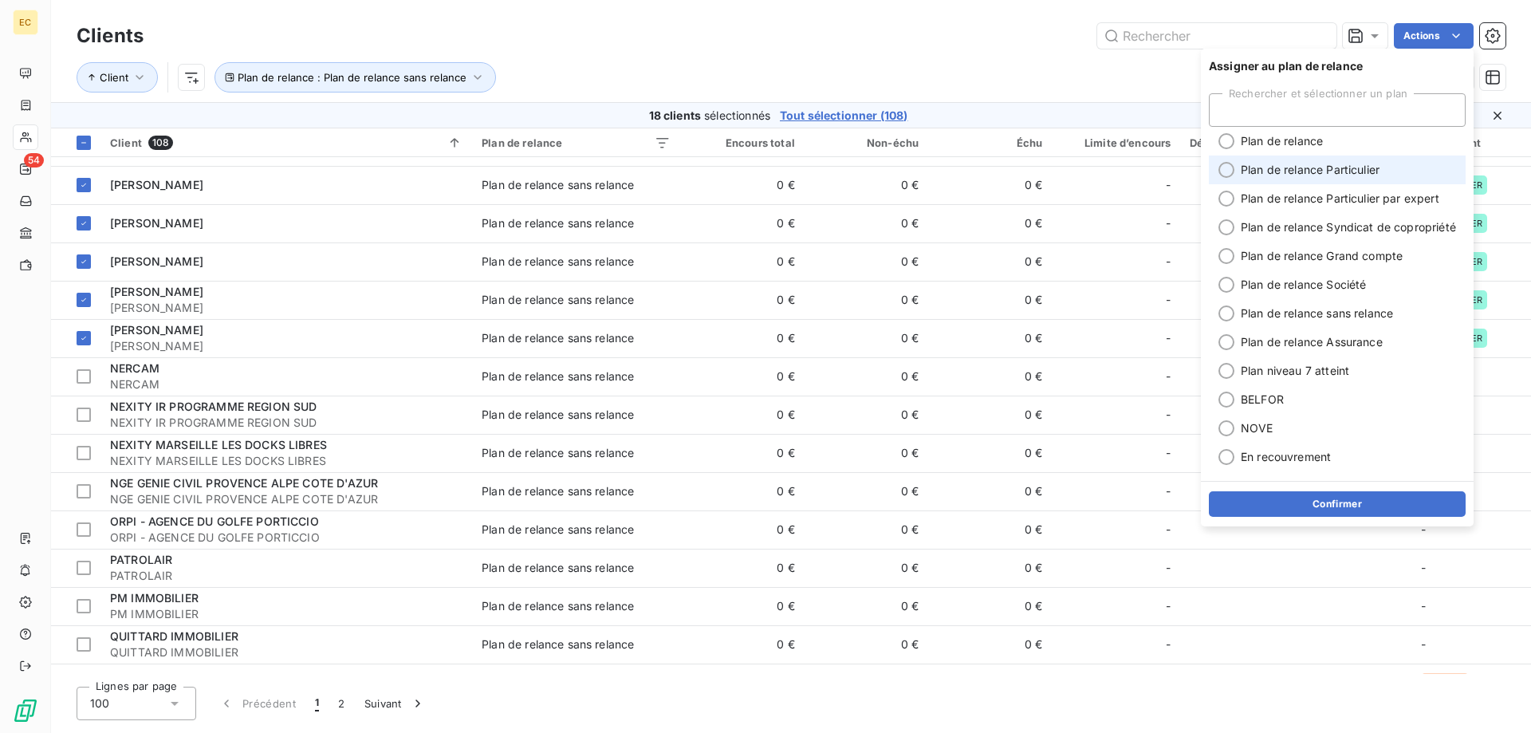
click at [1350, 172] on span "Plan de relance Particulier" at bounding box center [1310, 170] width 139 height 16
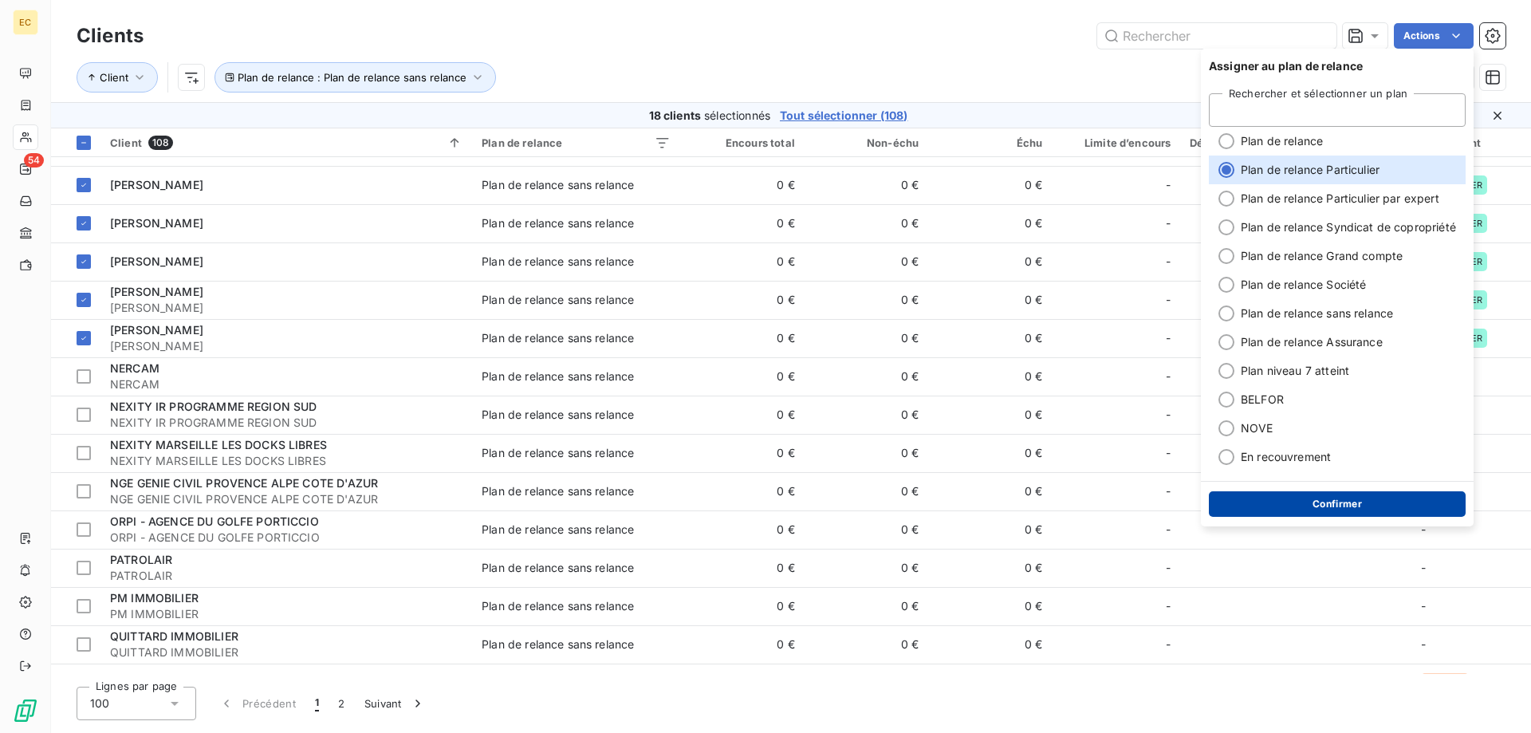
click at [1353, 506] on button "Confirmer" at bounding box center [1337, 504] width 257 height 26
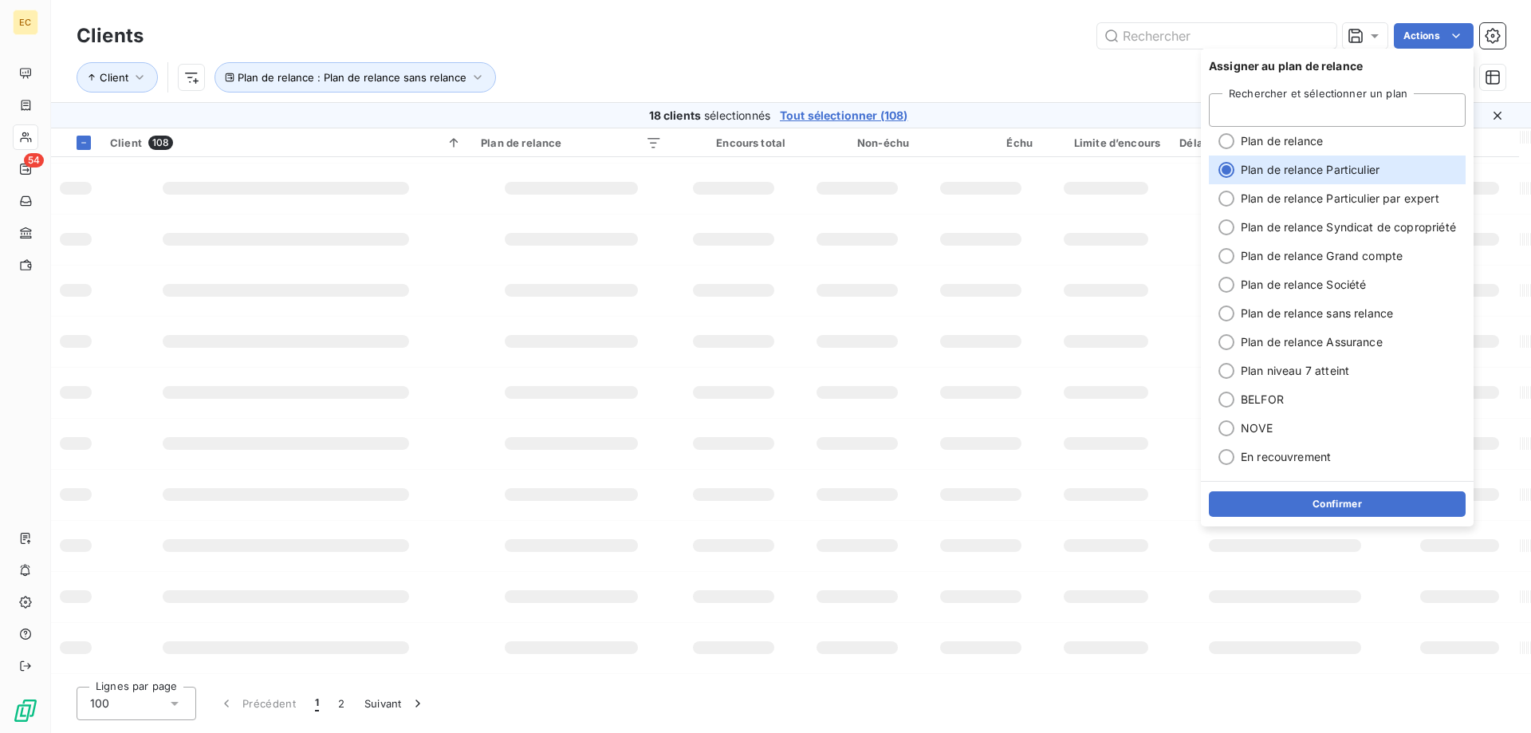
scroll to position [250, 0]
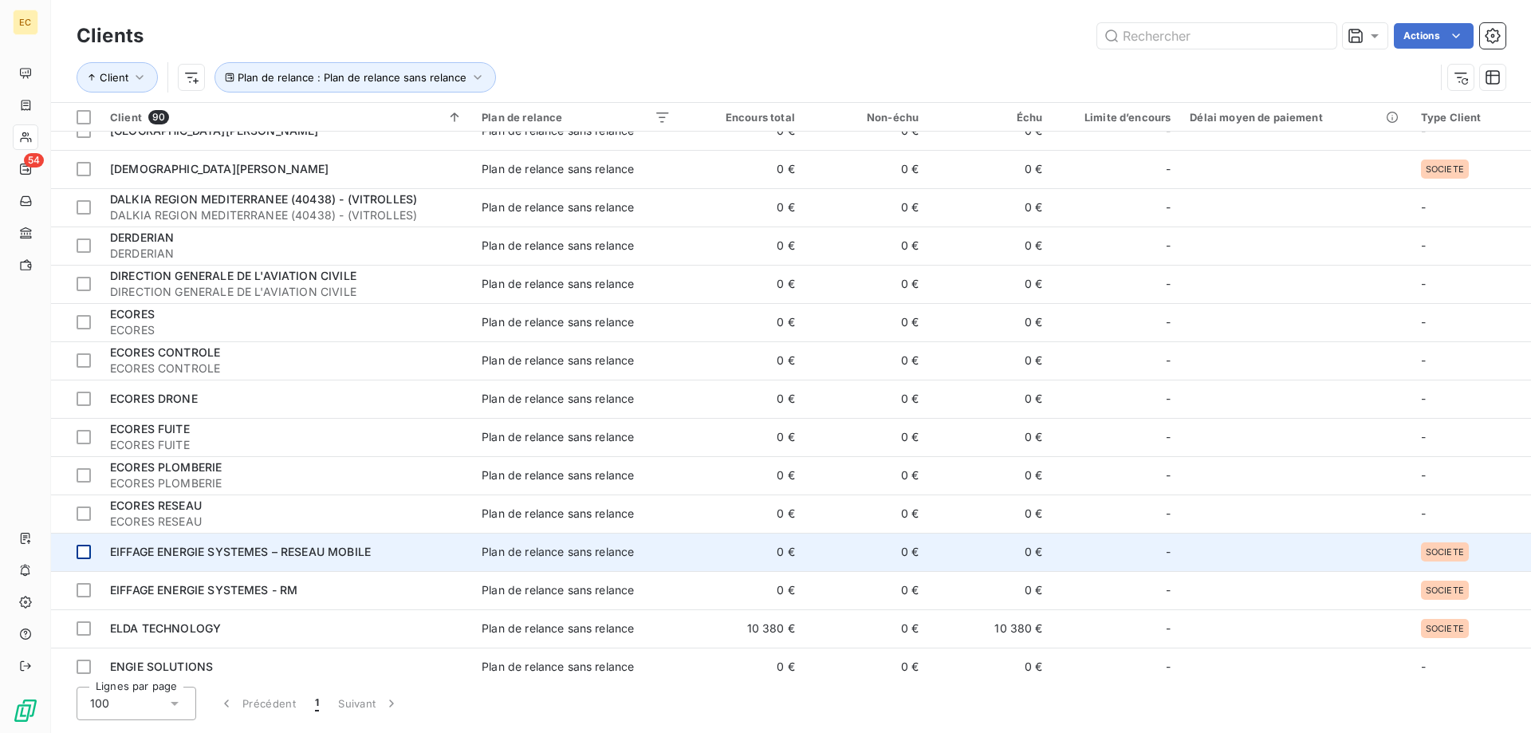
click at [80, 551] on div at bounding box center [84, 552] width 14 height 14
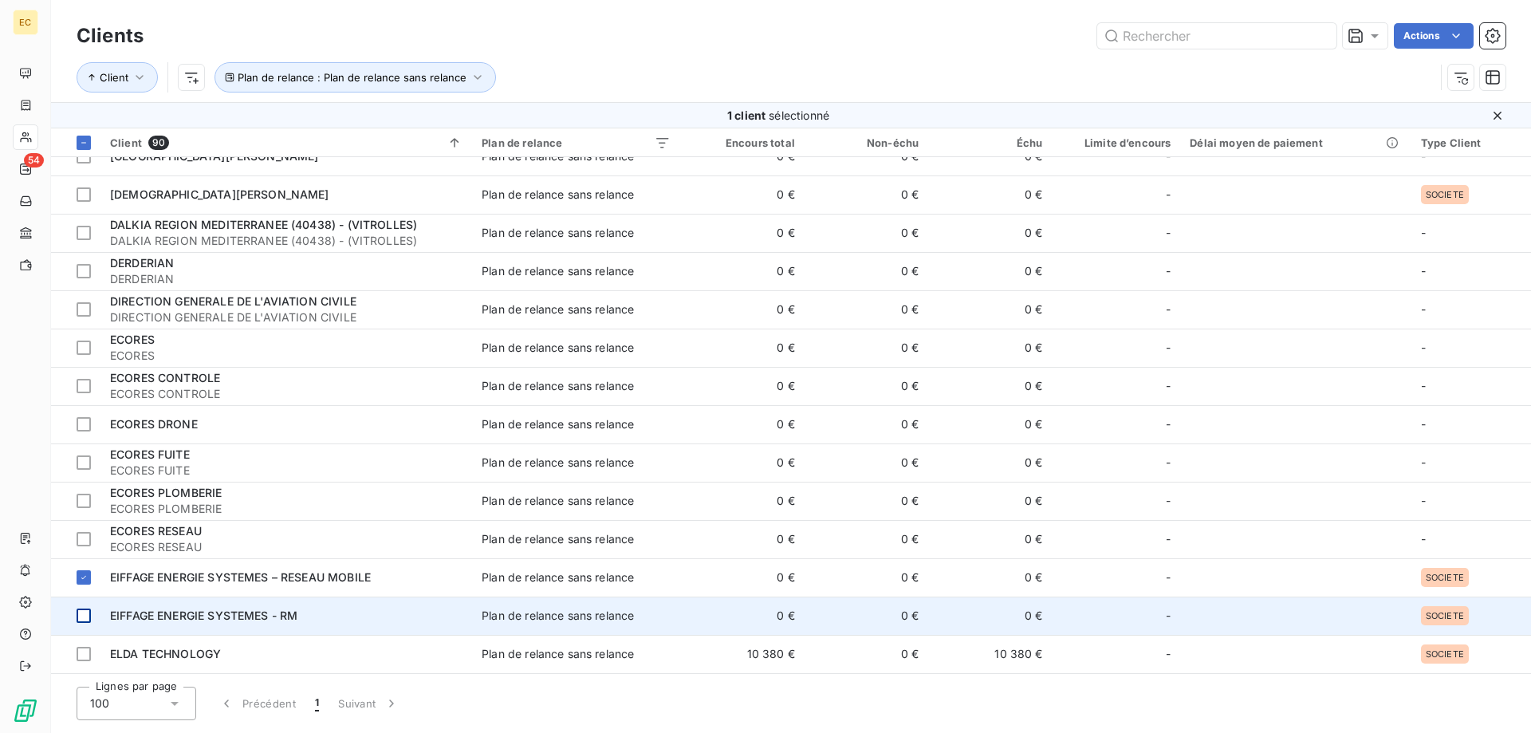
click at [80, 617] on div at bounding box center [84, 616] width 14 height 14
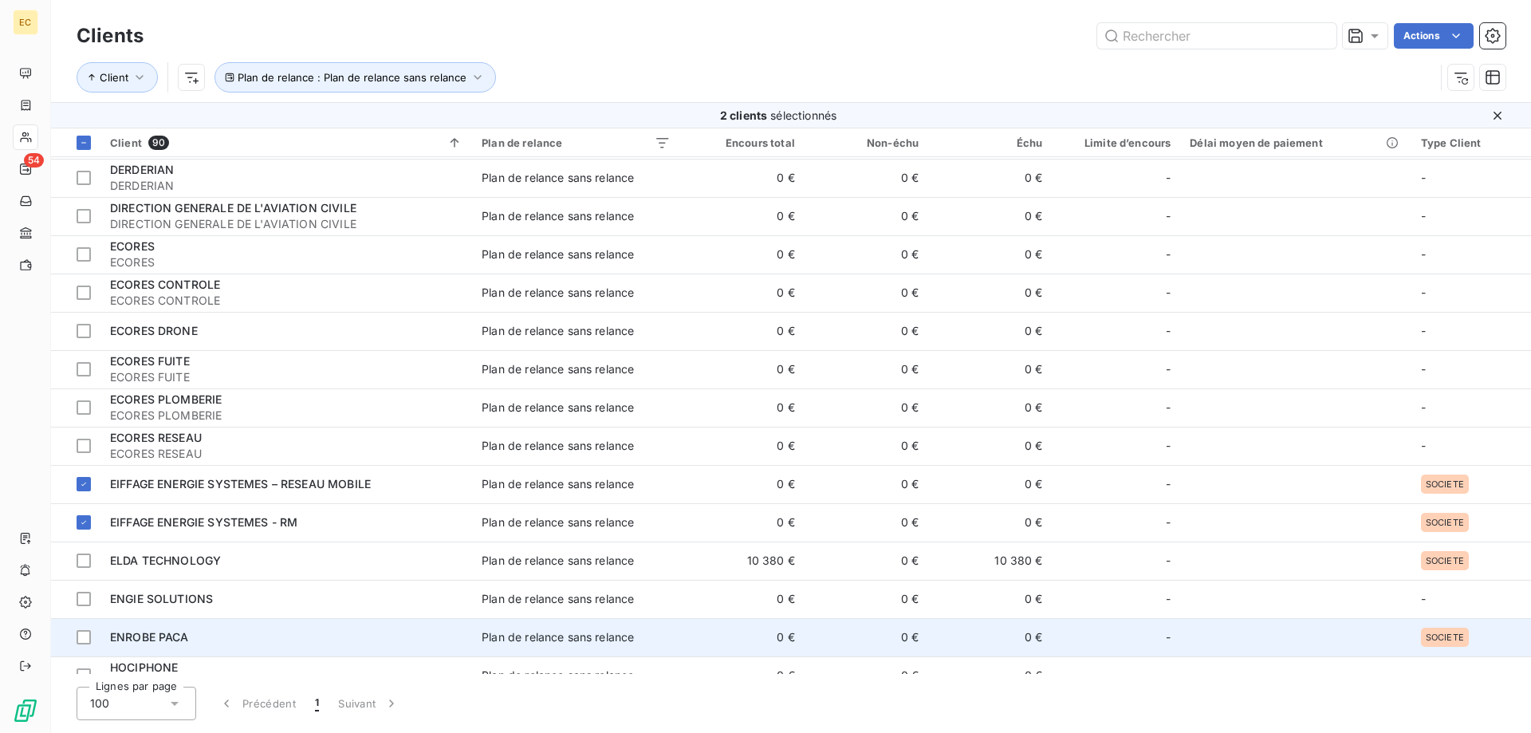
scroll to position [412, 0]
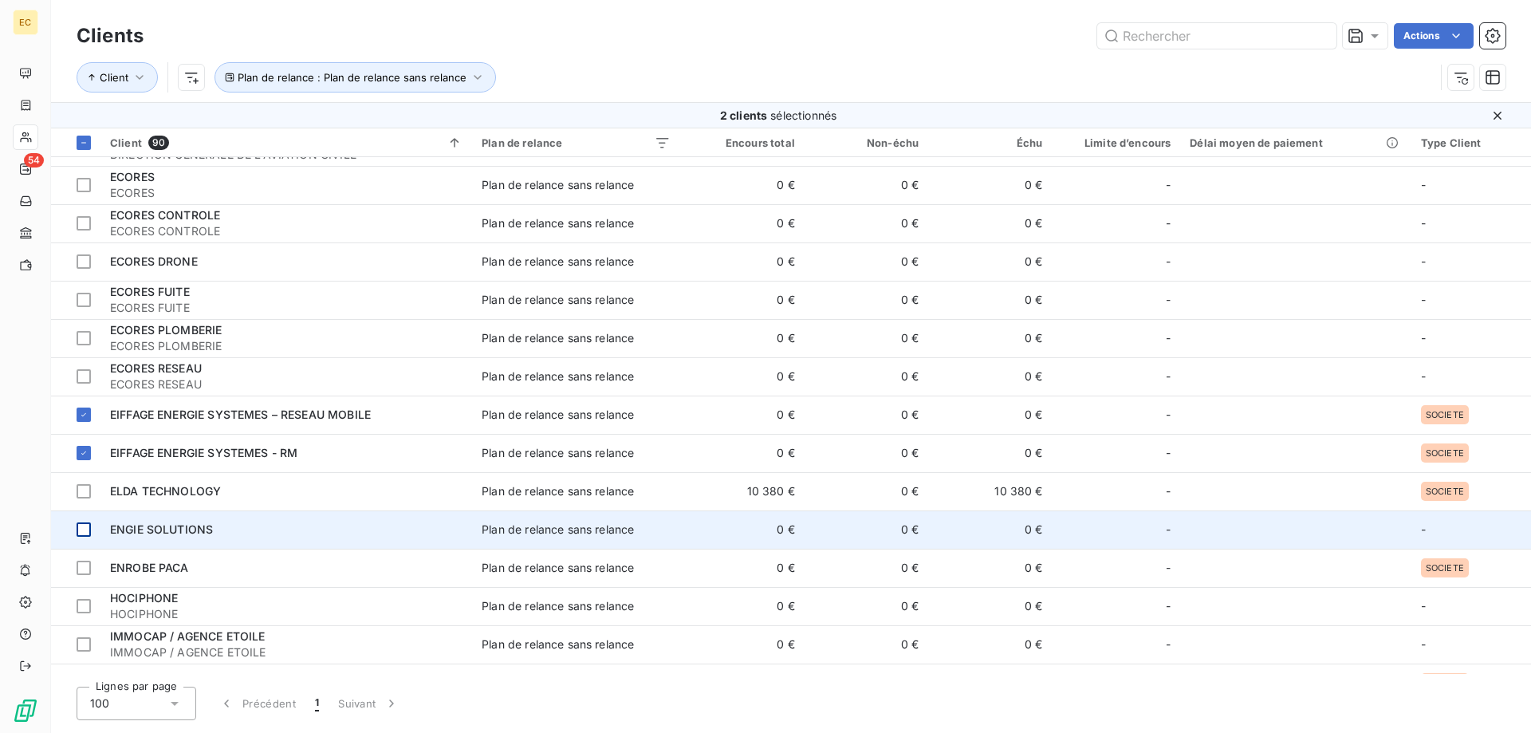
click at [85, 530] on div at bounding box center [84, 529] width 14 height 14
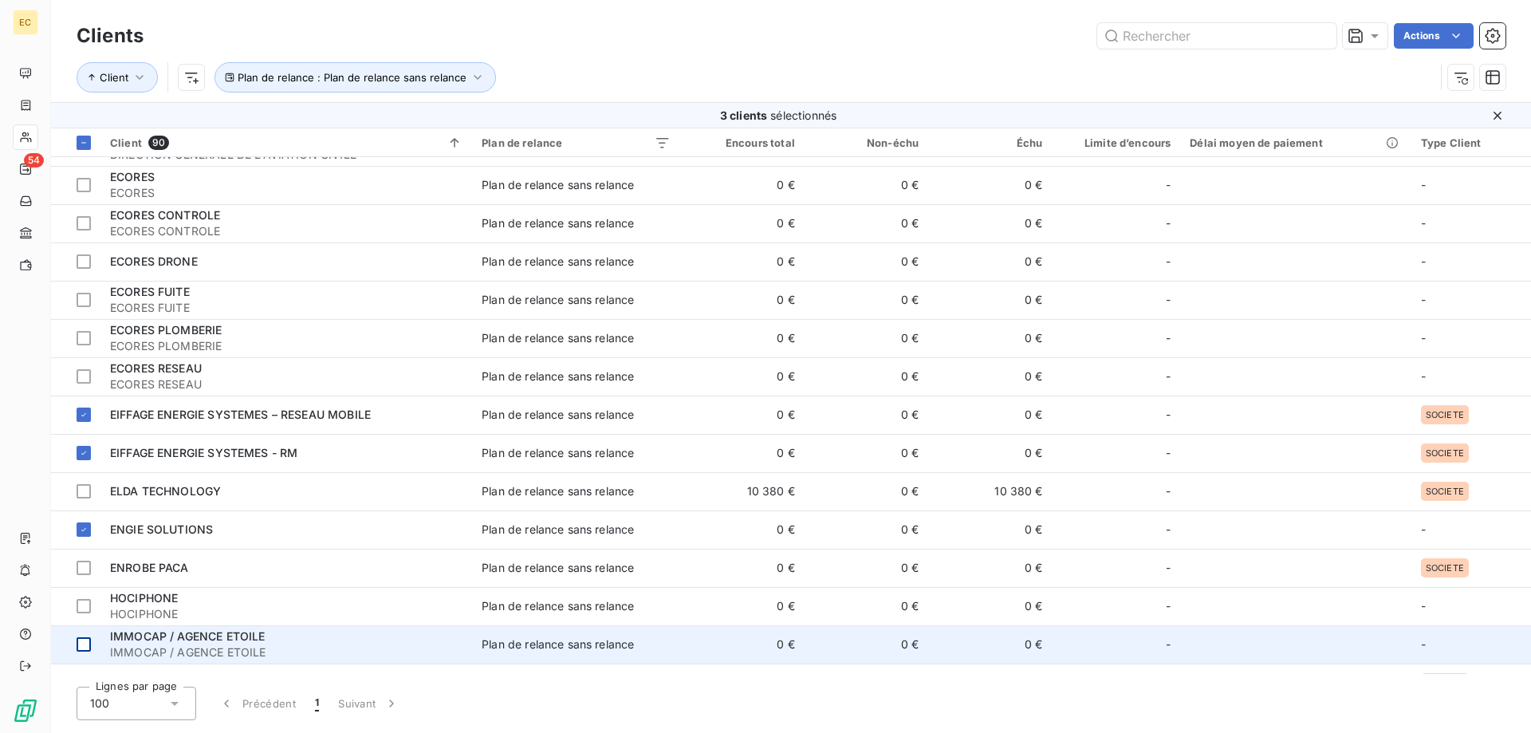
click at [80, 642] on div at bounding box center [84, 644] width 14 height 14
click at [83, 644] on icon at bounding box center [84, 645] width 10 height 10
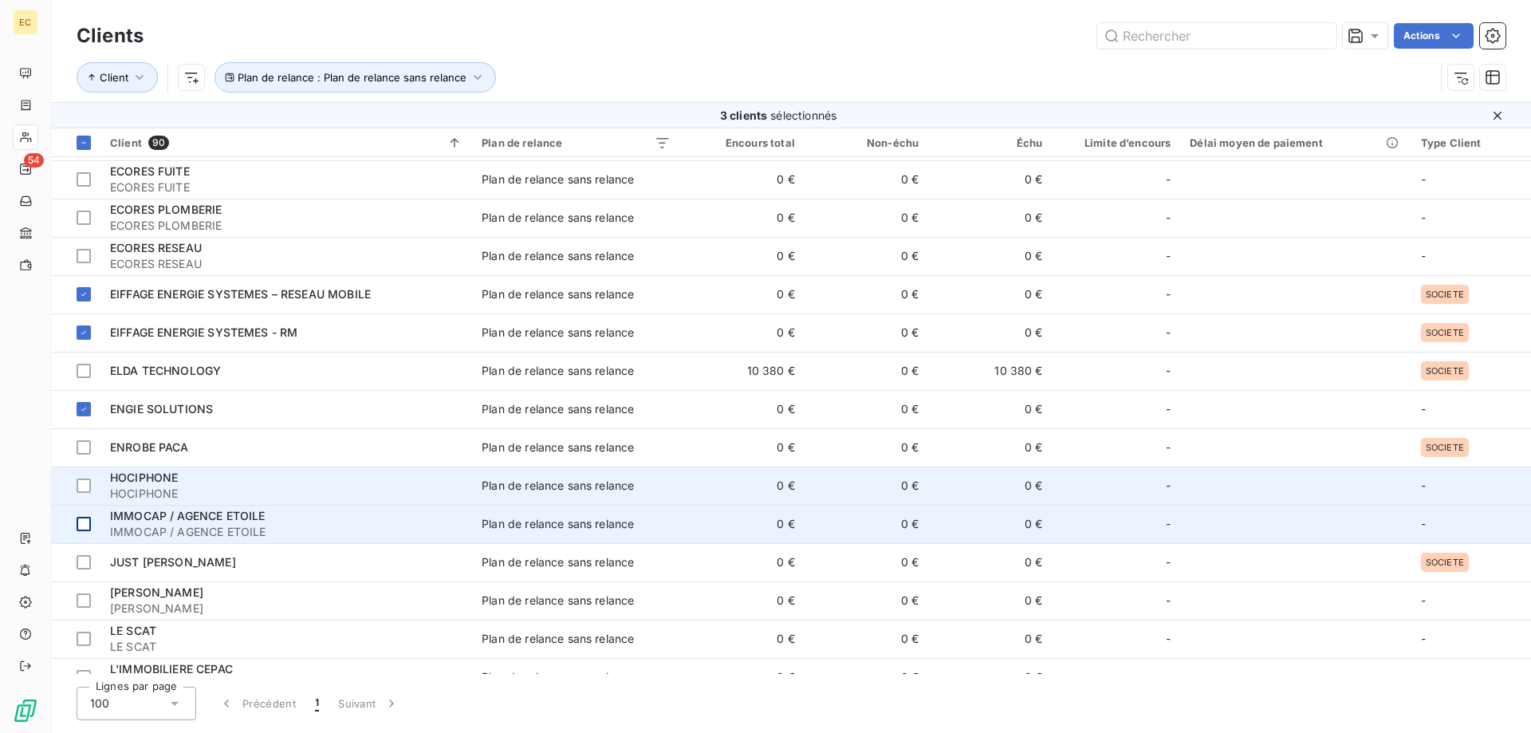
scroll to position [656, 0]
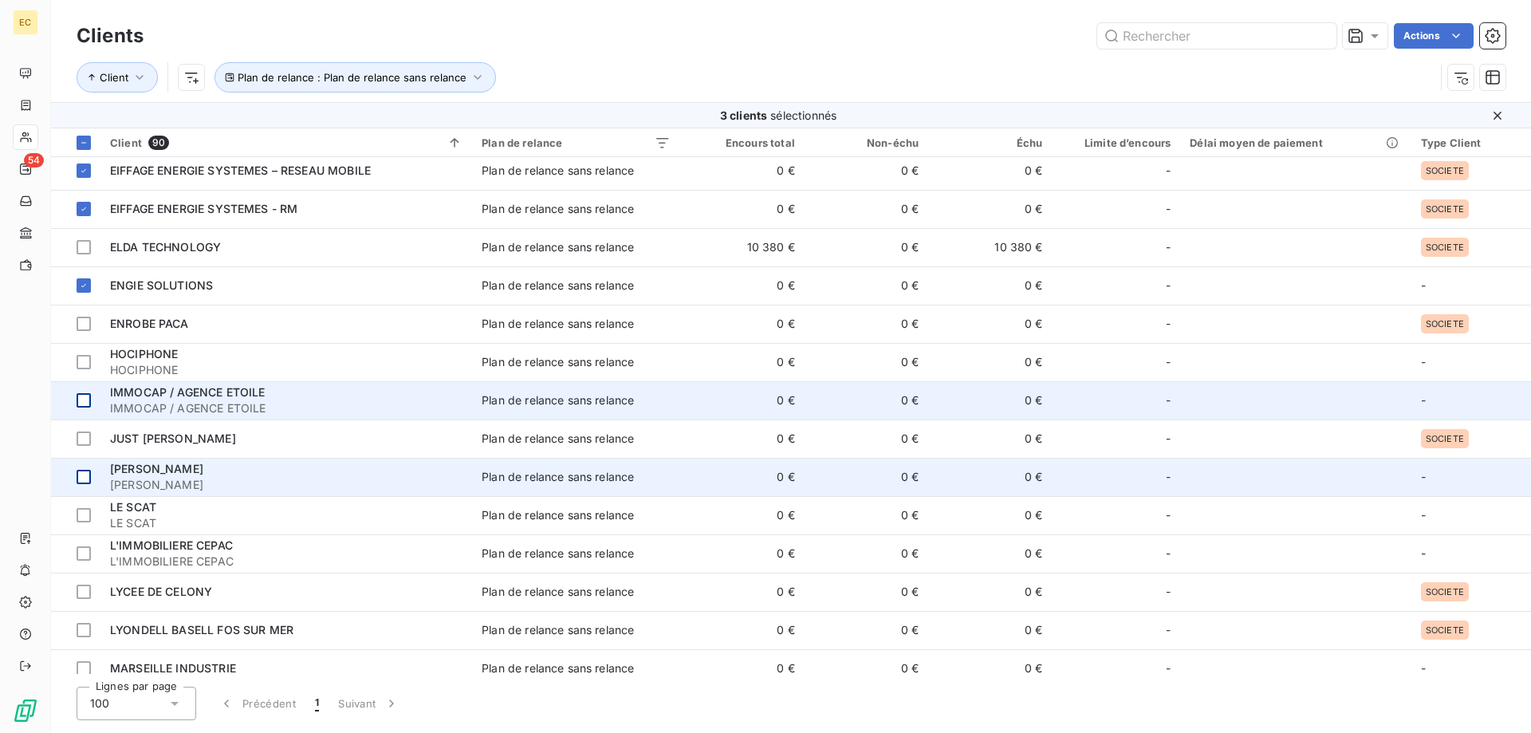
click at [85, 472] on div at bounding box center [84, 477] width 14 height 14
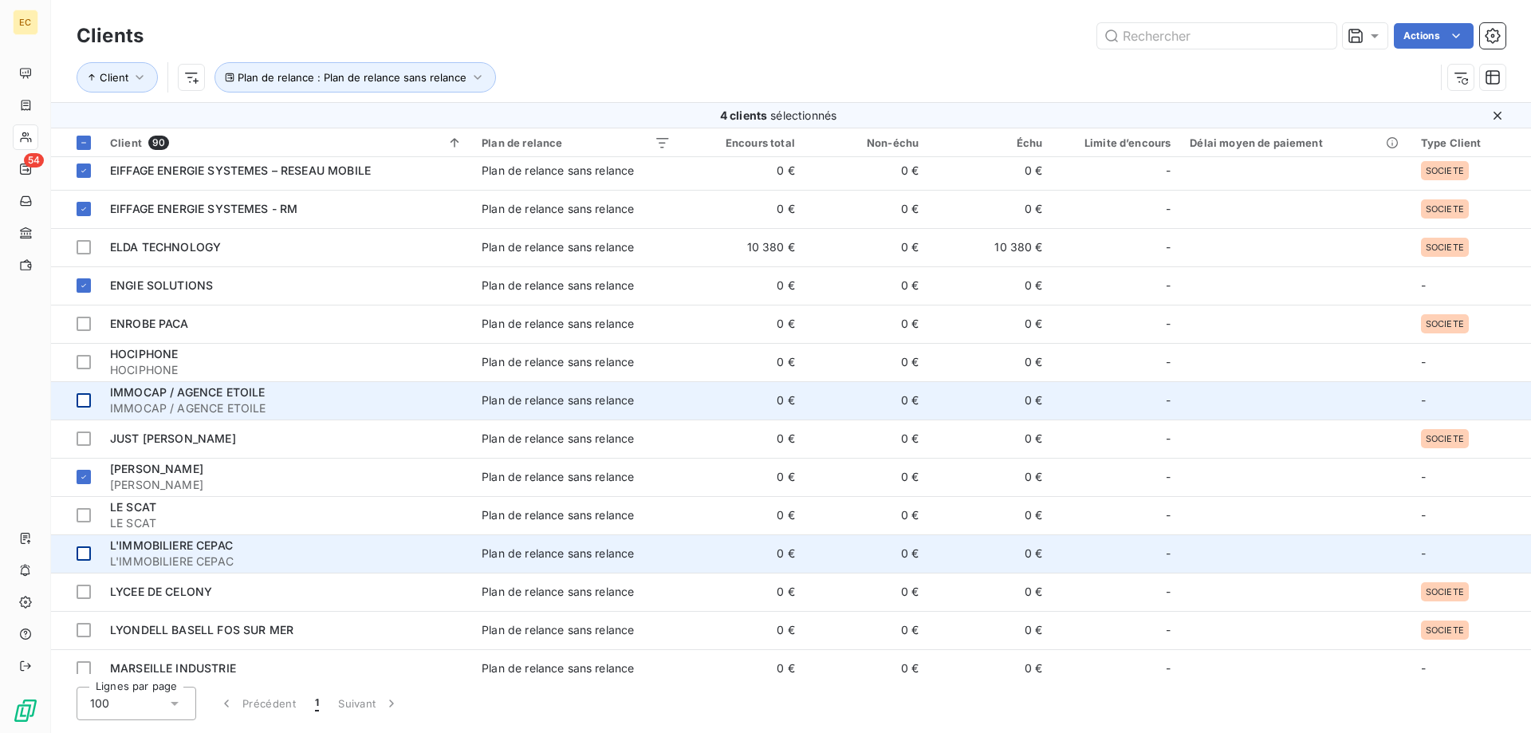
click at [84, 555] on div at bounding box center [84, 553] width 14 height 14
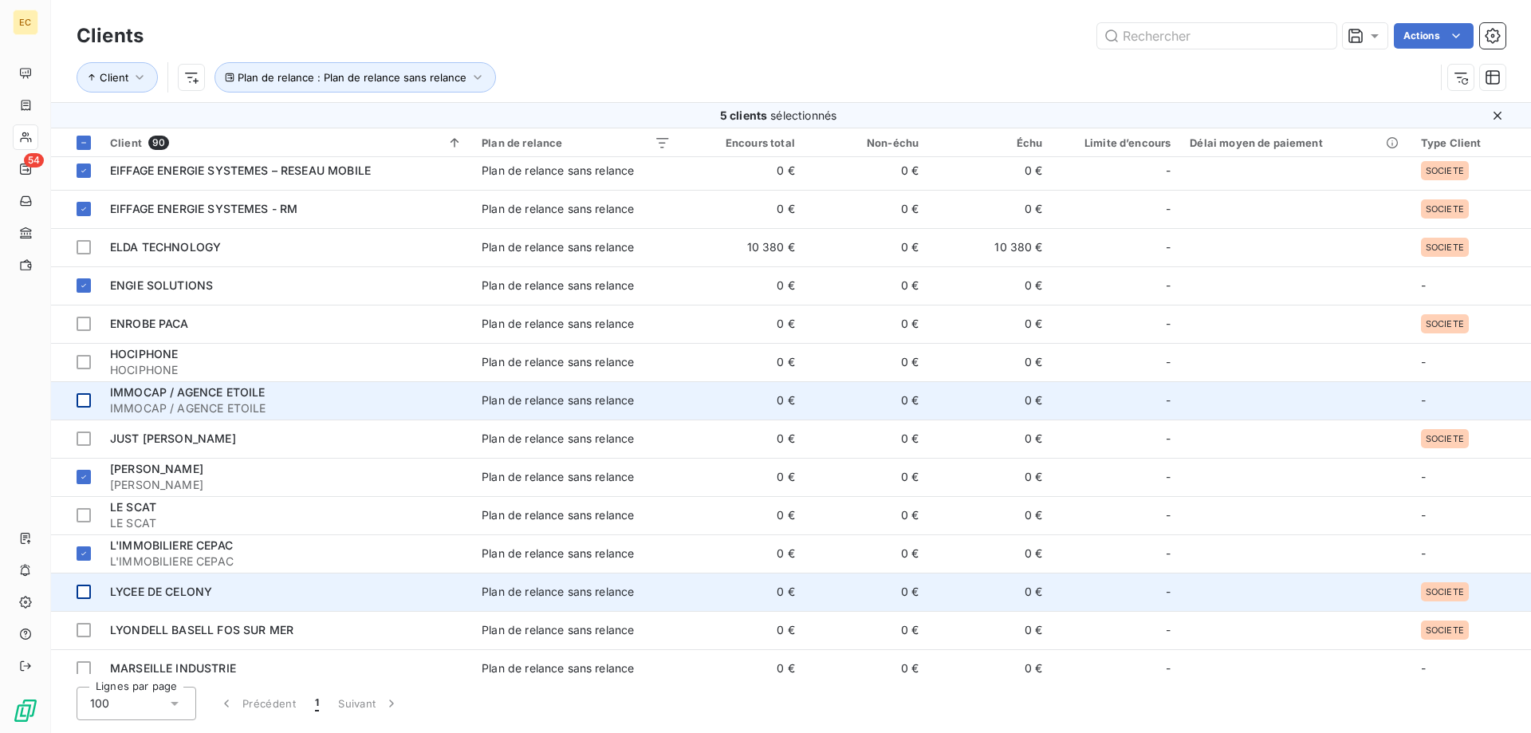
click at [84, 593] on div at bounding box center [84, 592] width 14 height 14
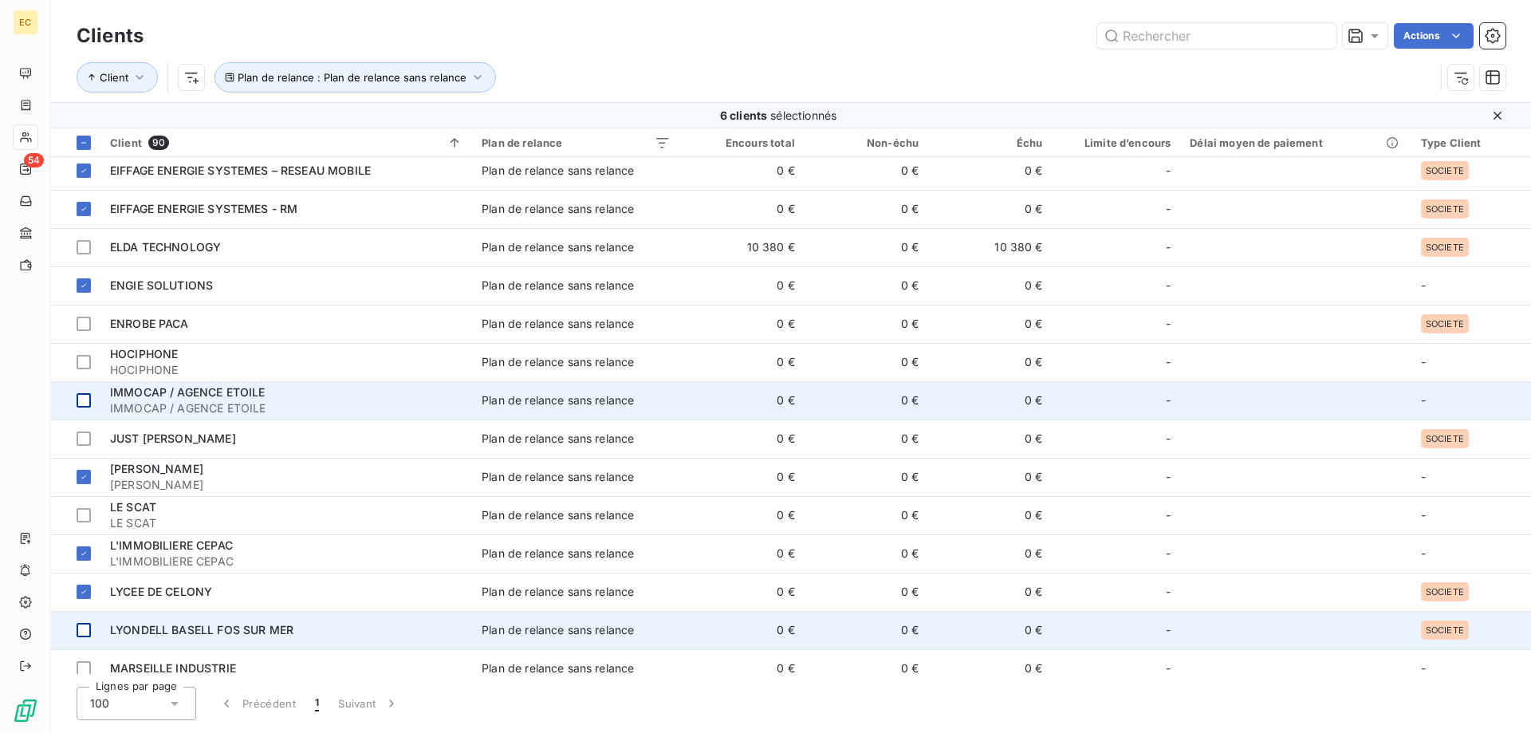
click at [84, 631] on div at bounding box center [84, 630] width 14 height 14
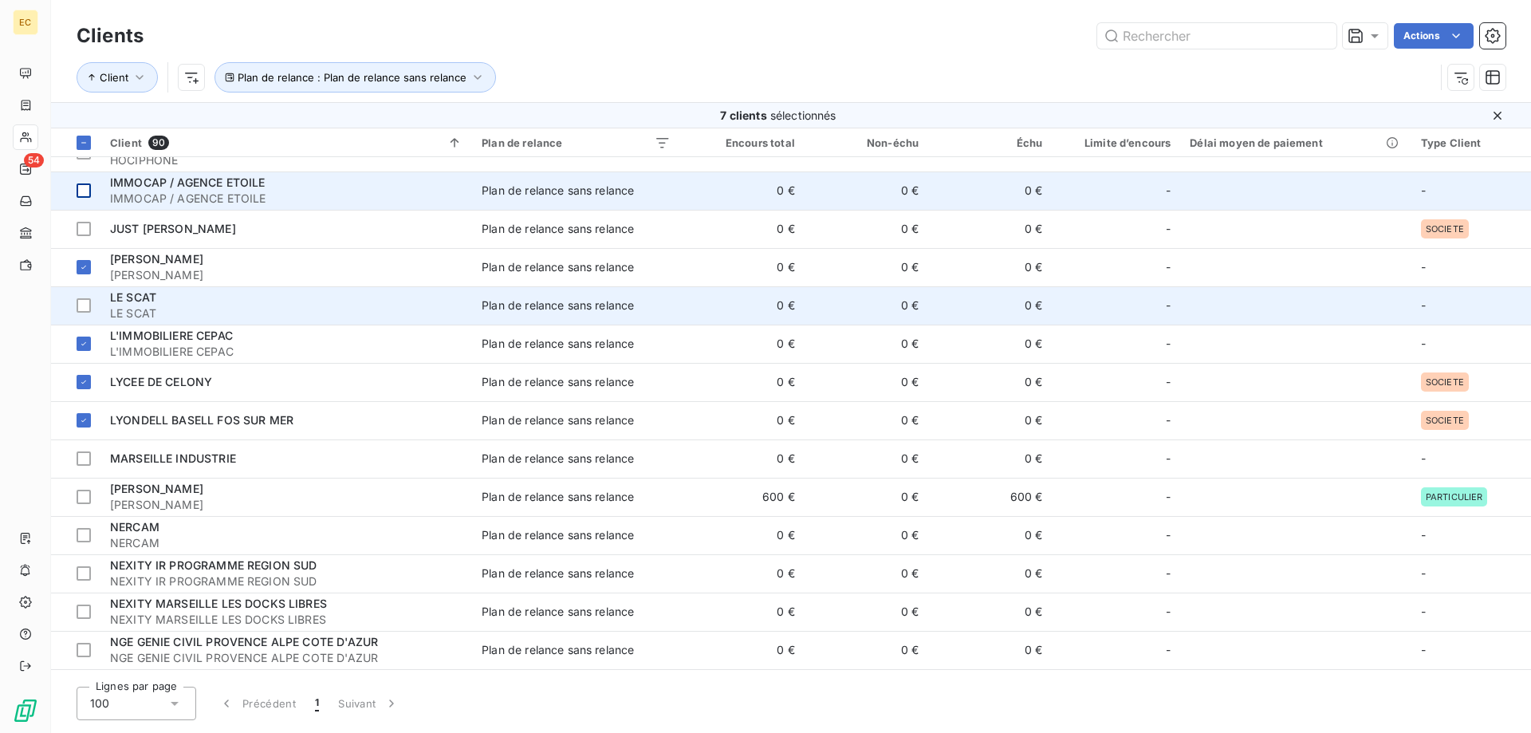
scroll to position [982, 0]
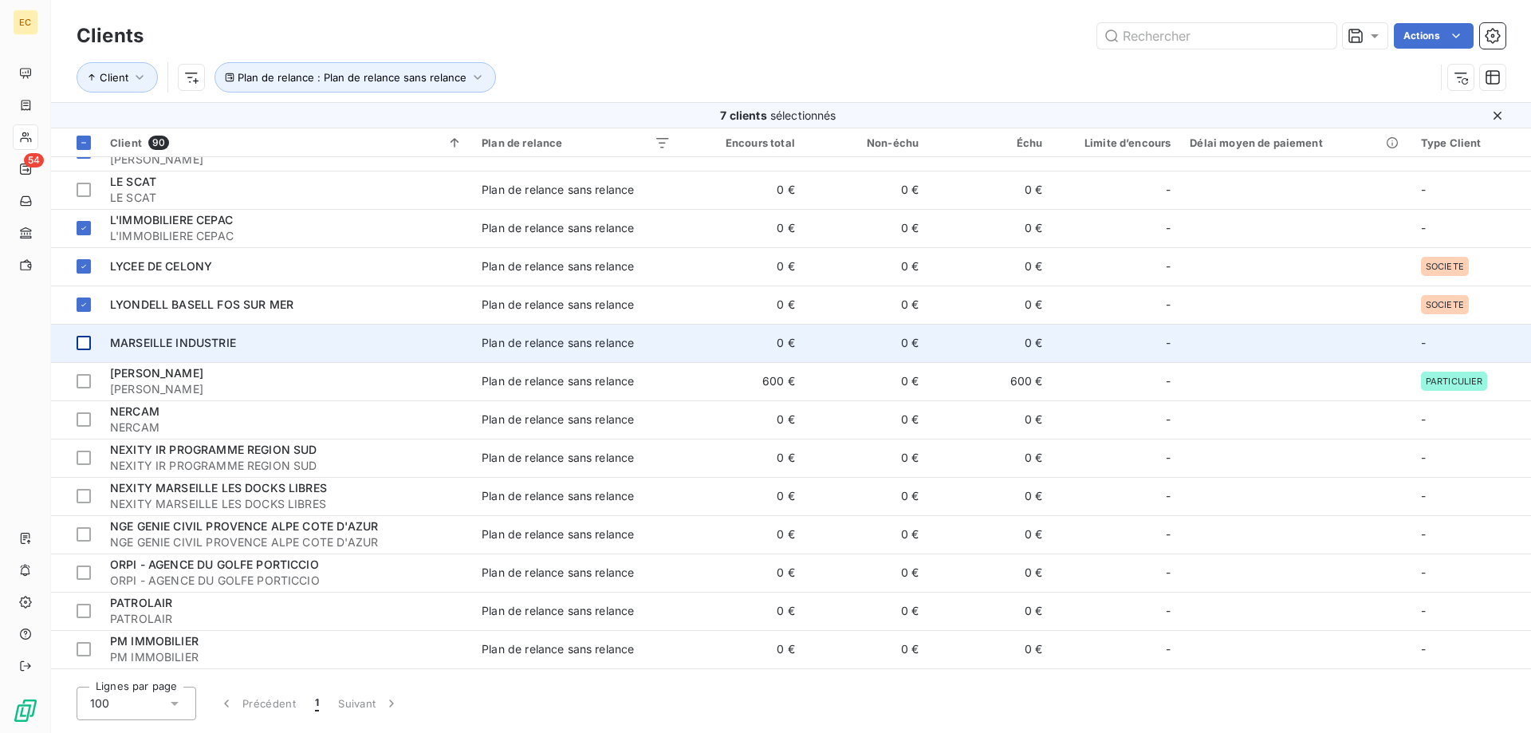
click at [83, 345] on div at bounding box center [84, 343] width 14 height 14
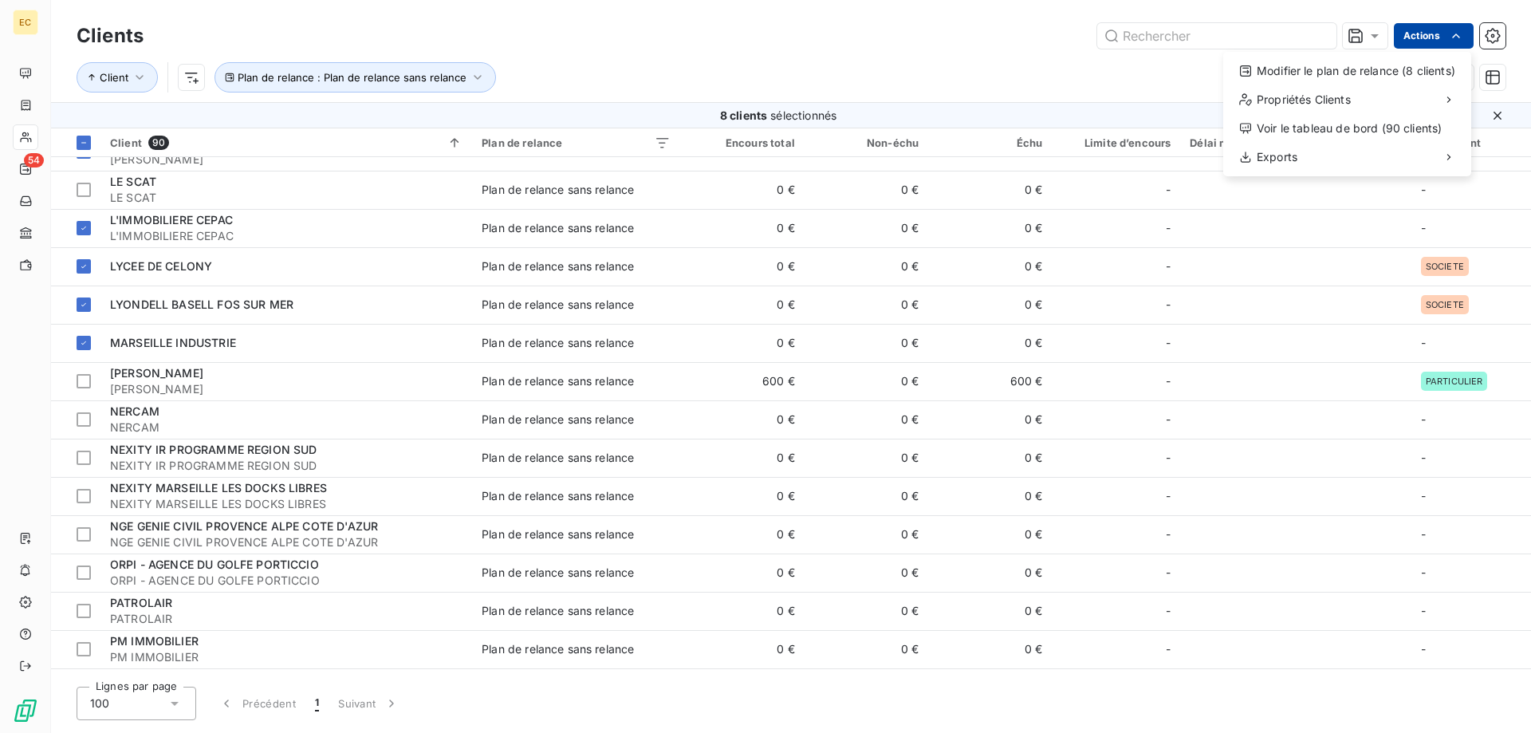
click at [1436, 38] on html "EC 54 Clients Actions Modifier le plan de relance (8 clients) Propriétés Client…" at bounding box center [765, 366] width 1531 height 733
click at [1396, 69] on div "Modifier le plan de relance (8 clients)" at bounding box center [1347, 71] width 235 height 26
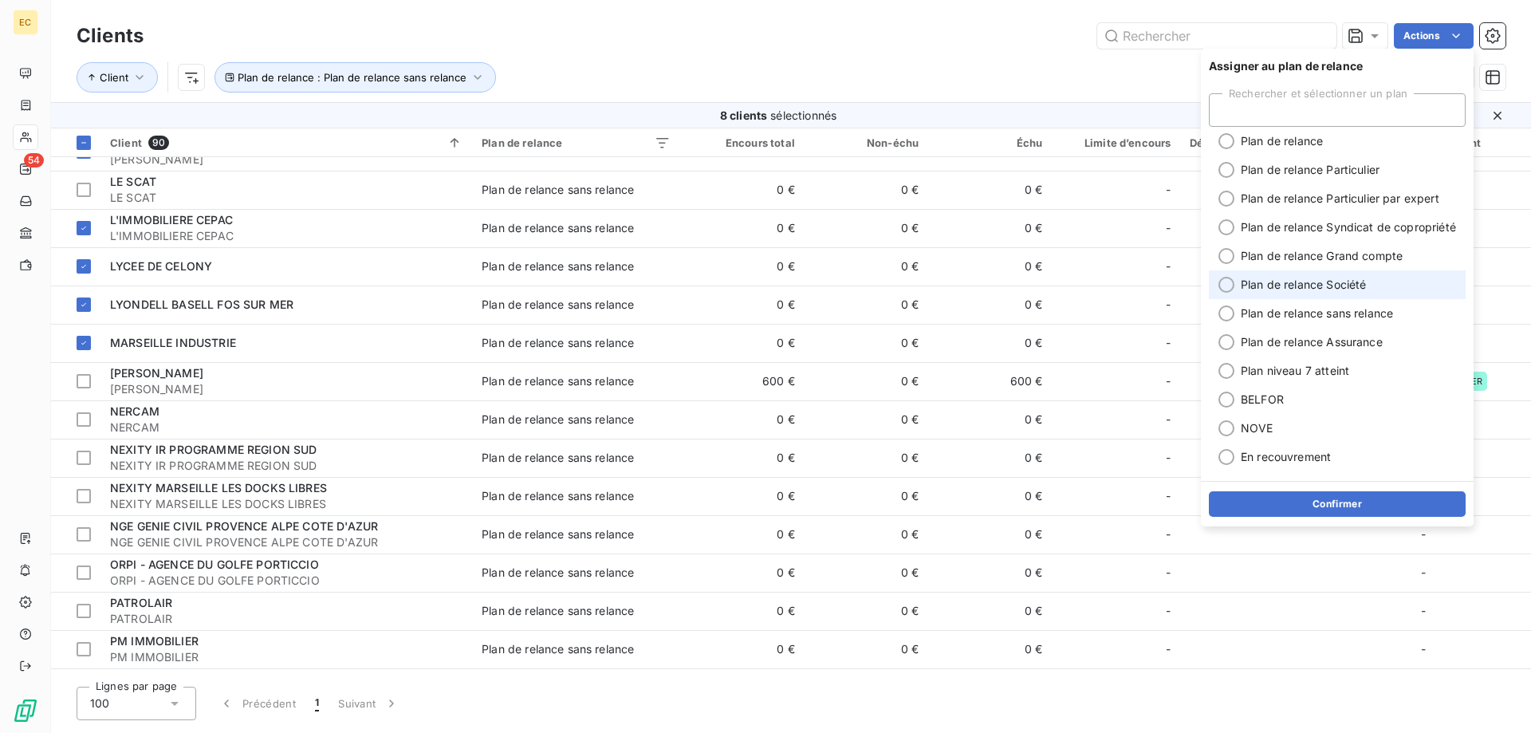
click at [1327, 284] on span "Plan de relance Société" at bounding box center [1303, 285] width 125 height 16
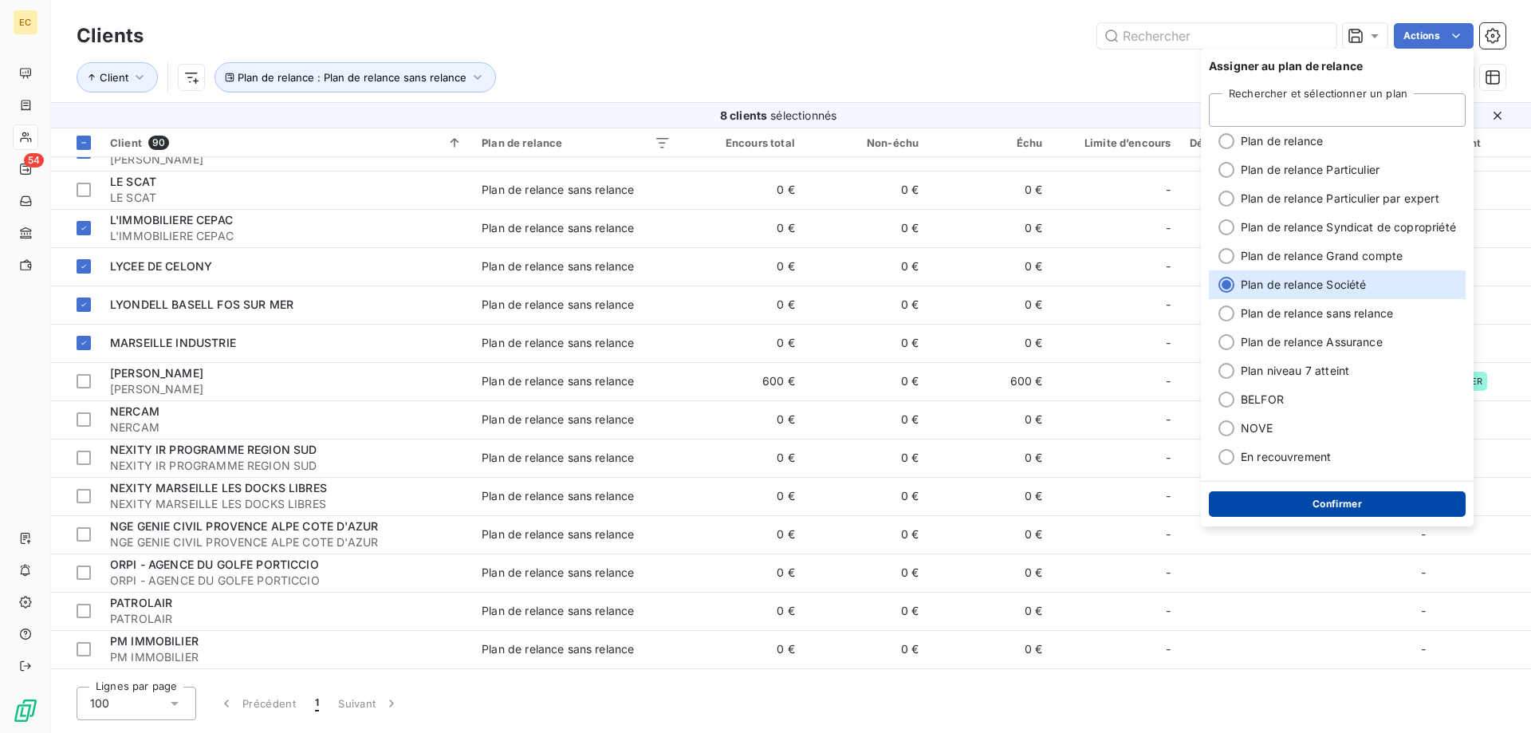
click at [1368, 511] on button "Confirmer" at bounding box center [1337, 504] width 257 height 26
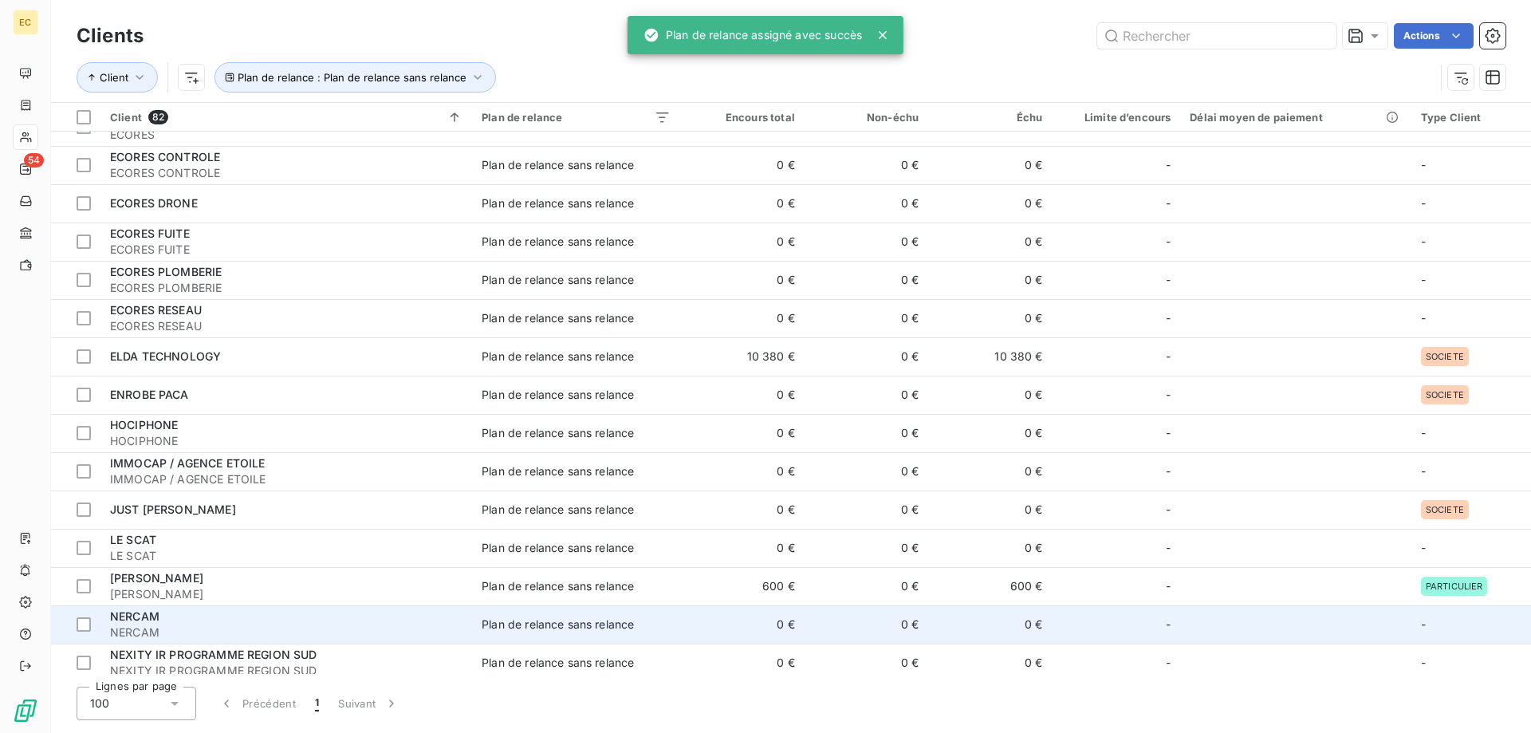
scroll to position [575, 0]
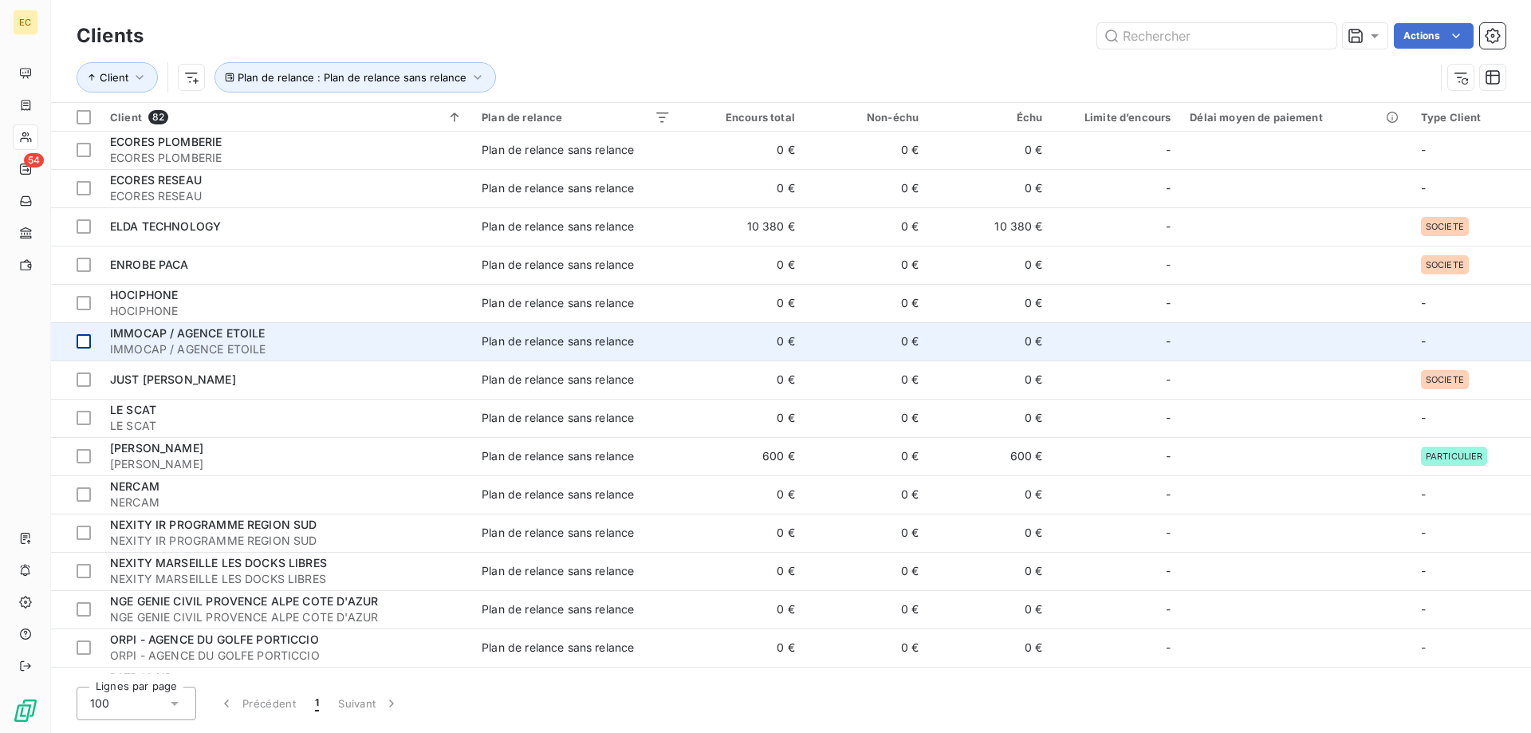
click at [81, 341] on div at bounding box center [84, 341] width 14 height 14
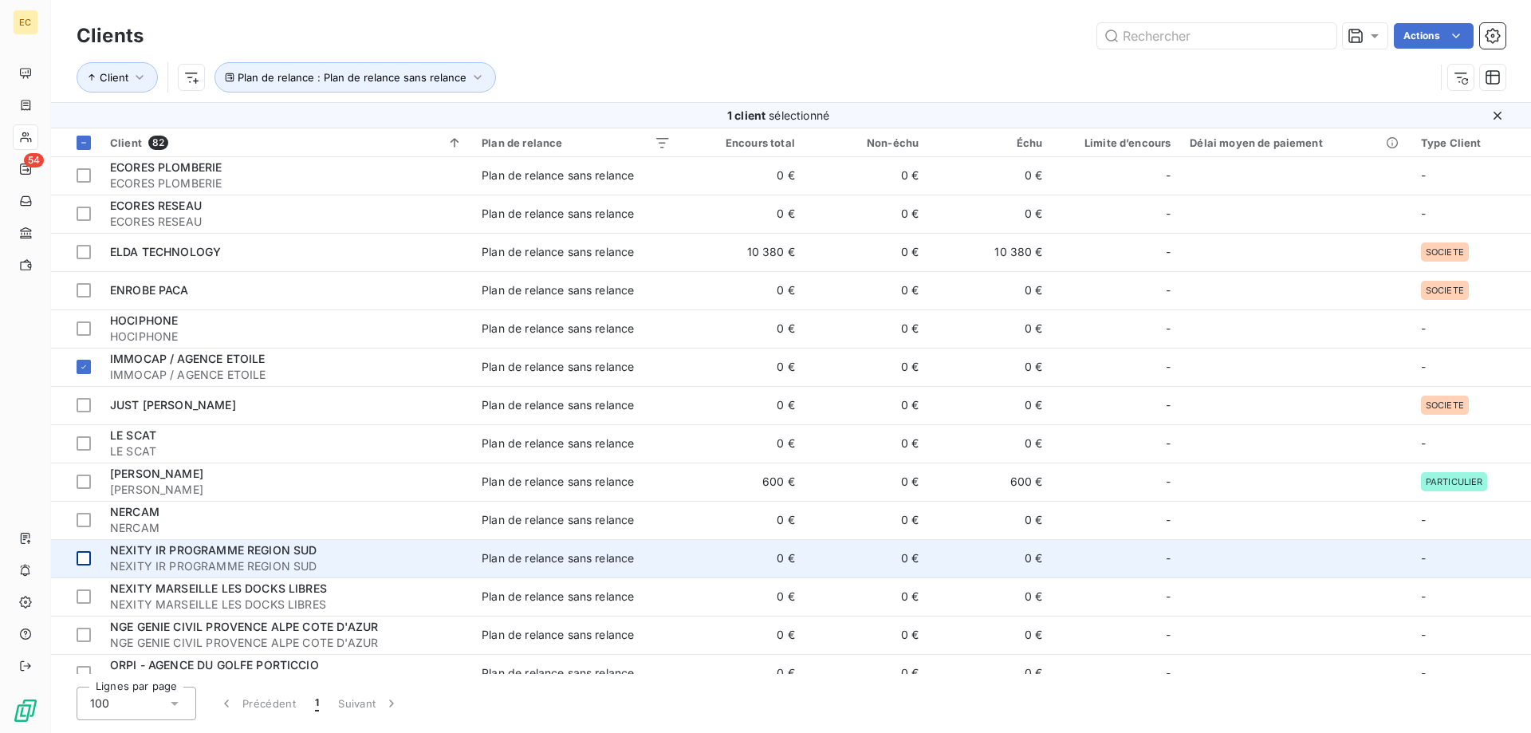
click at [86, 556] on div at bounding box center [84, 558] width 14 height 14
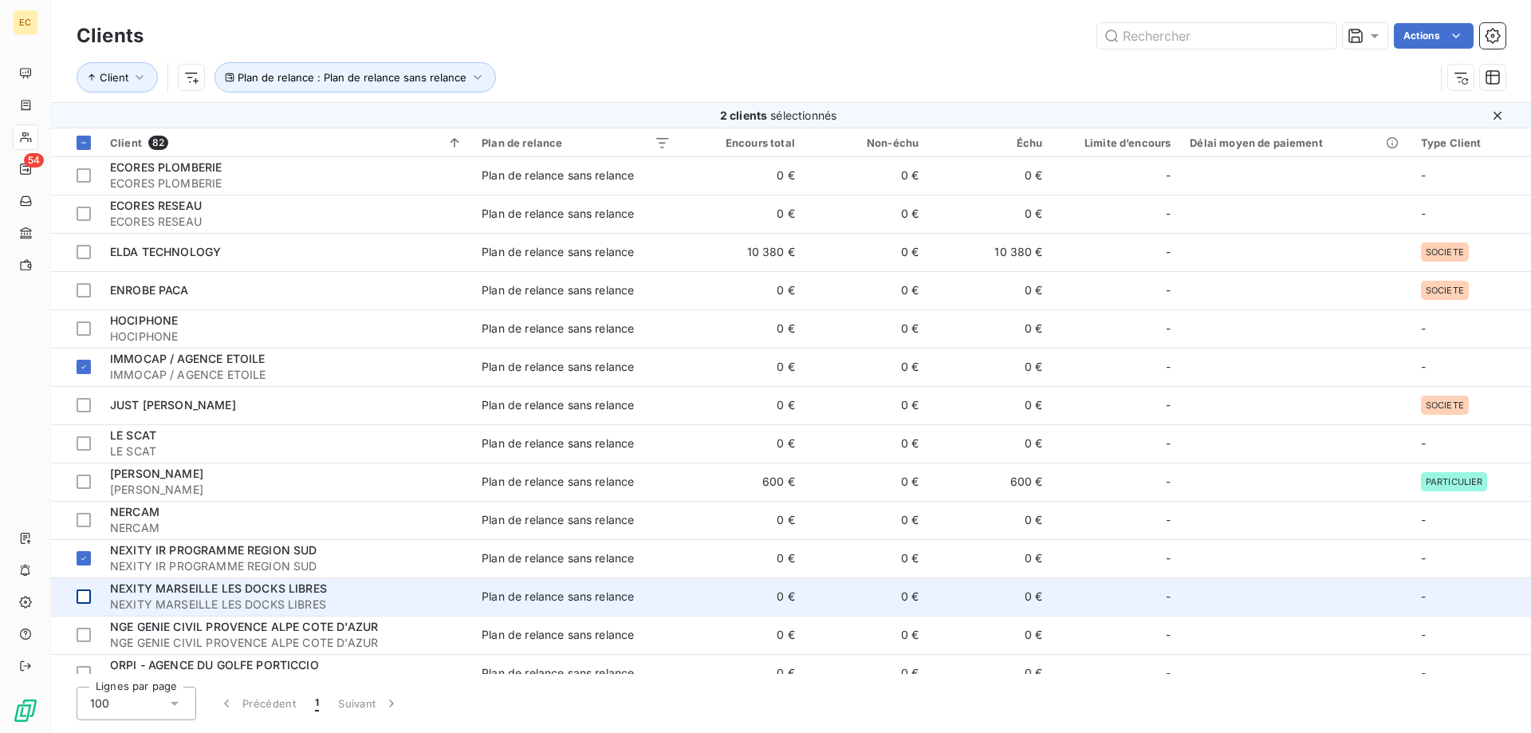
click at [85, 590] on div at bounding box center [84, 596] width 14 height 14
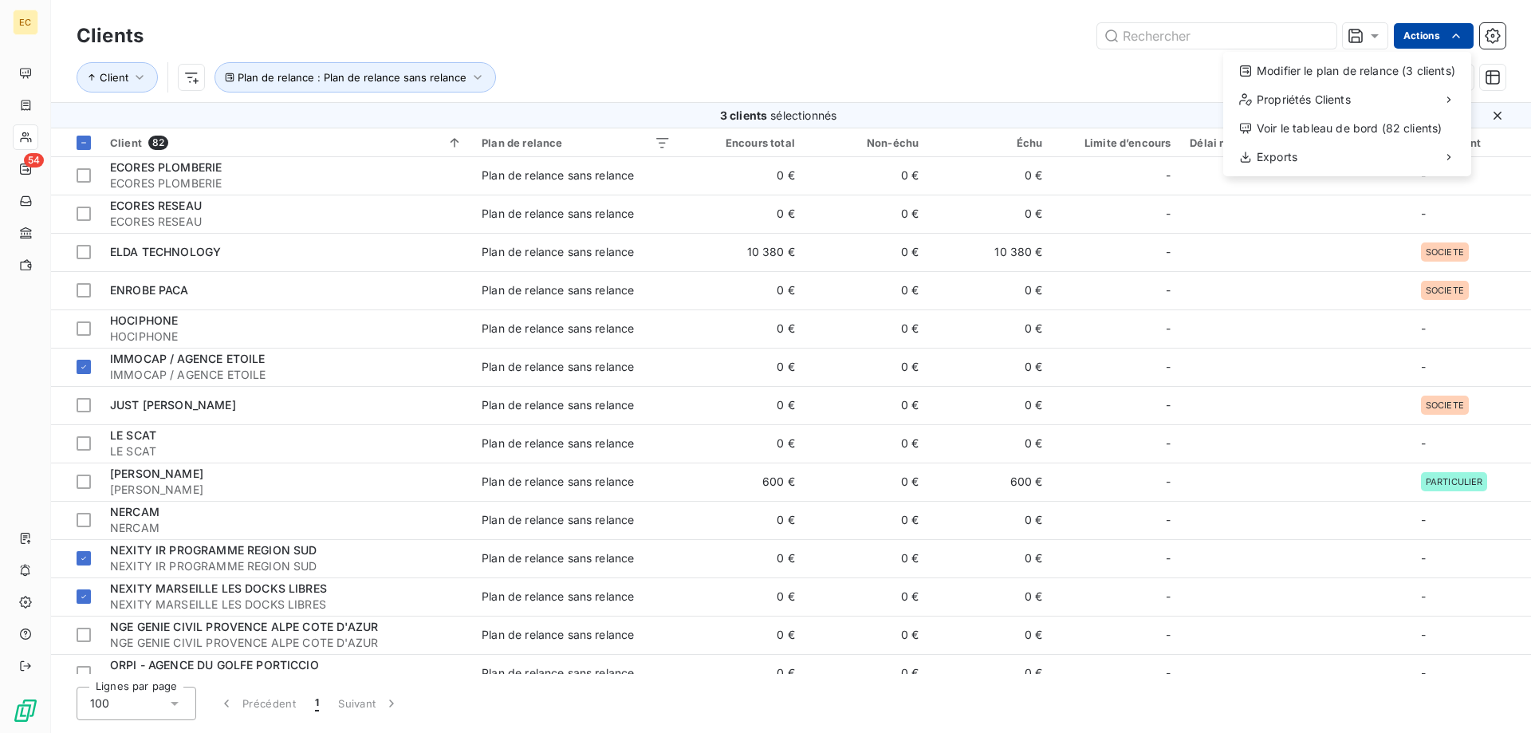
click at [1421, 34] on html "EC 54 Clients Actions Modifier le plan de relance (3 clients) Propriétés Client…" at bounding box center [765, 366] width 1531 height 733
click at [1410, 61] on div "Modifier le plan de relance (3 clients)" at bounding box center [1347, 71] width 235 height 26
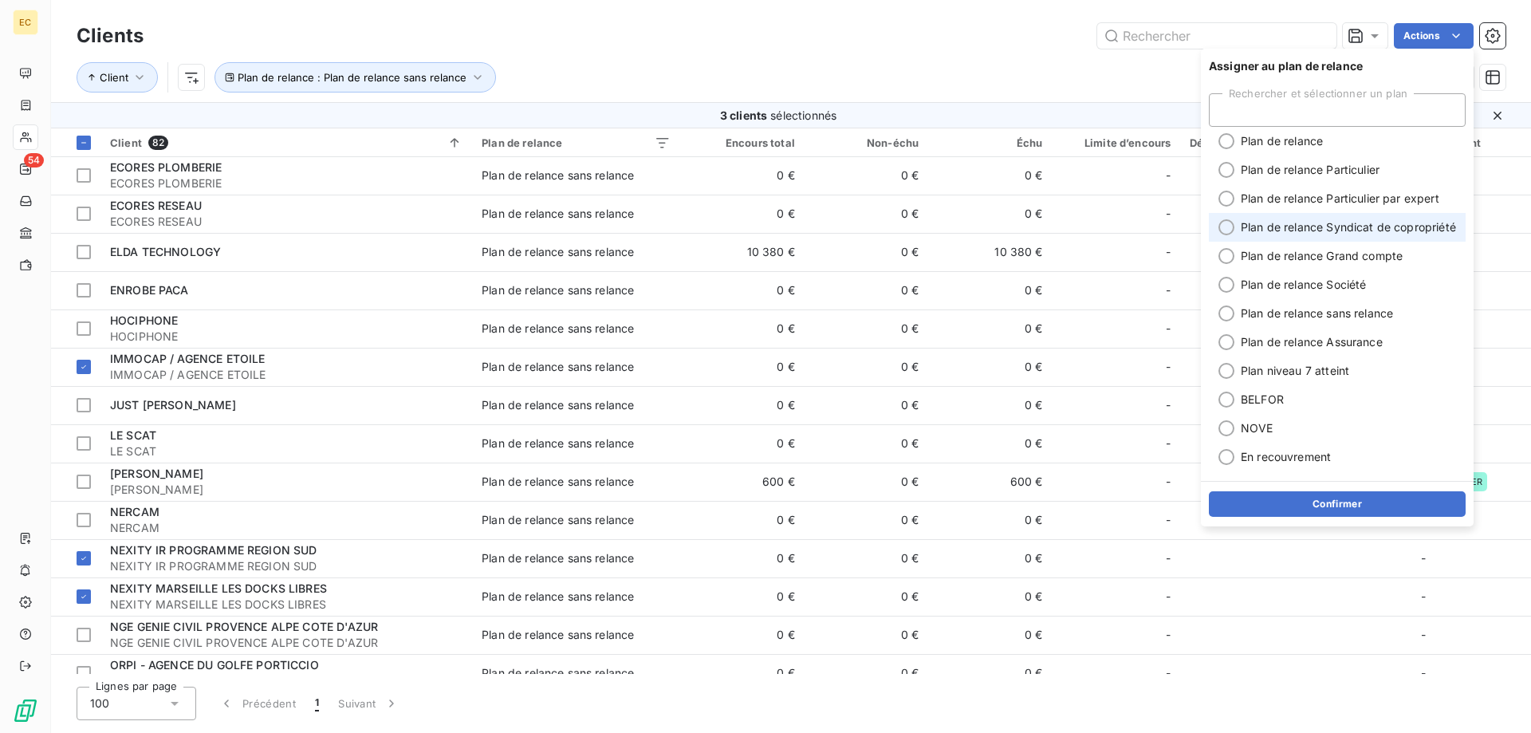
click at [1374, 230] on span "Plan de relance Syndicat de copropriété" at bounding box center [1348, 227] width 215 height 16
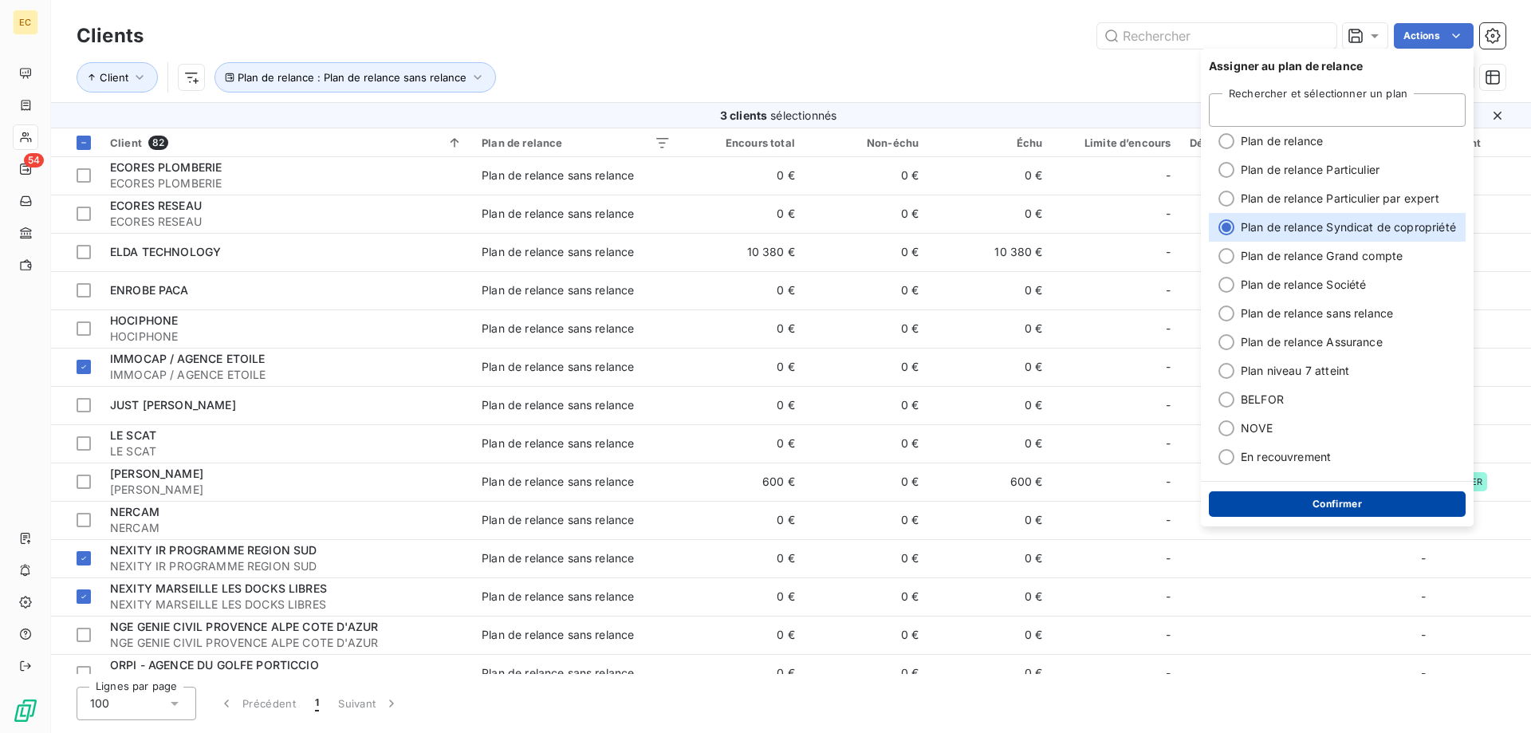
click at [1363, 512] on button "Confirmer" at bounding box center [1337, 504] width 257 height 26
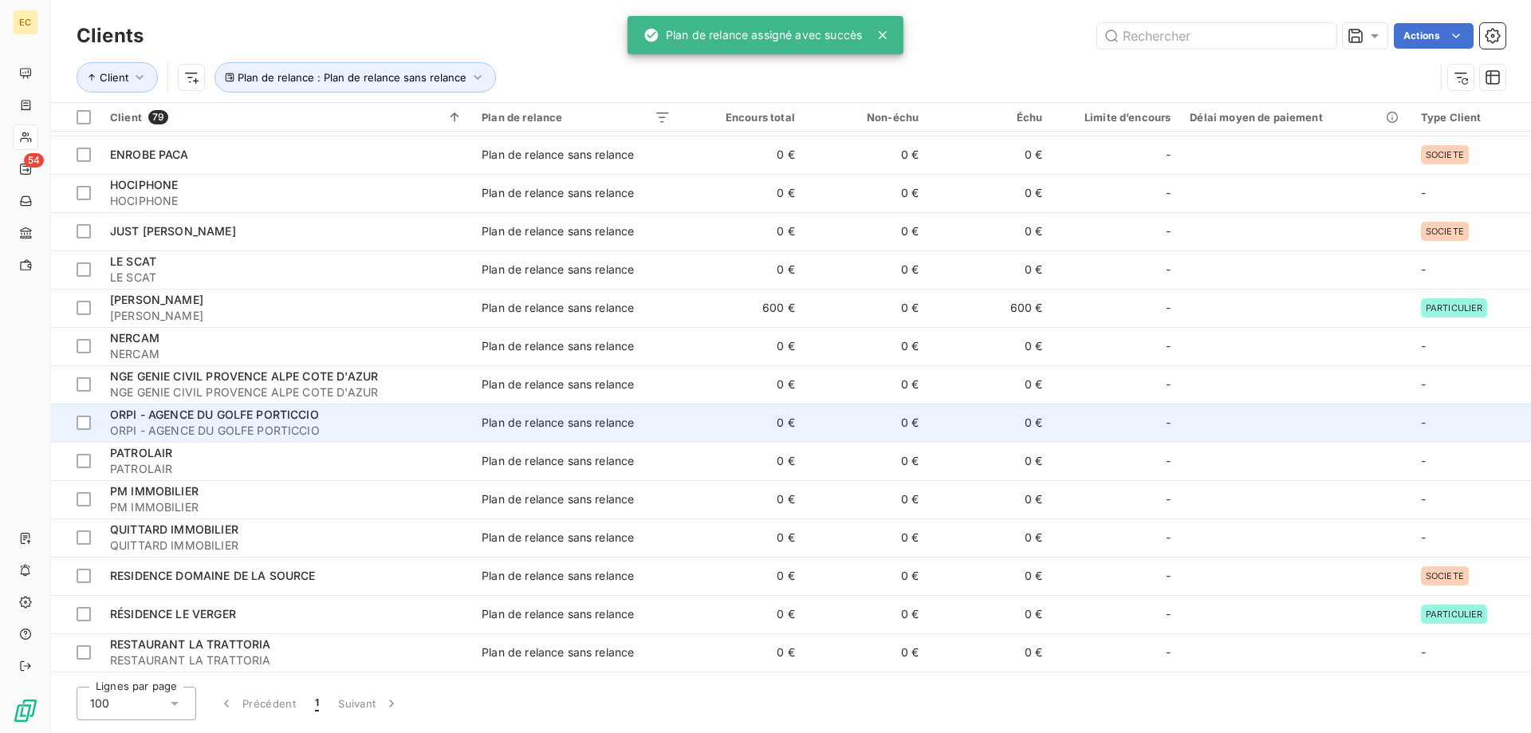
scroll to position [901, 0]
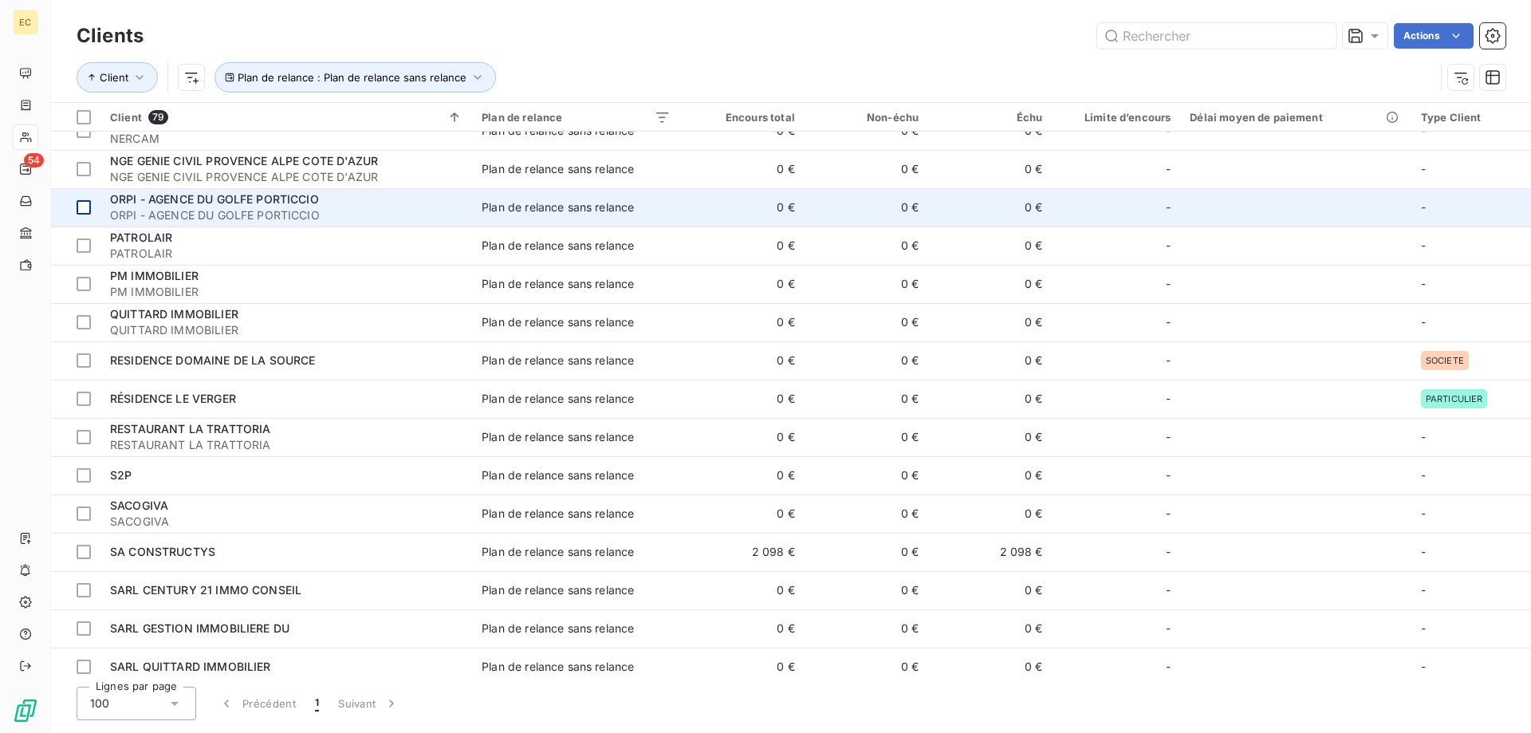
click at [83, 210] on div at bounding box center [84, 207] width 14 height 14
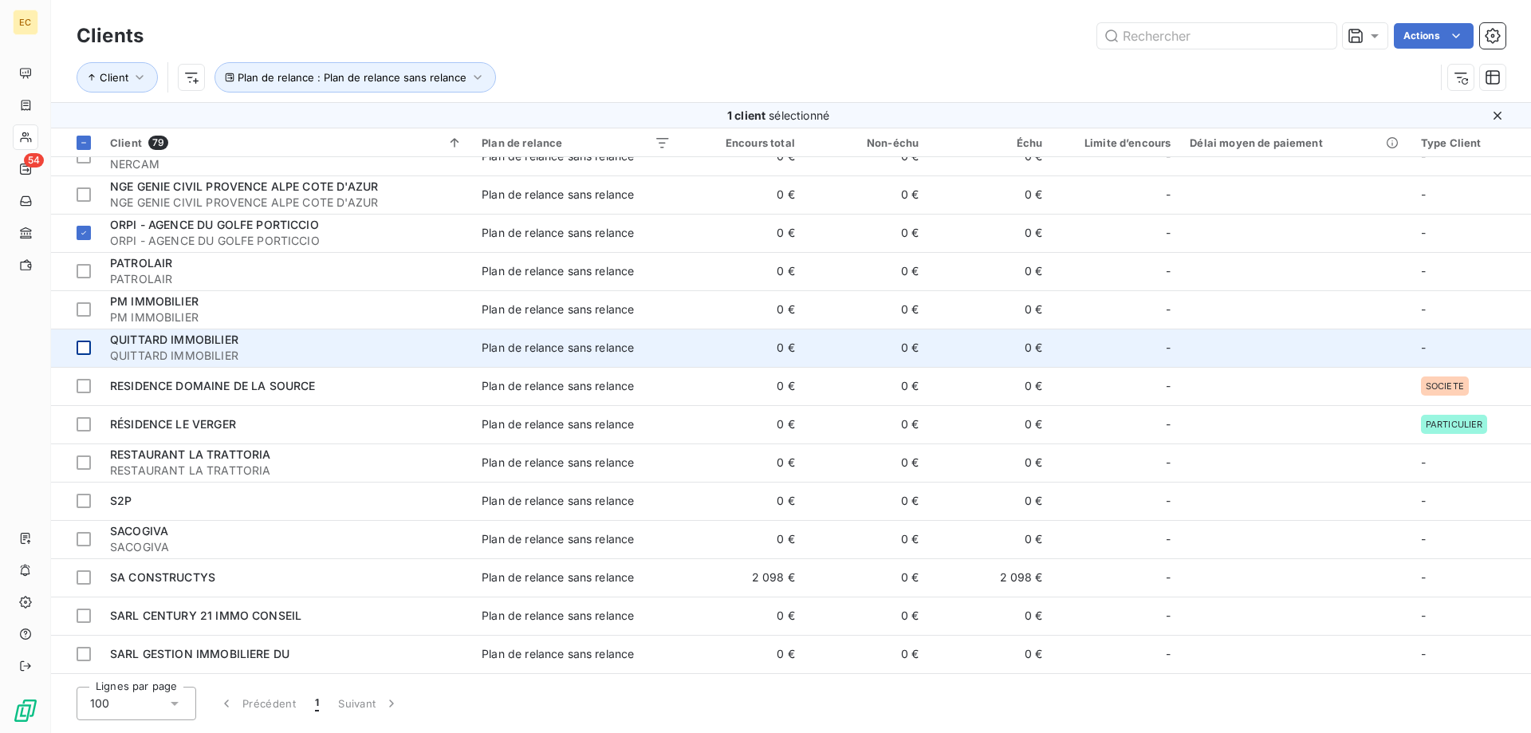
click at [81, 351] on div at bounding box center [84, 348] width 14 height 14
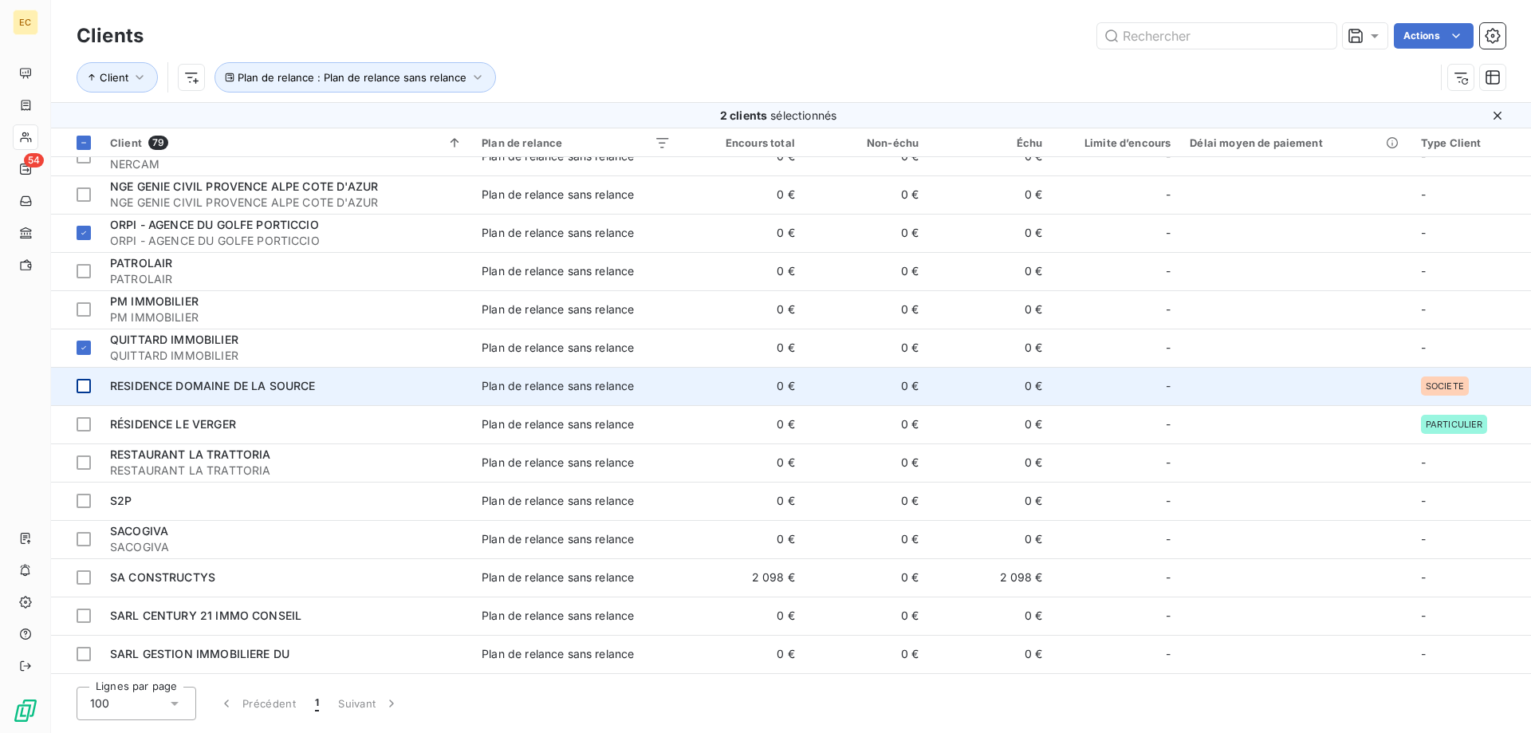
click at [83, 389] on div at bounding box center [84, 386] width 14 height 14
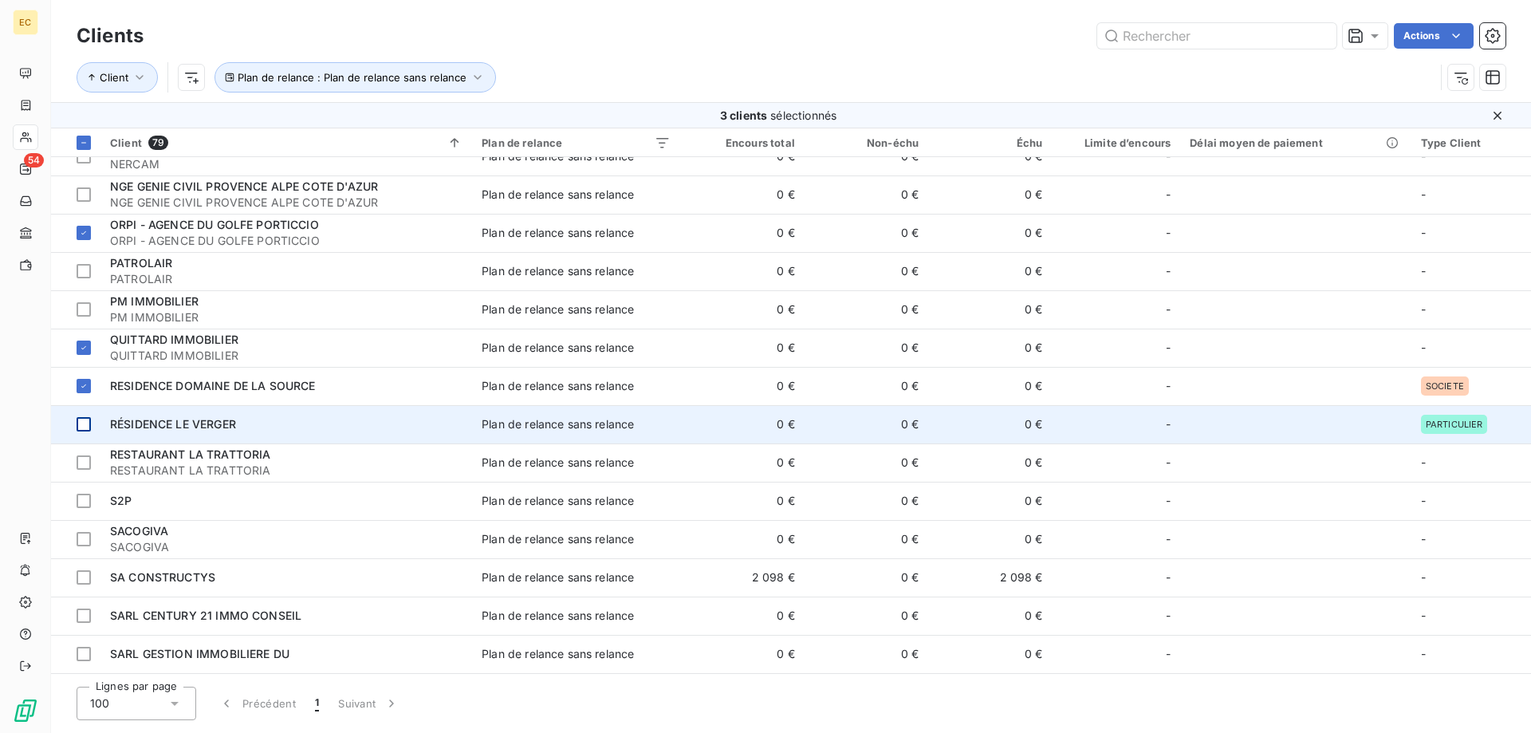
click at [82, 420] on div at bounding box center [84, 424] width 14 height 14
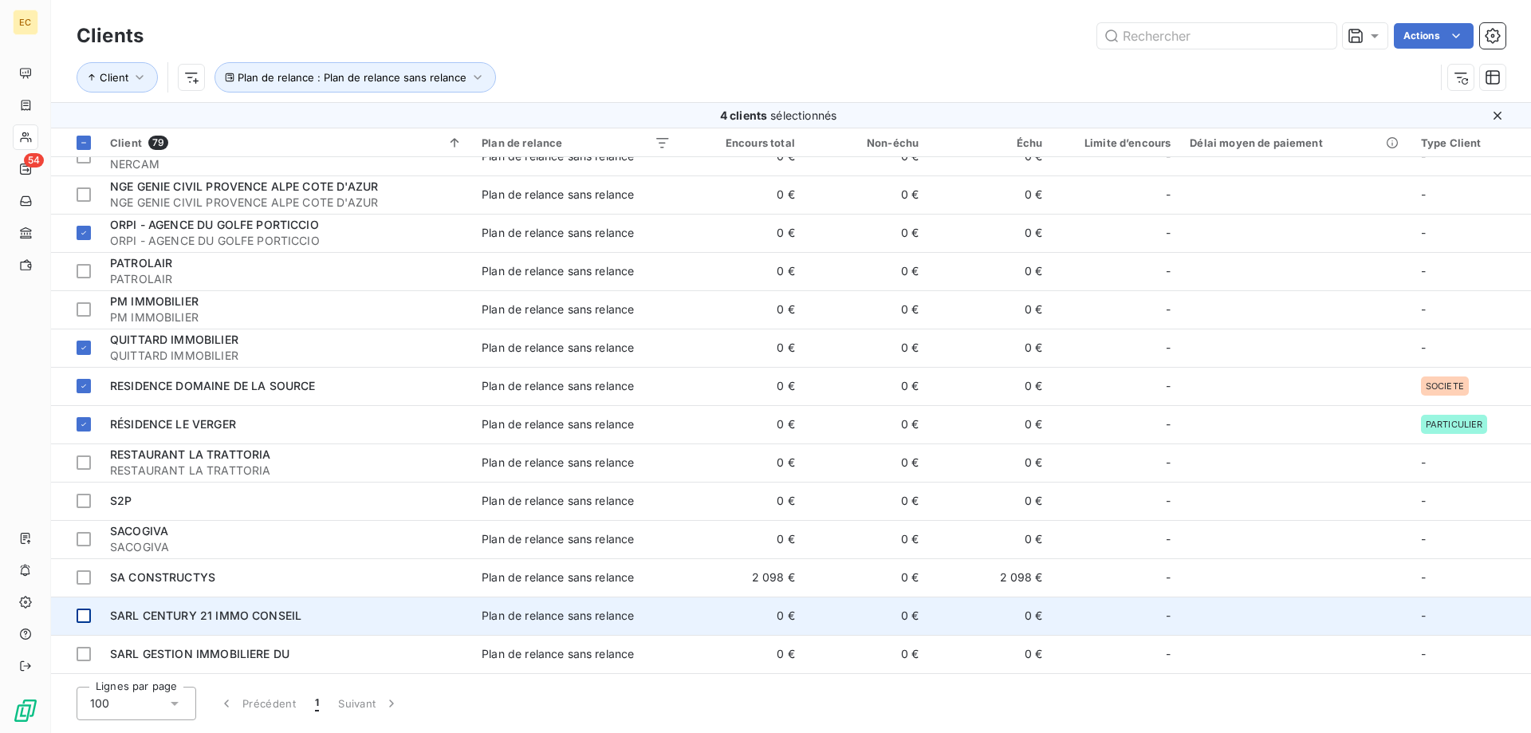
click at [84, 615] on div at bounding box center [84, 616] width 14 height 14
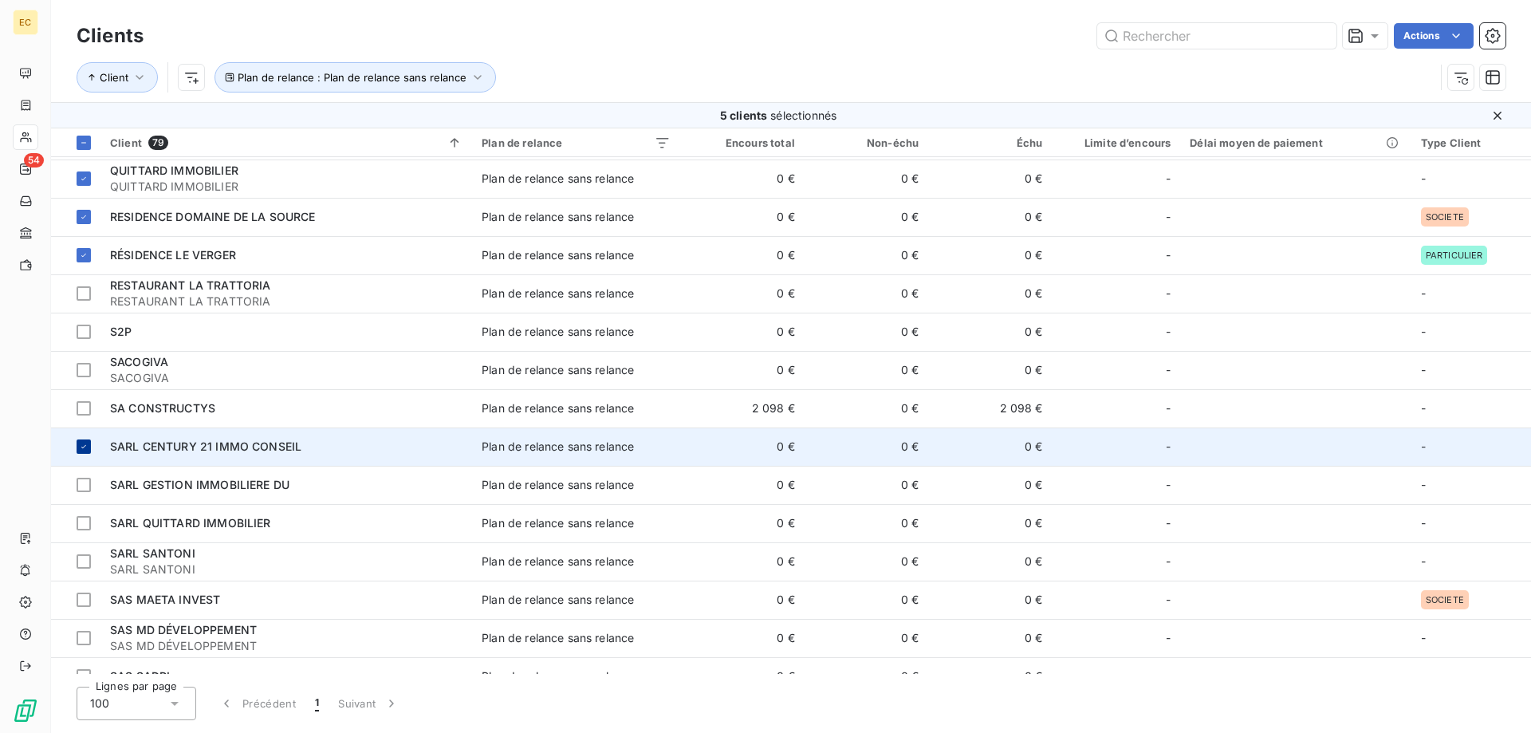
scroll to position [1145, 0]
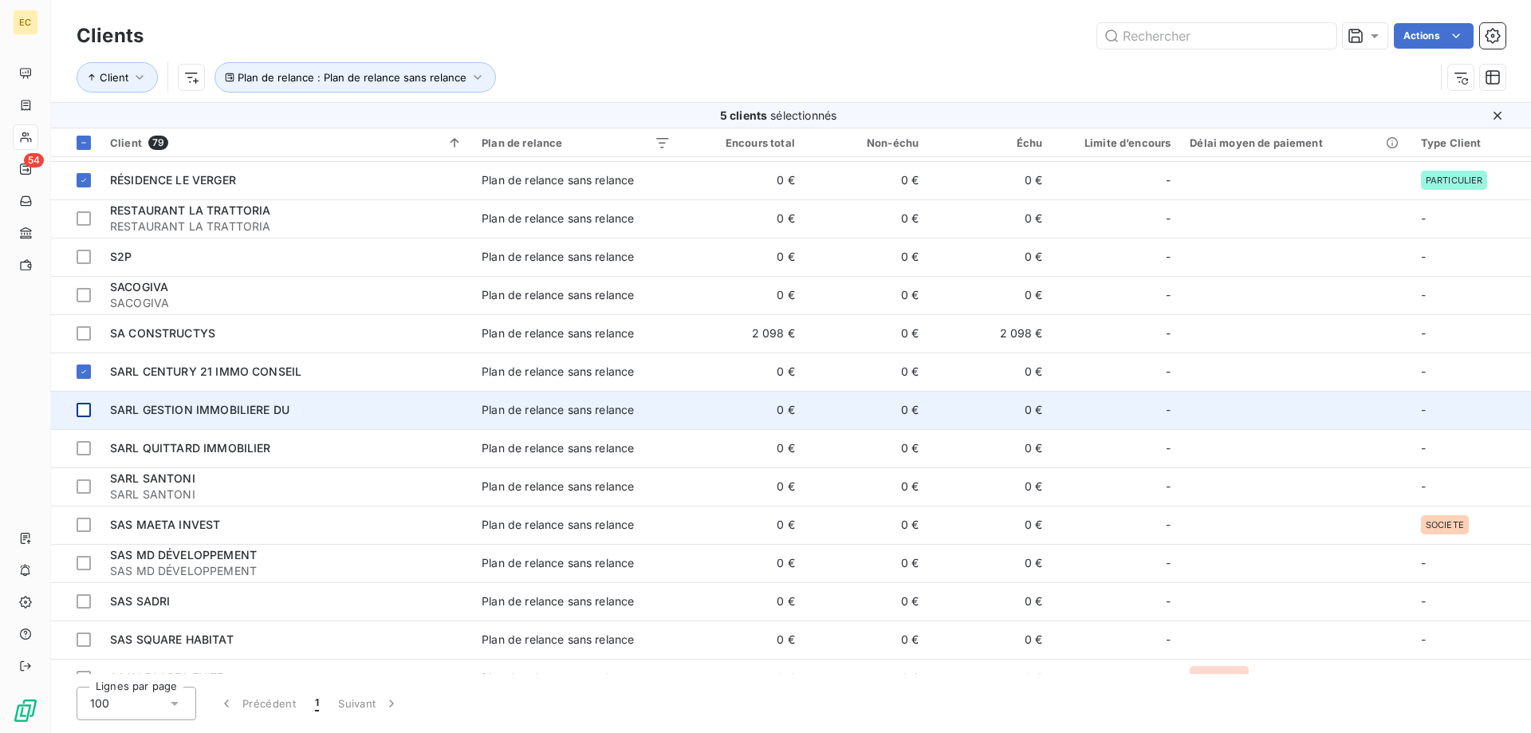
click at [82, 408] on div at bounding box center [84, 410] width 14 height 14
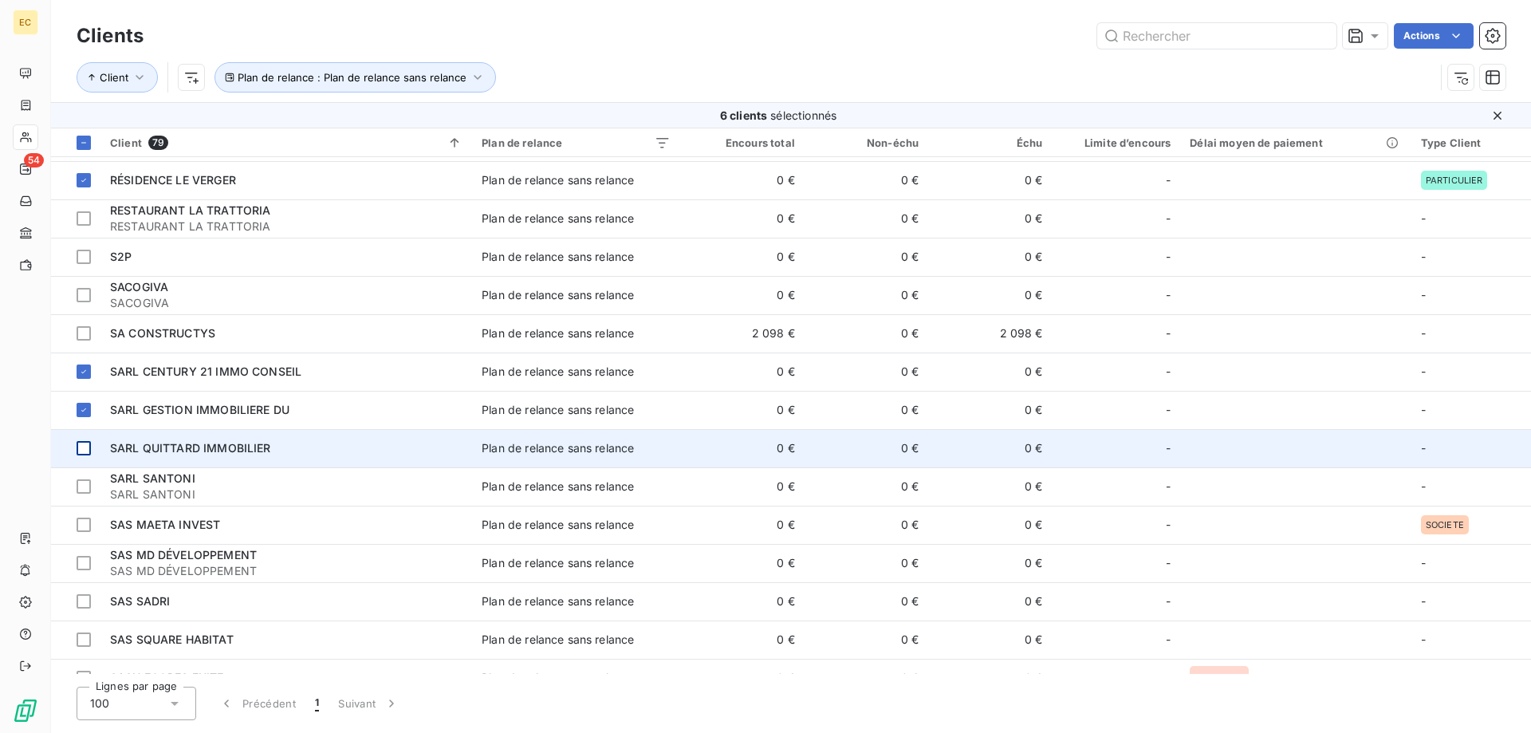
click at [82, 446] on div at bounding box center [84, 448] width 14 height 14
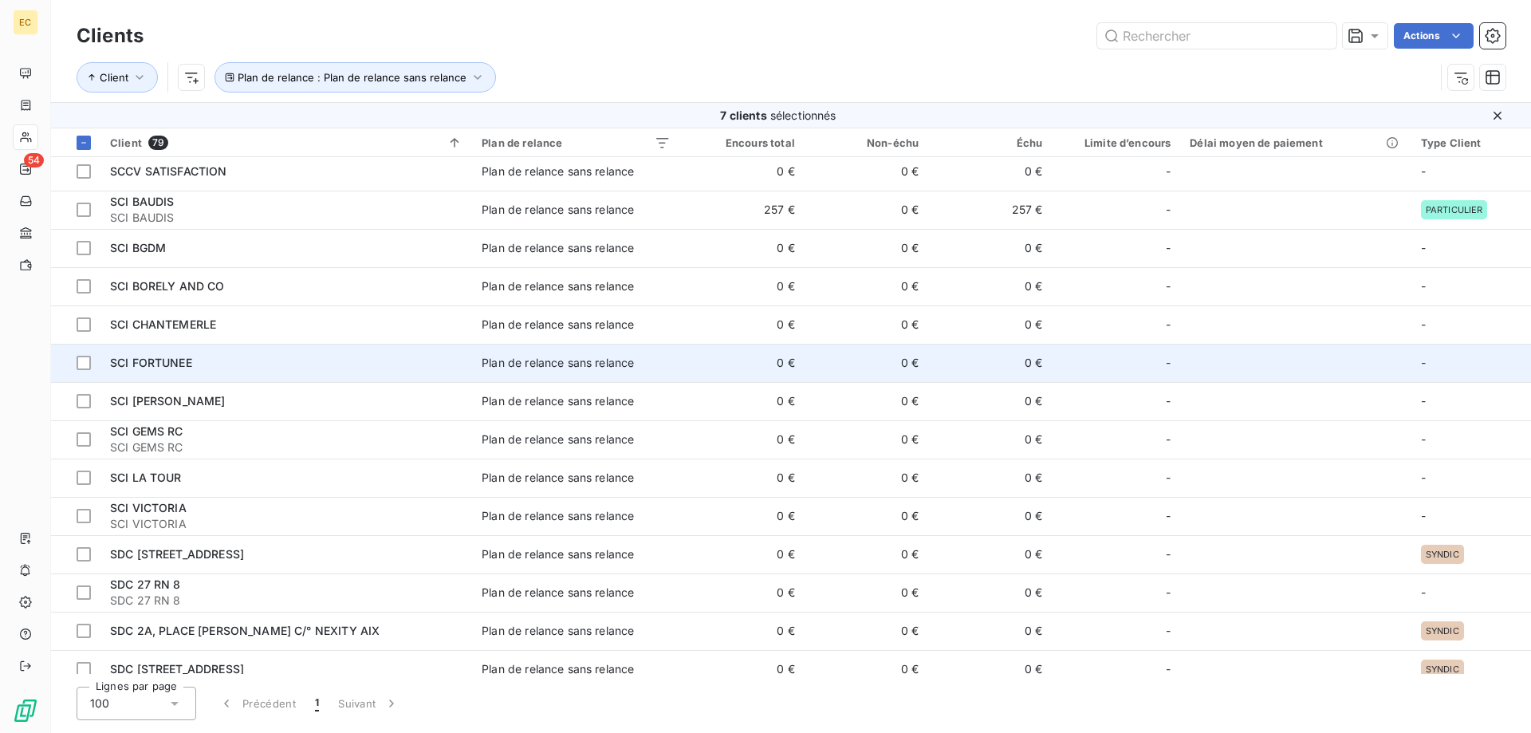
scroll to position [1795, 0]
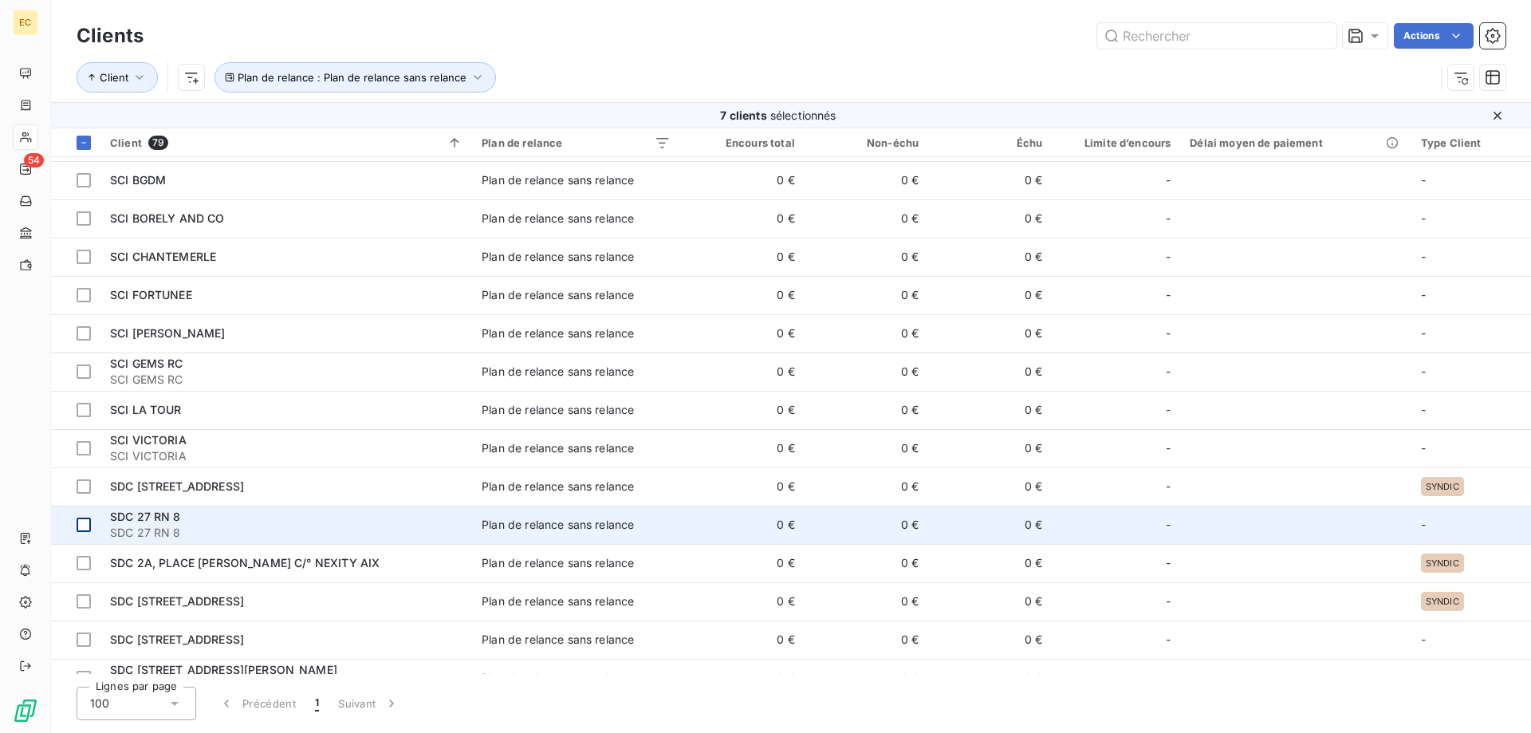
click at [83, 528] on div at bounding box center [84, 525] width 14 height 14
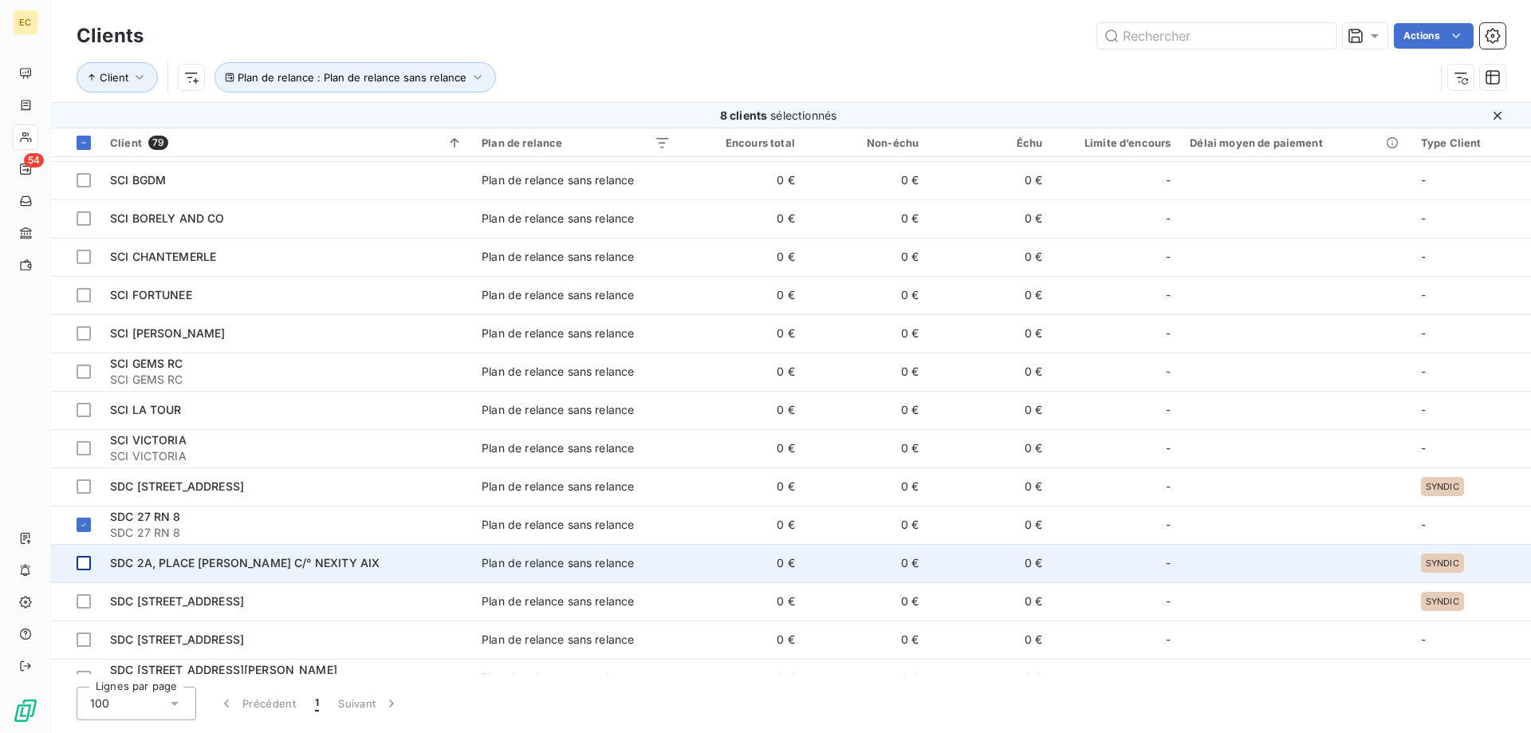
click at [81, 560] on div at bounding box center [84, 563] width 14 height 14
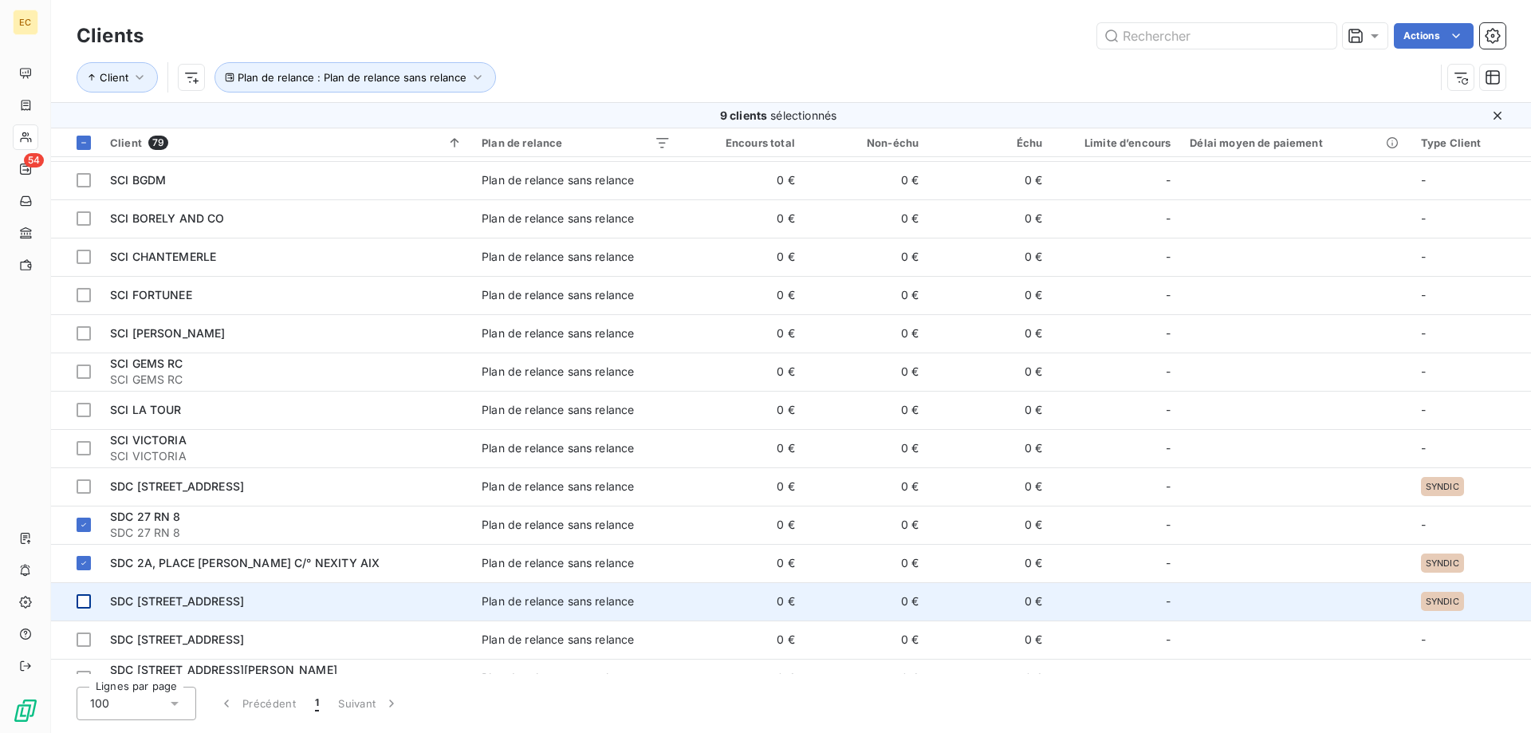
click at [81, 601] on div at bounding box center [84, 601] width 14 height 14
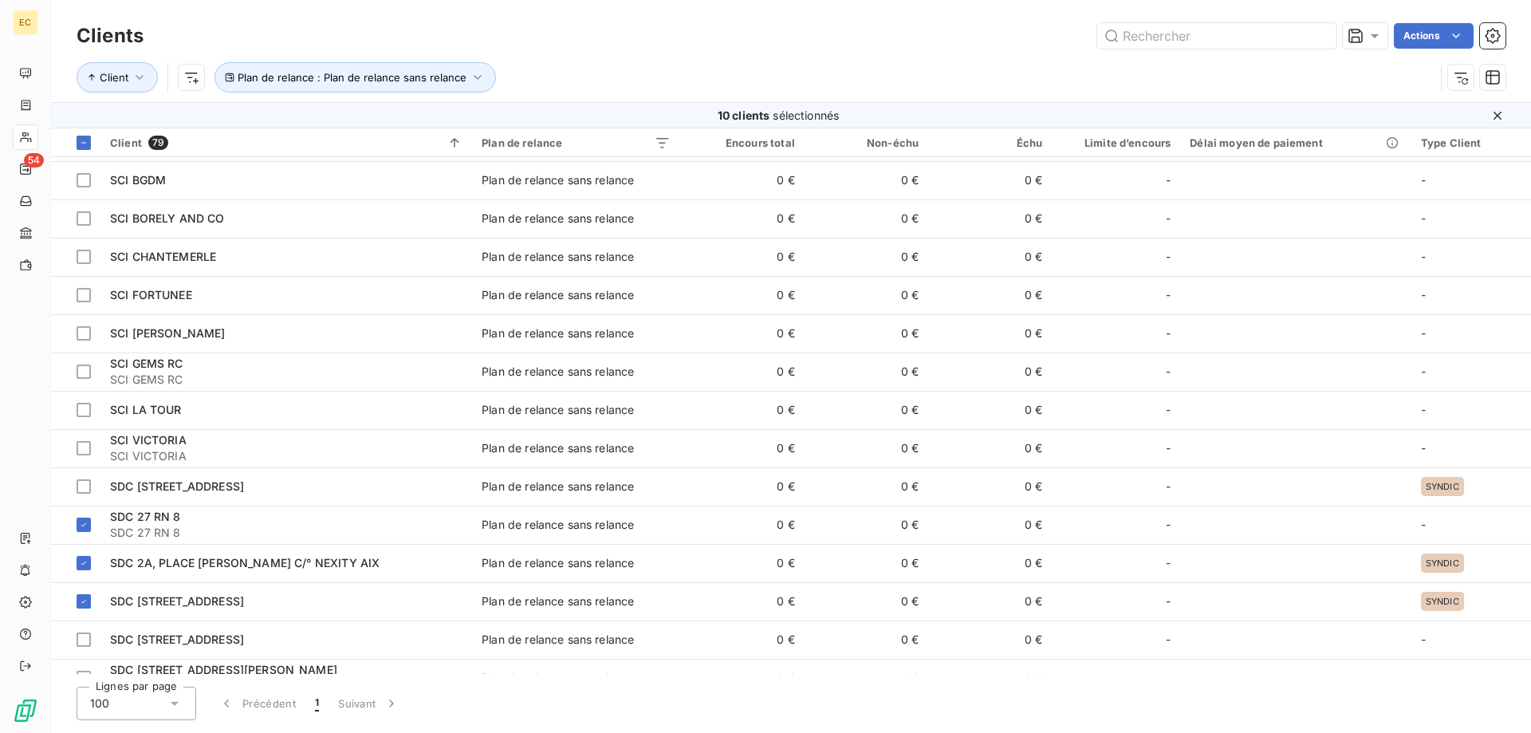
scroll to position [2121, 0]
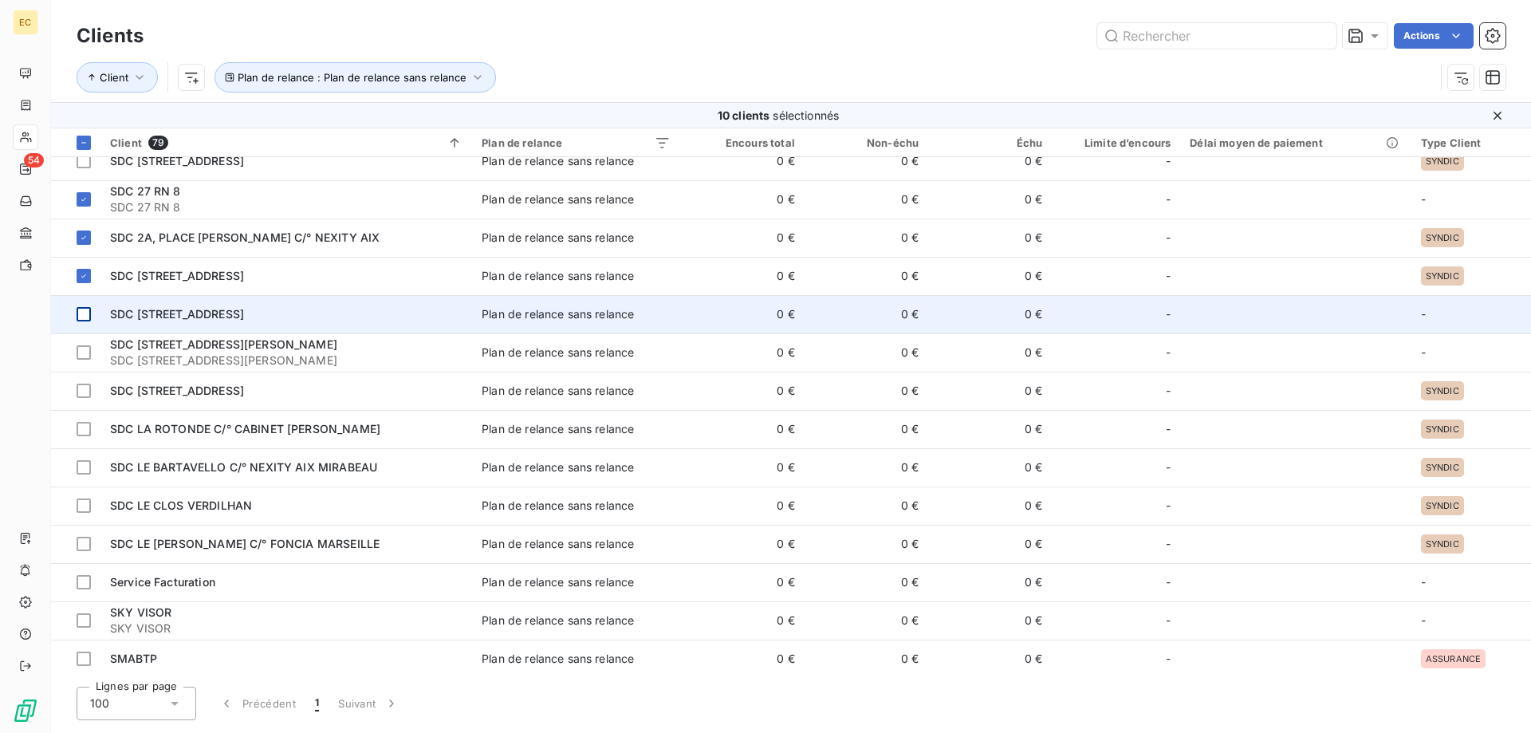
click at [80, 314] on div at bounding box center [84, 314] width 14 height 14
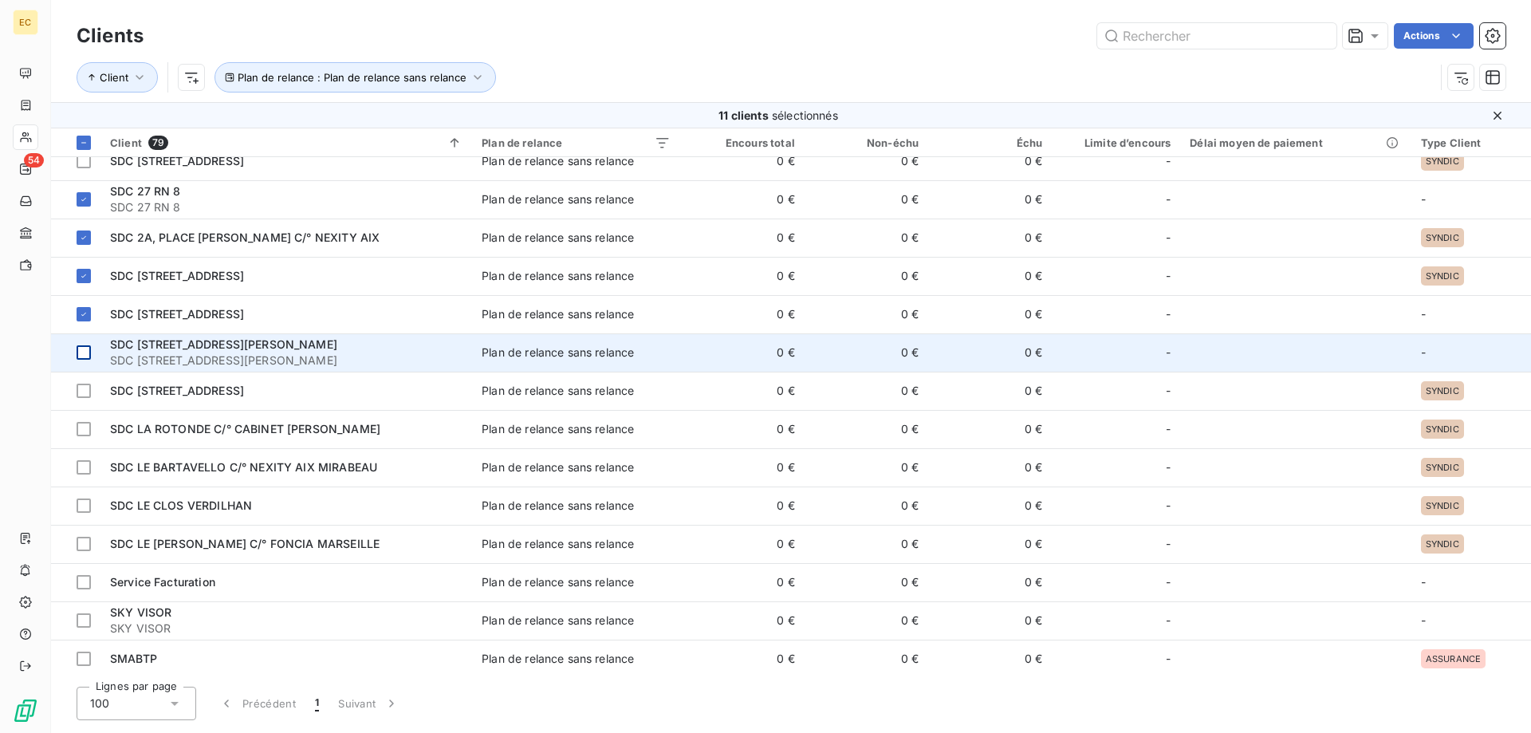
click at [81, 353] on div at bounding box center [84, 352] width 14 height 14
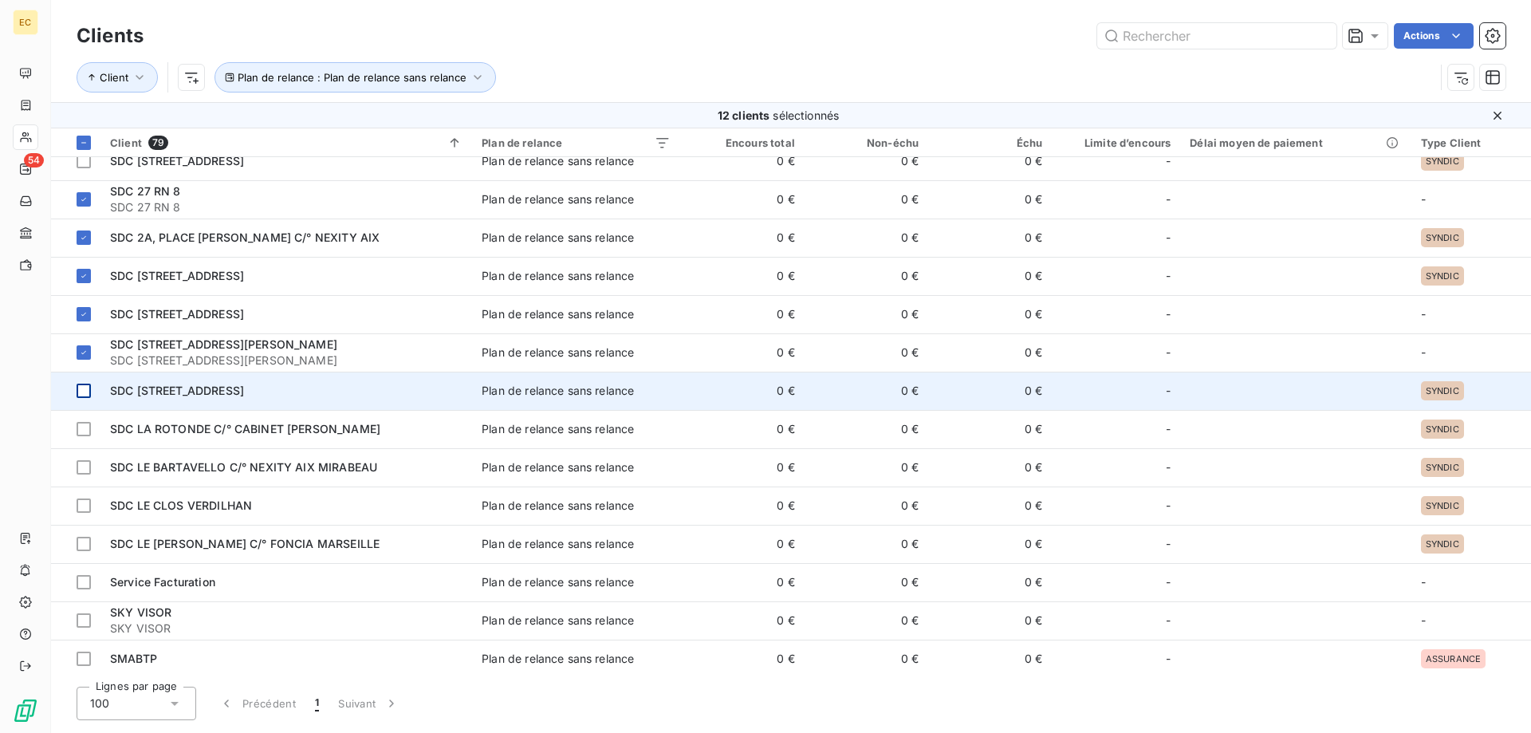
click at [81, 386] on div at bounding box center [84, 391] width 14 height 14
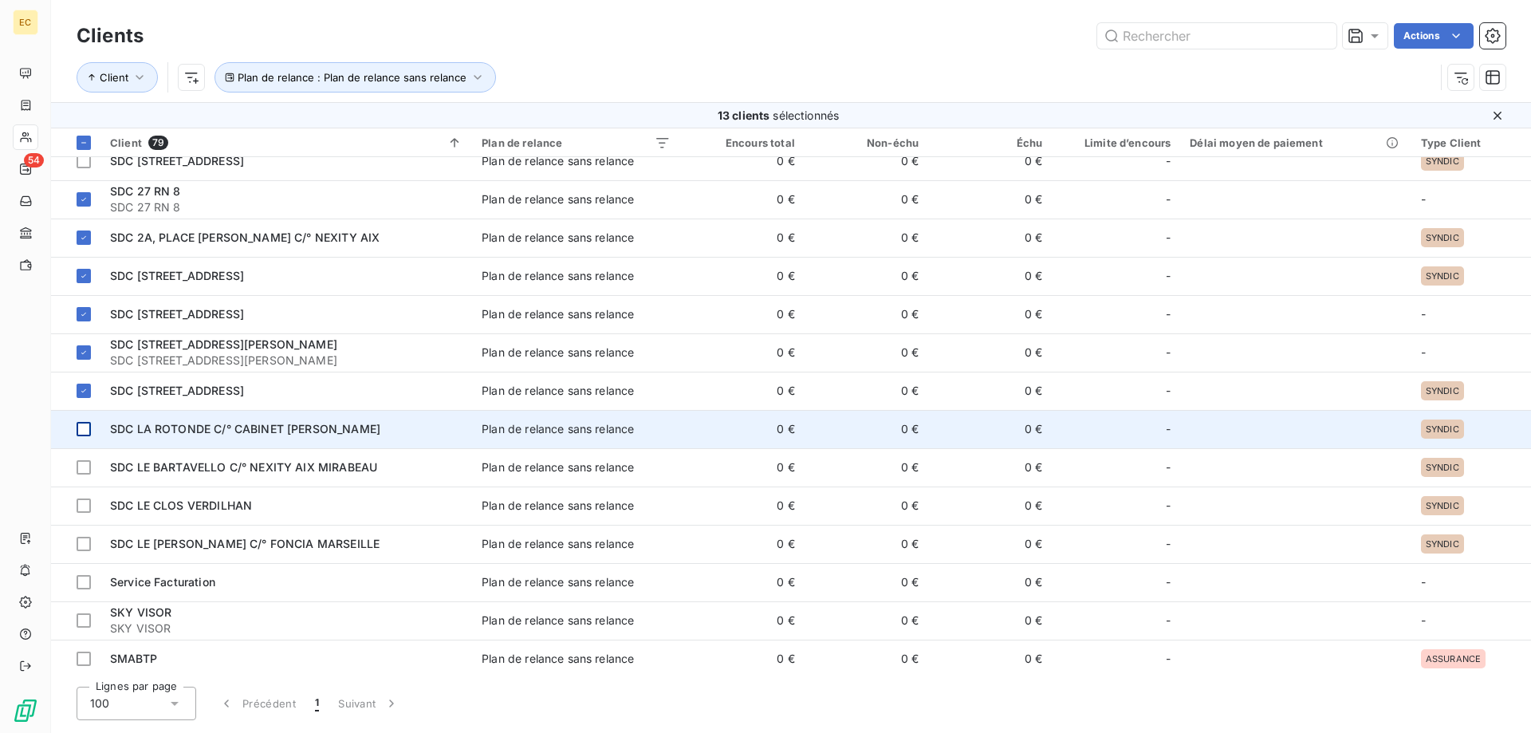
click at [84, 427] on div at bounding box center [84, 429] width 14 height 14
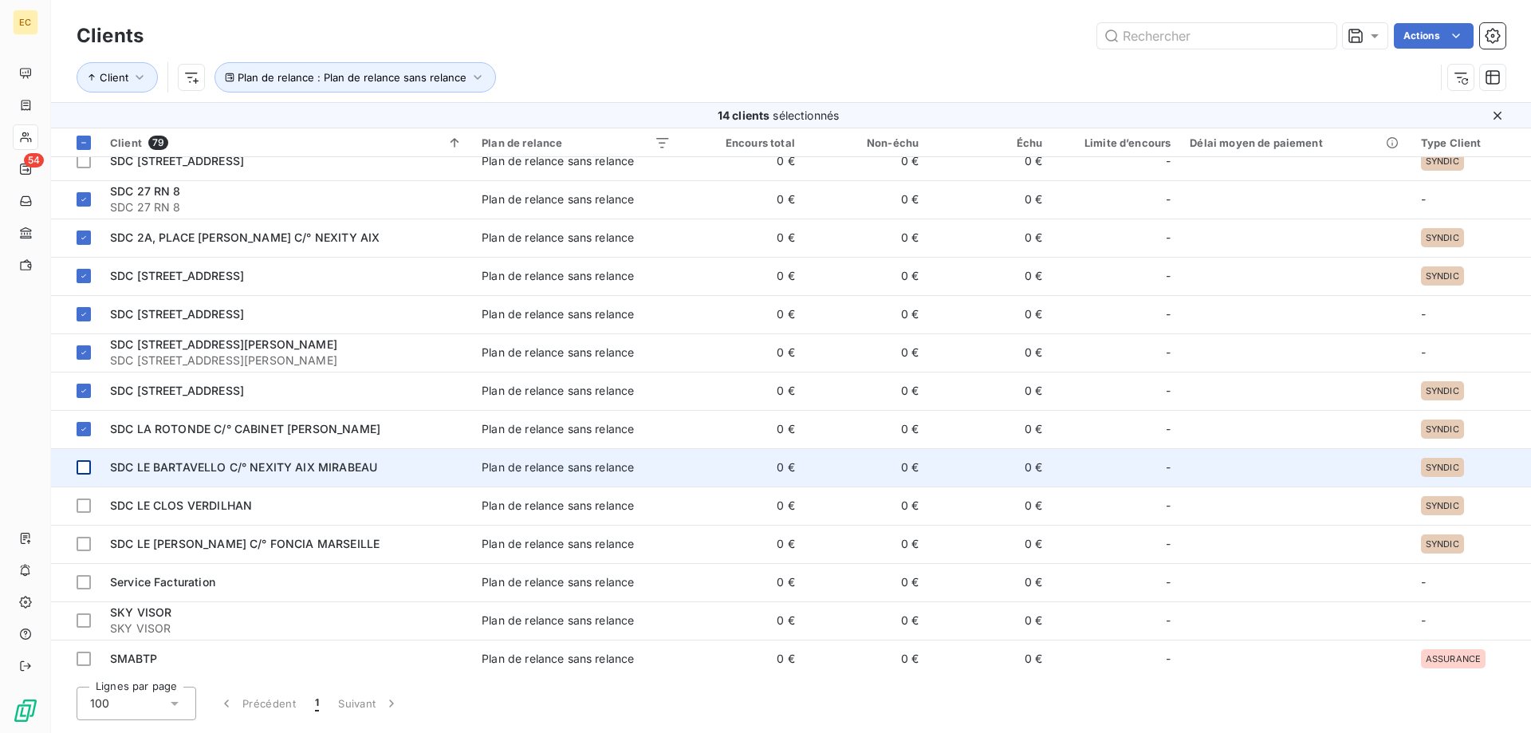
click at [83, 471] on div at bounding box center [84, 467] width 14 height 14
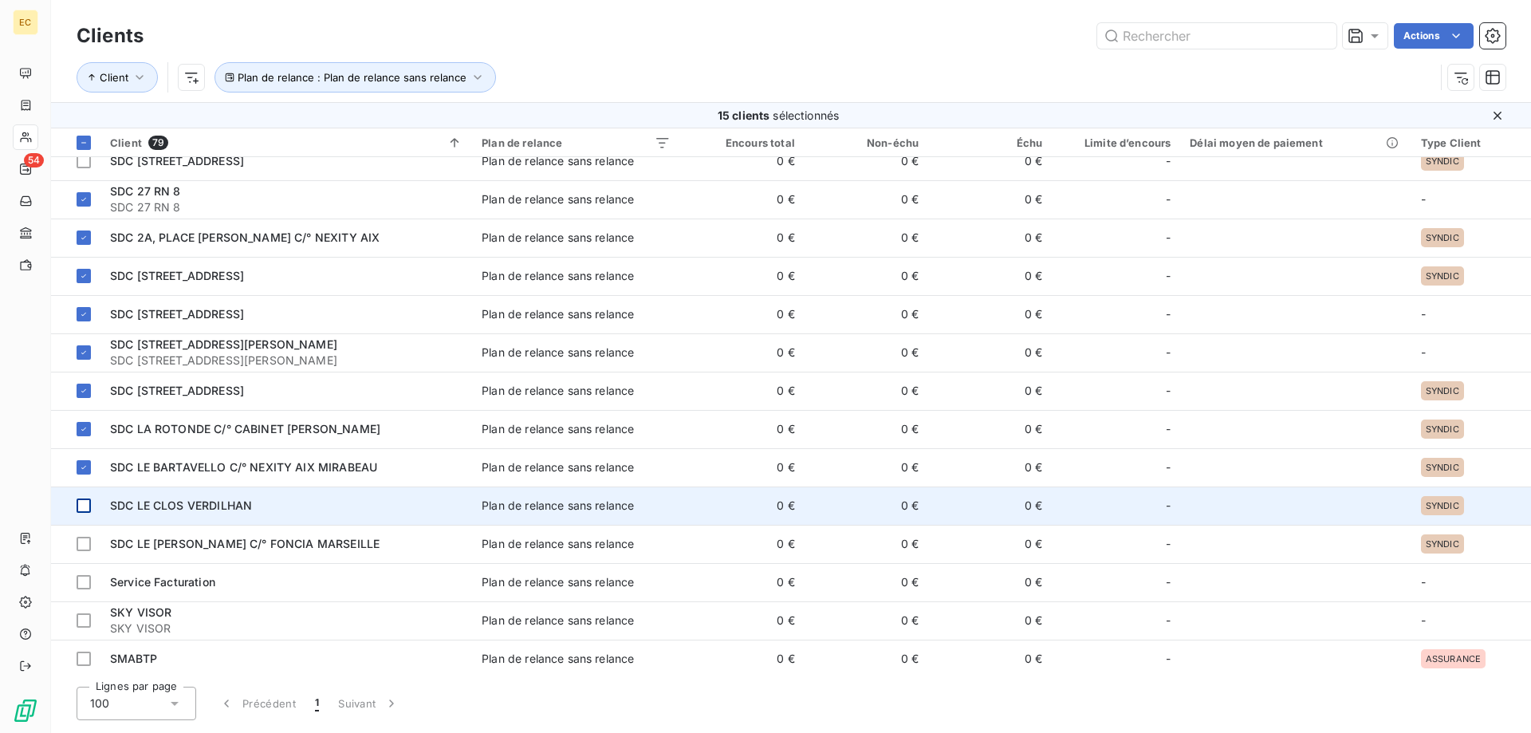
click at [79, 504] on div at bounding box center [84, 506] width 14 height 14
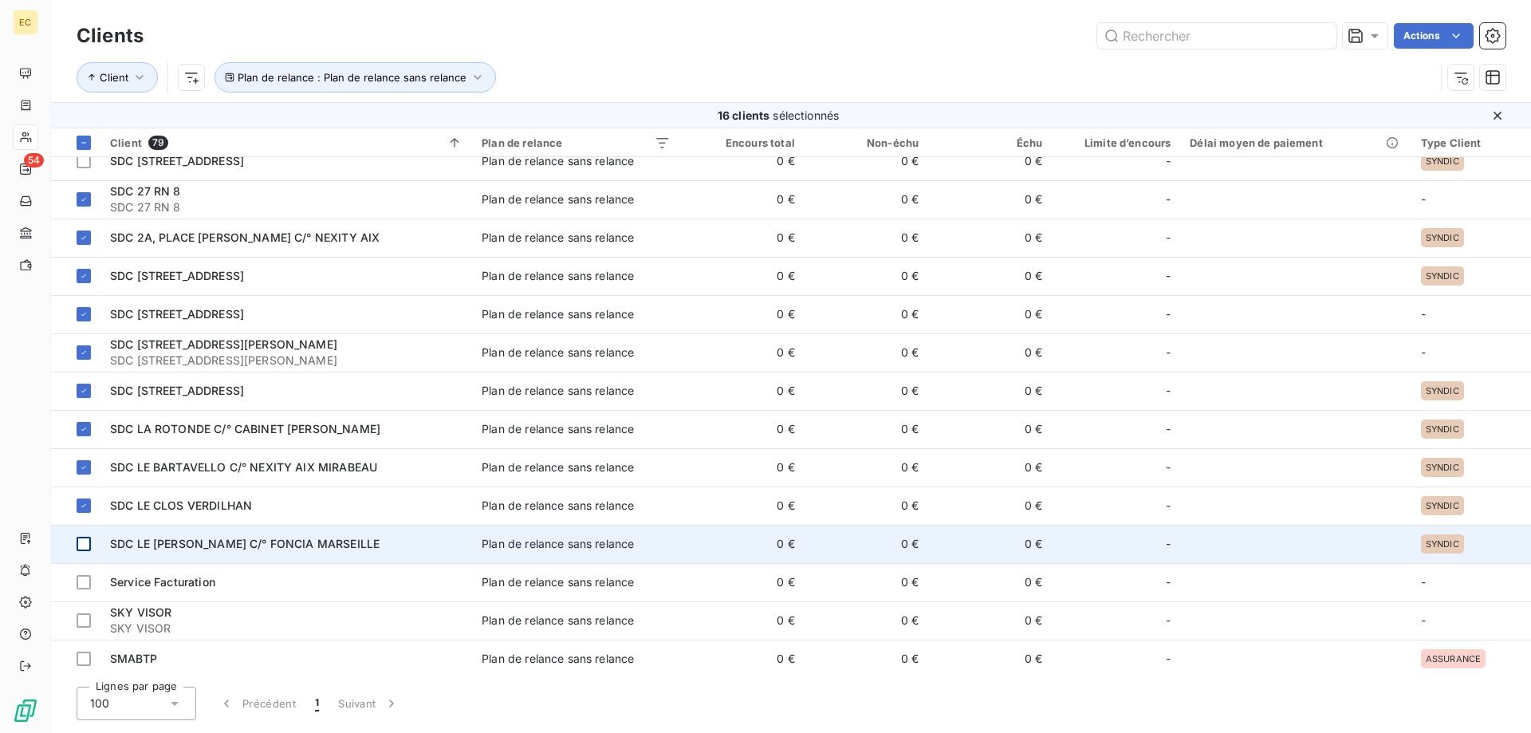
click at [85, 546] on div at bounding box center [84, 544] width 14 height 14
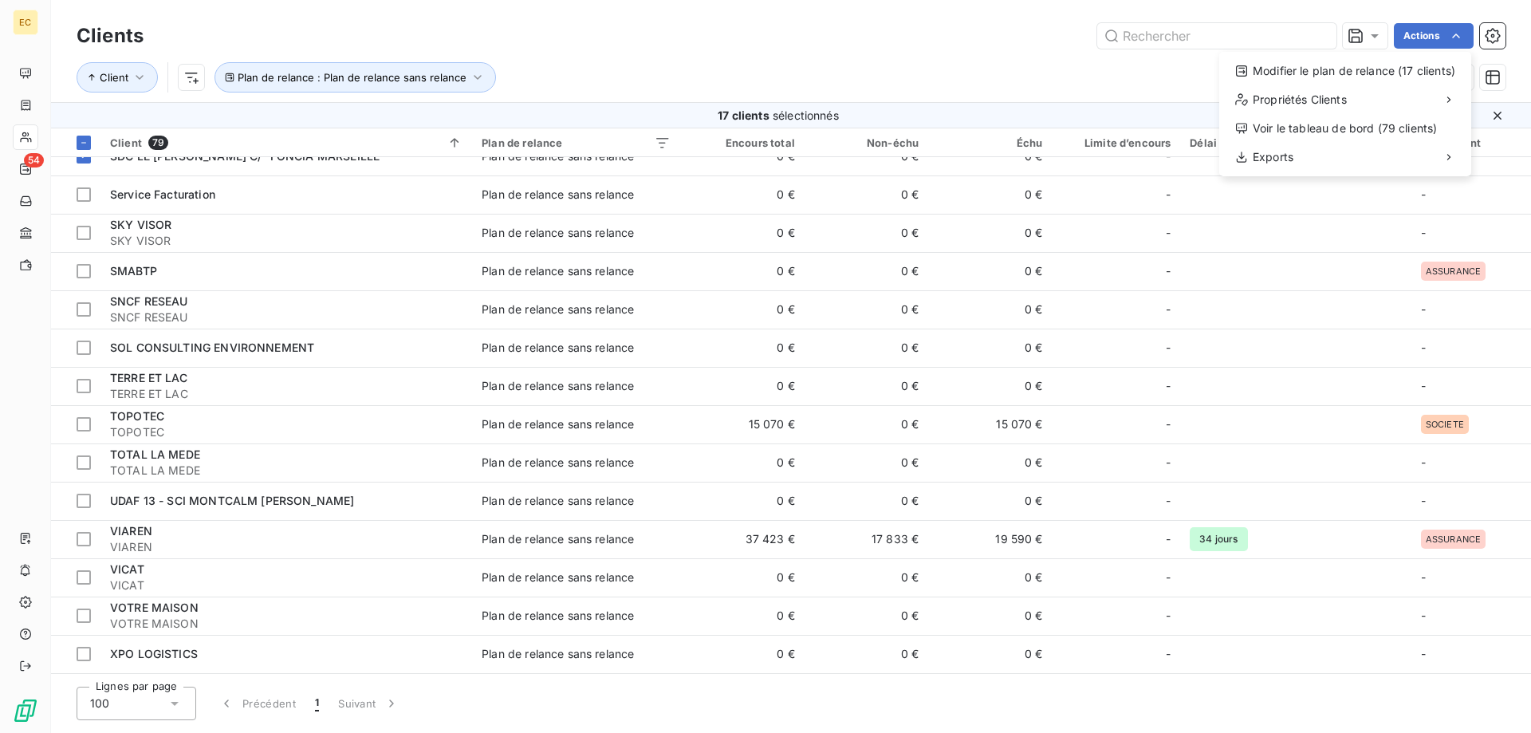
scroll to position [2509, 0]
click at [1450, 33] on html "EC 54 Clients Actions Modifier le plan de relance (17 clients) Propriétés Clien…" at bounding box center [765, 366] width 1531 height 733
click at [1364, 77] on div "Modifier le plan de relance (17 clients)" at bounding box center [1345, 71] width 239 height 26
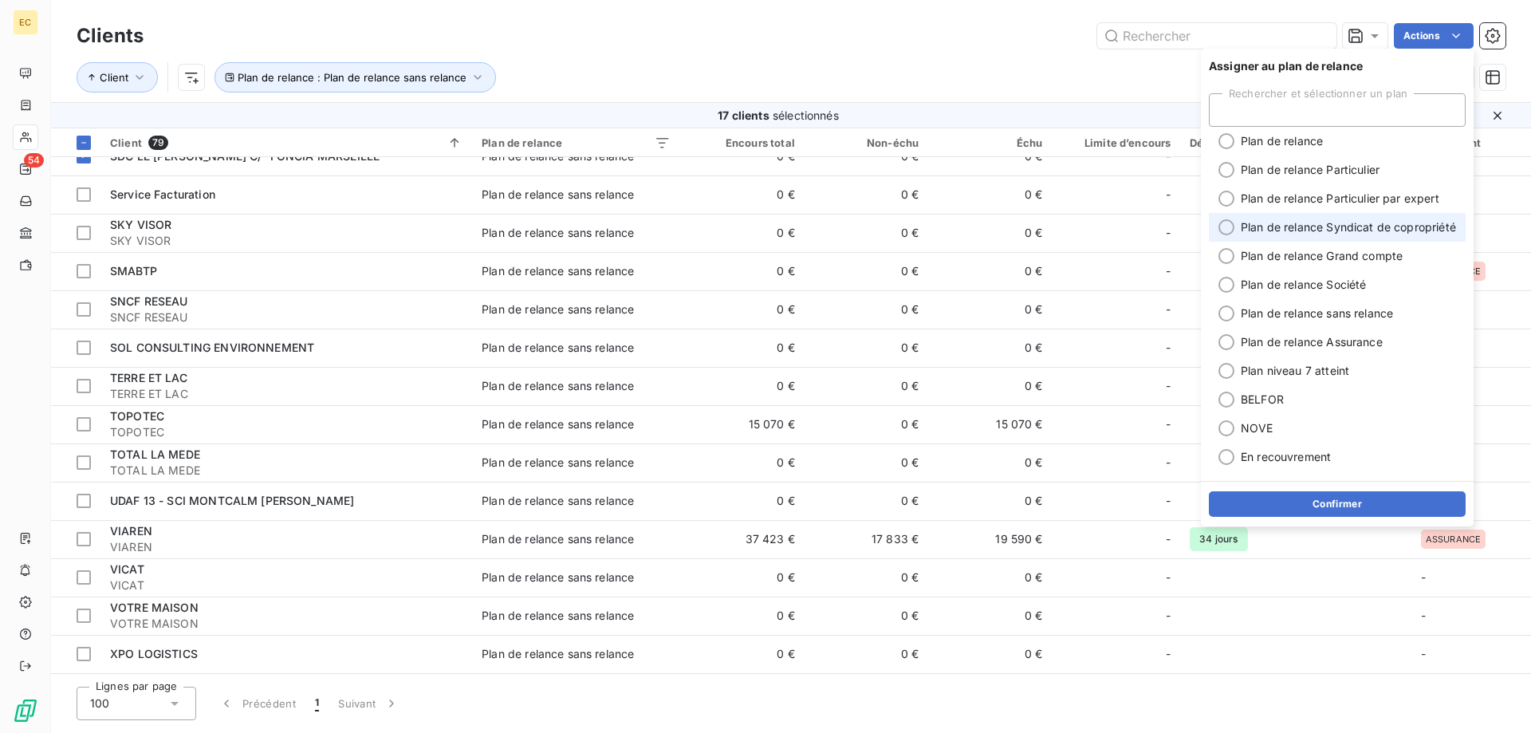
click at [1346, 220] on span "Plan de relance Syndicat de copropriété" at bounding box center [1348, 227] width 215 height 16
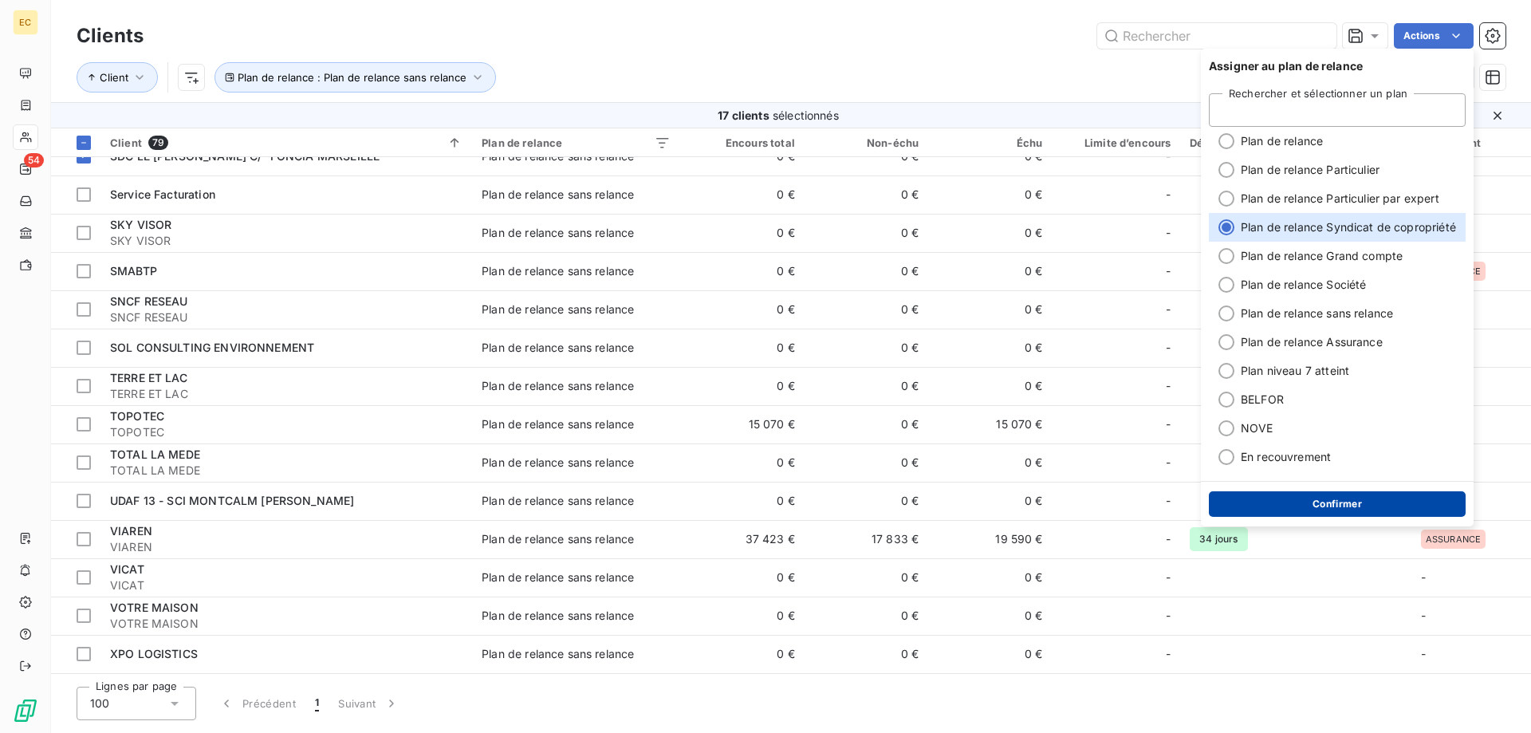
click at [1349, 506] on button "Confirmer" at bounding box center [1337, 504] width 257 height 26
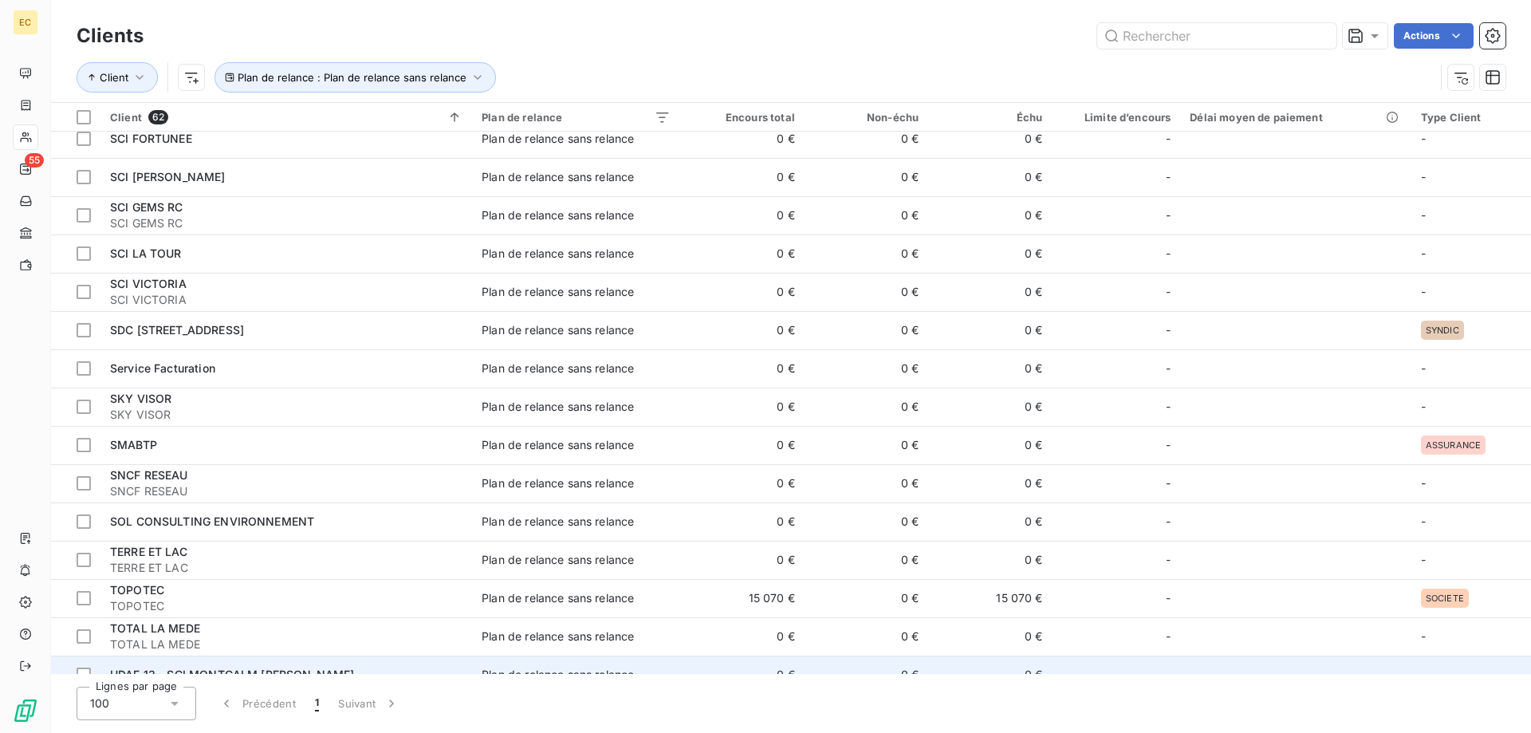
scroll to position [1832, 0]
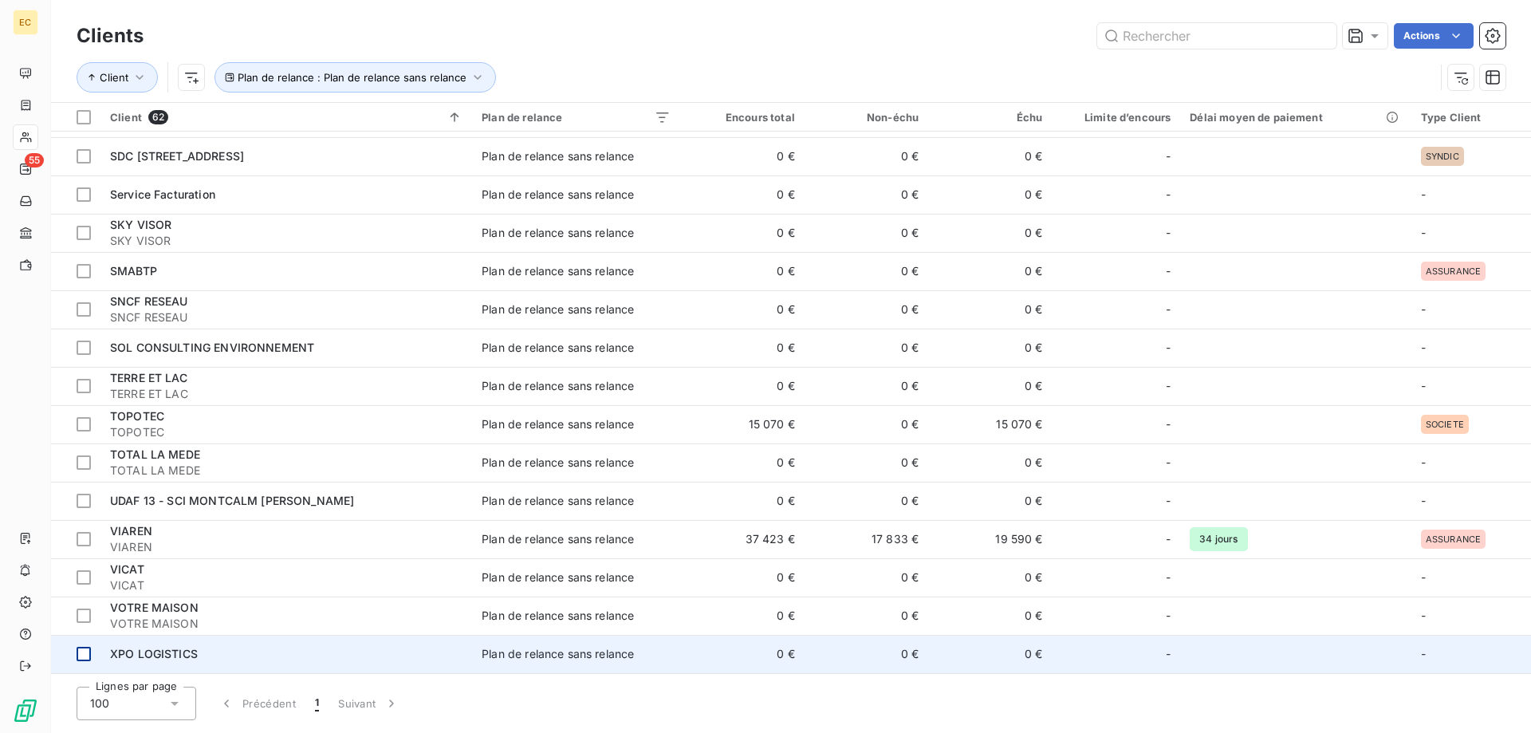
click at [83, 651] on div at bounding box center [84, 654] width 14 height 14
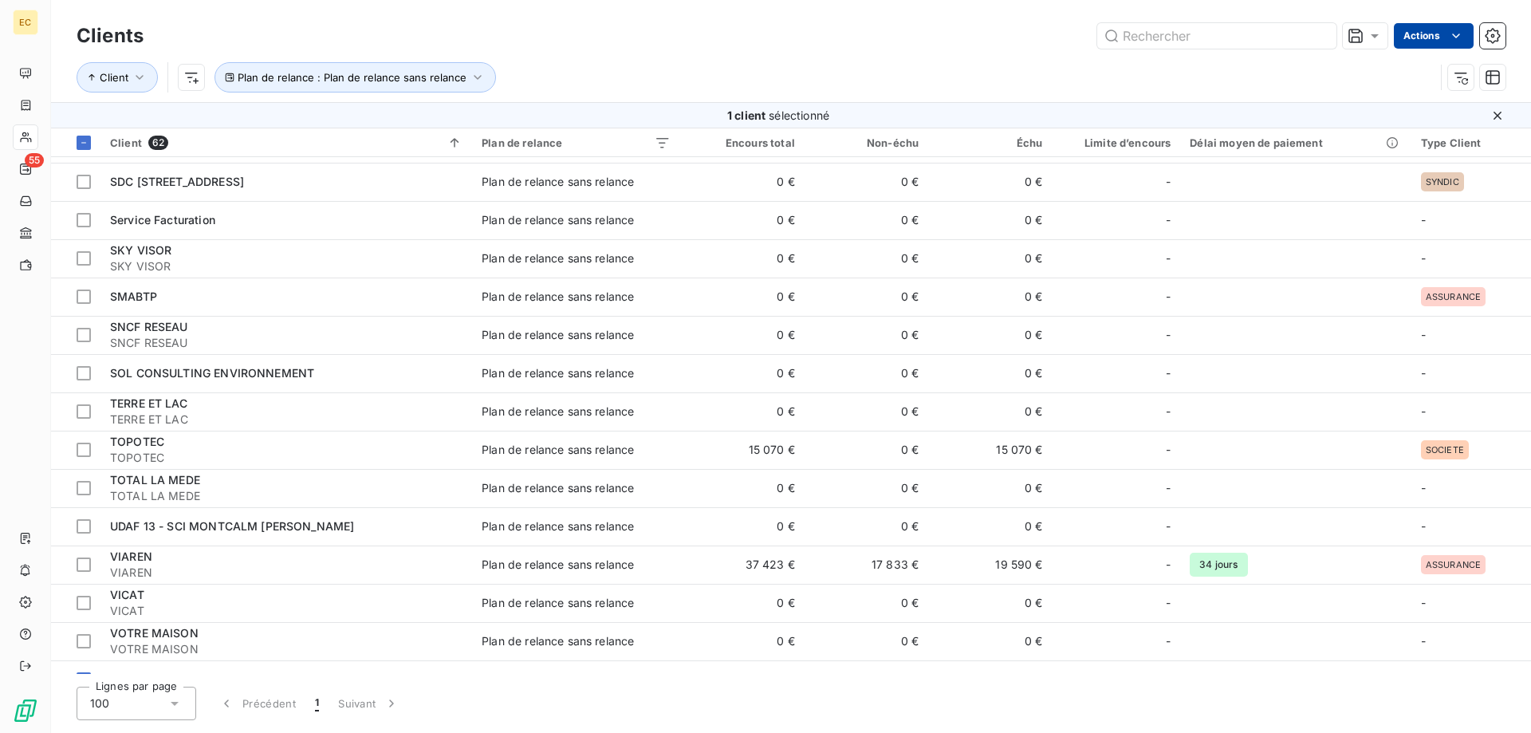
click at [1453, 30] on html "EC 55 Clients Actions Client Plan de relance : Plan de relance sans relance 1 c…" at bounding box center [765, 366] width 1531 height 733
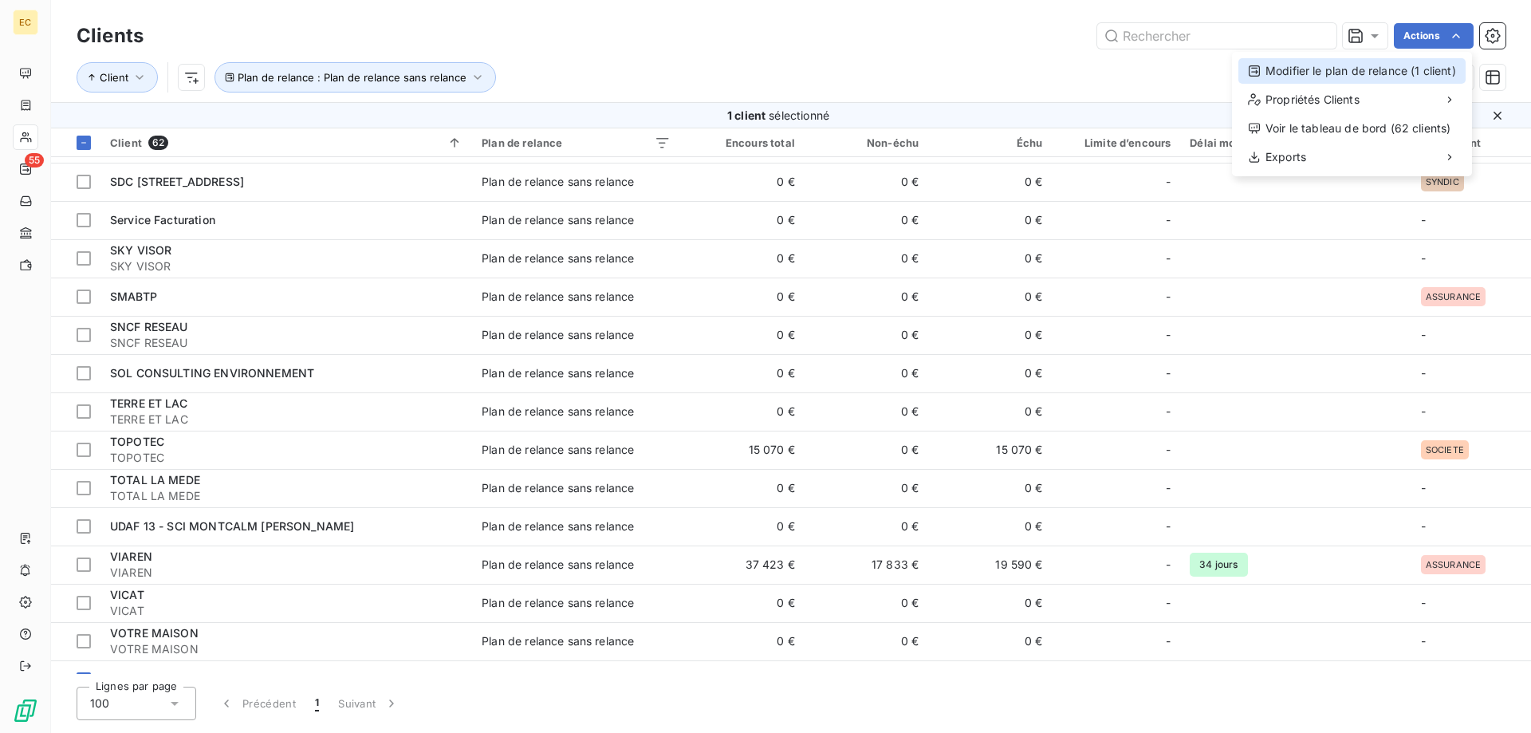
click at [1372, 79] on div "Modifier le plan de relance (1 client)" at bounding box center [1352, 71] width 227 height 26
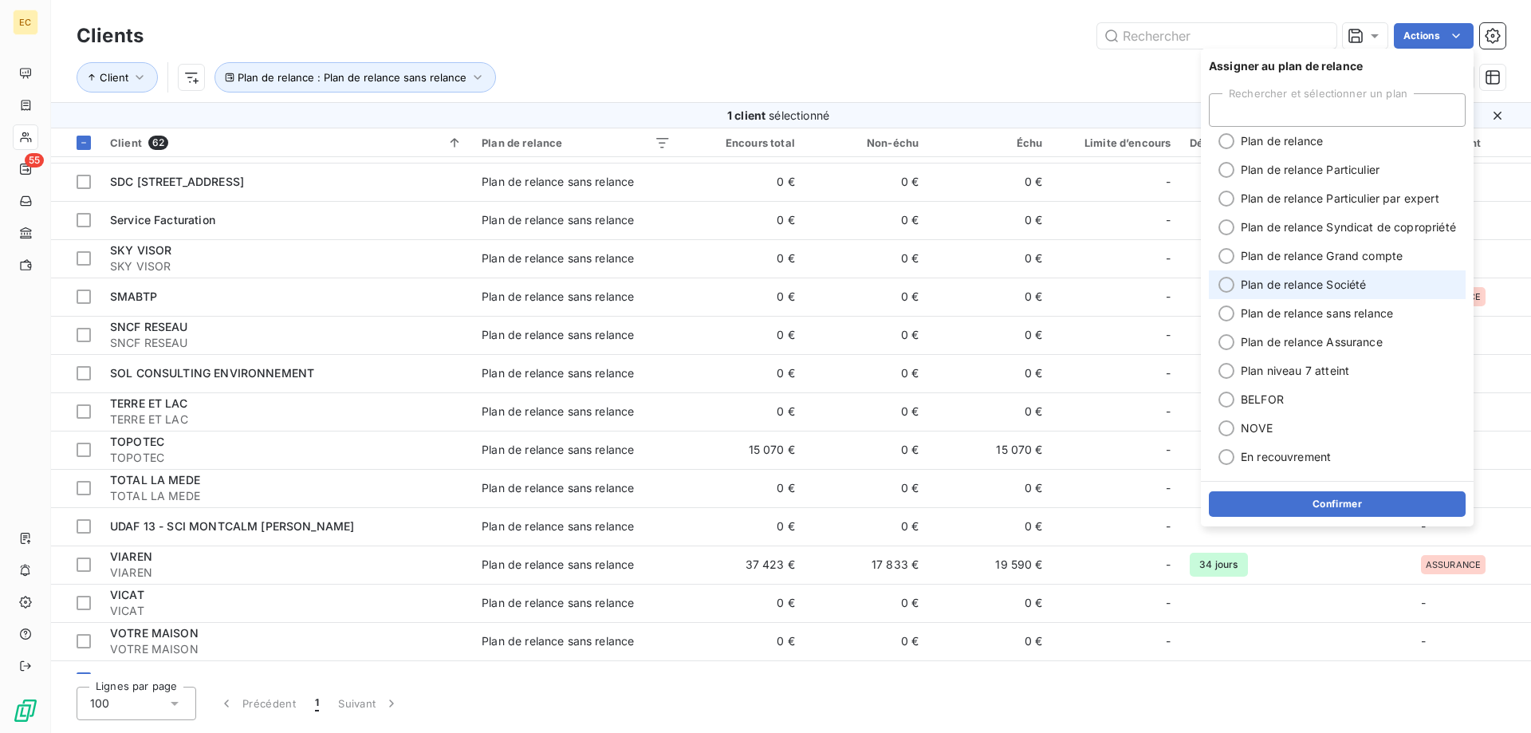
click at [1337, 286] on span "Plan de relance Société" at bounding box center [1303, 285] width 125 height 16
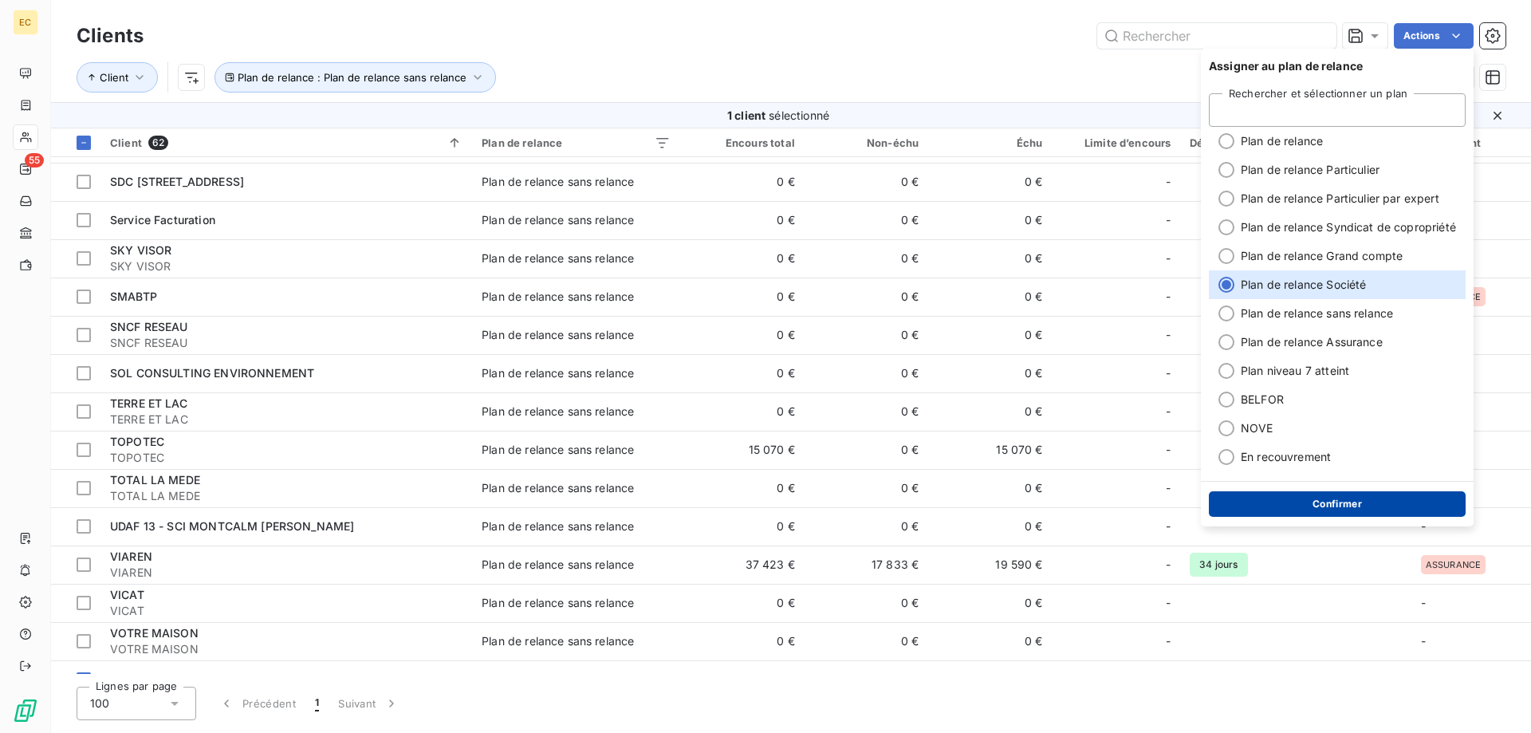
click at [1351, 508] on button "Confirmer" at bounding box center [1337, 504] width 257 height 26
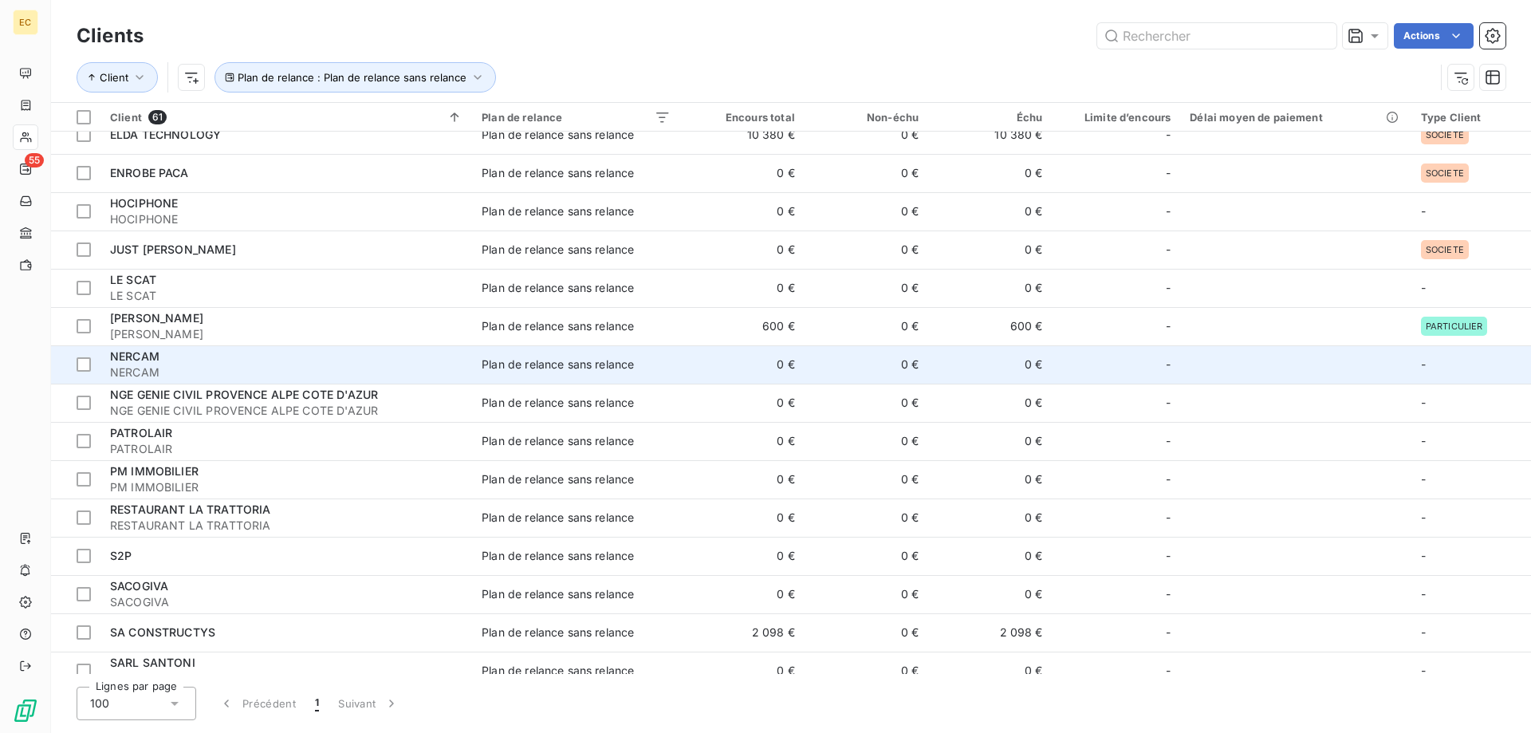
scroll to position [656, 0]
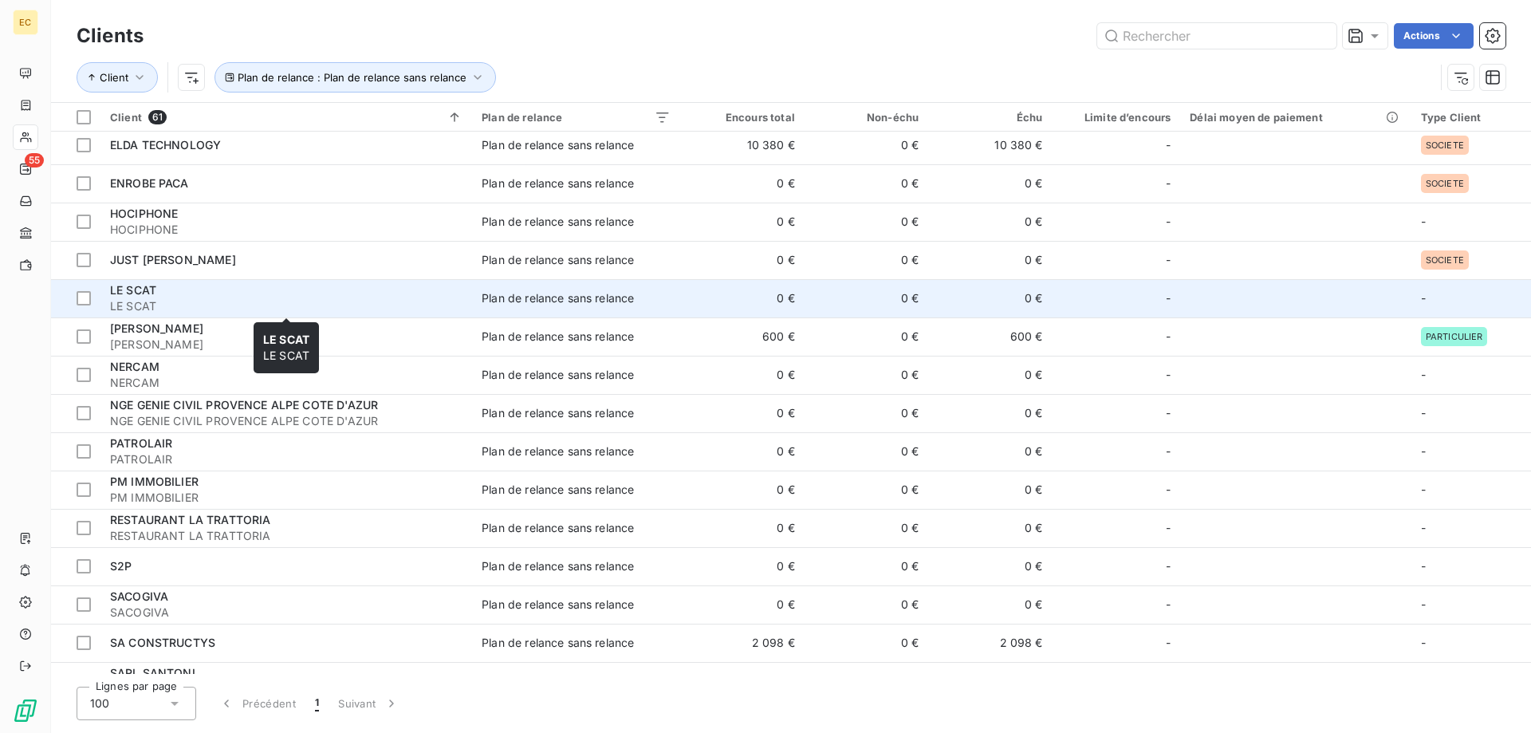
click at [169, 294] on div "LE SCAT" at bounding box center [286, 290] width 353 height 16
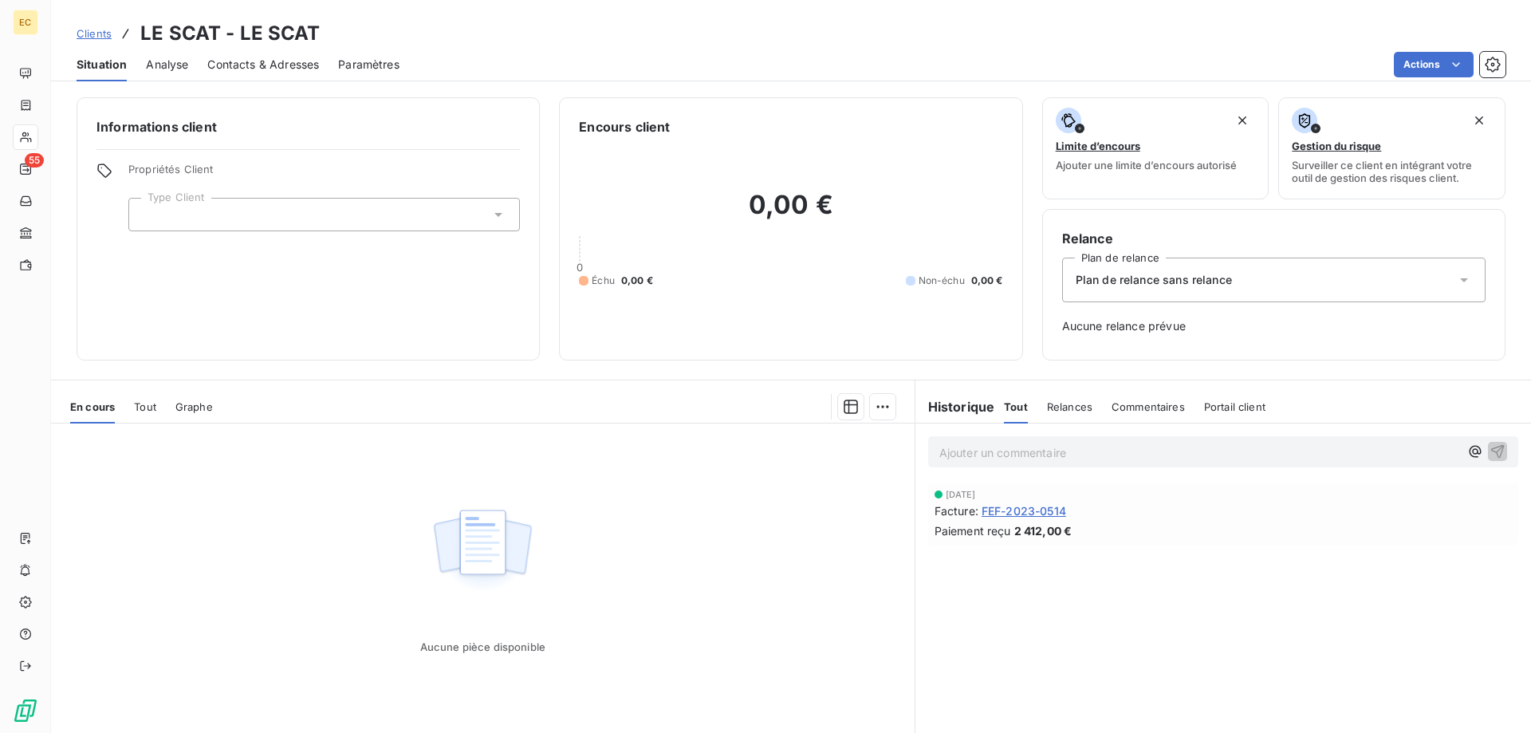
click at [1243, 286] on div "Plan de relance sans relance" at bounding box center [1274, 280] width 424 height 45
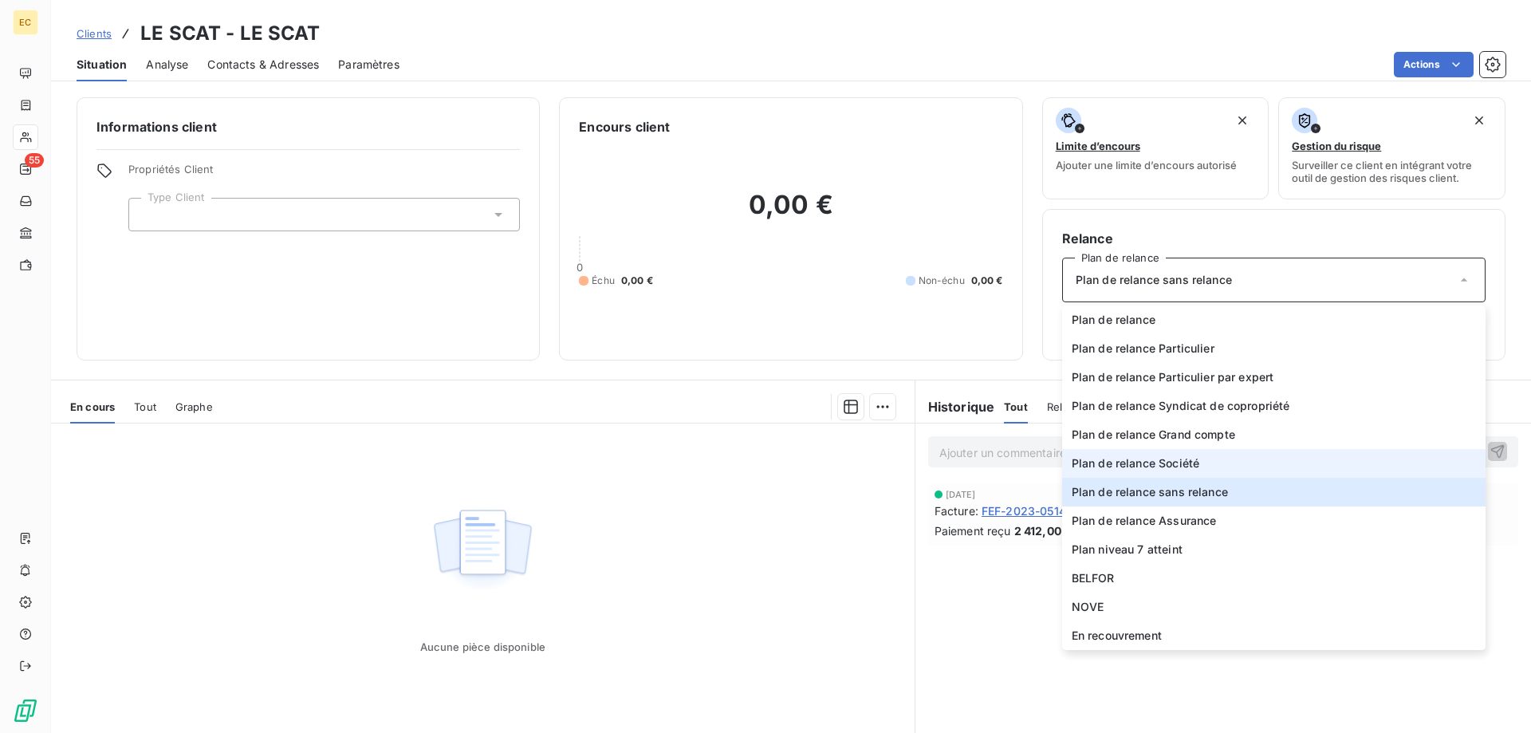
click at [1215, 460] on li "Plan de relance Société" at bounding box center [1274, 463] width 424 height 29
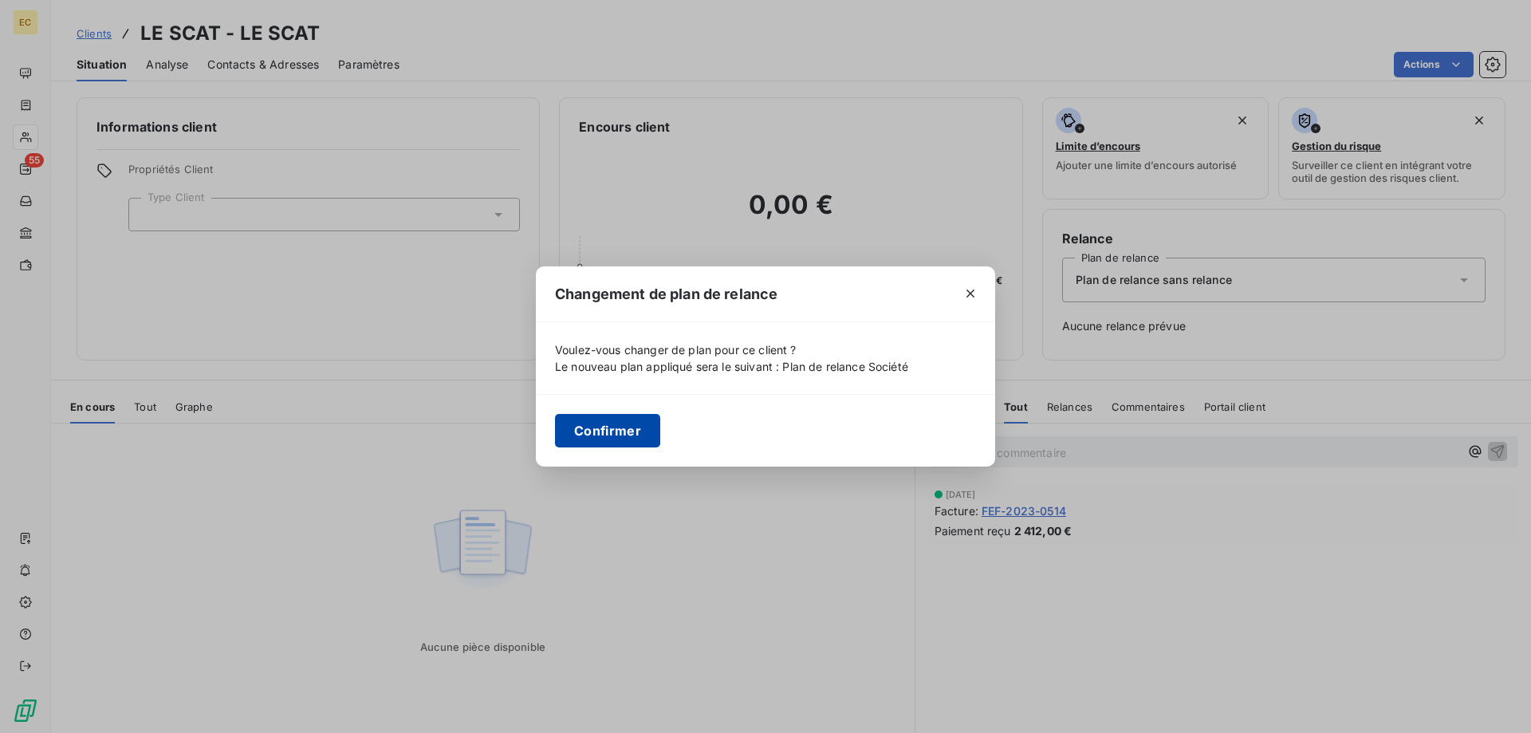
click at [620, 421] on button "Confirmer" at bounding box center [607, 431] width 105 height 34
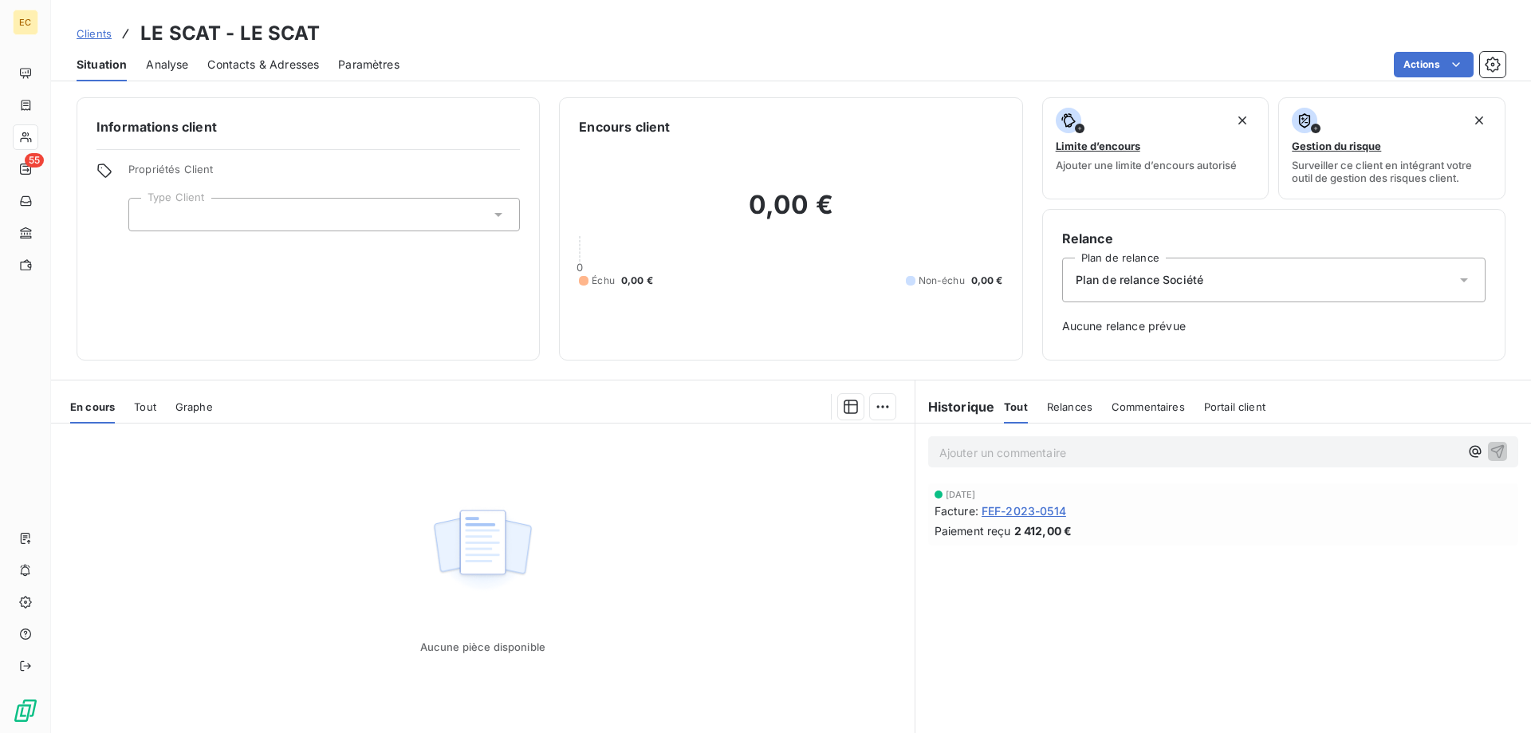
click at [164, 218] on div at bounding box center [324, 215] width 392 height 34
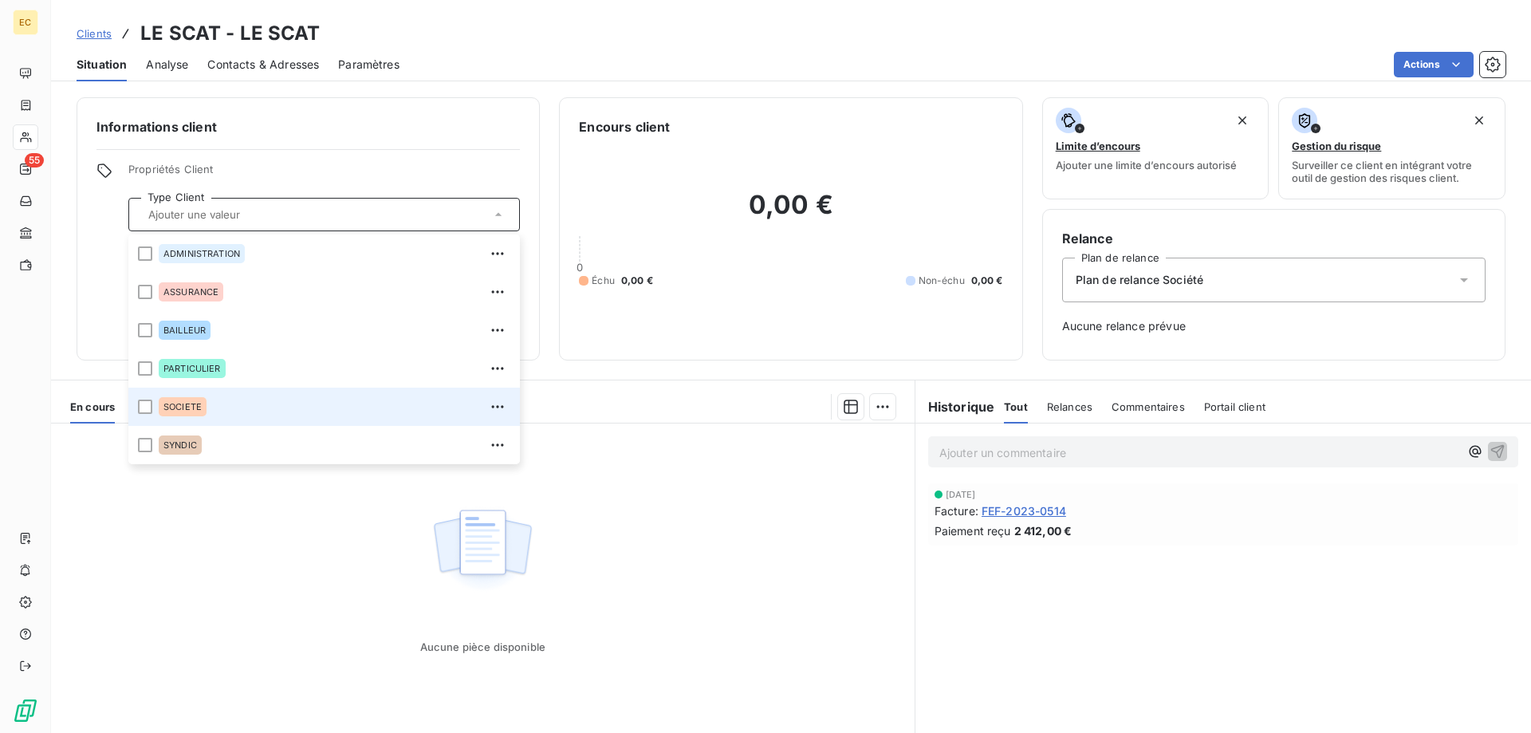
click at [167, 401] on div "SOCIETE" at bounding box center [183, 406] width 48 height 19
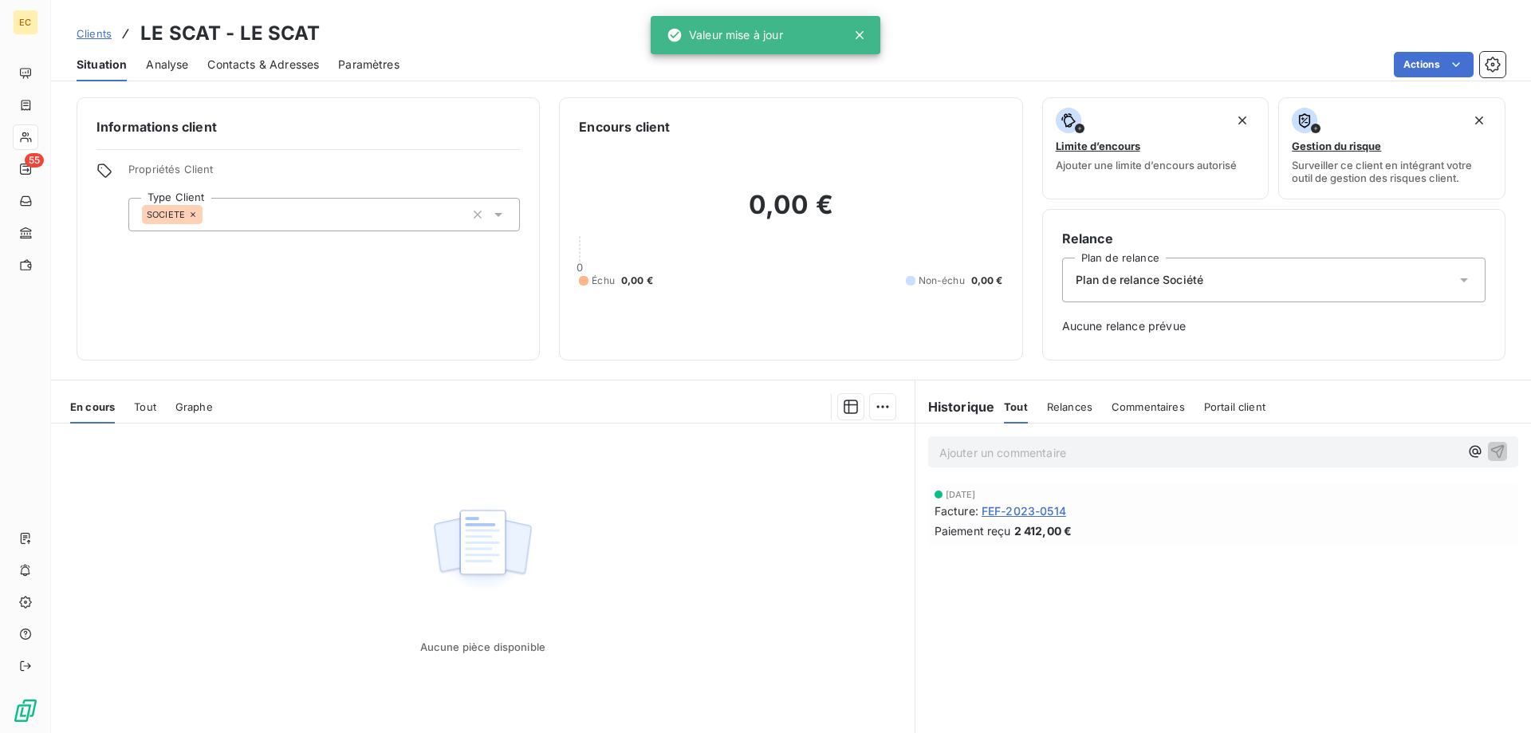
click at [87, 30] on span "Clients" at bounding box center [94, 33] width 35 height 13
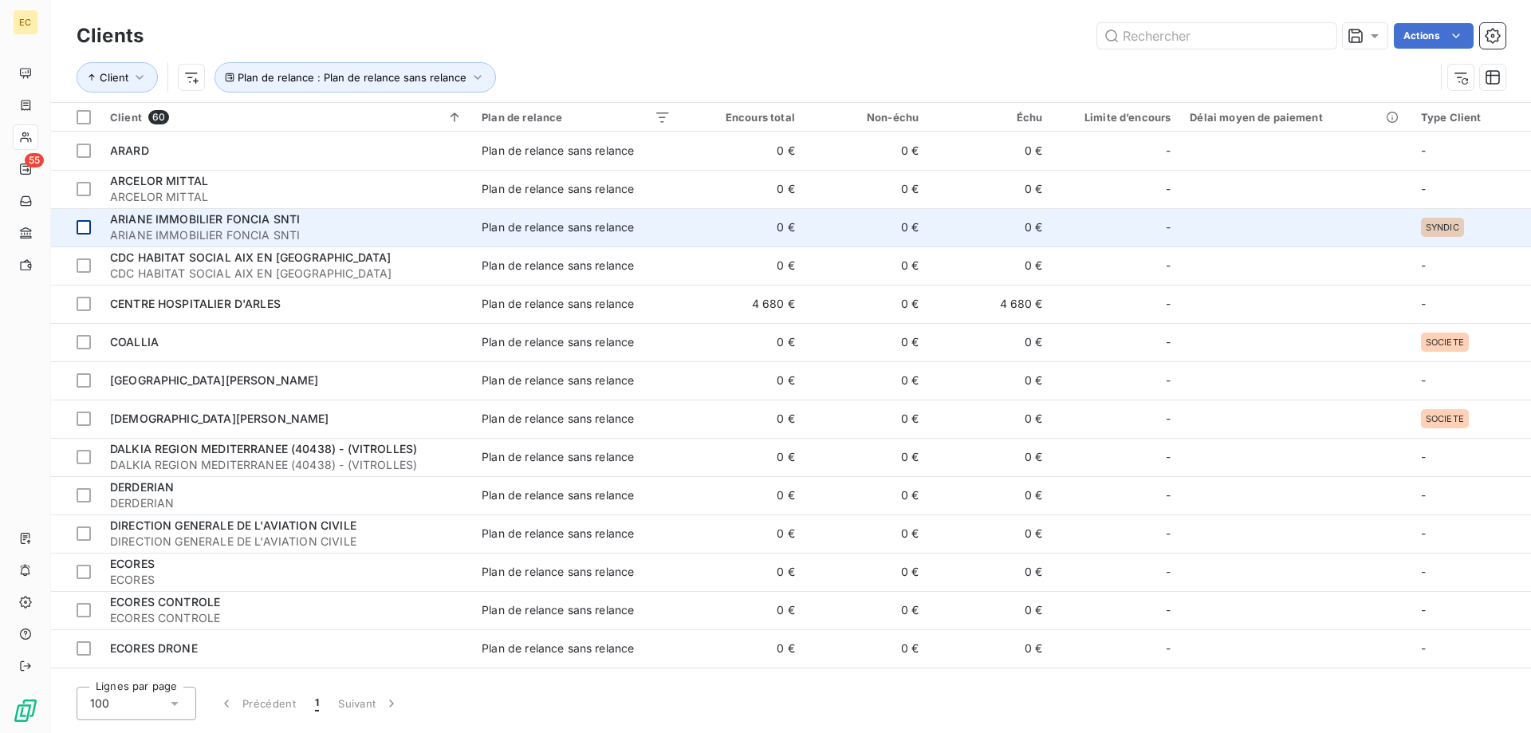
click at [85, 229] on div at bounding box center [84, 227] width 14 height 14
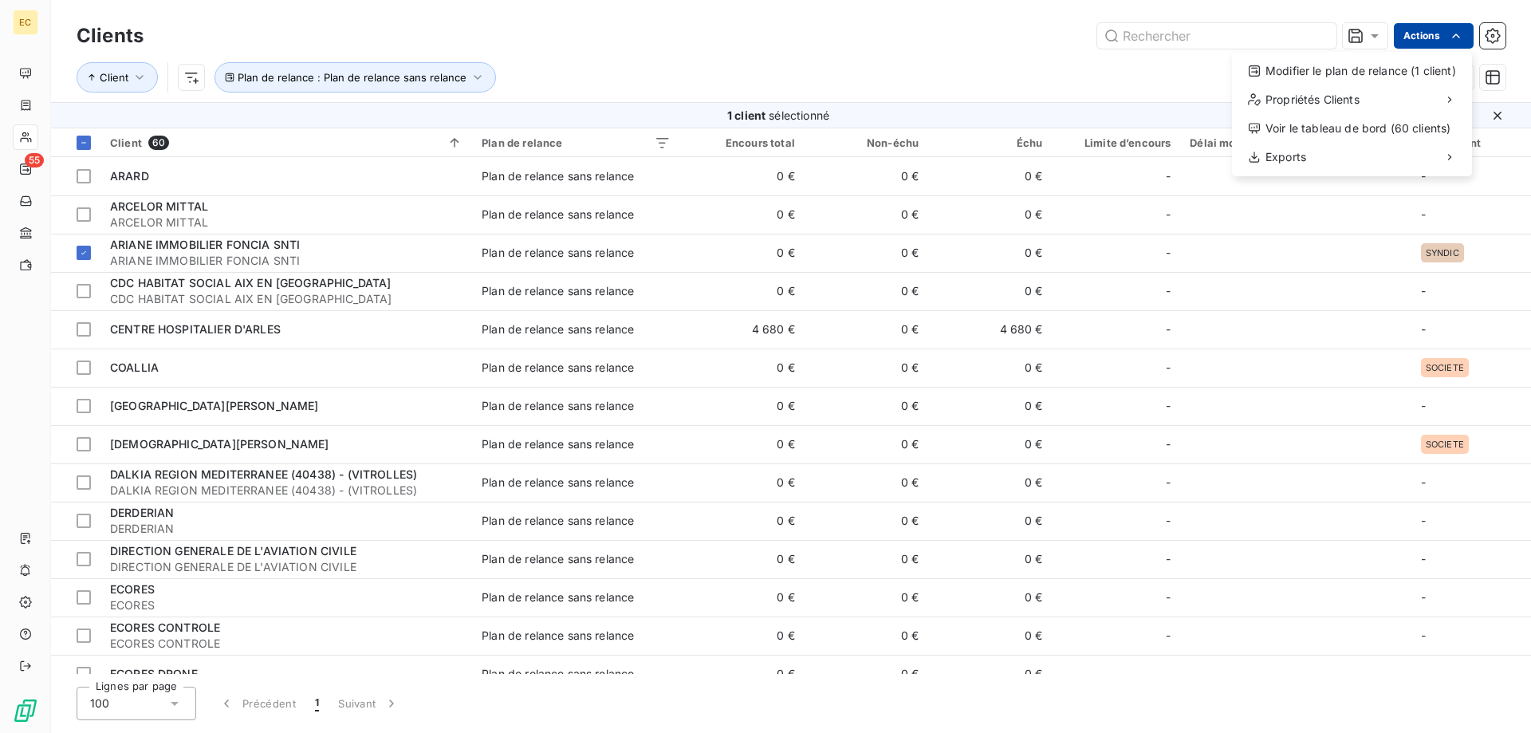
click at [1430, 39] on html "EC 55 Clients Actions Modifier le plan de relance (1 client) Propriétés Clients…" at bounding box center [765, 366] width 1531 height 733
click at [1383, 64] on div "Modifier le plan de relance (1 client)" at bounding box center [1352, 71] width 227 height 26
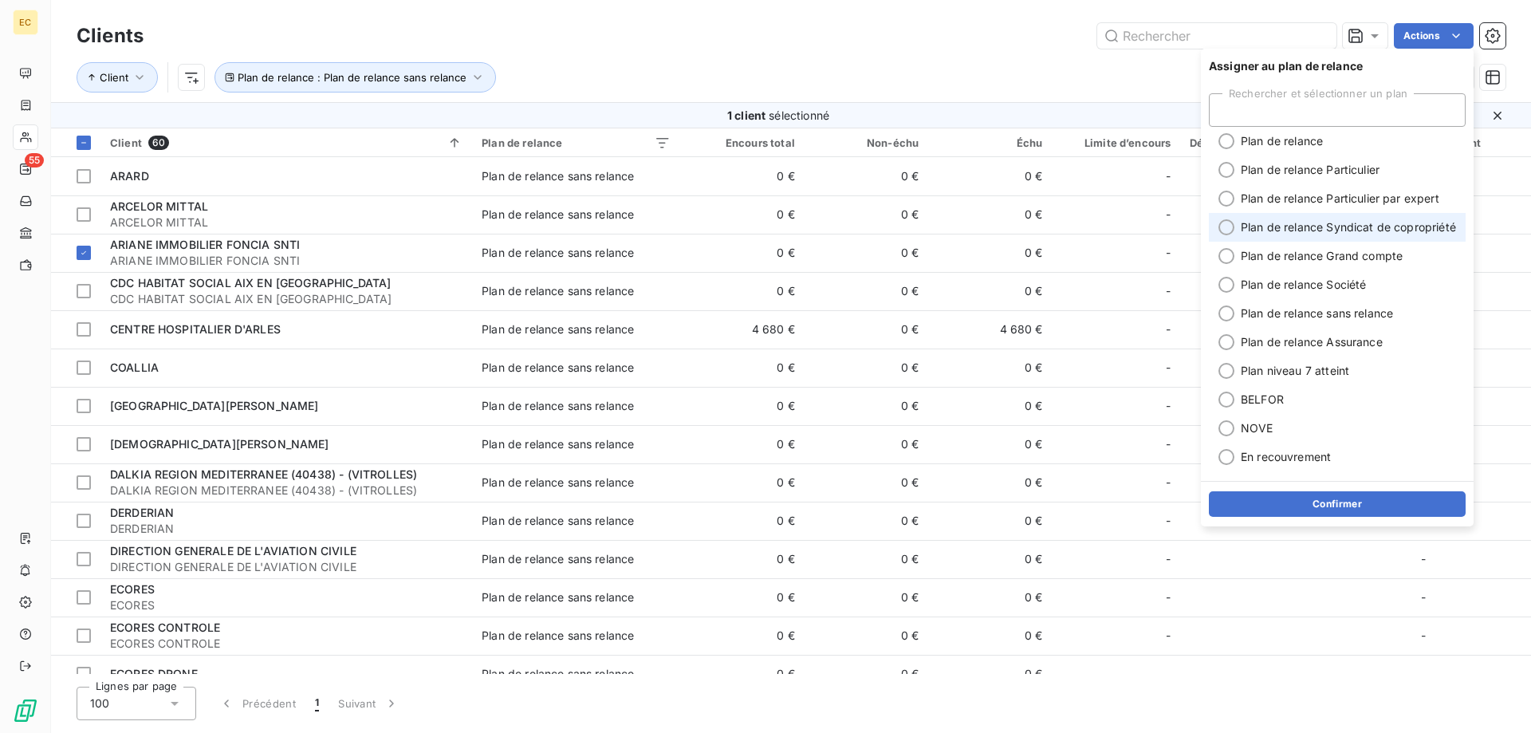
click at [1349, 221] on span "Plan de relance Syndicat de copropriété" at bounding box center [1348, 227] width 215 height 16
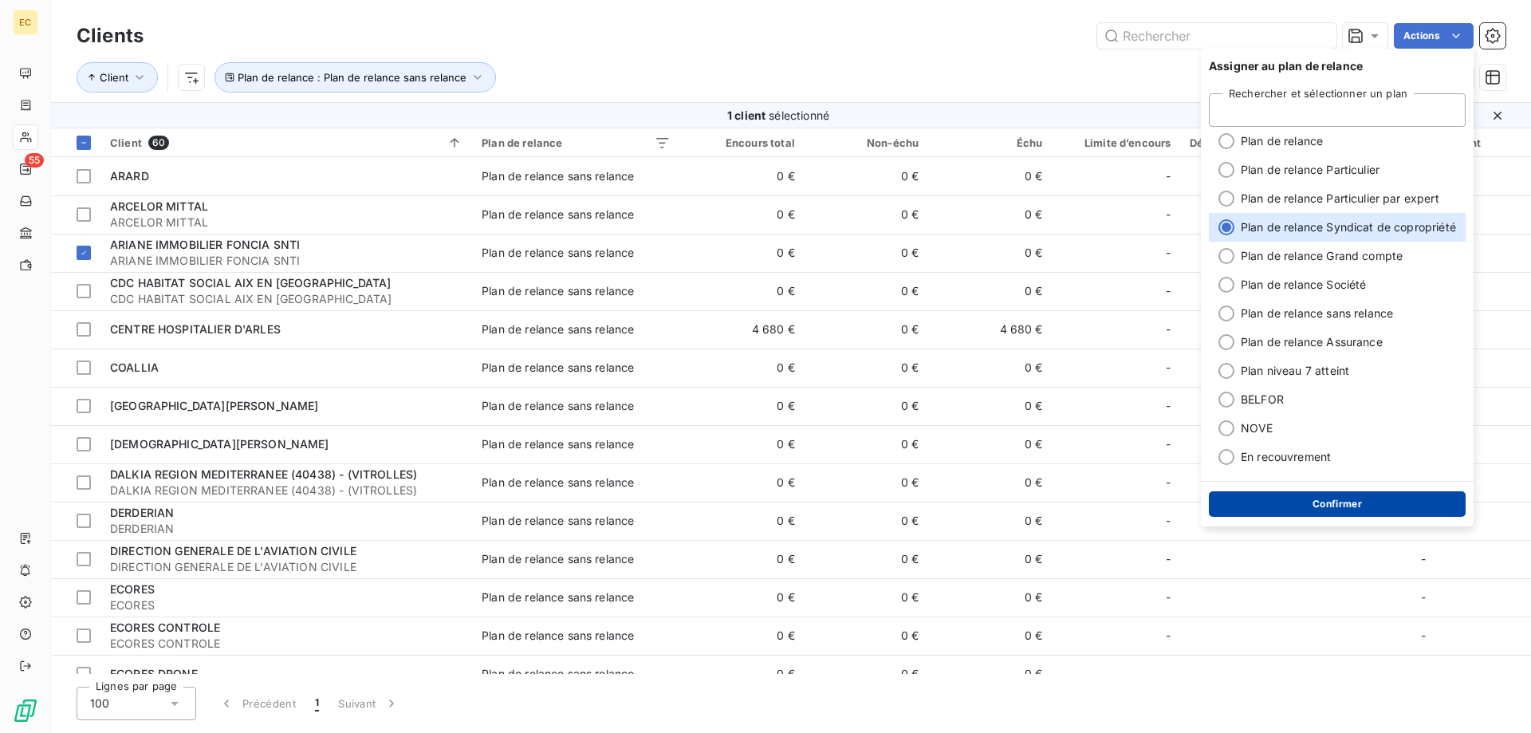
click at [1359, 505] on button "Confirmer" at bounding box center [1337, 504] width 257 height 26
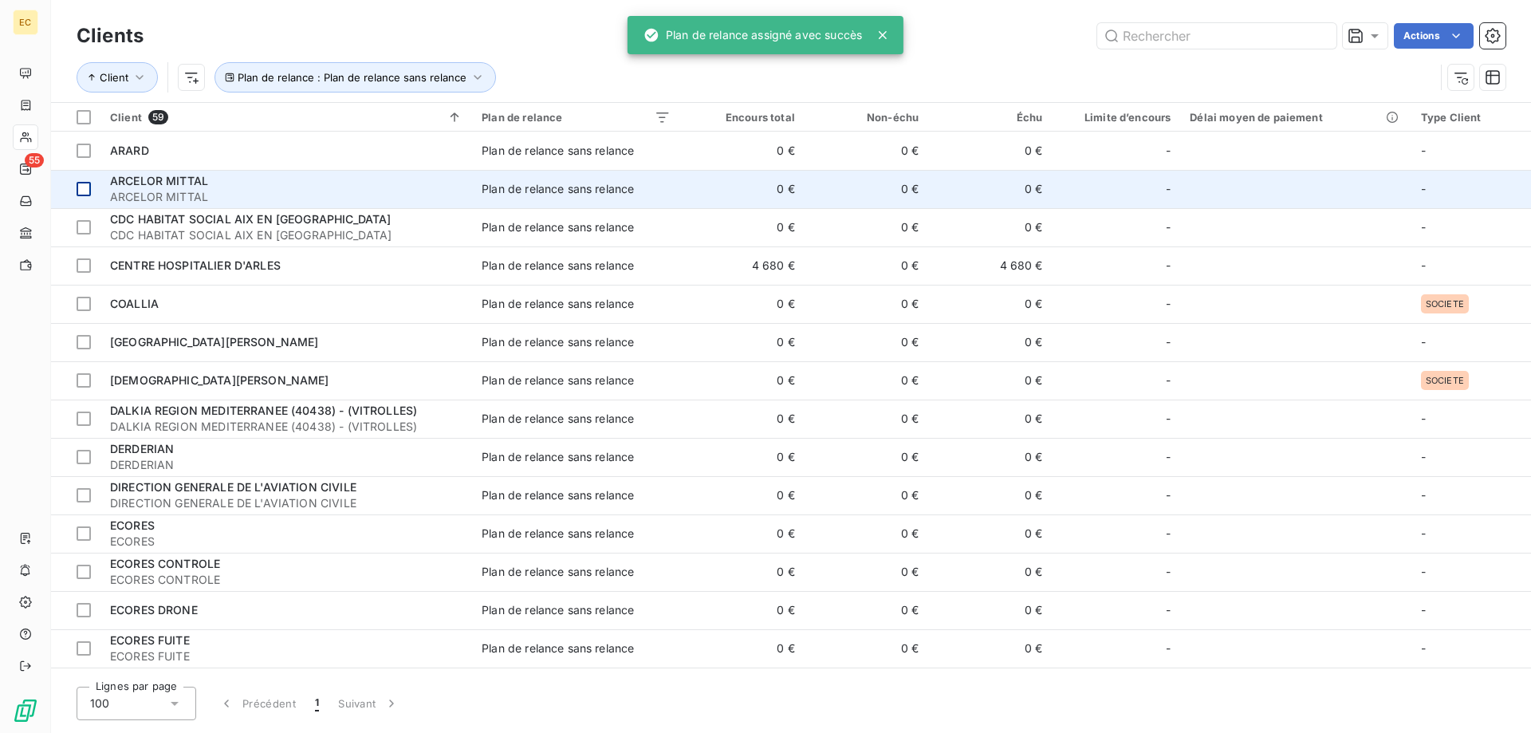
click at [84, 191] on div at bounding box center [84, 189] width 14 height 14
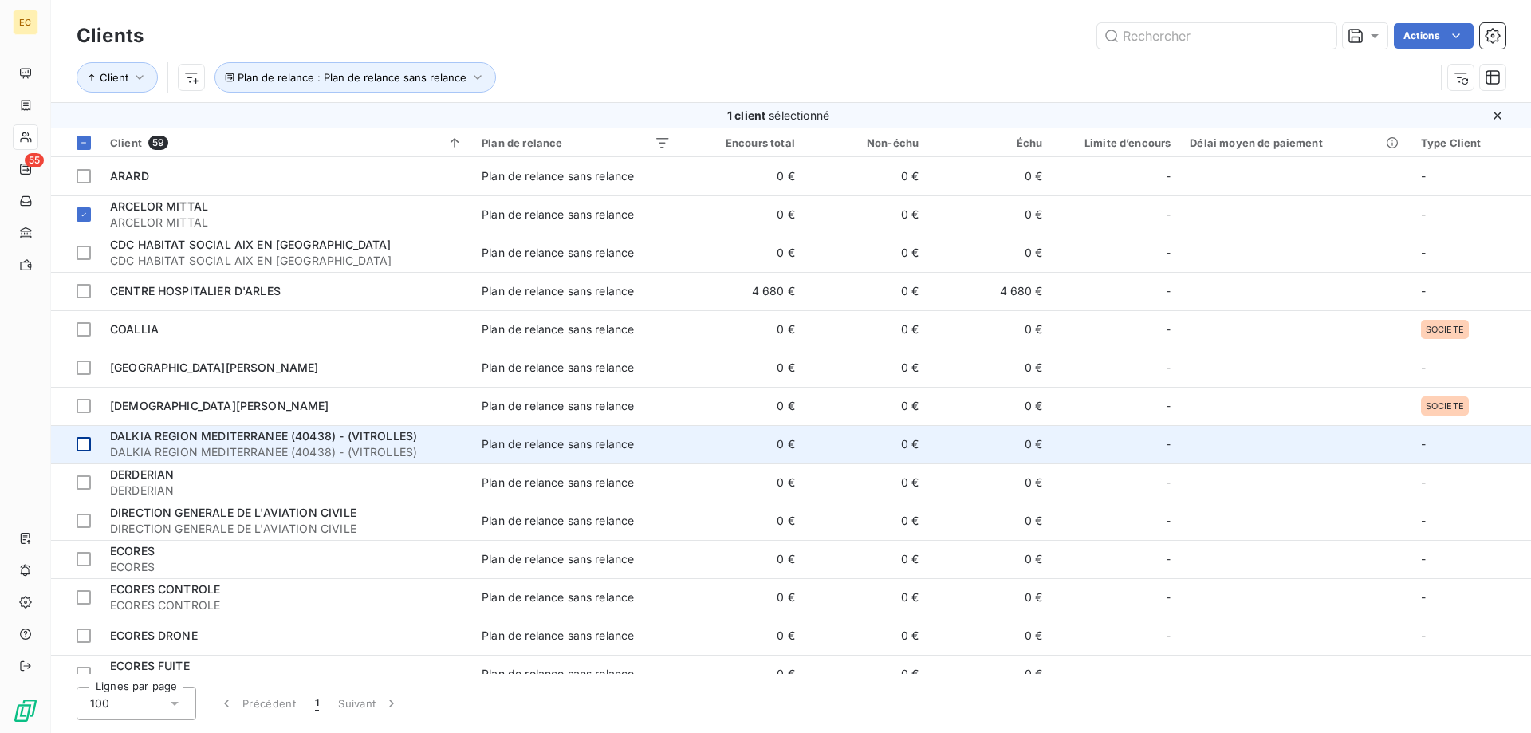
click at [81, 444] on div at bounding box center [84, 444] width 14 height 14
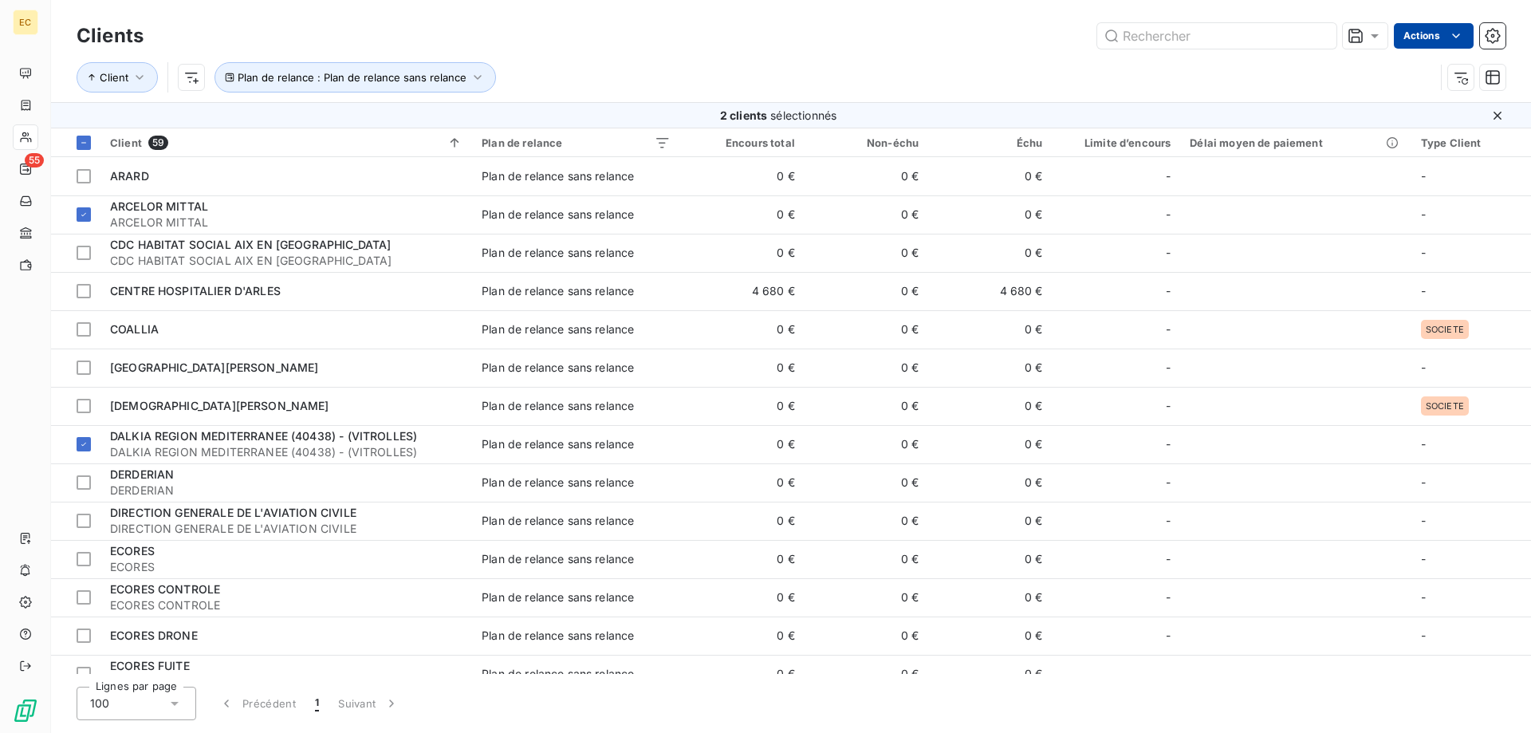
click at [1439, 31] on html "EC 55 Clients Actions Client Plan de relance : Plan de relance sans relance 2 c…" at bounding box center [765, 366] width 1531 height 733
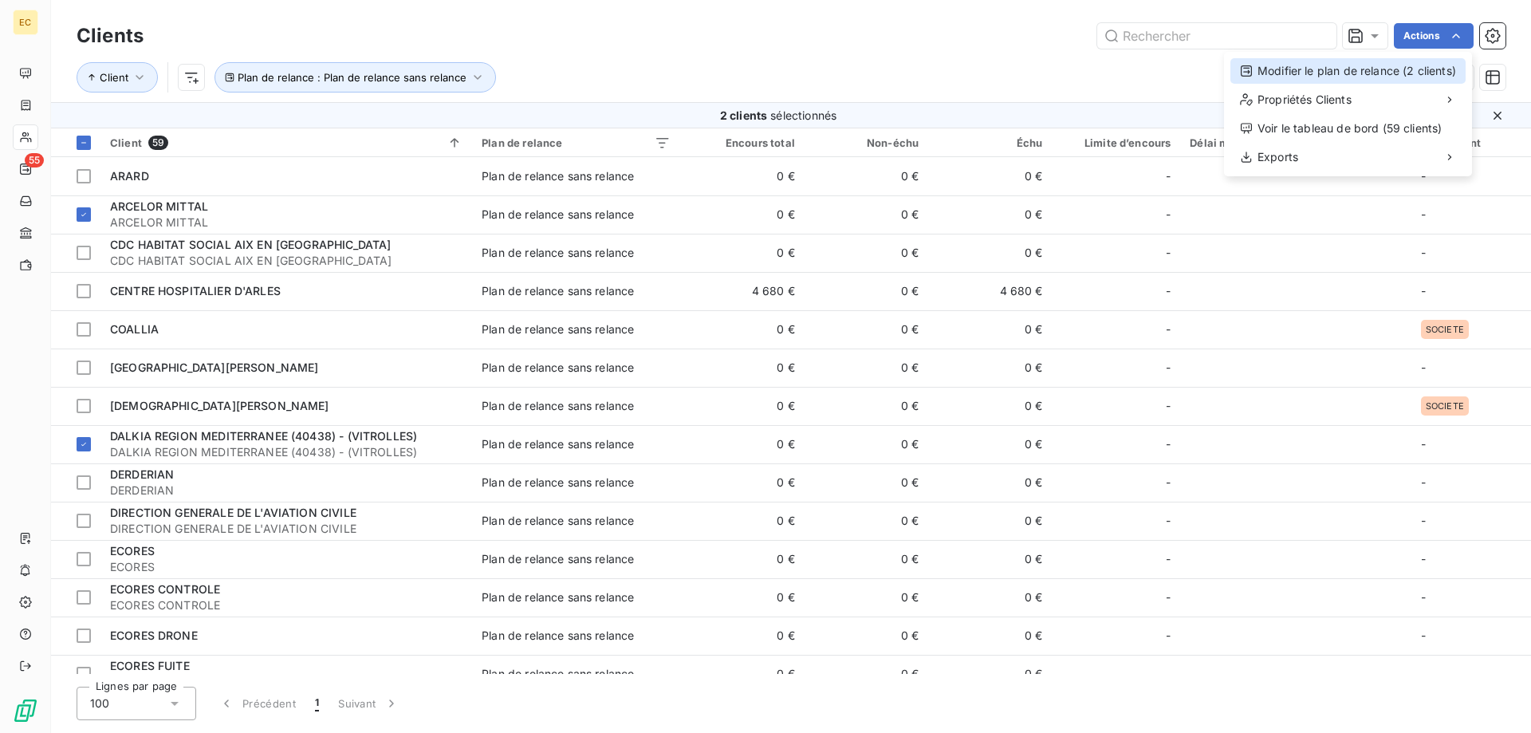
click at [1362, 66] on div "Modifier le plan de relance (2 clients)" at bounding box center [1348, 71] width 235 height 26
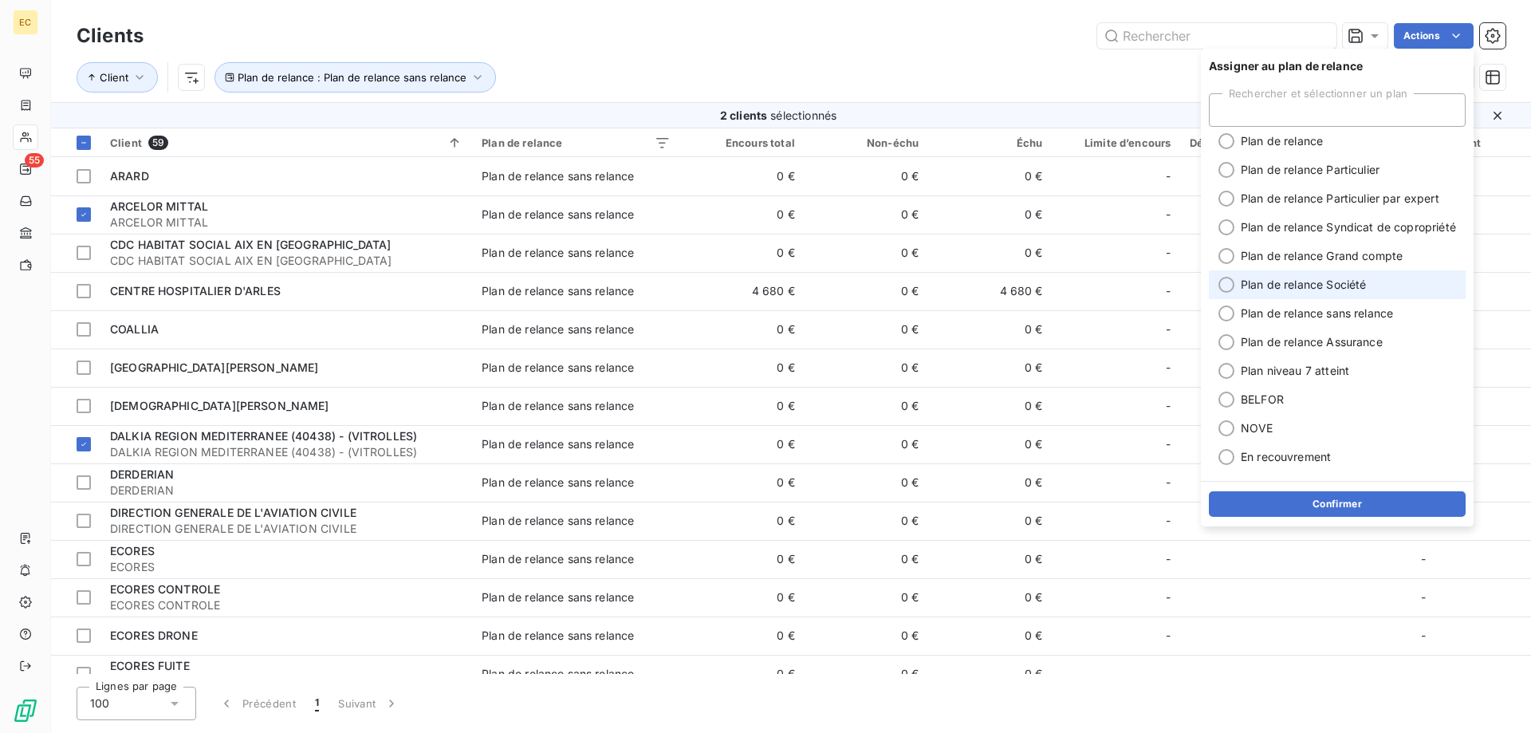
click at [1346, 282] on span "Plan de relance Société" at bounding box center [1303, 285] width 125 height 16
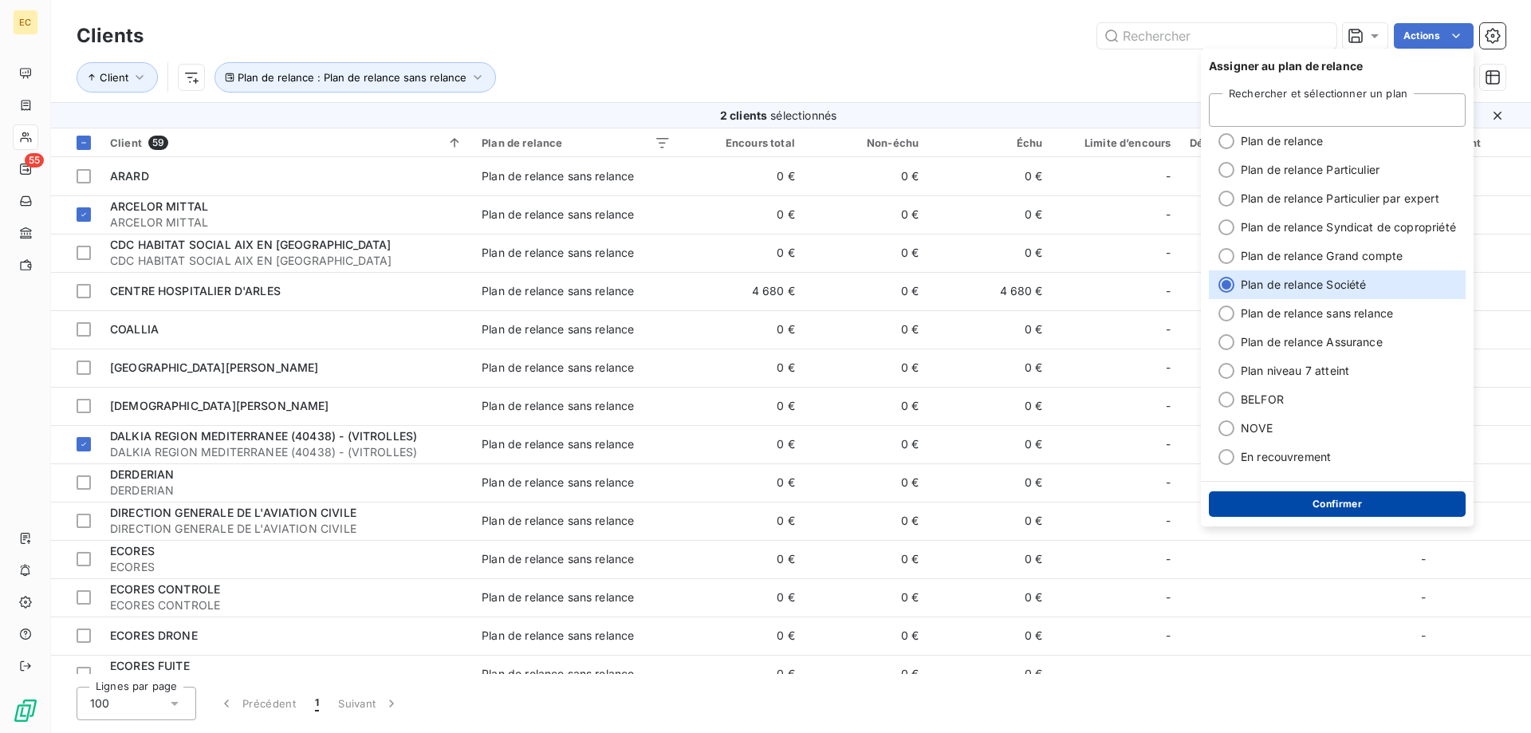
click at [1338, 503] on button "Confirmer" at bounding box center [1337, 504] width 257 height 26
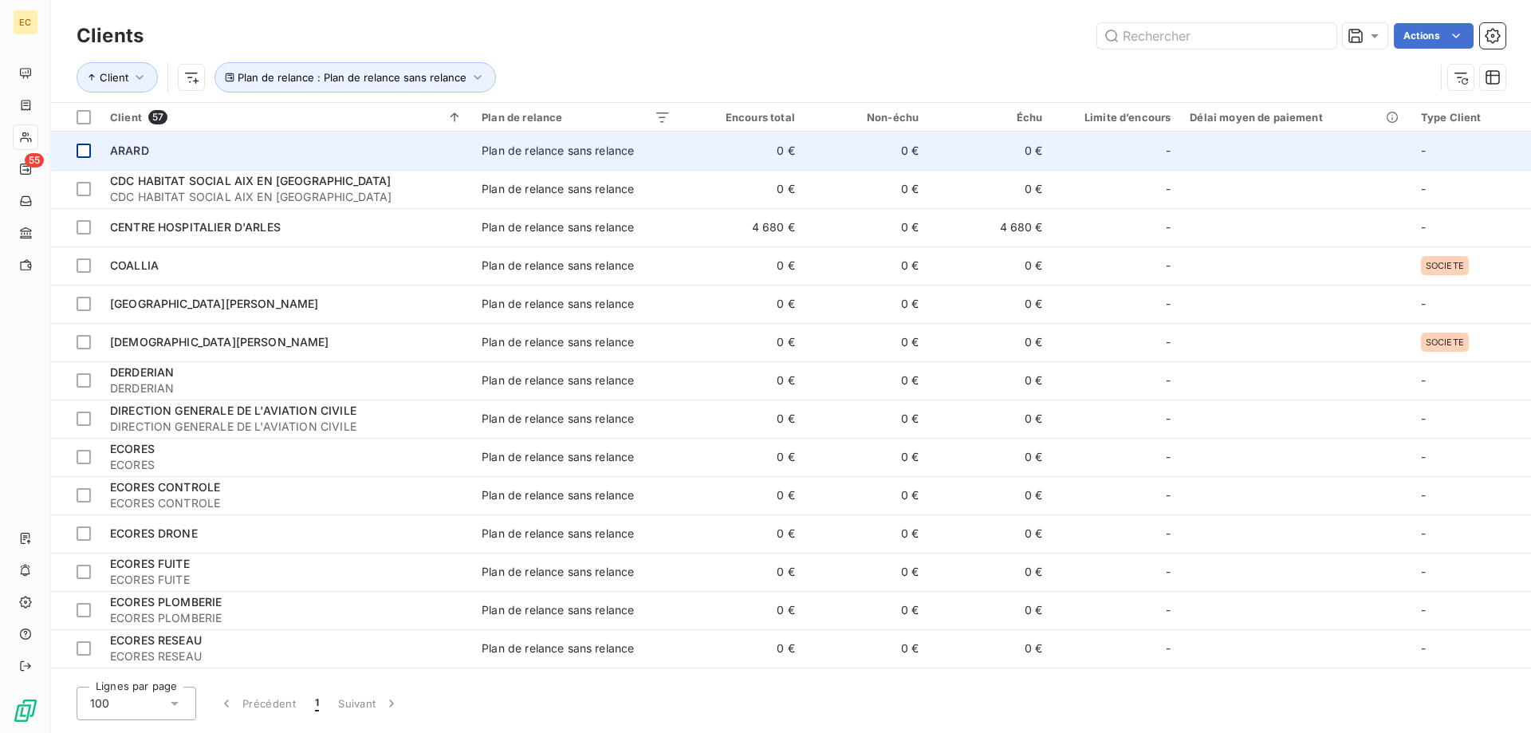
click at [84, 151] on div at bounding box center [84, 151] width 14 height 14
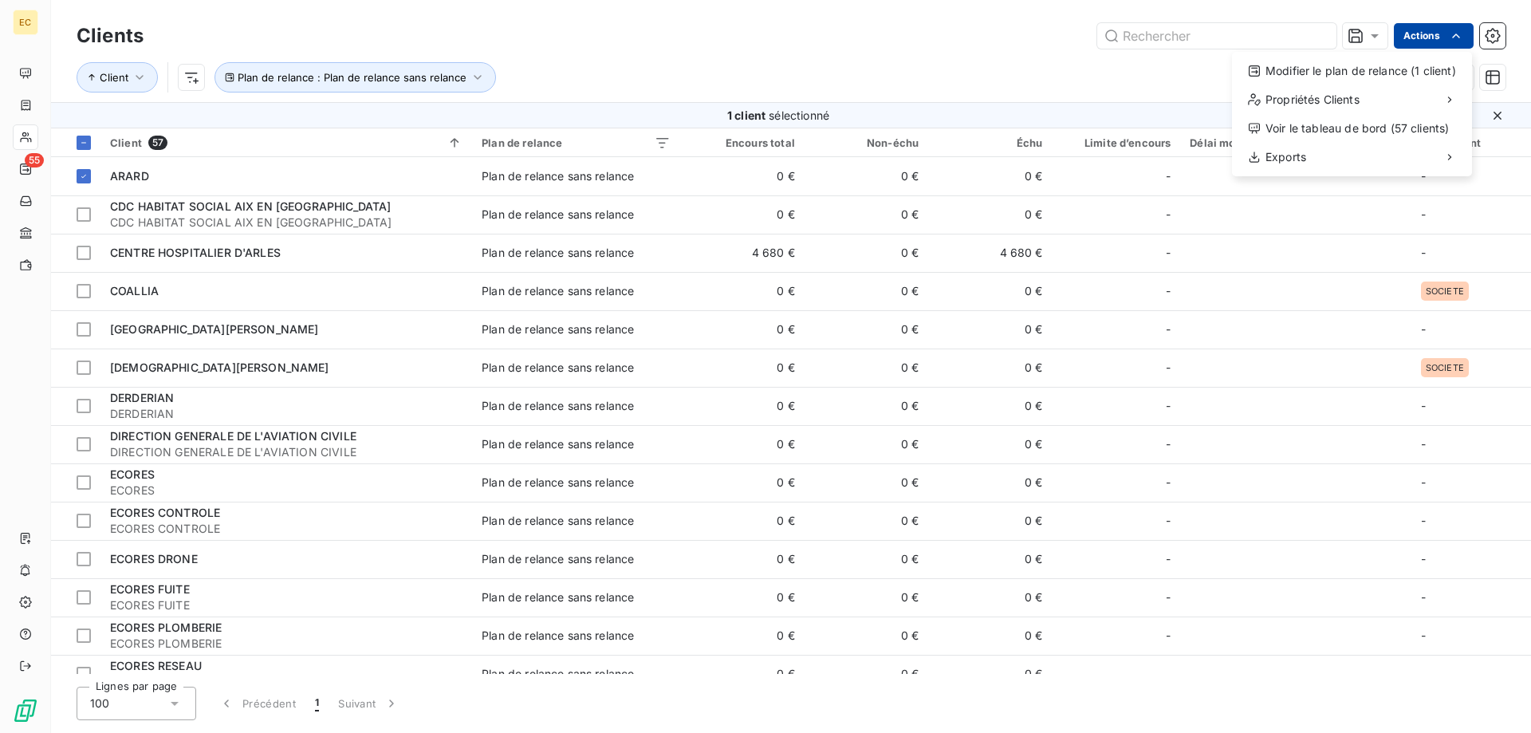
click at [1426, 35] on html "EC 55 Clients Actions Modifier le plan de relance (1 client) Propriétés Clients…" at bounding box center [765, 366] width 1531 height 733
click at [1405, 69] on div "Modifier le plan de relance (1 client)" at bounding box center [1352, 71] width 227 height 26
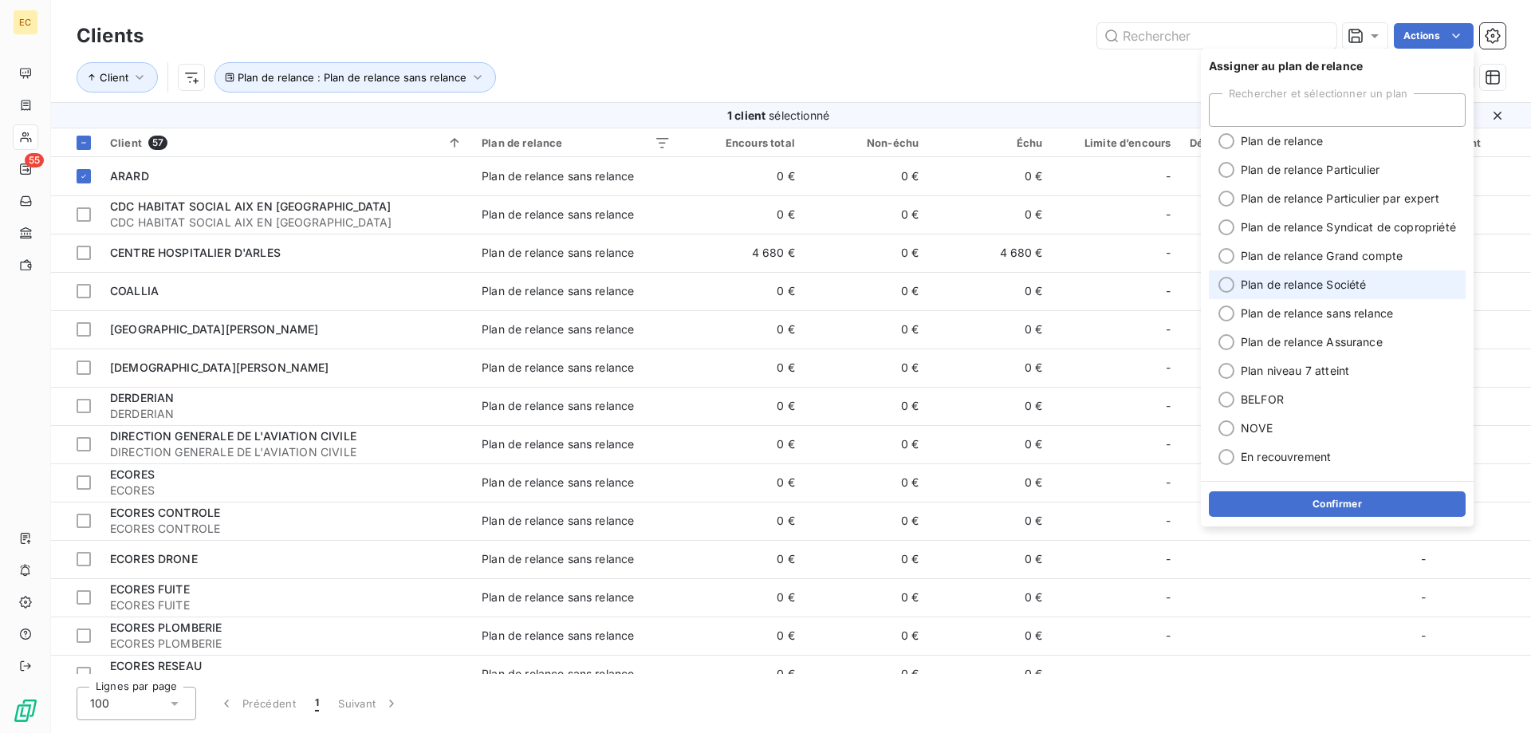
click at [1324, 285] on span "Plan de relance Société" at bounding box center [1303, 285] width 125 height 16
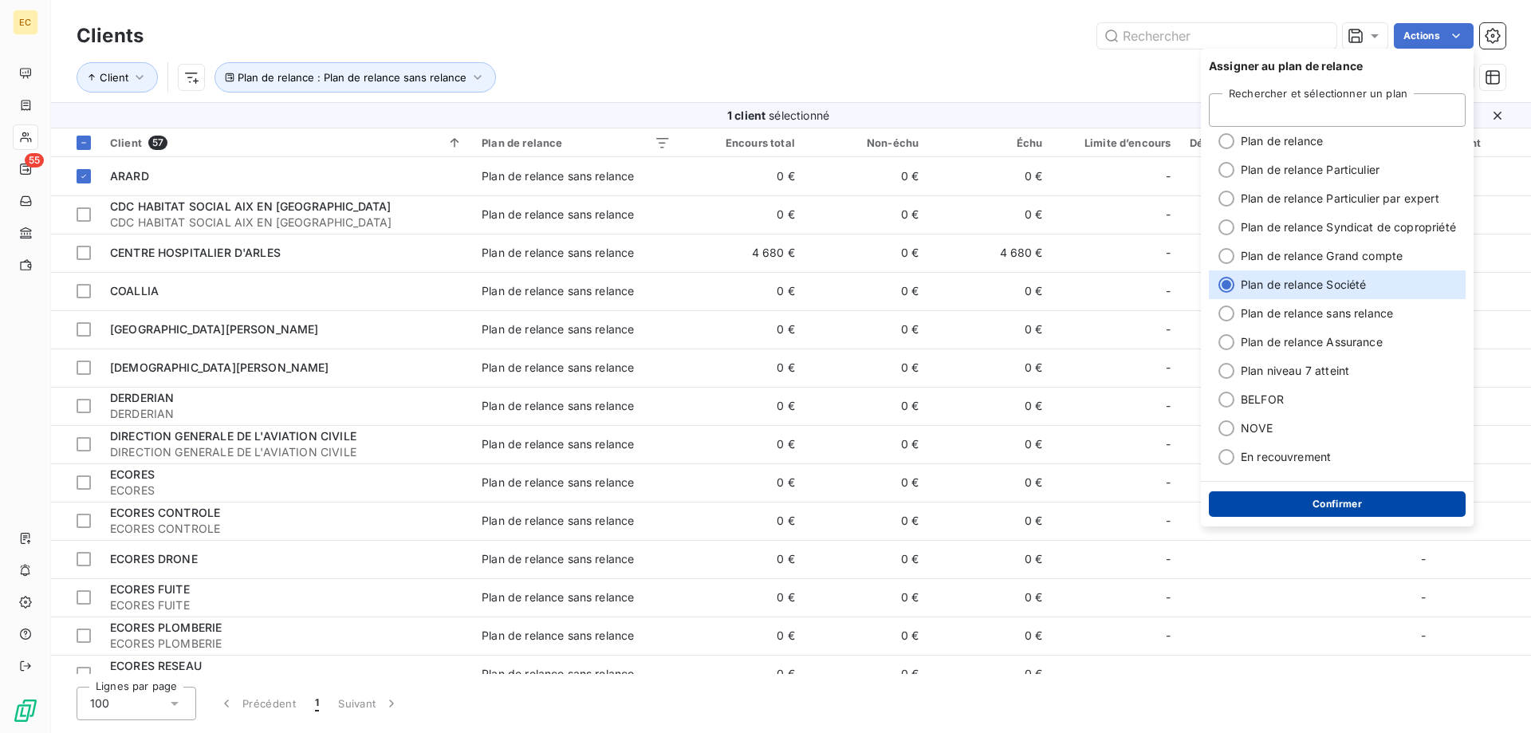
click at [1356, 509] on button "Confirmer" at bounding box center [1337, 504] width 257 height 26
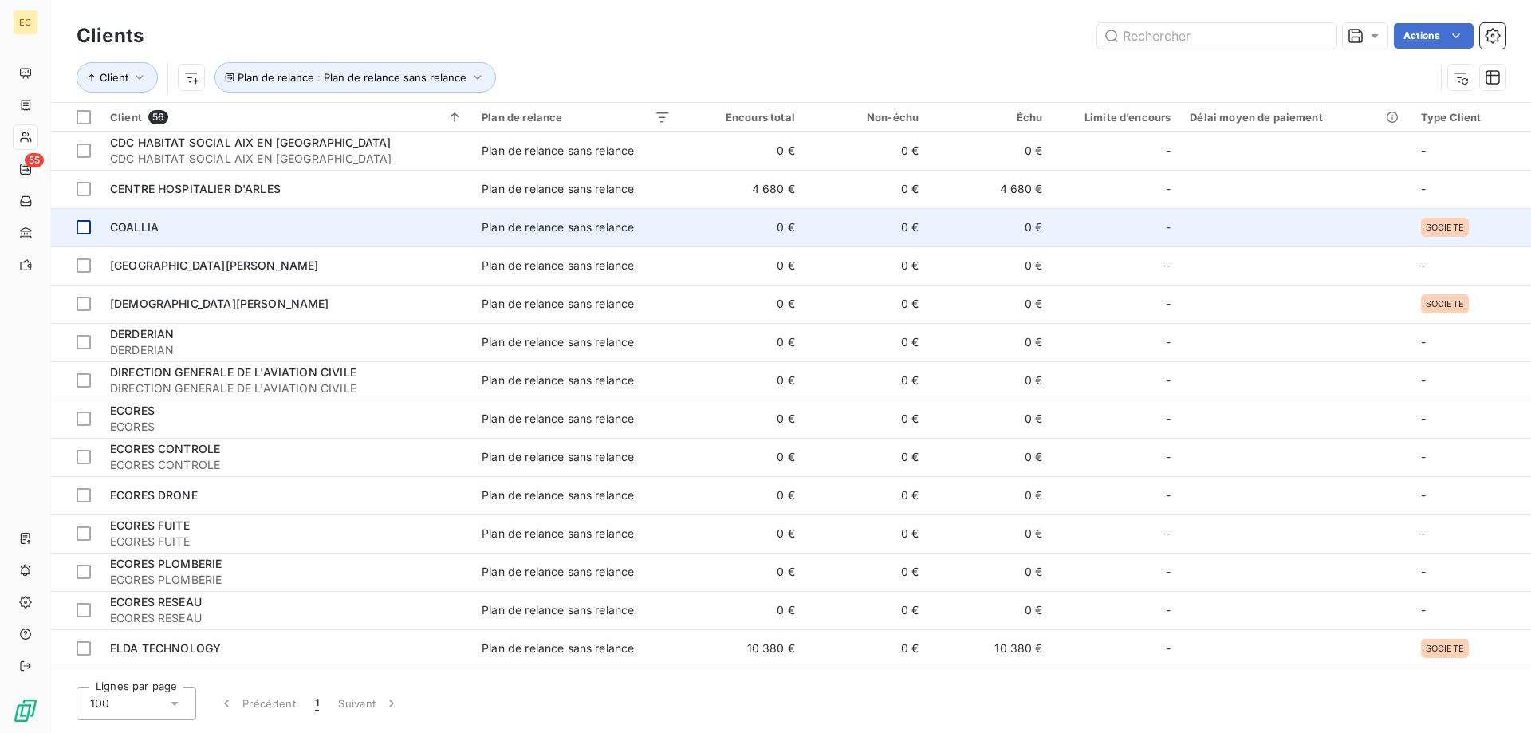
click at [85, 229] on div at bounding box center [84, 227] width 14 height 14
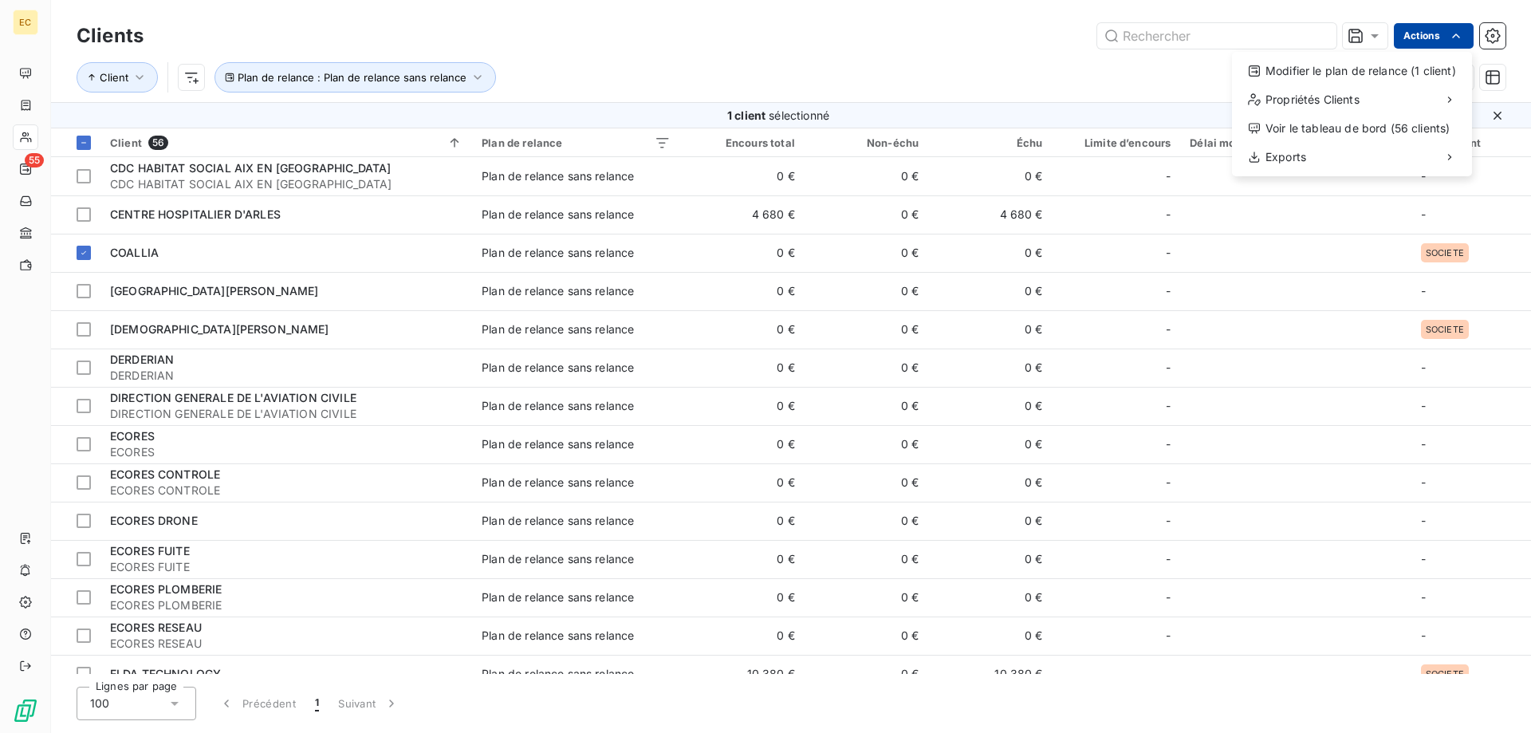
click at [1437, 30] on html "EC 55 Clients Actions Modifier le plan de relance (1 client) Propriétés Clients…" at bounding box center [765, 366] width 1531 height 733
click at [1374, 74] on div "Modifier le plan de relance (1 client)" at bounding box center [1352, 71] width 227 height 26
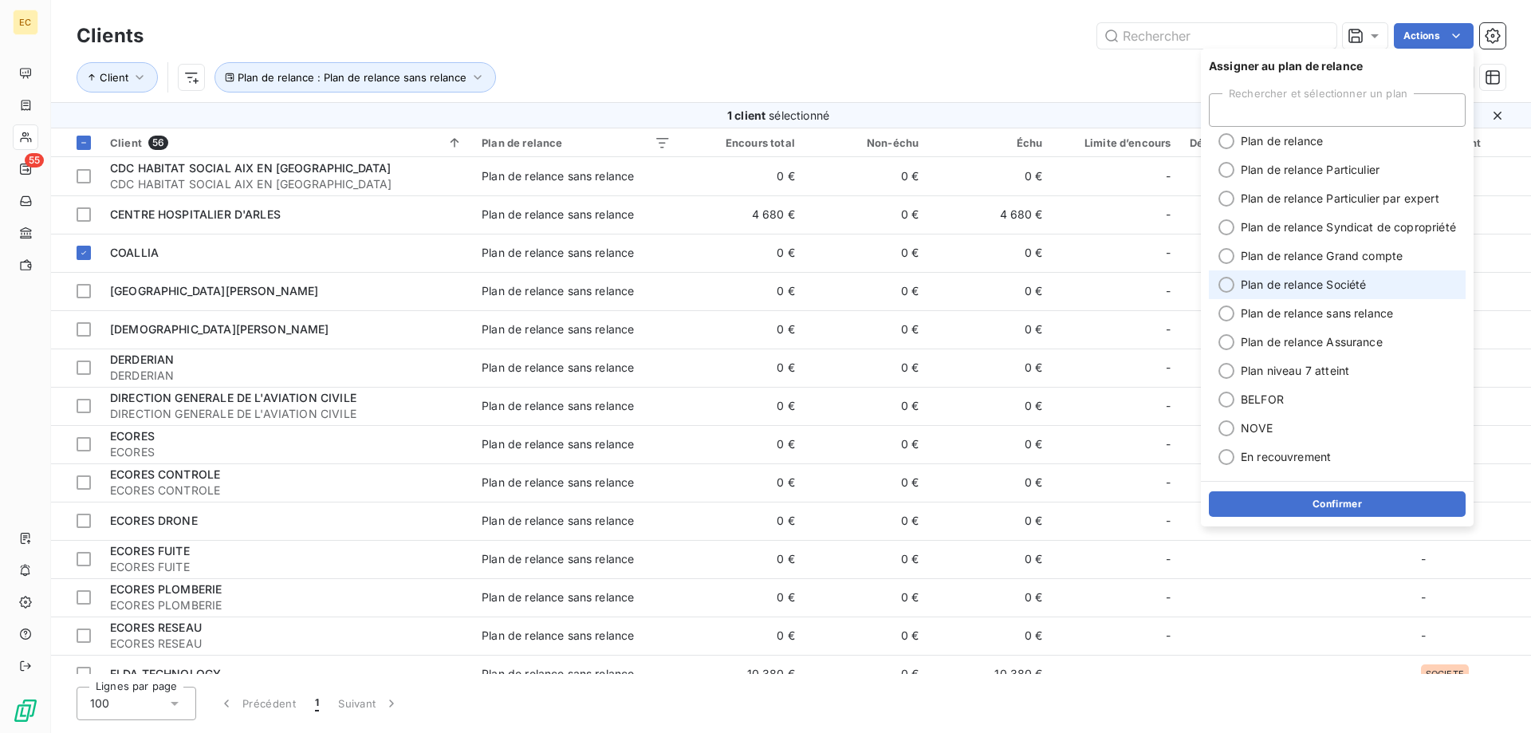
click at [1319, 292] on span "Plan de relance Société" at bounding box center [1303, 285] width 125 height 16
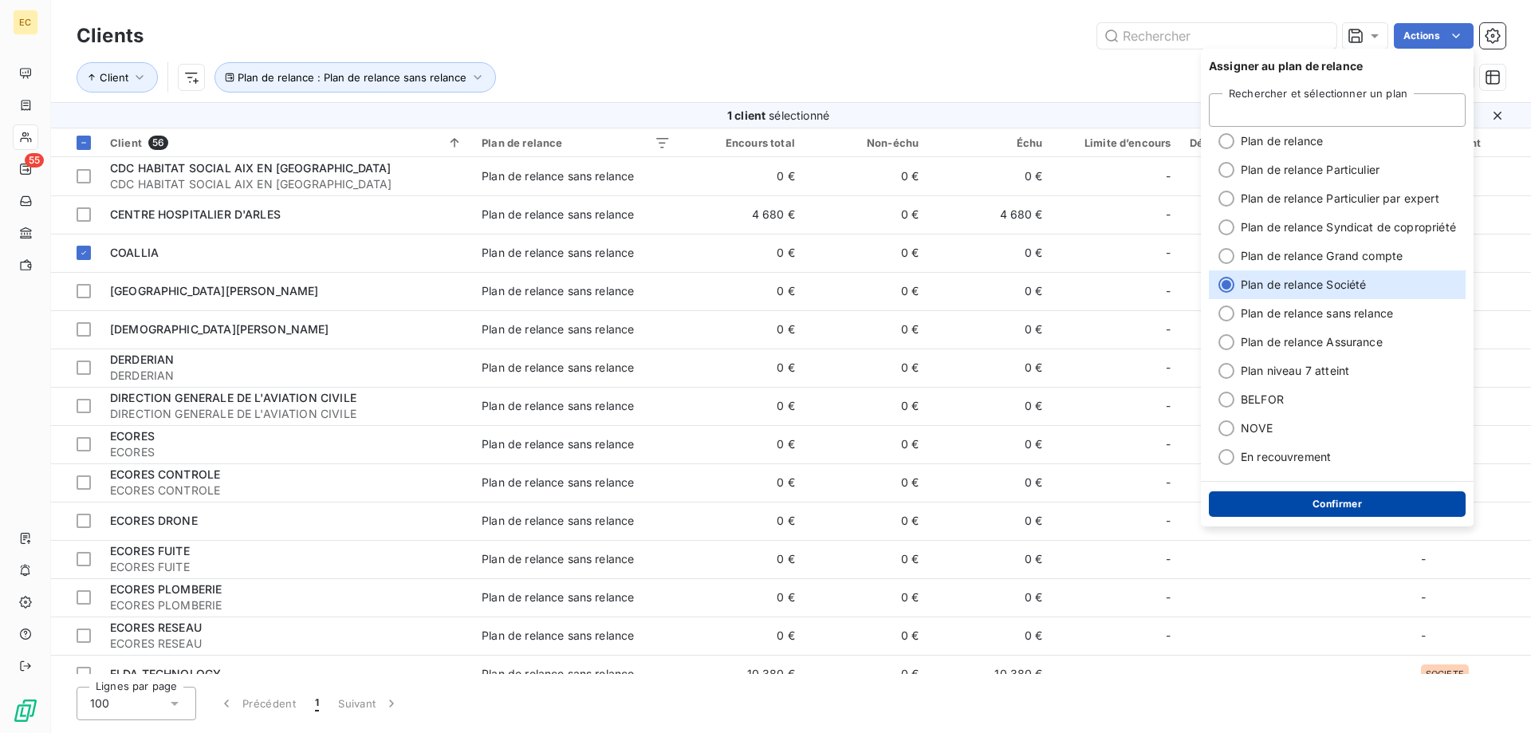
click at [1323, 508] on button "Confirmer" at bounding box center [1337, 504] width 257 height 26
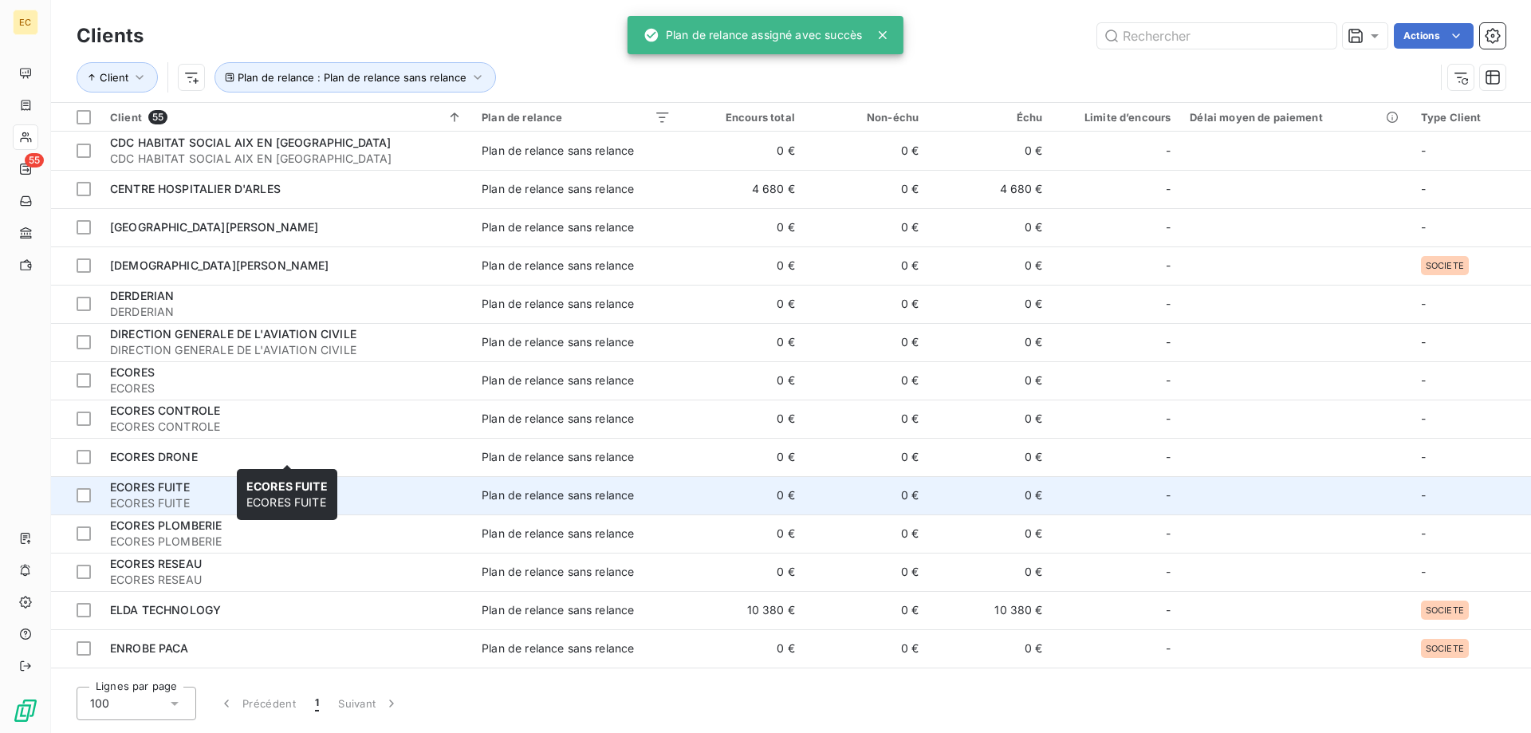
scroll to position [407, 0]
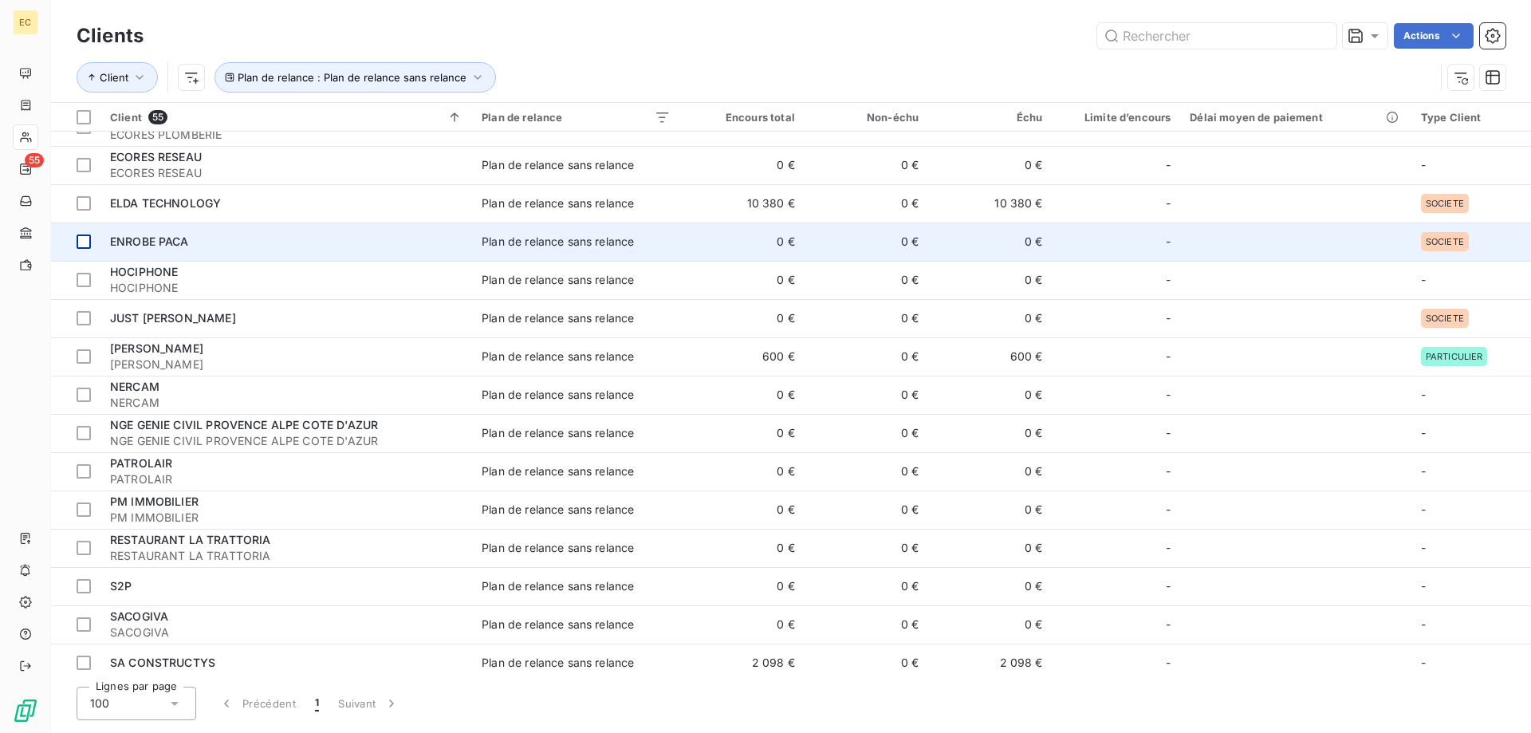
click at [81, 244] on div at bounding box center [84, 242] width 14 height 14
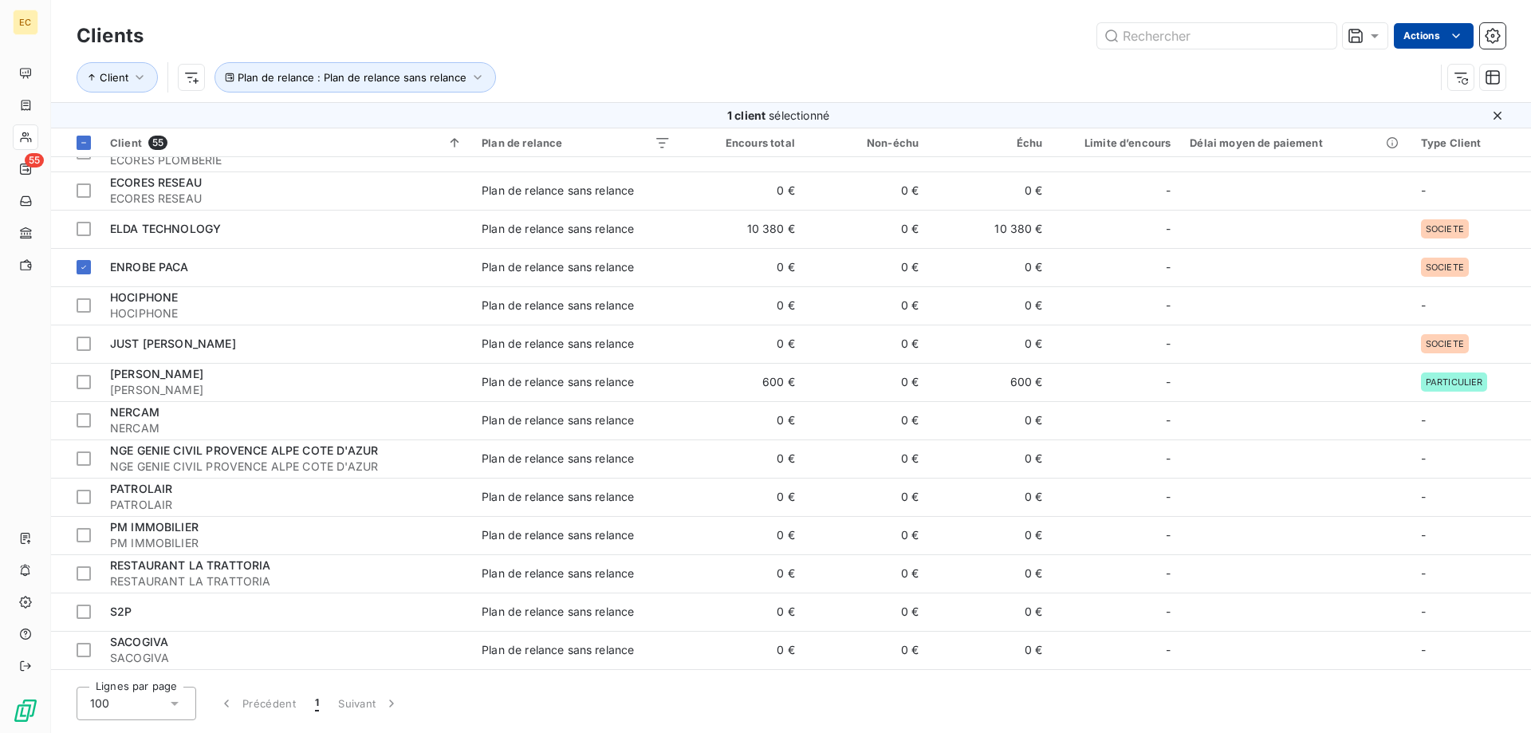
click at [1437, 37] on html "EC 55 Clients Actions Client Plan de relance : Plan de relance sans relance 1 c…" at bounding box center [765, 366] width 1531 height 733
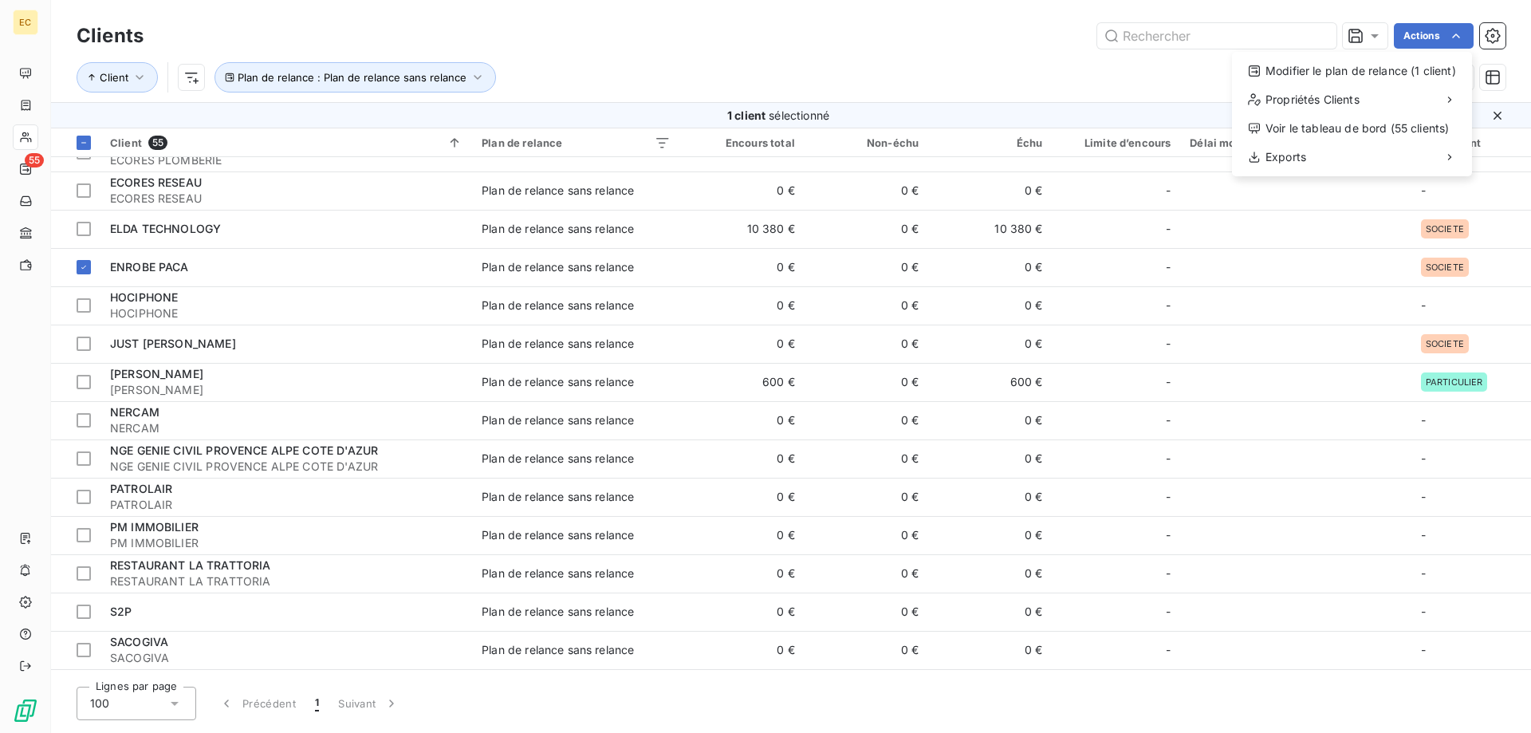
click at [83, 308] on html "EC 55 Clients Actions Modifier le plan de relance (1 client) Propriétés Clients…" at bounding box center [765, 366] width 1531 height 733
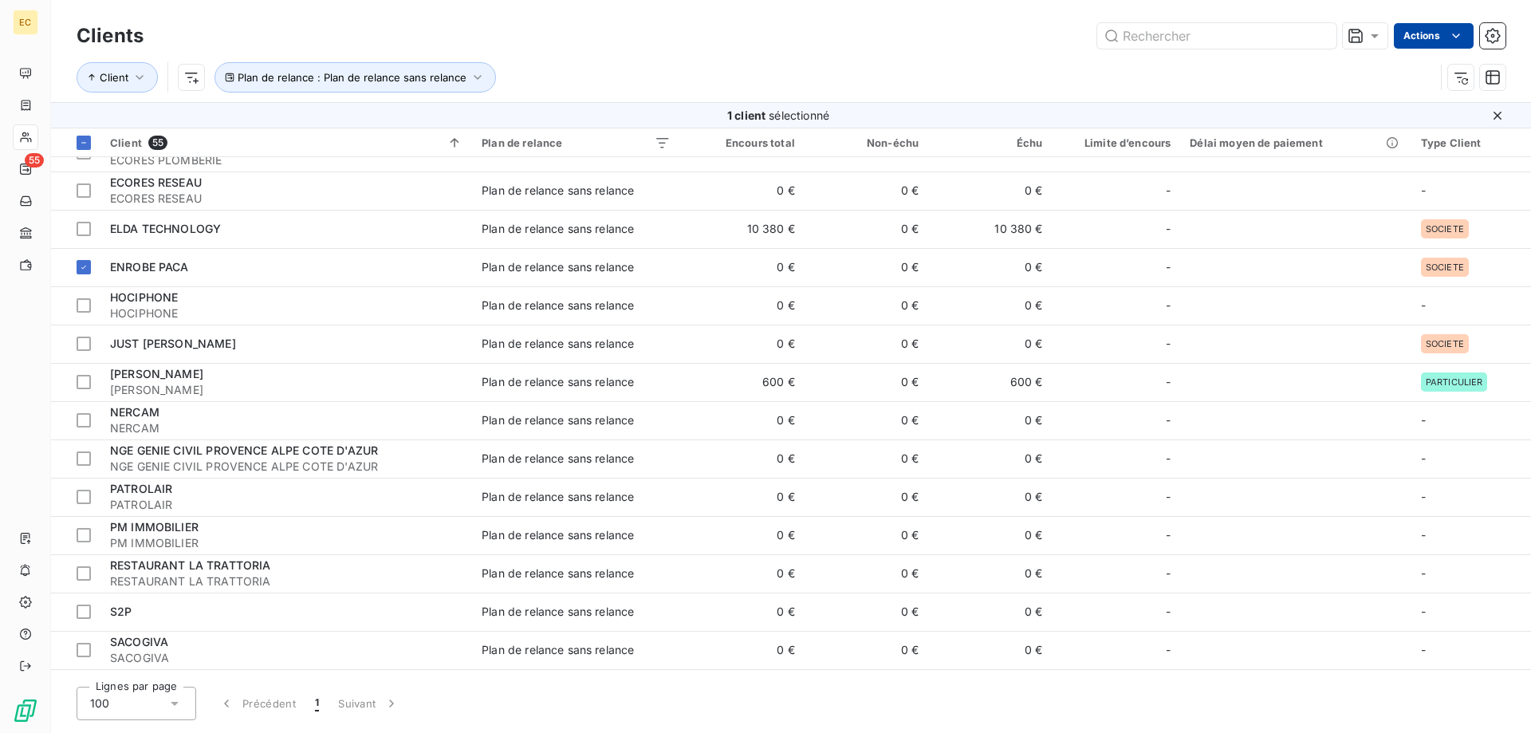
click at [1437, 42] on html "EC 55 Clients Actions Client Plan de relance : Plan de relance sans relance 1 c…" at bounding box center [765, 366] width 1531 height 733
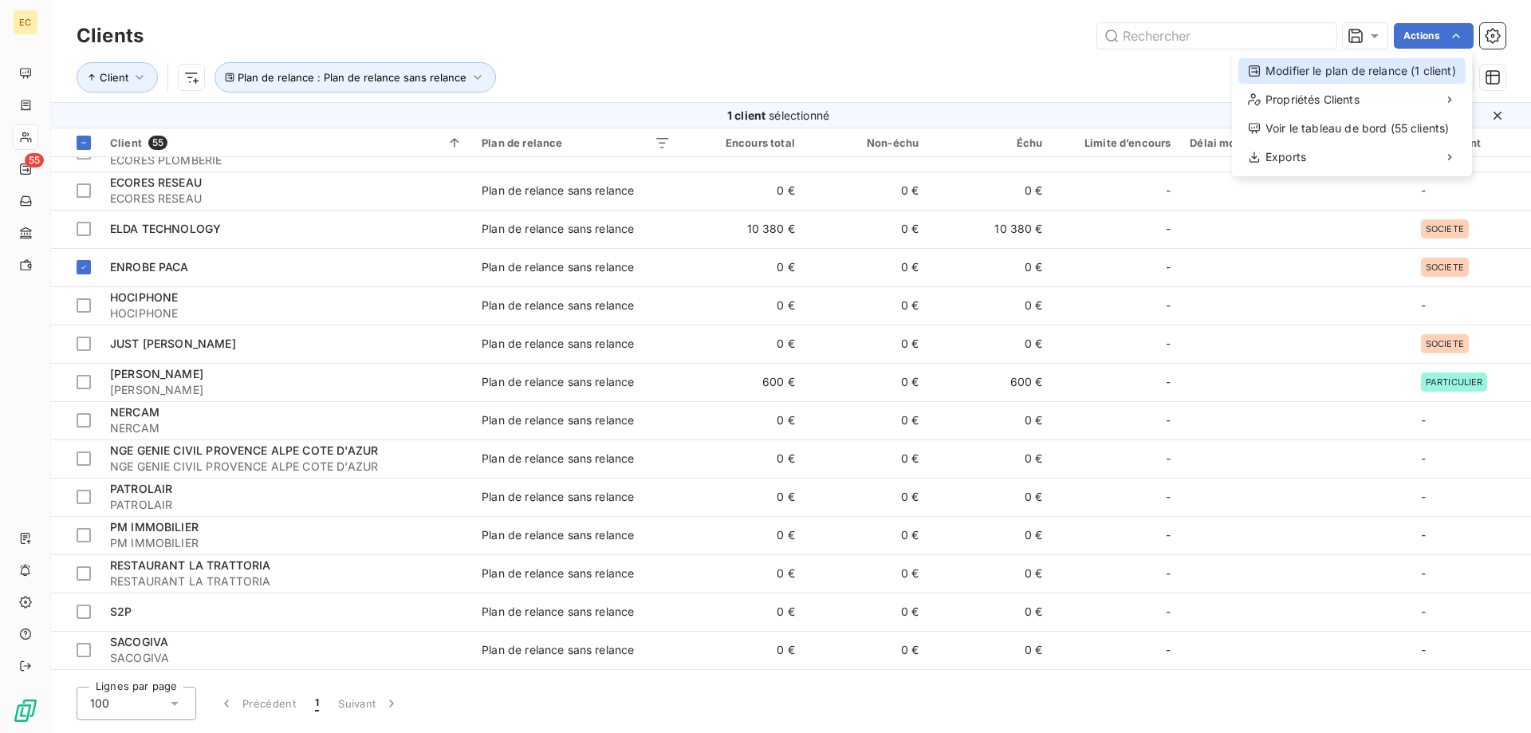
click at [1393, 72] on div "Modifier le plan de relance (1 client)" at bounding box center [1352, 71] width 227 height 26
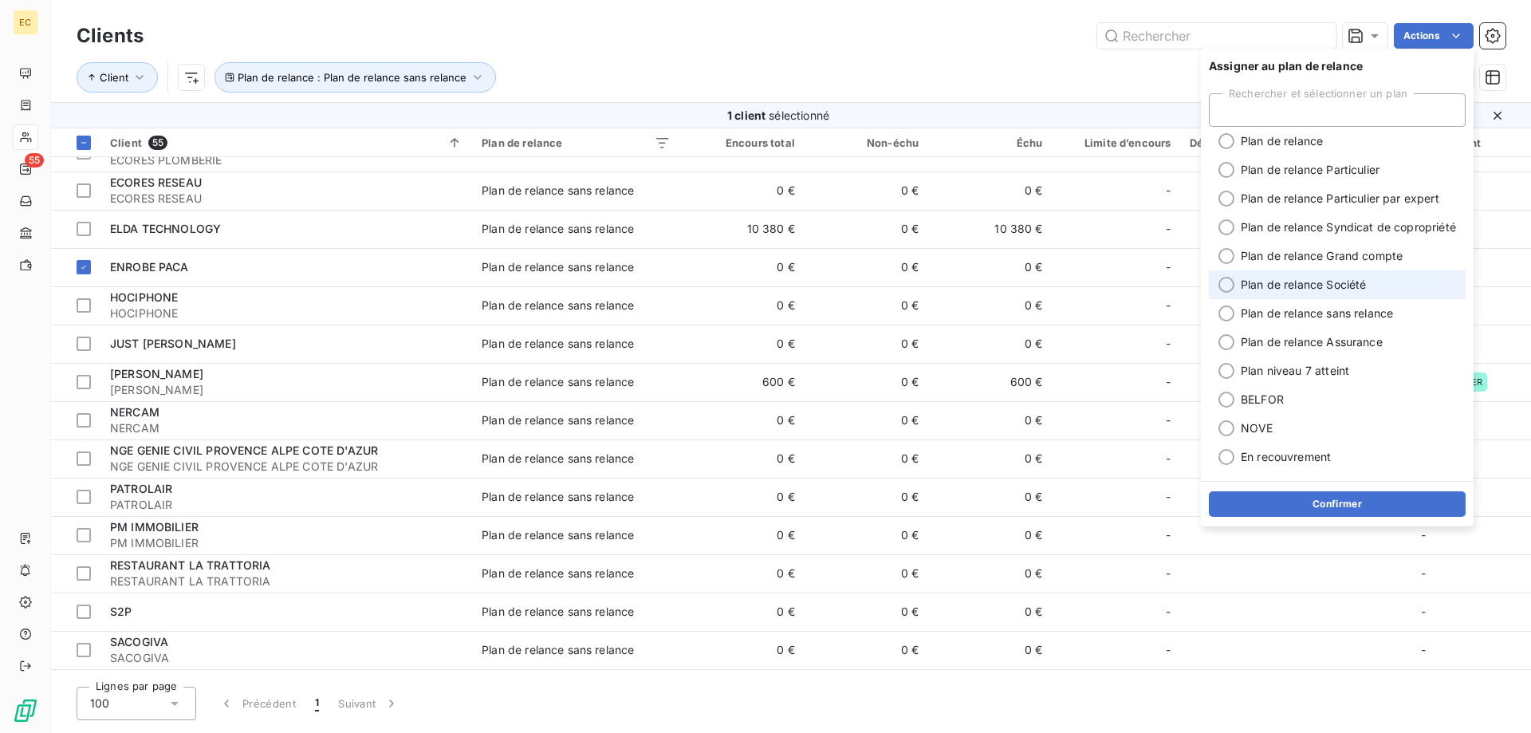
click at [1324, 290] on span "Plan de relance Société" at bounding box center [1303, 285] width 125 height 16
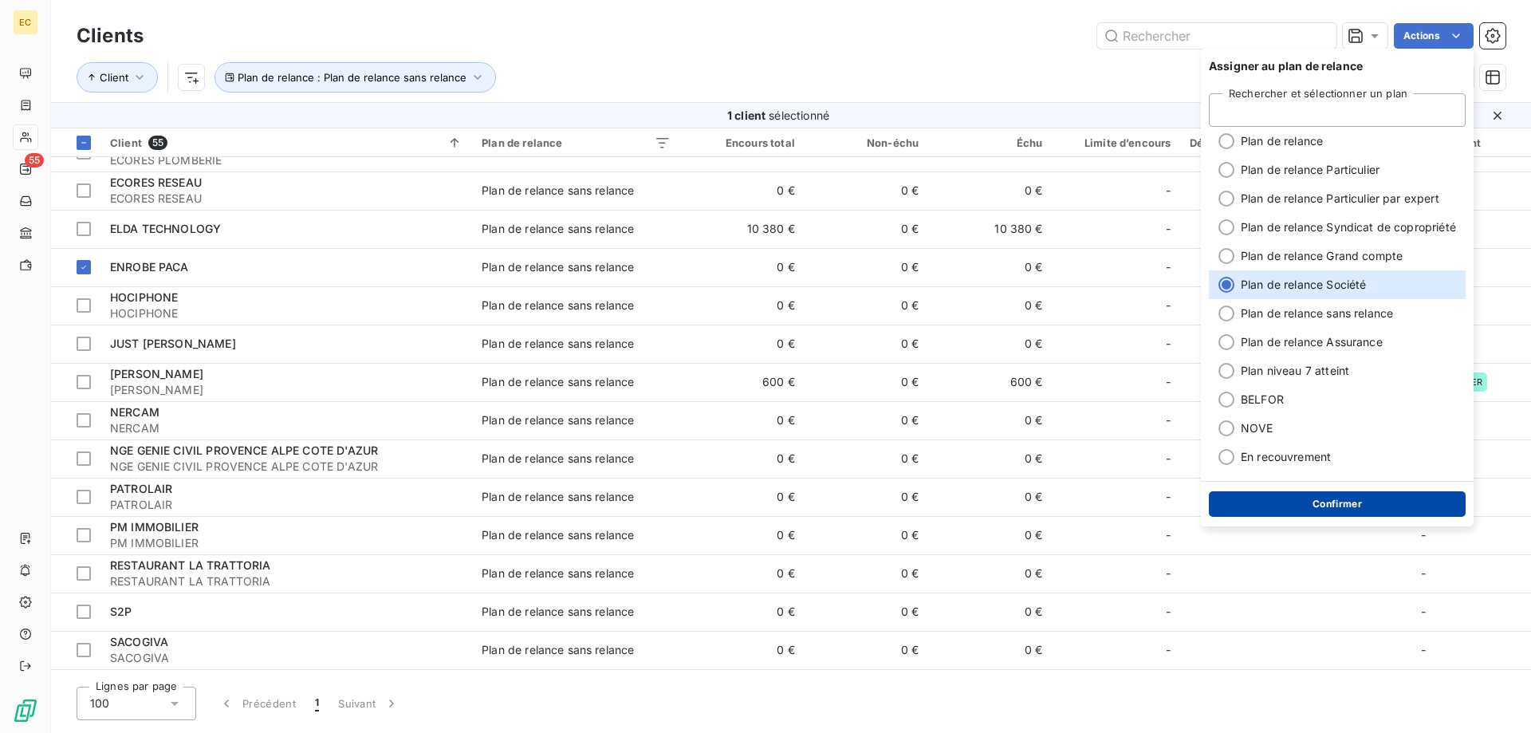
click at [1381, 510] on button "Confirmer" at bounding box center [1337, 504] width 257 height 26
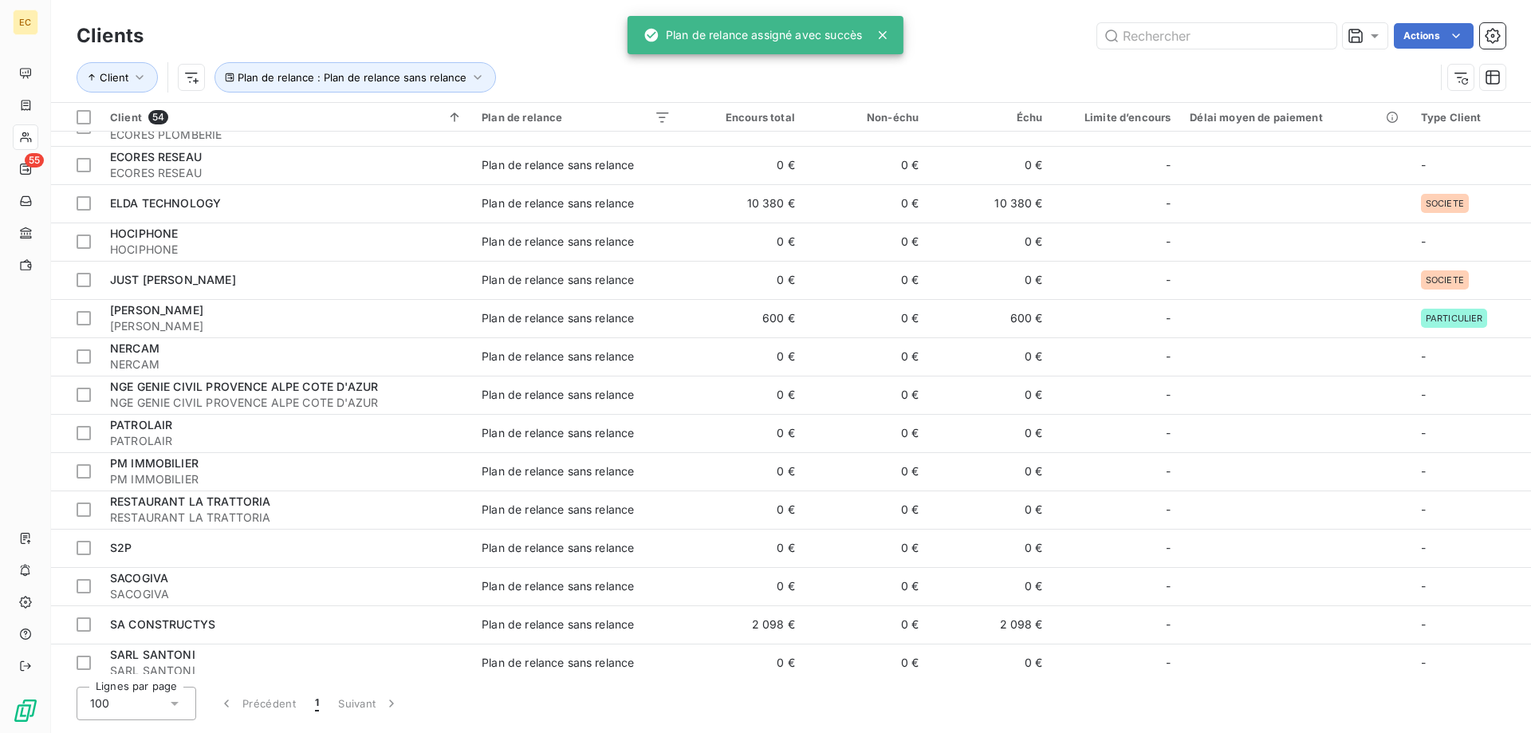
scroll to position [250, 0]
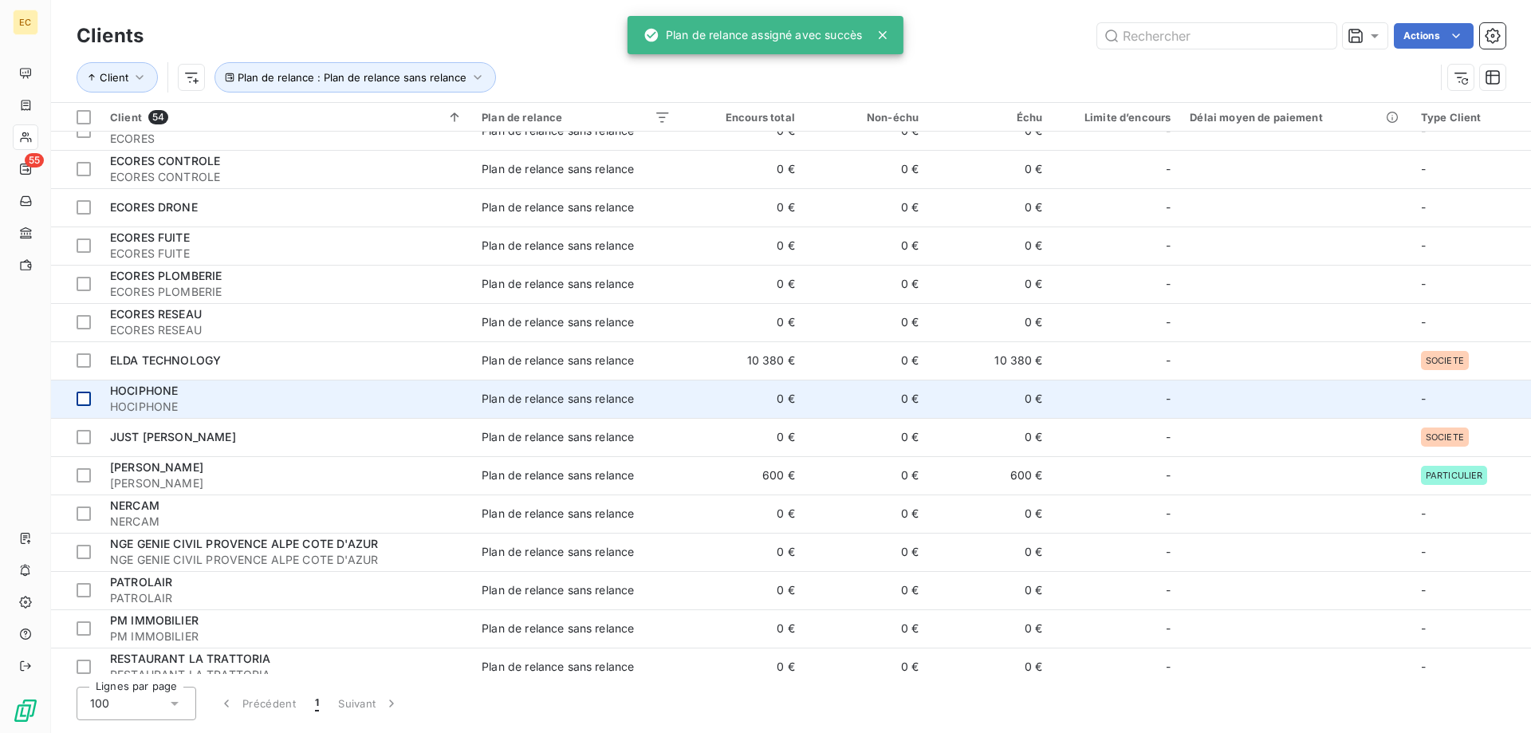
click at [81, 397] on div at bounding box center [84, 399] width 14 height 14
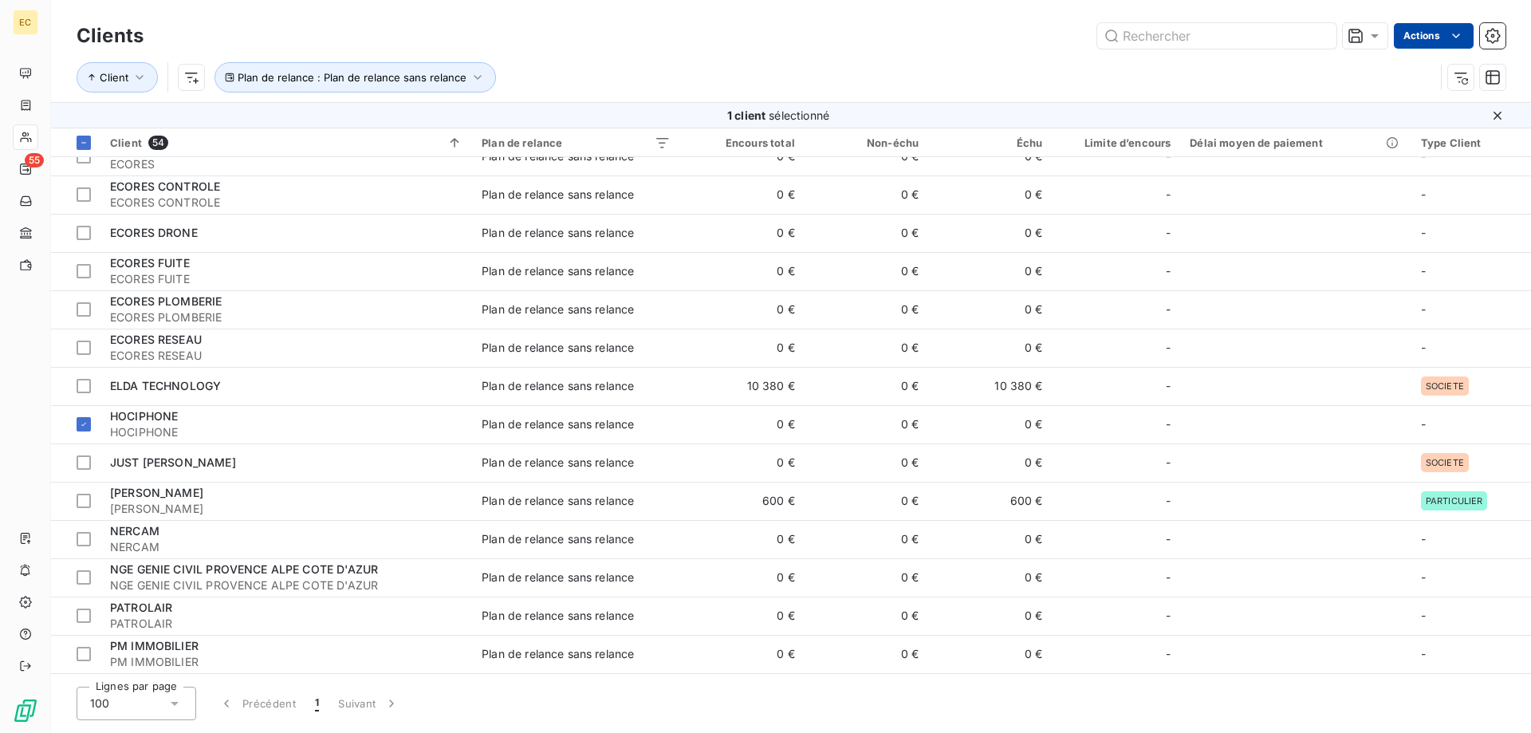
click at [1440, 28] on html "EC 55 Clients Actions Client Plan de relance : Plan de relance sans relance 1 c…" at bounding box center [765, 366] width 1531 height 733
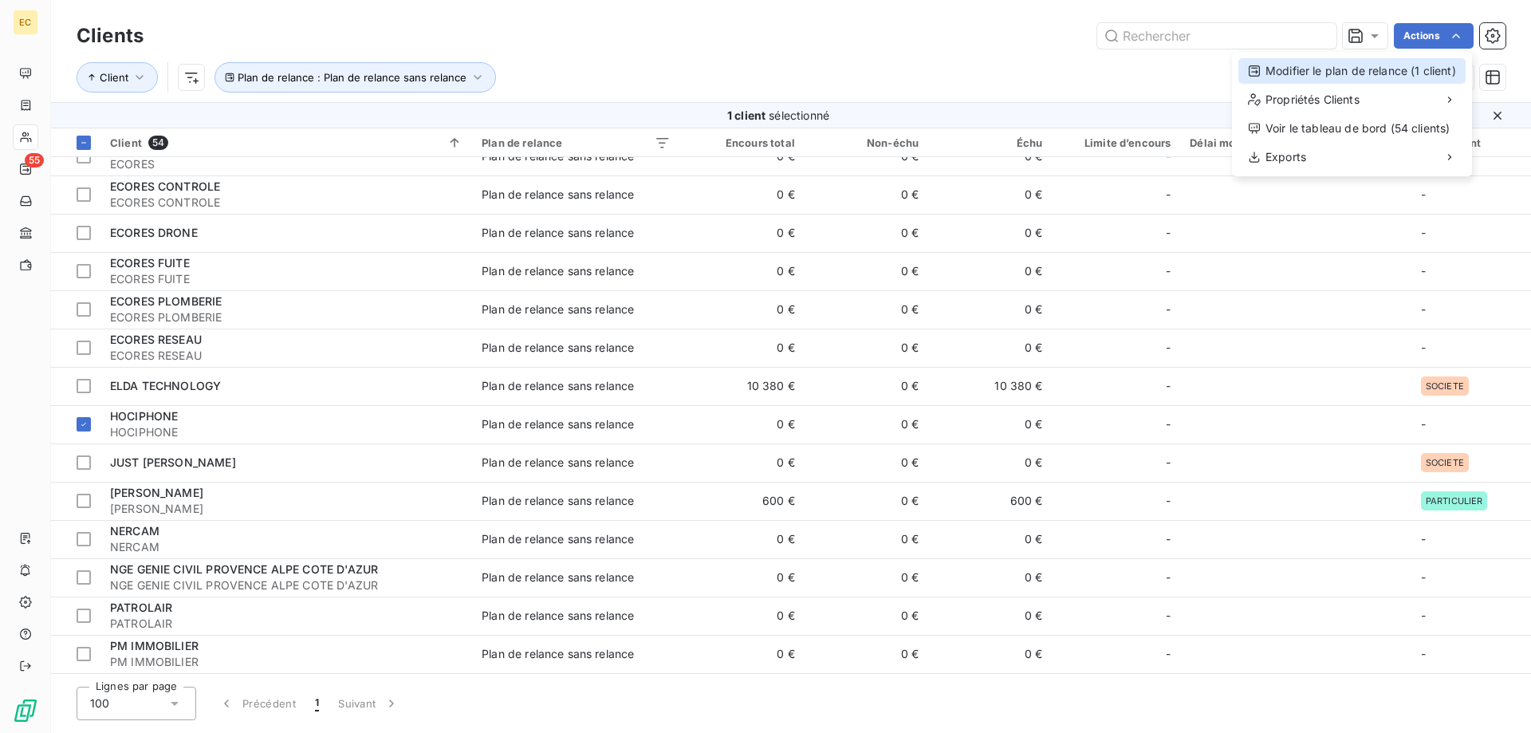
click at [1407, 76] on div "Modifier le plan de relance (1 client)" at bounding box center [1352, 71] width 227 height 26
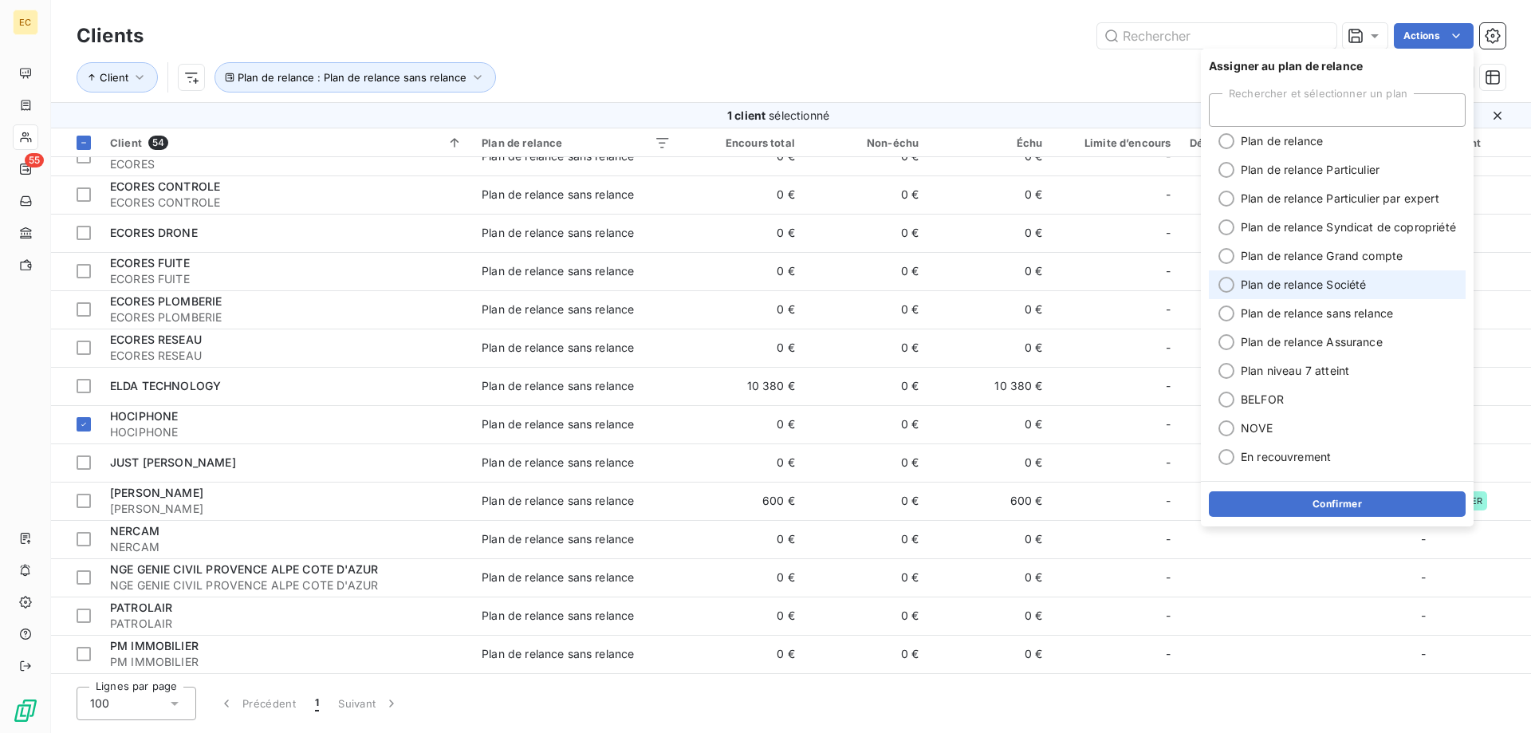
click at [1295, 285] on span "Plan de relance Société" at bounding box center [1303, 285] width 125 height 16
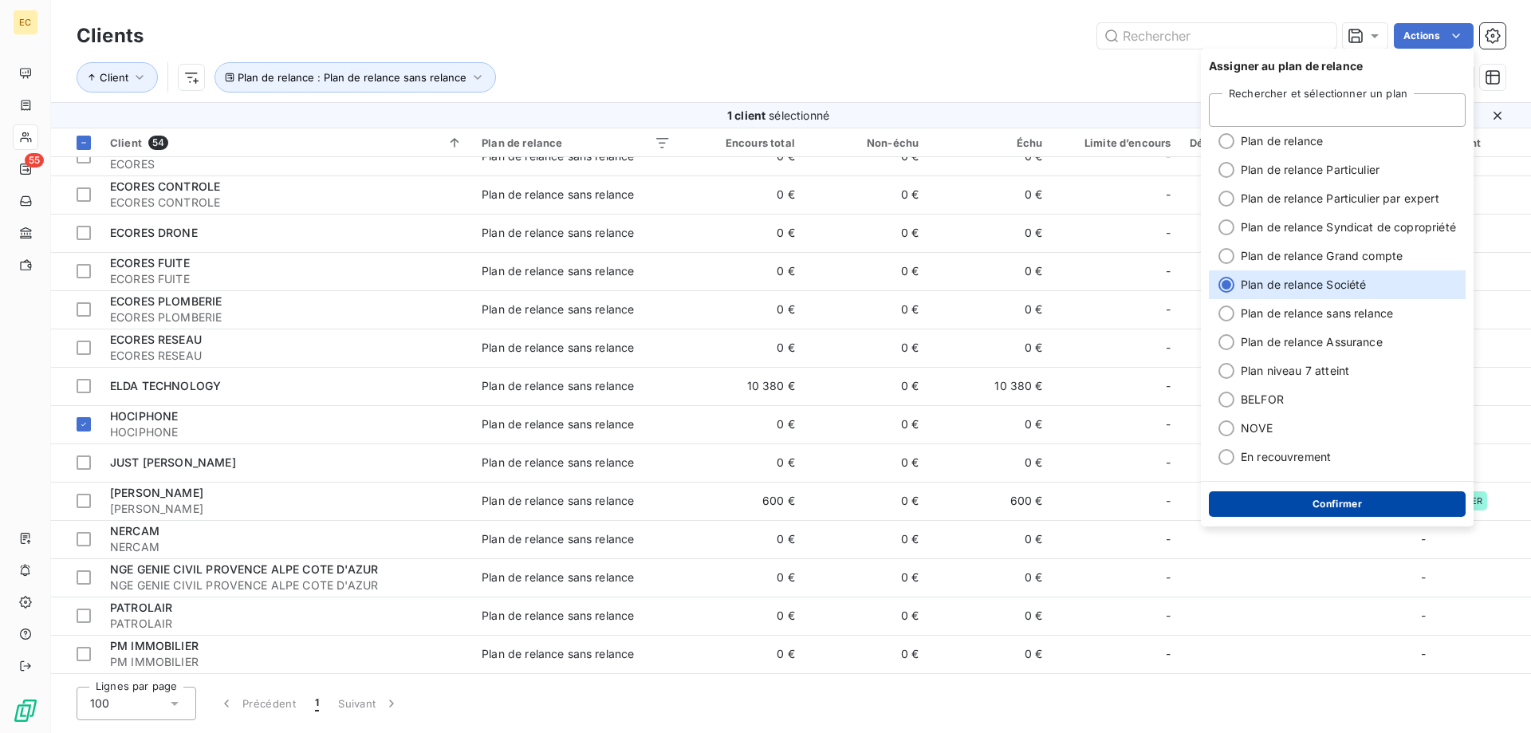
click at [1358, 503] on button "Confirmer" at bounding box center [1337, 504] width 257 height 26
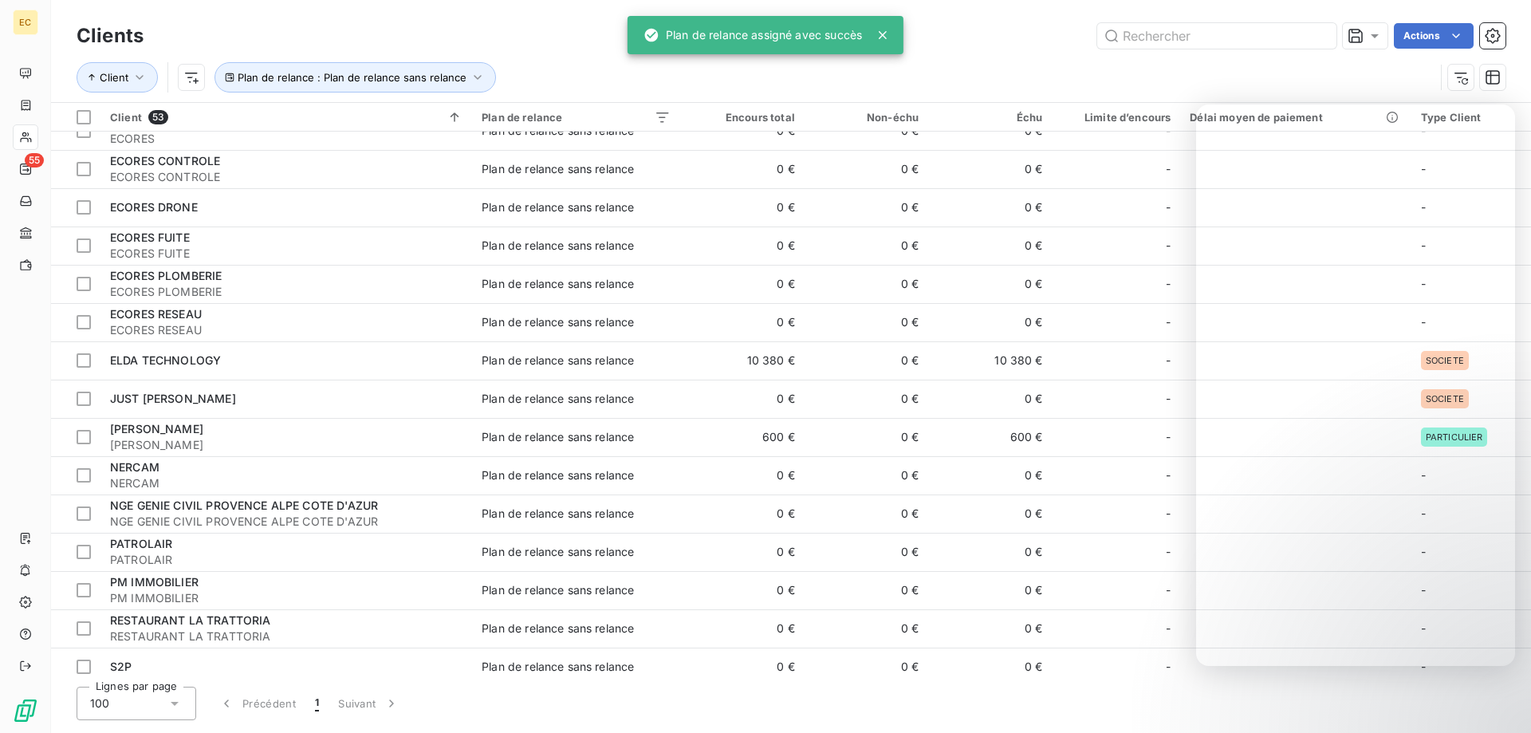
scroll to position [224, 0]
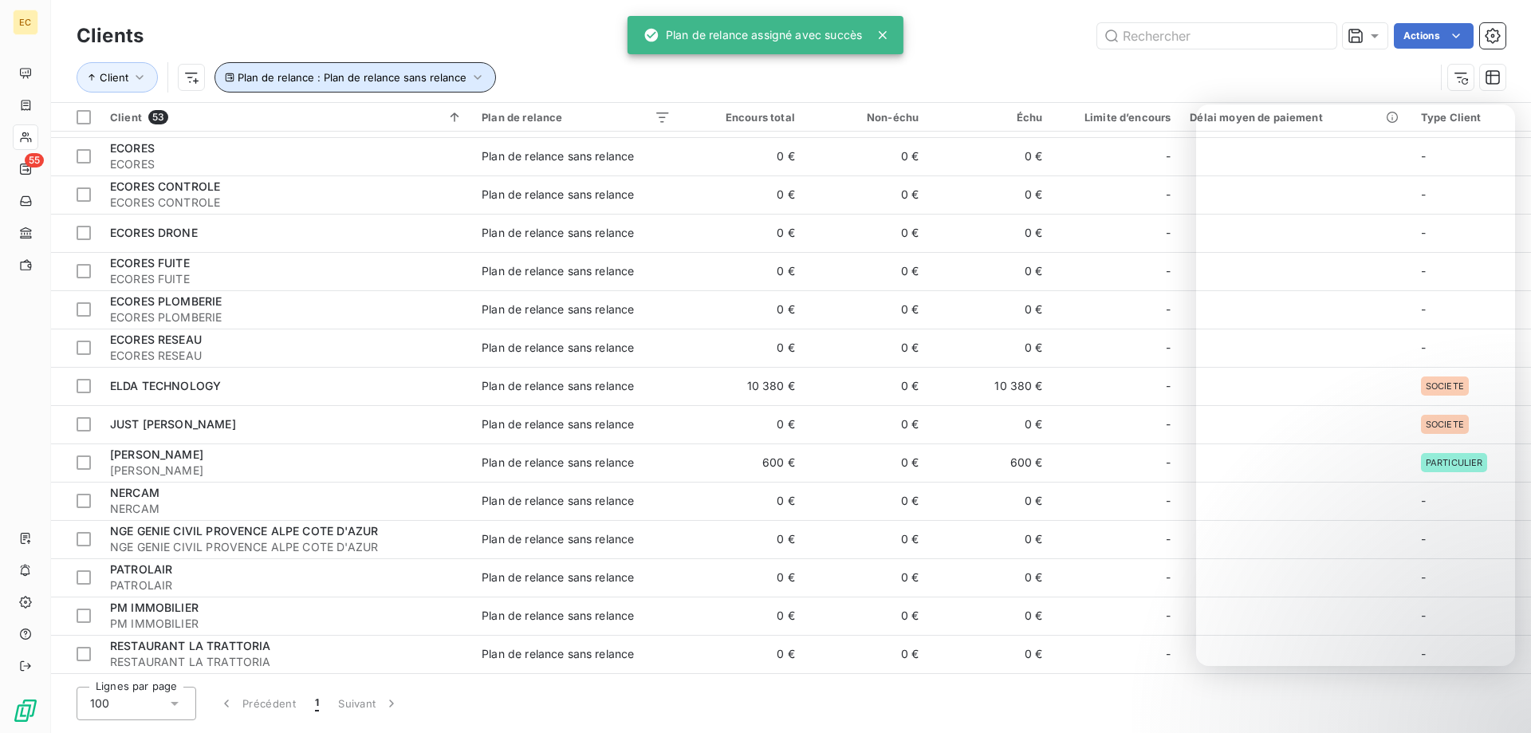
click at [303, 77] on span "Plan de relance : Plan de relance sans relance" at bounding box center [352, 77] width 229 height 13
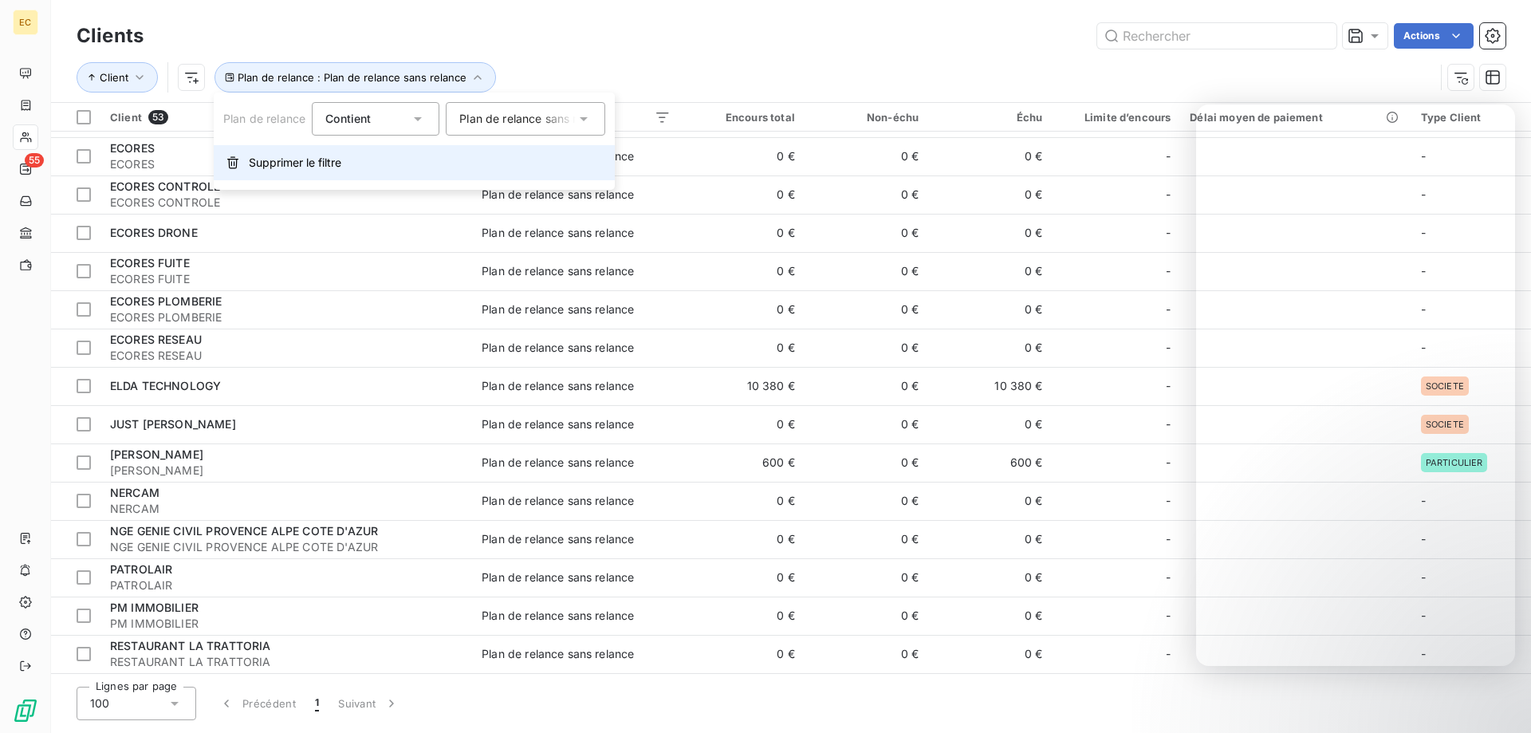
click at [294, 163] on span "Supprimer le filtre" at bounding box center [295, 163] width 93 height 16
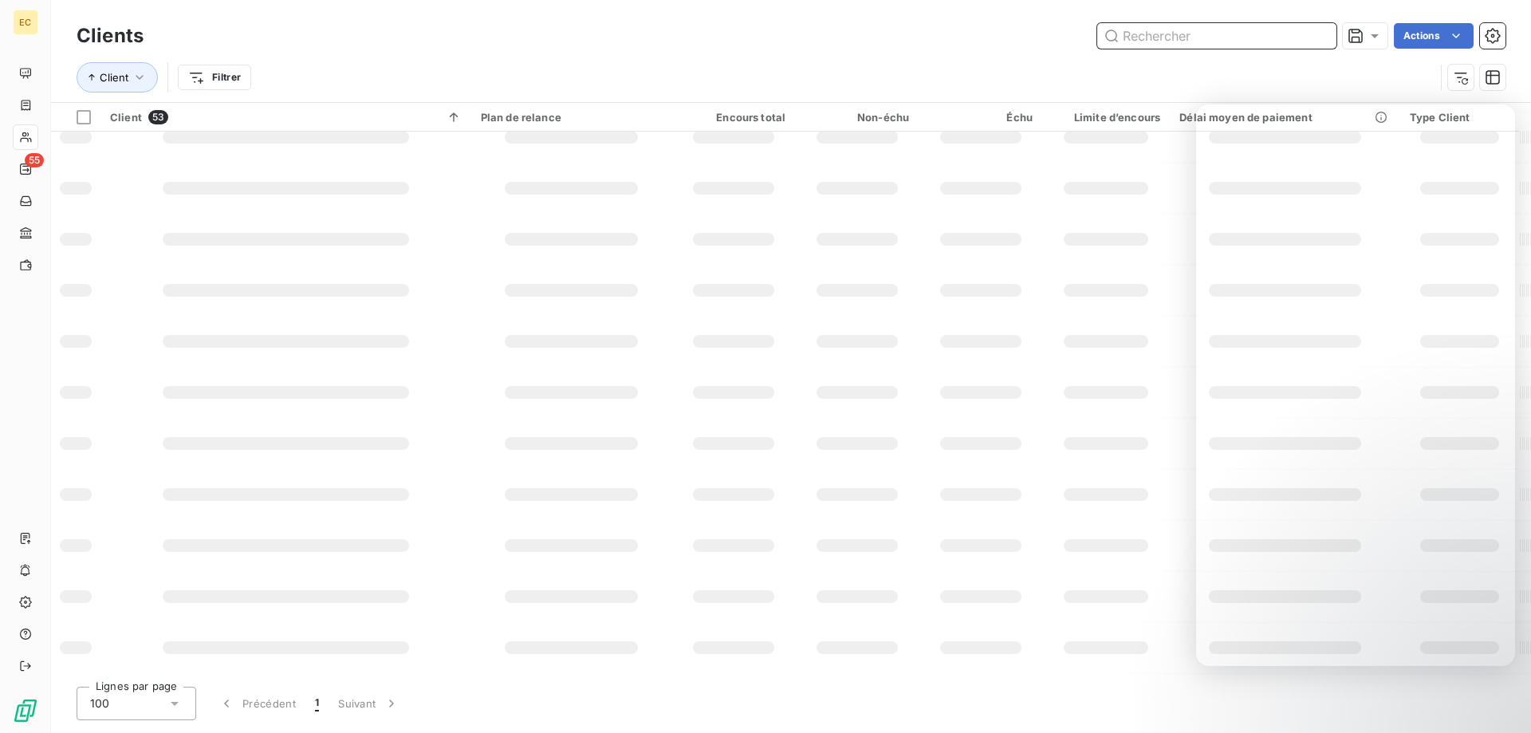
click at [1228, 30] on input "text" at bounding box center [1217, 36] width 239 height 26
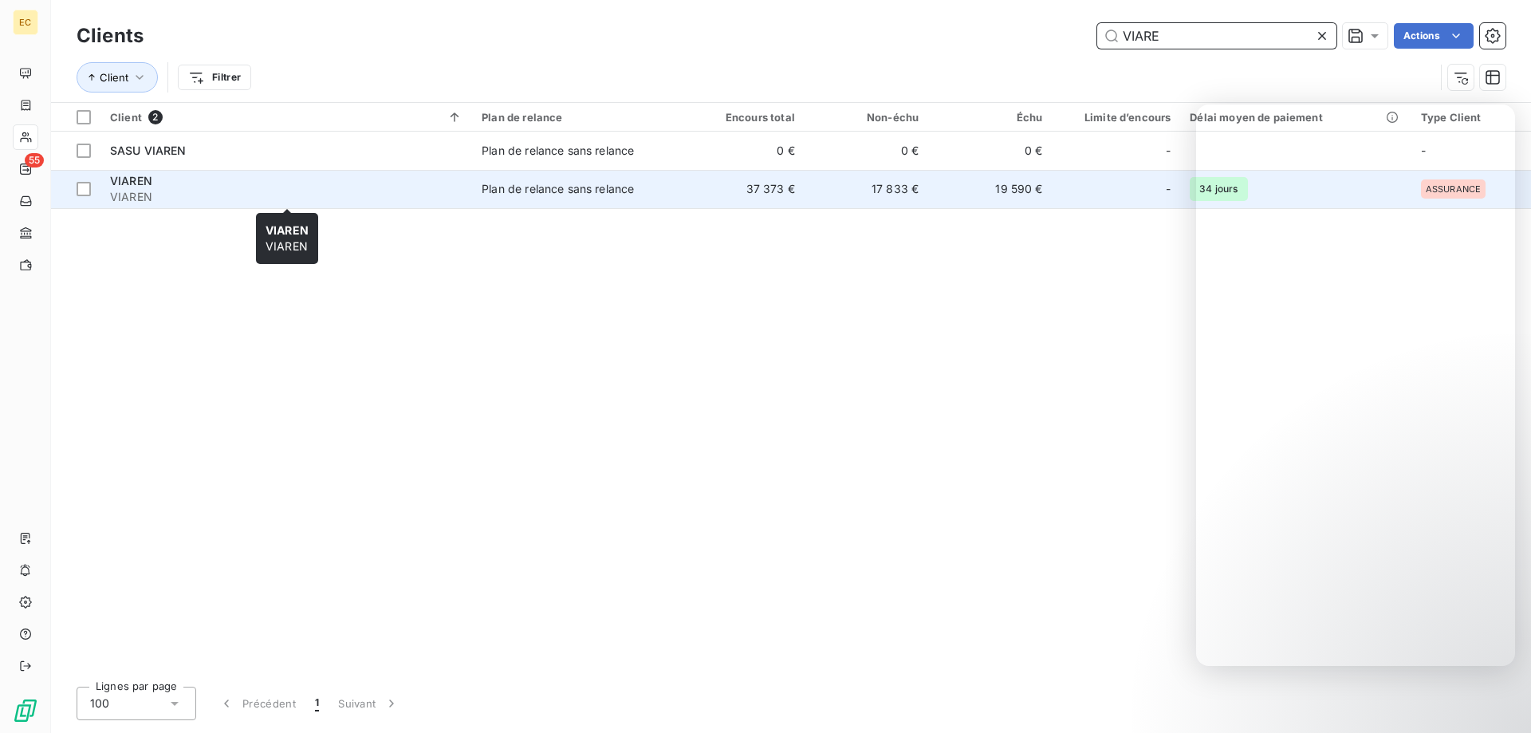
type input "VIARE"
click at [156, 199] on span "VIAREN" at bounding box center [286, 197] width 353 height 16
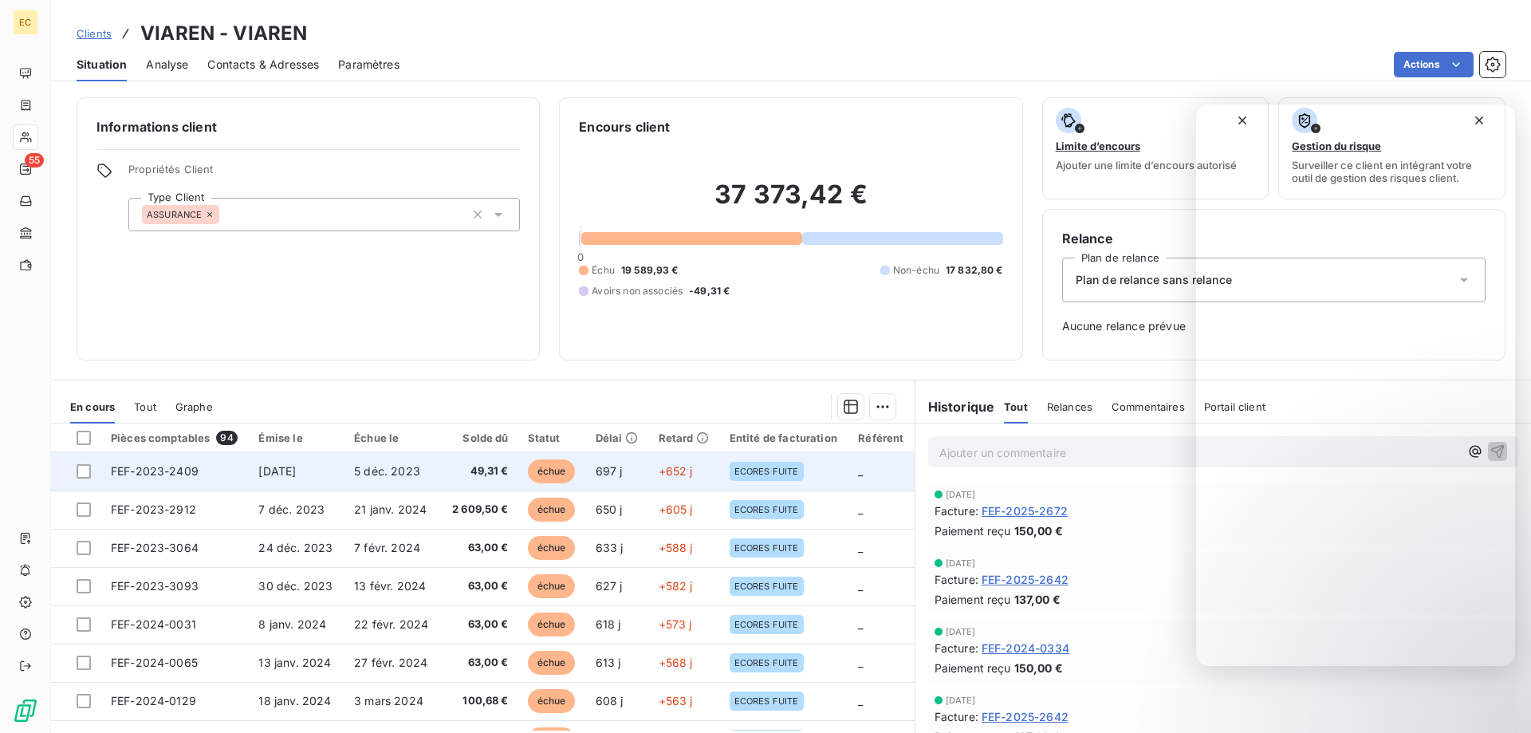
click at [203, 473] on td "FEF-2023-2409" at bounding box center [175, 471] width 148 height 38
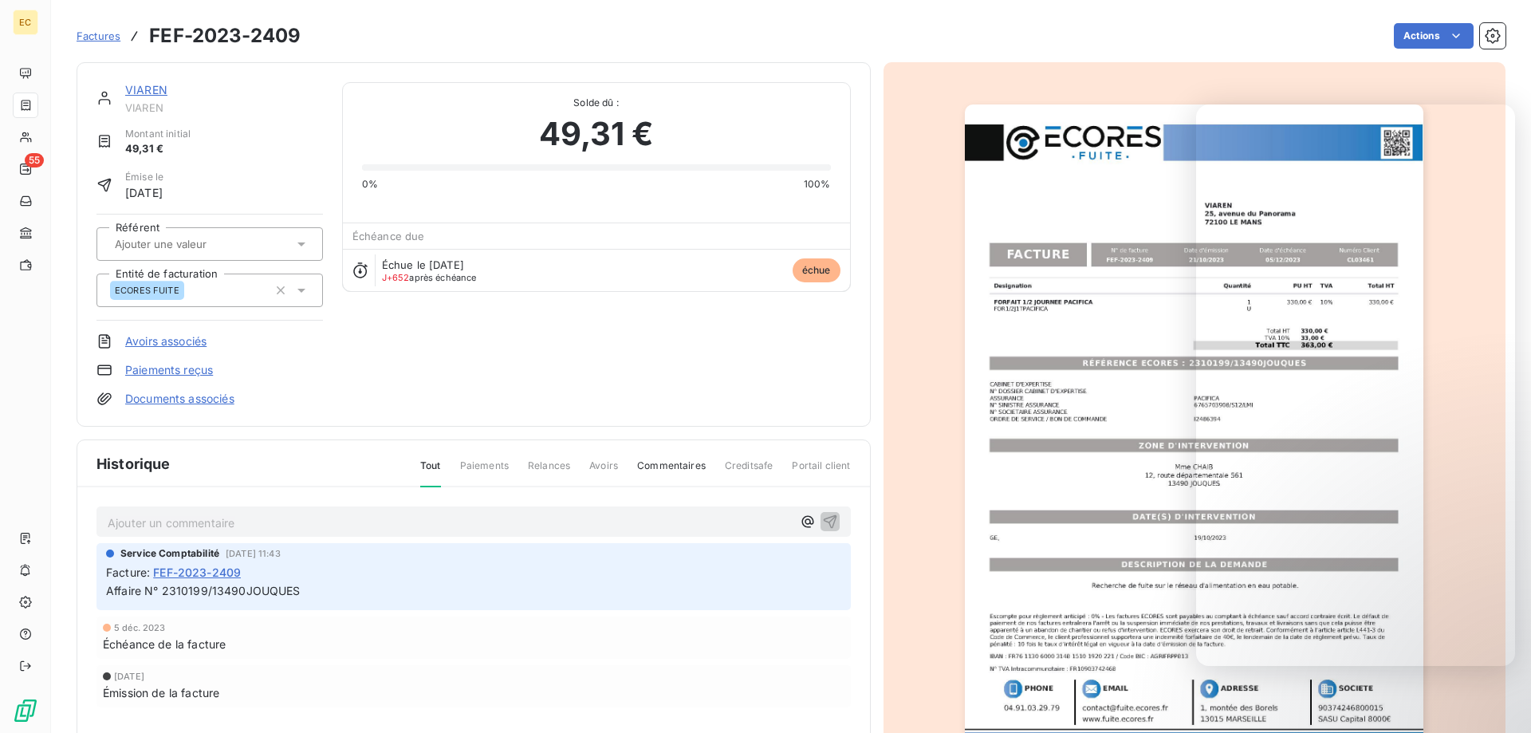
click at [176, 337] on link "Avoirs associés" at bounding box center [165, 341] width 81 height 16
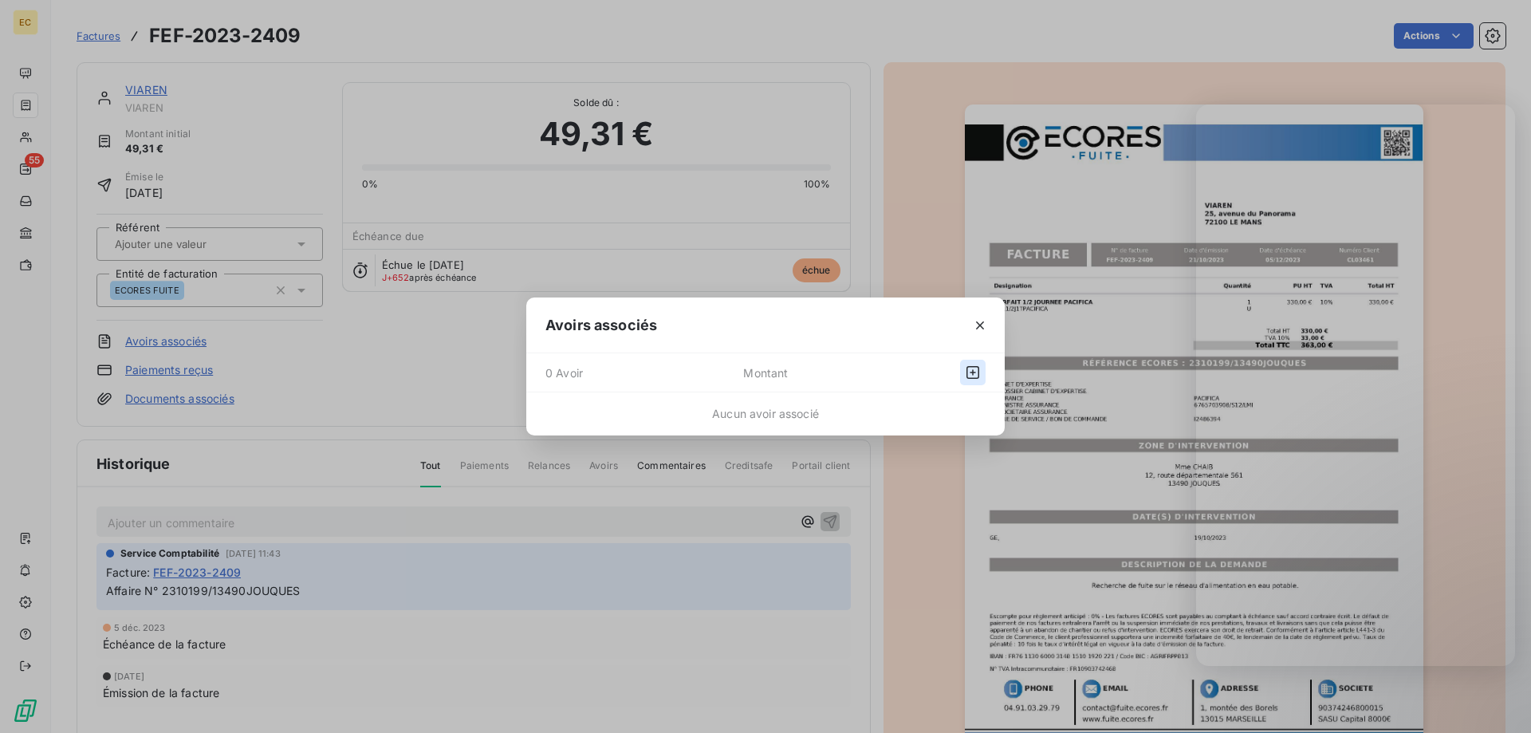
click at [972, 372] on icon "button" at bounding box center [973, 373] width 16 height 16
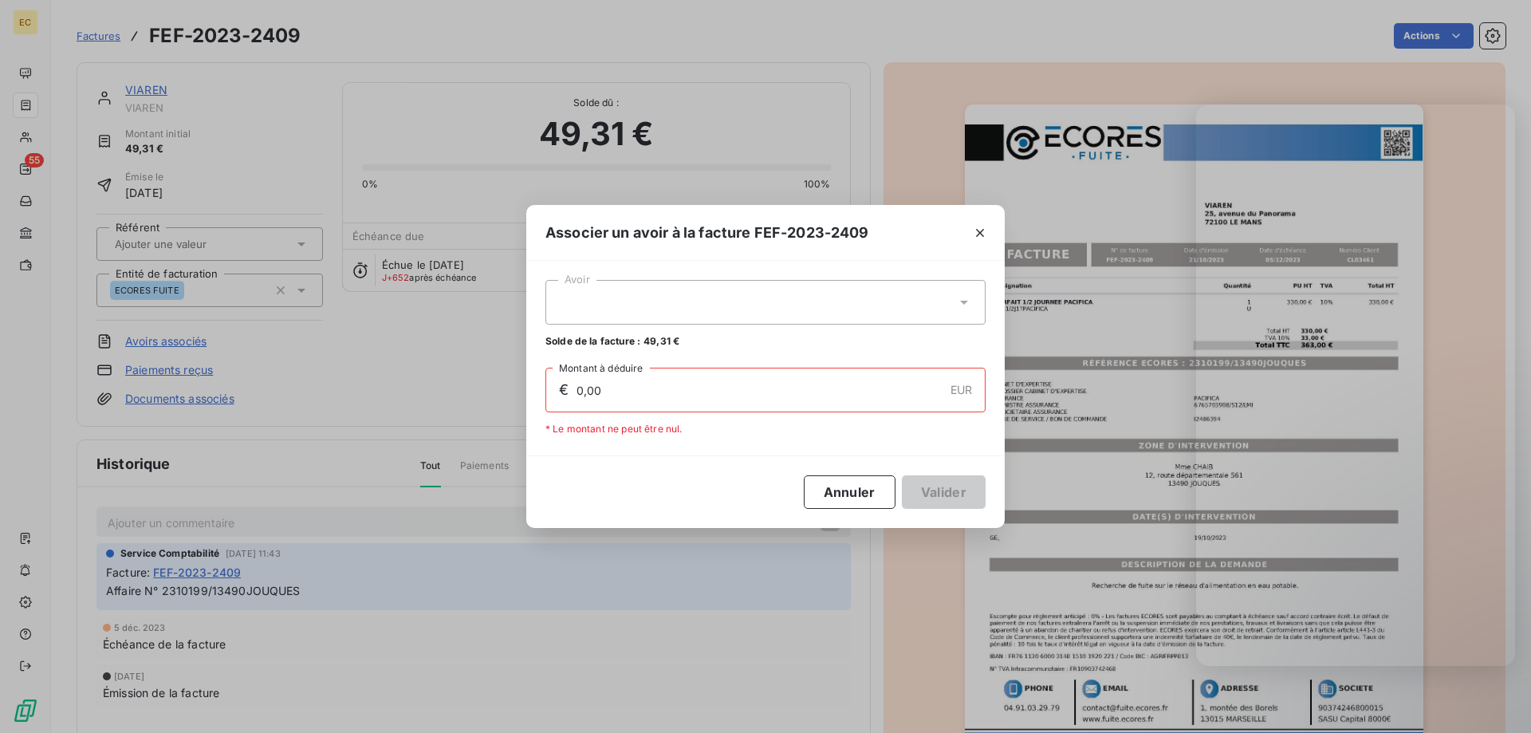
click at [743, 307] on div at bounding box center [766, 302] width 440 height 45
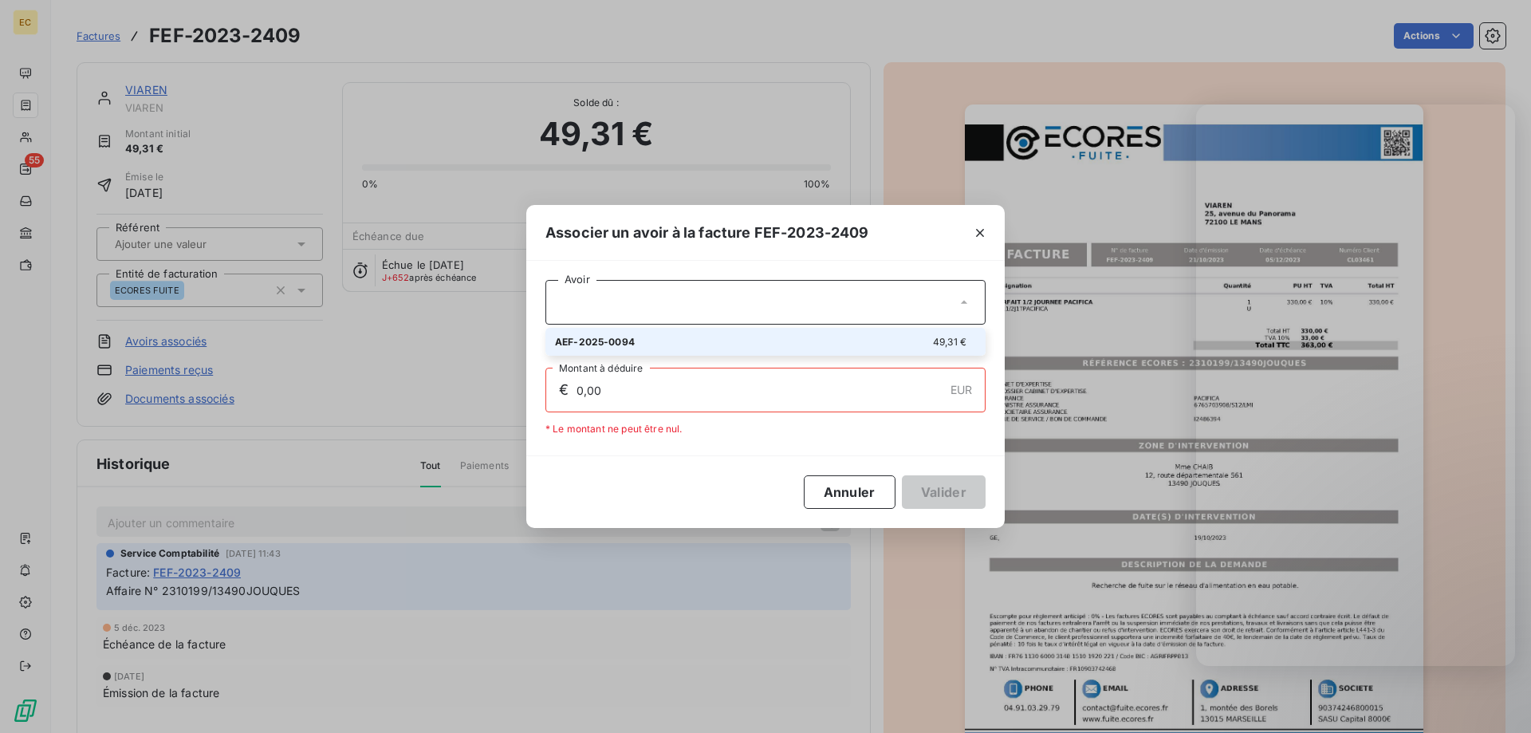
click at [704, 336] on div "AEF-2025-0094 49,31 €" at bounding box center [765, 341] width 421 height 15
type input "49,31"
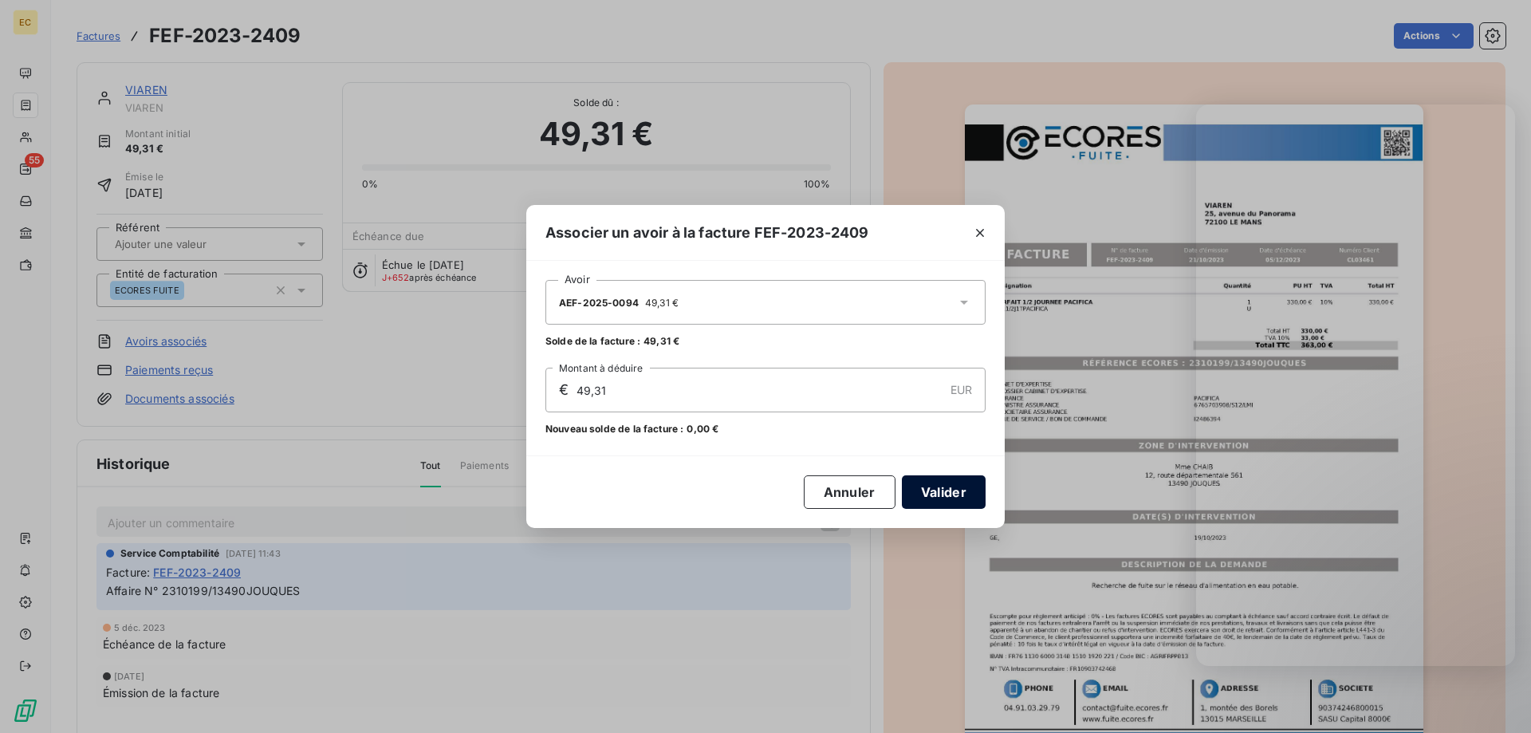
click at [940, 495] on button "Valider" at bounding box center [944, 492] width 84 height 34
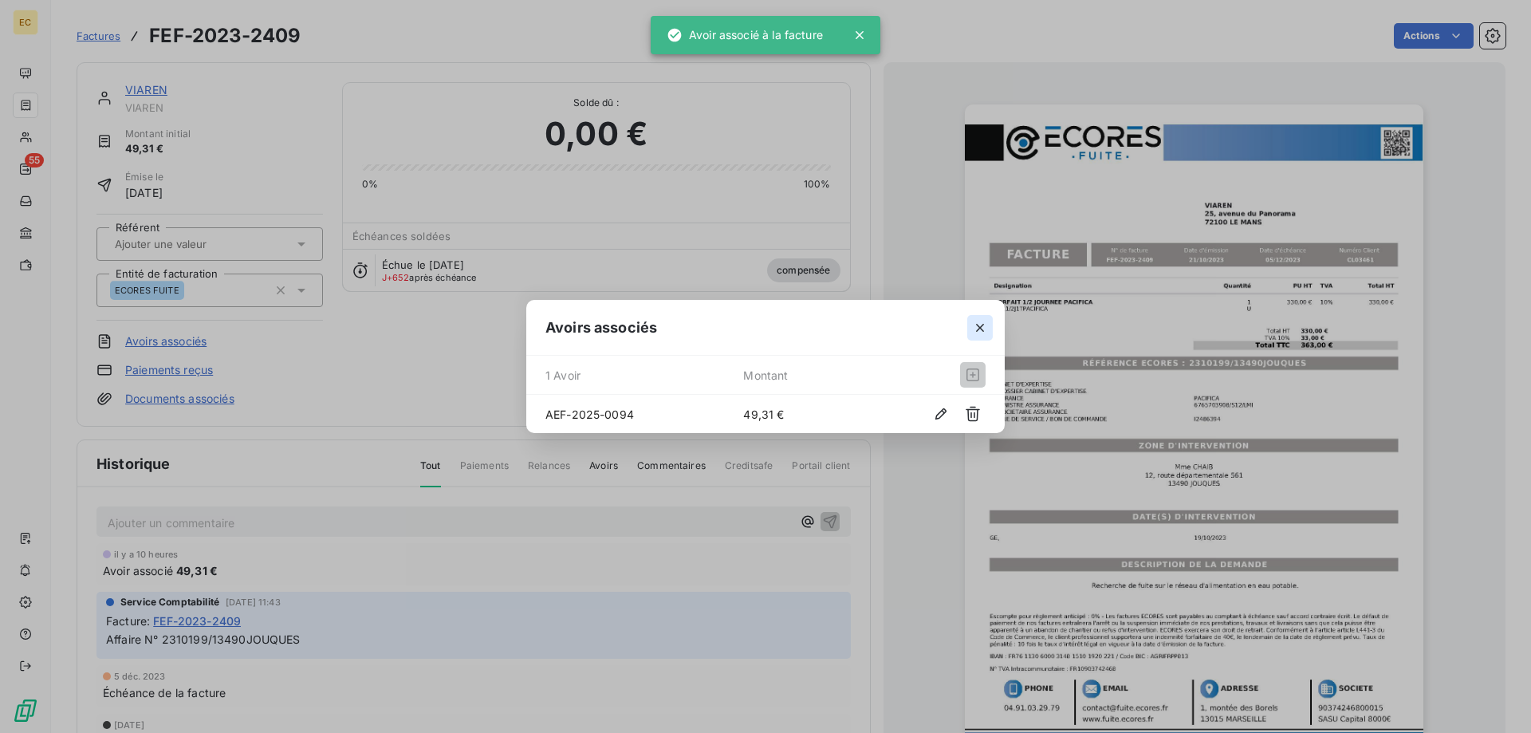
click at [976, 329] on icon "button" at bounding box center [980, 328] width 16 height 16
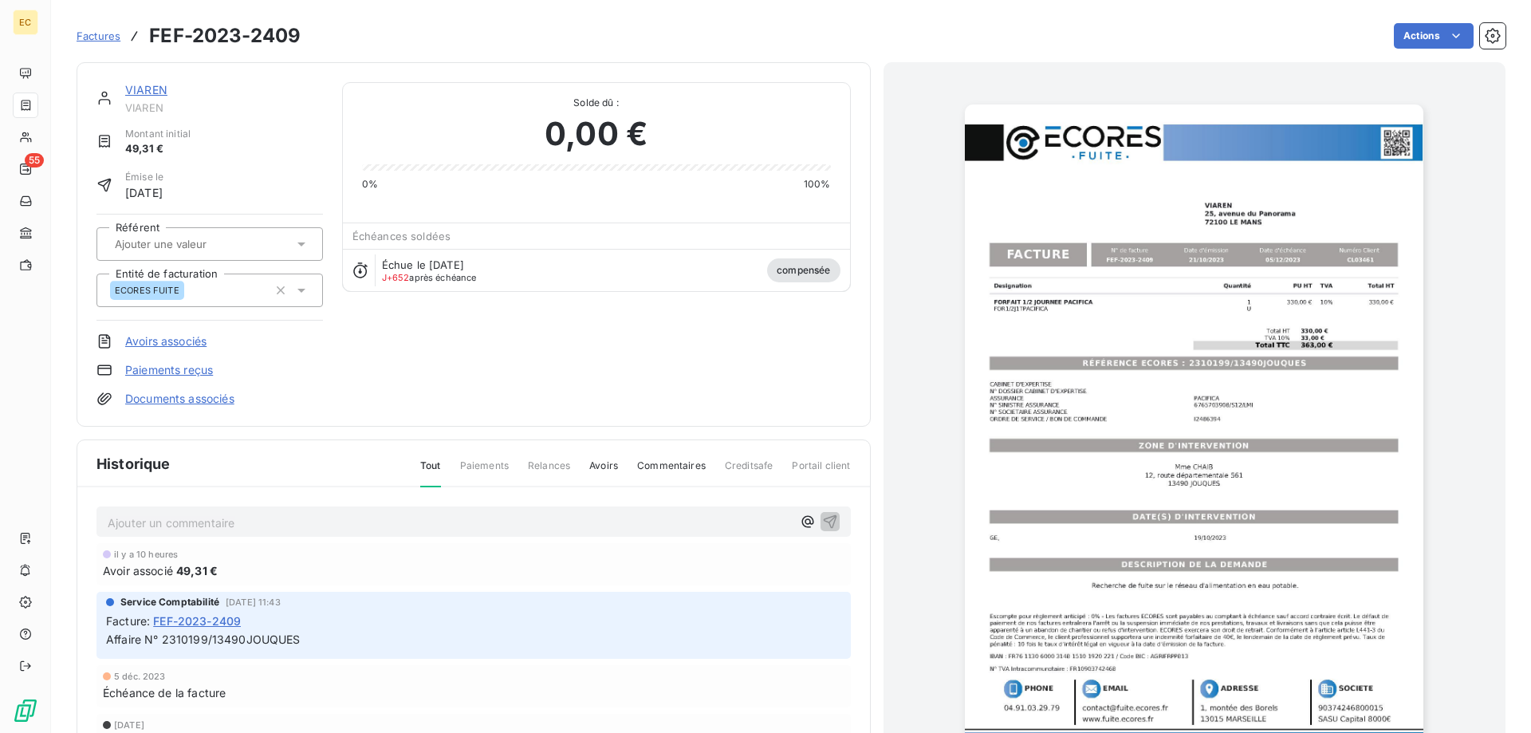
click at [135, 84] on link "VIAREN" at bounding box center [146, 90] width 42 height 14
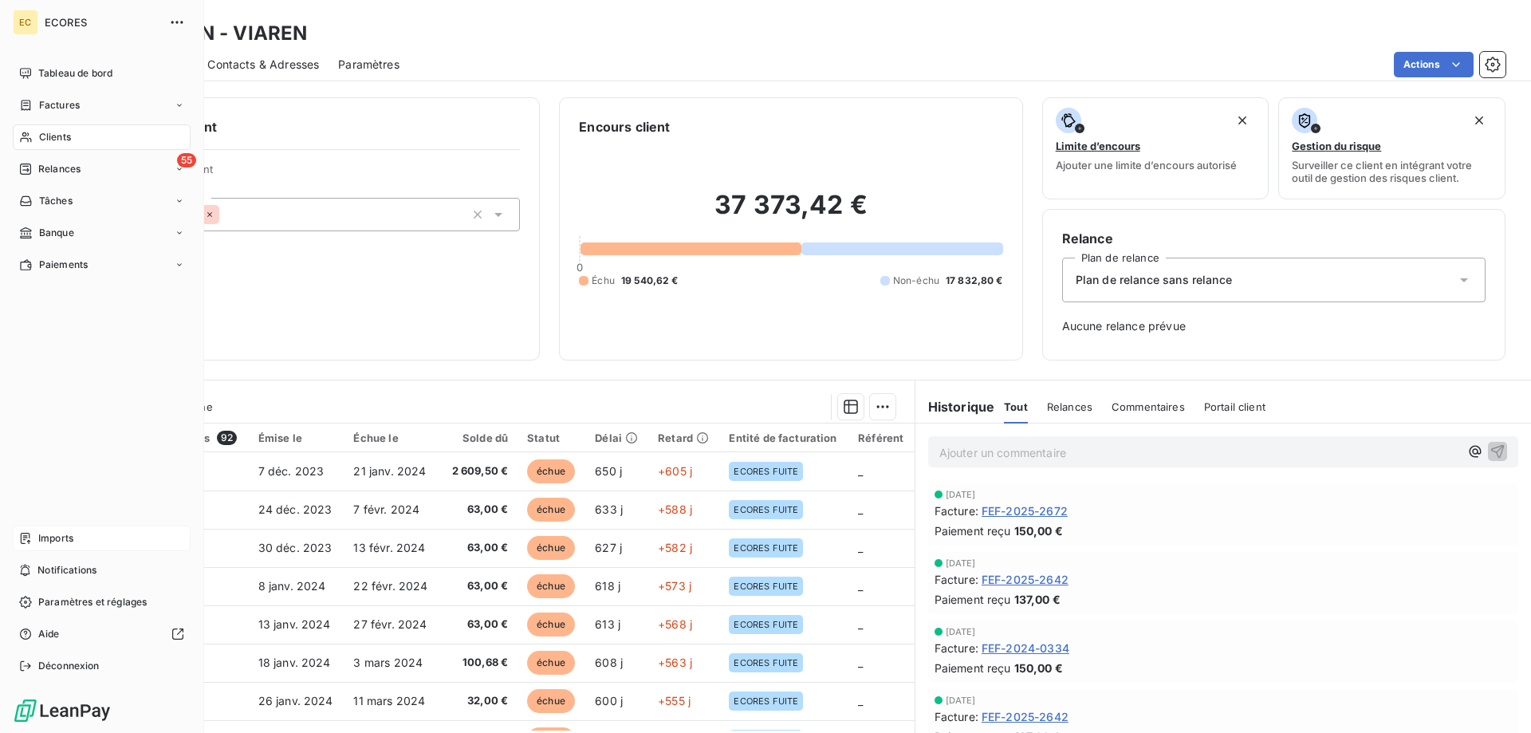
click at [57, 538] on span "Imports" at bounding box center [55, 538] width 35 height 14
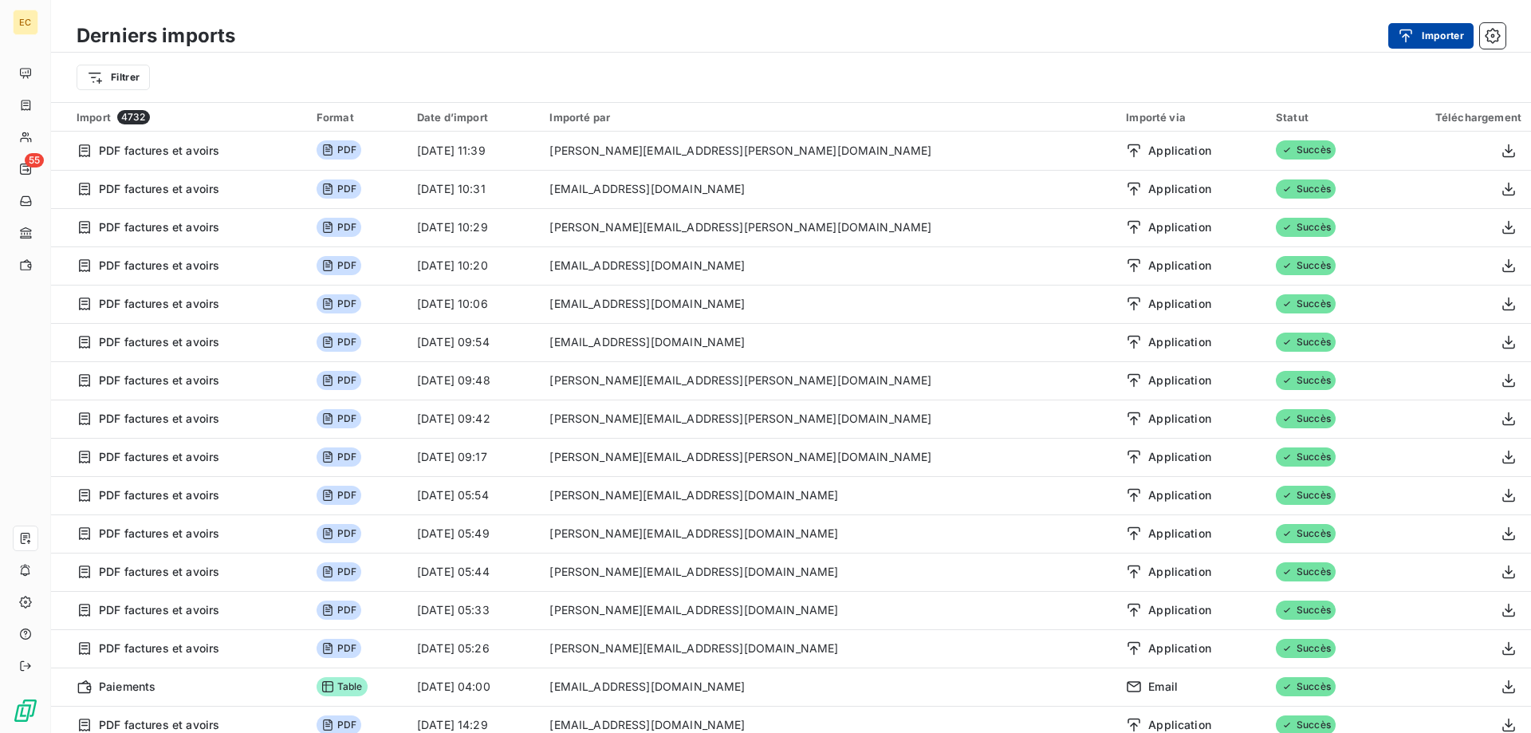
click at [1439, 39] on button "Importer" at bounding box center [1431, 36] width 85 height 26
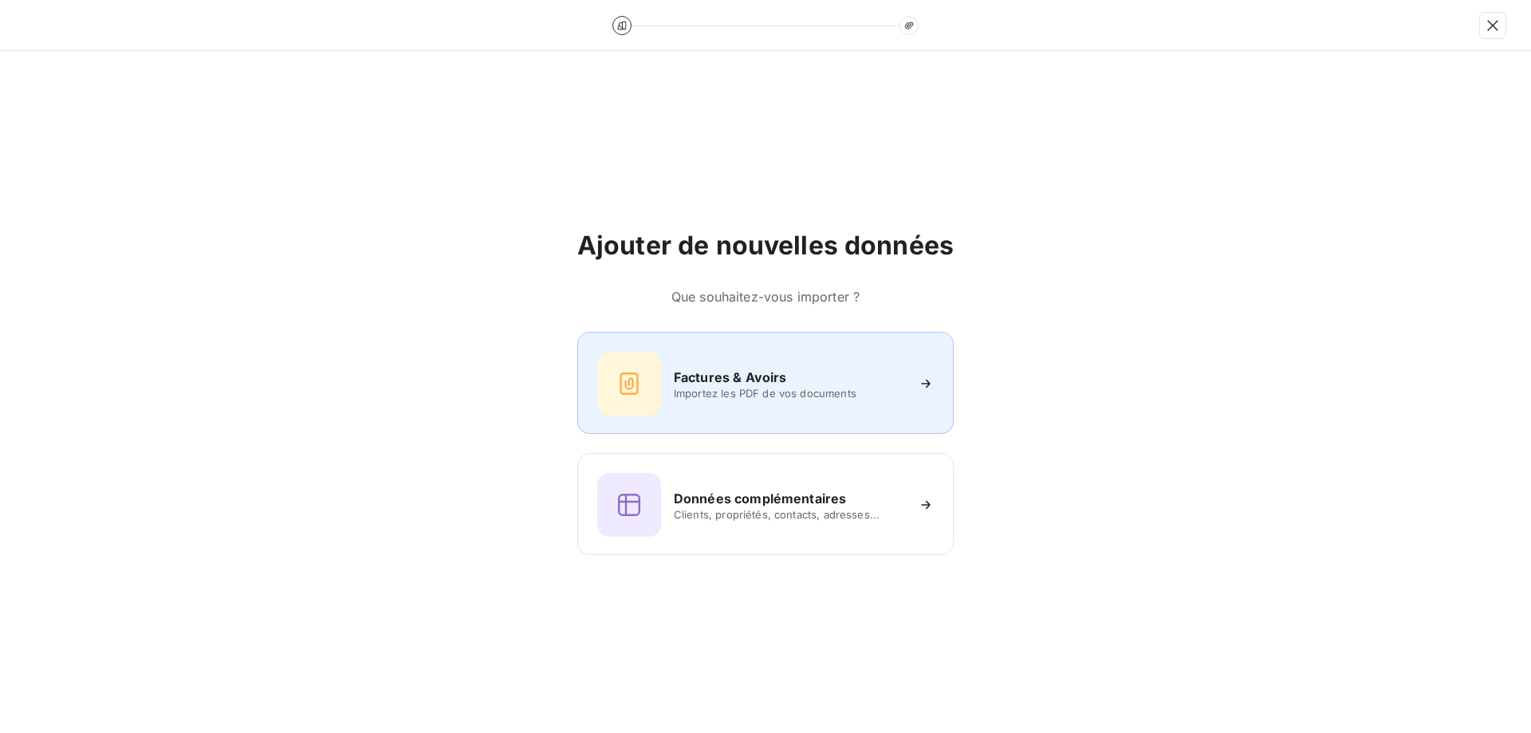
click at [698, 383] on h6 "Factures & Avoirs" at bounding box center [730, 377] width 113 height 19
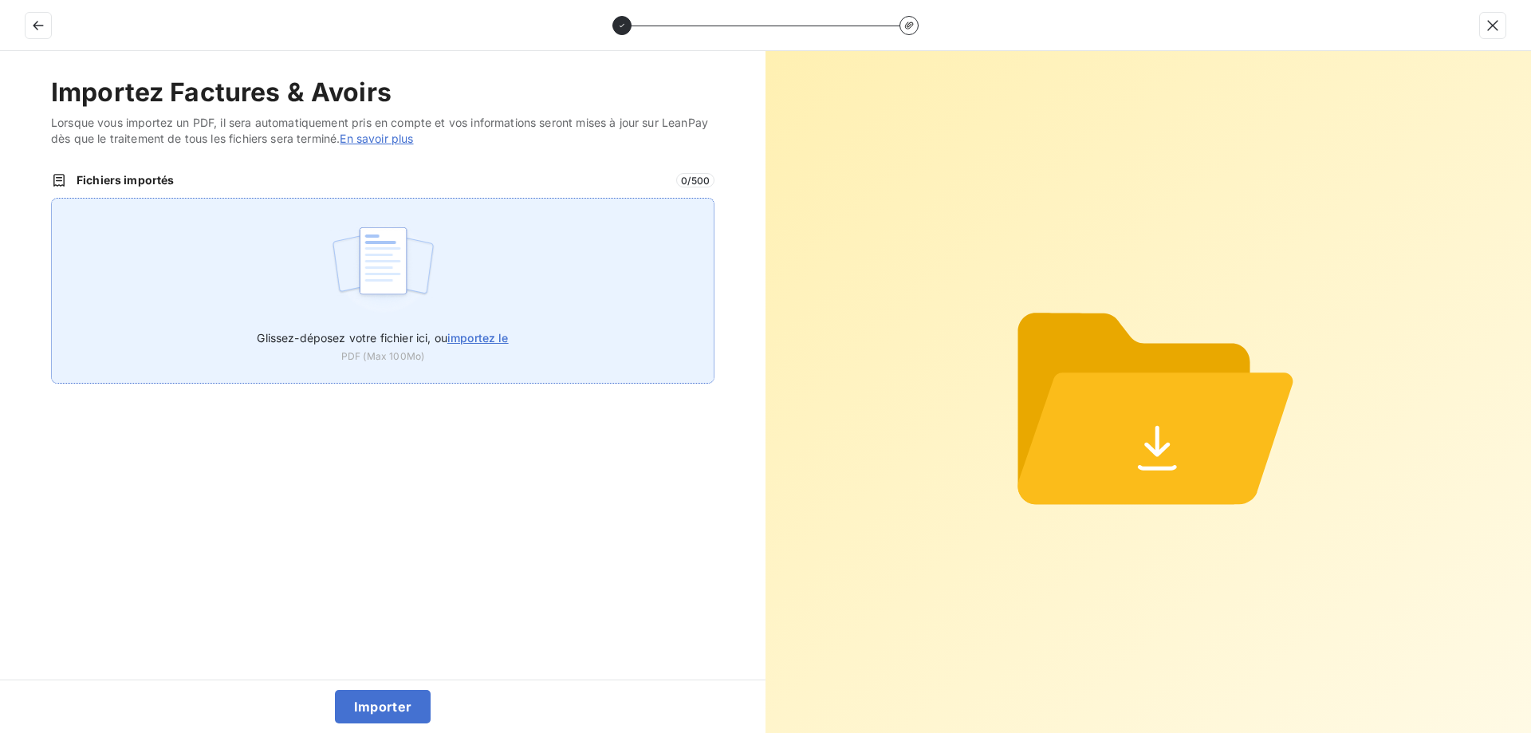
click at [207, 267] on div "Glissez-déposez votre fichier ici, ou importez le PDF (Max 100Mo)" at bounding box center [383, 291] width 664 height 186
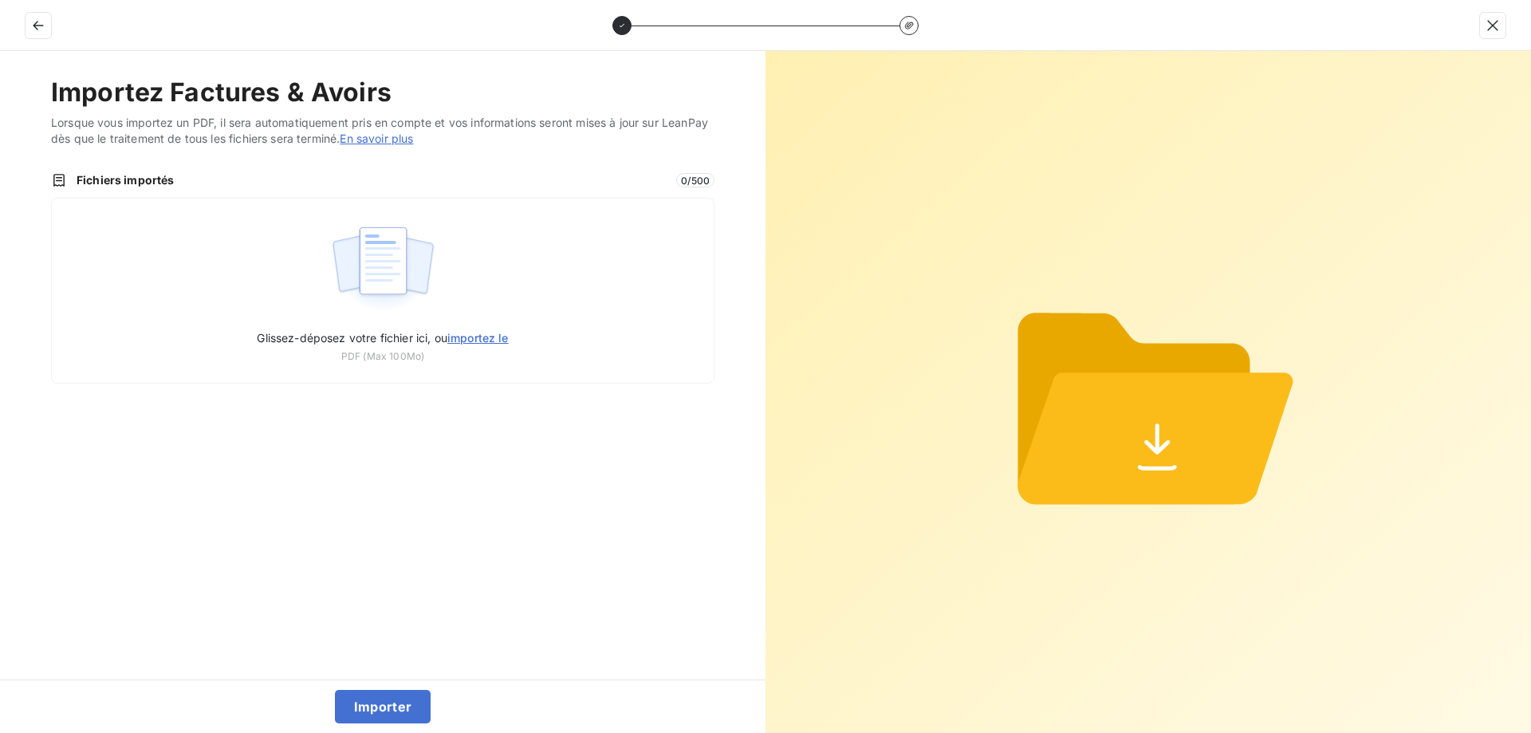
type input "C:\fakepath\AEF-2025-0096.pdf"
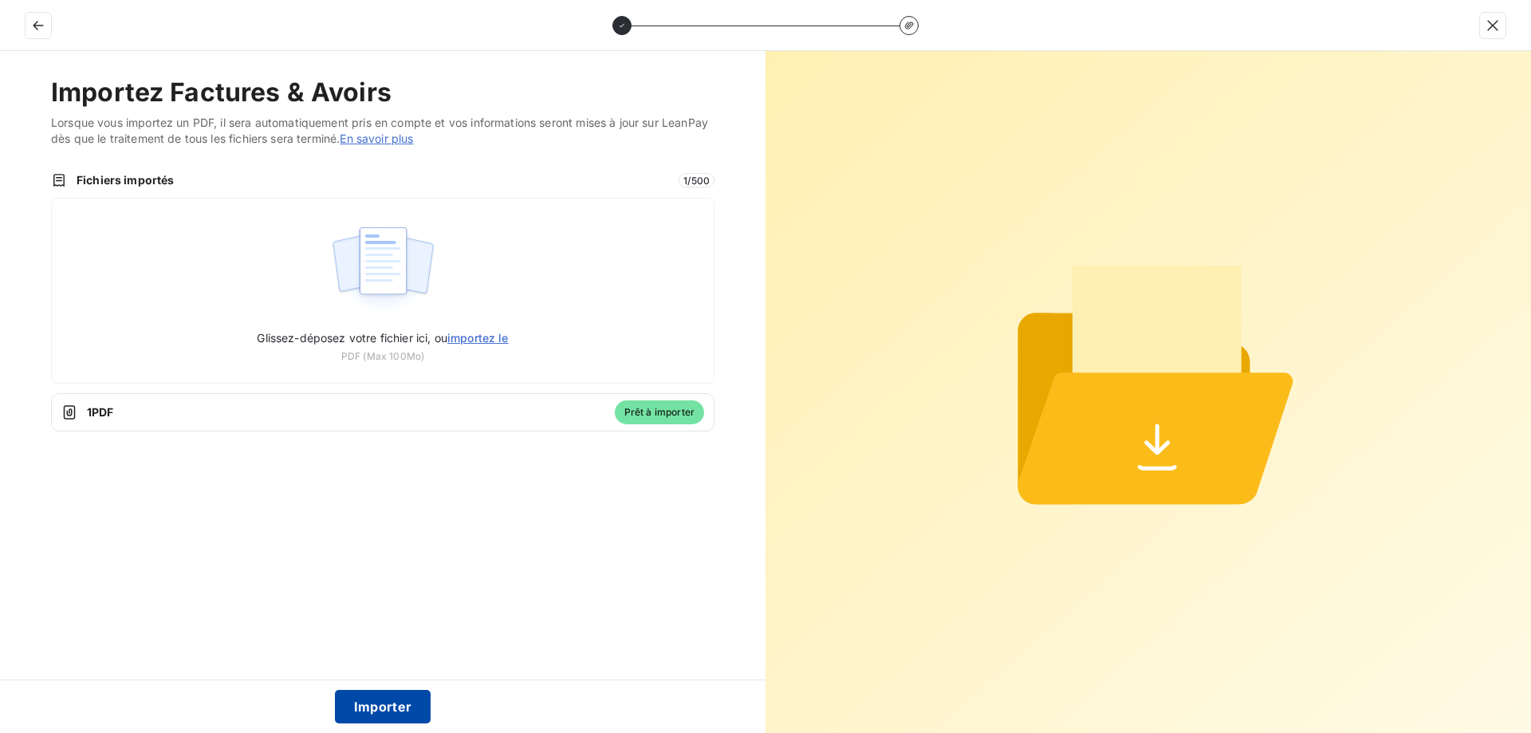
click at [384, 706] on button "Importer" at bounding box center [383, 707] width 97 height 34
